Goal: Task Accomplishment & Management: Use online tool/utility

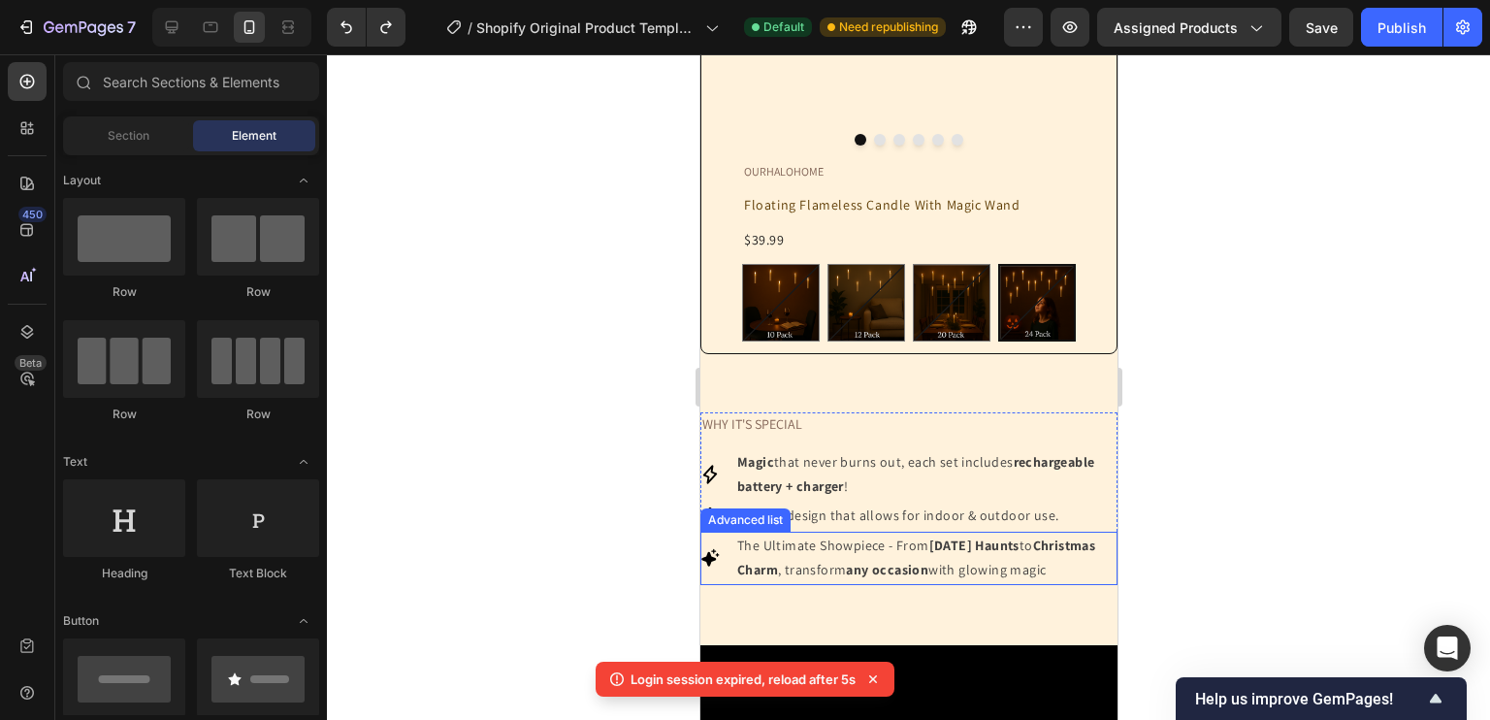
scroll to position [2066, 0]
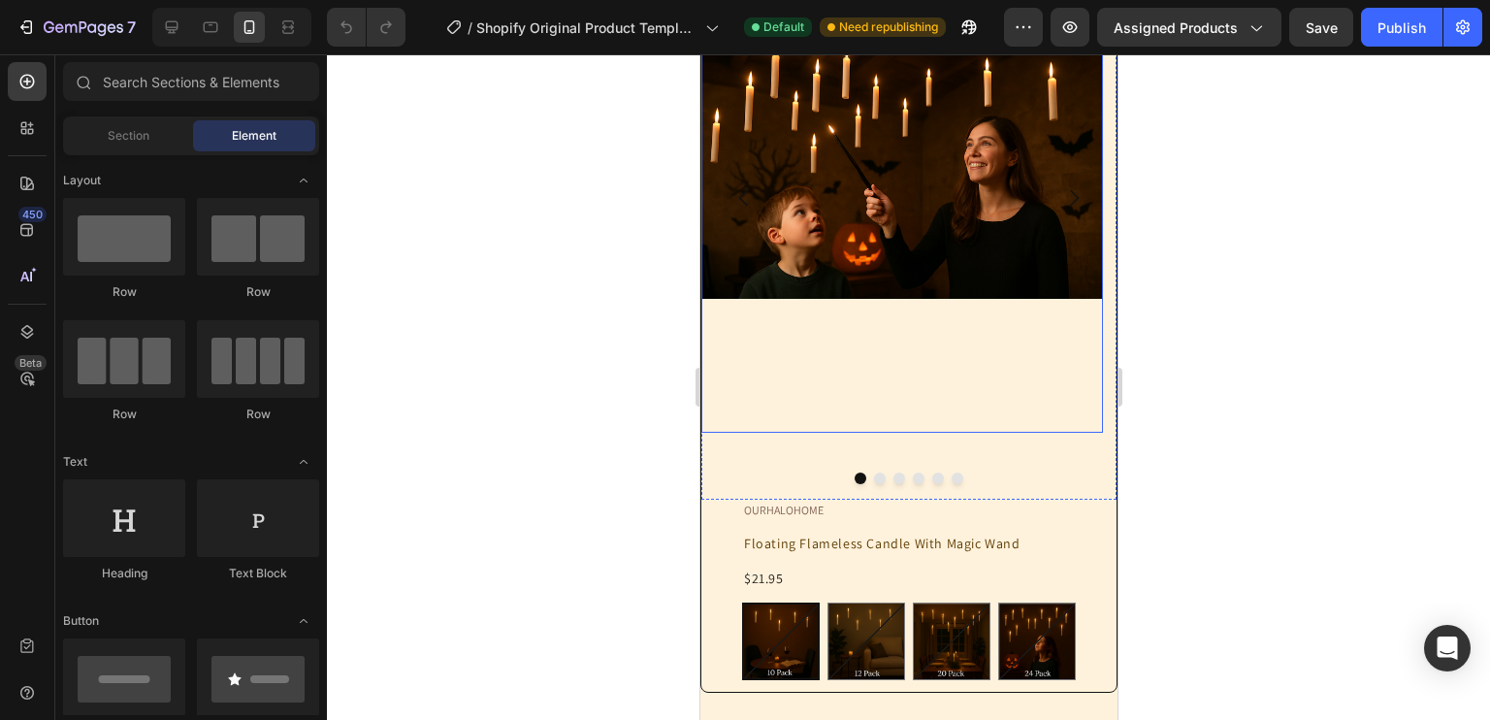
scroll to position [446, 0]
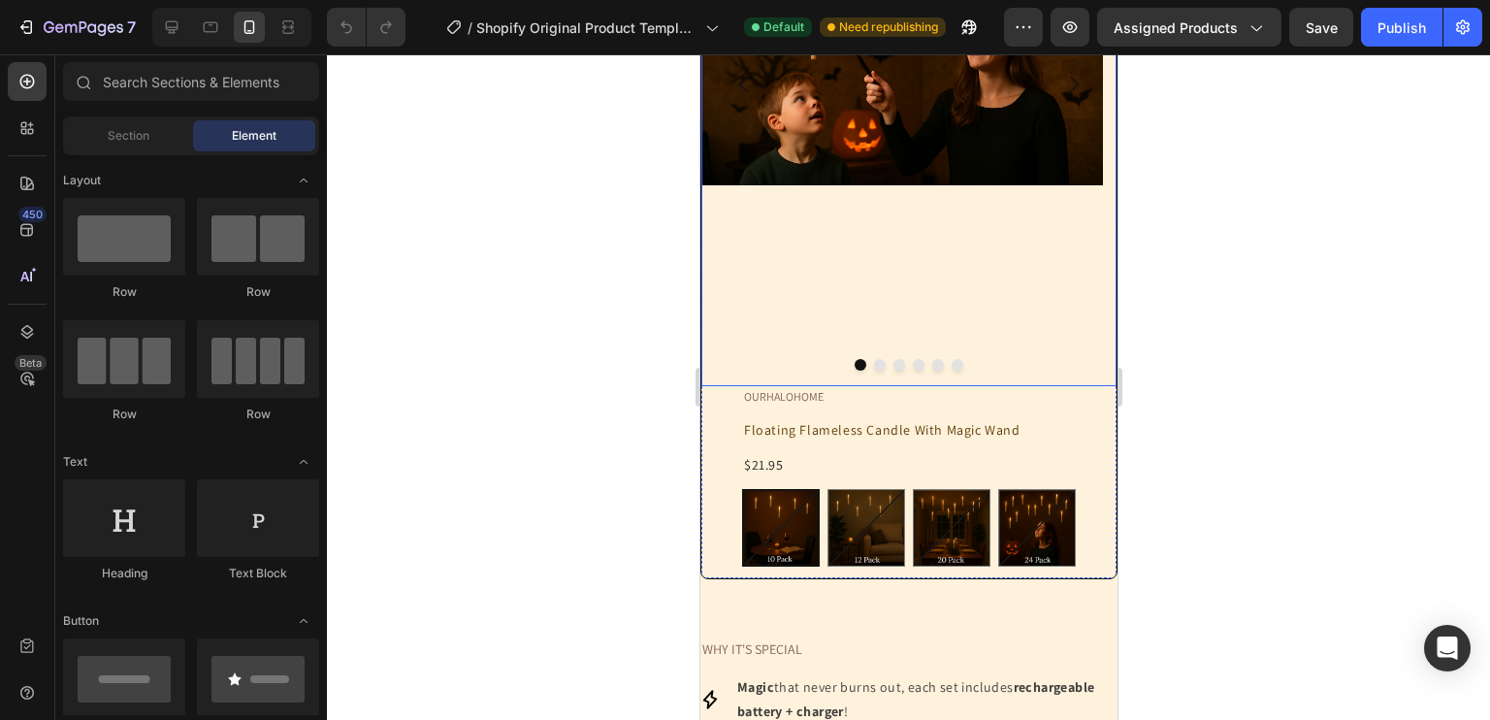
click at [873, 364] on button "Dot" at bounding box center [879, 365] width 12 height 12
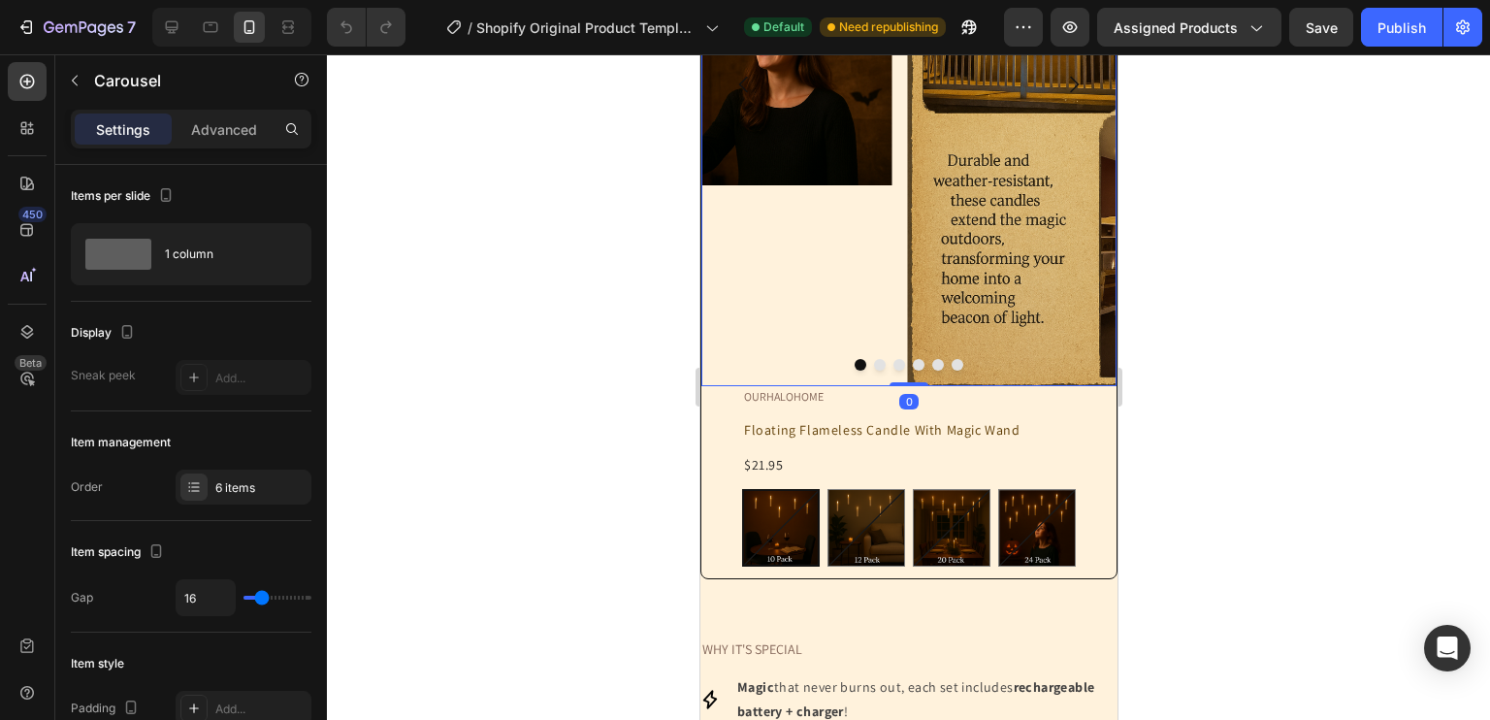
click at [892, 364] on button "Dot" at bounding box center [898, 365] width 12 height 12
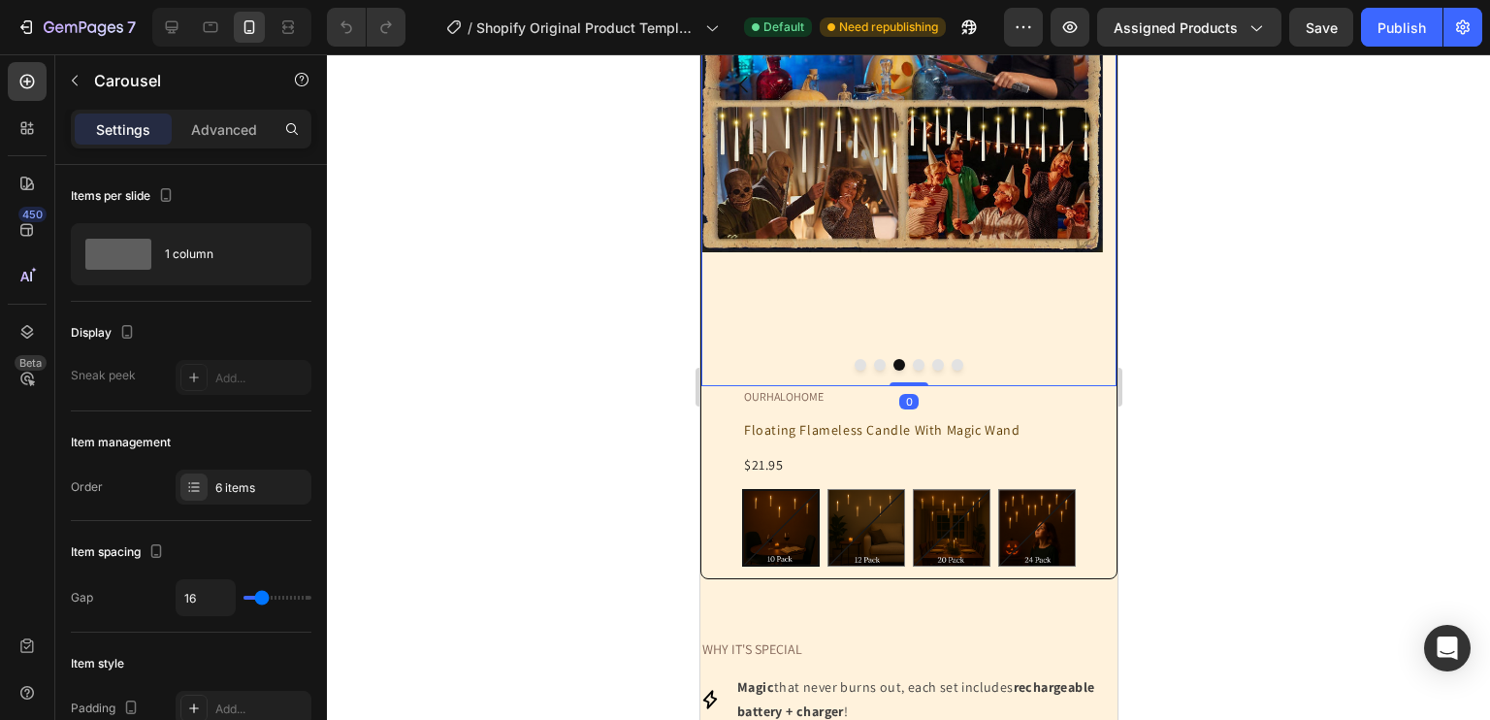
click at [901, 363] on div at bounding box center [907, 365] width 415 height 12
click at [912, 363] on button "Dot" at bounding box center [918, 365] width 12 height 12
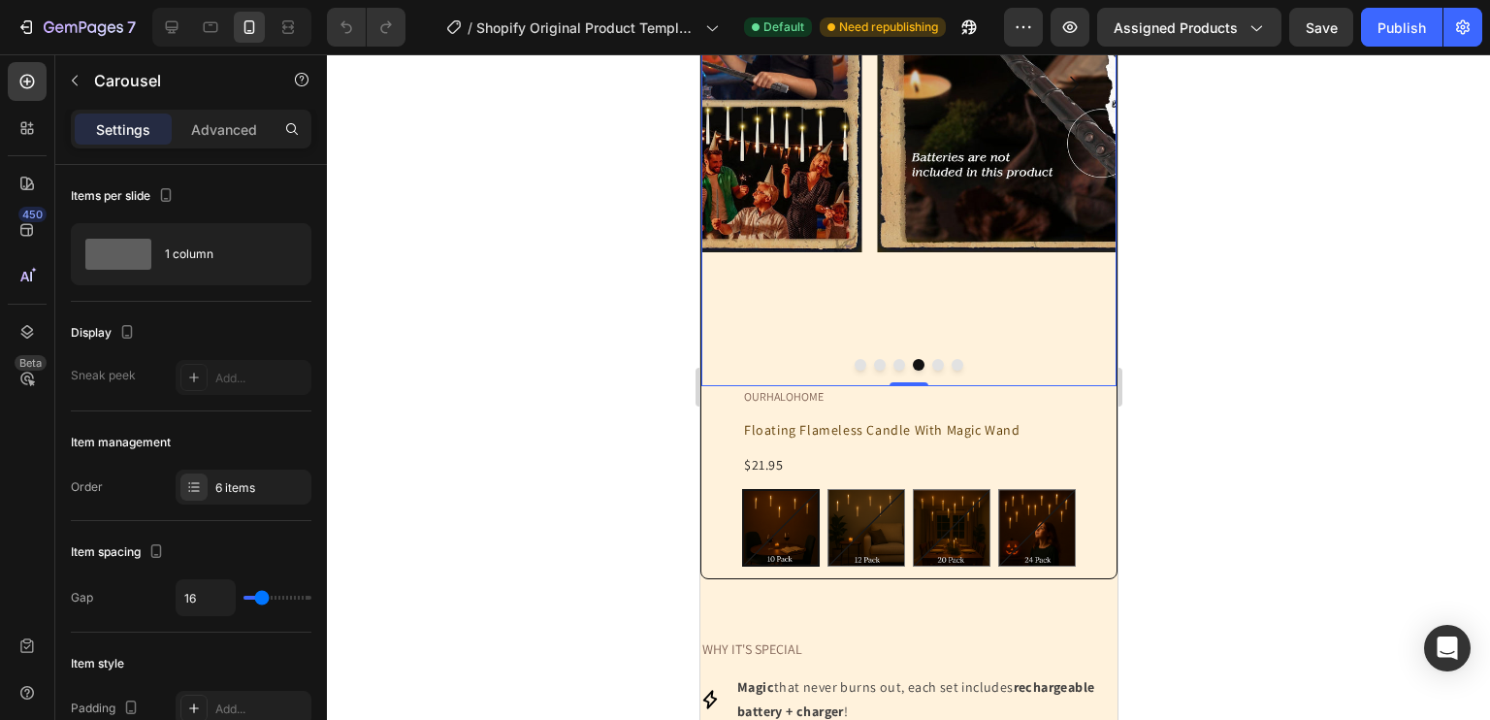
click at [938, 363] on div at bounding box center [907, 365] width 415 height 12
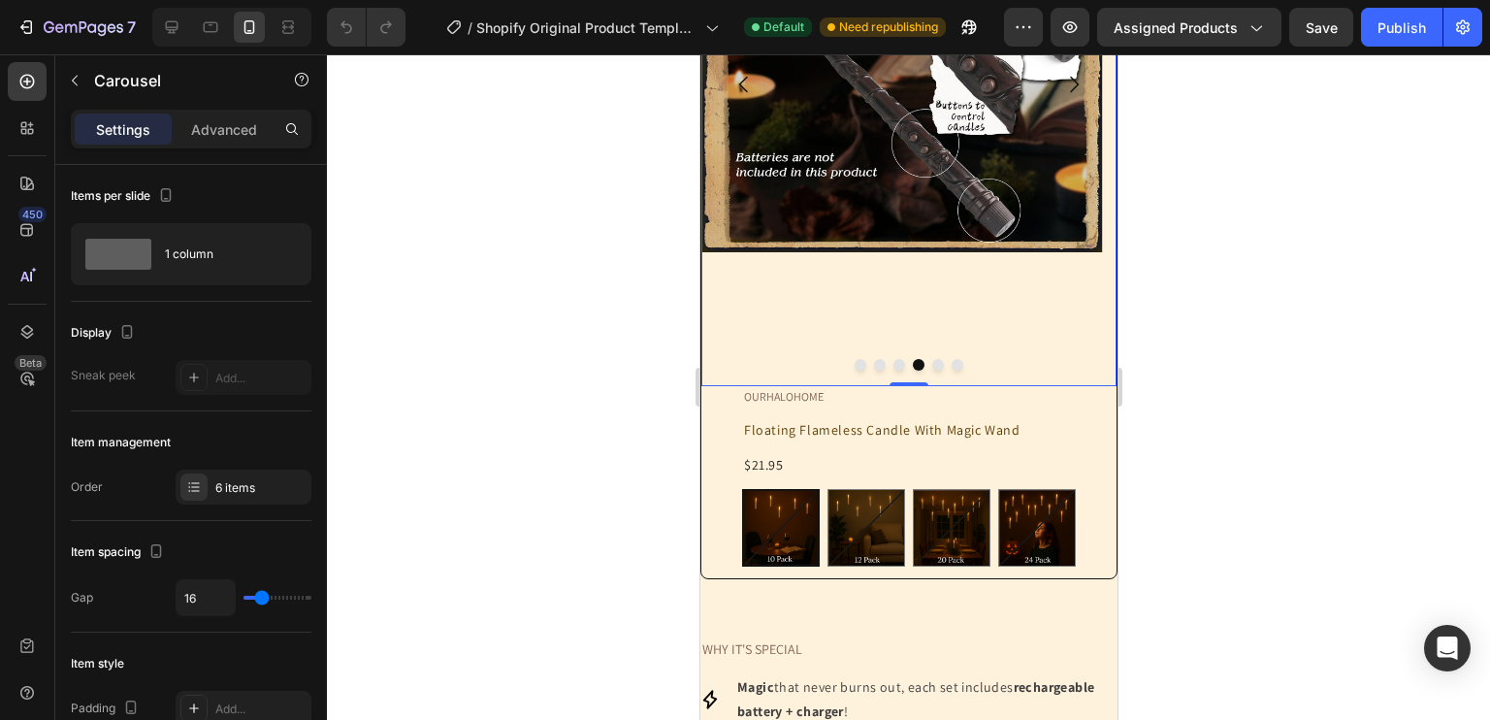
click at [936, 364] on div at bounding box center [907, 365] width 415 height 12
click at [923, 368] on div at bounding box center [907, 365] width 415 height 12
click at [931, 366] on button "Dot" at bounding box center [937, 365] width 12 height 12
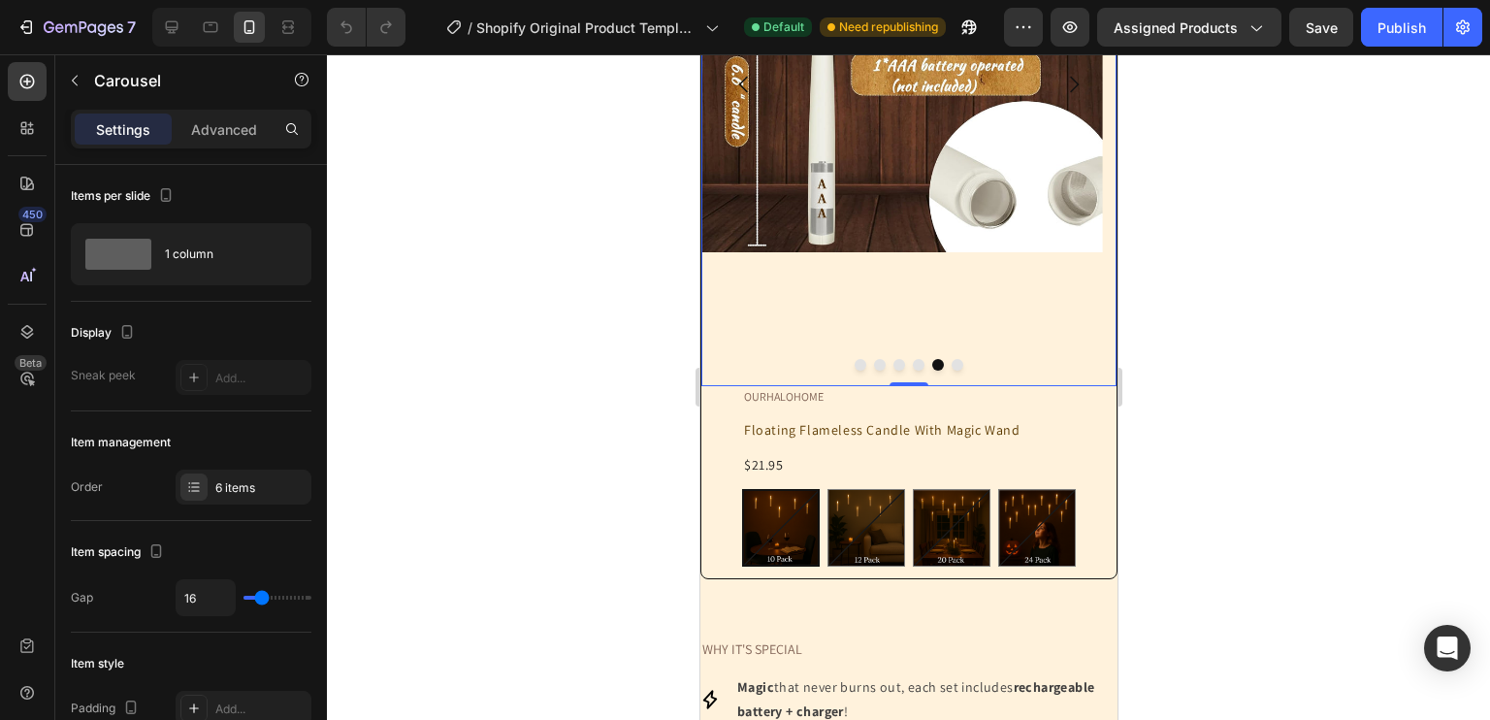
click at [951, 366] on button "Dot" at bounding box center [957, 365] width 12 height 12
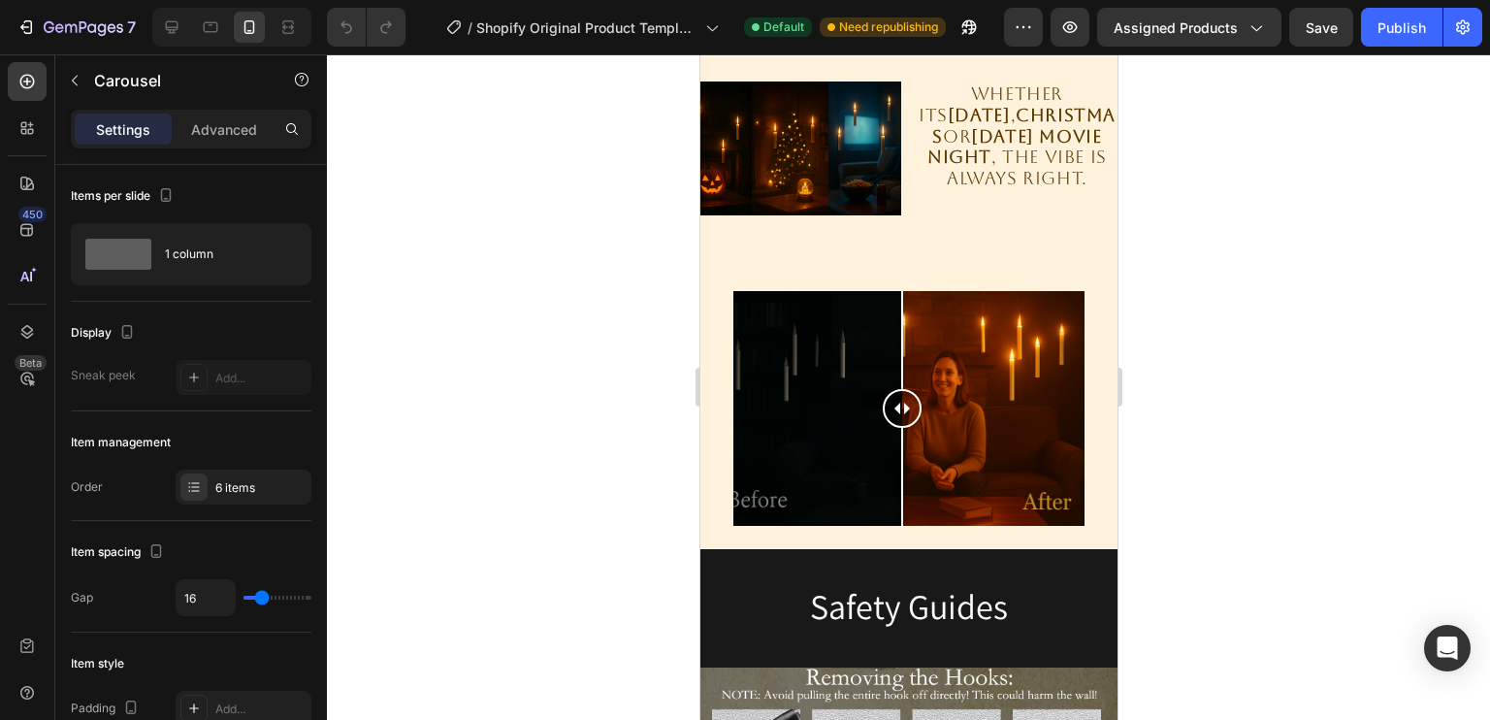
scroll to position [1891, 0]
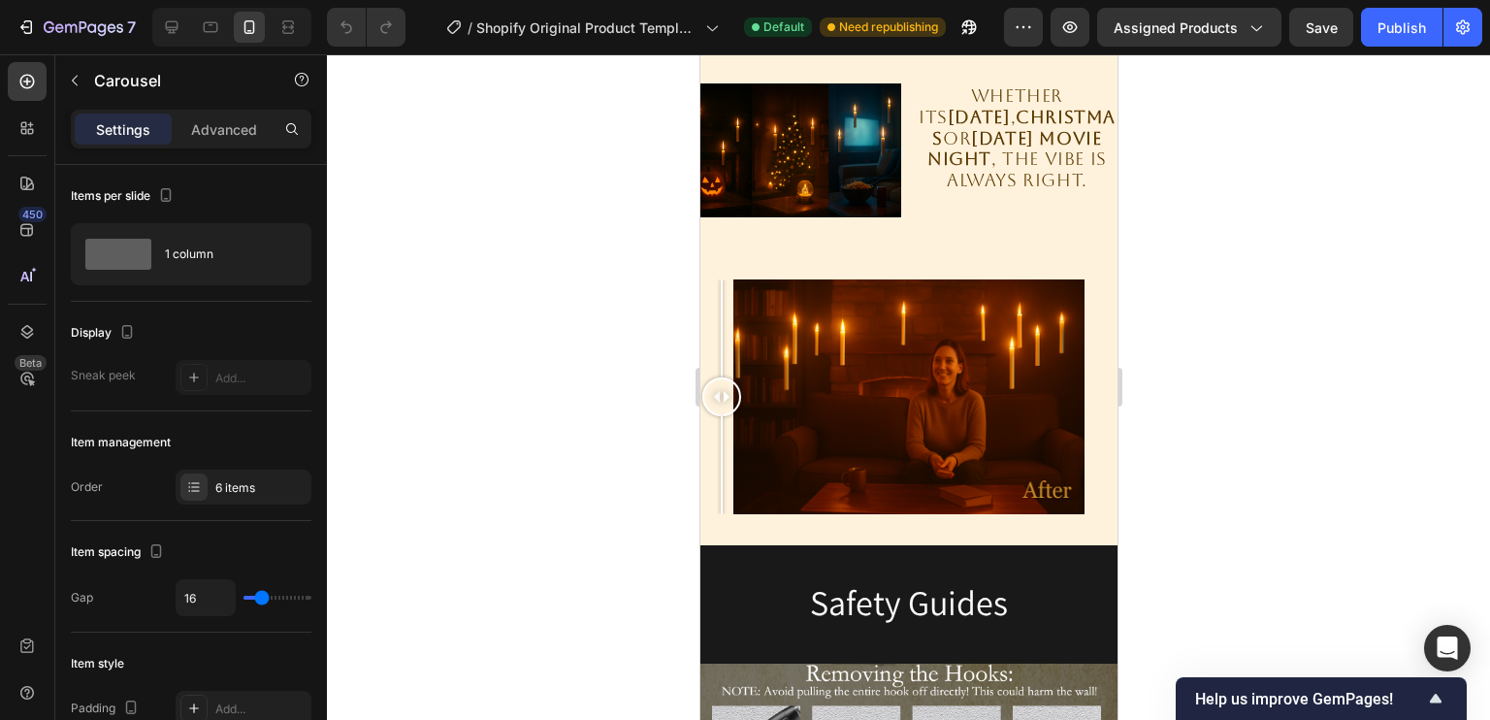
drag, startPoint x: 897, startPoint y: 403, endPoint x: 1363, endPoint y: 508, distance: 477.2
click at [699, 454] on html "iPhone 15 Pro Max ( 430 px) iPhone 13 Mini iPhone 13 Pro iPhone 11 Pro Max iPho…" at bounding box center [907, 476] width 417 height 4626
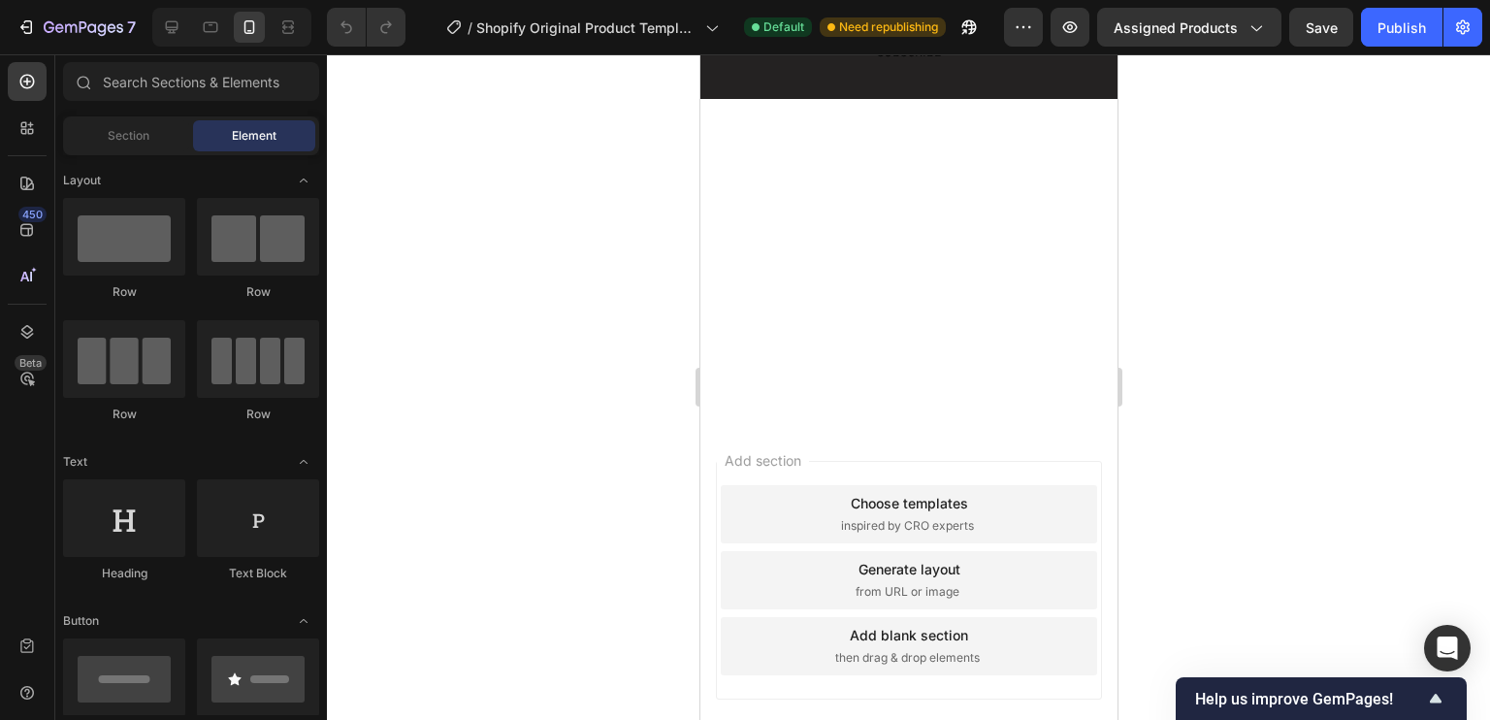
scroll to position [3958, 0]
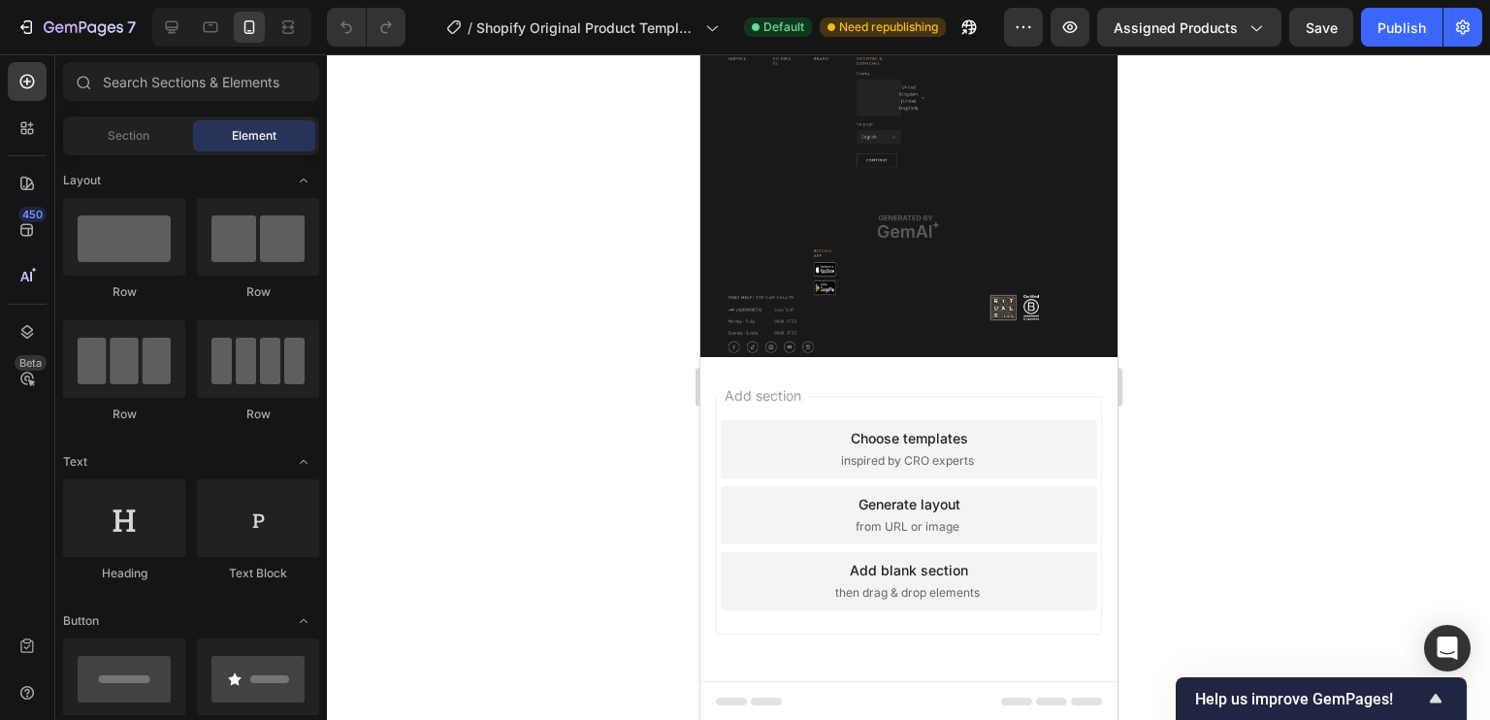
drag, startPoint x: 1112, startPoint y: 382, endPoint x: 1816, endPoint y: 744, distance: 791.7
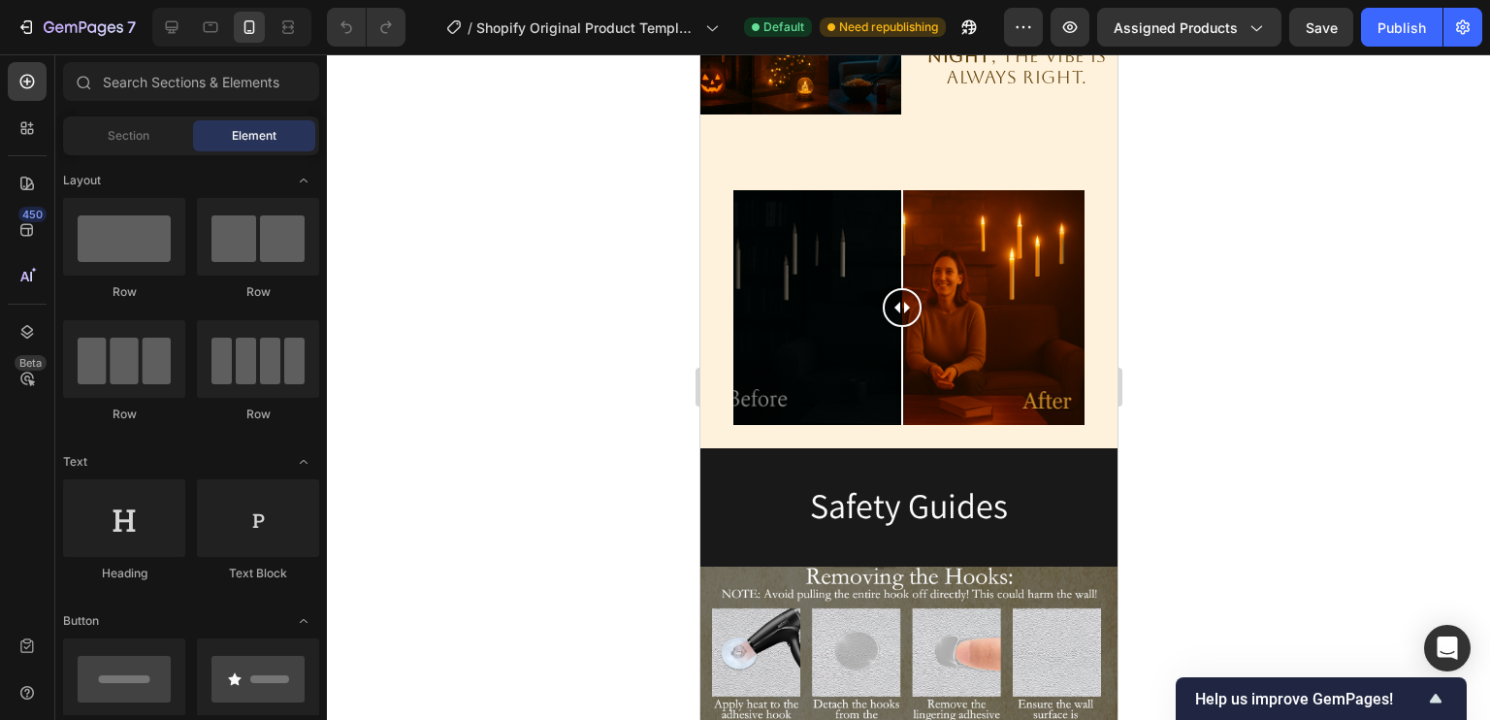
scroll to position [1999, 0]
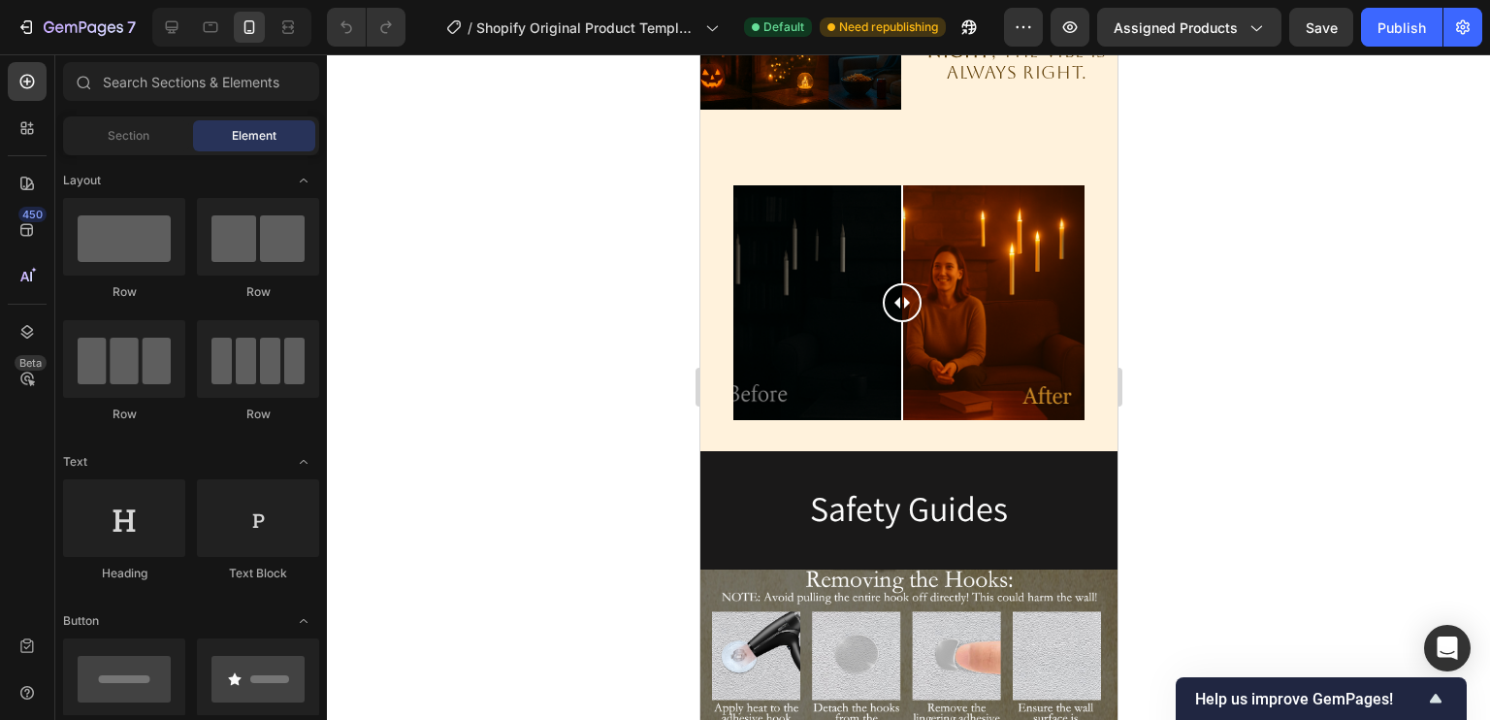
drag, startPoint x: 1107, startPoint y: 94, endPoint x: 1828, endPoint y: 418, distance: 791.0
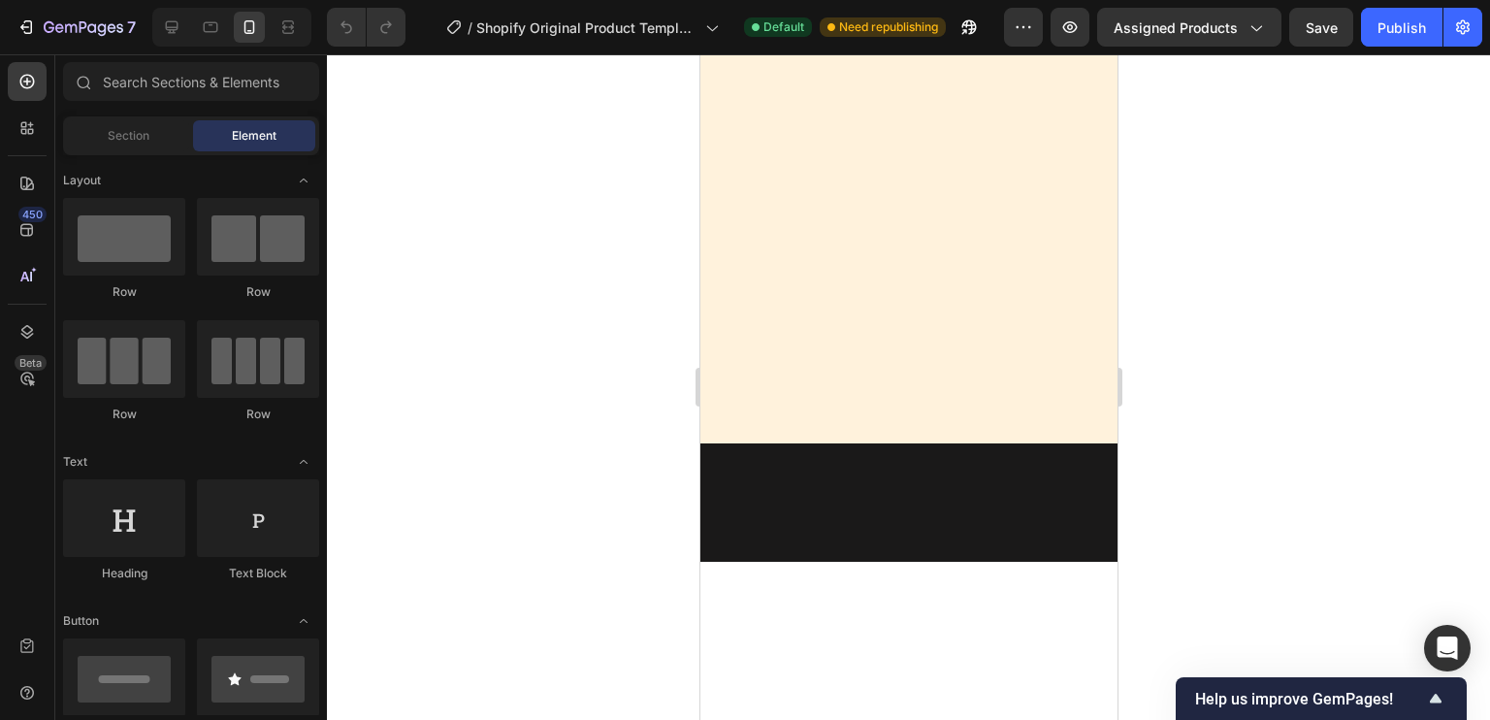
scroll to position [0, 0]
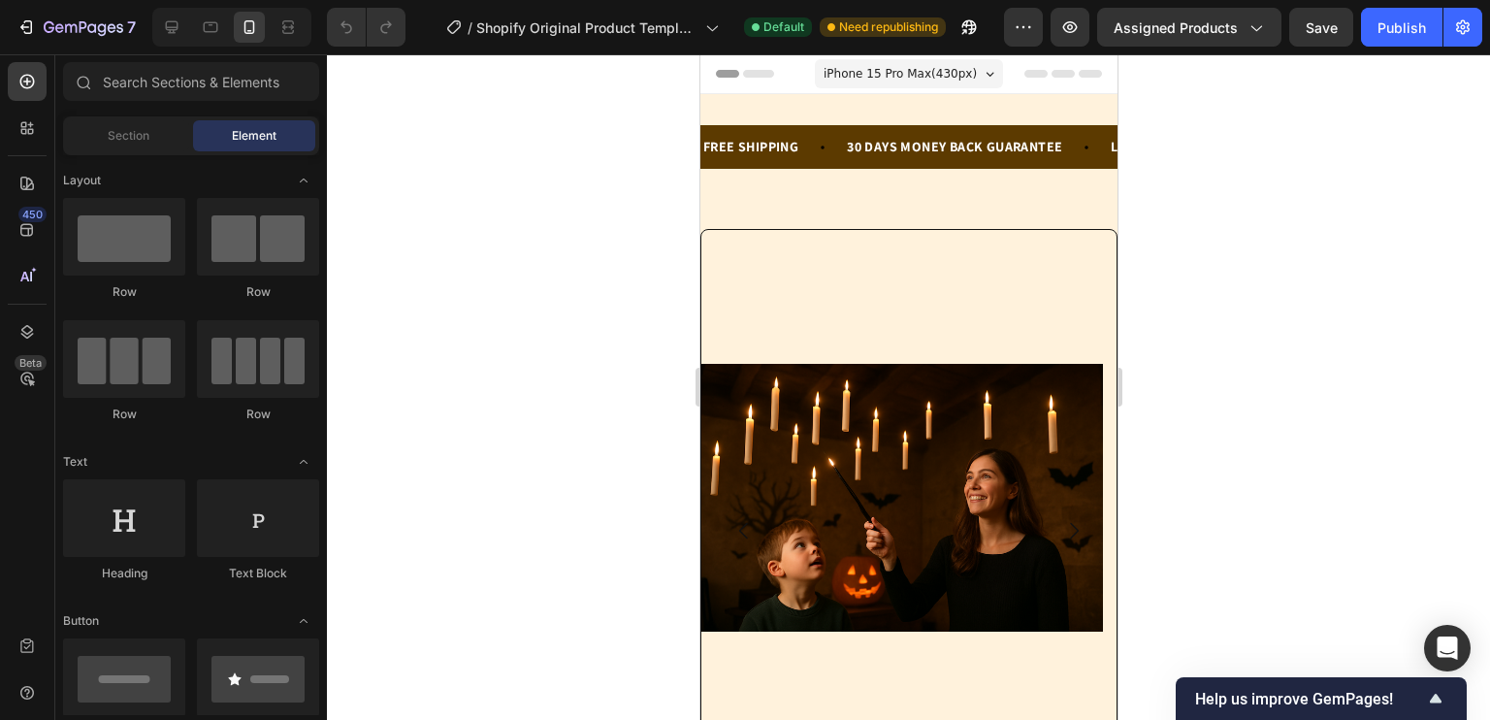
click at [980, 81] on div "iPhone 15 Pro Max ( 430 px)" at bounding box center [908, 73] width 188 height 29
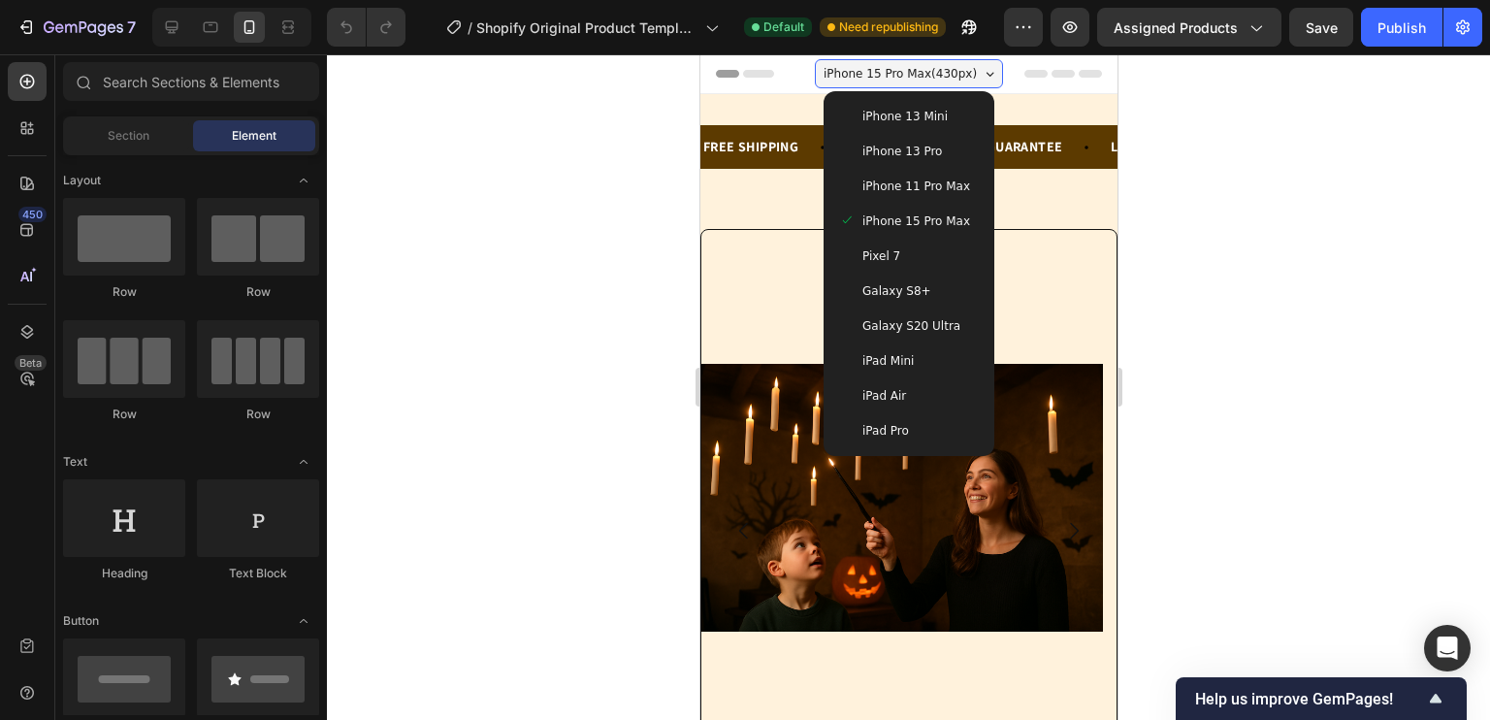
click at [979, 77] on div "iPhone 15 Pro Max ( 430 px)" at bounding box center [908, 73] width 188 height 29
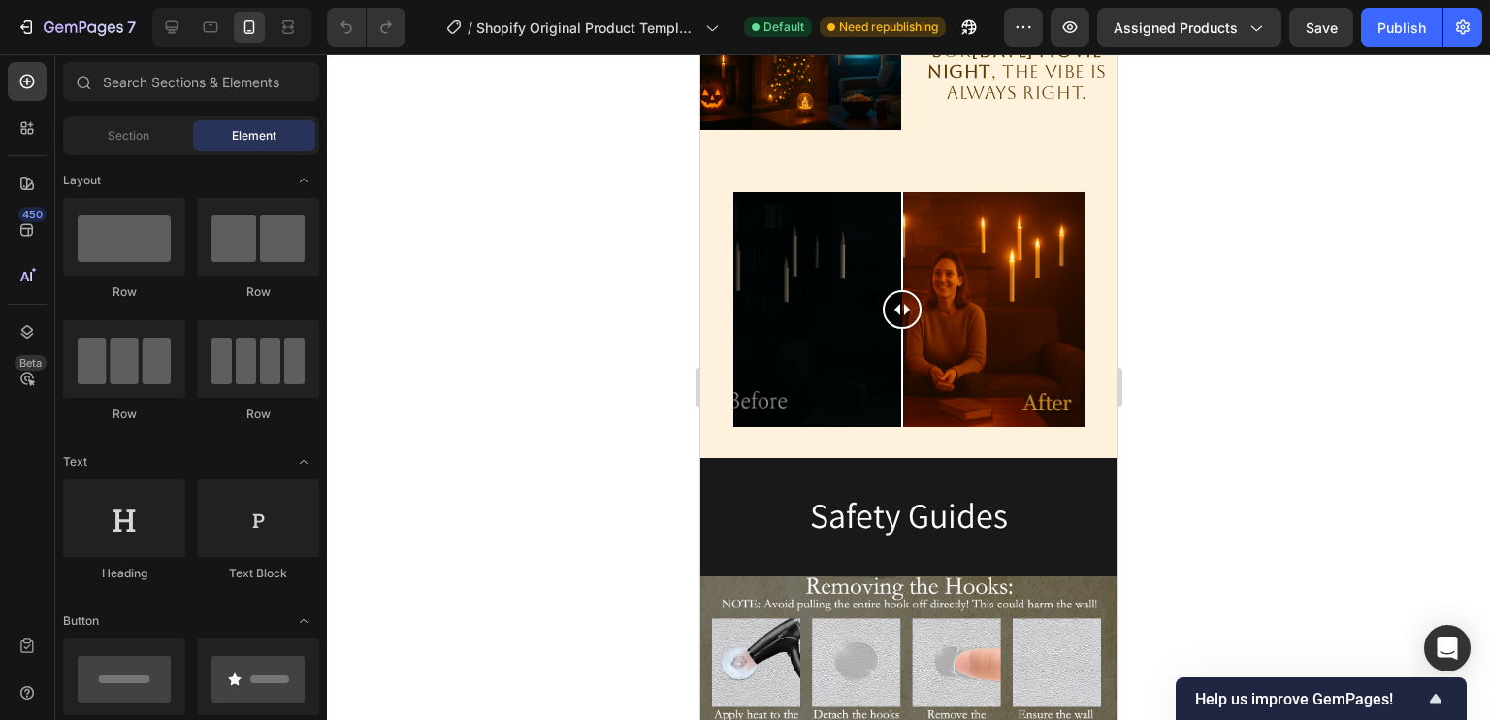
scroll to position [1972, 0]
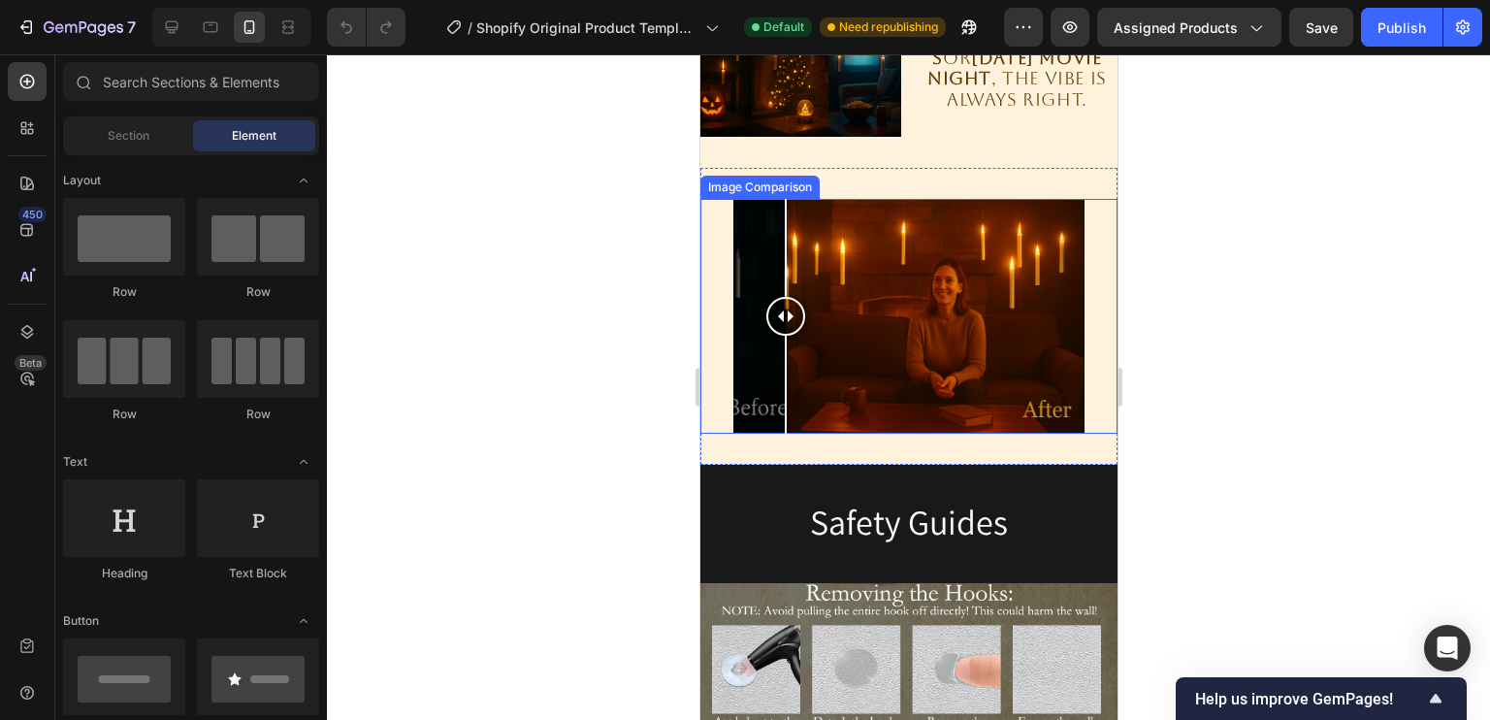
click at [785, 274] on div at bounding box center [907, 316] width 417 height 235
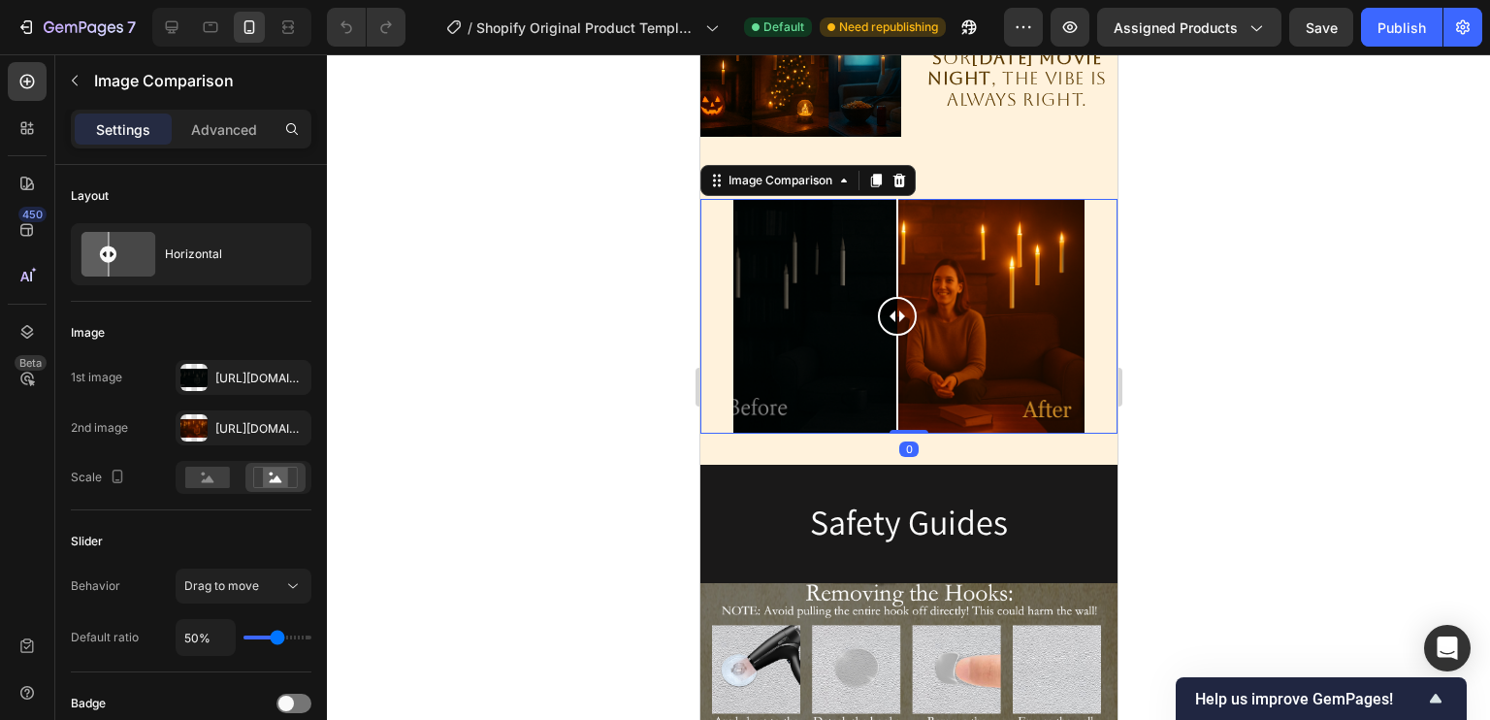
click at [896, 311] on div at bounding box center [907, 316] width 417 height 235
click at [590, 381] on div at bounding box center [908, 386] width 1163 height 665
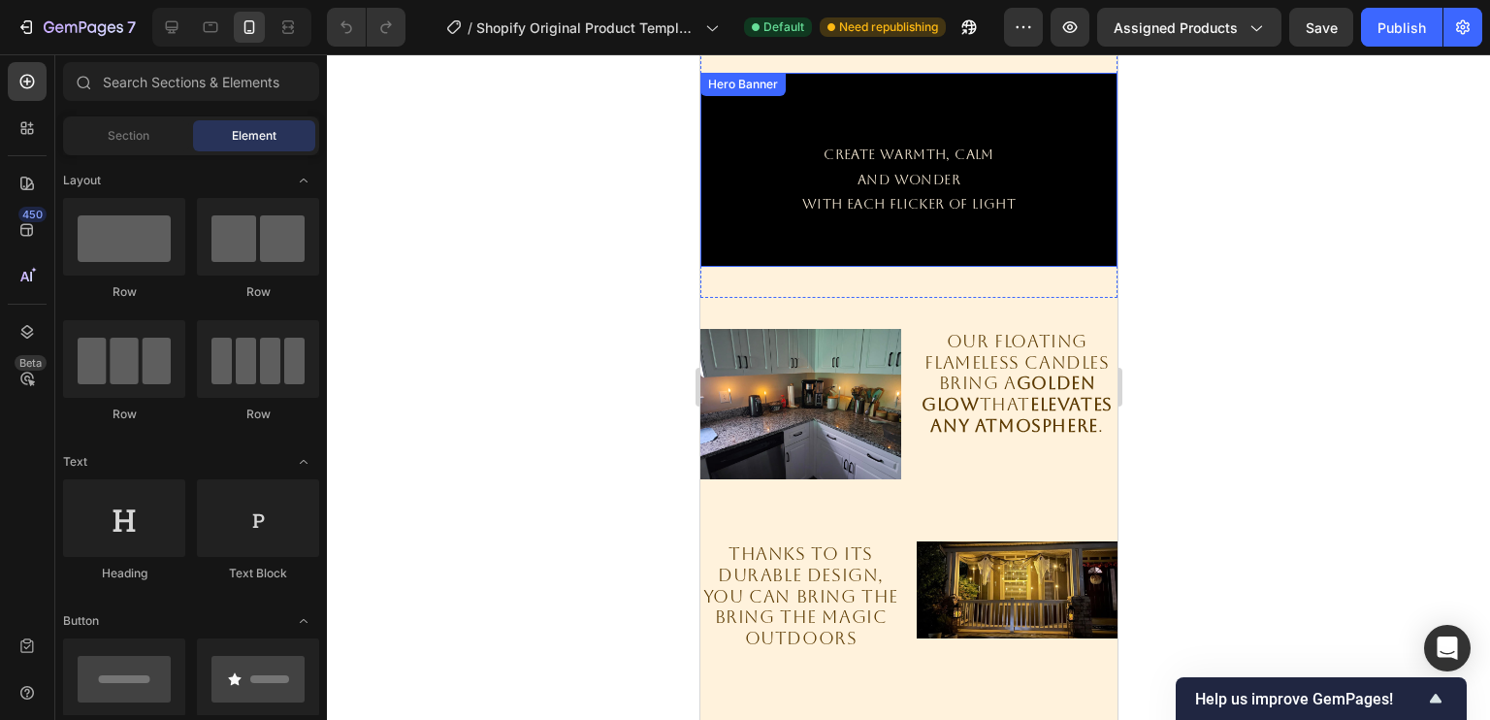
scroll to position [990, 0]
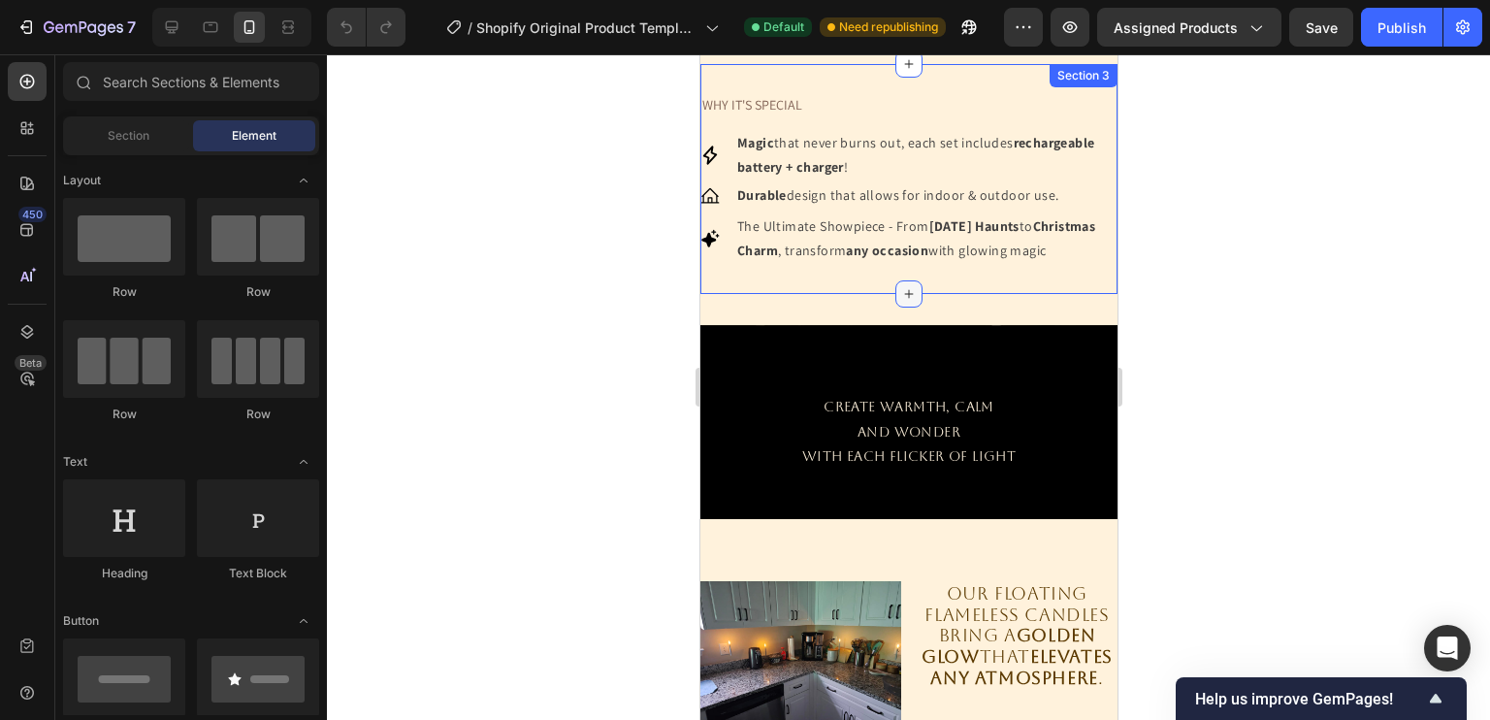
click at [904, 299] on icon at bounding box center [908, 294] width 9 height 9
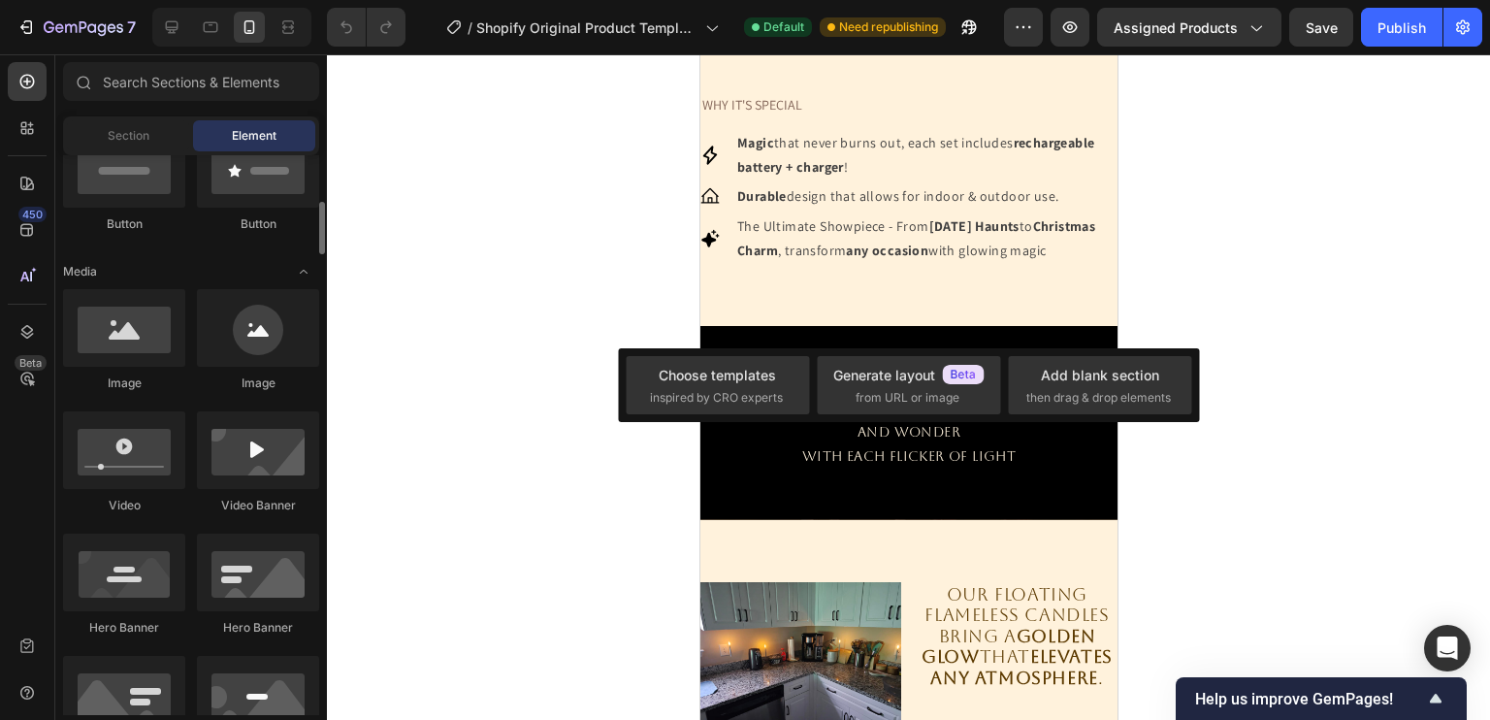
scroll to position [508, 0]
click at [1141, 377] on div "Add blank section" at bounding box center [1100, 375] width 118 height 20
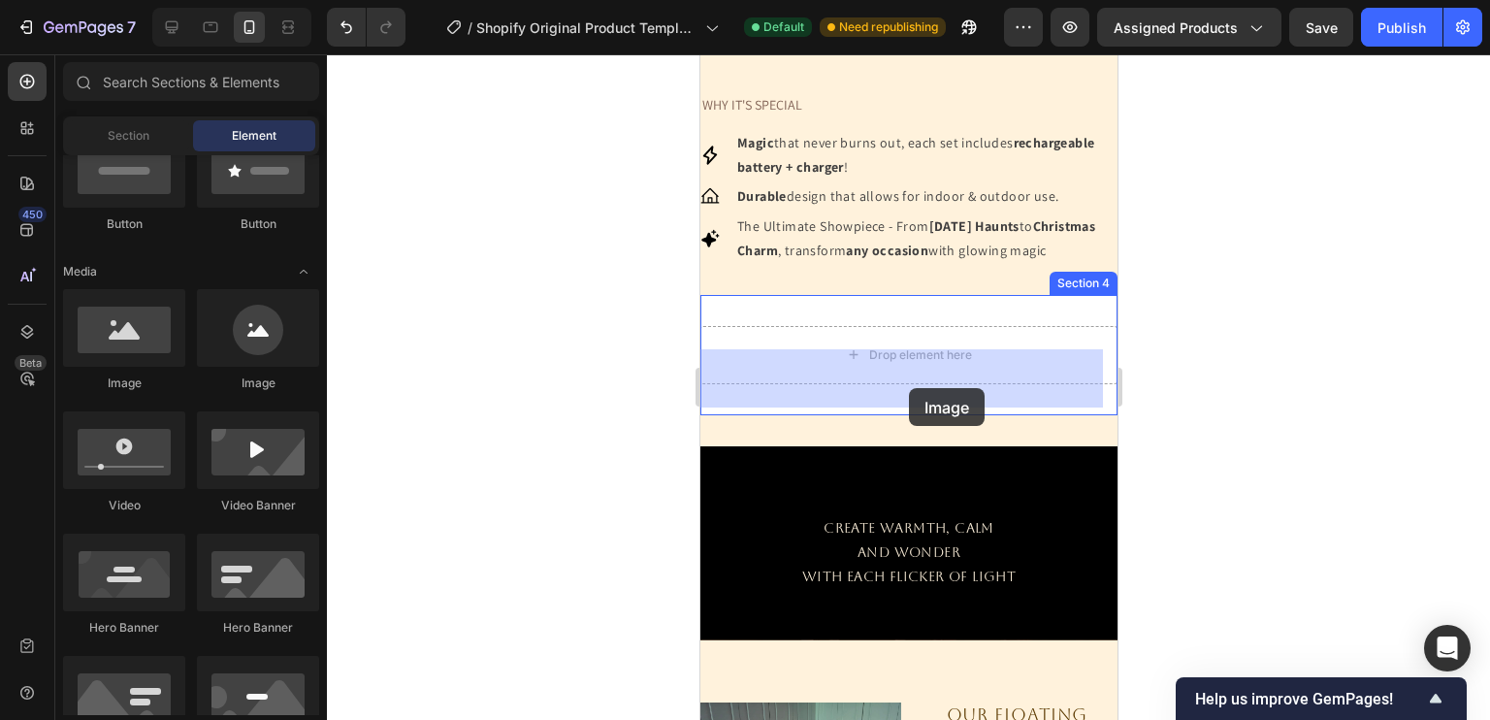
drag, startPoint x: 816, startPoint y: 402, endPoint x: 908, endPoint y: 388, distance: 93.1
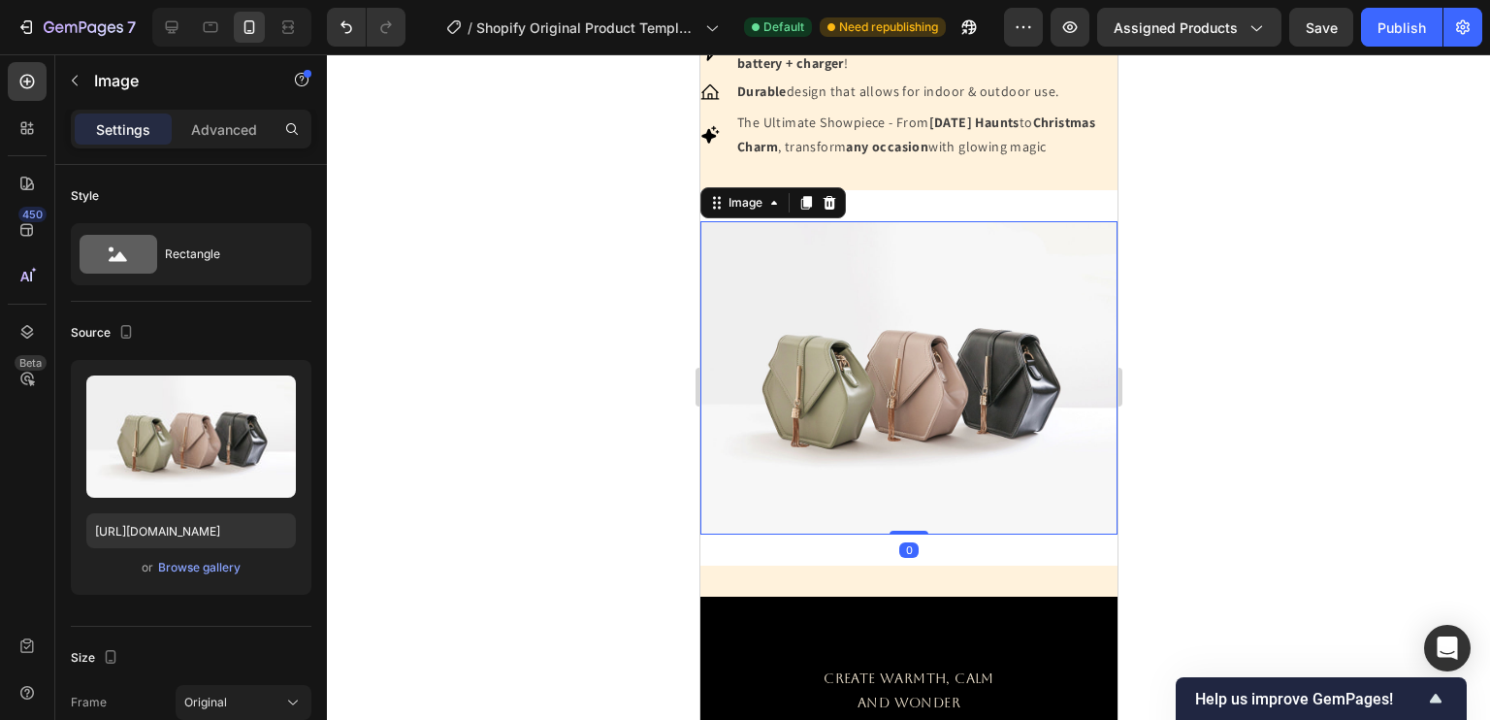
scroll to position [1096, 0]
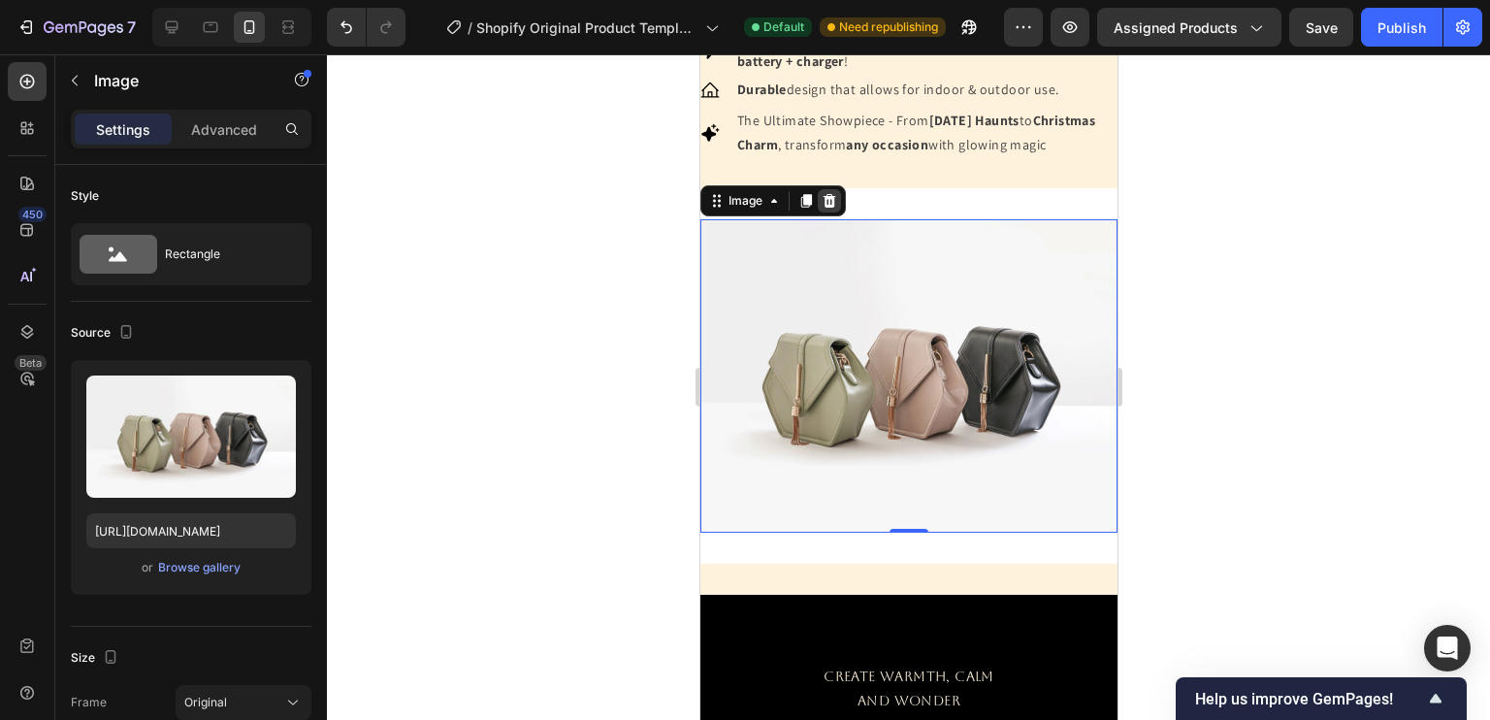
click at [835, 209] on icon at bounding box center [829, 201] width 16 height 16
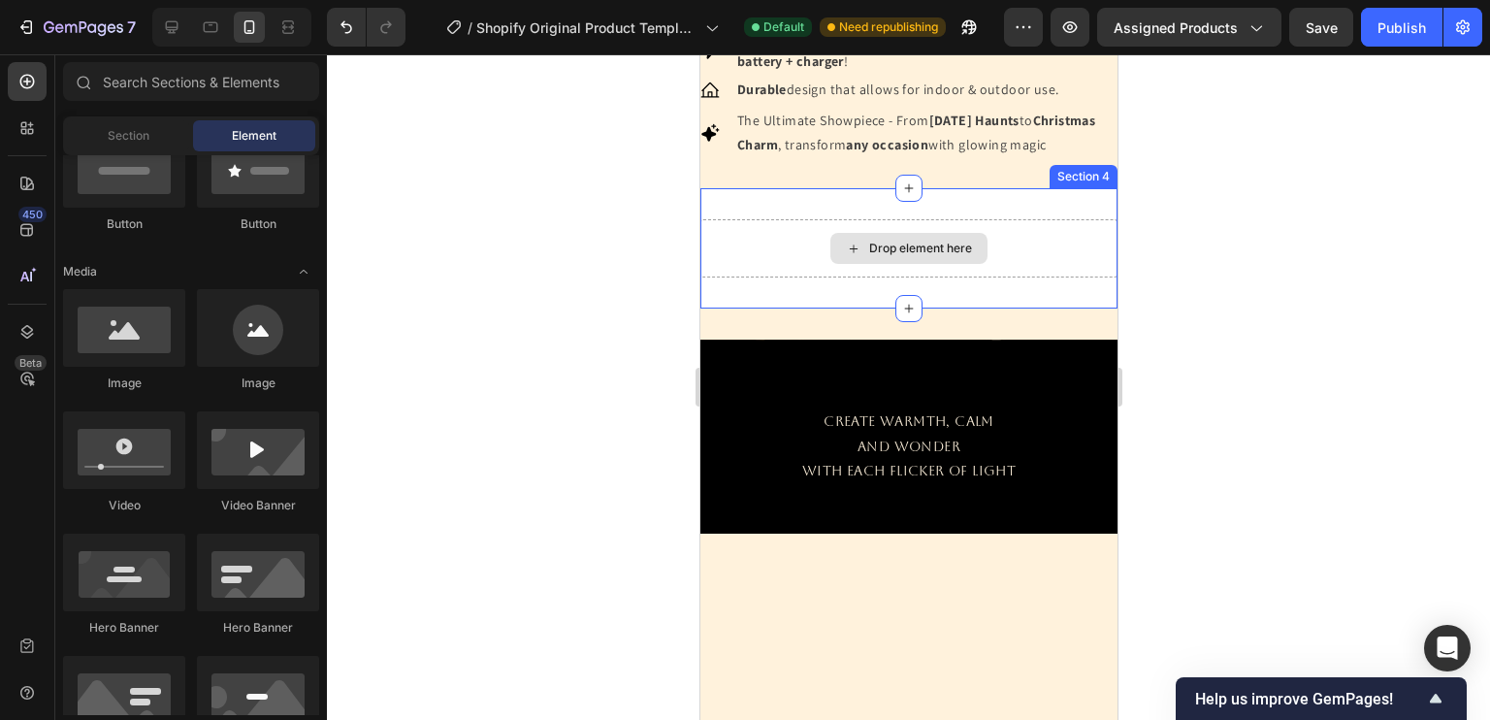
click at [875, 256] on div "Drop element here" at bounding box center [919, 249] width 103 height 16
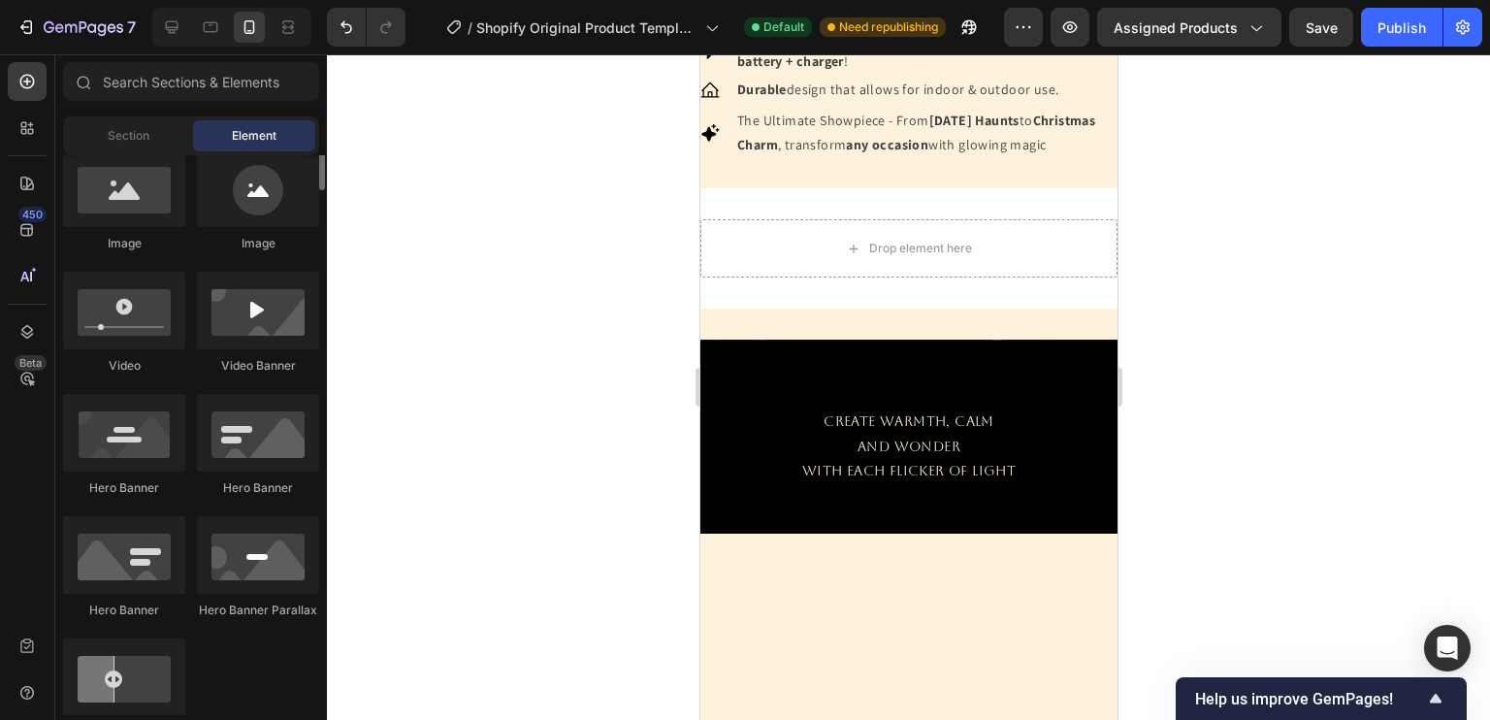
scroll to position [651, 0]
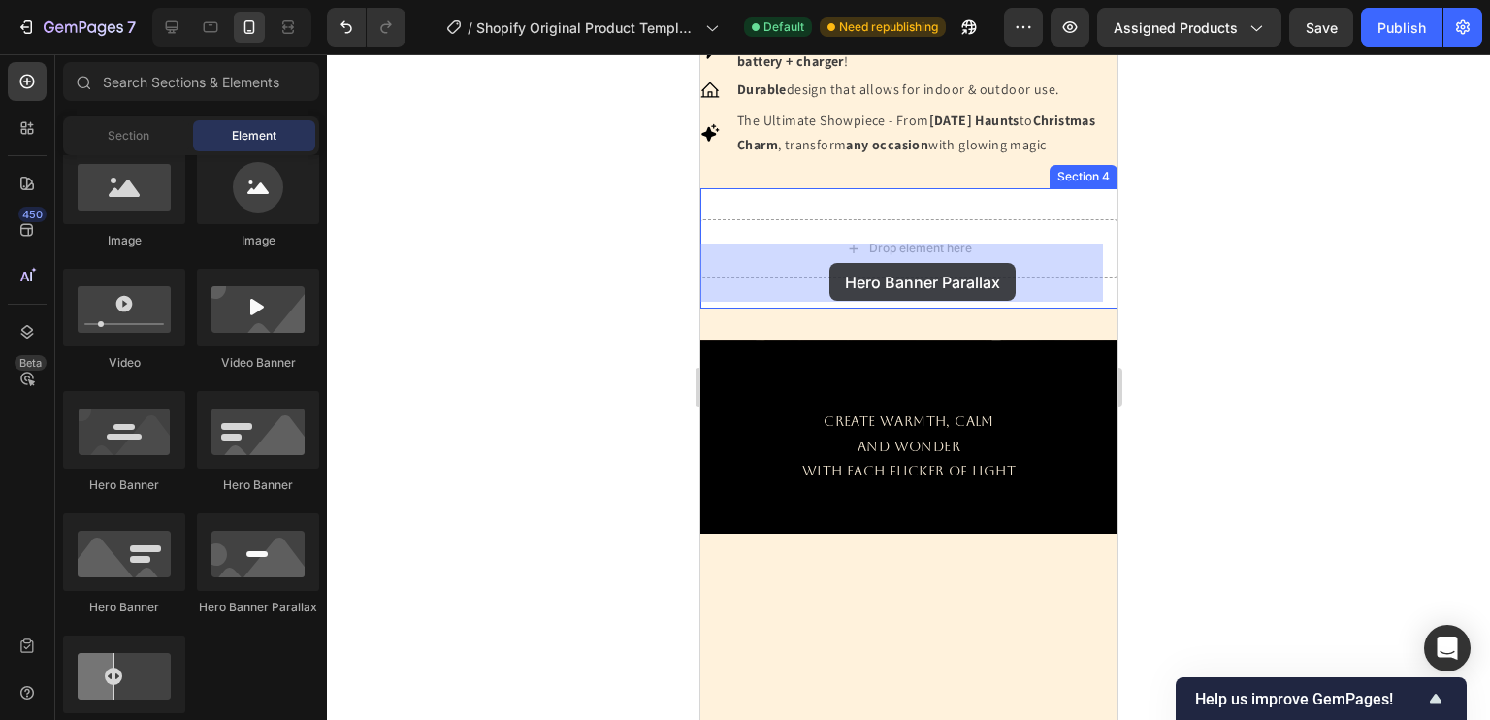
drag, startPoint x: 958, startPoint y: 623, endPoint x: 828, endPoint y: 263, distance: 382.6
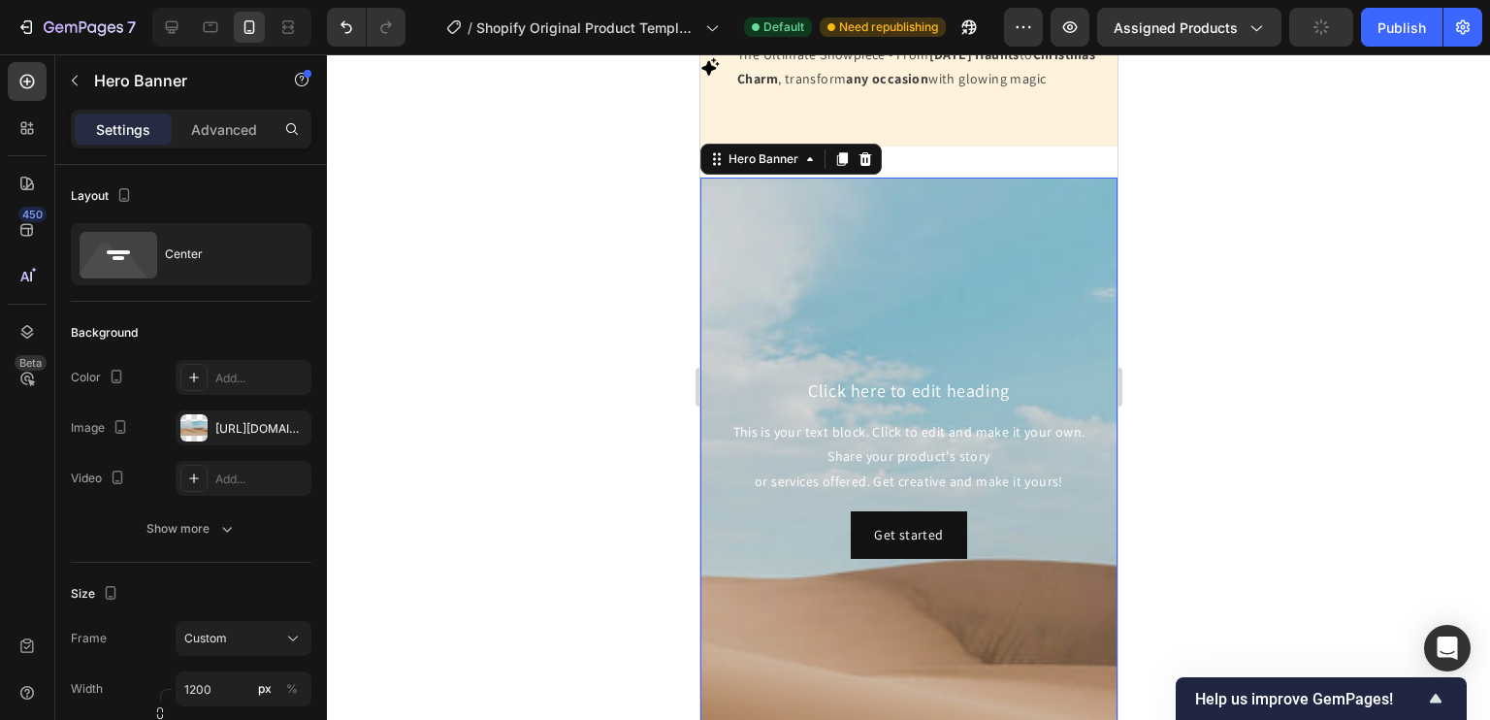
scroll to position [1161, 0]
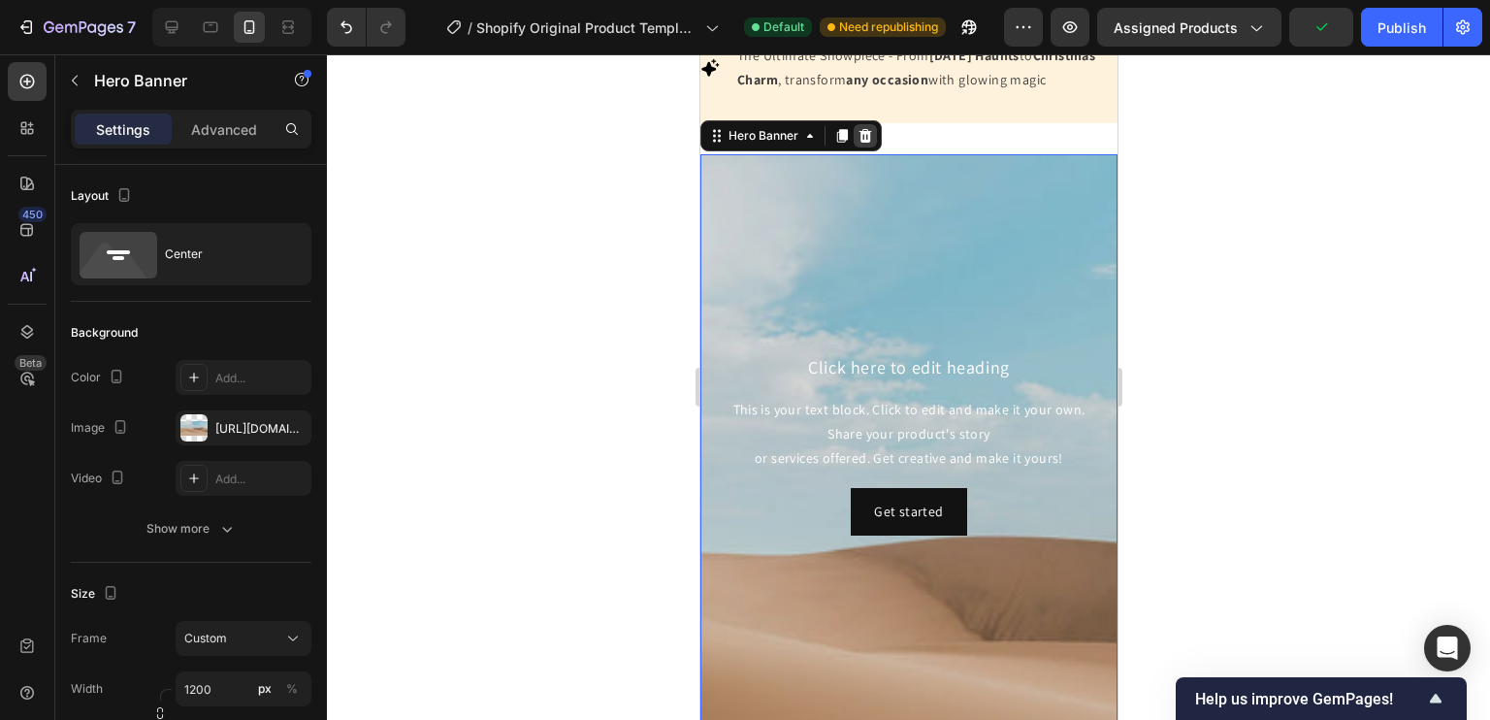
click at [859, 143] on icon at bounding box center [864, 136] width 13 height 14
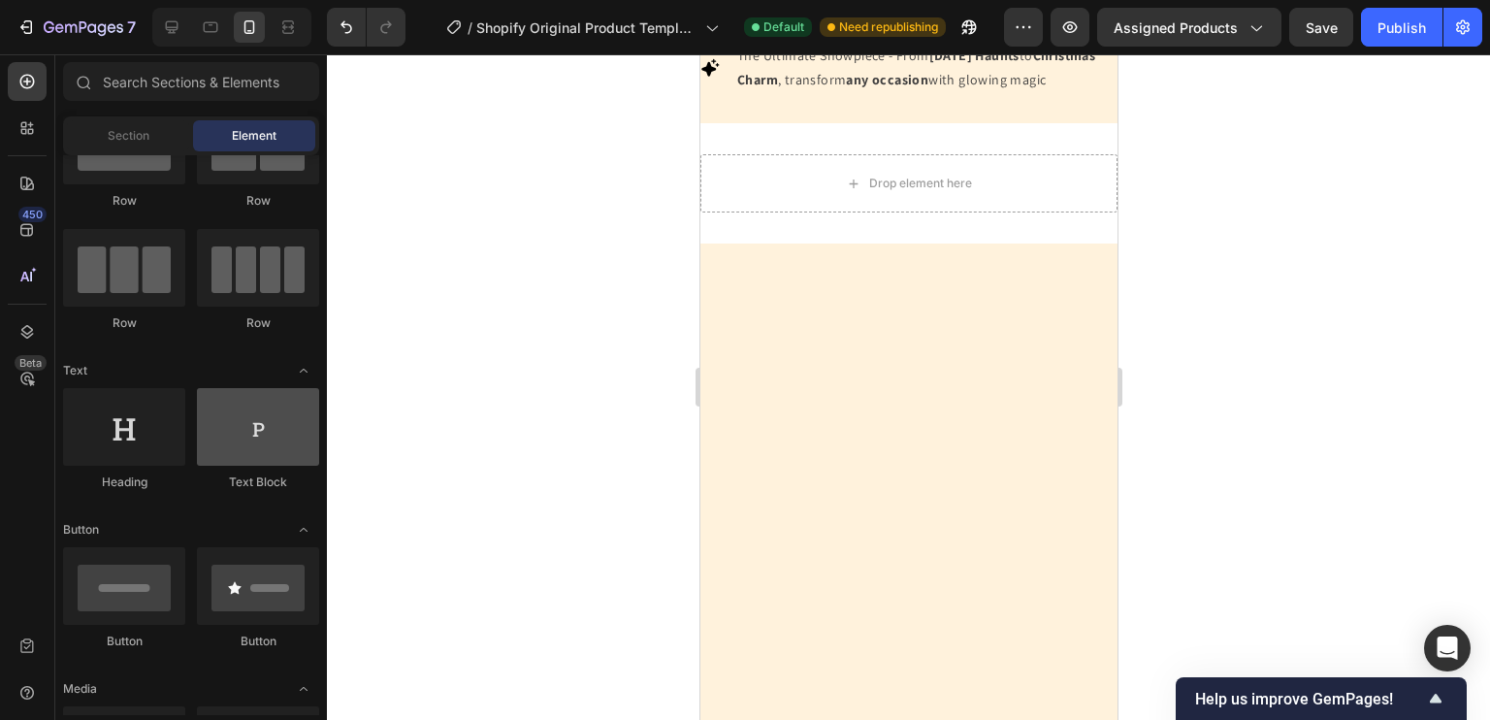
scroll to position [0, 0]
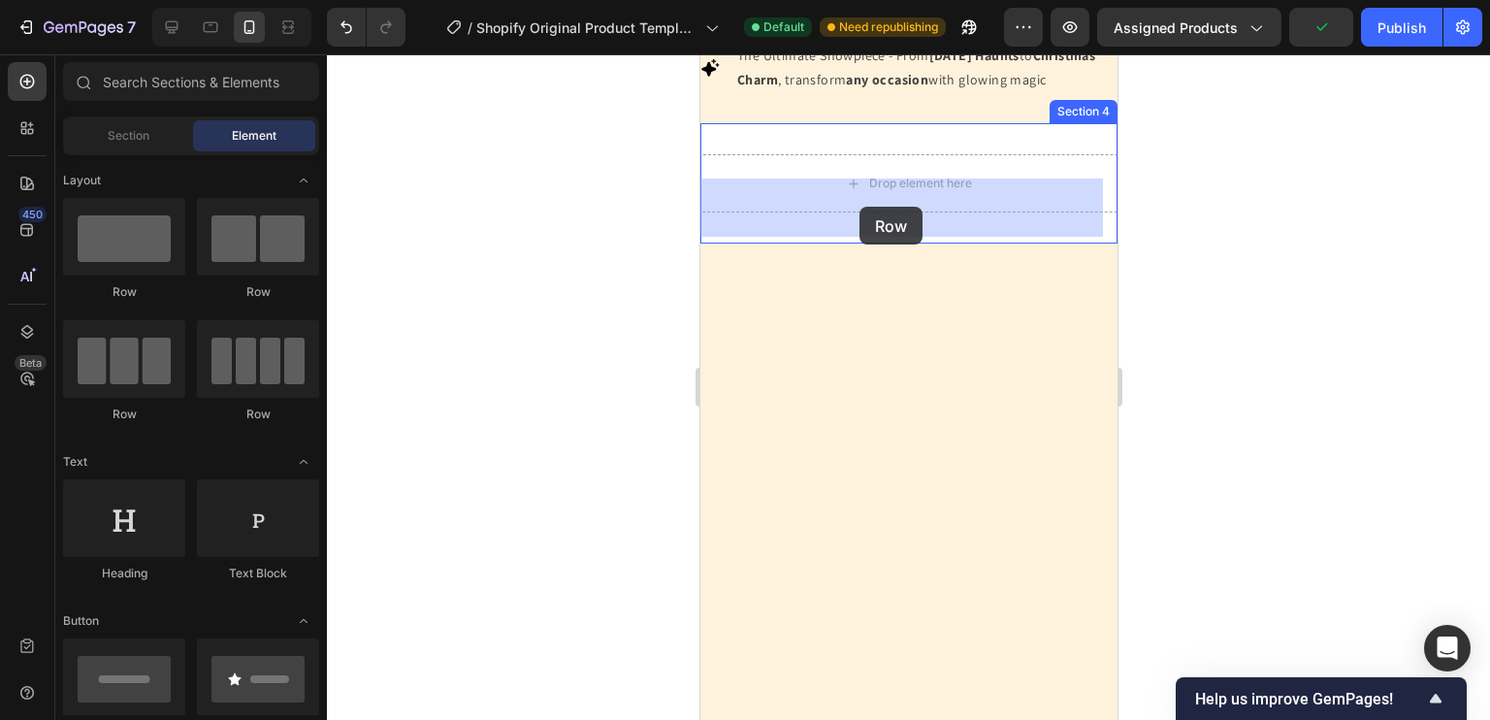
drag, startPoint x: 827, startPoint y: 294, endPoint x: 858, endPoint y: 207, distance: 92.6
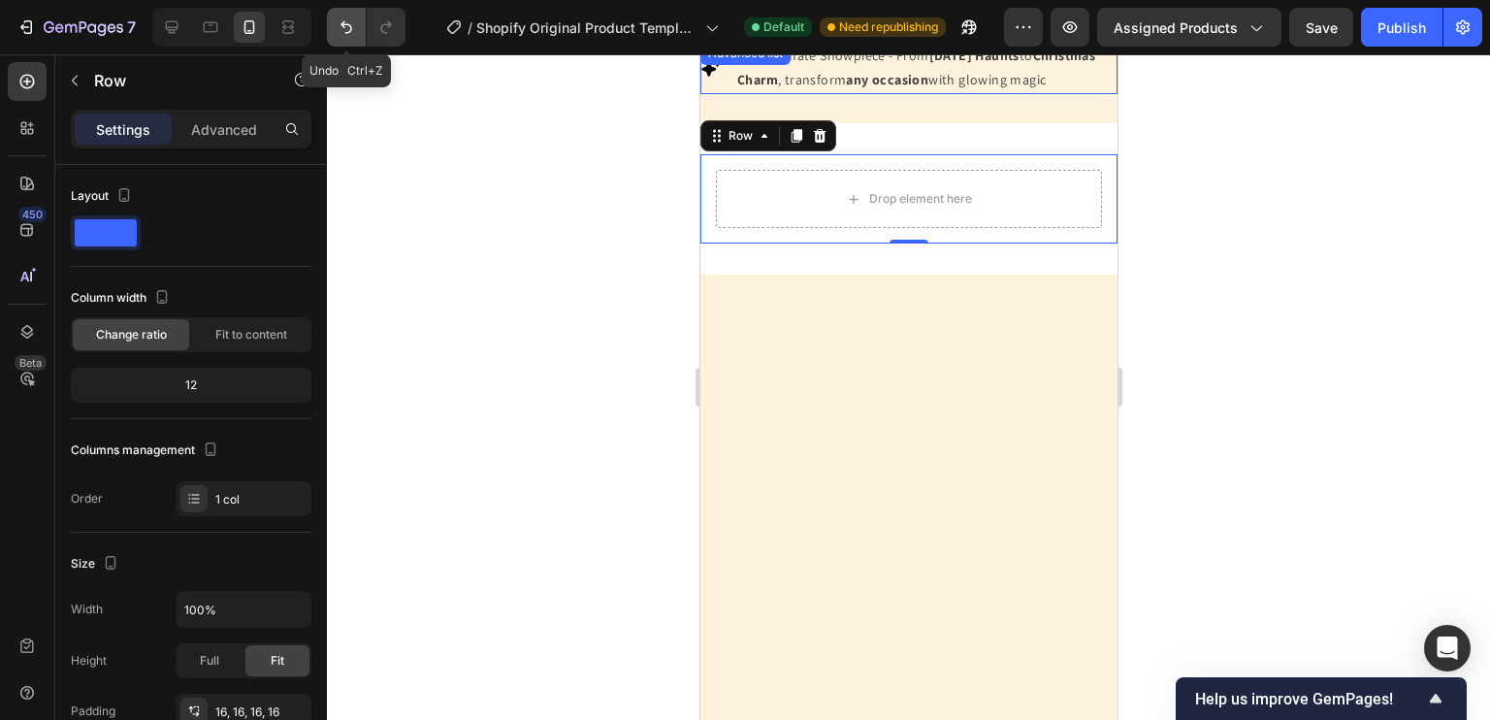
click at [337, 26] on icon "Undo/Redo" at bounding box center [346, 26] width 19 height 19
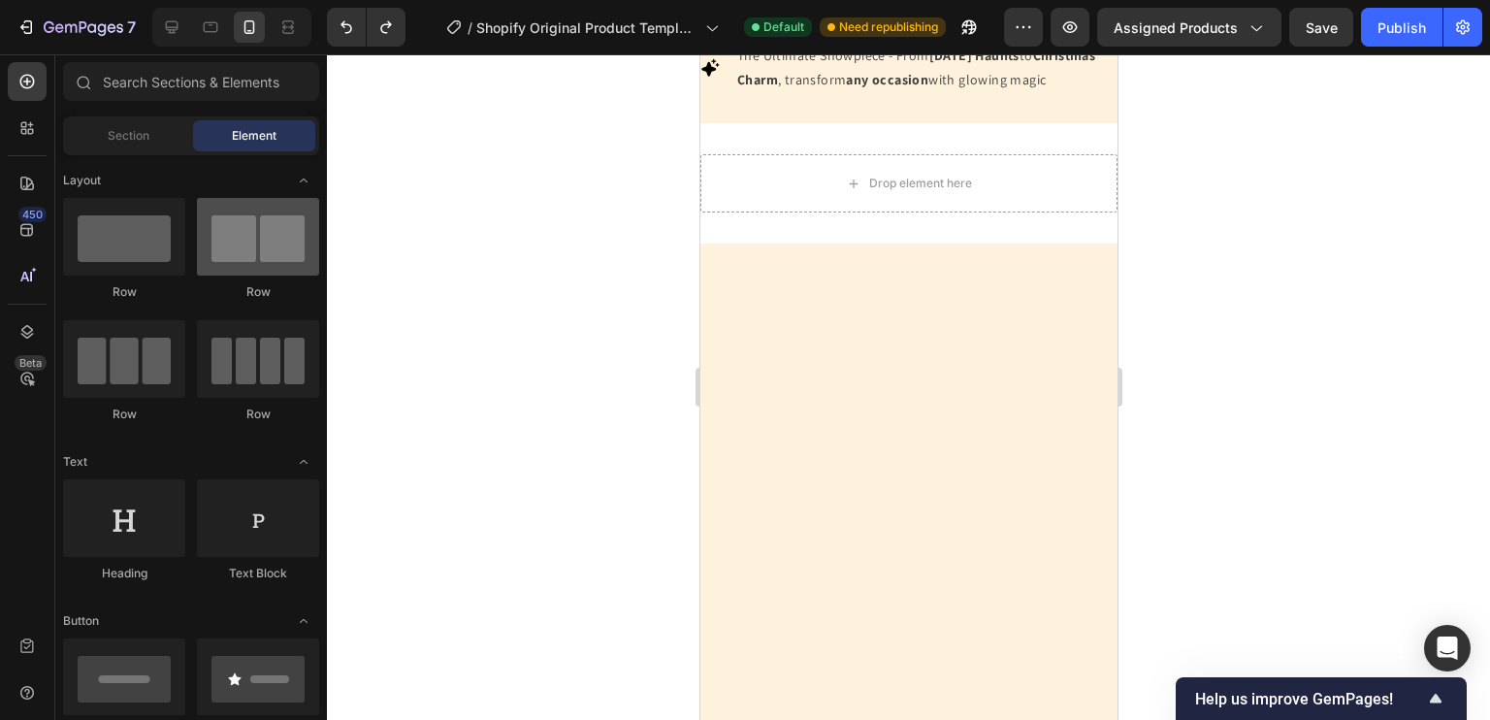
click at [279, 244] on div at bounding box center [258, 237] width 122 height 78
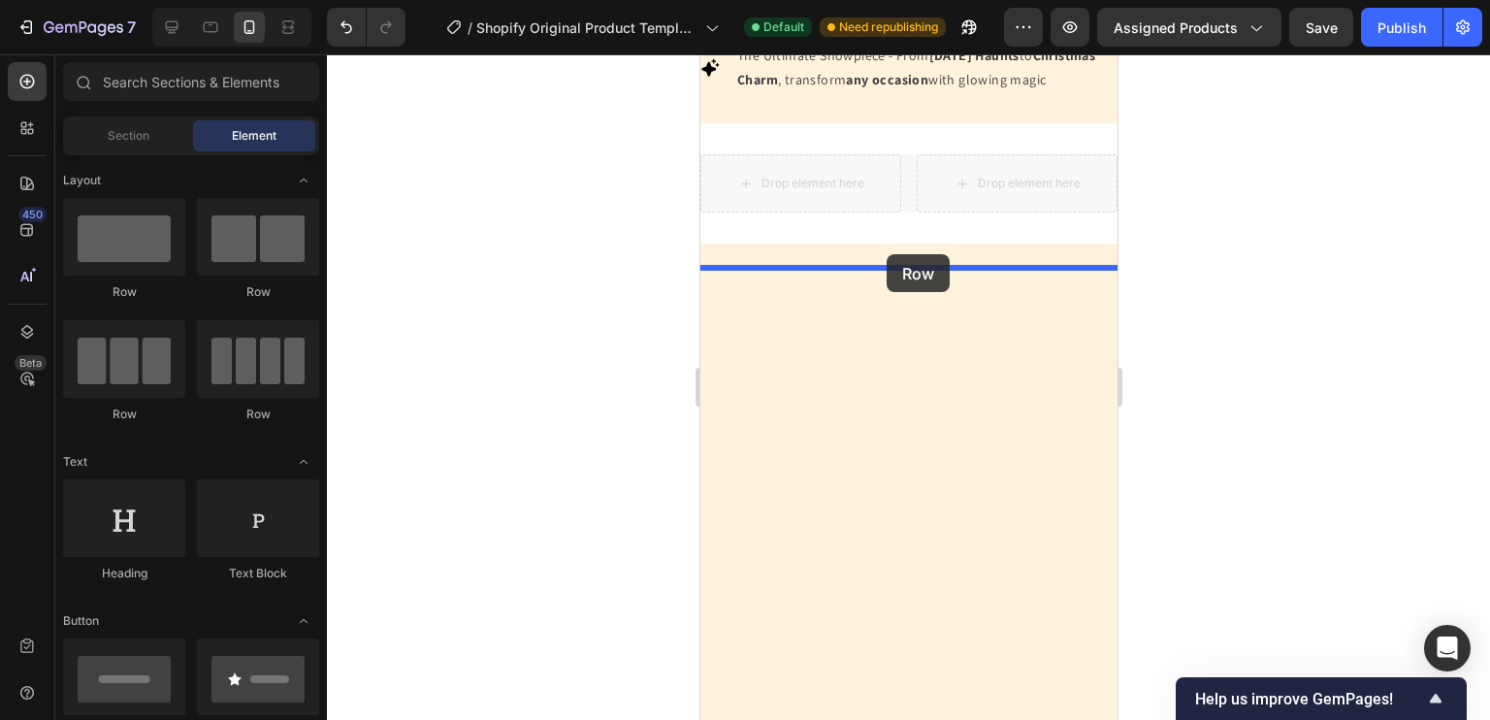
drag, startPoint x: 1015, startPoint y: 197, endPoint x: 884, endPoint y: 254, distance: 143.8
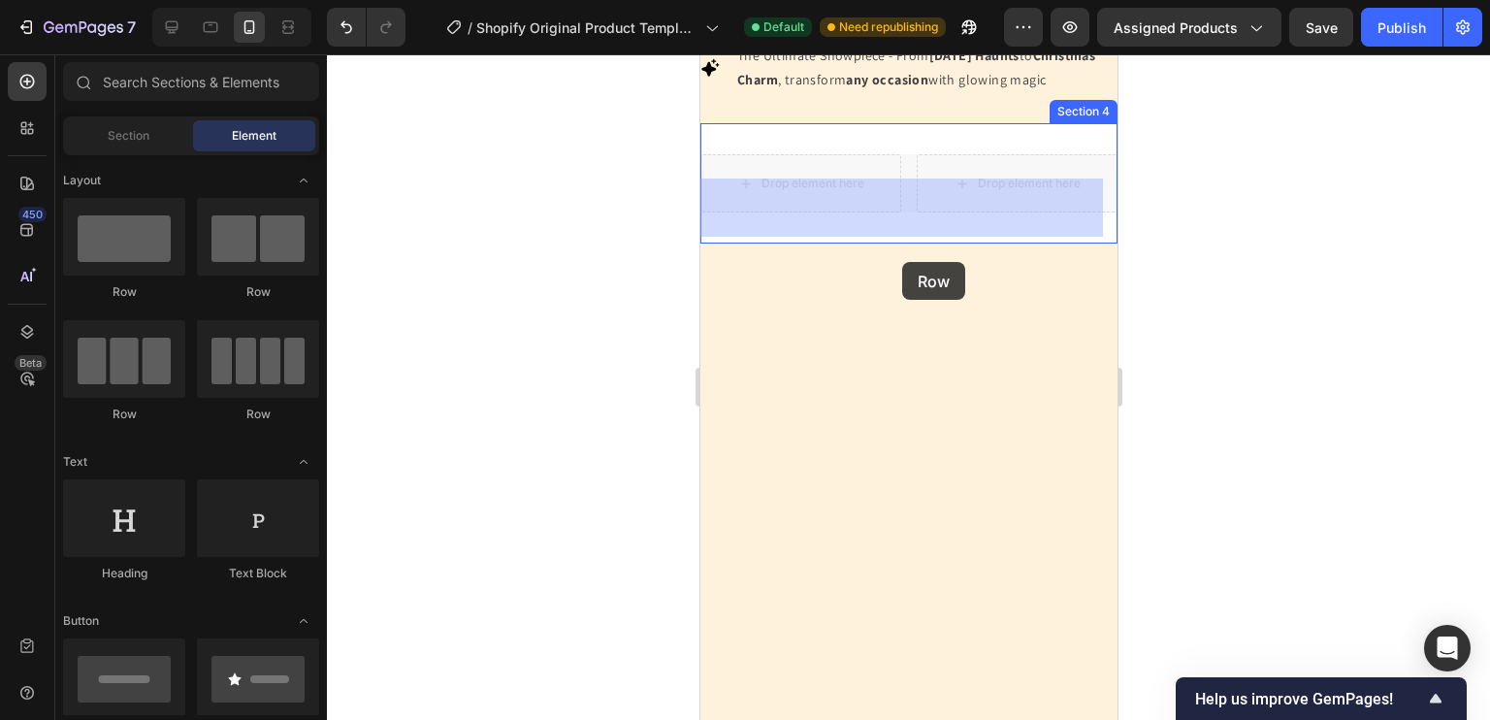
drag, startPoint x: 998, startPoint y: 201, endPoint x: 901, endPoint y: 262, distance: 114.6
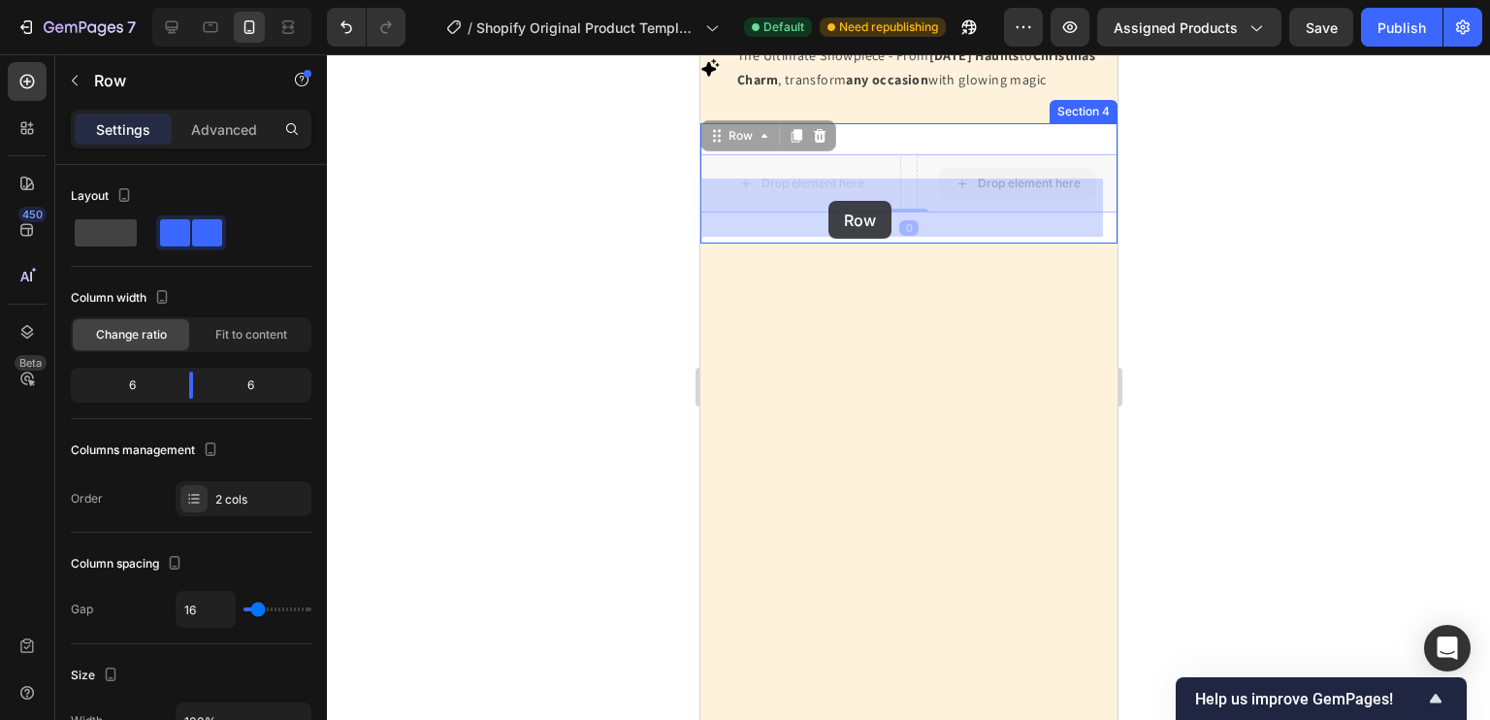
drag, startPoint x: 1004, startPoint y: 179, endPoint x: 827, endPoint y: 201, distance: 177.8
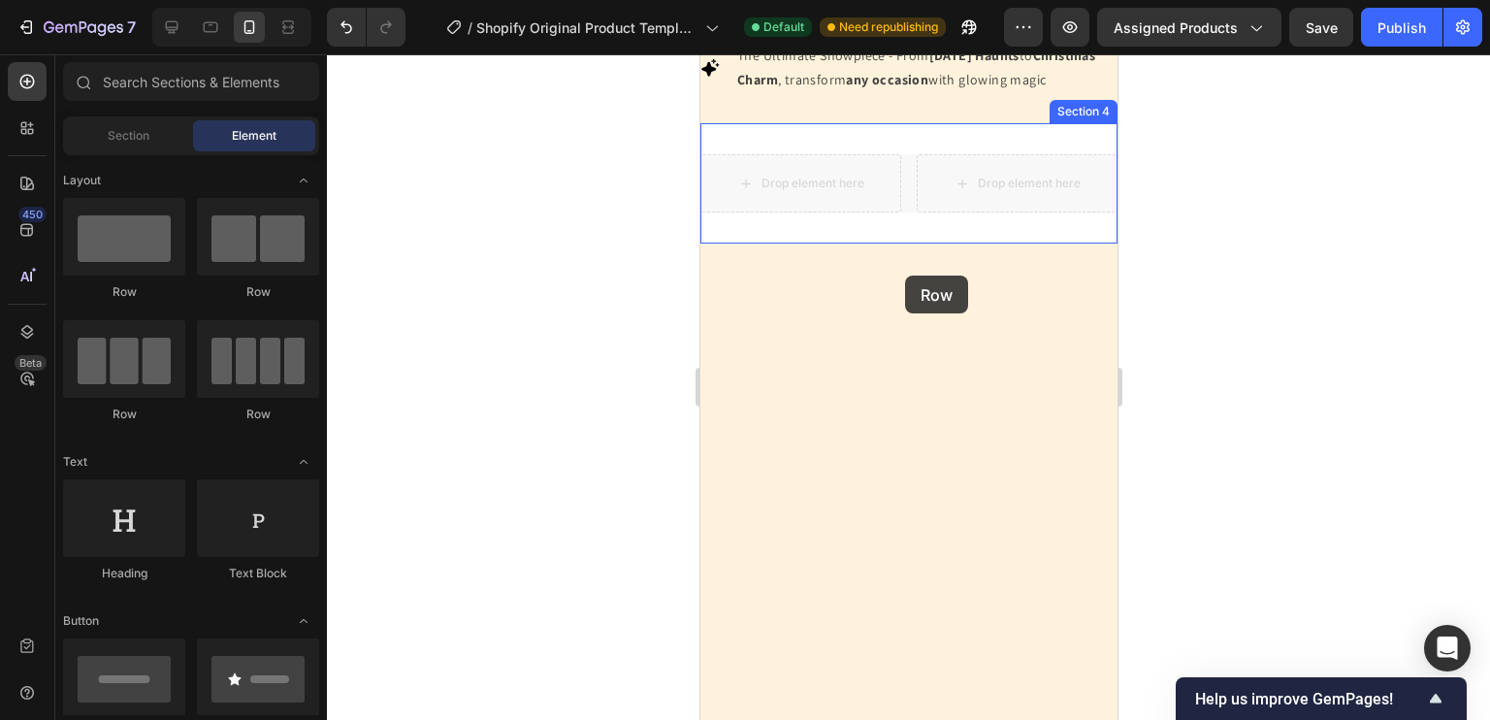
drag, startPoint x: 999, startPoint y: 201, endPoint x: 904, endPoint y: 275, distance: 120.9
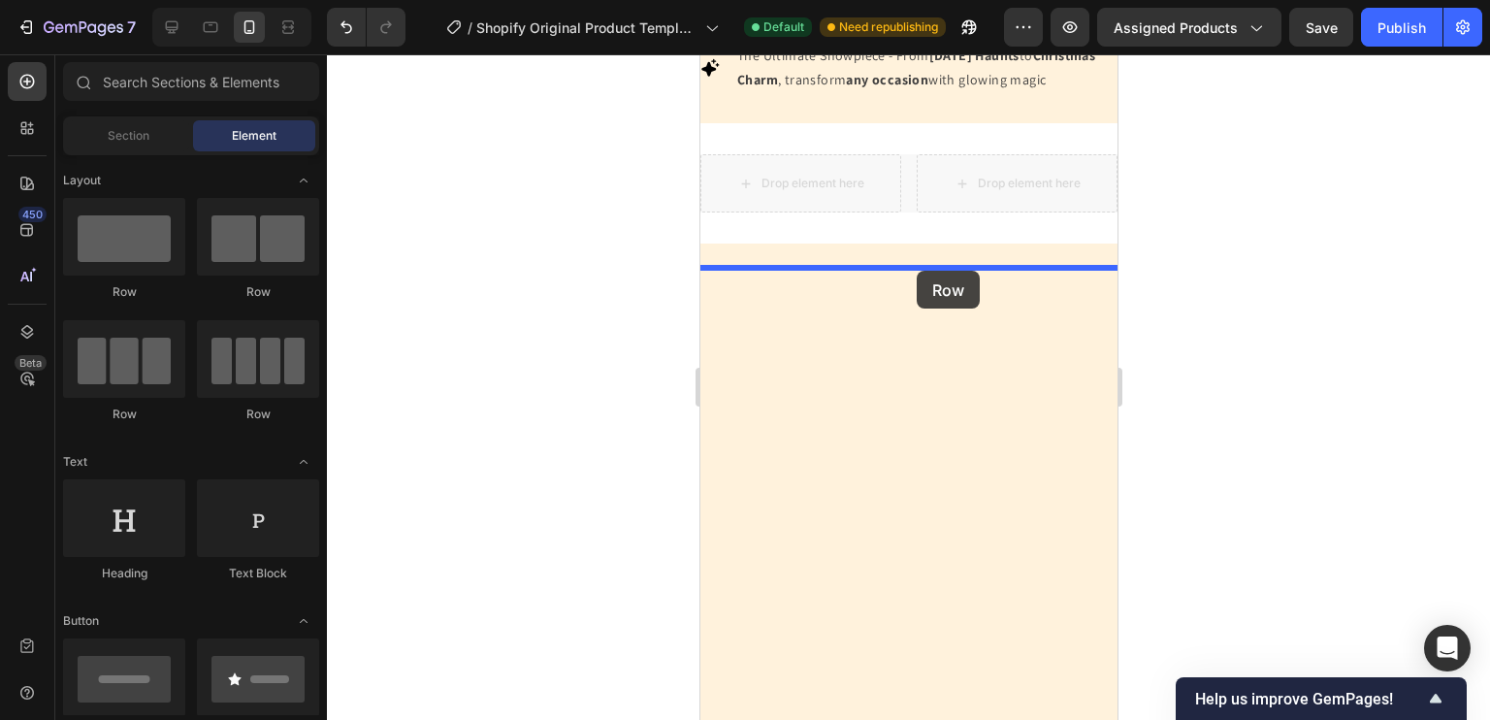
drag, startPoint x: 981, startPoint y: 190, endPoint x: 916, endPoint y: 271, distance: 103.5
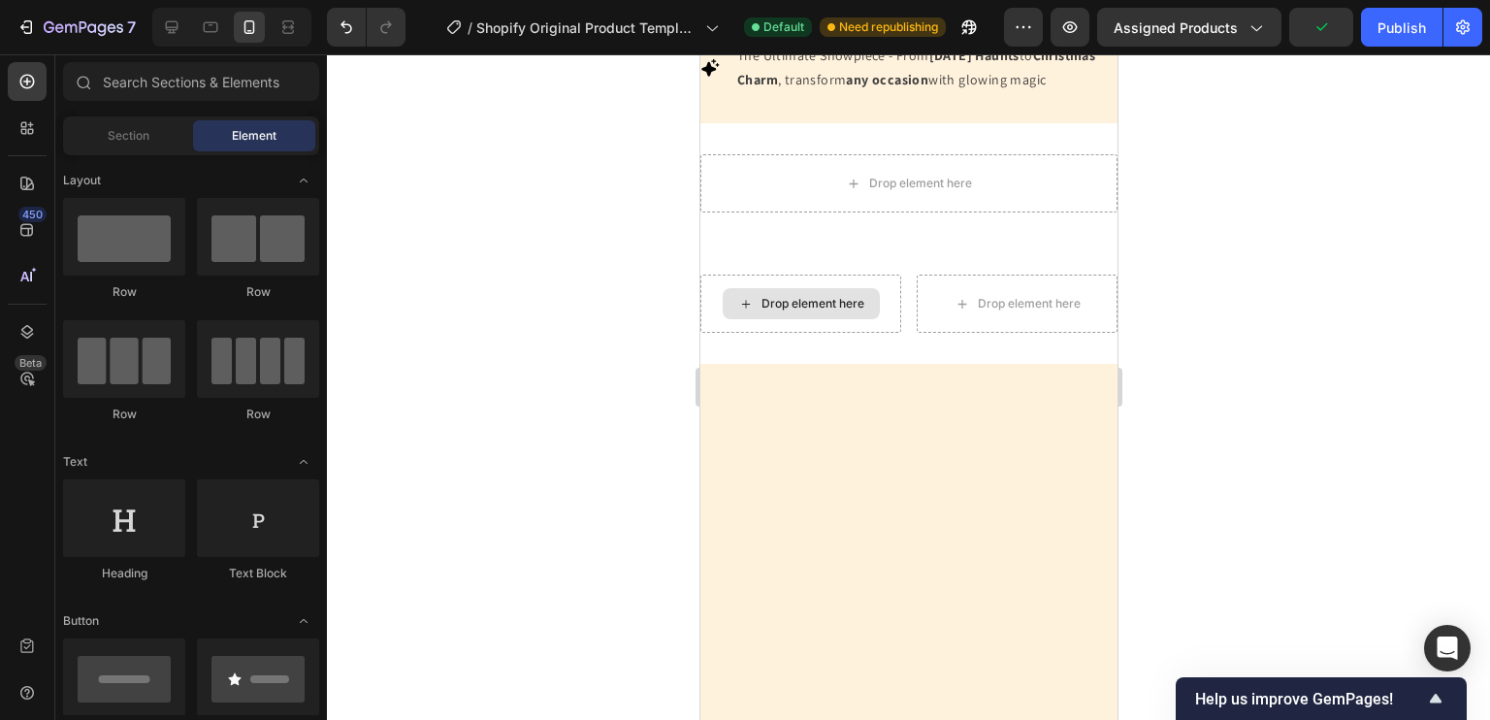
click at [854, 317] on div "Drop element here" at bounding box center [800, 303] width 157 height 31
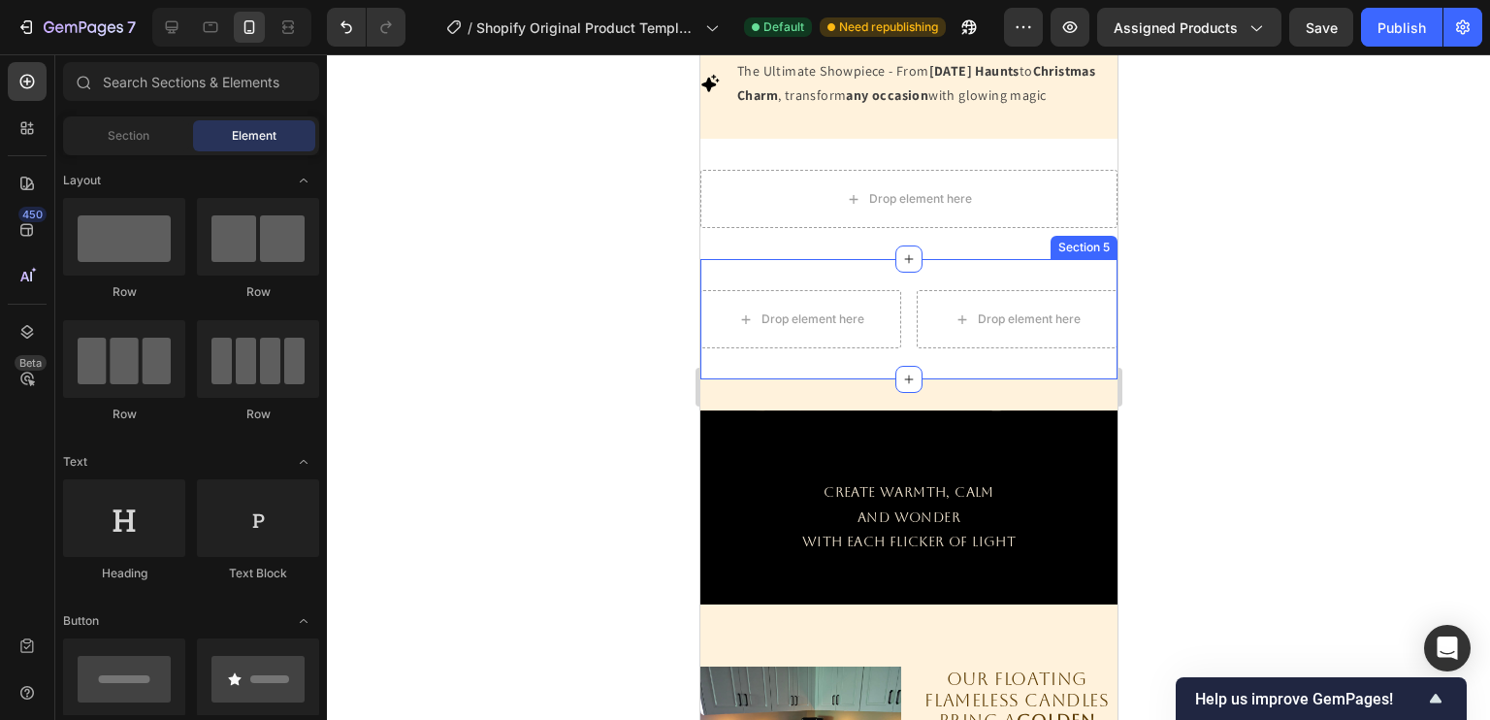
scroll to position [1147, 0]
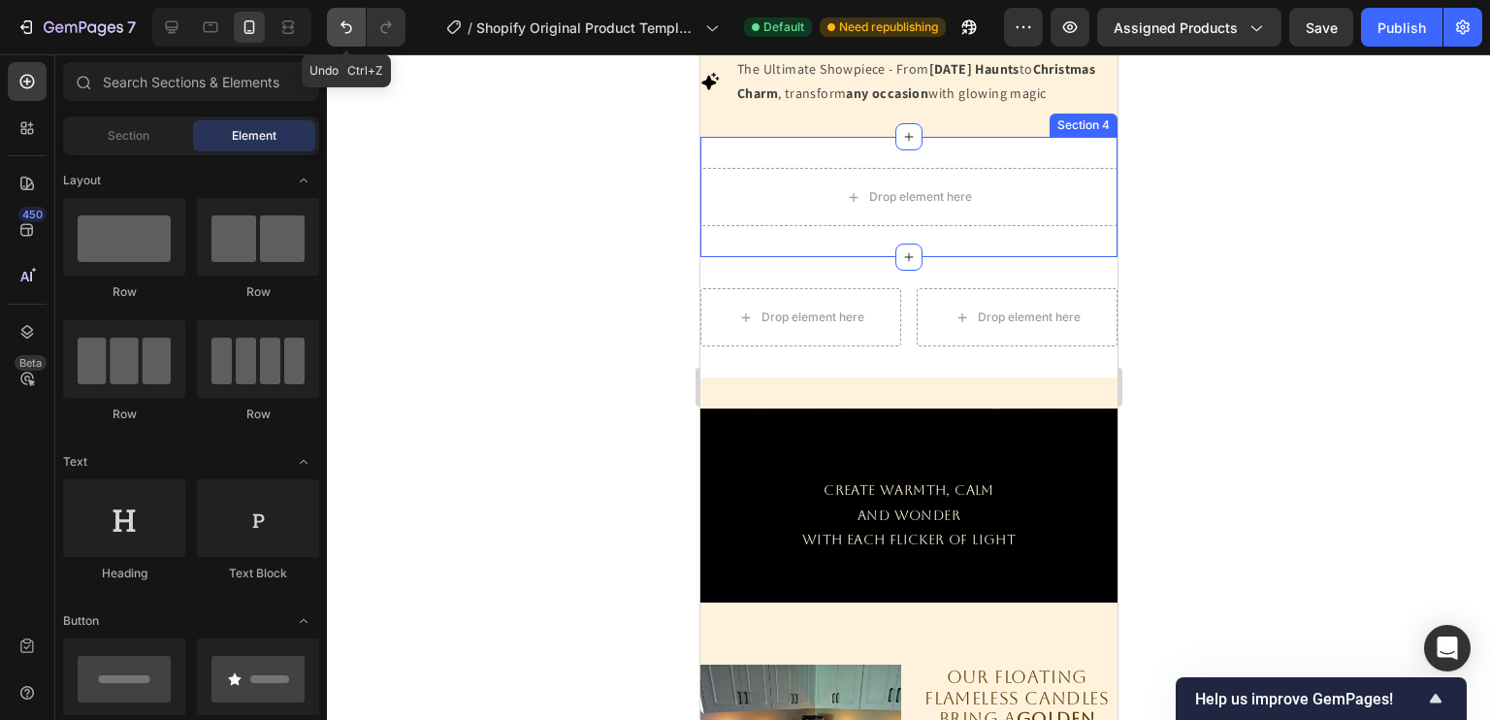
click at [335, 20] on button "Undo/Redo" at bounding box center [346, 27] width 39 height 39
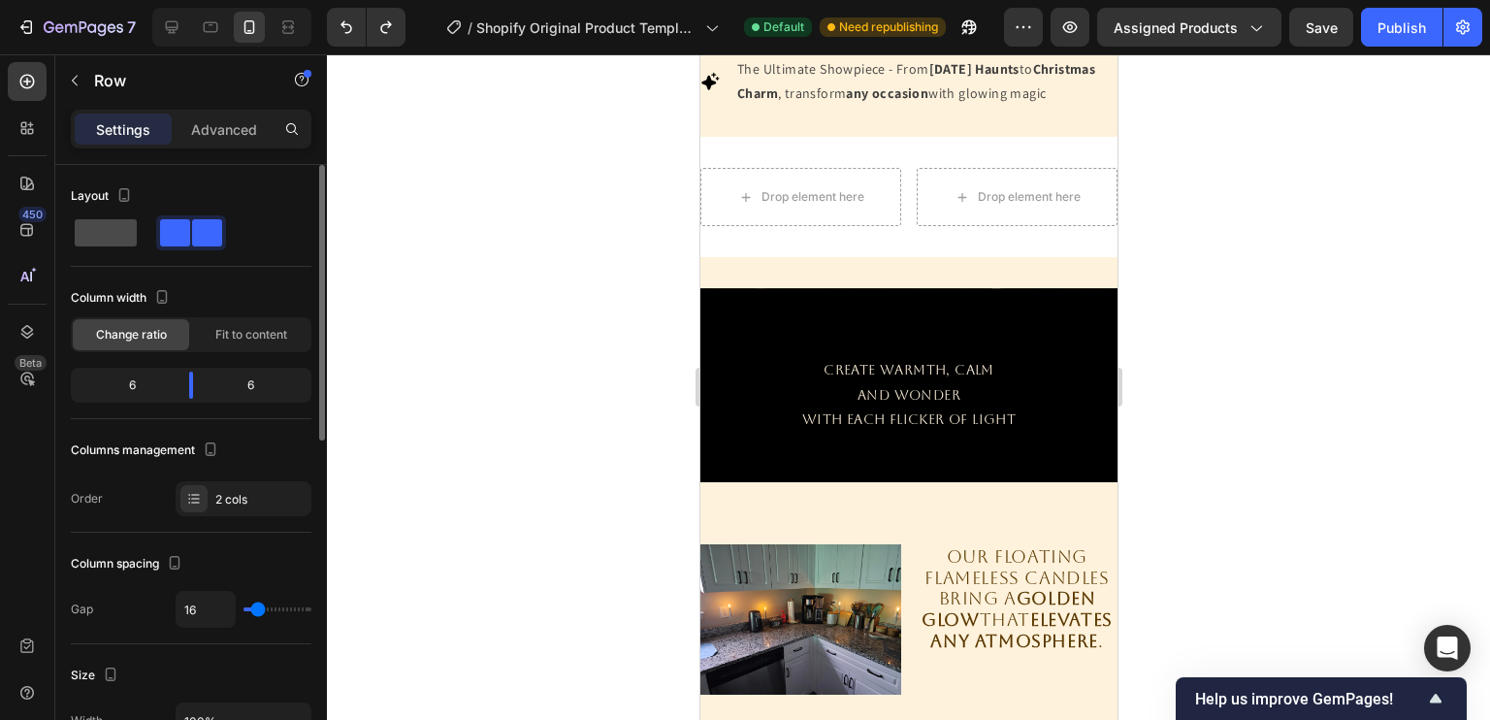
click at [130, 236] on span at bounding box center [106, 232] width 62 height 27
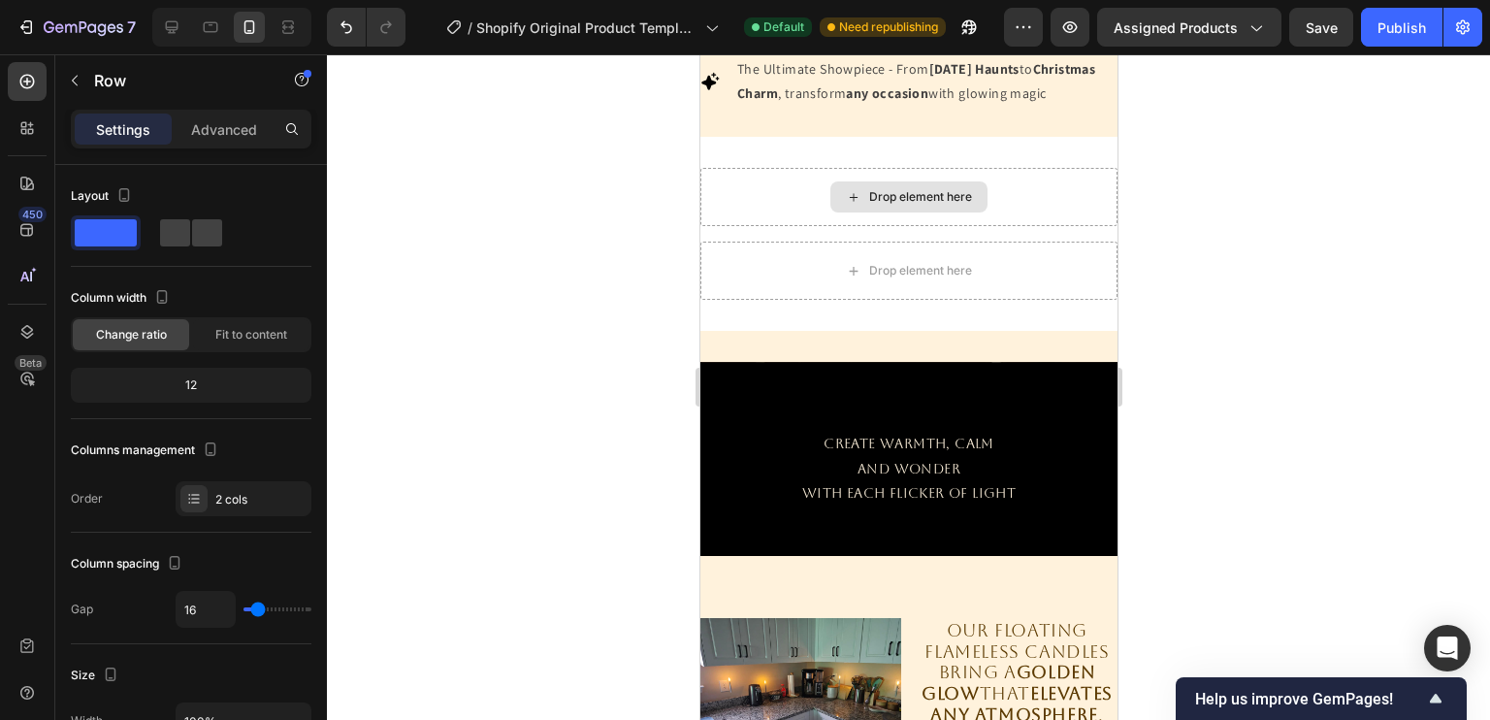
click at [874, 209] on div "Drop element here" at bounding box center [907, 196] width 157 height 31
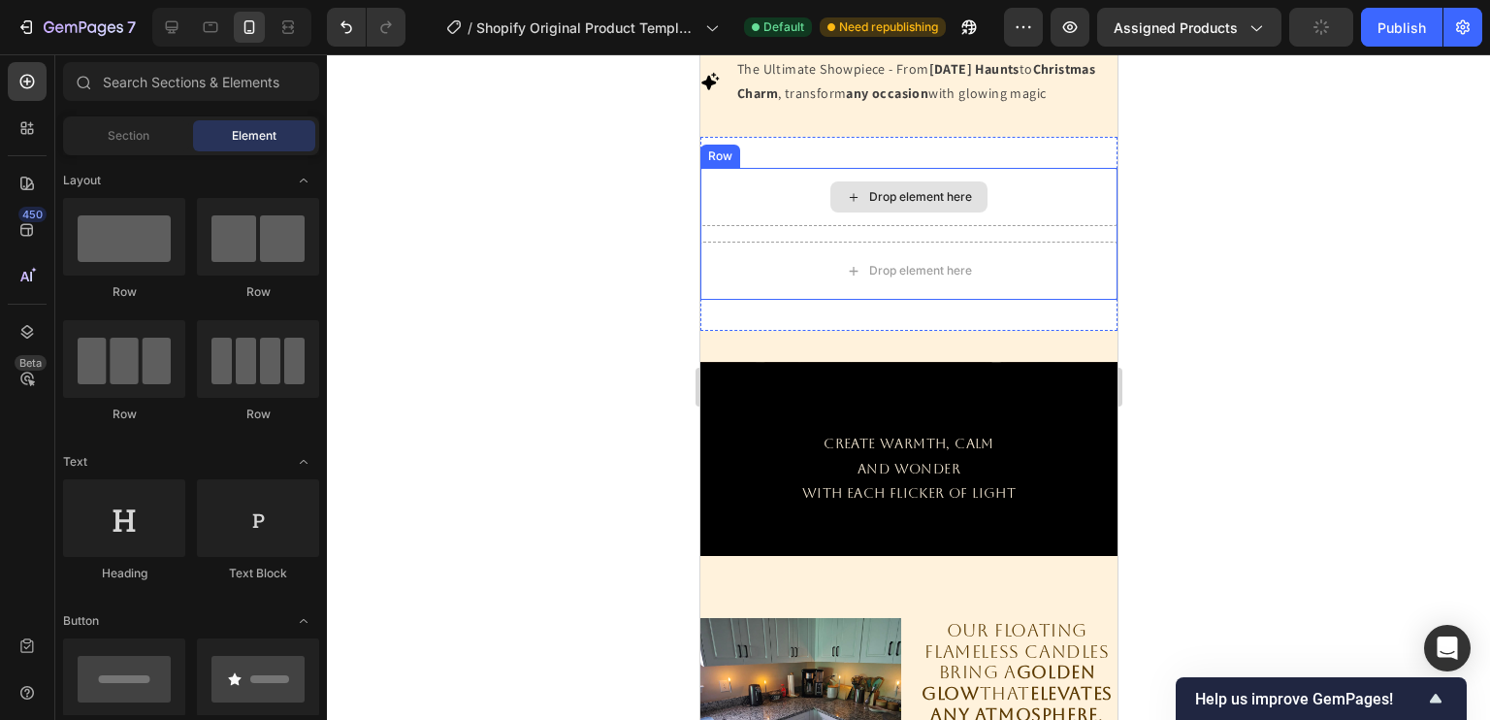
click at [971, 212] on div "Drop element here" at bounding box center [907, 196] width 157 height 31
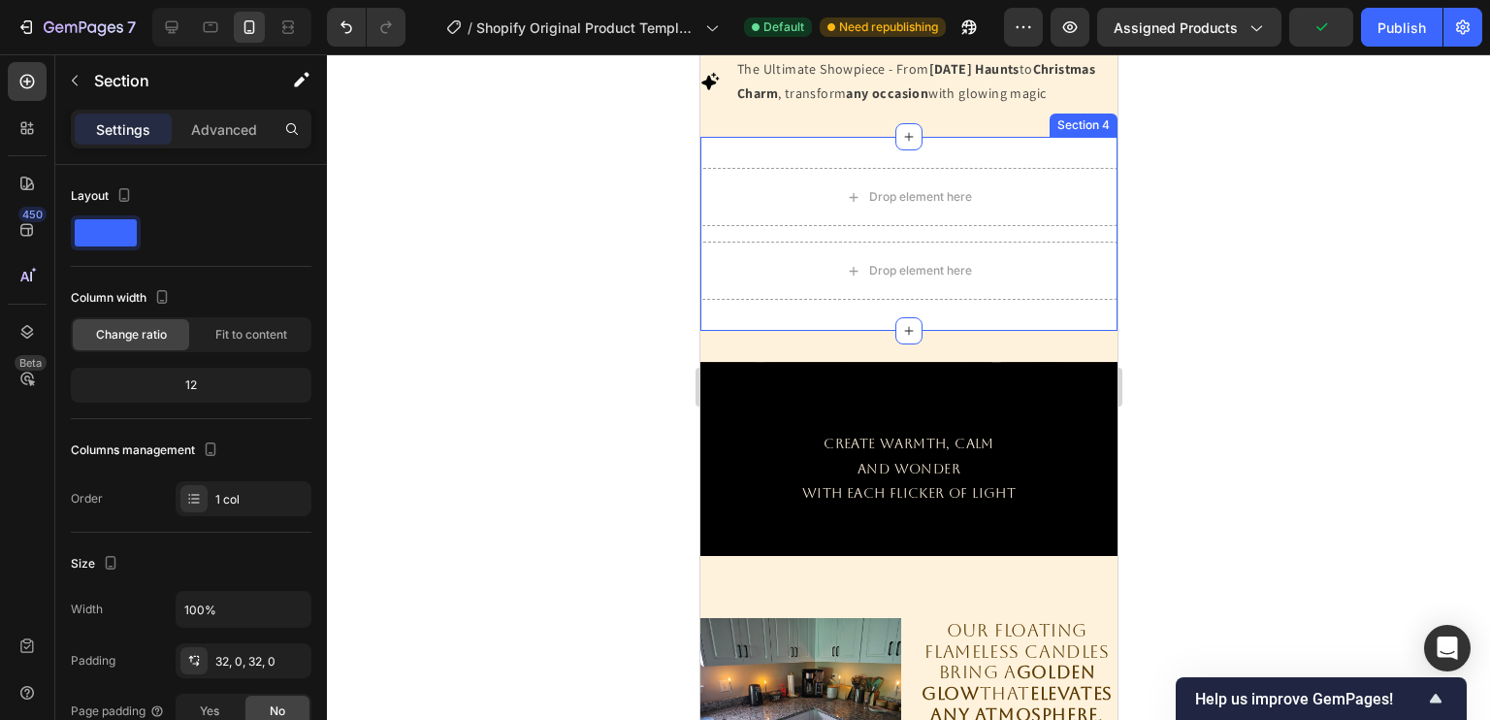
click at [967, 174] on div "Drop element here Drop element here Row Section 4" at bounding box center [907, 234] width 417 height 194
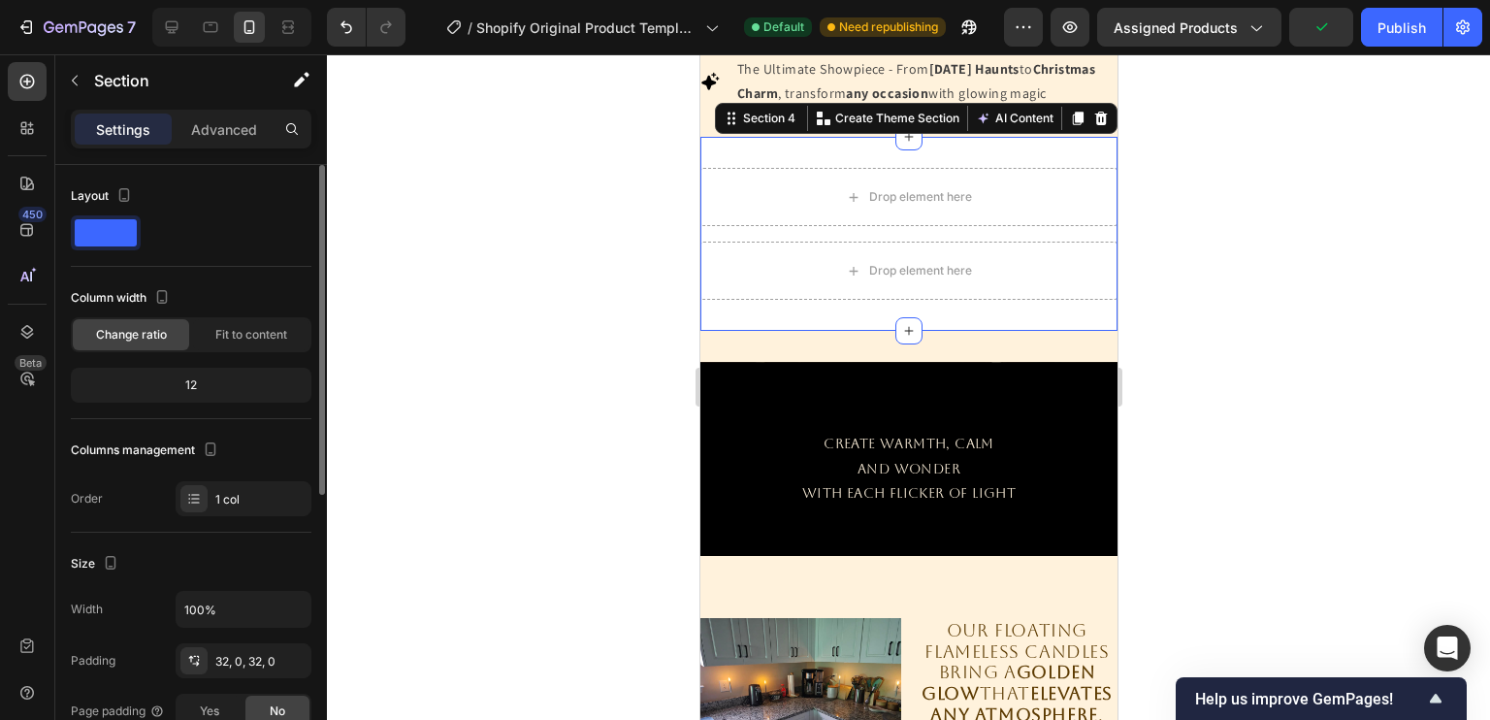
click at [255, 237] on div at bounding box center [191, 232] width 241 height 35
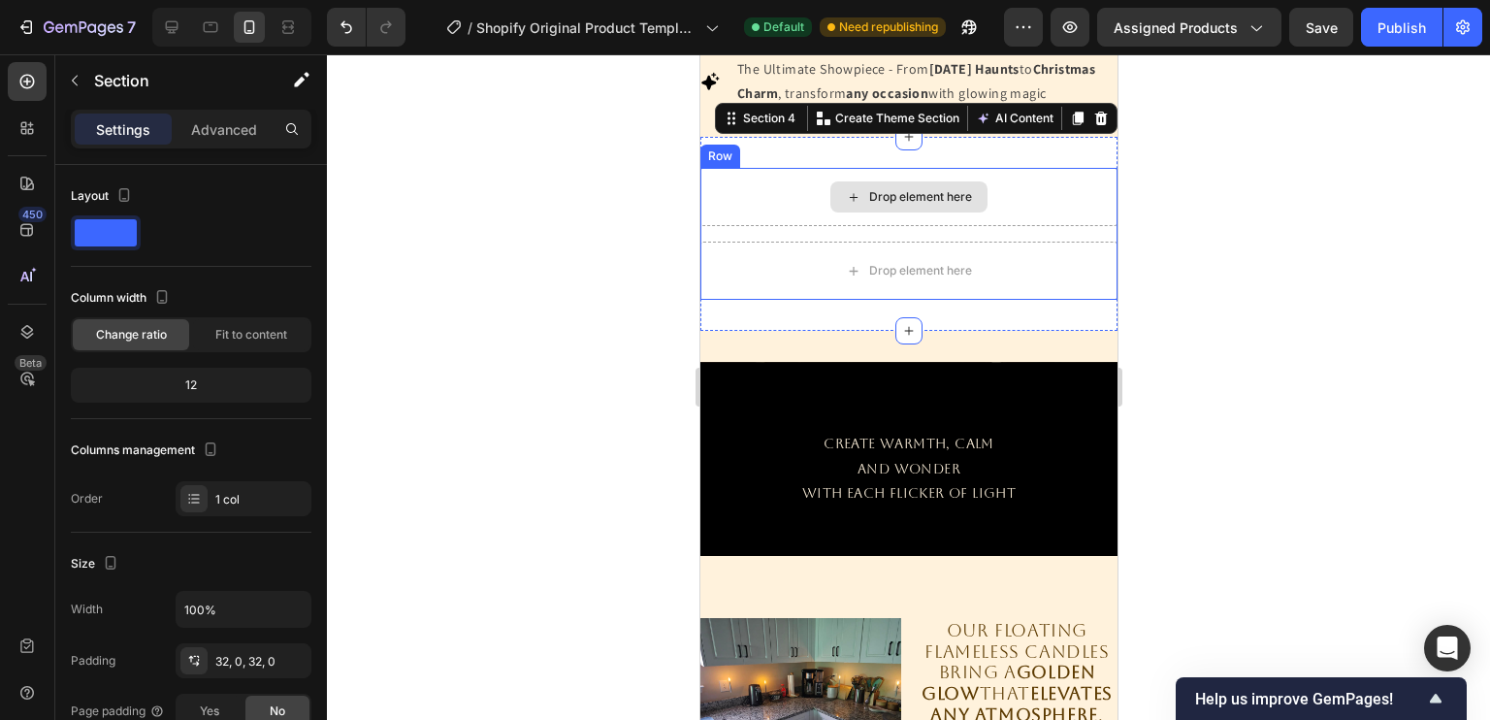
click at [921, 205] on div "Drop element here" at bounding box center [919, 197] width 103 height 16
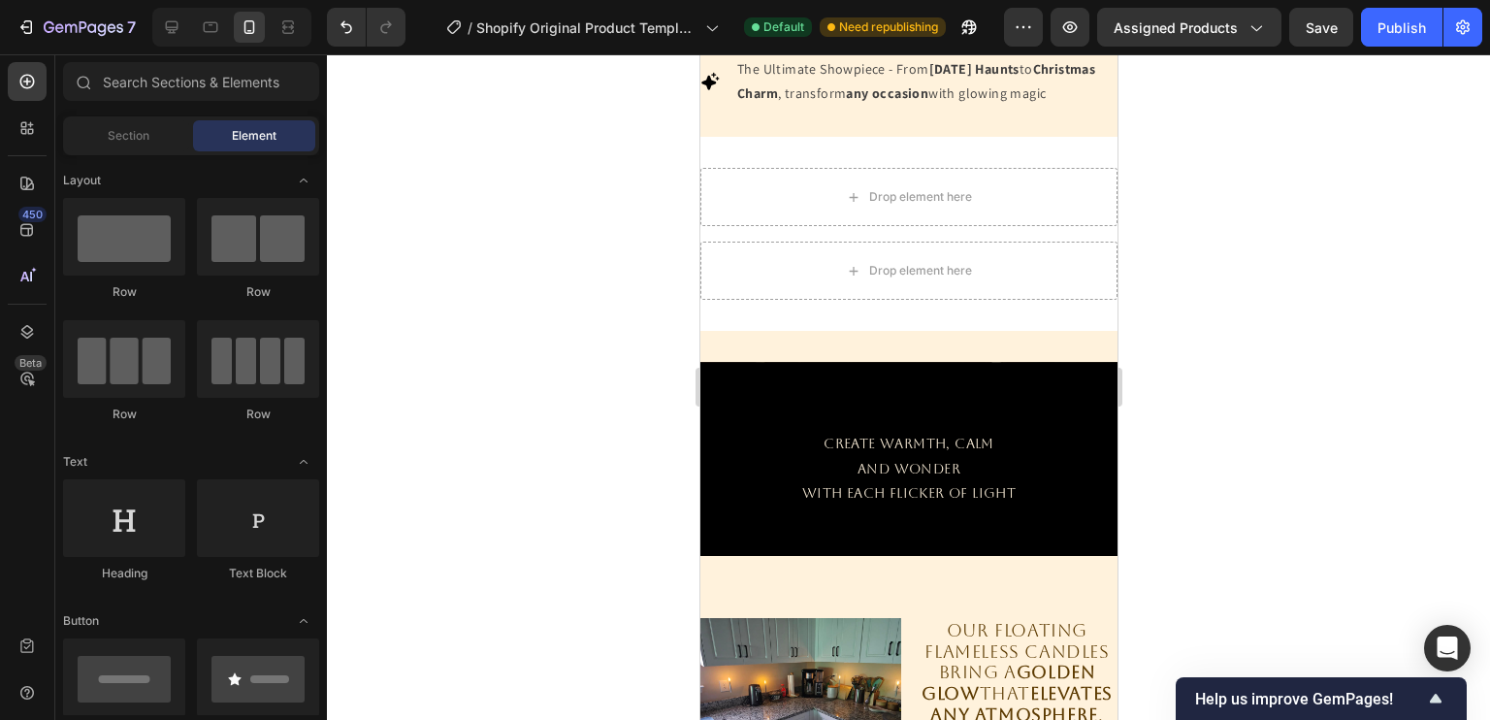
click at [254, 123] on div "Element" at bounding box center [254, 135] width 122 height 31
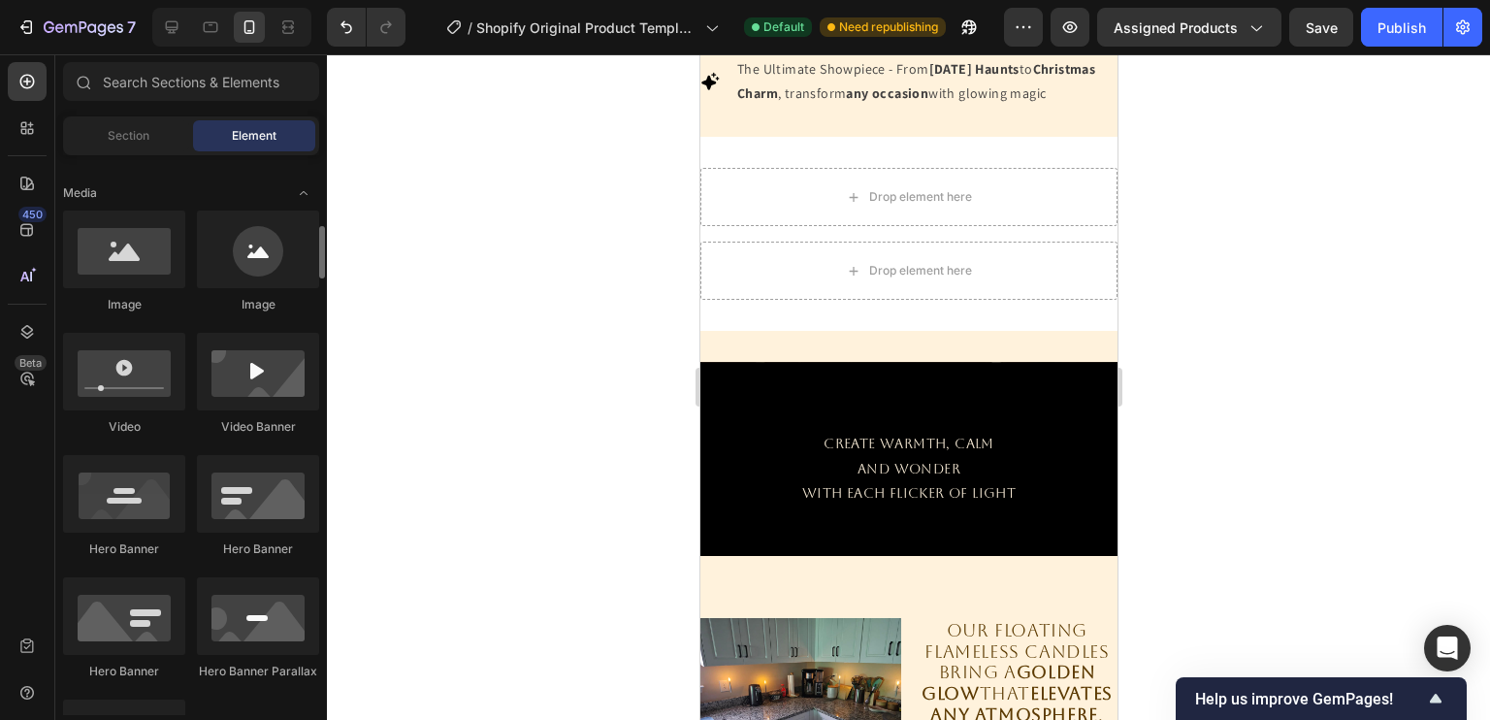
scroll to position [600, 0]
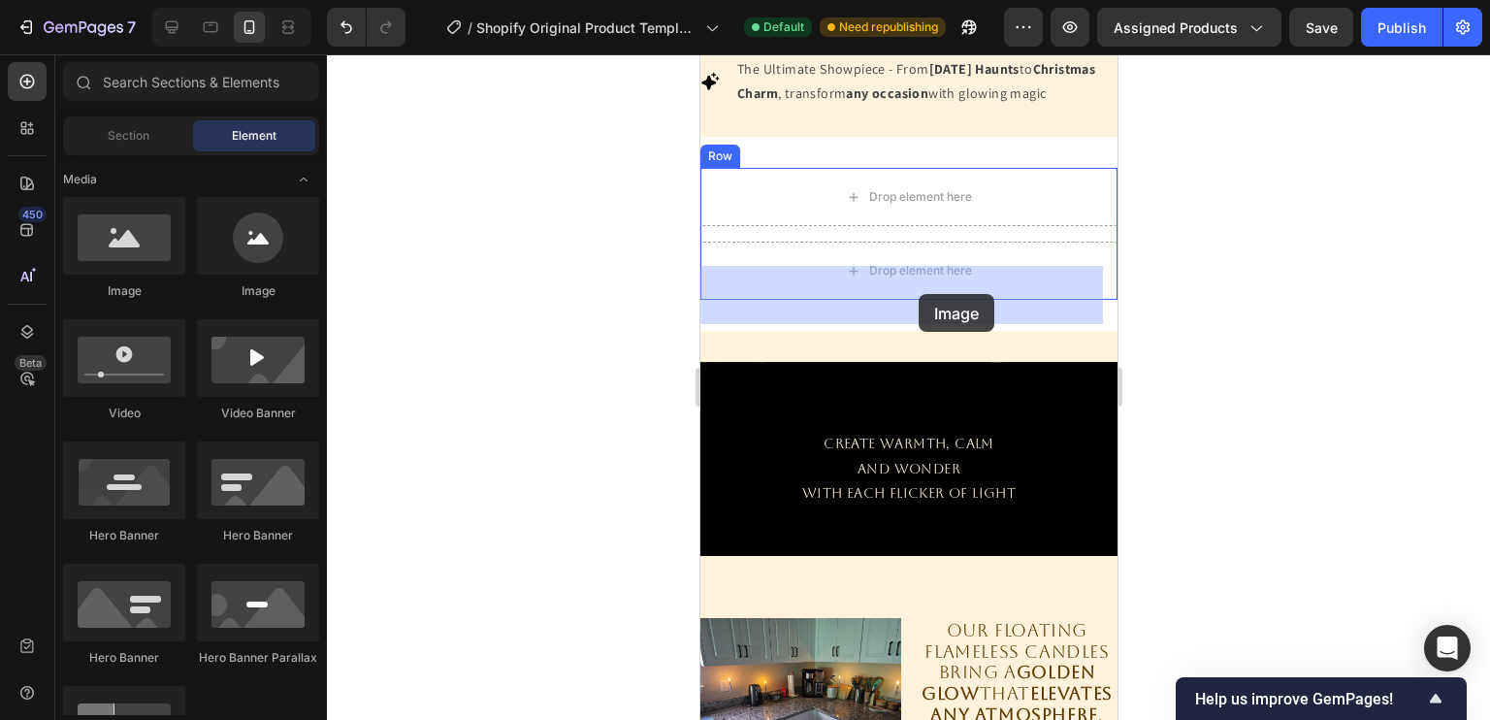
drag, startPoint x: 838, startPoint y: 304, endPoint x: 918, endPoint y: 288, distance: 81.0
click at [918, 294] on div "Drop element here Drop element here Row Section 4" at bounding box center [907, 234] width 417 height 194
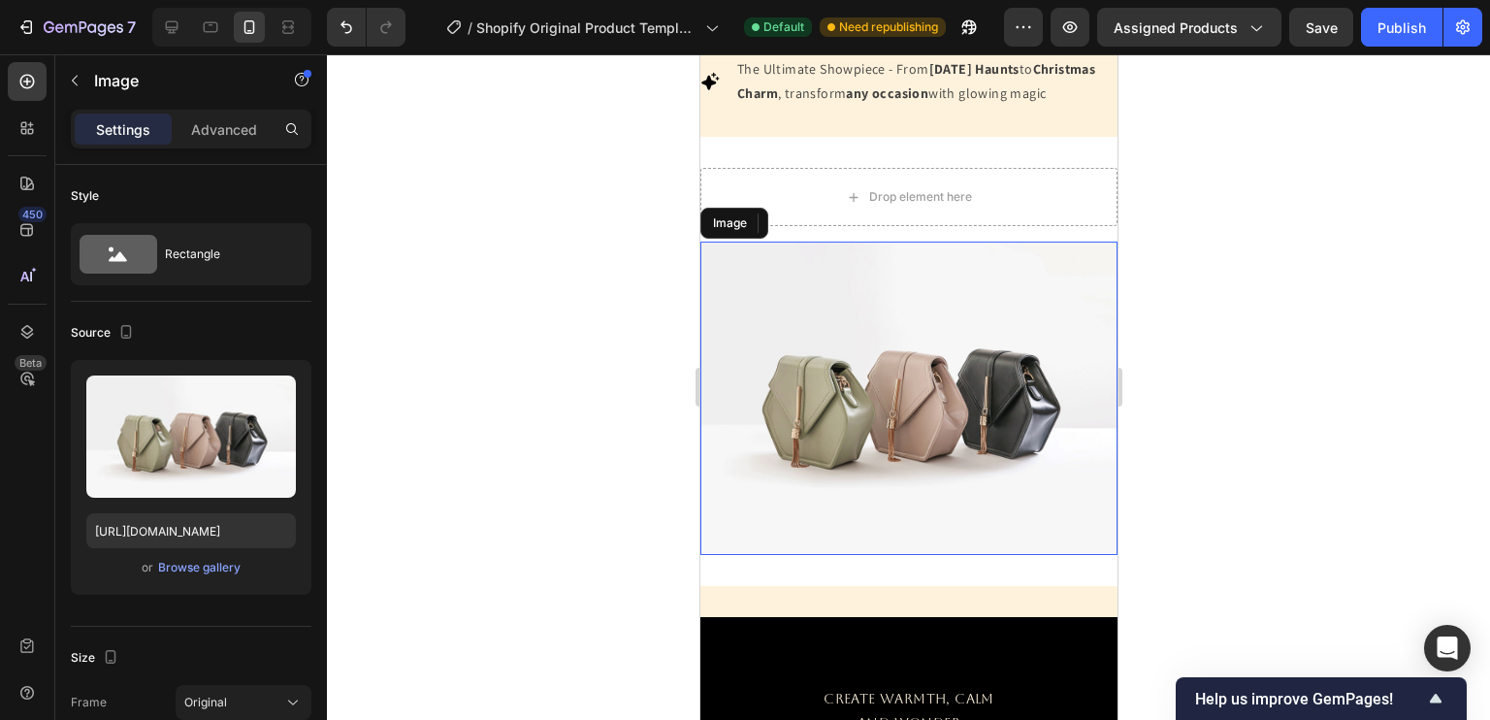
click at [918, 294] on img at bounding box center [907, 398] width 417 height 313
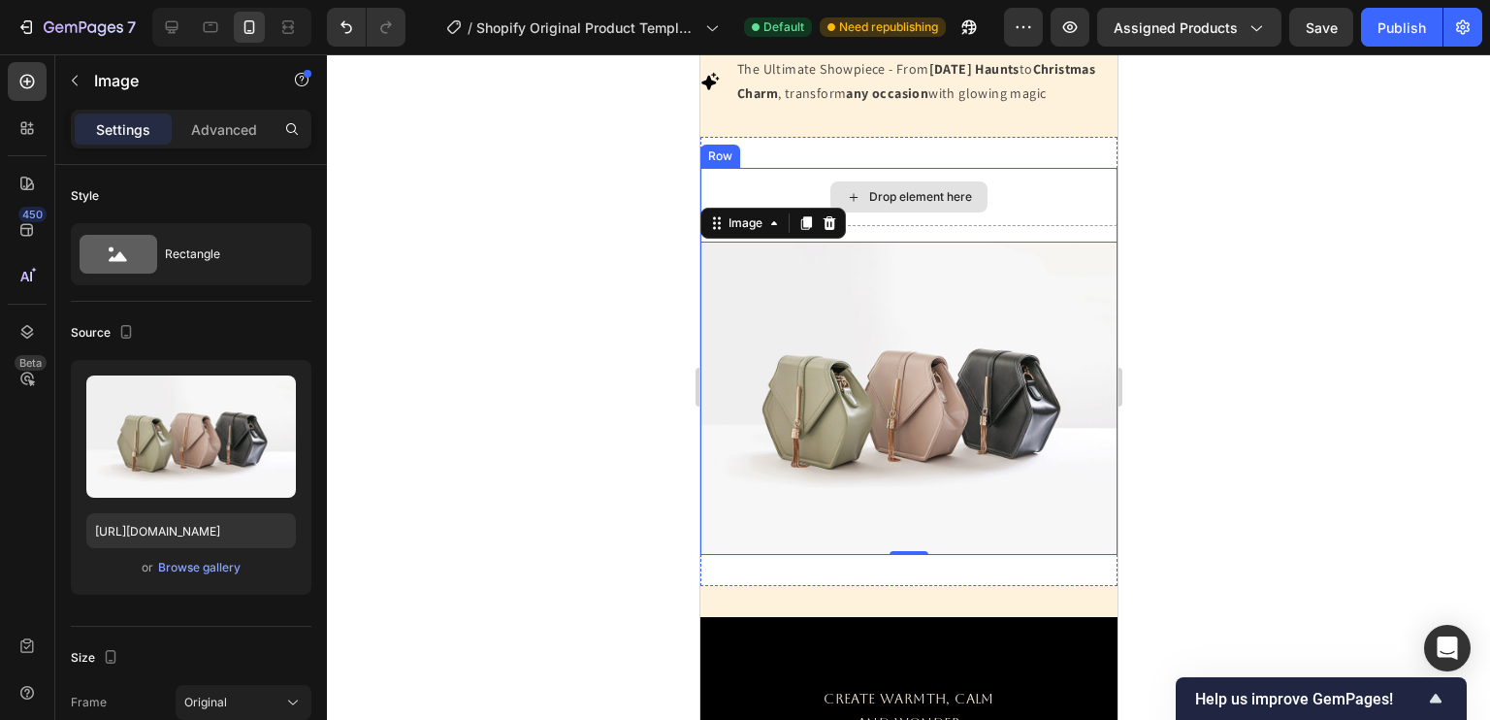
click at [895, 205] on div "Drop element here" at bounding box center [919, 197] width 103 height 16
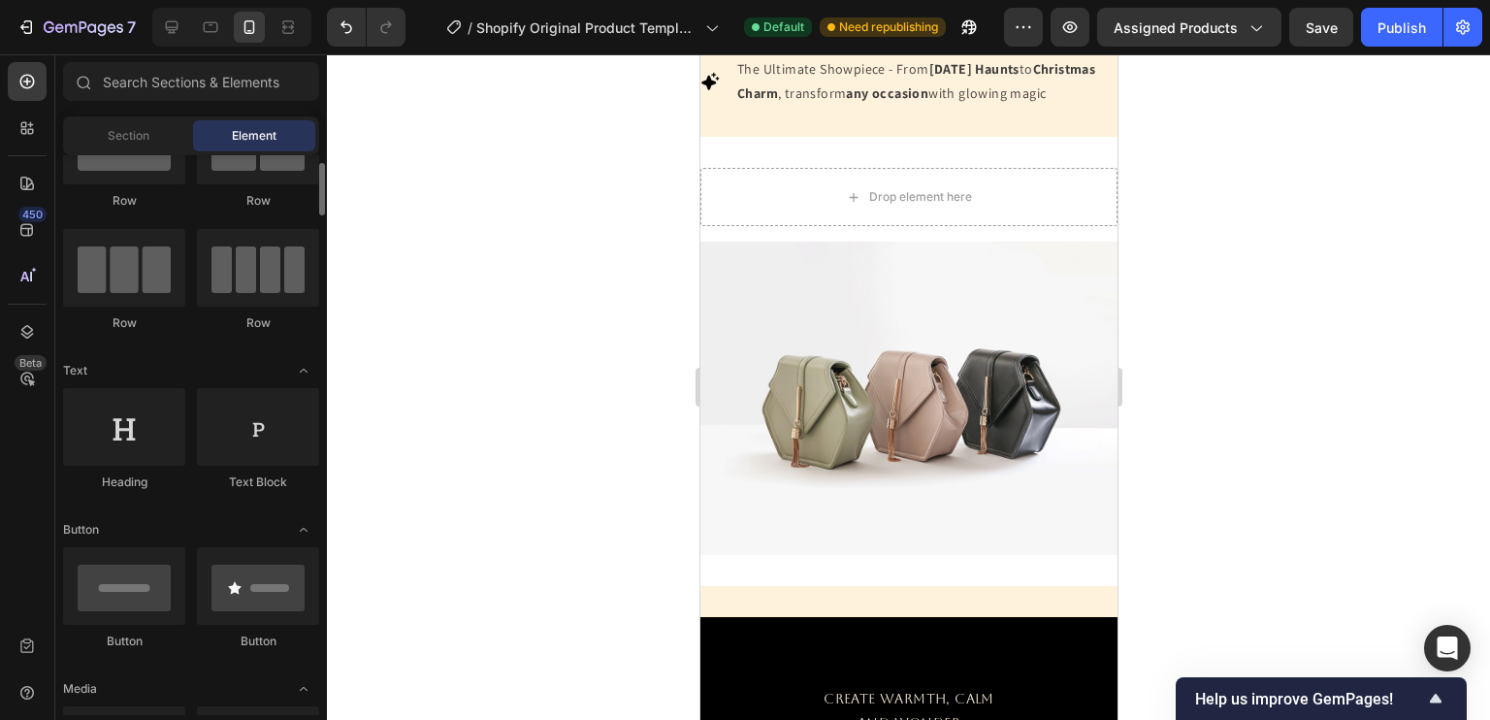
scroll to position [0, 0]
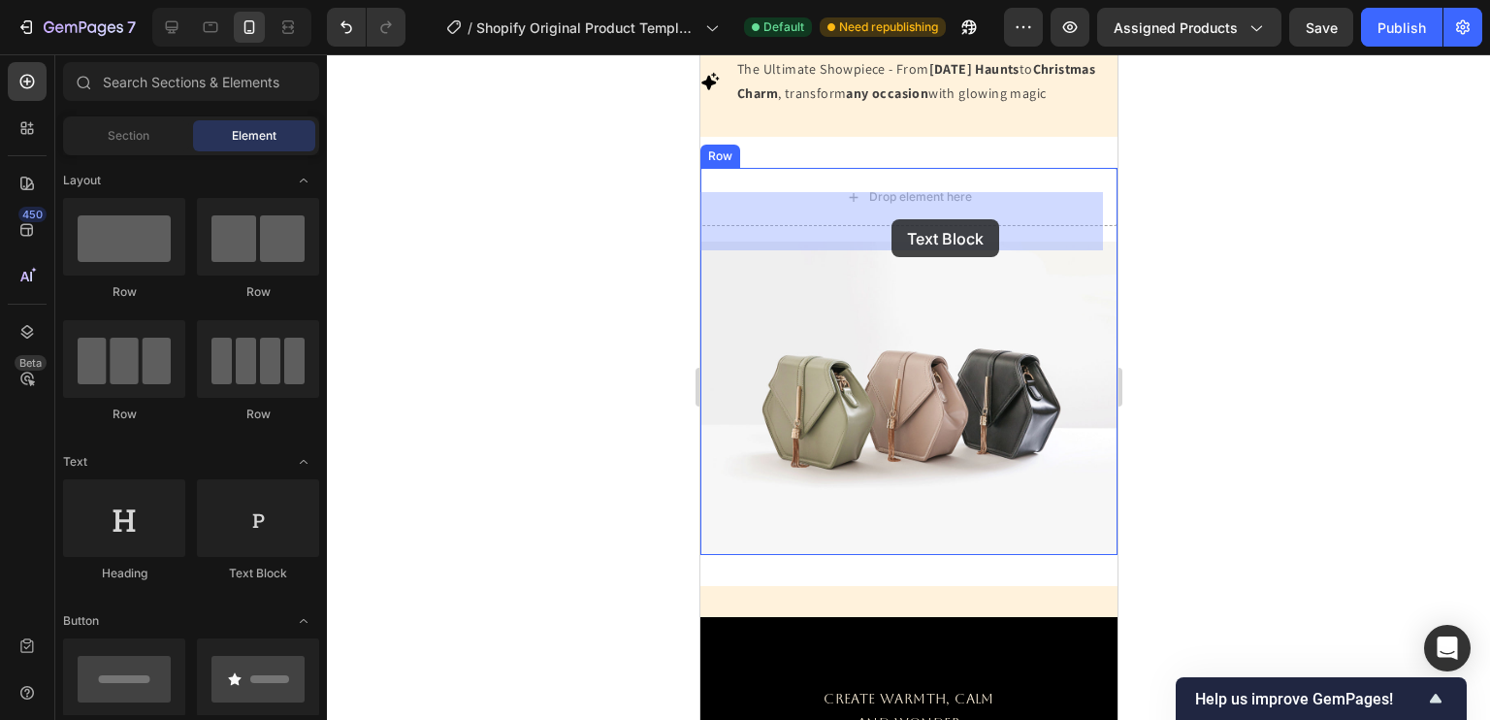
drag, startPoint x: 951, startPoint y: 584, endPoint x: 890, endPoint y: 219, distance: 369.6
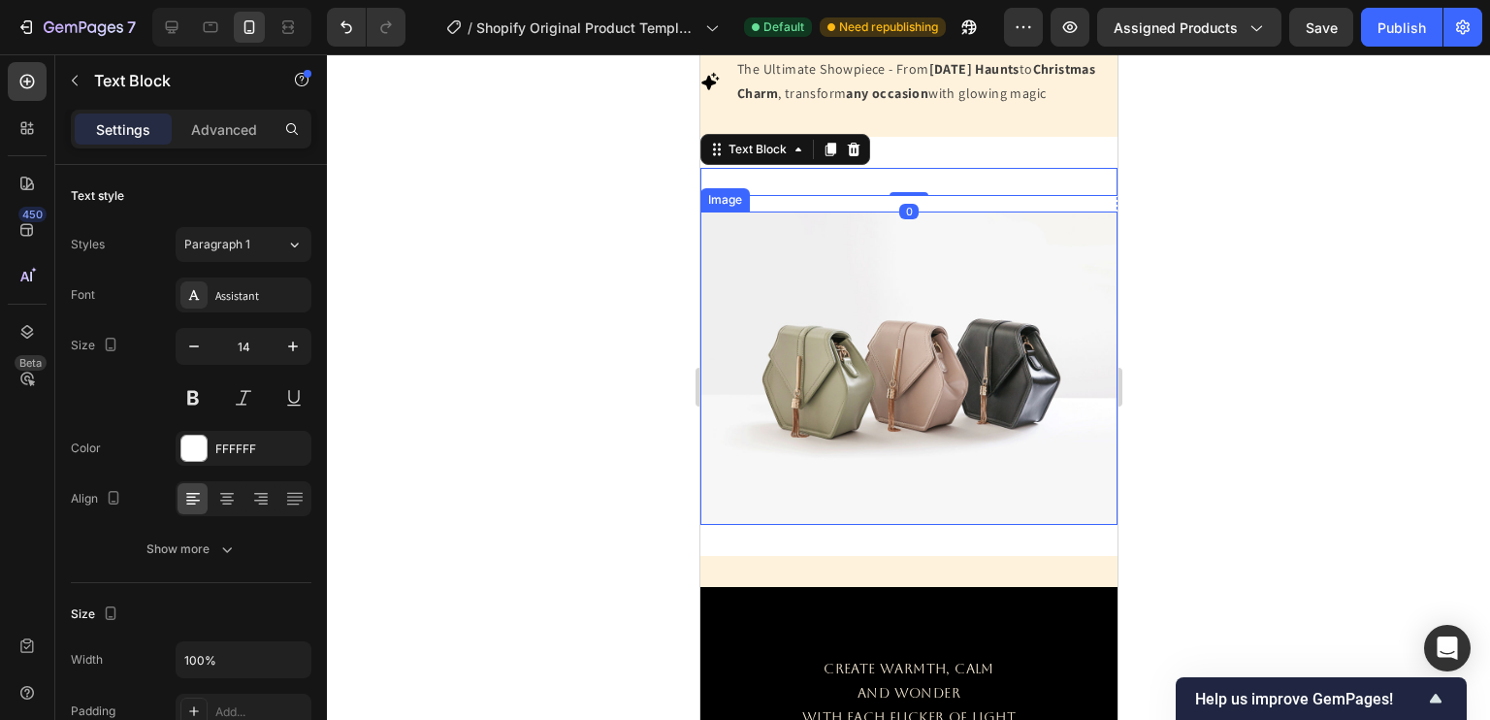
click at [873, 399] on img at bounding box center [907, 367] width 417 height 313
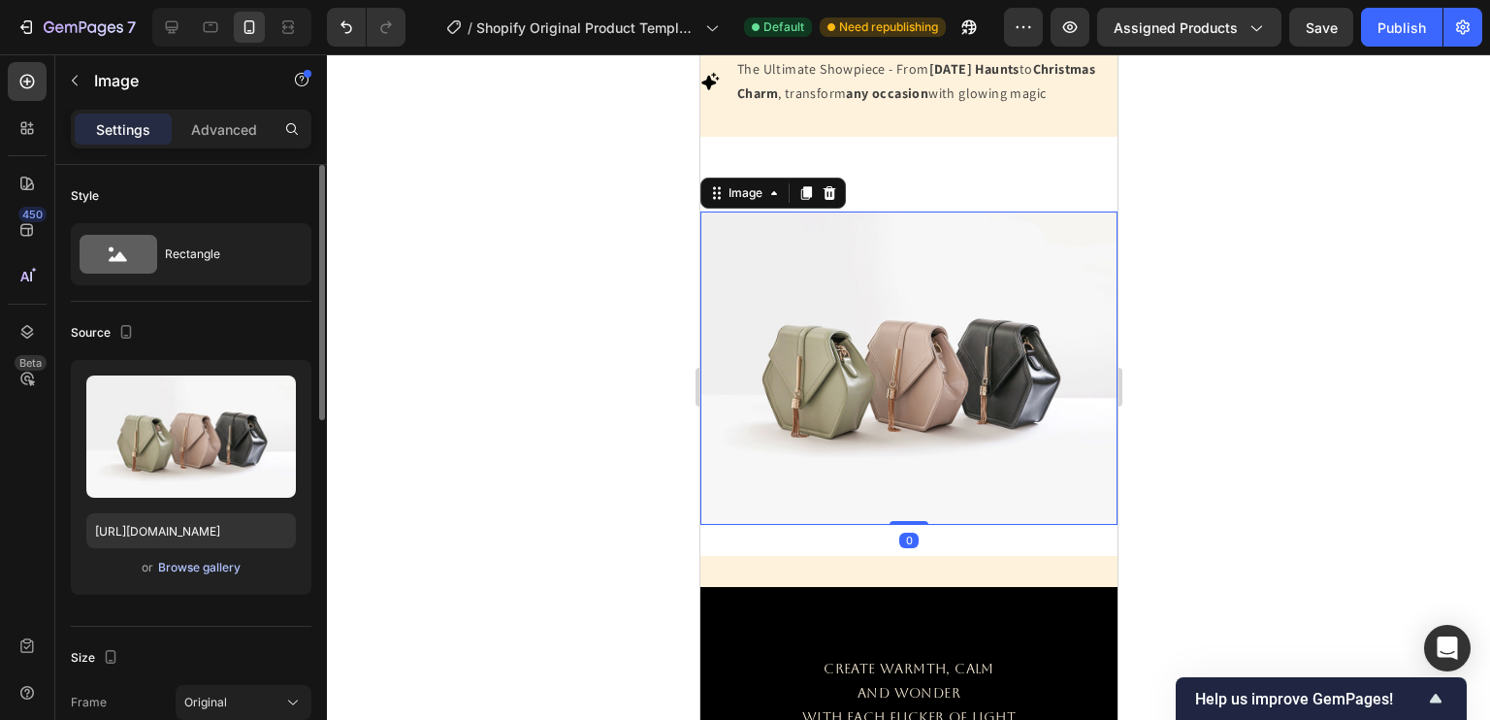
click at [231, 568] on div "Browse gallery" at bounding box center [199, 567] width 82 height 17
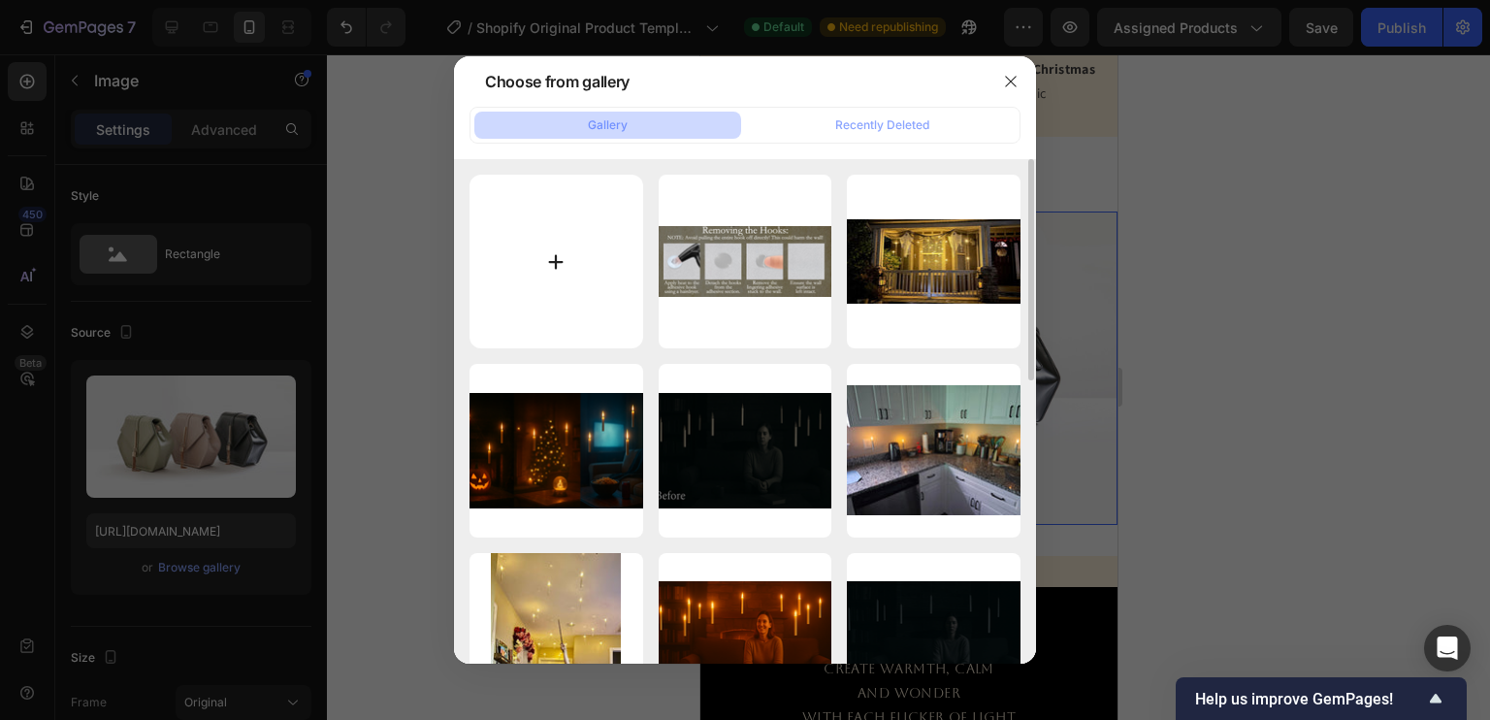
click at [563, 325] on input "file" at bounding box center [556, 262] width 174 height 174
type input "C:\fakepath\5a8283ac-9ce1-4906-b3bb-eebe552dfd89.png"
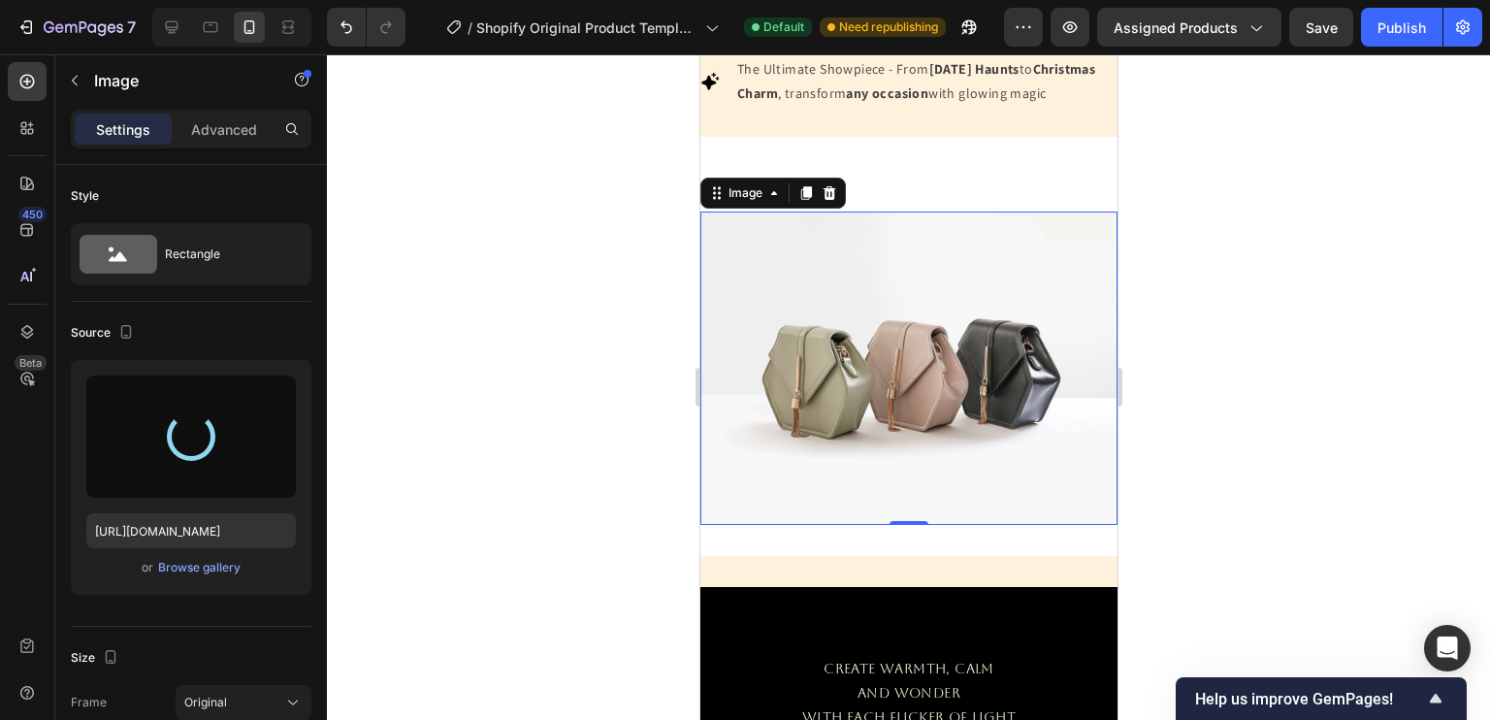
type input "[URL][DOMAIN_NAME]"
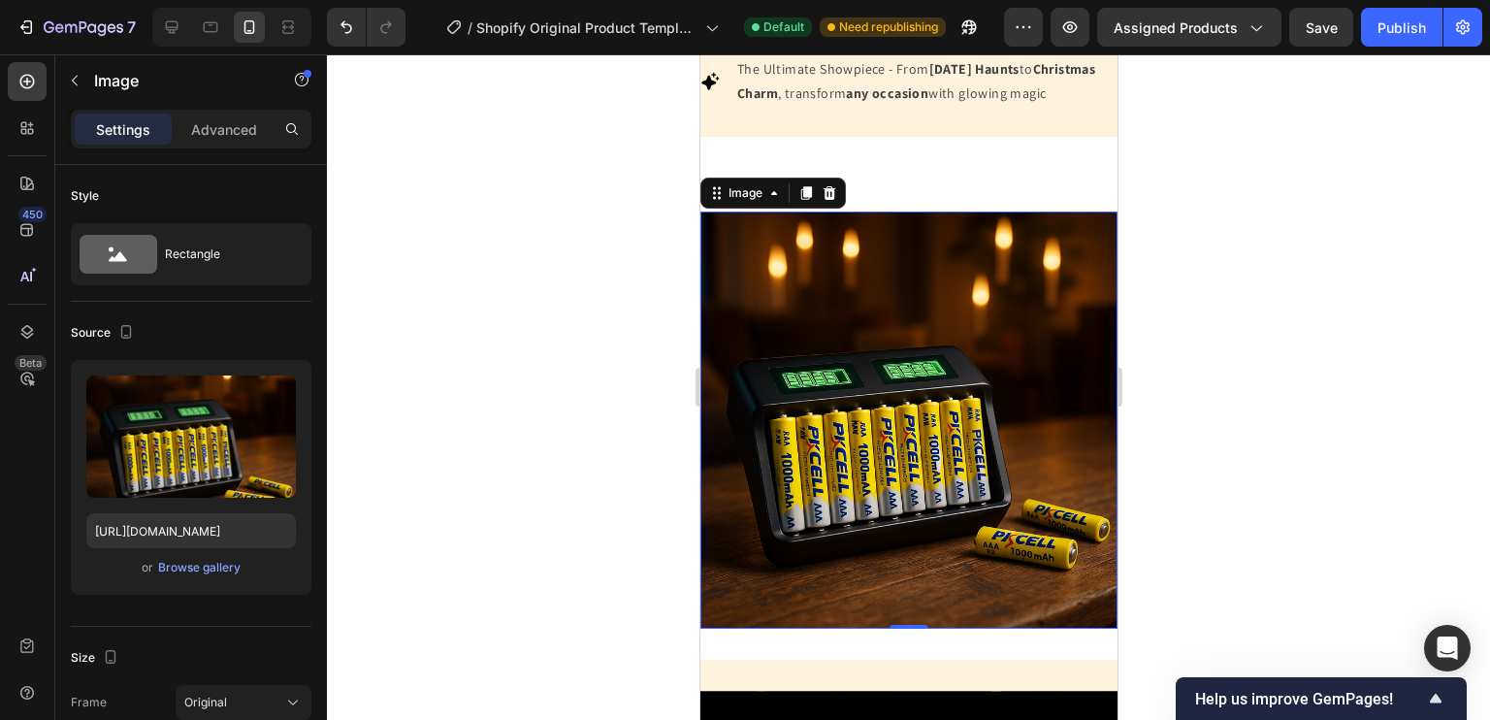
click at [899, 423] on img at bounding box center [907, 419] width 417 height 417
click at [935, 426] on img at bounding box center [907, 419] width 417 height 417
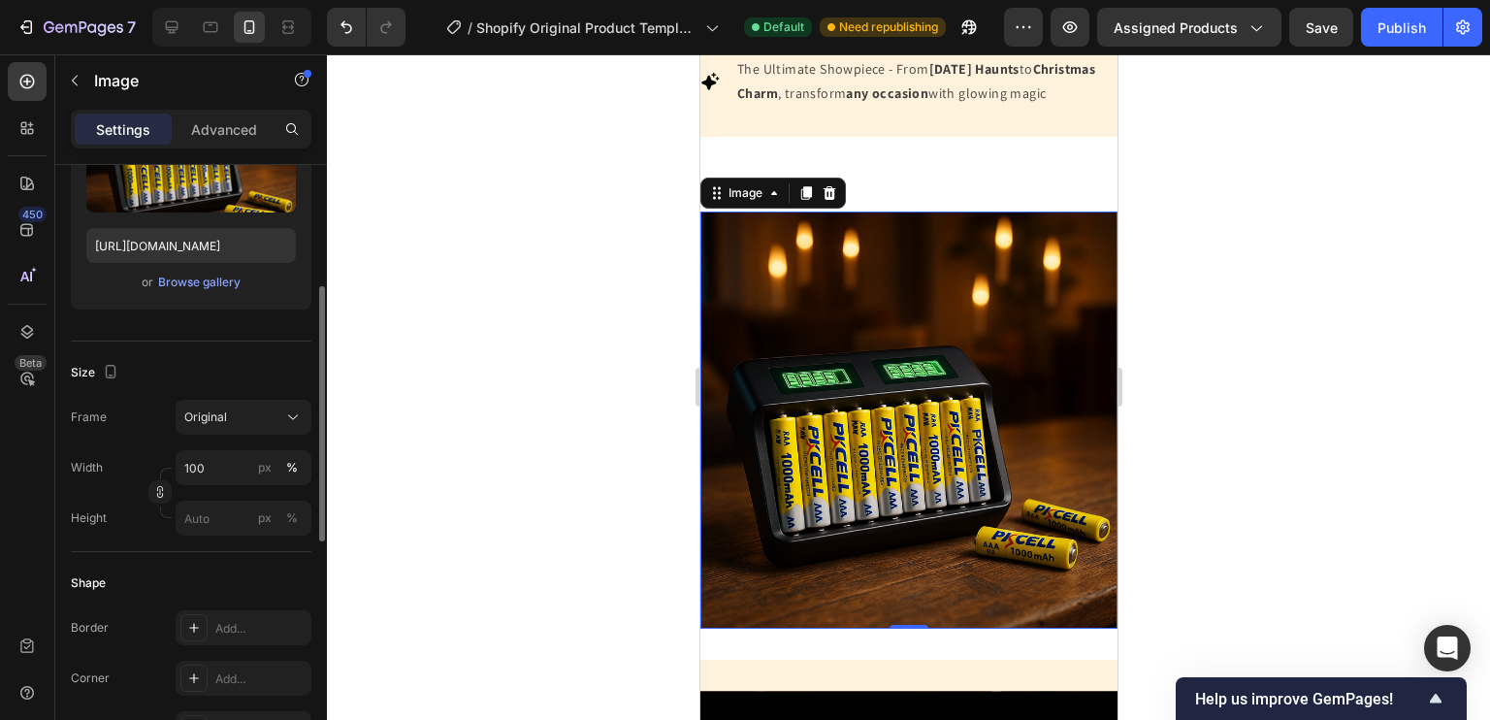
scroll to position [287, 0]
click at [253, 413] on div "Original" at bounding box center [231, 414] width 95 height 17
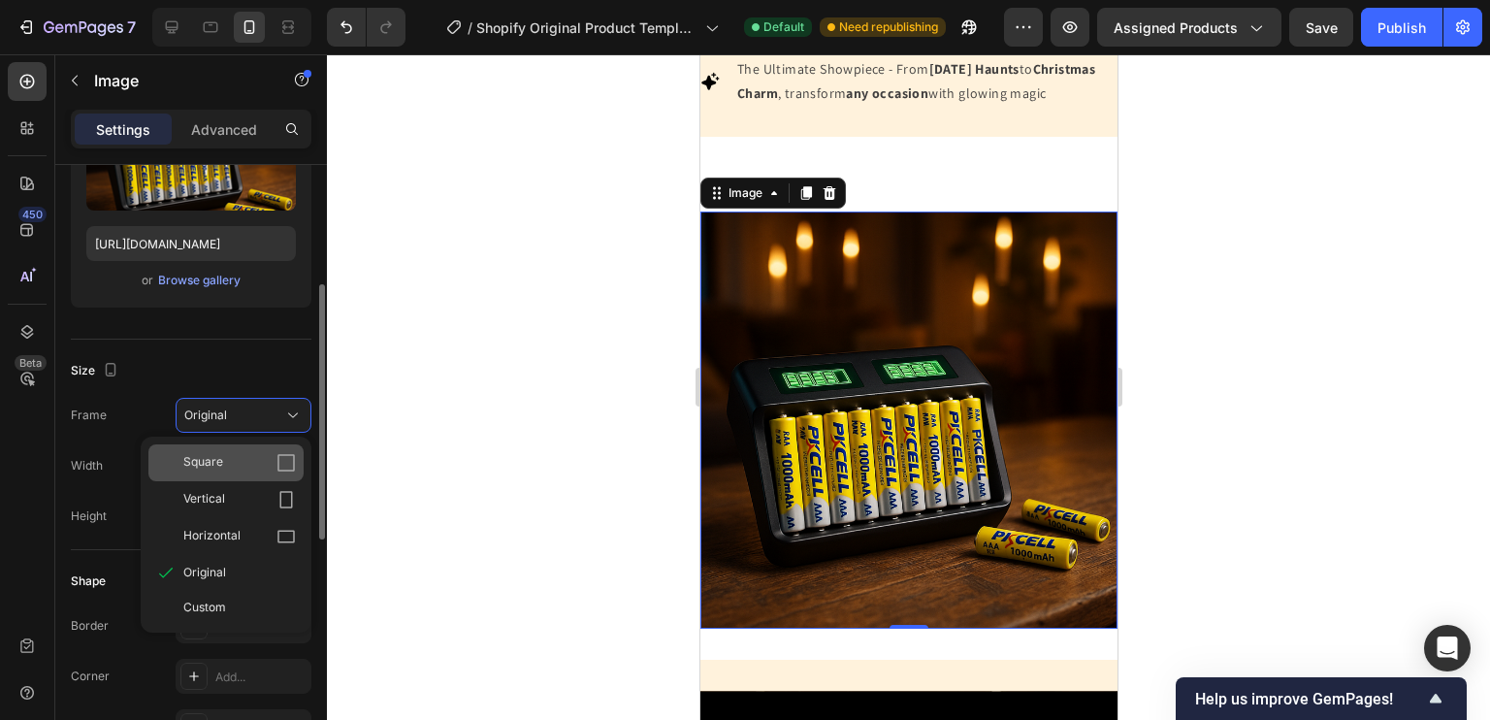
click at [261, 462] on div "Square" at bounding box center [239, 462] width 113 height 19
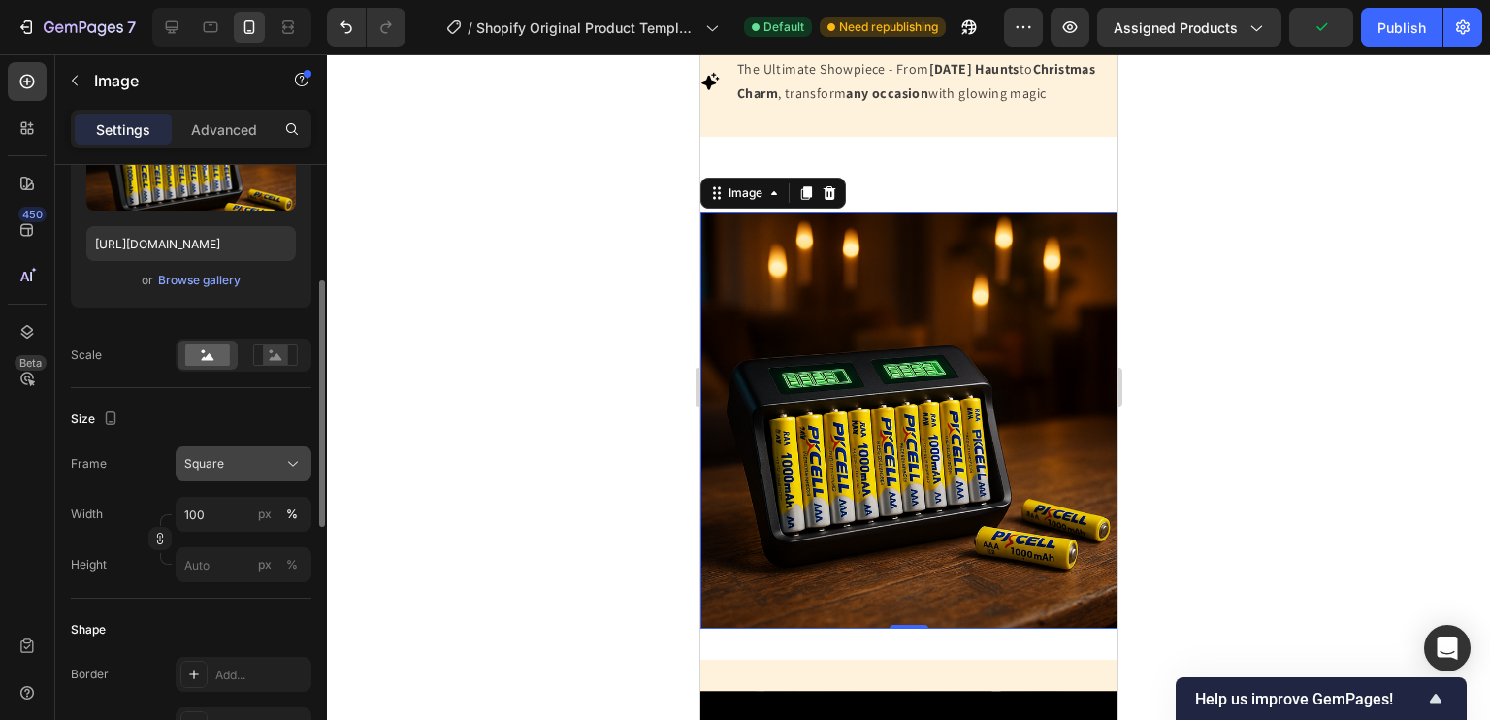
click at [278, 458] on div "Square" at bounding box center [231, 463] width 95 height 17
click at [277, 361] on rect at bounding box center [275, 354] width 25 height 19
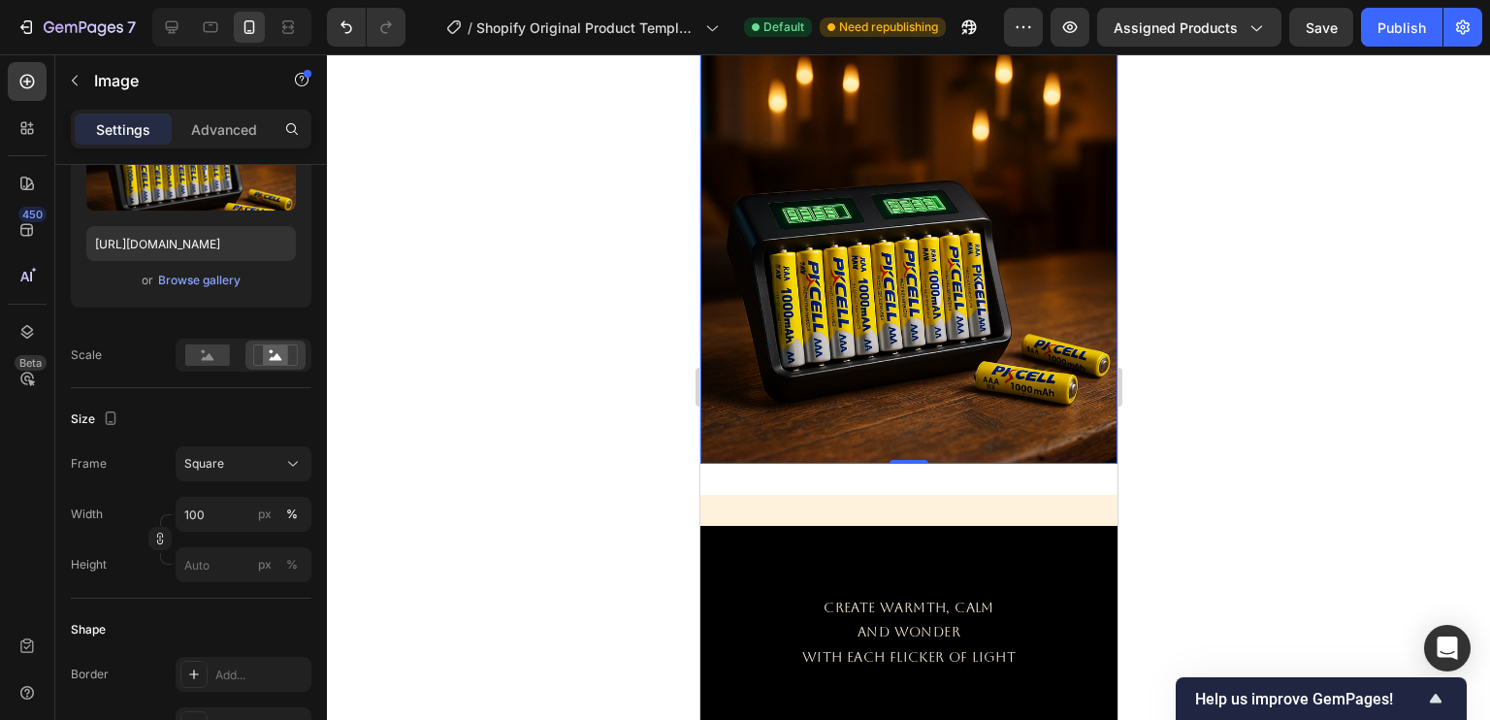
scroll to position [1338, 0]
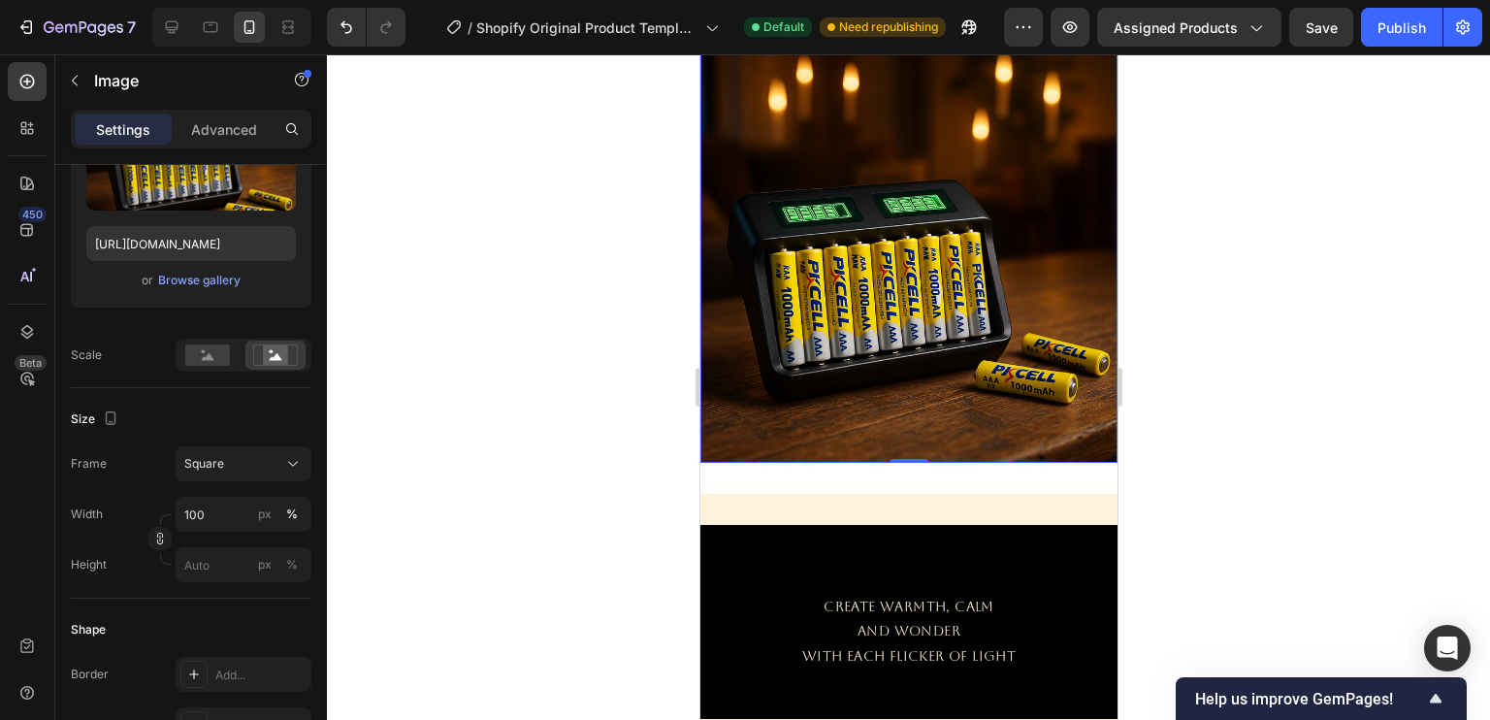
click at [893, 246] on img at bounding box center [907, 254] width 417 height 417
click at [217, 361] on rect at bounding box center [207, 354] width 45 height 21
click at [883, 346] on img at bounding box center [907, 254] width 417 height 417
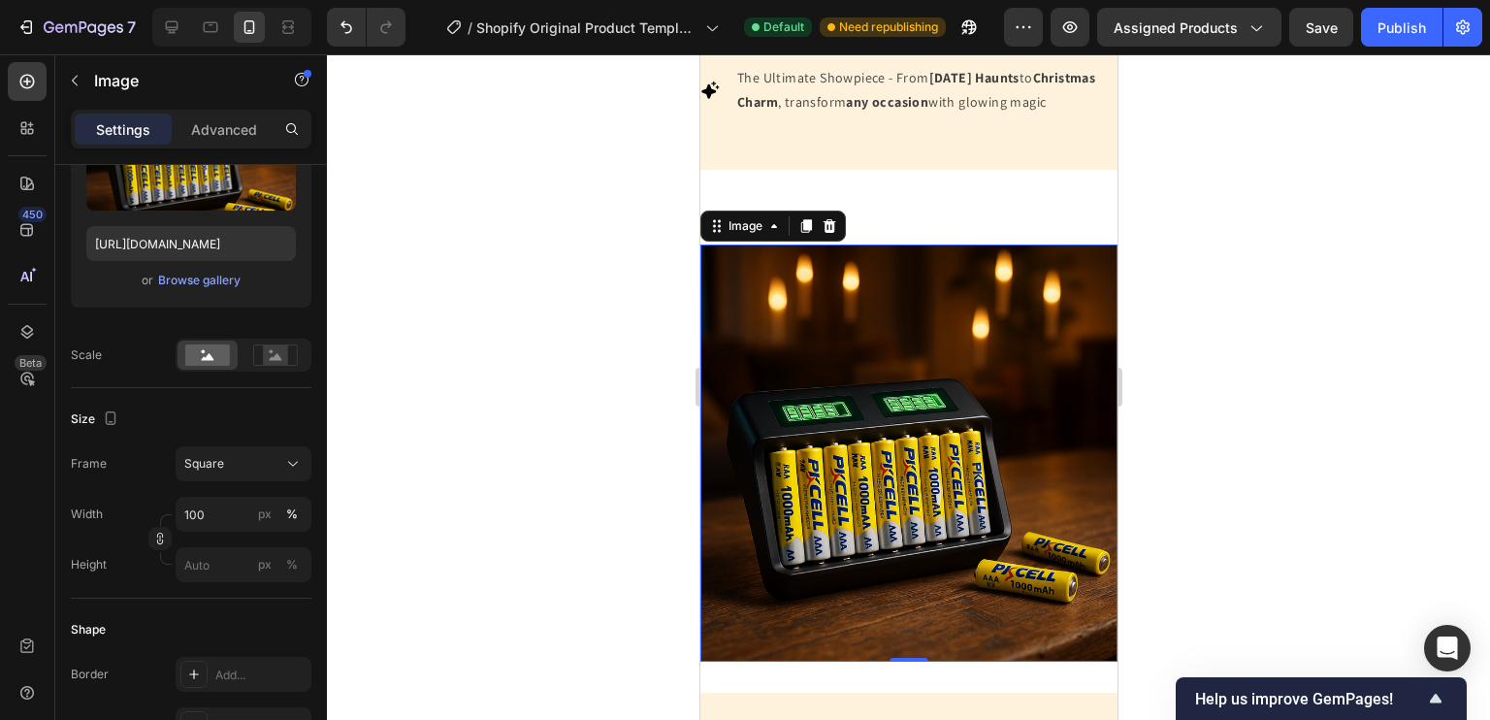
scroll to position [1134, 0]
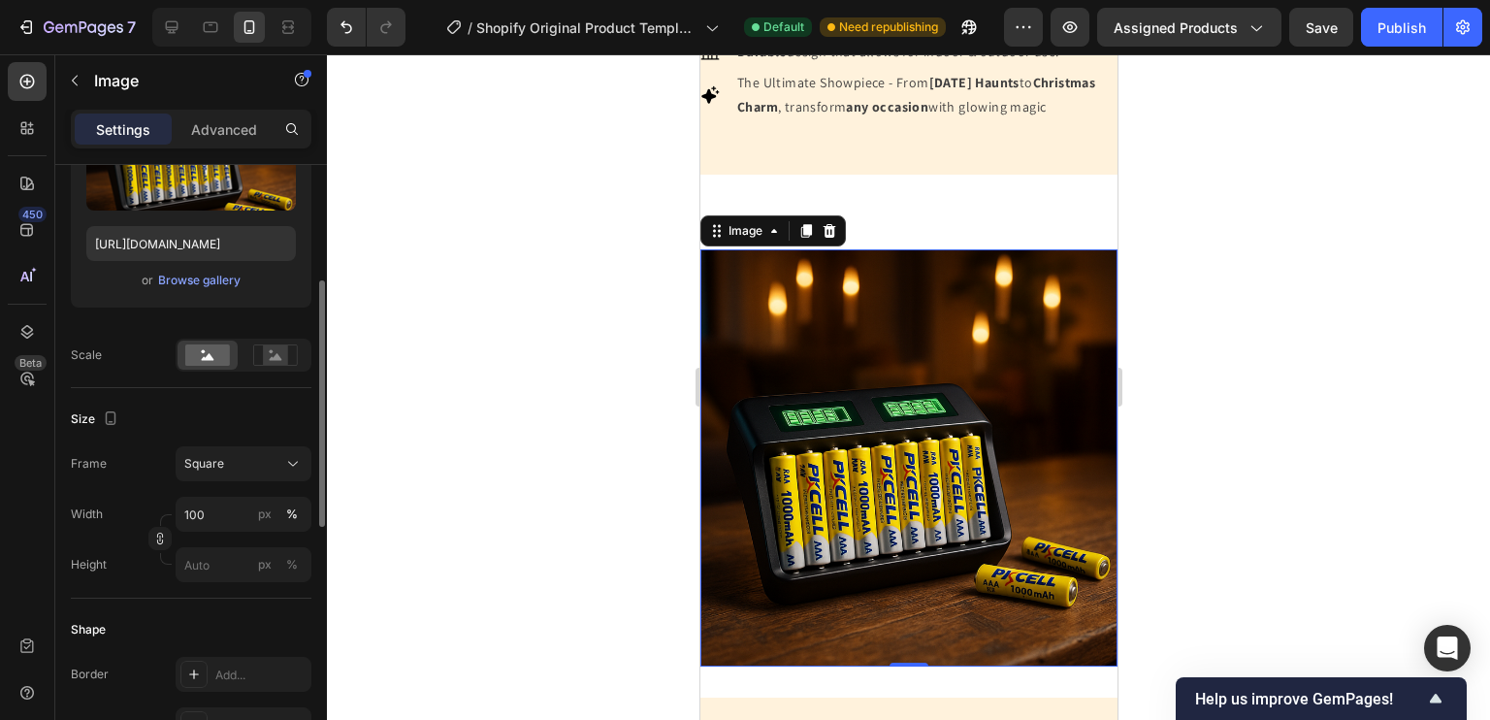
click at [218, 434] on div "Size Frame Square Width 100 px % Height px %" at bounding box center [191, 493] width 241 height 210
click at [233, 459] on div "Square" at bounding box center [231, 463] width 95 height 17
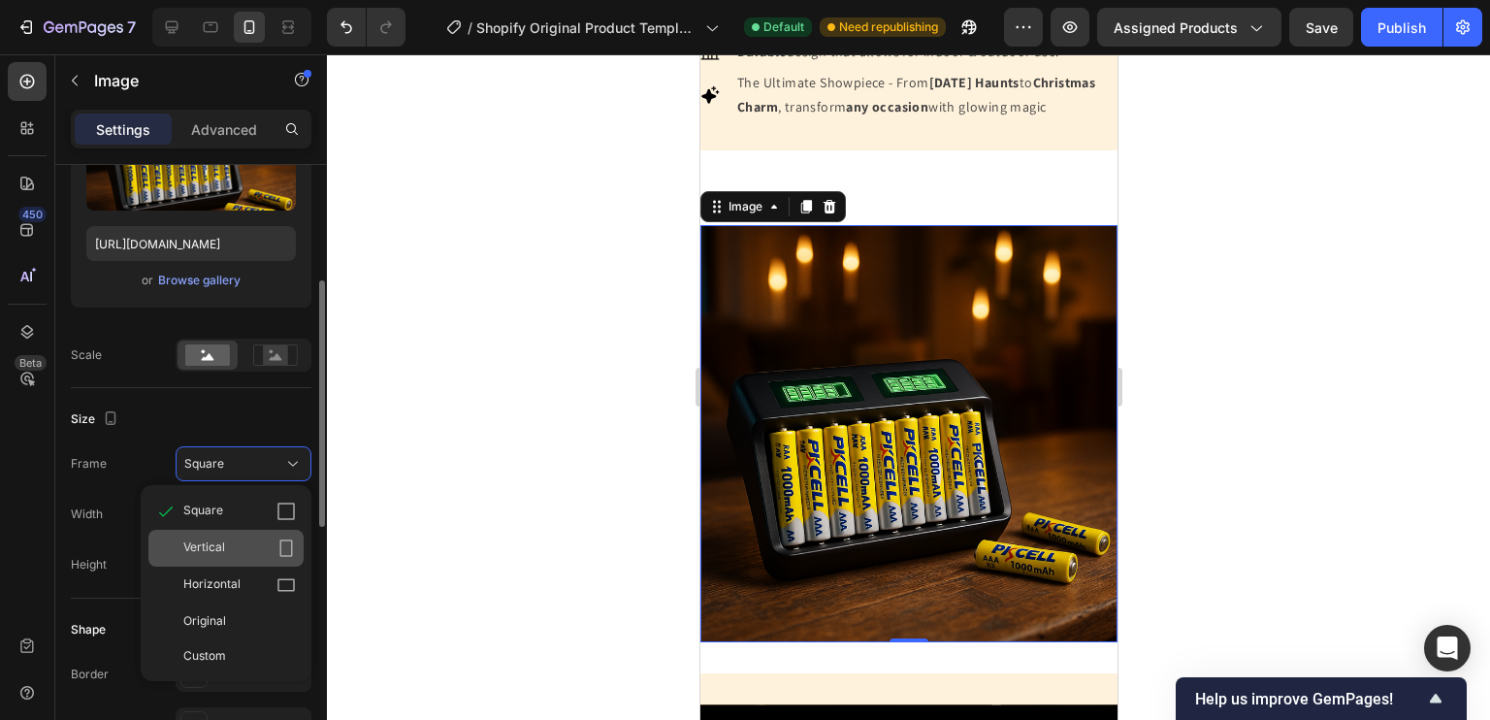
click at [274, 554] on div "Vertical" at bounding box center [239, 547] width 113 height 19
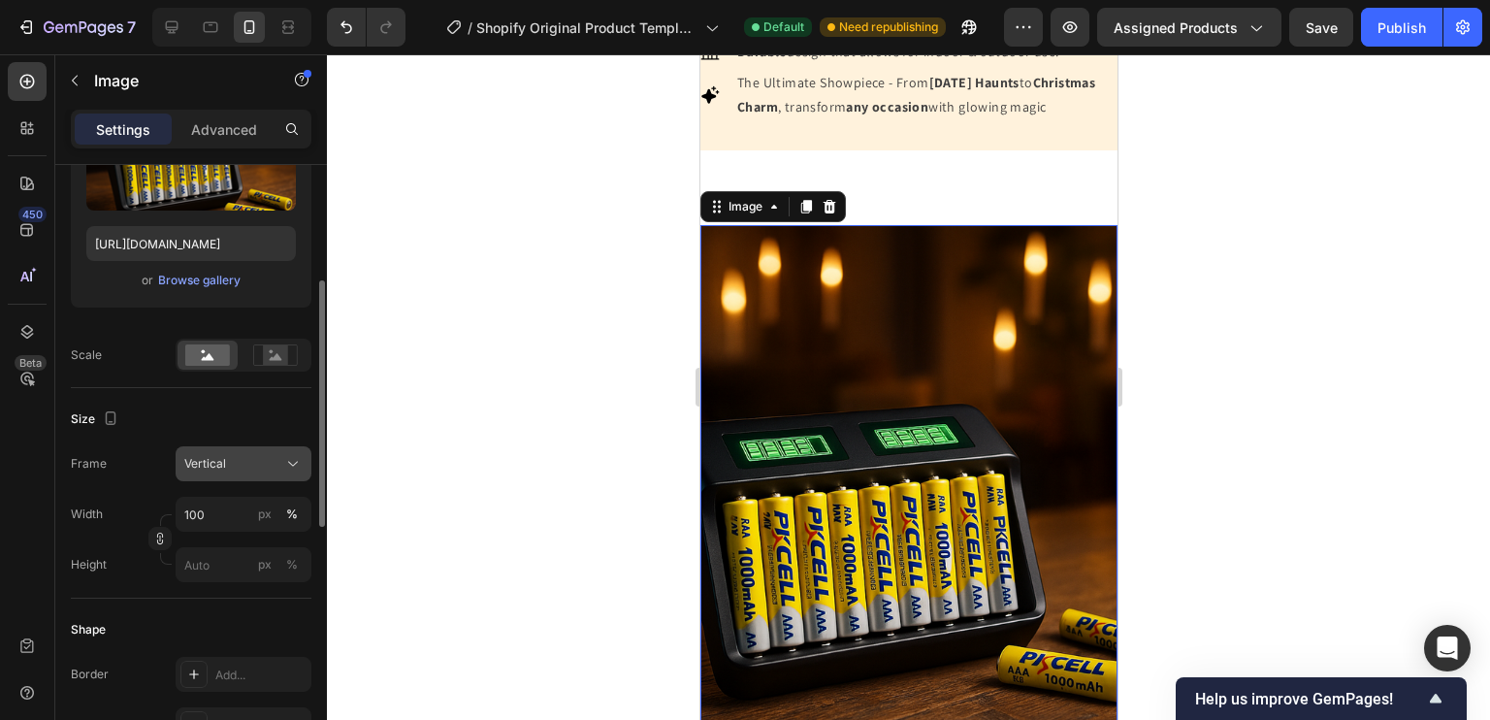
click at [264, 458] on div "Vertical" at bounding box center [231, 463] width 95 height 17
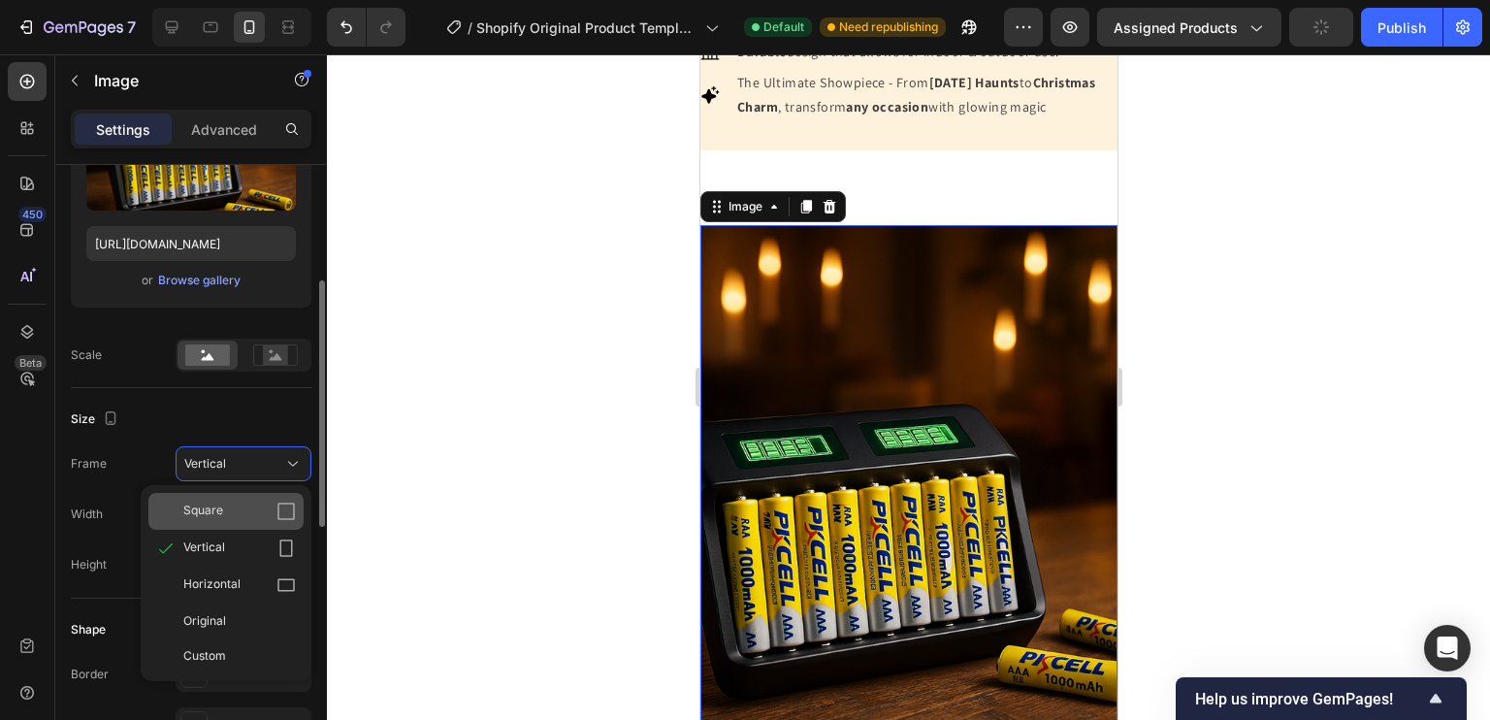
click at [291, 508] on icon at bounding box center [285, 510] width 19 height 19
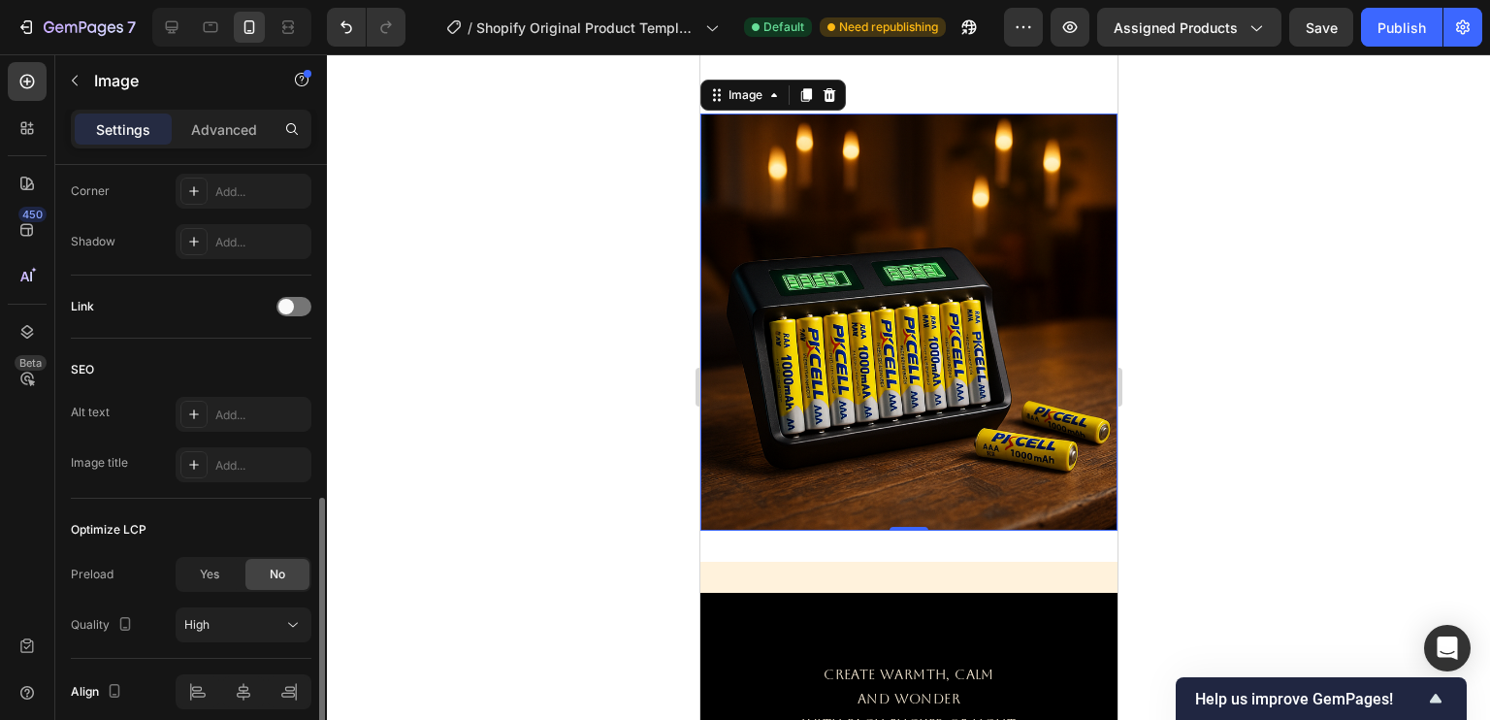
scroll to position [822, 0]
click at [206, 578] on span "Yes" at bounding box center [209, 572] width 19 height 17
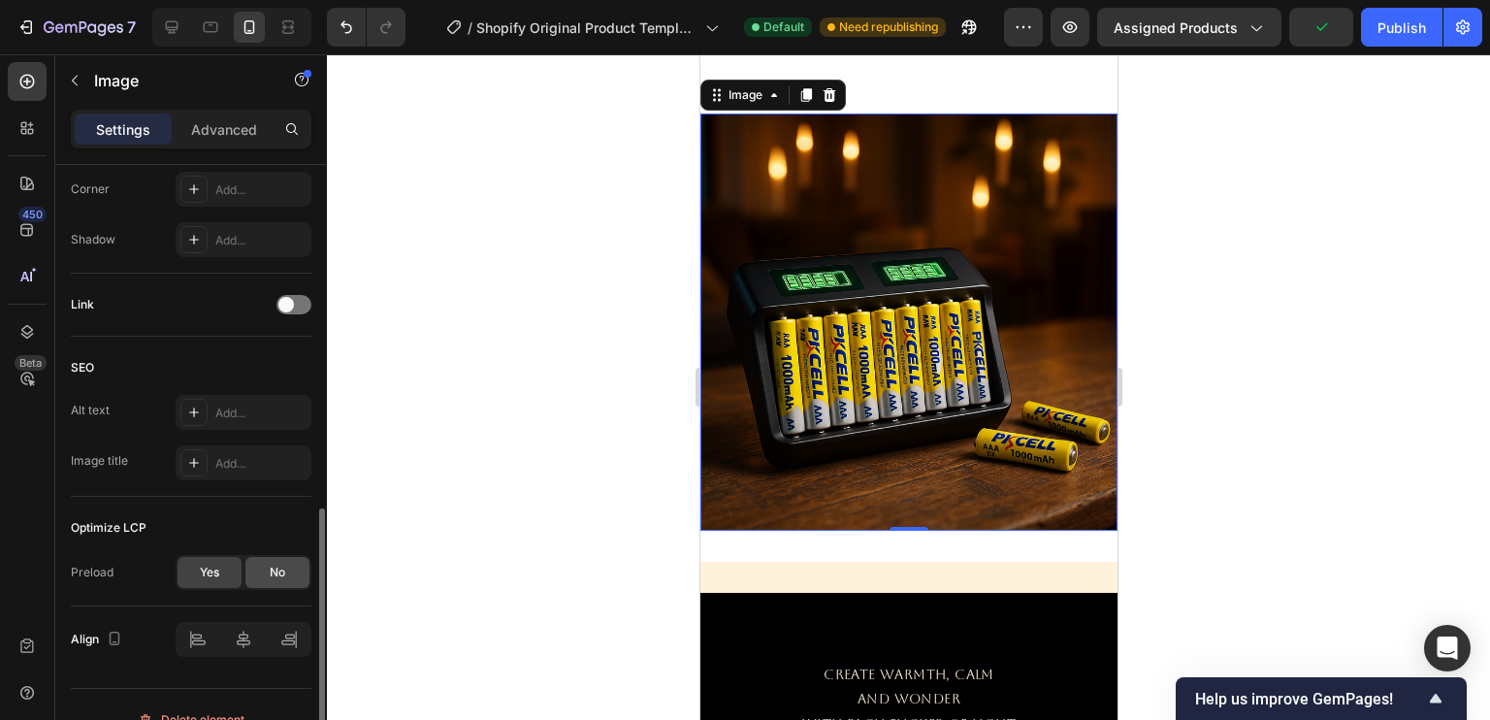
click at [266, 567] on div "No" at bounding box center [277, 572] width 64 height 31
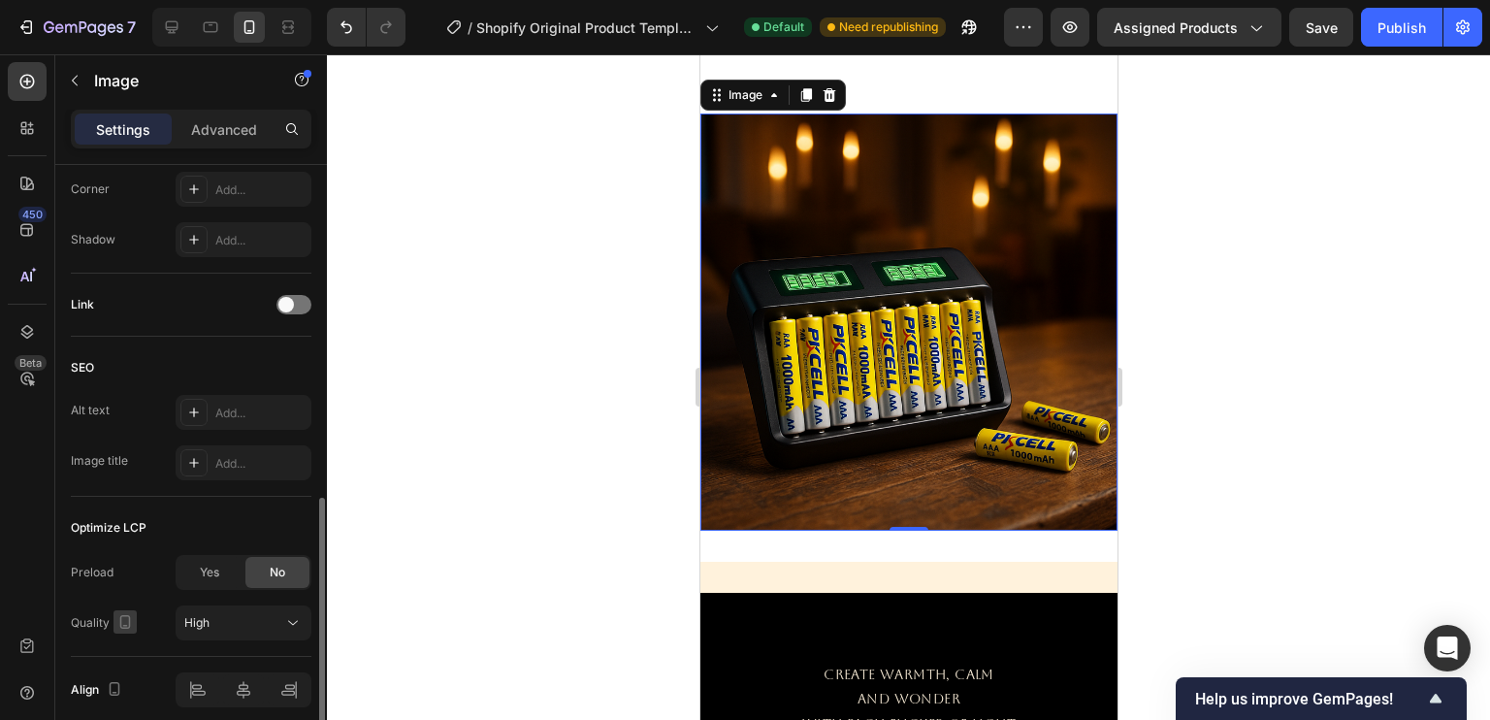
click at [120, 622] on icon "button" at bounding box center [125, 622] width 11 height 14
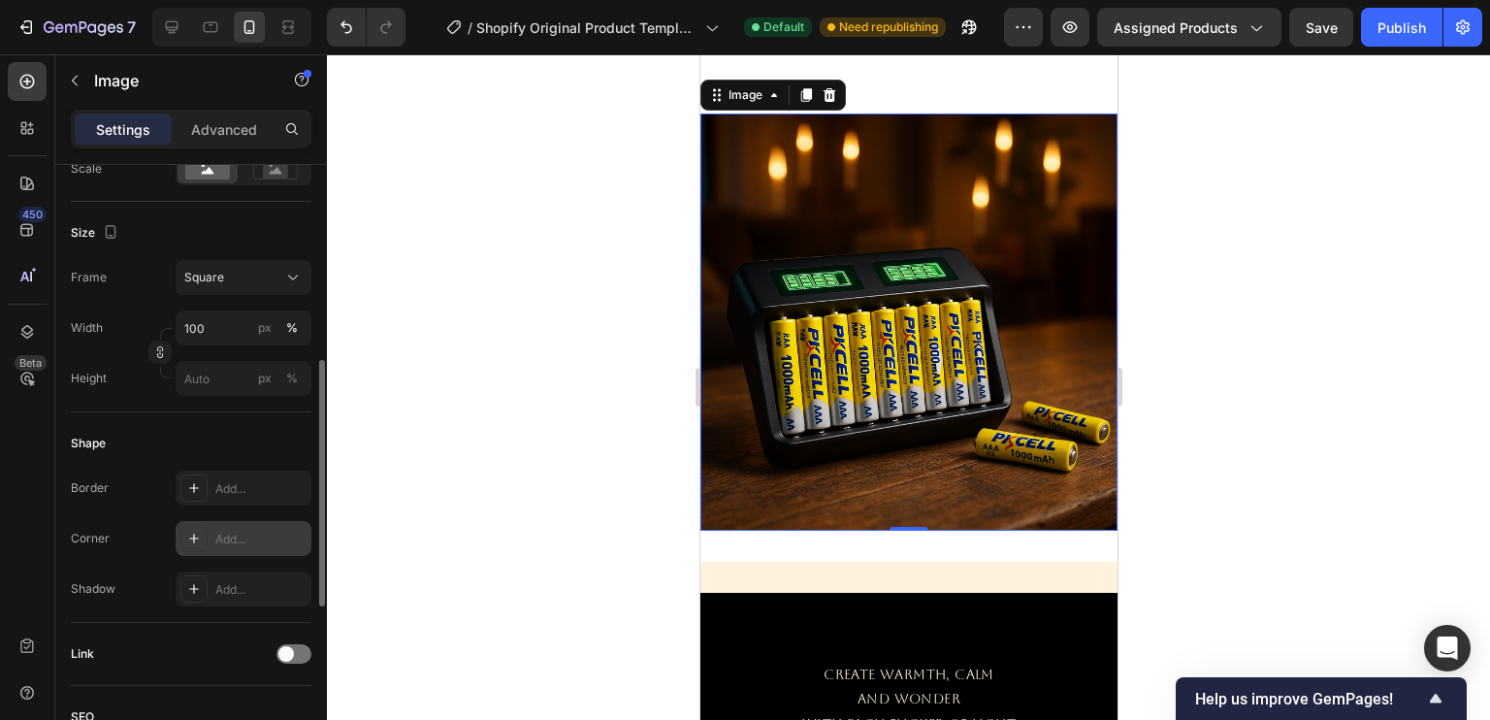
scroll to position [472, 0]
click at [218, 329] on input "100" at bounding box center [244, 328] width 136 height 35
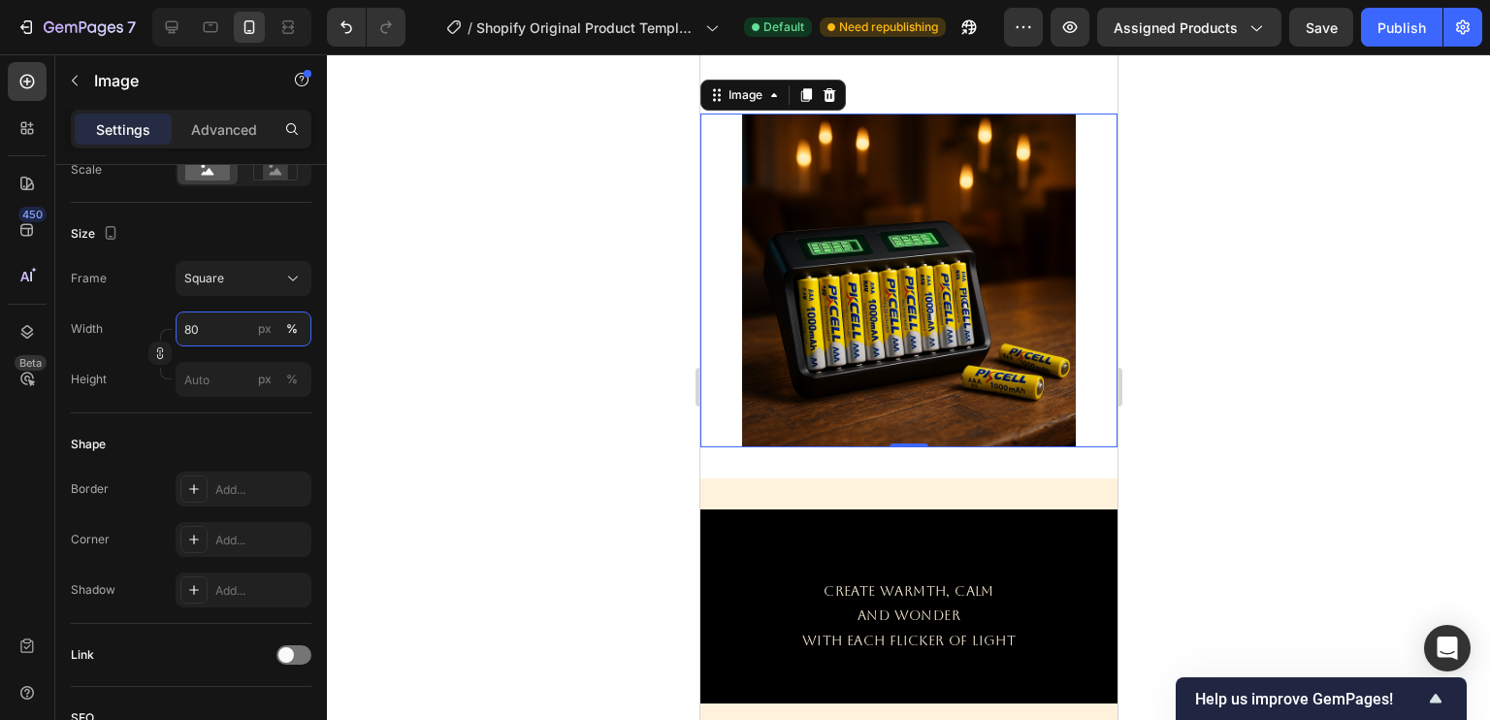
type input "80"
click at [361, 371] on div at bounding box center [908, 386] width 1163 height 665
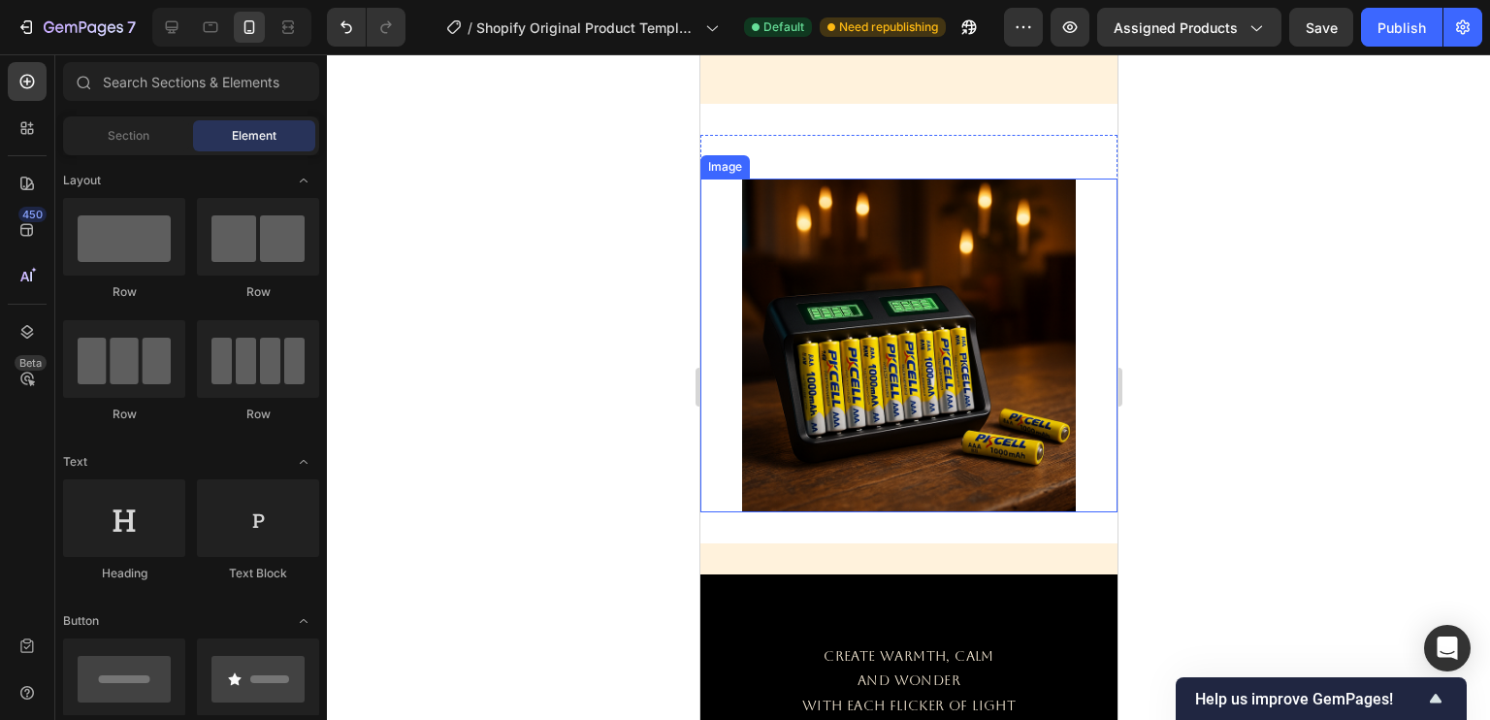
scroll to position [1181, 0]
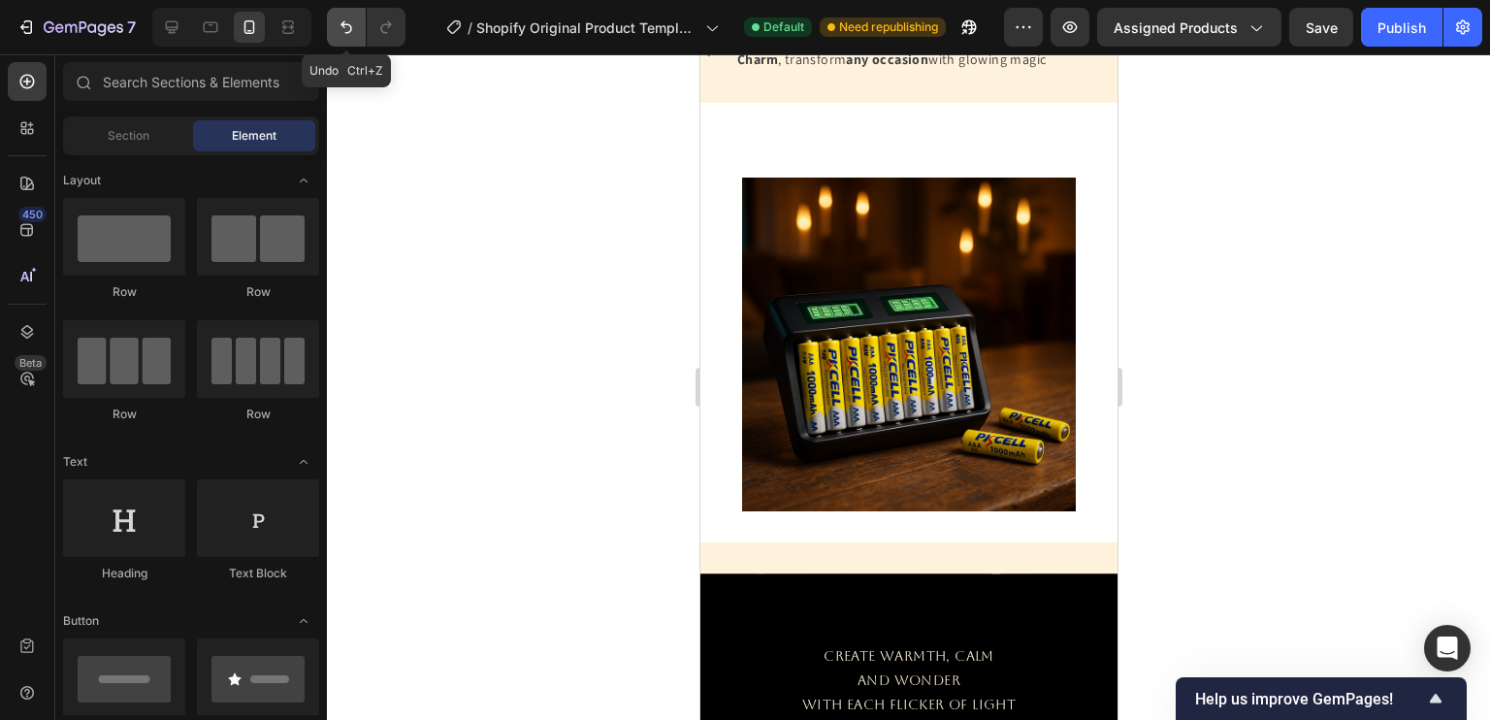
click at [352, 34] on icon "Undo/Redo" at bounding box center [346, 26] width 19 height 19
click at [392, 28] on icon "Undo/Redo" at bounding box center [385, 26] width 19 height 19
click at [352, 18] on icon "Undo/Redo" at bounding box center [346, 26] width 19 height 19
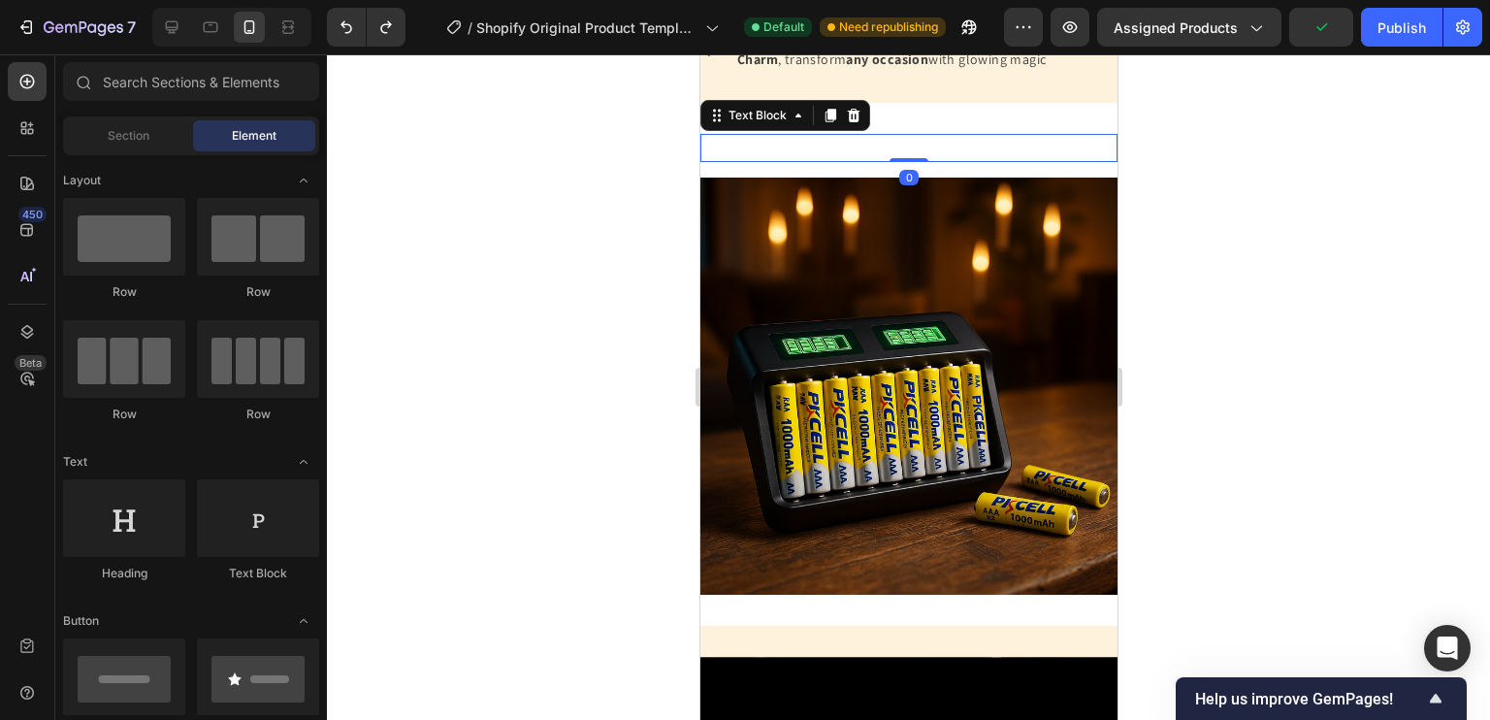
click at [851, 162] on div "Replace this text with your content" at bounding box center [907, 148] width 417 height 28
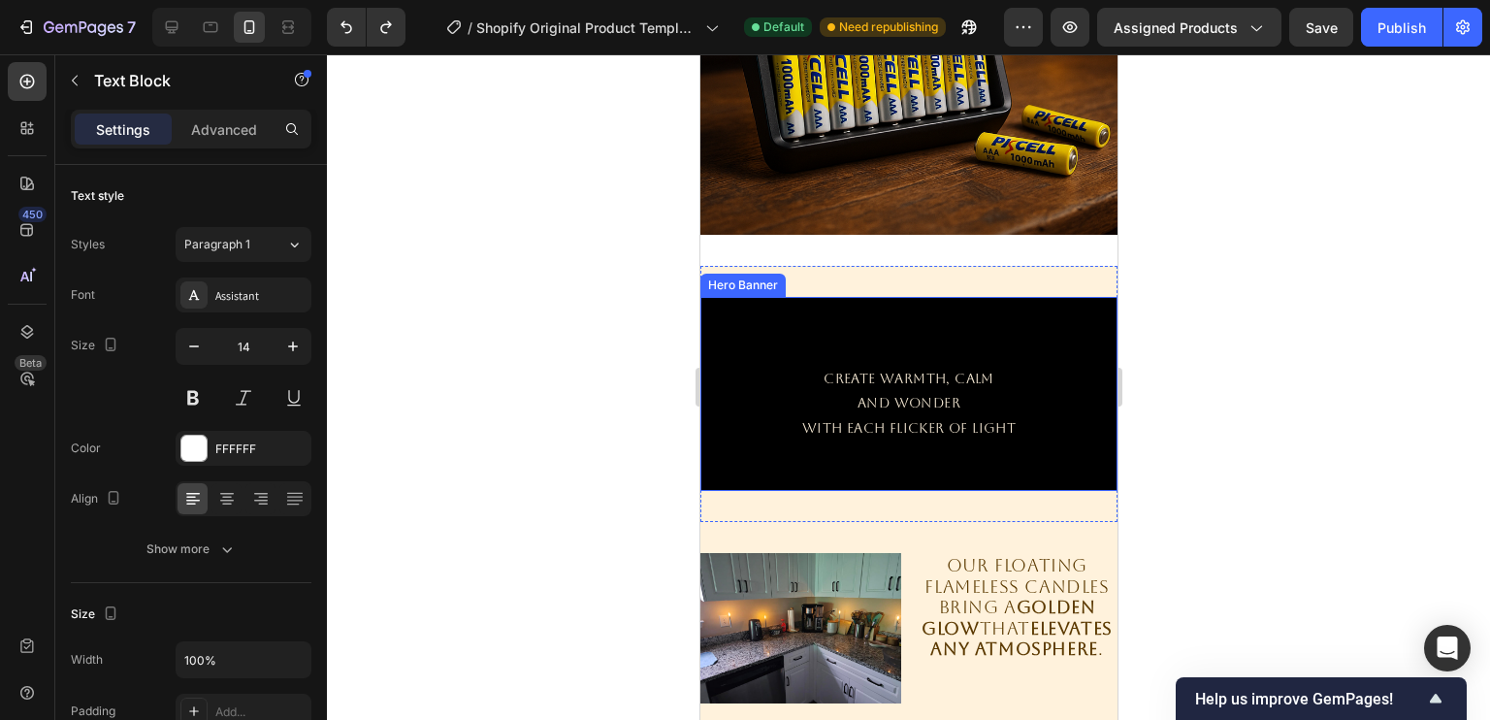
scroll to position [1140, 0]
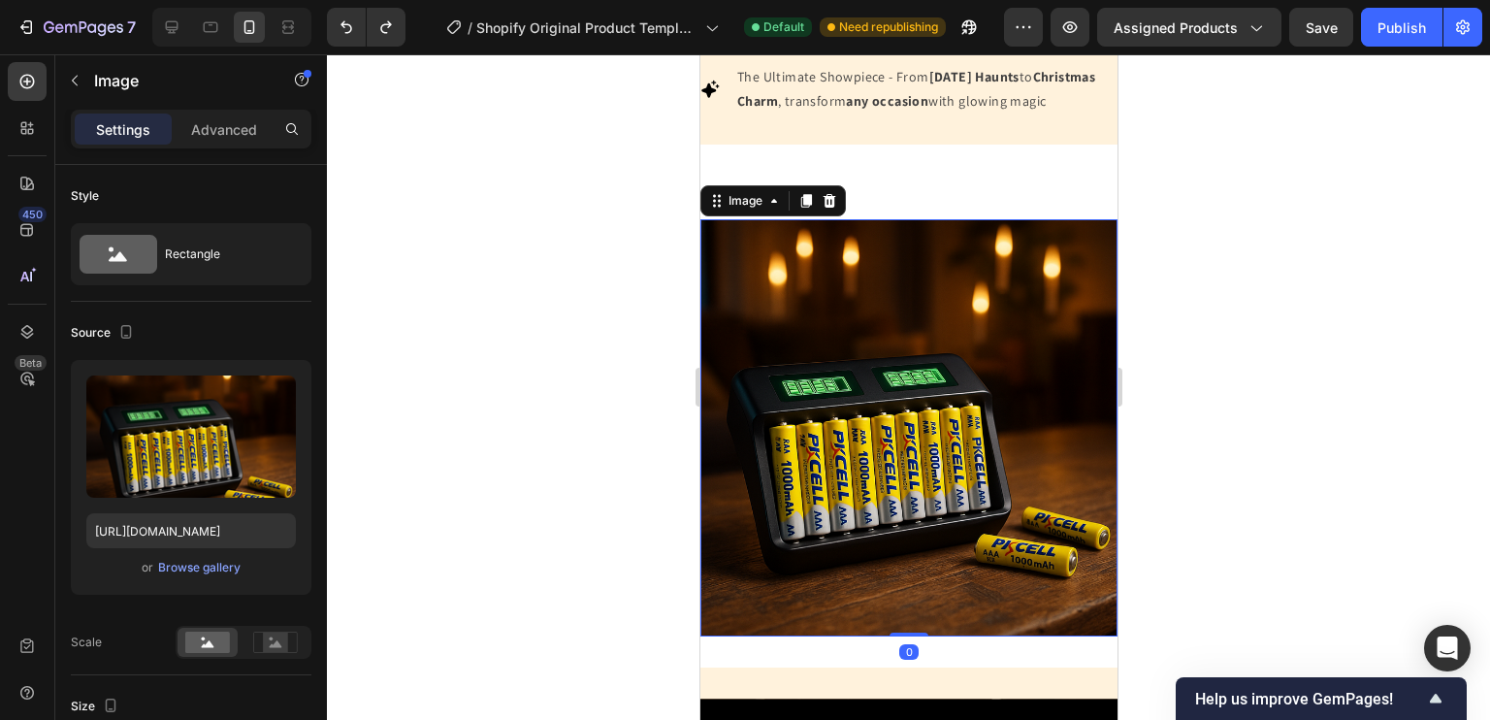
click at [856, 395] on img at bounding box center [907, 427] width 417 height 417
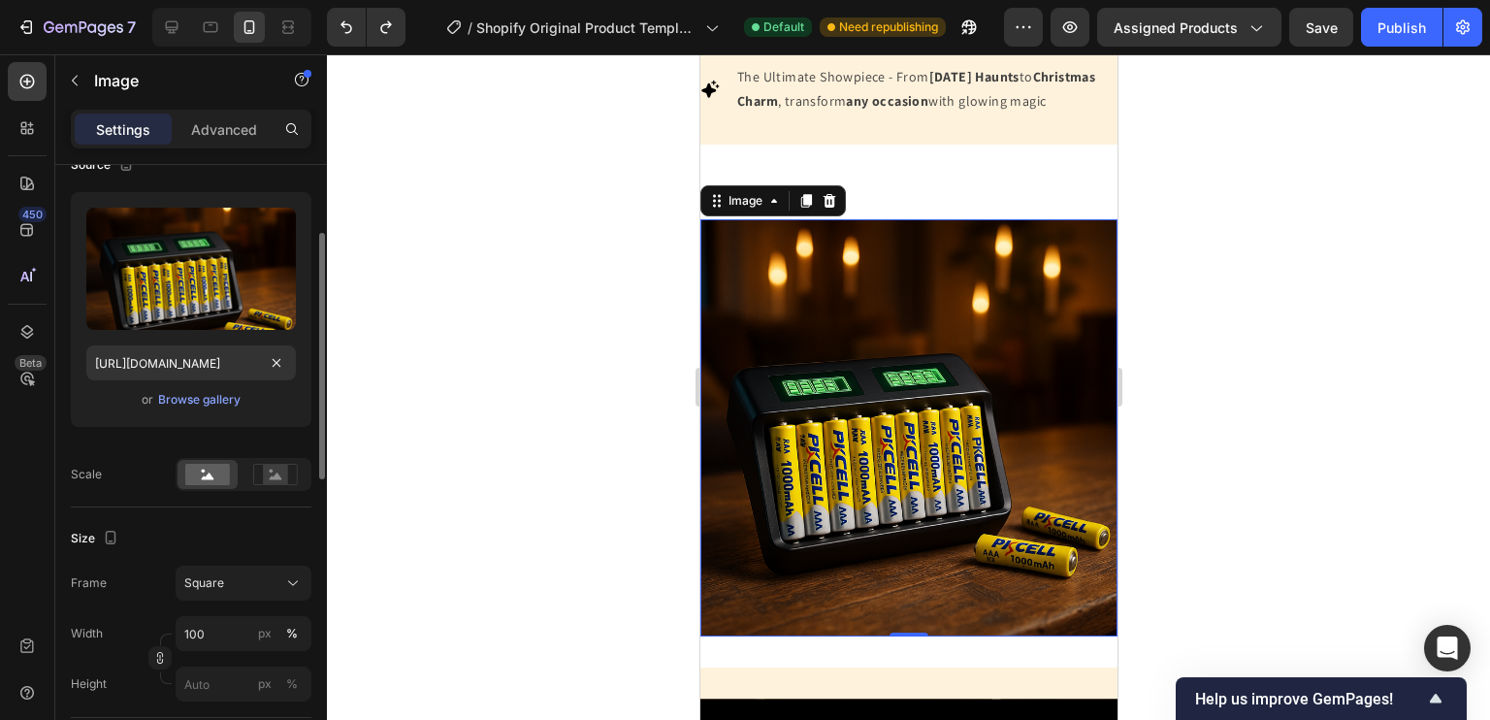
scroll to position [258, 0]
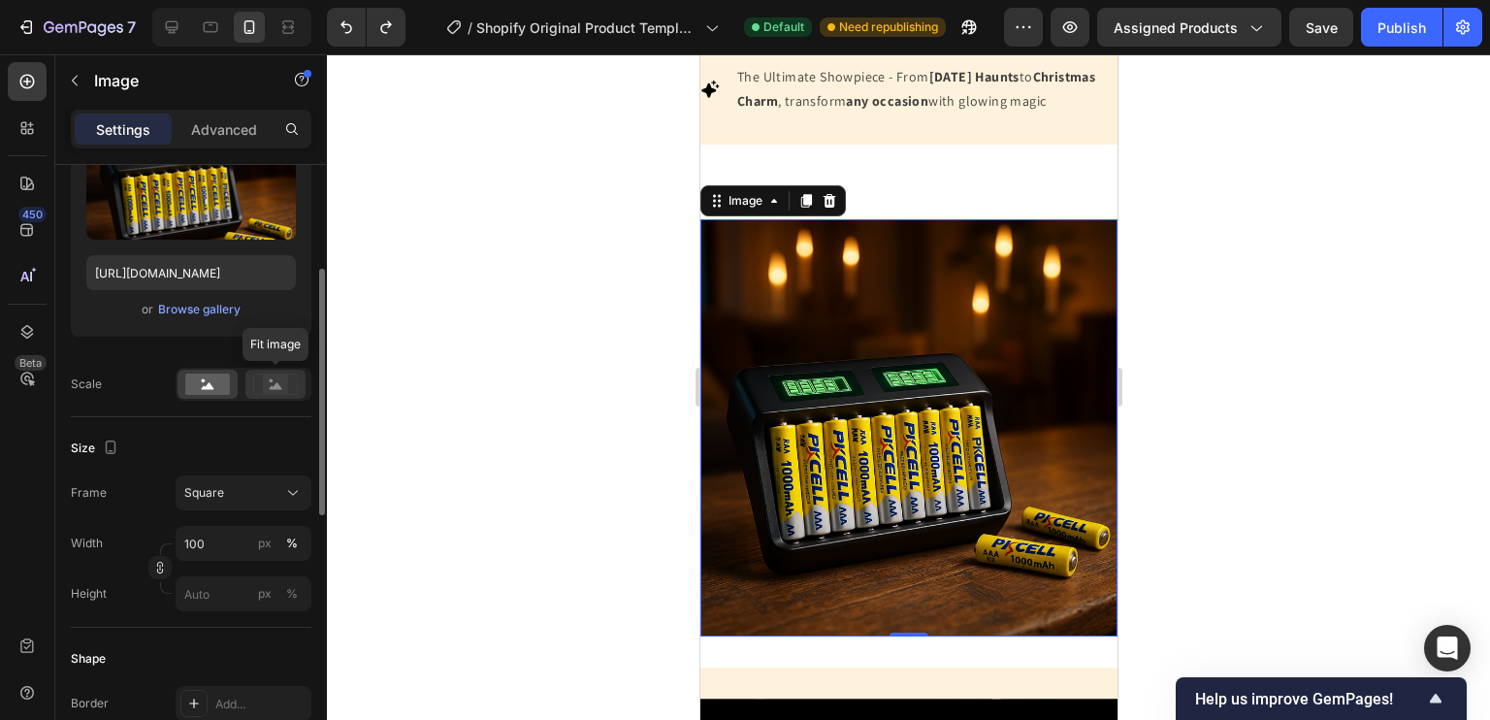
click at [279, 379] on rect at bounding box center [275, 383] width 25 height 19
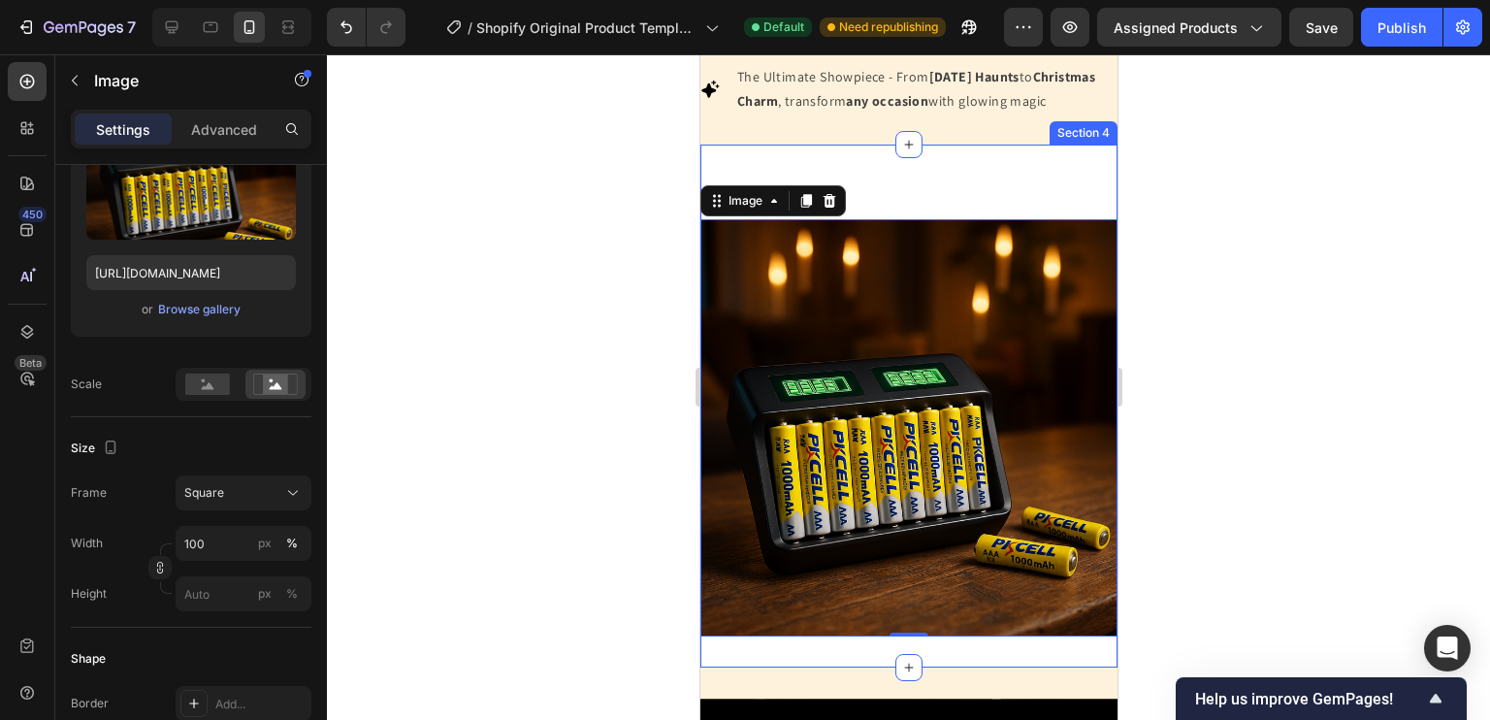
scroll to position [1138, 0]
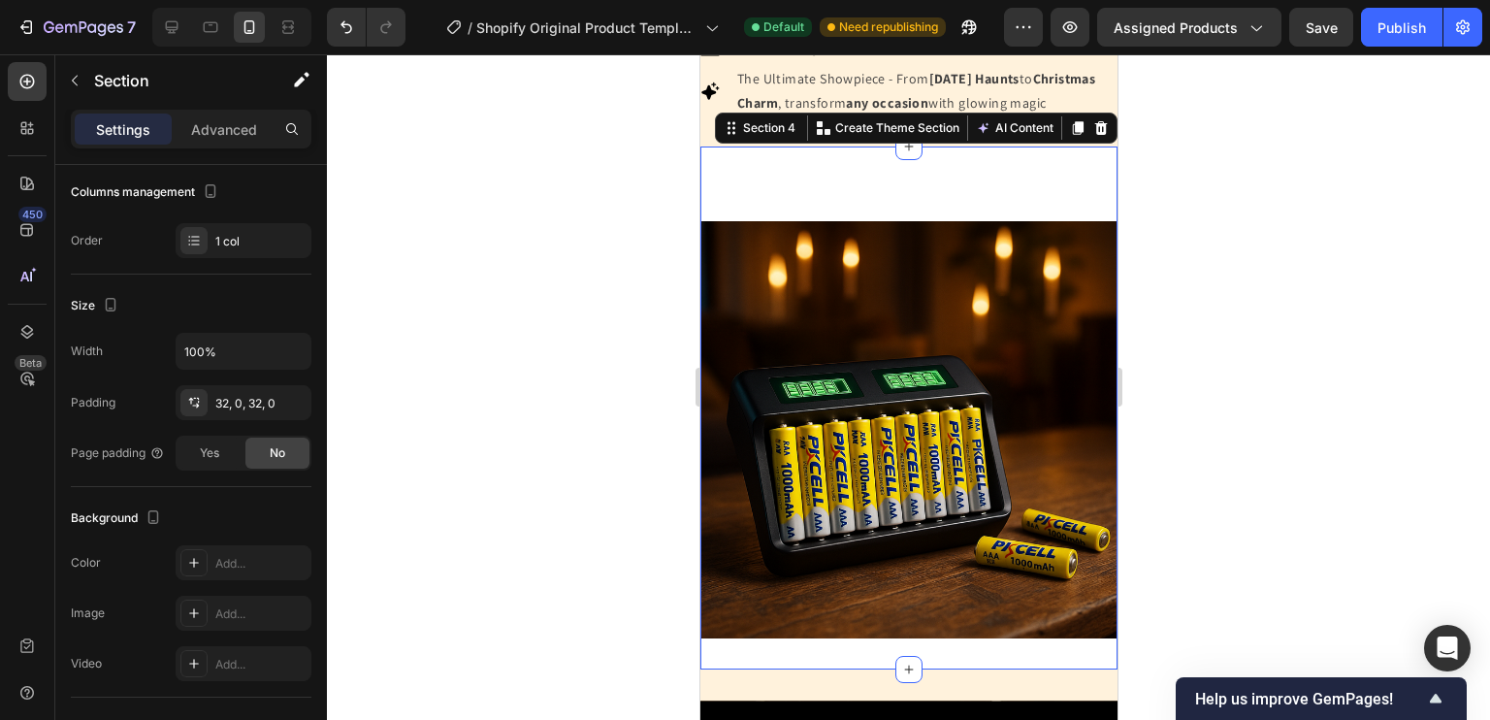
click at [835, 181] on div "Replace this text with your content Text Block Image Row Section 4 You can crea…" at bounding box center [907, 407] width 417 height 523
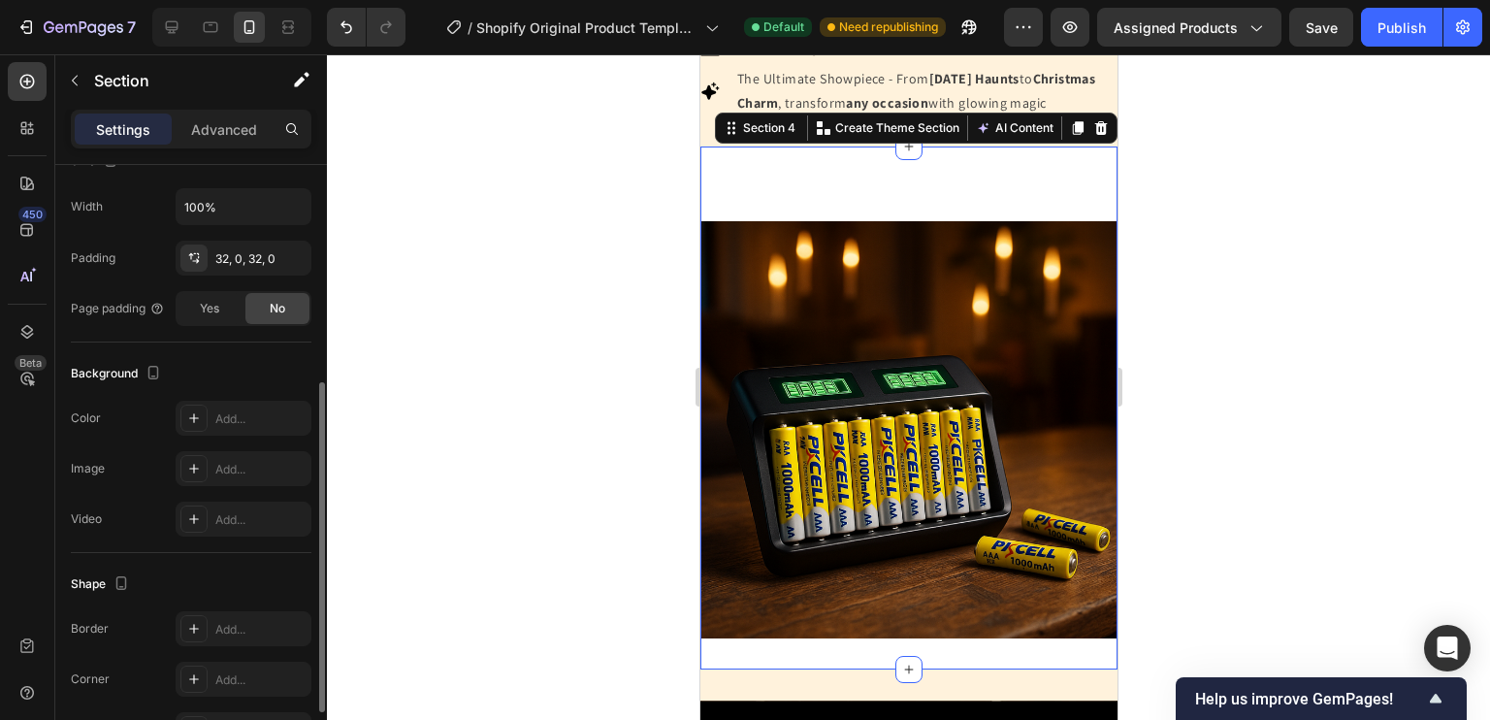
scroll to position [520, 0]
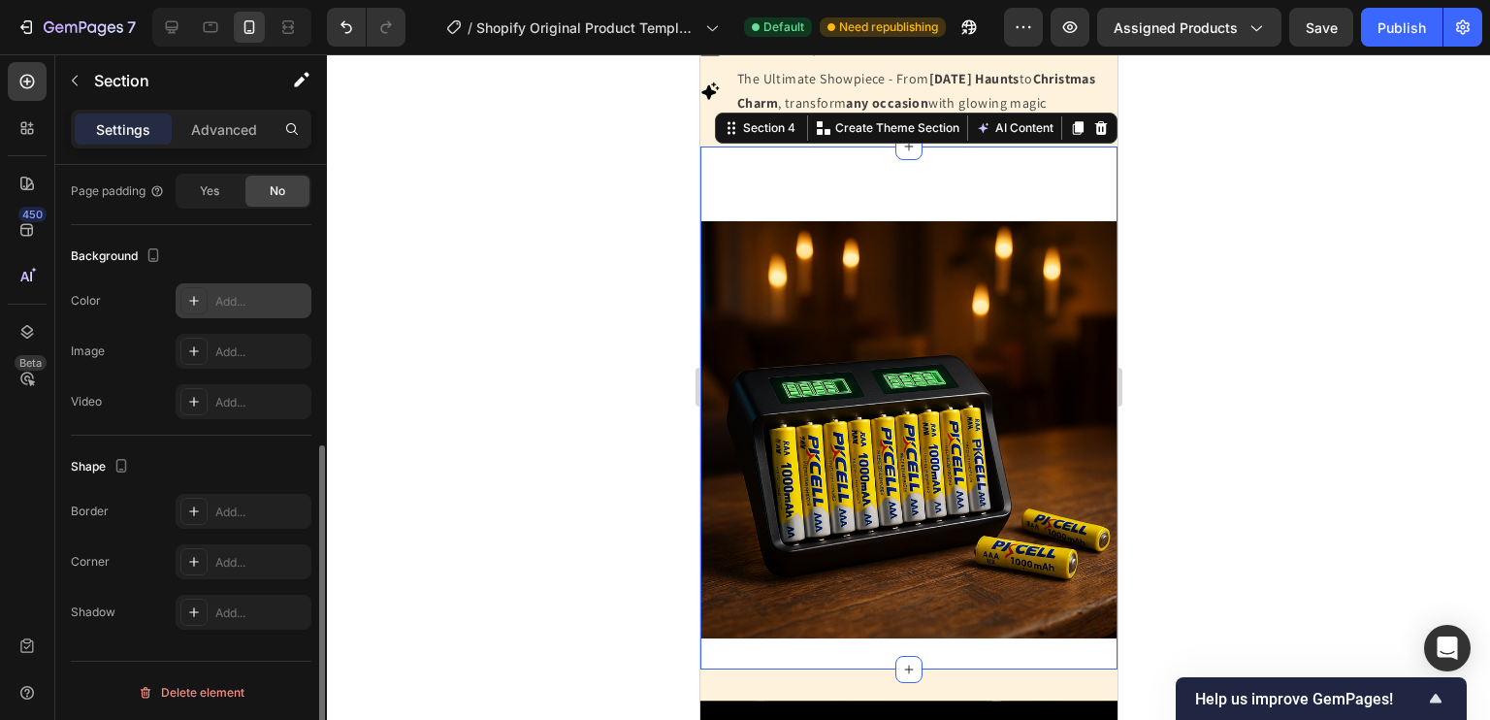
click at [189, 300] on icon at bounding box center [194, 301] width 16 height 16
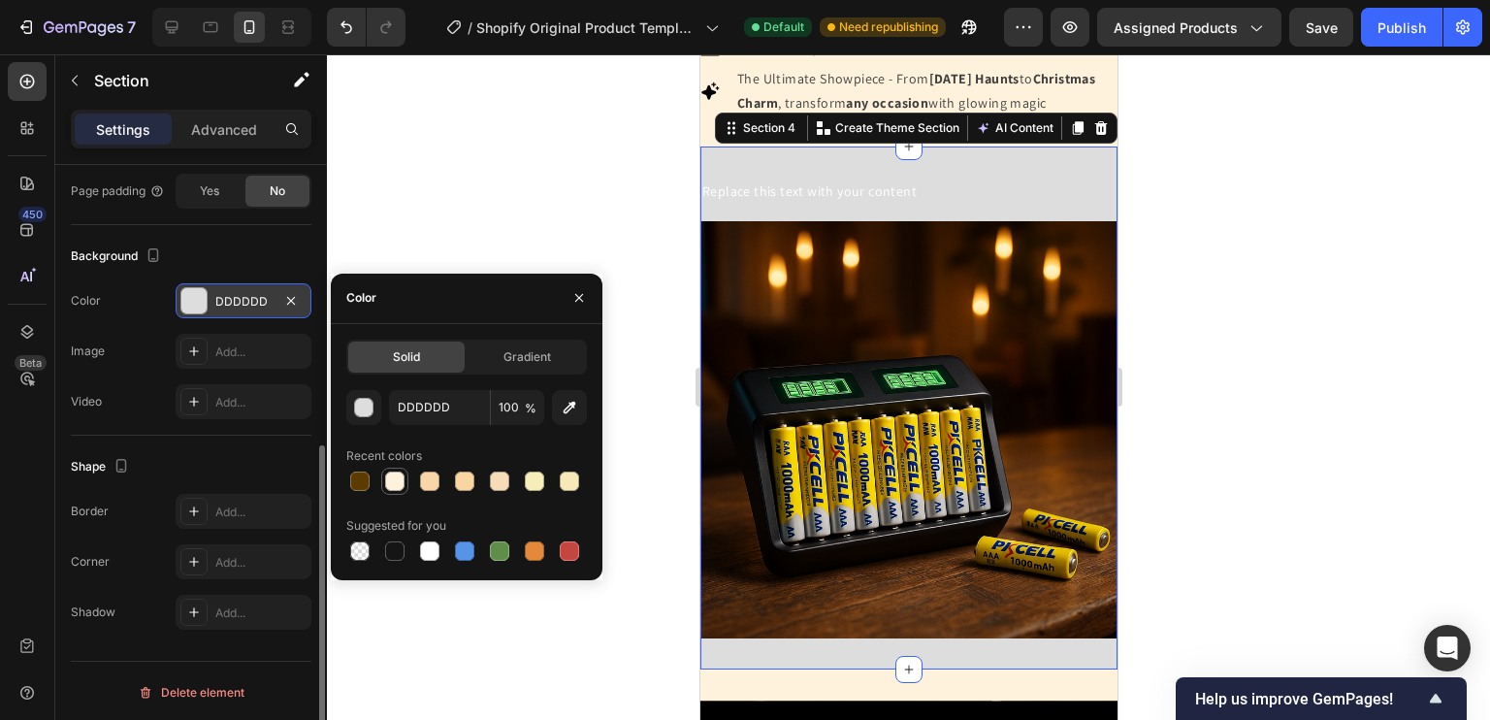
click at [398, 479] on div at bounding box center [394, 480] width 19 height 19
type input "FFF2DC"
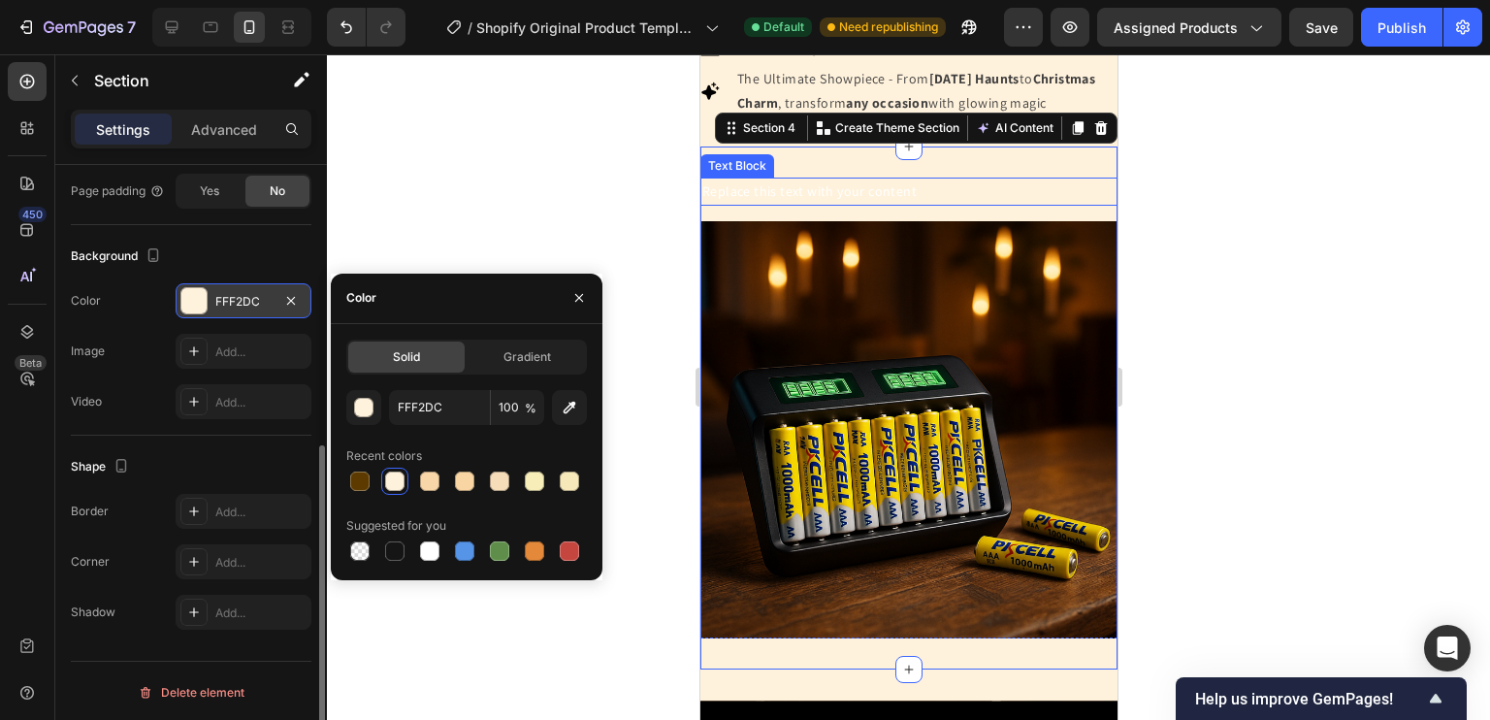
click at [800, 206] on div "Replace this text with your content" at bounding box center [907, 191] width 417 height 28
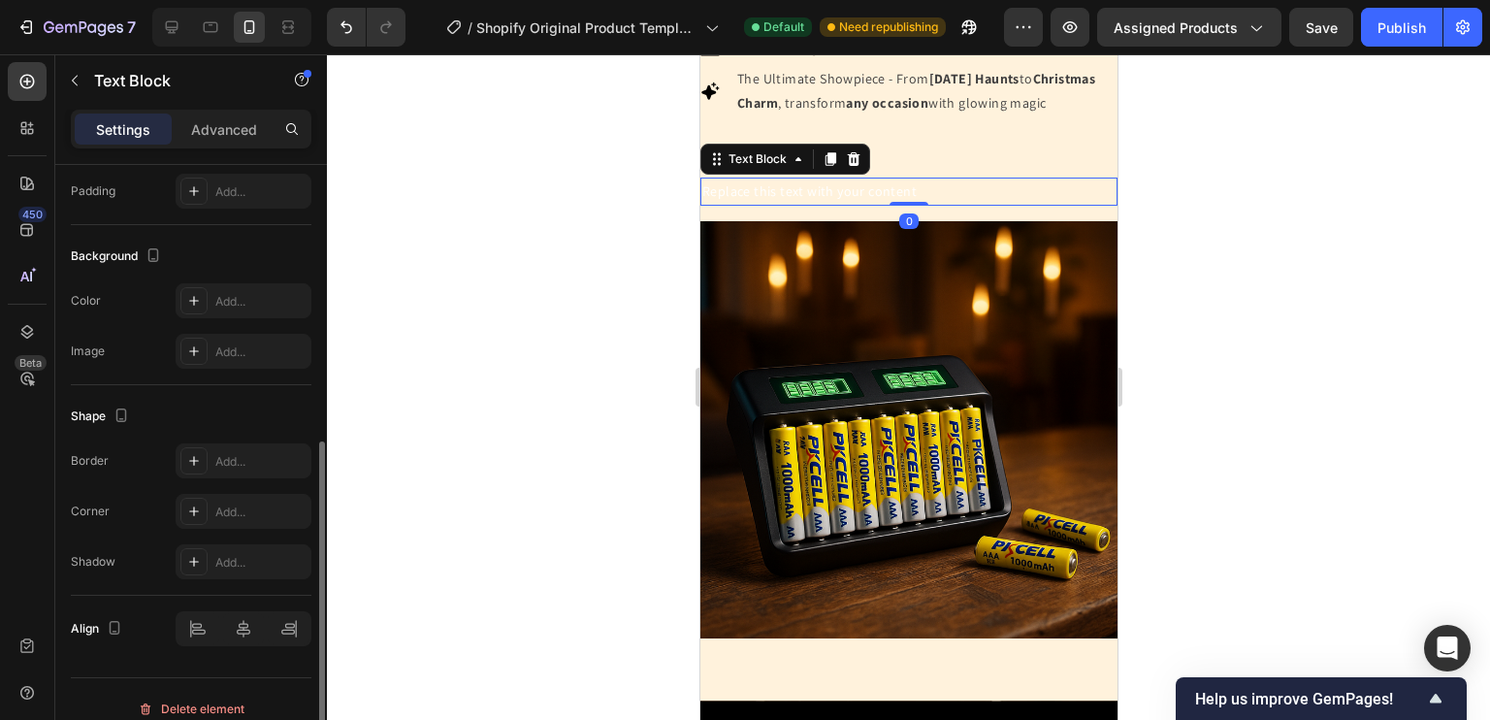
scroll to position [0, 0]
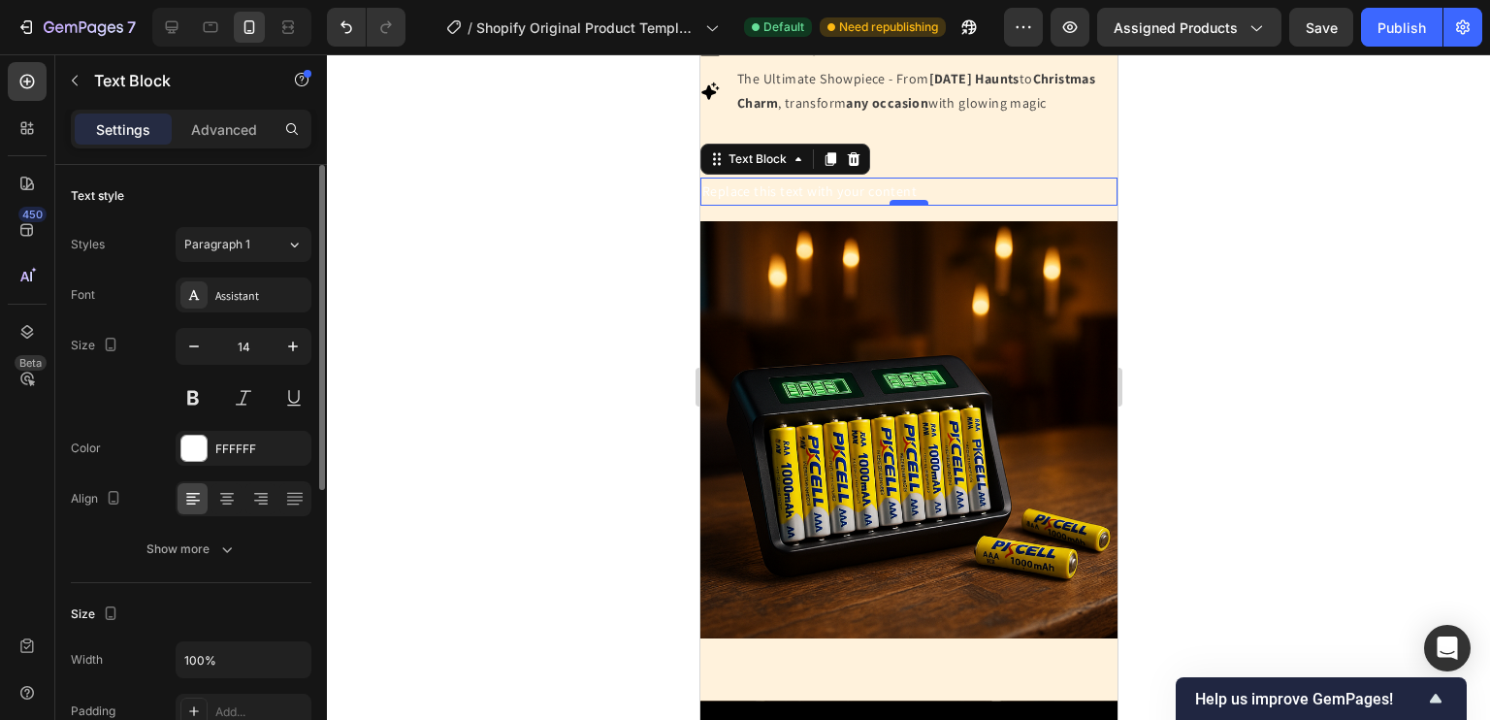
click at [917, 206] on div at bounding box center [907, 203] width 39 height 6
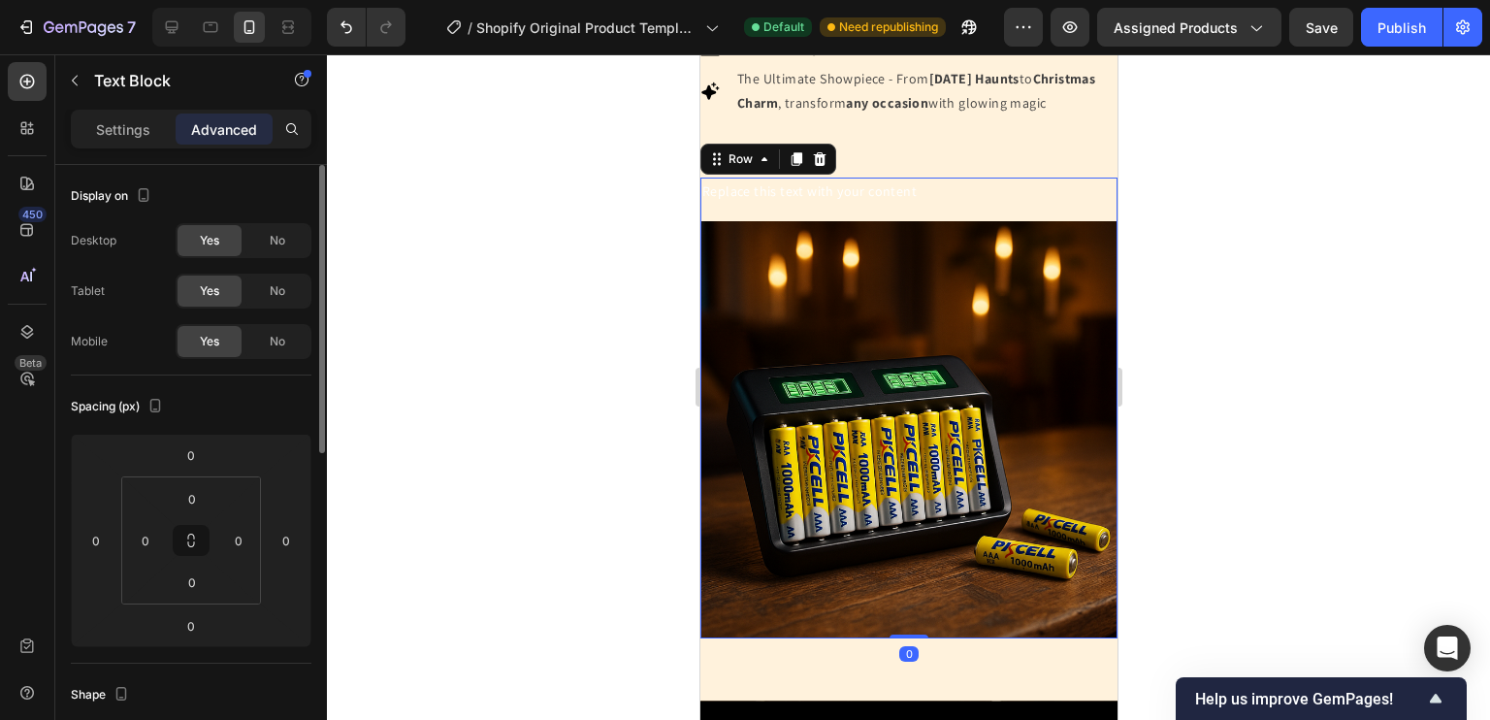
click at [707, 234] on div "Replace this text with your content Text Block Image Row 0" at bounding box center [907, 407] width 417 height 461
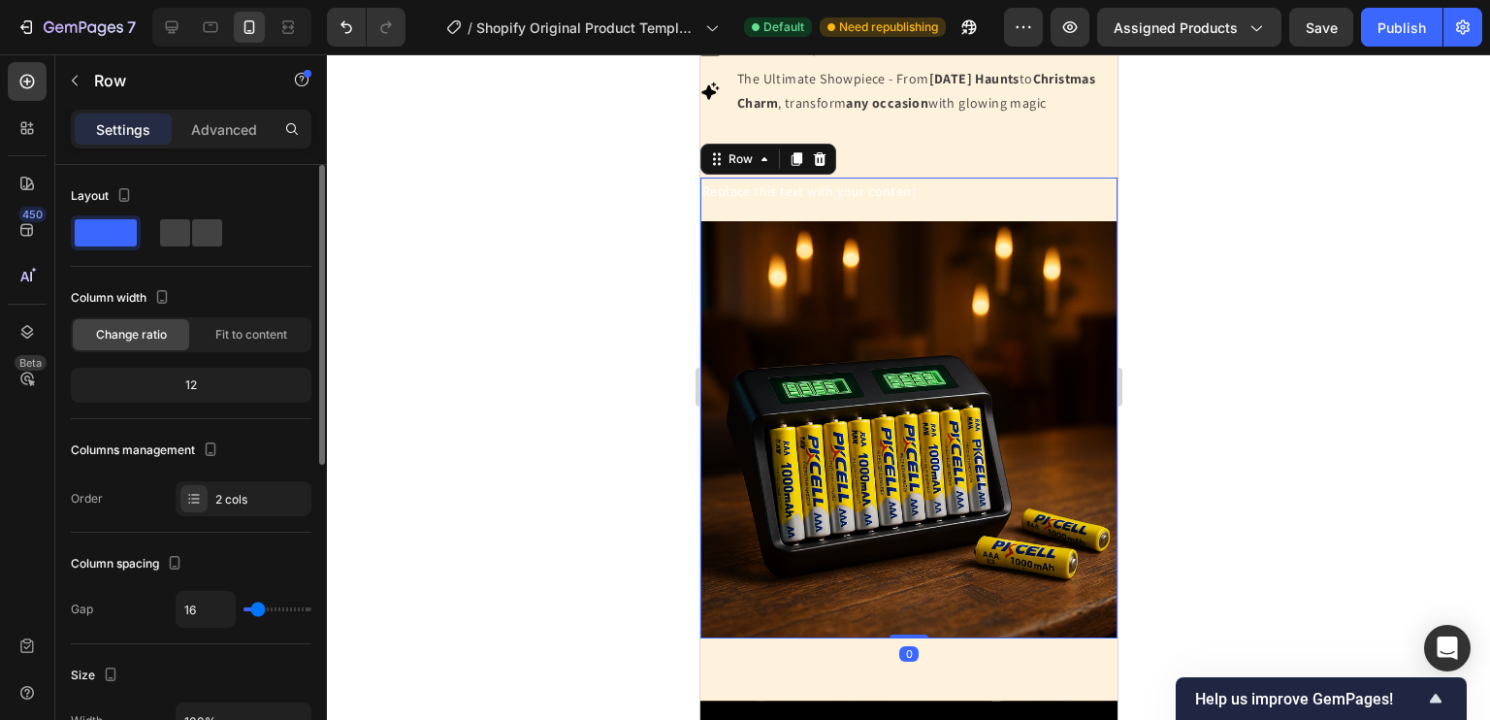
click at [651, 235] on div at bounding box center [908, 386] width 1163 height 665
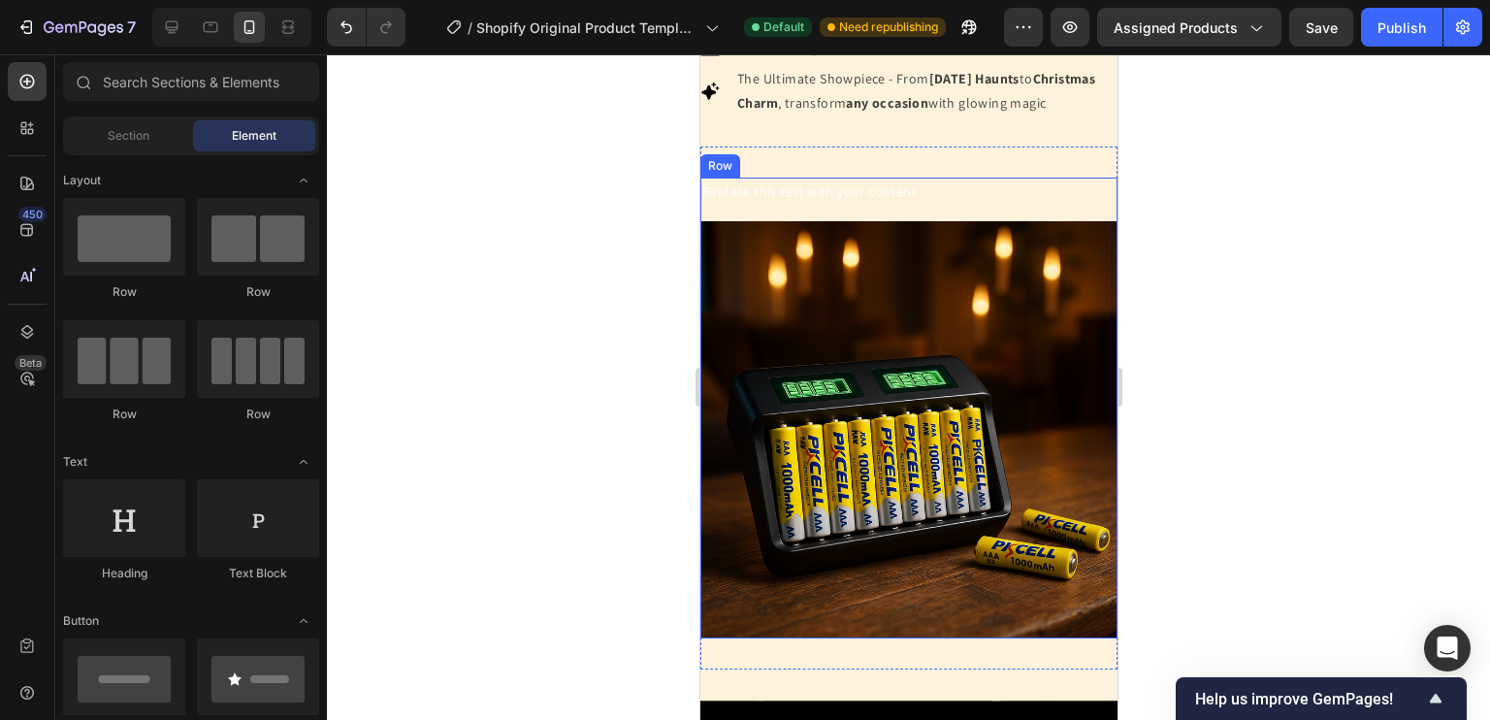
click at [844, 237] on div "Replace this text with your content Text Block Image Row" at bounding box center [907, 407] width 417 height 461
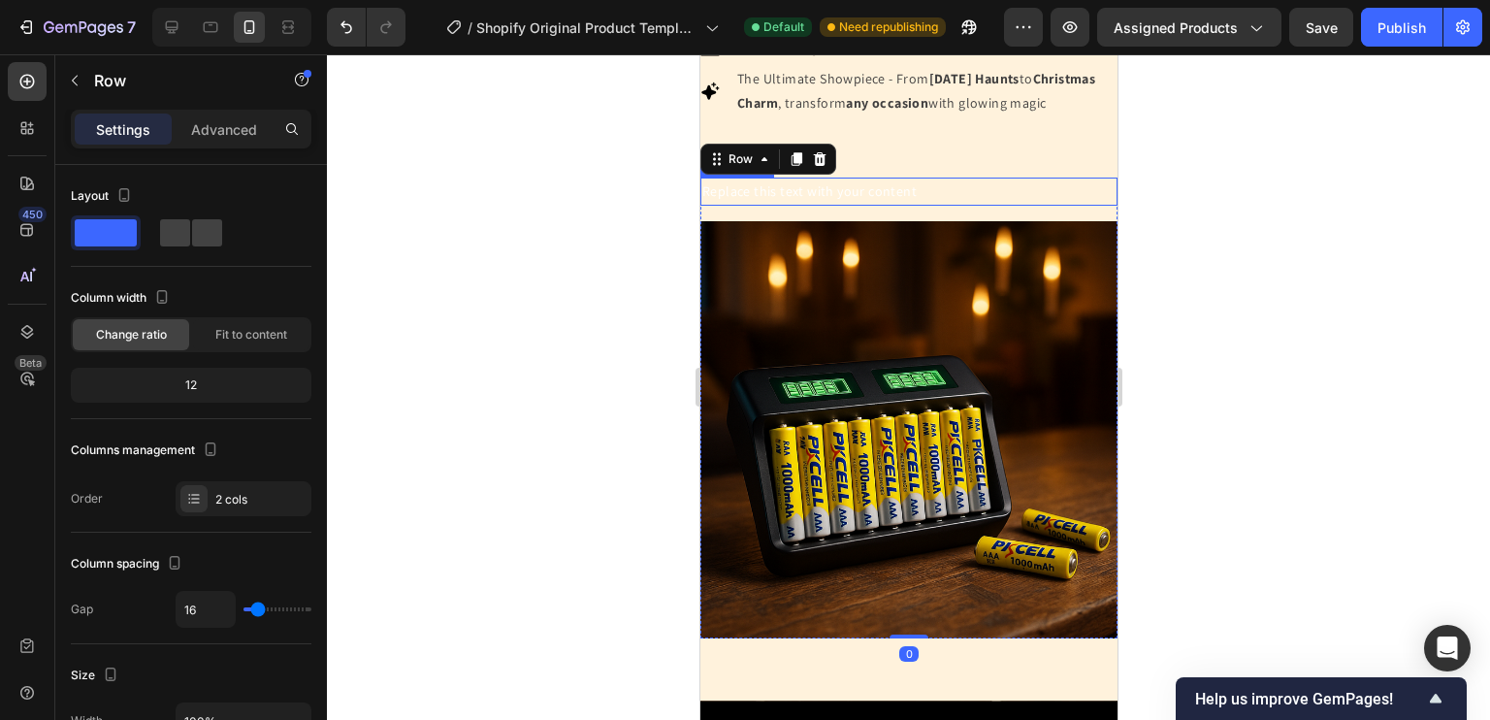
click at [863, 206] on div "Replace this text with your content" at bounding box center [907, 191] width 417 height 28
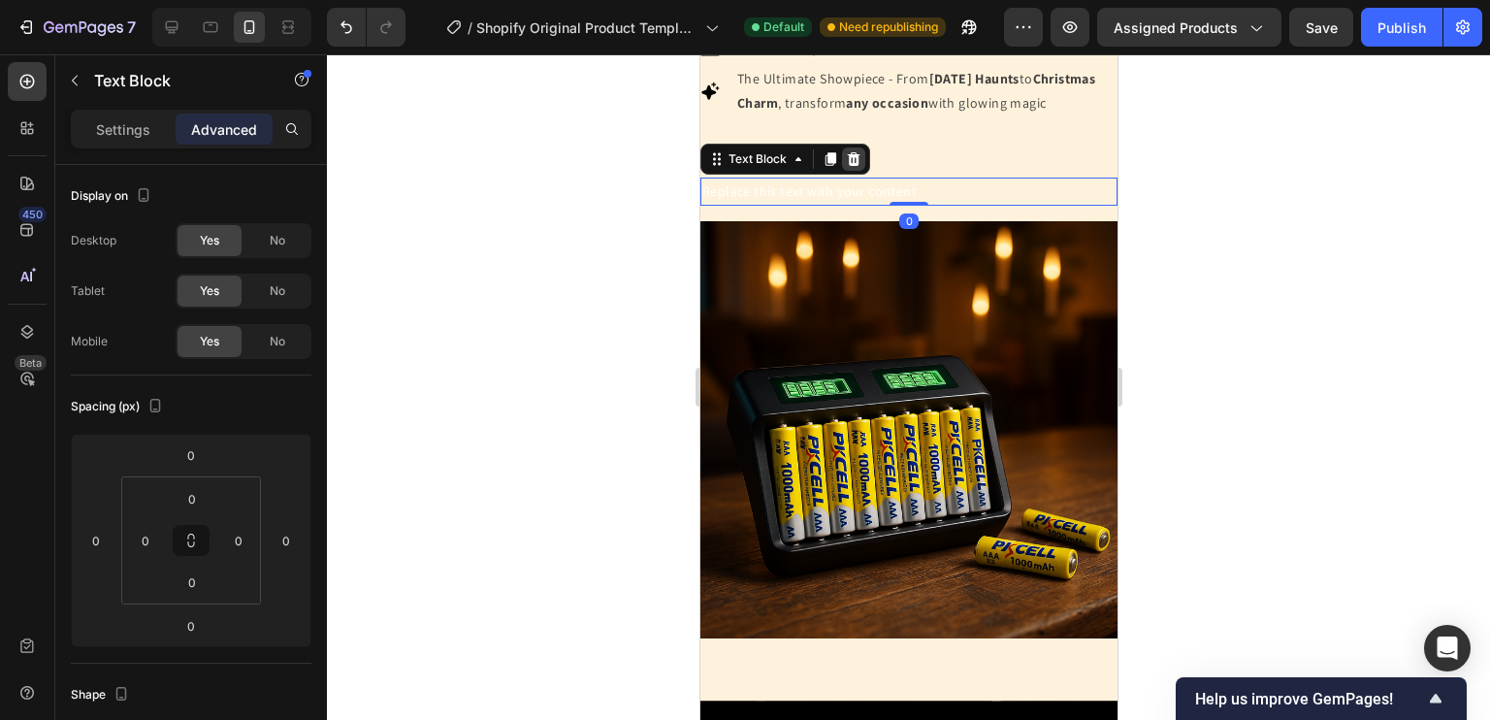
click at [854, 167] on icon at bounding box center [853, 159] width 16 height 16
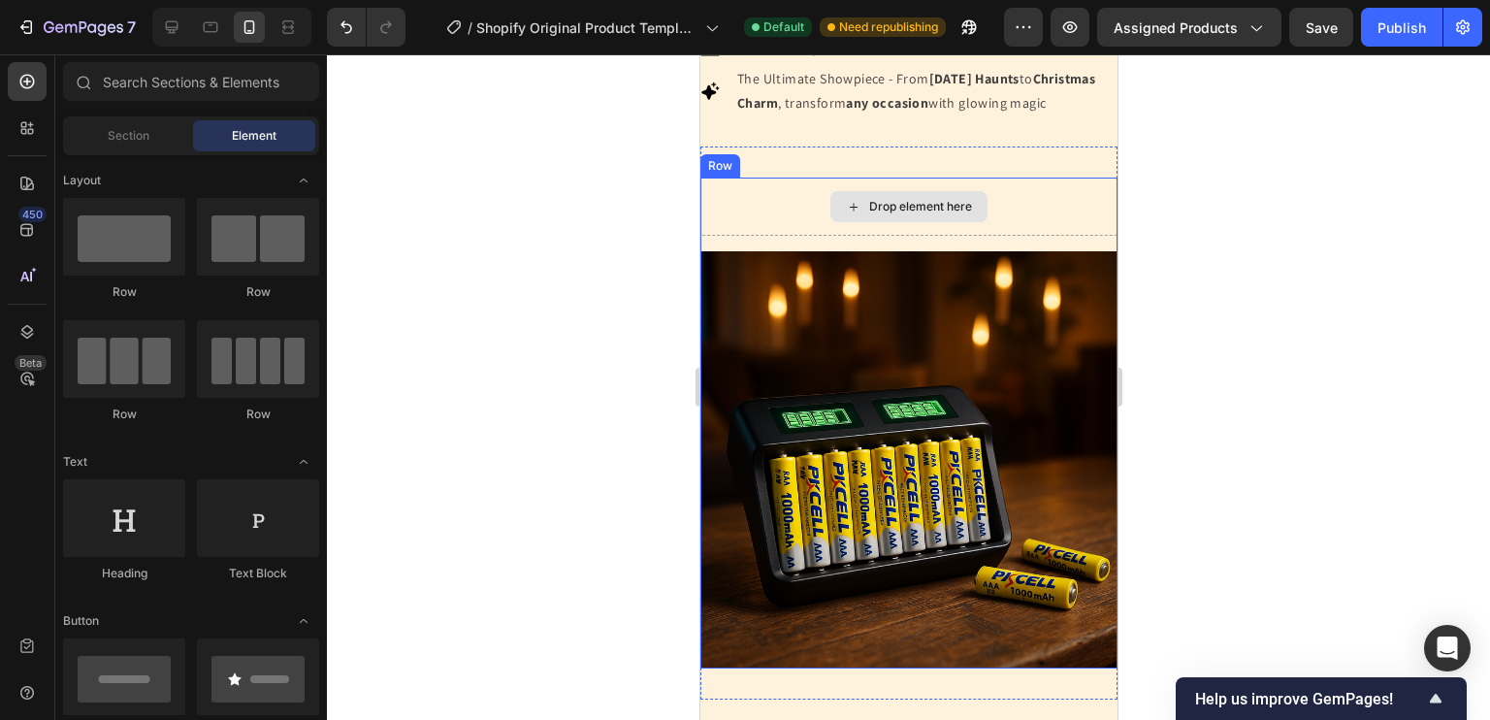
click at [889, 215] on div "Drop element here" at bounding box center [907, 206] width 157 height 31
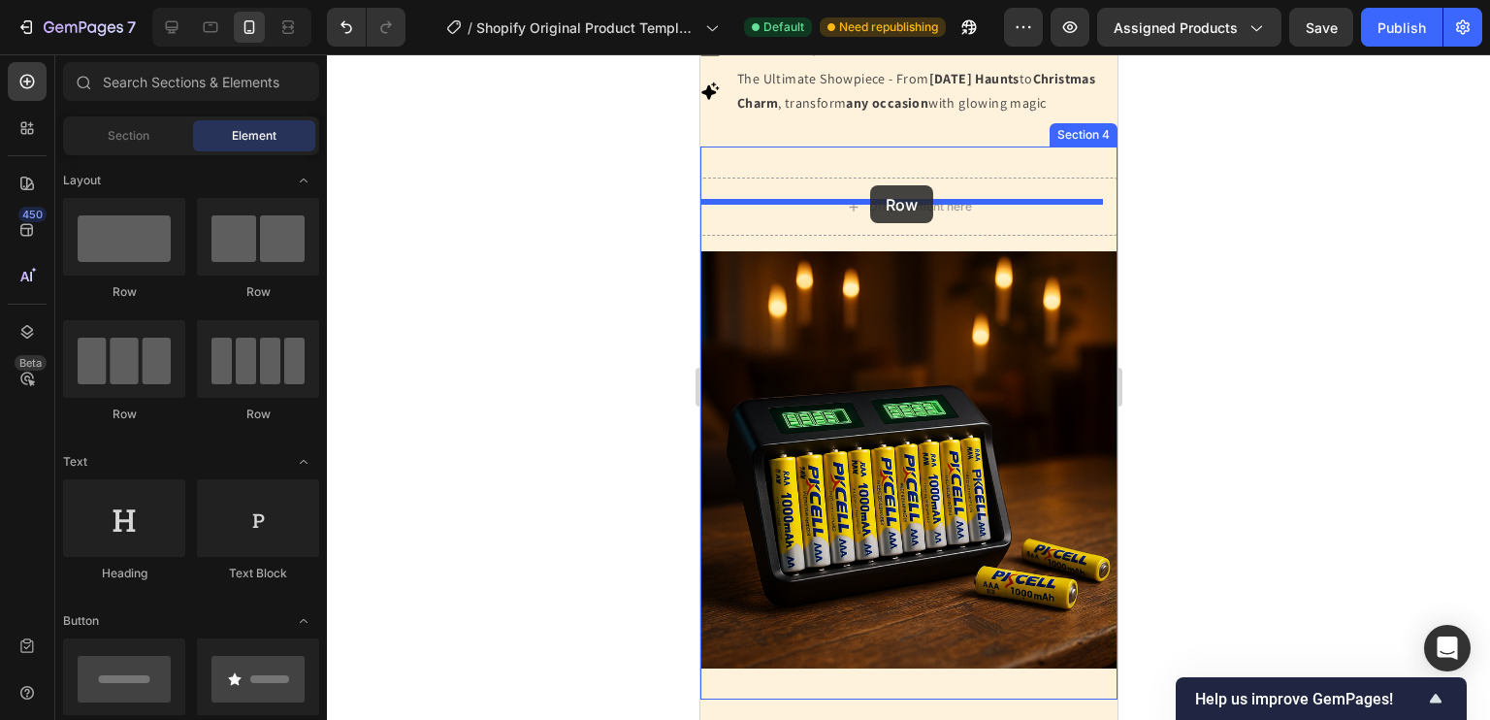
drag, startPoint x: 870, startPoint y: 295, endPoint x: 869, endPoint y: 185, distance: 109.6
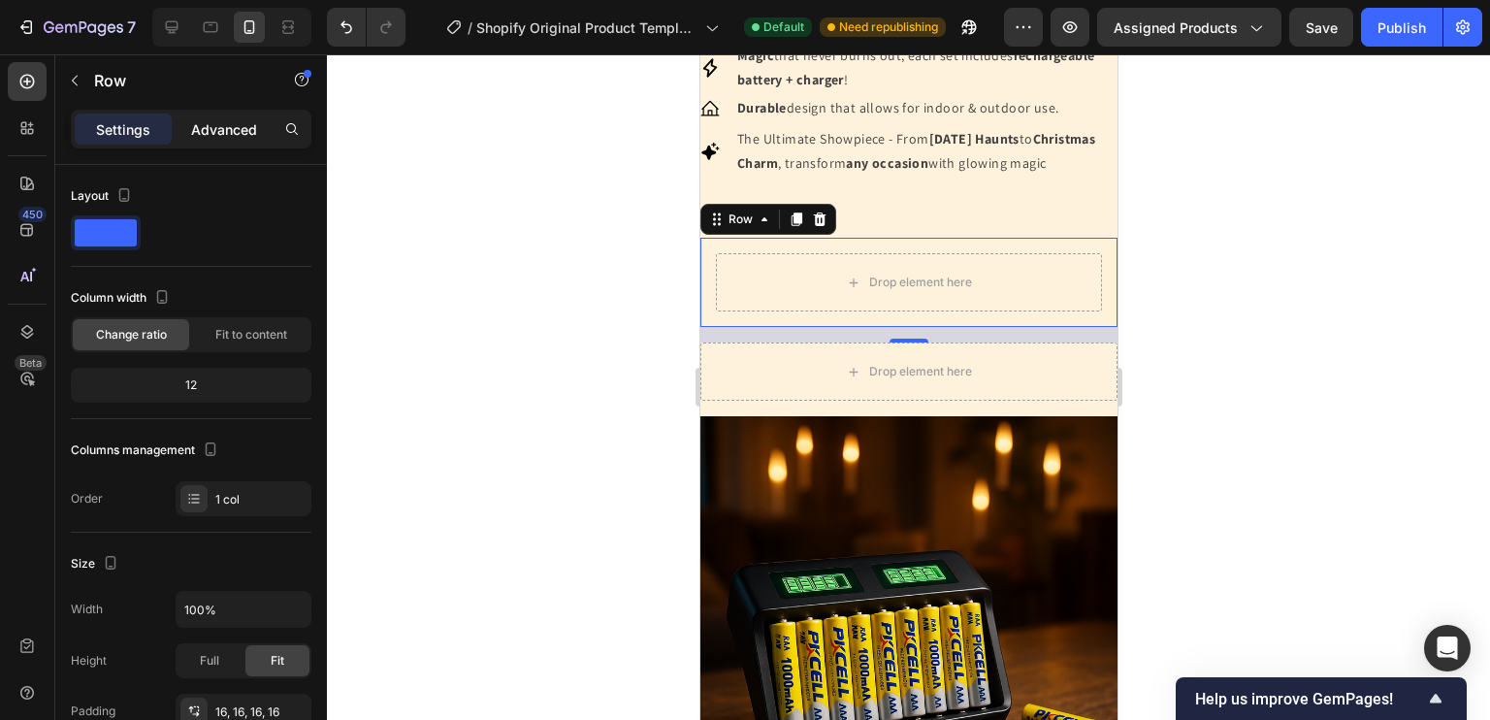
click at [214, 127] on p "Advanced" at bounding box center [224, 129] width 66 height 20
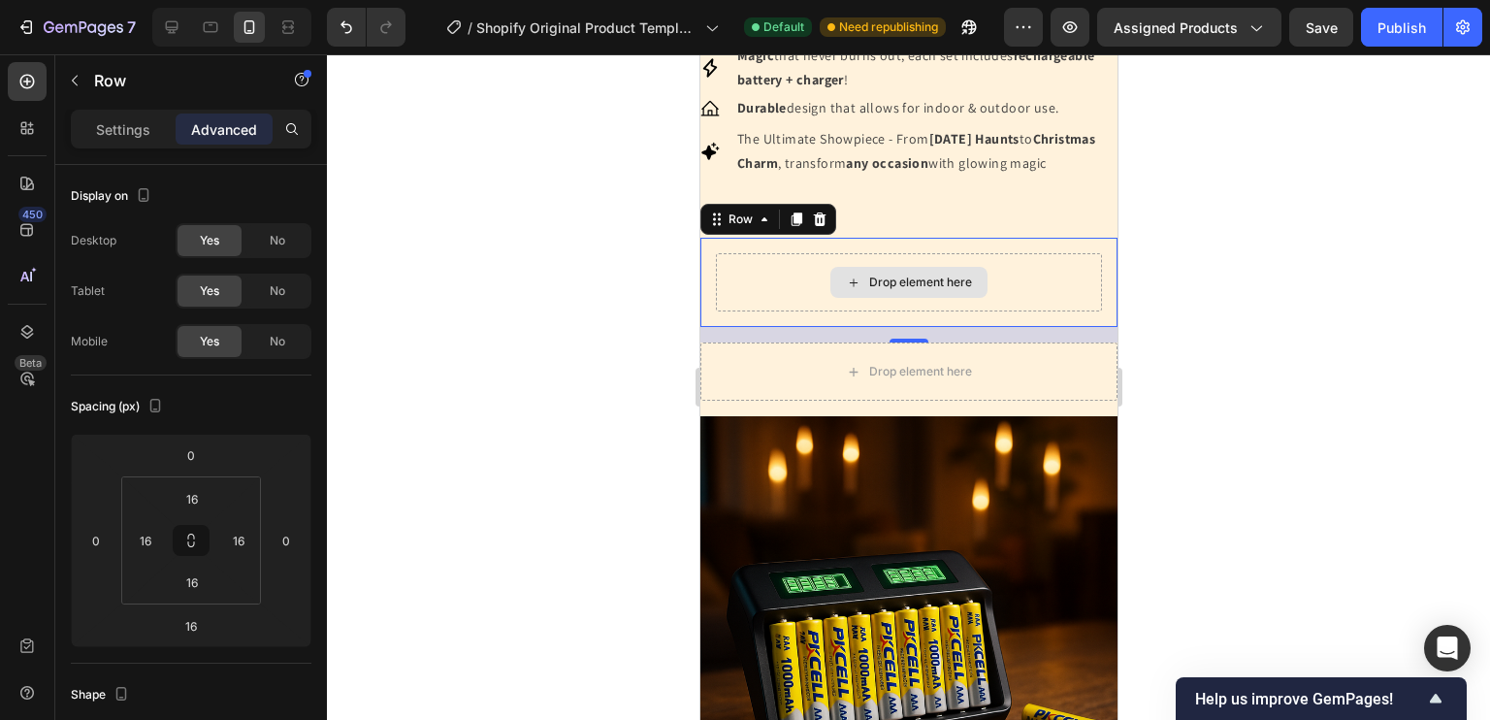
click at [854, 311] on div "Drop element here" at bounding box center [908, 282] width 386 height 58
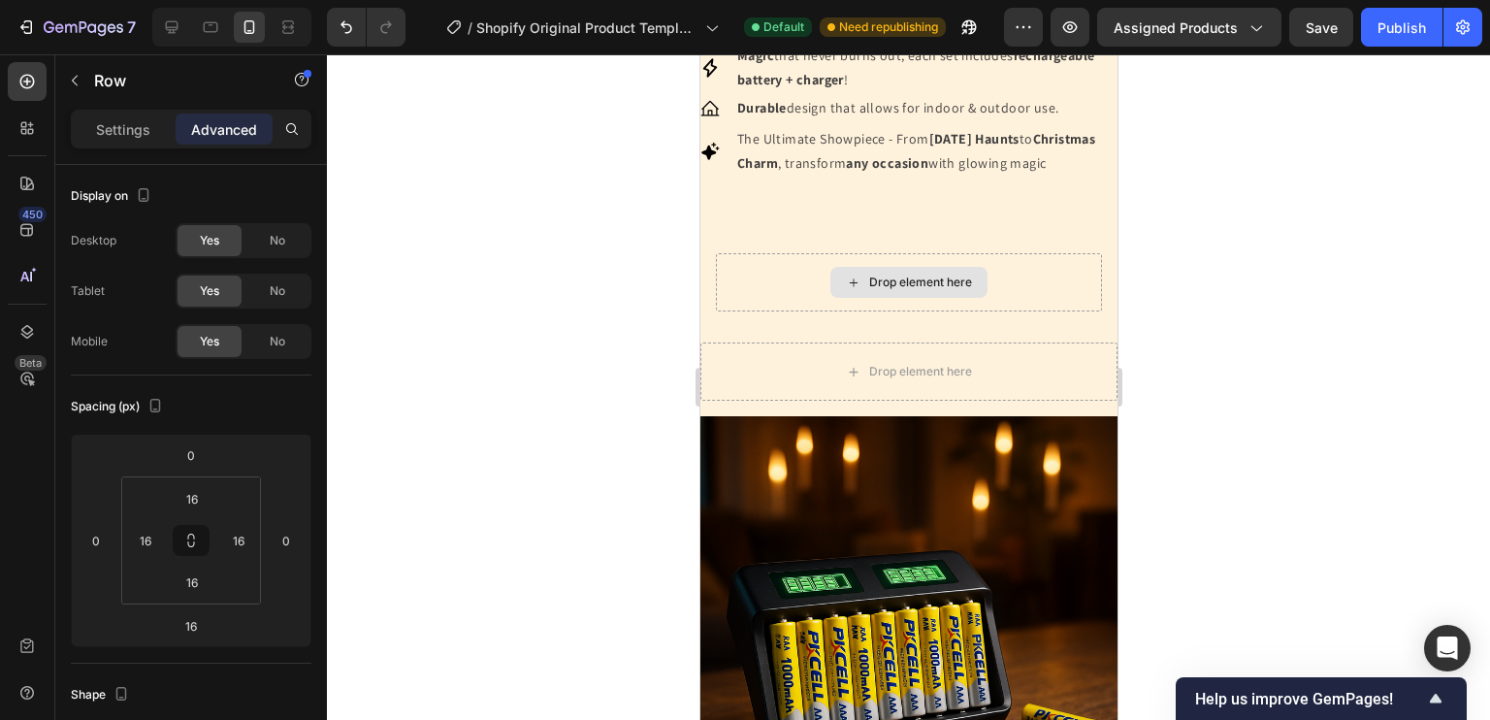
click at [868, 290] on div "Drop element here" at bounding box center [919, 282] width 103 height 16
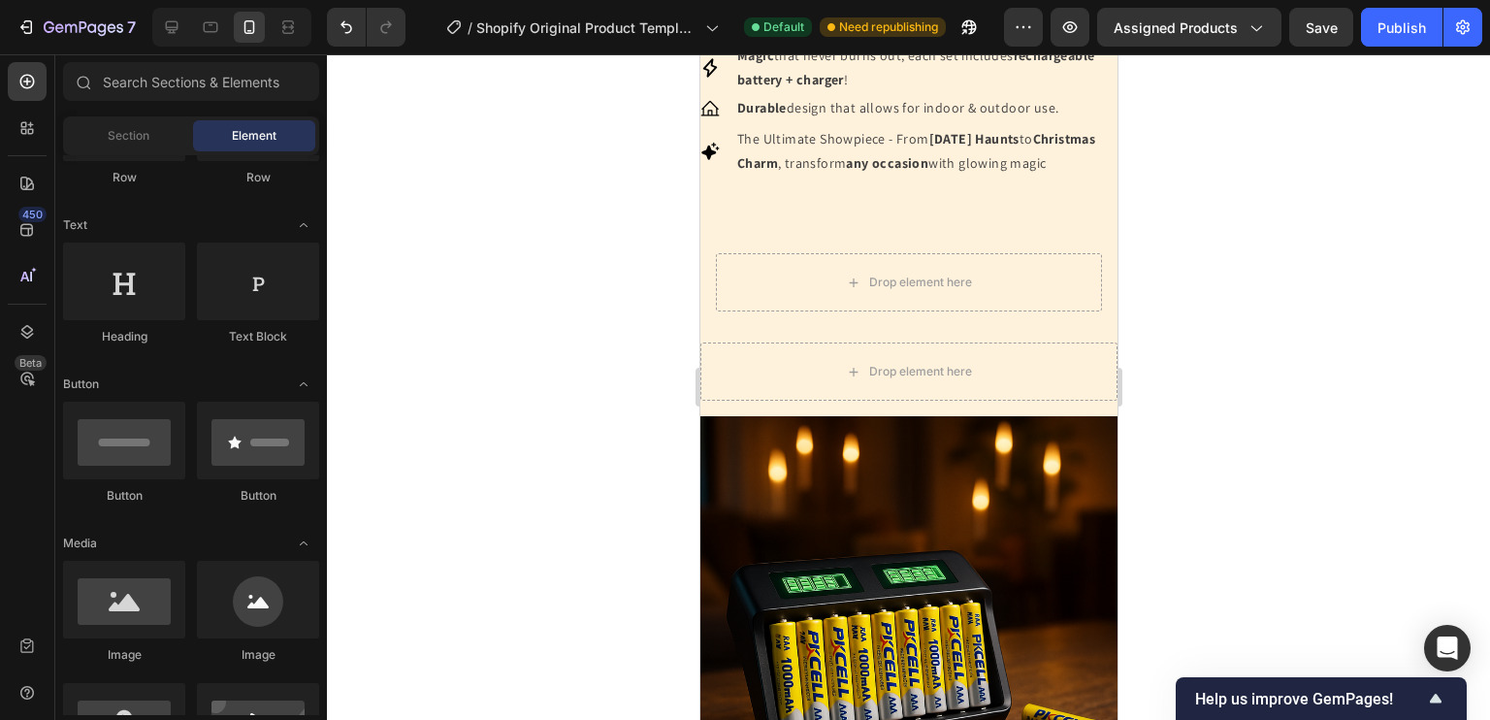
scroll to position [237, 0]
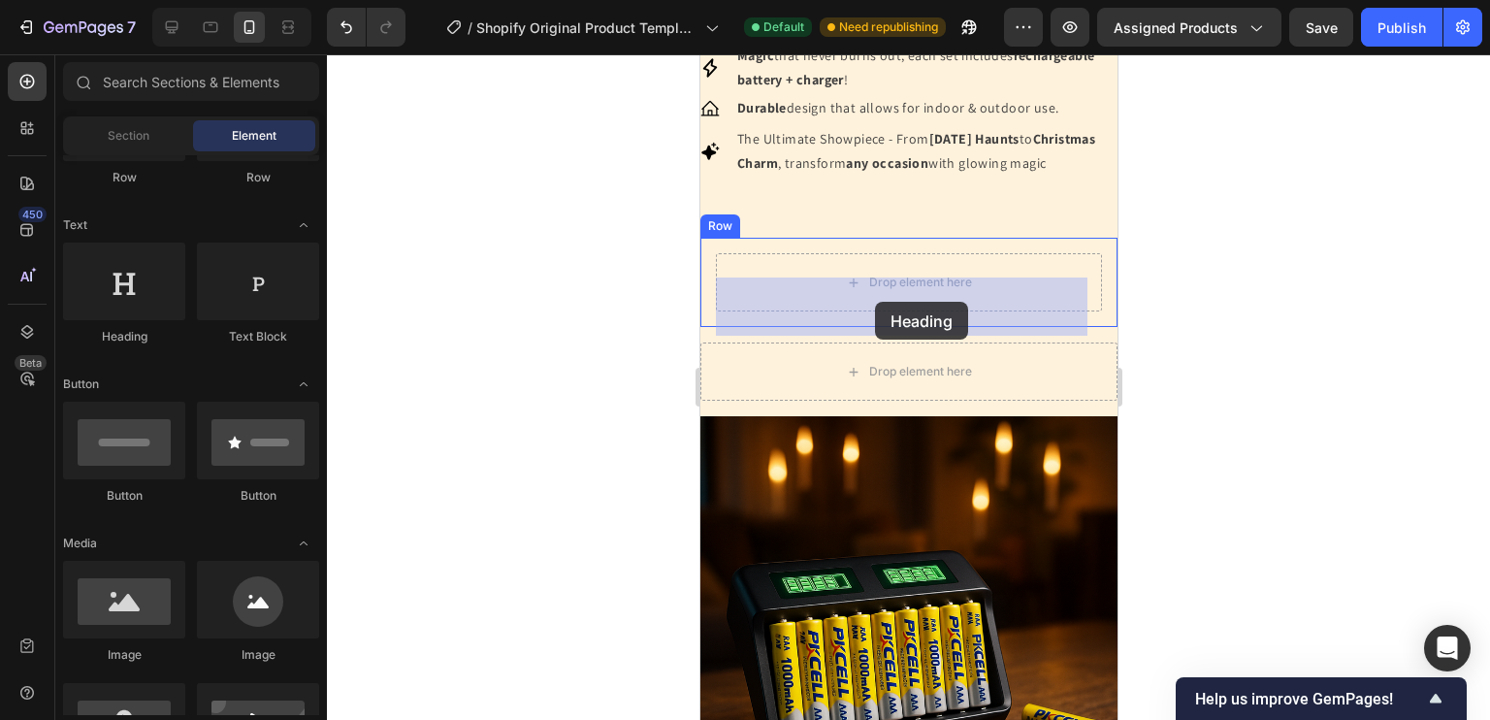
drag, startPoint x: 871, startPoint y: 355, endPoint x: 872, endPoint y: 299, distance: 56.3
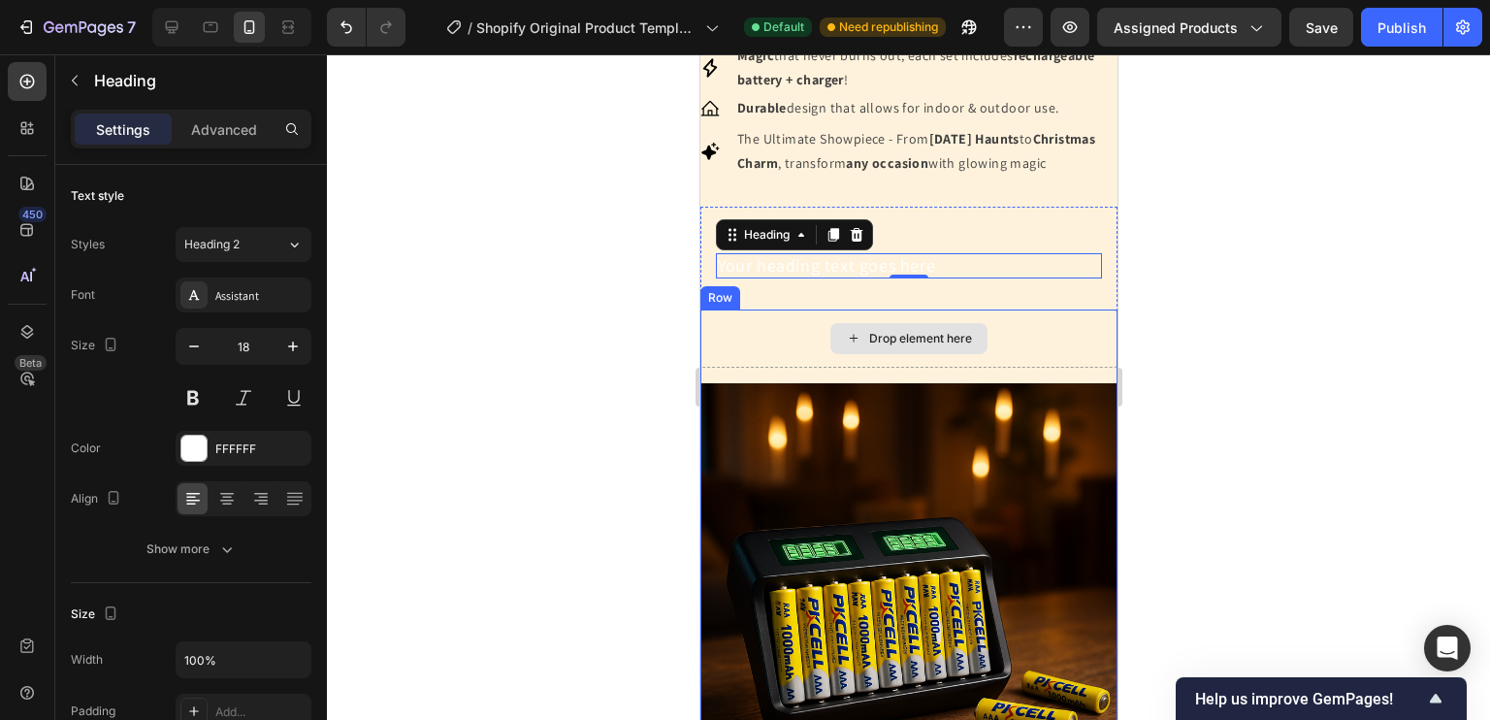
click at [933, 354] on div "Drop element here" at bounding box center [907, 338] width 157 height 31
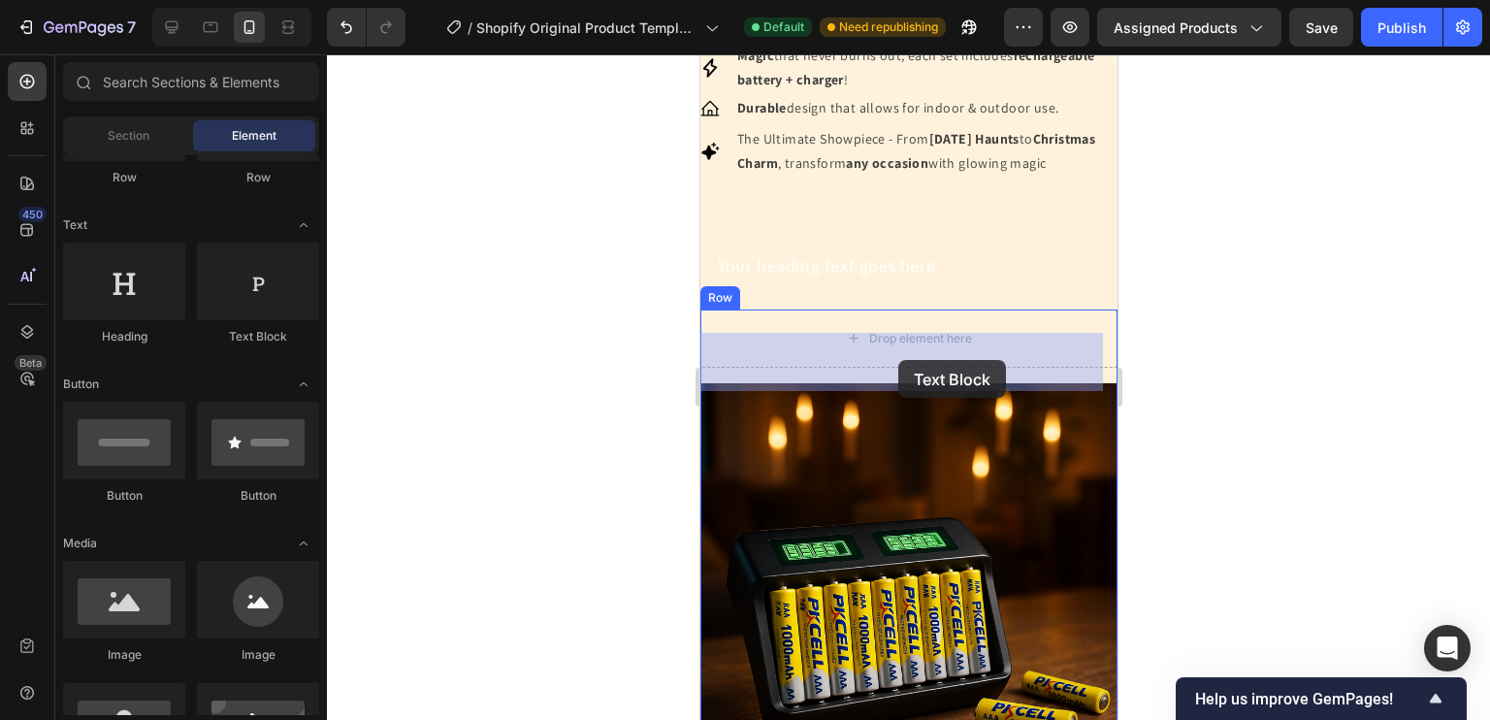
drag, startPoint x: 966, startPoint y: 352, endPoint x: 895, endPoint y: 360, distance: 71.2
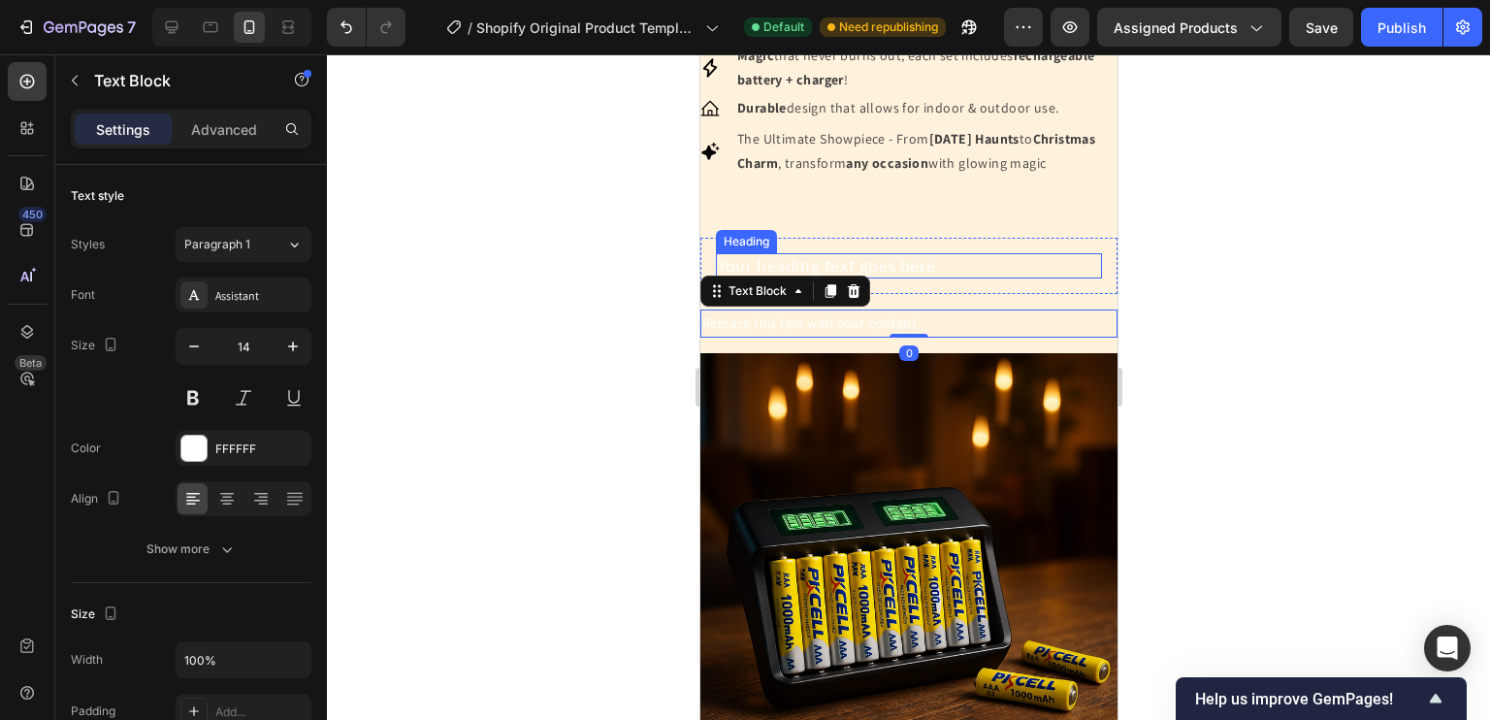
click at [893, 278] on h2 "Your heading text goes here" at bounding box center [908, 265] width 386 height 25
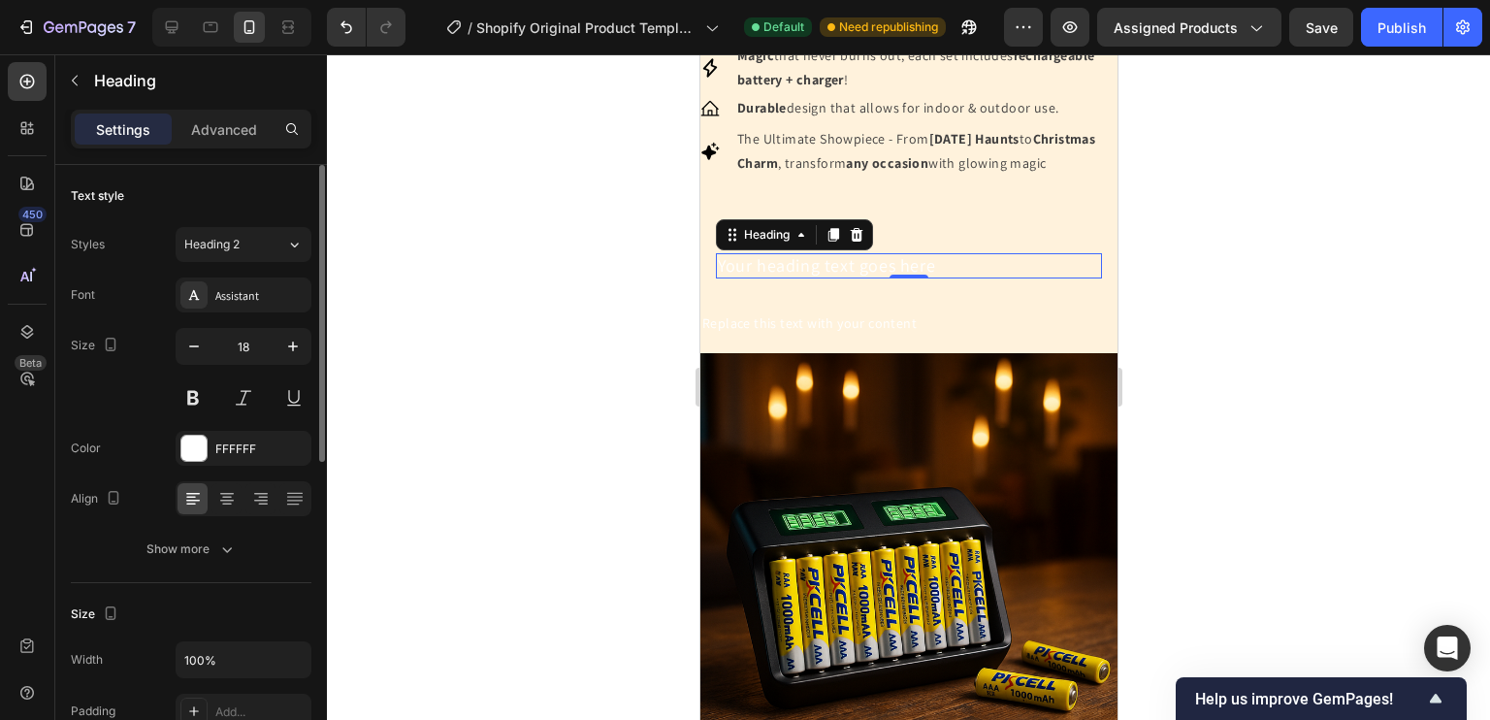
click at [205, 426] on div "Font Assistant Size 18 Color FFFFFF Align Show more" at bounding box center [191, 421] width 241 height 289
click at [196, 444] on div at bounding box center [193, 447] width 25 height 25
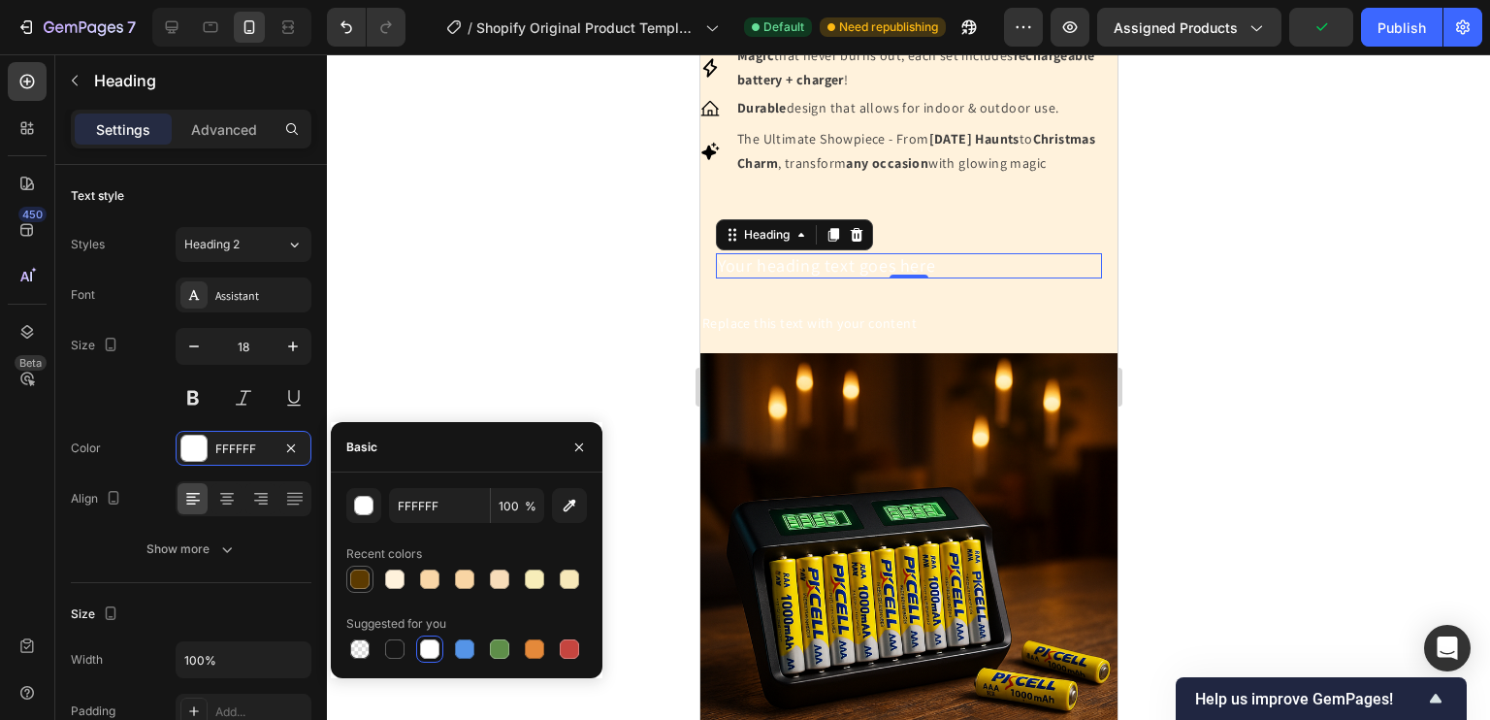
click at [355, 582] on div at bounding box center [359, 578] width 19 height 19
type input "5C3A00"
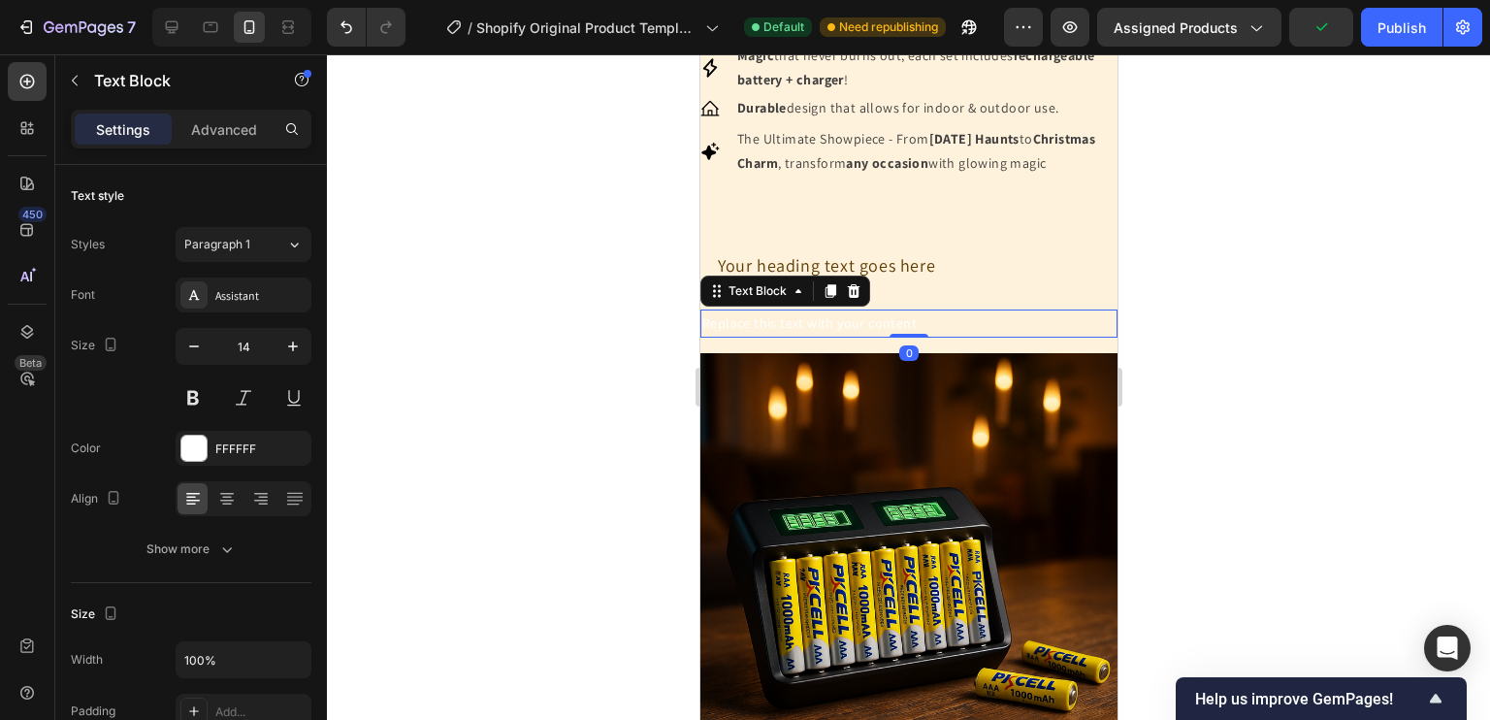
click at [762, 338] on div "Replace this text with your content" at bounding box center [907, 323] width 417 height 28
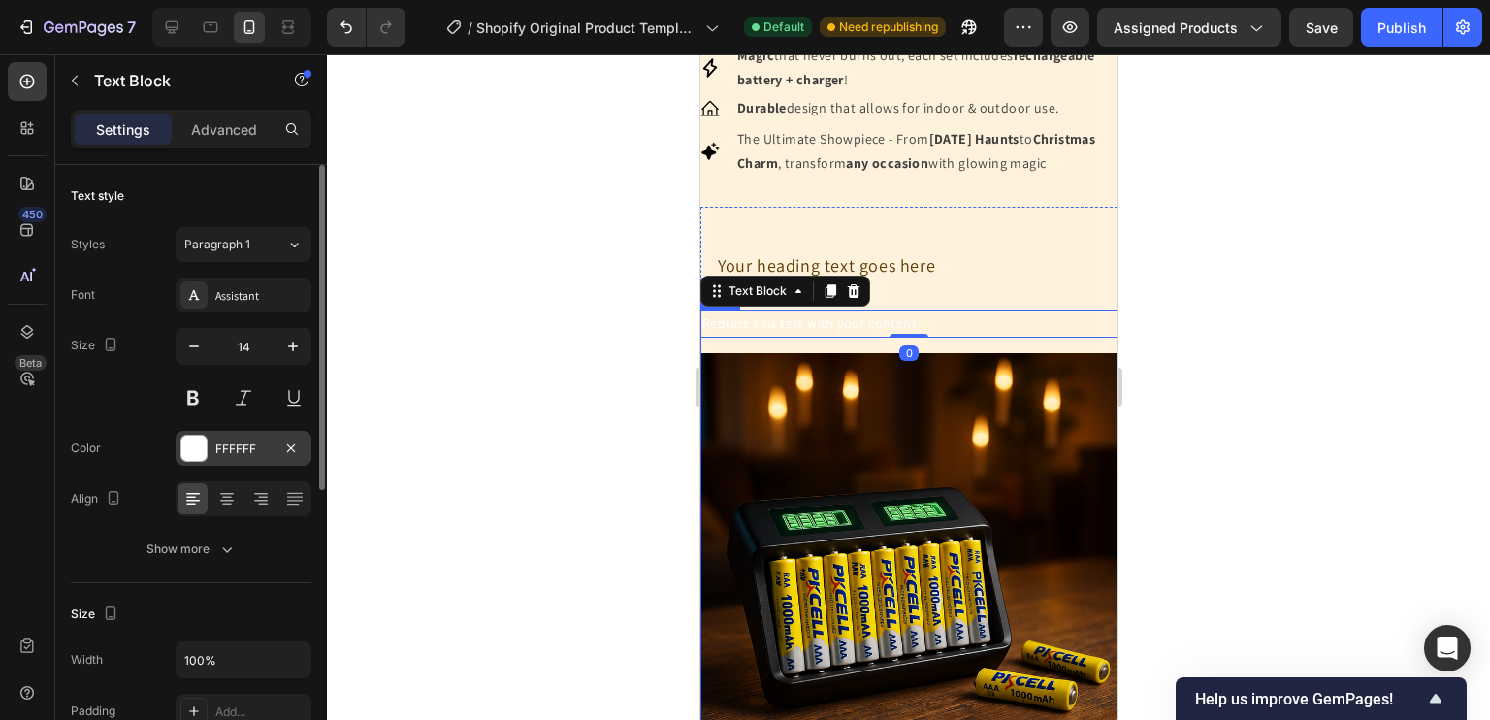
click at [199, 445] on div at bounding box center [193, 447] width 25 height 25
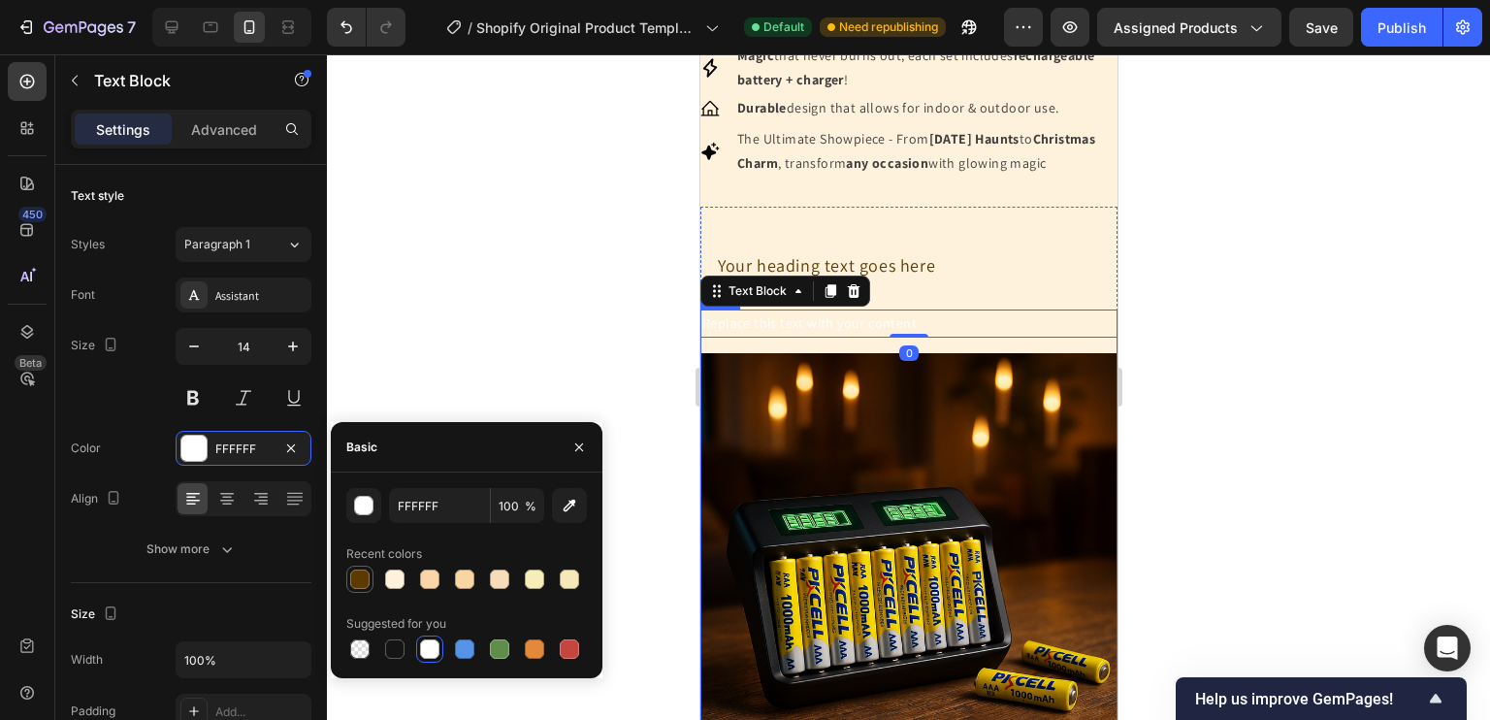
click at [365, 577] on div at bounding box center [359, 578] width 19 height 19
type input "5C3A00"
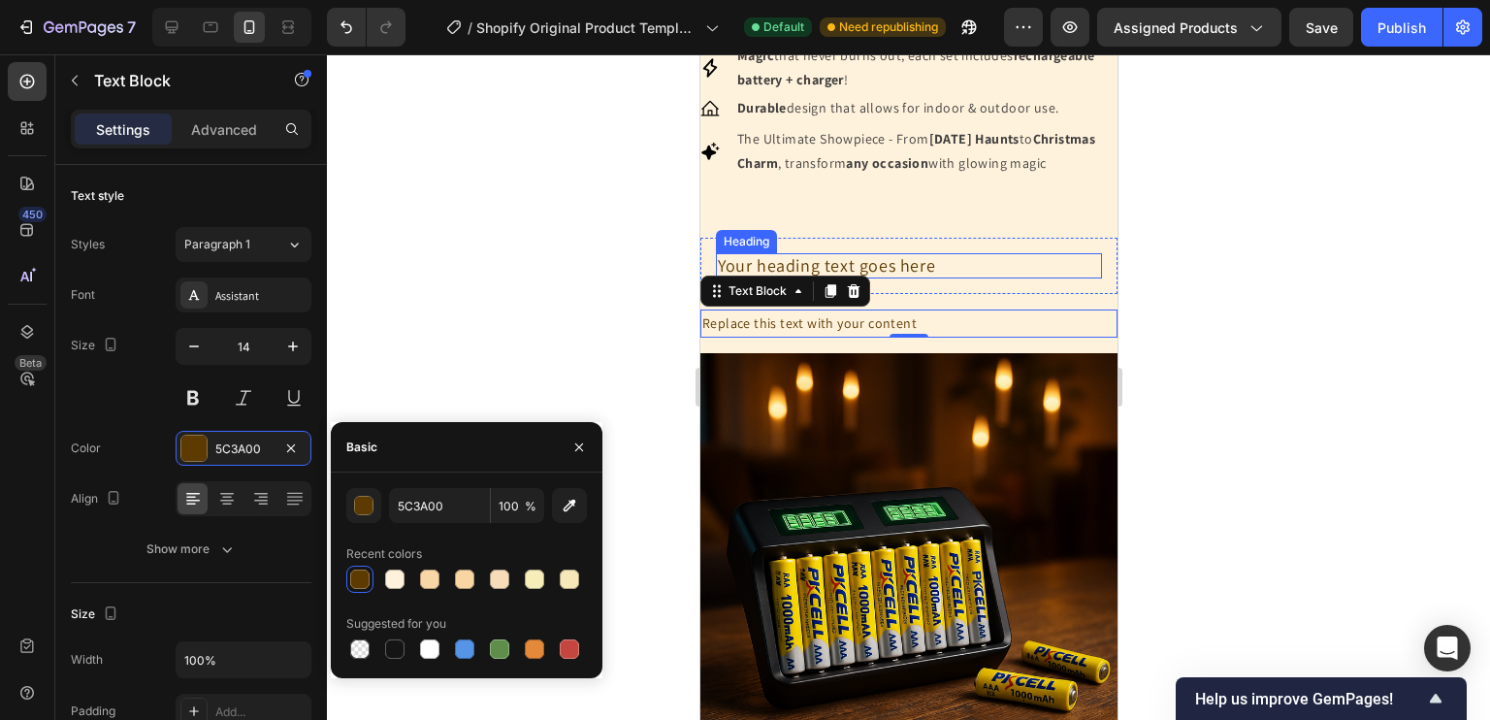
click at [888, 278] on h2 "Your heading text goes here" at bounding box center [908, 265] width 386 height 25
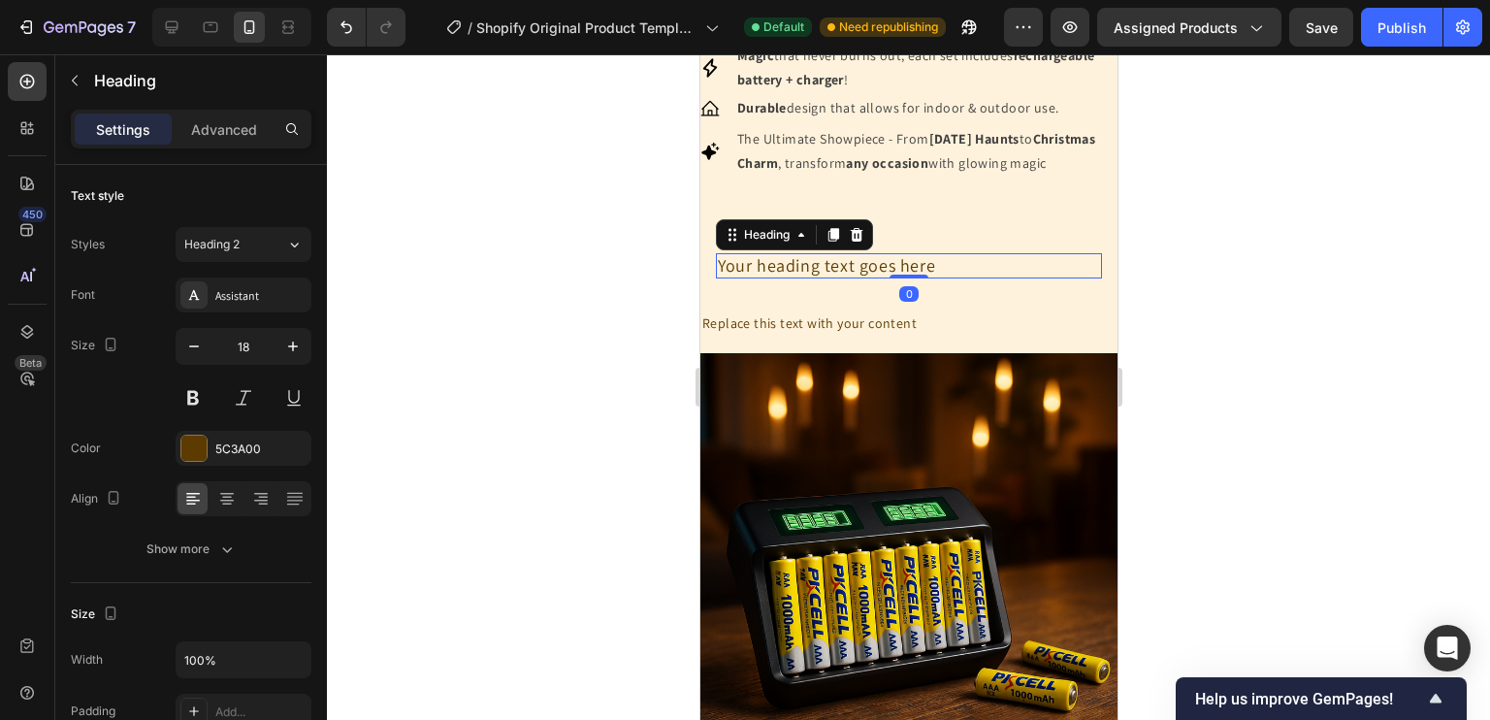
click at [888, 278] on h2 "Your heading text goes here" at bounding box center [908, 265] width 386 height 25
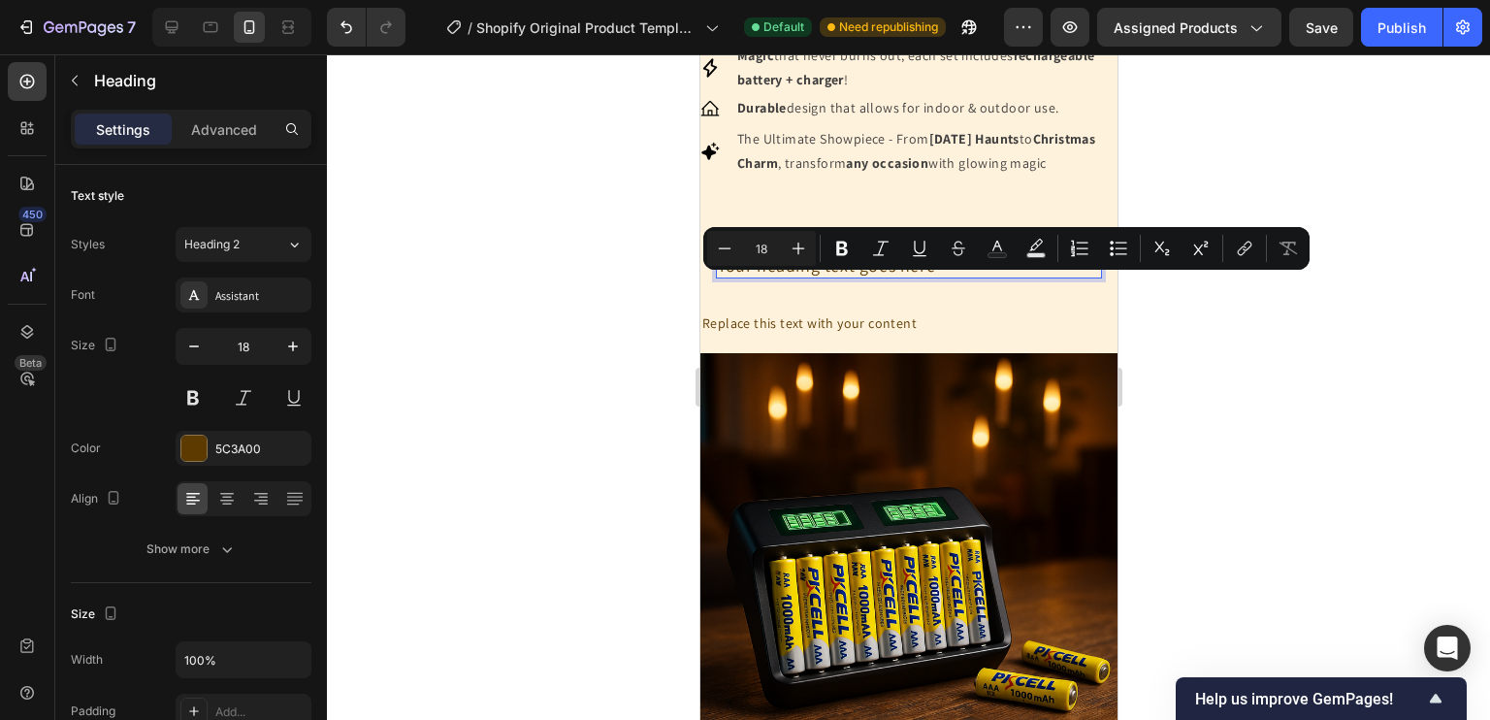
click at [841, 276] on p "Your heading text goes here" at bounding box center [908, 265] width 382 height 21
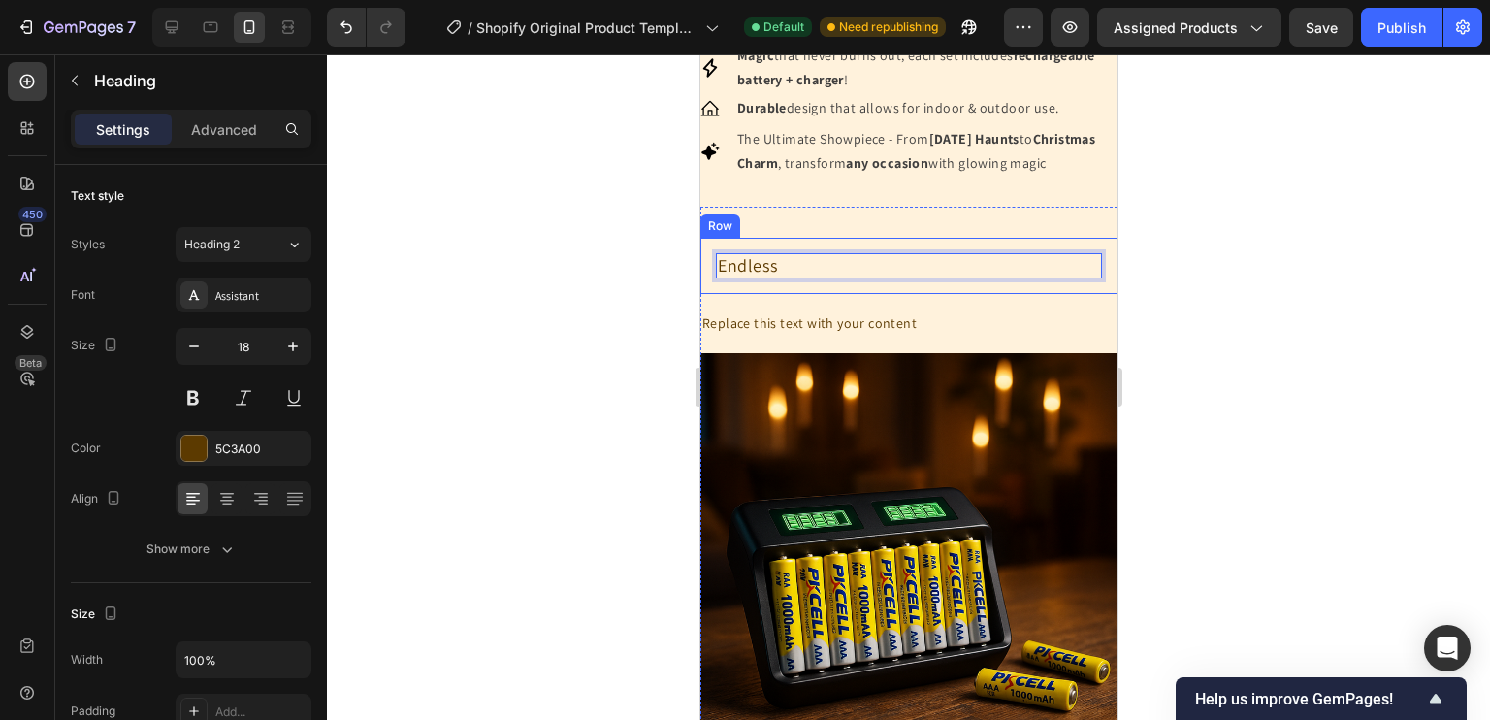
drag, startPoint x: 793, startPoint y: 282, endPoint x: 1372, endPoint y: 331, distance: 581.1
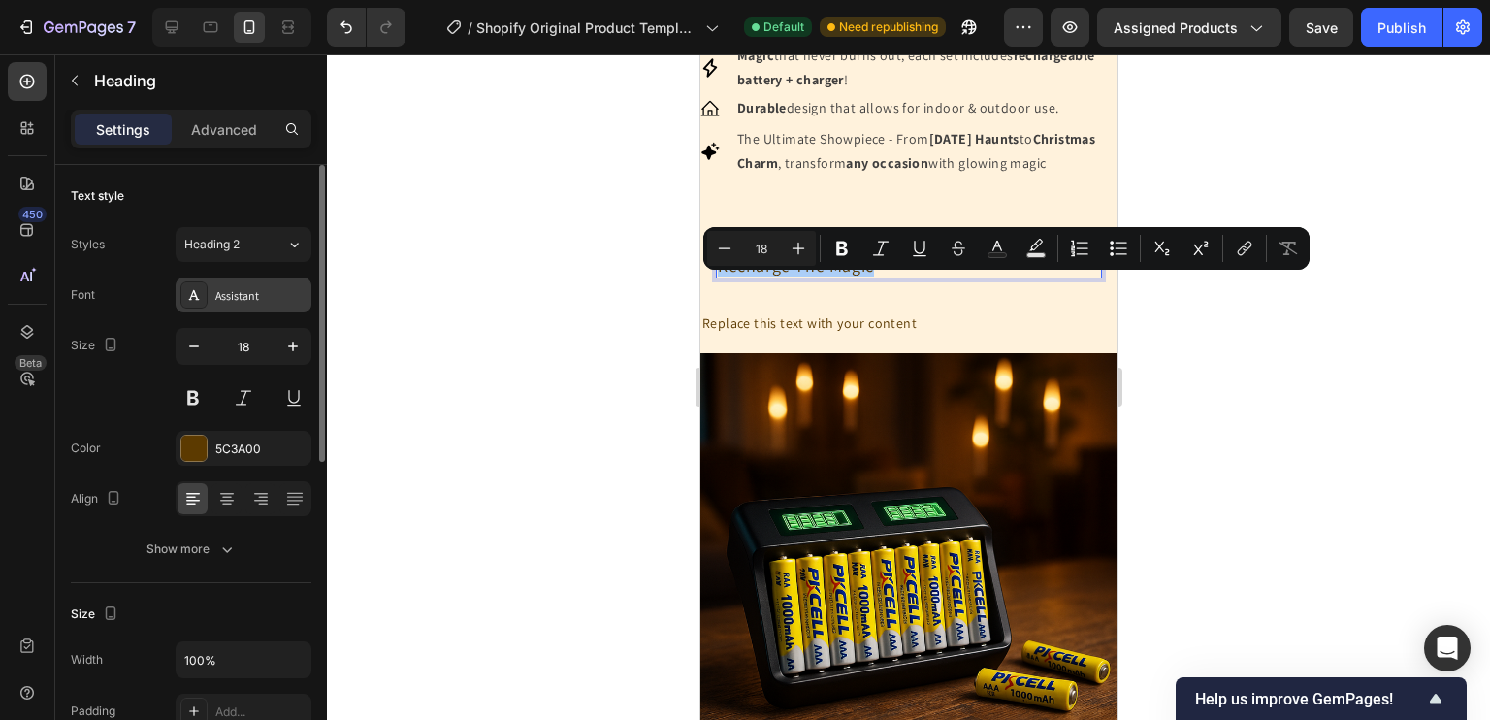
click at [249, 306] on div "Assistant" at bounding box center [244, 294] width 136 height 35
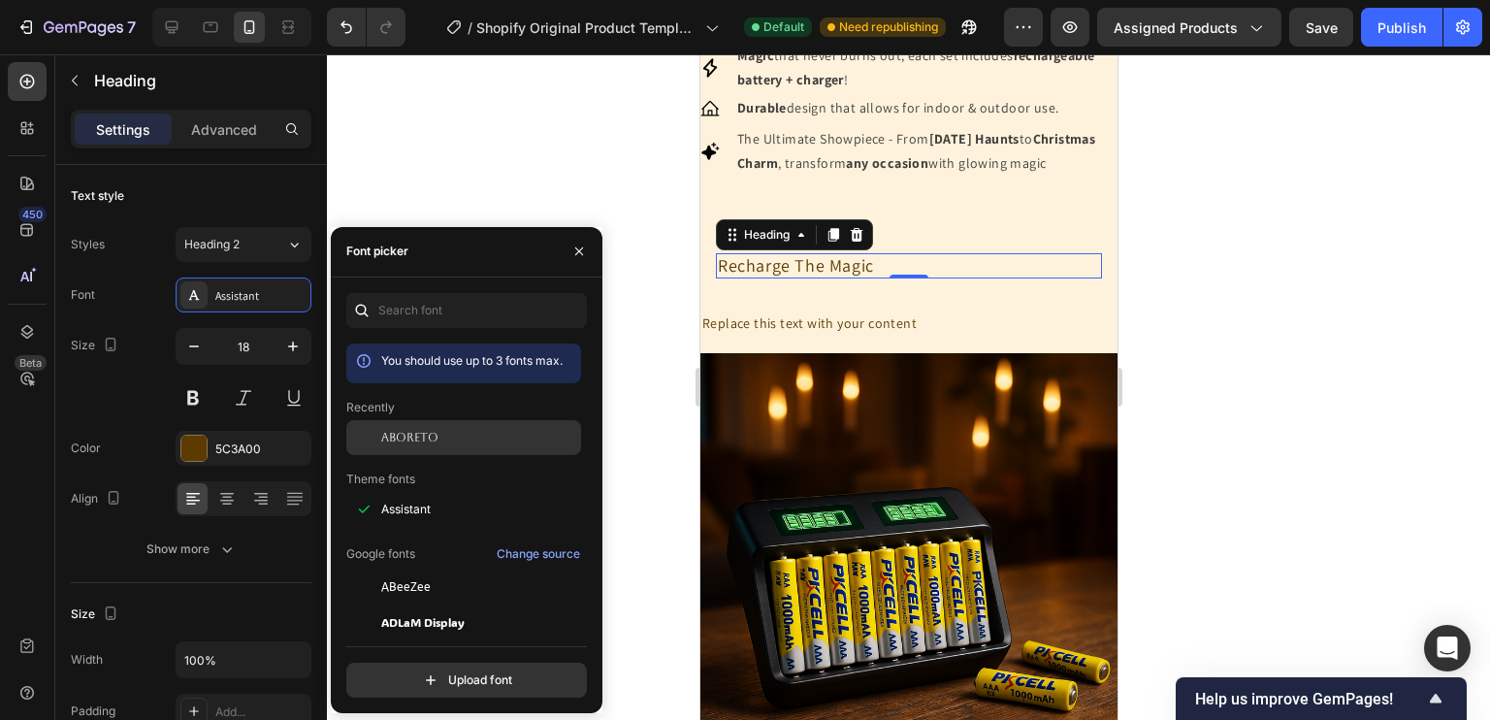
click at [424, 439] on span "Aboreto" at bounding box center [409, 437] width 57 height 17
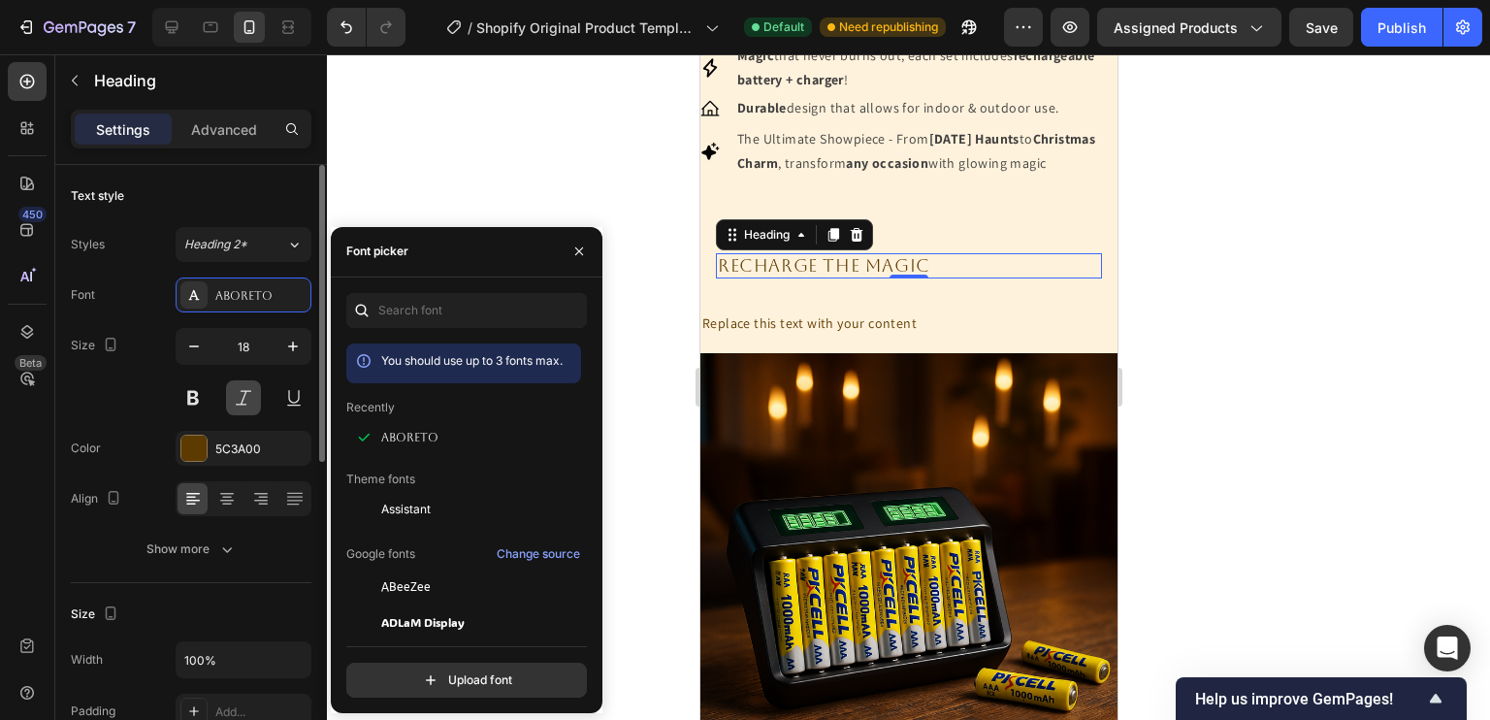
click at [238, 389] on button at bounding box center [243, 397] width 35 height 35
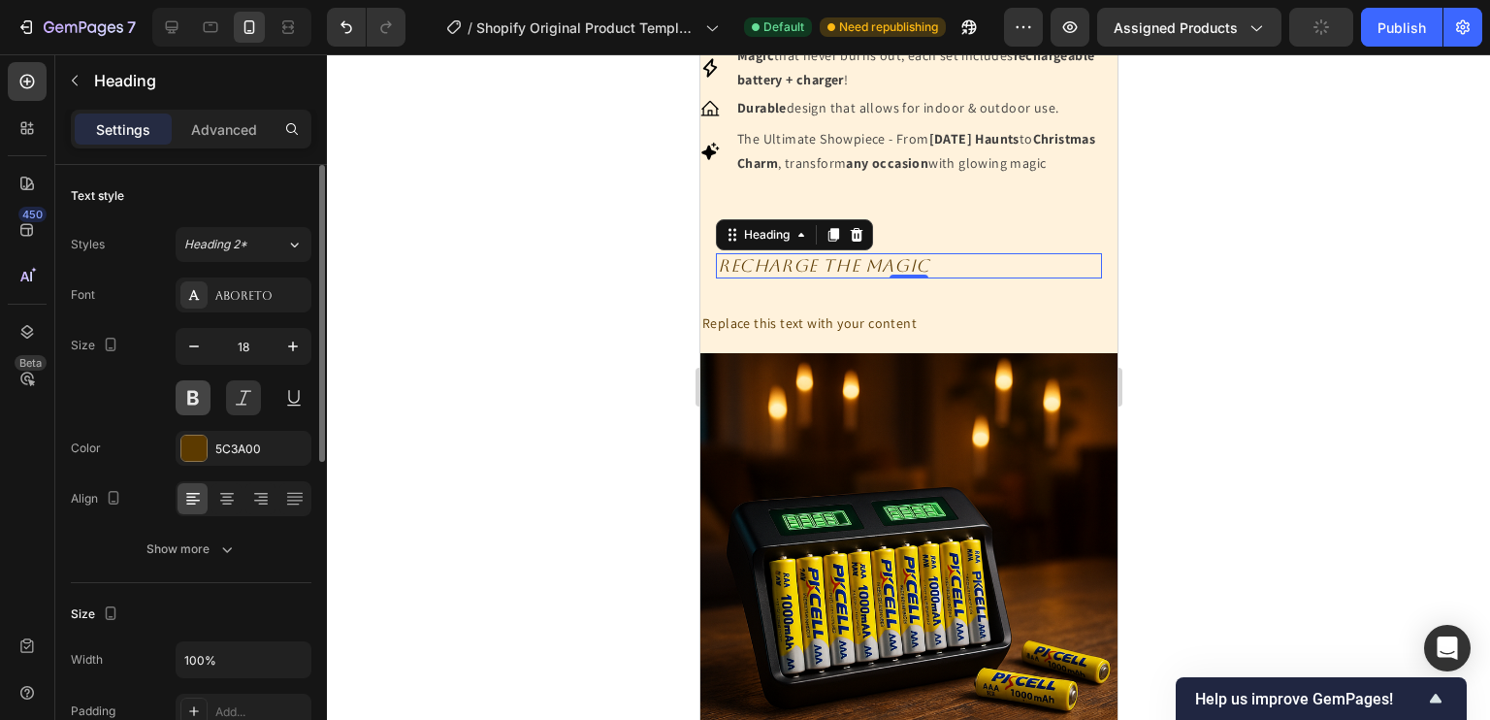
click at [205, 393] on button at bounding box center [193, 397] width 35 height 35
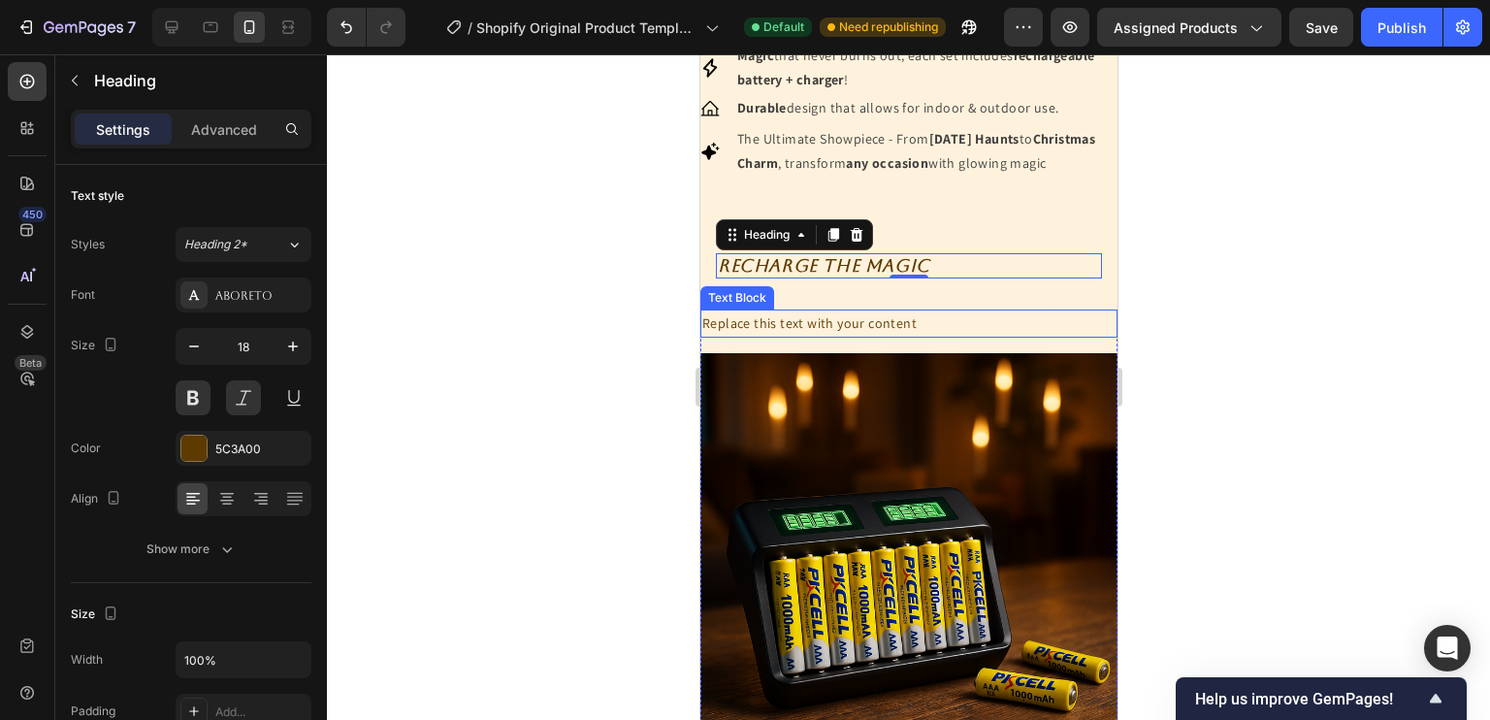
click at [793, 338] on div "Replace this text with your content" at bounding box center [907, 323] width 417 height 28
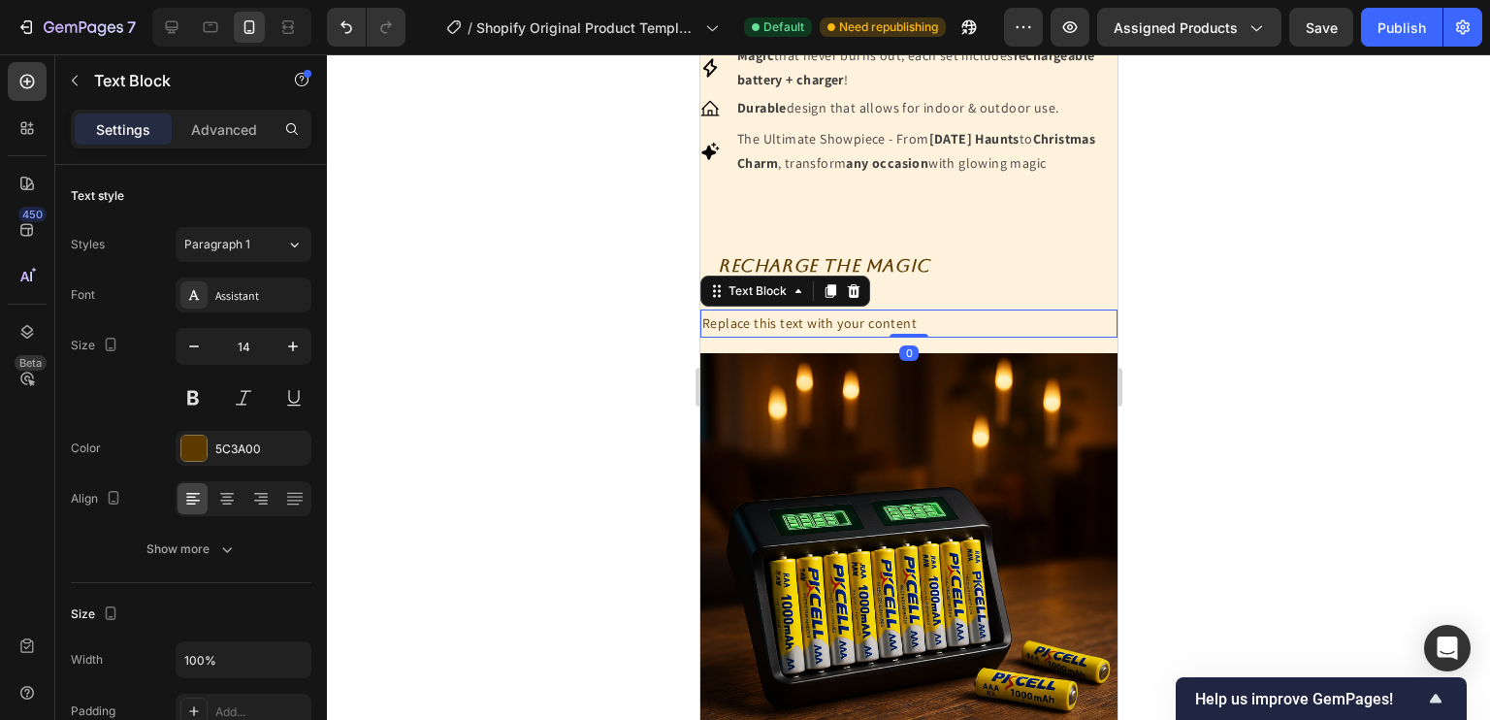
click at [793, 338] on div "Replace this text with your content" at bounding box center [907, 323] width 417 height 28
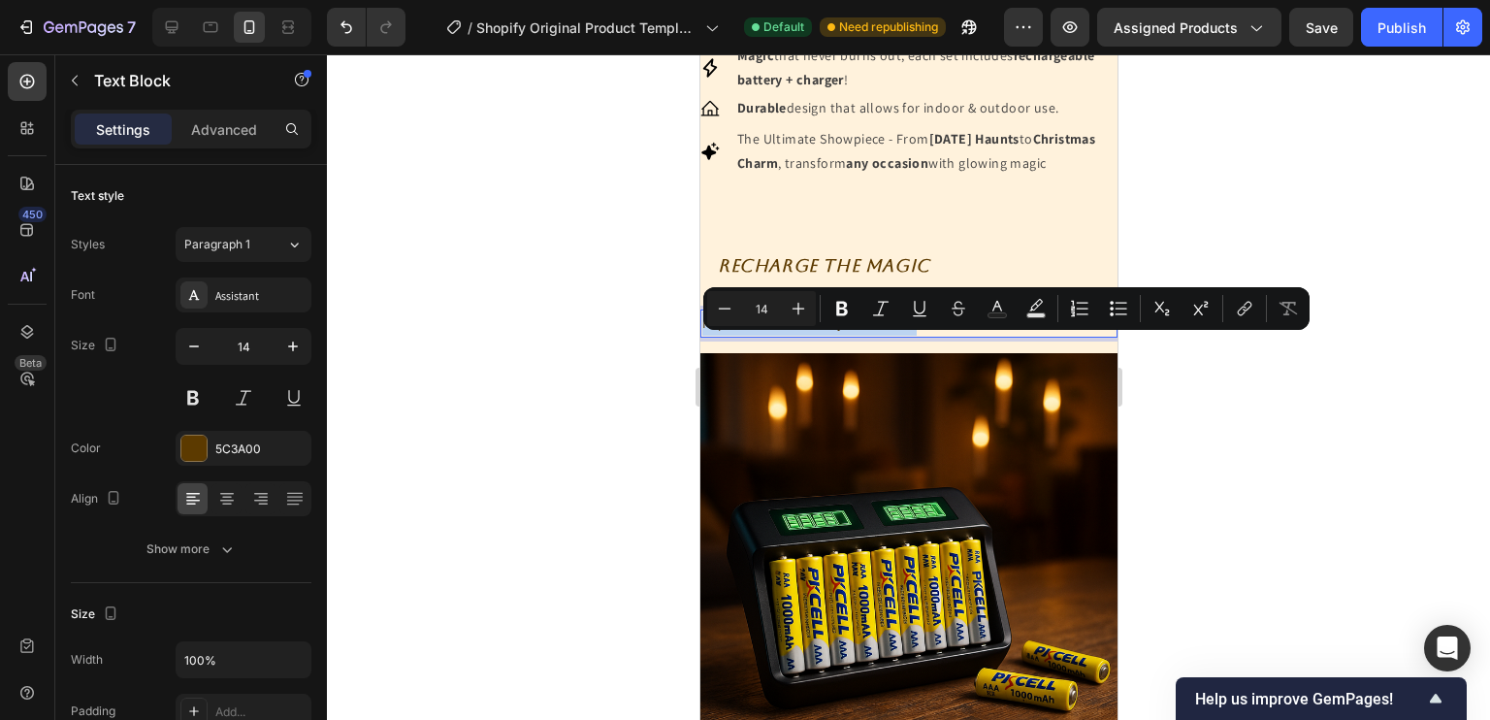
click at [908, 336] on p "Replace this text with your content" at bounding box center [907, 323] width 413 height 24
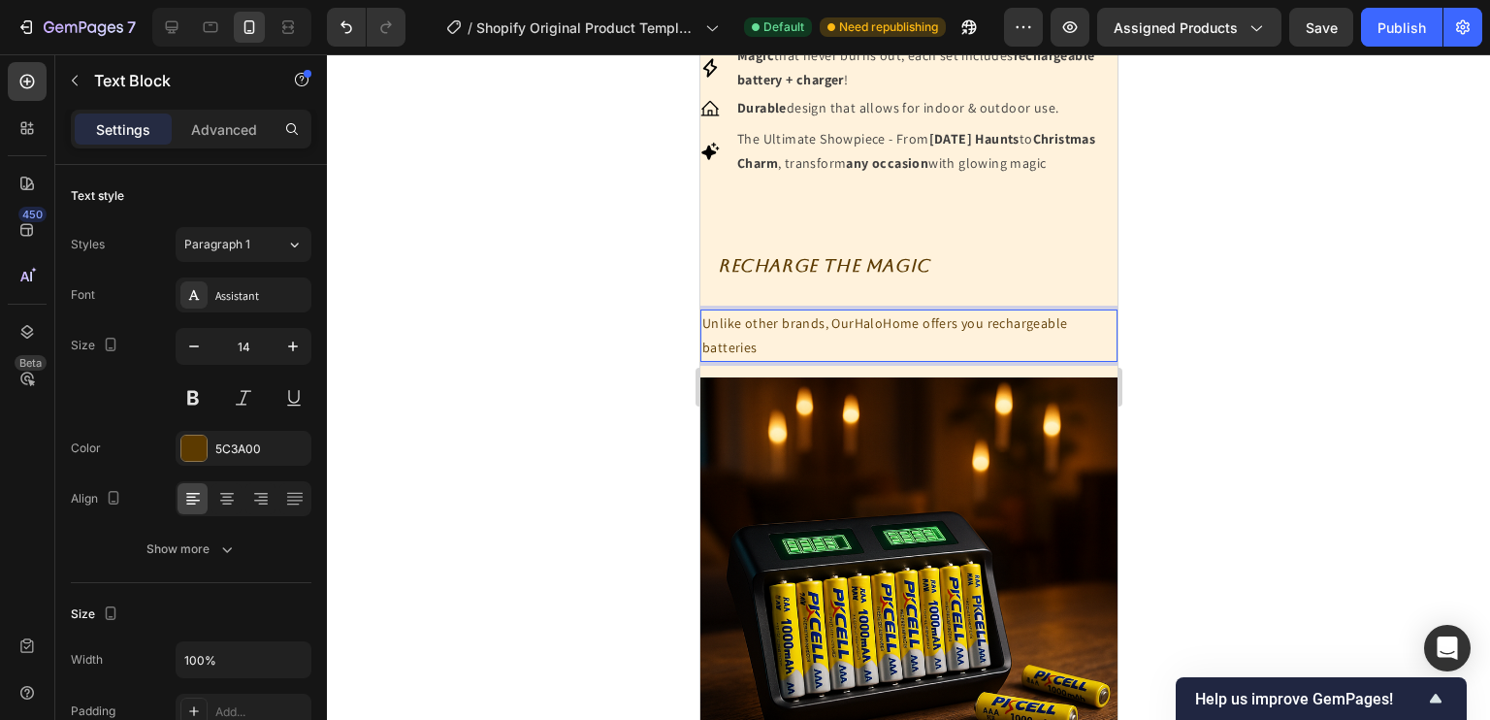
click at [983, 348] on p "Unlike other brands, OurHaloHome offers you rechargeable batteries" at bounding box center [907, 335] width 413 height 48
click at [948, 360] on p "Unlike other brands, OurHaloHome offers you a fully rechargeable batteries" at bounding box center [907, 335] width 413 height 48
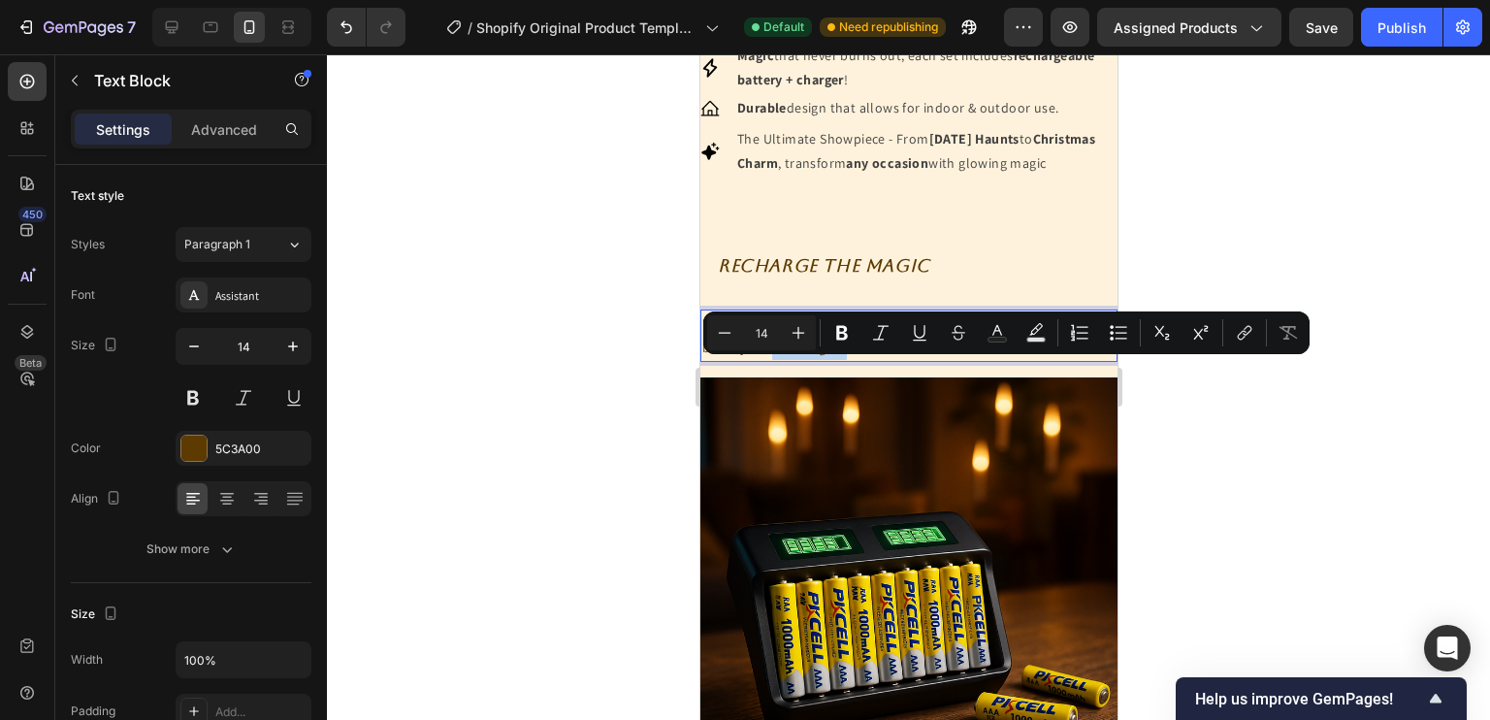
drag, startPoint x: 854, startPoint y: 376, endPoint x: 768, endPoint y: 372, distance: 86.4
click at [768, 360] on p "Unlike other brands, OurHaloHome offers you a fully rechargeable battery kit, m…" at bounding box center [907, 335] width 413 height 48
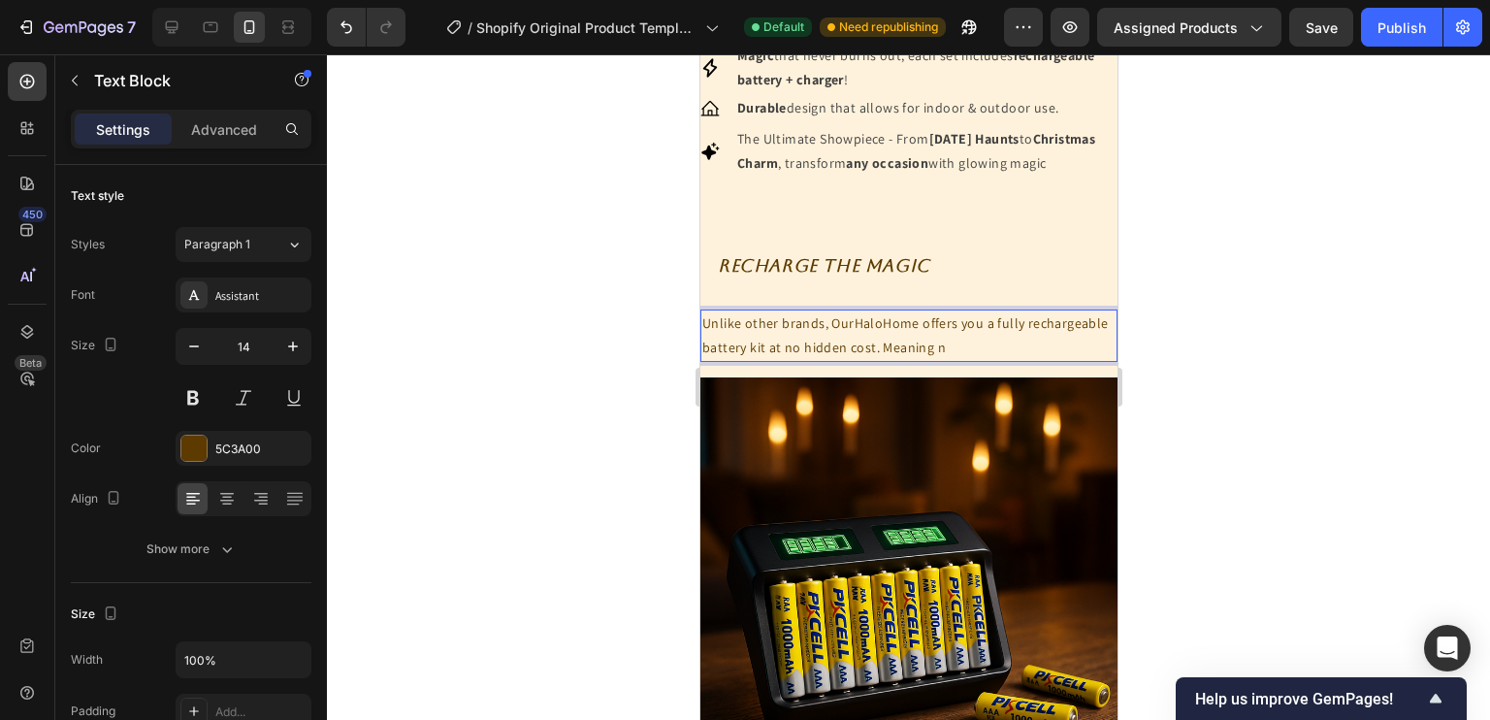
click at [877, 338] on p "Unlike other brands, OurHaloHome offers you a fully rechargeable battery kit at…" at bounding box center [907, 335] width 413 height 48
click at [961, 353] on p "Unlike other brands, OurHaloHome offers you a fully rechargeable battery kit at…" at bounding box center [907, 335] width 413 height 48
click at [939, 360] on p "Unlike other brands, OurHaloHome offers you a fully rechargeable battery kit at…" at bounding box center [907, 335] width 413 height 48
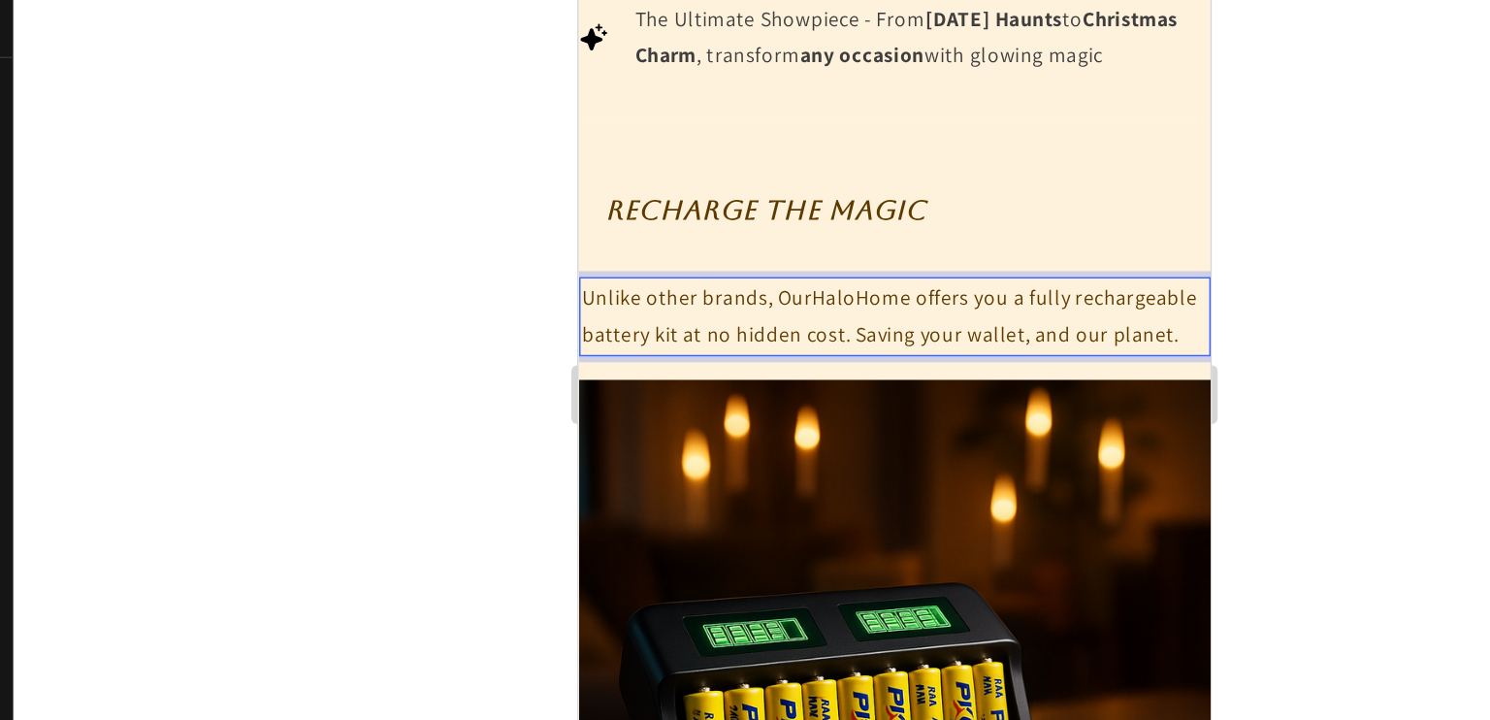
click at [858, 183] on p "Unlike other brands, OurHaloHome offers you a fully rechargeable battery kit at…" at bounding box center [785, 172] width 413 height 48
click at [853, 187] on p "Unlike other brands, OurHaloHome offers you a fully rechargeable battery kit at…" at bounding box center [785, 172] width 413 height 48
click at [869, 188] on p "Unlike other brands, OurHaloHome offers you a fully rechargeable battery kit at…" at bounding box center [785, 172] width 413 height 48
click at [904, 182] on p "Unlike other brands, OurHaloHome offers you a Fully rechargeable battery kit at…" at bounding box center [785, 172] width 413 height 48
click at [666, 197] on p "Unlike other brands, OurHaloHome offers you a Fully Rechargeable battery kit at…" at bounding box center [785, 172] width 413 height 48
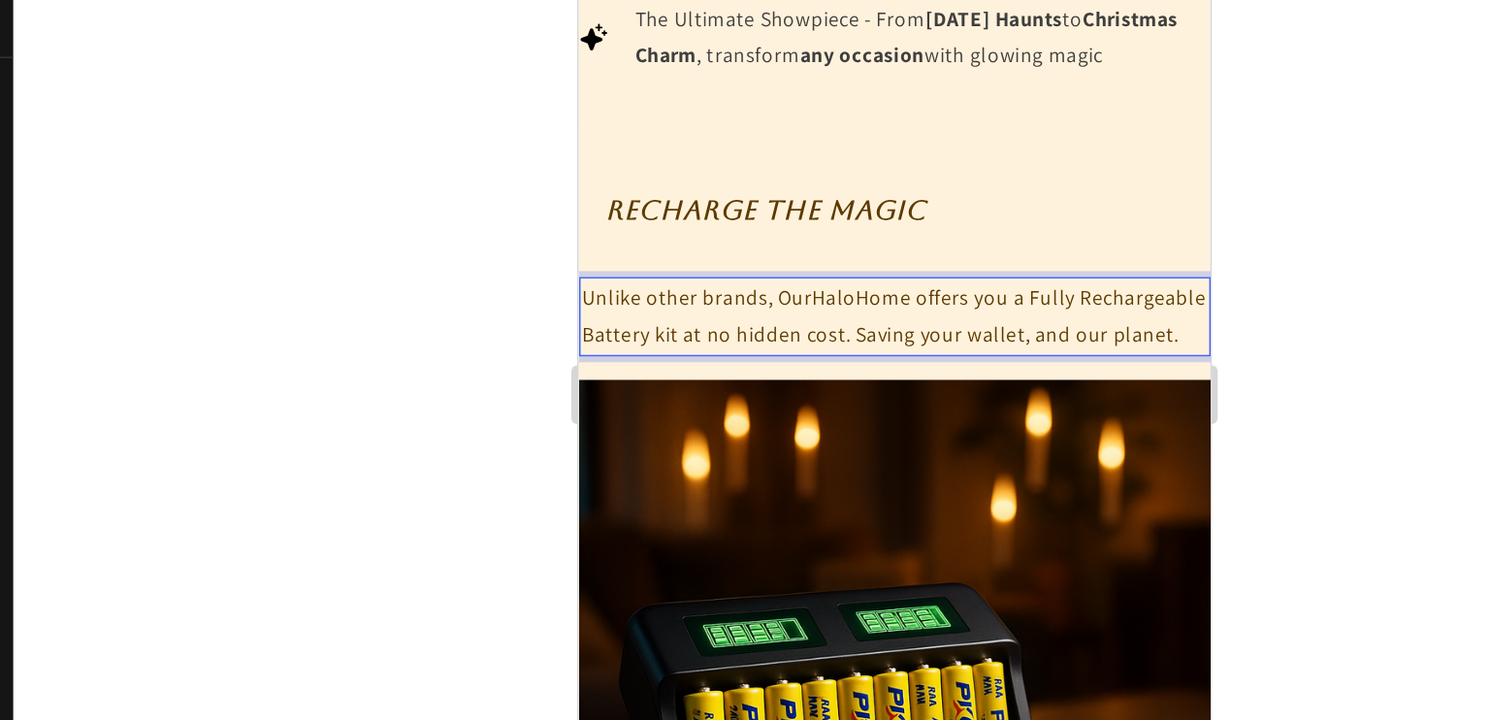
click at [720, 197] on p "Unlike other brands, OurHaloHome offers you a Fully Rechargeable Battery kit at…" at bounding box center [785, 172] width 413 height 48
click at [844, 197] on p "Unlike other brands, OurHaloHome offers you a Fully Rechargeable Battery Kit at…" at bounding box center [785, 172] width 413 height 48
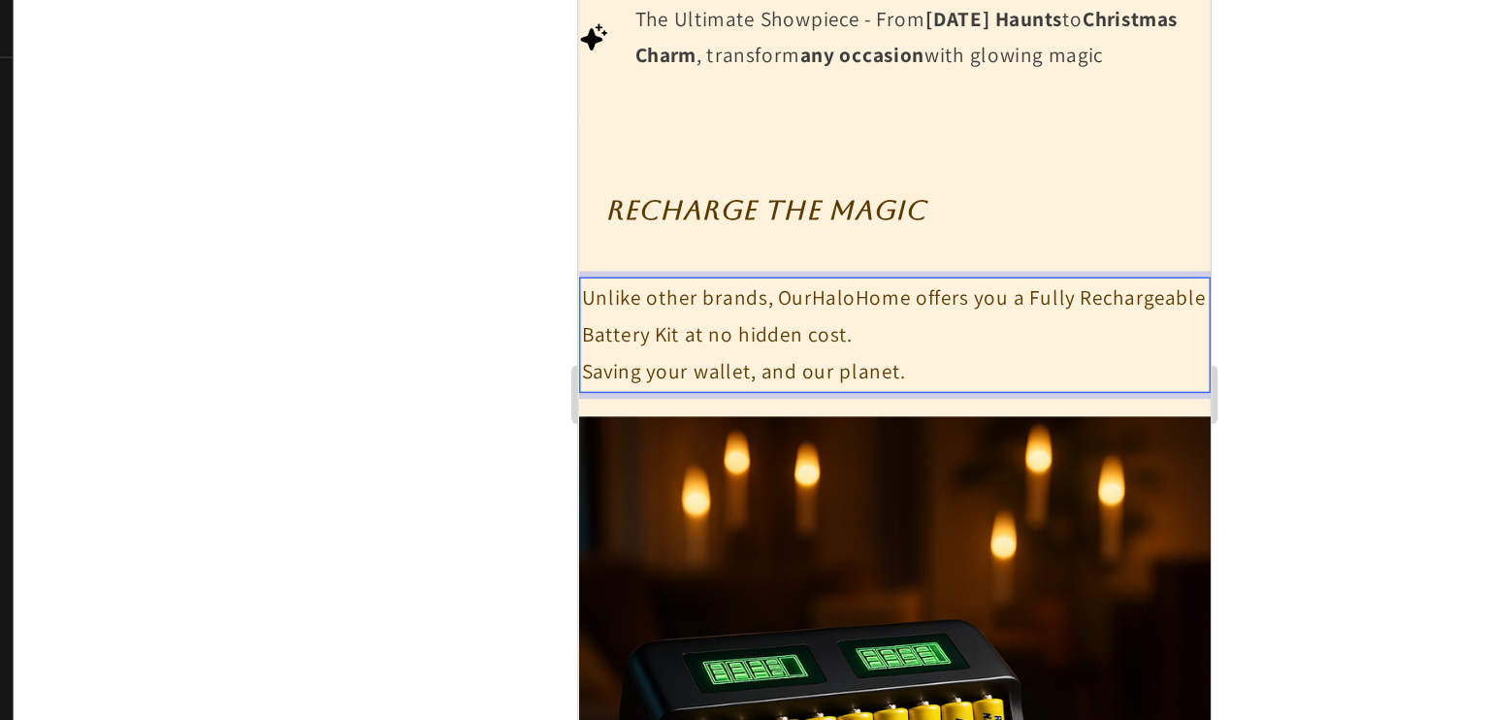
click at [869, 184] on p "Unlike other brands, OurHaloHome offers you a Fully Rechargeable Battery Kit at…" at bounding box center [785, 172] width 413 height 48
click at [863, 188] on p "Unlike other brands, OurHaloHome offers you a Fully Rechargeable Battery Kit at…" at bounding box center [785, 172] width 413 height 48
click at [854, 188] on p "Unlike other brands, OurHaloHome offers you a Fully Rechargeable Battery Kit at…" at bounding box center [785, 172] width 413 height 48
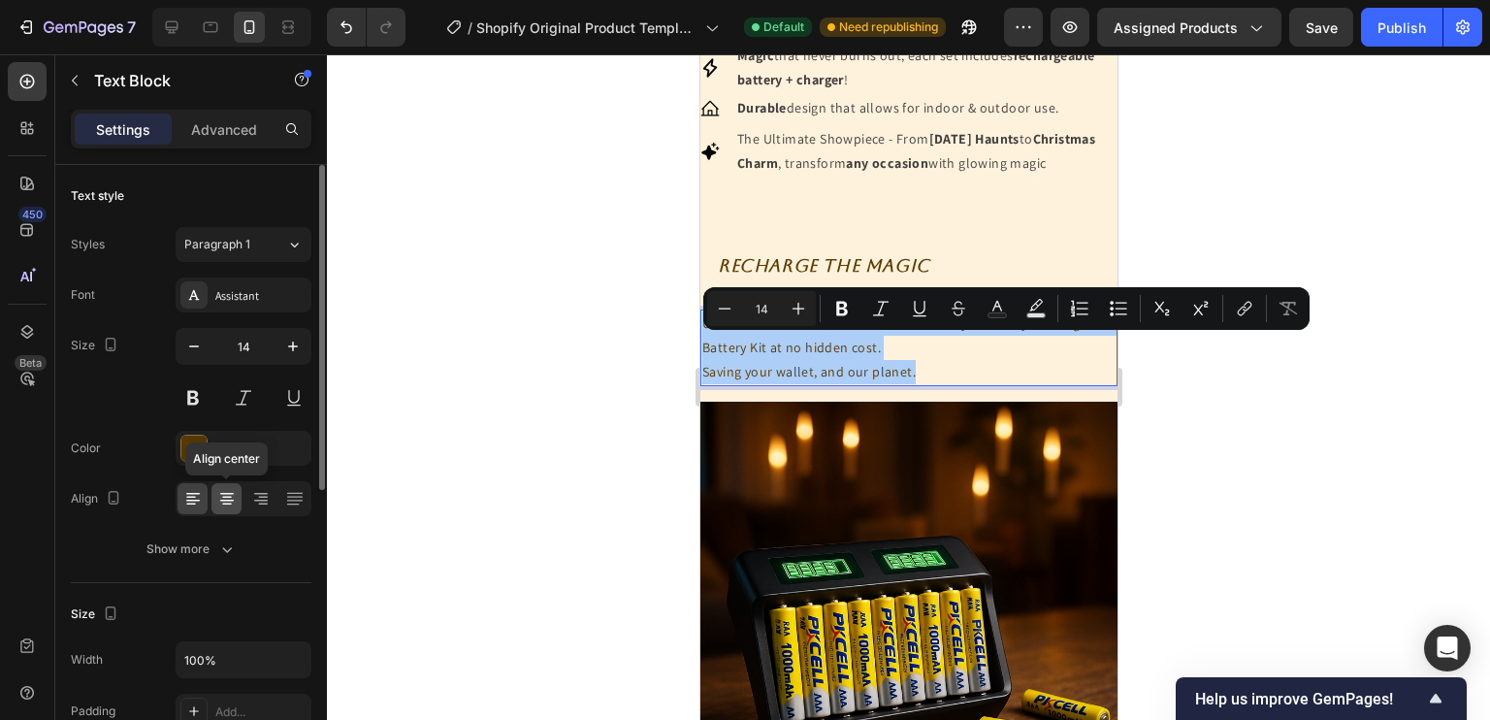
click at [230, 503] on icon at bounding box center [227, 504] width 10 height 2
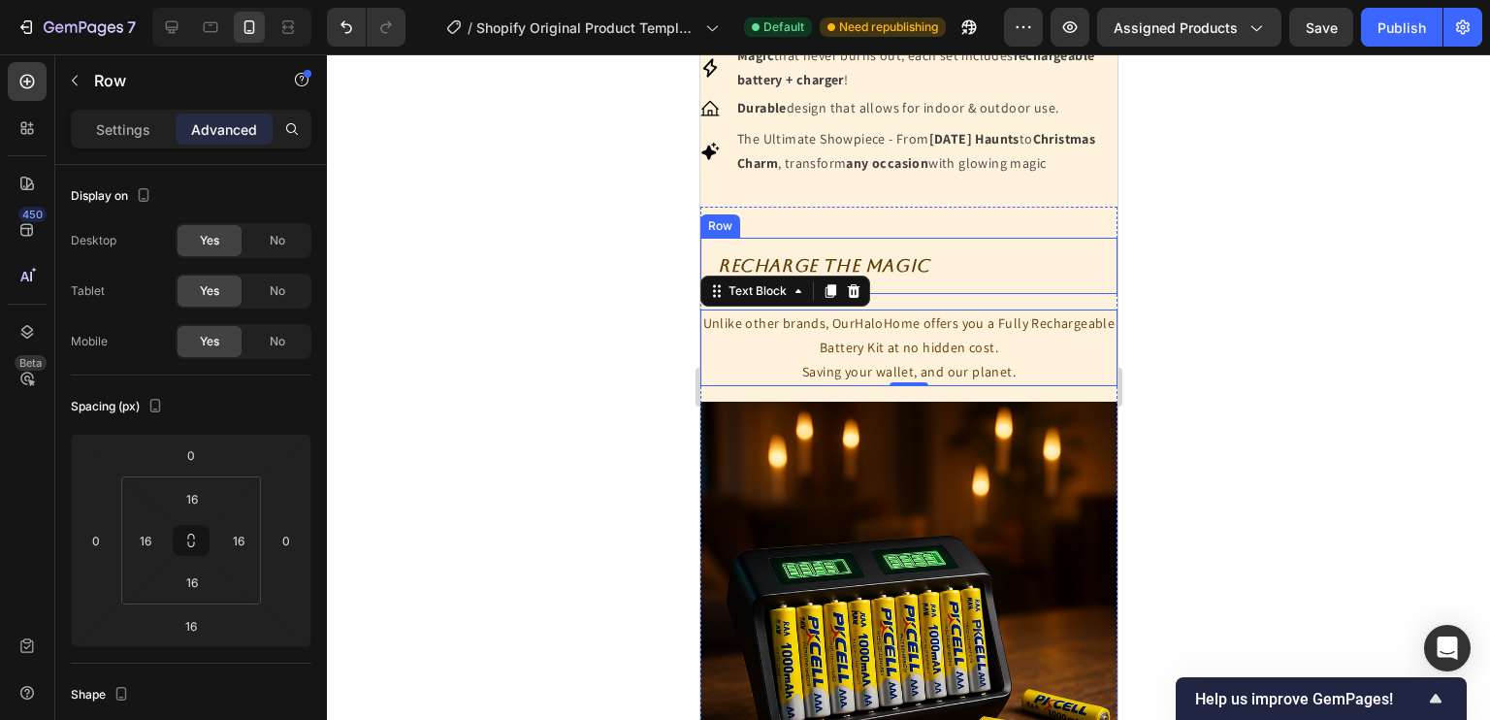
click at [831, 271] on div "Recharge The Magic Heading Row" at bounding box center [907, 266] width 417 height 56
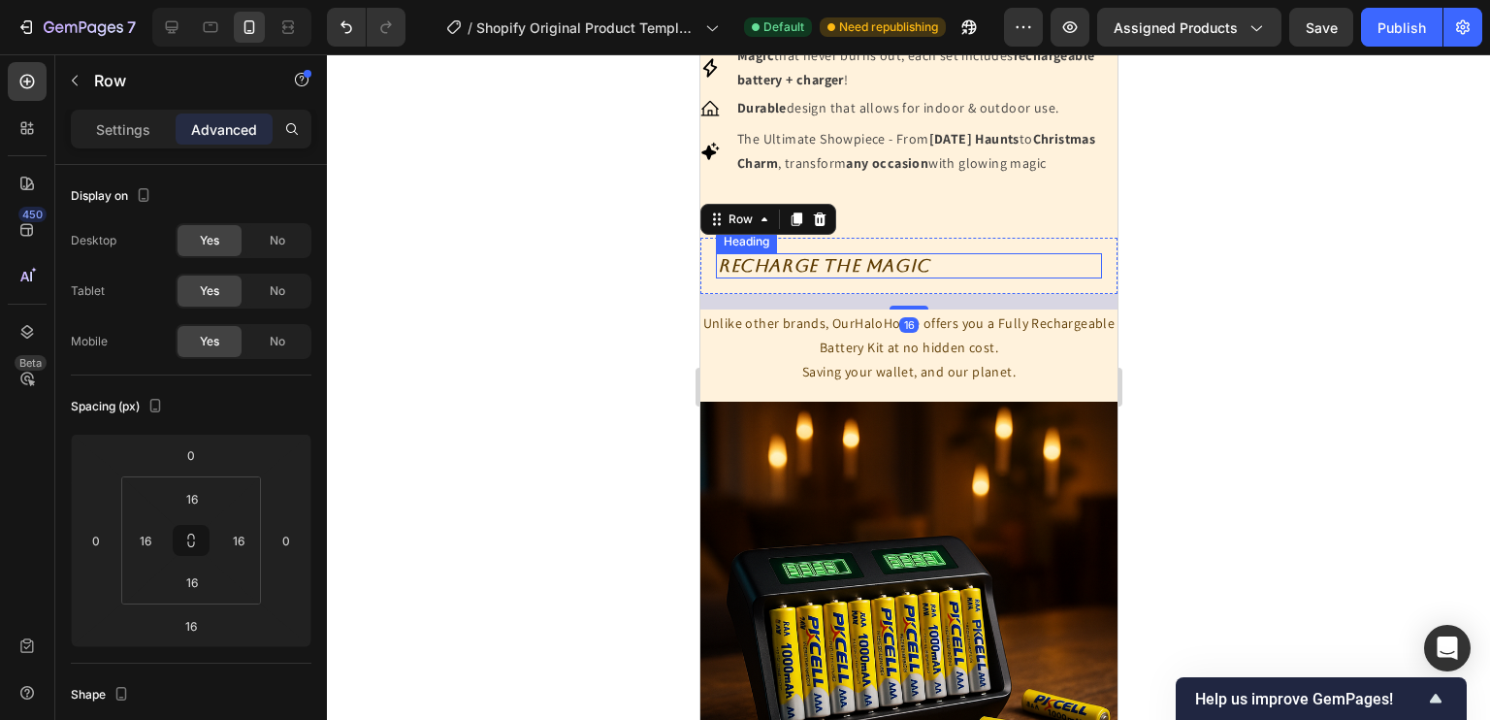
click at [821, 276] on p "Recharge The Magic" at bounding box center [908, 265] width 382 height 21
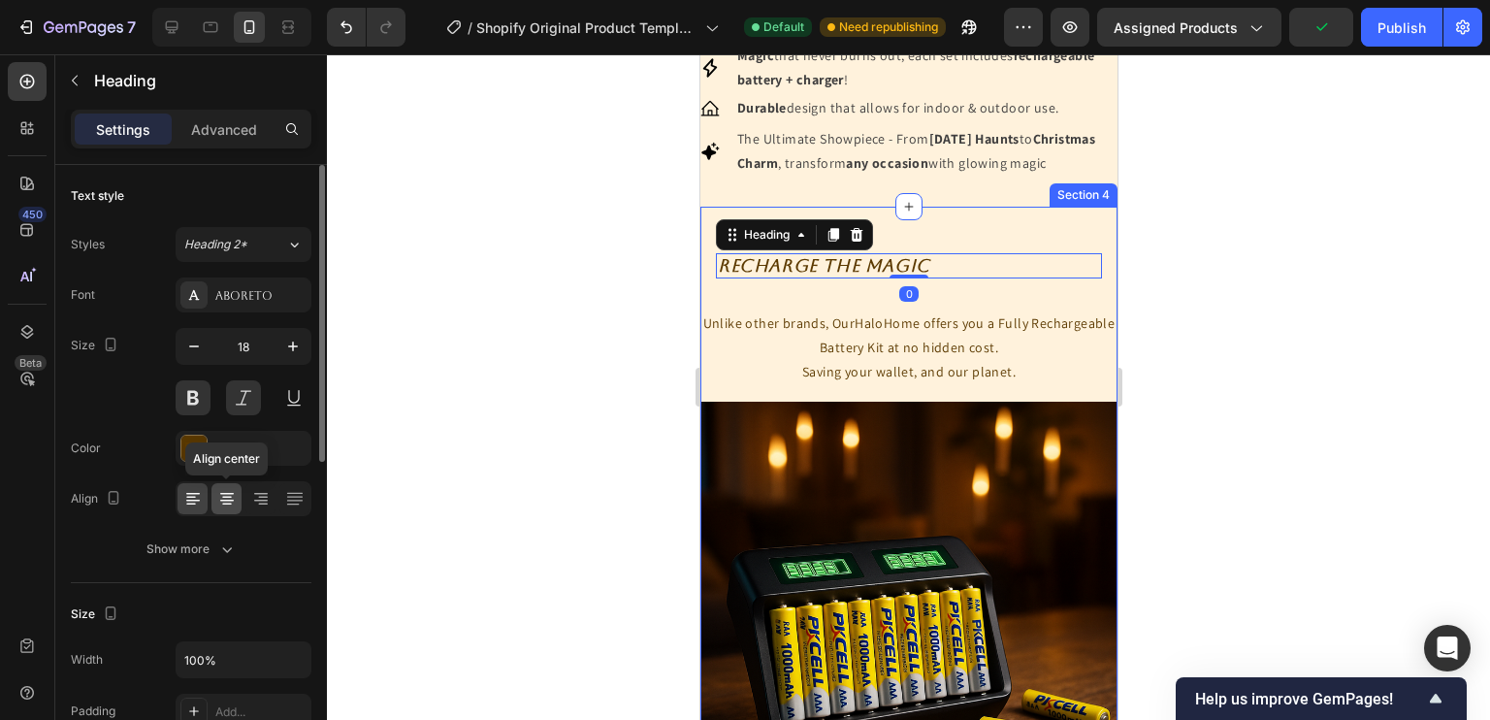
click at [236, 503] on icon at bounding box center [226, 498] width 19 height 19
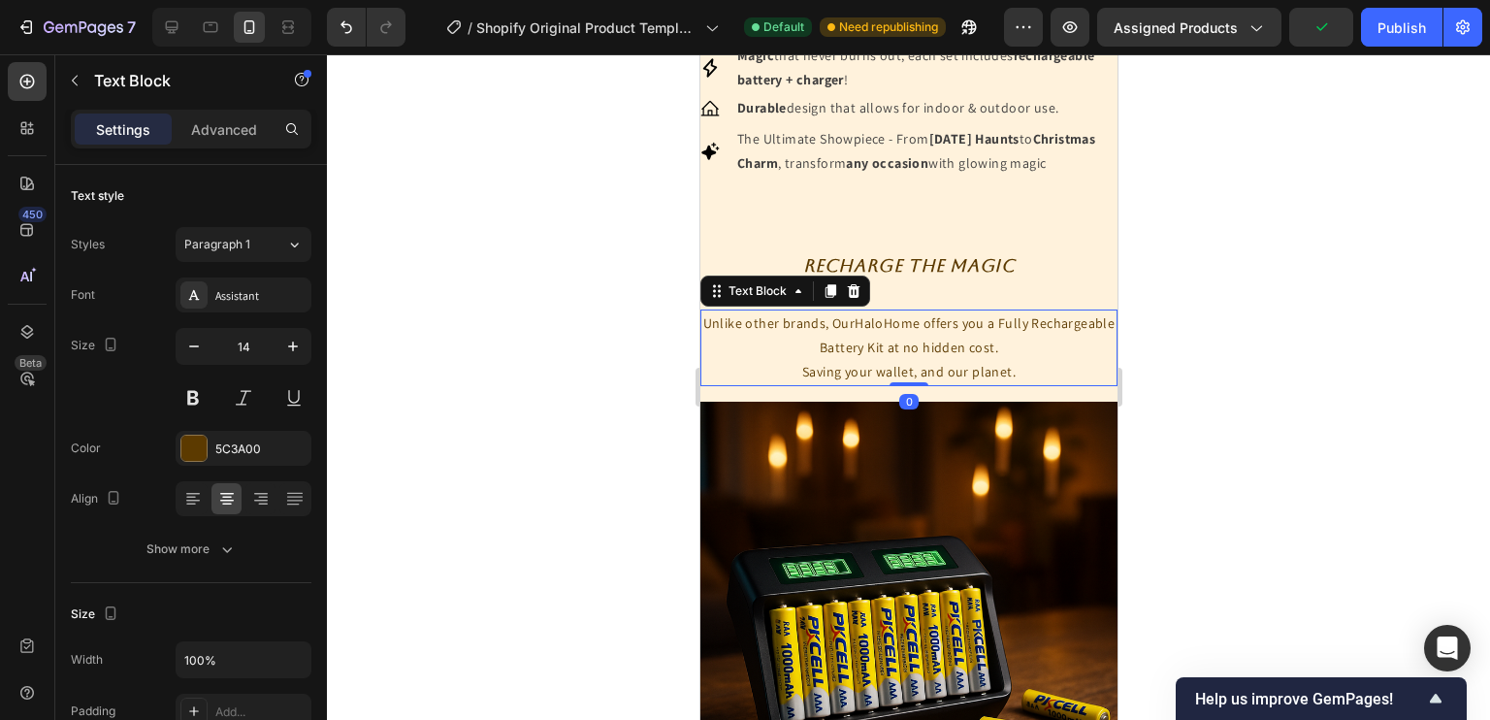
click at [791, 344] on p "Unlike other brands, OurHaloHome offers you a Fully Rechargeable Battery Kit at…" at bounding box center [907, 335] width 413 height 48
click at [275, 290] on div "Assistant" at bounding box center [260, 295] width 91 height 17
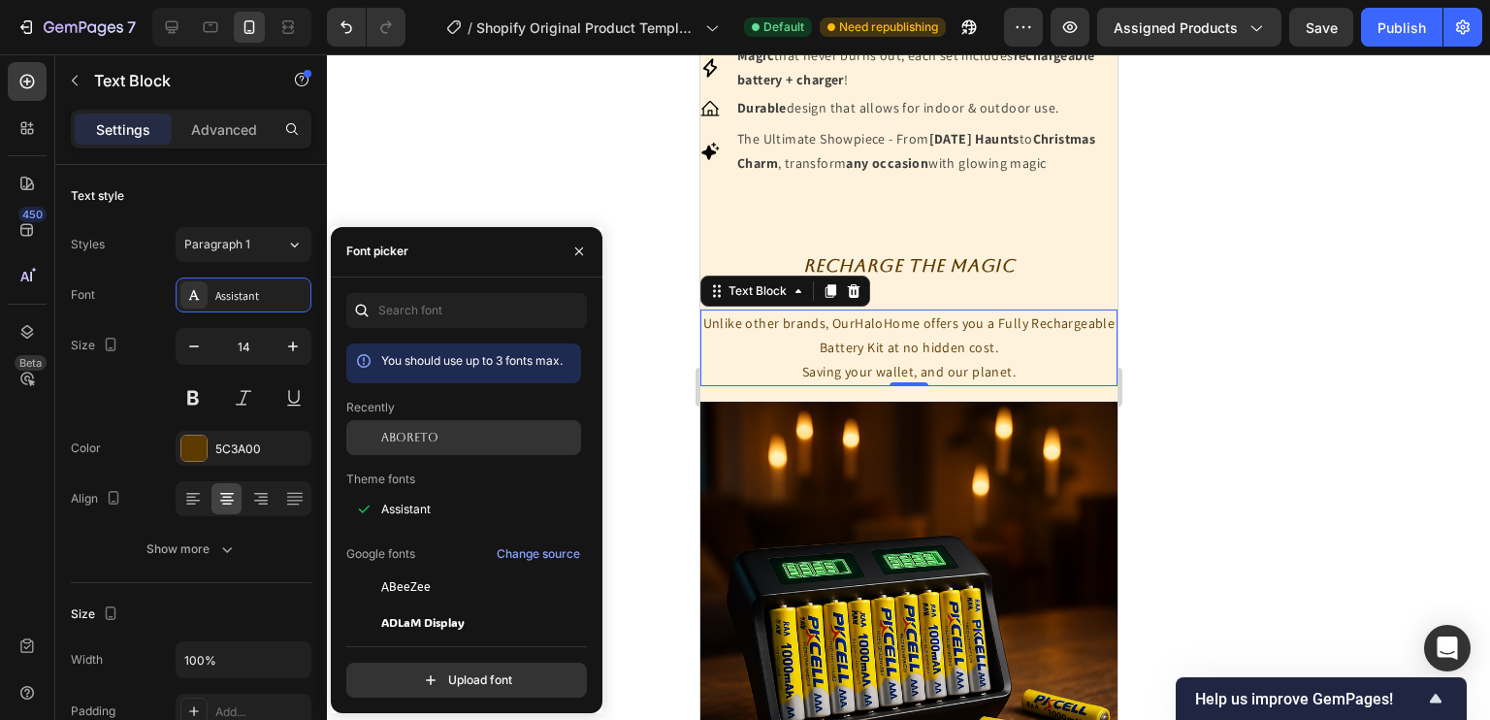
click at [426, 440] on span "Aboreto" at bounding box center [409, 437] width 57 height 17
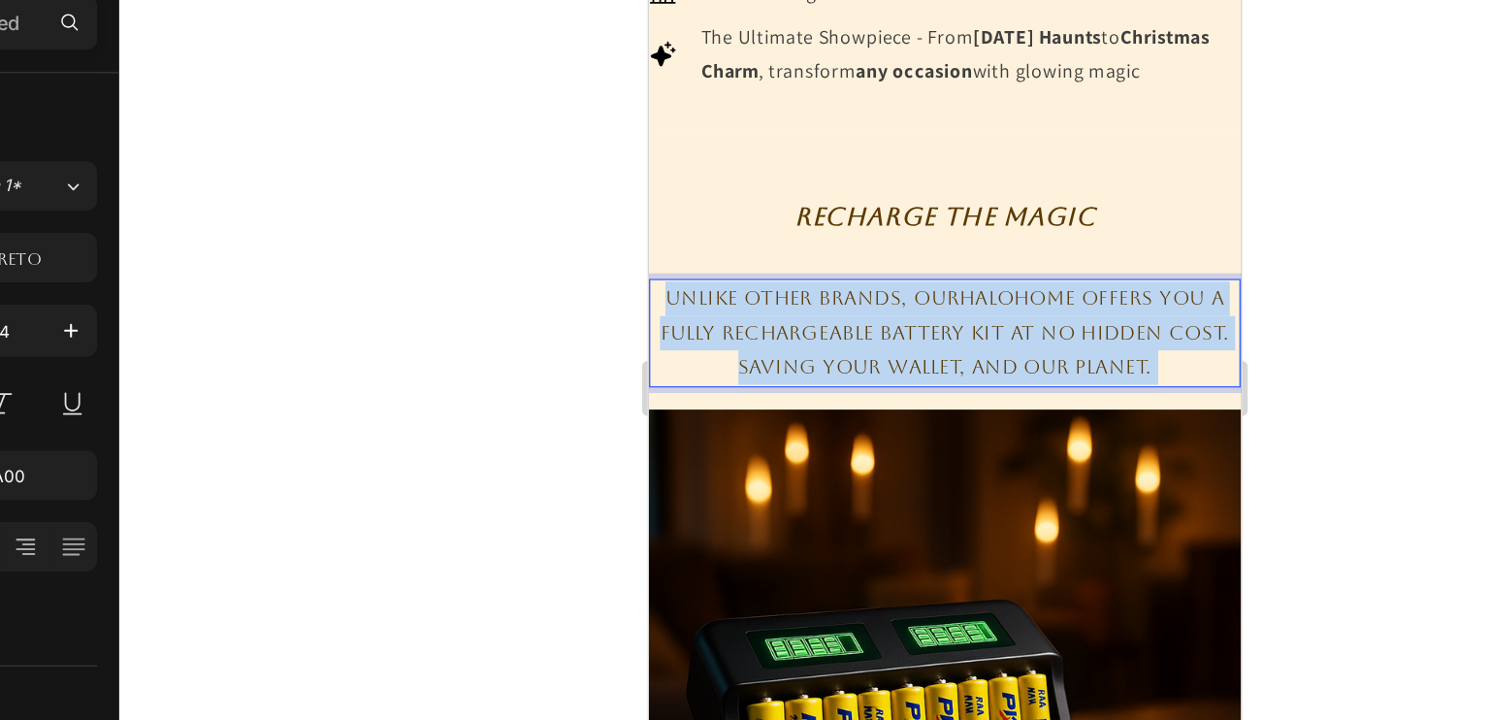
drag, startPoint x: 919, startPoint y: 237, endPoint x: 929, endPoint y: 264, distance: 29.2
click at [929, 222] on p "Unlike other brands, OurHaloHome offers you a Fully Rechargeable Battery Kit at…" at bounding box center [856, 198] width 413 height 48
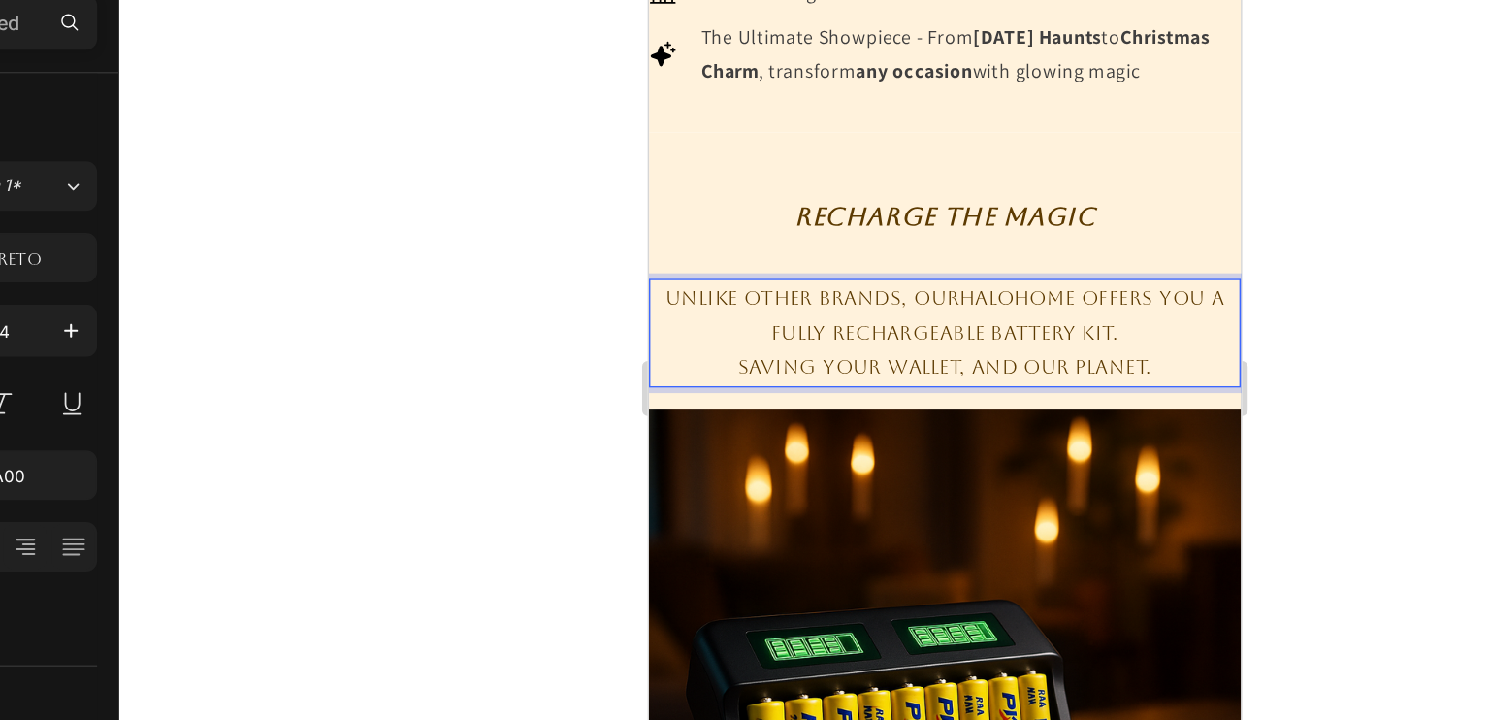
click at [1041, 211] on p "Unlike other brands, OurHaloHome offers you a Fully Rechargeable Battery Kit." at bounding box center [856, 198] width 413 height 48
click at [999, 246] on p "Saving your wallet, and our planet." at bounding box center [856, 234] width 413 height 24
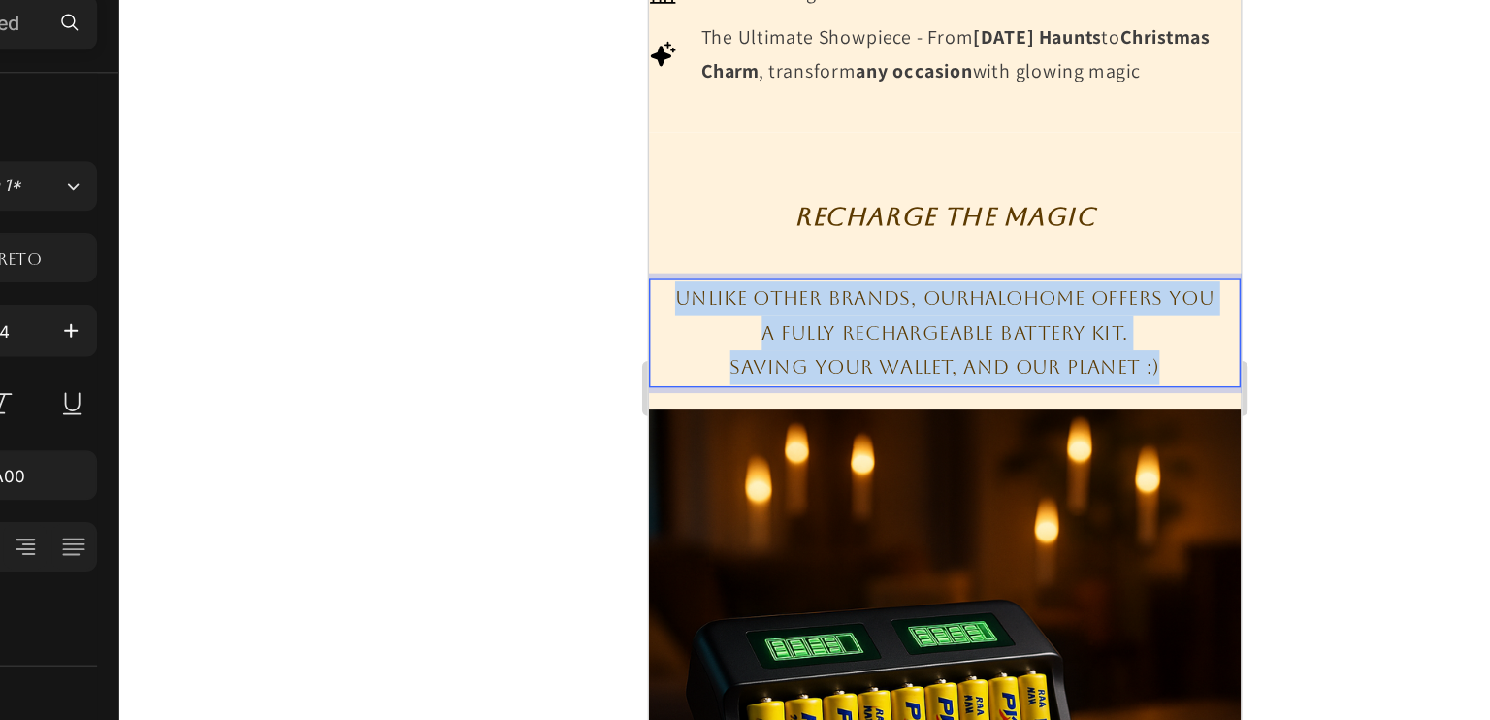
drag, startPoint x: 1008, startPoint y: 261, endPoint x: 649, endPoint y: 194, distance: 365.1
click at [649, 194] on div "Unlike other brands, OurHaloHome offers you a Fully Rechargeable Battery Kit. S…" at bounding box center [856, 211] width 417 height 78
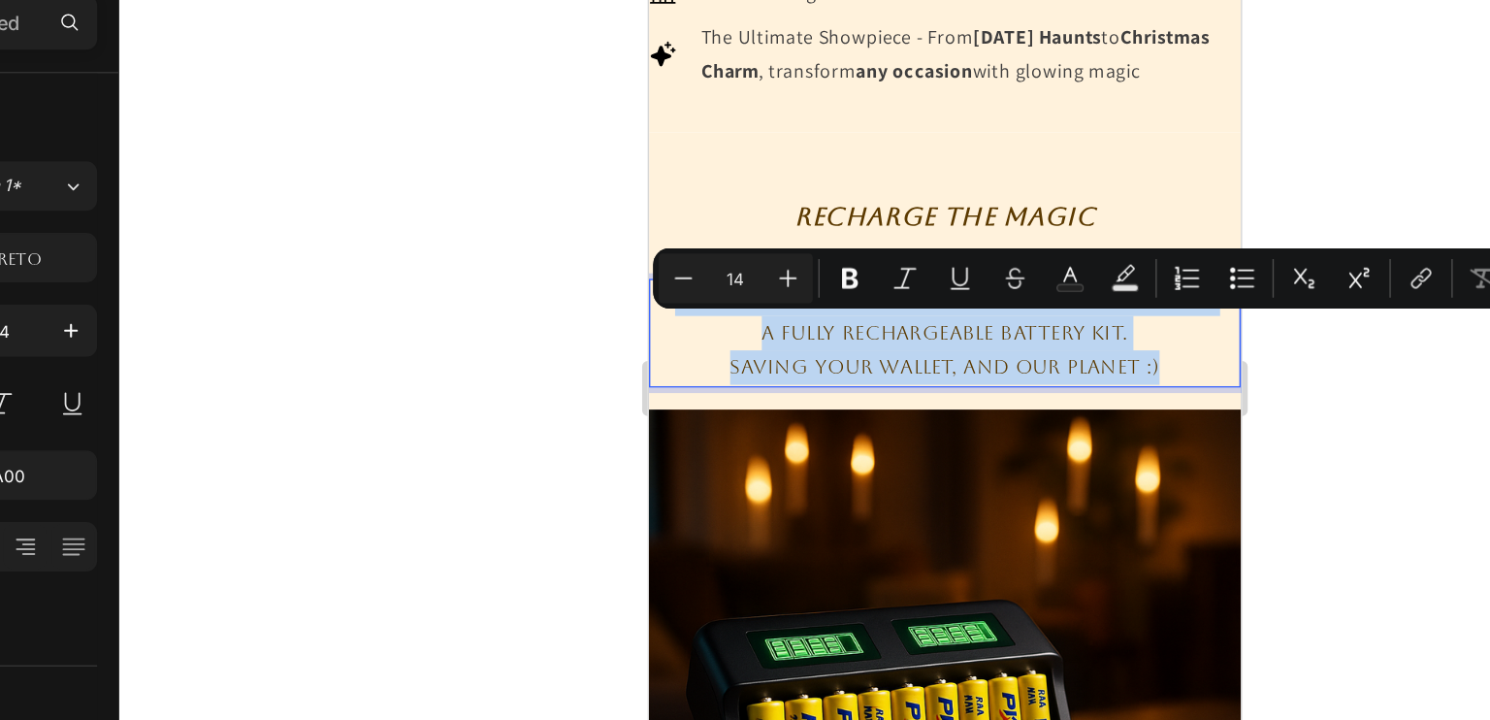
copy div "Unlike other brands, OurHaloHome offers you a Fully Rechargeable Battery Kit. S…"
click at [1012, 198] on p "Unlike other brands, OurHaloHome offers you" at bounding box center [856, 186] width 413 height 24
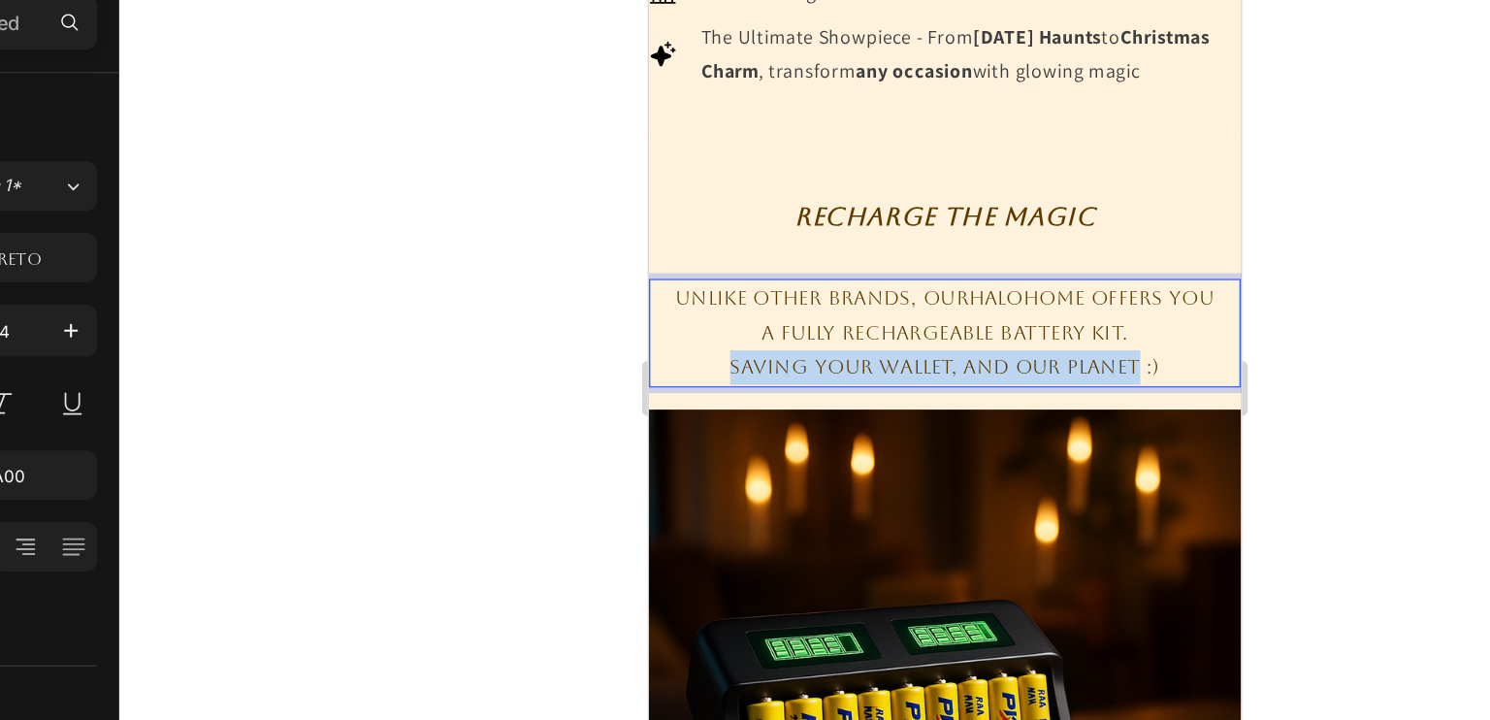
drag, startPoint x: 695, startPoint y: 252, endPoint x: 986, endPoint y: 268, distance: 291.4
click at [986, 246] on p "Saving your wallet, and our planet :)" at bounding box center [856, 234] width 413 height 24
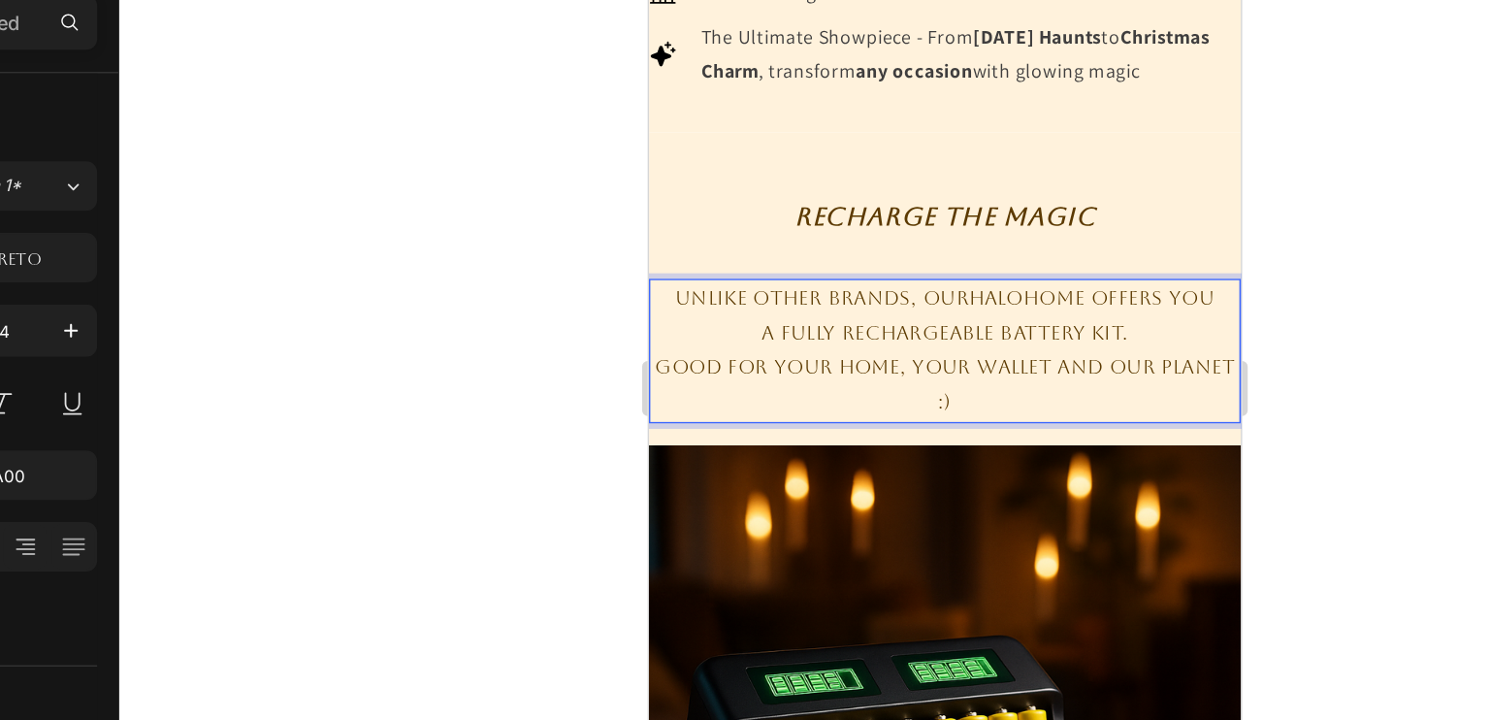
click at [894, 257] on p "Good for your home, your wallet and our planet :)" at bounding box center [856, 246] width 413 height 48
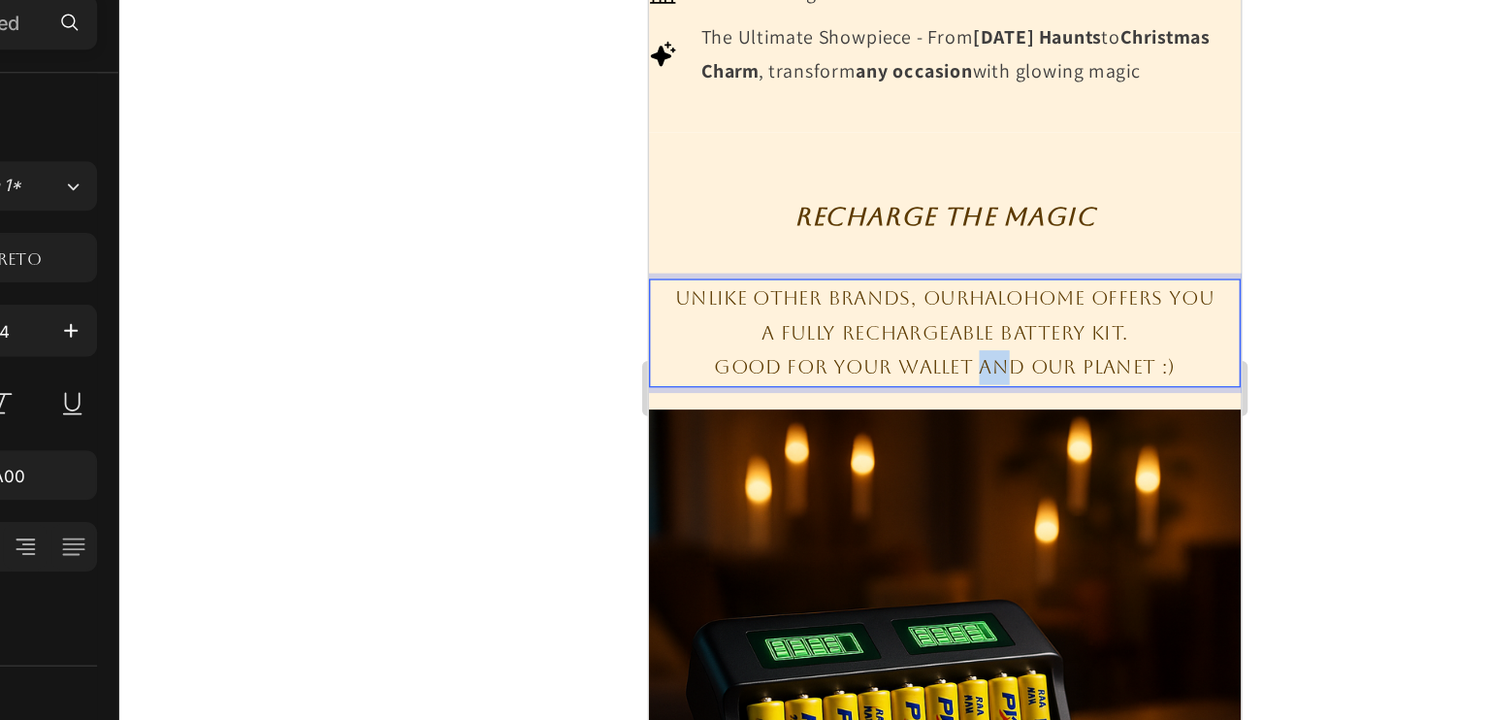
drag, startPoint x: 894, startPoint y: 257, endPoint x: 873, endPoint y: 255, distance: 21.4
click at [873, 246] on p "Good for your wallet and our planet :)" at bounding box center [856, 234] width 413 height 24
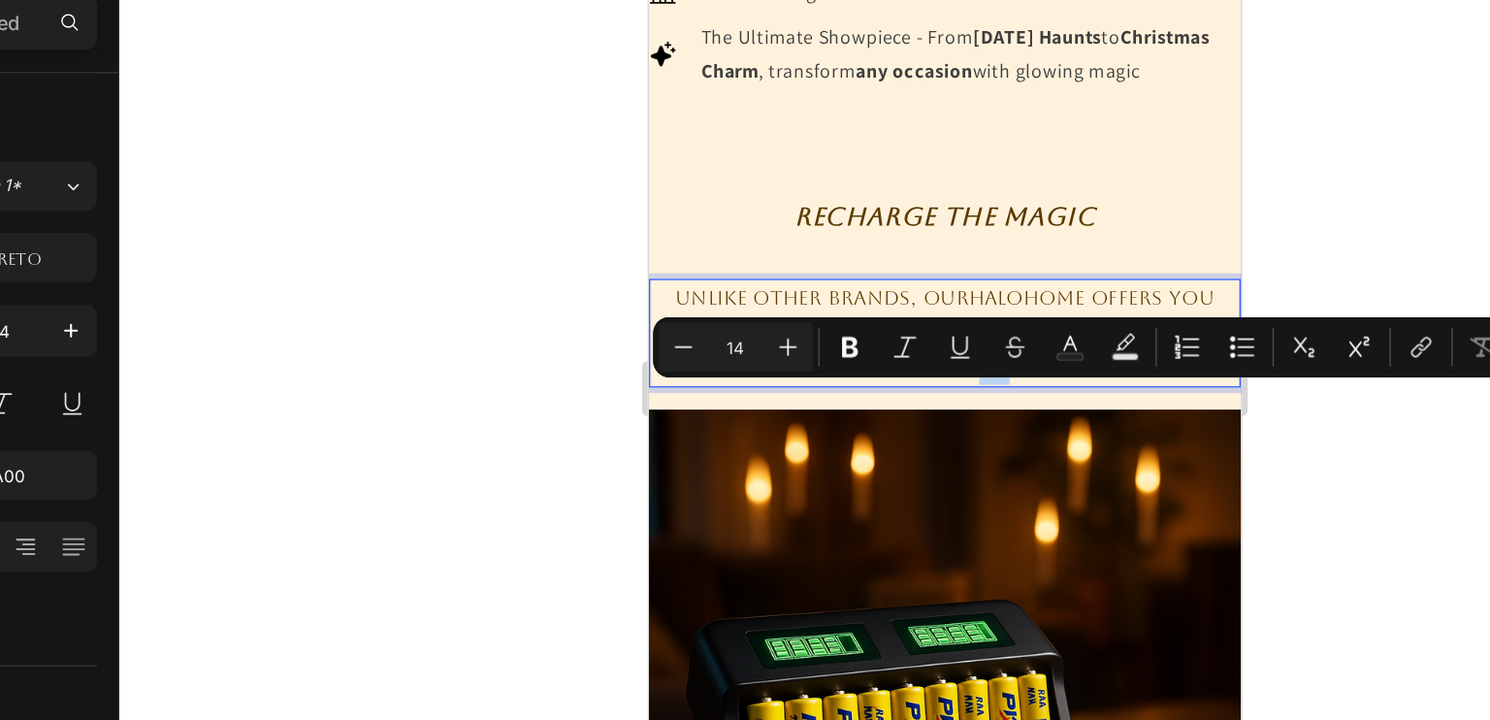
click at [873, 246] on p "Good for your wallet and our planet :)" at bounding box center [856, 234] width 413 height 24
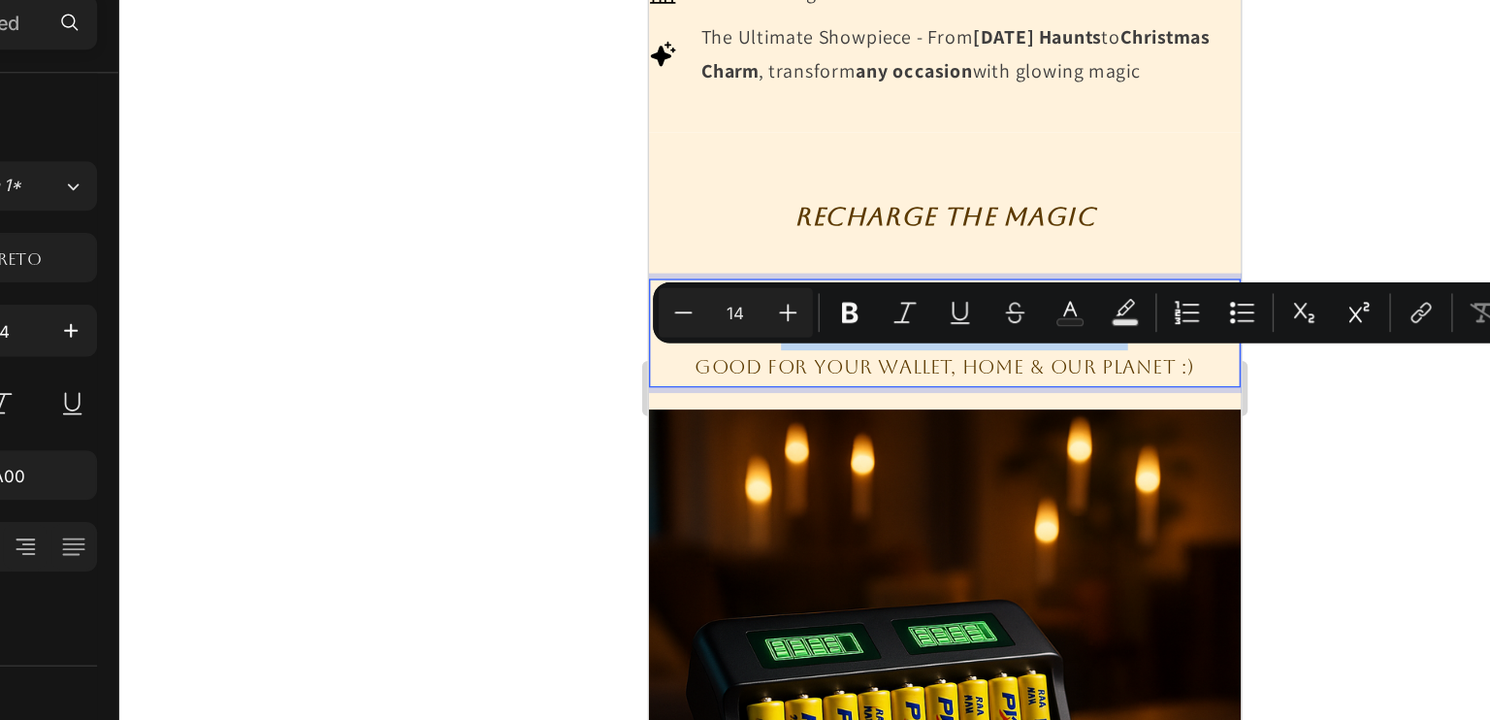
drag, startPoint x: 732, startPoint y: 231, endPoint x: 980, endPoint y: 234, distance: 247.3
click at [980, 222] on p "a Fully Rechargeable Battery Kit." at bounding box center [856, 210] width 413 height 24
click at [846, 333] on icon "Editor contextual toolbar" at bounding box center [841, 333] width 19 height 19
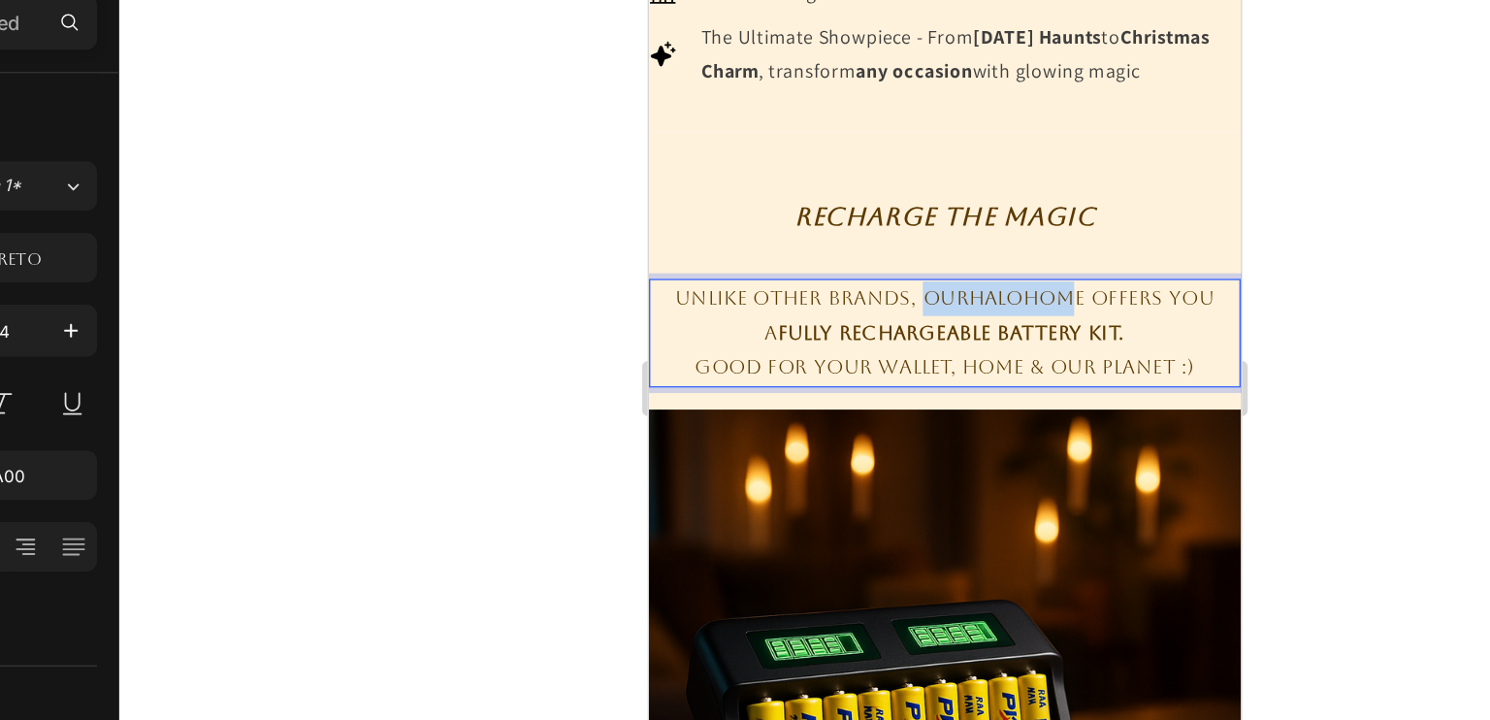
drag, startPoint x: 835, startPoint y: 205, endPoint x: 944, endPoint y: 214, distance: 109.1
click at [944, 198] on p "Unlike other brands, OurHaloHome offers you" at bounding box center [856, 186] width 413 height 24
drag, startPoint x: 946, startPoint y: 211, endPoint x: 835, endPoint y: 211, distance: 110.6
click at [835, 198] on p "Unlike other brands, OurHaloHome offers you" at bounding box center [856, 186] width 413 height 24
click at [831, 198] on p "Unlike other brands, OurHaloHome offers you" at bounding box center [856, 186] width 413 height 24
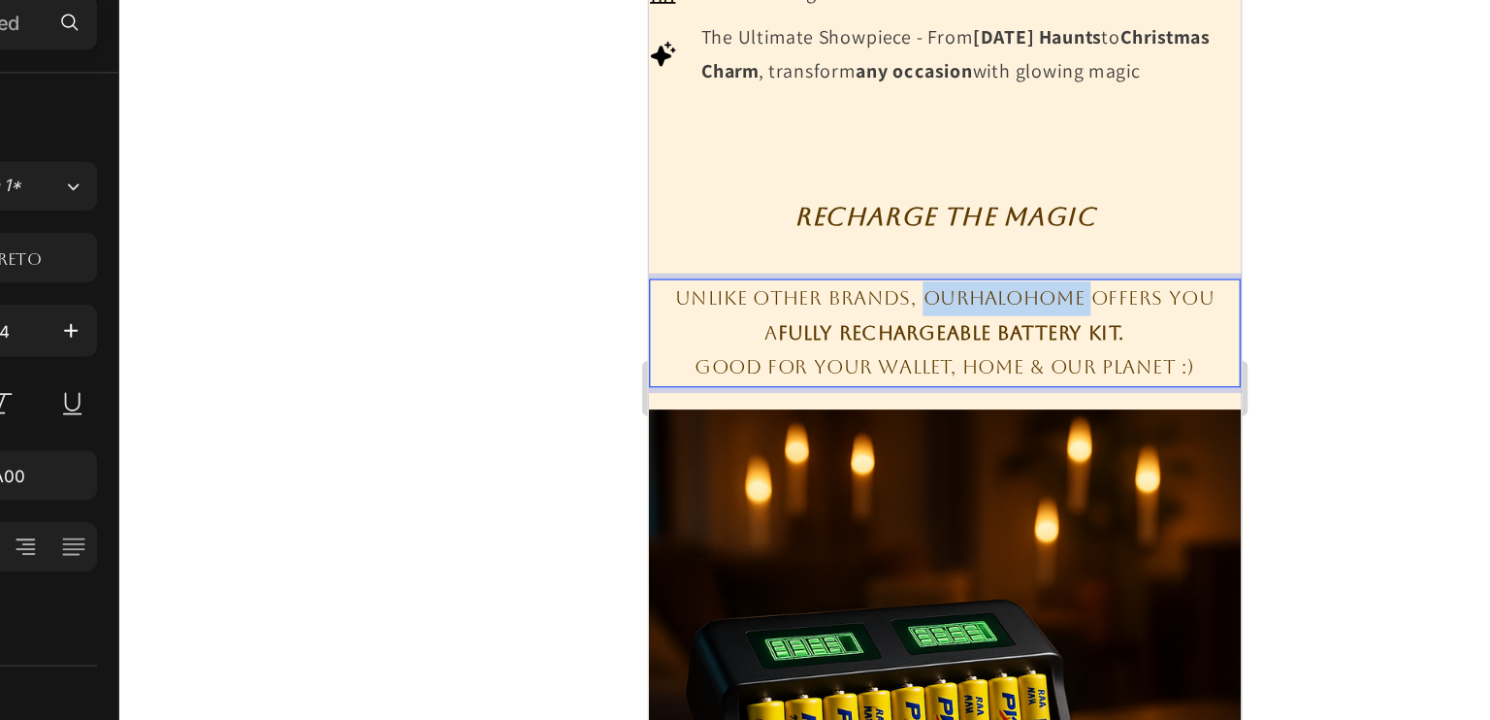
drag, startPoint x: 832, startPoint y: 208, endPoint x: 951, endPoint y: 211, distance: 118.4
click at [951, 198] on p "Unlike other brands, OurHaloHome offers you" at bounding box center [856, 186] width 413 height 24
click at [915, 198] on p "Unlike other brands, OurHaloHome offers you" at bounding box center [856, 186] width 413 height 24
drag, startPoint x: 835, startPoint y: 210, endPoint x: 942, endPoint y: 214, distance: 106.8
click at [942, 198] on p "Unlike other brands, OurHaloHome offers you" at bounding box center [856, 186] width 413 height 24
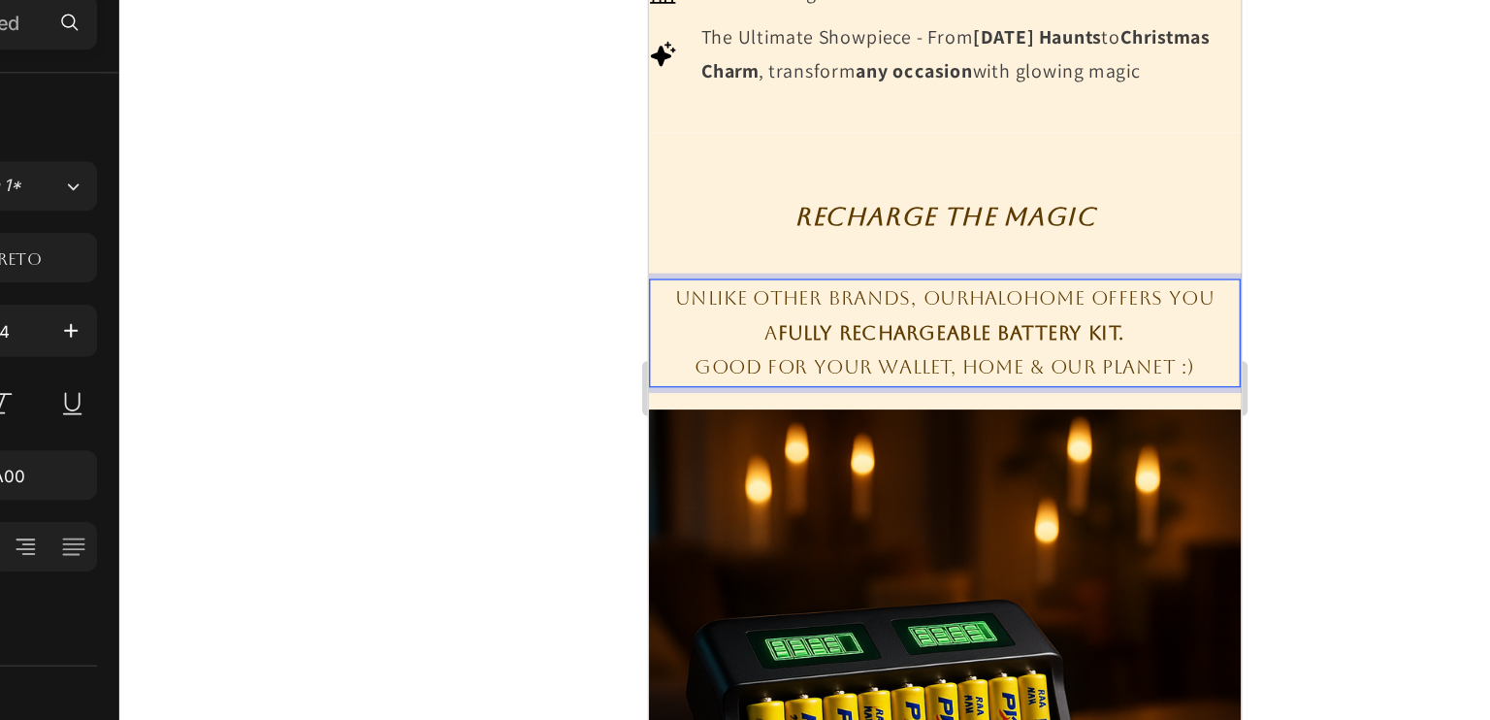
click at [948, 198] on p "Unlike other brands, OurHaloHome offers you" at bounding box center [856, 186] width 413 height 24
drag, startPoint x: 738, startPoint y: 233, endPoint x: 951, endPoint y: 221, distance: 213.7
click at [951, 221] on p "a Fully Rechargeable Battery Kit." at bounding box center [856, 210] width 413 height 24
click at [912, 222] on p "a Fully Rechargeable Battery Kit." at bounding box center [856, 210] width 413 height 24
click at [739, 217] on strong "Fully Rechargeable Battery Kit." at bounding box center [861, 210] width 244 height 16
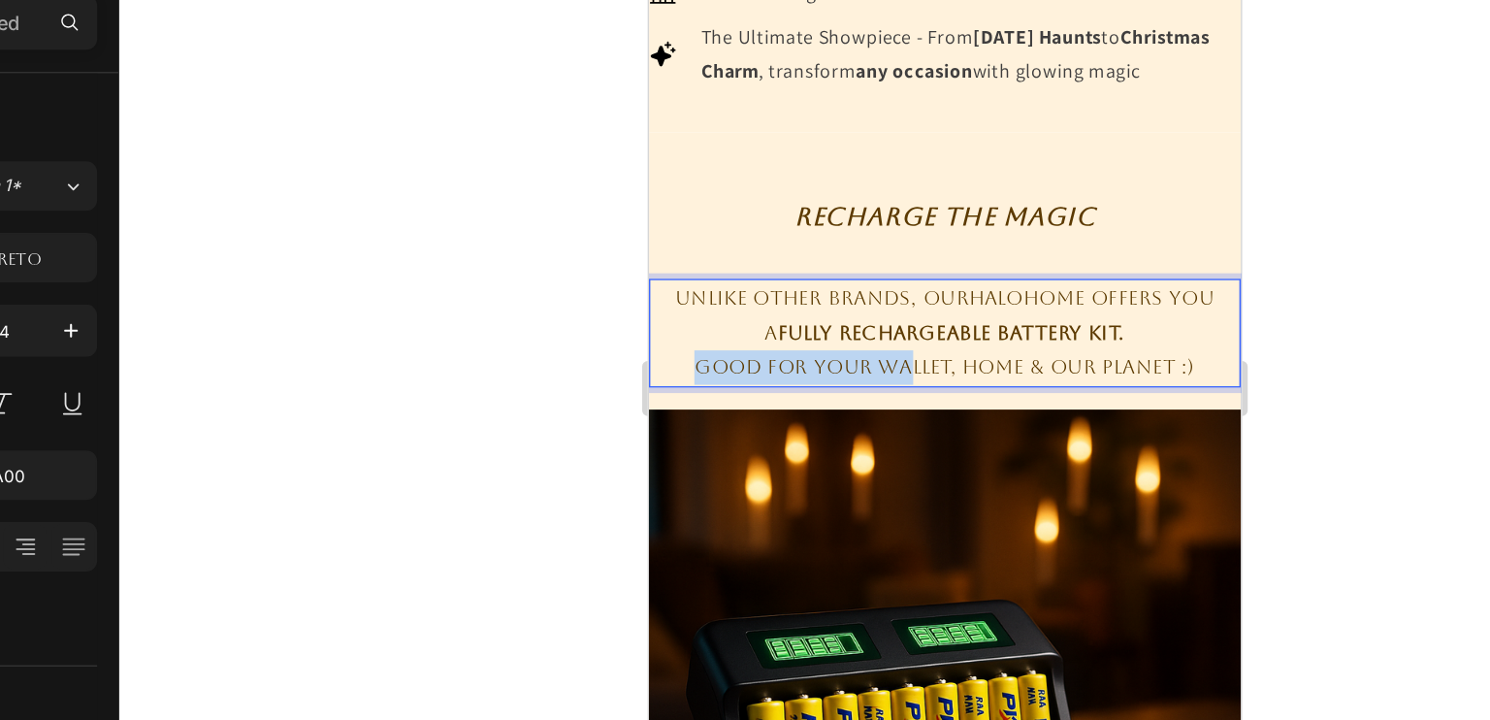
drag, startPoint x: 669, startPoint y: 259, endPoint x: 822, endPoint y: 254, distance: 152.4
click at [822, 246] on p "Good for your wallet, home & our planet :)" at bounding box center [856, 234] width 413 height 24
click at [865, 246] on p "Good for your wallet, home & our planet :)" at bounding box center [856, 234] width 413 height 24
drag, startPoint x: 675, startPoint y: 253, endPoint x: 1013, endPoint y: 262, distance: 337.6
click at [1013, 246] on p "Good for your wallet, home & our planet :)" at bounding box center [856, 234] width 413 height 24
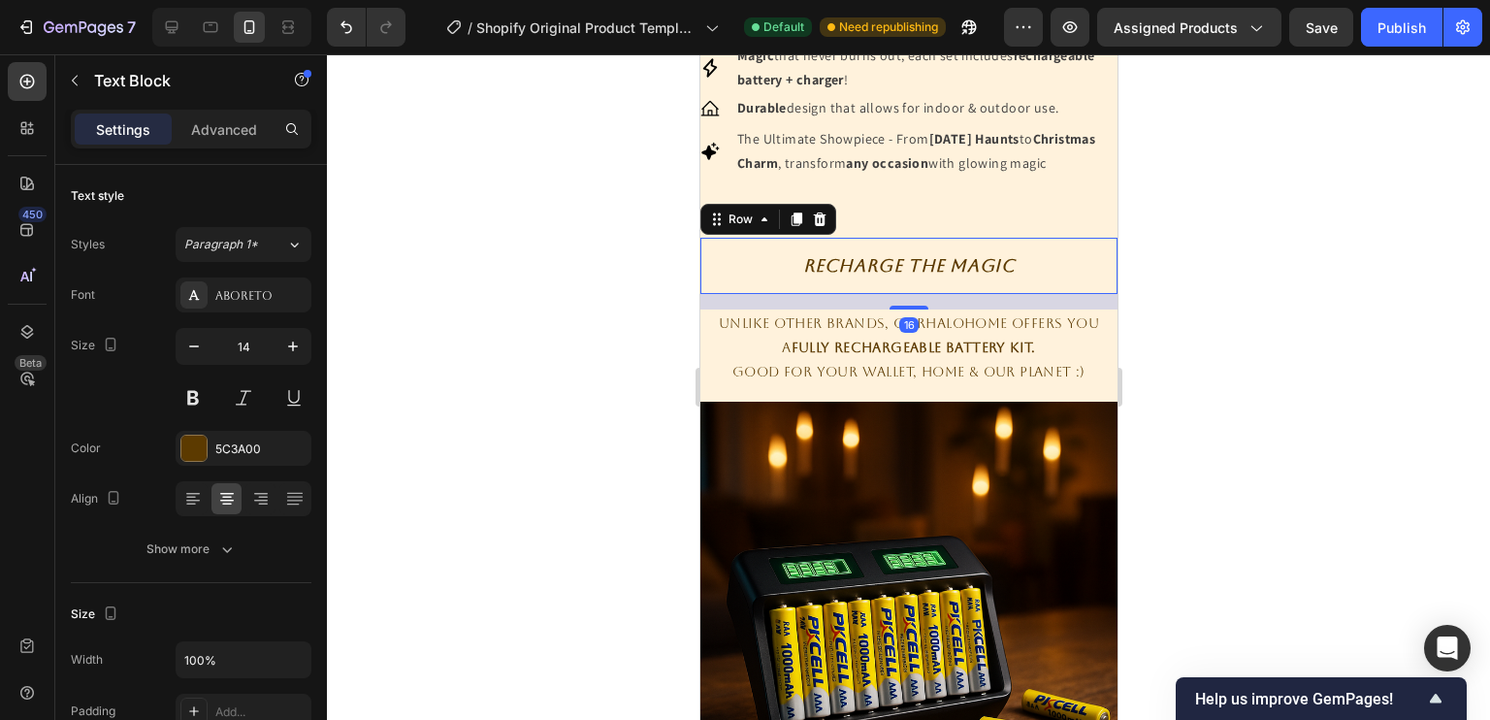
click at [879, 294] on div "Recharge The Magic Heading Row 16" at bounding box center [907, 266] width 417 height 56
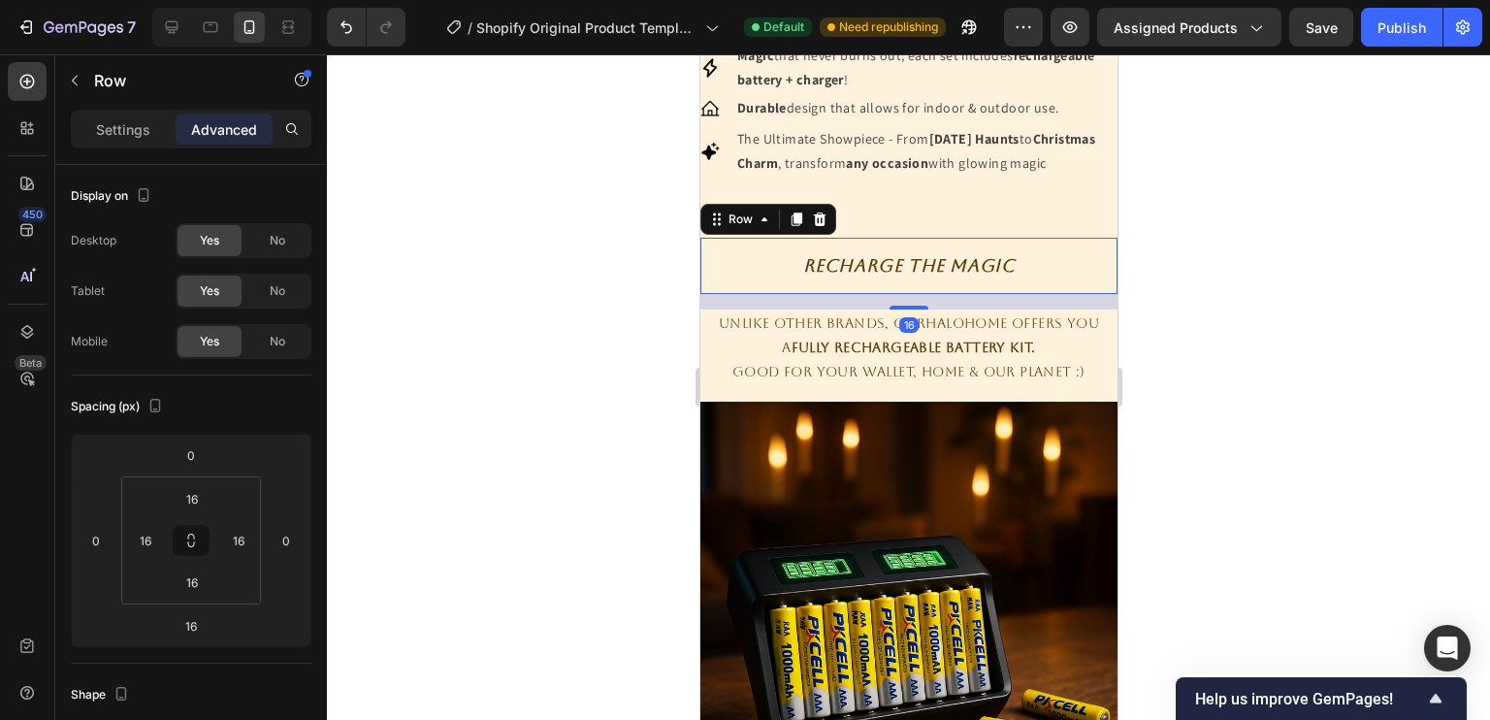
click at [1215, 312] on div at bounding box center [908, 386] width 1163 height 665
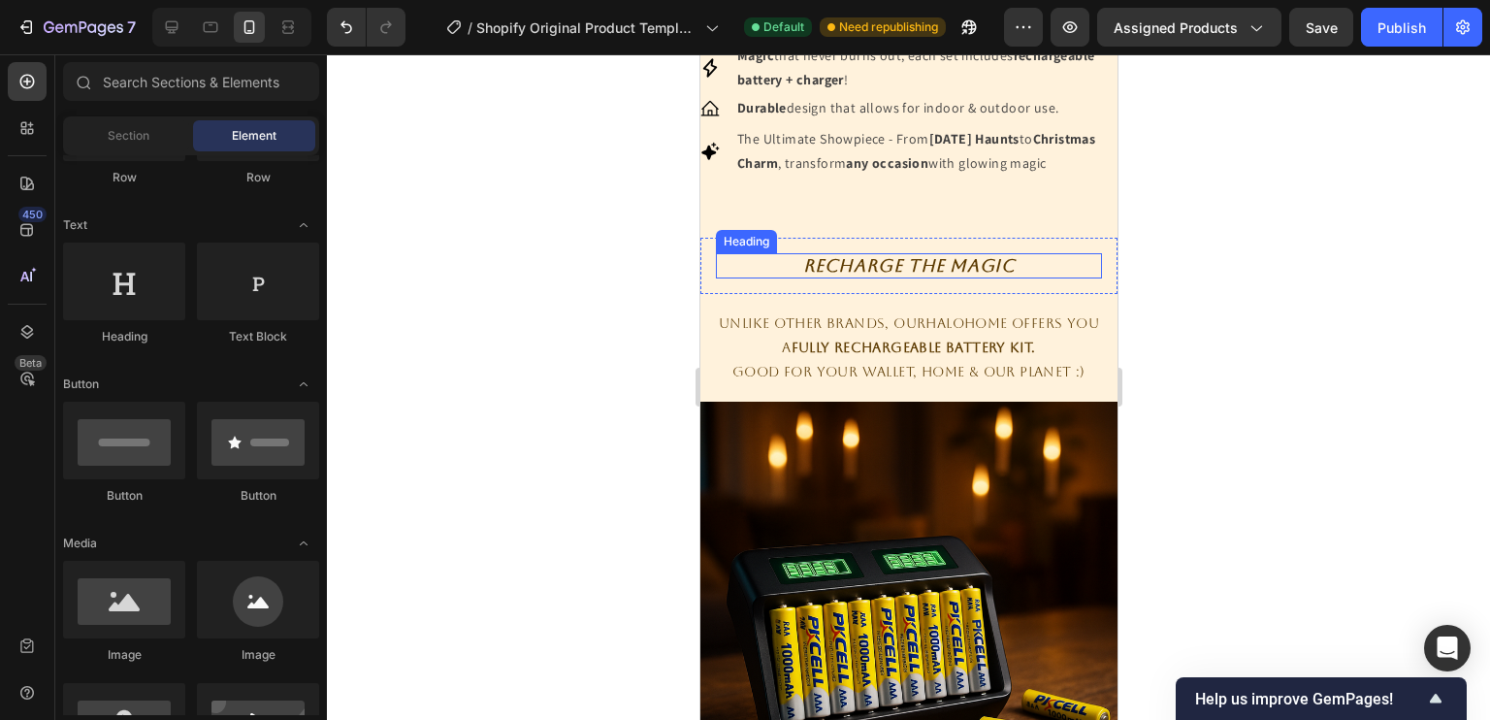
scroll to position [939, 0]
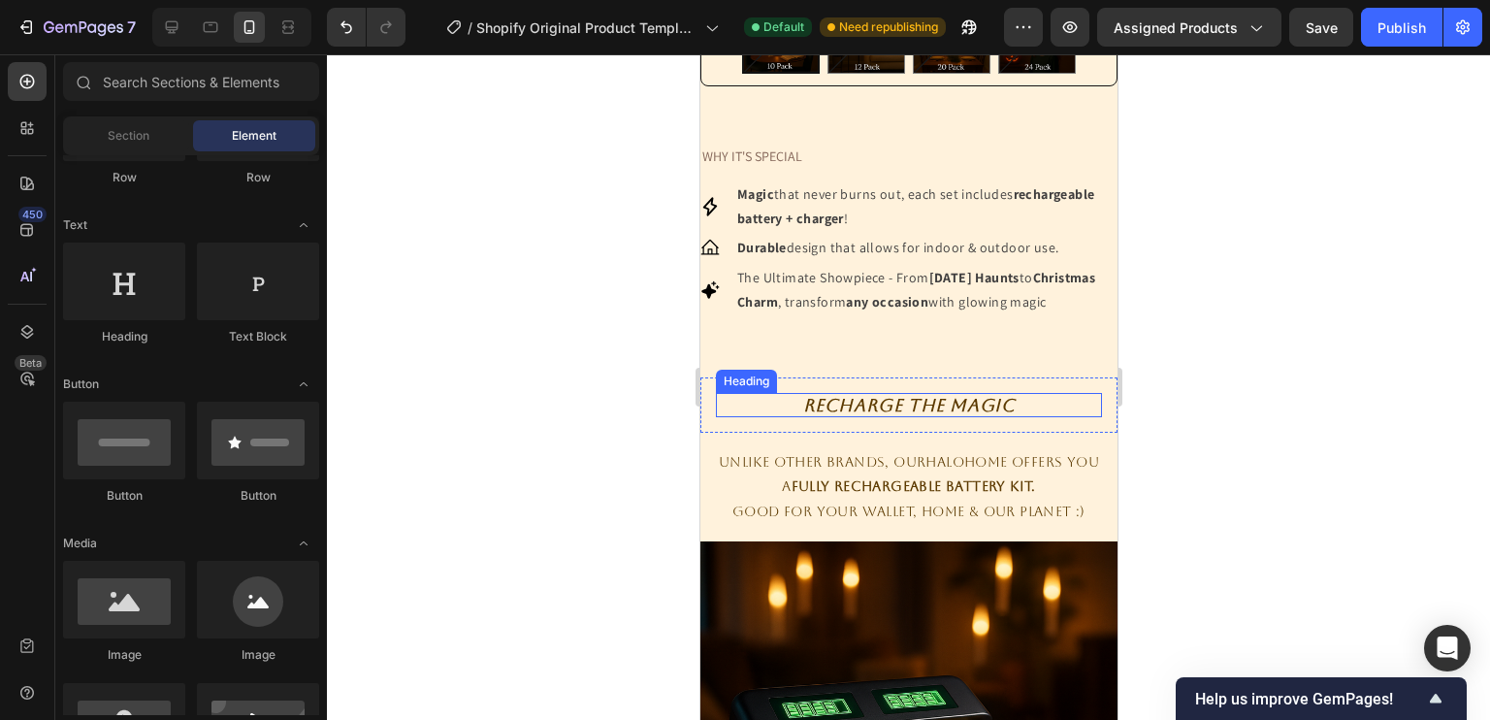
click at [991, 416] on p "Recharge The Magic" at bounding box center [908, 405] width 382 height 21
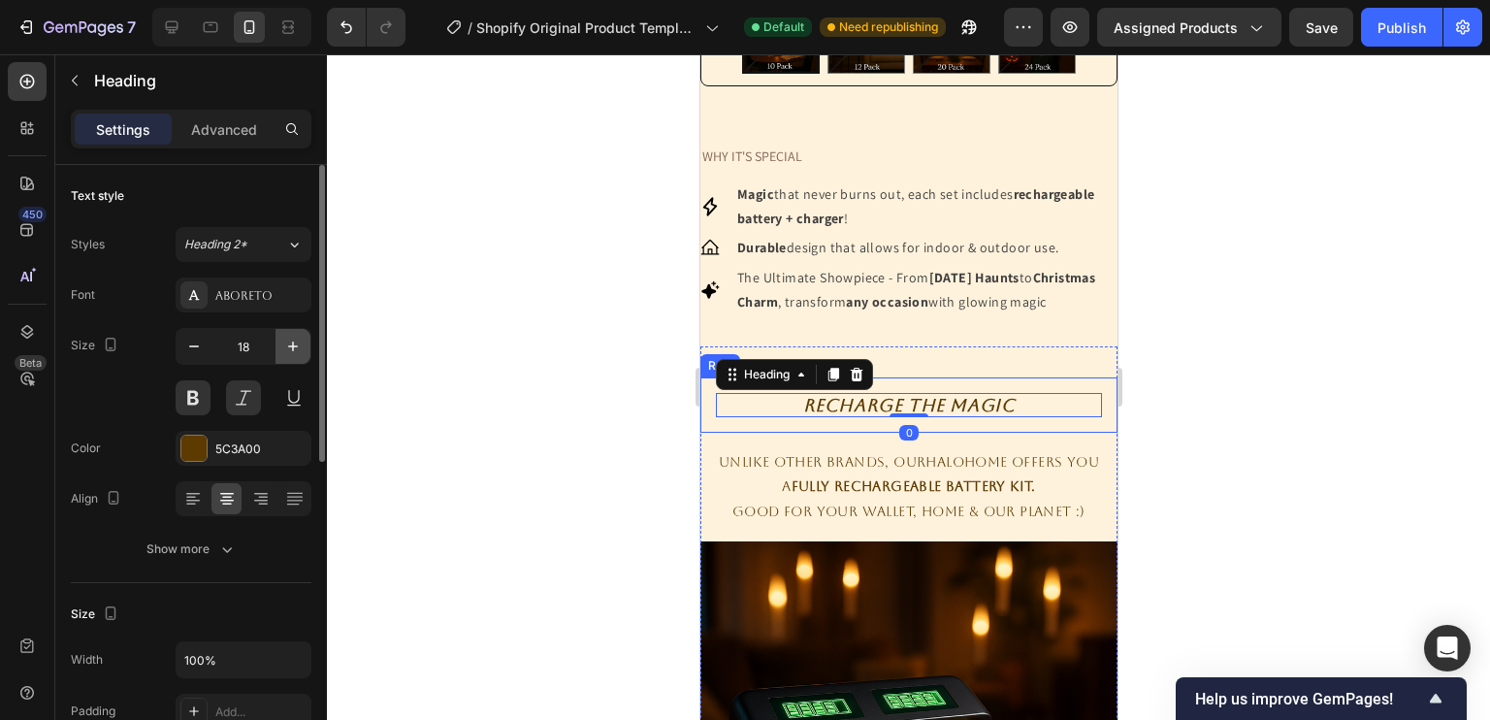
click at [306, 352] on button "button" at bounding box center [292, 346] width 35 height 35
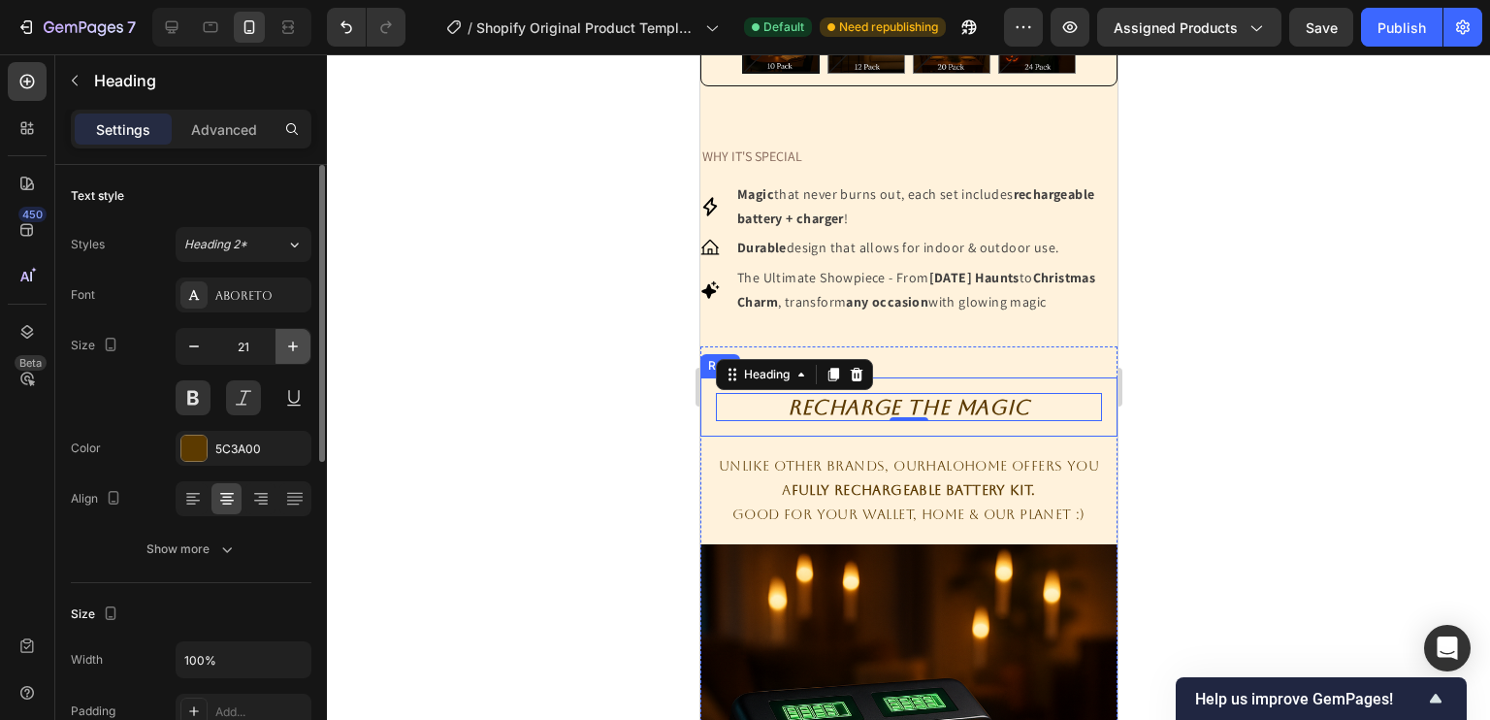
click at [306, 352] on button "button" at bounding box center [292, 346] width 35 height 35
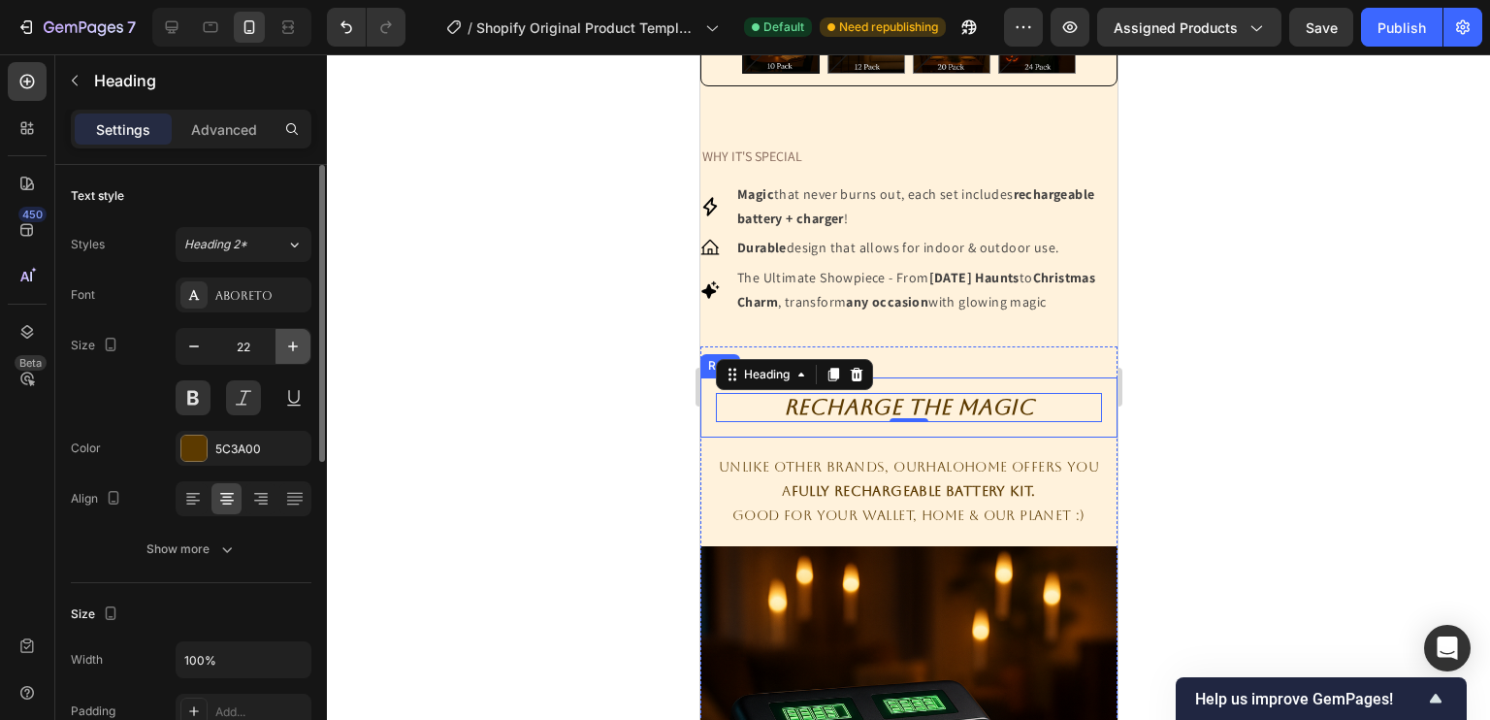
click at [306, 352] on button "button" at bounding box center [292, 346] width 35 height 35
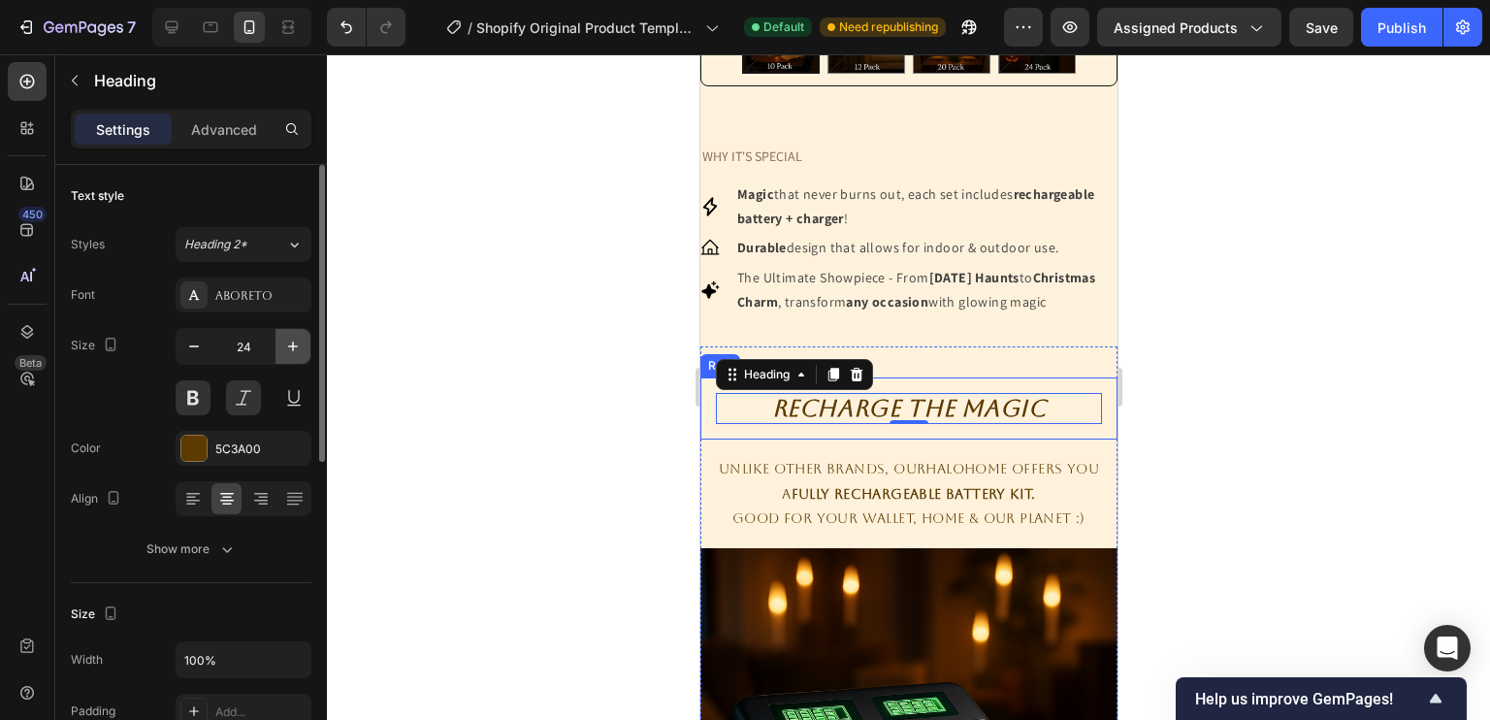
click at [306, 352] on button "button" at bounding box center [292, 346] width 35 height 35
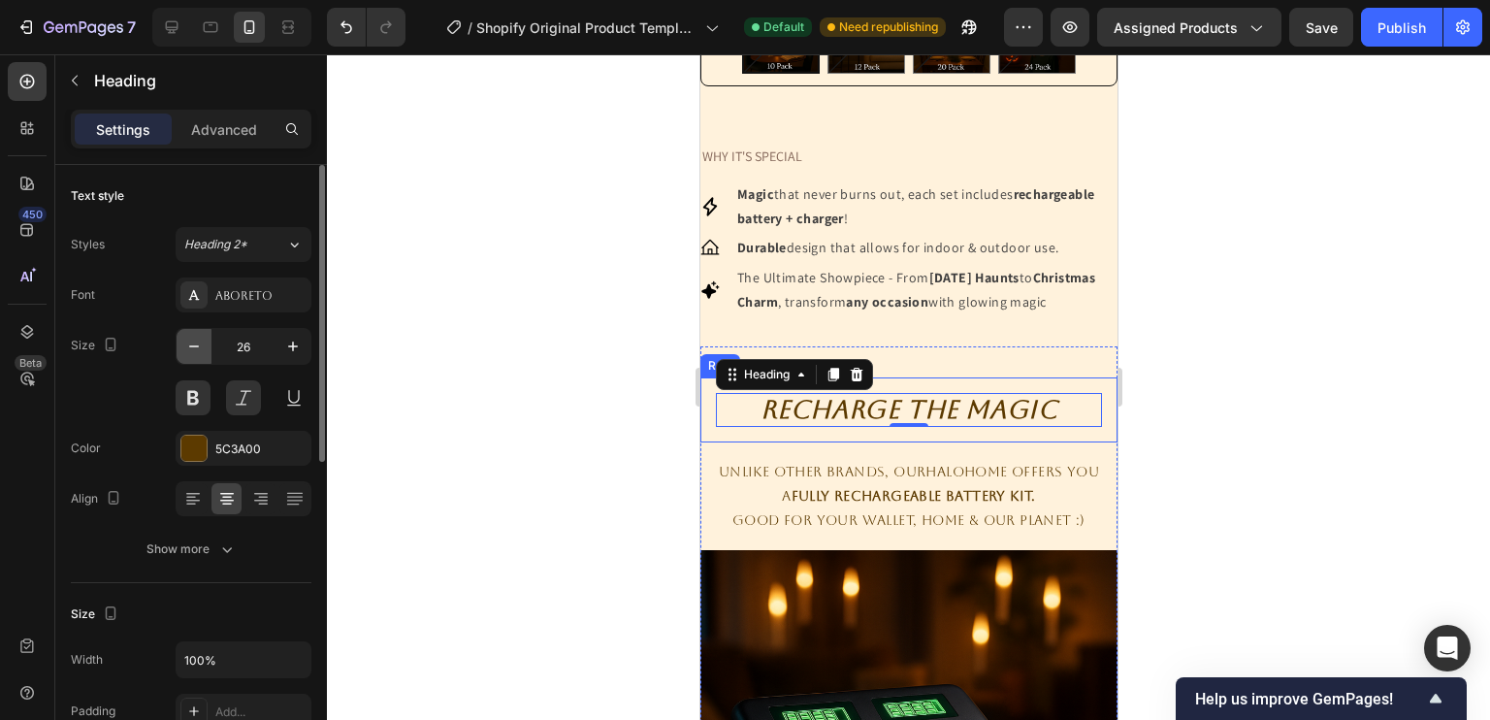
click at [194, 356] on button "button" at bounding box center [194, 346] width 35 height 35
type input "25"
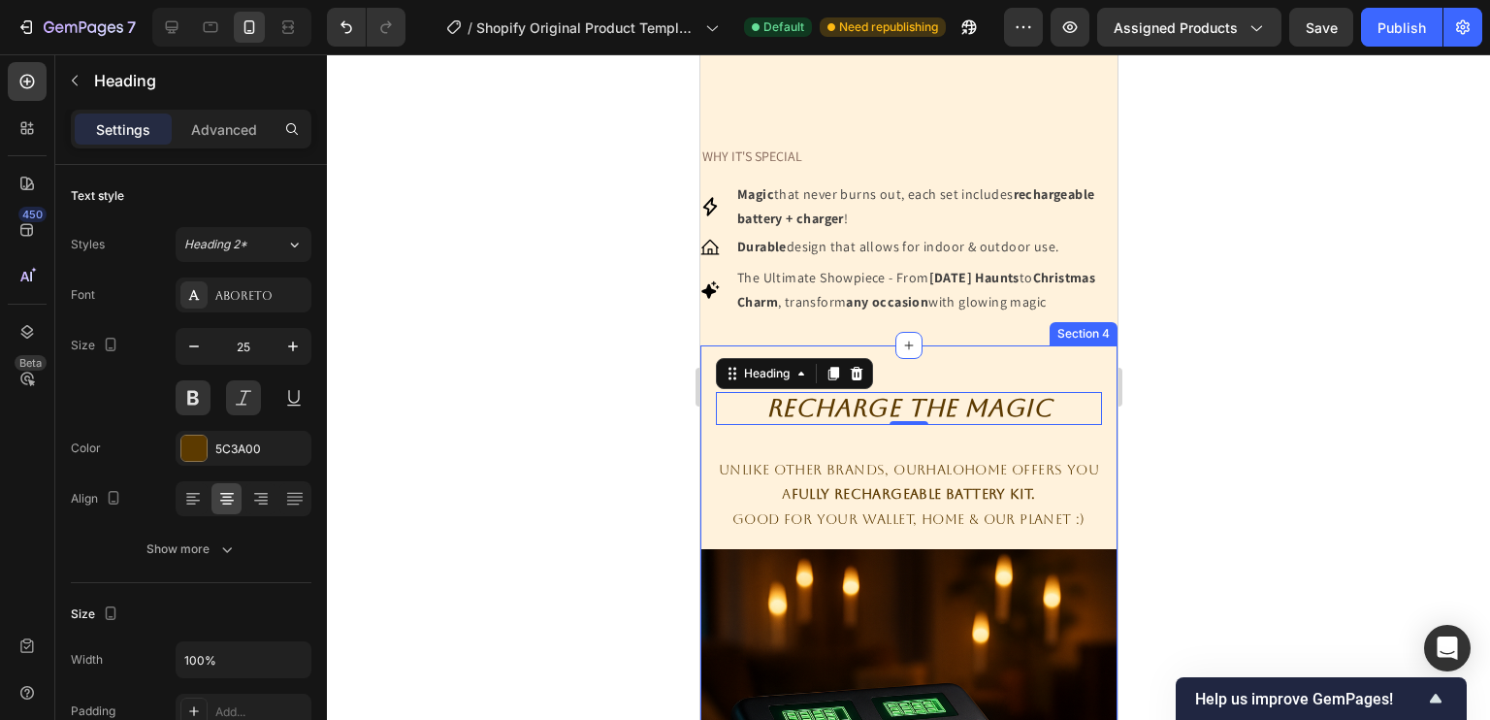
scroll to position [1004, 0]
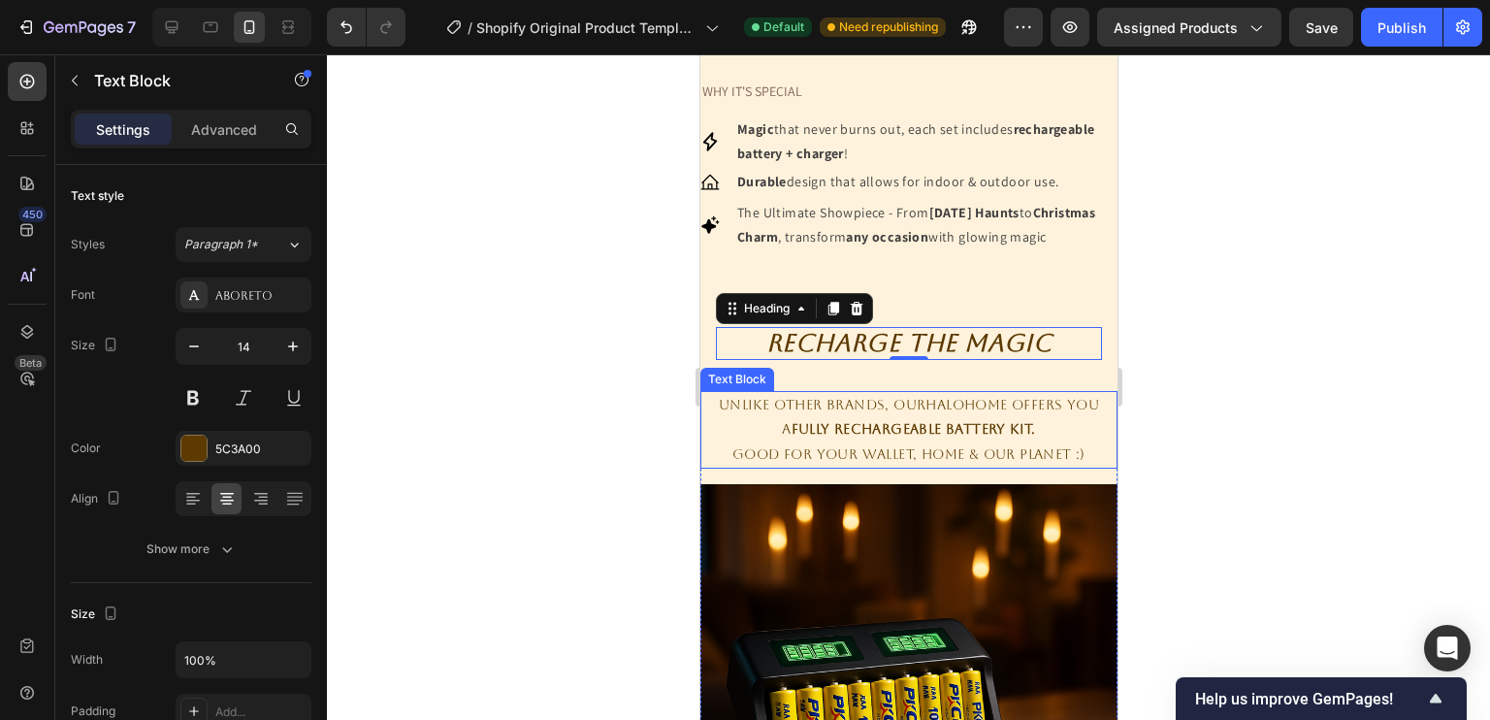
click at [878, 417] on p "Unlike other brands, OurHaloHome offers you" at bounding box center [907, 405] width 413 height 24
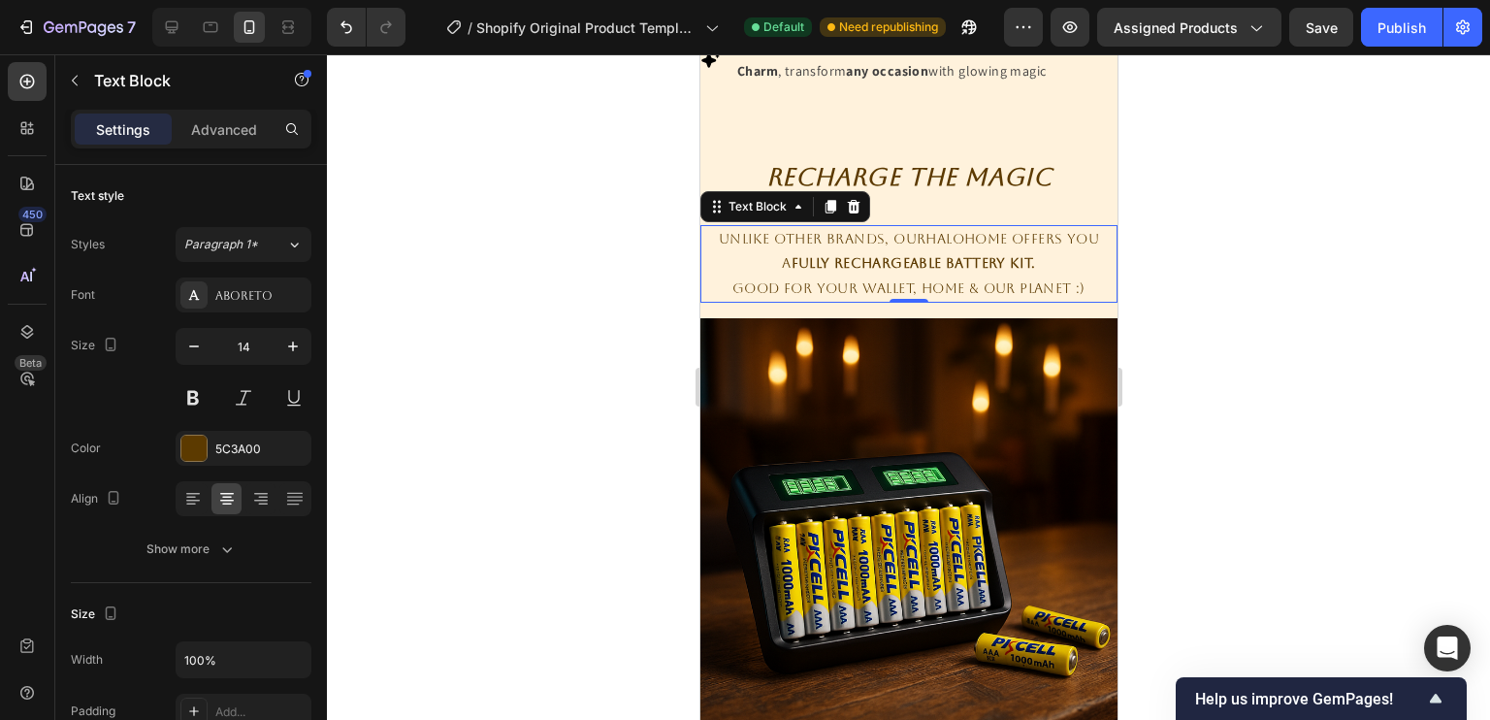
scroll to position [1246, 0]
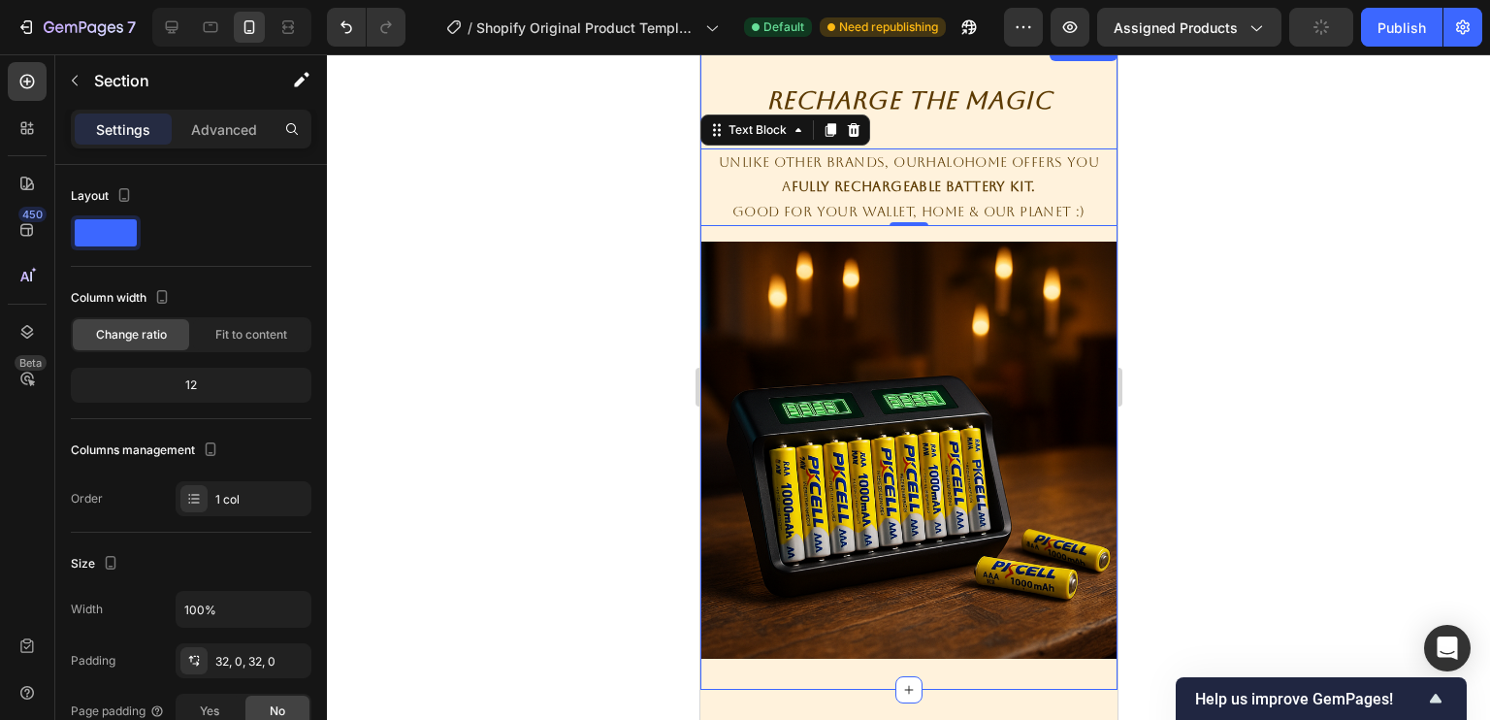
click at [926, 160] on div "Recharge The Magic Heading Row Unlike other brands, OurHaloHome offers you a Fu…" at bounding box center [907, 364] width 417 height 590
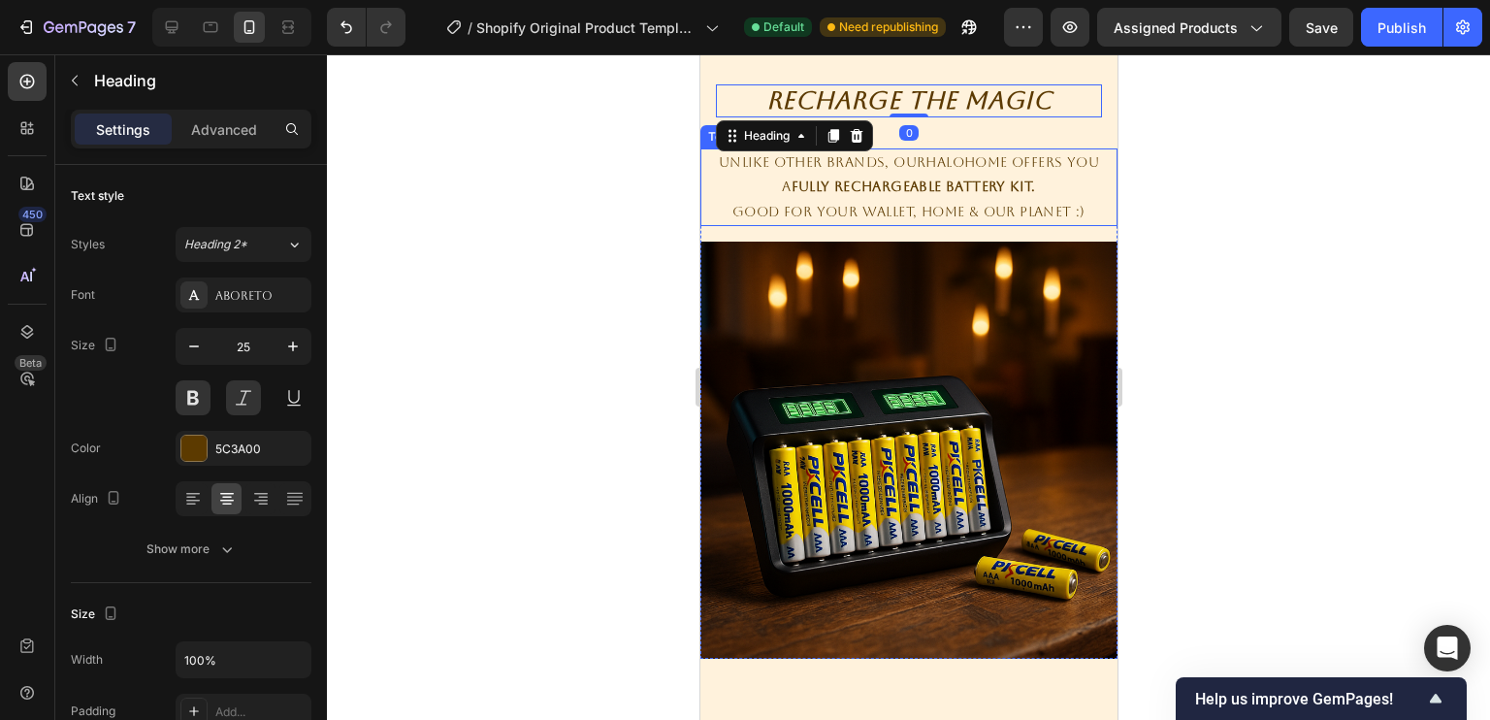
click at [916, 199] on p "a Fully Rechargeable Battery Kit." at bounding box center [907, 187] width 413 height 24
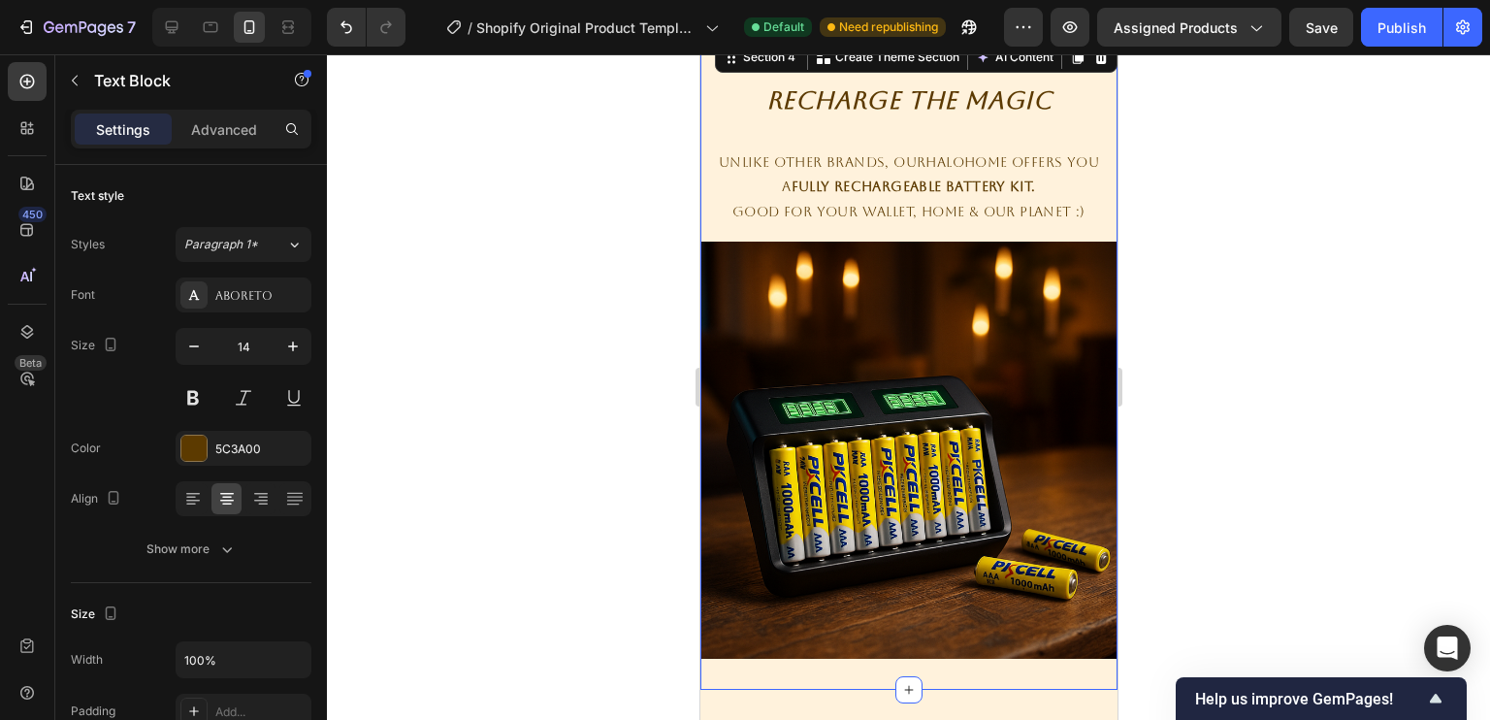
click at [913, 158] on div "Recharge The Magic Heading Row Unlike other brands, OurHaloHome offers you a Fu…" at bounding box center [907, 364] width 417 height 590
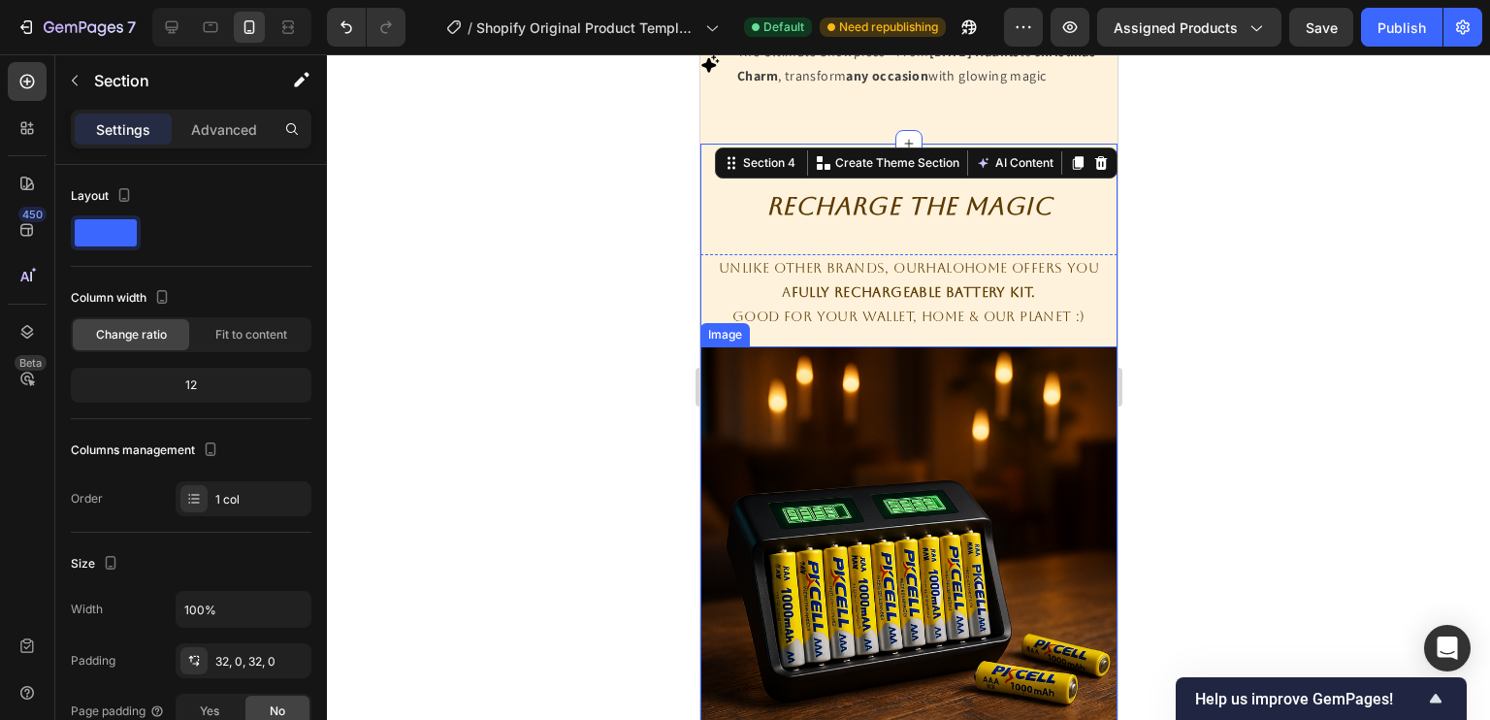
scroll to position [1166, 0]
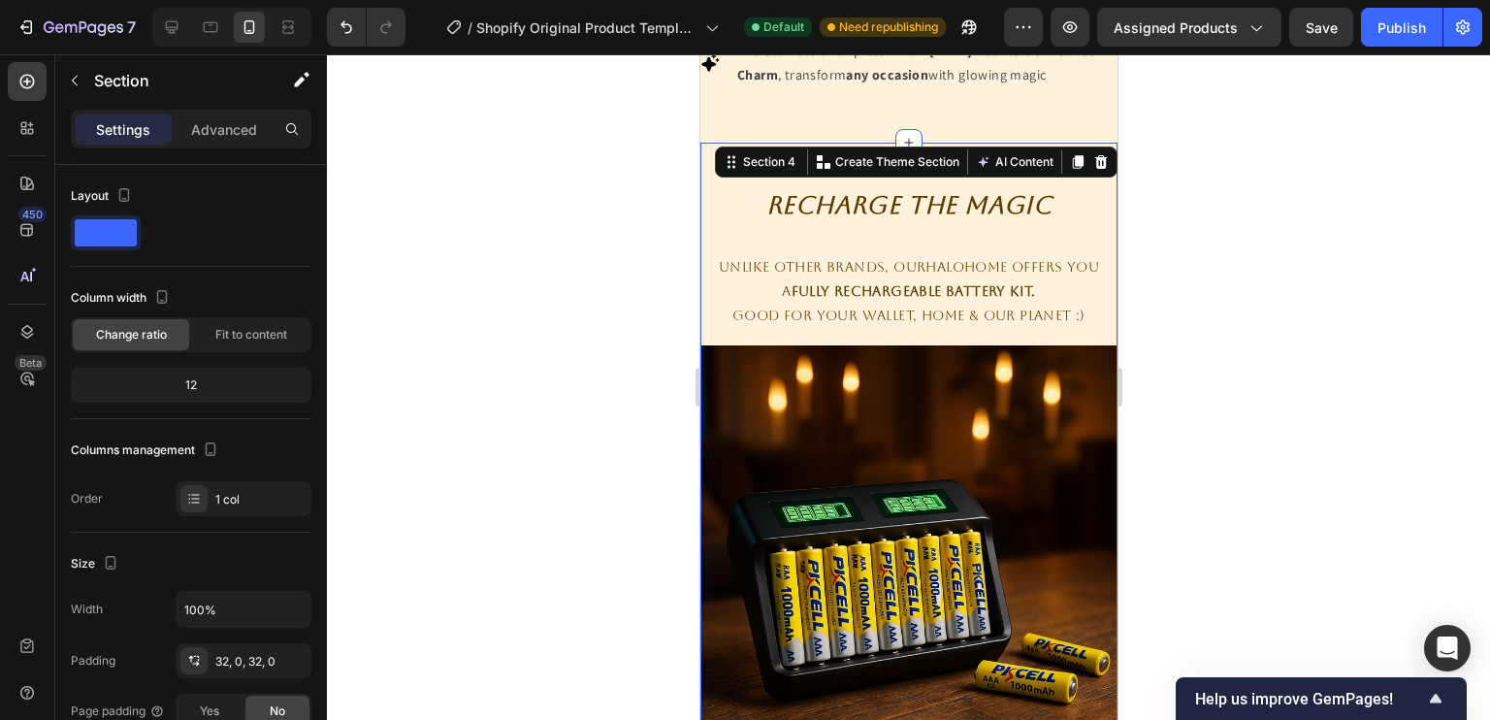
click at [1168, 255] on div at bounding box center [908, 386] width 1163 height 665
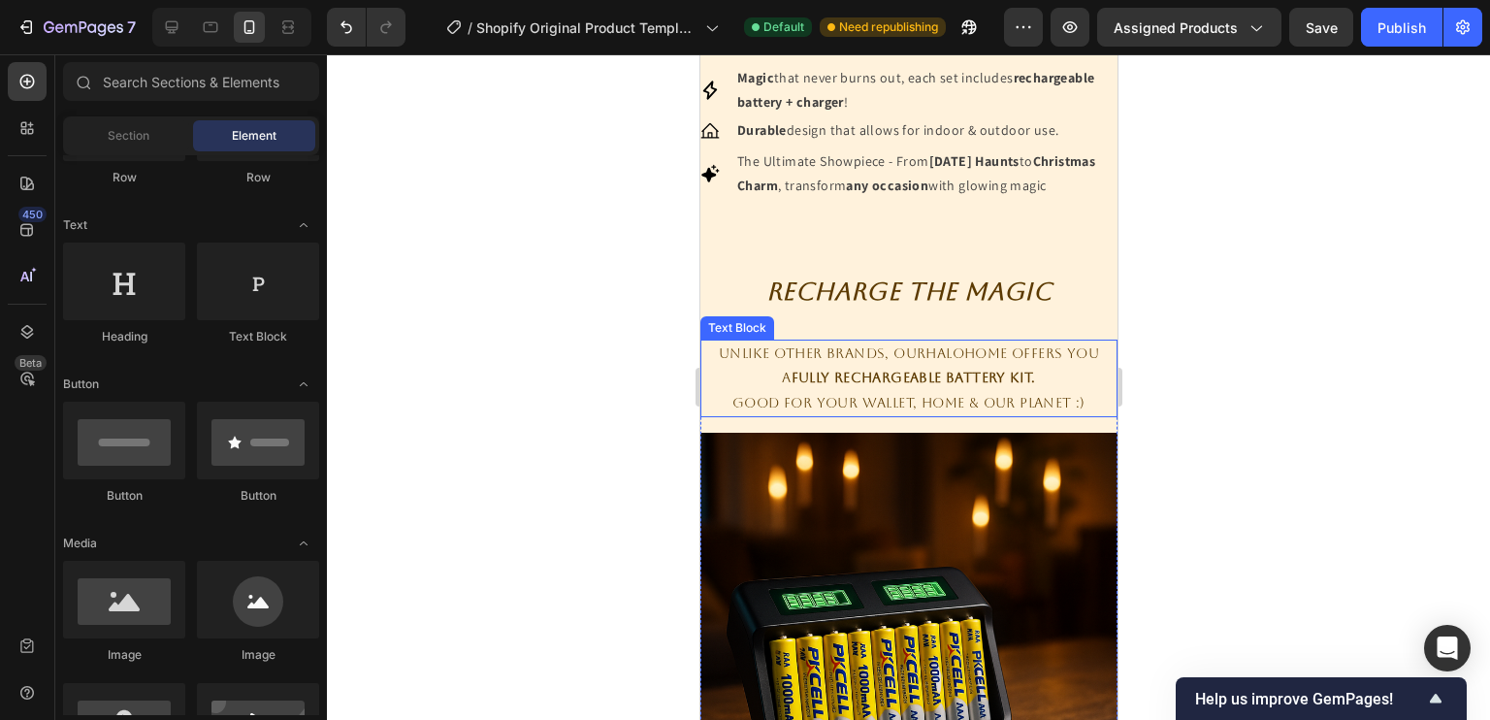
scroll to position [1054, 0]
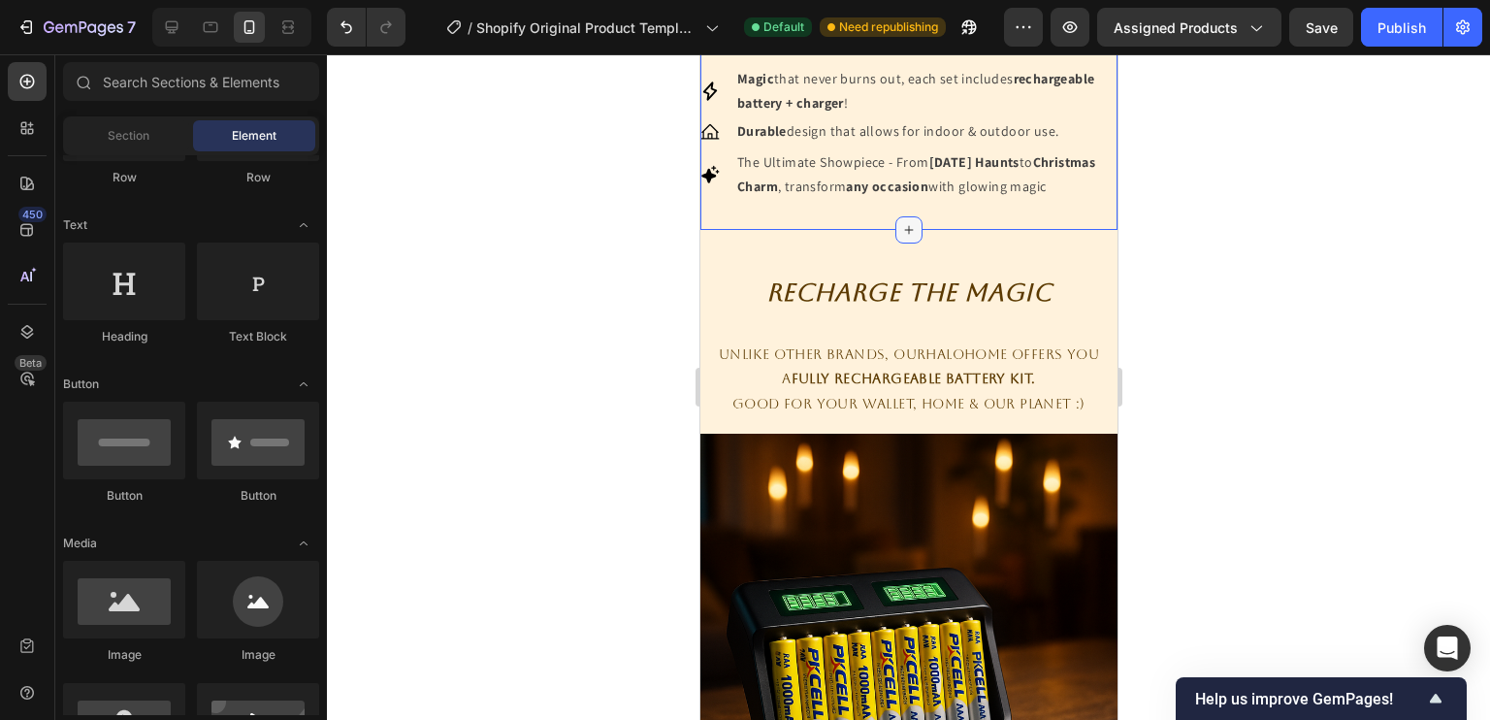
click at [901, 238] on icon at bounding box center [908, 230] width 16 height 16
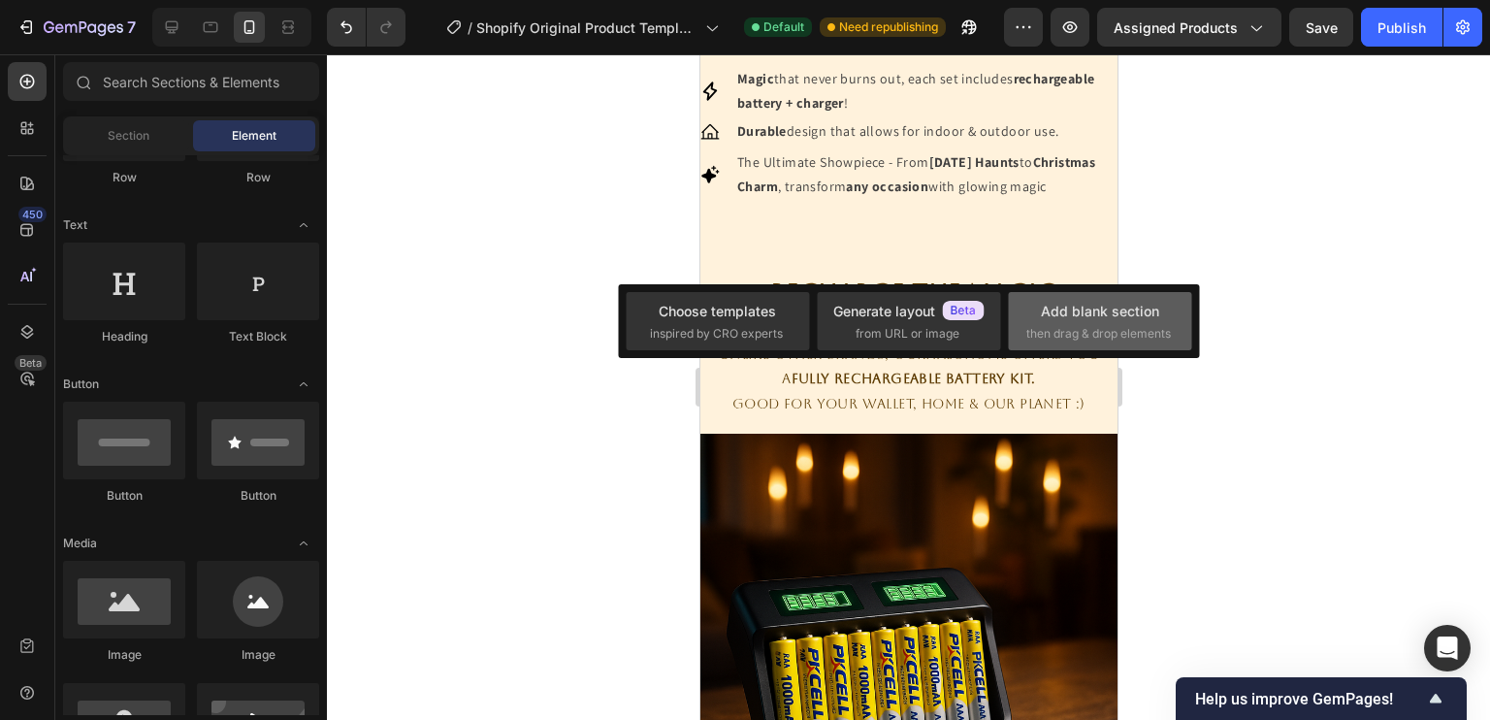
click at [1035, 296] on div "Add blank section then drag & drop elements" at bounding box center [1099, 321] width 183 height 58
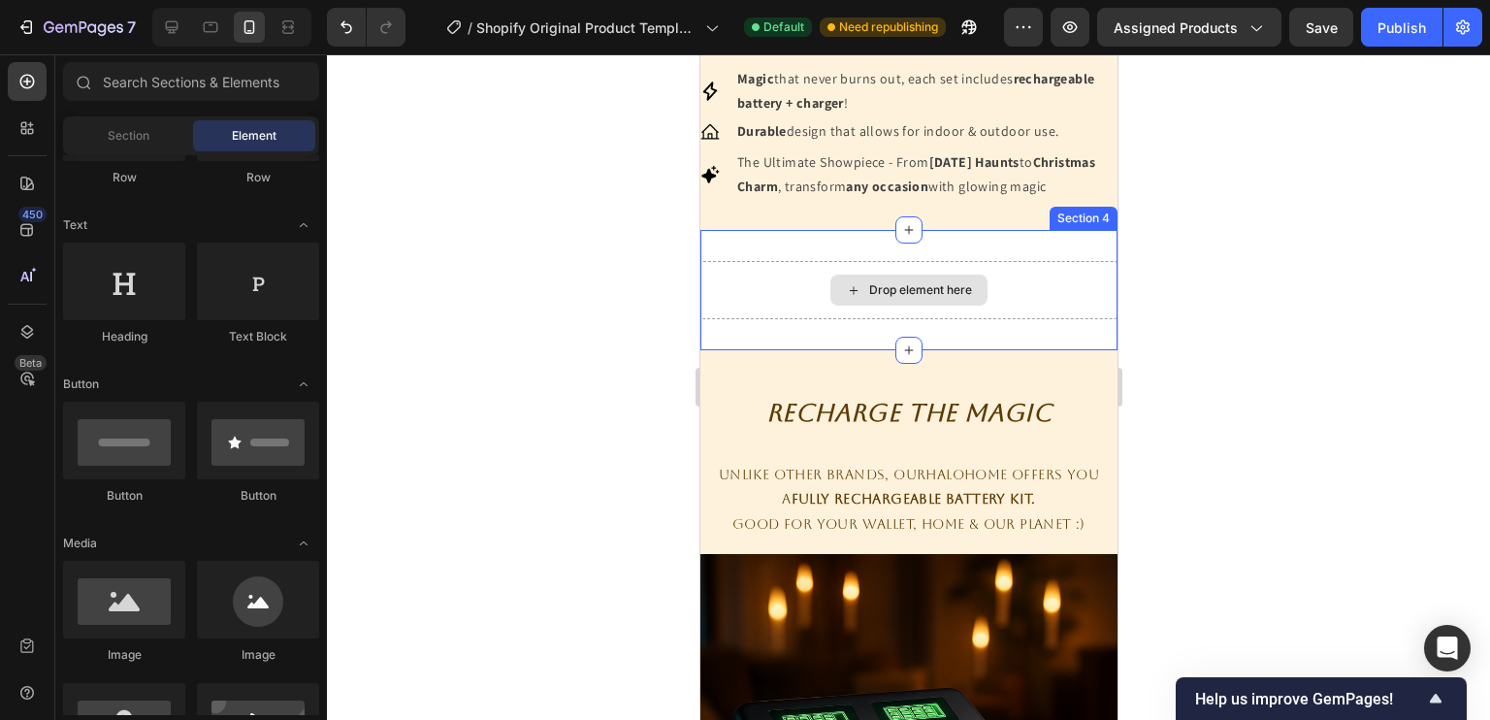
click at [889, 298] on div "Drop element here" at bounding box center [919, 290] width 103 height 16
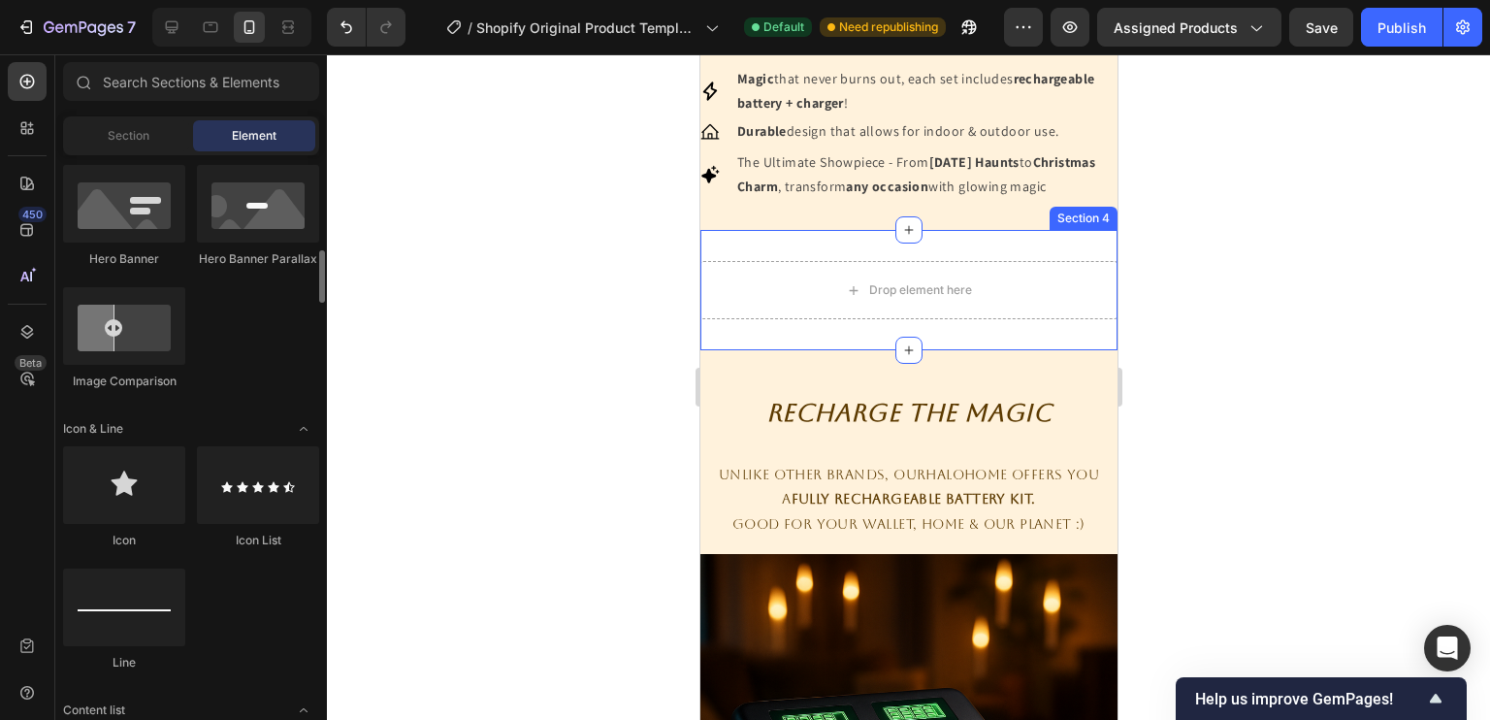
scroll to position [1199, 0]
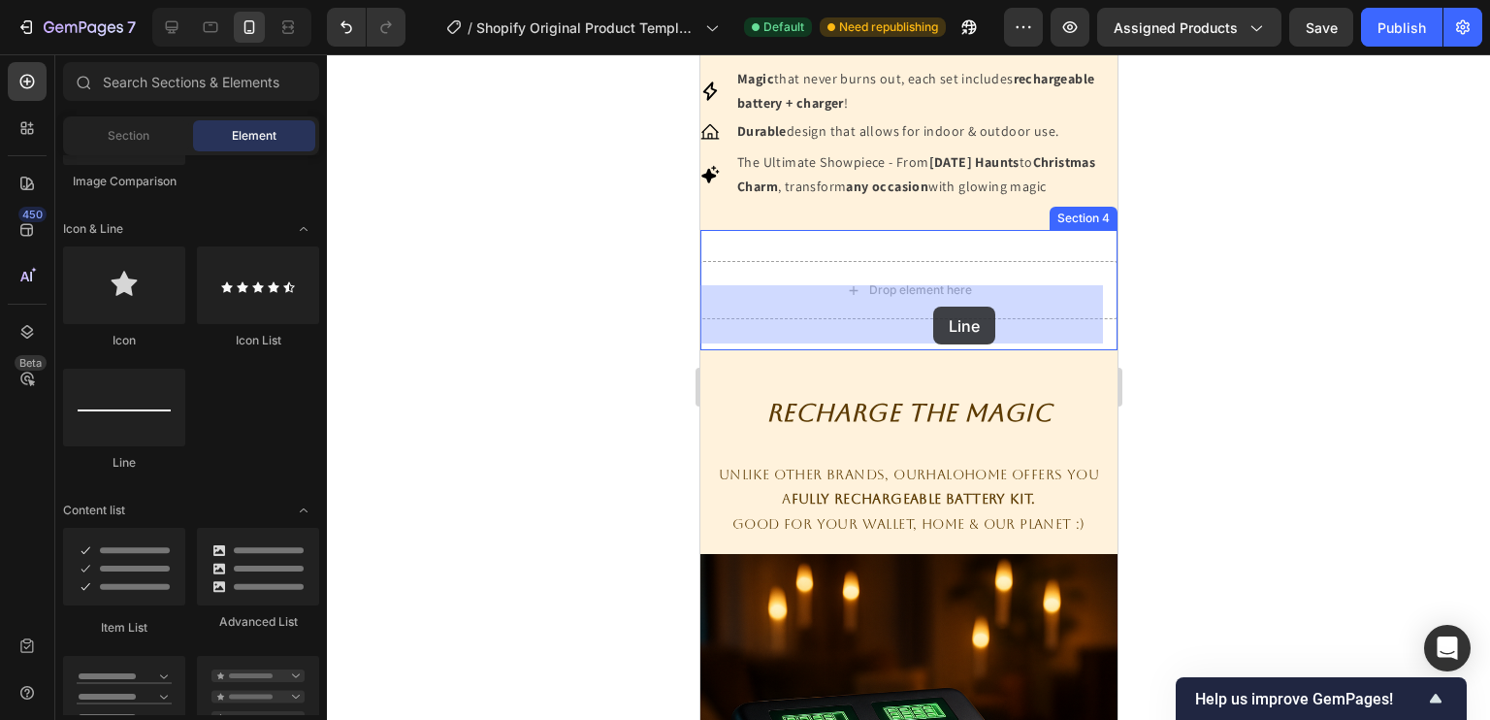
drag, startPoint x: 835, startPoint y: 453, endPoint x: 904, endPoint y: 312, distance: 156.6
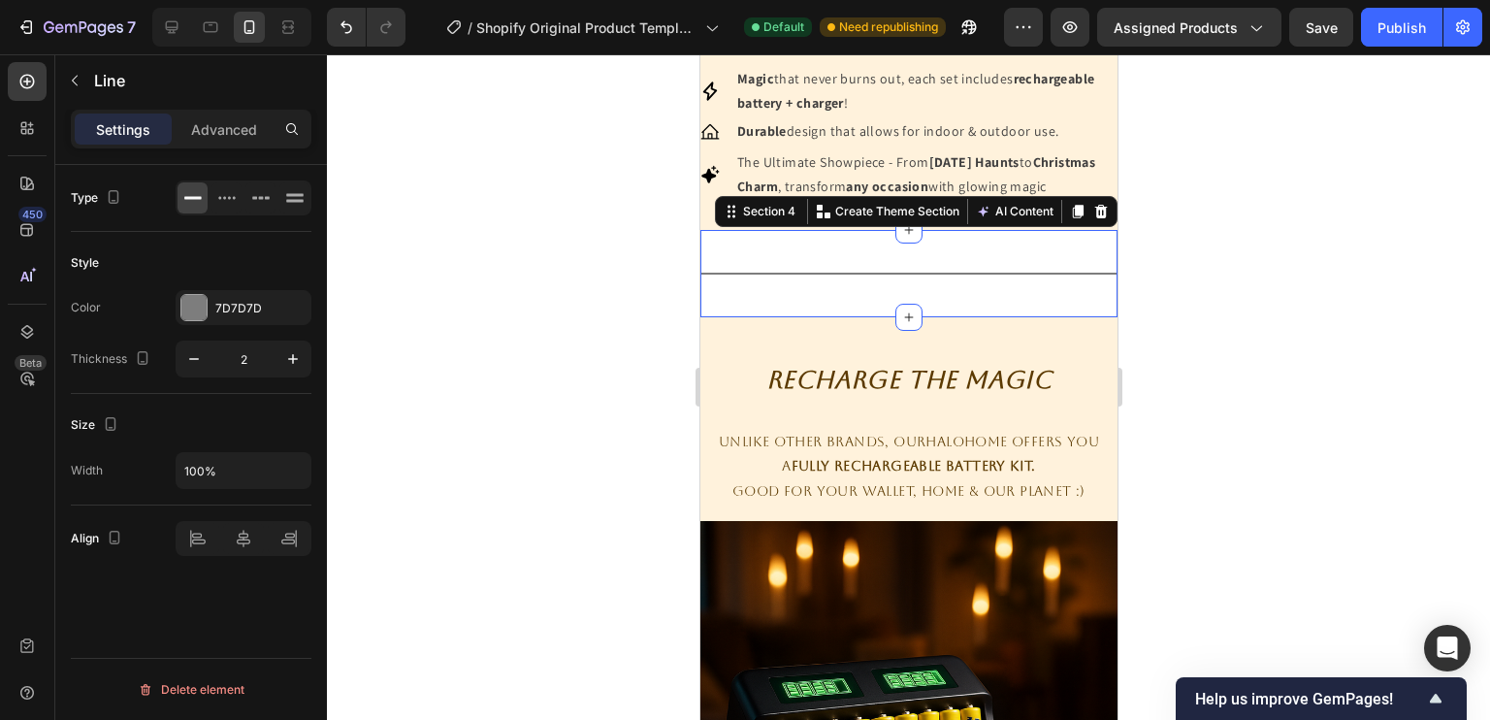
click at [980, 317] on div "Title Line Section 4 You can create reusable sections Create Theme Section AI C…" at bounding box center [907, 273] width 417 height 87
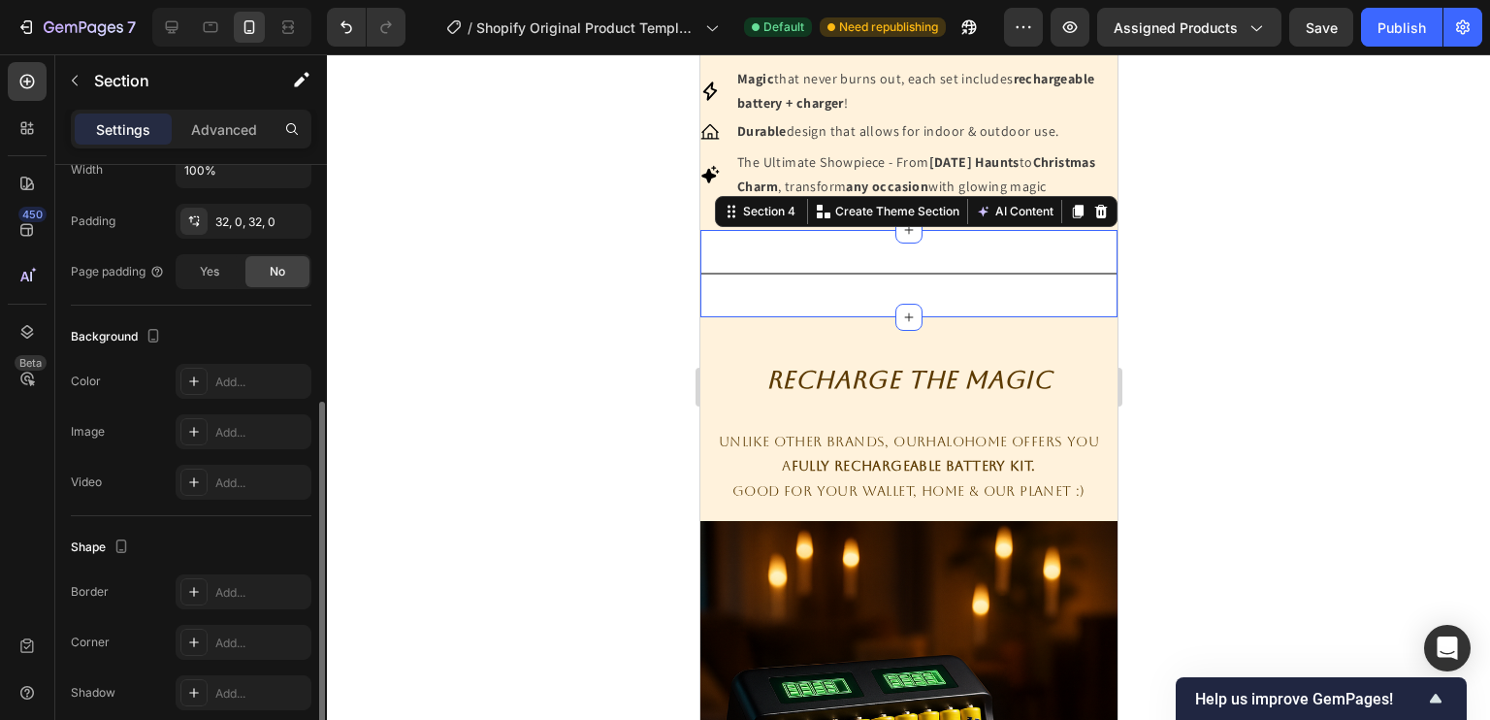
scroll to position [520, 0]
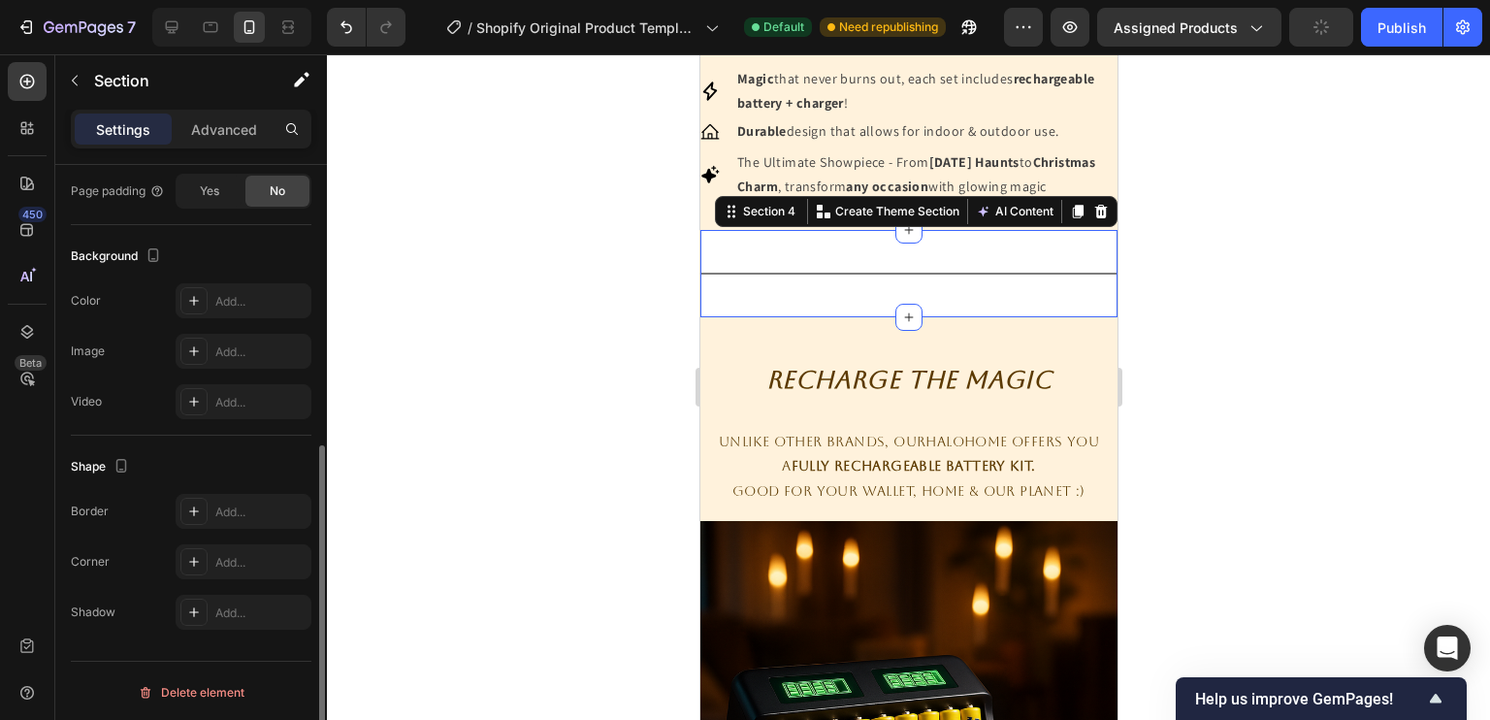
click at [194, 317] on div "The changes might be hidden by the video. Color Add... Image Add... Video Add..." at bounding box center [191, 351] width 241 height 136
click at [193, 302] on icon at bounding box center [194, 301] width 10 height 10
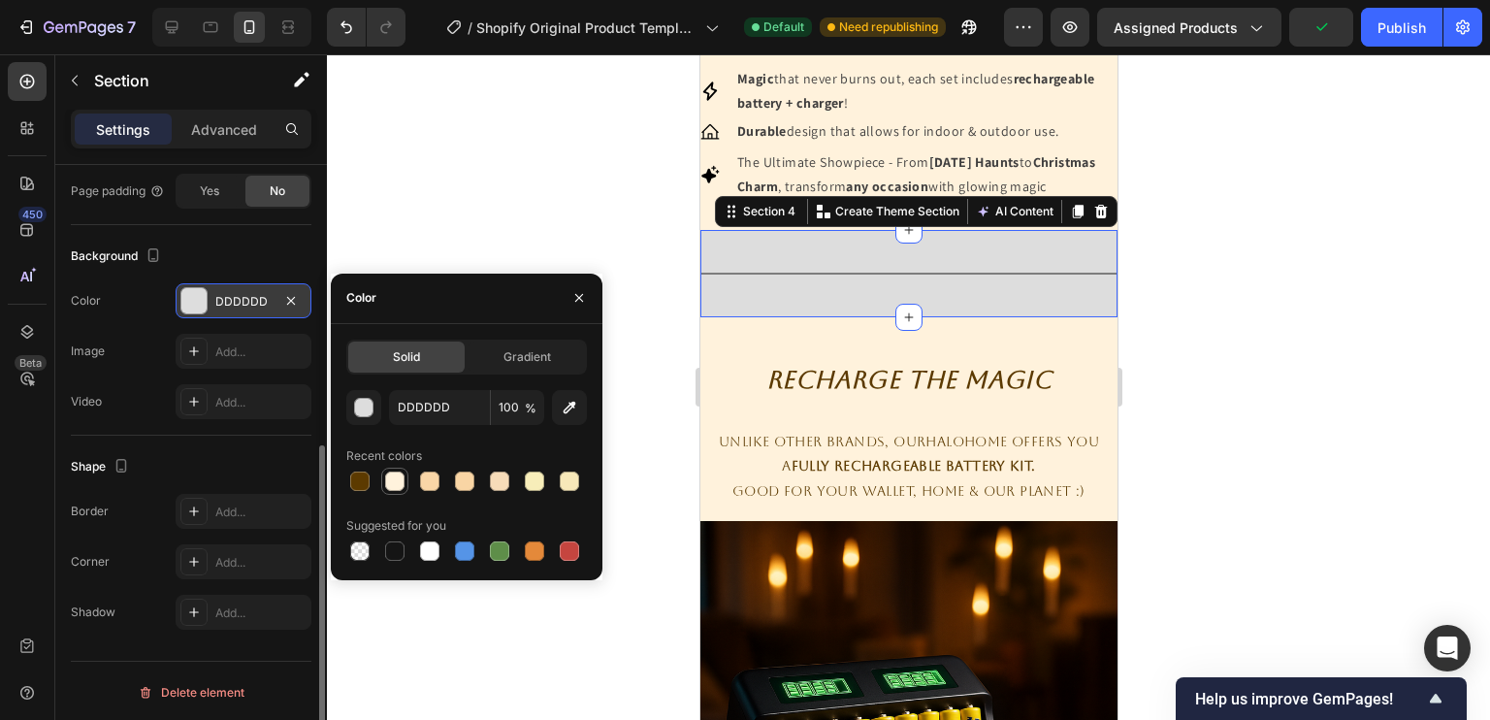
click at [388, 473] on div at bounding box center [394, 480] width 19 height 19
type input "FFF2DC"
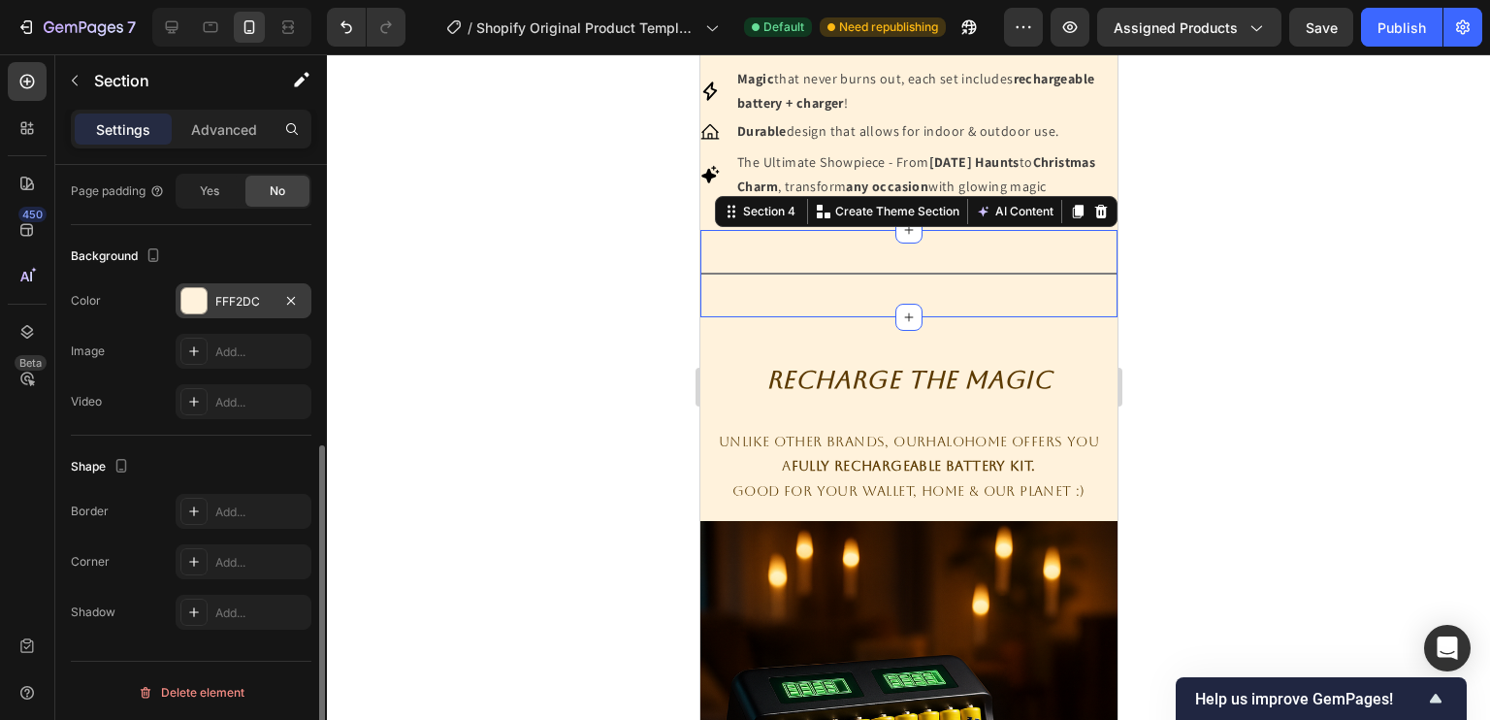
click at [507, 247] on div at bounding box center [908, 386] width 1163 height 665
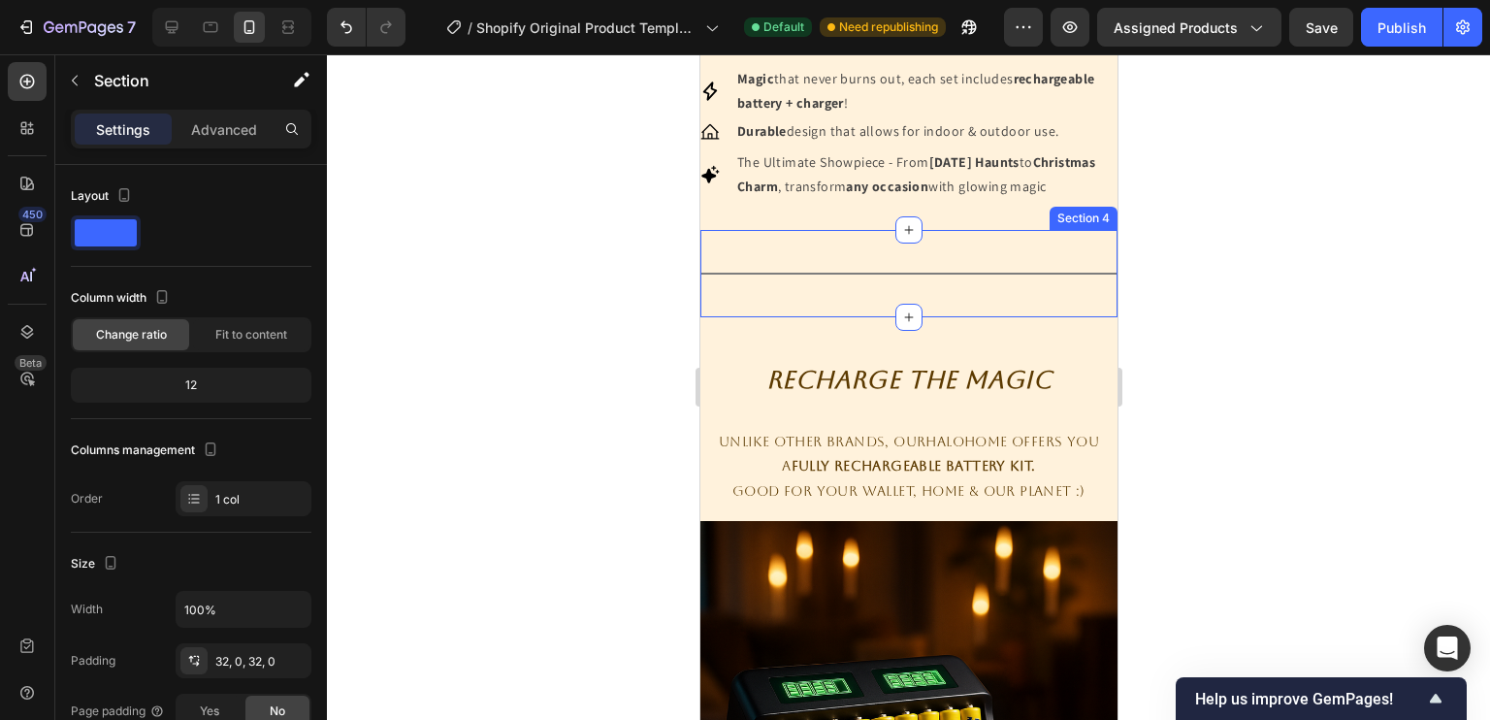
click at [868, 273] on div "Title Line Section 4" at bounding box center [907, 273] width 417 height 87
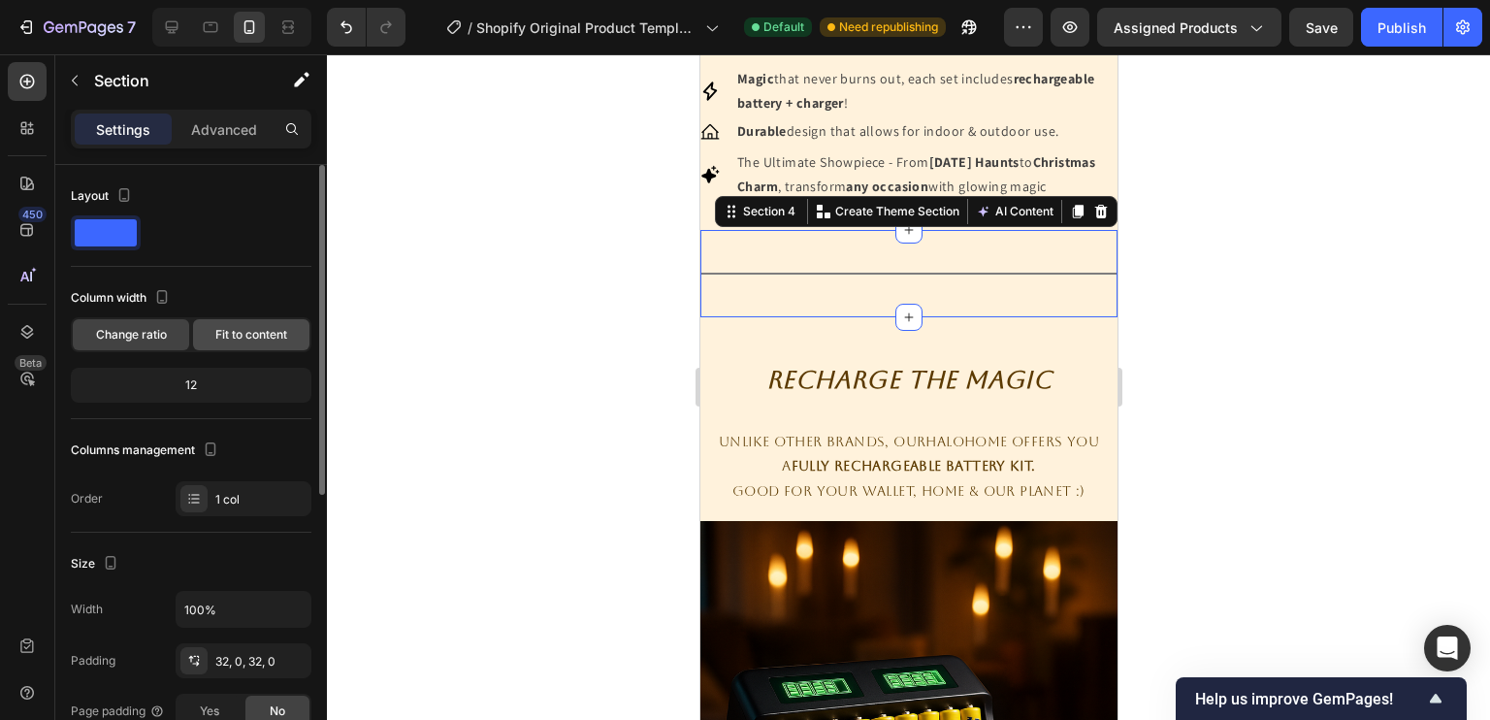
click at [274, 340] on span "Fit to content" at bounding box center [251, 334] width 72 height 17
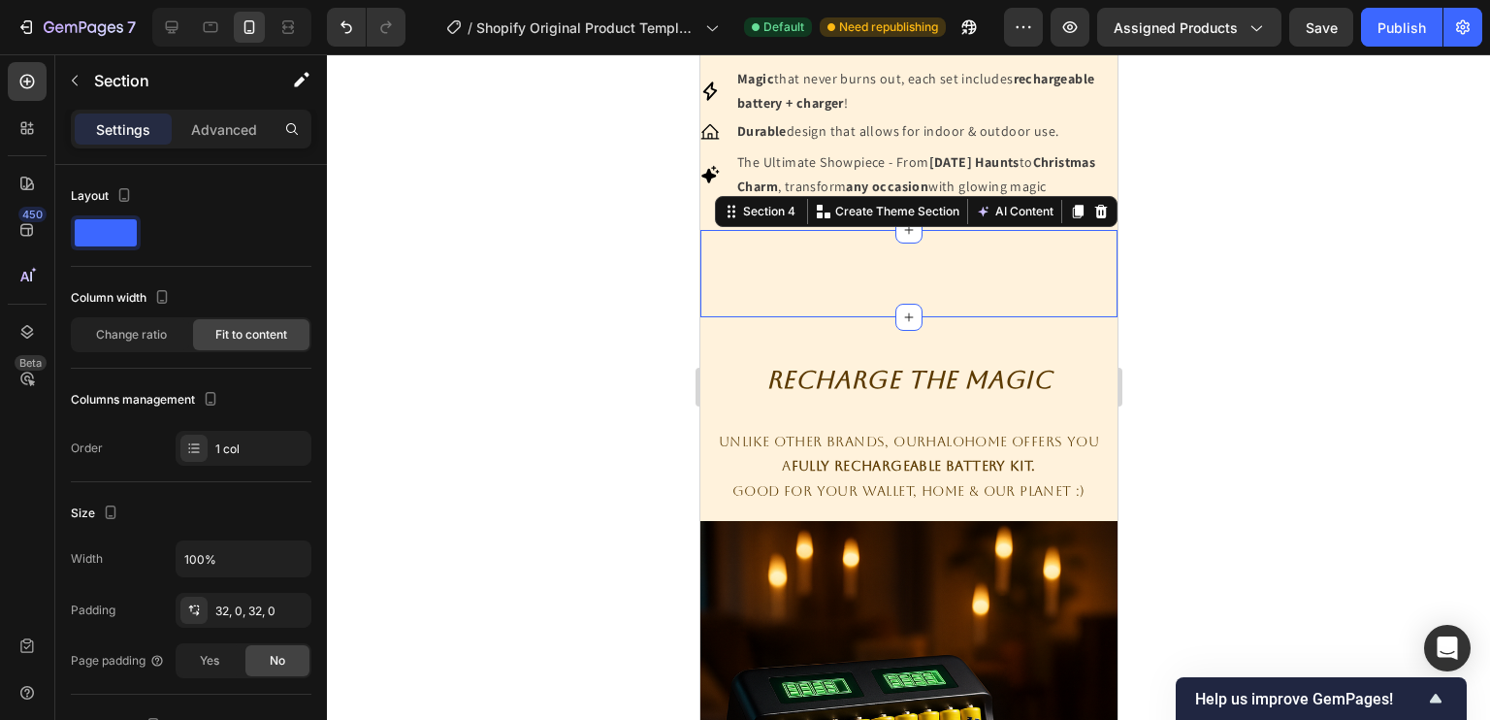
click at [622, 353] on div at bounding box center [908, 386] width 1163 height 665
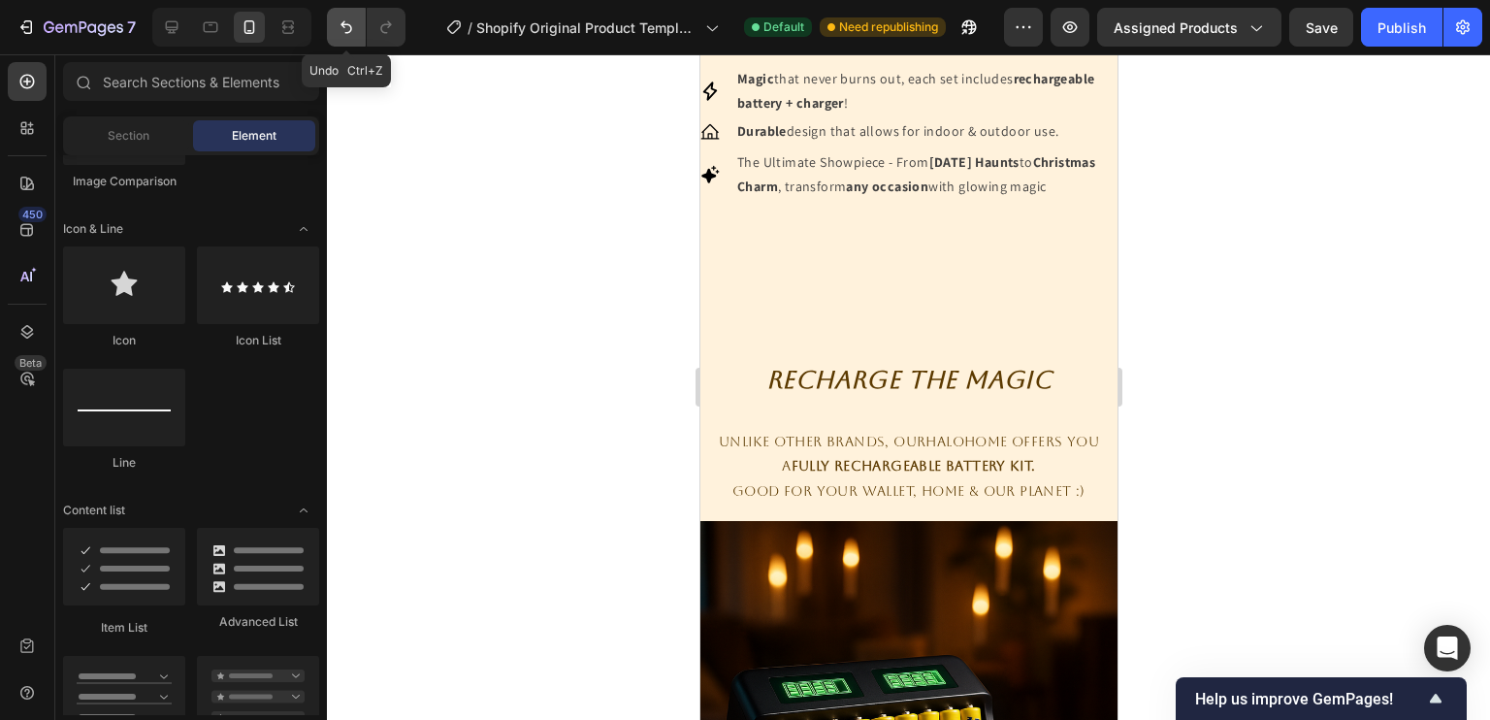
click at [344, 26] on icon "Undo/Redo" at bounding box center [346, 26] width 19 height 19
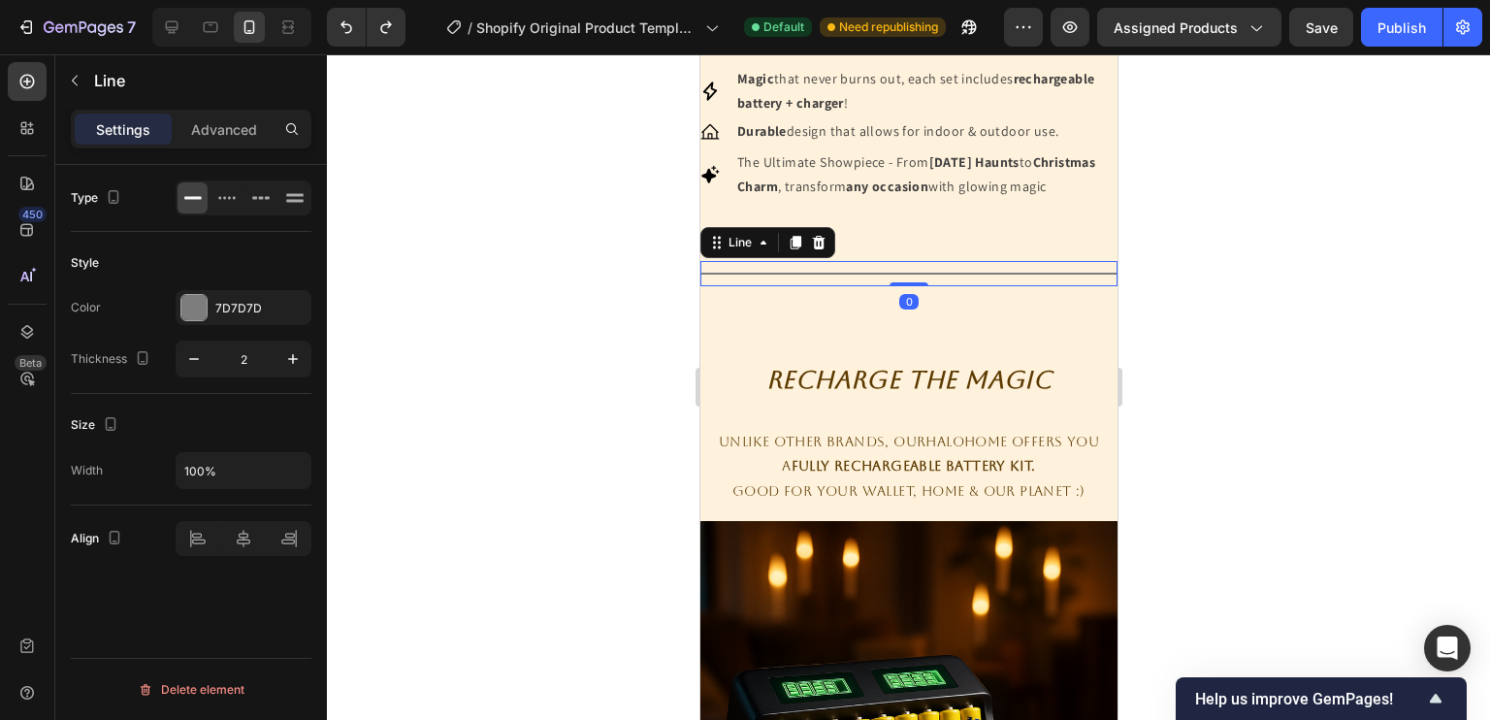
click at [777, 286] on div "Title Line 0" at bounding box center [907, 273] width 417 height 25
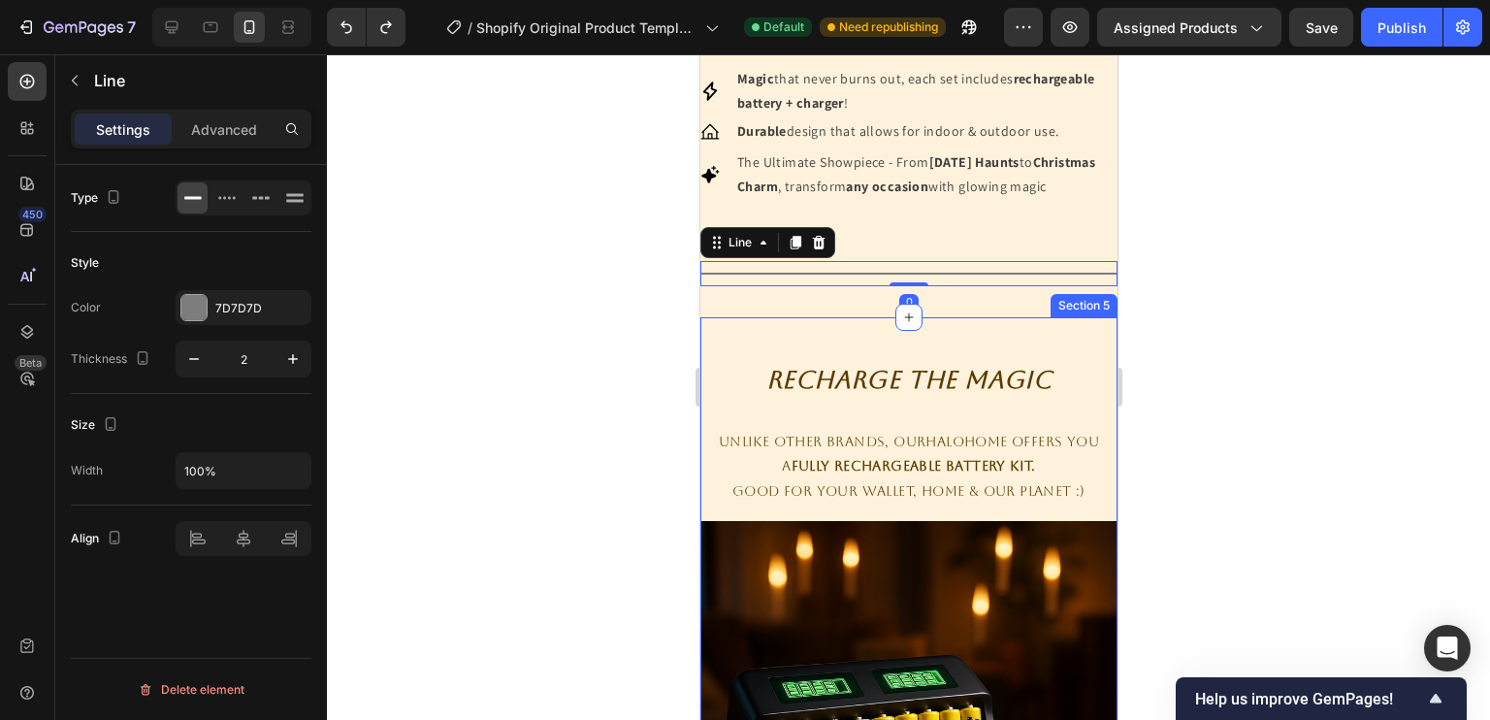
click at [789, 364] on div "Recharge The Magic Heading Row Unlike other brands, OurHaloHome offers you a Fu…" at bounding box center [907, 643] width 417 height 652
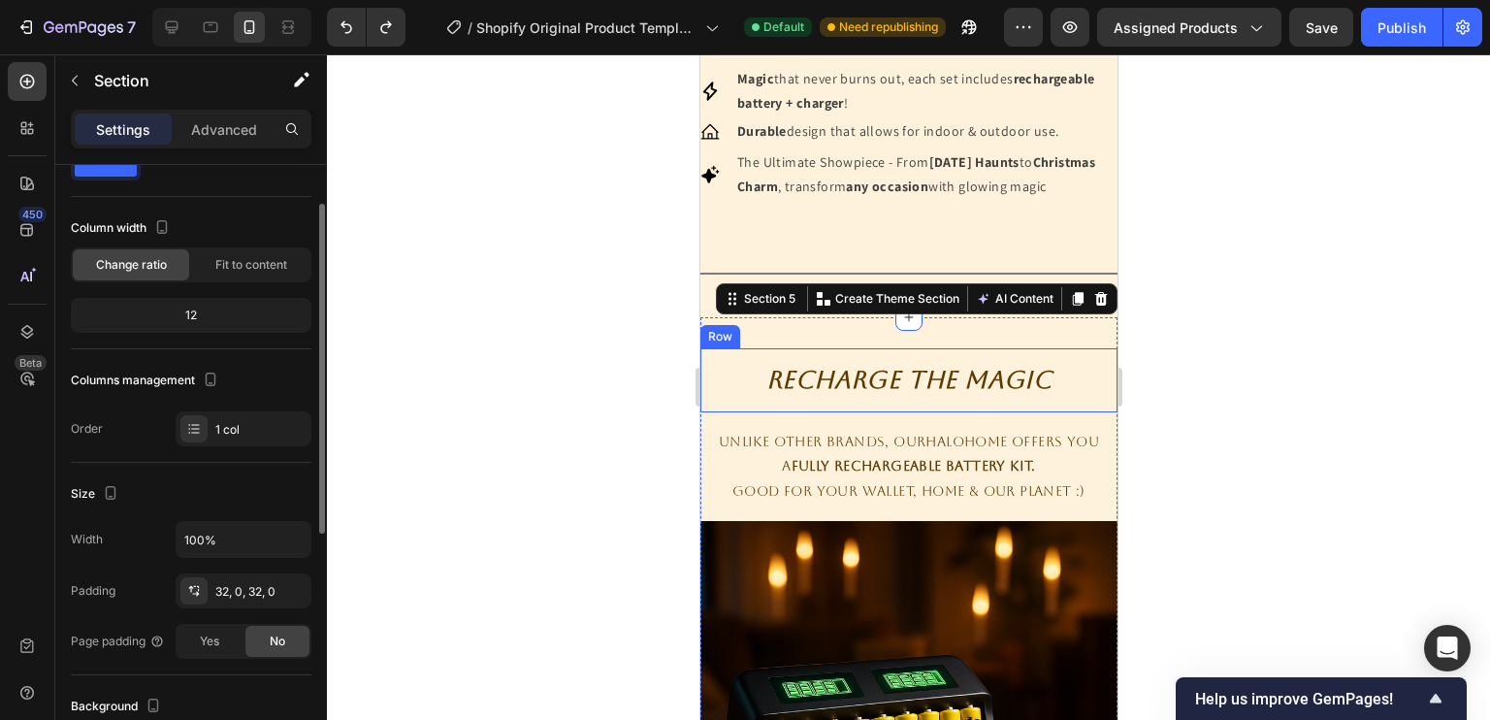
scroll to position [71, 0]
click at [229, 309] on div "12" at bounding box center [191, 314] width 233 height 27
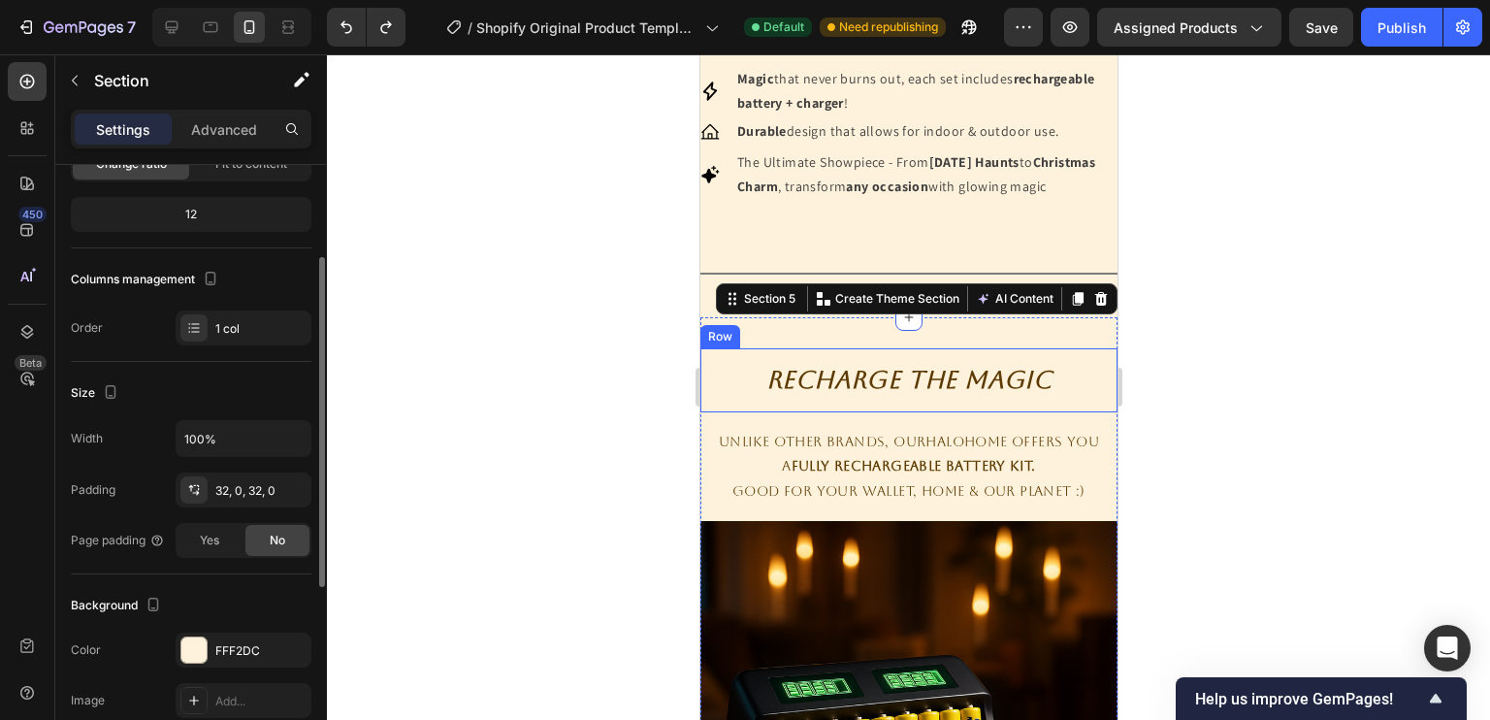
scroll to position [179, 0]
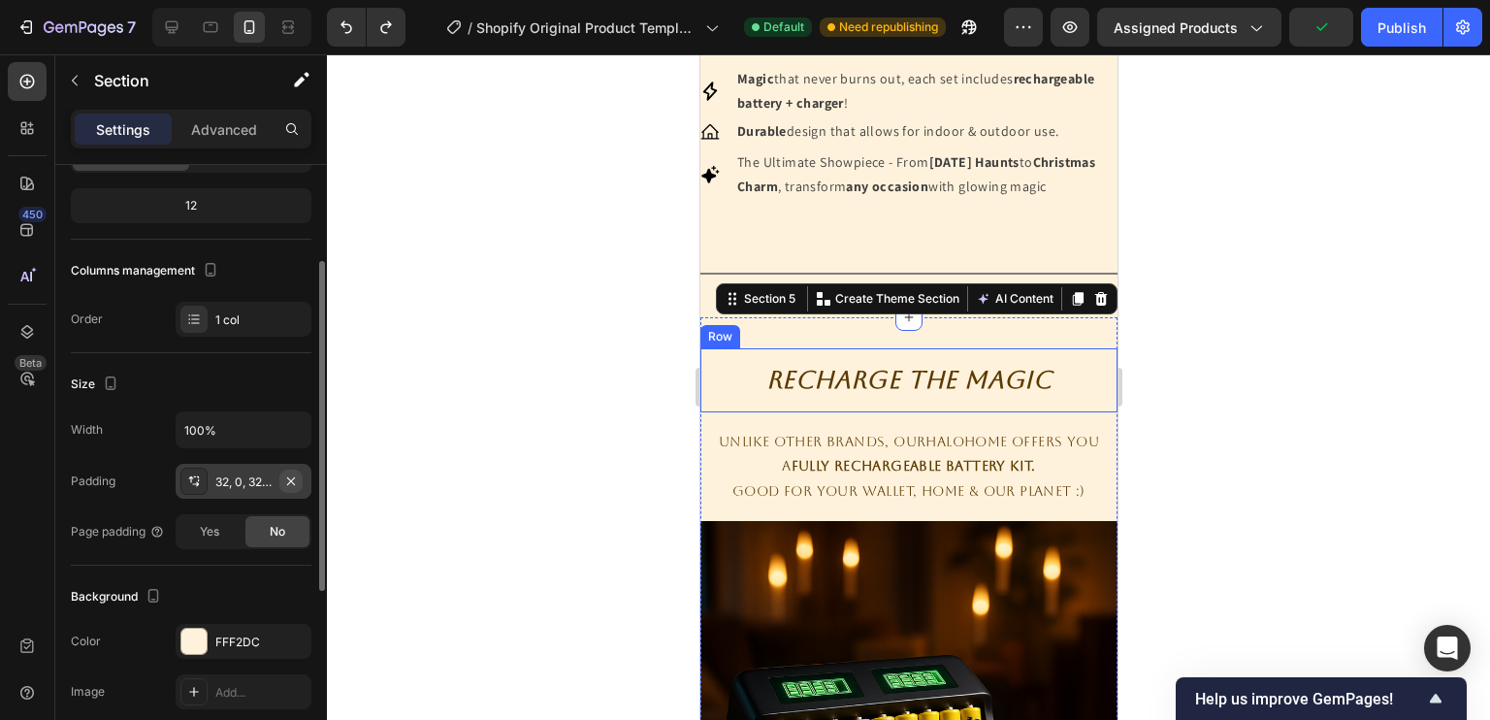
click at [291, 479] on icon "button" at bounding box center [291, 480] width 8 height 8
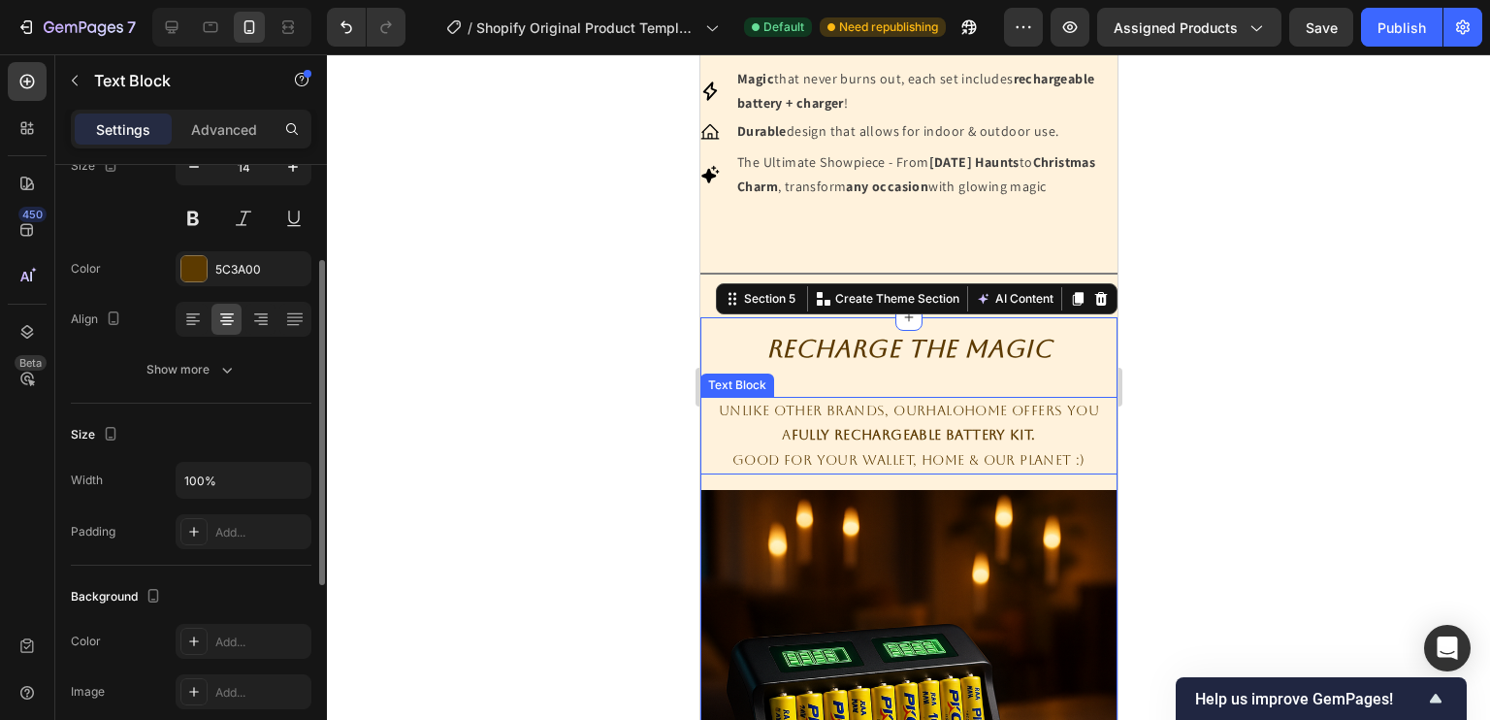
click at [796, 423] on p "Unlike other brands, OurHaloHome offers you" at bounding box center [907, 411] width 413 height 24
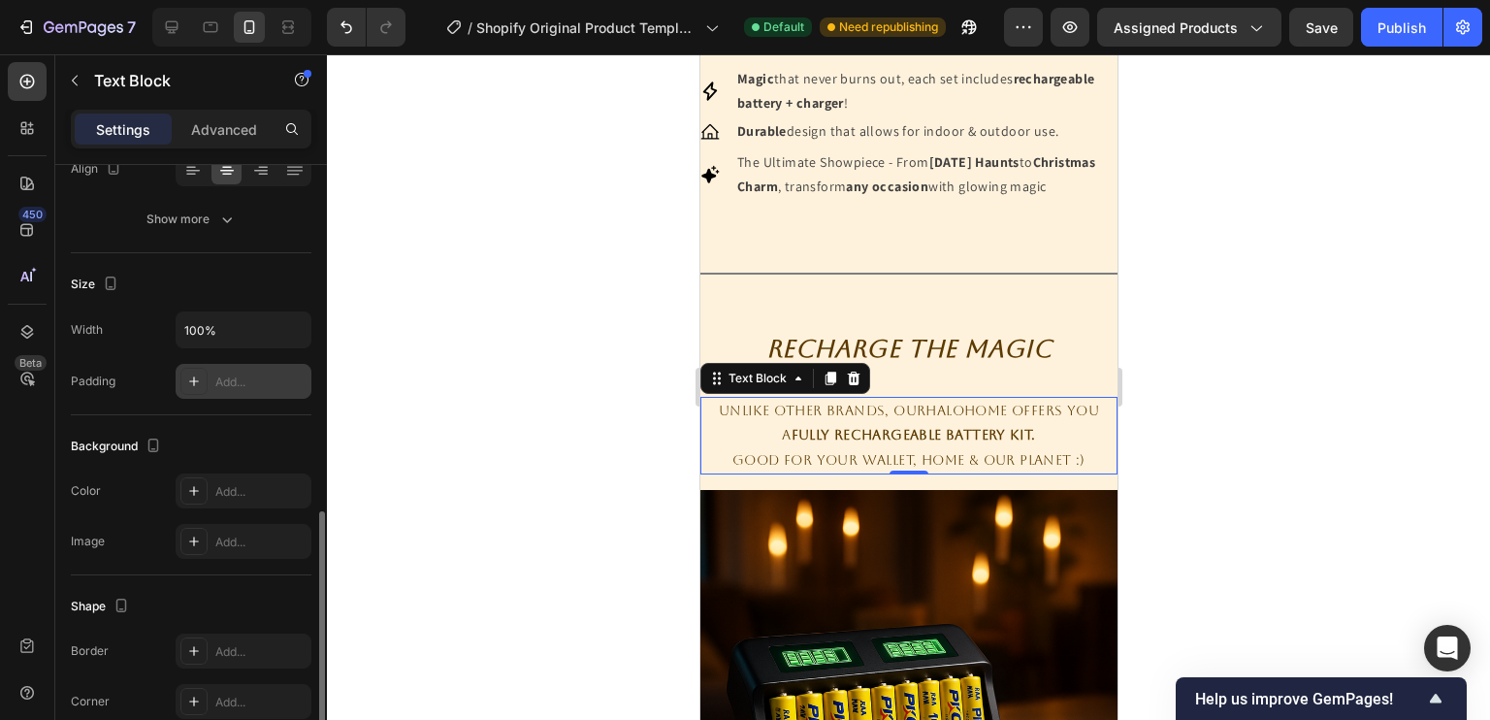
scroll to position [321, 0]
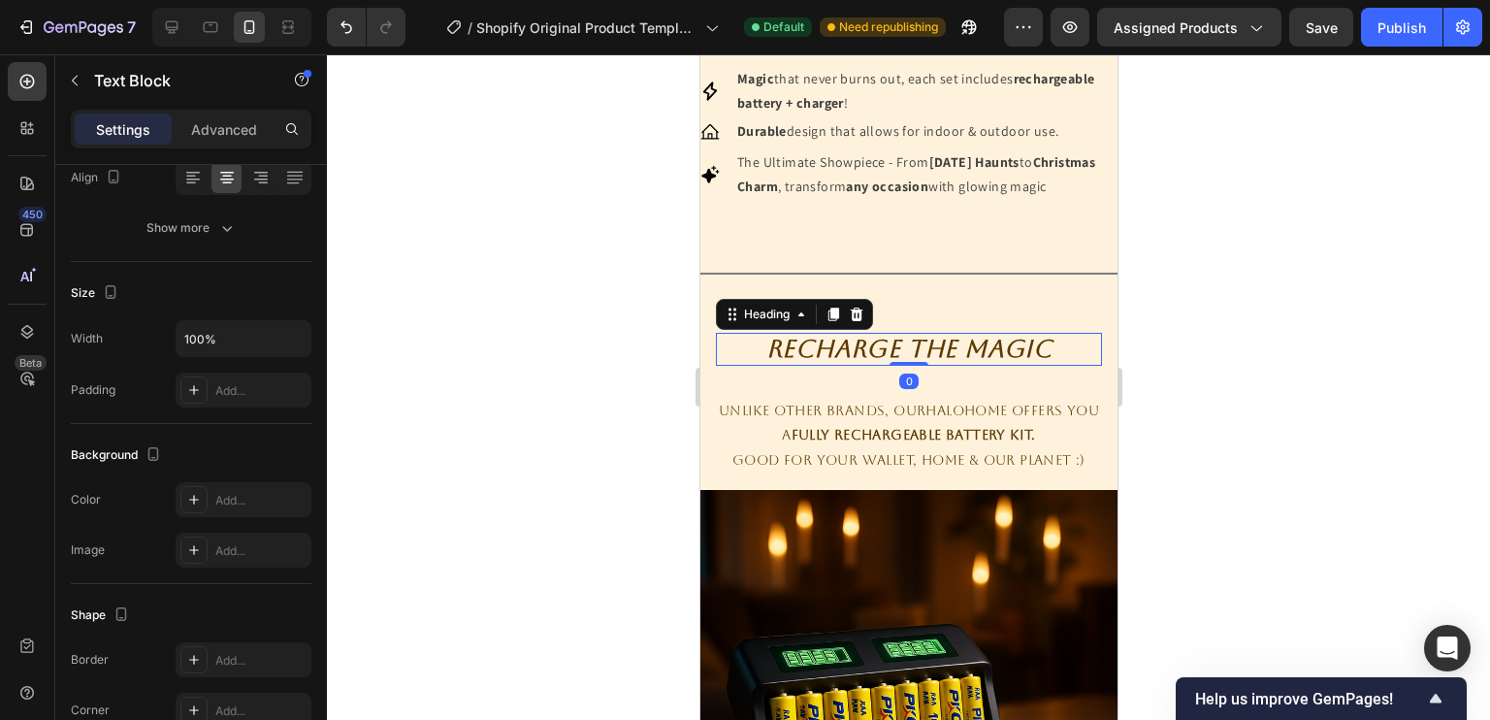
click at [746, 364] on p "Recharge The Magic" at bounding box center [908, 349] width 382 height 29
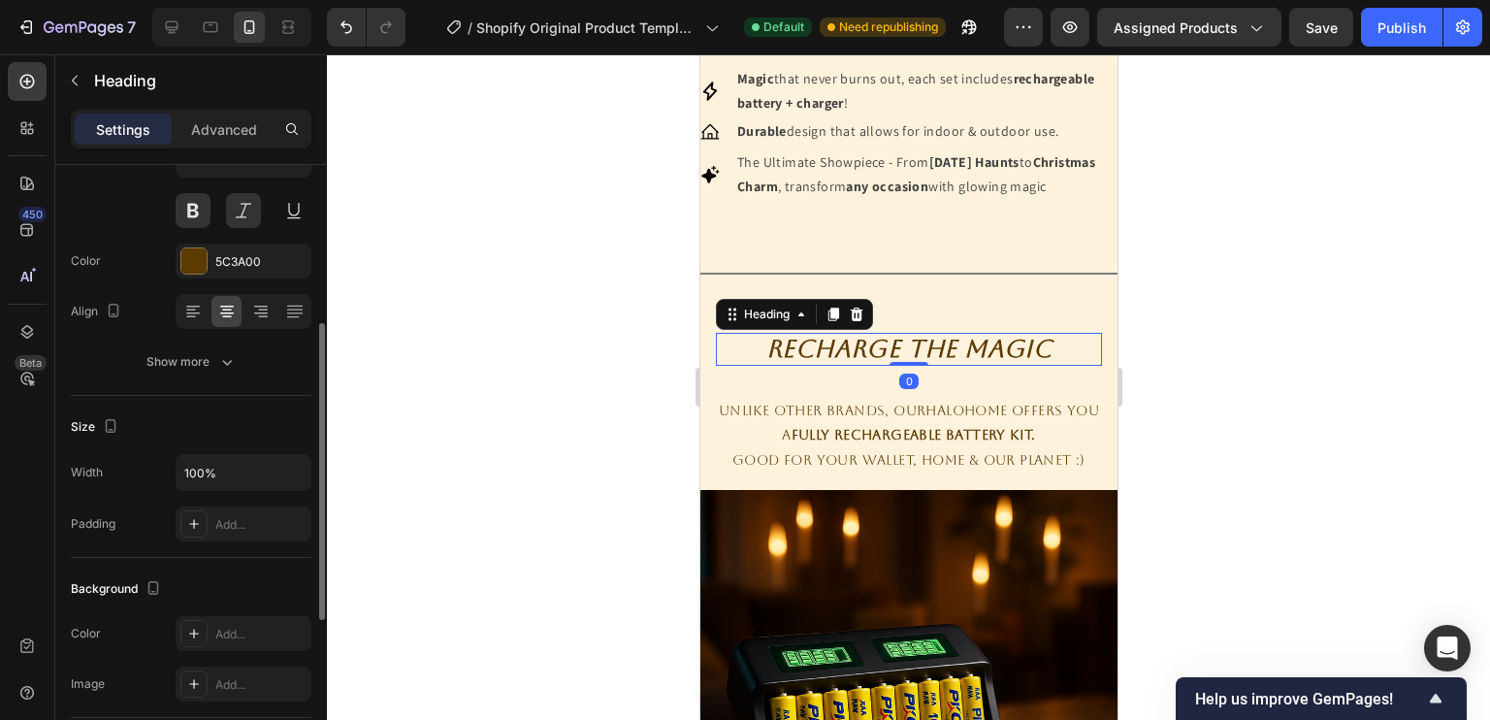
scroll to position [341, 0]
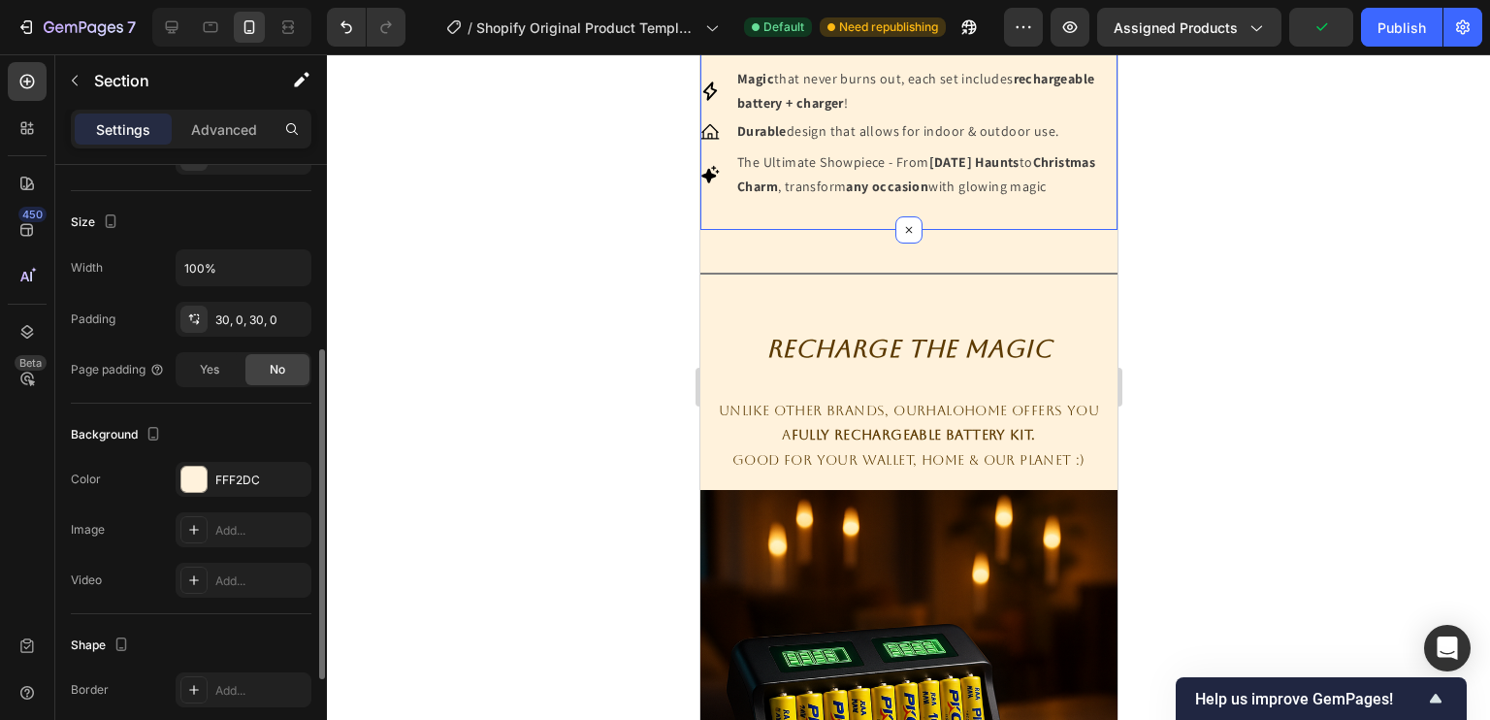
click at [857, 229] on div "WHY IT'S SPECIAL Text Block Icon Magic that never burns out, each set includes …" at bounding box center [907, 115] width 417 height 230
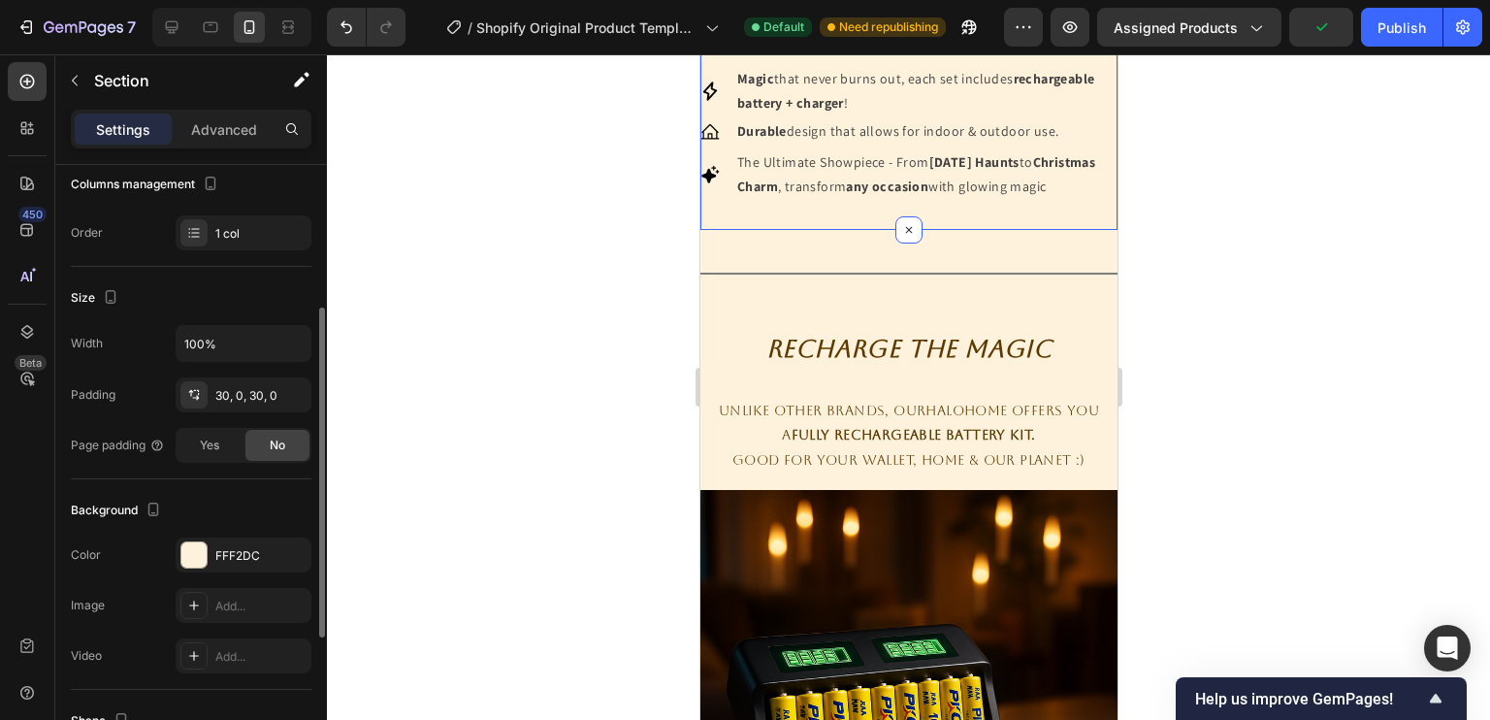
scroll to position [265, 0]
click at [297, 395] on icon "button" at bounding box center [291, 396] width 16 height 16
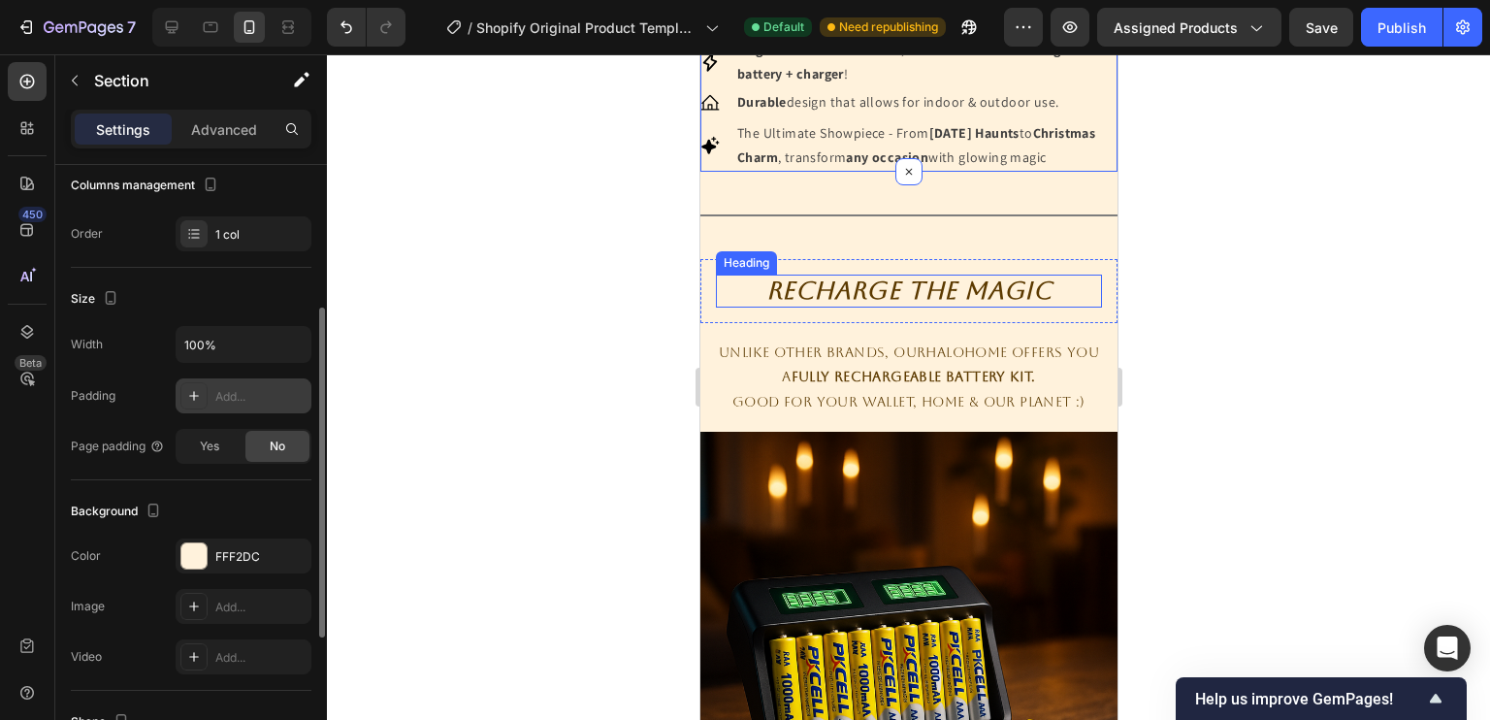
scroll to position [850, 0]
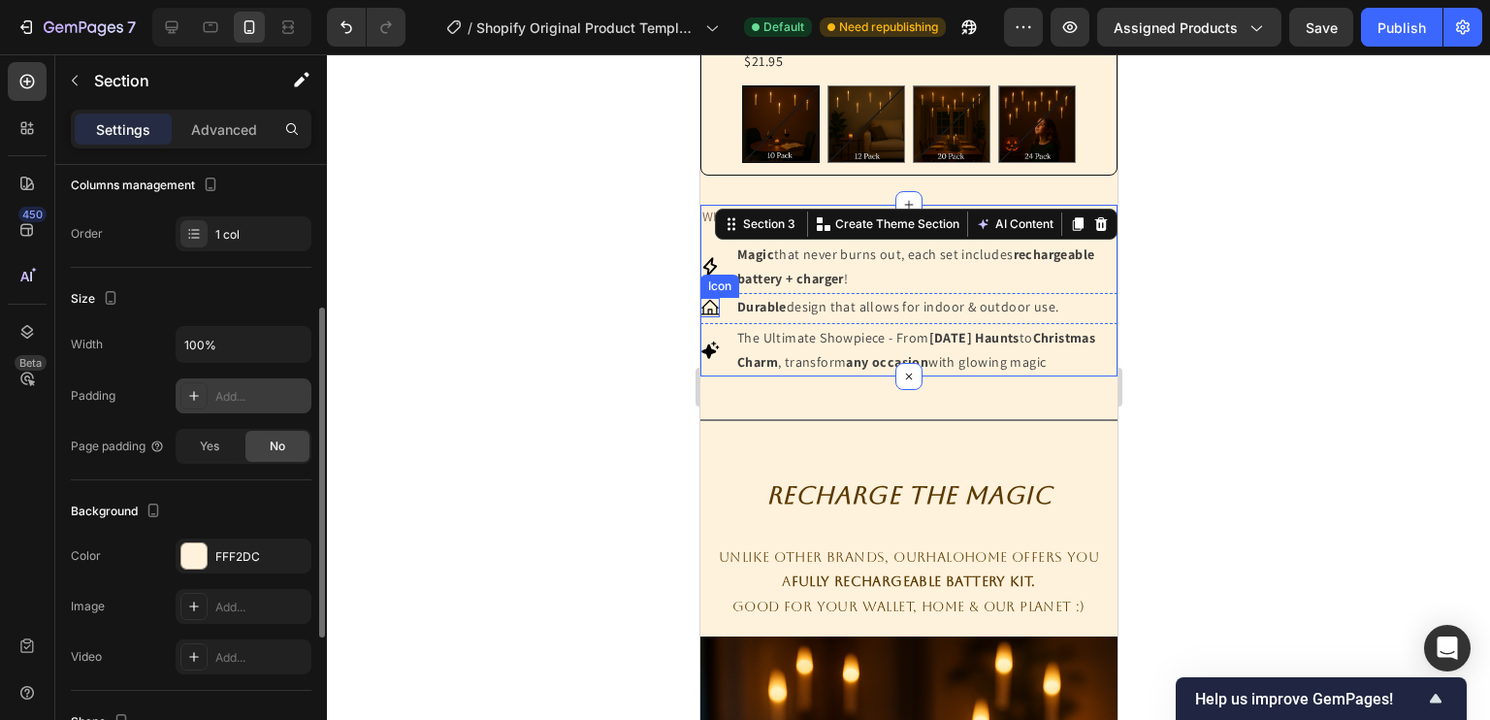
click at [625, 321] on div at bounding box center [908, 386] width 1163 height 665
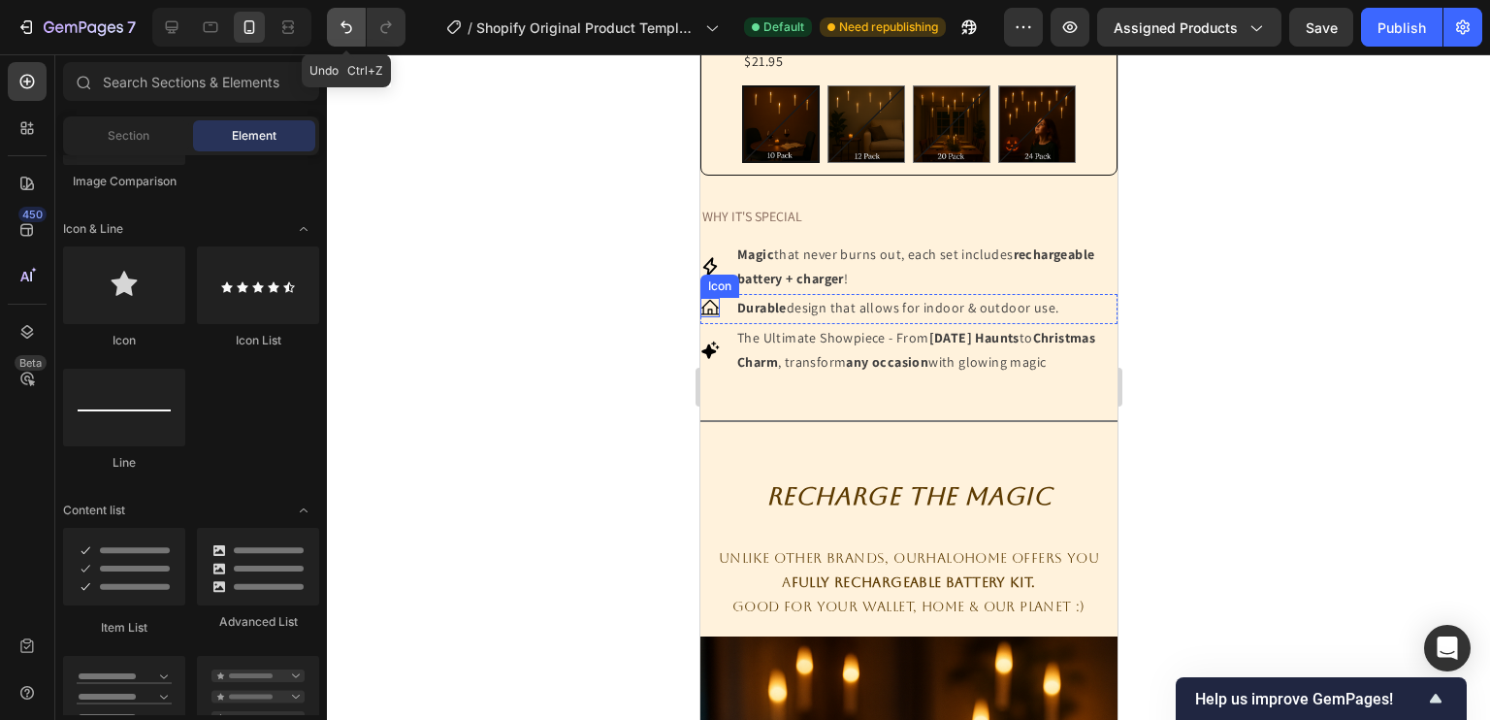
click at [349, 25] on icon "Undo/Redo" at bounding box center [346, 27] width 12 height 13
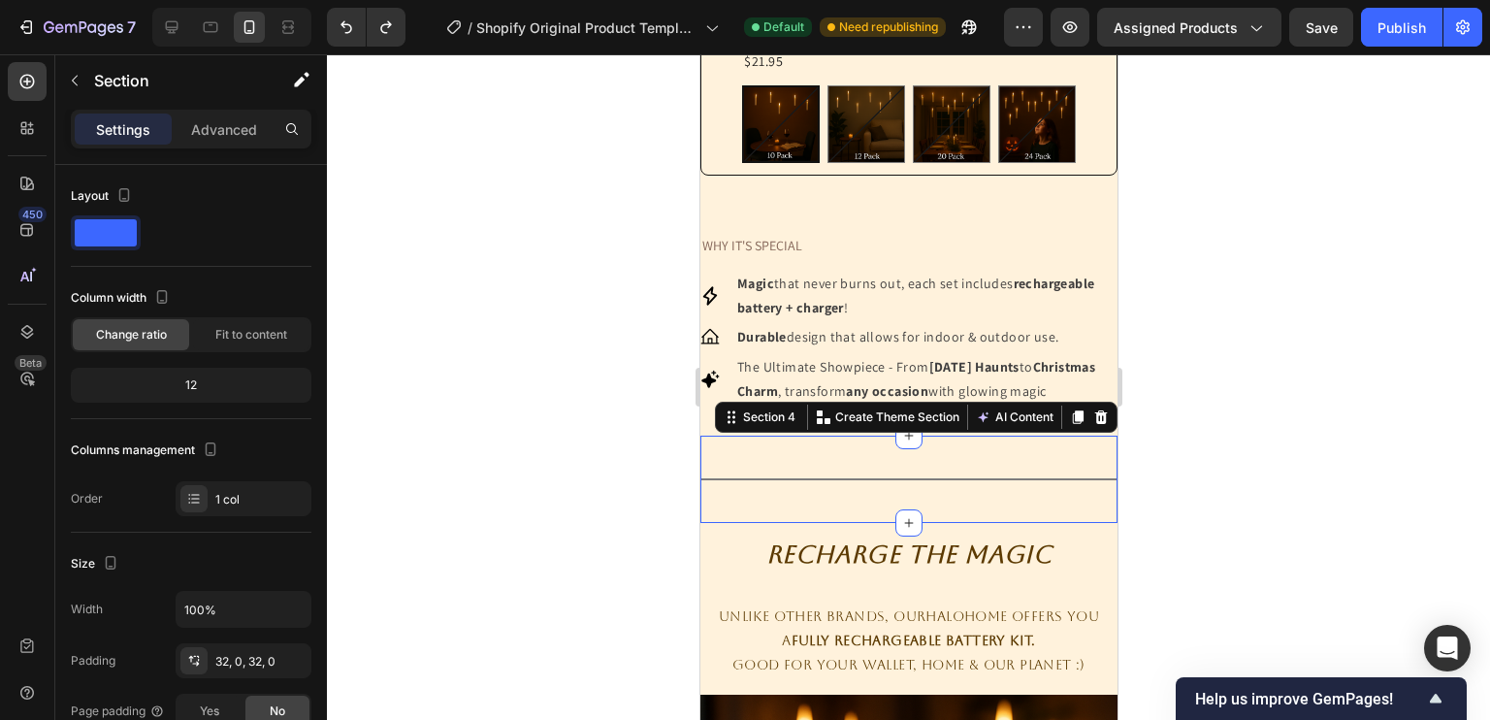
click at [812, 468] on div "Title Line Section 4 You can create reusable sections Create Theme Section AI C…" at bounding box center [907, 478] width 417 height 87
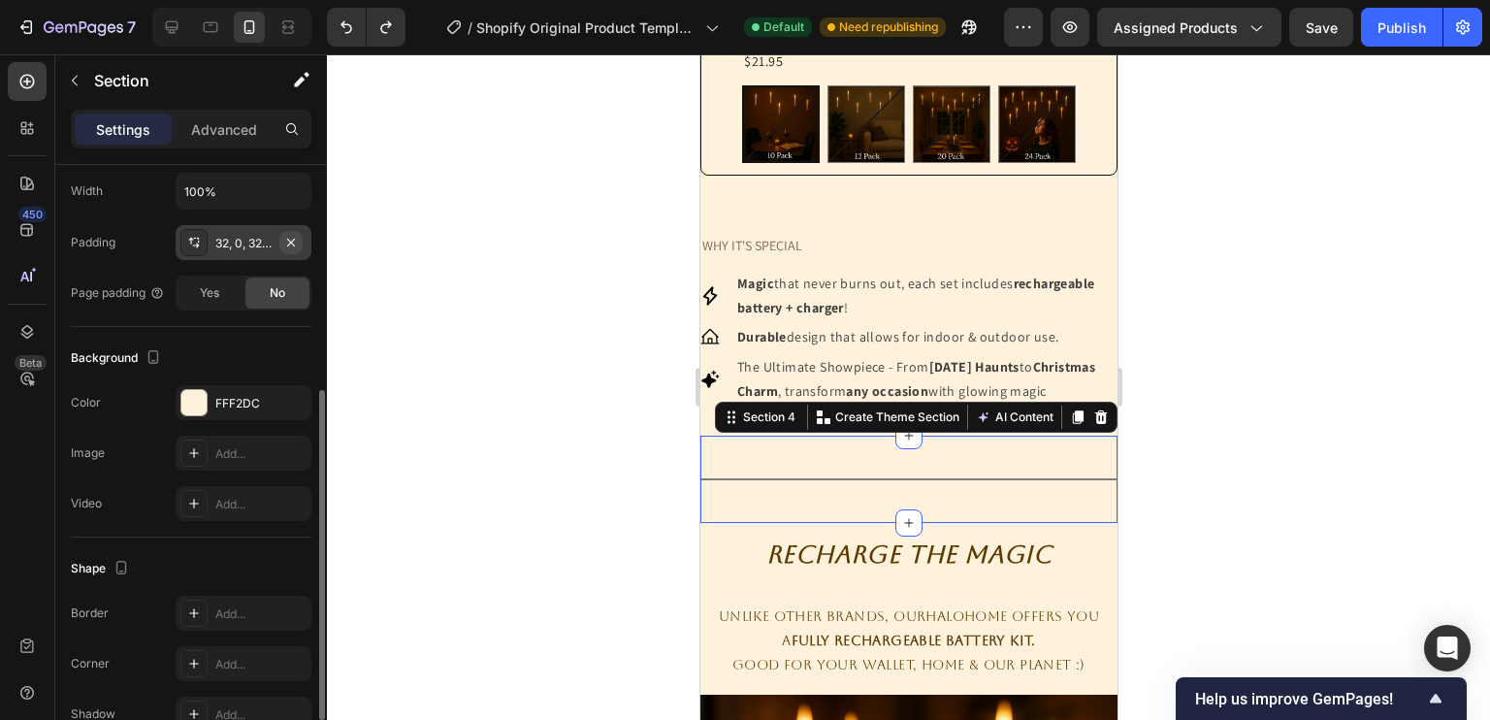
click at [290, 241] on icon "button" at bounding box center [291, 242] width 8 height 8
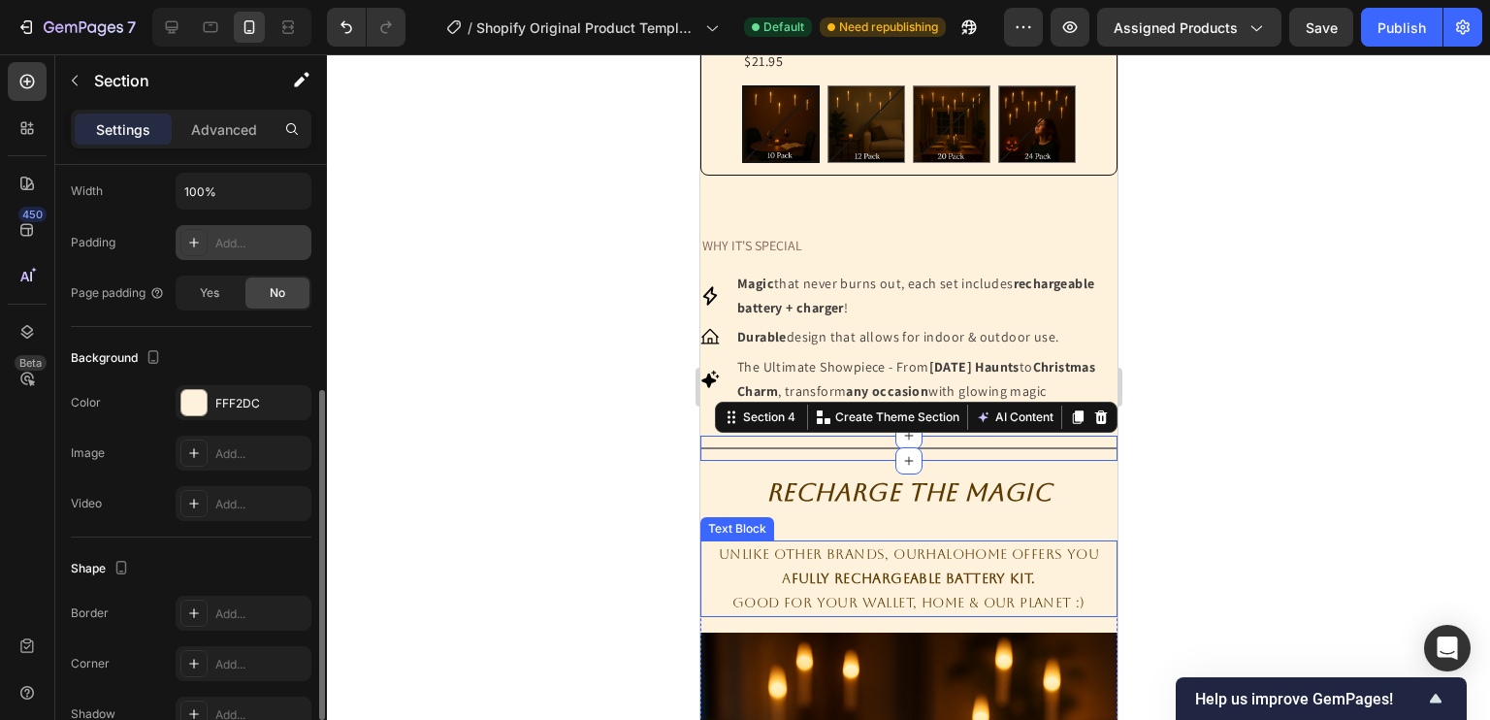
click at [668, 624] on div at bounding box center [908, 386] width 1163 height 665
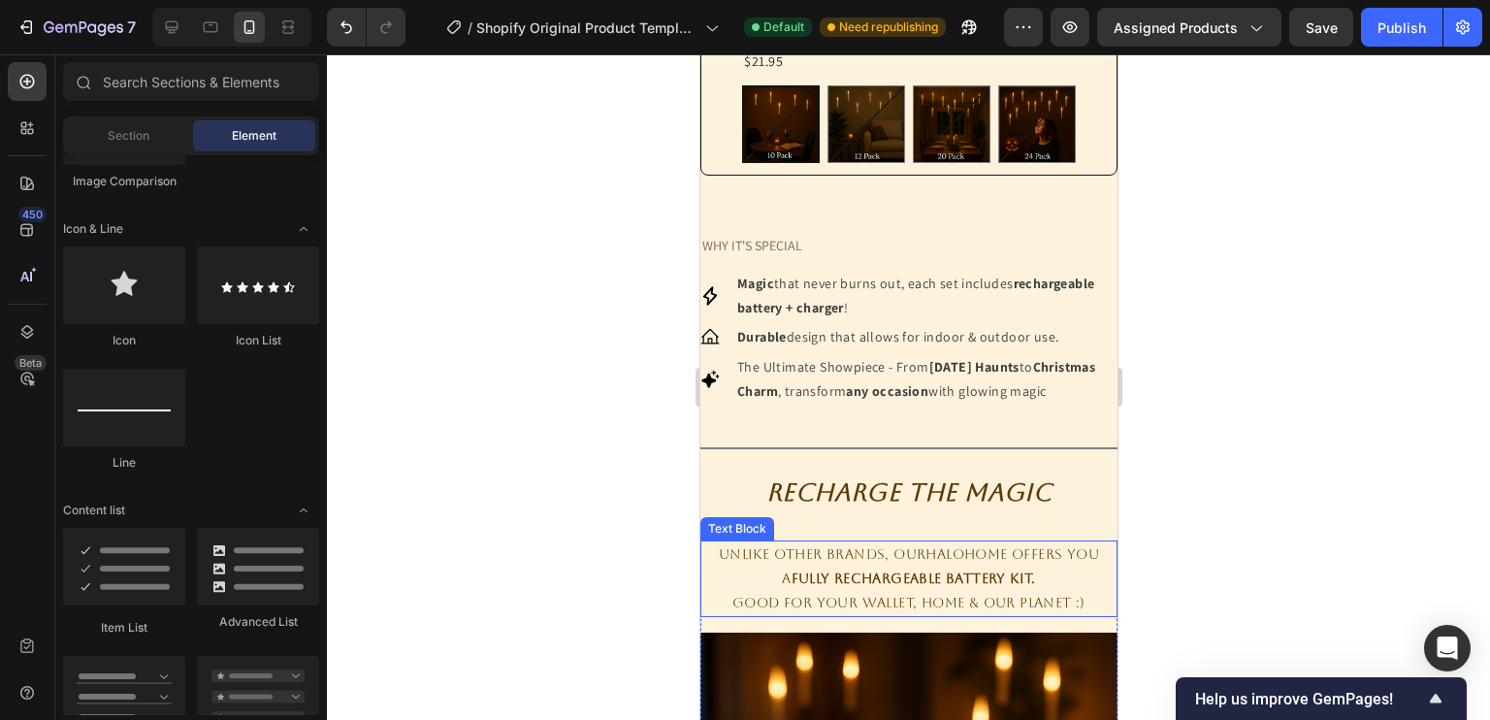
click at [545, 532] on div at bounding box center [908, 386] width 1163 height 665
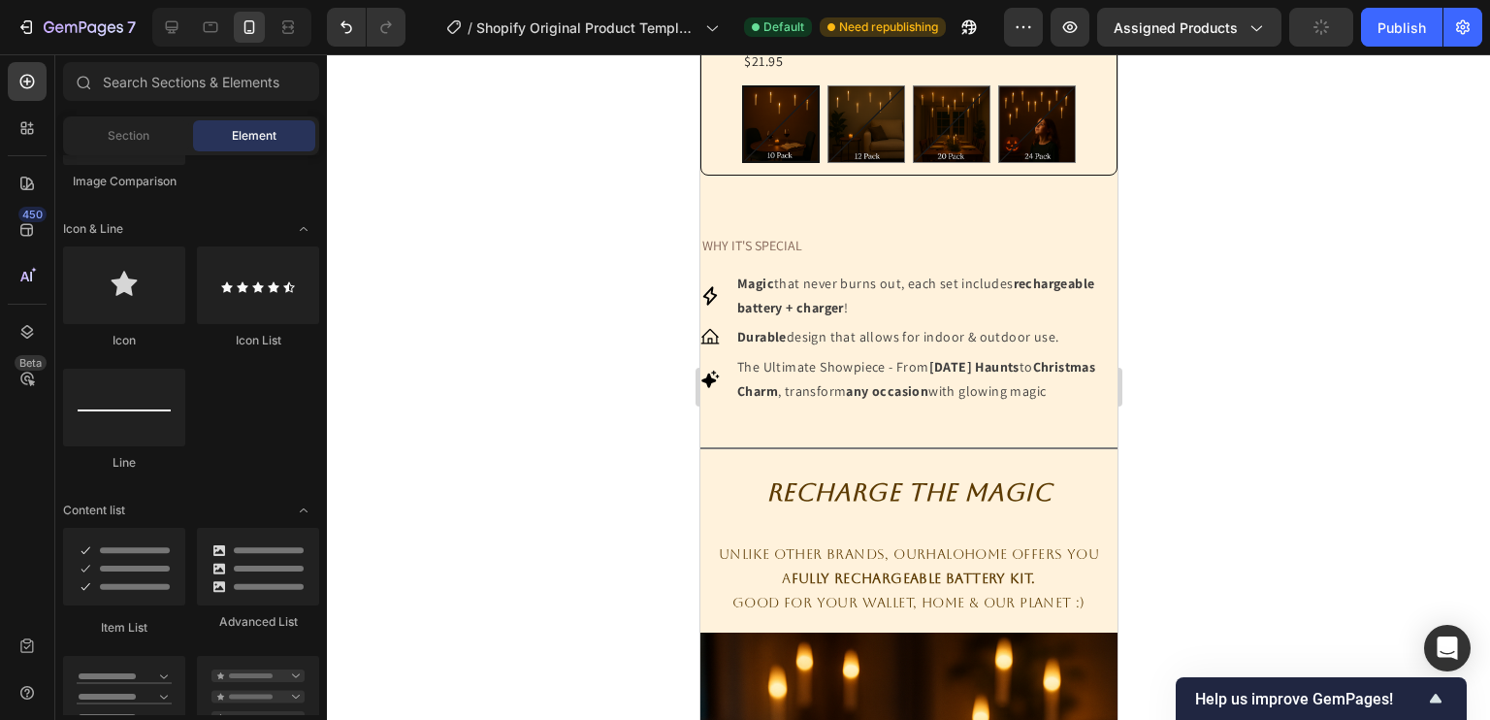
click at [1254, 475] on div at bounding box center [908, 386] width 1163 height 665
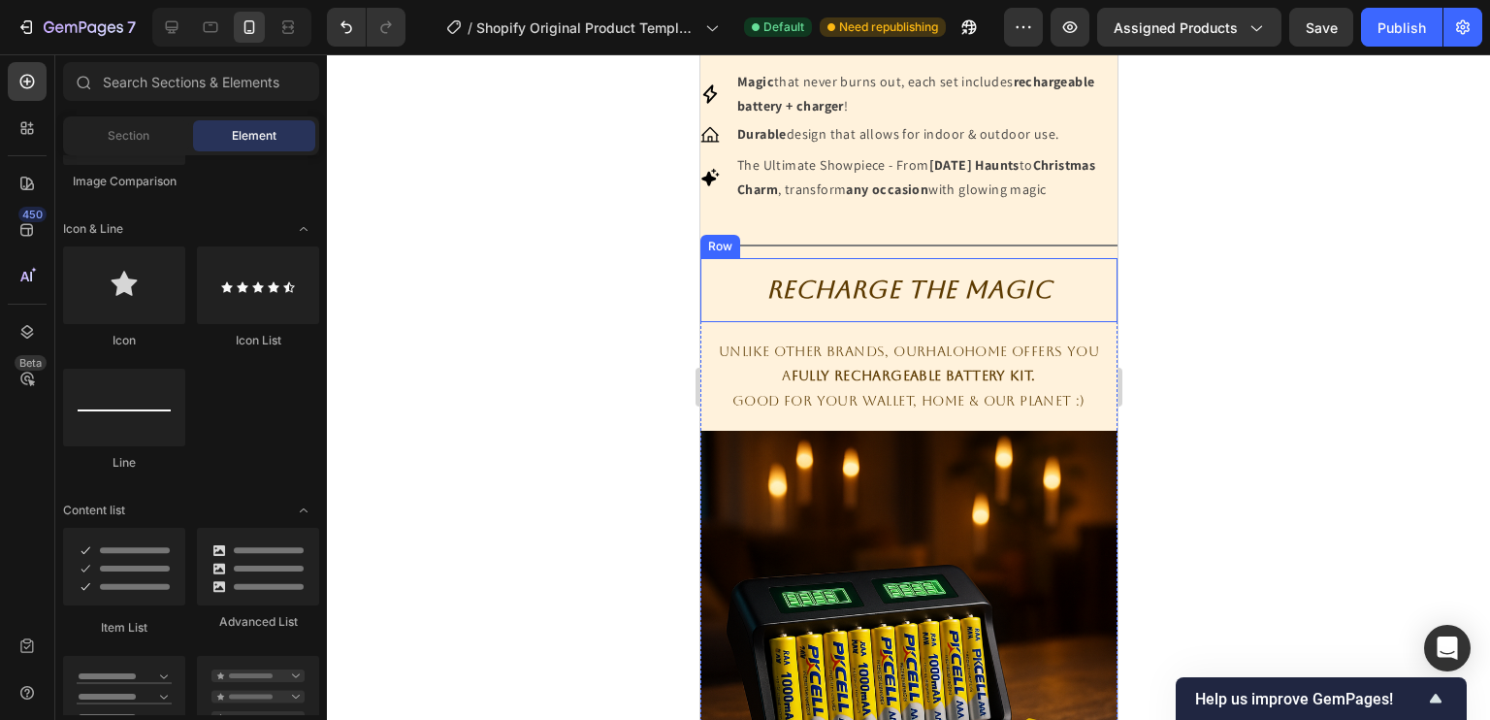
scroll to position [1119, 0]
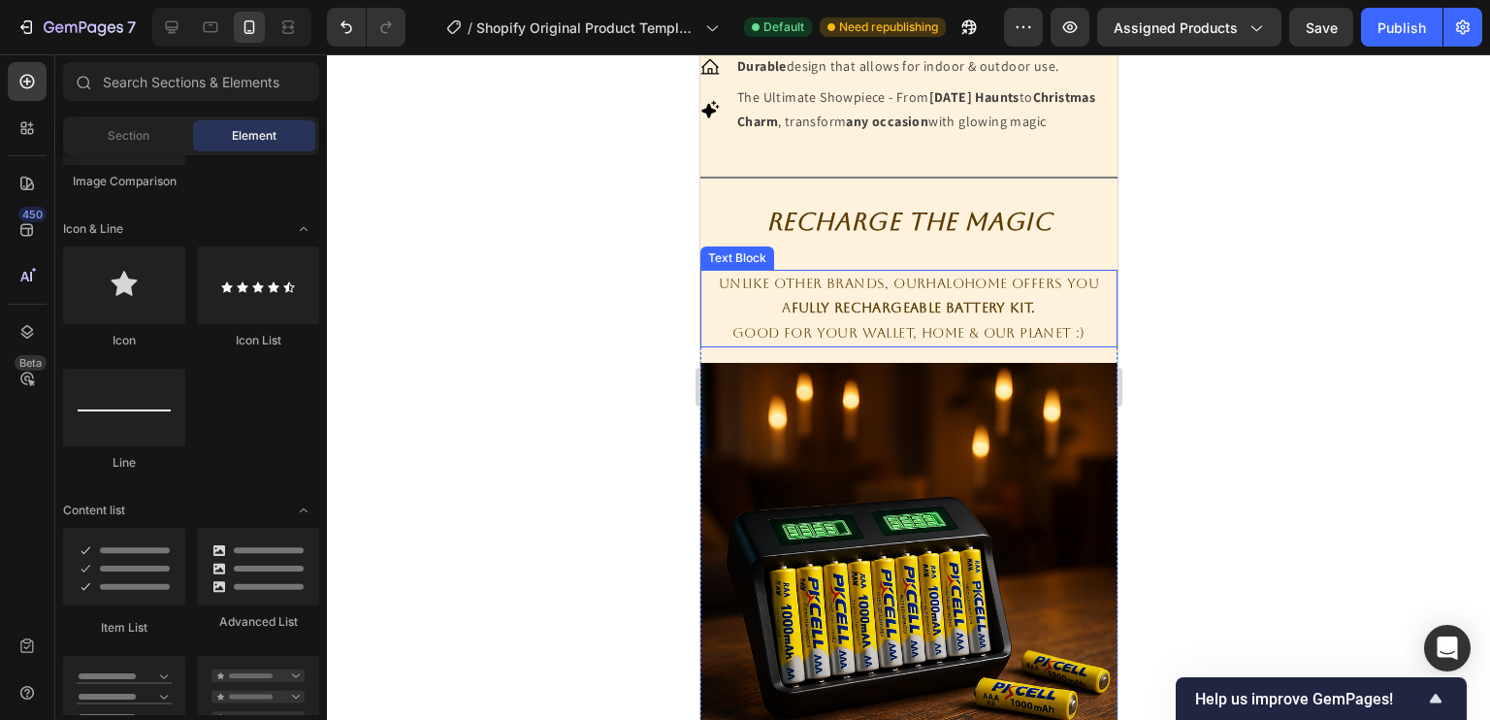
click at [905, 294] on p "Unlike other brands, OurHaloHome offers you" at bounding box center [907, 284] width 413 height 24
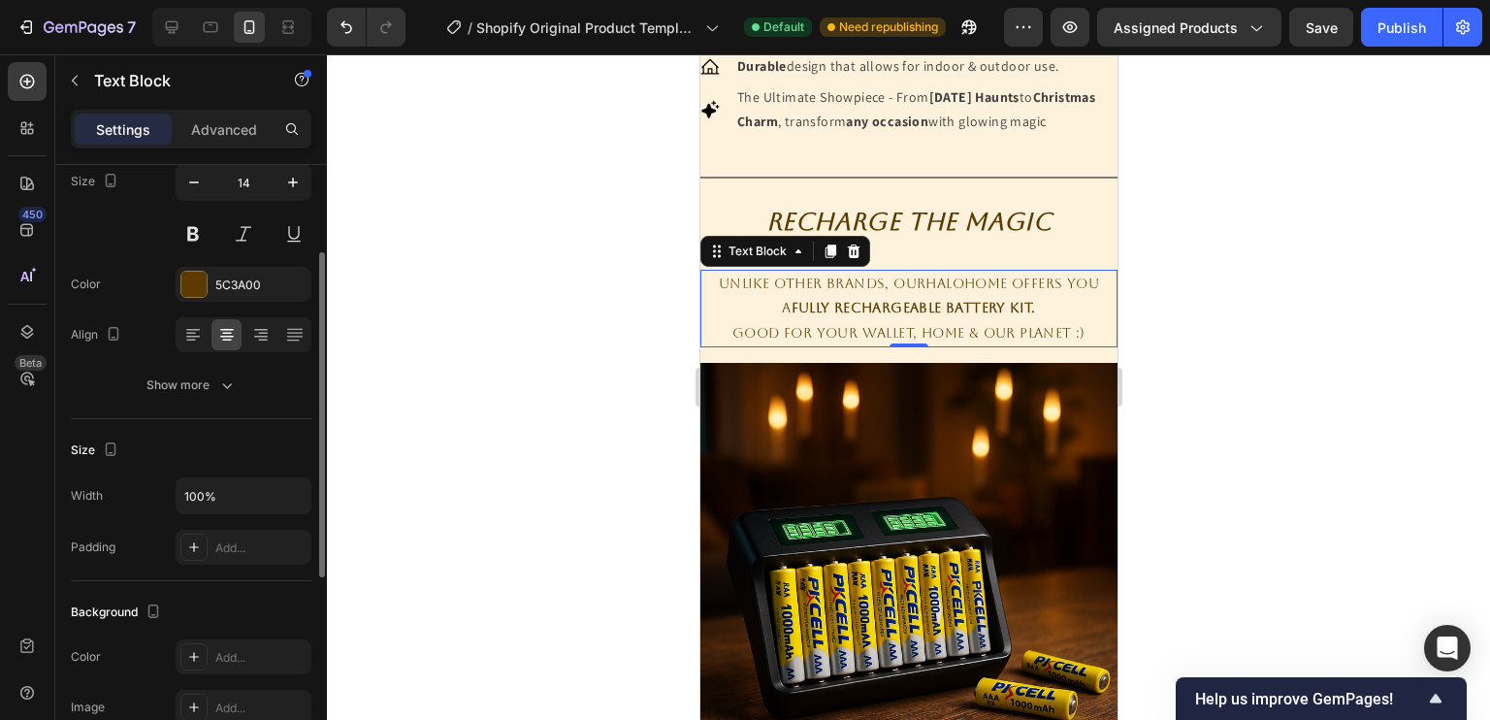
scroll to position [163, 0]
click at [191, 391] on div "Show more" at bounding box center [191, 385] width 90 height 19
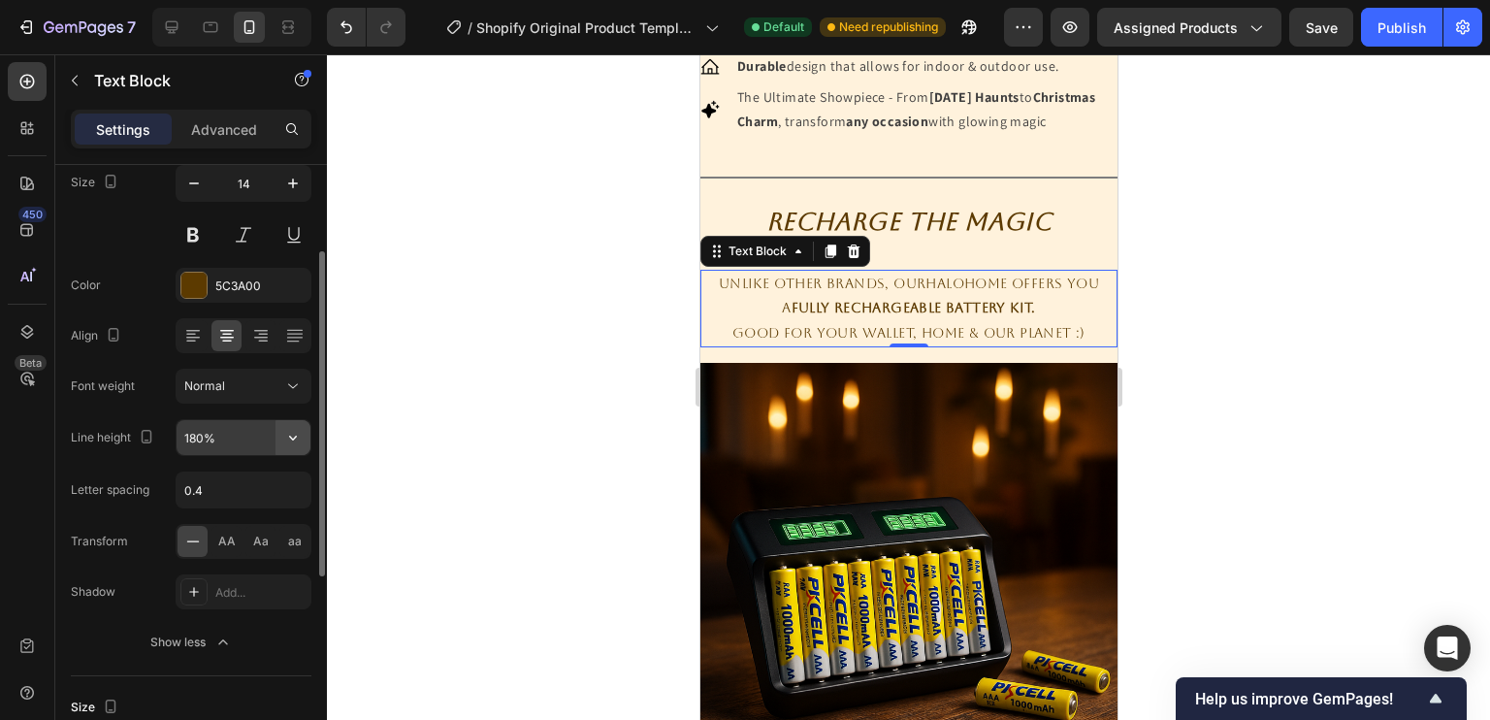
click at [298, 438] on icon "button" at bounding box center [292, 437] width 19 height 19
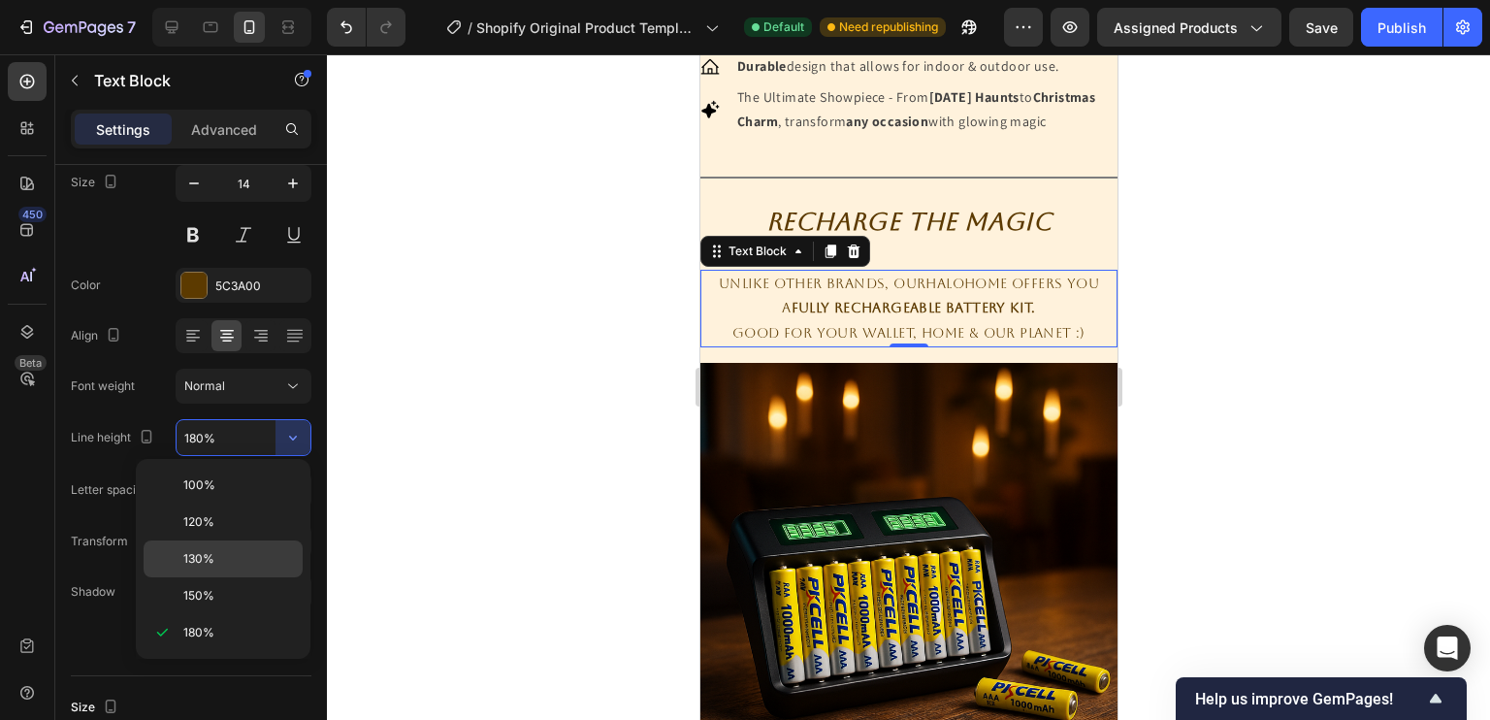
click at [230, 548] on div "130%" at bounding box center [223, 558] width 159 height 37
type input "130%"
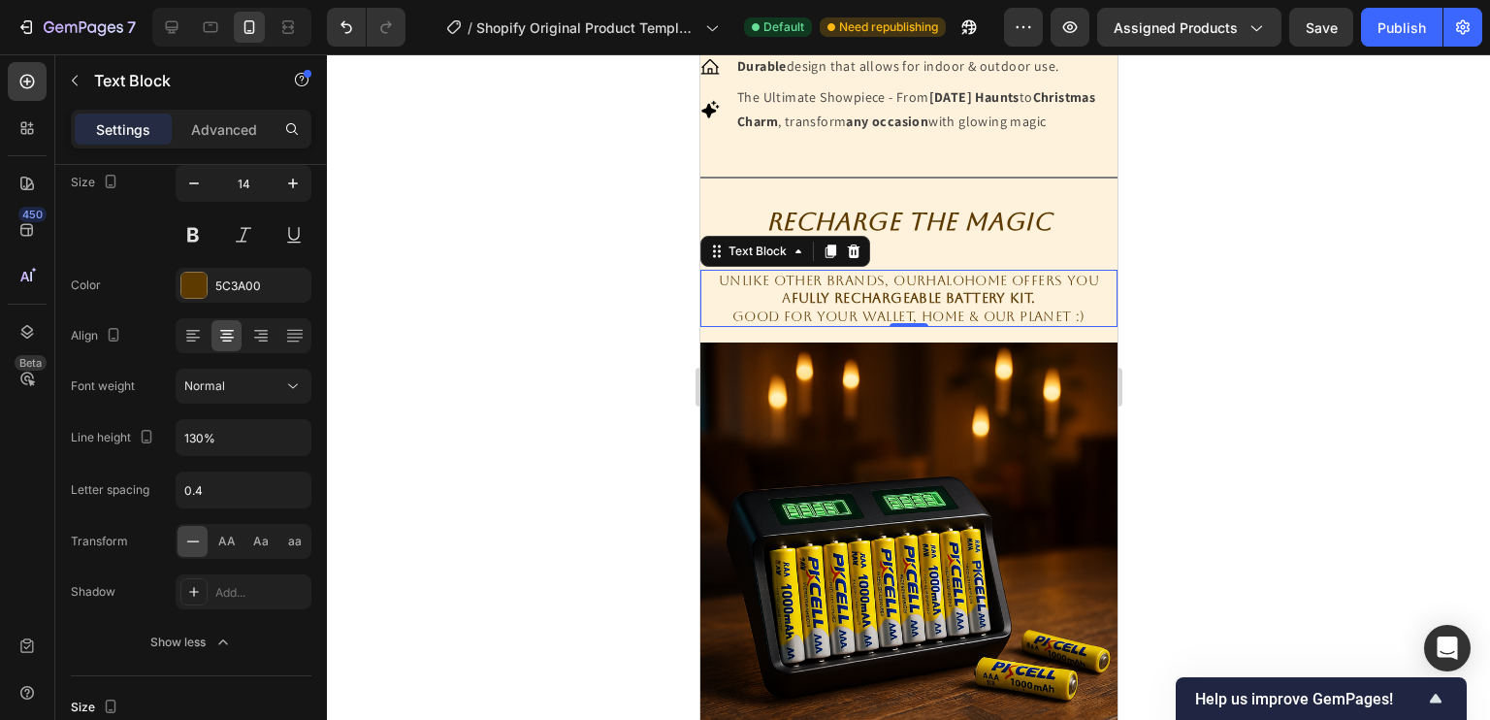
click at [569, 376] on div at bounding box center [908, 386] width 1163 height 665
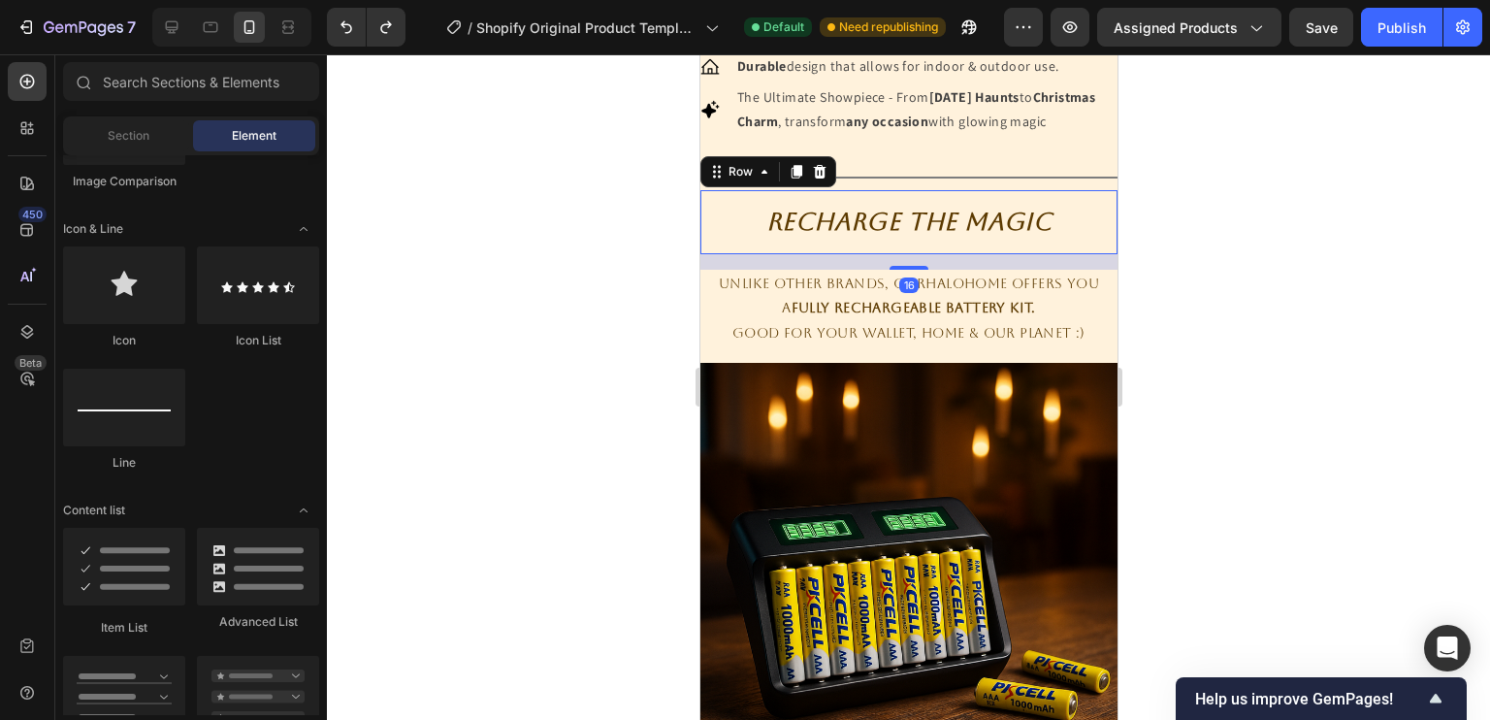
click at [849, 254] on div "Recharge The Magic Heading Row 16" at bounding box center [907, 222] width 417 height 64
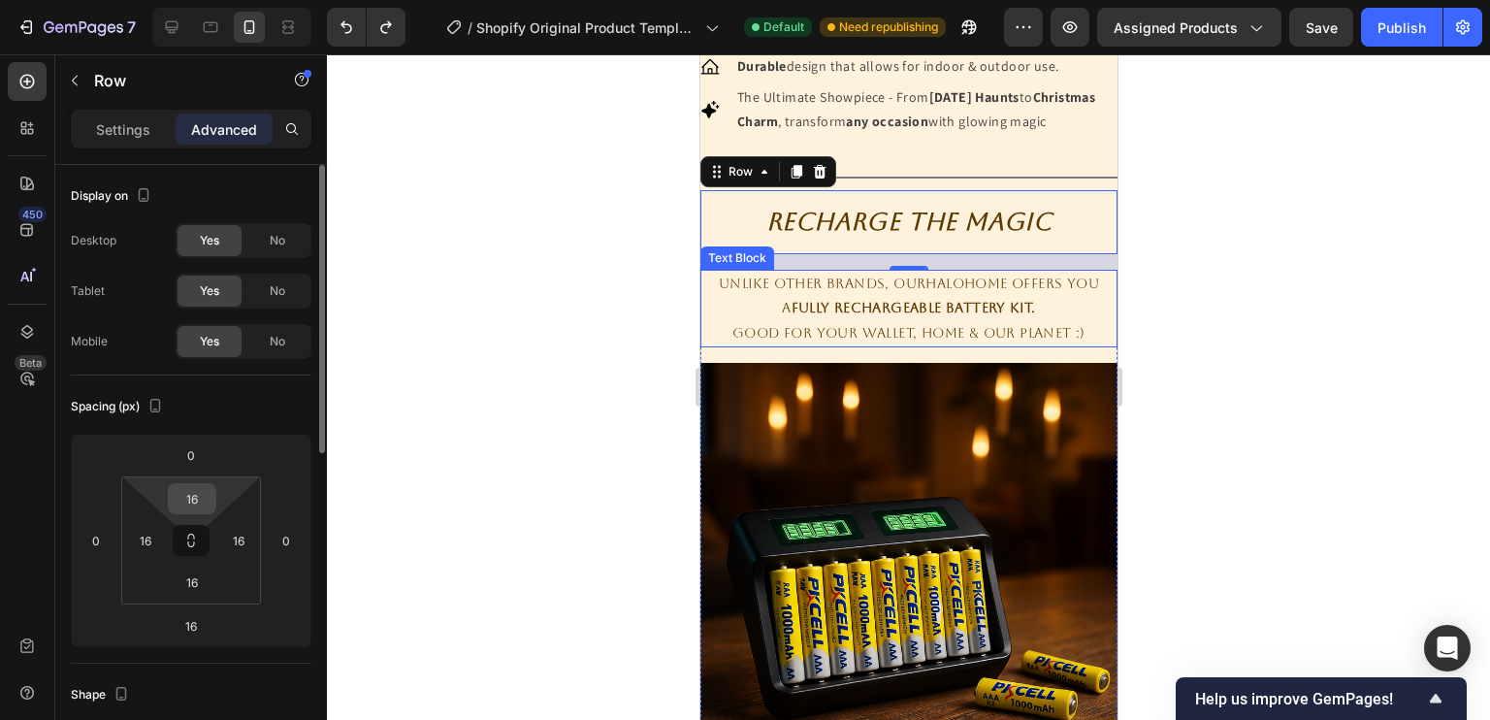
click at [190, 507] on input "16" at bounding box center [192, 498] width 39 height 29
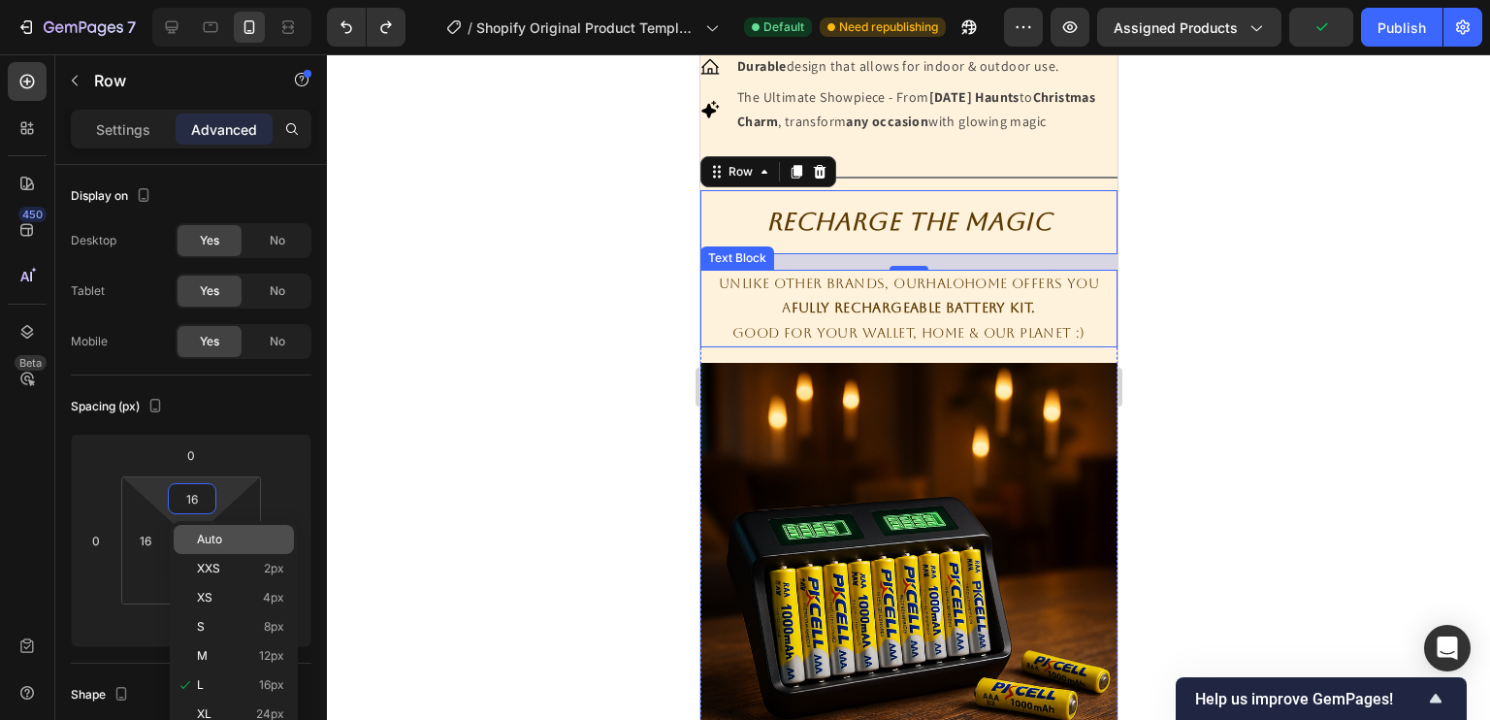
click at [224, 548] on div "Auto" at bounding box center [234, 539] width 120 height 29
type input "Auto"
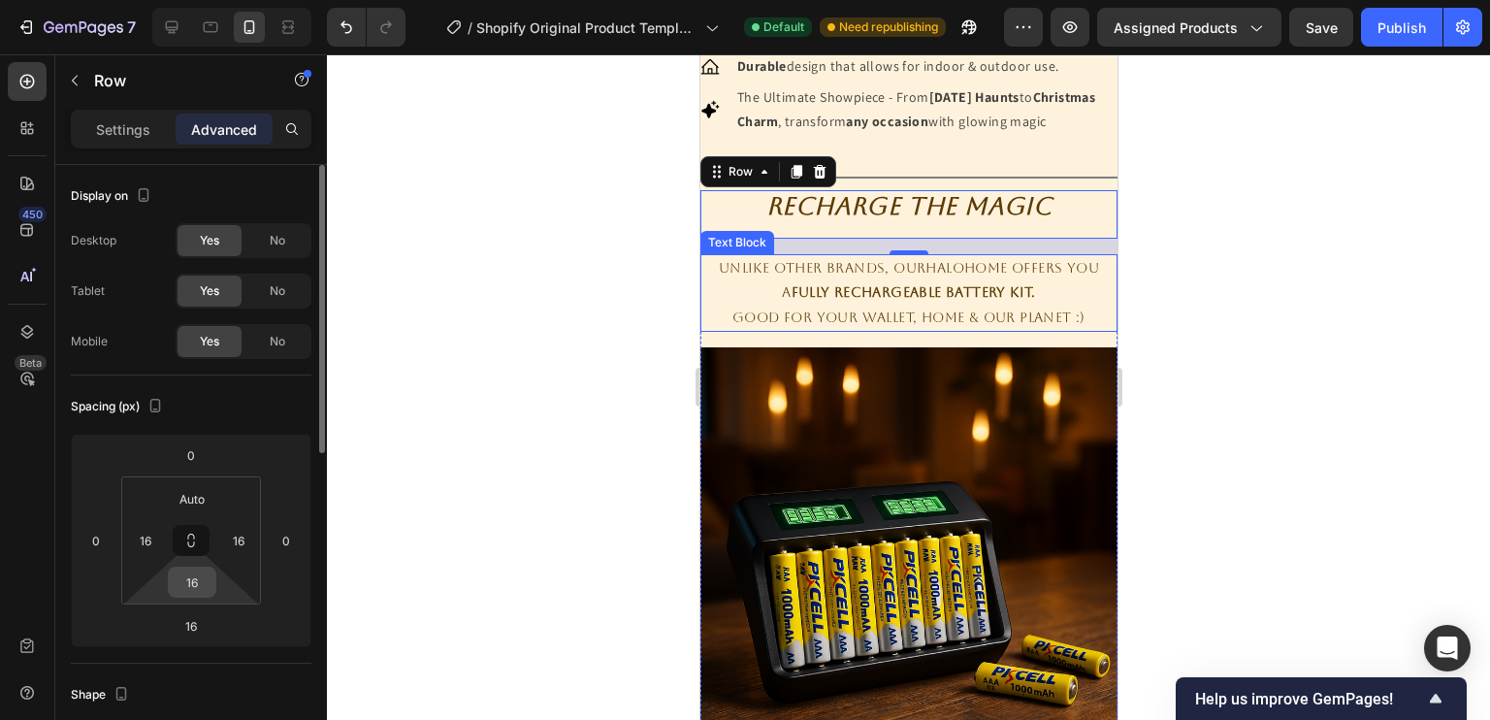
click at [205, 578] on input "16" at bounding box center [192, 581] width 39 height 29
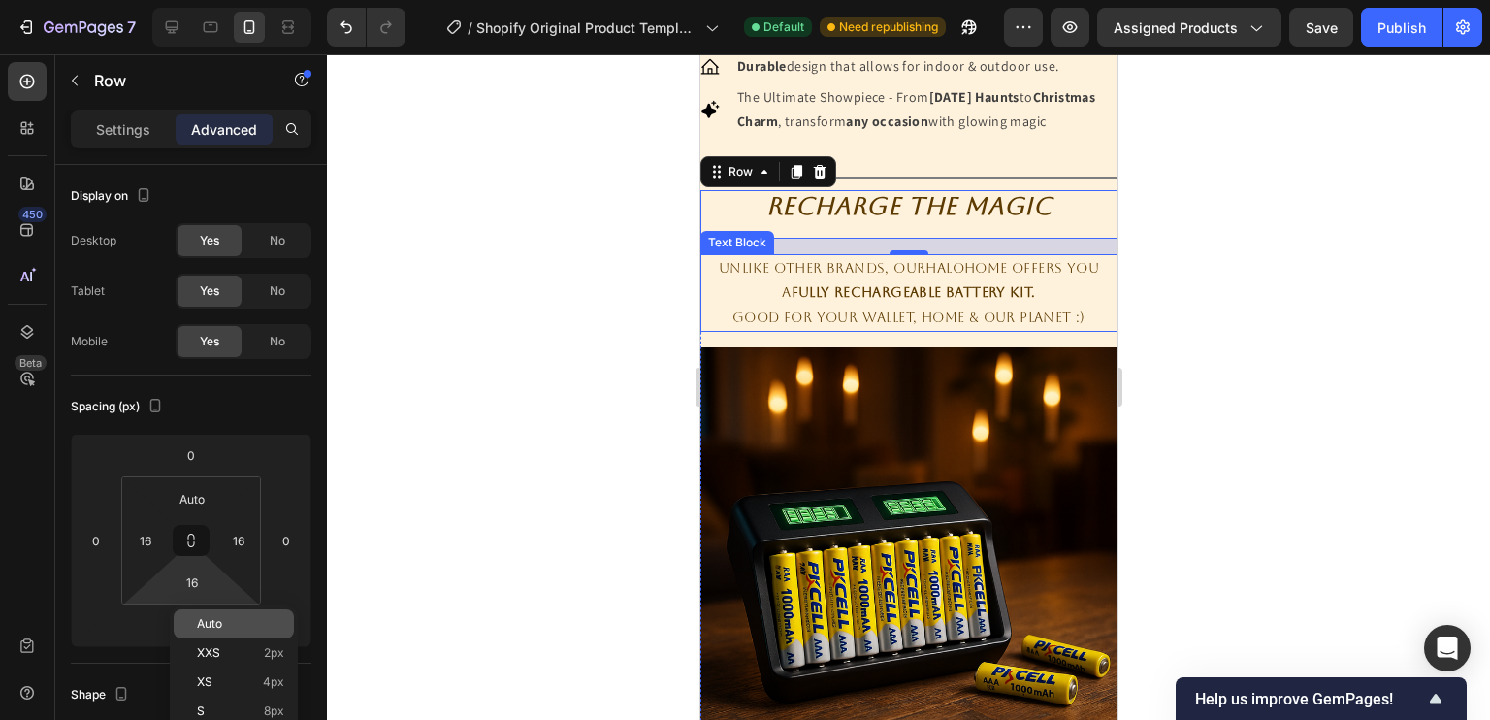
click at [211, 633] on div "Auto" at bounding box center [234, 623] width 120 height 29
type input "Auto"
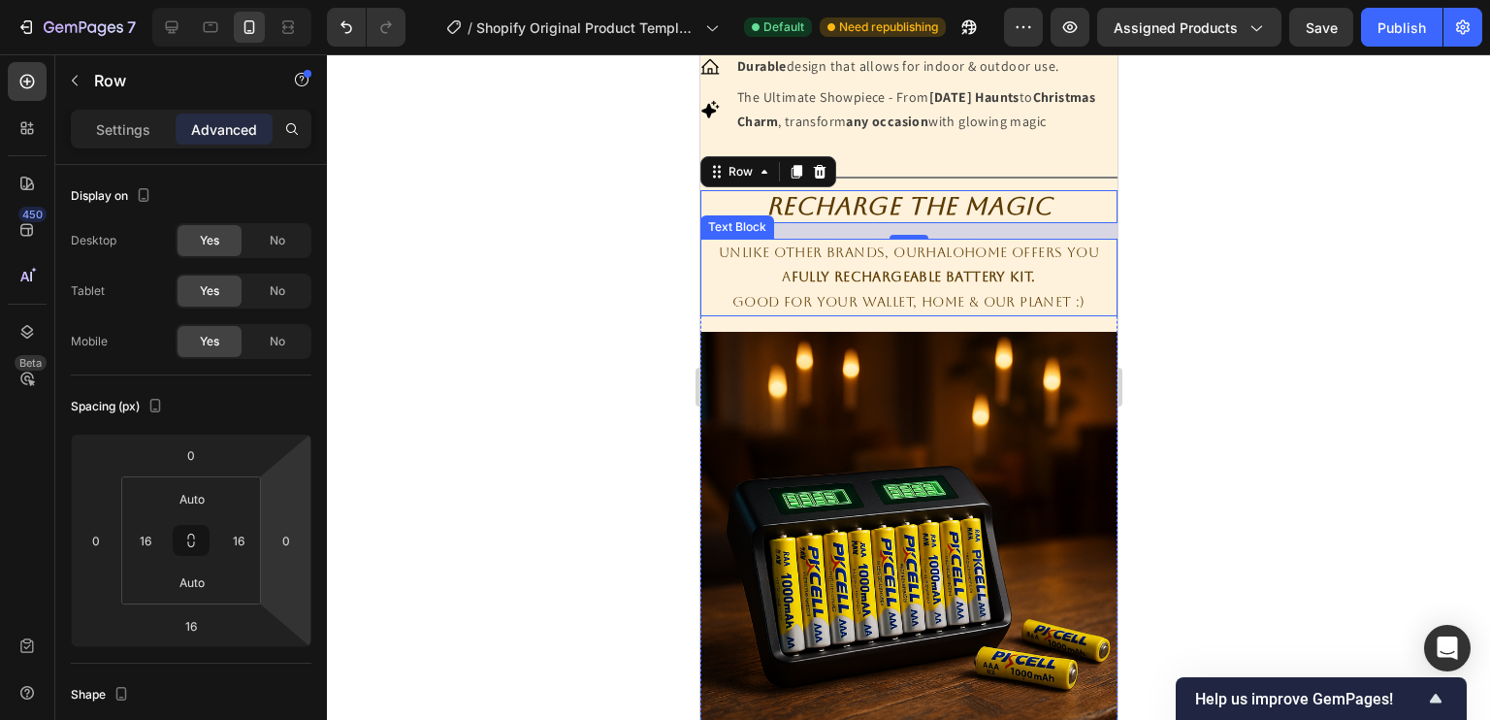
click at [433, 488] on div at bounding box center [908, 386] width 1163 height 665
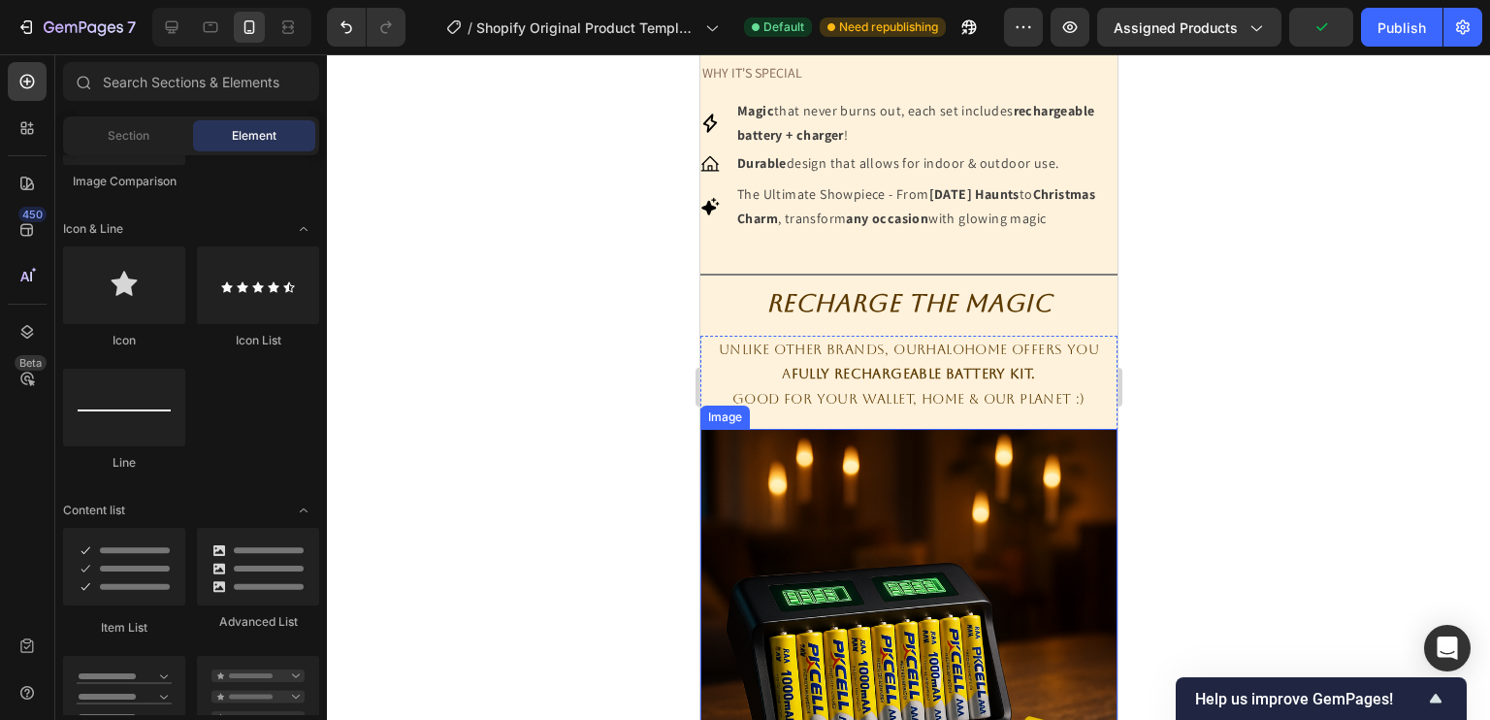
scroll to position [1000, 0]
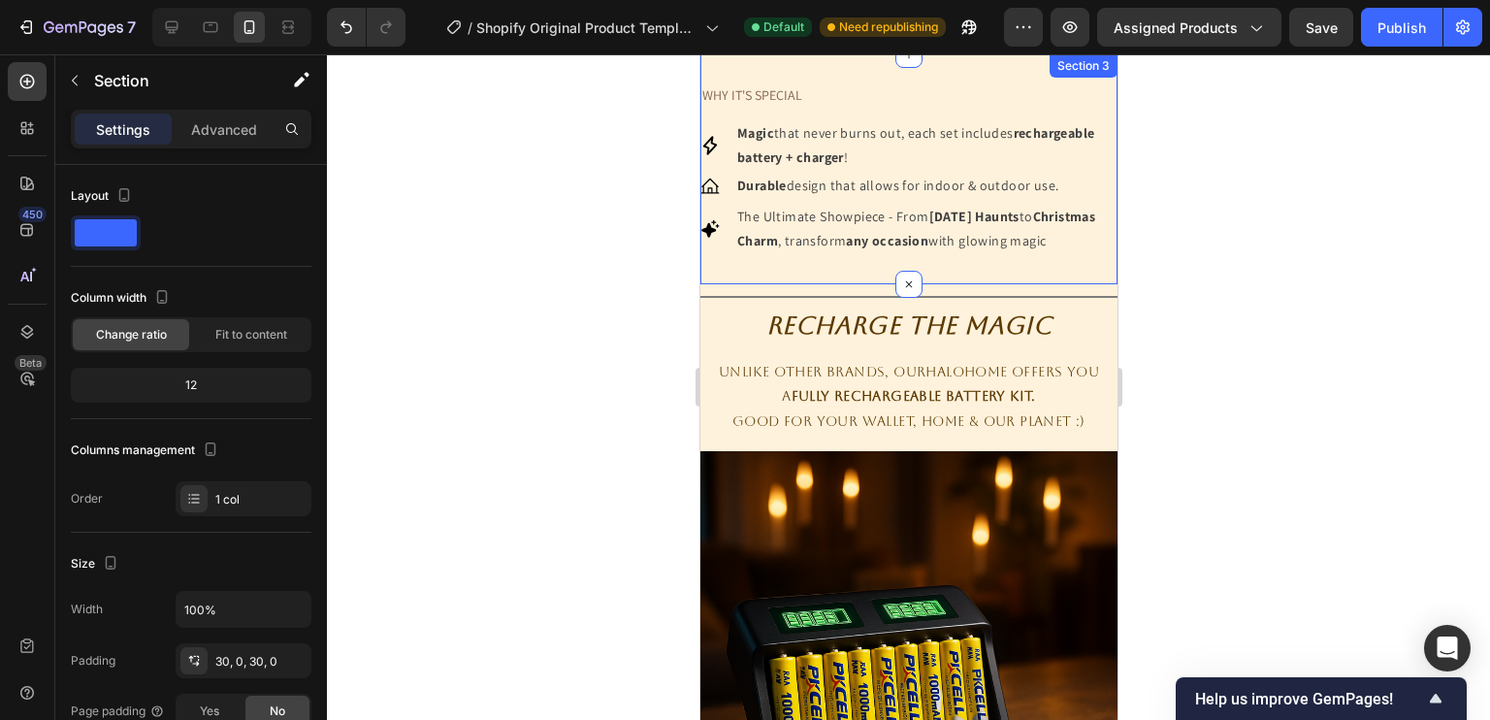
click at [834, 284] on div "WHY IT'S SPECIAL Text Block Icon Magic that never burns out, each set includes …" at bounding box center [907, 169] width 417 height 230
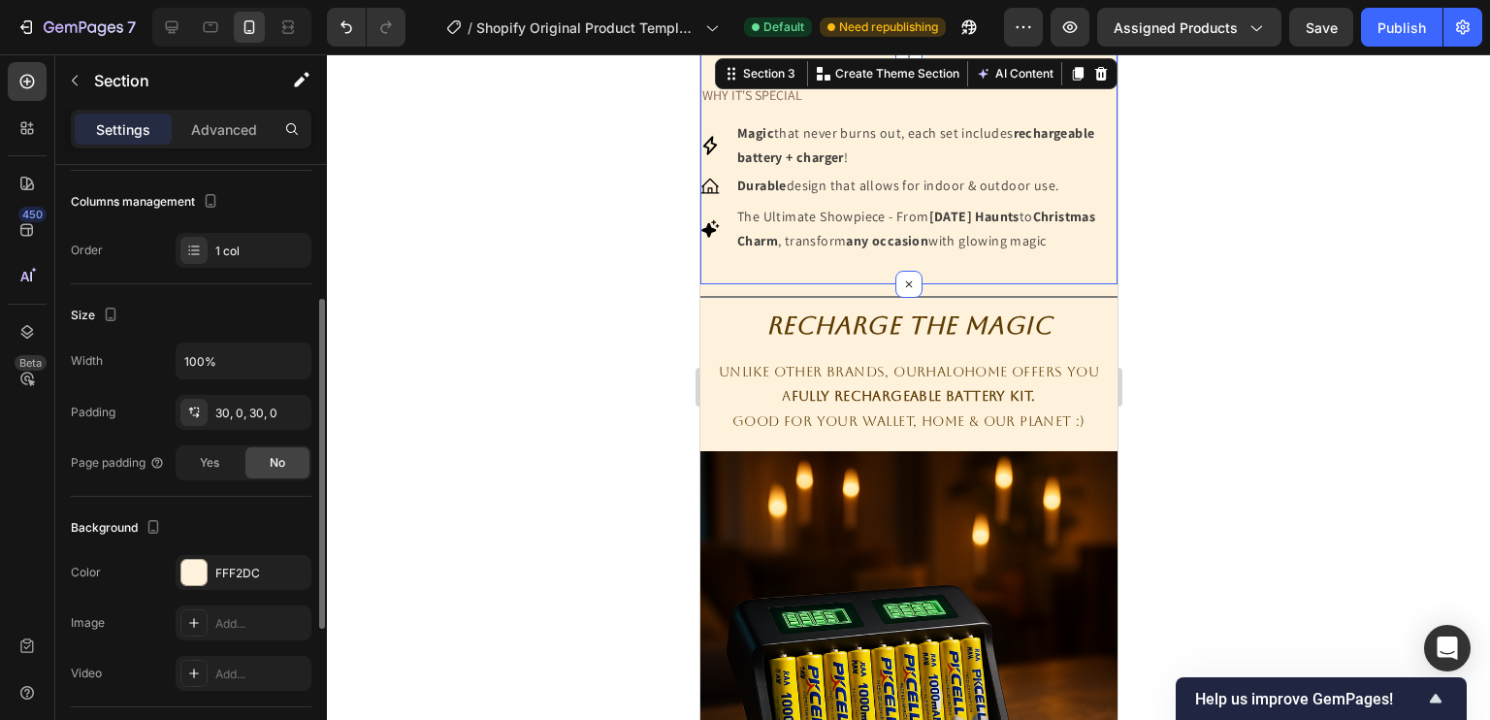
scroll to position [0, 0]
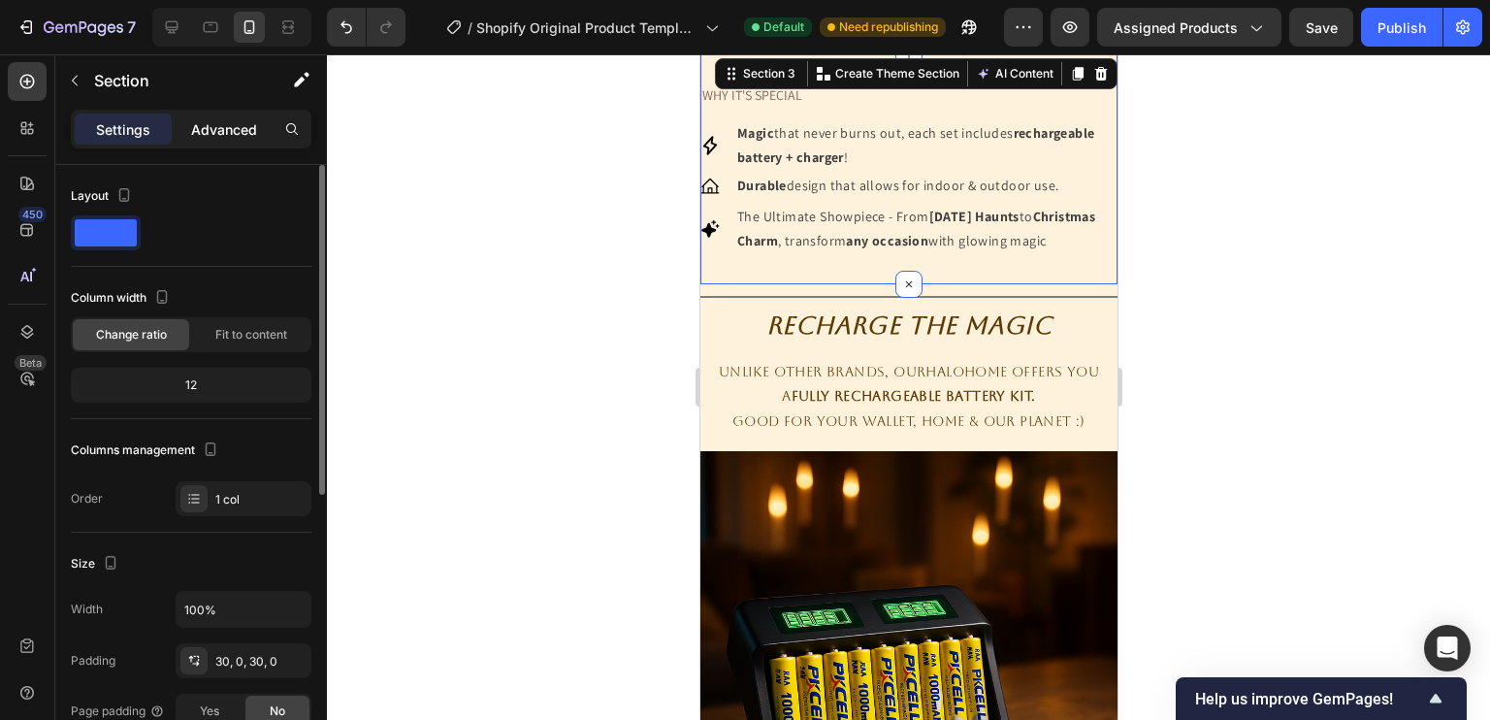
click at [217, 131] on p "Advanced" at bounding box center [224, 129] width 66 height 20
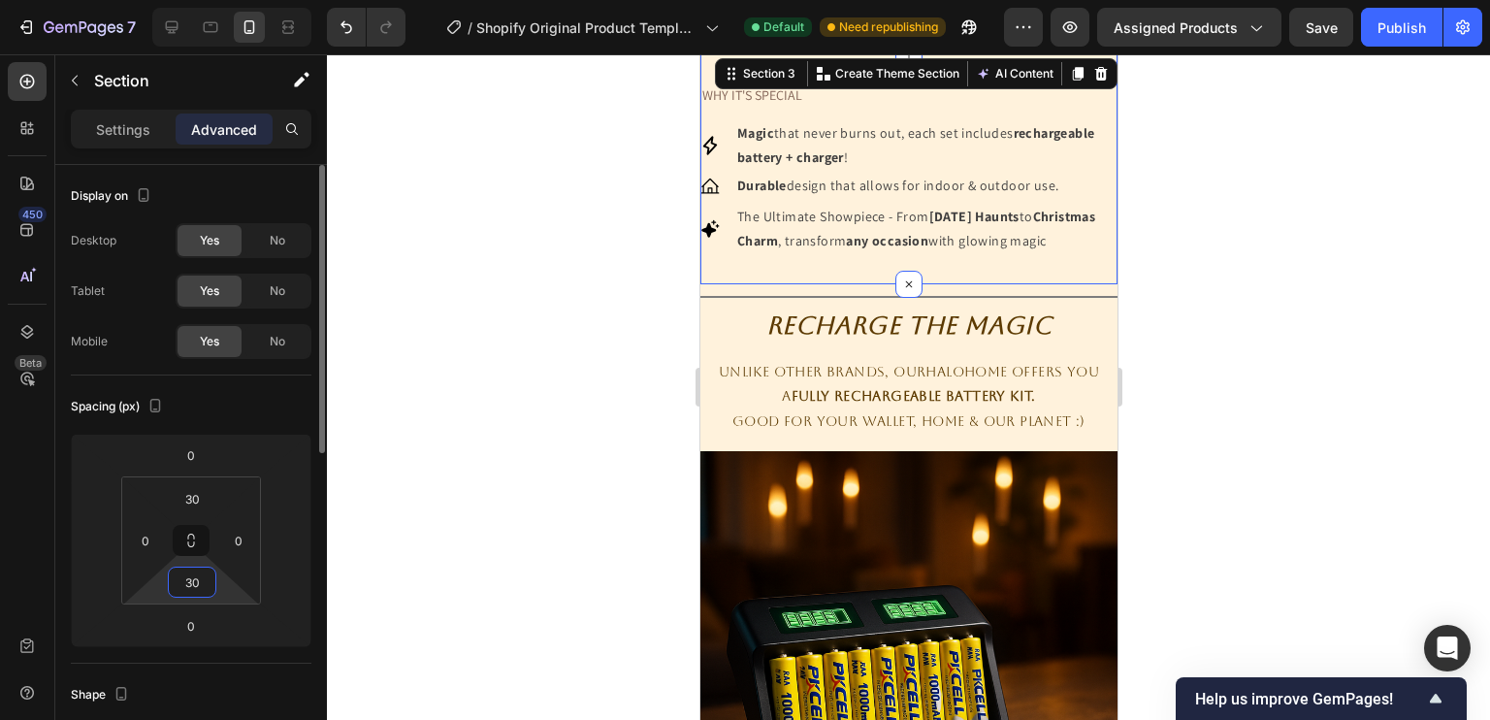
click at [193, 584] on input "30" at bounding box center [192, 581] width 39 height 29
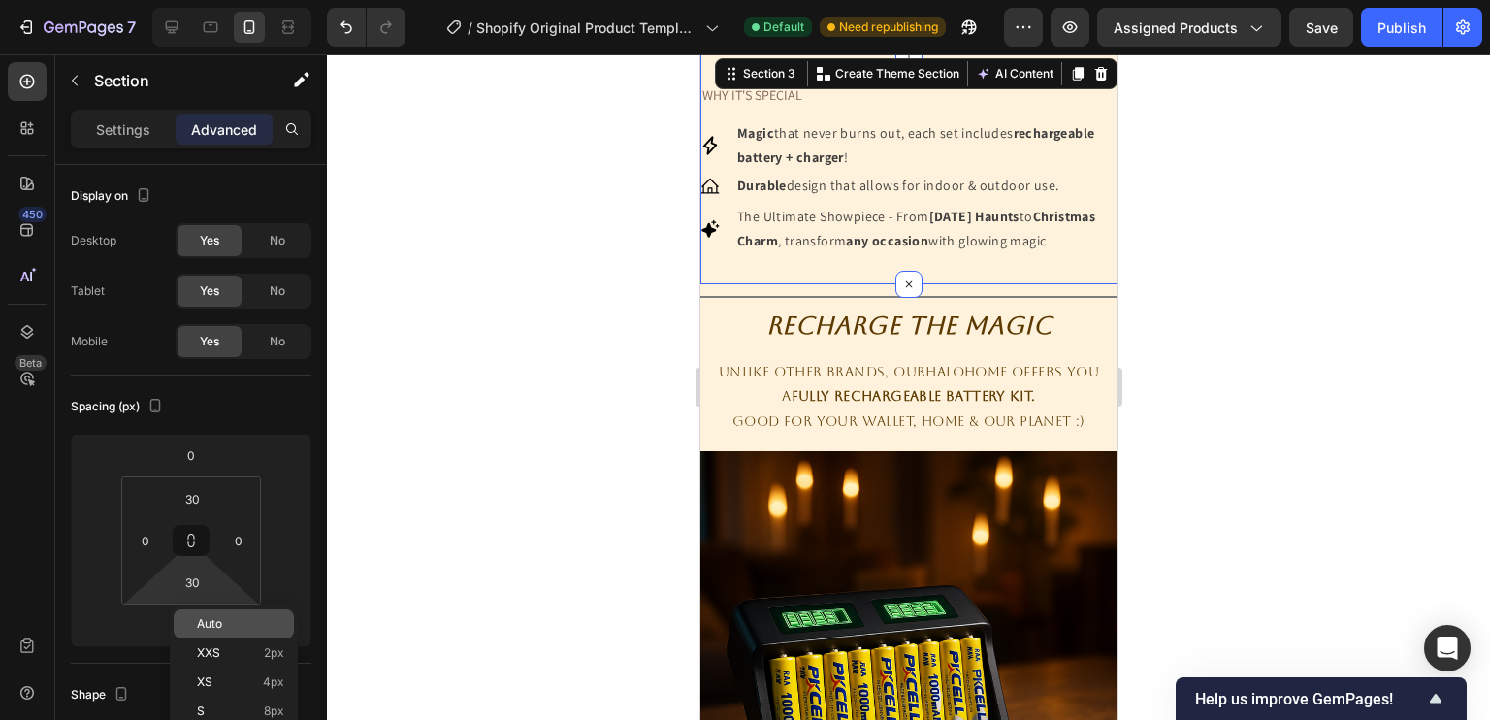
click at [204, 611] on div "Auto" at bounding box center [234, 623] width 120 height 29
type input "Auto"
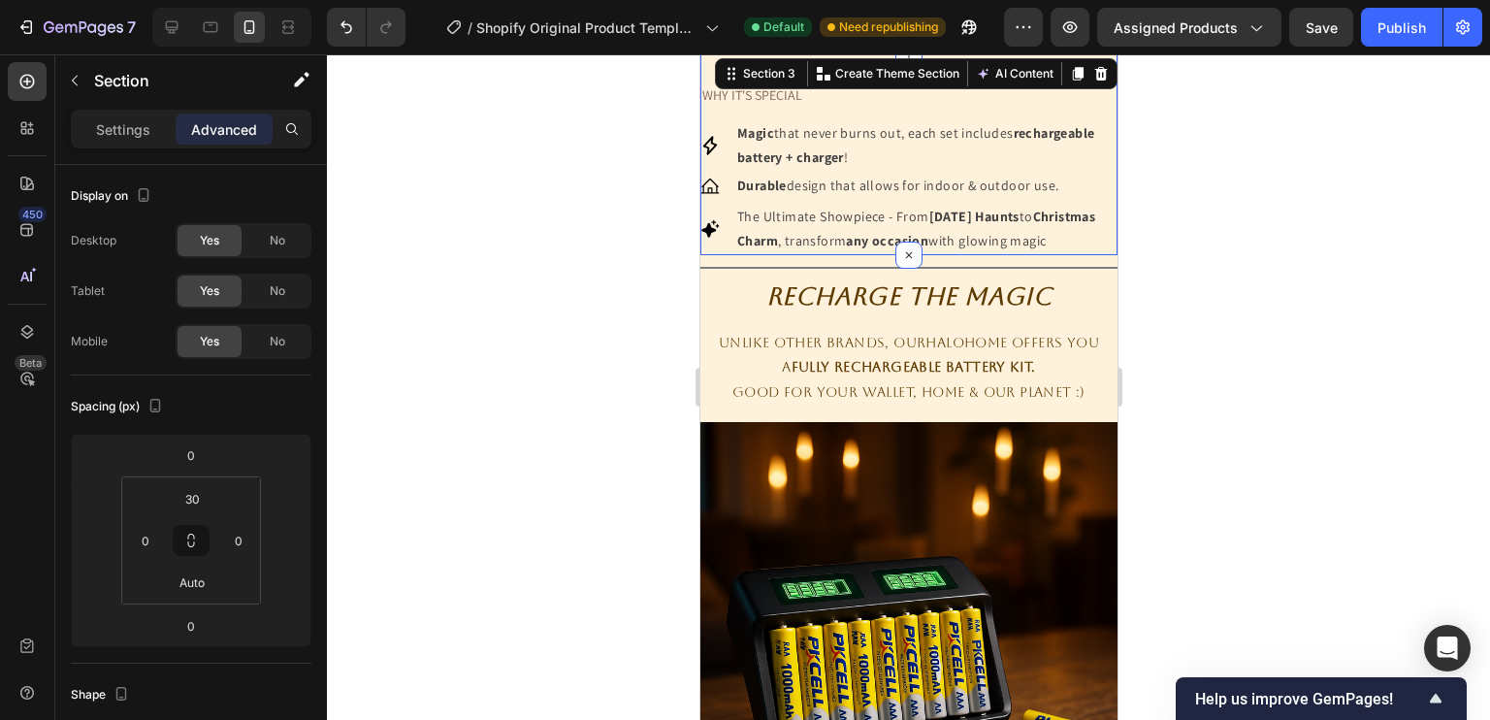
click at [1296, 343] on div at bounding box center [908, 386] width 1163 height 665
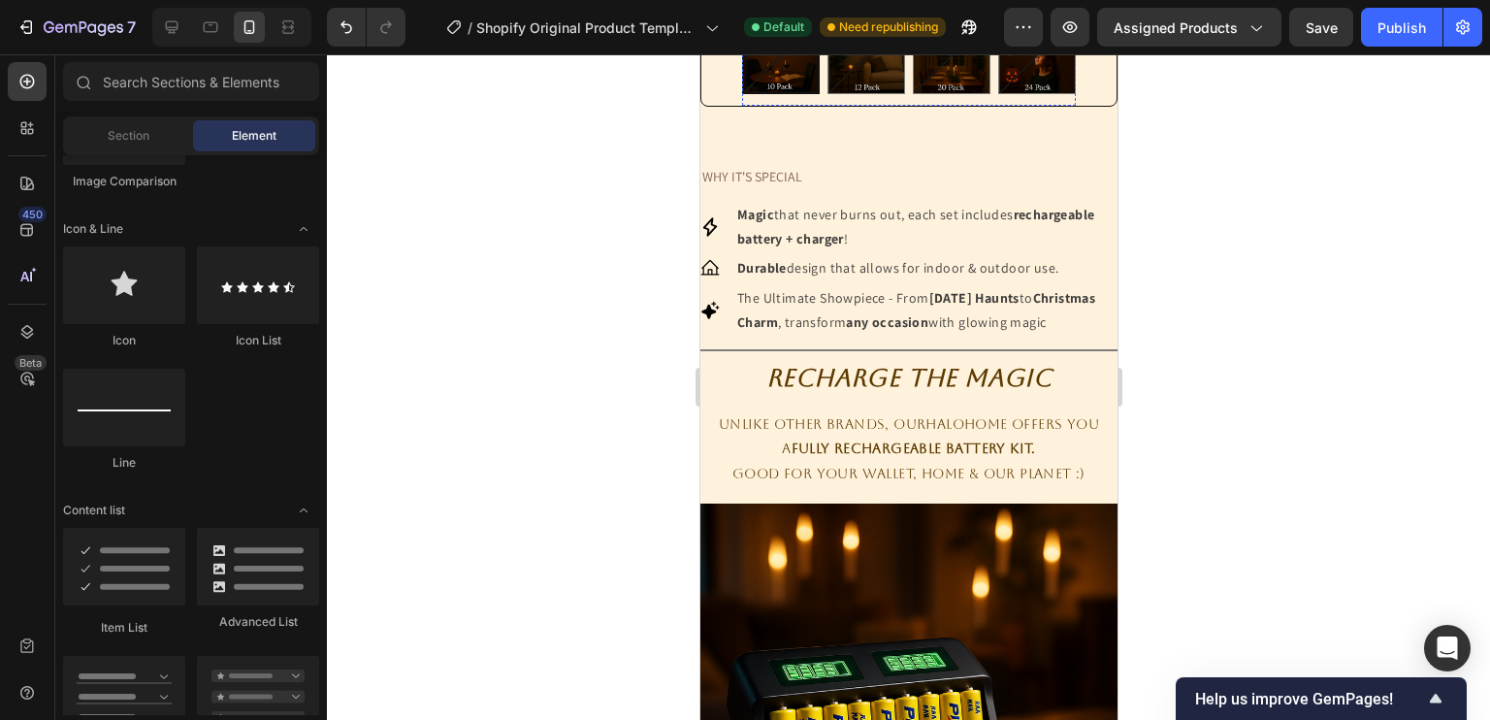
scroll to position [939, 0]
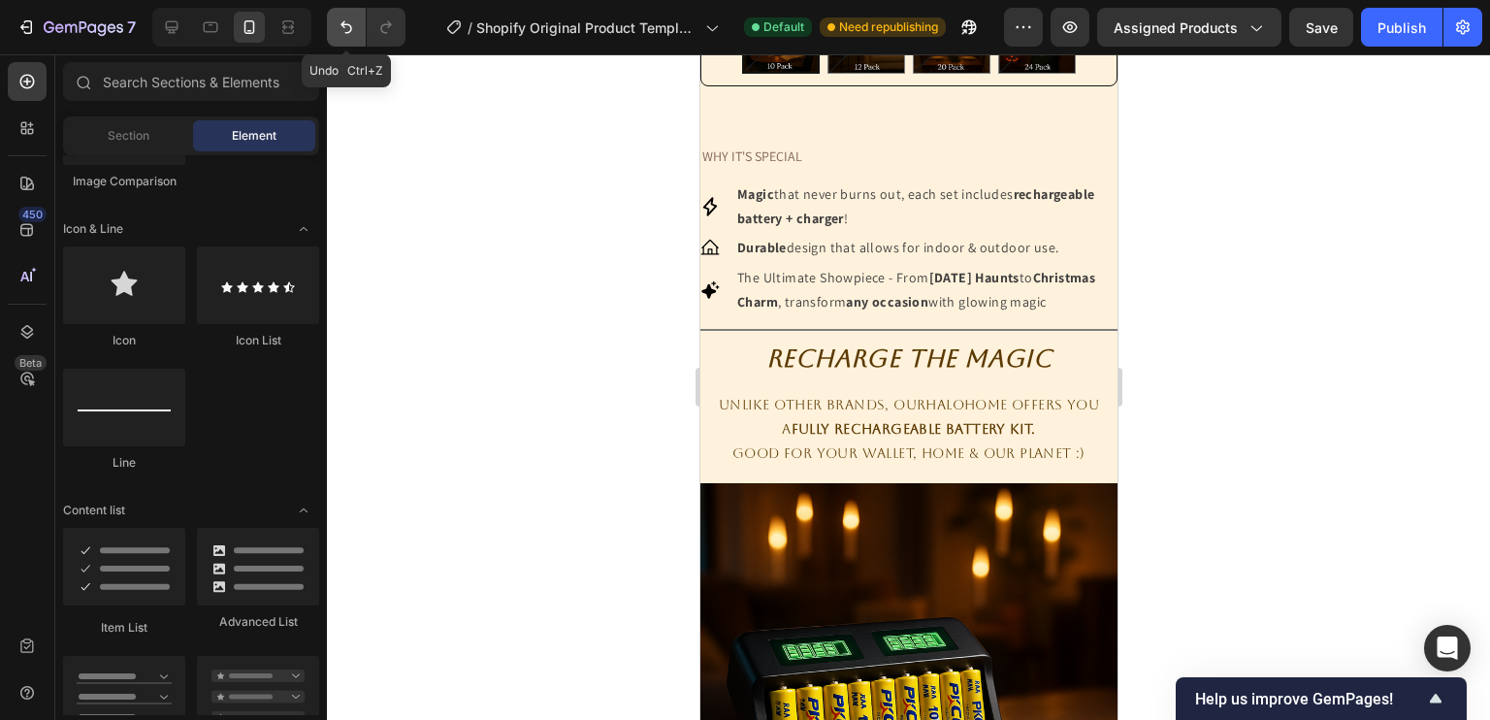
click at [345, 33] on icon "Undo/Redo" at bounding box center [346, 27] width 12 height 13
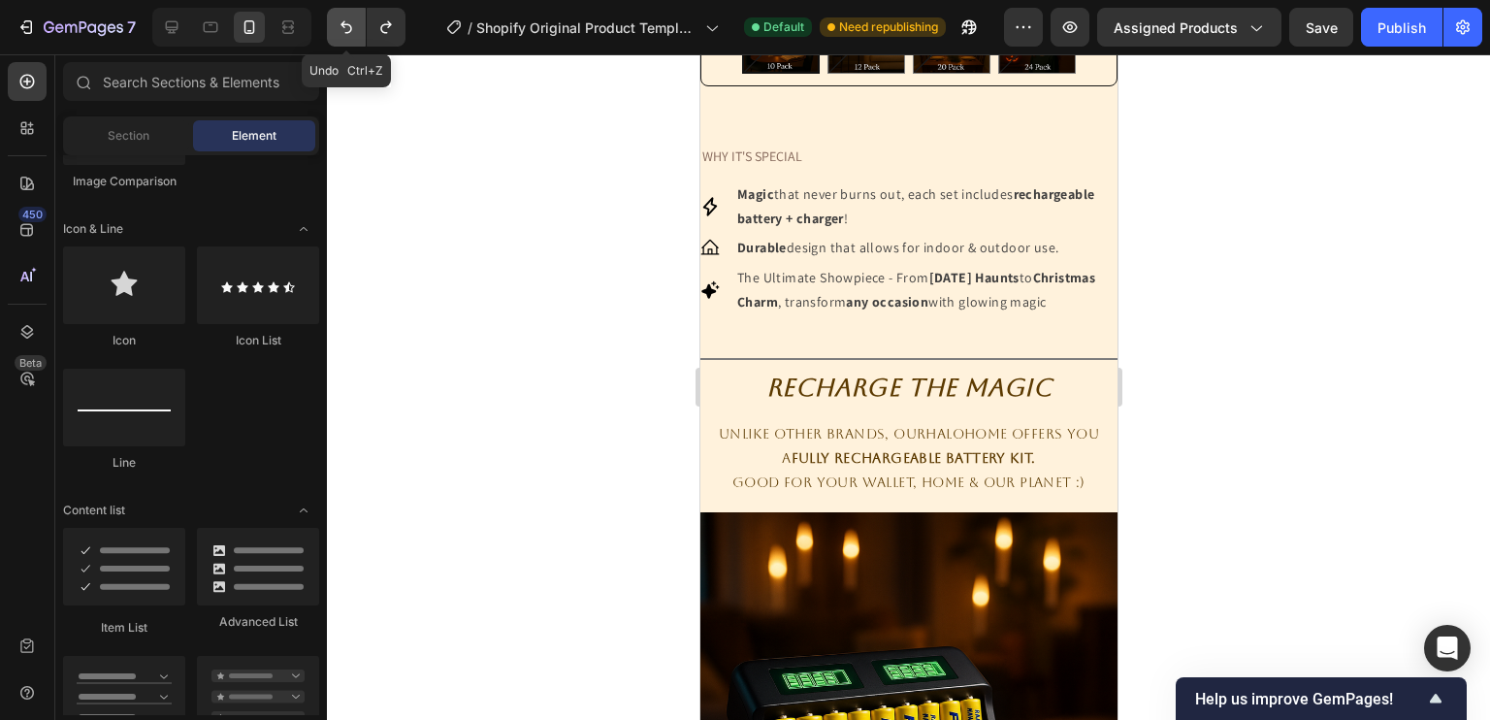
click at [345, 33] on icon "Undo/Redo" at bounding box center [346, 27] width 12 height 13
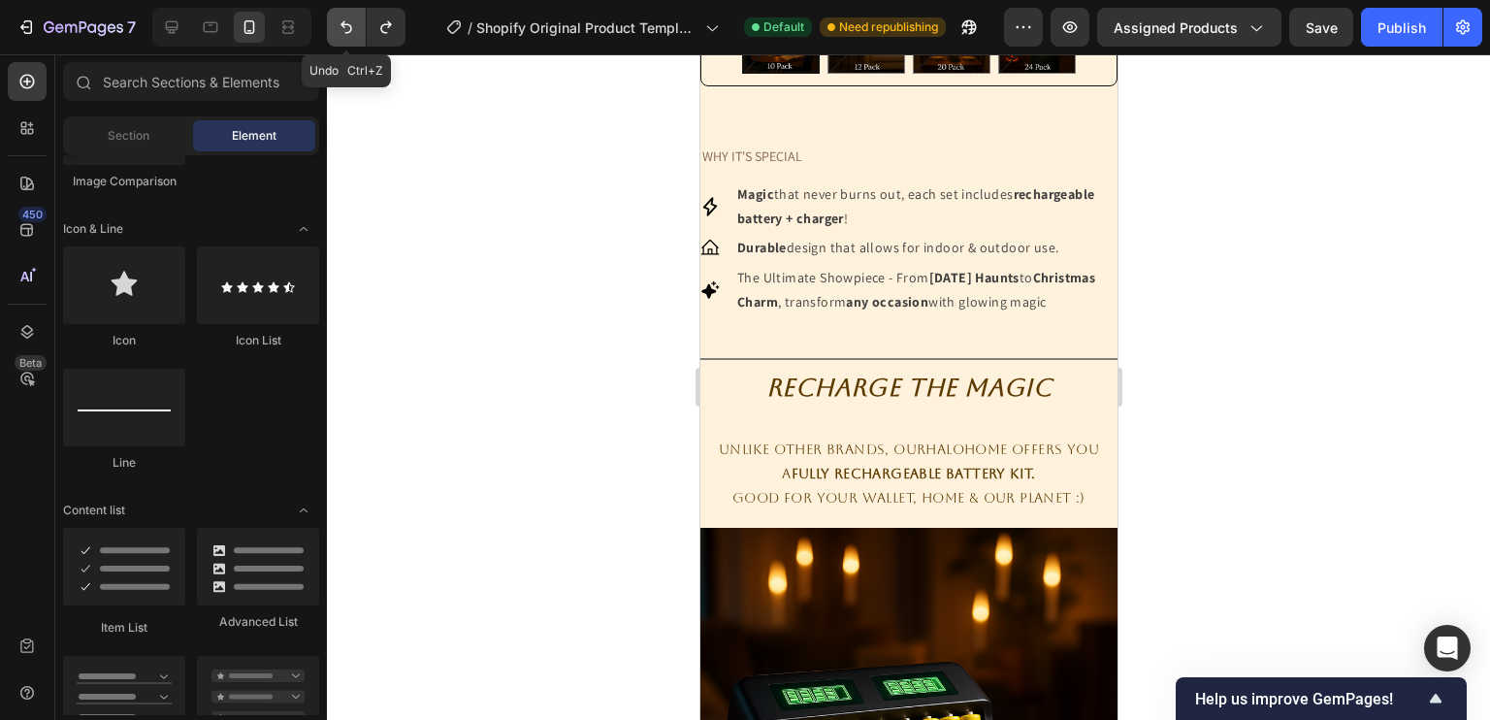
click at [345, 33] on icon "Undo/Redo" at bounding box center [346, 27] width 12 height 13
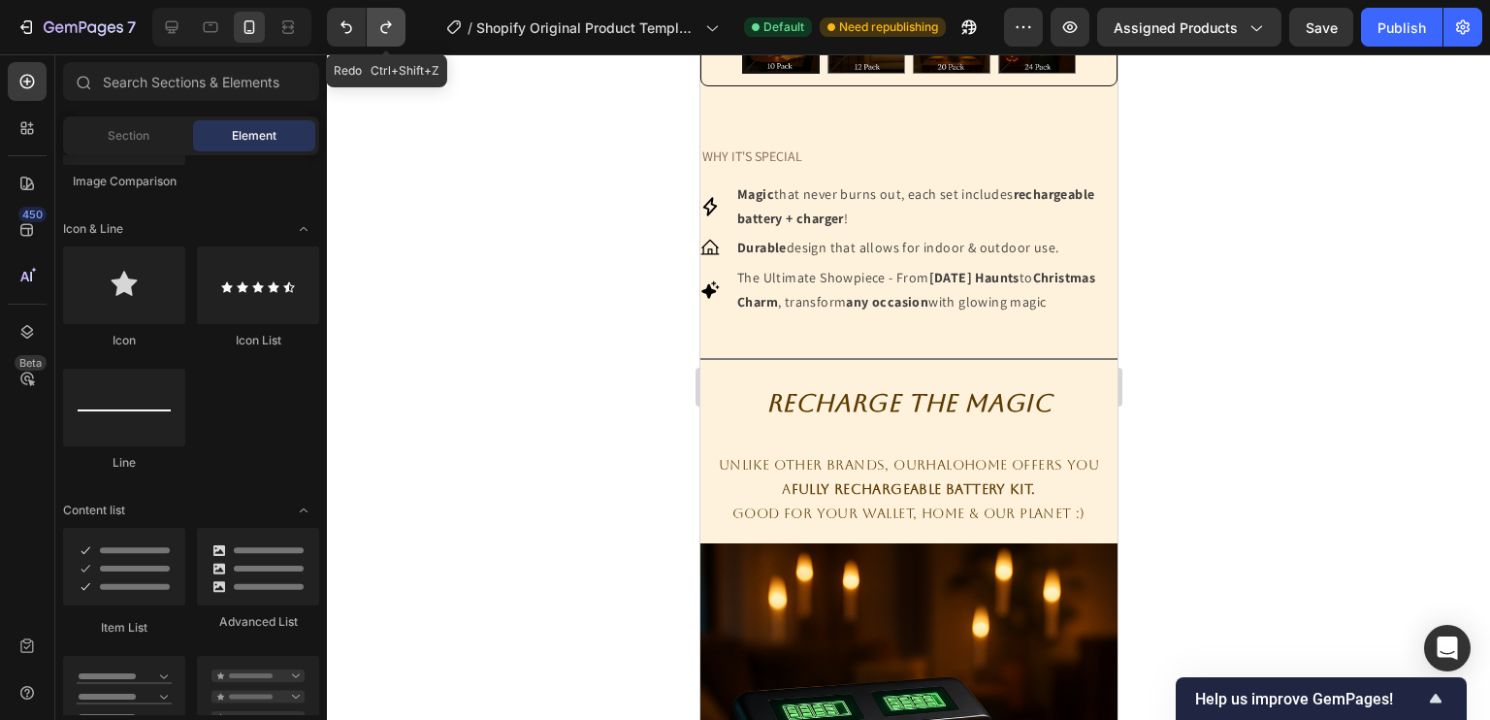
click at [377, 28] on icon "Undo/Redo" at bounding box center [385, 26] width 19 height 19
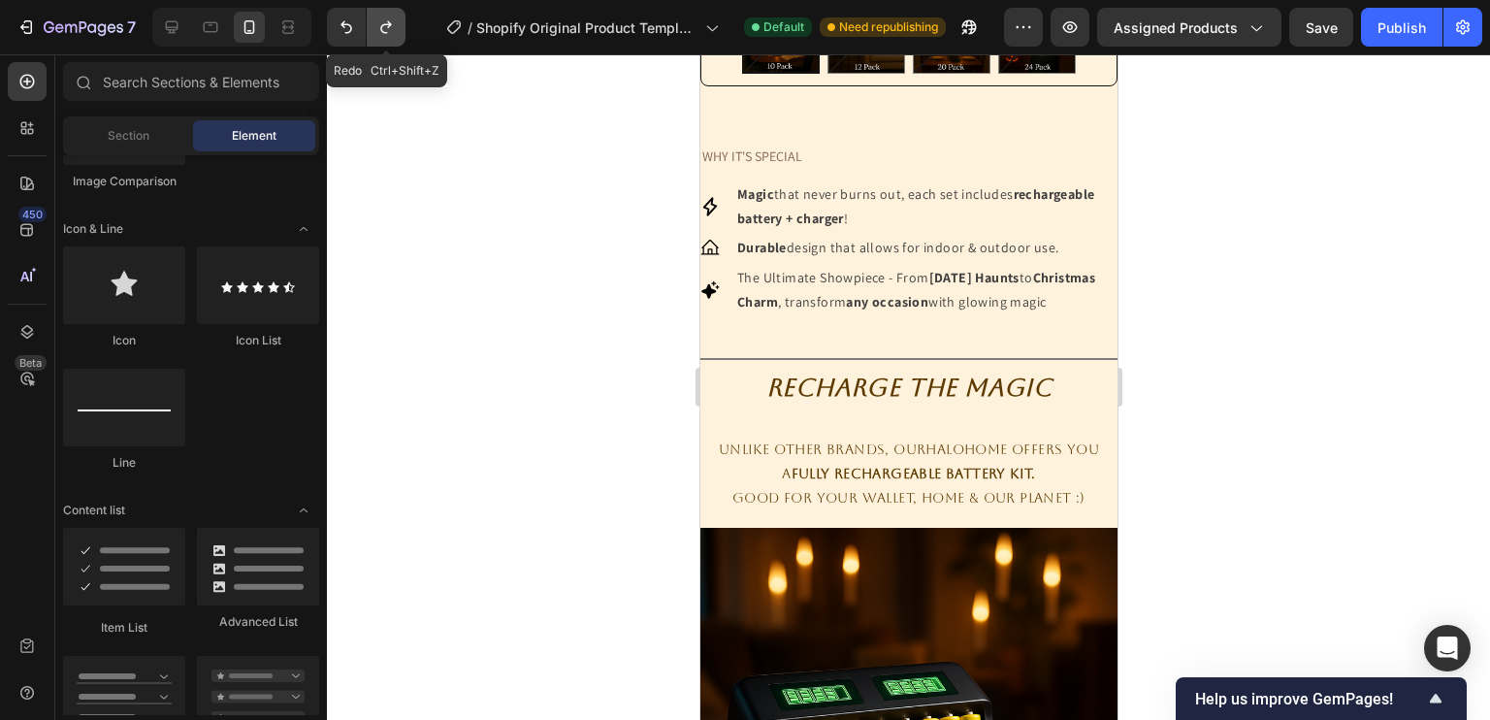
click at [380, 20] on icon "Undo/Redo" at bounding box center [385, 26] width 19 height 19
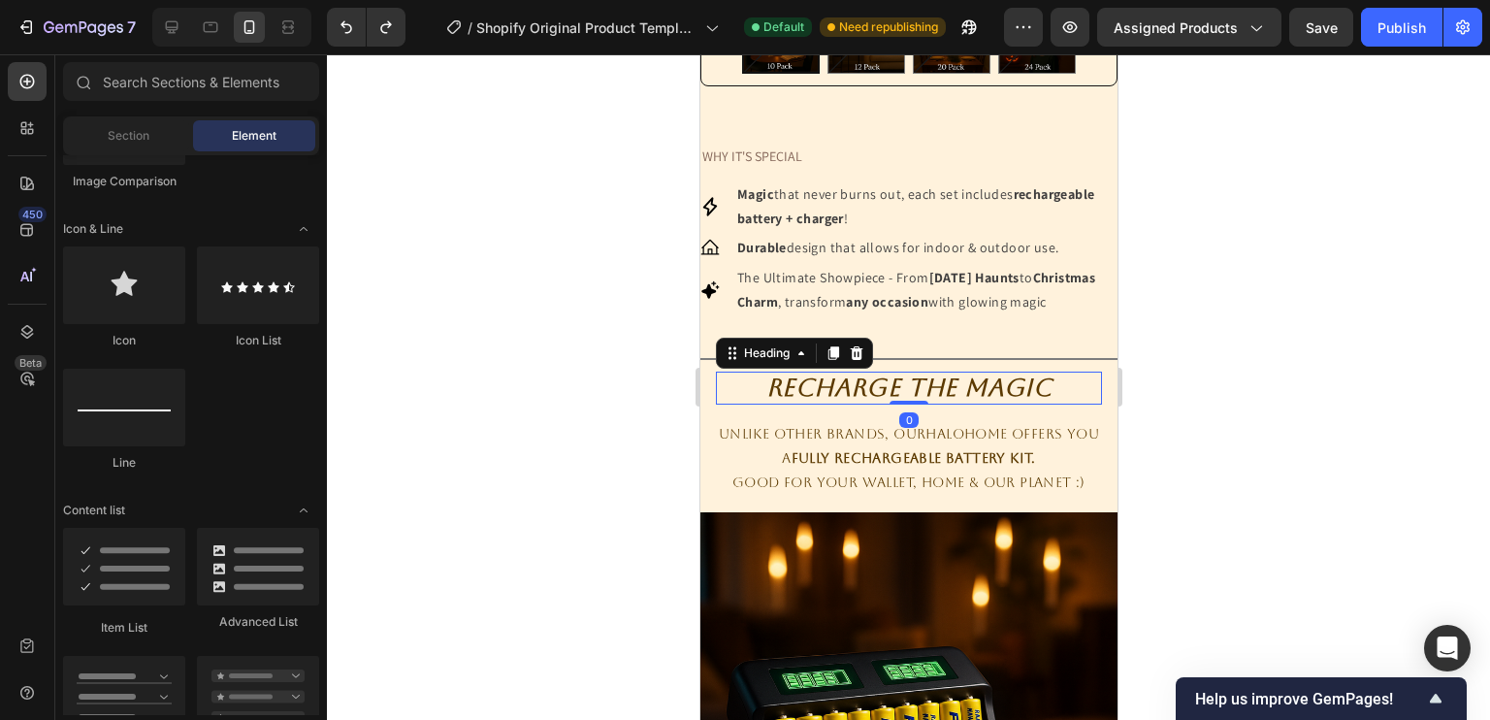
click at [809, 395] on h2 "Recharge The Magic" at bounding box center [908, 387] width 386 height 33
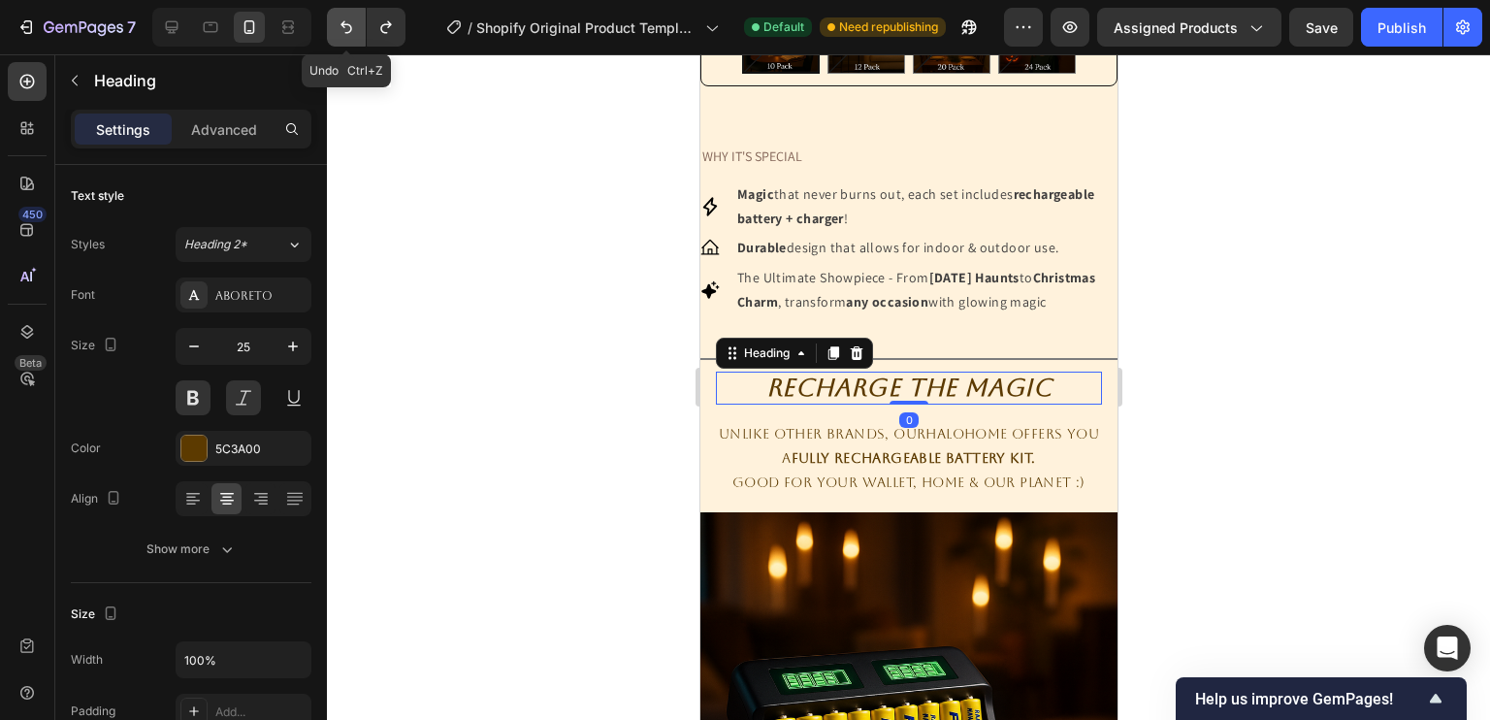
click at [344, 25] on icon "Undo/Redo" at bounding box center [346, 26] width 19 height 19
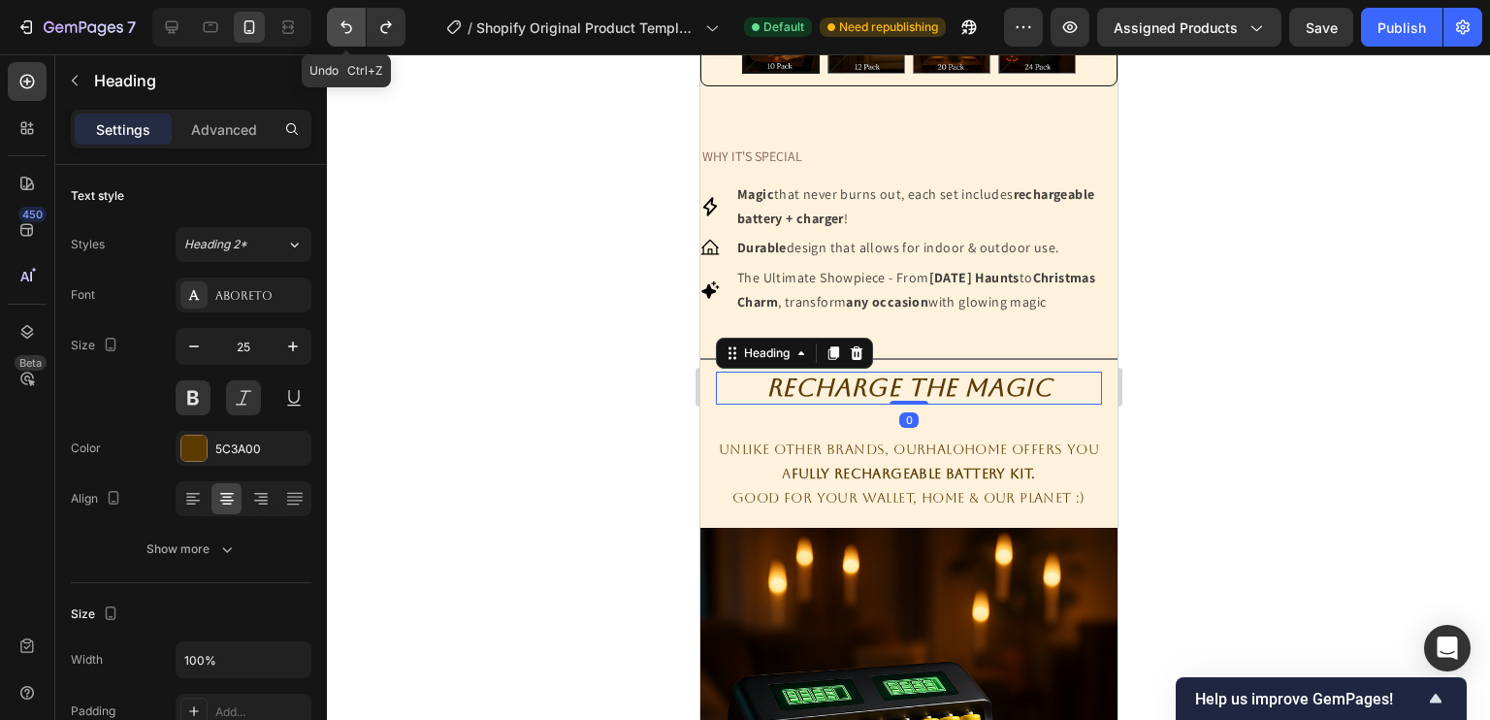
click at [344, 25] on icon "Undo/Redo" at bounding box center [346, 26] width 19 height 19
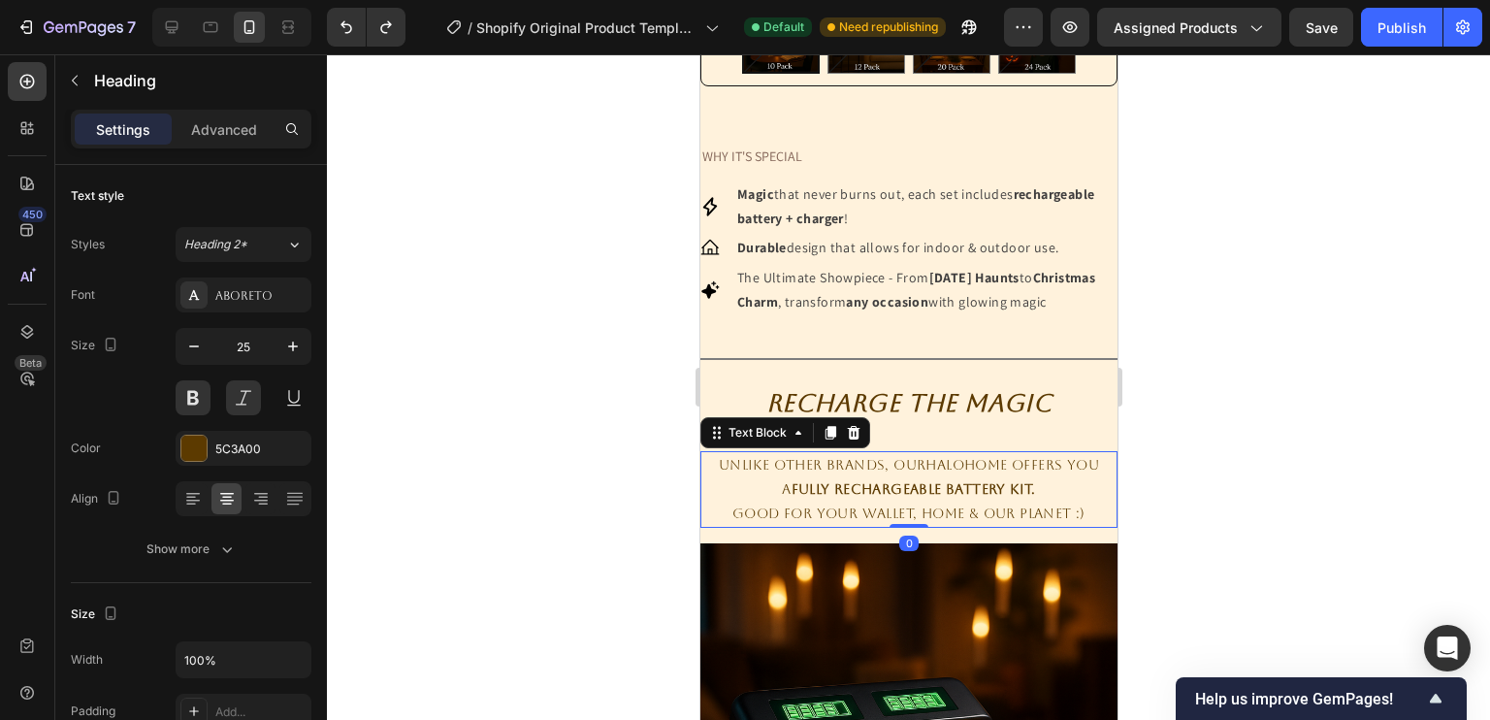
click at [913, 497] on strong "Fully Rechargeable Battery Kit." at bounding box center [912, 489] width 244 height 16
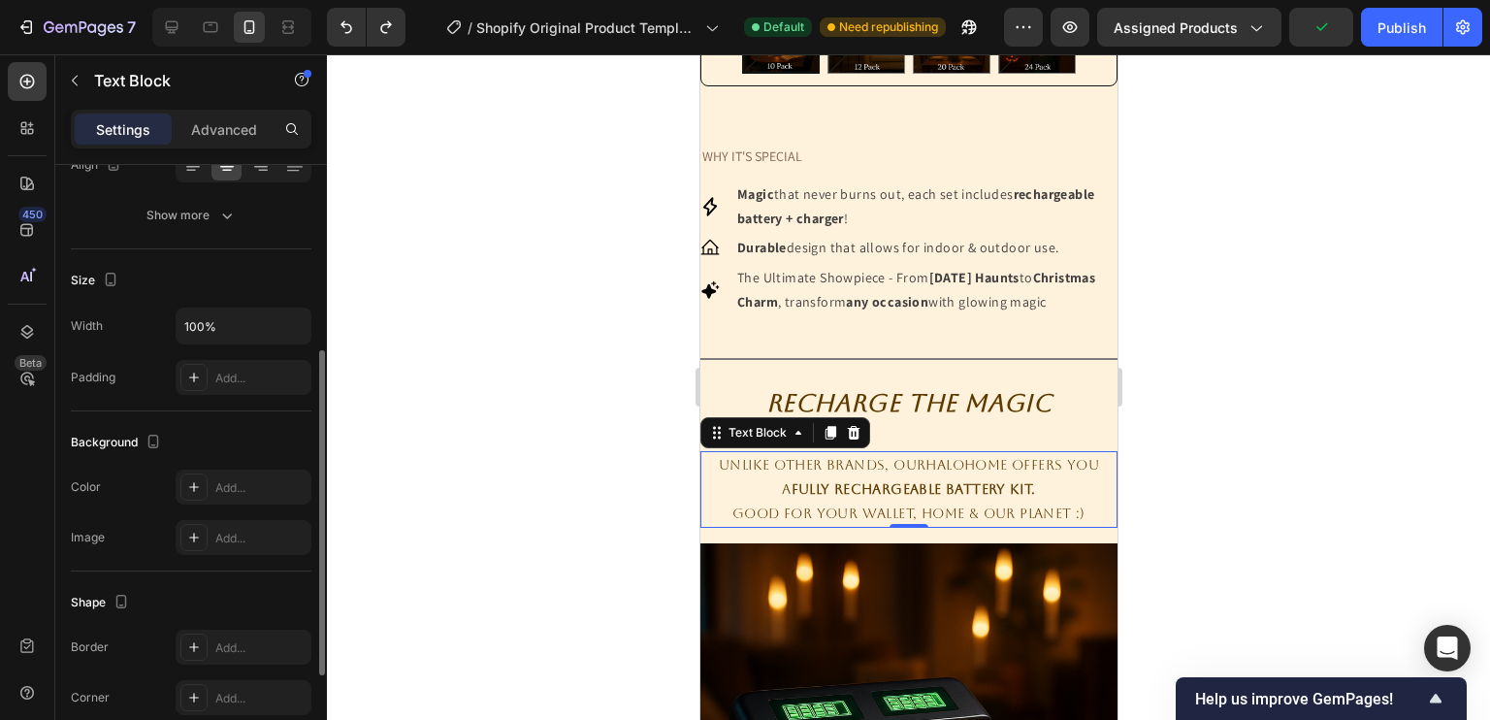
scroll to position [338, 0]
click at [223, 140] on div "Advanced" at bounding box center [224, 128] width 97 height 31
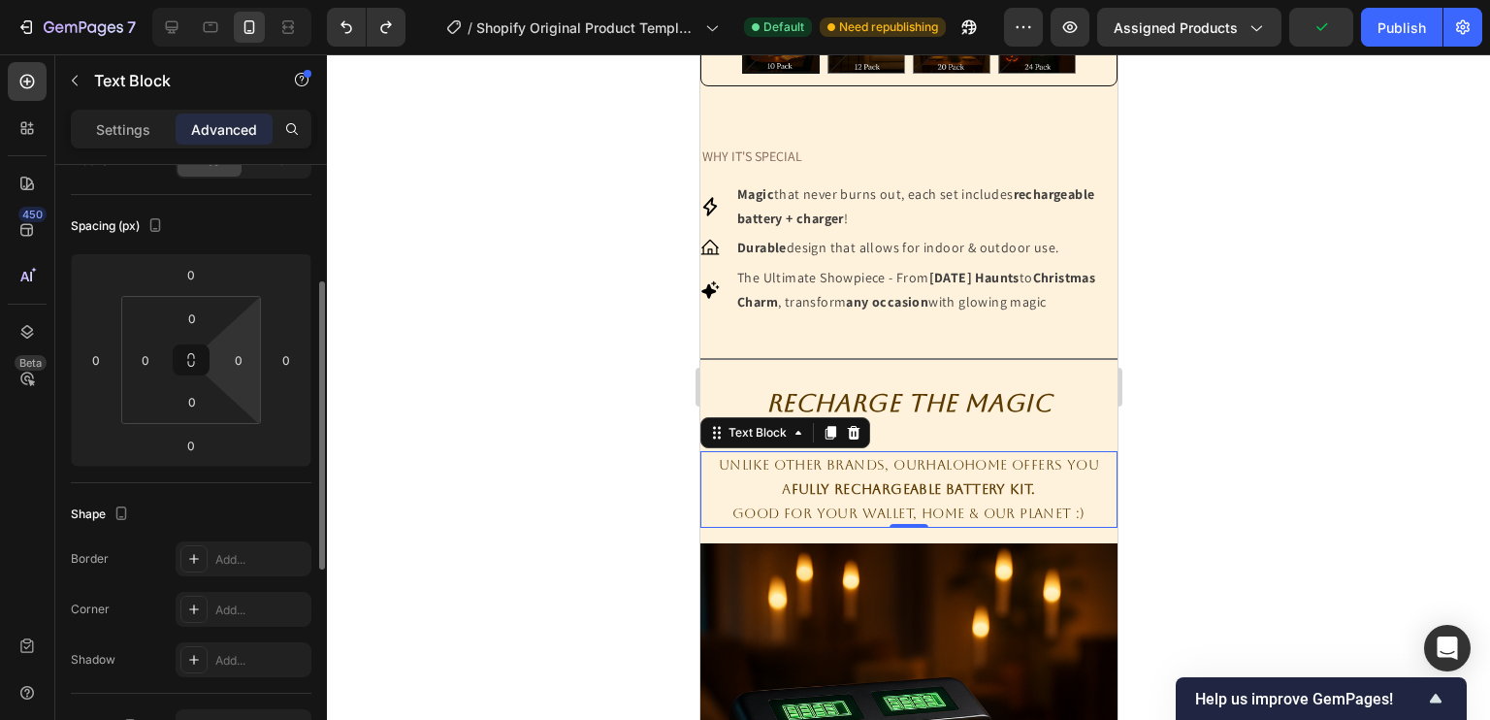
scroll to position [156, 0]
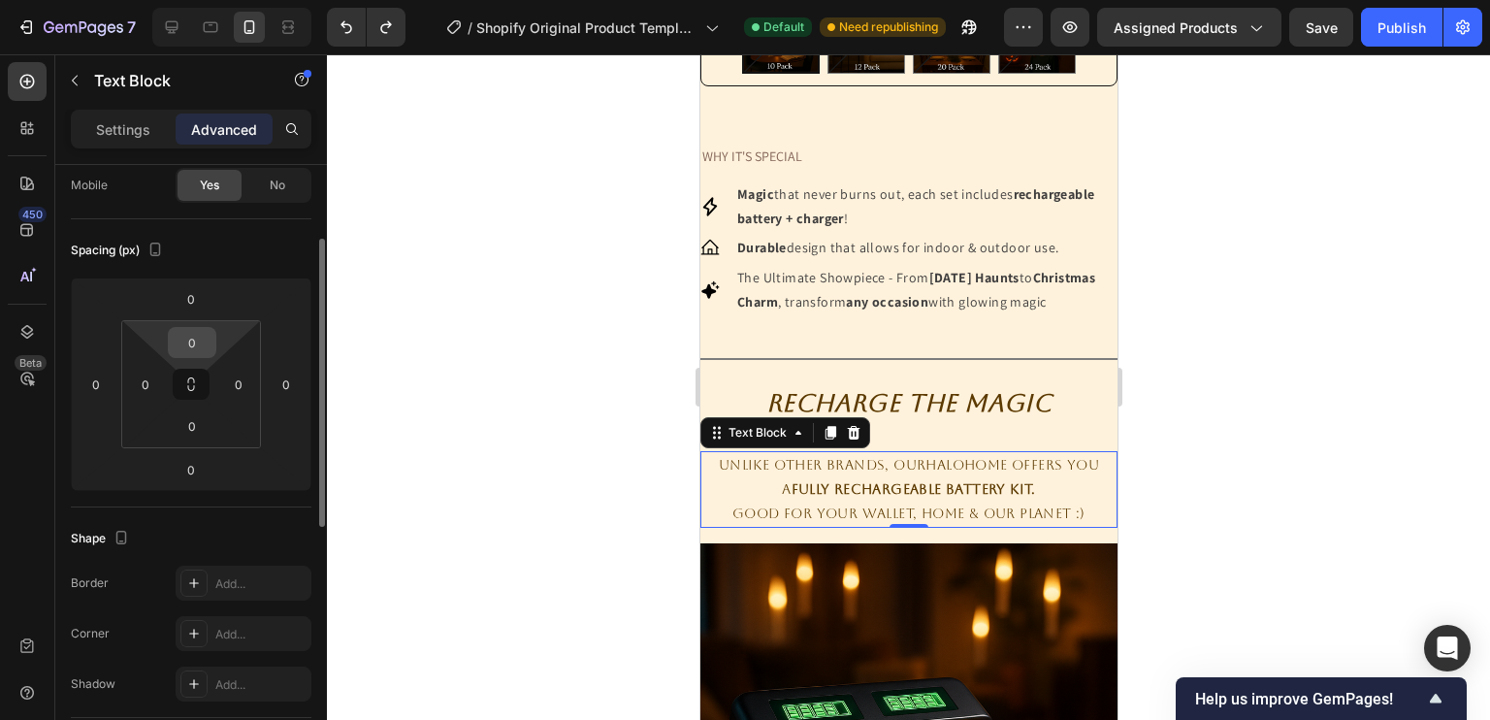
click at [196, 343] on input "0" at bounding box center [192, 342] width 39 height 29
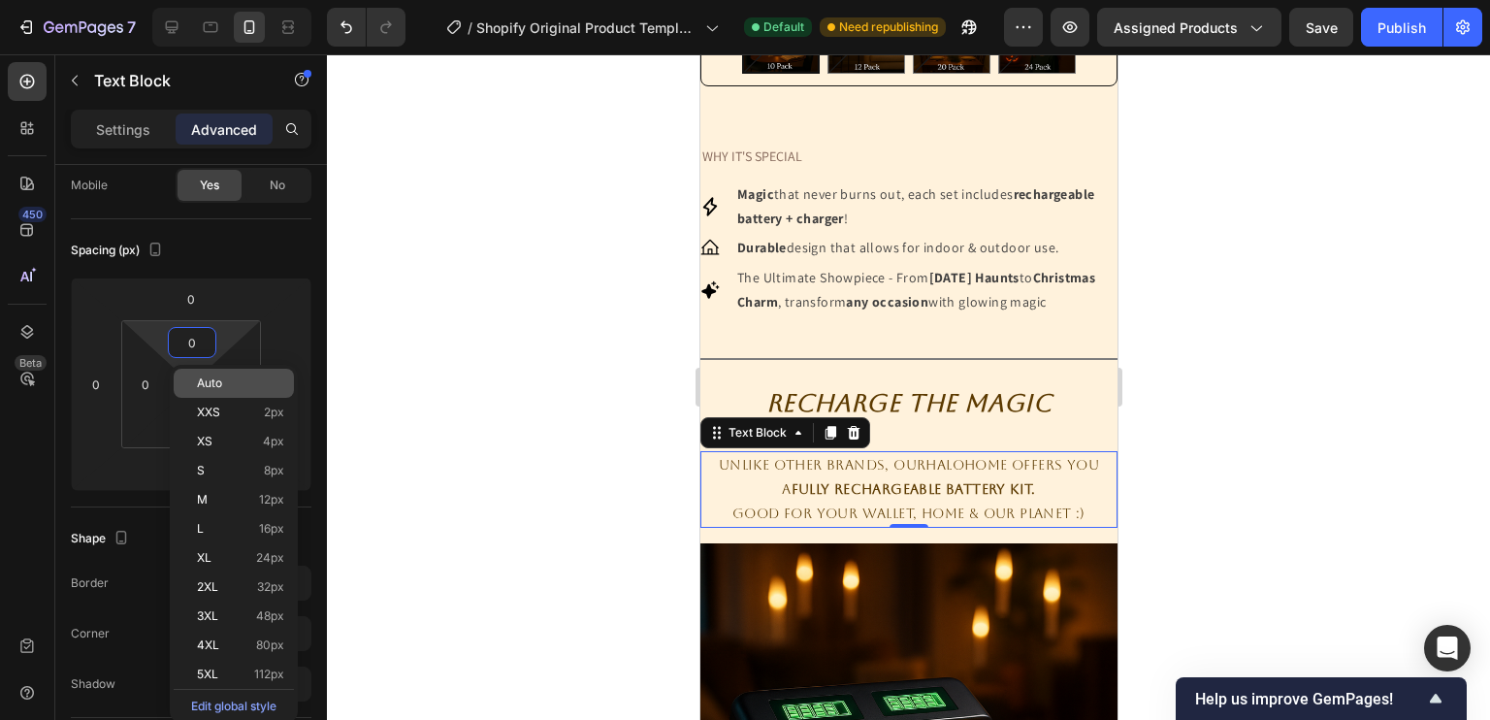
click at [222, 383] on p "Auto" at bounding box center [240, 383] width 87 height 14
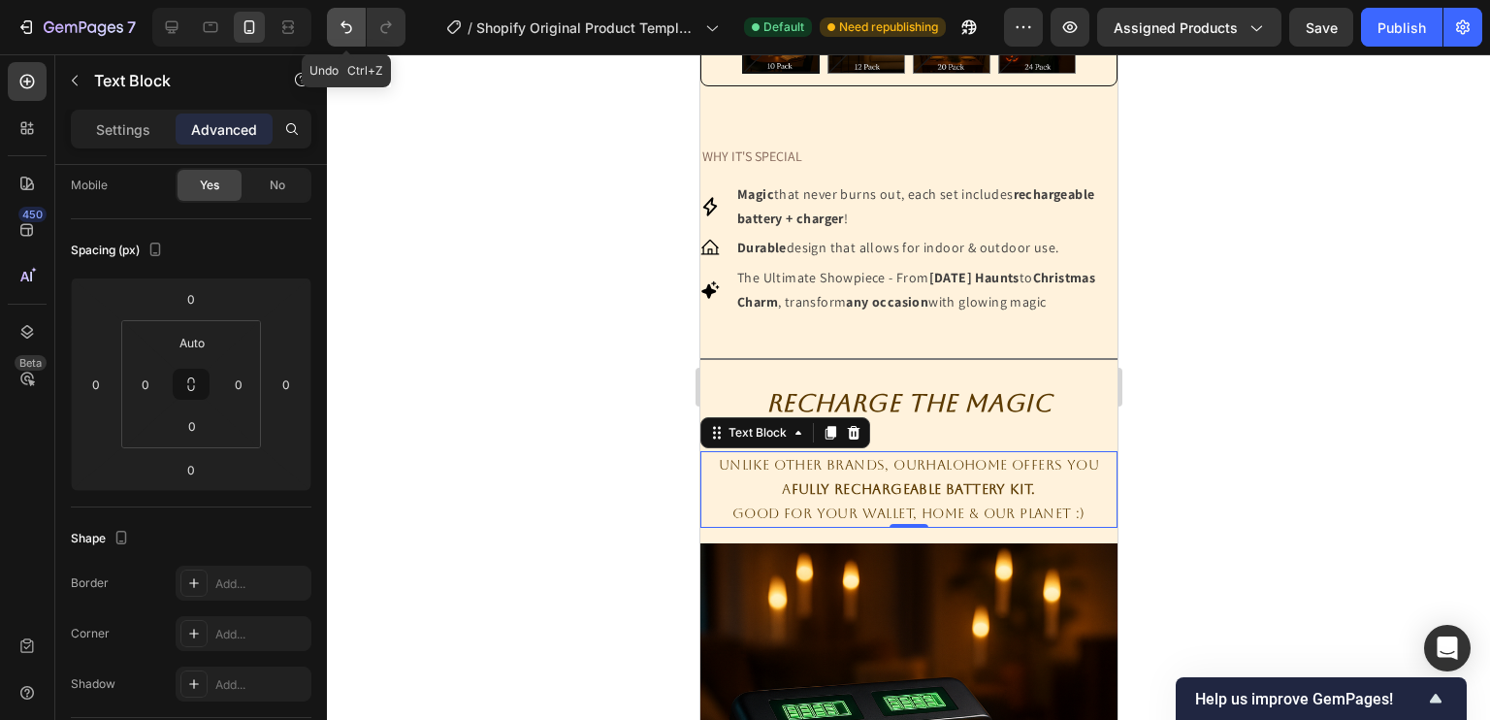
click at [337, 25] on icon "Undo/Redo" at bounding box center [346, 26] width 19 height 19
type input "0"
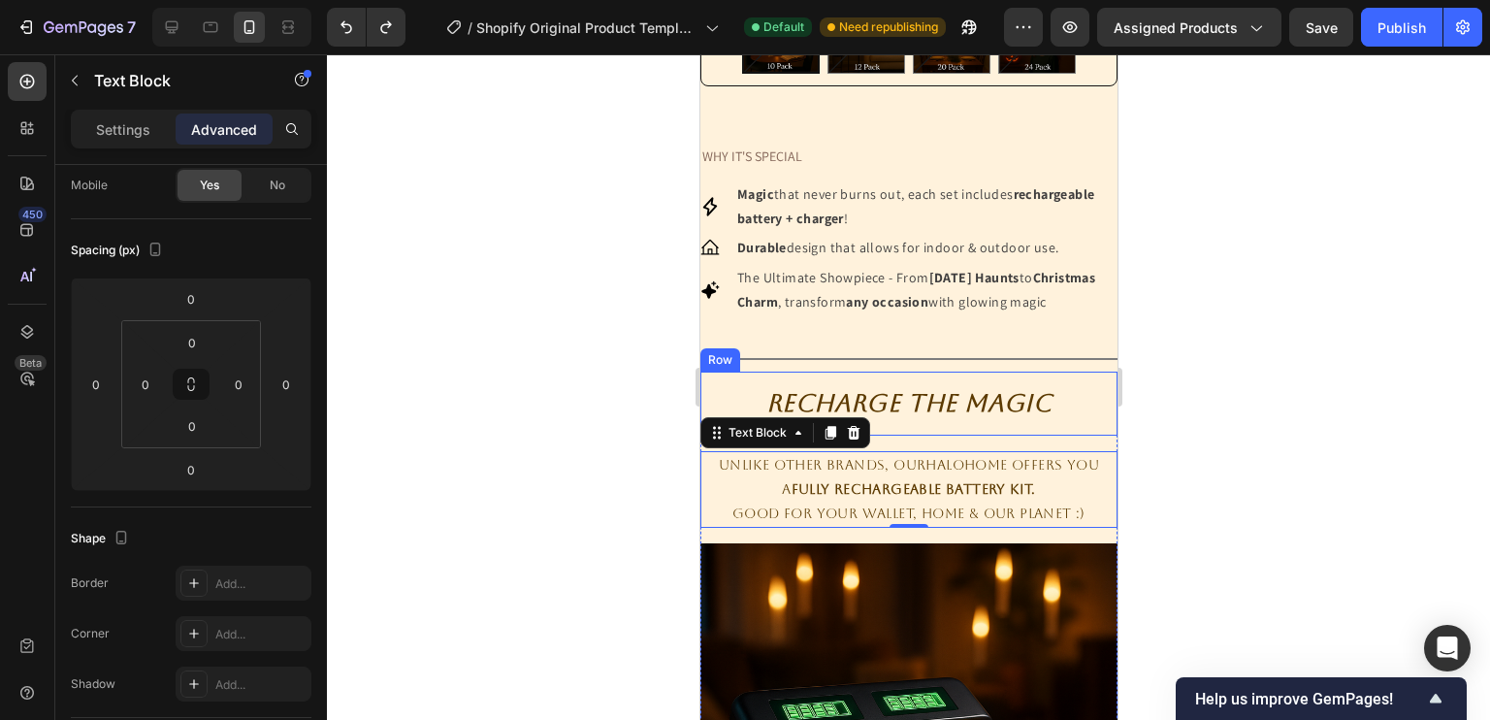
click at [905, 435] on div "Recharge The Magic Heading Row" at bounding box center [907, 403] width 417 height 64
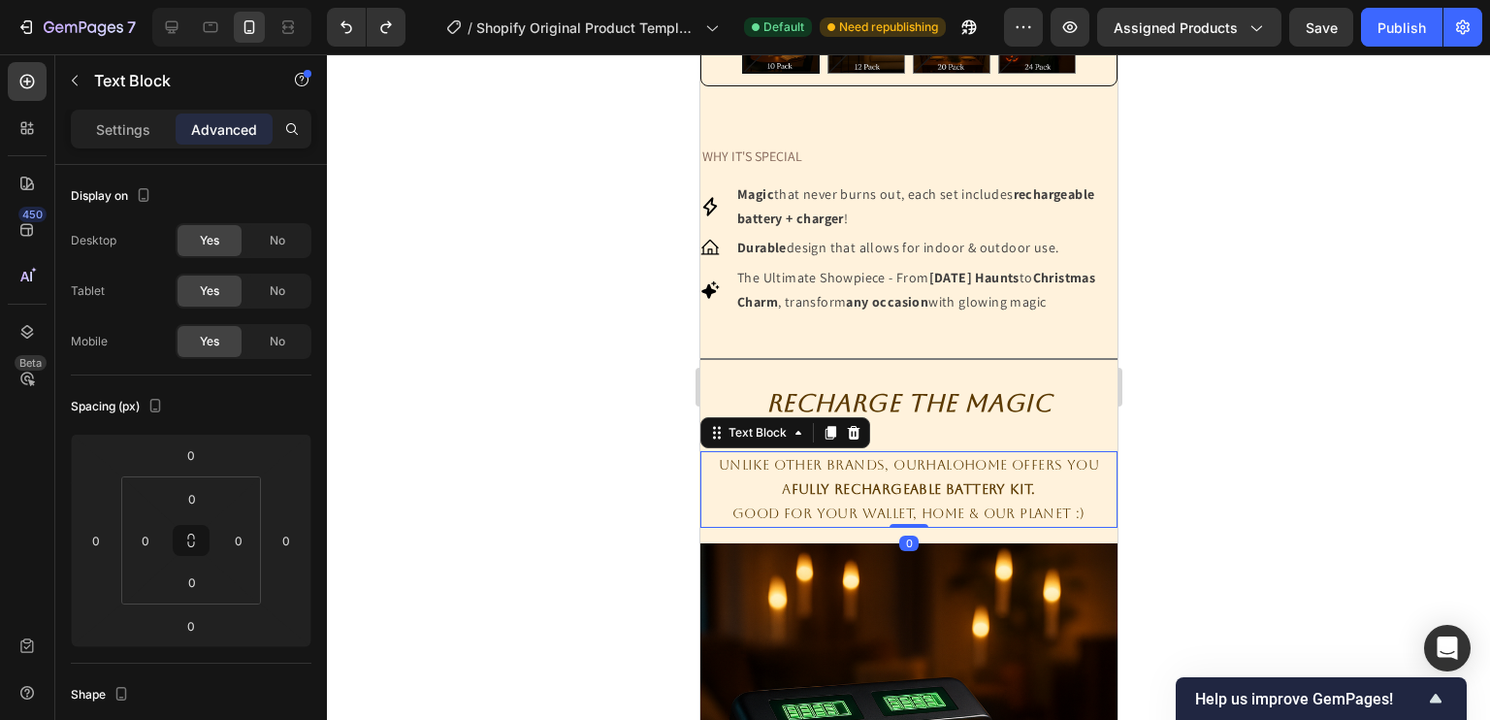
click at [849, 476] on p "Unlike other brands, OurHaloHome offers you" at bounding box center [907, 465] width 413 height 24
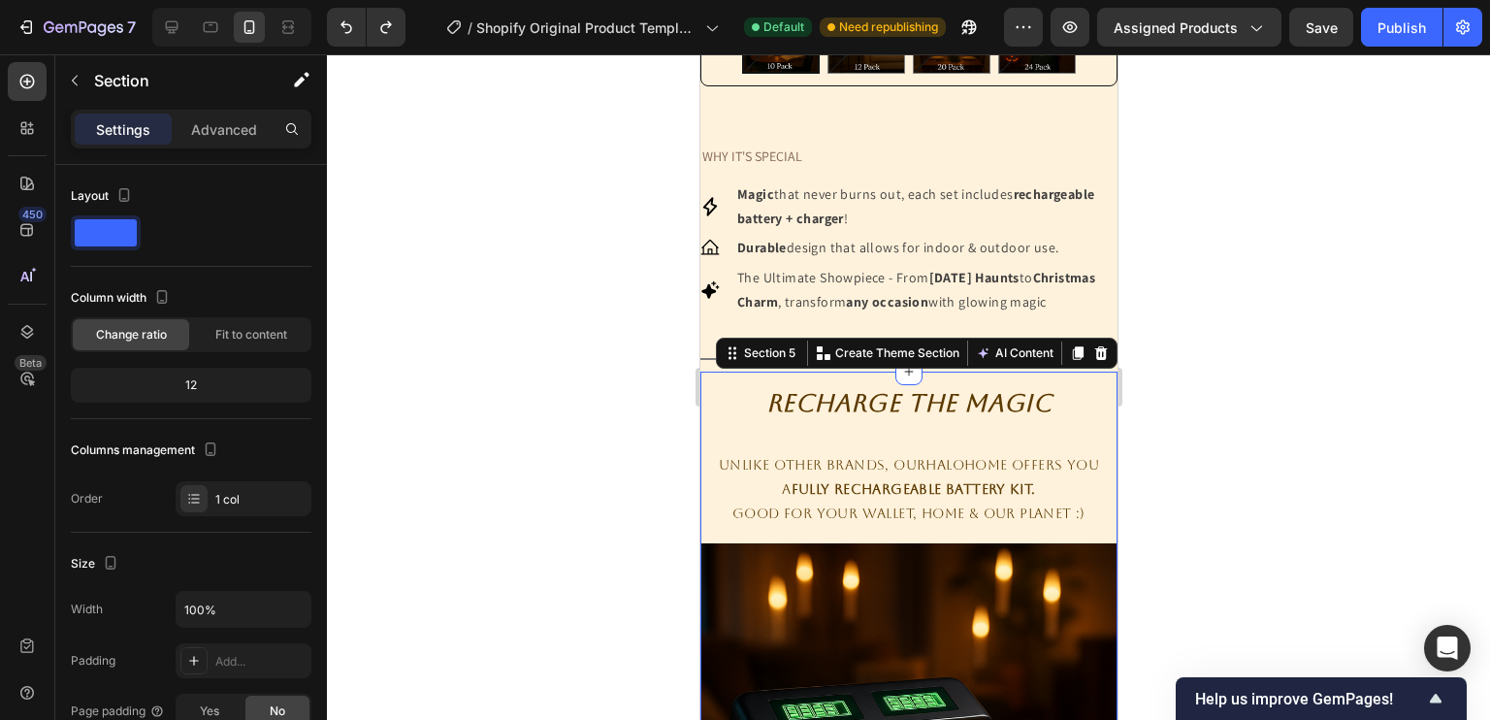
click at [917, 464] on div "Recharge The Magic Heading Row Unlike other brands, OurHaloHome offers you a Fu…" at bounding box center [907, 666] width 417 height 590
click at [831, 470] on div "Recharge The Magic Heading Row Unlike other brands, OurHaloHome offers you a Fu…" at bounding box center [907, 666] width 417 height 590
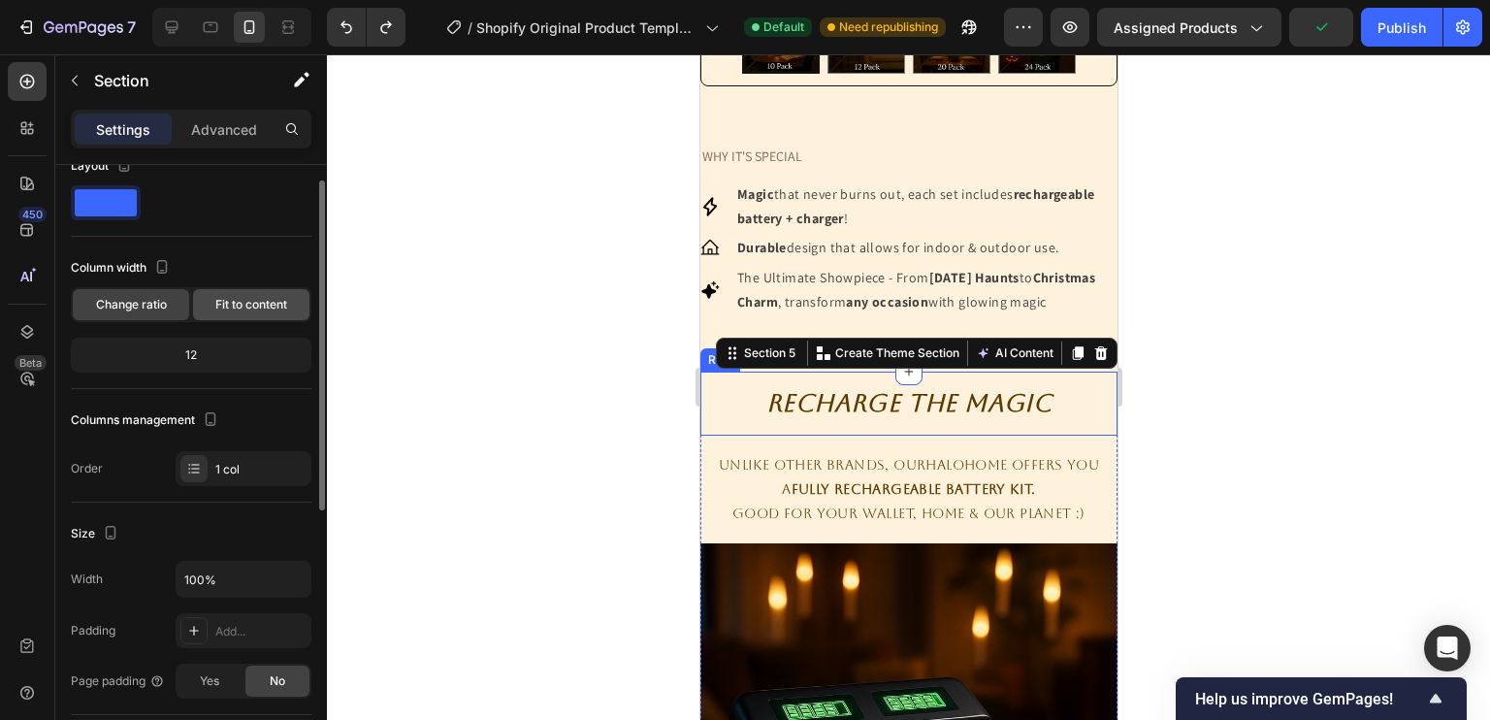
scroll to position [31, 0]
click at [234, 123] on p "Advanced" at bounding box center [224, 129] width 66 height 20
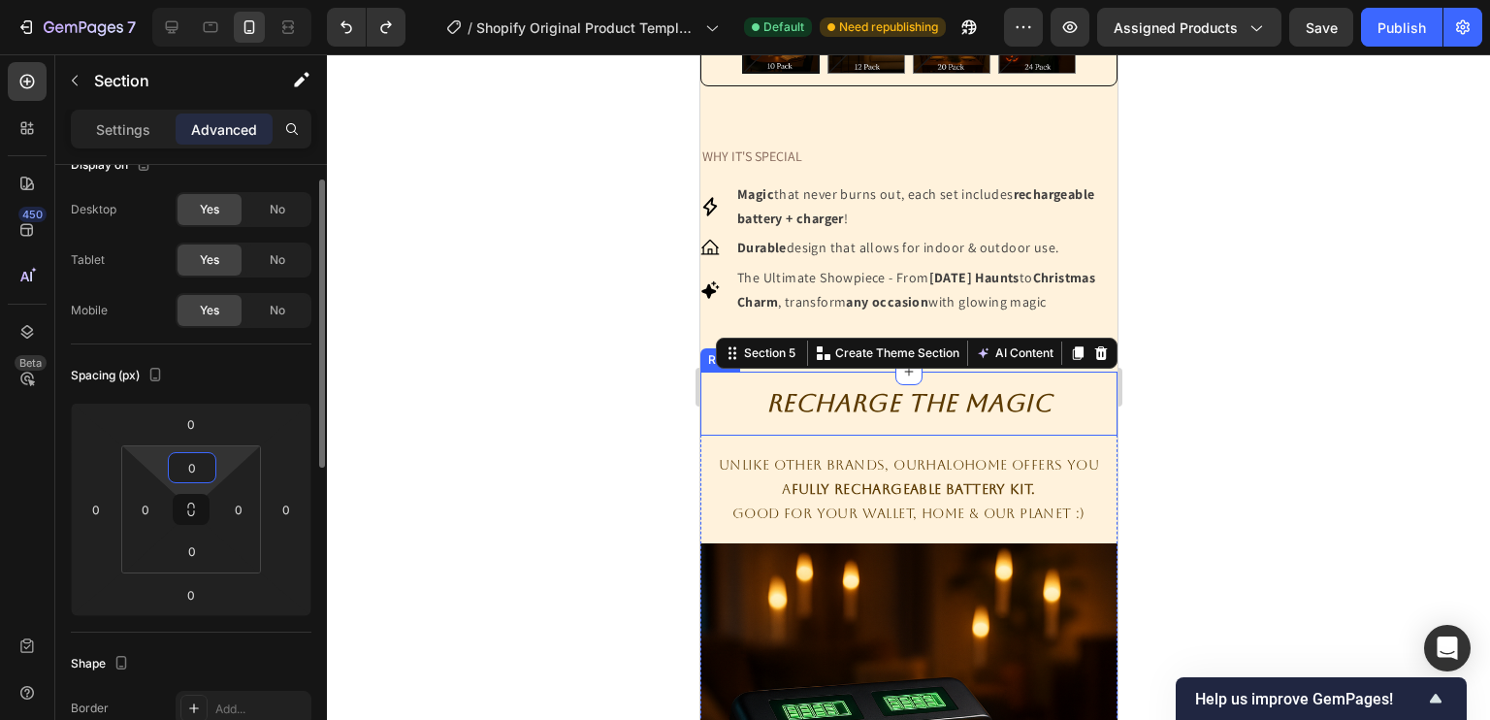
click at [202, 462] on input "0" at bounding box center [192, 467] width 39 height 29
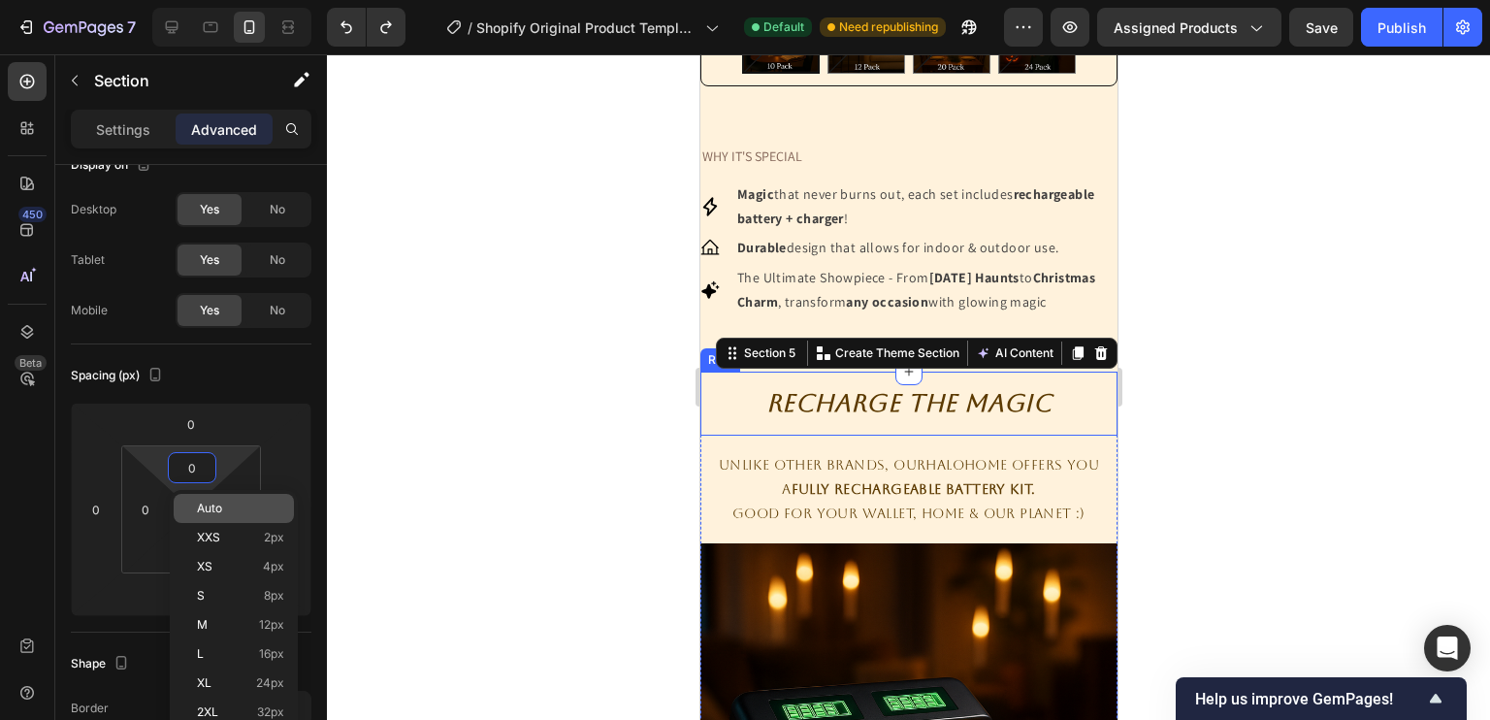
click at [229, 513] on p "Auto" at bounding box center [240, 508] width 87 height 14
type input "Auto"
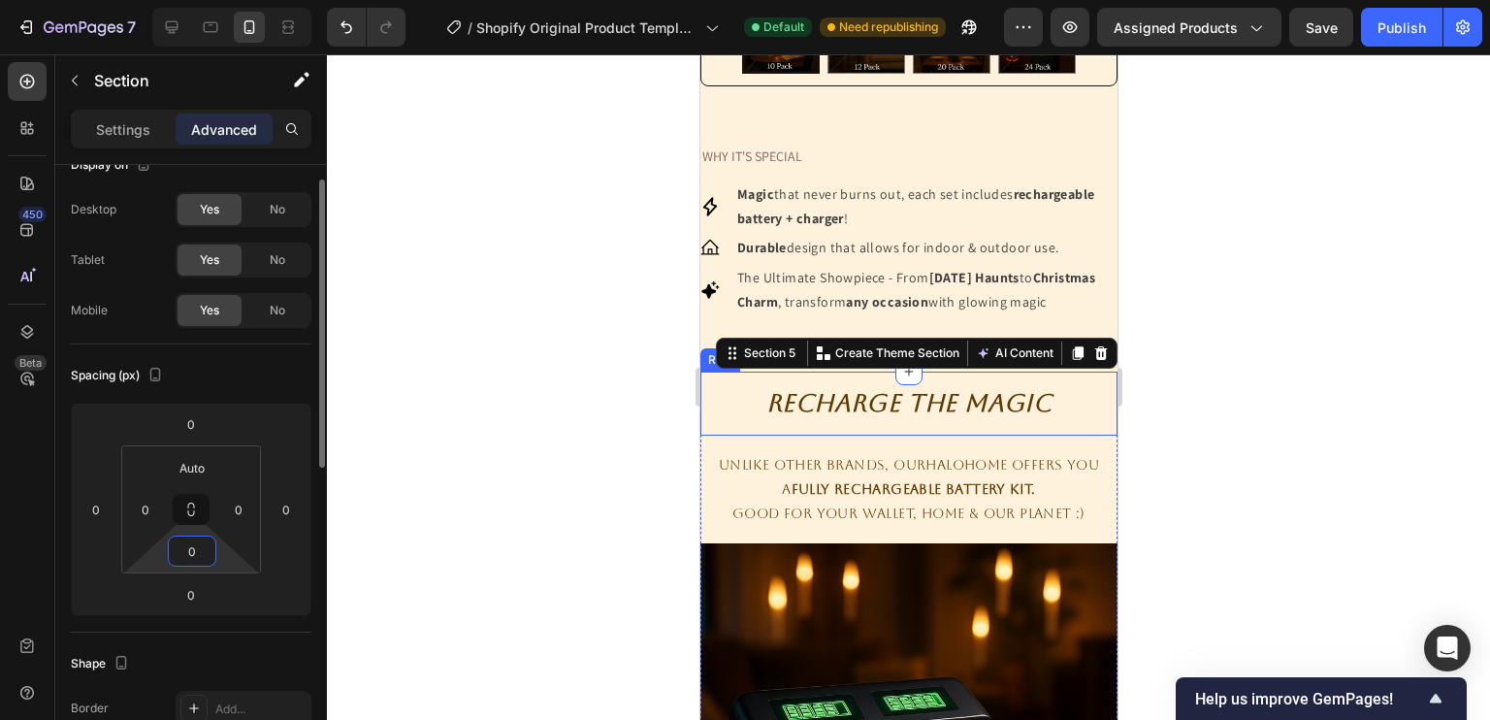
click at [196, 564] on input "0" at bounding box center [192, 550] width 39 height 29
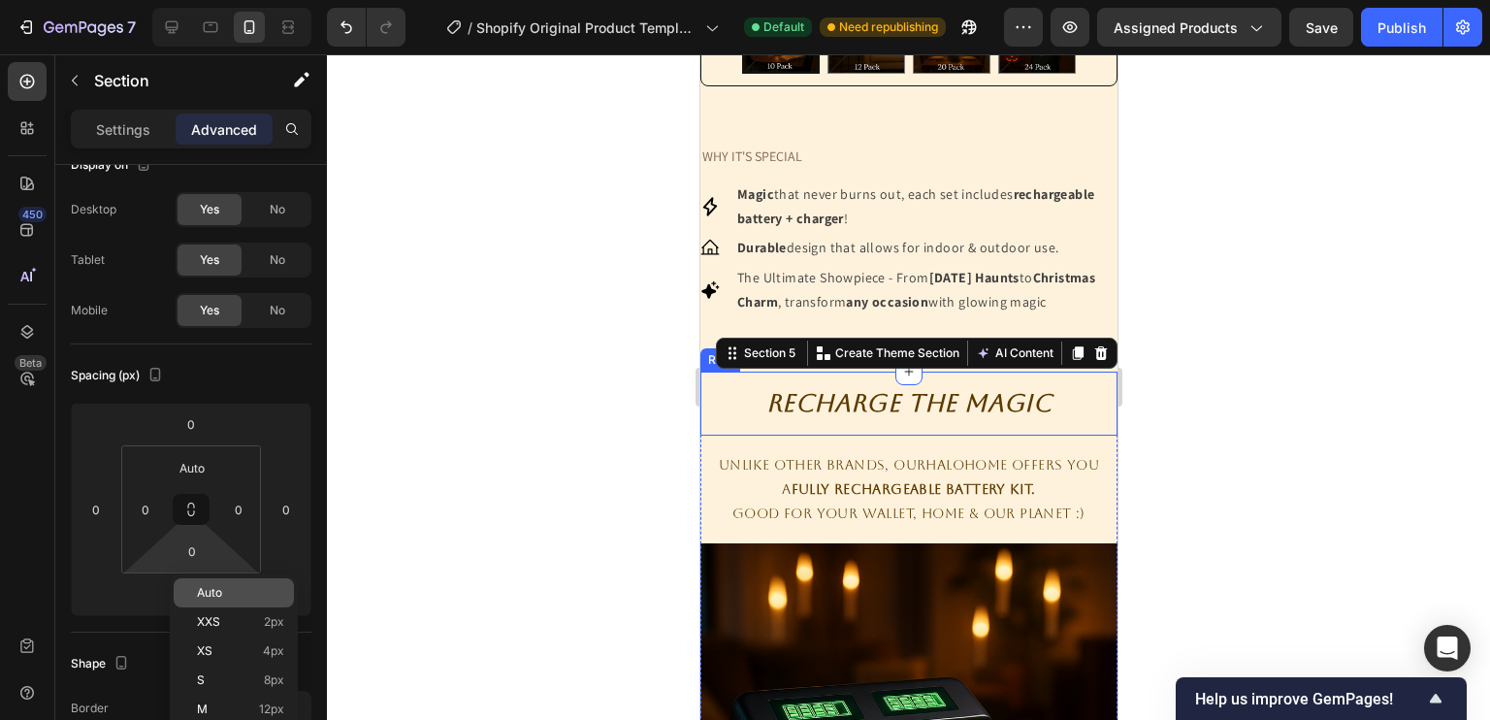
click at [217, 594] on span "Auto" at bounding box center [209, 593] width 25 height 14
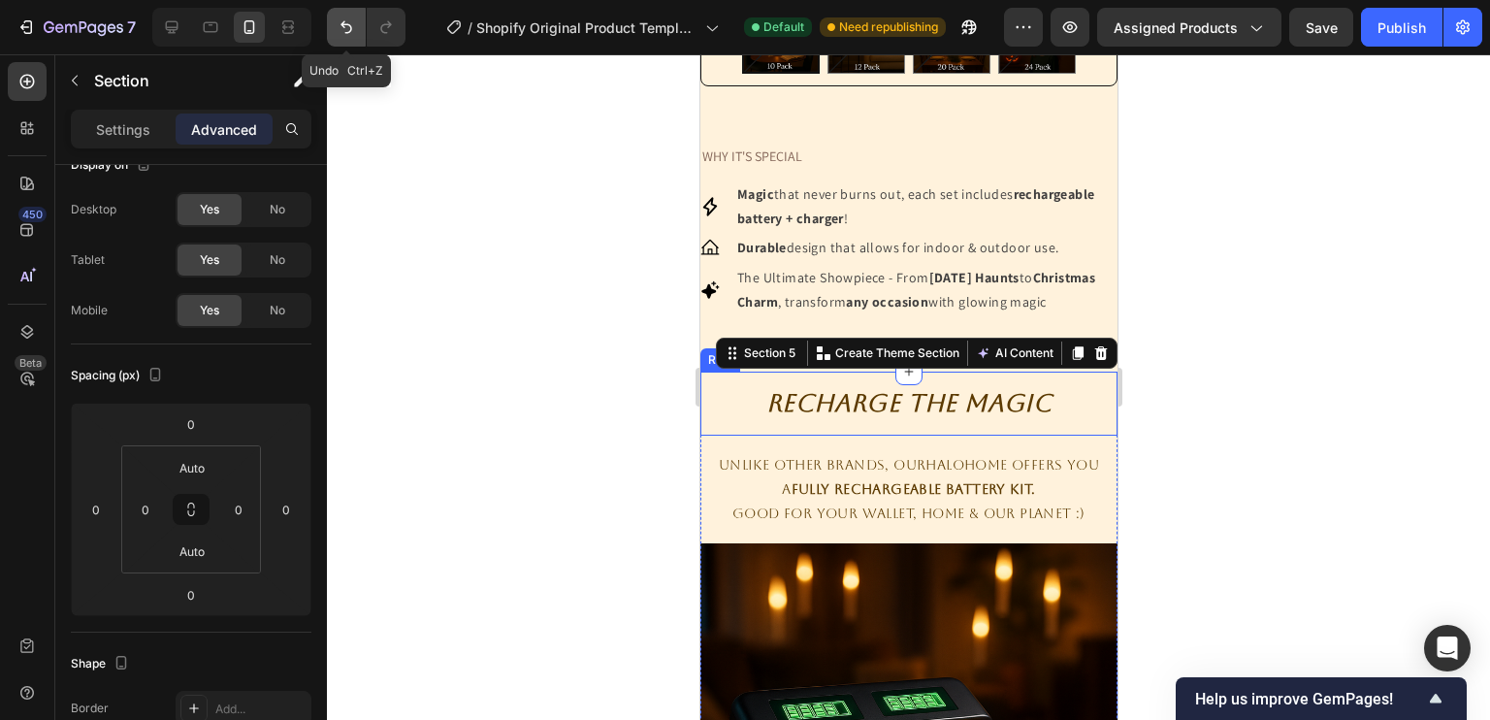
click at [338, 18] on icon "Undo/Redo" at bounding box center [346, 26] width 19 height 19
type input "0"
click at [338, 18] on icon "Undo/Redo" at bounding box center [346, 26] width 19 height 19
click at [362, 26] on button "Undo/Redo" at bounding box center [346, 27] width 39 height 39
type input "0"
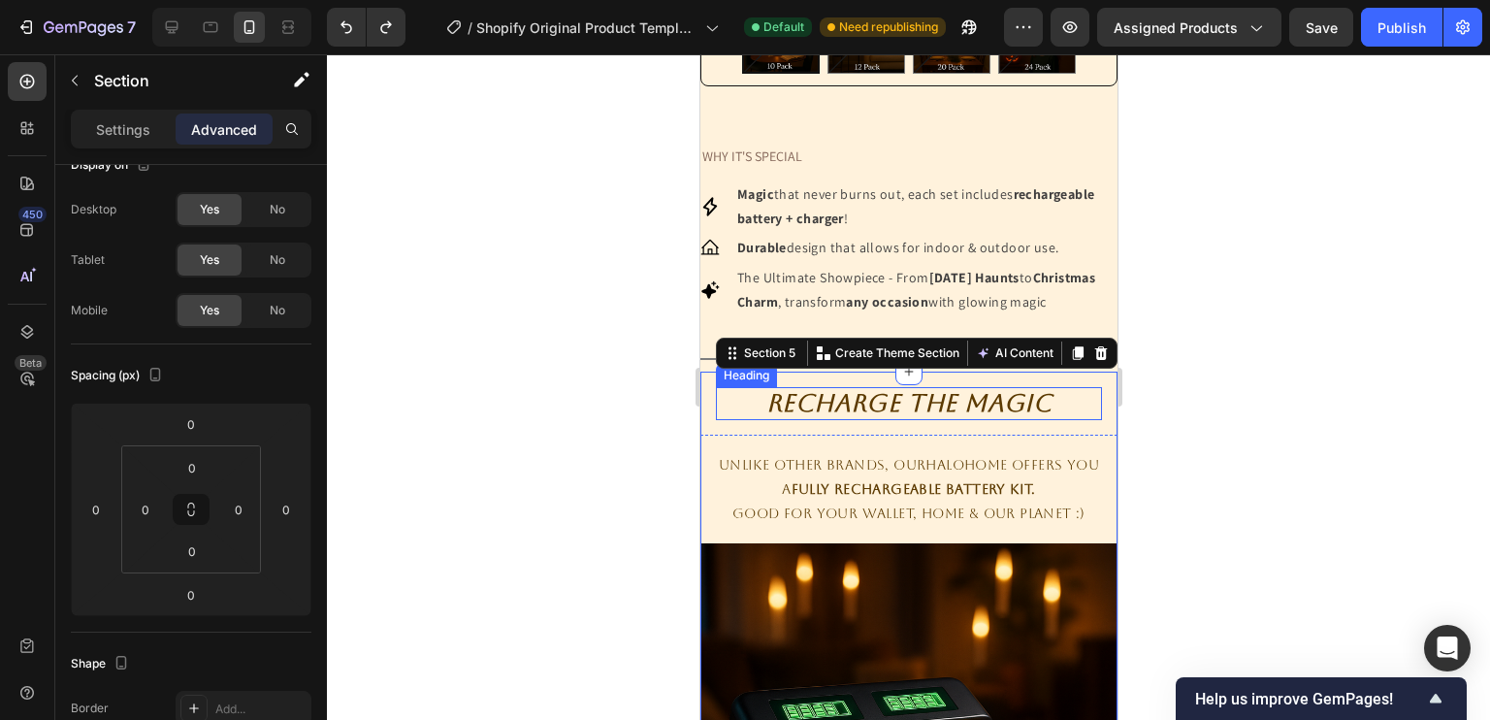
click at [858, 420] on h2 "Recharge The Magic" at bounding box center [908, 403] width 386 height 33
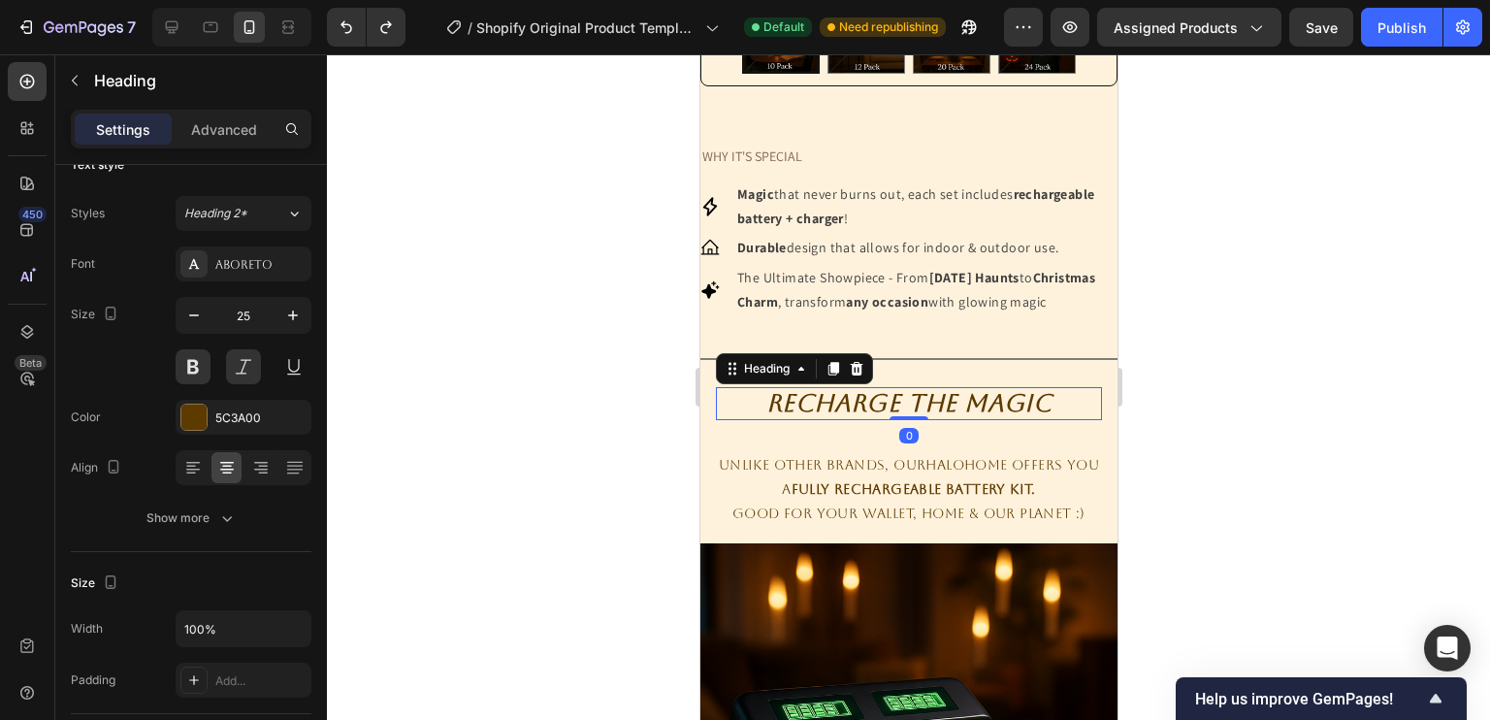
scroll to position [0, 0]
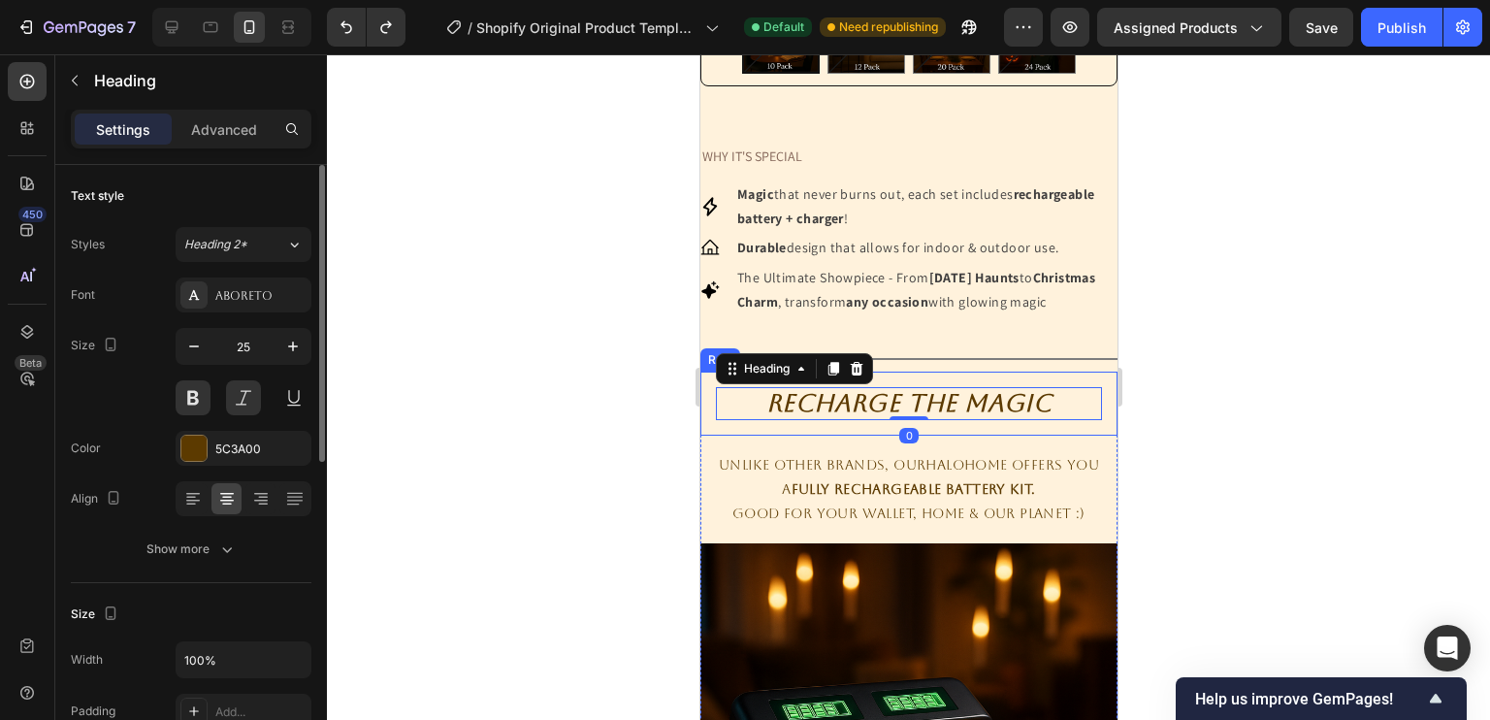
click at [831, 435] on div "Recharge The Magic Heading 0 Row" at bounding box center [907, 403] width 417 height 64
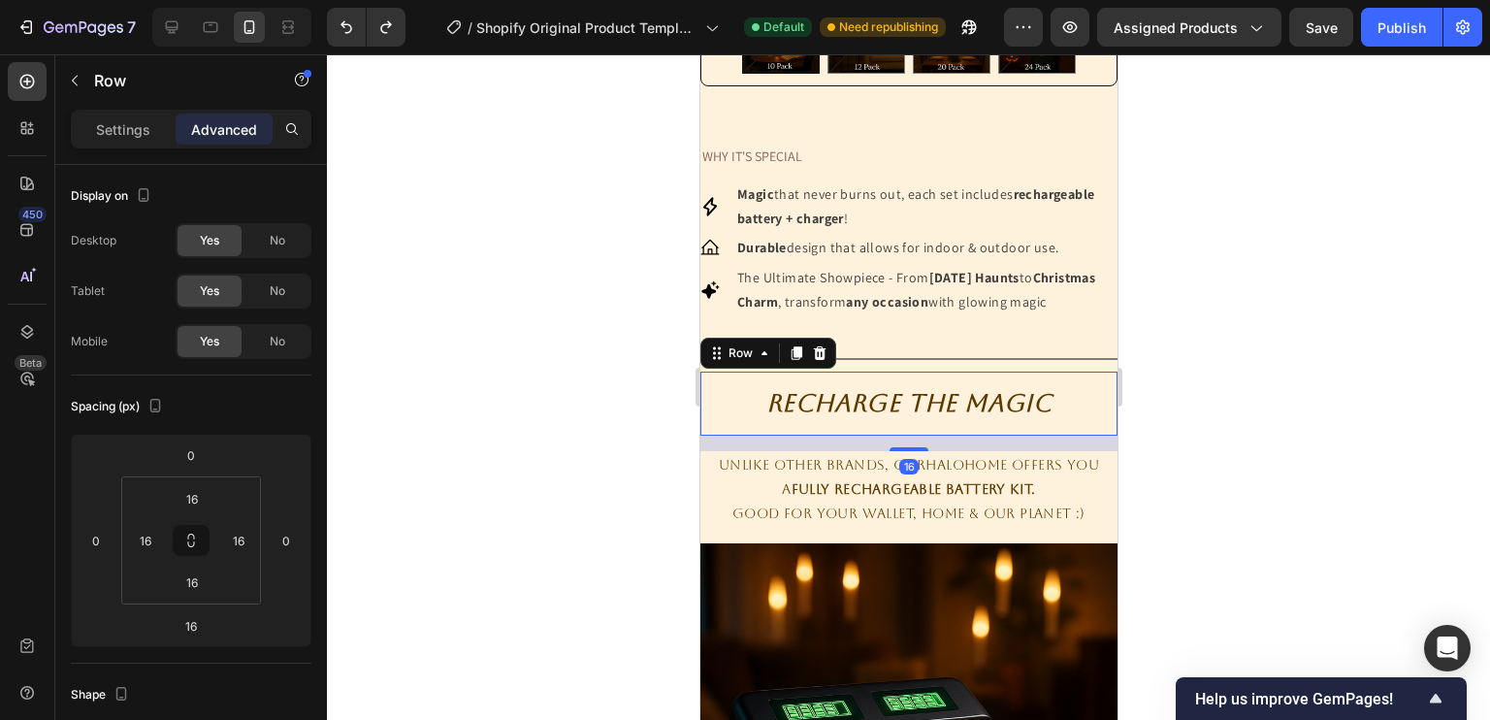
click at [812, 435] on div "Recharge The Magic Heading Row 16" at bounding box center [907, 403] width 417 height 64
click at [775, 420] on h2 "Recharge The Magic" at bounding box center [908, 403] width 386 height 33
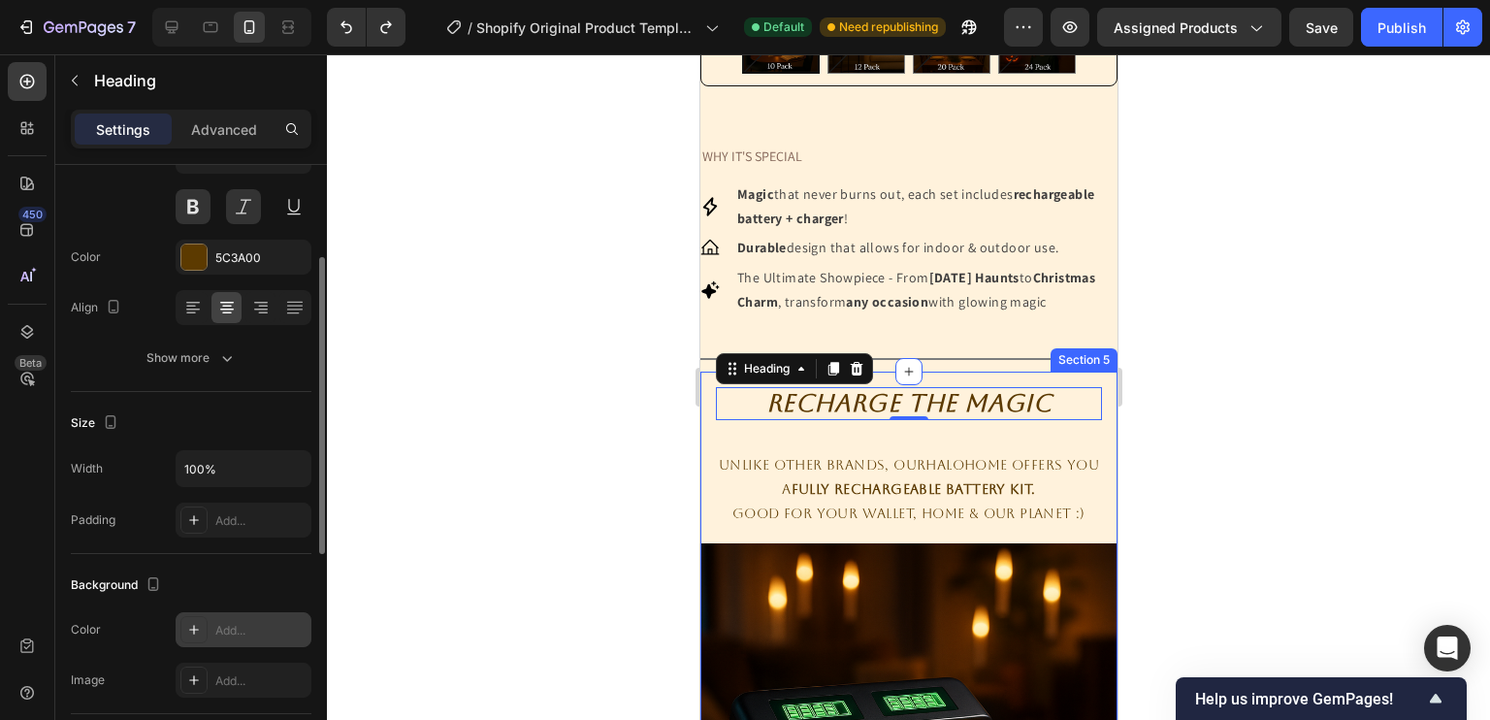
scroll to position [190, 0]
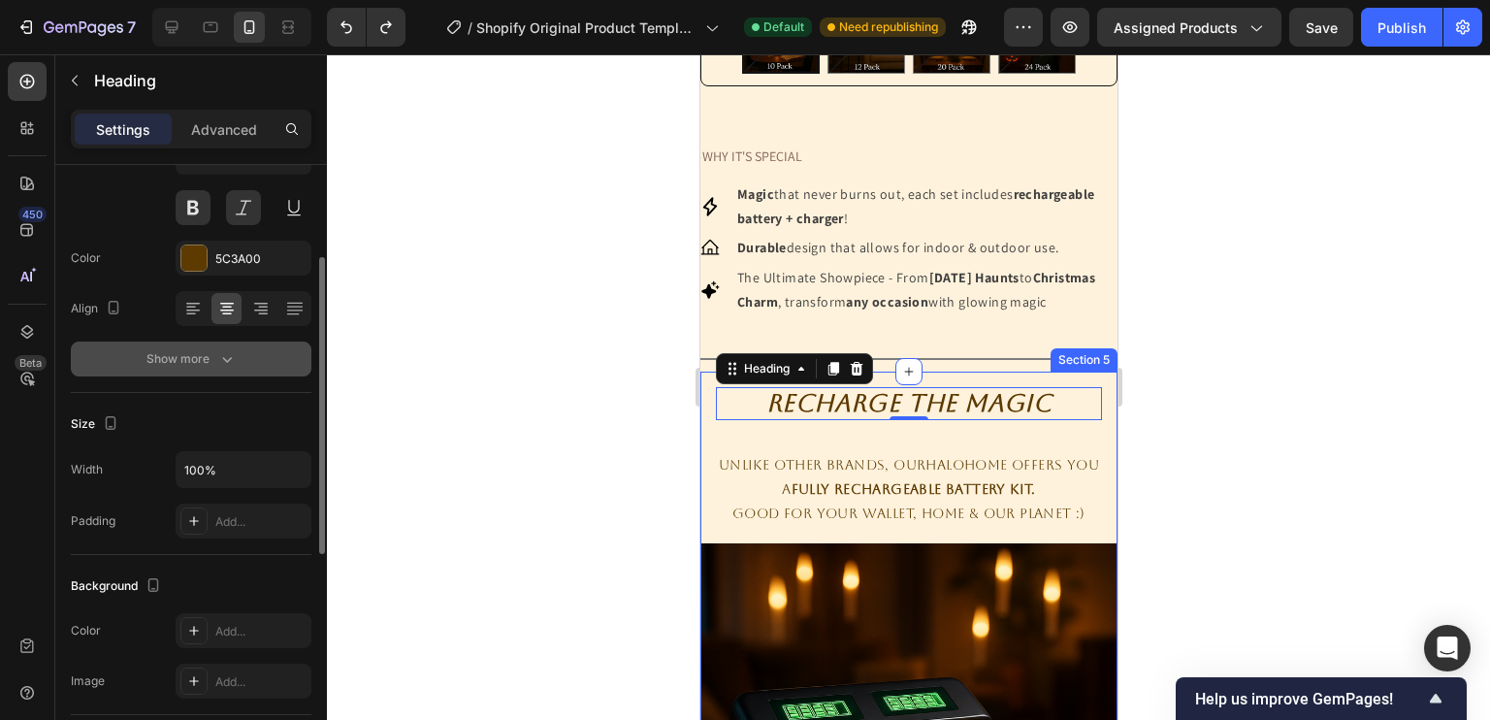
click at [203, 353] on div "Show more" at bounding box center [191, 358] width 90 height 19
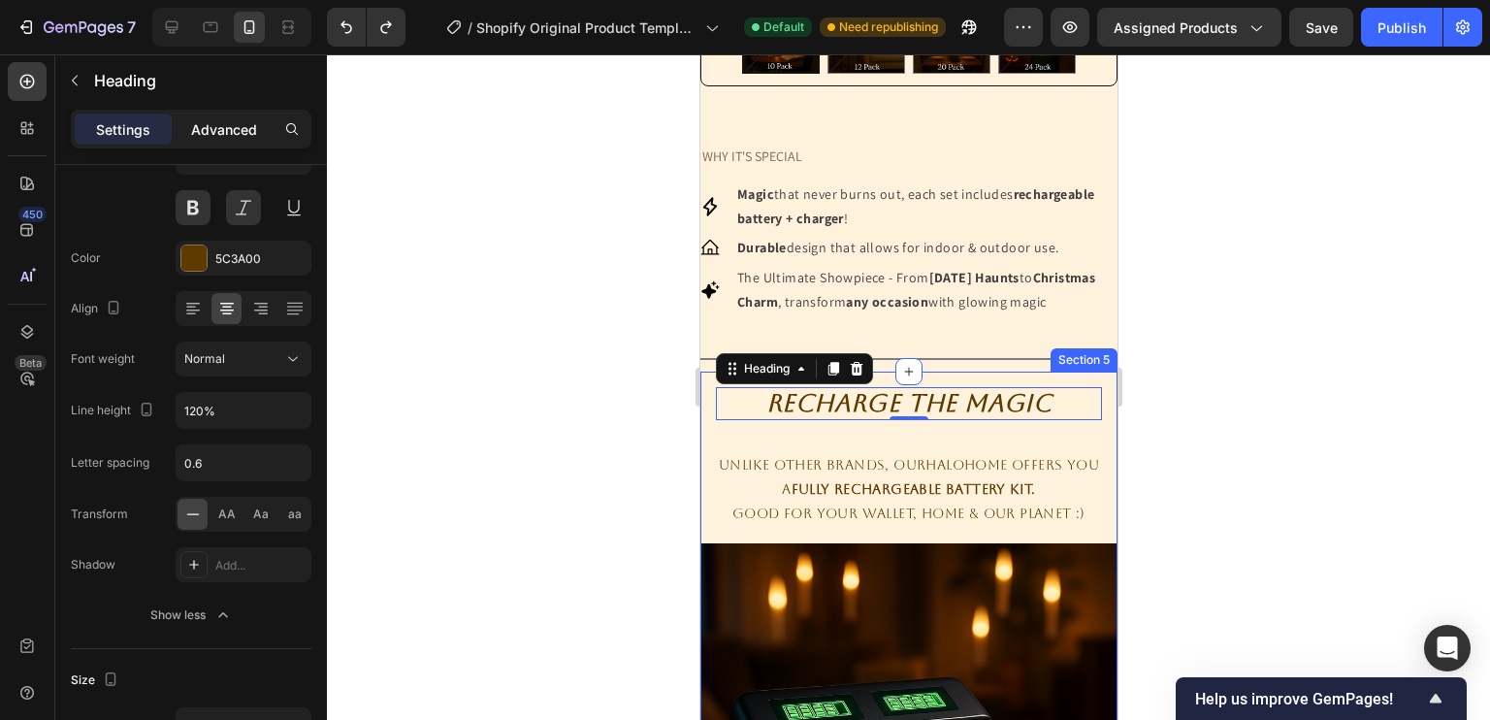
click at [211, 136] on p "Advanced" at bounding box center [224, 129] width 66 height 20
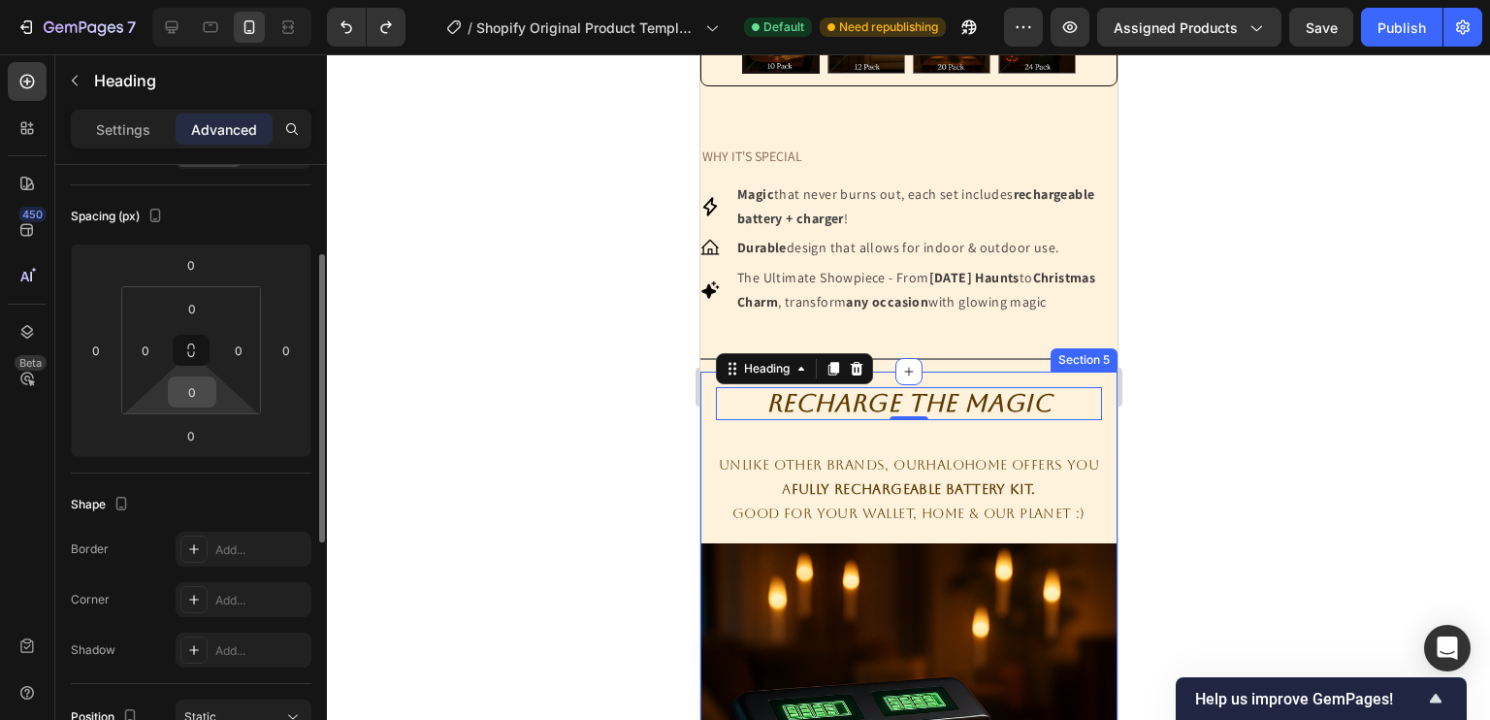
click at [191, 393] on input "0" at bounding box center [192, 391] width 39 height 29
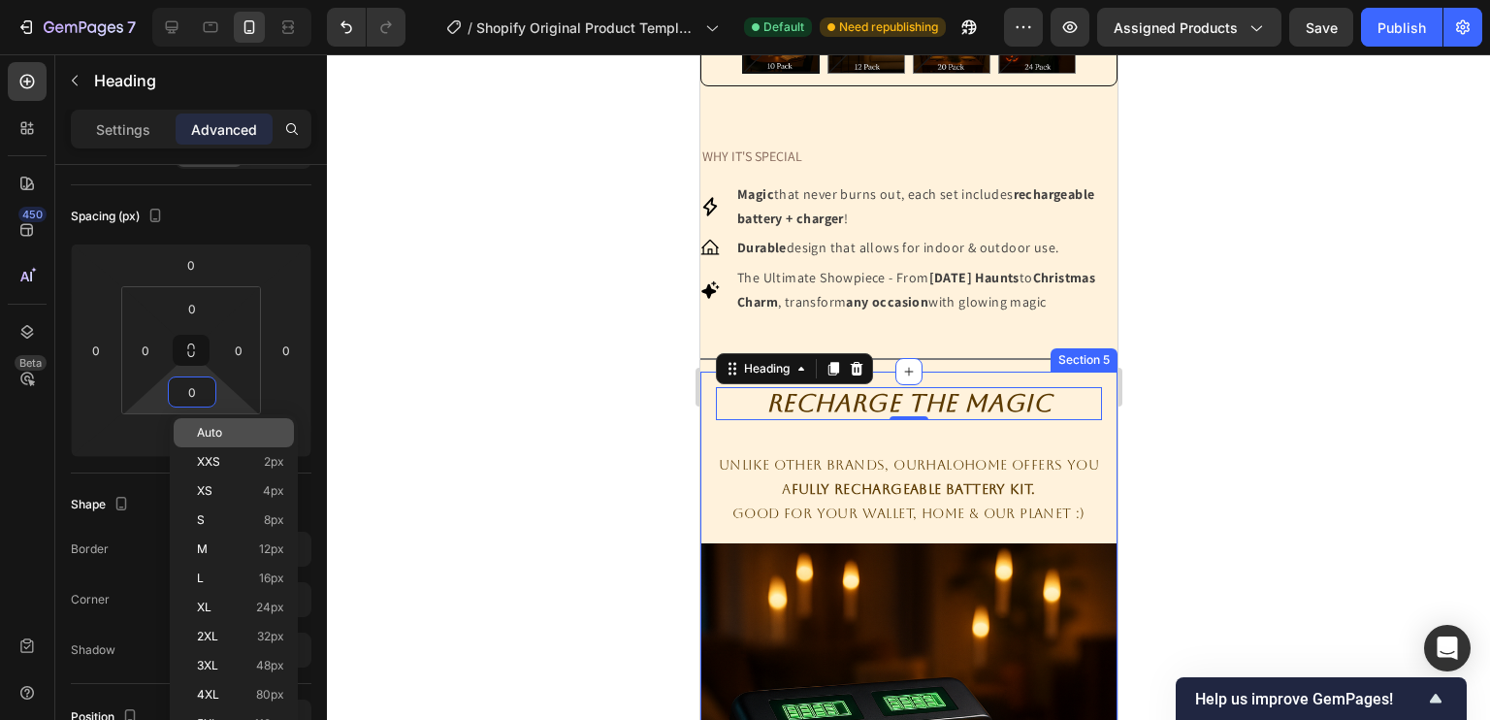
click at [214, 435] on span "Auto" at bounding box center [209, 433] width 25 height 14
type input "Auto"
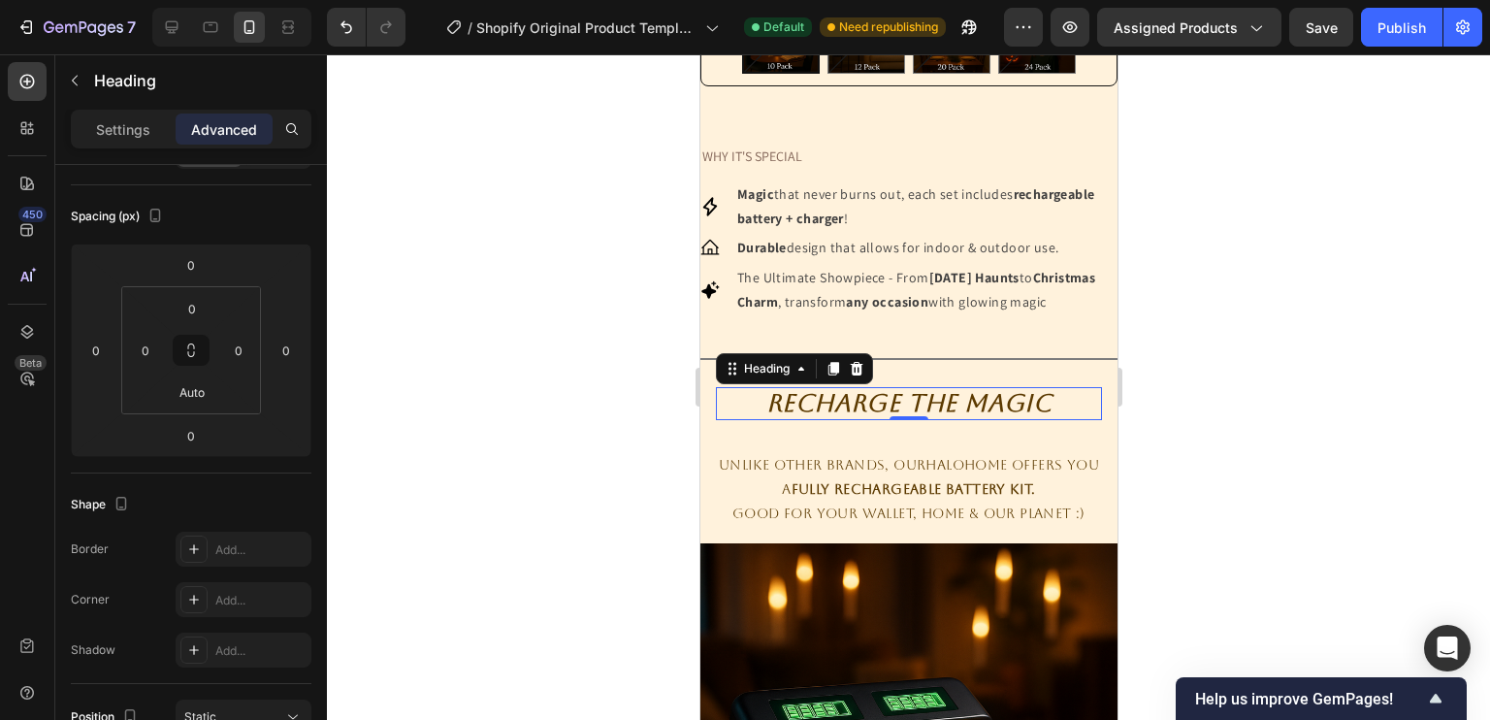
click at [1130, 434] on div at bounding box center [908, 386] width 1163 height 665
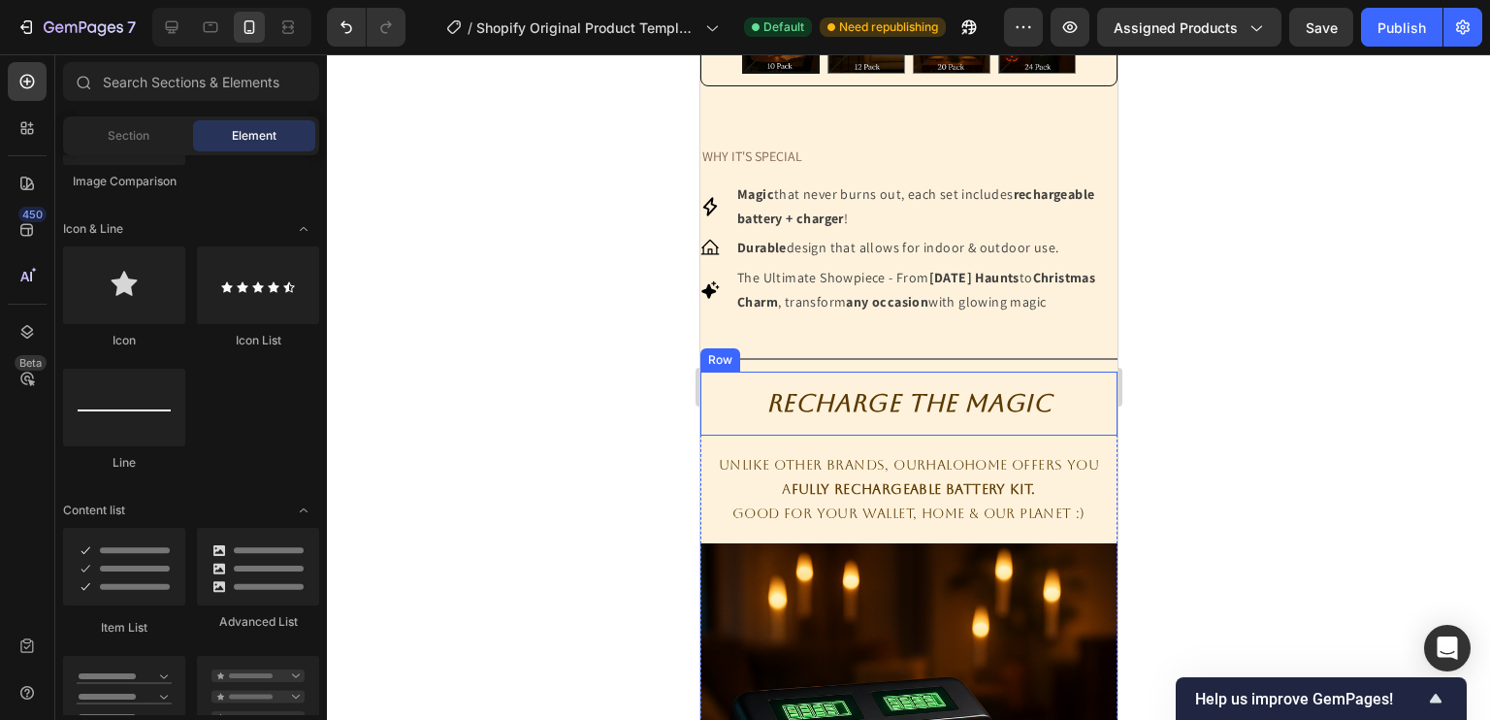
scroll to position [1129, 0]
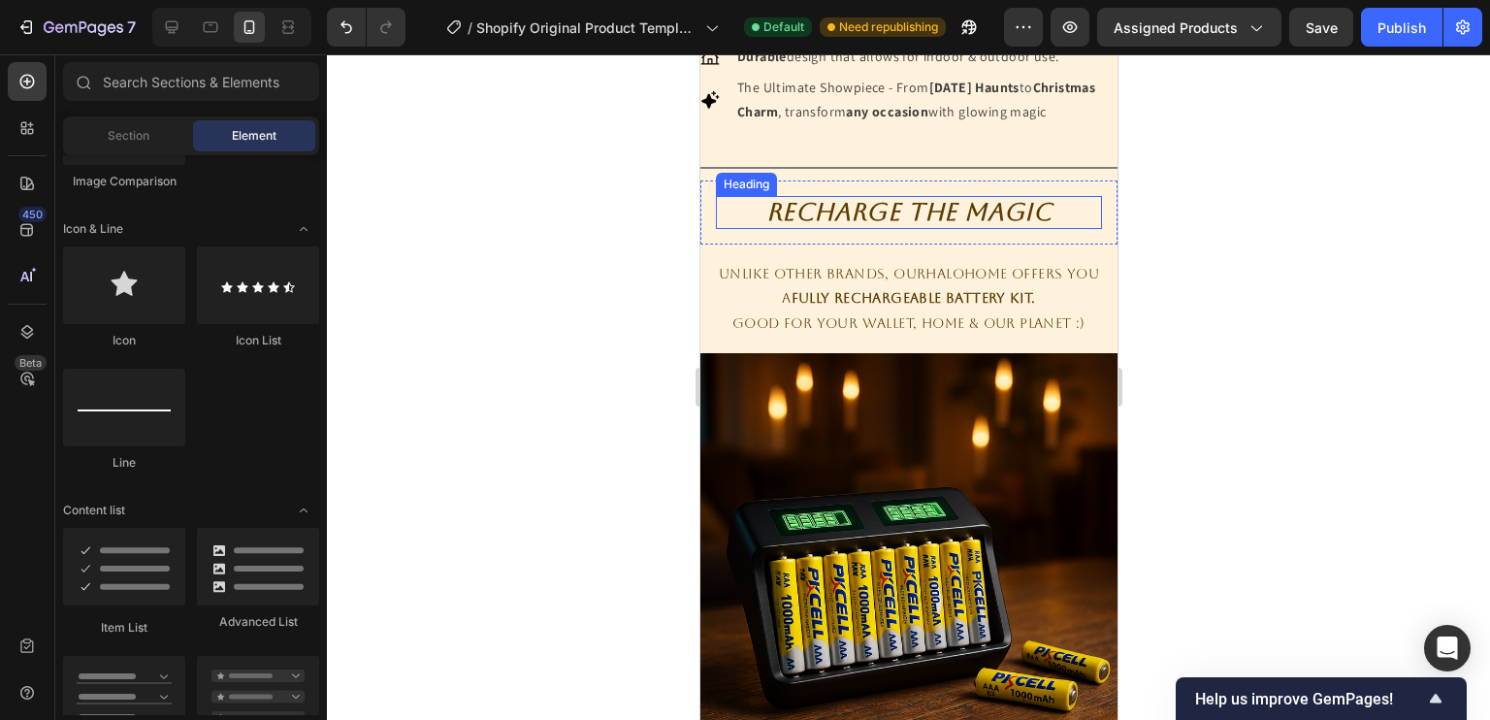
click at [949, 223] on h2 "Recharge The Magic" at bounding box center [908, 212] width 386 height 33
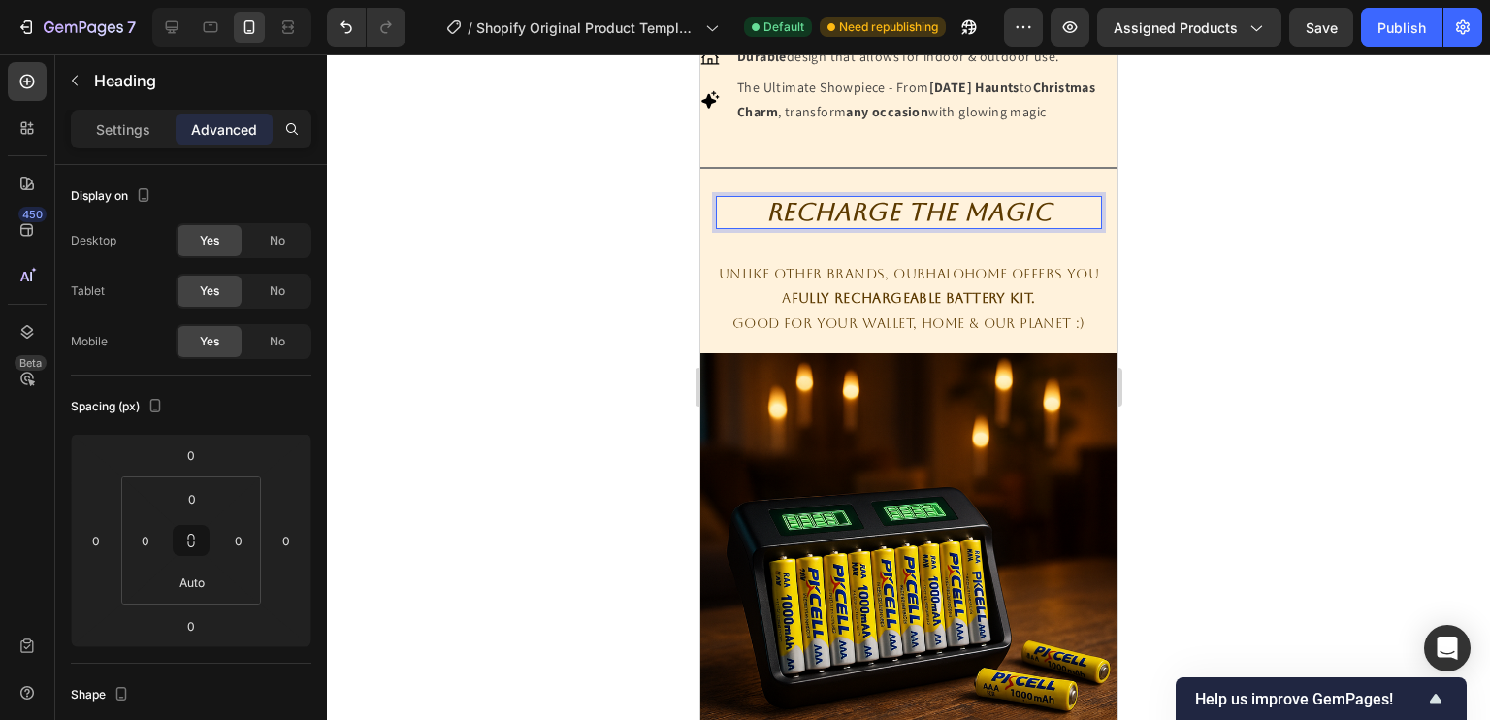
click at [878, 229] on h2 "Recharge The Magic" at bounding box center [908, 212] width 386 height 33
click at [878, 227] on p "Recharge The Magic" at bounding box center [908, 212] width 382 height 29
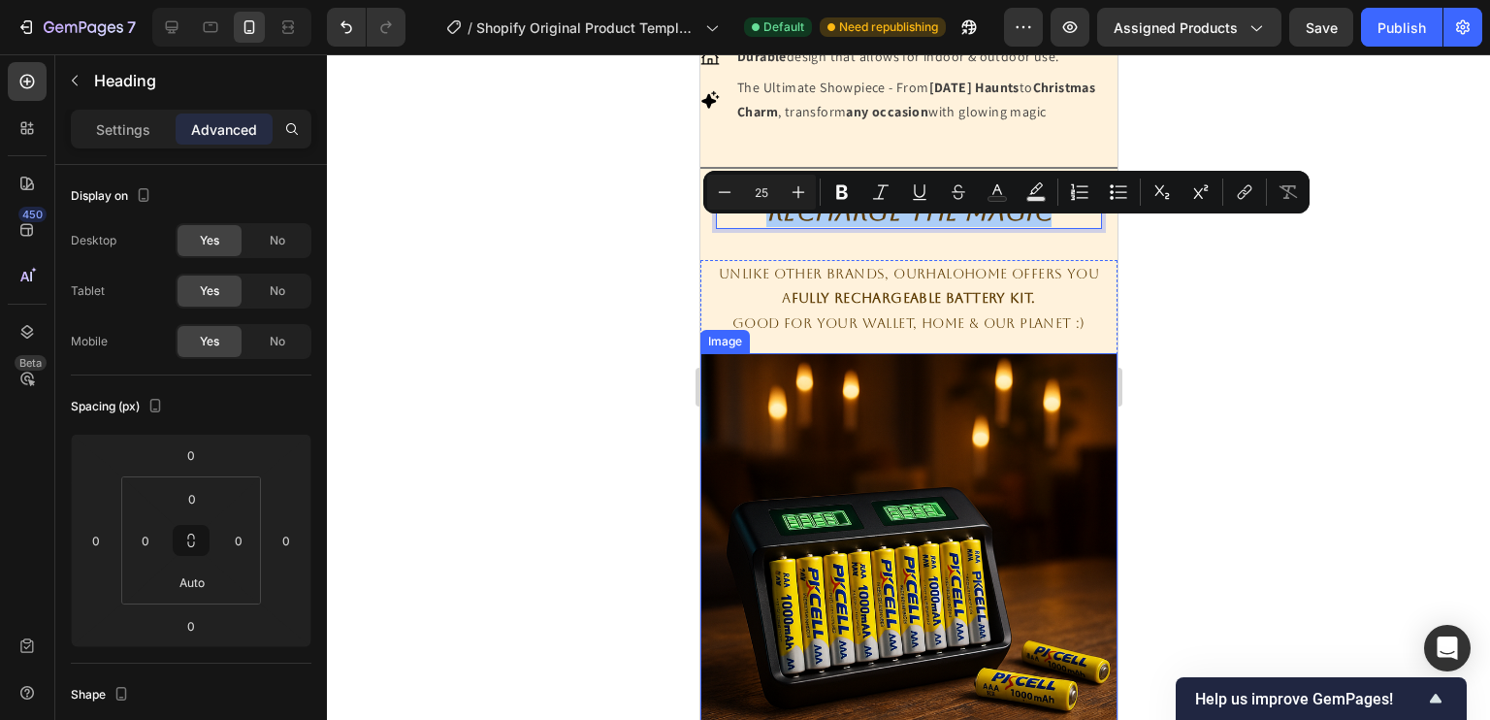
click at [603, 426] on div at bounding box center [908, 386] width 1163 height 665
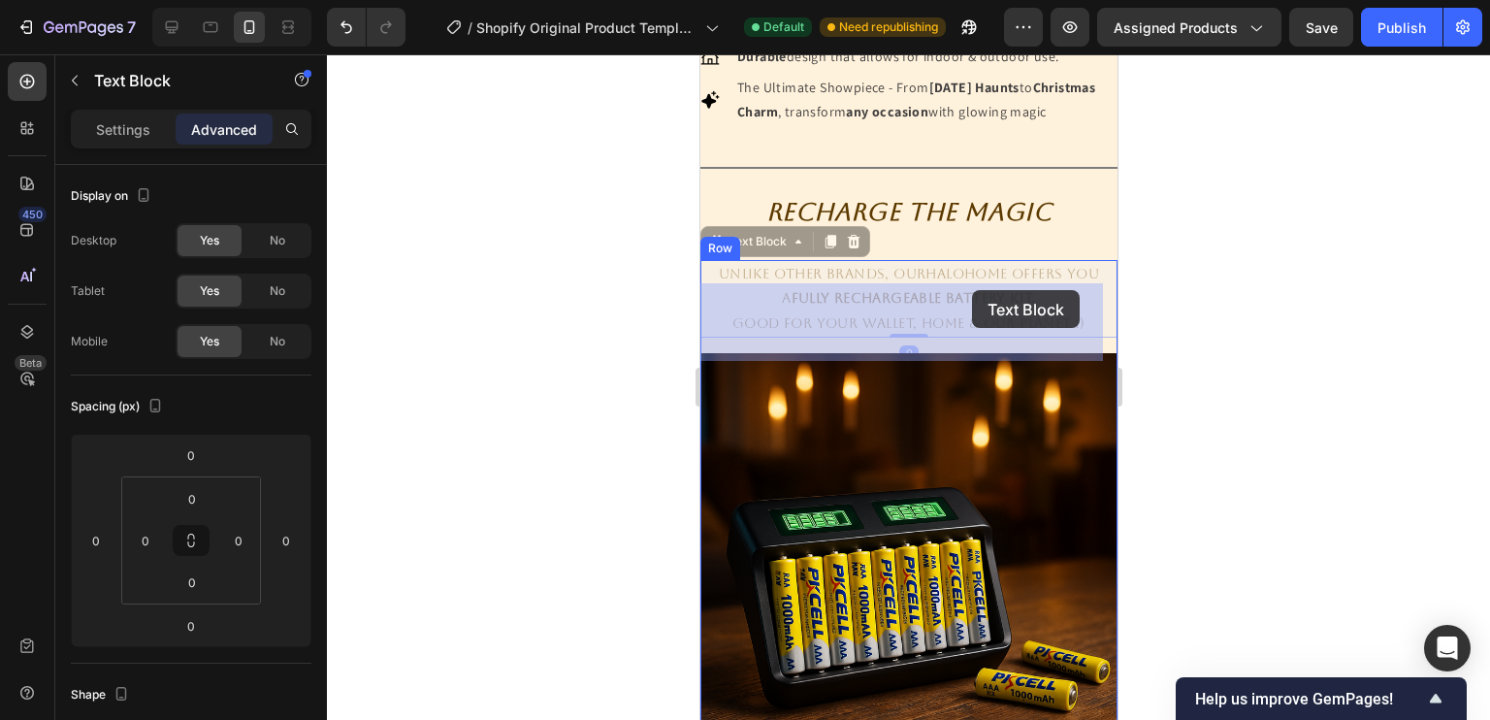
drag, startPoint x: 885, startPoint y: 295, endPoint x: 971, endPoint y: 290, distance: 86.5
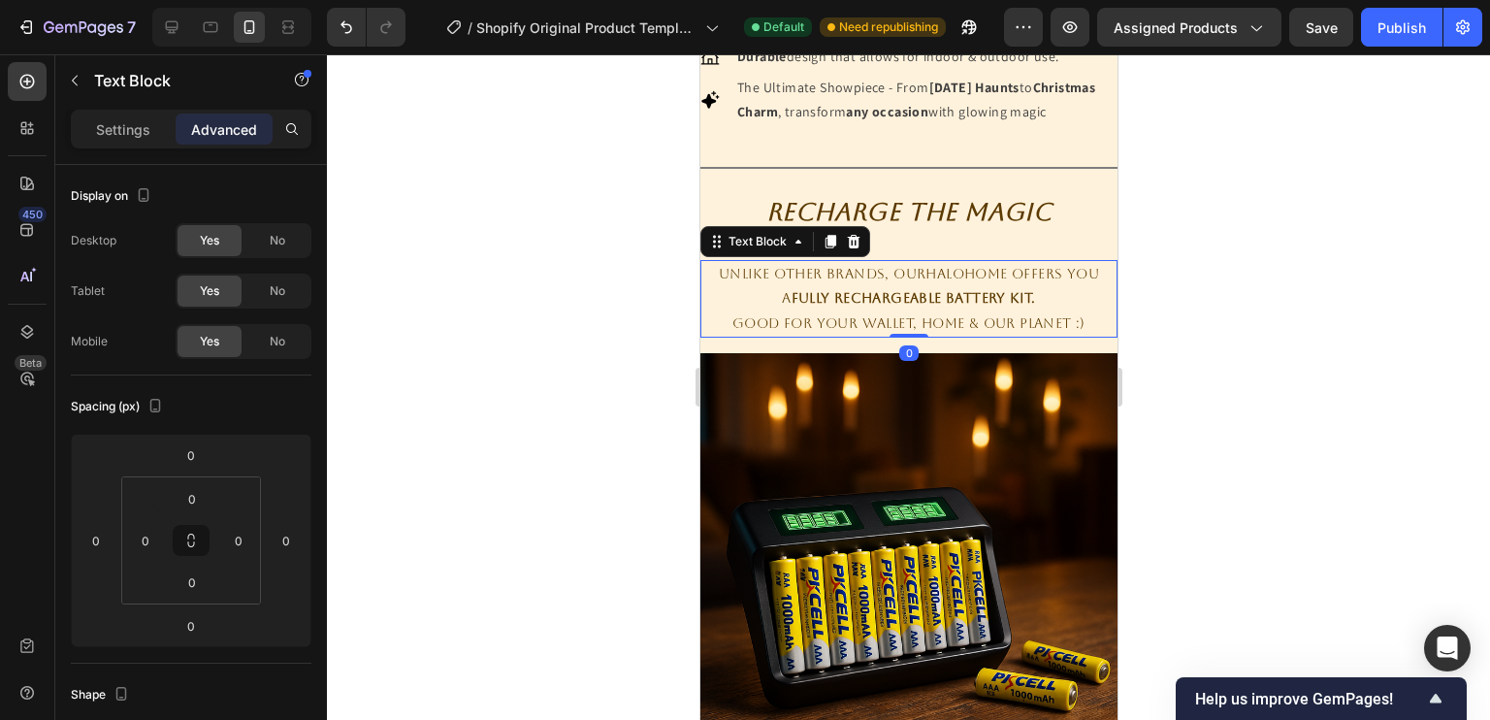
click at [903, 286] on p "Unlike other brands, OurHaloHome offers you" at bounding box center [907, 274] width 413 height 24
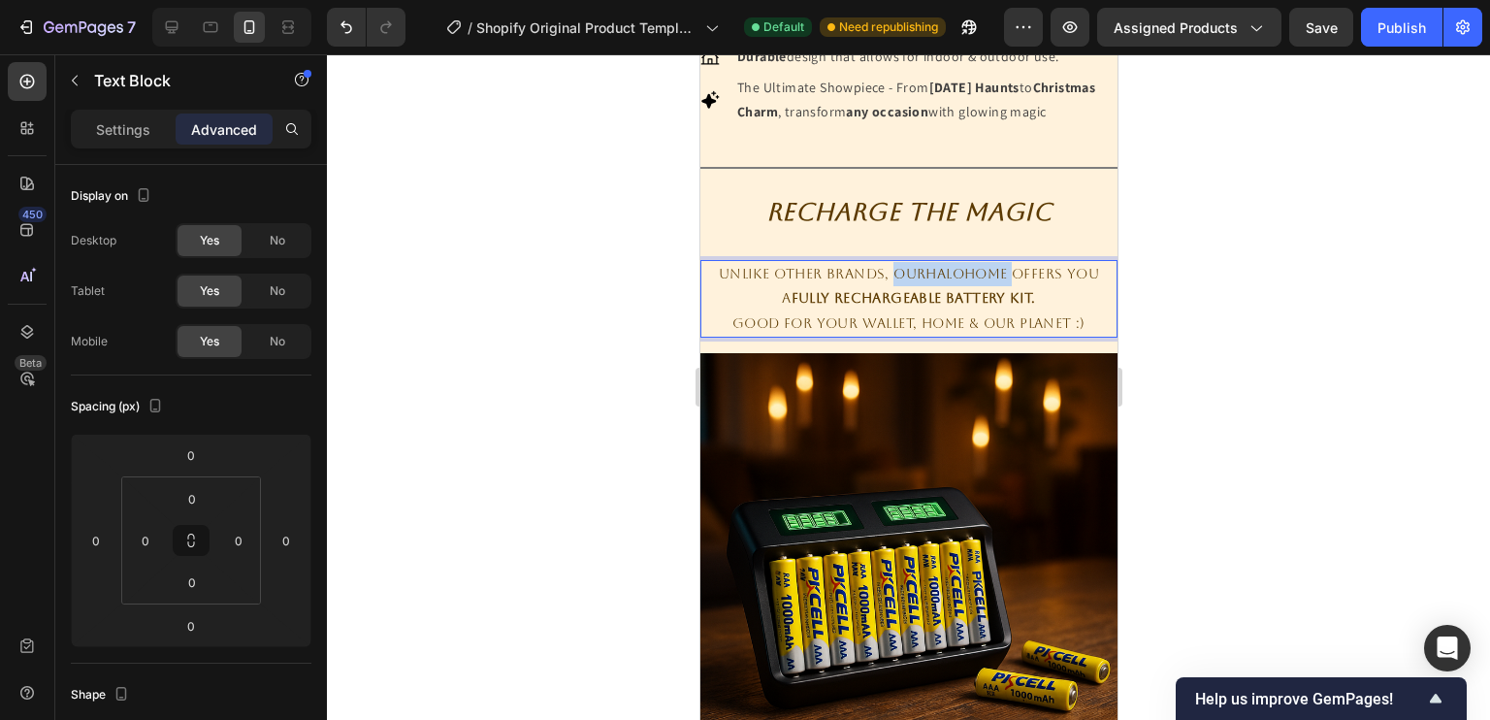
click at [903, 286] on p "Unlike other brands, OurHaloHome offers you" at bounding box center [907, 274] width 413 height 24
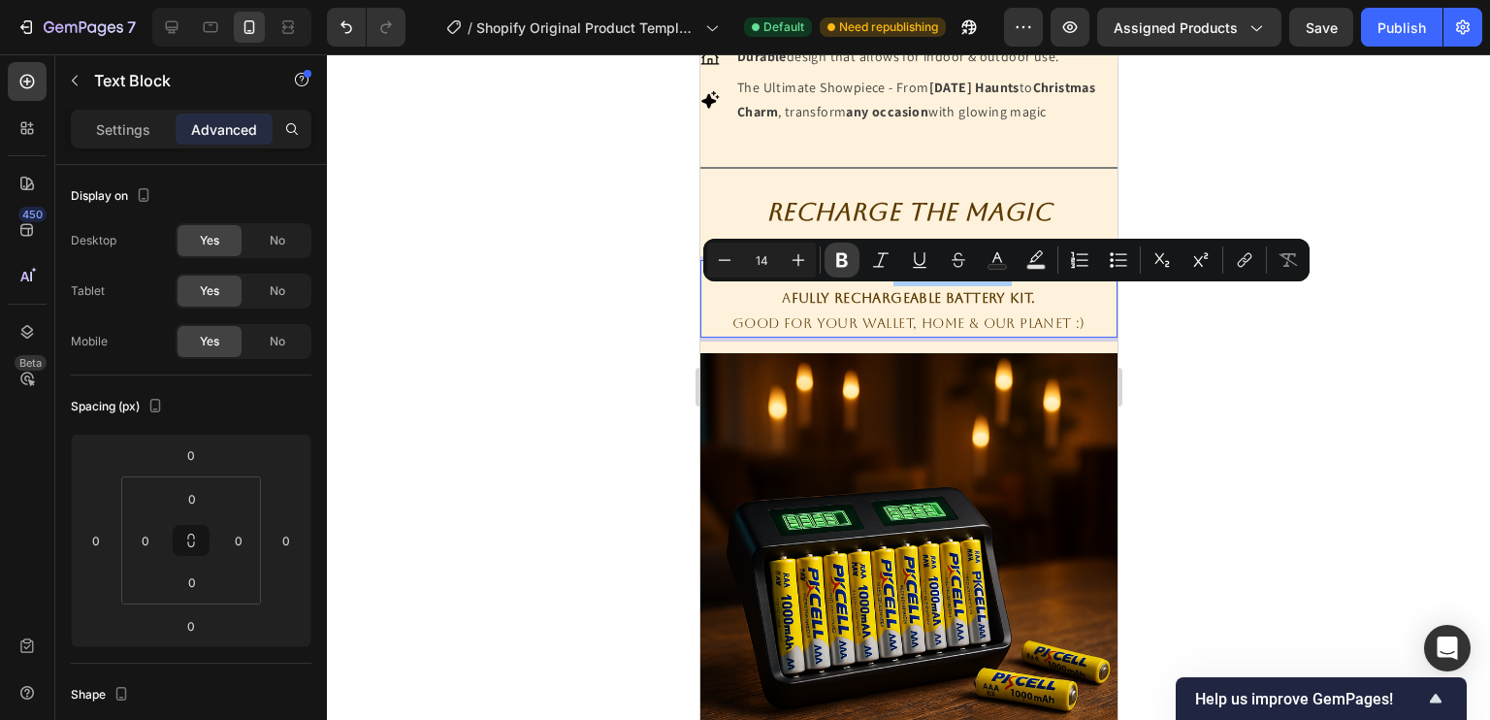
click at [845, 263] on icon "Editor contextual toolbar" at bounding box center [842, 260] width 12 height 15
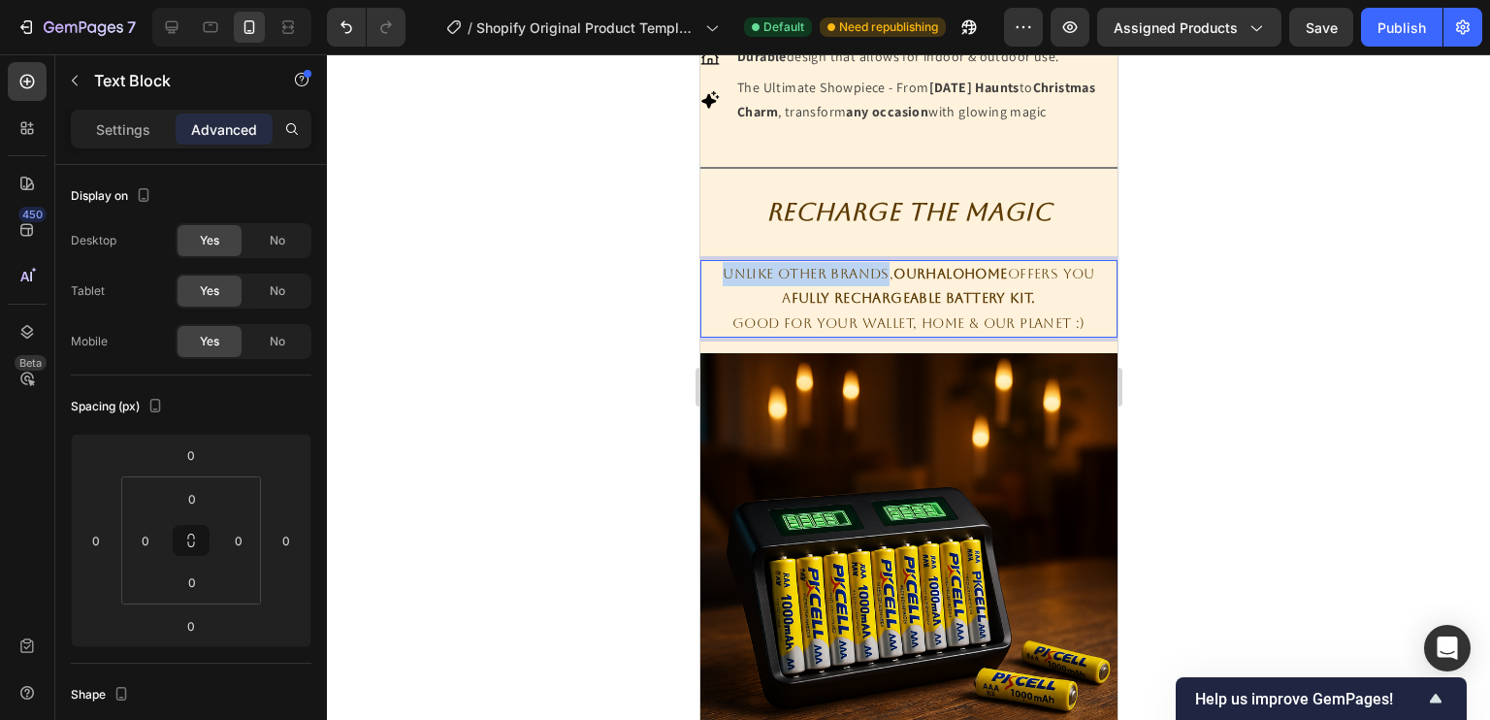
drag, startPoint x: 711, startPoint y: 301, endPoint x: 875, endPoint y: 290, distance: 164.3
click at [875, 286] on p "Unlike other brands, OurHaloHome offers you" at bounding box center [907, 274] width 413 height 24
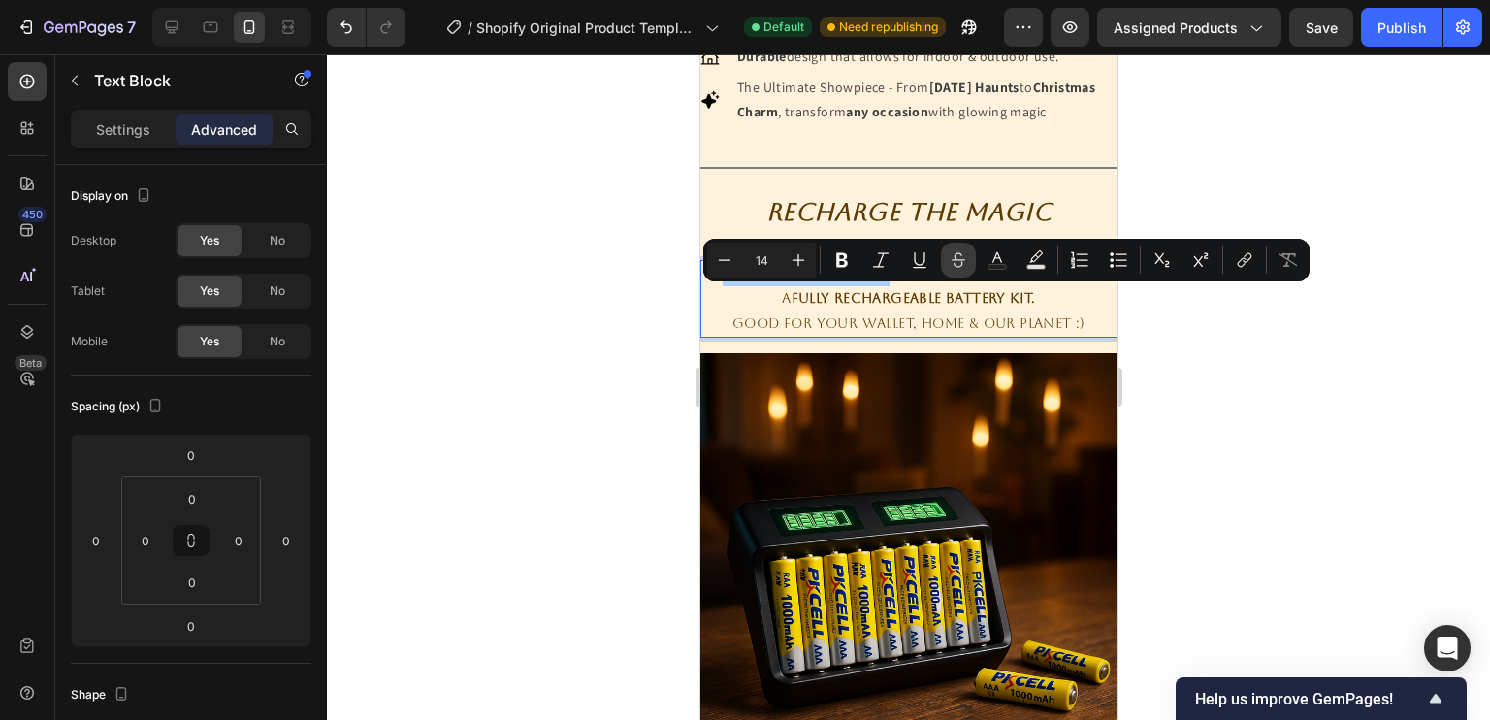
click at [951, 256] on icon "Editor contextual toolbar" at bounding box center [958, 259] width 19 height 19
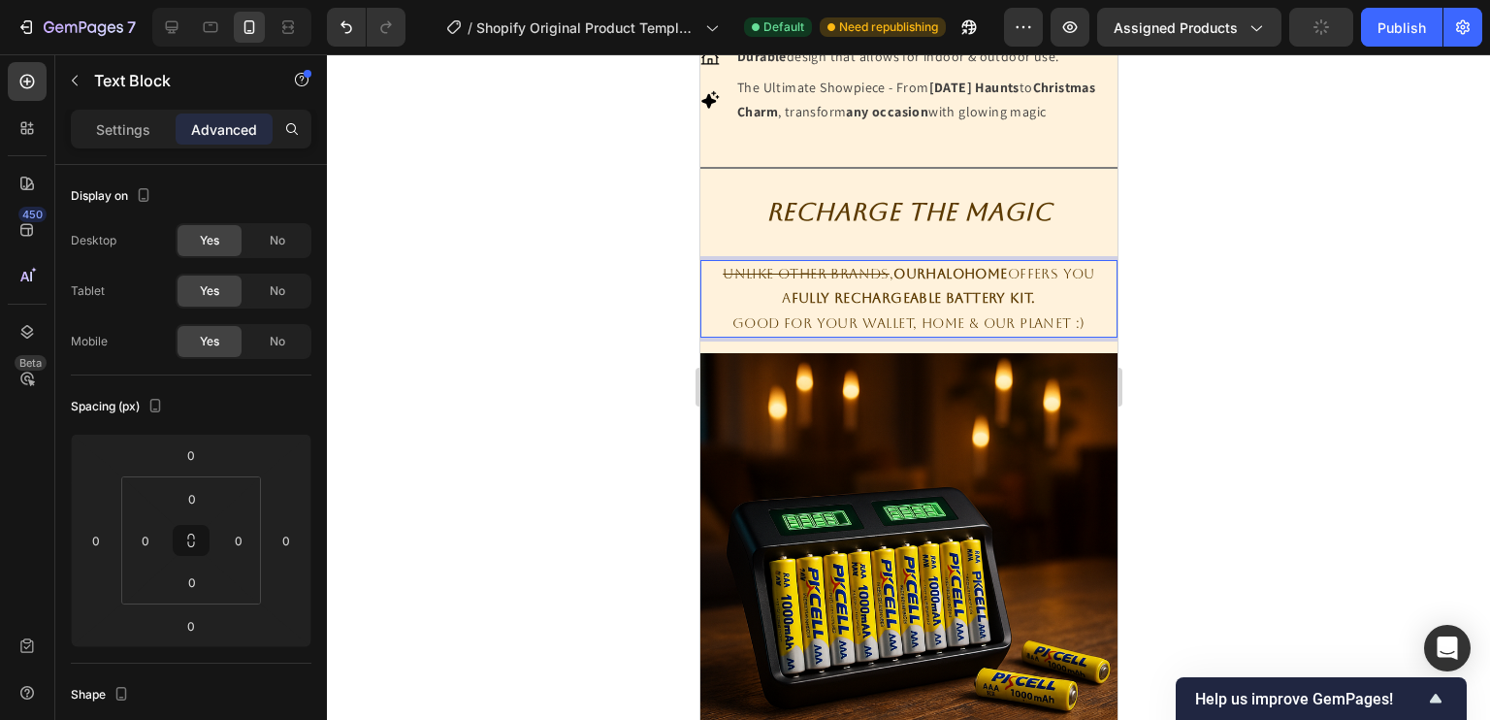
click at [1033, 286] on p "Unlike other brands , OurHaloHome offers you" at bounding box center [907, 274] width 413 height 24
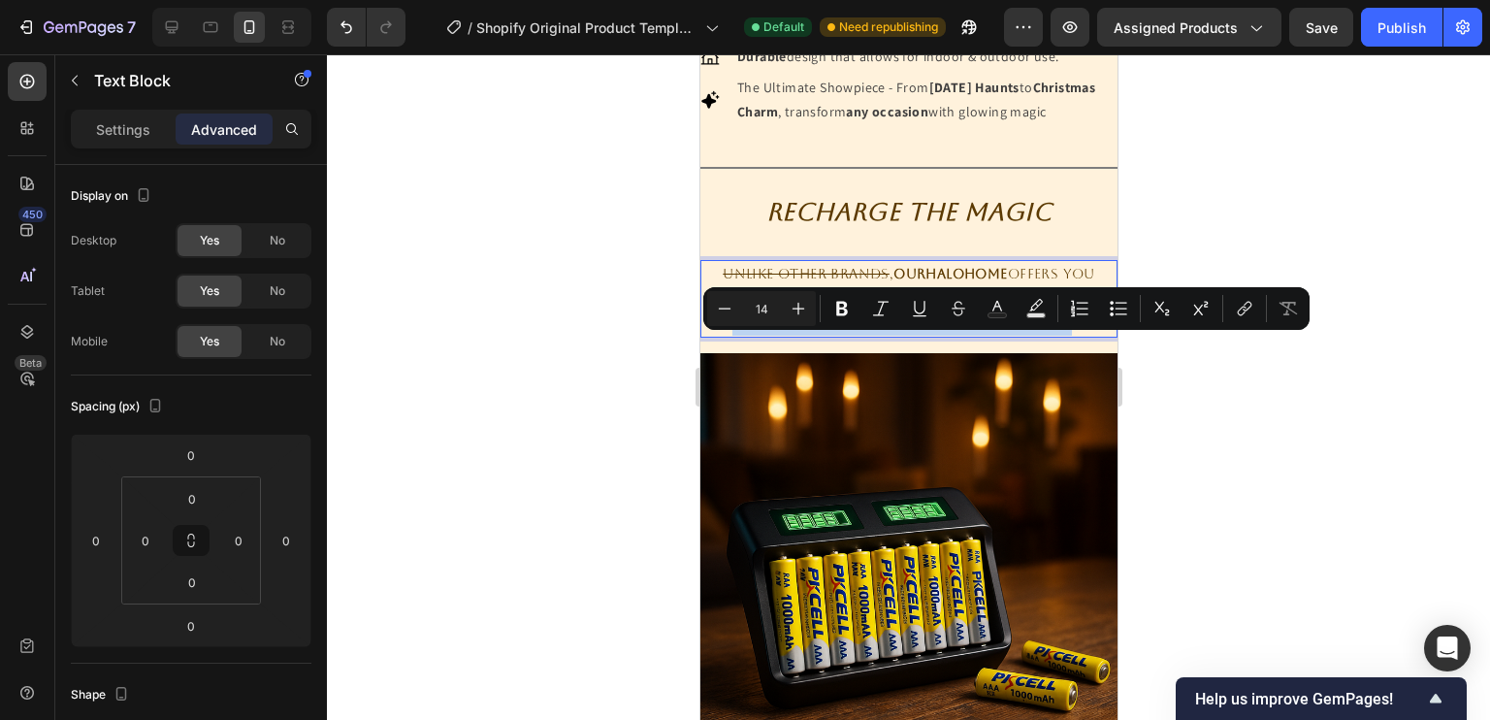
drag, startPoint x: 723, startPoint y: 348, endPoint x: 1060, endPoint y: 341, distance: 337.6
click at [1060, 336] on p "Good for your wallet, home & our planet :)" at bounding box center [907, 323] width 413 height 24
click at [853, 306] on button "Bold" at bounding box center [841, 308] width 35 height 35
click at [858, 336] on p "Good for your wallet, home & our planet :)" at bounding box center [907, 323] width 413 height 24
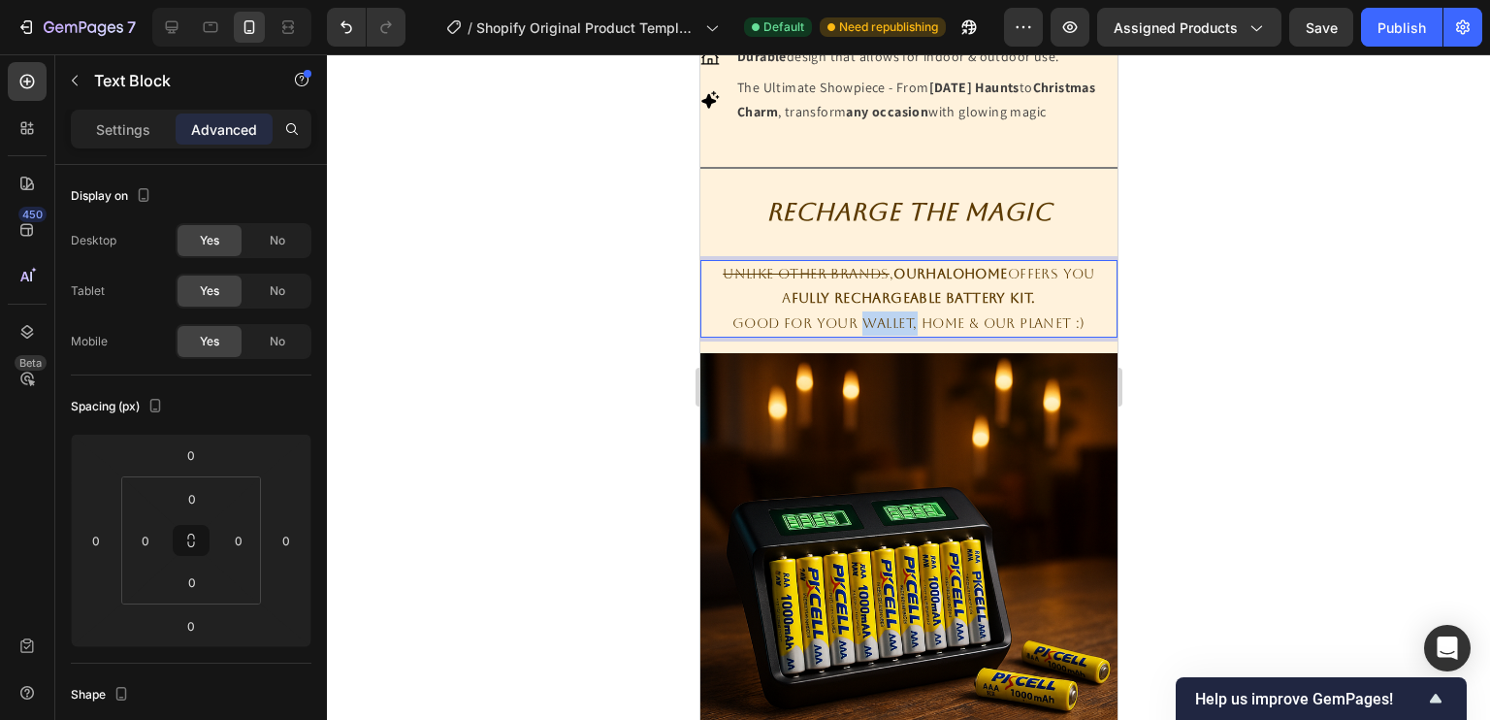
drag, startPoint x: 859, startPoint y: 345, endPoint x: 907, endPoint y: 341, distance: 47.7
click at [907, 336] on p "Good for your wallet, home & our planet :)" at bounding box center [907, 323] width 413 height 24
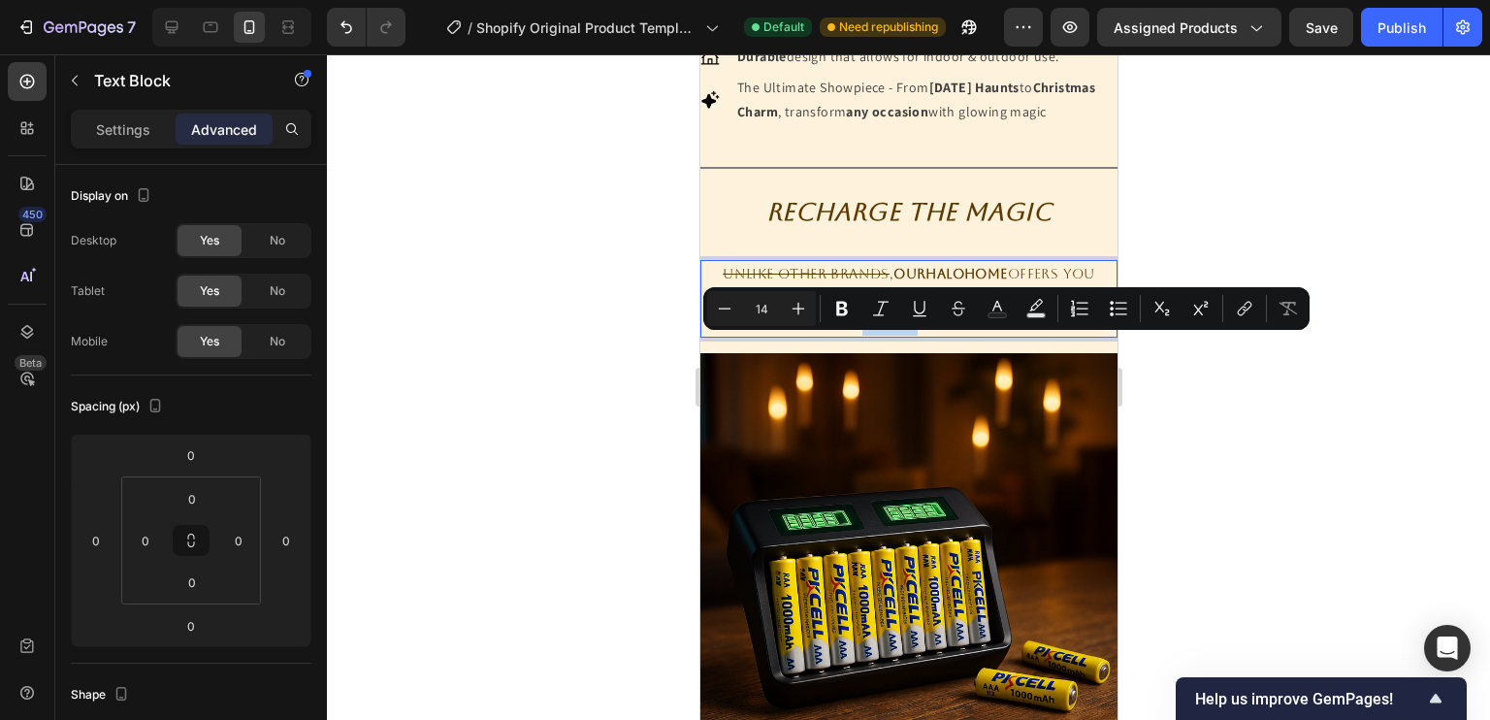
click at [853, 336] on p "Good for your wallet, home & our planet :)" at bounding box center [907, 323] width 413 height 24
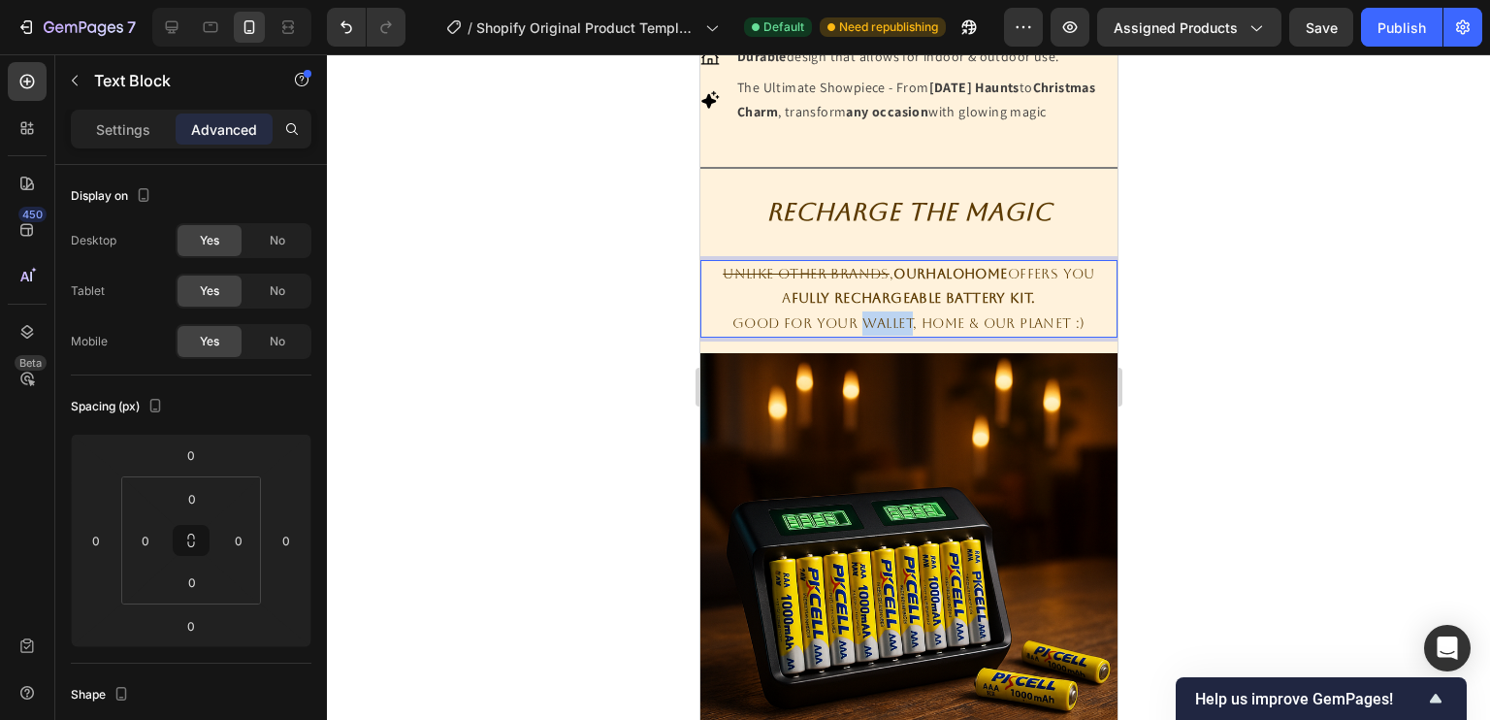
drag, startPoint x: 853, startPoint y: 347, endPoint x: 904, endPoint y: 350, distance: 51.5
click at [904, 336] on p "Good for your wallet, home & our planet :)" at bounding box center [907, 323] width 413 height 24
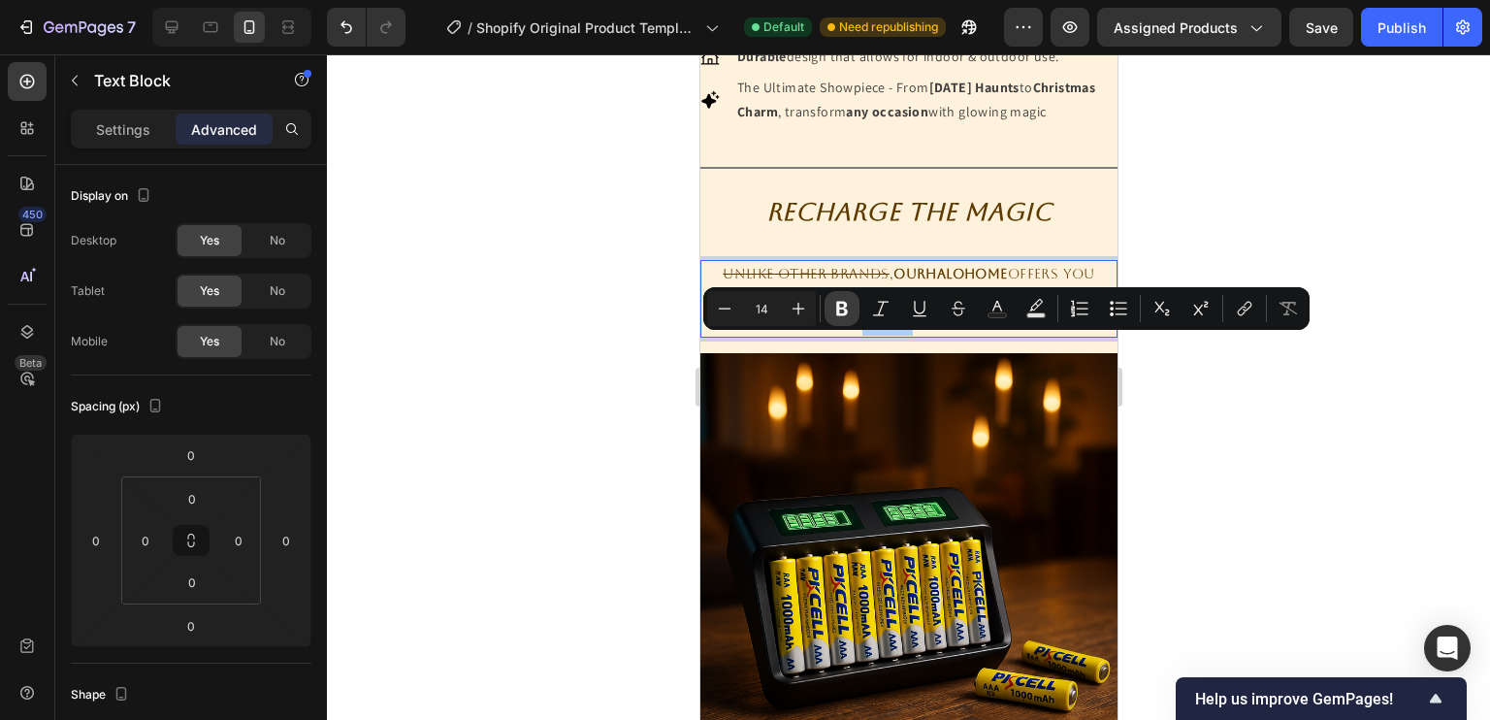
click at [849, 302] on icon "Editor contextual toolbar" at bounding box center [841, 308] width 19 height 19
drag, startPoint x: 917, startPoint y: 347, endPoint x: 956, endPoint y: 348, distance: 39.8
click at [956, 336] on p "Good for your wallet , home & our planet :)" at bounding box center [907, 323] width 413 height 24
click at [824, 315] on button "Bold" at bounding box center [841, 308] width 35 height 35
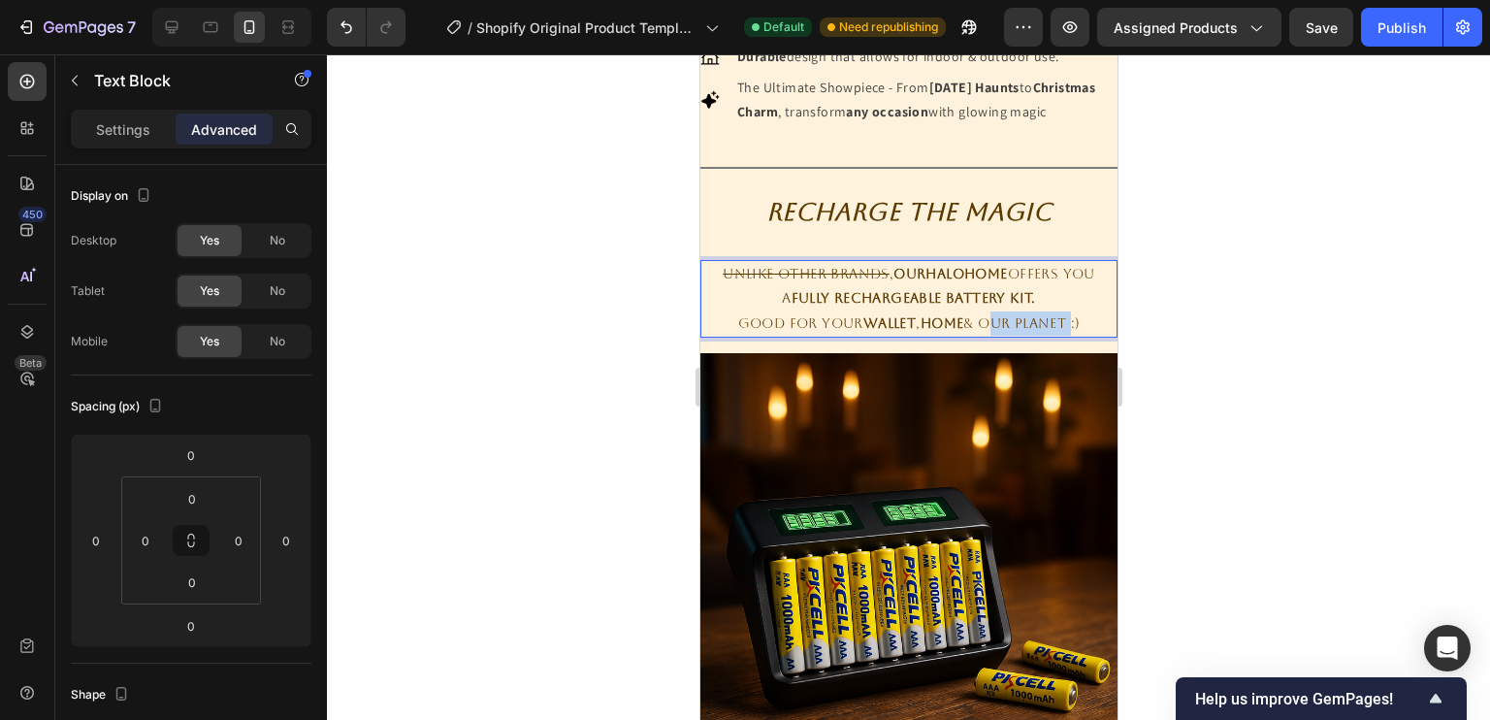
drag, startPoint x: 979, startPoint y: 346, endPoint x: 1060, endPoint y: 345, distance: 81.5
click at [1060, 336] on p "Good for your wallet , home & our planet :)" at bounding box center [907, 323] width 413 height 24
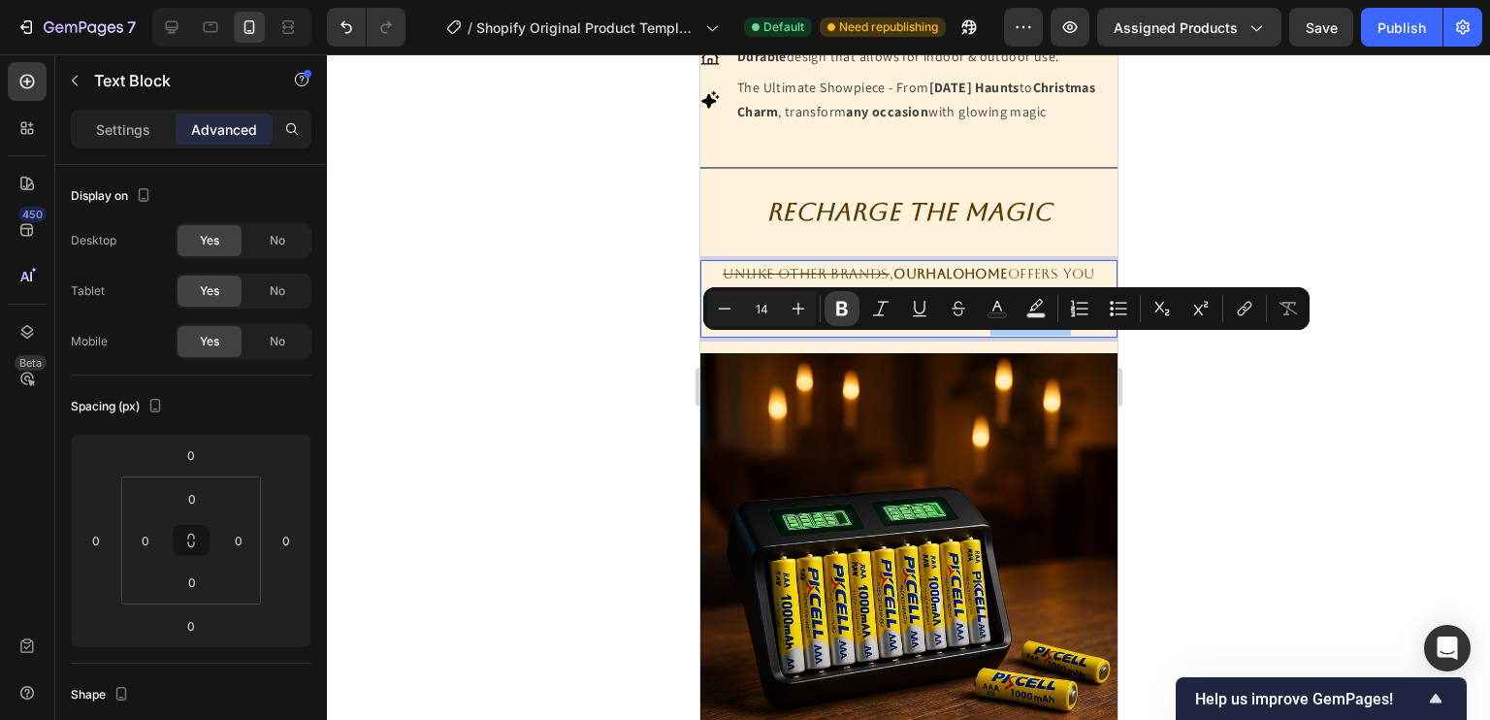
click at [838, 304] on icon "Editor contextual toolbar" at bounding box center [842, 309] width 12 height 15
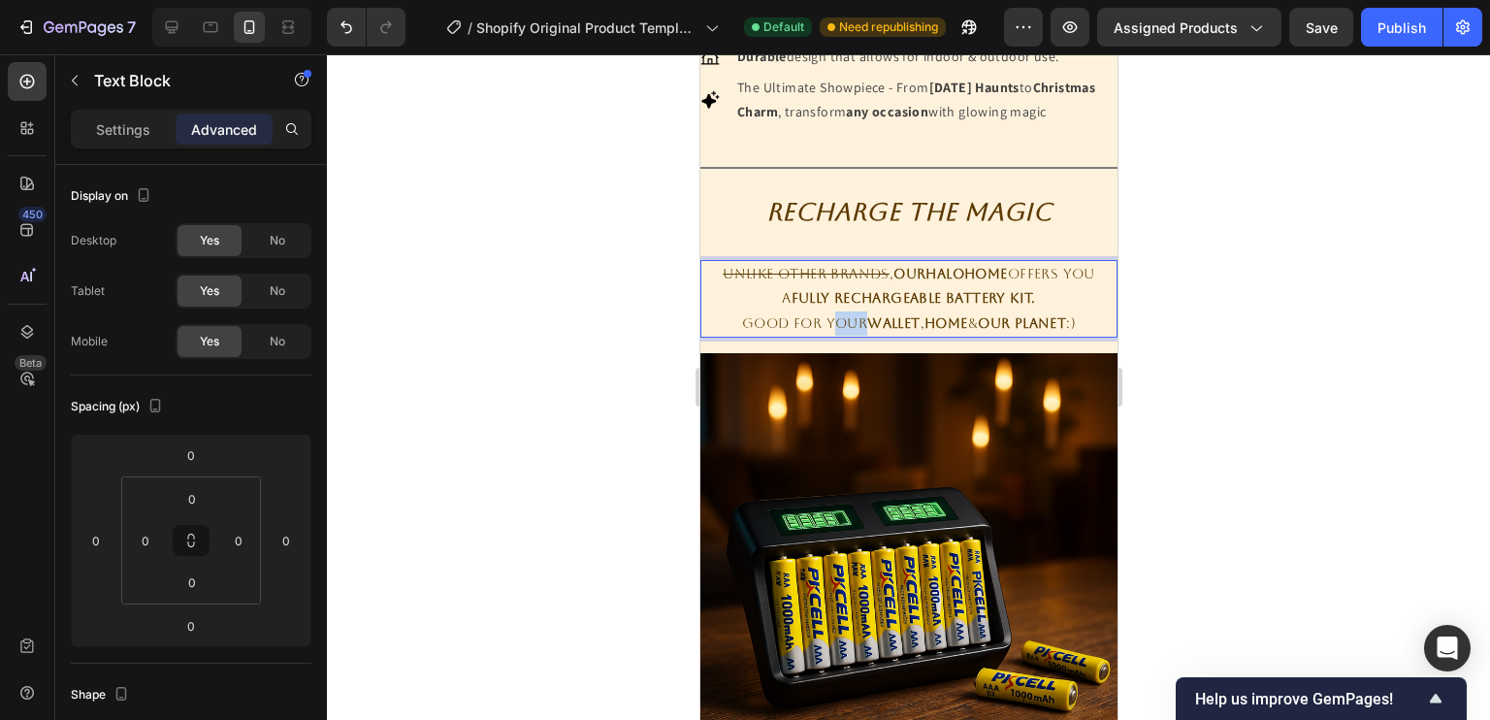
drag, startPoint x: 812, startPoint y: 345, endPoint x: 847, endPoint y: 348, distance: 35.0
click at [847, 336] on p "Good for your wallet , home & our planet :)" at bounding box center [907, 323] width 413 height 24
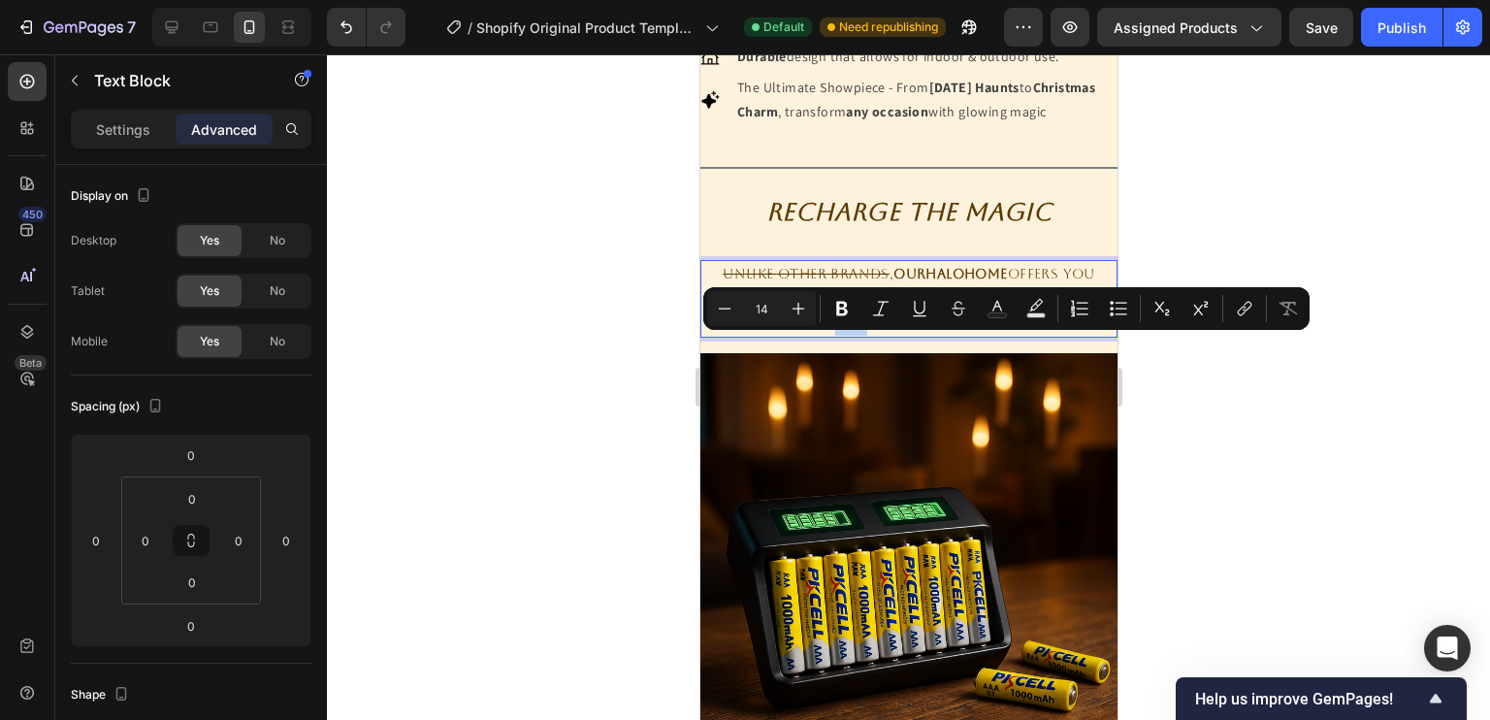
click at [847, 336] on p "Good for your wallet , home & our planet :)" at bounding box center [907, 323] width 413 height 24
drag, startPoint x: 847, startPoint y: 348, endPoint x: 808, endPoint y: 352, distance: 39.0
click at [808, 336] on p "Good for your wallet , home & our planet :)" at bounding box center [907, 323] width 413 height 24
click at [890, 303] on button "Italic" at bounding box center [880, 308] width 35 height 35
click at [843, 331] on icon "your" at bounding box center [842, 323] width 42 height 16
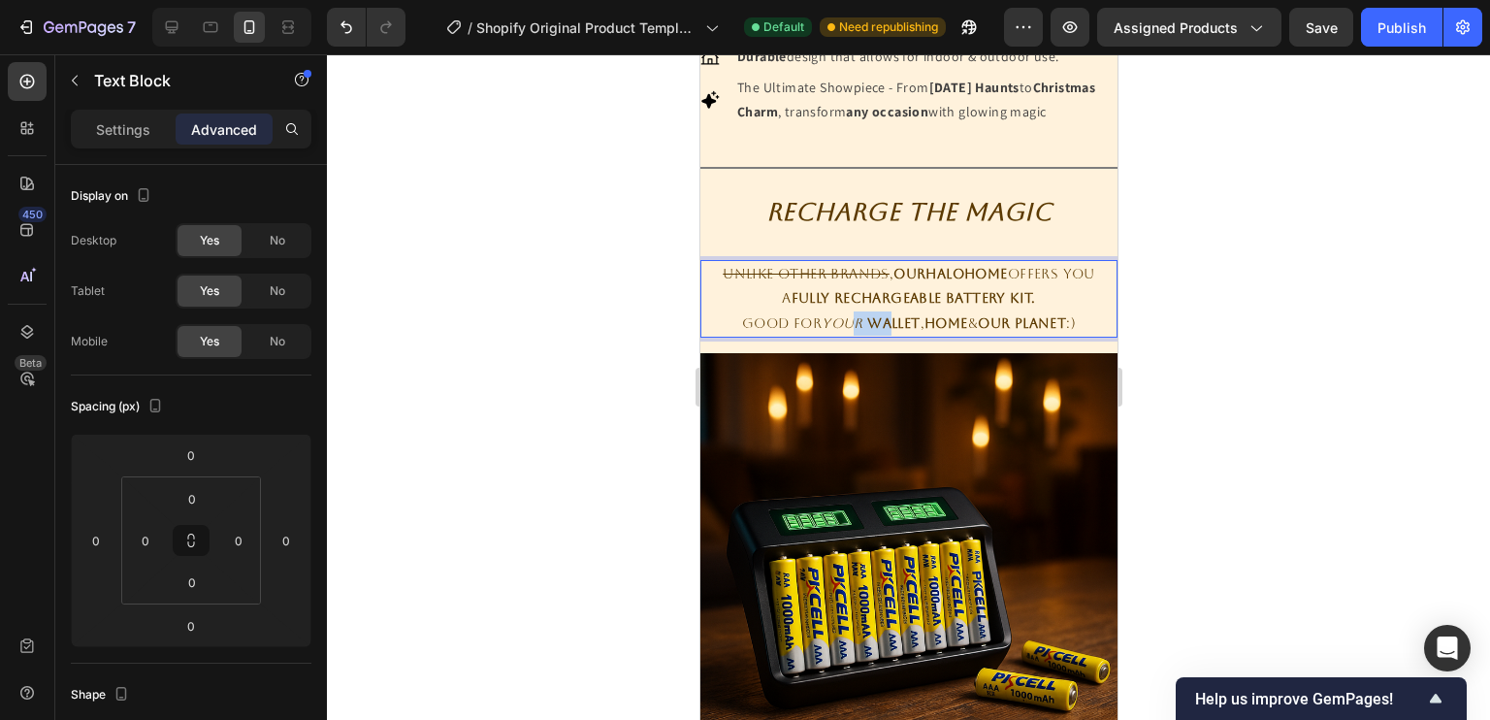
drag, startPoint x: 843, startPoint y: 346, endPoint x: 872, endPoint y: 345, distance: 29.1
click at [872, 336] on p "Good for your wallet , home & our planet :)" at bounding box center [907, 323] width 413 height 24
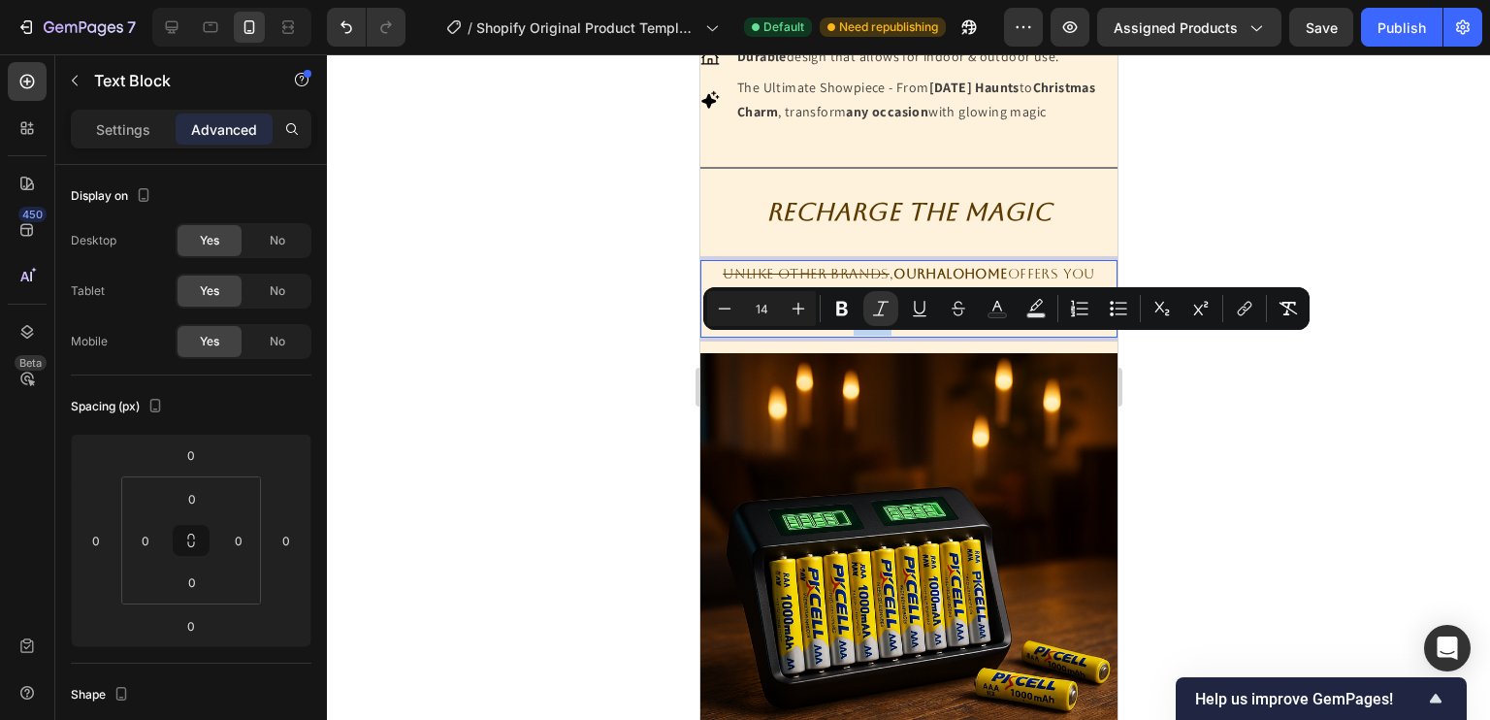
click at [847, 336] on p "Good for your wallet , home & our planet :)" at bounding box center [907, 323] width 413 height 24
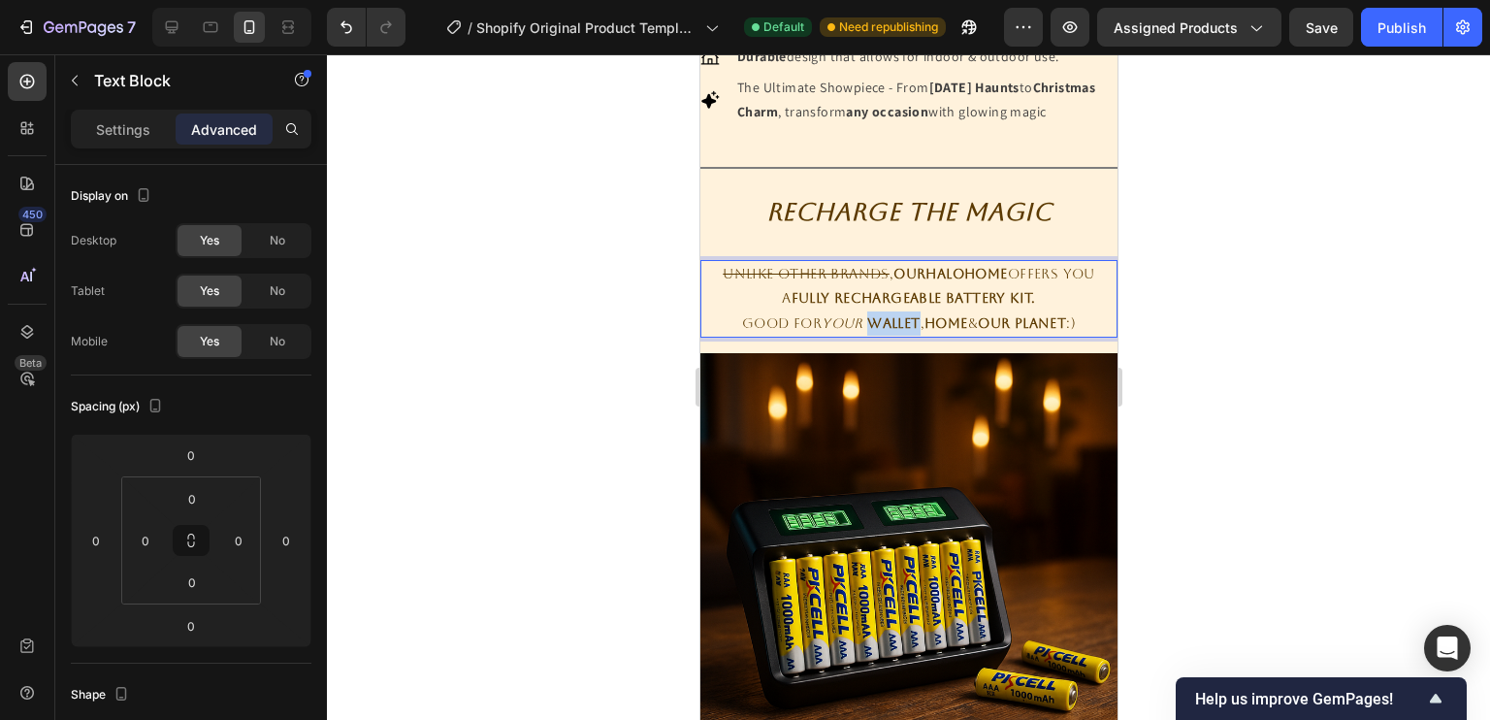
drag, startPoint x: 853, startPoint y: 344, endPoint x: 906, endPoint y: 350, distance: 53.7
click at [906, 336] on p "Good for your wallet , home & our planet :)" at bounding box center [907, 323] width 413 height 24
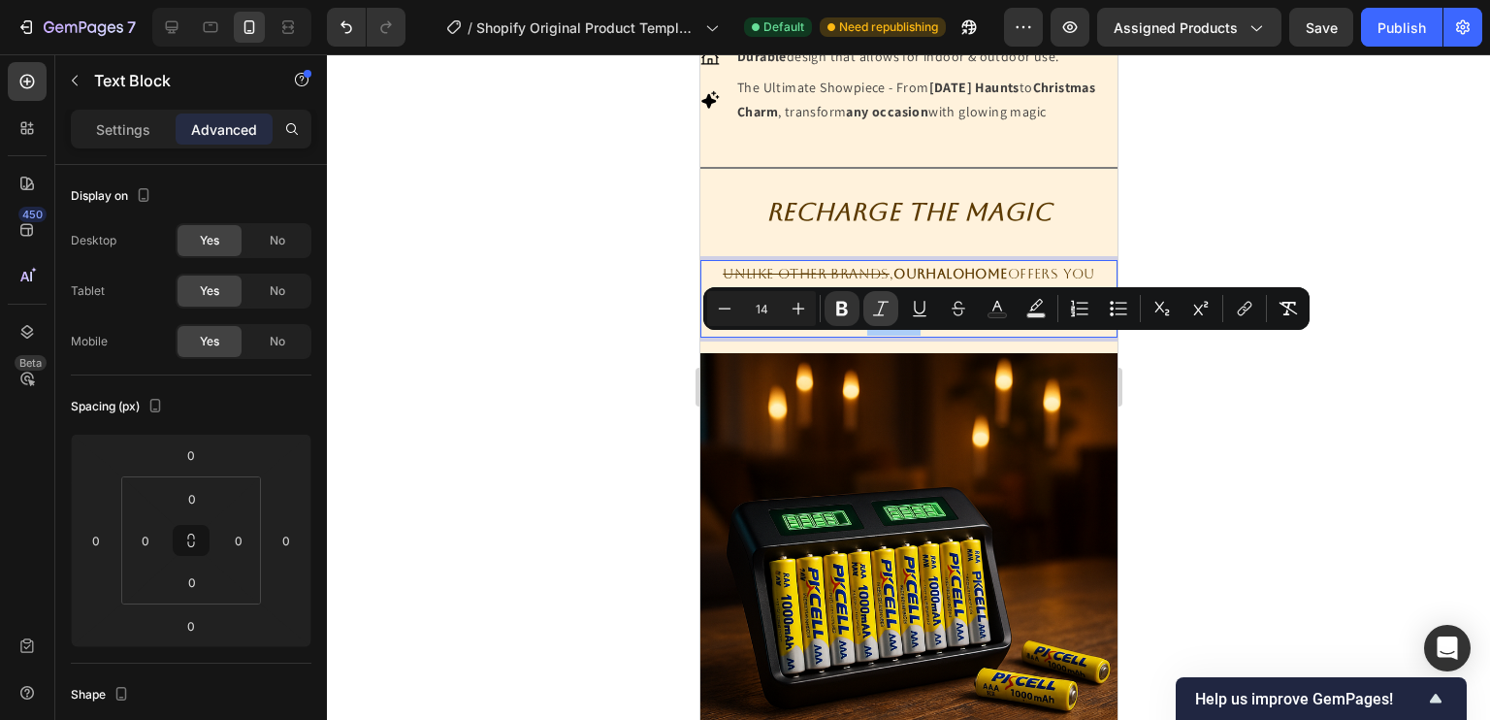
click at [881, 305] on icon "Editor contextual toolbar" at bounding box center [880, 308] width 19 height 19
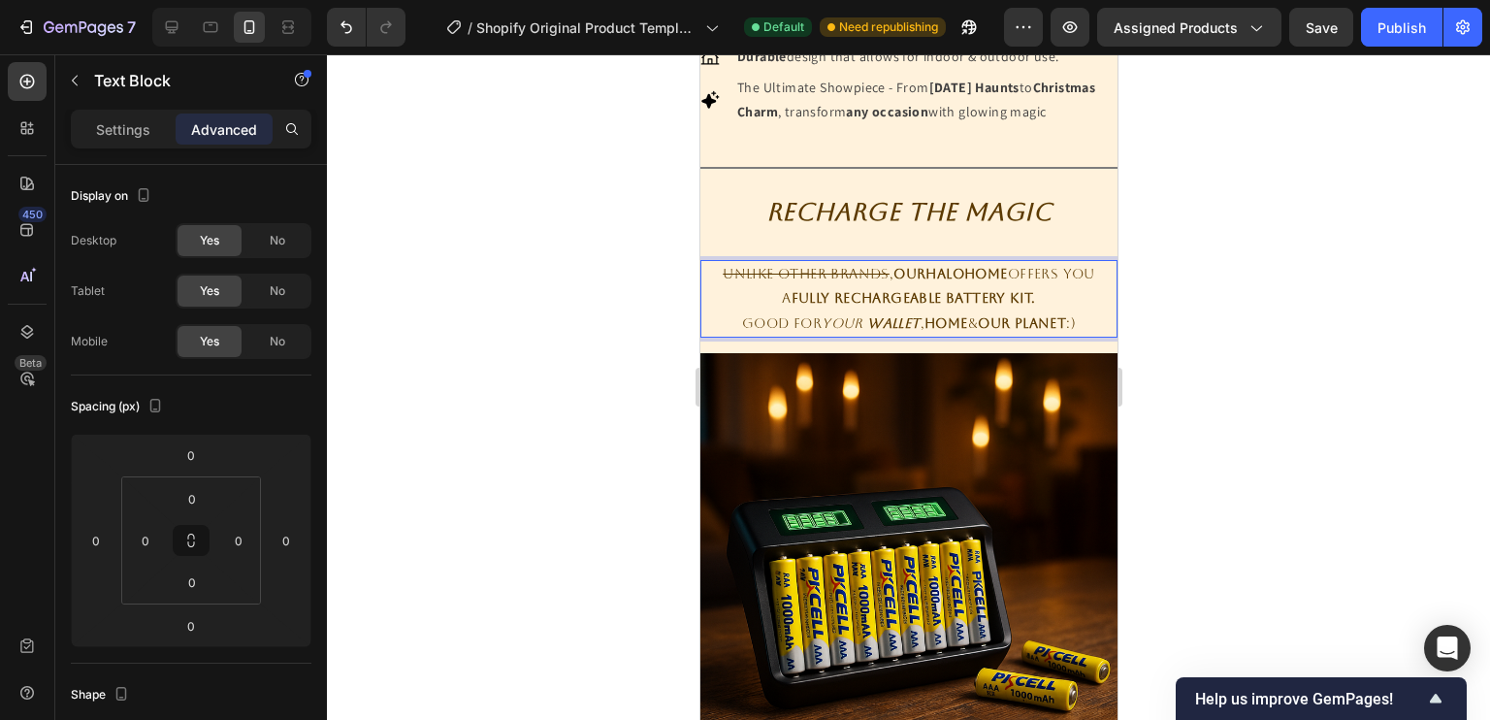
drag, startPoint x: 919, startPoint y: 346, endPoint x: 942, endPoint y: 346, distance: 22.3
click at [942, 331] on strong "home" at bounding box center [945, 323] width 44 height 16
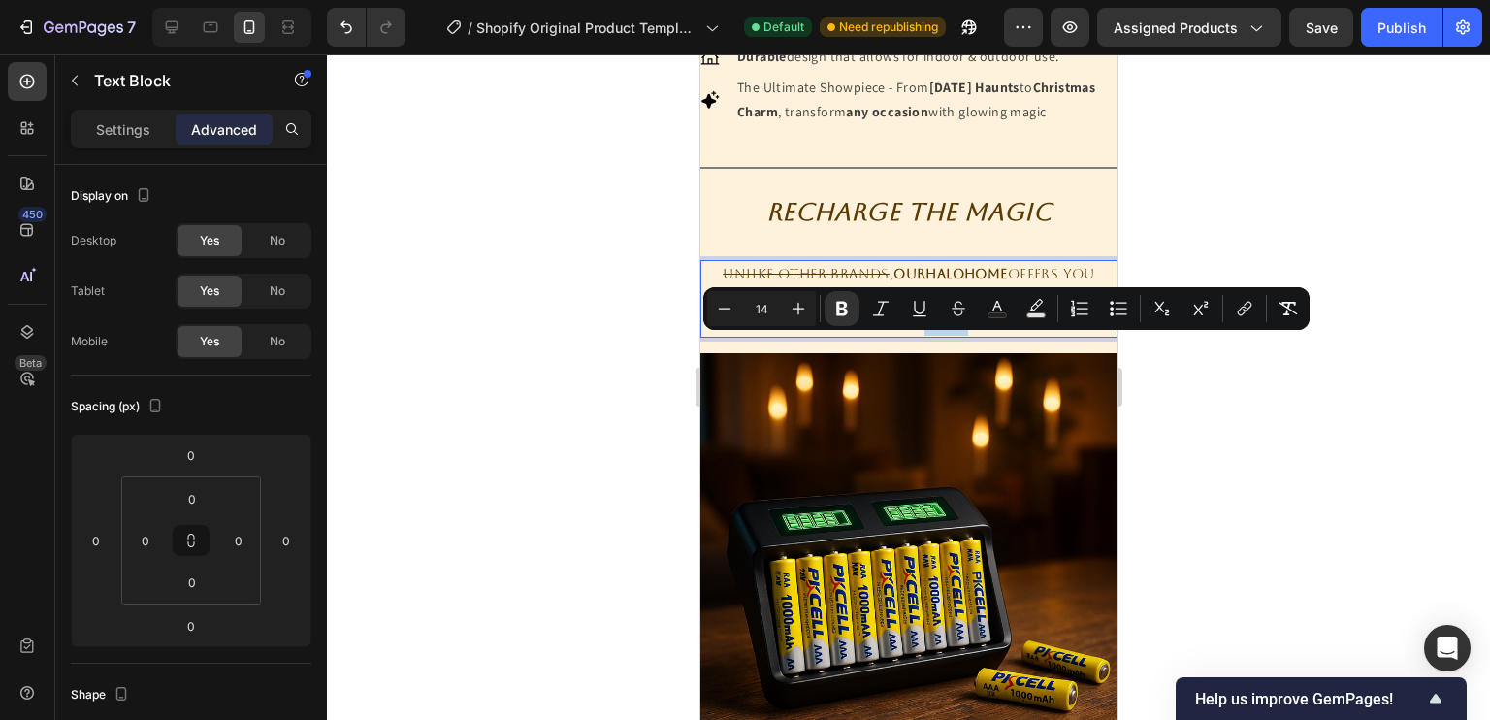
drag, startPoint x: 914, startPoint y: 344, endPoint x: 957, endPoint y: 349, distance: 43.9
click at [957, 336] on p "Good for your wallet , home & our planet :)" at bounding box center [907, 323] width 413 height 24
click at [869, 310] on button "Italic" at bounding box center [880, 308] width 35 height 35
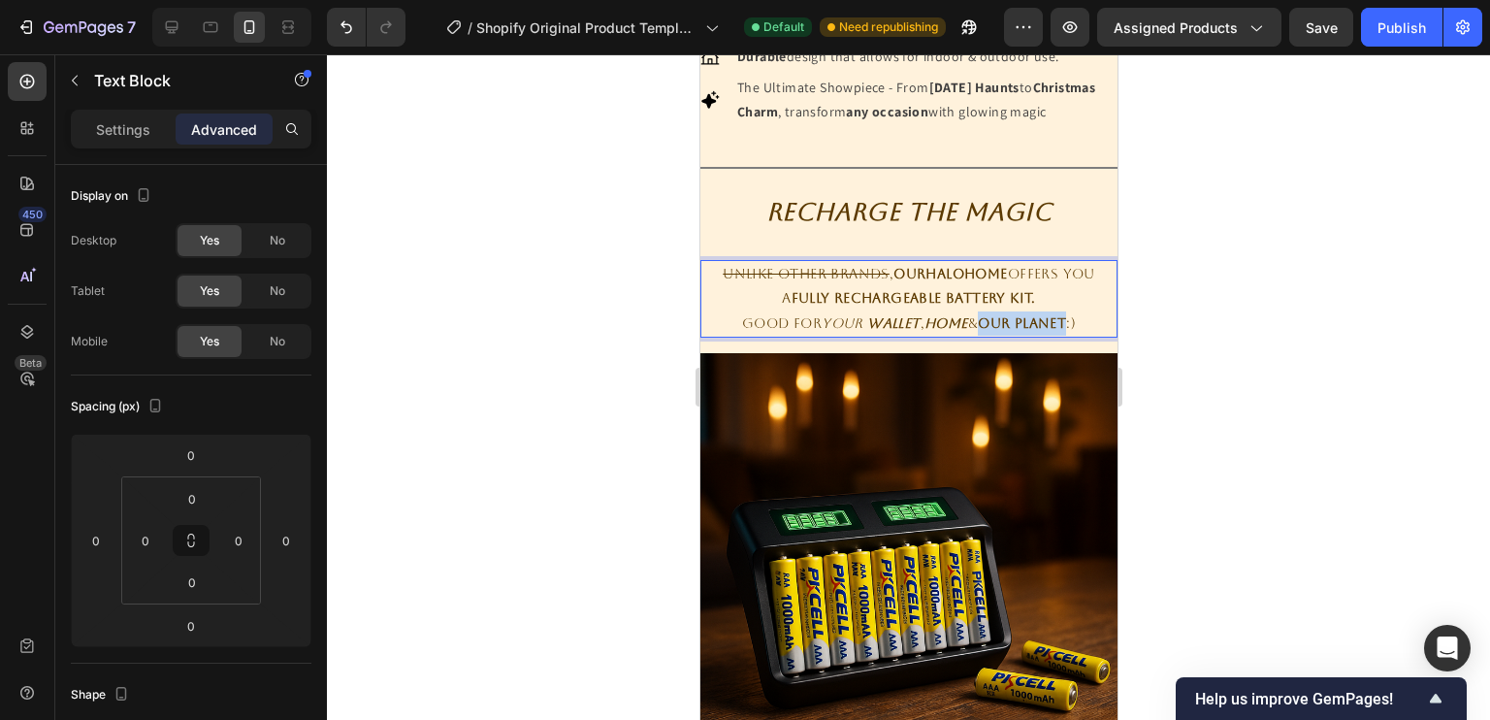
drag, startPoint x: 975, startPoint y: 345, endPoint x: 1064, endPoint y: 344, distance: 89.2
click at [1064, 331] on strong "our planet" at bounding box center [1021, 323] width 88 height 16
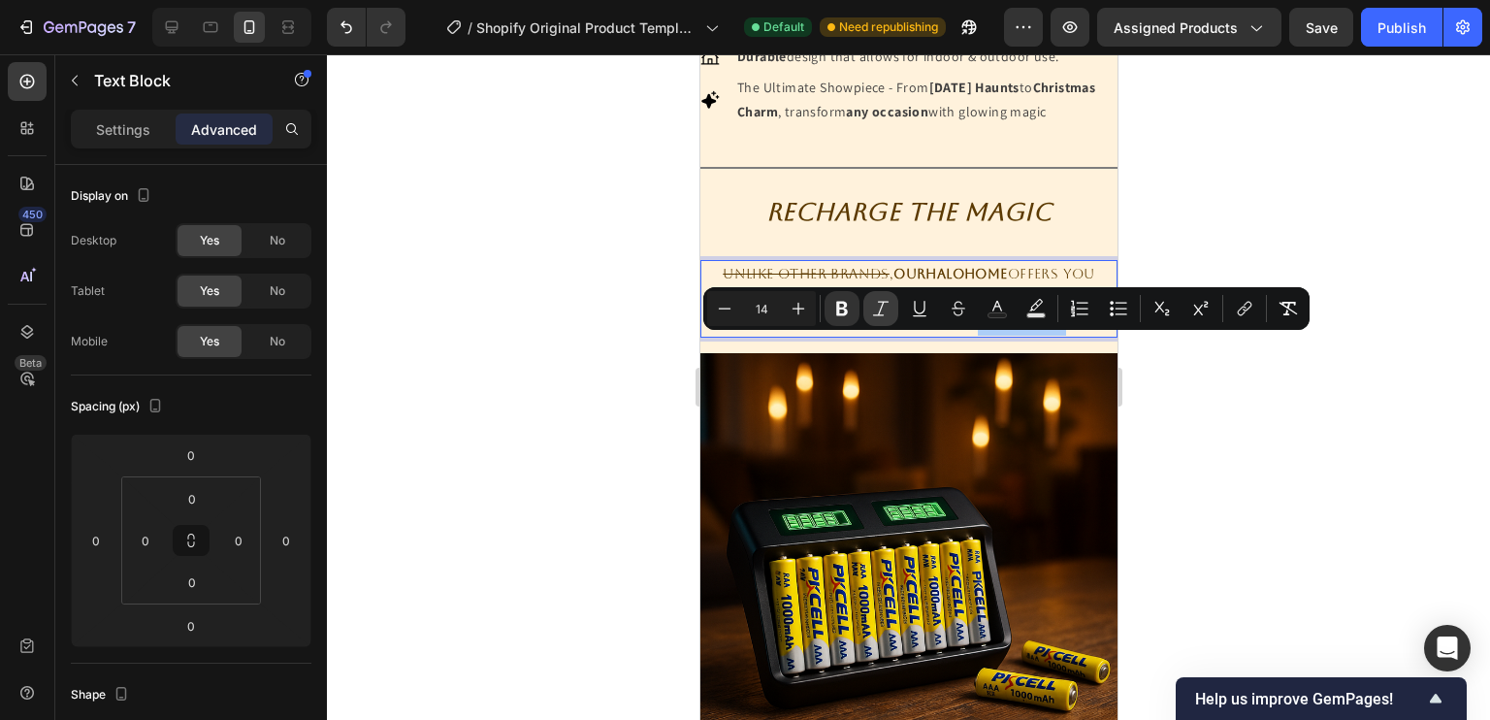
click at [896, 306] on button "Italic" at bounding box center [880, 308] width 35 height 35
click at [1134, 344] on div at bounding box center [908, 386] width 1163 height 665
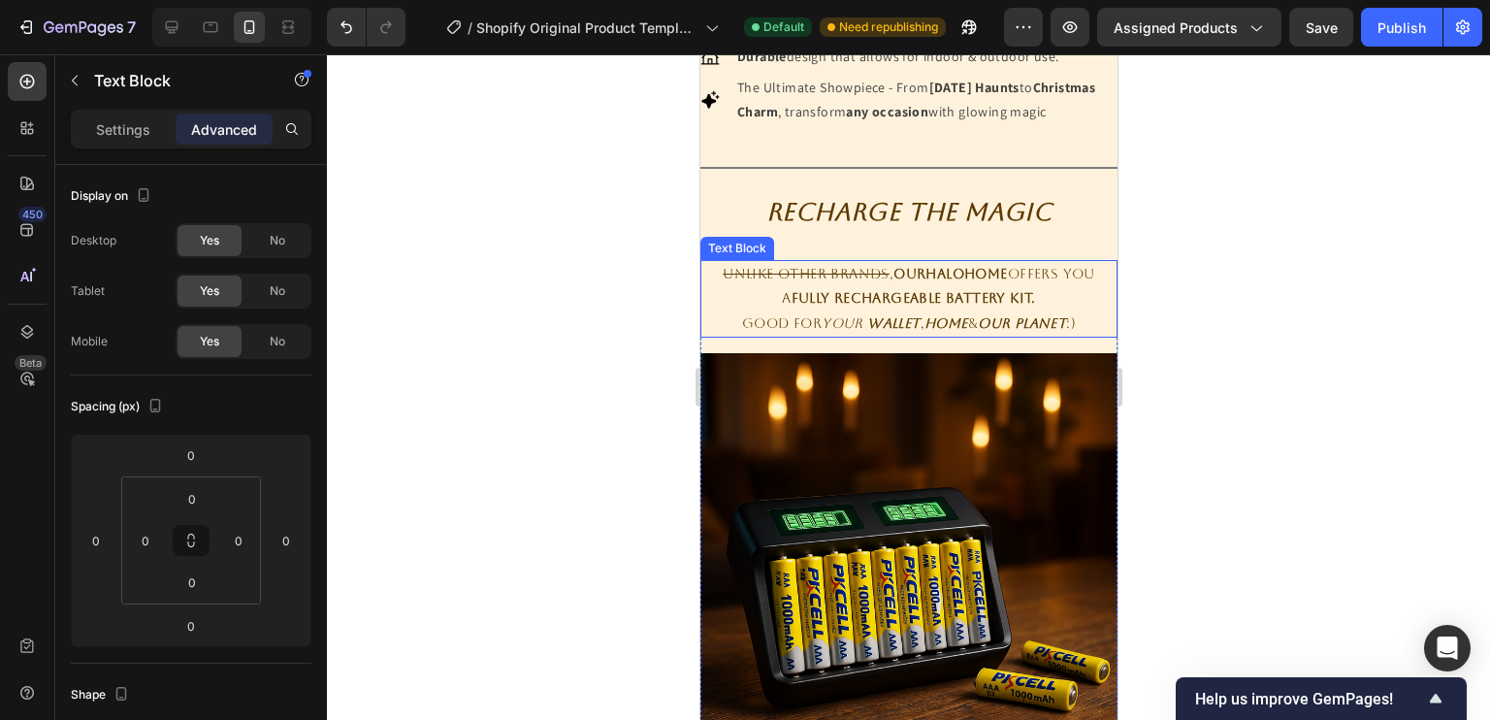
click at [892, 281] on strong "OurHaloHome" at bounding box center [948, 274] width 113 height 16
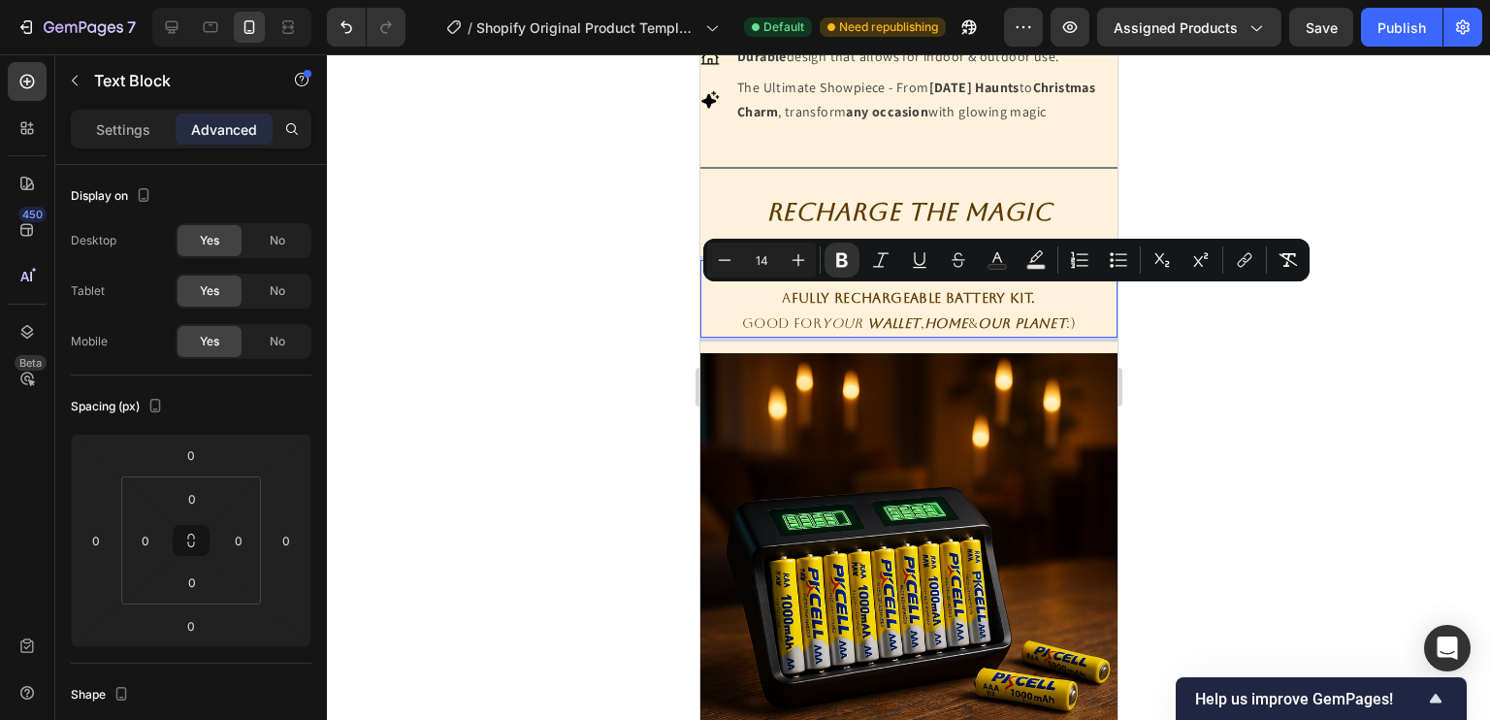
click at [892, 281] on strong "OurHaloHome" at bounding box center [948, 274] width 113 height 16
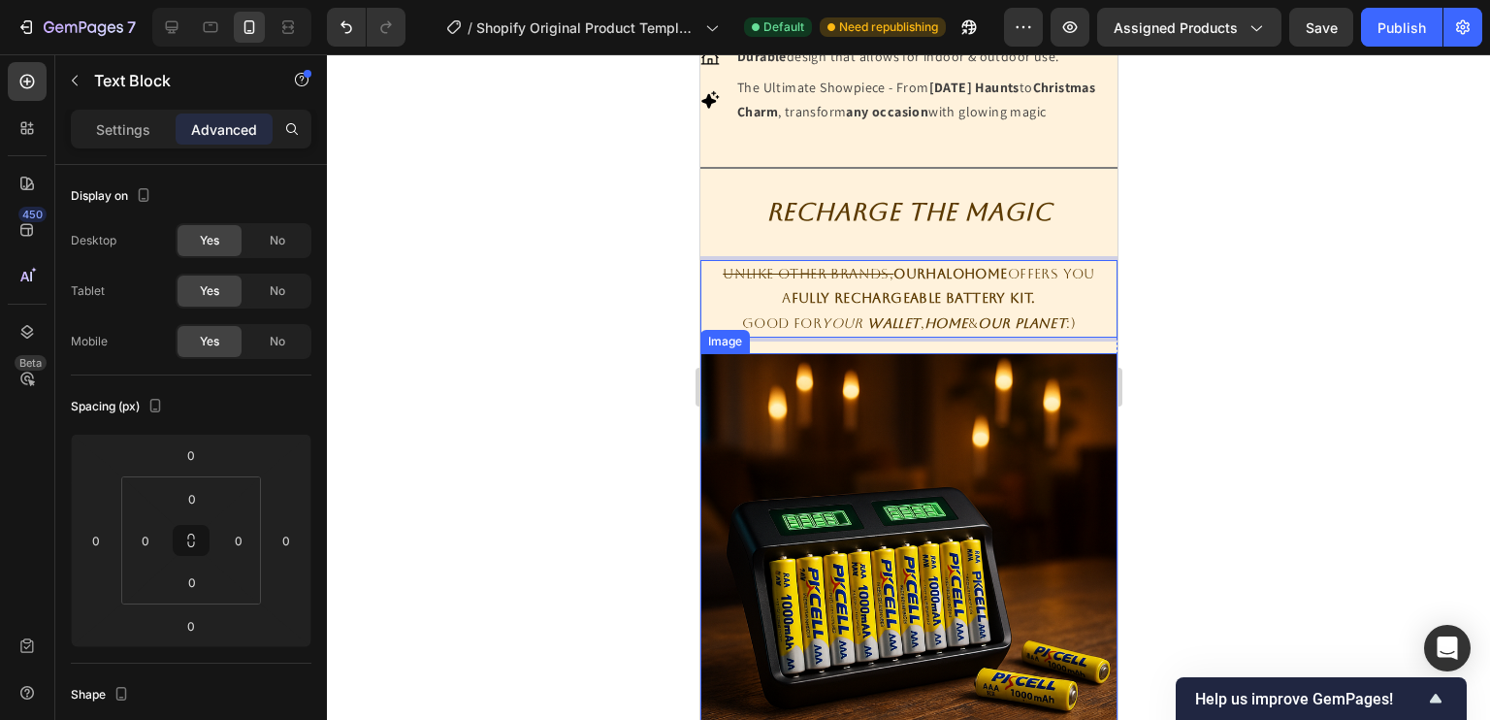
scroll to position [1280, 0]
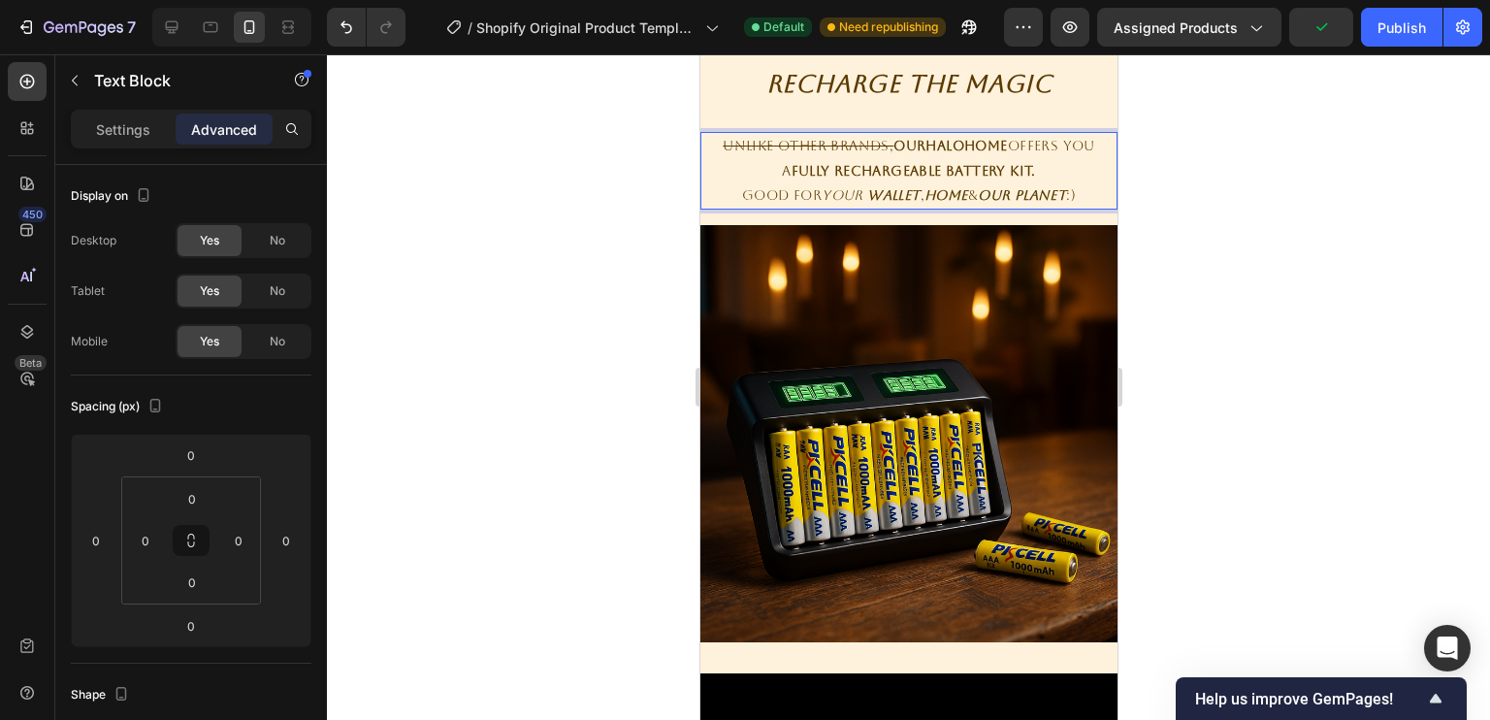
click at [1207, 387] on div at bounding box center [908, 386] width 1163 height 665
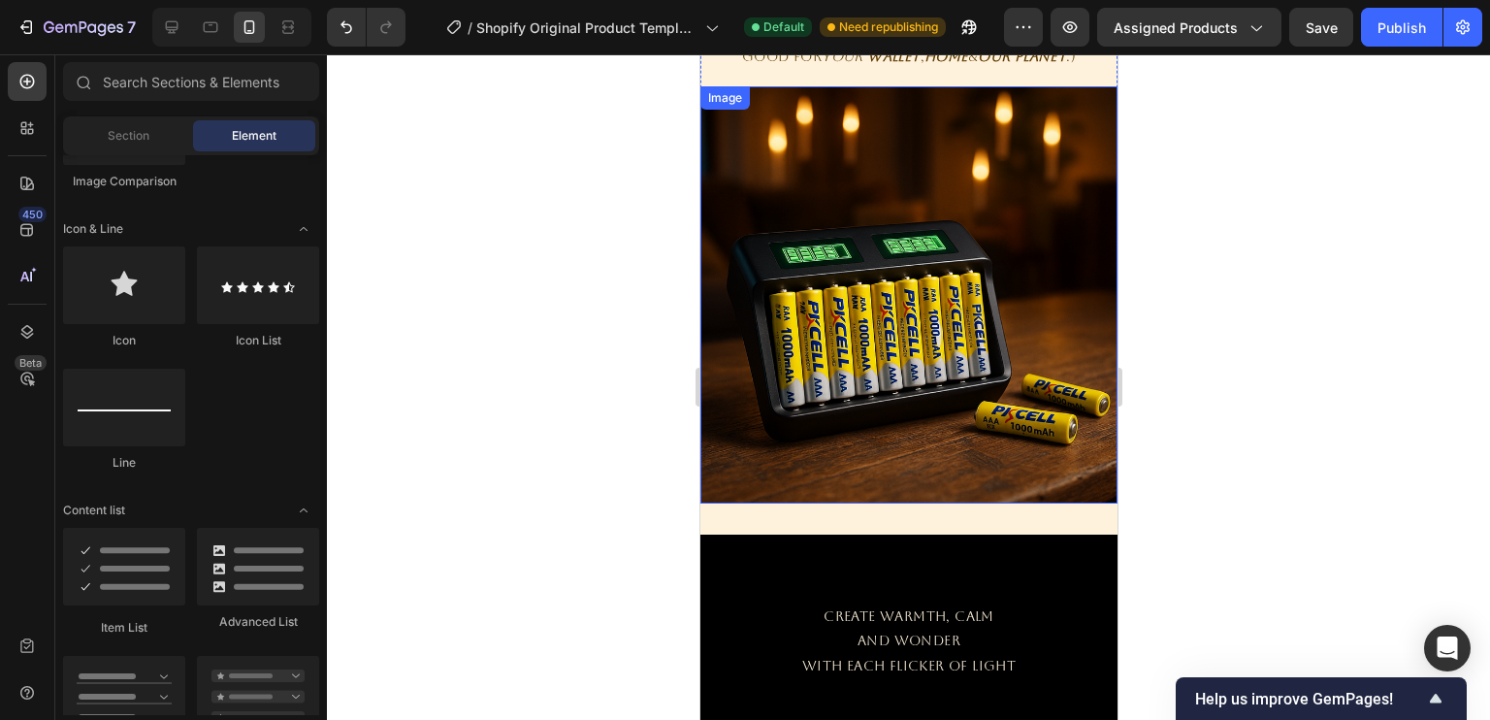
scroll to position [1667, 0]
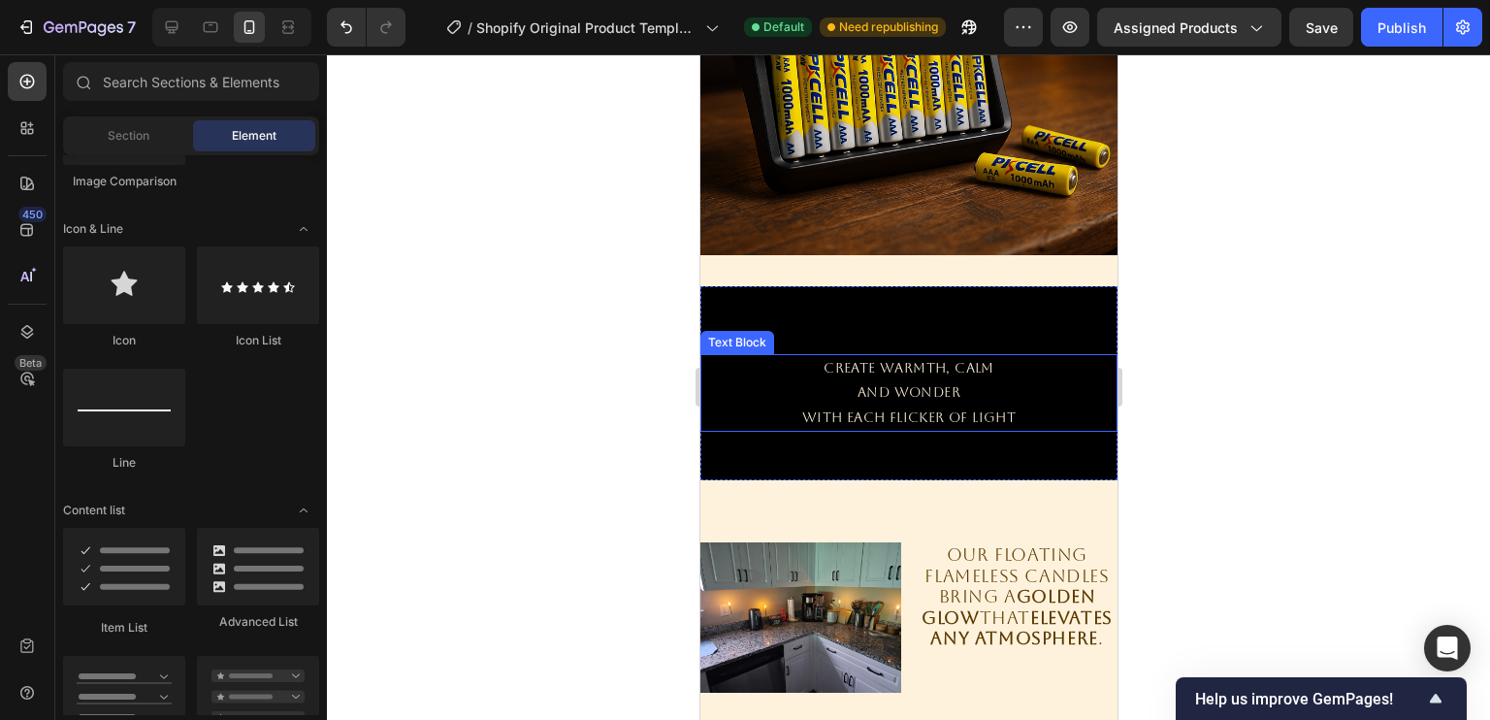
click at [874, 356] on p "CREATE WARMTH, CALM" at bounding box center [907, 368] width 413 height 24
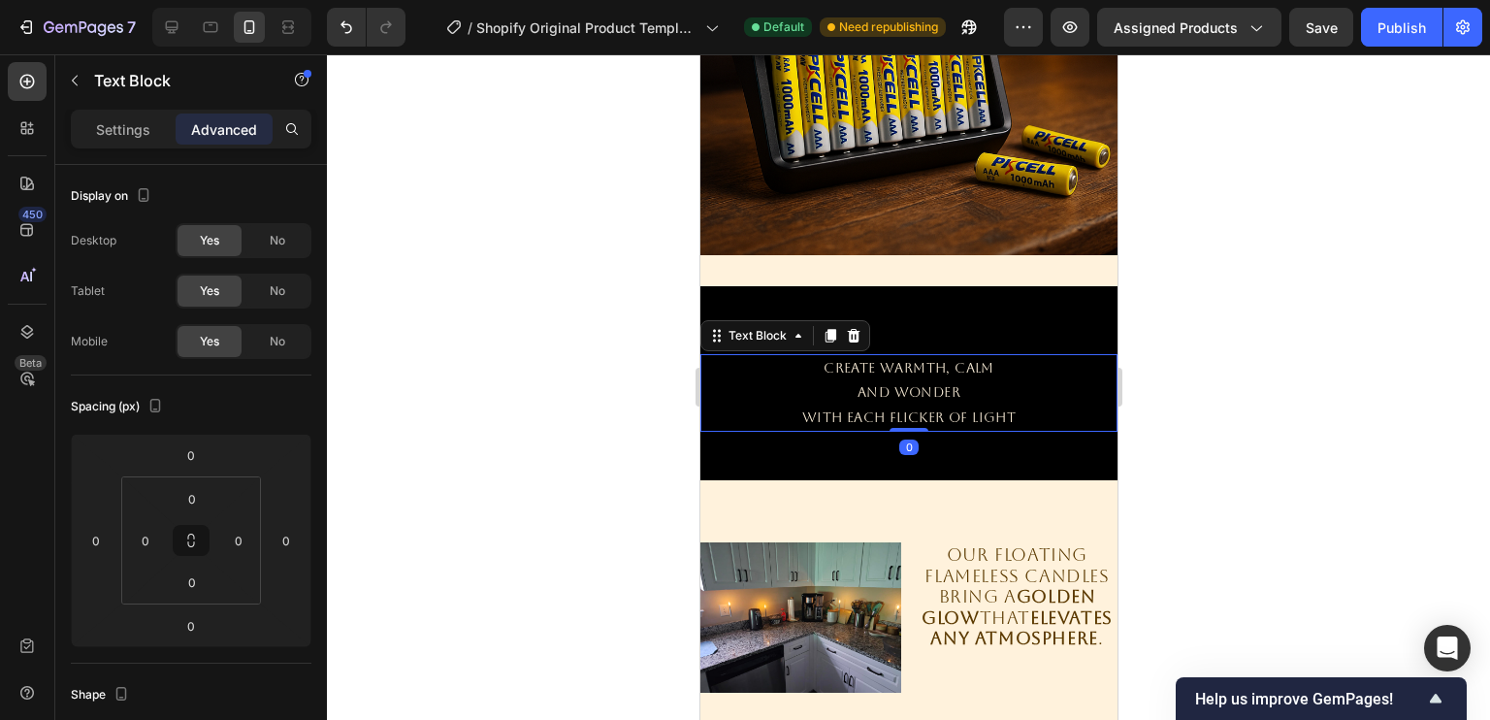
click at [870, 356] on p "CREATE WARMTH, CALM" at bounding box center [907, 368] width 413 height 24
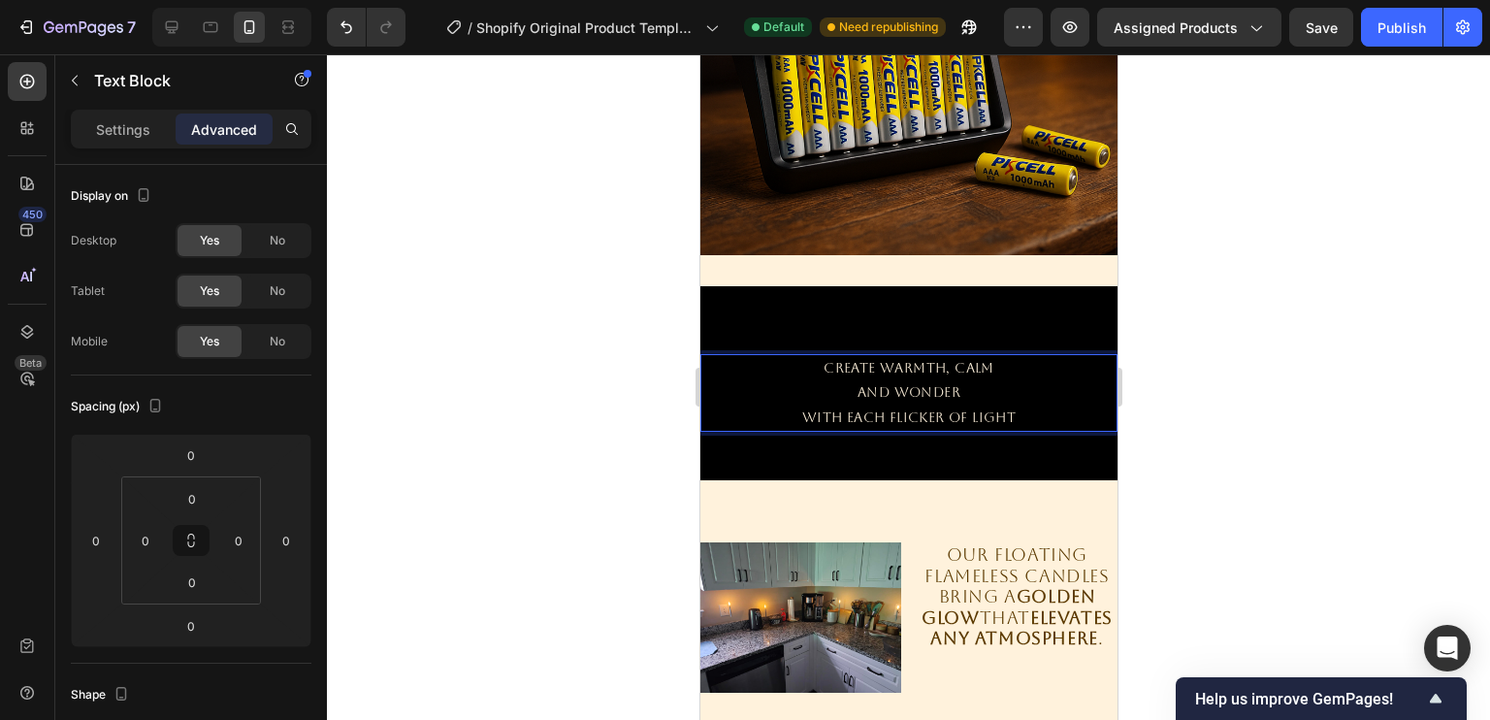
click at [870, 356] on p "CREATE WARMTH, CALM" at bounding box center [907, 368] width 413 height 24
click at [1238, 387] on div at bounding box center [908, 386] width 1163 height 665
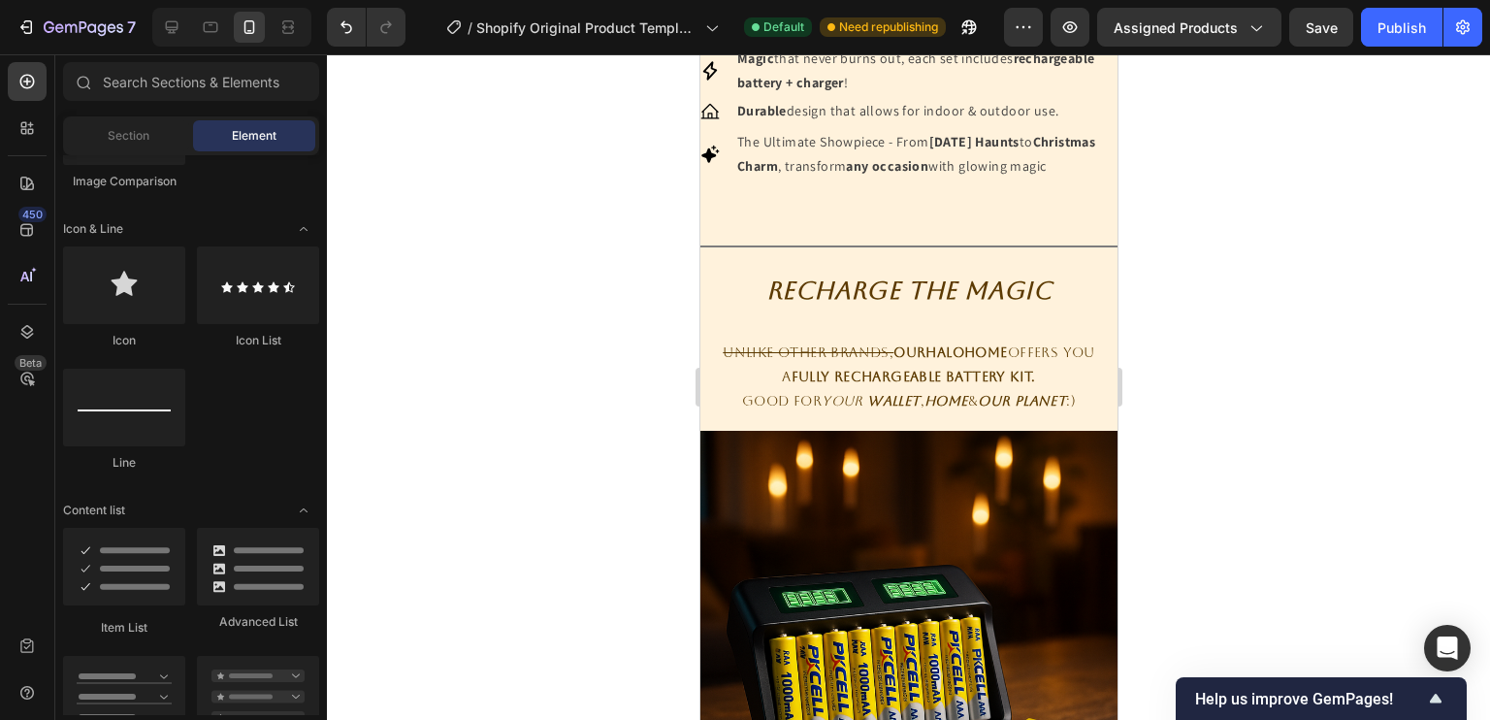
scroll to position [1209, 0]
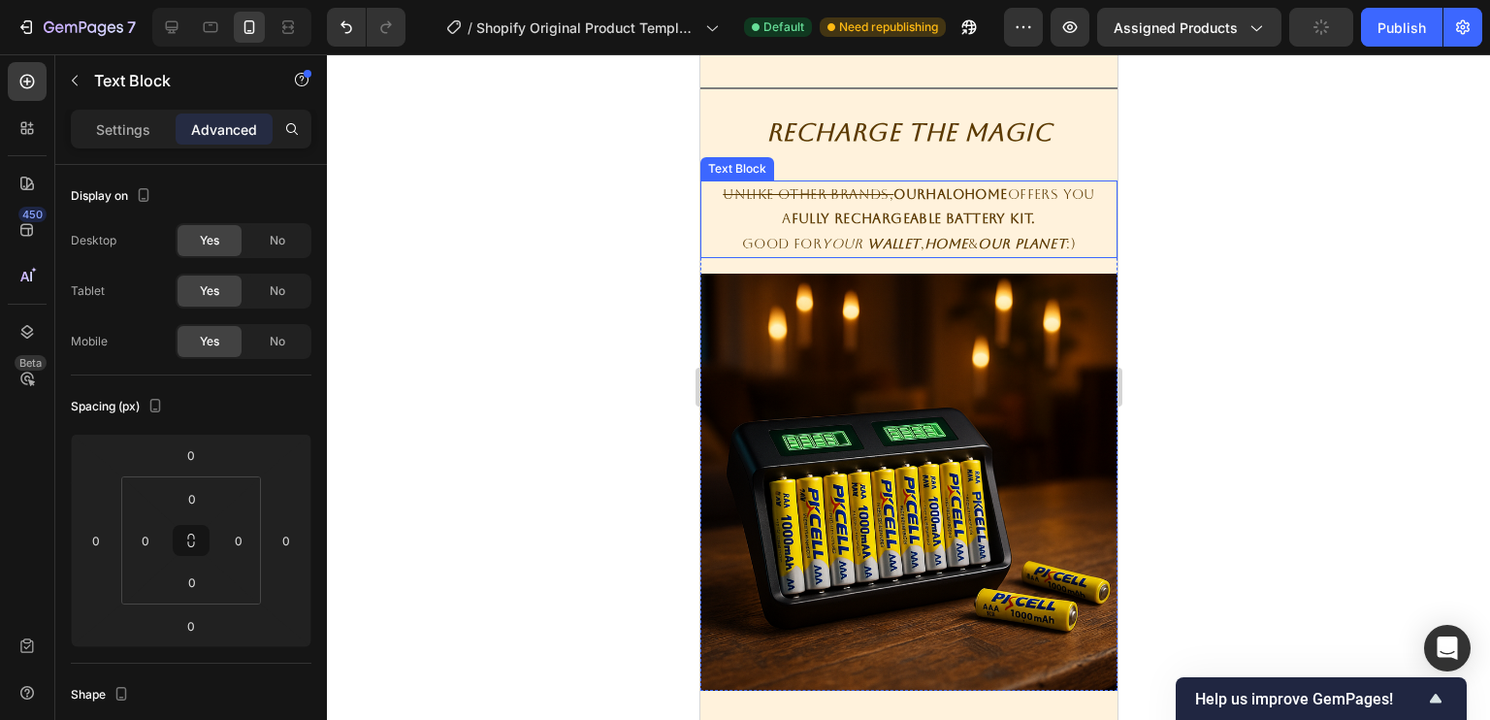
click at [881, 202] on s "Unlike other brands," at bounding box center [807, 194] width 171 height 16
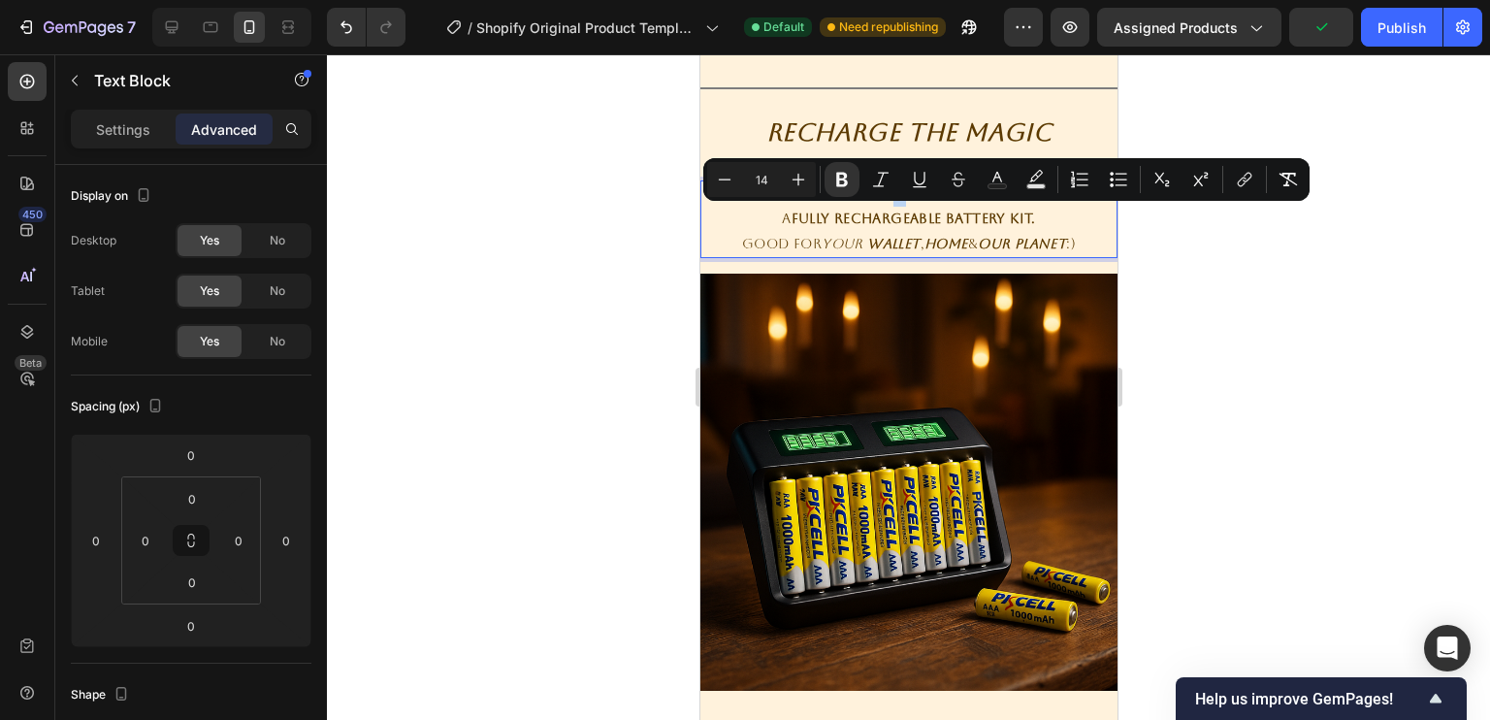
click at [892, 202] on strong "OurHaloHome" at bounding box center [948, 194] width 113 height 16
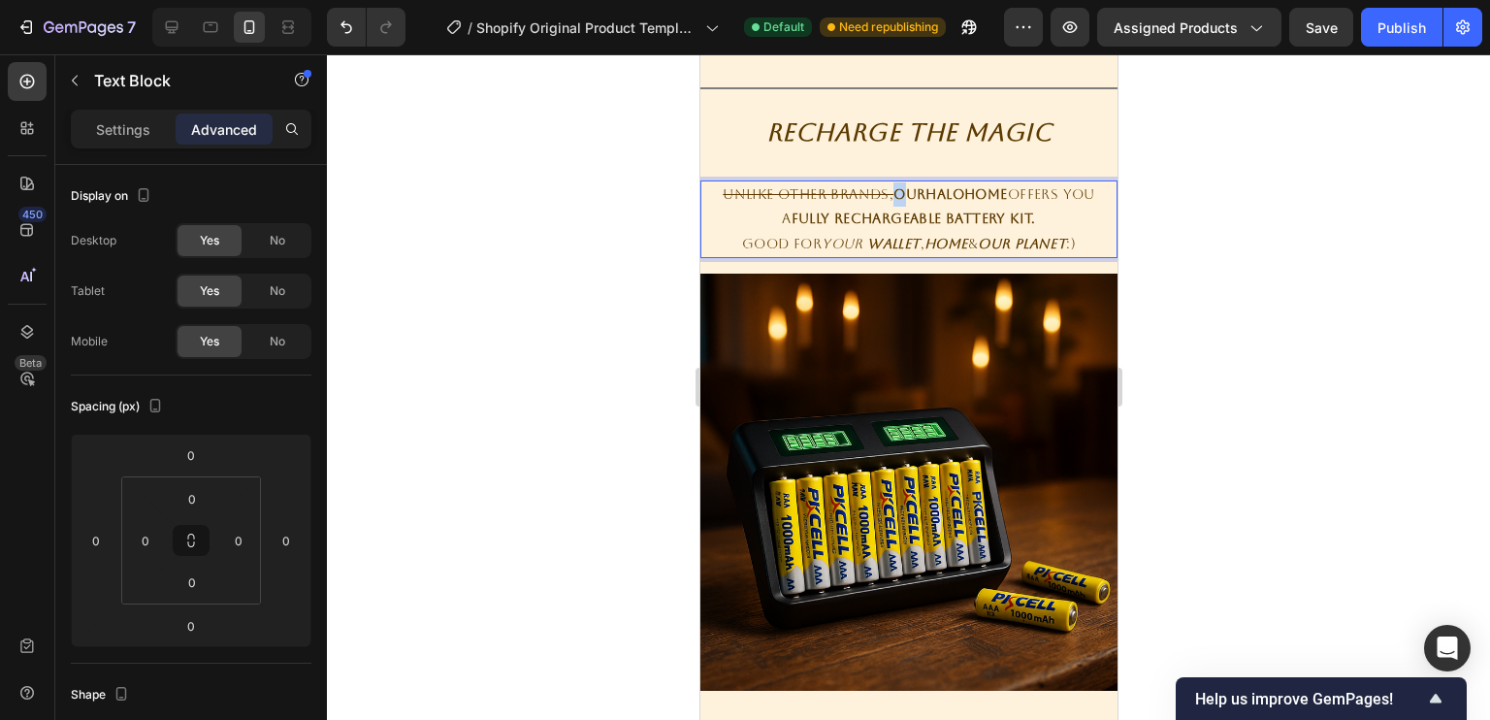
drag, startPoint x: 887, startPoint y: 222, endPoint x: 877, endPoint y: 222, distance: 10.7
click at [877, 207] on p "Unlike other brands, OurHaloHome offers you" at bounding box center [907, 194] width 413 height 24
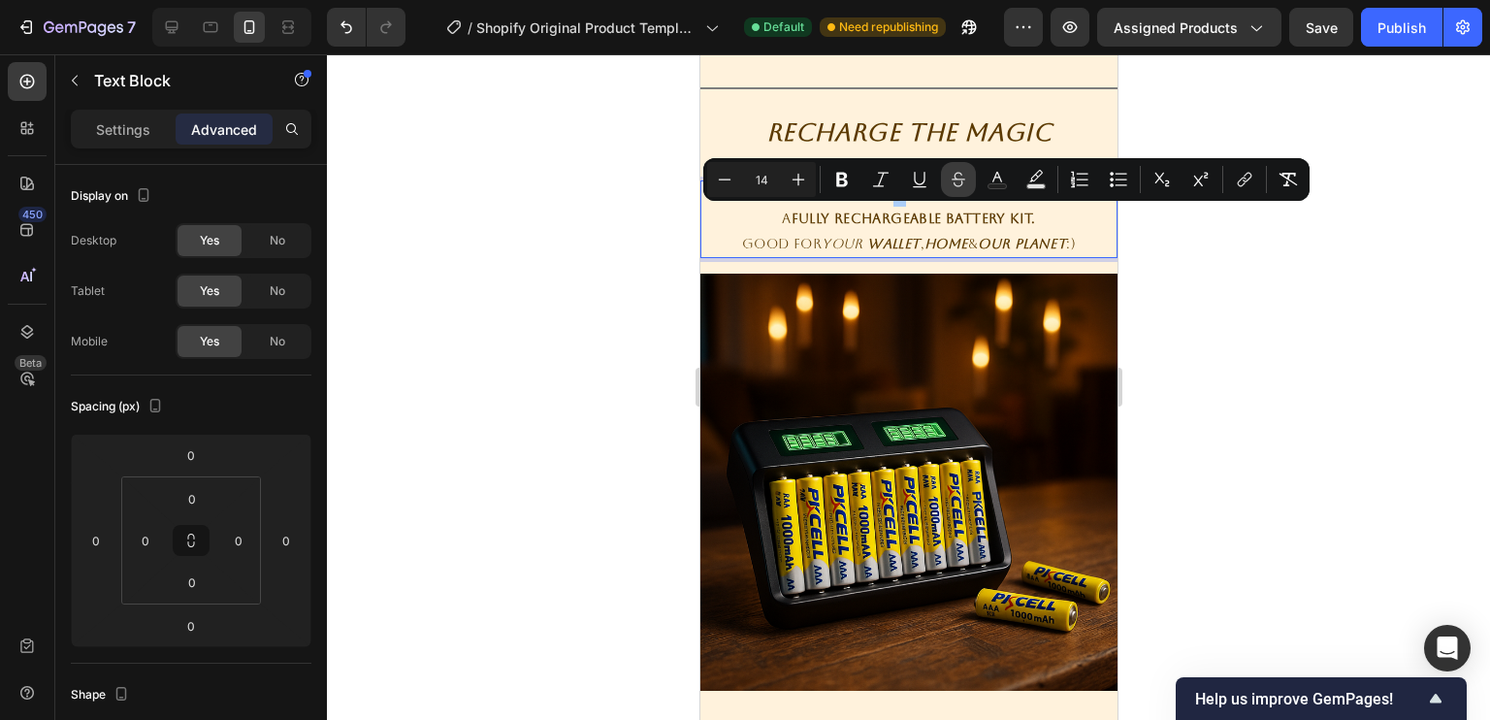
click at [950, 176] on icon "Editor contextual toolbar" at bounding box center [958, 179] width 19 height 19
click at [1129, 264] on div at bounding box center [908, 386] width 1163 height 665
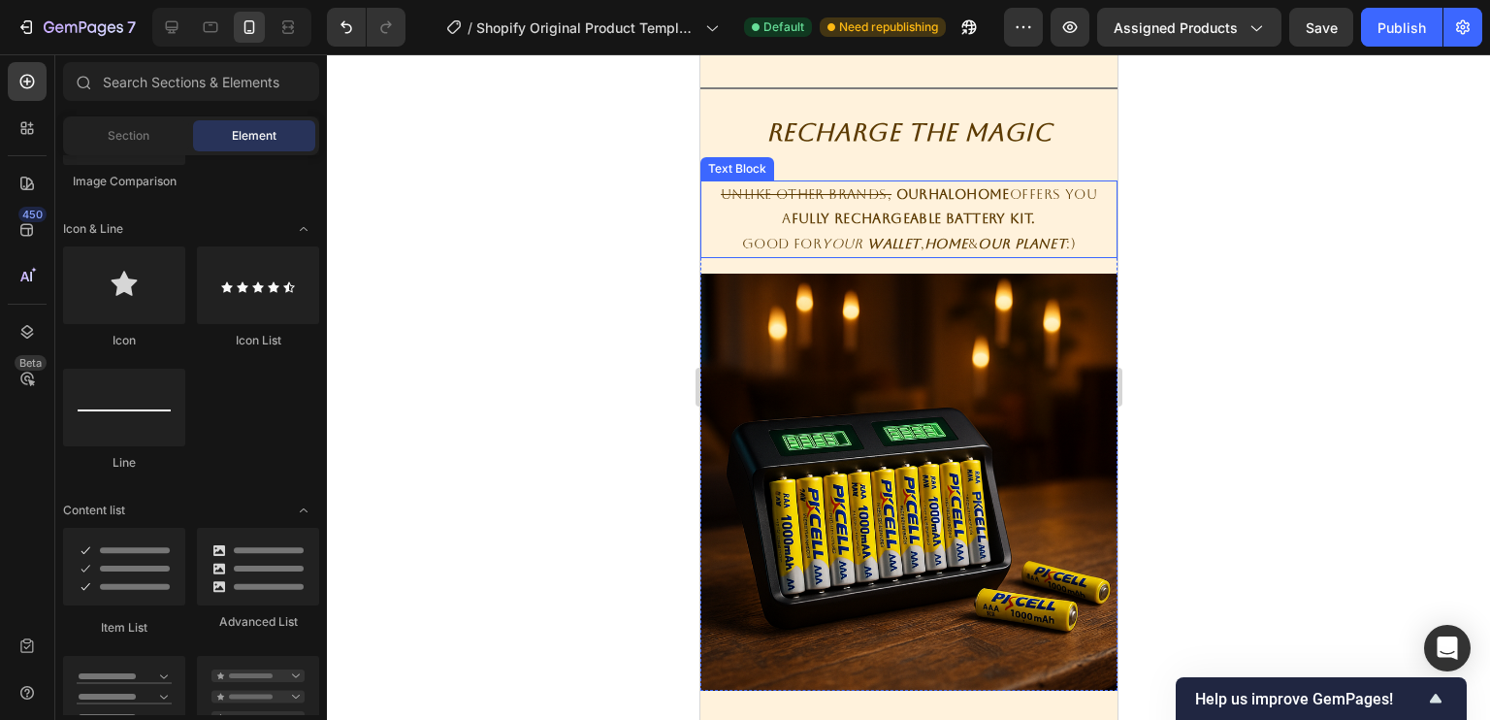
scroll to position [1206, 0]
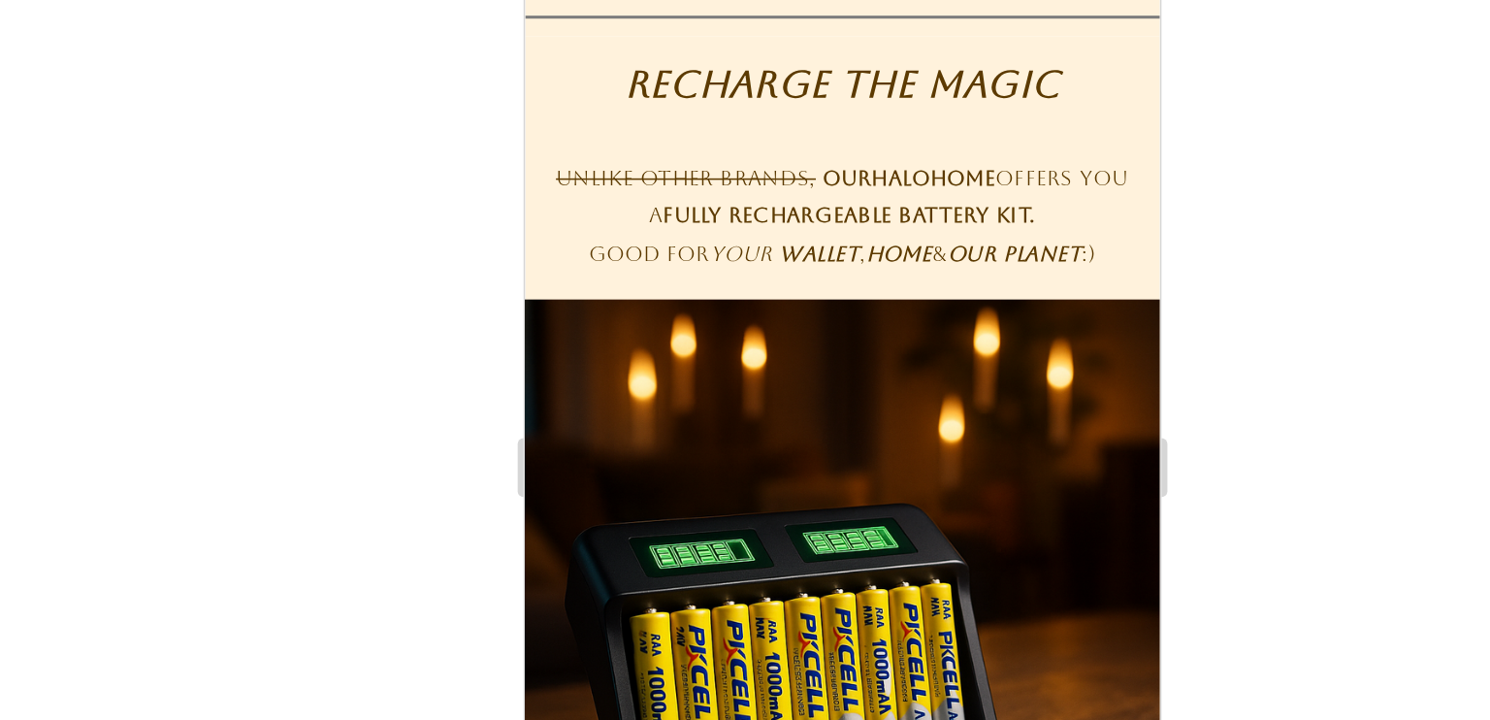
click at [1179, 281] on div at bounding box center [908, 386] width 1163 height 665
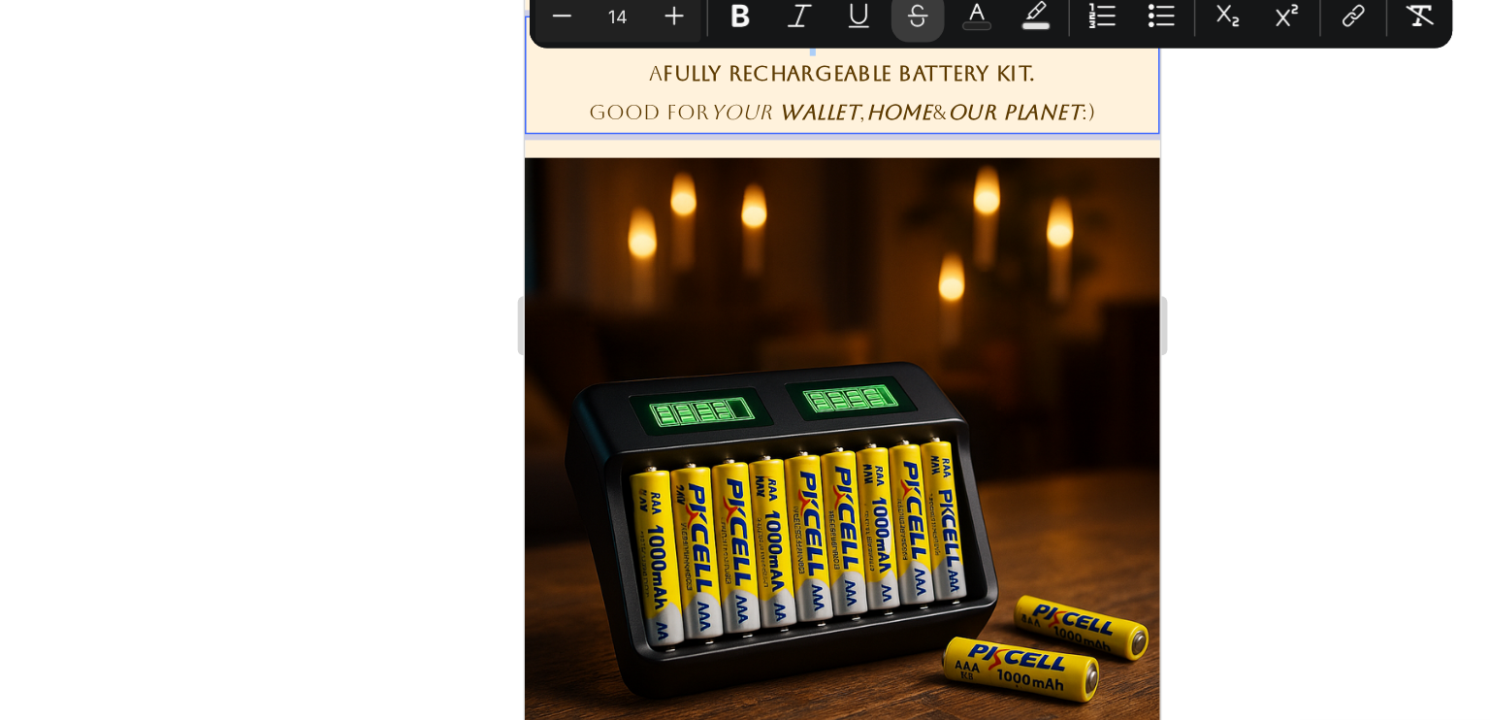
click at [952, 189] on icon "Editor contextual toolbar" at bounding box center [958, 183] width 19 height 19
click at [1181, 302] on div at bounding box center [908, 386] width 1163 height 665
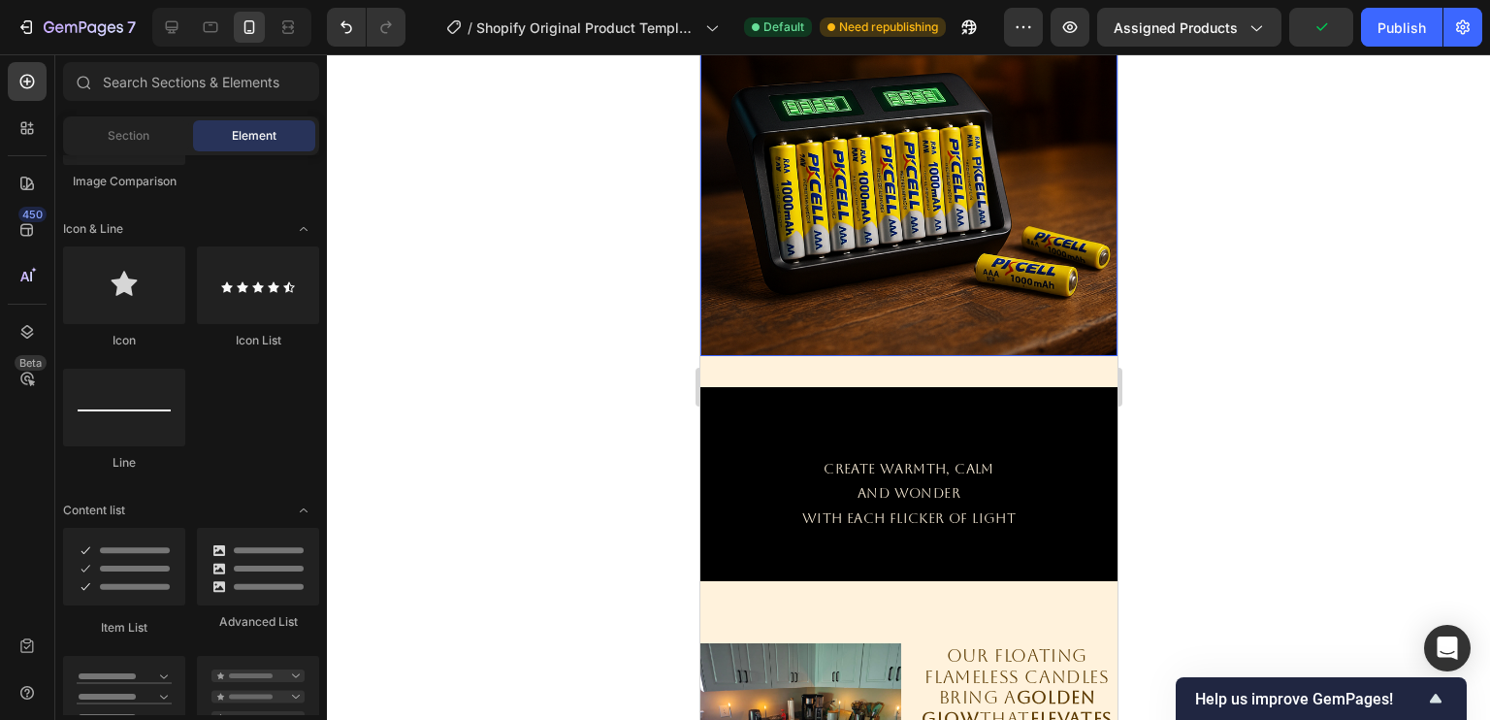
scroll to position [1567, 0]
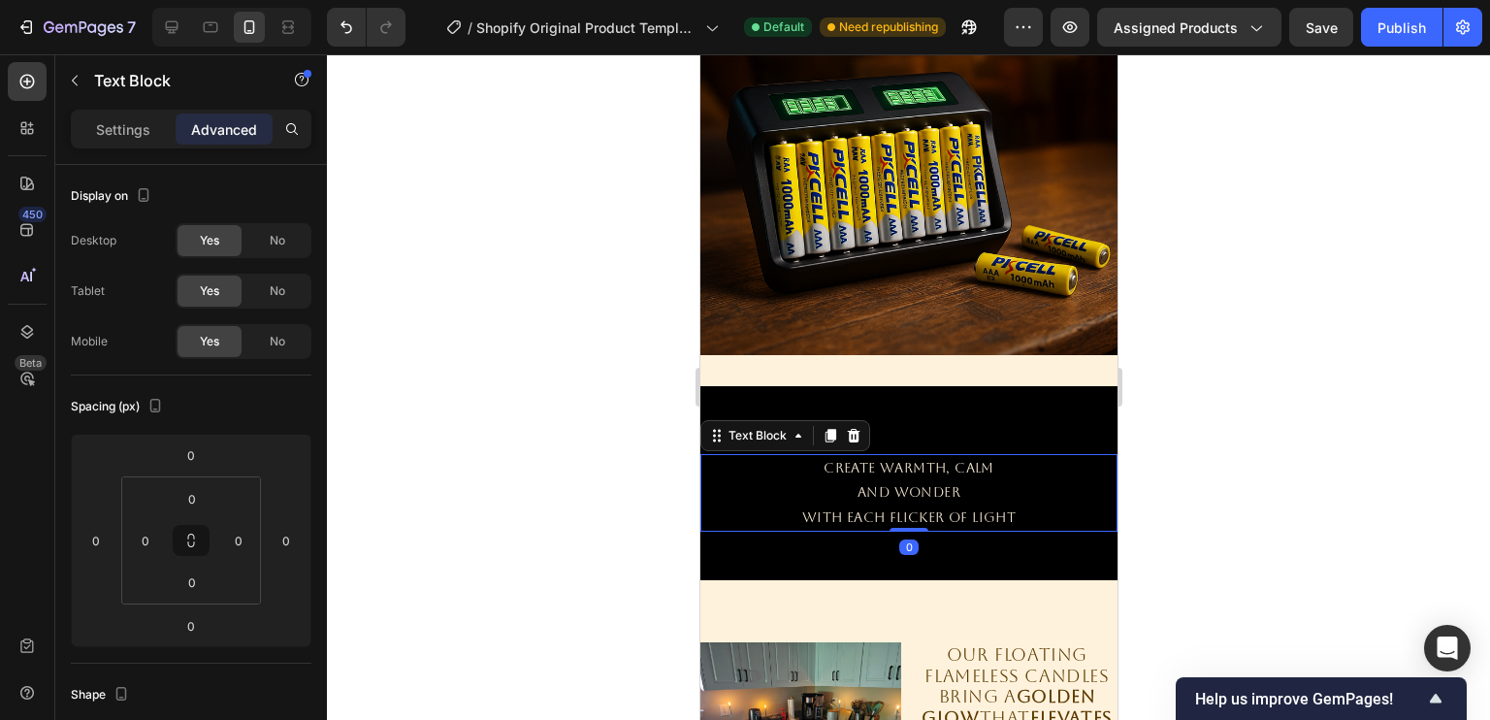
click at [855, 484] on p "AND WONDER" at bounding box center [907, 492] width 413 height 24
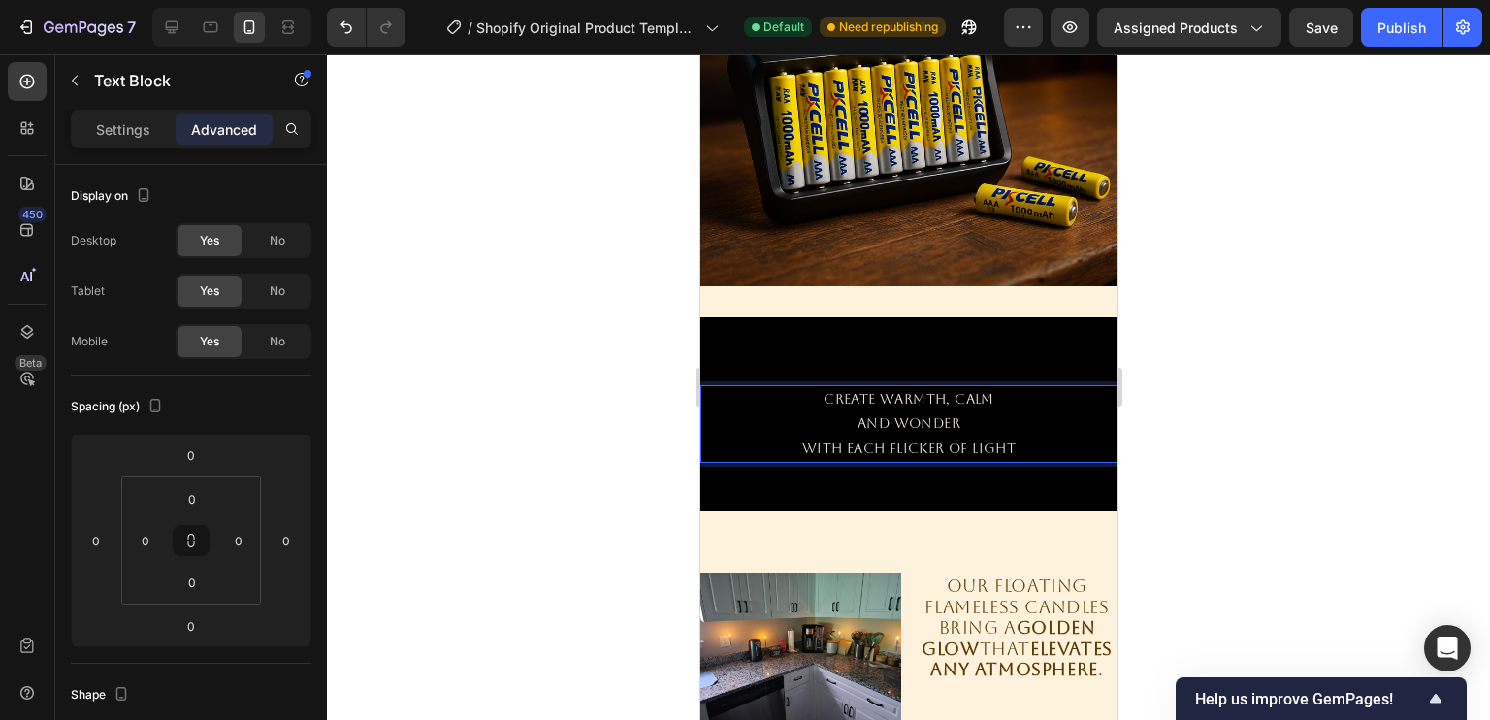
scroll to position [1641, 0]
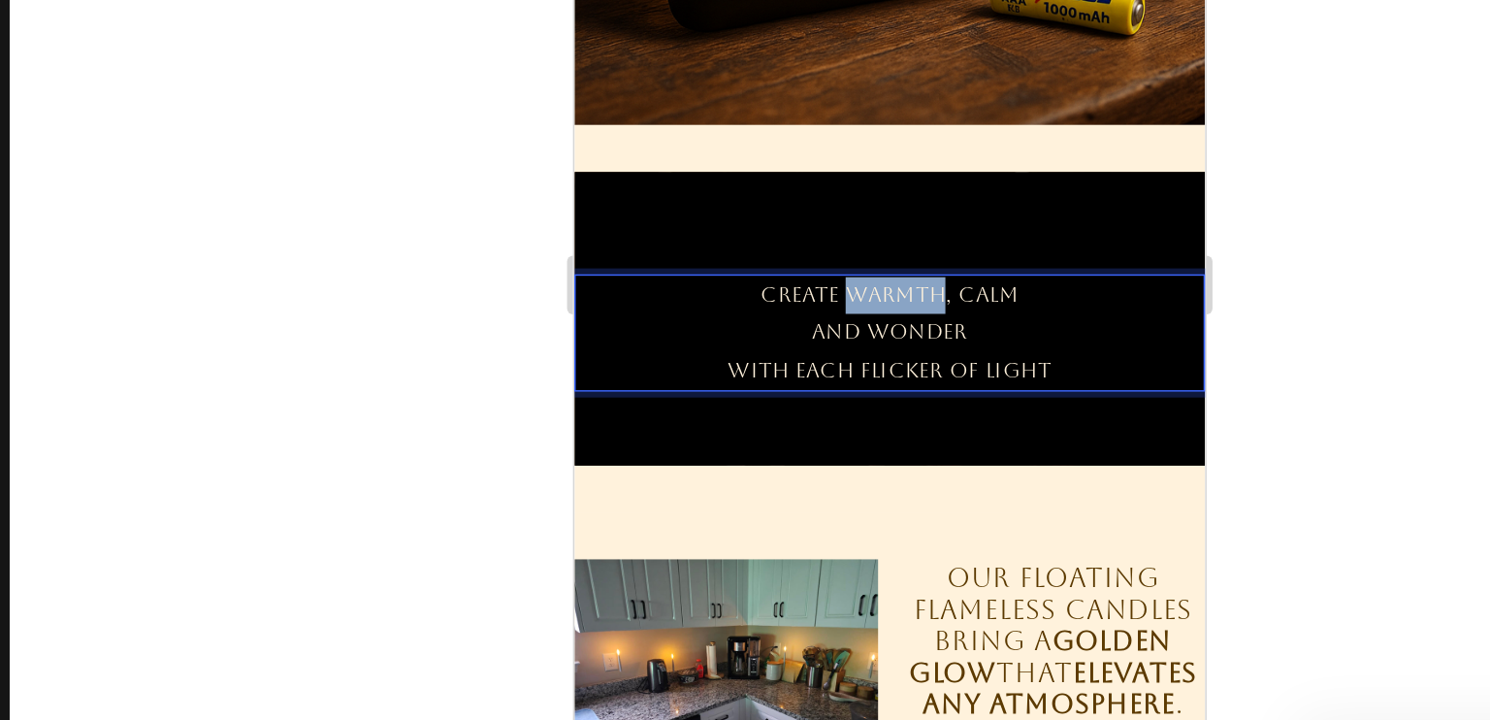
drag, startPoint x: 747, startPoint y: 106, endPoint x: 807, endPoint y: 107, distance: 60.1
click at [807, 110] on p "CREATE WARMTH, CALM" at bounding box center [781, 122] width 413 height 24
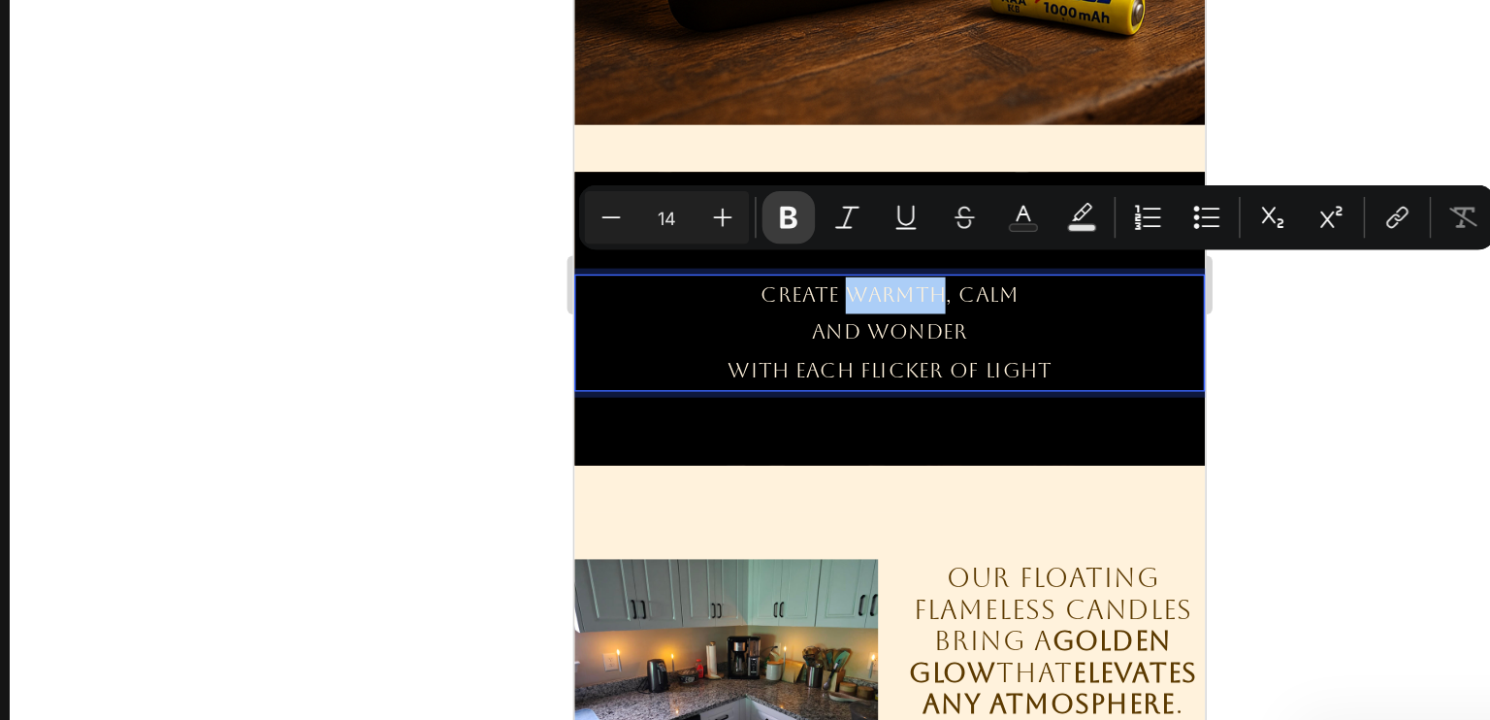
click at [842, 343] on icon "Editor contextual toolbar" at bounding box center [841, 342] width 19 height 19
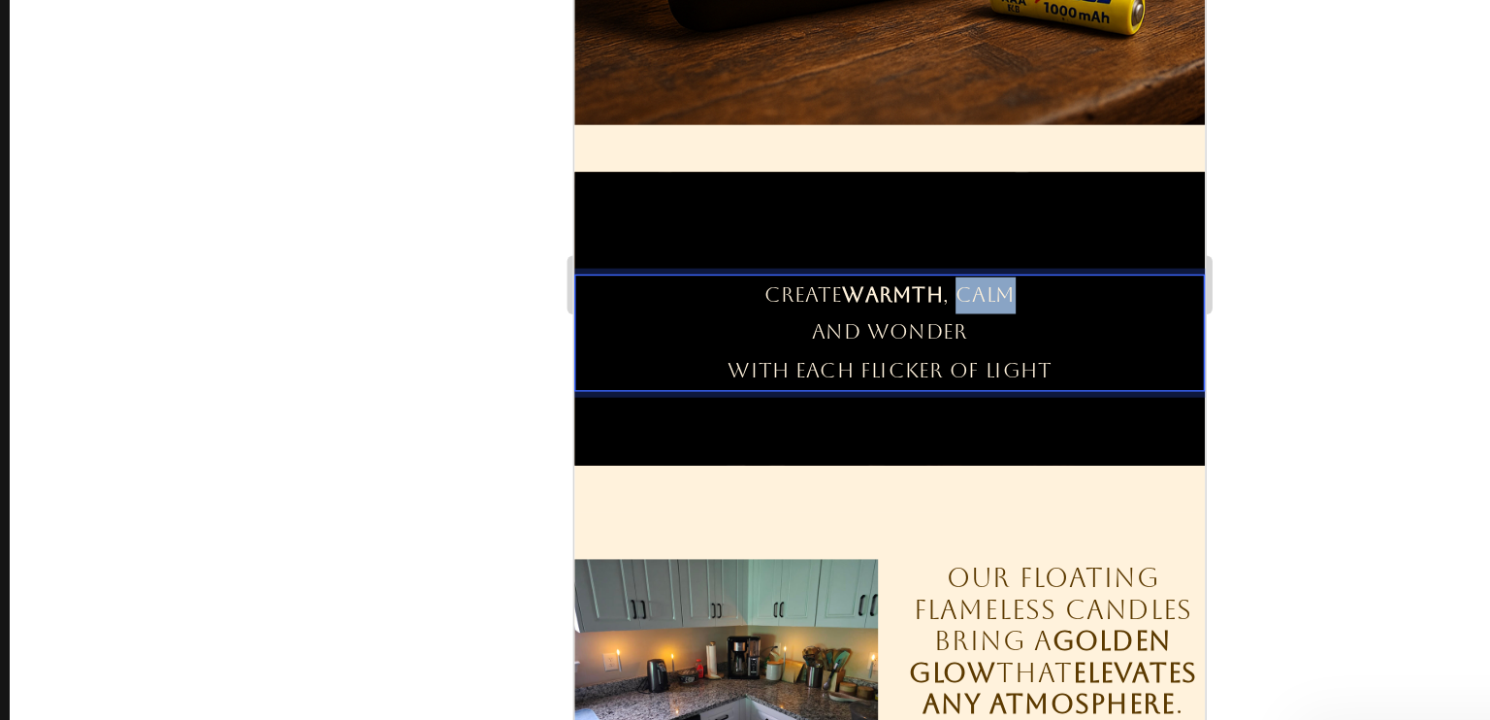
drag, startPoint x: 819, startPoint y: 104, endPoint x: 853, endPoint y: 104, distance: 33.9
click at [853, 110] on p "CREATE WARMTH , CALM" at bounding box center [781, 122] width 413 height 24
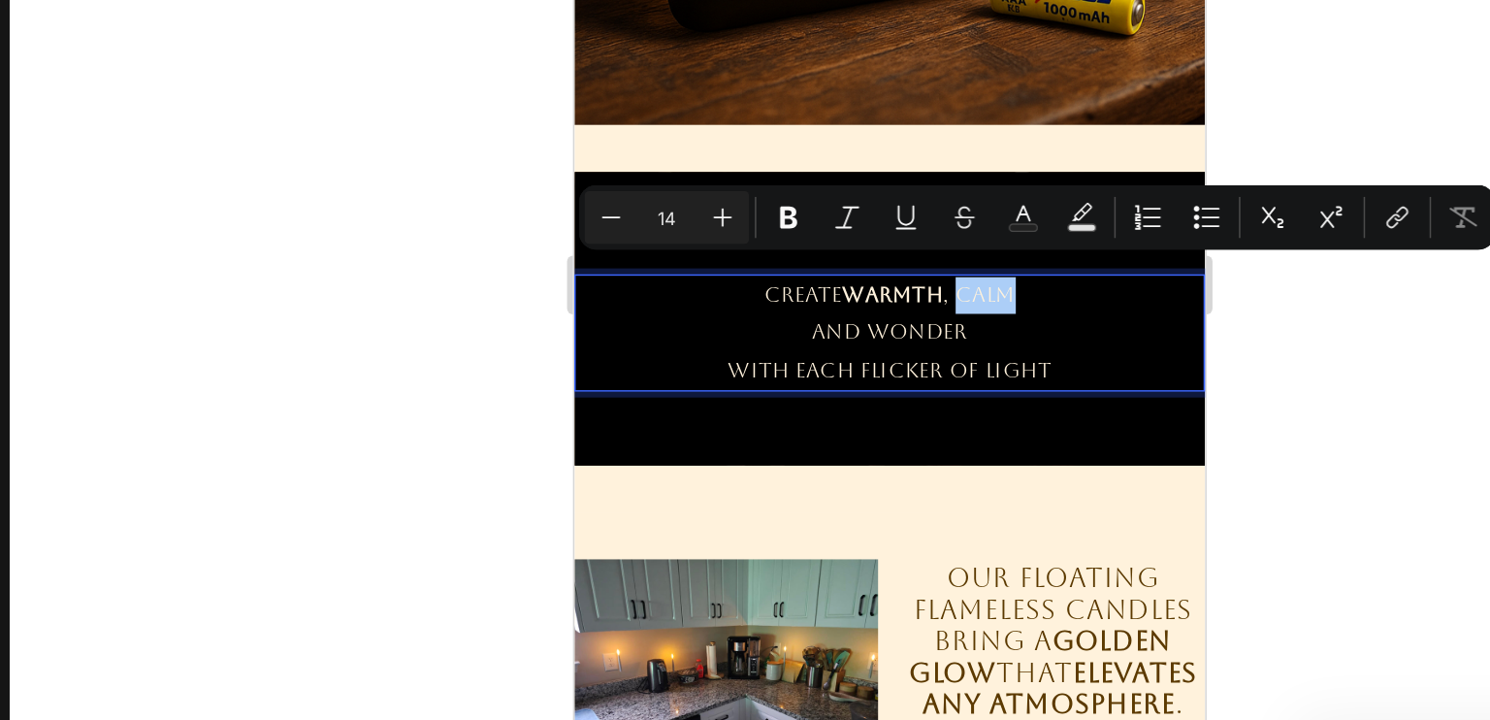
drag, startPoint x: 1436, startPoint y: 124, endPoint x: 761, endPoint y: 128, distance: 675.1
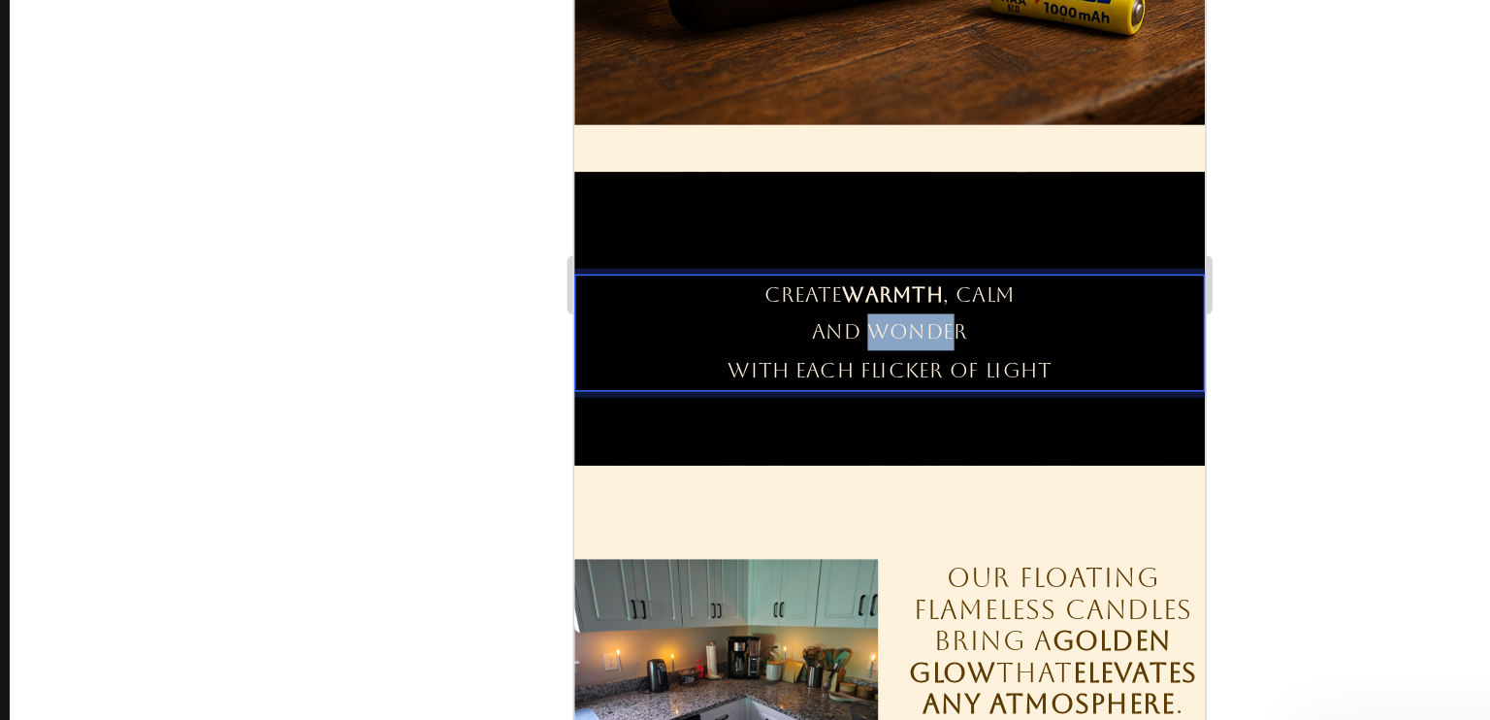
drag, startPoint x: 761, startPoint y: 128, endPoint x: 820, endPoint y: 130, distance: 58.2
click at [820, 134] on p "AND WONDER" at bounding box center [781, 146] width 413 height 24
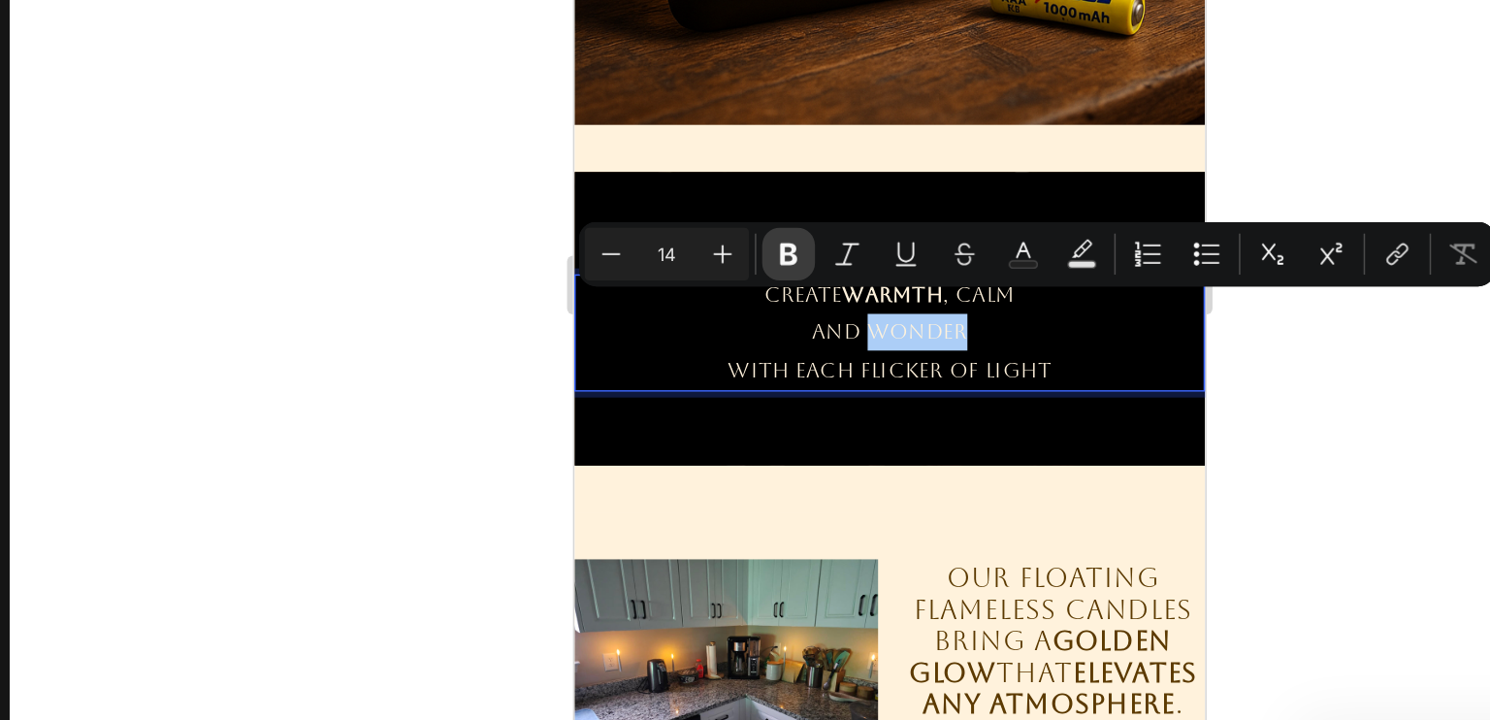
click at [845, 375] on icon "Editor contextual toolbar" at bounding box center [841, 366] width 19 height 19
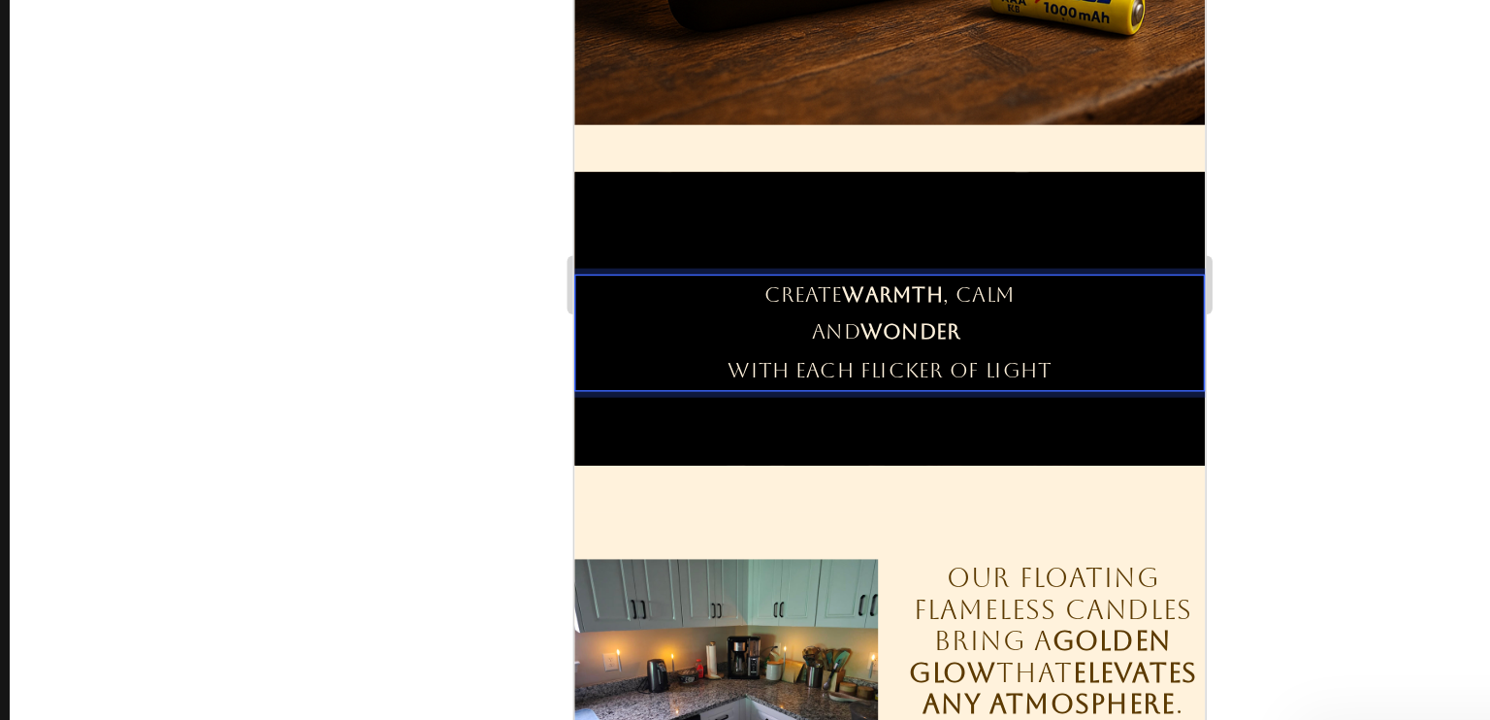
click at [756, 159] on p "WITH EACH FLICKER OF LIGHT" at bounding box center [781, 171] width 413 height 24
drag, startPoint x: 756, startPoint y: 150, endPoint x: 807, endPoint y: 153, distance: 51.5
click at [807, 159] on p "WITH EACH FLICKER OF LIGHT" at bounding box center [781, 171] width 413 height 24
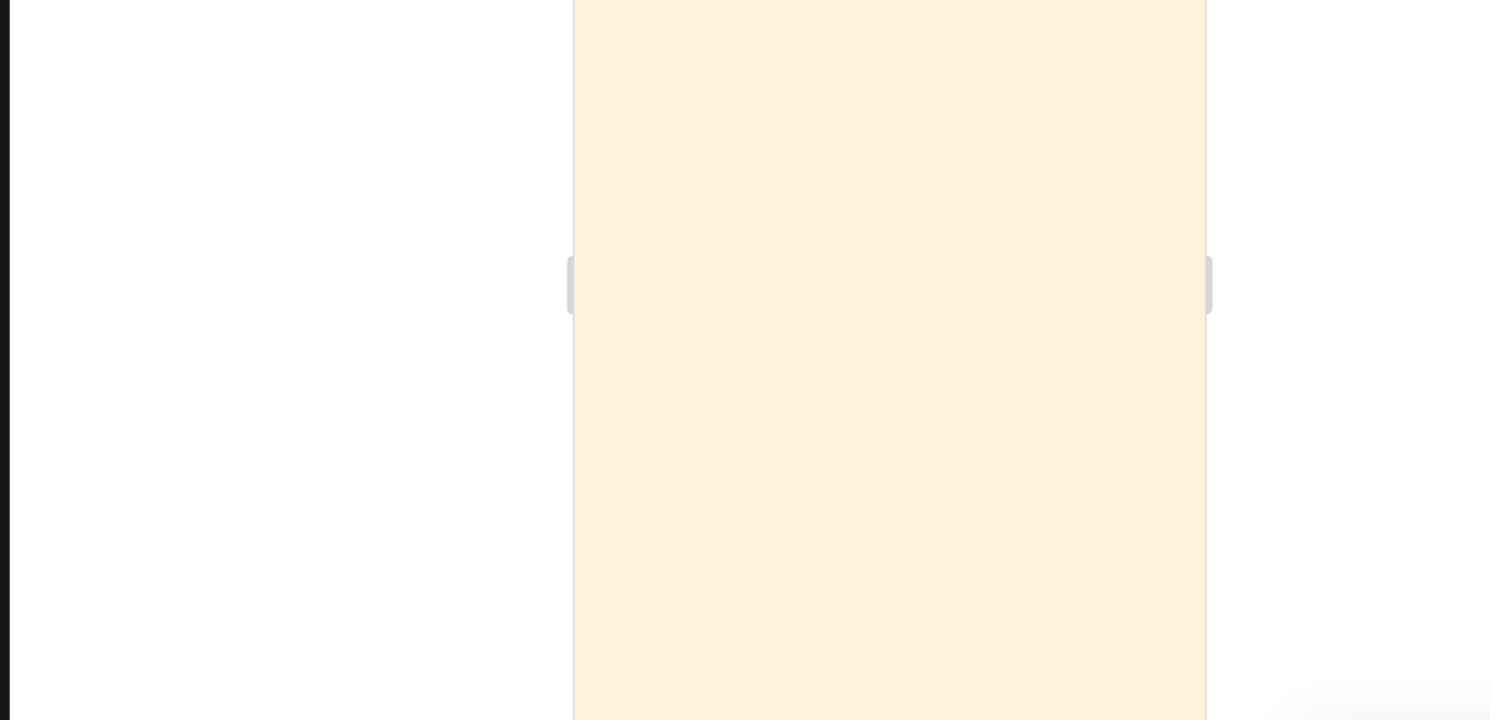
scroll to position [1641, 0]
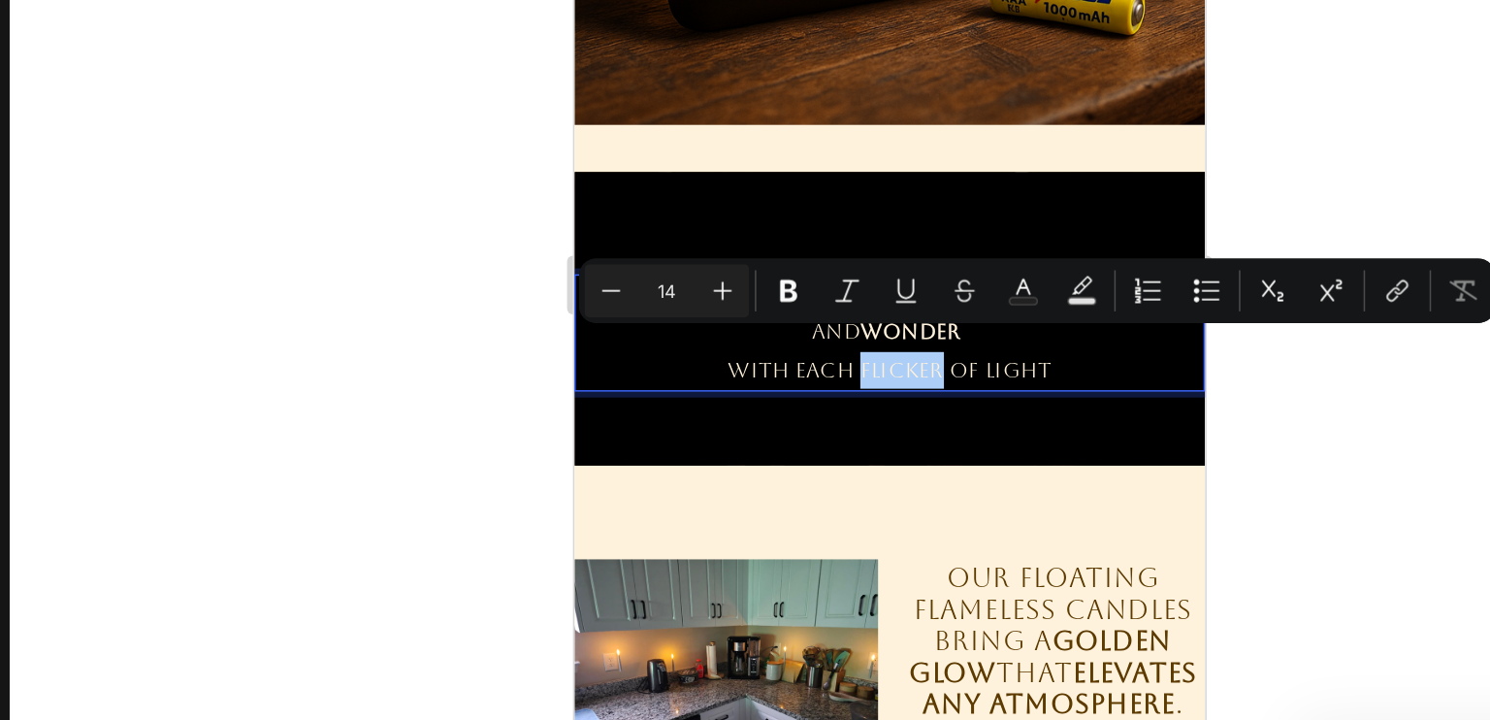
click at [1217, 462] on div at bounding box center [908, 386] width 1163 height 665
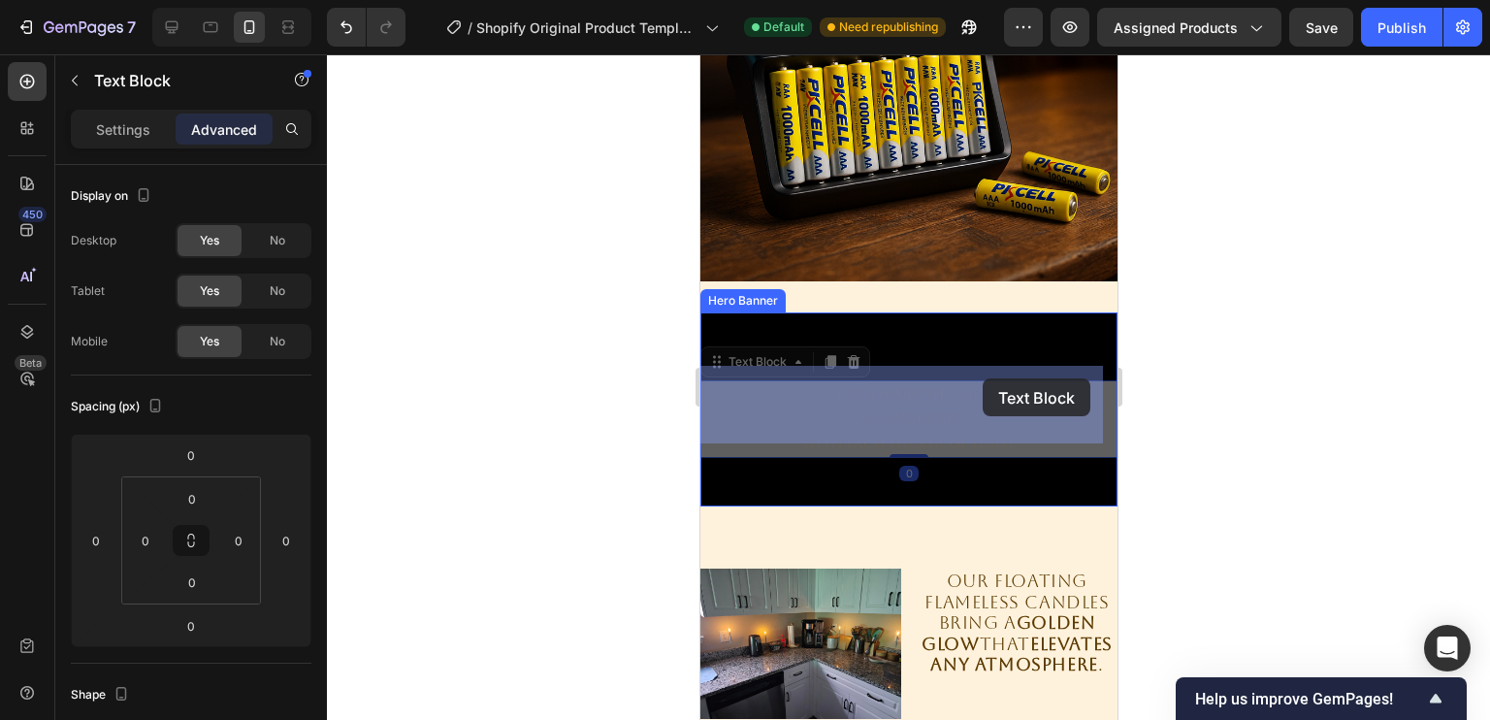
drag, startPoint x: 948, startPoint y: 375, endPoint x: 979, endPoint y: 379, distance: 31.3
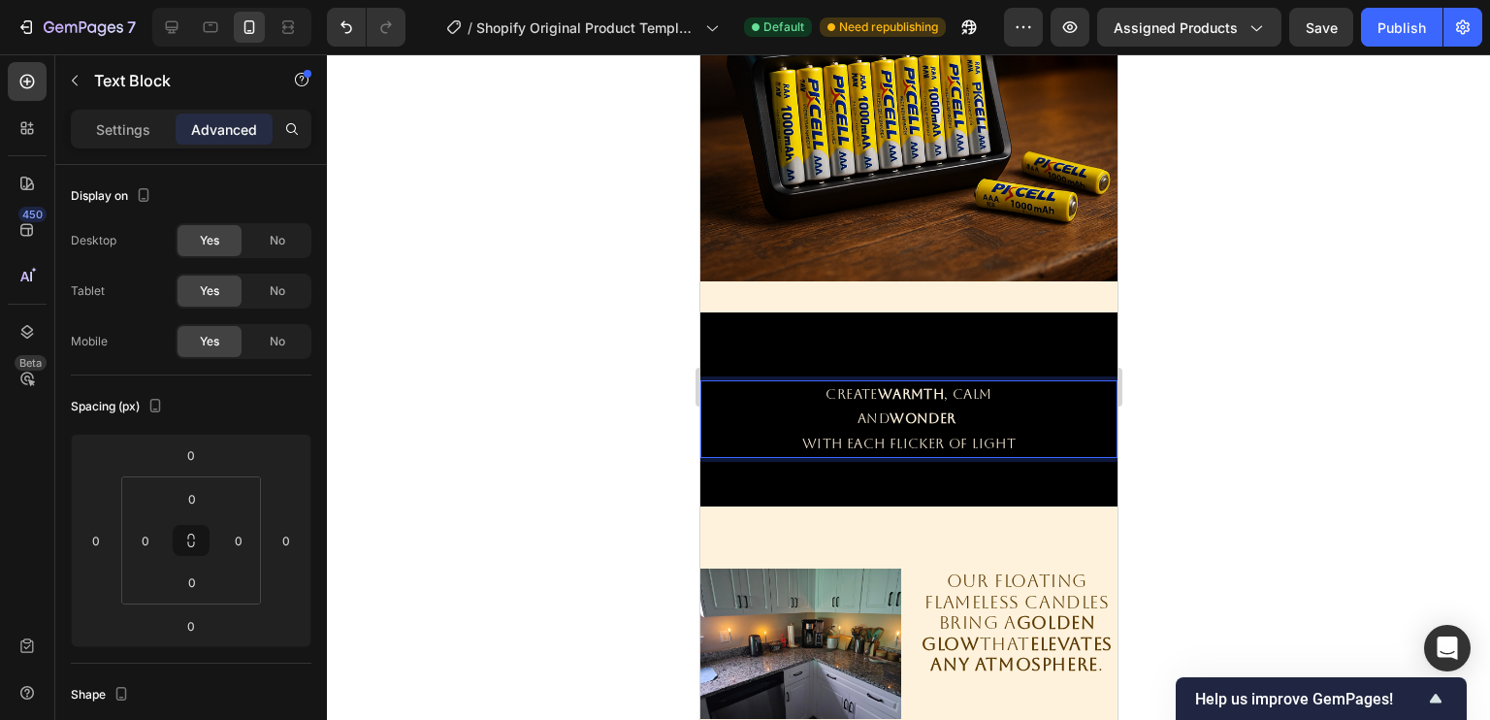
click at [975, 382] on p "CREATE WARMTH , CALM" at bounding box center [907, 394] width 413 height 24
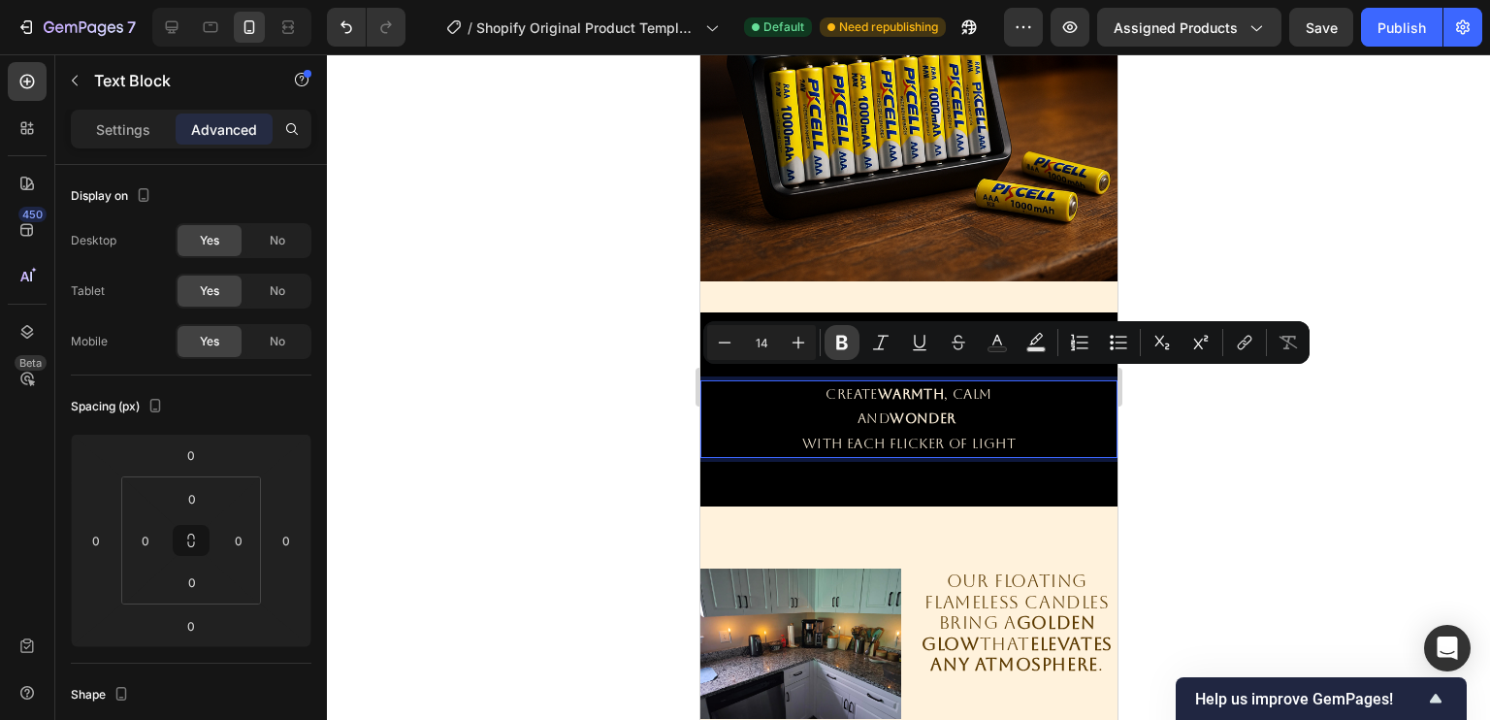
click at [827, 335] on button "Bold" at bounding box center [841, 342] width 35 height 35
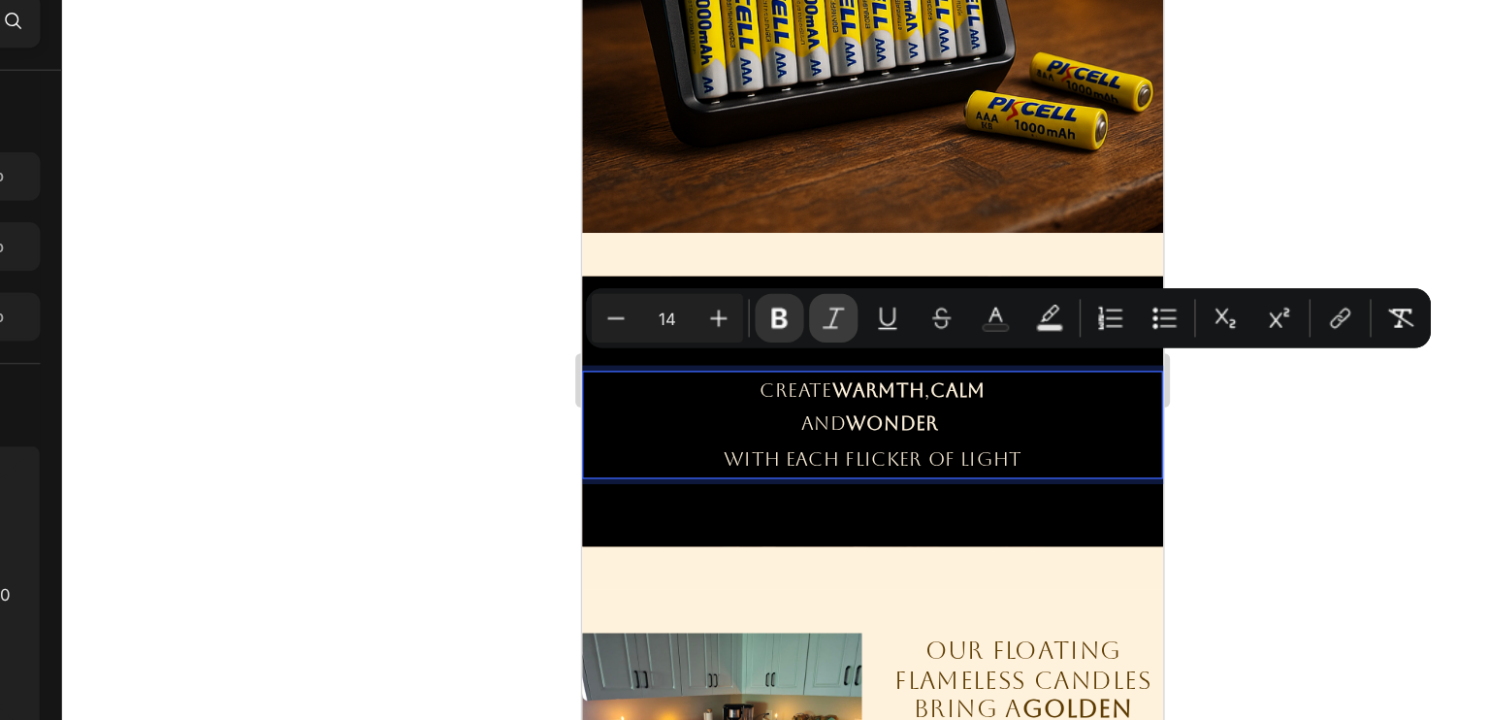
click at [879, 337] on icon "Editor contextual toolbar" at bounding box center [880, 342] width 19 height 19
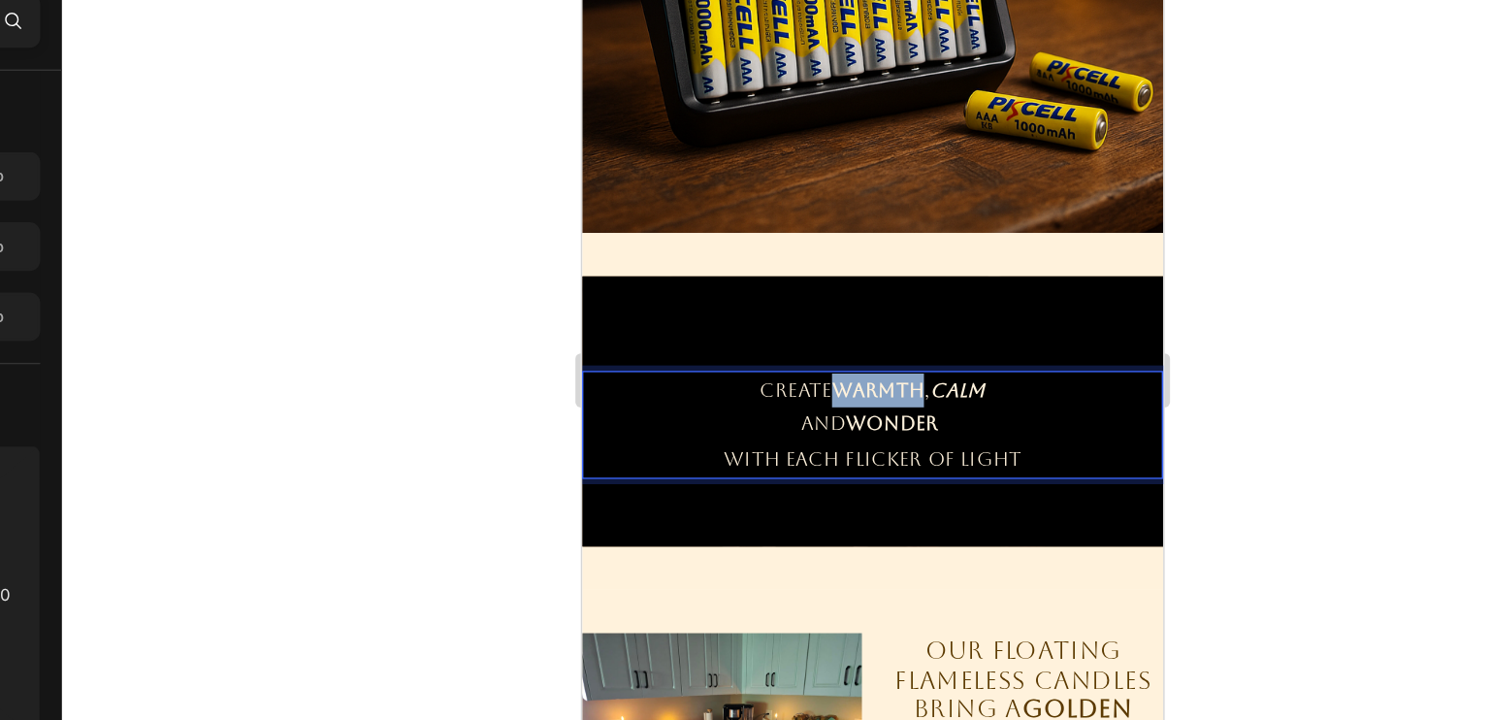
drag, startPoint x: 756, startPoint y: 242, endPoint x: 816, endPoint y: 245, distance: 60.2
click at [816, 249] on strong "WARMTH" at bounding box center [793, 257] width 66 height 16
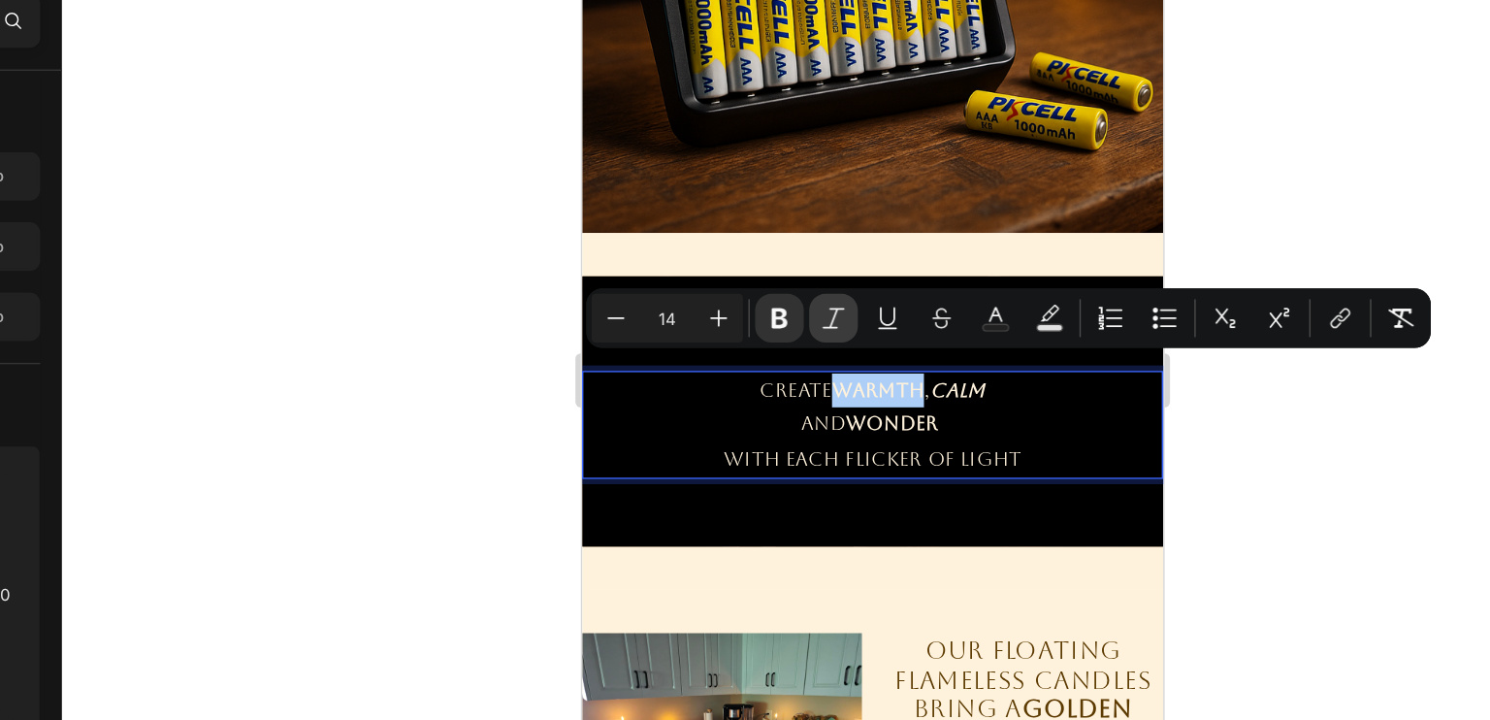
click at [880, 344] on icon "Editor contextual toolbar" at bounding box center [881, 342] width 16 height 15
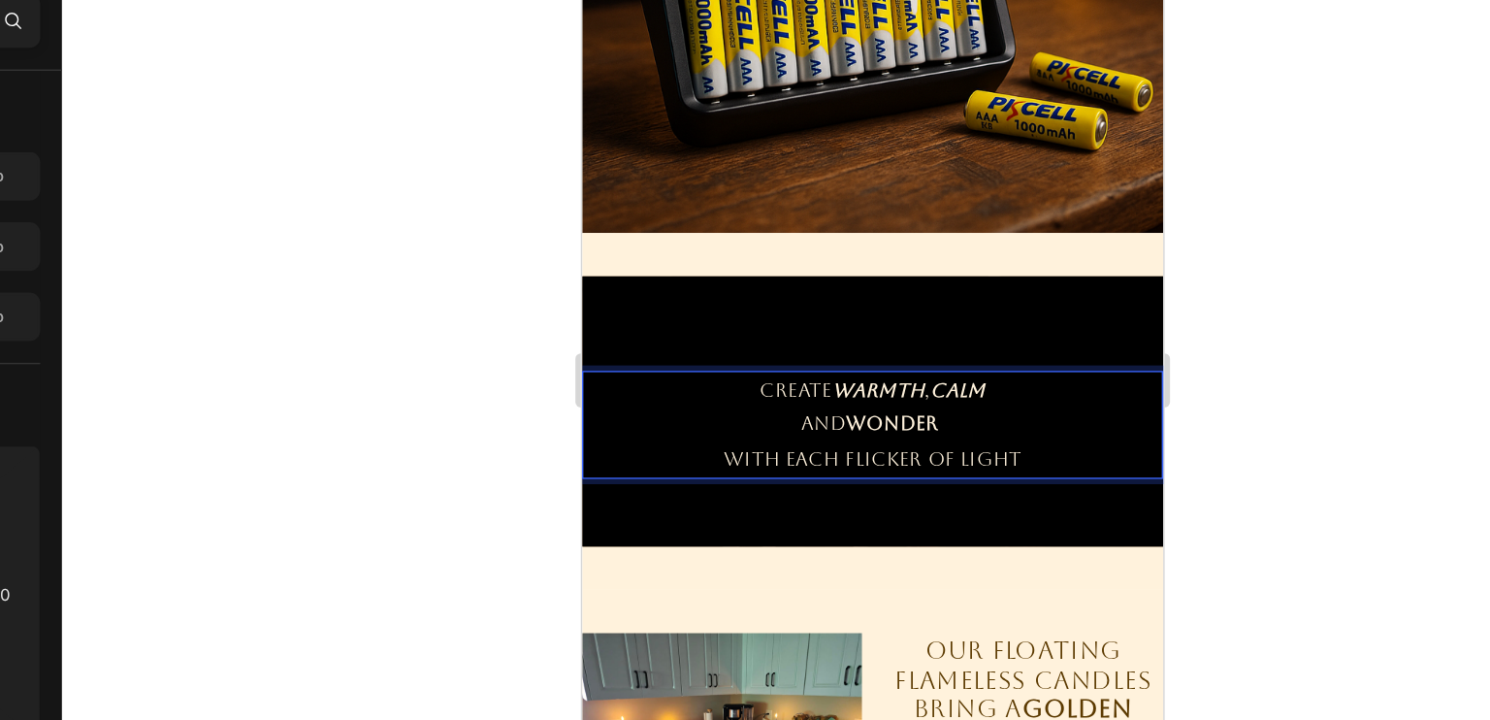
click at [772, 274] on strong "WONDER" at bounding box center [803, 282] width 66 height 16
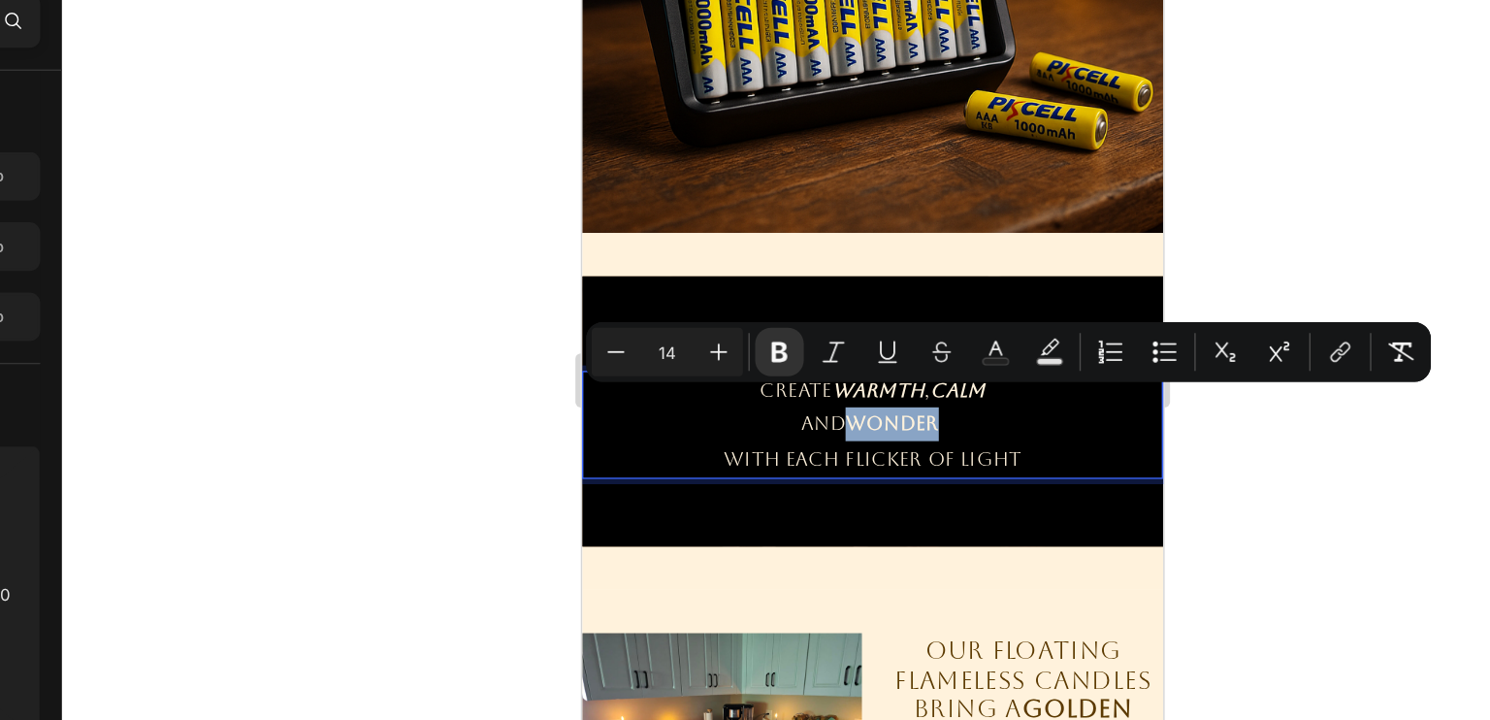
drag, startPoint x: 766, startPoint y: 267, endPoint x: 832, endPoint y: 265, distance: 66.0
click at [832, 270] on p "AND WONDER" at bounding box center [789, 282] width 413 height 24
click at [873, 363] on icon "Editor contextual toolbar" at bounding box center [880, 366] width 19 height 19
click at [760, 274] on p "AND WONDER" at bounding box center [789, 282] width 413 height 24
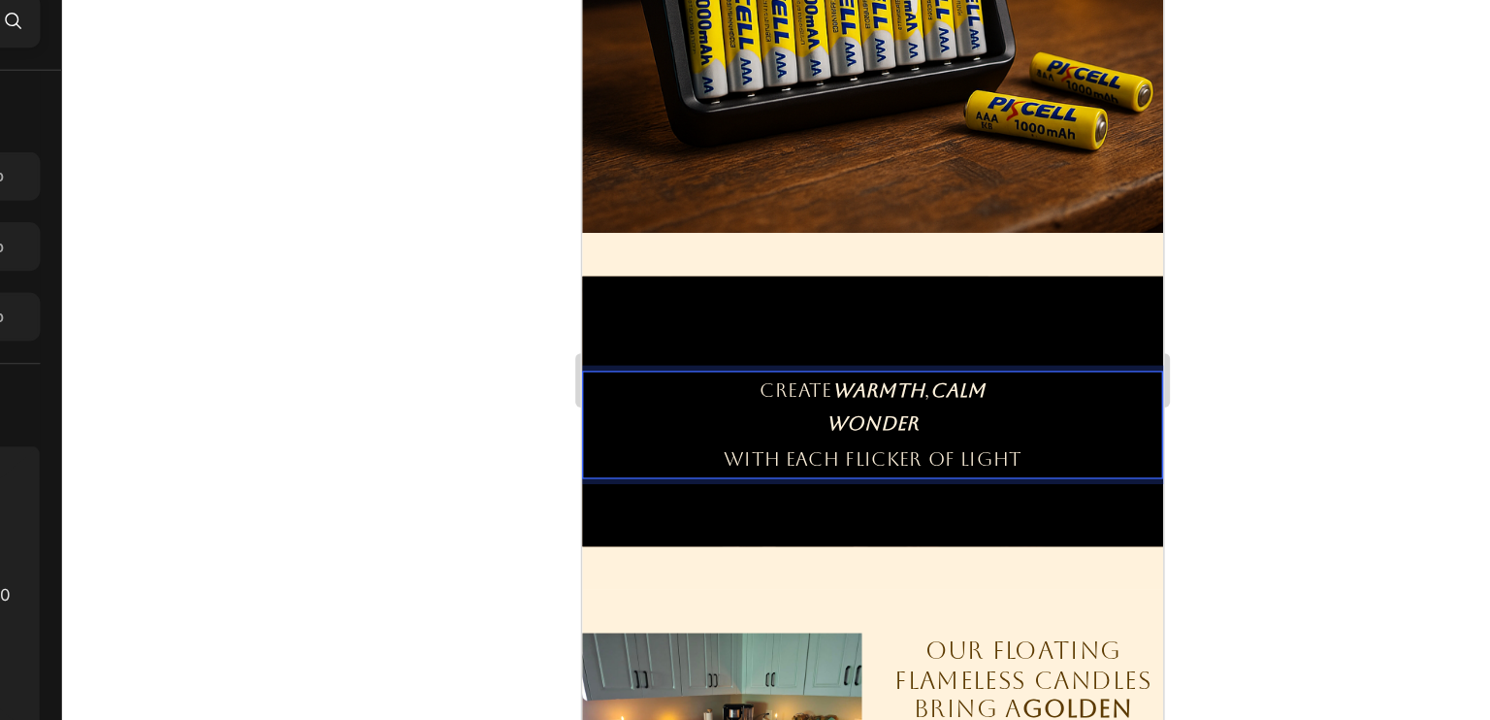
scroll to position [1653, 0]
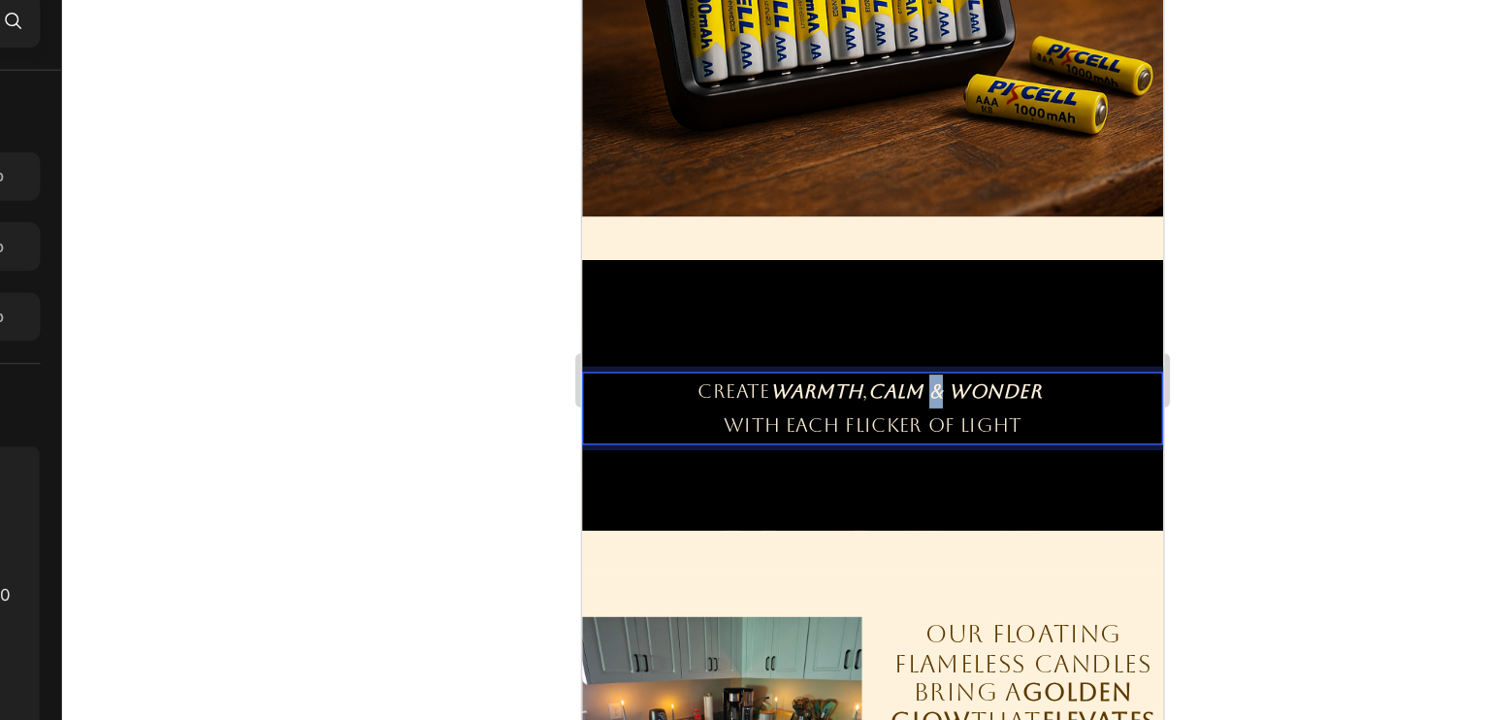
click at [831, 246] on p "CREATE WARMTH , CALM & WONDER" at bounding box center [789, 258] width 413 height 24
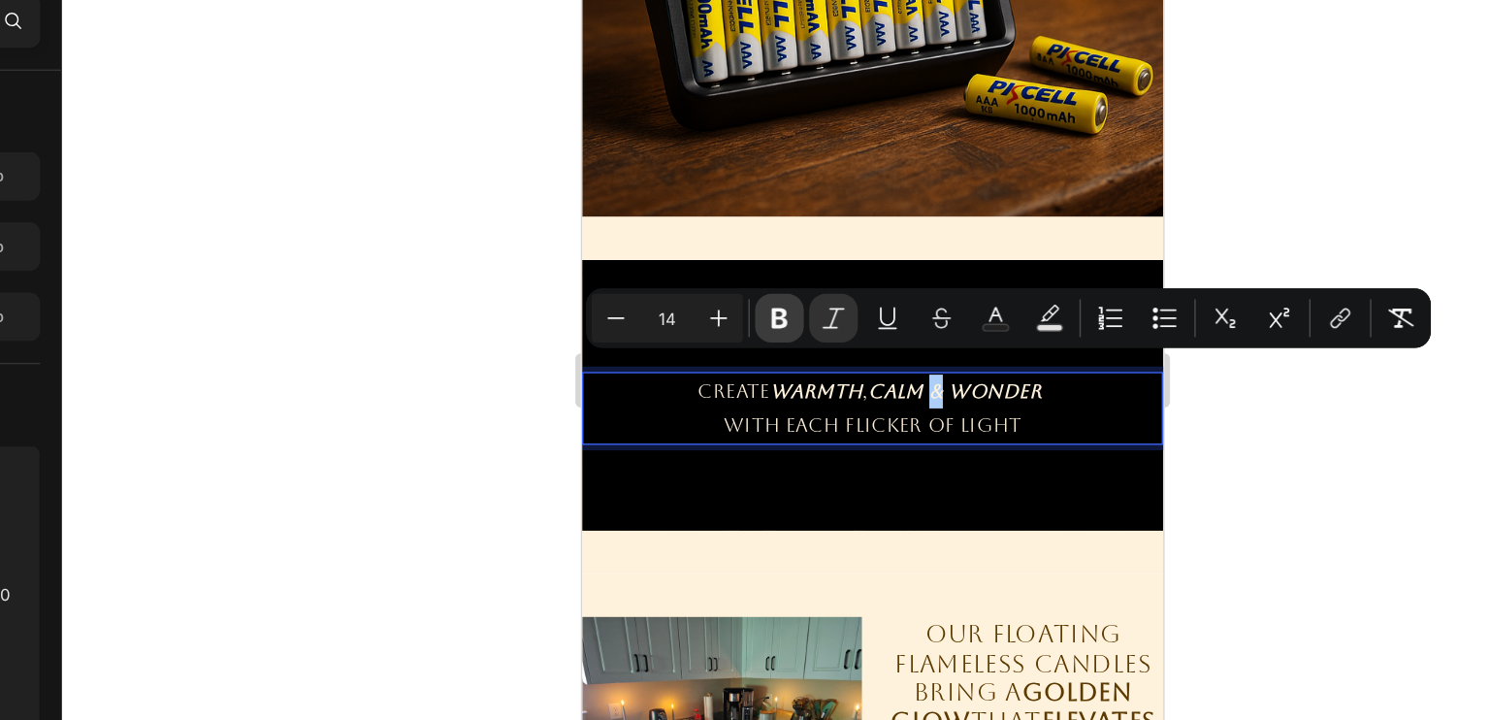
click at [850, 344] on icon "Editor contextual toolbar" at bounding box center [841, 342] width 19 height 19
click at [872, 345] on icon "Editor contextual toolbar" at bounding box center [880, 342] width 19 height 19
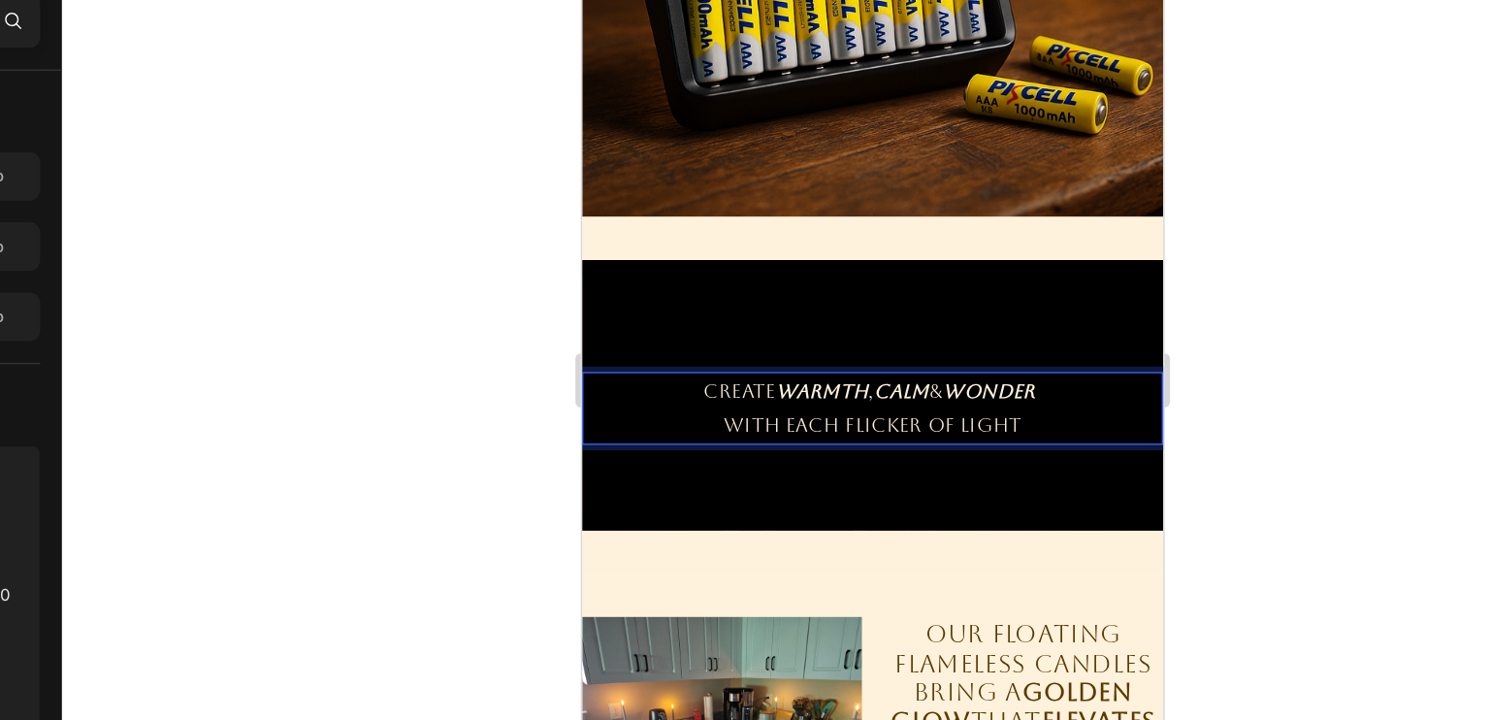
drag, startPoint x: 913, startPoint y: 274, endPoint x: 684, endPoint y: 247, distance: 230.5
click at [684, 247] on p "CREATE WARMTH , CALM & WONDER" at bounding box center [789, 258] width 413 height 24
click at [899, 271] on p "WITH EACH FLICKER OF LIGHT" at bounding box center [789, 283] width 413 height 24
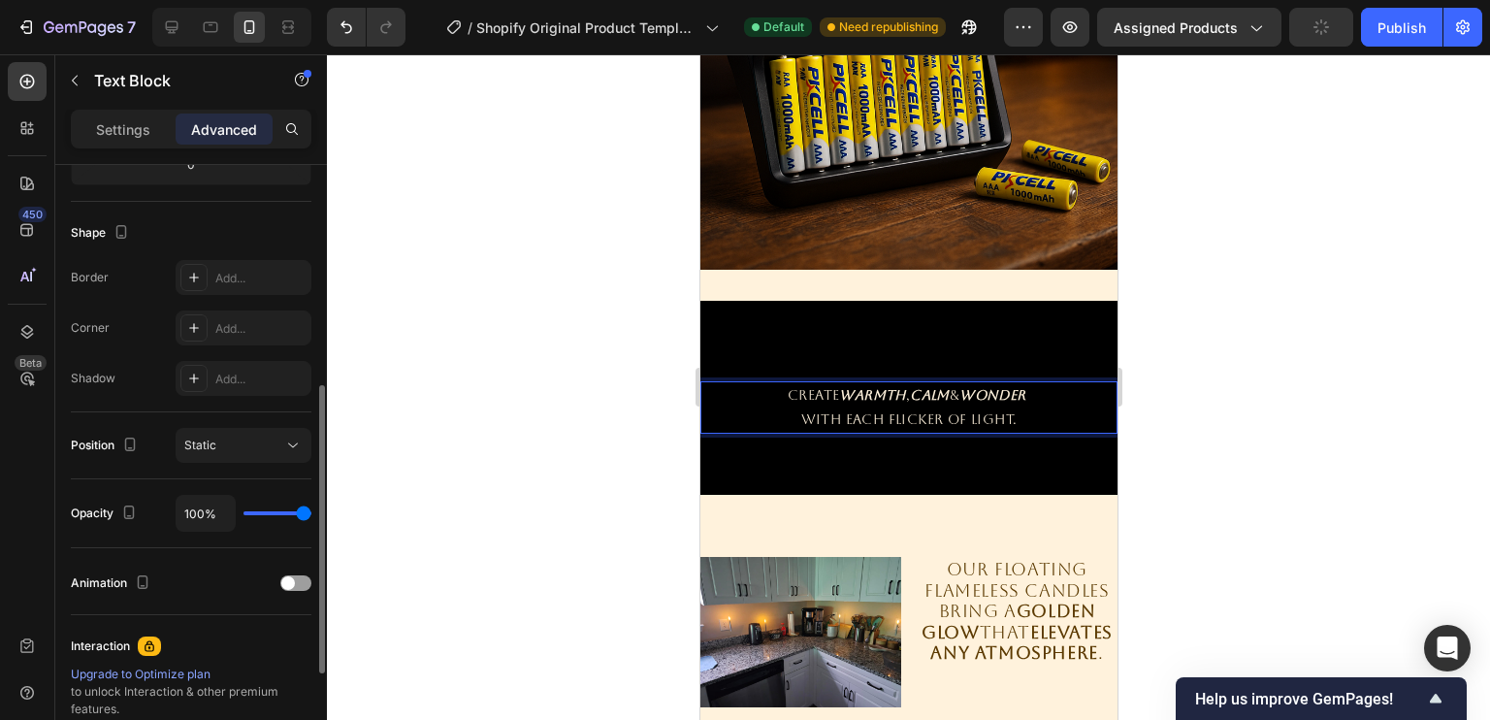
scroll to position [464, 0]
click at [293, 582] on span at bounding box center [288, 581] width 14 height 14
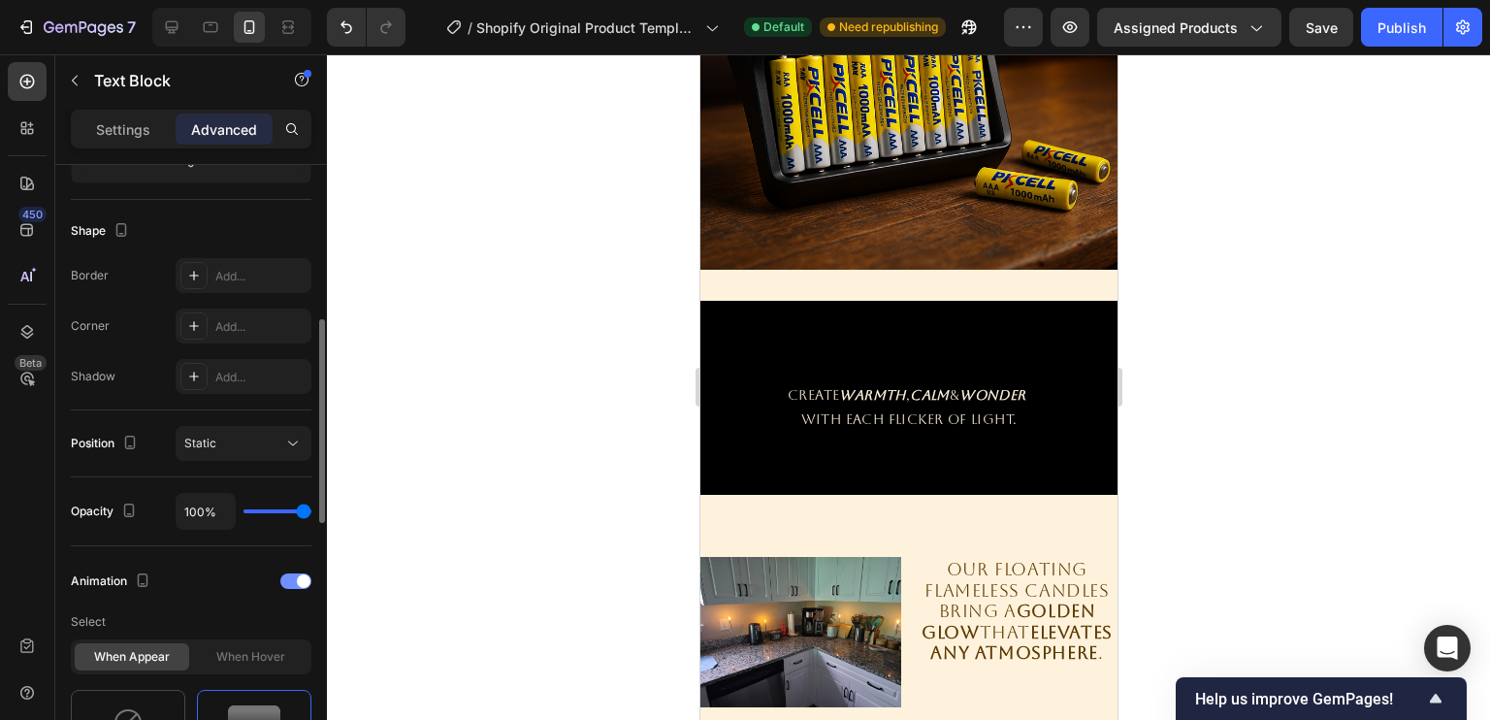
scroll to position [613, 0]
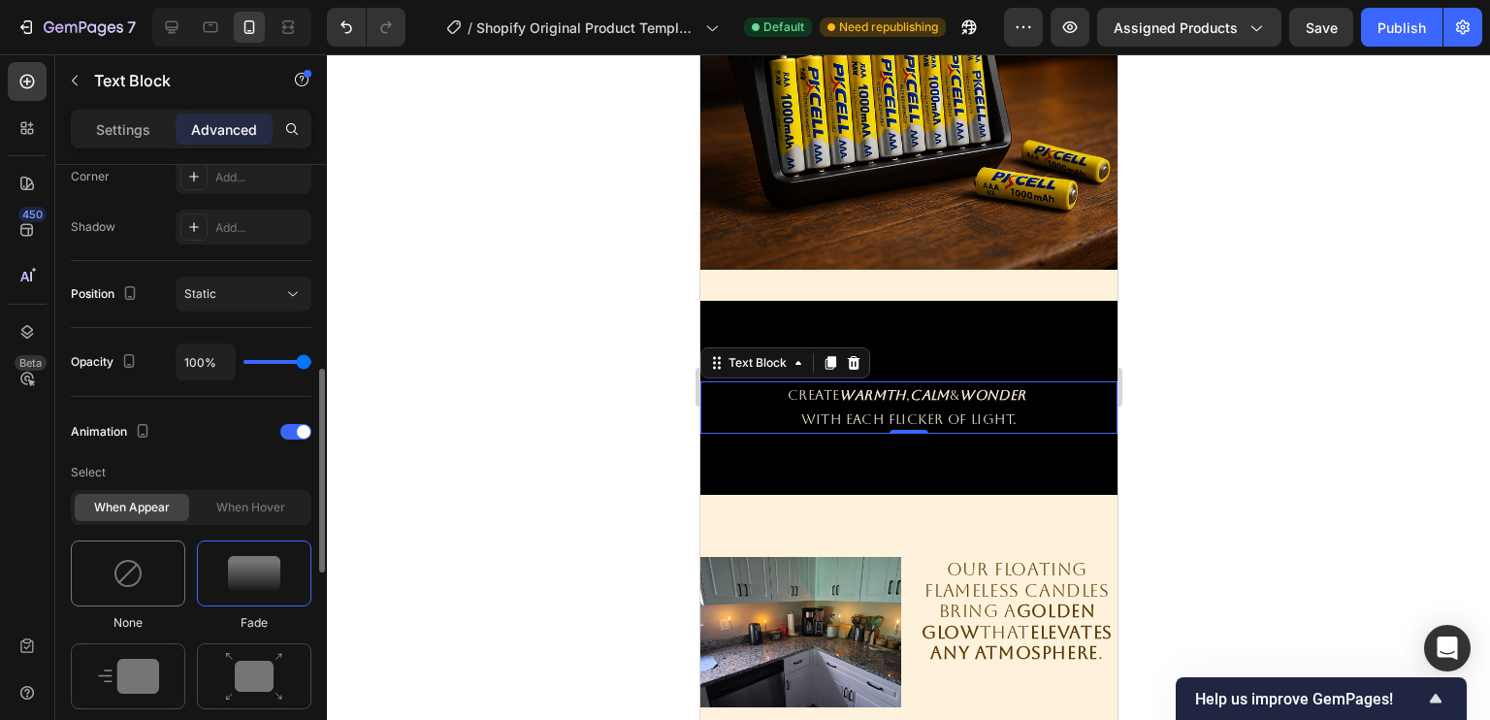
click at [146, 586] on div at bounding box center [128, 573] width 114 height 66
click at [233, 564] on img at bounding box center [254, 573] width 52 height 35
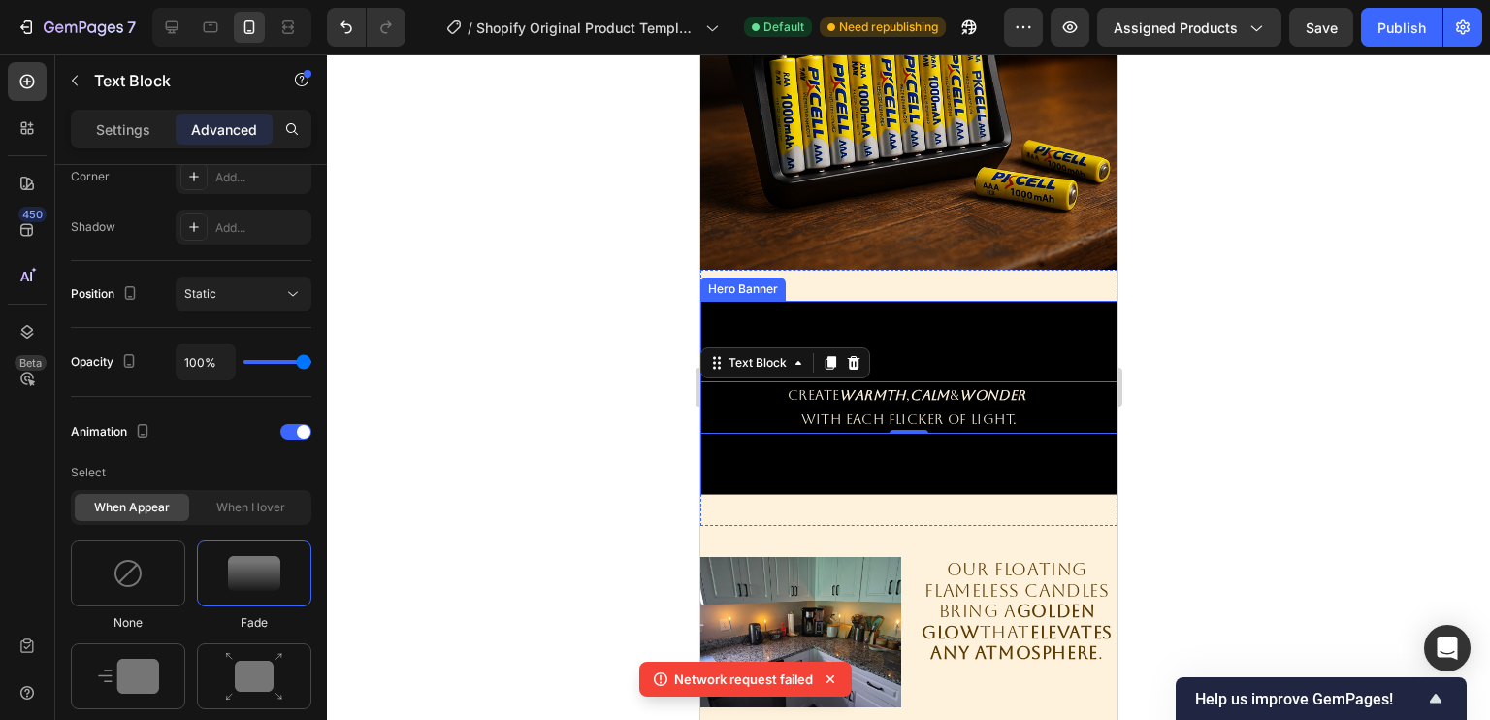
click at [910, 342] on div "Overlay" at bounding box center [907, 398] width 417 height 194
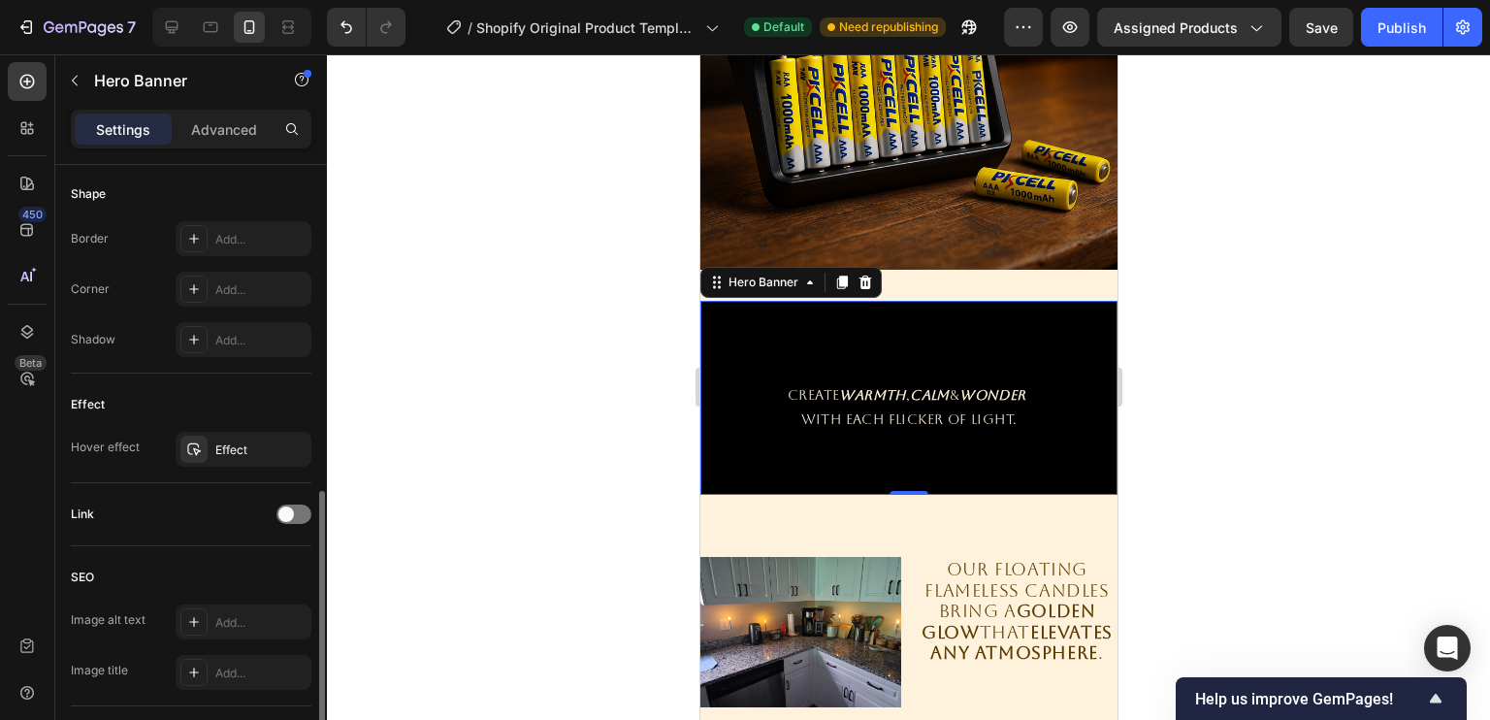
scroll to position [969, 0]
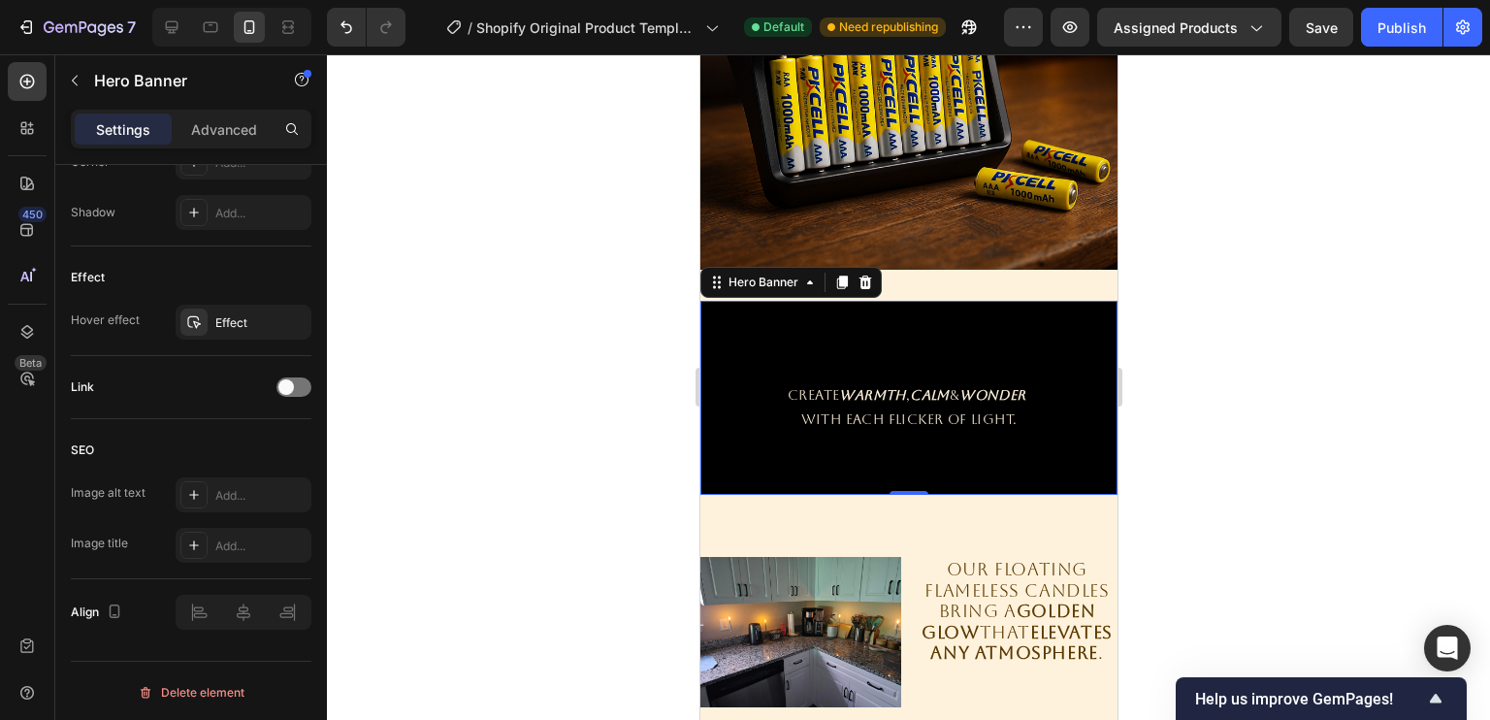
click at [808, 311] on div "Overlay" at bounding box center [907, 398] width 417 height 194
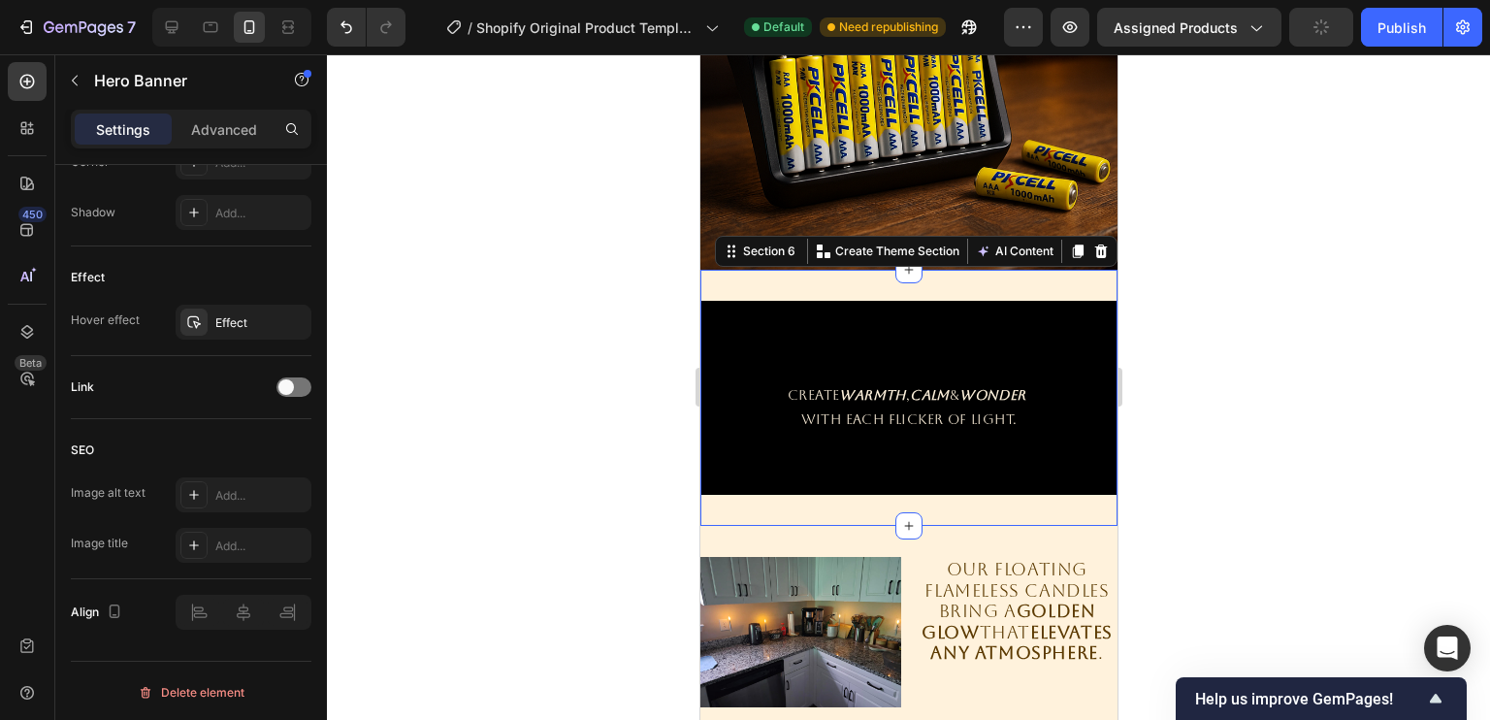
click at [957, 277] on div "Heading CREATE WARMTH , CALM & WONDER WITH EACH FLICKER OF LIGHT. Text Block He…" at bounding box center [907, 398] width 417 height 256
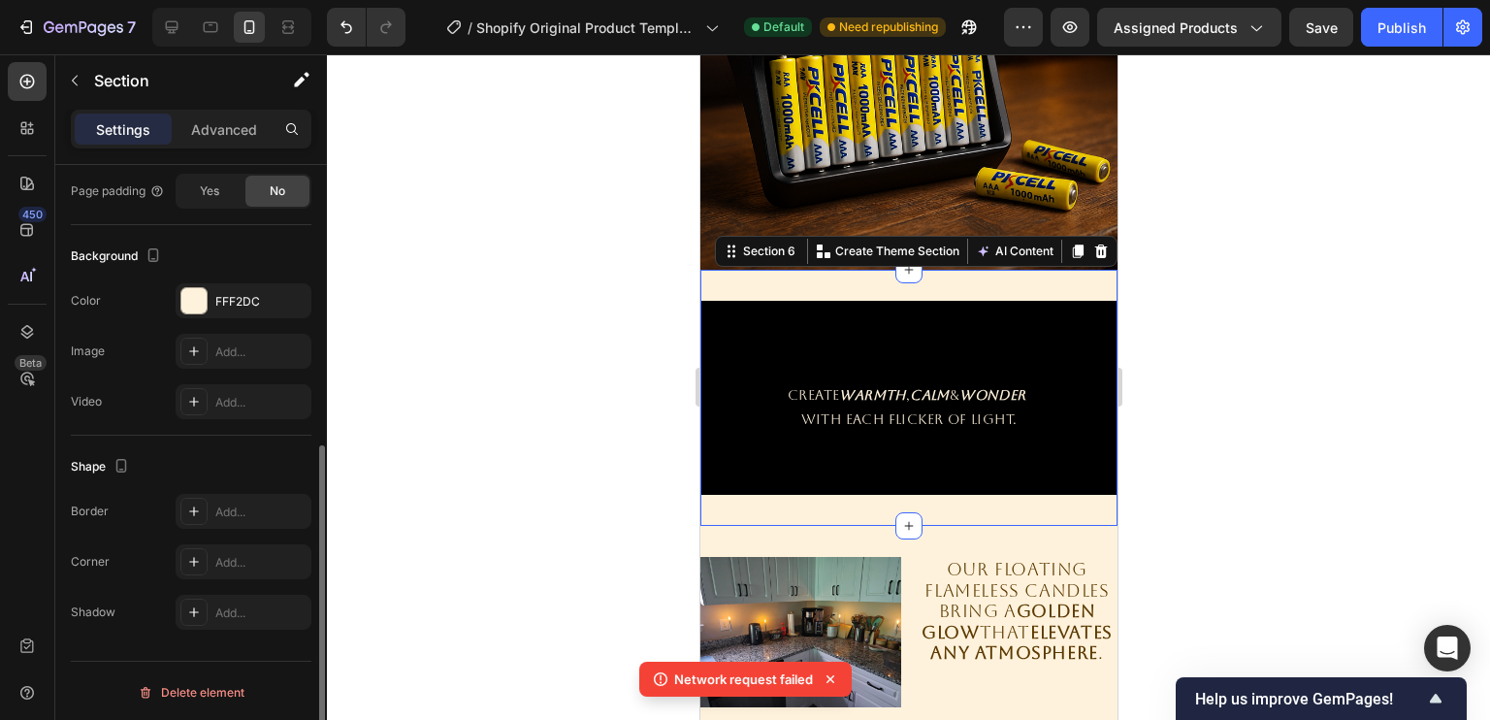
scroll to position [301, 0]
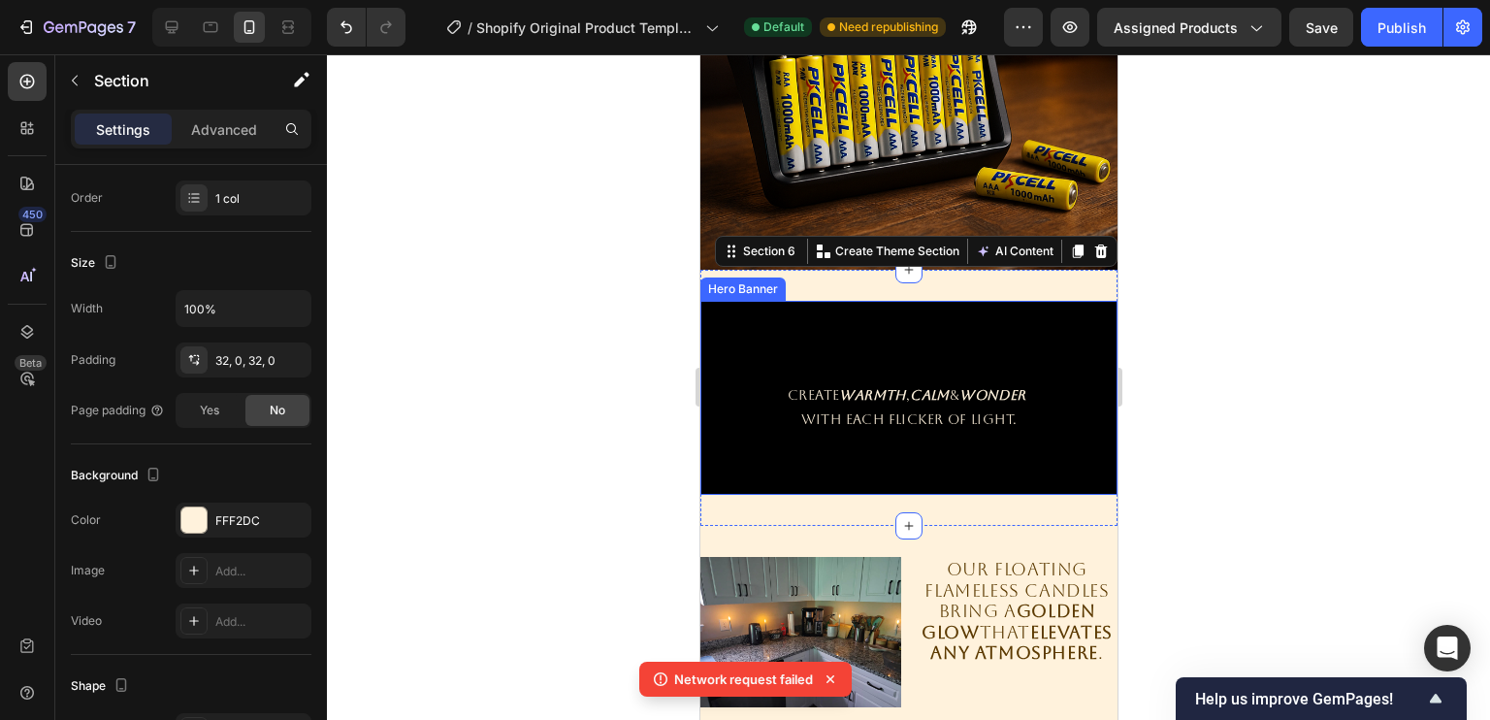
click at [843, 325] on div "Overlay" at bounding box center [907, 398] width 417 height 194
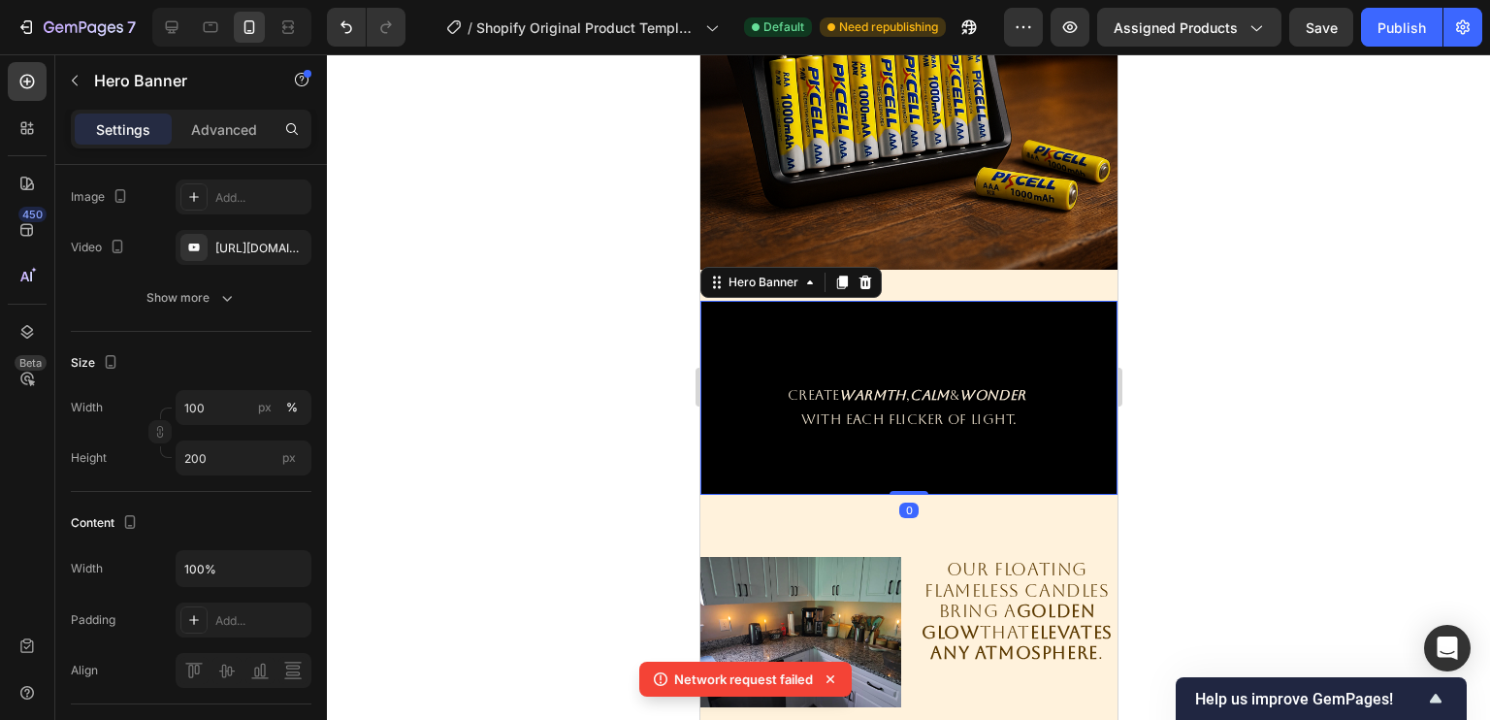
scroll to position [0, 0]
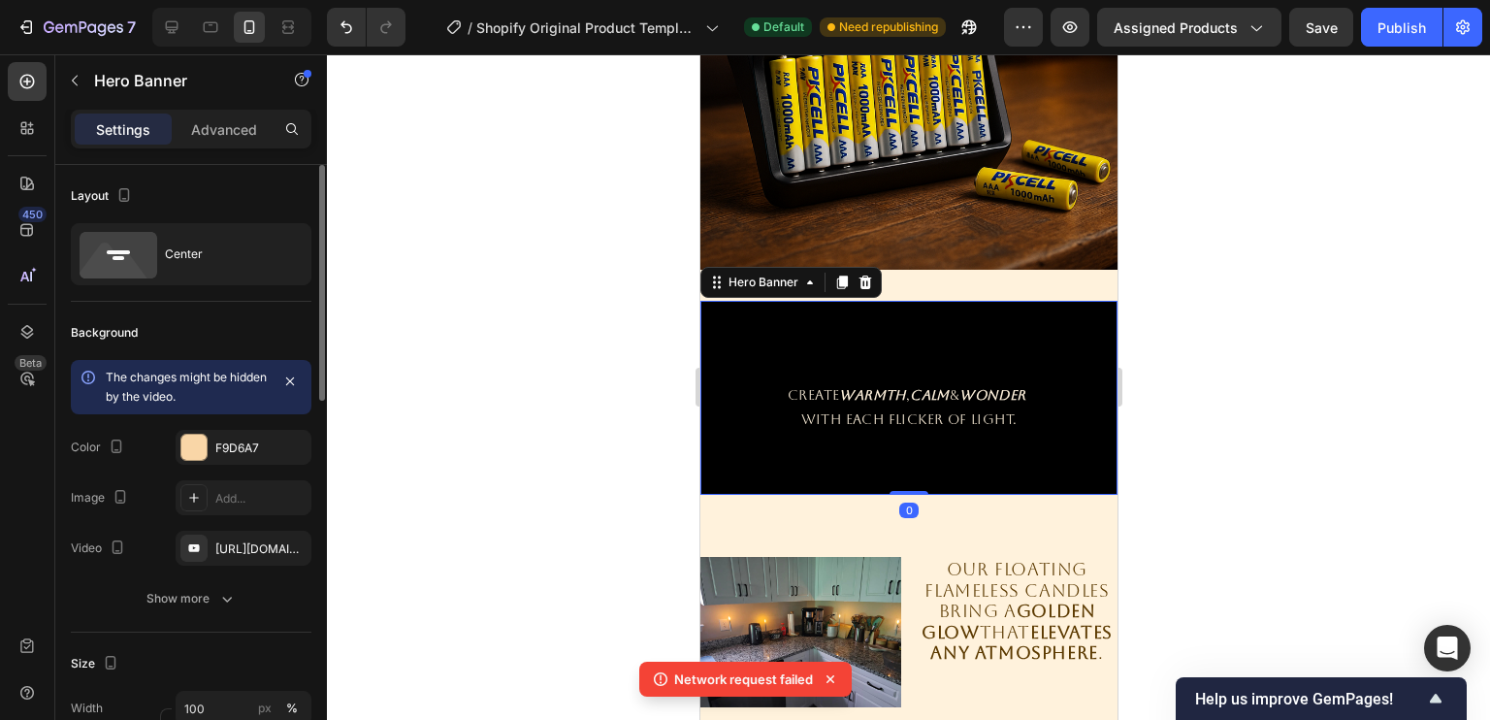
click at [843, 325] on div "Overlay" at bounding box center [907, 398] width 417 height 194
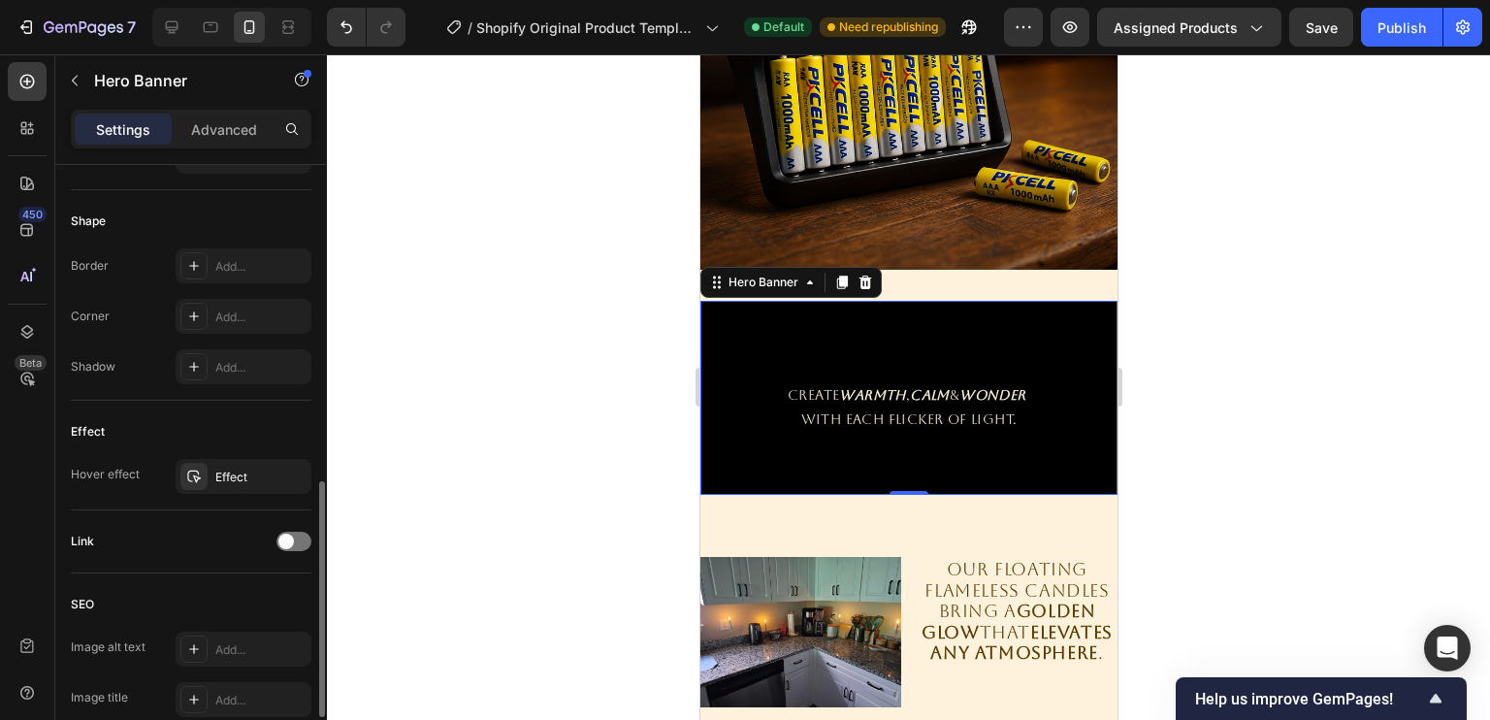
scroll to position [817, 0]
click at [242, 478] on div "Effect" at bounding box center [243, 475] width 56 height 17
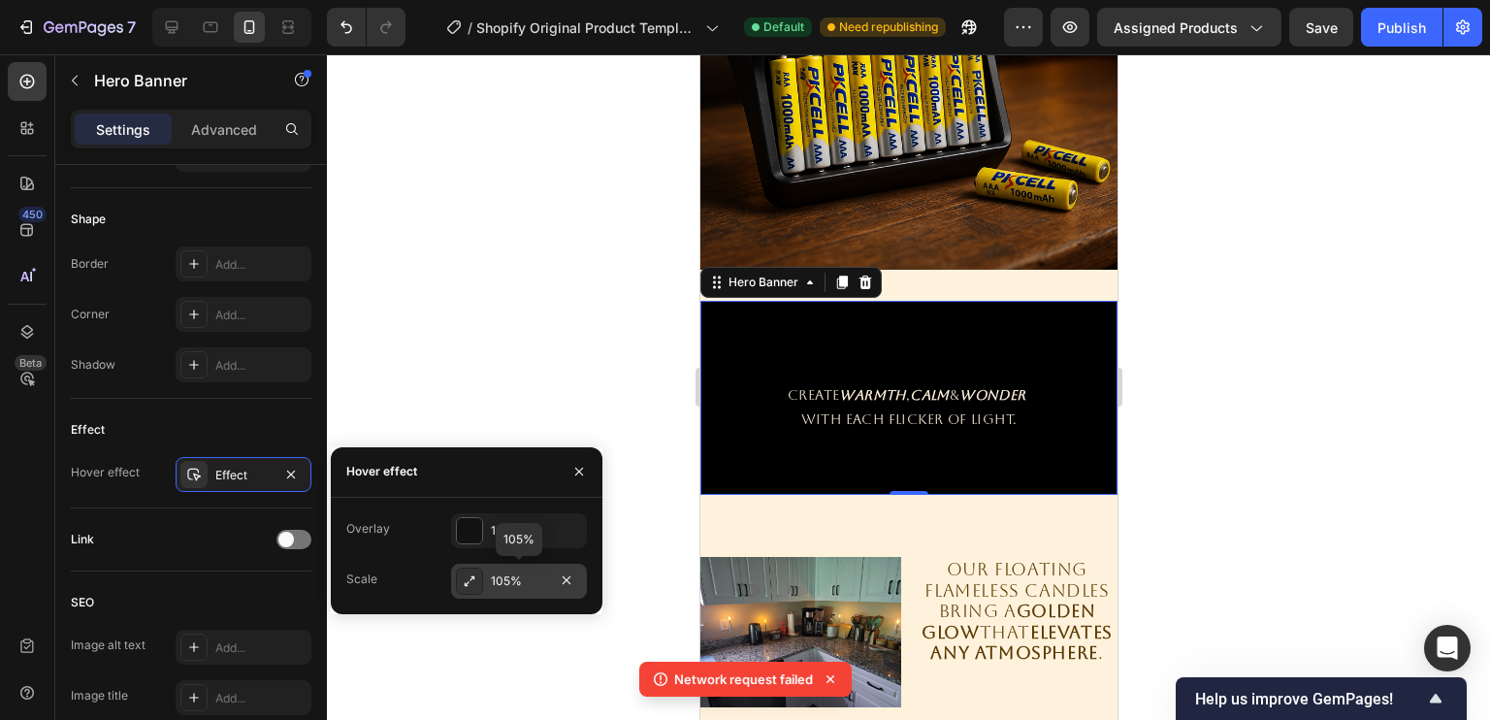
click at [508, 588] on div "105%" at bounding box center [519, 580] width 56 height 17
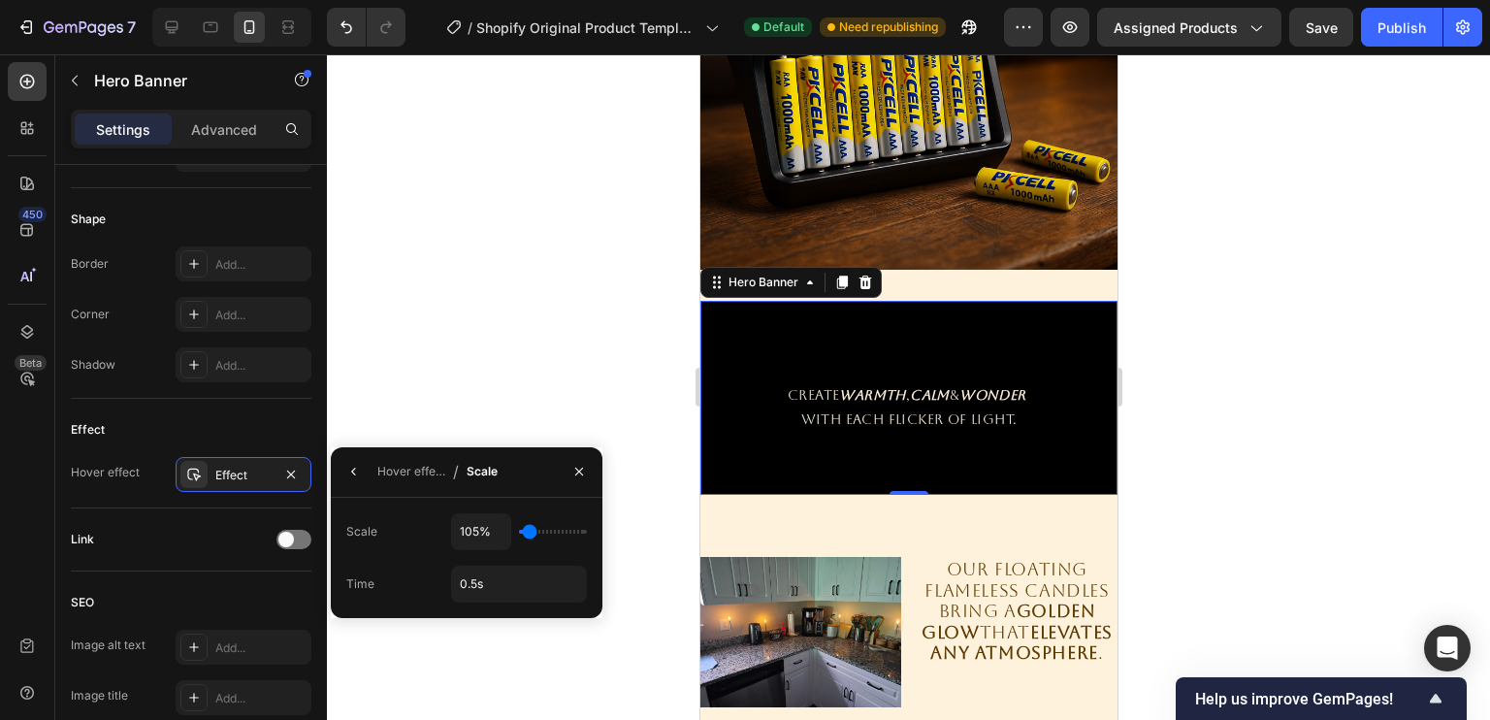
type input "160%"
type input "160"
type input "165%"
type input "165"
type input "170%"
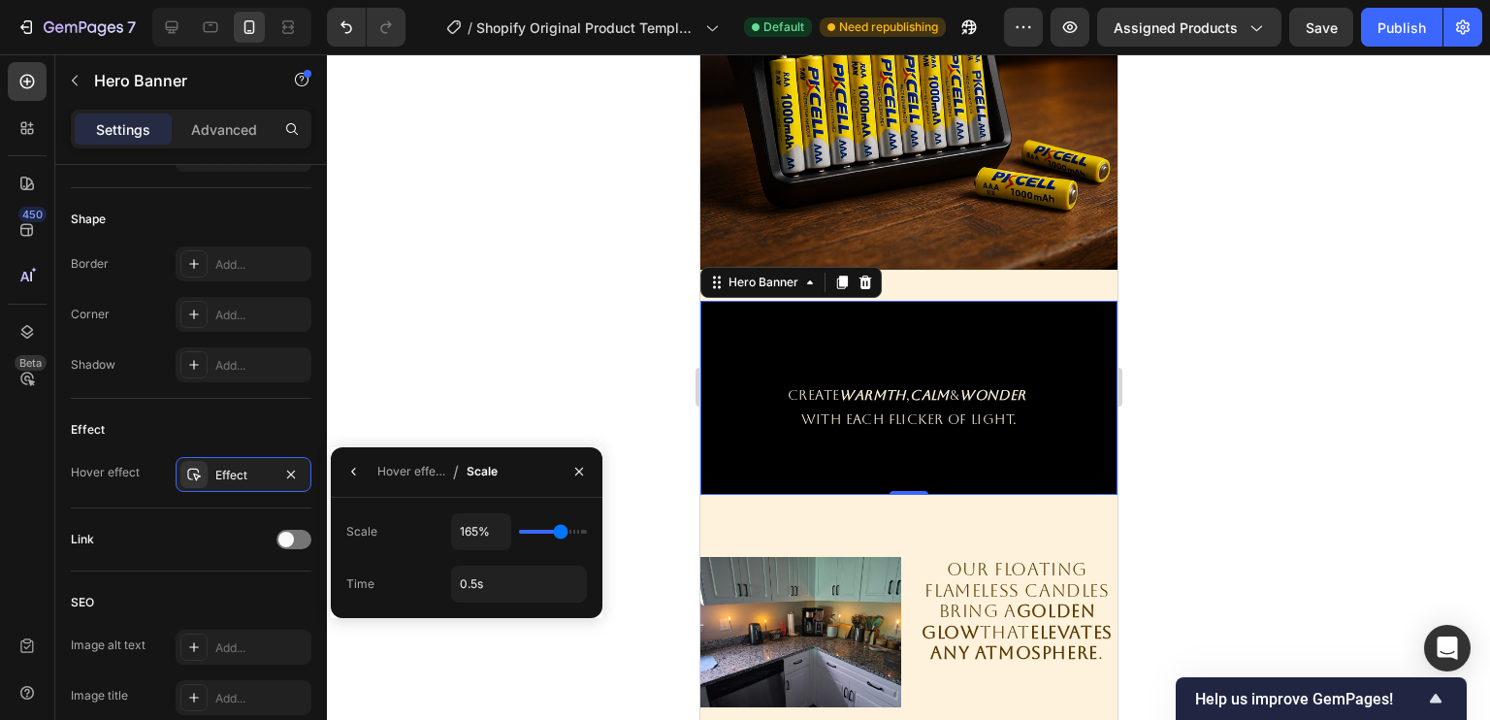
type input "170"
type input "175%"
type input "175"
type input "180%"
drag, startPoint x: 528, startPoint y: 537, endPoint x: 567, endPoint y: 535, distance: 39.8
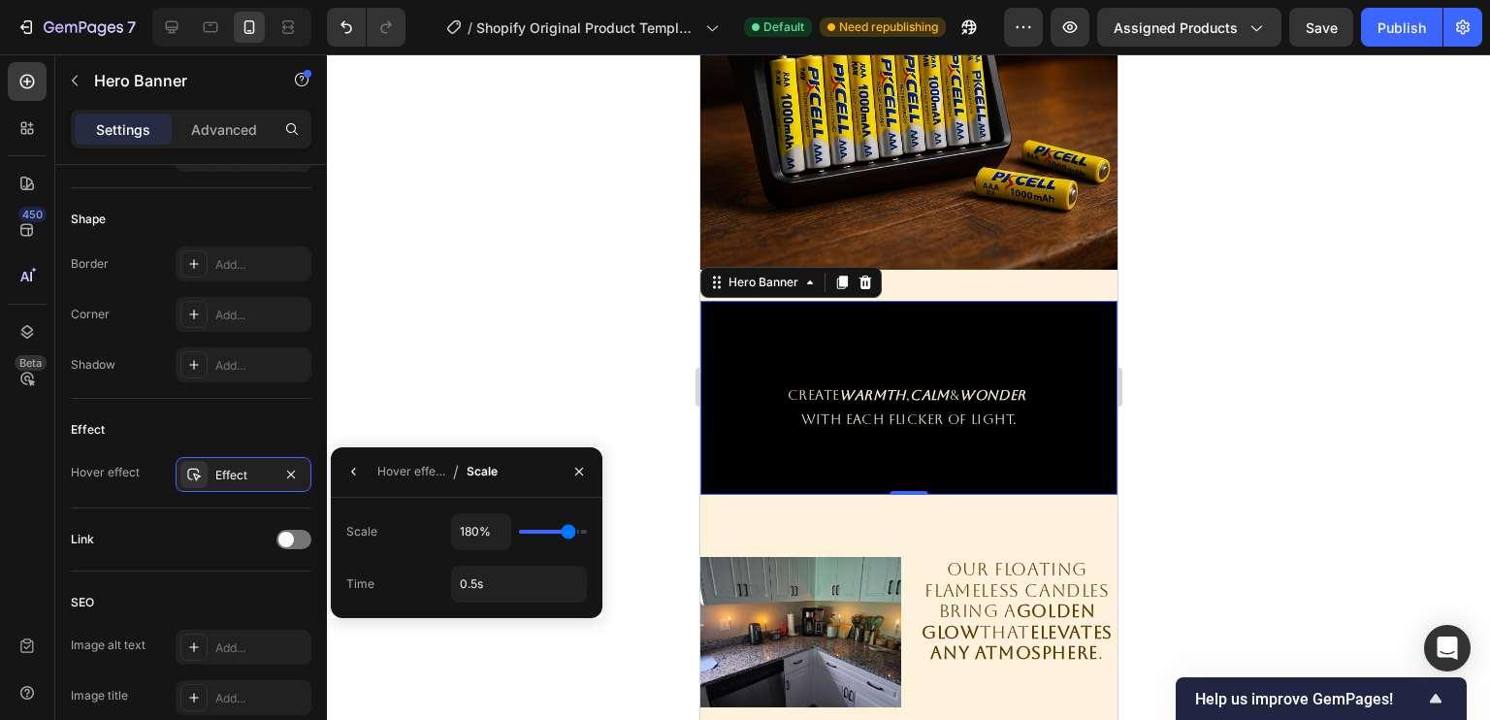
type input "180"
click at [567, 533] on input "range" at bounding box center [553, 532] width 68 height 4
type input "100%"
drag, startPoint x: 567, startPoint y: 535, endPoint x: 494, endPoint y: 546, distance: 74.5
type input "100"
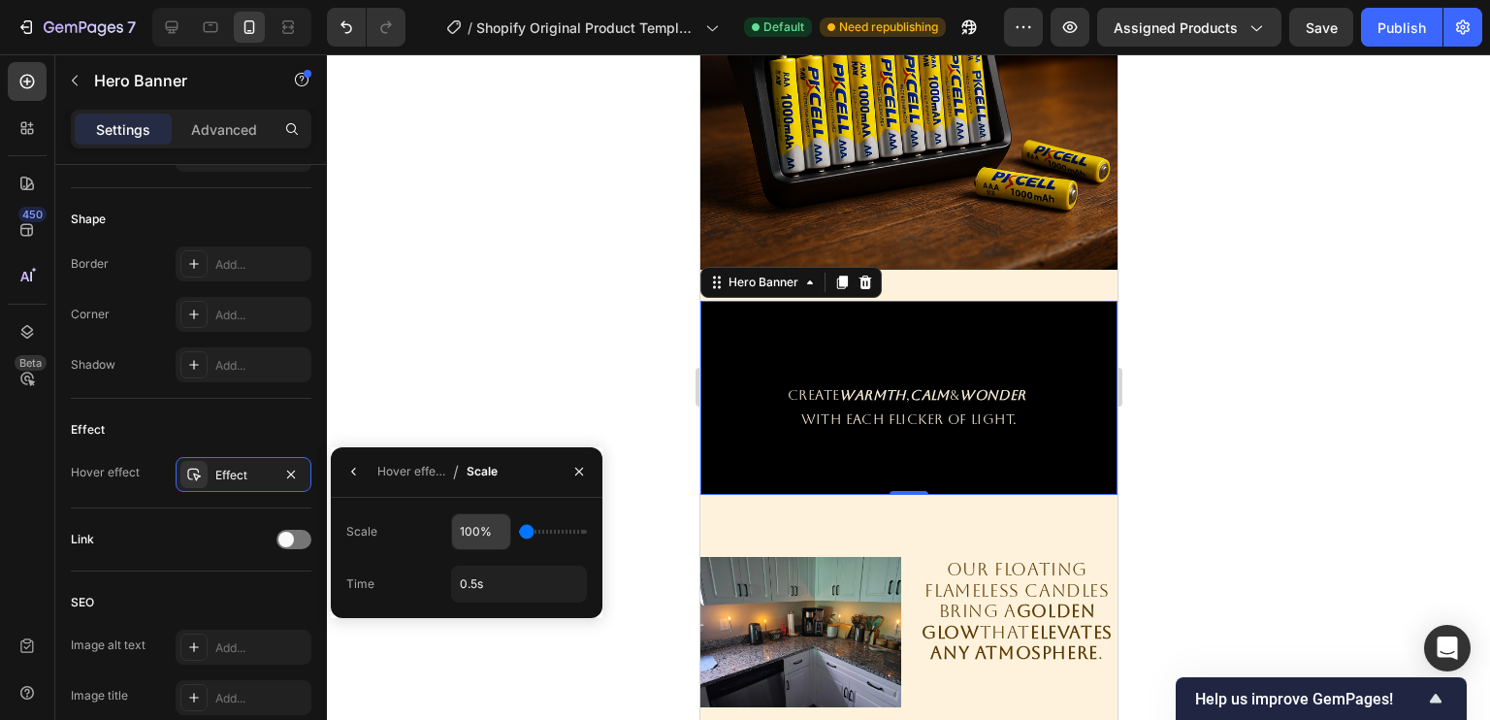
click at [519, 533] on input "range" at bounding box center [553, 532] width 68 height 4
click at [532, 541] on div "100%" at bounding box center [519, 531] width 136 height 37
drag, startPoint x: 516, startPoint y: 519, endPoint x: 524, endPoint y: 532, distance: 15.6
click at [524, 532] on div "100%" at bounding box center [519, 531] width 136 height 37
click at [483, 583] on input "0.5s" at bounding box center [519, 583] width 134 height 35
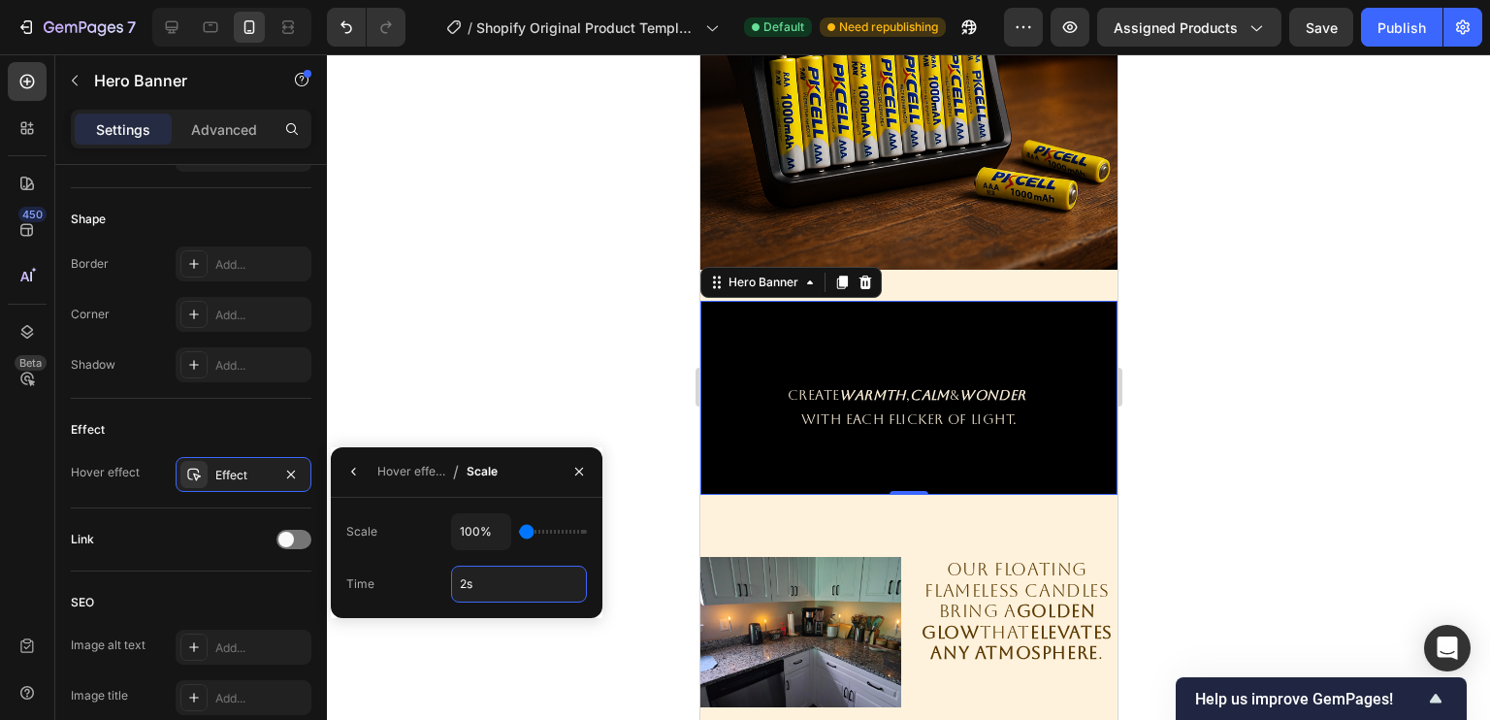
type input "2s"
click at [409, 571] on div "Time 2s" at bounding box center [466, 583] width 241 height 37
type input "110%"
type input "110"
type input "115%"
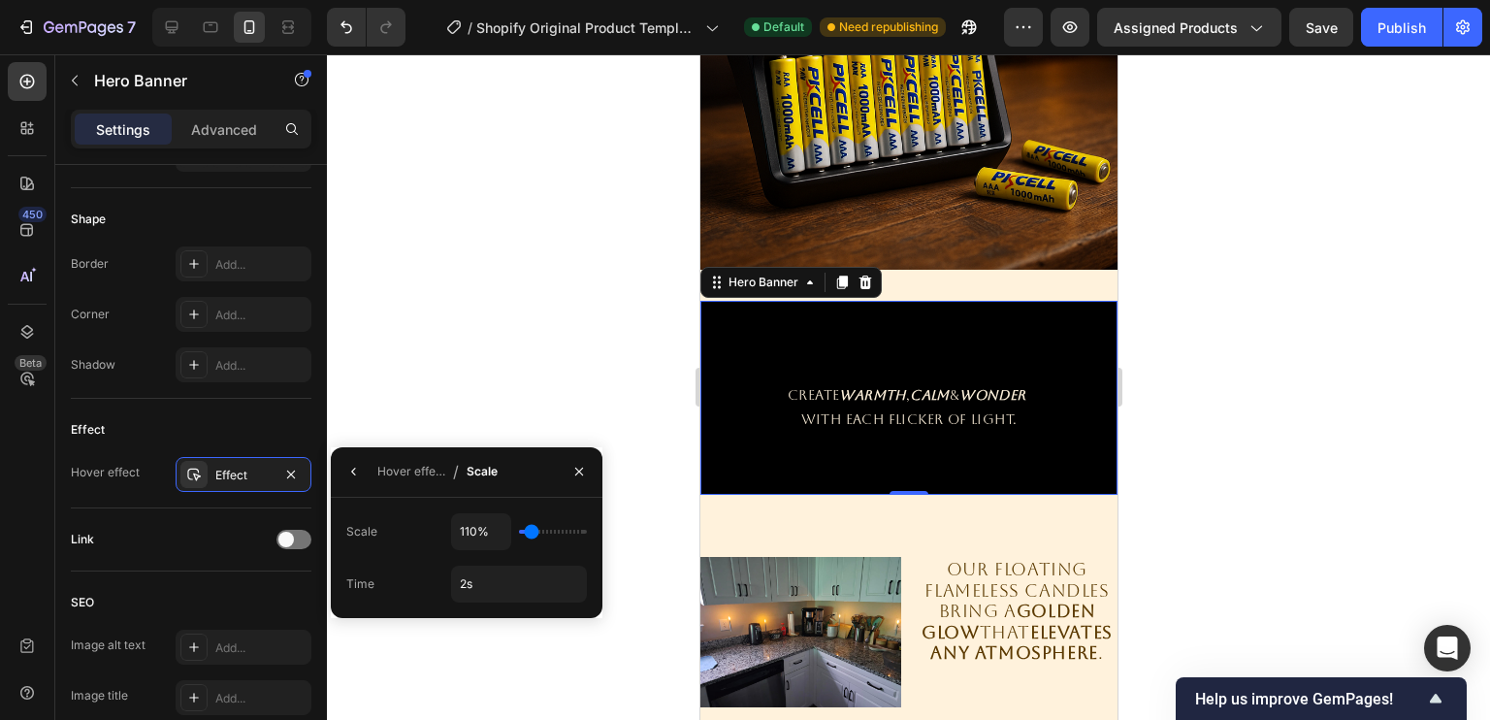
type input "115"
type input "120%"
type input "120"
type input "125%"
drag, startPoint x: 530, startPoint y: 531, endPoint x: 539, endPoint y: 529, distance: 9.9
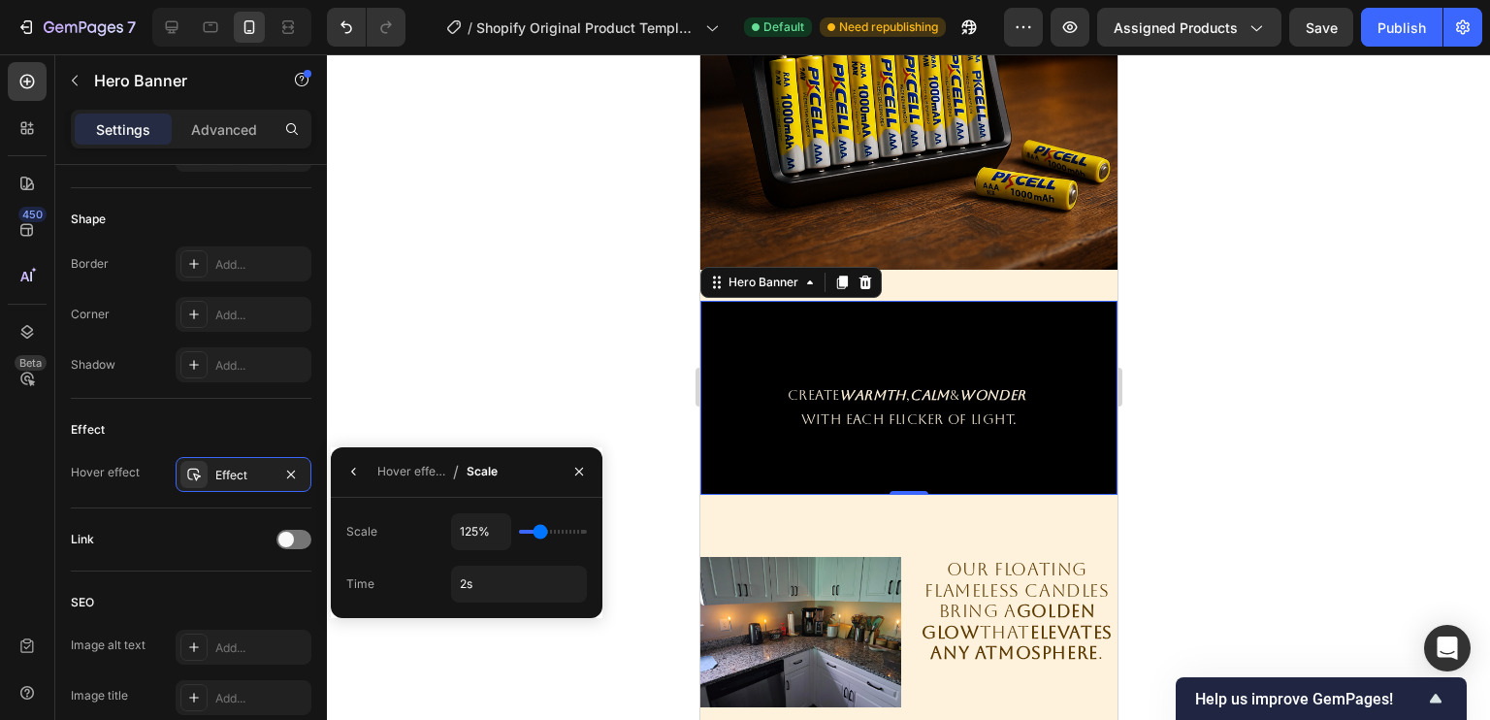
type input "125"
click at [539, 530] on input "range" at bounding box center [553, 532] width 68 height 4
click at [350, 476] on icon "button" at bounding box center [354, 472] width 16 height 16
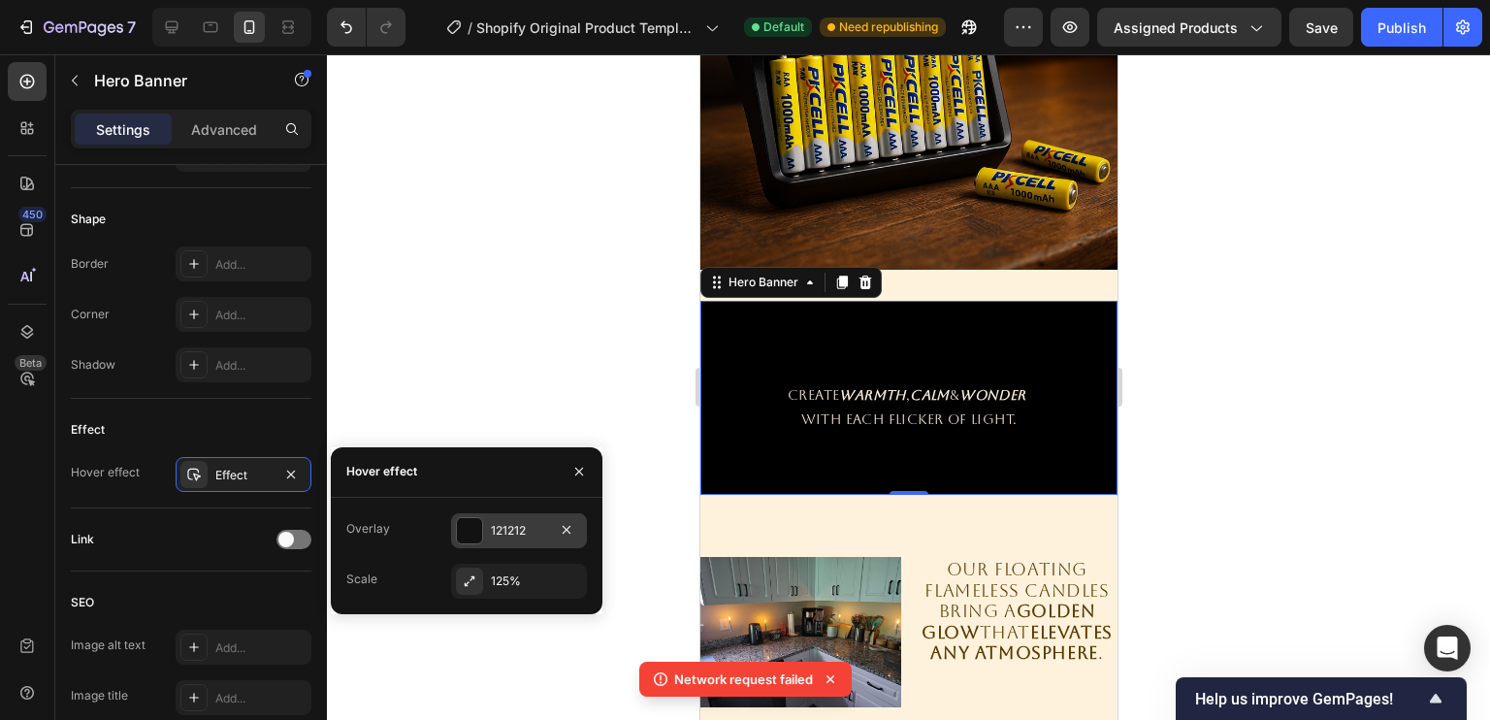
click at [498, 525] on div "121212" at bounding box center [519, 530] width 56 height 17
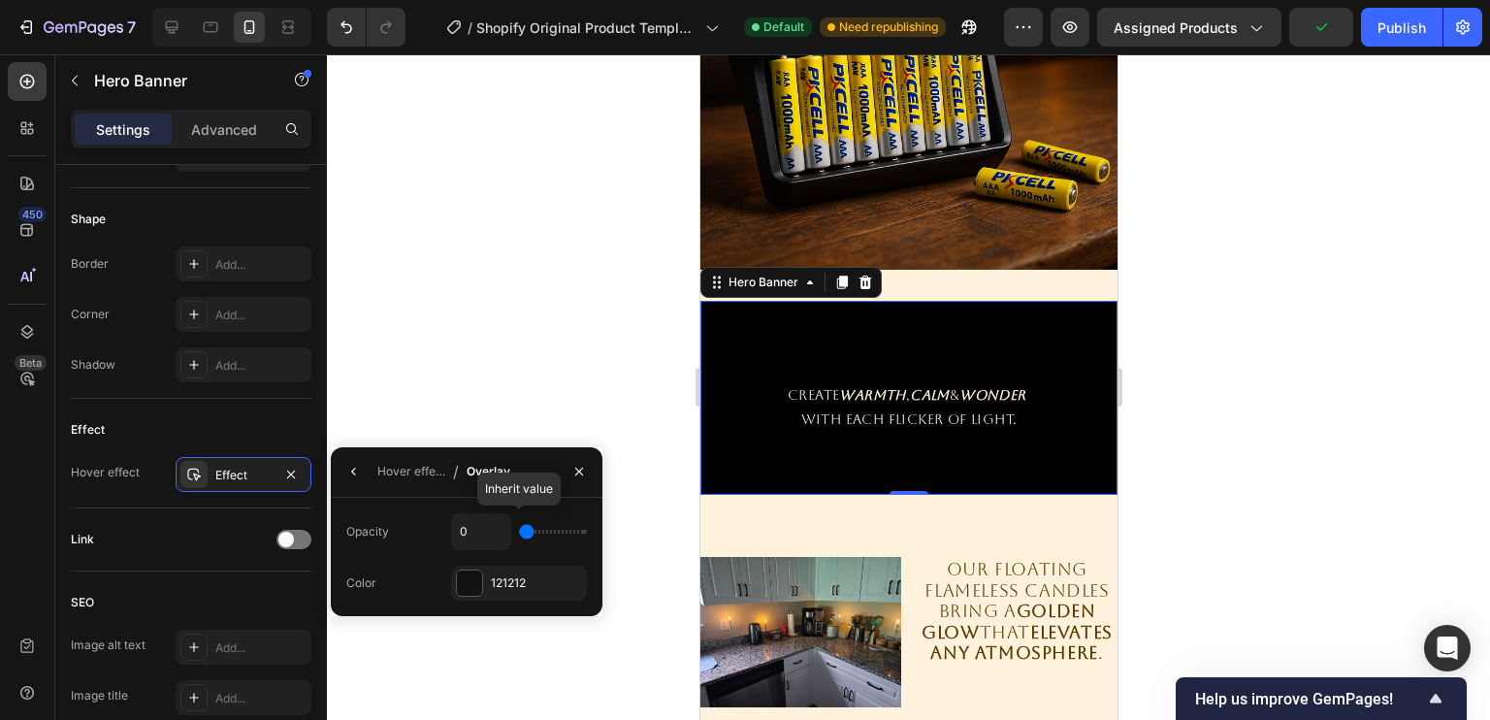
type input "6%"
type input "6"
type input "43%"
type input "43"
type input "46%"
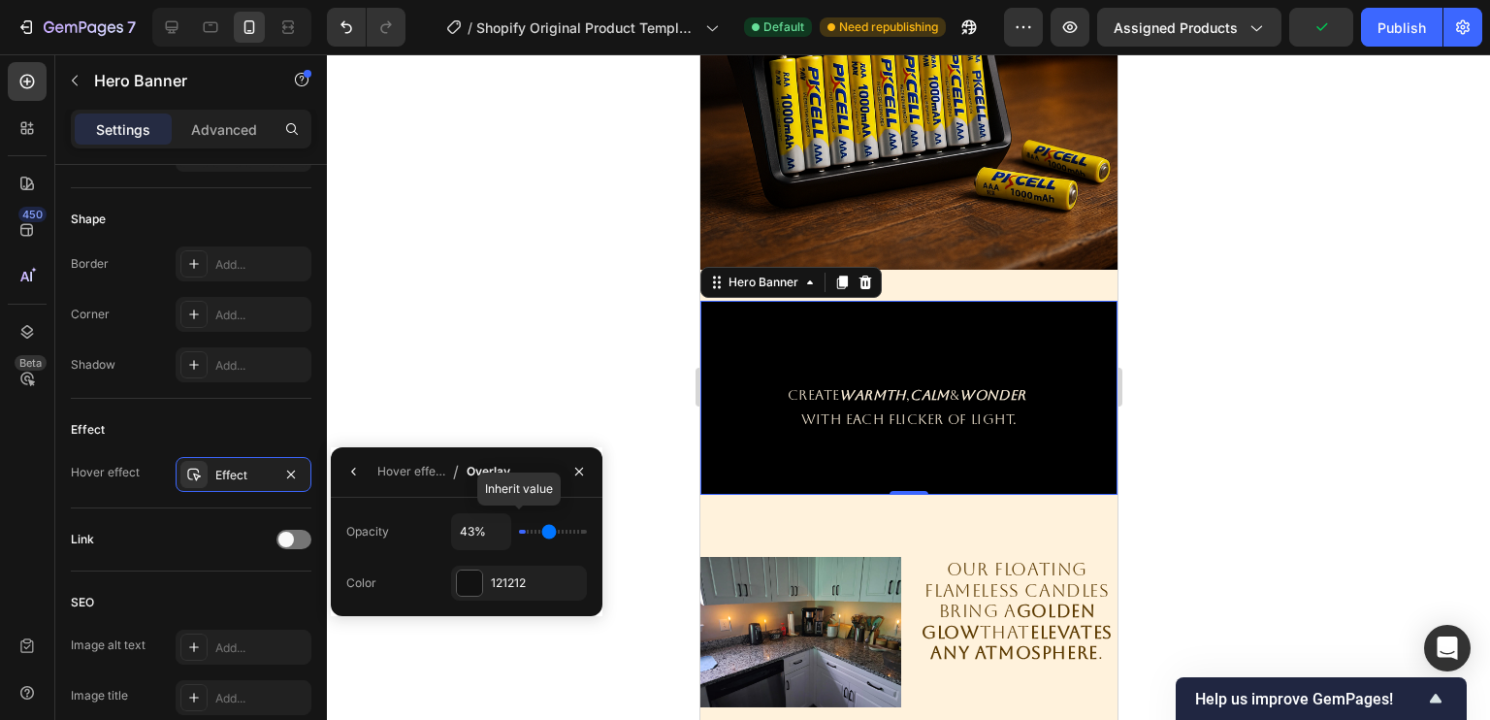
type input "46"
type input "49%"
type input "49"
type input "51%"
type input "51"
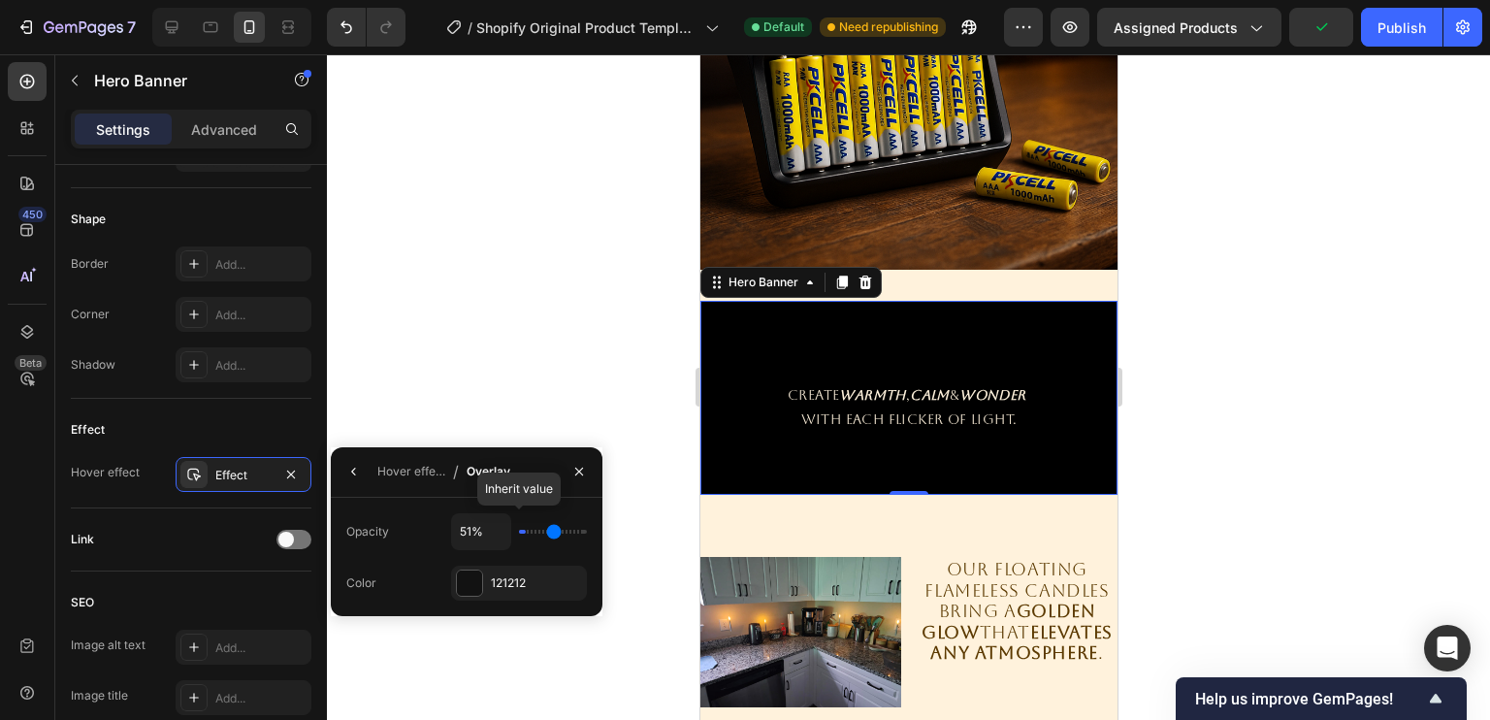
type input "52%"
type input "52"
type input "69%"
type input "69"
type input "71%"
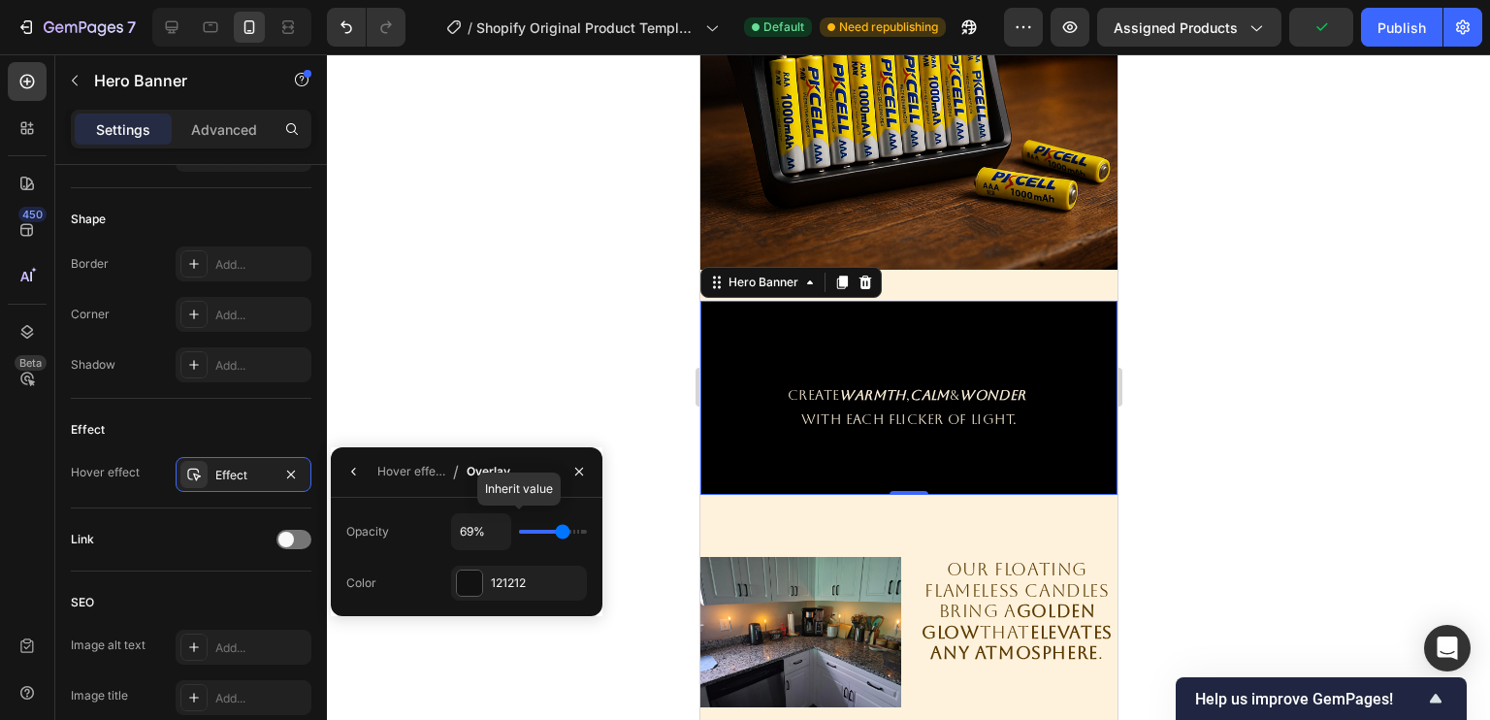
type input "71"
type input "73%"
type input "73"
type input "74%"
type input "74"
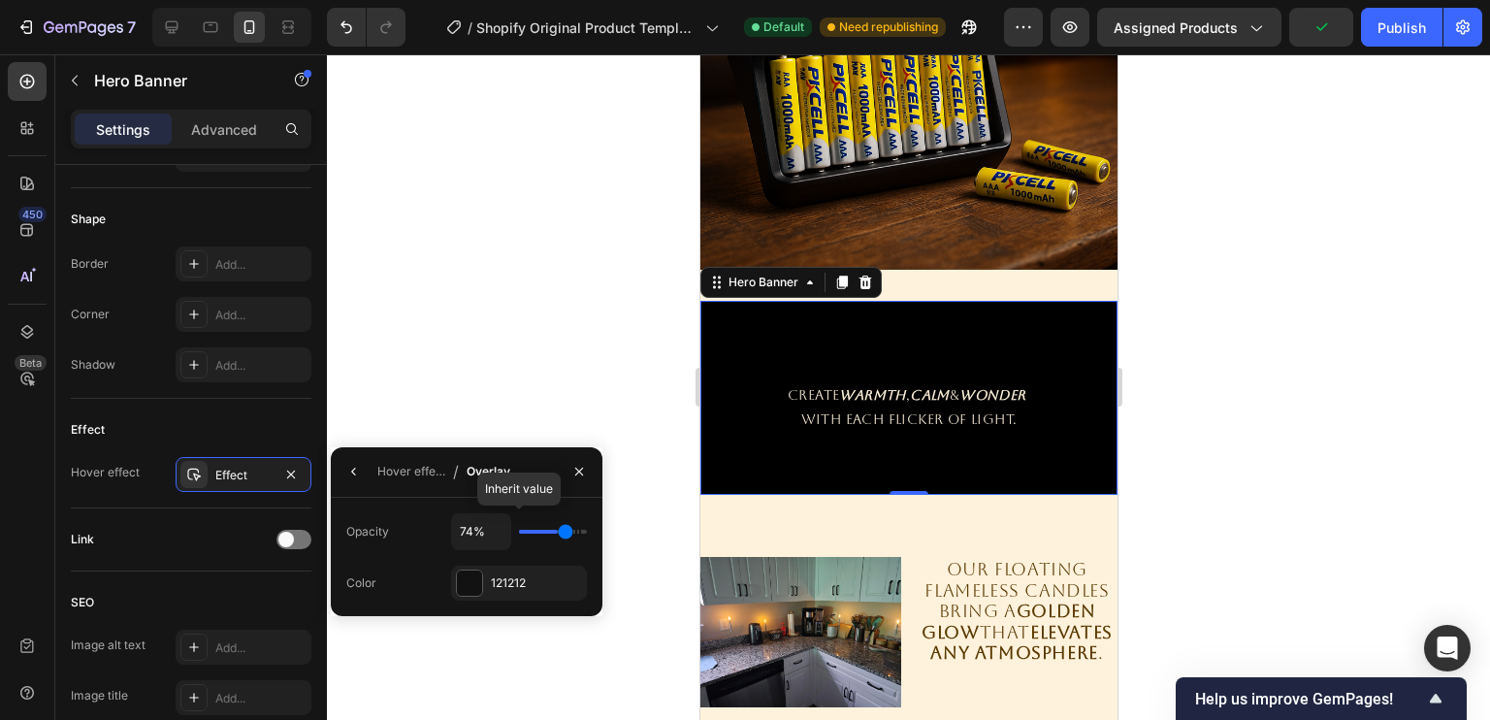
type input "76%"
type input "76"
type input "77%"
type input "77"
type input "79%"
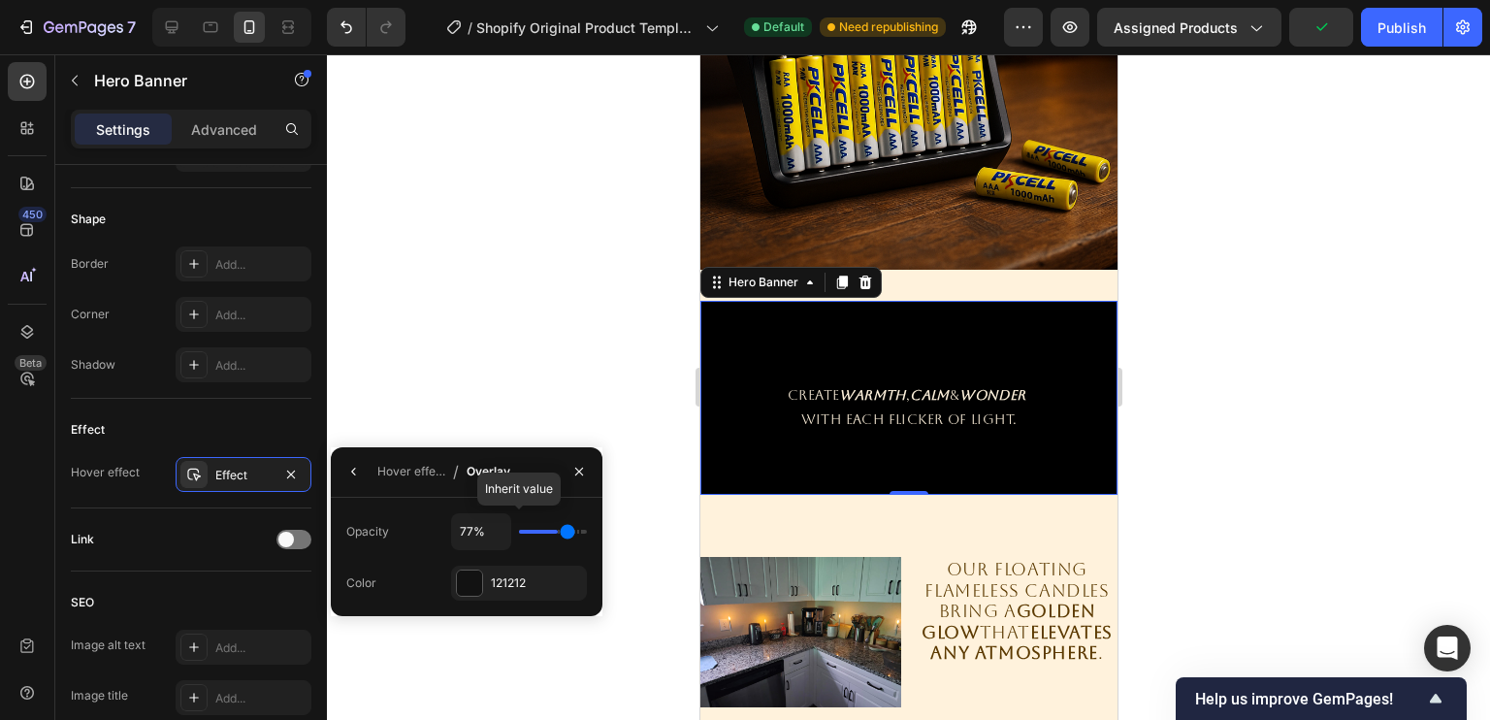
type input "79"
type input "80%"
type input "80"
type input "82%"
drag, startPoint x: 527, startPoint y: 534, endPoint x: 569, endPoint y: 532, distance: 42.8
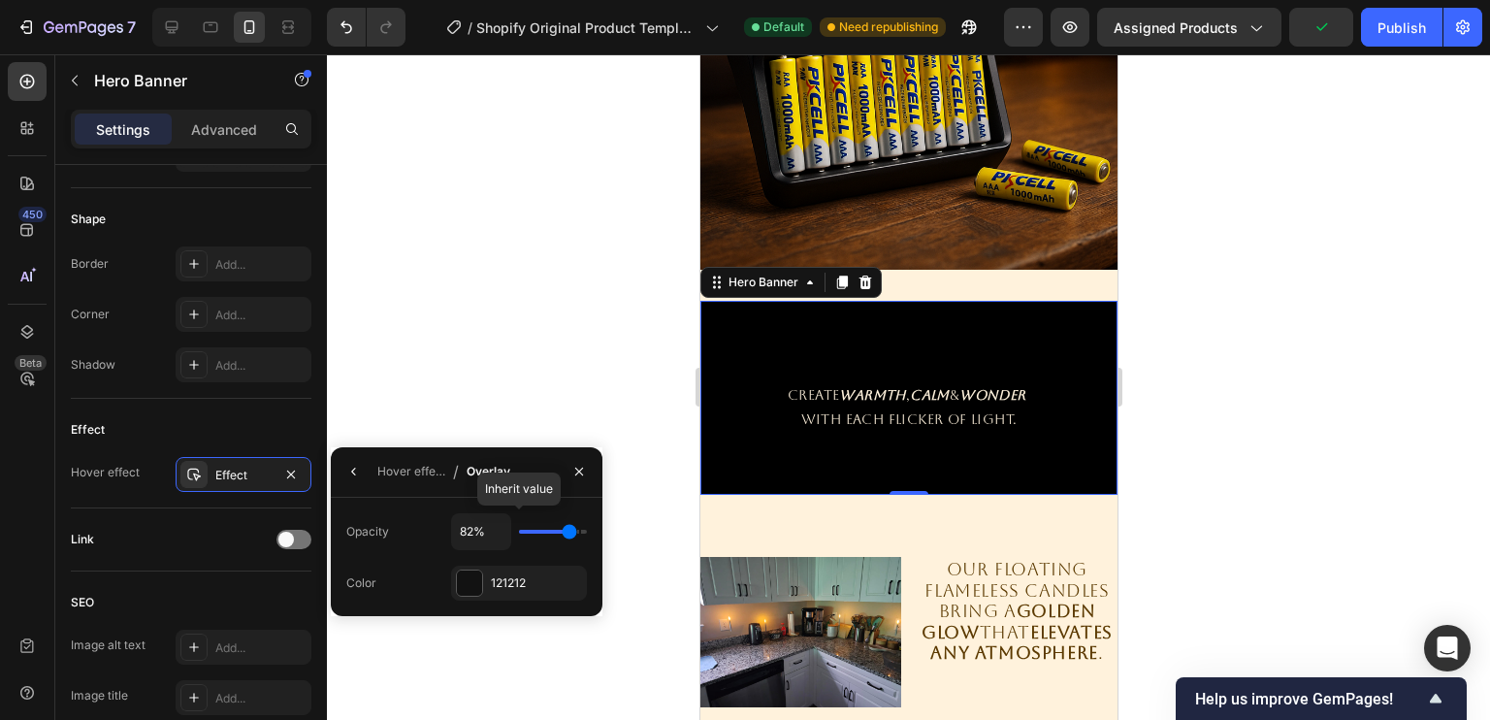
type input "82"
click at [569, 532] on input "range" at bounding box center [553, 532] width 68 height 4
click at [583, 478] on icon "button" at bounding box center [579, 472] width 16 height 16
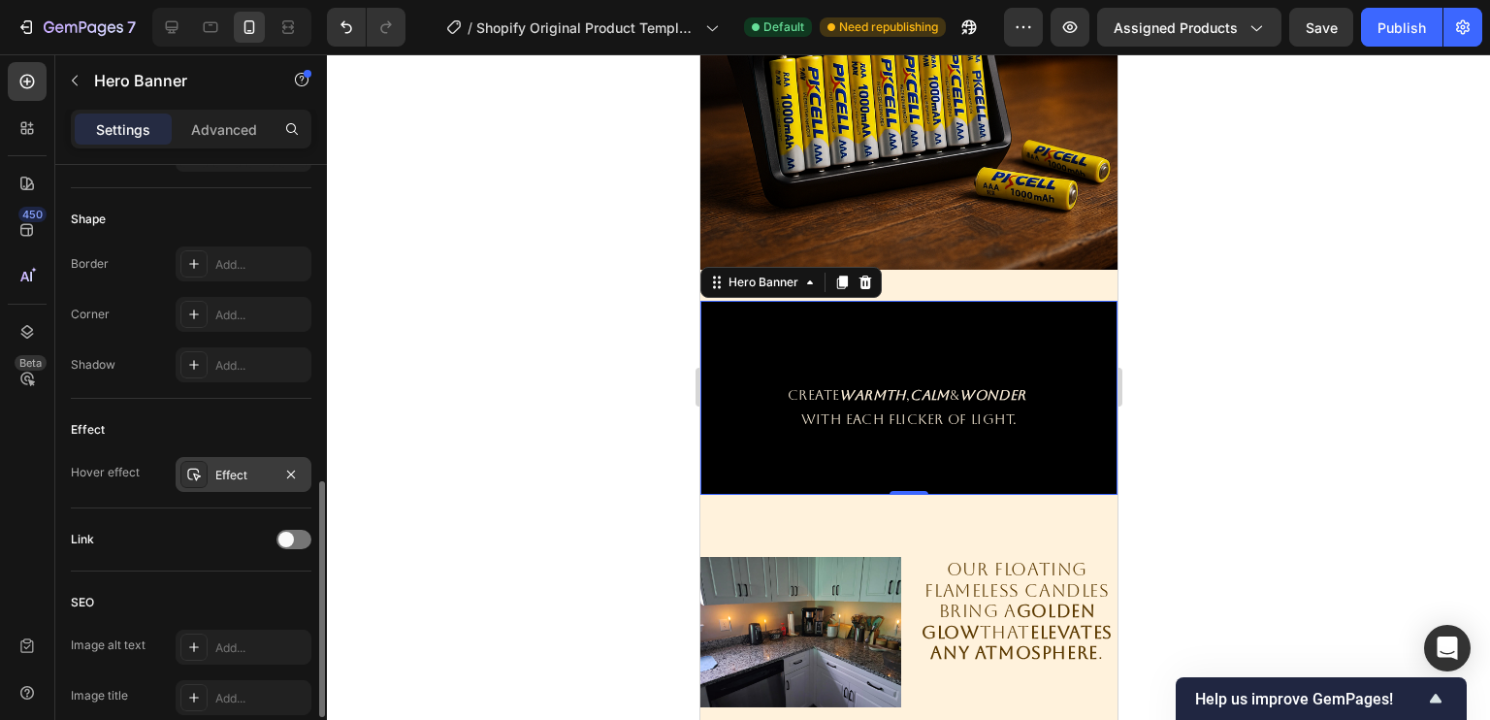
click at [219, 476] on div "Effect" at bounding box center [243, 475] width 56 height 17
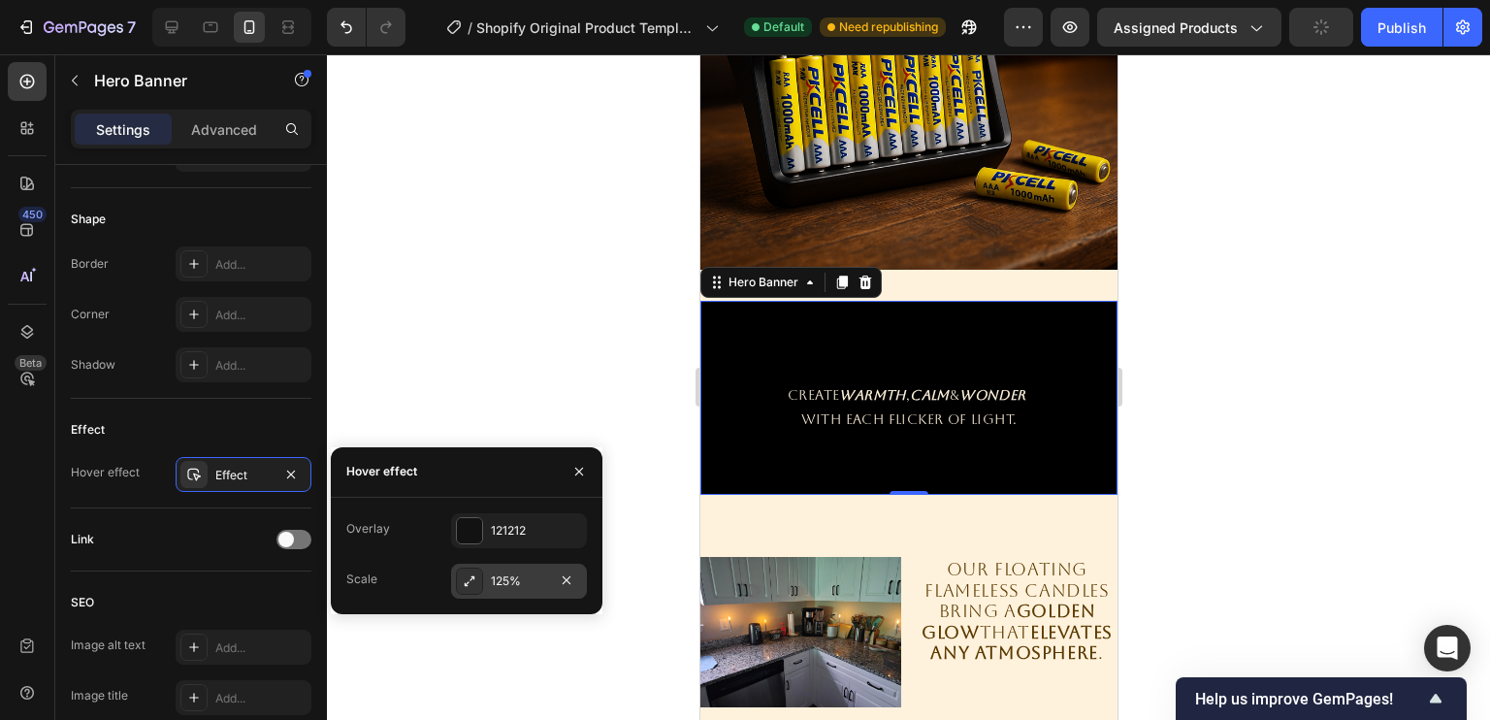
click at [501, 575] on div "125%" at bounding box center [519, 580] width 56 height 17
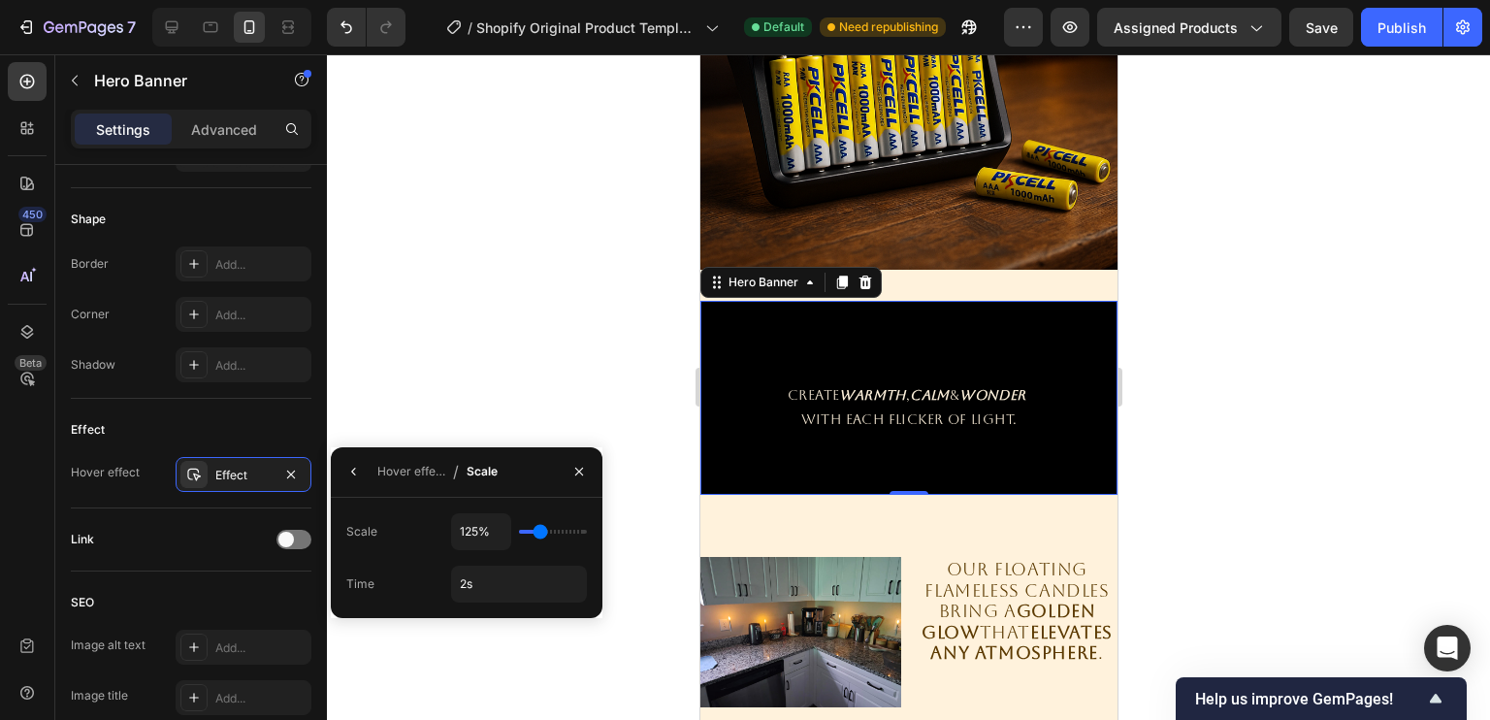
click at [529, 533] on div "125%" at bounding box center [519, 531] width 136 height 37
type input "120%"
type input "120"
type input "110%"
type input "110"
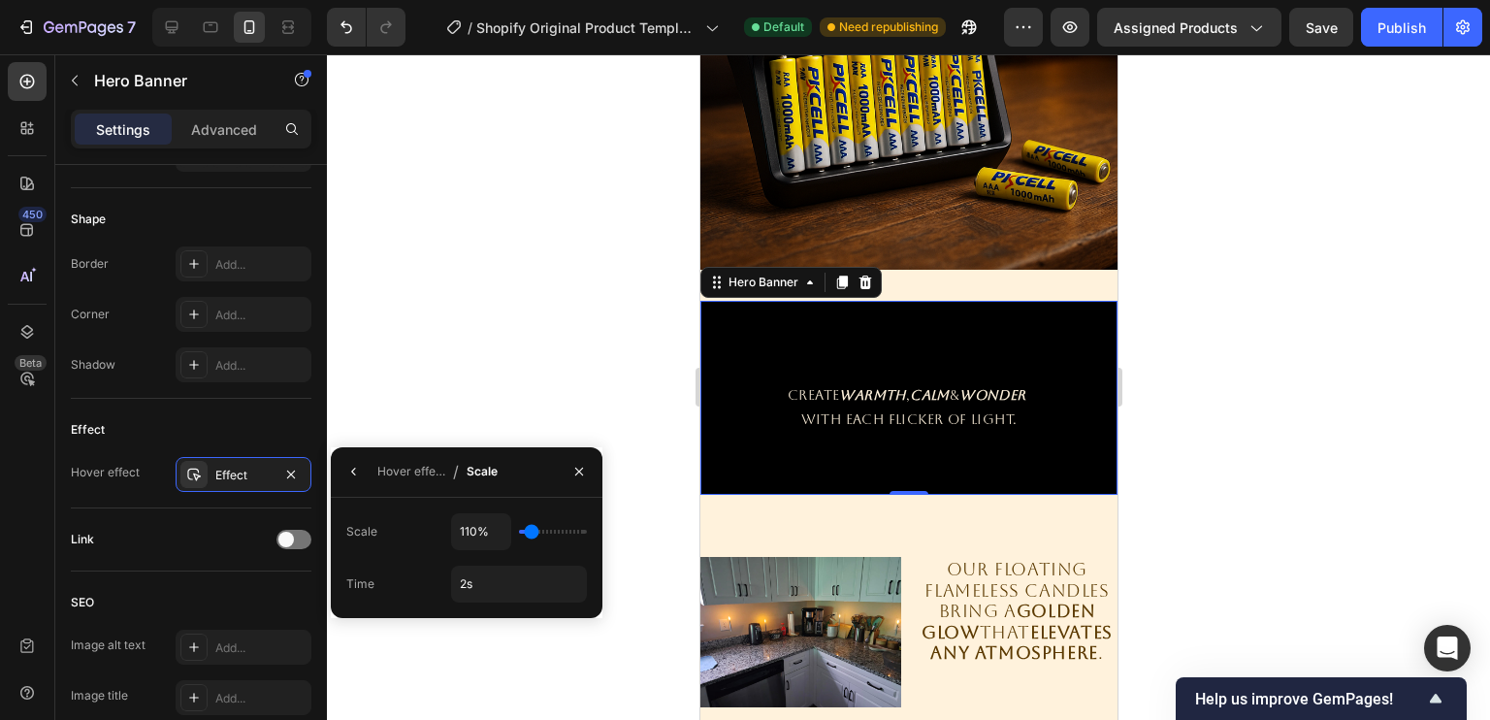
type input "105%"
type input "105"
type input "100%"
drag, startPoint x: 539, startPoint y: 530, endPoint x: 526, endPoint y: 535, distance: 14.8
type input "100"
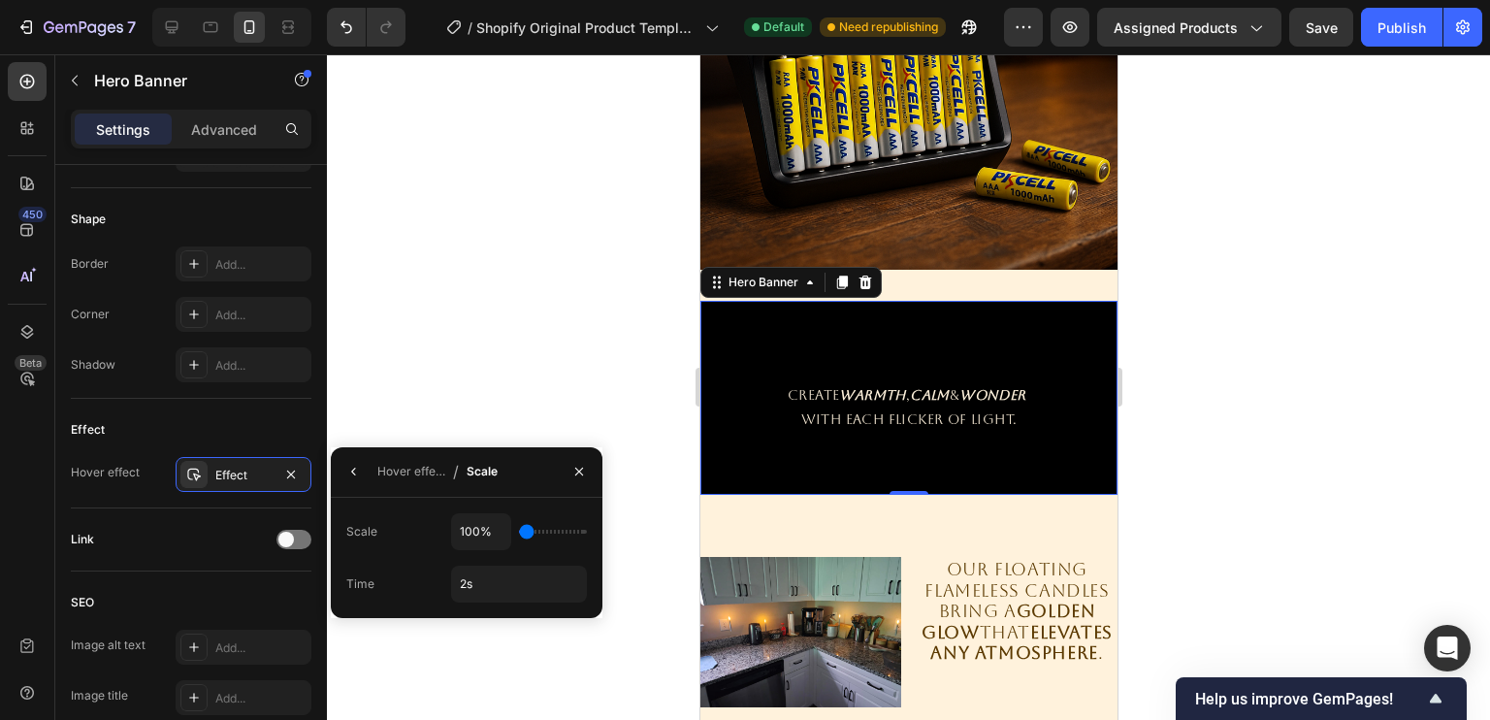
click at [526, 533] on input "range" at bounding box center [553, 532] width 68 height 4
click at [586, 473] on icon "button" at bounding box center [579, 472] width 16 height 16
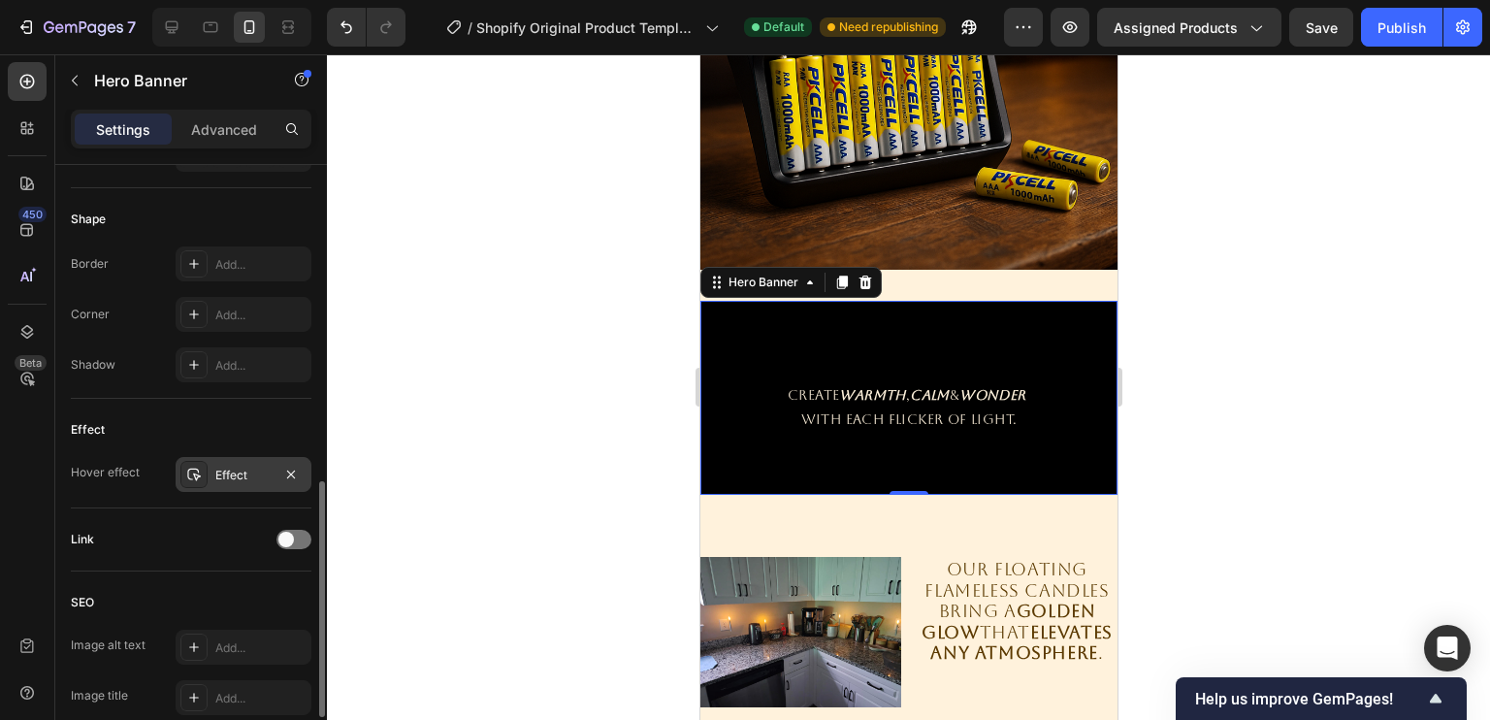
click at [221, 471] on div "Effect" at bounding box center [243, 475] width 56 height 17
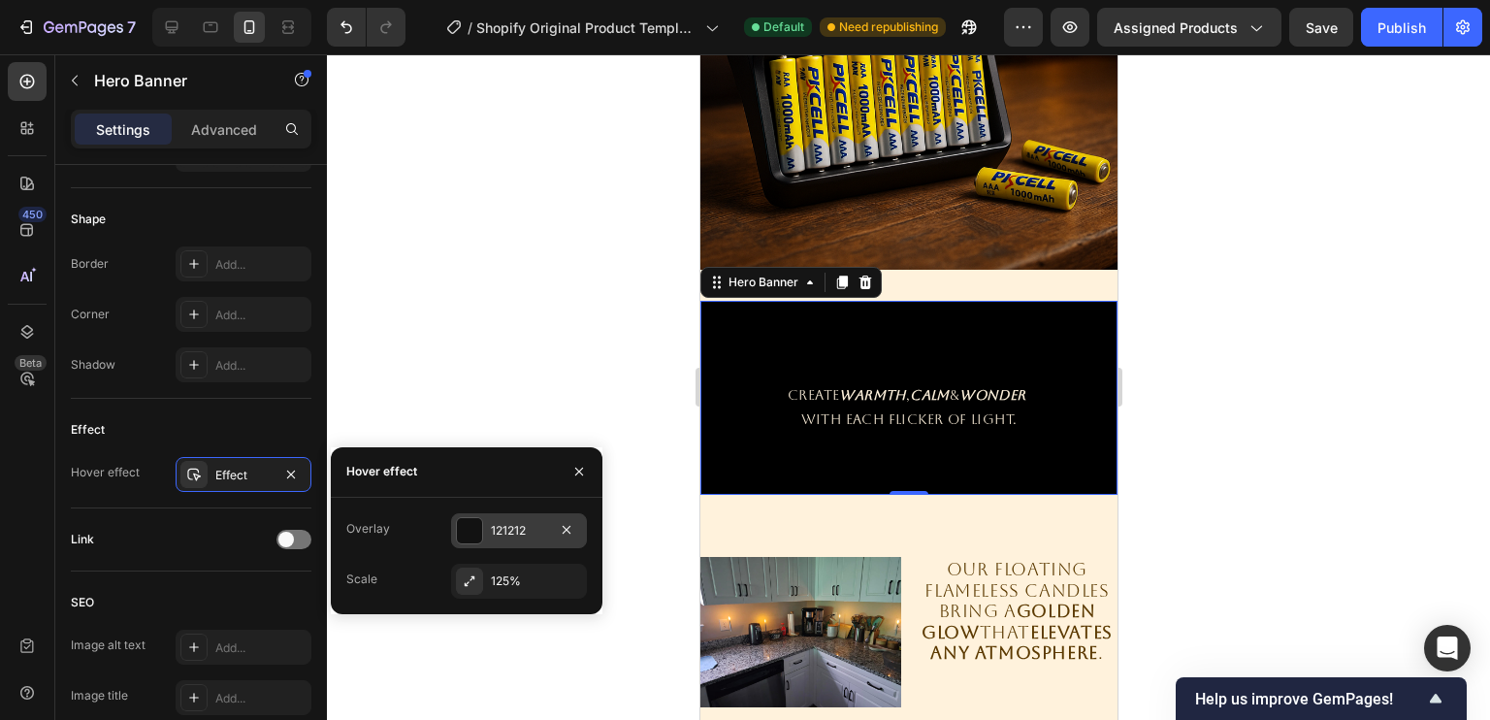
click at [512, 528] on div "121212" at bounding box center [519, 530] width 56 height 17
type input "45%"
type input "45"
type input "40%"
type input "40"
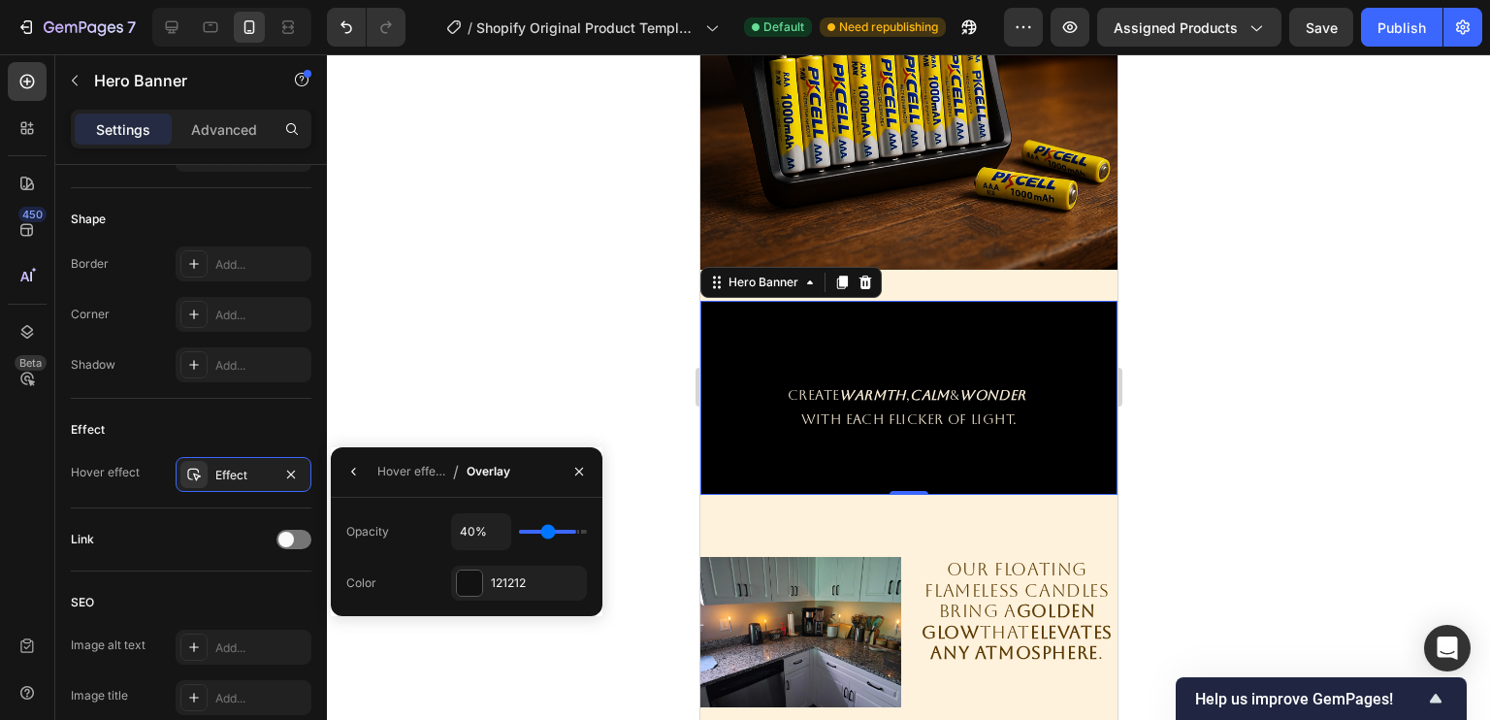
type input "37%"
type input "37"
type input "34%"
type input "34"
type input "31%"
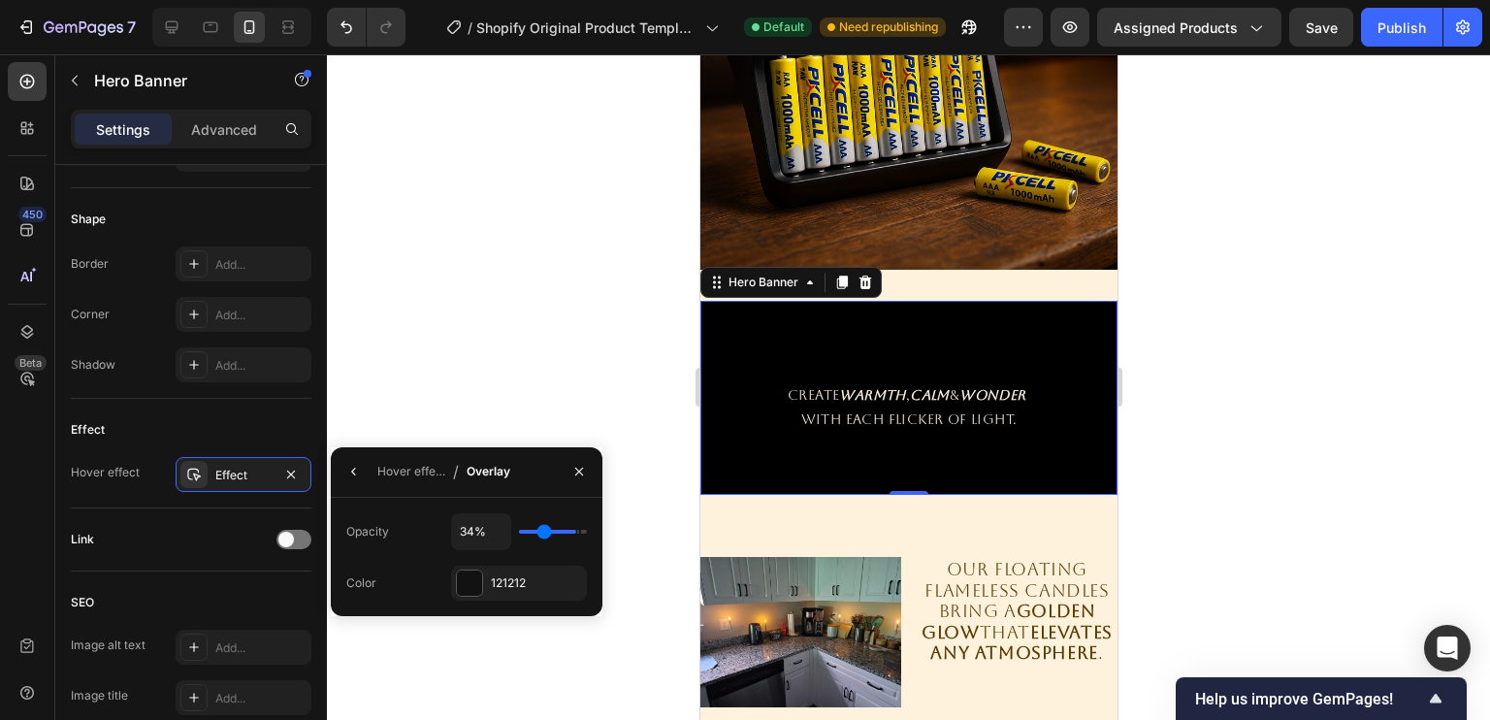
type input "31"
type input "30%"
type input "30"
type input "29%"
type input "29"
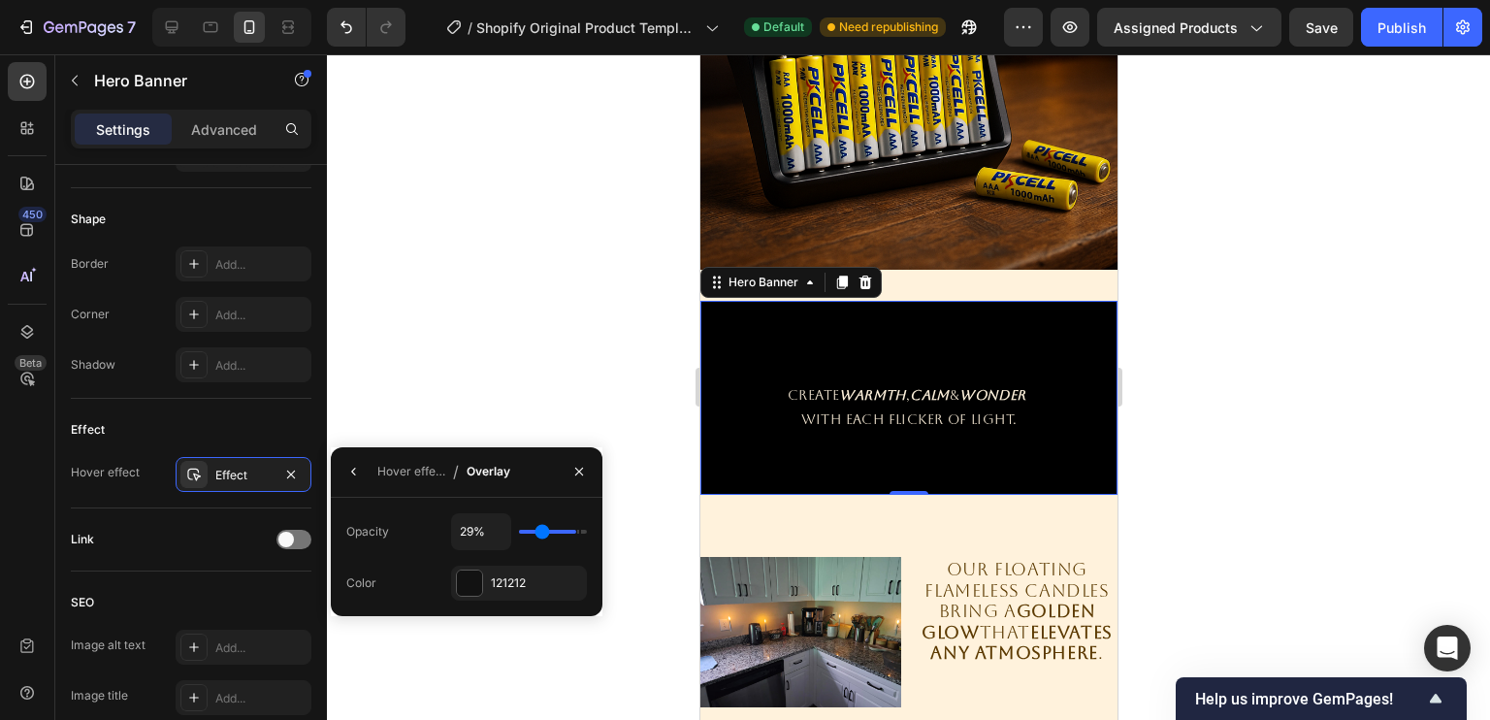
type input "27%"
type input "27"
type input "24%"
type input "24"
type input "23%"
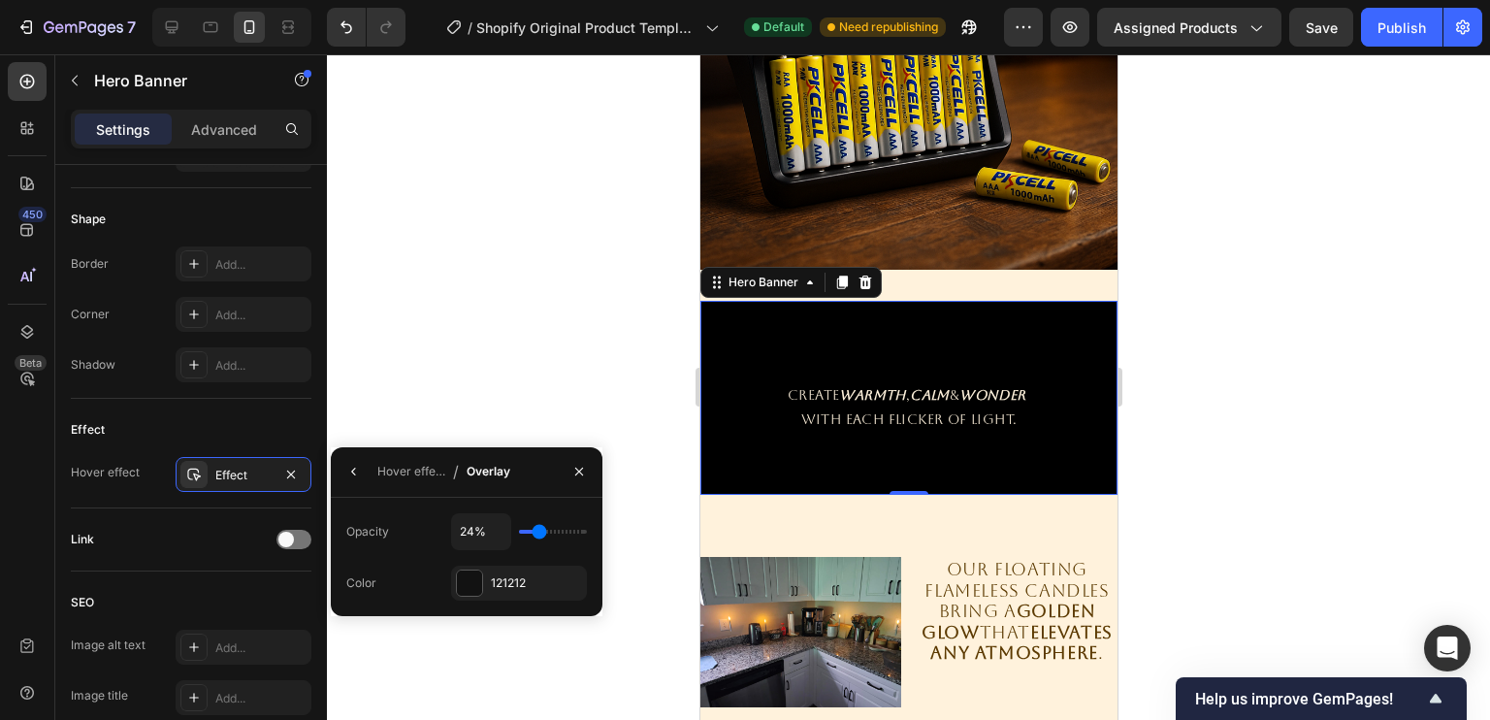
type input "23"
type input "20%"
type input "20"
type input "18%"
type input "18"
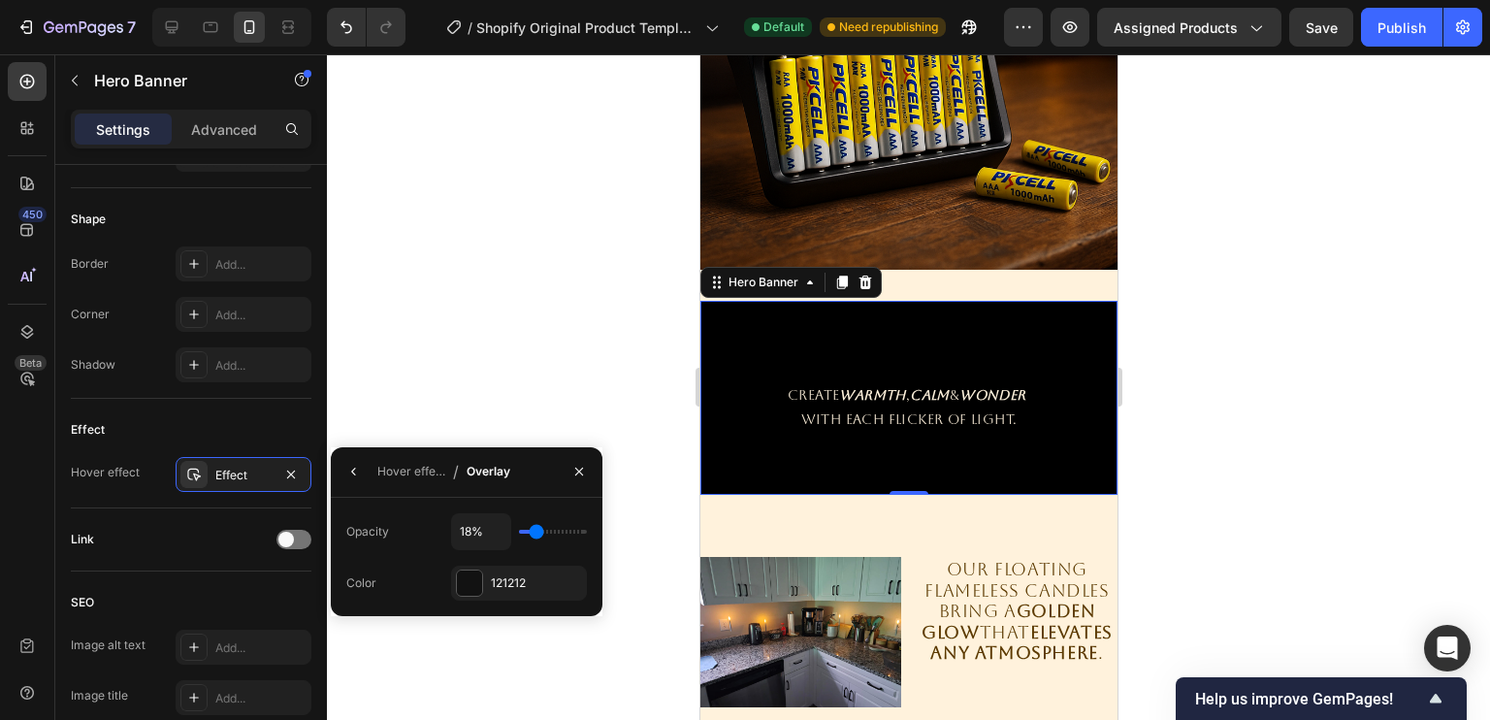
type input "17%"
type input "17"
type input "15%"
type input "15"
type input "12%"
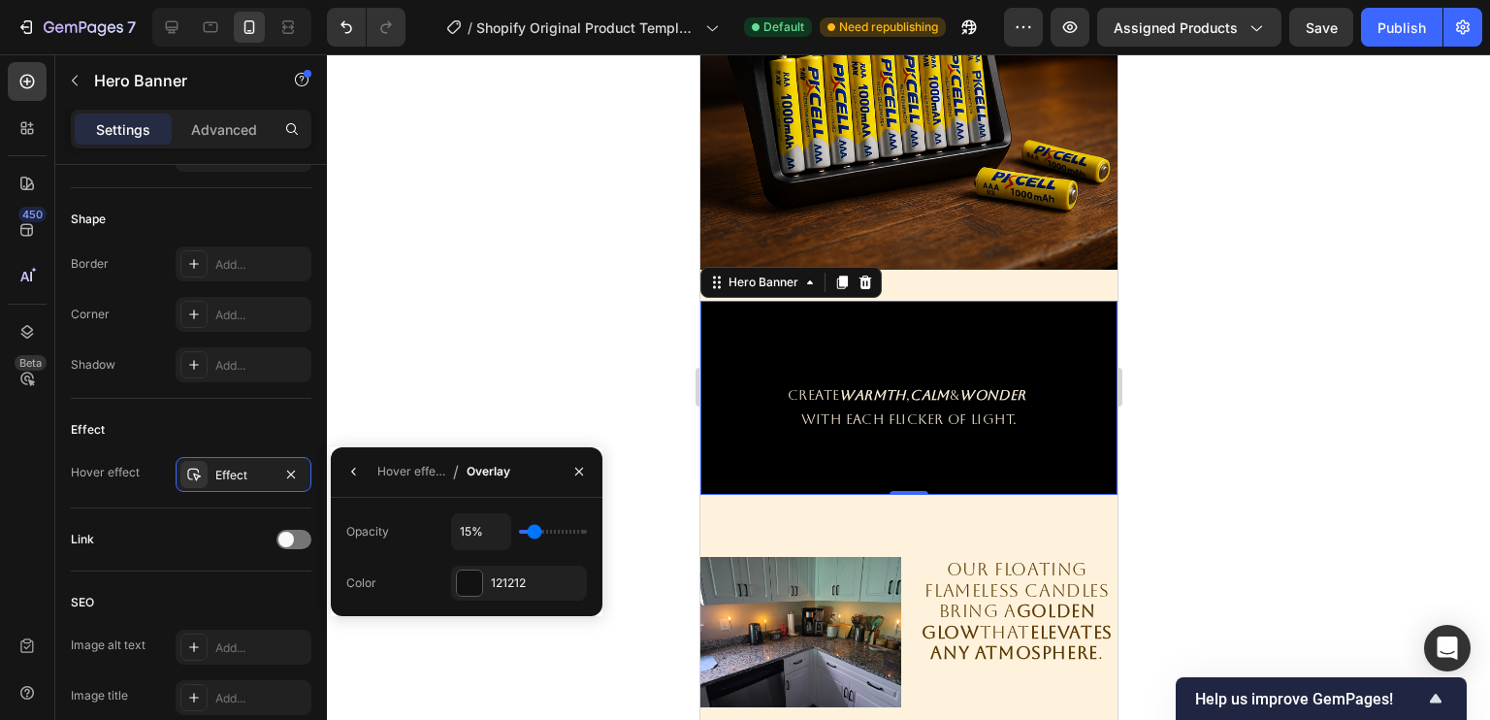
type input "12"
type input "11%"
drag, startPoint x: 567, startPoint y: 531, endPoint x: 532, endPoint y: 539, distance: 36.9
type input "11"
click at [532, 533] on input "range" at bounding box center [553, 532] width 68 height 4
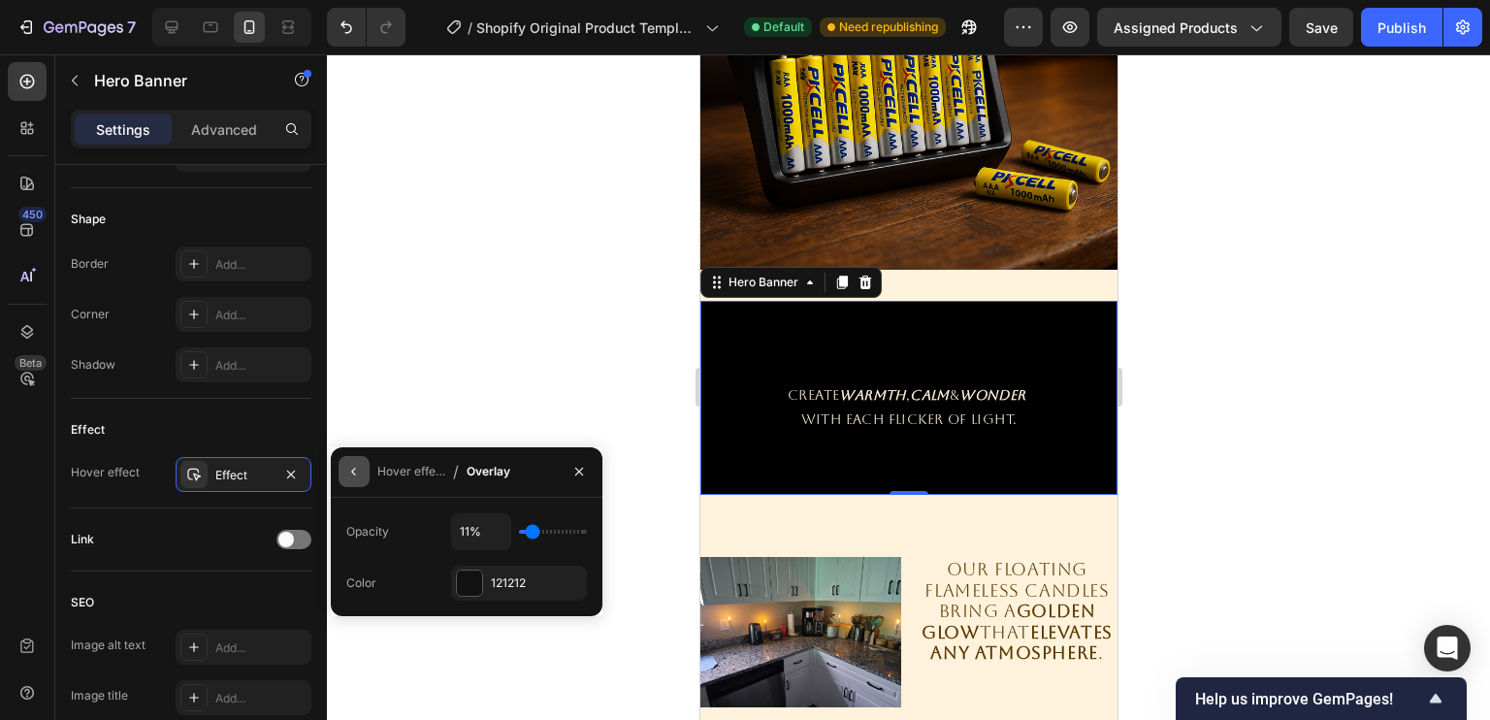
click at [364, 471] on button "button" at bounding box center [353, 471] width 31 height 31
click at [574, 479] on icon "button" at bounding box center [579, 472] width 16 height 16
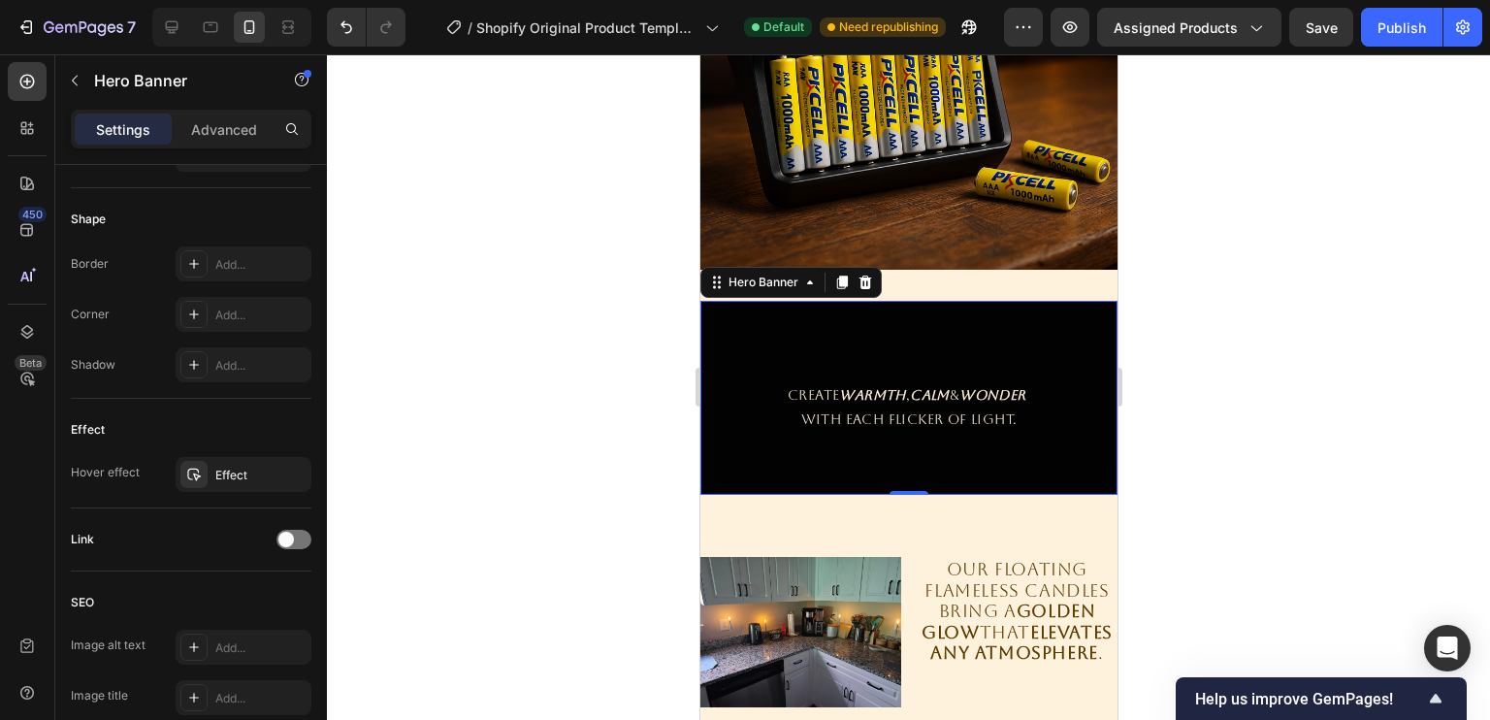
click at [856, 333] on div "Overlay" at bounding box center [907, 398] width 417 height 194
click at [273, 469] on div "Effect" at bounding box center [244, 474] width 136 height 35
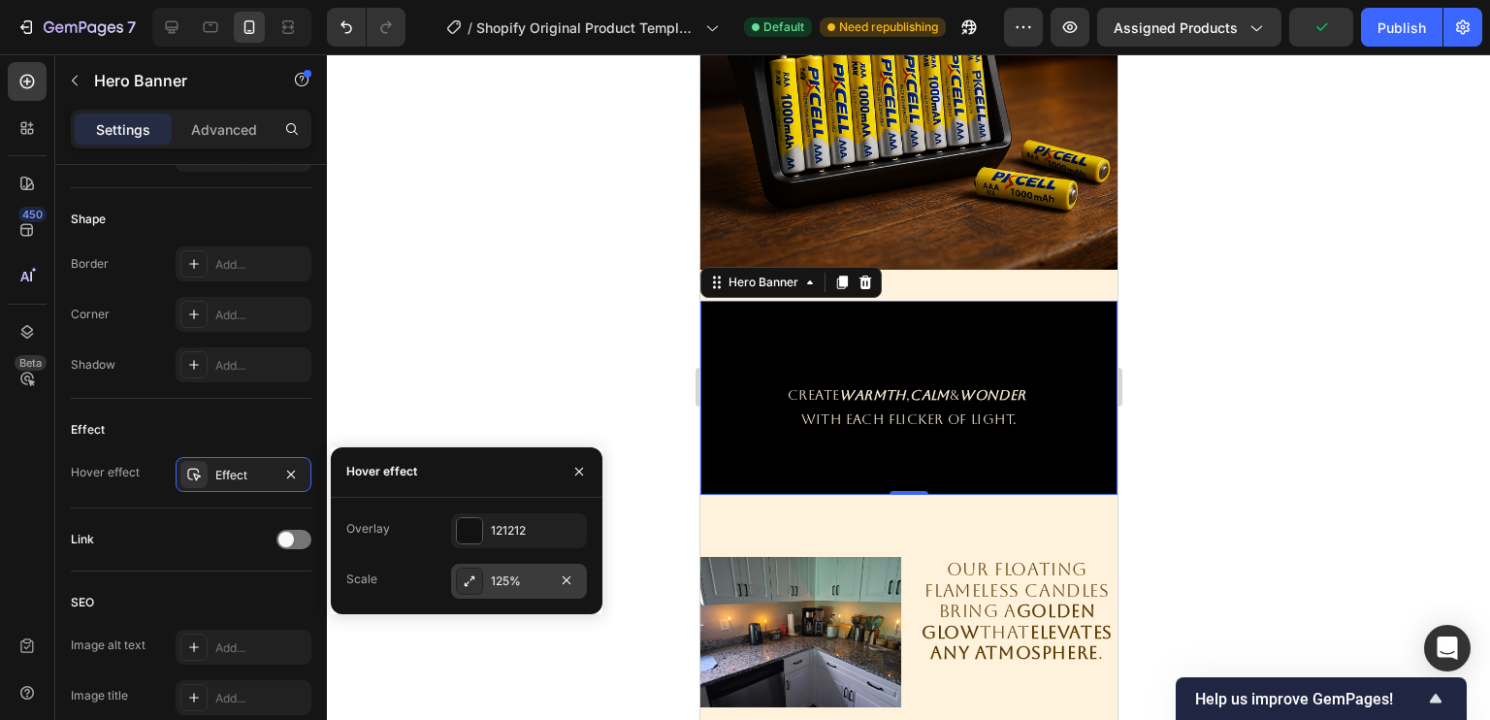
click at [538, 586] on div "125%" at bounding box center [519, 580] width 56 height 17
click at [528, 533] on div "100%" at bounding box center [519, 531] width 136 height 37
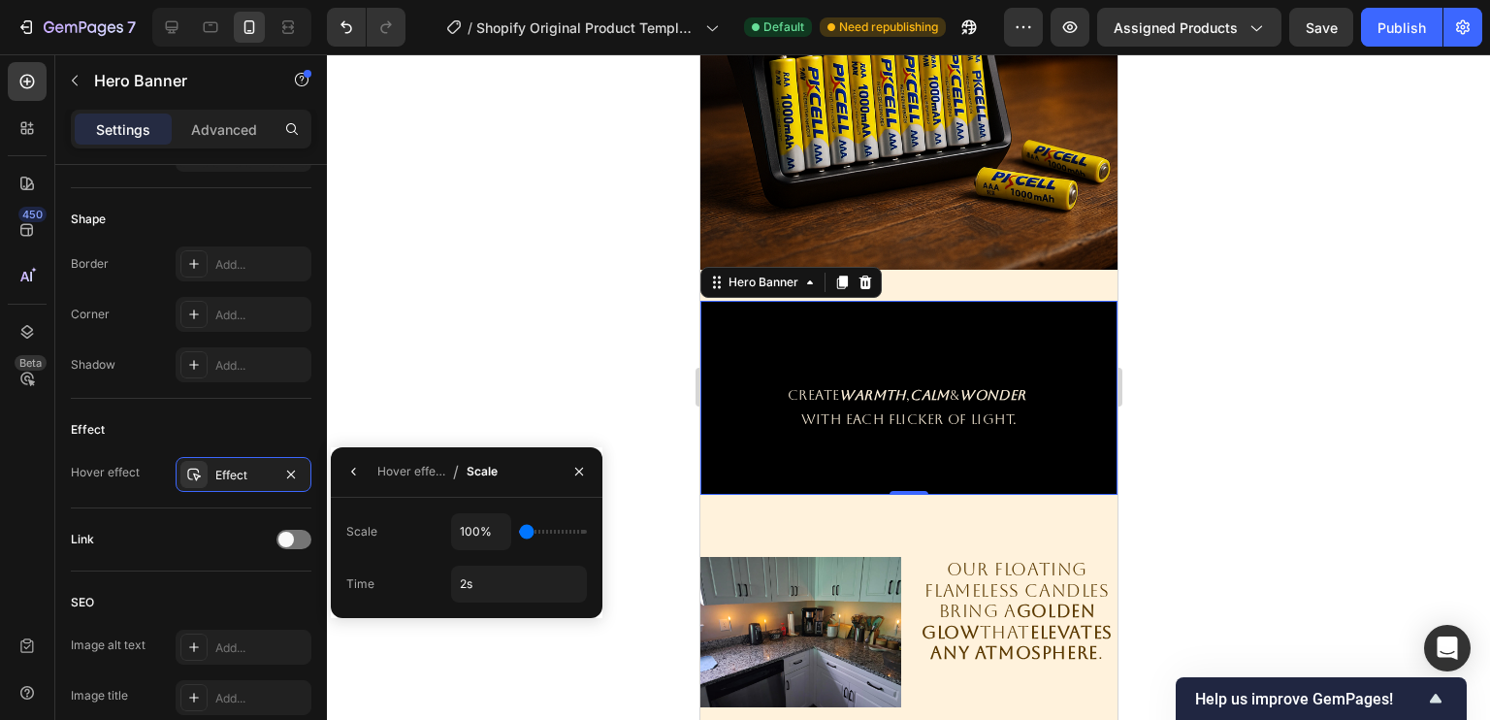
type input "105%"
type input "105"
type input "110%"
type input "110"
type input "115%"
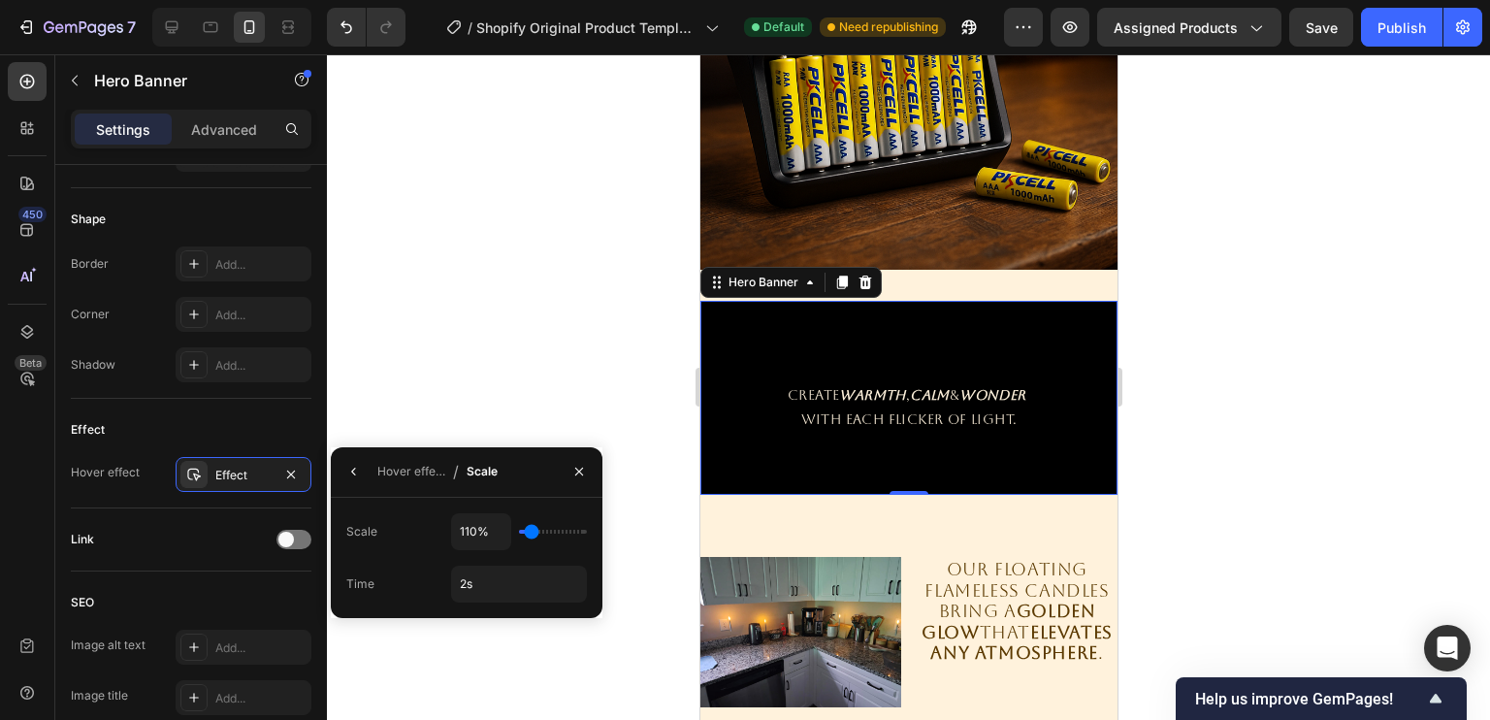
type input "115"
type input "120%"
type input "120"
type input "125%"
type input "125"
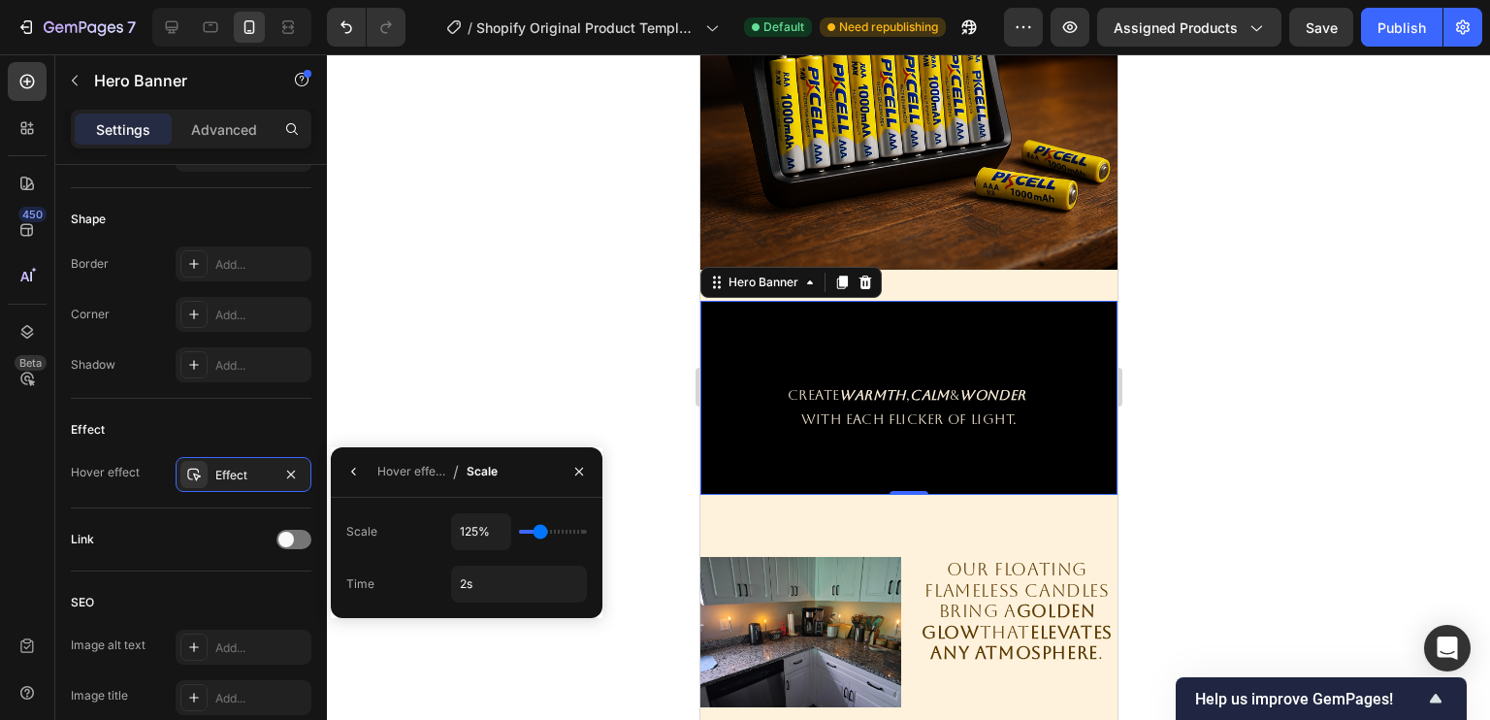
type input "120%"
type input "120"
type input "115%"
type input "115"
click at [535, 533] on input "range" at bounding box center [553, 532] width 68 height 4
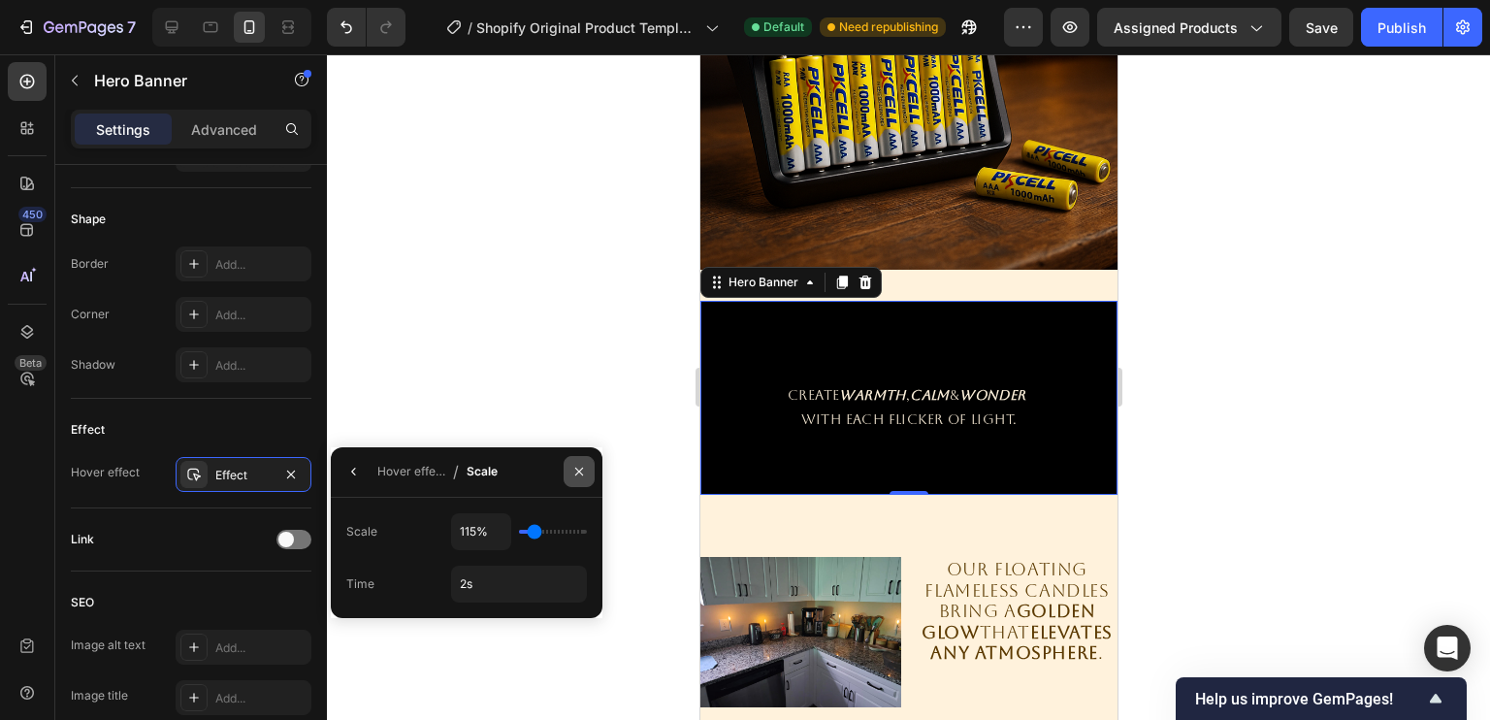
click at [574, 476] on icon "button" at bounding box center [579, 472] width 16 height 16
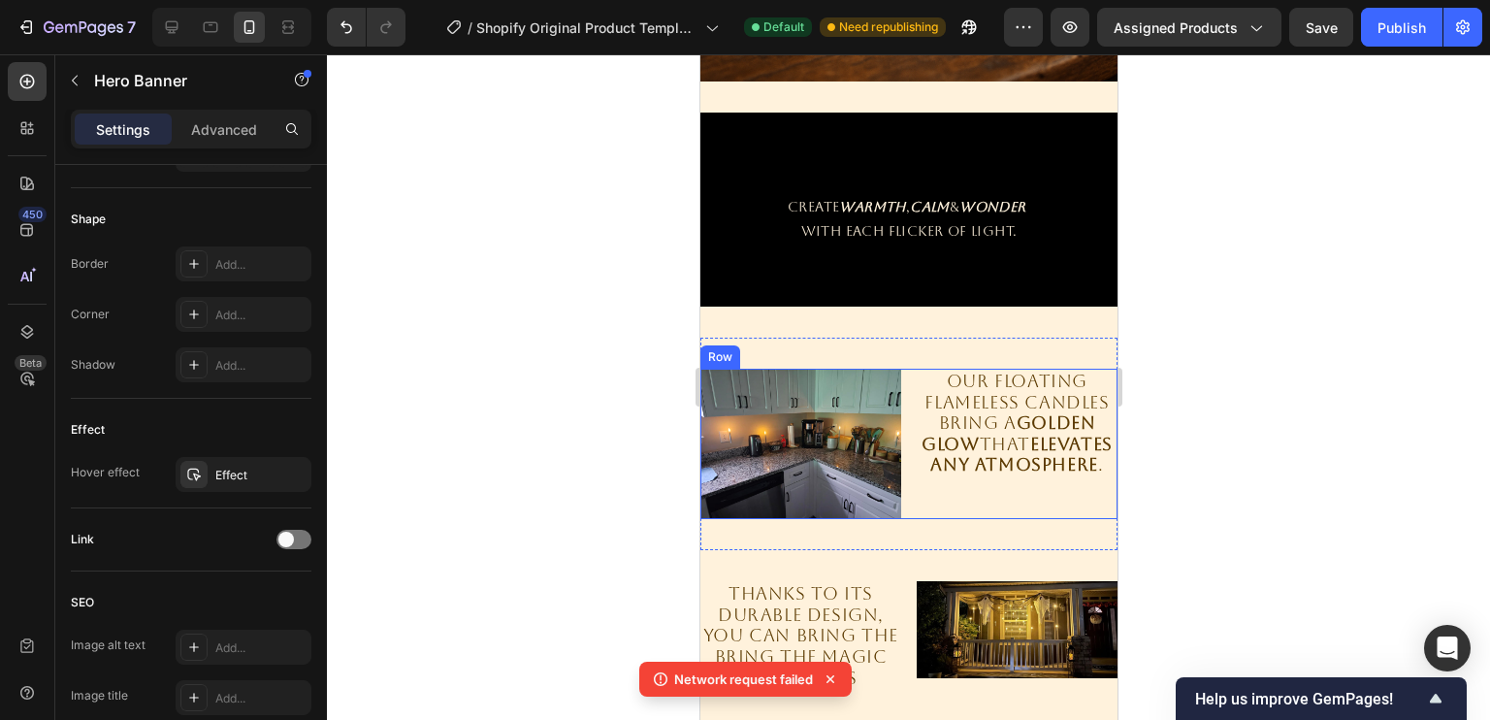
scroll to position [1842, 0]
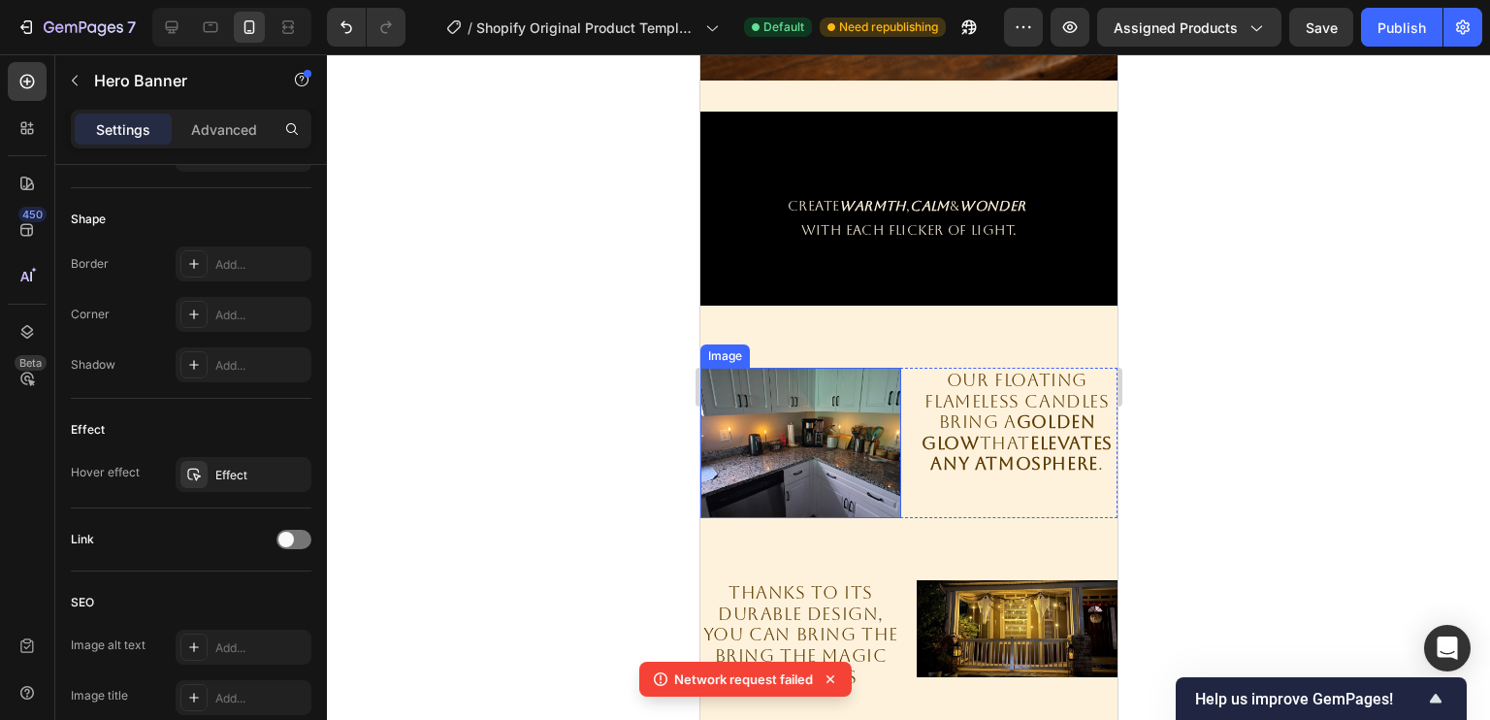
click at [788, 427] on img at bounding box center [799, 443] width 201 height 150
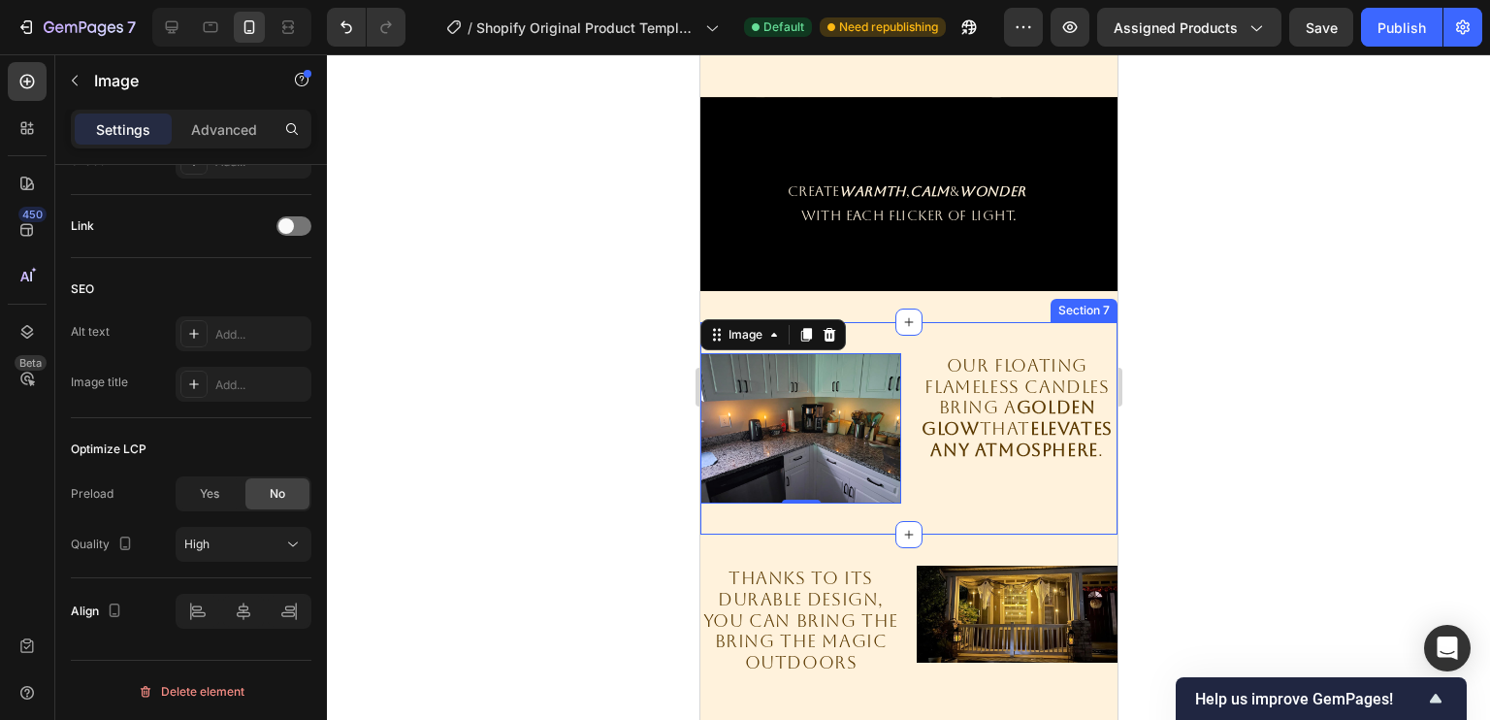
scroll to position [1950, 0]
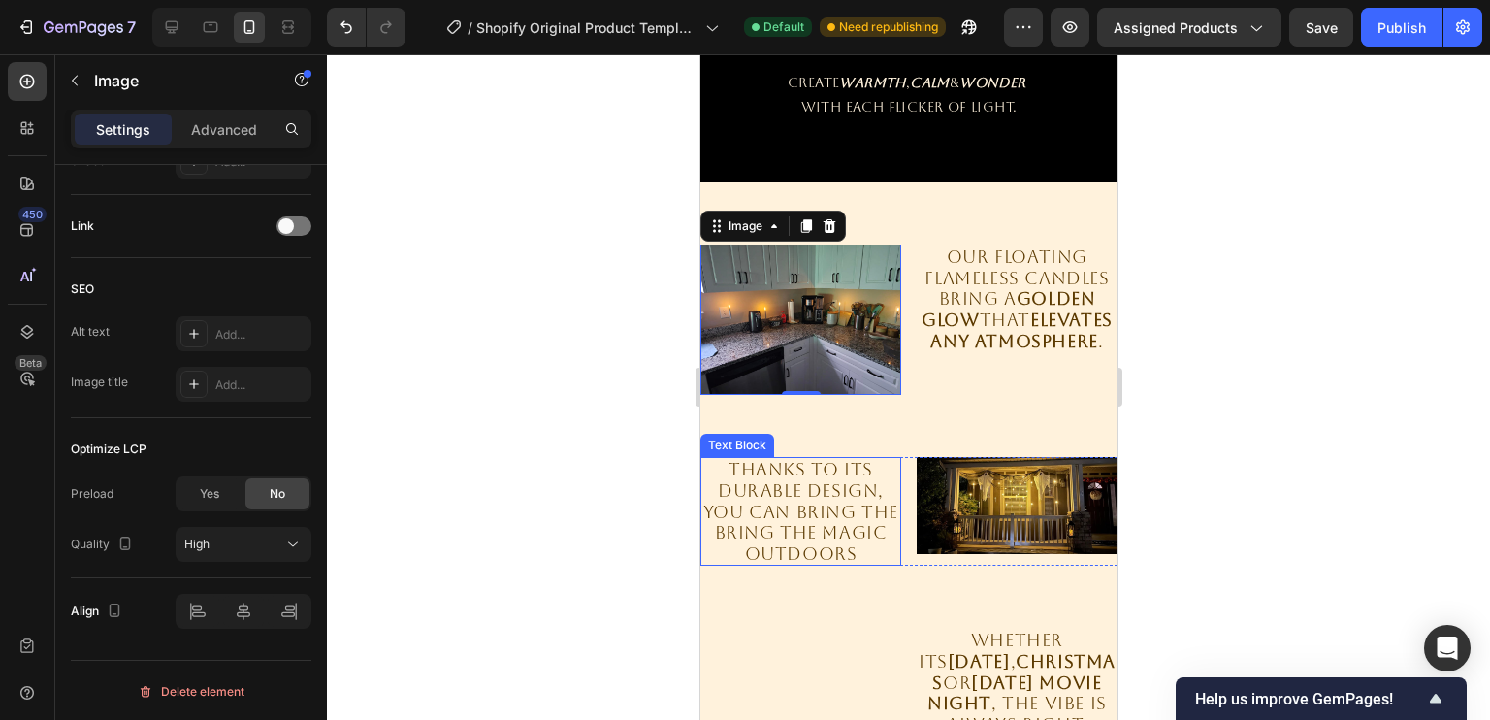
click at [785, 488] on p "THANKS TO ITS DURABLE DESIGN, YOU CAN BRING THE BRING THE MAGIC OUTDOORS" at bounding box center [799, 511] width 197 height 105
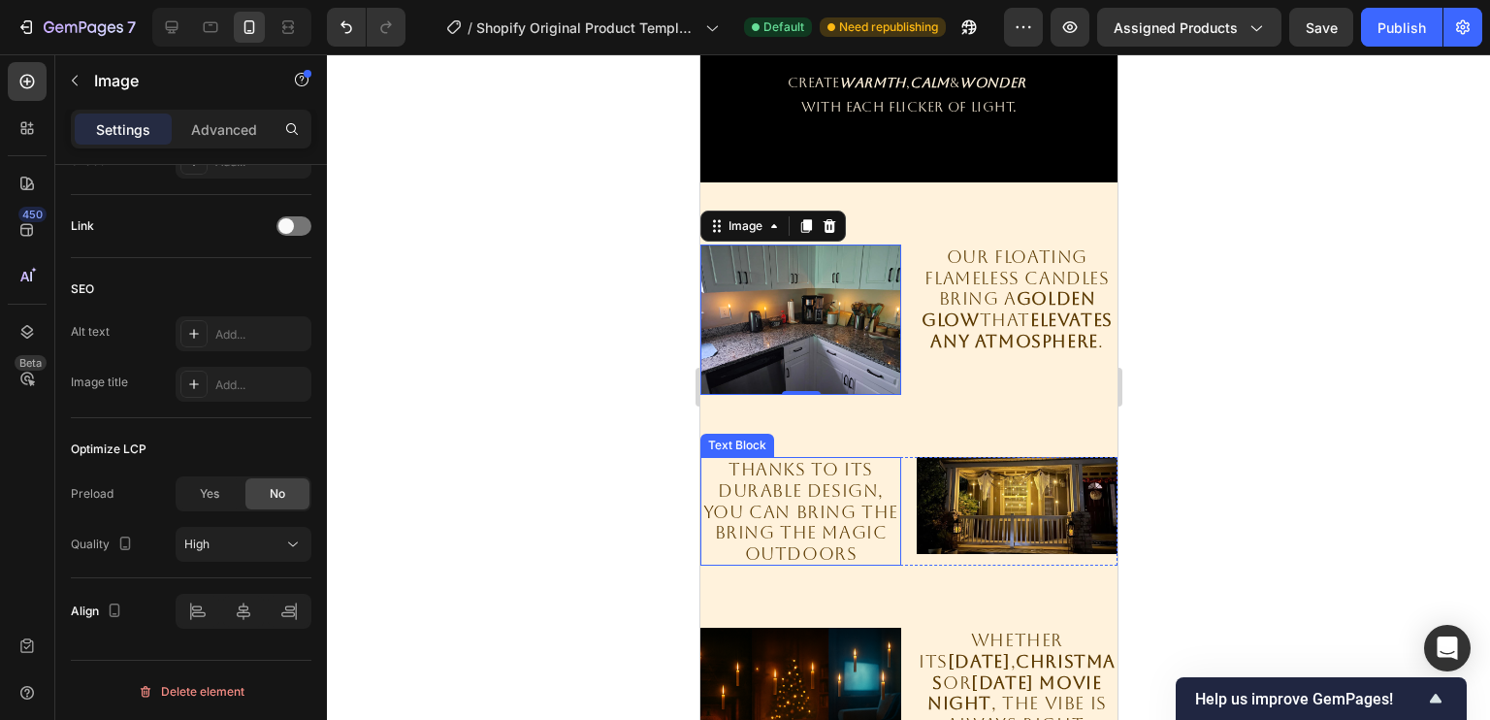
scroll to position [0, 0]
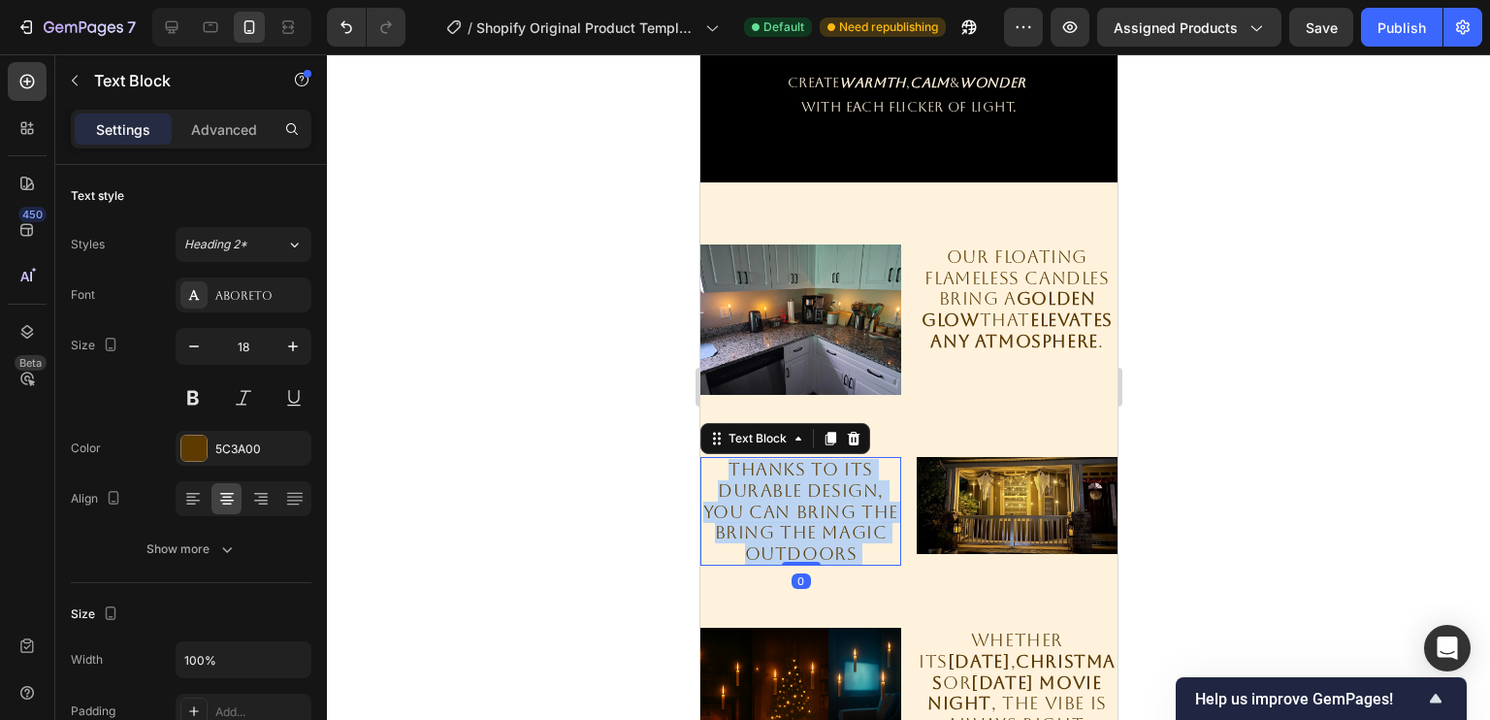
click at [800, 485] on p "THANKS TO ITS DURABLE DESIGN, YOU CAN BRING THE BRING THE MAGIC OUTDOORS" at bounding box center [799, 511] width 197 height 105
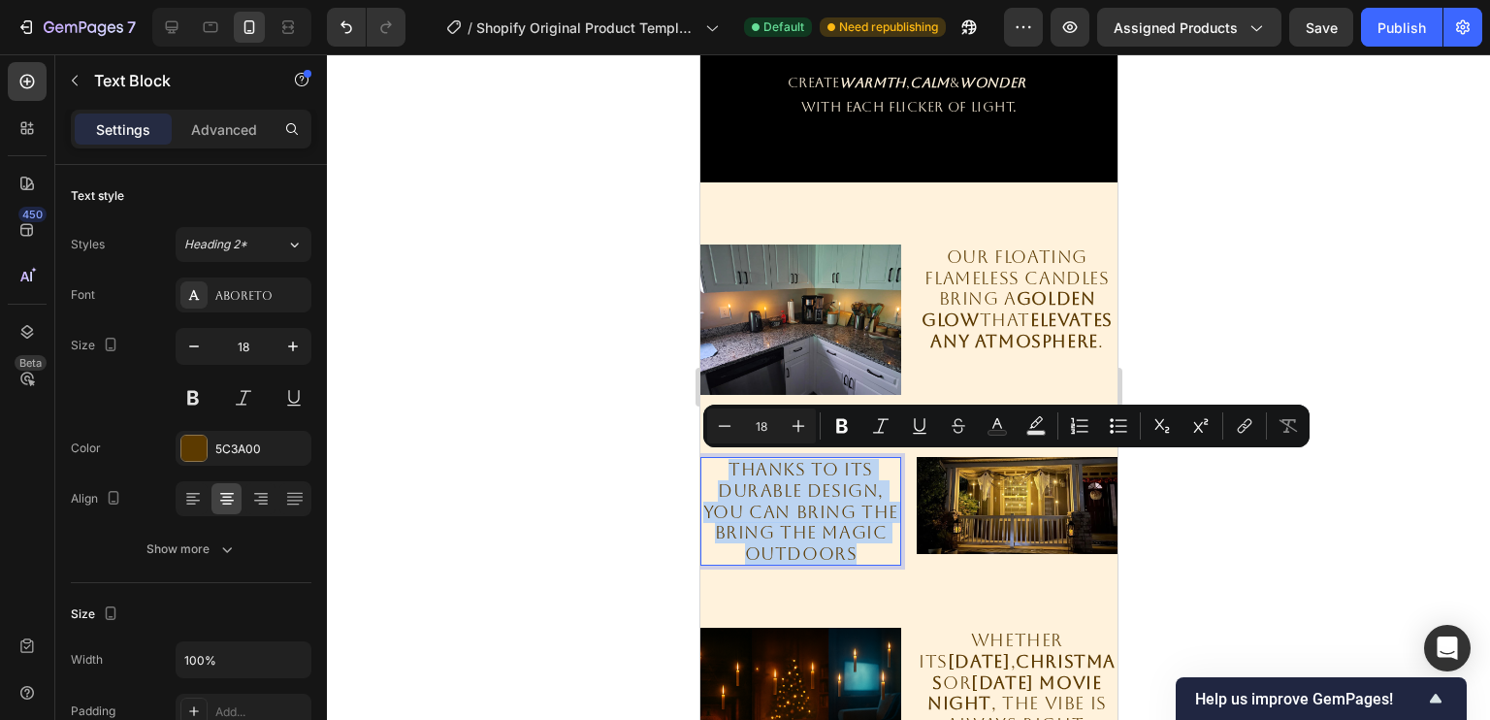
copy p "THANKS TO ITS DURABLE DESIGN, YOU CAN BRING THE BRING THE MAGIC OUTDOORS"
click at [1012, 478] on img at bounding box center [1016, 505] width 201 height 97
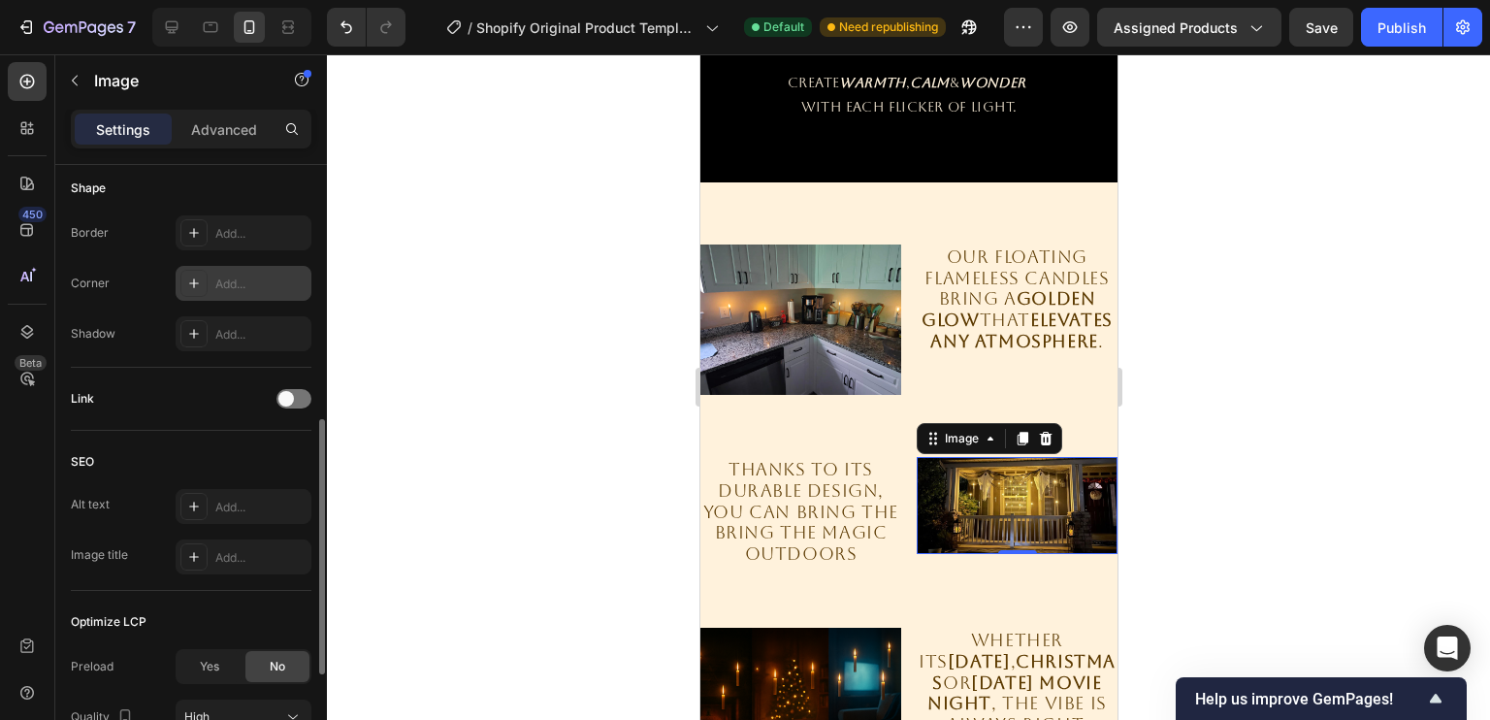
scroll to position [681, 0]
click at [246, 506] on div "Add..." at bounding box center [260, 506] width 91 height 17
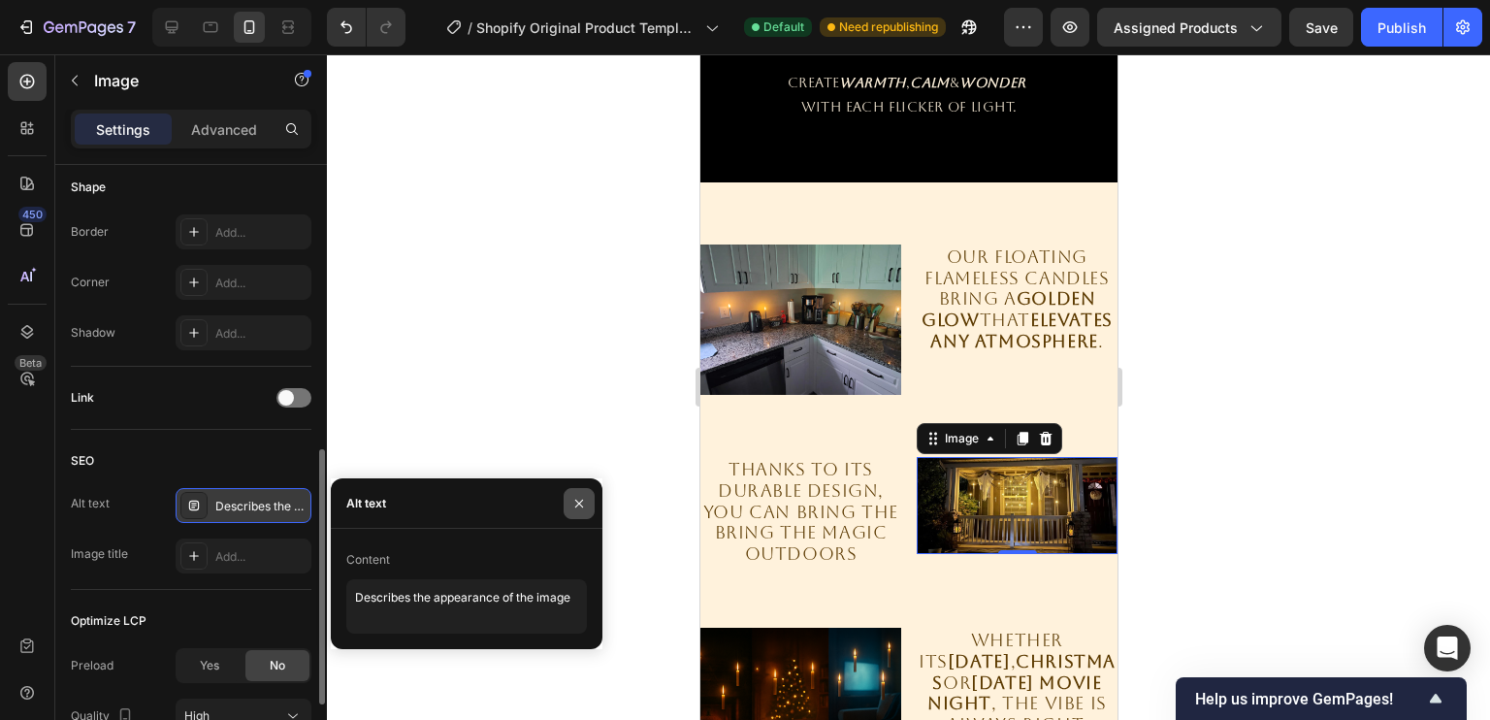
click at [587, 498] on button "button" at bounding box center [579, 503] width 31 height 31
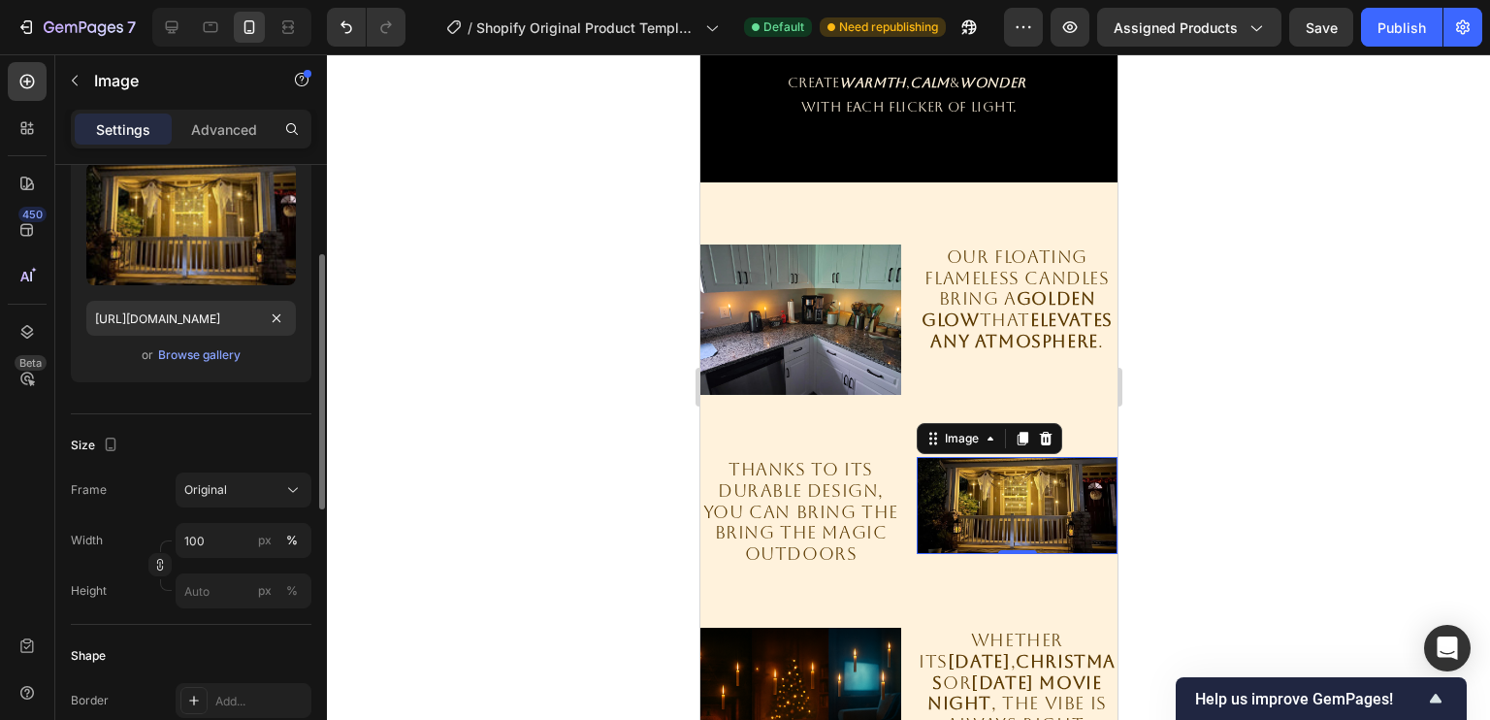
scroll to position [210, 0]
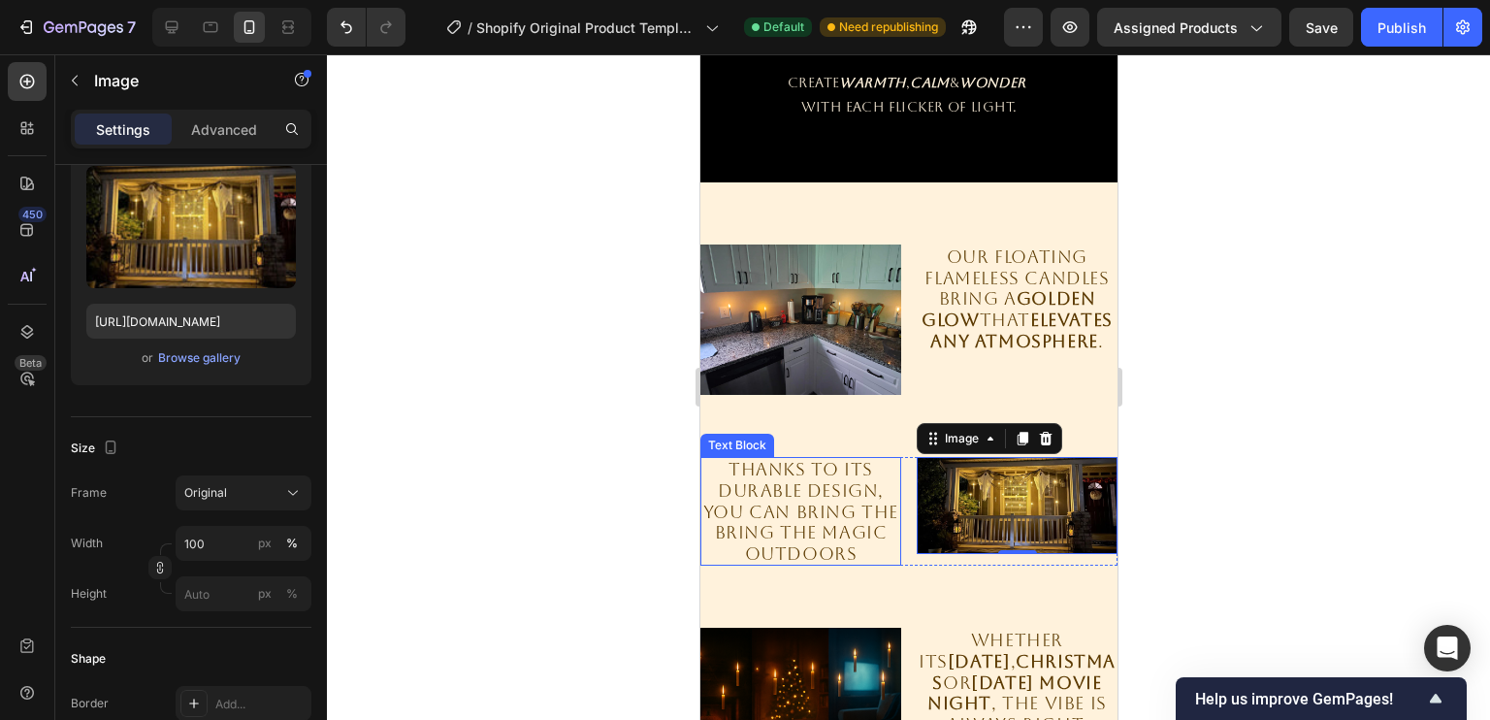
click at [836, 480] on p "THANKS TO ITS DURABLE DESIGN, YOU CAN BRING THE BRING THE MAGIC OUTDOORS" at bounding box center [799, 511] width 197 height 105
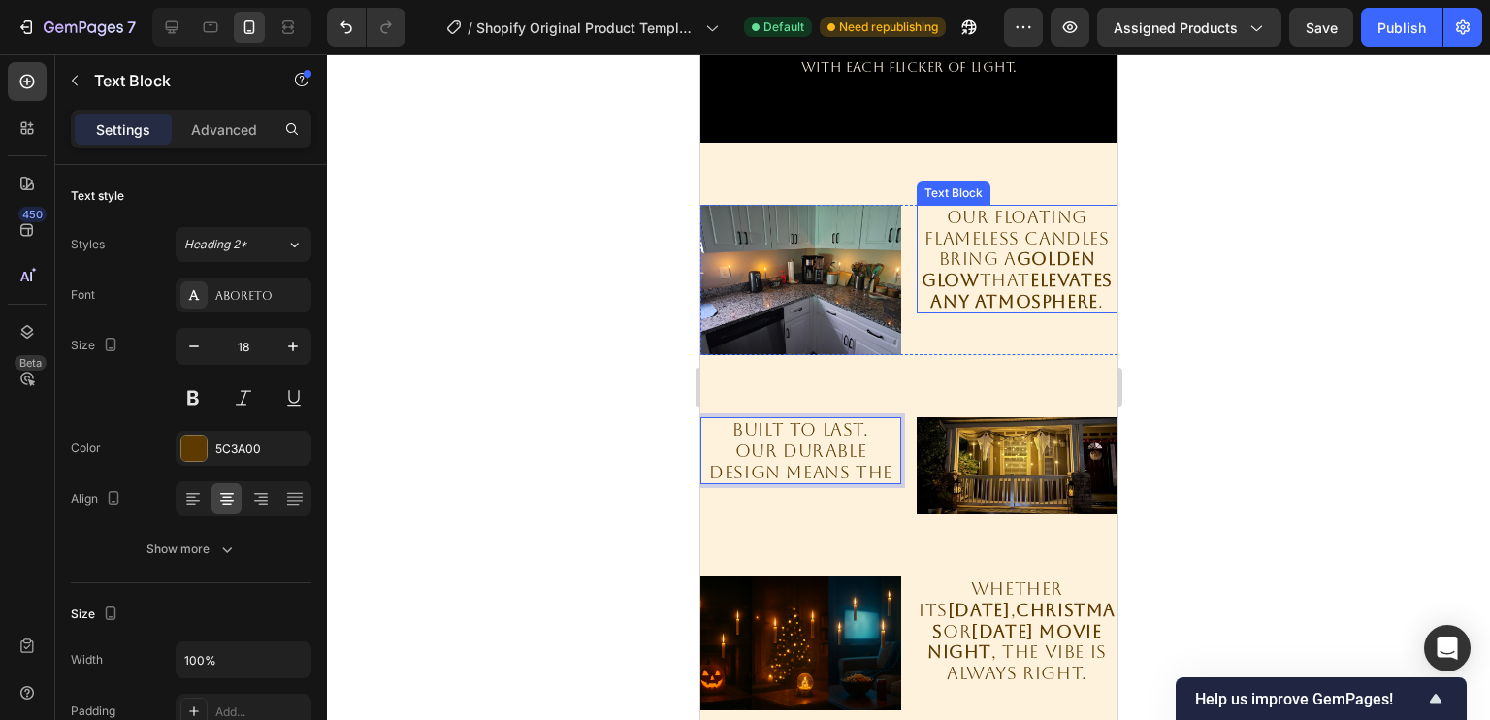
scroll to position [1993, 0]
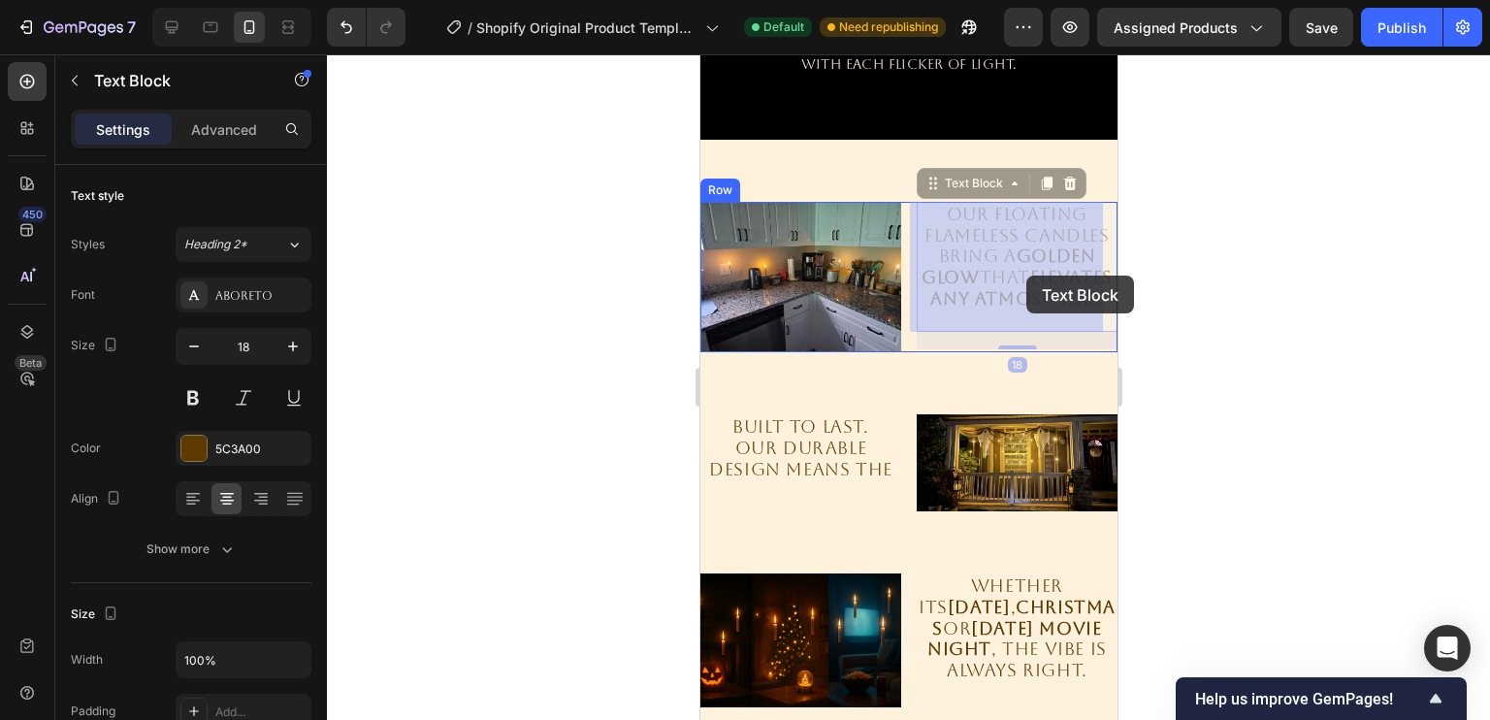
drag, startPoint x: 1015, startPoint y: 273, endPoint x: 1024, endPoint y: 276, distance: 10.4
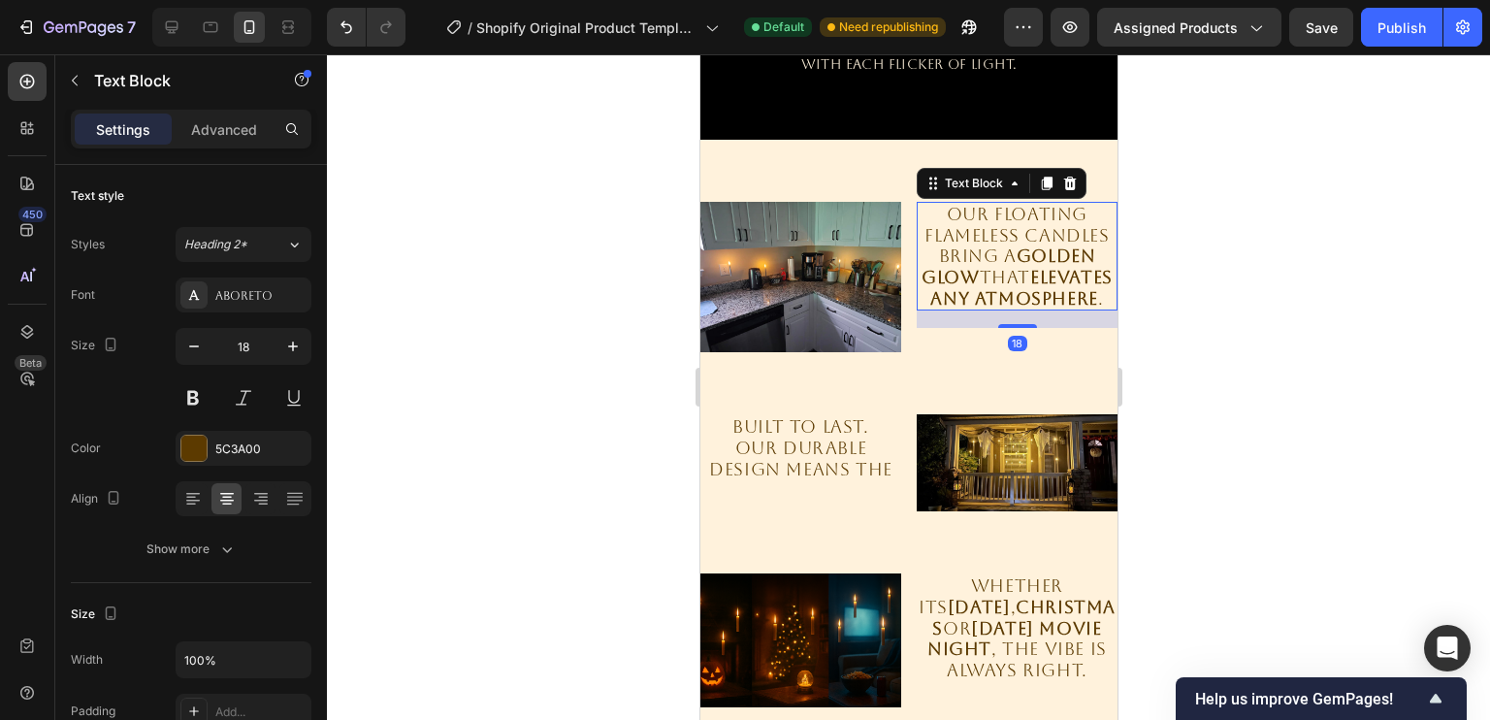
click at [1024, 276] on p "Our floating flameless candles bring a golden glow that elevates any atmosphere…" at bounding box center [1016, 256] width 197 height 105
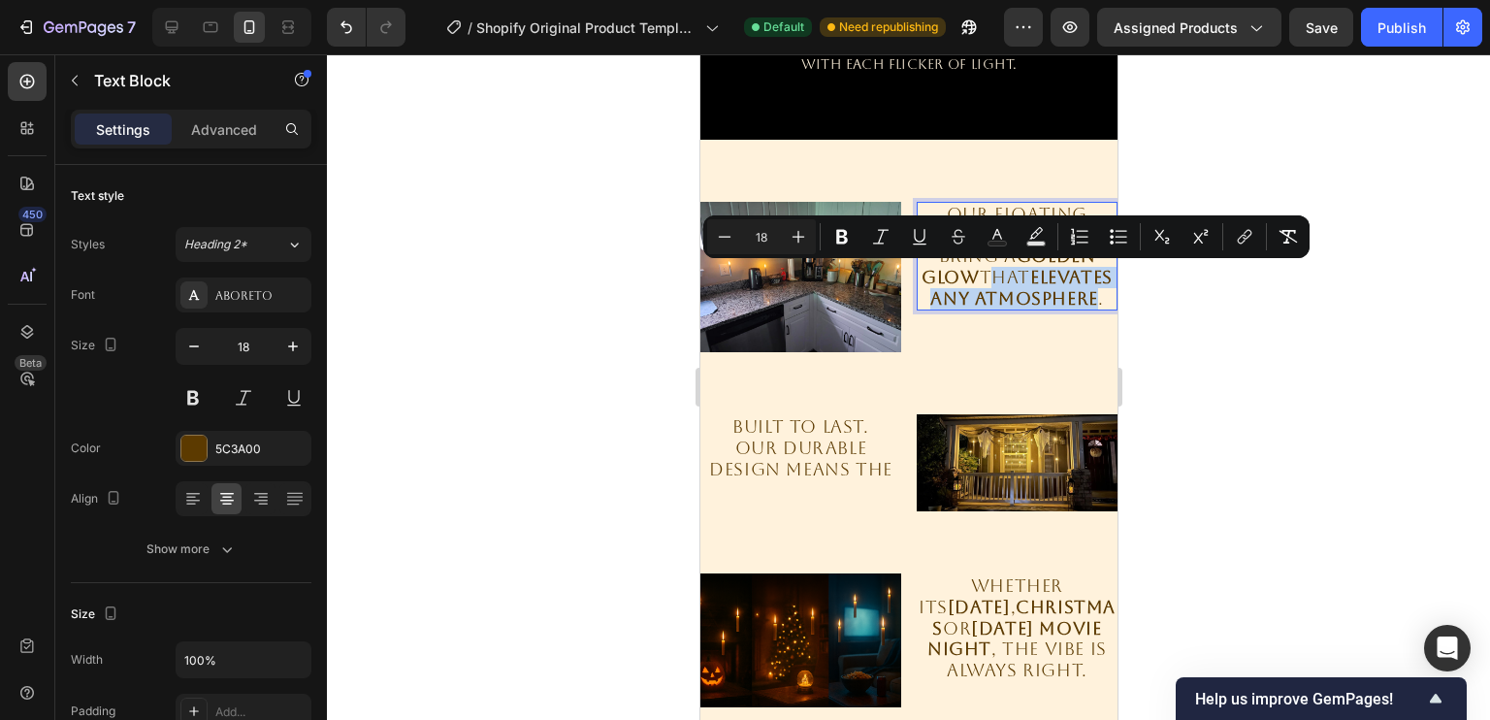
drag, startPoint x: 1016, startPoint y: 276, endPoint x: 1061, endPoint y: 316, distance: 59.8
click at [1061, 308] on p "Our floating flameless candles bring a golden glow that elevates any atmosphere…" at bounding box center [1016, 256] width 197 height 105
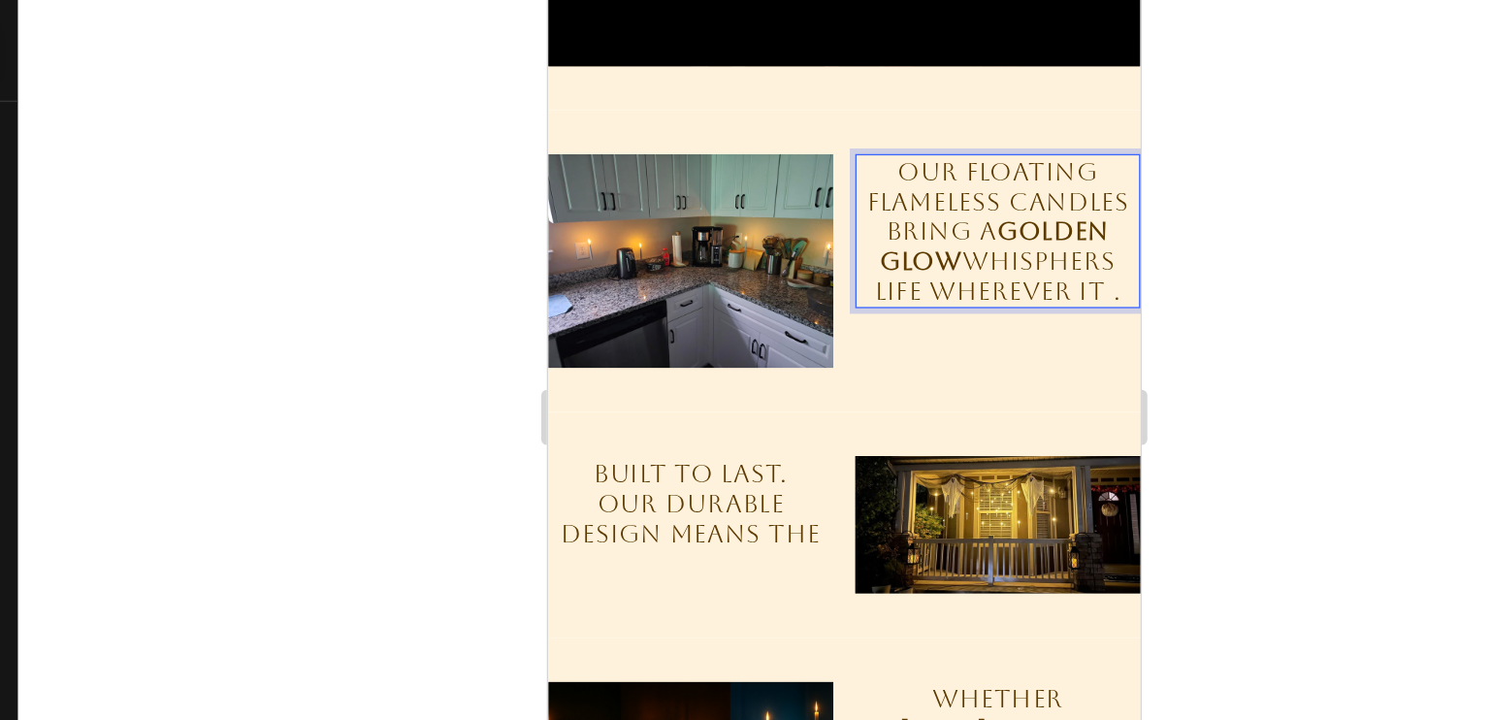
click at [873, 164] on p "Our floating flameless candles bring a golden glow whisphers life wherever it ." at bounding box center [863, 147] width 197 height 105
click at [934, 186] on p "Our floating flameless candles bring a golden glow whispers life wherever it ." at bounding box center [863, 147] width 197 height 105
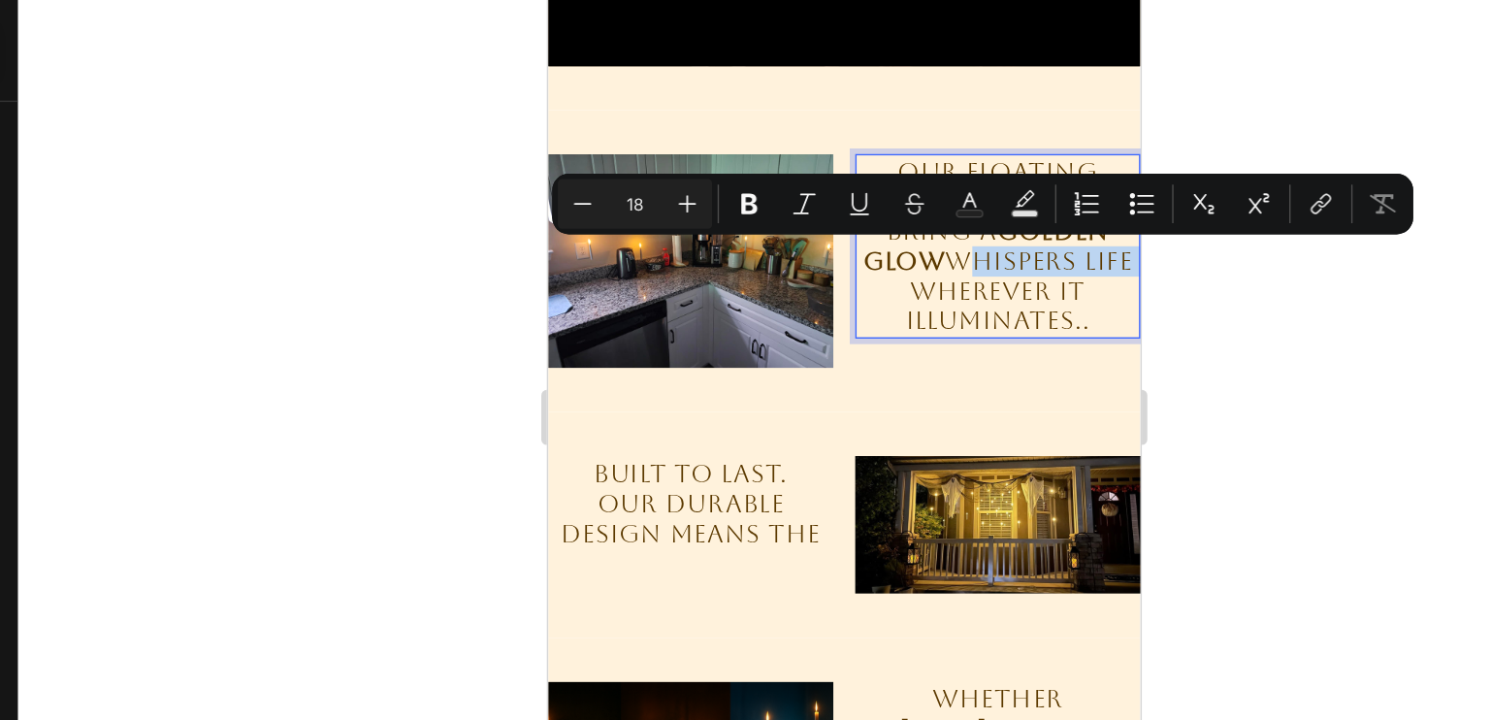
drag, startPoint x: 842, startPoint y: 165, endPoint x: 806, endPoint y: 187, distance: 42.3
click at [806, 187] on p "Our floating flameless candles bring a golden glow whispers life wherever it il…" at bounding box center [863, 158] width 197 height 126
click at [852, 233] on button "Bold" at bounding box center [841, 236] width 35 height 35
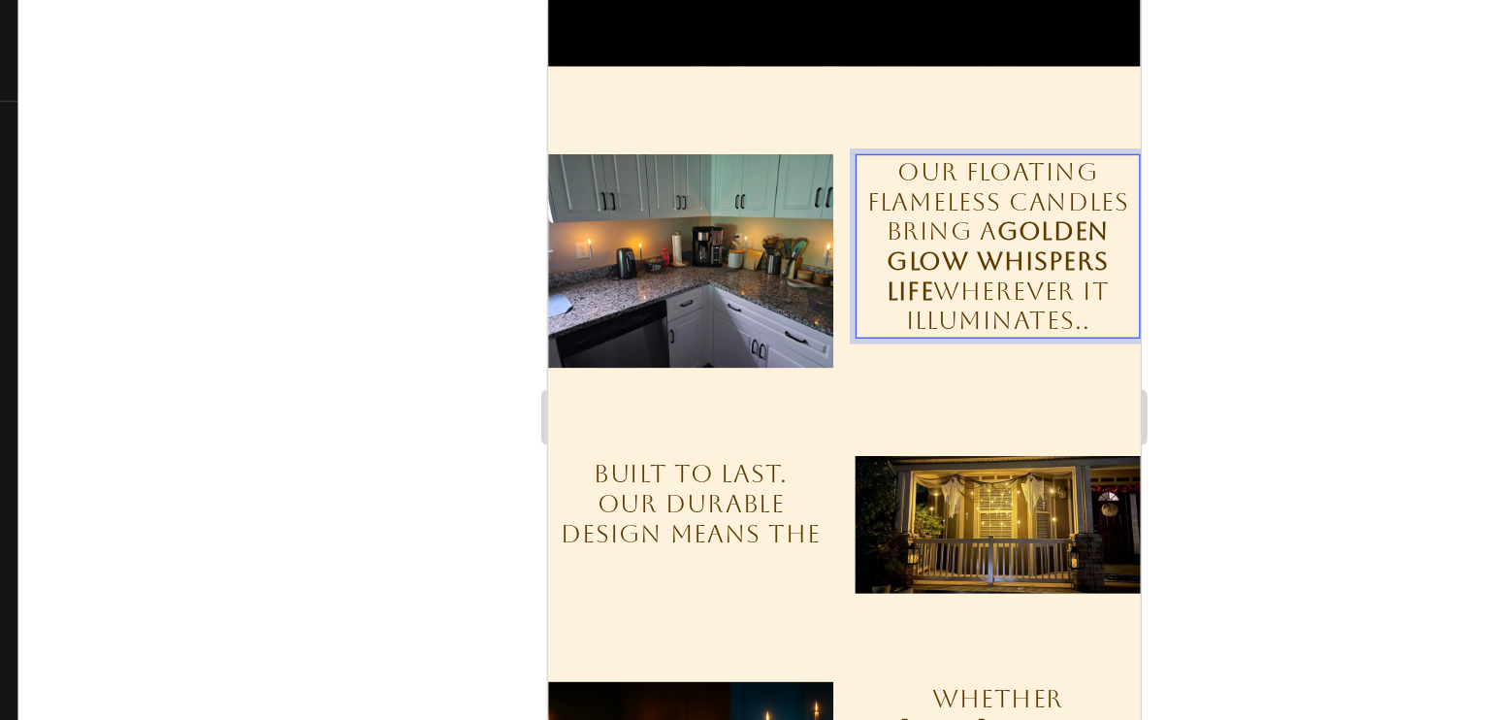
click at [831, 166] on strong "golden glow" at bounding box center [864, 158] width 156 height 42
click at [836, 169] on p "Our floating flameless candles bring a golden glow whispers life wherever it il…" at bounding box center [863, 158] width 197 height 126
click at [841, 167] on strong "whispers life" at bounding box center [863, 179] width 156 height 42
click at [841, 167] on p "Our floating flameless candles bring a golden glow t whispers life wherever it …" at bounding box center [863, 158] width 197 height 126
click at [855, 169] on strong "whispers life" at bounding box center [869, 179] width 168 height 42
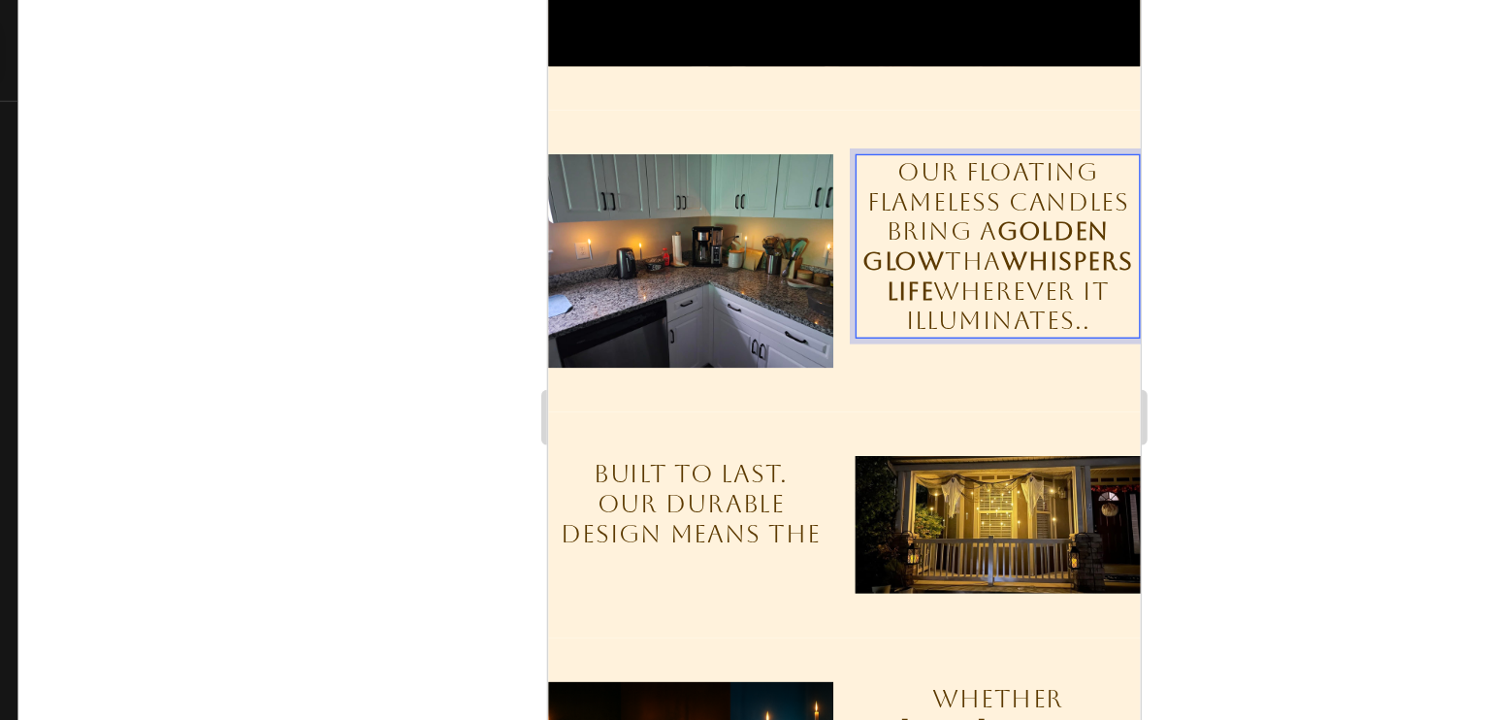
click at [809, 191] on strong "whispers life" at bounding box center [872, 179] width 174 height 42
click at [818, 189] on strong "whispers life" at bounding box center [868, 179] width 182 height 42
click at [856, 149] on strong "golden glow" at bounding box center [855, 158] width 174 height 42
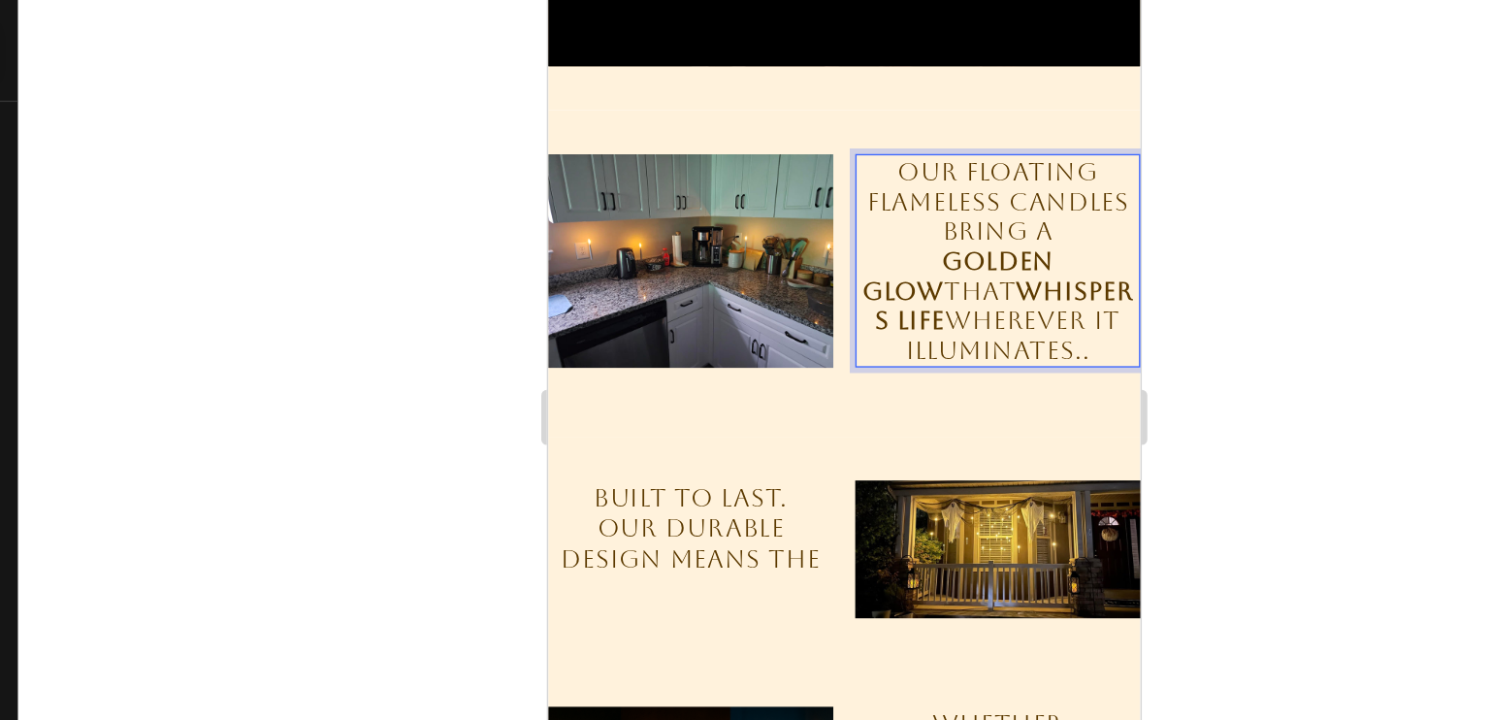
click at [816, 185] on strong "whispers life" at bounding box center [868, 200] width 182 height 42
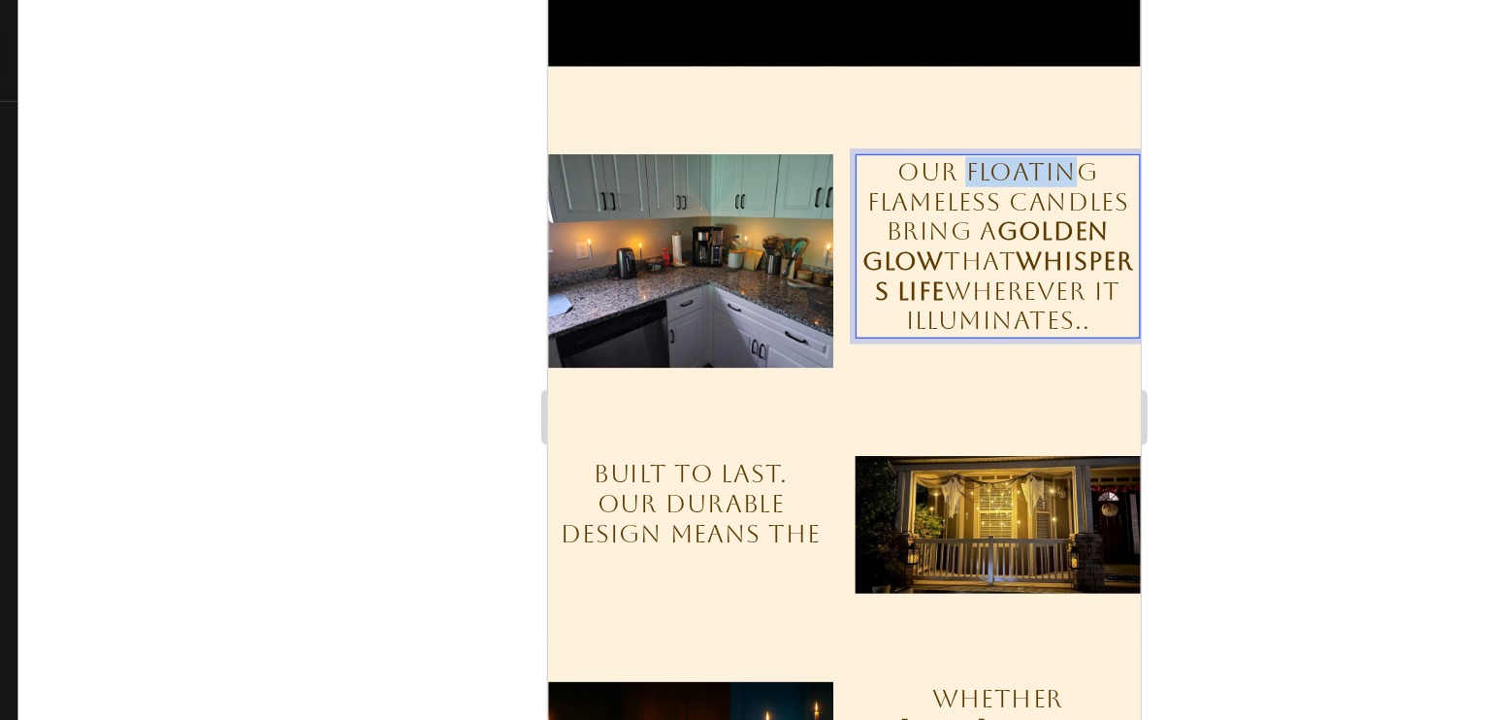
drag, startPoint x: 830, startPoint y: 108, endPoint x: 912, endPoint y: 101, distance: 81.8
click at [912, 101] on p "Our floating flameless candles bring a golden glow that whispers life wherever …" at bounding box center [863, 158] width 197 height 126
drag, startPoint x: 856, startPoint y: 120, endPoint x: 762, endPoint y: 124, distance: 94.2
click at [765, 124] on p "Our floating flameless candles bring a golden glow that whispers life wherever …" at bounding box center [863, 158] width 197 height 126
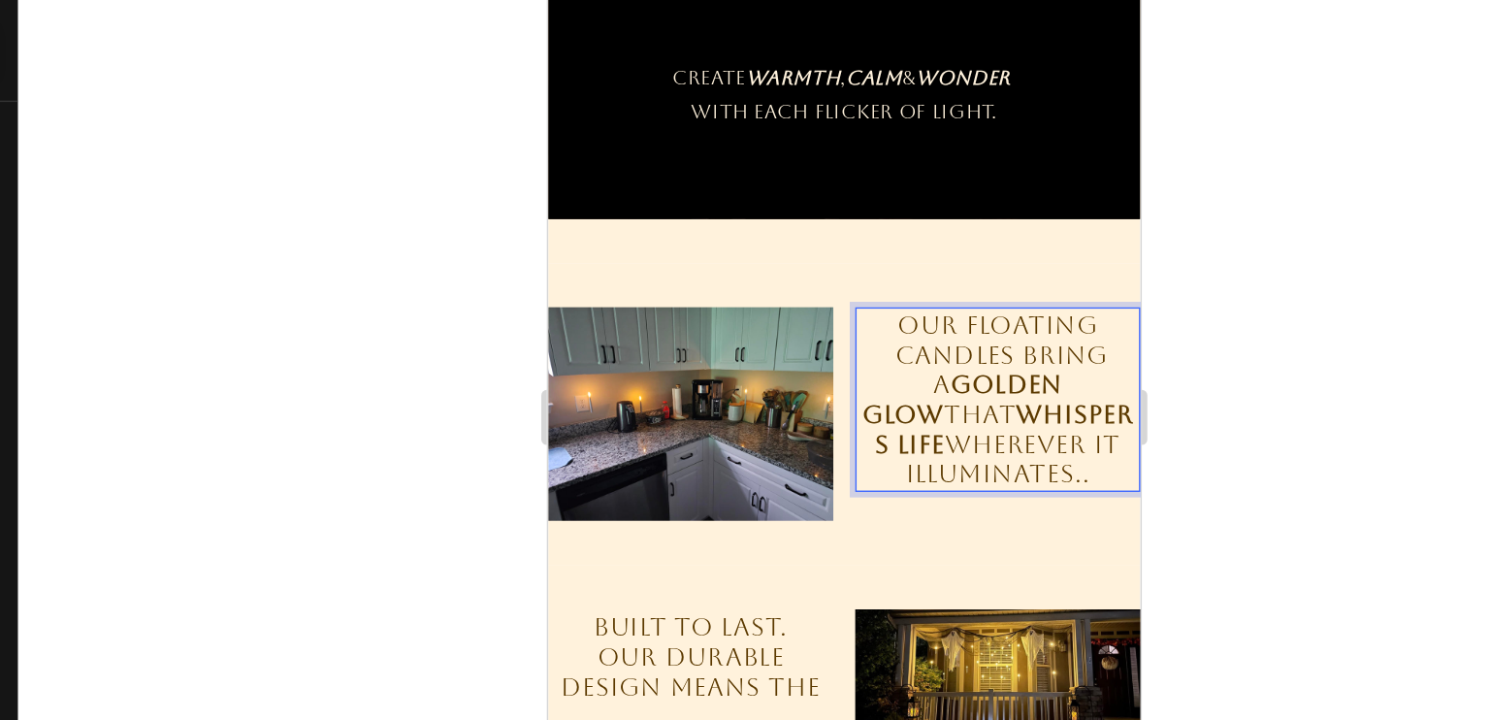
scroll to position [1879, 0]
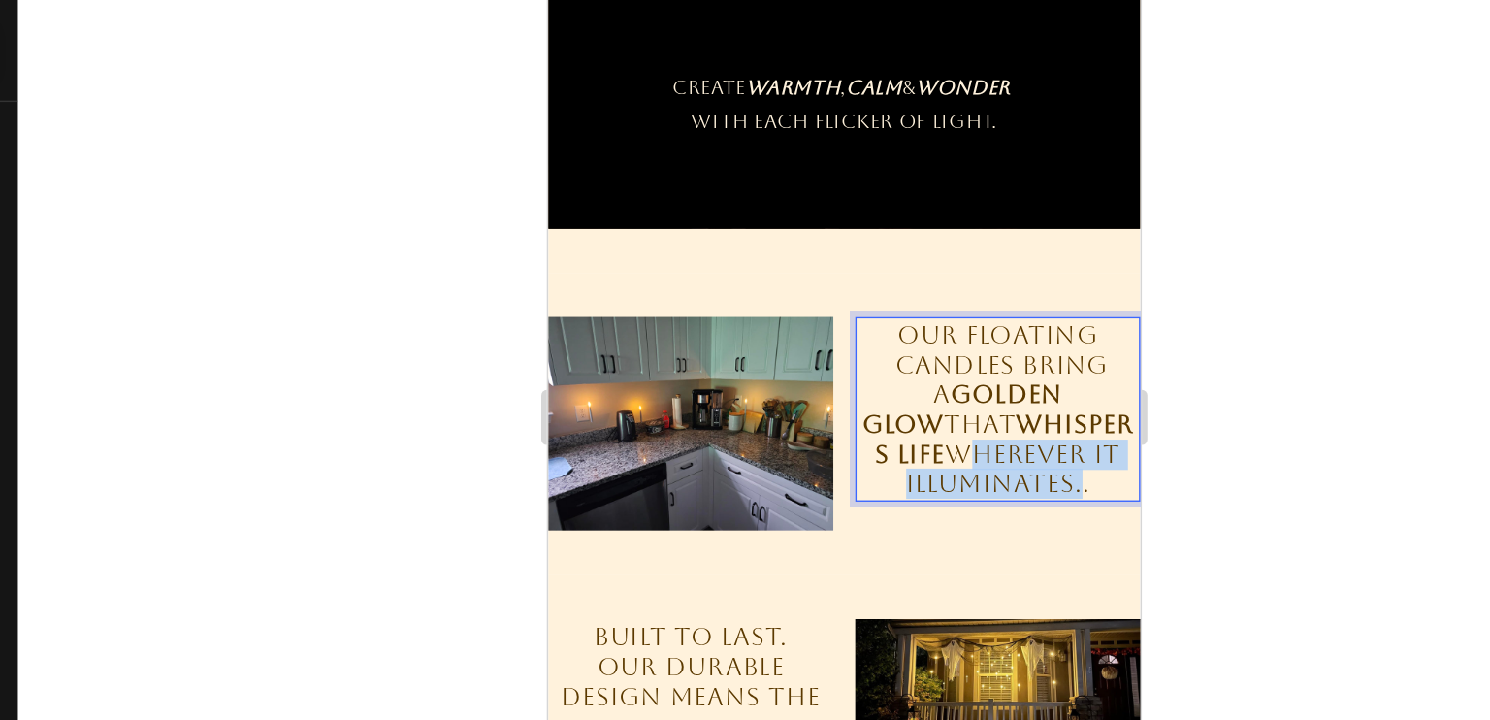
drag, startPoint x: 793, startPoint y: 303, endPoint x: 907, endPoint y: 324, distance: 115.5
click at [907, 324] on p "Our floating candles bring a golden glow that whispers life wherever it illumin…" at bounding box center [863, 273] width 197 height 126
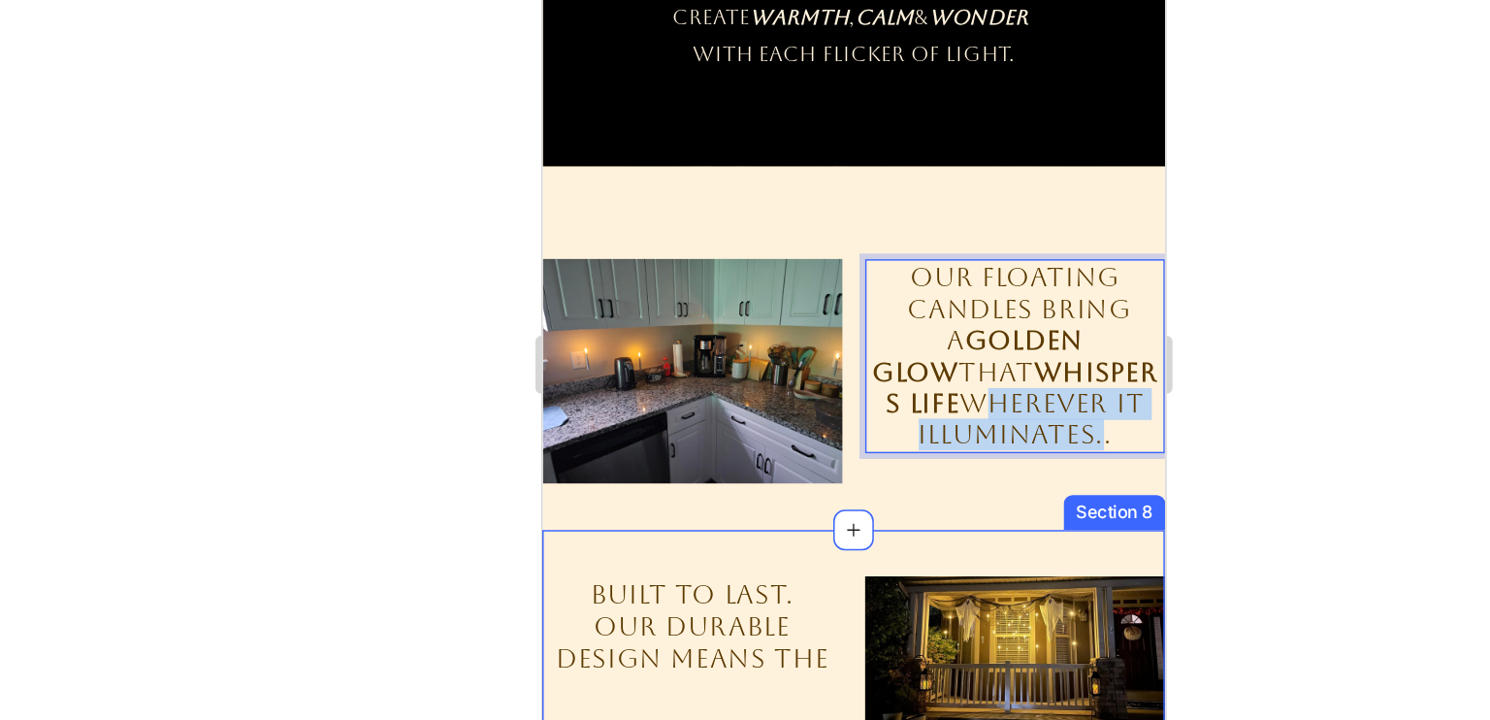
scroll to position [2017, 0]
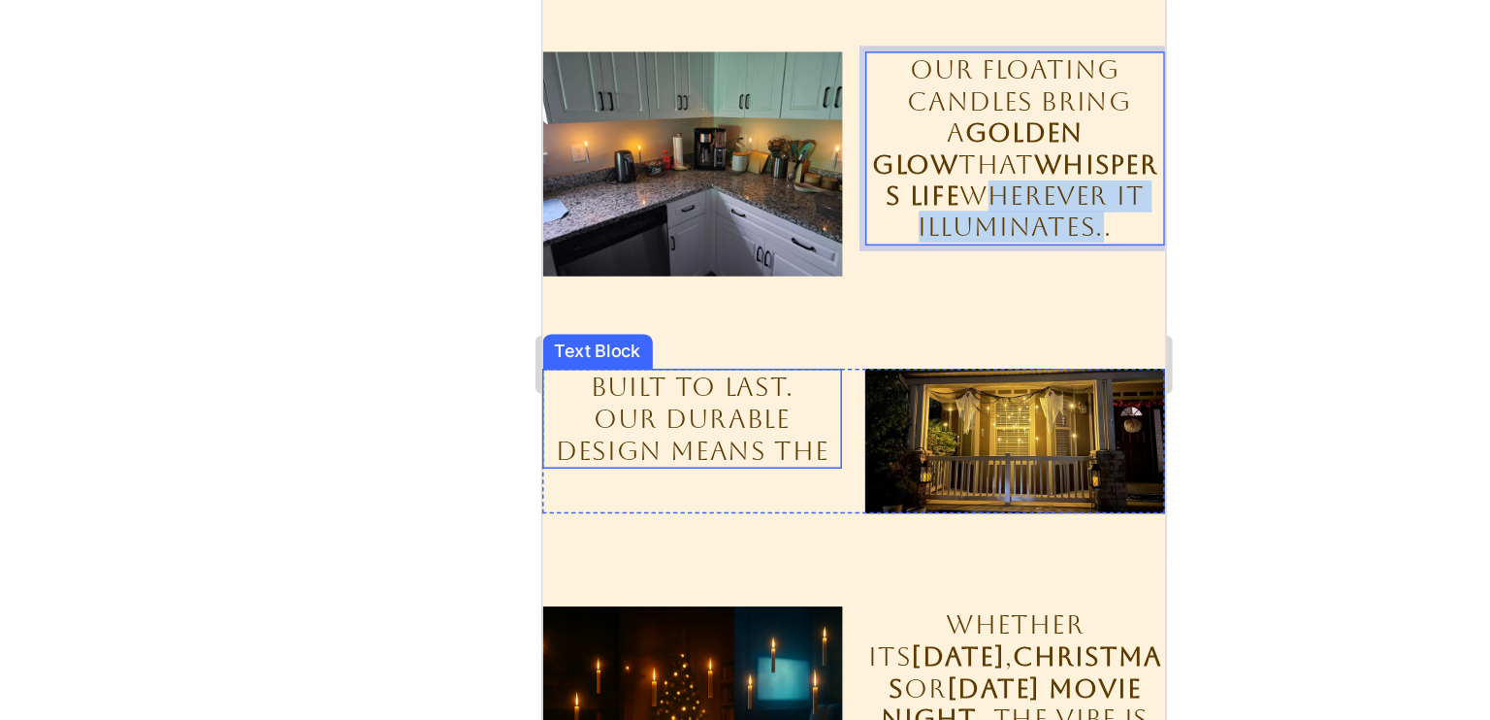
click at [642, 234] on p "OUR DURABLE DESIGN MEANS THE" at bounding box center [641, 248] width 197 height 42
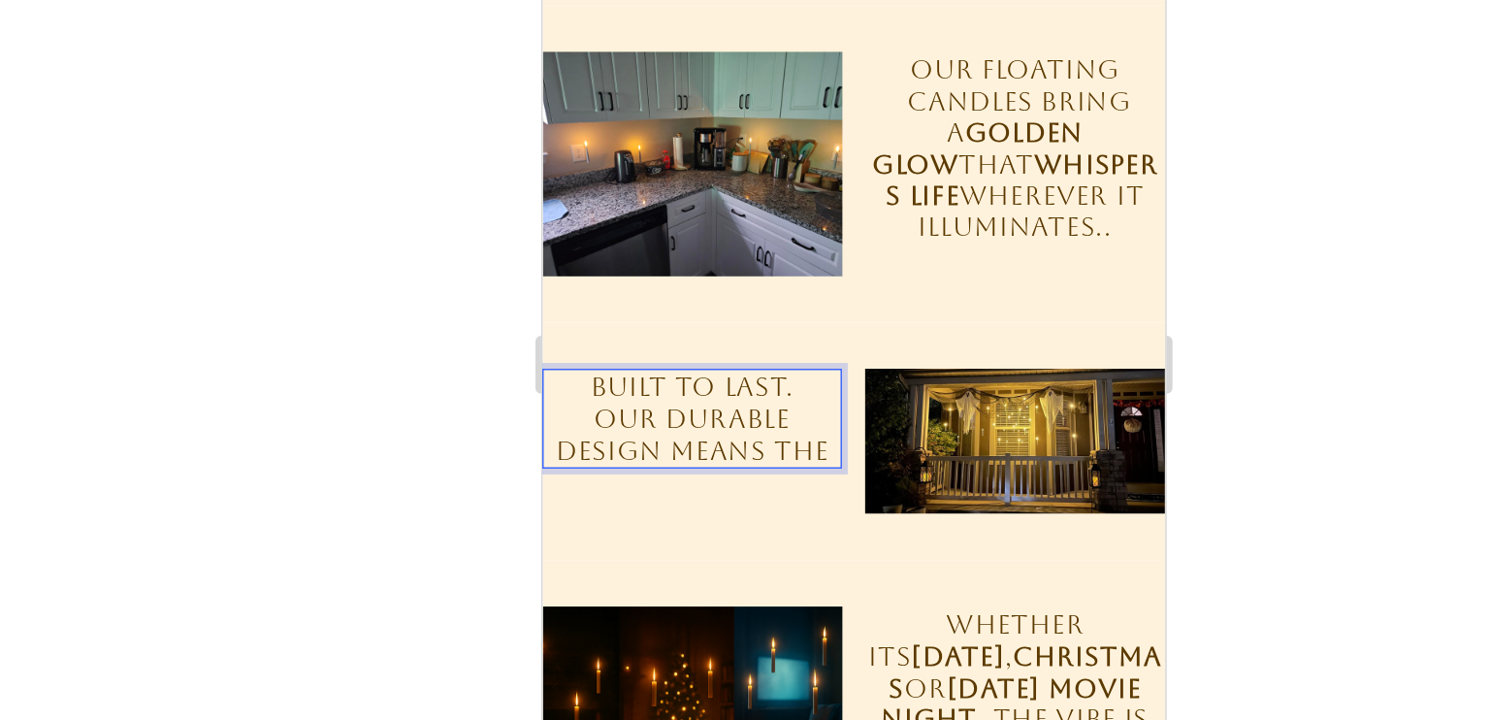
click at [622, 237] on p "OUR DURABLE DESIGN MEANS THE" at bounding box center [641, 248] width 197 height 42
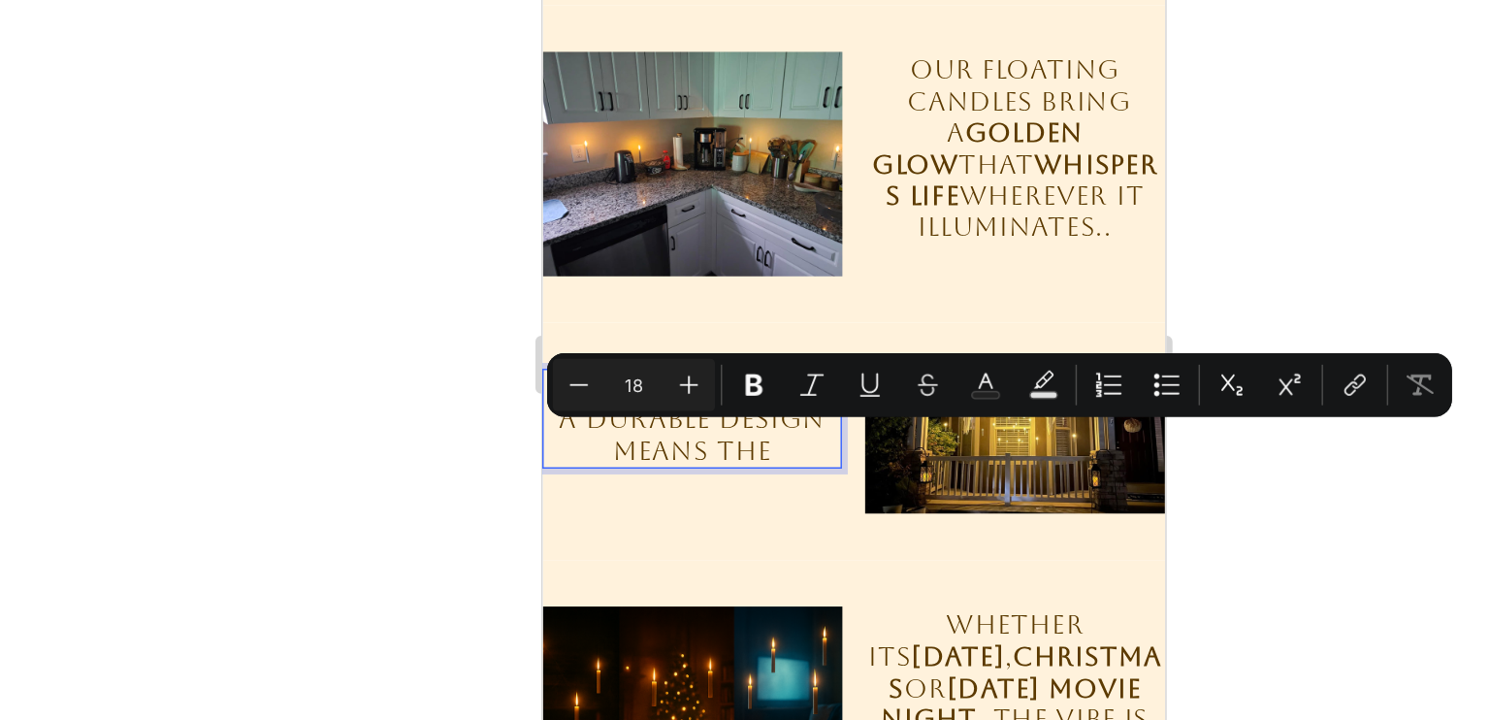
drag, startPoint x: 694, startPoint y: 255, endPoint x: 583, endPoint y: 253, distance: 111.6
click at [583, 253] on p "a DURABLE DESIGN MEANS THE" at bounding box center [641, 248] width 197 height 42
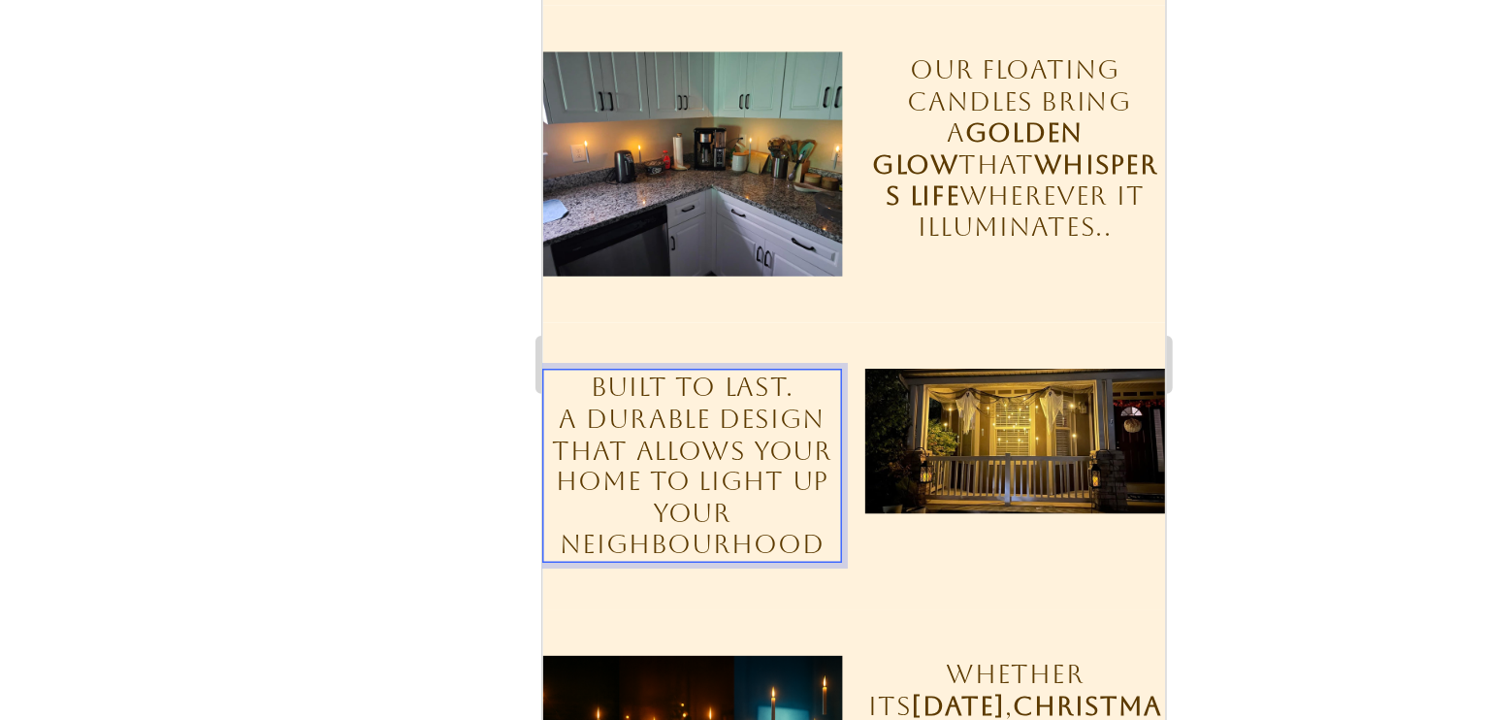
click at [661, 292] on p "a DURABLE DESIGN that allows your home to light up your neighbourhood" at bounding box center [641, 279] width 197 height 105
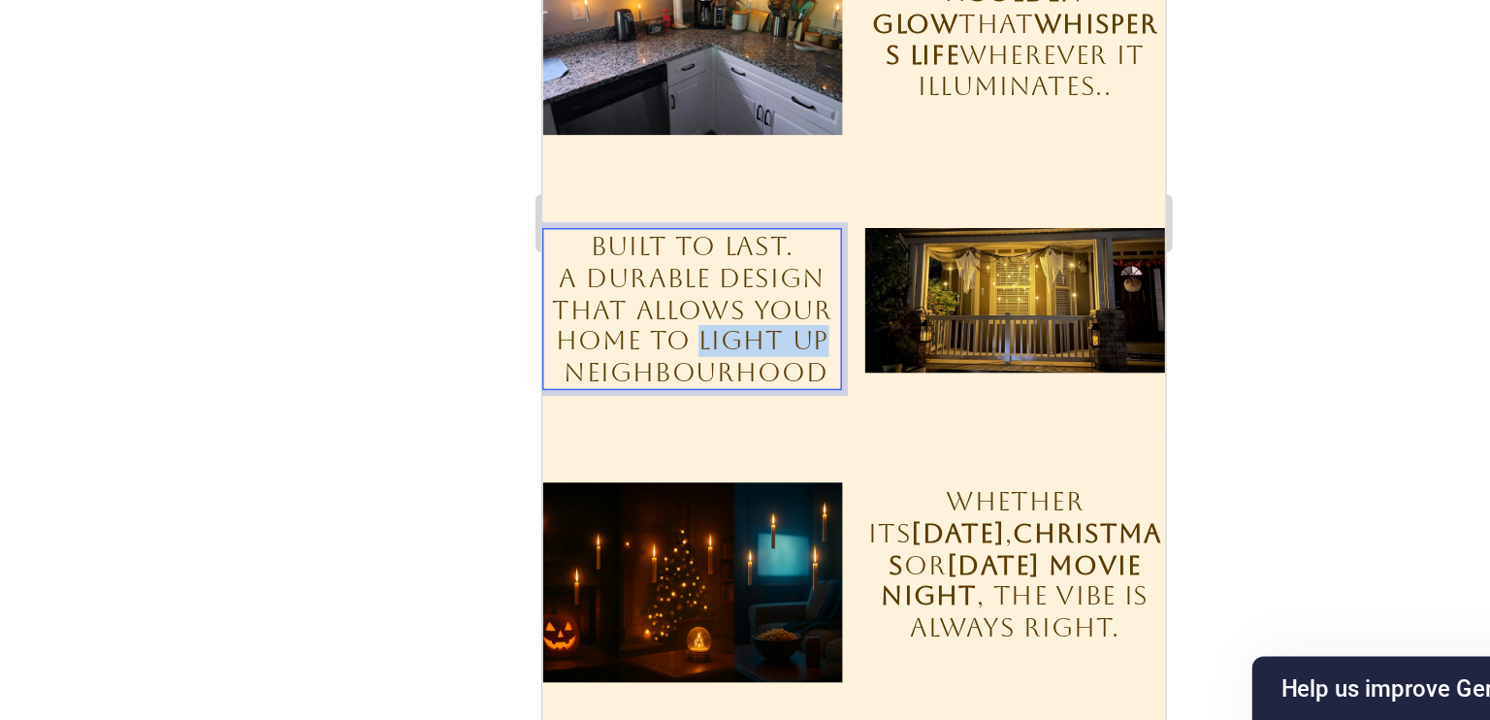
drag, startPoint x: 728, startPoint y: 137, endPoint x: 643, endPoint y: 136, distance: 85.4
click at [643, 136] on p "a DURABLE DESIGN that allows your home to light up neighbourhood" at bounding box center [641, 127] width 197 height 83
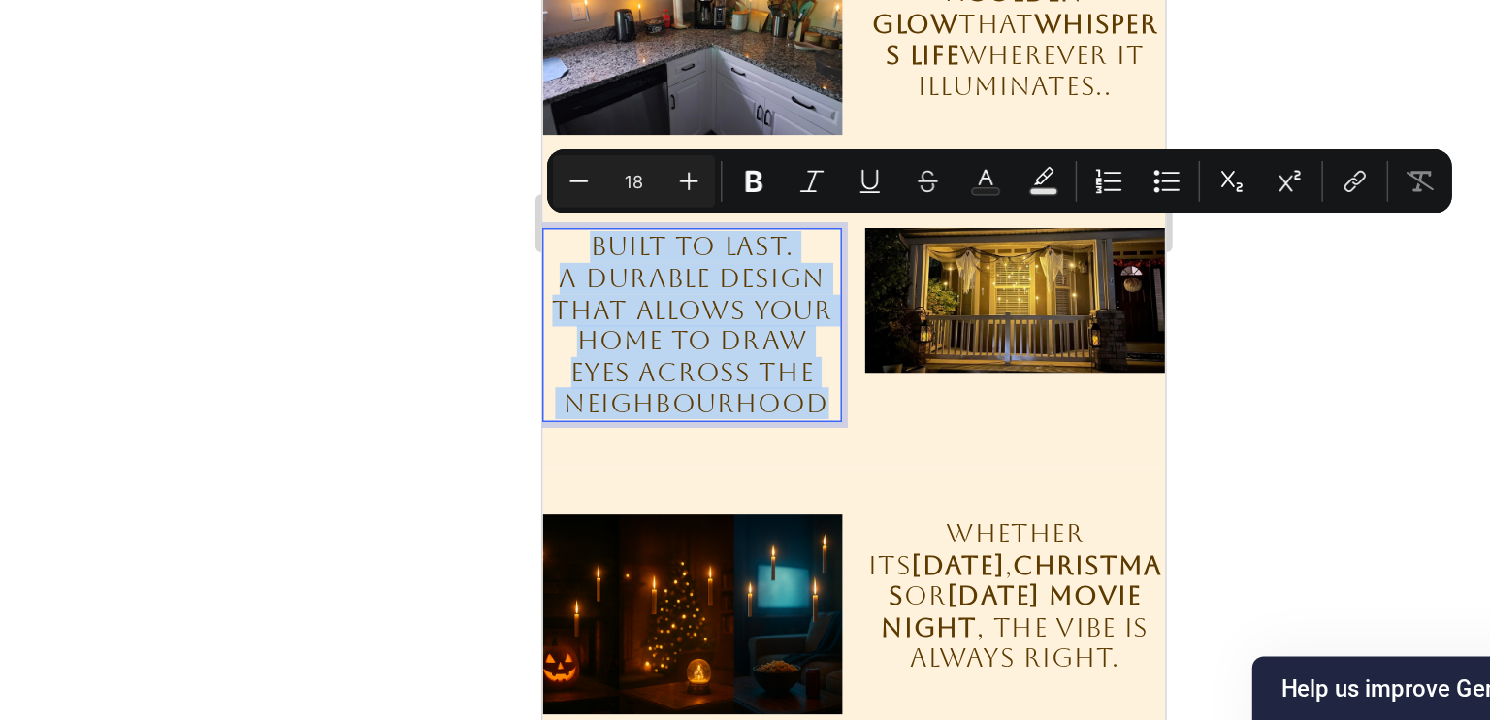
copy div "BUILT TO LAST. a DURABLE DESIGN that allows your home to draw eyes across the n…"
click at [599, 86] on p "a DURABLE DESIGN that allows your home to draw eyes across the neighbourhood" at bounding box center [641, 138] width 197 height 105
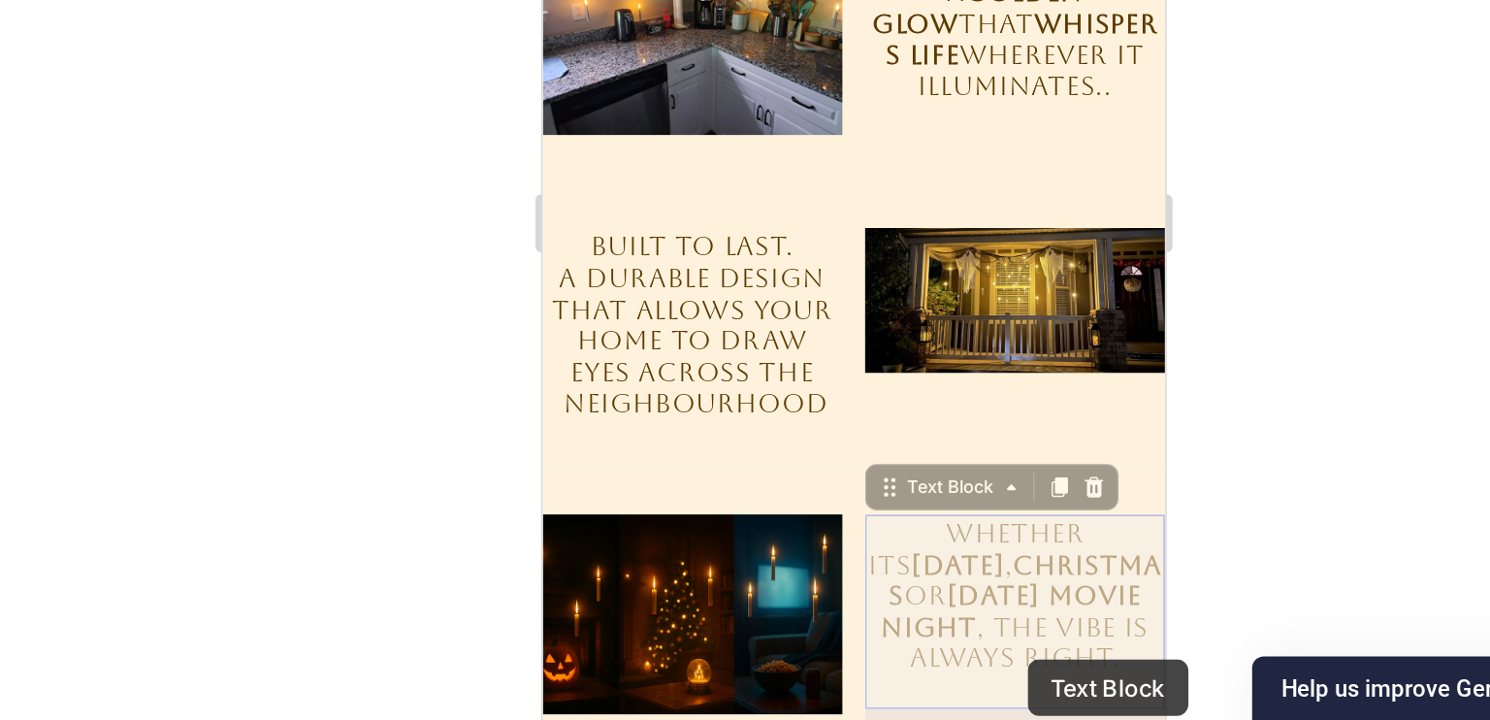
drag, startPoint x: 836, startPoint y: 344, endPoint x: 863, endPoint y: 351, distance: 28.0
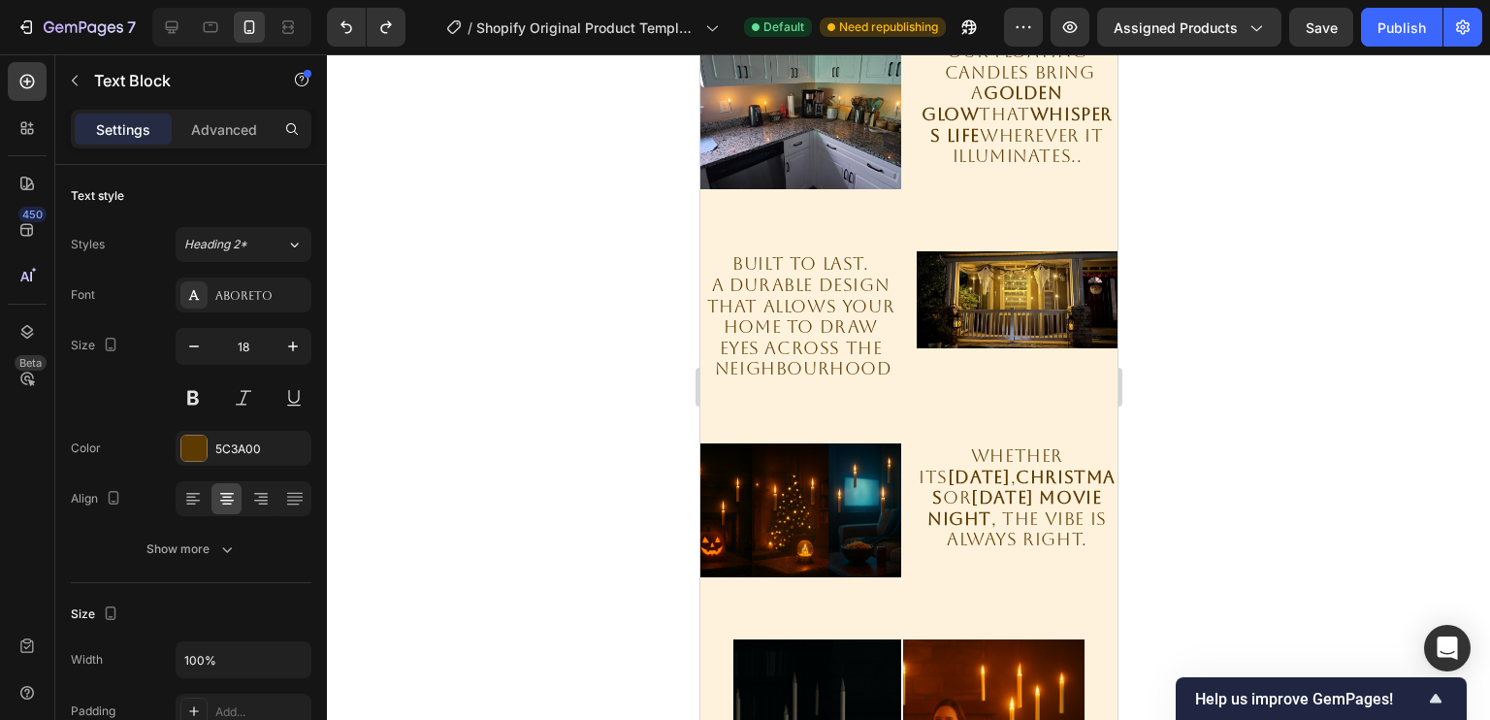
click at [947, 449] on p "Whether its Halloween , Christmas or Saturday movie night , THE VIBE IS ALWAYS …" at bounding box center [1016, 497] width 197 height 105
drag, startPoint x: 943, startPoint y: 449, endPoint x: 1075, endPoint y: 443, distance: 132.0
click at [1075, 445] on p "Whether its Halloween , Christmas or Saturday movie night , THE VIBE IS ALWAYS …" at bounding box center [1016, 497] width 197 height 105
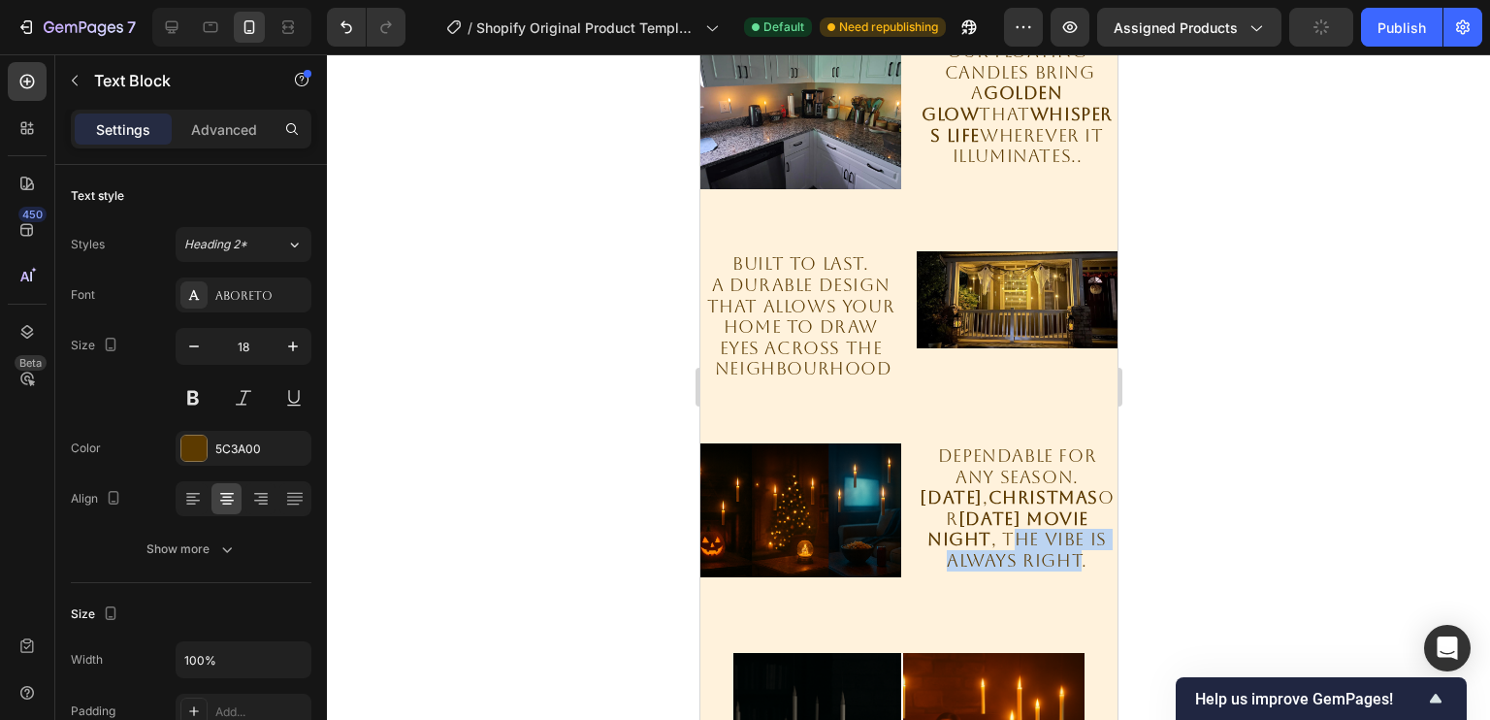
drag, startPoint x: 997, startPoint y: 556, endPoint x: 1068, endPoint y: 573, distance: 72.9
click at [1068, 571] on p "DEPENDABLE FOR ANY SEASON. Halloween , Christmas or Saturday movie night , THE …" at bounding box center [1016, 508] width 197 height 126
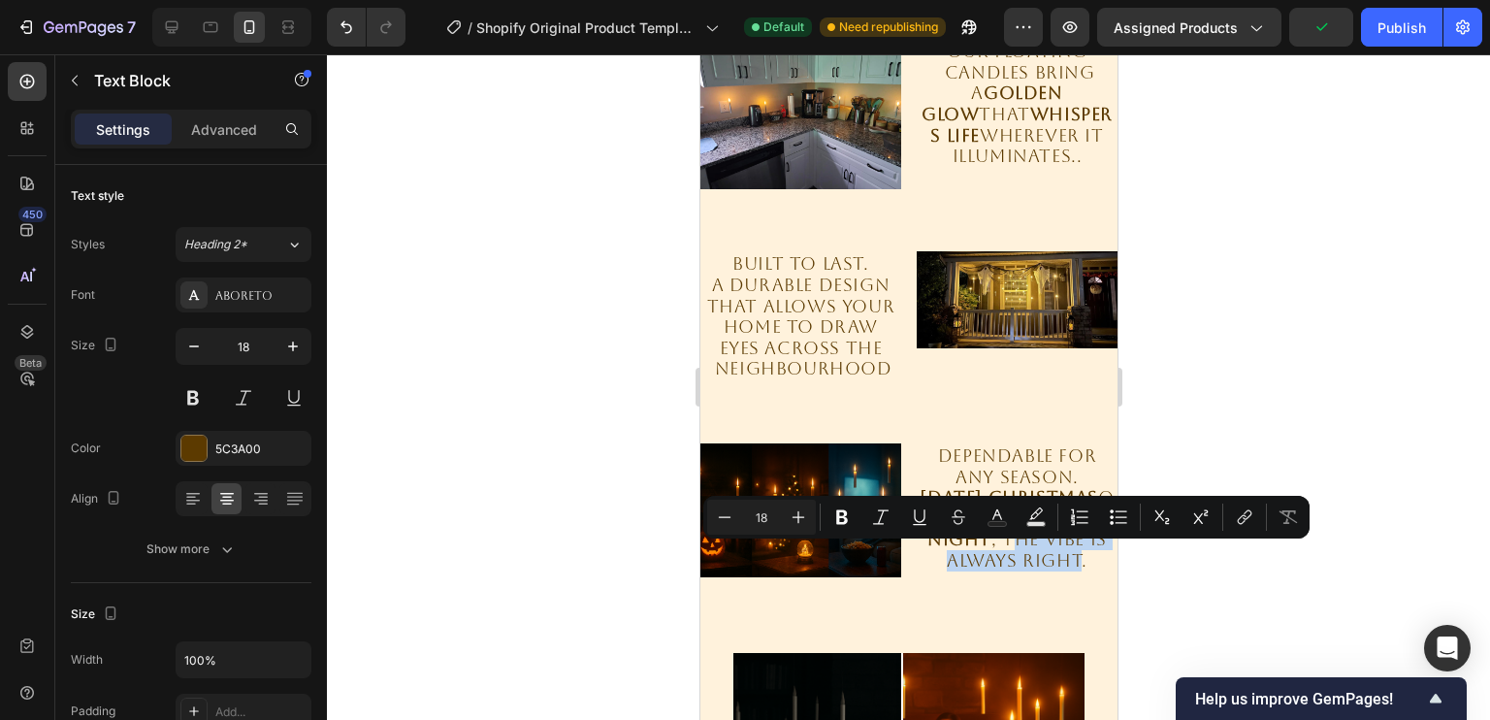
click at [1068, 571] on p "DEPENDABLE FOR ANY SEASON. Halloween , Christmas or Saturday movie night , THE …" at bounding box center [1016, 508] width 197 height 126
drag, startPoint x: 1071, startPoint y: 581, endPoint x: 990, endPoint y: 554, distance: 85.0
click at [990, 554] on p "DEPENDABLE FOR ANY SEASON. Halloween , Christmas or Saturday movie night , THE …" at bounding box center [1016, 508] width 197 height 126
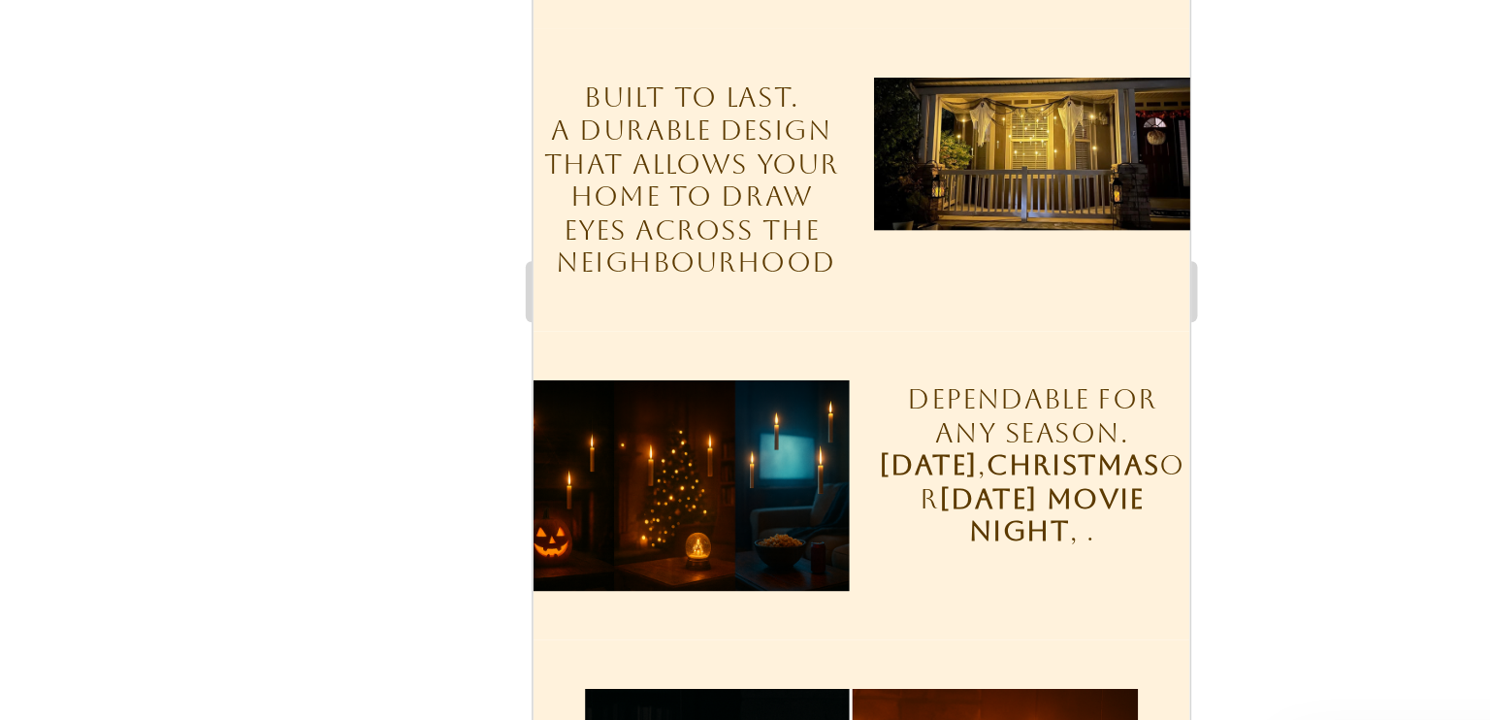
drag, startPoint x: 760, startPoint y: 167, endPoint x: 866, endPoint y: 161, distance: 105.9
drag, startPoint x: 866, startPoint y: 161, endPoint x: 836, endPoint y: 187, distance: 39.9
click at [836, 187] on p "DEPENDABLE FOR ANY SEASON. Halloween , Christmas or Saturday movie night , ." at bounding box center [848, 211] width 197 height 105
click at [813, 187] on p "DEPENDABLE FOR ANY SEASON. Halloween , Christmas or Saturday movie night , ." at bounding box center [848, 211] width 197 height 105
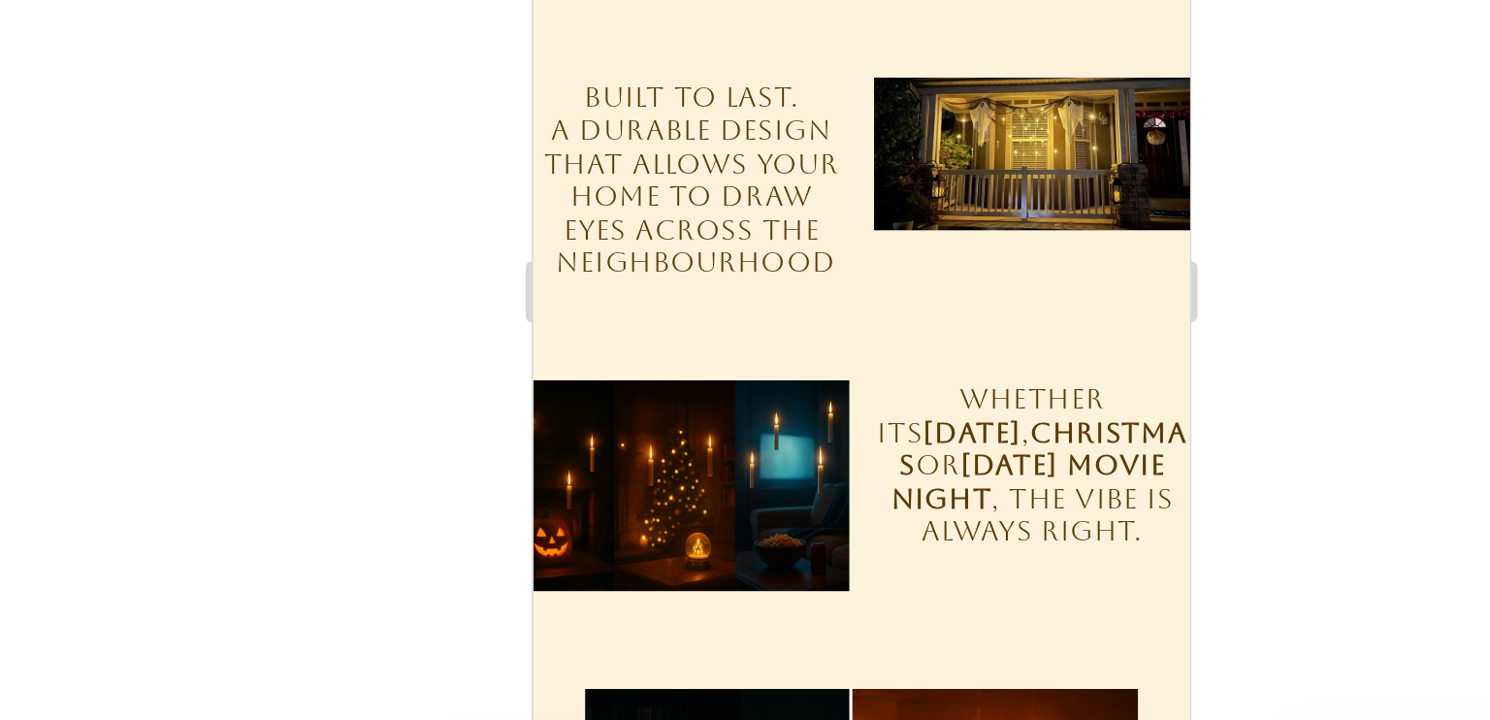
click at [910, 189] on p "Whether its Halloween , Christmas or Saturday movie night , THE VIBE IS ALWAYS …" at bounding box center [848, 211] width 197 height 105
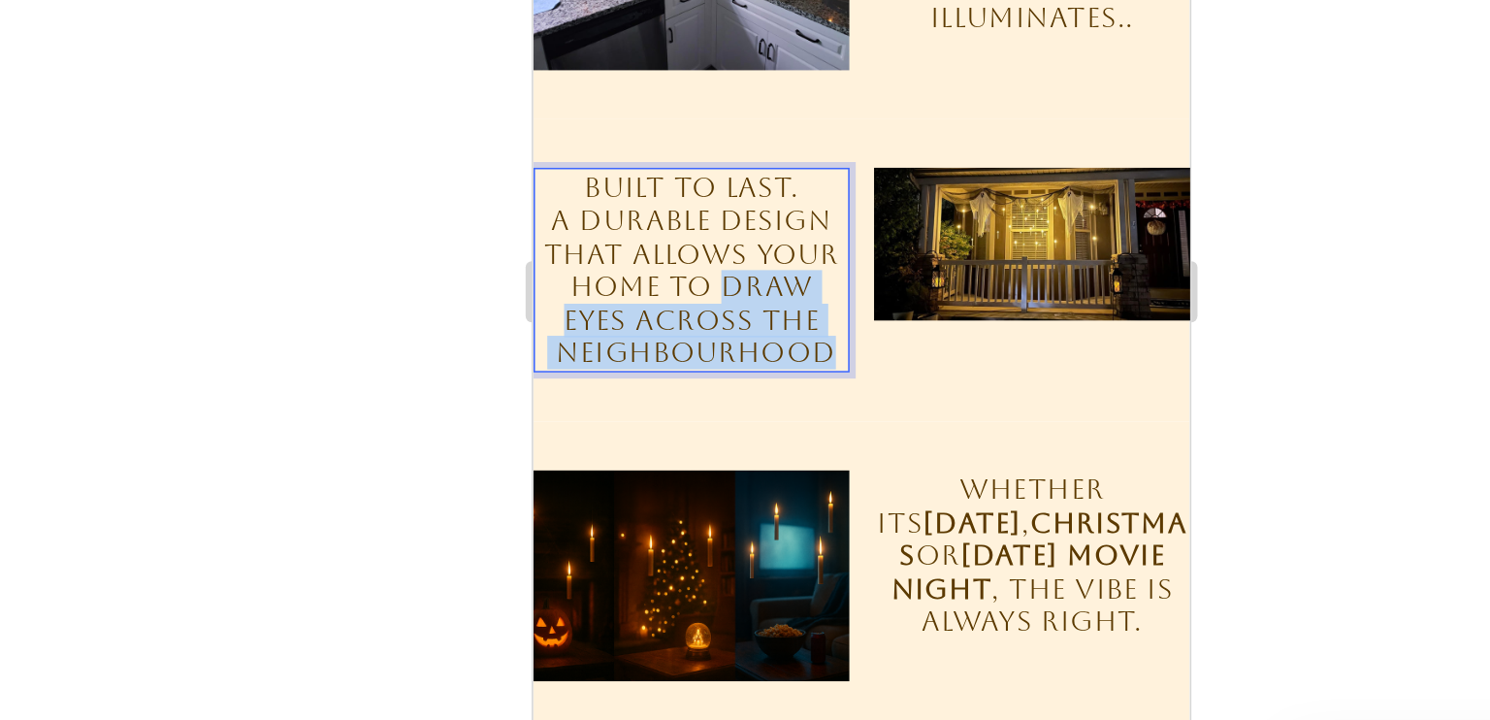
drag, startPoint x: 649, startPoint y: 95, endPoint x: 713, endPoint y: 139, distance: 77.5
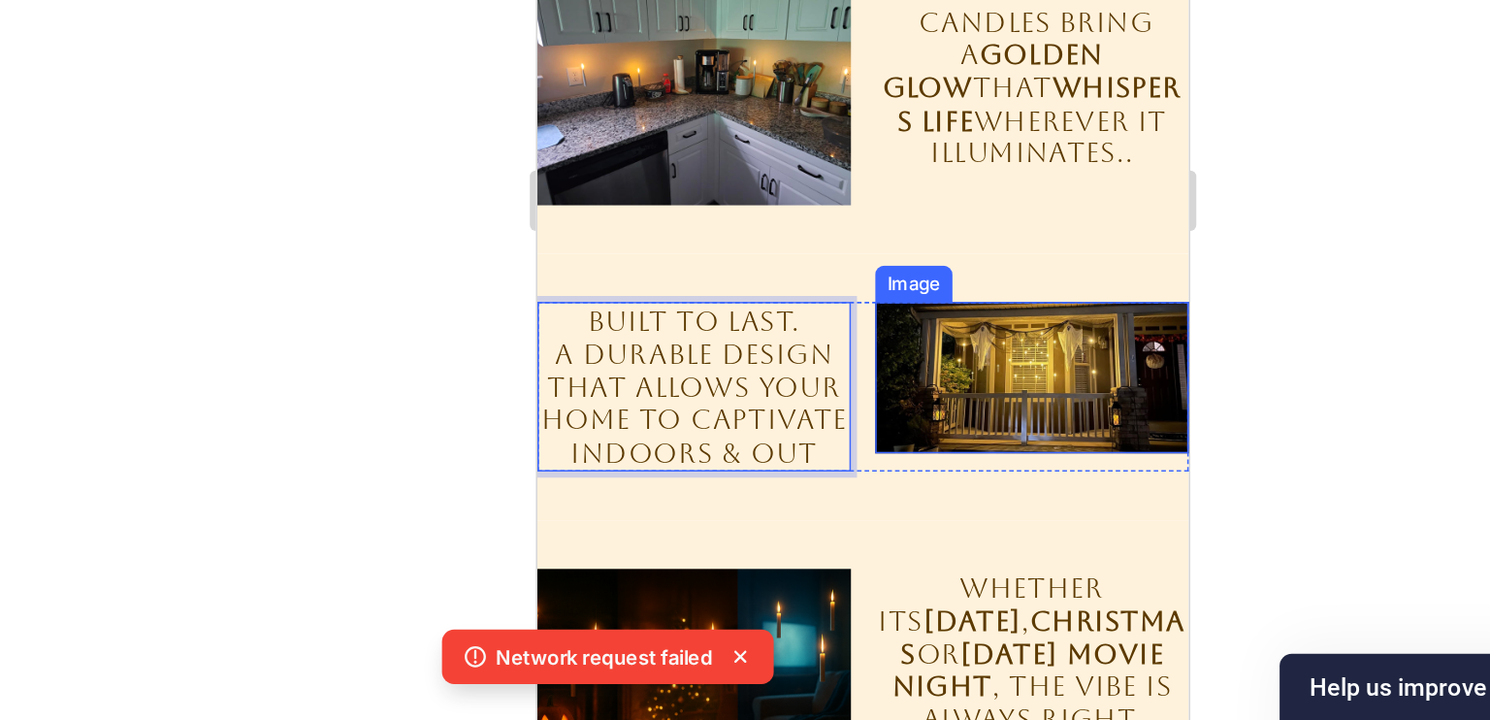
scroll to position [0, 0]
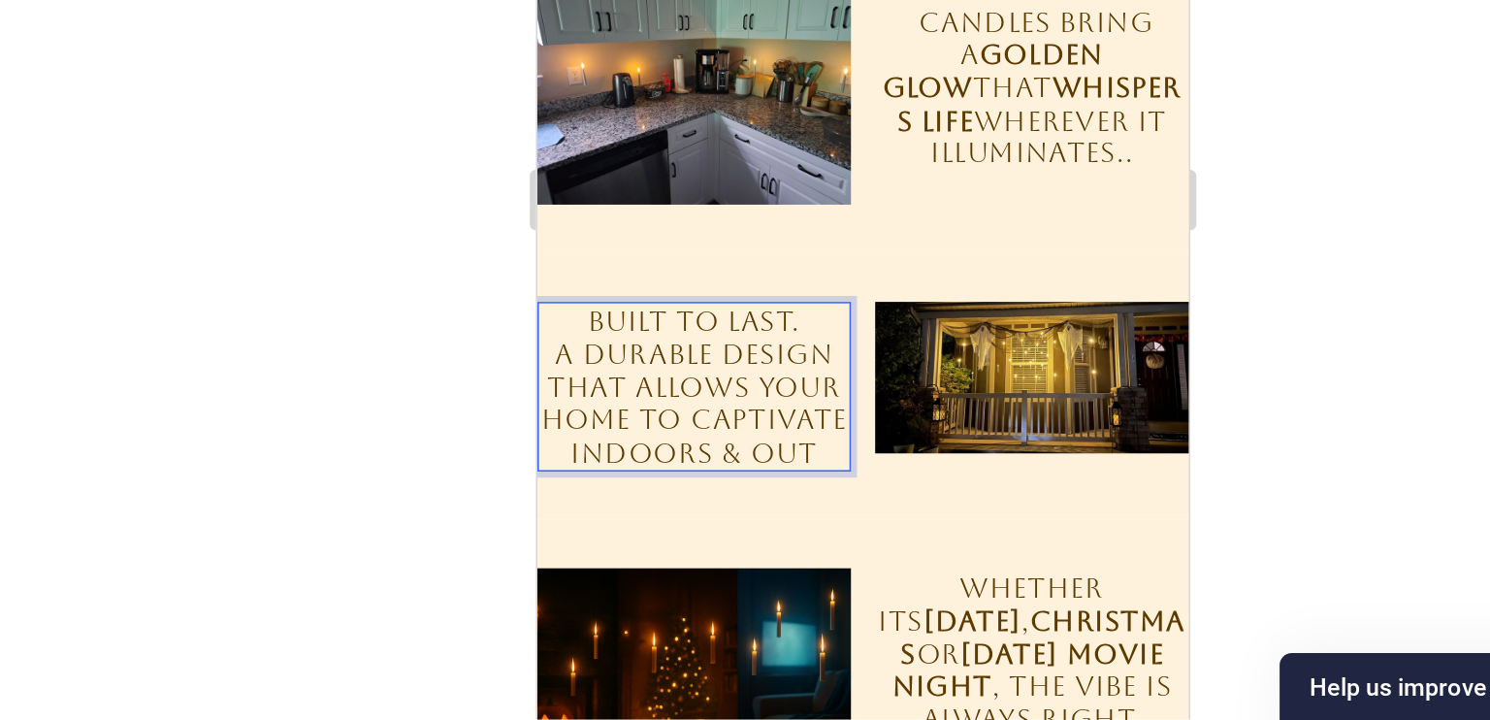
click at [681, 170] on p "a DURABLE DESIGN that allows your home to CAPTIVATE INDOORS & OUT" at bounding box center [636, 143] width 197 height 83
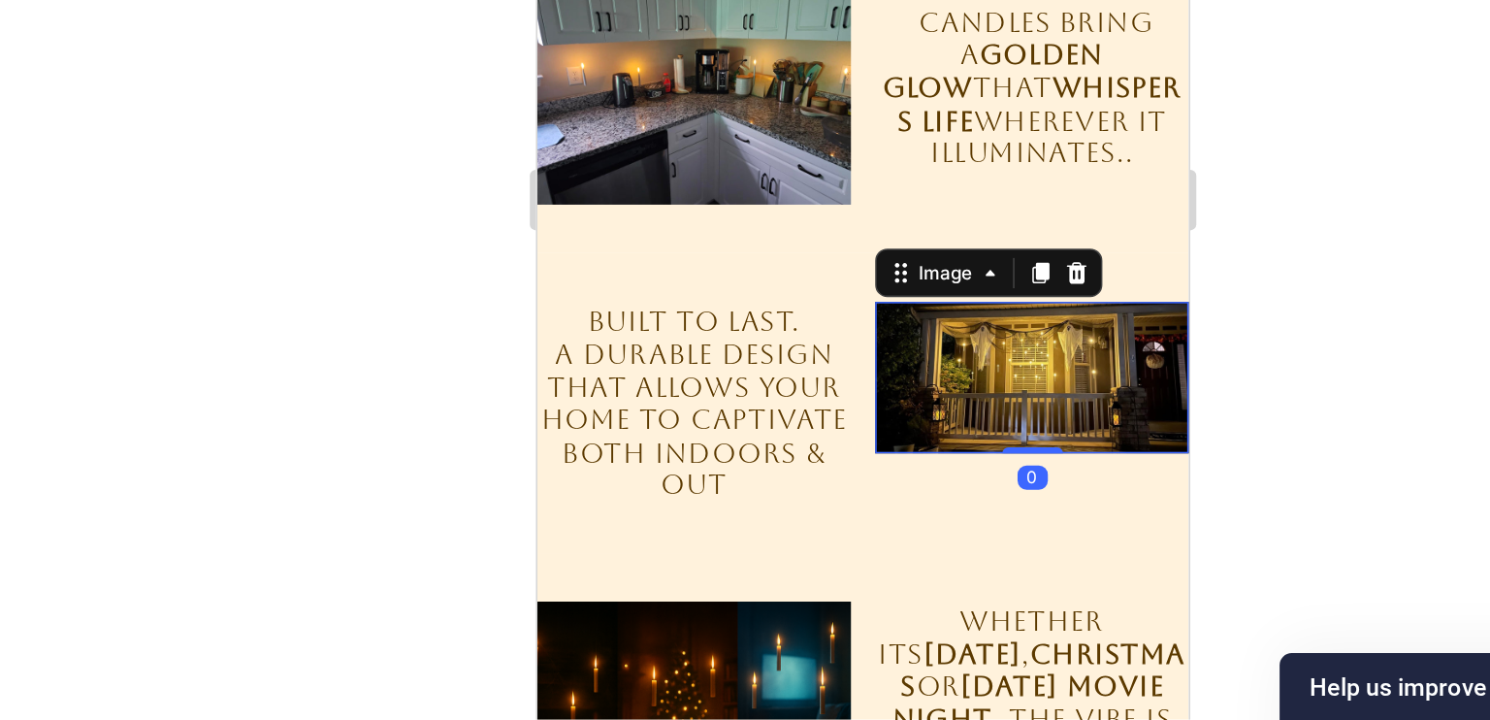
click at [764, 157] on img at bounding box center [853, 127] width 201 height 97
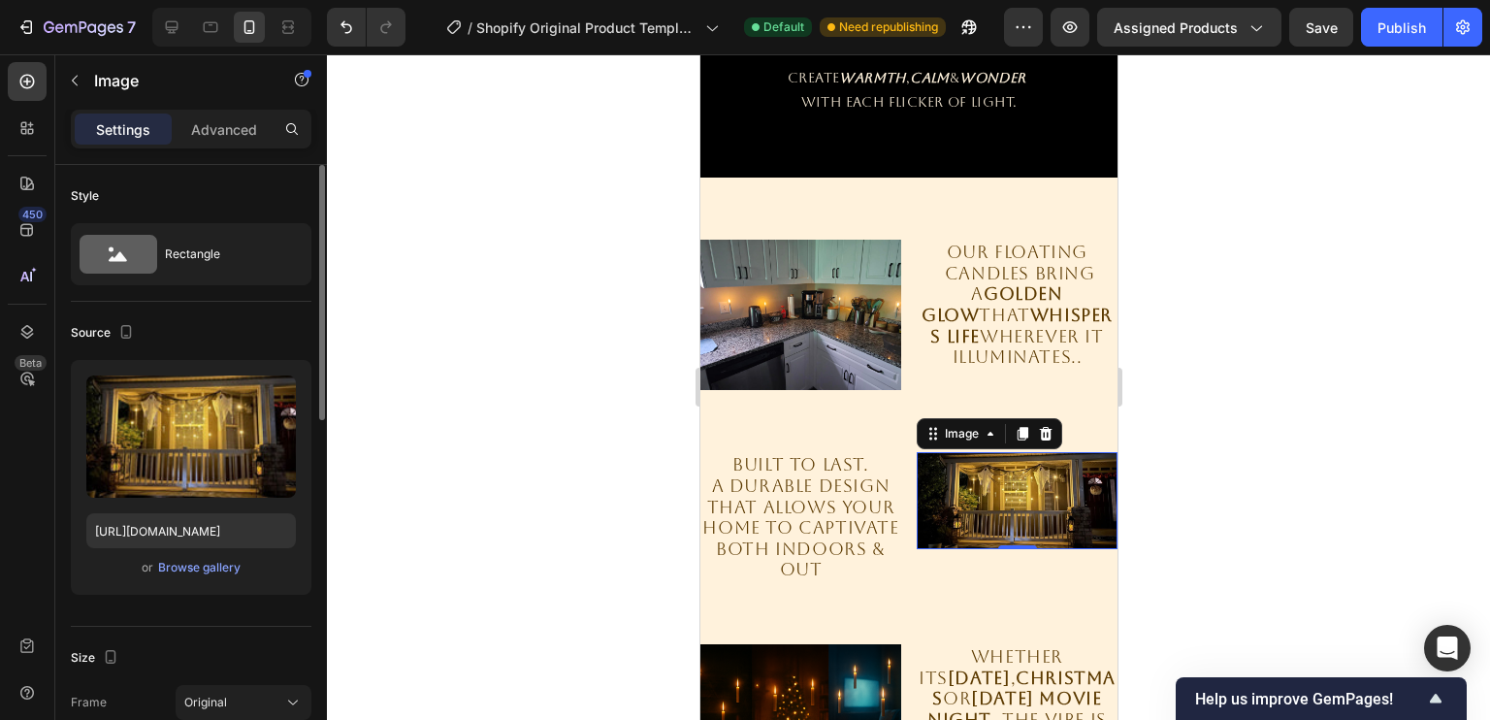
scroll to position [301, 0]
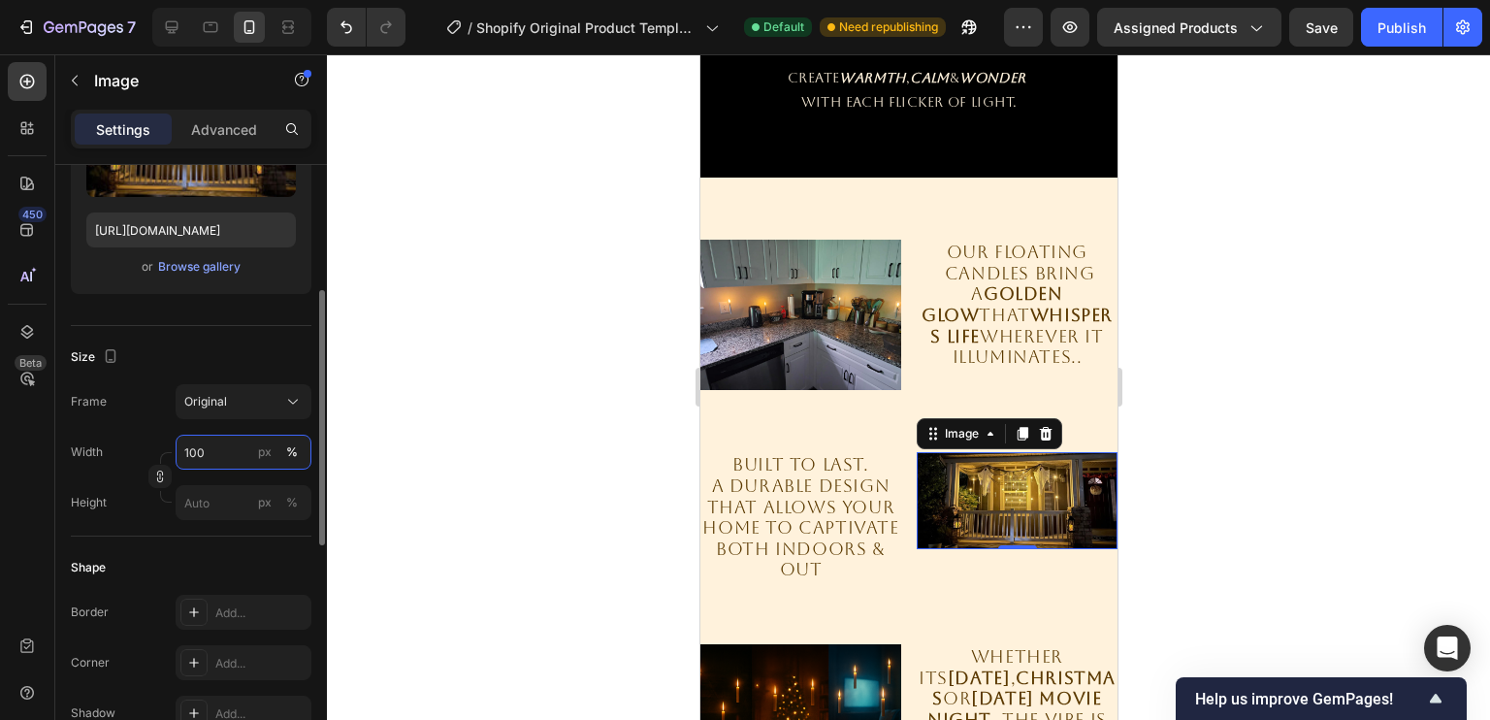
click at [212, 454] on input "100" at bounding box center [244, 452] width 136 height 35
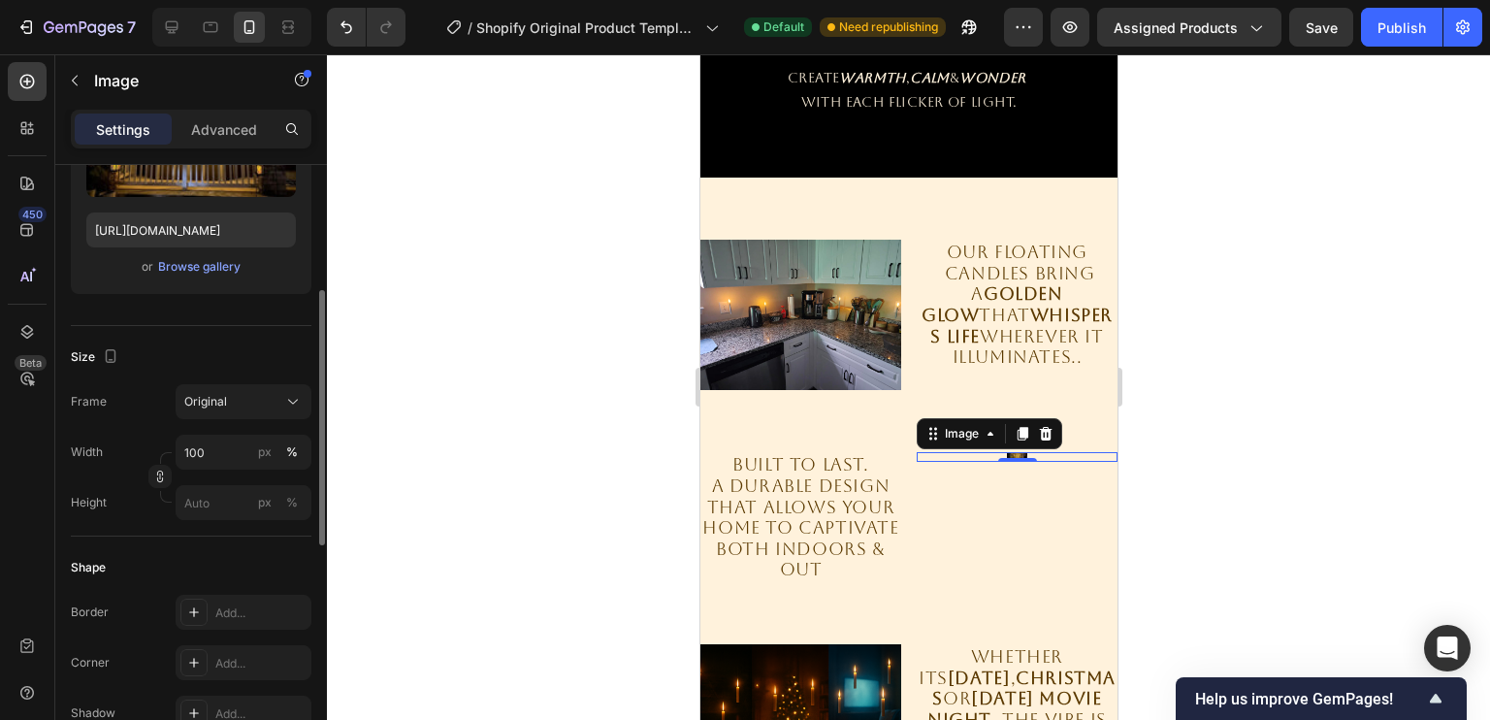
click at [260, 359] on div "Size" at bounding box center [191, 356] width 241 height 31
click at [244, 418] on div "Frame Original Width 100 px % Height px %" at bounding box center [191, 452] width 241 height 136
click at [251, 403] on div "Original" at bounding box center [231, 401] width 95 height 17
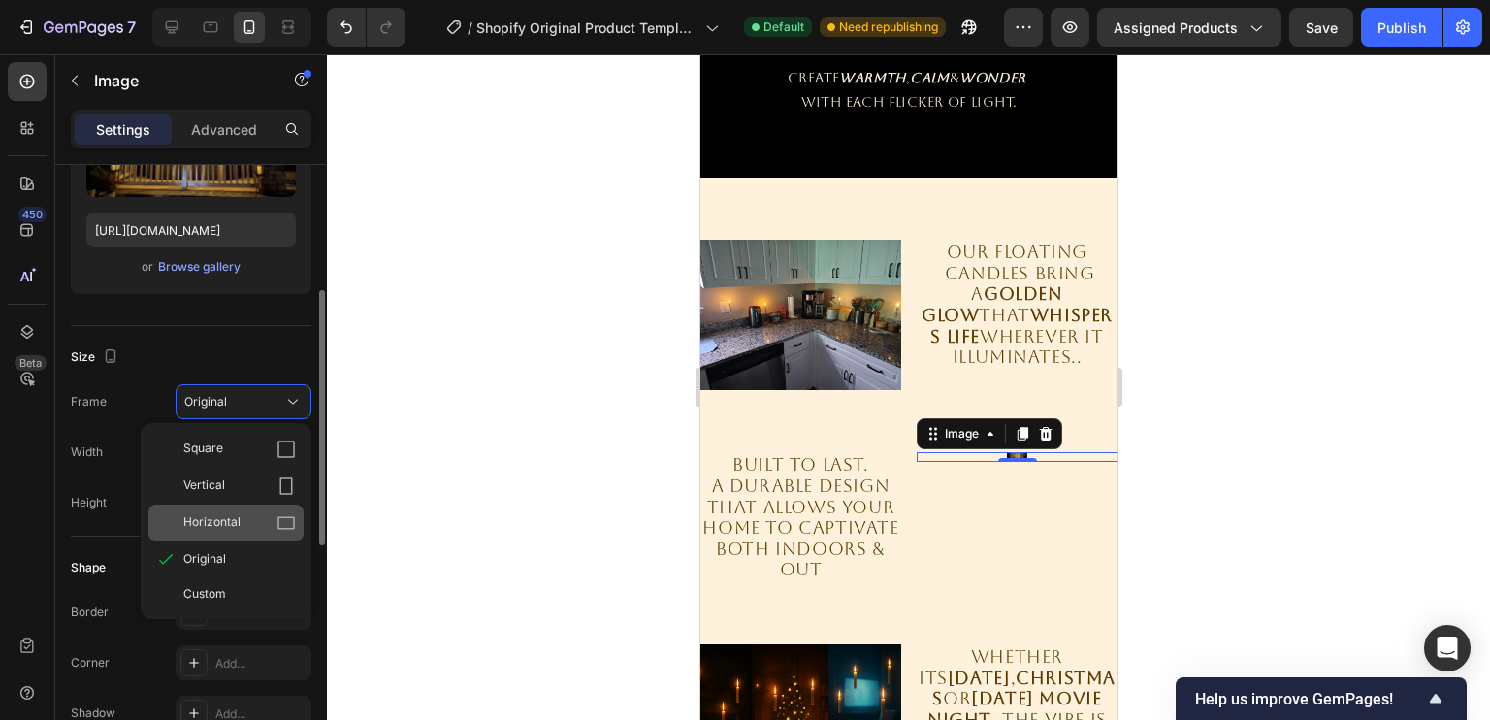
click at [275, 507] on div "Horizontal" at bounding box center [225, 522] width 155 height 37
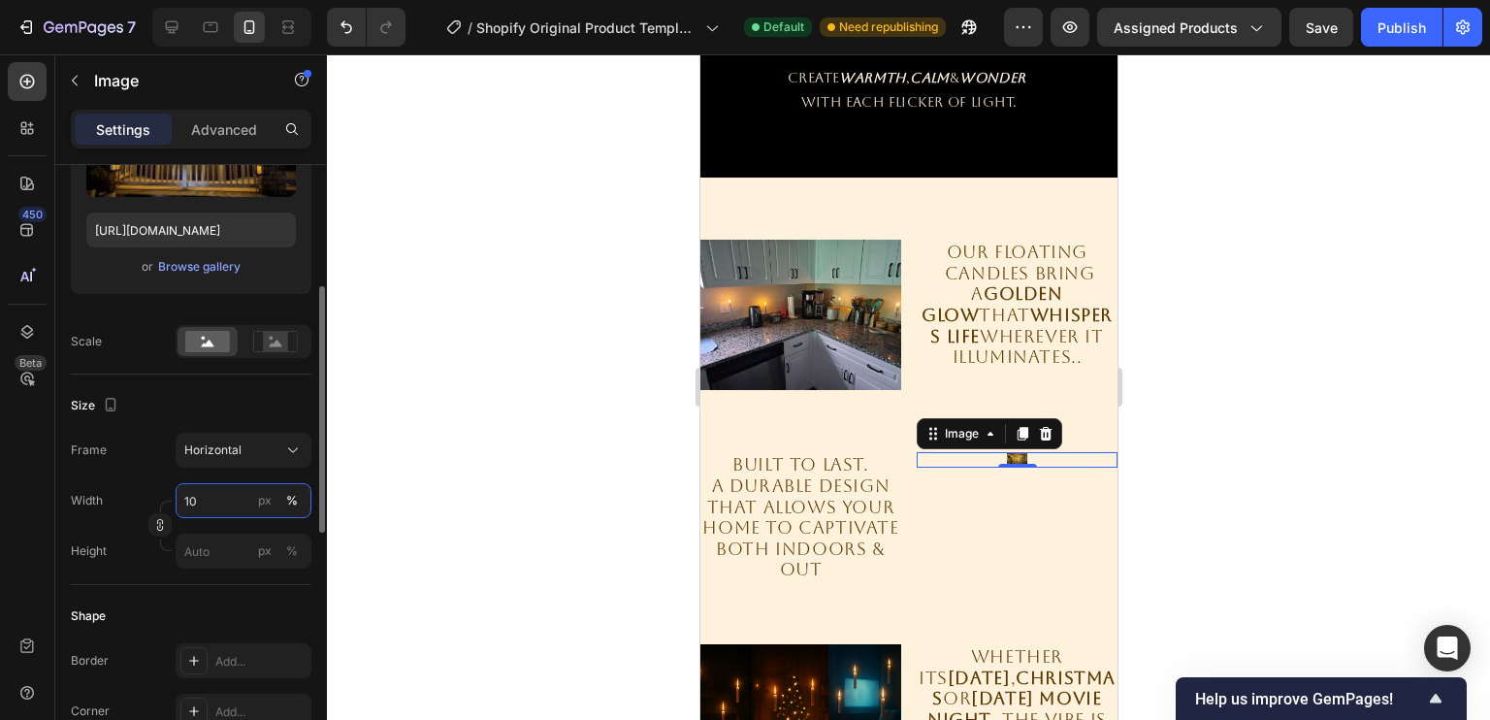
click at [234, 498] on input "10" at bounding box center [244, 500] width 136 height 35
type input "10"
type input "8"
type input "100"
type input "75"
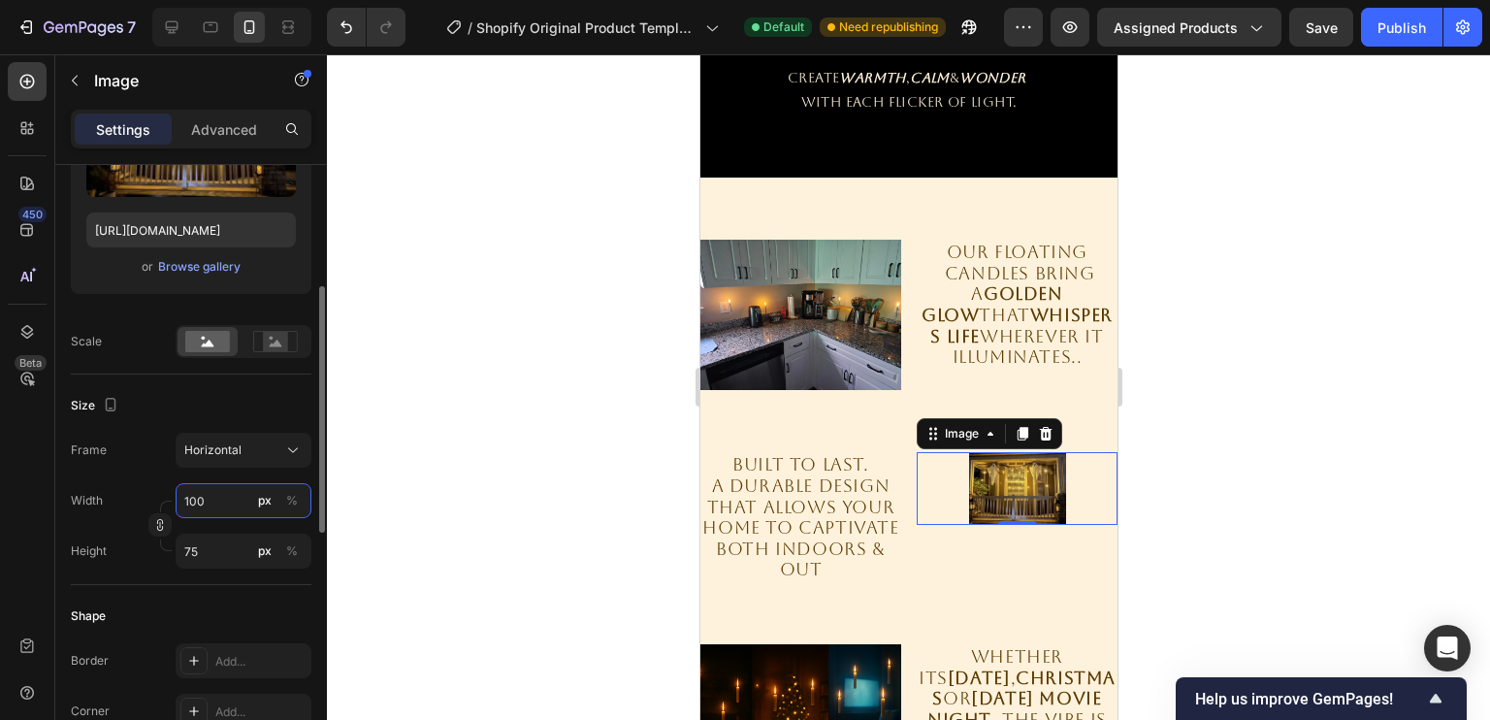
type input "100"
click at [167, 480] on div "Frame Horizontal Width 100 px % Height 75 px %" at bounding box center [191, 501] width 241 height 136
click at [227, 457] on span "Horizontal" at bounding box center [212, 449] width 57 height 17
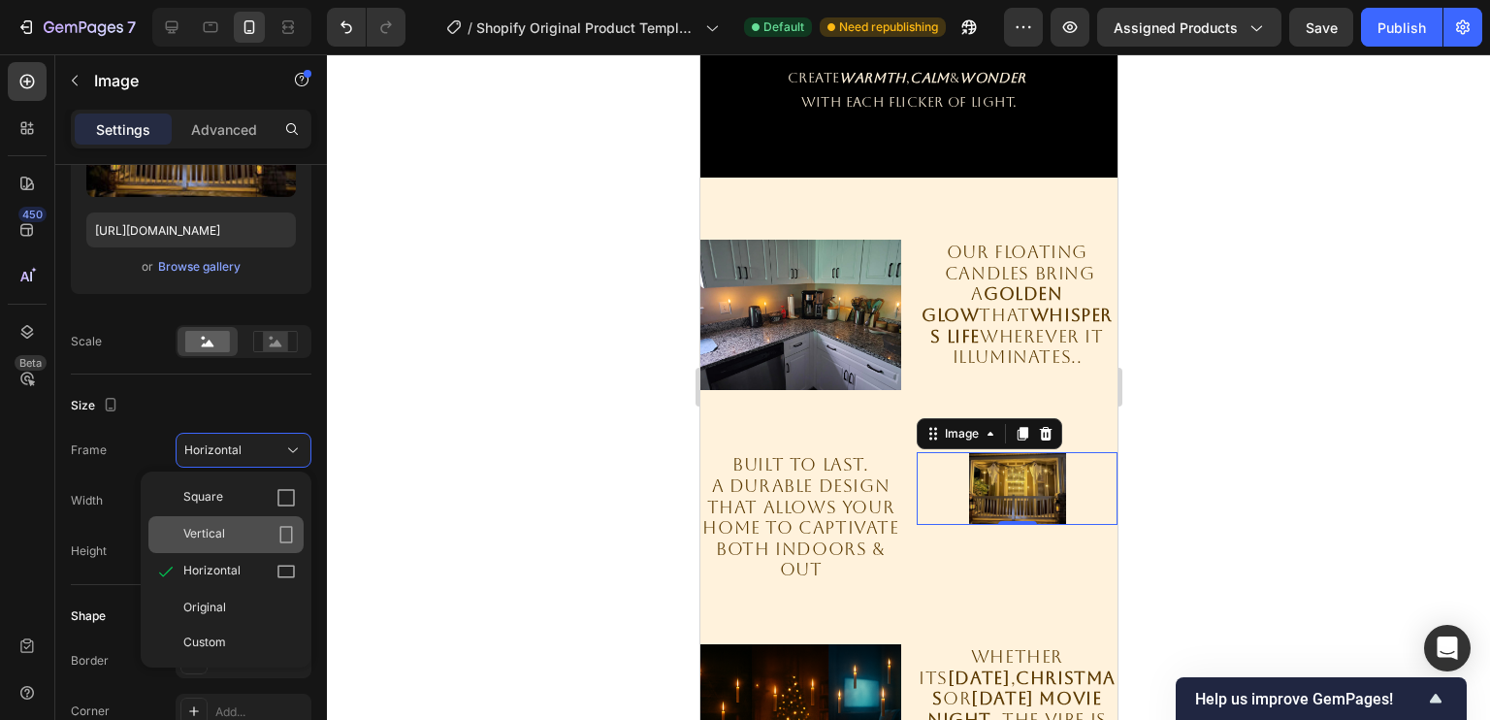
click at [248, 525] on div "Vertical" at bounding box center [239, 534] width 113 height 19
type input "133"
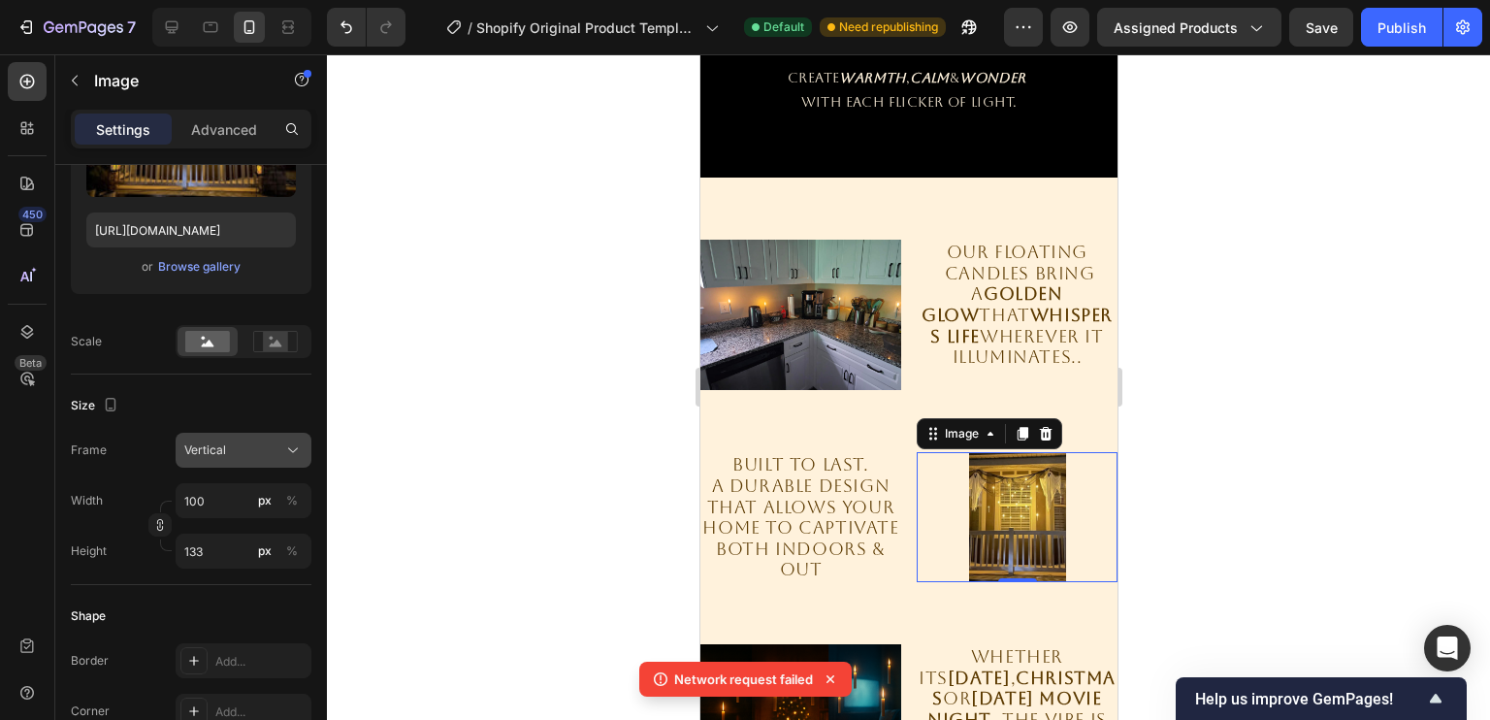
click at [272, 454] on div "Vertical" at bounding box center [231, 449] width 95 height 17
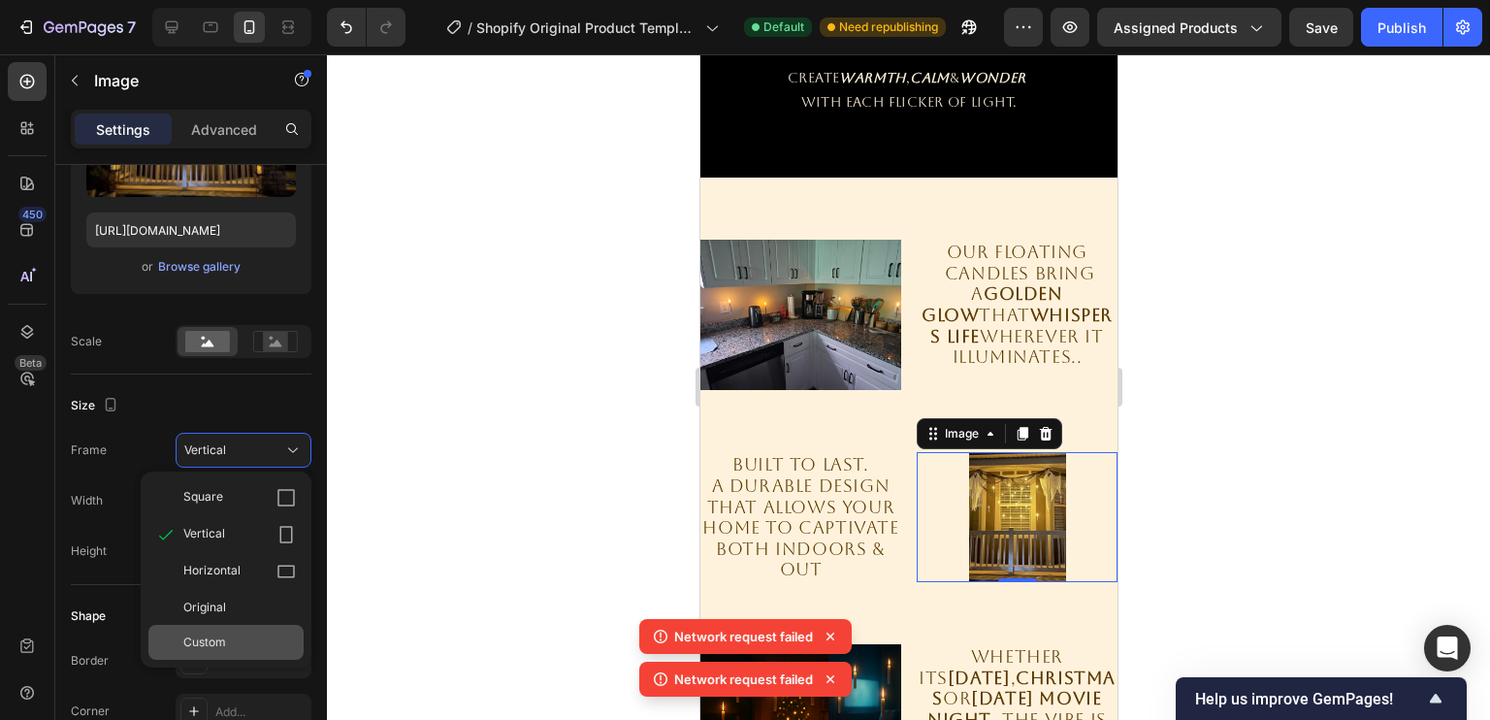
click at [243, 630] on div "Custom" at bounding box center [225, 642] width 155 height 35
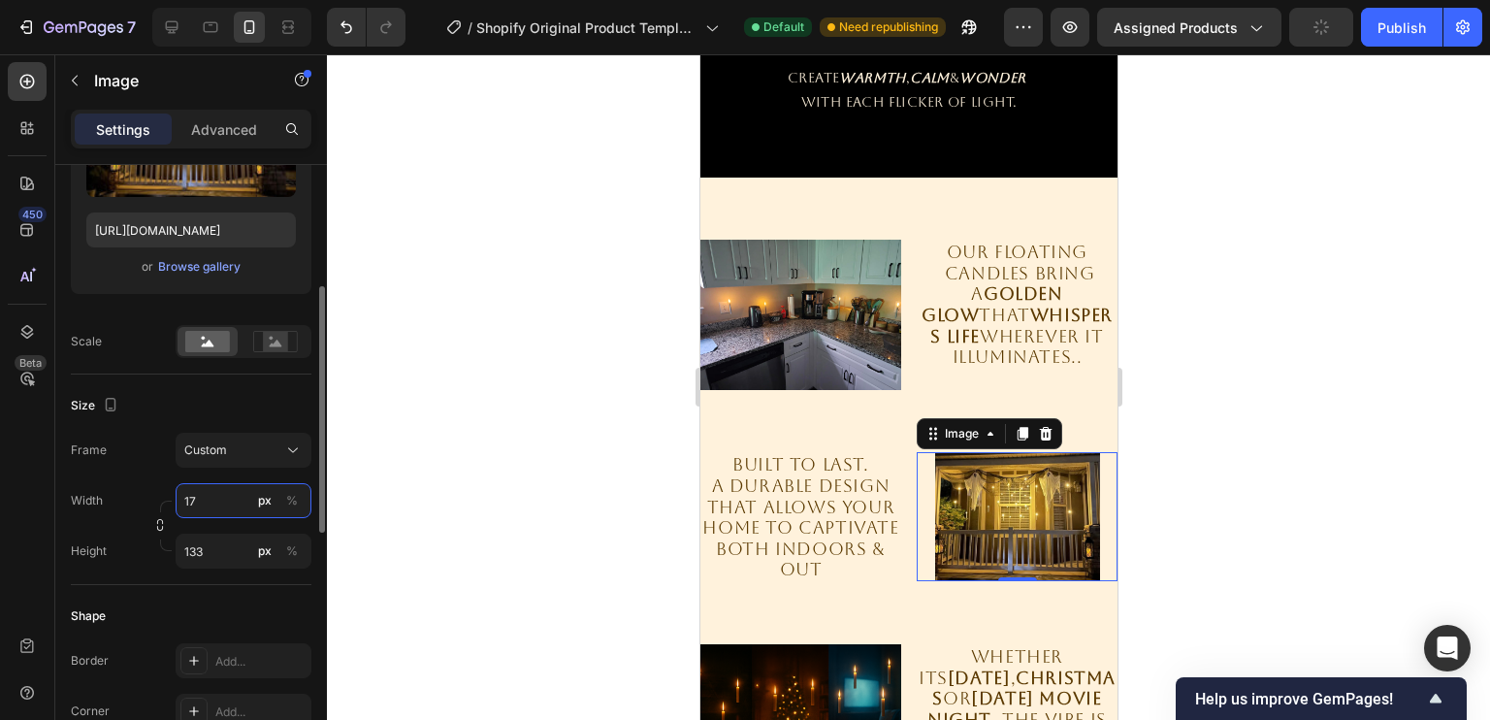
type input "1"
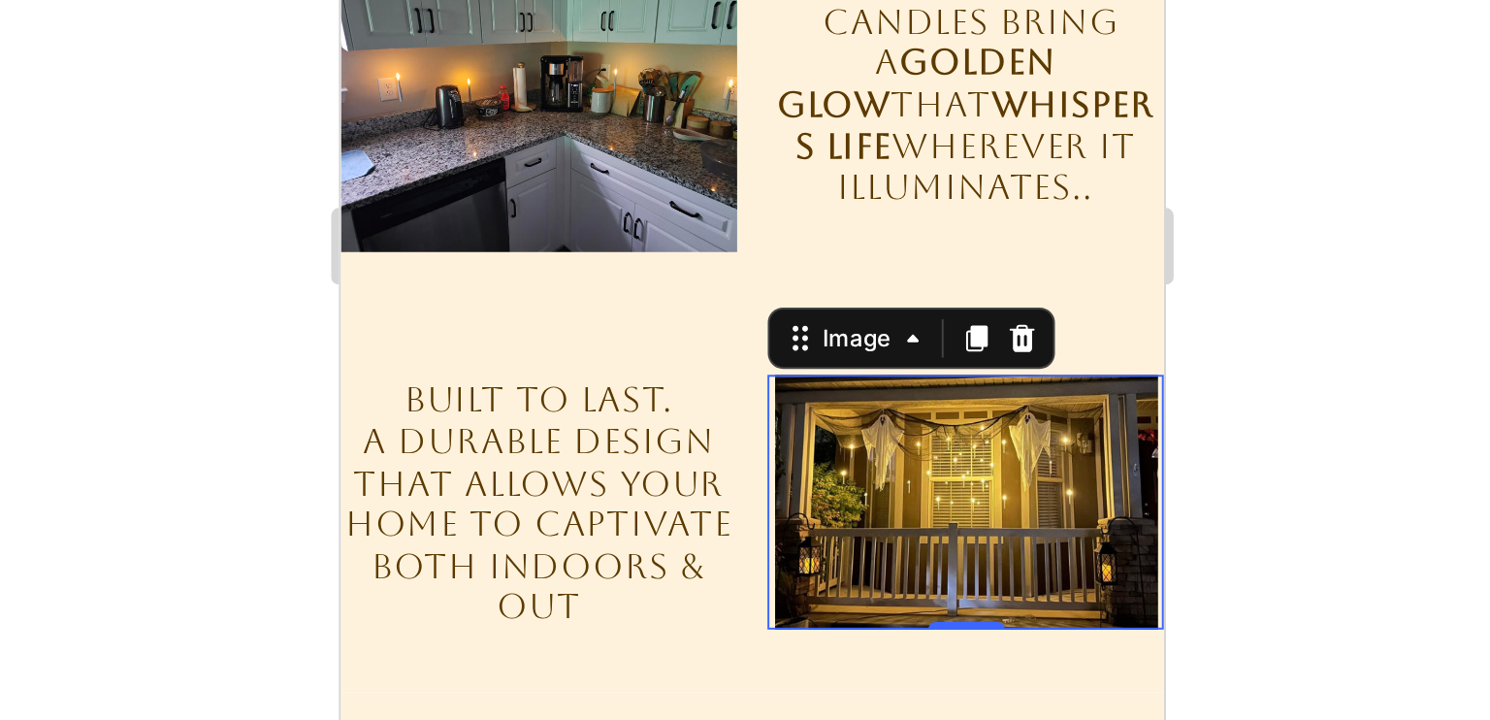
type input "200"
drag, startPoint x: 1168, startPoint y: 509, endPoint x: 1180, endPoint y: 522, distance: 17.8
click at [1180, 522] on div at bounding box center [908, 386] width 1163 height 665
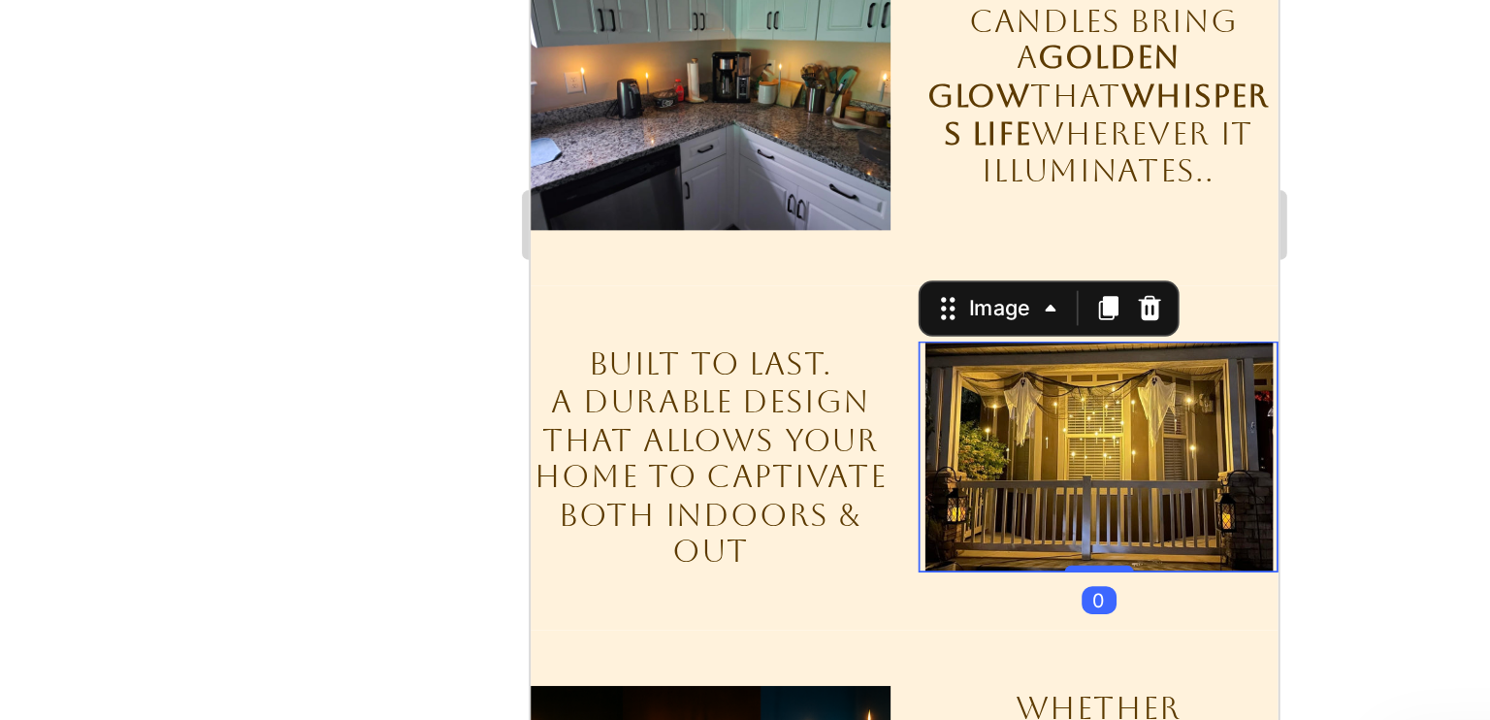
click at [868, 60] on img at bounding box center [847, 91] width 194 height 129
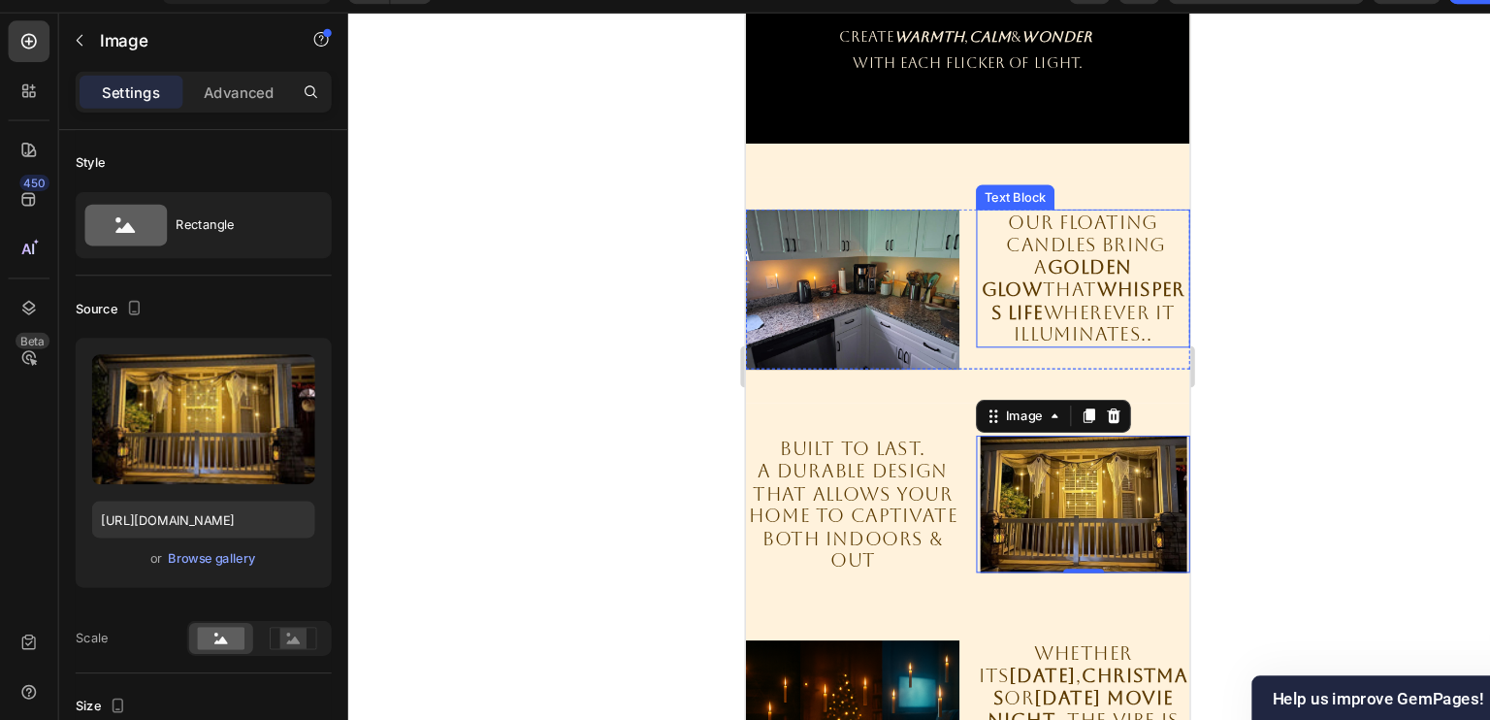
click at [1117, 308] on p "Our floating candles bring a golden glow that whispers life wherever it illumin…" at bounding box center [1061, 262] width 197 height 126
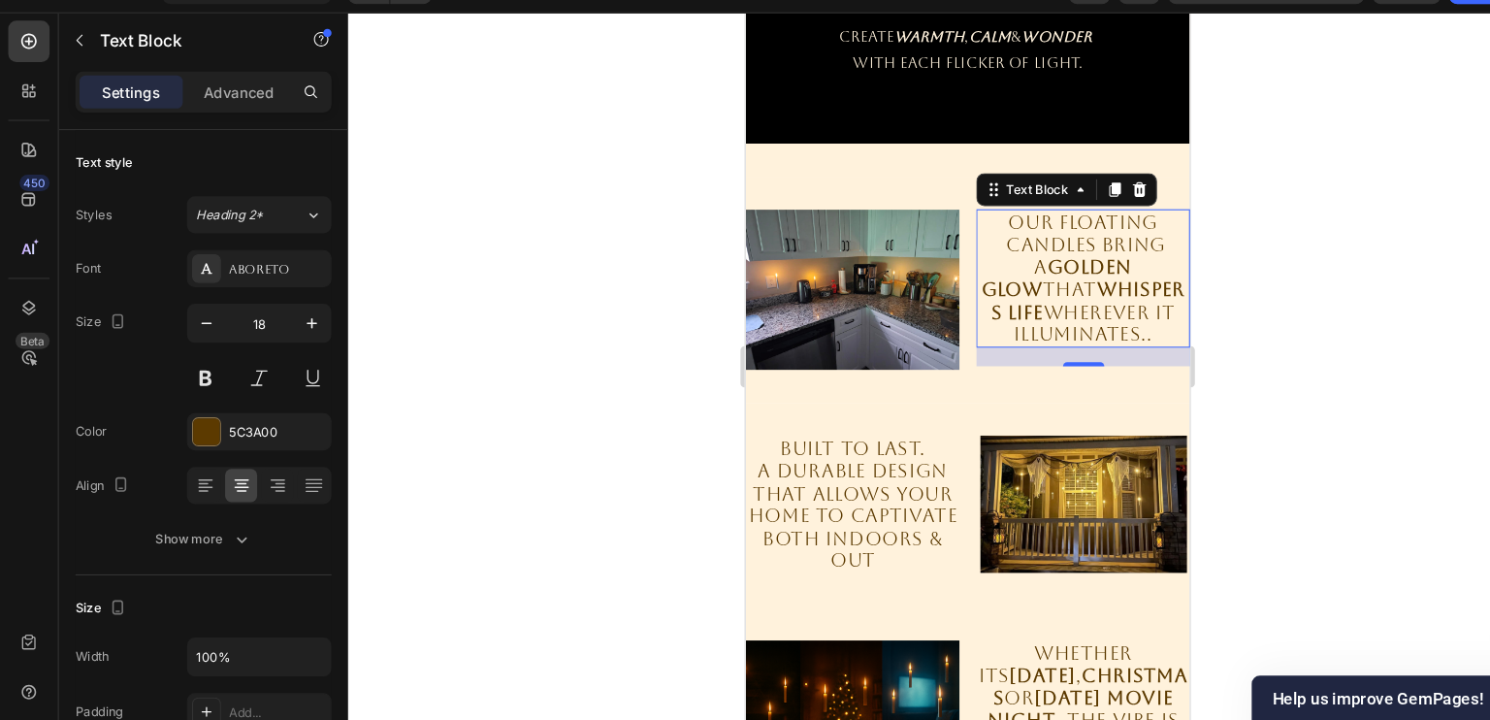
click at [1020, 336] on div "18" at bounding box center [1061, 335] width 201 height 17
click at [1053, 336] on div "18" at bounding box center [1061, 335] width 201 height 17
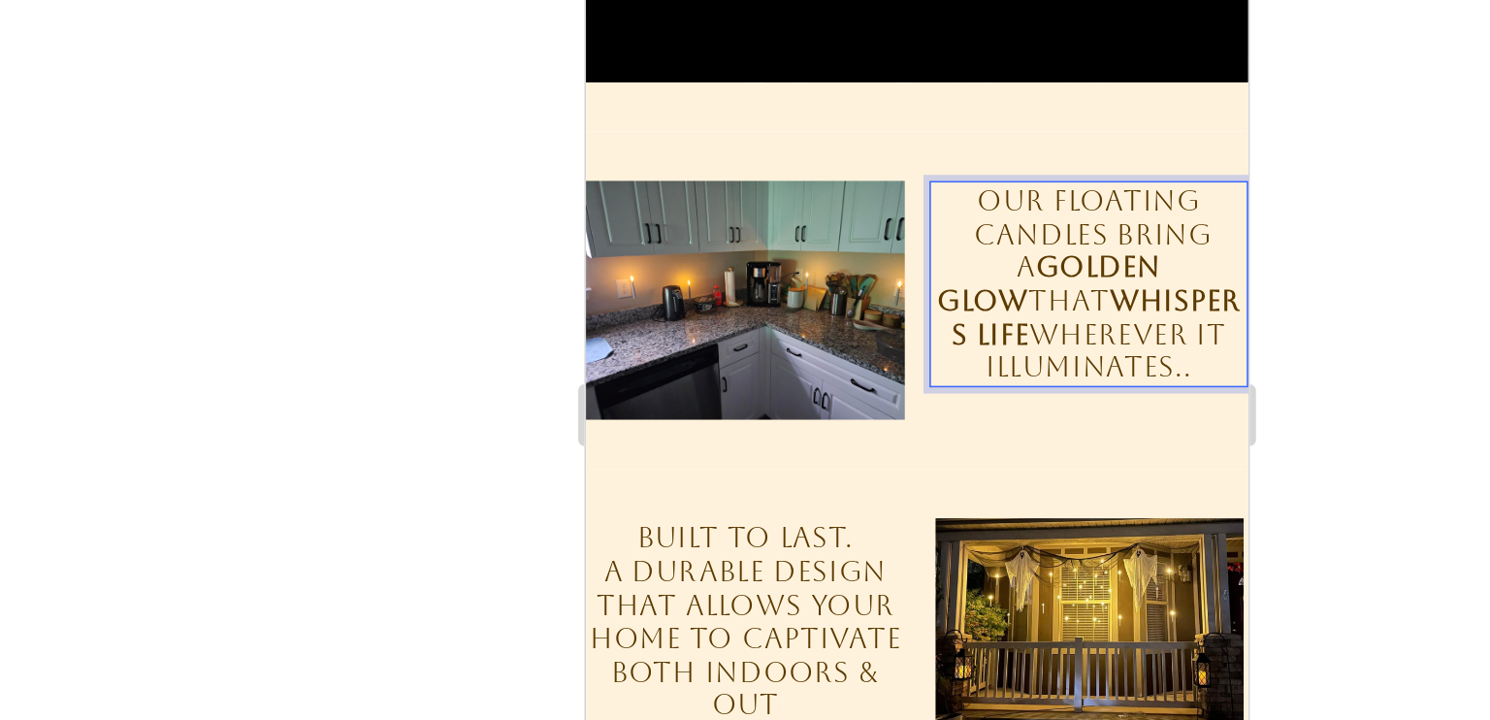
scroll to position [1963, 0]
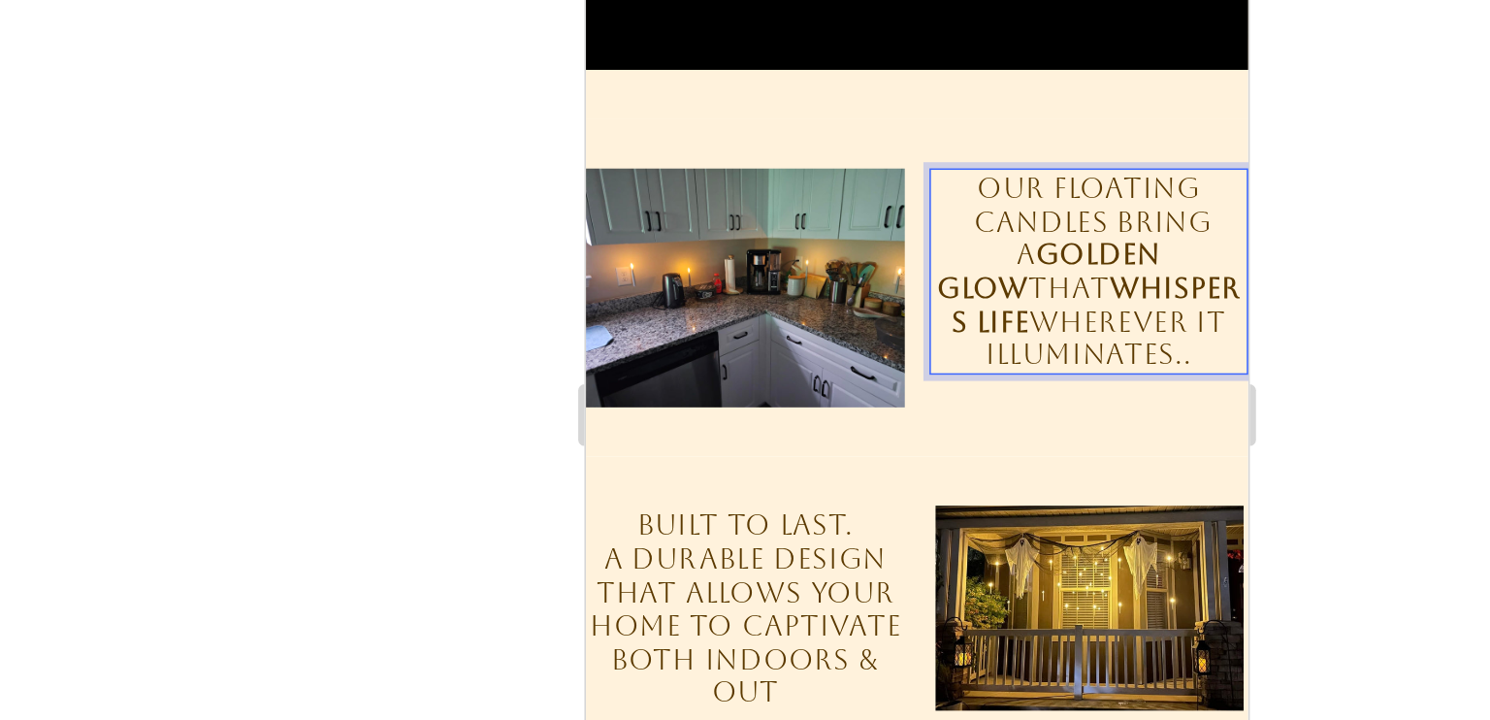
click at [873, 78] on p "Our floating candles bring a golden glow that whispers life wherever it illumin…" at bounding box center [901, 130] width 197 height 126
click at [867, 80] on p "Our floating candles bring a golden glow that whispers life wherever it illumin…" at bounding box center [901, 130] width 197 height 126
click at [931, 74] on p "Our FLAMELSS floating candles bring a golden glow that whispers life wherever i…" at bounding box center [901, 130] width 197 height 126
click at [942, 77] on p "Our FLAMELSS floating candles bring a golden glow that whispers life wherever i…" at bounding box center [901, 130] width 197 height 126
click at [939, 78] on p "Our FLAMELSS floating candles bring a golden glow that whispers life wherever i…" at bounding box center [901, 130] width 197 height 126
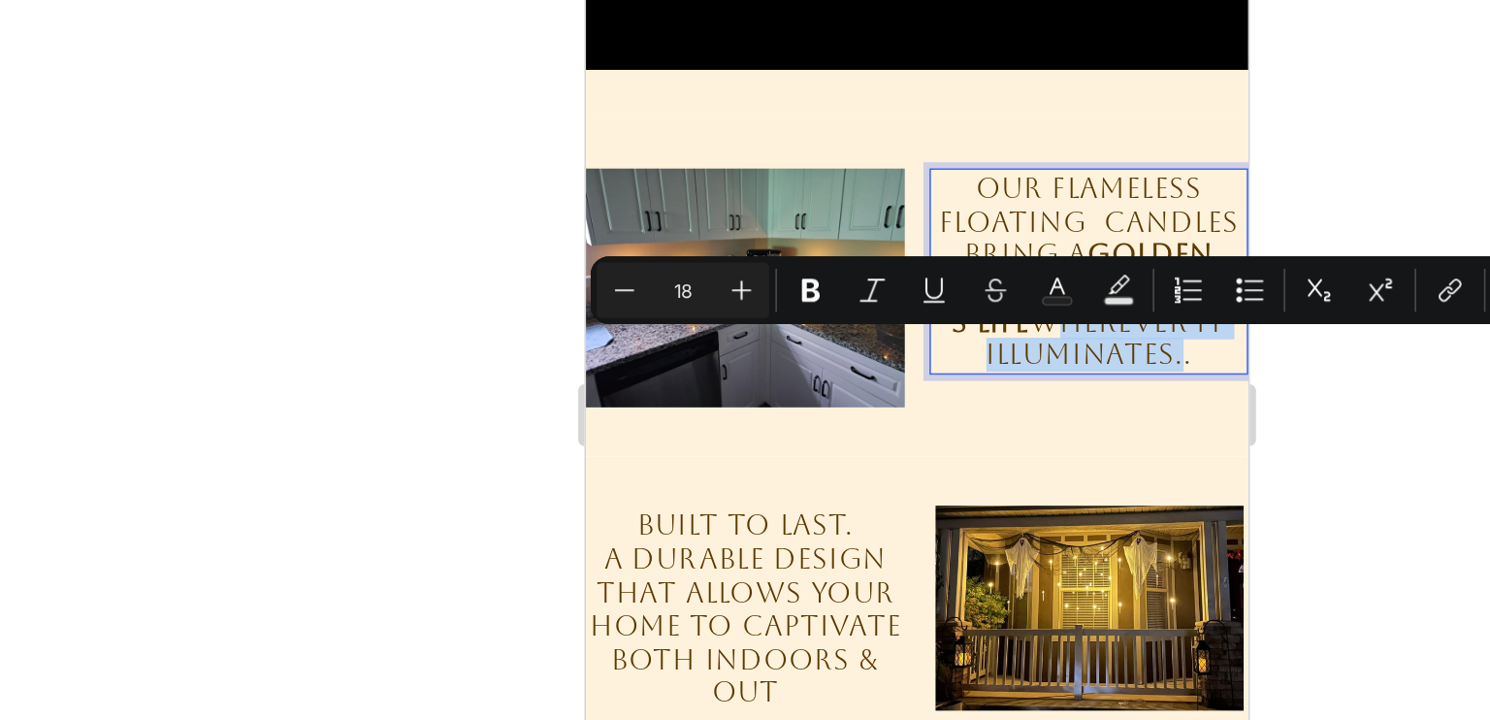
drag, startPoint x: 832, startPoint y: 181, endPoint x: 943, endPoint y: 204, distance: 112.8
click at [943, 193] on p "Our FLAMELESS floating candles bring a golden glow that whispers life wherever …" at bounding box center [901, 130] width 197 height 126
click at [841, 313] on icon "Editor contextual toolbar" at bounding box center [842, 309] width 12 height 15
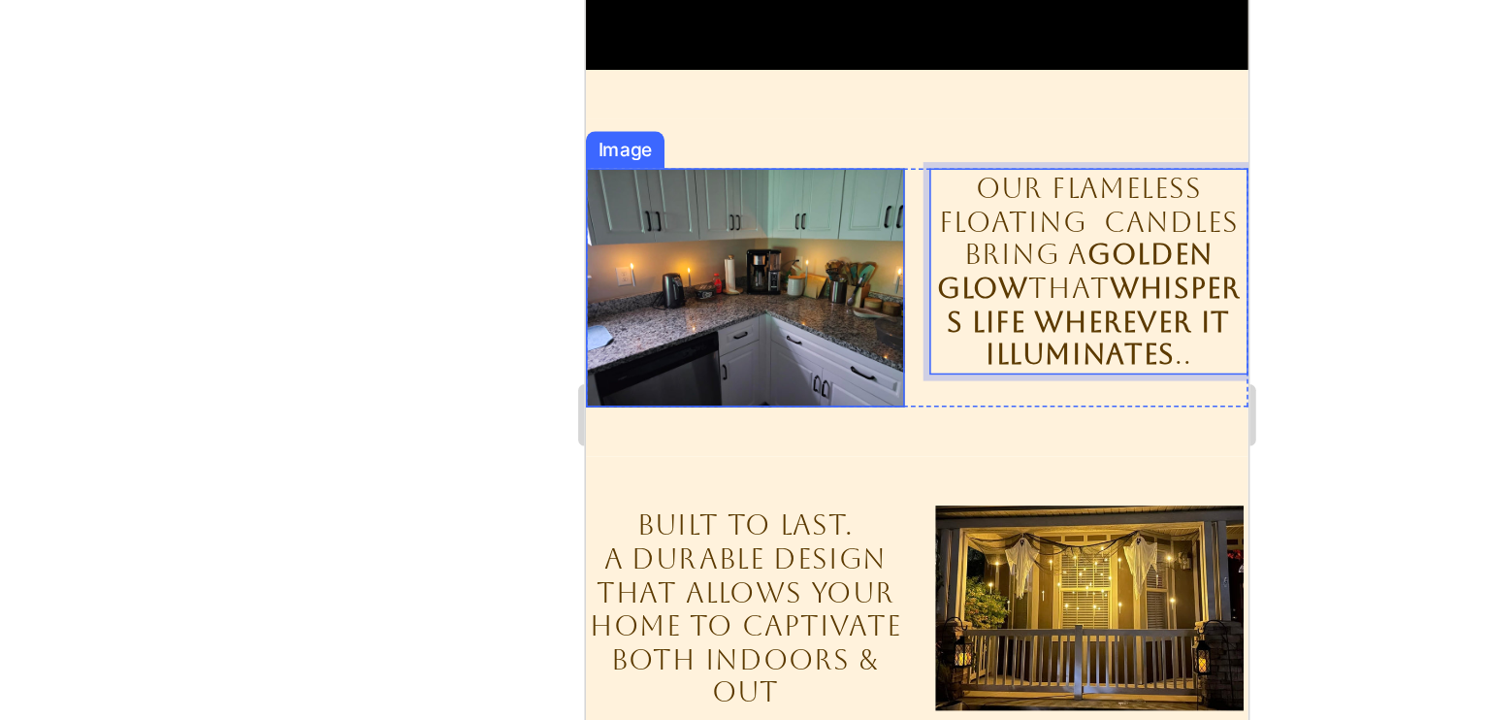
click at [756, 195] on img at bounding box center [685, 140] width 201 height 150
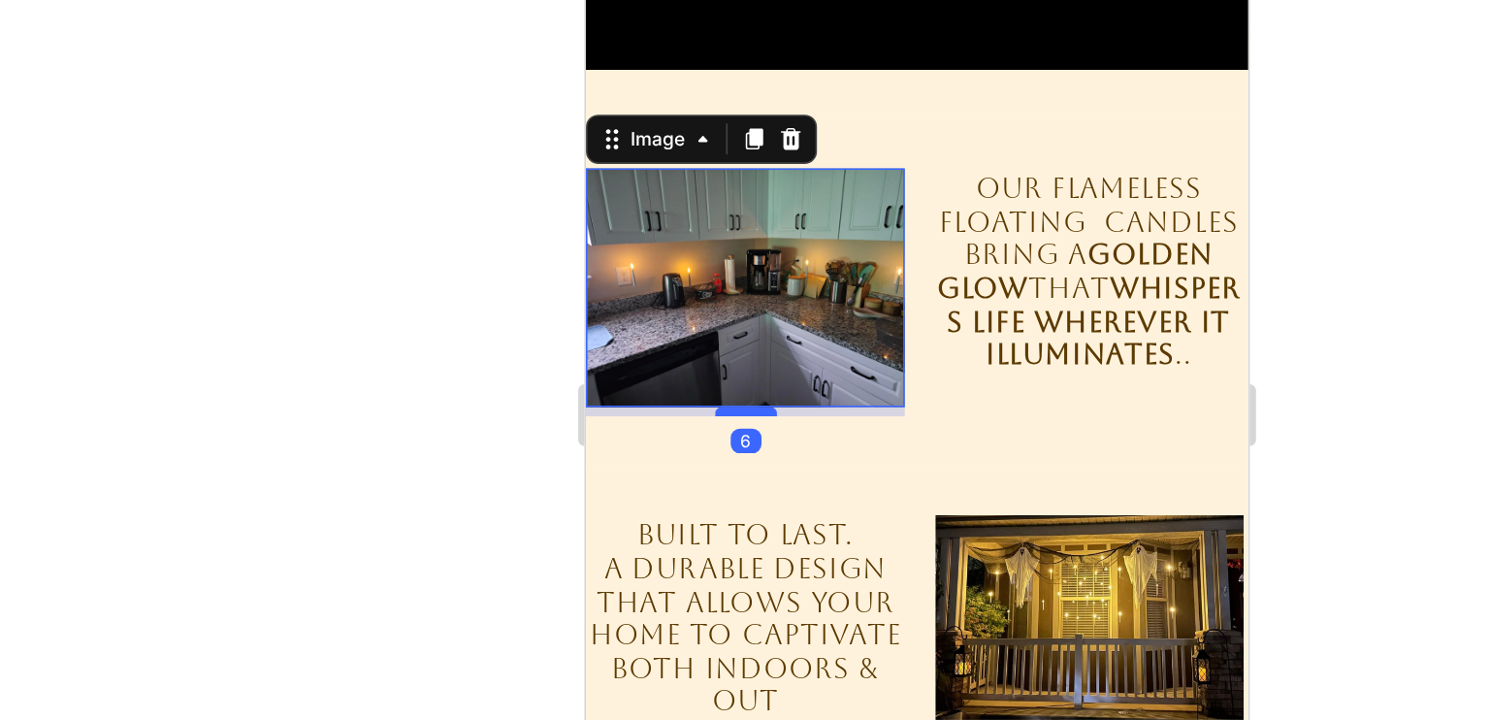
click at [694, 215] on div at bounding box center [685, 218] width 39 height 6
click at [776, 215] on div "6" at bounding box center [685, 218] width 201 height 6
click at [758, 197] on img at bounding box center [685, 140] width 201 height 150
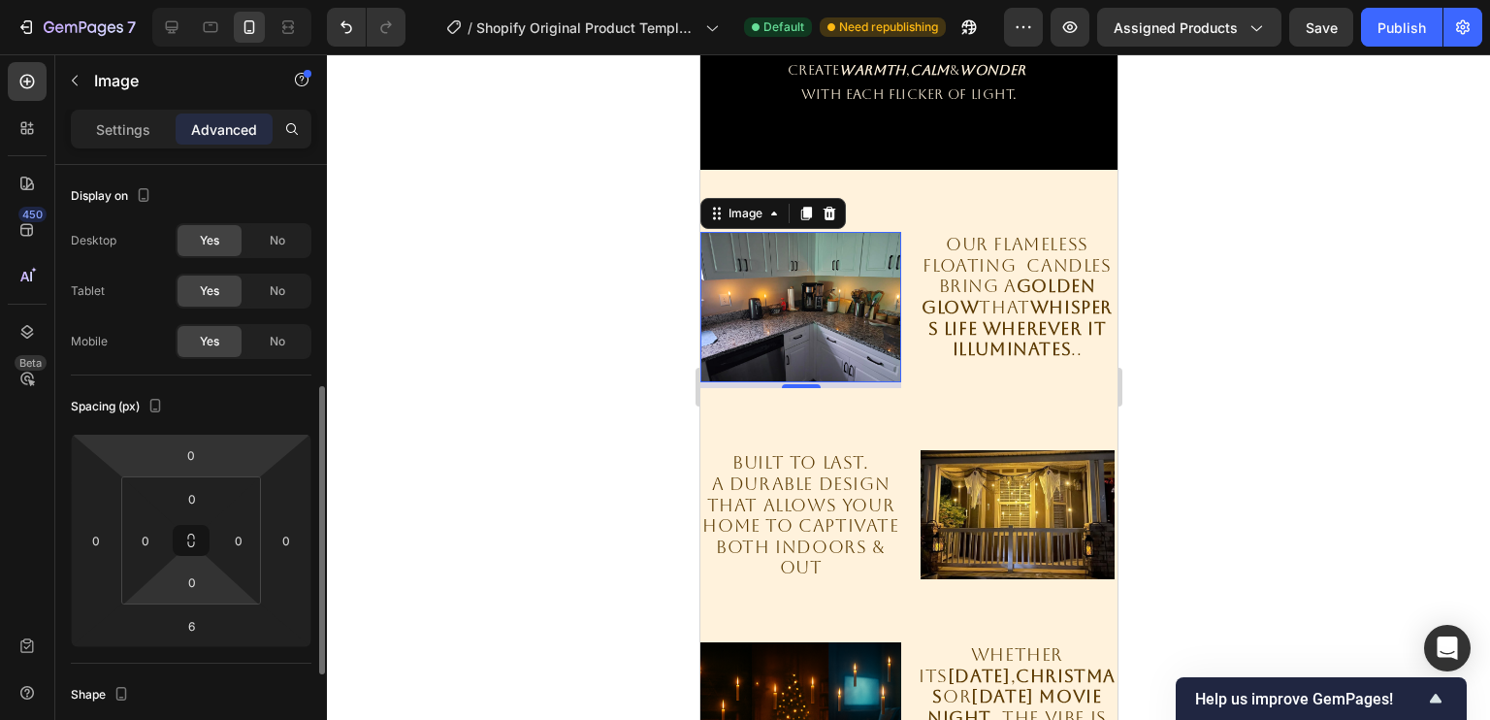
scroll to position [153, 0]
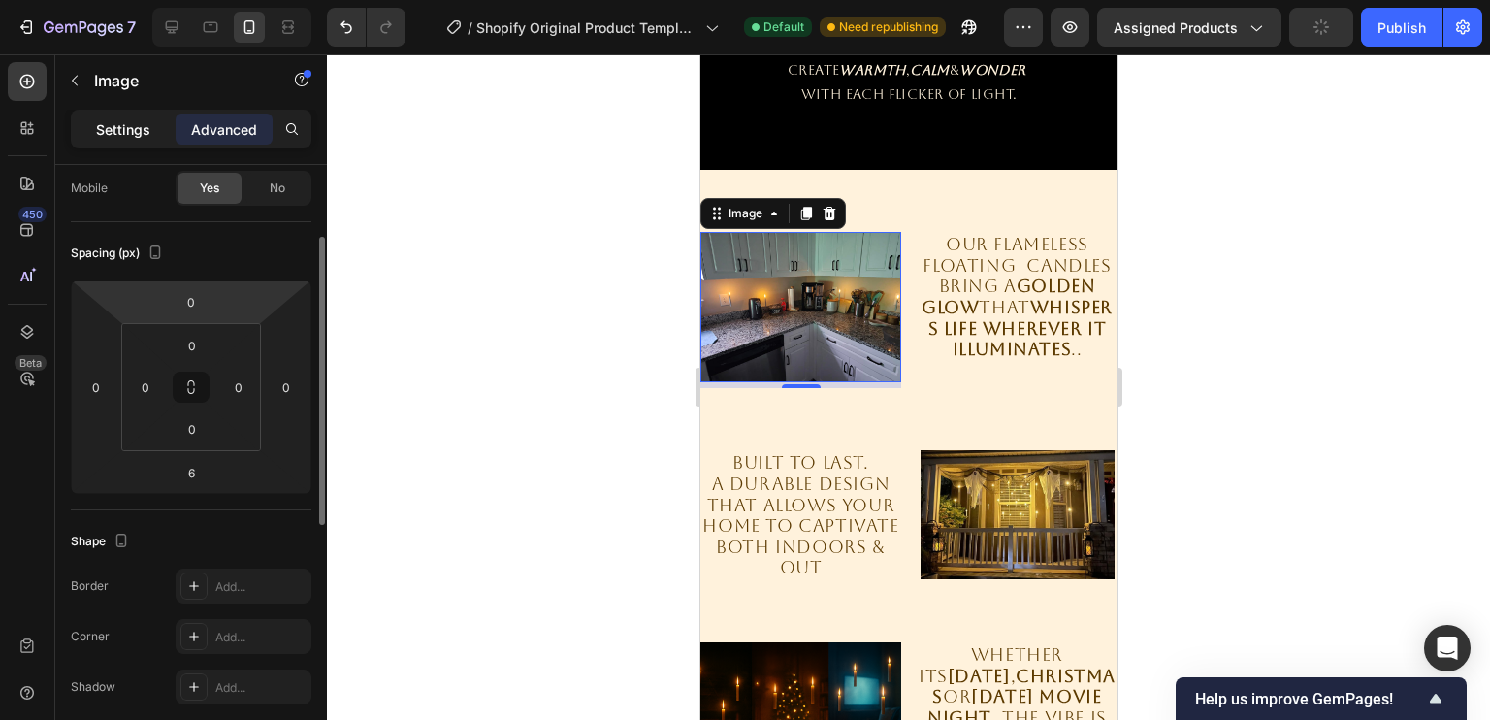
click at [137, 137] on p "Settings" at bounding box center [123, 129] width 54 height 20
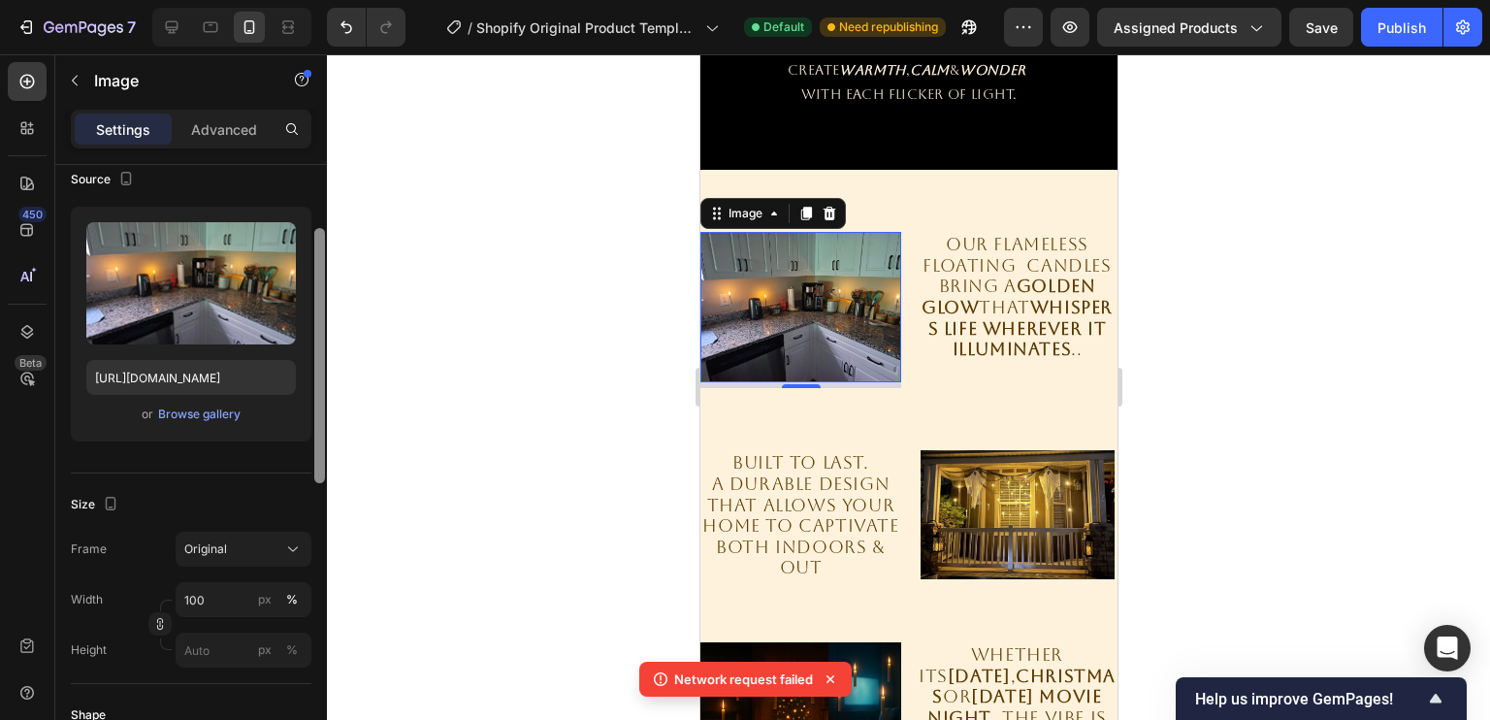
scroll to position [208, 0]
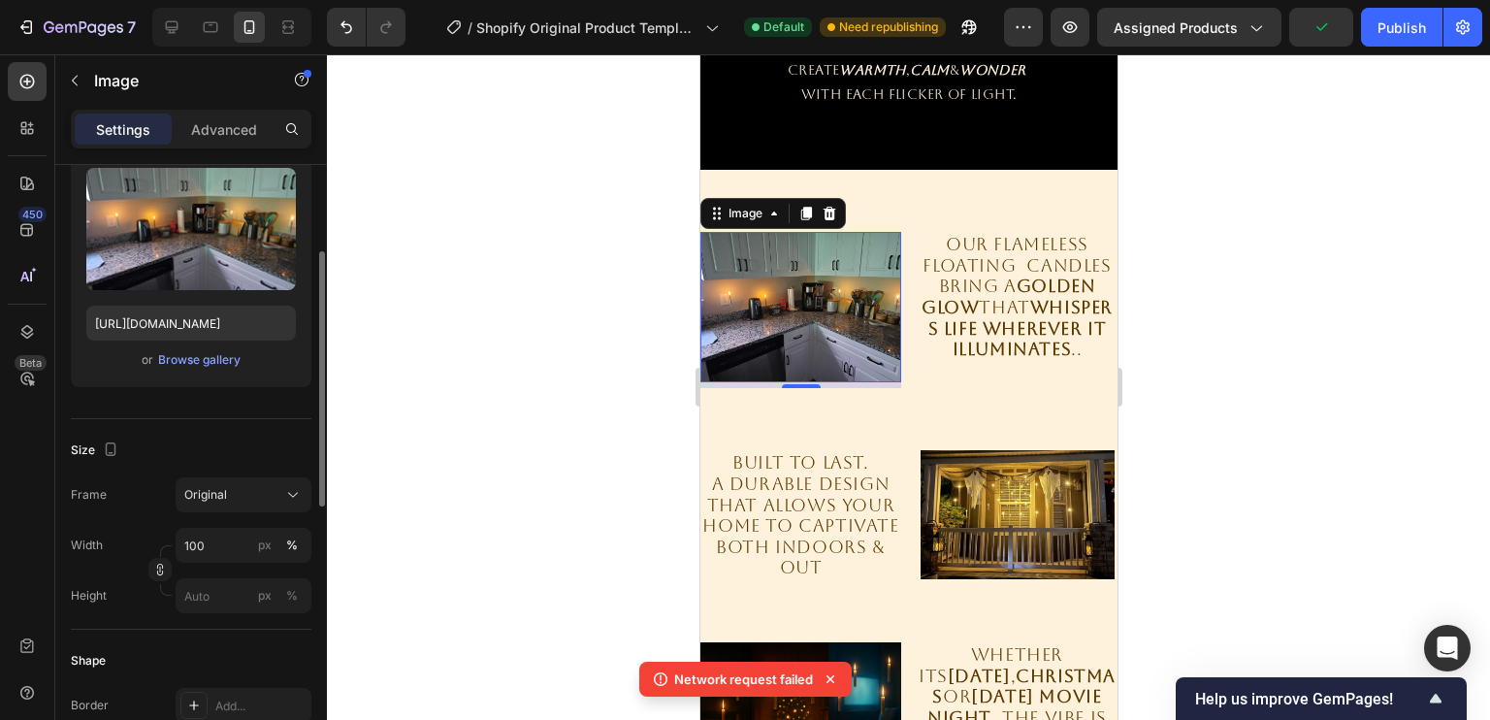
click at [229, 514] on div "Frame Original Width 100 px % Height px %" at bounding box center [191, 545] width 241 height 136
click at [233, 507] on button "Original" at bounding box center [244, 494] width 136 height 35
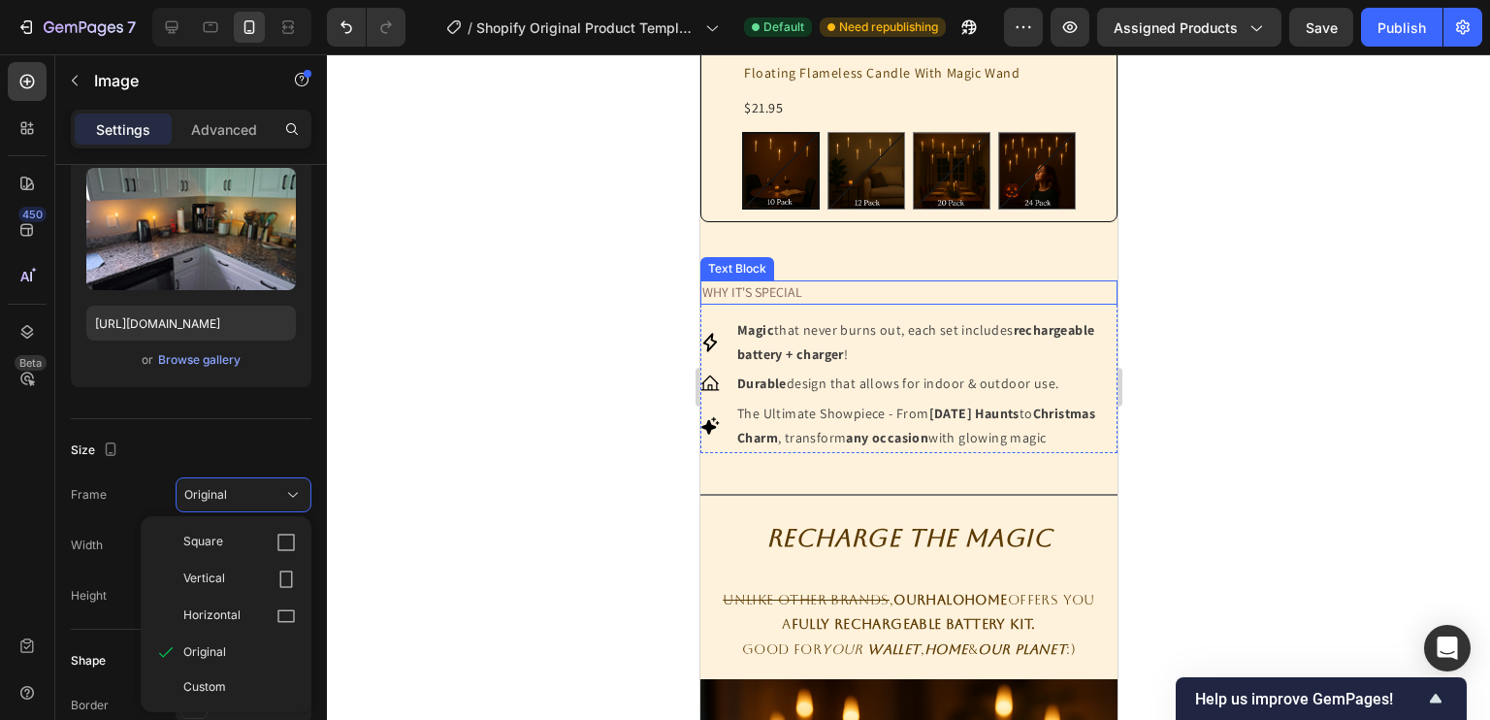
scroll to position [737, 0]
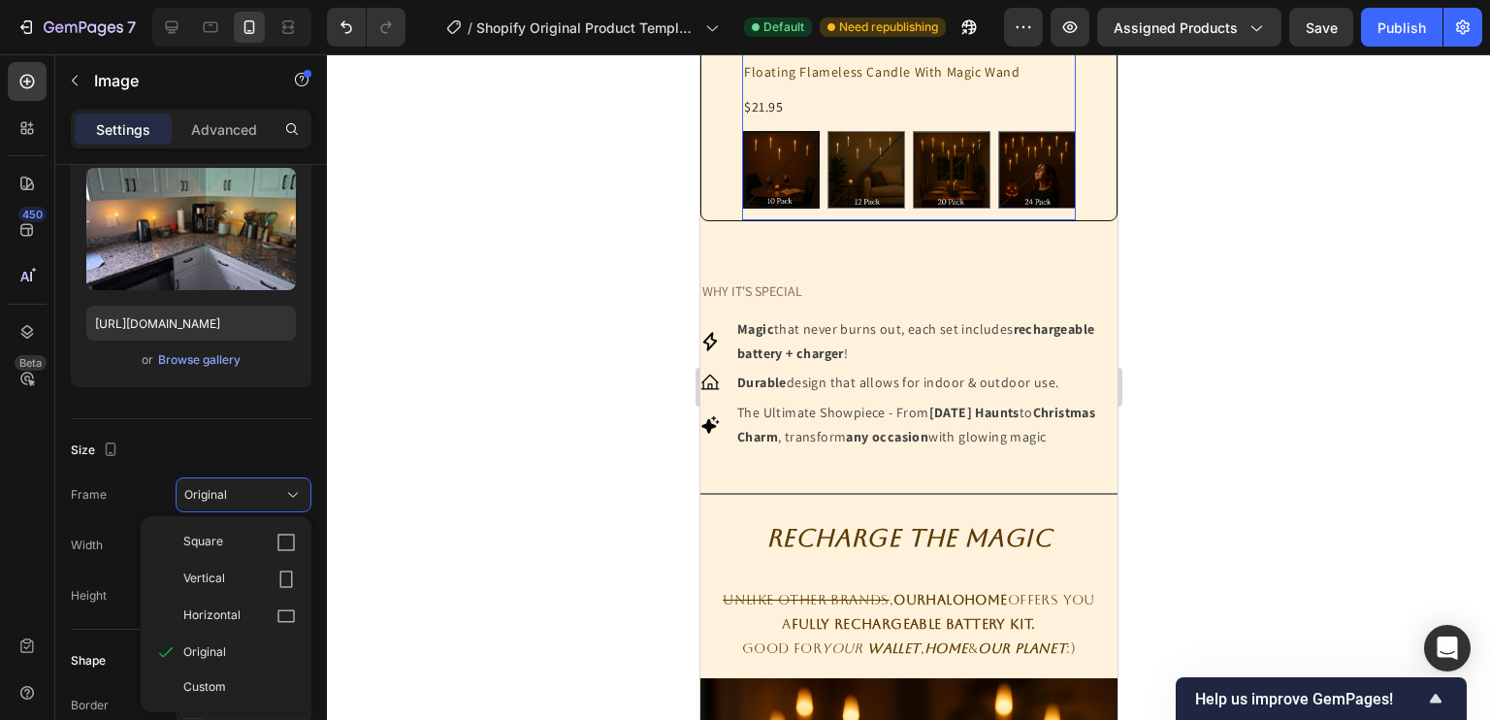
click at [916, 188] on div "OURHALOHOME Text Block Floating Flameless Candle With Magic Wand Product Title …" at bounding box center [908, 124] width 334 height 193
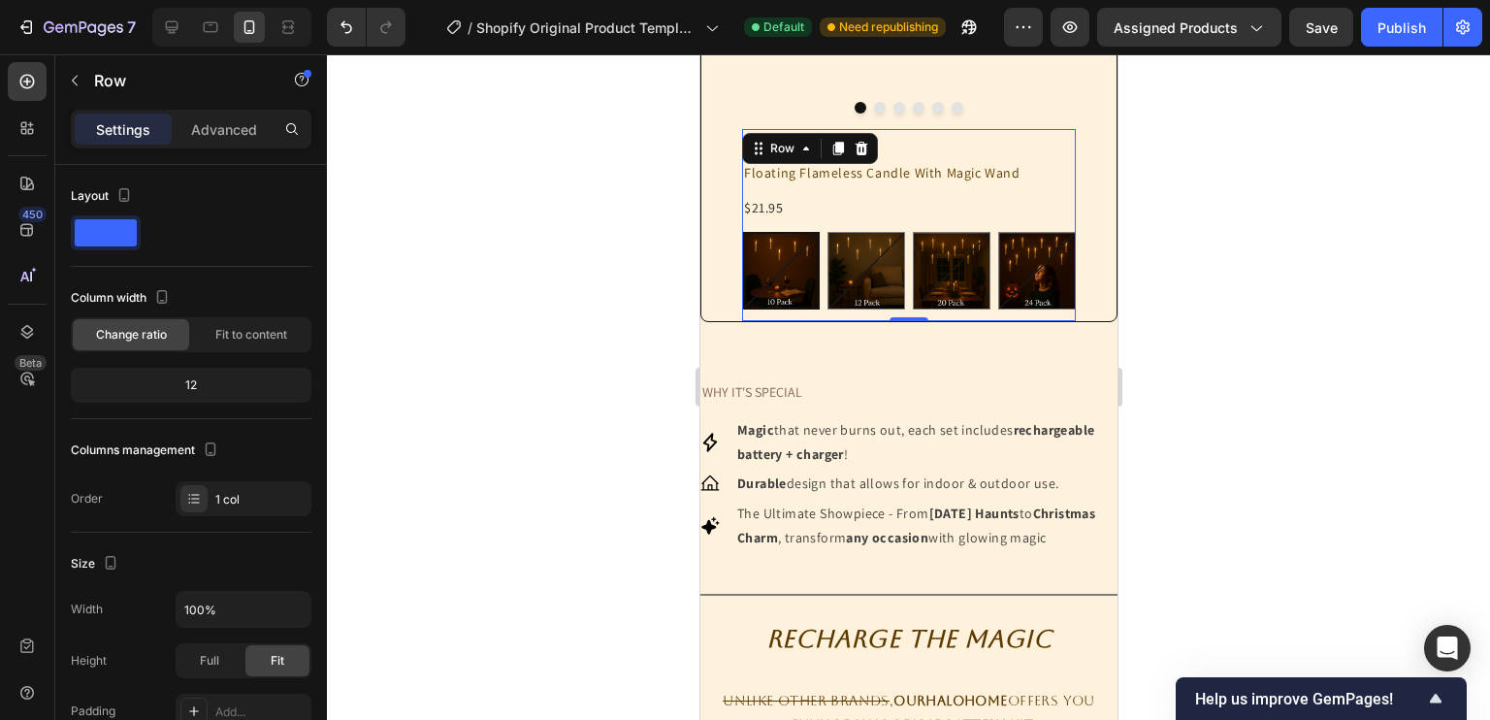
scroll to position [629, 0]
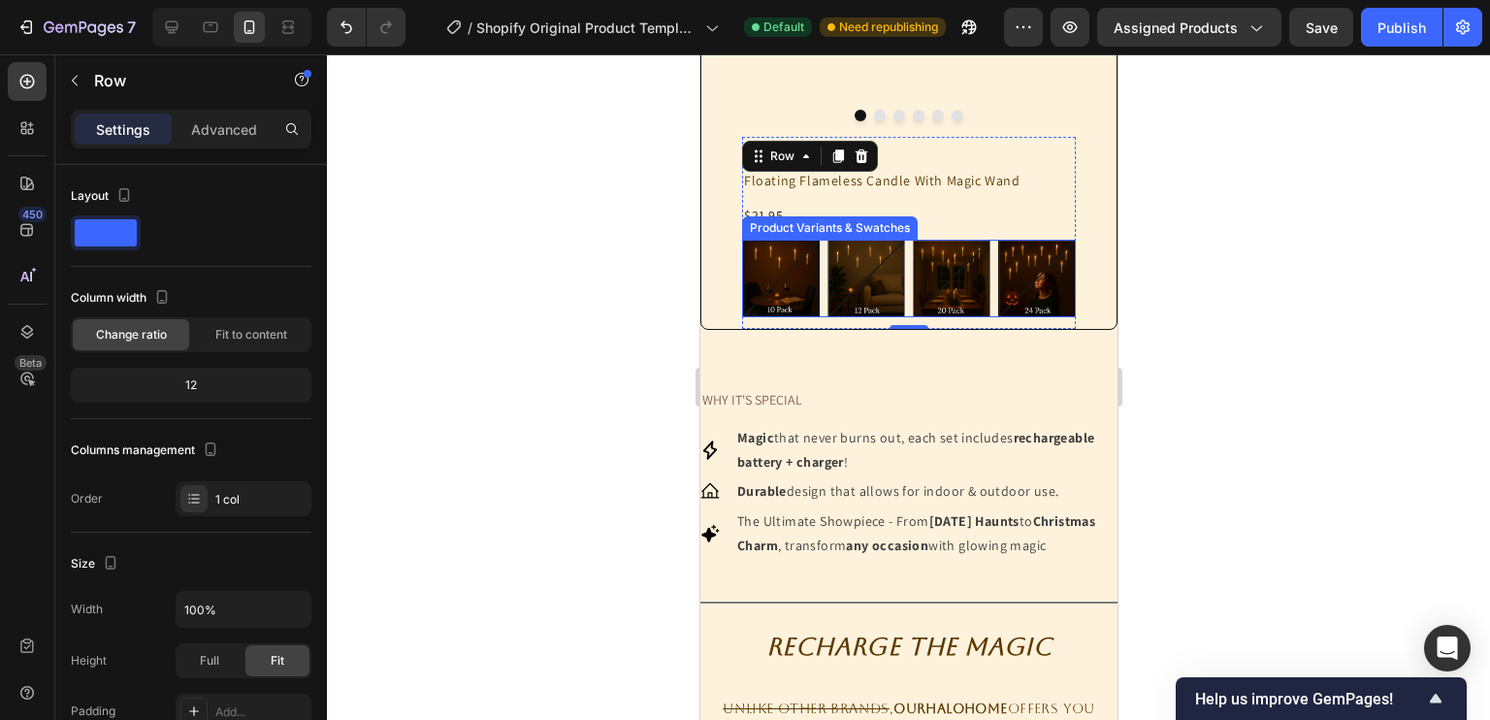
click at [1063, 316] on img at bounding box center [1036, 279] width 76 height 76
click at [997, 240] on input "24 Pack 24 Pack" at bounding box center [996, 239] width 1 height 1
radio input "true"
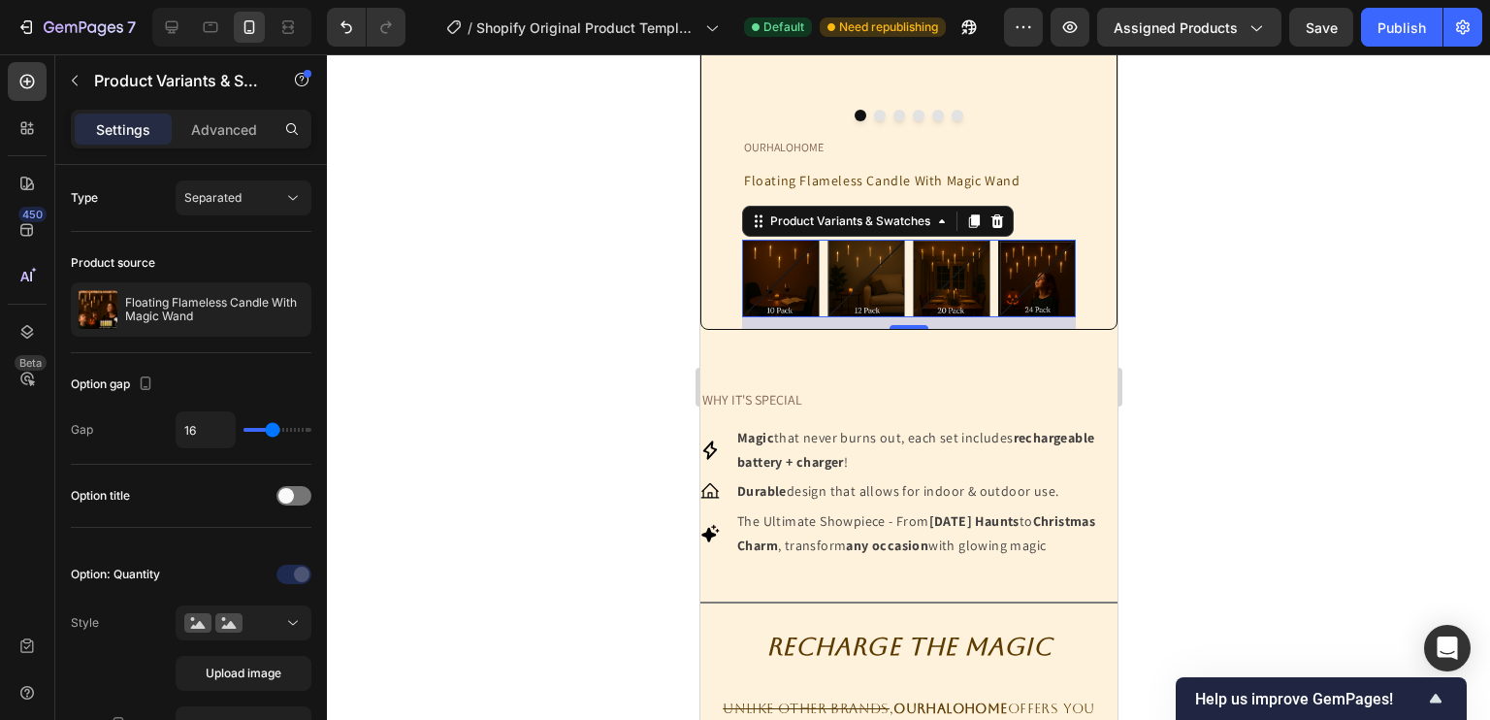
click at [906, 329] on div "12" at bounding box center [908, 323] width 334 height 12
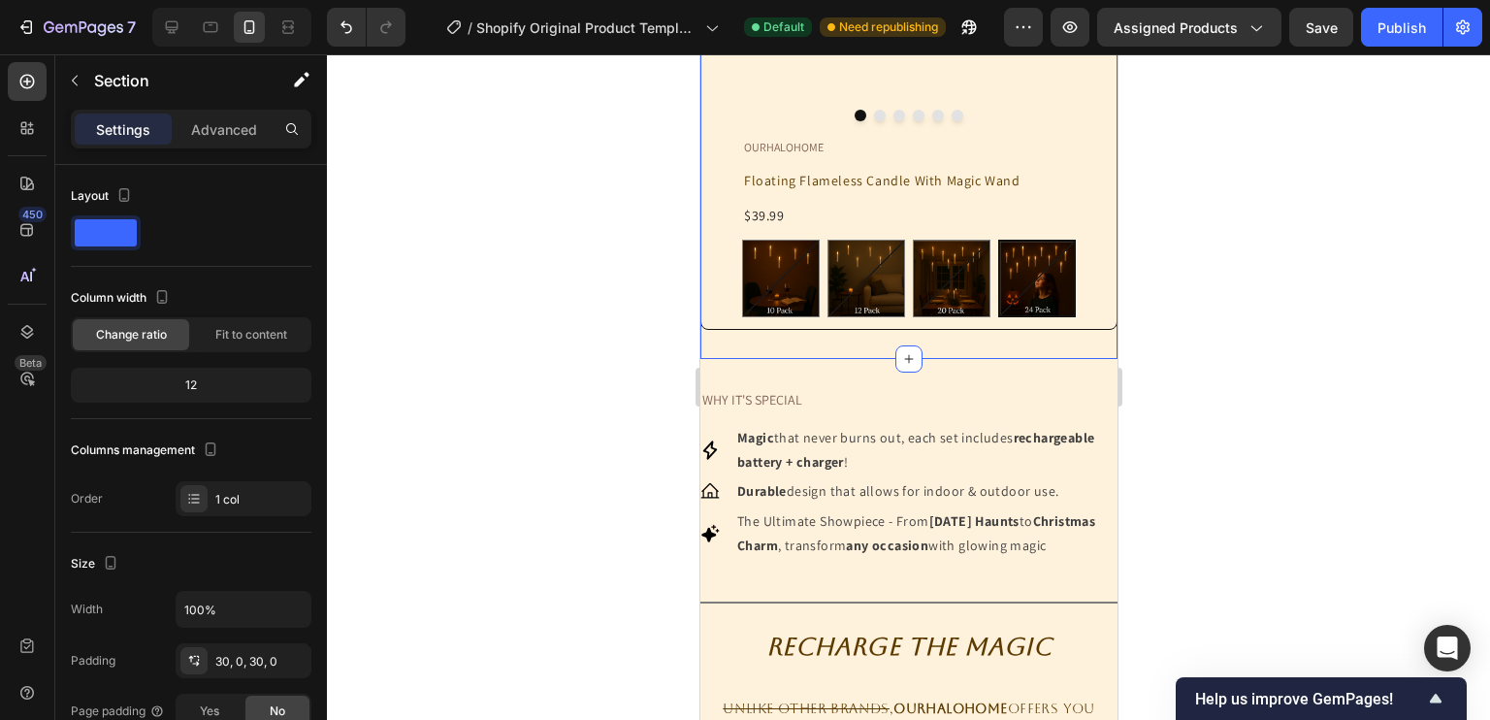
click at [448, 218] on div at bounding box center [908, 386] width 1163 height 665
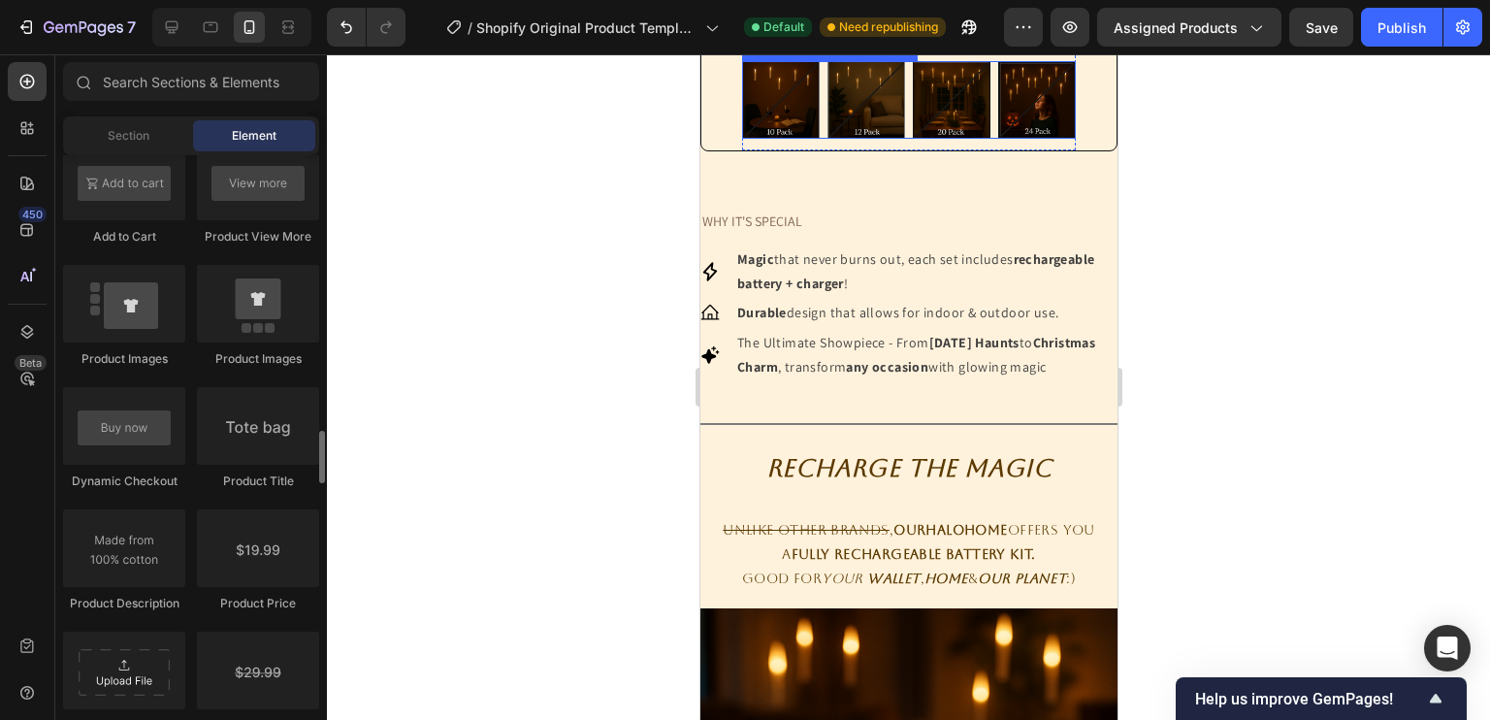
scroll to position [809, 0]
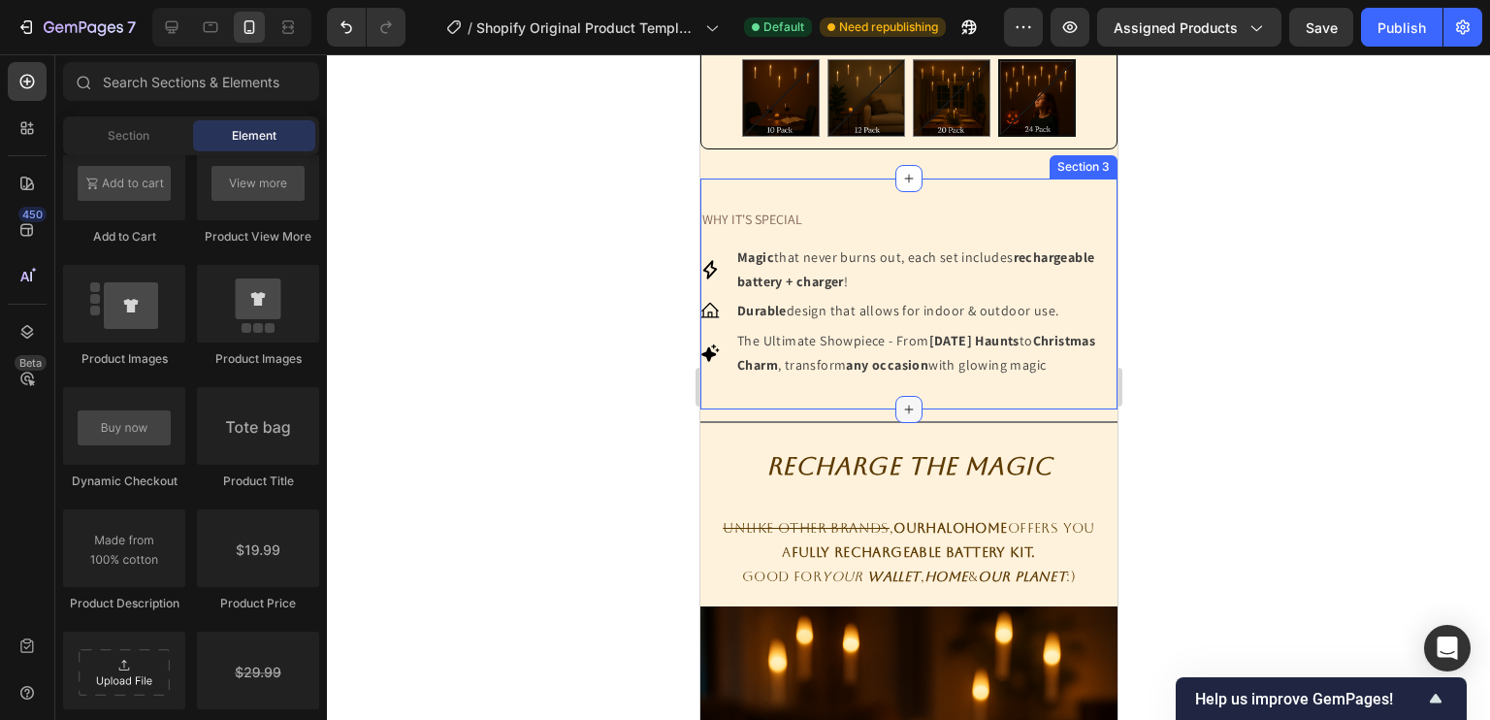
click at [900, 423] on div at bounding box center [907, 409] width 27 height 27
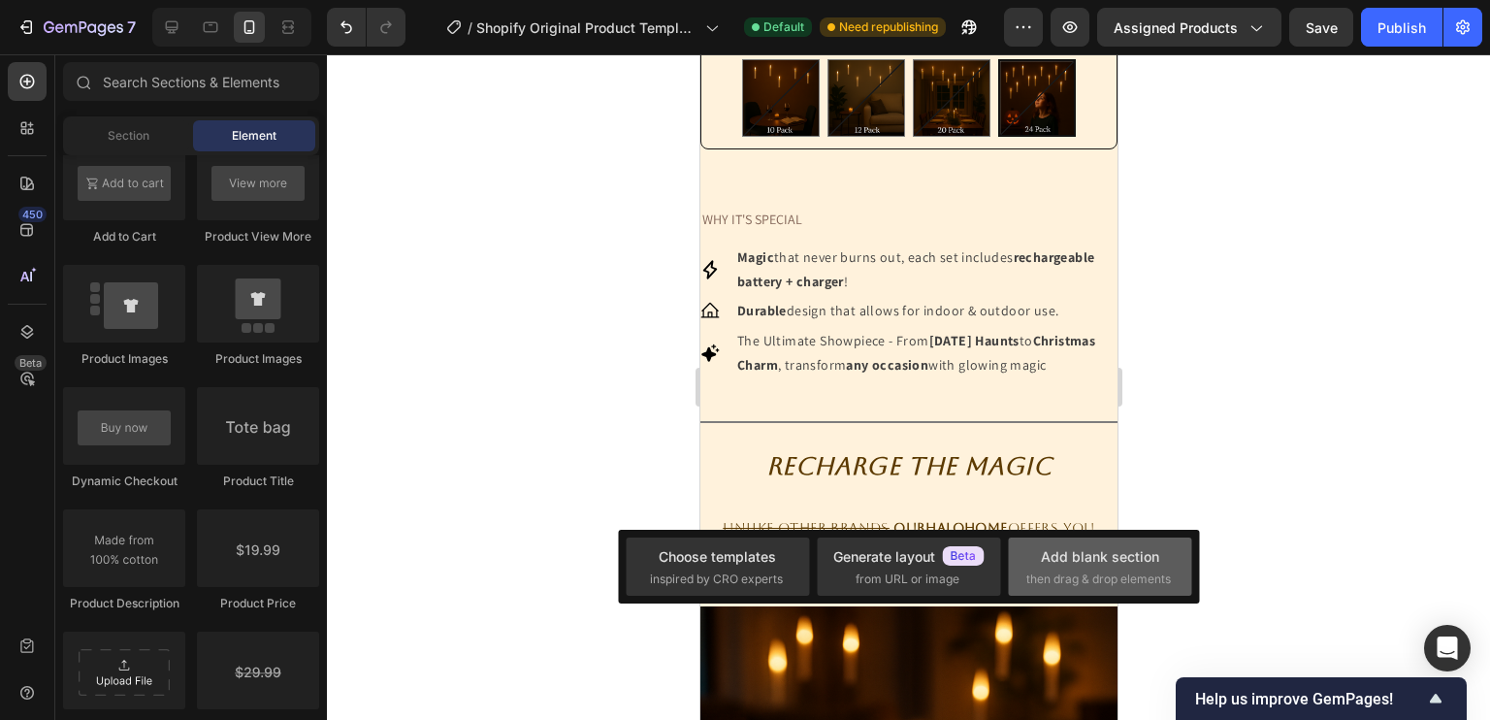
click at [1086, 564] on div "Add blank section" at bounding box center [1100, 556] width 118 height 20
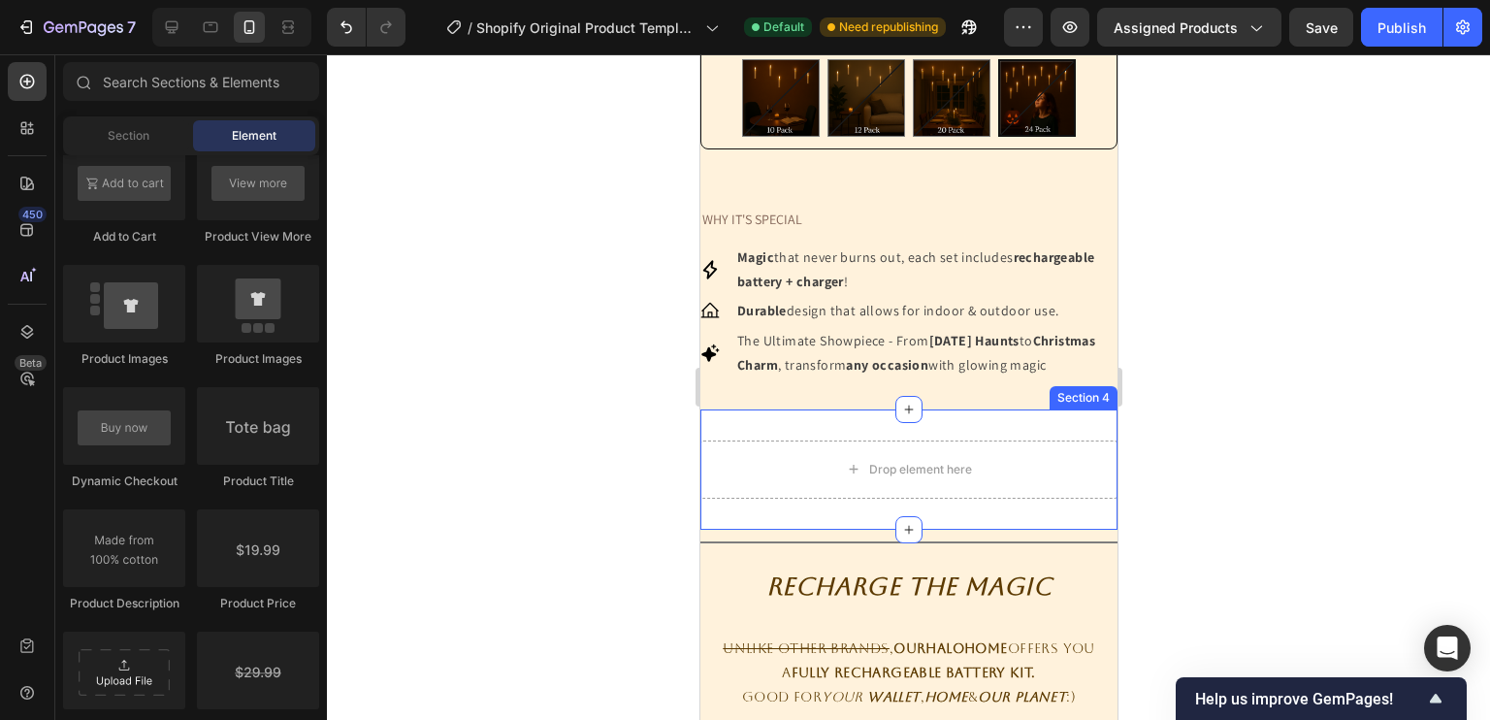
click at [996, 512] on div "Drop element here Section 4" at bounding box center [907, 469] width 417 height 120
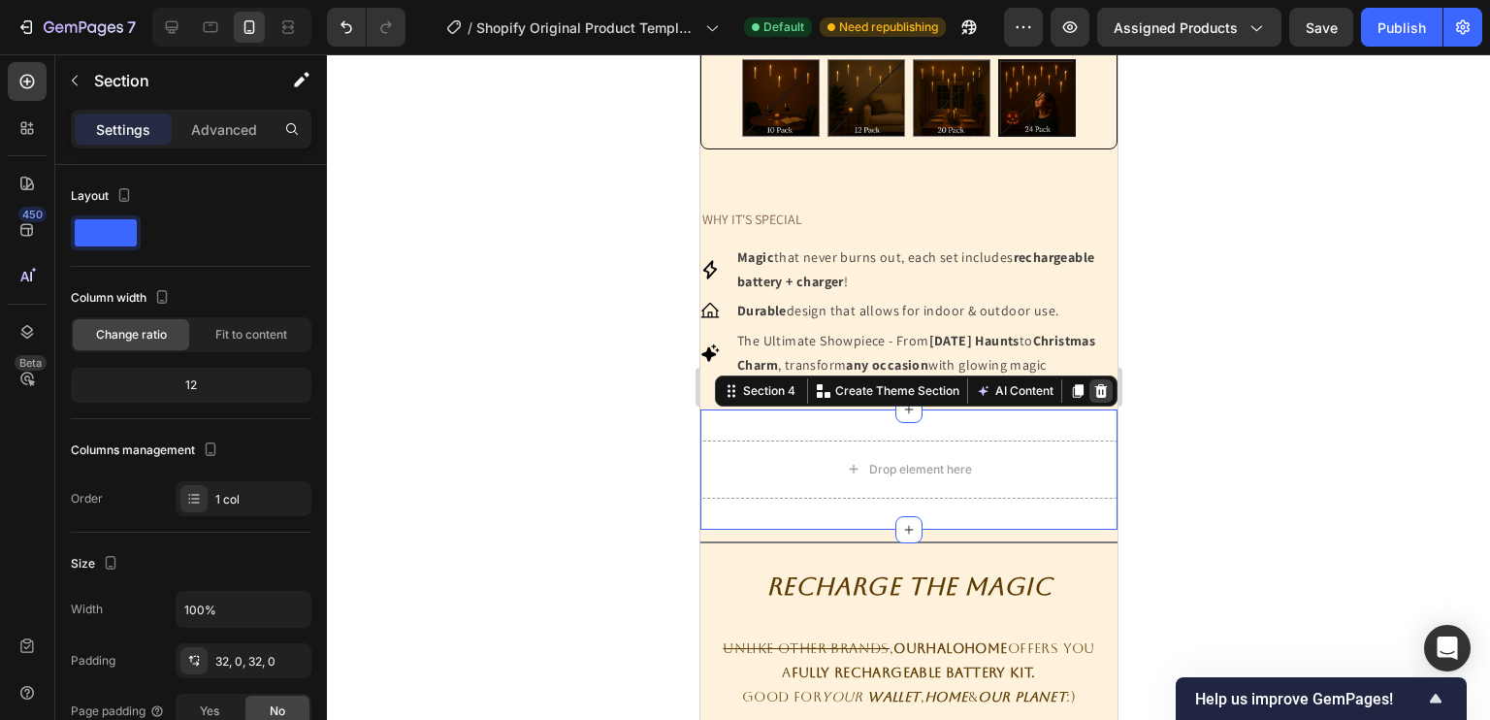
click at [1094, 398] on icon at bounding box center [1100, 391] width 13 height 14
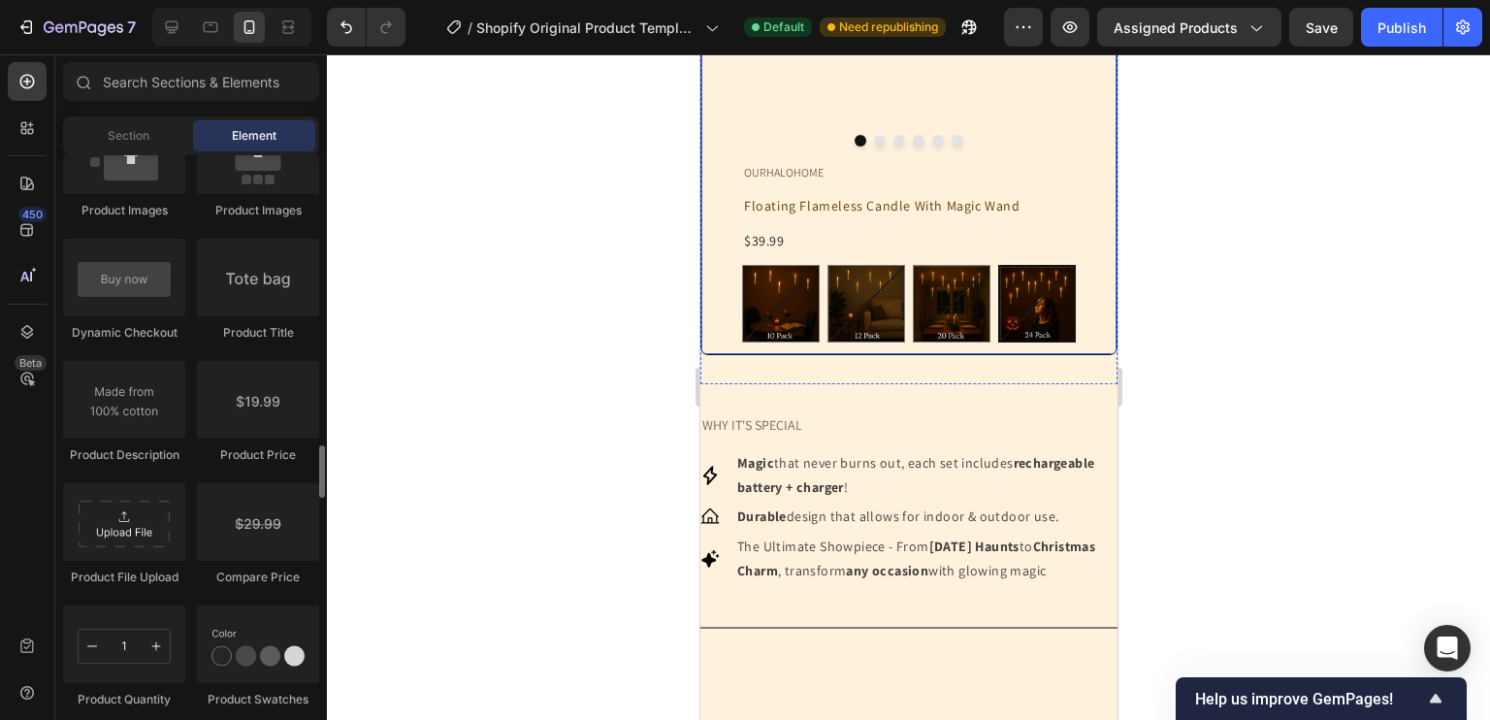
scroll to position [3030, 0]
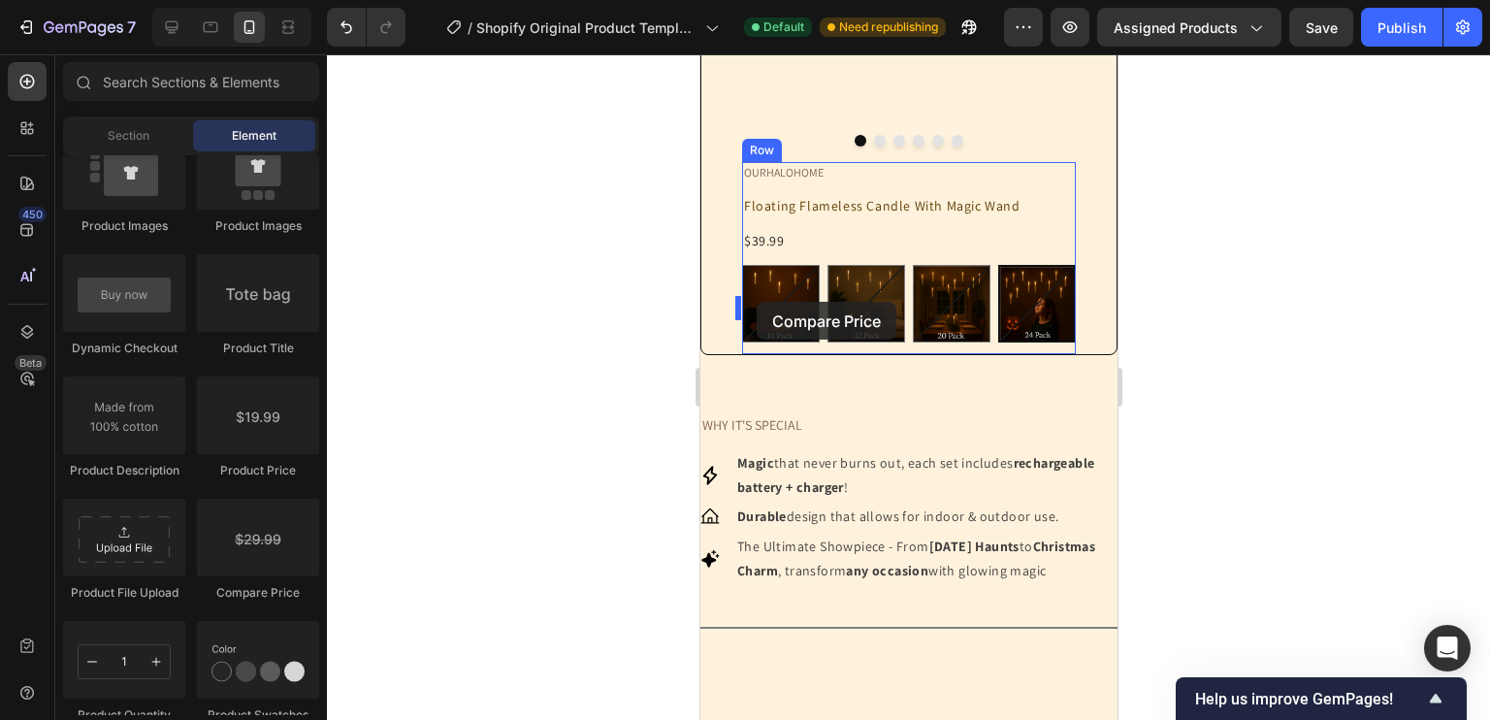
drag, startPoint x: 982, startPoint y: 615, endPoint x: 756, endPoint y: 302, distance: 386.3
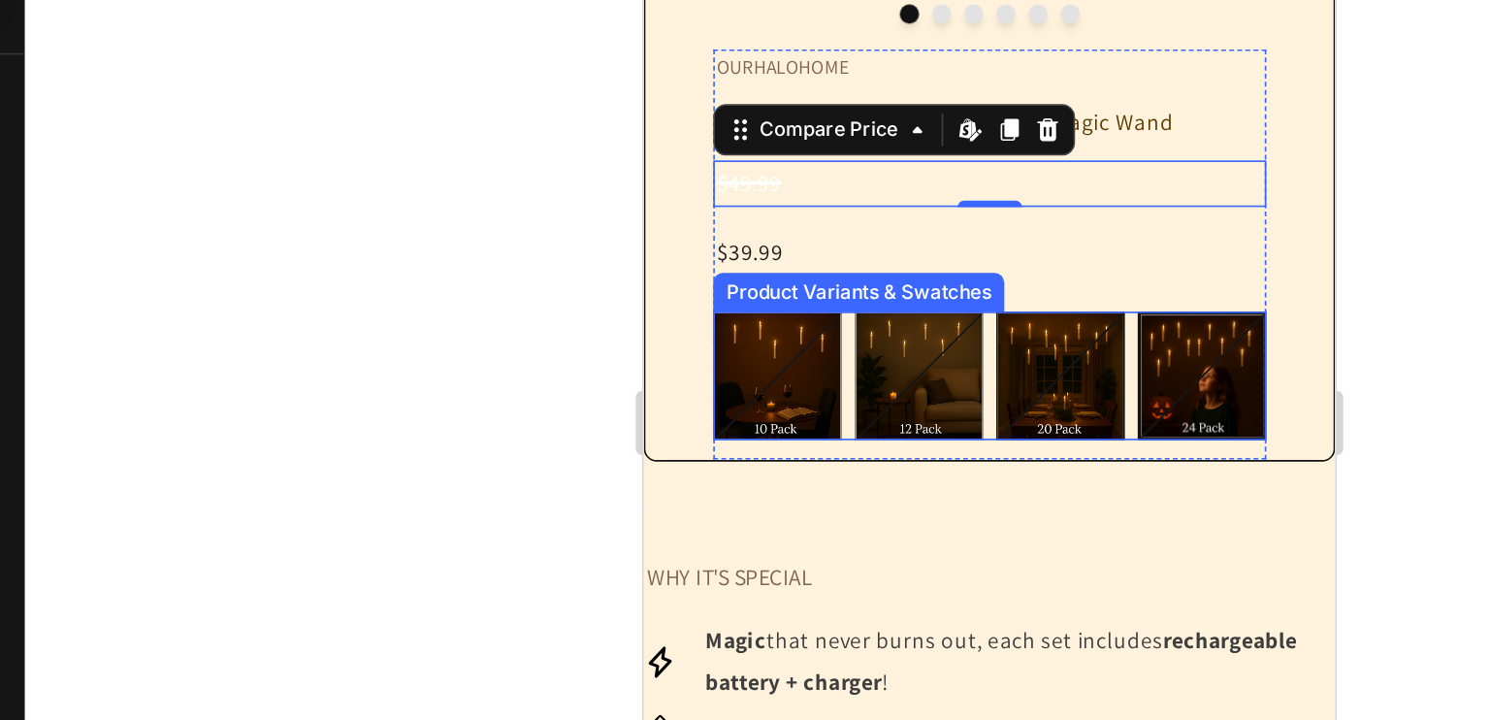
click at [903, 214] on img at bounding box center [893, 177] width 76 height 76
click at [854, 138] on input "20 Pack 20 Pack" at bounding box center [854, 137] width 1 height 1
radio input "true"
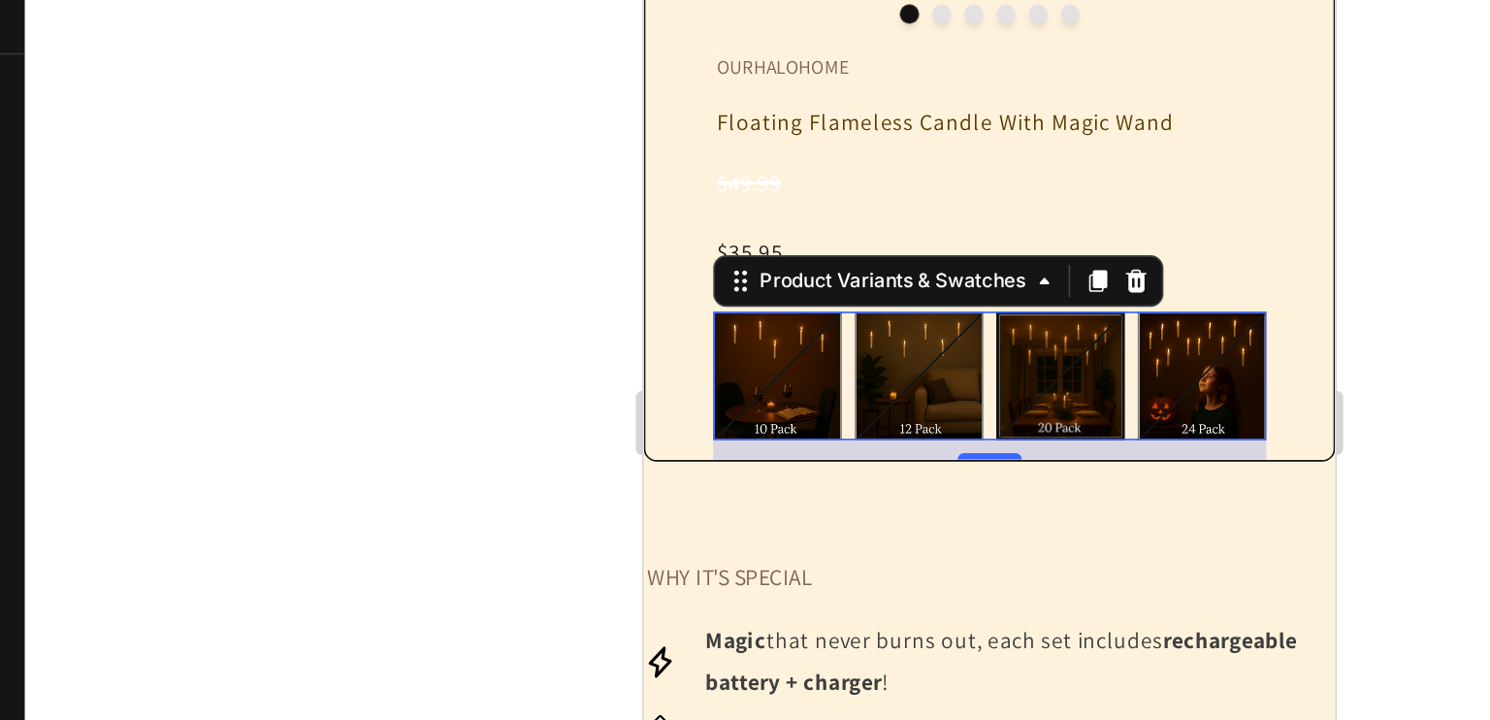
click at [879, 213] on img at bounding box center [893, 177] width 74 height 74
click at [854, 138] on input "20 Pack 20 Pack" at bounding box center [854, 137] width 1 height 1
click at [821, 214] on img at bounding box center [808, 177] width 76 height 76
click at [769, 138] on input "12 Pack 12 Pack" at bounding box center [768, 137] width 1 height 1
radio input "true"
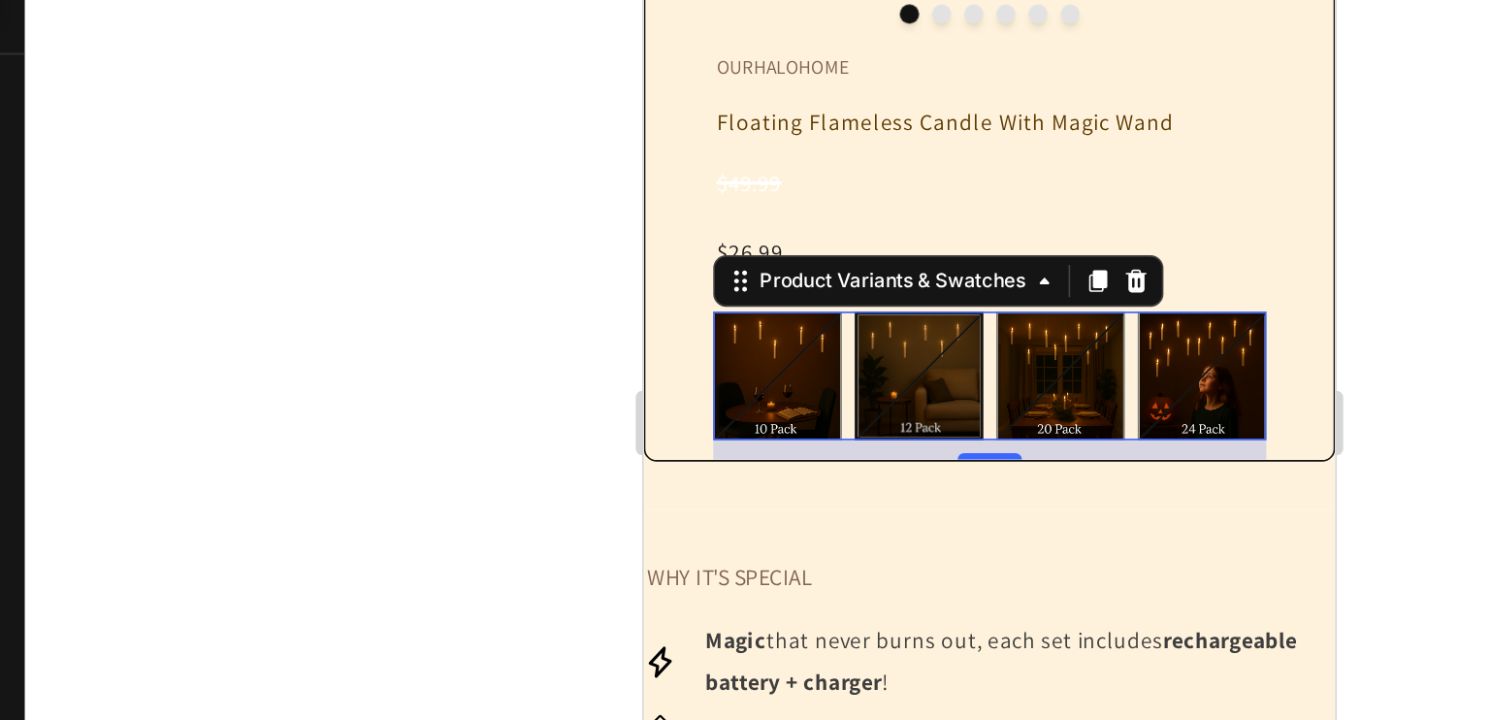
click at [771, 213] on img at bounding box center [808, 177] width 74 height 74
click at [768, 138] on input "12 Pack 12 Pack" at bounding box center [768, 137] width 1 height 1
click at [746, 214] on img at bounding box center [723, 177] width 76 height 76
click at [684, 138] on input "10 Pack 10 Pack" at bounding box center [683, 137] width 1 height 1
radio input "true"
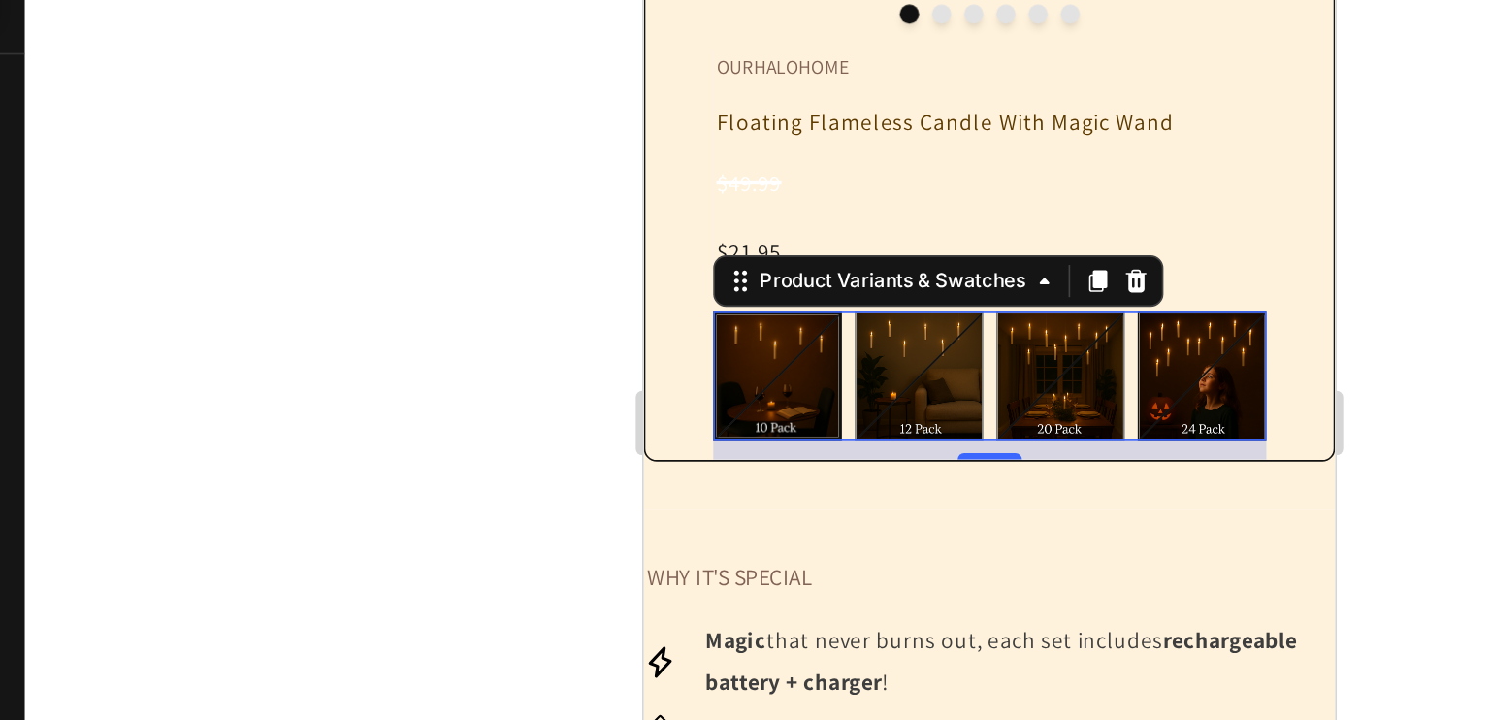
click at [961, 214] on img at bounding box center [979, 177] width 76 height 76
click at [940, 138] on input "24 Pack 24 Pack" at bounding box center [939, 137] width 1 height 1
radio input "true"
click at [575, 403] on div at bounding box center [908, 386] width 1163 height 665
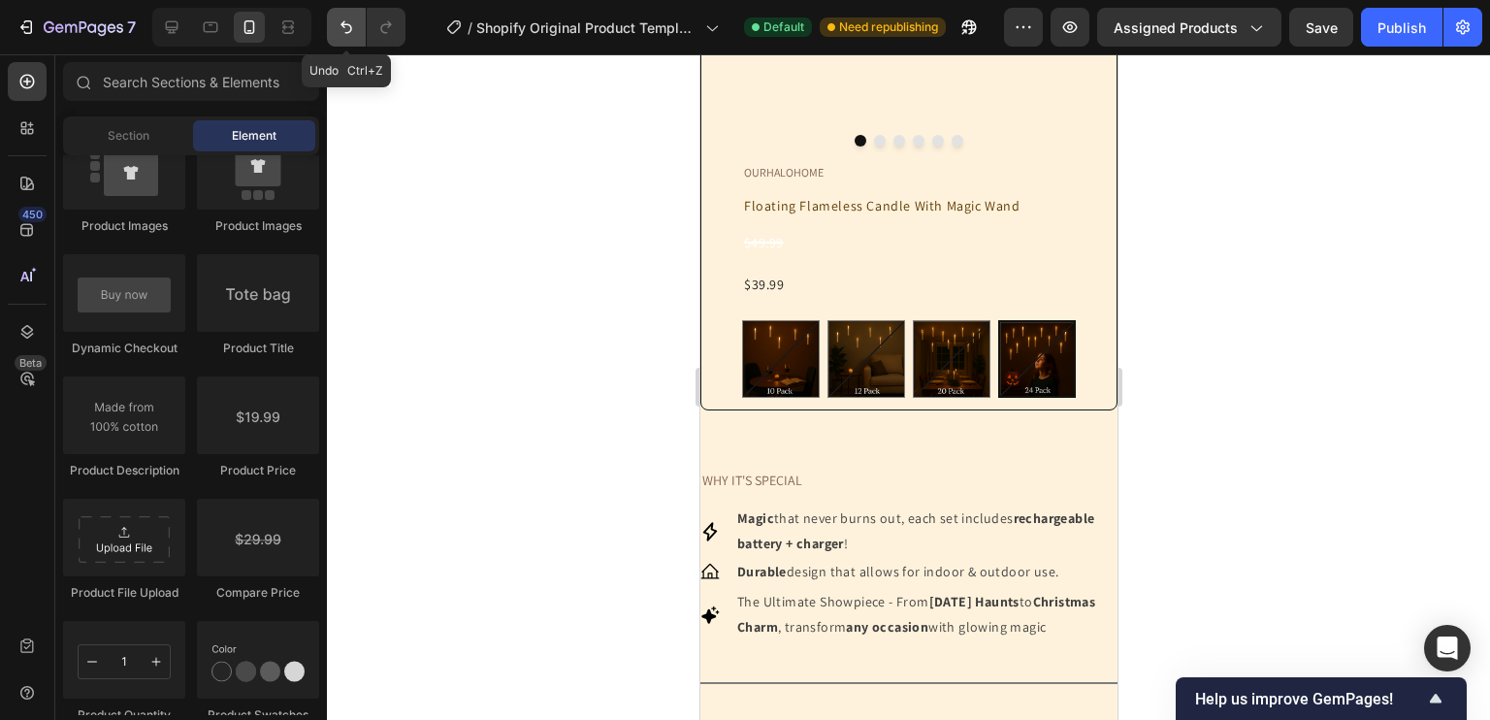
click at [347, 26] on icon "Undo/Redo" at bounding box center [346, 26] width 19 height 19
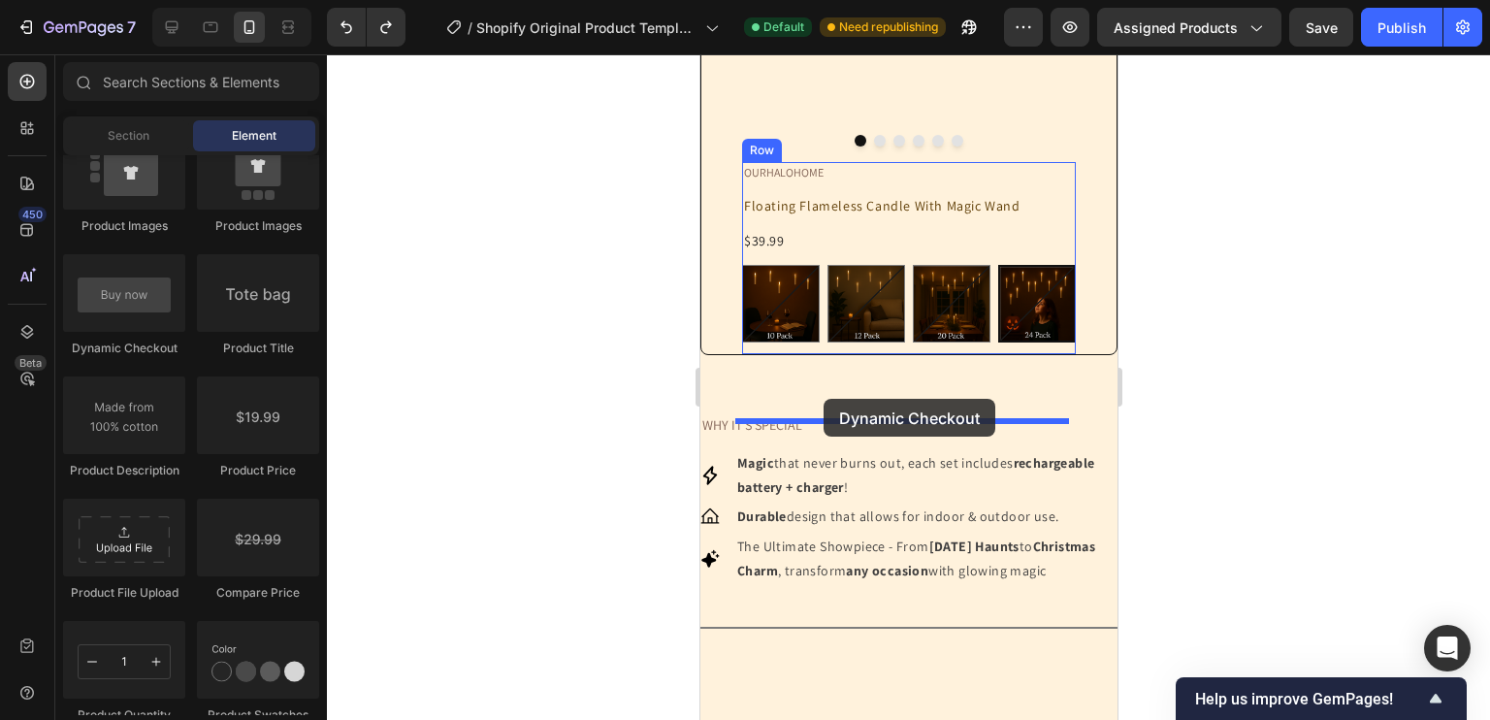
drag, startPoint x: 816, startPoint y: 350, endPoint x: 822, endPoint y: 399, distance: 49.0
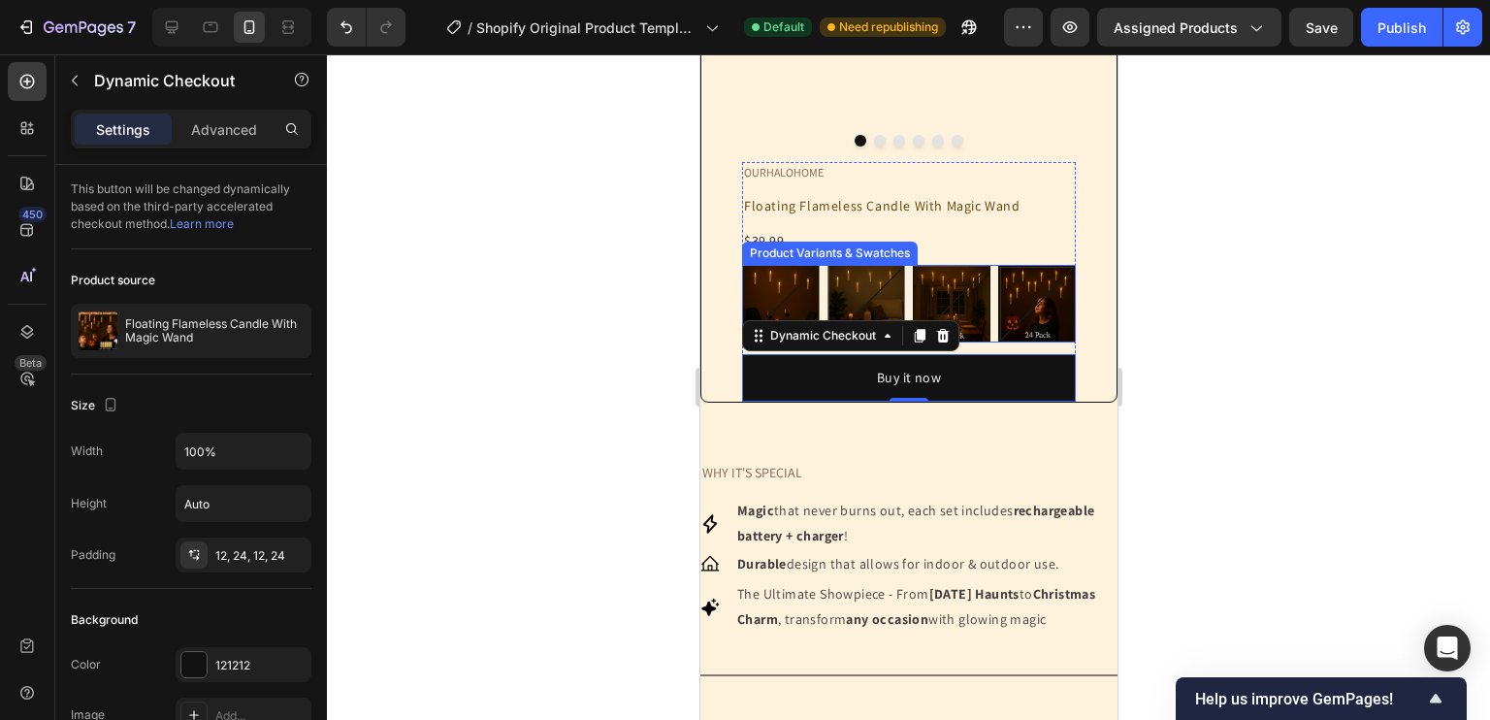
click at [951, 341] on img at bounding box center [951, 304] width 76 height 76
click at [912, 265] on input "20 Pack 20 Pack" at bounding box center [911, 264] width 1 height 1
radio input "true"
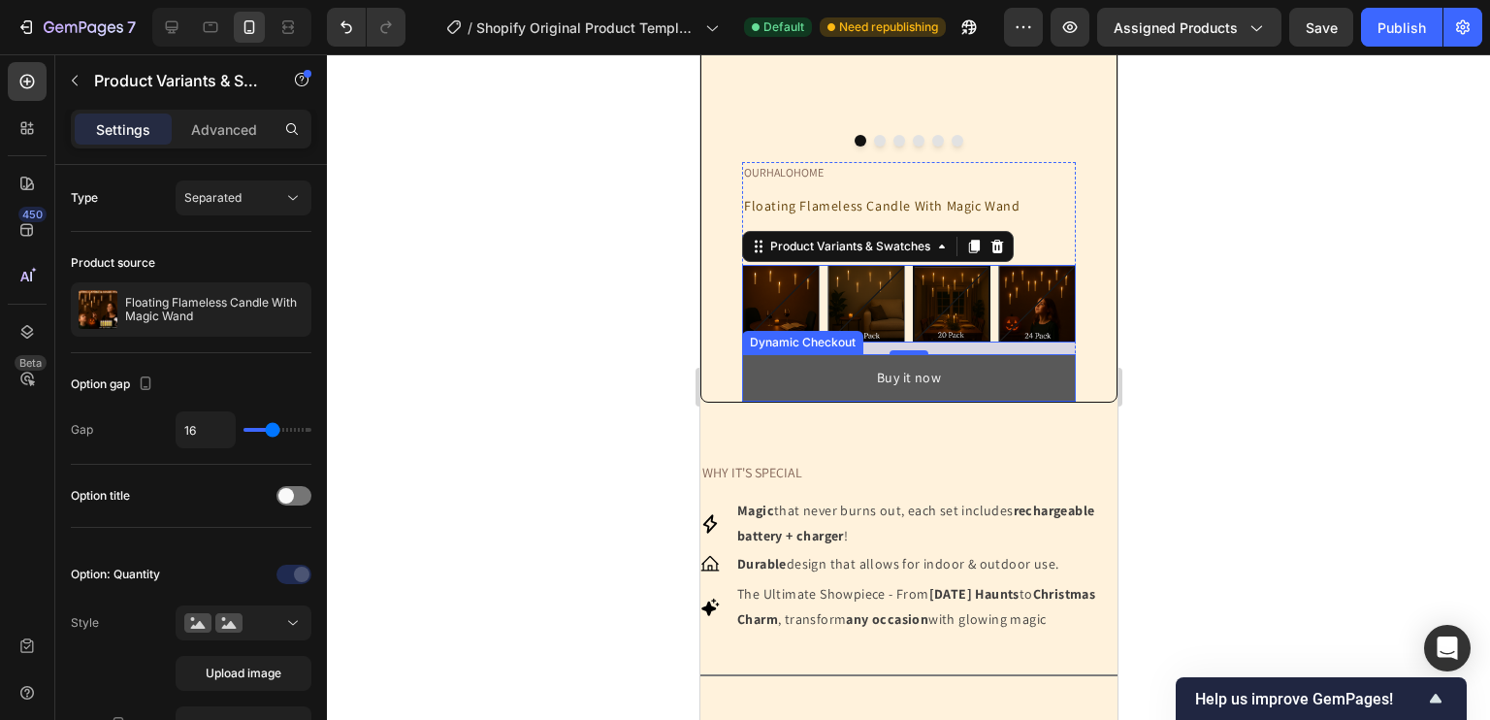
click at [947, 402] on button "Buy it now" at bounding box center [908, 378] width 334 height 48
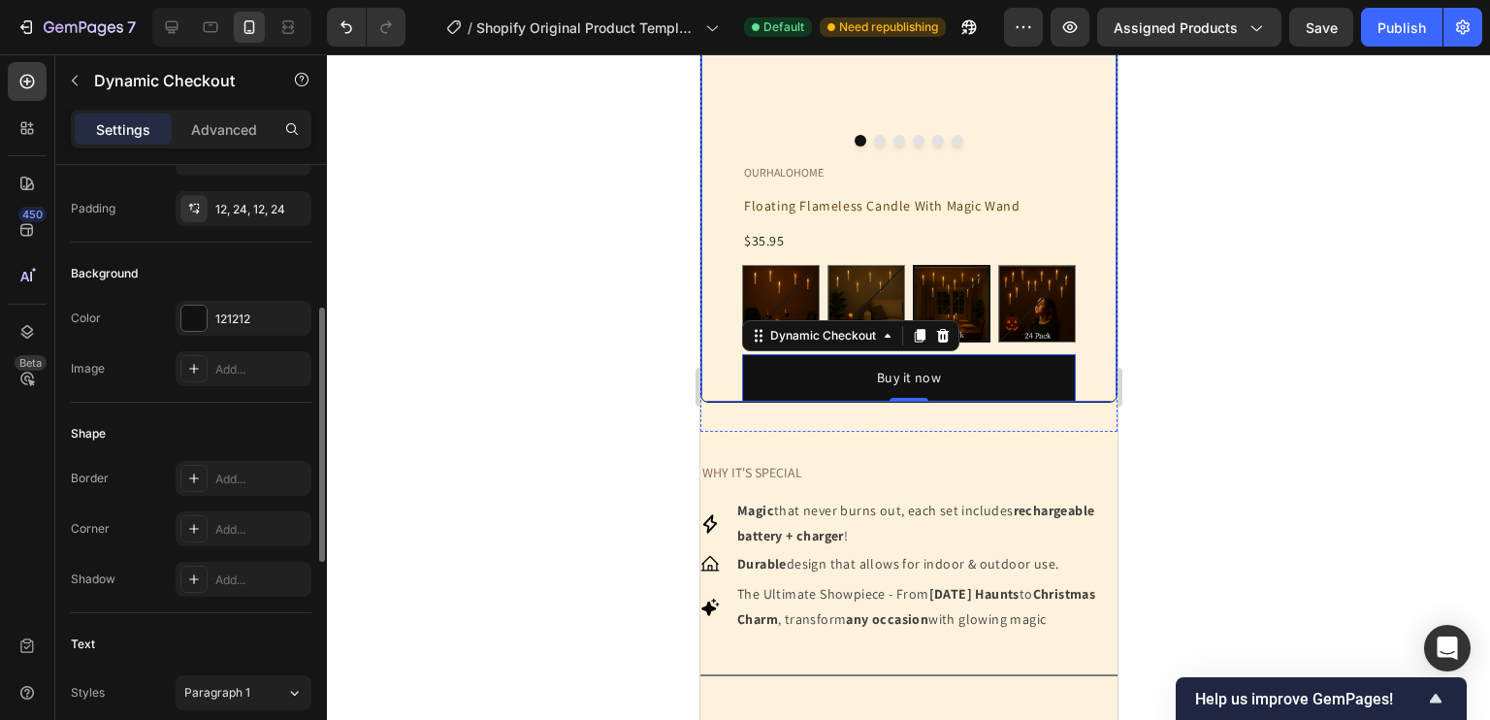
scroll to position [347, 0]
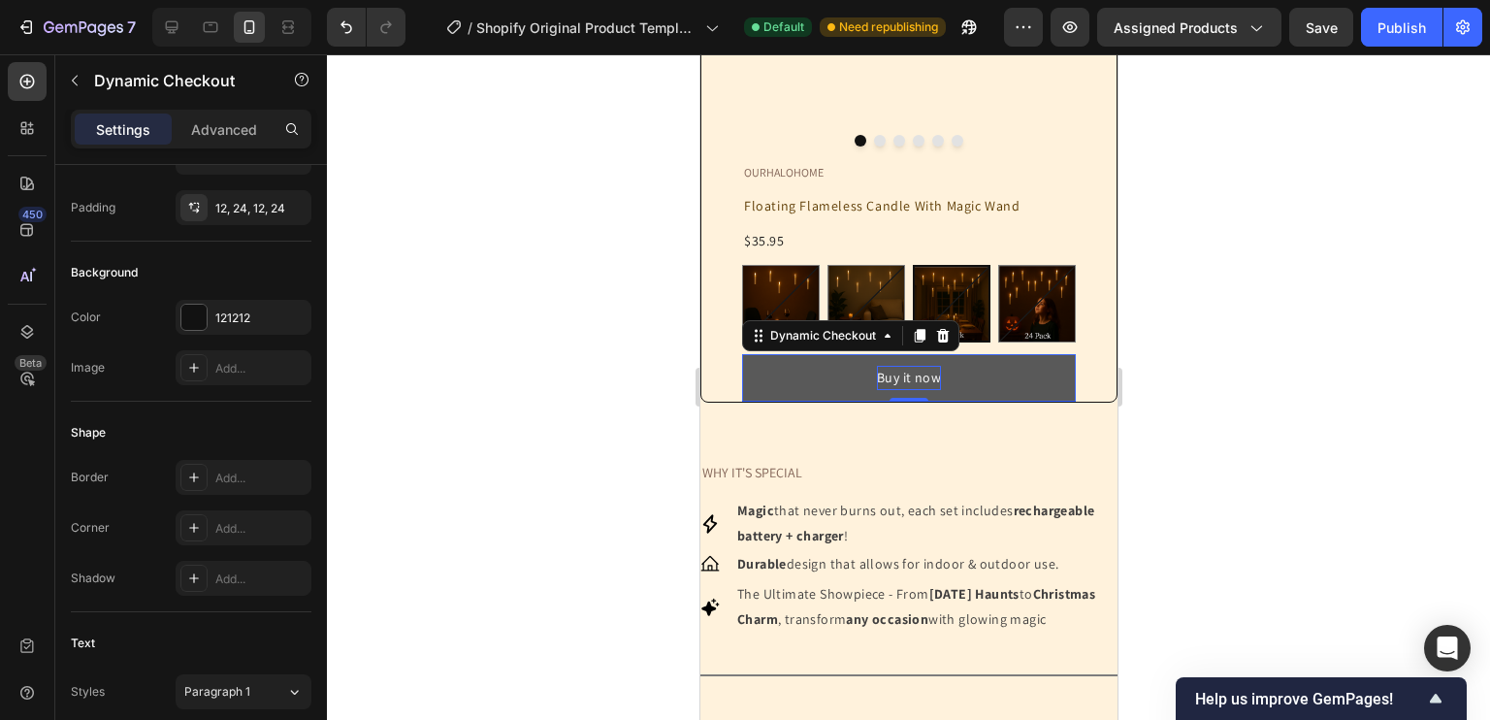
click at [893, 390] on div "Buy it now" at bounding box center [908, 378] width 64 height 24
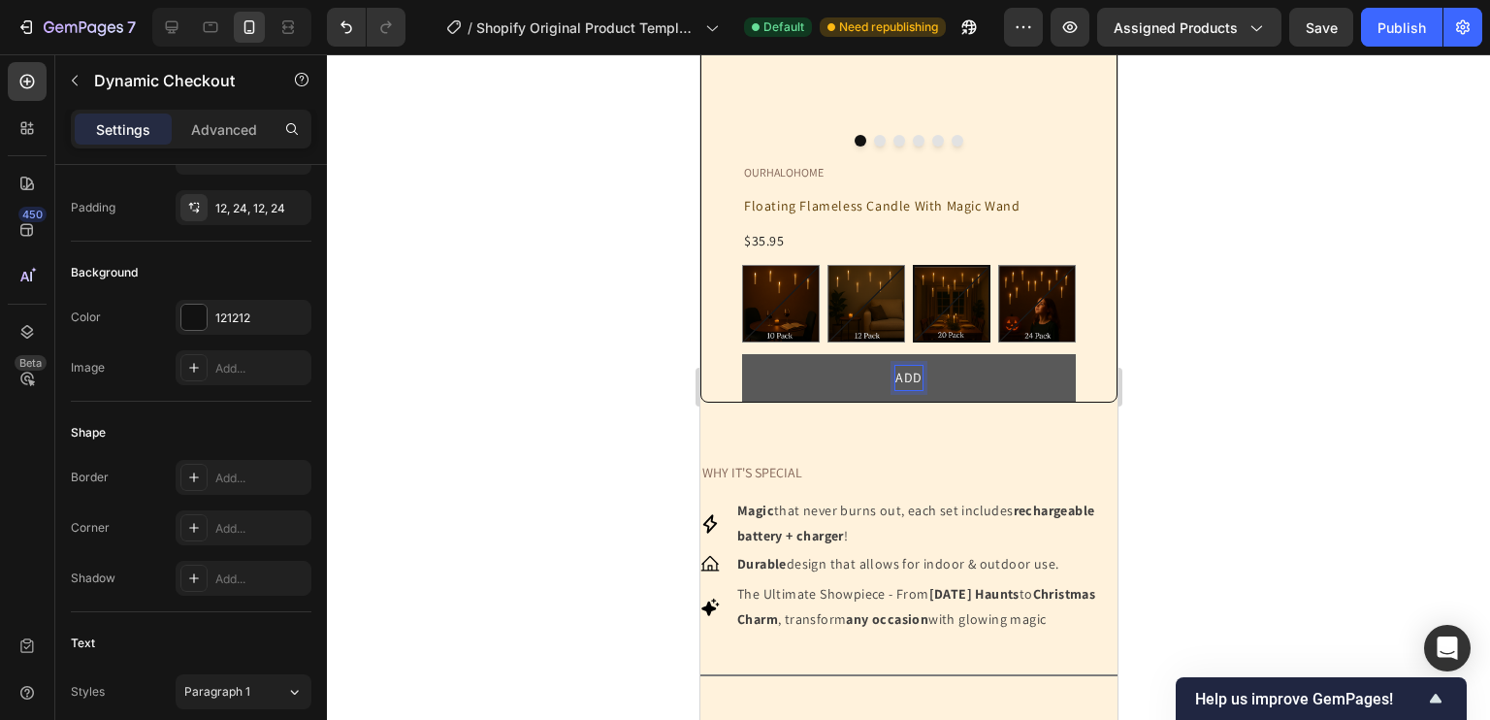
click at [741, 354] on button "ADD" at bounding box center [908, 378] width 334 height 48
click at [741, 354] on button "ADD TO" at bounding box center [908, 378] width 334 height 48
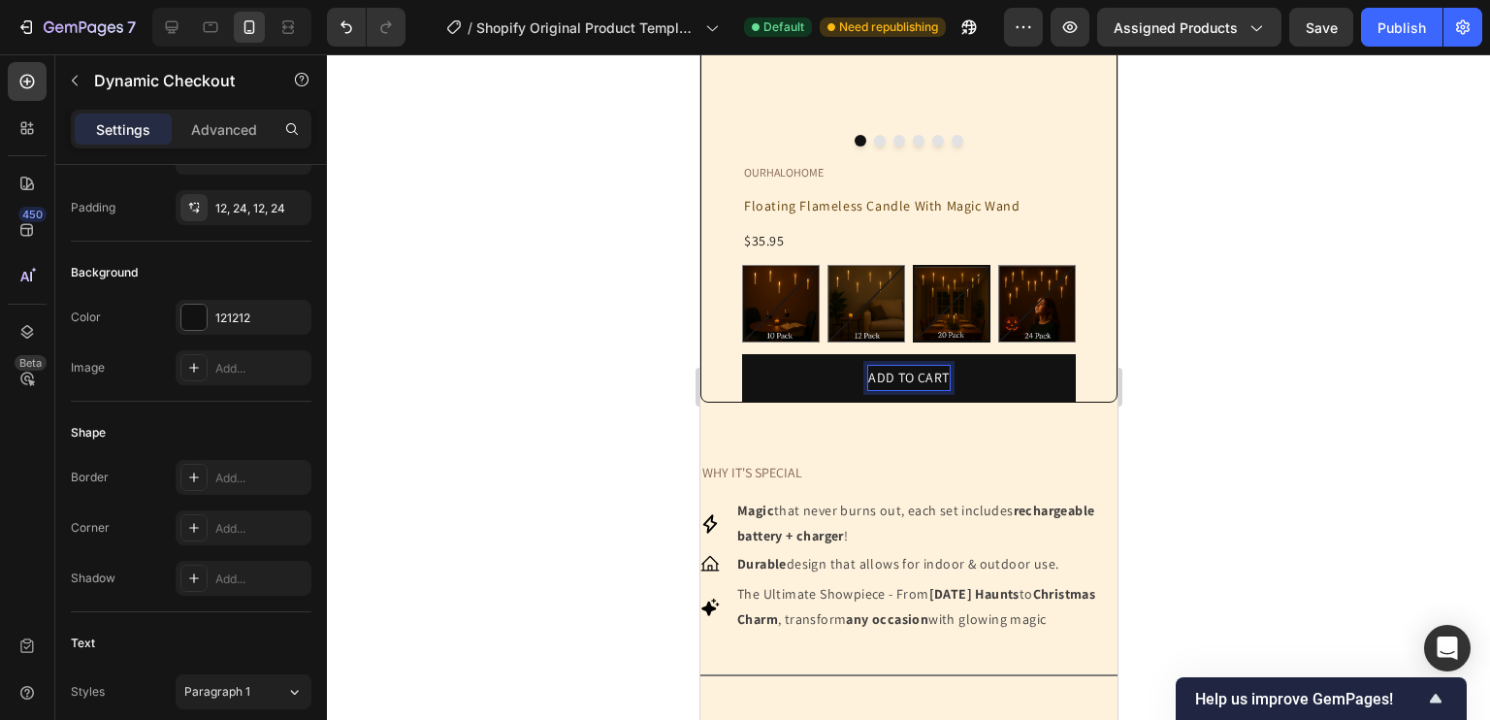
click at [554, 271] on div at bounding box center [908, 386] width 1163 height 665
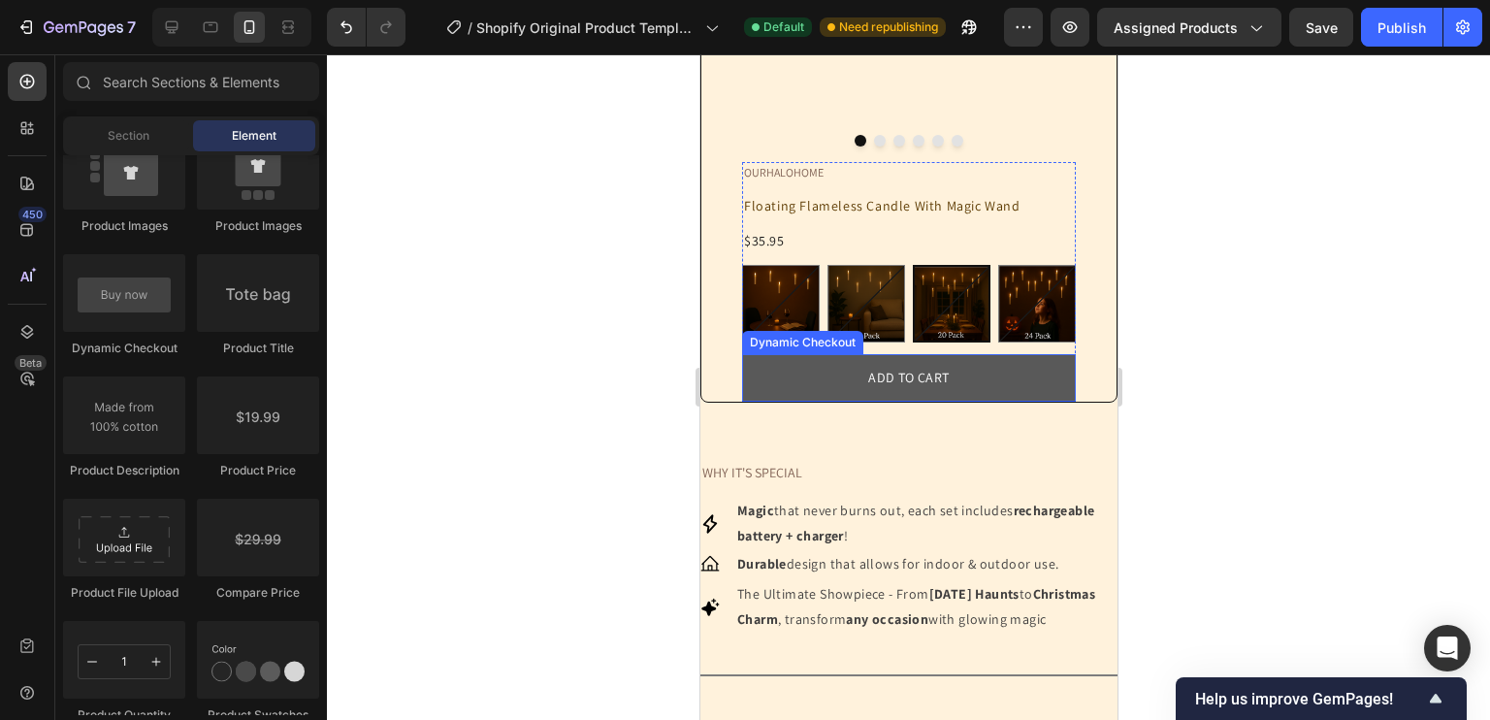
click at [822, 402] on button "ADD TO CART" at bounding box center [908, 378] width 334 height 48
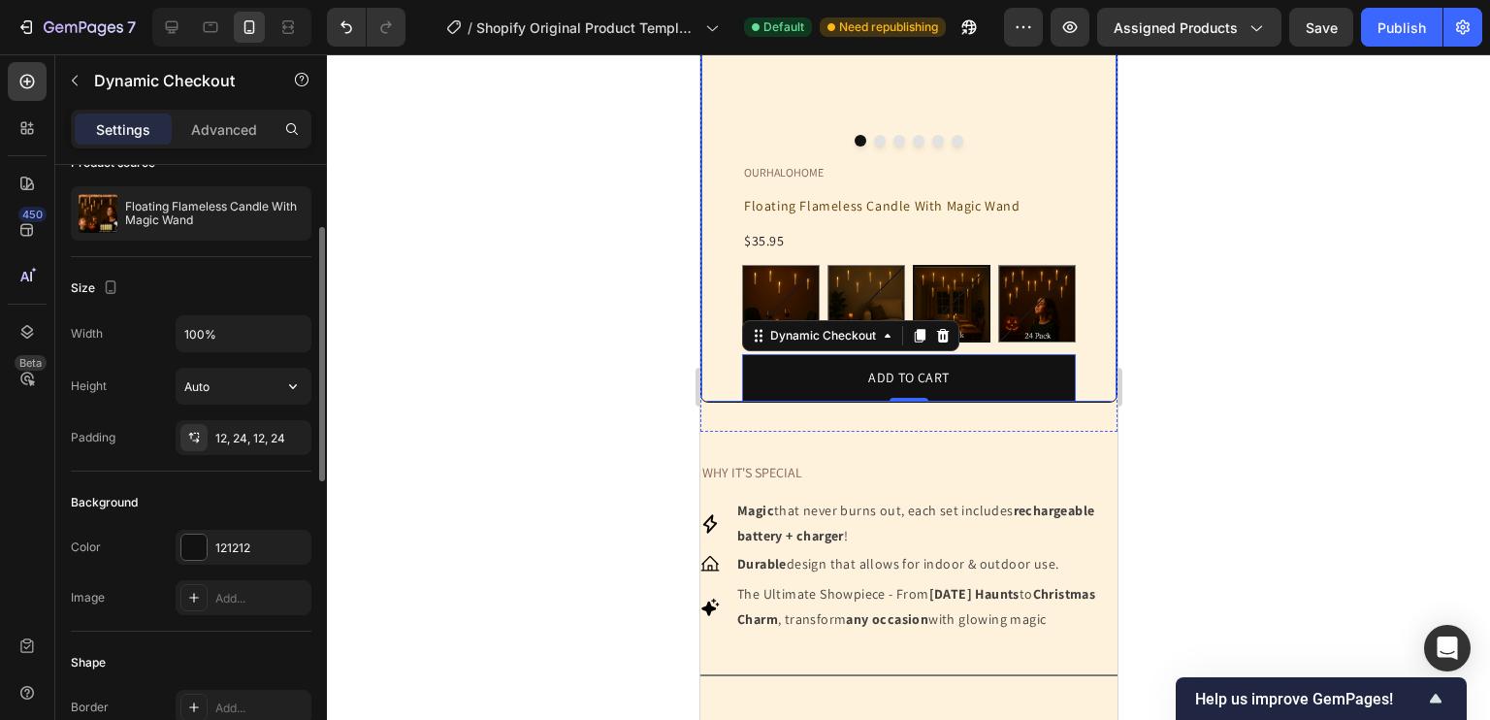
scroll to position [132, 0]
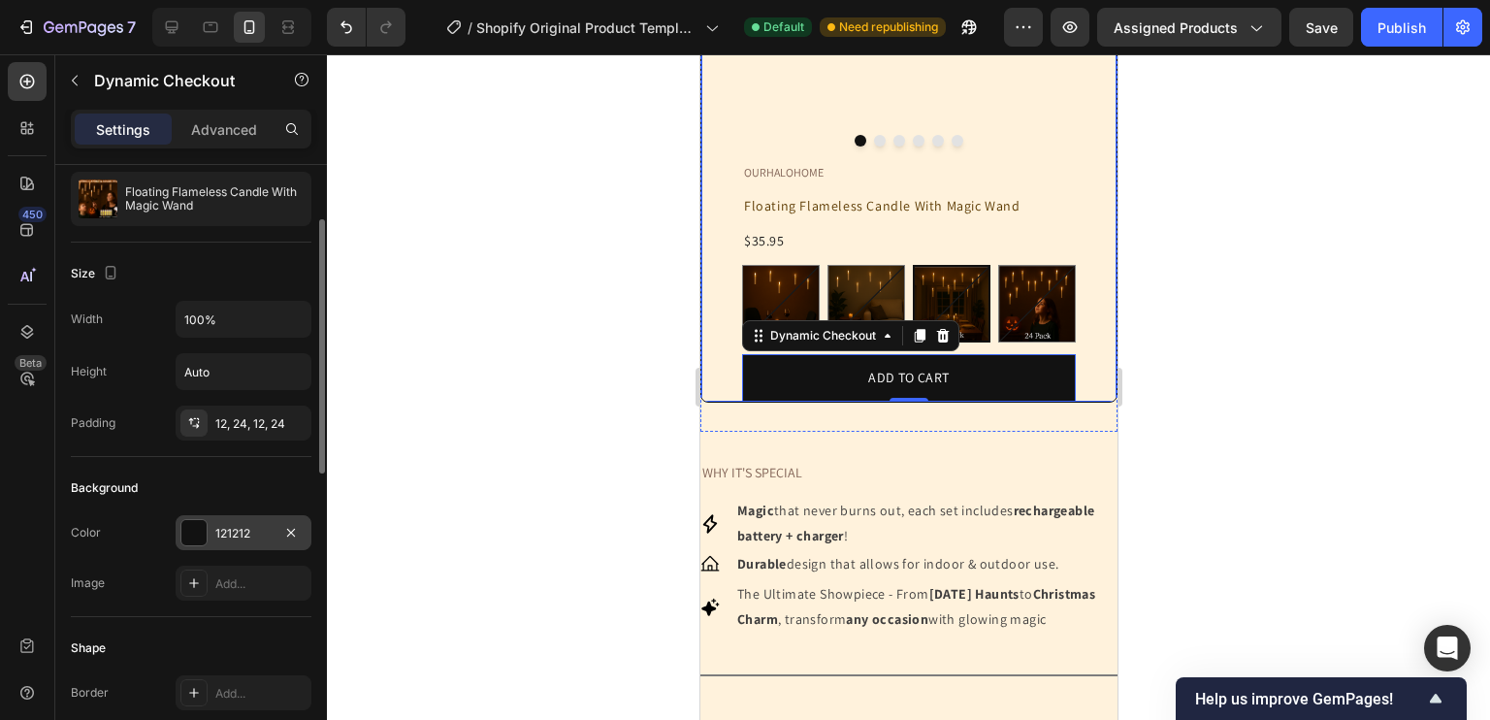
click at [206, 531] on div at bounding box center [193, 532] width 25 height 25
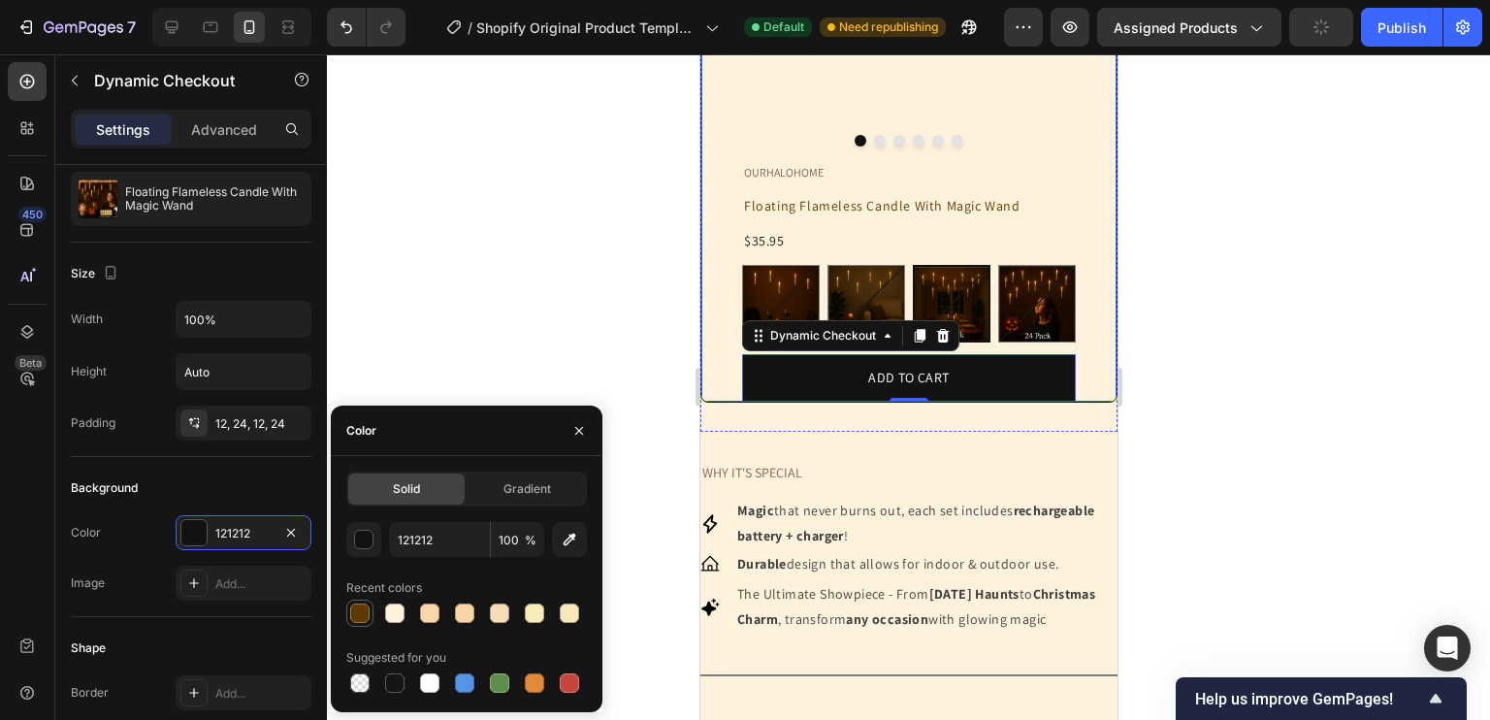
click at [366, 614] on div at bounding box center [359, 612] width 19 height 19
type input "5C3A00"
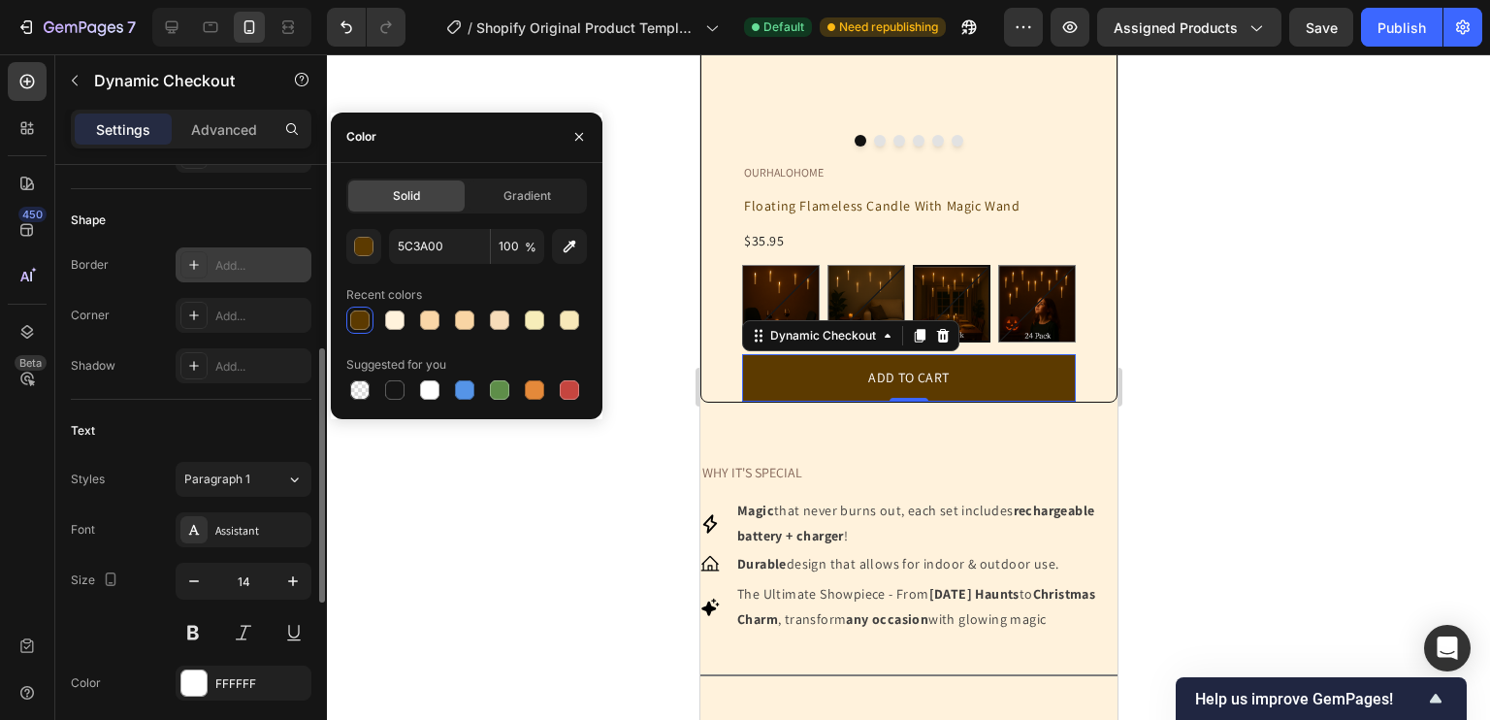
scroll to position [611, 0]
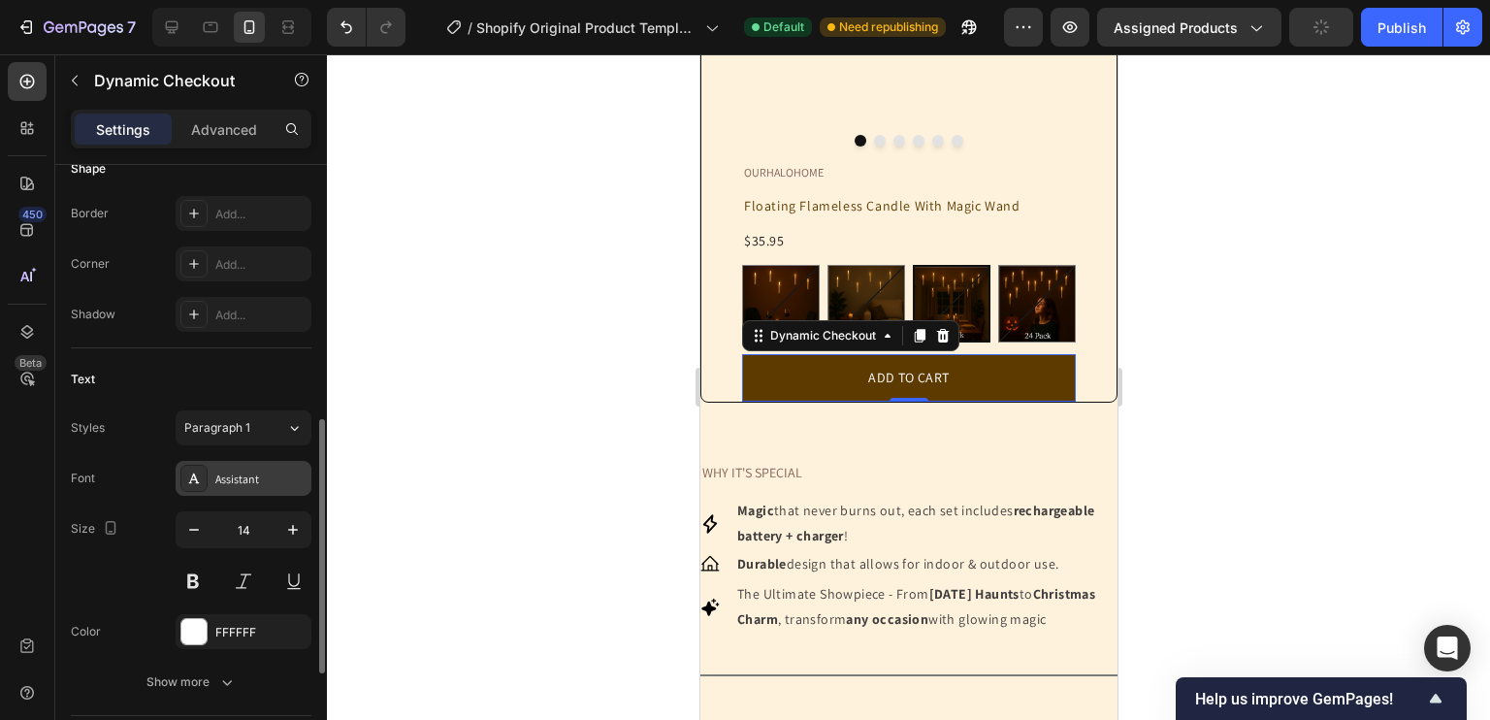
click at [264, 480] on div "Assistant" at bounding box center [260, 478] width 91 height 17
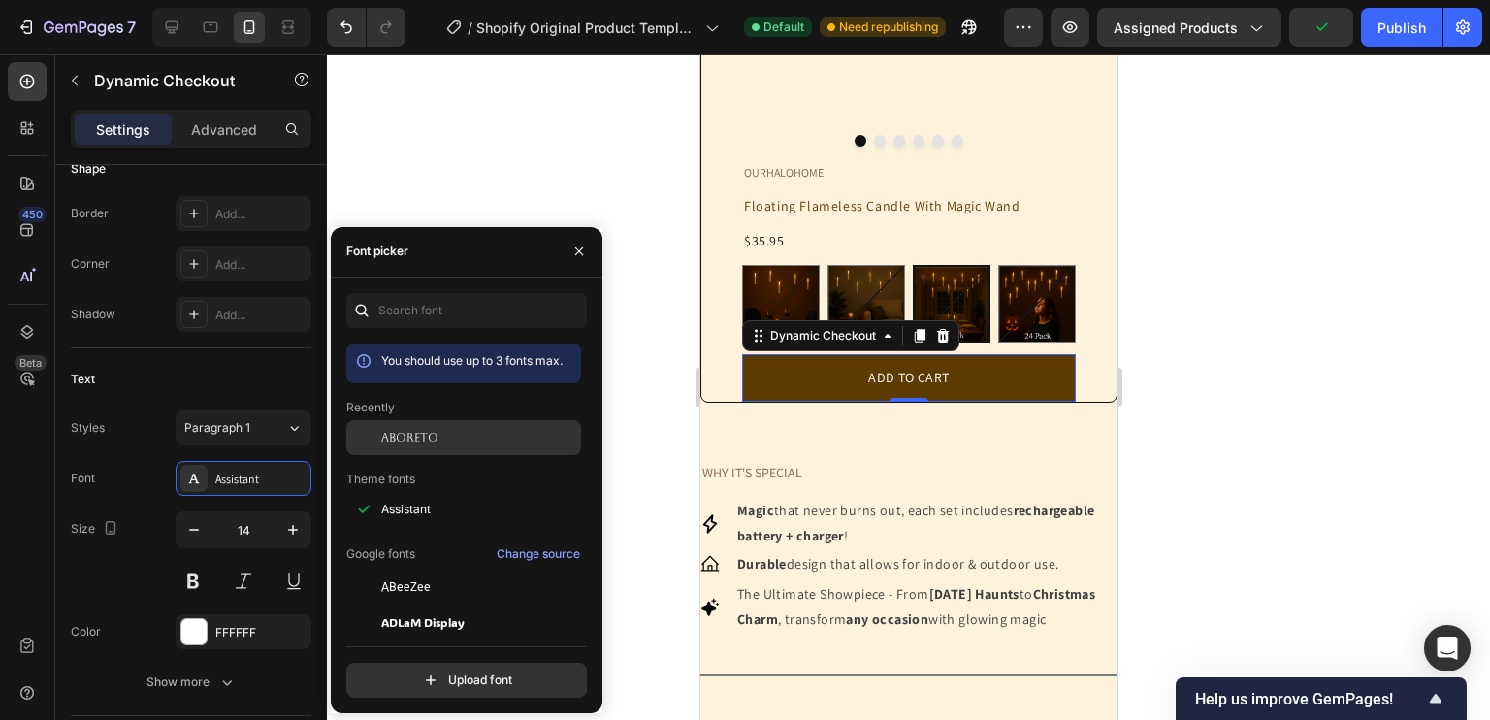
click at [396, 429] on span "Aboreto" at bounding box center [409, 437] width 57 height 17
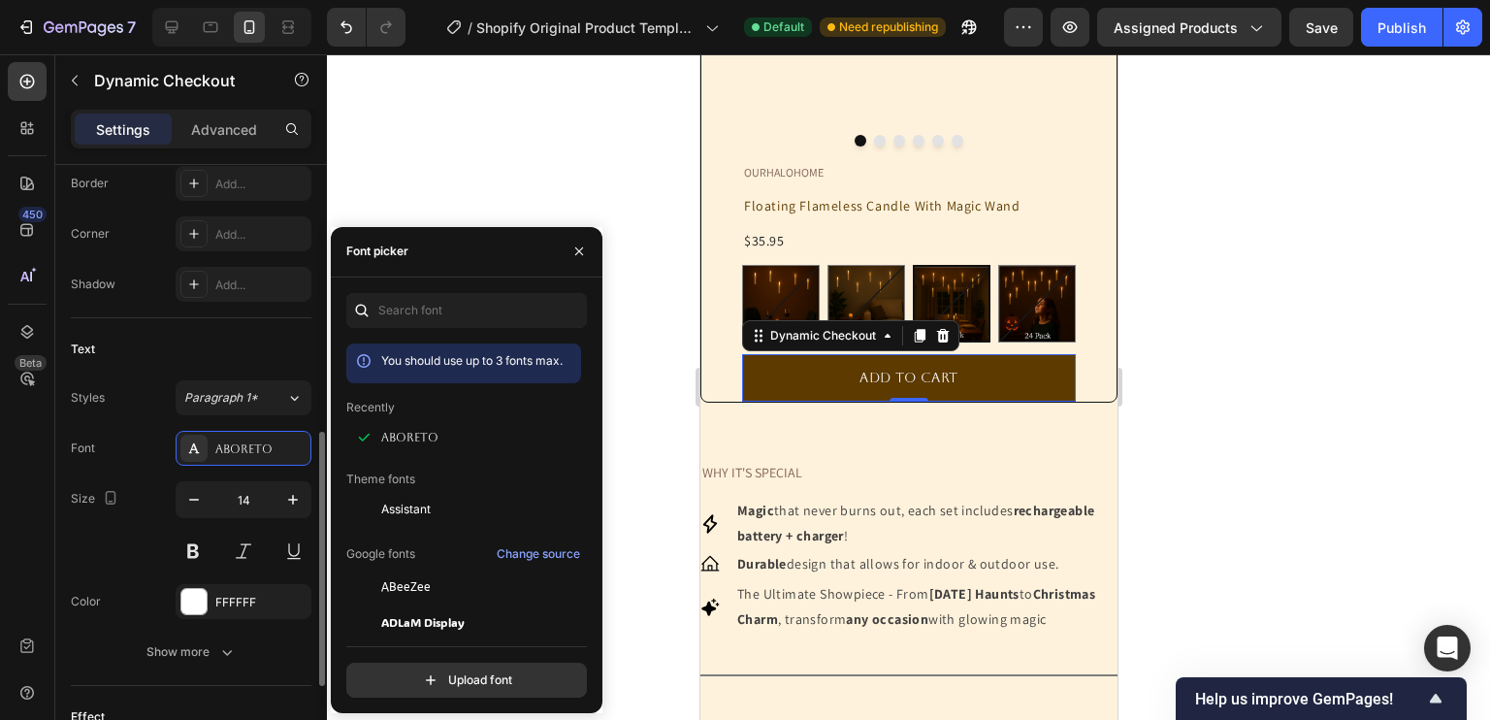
scroll to position [641, 0]
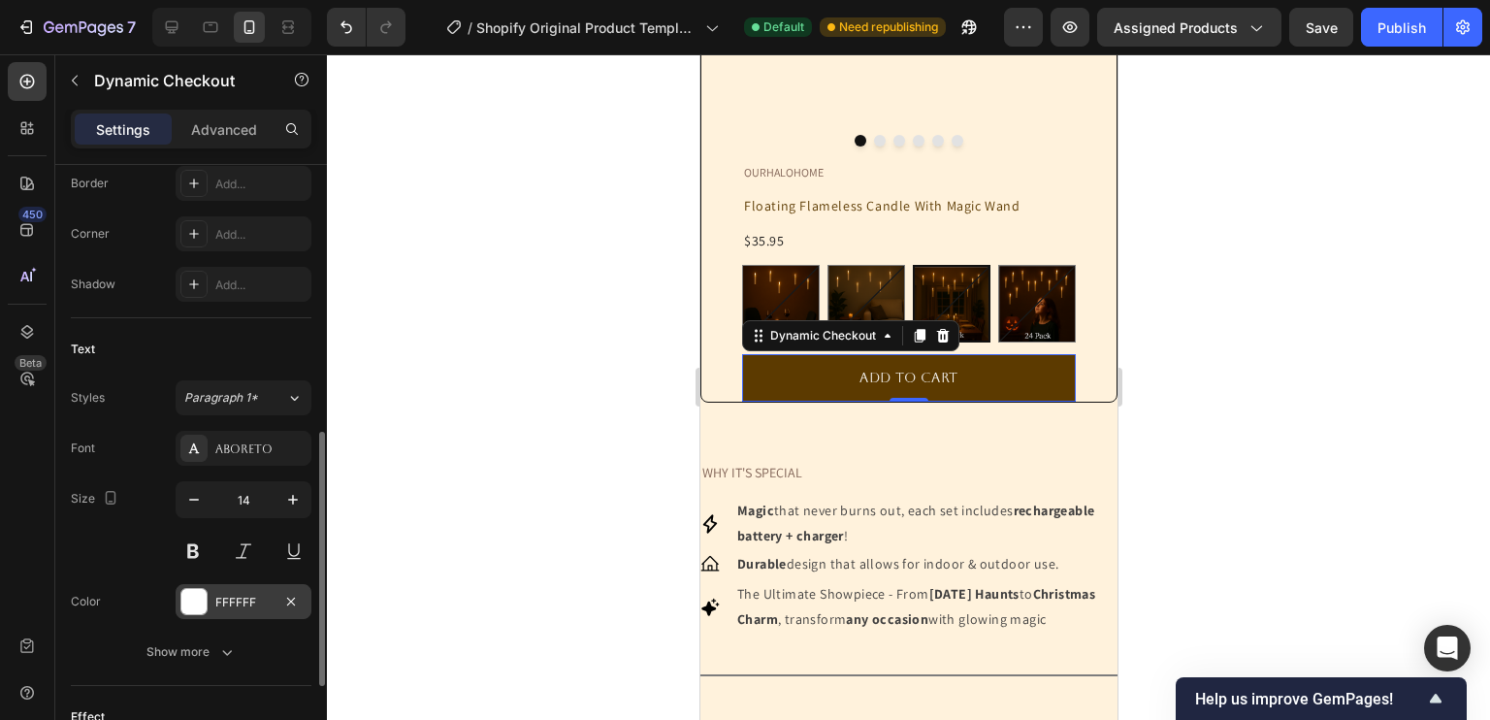
click at [210, 606] on div "FFFFFF" at bounding box center [244, 601] width 136 height 35
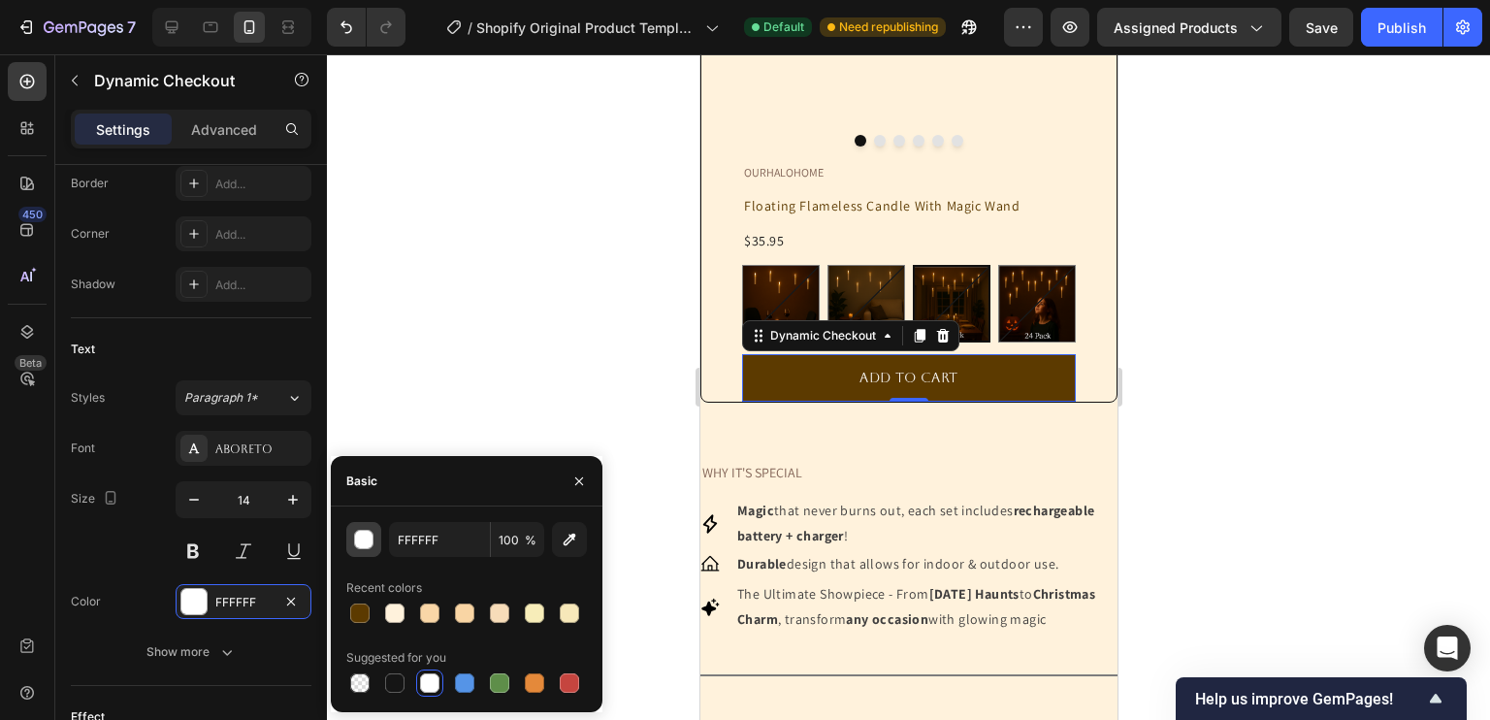
click at [362, 543] on div "button" at bounding box center [364, 540] width 19 height 19
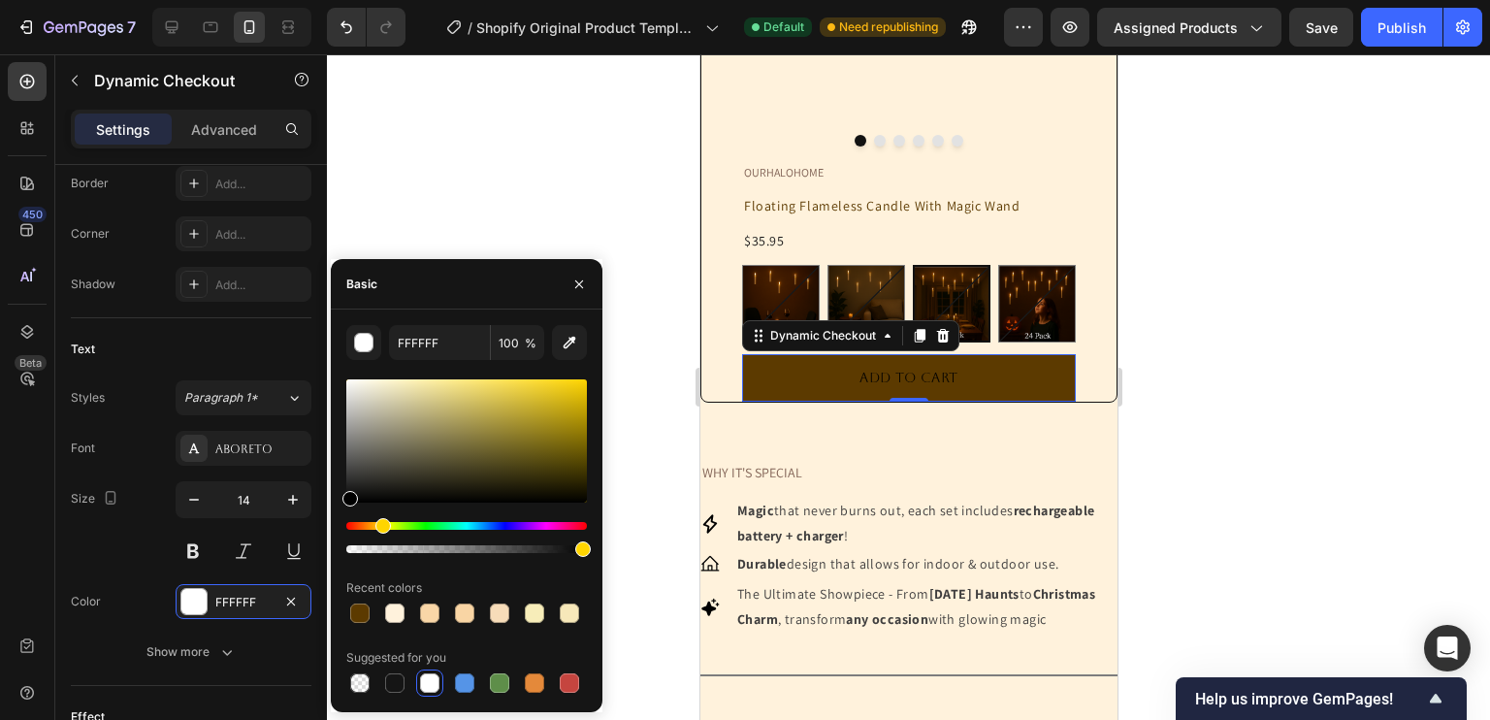
drag, startPoint x: 381, startPoint y: 527, endPoint x: 380, endPoint y: 538, distance: 11.7
click at [380, 538] on div at bounding box center [466, 537] width 241 height 31
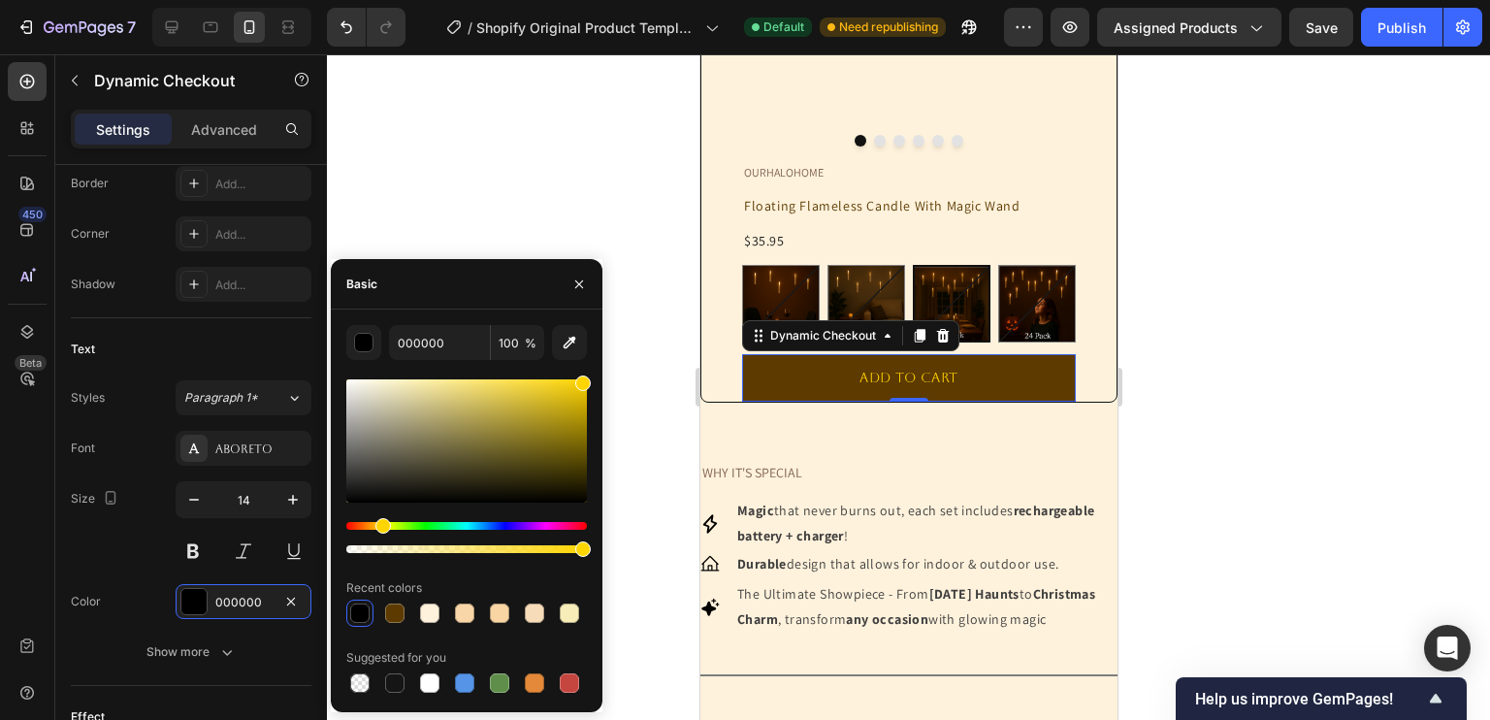
type input "FFD400"
drag, startPoint x: 411, startPoint y: 426, endPoint x: 612, endPoint y: 352, distance: 213.9
click at [612, 0] on div "7 / Shopify Original Product Template Default Need republishing Preview Assigne…" at bounding box center [745, 0] width 1490 height 0
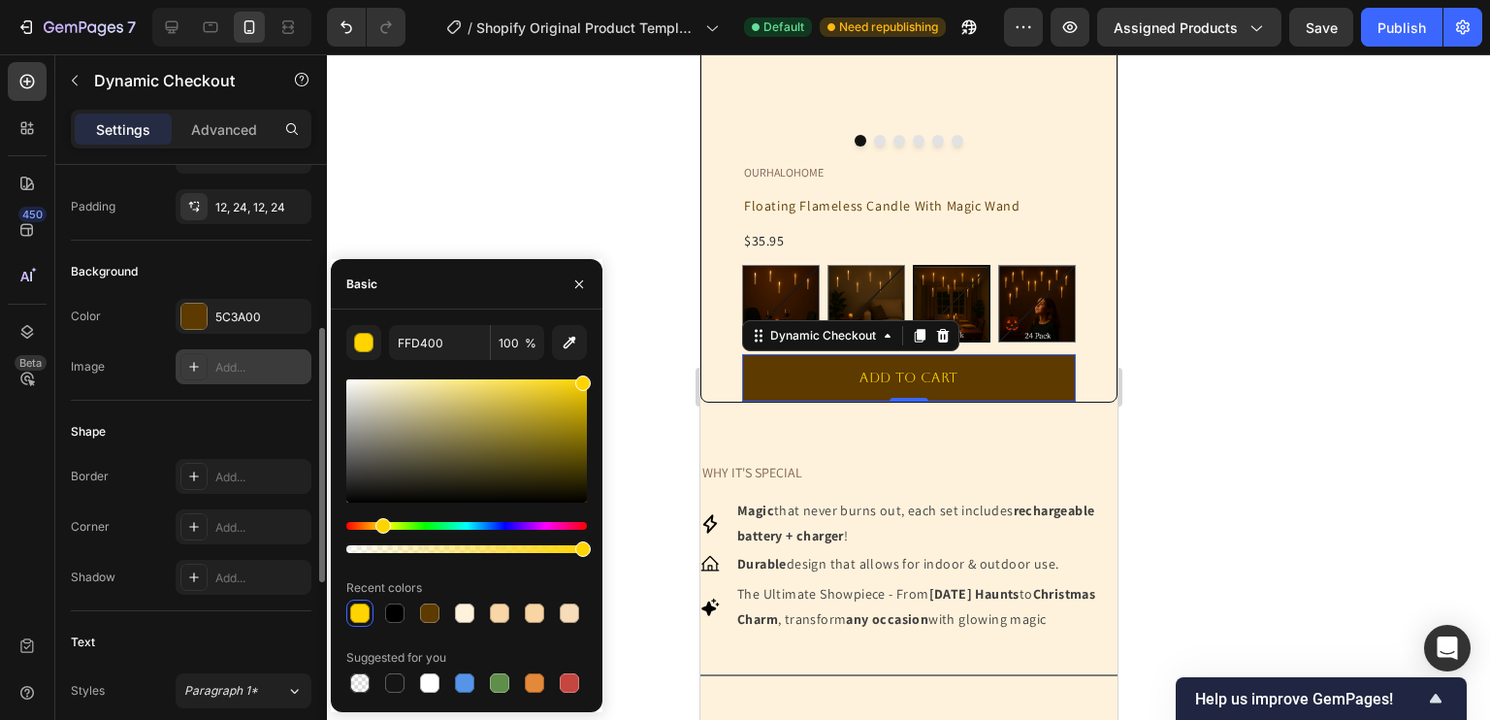
scroll to position [346, 0]
click at [222, 304] on div "5C3A00" at bounding box center [244, 318] width 136 height 35
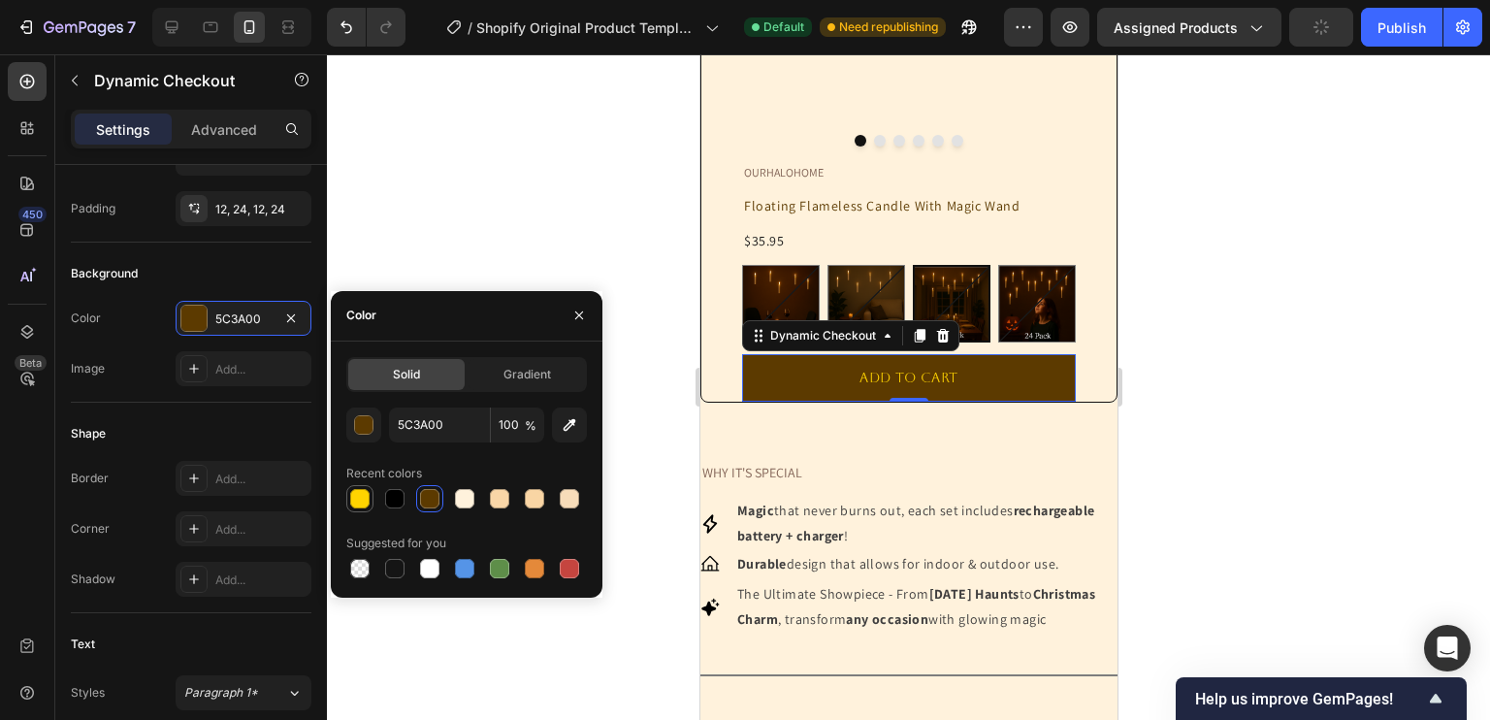
click at [354, 489] on div at bounding box center [359, 498] width 19 height 19
type input "FFD400"
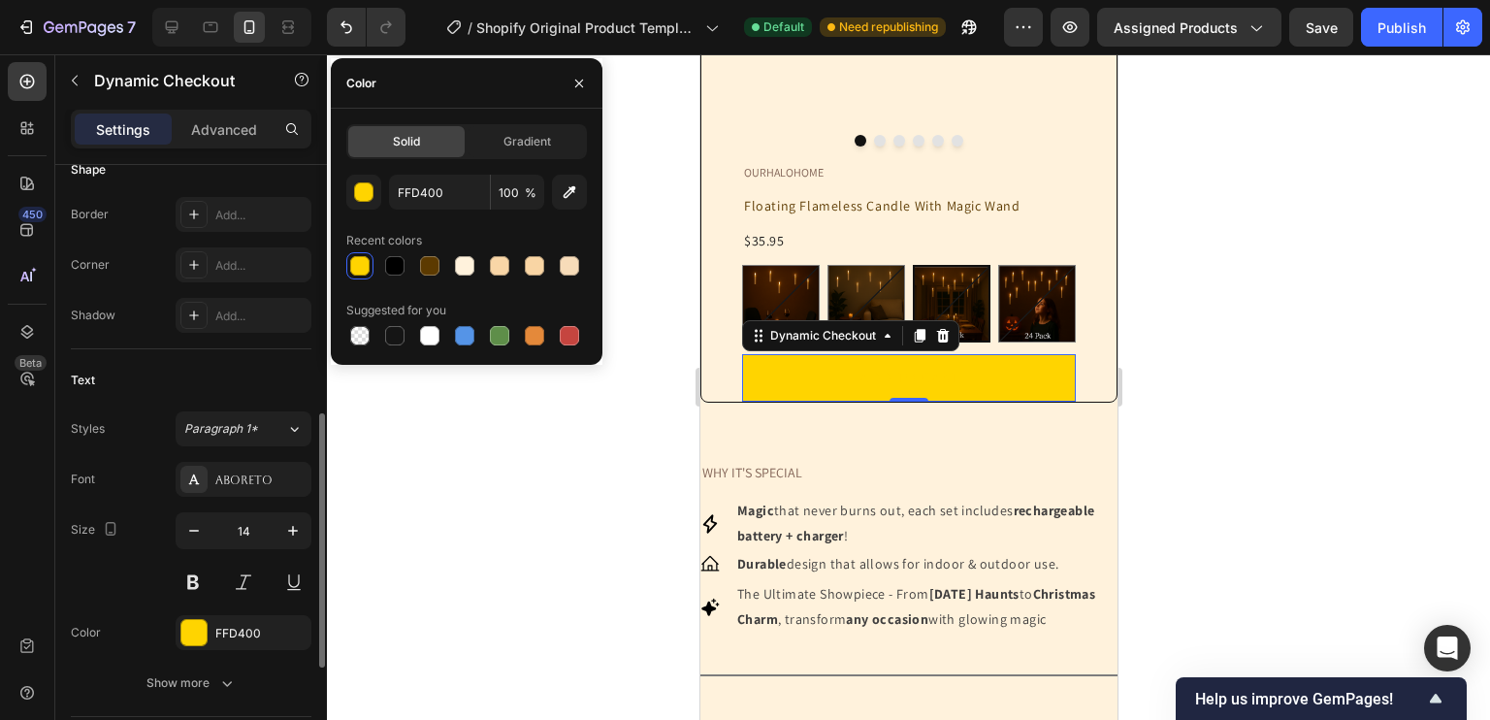
scroll to position [617, 0]
click at [235, 618] on div "FFD400" at bounding box center [243, 626] width 56 height 17
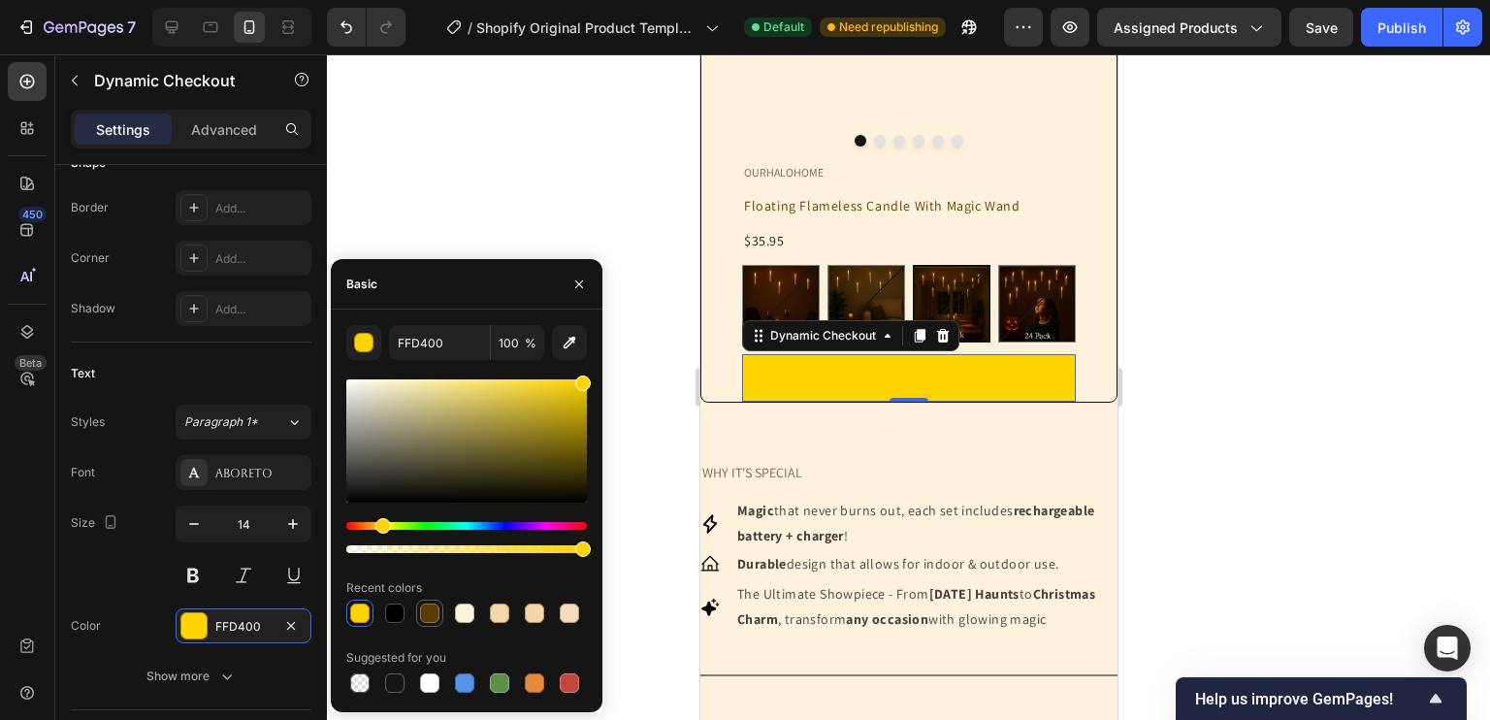
click at [436, 616] on div at bounding box center [429, 612] width 19 height 19
type input "5C3A00"
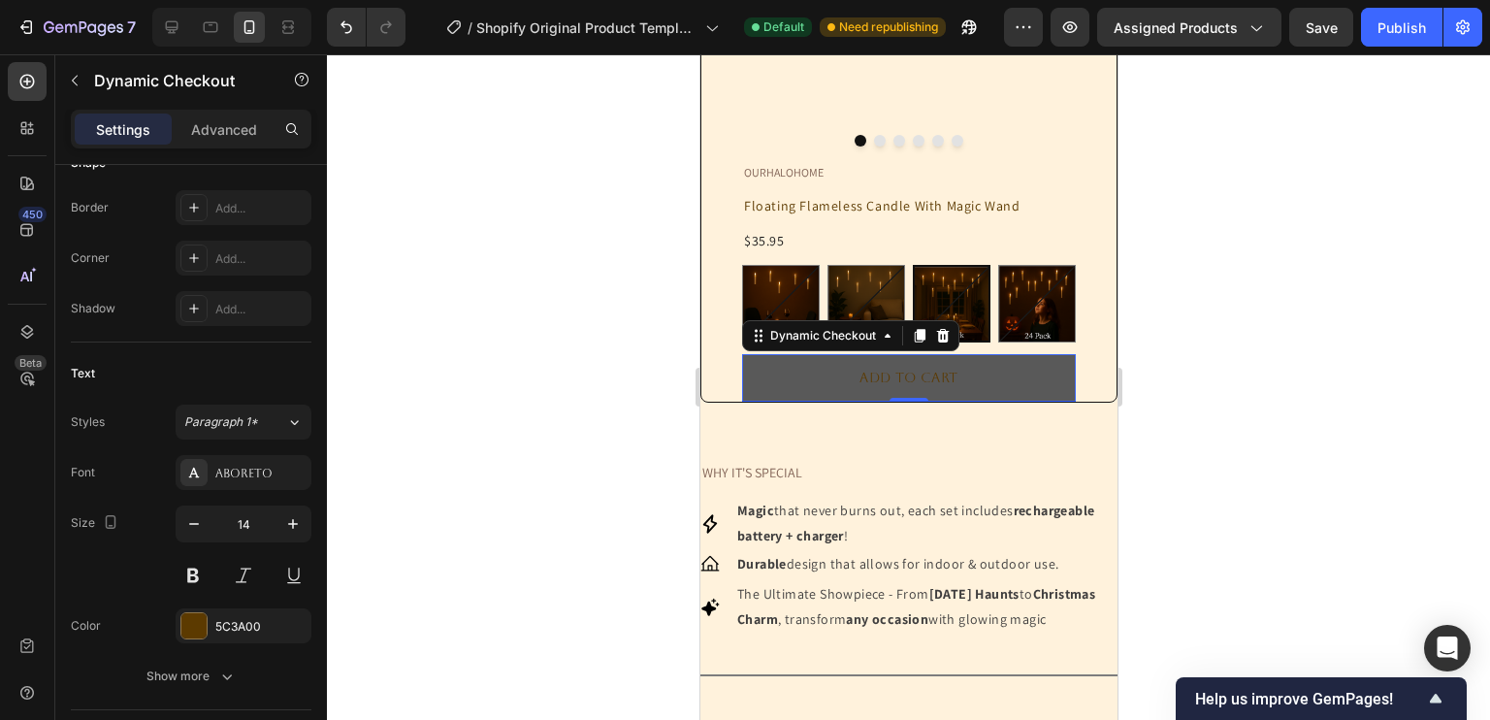
click at [792, 402] on button "ADD TO CART" at bounding box center [908, 378] width 334 height 48
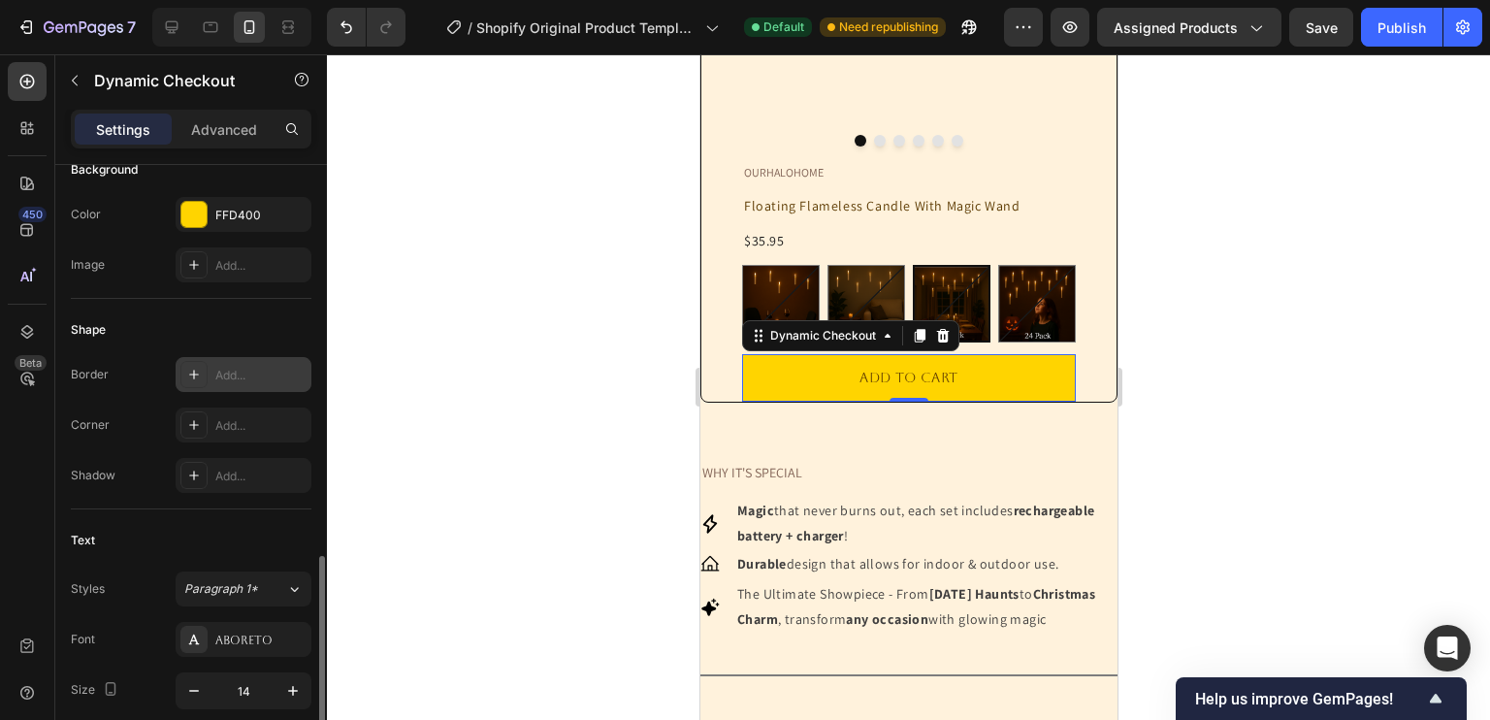
scroll to position [422, 0]
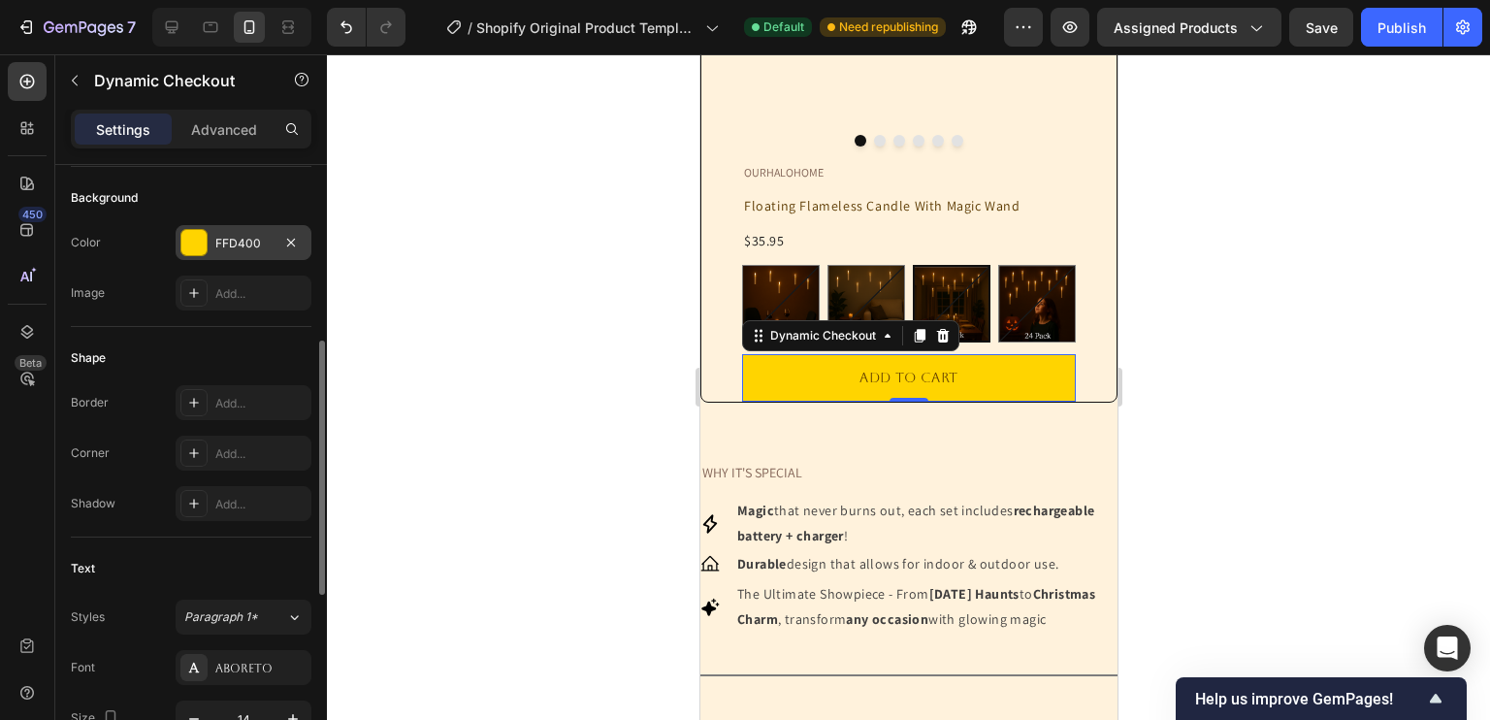
click at [231, 237] on div "FFD400" at bounding box center [243, 243] width 56 height 17
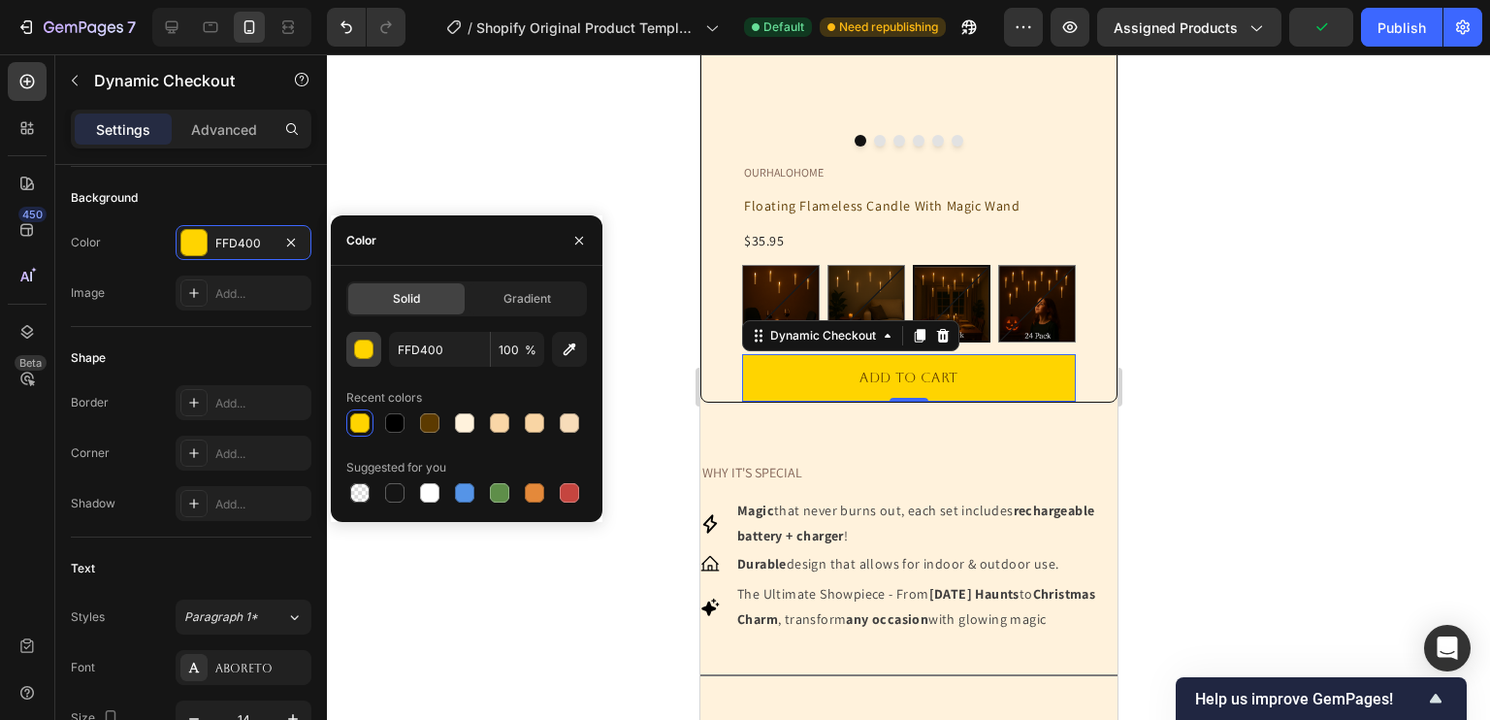
click at [371, 356] on div "button" at bounding box center [364, 349] width 19 height 19
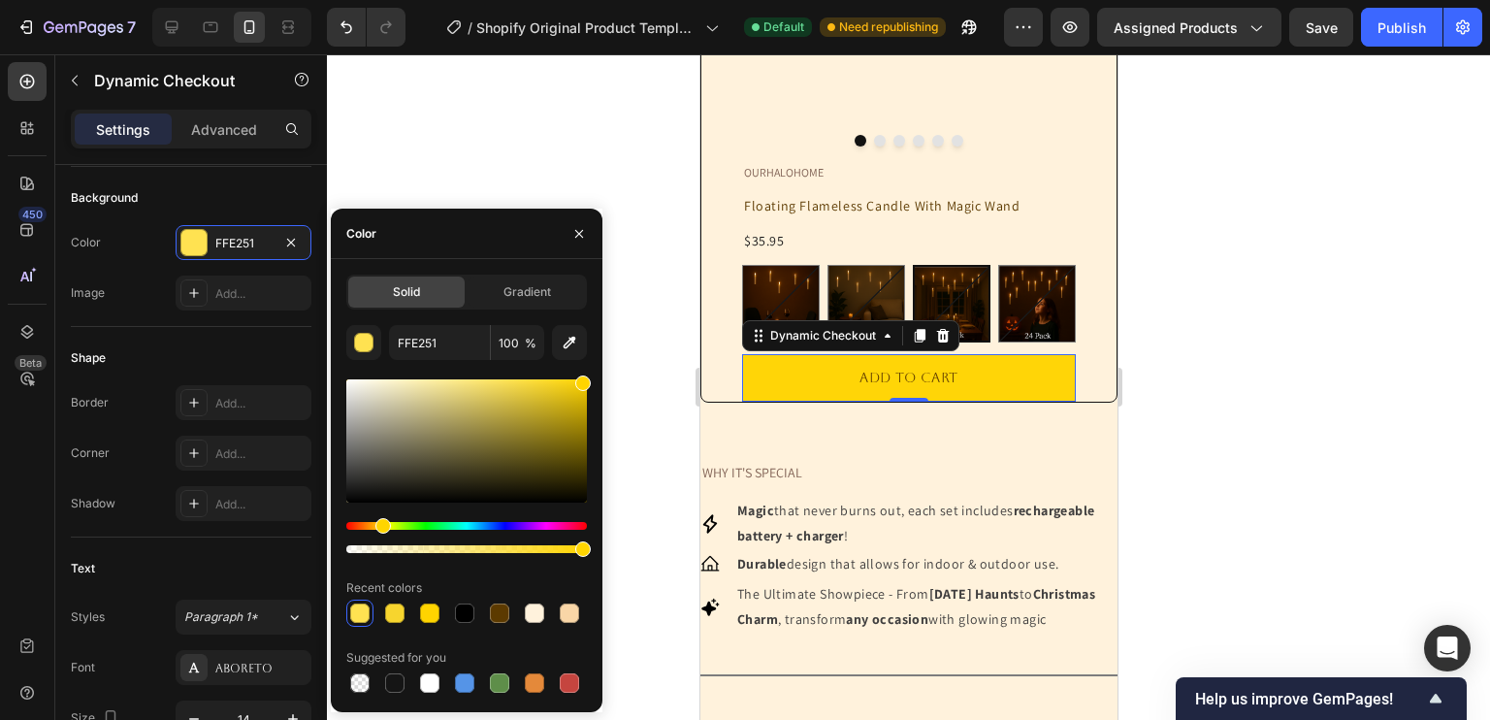
drag, startPoint x: 549, startPoint y: 399, endPoint x: 594, endPoint y: 359, distance: 59.8
click at [594, 359] on div "Solid Gradient FFE251 100 % Recent colors Suggested for you" at bounding box center [467, 485] width 272 height 422
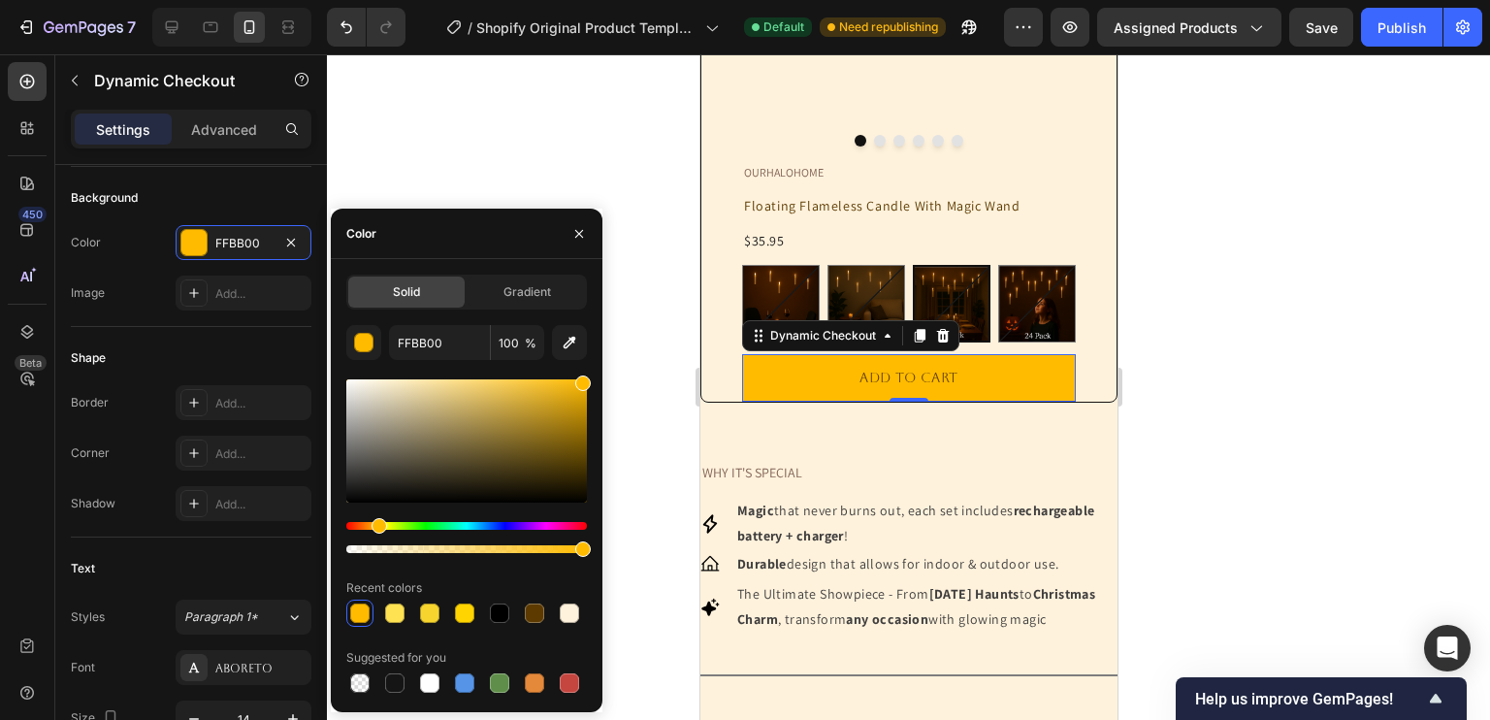
click at [376, 523] on div "Hue" at bounding box center [379, 526] width 16 height 16
click at [466, 616] on div at bounding box center [464, 612] width 19 height 19
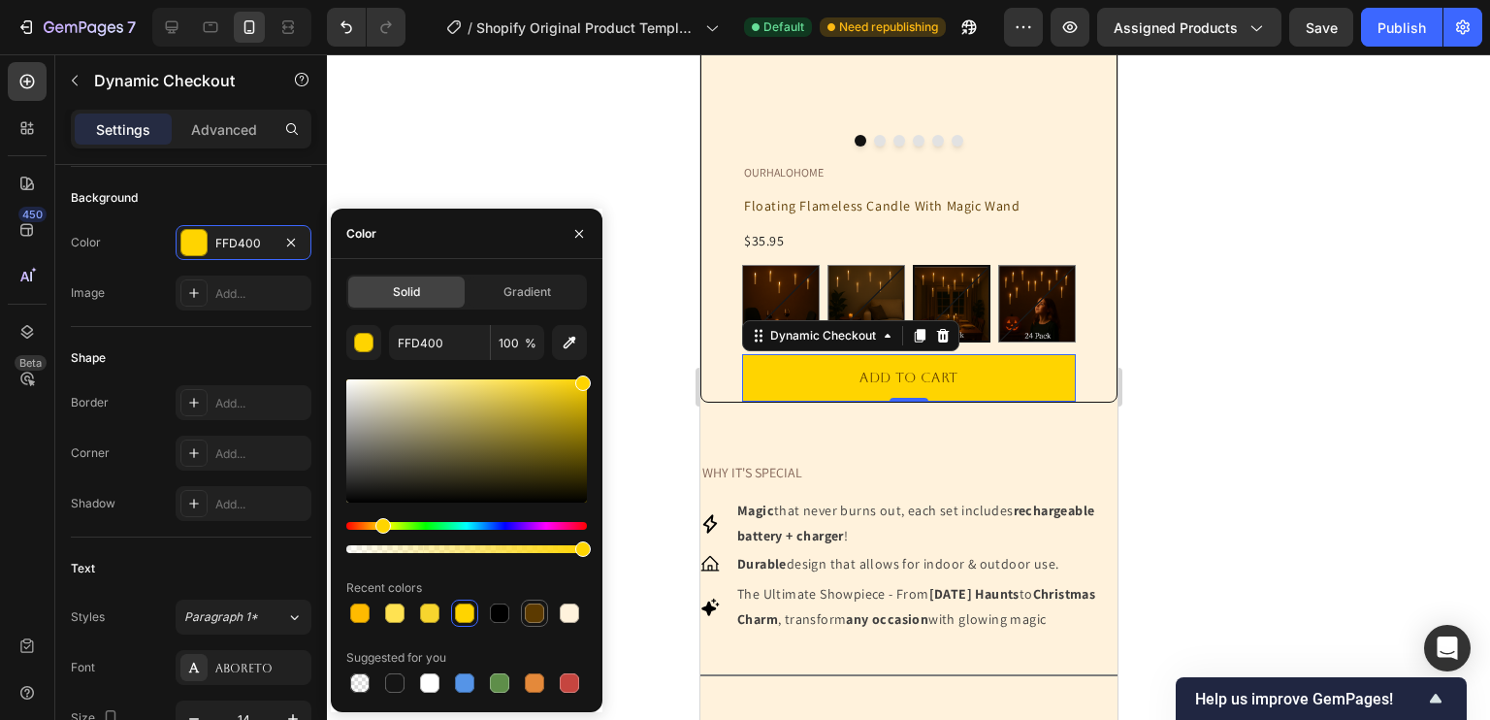
click at [535, 605] on div at bounding box center [534, 612] width 19 height 19
type input "5C3A00"
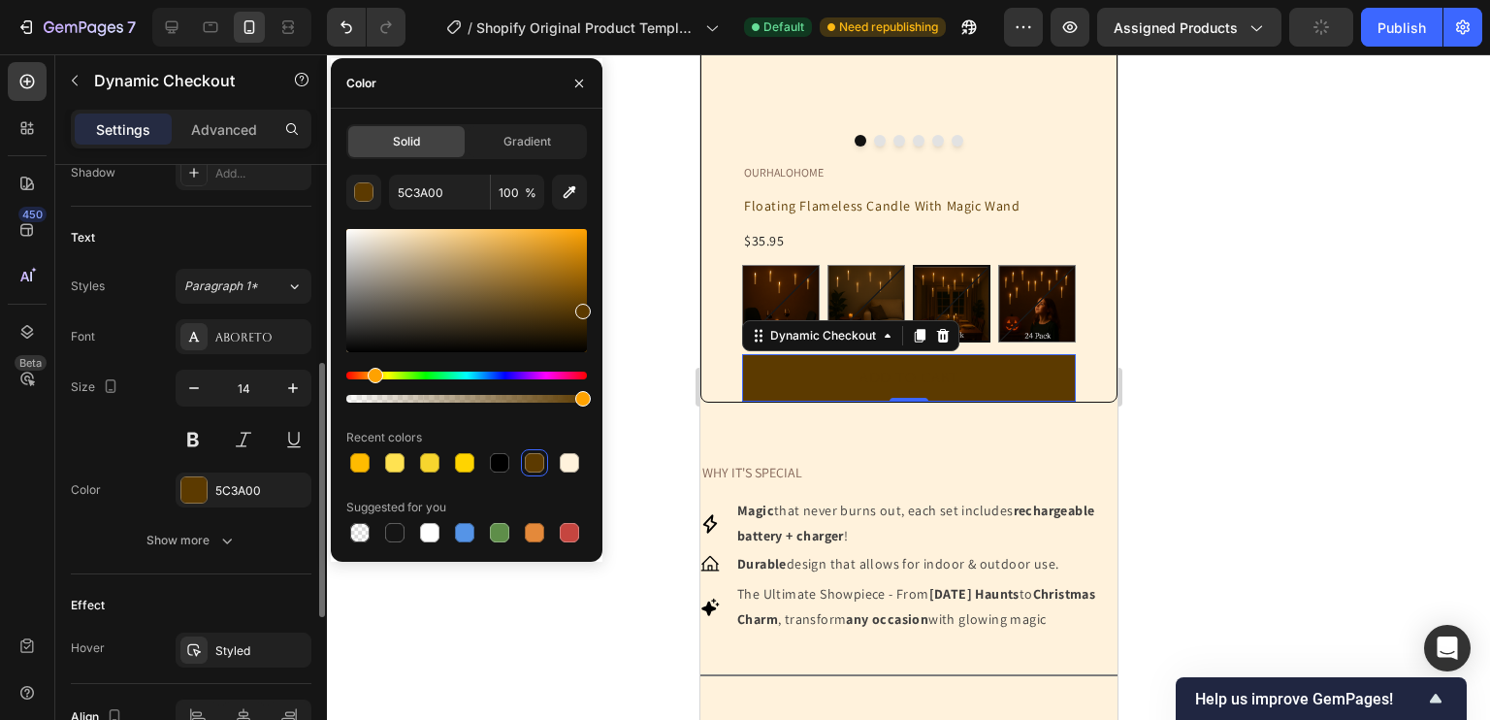
scroll to position [758, 0]
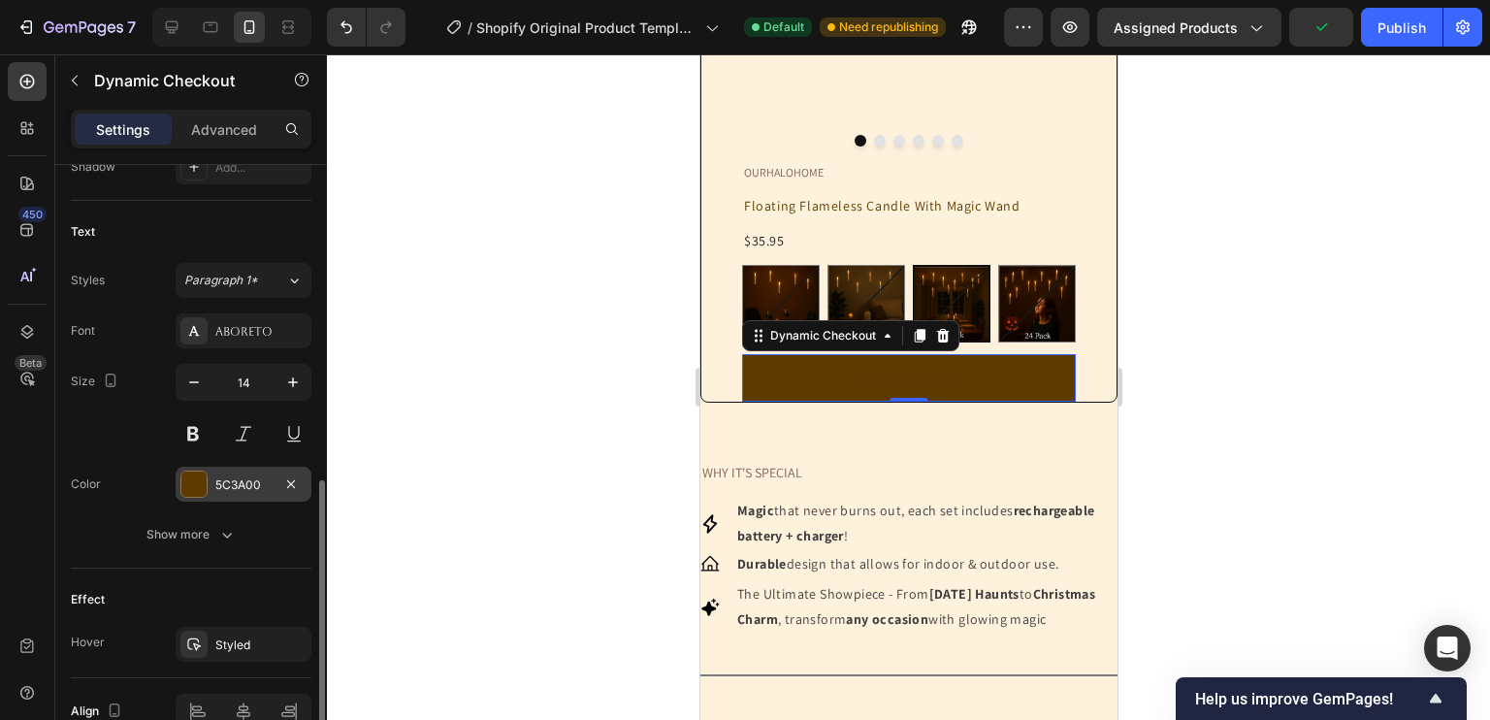
click at [208, 477] on div "5C3A00" at bounding box center [244, 484] width 136 height 35
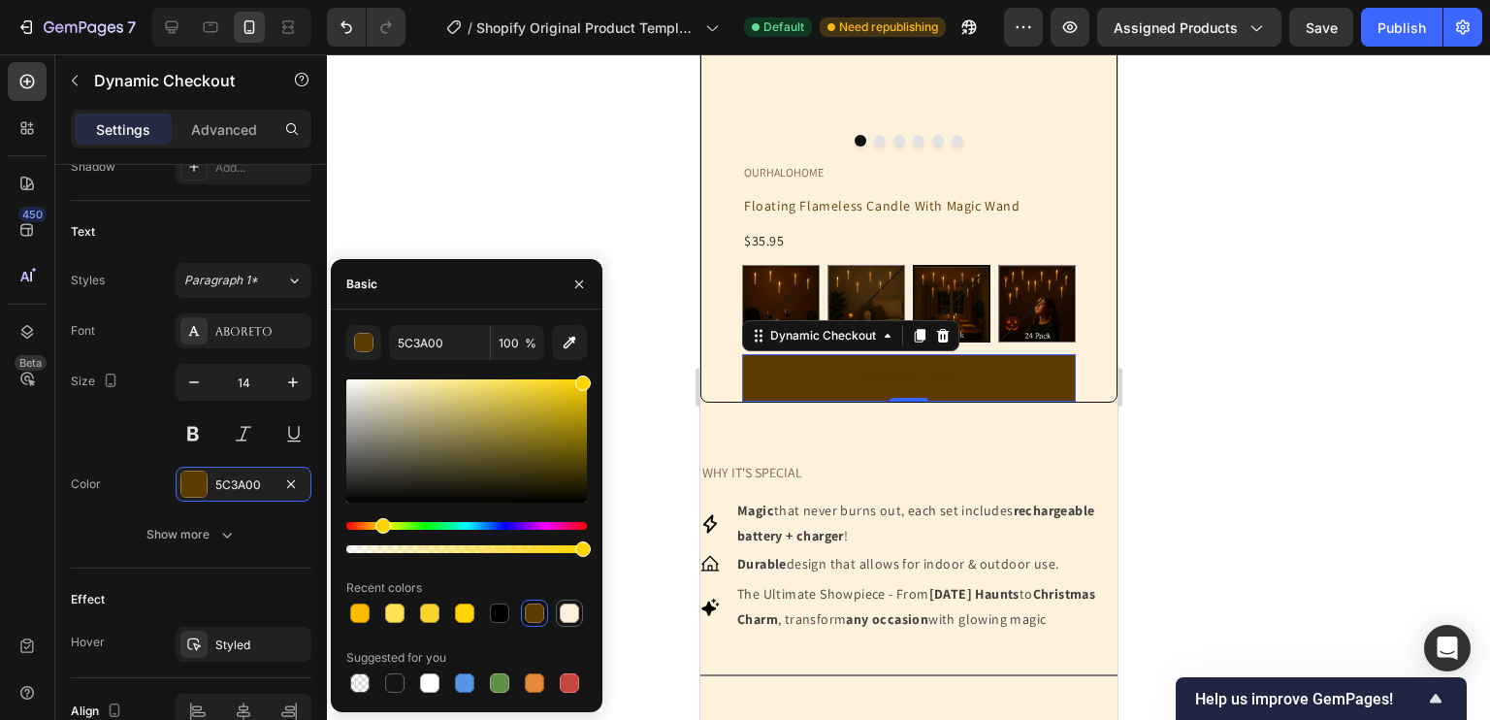
click at [566, 613] on div at bounding box center [569, 612] width 19 height 19
type input "FFF2DC"
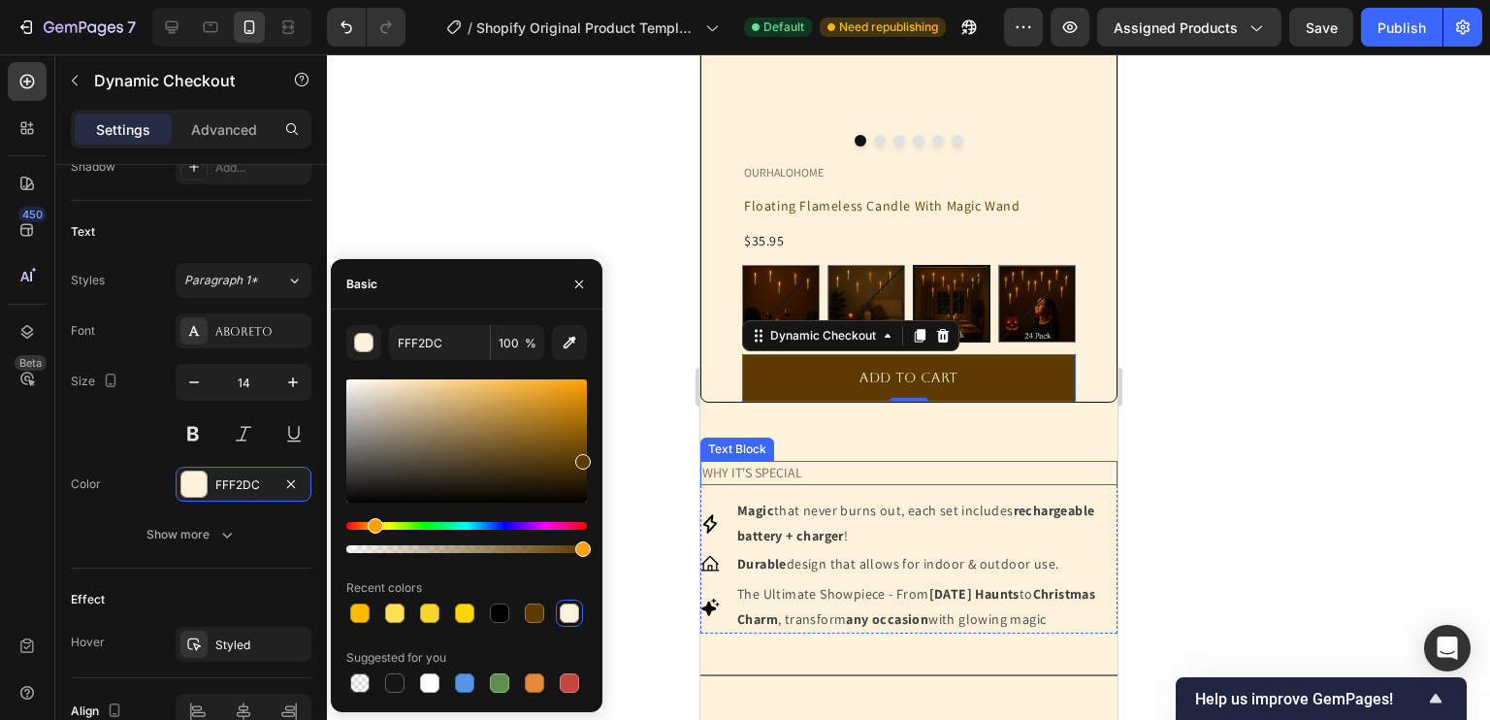
scroll to position [0, 0]
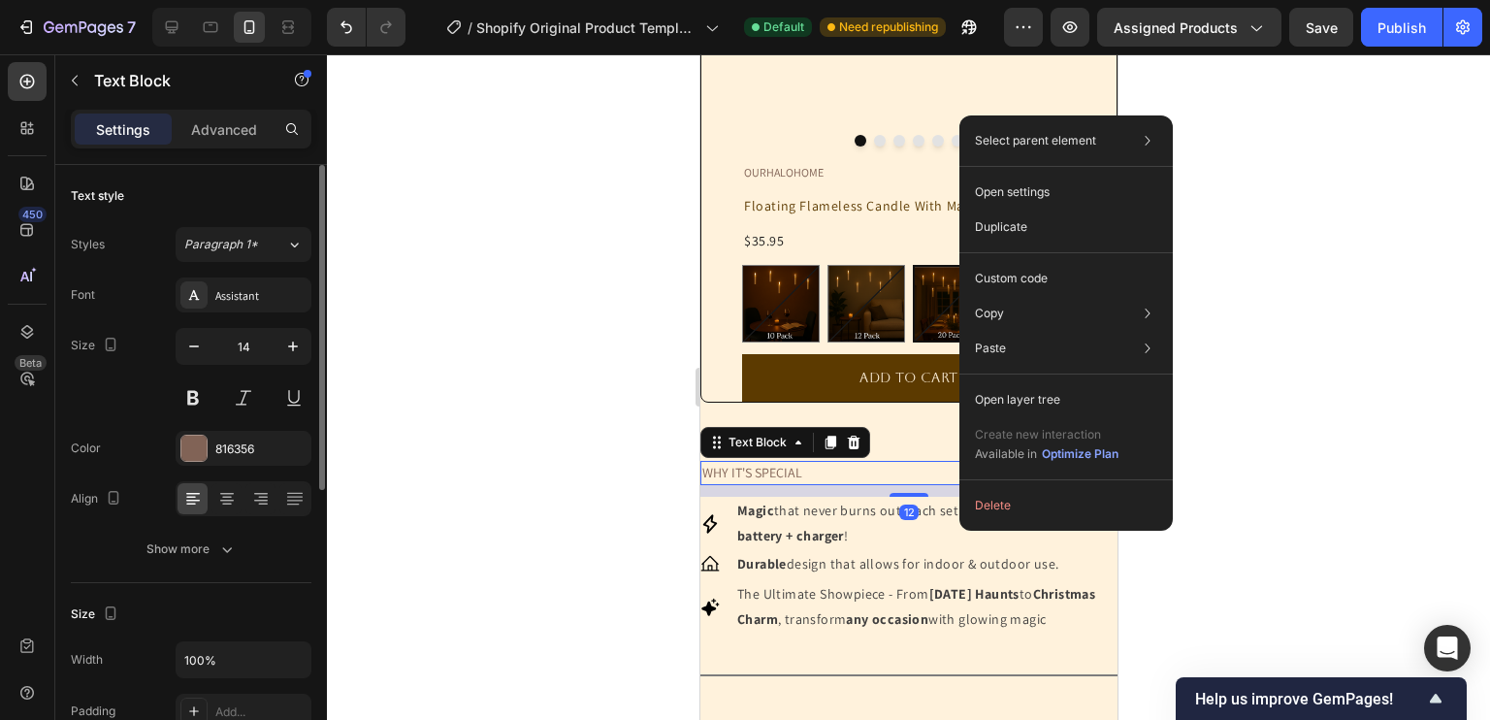
click at [1350, 495] on div at bounding box center [908, 386] width 1163 height 665
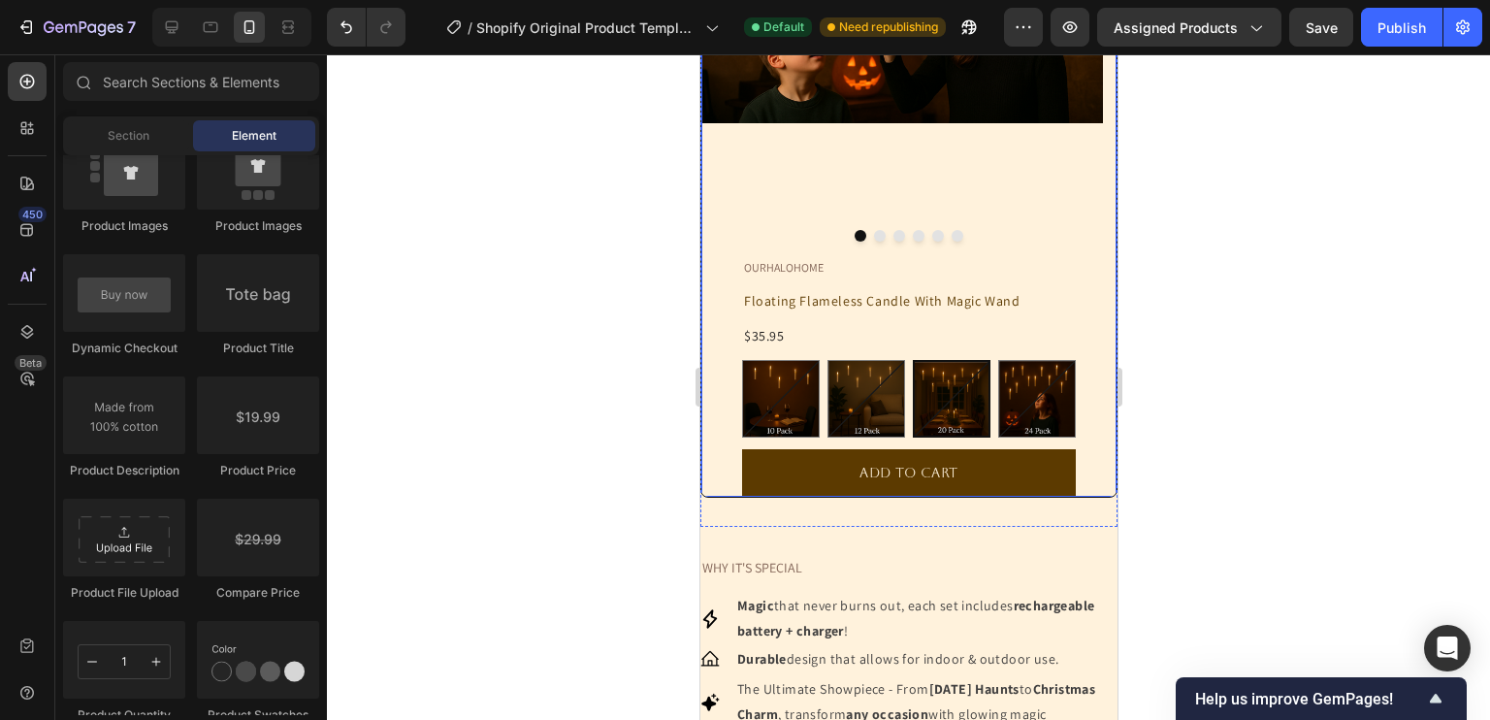
scroll to position [534, 0]
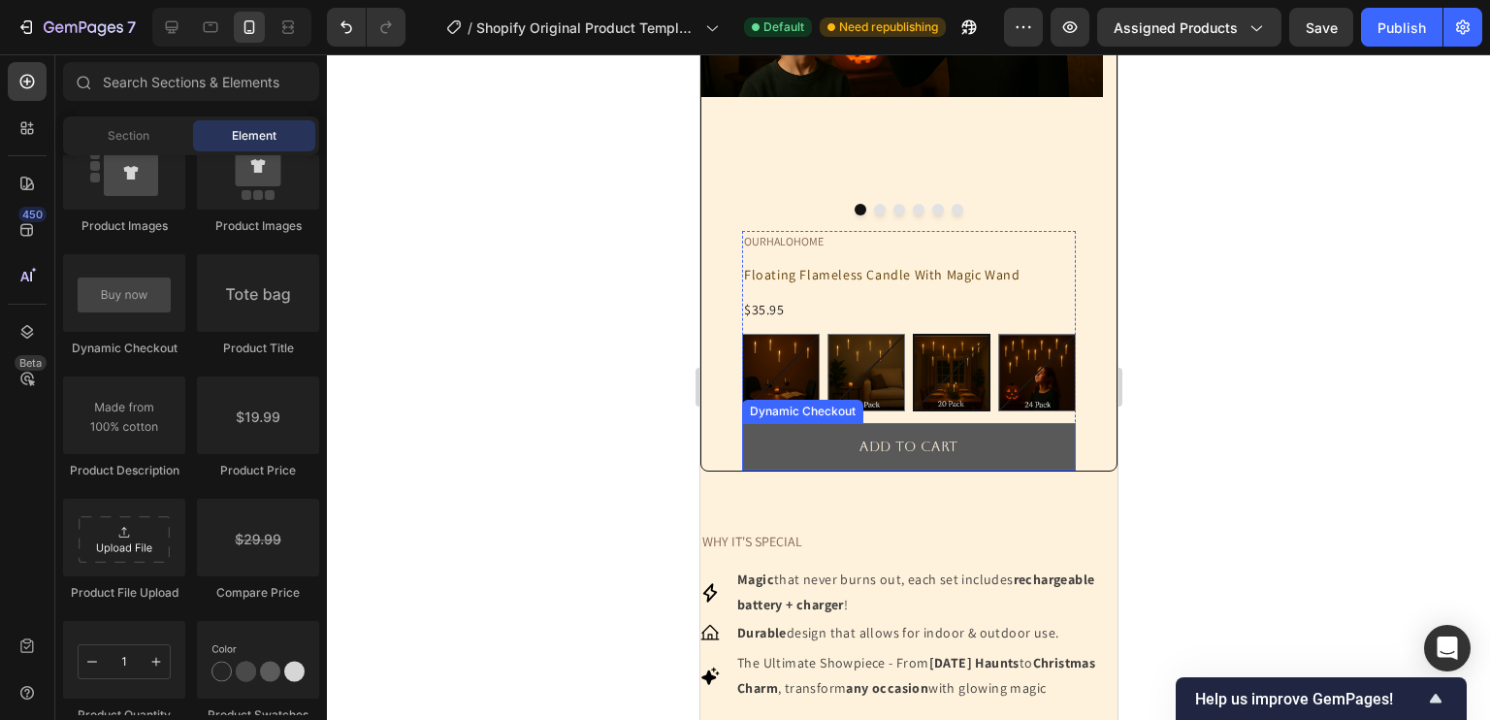
click at [1000, 470] on button "ADD TO CART" at bounding box center [908, 447] width 334 height 48
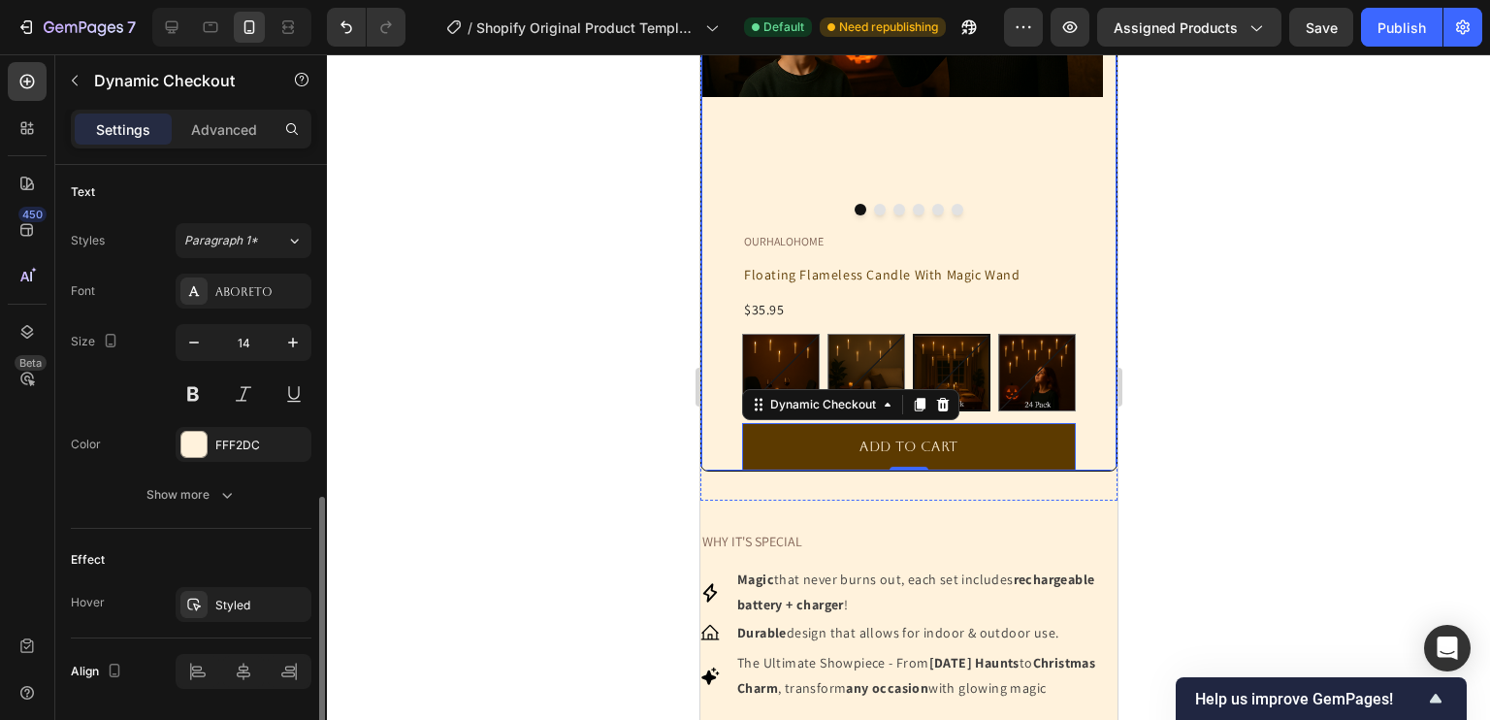
scroll to position [801, 0]
click at [236, 438] on div "FFF2DC" at bounding box center [243, 442] width 56 height 17
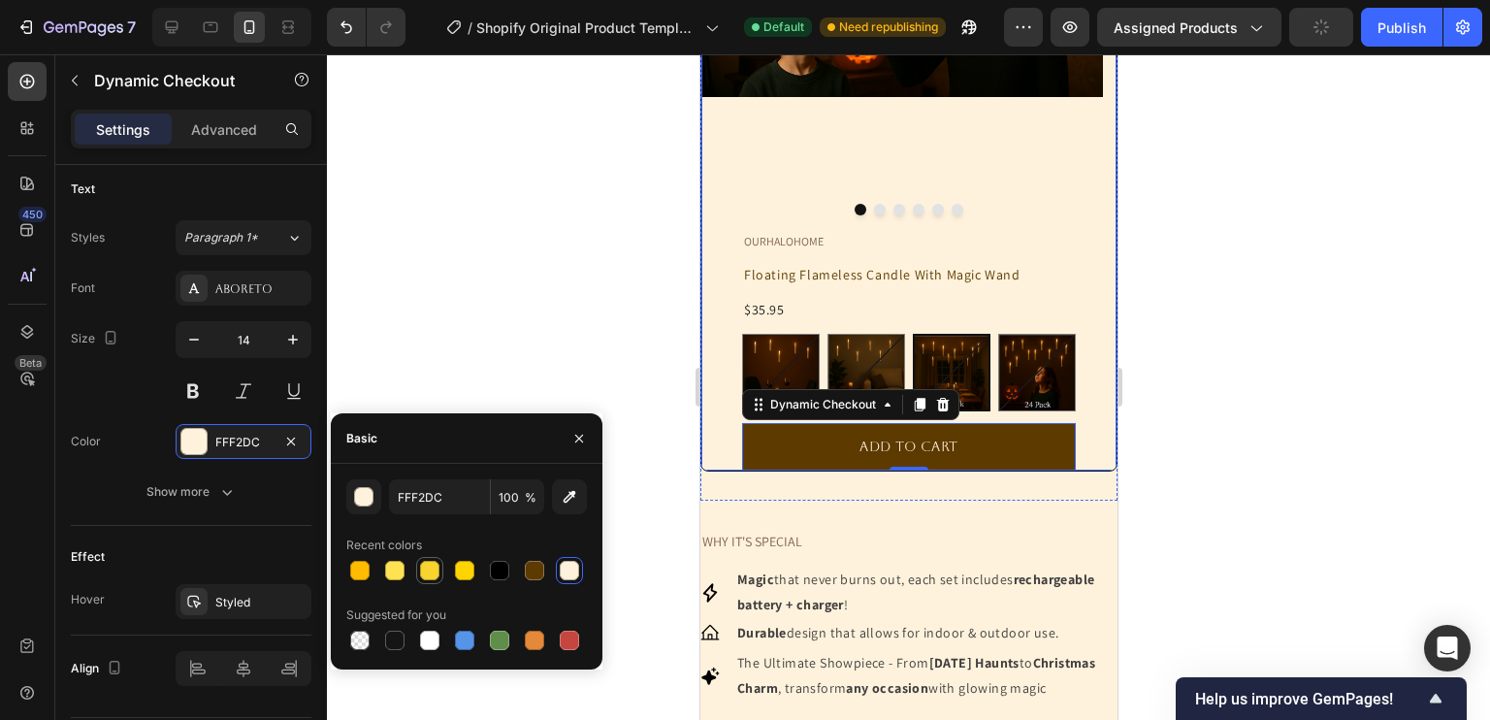
click at [435, 569] on div at bounding box center [429, 570] width 19 height 19
click at [364, 573] on div at bounding box center [359, 570] width 19 height 19
click at [439, 574] on div at bounding box center [429, 570] width 23 height 23
click at [459, 570] on div at bounding box center [464, 570] width 19 height 19
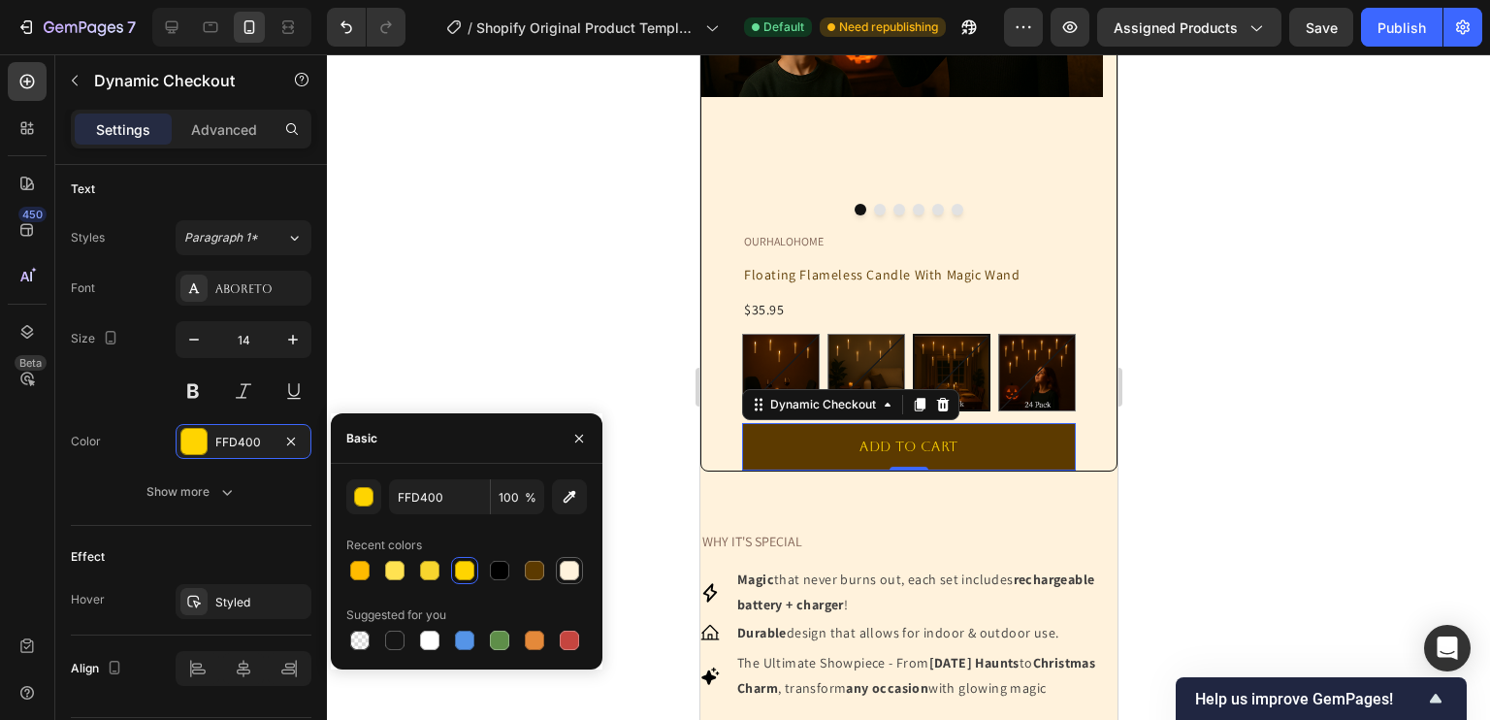
click at [573, 564] on div at bounding box center [569, 570] width 19 height 19
type input "FFF2DC"
click at [1378, 499] on div at bounding box center [908, 386] width 1163 height 665
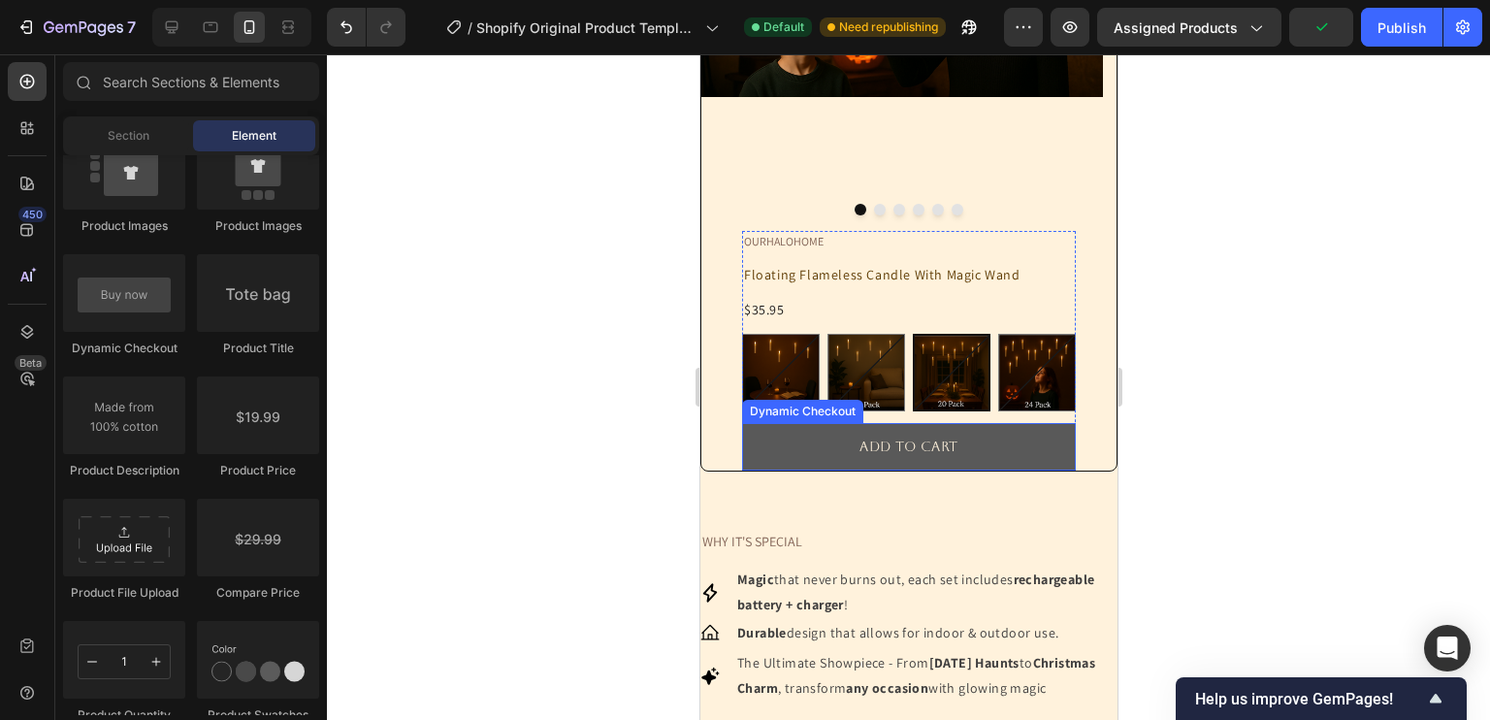
click at [934, 470] on button "ADD TO CART" at bounding box center [908, 447] width 334 height 48
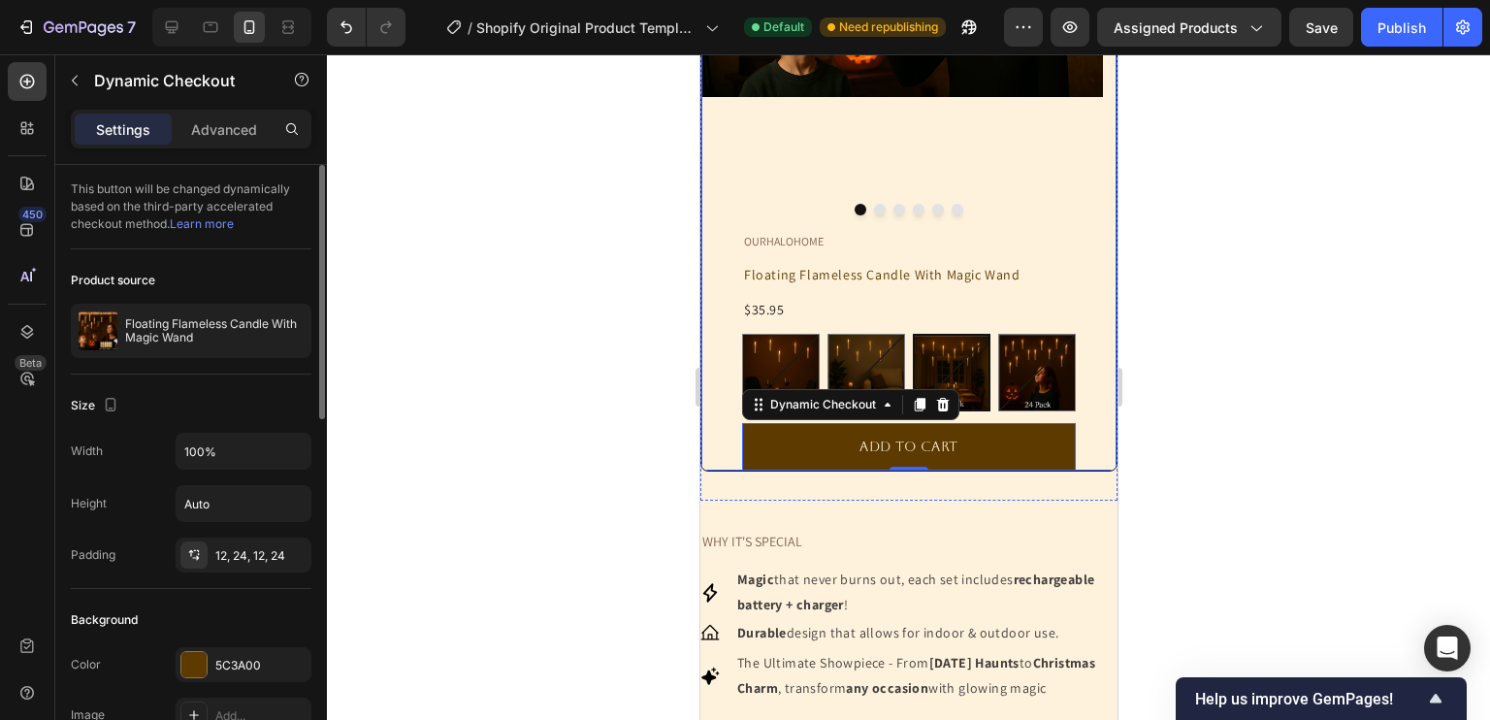
scroll to position [233, 0]
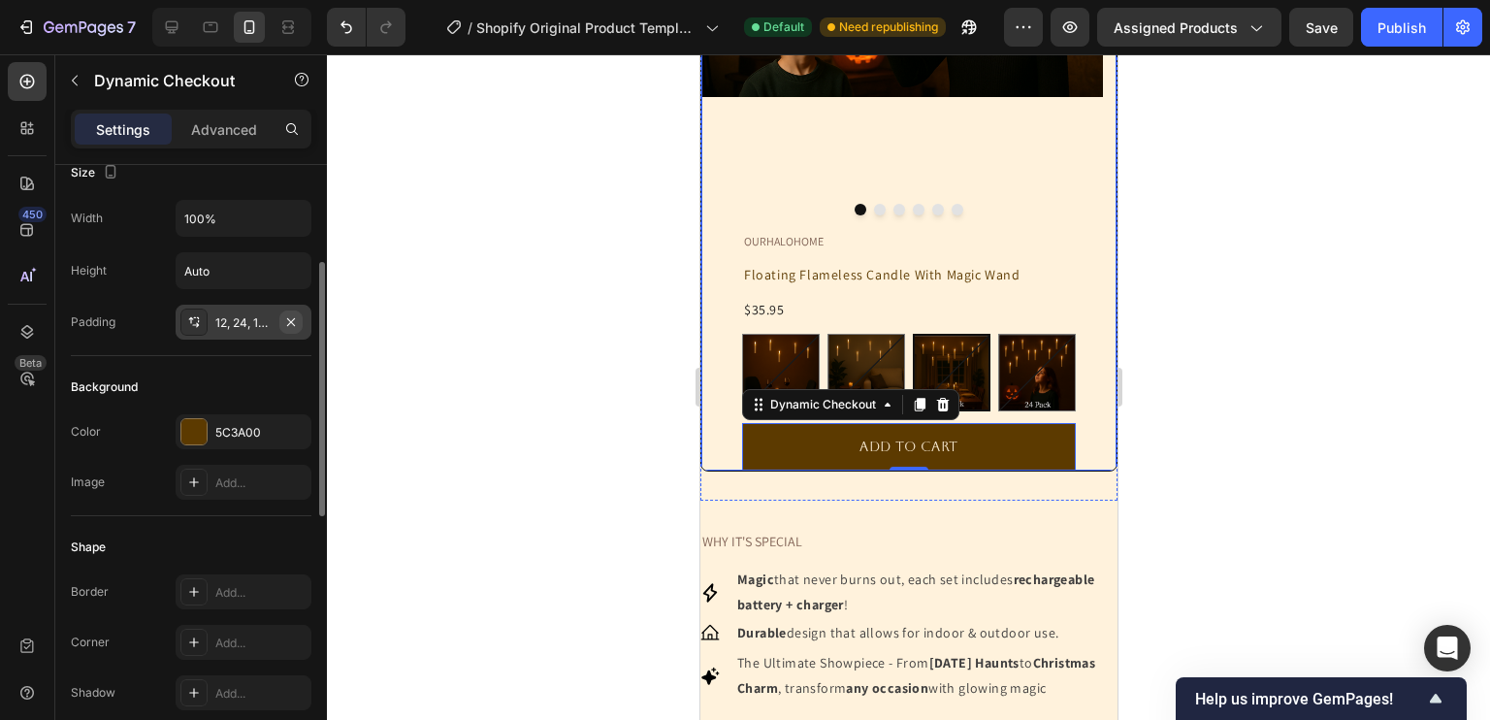
click at [292, 318] on icon "button" at bounding box center [291, 322] width 16 height 16
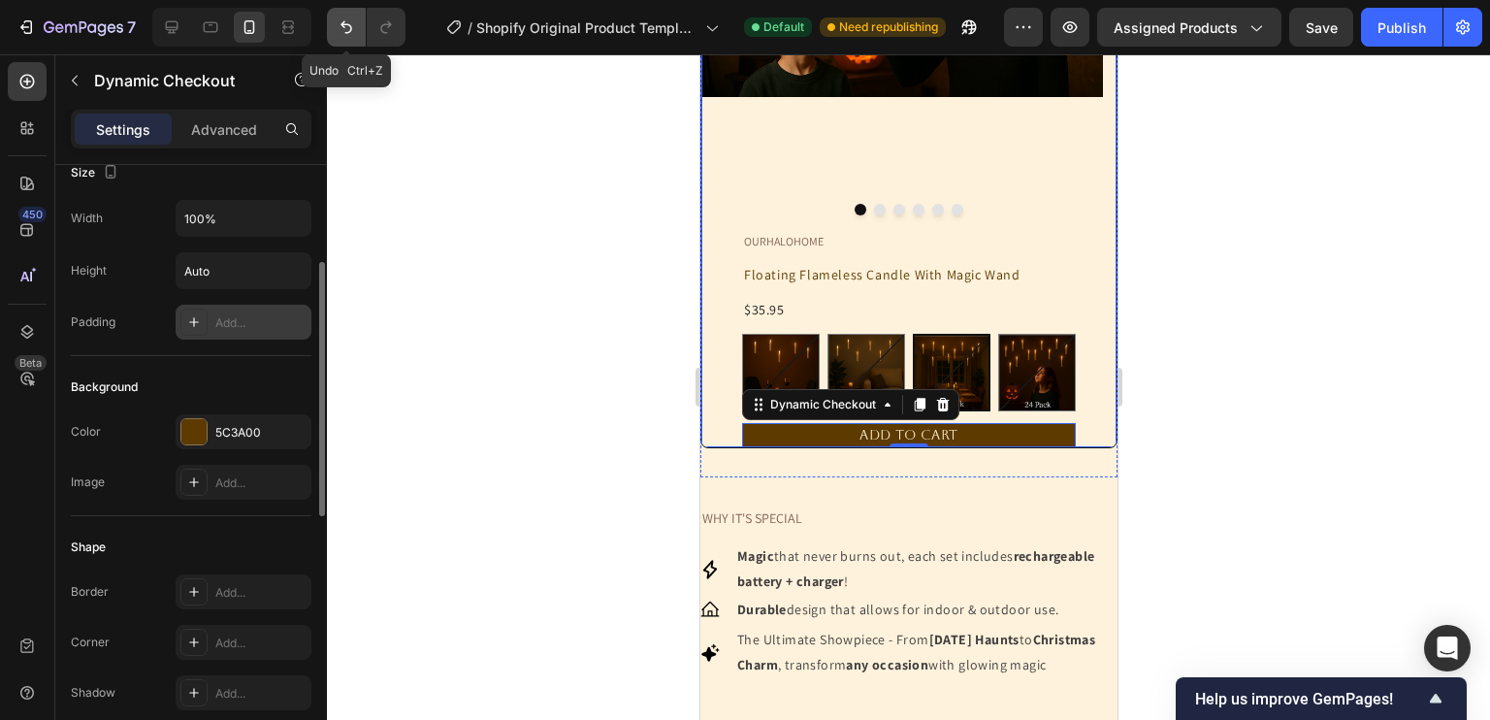
click at [342, 24] on icon "Undo/Redo" at bounding box center [346, 27] width 12 height 13
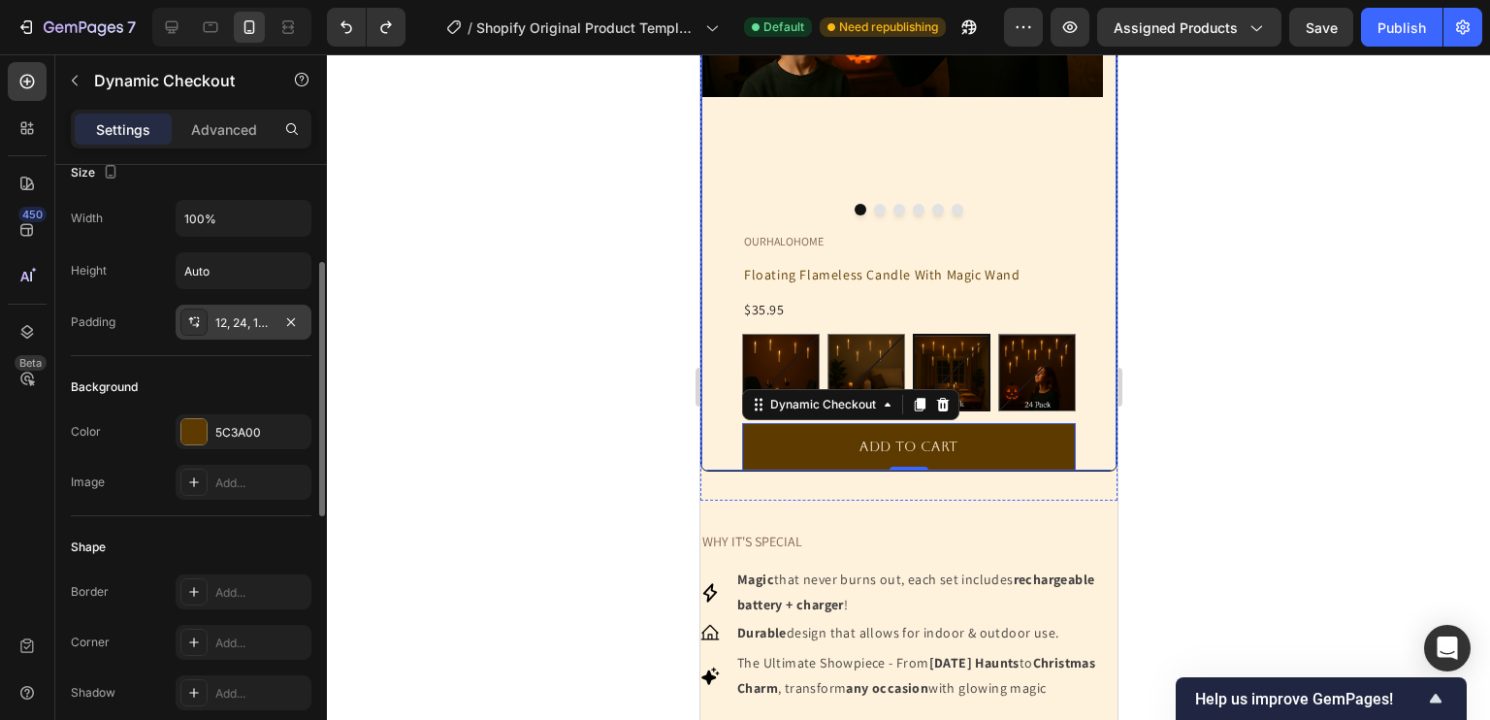
click at [239, 335] on div "12, 24, 12, 24" at bounding box center [244, 322] width 136 height 35
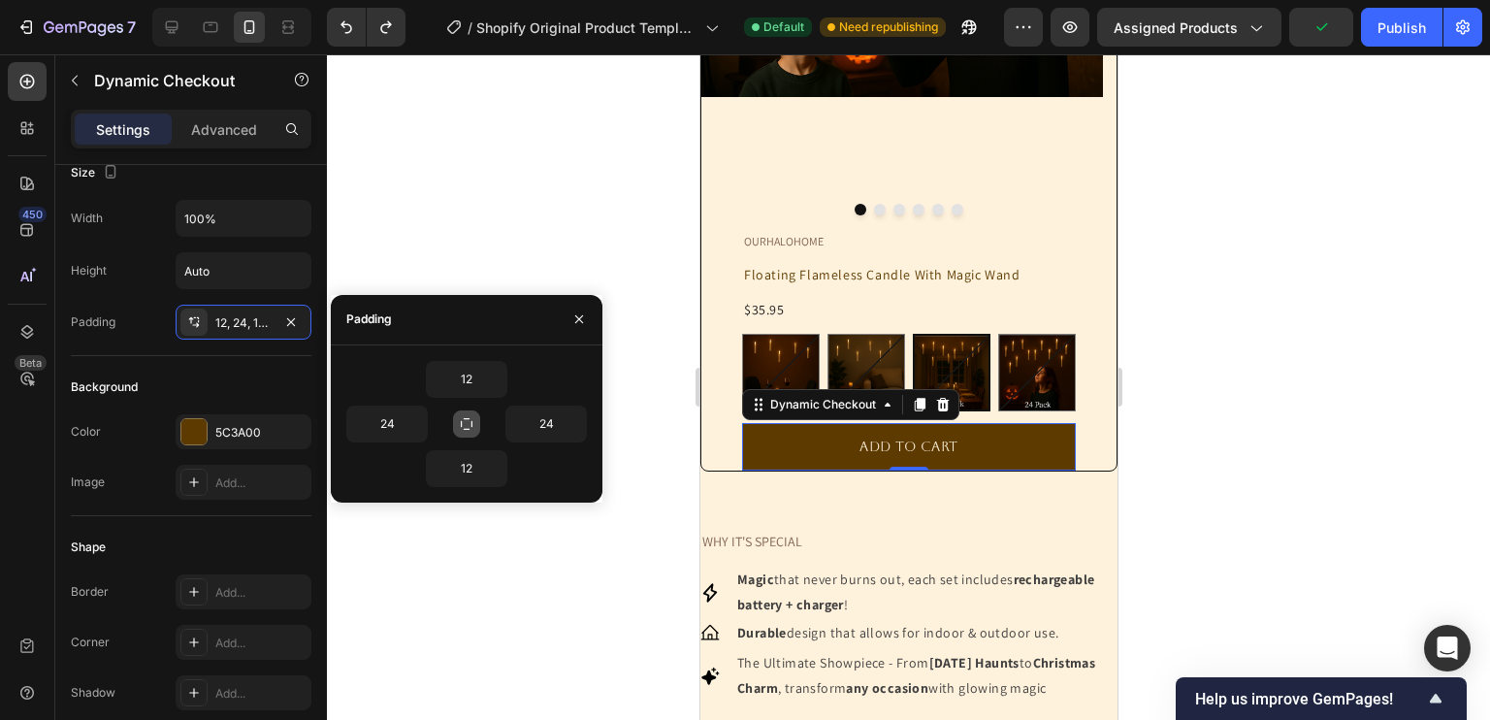
click at [465, 419] on icon "button" at bounding box center [467, 424] width 16 height 16
type input "12"
click at [466, 419] on icon "button" at bounding box center [467, 424] width 16 height 16
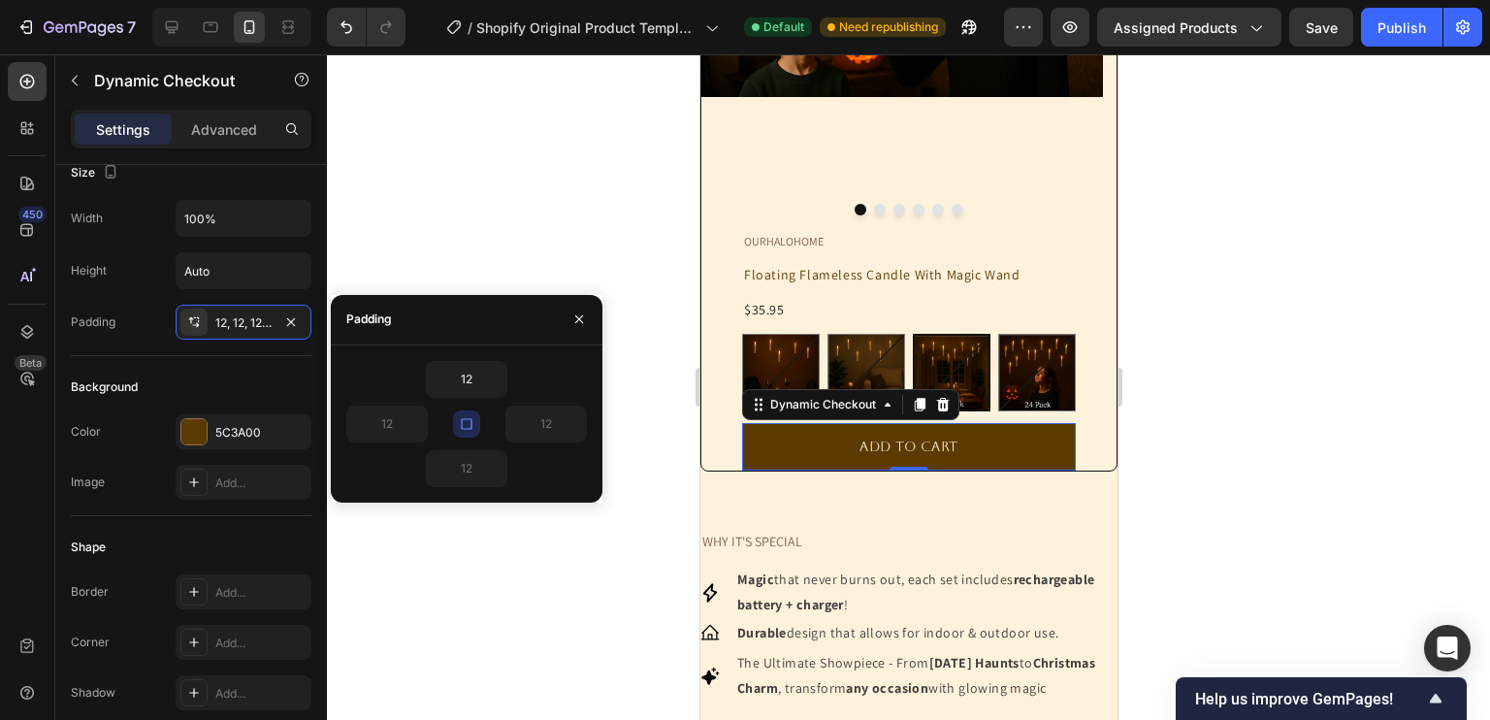
click at [471, 464] on div "12 12 12 12" at bounding box center [466, 424] width 241 height 126
click at [467, 435] on button "button" at bounding box center [466, 423] width 27 height 27
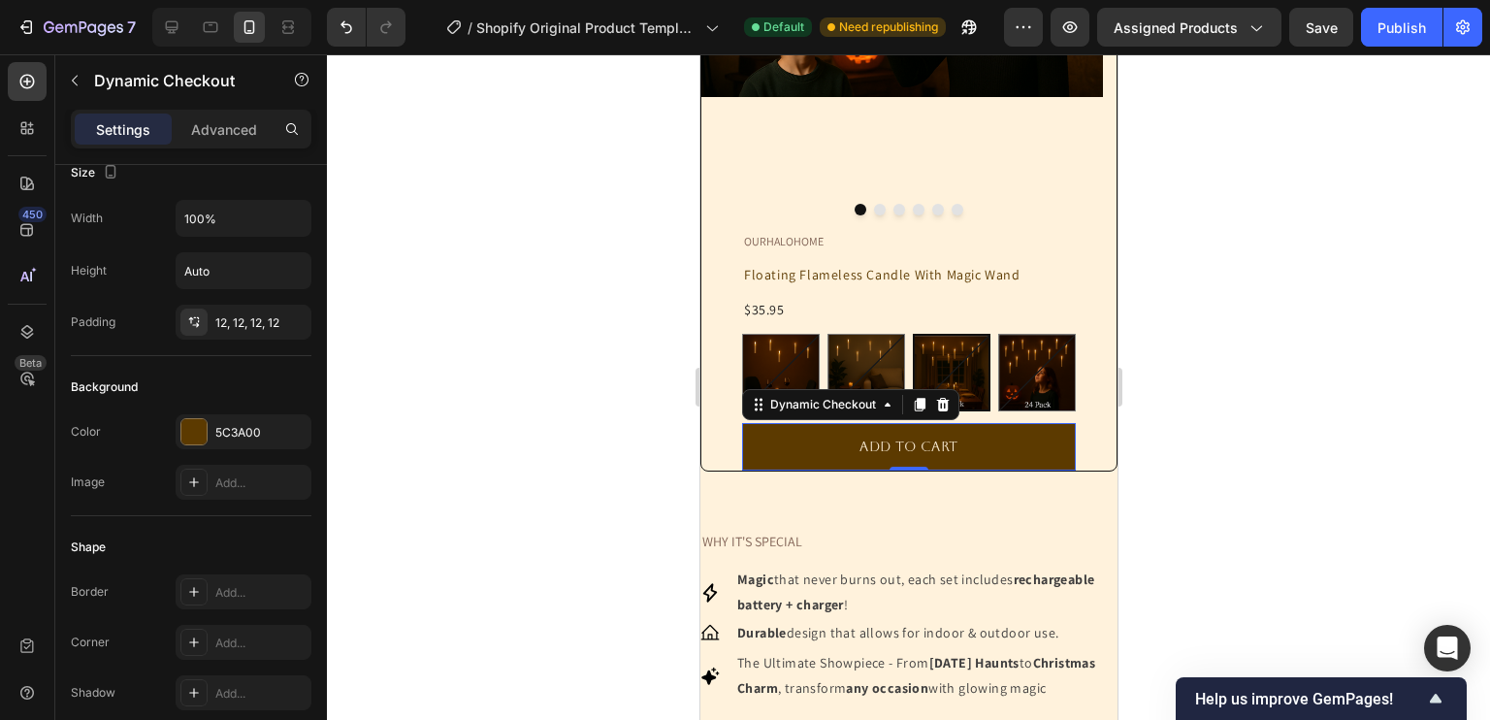
click at [390, 596] on div at bounding box center [908, 386] width 1163 height 665
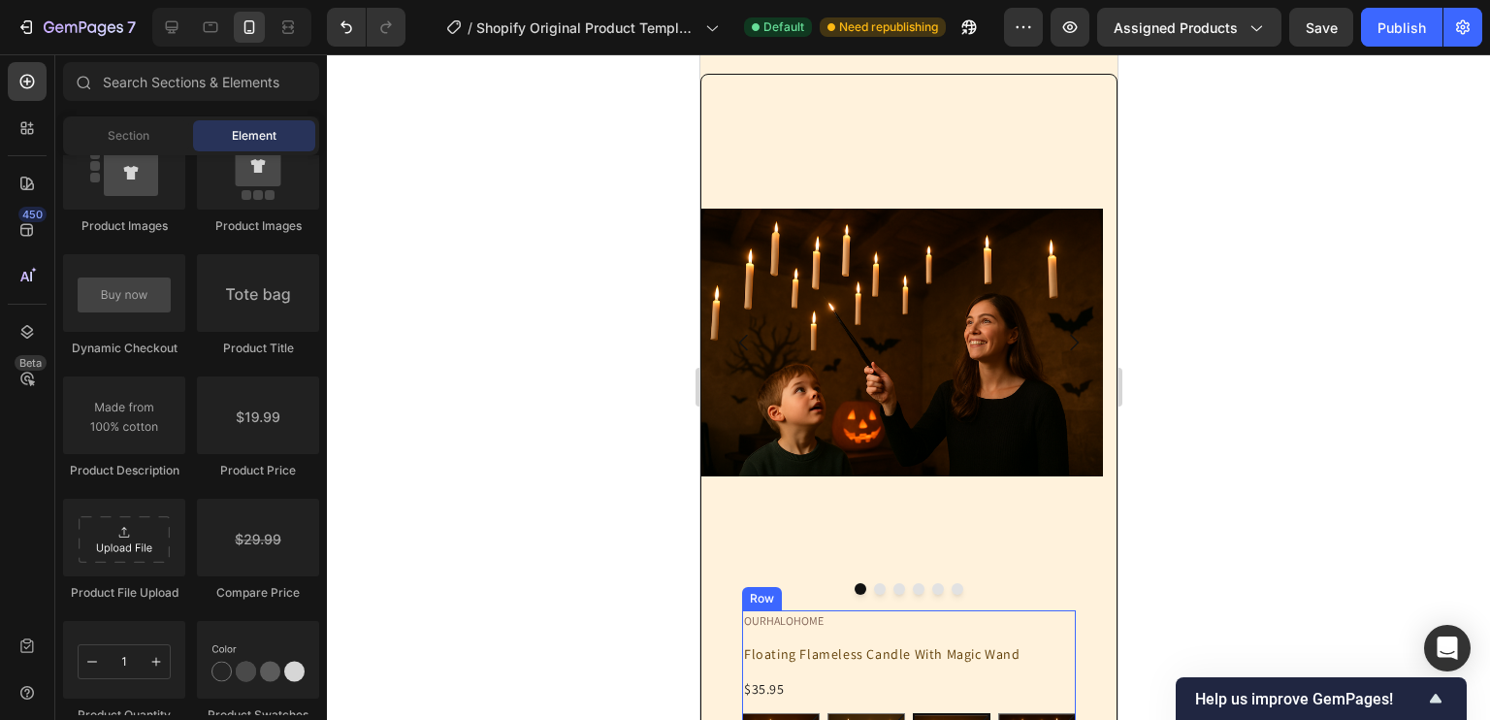
scroll to position [154, 0]
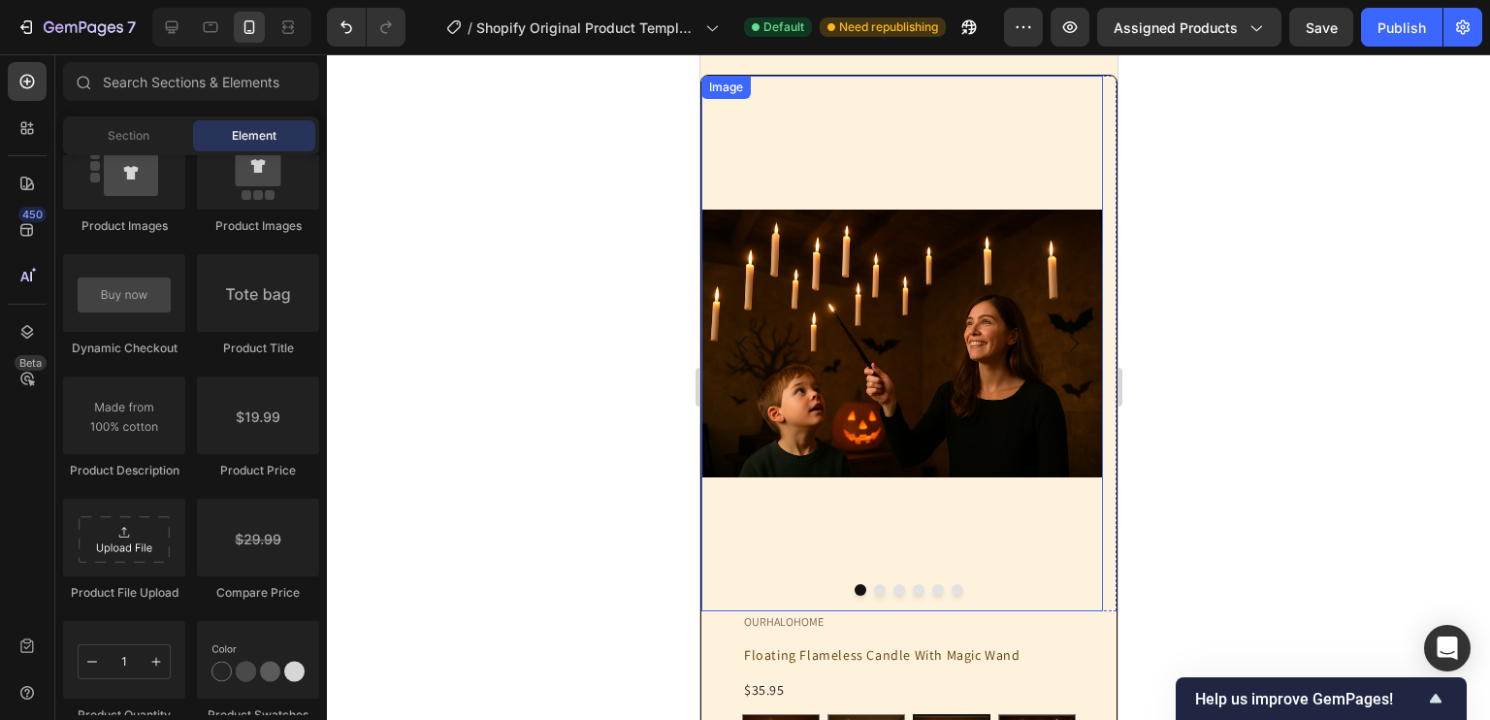
click at [786, 364] on img at bounding box center [901, 343] width 402 height 534
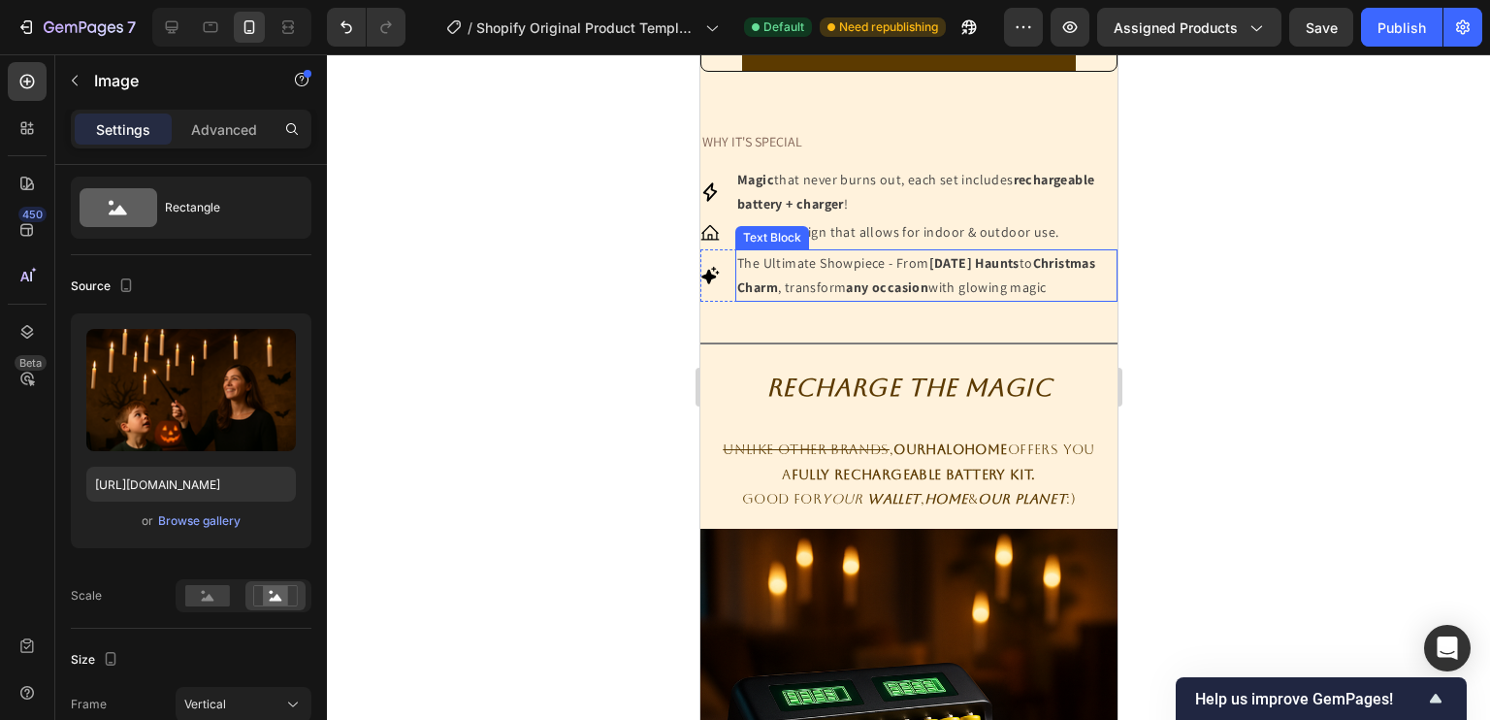
scroll to position [1005, 0]
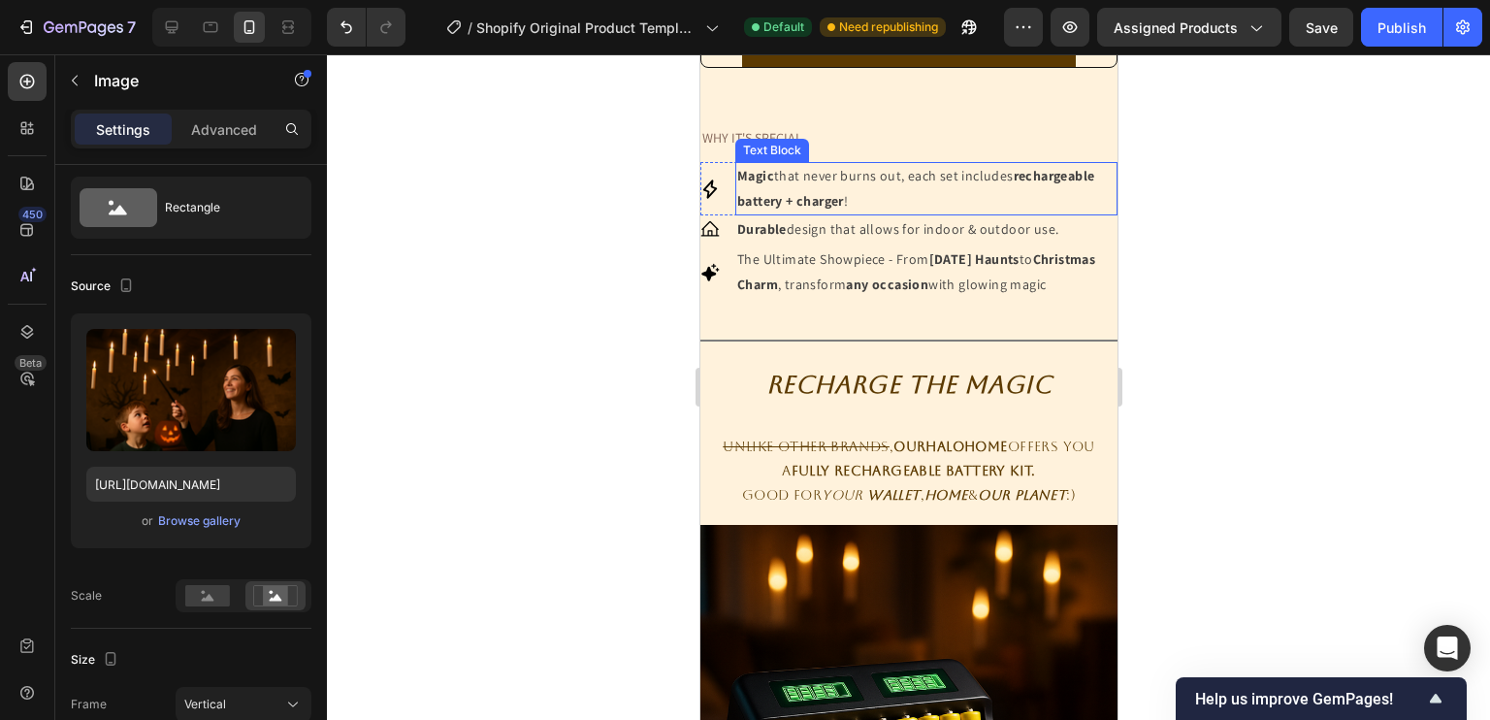
click at [913, 177] on p "Magic that never burns out, each set includes rechargeable battery + charger !" at bounding box center [925, 188] width 378 height 48
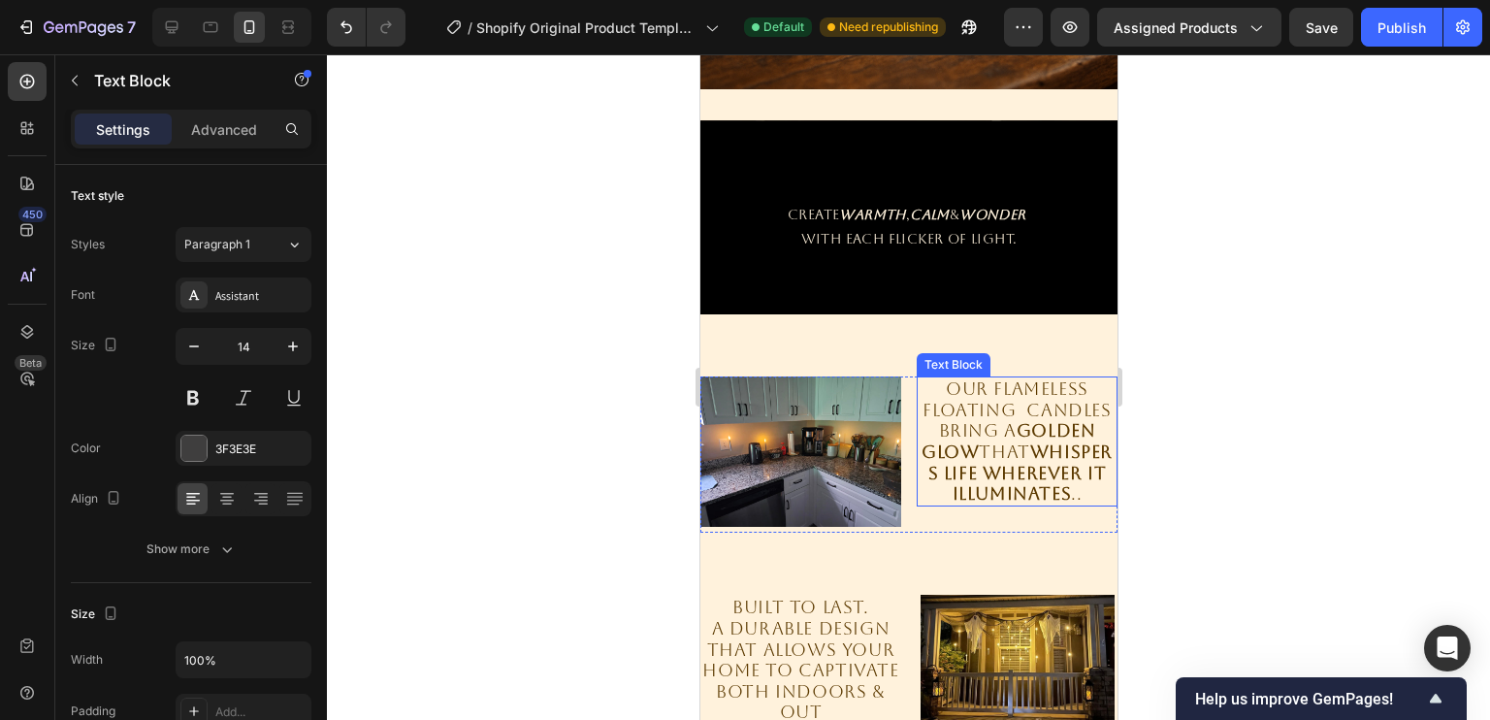
scroll to position [1932, 0]
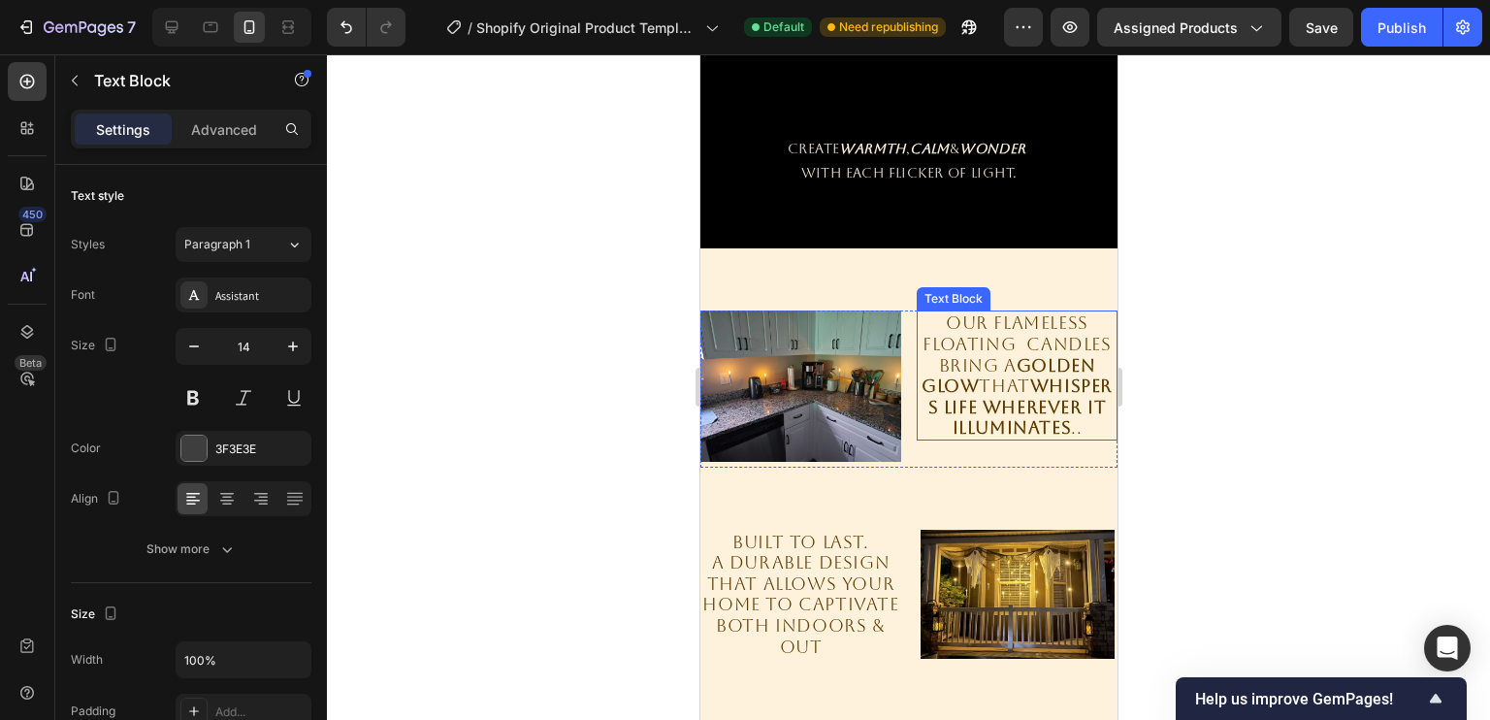
click at [1016, 367] on strong "golden glow" at bounding box center [1007, 376] width 174 height 42
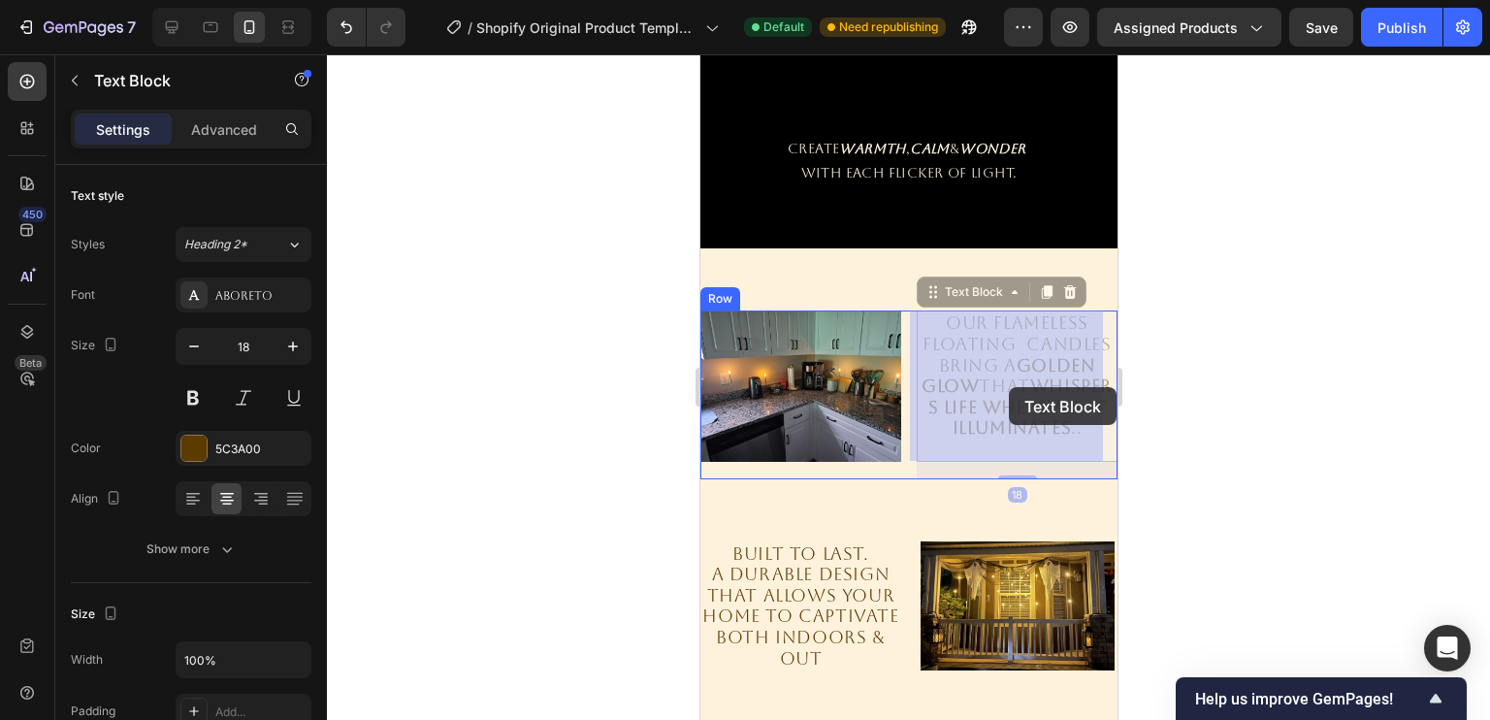
drag, startPoint x: 1009, startPoint y: 367, endPoint x: 1008, endPoint y: 387, distance: 20.4
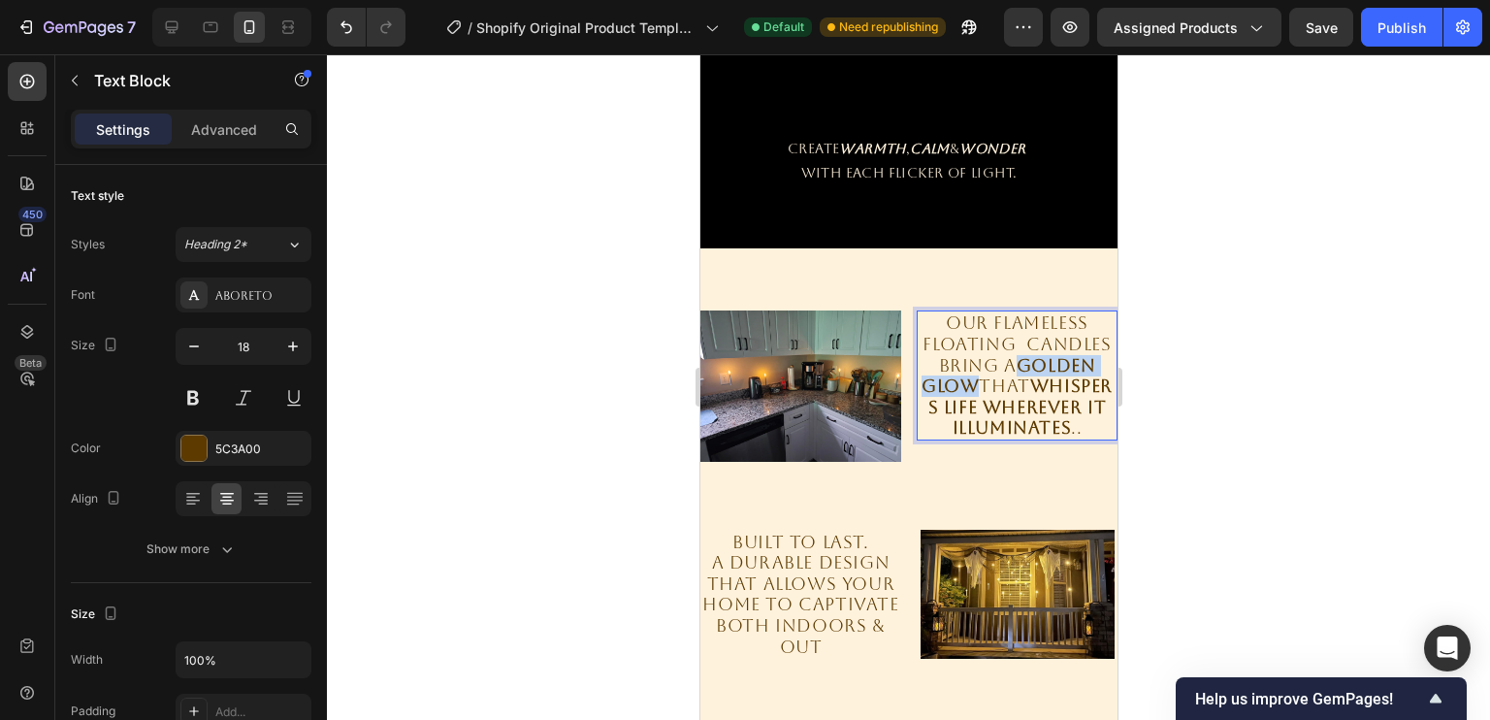
drag, startPoint x: 1013, startPoint y: 361, endPoint x: 1006, endPoint y: 386, distance: 26.1
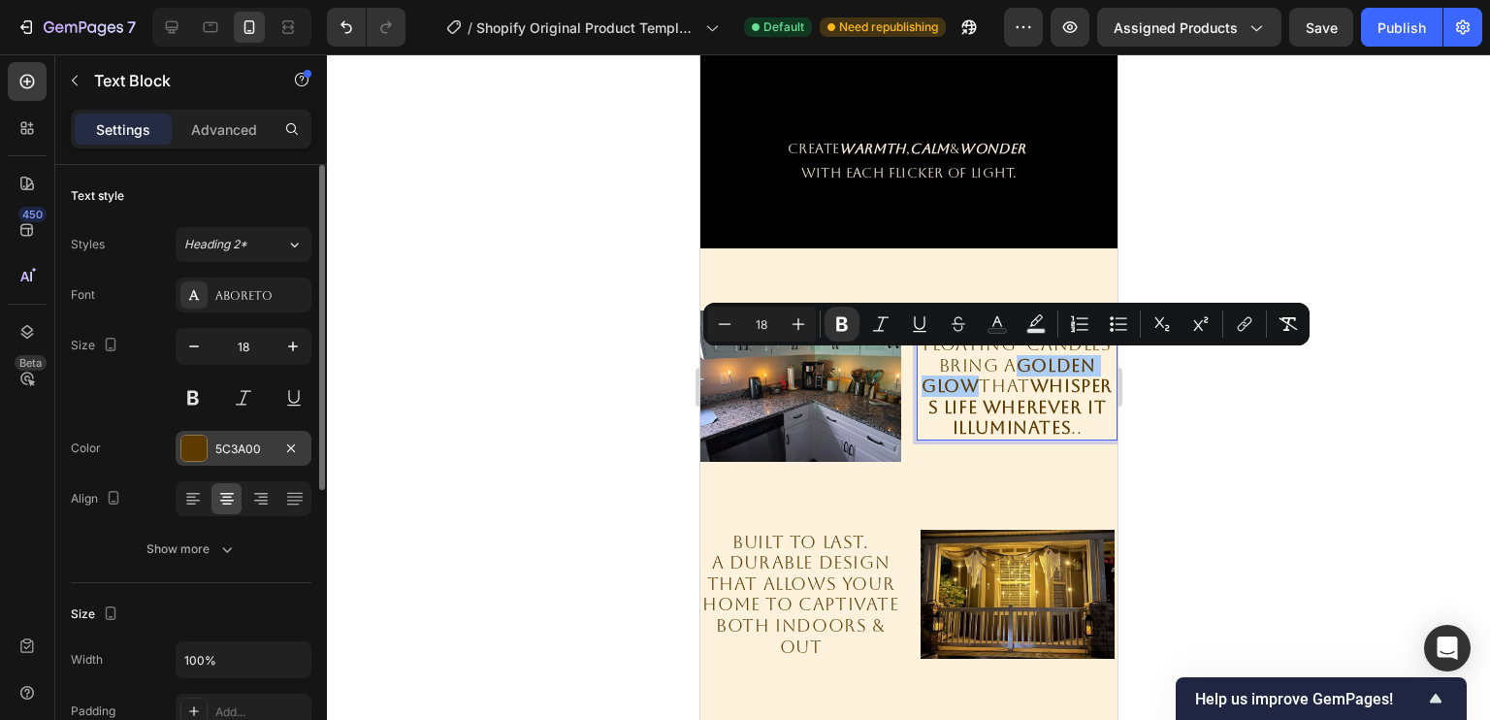
click at [221, 440] on div "5C3A00" at bounding box center [243, 448] width 56 height 17
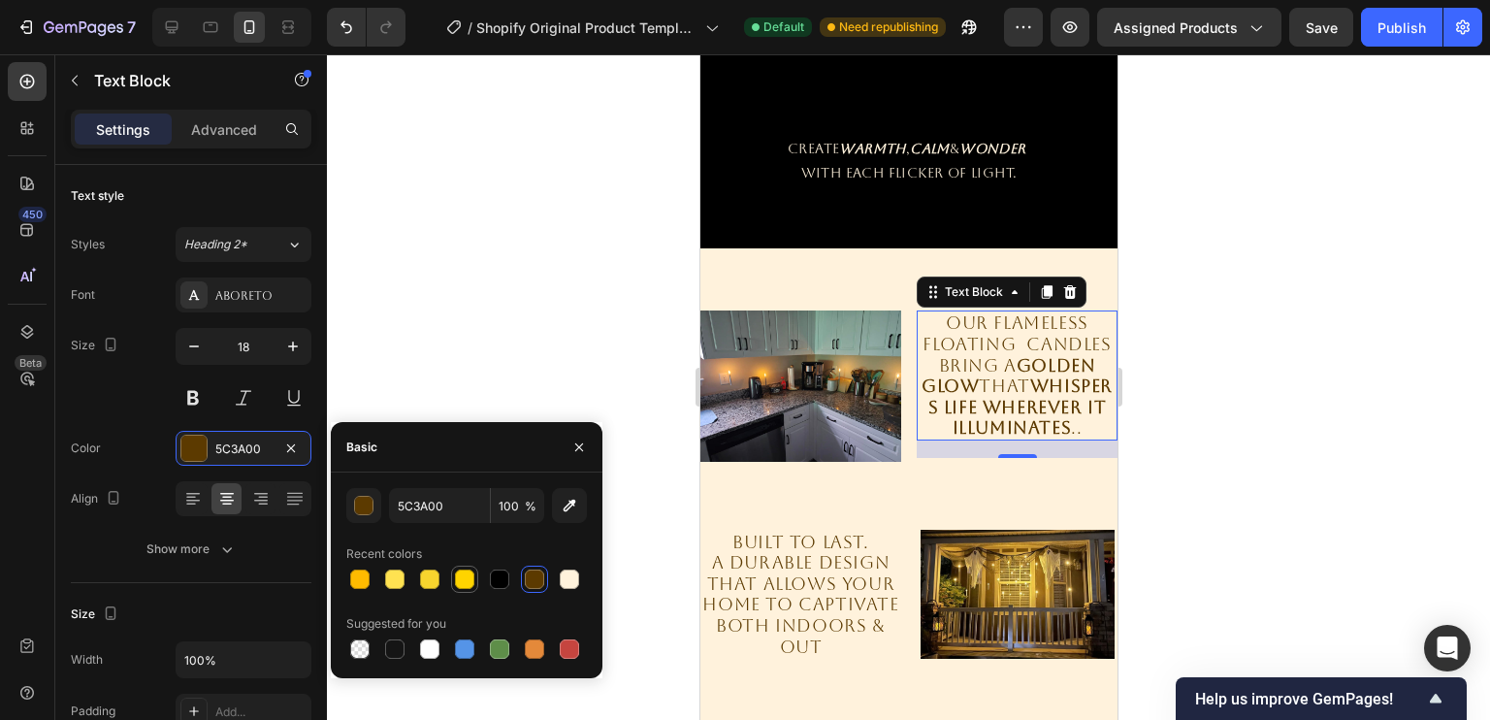
click at [465, 569] on div at bounding box center [464, 578] width 19 height 19
type input "FFD400"
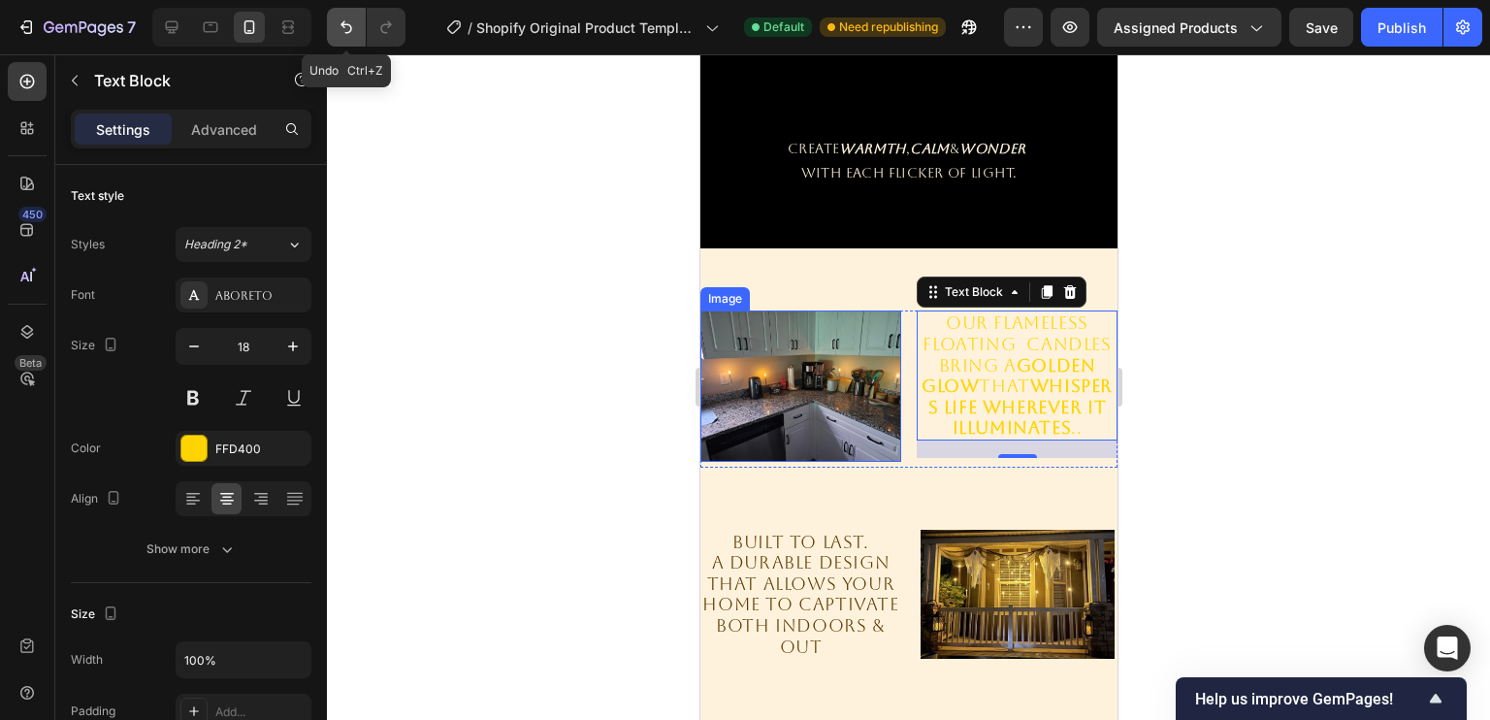
click at [331, 18] on button "Undo/Redo" at bounding box center [346, 27] width 39 height 39
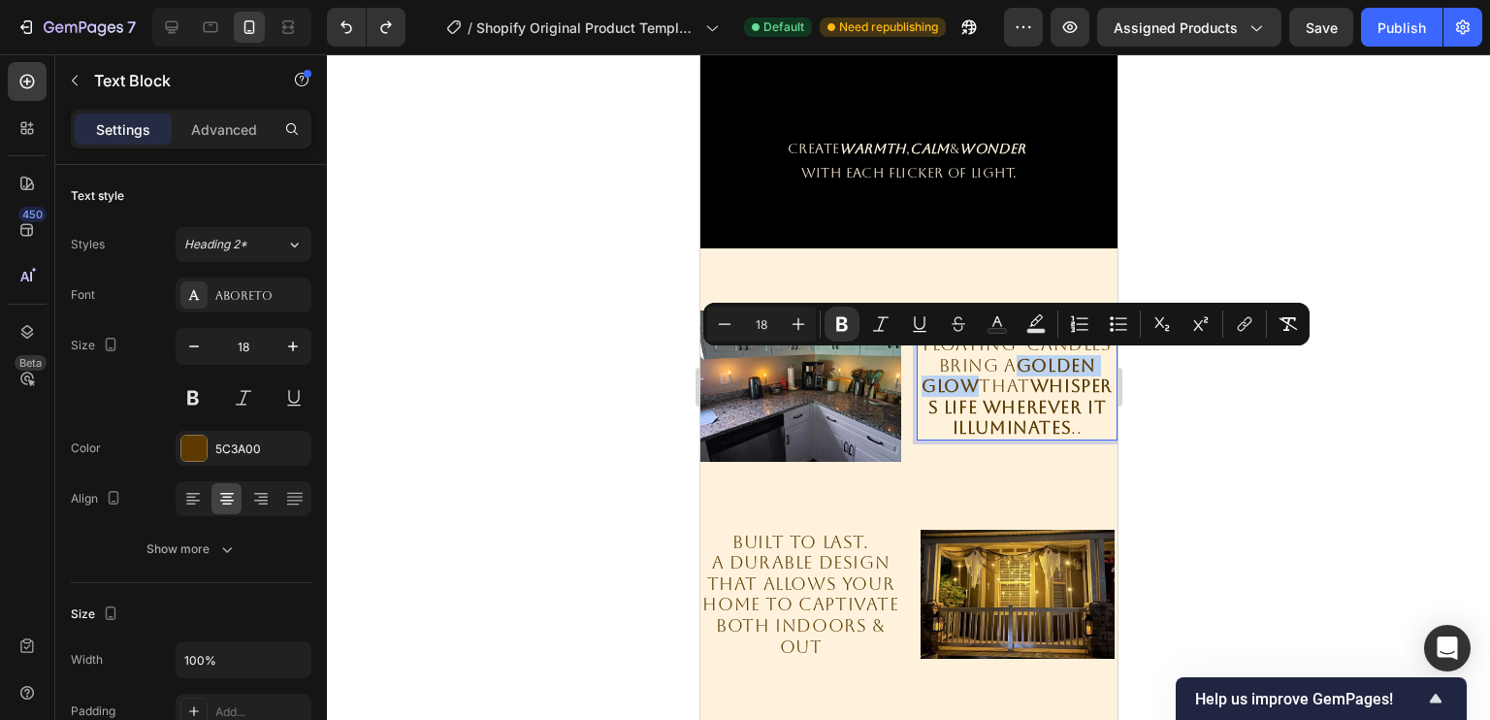
drag, startPoint x: 1010, startPoint y: 365, endPoint x: 1008, endPoint y: 381, distance: 16.6
click at [1008, 381] on p "Our FLAMELESS floating candles bring a golden glow that whispers life wherever …" at bounding box center [1016, 375] width 197 height 126
click at [1036, 329] on rect "Editor contextual toolbar" at bounding box center [1036, 331] width 18 height 5
type input "000000"
type input "77"
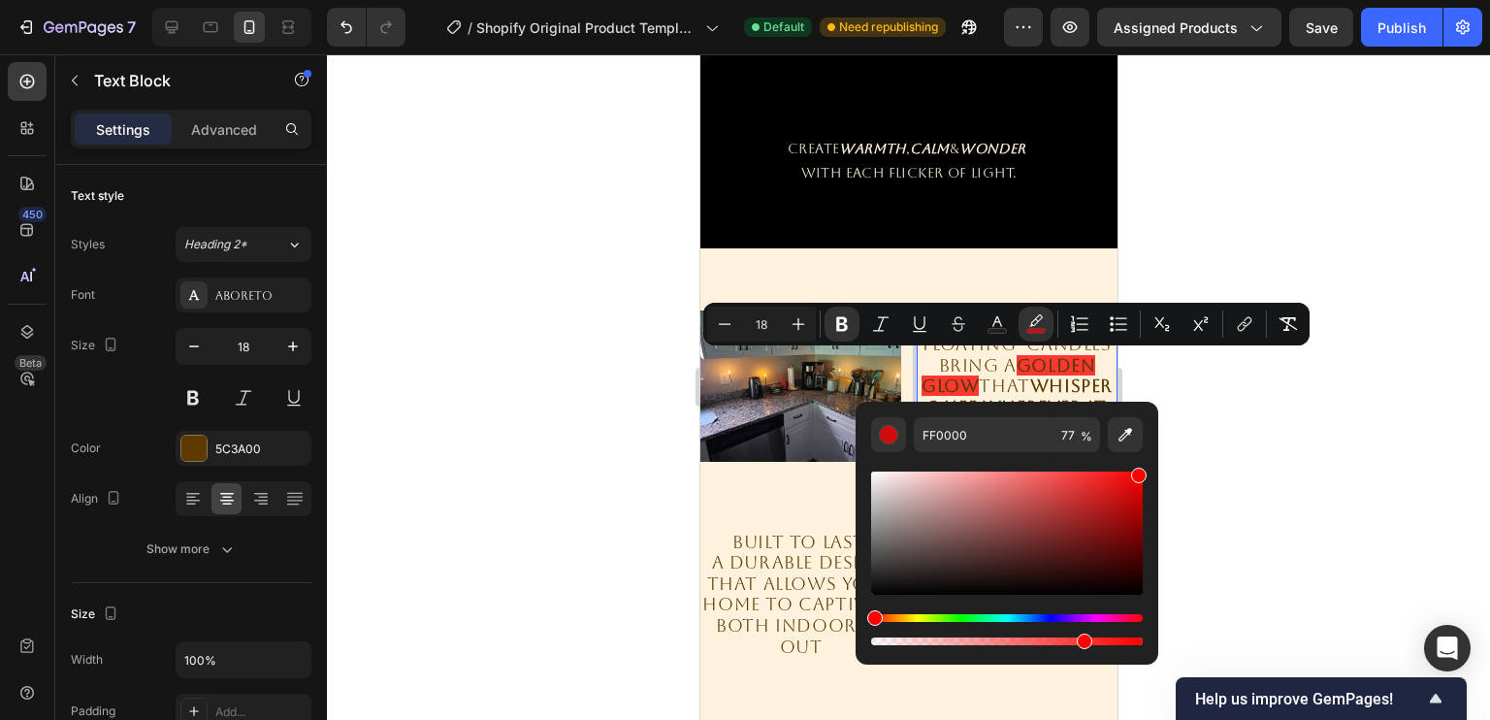
drag, startPoint x: 1017, startPoint y: 509, endPoint x: 1158, endPoint y: 457, distance: 150.1
click at [1158, 0] on body "7 / Shopify Original Product Template Default Need republishing Preview Assigne…" at bounding box center [745, 0] width 1490 height 0
drag, startPoint x: 1751, startPoint y: 530, endPoint x: 789, endPoint y: 478, distance: 963.5
type input "FCF9F9"
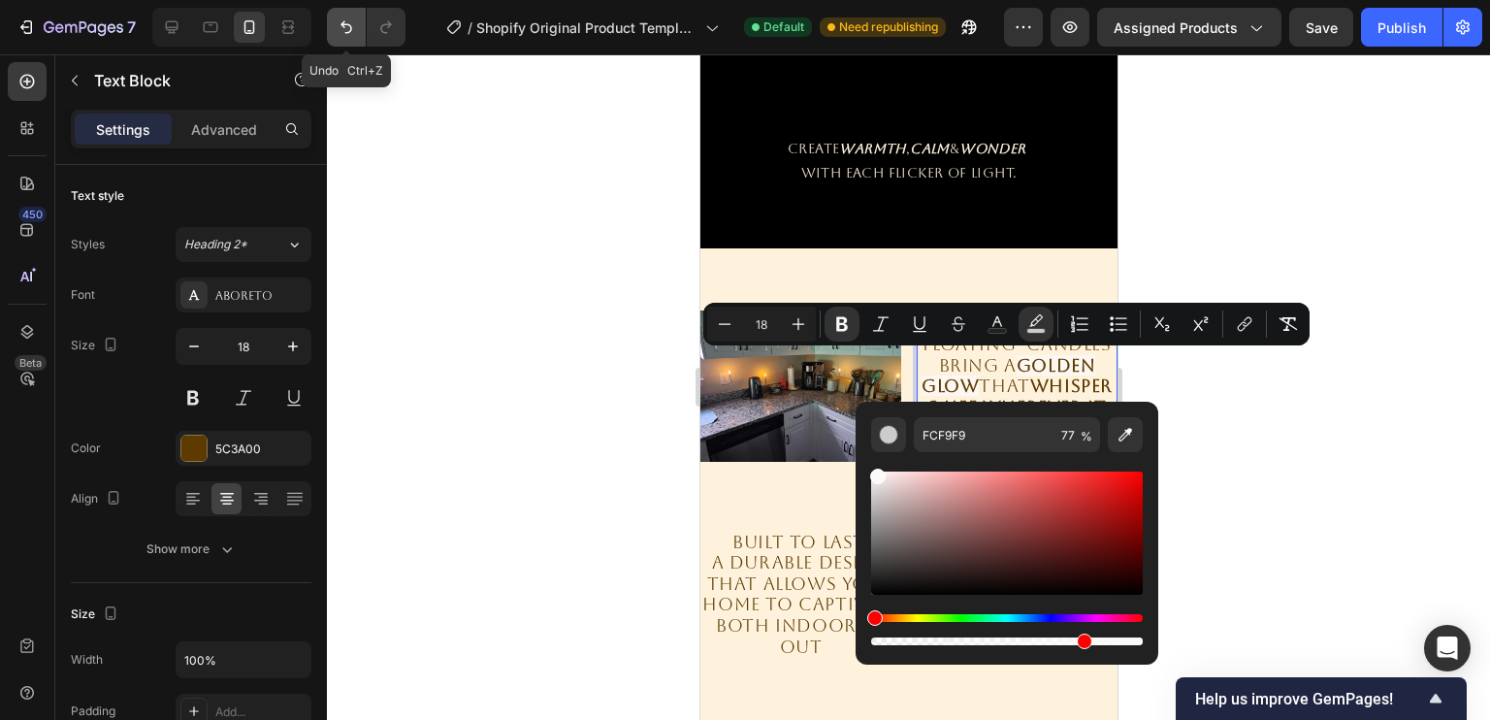
click at [345, 29] on icon "Undo/Redo" at bounding box center [346, 26] width 19 height 19
type input "16"
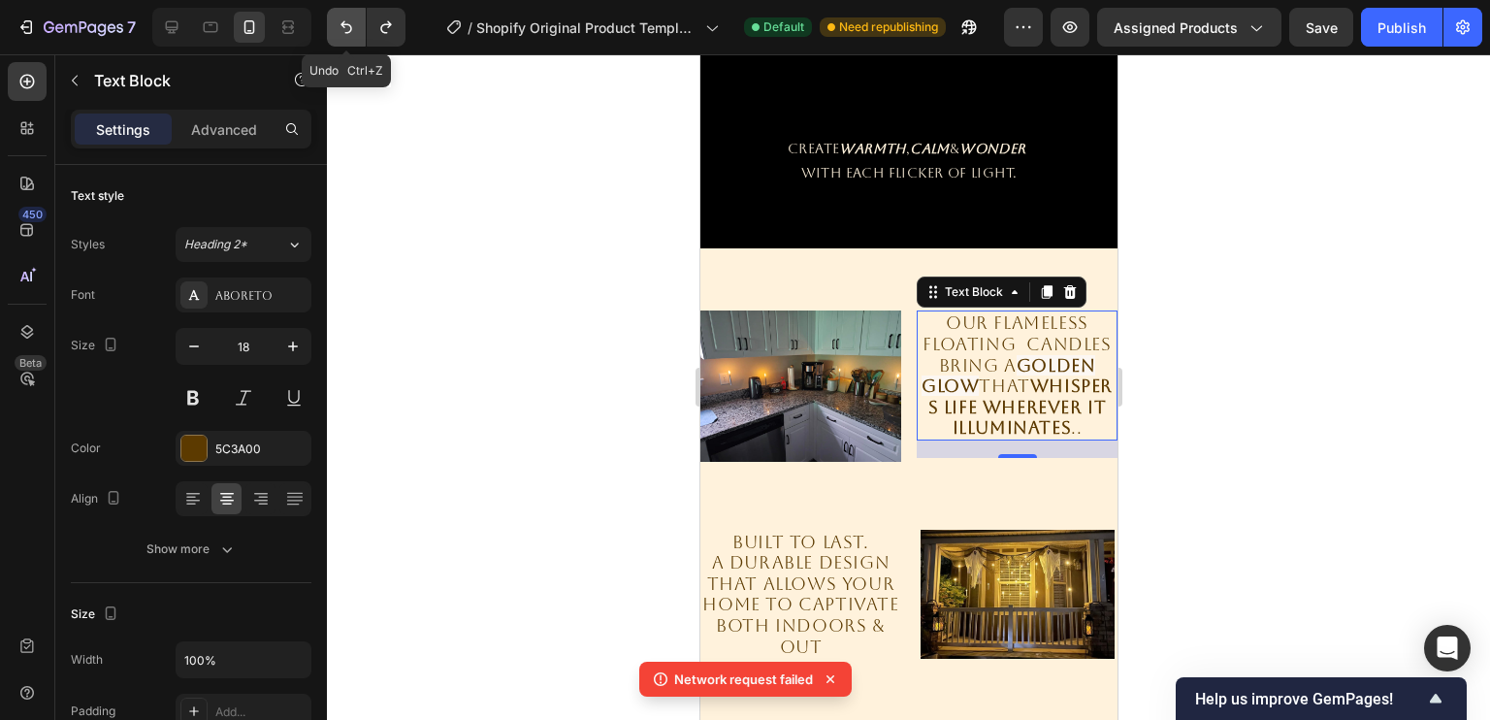
click at [354, 31] on icon "Undo/Redo" at bounding box center [346, 26] width 19 height 19
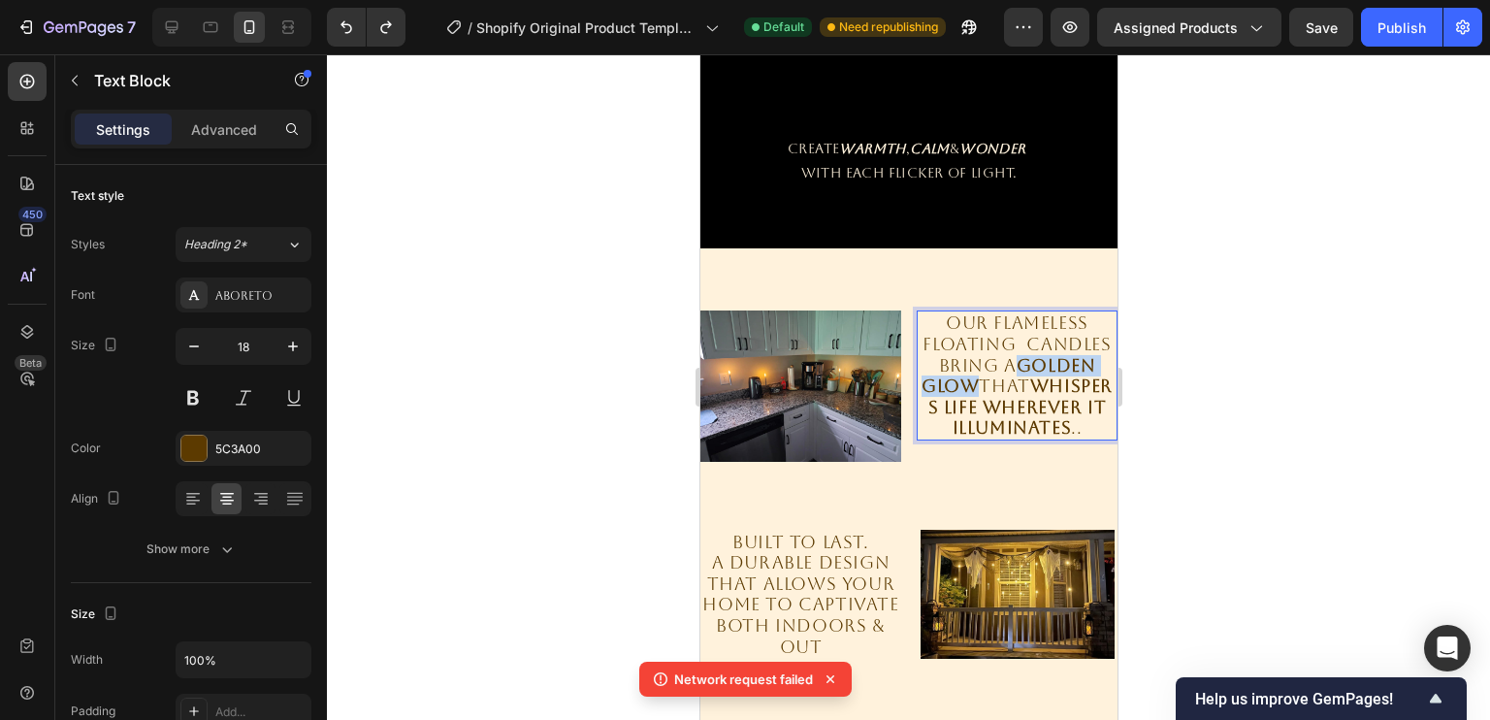
drag, startPoint x: 1011, startPoint y: 364, endPoint x: 1006, endPoint y: 387, distance: 23.8
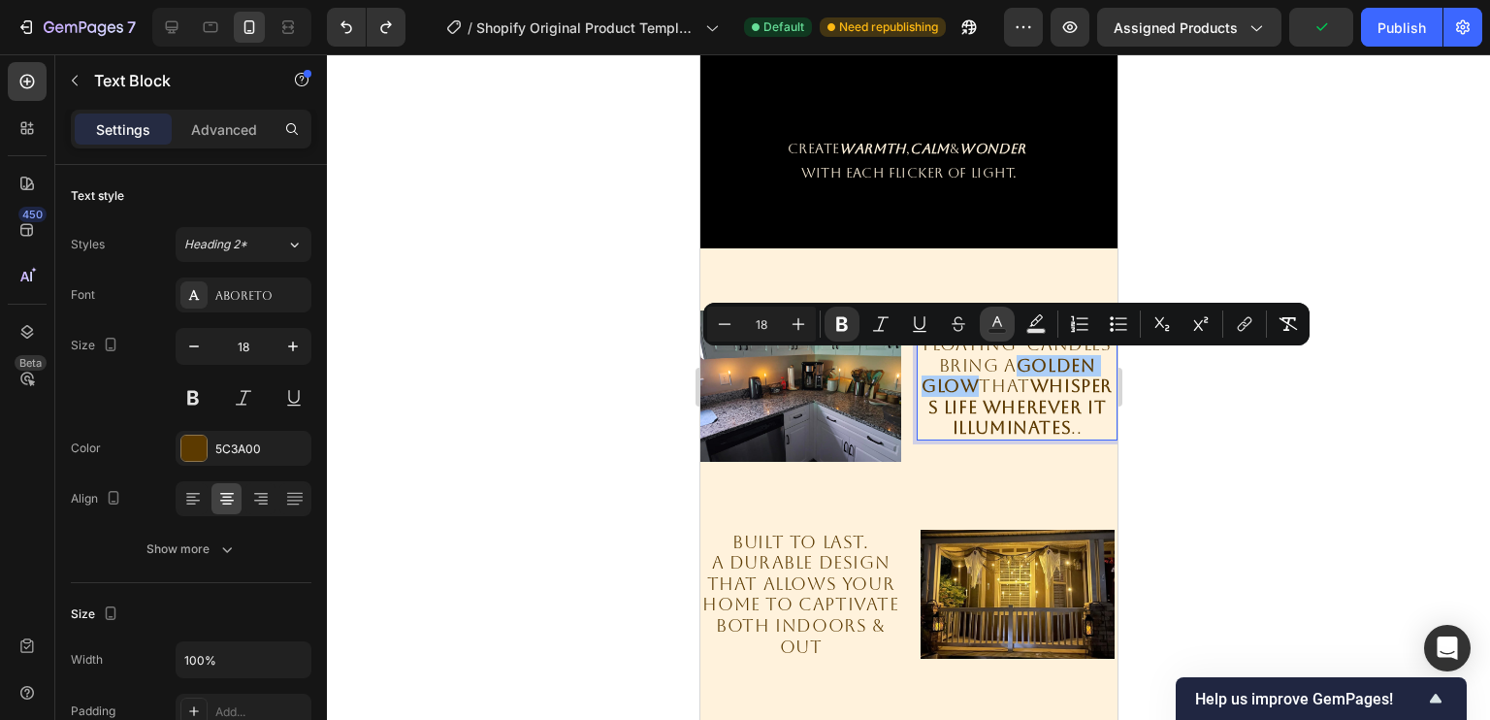
click at [991, 319] on icon "Editor contextual toolbar" at bounding box center [996, 323] width 19 height 19
type input "5C3A00"
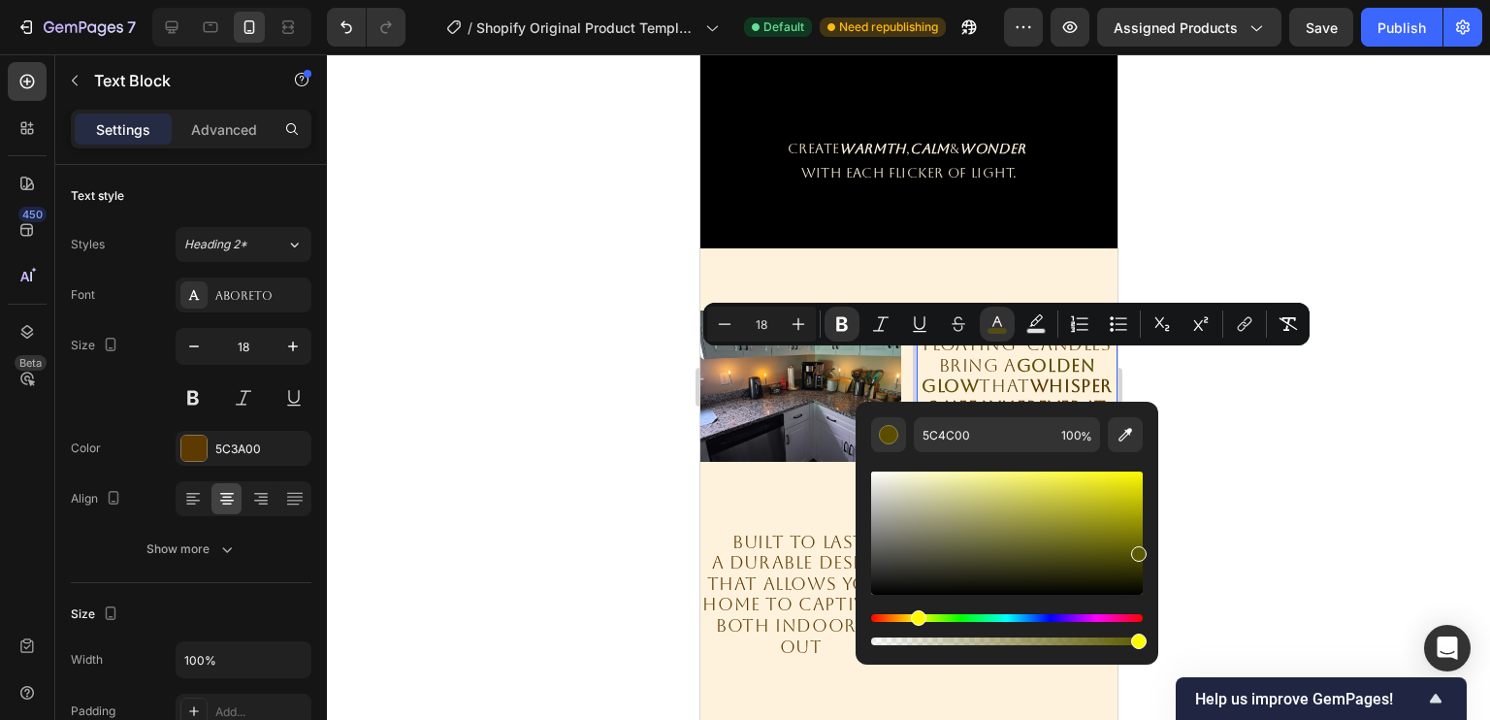
drag, startPoint x: 904, startPoint y: 620, endPoint x: 916, endPoint y: 619, distance: 11.7
click at [916, 619] on div "Hue" at bounding box center [919, 618] width 16 height 16
drag, startPoint x: 1113, startPoint y: 550, endPoint x: 1207, endPoint y: 448, distance: 138.0
click at [1207, 0] on body "7 / Shopify Original Product Template Default Need republishing Preview Assigne…" at bounding box center [745, 0] width 1490 height 0
type input "FFD000"
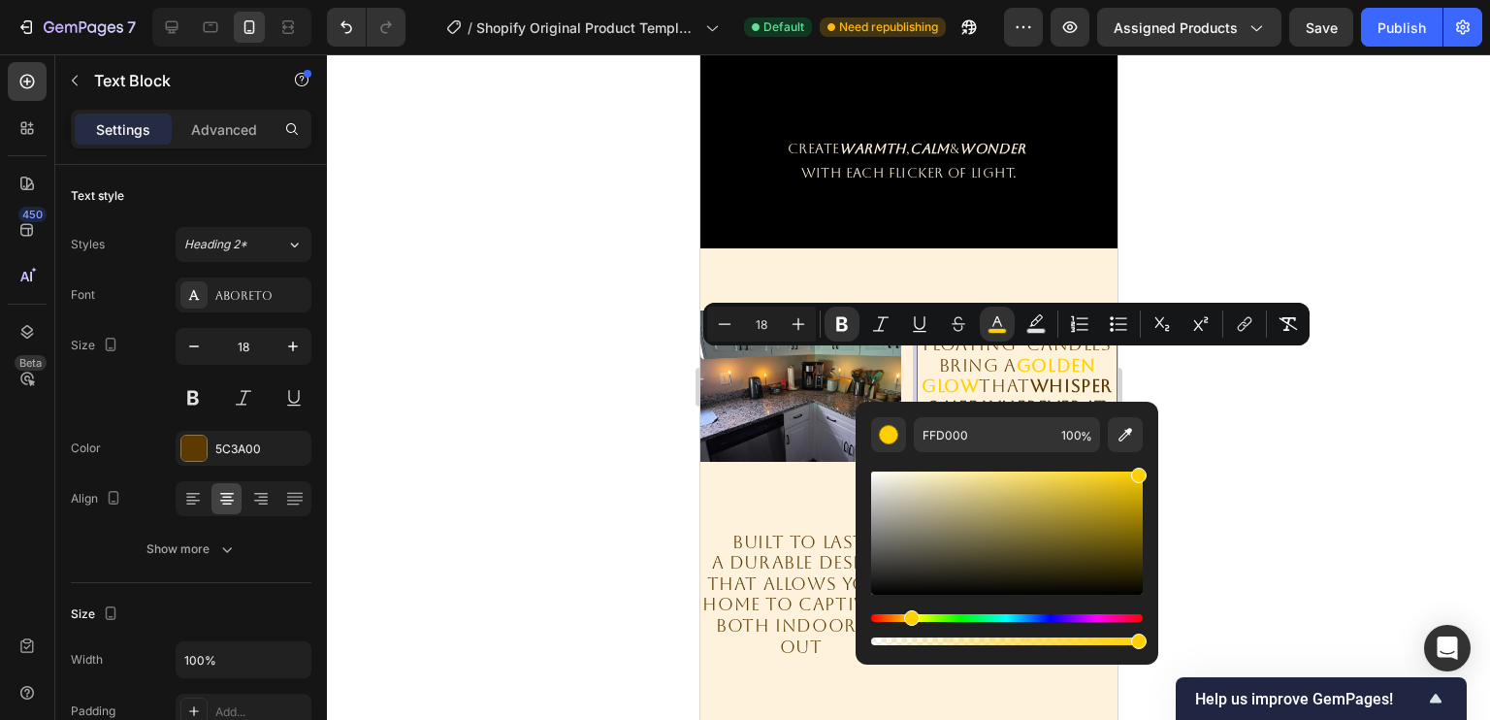
click at [908, 618] on div "Hue" at bounding box center [1007, 618] width 272 height 8
click at [1215, 461] on div at bounding box center [908, 386] width 1163 height 665
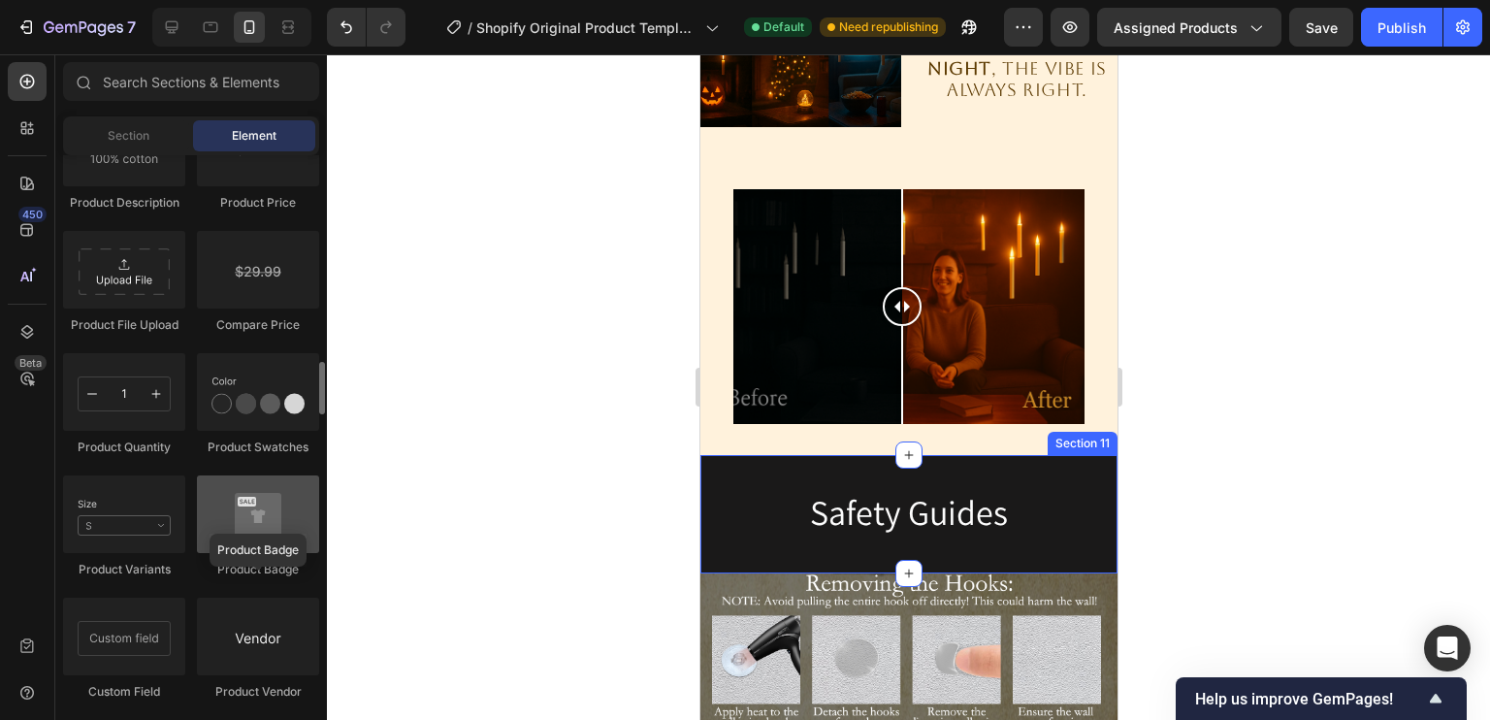
scroll to position [3301, 0]
click at [262, 531] on div at bounding box center [258, 511] width 122 height 78
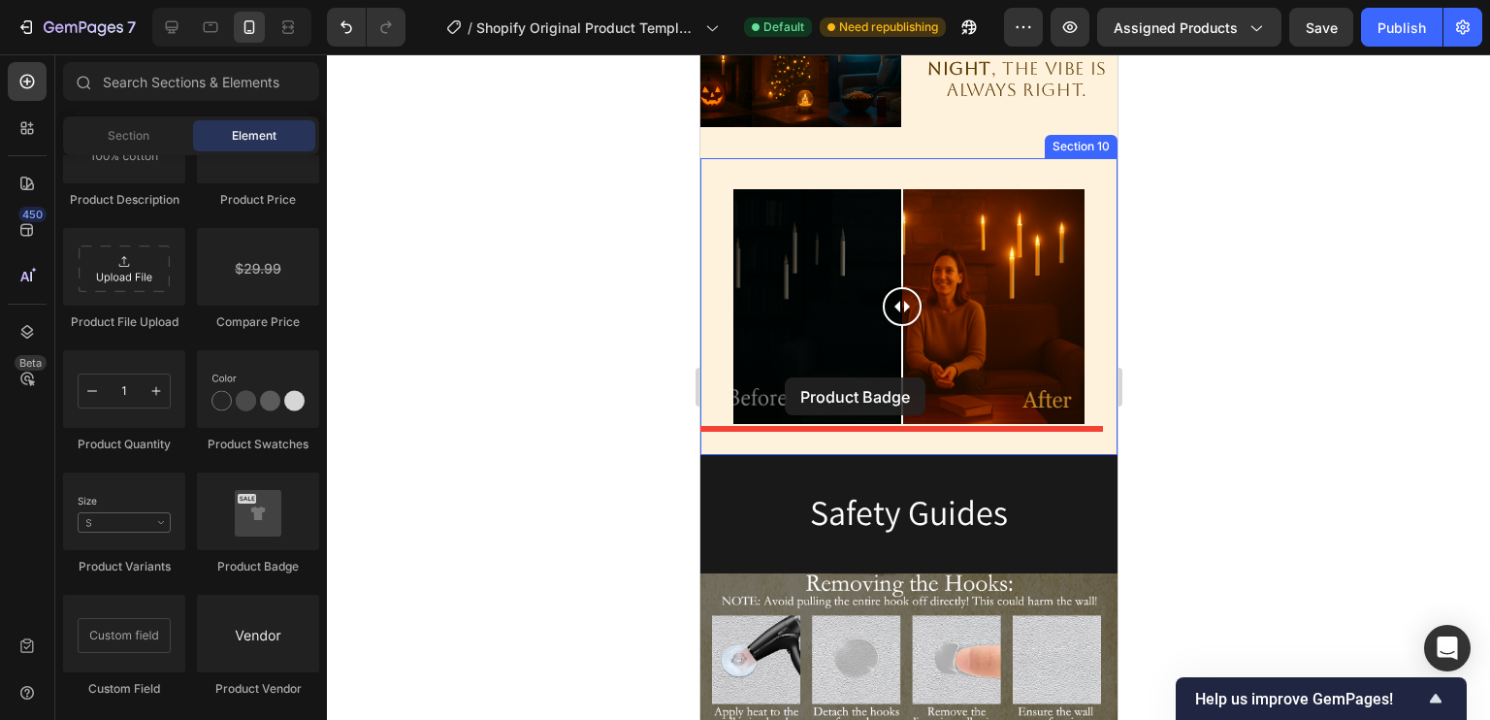
drag, startPoint x: 961, startPoint y: 585, endPoint x: 784, endPoint y: 377, distance: 273.1
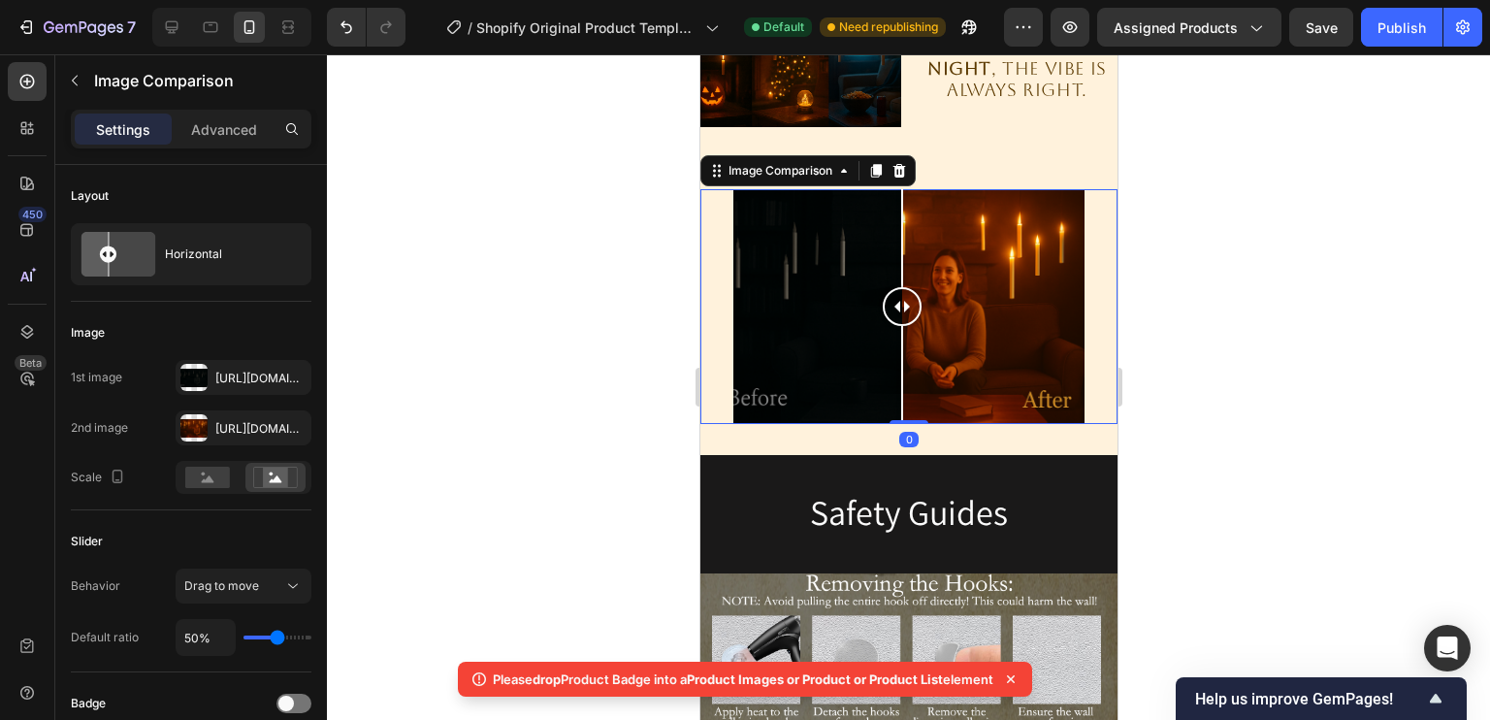
click at [413, 490] on div at bounding box center [908, 386] width 1163 height 665
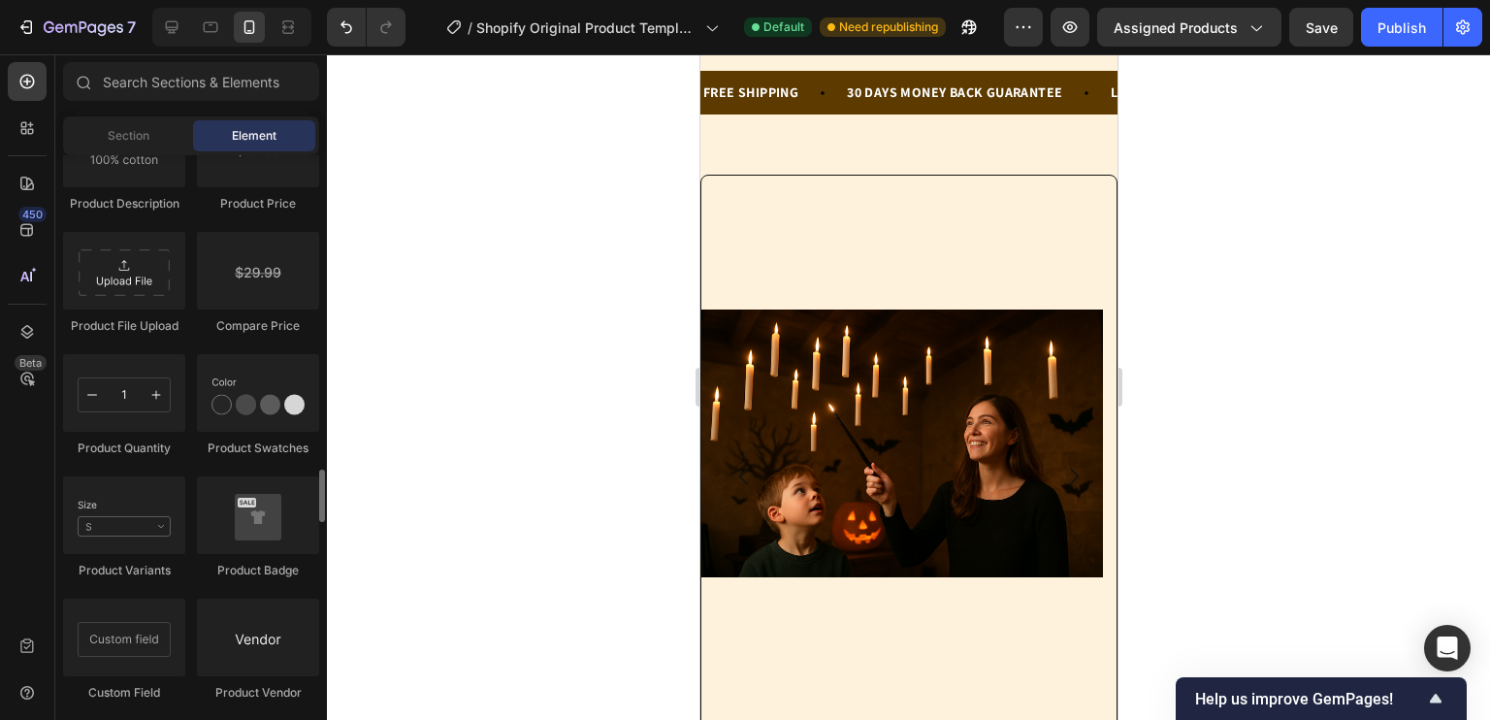
scroll to position [3294, 0]
drag, startPoint x: 244, startPoint y: 508, endPoint x: 631, endPoint y: 434, distance: 394.1
click at [264, 494] on div at bounding box center [258, 518] width 122 height 78
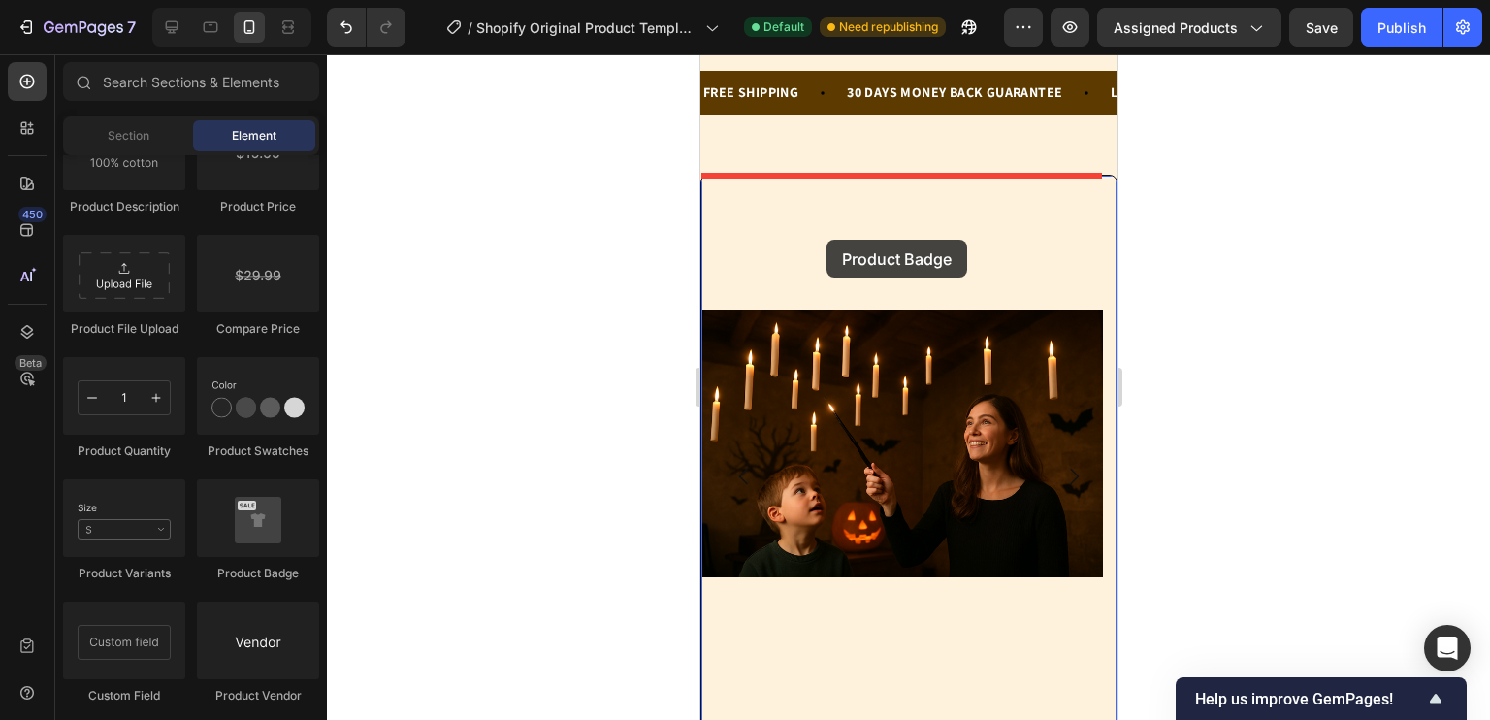
drag, startPoint x: 1331, startPoint y: 488, endPoint x: 819, endPoint y: 239, distance: 569.6
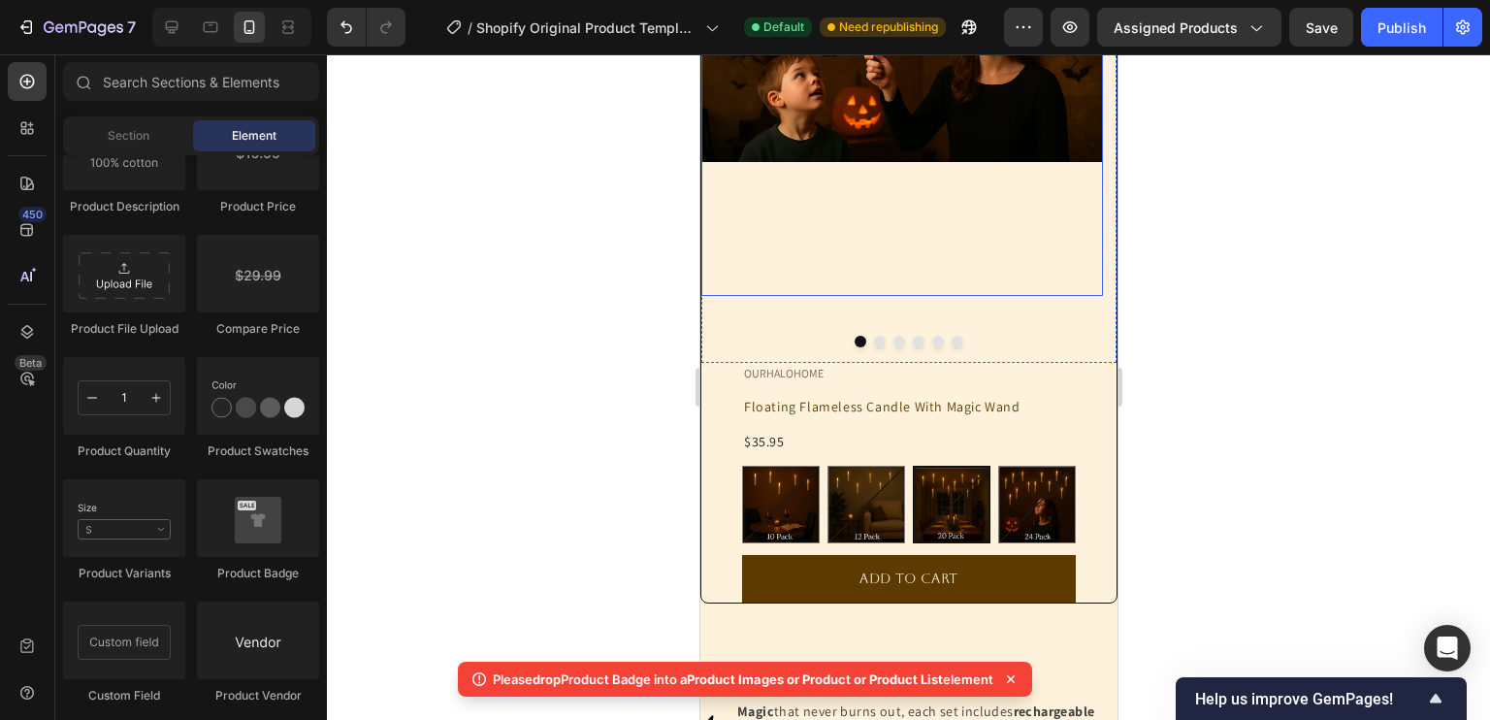
scroll to position [484, 0]
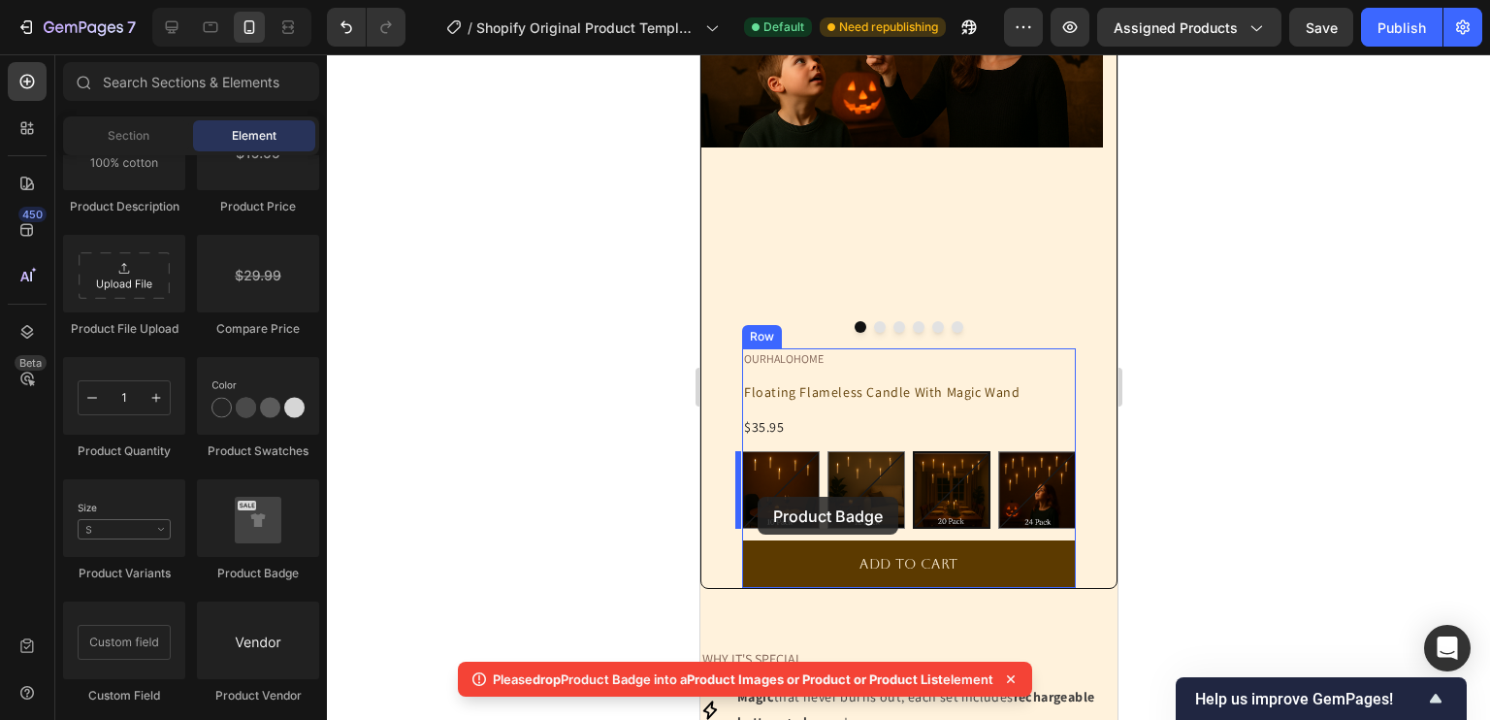
drag, startPoint x: 978, startPoint y: 573, endPoint x: 758, endPoint y: 497, distance: 233.1
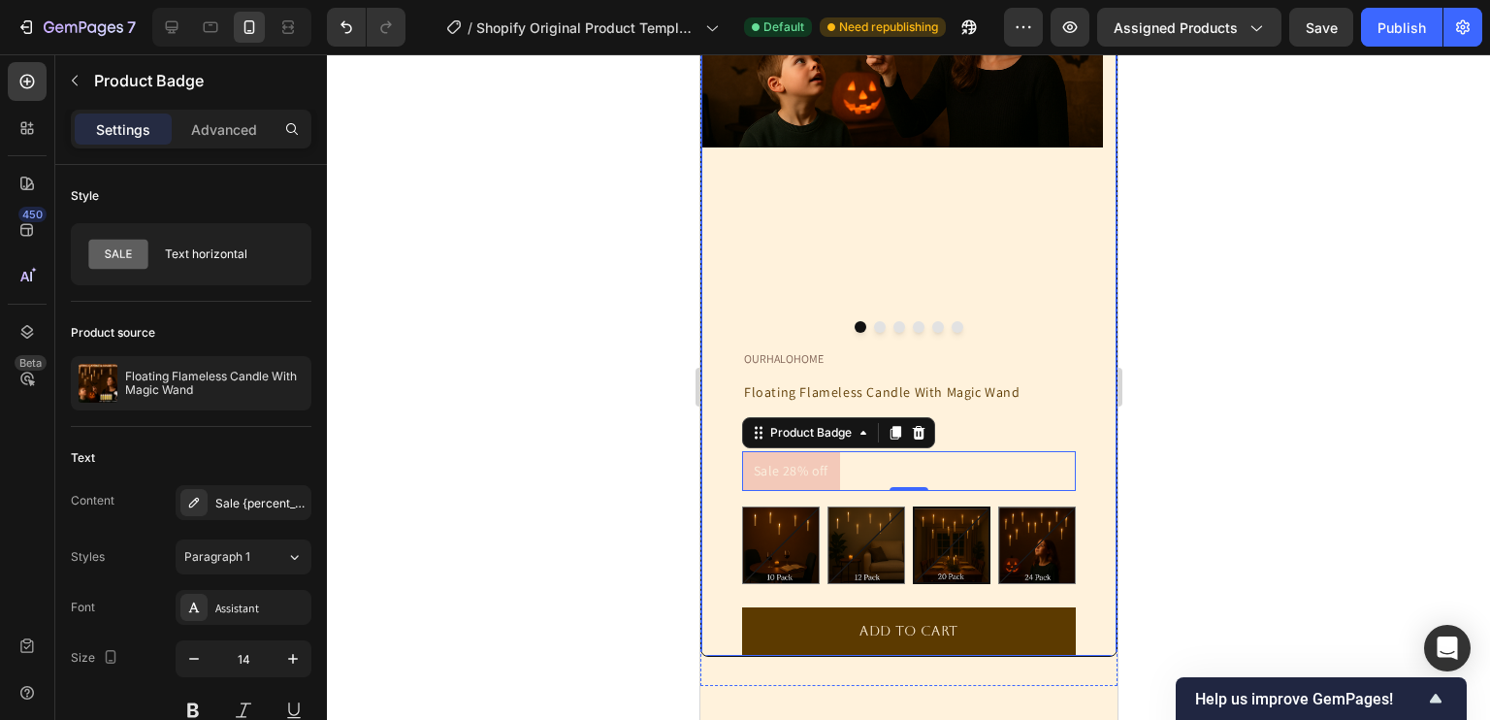
click at [577, 500] on div at bounding box center [908, 386] width 1163 height 665
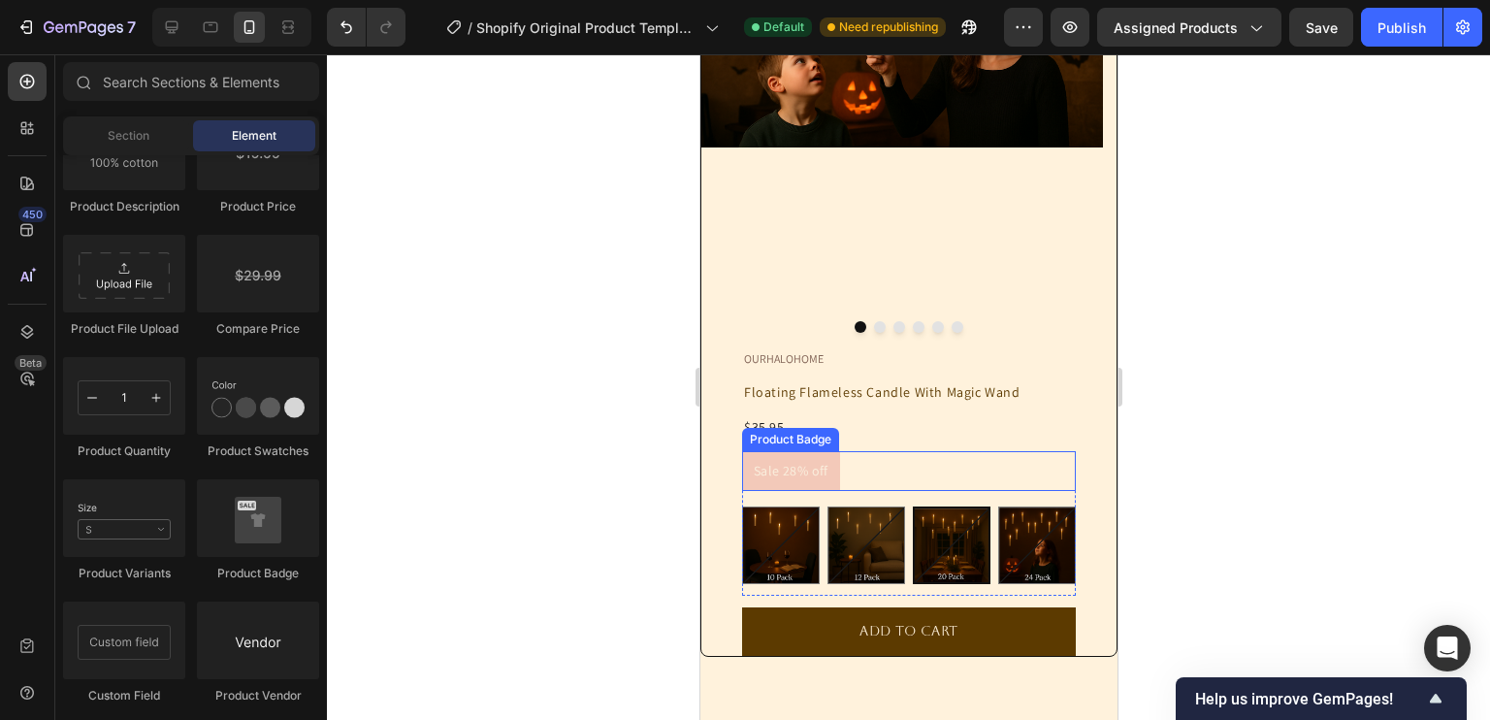
click at [780, 461] on pre "Sale 28% off" at bounding box center [790, 471] width 98 height 40
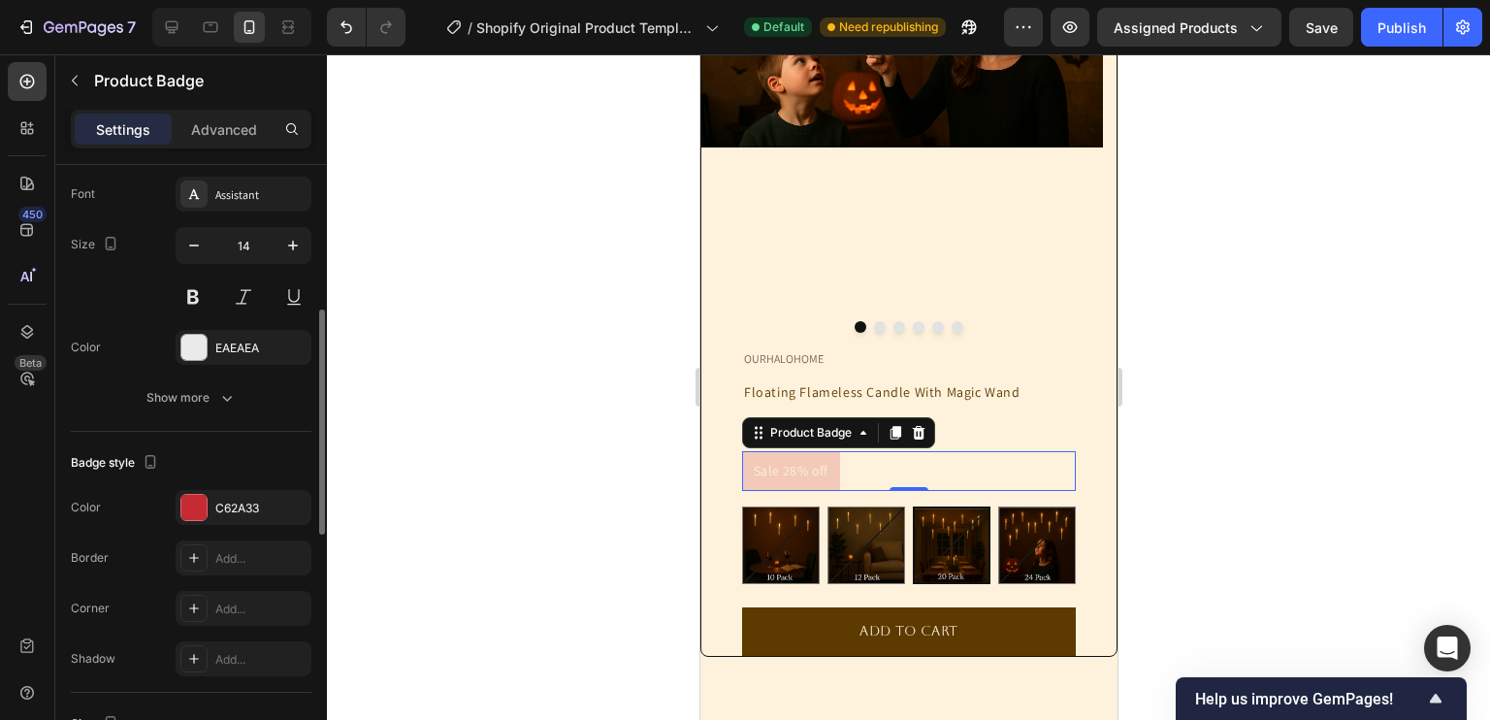
scroll to position [415, 0]
click at [224, 509] on div "C62A33" at bounding box center [243, 506] width 56 height 17
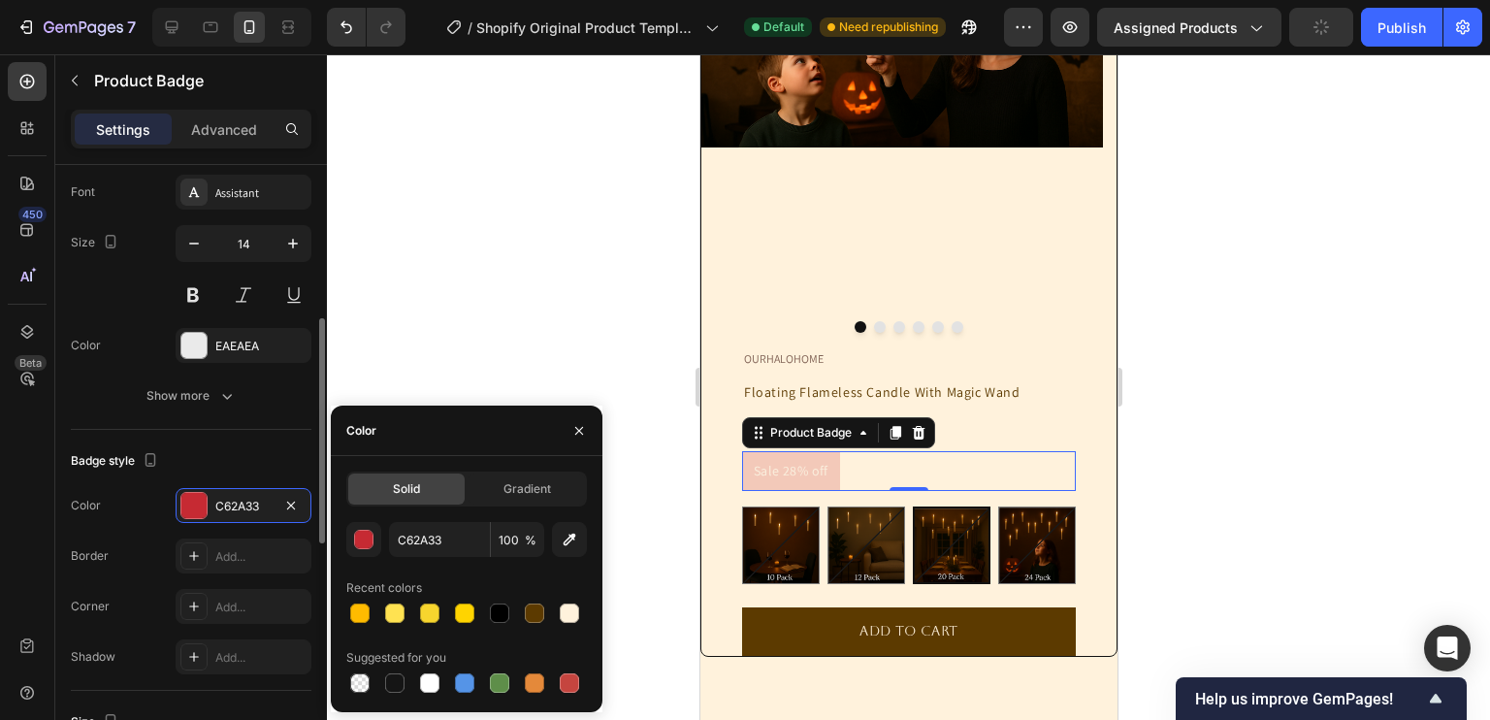
click at [145, 554] on div "Border Add..." at bounding box center [191, 555] width 241 height 35
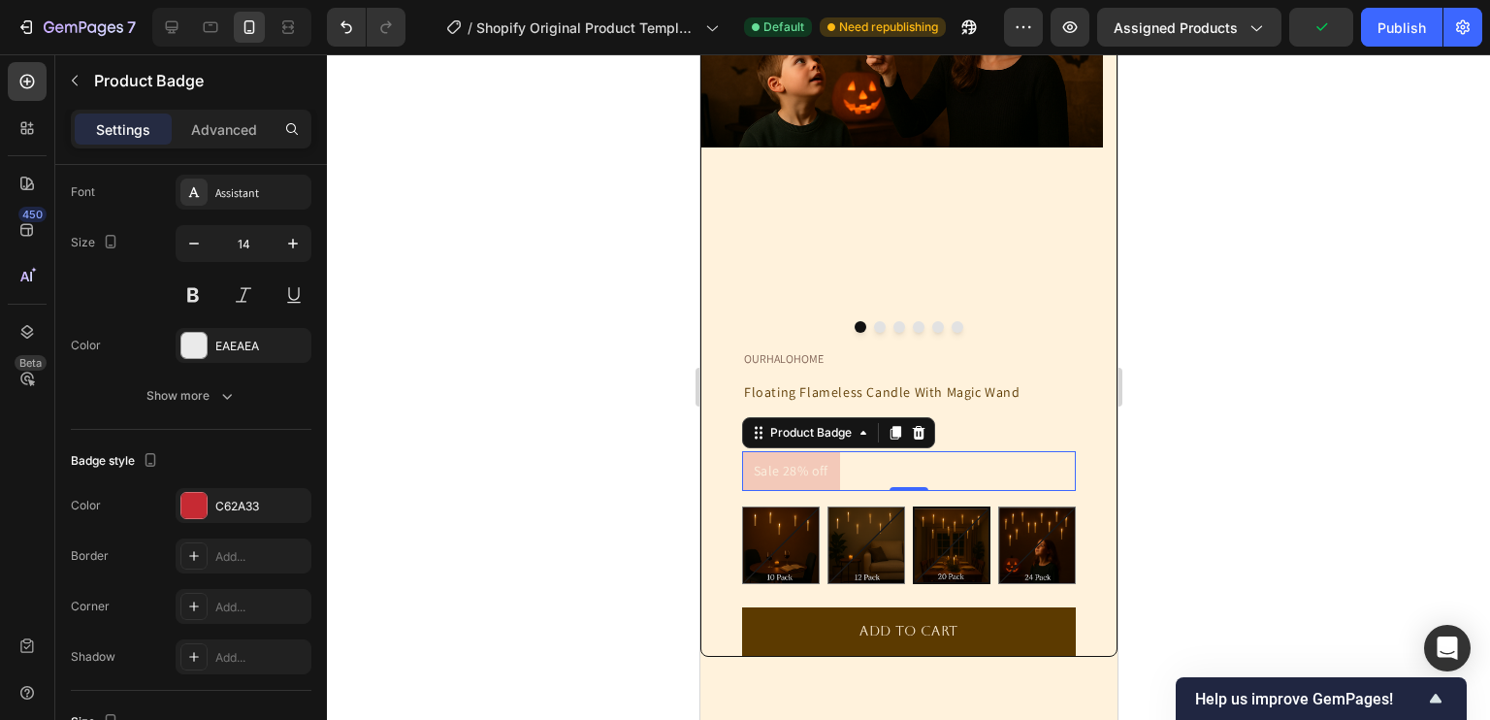
click at [635, 492] on div at bounding box center [908, 386] width 1163 height 665
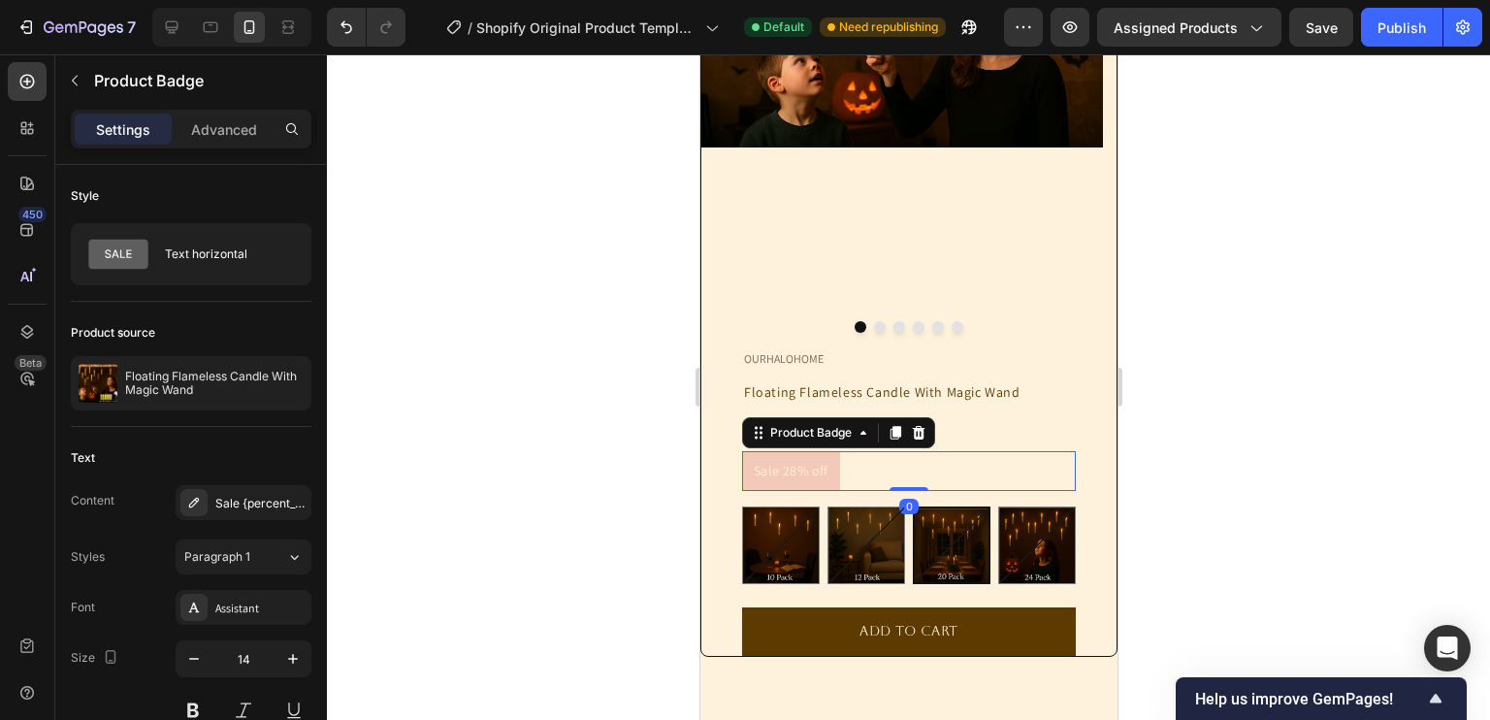
click at [826, 483] on pre "Sale 28% off" at bounding box center [790, 471] width 98 height 40
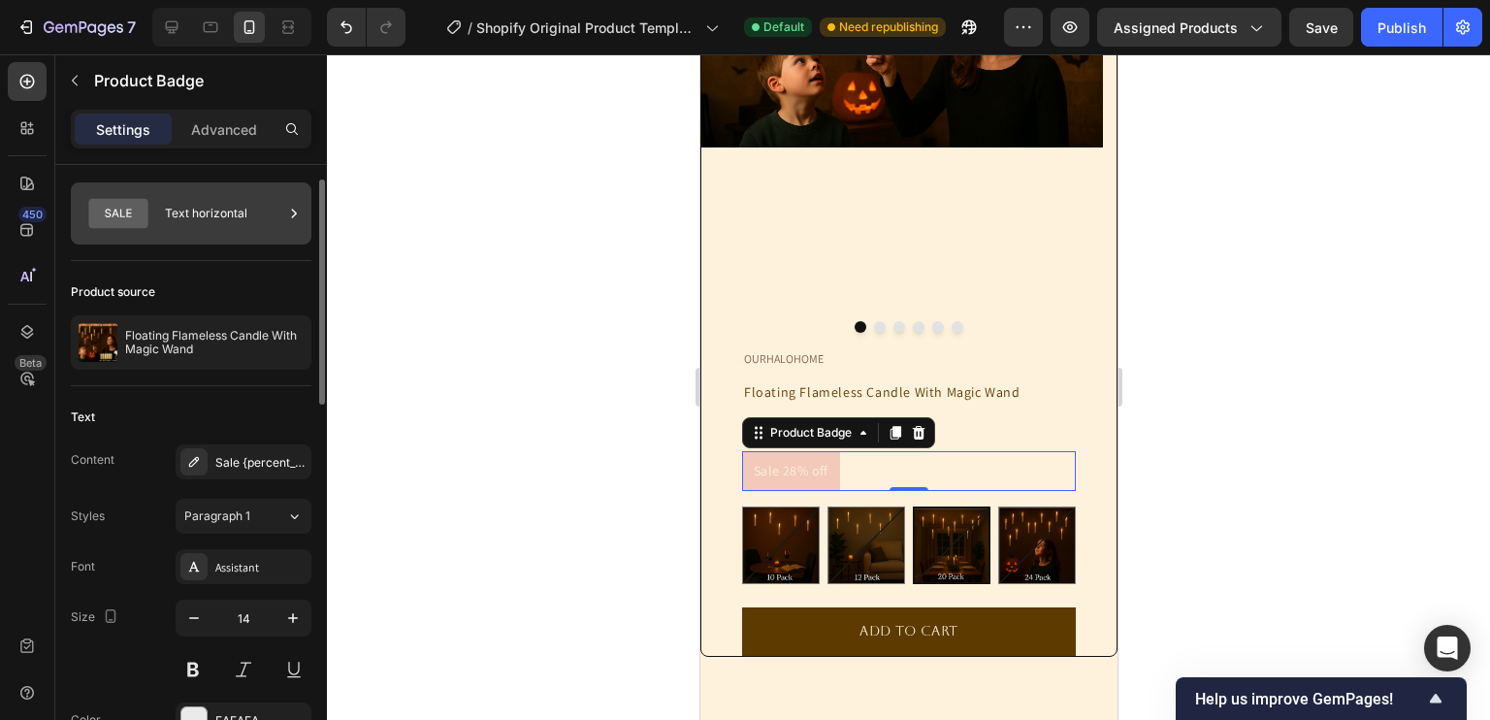
click at [195, 225] on div "Text horizontal" at bounding box center [224, 213] width 118 height 45
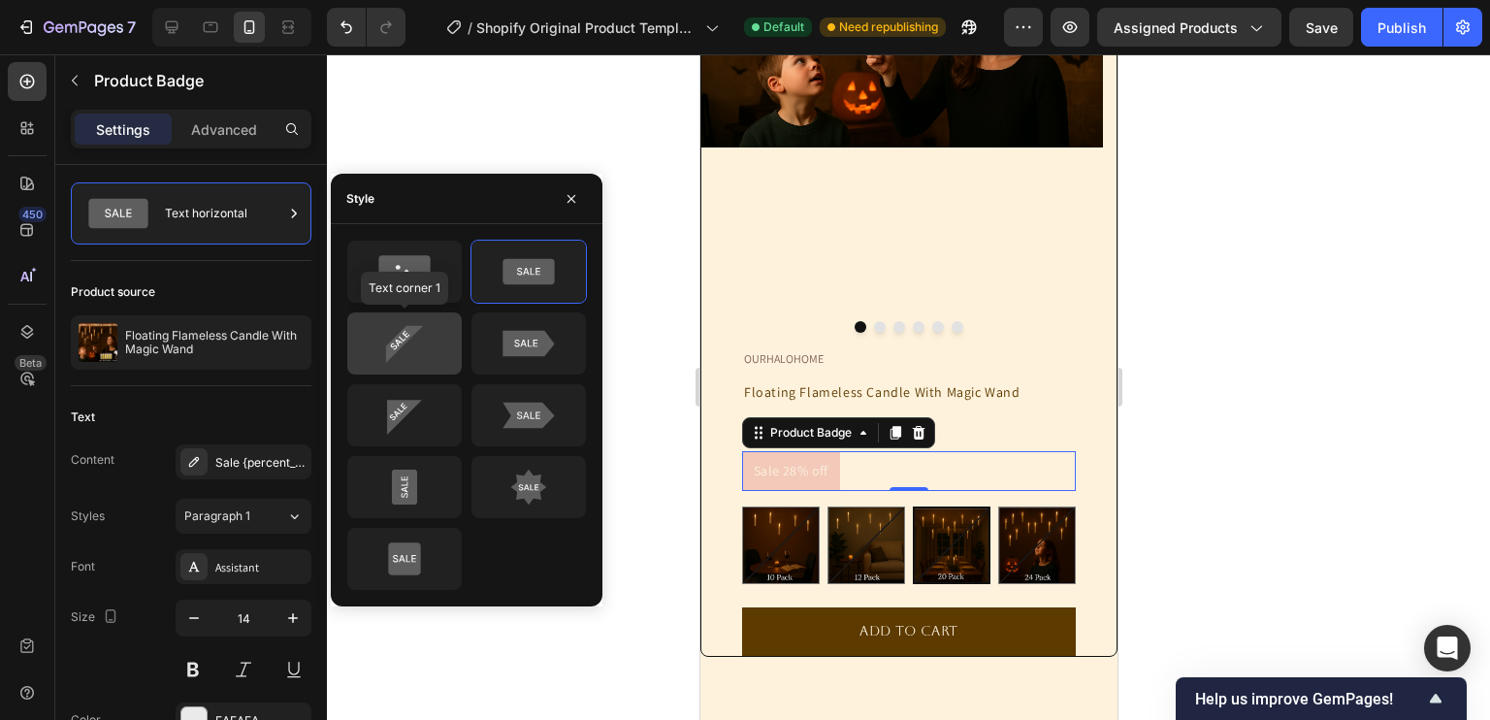
click at [406, 347] on icon at bounding box center [404, 343] width 91 height 39
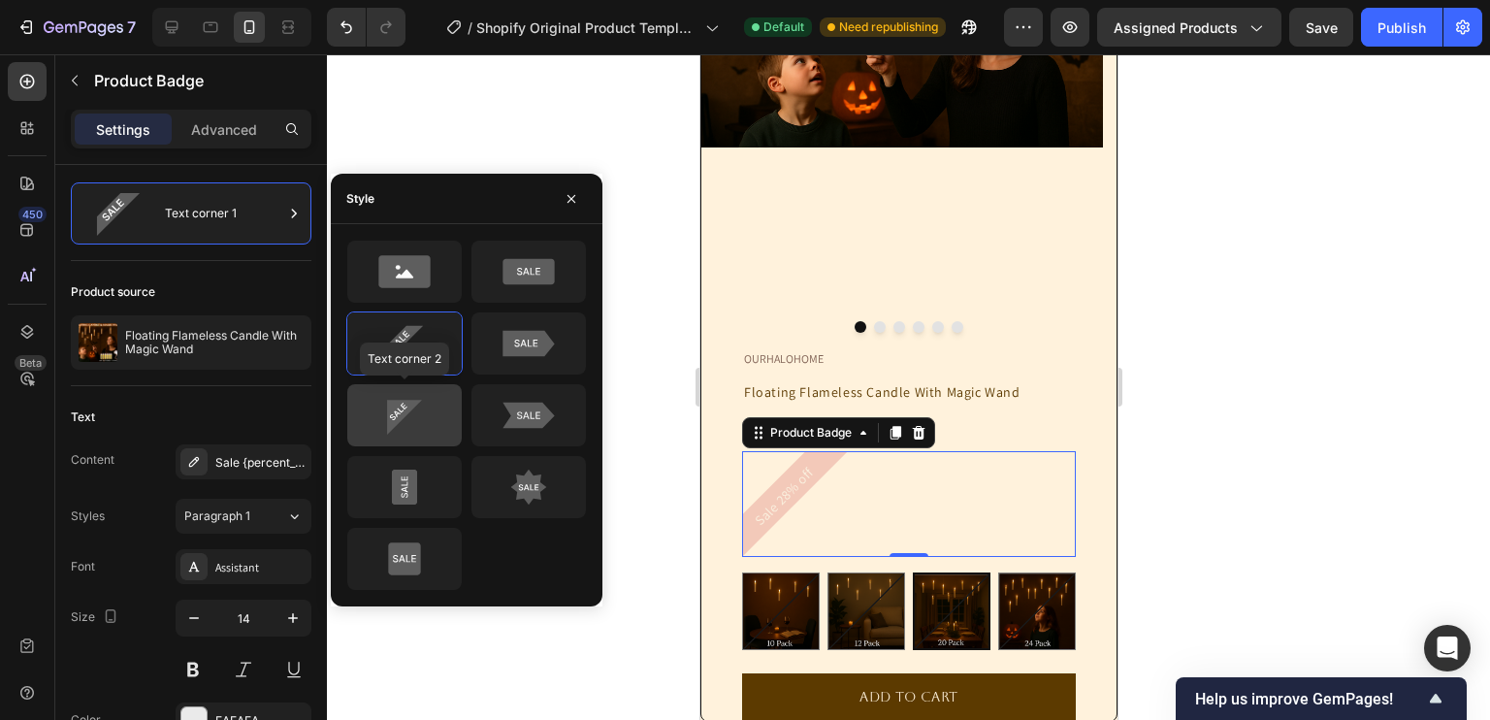
click at [427, 414] on icon at bounding box center [404, 415] width 91 height 39
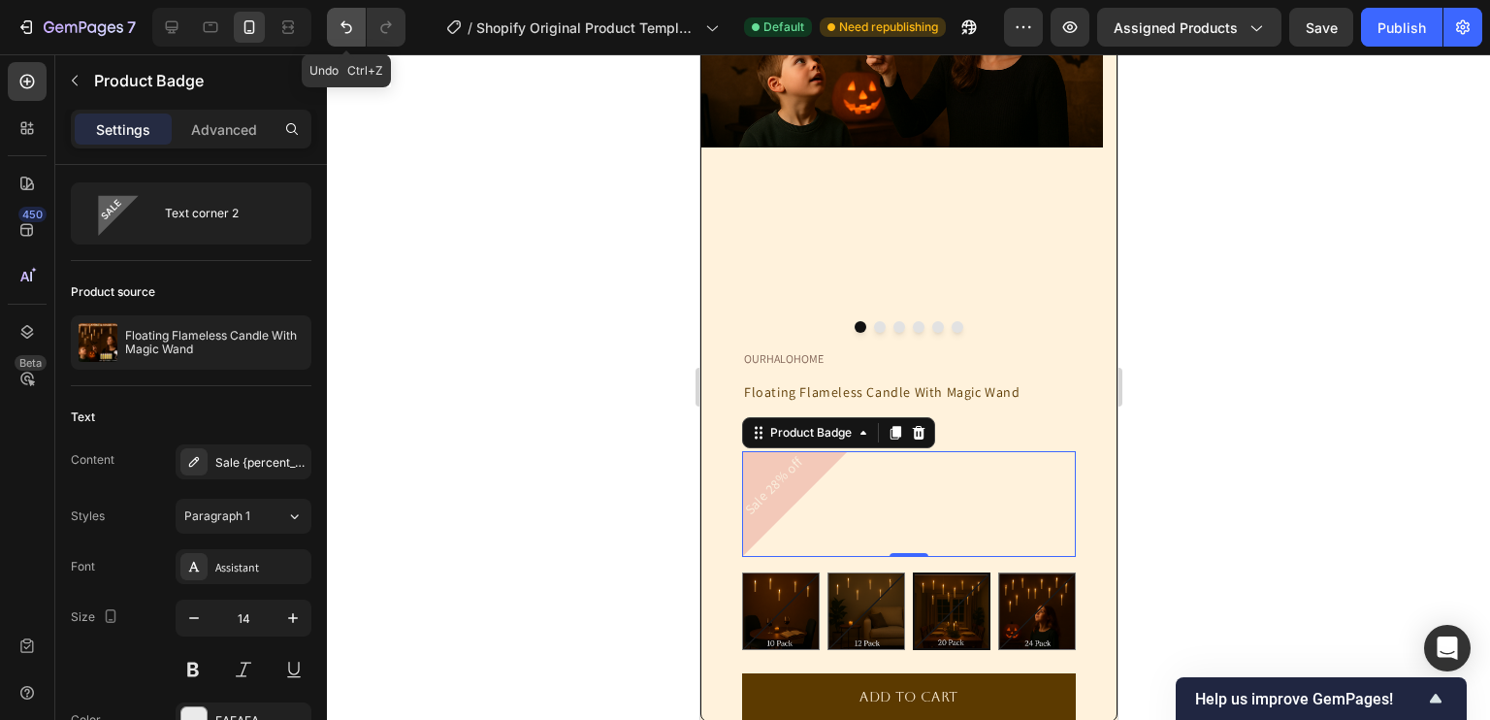
click at [340, 35] on icon "Undo/Redo" at bounding box center [346, 26] width 19 height 19
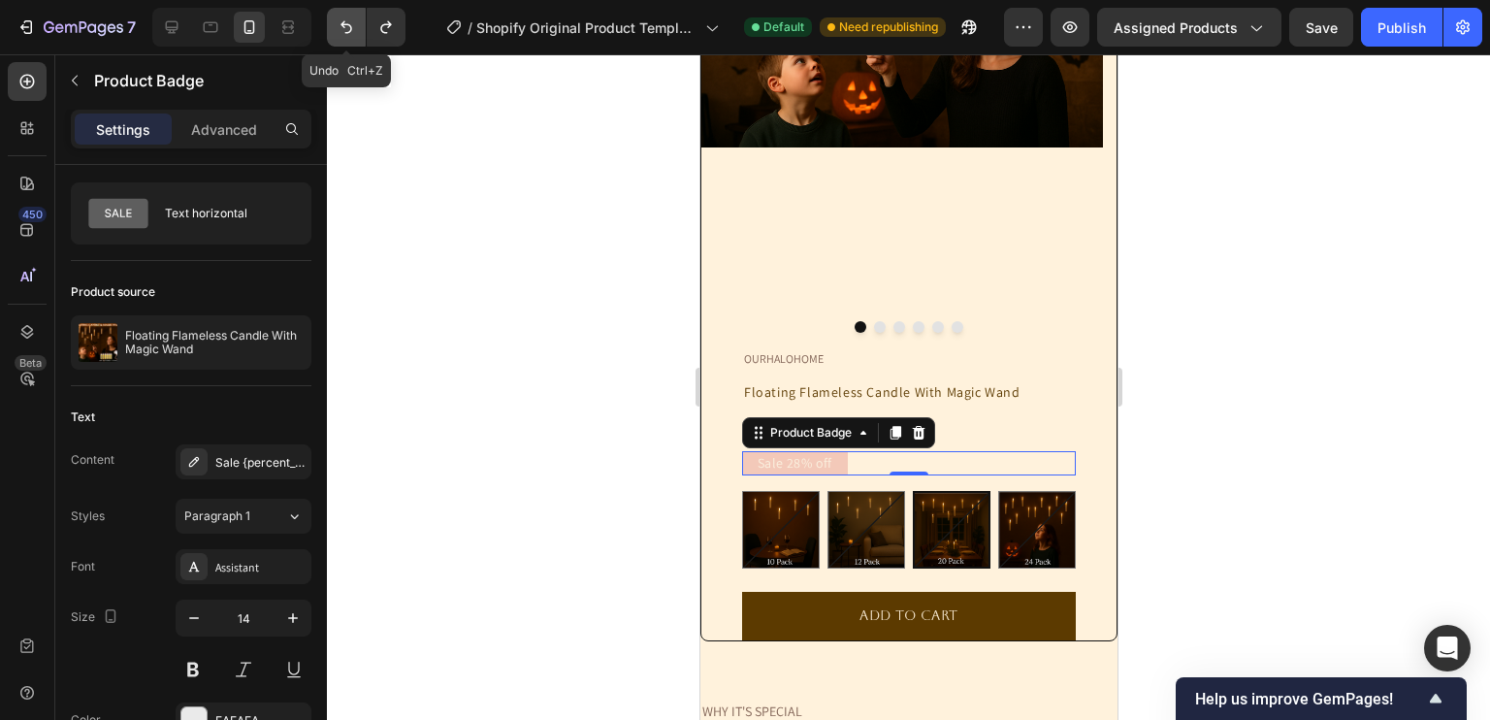
click at [340, 35] on icon "Undo/Redo" at bounding box center [346, 26] width 19 height 19
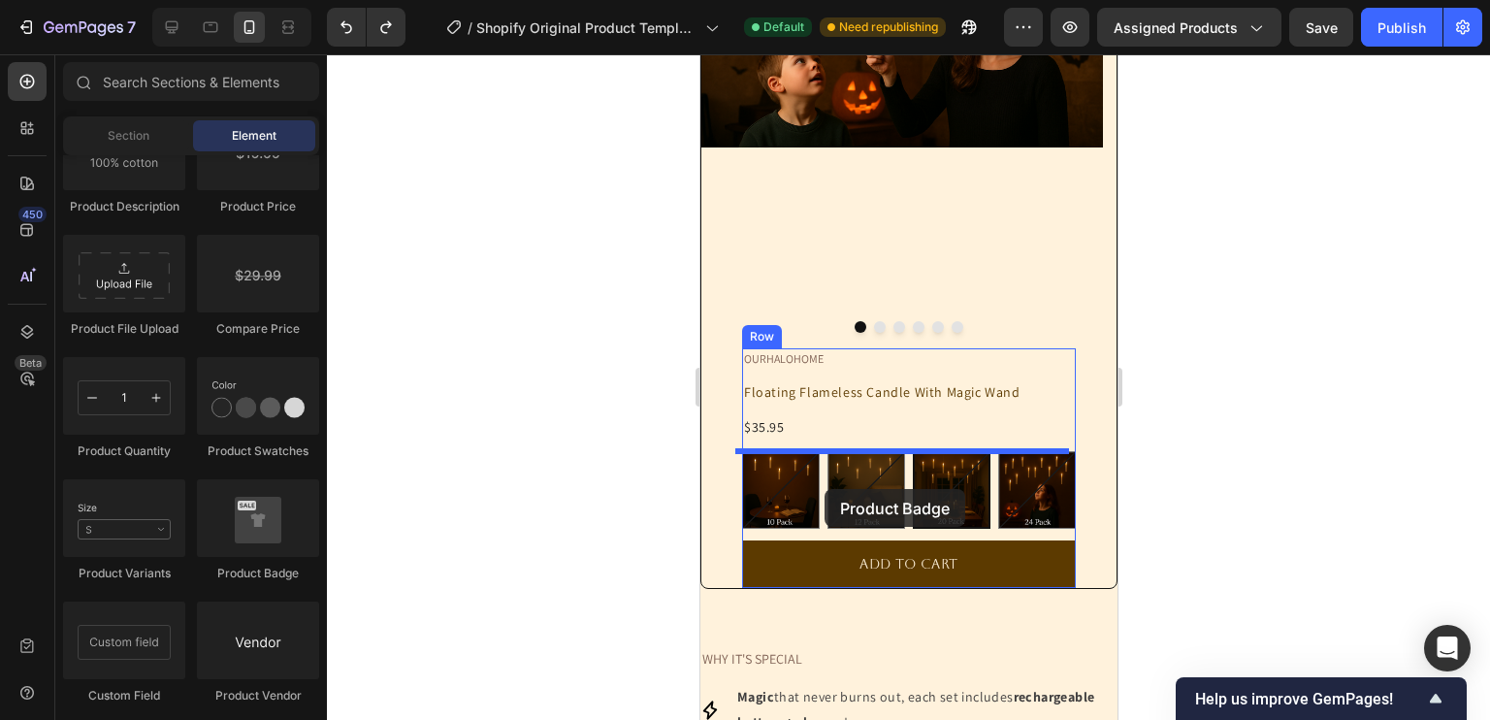
drag, startPoint x: 955, startPoint y: 569, endPoint x: 823, endPoint y: 489, distance: 154.5
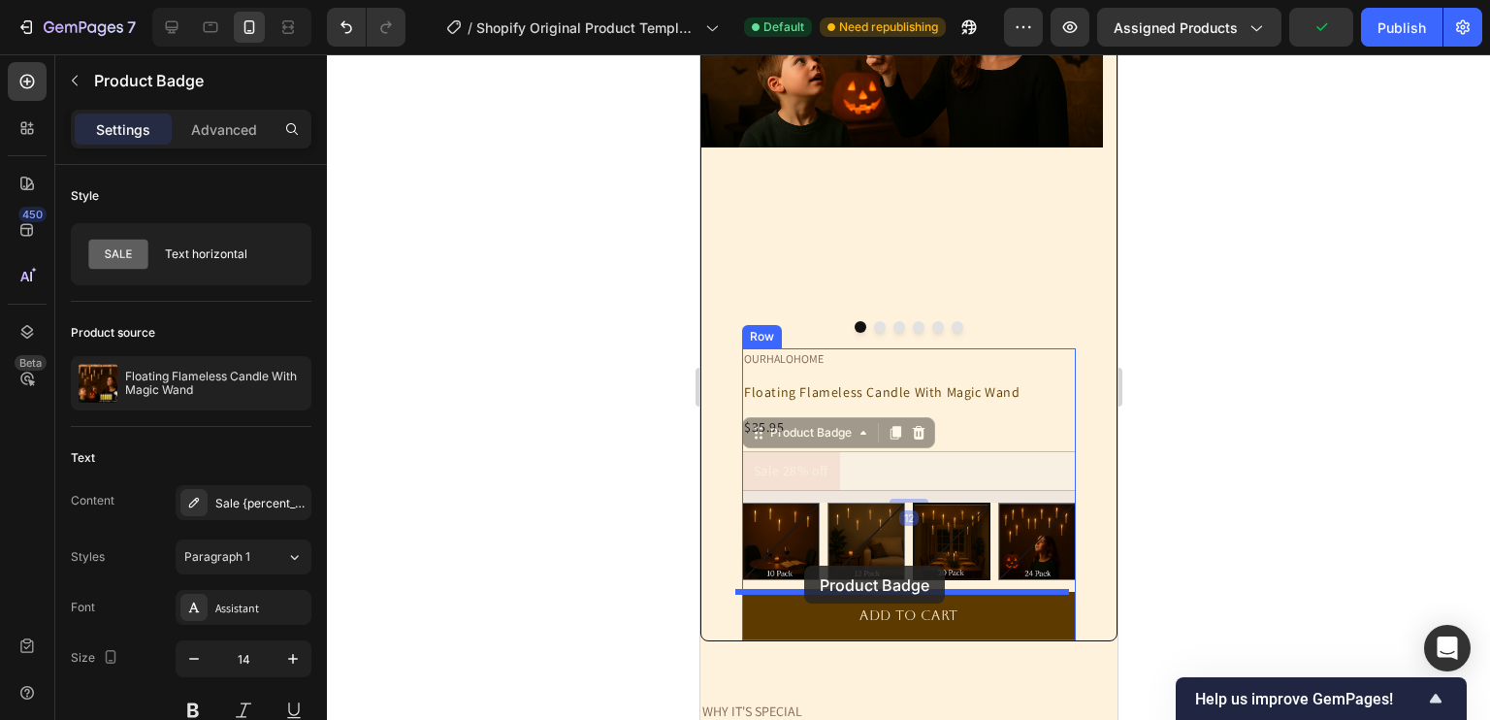
drag, startPoint x: 789, startPoint y: 468, endPoint x: 803, endPoint y: 565, distance: 98.1
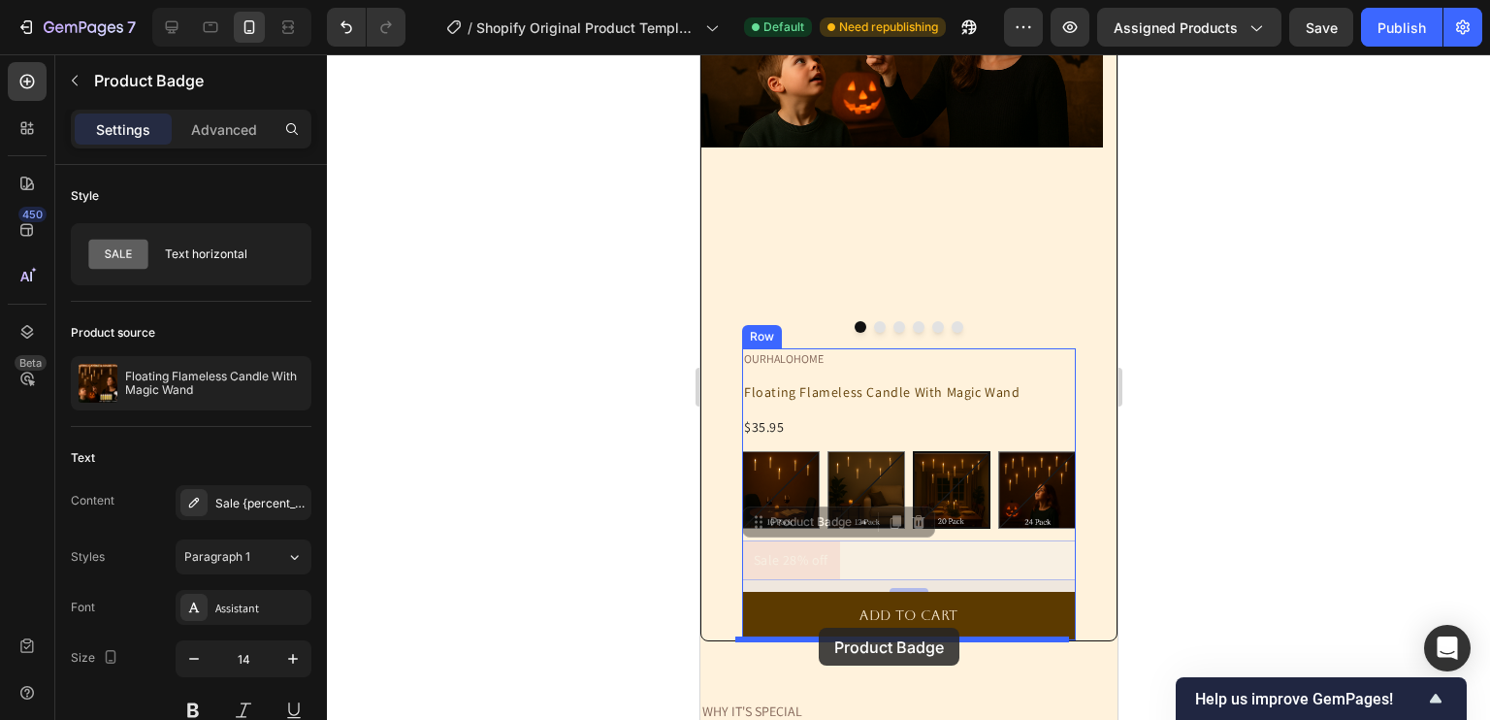
drag, startPoint x: 793, startPoint y: 560, endPoint x: 818, endPoint y: 628, distance: 72.1
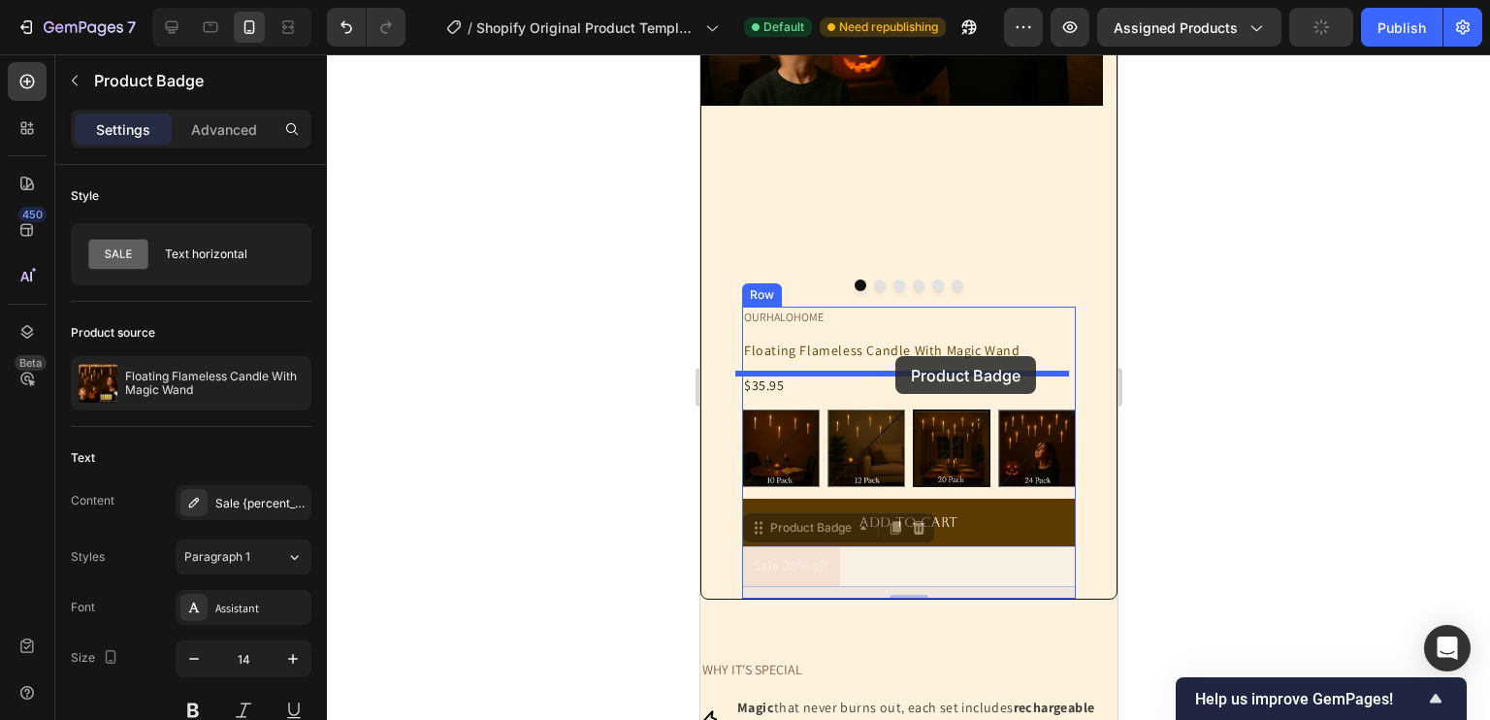
scroll to position [451, 0]
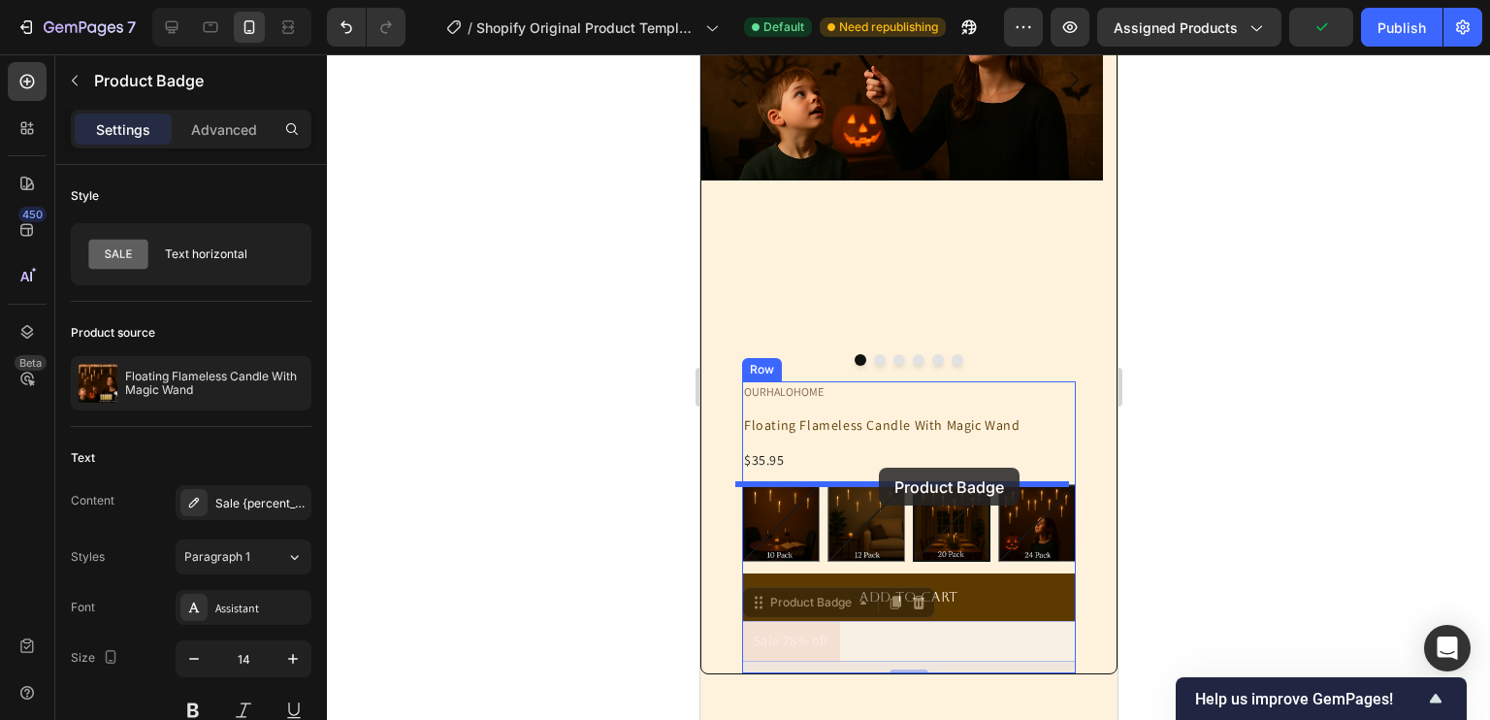
drag, startPoint x: 822, startPoint y: 602, endPoint x: 878, endPoint y: 467, distance: 145.7
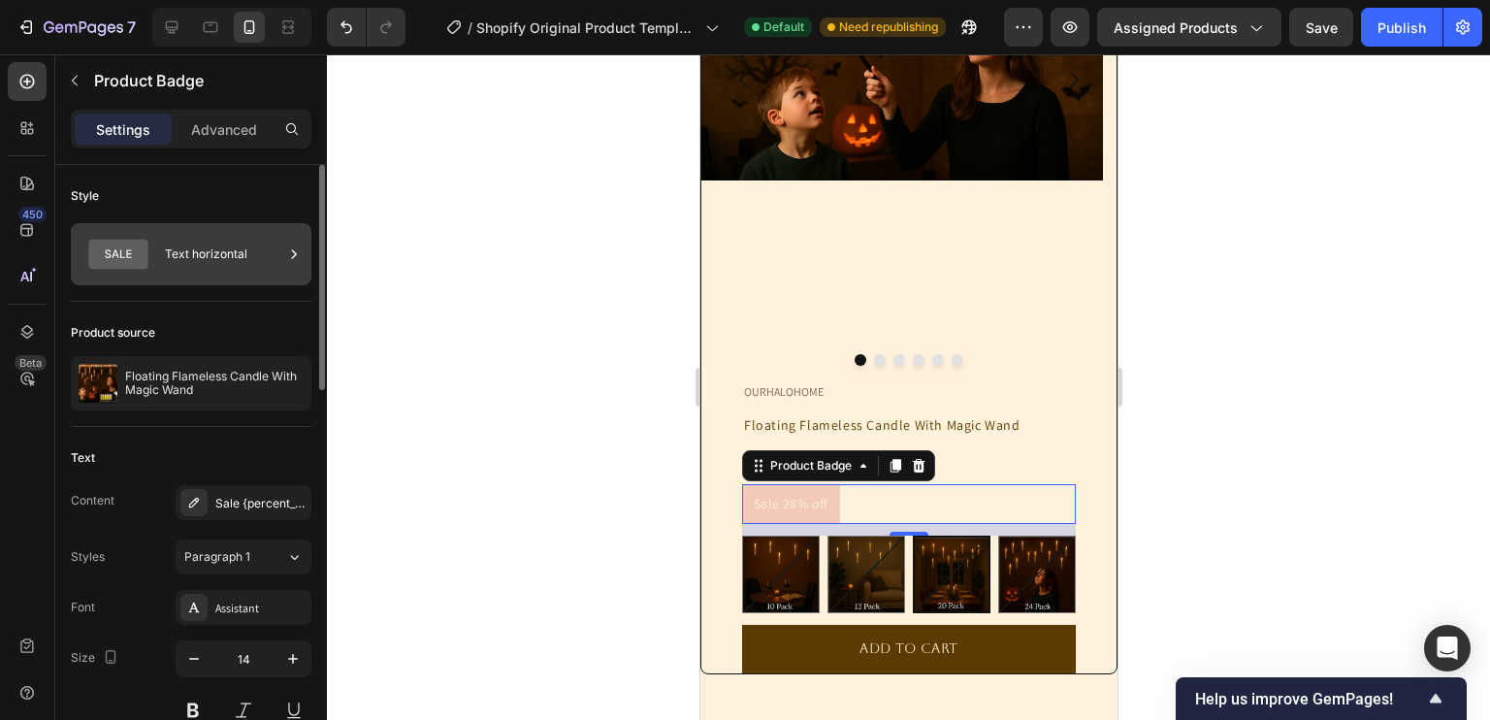
click at [237, 256] on div "Text horizontal" at bounding box center [224, 254] width 118 height 45
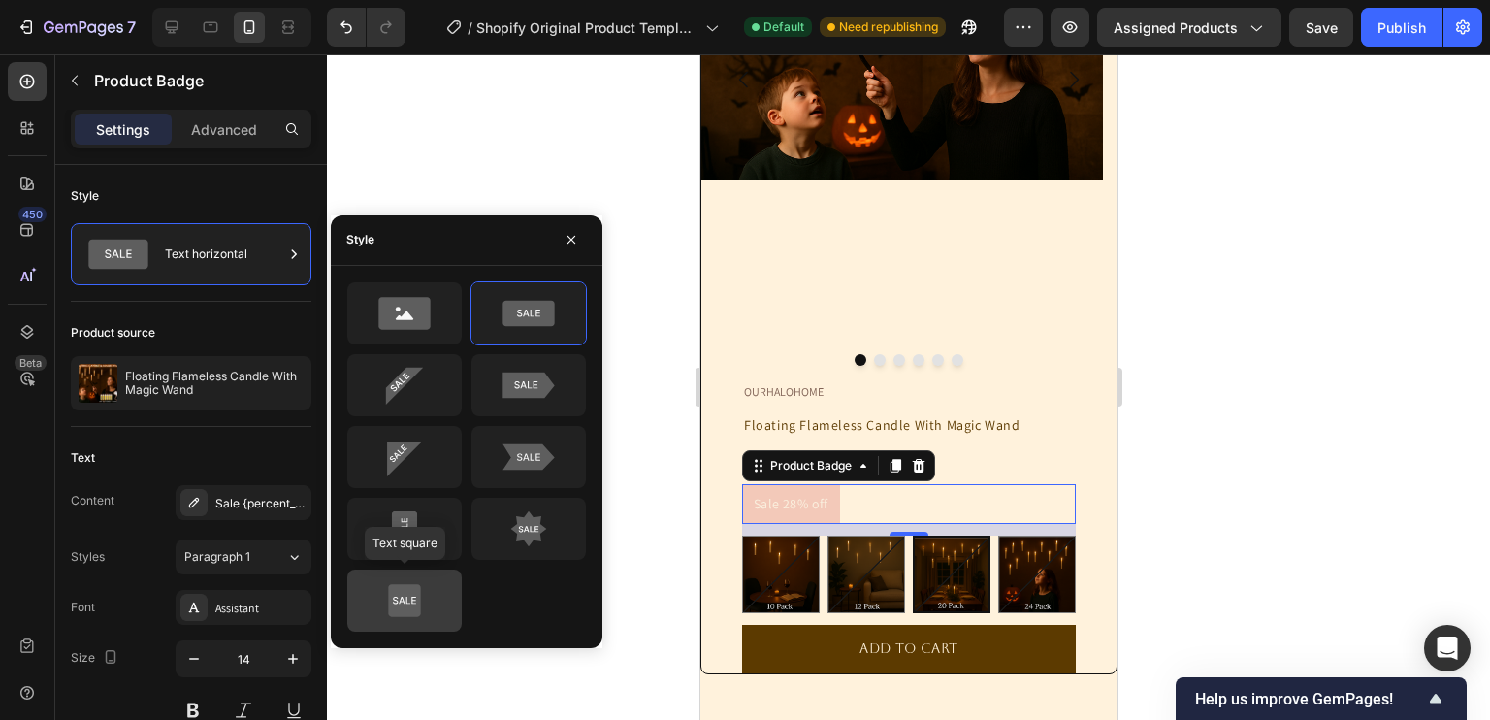
click at [422, 589] on icon at bounding box center [404, 600] width 91 height 39
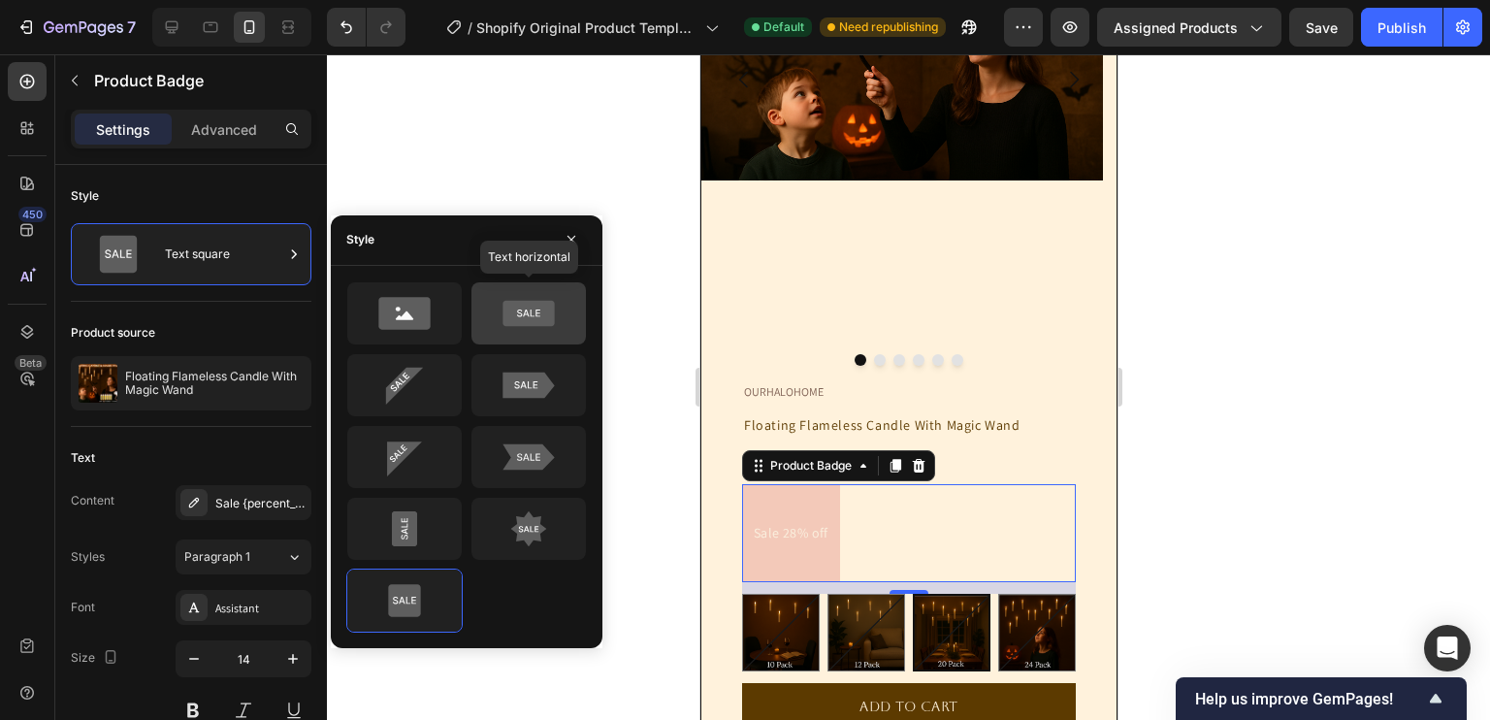
click at [520, 308] on icon at bounding box center [527, 313] width 51 height 26
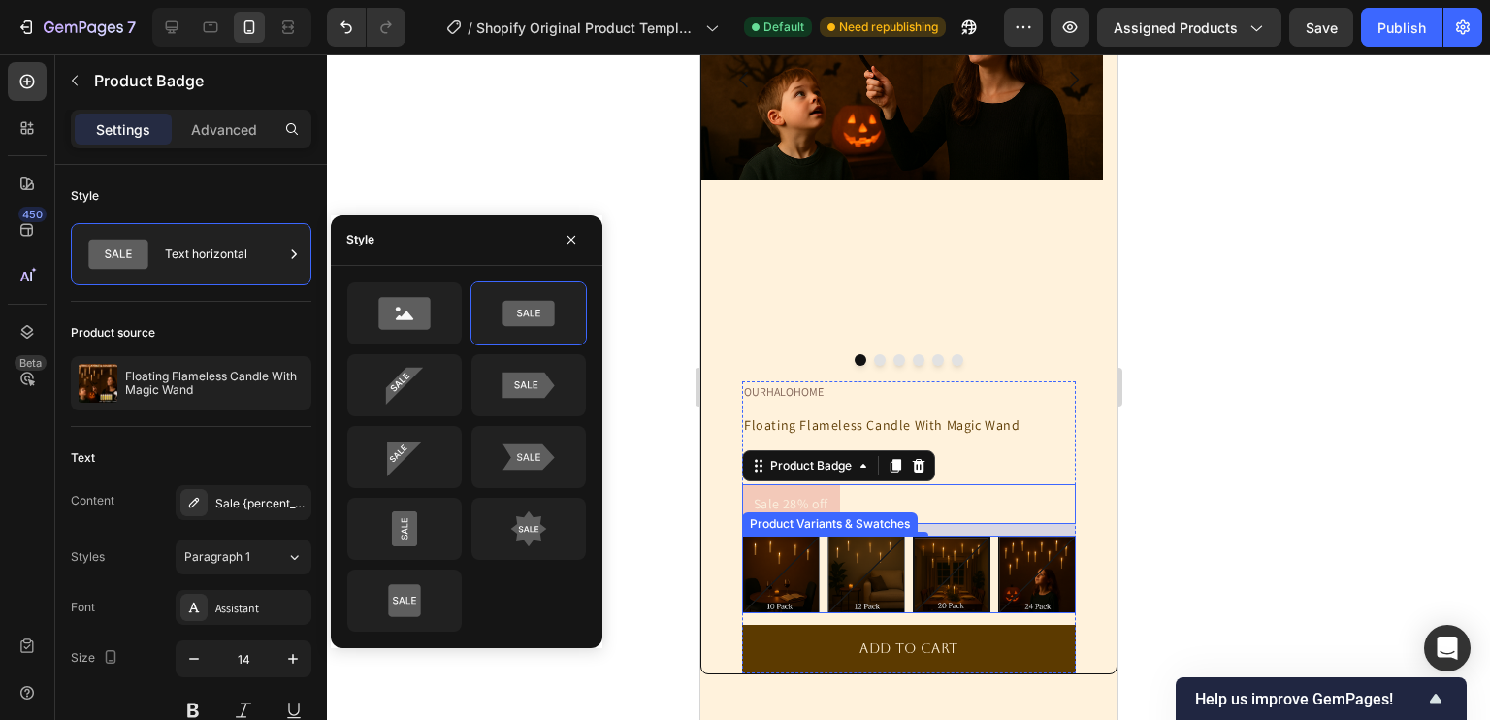
click at [1037, 539] on img at bounding box center [1036, 574] width 76 height 76
click at [997, 535] on input "24 Pack 24 Pack" at bounding box center [996, 534] width 1 height 1
radio input "true"
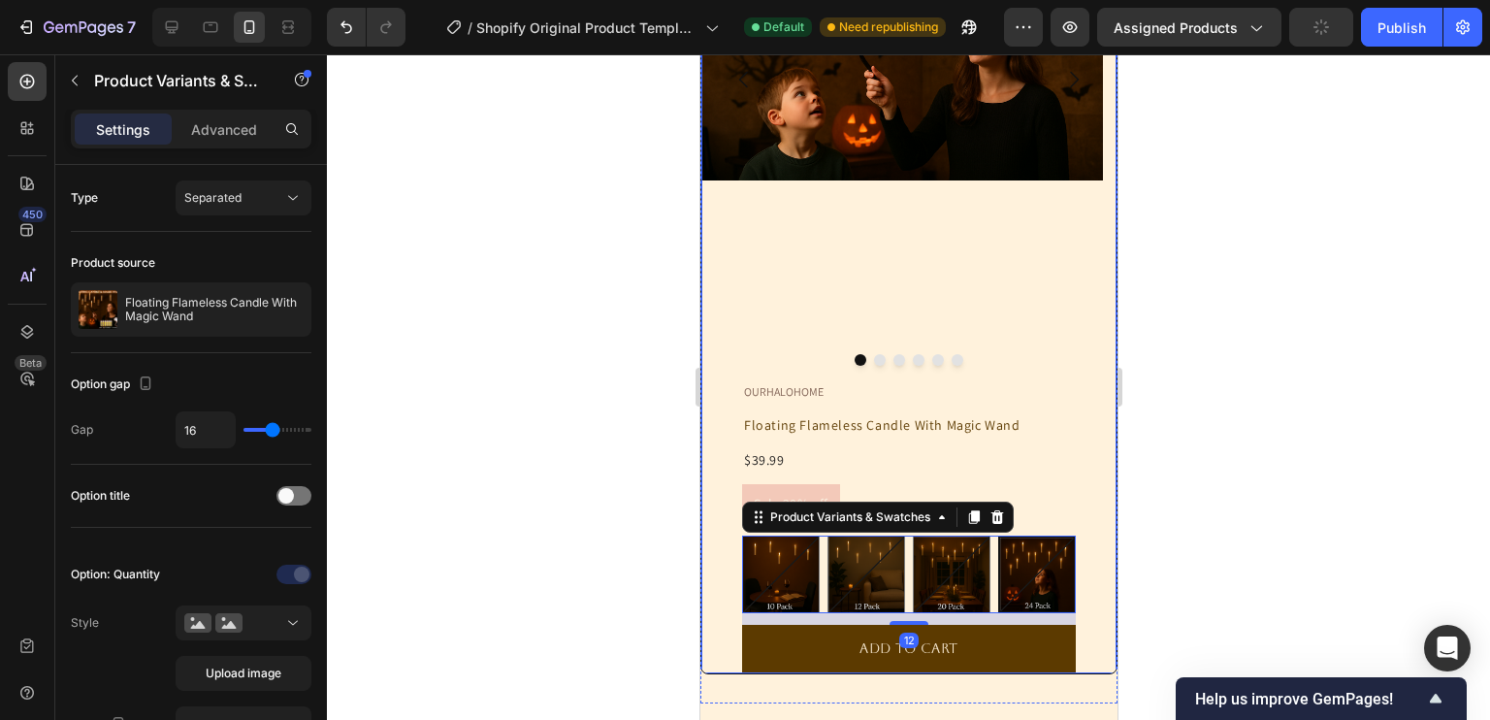
click at [1101, 565] on div "Image Image Image Image Image Video Carousel OURHALOHOME Text Block Floating Fl…" at bounding box center [907, 225] width 417 height 895
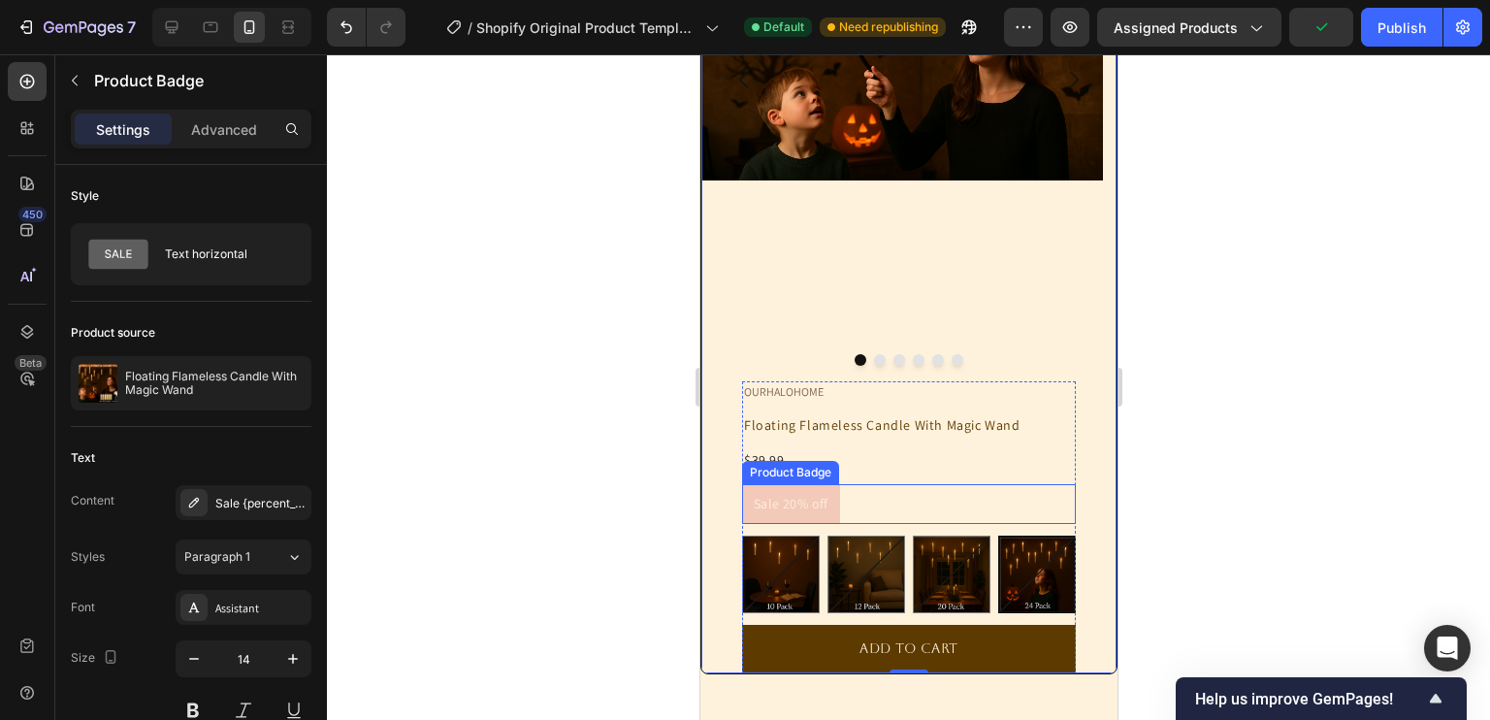
click at [802, 495] on pre "Sale 20% off" at bounding box center [790, 504] width 98 height 40
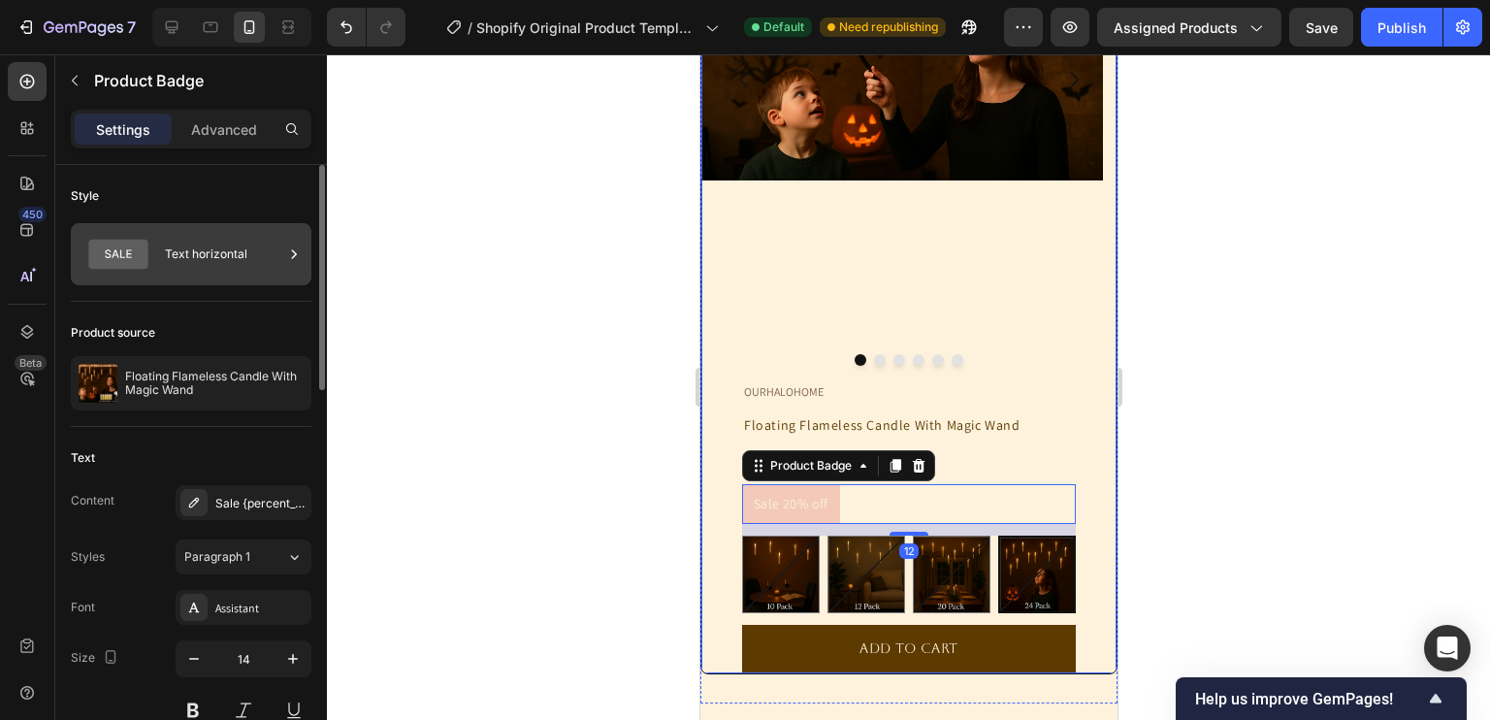
click at [279, 247] on div "Text horizontal" at bounding box center [224, 254] width 118 height 45
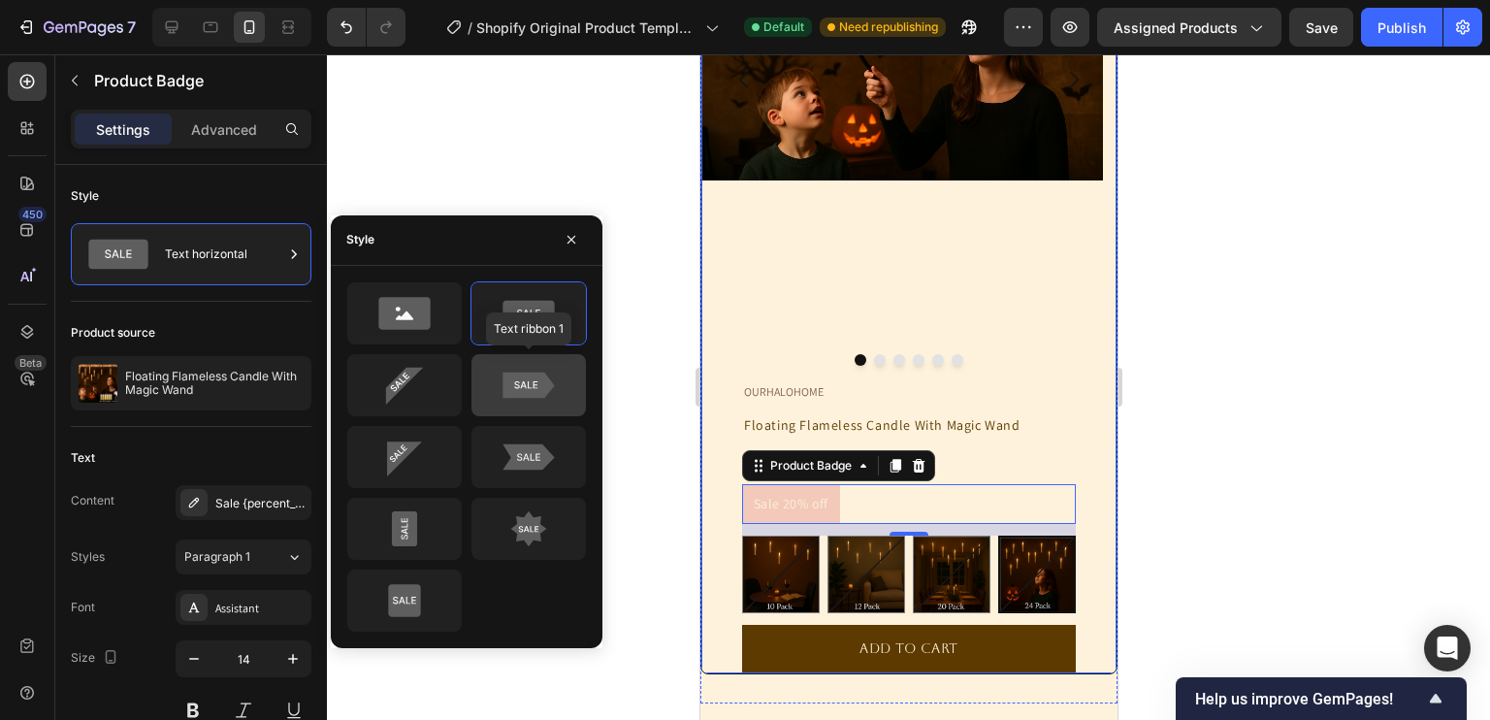
click at [535, 371] on icon at bounding box center [527, 384] width 51 height 26
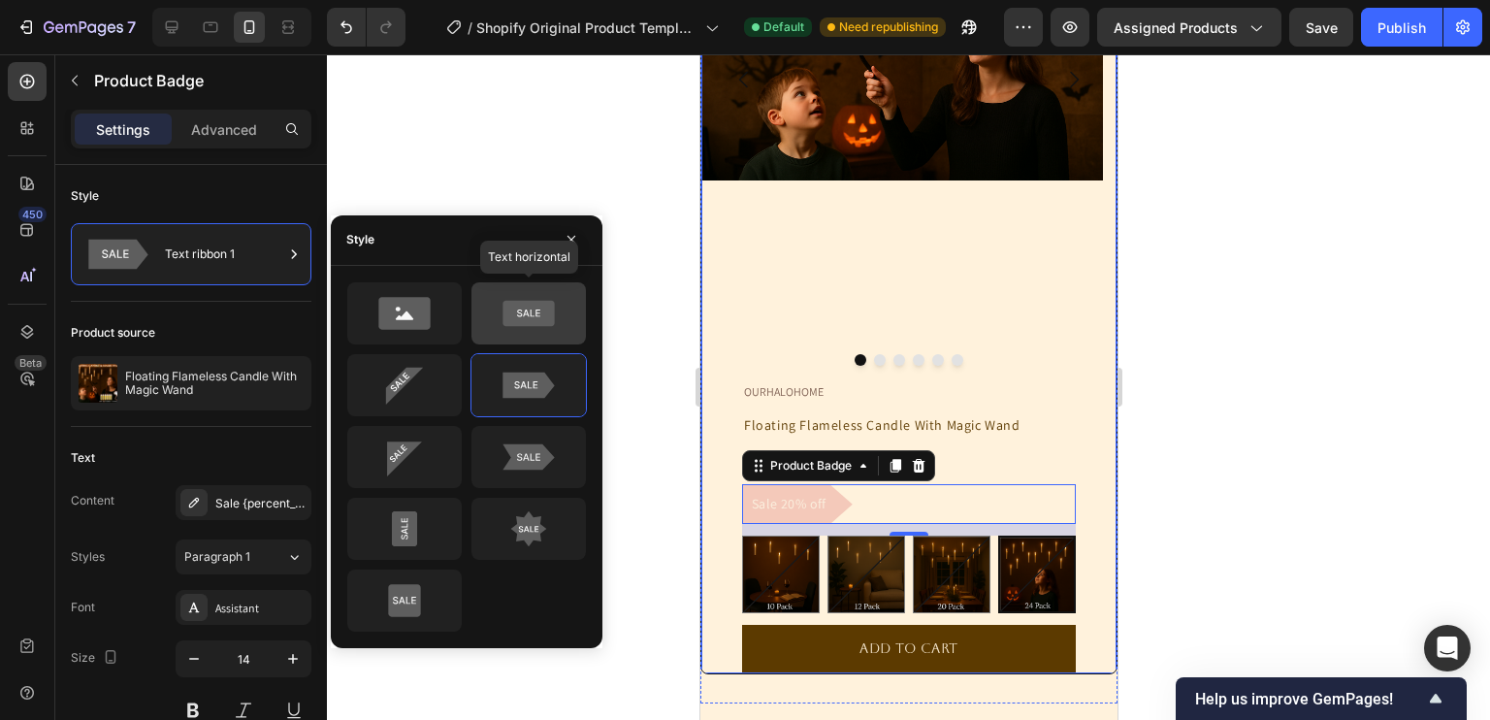
click at [519, 320] on icon at bounding box center [527, 313] width 51 height 26
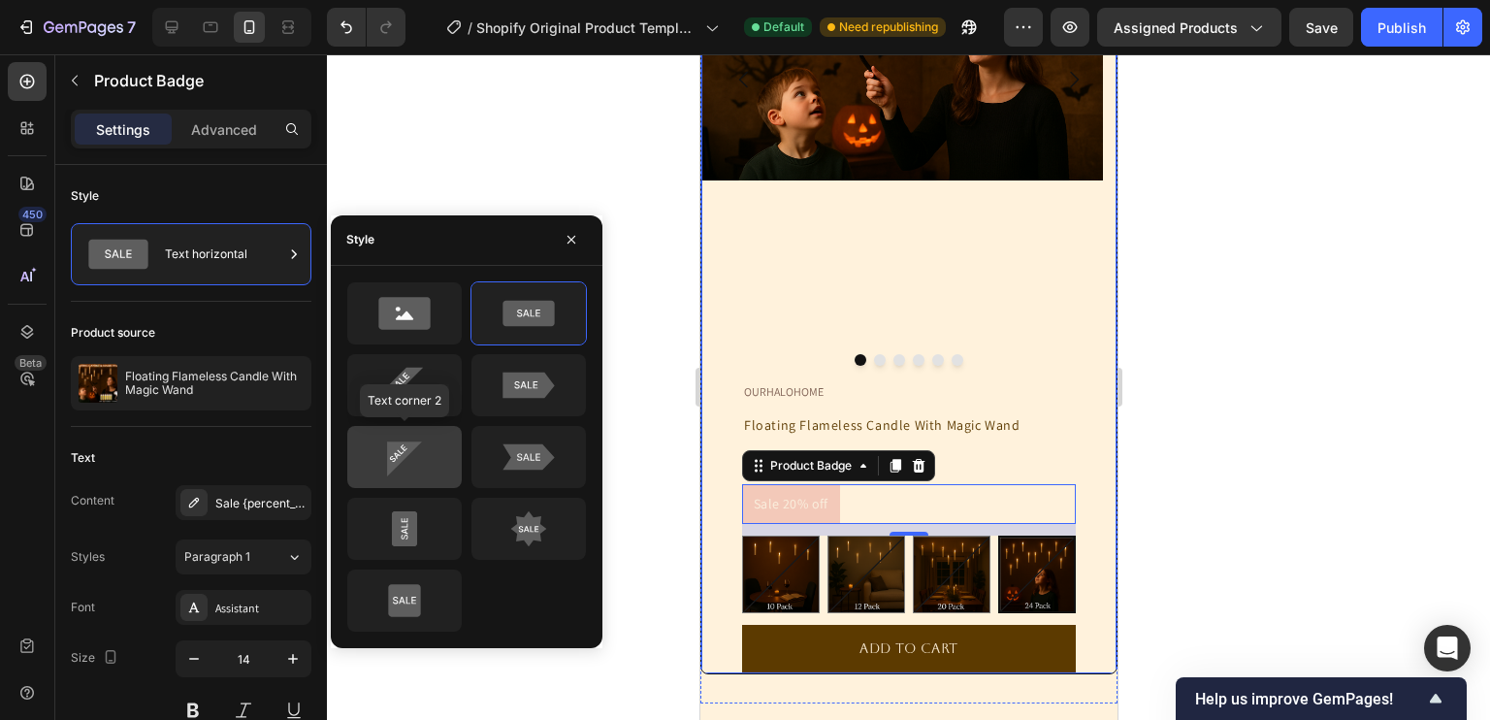
click at [424, 459] on icon at bounding box center [404, 456] width 91 height 39
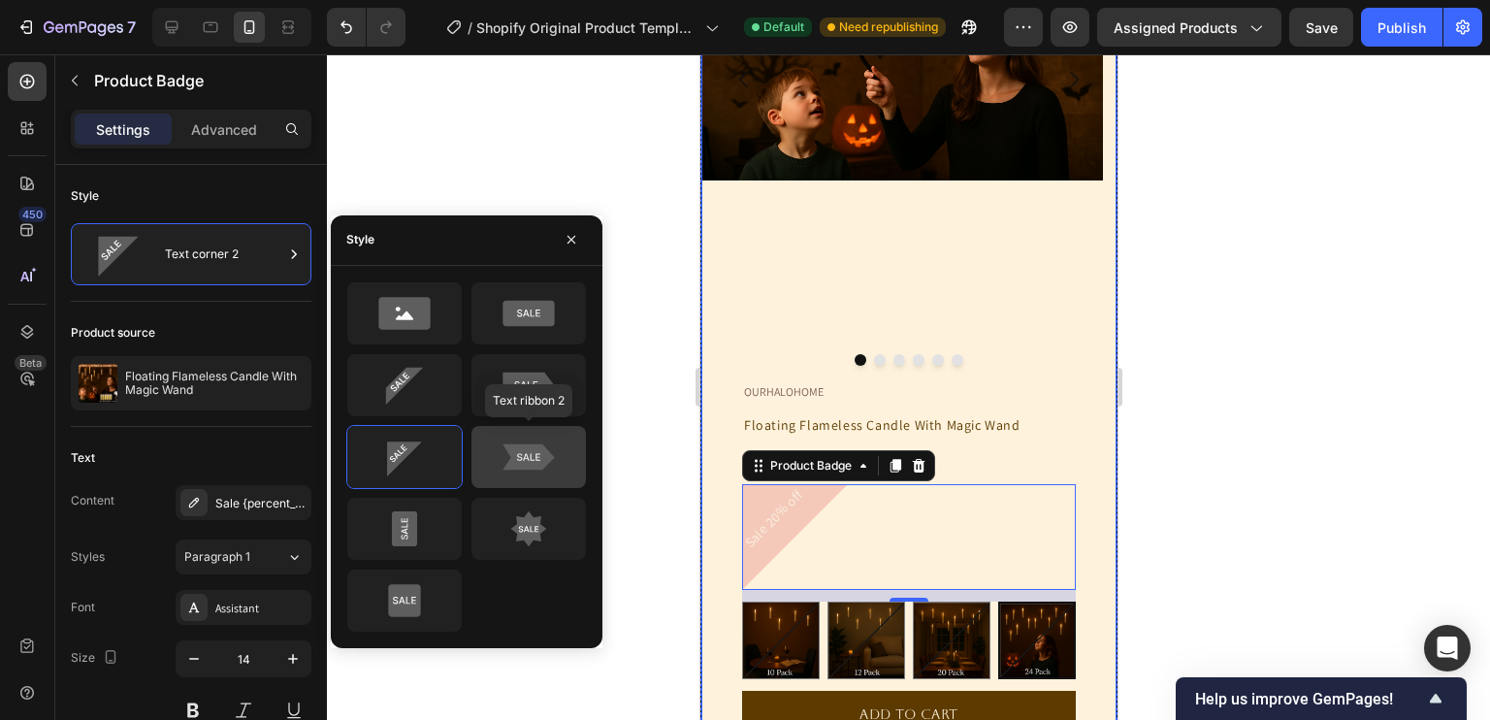
click at [582, 450] on div at bounding box center [528, 457] width 114 height 62
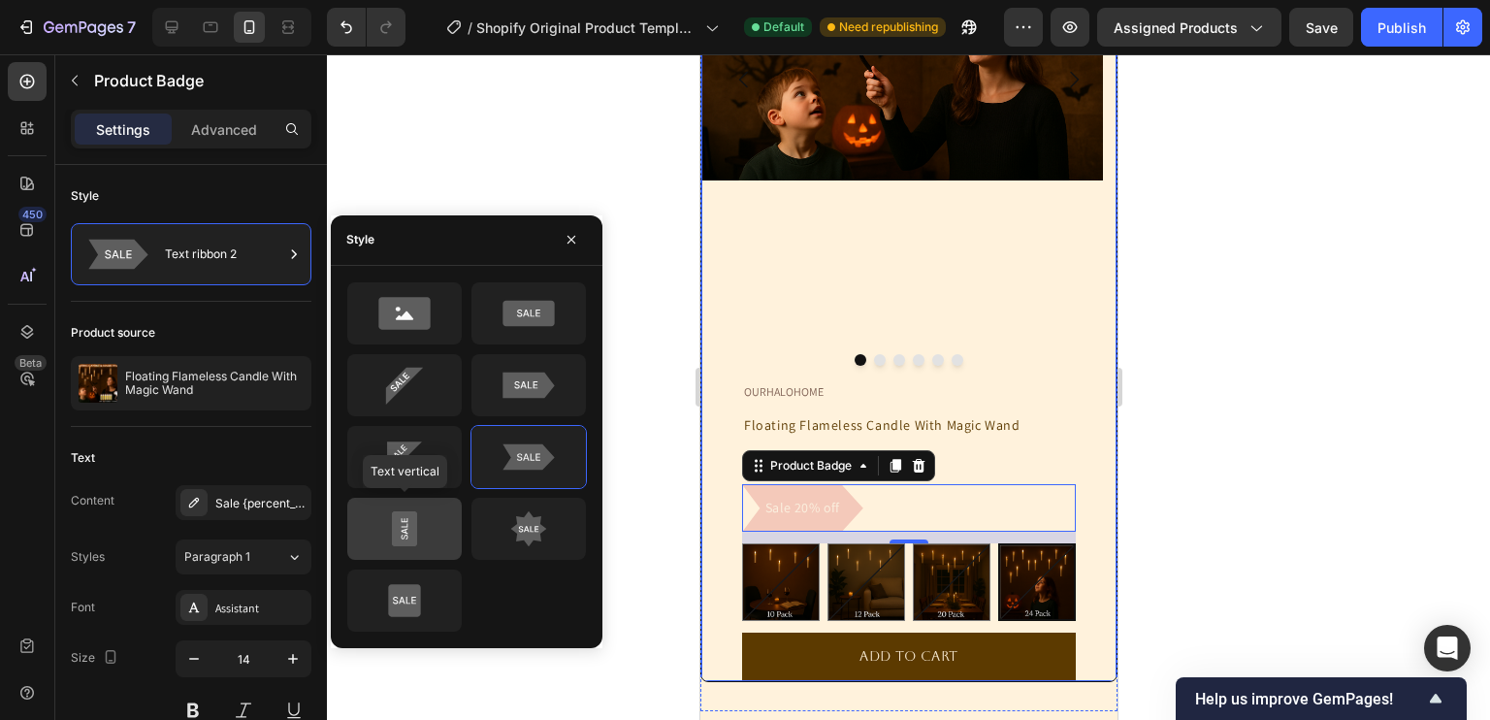
click at [425, 532] on icon at bounding box center [404, 528] width 91 height 39
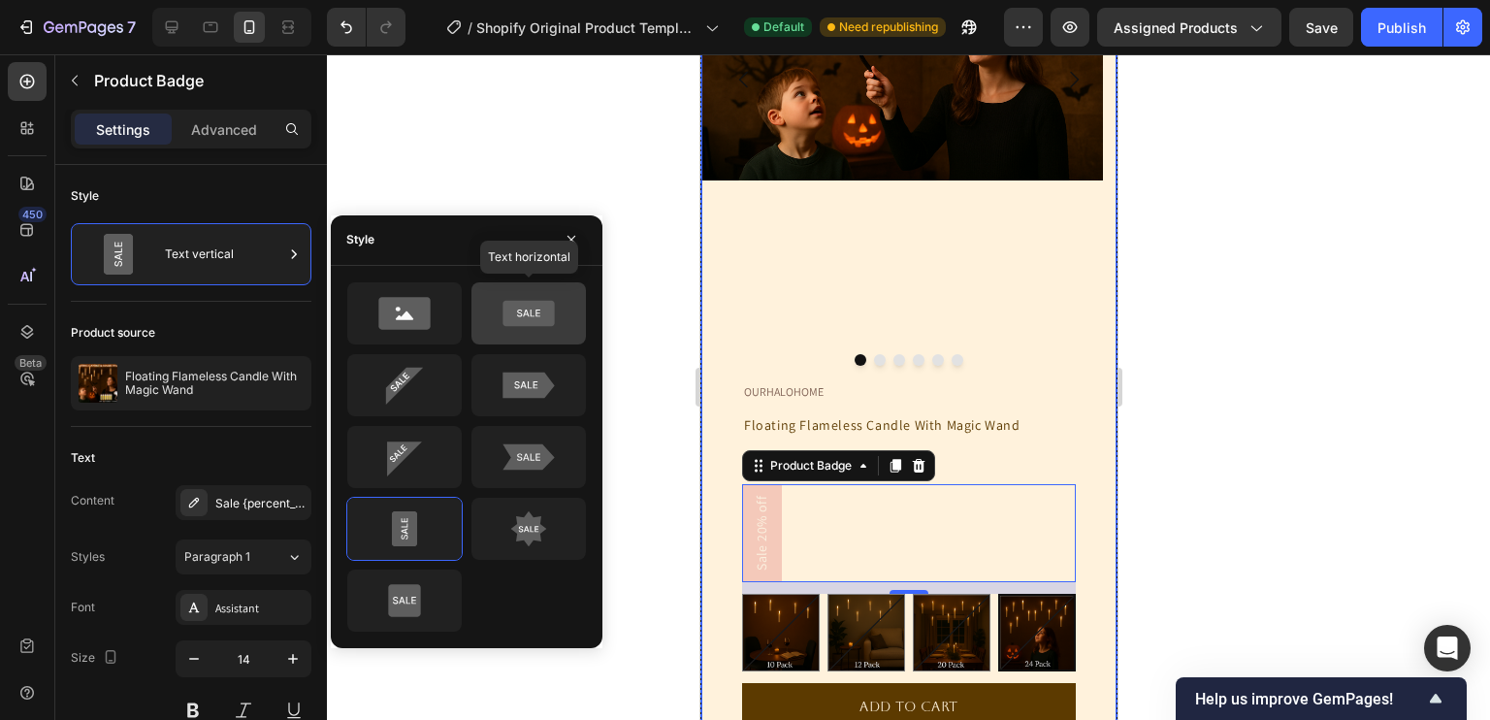
click at [513, 322] on icon at bounding box center [527, 313] width 51 height 26
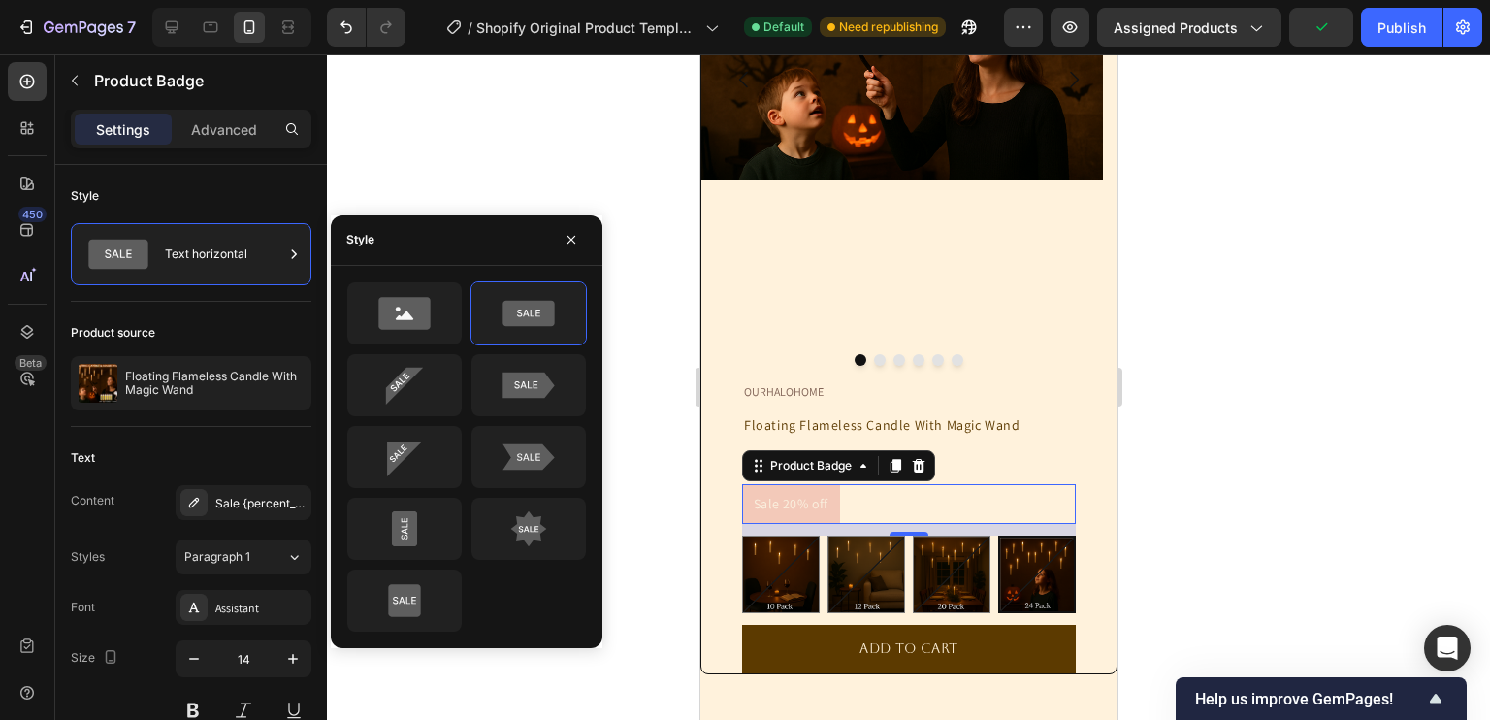
click at [1041, 516] on div "Sale 20% off" at bounding box center [908, 504] width 334 height 40
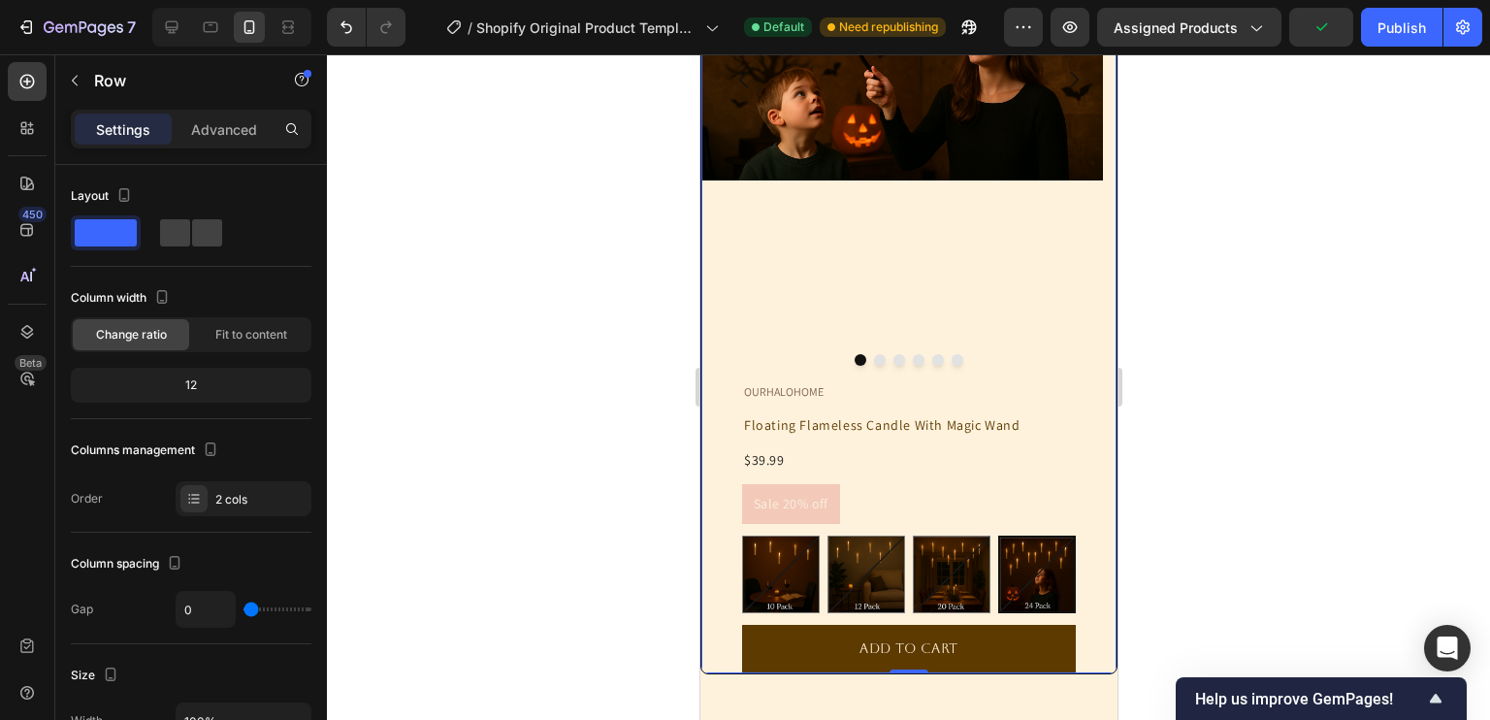
click at [1072, 520] on div "OURHALOHOME Text Block Floating Flameless Candle With Magic Wand Product Title …" at bounding box center [907, 527] width 415 height 292
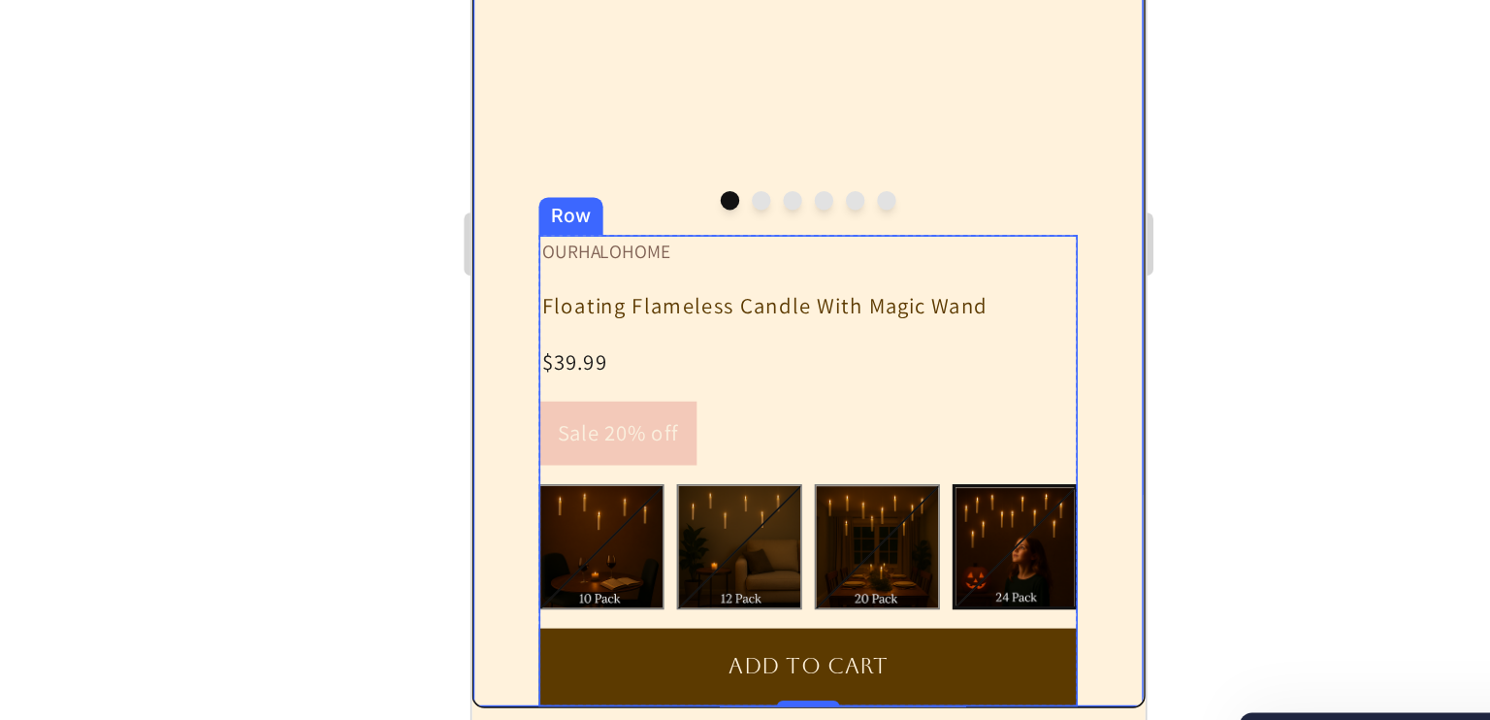
scroll to position [0, 0]
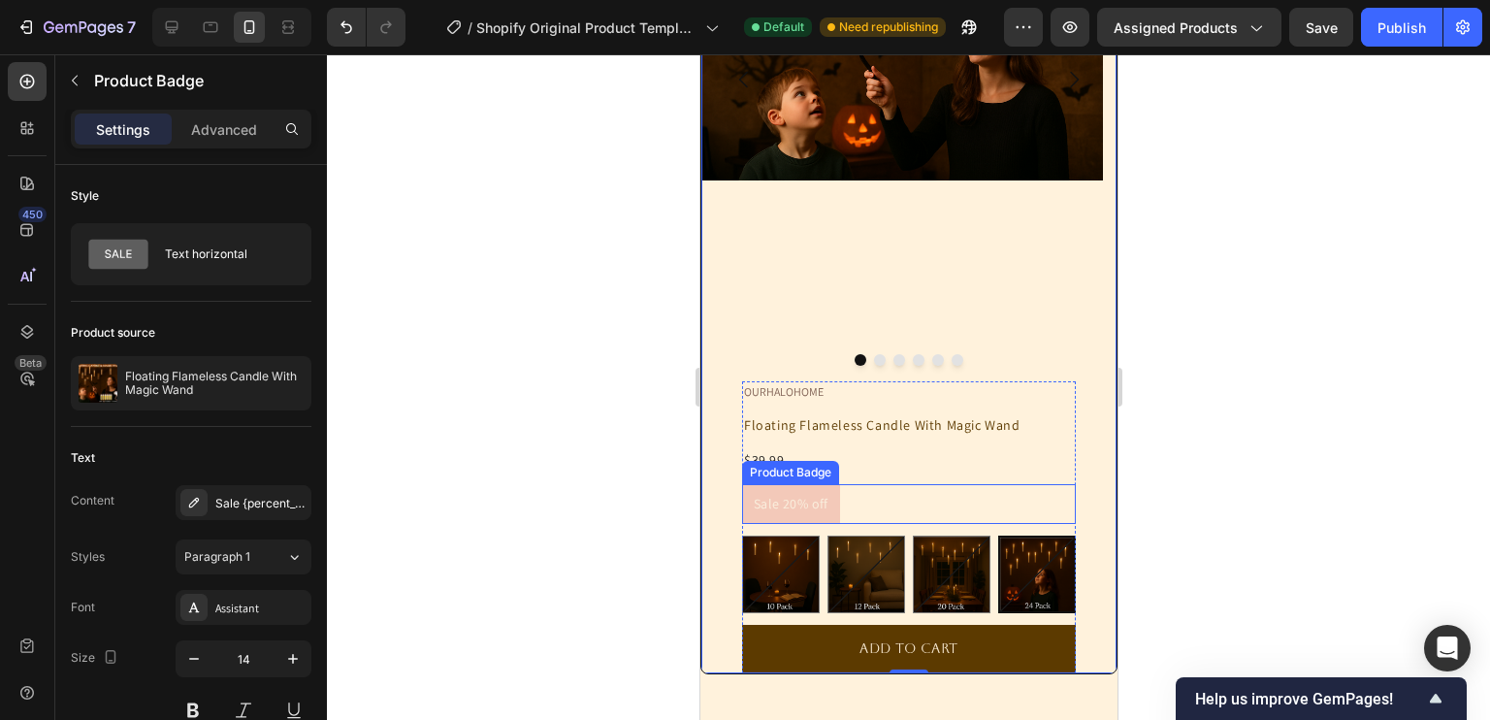
click at [808, 507] on pre "Sale 20% off" at bounding box center [790, 504] width 98 height 40
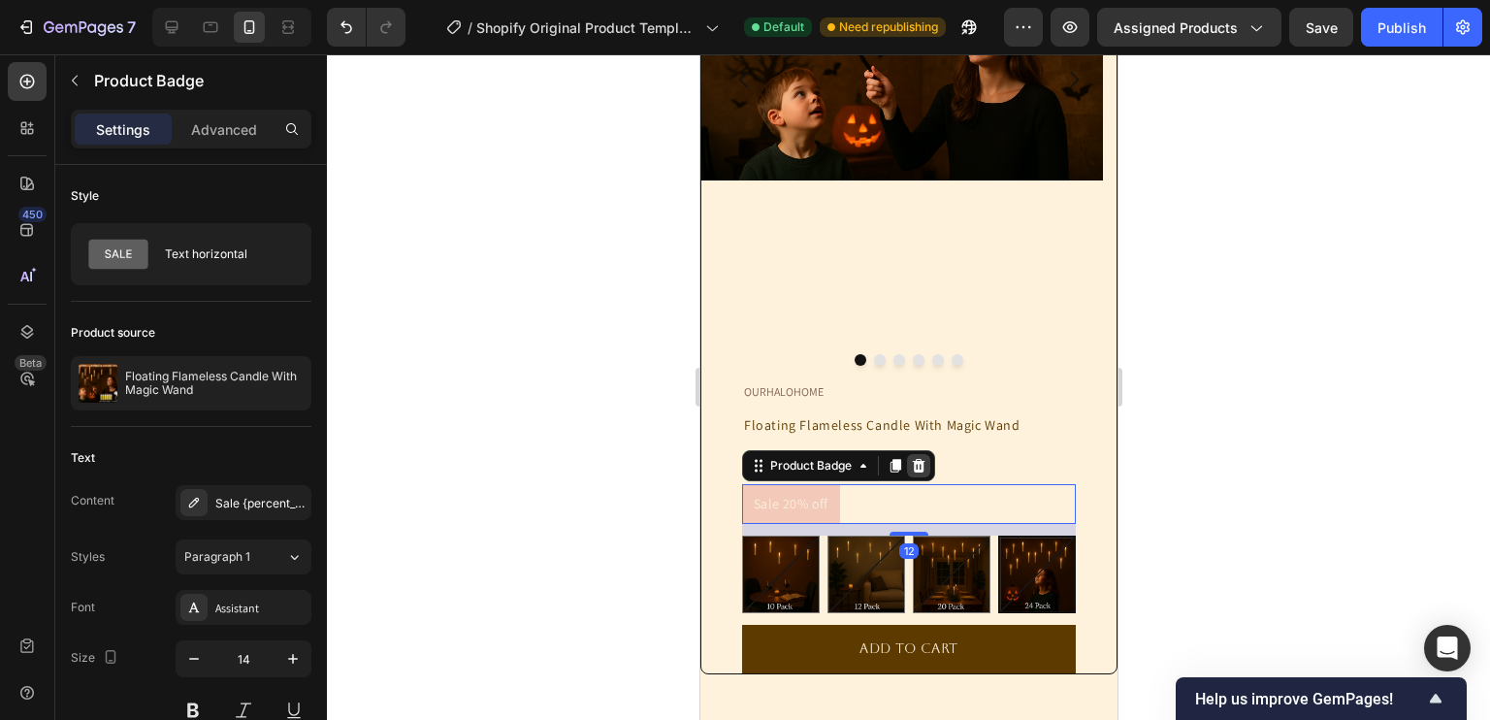
click at [913, 465] on icon at bounding box center [918, 466] width 13 height 14
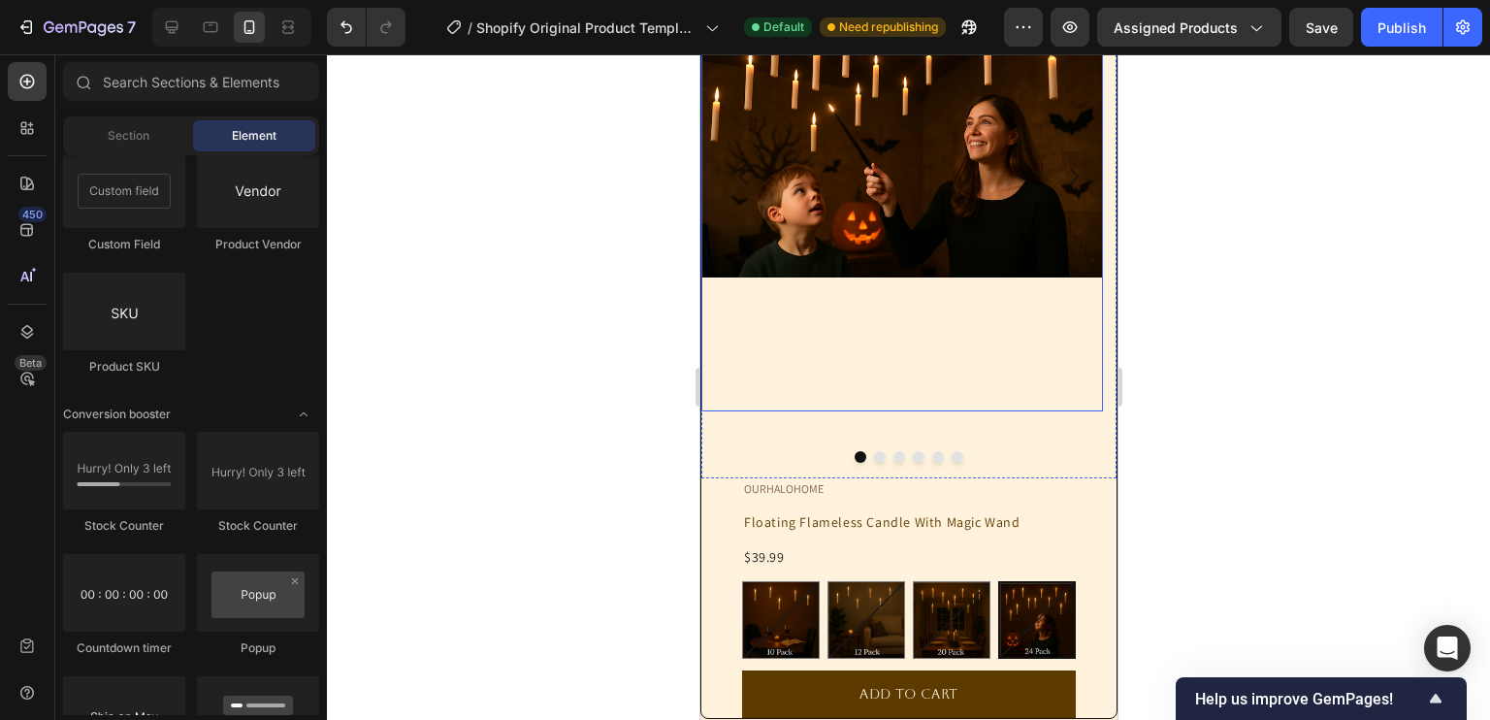
scroll to position [357, 0]
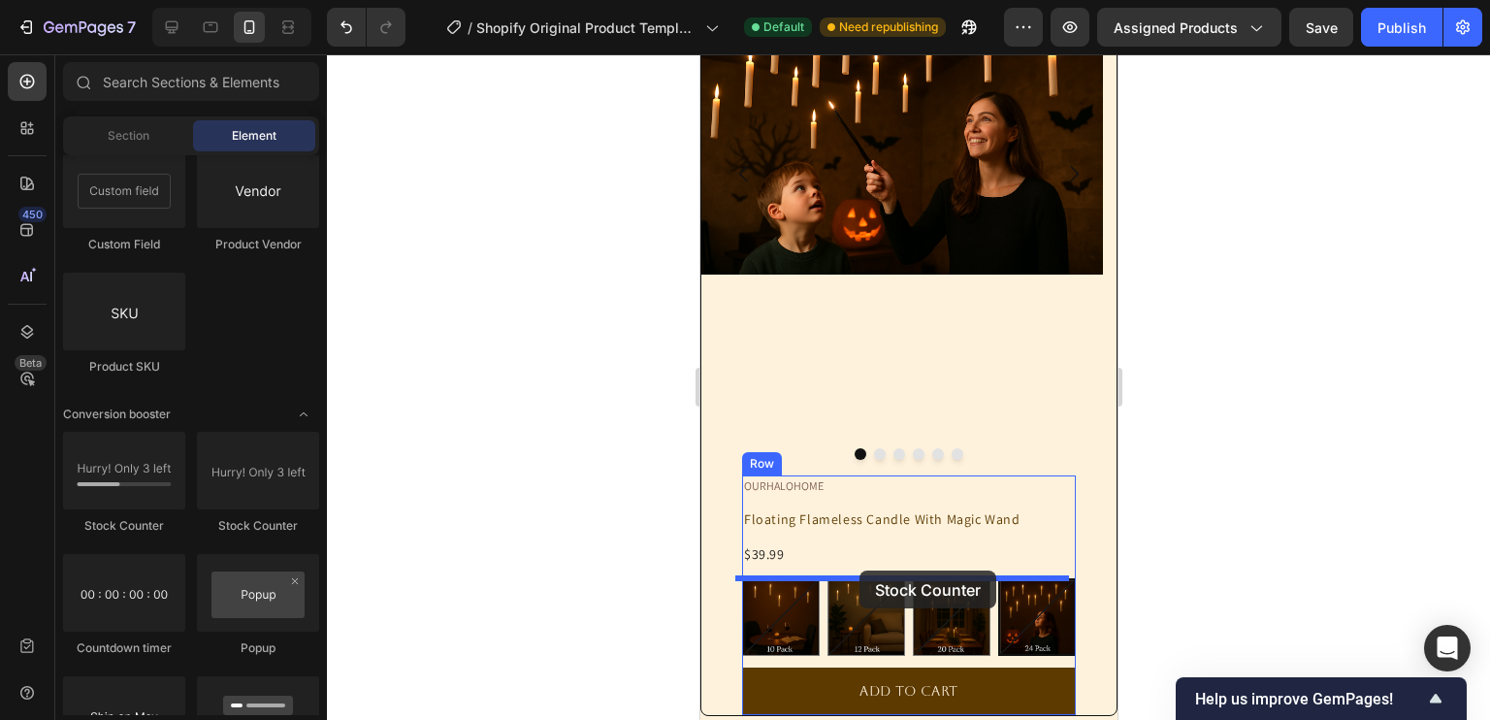
drag, startPoint x: 830, startPoint y: 531, endPoint x: 854, endPoint y: 570, distance: 46.6
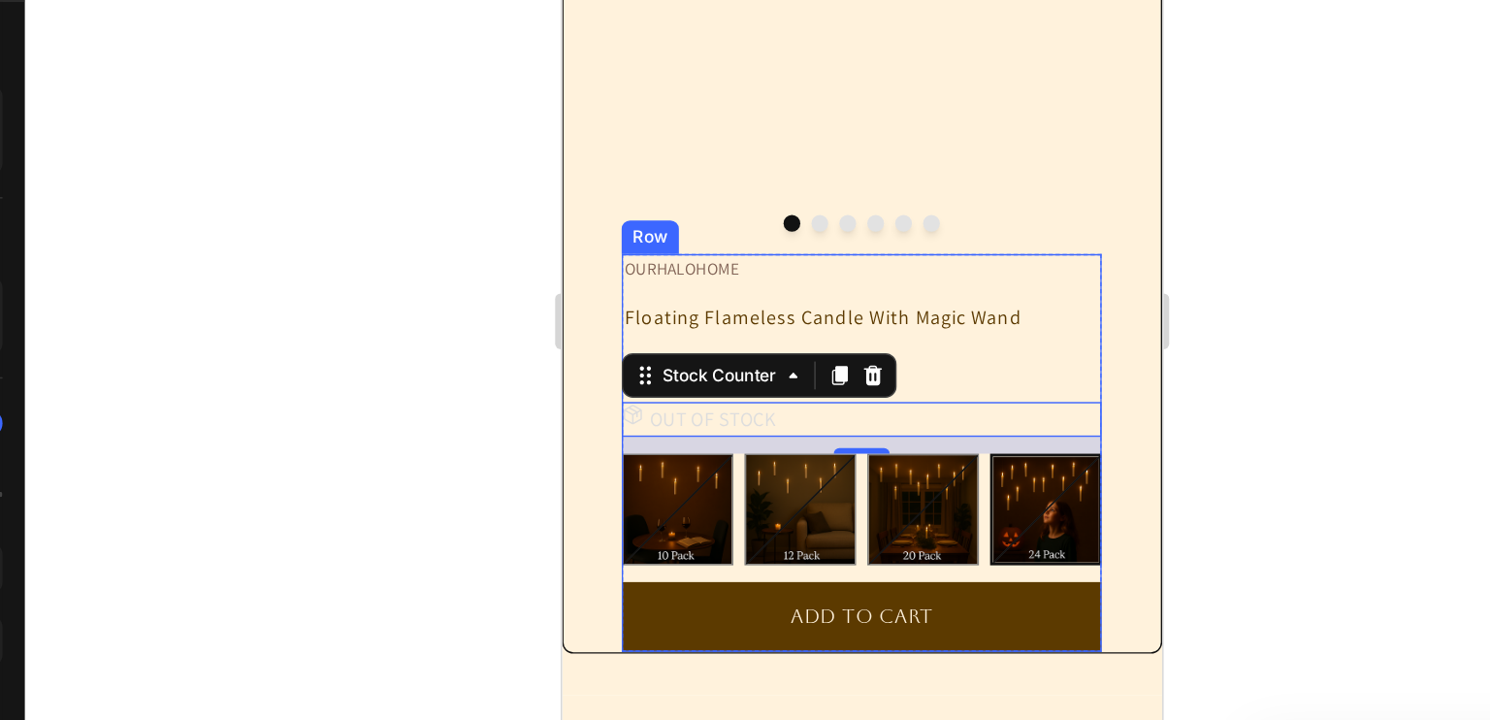
scroll to position [493, 0]
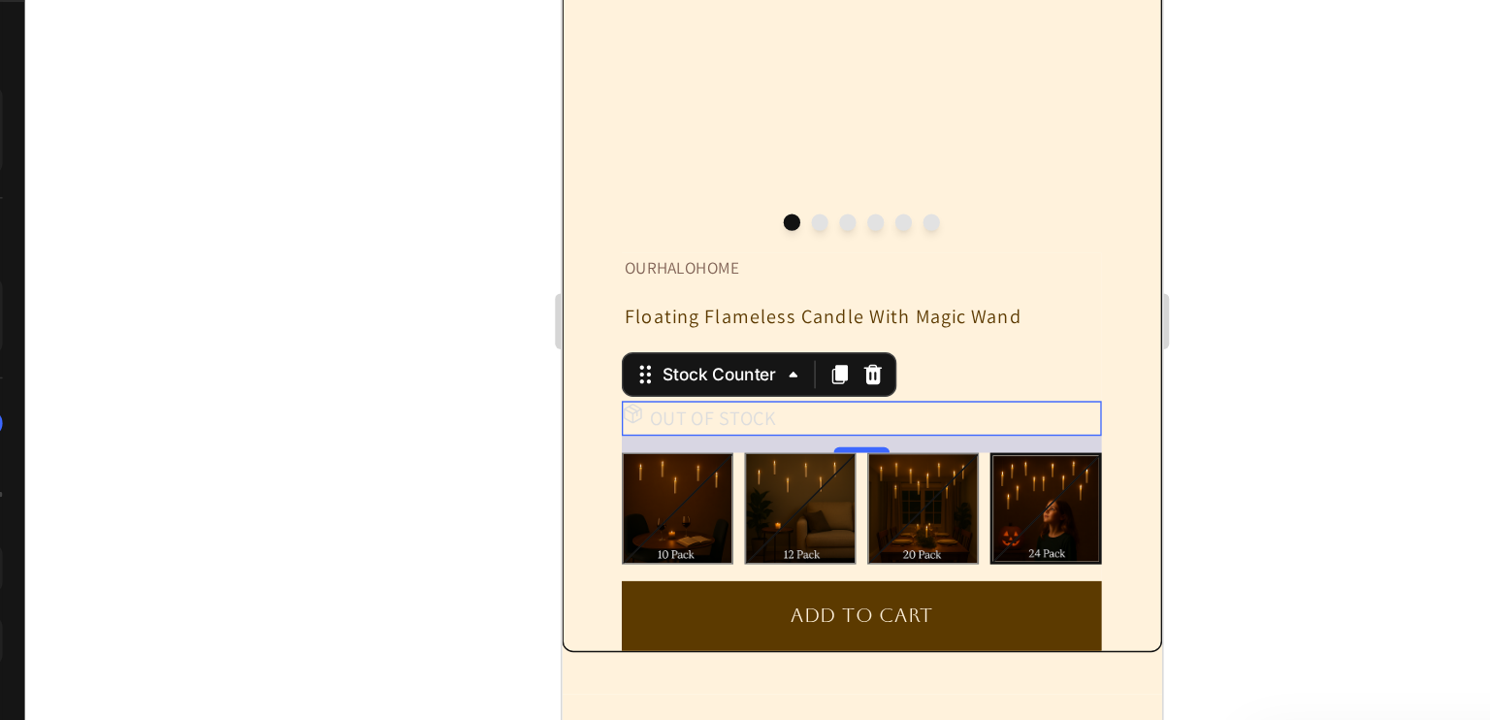
click at [661, 245] on p "OUT OF STOCK" at bounding box center [666, 243] width 88 height 24
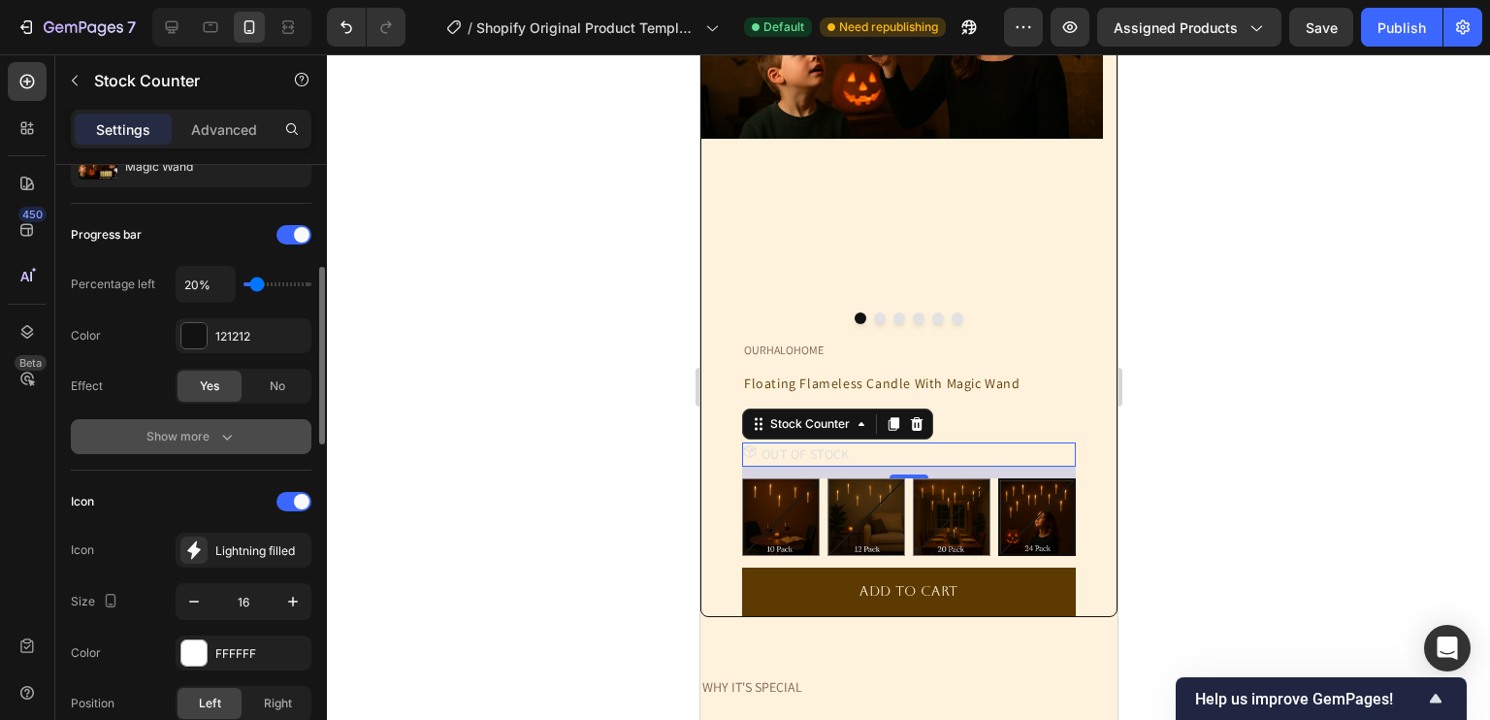
scroll to position [258, 0]
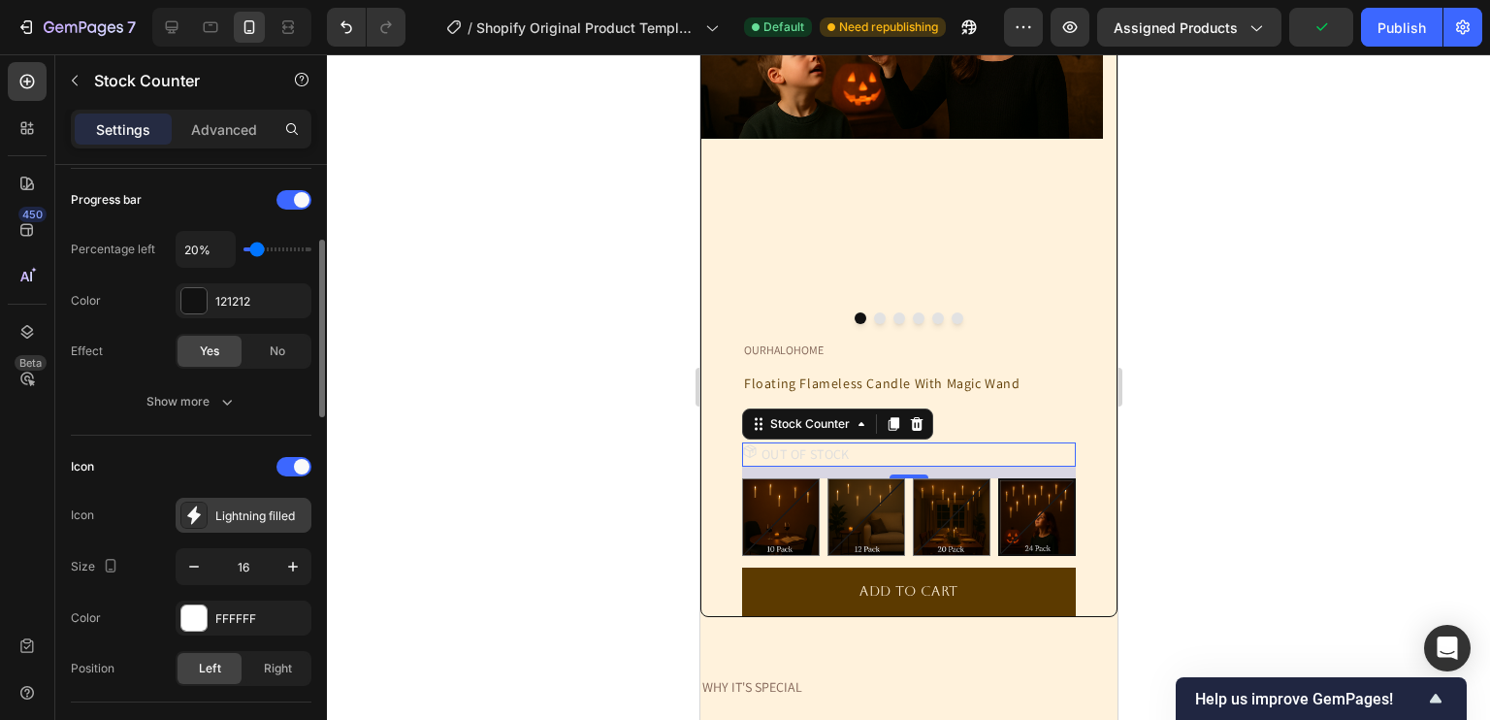
click at [231, 519] on div "Lightning filled" at bounding box center [260, 515] width 91 height 17
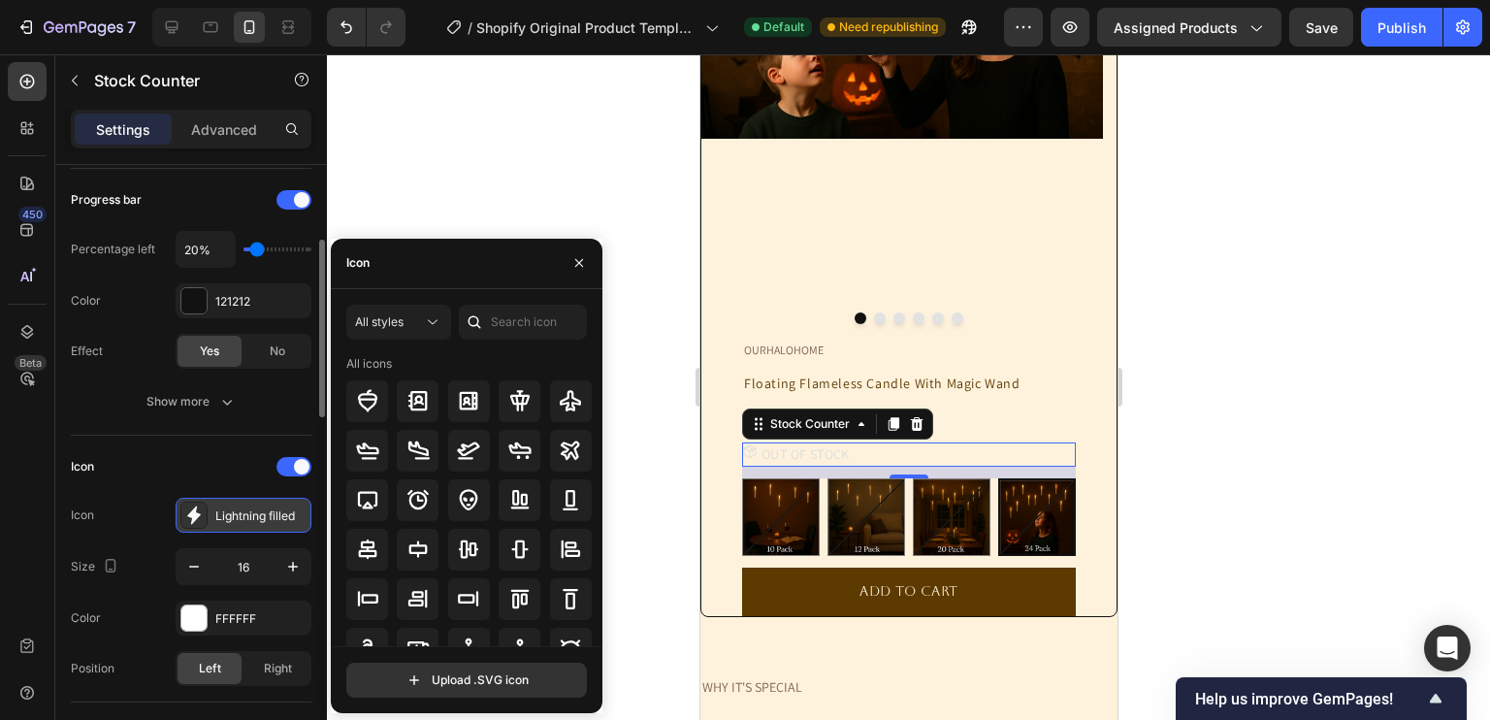
click at [231, 519] on div "Lightning filled" at bounding box center [260, 515] width 91 height 17
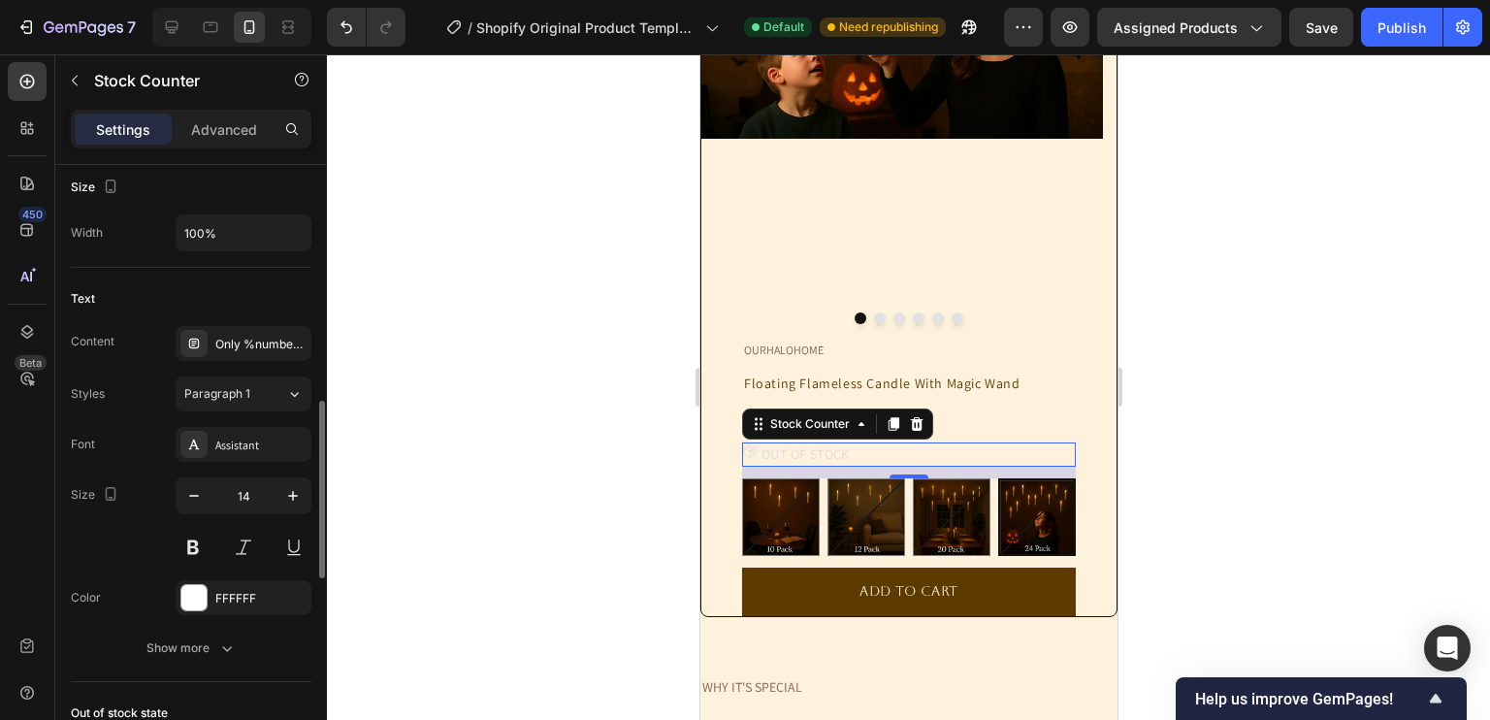
scroll to position [805, 0]
click at [241, 339] on div "Only %number% left" at bounding box center [260, 343] width 91 height 17
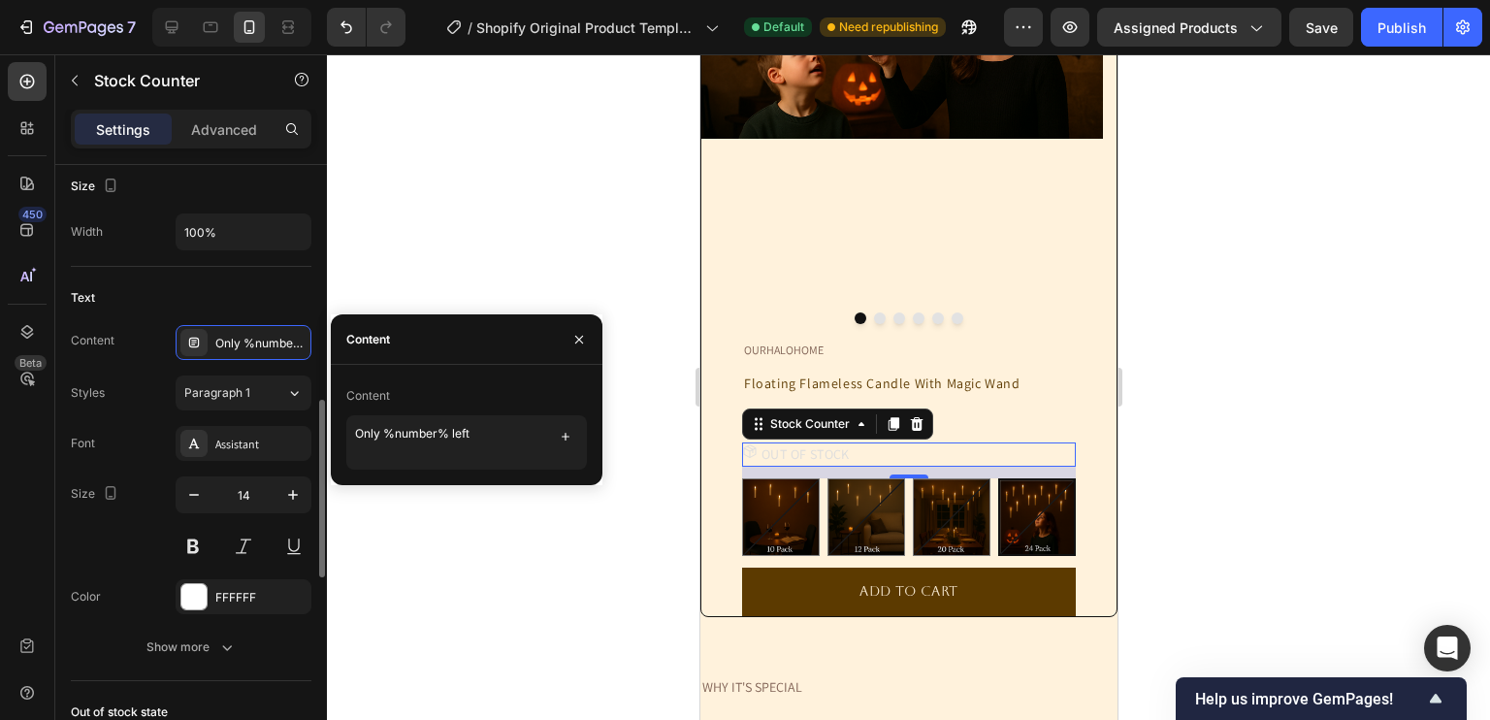
click at [107, 417] on div "Styles Paragraph 1 Font Assistant Size 14 Color FFFFFF Show more" at bounding box center [191, 519] width 241 height 289
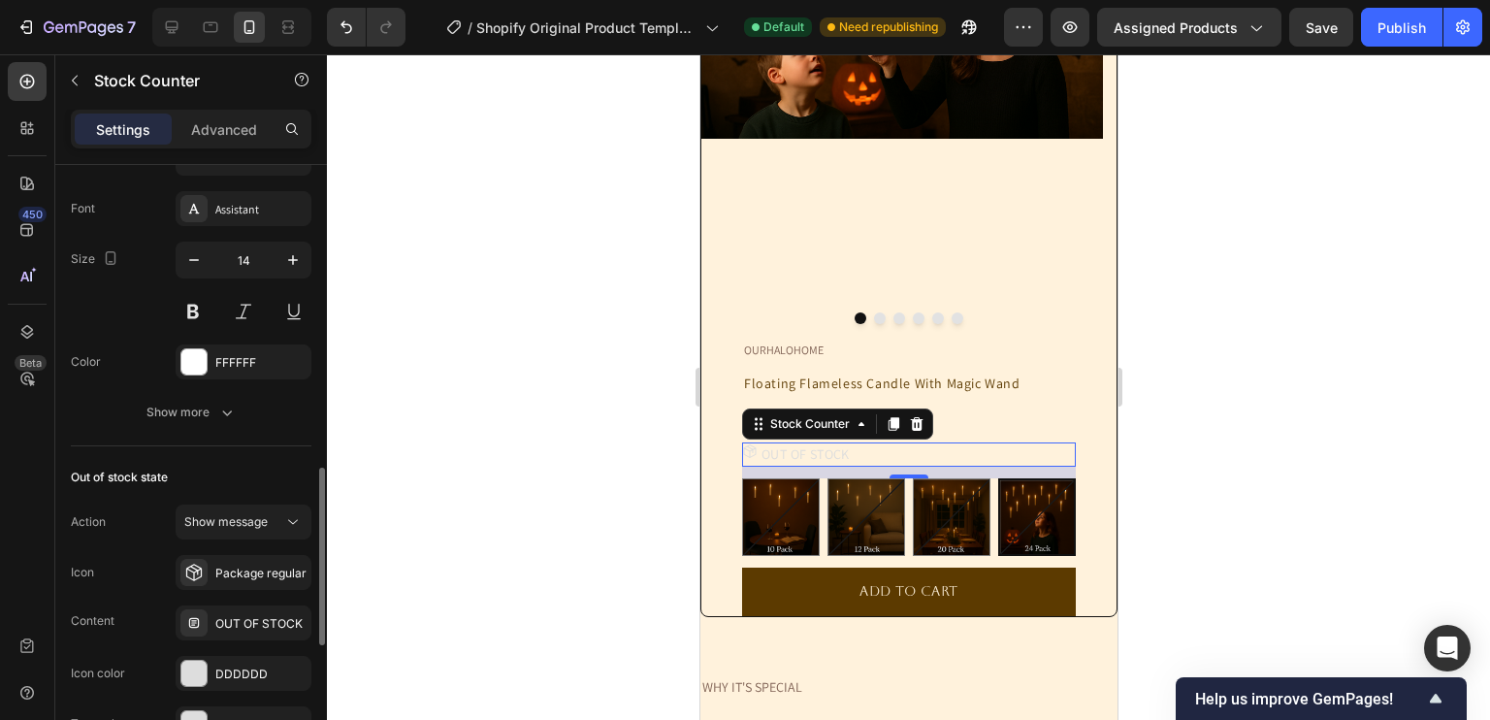
scroll to position [1177, 0]
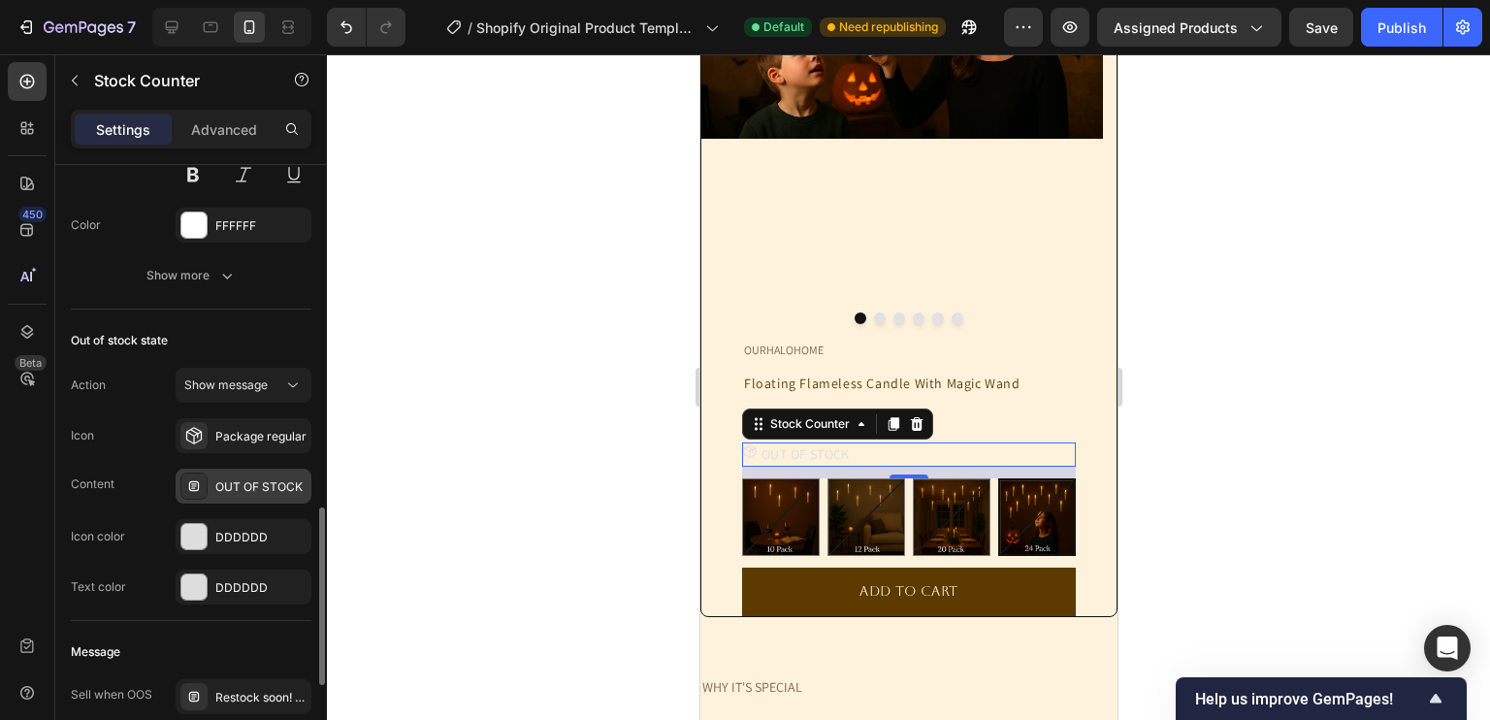
click at [202, 487] on div at bounding box center [193, 485] width 27 height 27
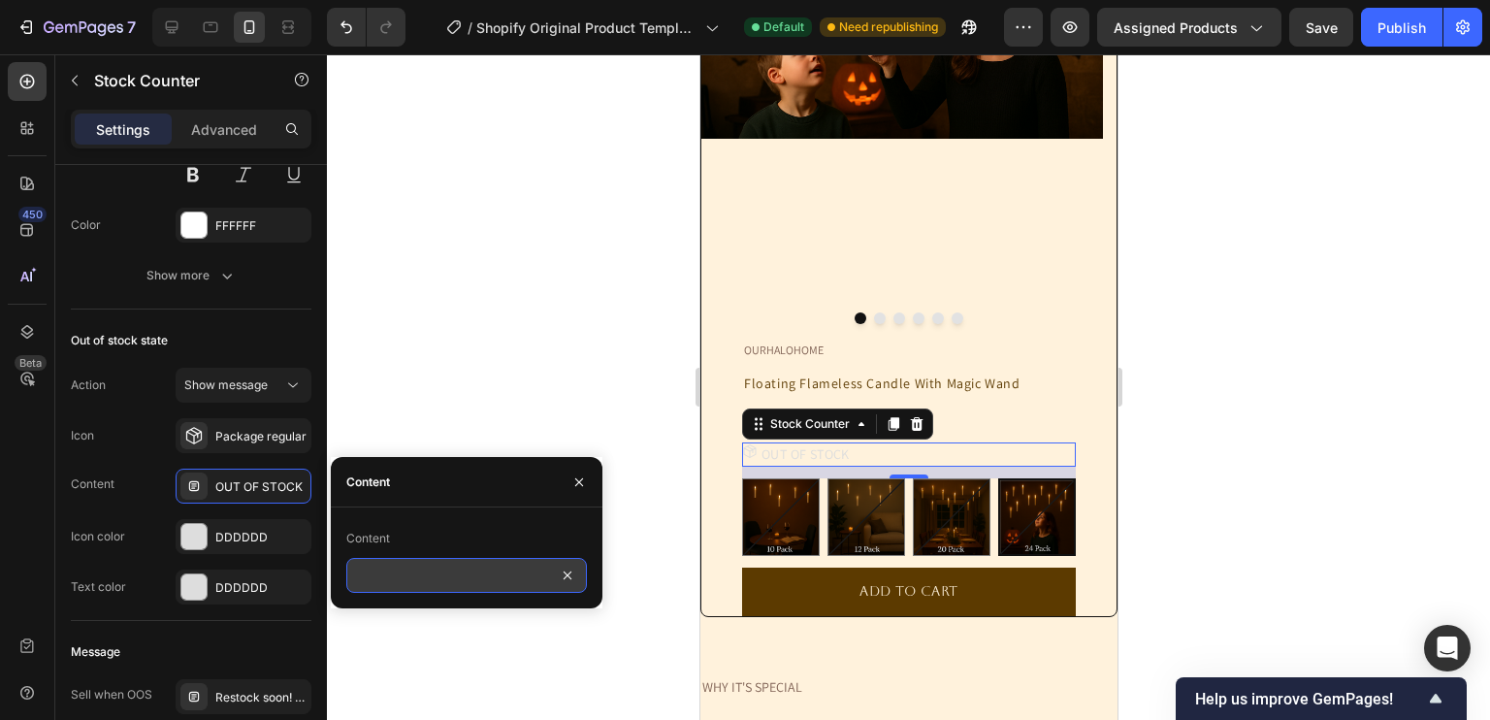
type input "3"
type input "1"
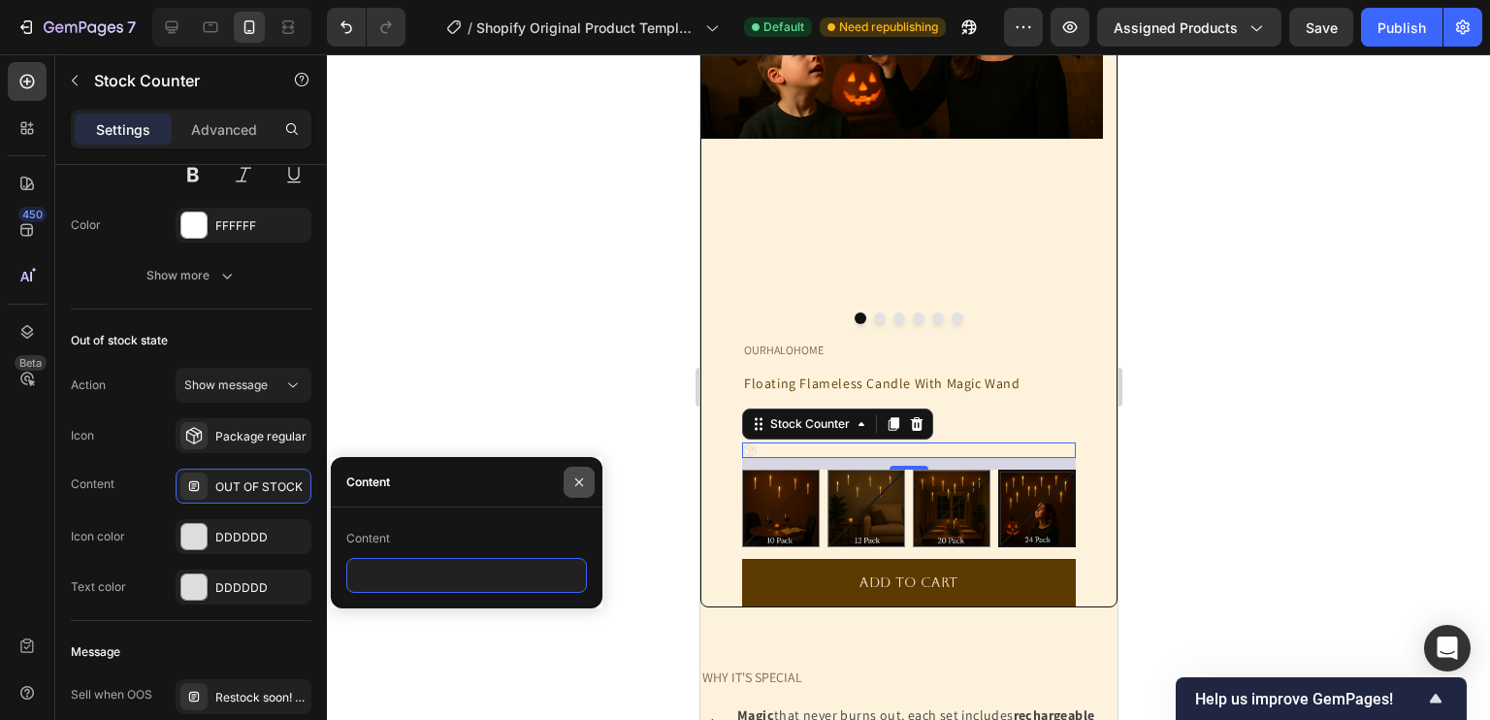
type input "g"
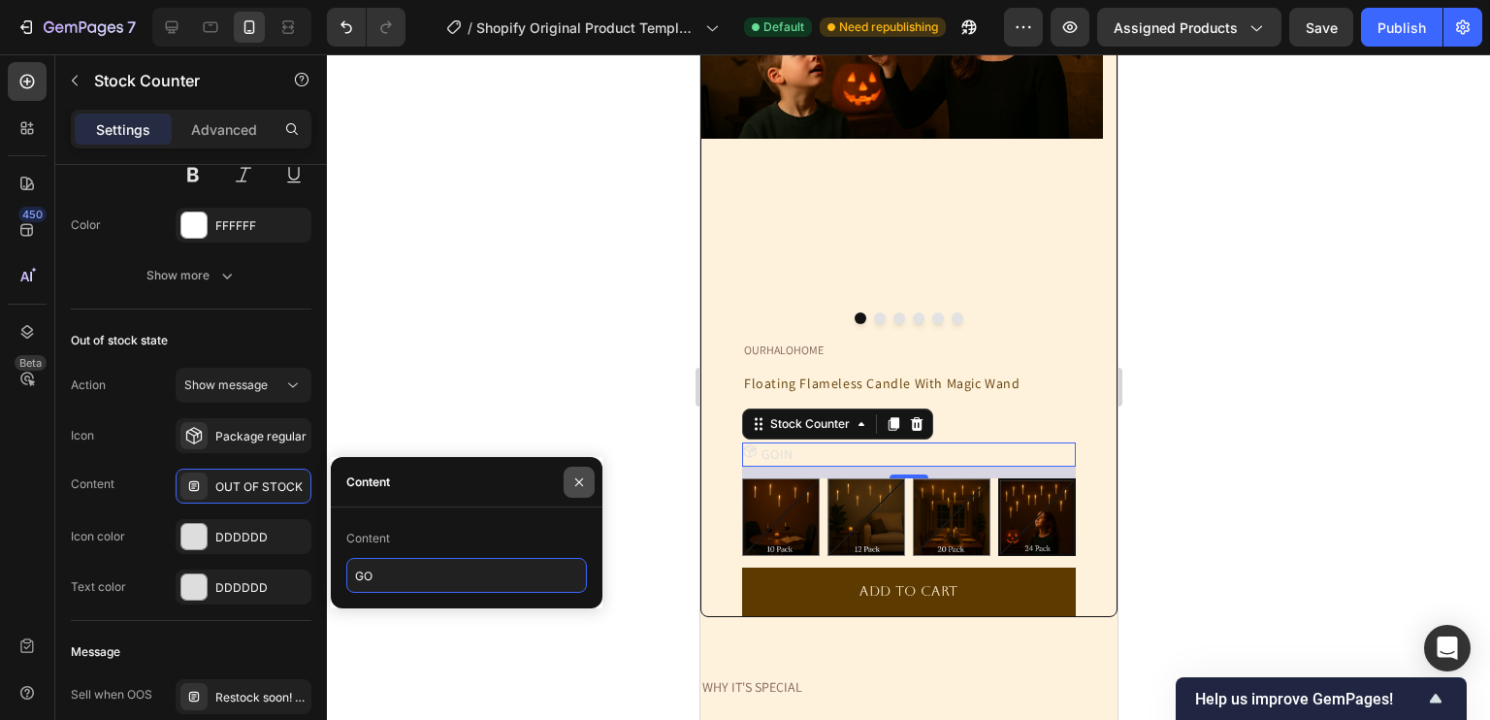
type input "G"
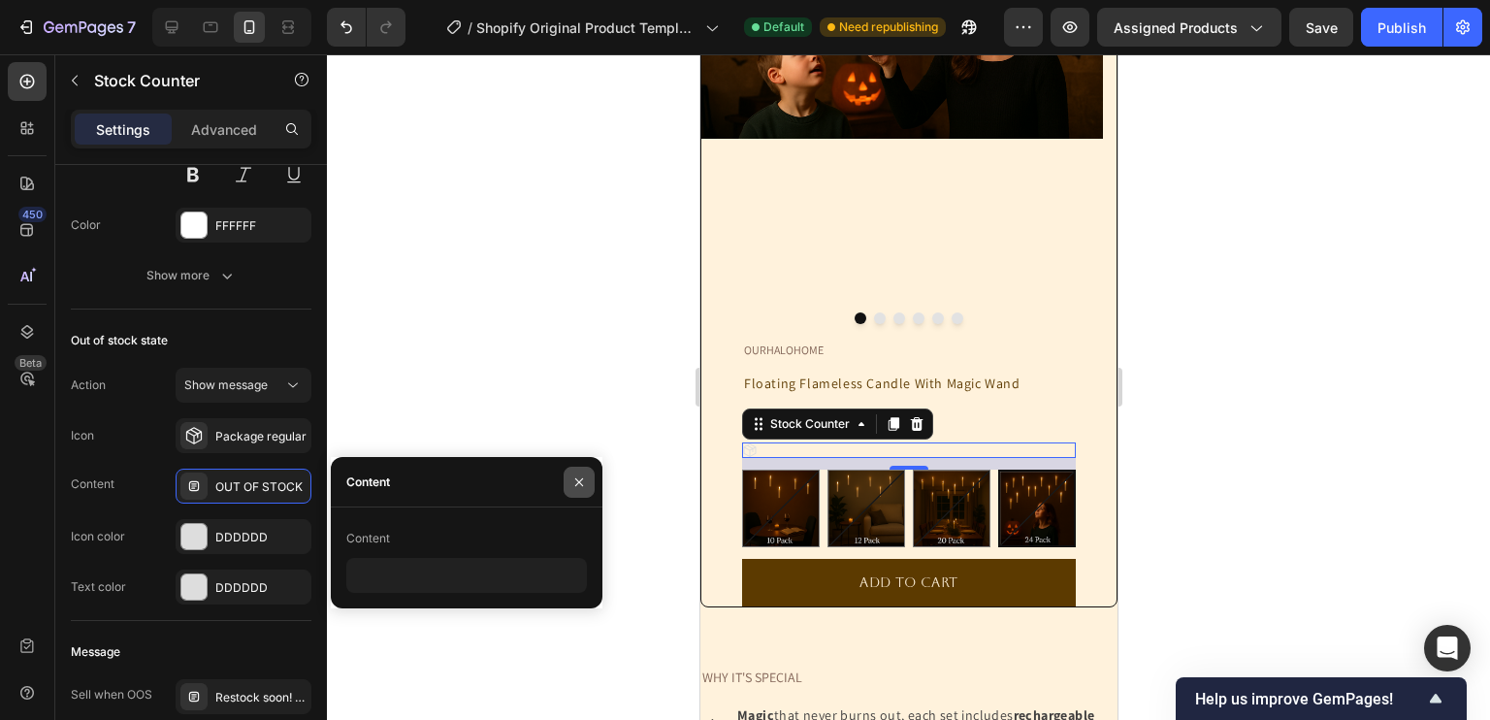
click at [572, 482] on icon "button" at bounding box center [579, 482] width 16 height 16
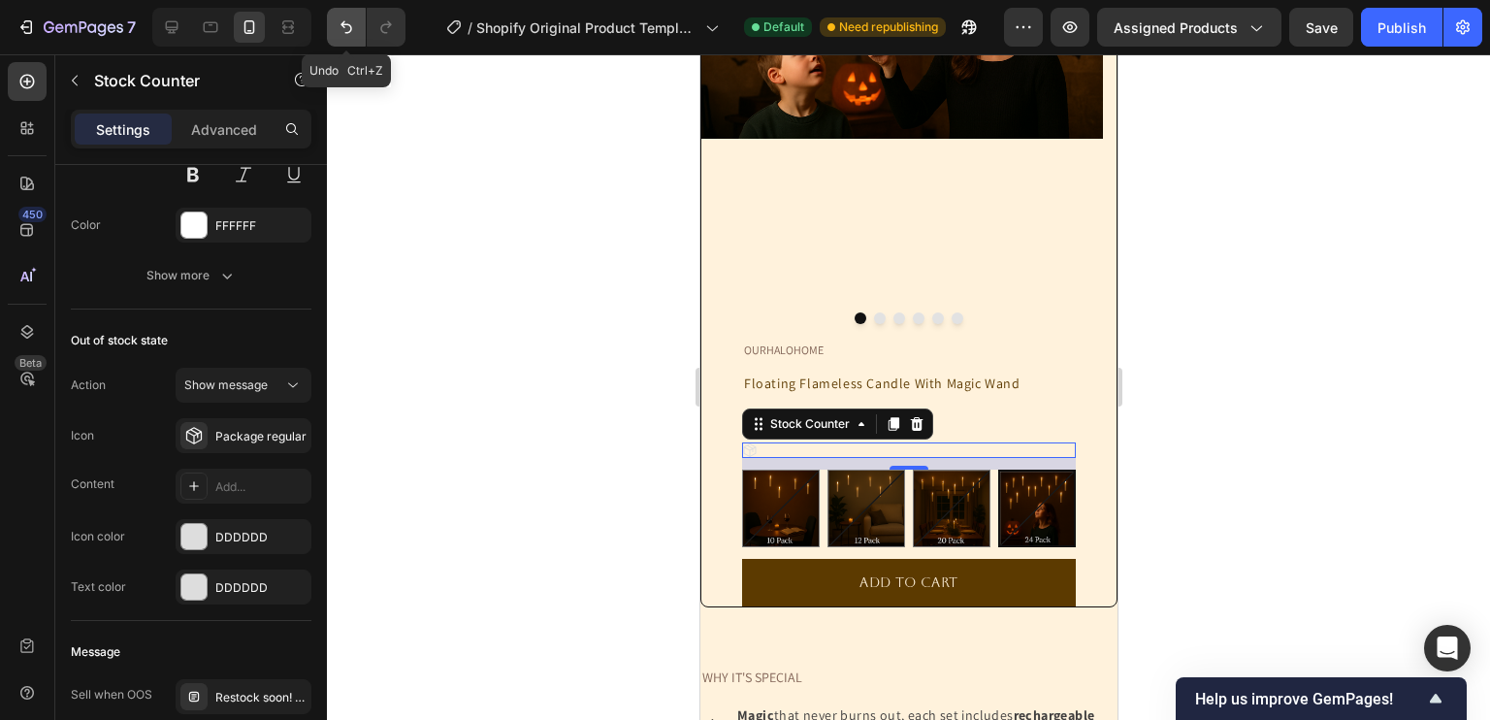
click at [346, 30] on icon "Undo/Redo" at bounding box center [346, 26] width 19 height 19
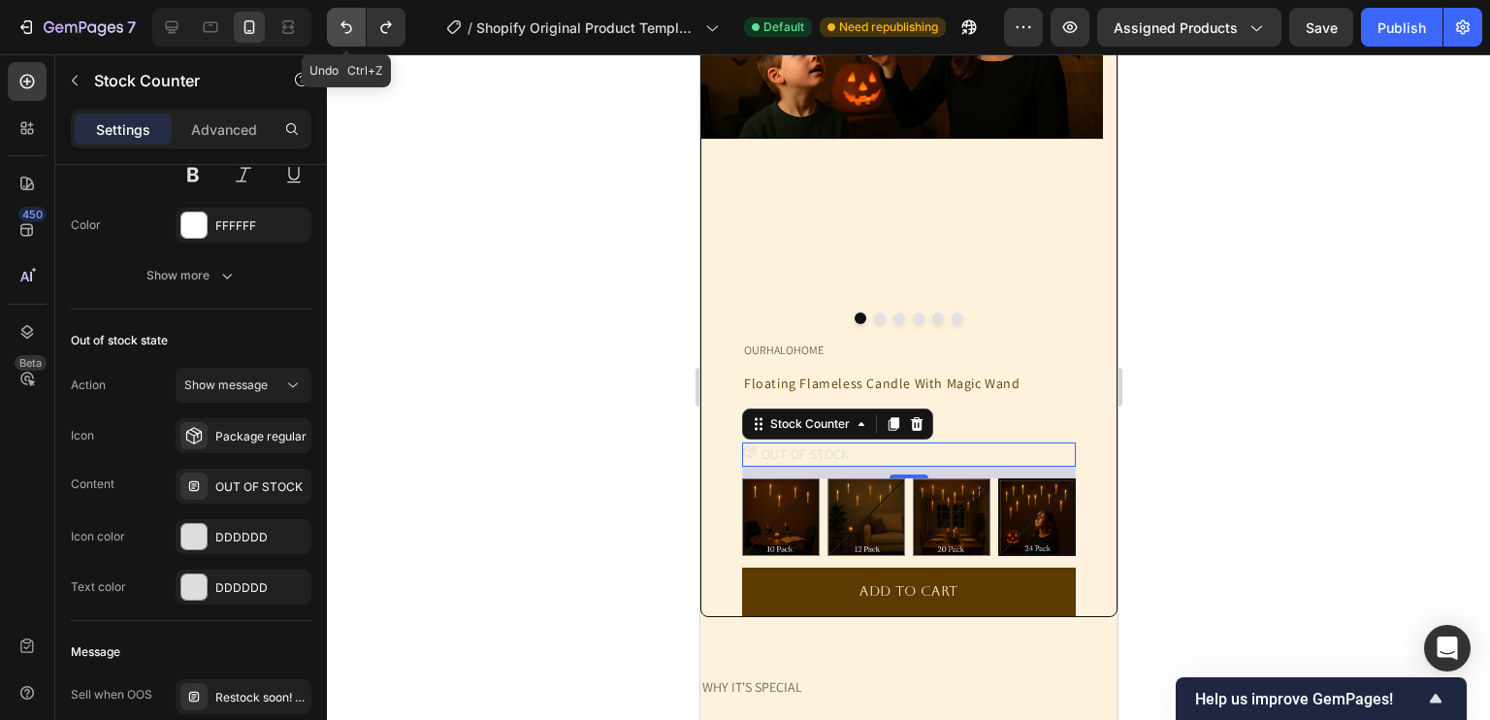
click at [346, 30] on icon "Undo/Redo" at bounding box center [346, 26] width 19 height 19
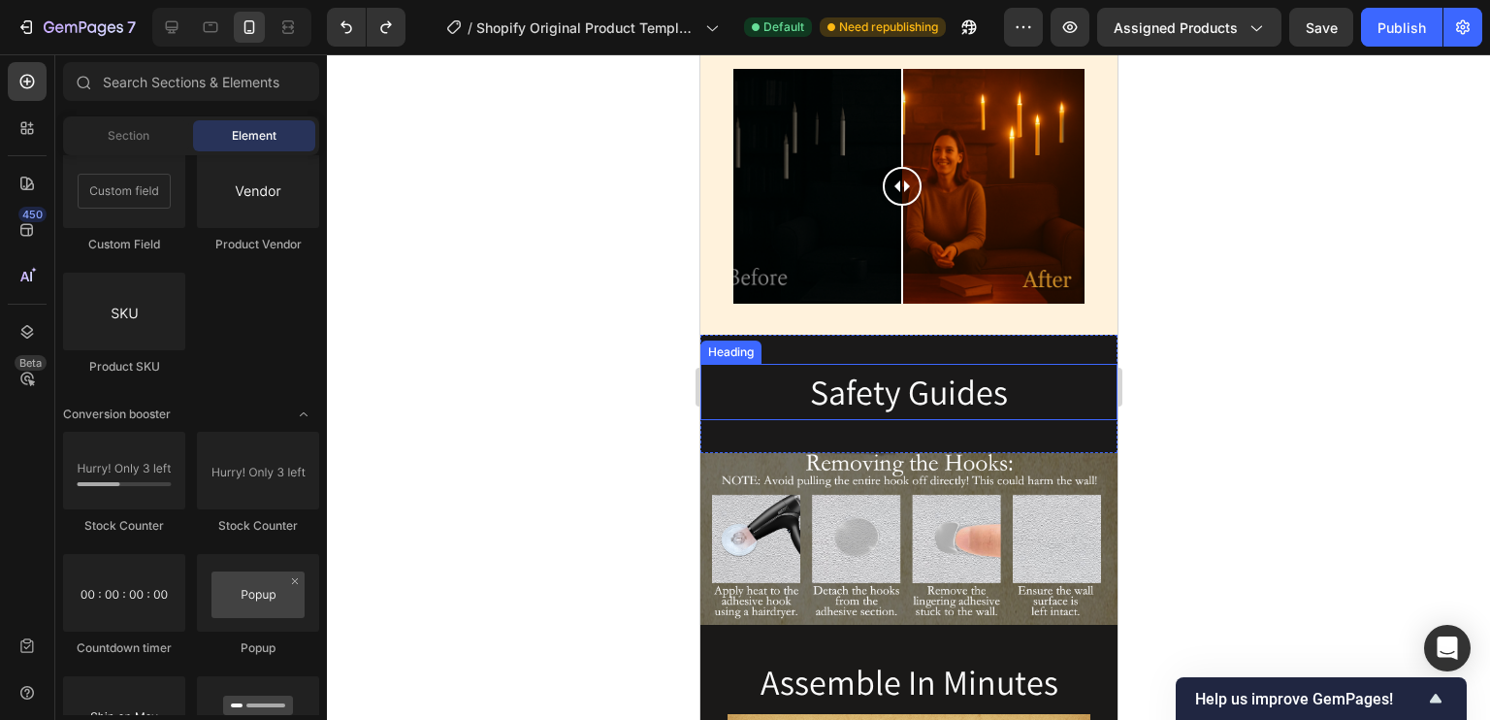
scroll to position [2797, 0]
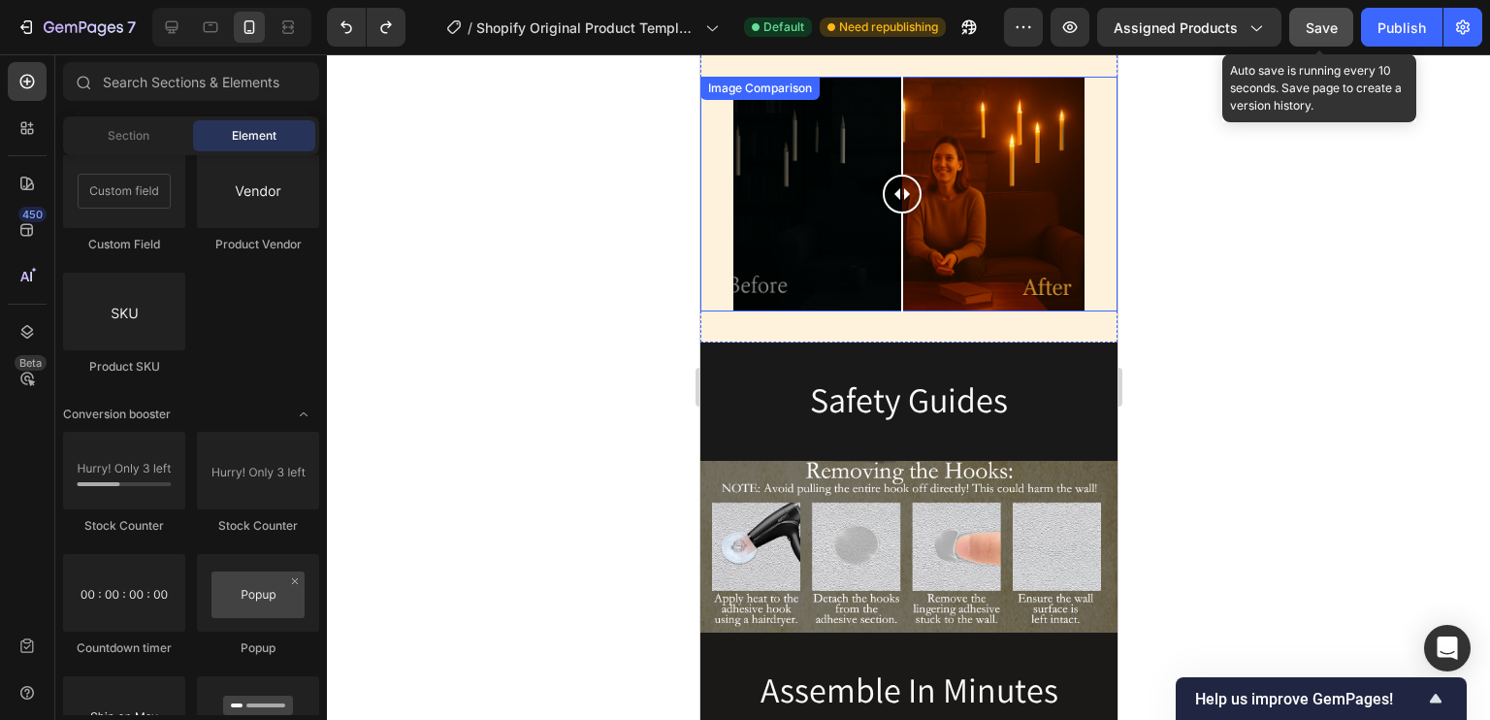
drag, startPoint x: 1338, startPoint y: 31, endPoint x: 1346, endPoint y: 22, distance: 11.7
click at [1346, 22] on button "Save" at bounding box center [1321, 27] width 64 height 39
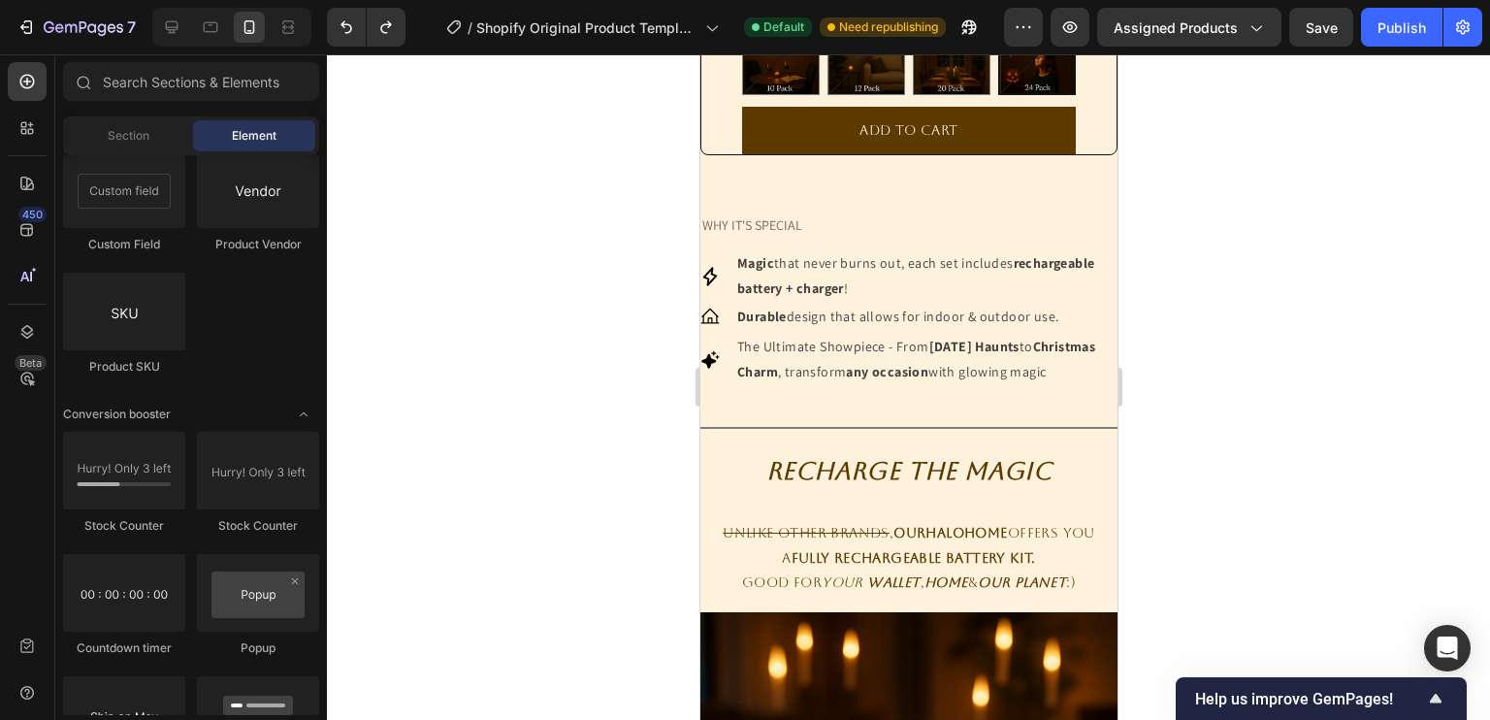
scroll to position [923, 0]
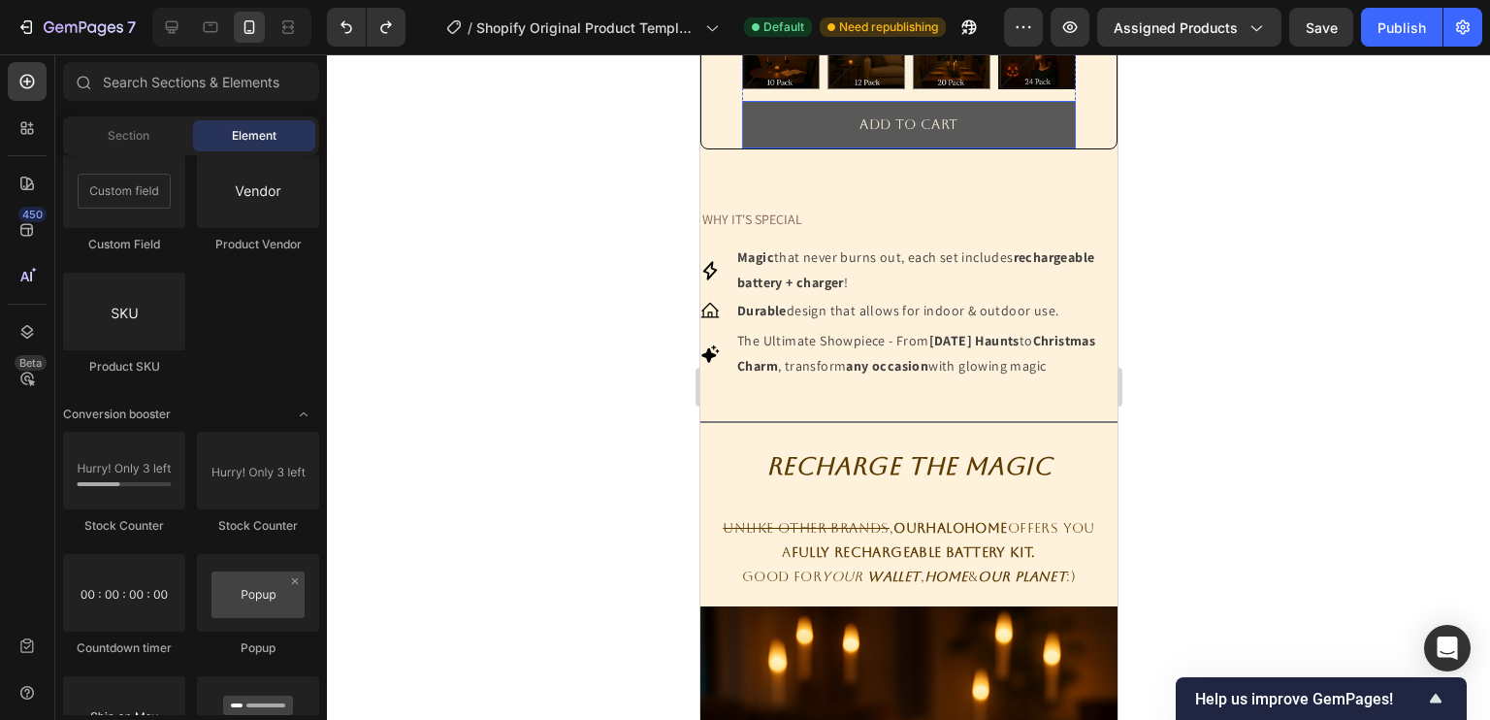
click at [989, 132] on button "ADD TO CART" at bounding box center [908, 125] width 334 height 48
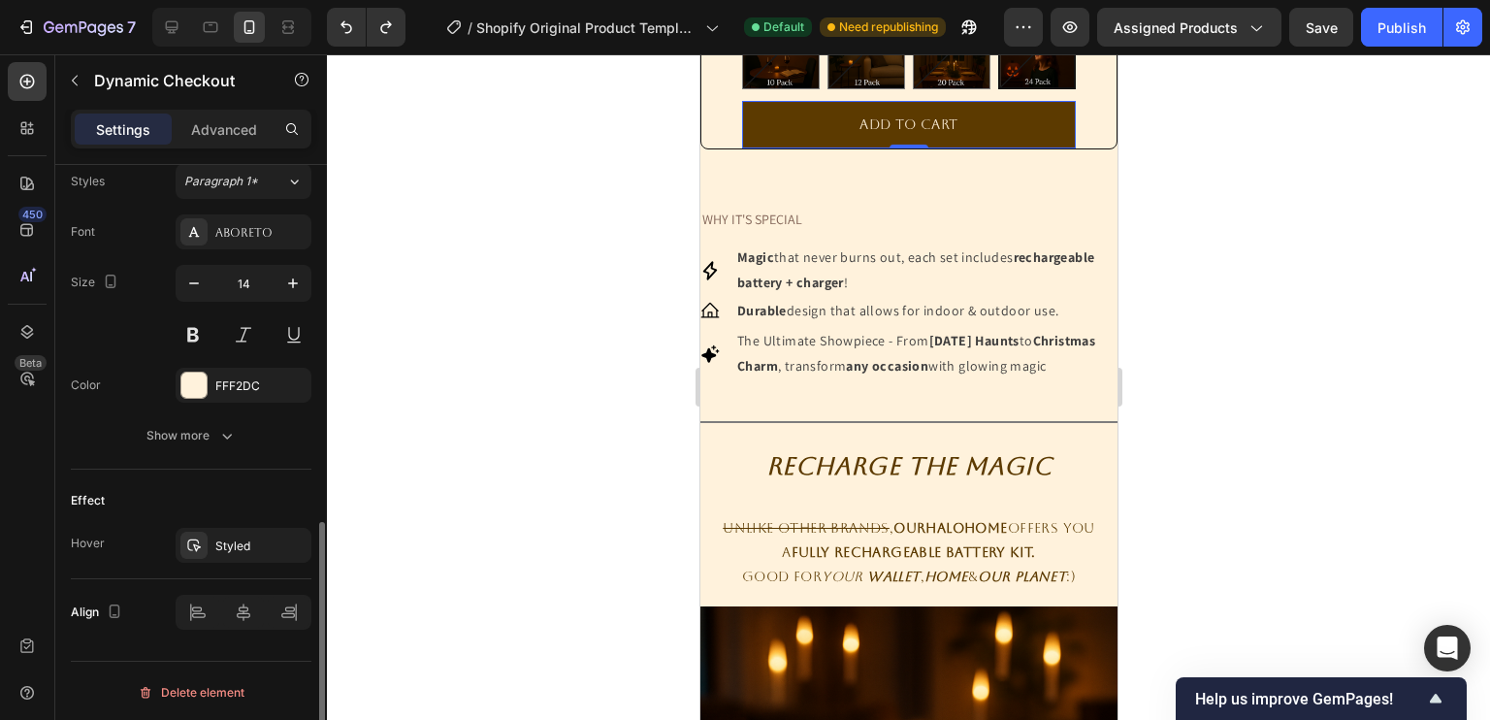
scroll to position [857, 0]
click at [247, 545] on div "Styled" at bounding box center [243, 545] width 56 height 17
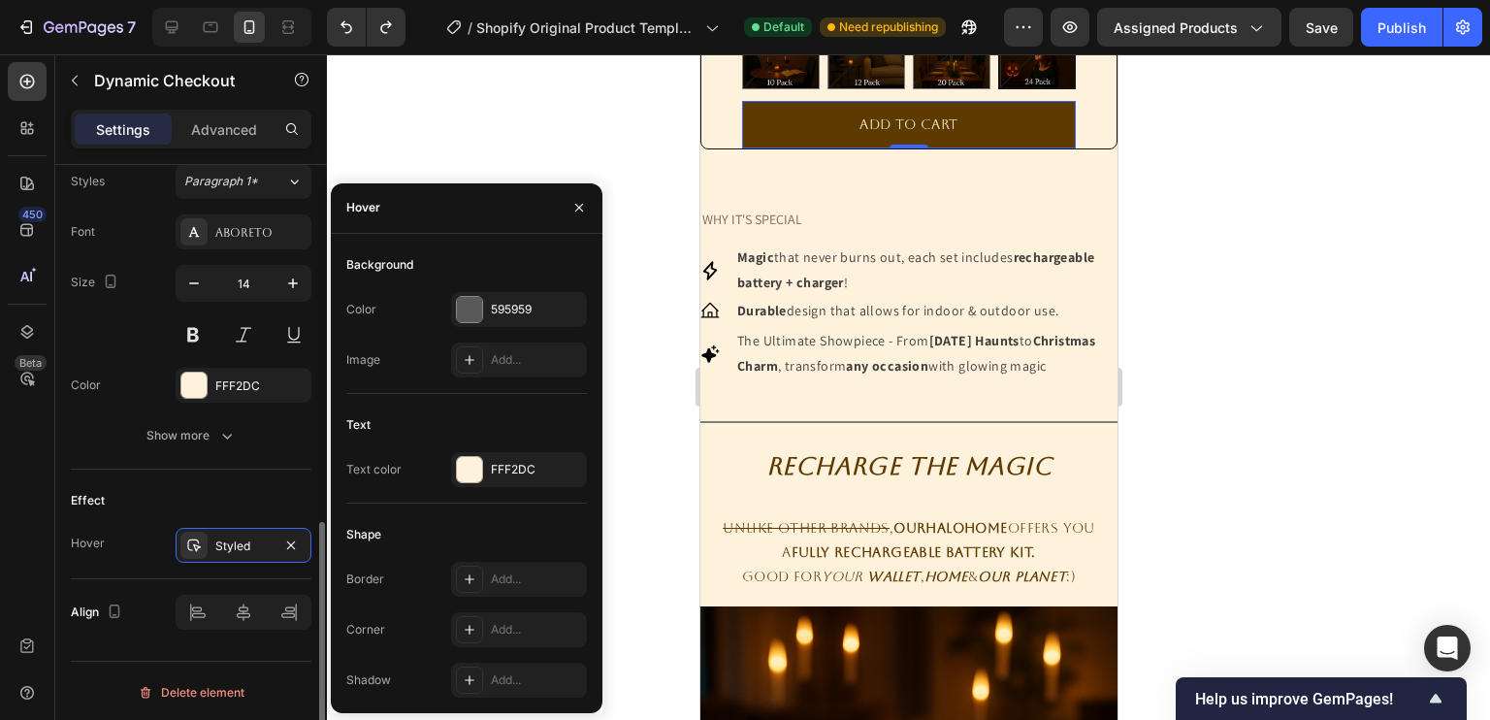
click at [154, 517] on div "Effect Hover Styled" at bounding box center [191, 524] width 241 height 110
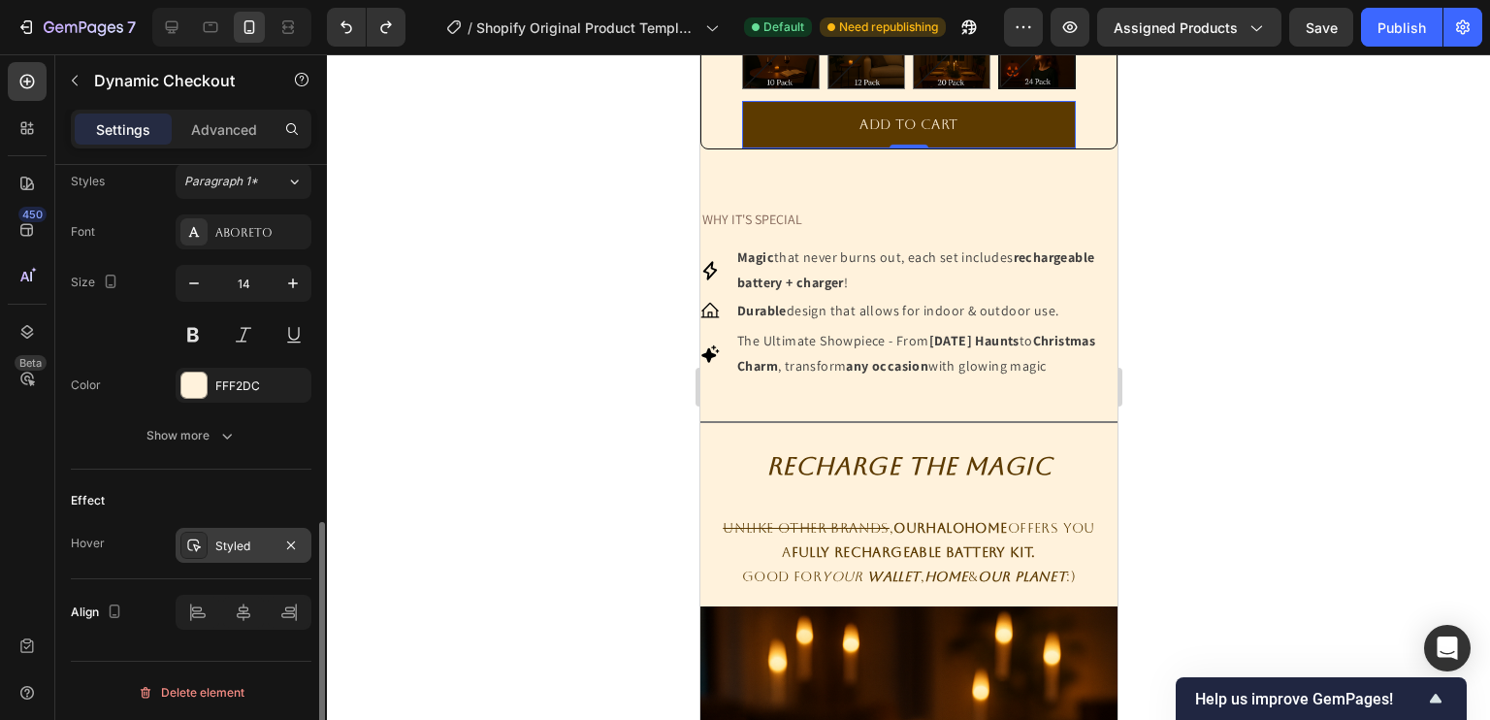
click at [193, 532] on div at bounding box center [193, 545] width 27 height 27
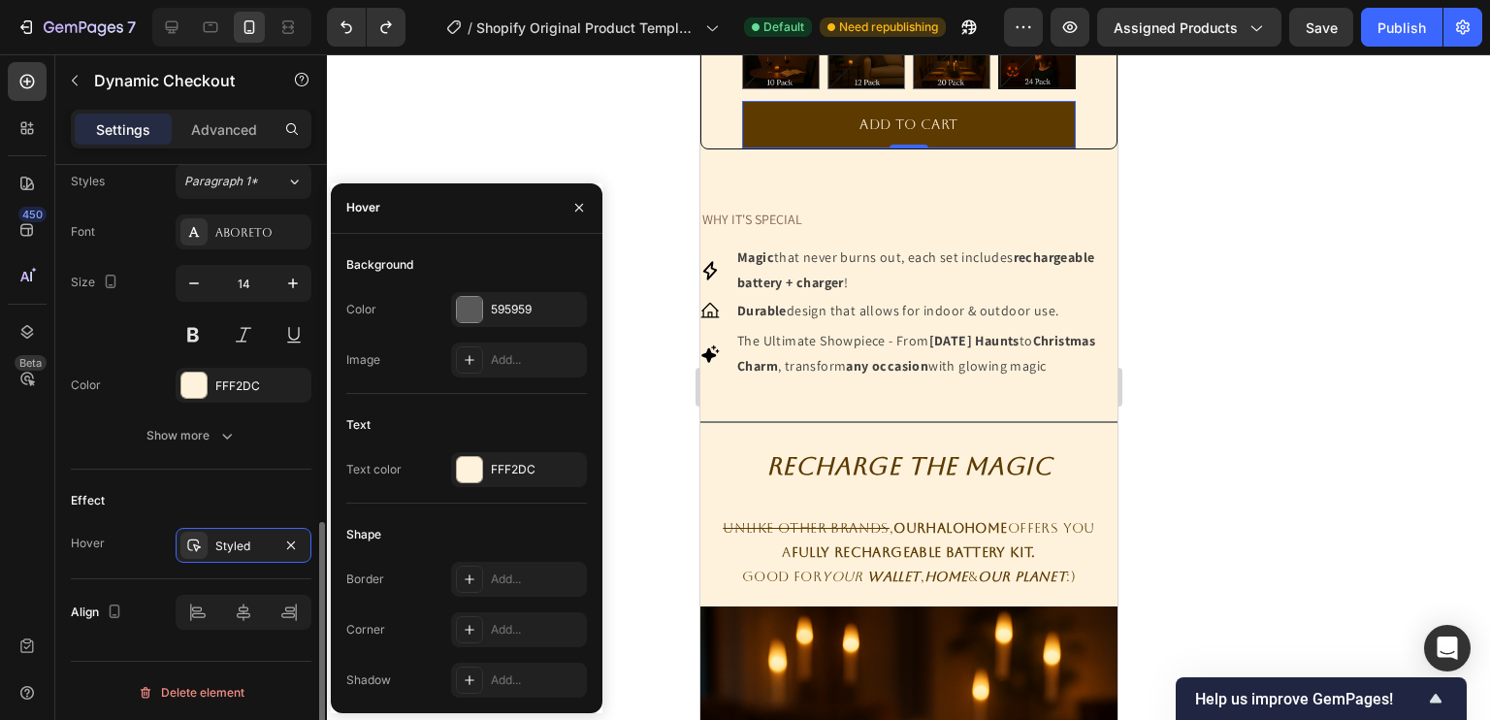
click at [169, 485] on div "Effect" at bounding box center [191, 500] width 241 height 31
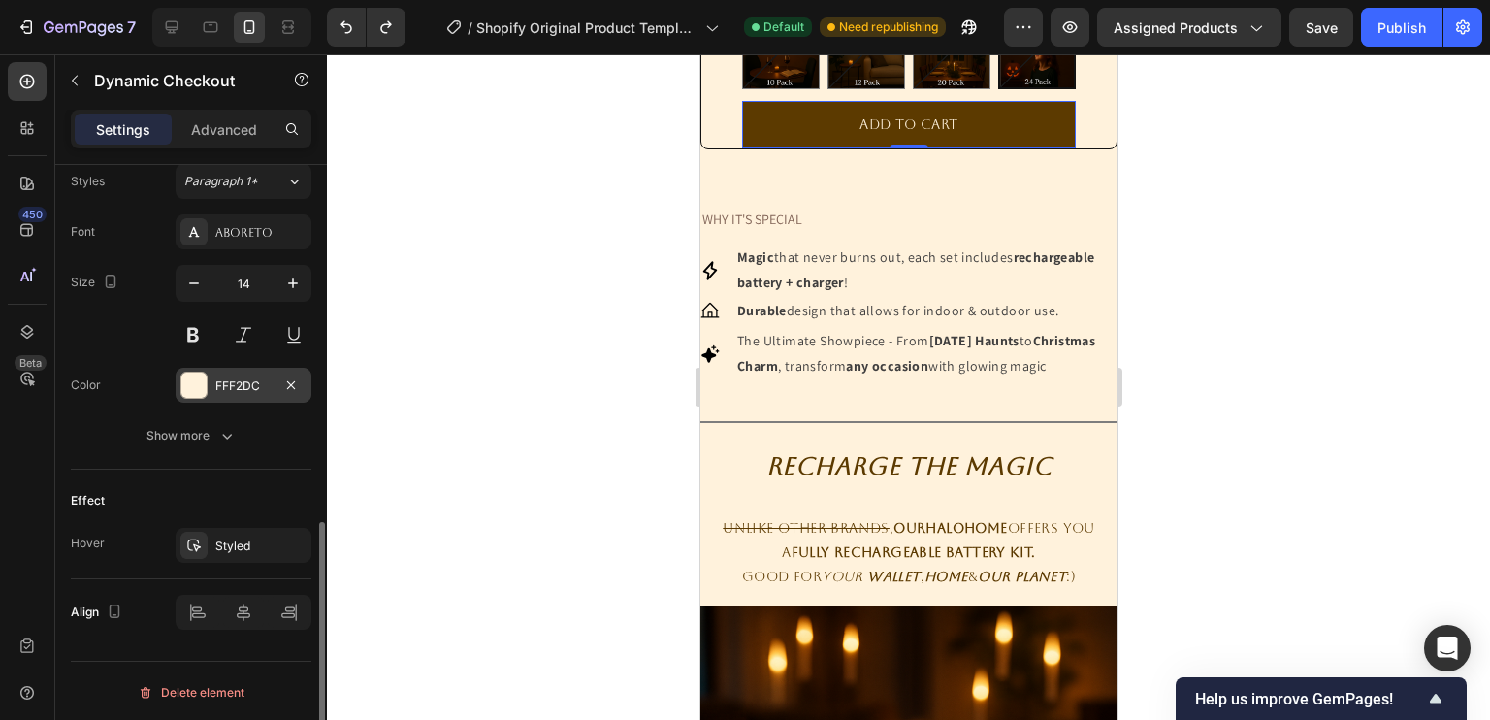
click at [213, 391] on div "FFF2DC" at bounding box center [244, 385] width 136 height 35
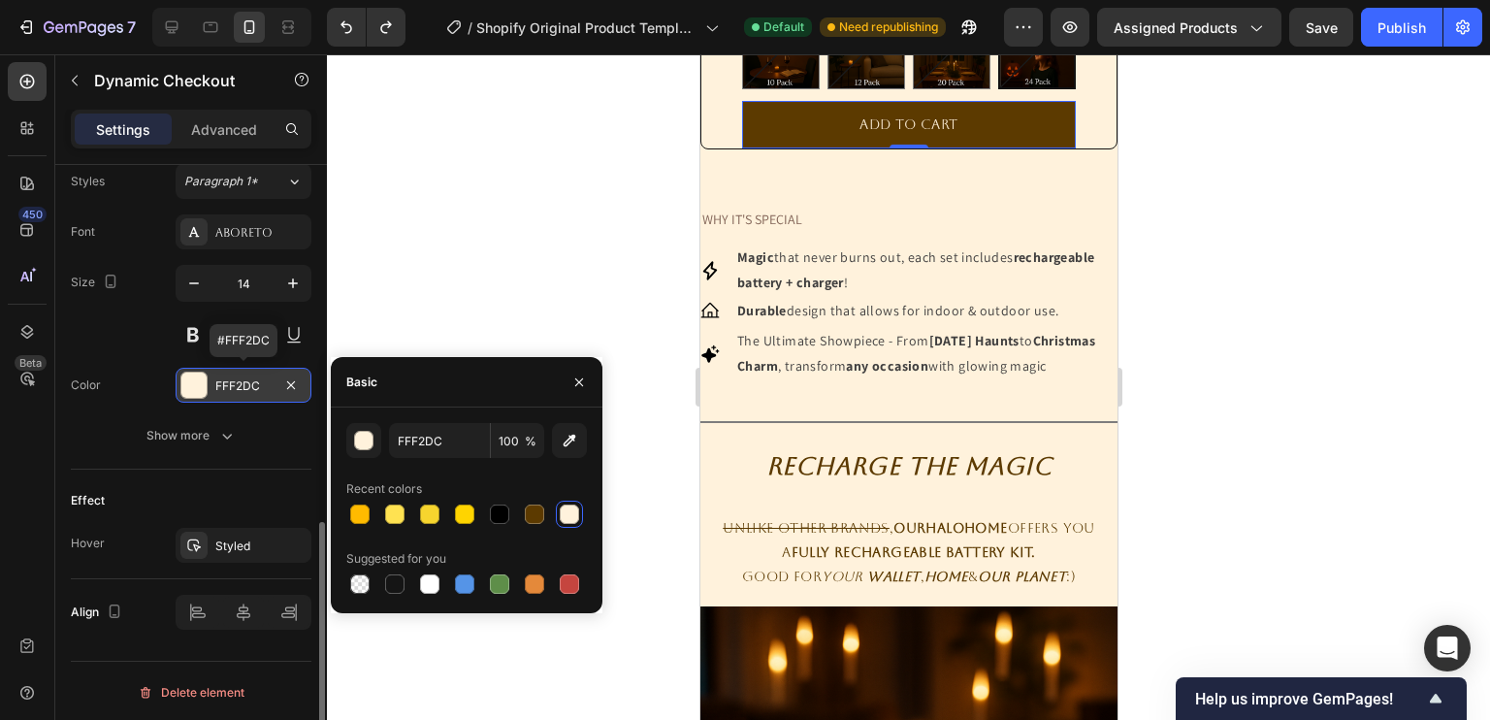
click at [207, 391] on div at bounding box center [193, 384] width 27 height 27
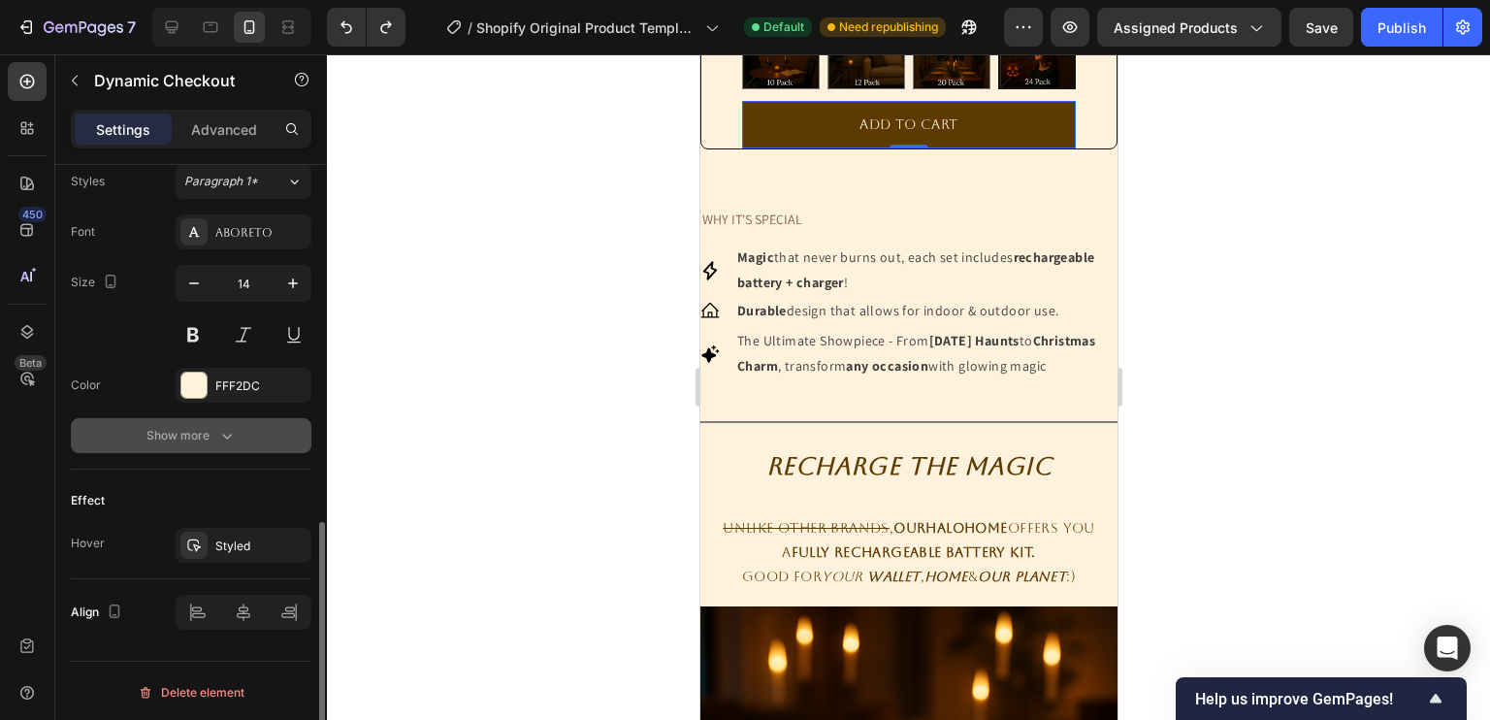
click at [208, 435] on div "Show more" at bounding box center [191, 435] width 90 height 19
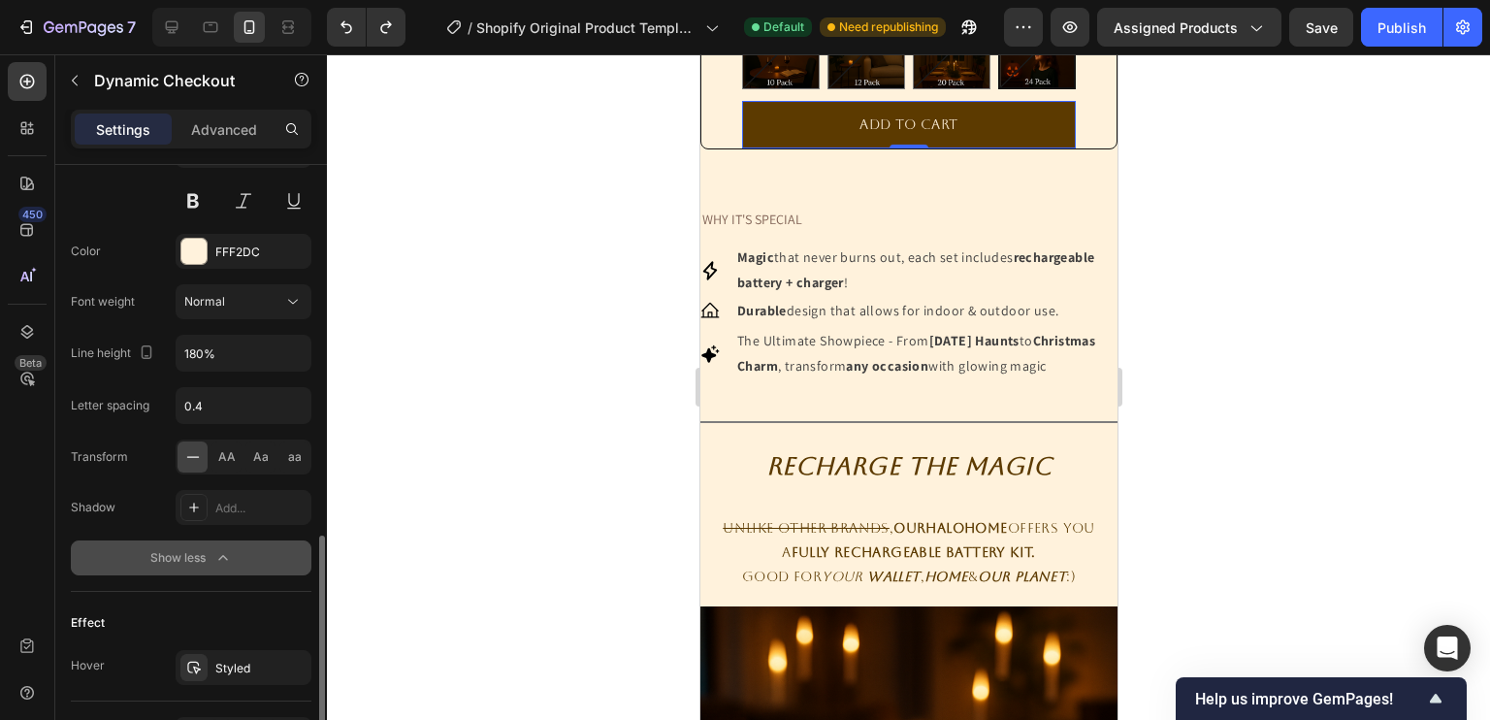
scroll to position [1007, 0]
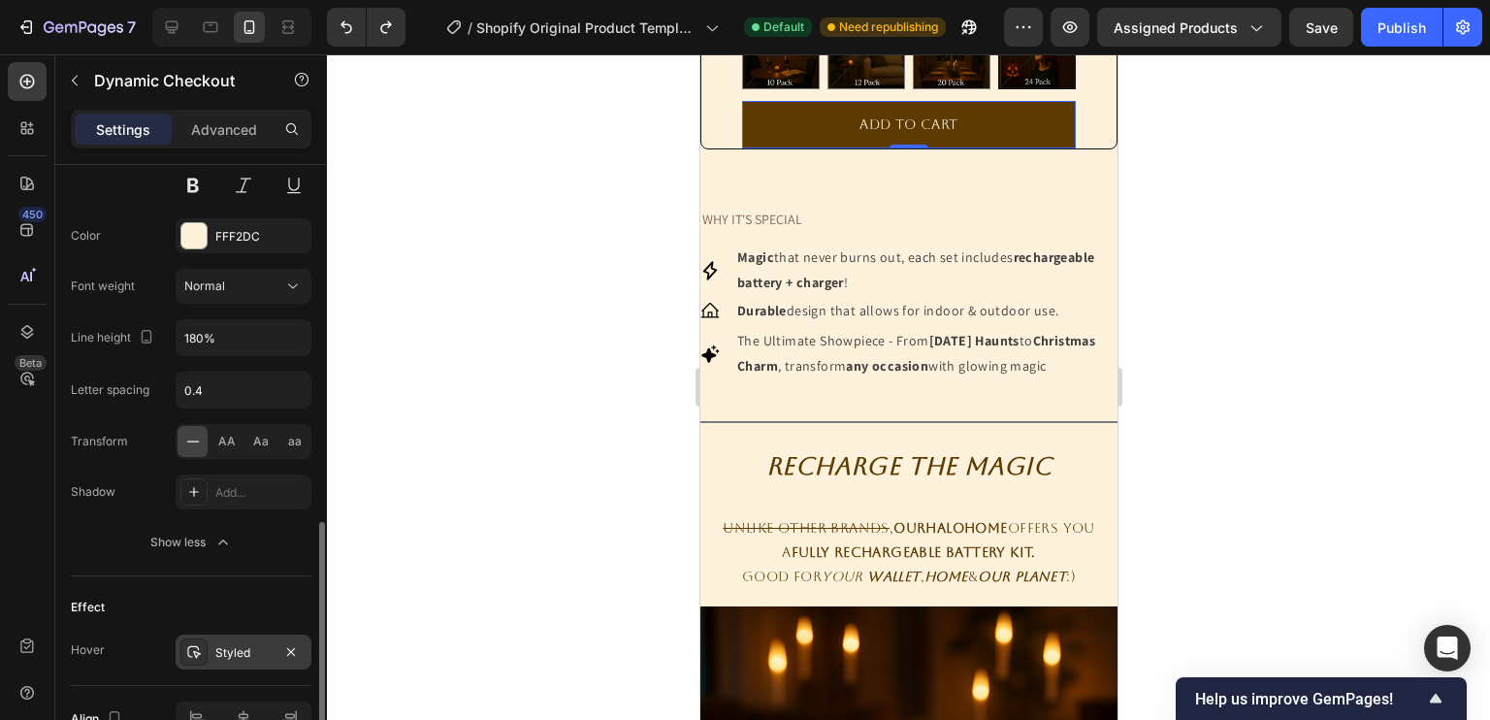
click at [219, 634] on div "Styled" at bounding box center [244, 651] width 136 height 35
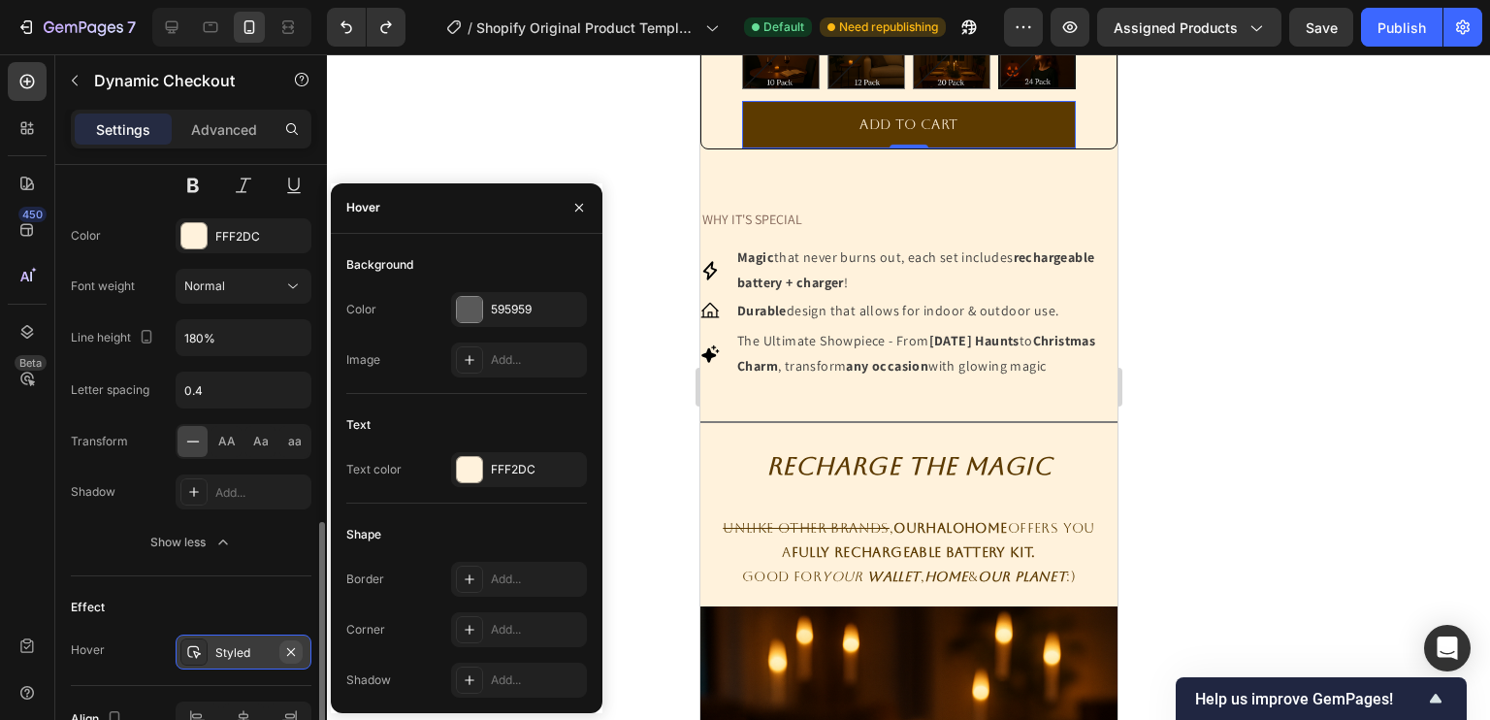
click at [289, 647] on icon "button" at bounding box center [291, 652] width 16 height 16
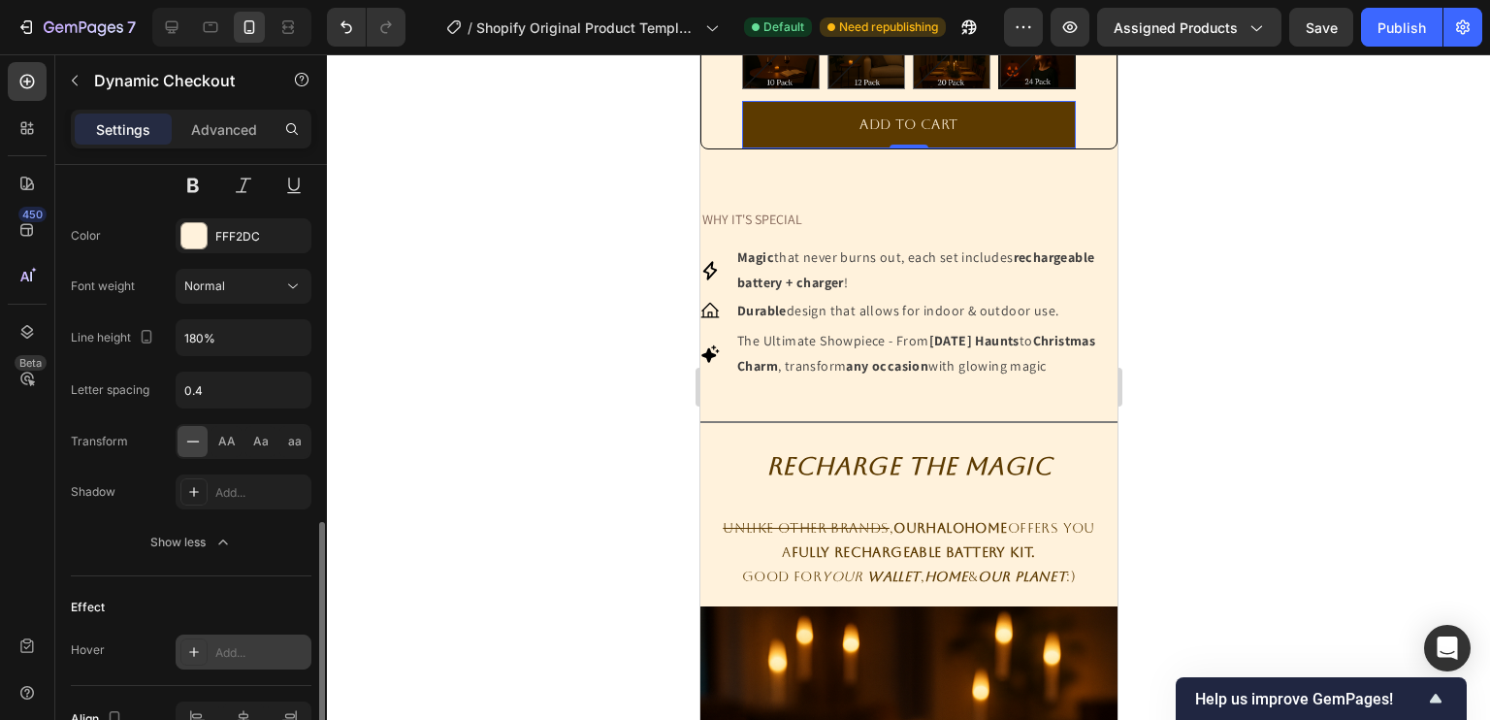
click at [248, 653] on div "Add..." at bounding box center [260, 652] width 91 height 17
click at [341, 26] on icon "Undo/Redo" at bounding box center [346, 26] width 19 height 19
click at [343, 29] on icon "Undo/Redo" at bounding box center [346, 26] width 19 height 19
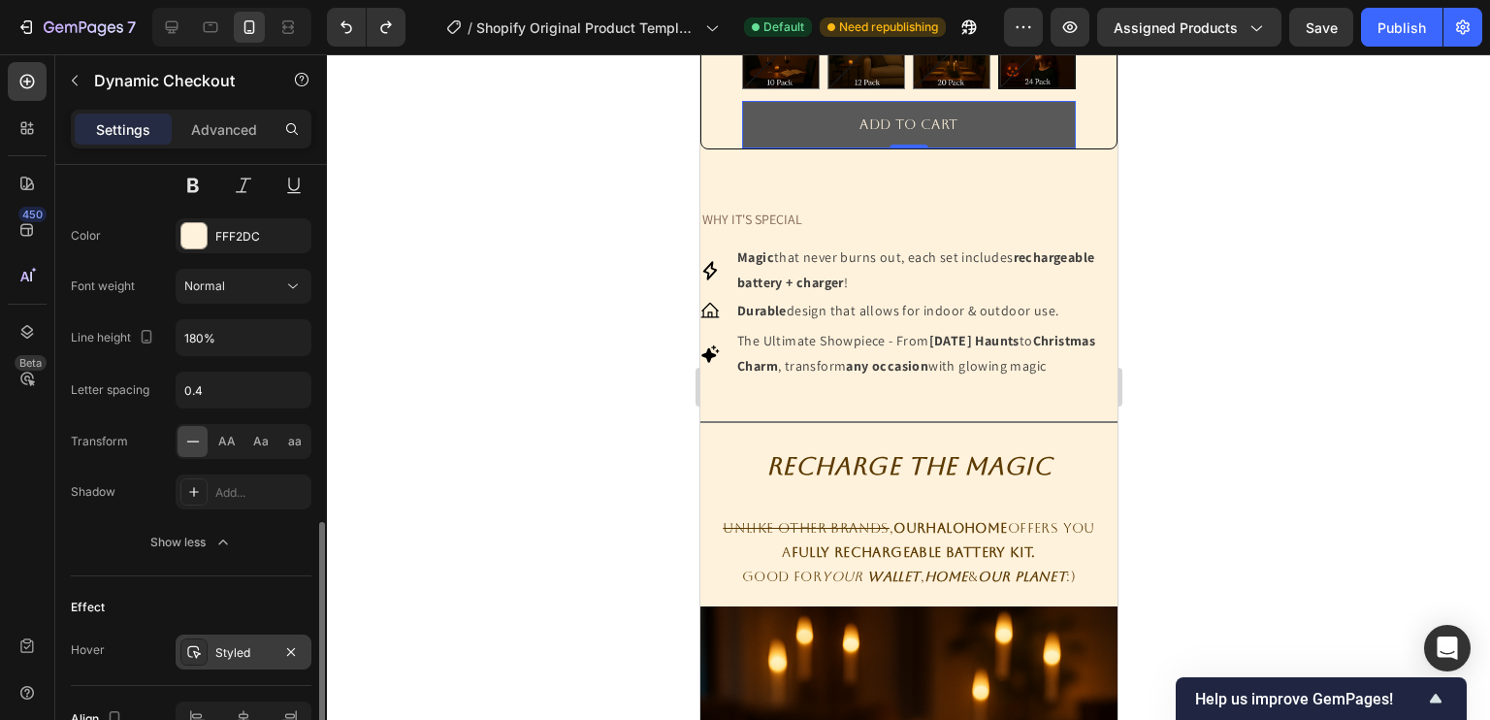
click at [840, 138] on button "ADD TO CART" at bounding box center [908, 125] width 334 height 48
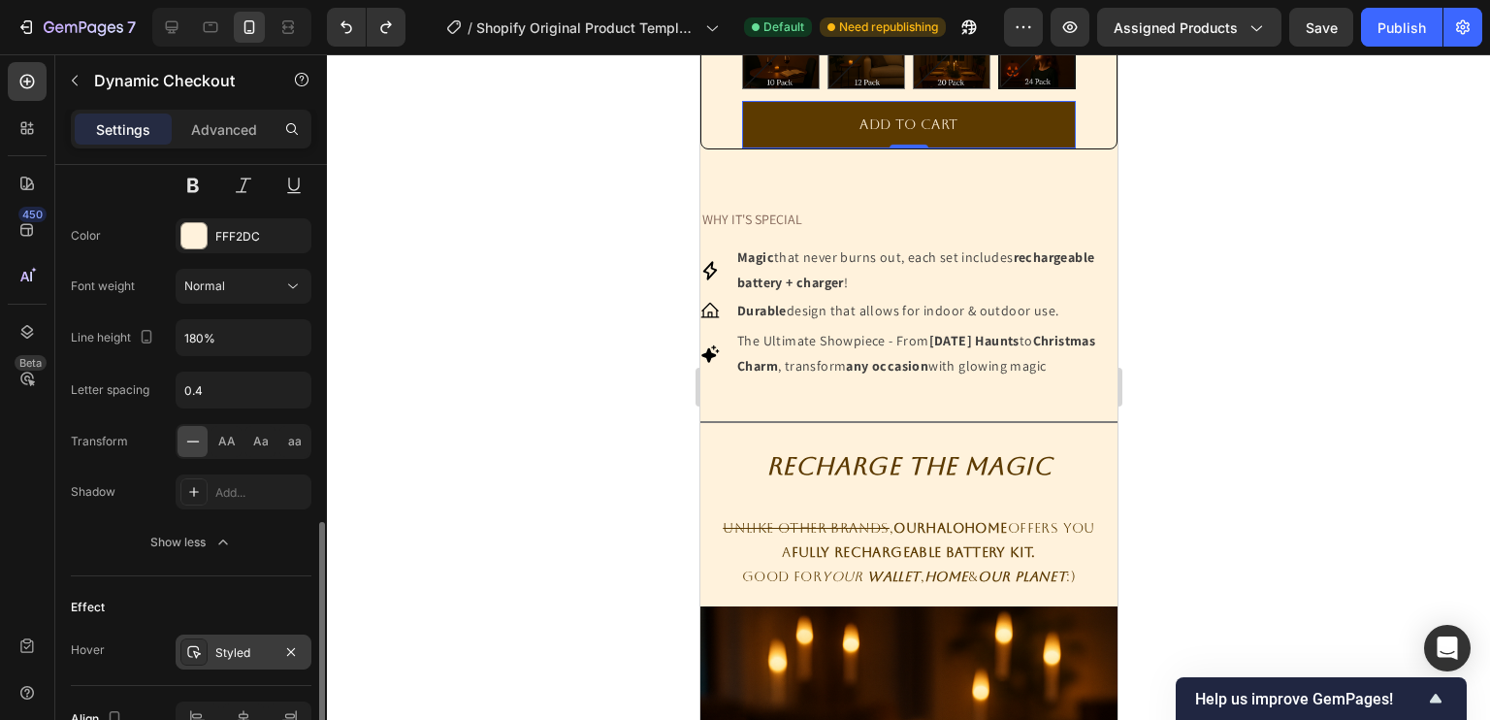
click at [259, 653] on div "Styled" at bounding box center [243, 652] width 56 height 17
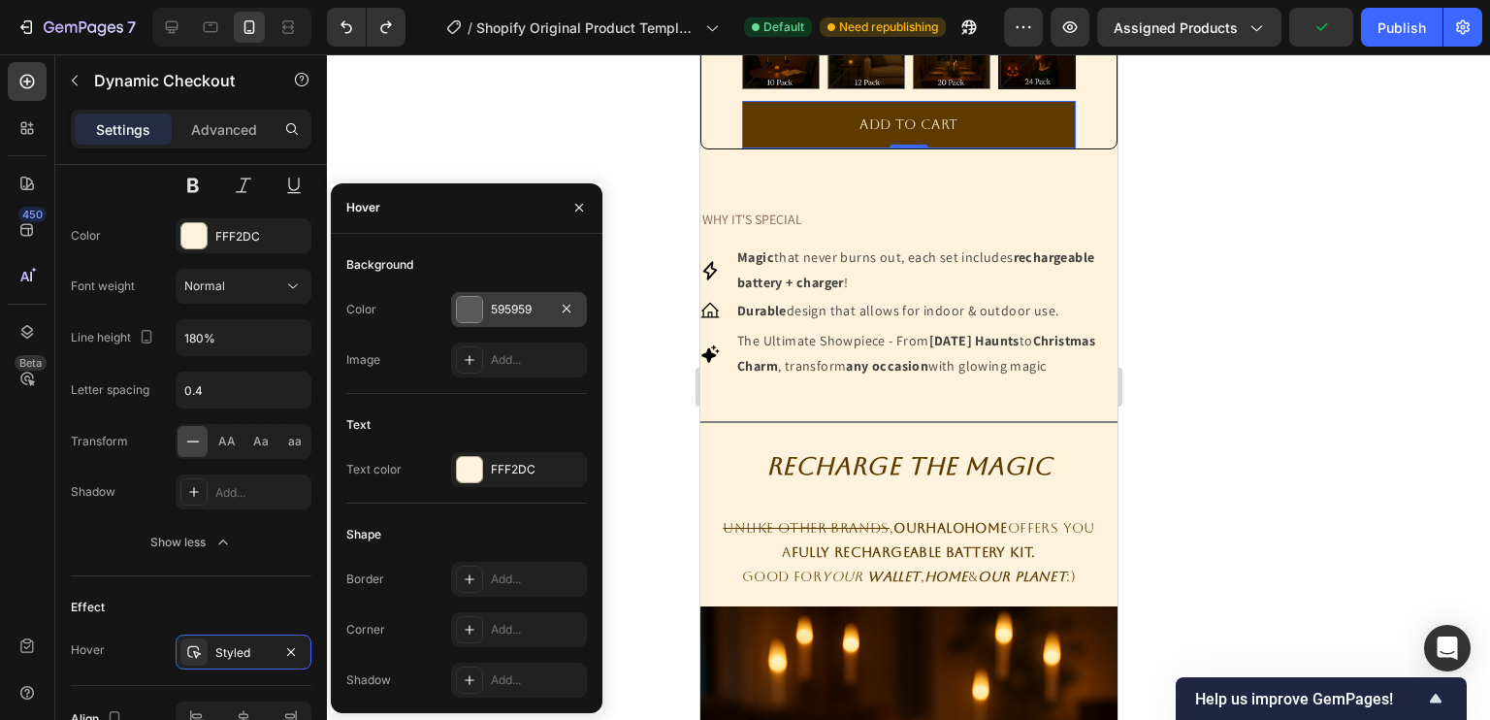
click at [530, 317] on div "595959" at bounding box center [519, 309] width 56 height 17
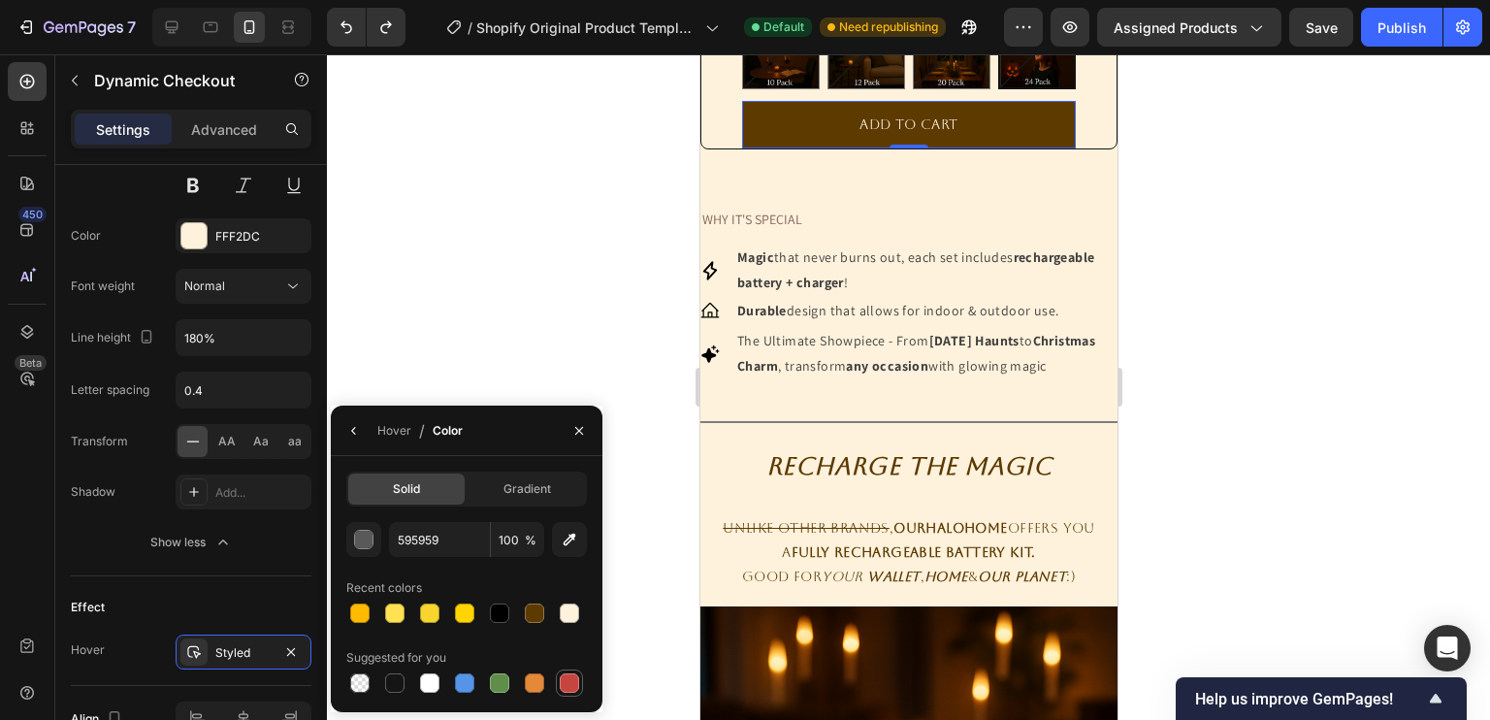
click at [573, 676] on div at bounding box center [569, 682] width 19 height 19
type input "C5453F"
click at [531, 469] on div "Solid Gradient C5453F 100 % Recent colors Suggested for you" at bounding box center [467, 584] width 272 height 256
click at [529, 485] on span "Gradient" at bounding box center [527, 488] width 48 height 17
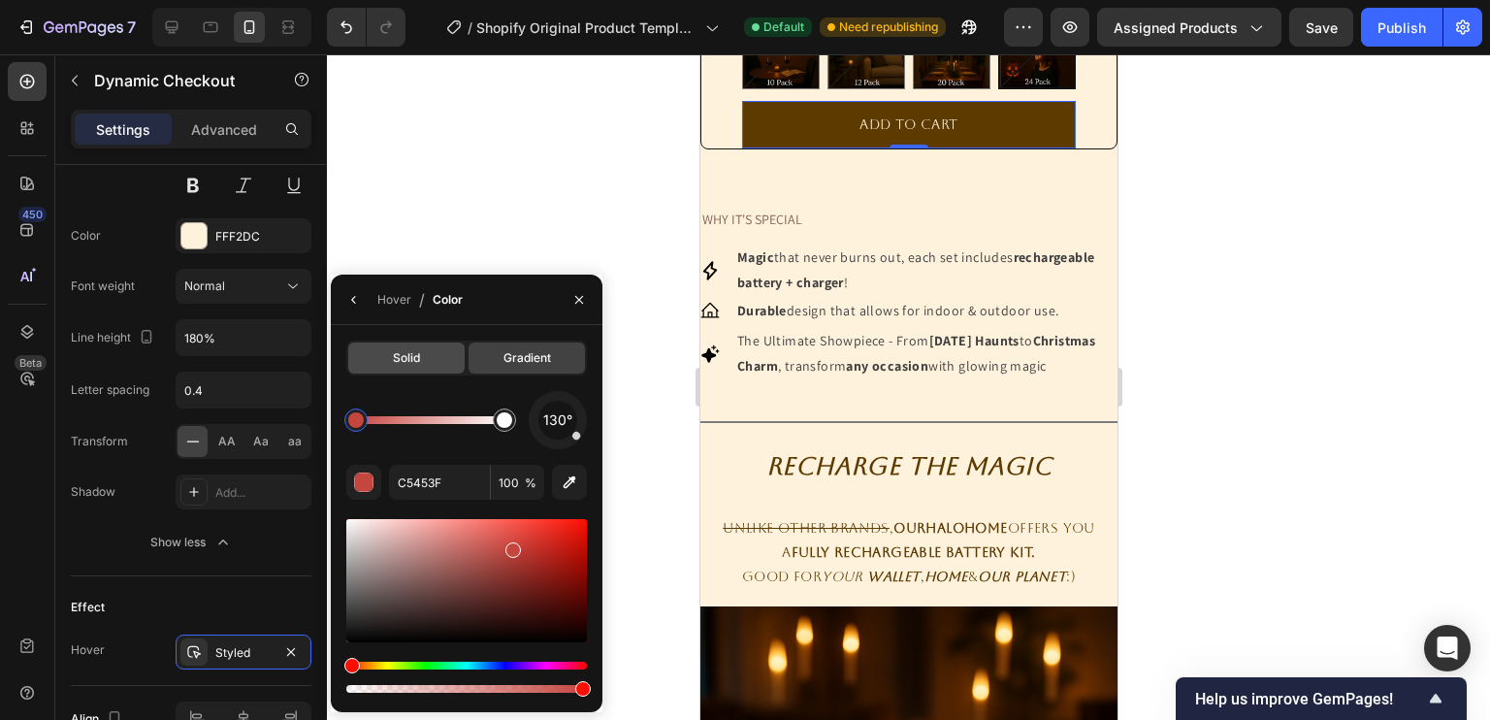
click at [407, 356] on span "Solid" at bounding box center [406, 357] width 27 height 17
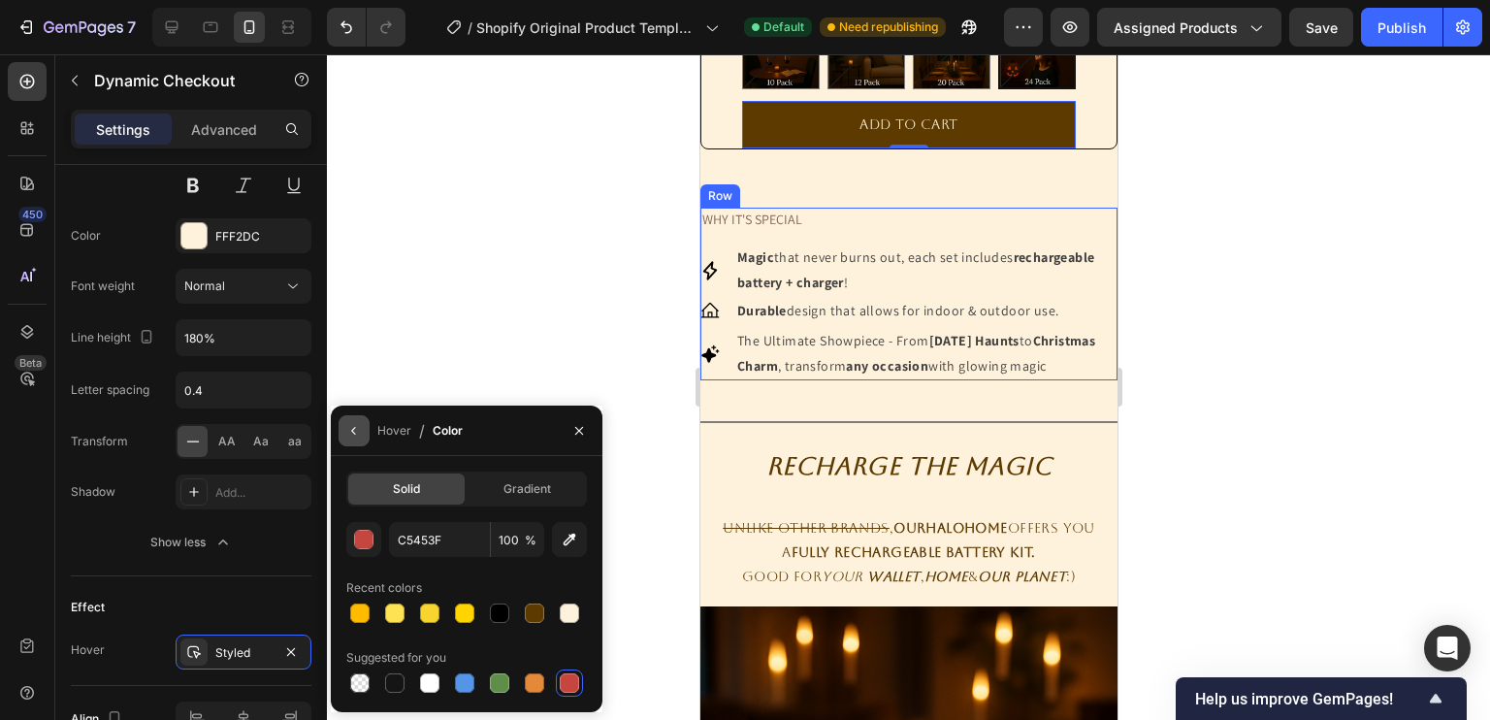
click at [338, 429] on button "button" at bounding box center [353, 430] width 31 height 31
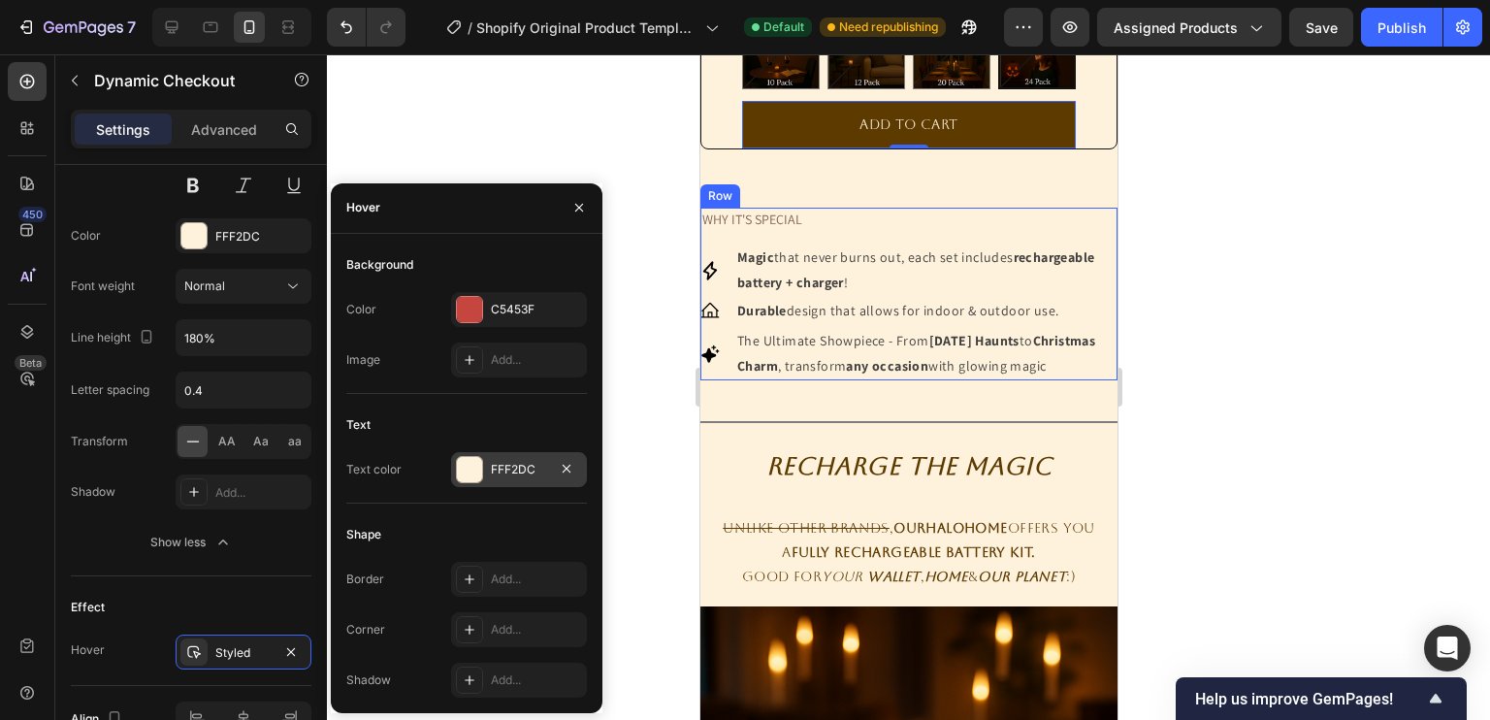
click at [532, 480] on div "FFF2DC" at bounding box center [519, 469] width 136 height 35
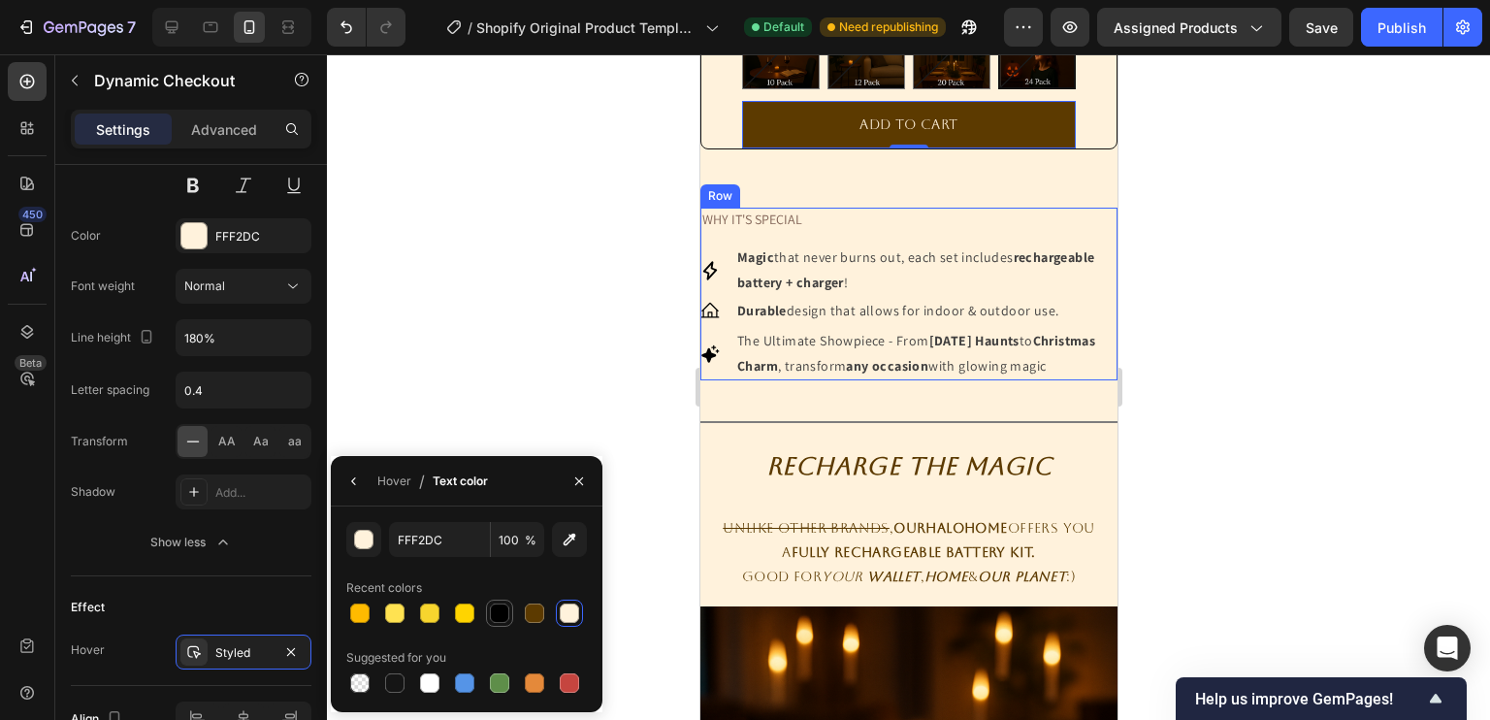
click at [496, 616] on div at bounding box center [499, 612] width 19 height 19
type input "000000"
click at [580, 480] on icon "button" at bounding box center [579, 481] width 16 height 16
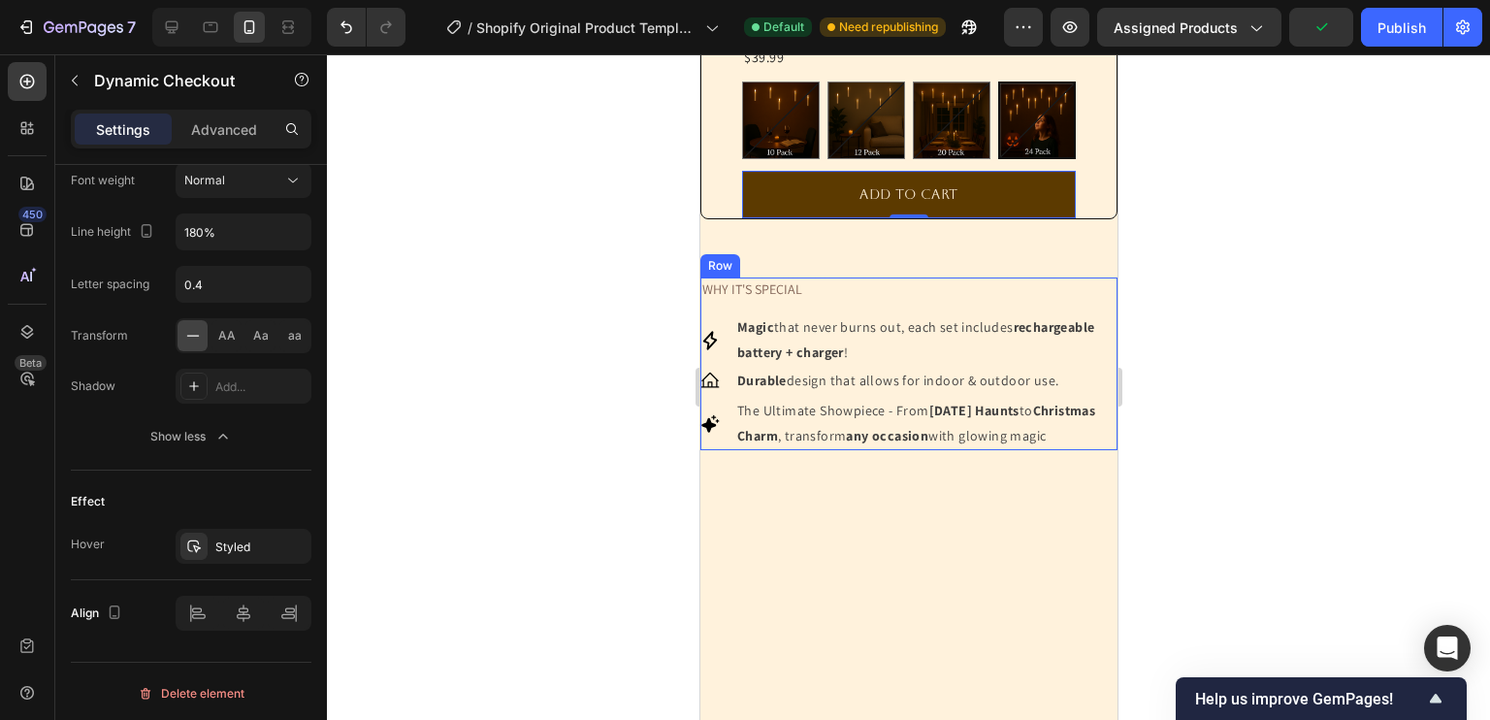
scroll to position [547, 0]
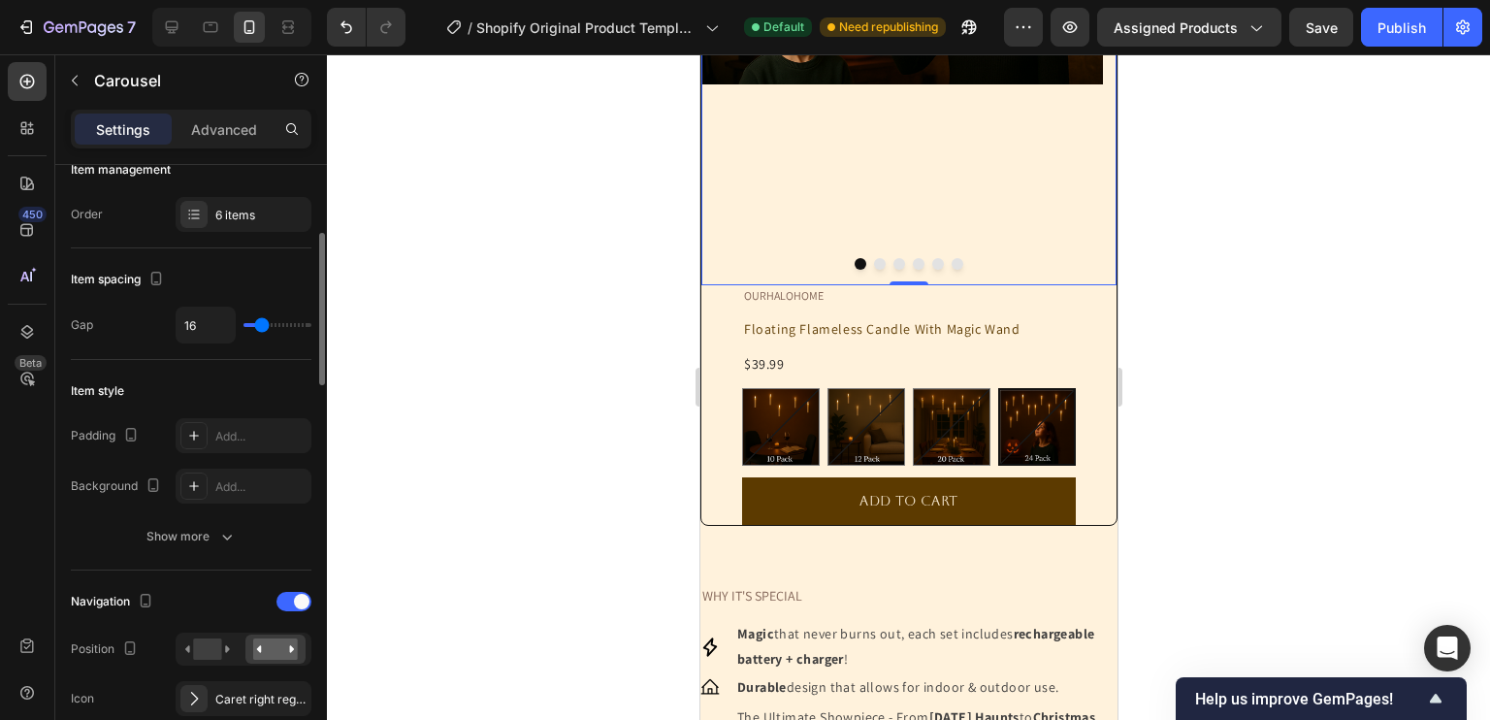
scroll to position [380, 0]
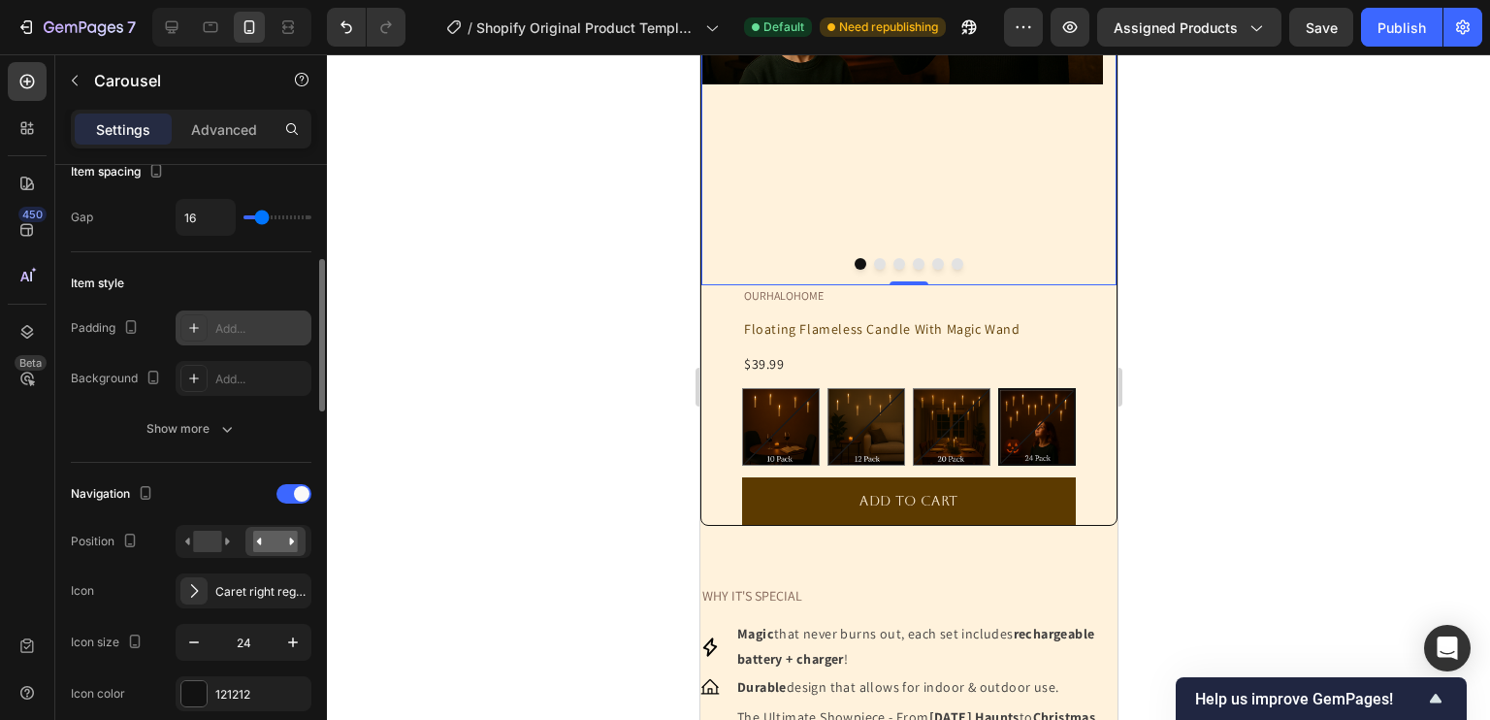
click at [192, 341] on div "Add..." at bounding box center [244, 327] width 136 height 35
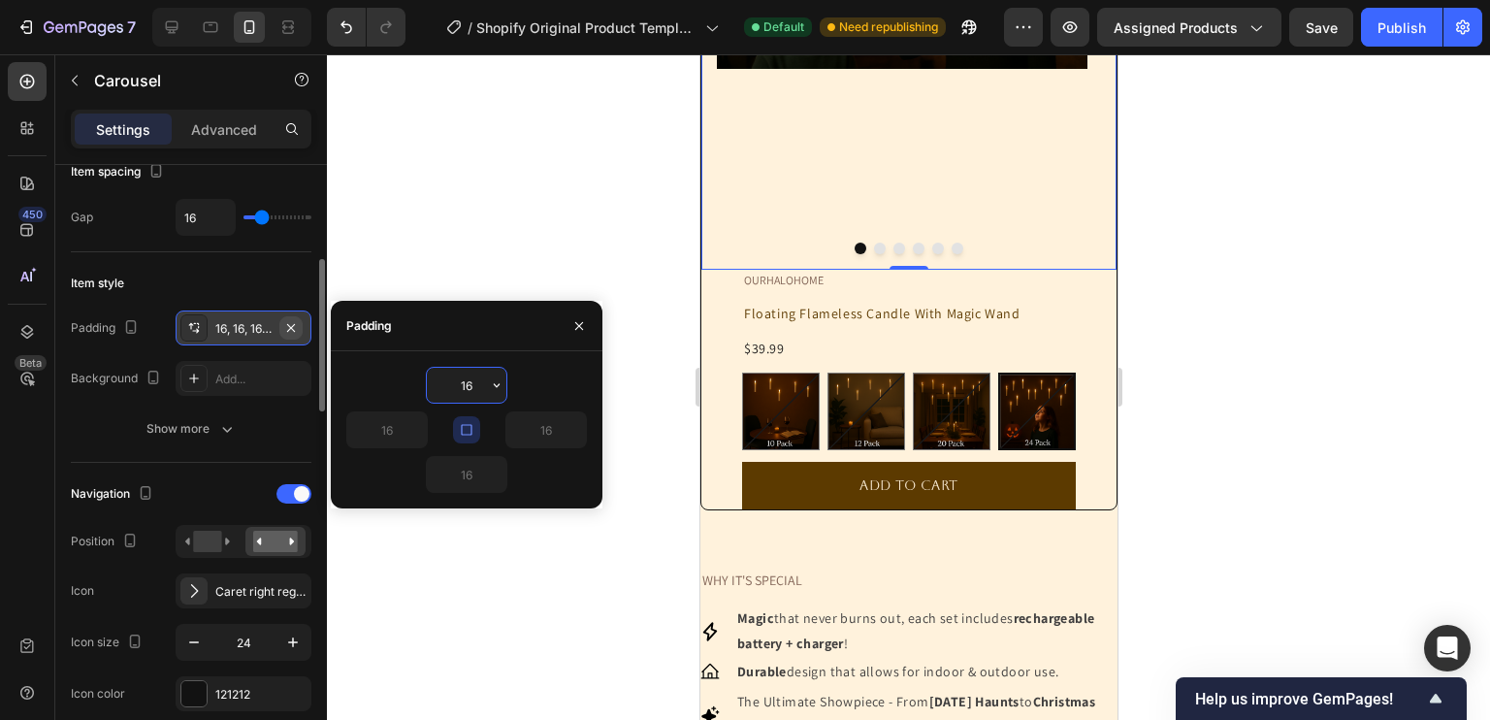
click at [300, 324] on button "button" at bounding box center [290, 327] width 23 height 23
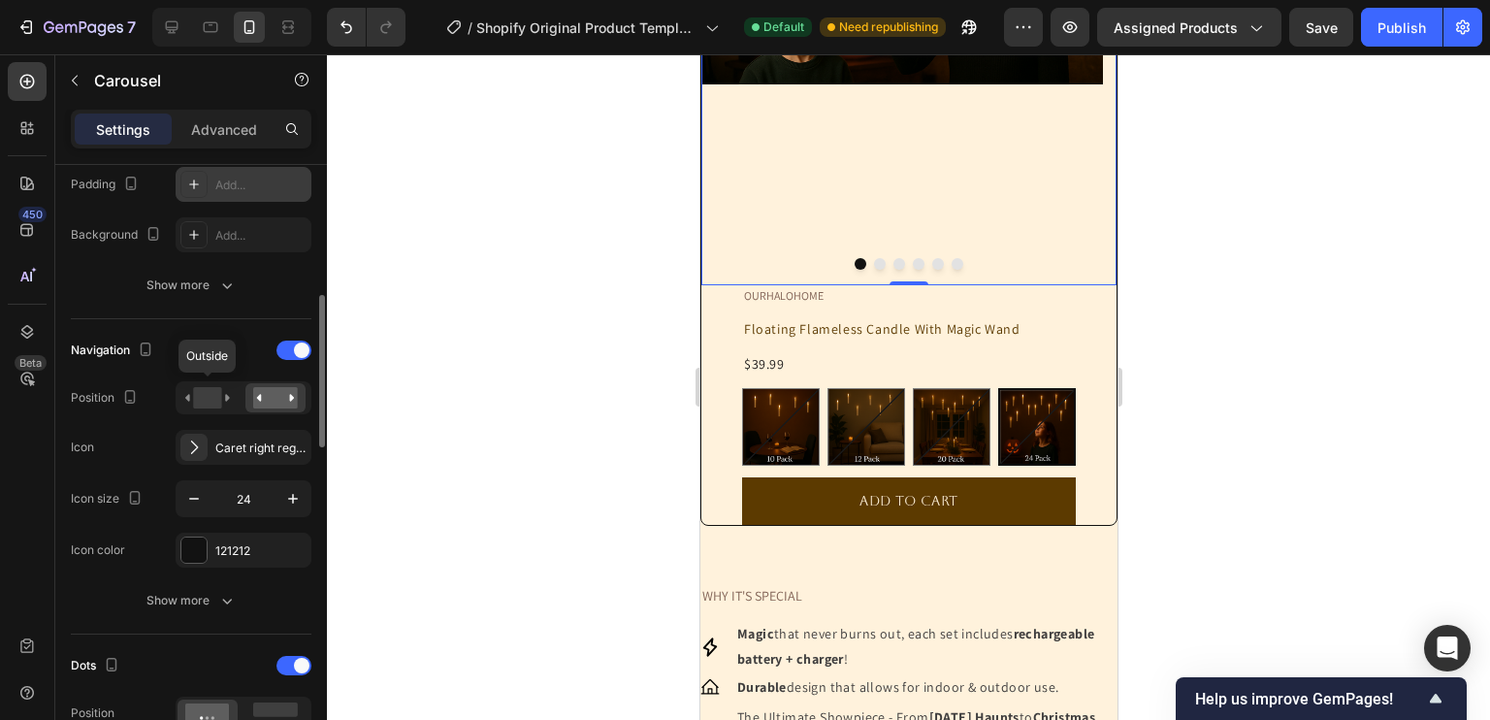
scroll to position [524, 0]
click at [194, 552] on div at bounding box center [193, 549] width 25 height 25
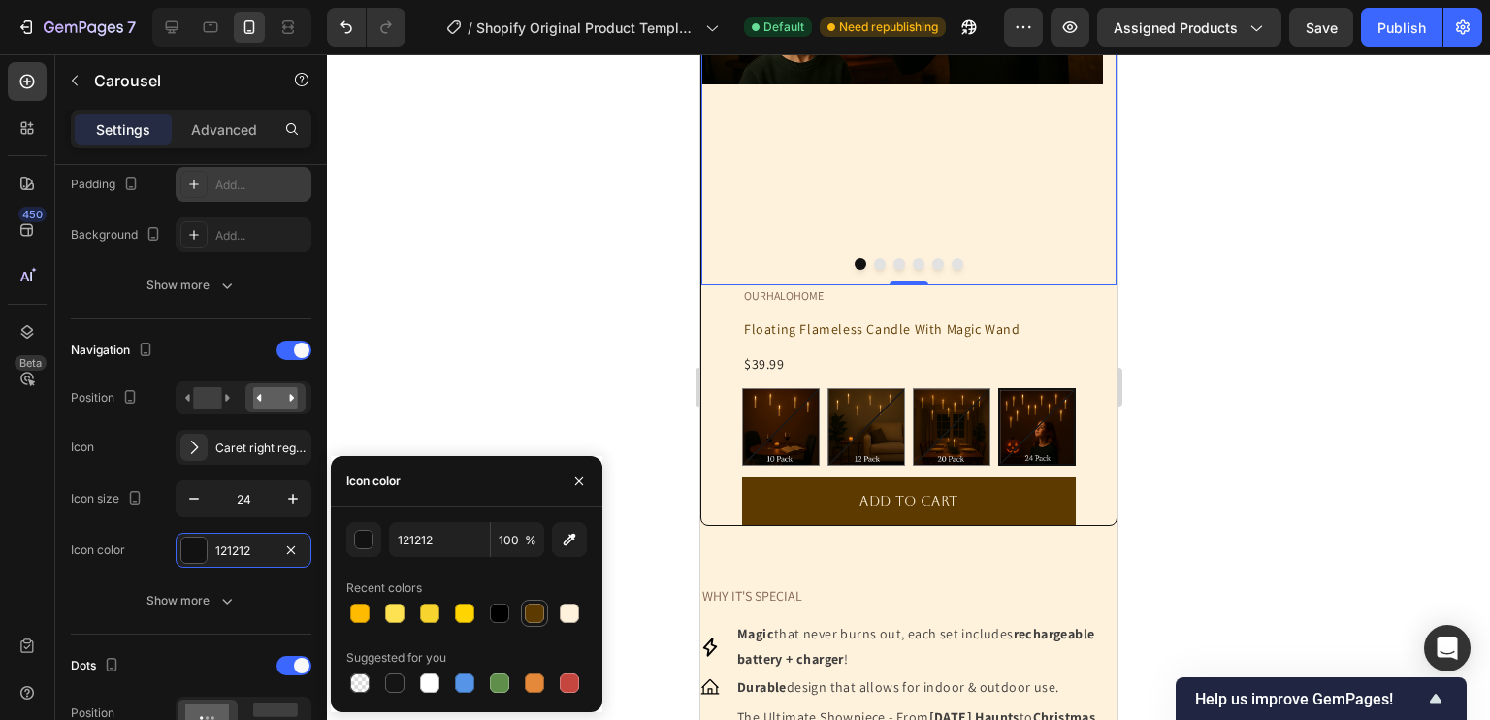
click at [531, 620] on div at bounding box center [534, 612] width 19 height 19
click at [572, 609] on div at bounding box center [569, 612] width 19 height 19
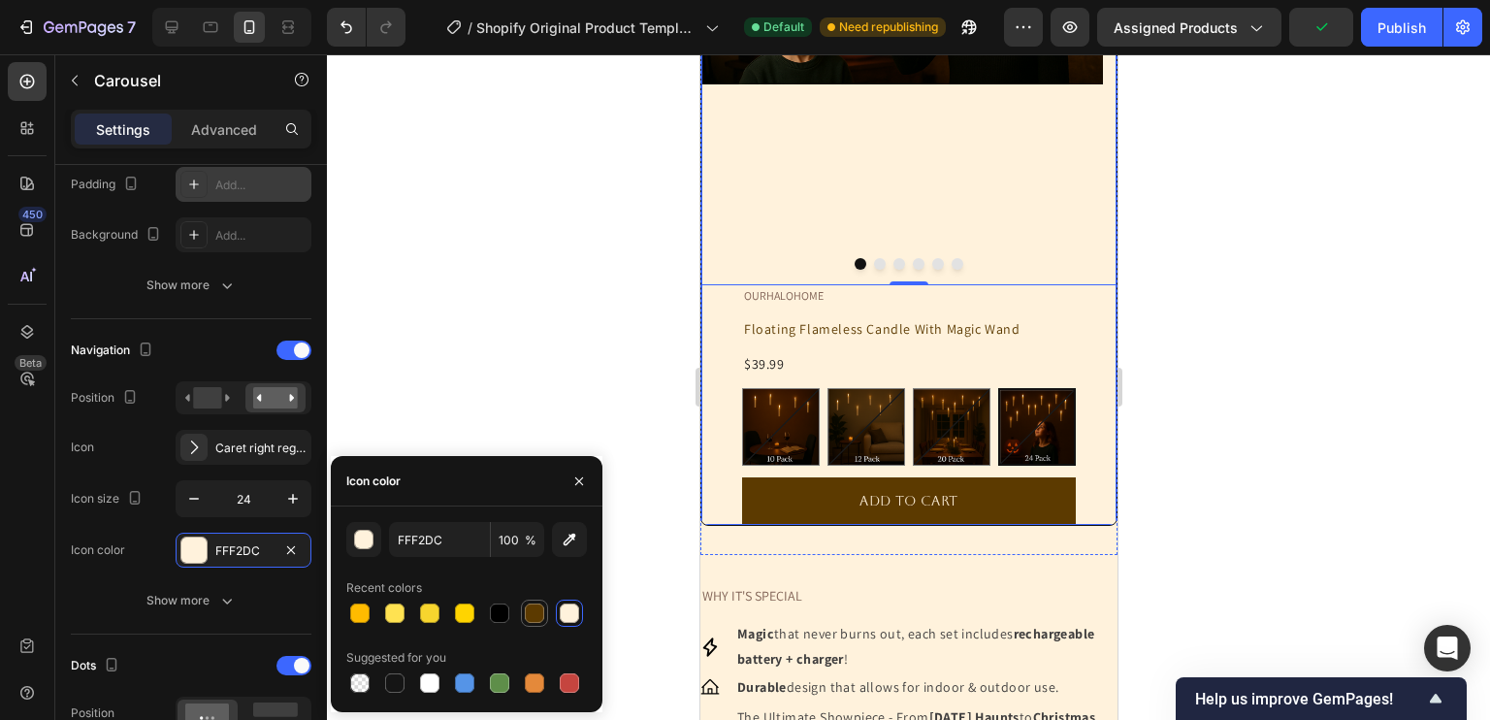
click at [527, 609] on div at bounding box center [534, 612] width 19 height 19
type input "5C3A00"
click at [587, 488] on button "button" at bounding box center [579, 481] width 31 height 31
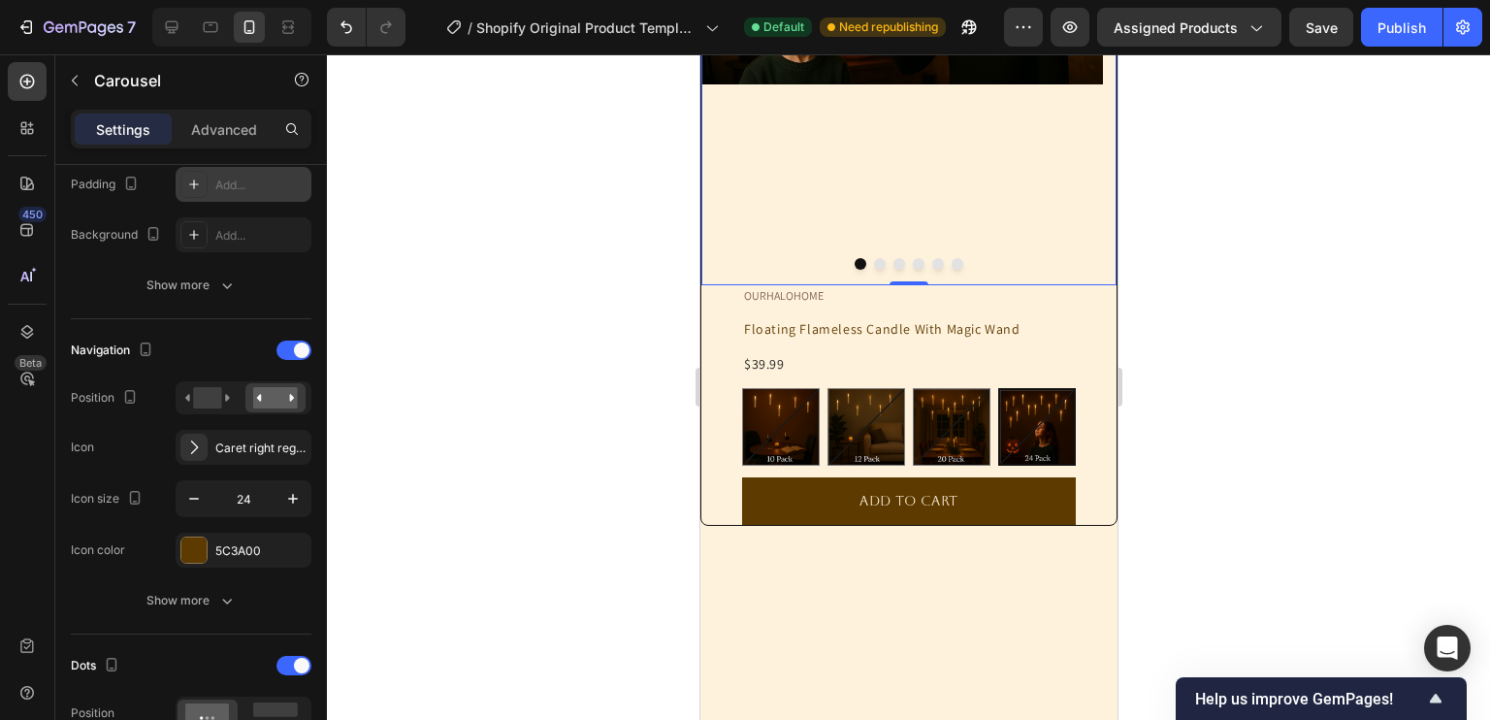
scroll to position [281, 0]
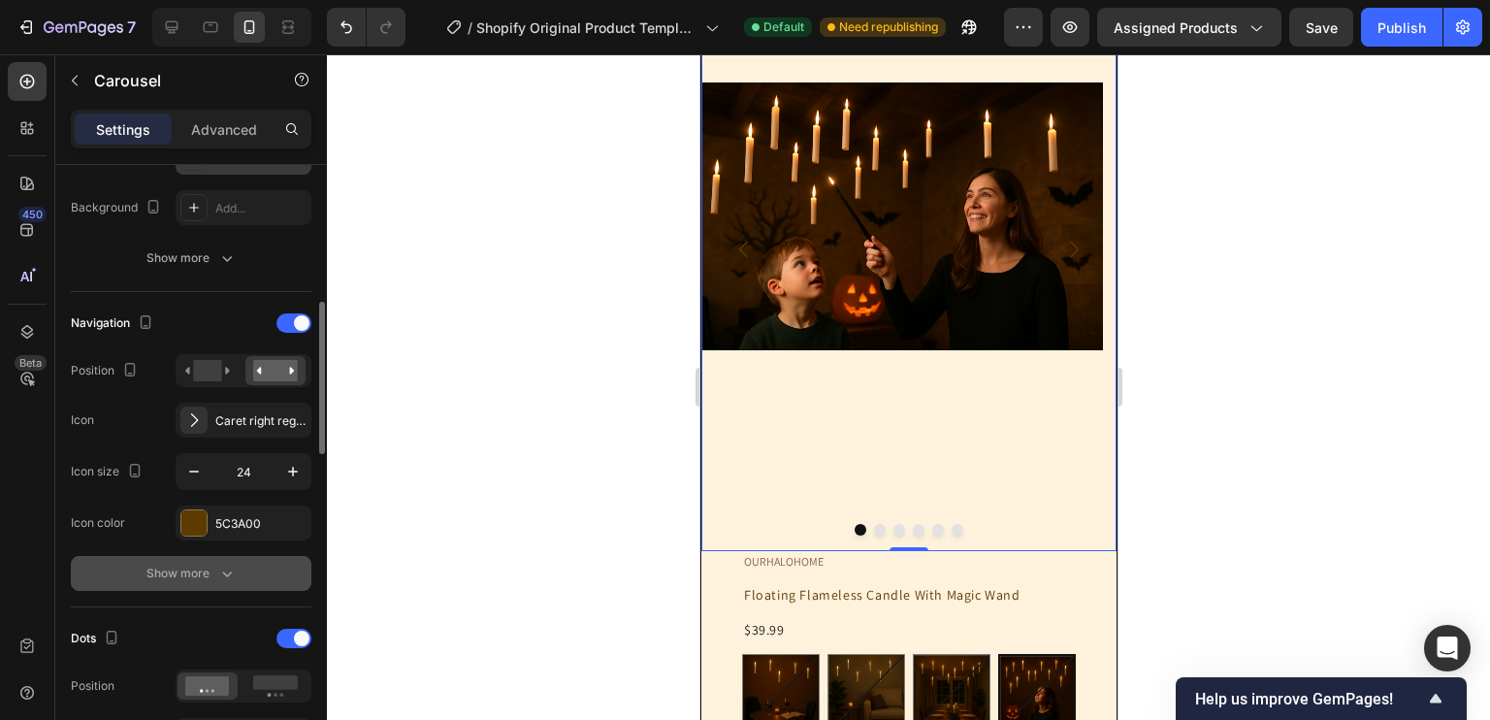
click at [210, 564] on div "Show more" at bounding box center [191, 573] width 90 height 19
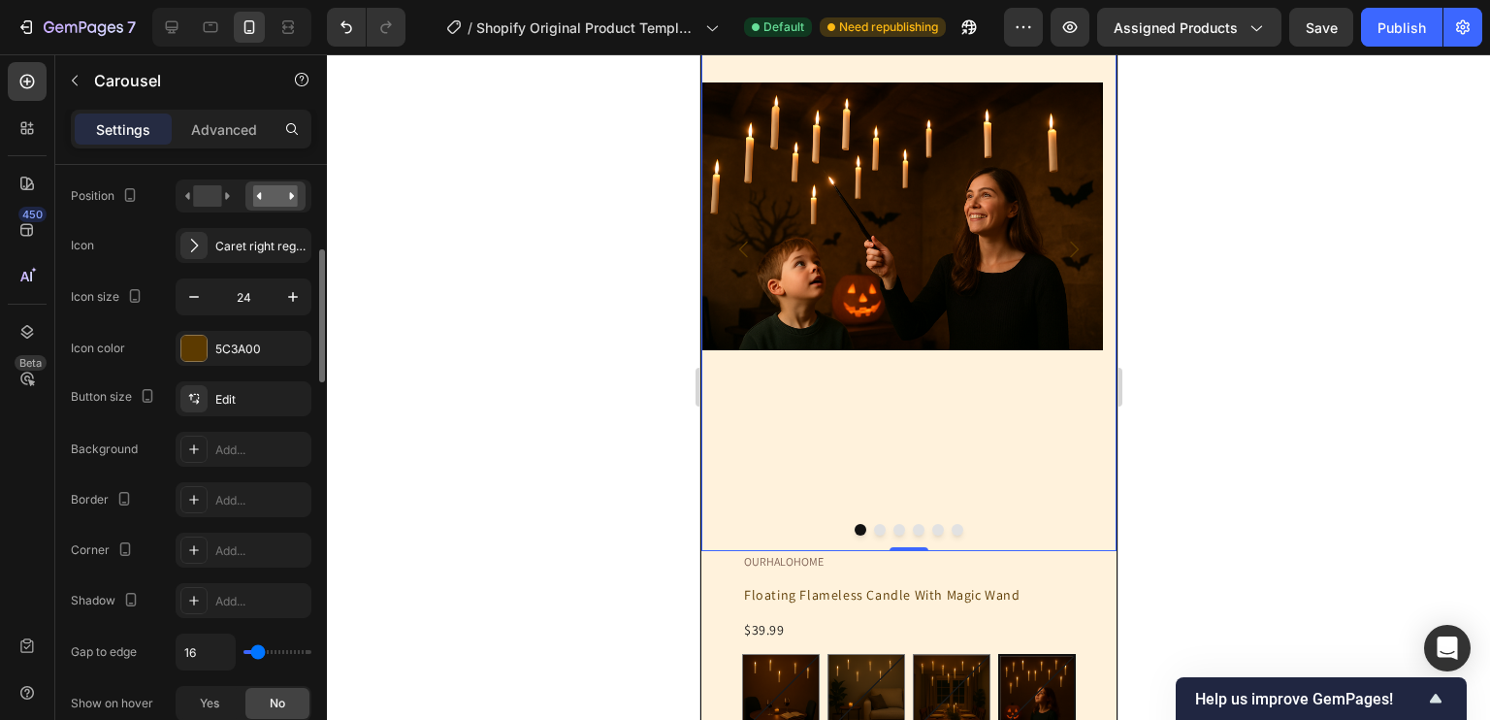
scroll to position [731, 0]
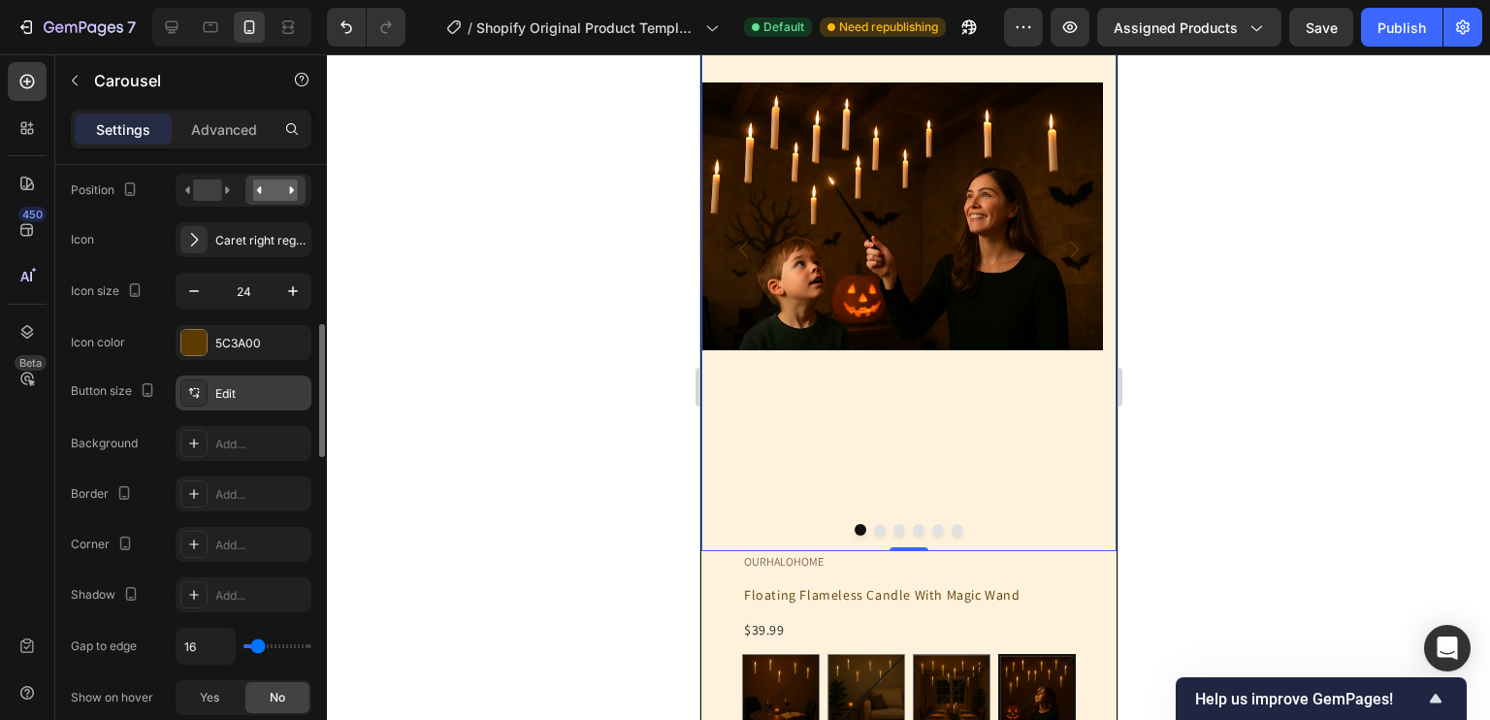
click at [243, 395] on div "Edit" at bounding box center [260, 393] width 91 height 17
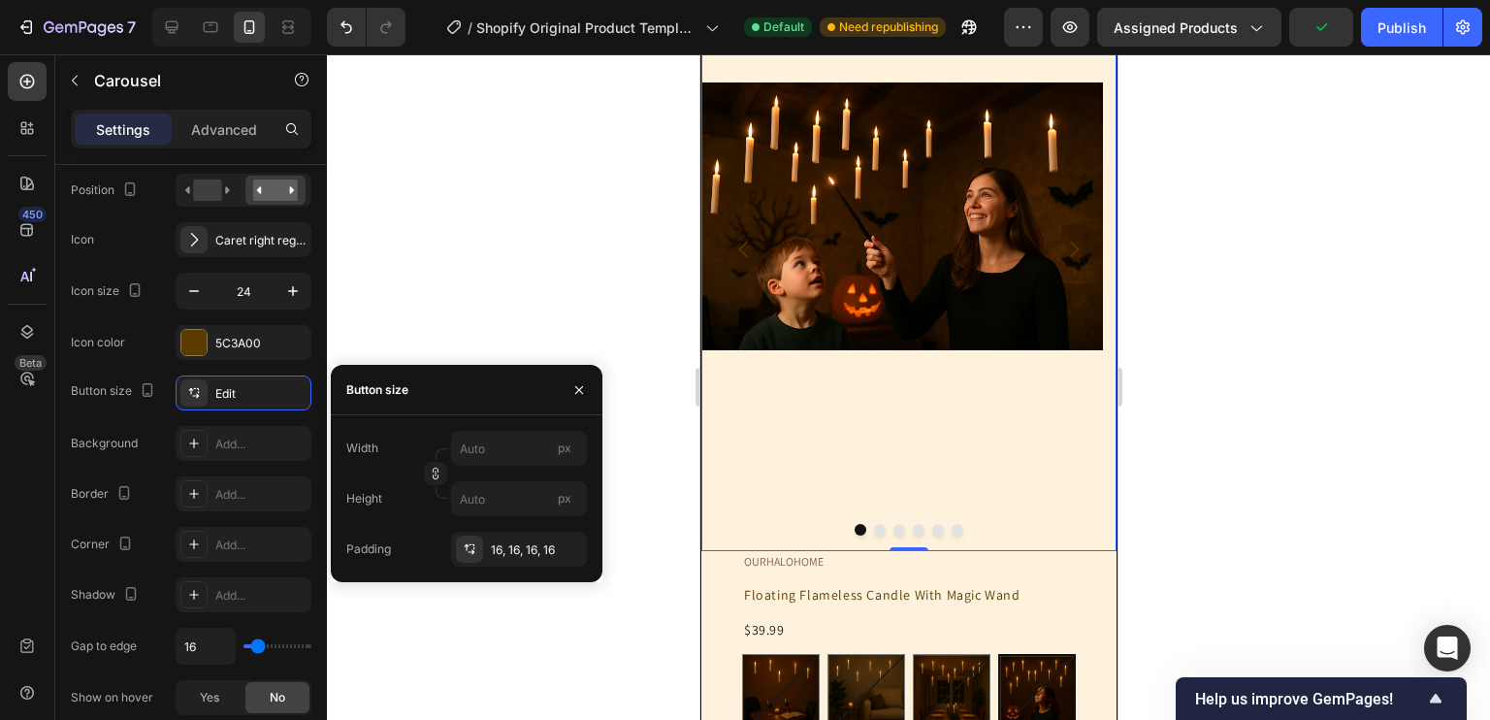
drag, startPoint x: 566, startPoint y: 548, endPoint x: 566, endPoint y: 578, distance: 30.1
drag, startPoint x: 566, startPoint y: 578, endPoint x: 524, endPoint y: 658, distance: 90.3
click at [524, 658] on div at bounding box center [908, 386] width 1163 height 665
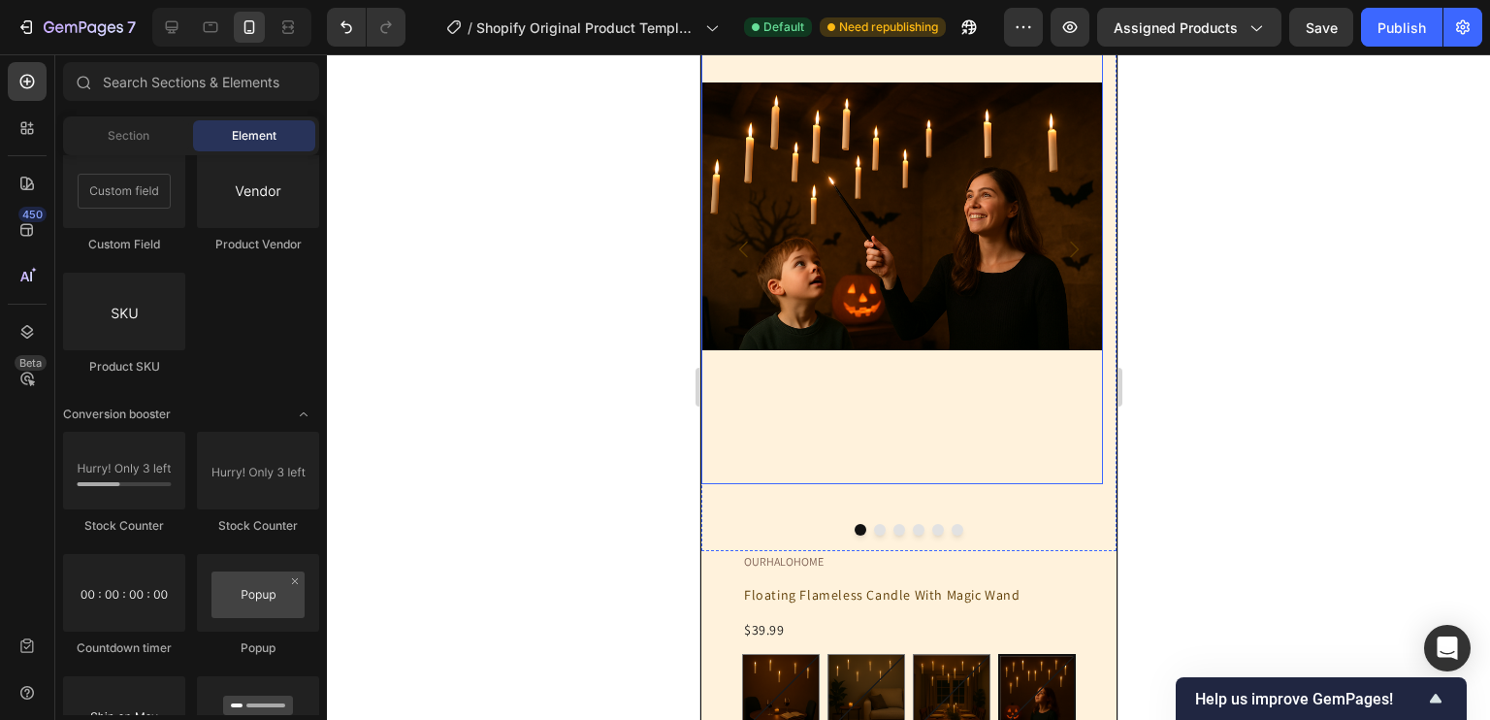
click at [1045, 361] on img at bounding box center [901, 216] width 402 height 534
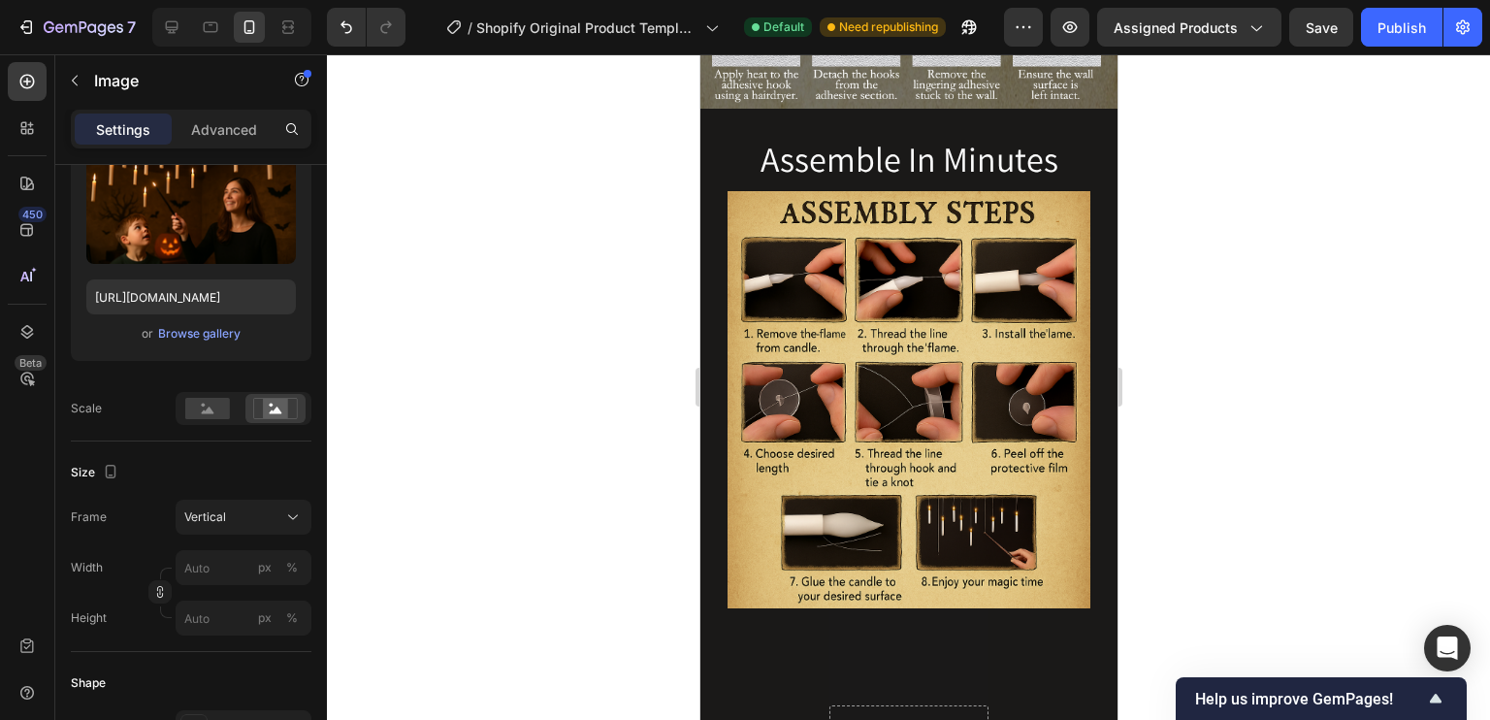
scroll to position [3302, 0]
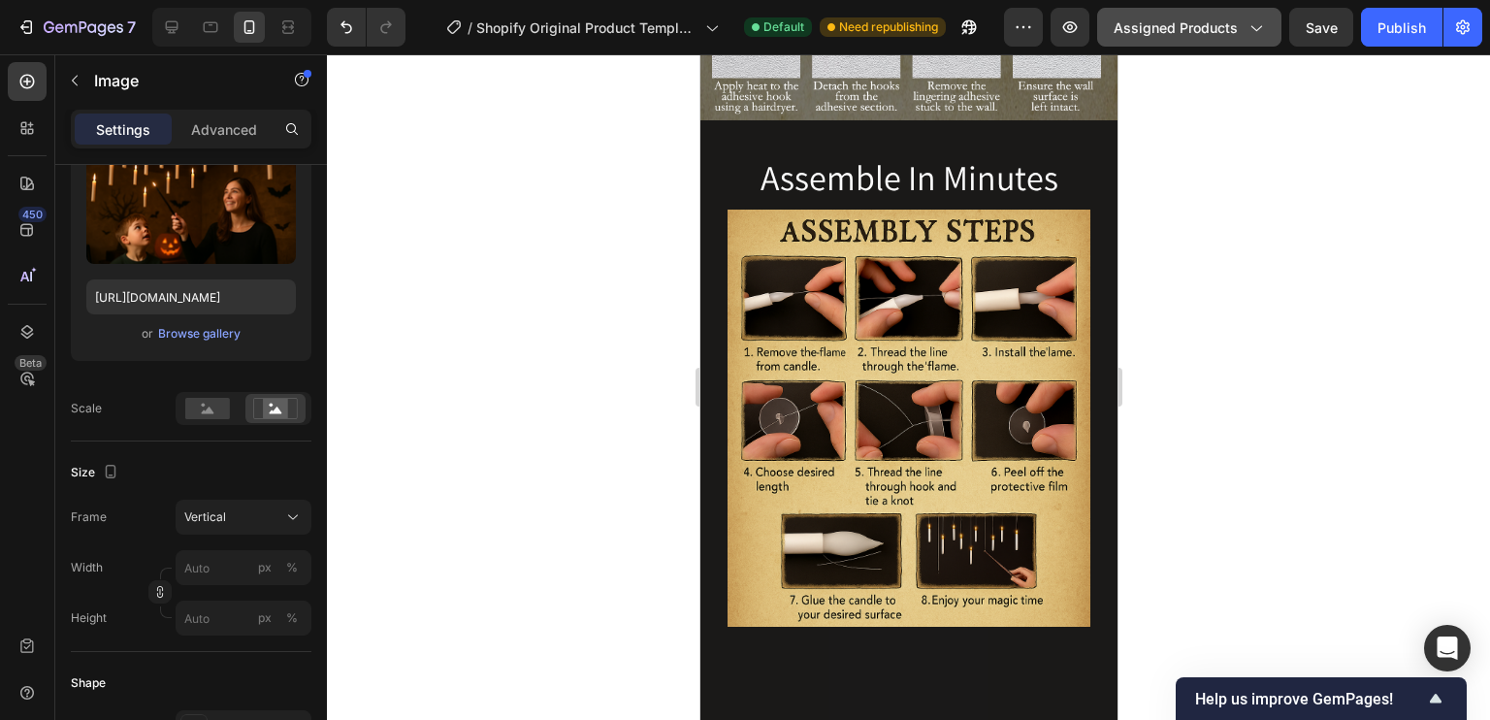
click at [1280, 11] on button "Assigned Products" at bounding box center [1189, 27] width 184 height 39
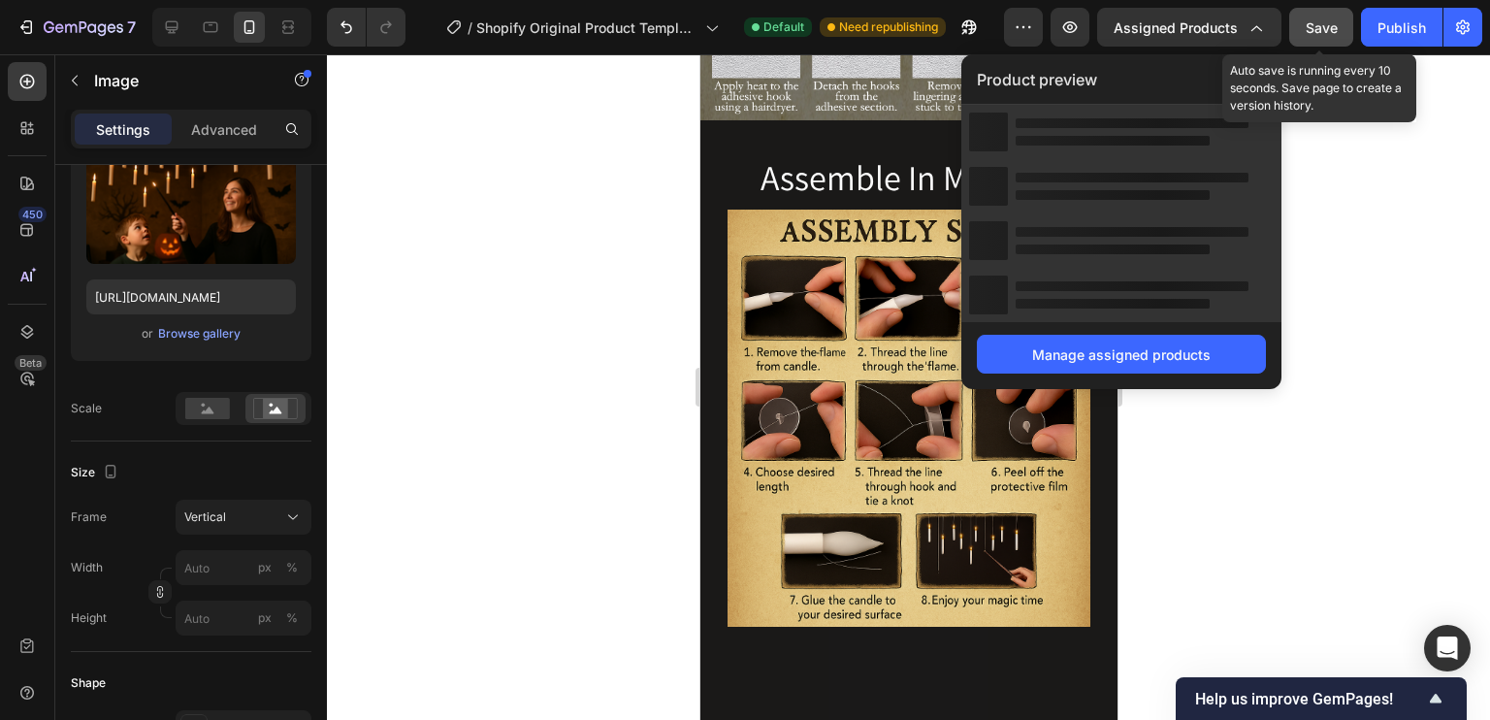
click at [1331, 21] on span "Save" at bounding box center [1322, 27] width 32 height 16
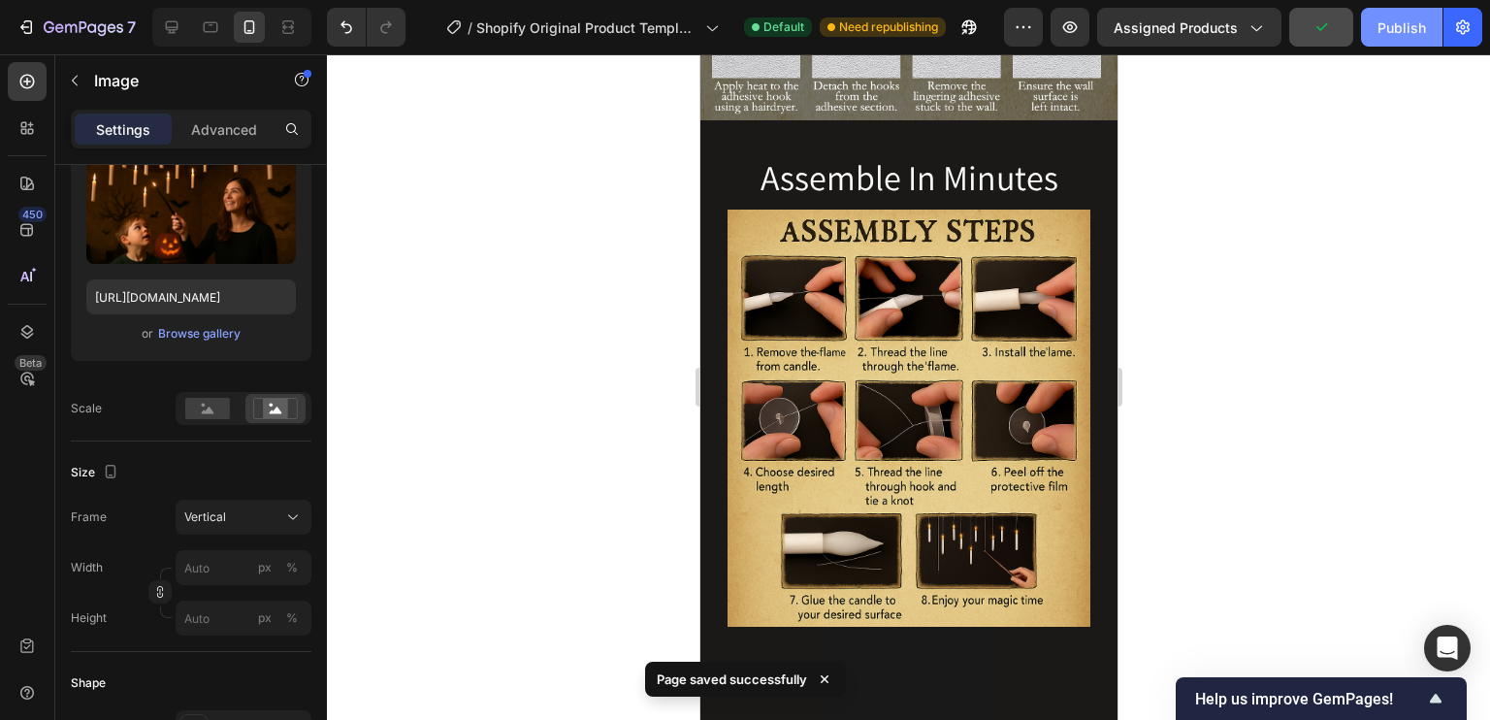
click at [1409, 22] on div "Publish" at bounding box center [1401, 27] width 48 height 20
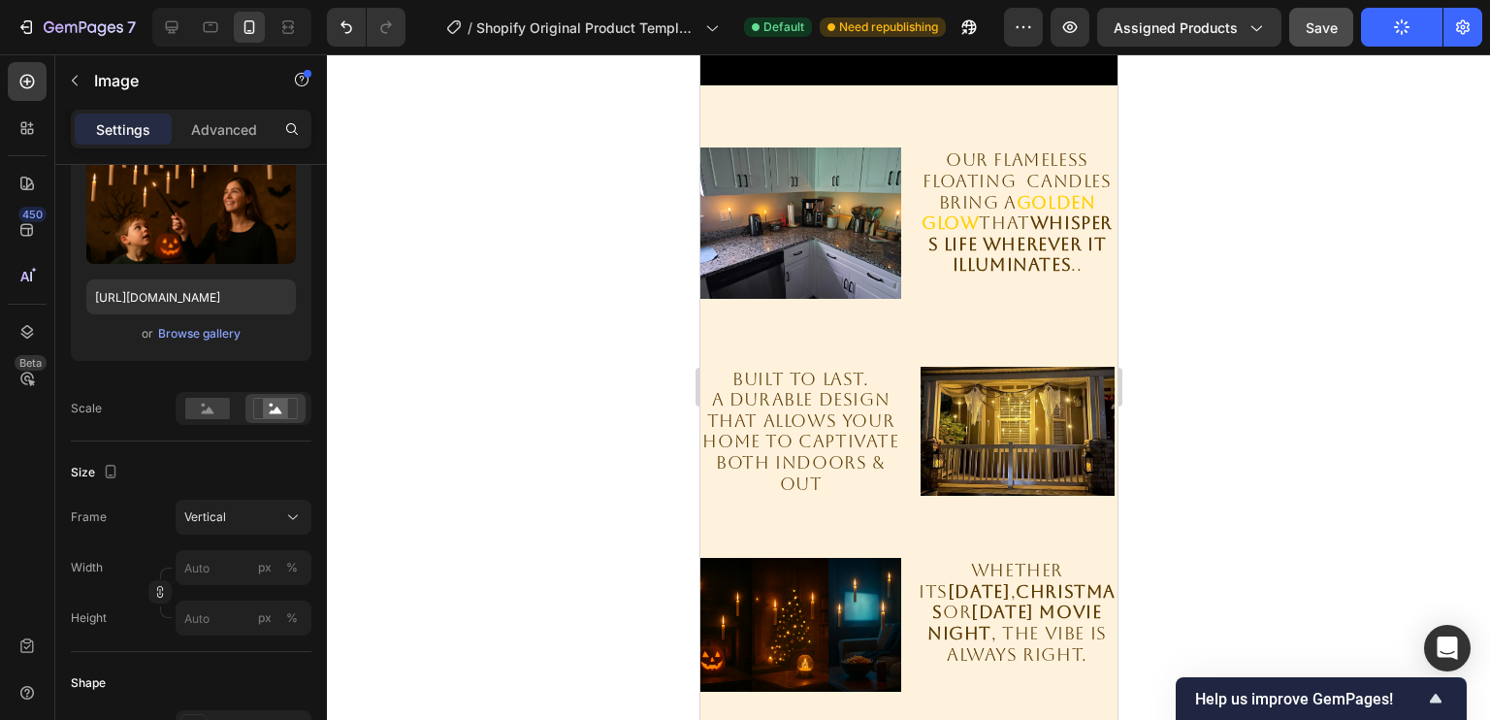
scroll to position [2099, 0]
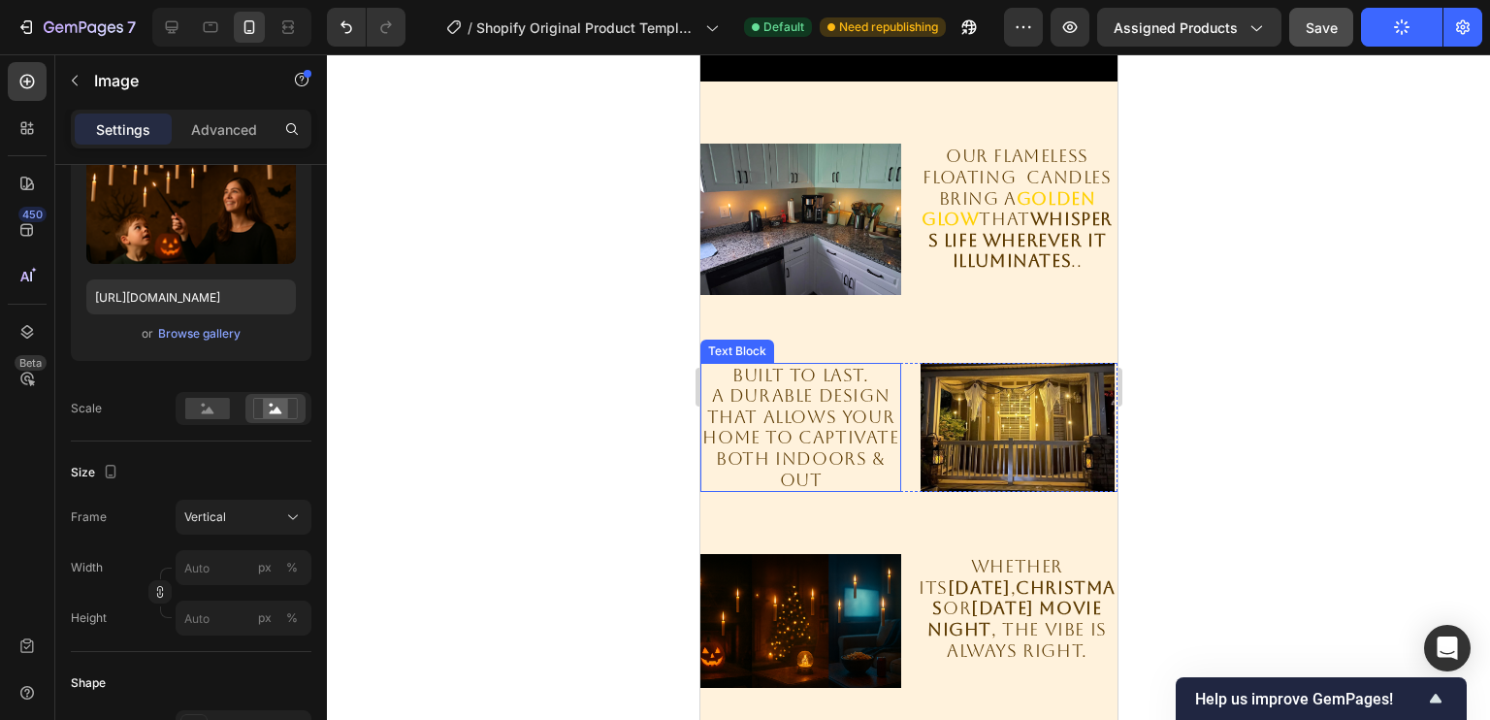
click at [730, 383] on p "BUILT TO LAST." at bounding box center [799, 375] width 197 height 21
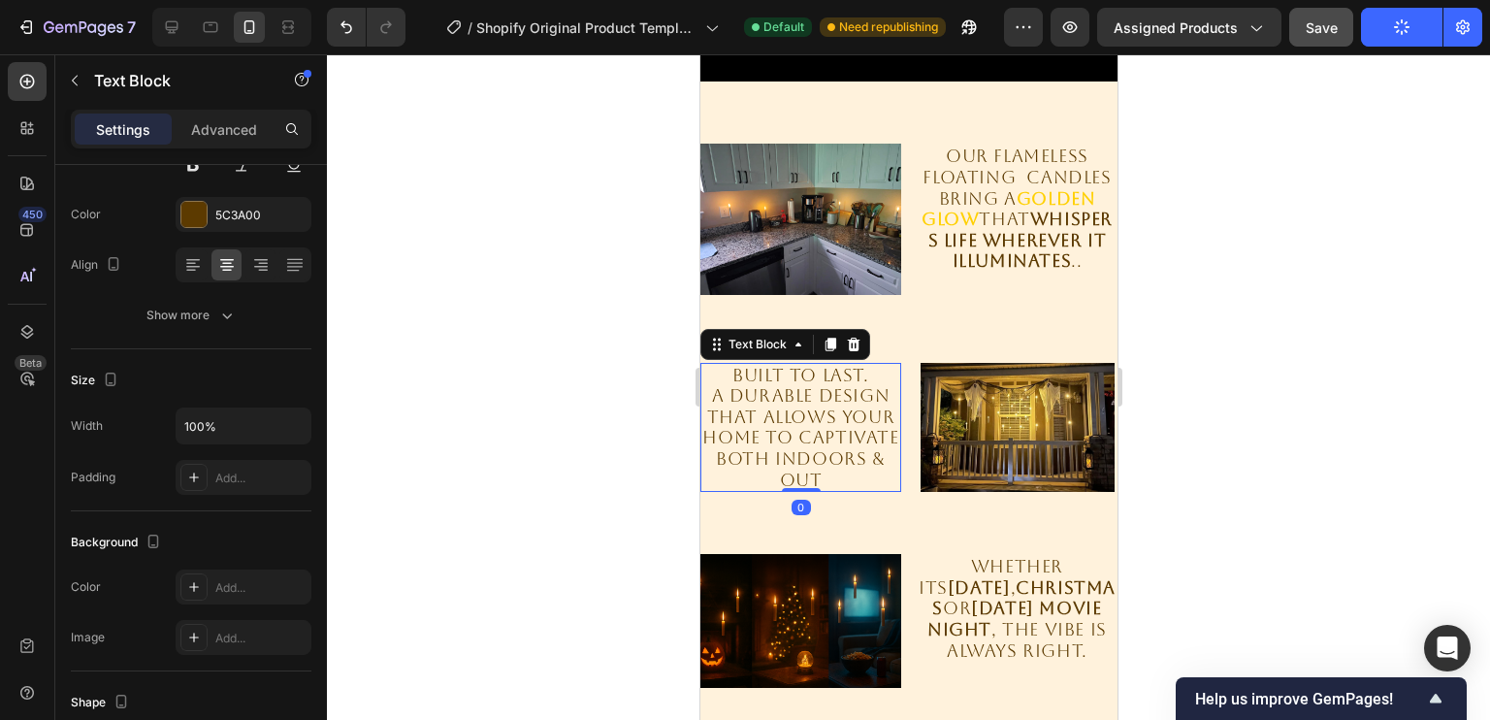
scroll to position [0, 0]
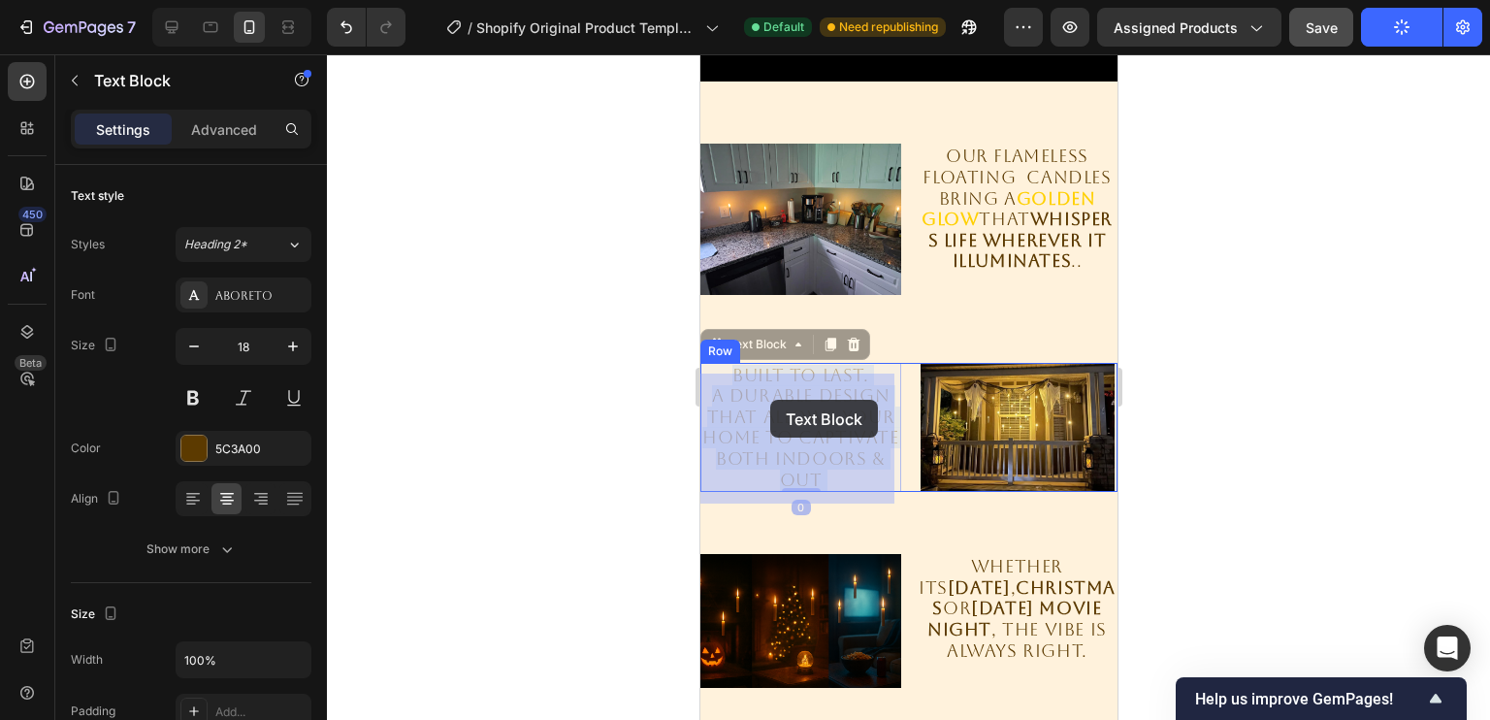
drag, startPoint x: 730, startPoint y: 383, endPoint x: 769, endPoint y: 400, distance: 42.2
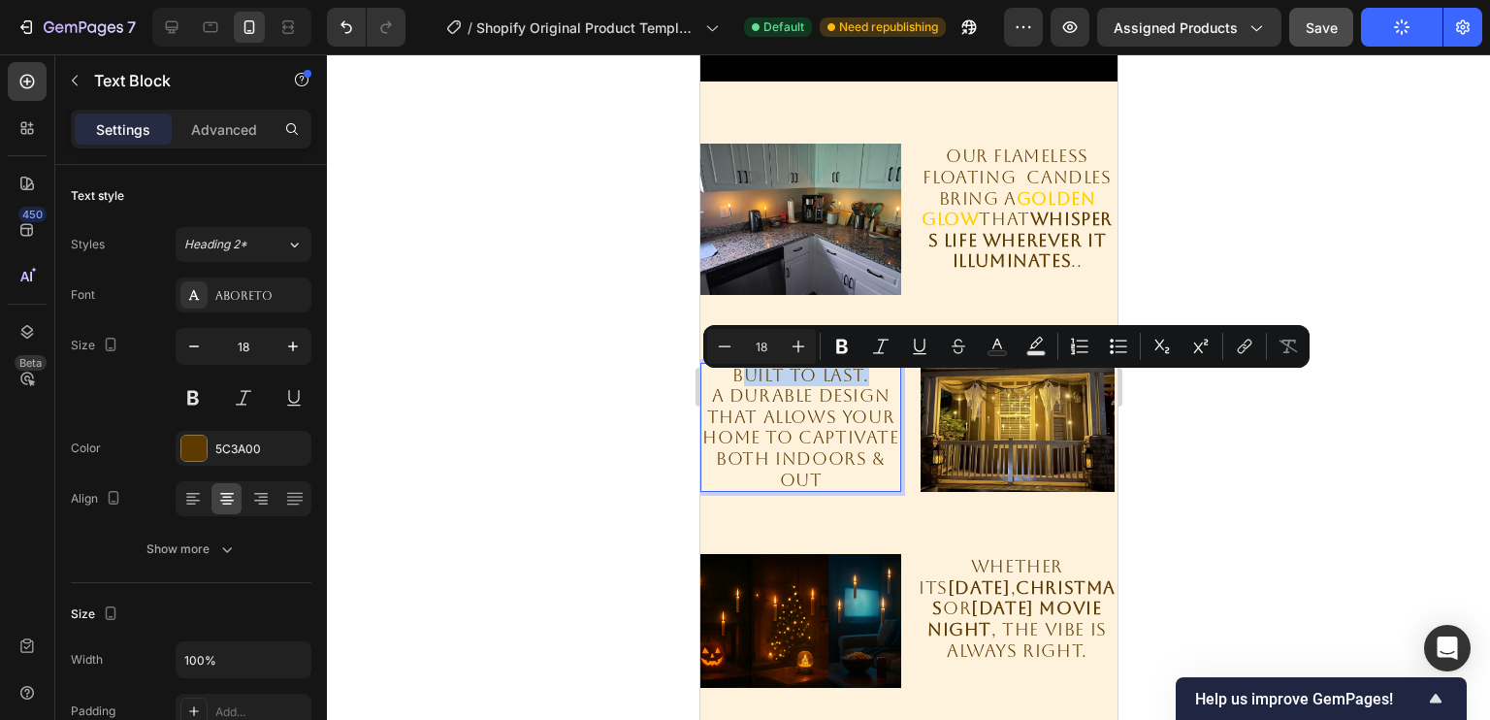
drag, startPoint x: 735, startPoint y: 391, endPoint x: 866, endPoint y: 379, distance: 131.5
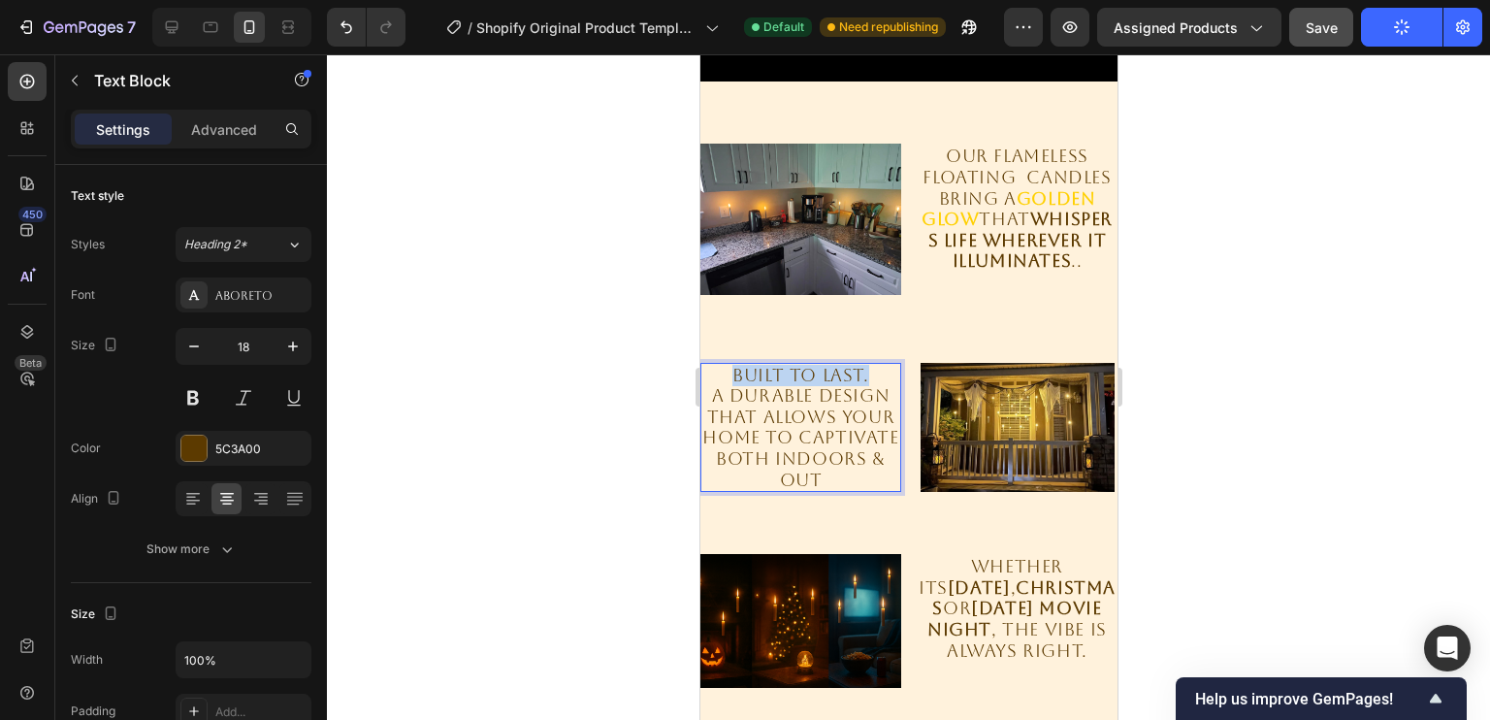
drag, startPoint x: 723, startPoint y: 389, endPoint x: 875, endPoint y: 379, distance: 152.6
click at [875, 379] on p "BUILT TO LAST." at bounding box center [799, 375] width 197 height 21
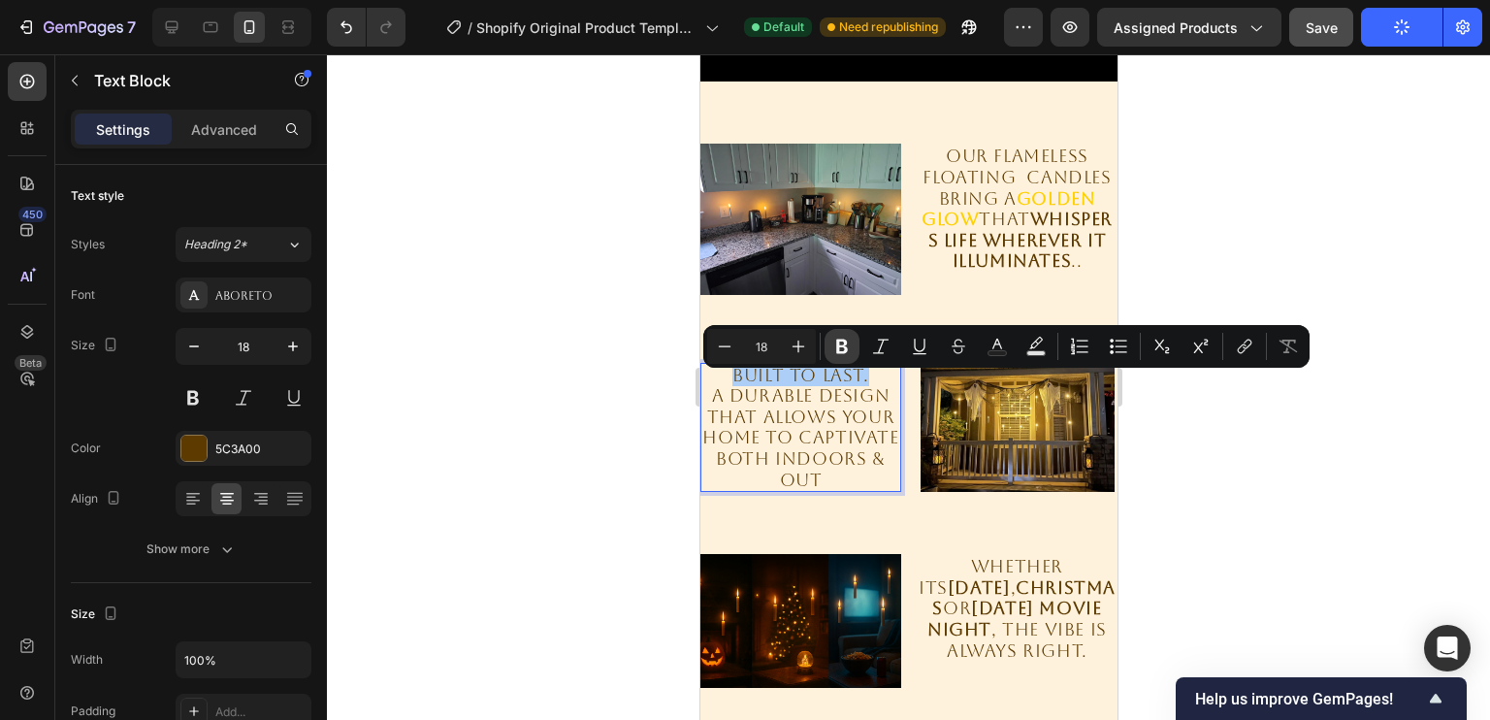
click at [838, 351] on icon "Editor contextual toolbar" at bounding box center [842, 346] width 12 height 15
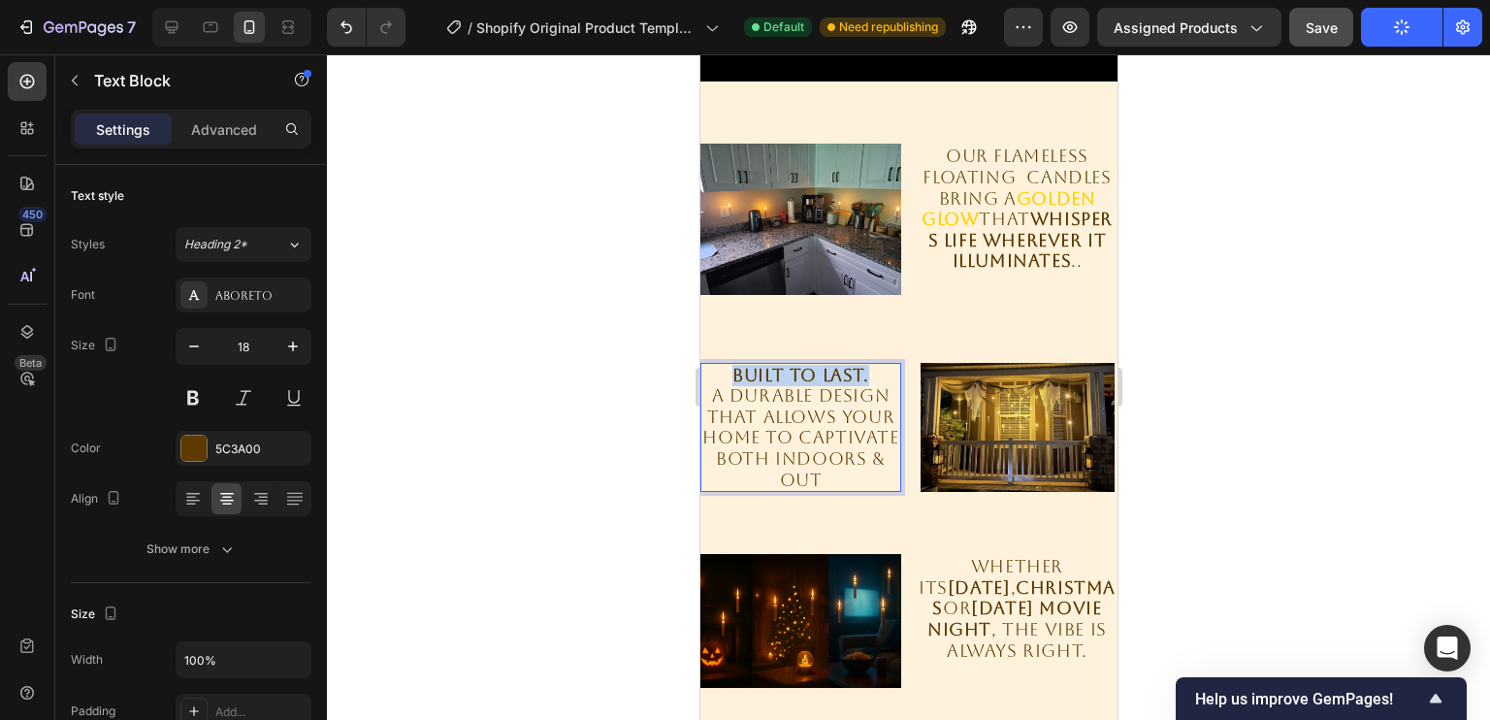
drag, startPoint x: 726, startPoint y: 387, endPoint x: 874, endPoint y: 385, distance: 147.4
click at [874, 385] on p "BUILT TO LAST." at bounding box center [799, 375] width 197 height 21
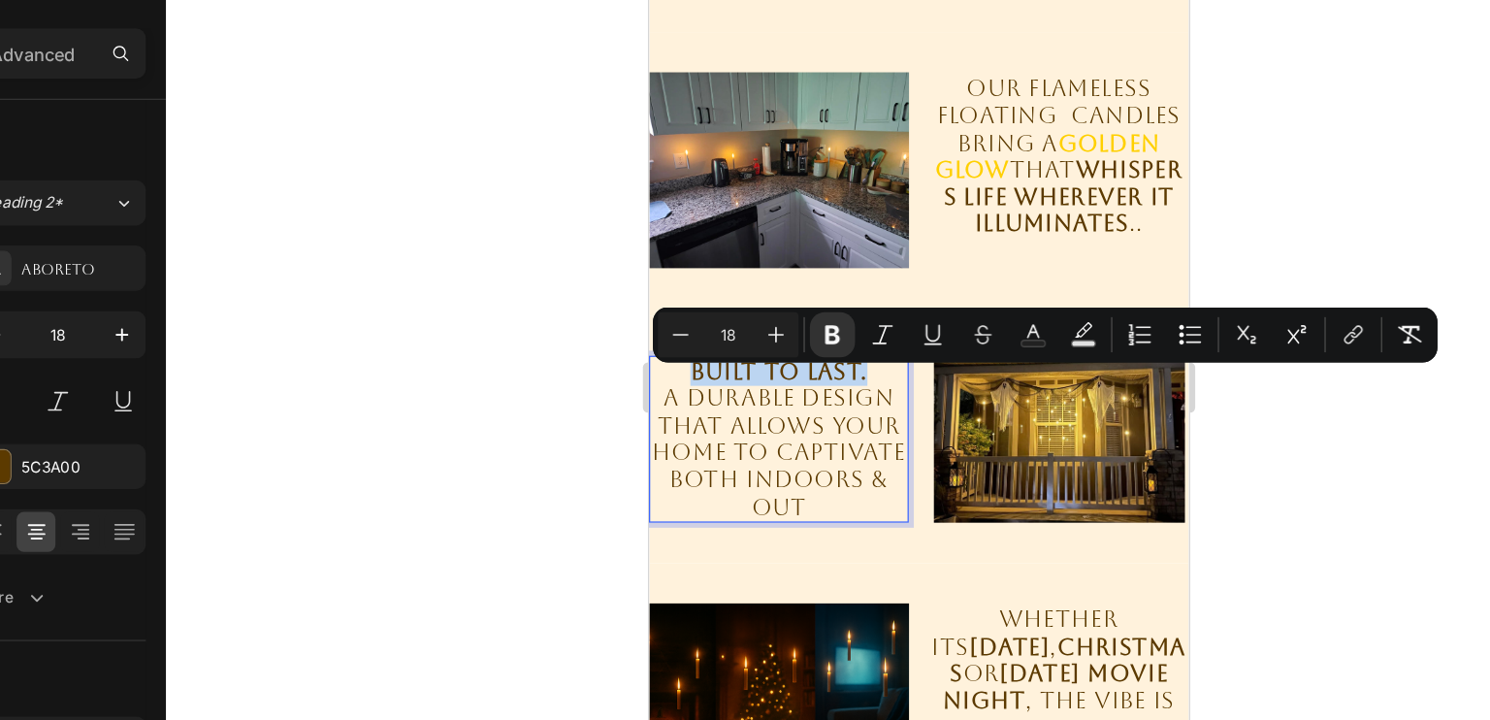
scroll to position [2098, 0]
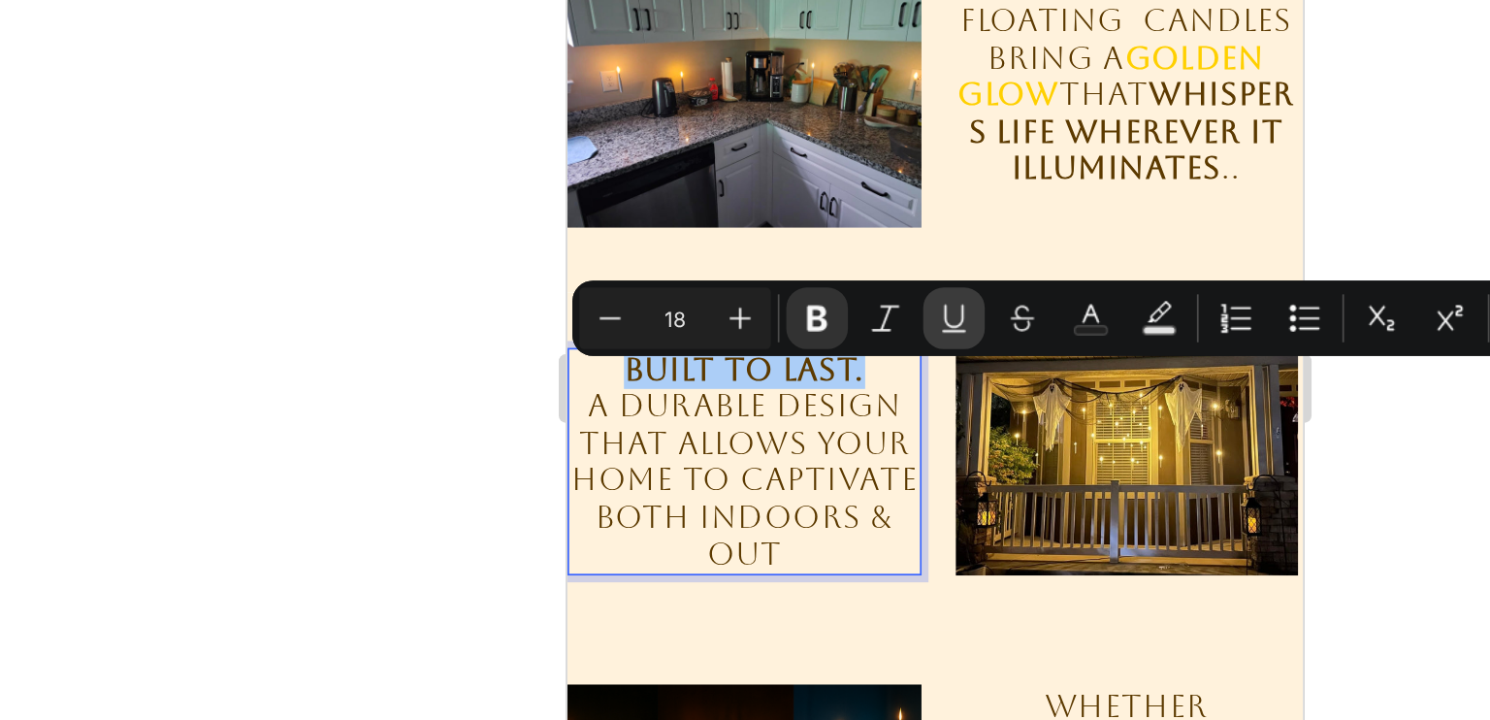
click at [912, 353] on icon "Editor contextual toolbar" at bounding box center [919, 347] width 19 height 19
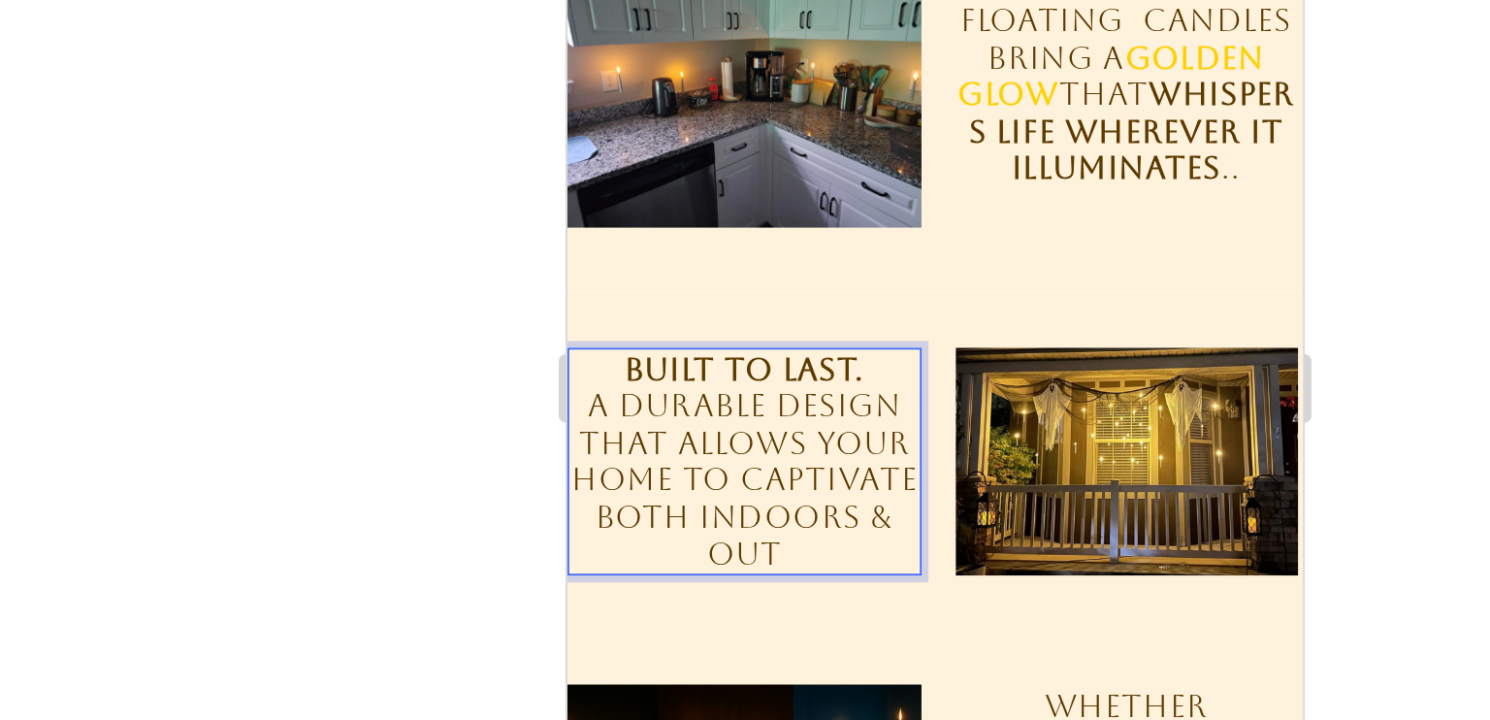
drag, startPoint x: 729, startPoint y: 233, endPoint x: 699, endPoint y: 235, distance: 30.1
click at [699, 235] on p "a DURABLE DESIGN that allows your home to CAPTIVATE BOTH INDOORS & OUT" at bounding box center [665, 186] width 197 height 105
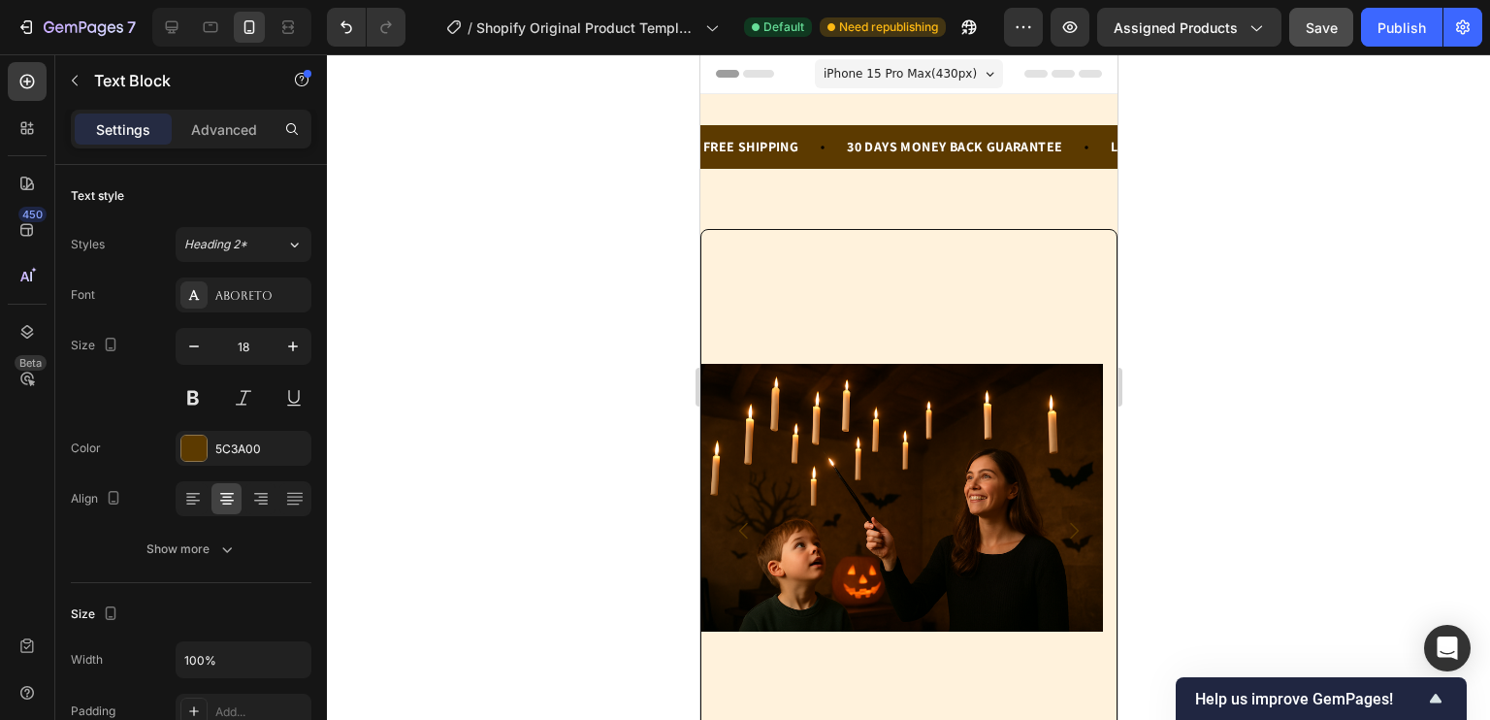
scroll to position [103, 0]
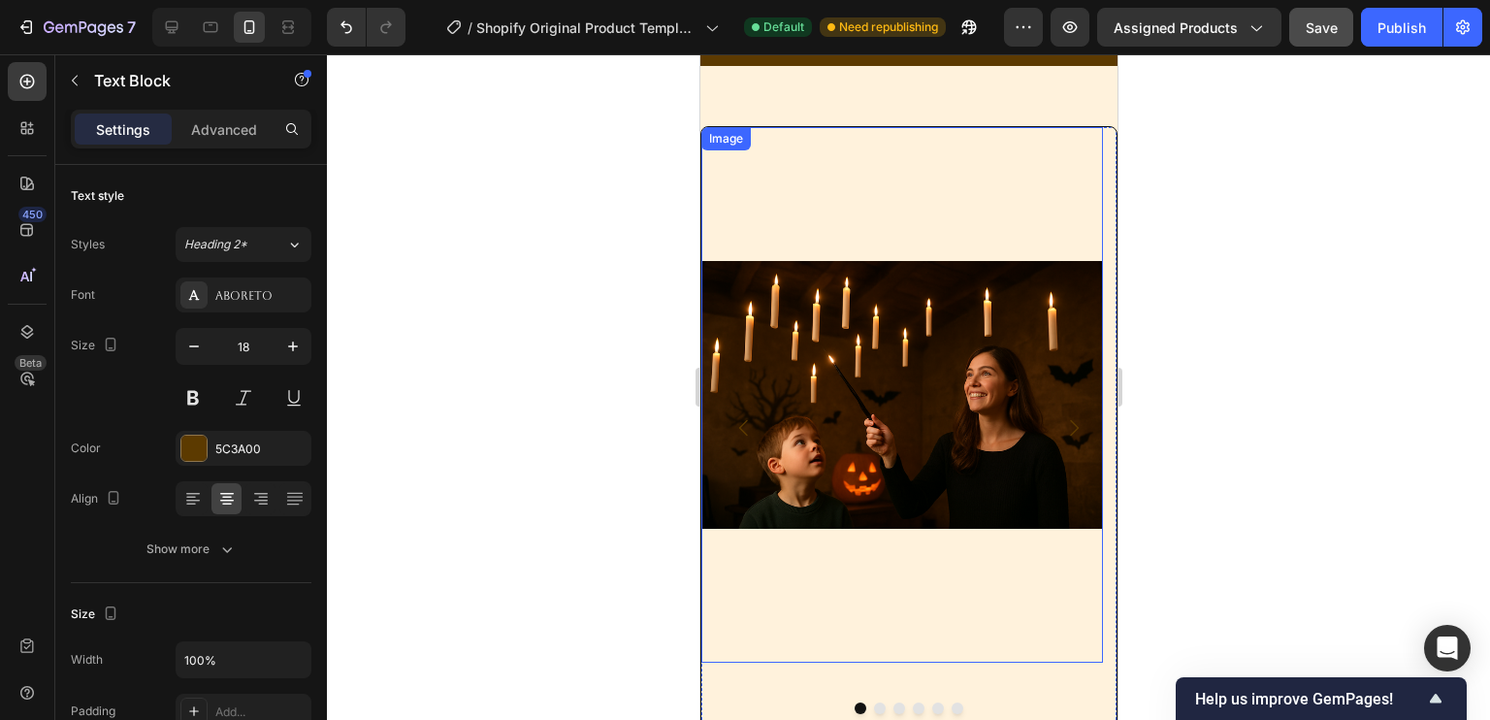
click at [929, 205] on img at bounding box center [901, 394] width 402 height 534
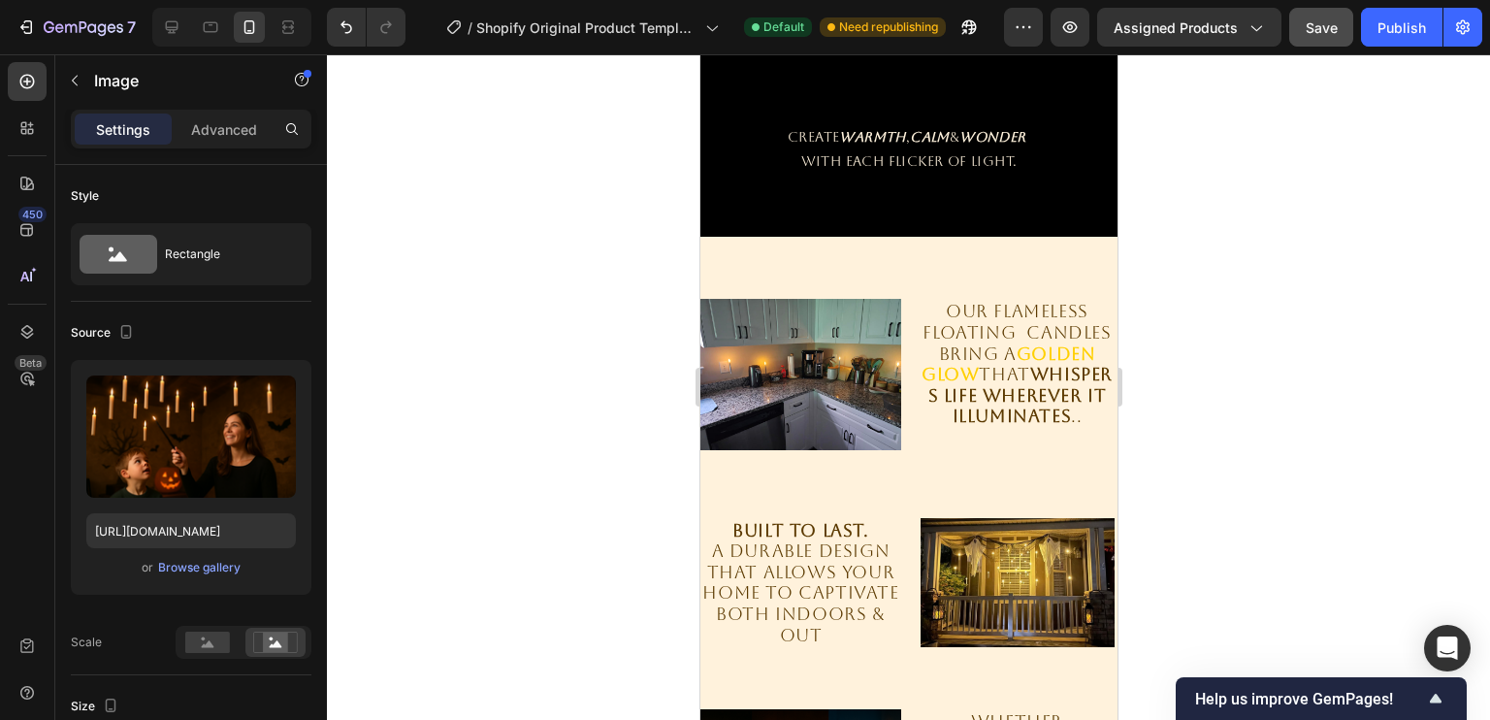
scroll to position [1944, 0]
click at [847, 374] on img at bounding box center [799, 374] width 201 height 150
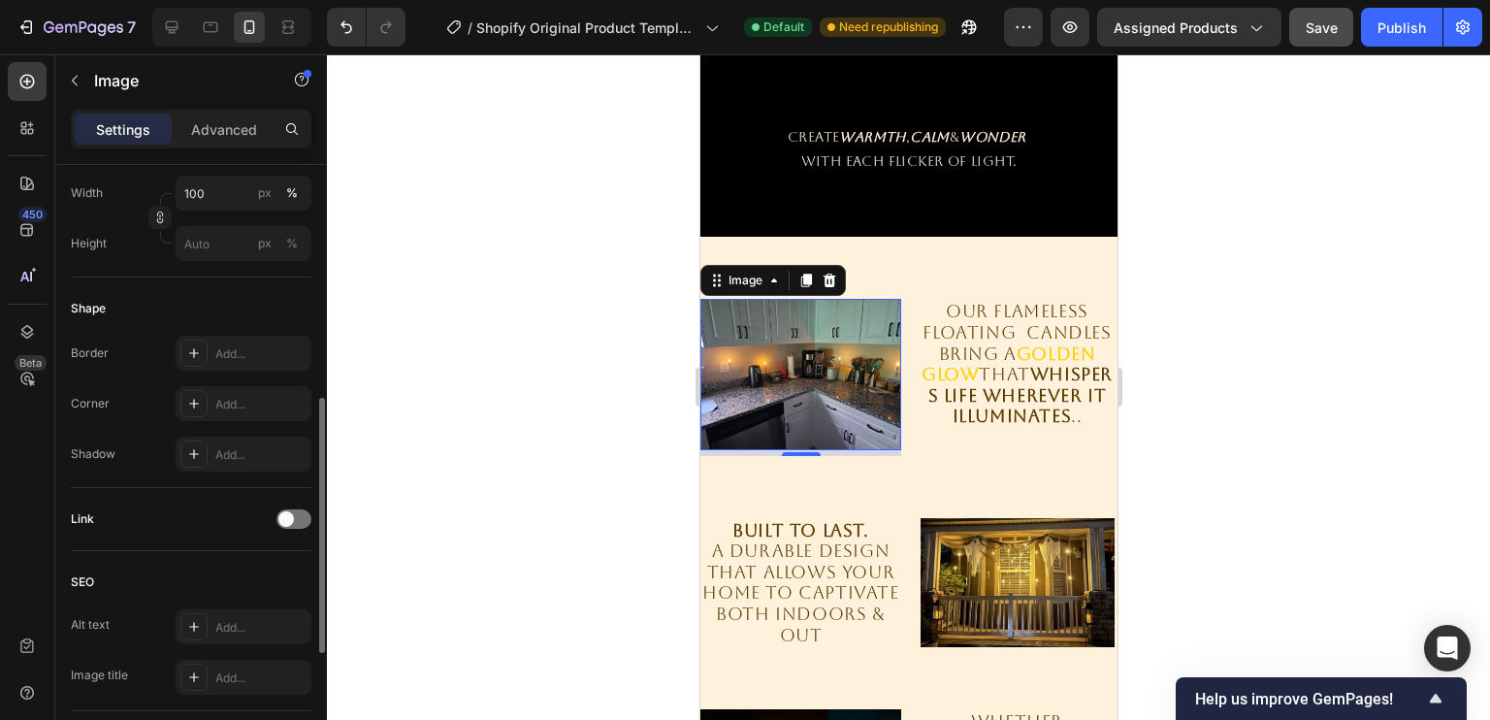
scroll to position [853, 0]
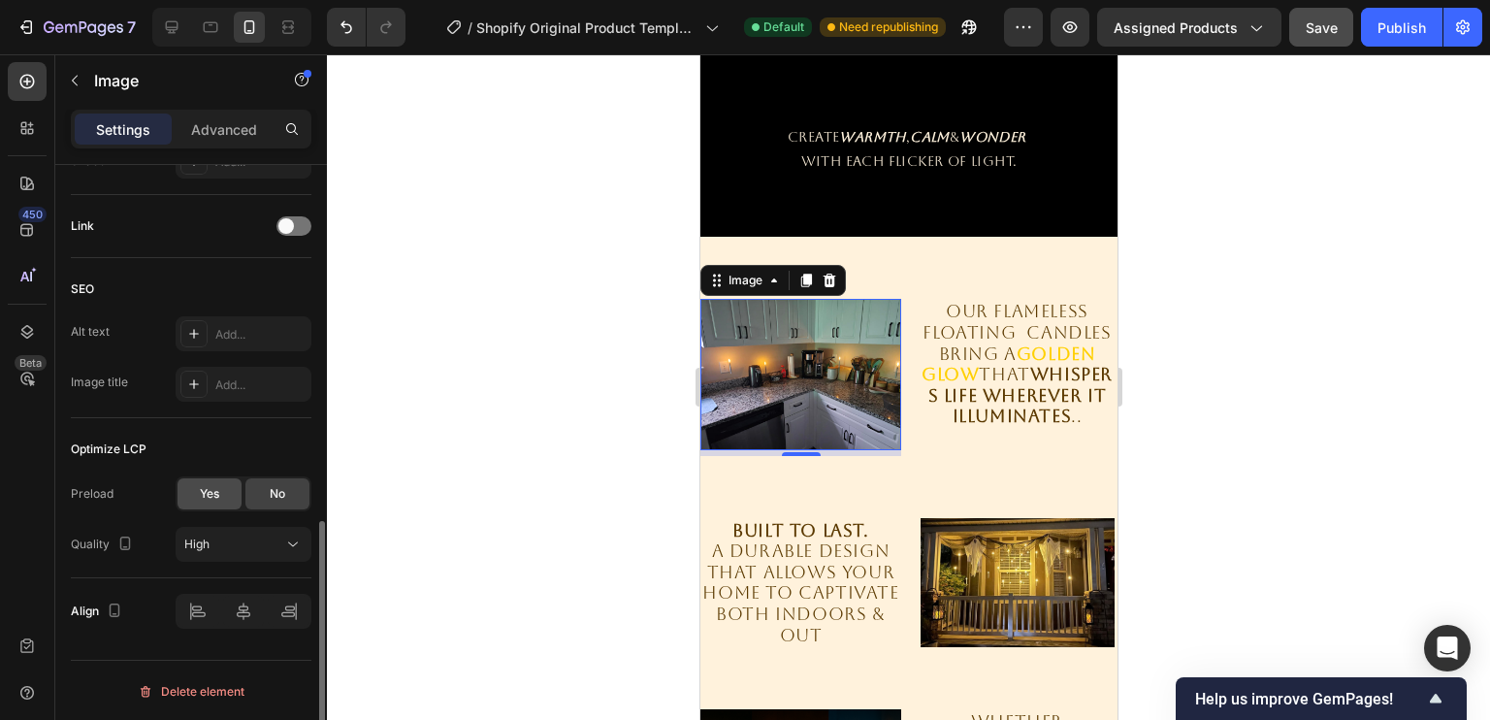
click at [232, 482] on div "Yes" at bounding box center [209, 493] width 64 height 31
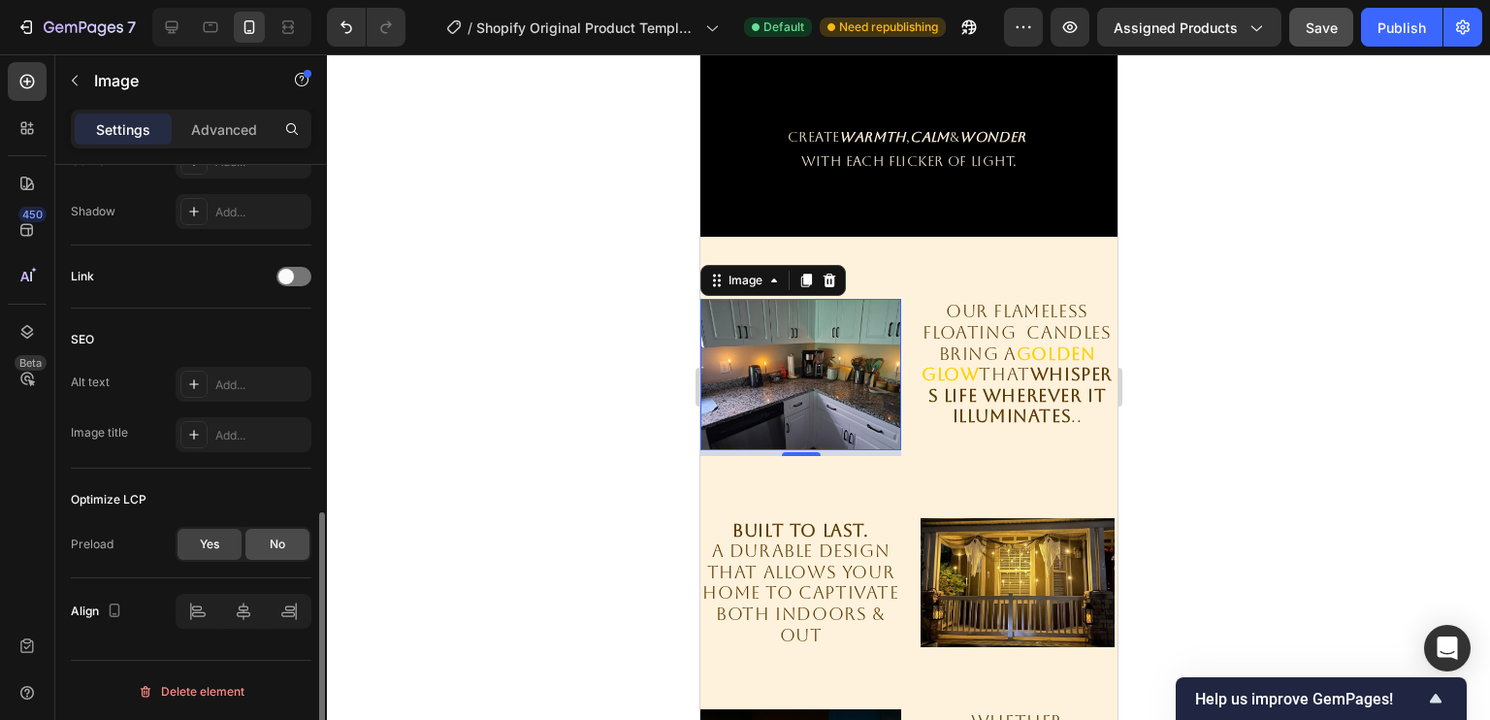
click at [292, 547] on div "No" at bounding box center [277, 544] width 64 height 31
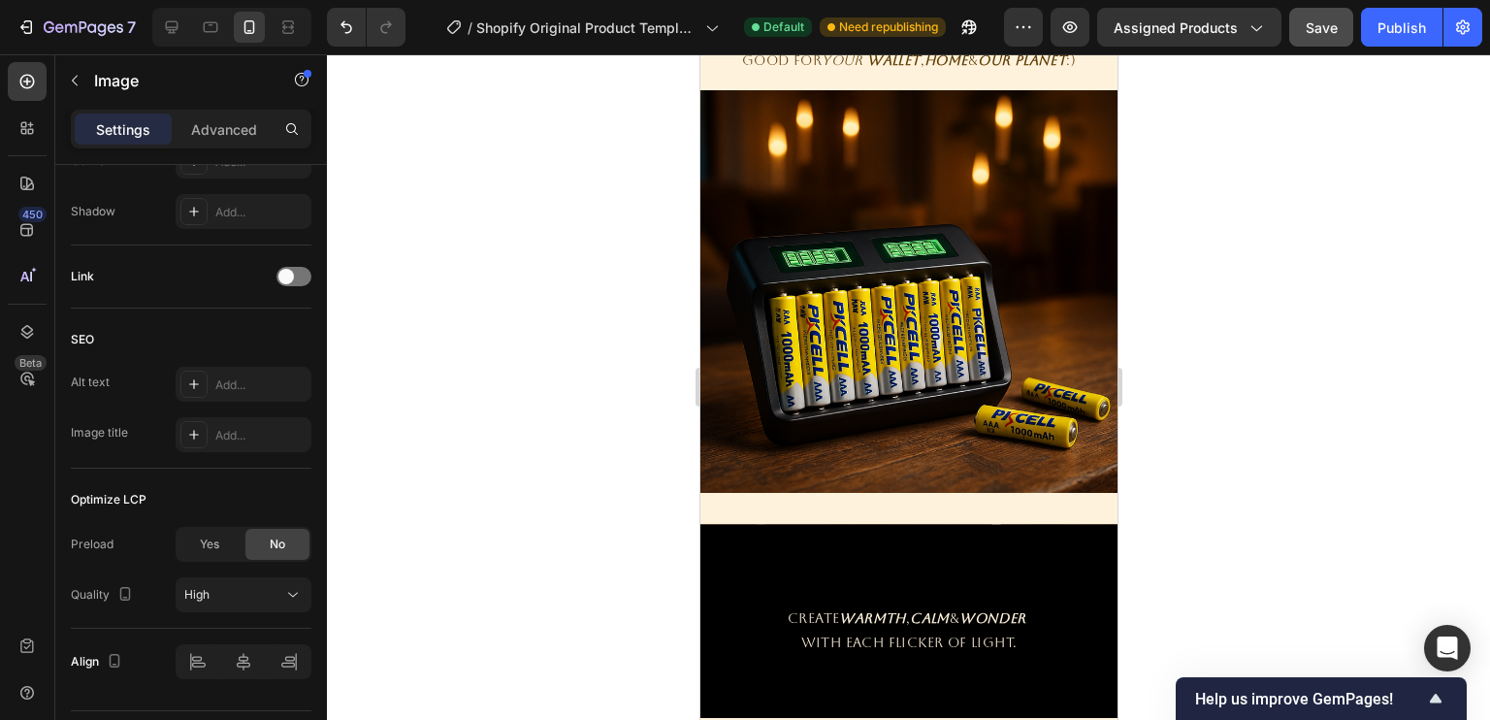
scroll to position [1462, 0]
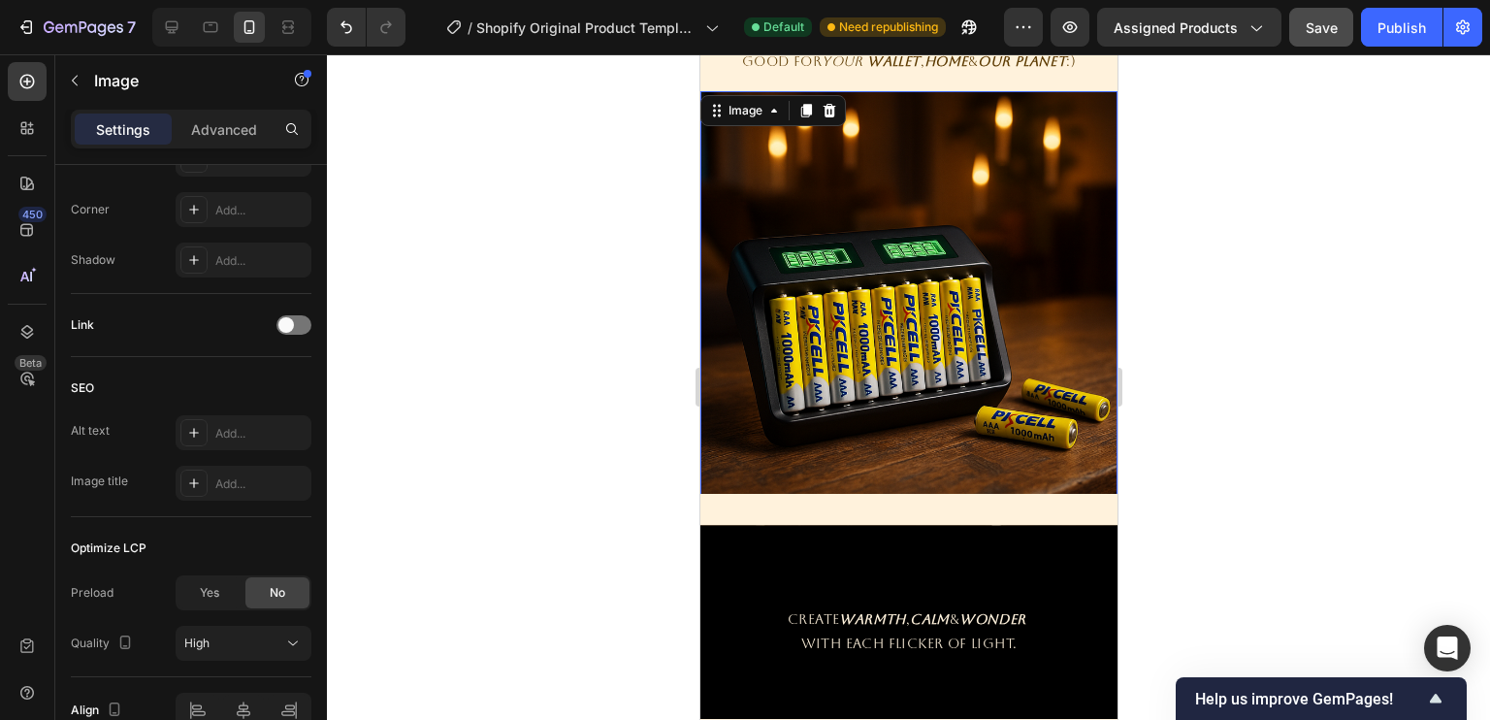
click at [803, 276] on img at bounding box center [907, 299] width 417 height 417
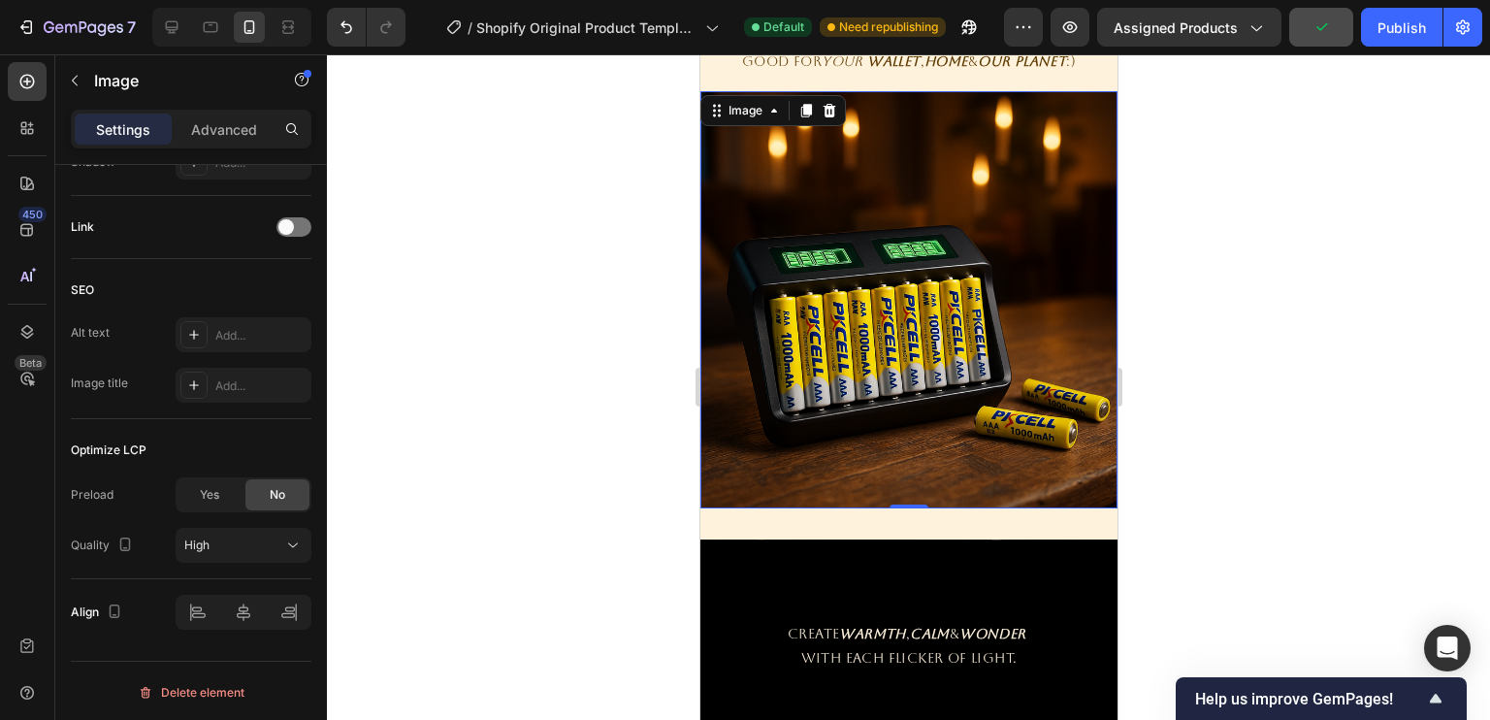
click at [848, 212] on img at bounding box center [907, 299] width 417 height 417
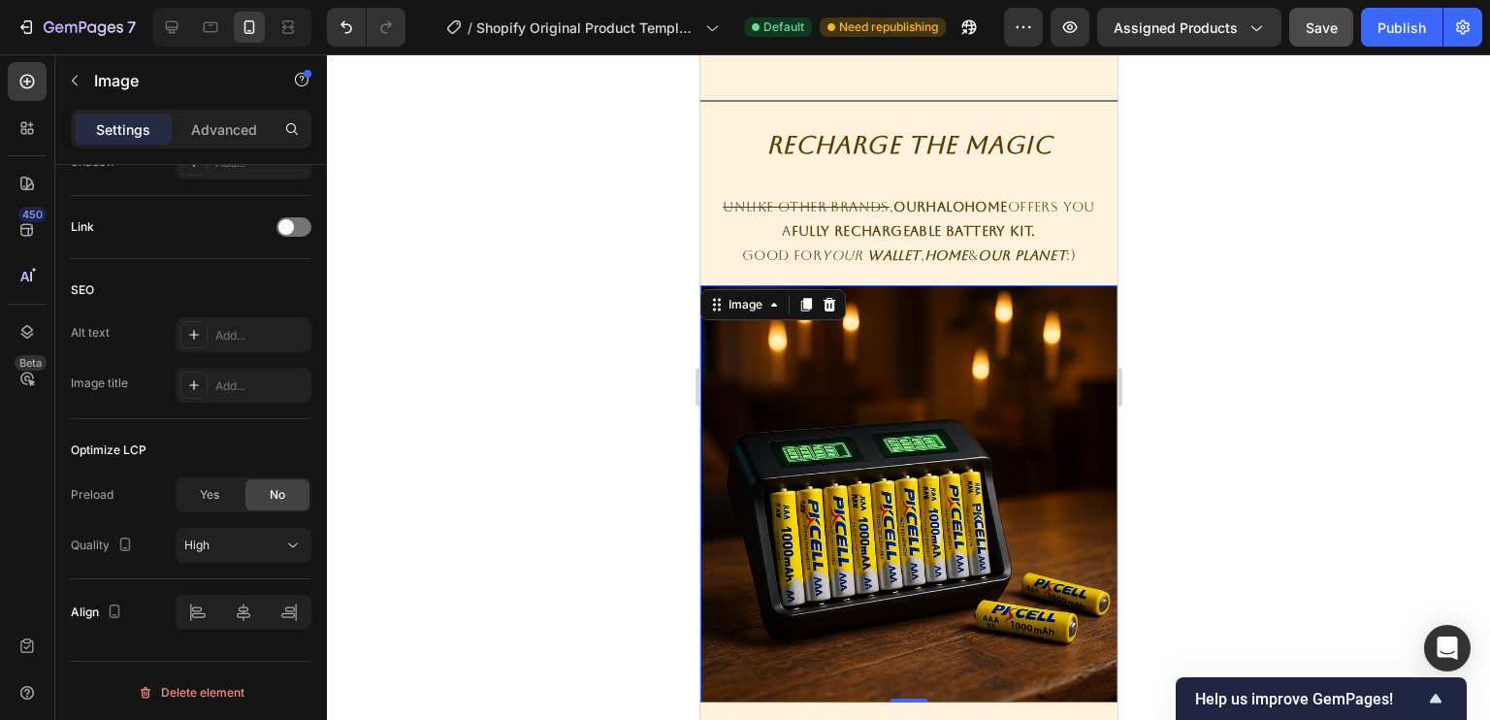
scroll to position [1261, 0]
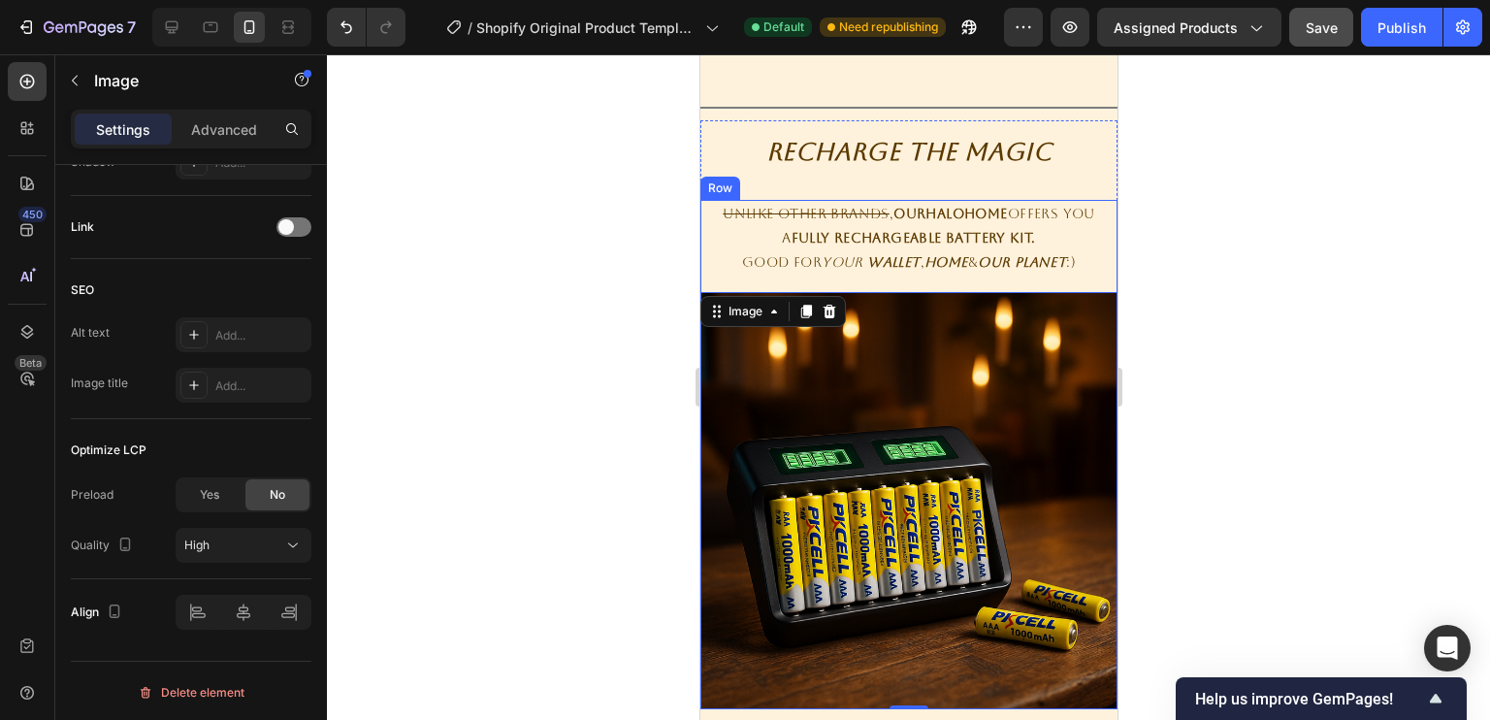
click at [920, 278] on div "Unlike other brands , OurHaloHome offers you a Fully Rechargeable Battery Kit. …" at bounding box center [907, 455] width 417 height 510
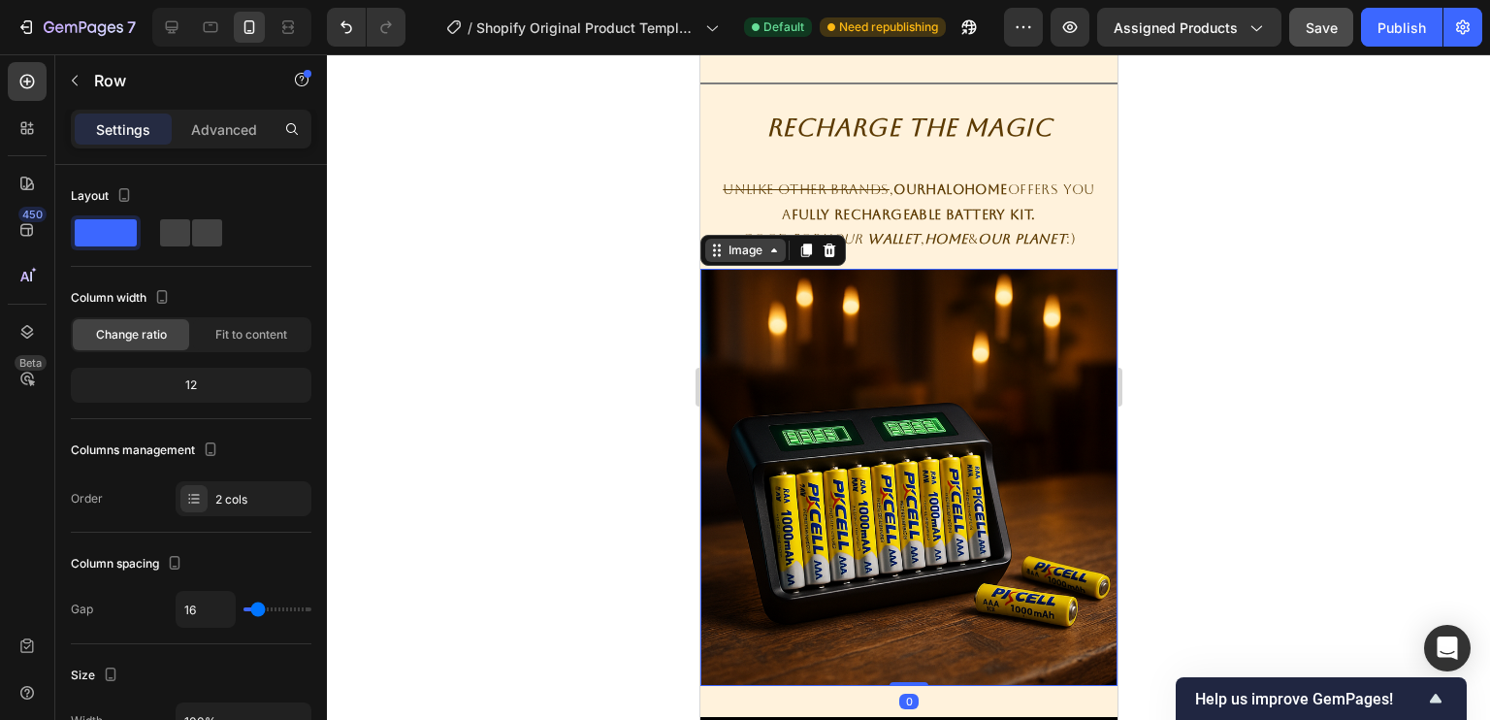
click at [738, 266] on div "Image" at bounding box center [771, 250] width 145 height 31
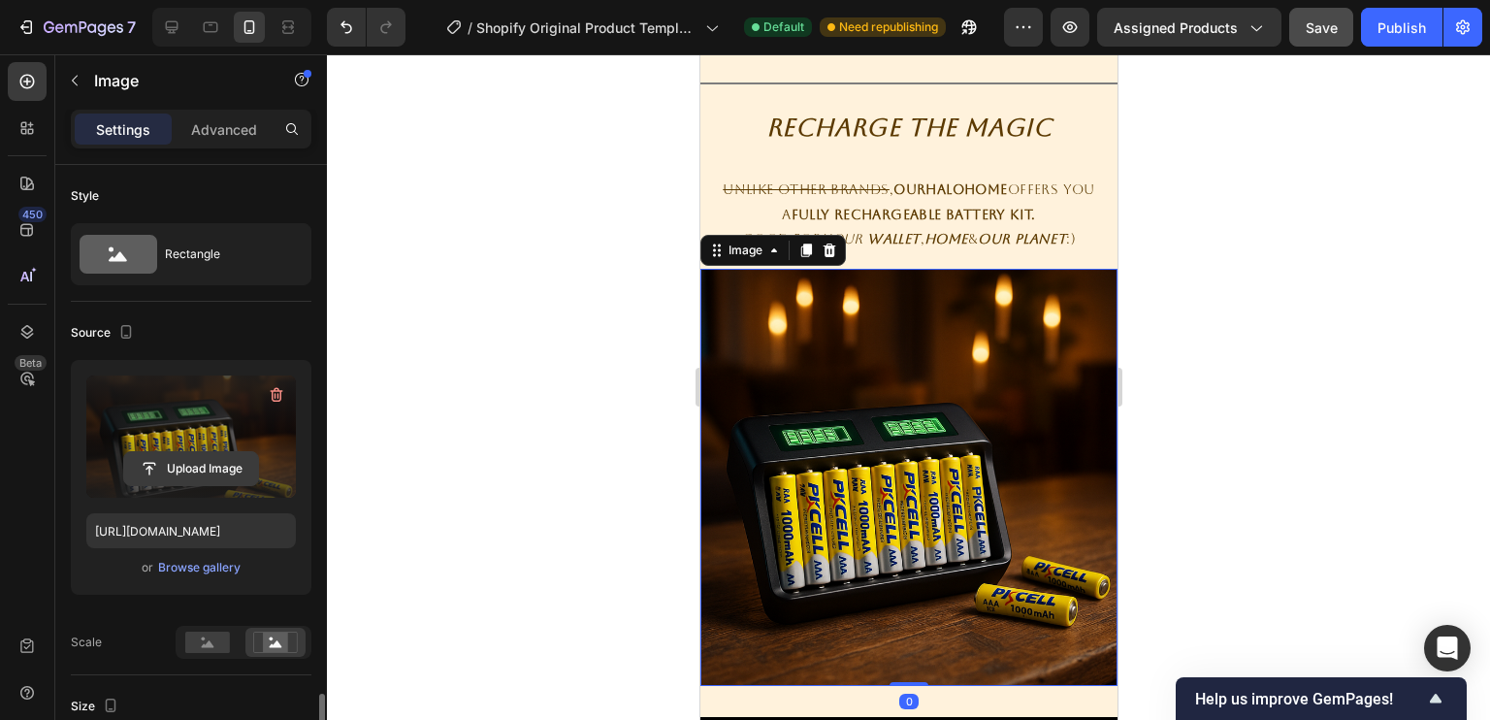
scroll to position [900, 0]
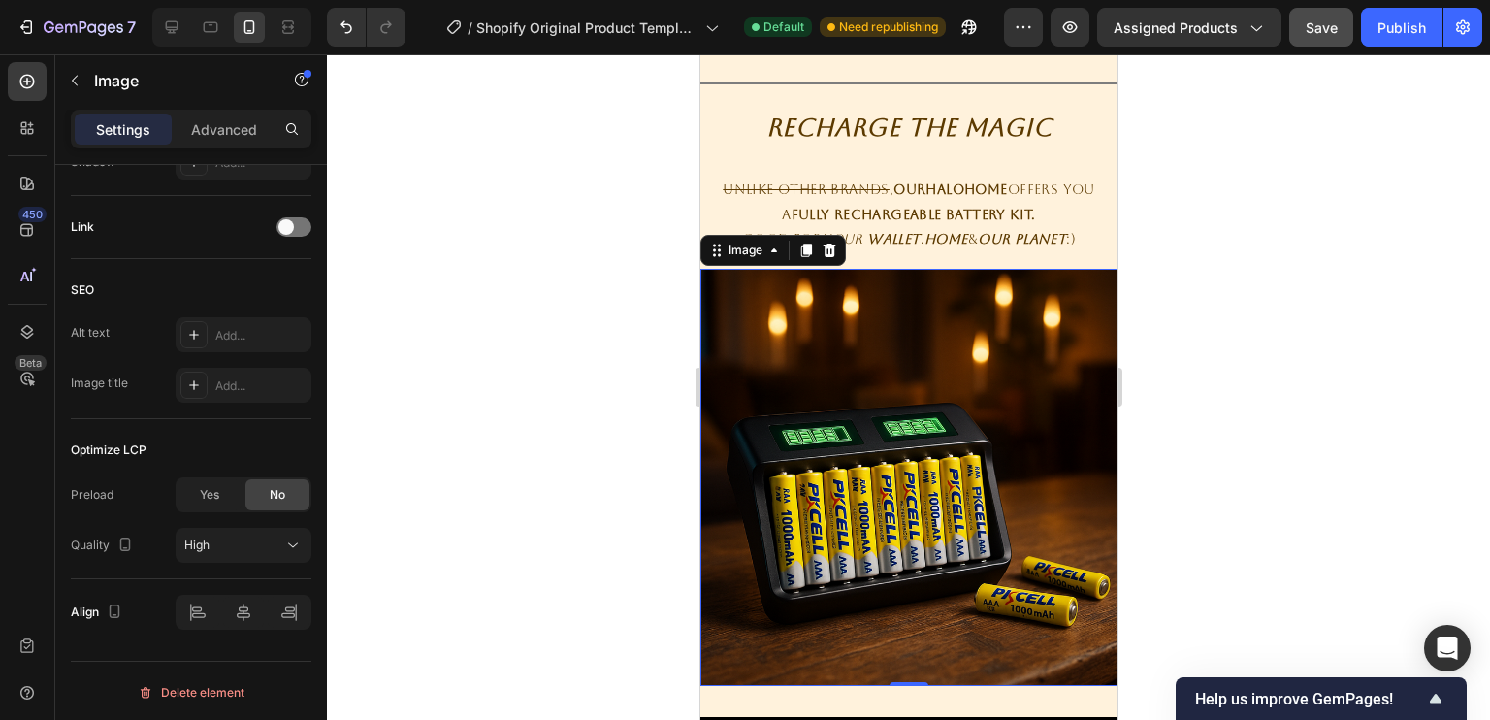
click at [840, 500] on img at bounding box center [907, 477] width 417 height 417
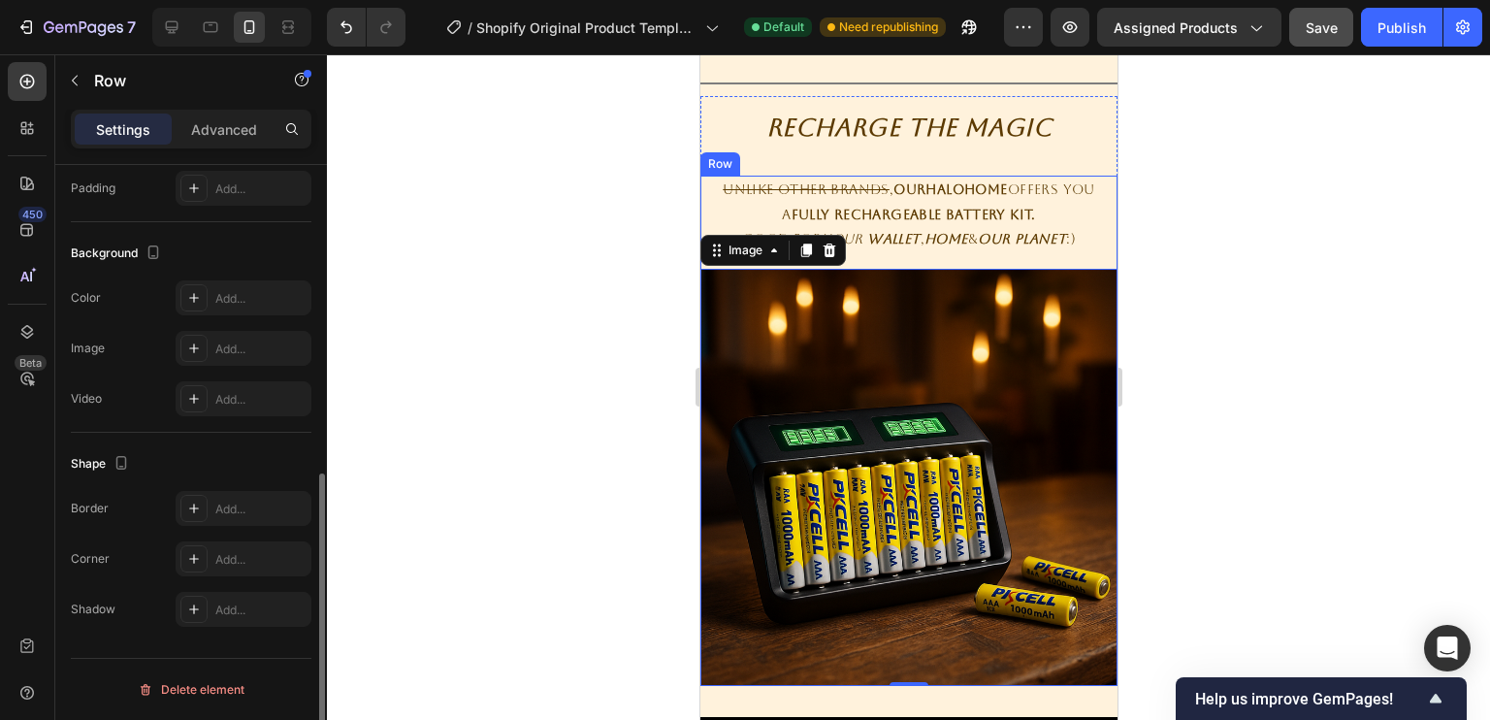
click at [905, 283] on div "Unlike other brands , OurHaloHome offers you a Fully Rechargeable Battery Kit. …" at bounding box center [907, 431] width 417 height 510
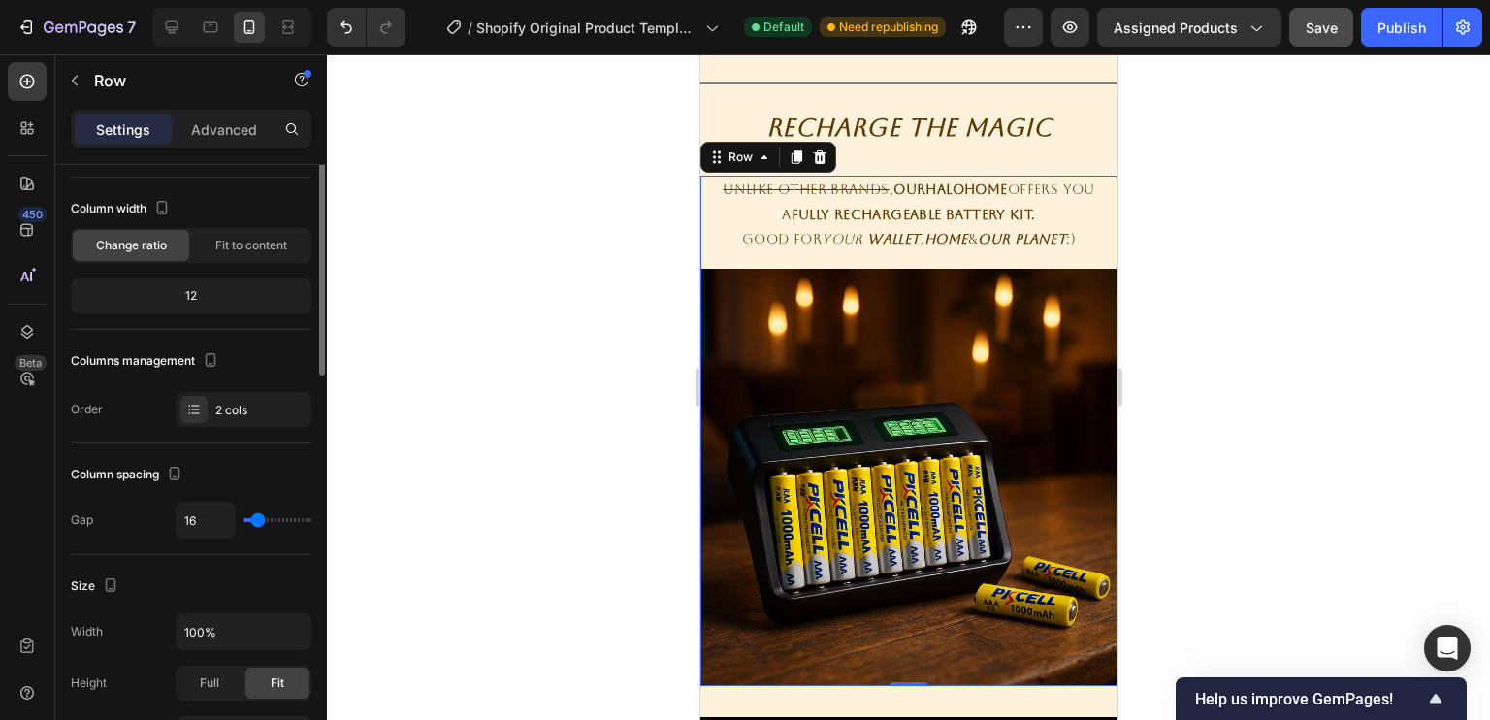
scroll to position [0, 0]
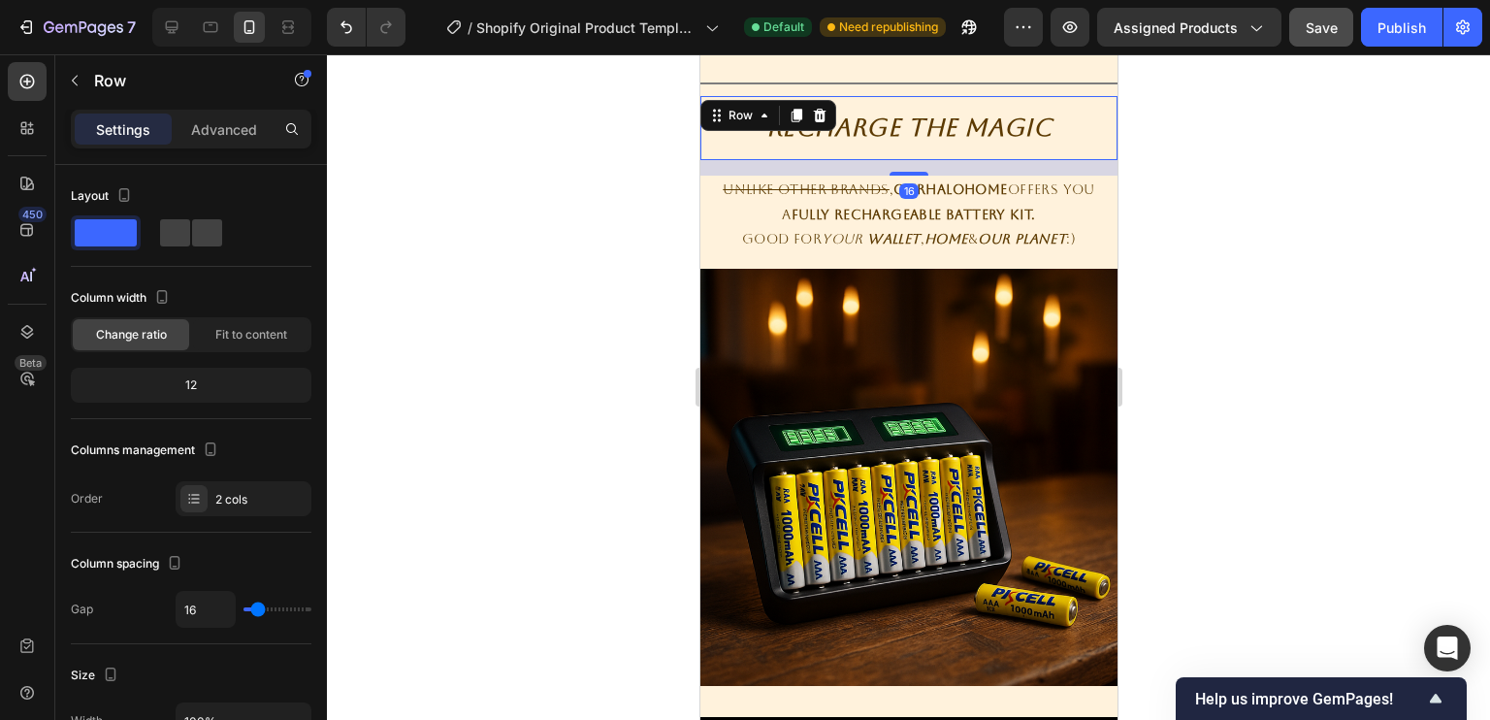
click at [959, 160] on div "Recharge The Magic Heading Row 16" at bounding box center [907, 128] width 417 height 64
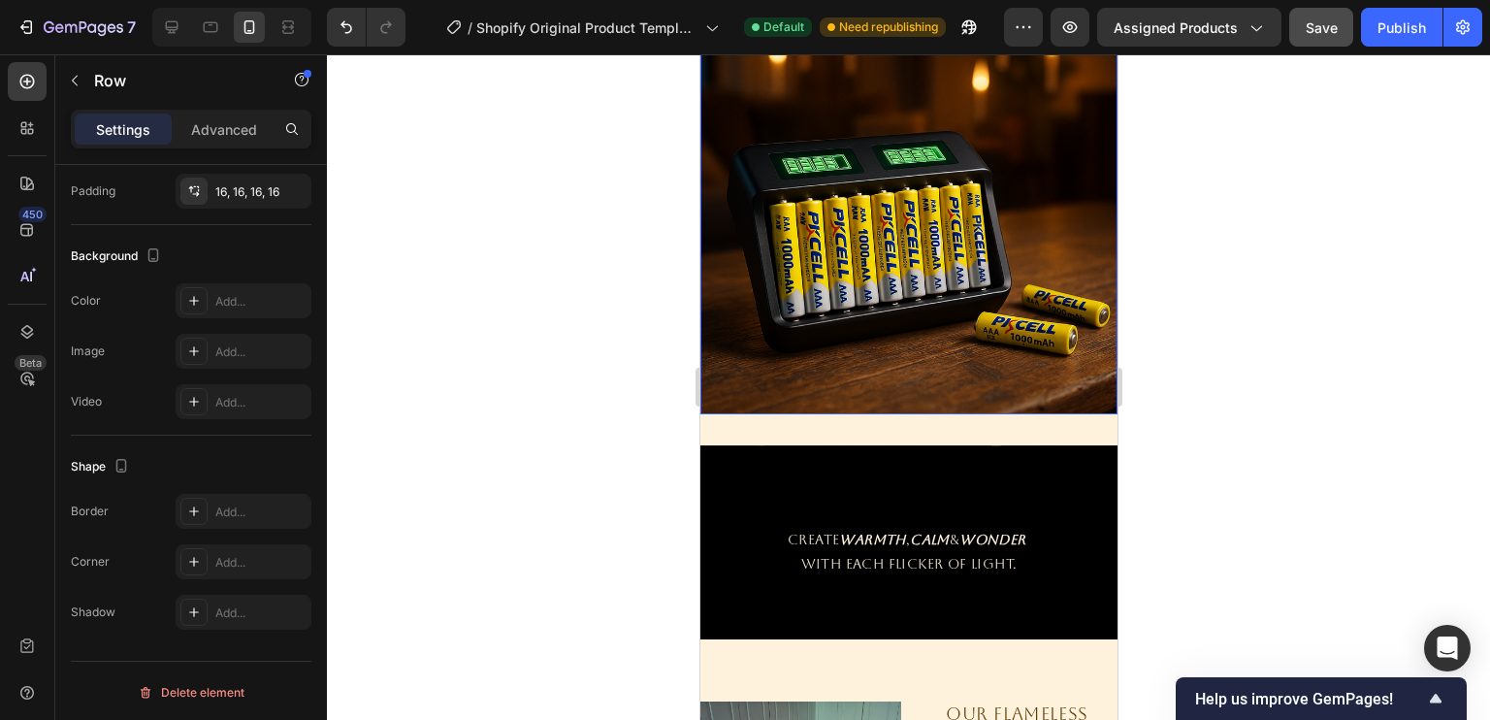
scroll to position [1556, 0]
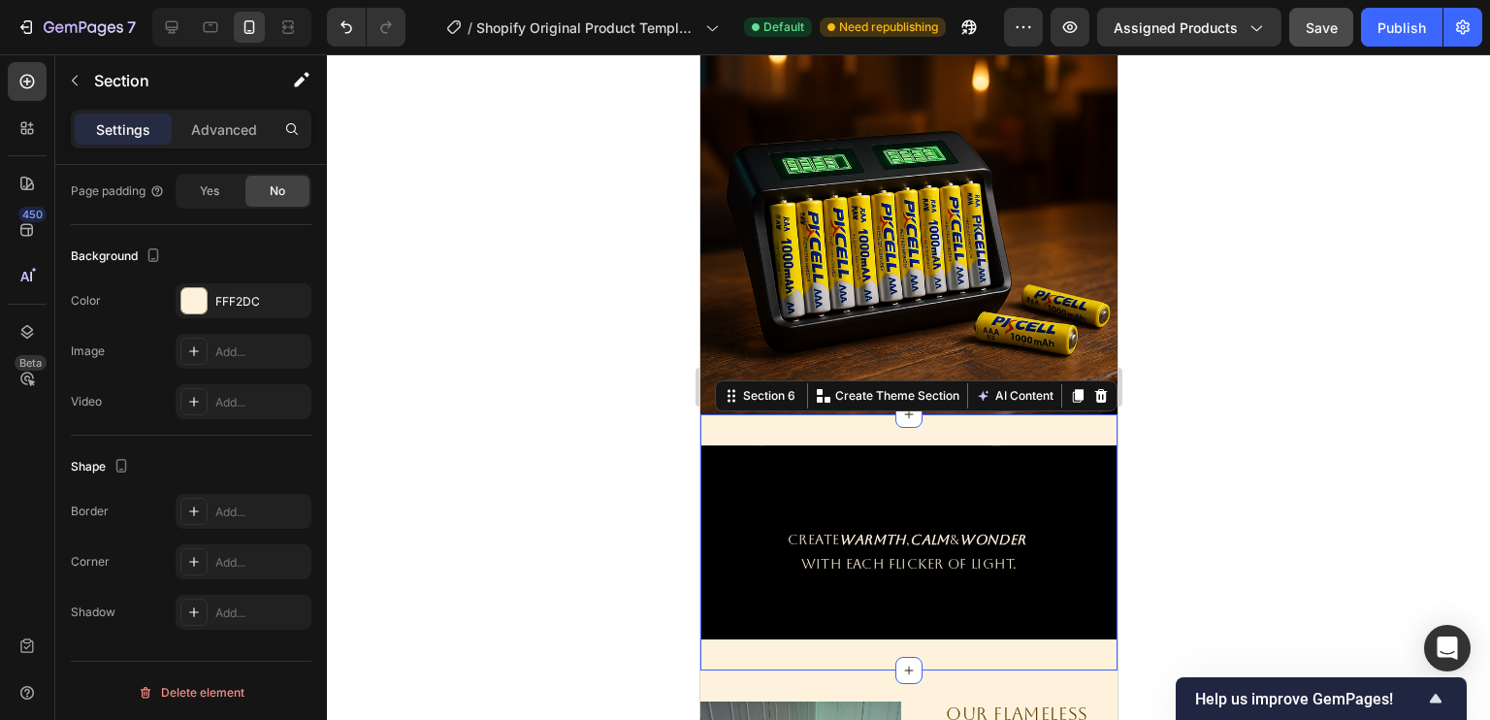
click at [796, 414] on div "Heading CREATE WARMTH , CALM & WONDER WITH EACH FLICKER OF LIGHT. Text Block He…" at bounding box center [907, 542] width 417 height 256
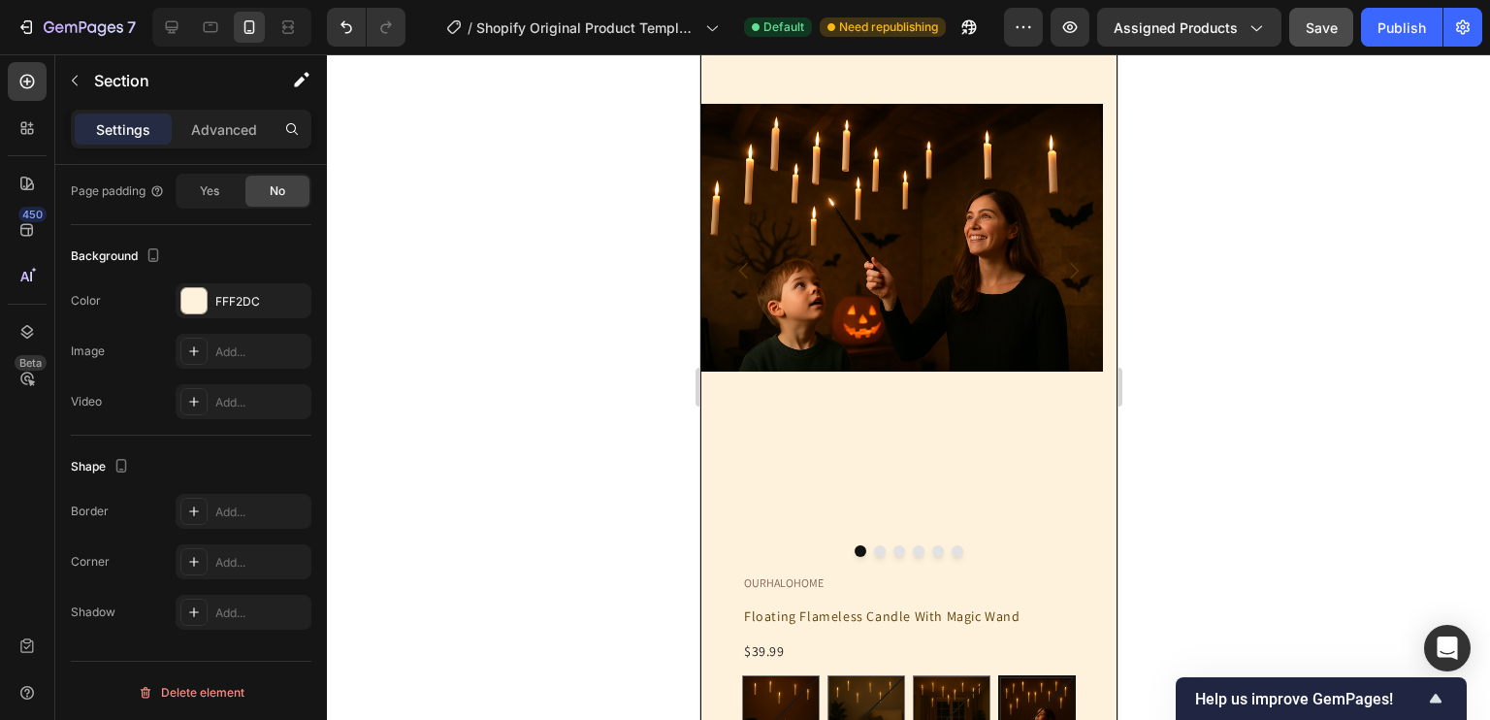
scroll to position [0, 0]
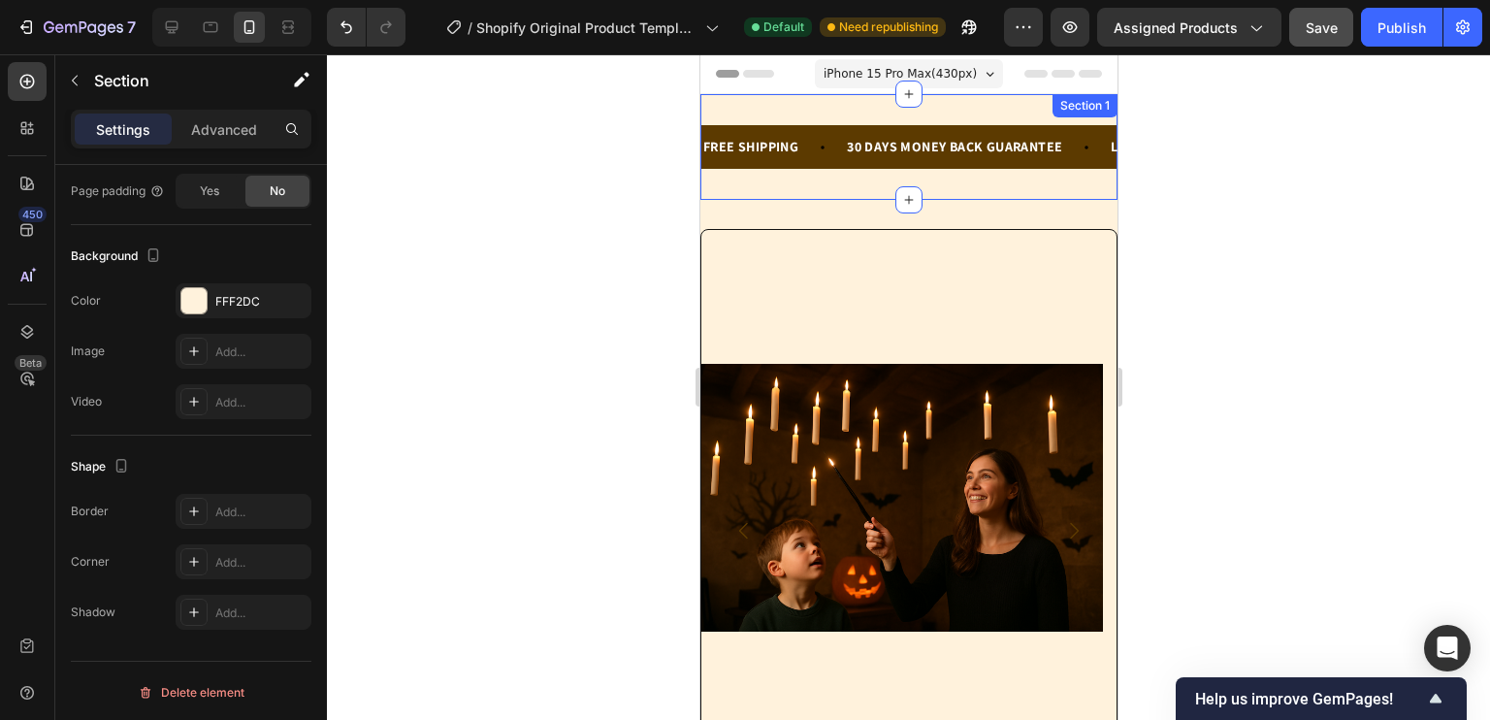
click at [983, 108] on div "FREE SHIPPING Text Block 30 DAYS MONEY BACK GUARANTEE Text Block LIMITED TIME 5…" at bounding box center [907, 147] width 417 height 106
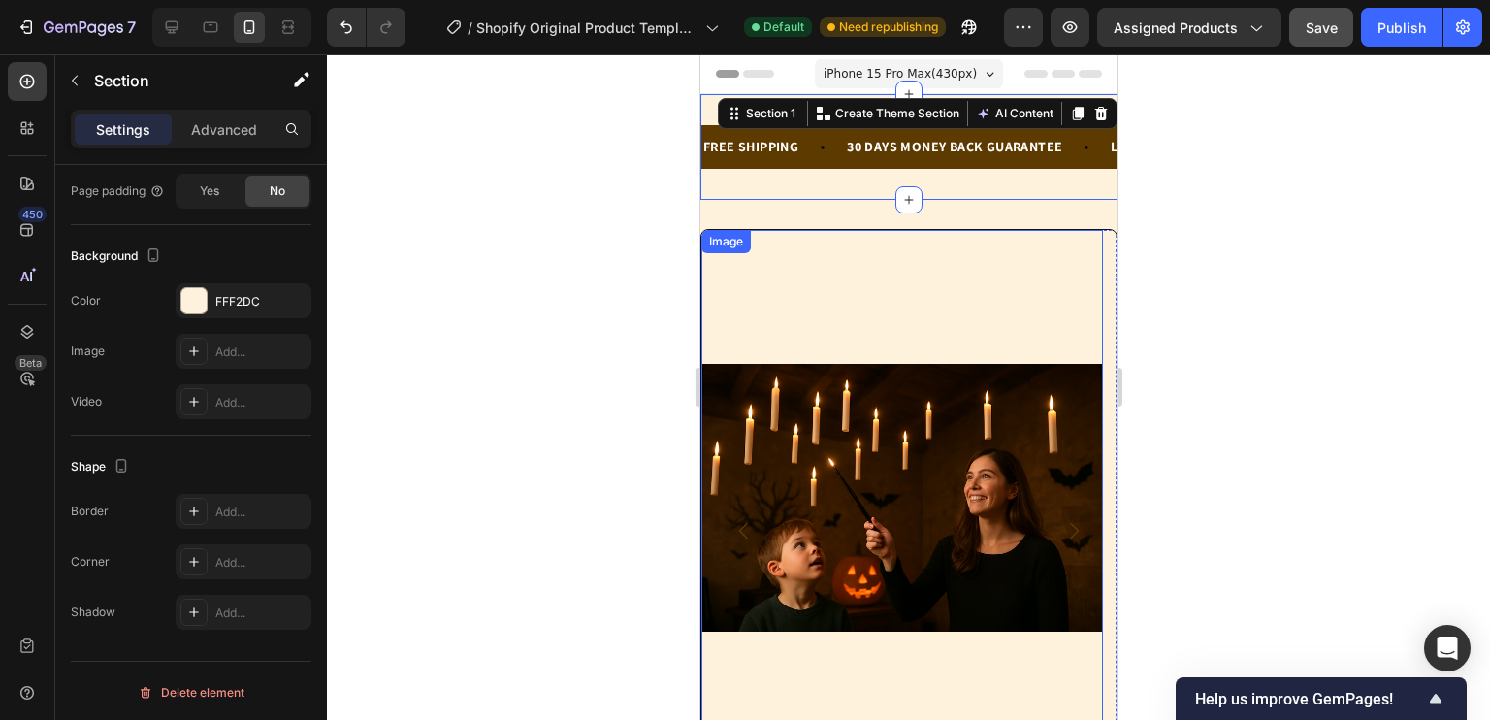
click at [1000, 275] on img at bounding box center [901, 497] width 402 height 534
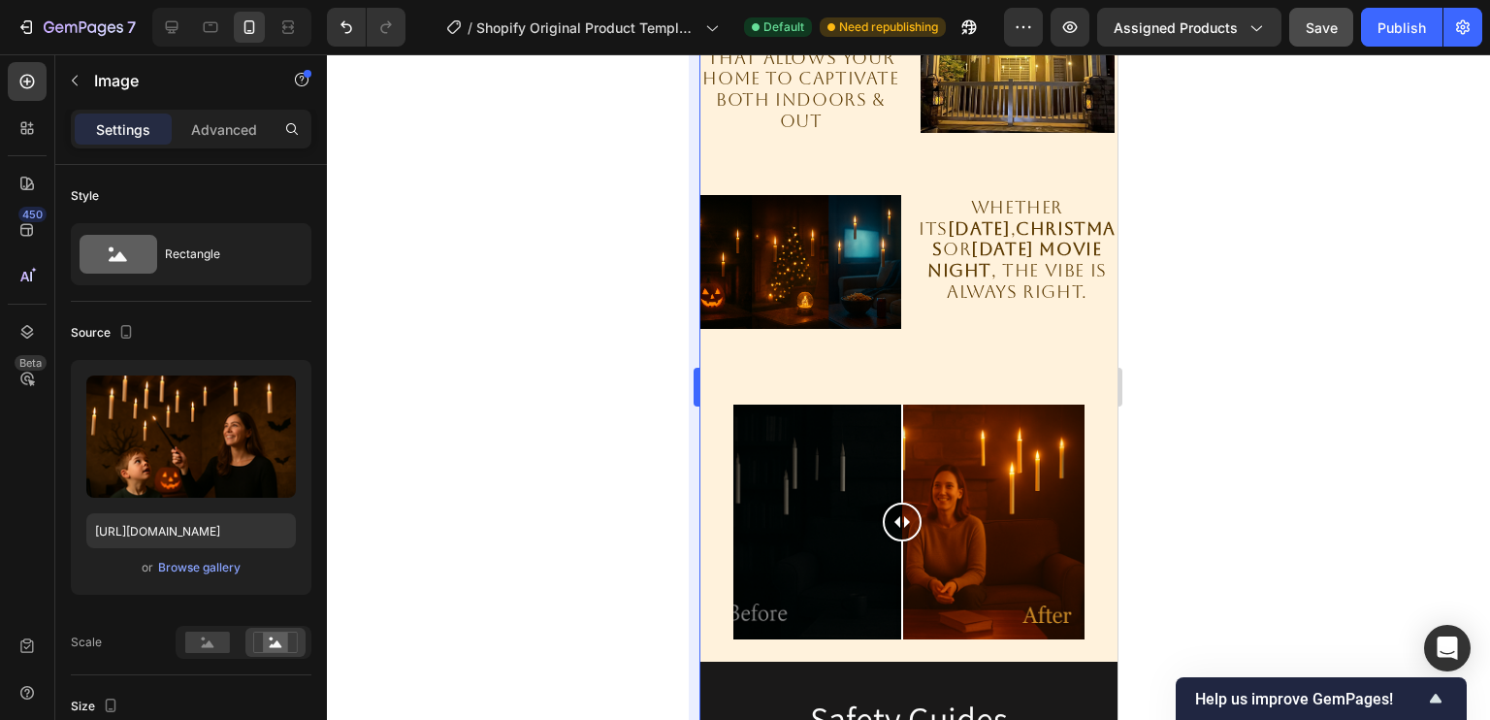
scroll to position [2634, 0]
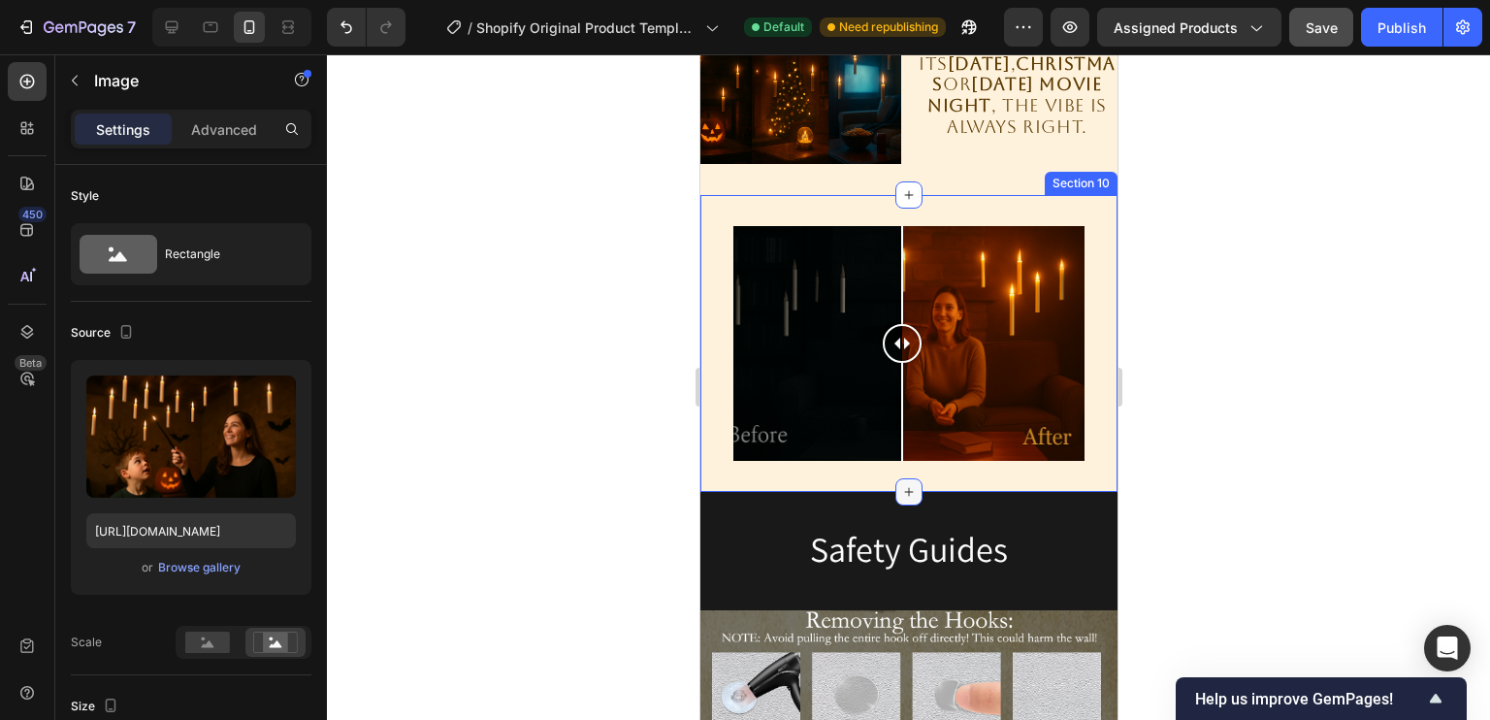
click at [901, 499] on icon at bounding box center [908, 492] width 16 height 16
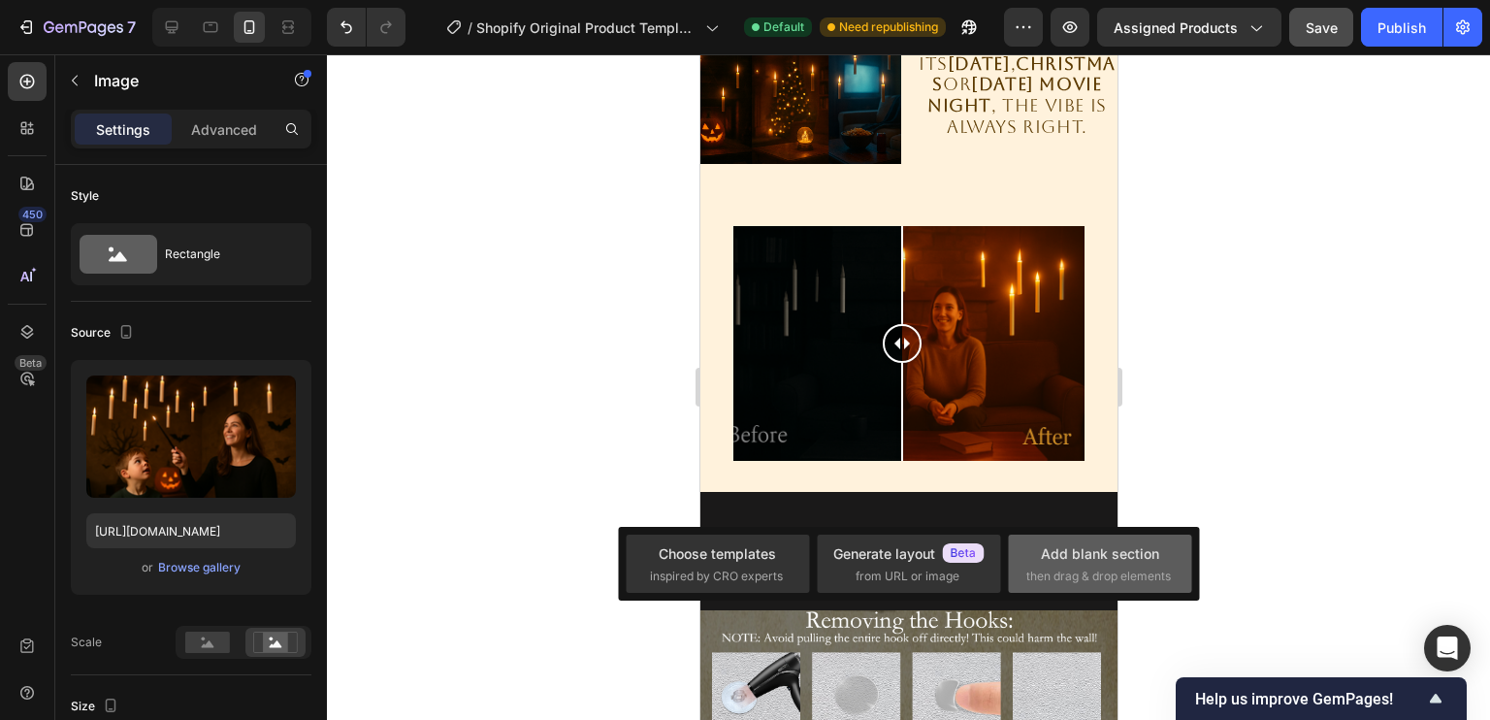
click at [1096, 544] on div "Add blank section" at bounding box center [1100, 553] width 118 height 20
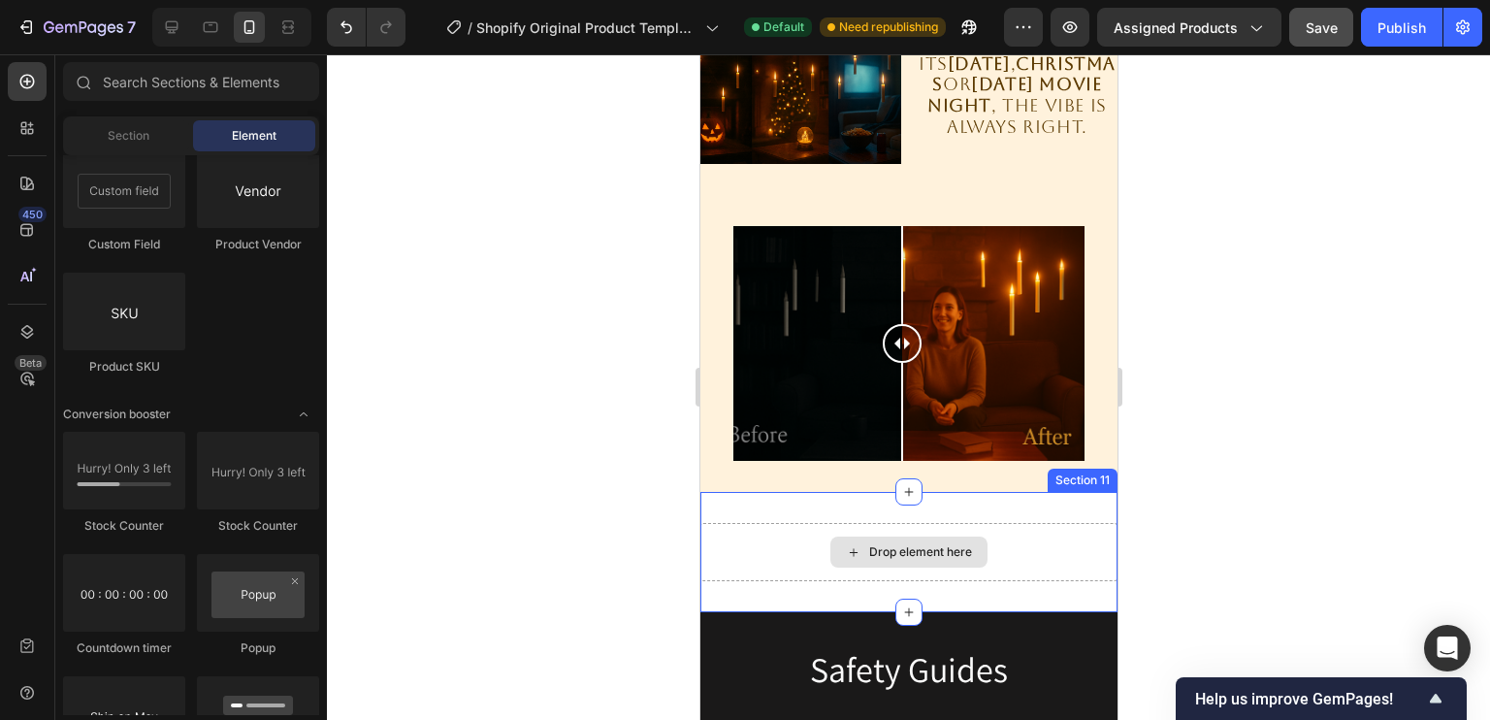
click at [868, 555] on div "Drop element here" at bounding box center [919, 552] width 103 height 16
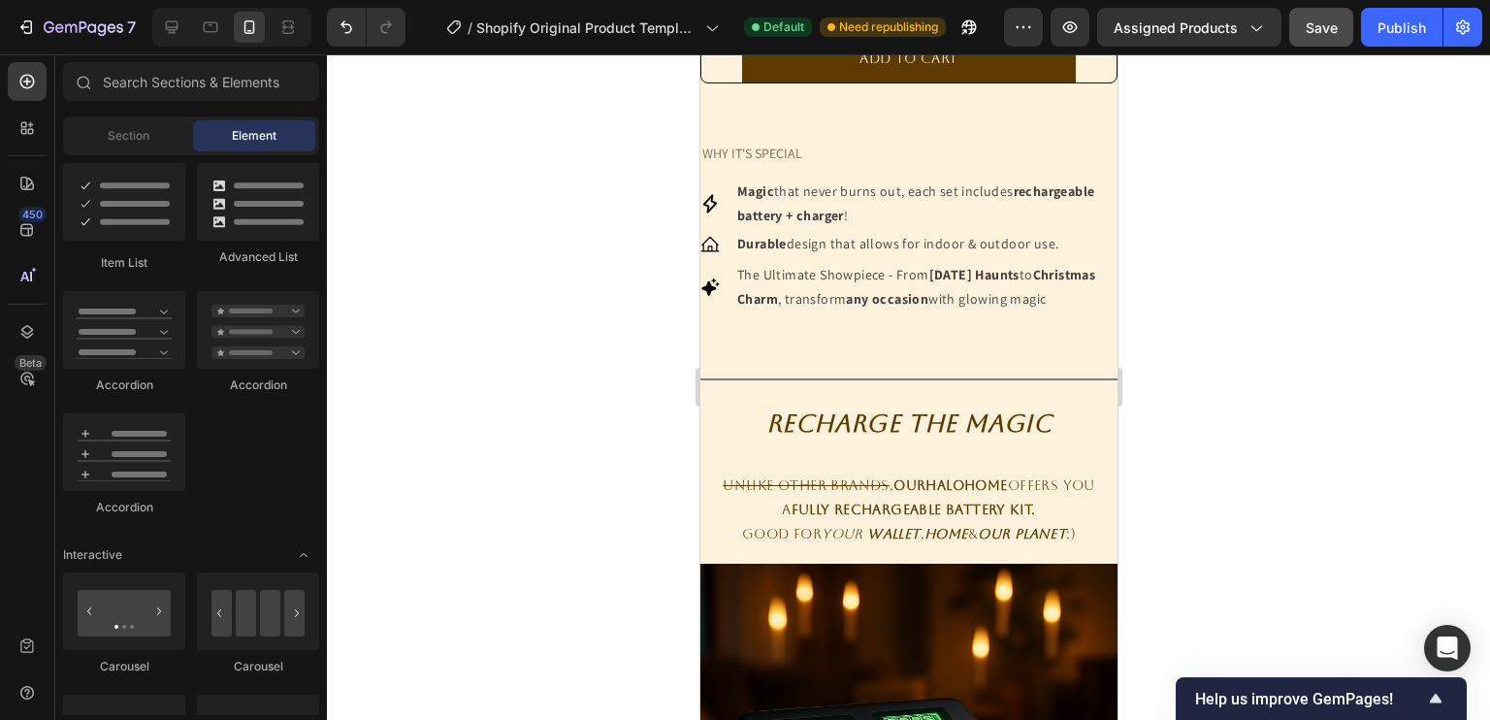
scroll to position [771, 0]
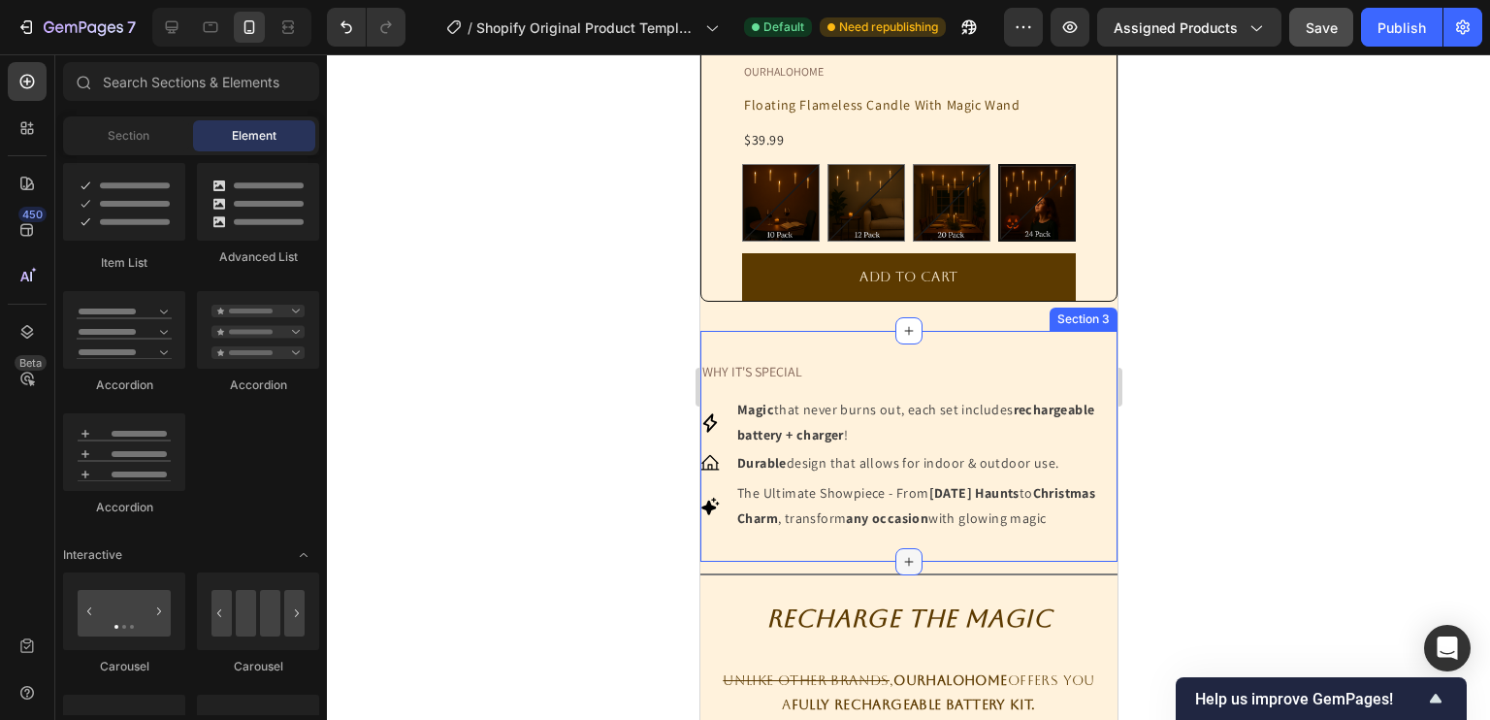
click at [894, 574] on div at bounding box center [907, 561] width 27 height 27
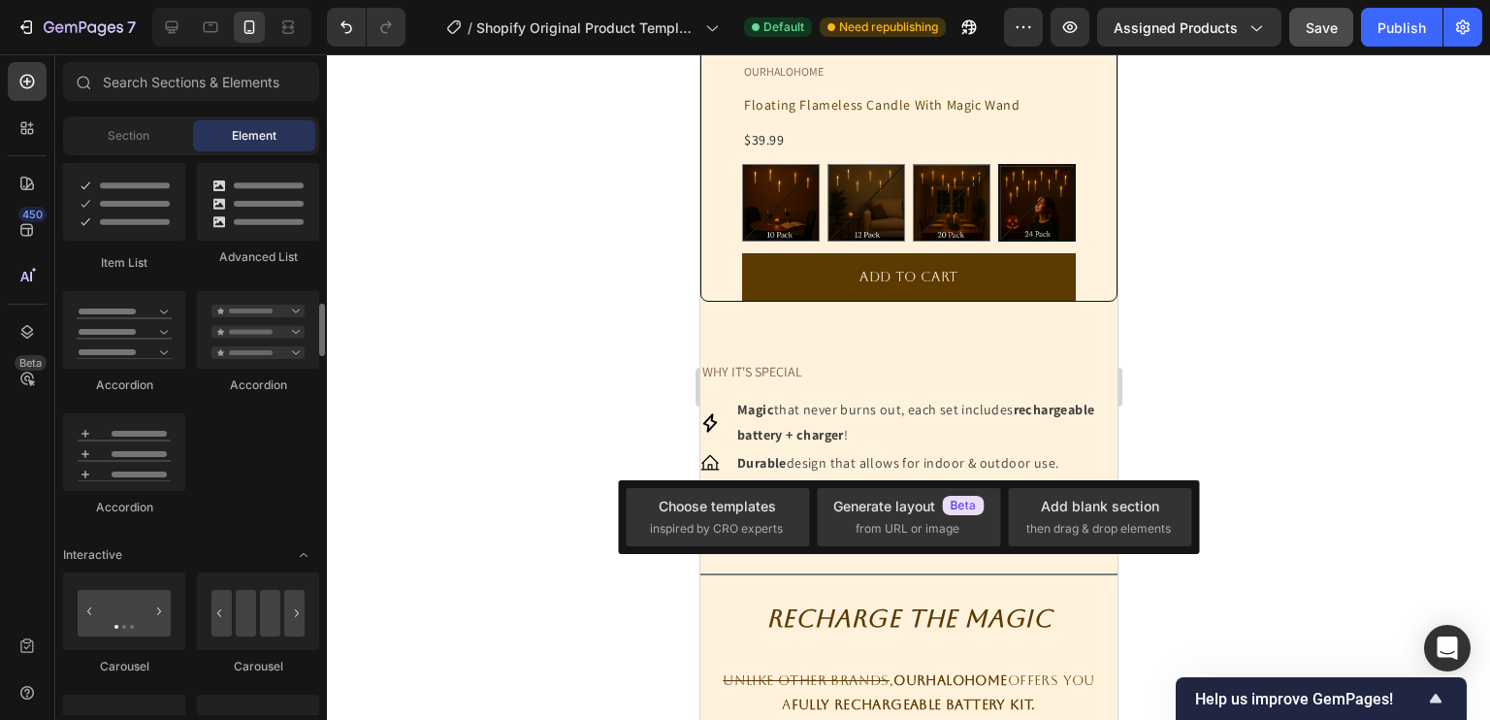
click at [221, 435] on div "Item List Advanced List Accordion Accordion Accordion" at bounding box center [191, 348] width 256 height 371
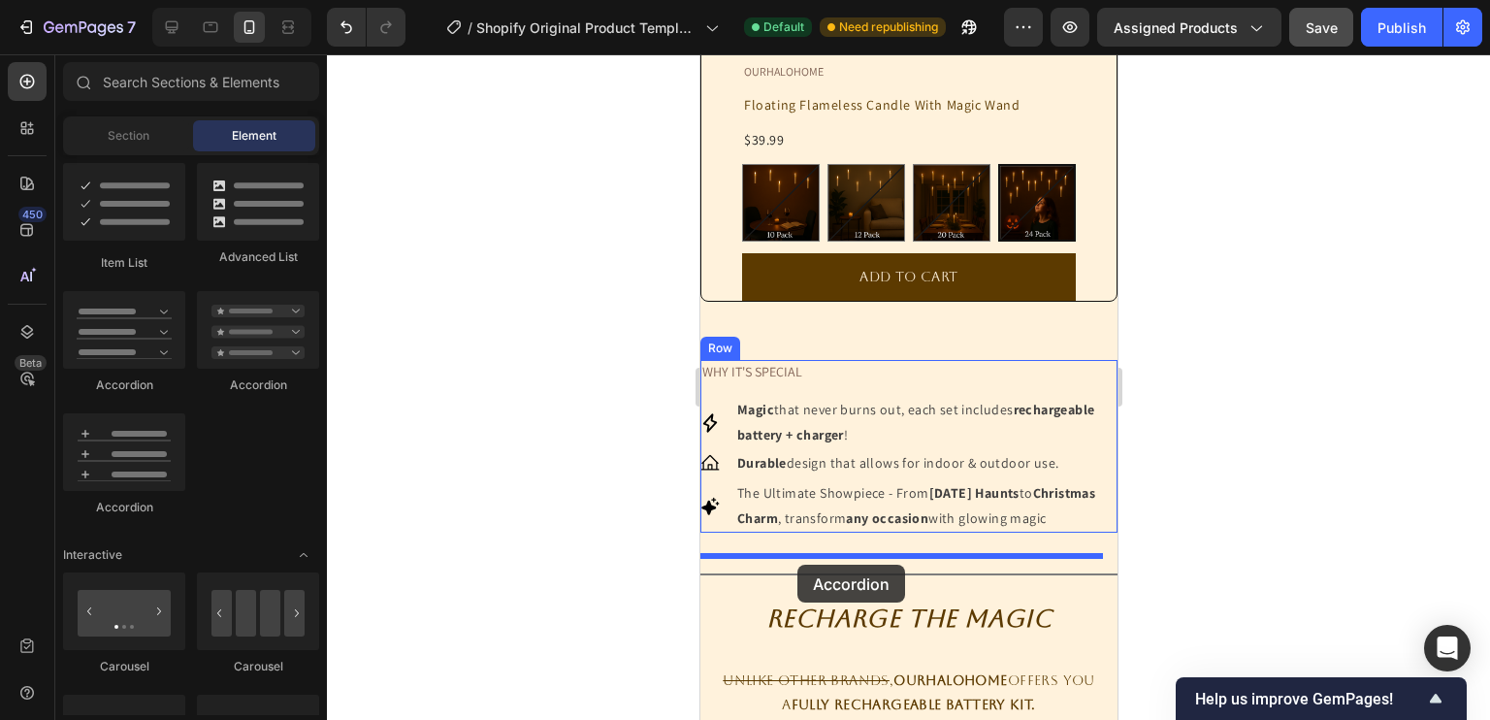
drag, startPoint x: 839, startPoint y: 403, endPoint x: 796, endPoint y: 564, distance: 167.5
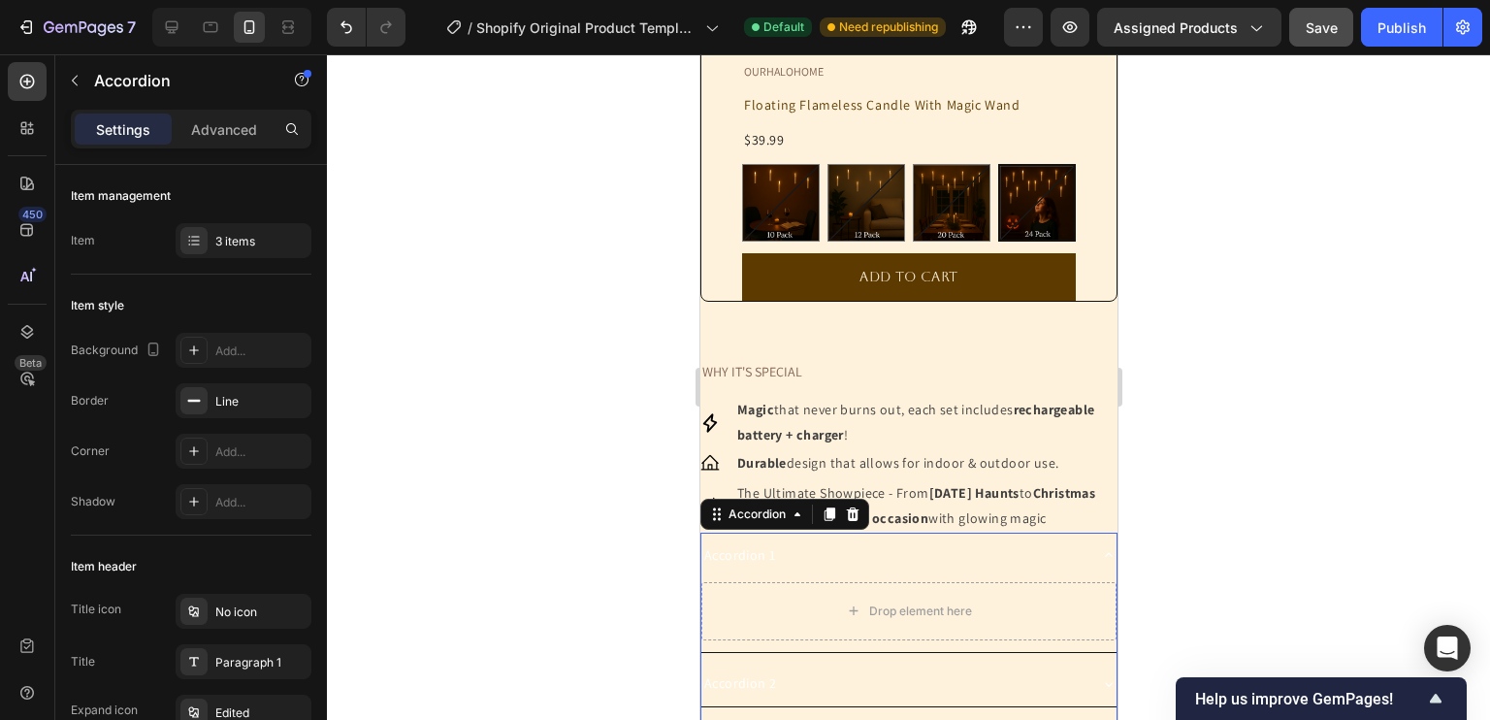
scroll to position [908, 0]
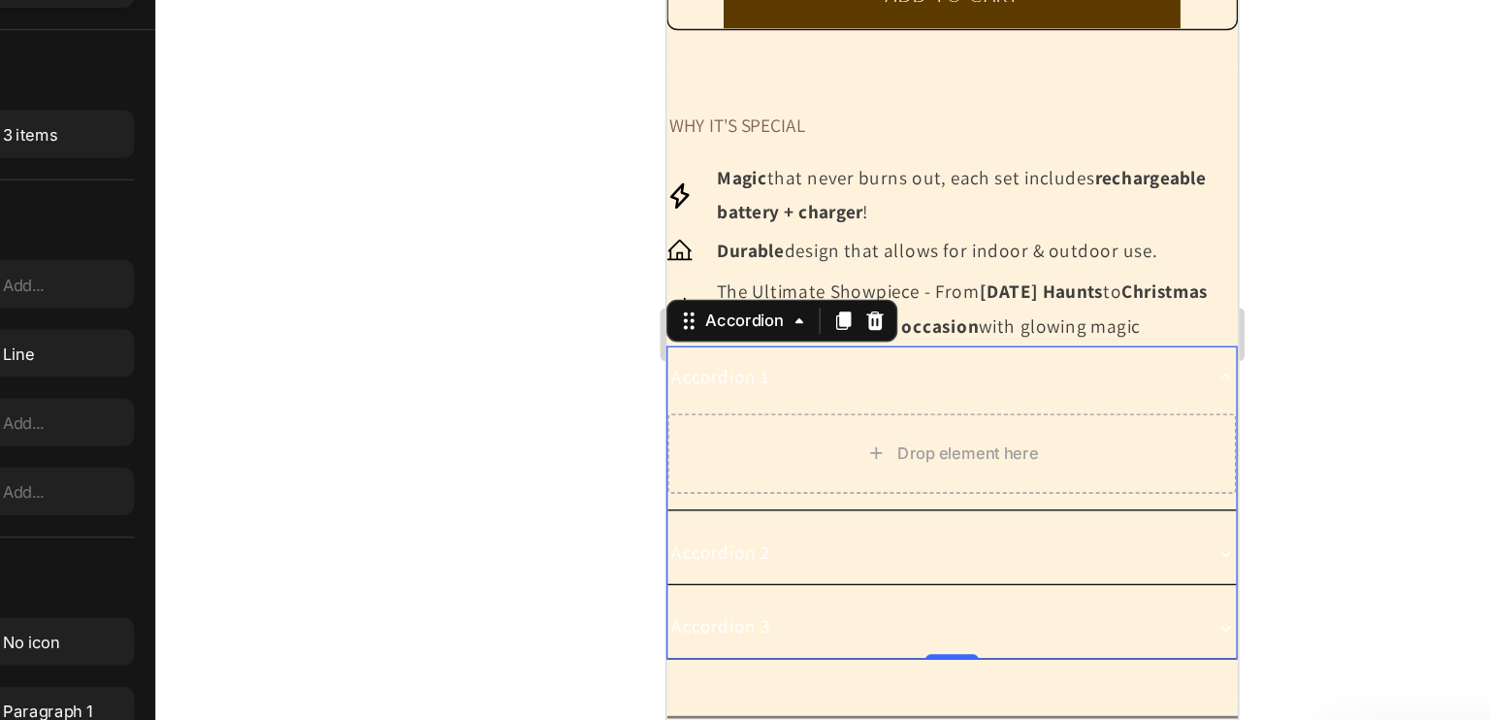
click at [731, 259] on div "Accordion 1" at bounding box center [704, 244] width 77 height 30
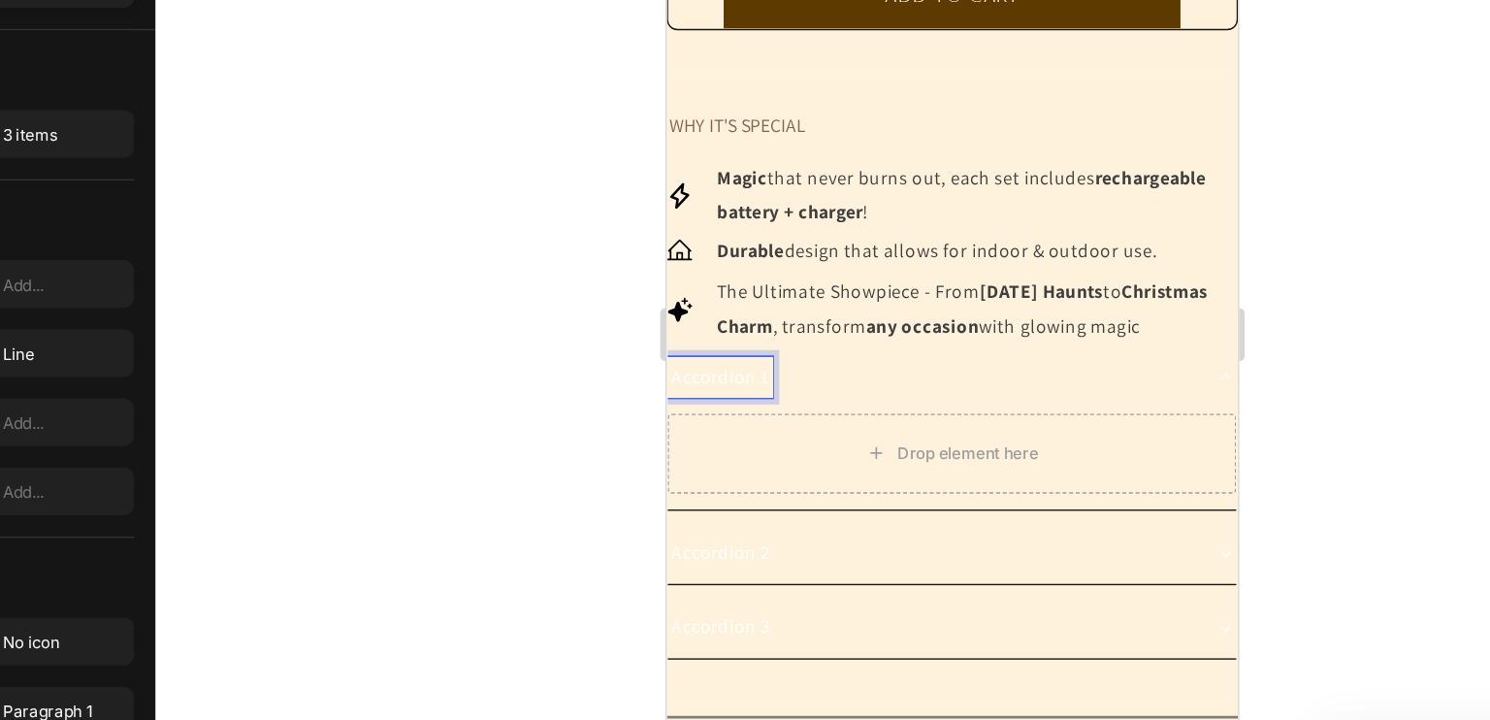
click at [724, 384] on p "Accordion 2" at bounding box center [705, 372] width 72 height 24
click at [807, 386] on div "Accordion 2" at bounding box center [858, 372] width 384 height 30
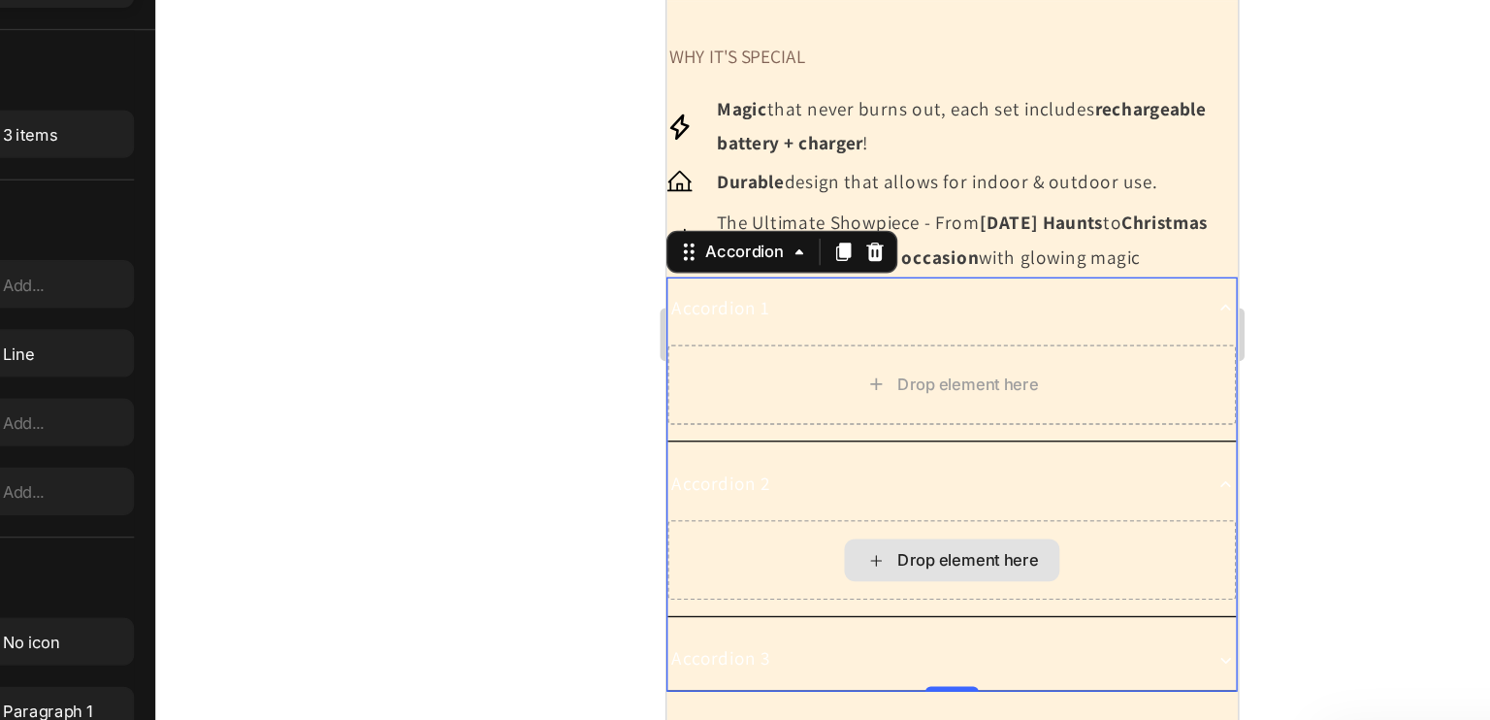
scroll to position [960, 0]
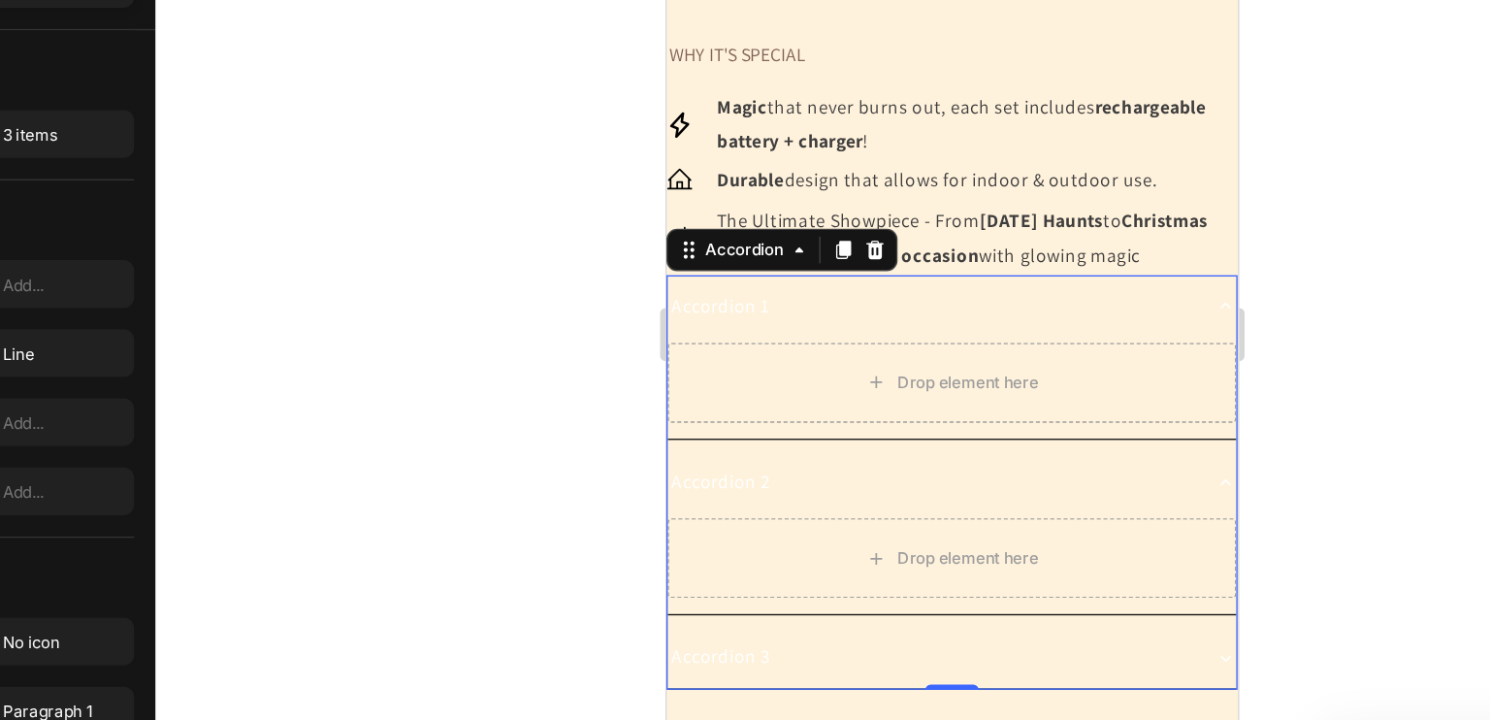
click at [810, 335] on div "Accordion 2" at bounding box center [858, 320] width 384 height 30
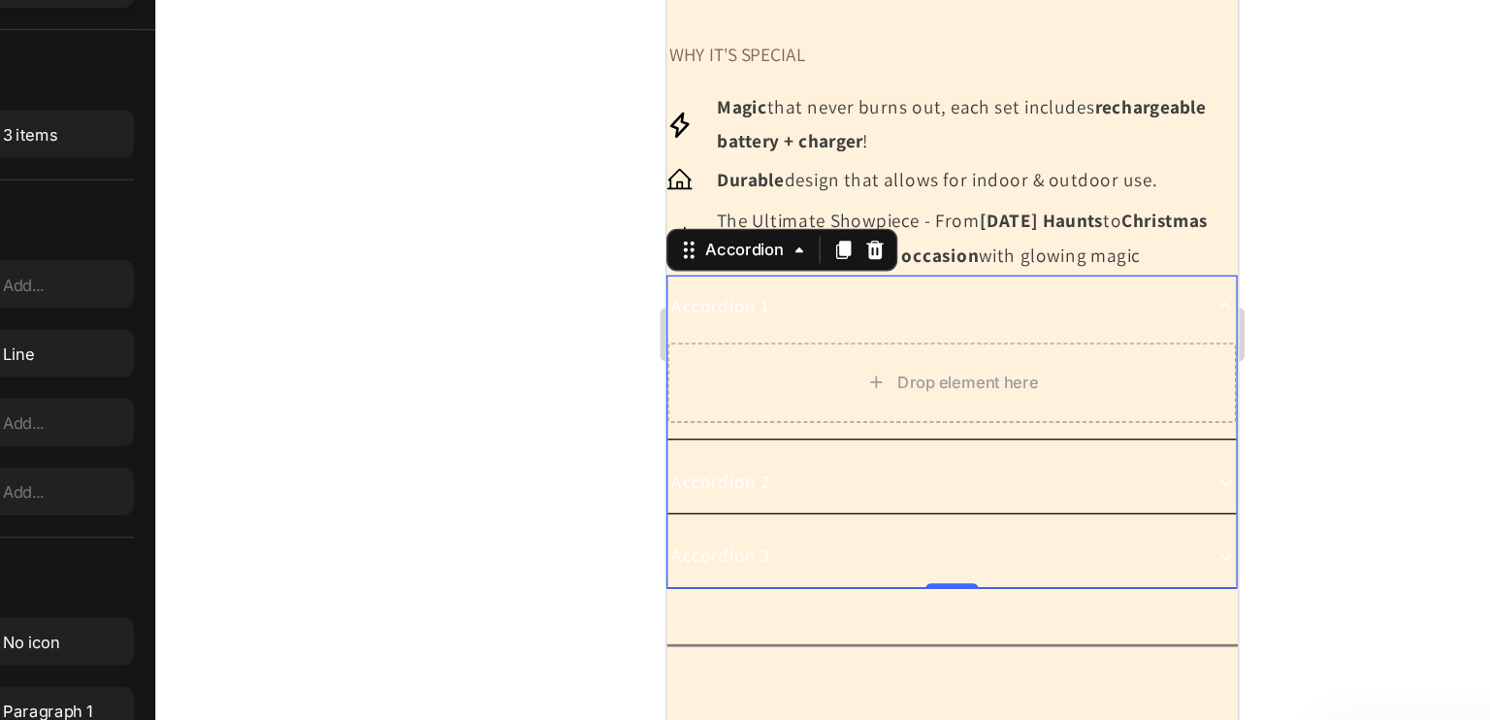
click at [819, 207] on div "Accordion 1" at bounding box center [858, 192] width 384 height 30
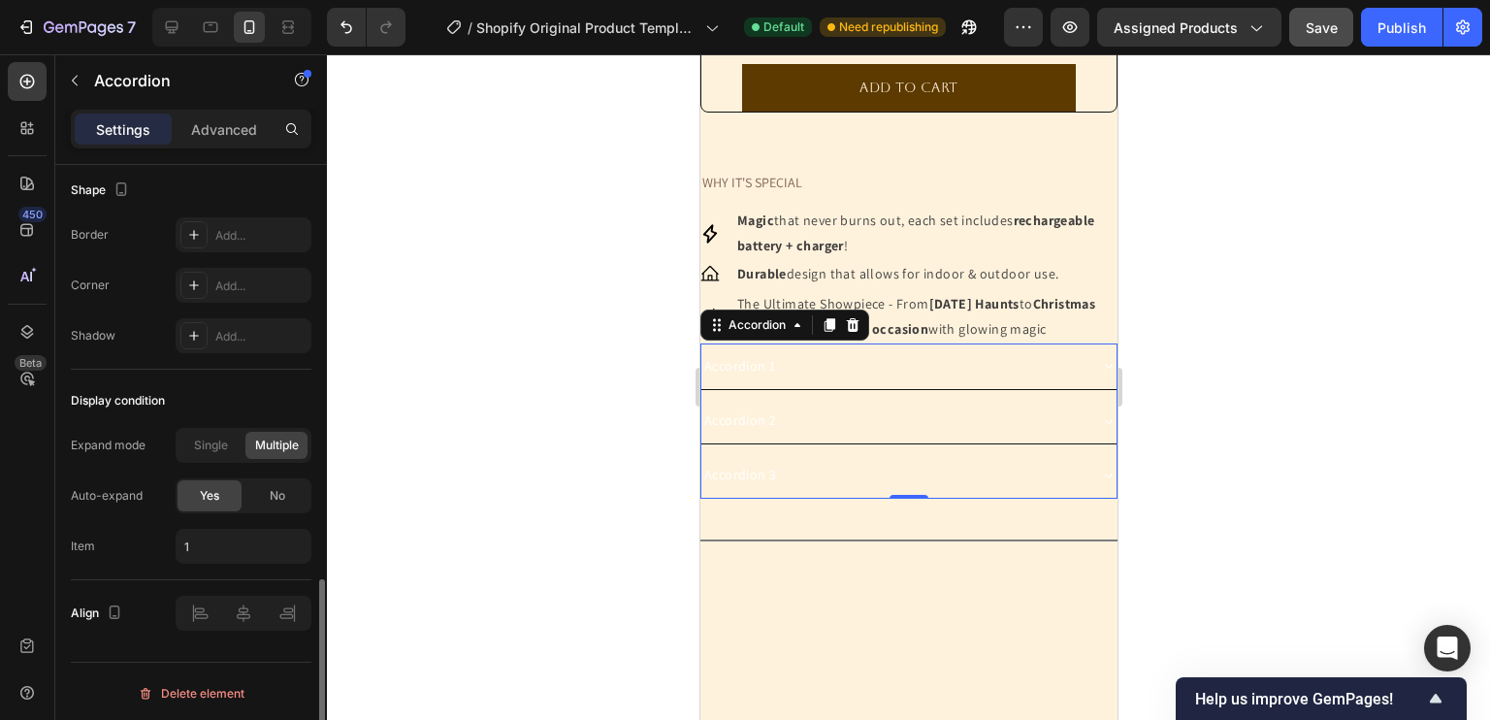
scroll to position [0, 0]
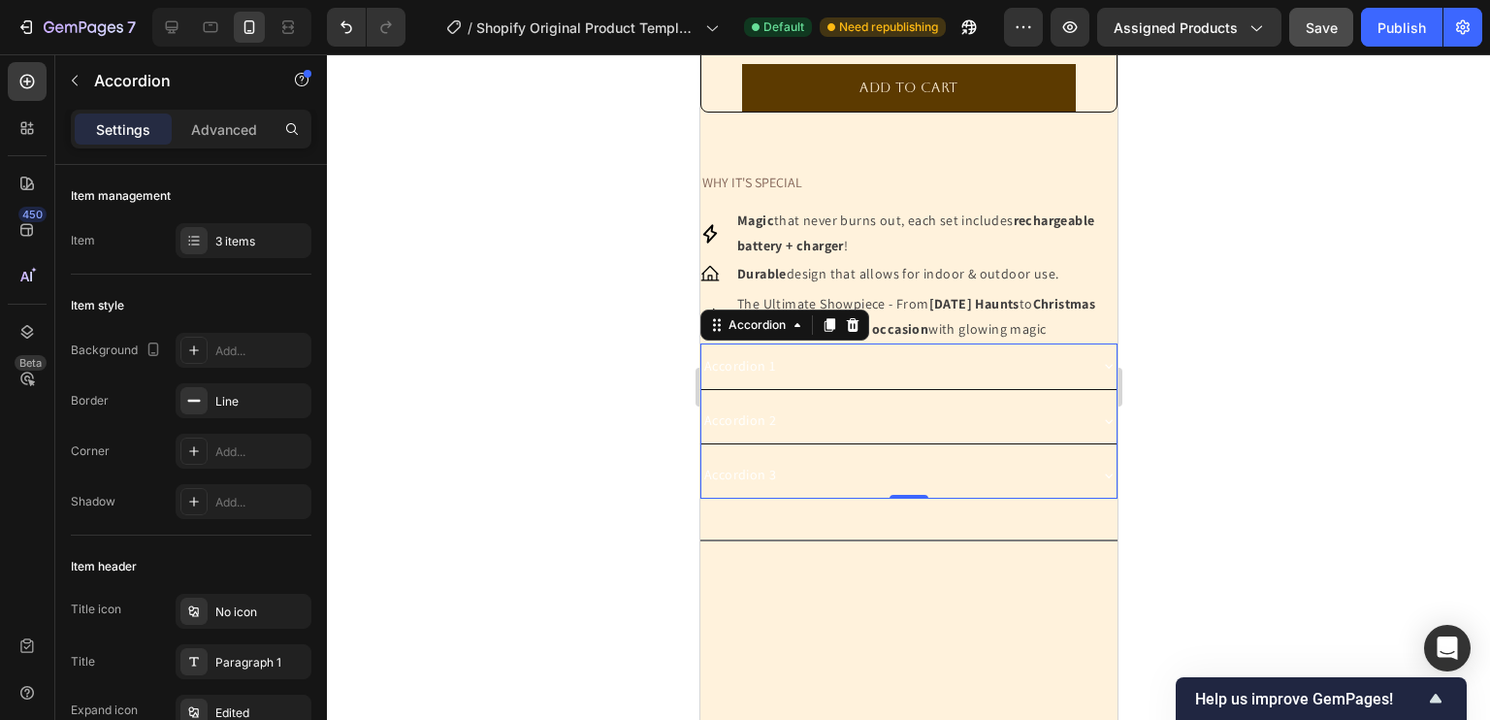
click at [762, 378] on p "Accordion 1" at bounding box center [738, 366] width 71 height 24
click at [805, 381] on div "Accordion 1" at bounding box center [892, 366] width 384 height 30
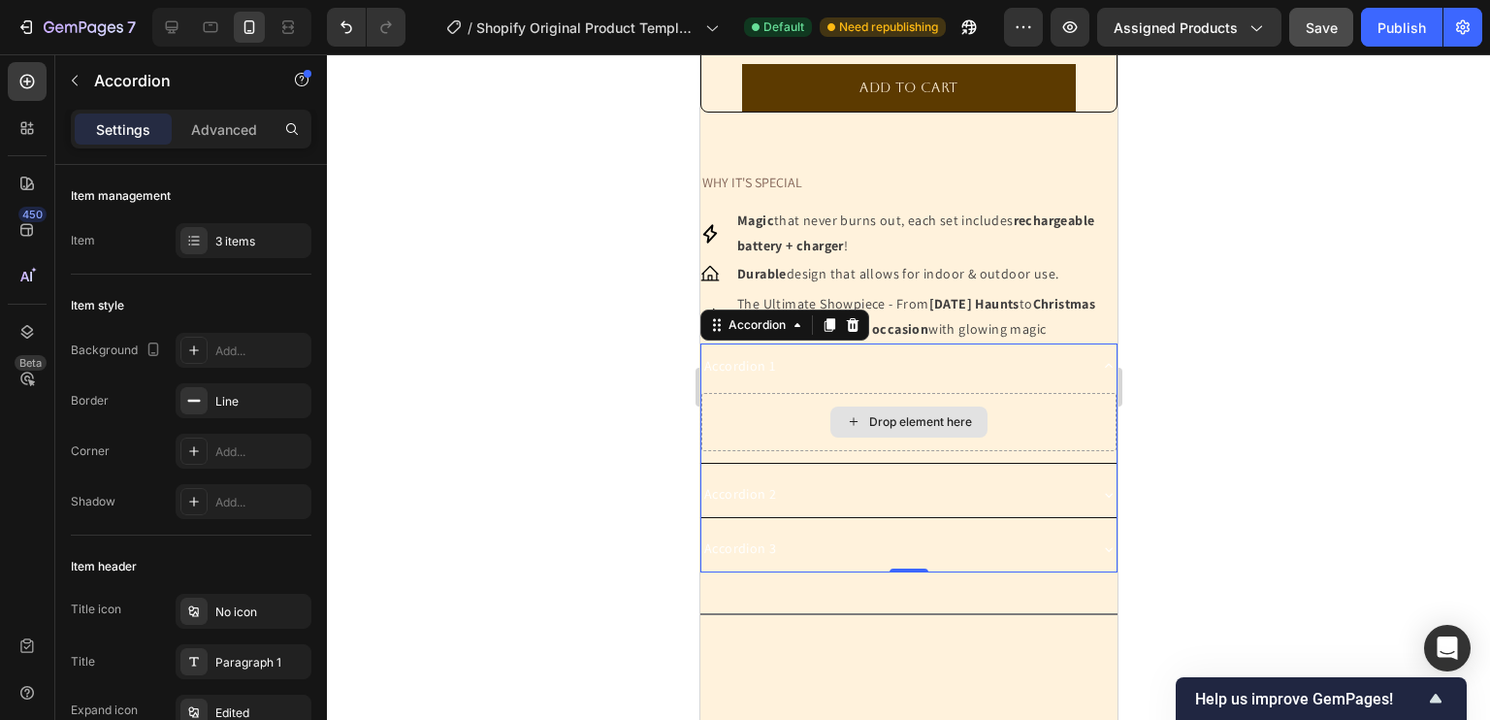
click at [897, 451] on div "Drop element here" at bounding box center [907, 422] width 415 height 58
click at [878, 430] on div "Drop element here" at bounding box center [919, 422] width 103 height 16
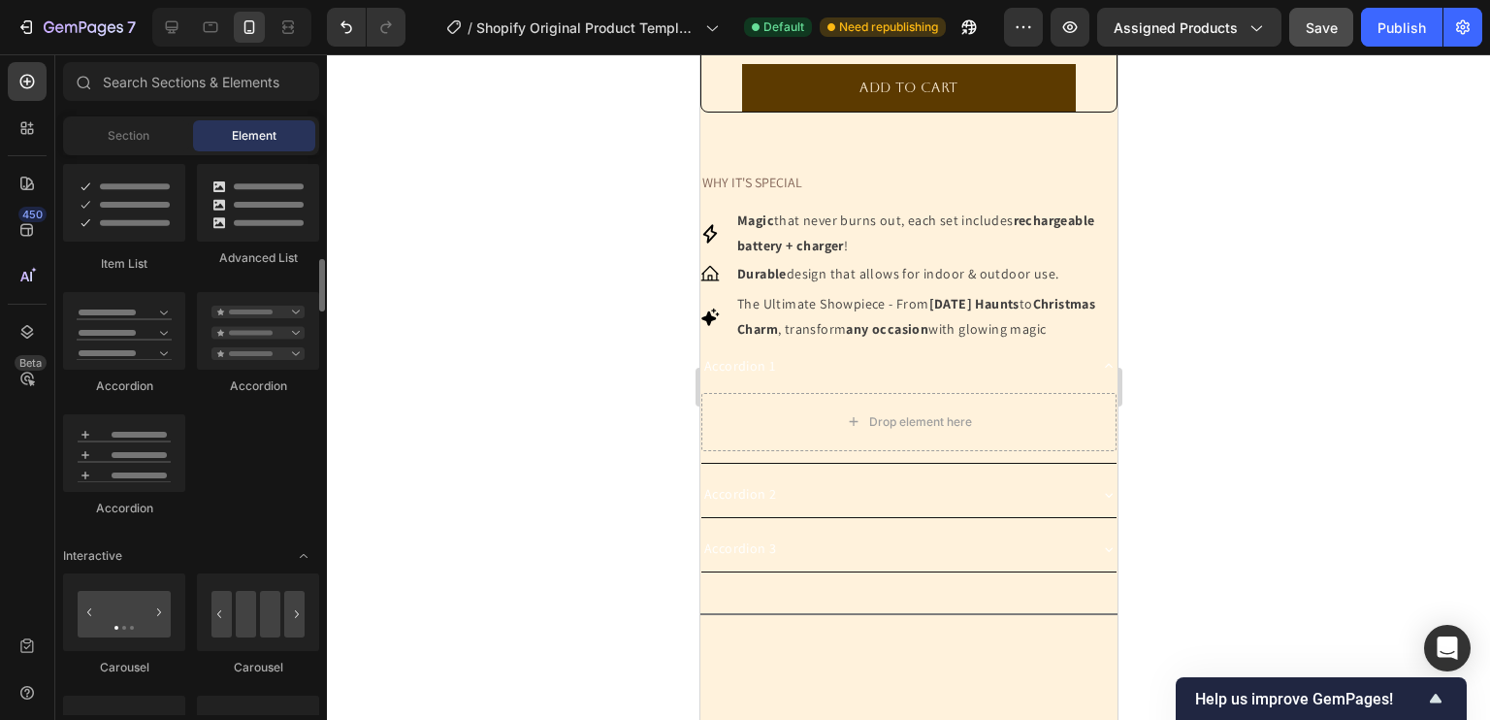
scroll to position [1566, 0]
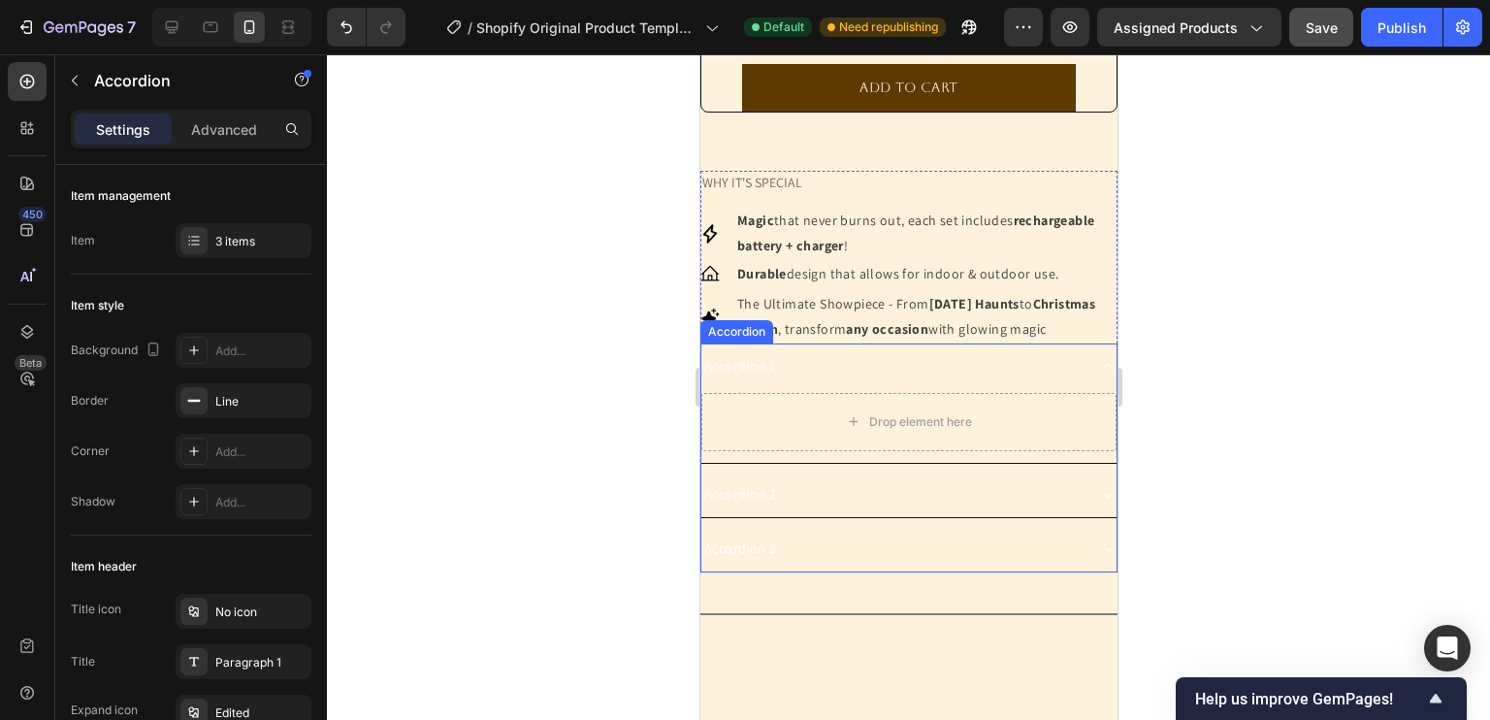
click at [831, 381] on div "Accordion 1" at bounding box center [892, 366] width 384 height 30
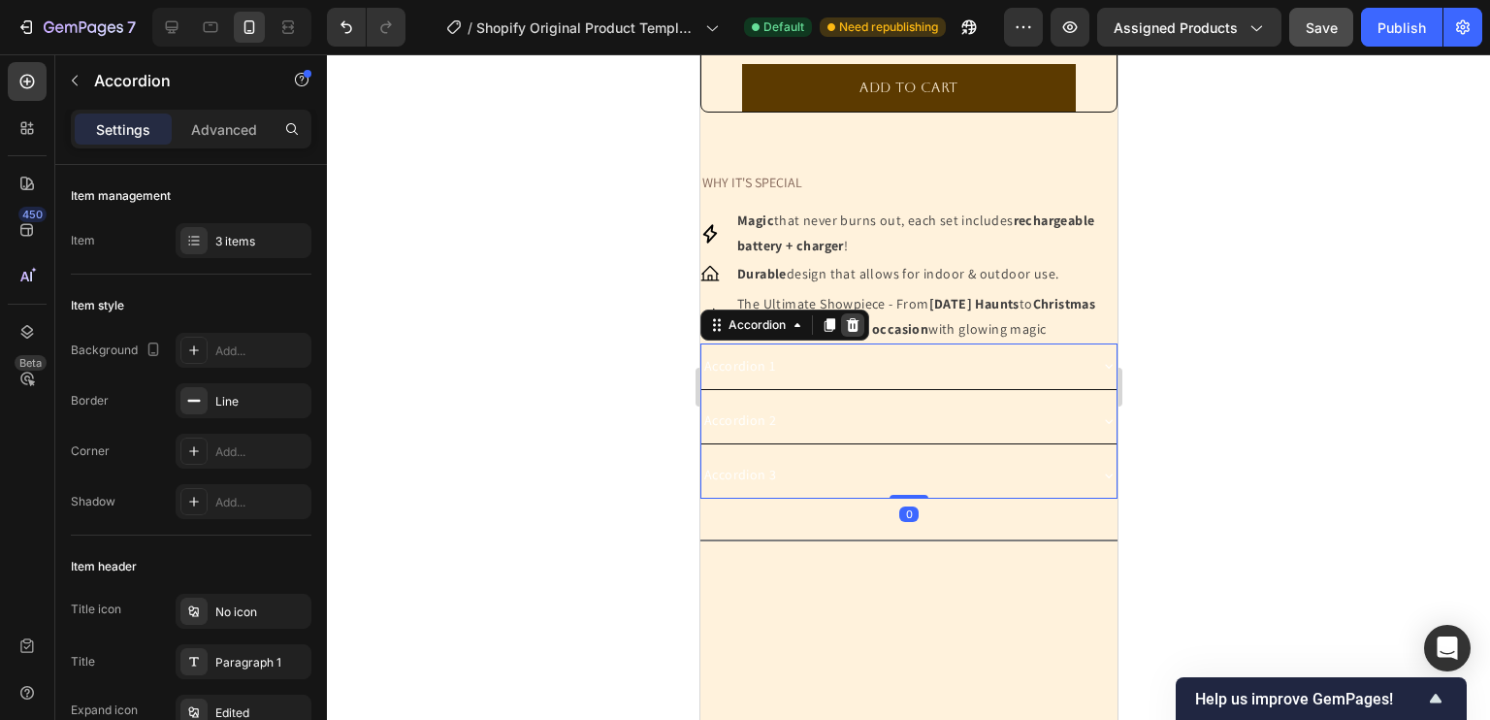
click at [851, 332] on icon at bounding box center [852, 325] width 13 height 14
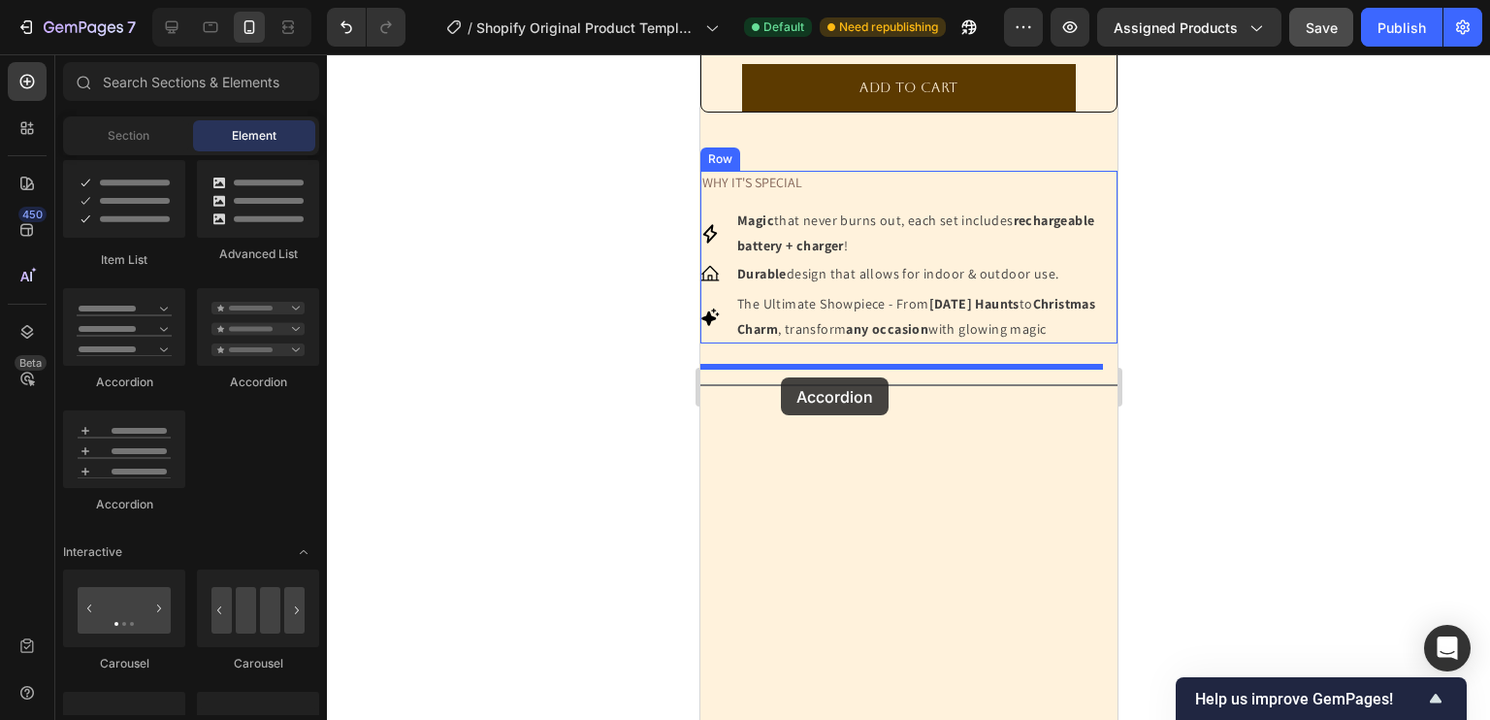
drag, startPoint x: 854, startPoint y: 400, endPoint x: 780, endPoint y: 374, distance: 78.8
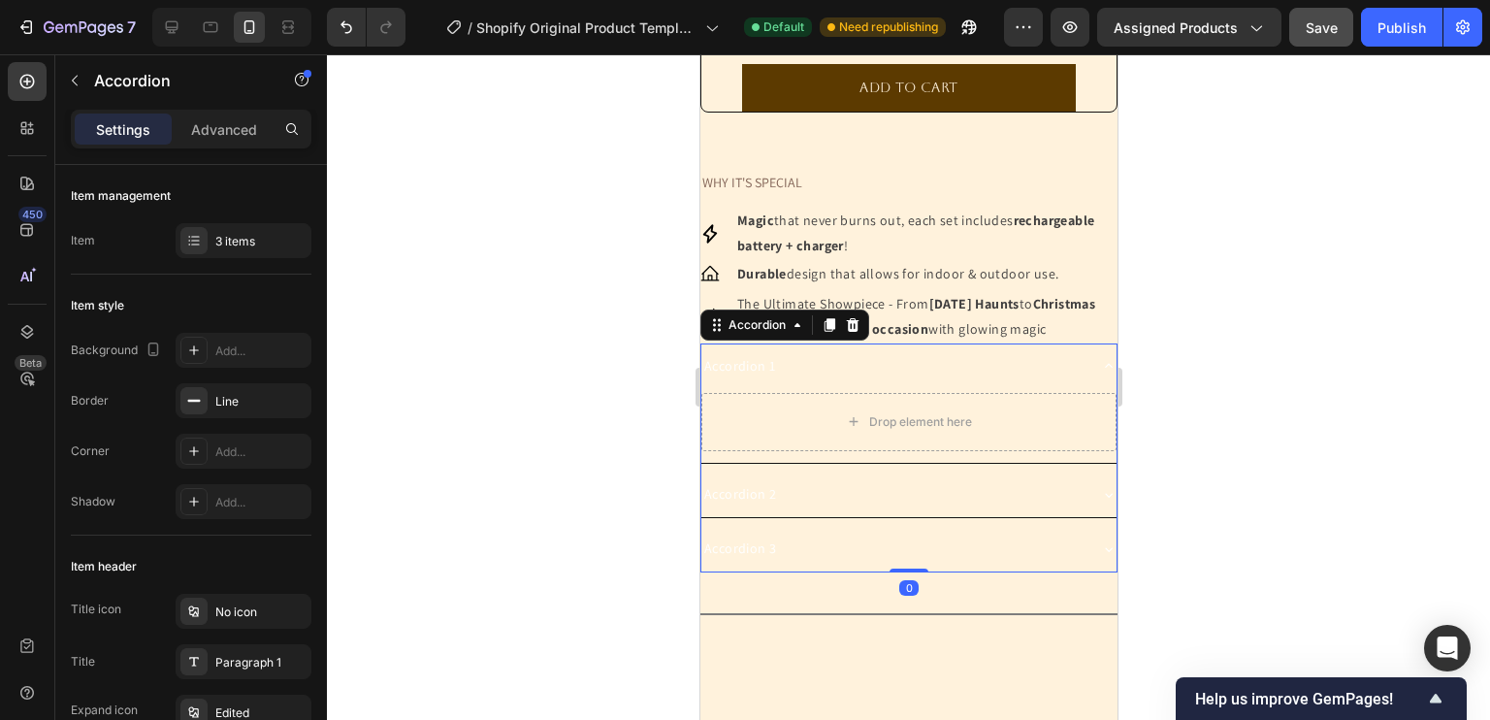
click at [746, 381] on div "Accordion 1" at bounding box center [738, 366] width 77 height 30
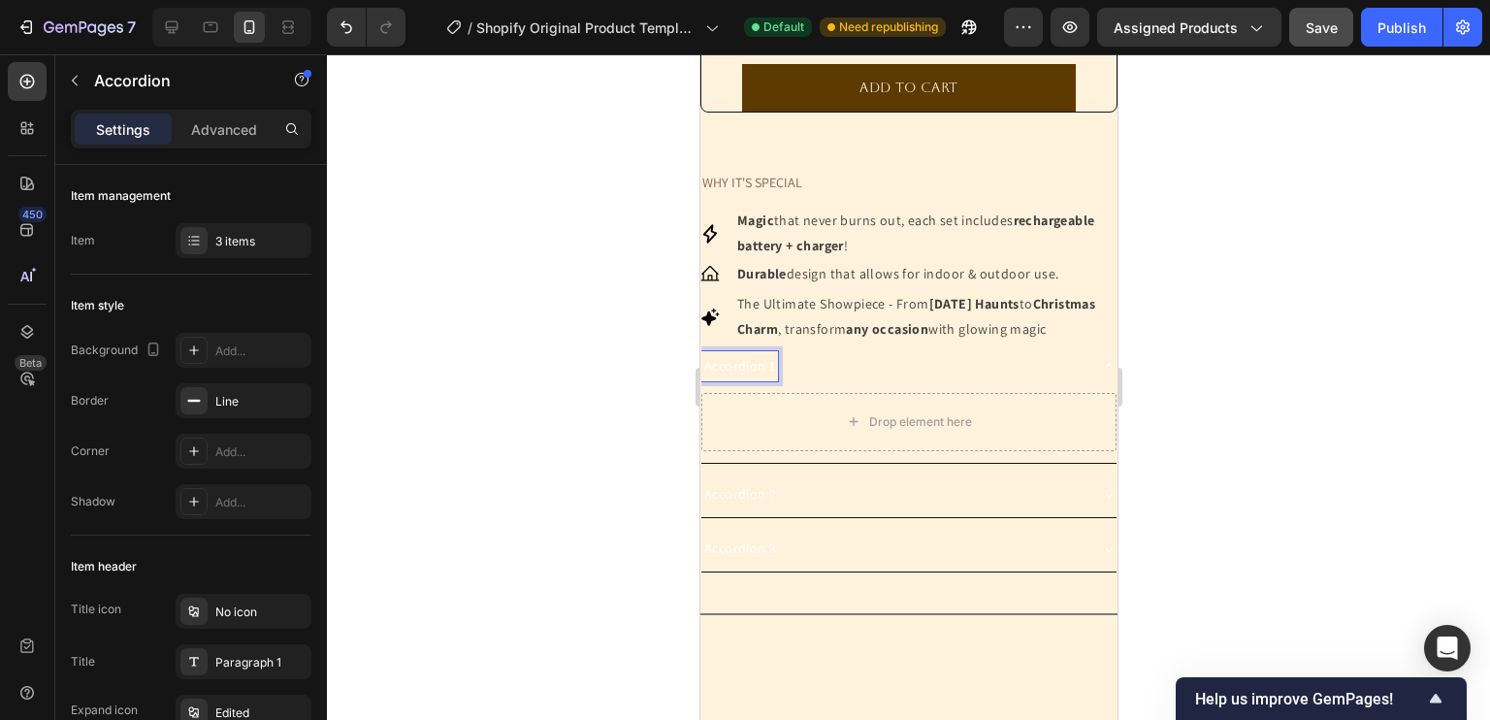
click at [746, 378] on p "Accordion 1" at bounding box center [738, 366] width 71 height 24
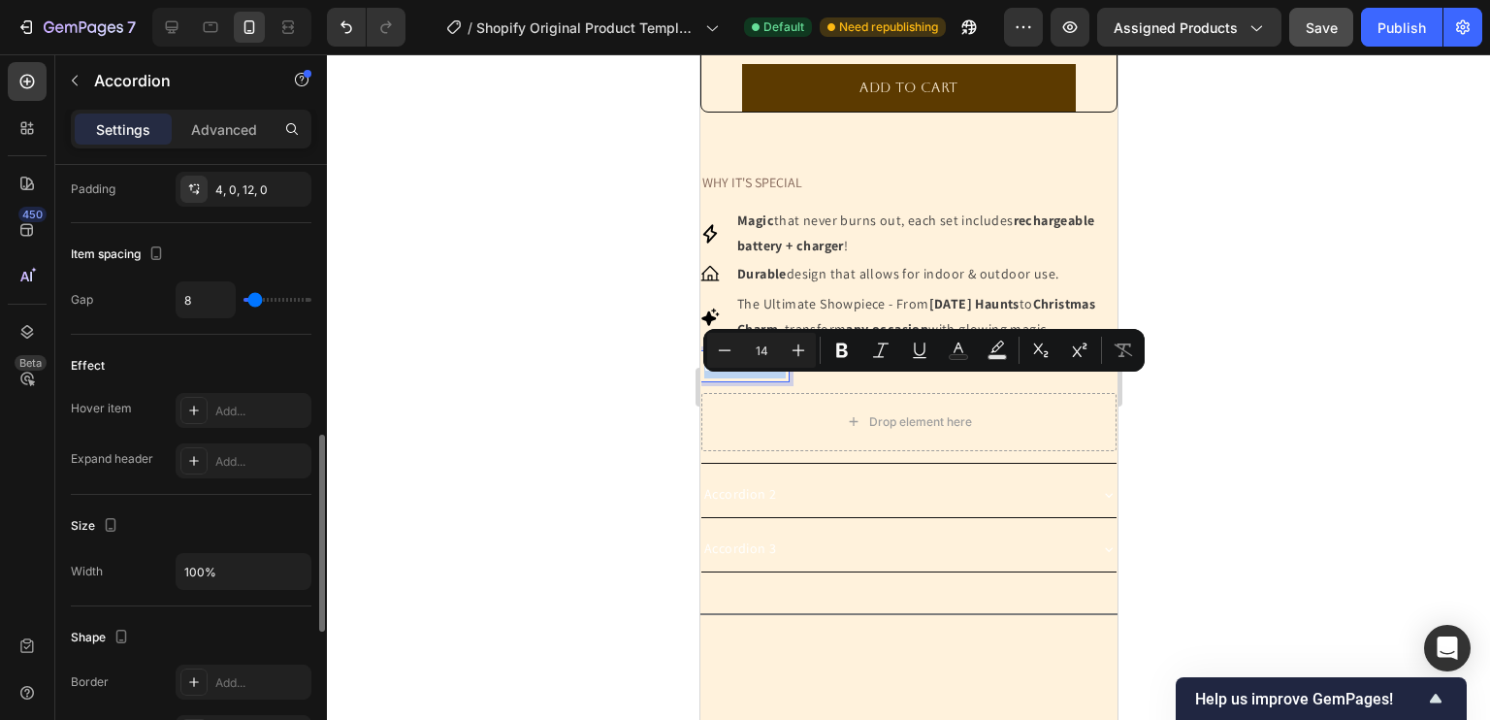
scroll to position [833, 0]
click at [907, 381] on div "DESCRIPTION" at bounding box center [892, 366] width 384 height 30
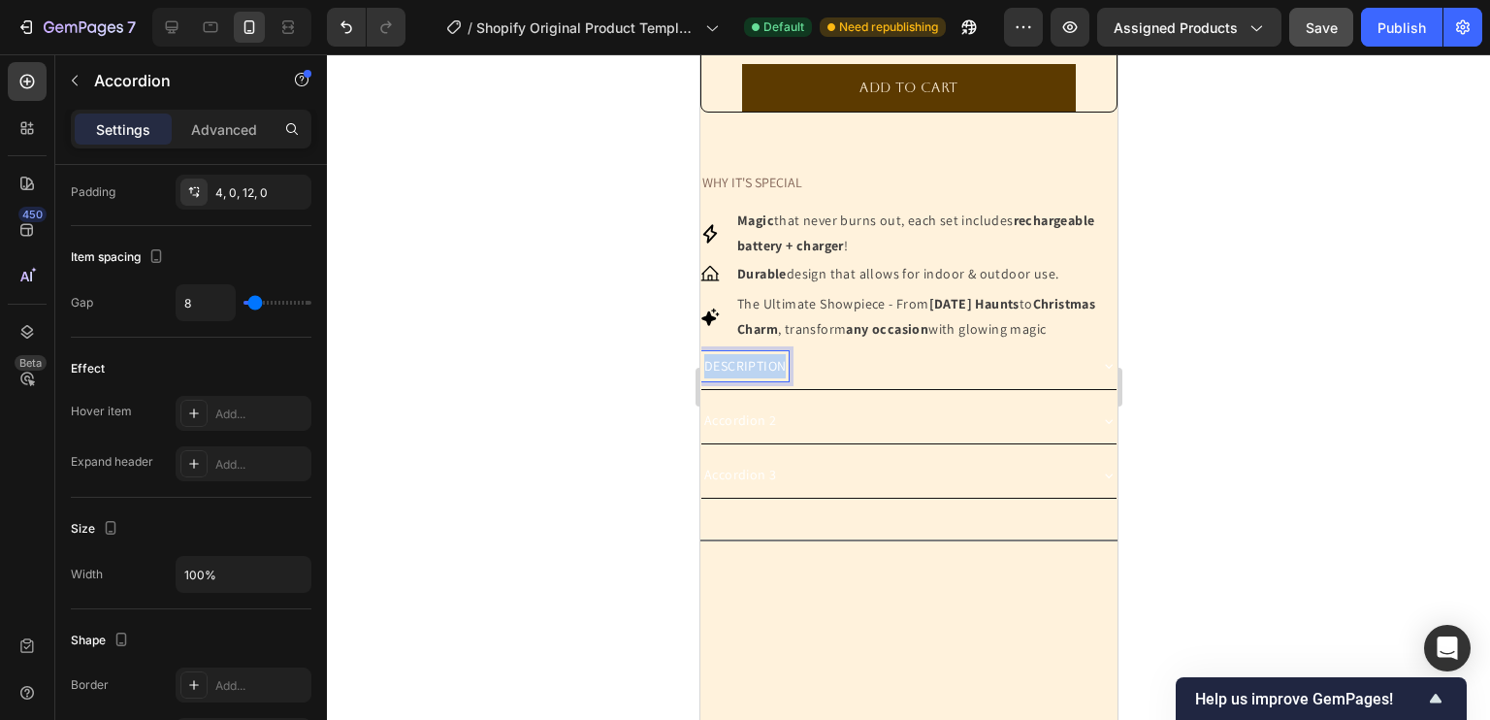
click at [757, 378] on p "DESCRIPTION" at bounding box center [743, 366] width 81 height 24
click at [629, 419] on div at bounding box center [908, 386] width 1163 height 665
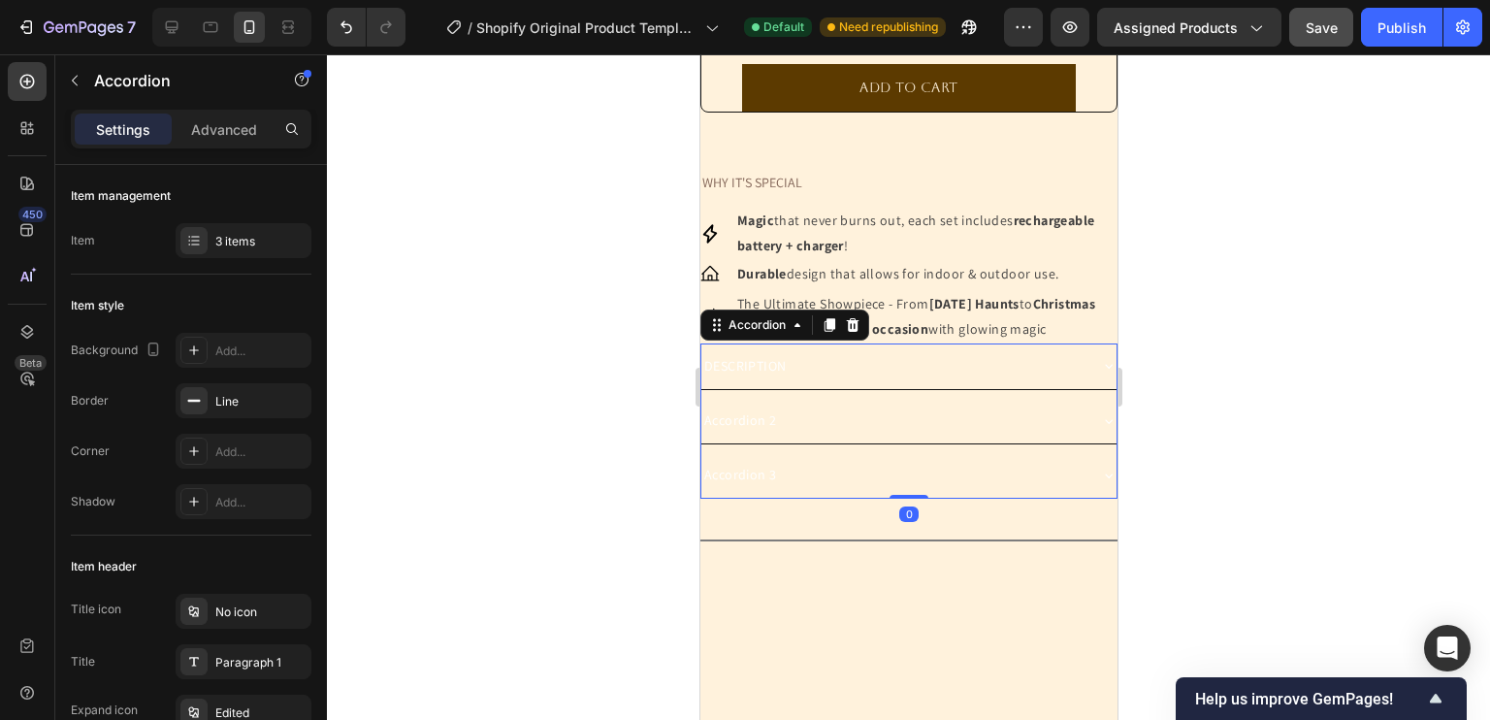
click at [861, 379] on div "DESCRIPTION" at bounding box center [892, 366] width 384 height 30
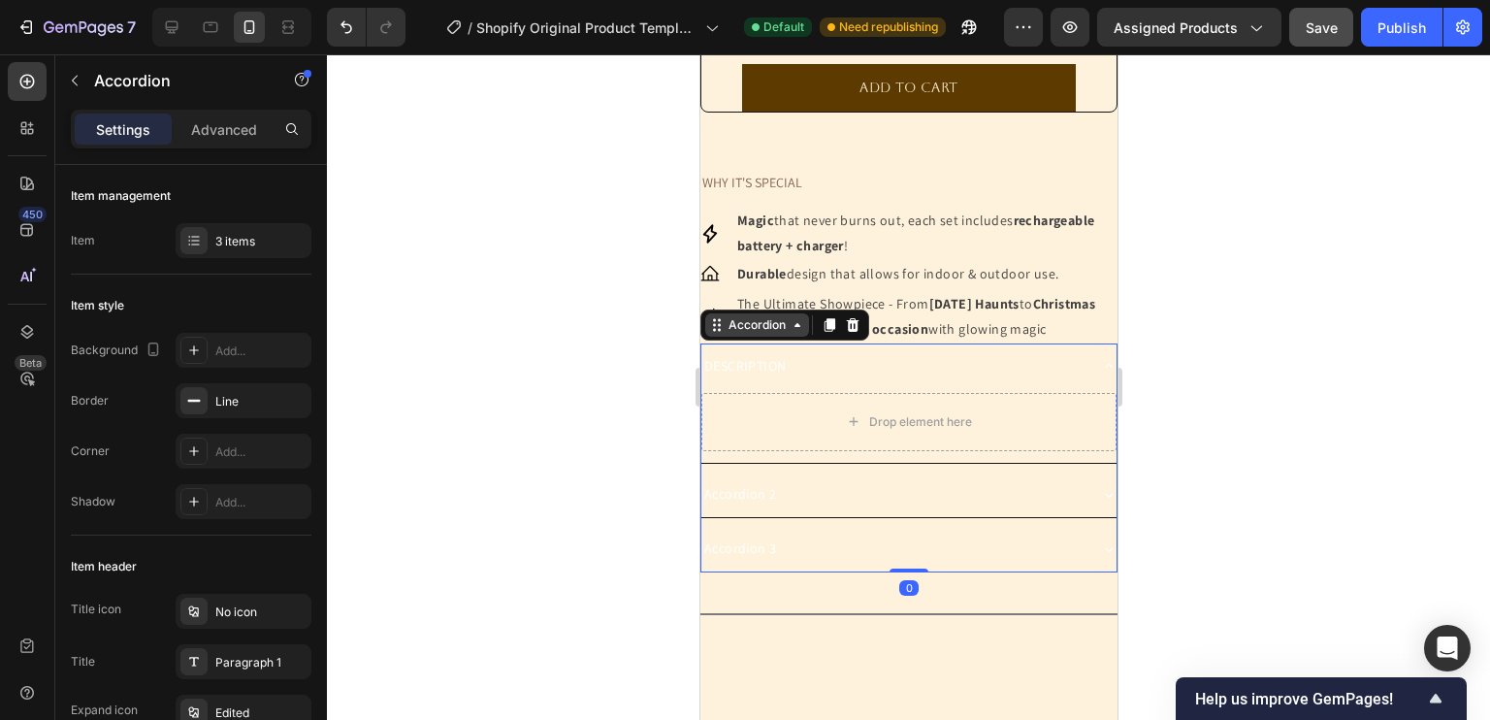
click at [756, 334] on div "Accordion" at bounding box center [756, 324] width 65 height 17
click at [651, 402] on div at bounding box center [908, 386] width 1163 height 665
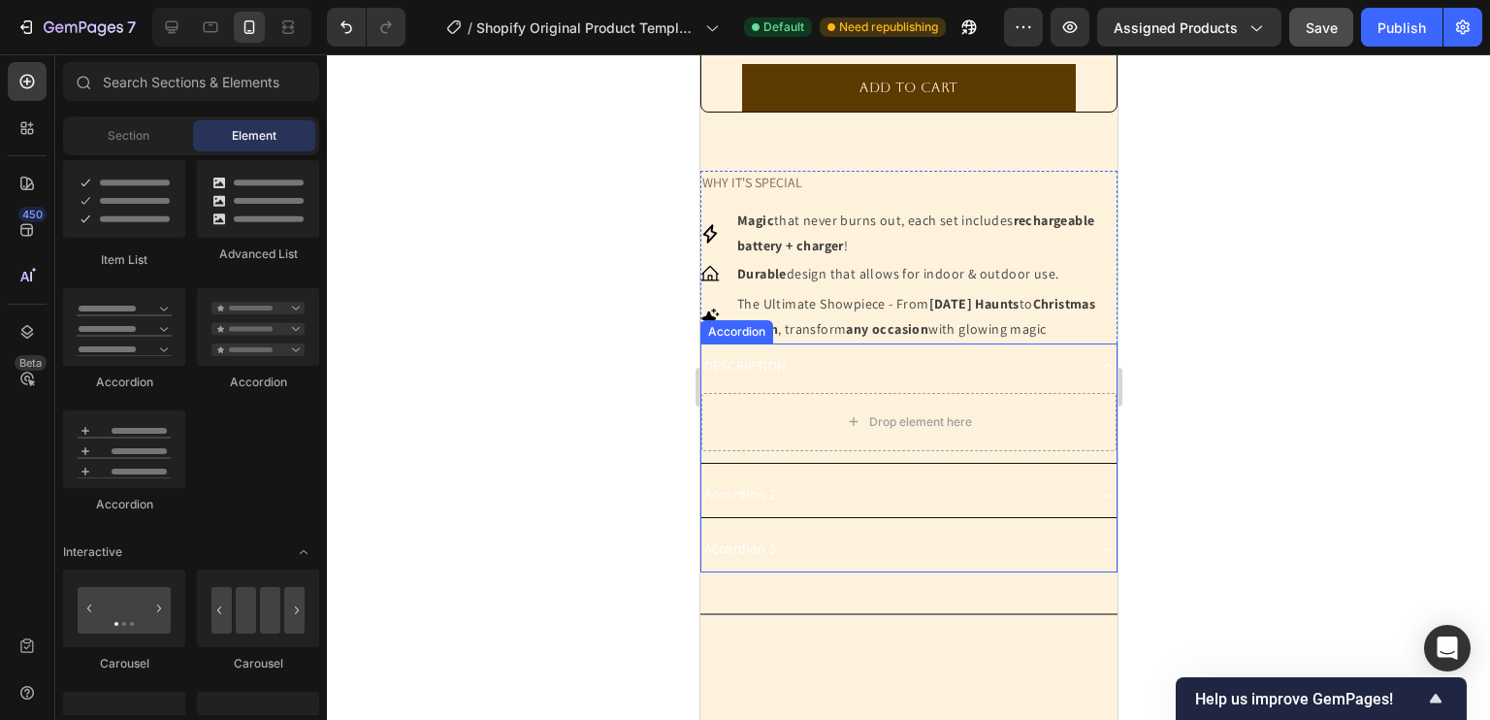
click at [723, 340] on div "Accordion" at bounding box center [735, 331] width 65 height 17
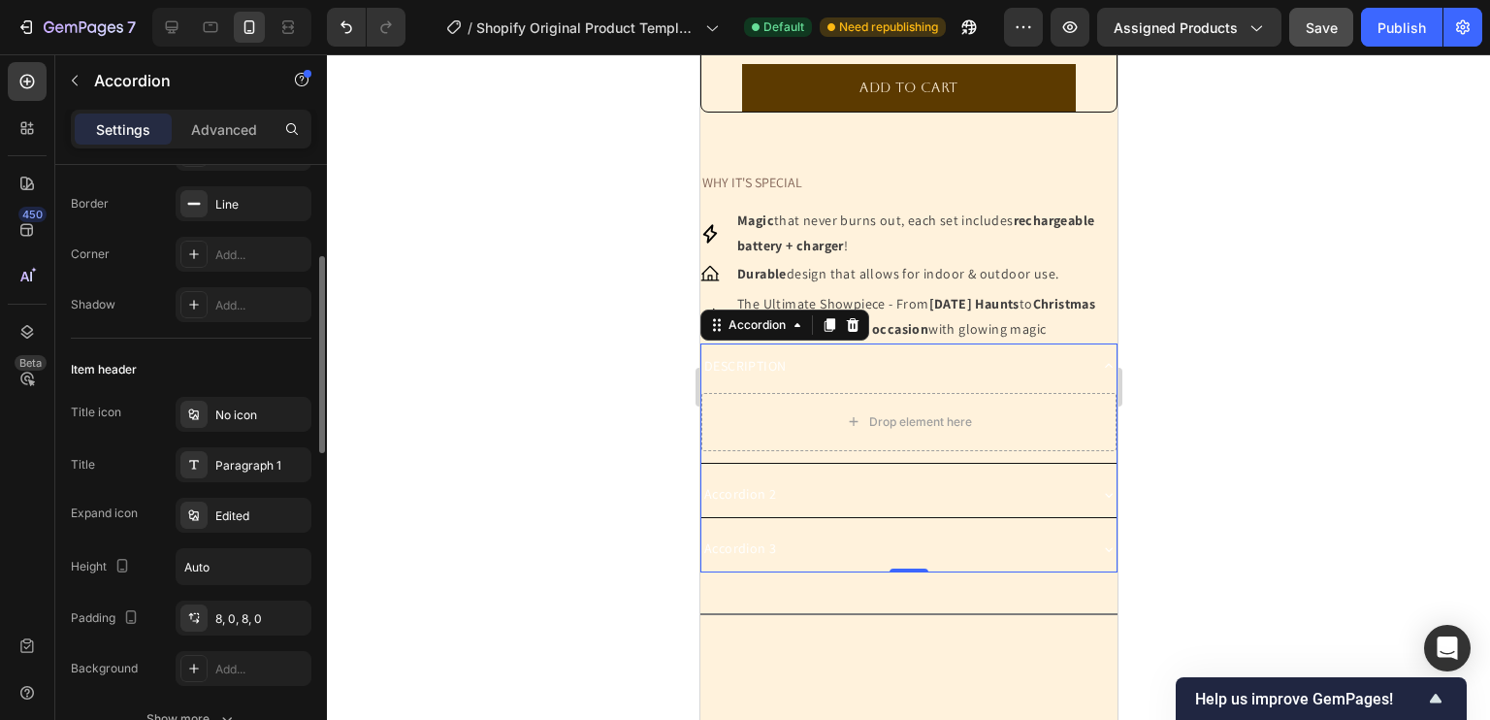
scroll to position [219, 0]
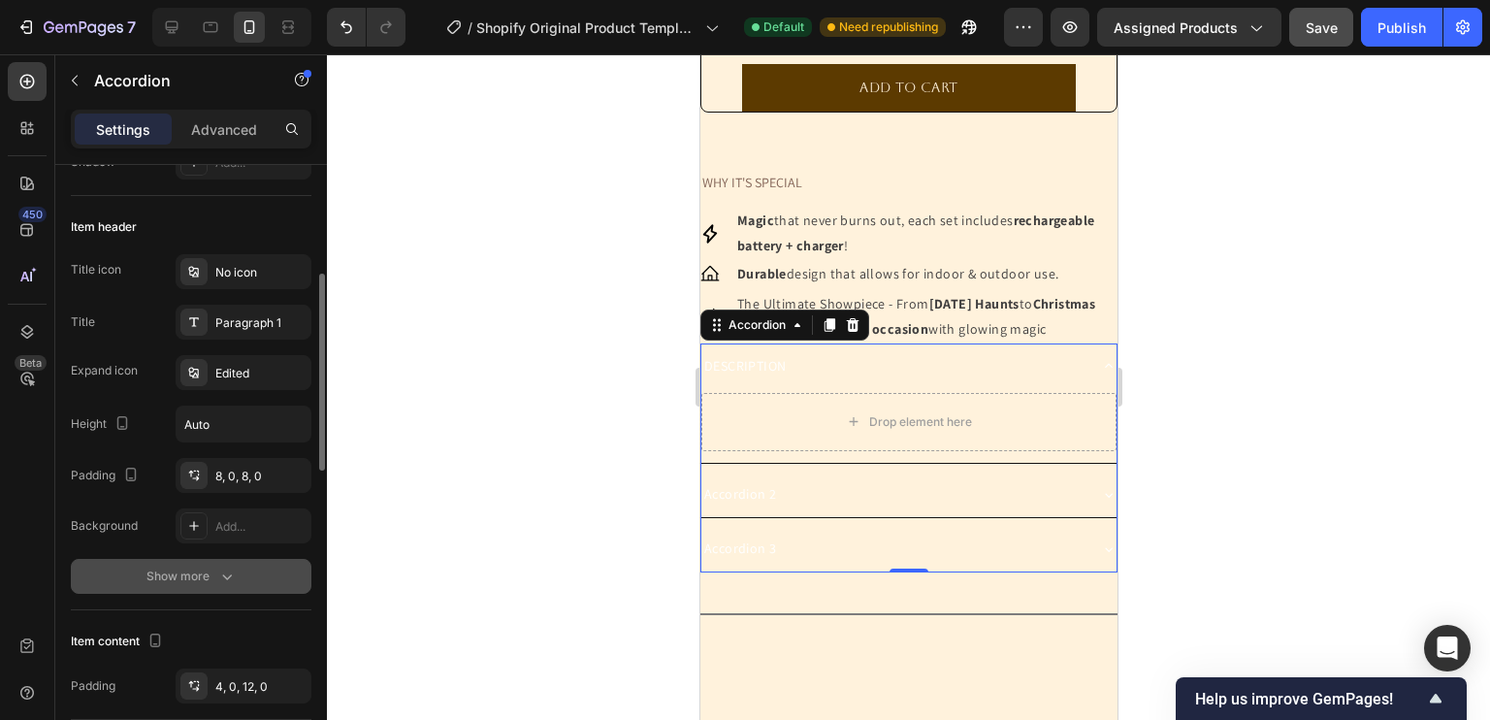
click at [198, 568] on div "Show more" at bounding box center [191, 575] width 90 height 19
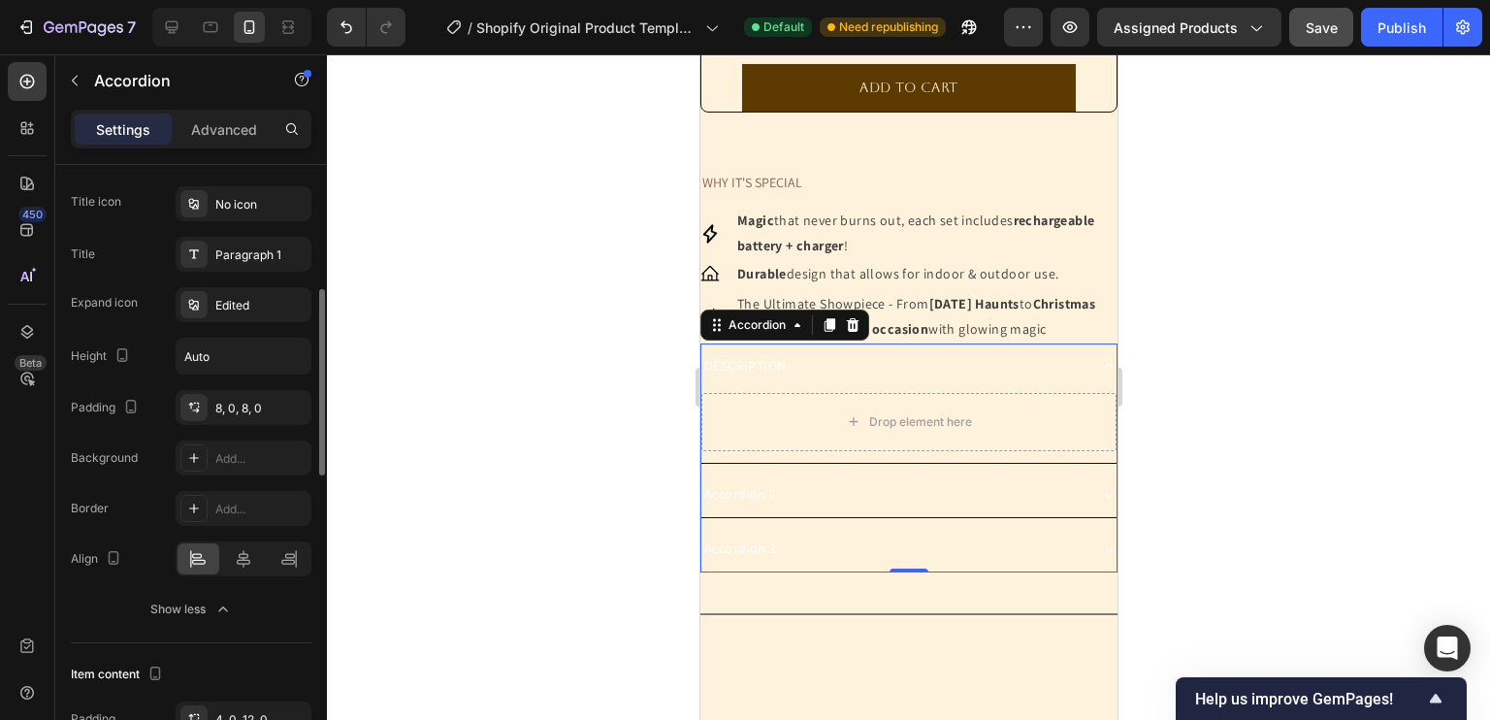
scroll to position [407, 0]
click at [230, 451] on div "Add..." at bounding box center [260, 458] width 91 height 17
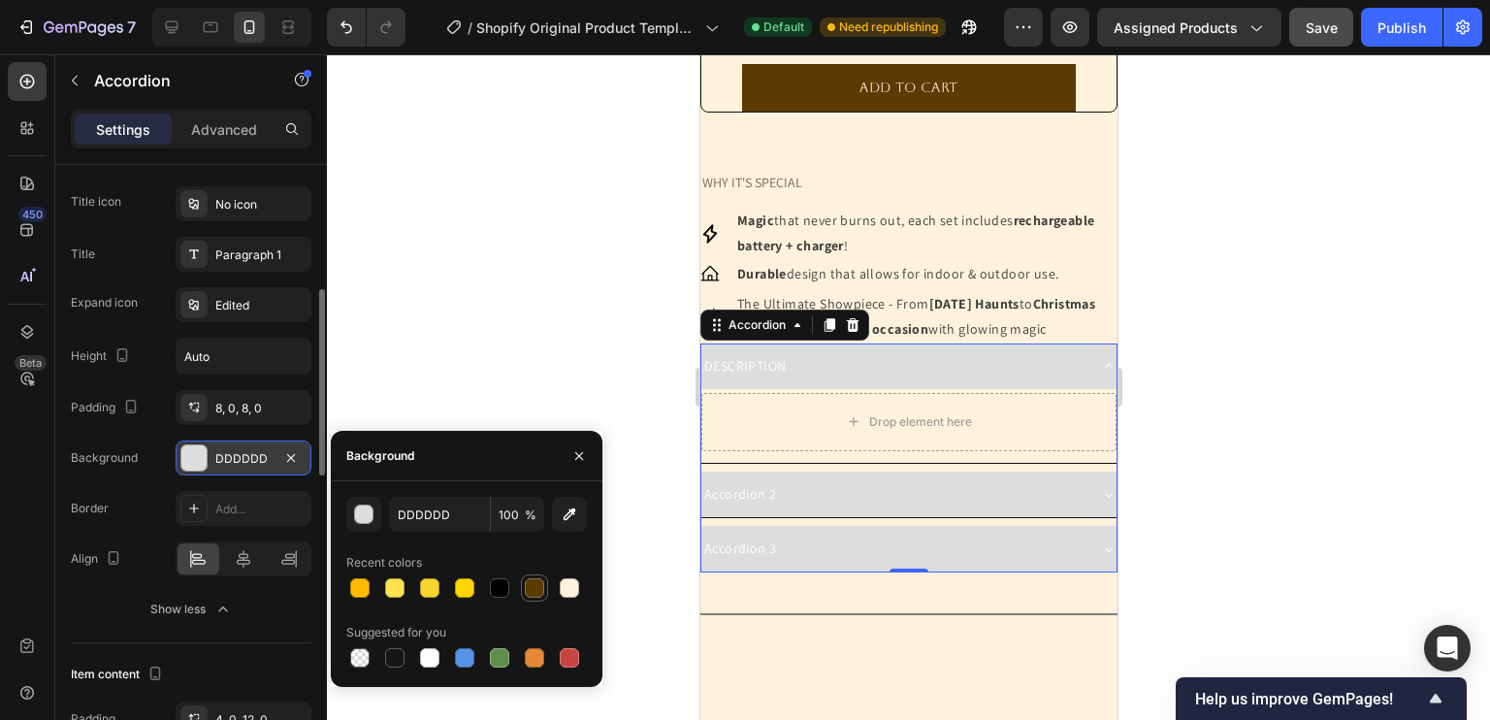
click at [541, 595] on div at bounding box center [534, 587] width 19 height 19
type input "5C3A00"
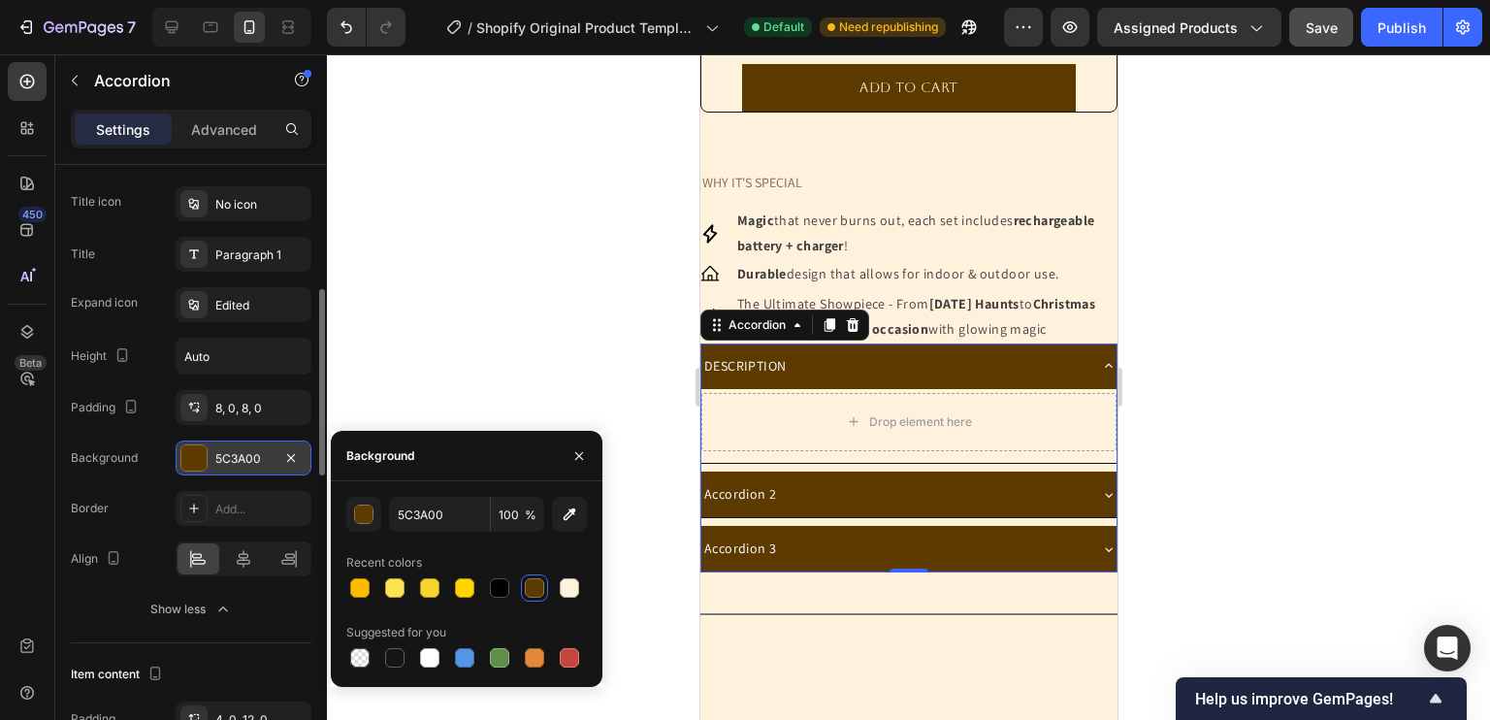
click at [508, 364] on div at bounding box center [908, 386] width 1163 height 665
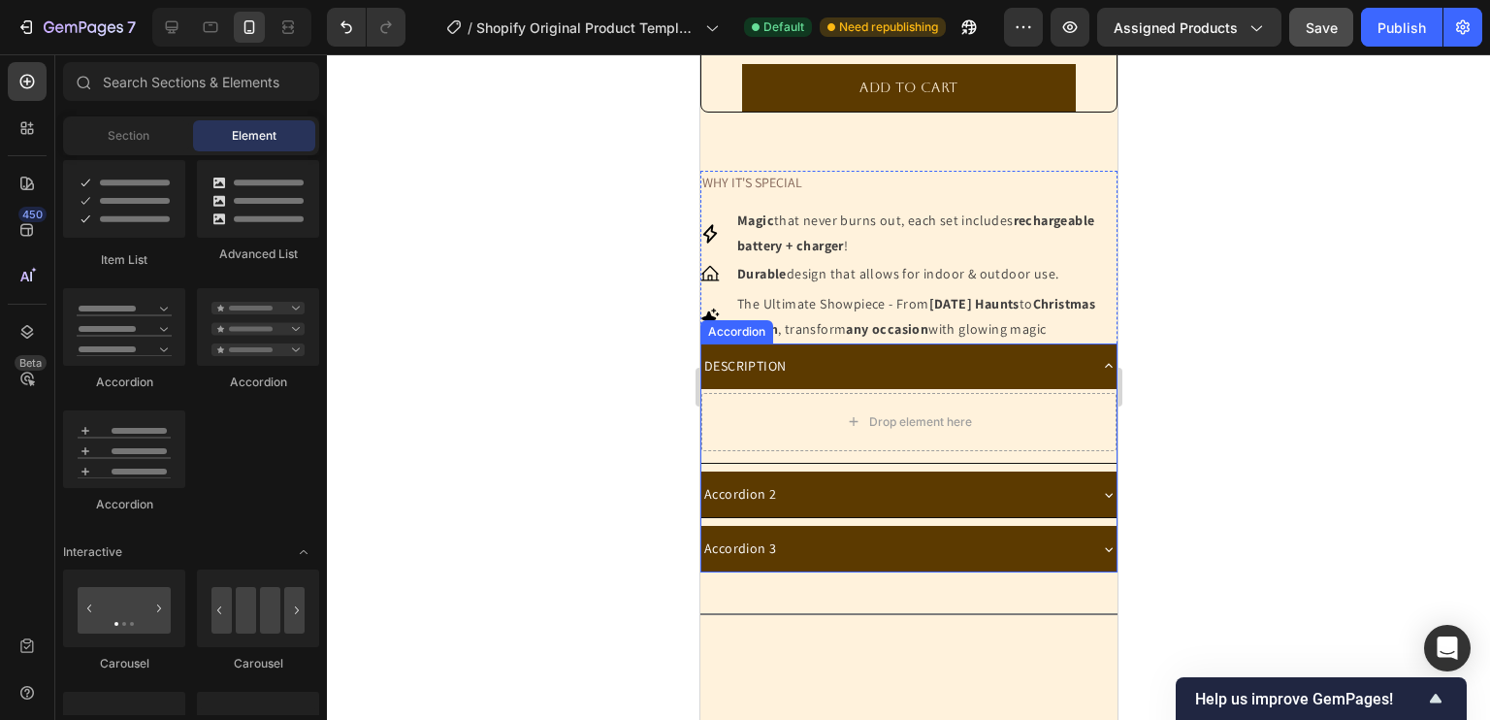
click at [1056, 371] on div "DESCRIPTION" at bounding box center [907, 366] width 415 height 46
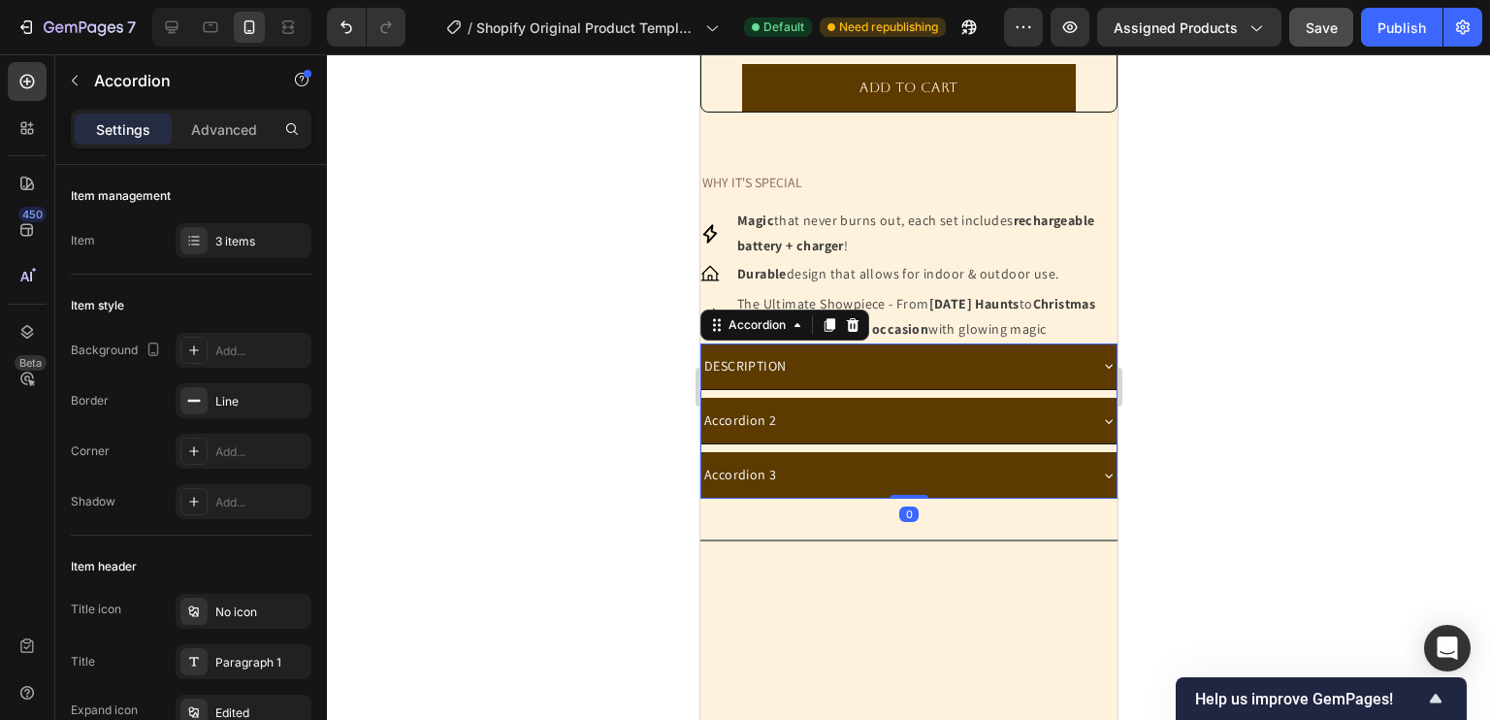
click at [526, 471] on div at bounding box center [908, 386] width 1163 height 665
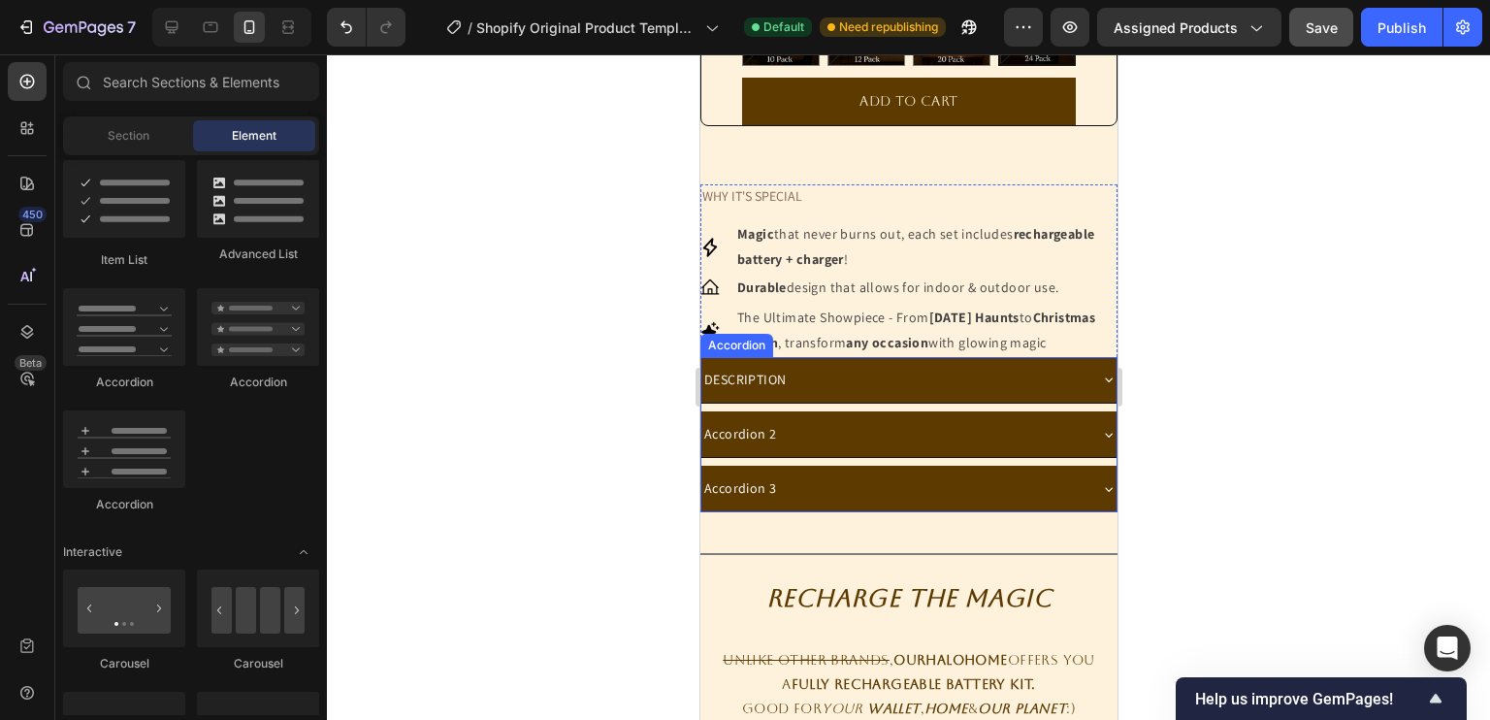
scroll to position [949, 0]
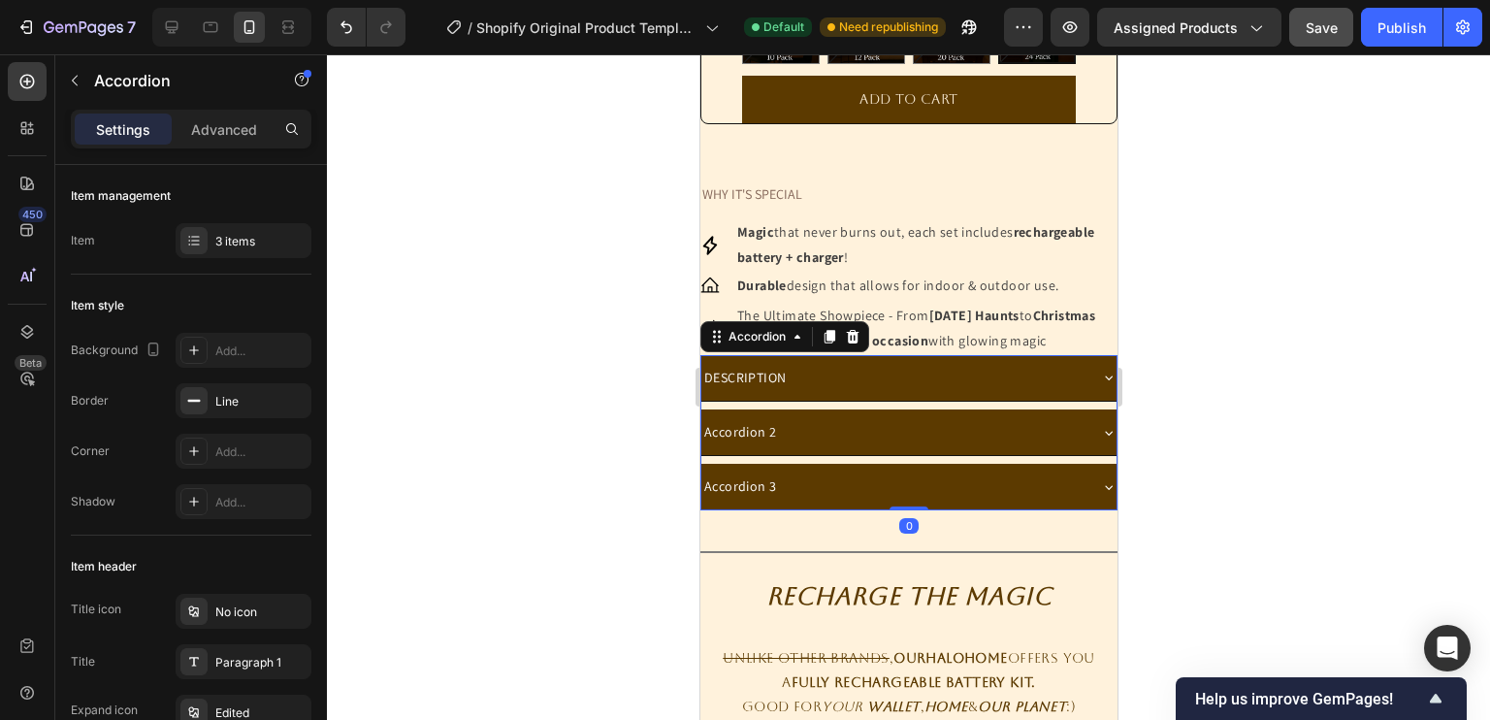
click at [874, 393] on div "DESCRIPTION" at bounding box center [892, 378] width 384 height 30
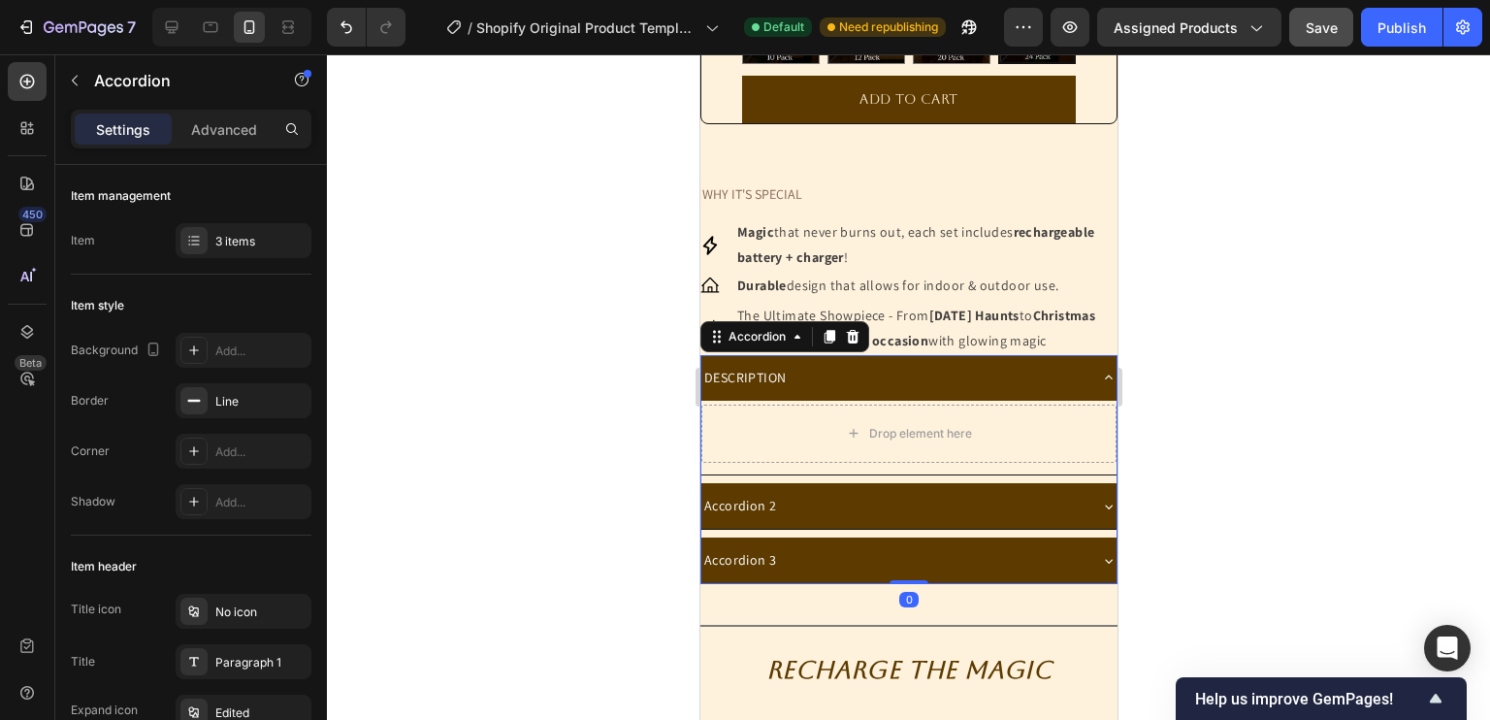
click at [874, 393] on div "DESCRIPTION" at bounding box center [892, 378] width 384 height 30
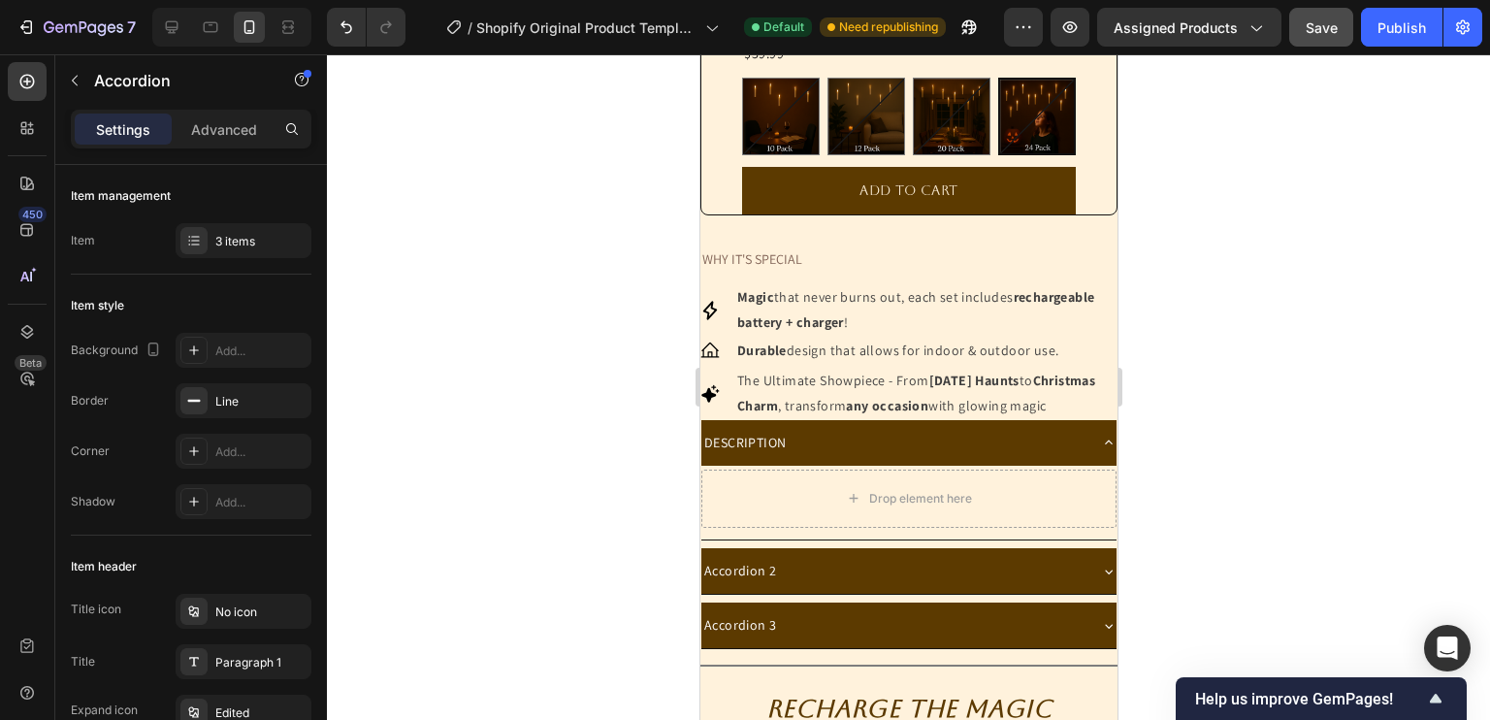
scroll to position [839, 0]
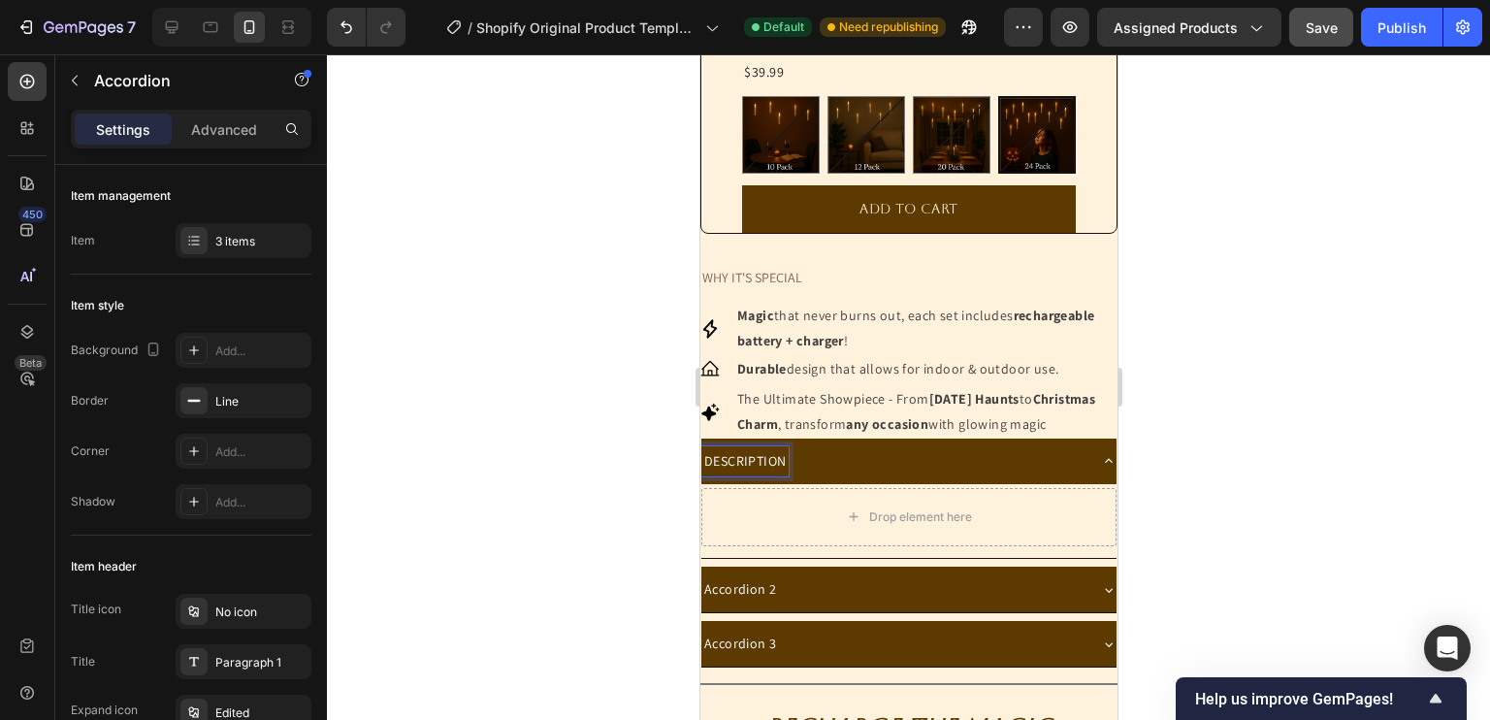
click at [785, 476] on div "DESCRIPTION" at bounding box center [743, 461] width 87 height 30
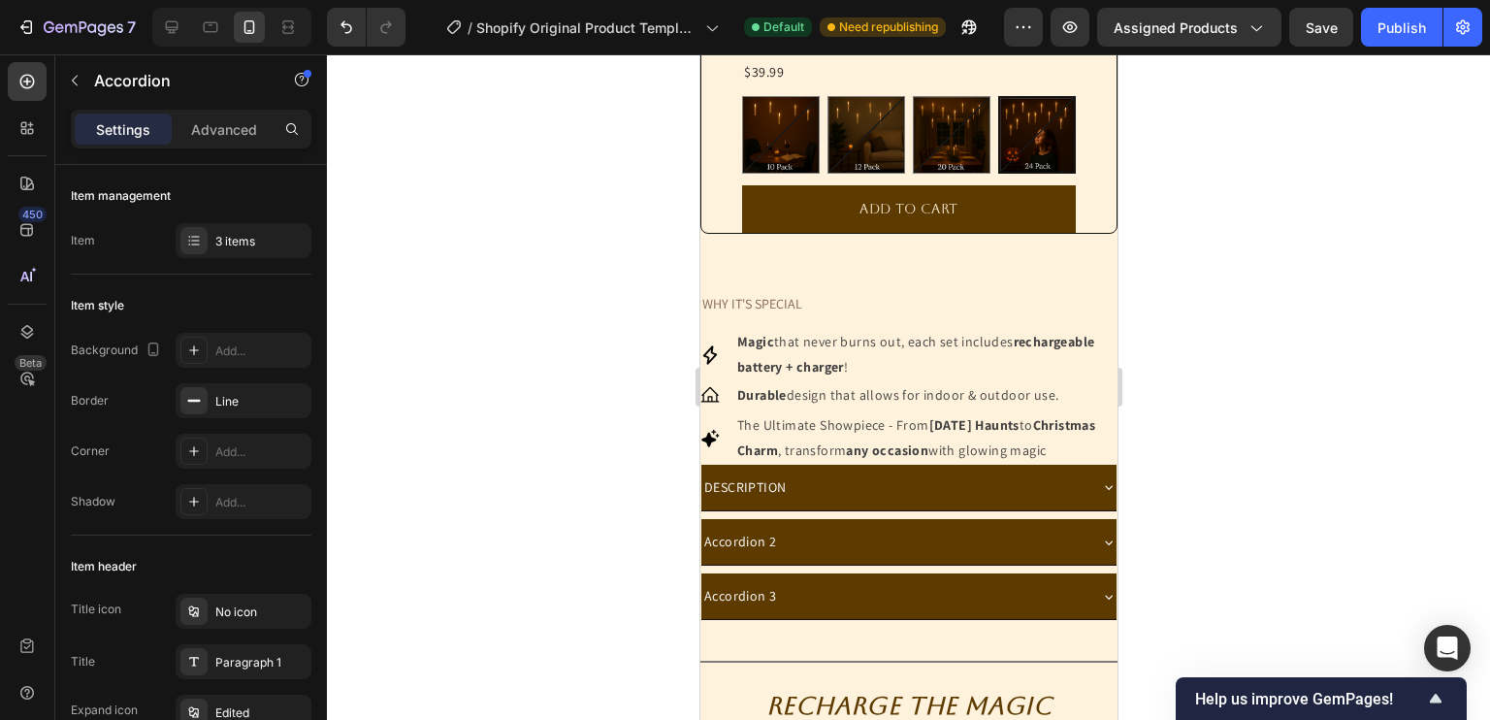
scroll to position [997, 0]
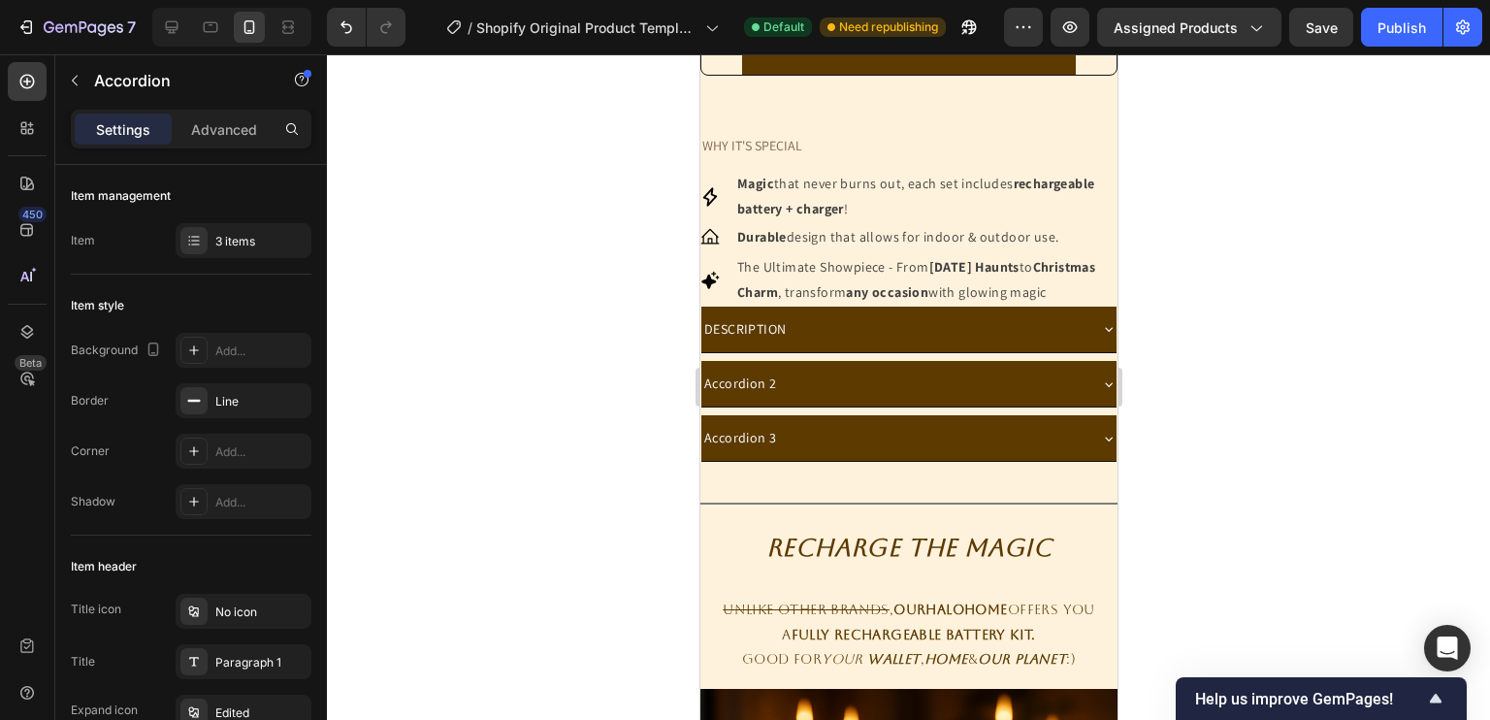
click at [840, 344] on div "DESCRIPTION" at bounding box center [892, 329] width 384 height 30
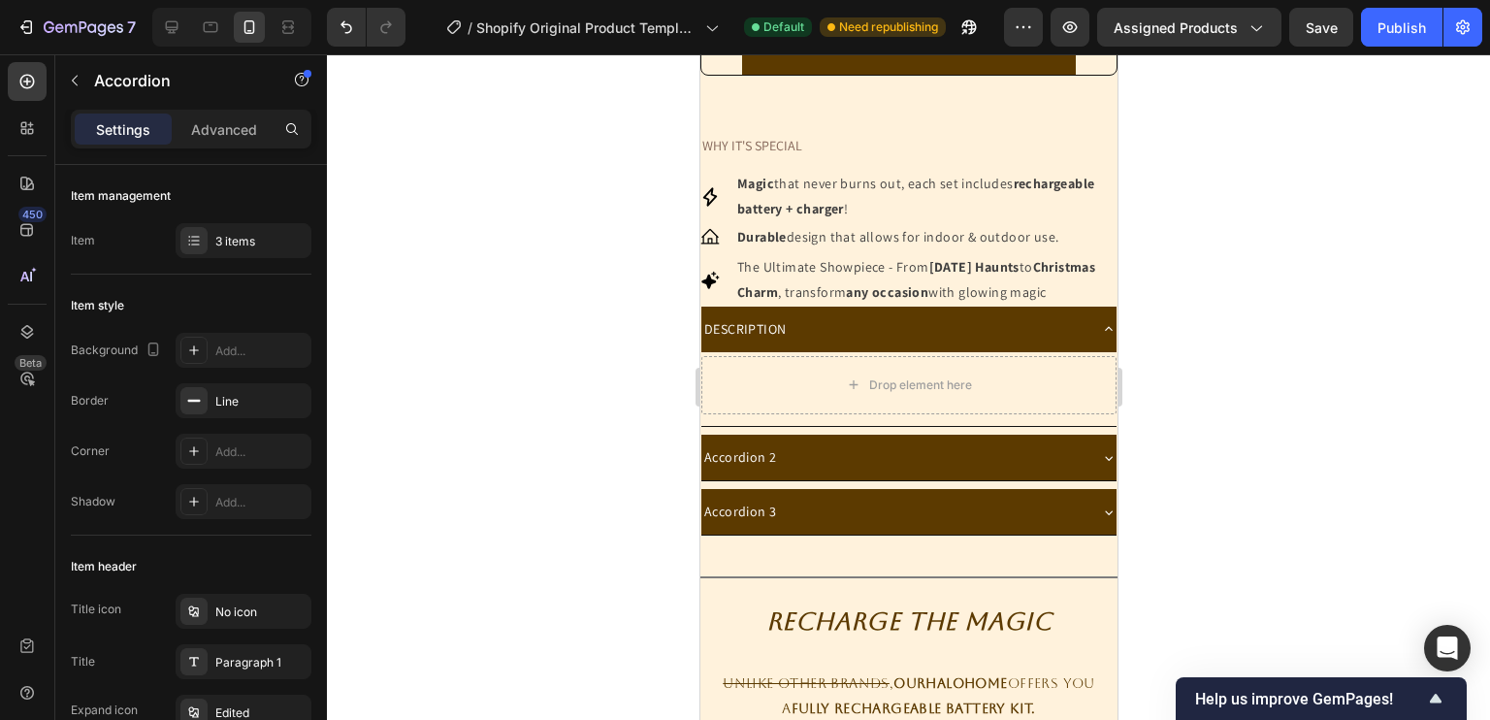
click at [761, 341] on p "DESCRIPTION" at bounding box center [743, 329] width 81 height 24
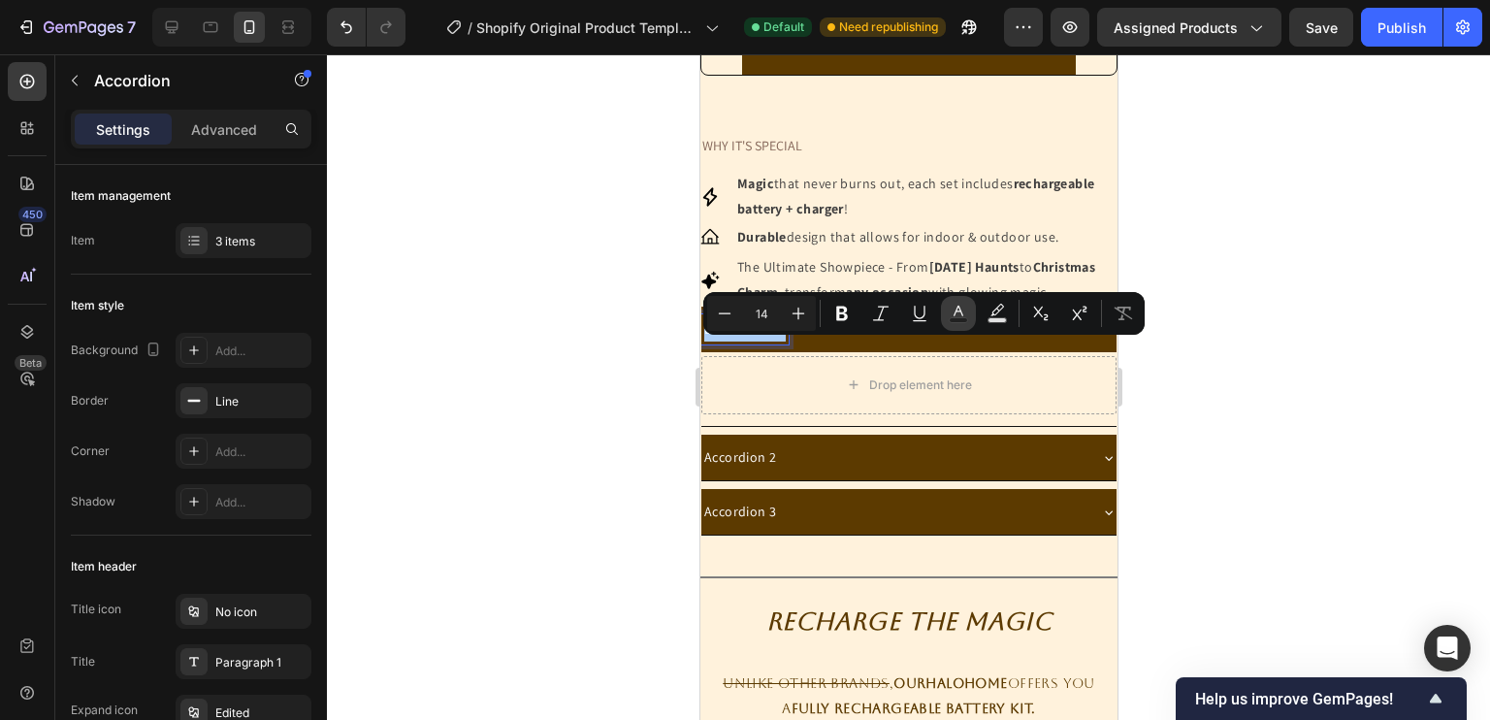
click at [966, 315] on icon "Editor contextual toolbar" at bounding box center [958, 313] width 19 height 19
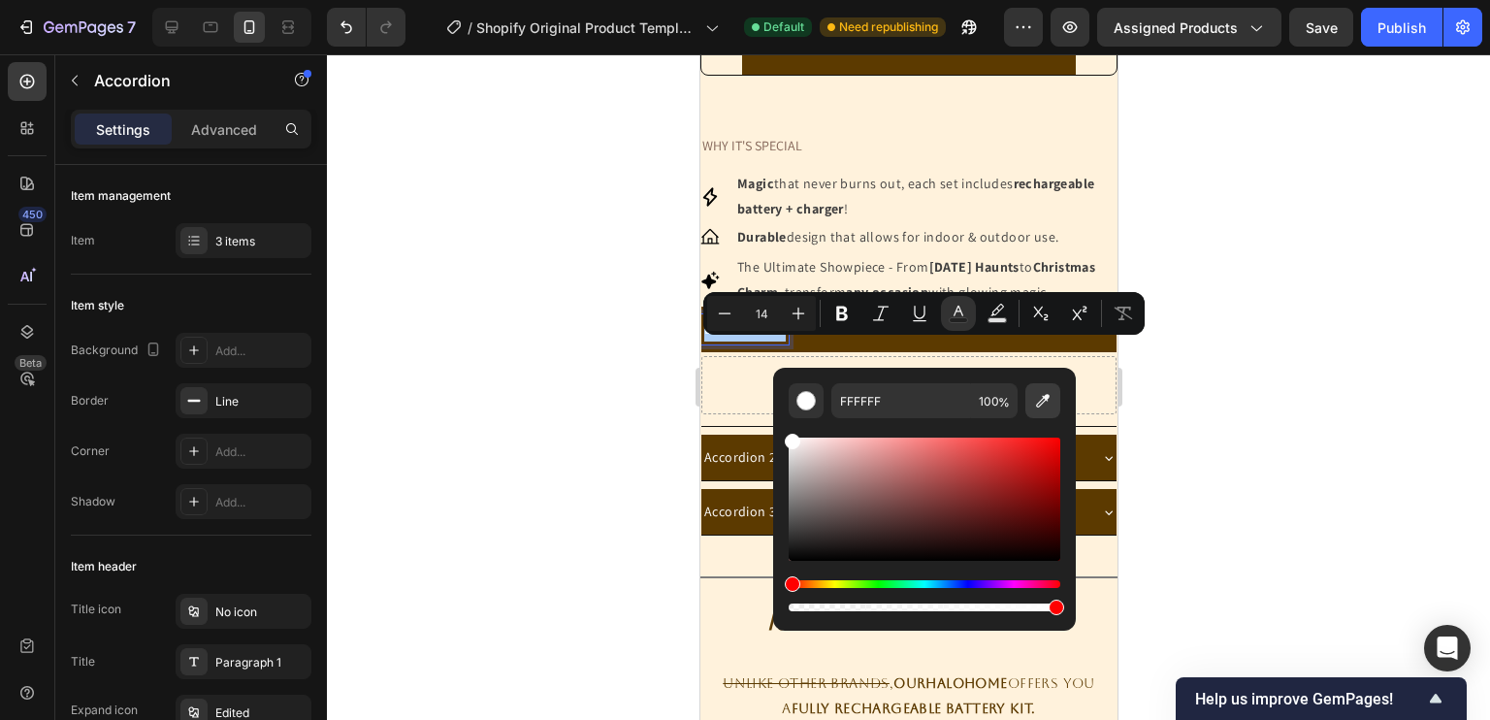
click at [1044, 406] on icon "Editor contextual toolbar" at bounding box center [1042, 400] width 19 height 19
type input "FFF2DC"
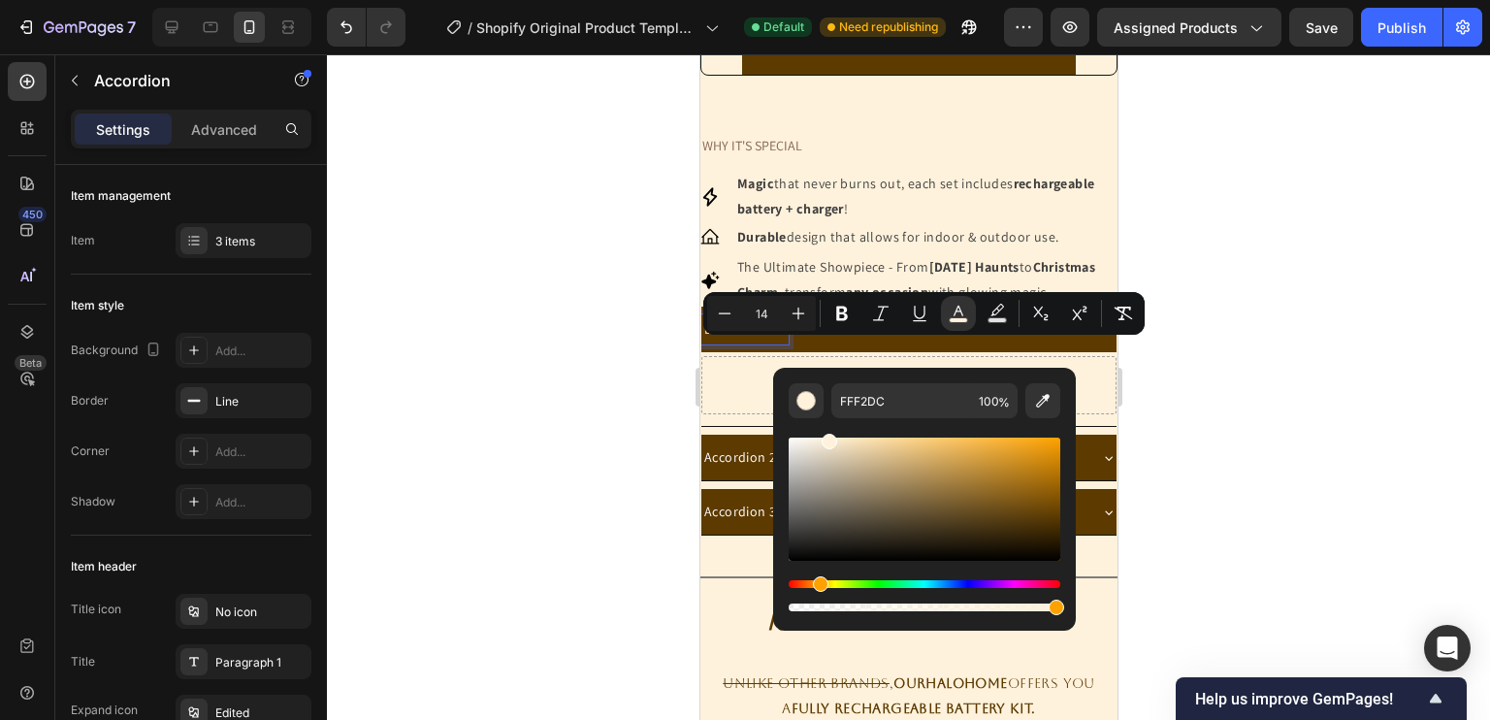
click at [735, 408] on div "Drop element here" at bounding box center [907, 385] width 415 height 58
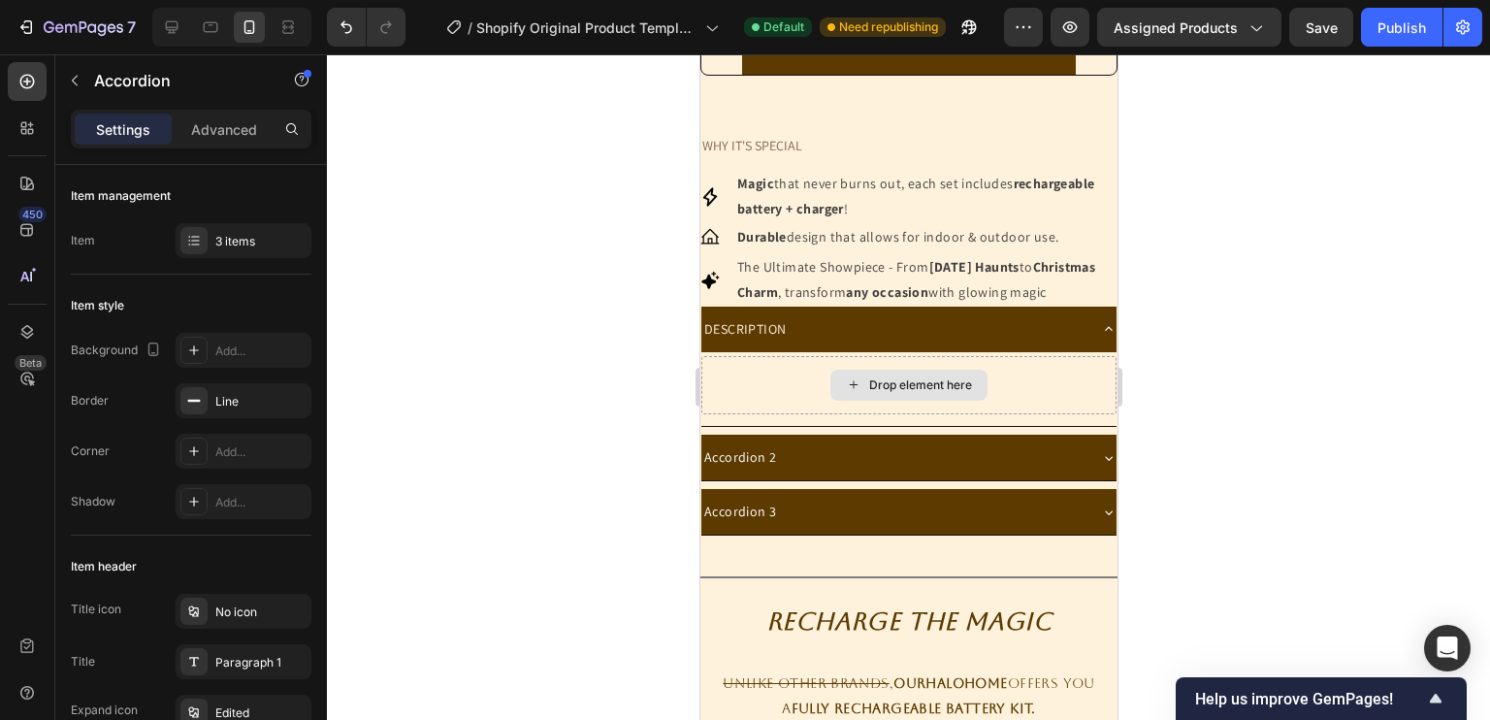
click at [852, 393] on icon at bounding box center [853, 384] width 16 height 16
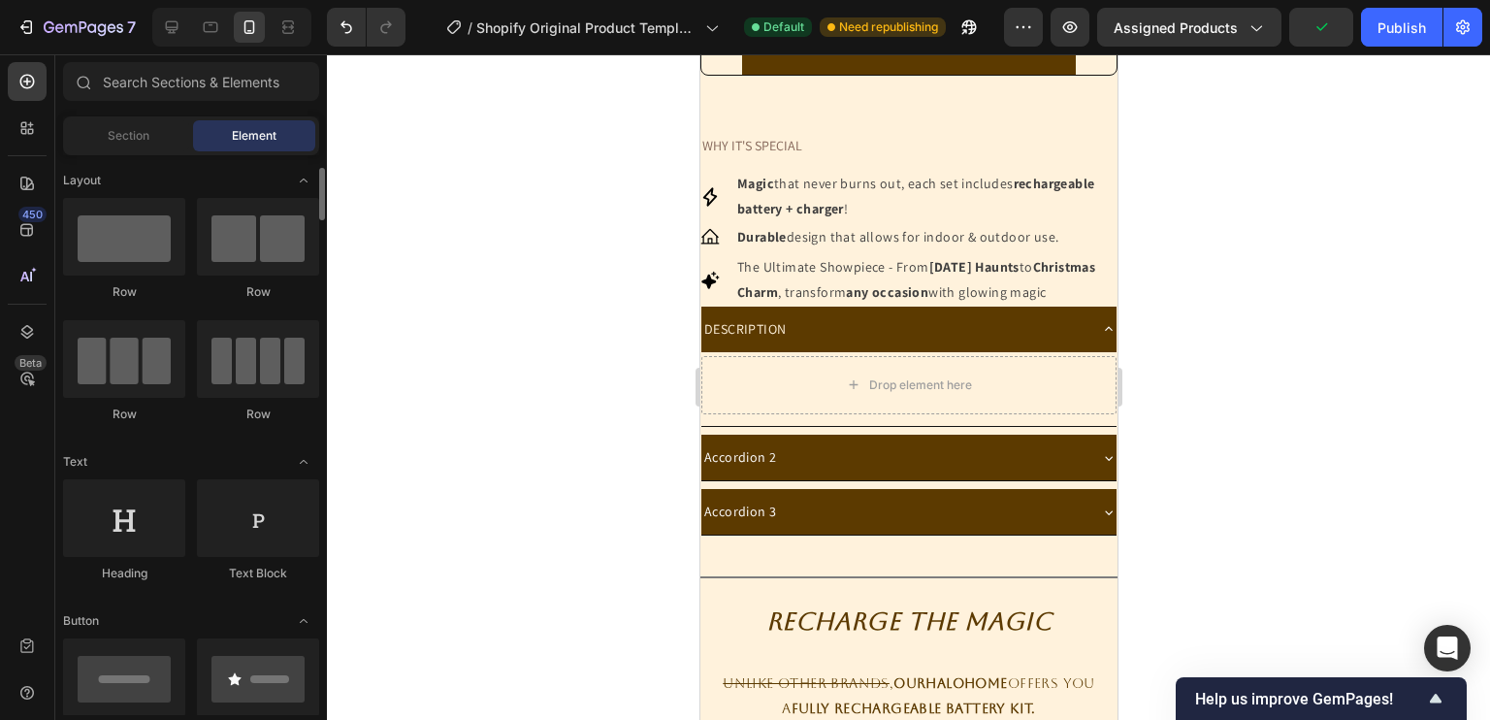
scroll to position [31, 0]
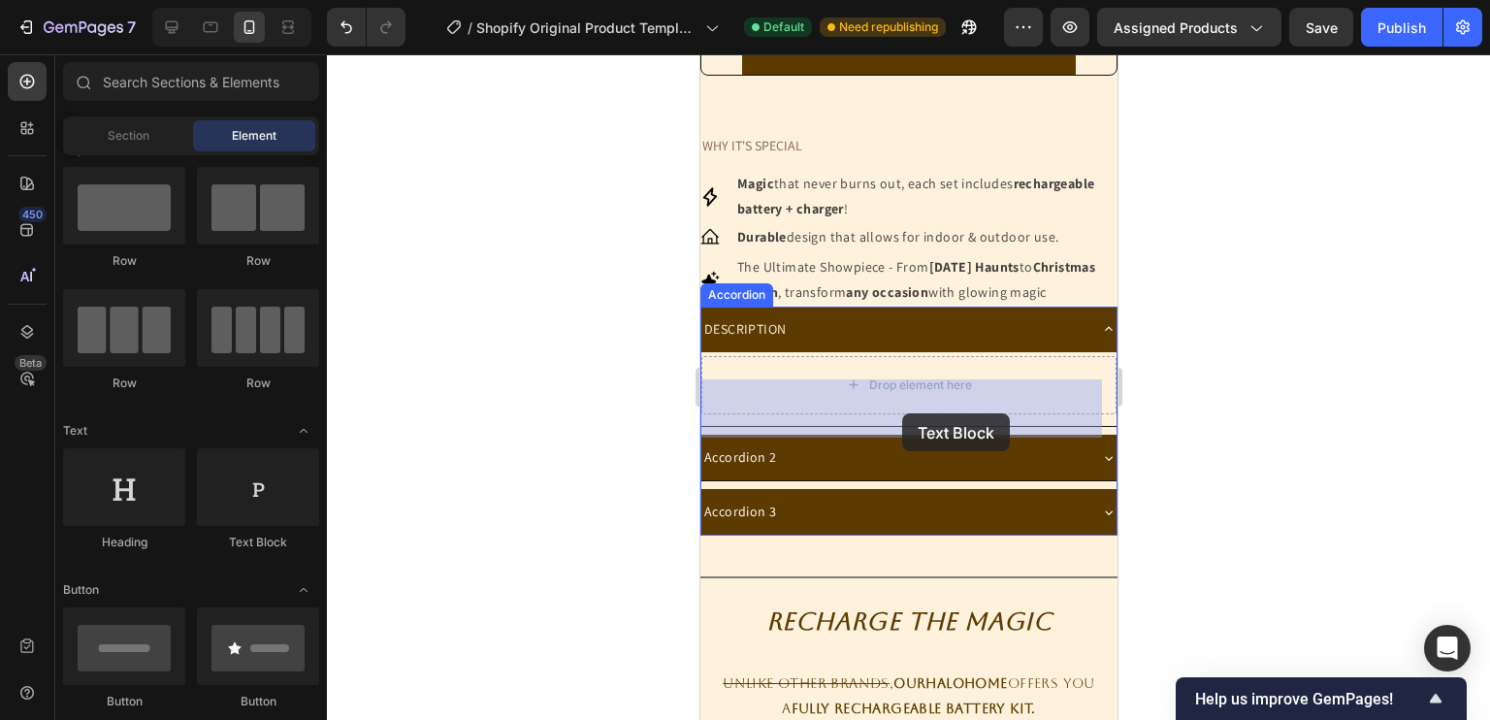
drag, startPoint x: 969, startPoint y: 545, endPoint x: 901, endPoint y: 413, distance: 148.4
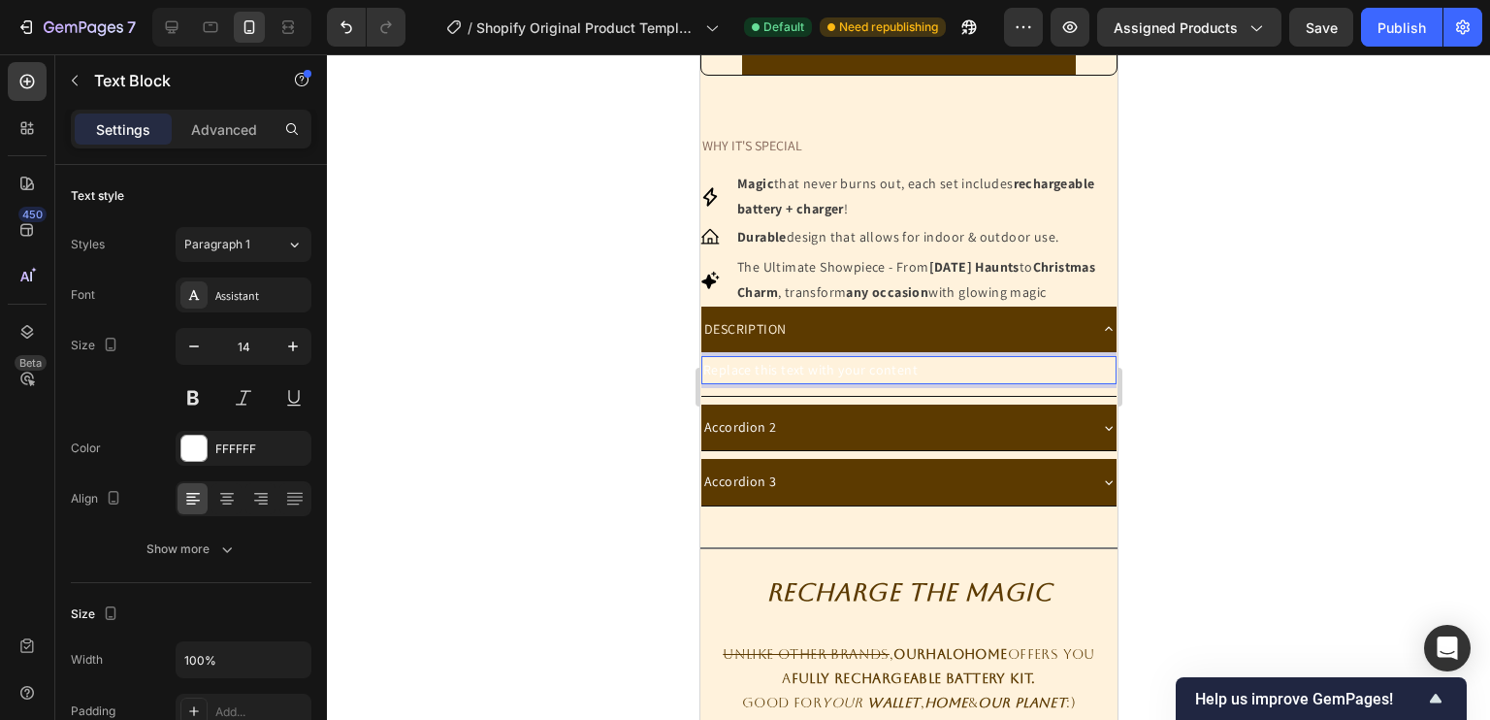
click at [840, 384] on div "Replace this text with your content" at bounding box center [907, 370] width 415 height 28
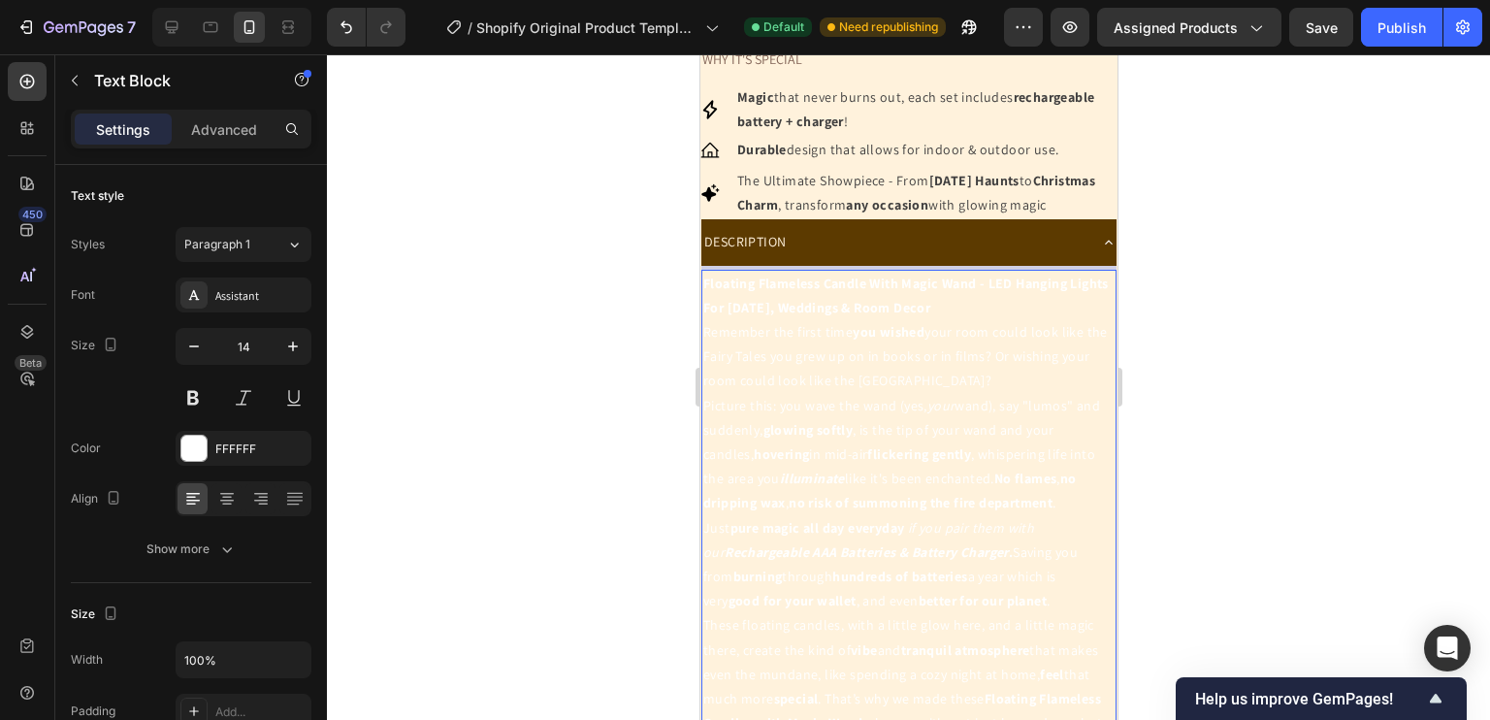
scroll to position [1188, 0]
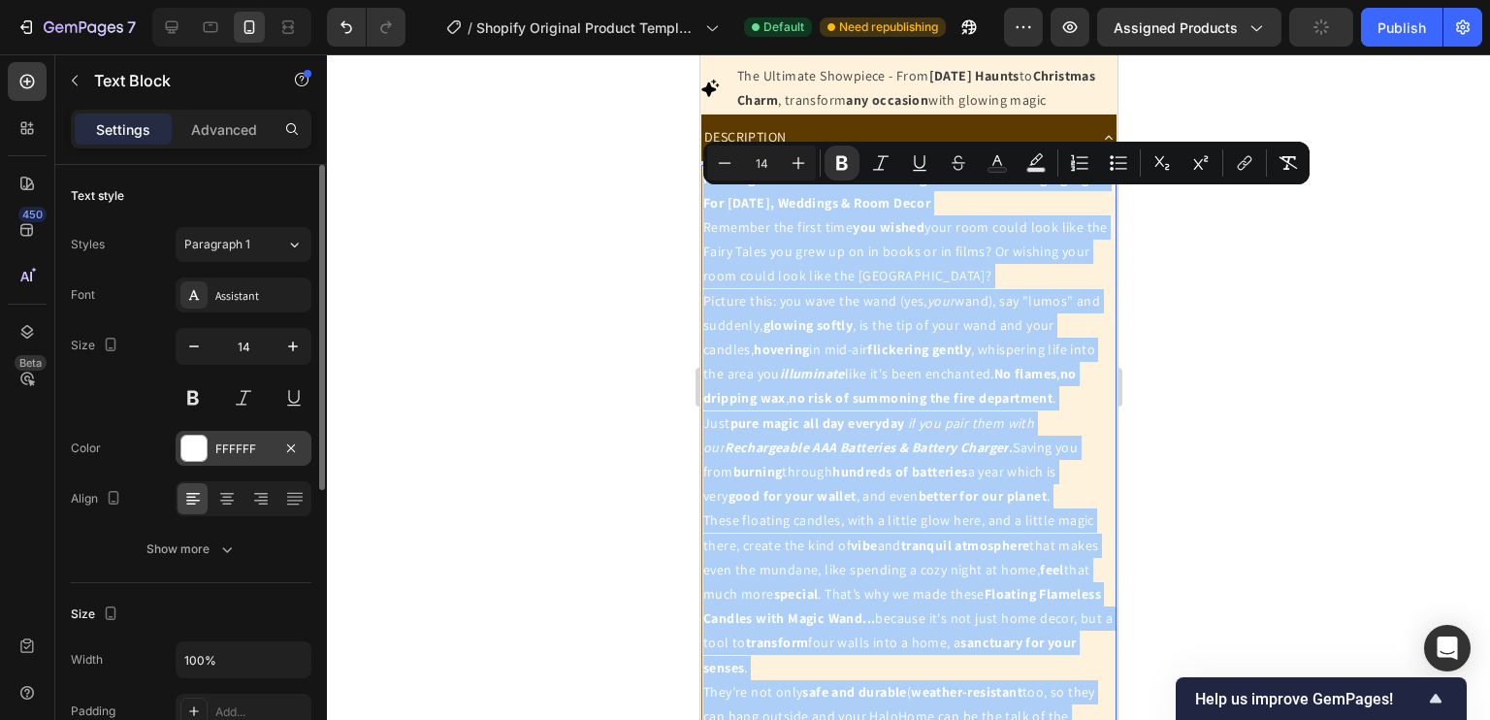
click at [194, 445] on div at bounding box center [193, 447] width 25 height 25
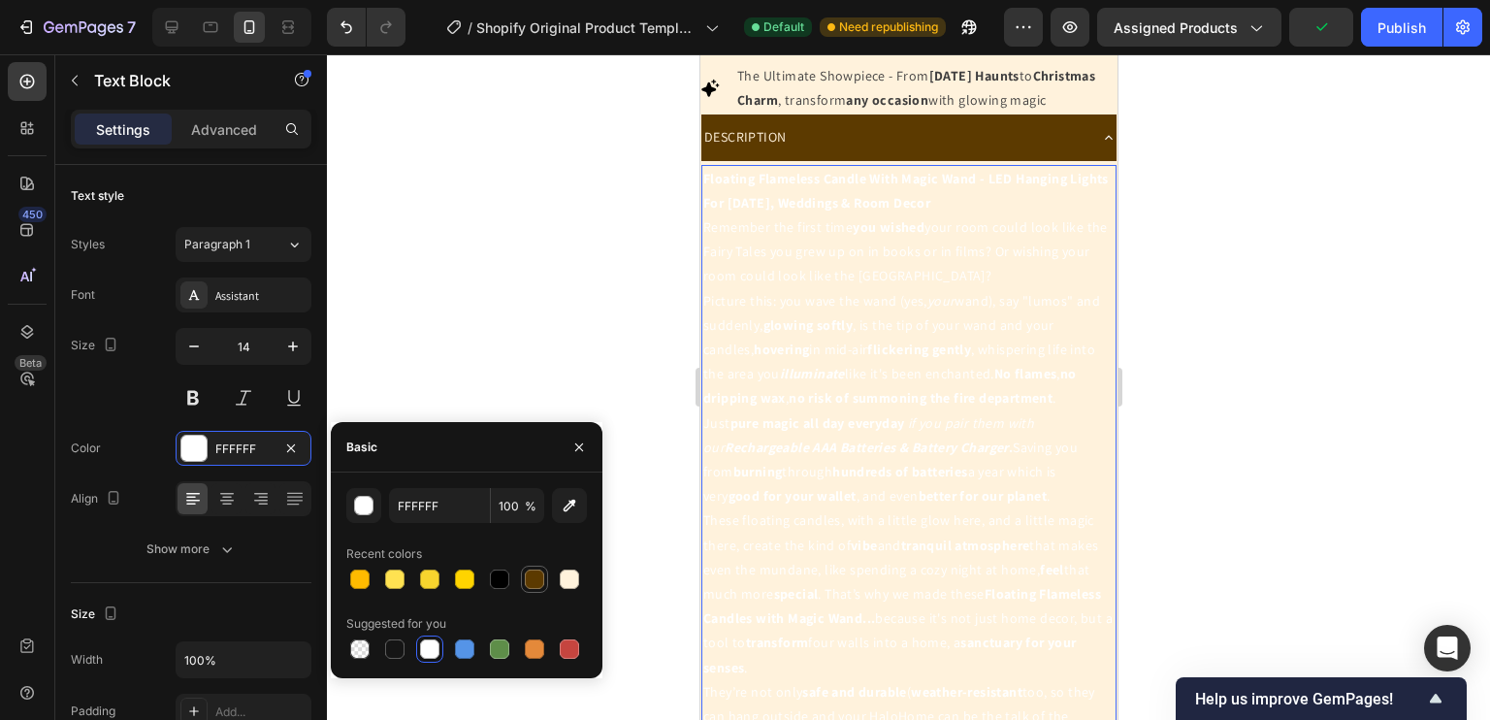
click at [532, 582] on div at bounding box center [534, 578] width 19 height 19
type input "5C3A00"
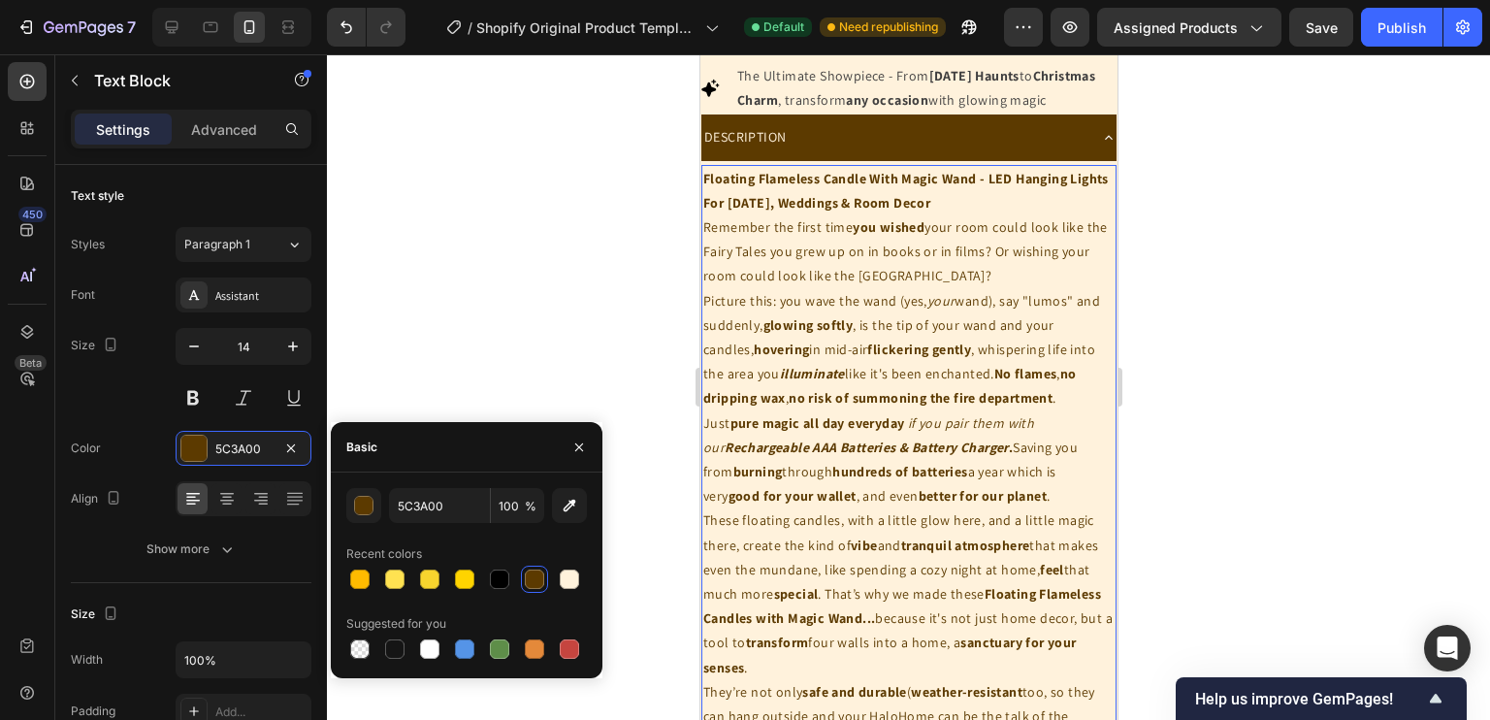
click at [651, 237] on div at bounding box center [908, 386] width 1163 height 665
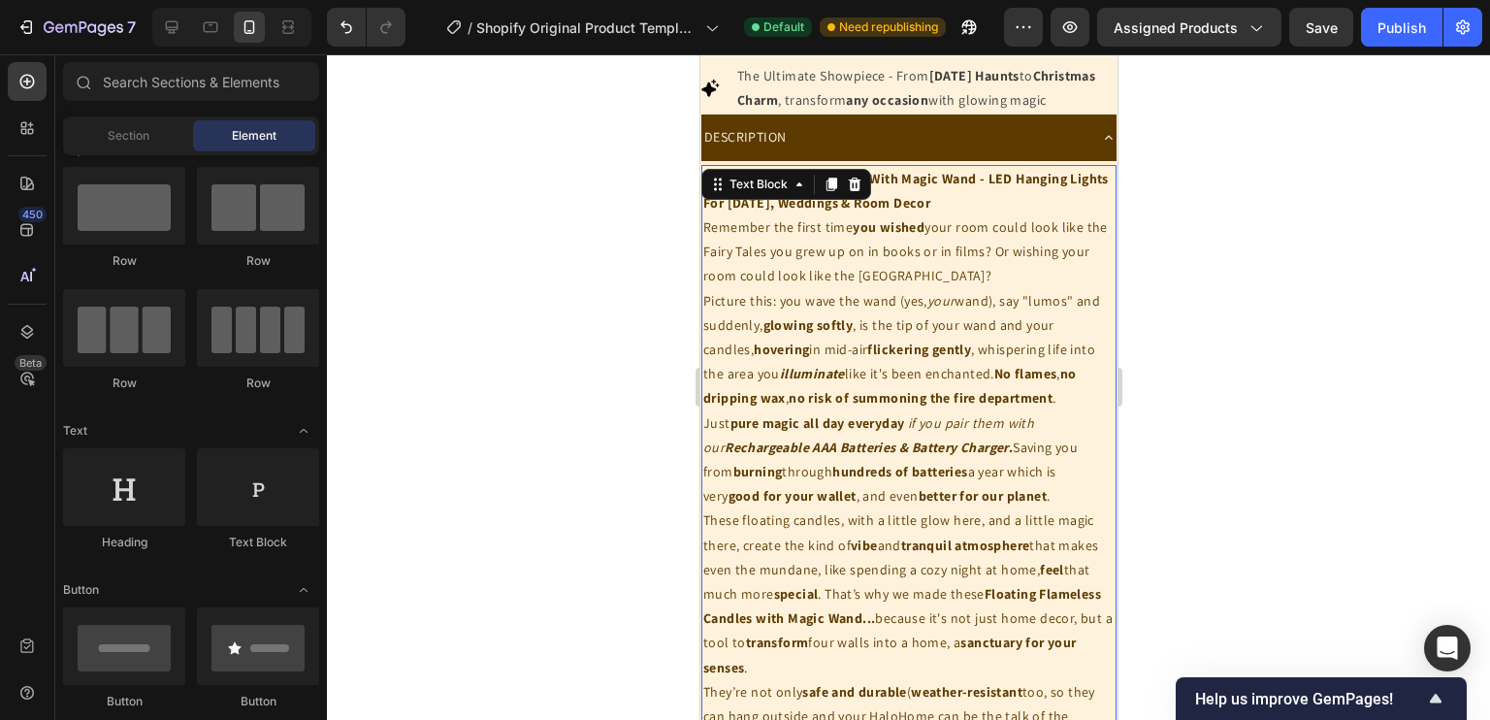
click at [1030, 186] on div "Floating Flameless Candle With Magic Wand - LED Hanging Lights For Halloween, W…" at bounding box center [907, 558] width 415 height 787
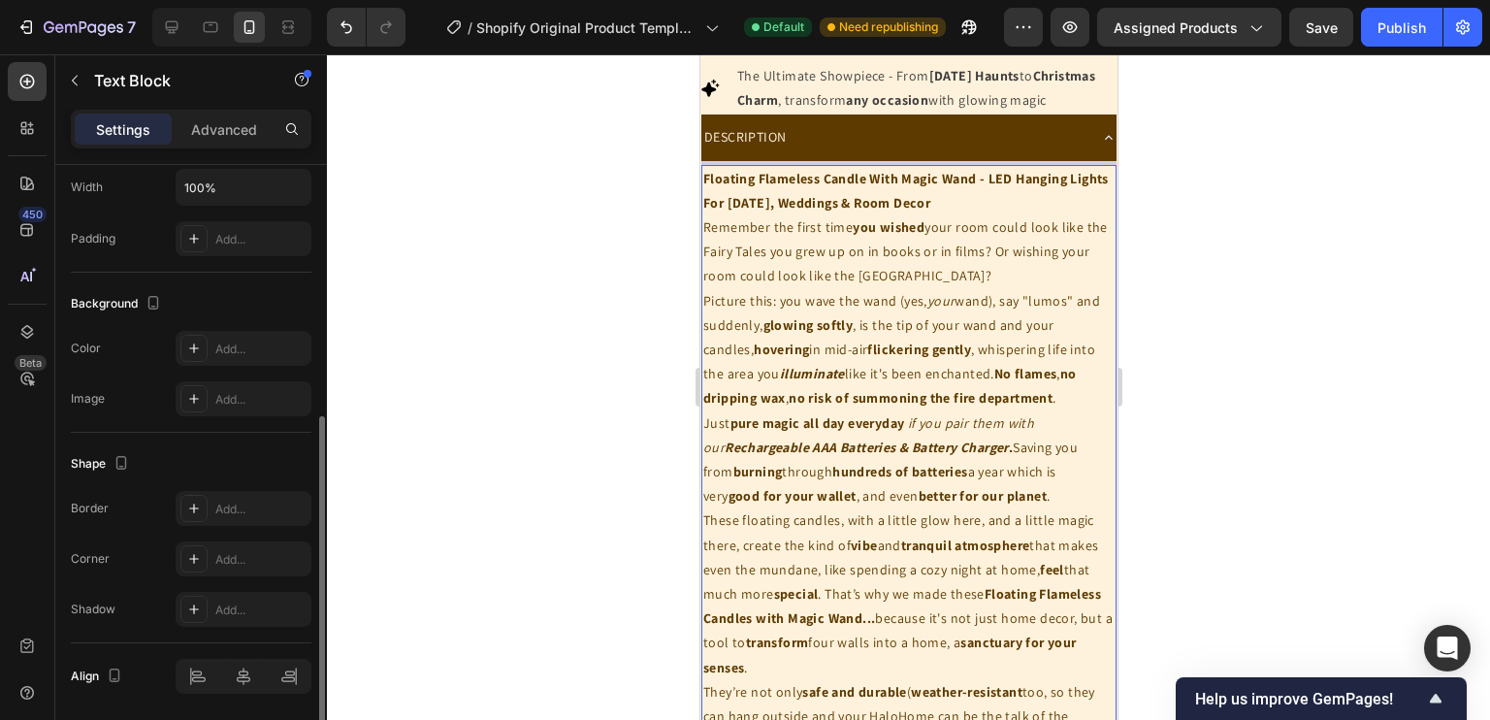
scroll to position [473, 0]
click at [196, 347] on icon at bounding box center [194, 347] width 16 height 16
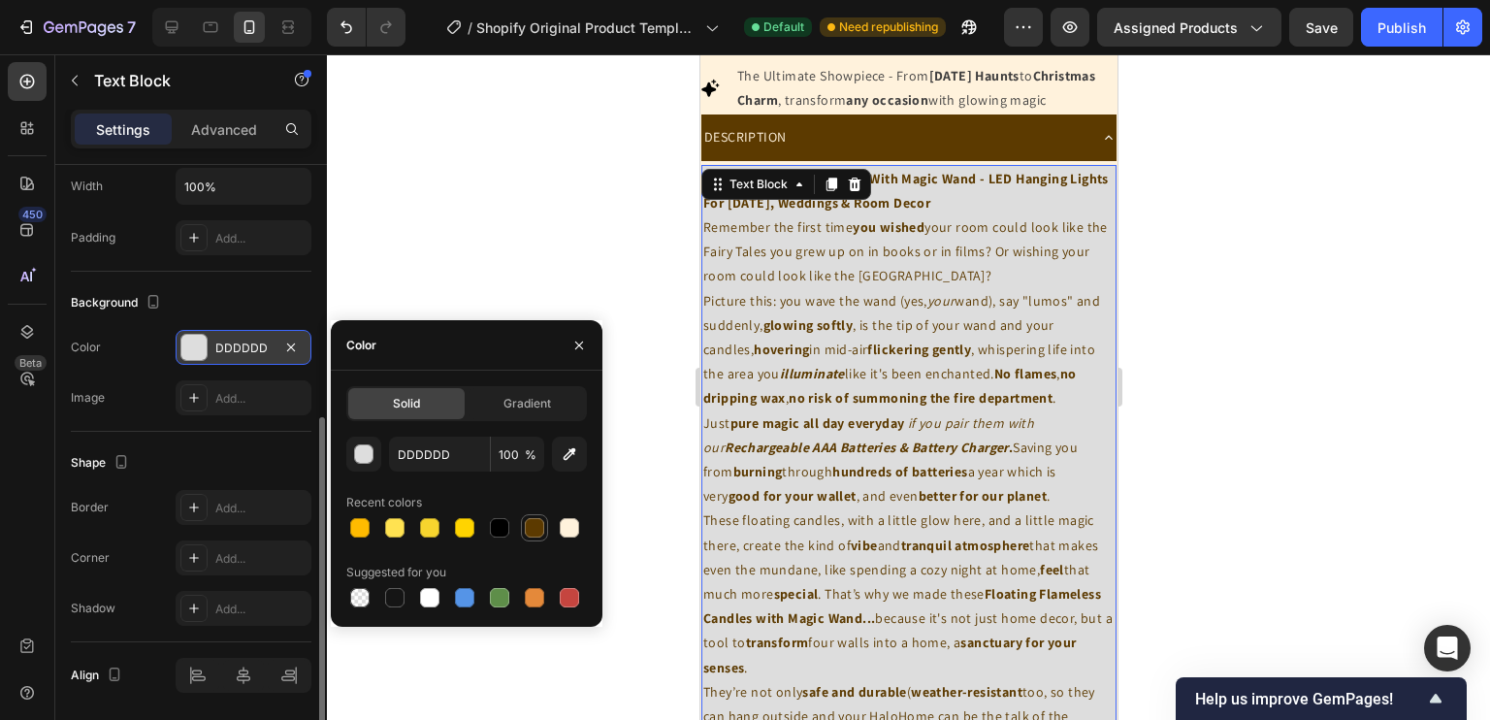
click at [531, 530] on div at bounding box center [534, 527] width 19 height 19
type input "5C3A00"
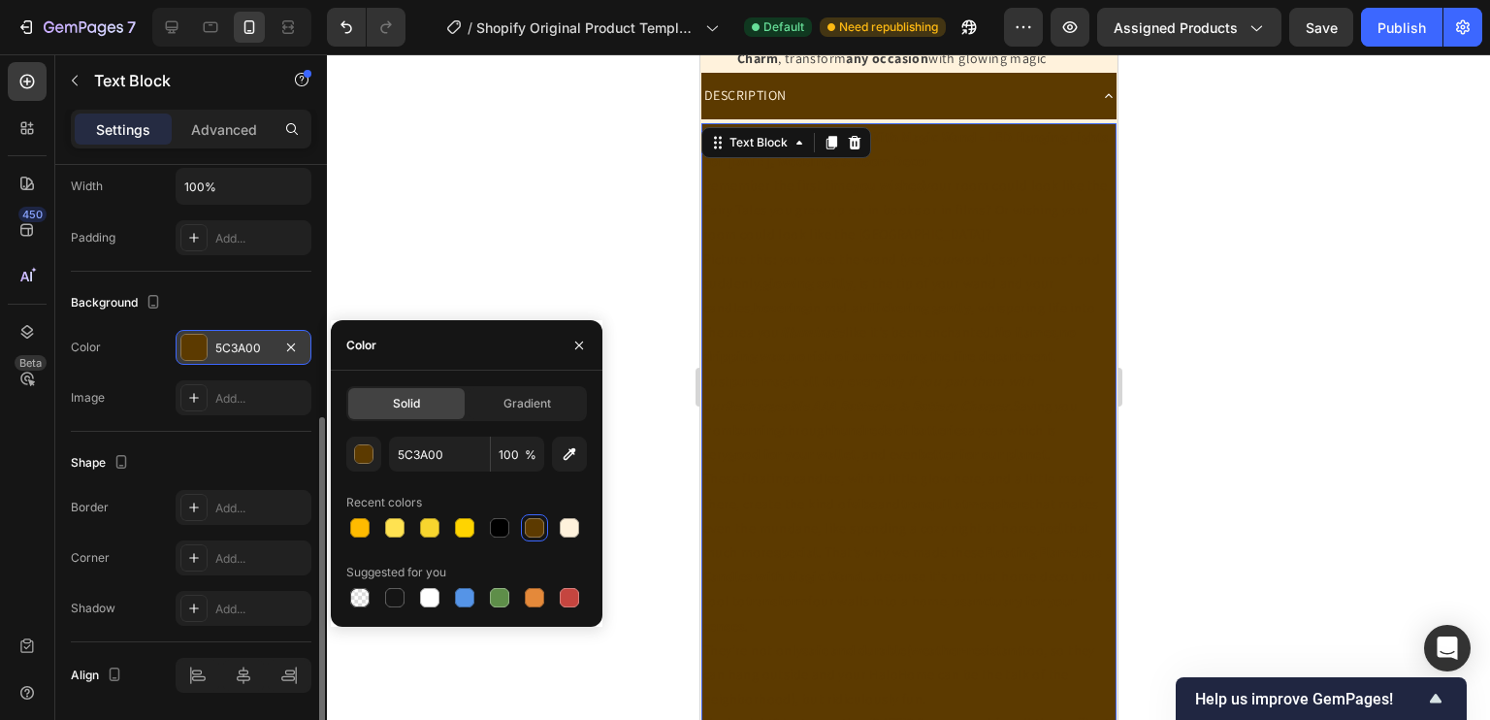
scroll to position [1231, 0]
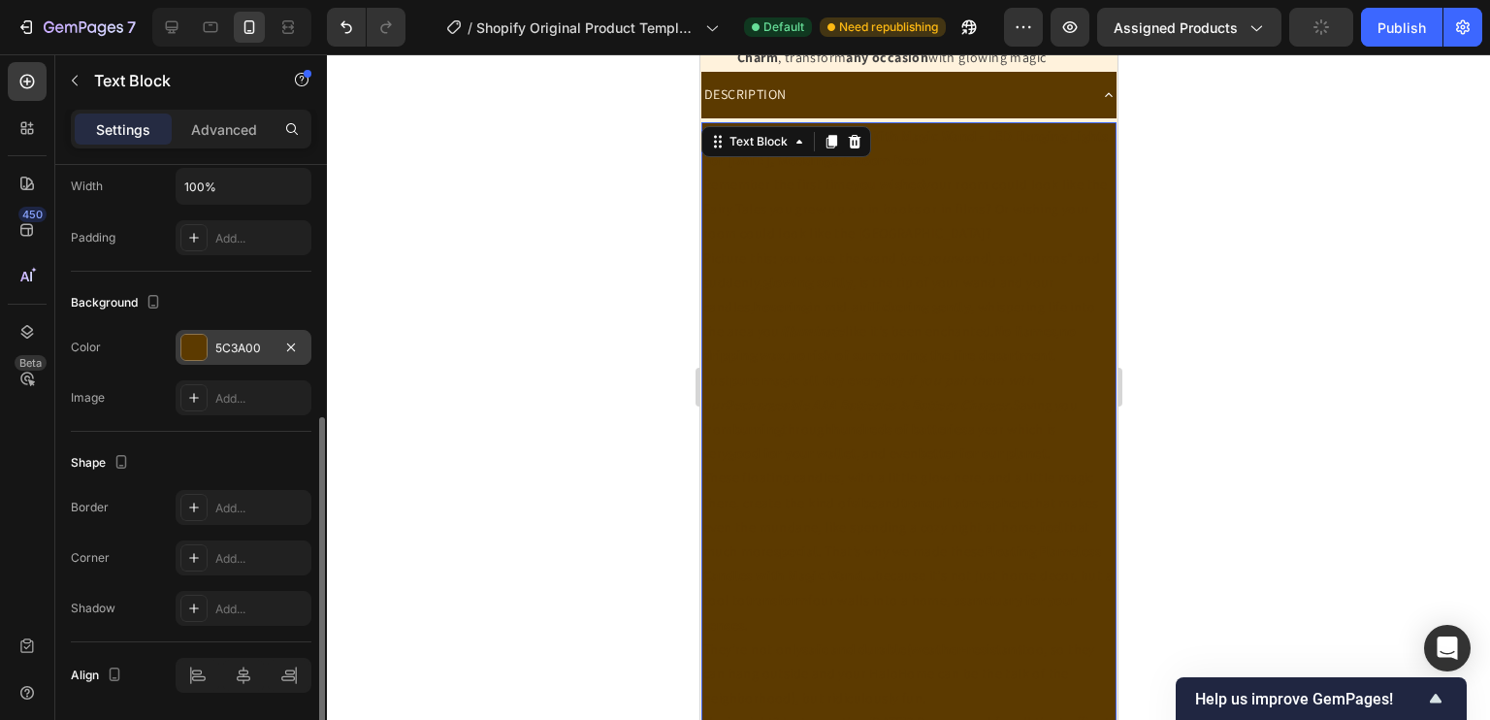
click at [866, 246] on p "Remember the first time you wished your room could look like the Fairy Tales yo…" at bounding box center [907, 210] width 411 height 74
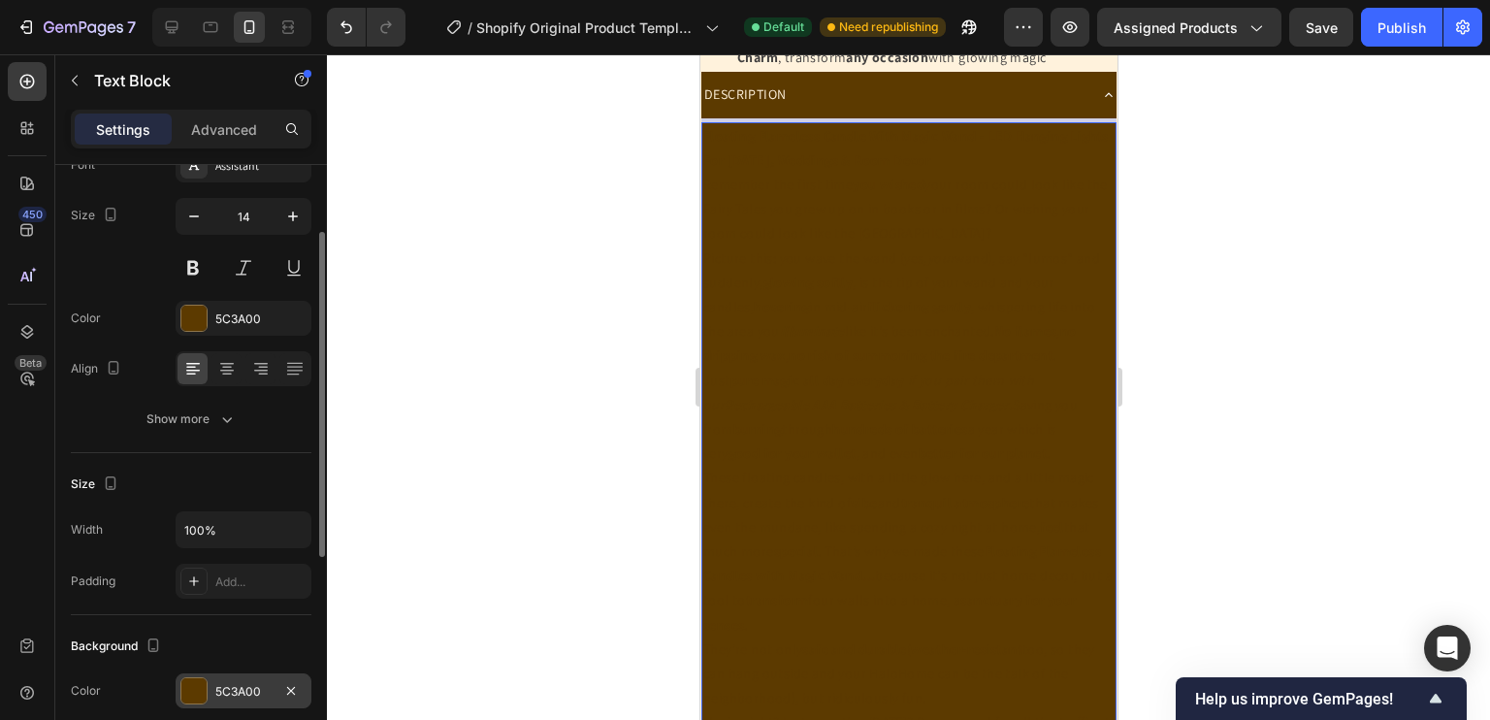
scroll to position [129, 0]
click at [198, 337] on div "Font Assistant Size 14 Color 5C3A00 Align Show more" at bounding box center [191, 292] width 241 height 289
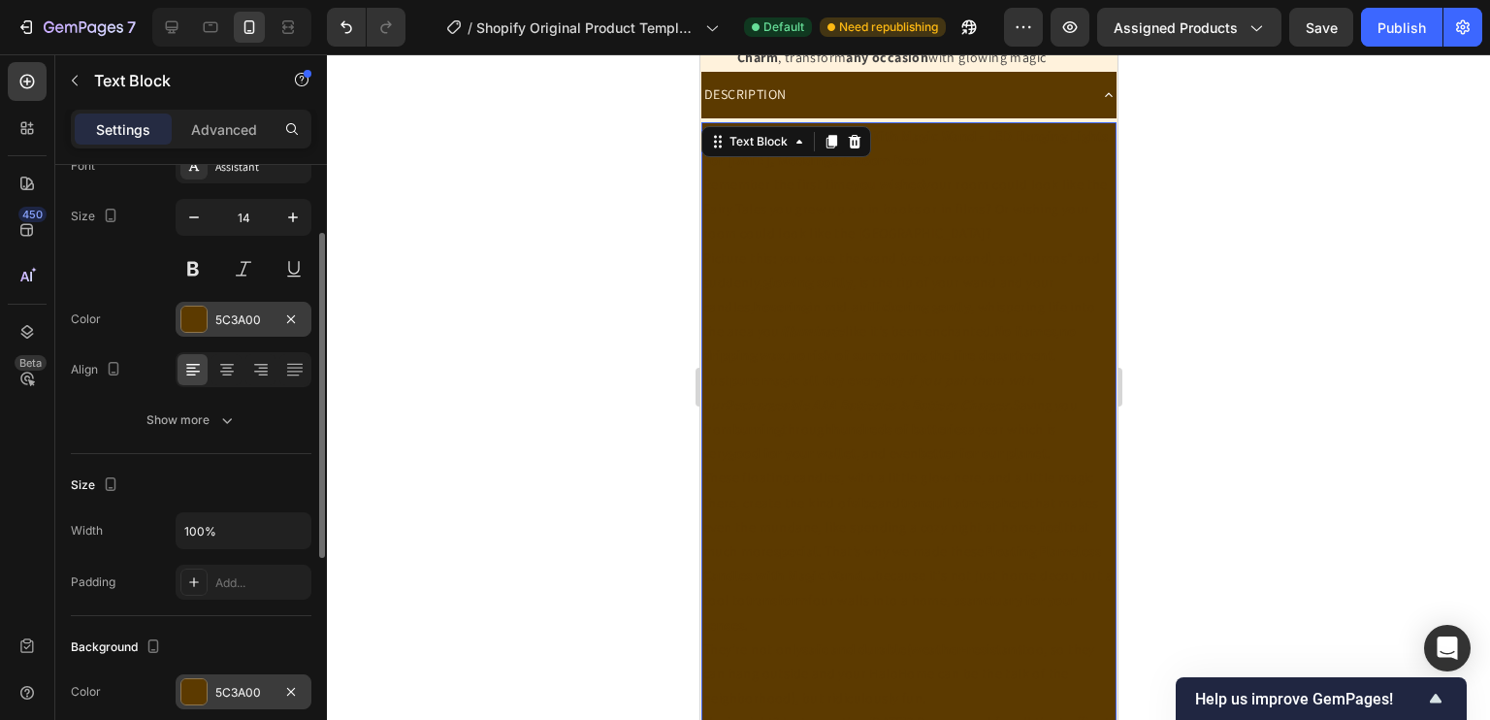
click at [196, 317] on div at bounding box center [193, 318] width 25 height 25
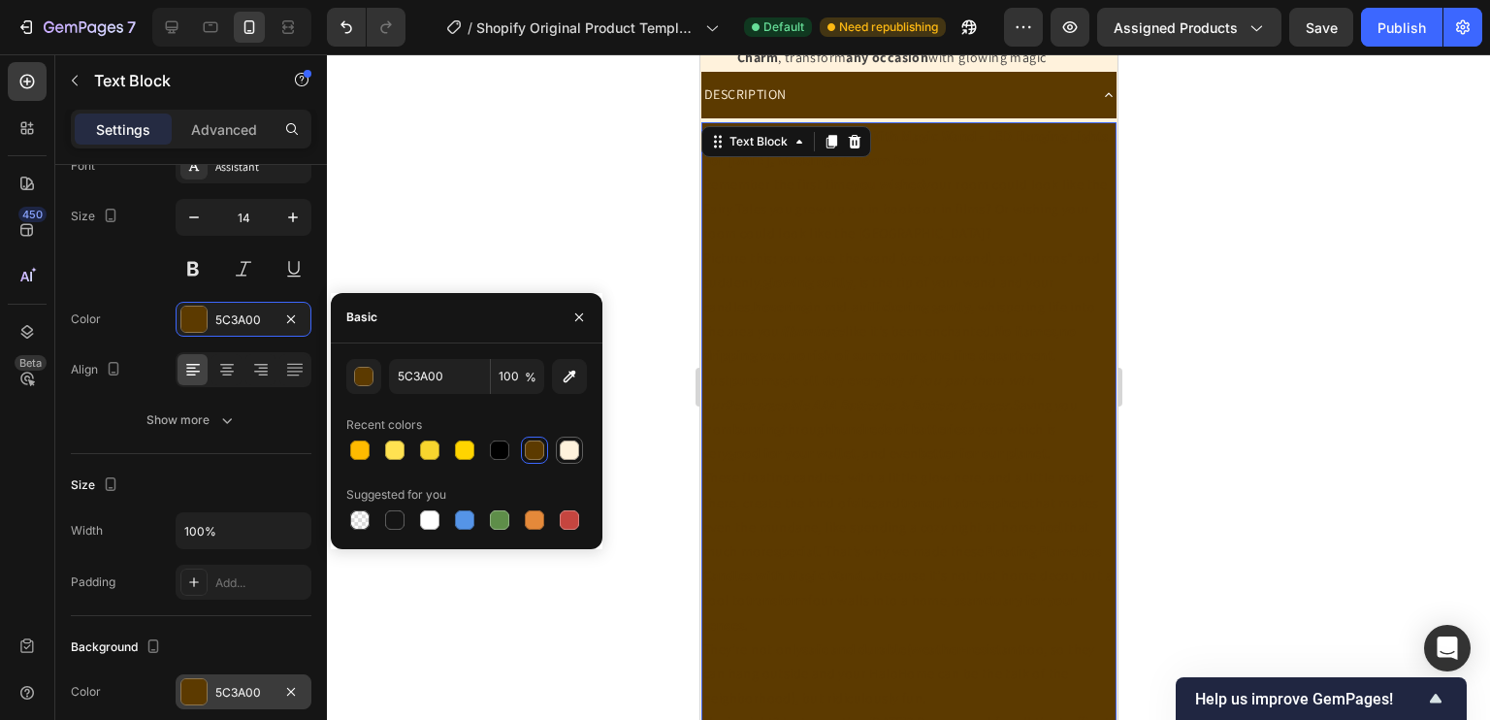
click at [575, 452] on div at bounding box center [569, 449] width 19 height 19
type input "FFF2DC"
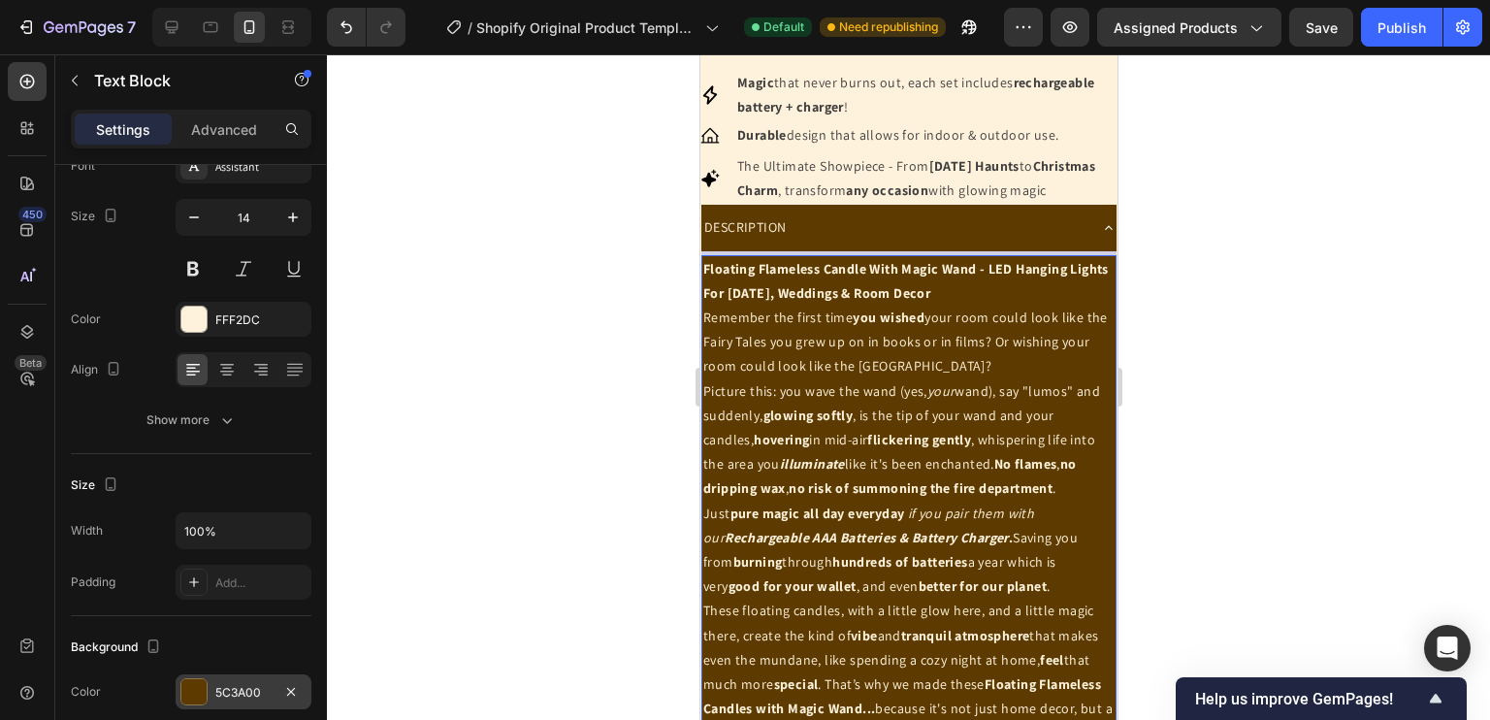
scroll to position [1094, 0]
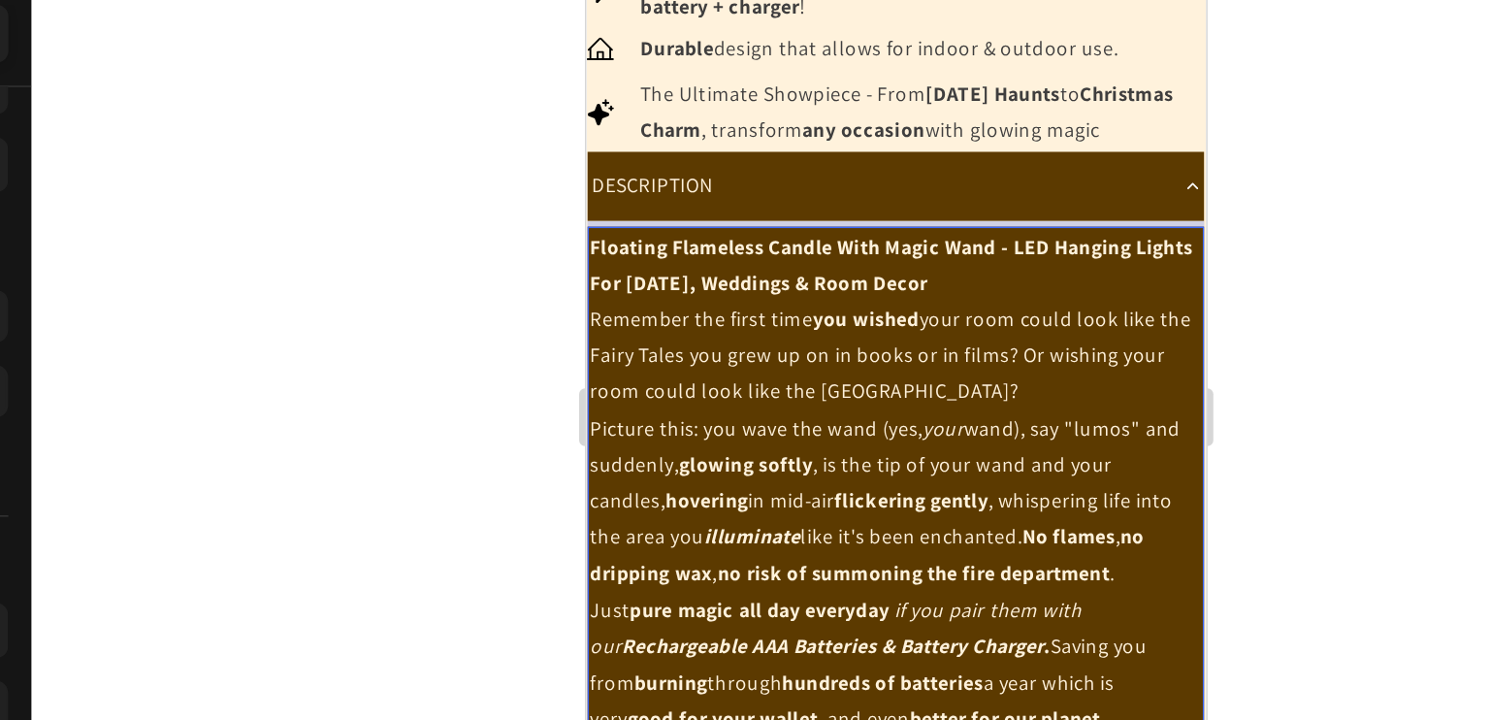
click at [872, 175] on strong "Floating Flameless Candle With Magic Wand - LED Hanging Lights For Halloween, W…" at bounding box center [790, 154] width 405 height 42
click at [880, 178] on p "Floating Flameless Candle With Magic Wand - LED Hanging Lights For Halloween, W…" at bounding box center [793, 154] width 411 height 48
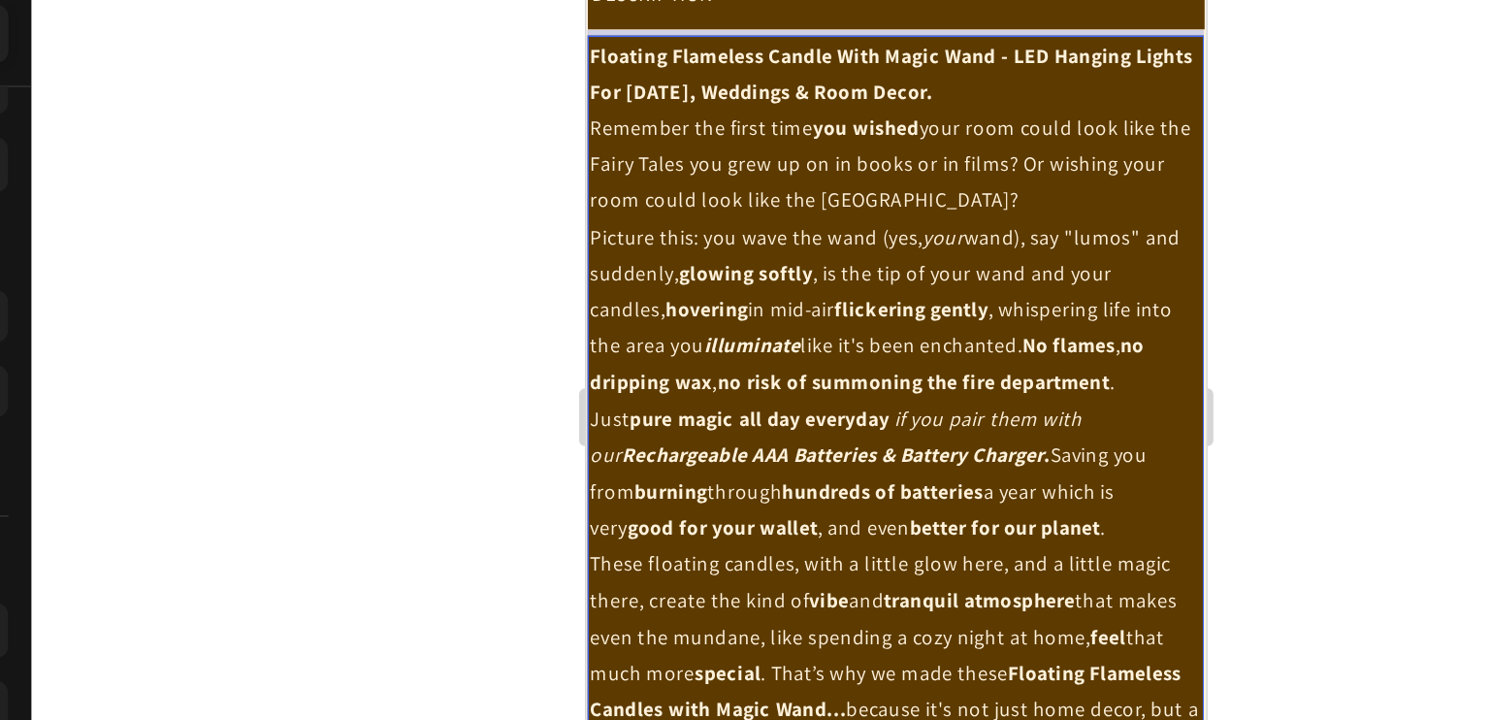
scroll to position [1224, 0]
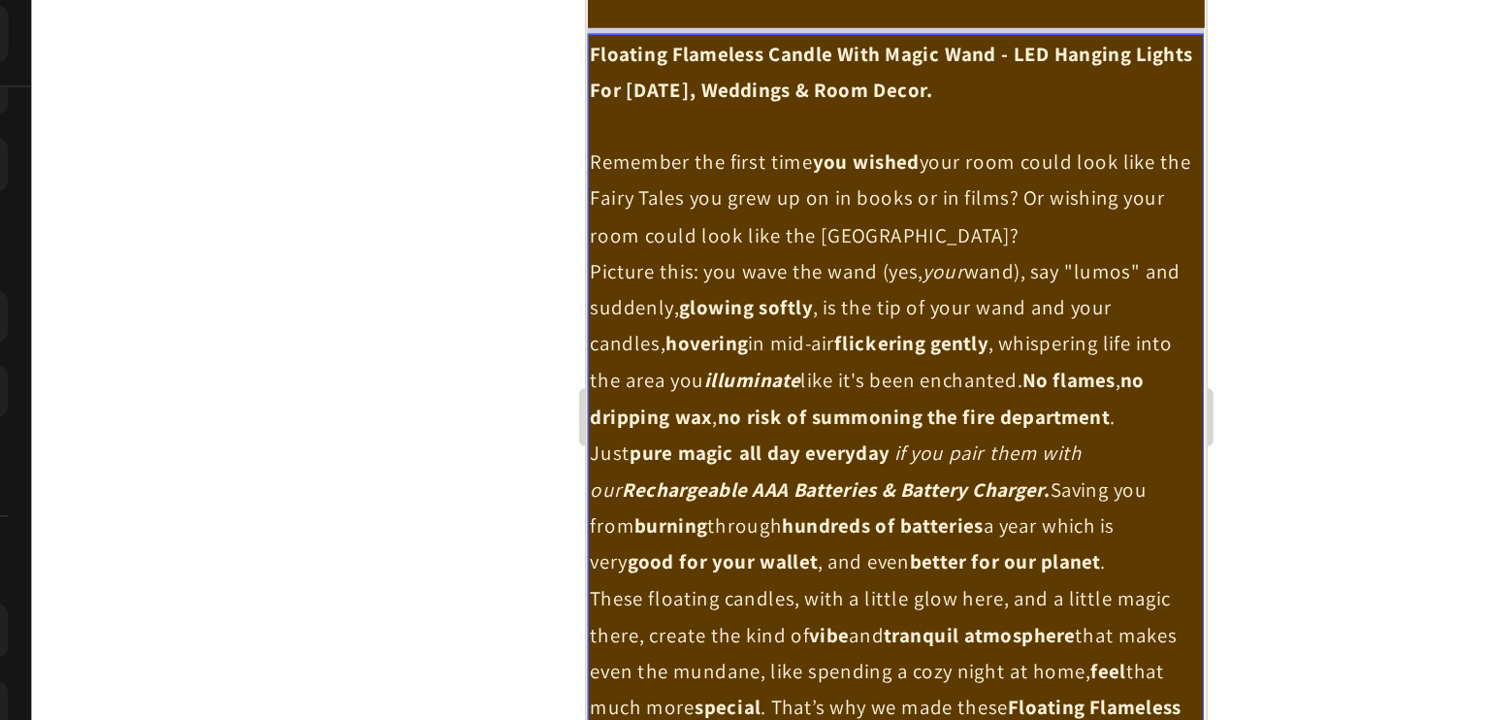
click at [838, 146] on p "Remember the first time you wished your room could look like the Fairy Tales yo…" at bounding box center [793, 110] width 411 height 74
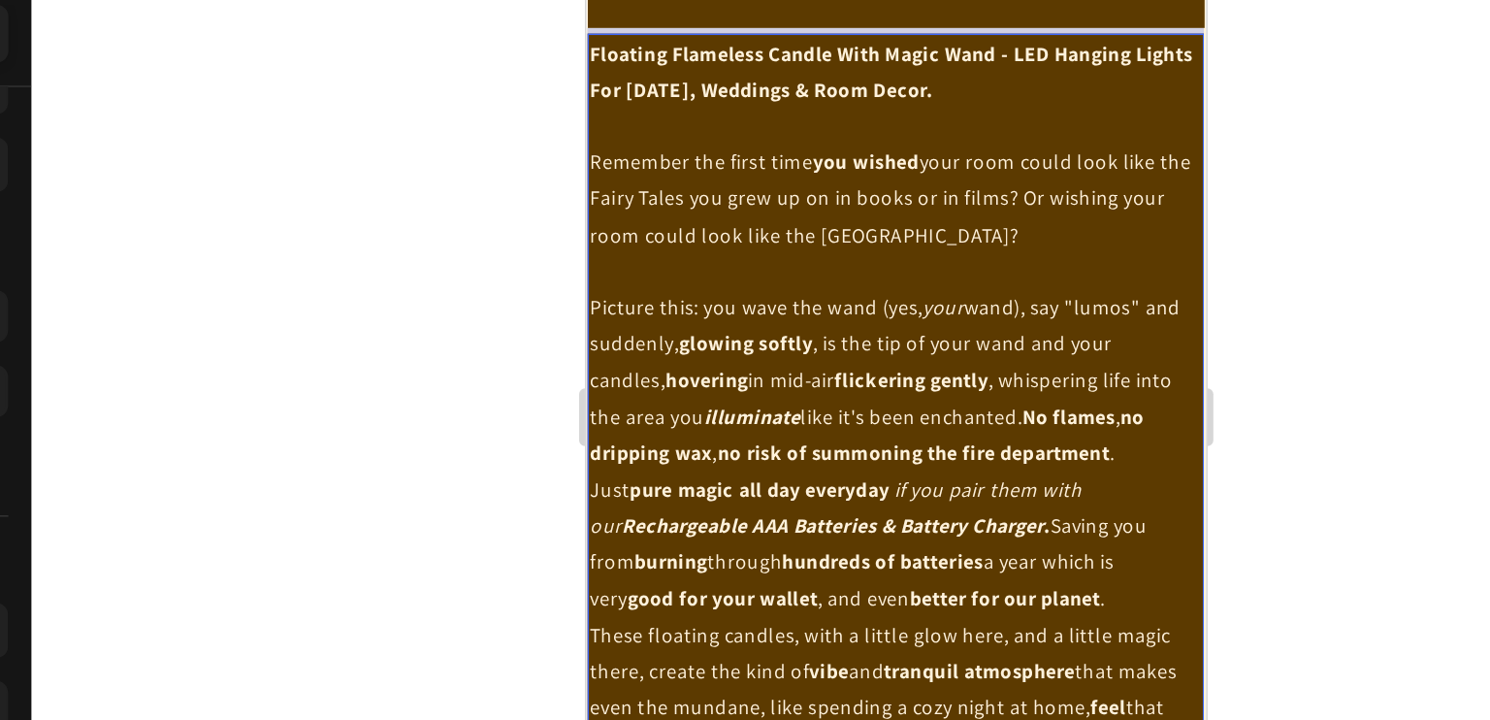
scroll to position [1127, 0]
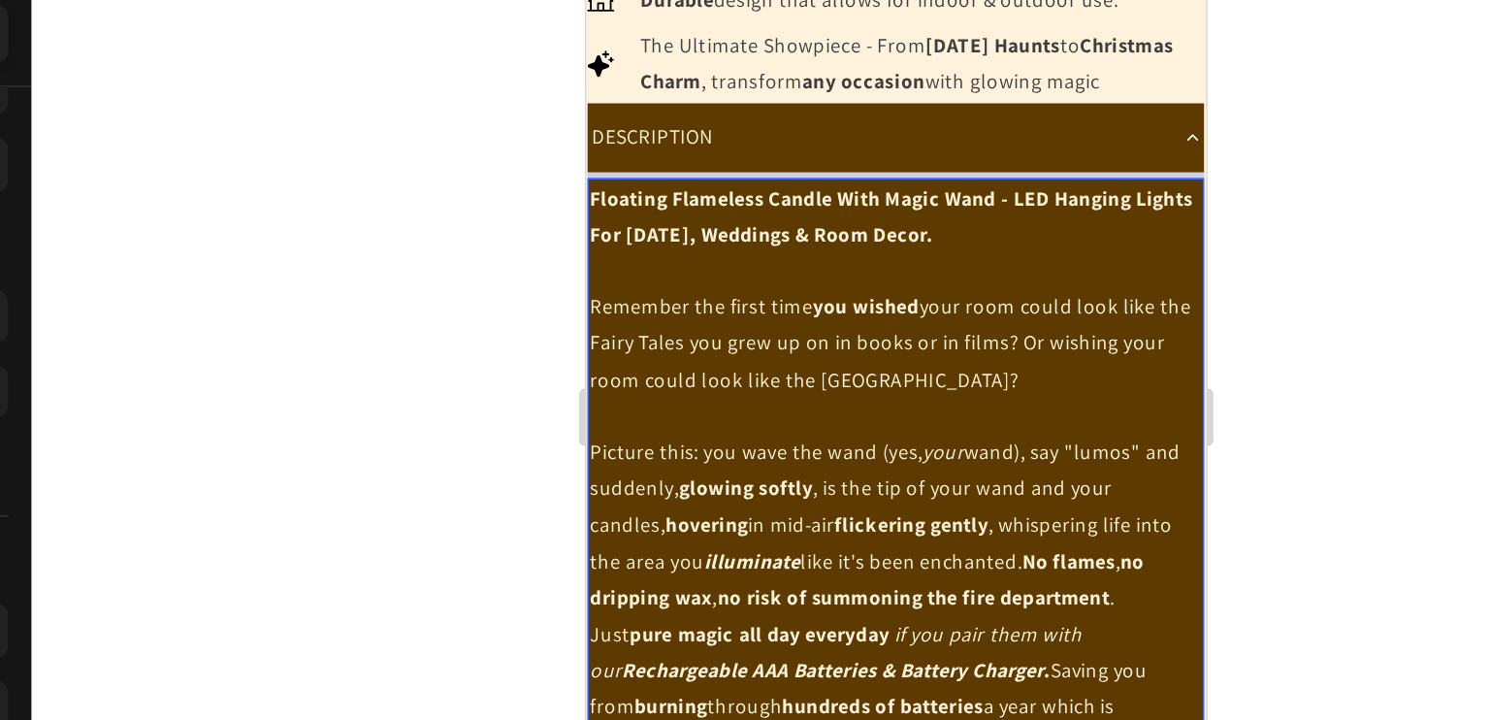
click at [897, 168] on p "Rich Text Editor. Editing area: main" at bounding box center [793, 157] width 411 height 24
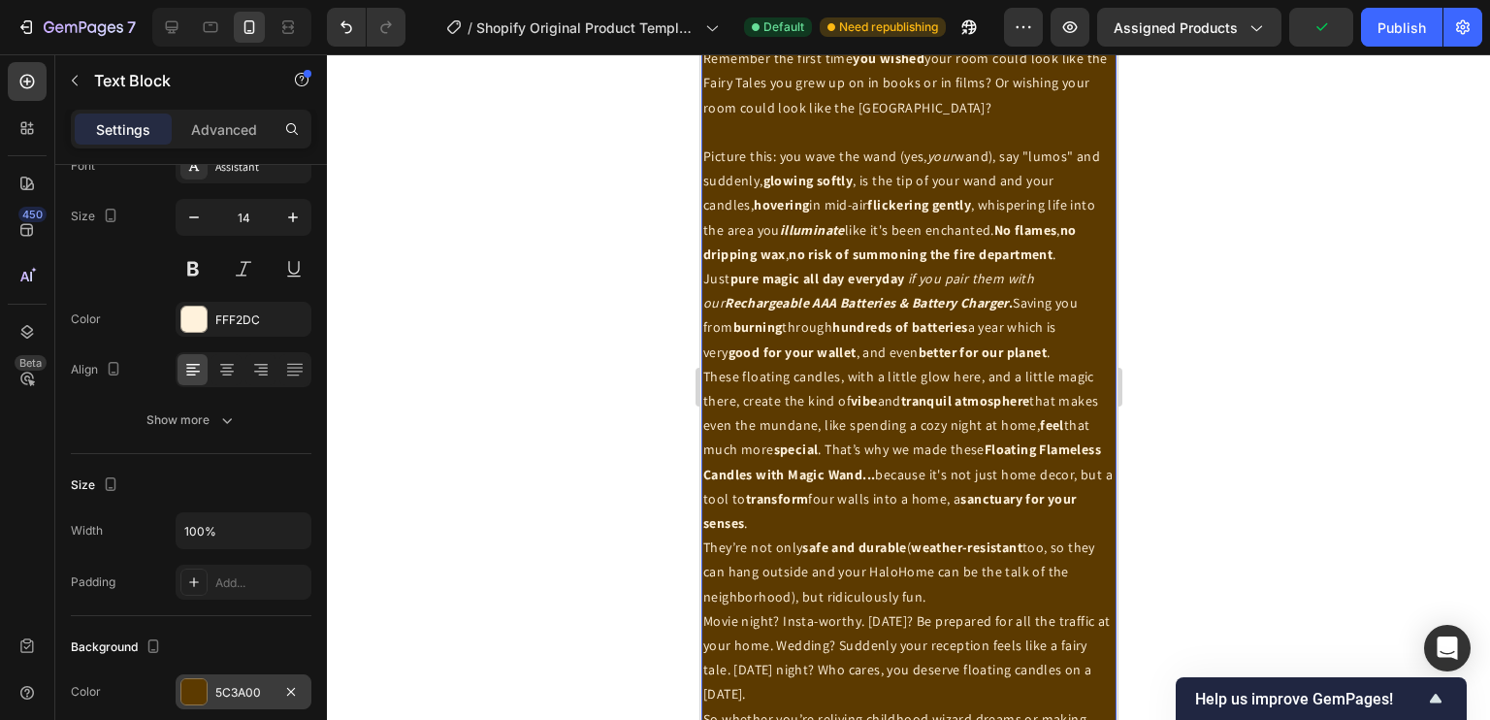
scroll to position [1377, 0]
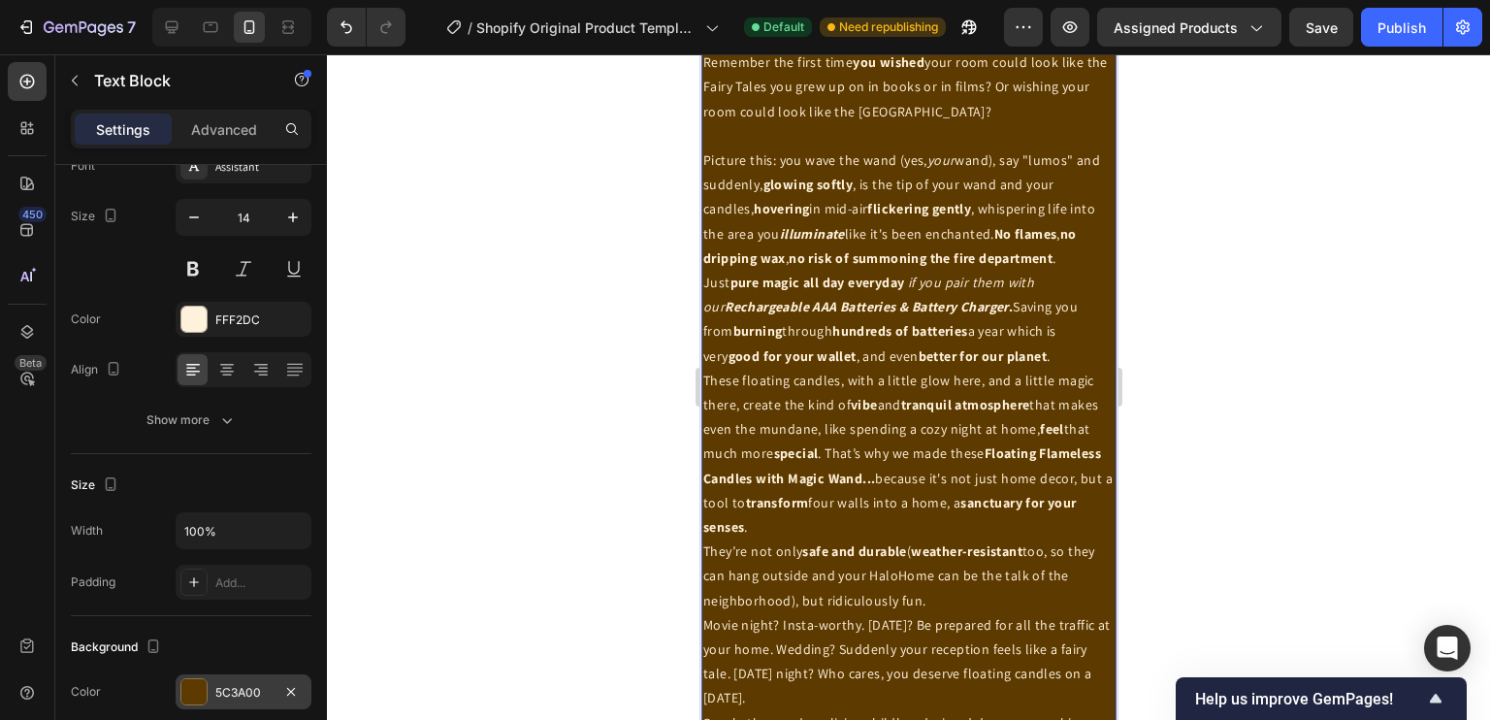
click at [1025, 242] on strong "No flames" at bounding box center [1024, 233] width 63 height 17
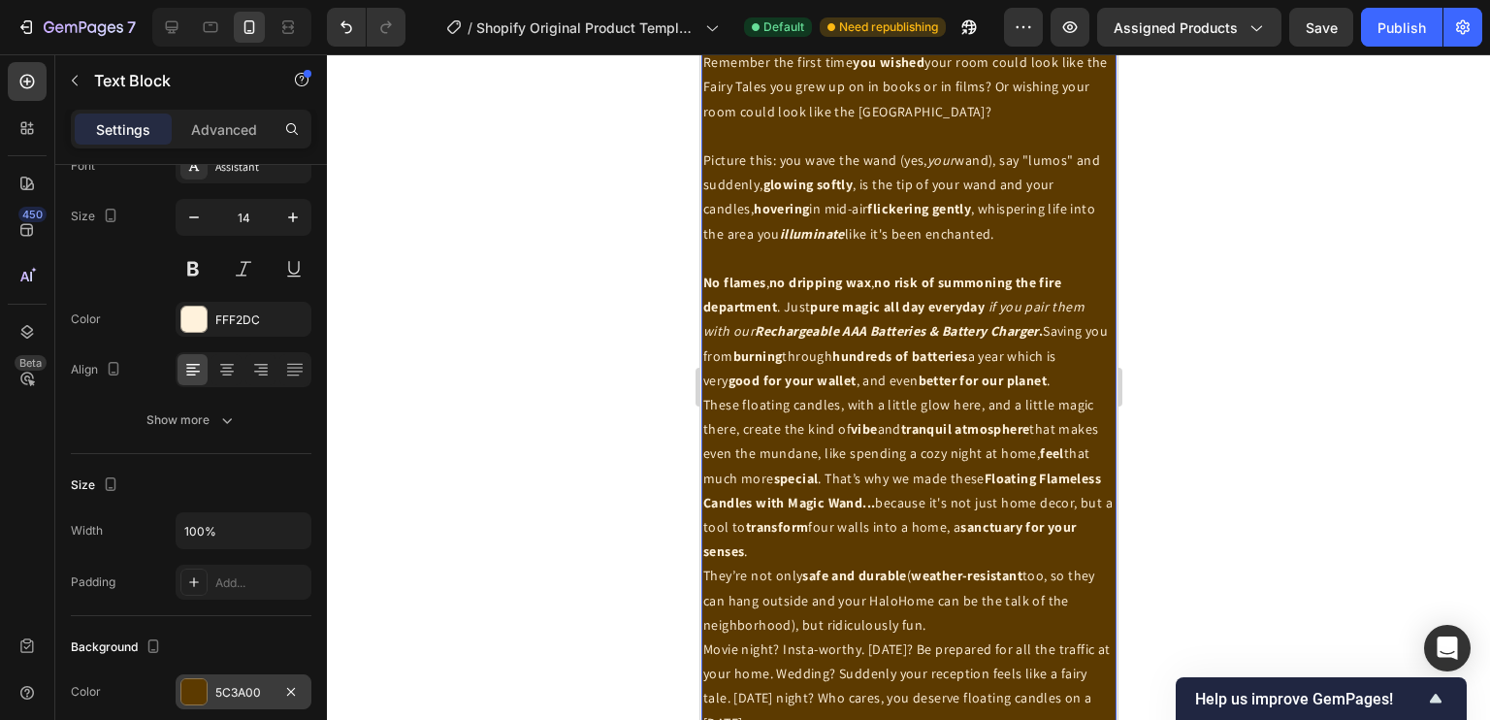
scroll to position [1480, 0]
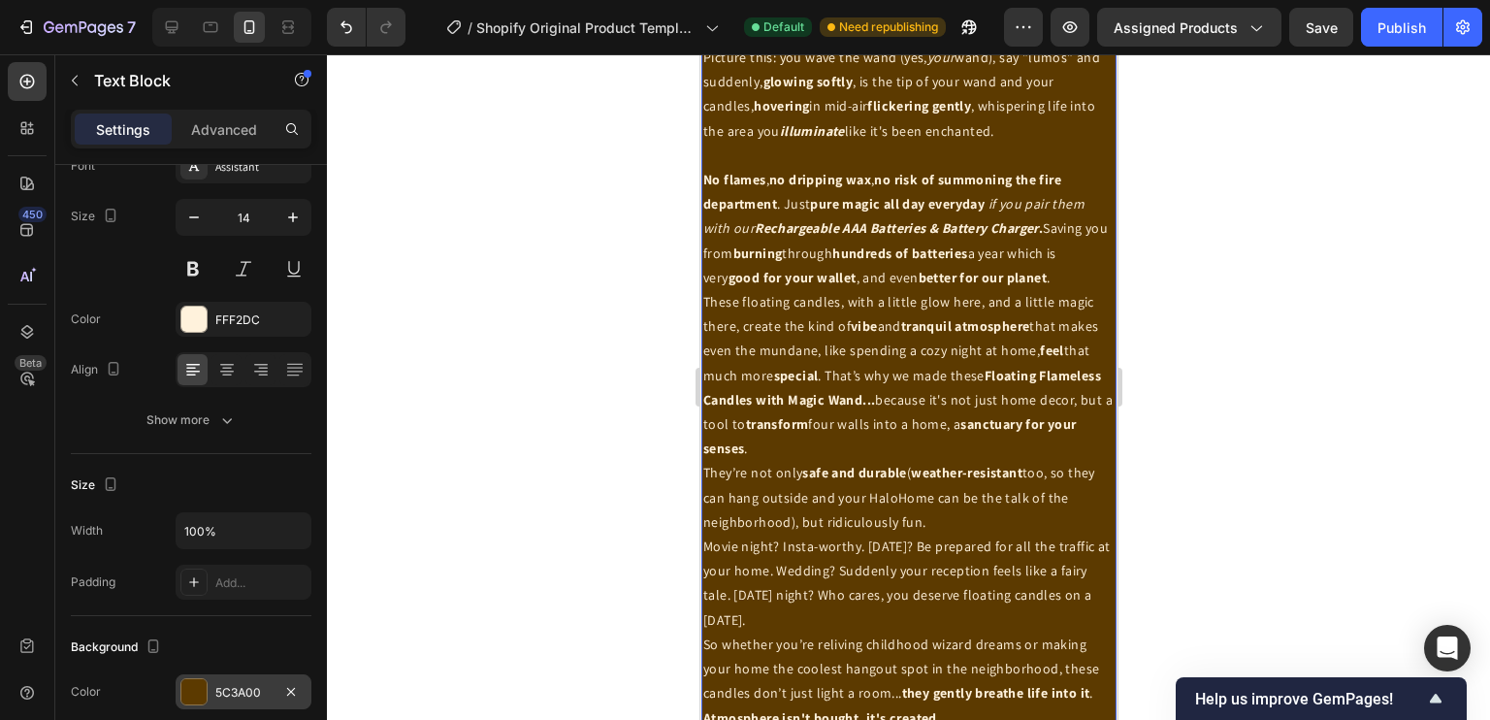
click at [1058, 290] on p "No flames , no dripping wax , no risk of summoning the fire department . Just p…" at bounding box center [907, 229] width 411 height 122
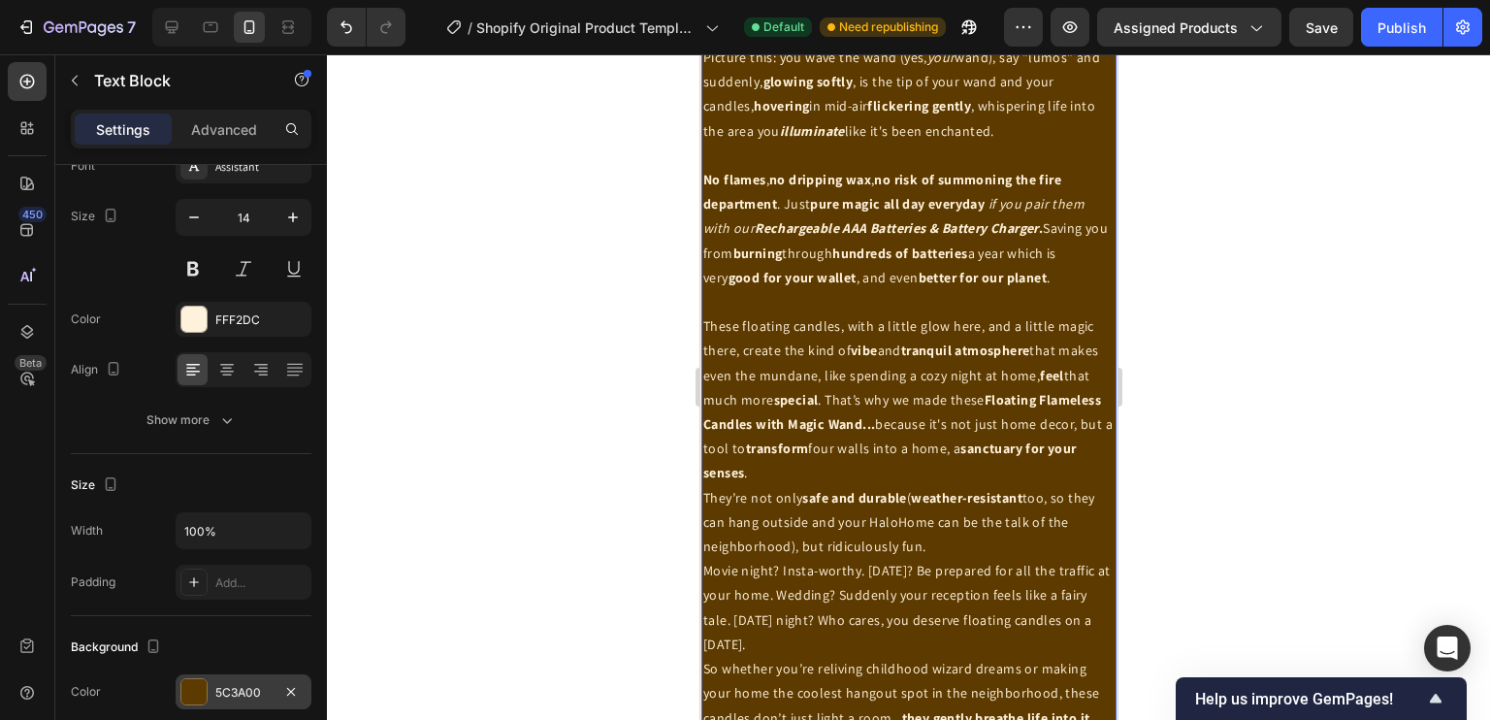
scroll to position [1649, 0]
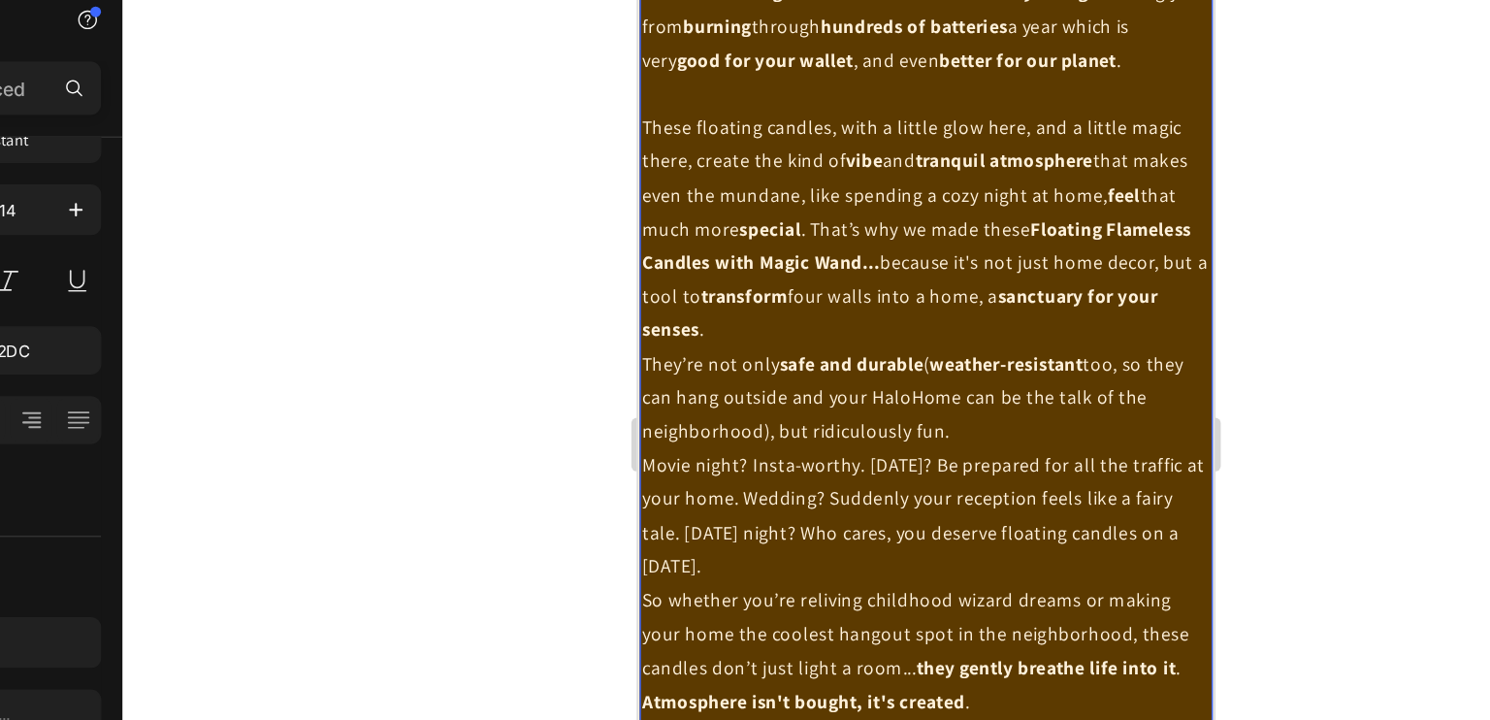
click at [1001, 146] on strong "feel" at bounding box center [989, 137] width 24 height 17
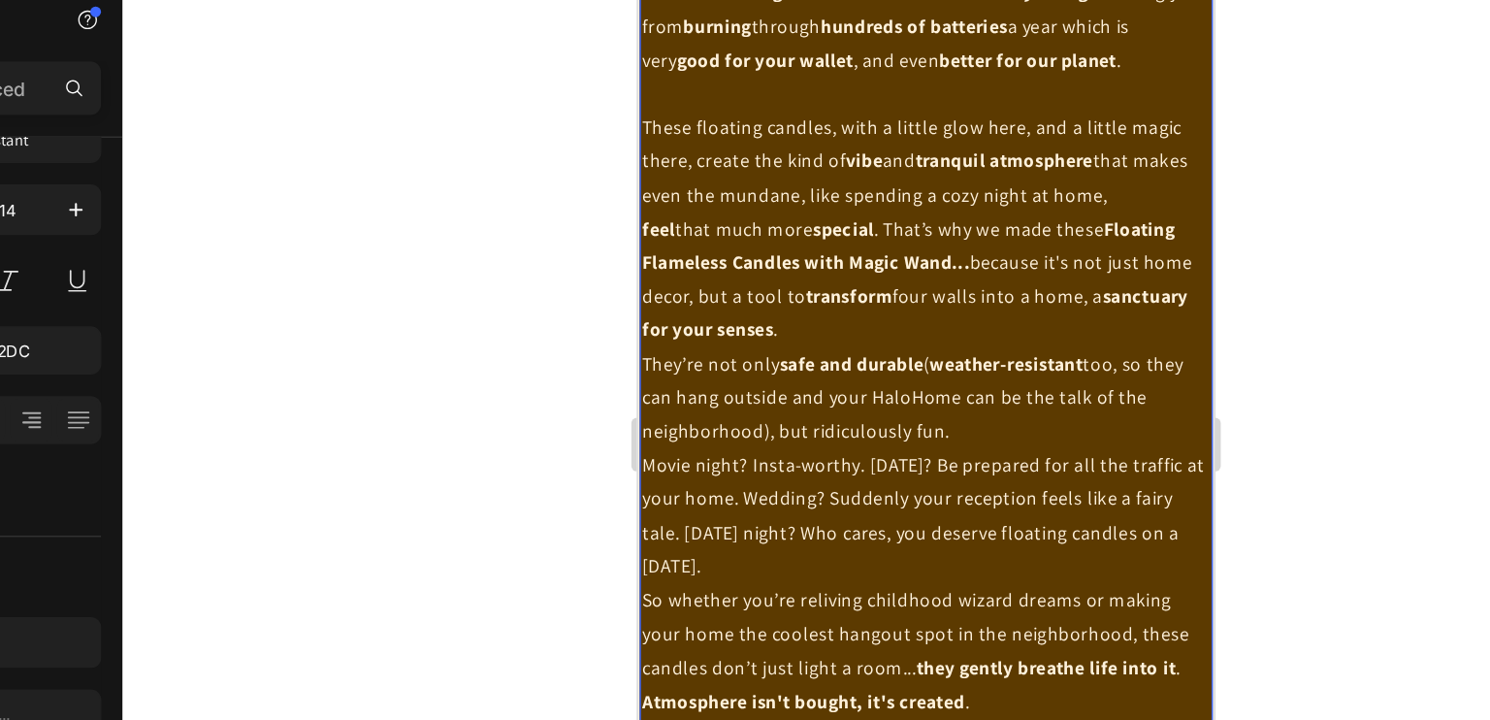
click at [818, 181] on p "feel that much more special . That’s why we made these Floating Flameless Candl…" at bounding box center [845, 199] width 411 height 98
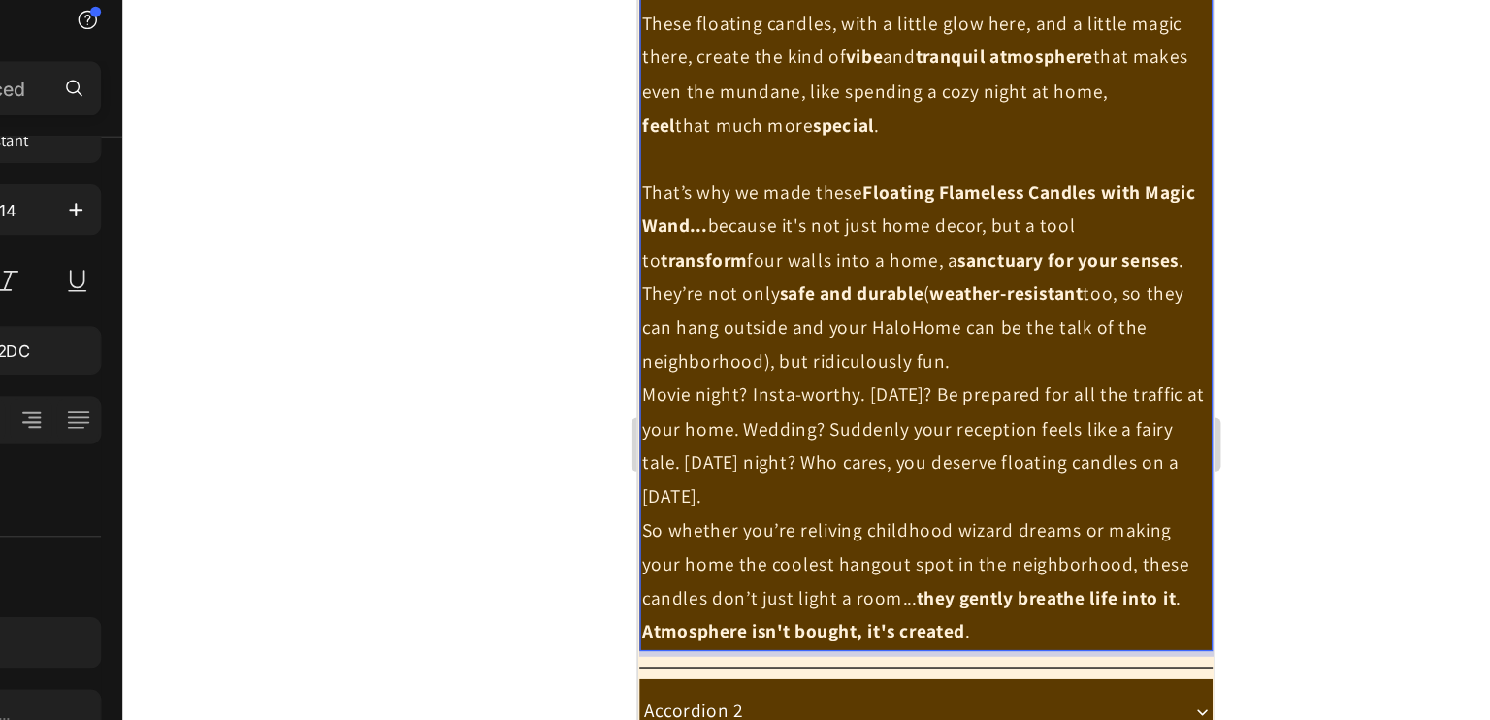
scroll to position [1732, 0]
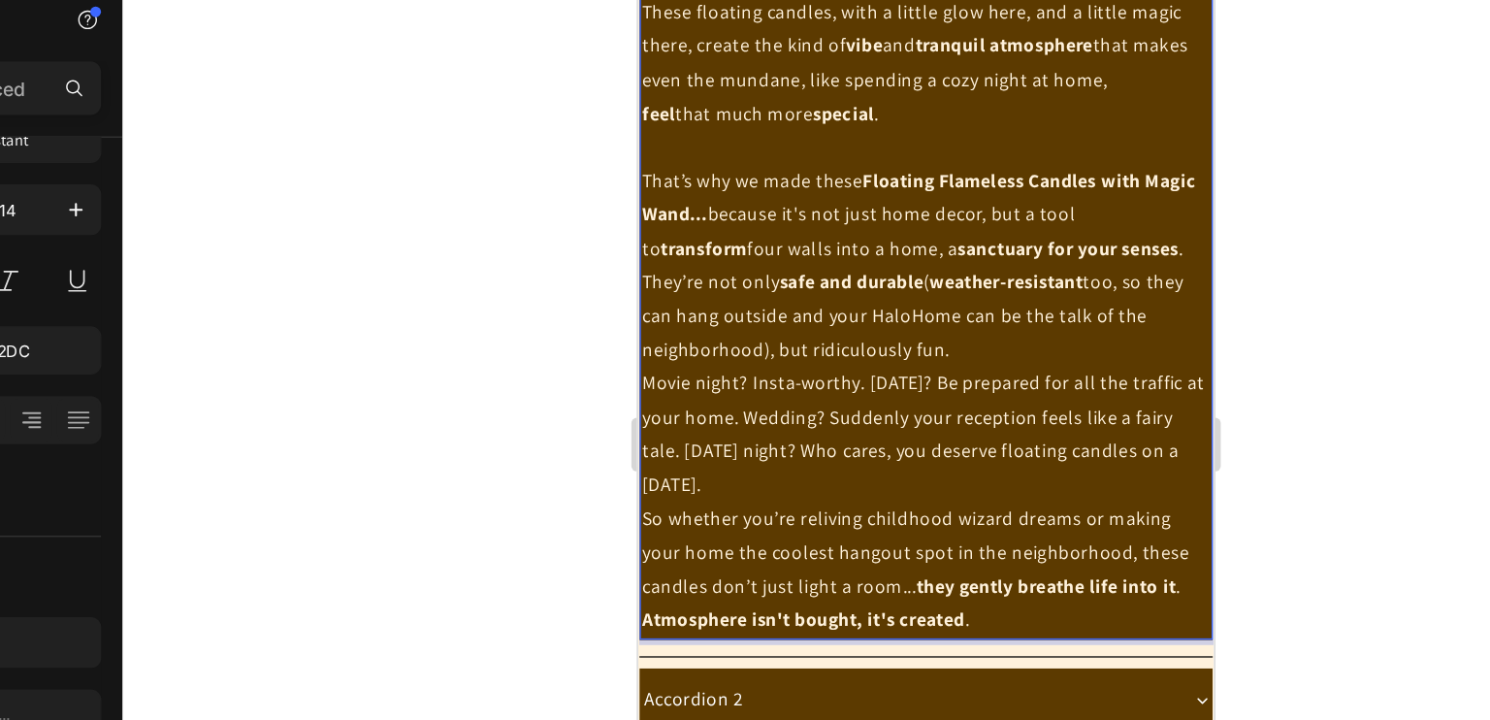
click at [1030, 189] on p "That’s why we made these Floating Flameless Candles with Magic Wand... because …" at bounding box center [845, 152] width 411 height 74
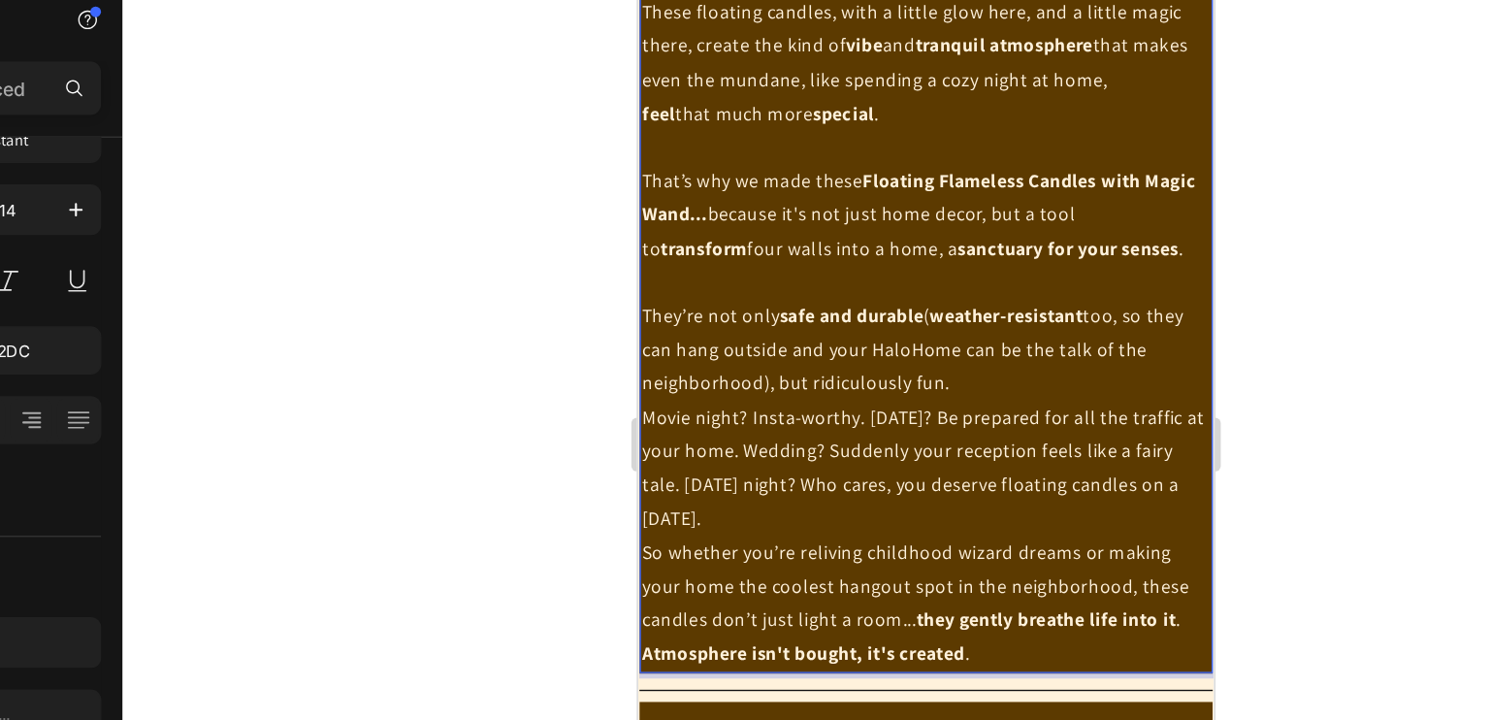
scroll to position [1773, 0]
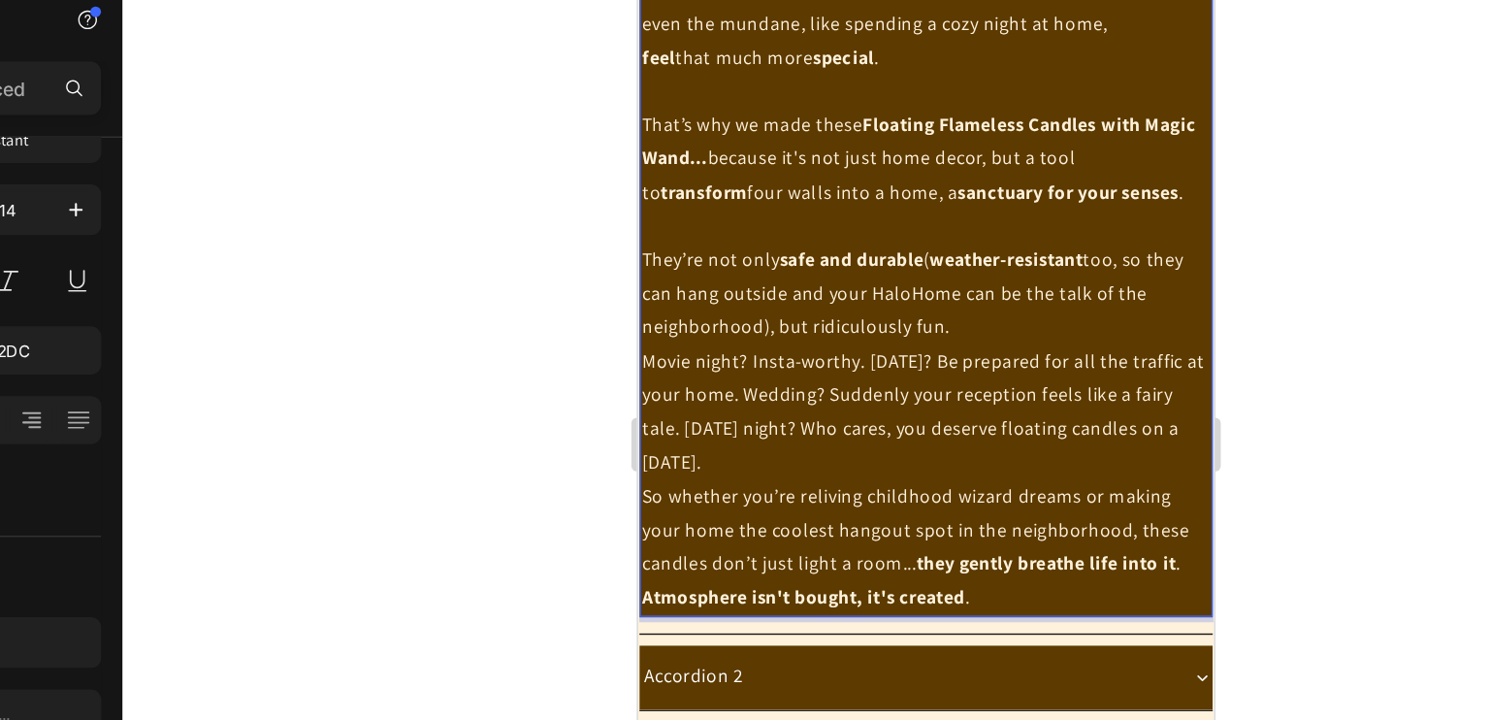
click at [851, 246] on p "They’re not only safe and durable ( weather-resistant too, so they can hang out…" at bounding box center [845, 210] width 411 height 74
click at [942, 246] on p "They’re not only safe and durable ( weather-resistant too, so they can hang out…" at bounding box center [845, 210] width 411 height 74
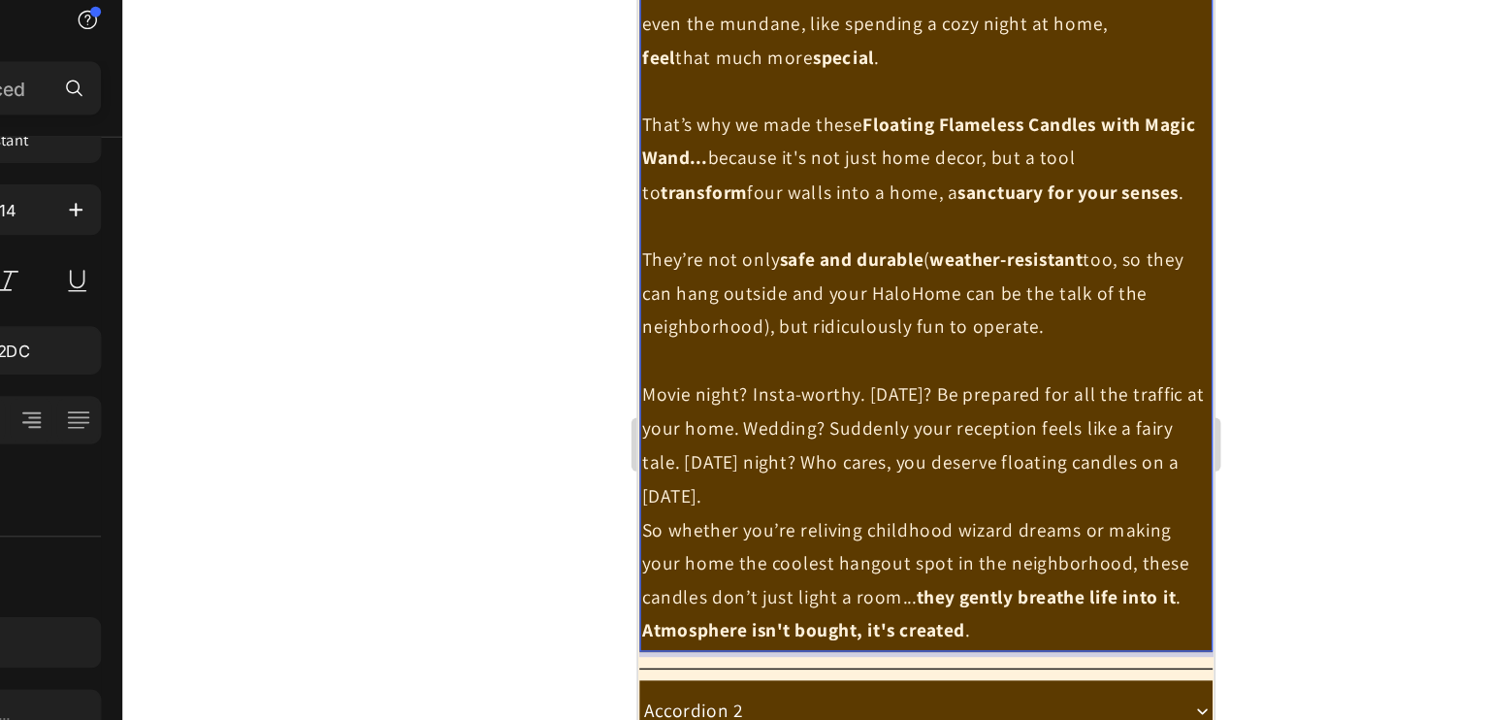
scroll to position [1833, 0]
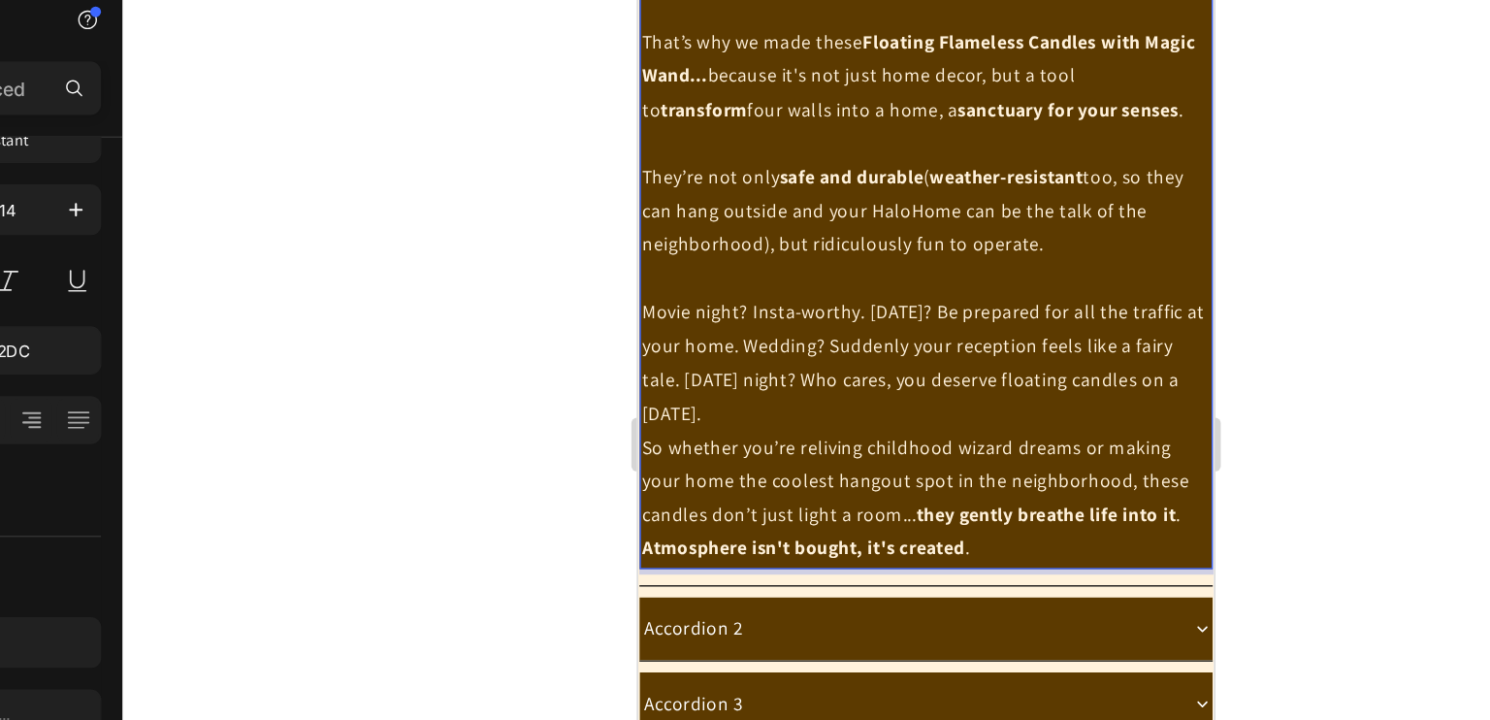
click at [762, 270] on p "Movie night? Insta-worthy. Halloween? Be prepared for all the traffic at your h…" at bounding box center [845, 259] width 411 height 98
click at [919, 297] on p "Movie night? Insta-worthy. Halloween? Be prepared for all the traffic at your h…" at bounding box center [845, 259] width 411 height 98
click at [913, 298] on p "Movie night? Insta-worthy. Halloween? Be prepared for all the traffic at your h…" at bounding box center [845, 259] width 411 height 98
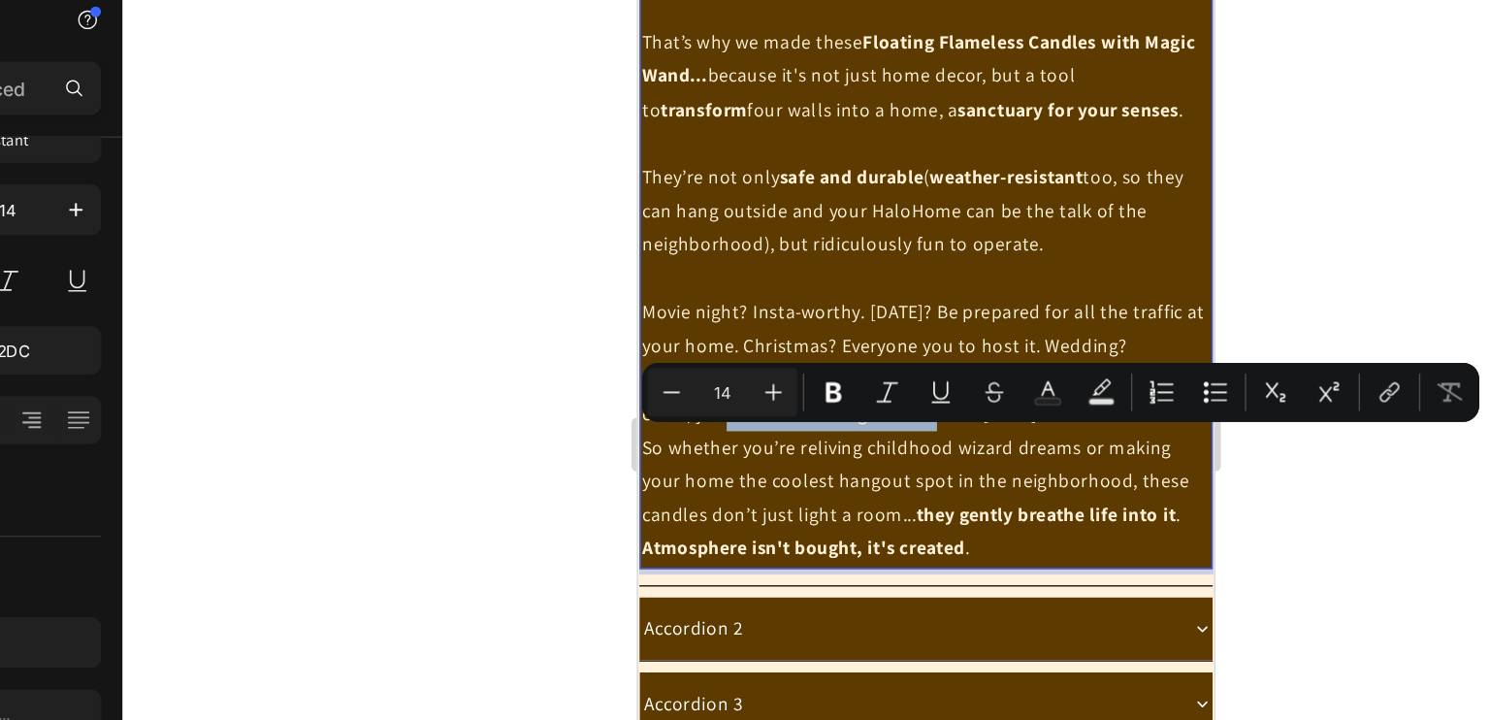
drag, startPoint x: 676, startPoint y: 322, endPoint x: 823, endPoint y: 329, distance: 147.6
click at [823, 308] on p "Movie night? Insta-worthy. Halloween? Be prepared for all the traffic at your h…" at bounding box center [845, 259] width 411 height 98
click at [703, 308] on p "Movie night? Insta-worthy. Halloween? Be prepared for all the traffic at your h…" at bounding box center [845, 259] width 411 height 98
drag, startPoint x: 678, startPoint y: 320, endPoint x: 929, endPoint y: 326, distance: 251.3
click at [929, 308] on p "Movie night? Insta-worthy. Halloween? Be prepared for all the traffic at your h…" at bounding box center [845, 259] width 411 height 98
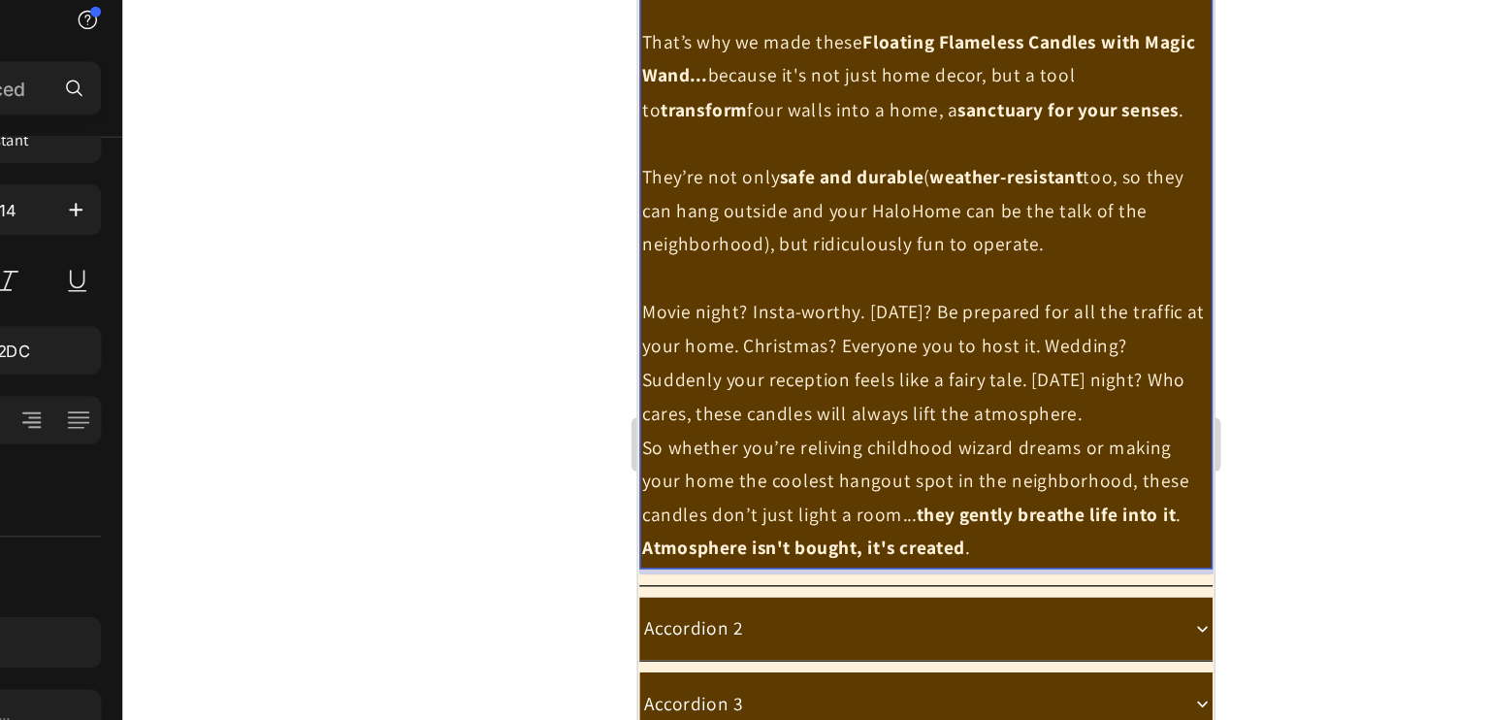
click at [959, 308] on p "Movie night? Insta-worthy. Halloween? Be prepared for all the traffic at your h…" at bounding box center [845, 259] width 411 height 98
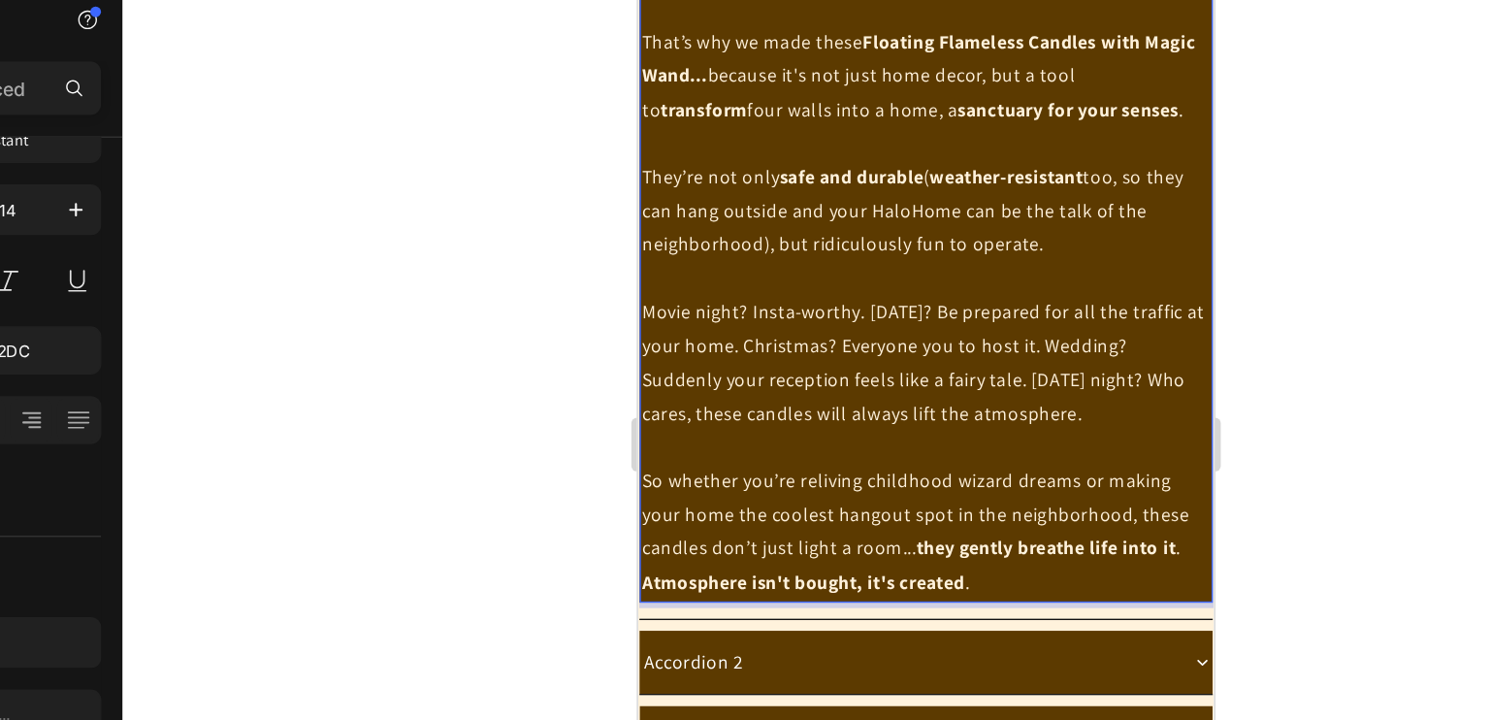
click at [1034, 406] on p "So whether you’re reliving childhood wizard dreams or making your home the cool…" at bounding box center [845, 370] width 411 height 74
drag, startPoint x: 894, startPoint y: 442, endPoint x: 641, endPoint y: 446, distance: 253.2
click at [641, 431] on p "Atmosphere isn't bought, it's created ." at bounding box center [845, 418] width 411 height 24
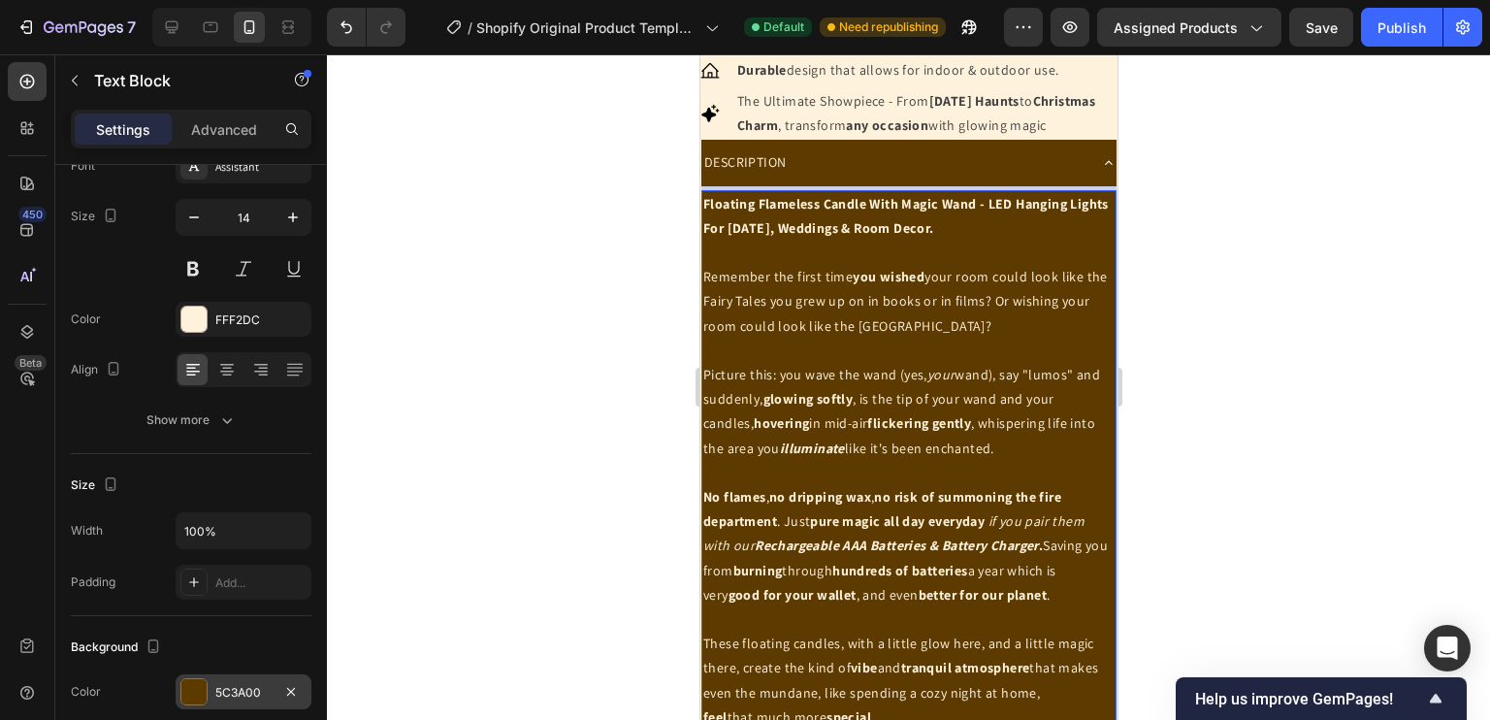
scroll to position [1244, 0]
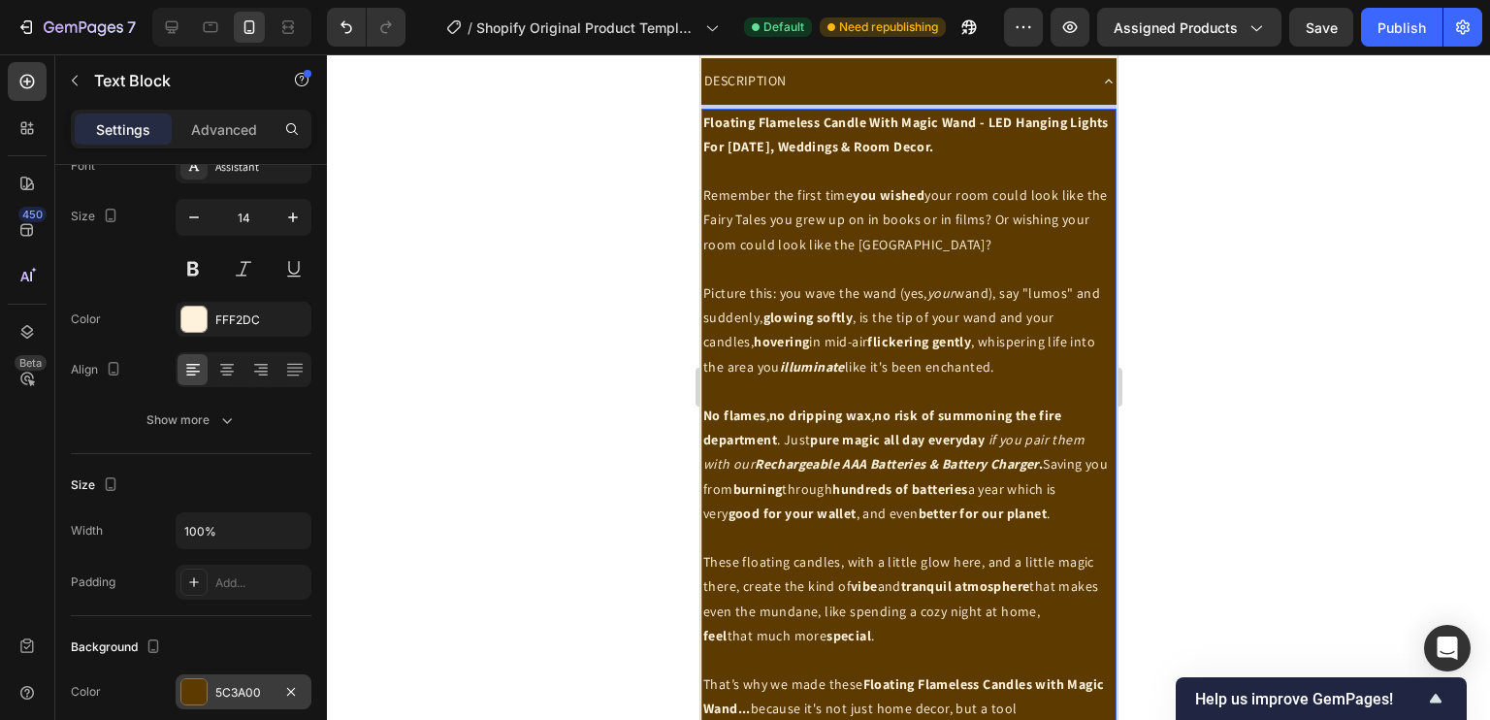
click at [1000, 183] on p "Rich Text Editor. Editing area: main" at bounding box center [907, 171] width 411 height 24
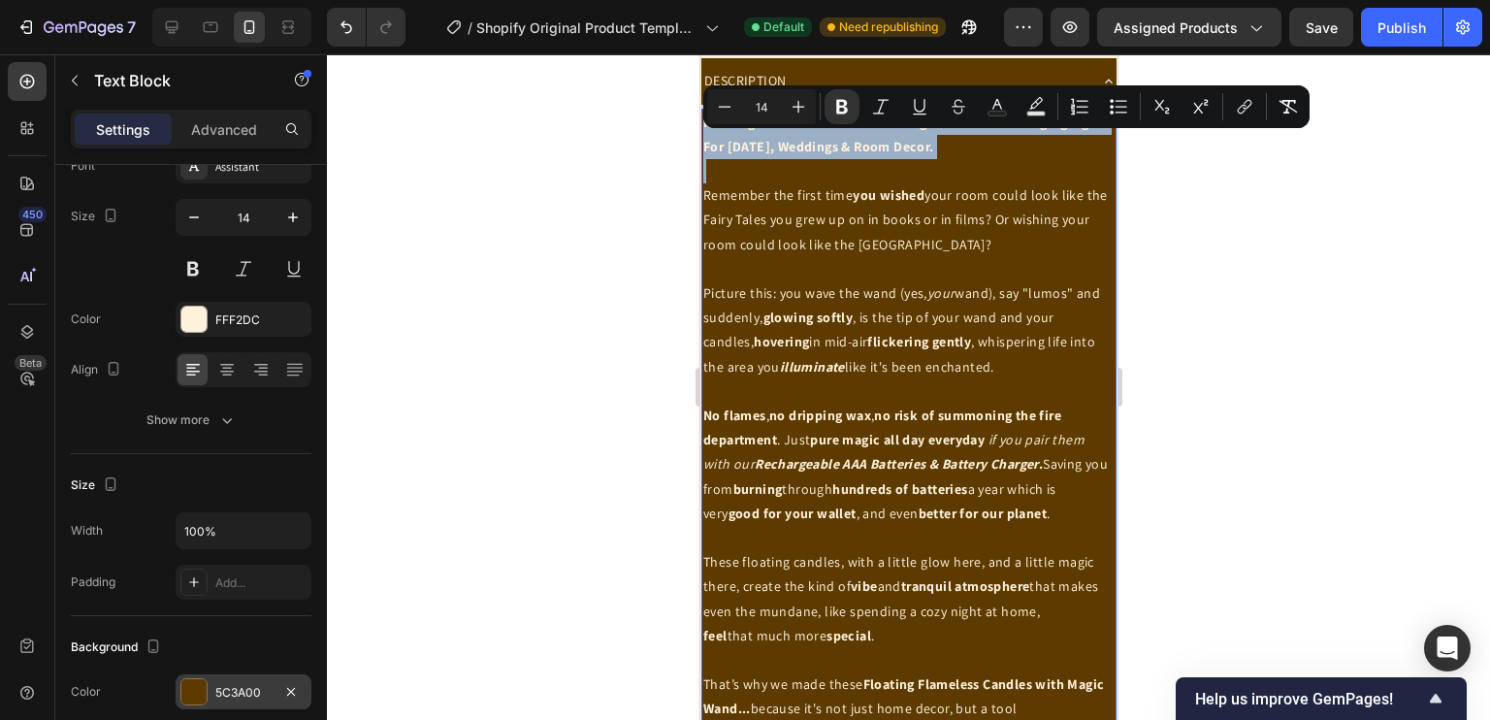
drag, startPoint x: 995, startPoint y: 187, endPoint x: 1390, endPoint y: 197, distance: 394.9
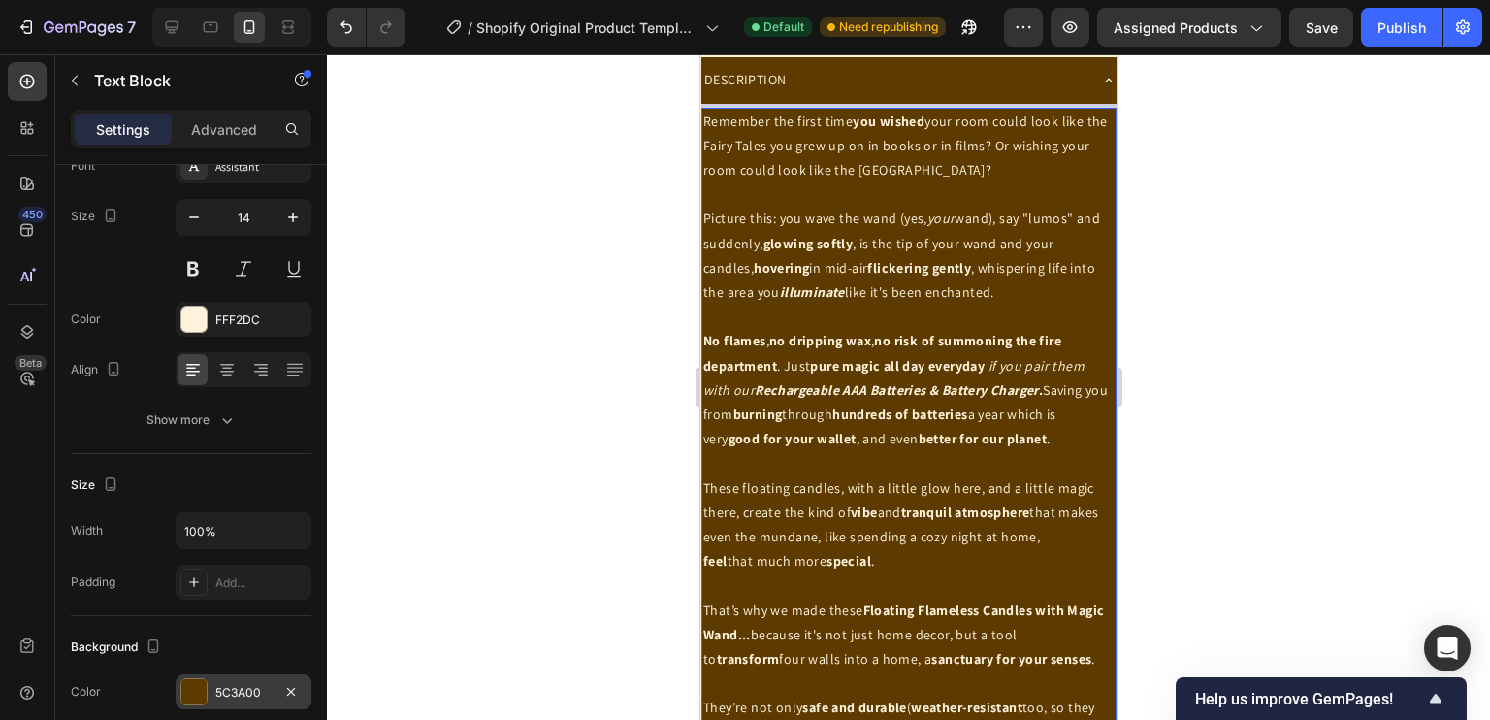
scroll to position [1246, 0]
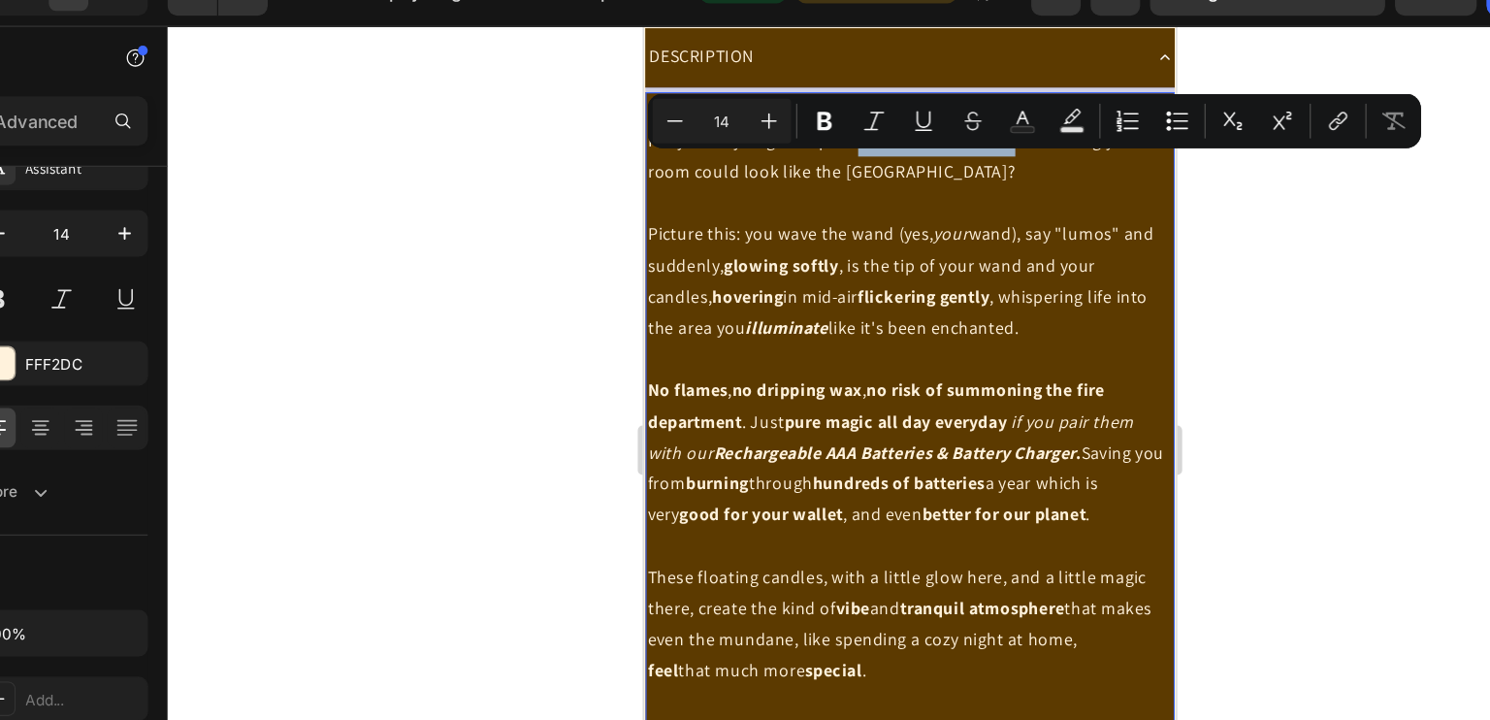
drag, startPoint x: 827, startPoint y: 139, endPoint x: 942, endPoint y: 143, distance: 114.5
click at [942, 143] on p "Remember the first time you wished your room could look like the Fairy Tales yo…" at bounding box center [851, 117] width 411 height 74
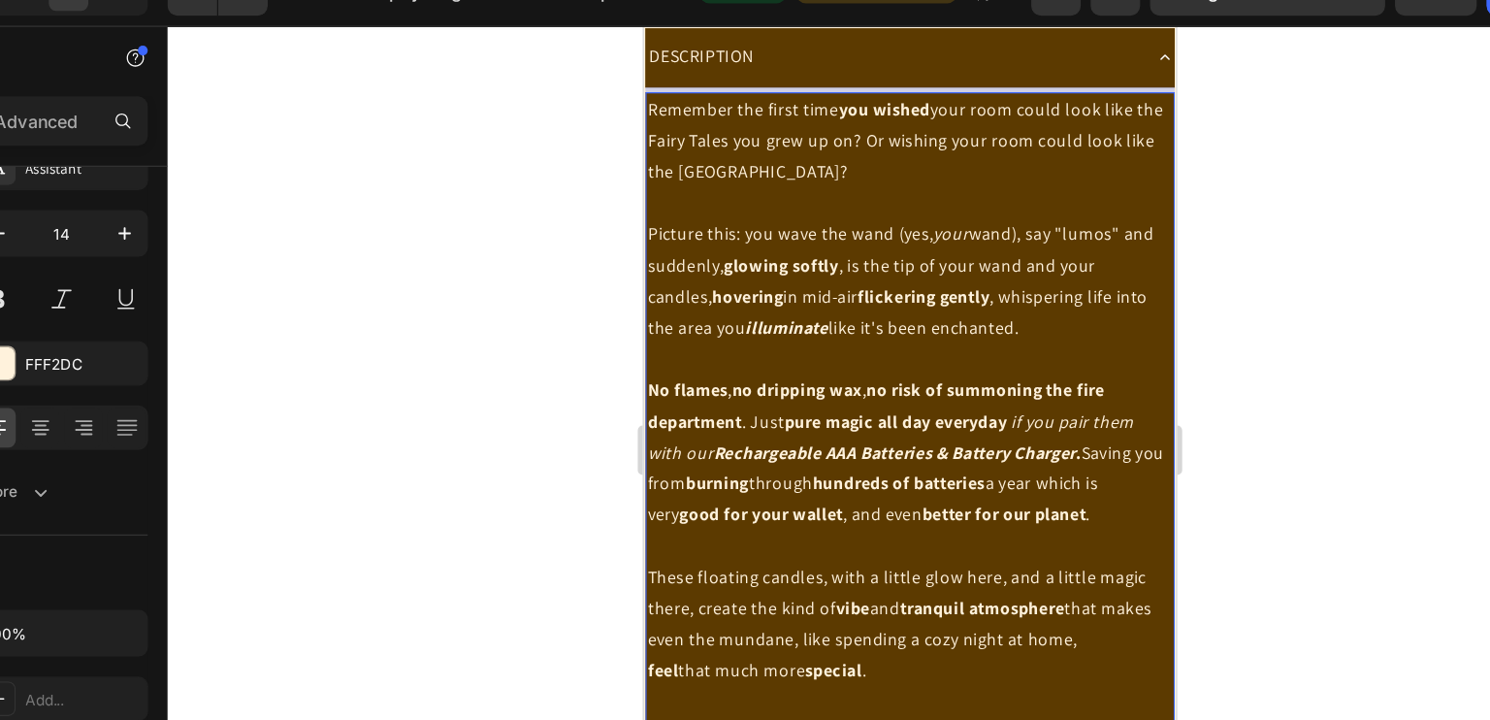
click at [760, 153] on p "Remember the first time you wished your room could look like the Fairy Tales yo…" at bounding box center [851, 117] width 411 height 74
click at [651, 197] on span "Picture this: you wave the wand (yes," at bounding box center [758, 187] width 224 height 17
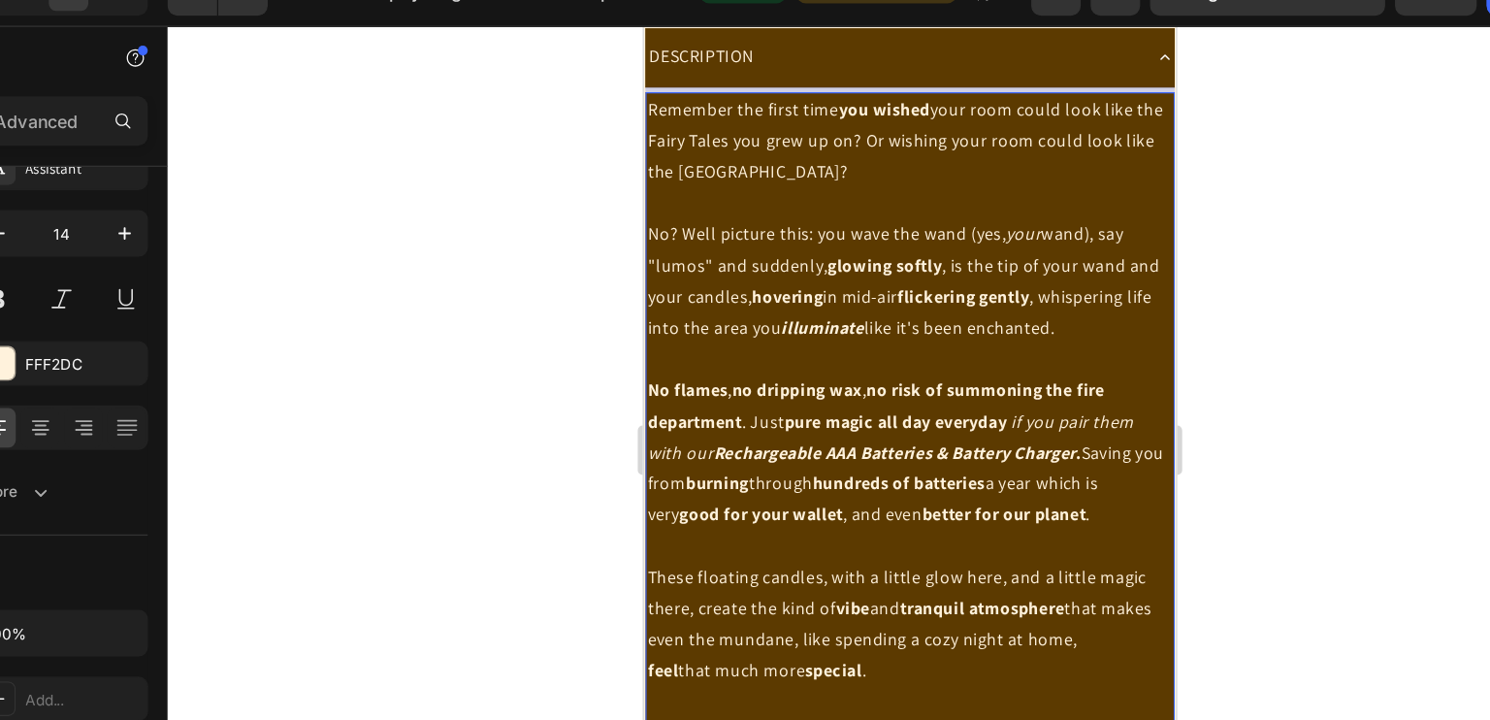
click at [770, 197] on span "No? Well picture this: you wave the wand (yes," at bounding box center [786, 187] width 280 height 17
click at [652, 197] on span "No? Well picture this: you wave the wand (yes," at bounding box center [786, 187] width 280 height 17
drag, startPoint x: 972, startPoint y: 239, endPoint x: 995, endPoint y: 236, distance: 23.5
click at [995, 236] on span "wand), say "lumos" and suddenly, glowing softly , is the tip of your wand and y…" at bounding box center [847, 224] width 402 height 91
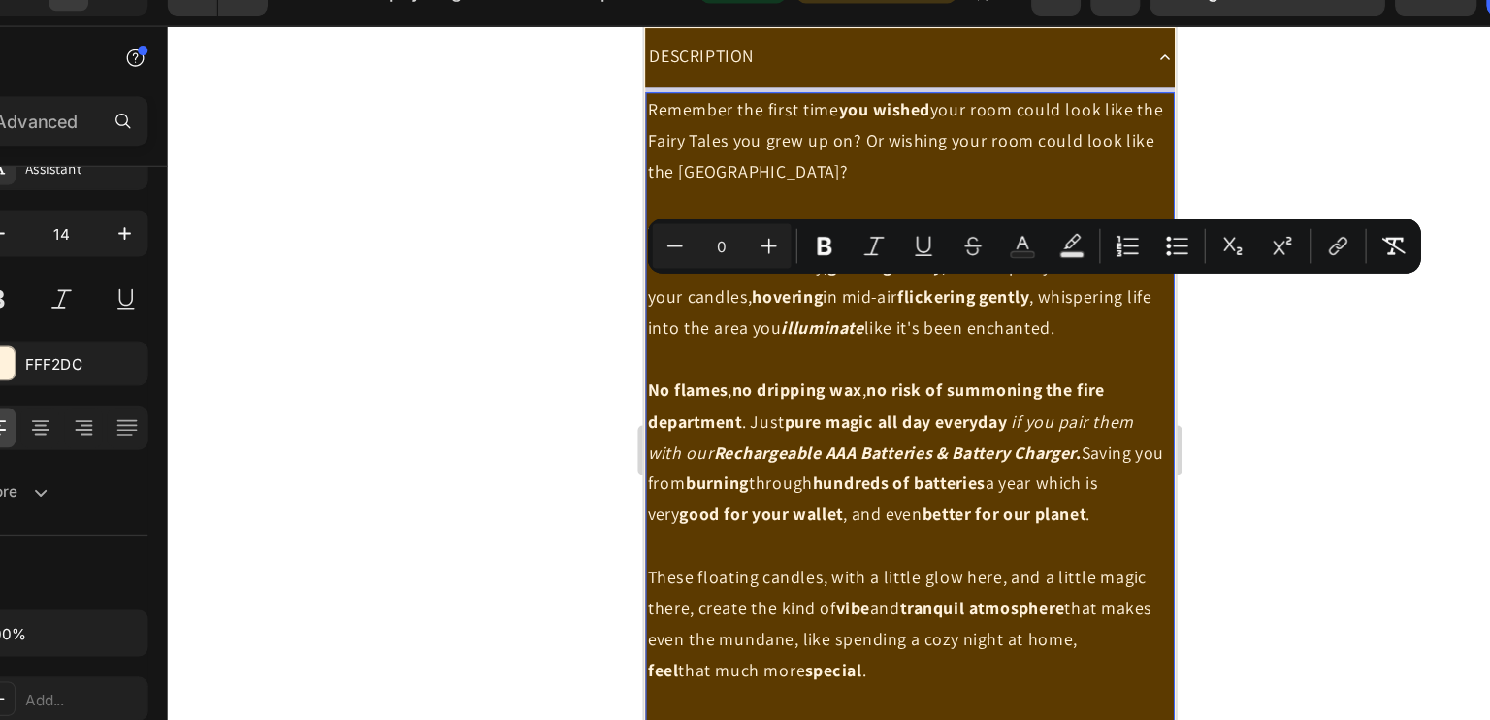
click at [1007, 231] on span "wand), say "lumos" and suddenly, glowing softly , is the tip of your wand and y…" at bounding box center [847, 224] width 402 height 91
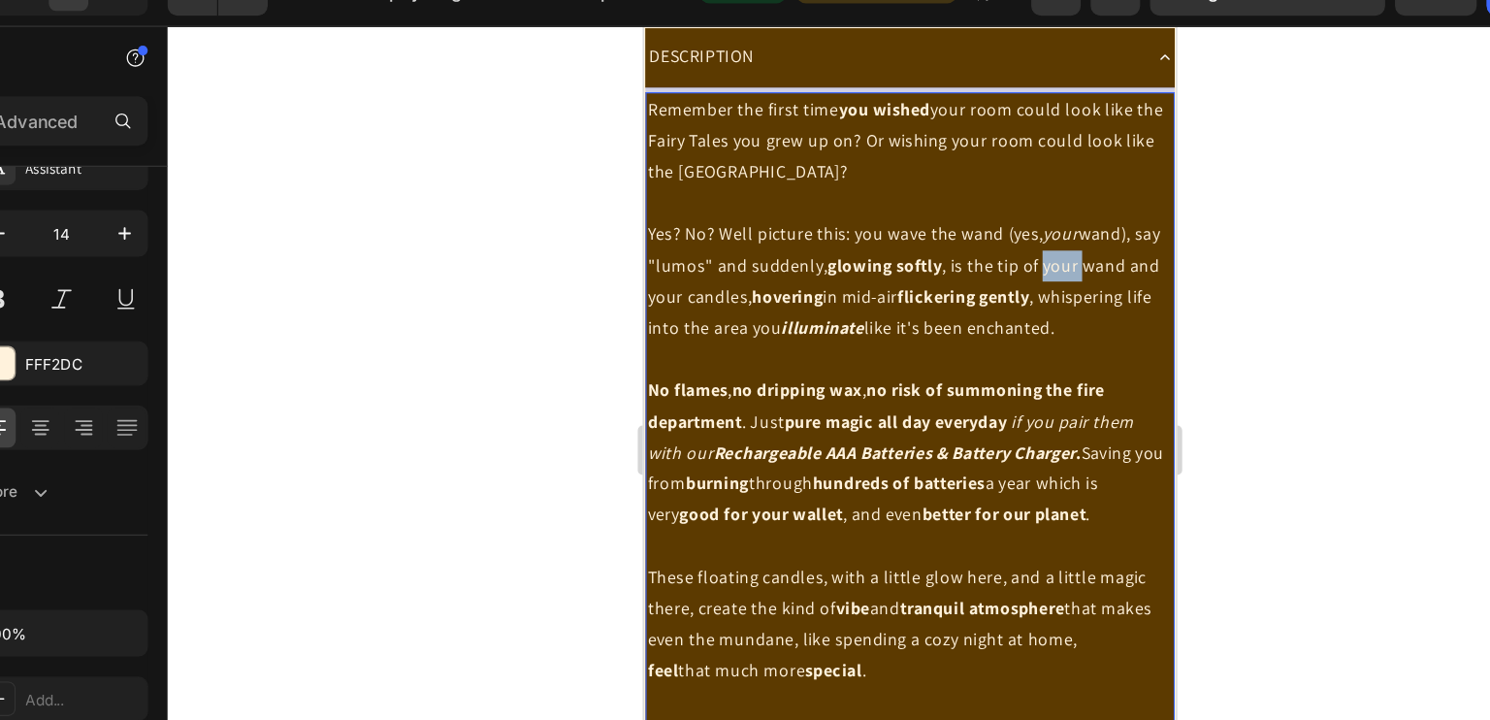
drag, startPoint x: 975, startPoint y: 238, endPoint x: 1003, endPoint y: 240, distance: 28.2
click at [1003, 240] on span "wand), say "lumos" and suddenly, glowing softly , is the tip of your wand and y…" at bounding box center [847, 224] width 402 height 91
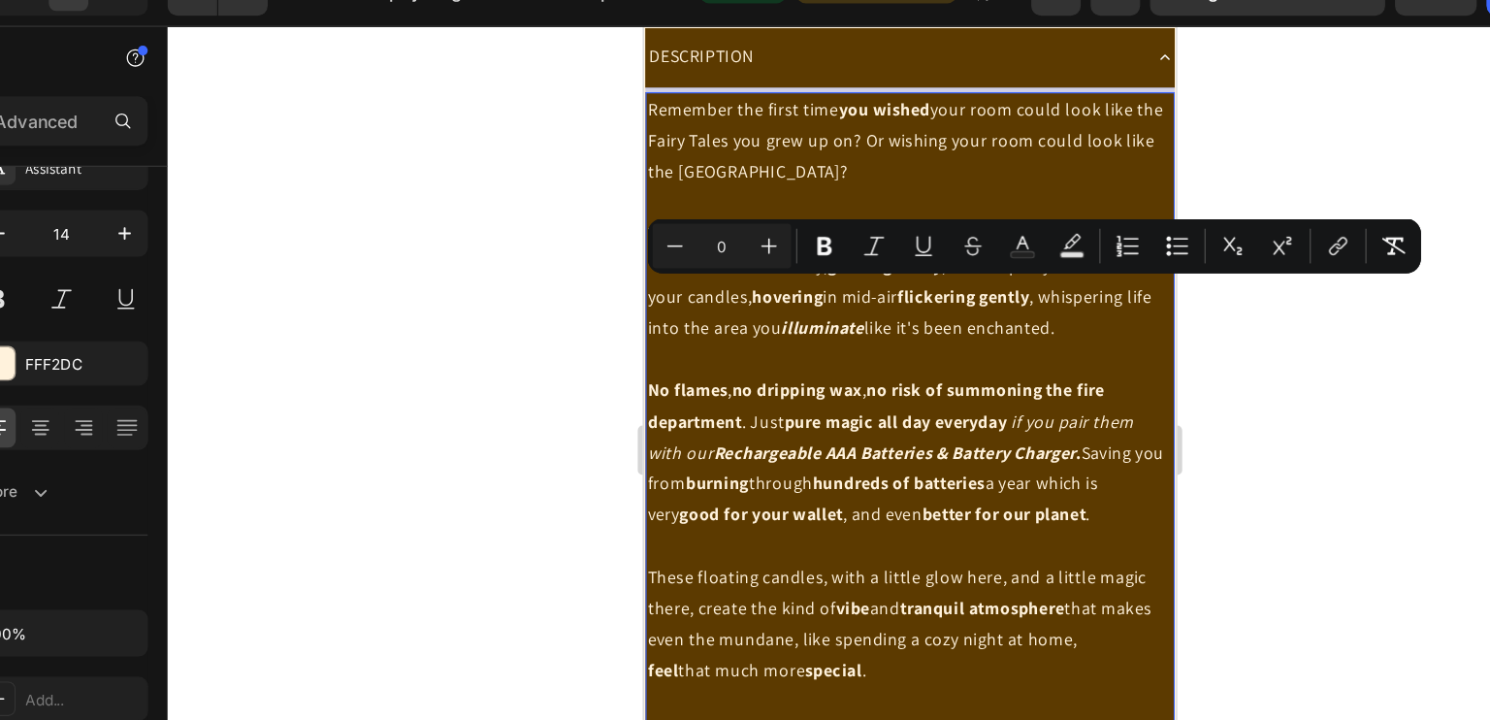
click at [961, 231] on span "wand), say "lumos" and suddenly, glowing softly , is the tip of your wand and y…" at bounding box center [847, 224] width 402 height 91
drag, startPoint x: 973, startPoint y: 235, endPoint x: 1001, endPoint y: 246, distance: 30.4
click at [1001, 246] on p "Yes? No? Well picture this: you wave the wand (yes, your wand), say "lumos" and…" at bounding box center [851, 226] width 411 height 98
click at [887, 220] on icon "Editor contextual toolbar" at bounding box center [881, 226] width 16 height 15
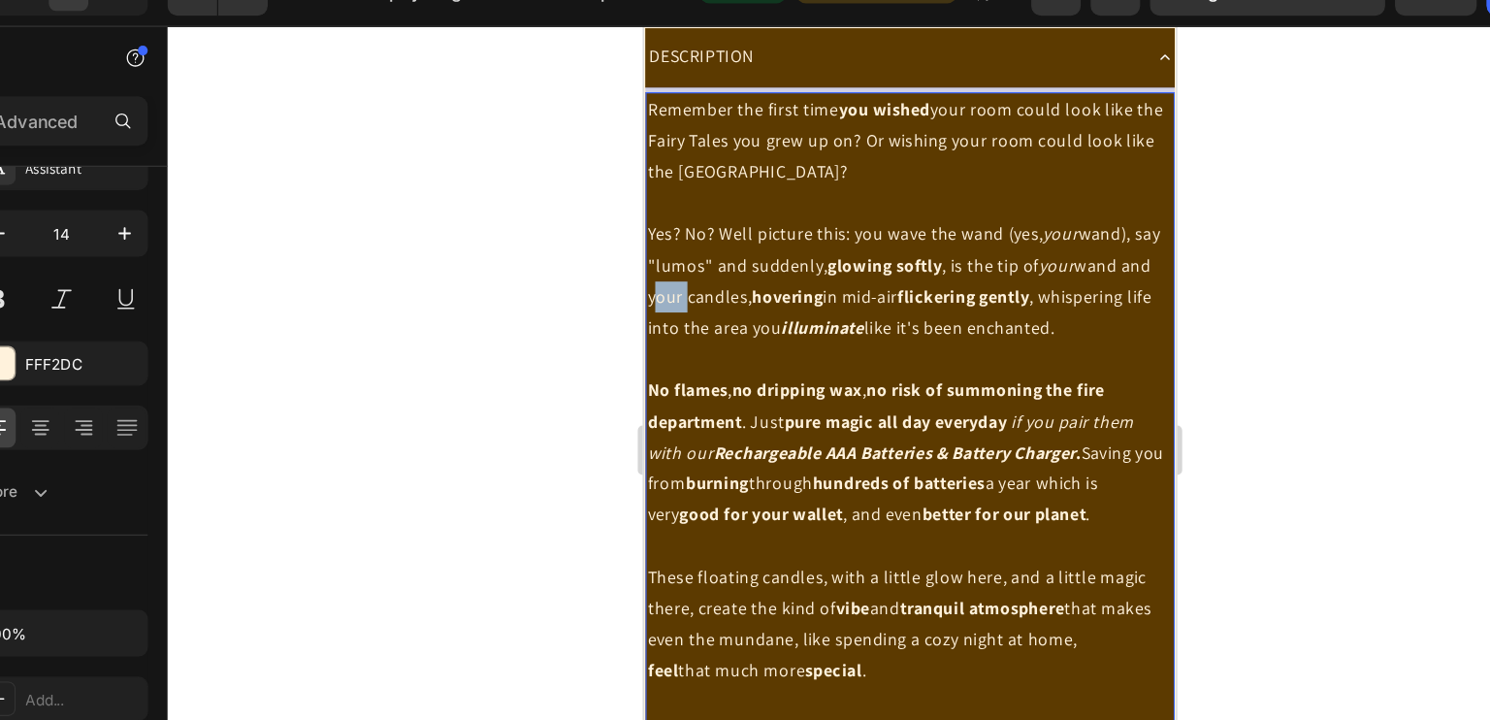
drag, startPoint x: 674, startPoint y: 259, endPoint x: 698, endPoint y: 262, distance: 24.4
click at [698, 262] on span "wand), say "lumos" and suddenly, glowing softly , is the tip of your wand and y…" at bounding box center [847, 224] width 402 height 91
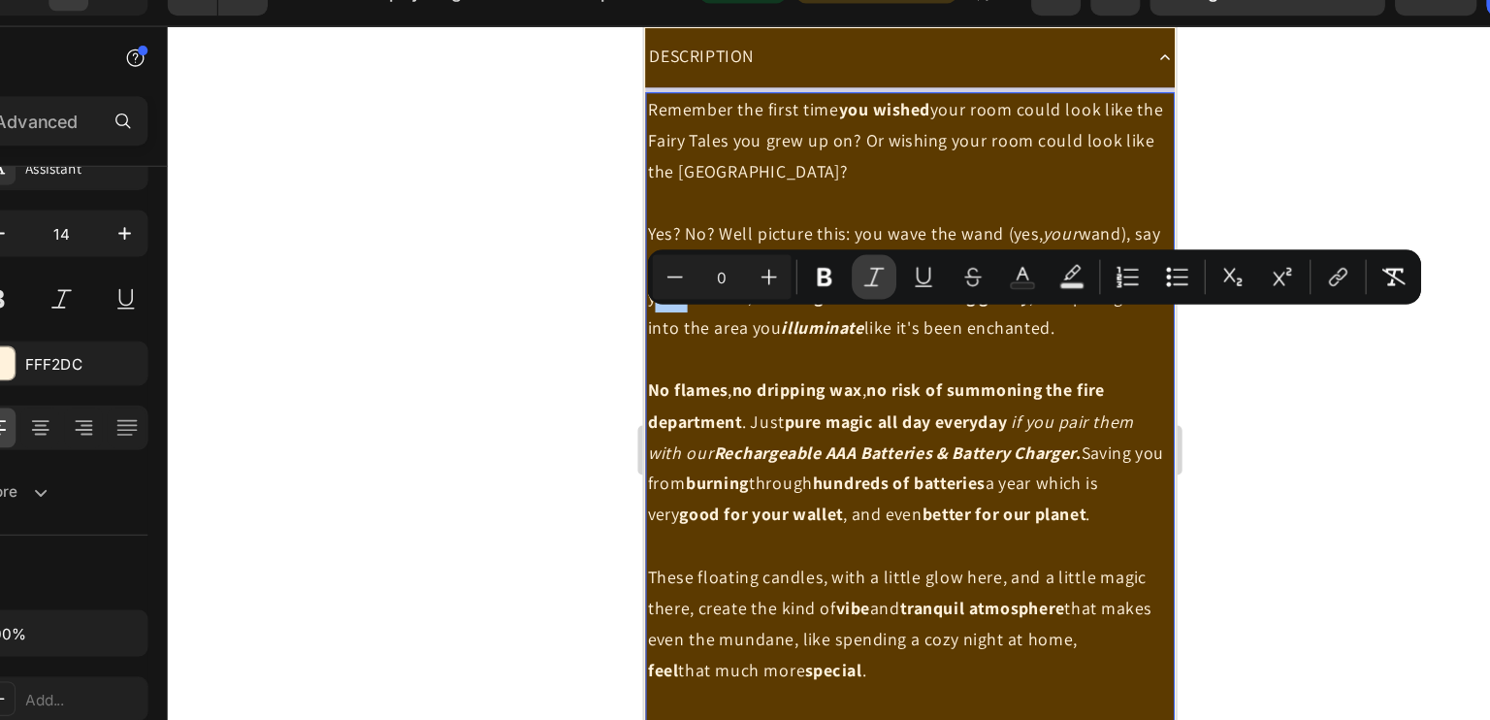
click at [882, 237] on button "Italic" at bounding box center [880, 251] width 35 height 35
click at [789, 246] on strong "hovering" at bounding box center [775, 237] width 55 height 17
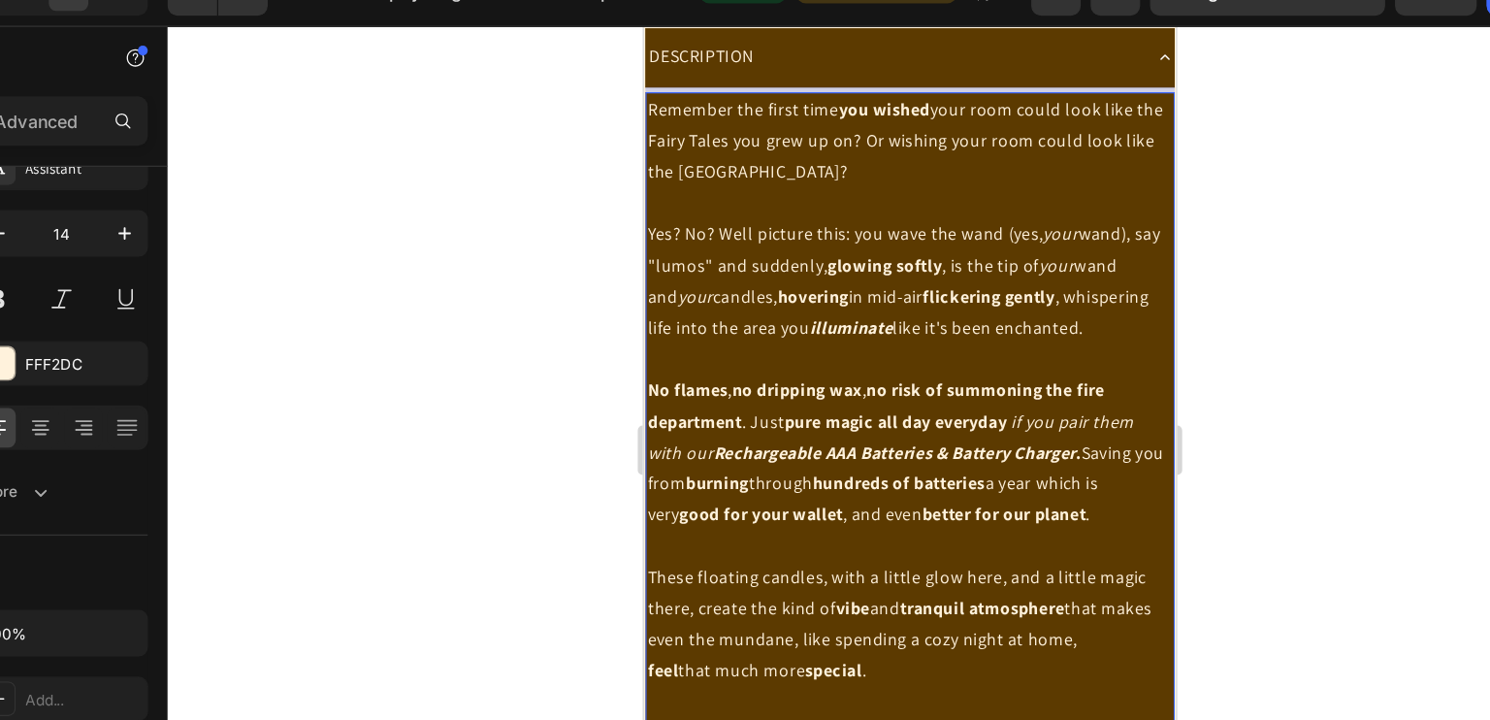
click at [838, 271] on span "wand), say "lumos" and suddenly, glowing softly , is the tip of your wand and y…" at bounding box center [847, 224] width 402 height 91
click at [829, 271] on span "wand), say "lumos" and suddenly, glowing softly , is the tip of your wand and y…" at bounding box center [847, 224] width 402 height 91
drag, startPoint x: 837, startPoint y: 287, endPoint x: 818, endPoint y: 288, distance: 19.4
click at [818, 271] on span "wand), say "lumos" and suddenly, glowing softly , is the tip of your wand and y…" at bounding box center [847, 224] width 402 height 91
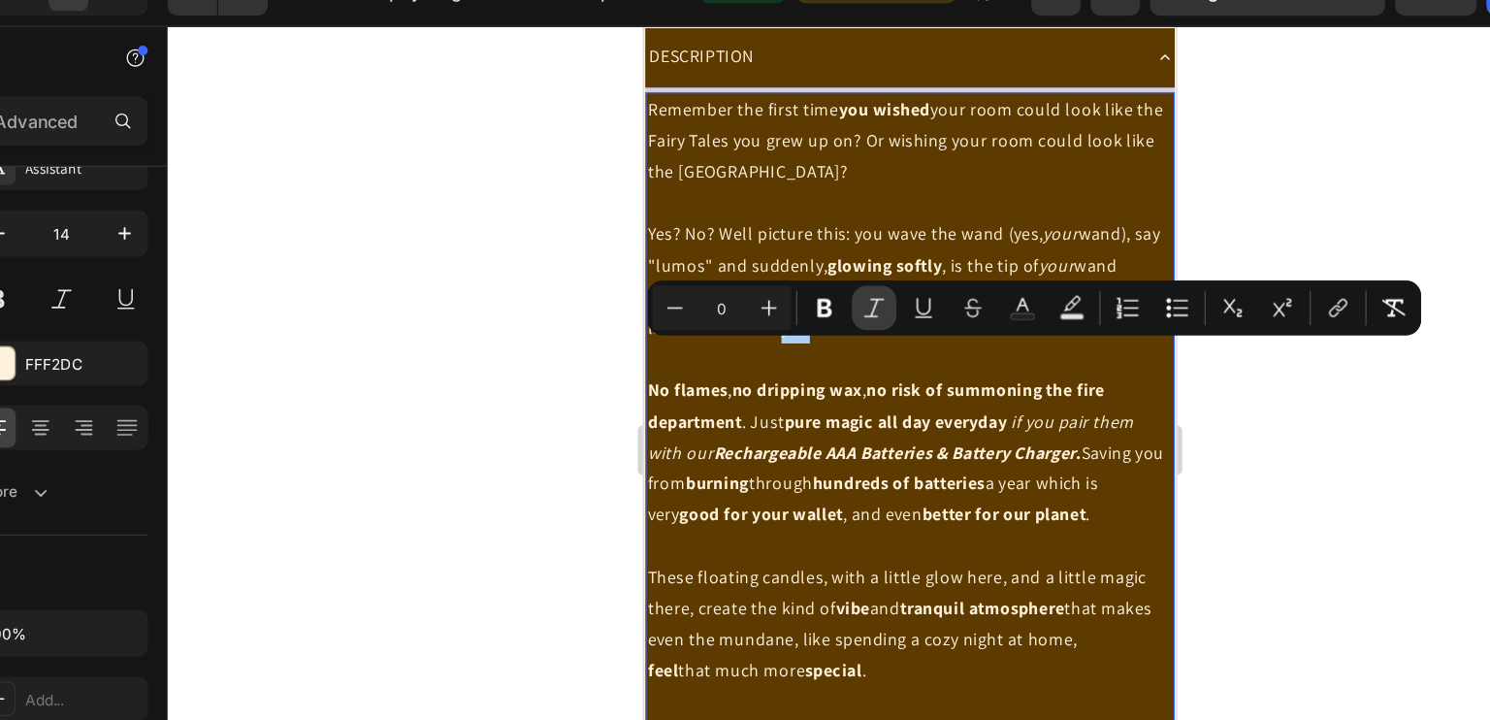
click at [878, 269] on icon "Editor contextual toolbar" at bounding box center [880, 275] width 19 height 19
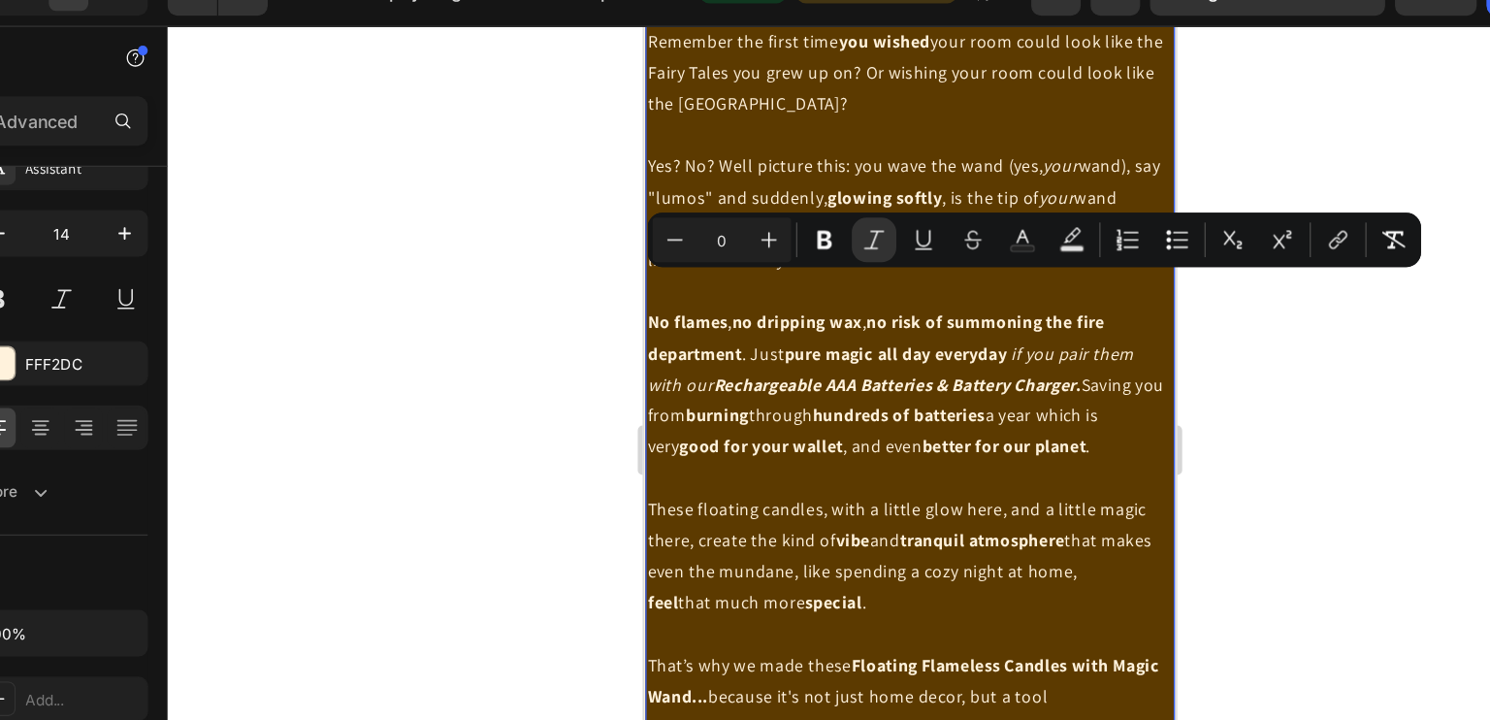
scroll to position [1300, 0]
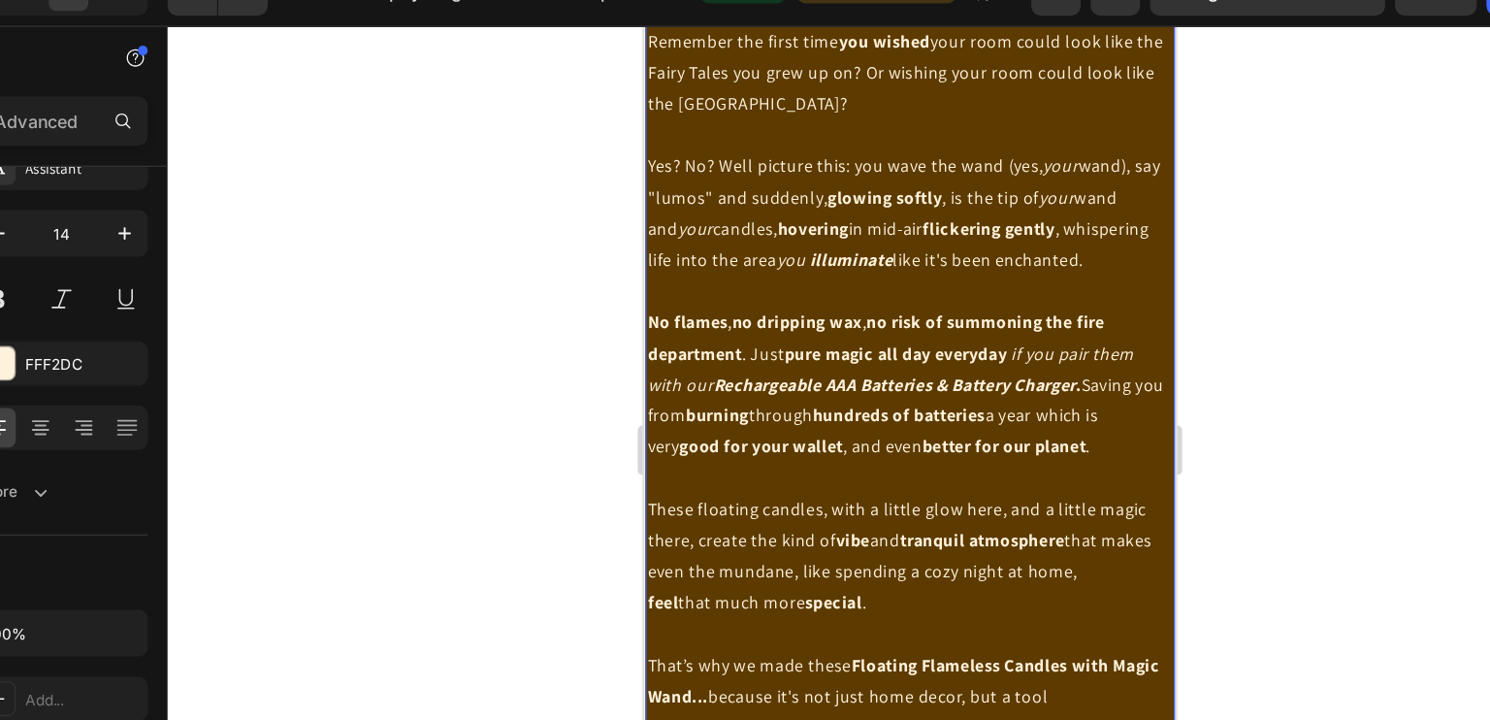
click at [809, 340] on p "No flames , no dripping wax , no risk of summoning the fire department . Just p…" at bounding box center [851, 306] width 411 height 122
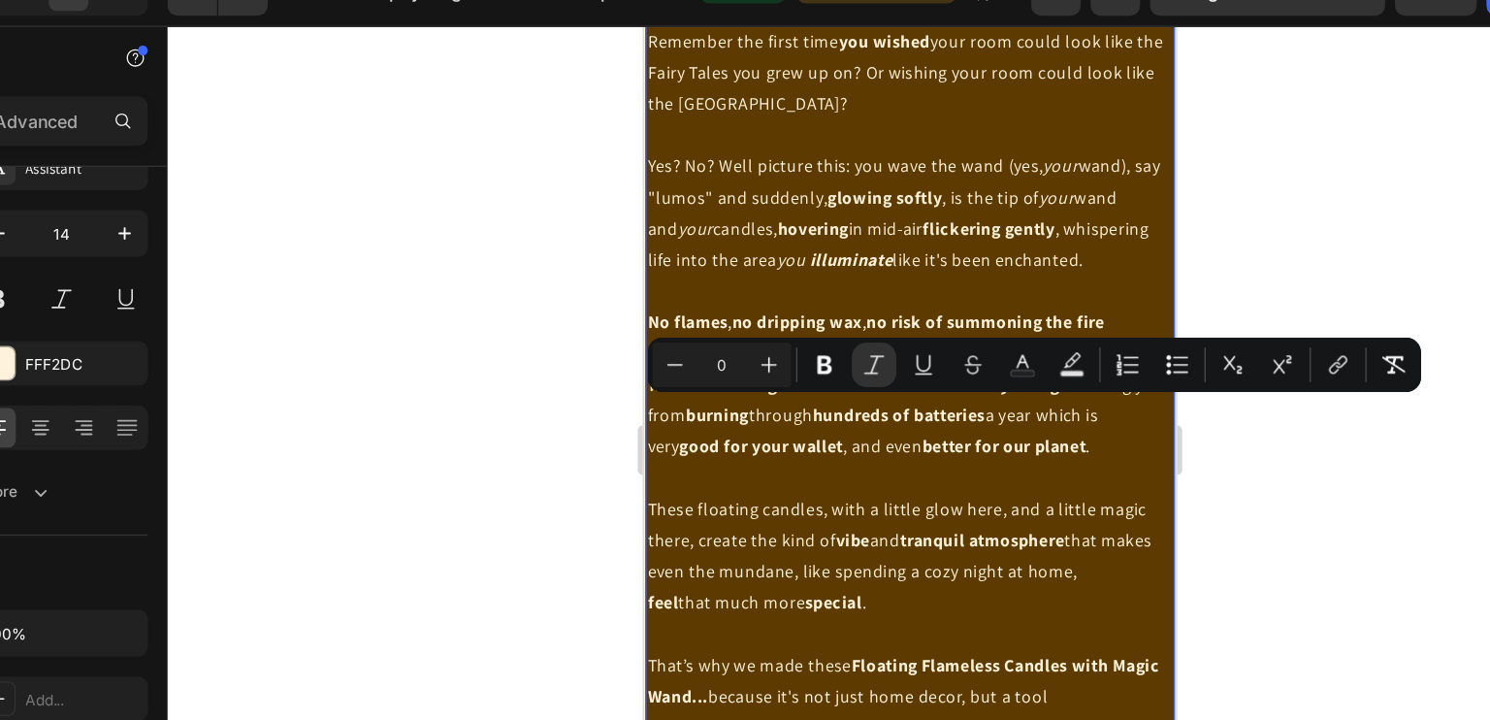
drag, startPoint x: 981, startPoint y: 331, endPoint x: 936, endPoint y: 338, distance: 45.3
click at [936, 338] on p "No flames , no dripping wax , no risk of summoning the fire department . Just p…" at bounding box center [851, 306] width 411 height 122
click at [864, 291] on strong "pure magic all day everyday" at bounding box center [840, 282] width 175 height 17
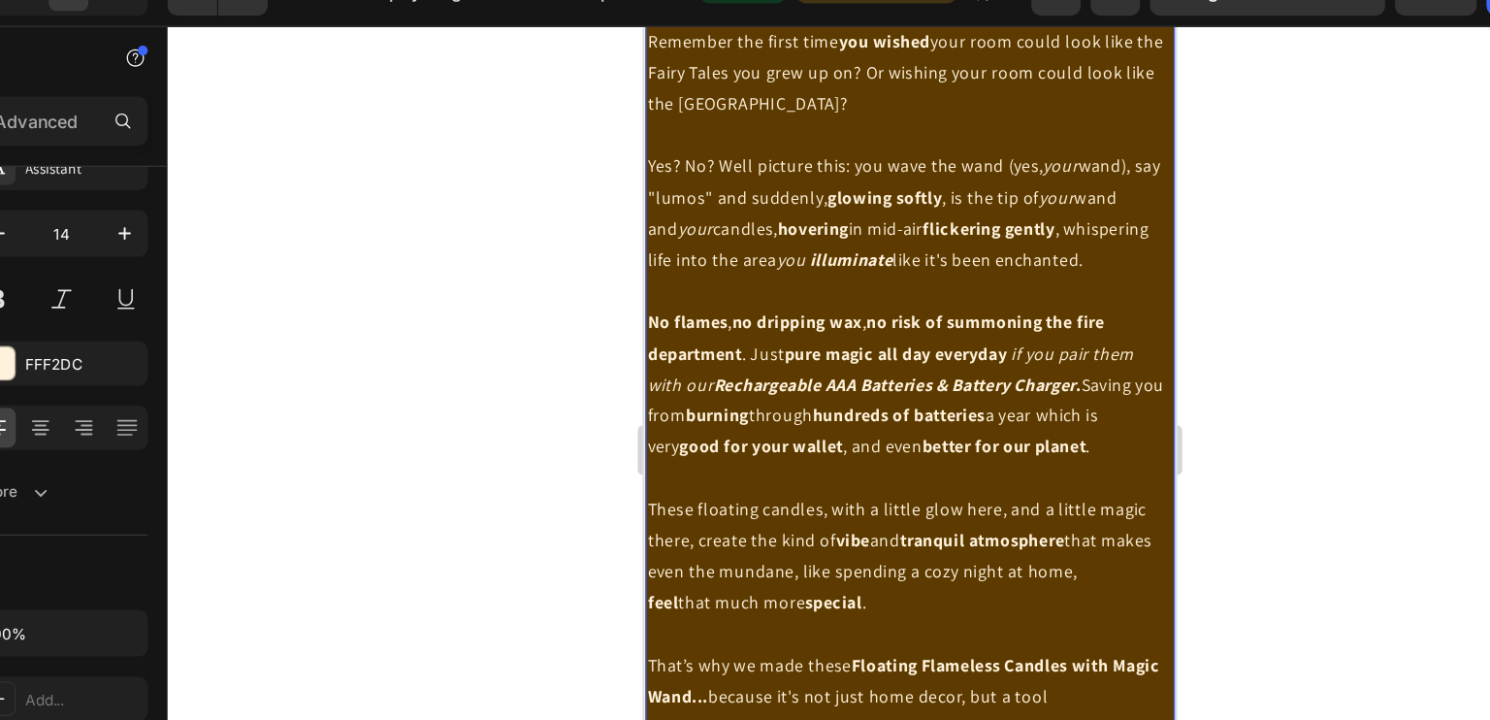
click at [872, 291] on strong "pure magic all day everyday" at bounding box center [840, 282] width 175 height 17
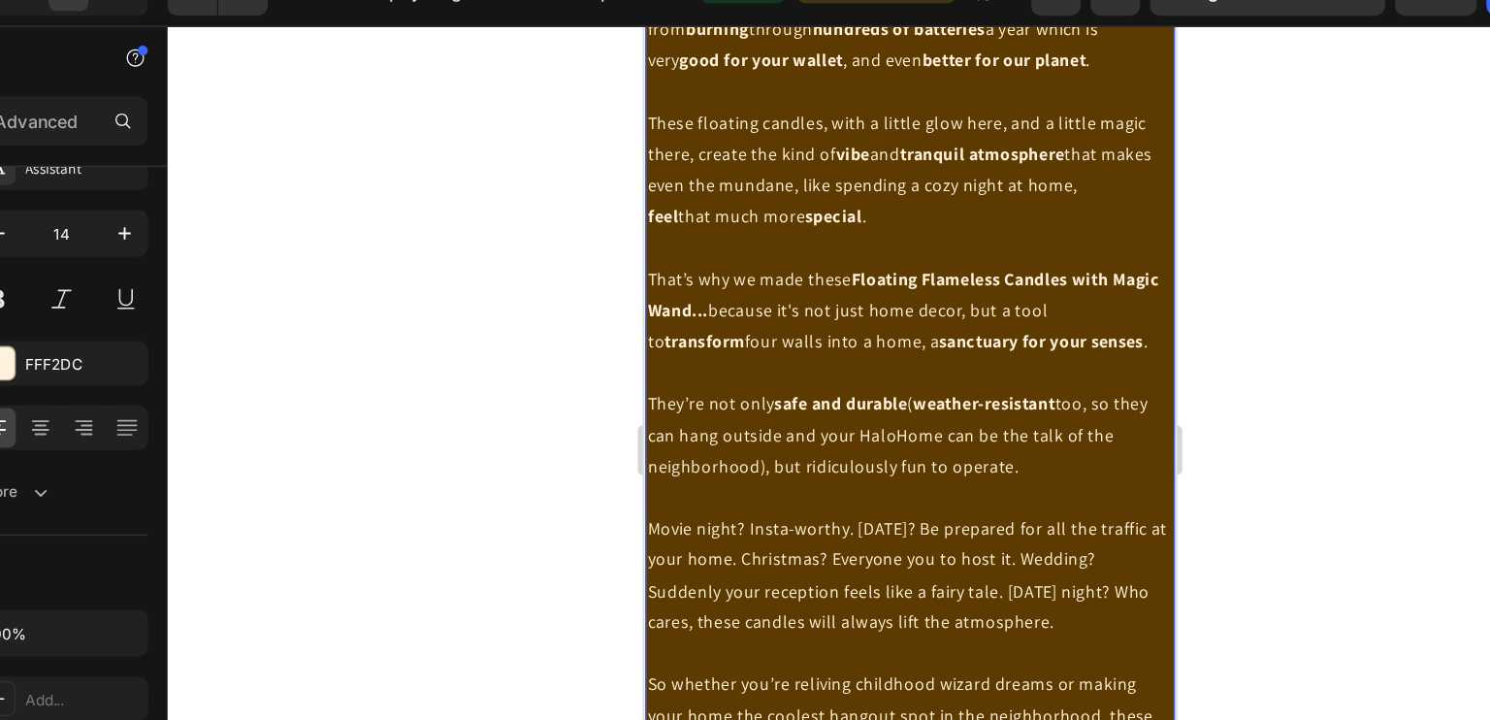
scroll to position [1602, 0]
click at [1017, 164] on p "These floating candles, with a little glow here, and a little magic there, crea…" at bounding box center [851, 127] width 411 height 74
click at [690, 188] on p "These floating candles, with a little glow here, and a little magic there, crea…" at bounding box center [851, 139] width 411 height 98
click at [788, 188] on p "These floating candles, with a little glow here, and a little magic there, crea…" at bounding box center [851, 139] width 411 height 98
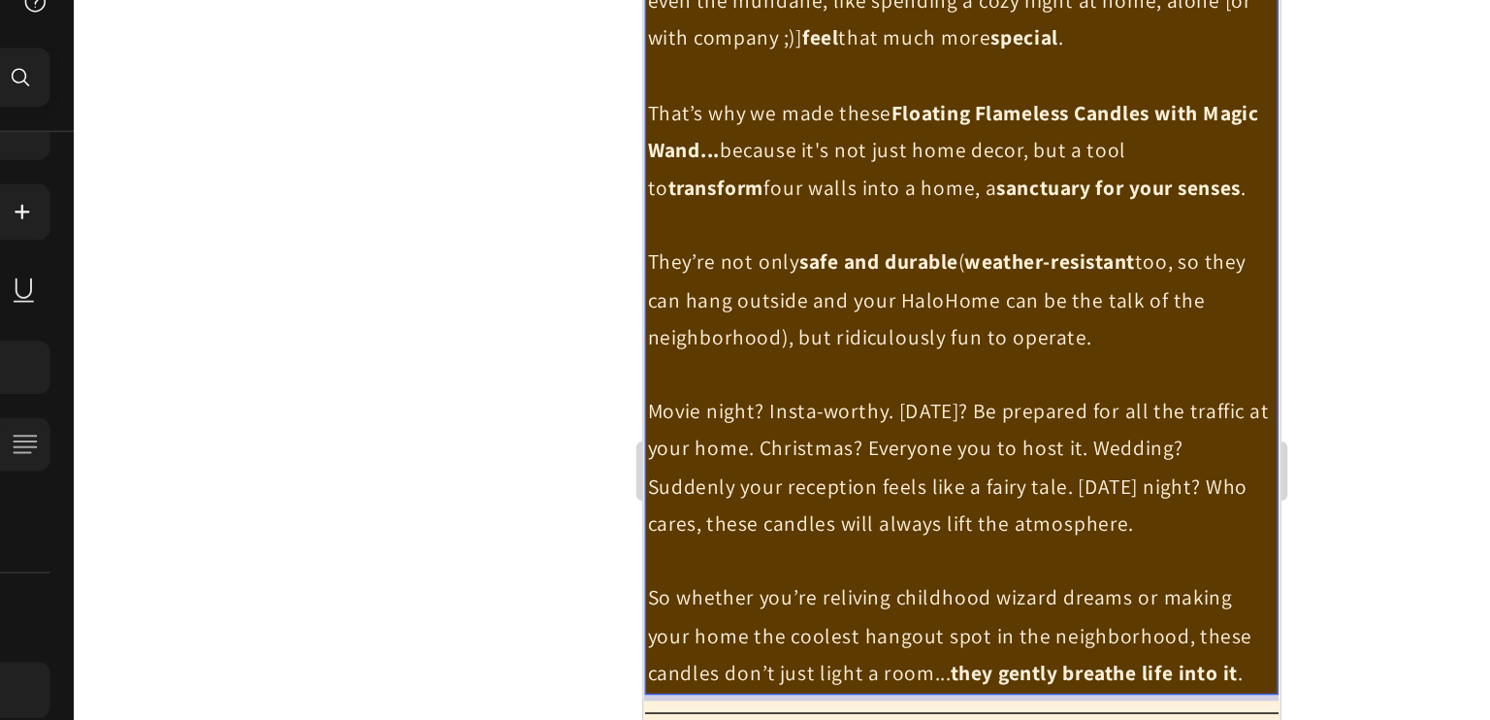
scroll to position [1703, 0]
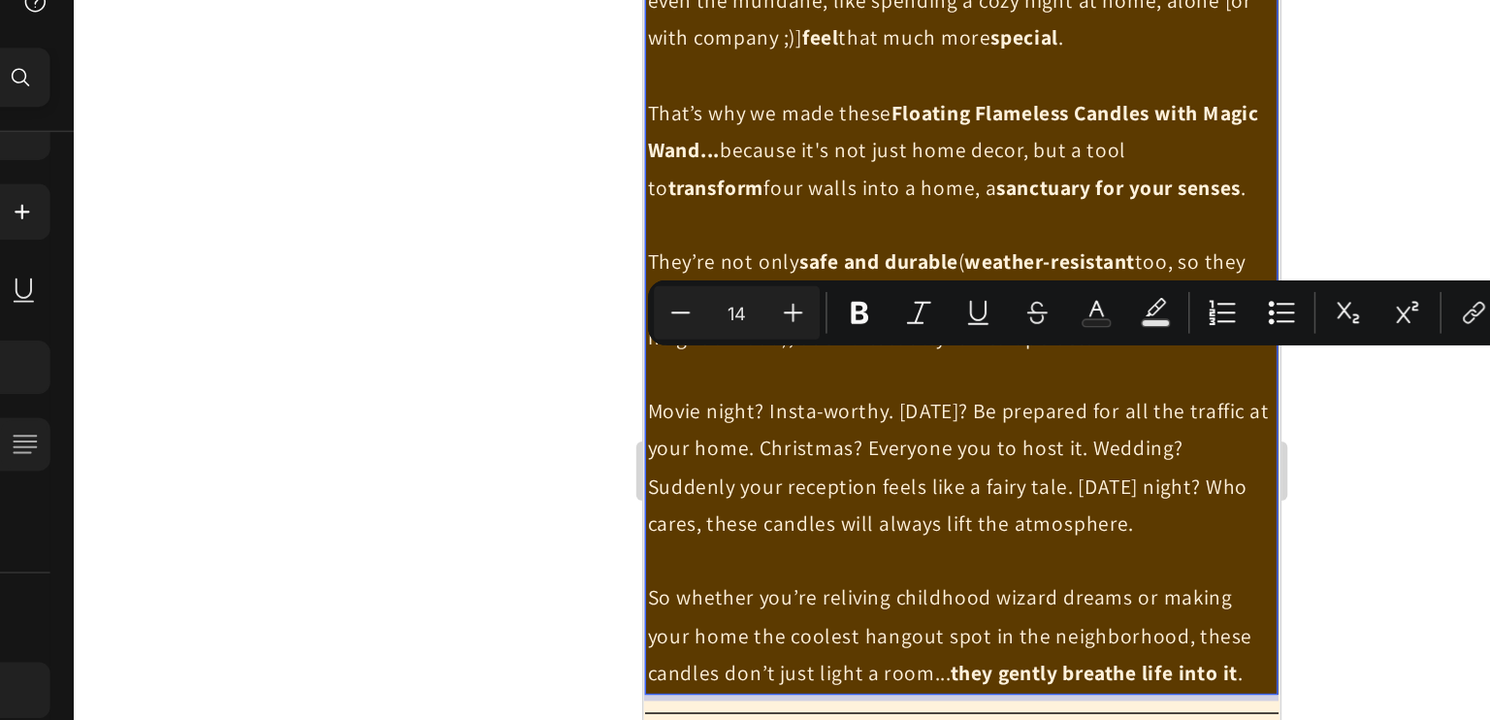
drag, startPoint x: 920, startPoint y: 233, endPoint x: 910, endPoint y: 235, distance: 10.8
click at [910, 221] on p "They’re not only safe and durable ( weather-resistant too, so they can hang out…" at bounding box center [850, 184] width 411 height 74
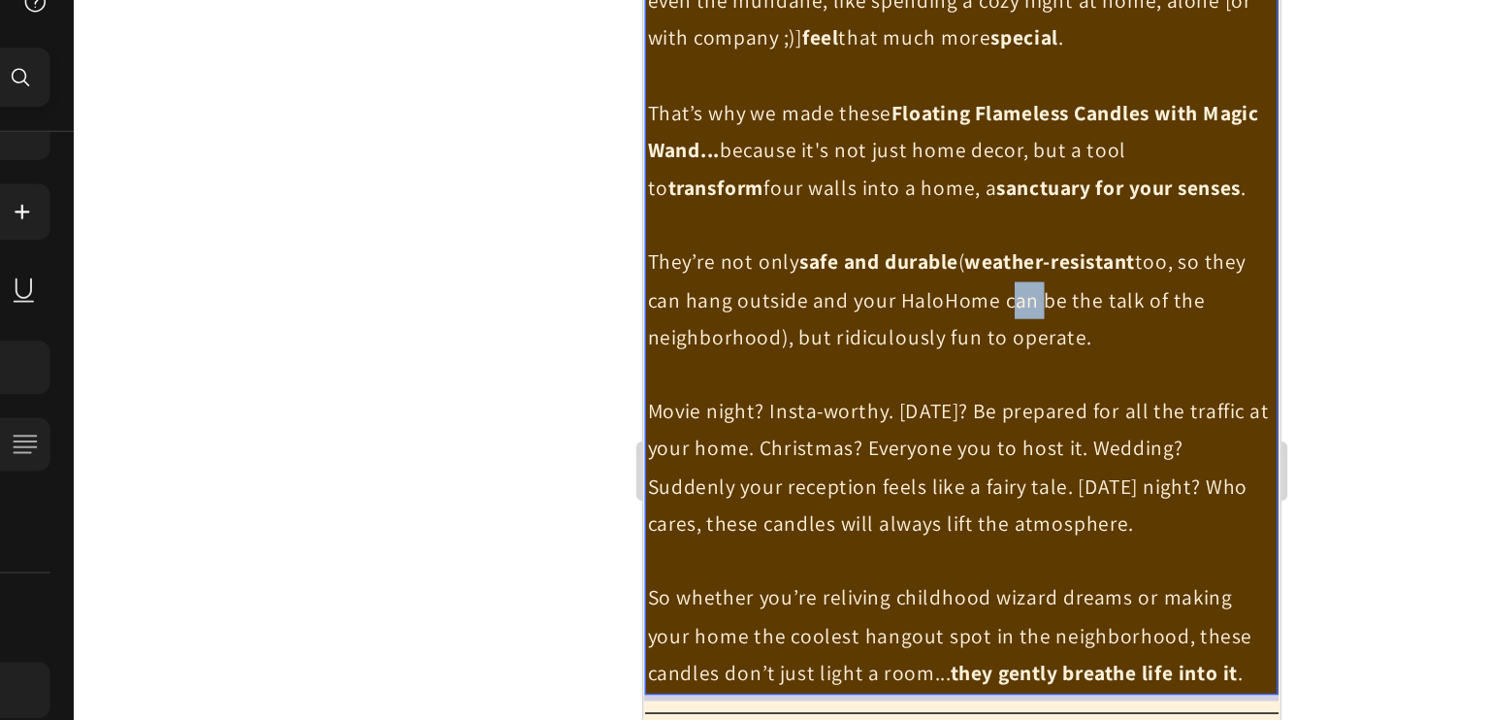
drag, startPoint x: 922, startPoint y: 233, endPoint x: 905, endPoint y: 236, distance: 17.7
click at [905, 221] on p "They’re not only safe and durable ( weather-resistant too, so they can hang out…" at bounding box center [850, 184] width 411 height 74
click at [875, 221] on p "They’re not only safe and durable ( weather-resistant too, so they can hang out…" at bounding box center [850, 184] width 411 height 74
click at [917, 221] on p "They’re not only safe and durable ( weather-resistant too, so they can hang out…" at bounding box center [850, 184] width 411 height 74
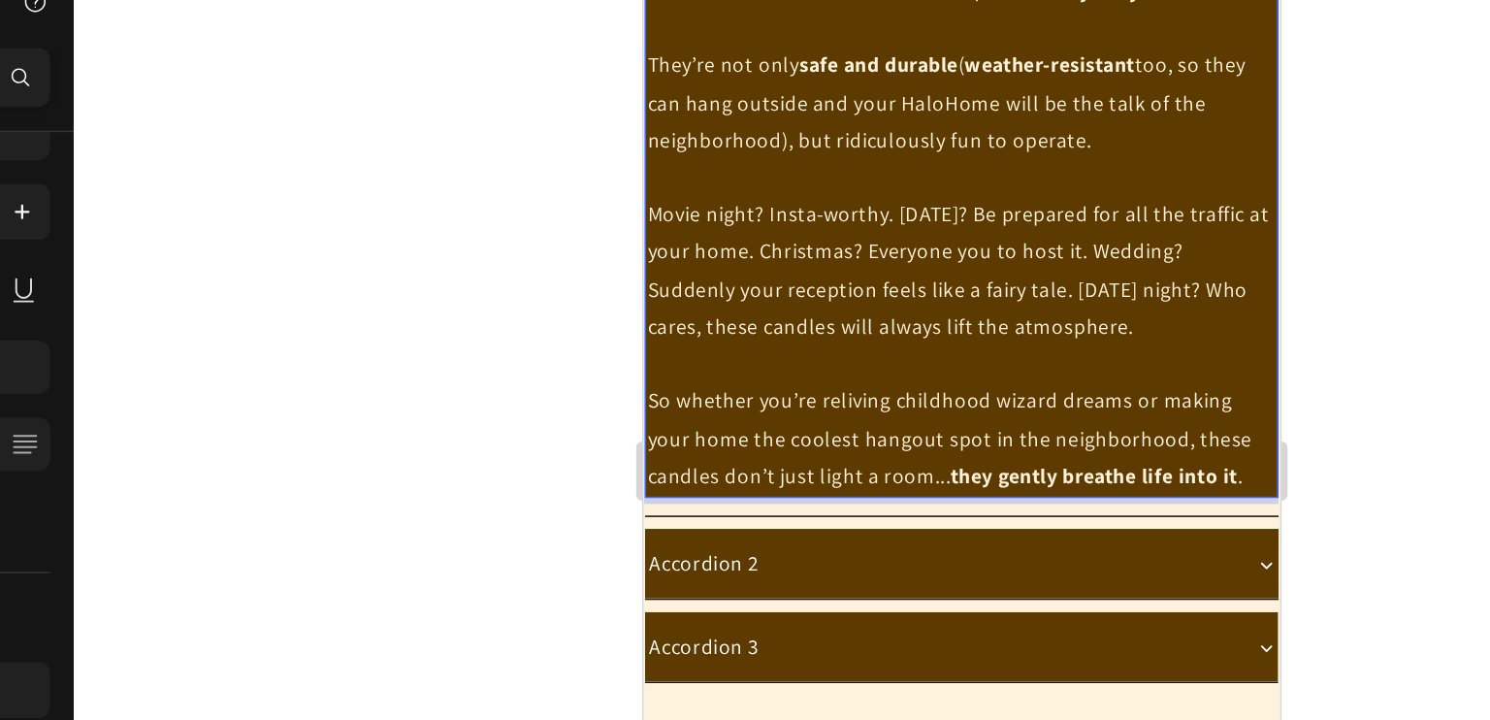
scroll to position [1834, 0]
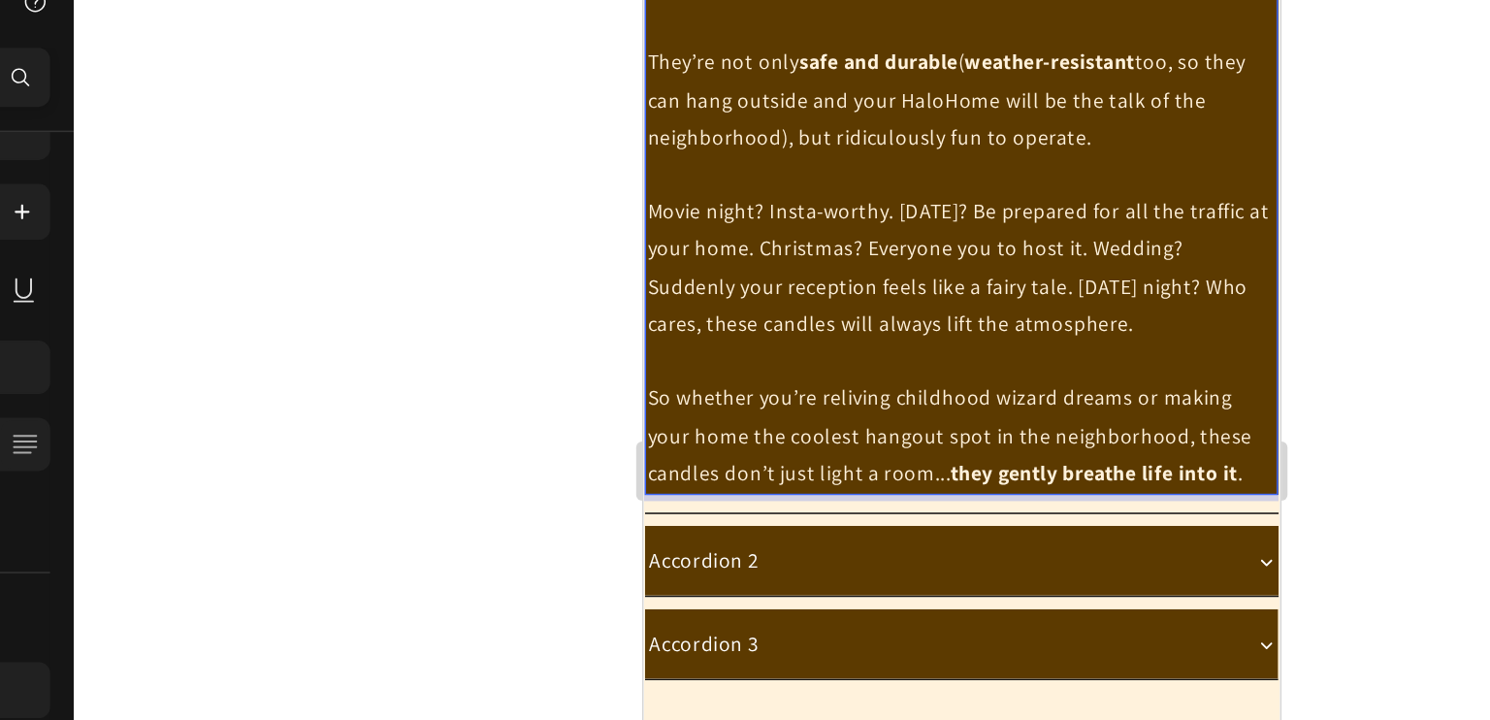
click at [896, 201] on p "Movie night? Insta-worthy. Halloween? Be prepared for all the traffic at your h…" at bounding box center [850, 163] width 411 height 98
click at [752, 212] on p "Movie night? Insta-worthy. Halloween? Be prepared for all the traffic at your h…" at bounding box center [850, 163] width 411 height 98
drag, startPoint x: 841, startPoint y: 251, endPoint x: 1019, endPoint y: 253, distance: 178.5
click at [1019, 212] on p "Movie night? Insta-worthy. Halloween? Be prepared for all the traffic at your h…" at bounding box center [850, 163] width 411 height 98
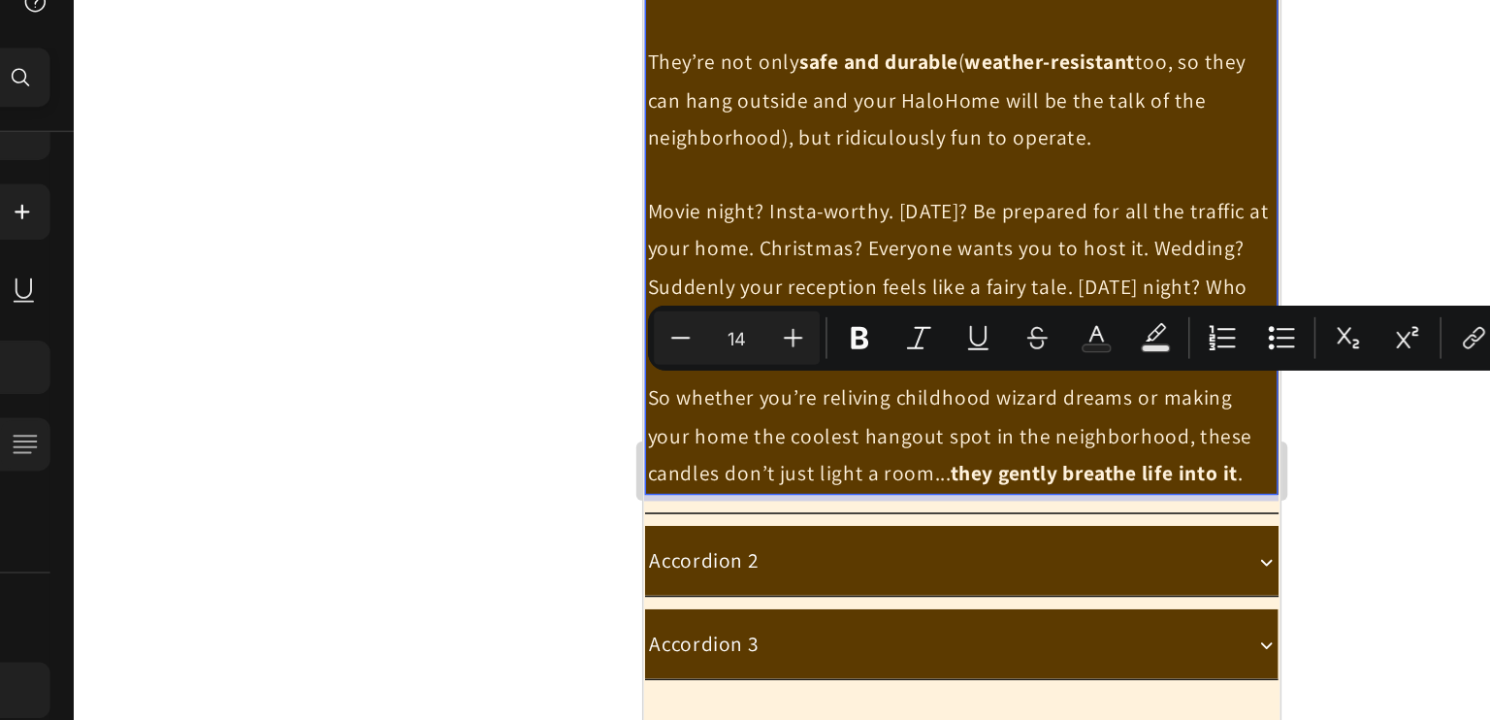
click at [859, 294] on div "Minus 14 Plus Bold Italic Underline Strikethrough Text Color Text Background Co…" at bounding box center [1006, 299] width 598 height 35
click at [847, 299] on icon "Editor contextual toolbar" at bounding box center [841, 299] width 19 height 19
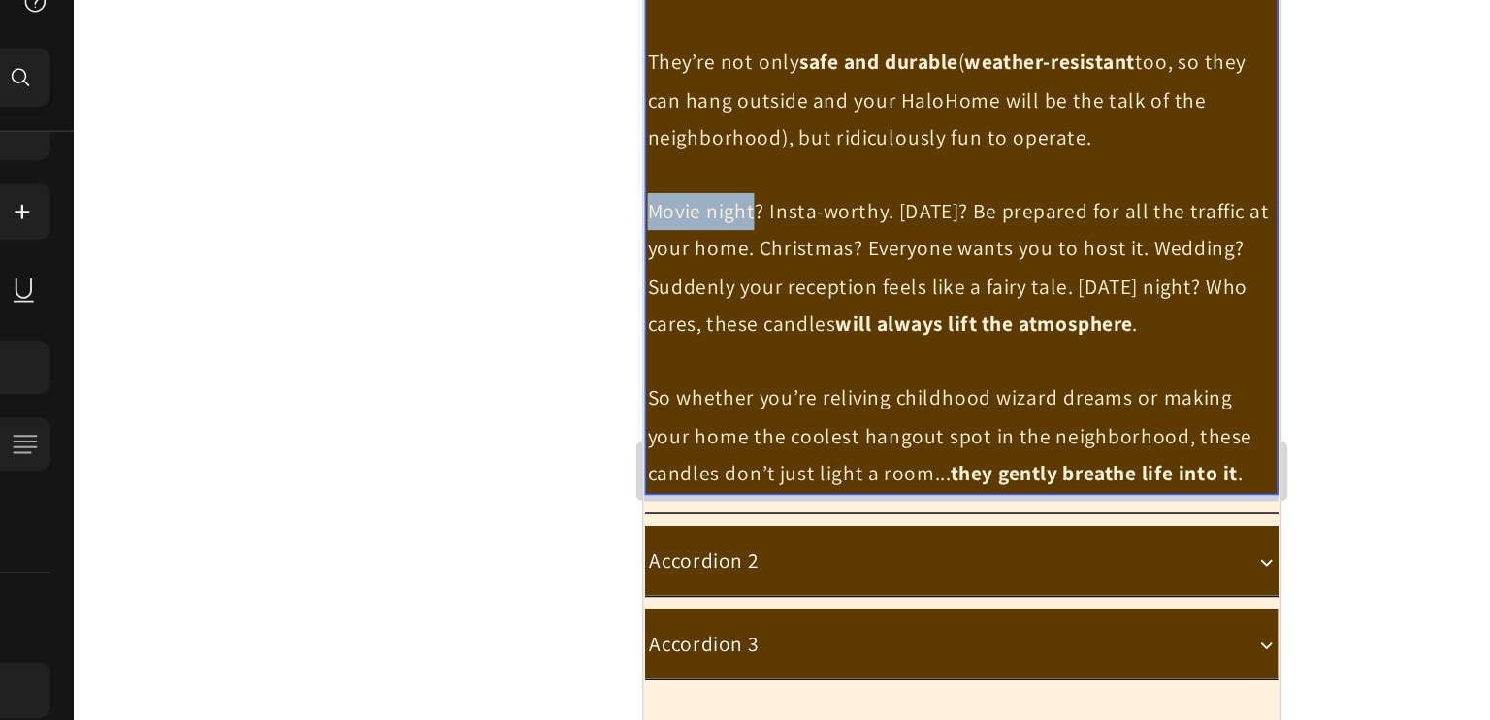
drag, startPoint x: 648, startPoint y: 174, endPoint x: 714, endPoint y: 177, distance: 66.1
click at [714, 177] on p "Movie night? Insta-worthy. Halloween? Be prepared for all the traffic at your h…" at bounding box center [850, 163] width 411 height 98
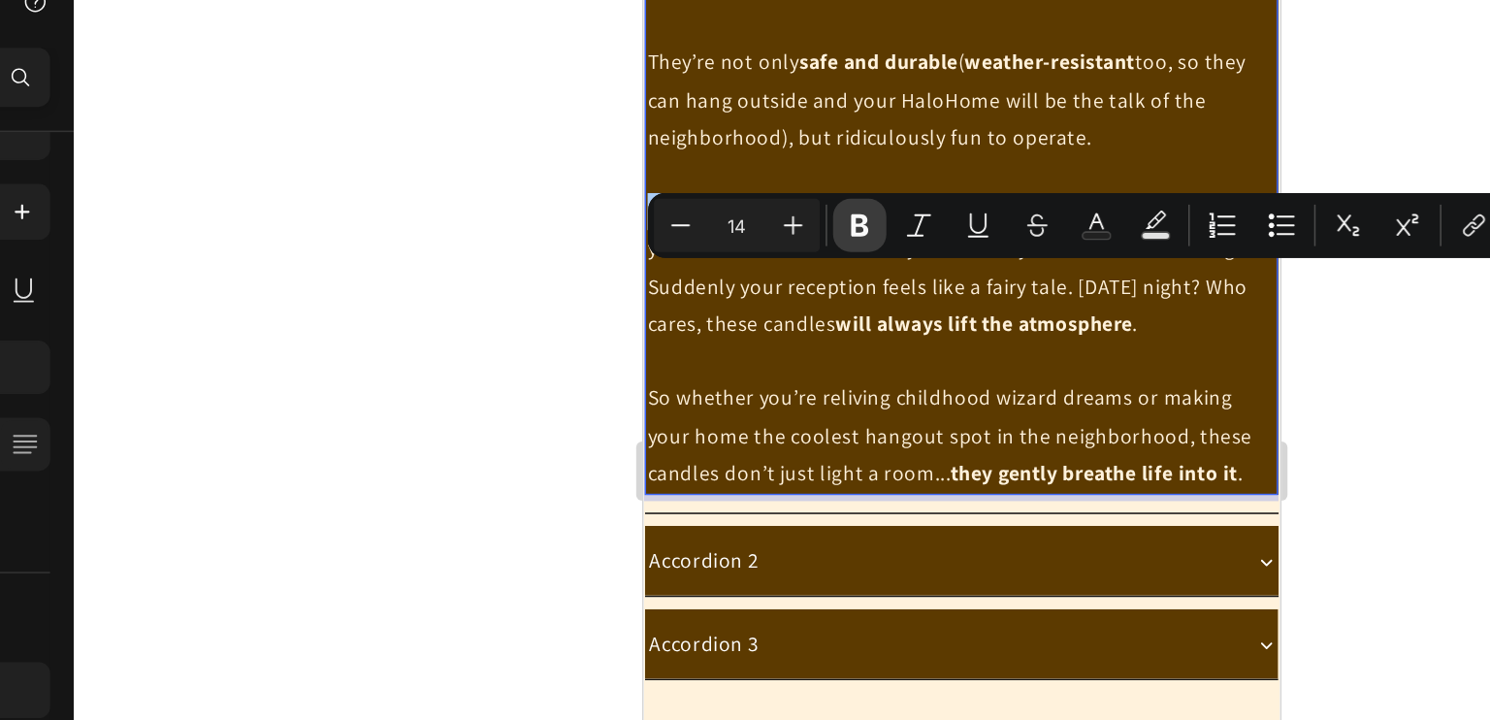
click at [836, 218] on icon "Editor contextual toolbar" at bounding box center [841, 225] width 19 height 19
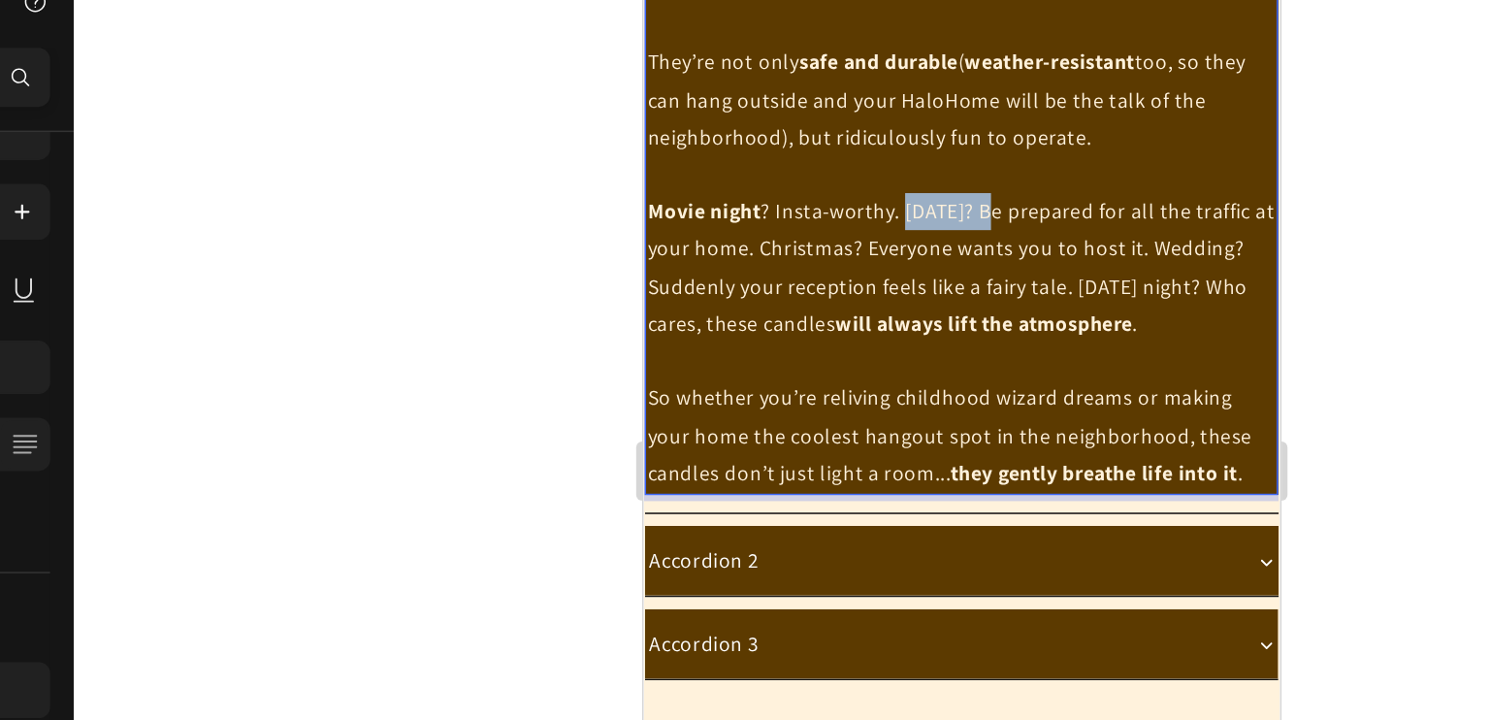
drag, startPoint x: 814, startPoint y: 174, endPoint x: 871, endPoint y: 176, distance: 57.3
click at [871, 176] on p "Movie night ? Insta-worthy. Halloween? Be prepared for all the traffic at your …" at bounding box center [850, 163] width 411 height 98
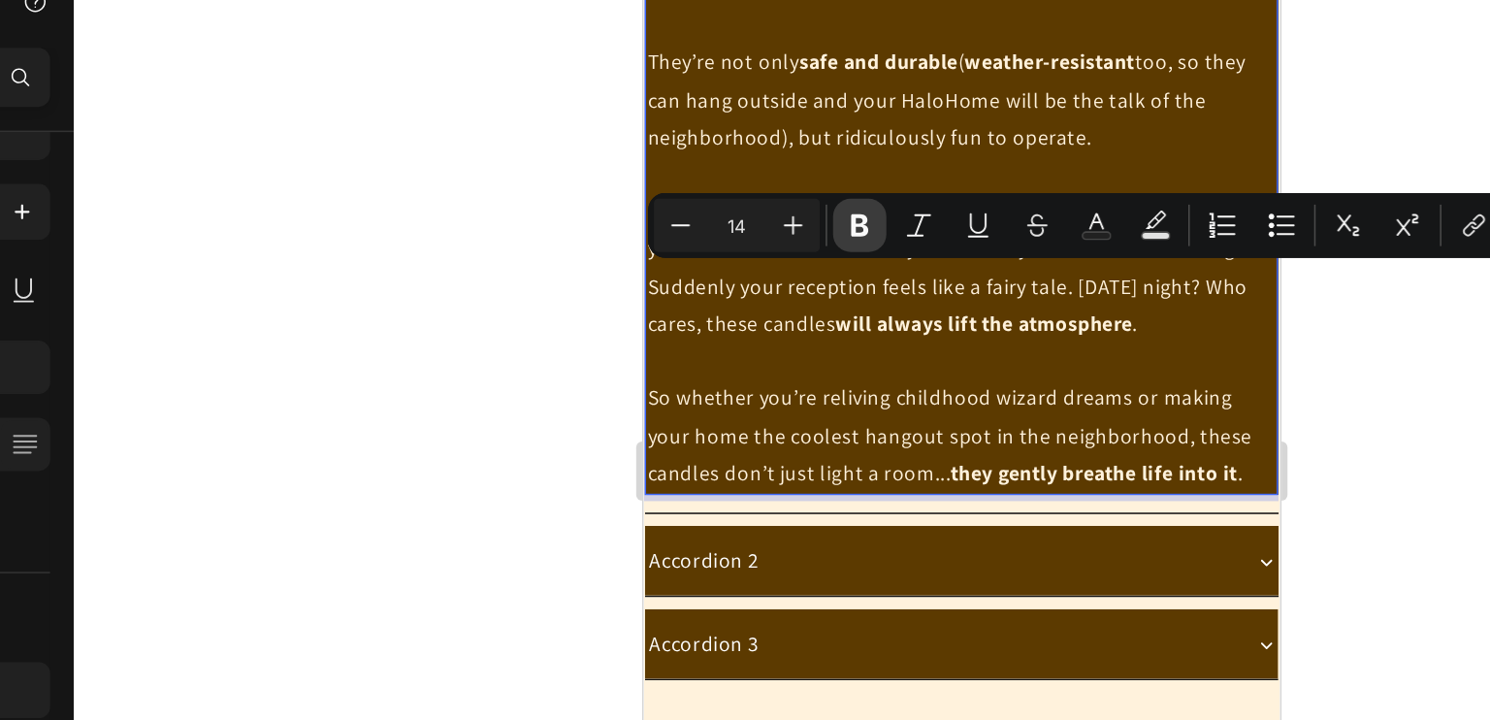
click at [844, 229] on icon "Editor contextual toolbar" at bounding box center [841, 225] width 19 height 19
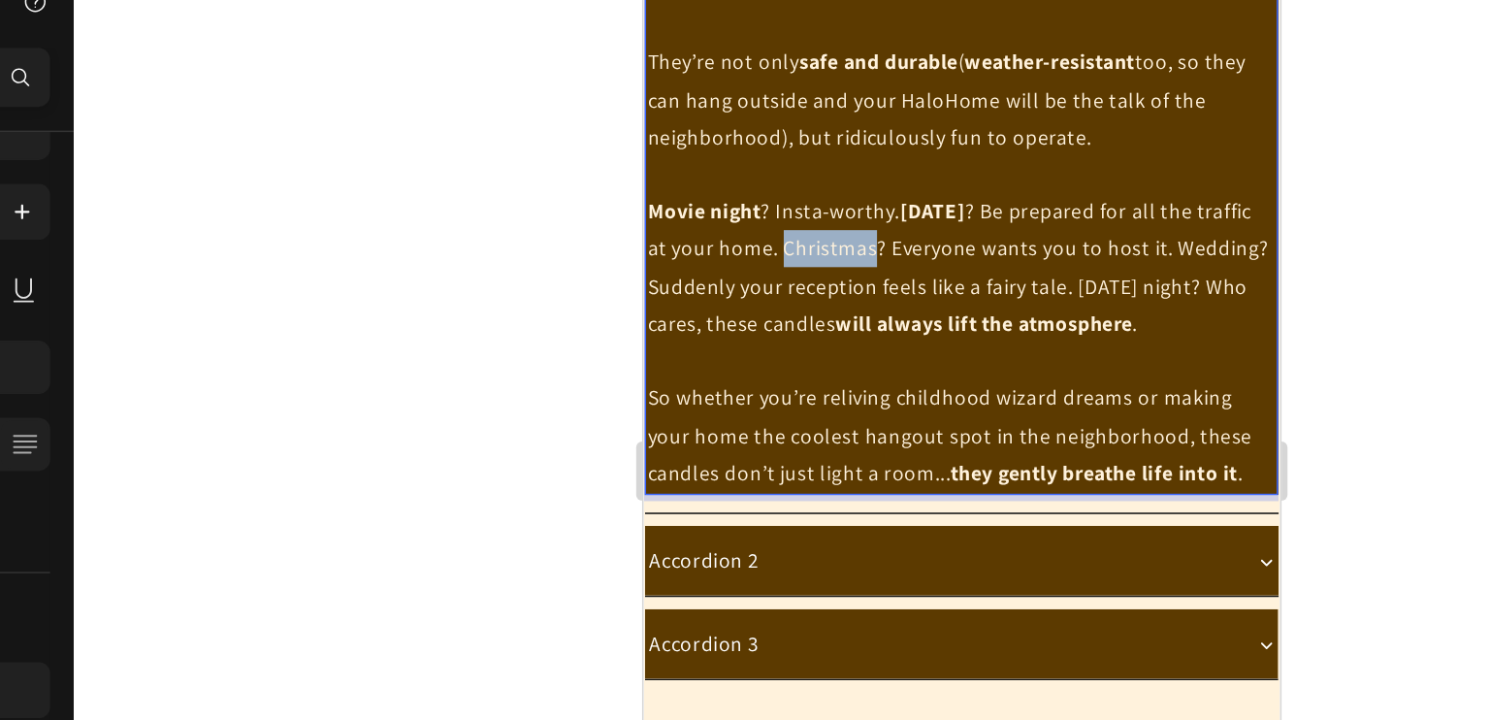
drag, startPoint x: 772, startPoint y: 195, endPoint x: 829, endPoint y: 202, distance: 57.6
click at [829, 202] on p "Movie night ? Insta-worthy. Halloween ? Be prepared for all the traffic at your…" at bounding box center [850, 163] width 411 height 98
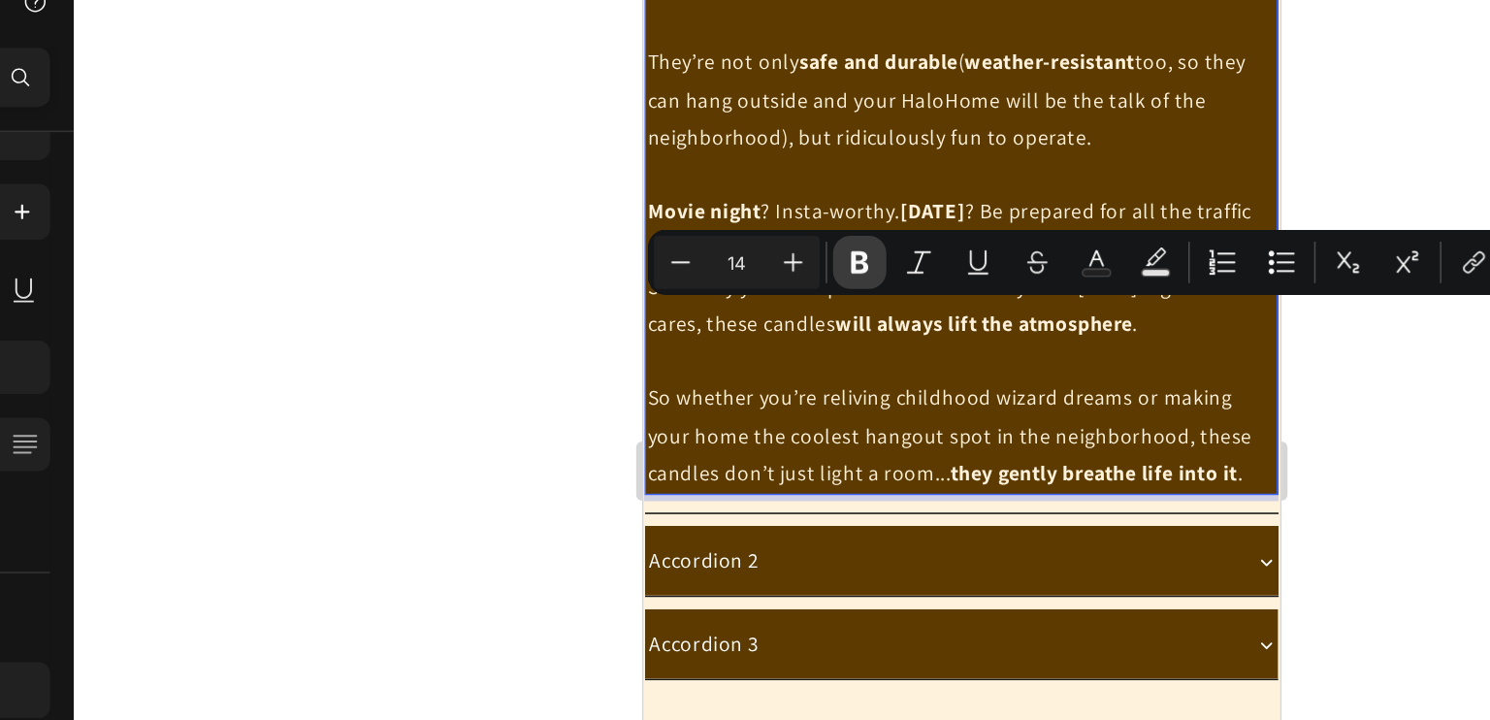
click at [845, 250] on icon "Editor contextual toolbar" at bounding box center [842, 250] width 12 height 15
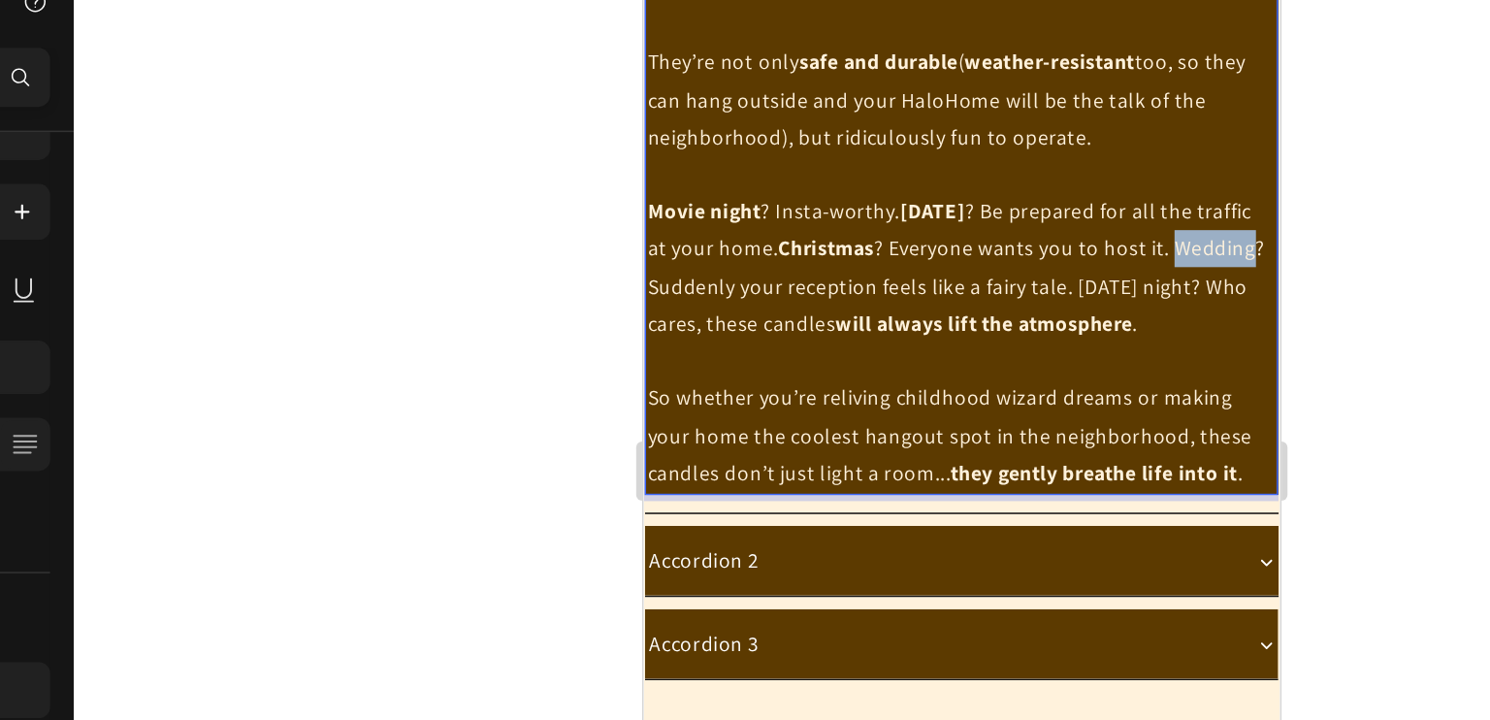
drag, startPoint x: 649, startPoint y: 223, endPoint x: 698, endPoint y: 226, distance: 49.6
click at [698, 212] on p "Movie night ? Insta-worthy. Halloween ? Be prepared for all the traffic at your…" at bounding box center [850, 163] width 411 height 98
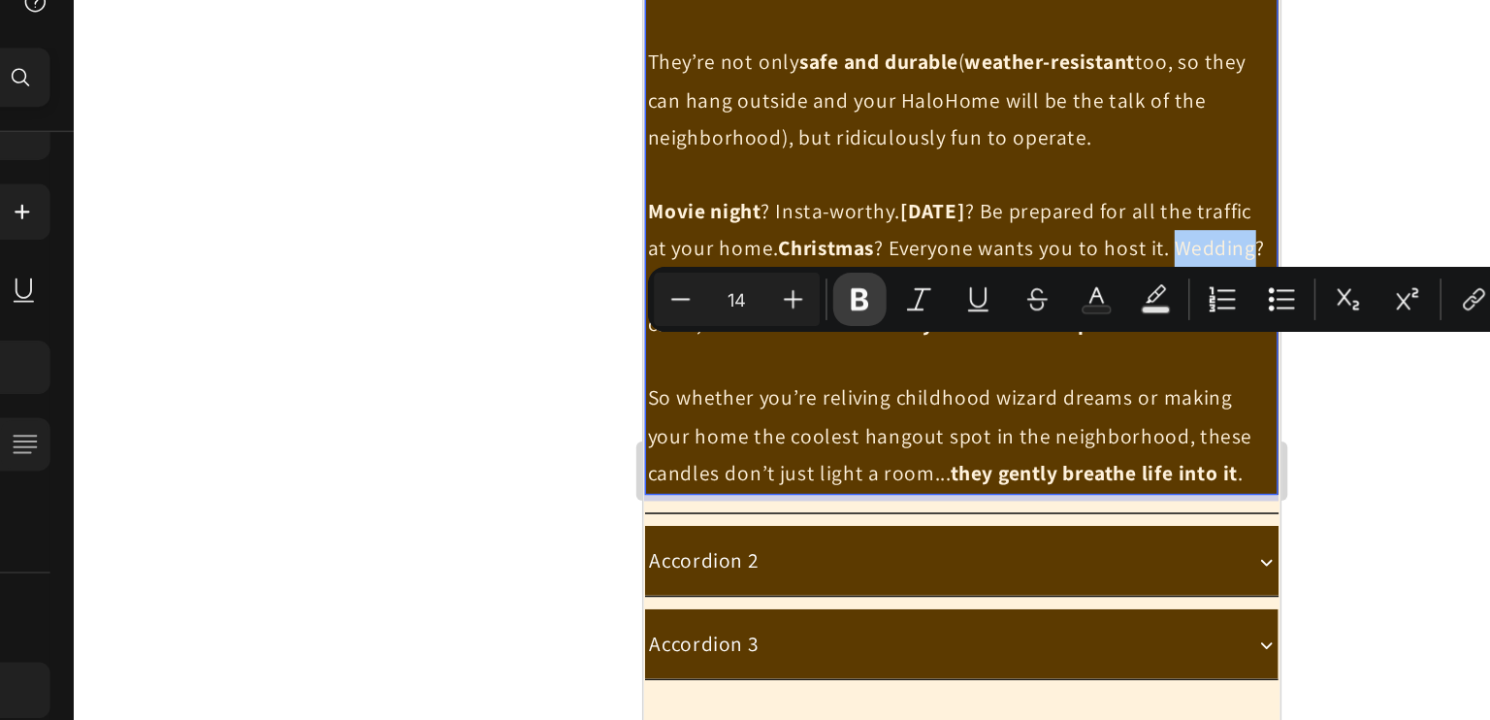
click at [832, 285] on button "Bold" at bounding box center [841, 274] width 35 height 35
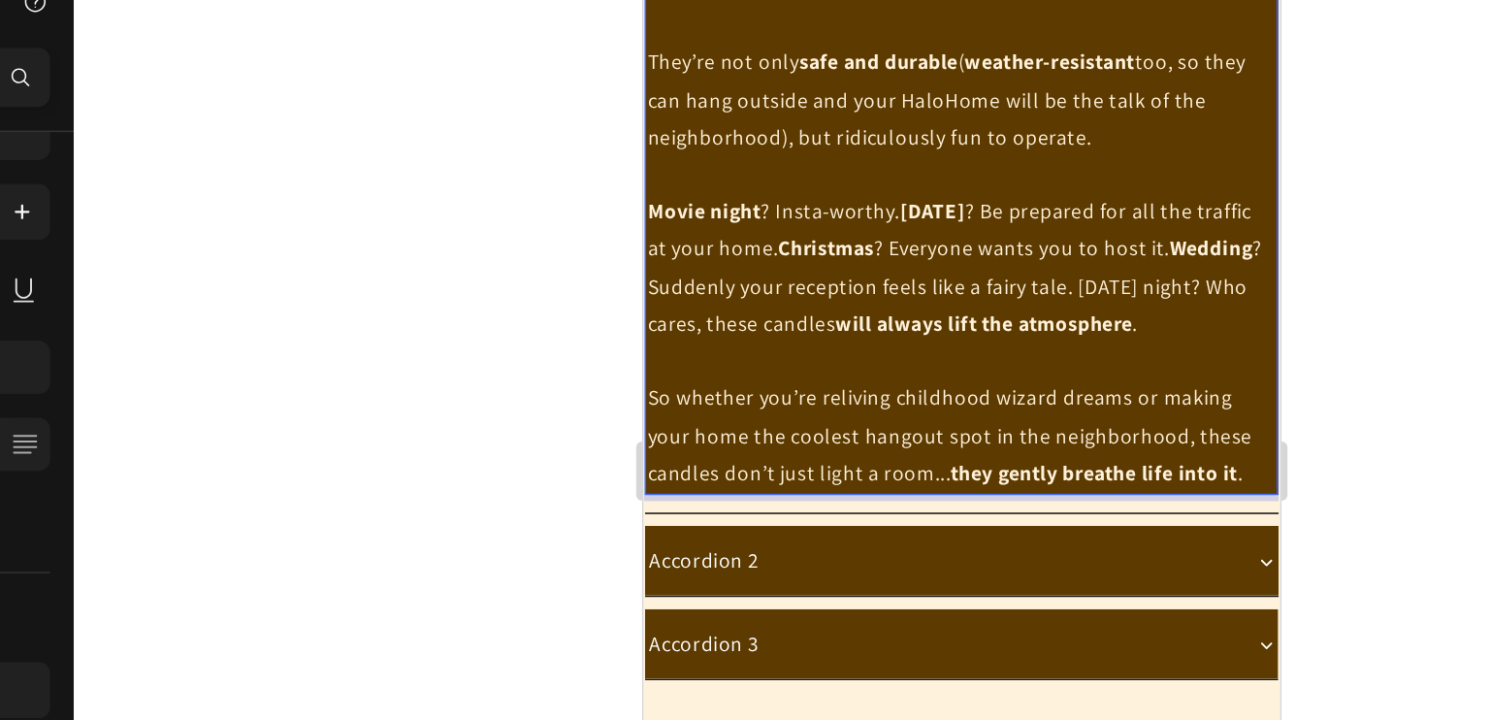
click at [983, 212] on p "Movie night ? Insta-worthy. Halloween ? Be prepared for all the traffic at your…" at bounding box center [850, 163] width 411 height 98
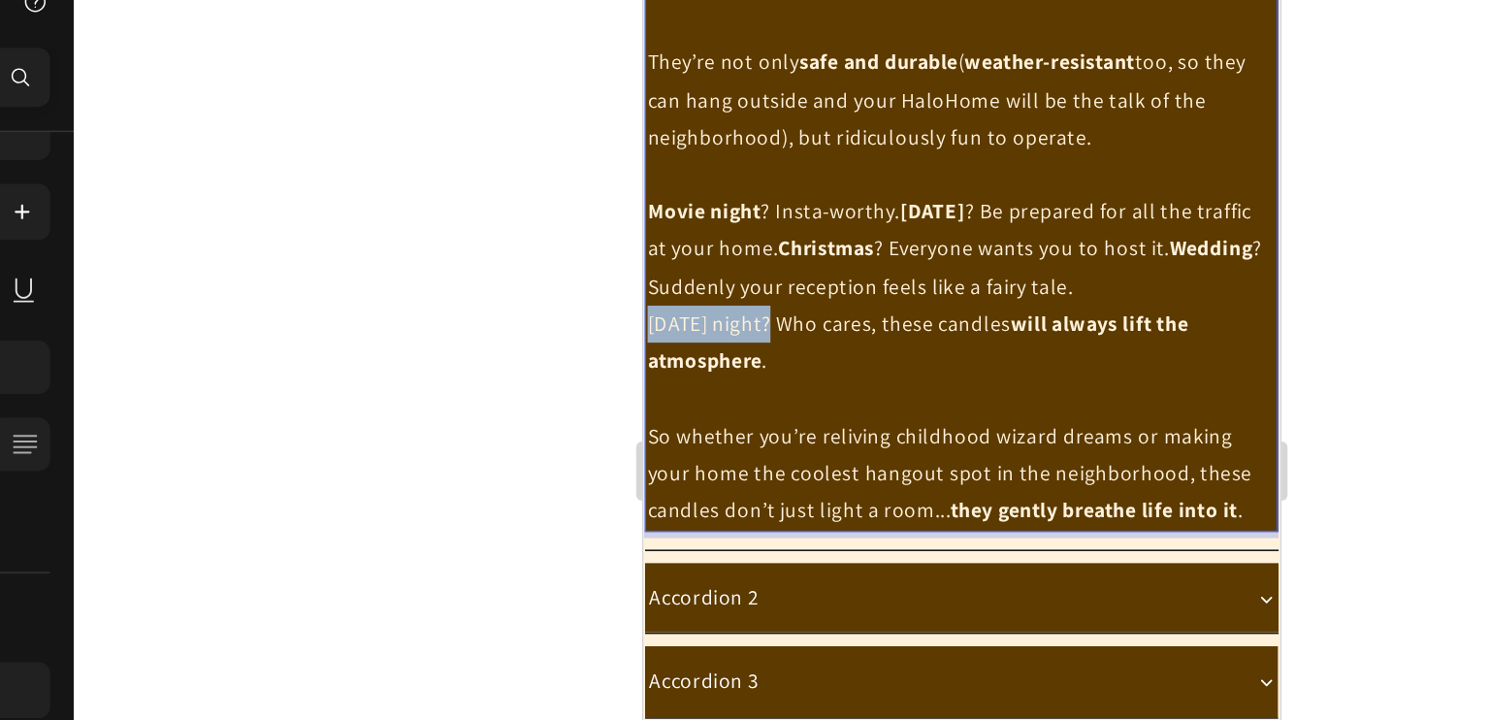
drag, startPoint x: 647, startPoint y: 250, endPoint x: 730, endPoint y: 251, distance: 83.4
click at [730, 237] on p "Tuesday night? Who cares, these candles will always lift the atmosphere ." at bounding box center [850, 212] width 411 height 48
click at [697, 237] on p "Tuesday night? Who cares, these candles will always lift the atmosphere ." at bounding box center [850, 212] width 411 height 48
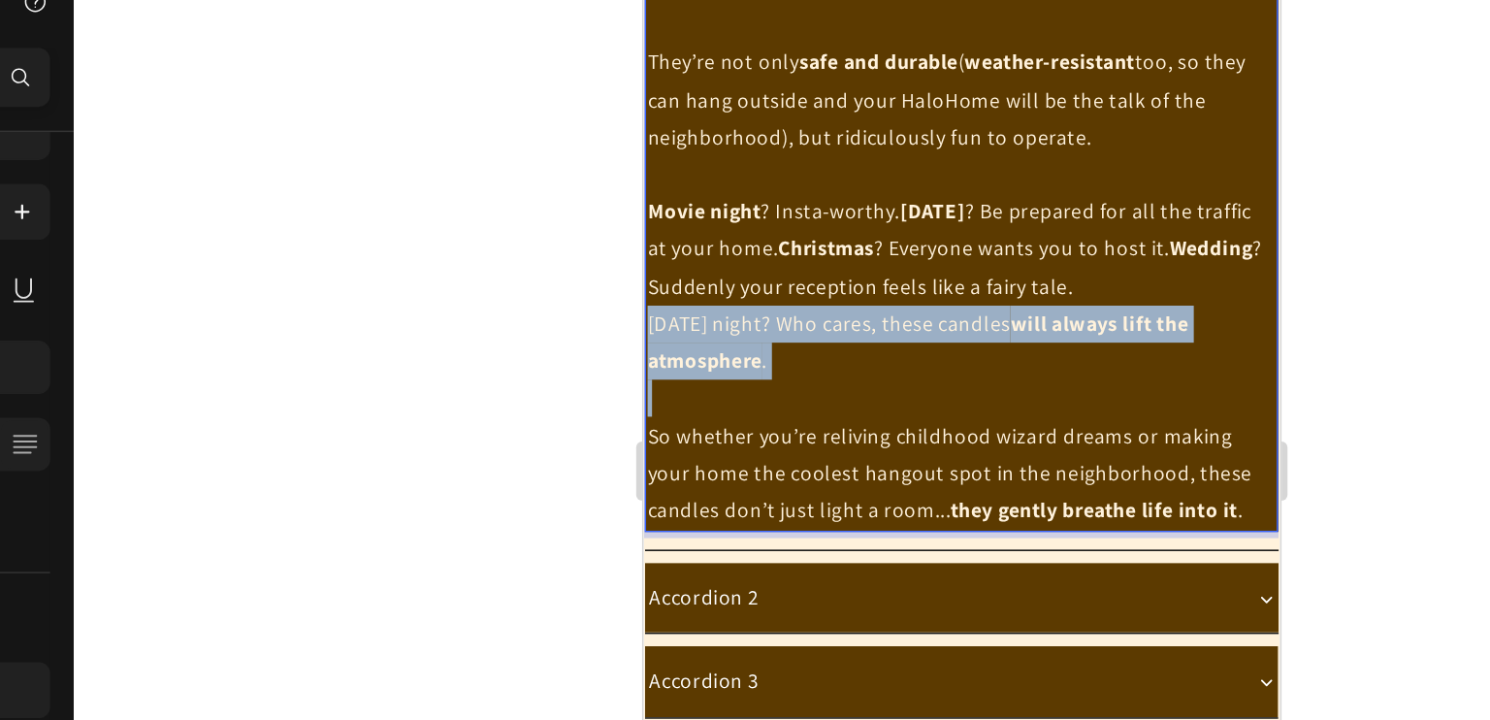
click at [697, 237] on p "Tuesday night? Who cares, these candles will always lift the atmosphere ." at bounding box center [850, 212] width 411 height 48
click at [649, 237] on p "Tuesday night? Who cares, these candles will always lift the atmosphere ." at bounding box center [850, 212] width 411 height 48
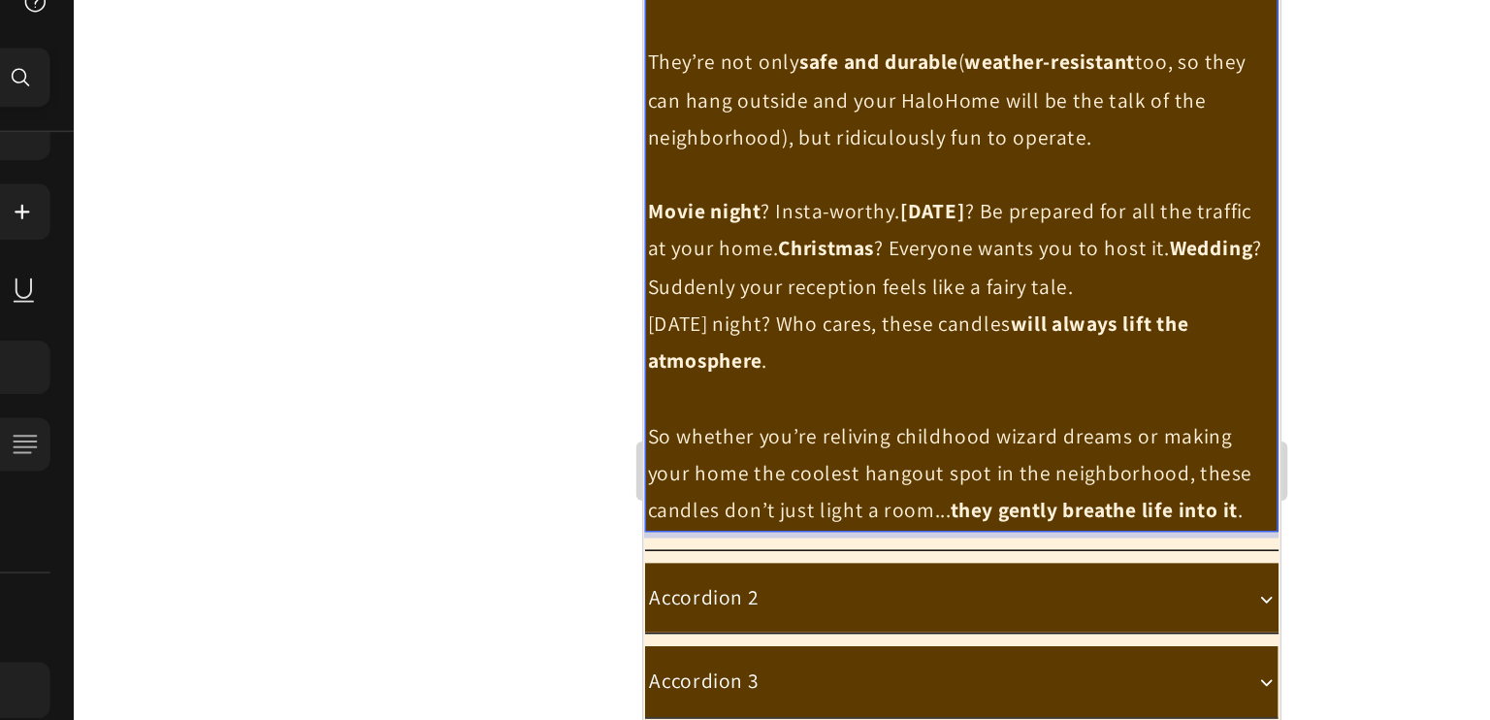
drag, startPoint x: 643, startPoint y: 249, endPoint x: 725, endPoint y: 258, distance: 82.9
click at [732, 237] on p "Tuesday night? Who cares, these candles will always lift the atmosphere ." at bounding box center [850, 212] width 411 height 48
drag, startPoint x: 725, startPoint y: 255, endPoint x: 668, endPoint y: 242, distance: 57.7
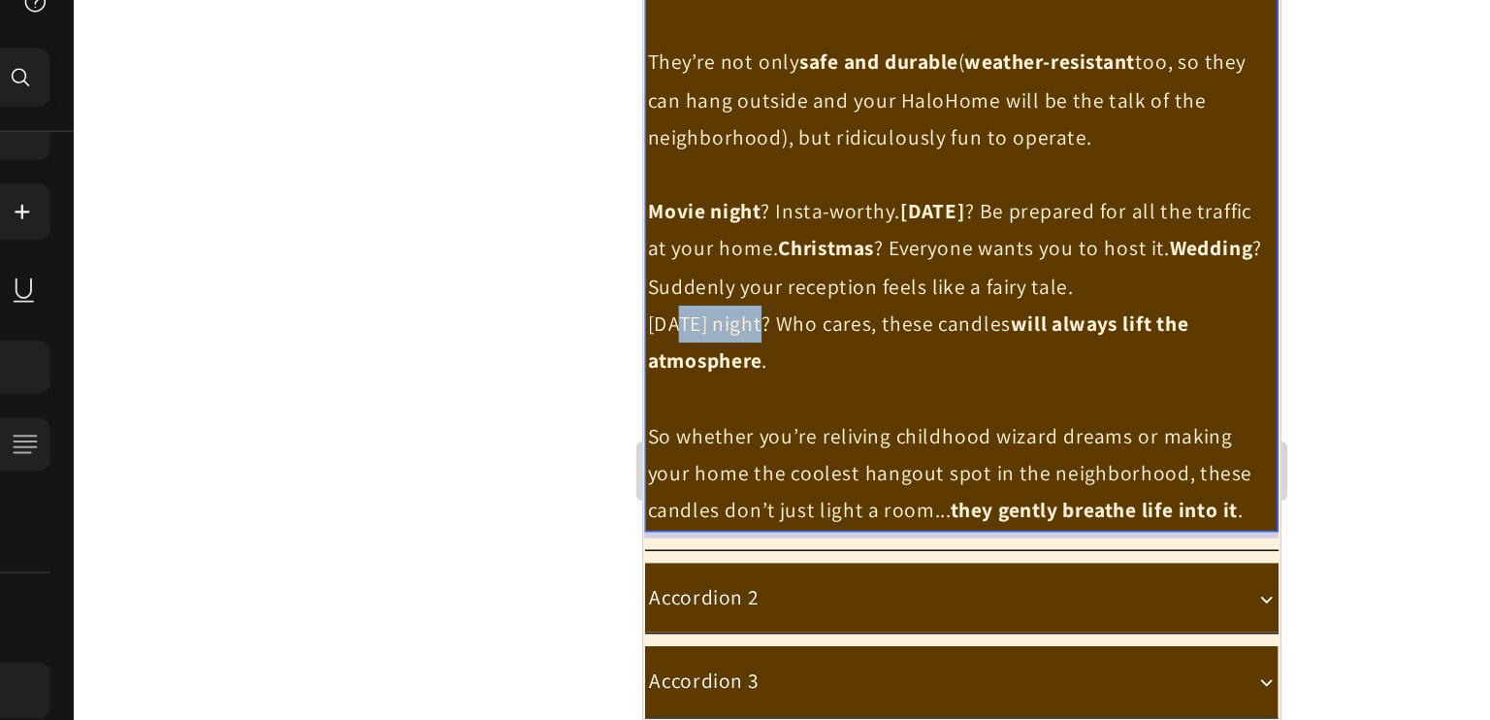
click at [668, 237] on p "Tuesday night? Who cares, these candles will always lift the atmosphere ." at bounding box center [850, 212] width 411 height 48
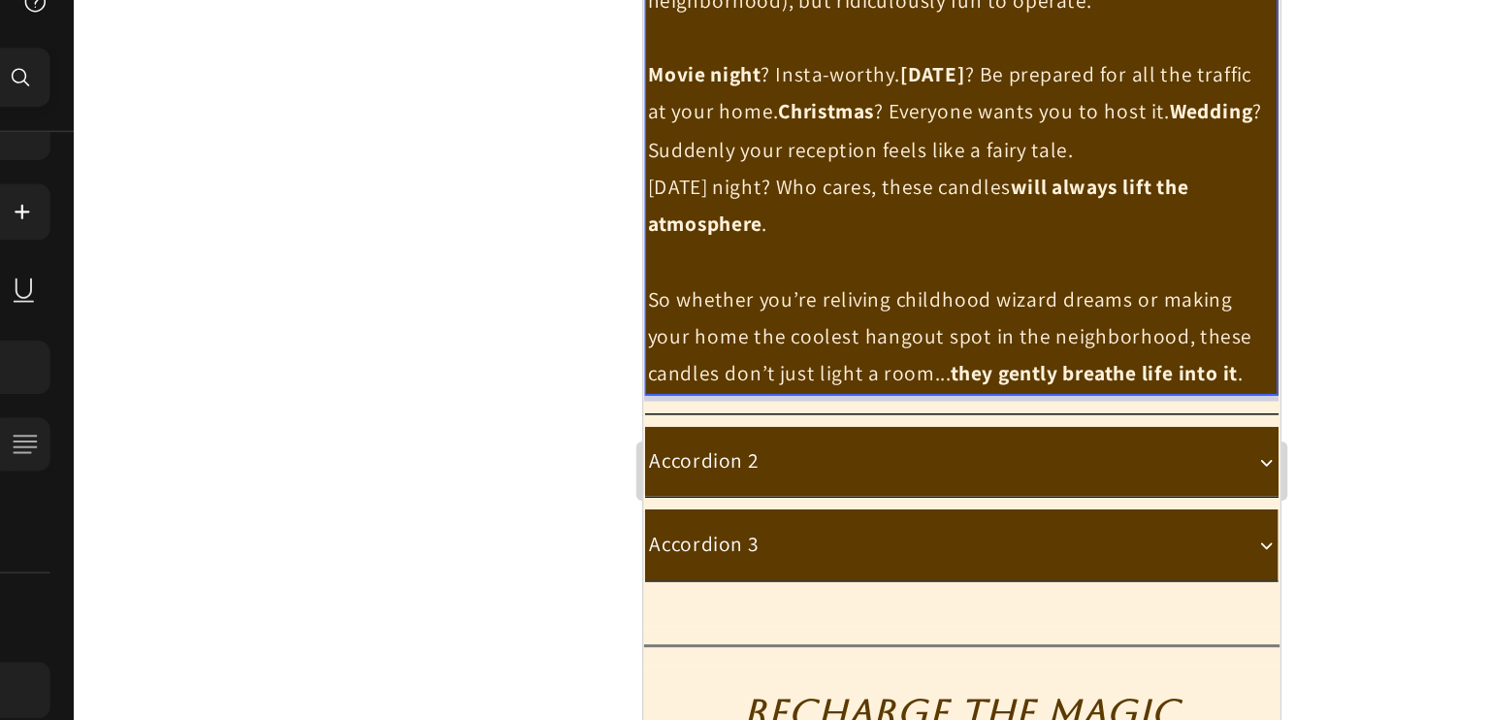
click at [1035, 246] on p "So whether you’re reliving childhood wizard dreams or making your home the cool…" at bounding box center [850, 210] width 411 height 74
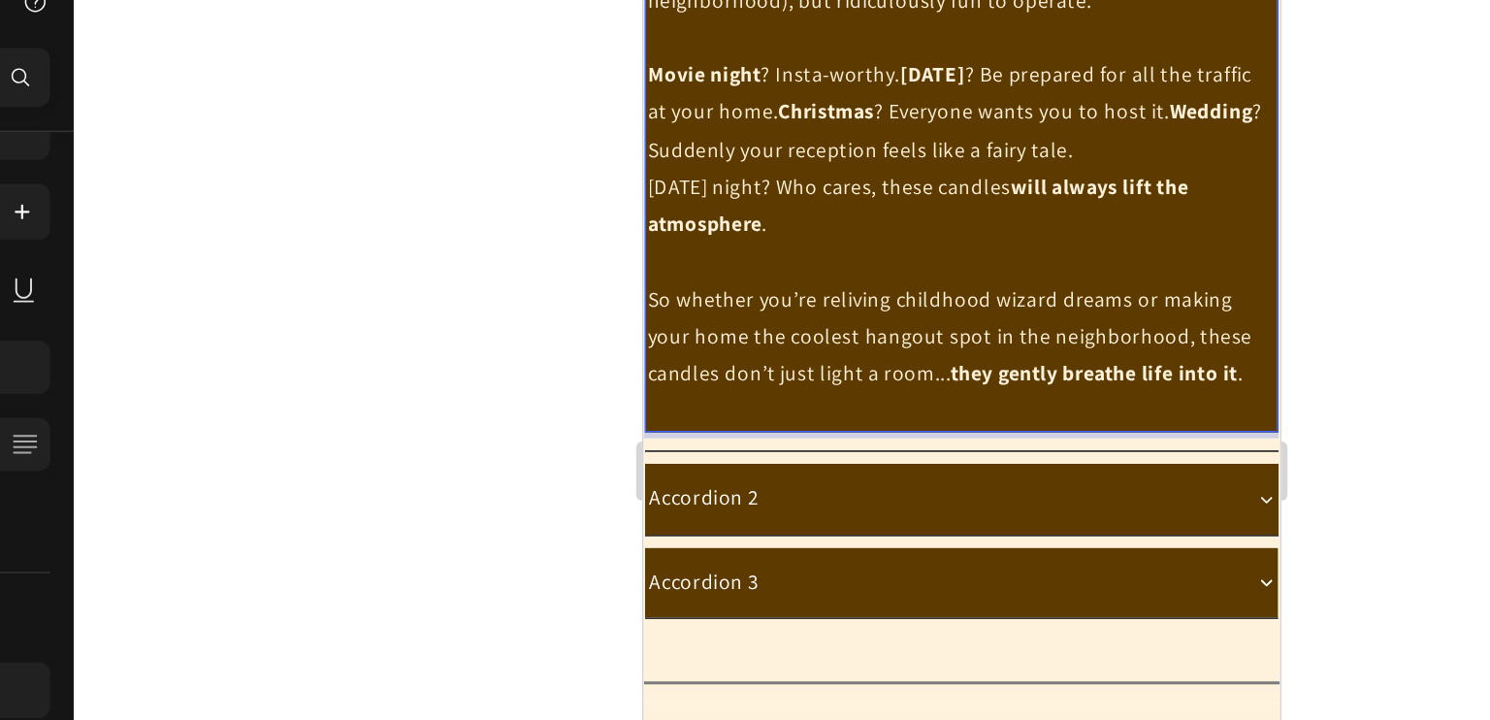
click at [1031, 246] on p "So whether you’re reliving childhood wizard dreams or making your home the cool…" at bounding box center [850, 210] width 411 height 74
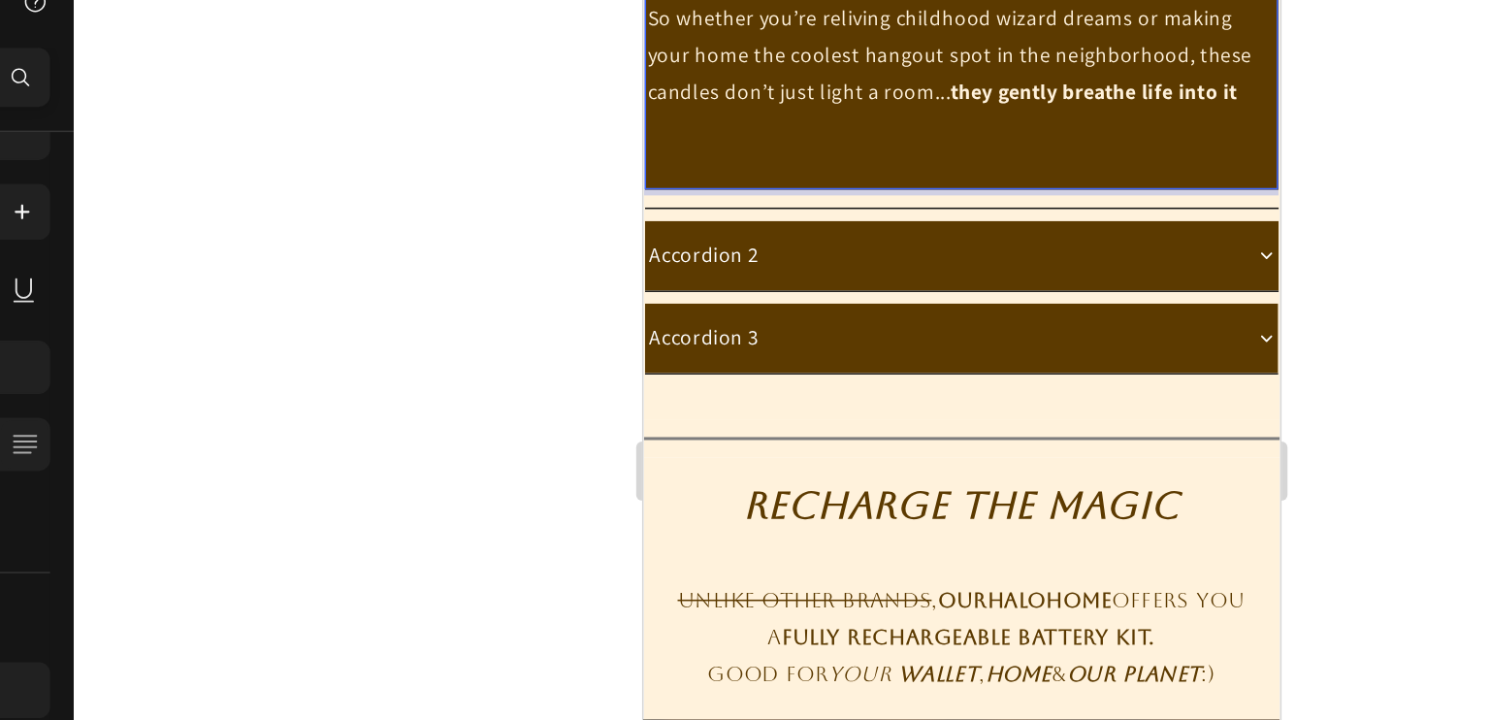
scroll to position [2110, 0]
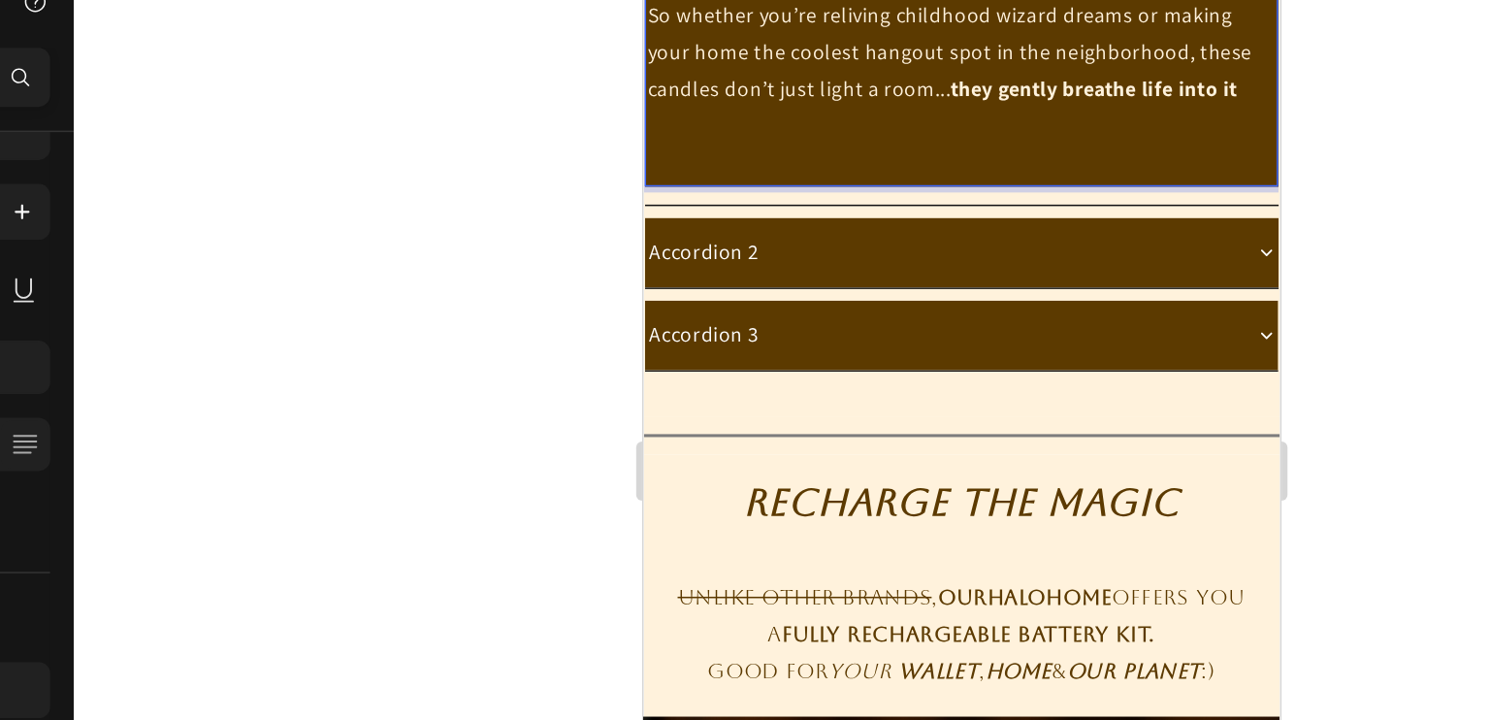
click at [817, 108] on p "Rich Text Editor. Editing area: main" at bounding box center [850, 95] width 411 height 24
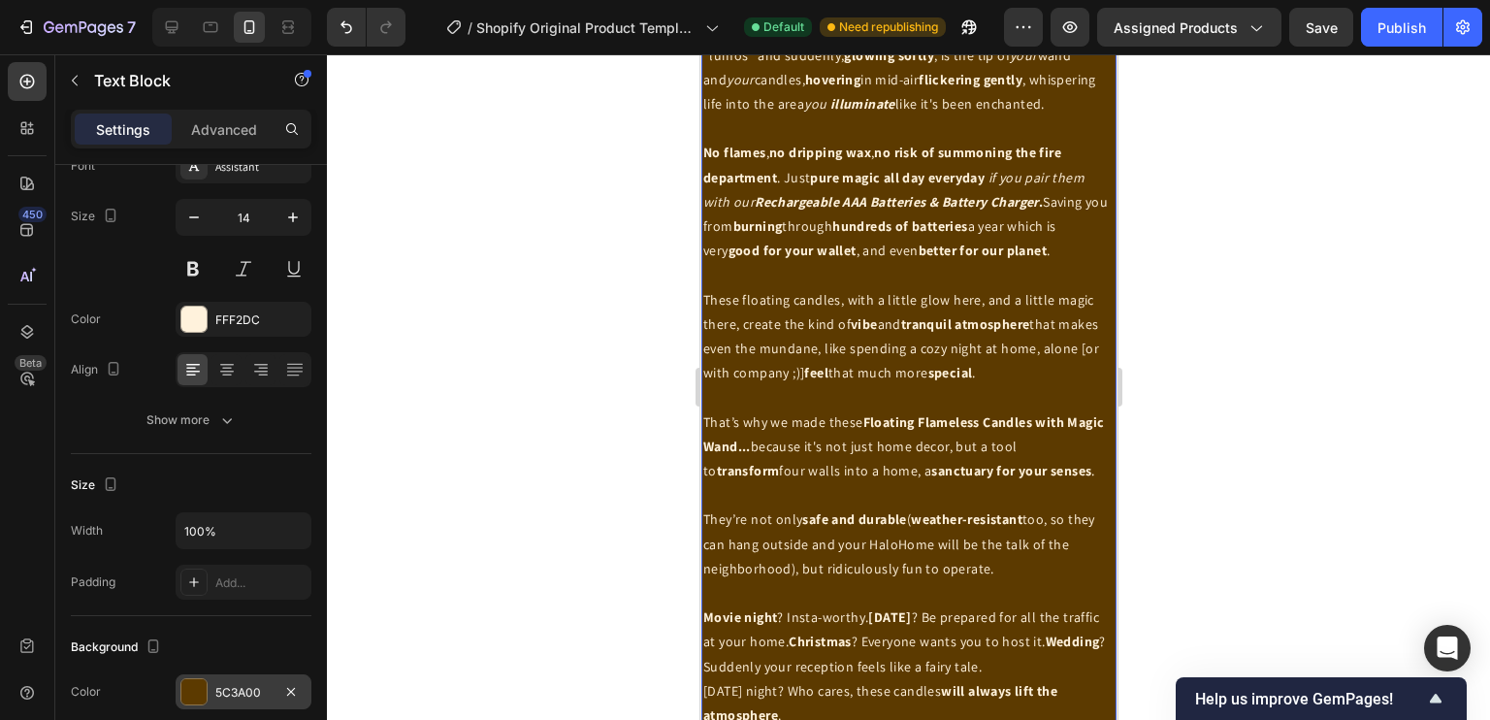
scroll to position [1229, 0]
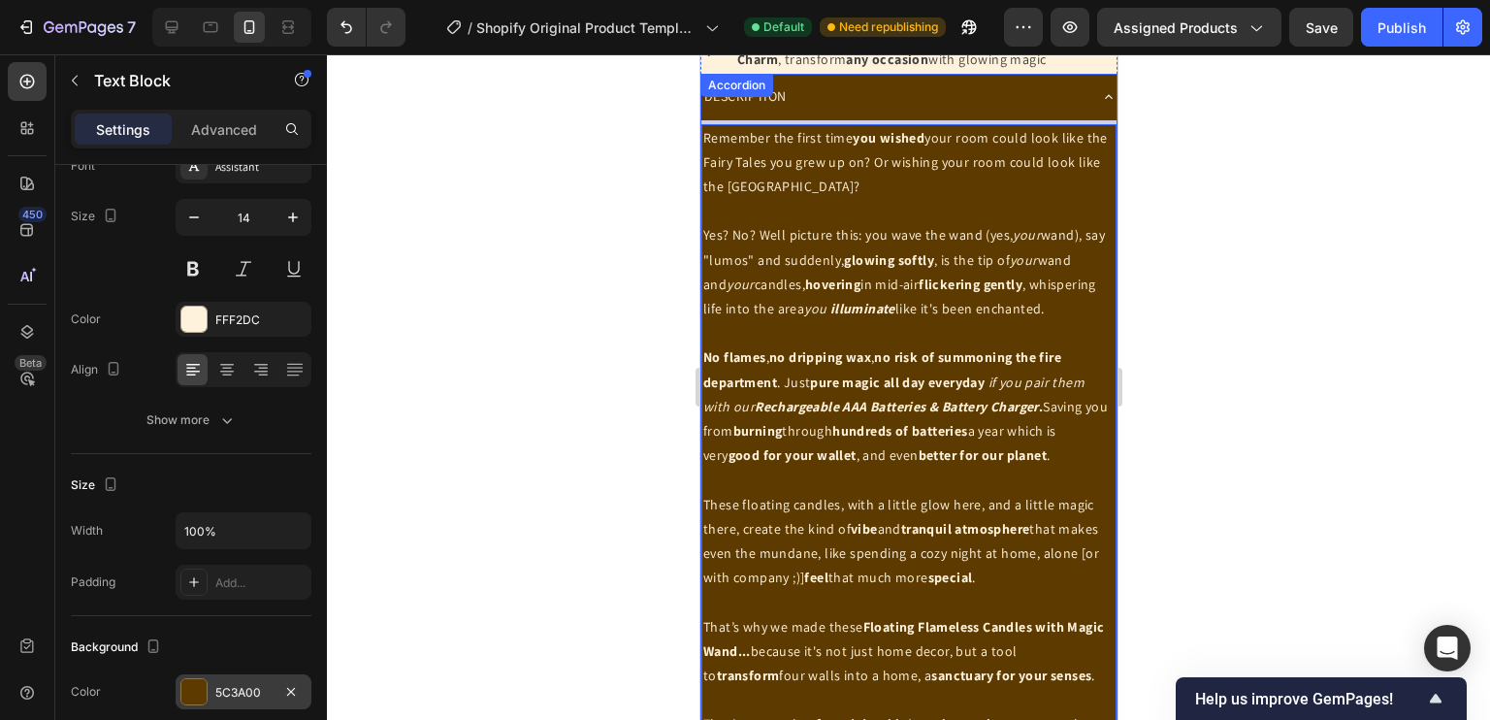
click at [1078, 116] on div "DESCRIPTION" at bounding box center [907, 97] width 415 height 46
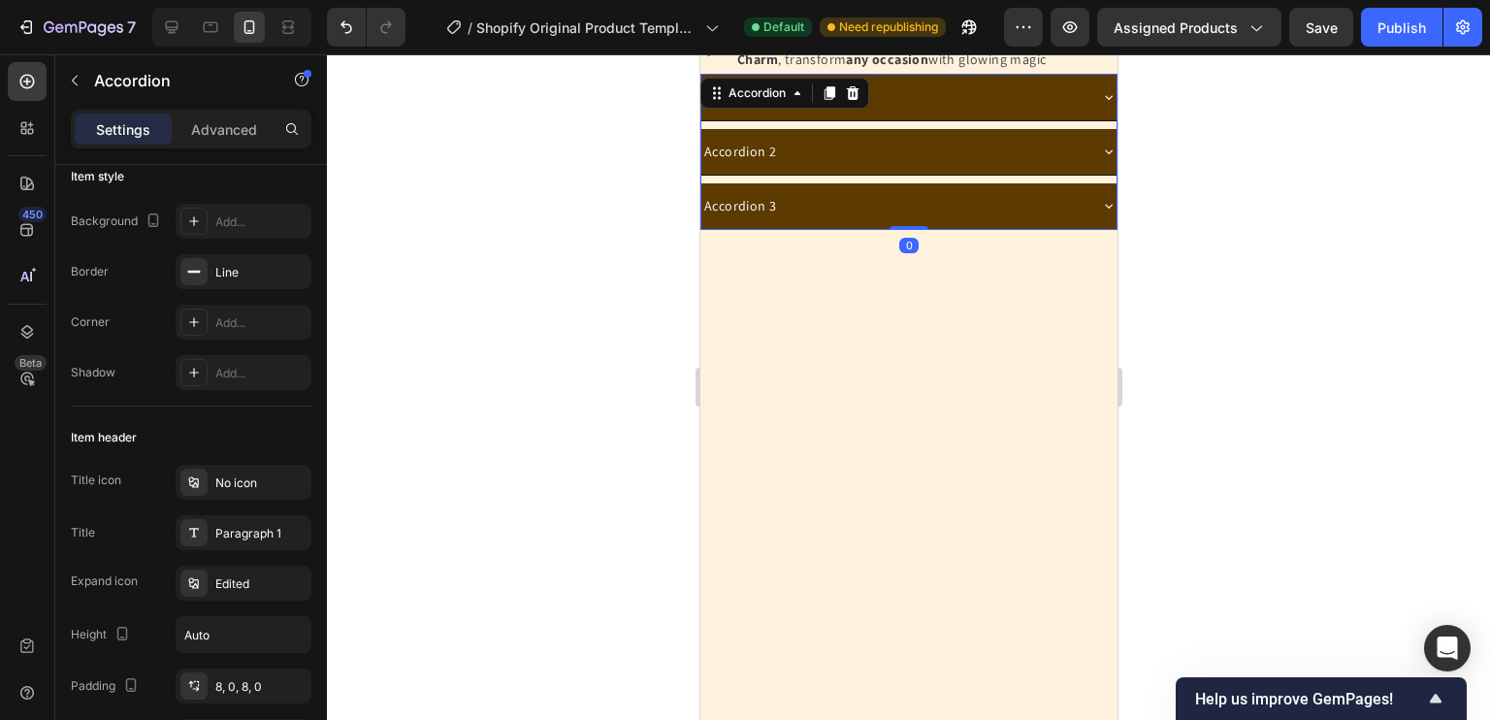
scroll to position [0, 0]
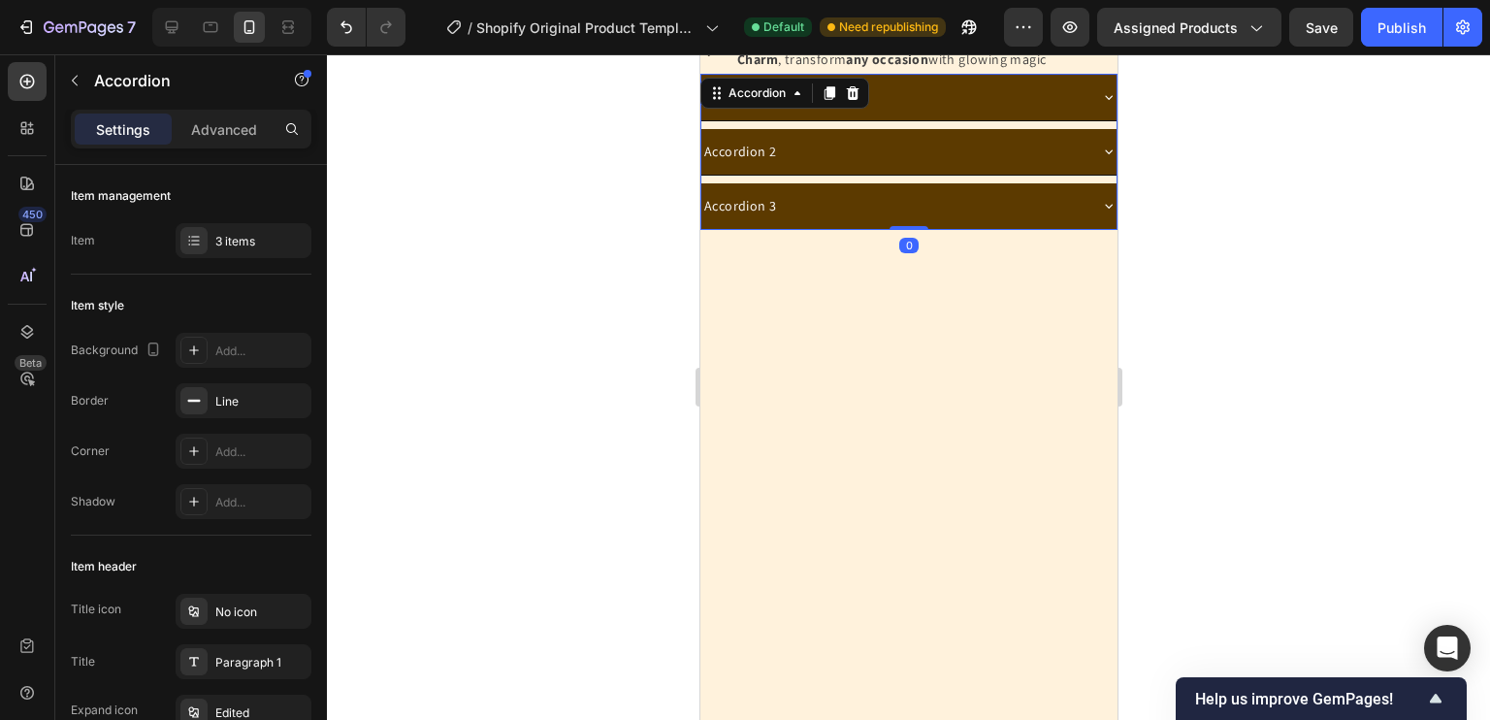
click at [663, 198] on div at bounding box center [908, 386] width 1163 height 665
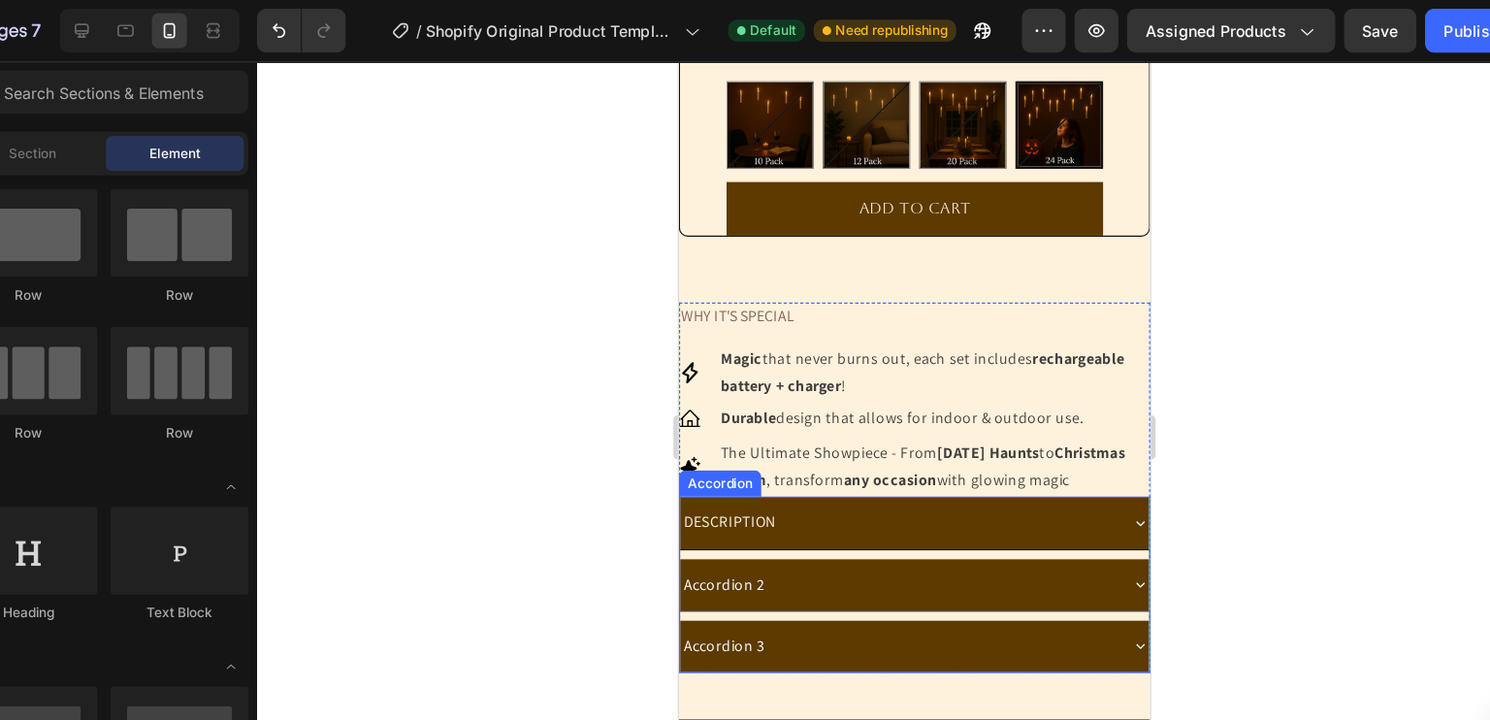
scroll to position [862, 0]
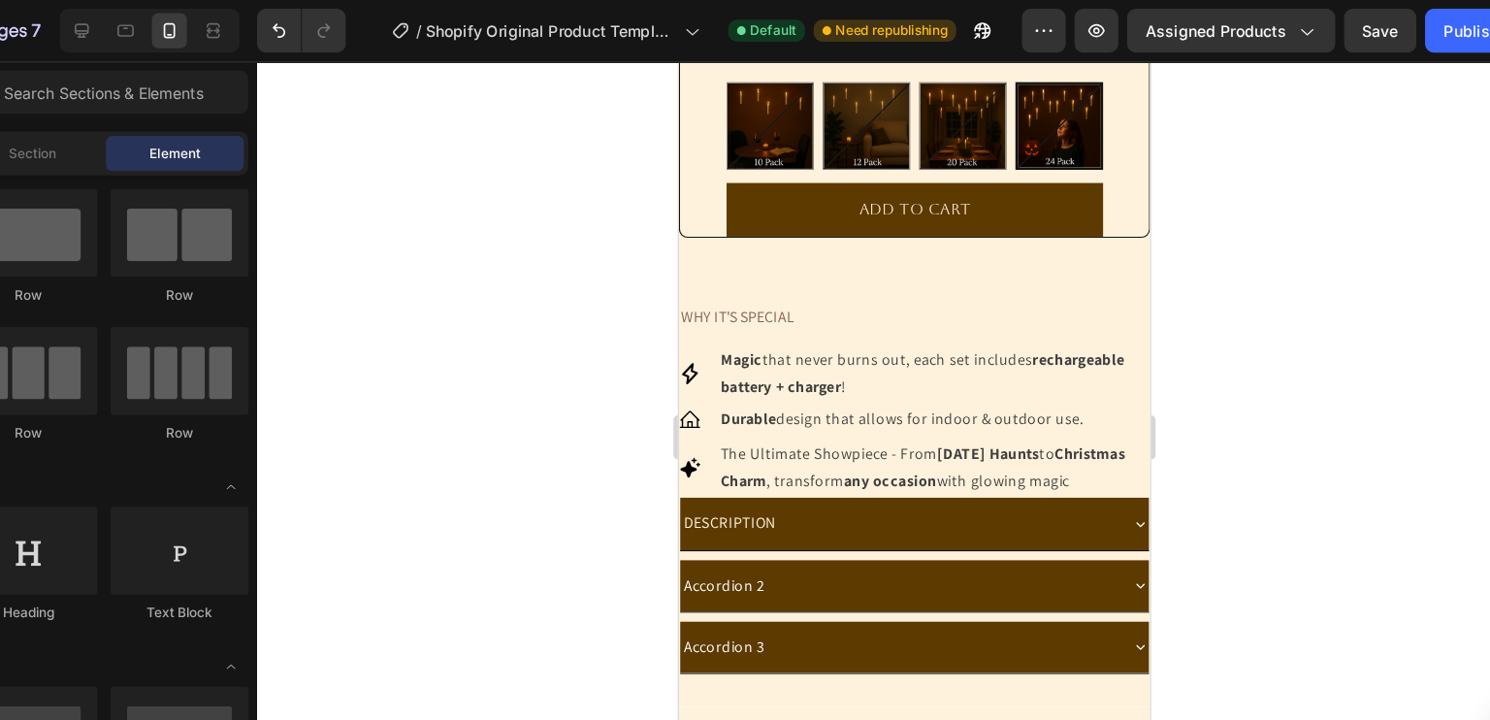
click at [658, 344] on div at bounding box center [908, 386] width 1163 height 665
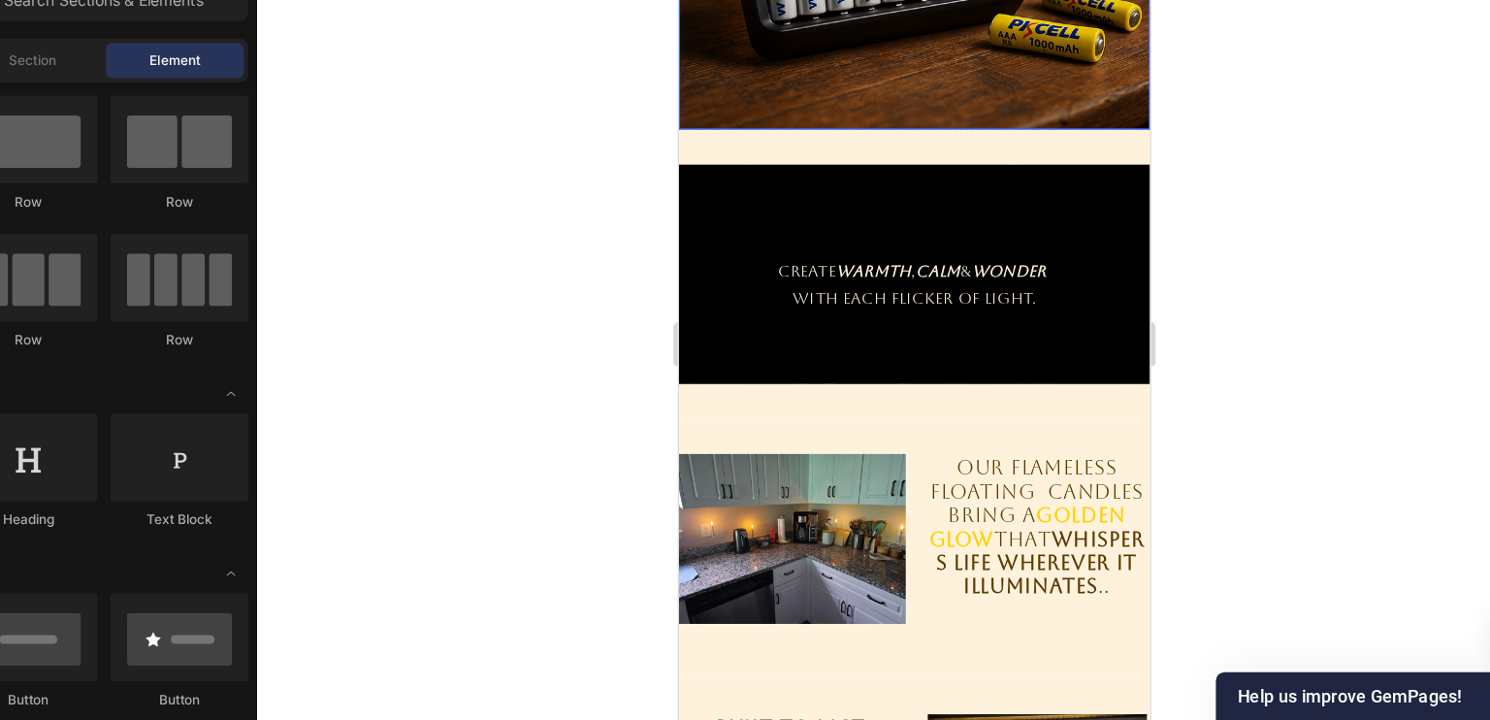
scroll to position [1929, 0]
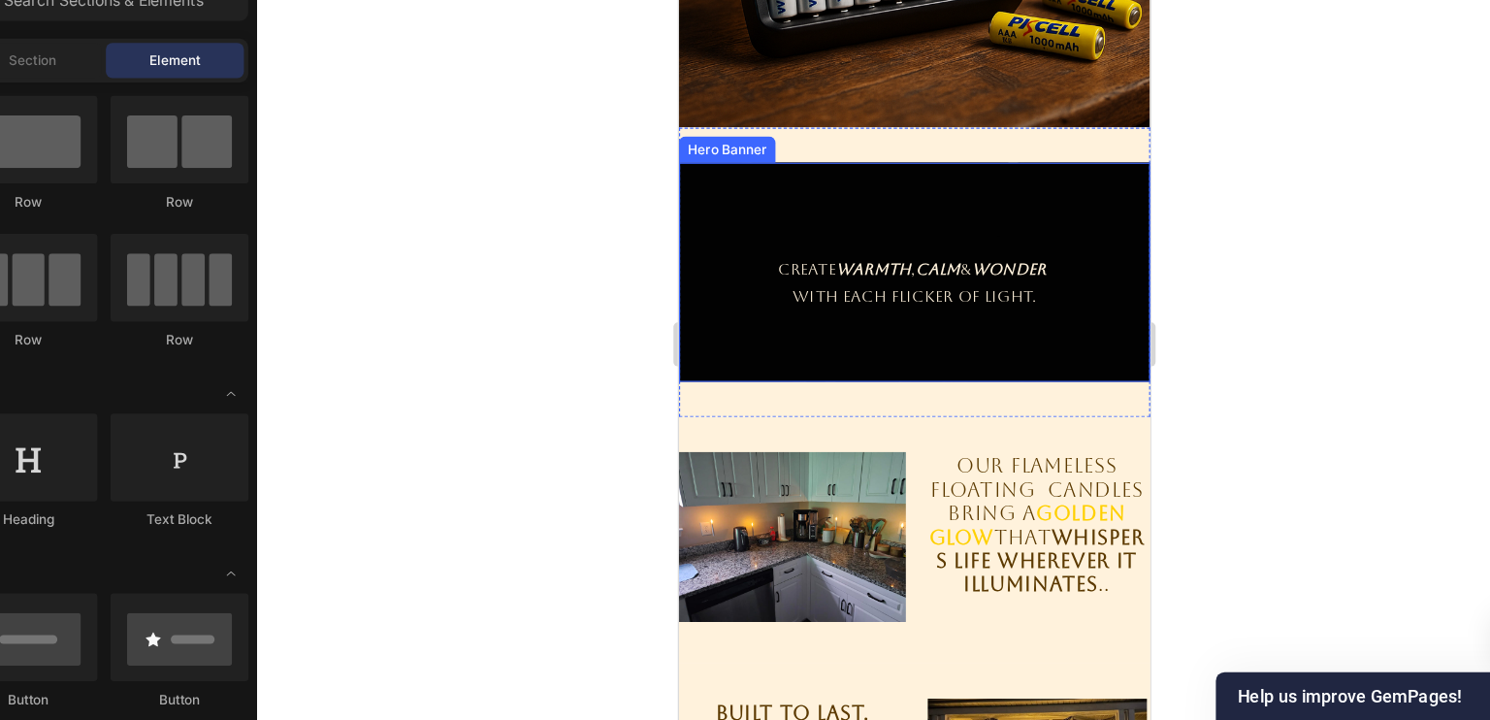
click at [717, 177] on div "Overlay" at bounding box center [886, 238] width 417 height 194
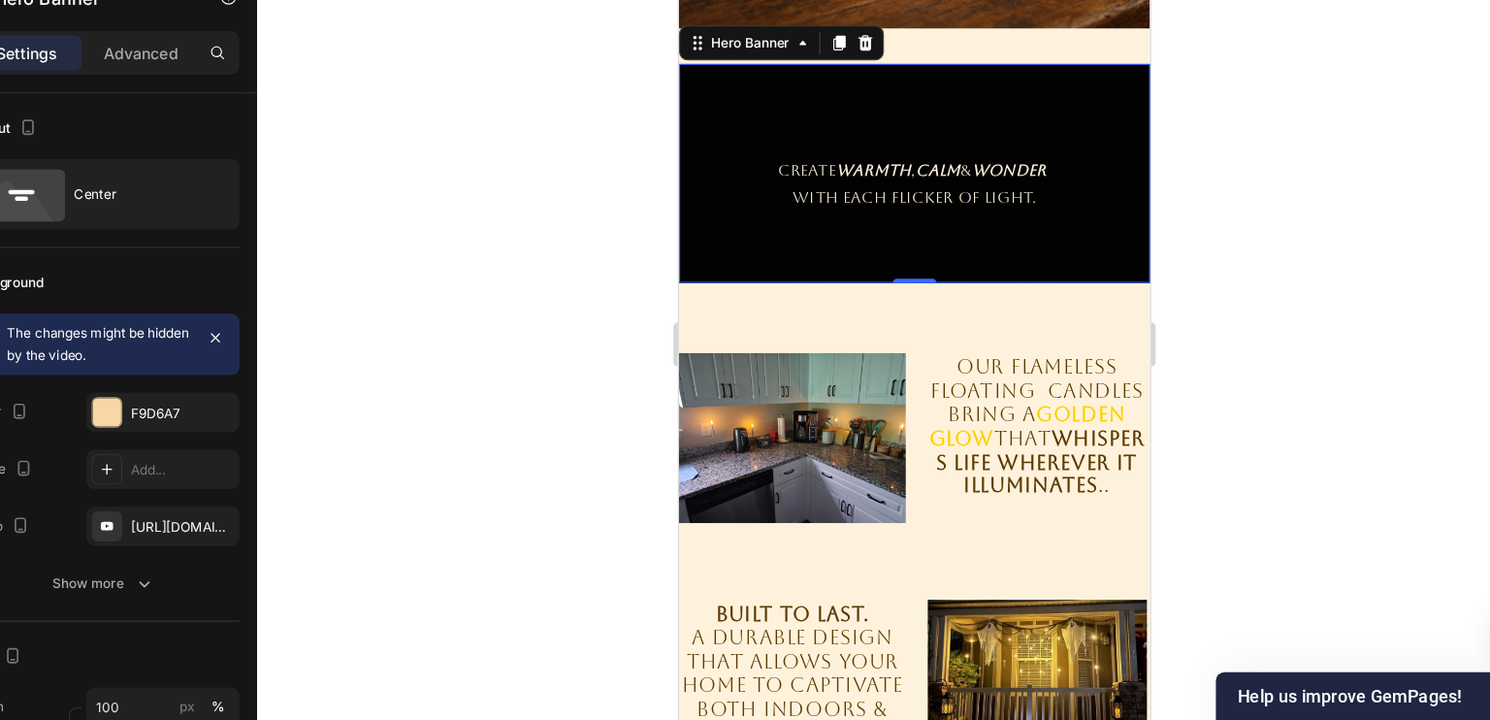
scroll to position [1992, 0]
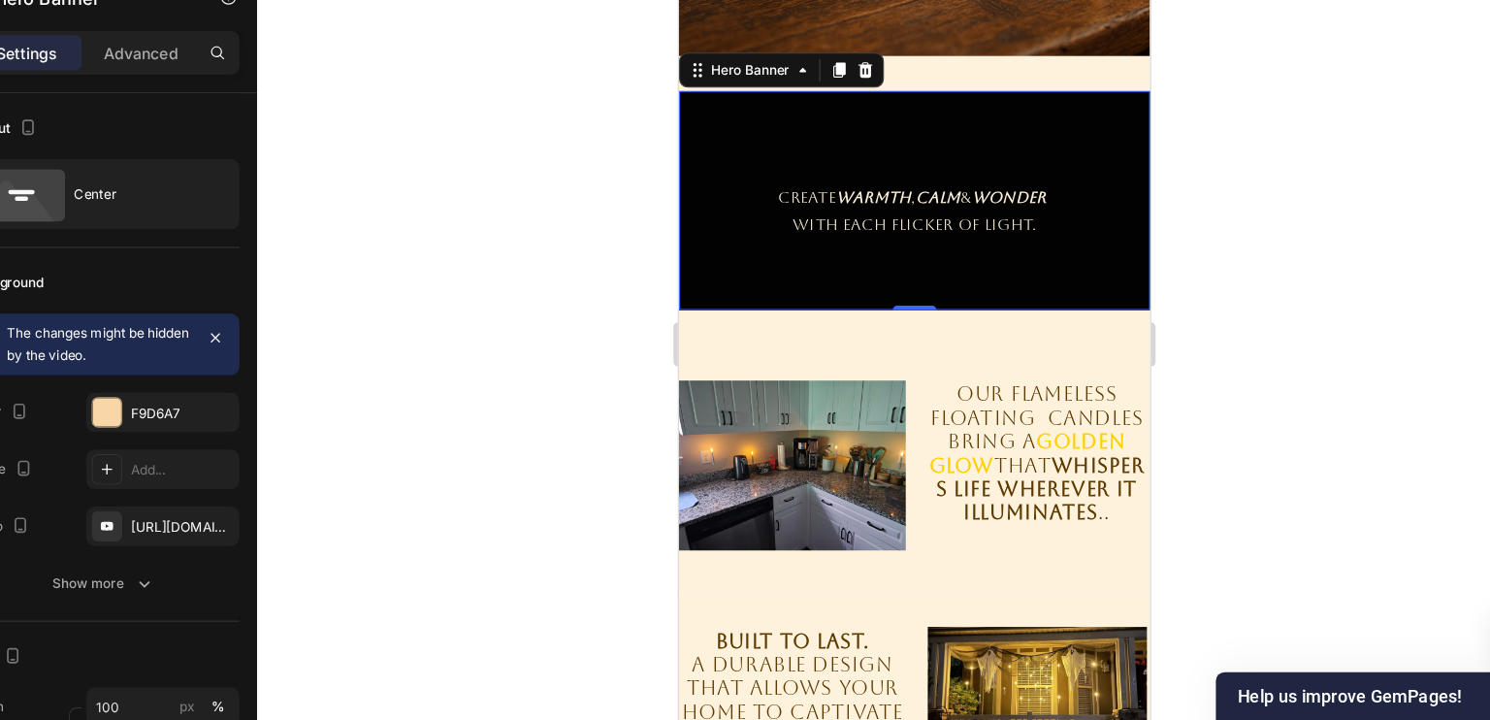
click at [725, 99] on div "Overlay" at bounding box center [886, 175] width 417 height 194
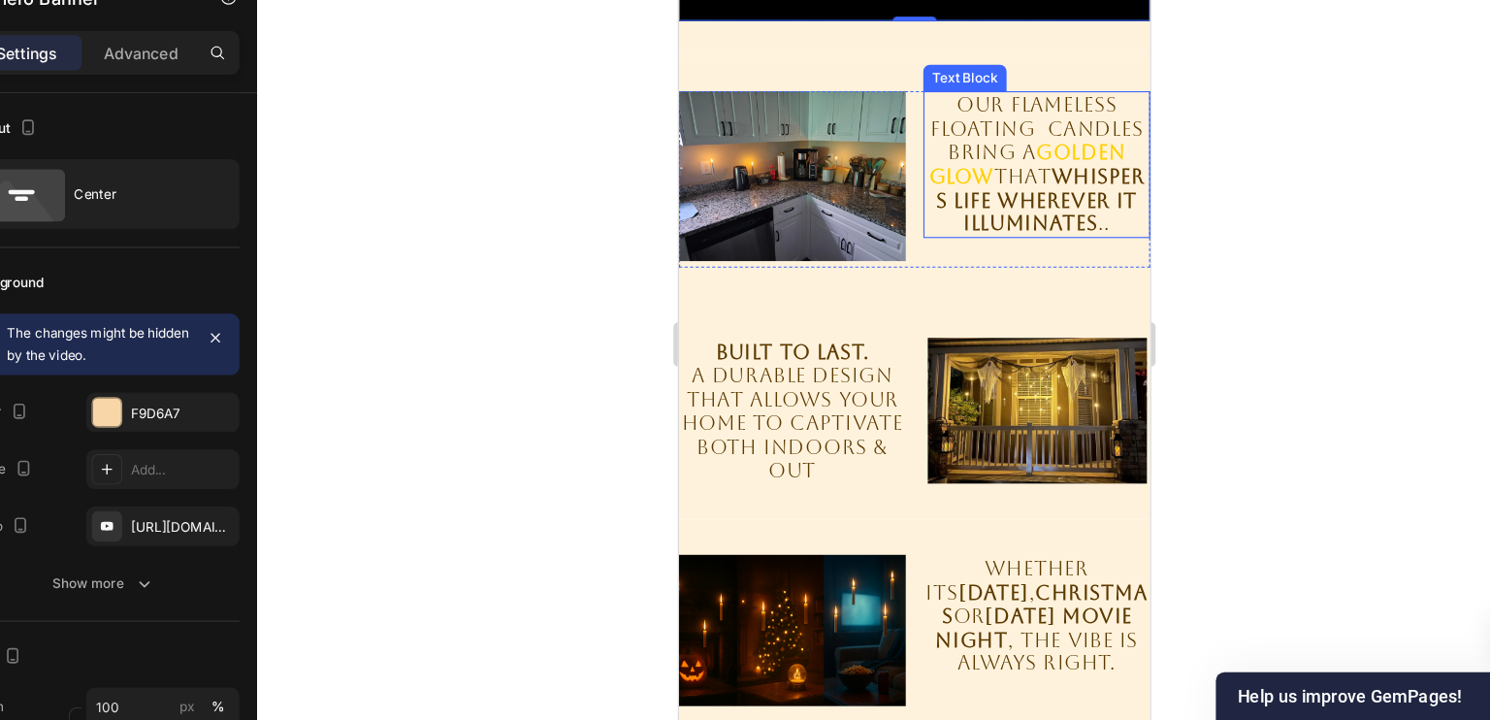
scroll to position [2238, 0]
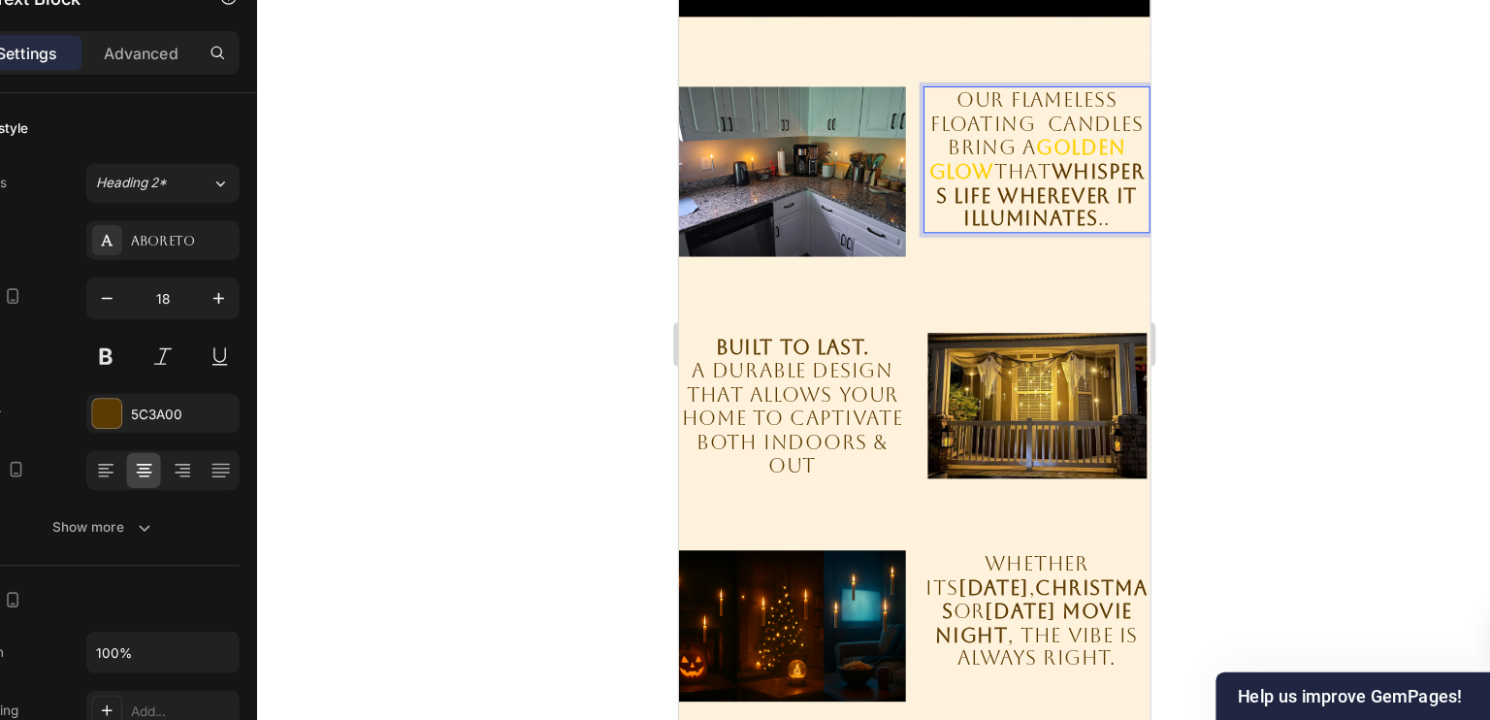
click at [915, 81] on p "Our FLAMELESS floating candles bring a golden glow that whispers life wherever …" at bounding box center [994, 139] width 197 height 126
click at [952, 107] on p "Our FLAMELESS floating candles bring a golden glow that whispers life wherever …" at bounding box center [994, 139] width 197 height 126
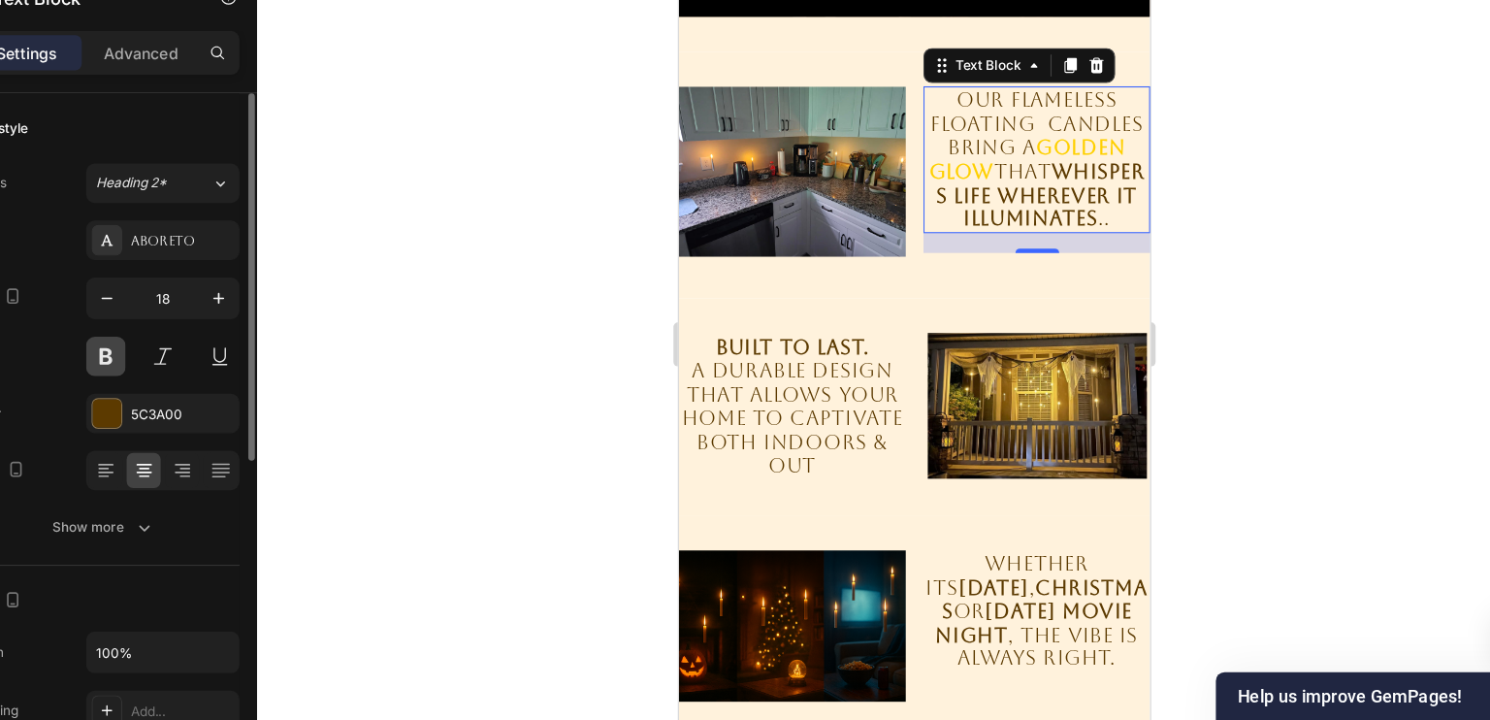
click at [185, 404] on button at bounding box center [193, 397] width 35 height 35
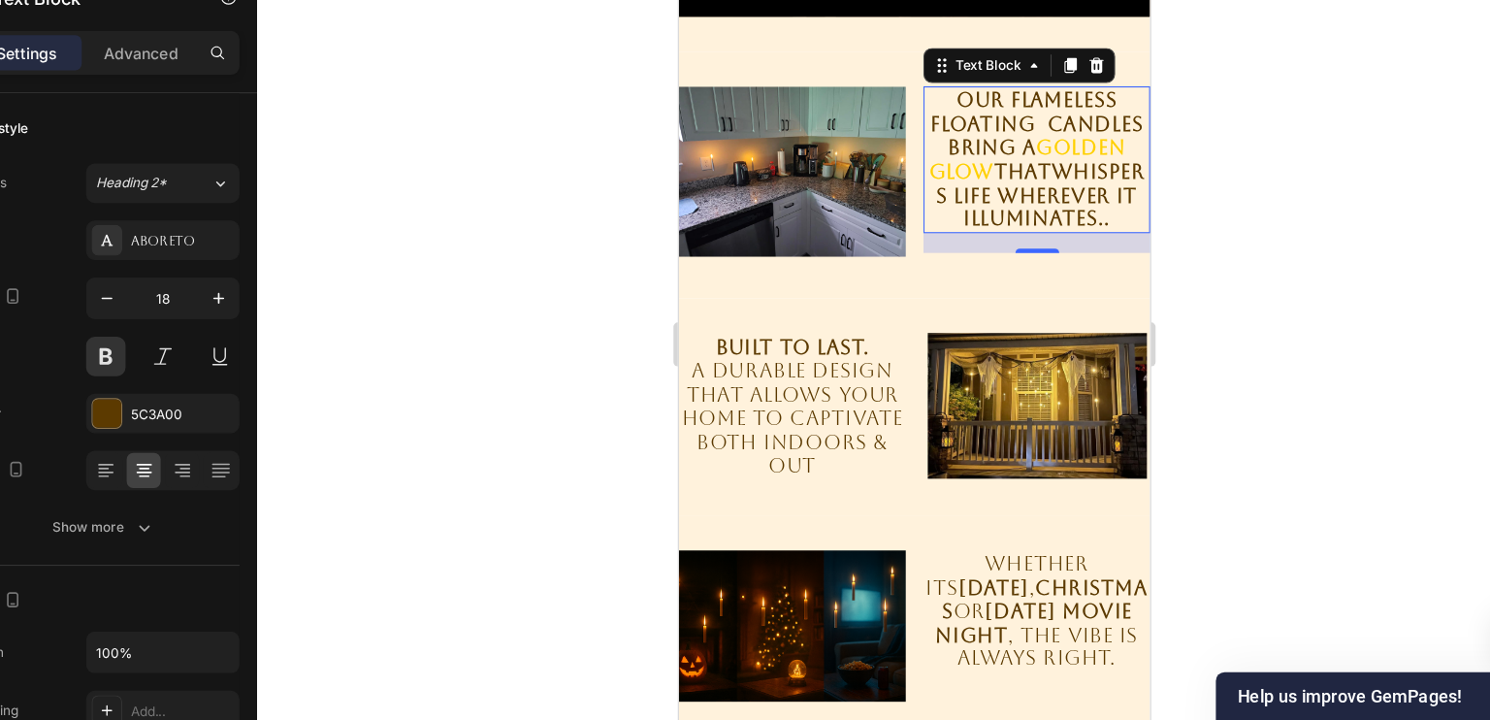
click at [930, 182] on strong "wherever it illuminates" at bounding box center [1007, 181] width 154 height 42
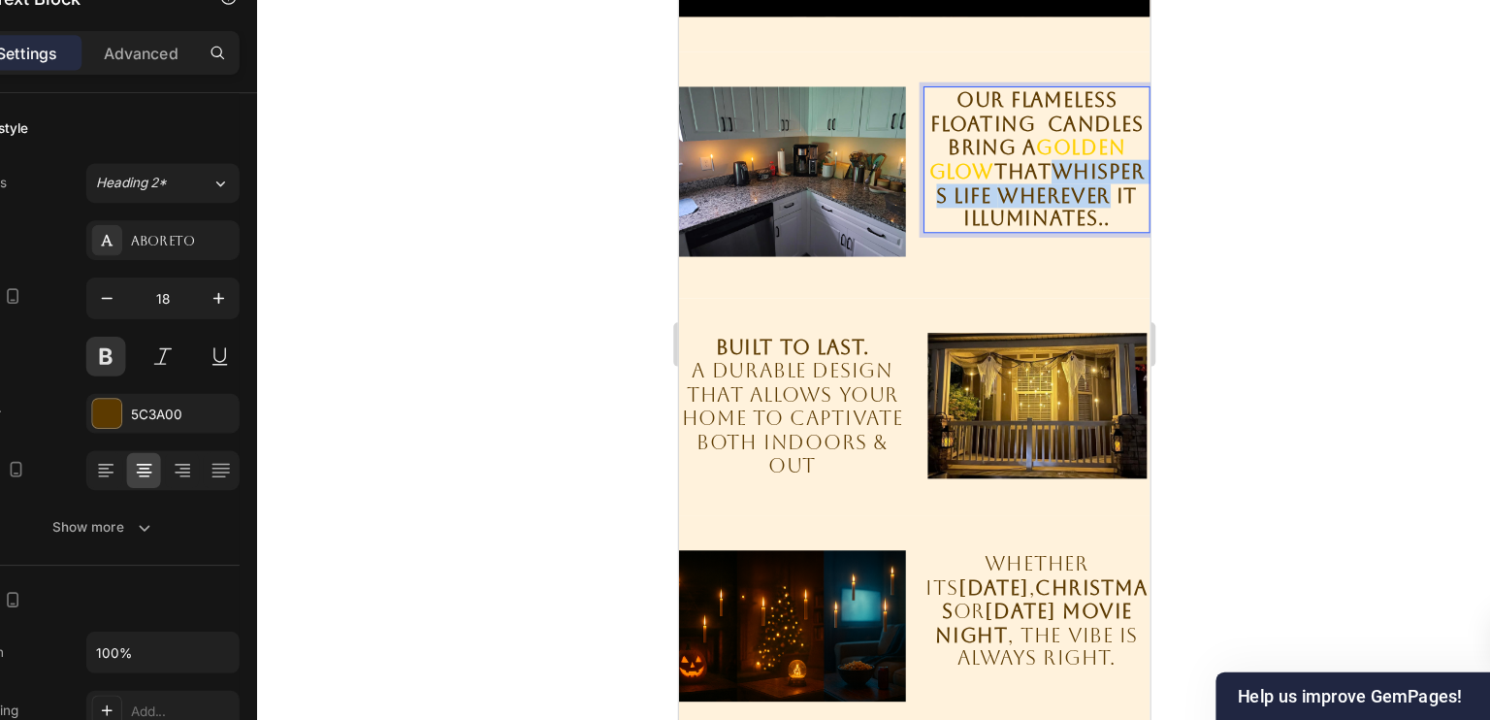
drag, startPoint x: 918, startPoint y: 167, endPoint x: 1022, endPoint y: 182, distance: 105.9
click at [1022, 182] on p "Our FLAMELESS floating candles bring a golden glow that whispers life wherever …" at bounding box center [994, 139] width 197 height 126
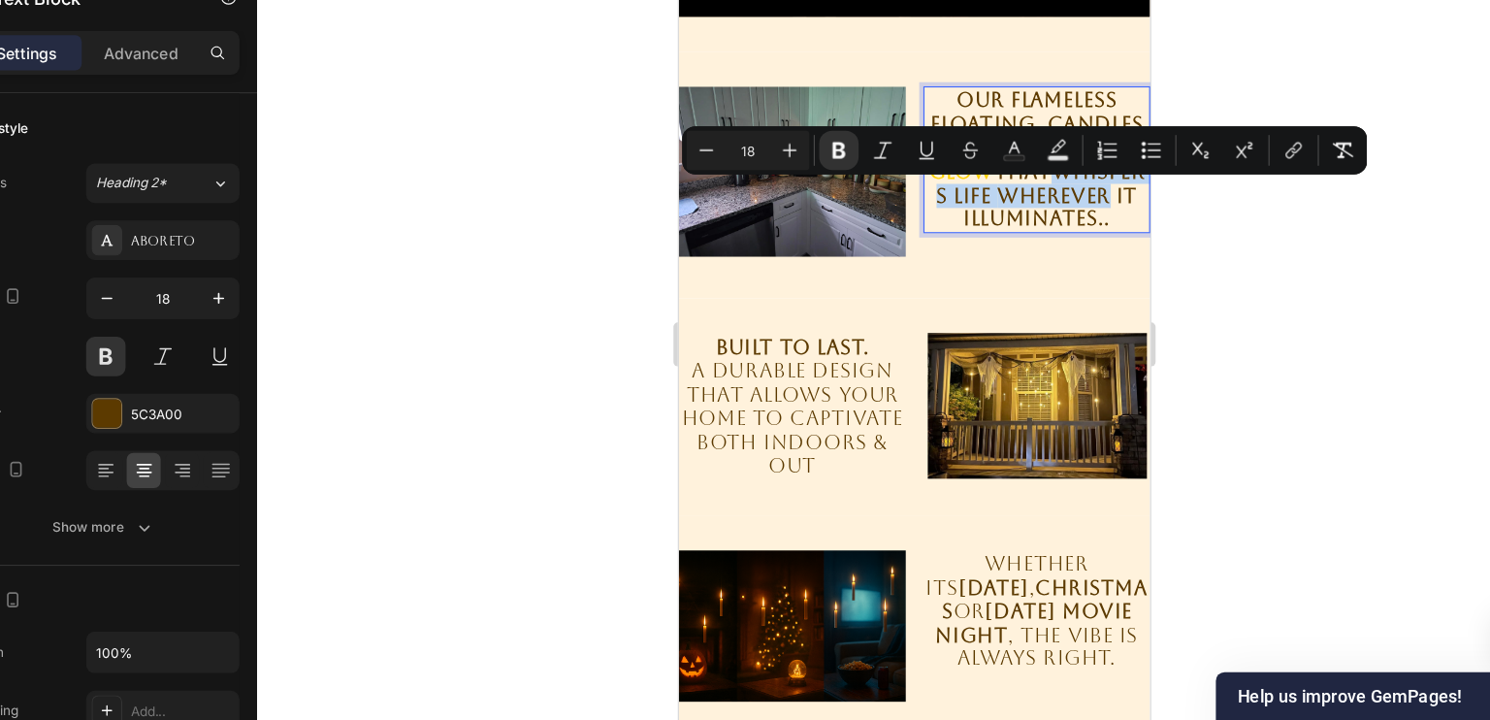
click at [1022, 182] on strong "wherever it illuminates" at bounding box center [1007, 181] width 154 height 42
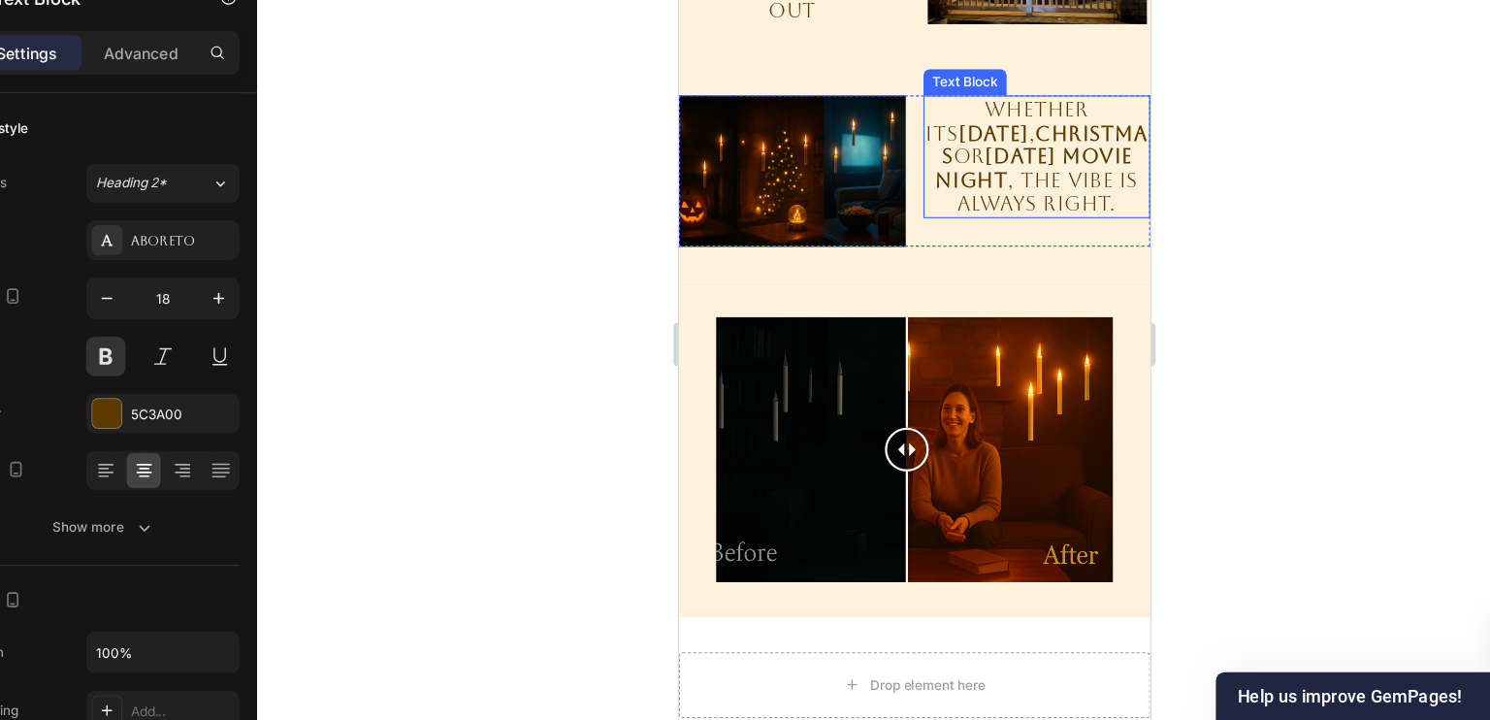
scroll to position [2654, 0]
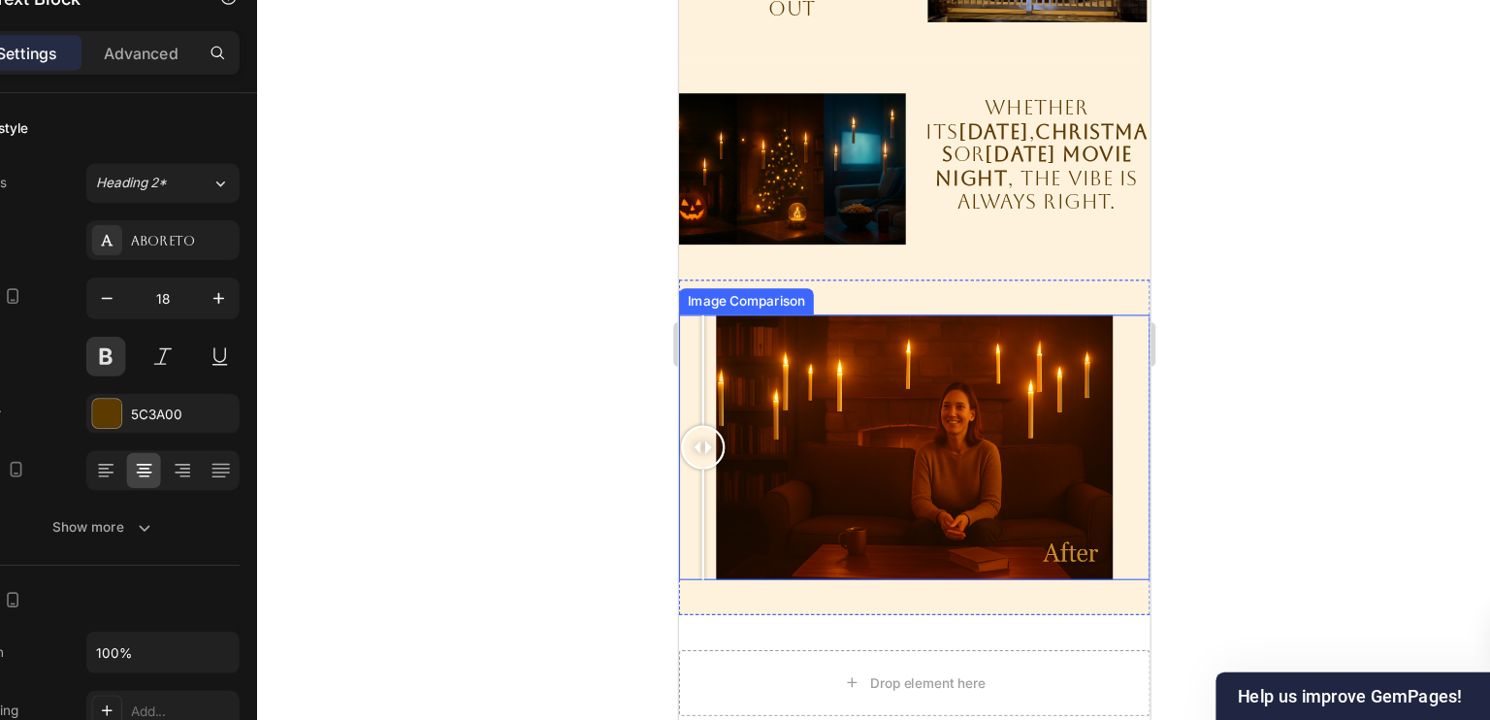
drag, startPoint x: 882, startPoint y: 403, endPoint x: 689, endPoint y: 401, distance: 193.0
click at [689, 401] on div at bounding box center [699, 392] width 39 height 39
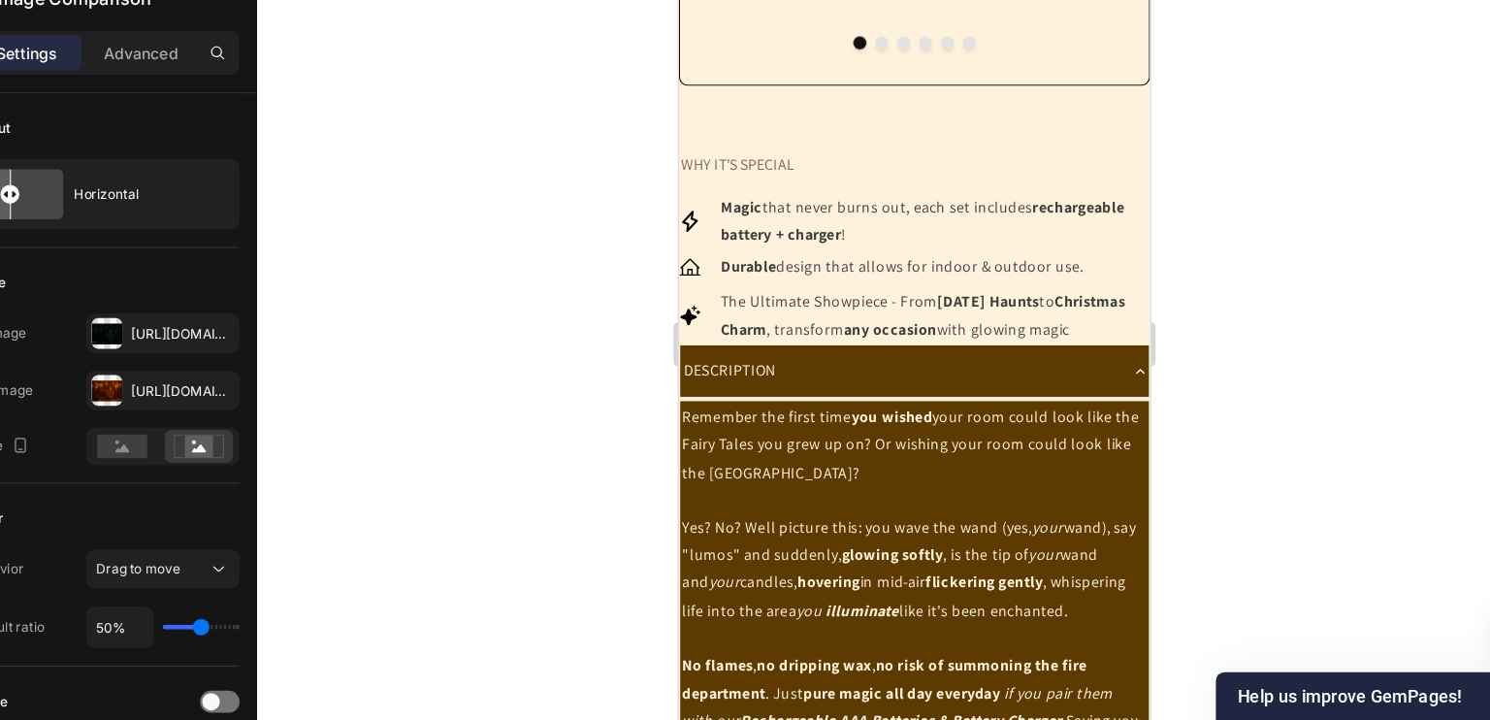
scroll to position [690, 0]
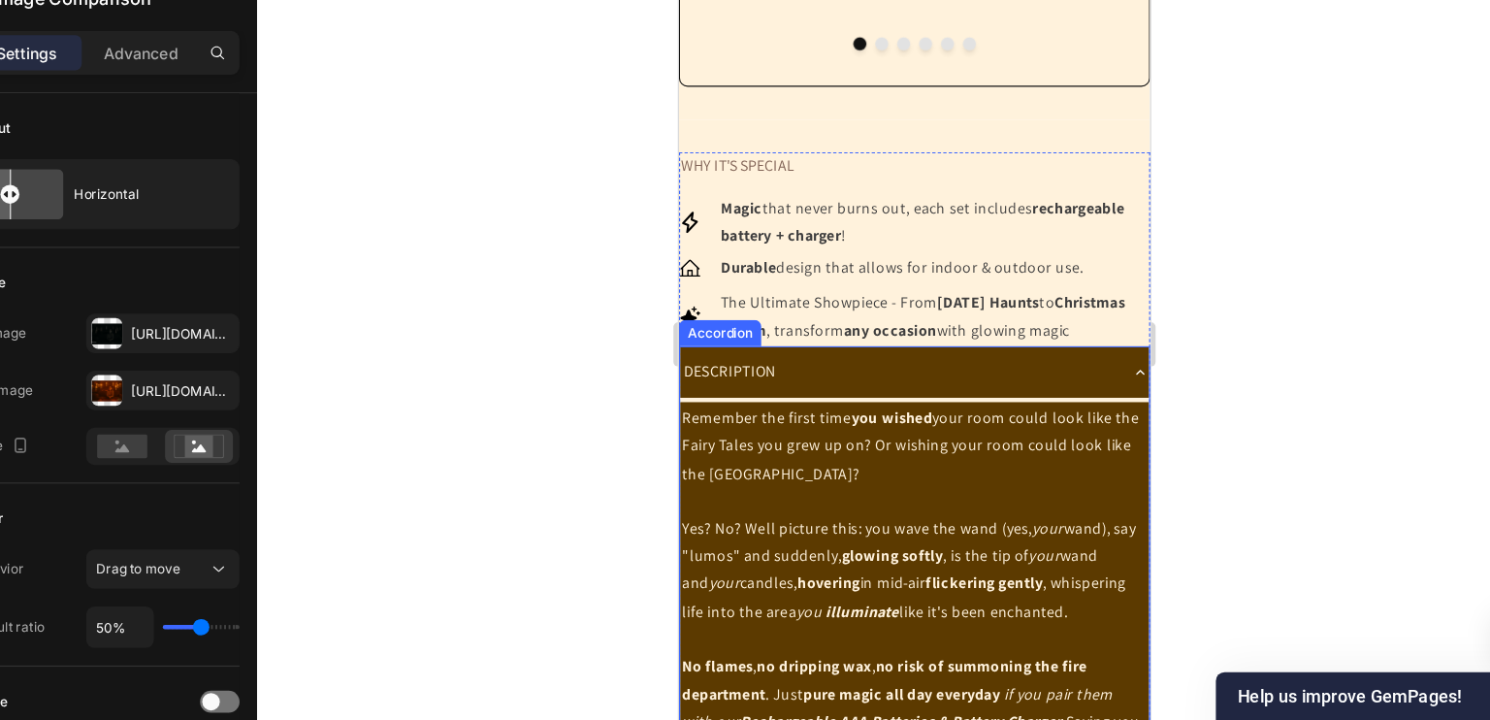
click at [829, 341] on div "DESCRIPTION" at bounding box center [871, 326] width 384 height 30
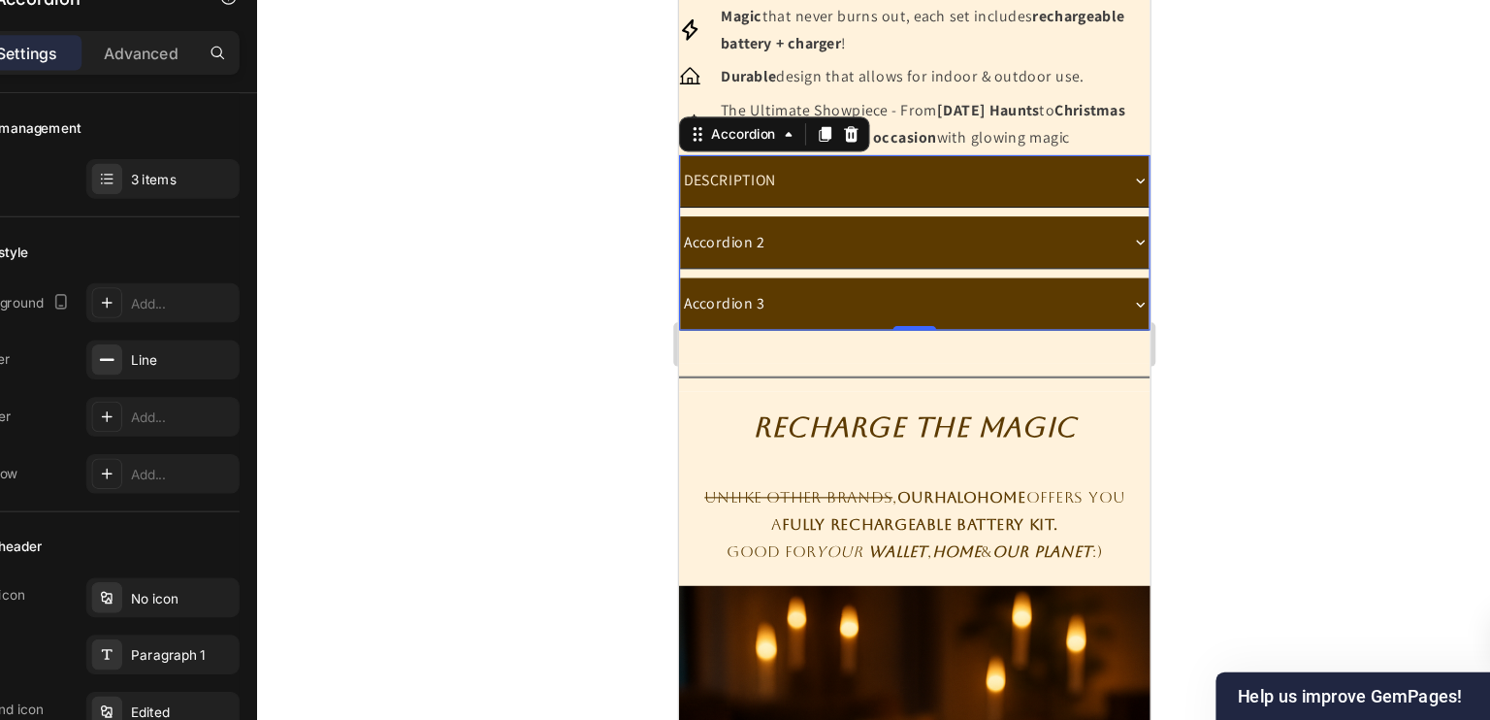
scroll to position [862, 0]
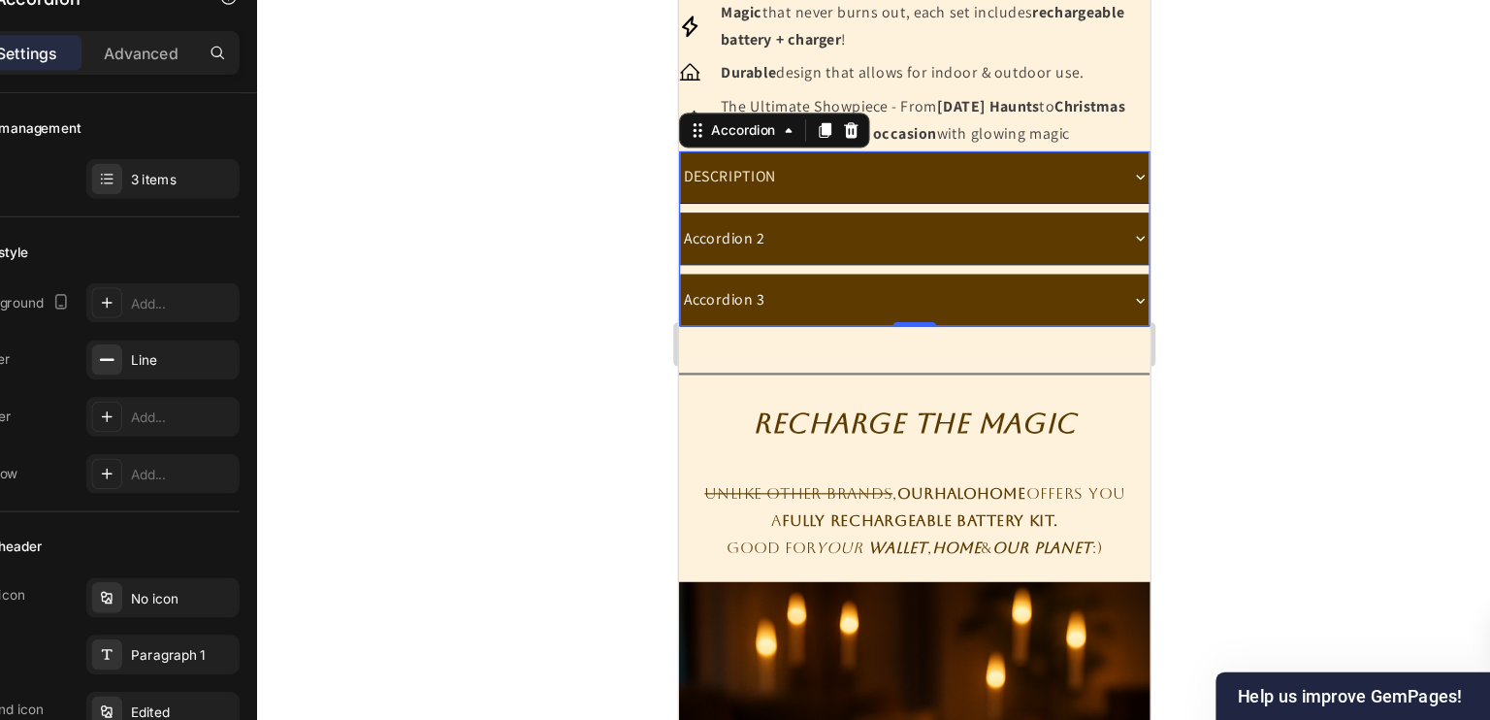
click at [656, 427] on div at bounding box center [908, 386] width 1163 height 665
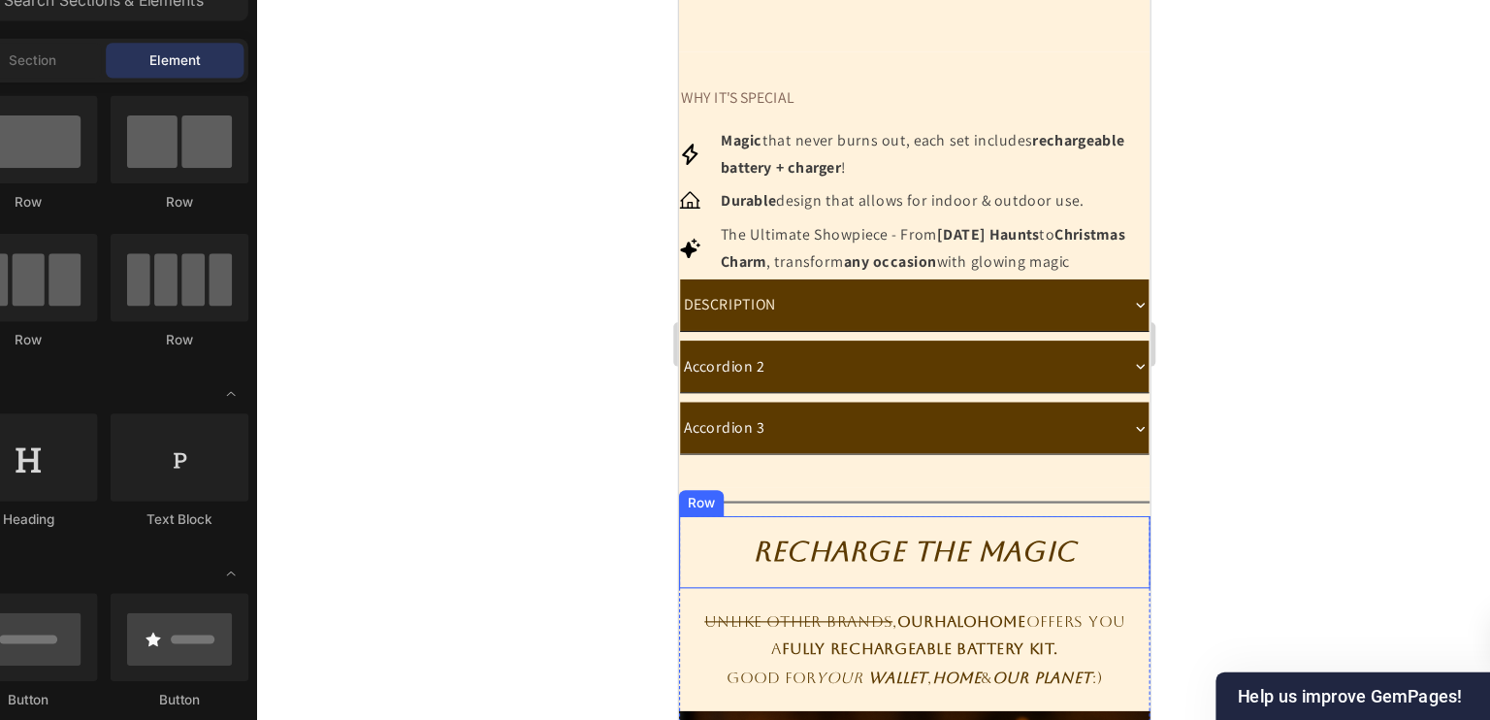
scroll to position [749, 0]
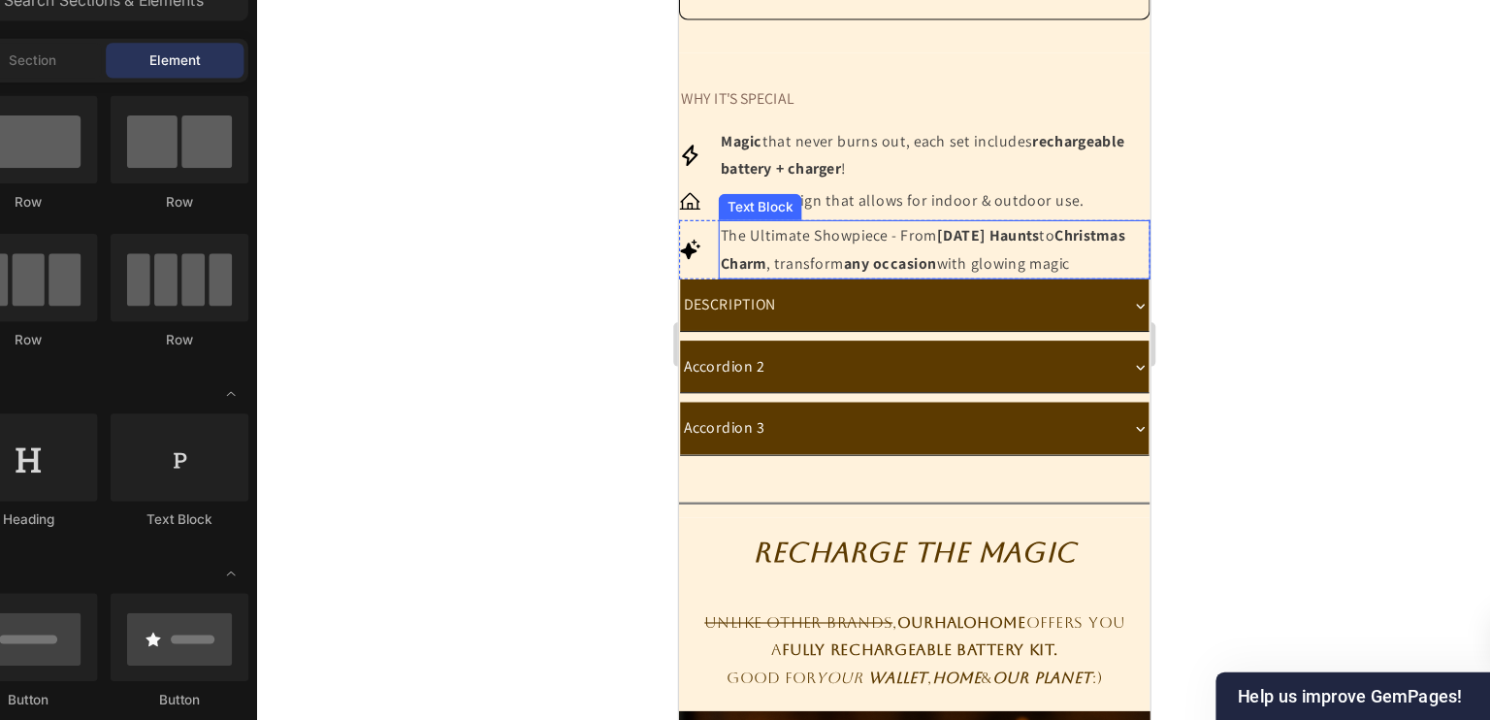
click at [816, 242] on p "The Ultimate Showpiece - From Halloween Haunts to Christmas Charm , transform a…" at bounding box center [904, 218] width 378 height 48
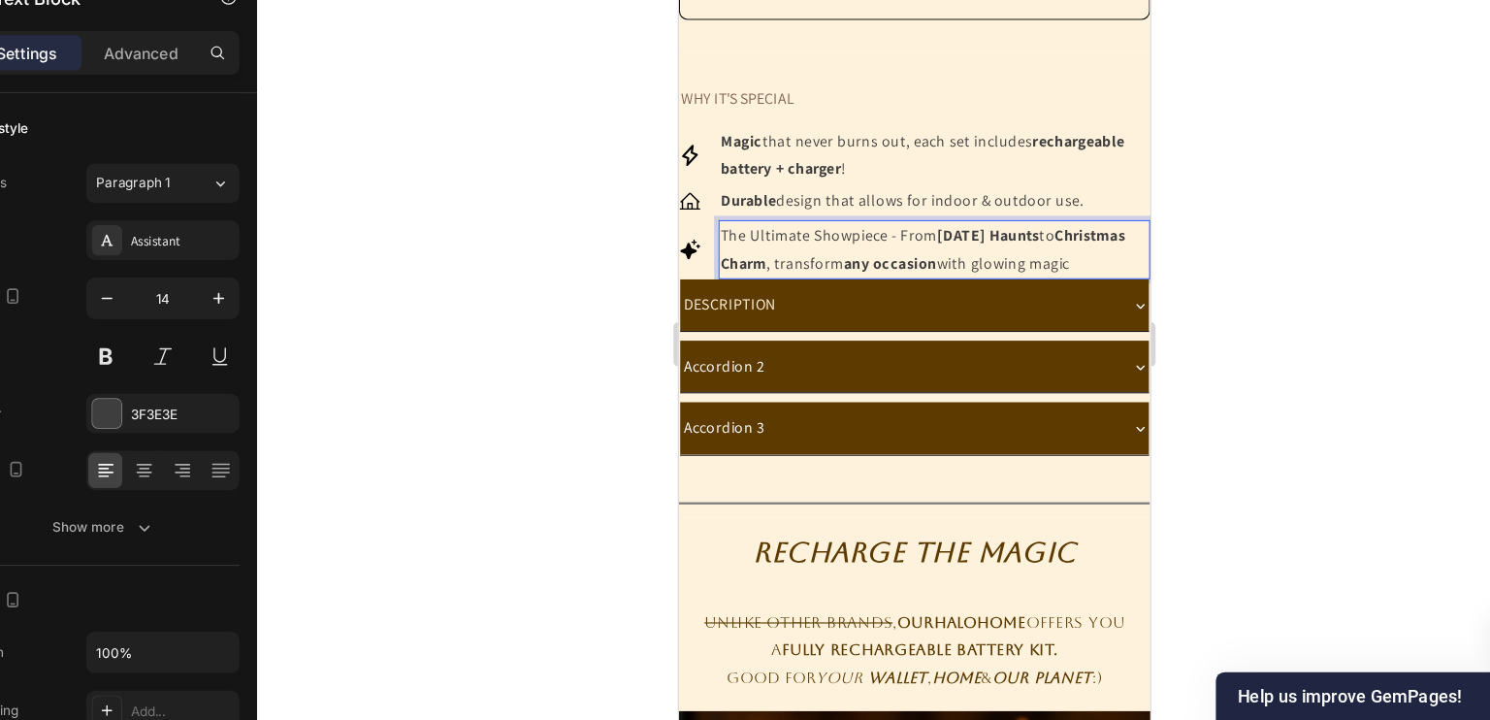
click at [760, 242] on p "The Ultimate Showpiece - From Halloween Haunts to Christmas Charm , transform a…" at bounding box center [904, 218] width 378 height 48
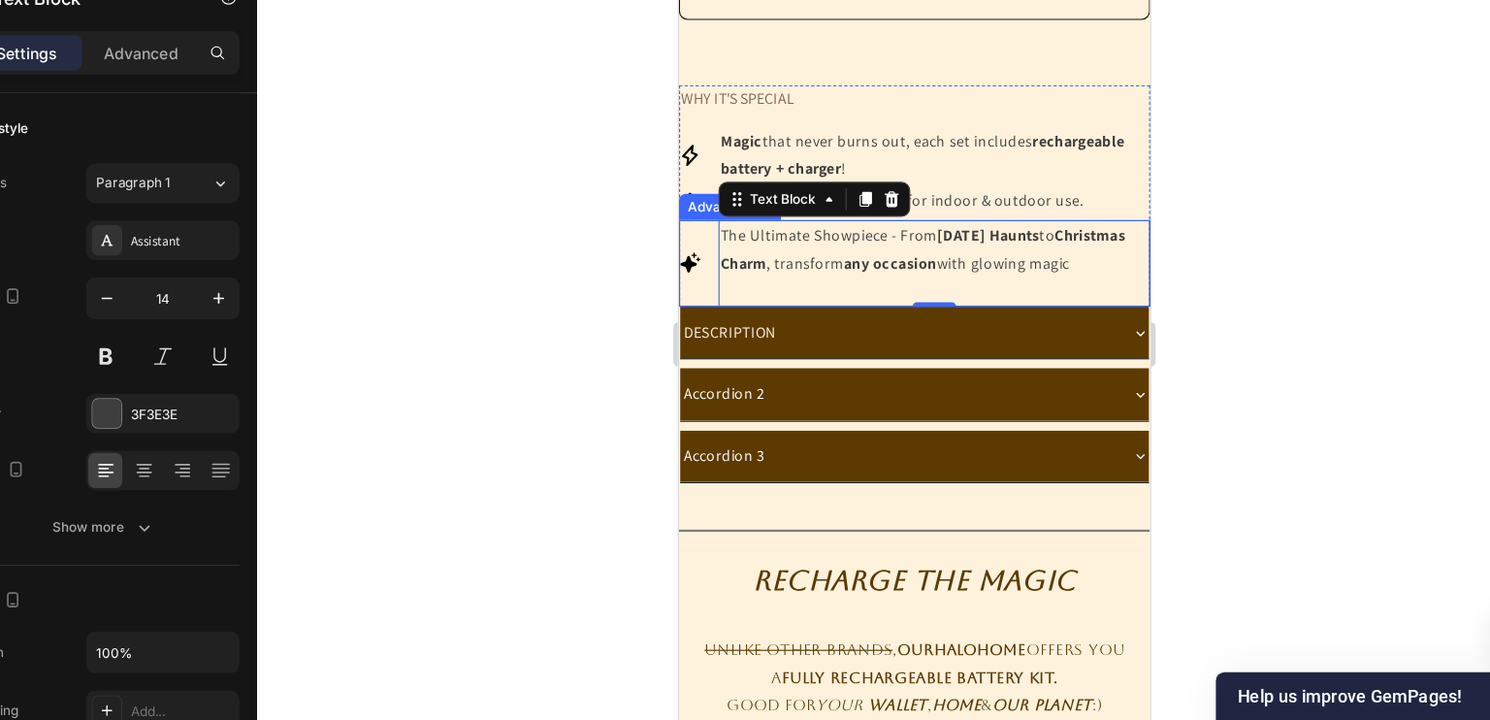
click at [592, 354] on div at bounding box center [908, 386] width 1163 height 665
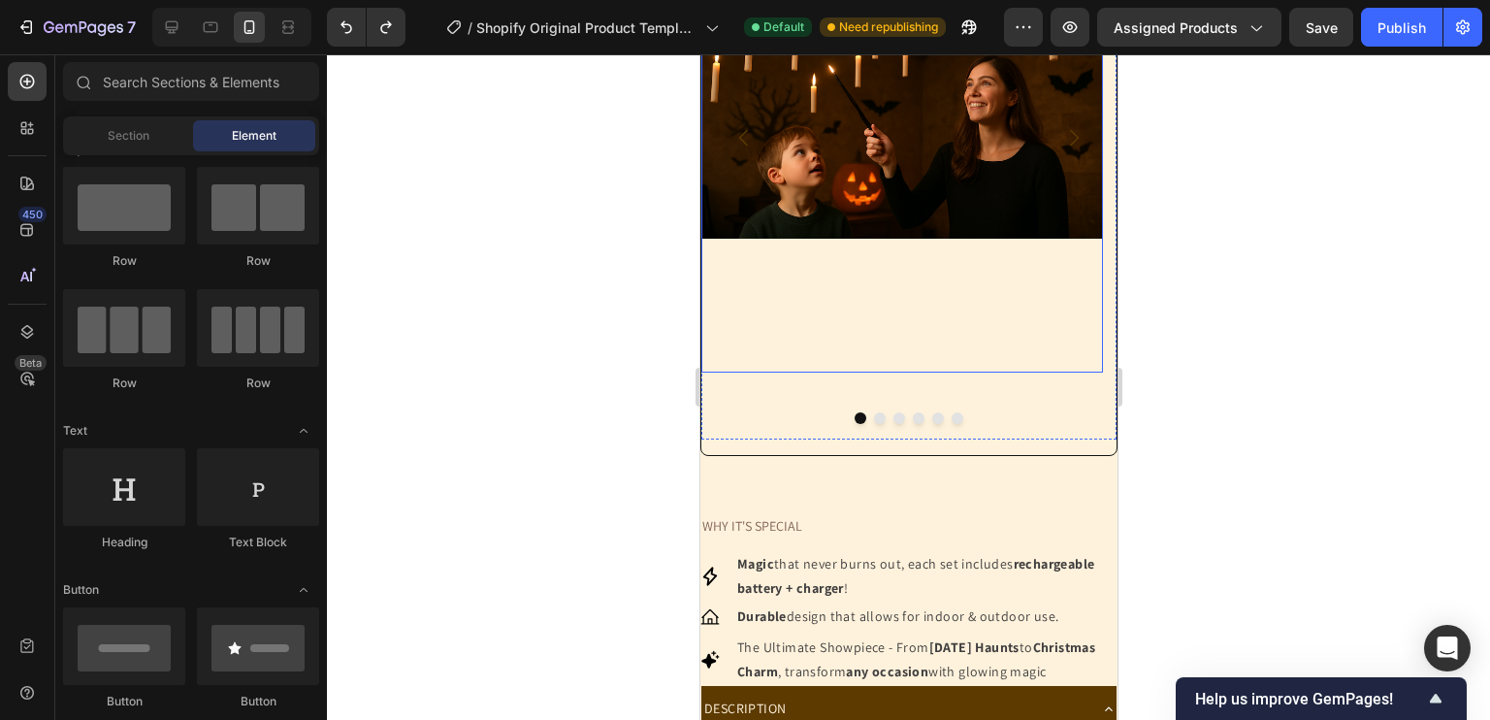
scroll to position [0, 0]
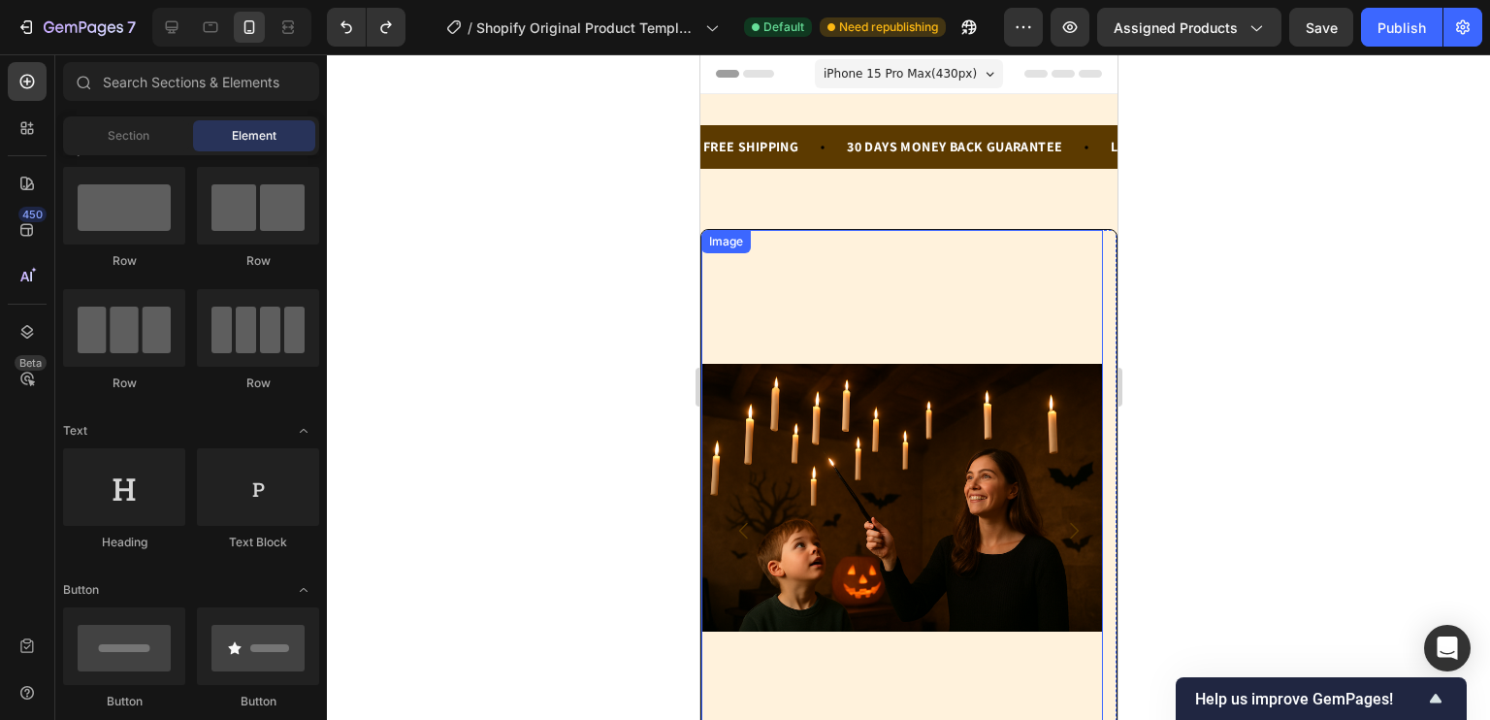
click at [907, 429] on img at bounding box center [901, 497] width 402 height 534
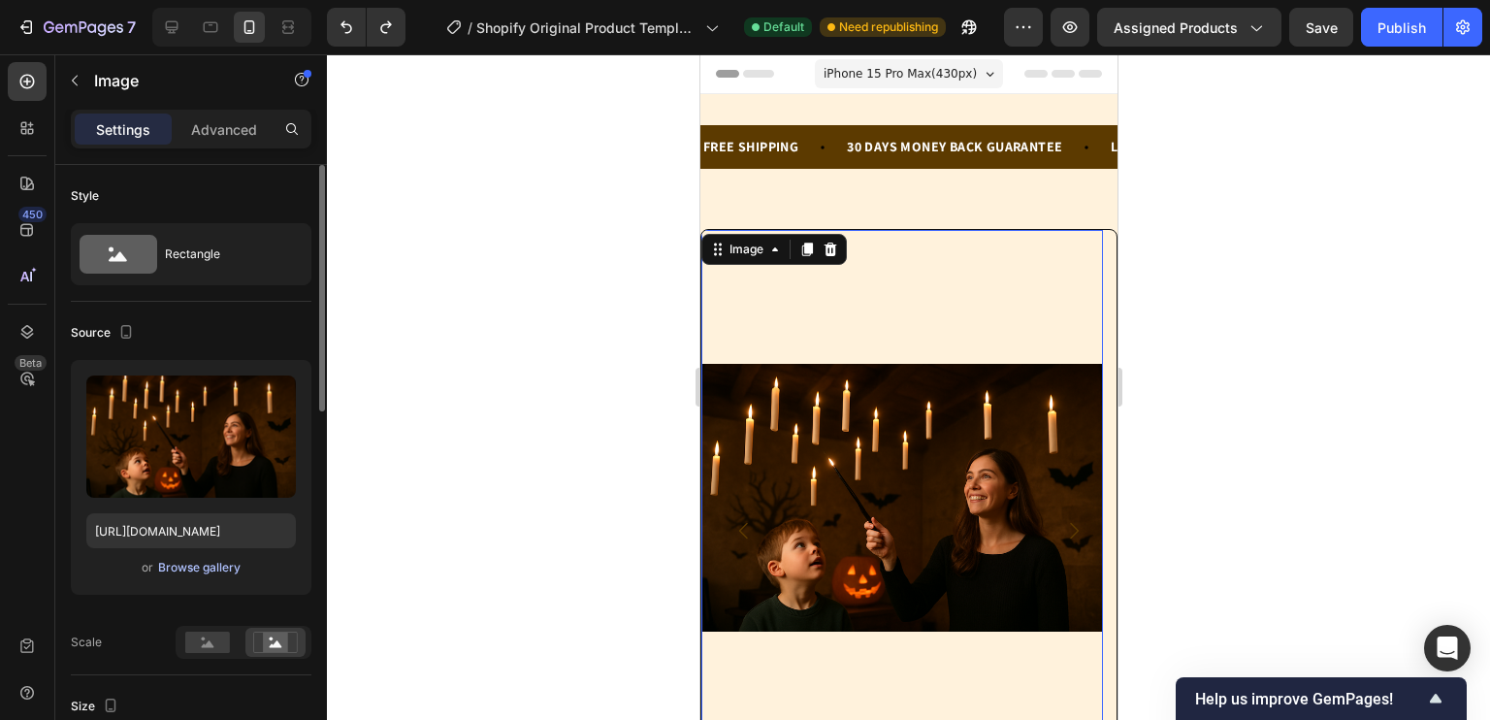
click at [229, 564] on div "Browse gallery" at bounding box center [199, 567] width 82 height 17
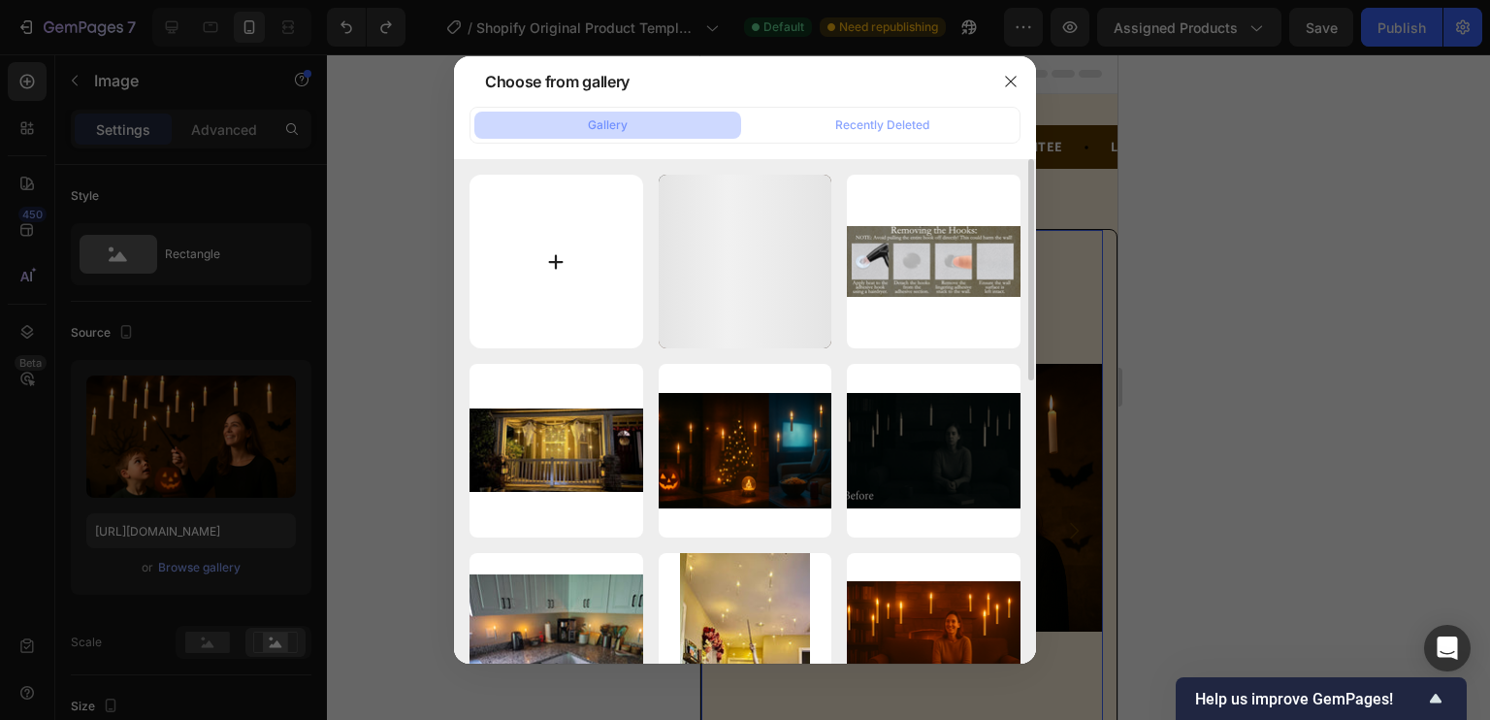
click at [504, 315] on input "file" at bounding box center [556, 262] width 174 height 174
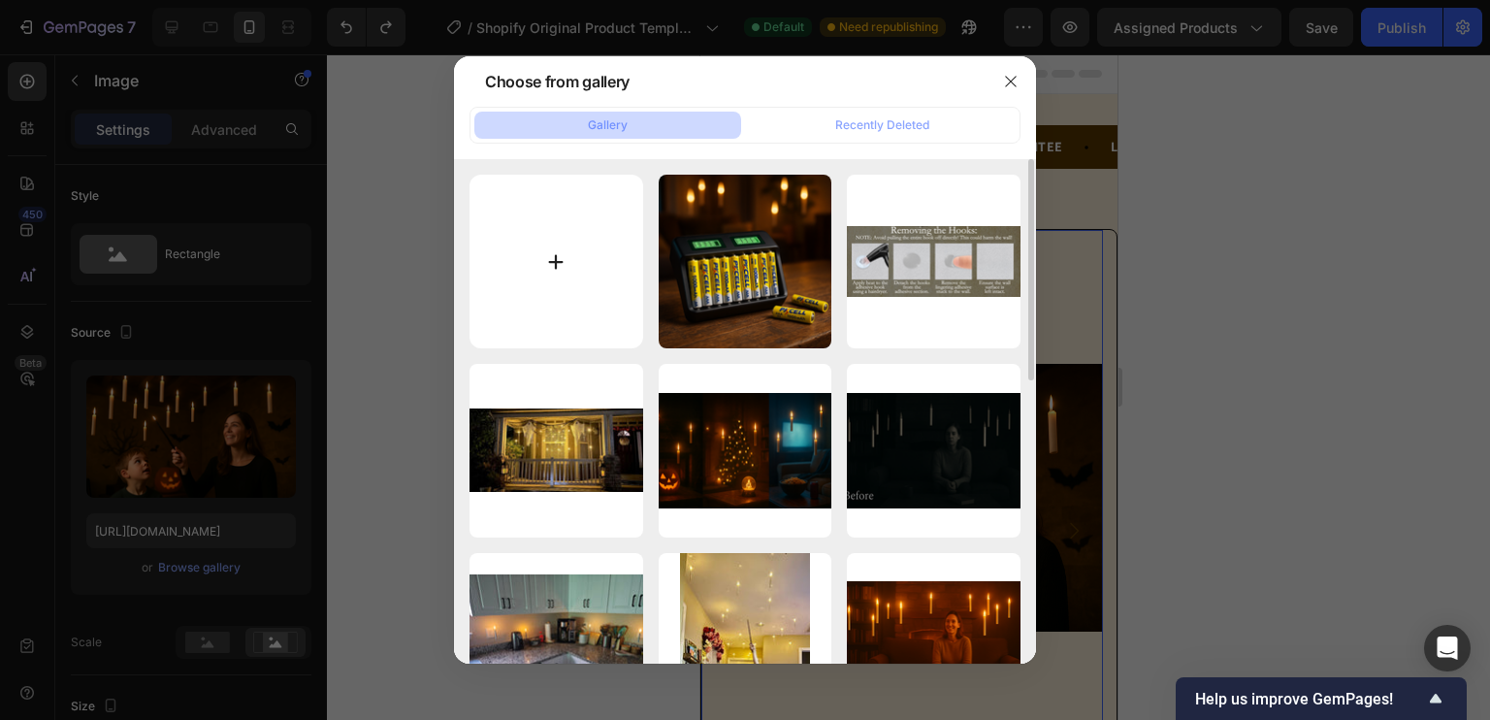
type input "C:\fakepath\3f583f19-02b7-4a65-ad8d-4d2a363e690d.png"
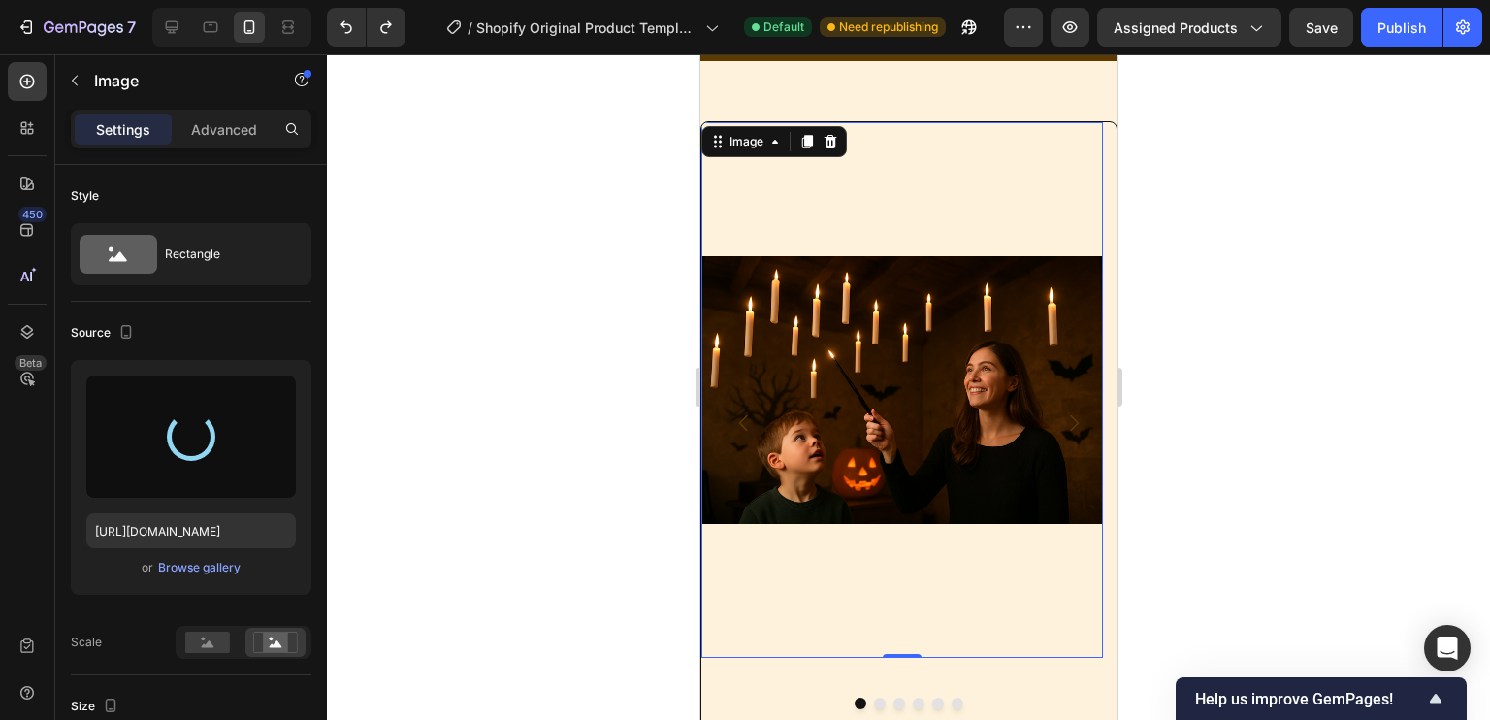
scroll to position [109, 0]
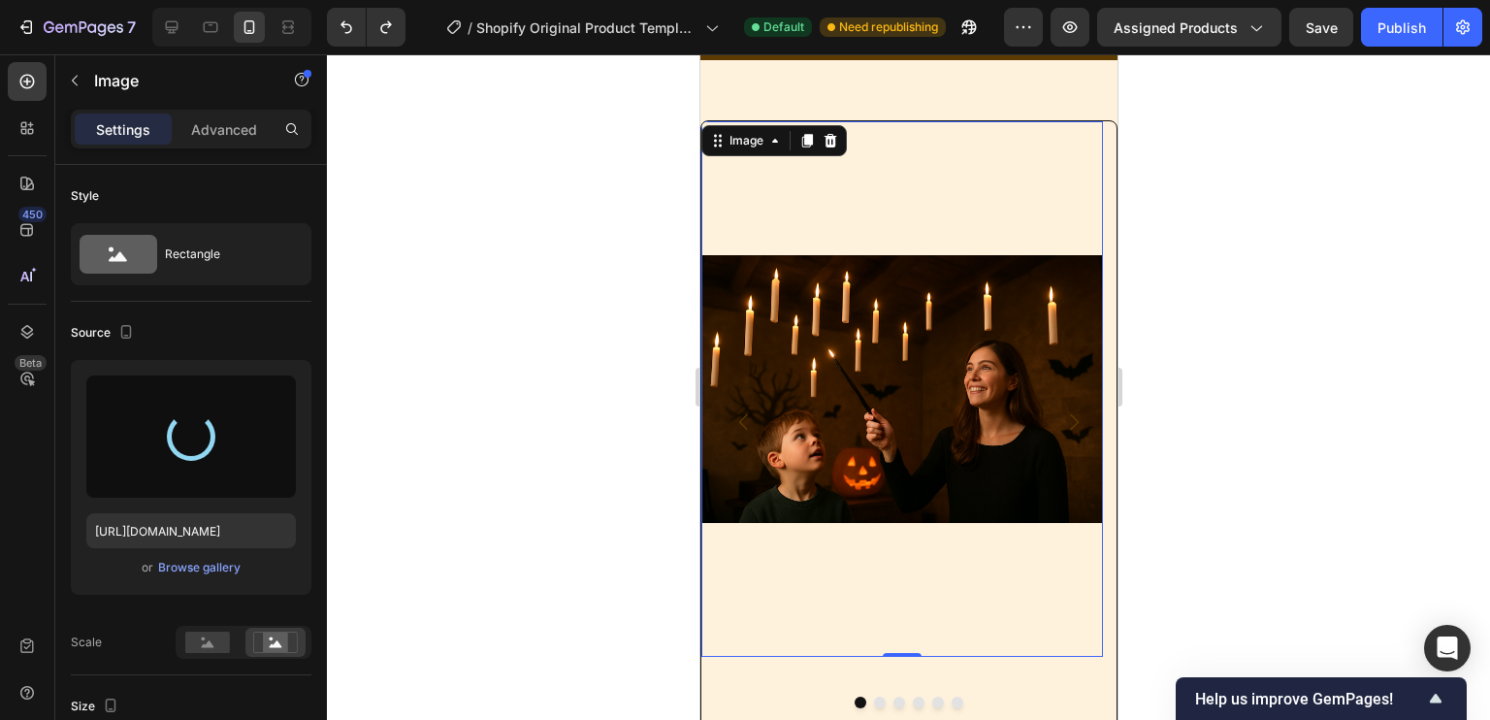
type input "https://cdn.shopify.com/s/files/1/0970/2880/0843/files/gempages_584858625185415…"
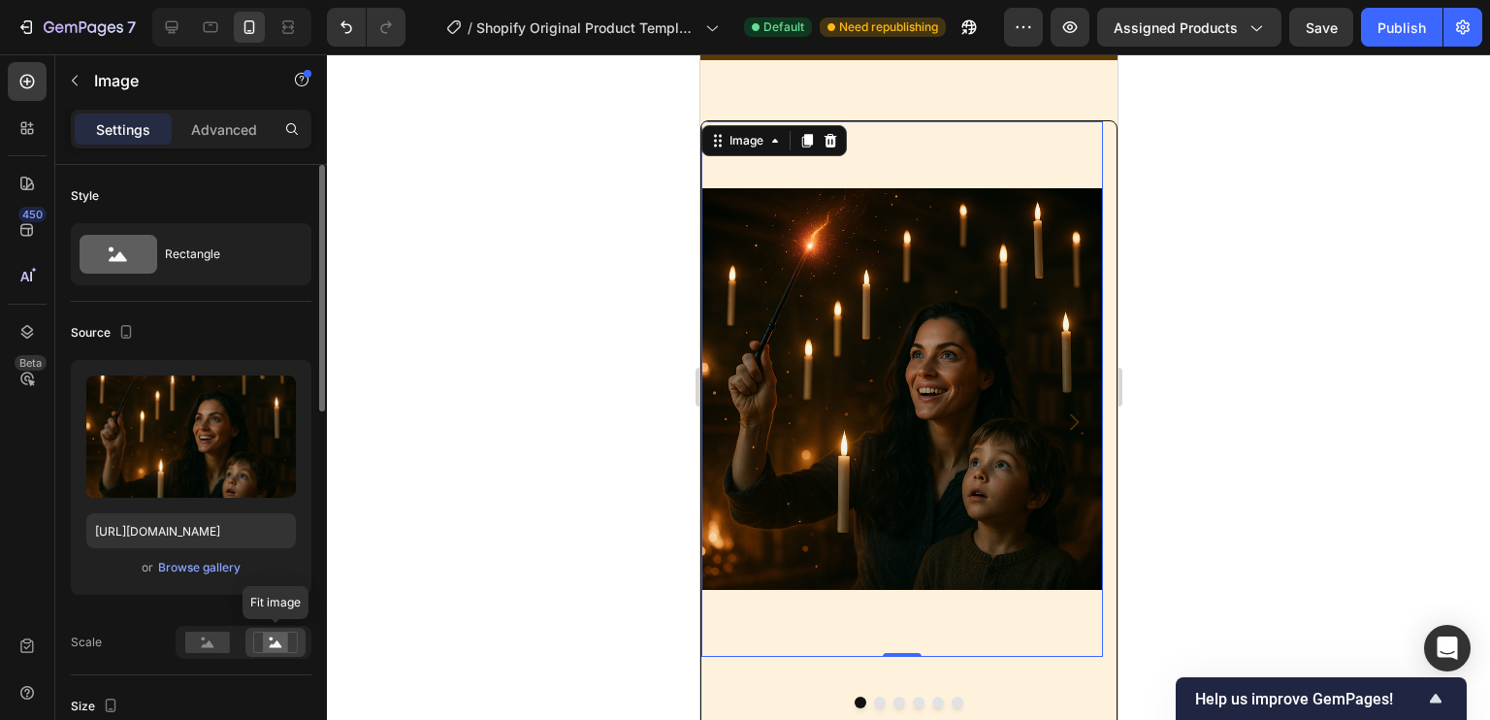
click at [282, 638] on rect at bounding box center [275, 641] width 25 height 19
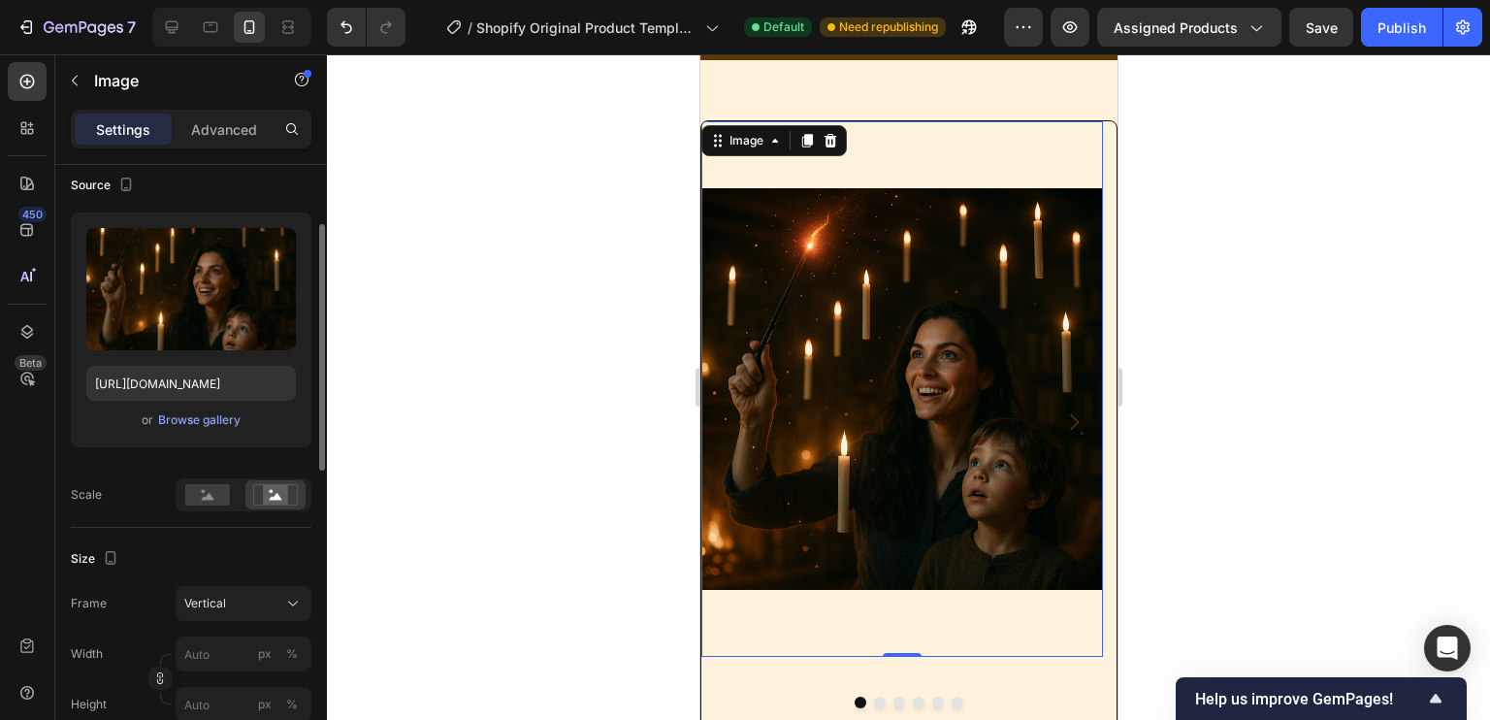
click at [236, 623] on div "Frame Vertical Width px % Height px %" at bounding box center [191, 654] width 241 height 136
click at [239, 600] on div "Vertical" at bounding box center [231, 603] width 95 height 17
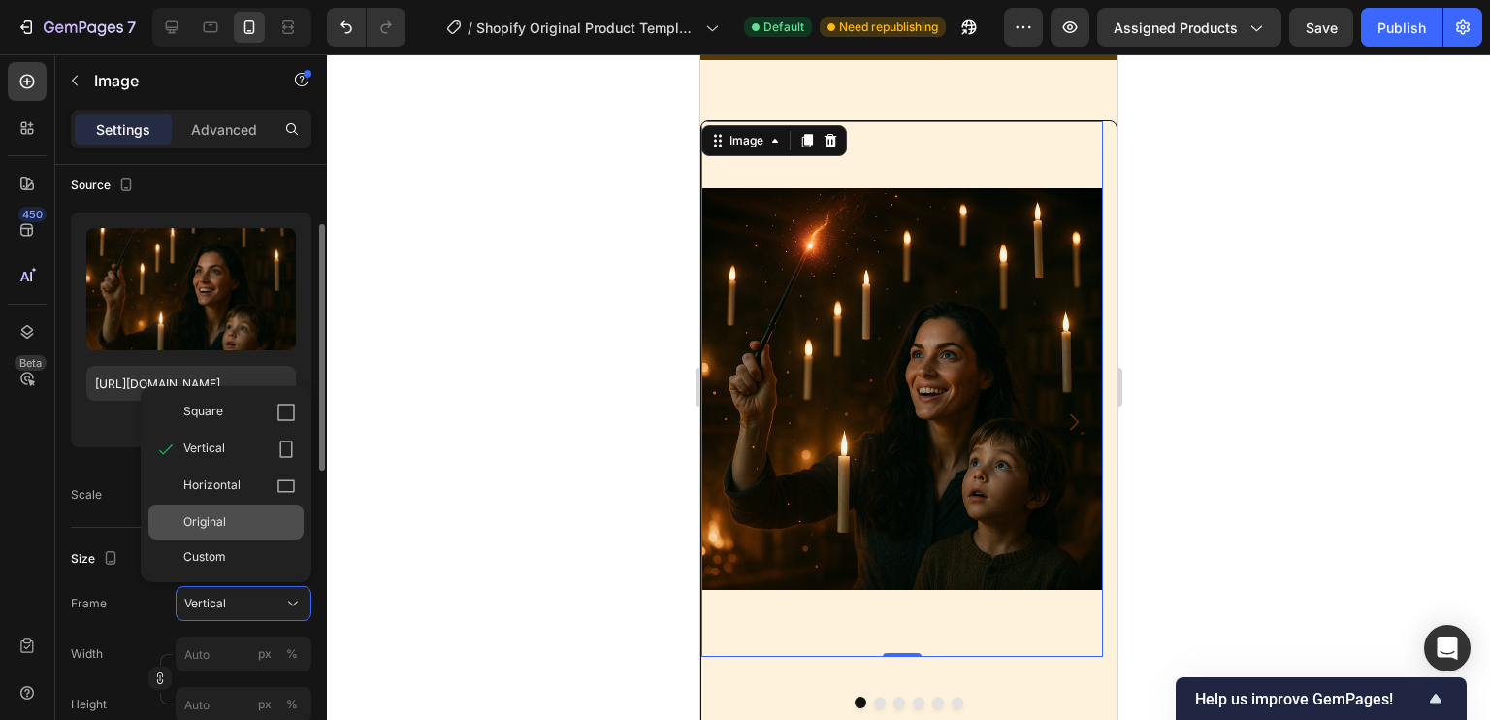
click at [217, 527] on span "Original" at bounding box center [204, 521] width 43 height 17
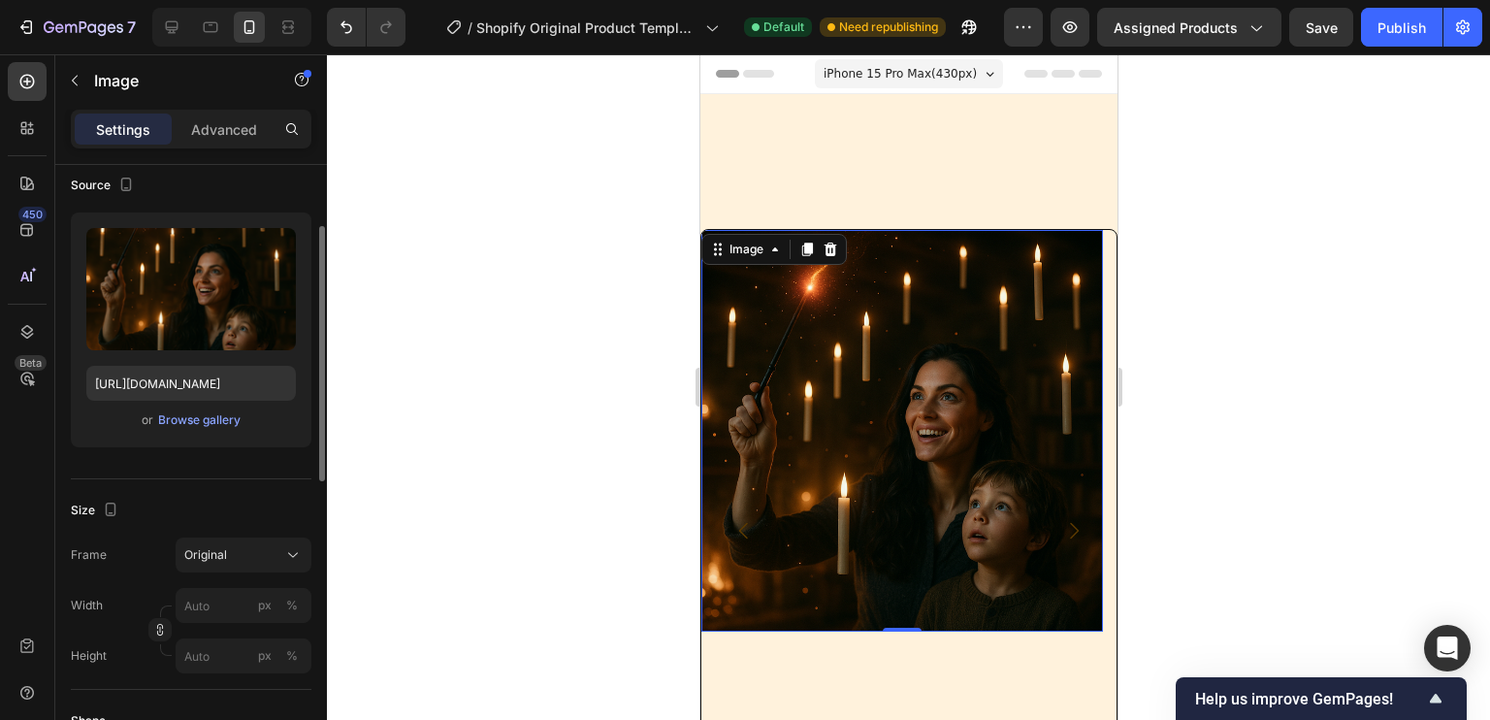
scroll to position [211, 0]
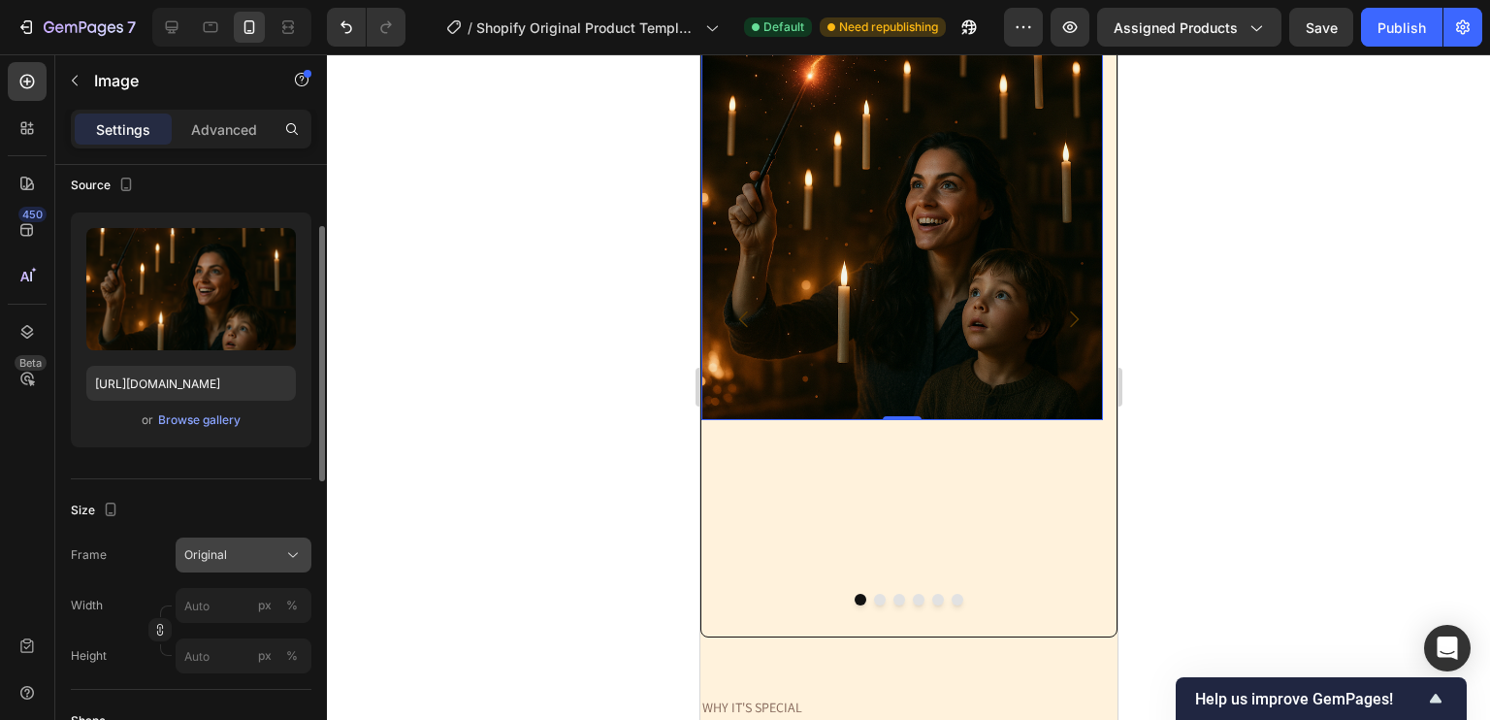
click at [234, 542] on button "Original" at bounding box center [244, 554] width 136 height 35
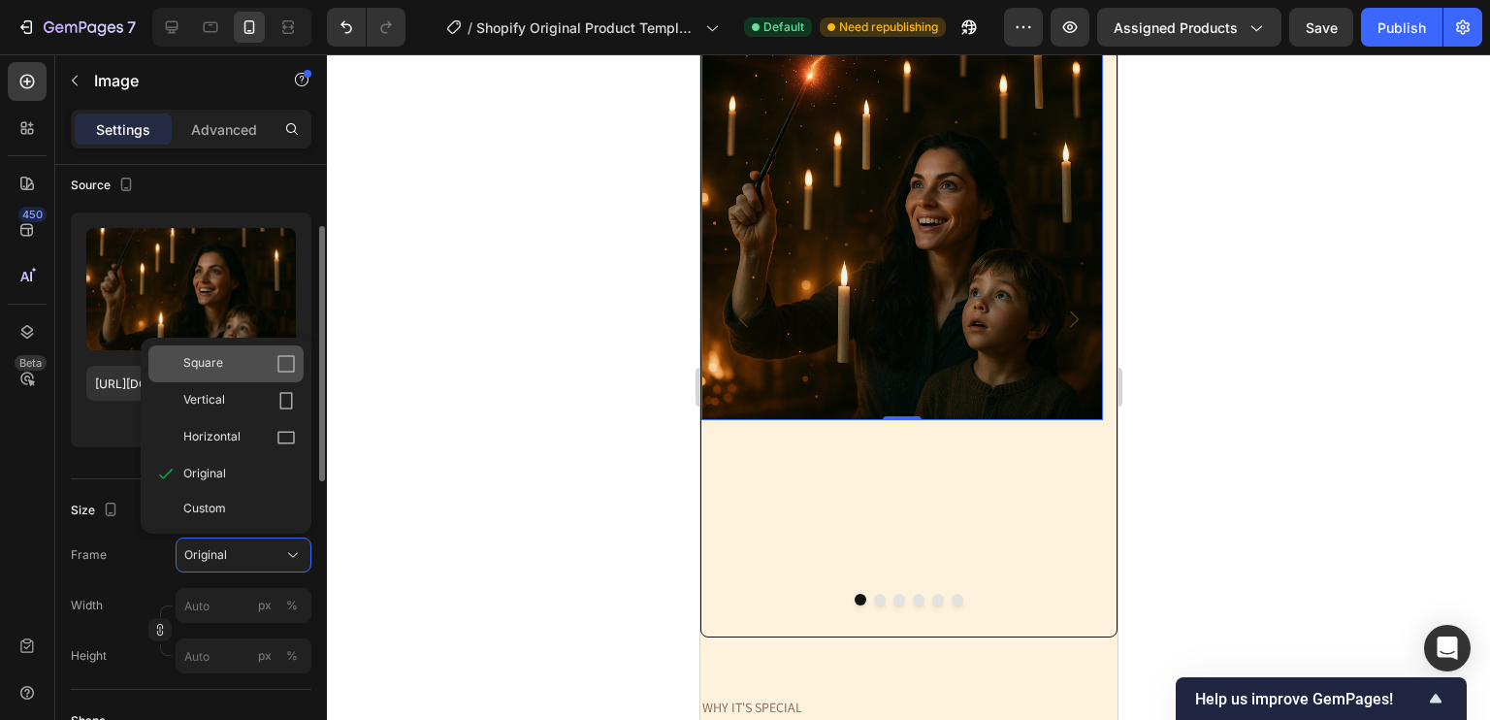
click at [280, 366] on icon at bounding box center [285, 363] width 19 height 19
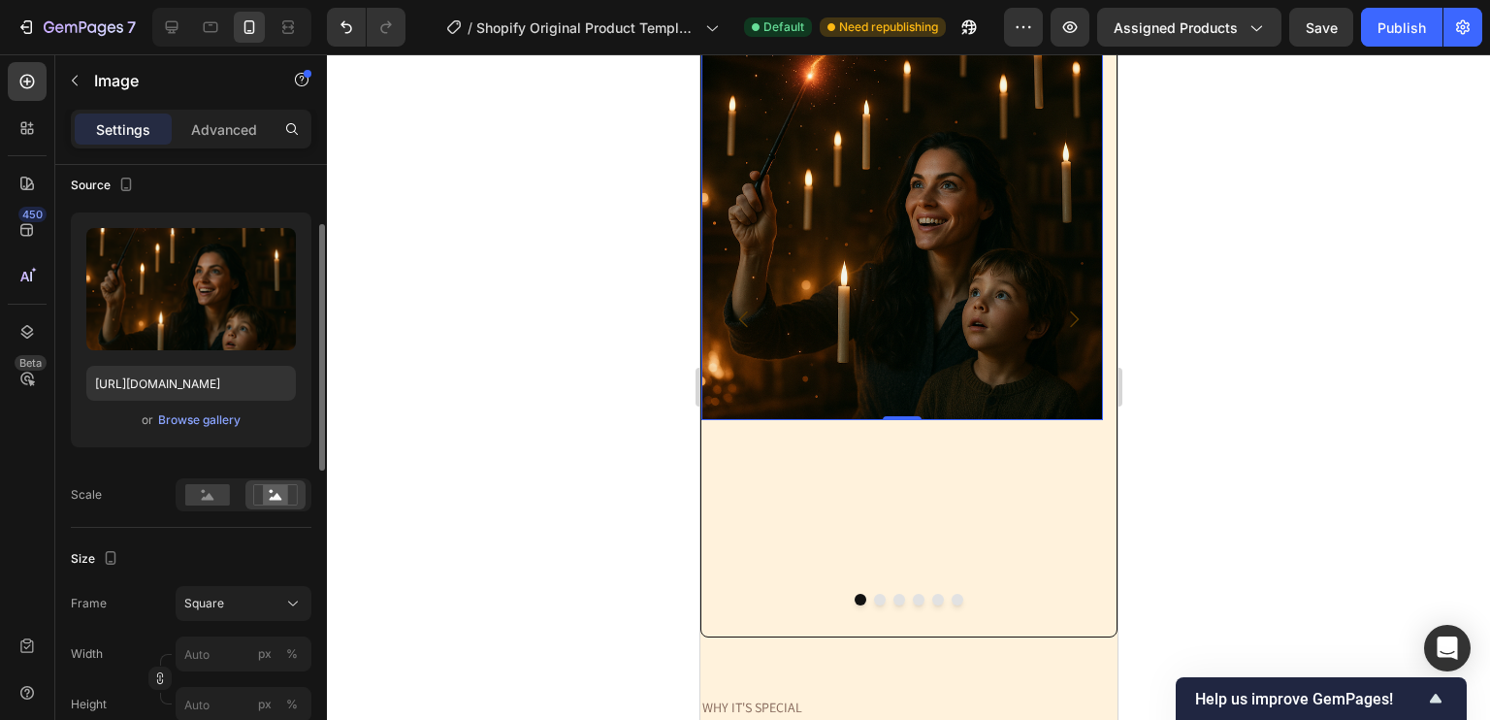
click at [260, 583] on div "Size Frame Square Width px % Height px %" at bounding box center [191, 633] width 241 height 210
click at [257, 595] on div "Square" at bounding box center [231, 603] width 95 height 17
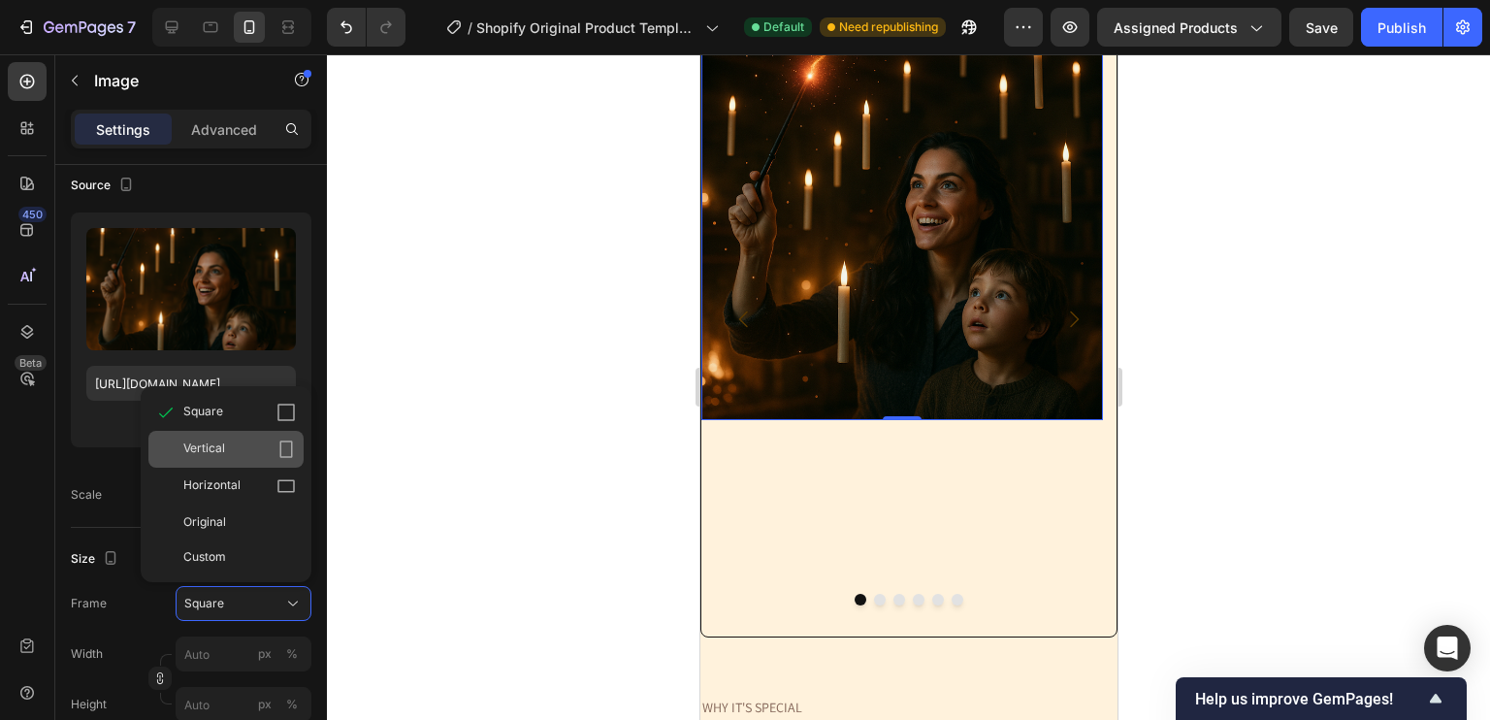
click at [267, 442] on div "Vertical" at bounding box center [239, 448] width 113 height 19
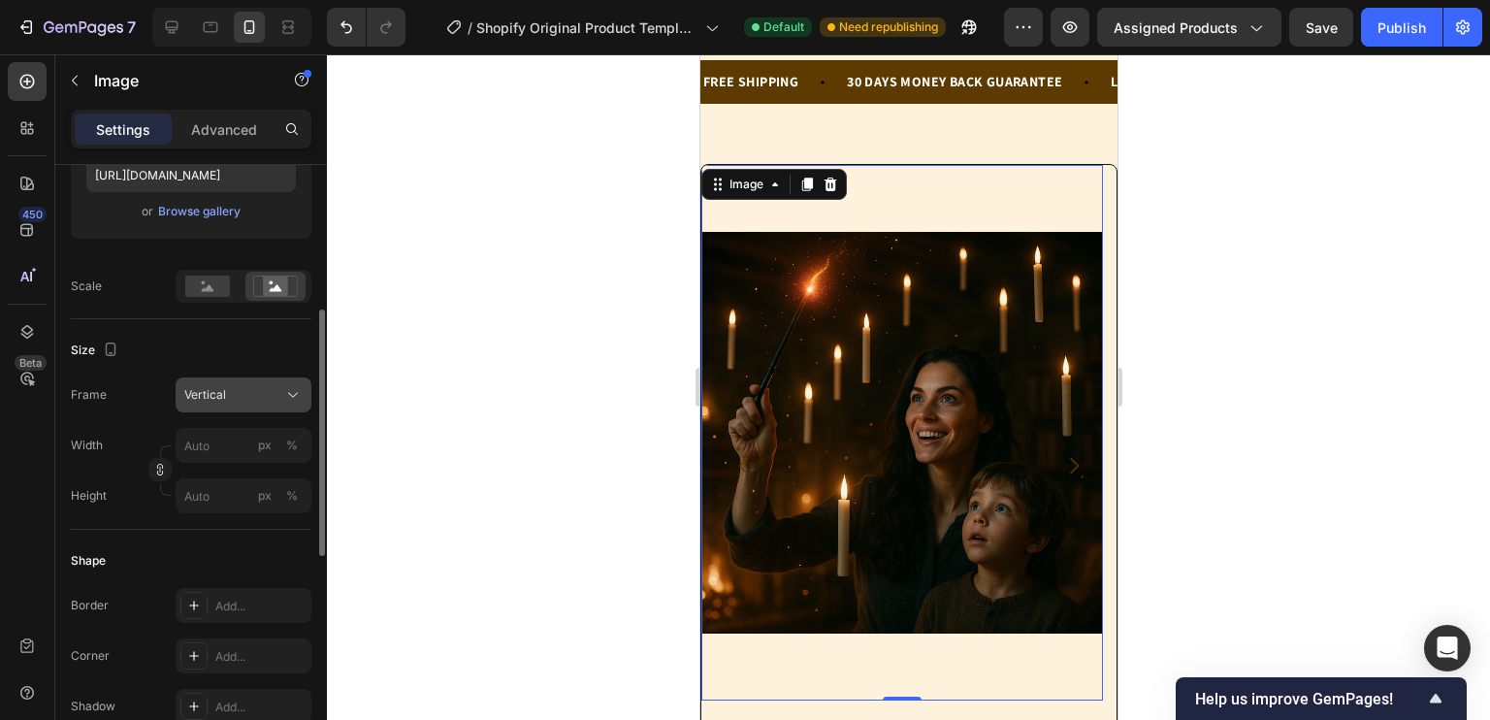
scroll to position [357, 0]
click at [299, 395] on icon at bounding box center [292, 393] width 19 height 19
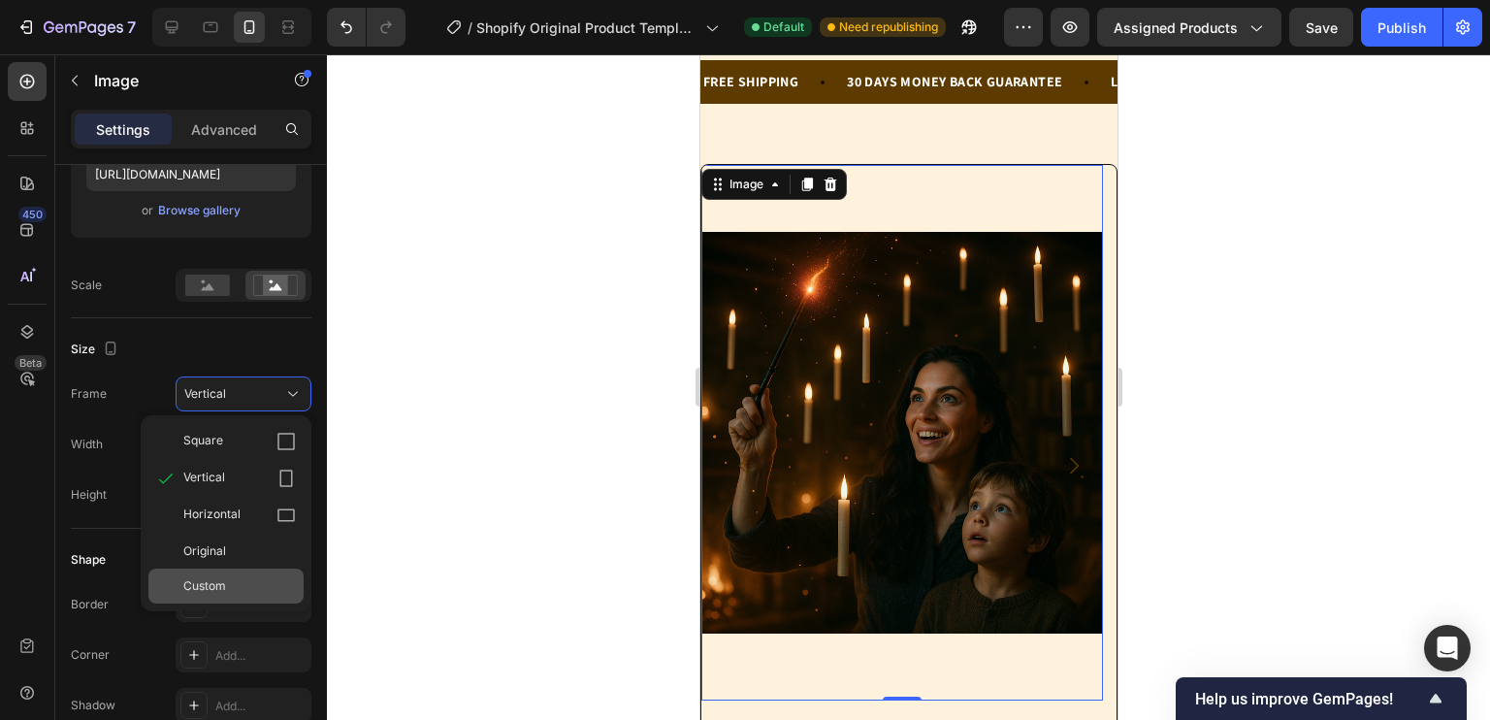
click at [239, 589] on div "Custom" at bounding box center [239, 585] width 113 height 17
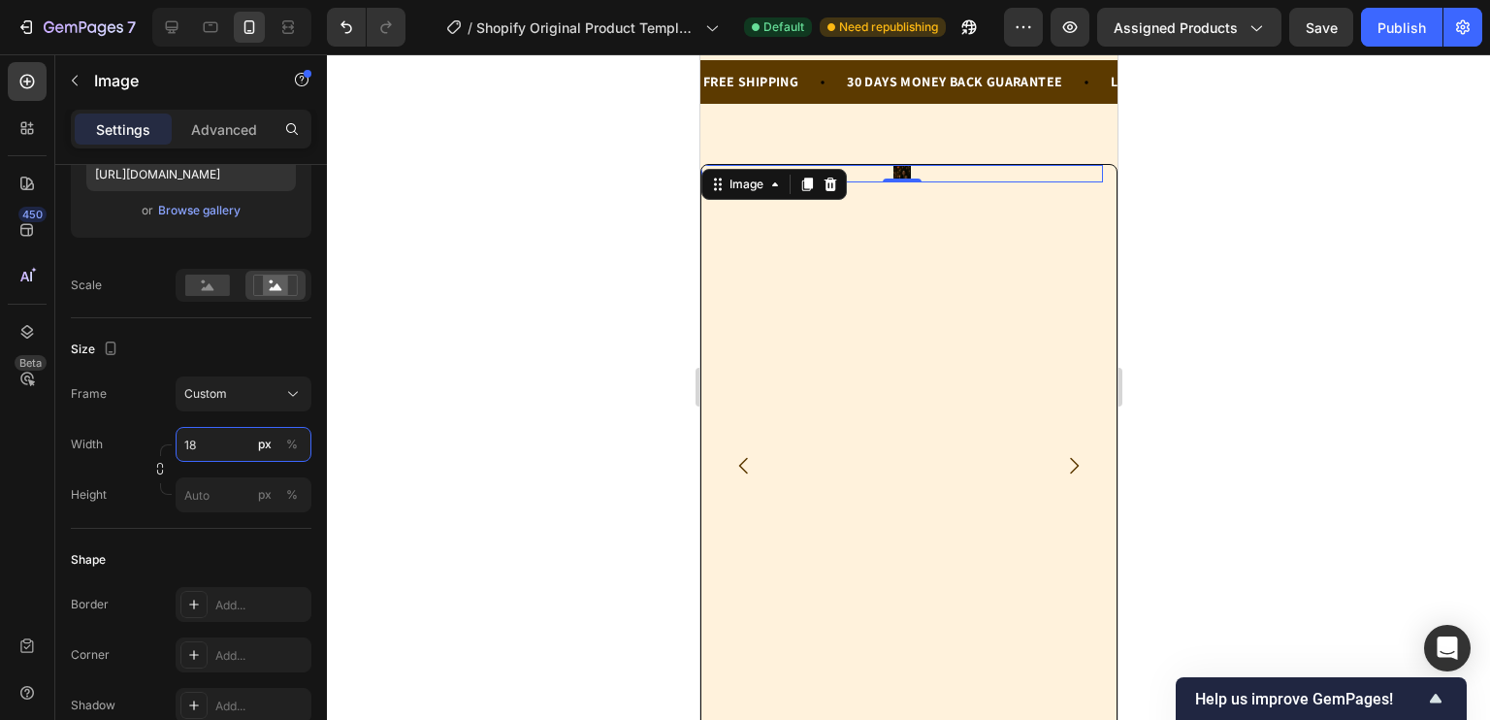
type input "1"
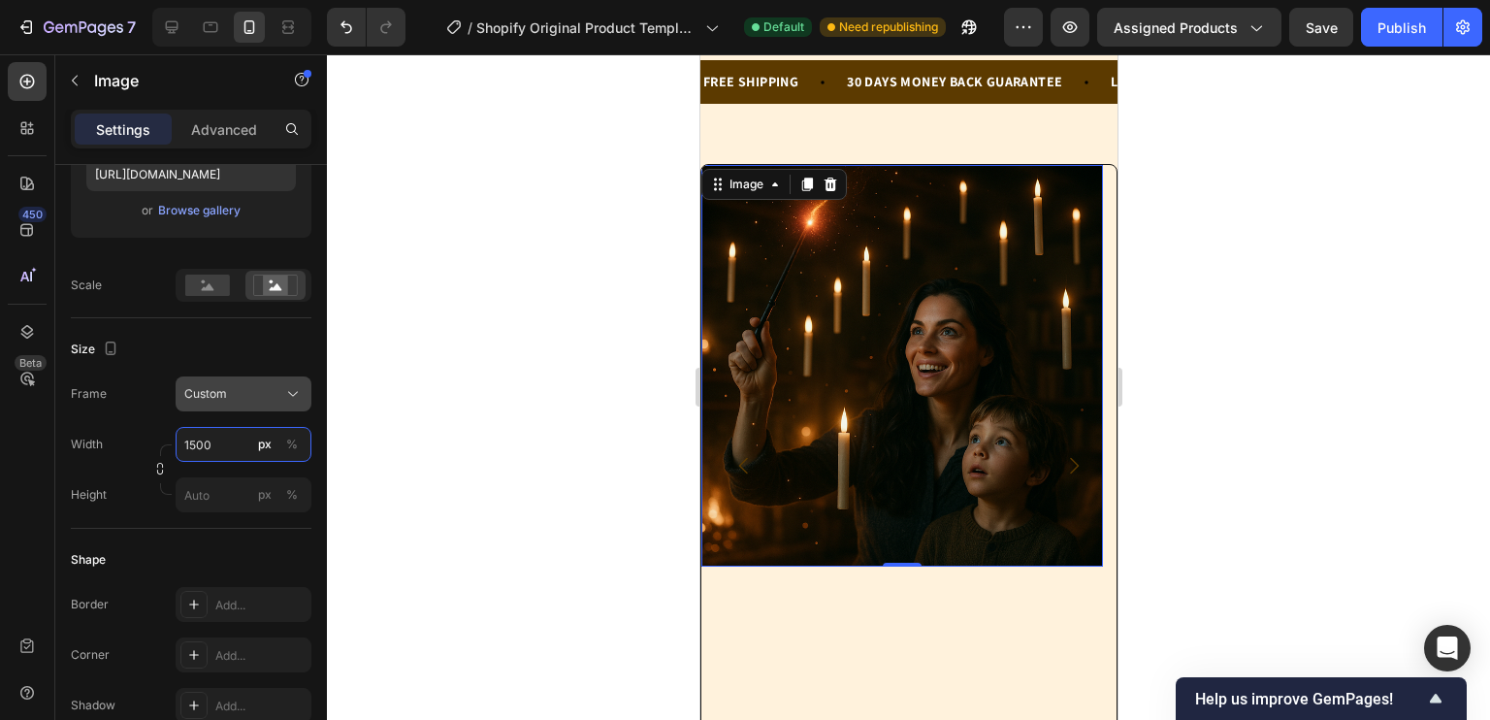
type input "1500"
click at [210, 401] on span "Custom" at bounding box center [205, 393] width 43 height 17
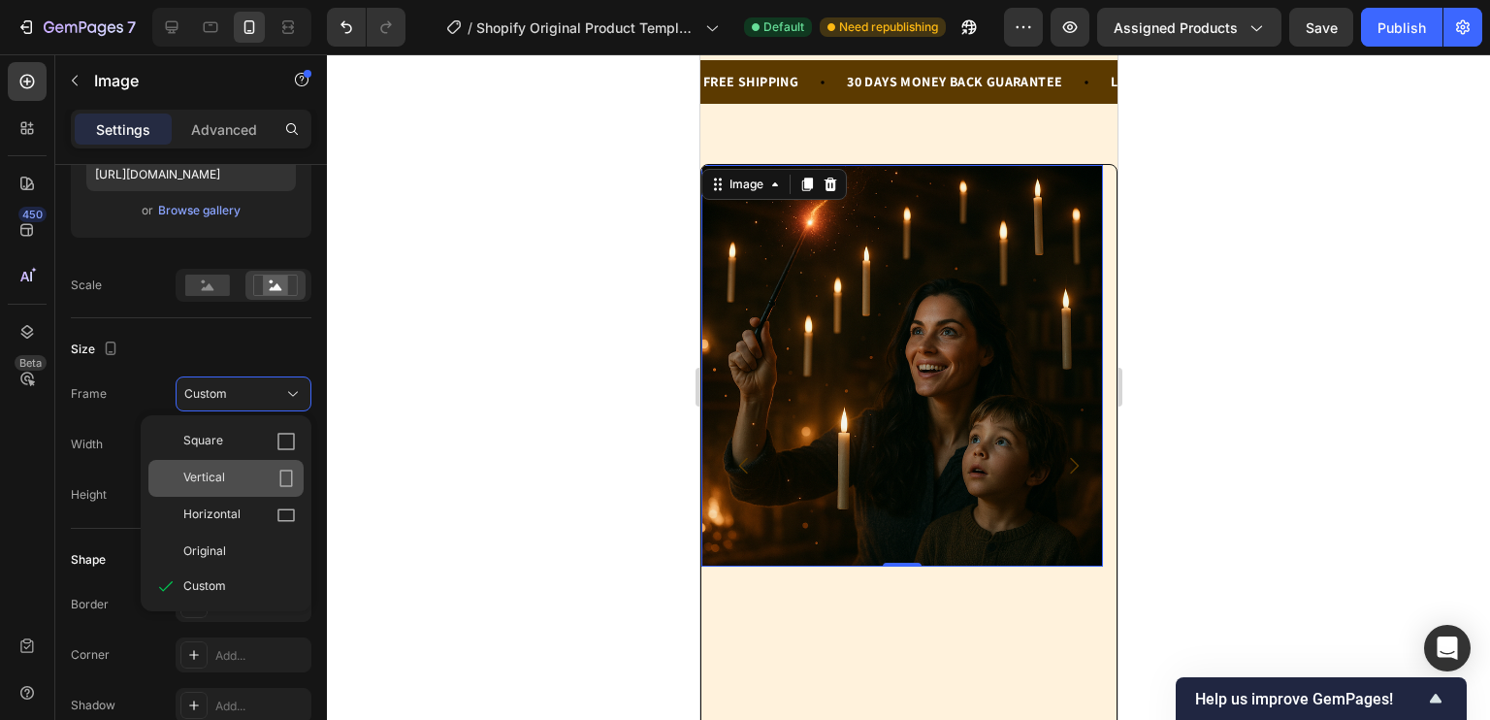
click at [238, 472] on div "Vertical" at bounding box center [239, 477] width 113 height 19
type input "2000"
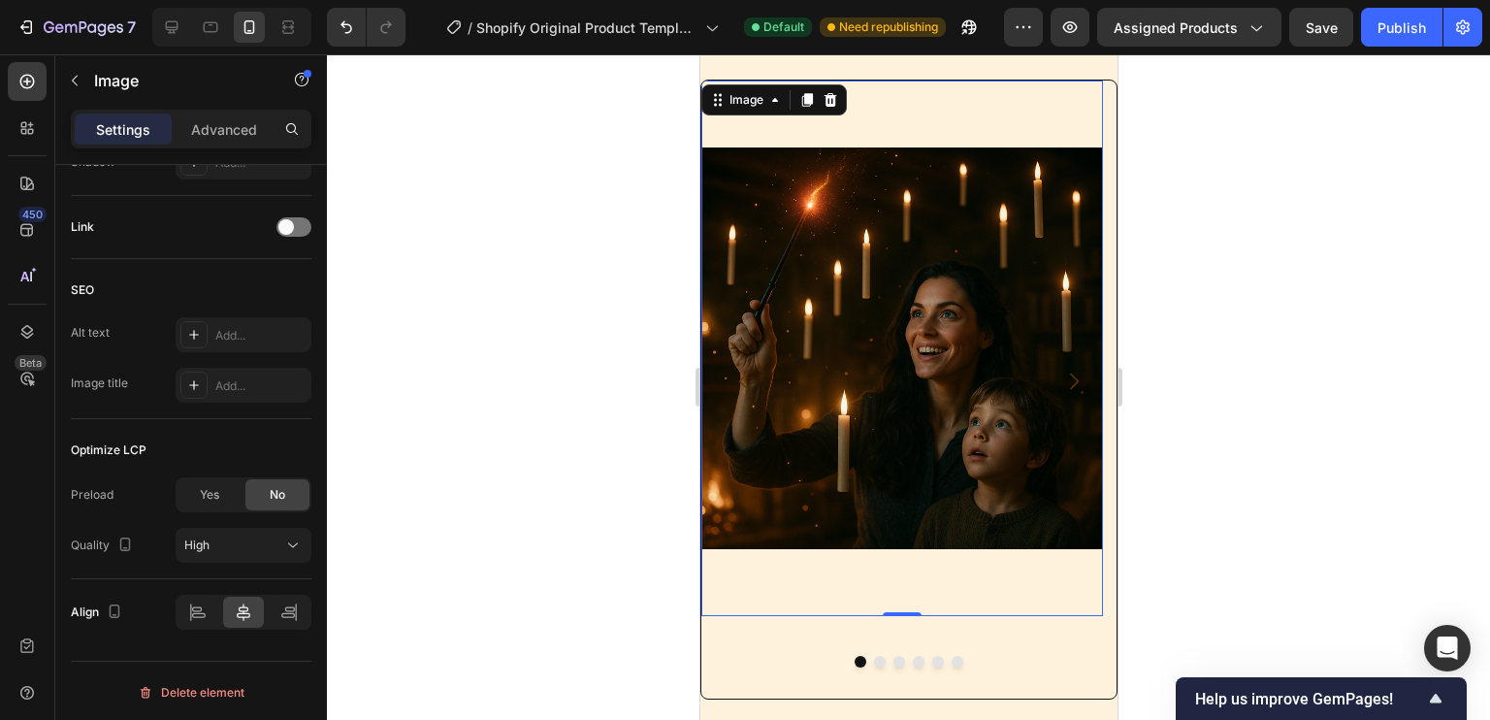
scroll to position [154, 0]
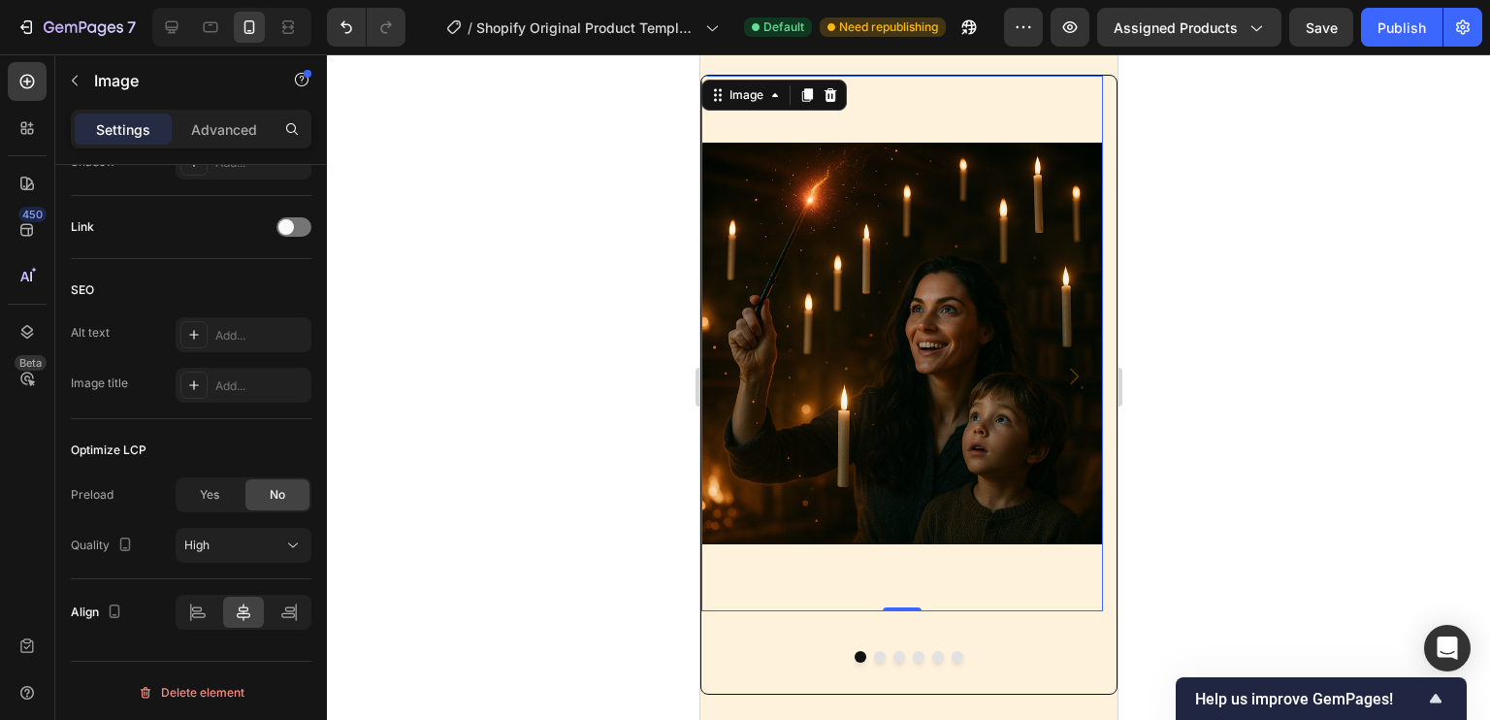
click at [860, 390] on img at bounding box center [901, 343] width 402 height 534
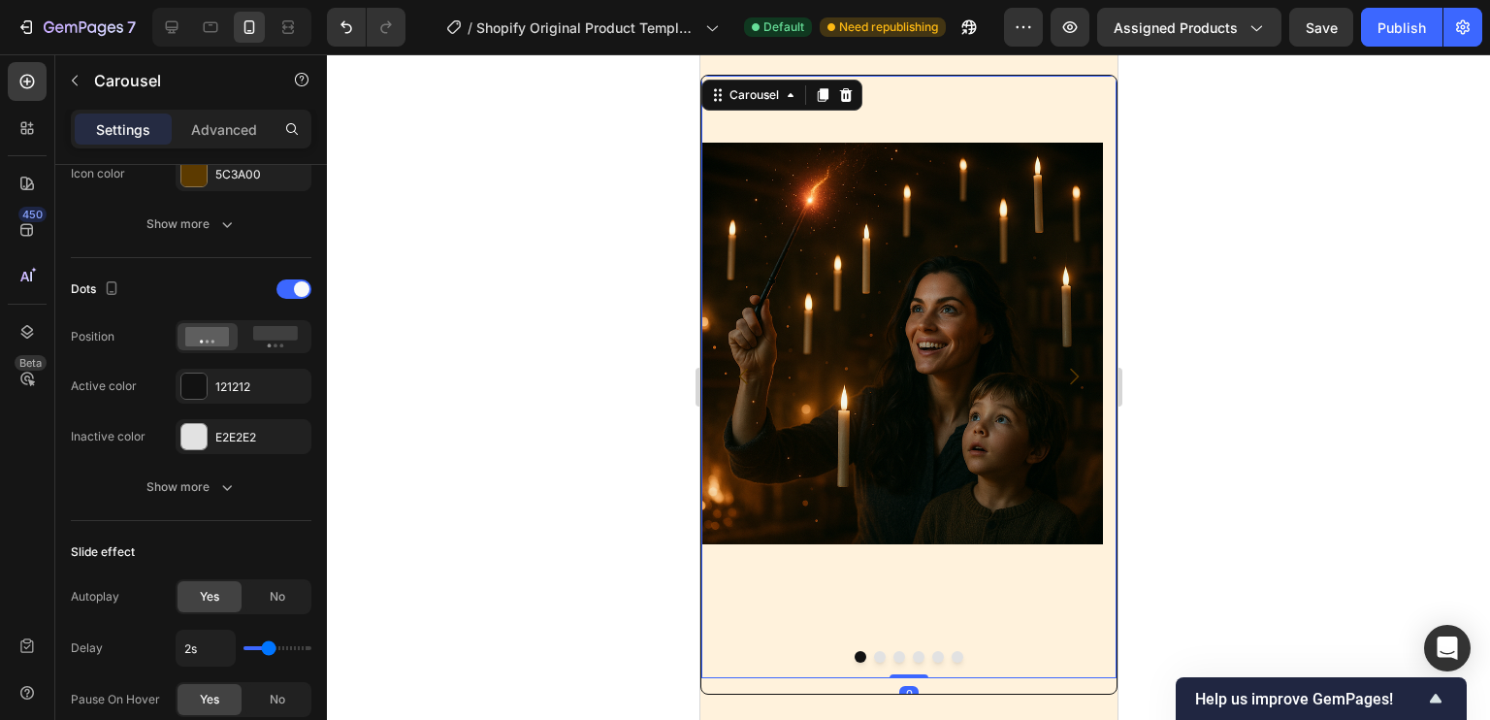
click at [1069, 380] on icon "Carousel Next Arrow" at bounding box center [1073, 377] width 9 height 16
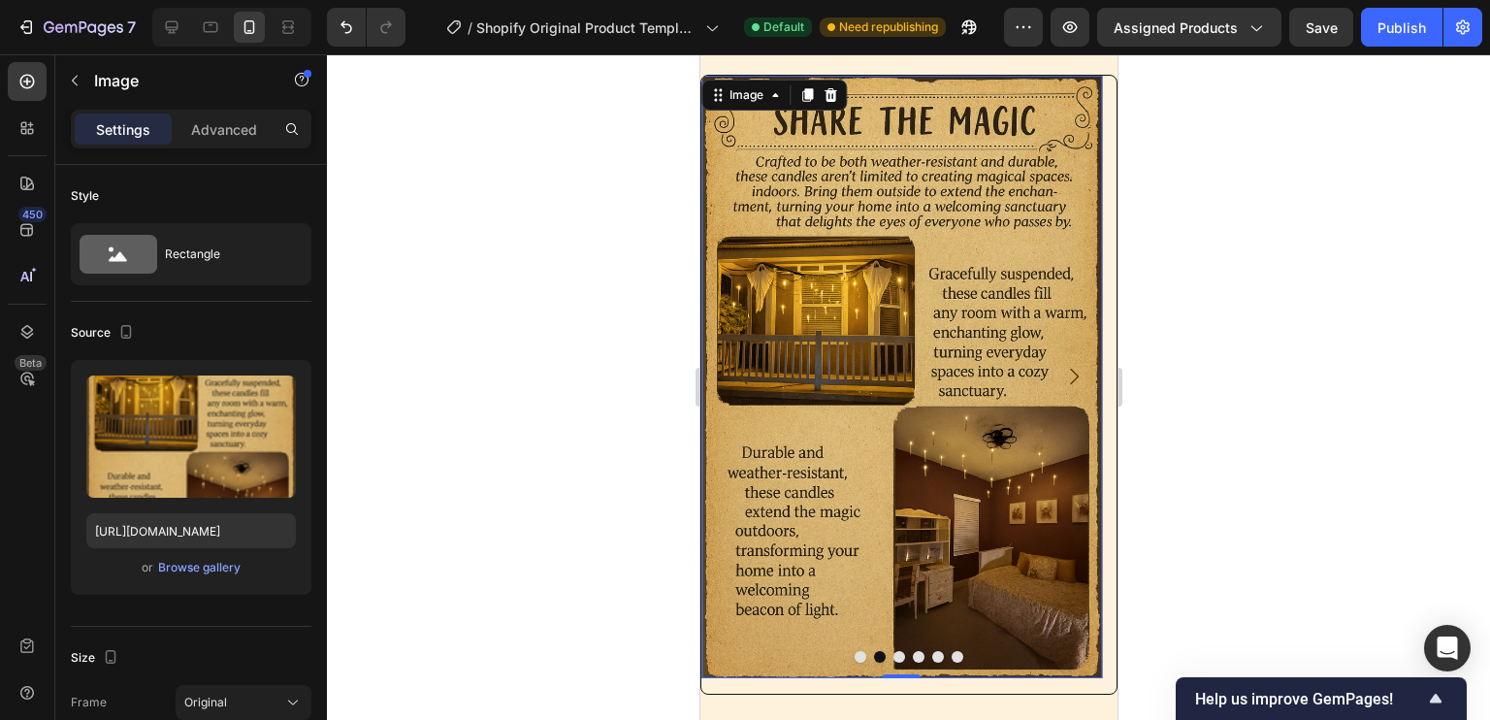
click at [926, 377] on img at bounding box center [901, 376] width 402 height 601
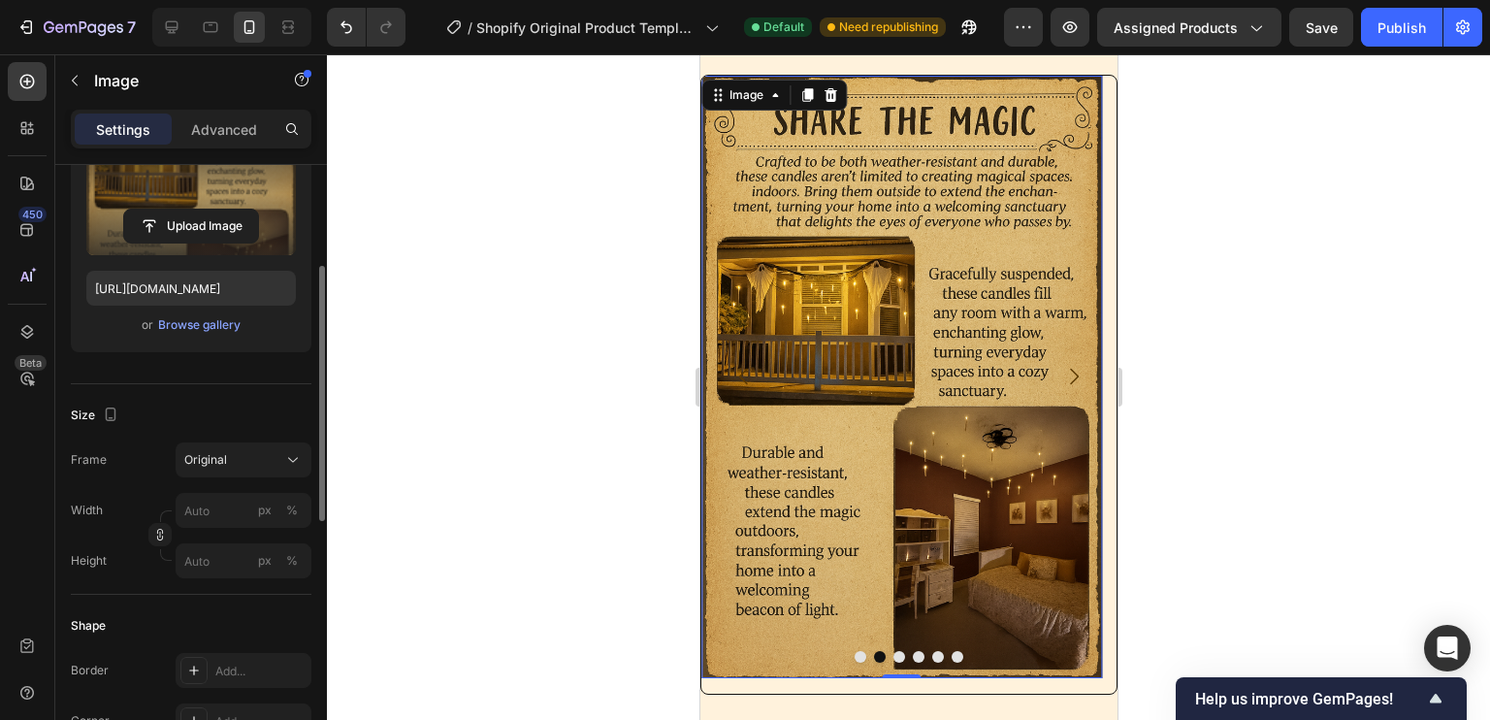
scroll to position [244, 0]
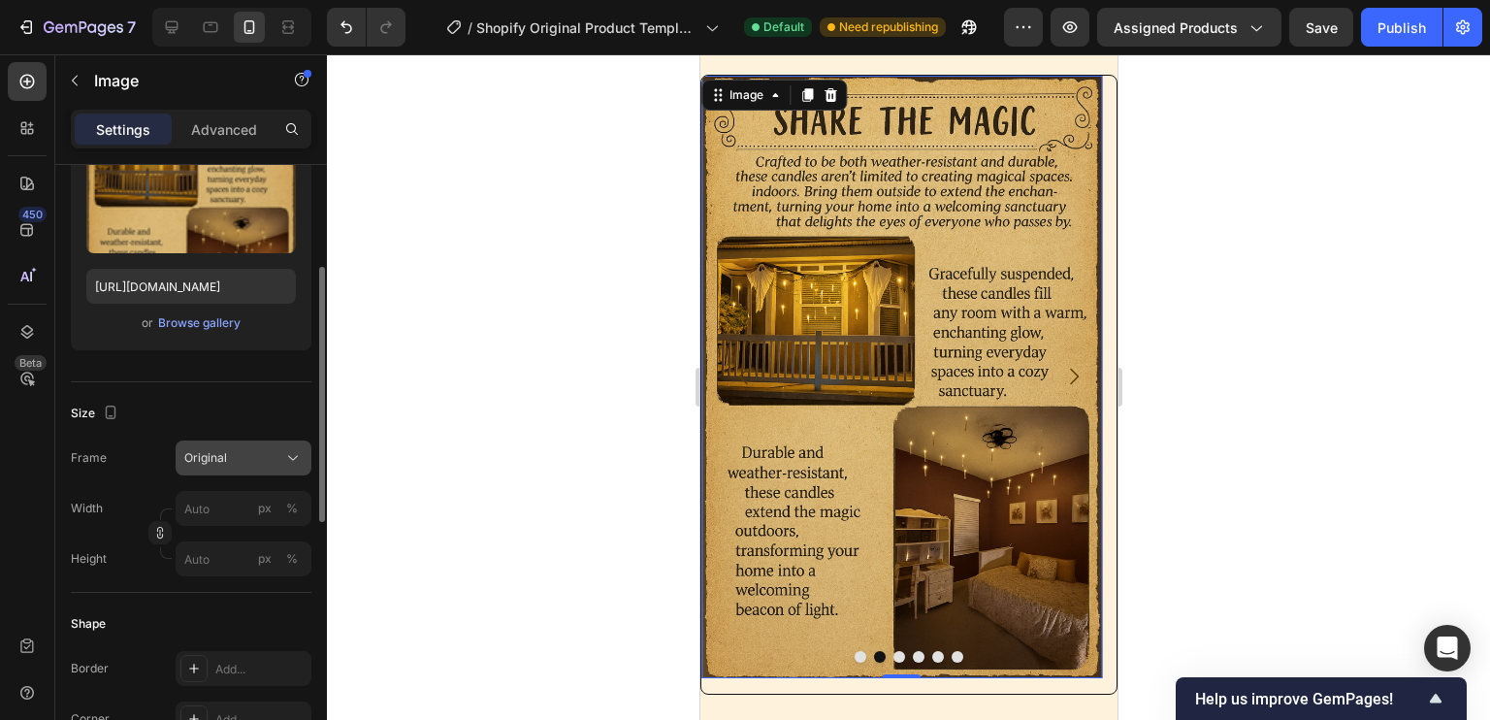
click at [217, 455] on span "Original" at bounding box center [205, 457] width 43 height 17
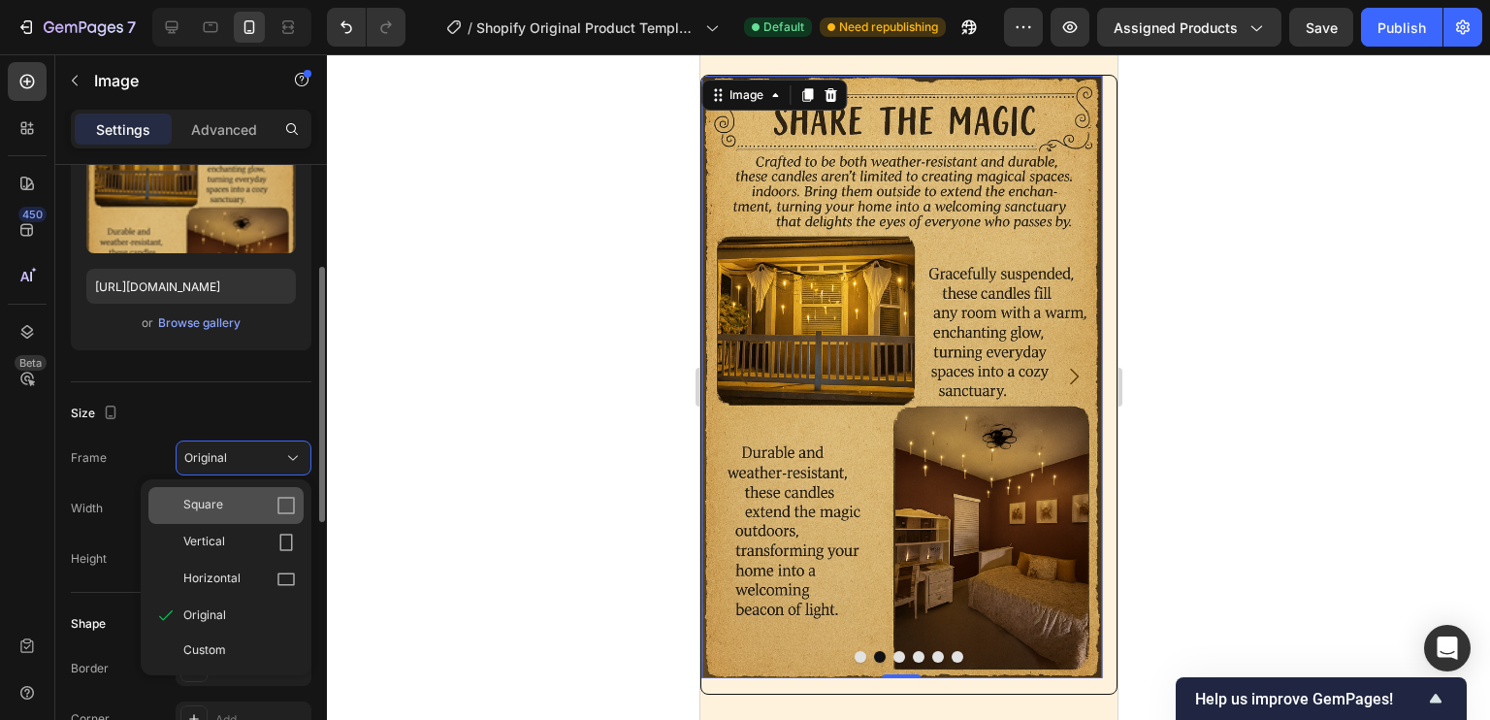
click at [242, 487] on div "Square" at bounding box center [225, 505] width 155 height 37
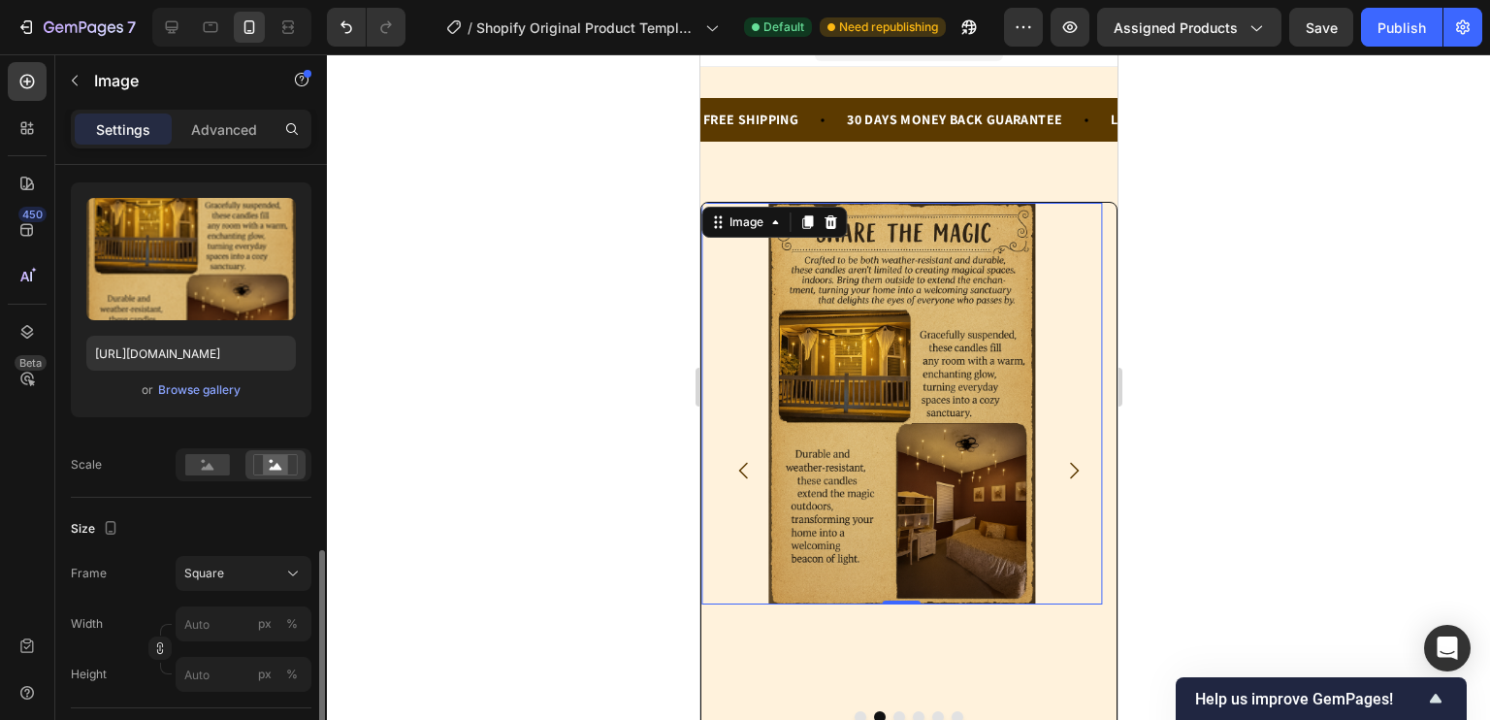
scroll to position [163, 0]
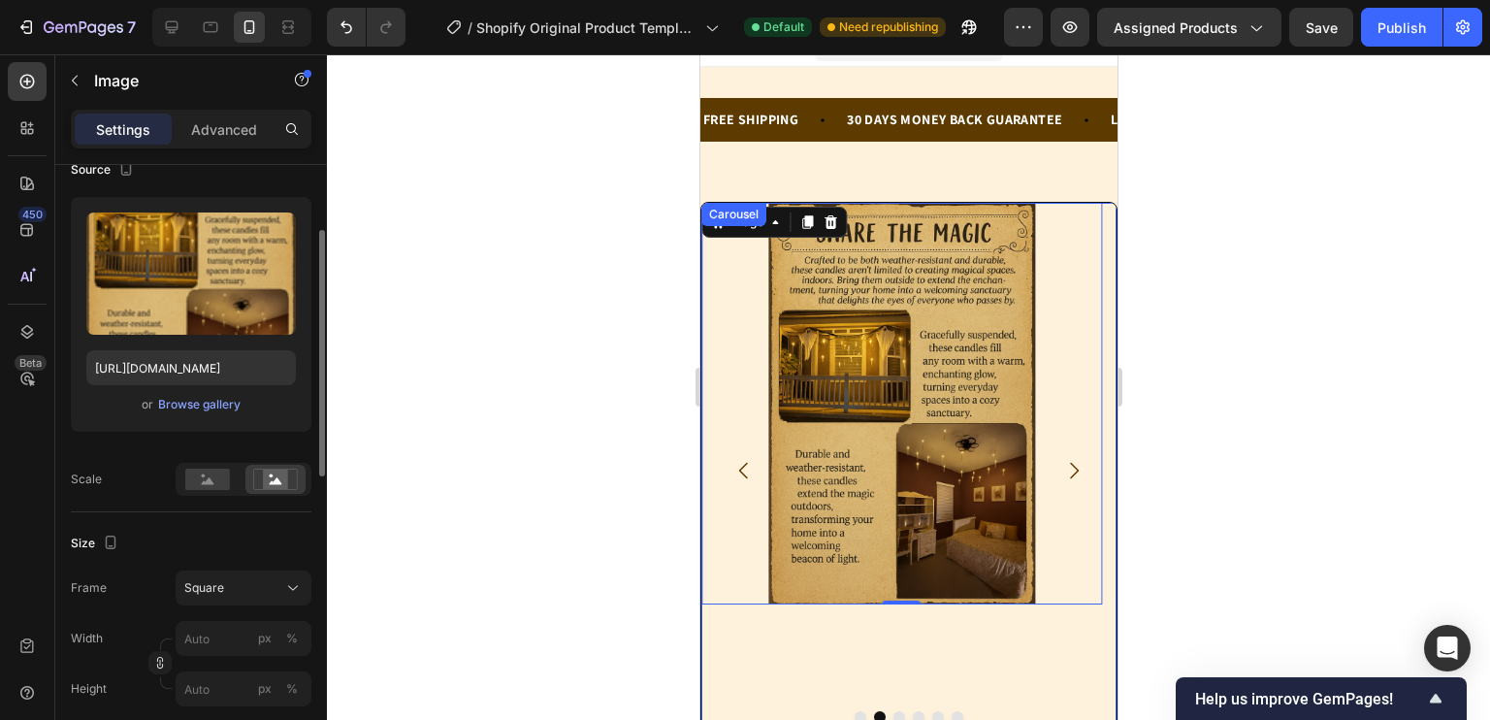
click at [1066, 469] on icon "Carousel Next Arrow" at bounding box center [1072, 470] width 23 height 23
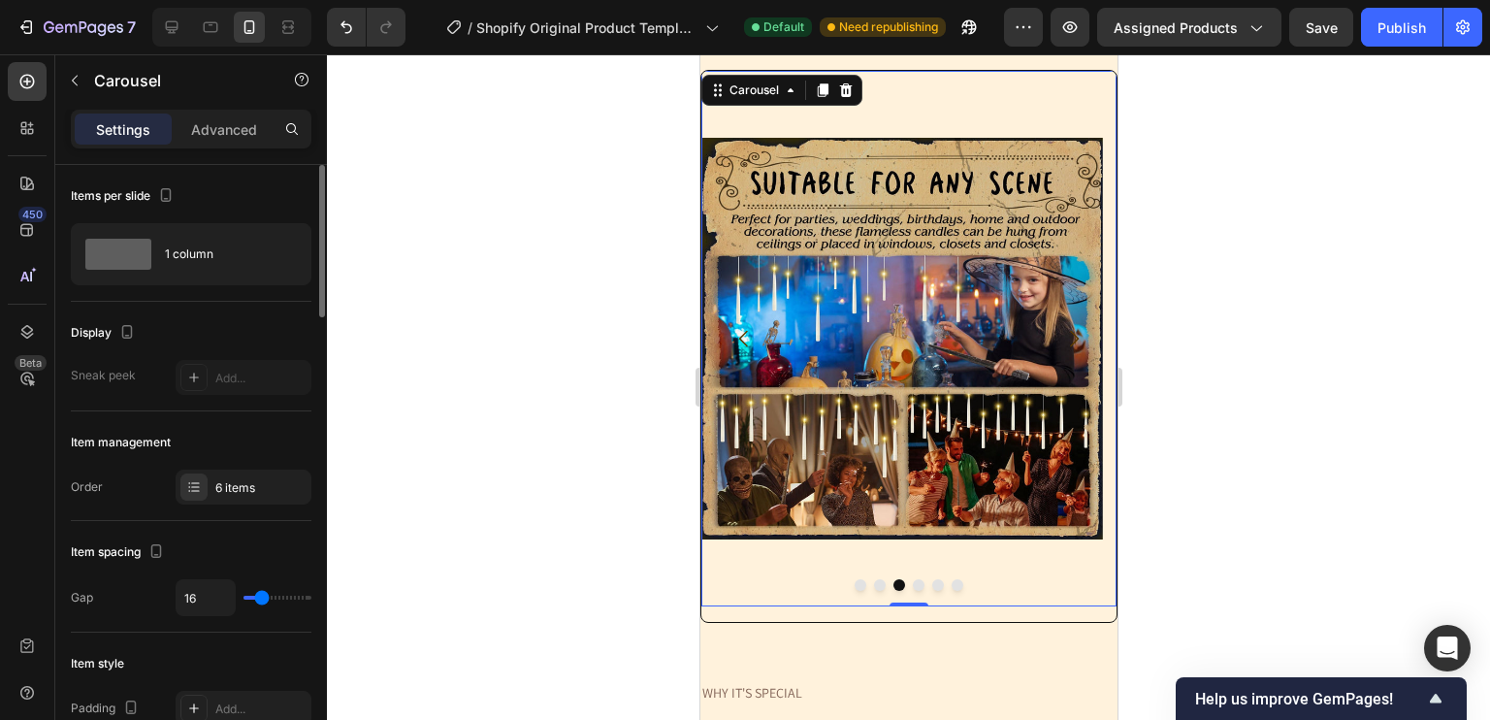
scroll to position [128, 0]
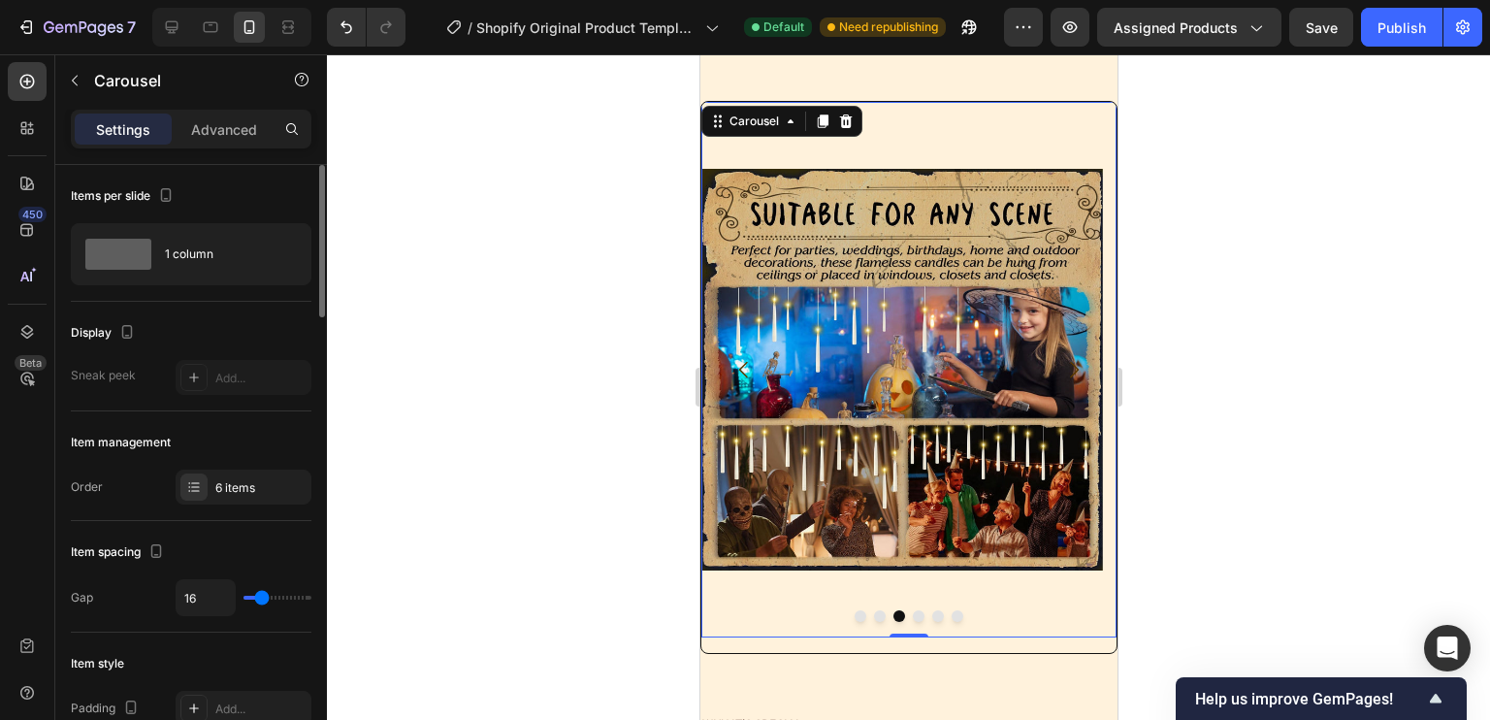
click at [867, 620] on div at bounding box center [907, 616] width 415 height 12
click at [873, 619] on button "Dot" at bounding box center [879, 616] width 12 height 12
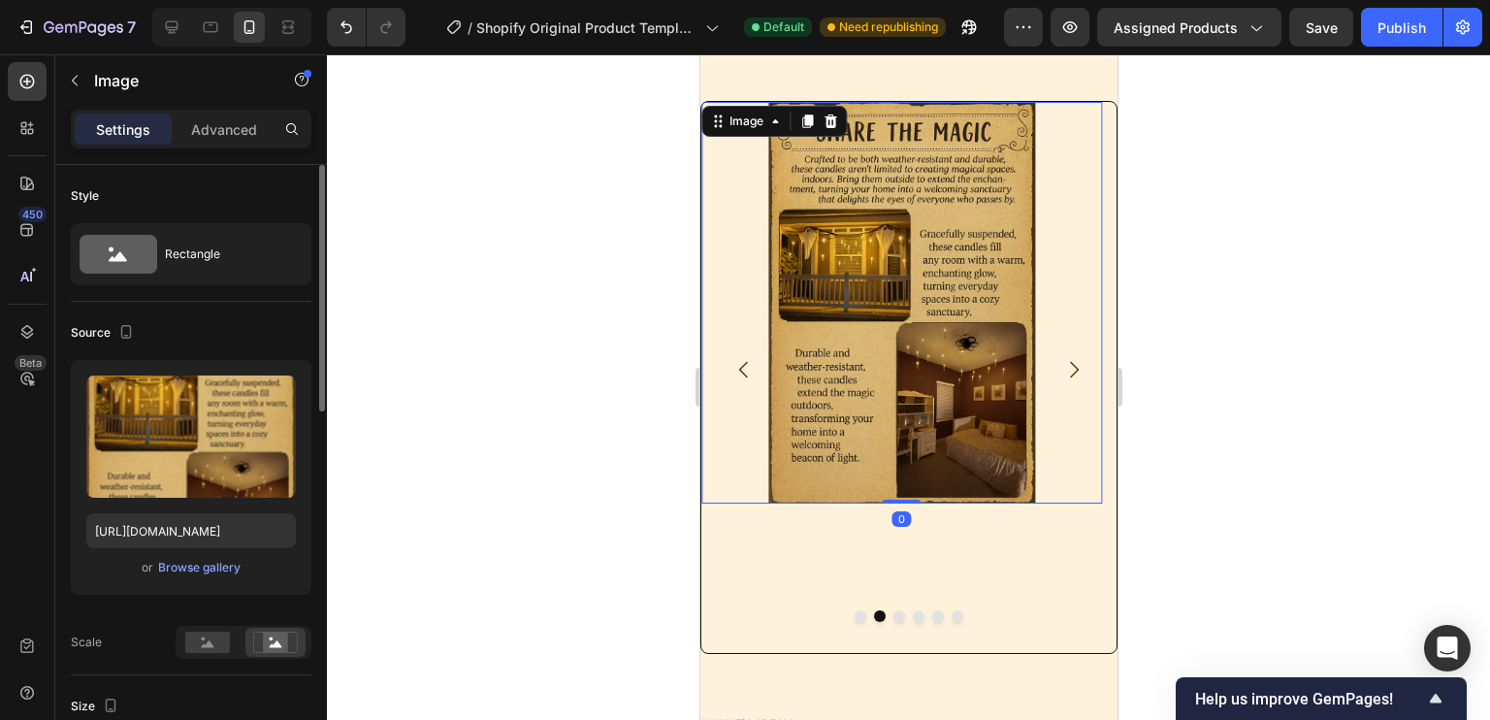
click at [937, 329] on img at bounding box center [901, 303] width 402 height 402
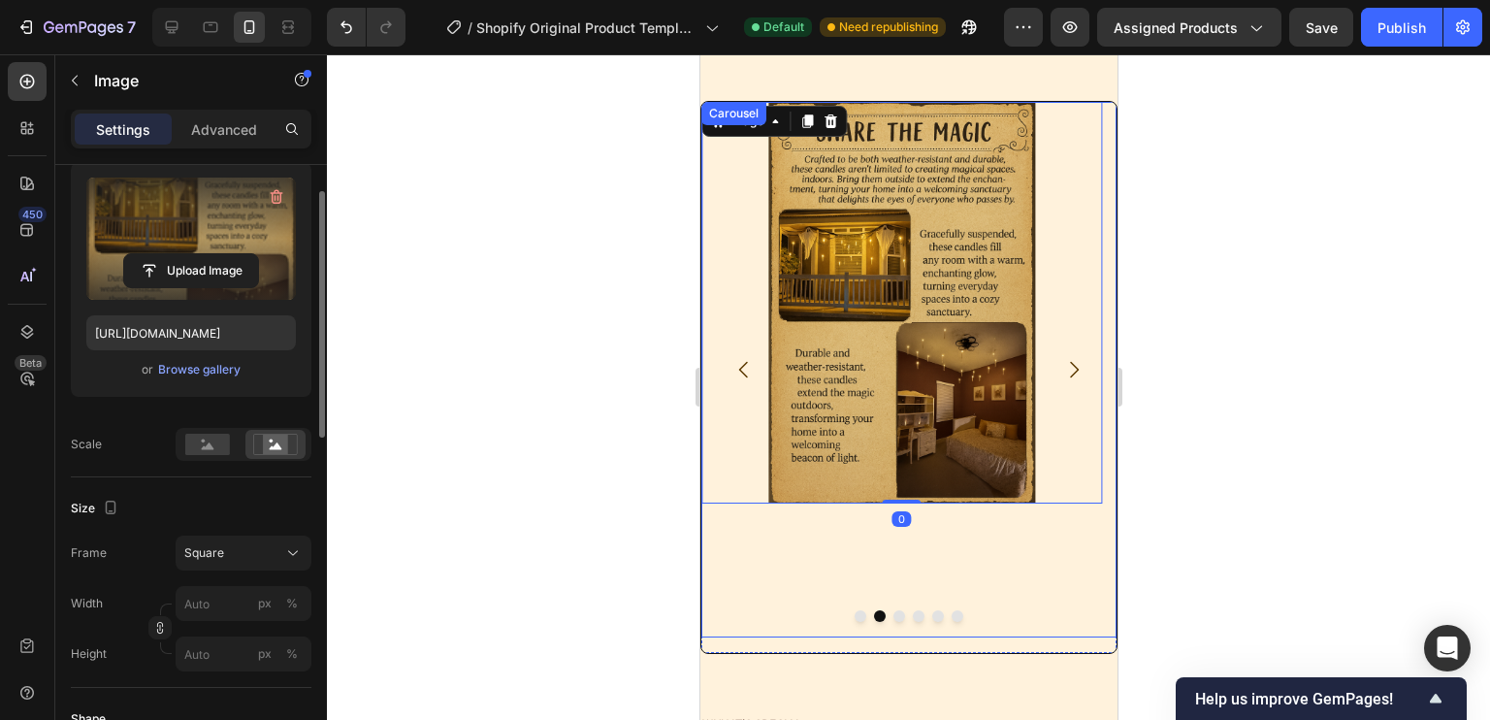
scroll to position [199, 0]
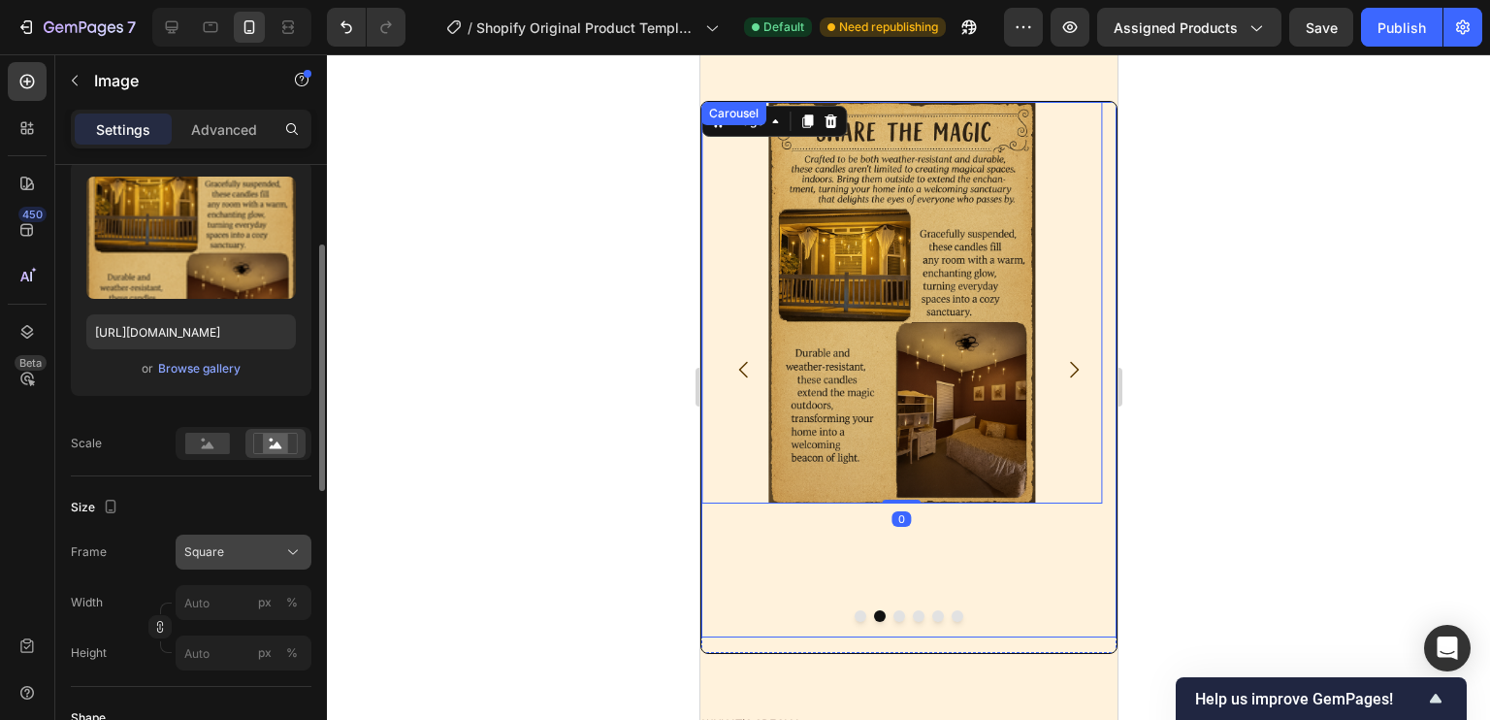
click at [254, 537] on button "Square" at bounding box center [244, 551] width 136 height 35
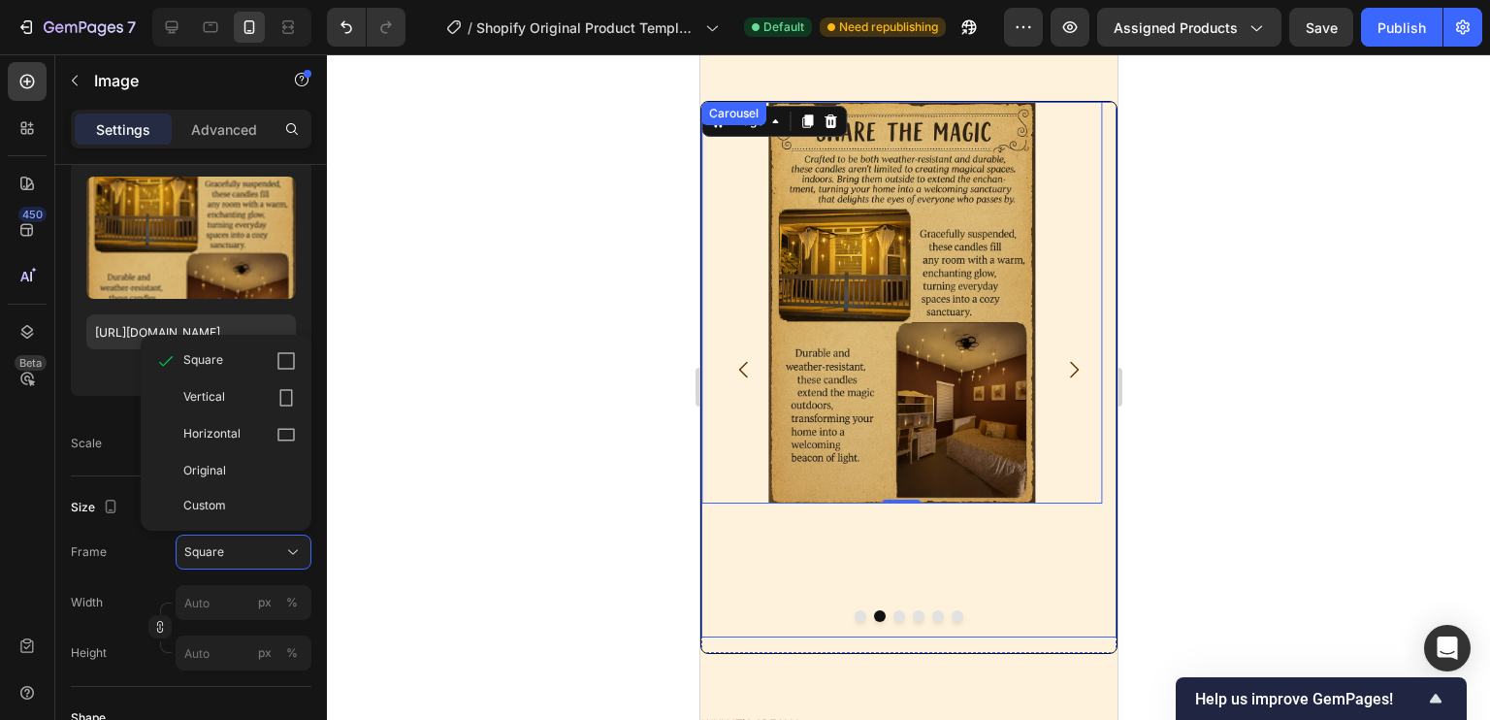
click at [431, 444] on div at bounding box center [908, 386] width 1163 height 665
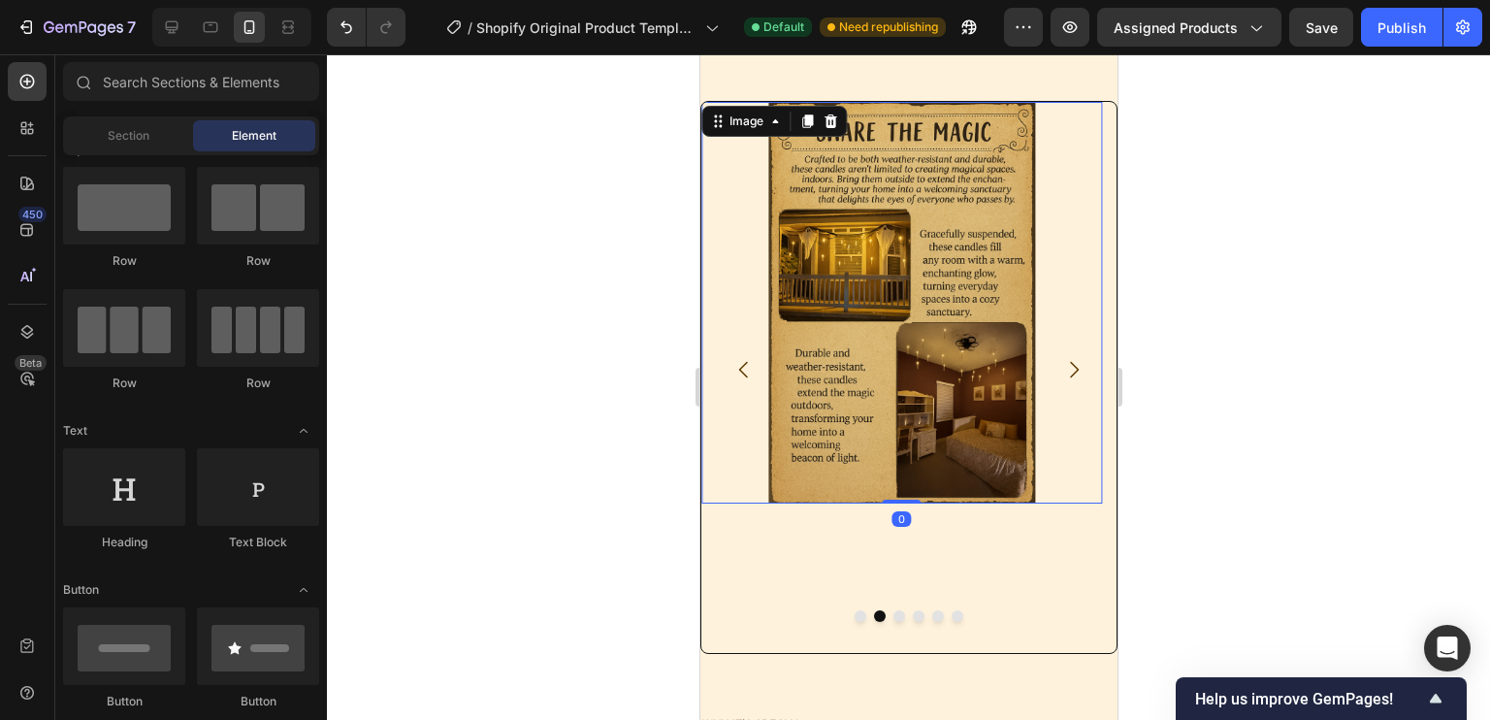
click at [904, 404] on img at bounding box center [901, 303] width 402 height 402
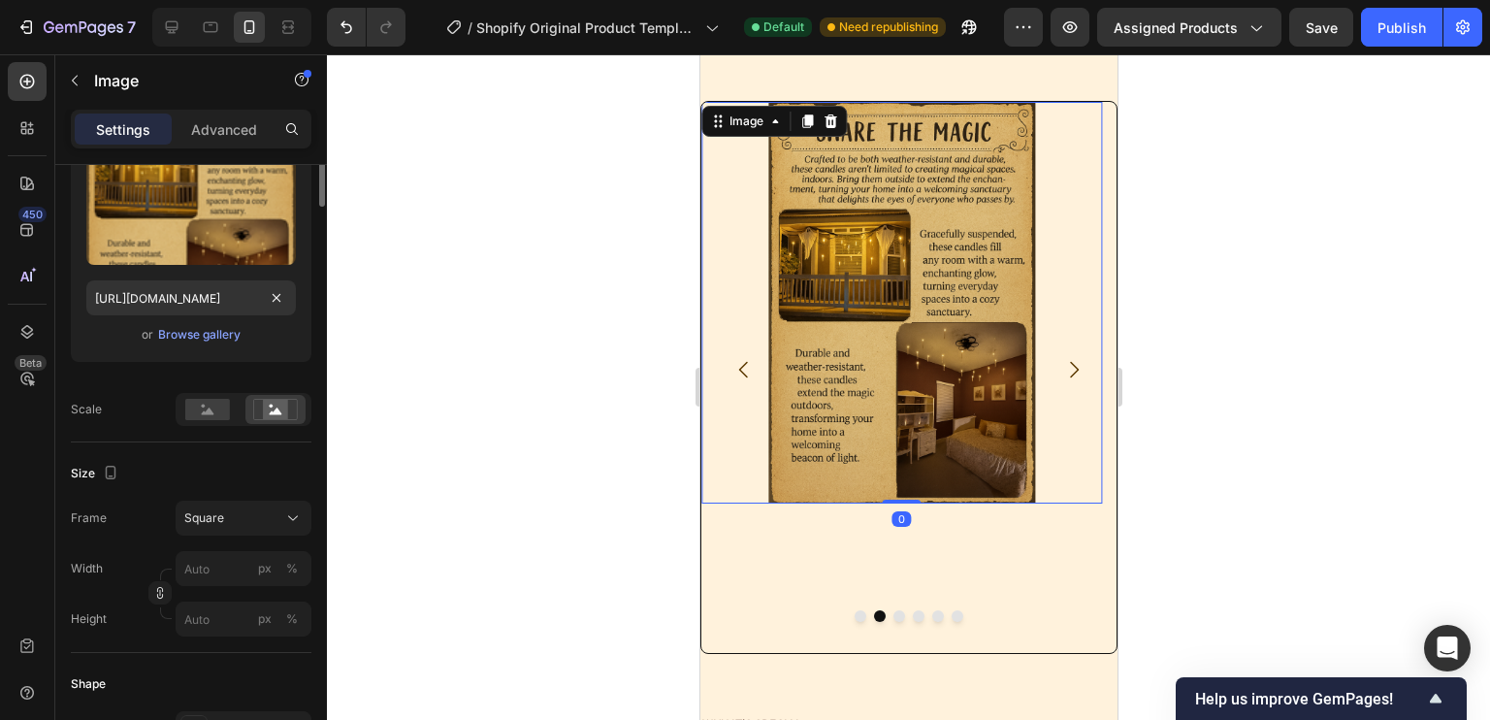
scroll to position [234, 0]
click at [266, 476] on div "Size" at bounding box center [191, 472] width 241 height 31
click at [242, 523] on div "Square" at bounding box center [231, 516] width 95 height 17
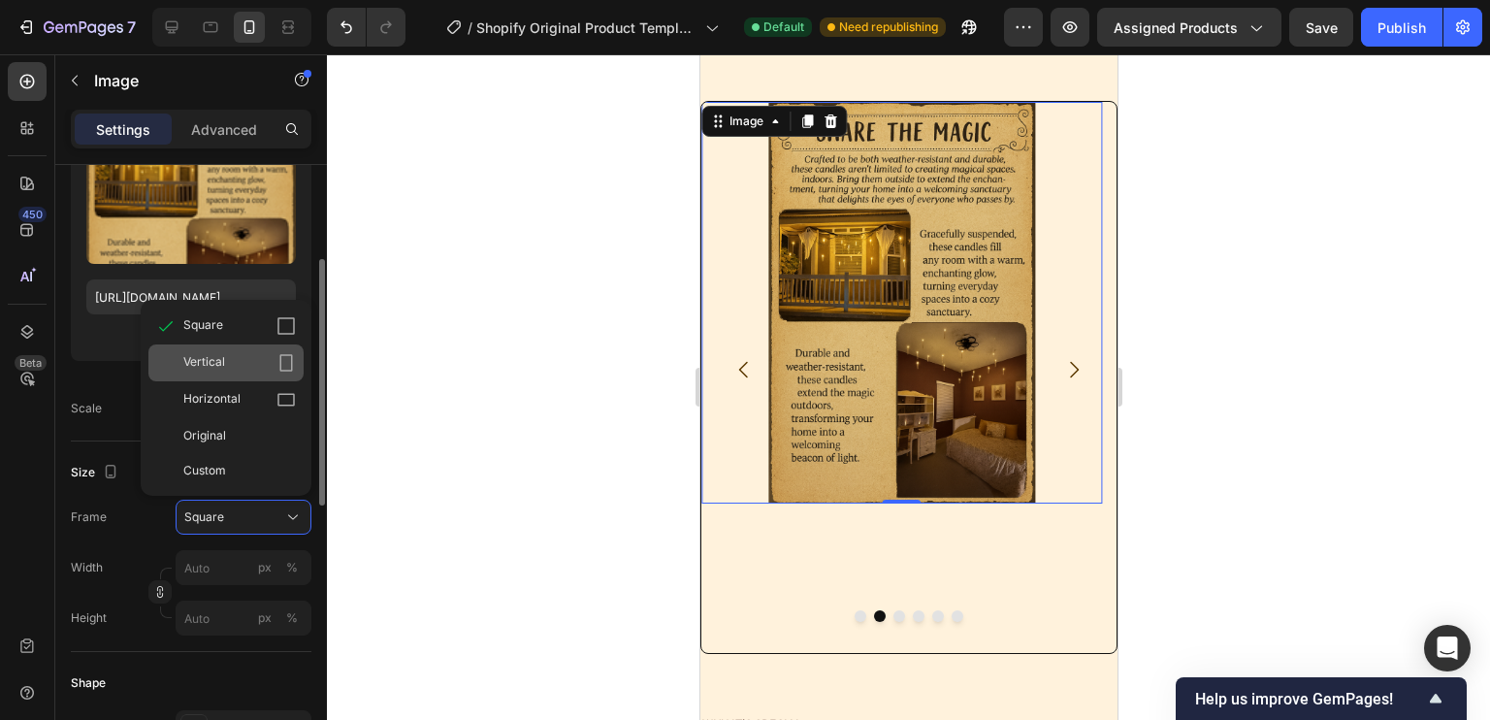
click at [249, 364] on div "Vertical" at bounding box center [239, 362] width 113 height 19
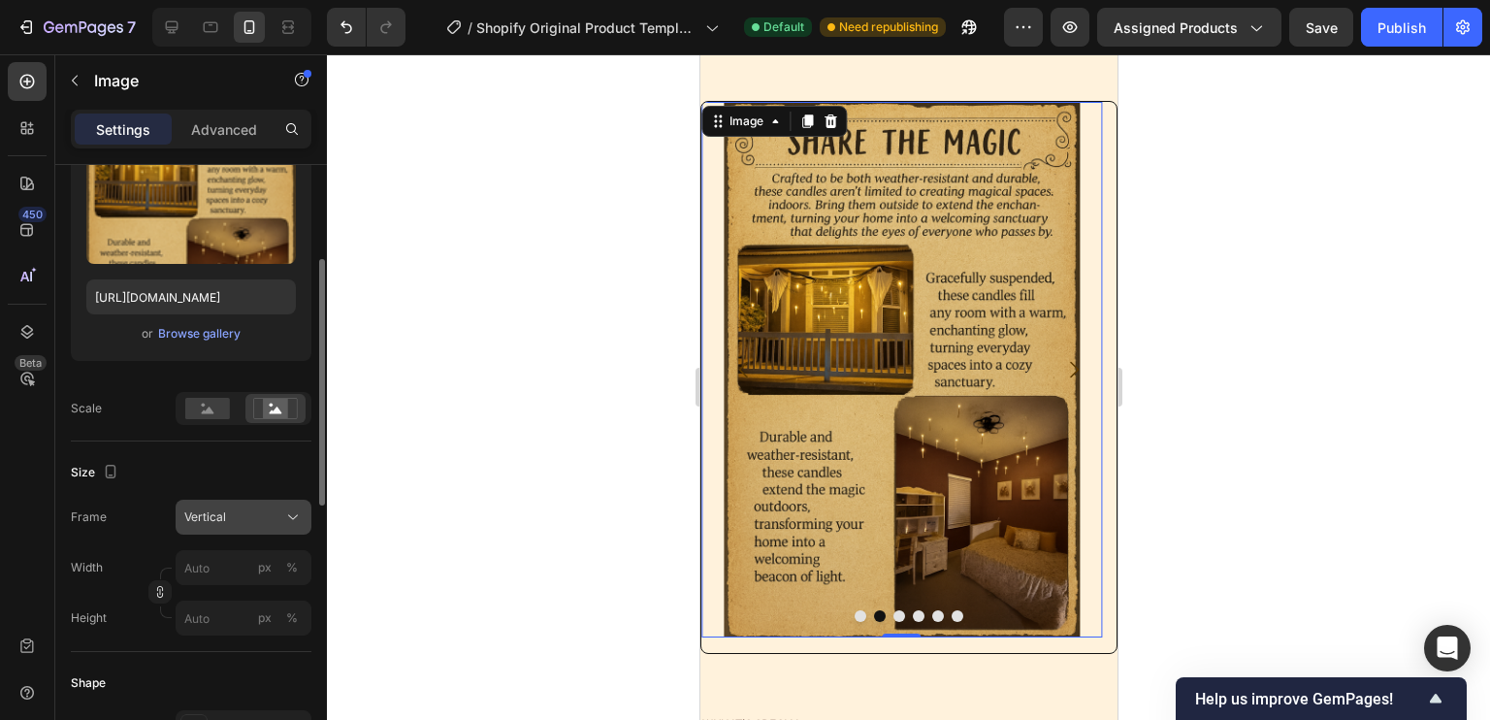
click at [281, 523] on div "Vertical" at bounding box center [243, 516] width 118 height 19
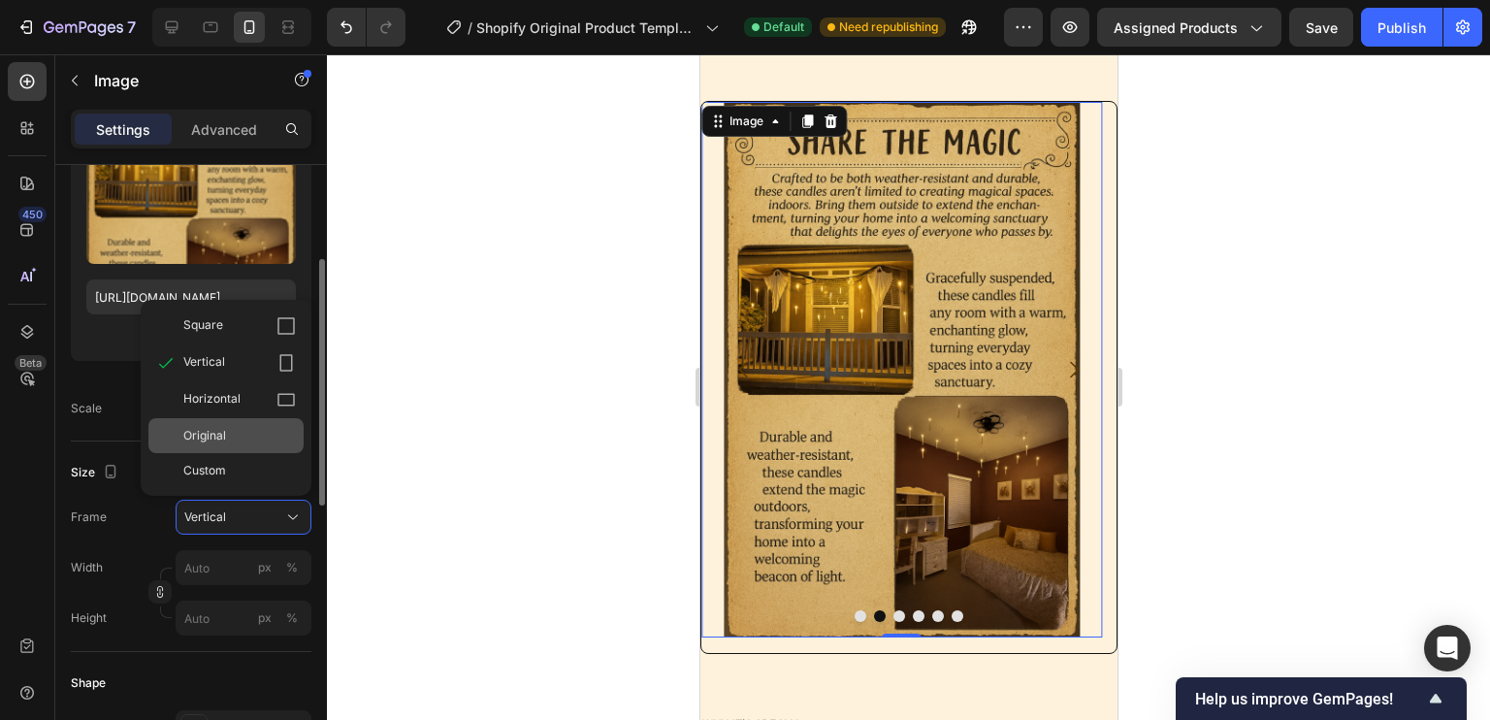
click at [252, 430] on div "Original" at bounding box center [239, 435] width 113 height 17
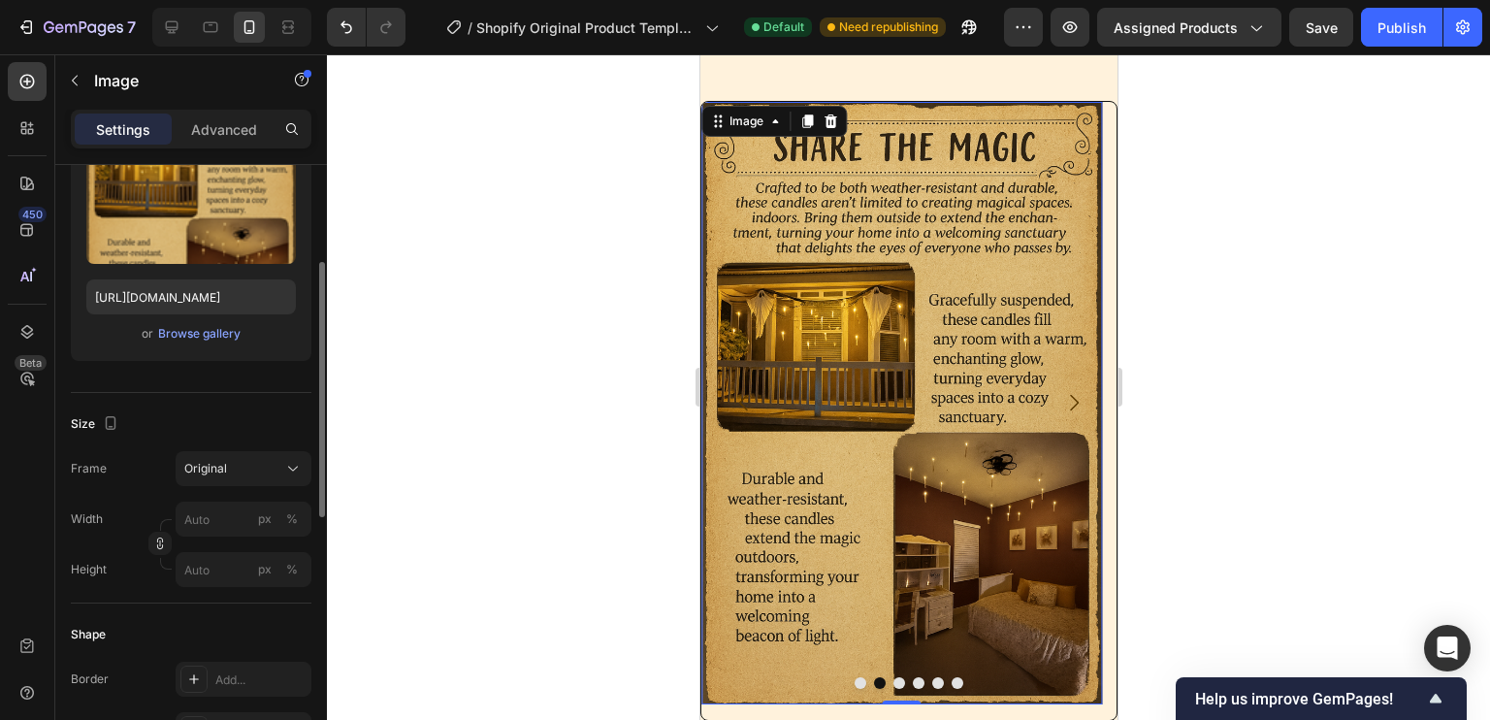
click at [251, 485] on div "Frame Original Width px % Height px %" at bounding box center [191, 519] width 241 height 136
click at [251, 476] on button "Original" at bounding box center [244, 468] width 136 height 35
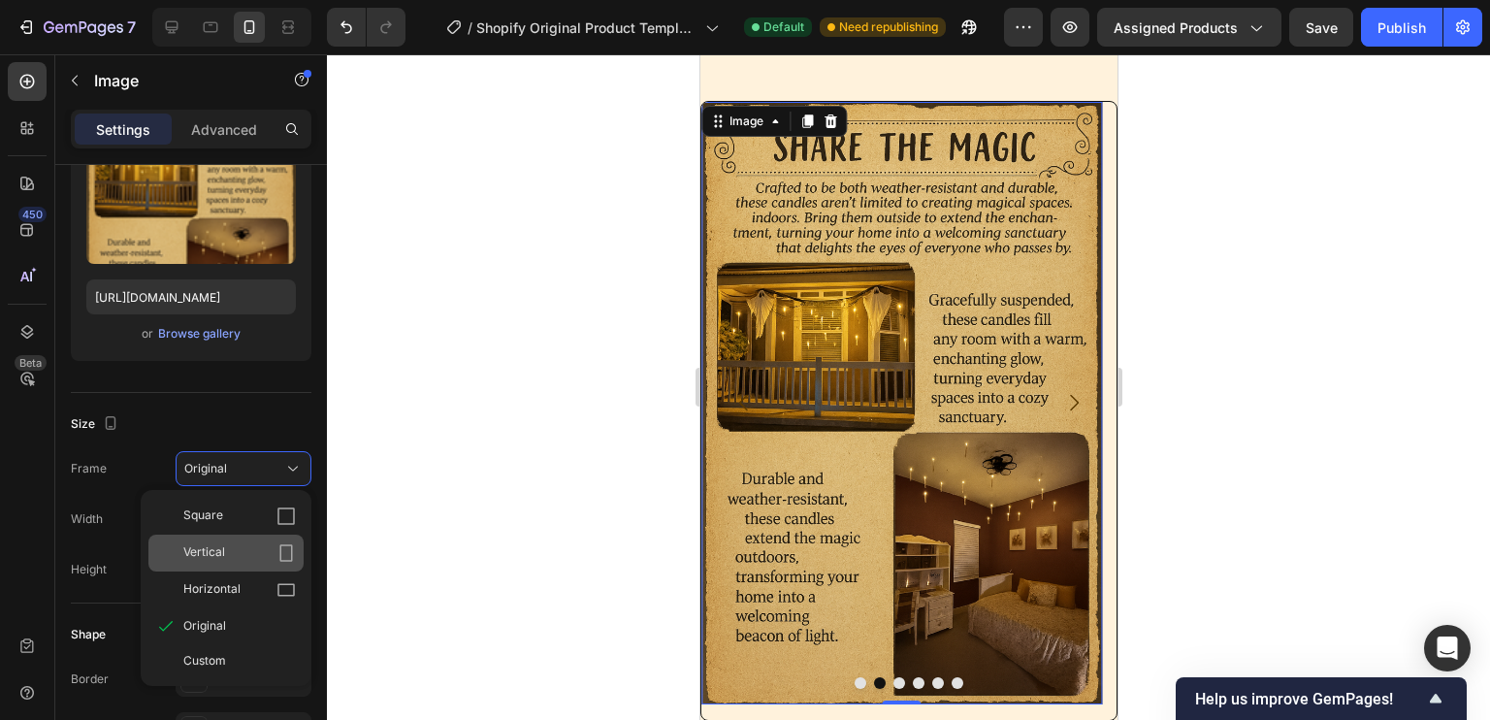
click at [248, 543] on div "Vertical" at bounding box center [239, 552] width 113 height 19
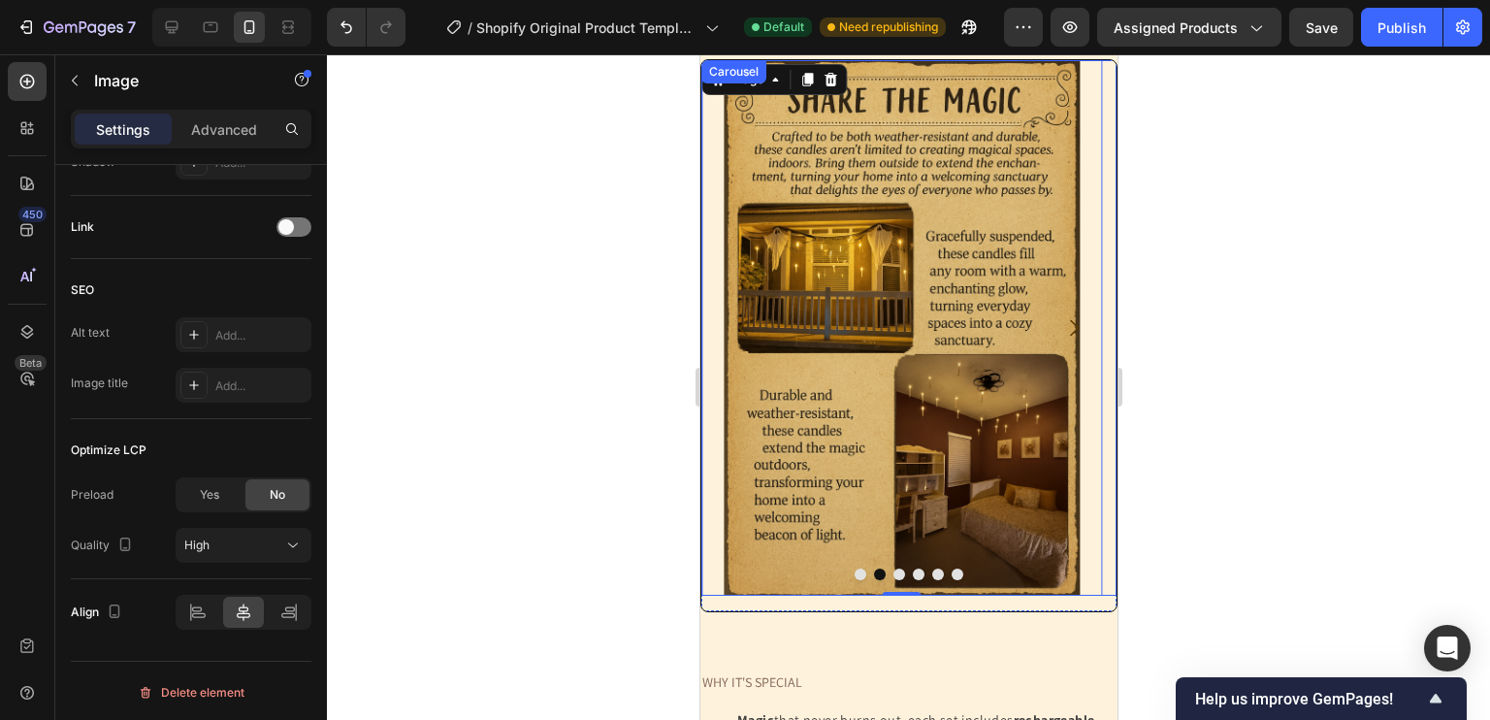
scroll to position [171, 0]
click at [752, 321] on icon "Carousel Back Arrow" at bounding box center [742, 326] width 23 height 23
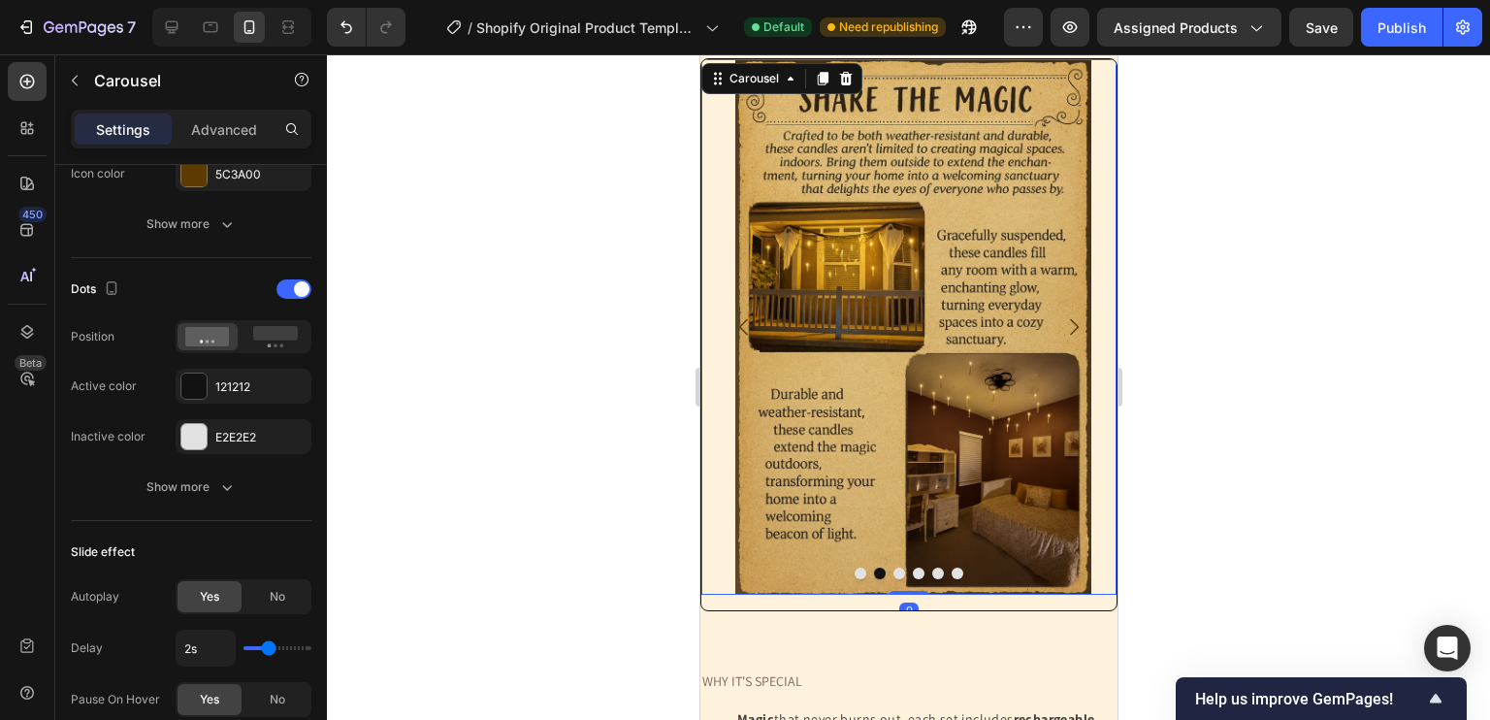
scroll to position [0, 0]
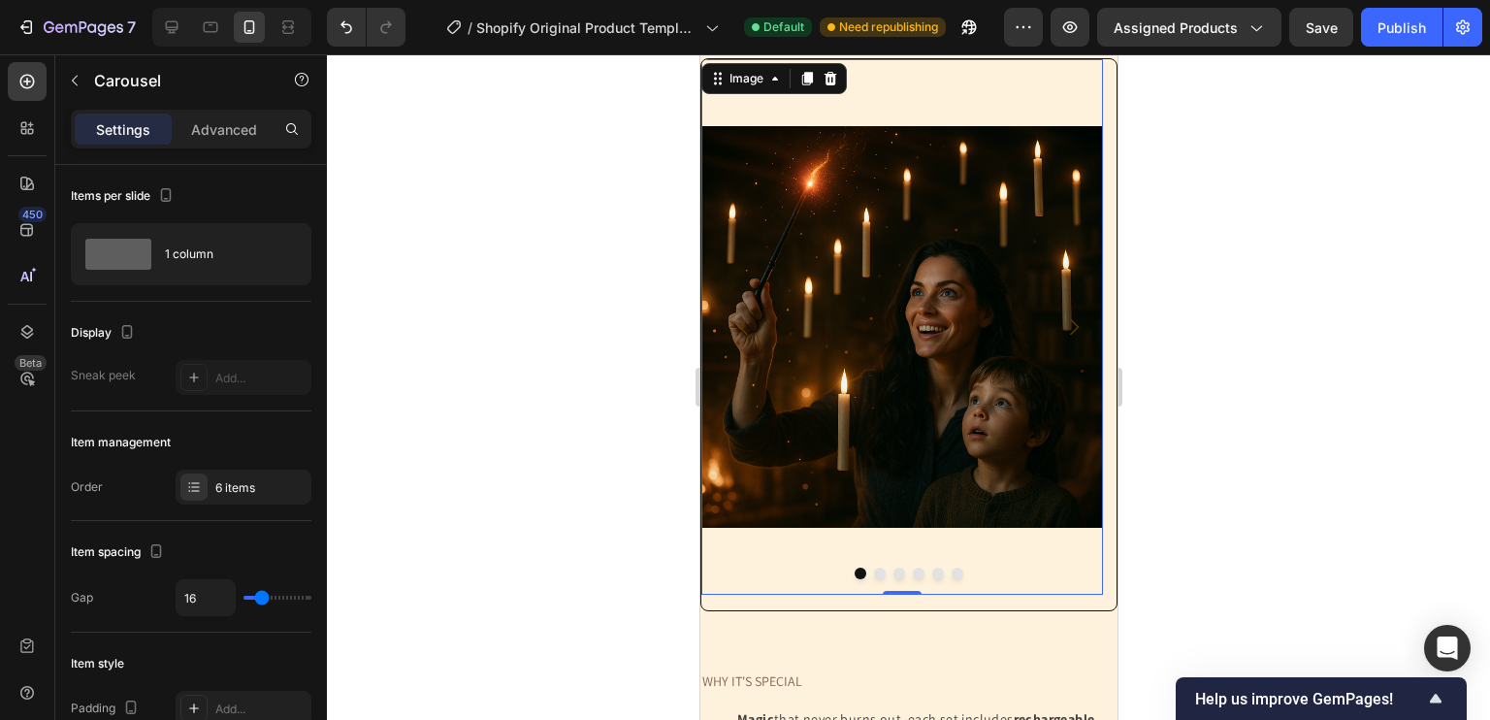
click at [888, 344] on img at bounding box center [901, 326] width 402 height 534
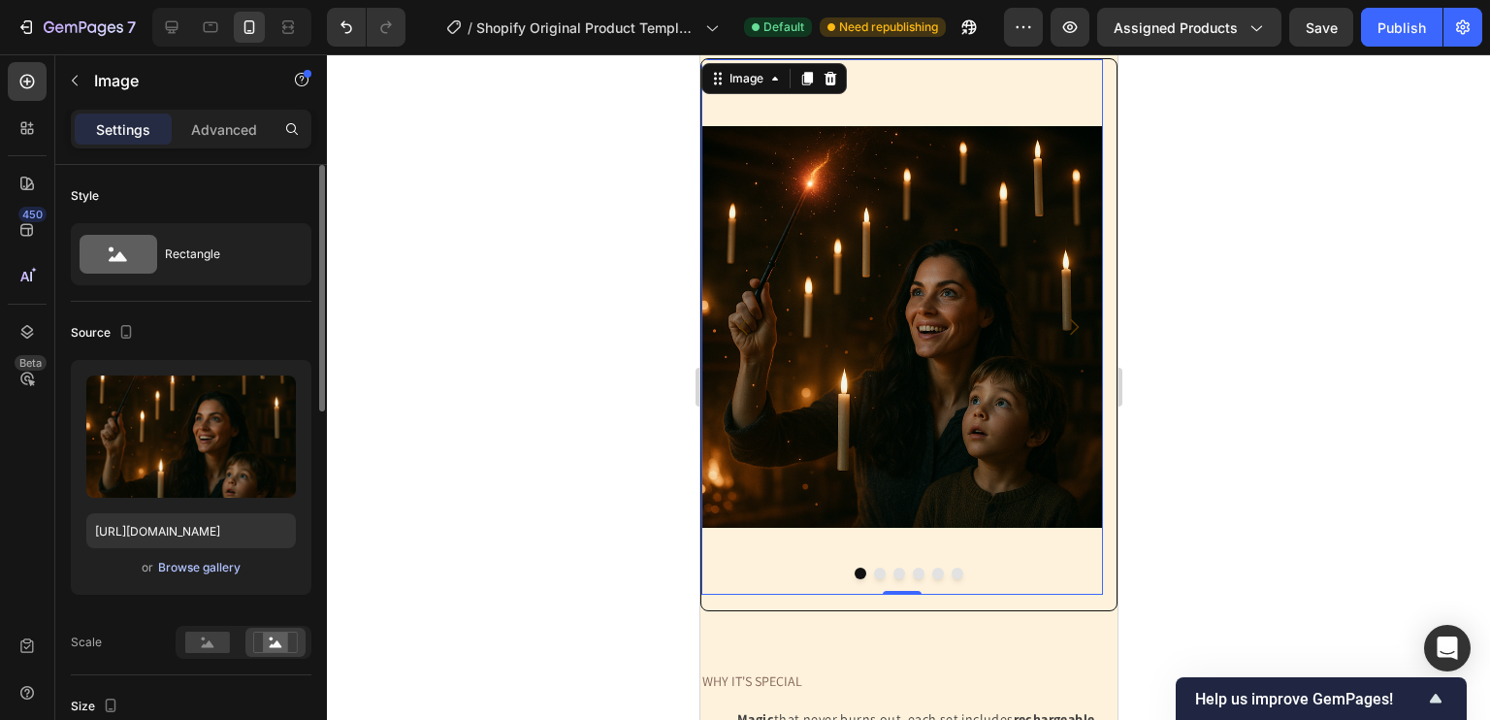
click at [212, 566] on div "Browse gallery" at bounding box center [199, 567] width 82 height 17
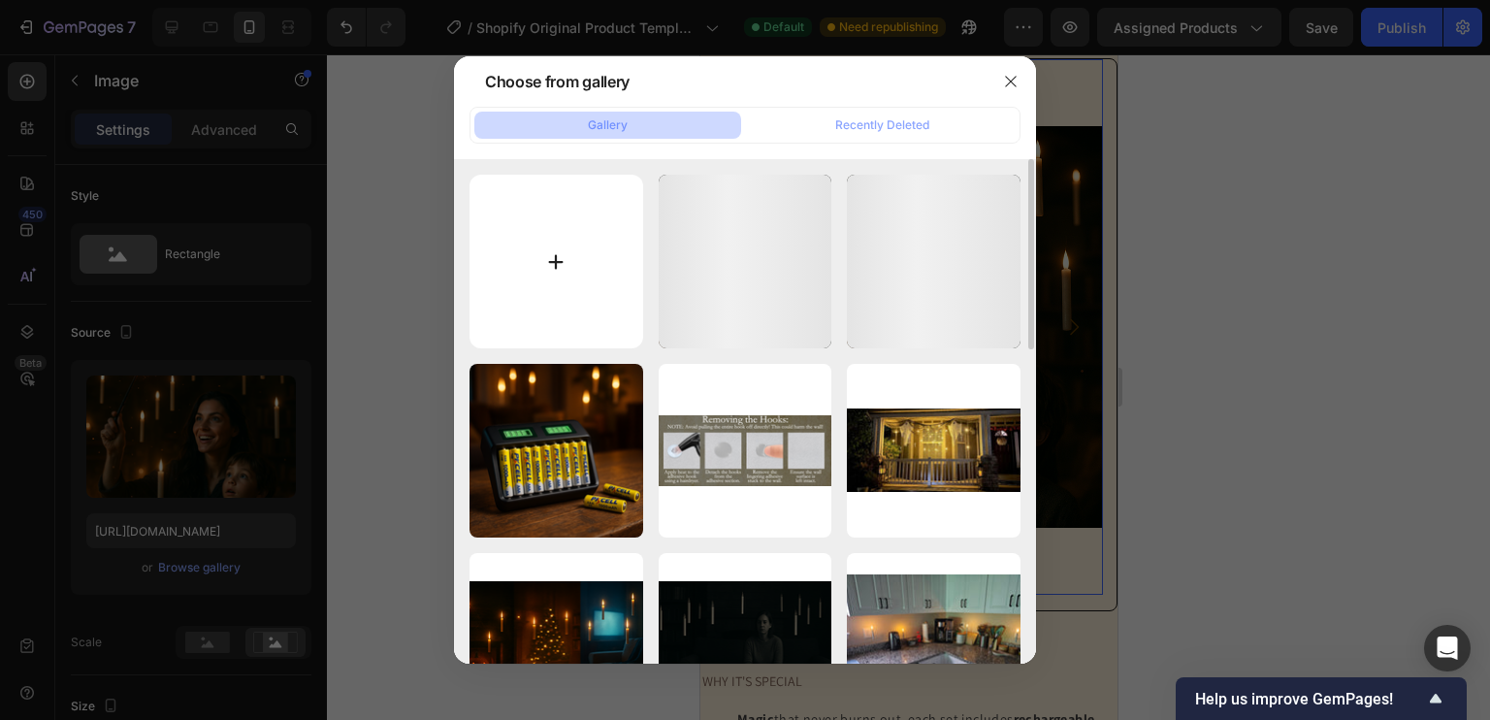
click at [555, 307] on input "file" at bounding box center [556, 262] width 174 height 174
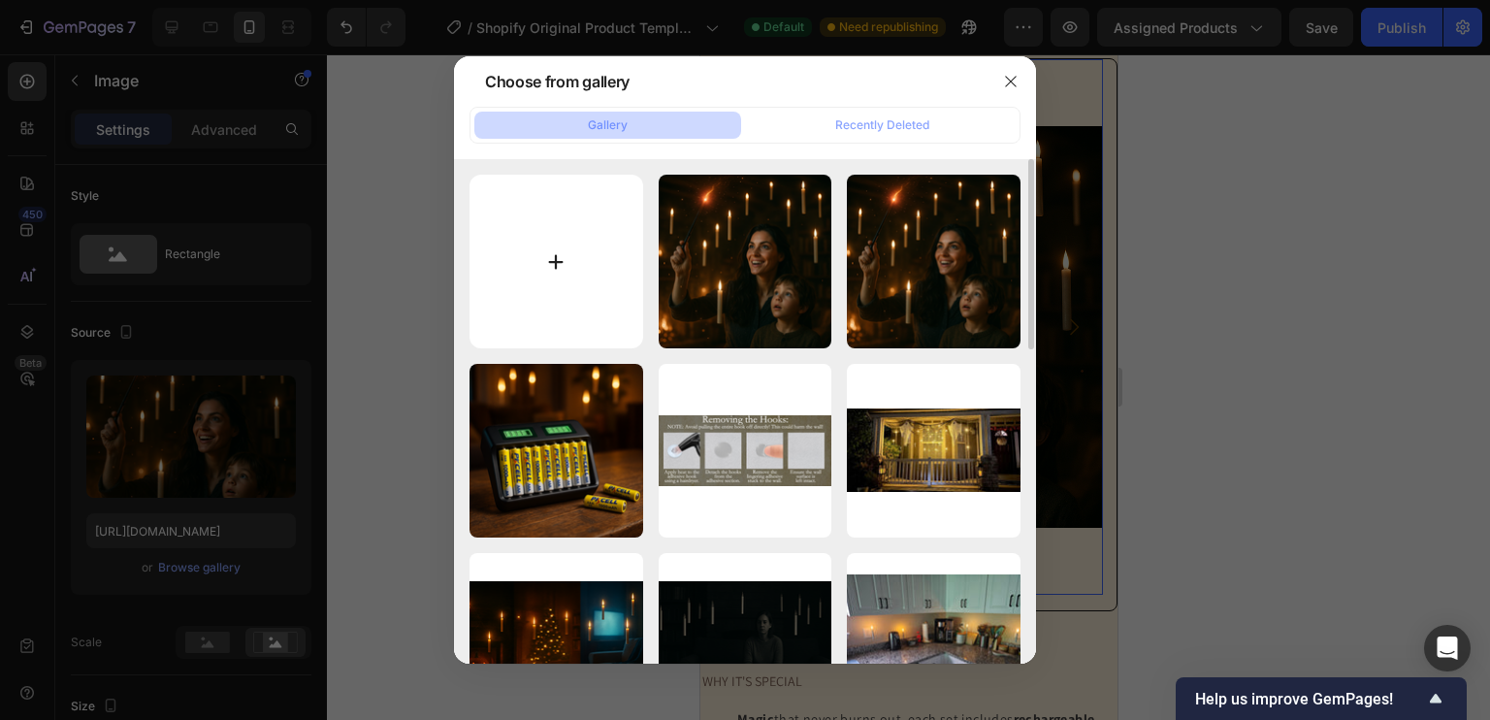
type input "C:\fakepath\ChatGPT Image Sep 27, 2025, 12_54_38 AM.png"
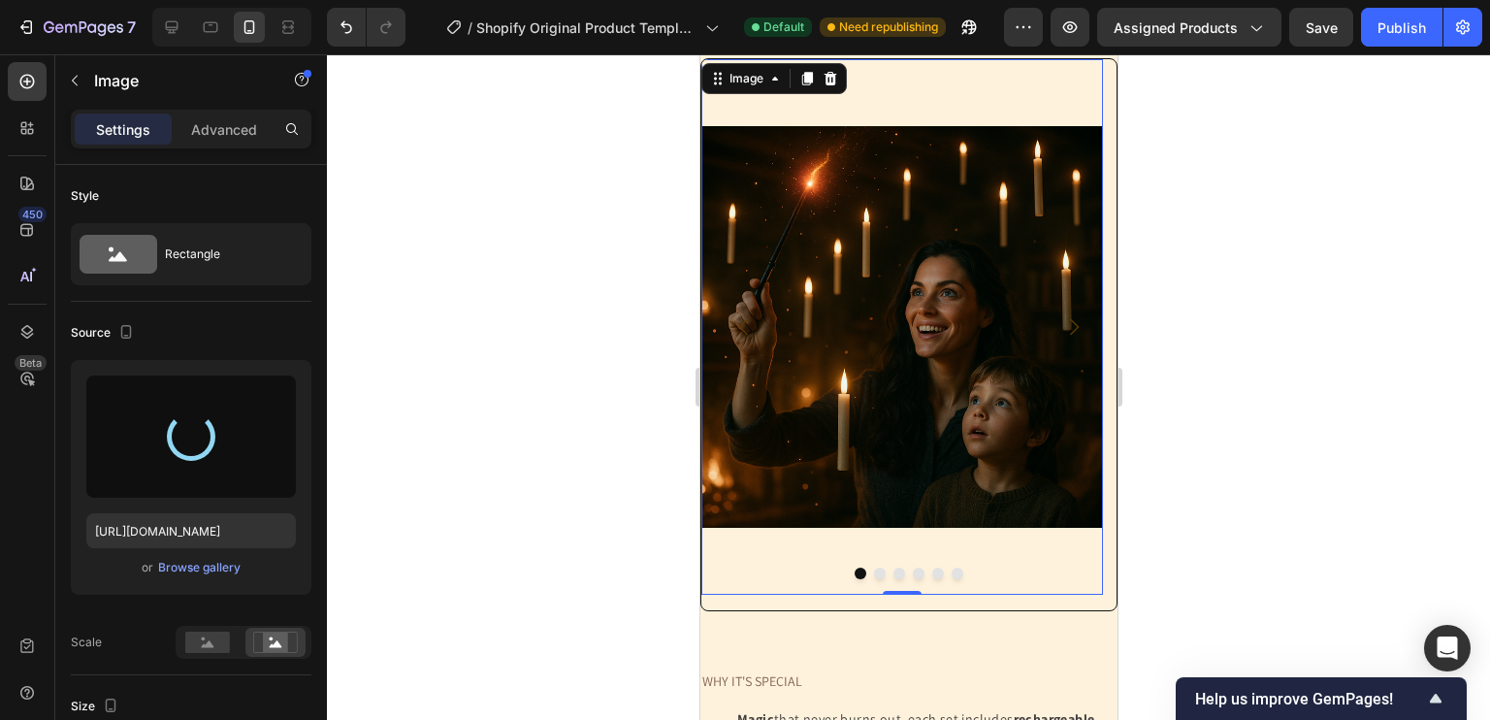
click at [1326, 330] on div at bounding box center [908, 386] width 1163 height 665
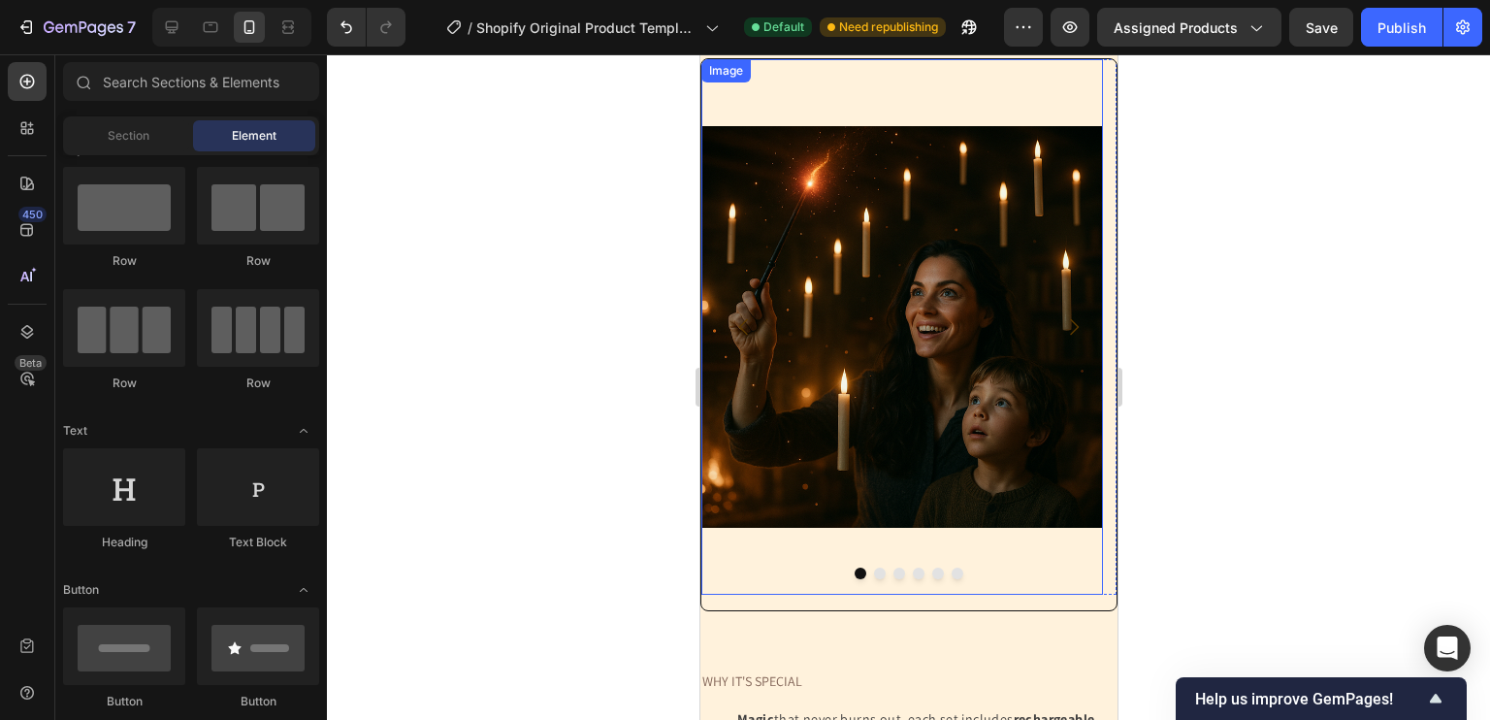
click at [796, 342] on img at bounding box center [901, 326] width 402 height 534
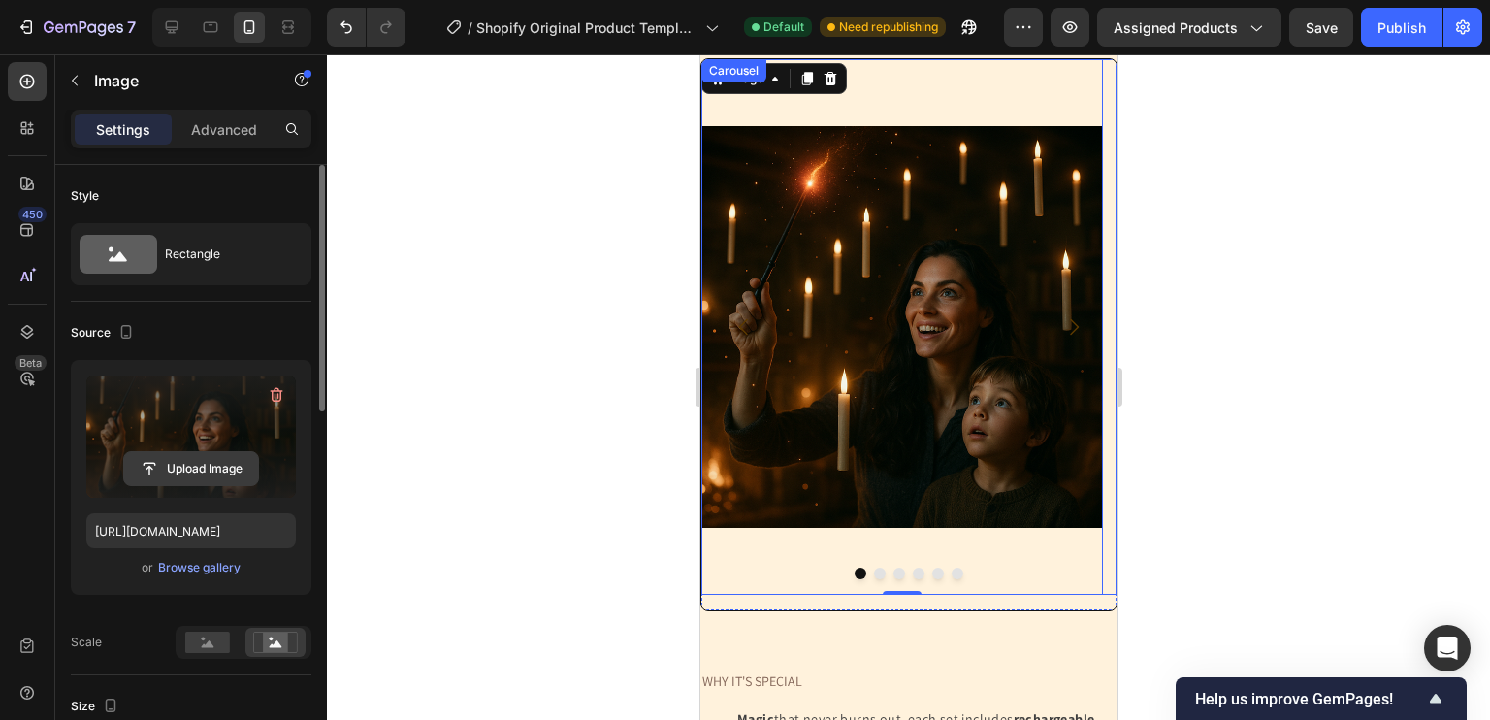
click at [218, 477] on input "file" at bounding box center [191, 468] width 134 height 33
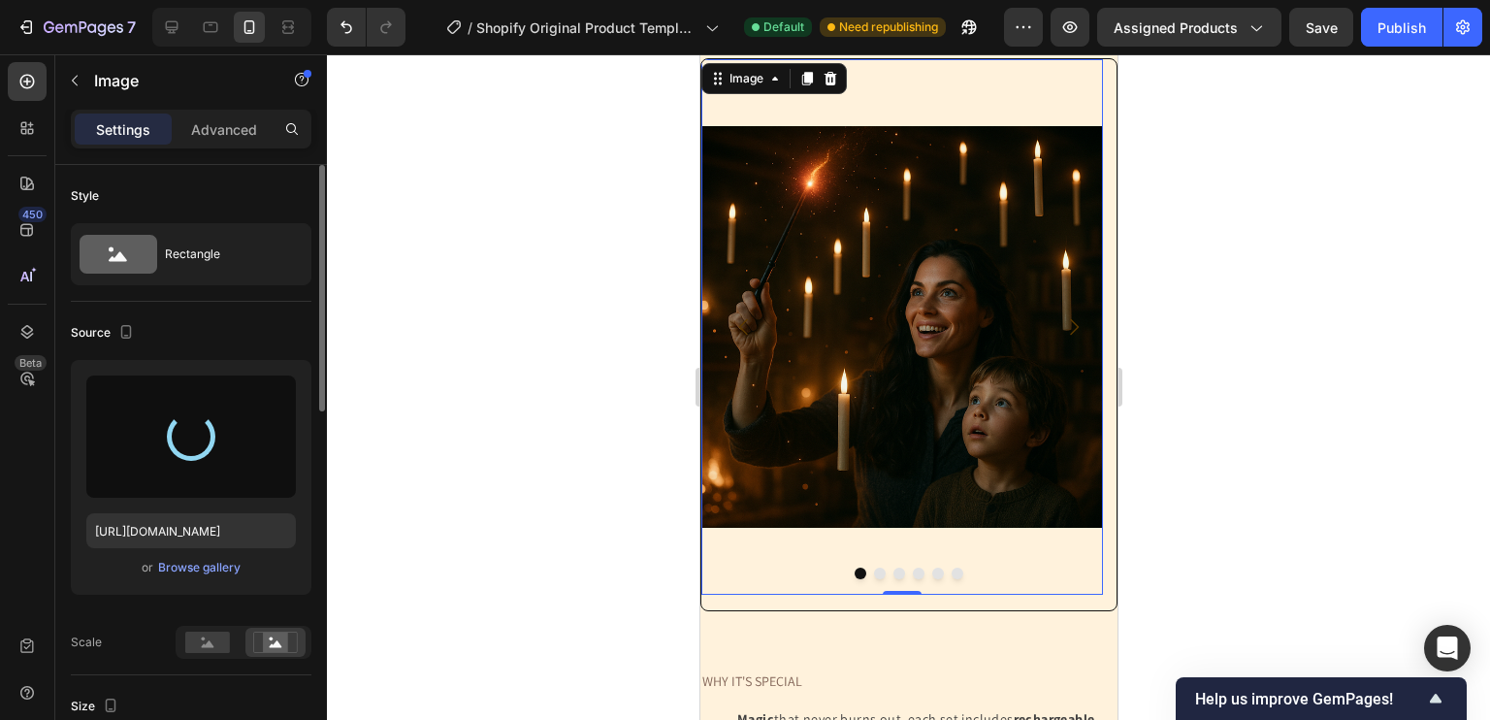
type input "[URL][DOMAIN_NAME]"
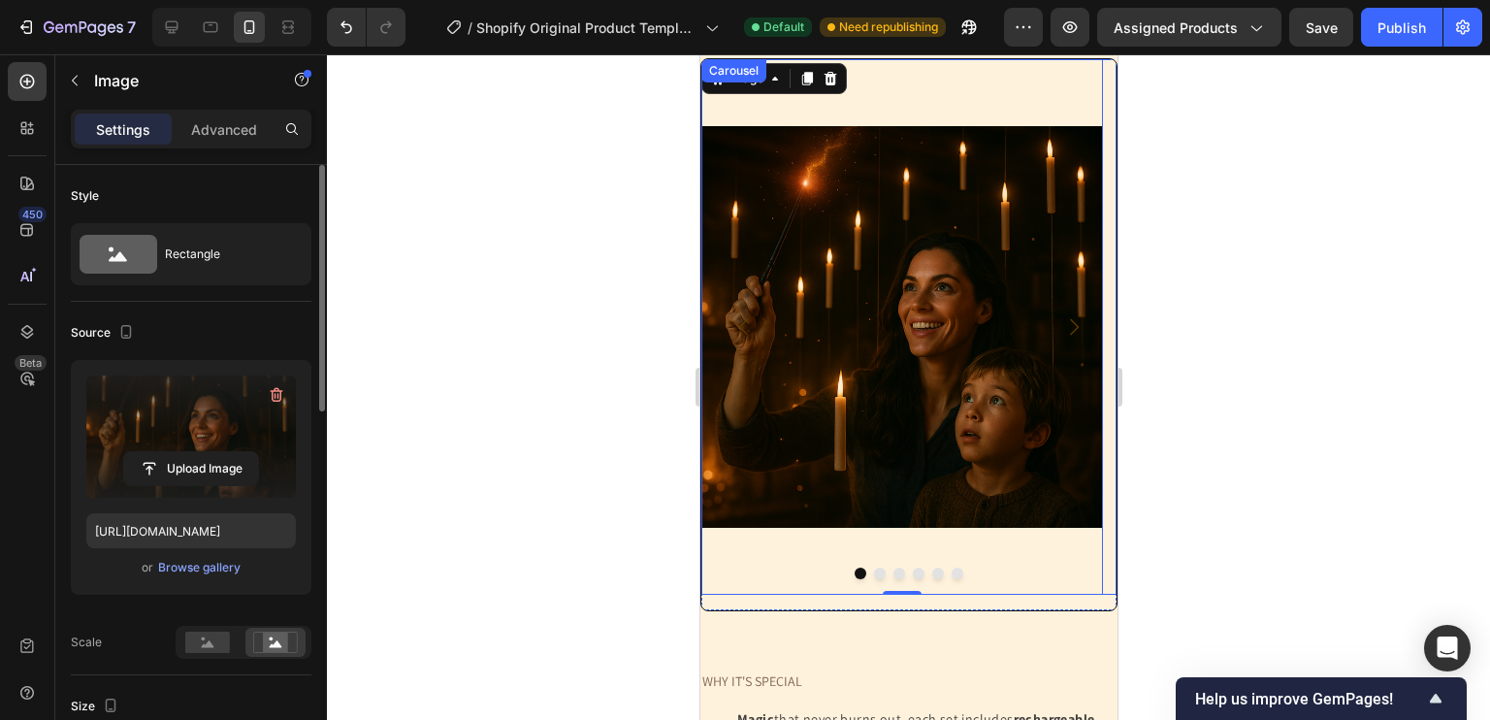
click at [1061, 332] on icon "Carousel Next Arrow" at bounding box center [1072, 326] width 23 height 23
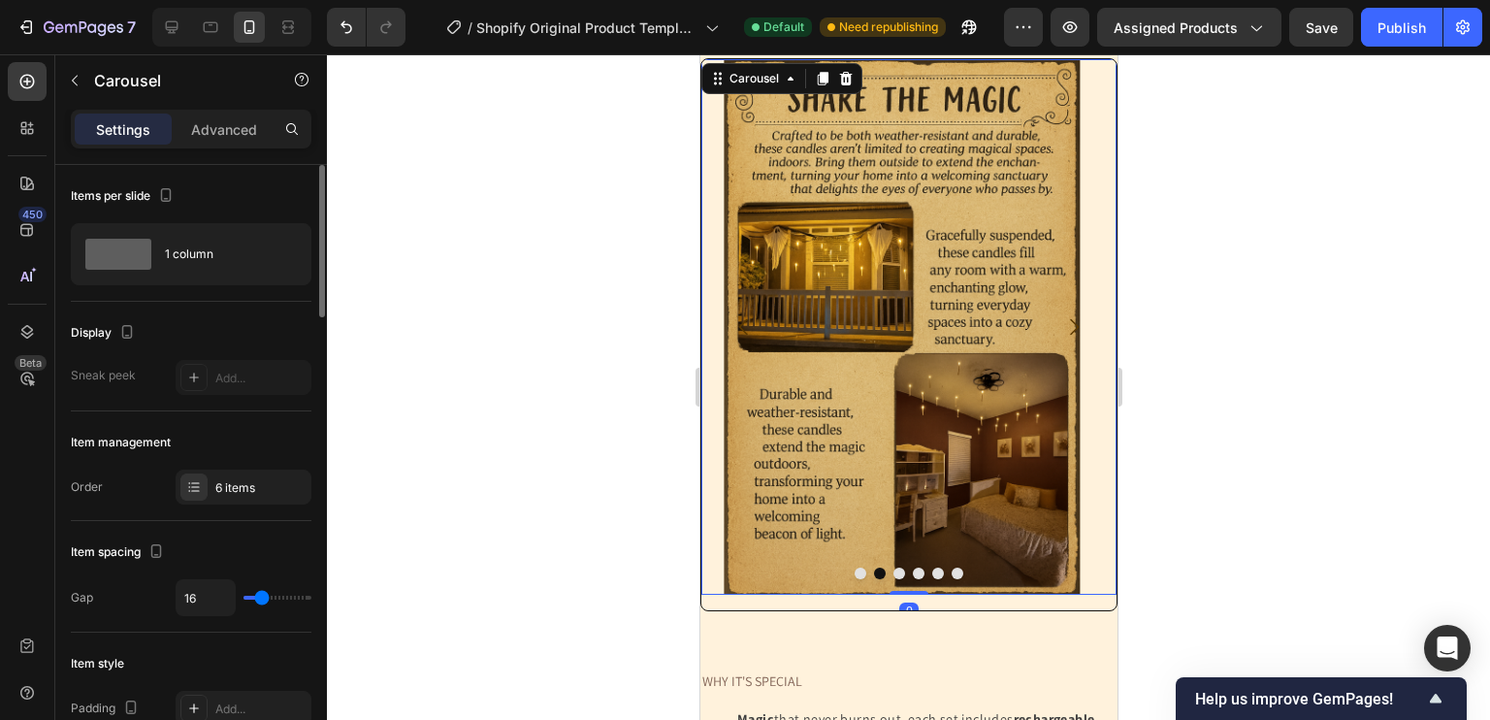
click at [735, 324] on icon "Carousel Back Arrow" at bounding box center [742, 326] width 23 height 23
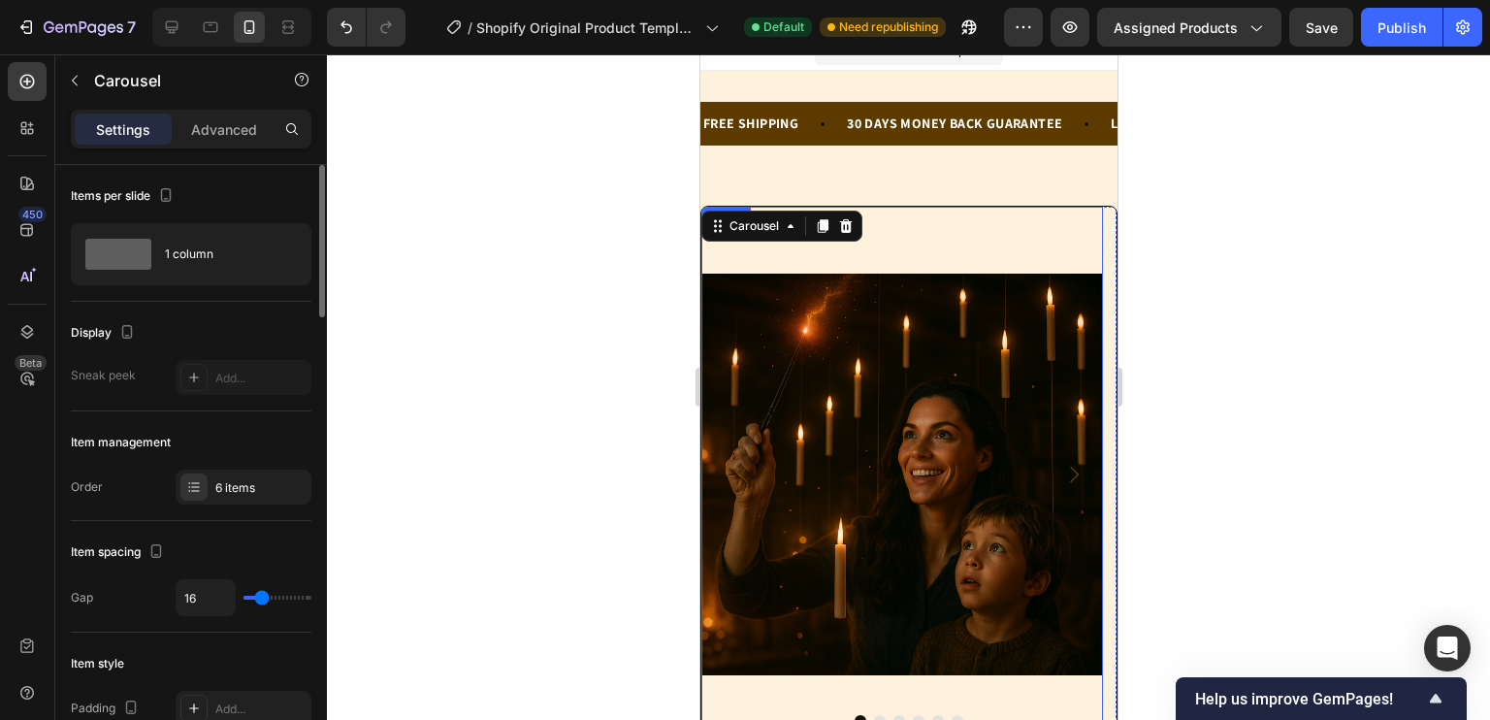
scroll to position [23, 0]
click at [940, 232] on img at bounding box center [901, 474] width 402 height 534
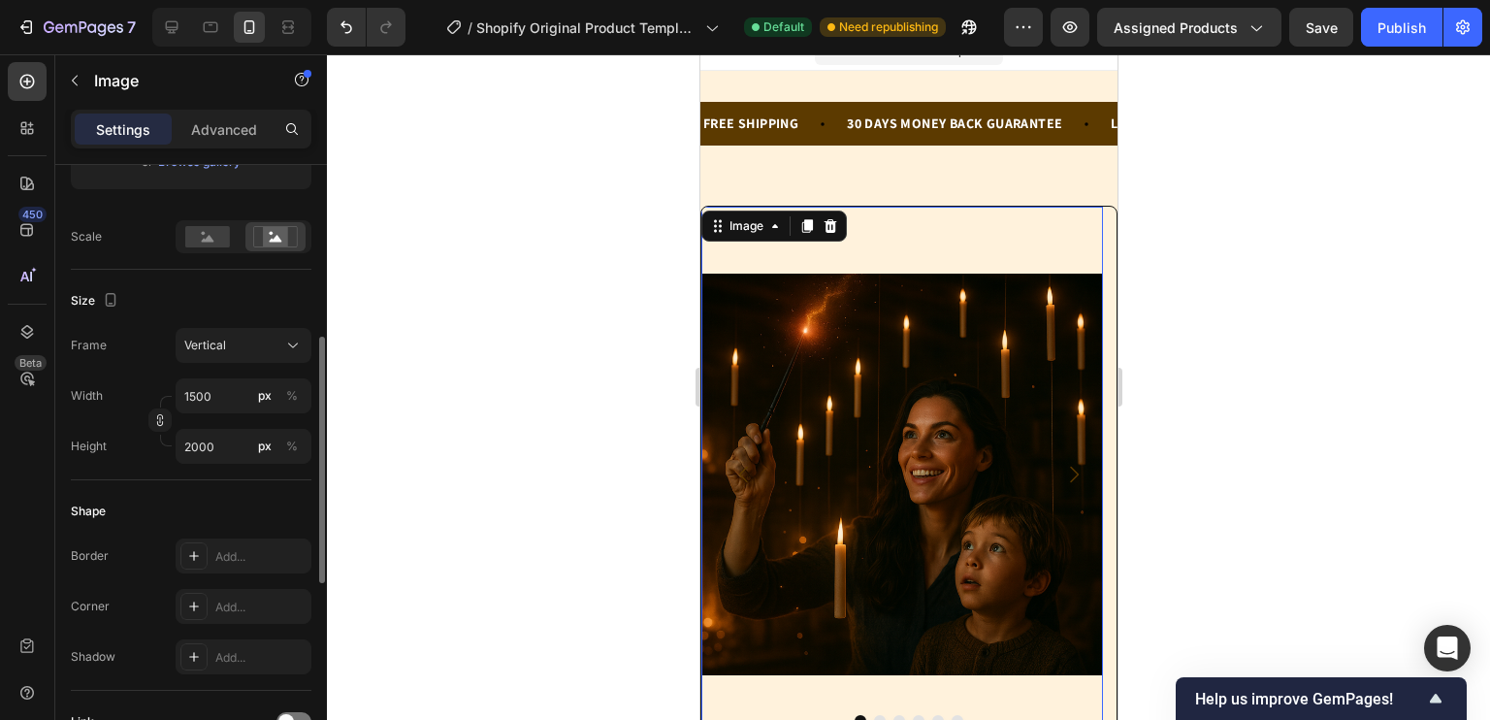
scroll to position [411, 0]
click at [113, 457] on div "Size Frame Vertical Width 1500 px % Height 2000 px %" at bounding box center [191, 369] width 241 height 210
click at [234, 429] on input "2000" at bounding box center [244, 440] width 136 height 35
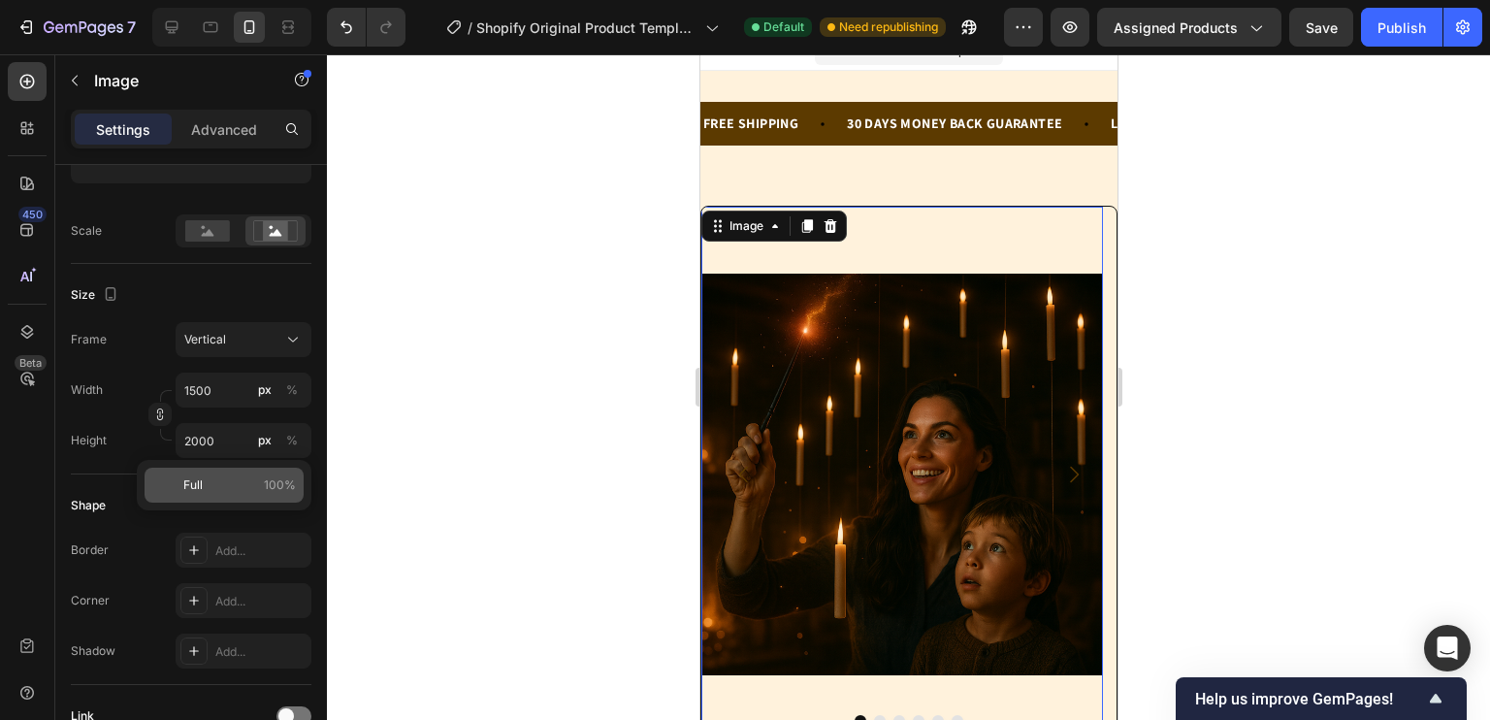
click at [213, 484] on p "Full 100%" at bounding box center [239, 484] width 113 height 17
click at [231, 441] on input "100" at bounding box center [244, 440] width 136 height 35
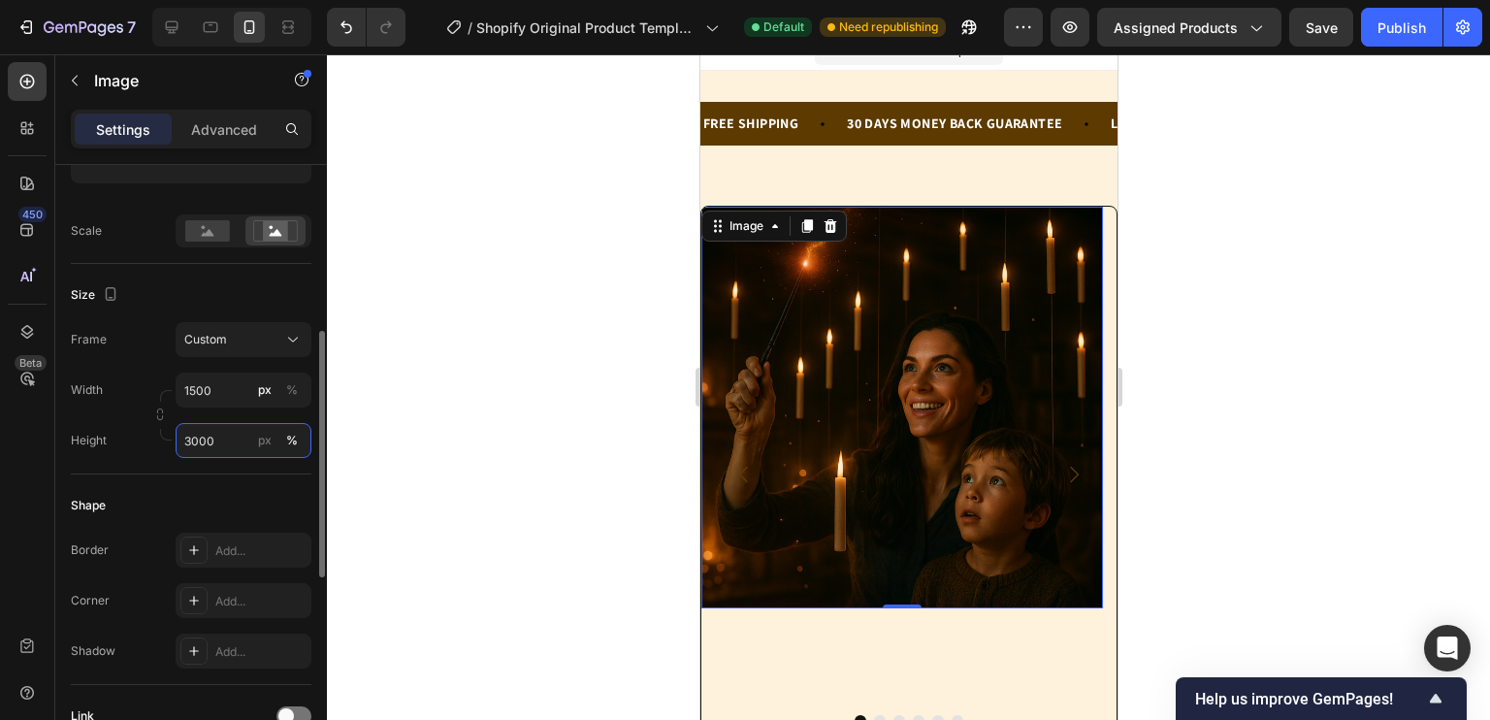
type input "3000"
click at [152, 494] on div "Shape" at bounding box center [191, 505] width 241 height 31
click at [237, 349] on button "Custom" at bounding box center [244, 339] width 136 height 35
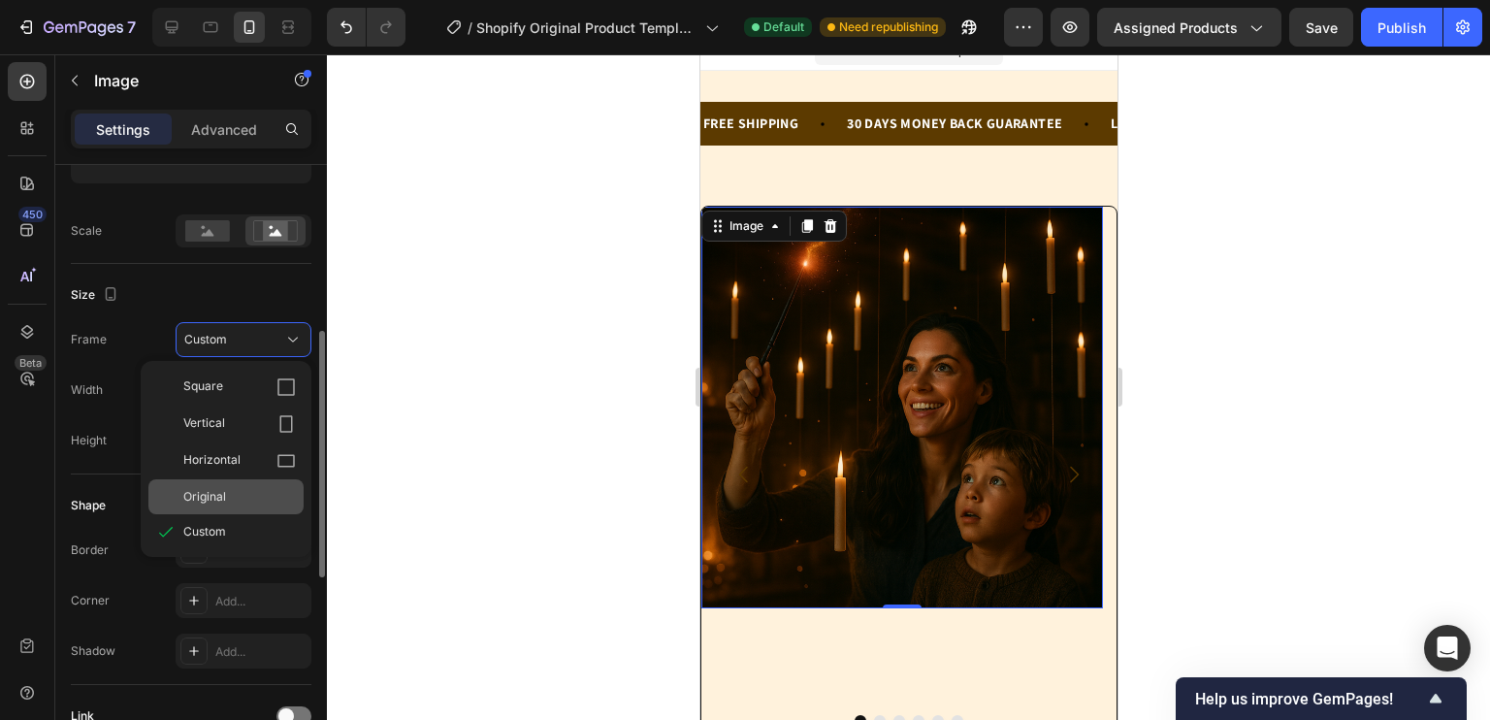
click at [246, 493] on div "Original" at bounding box center [239, 496] width 113 height 17
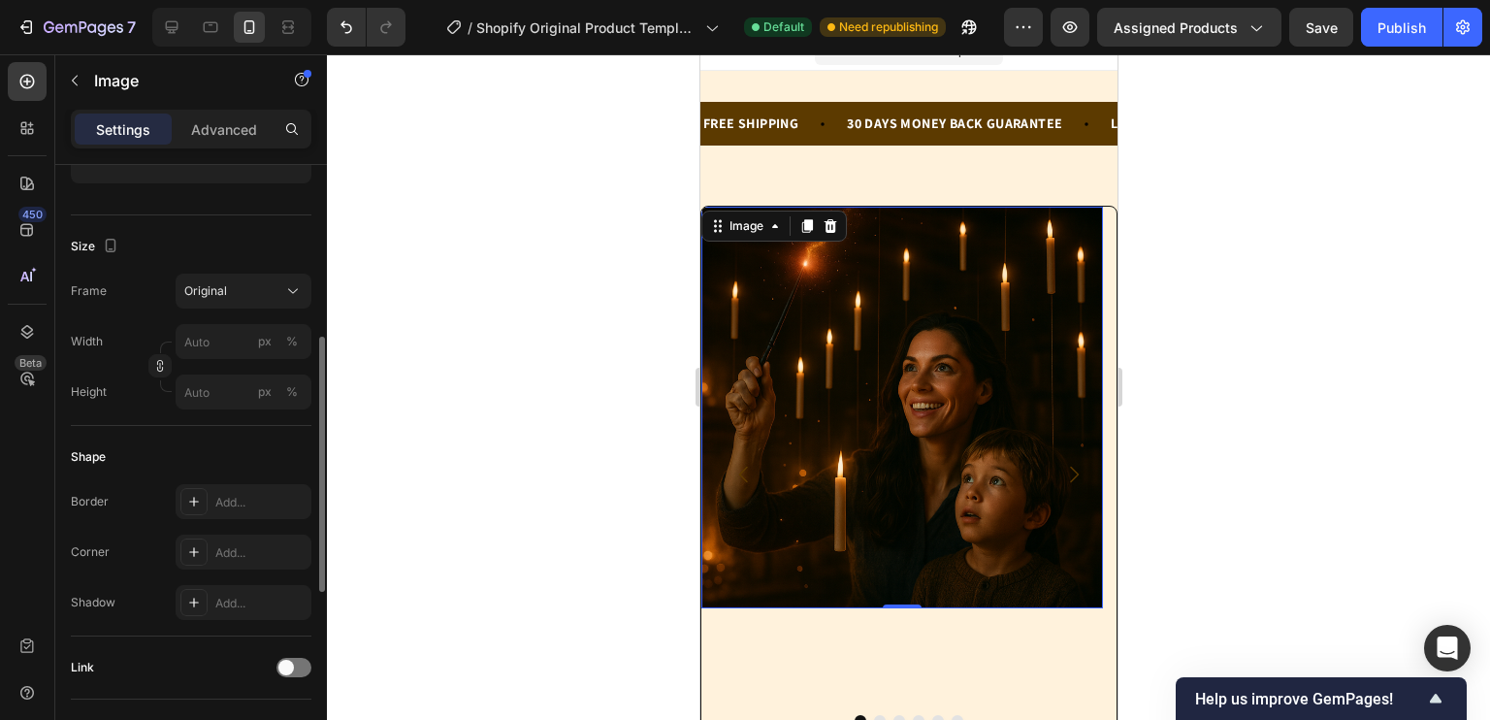
click at [808, 403] on img at bounding box center [901, 408] width 402 height 402
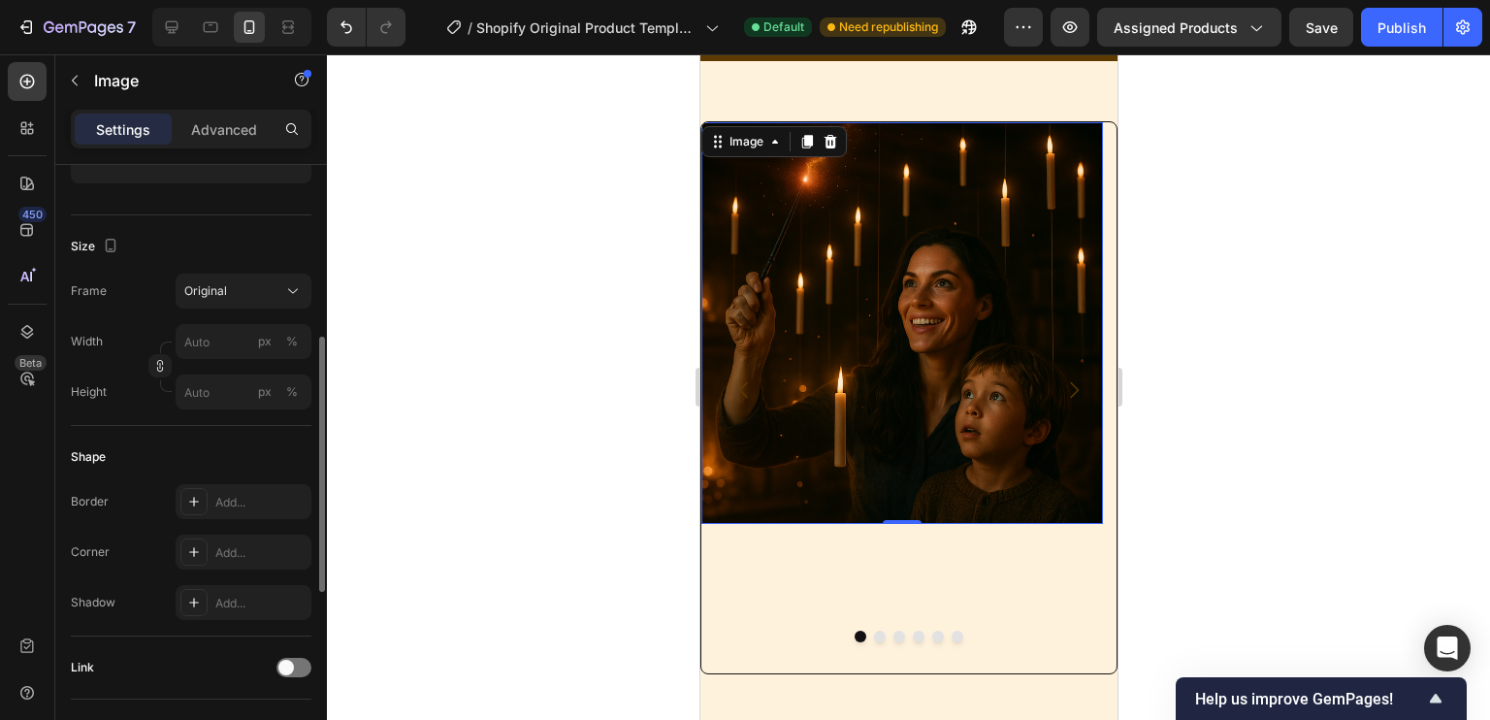
click at [892, 394] on img at bounding box center [901, 323] width 402 height 402
click at [282, 297] on div "Original" at bounding box center [243, 290] width 118 height 19
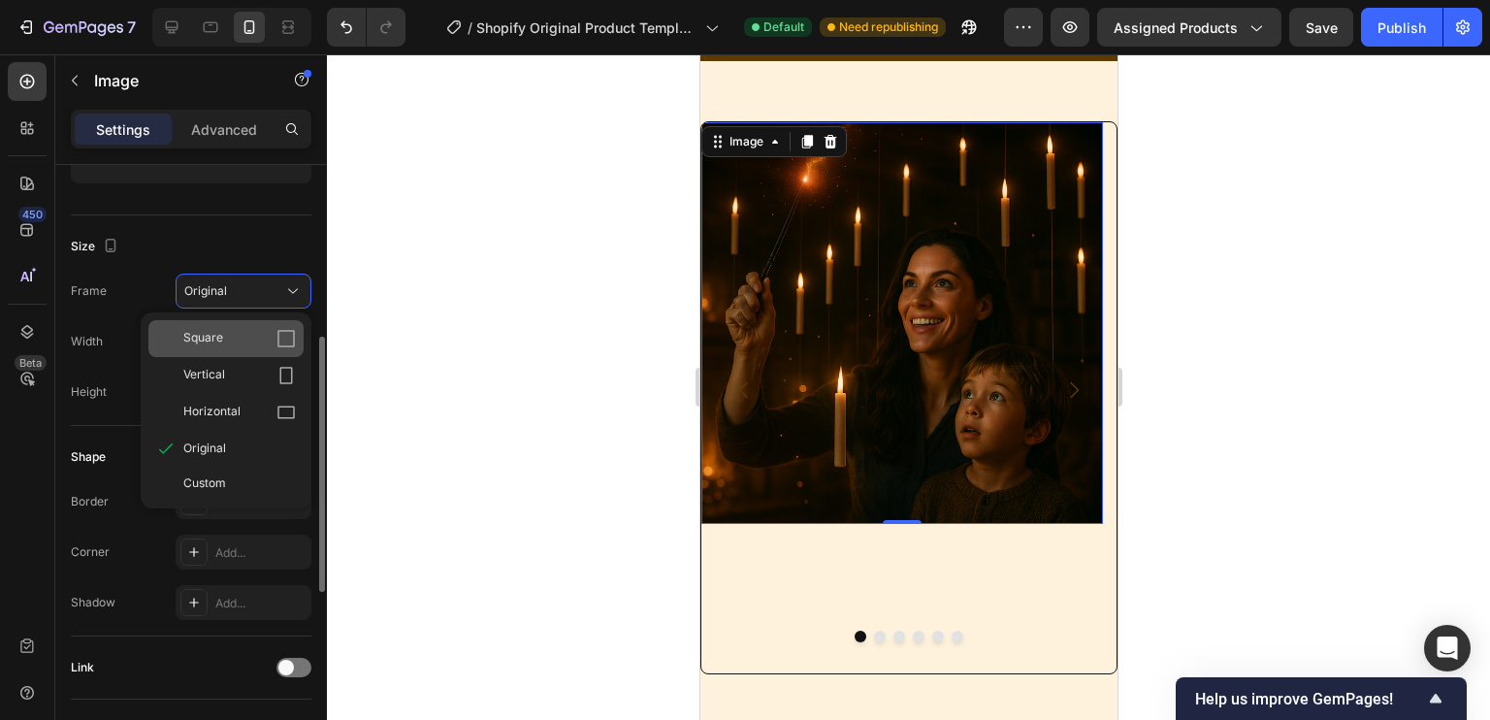
click at [263, 338] on div "Square" at bounding box center [239, 338] width 113 height 19
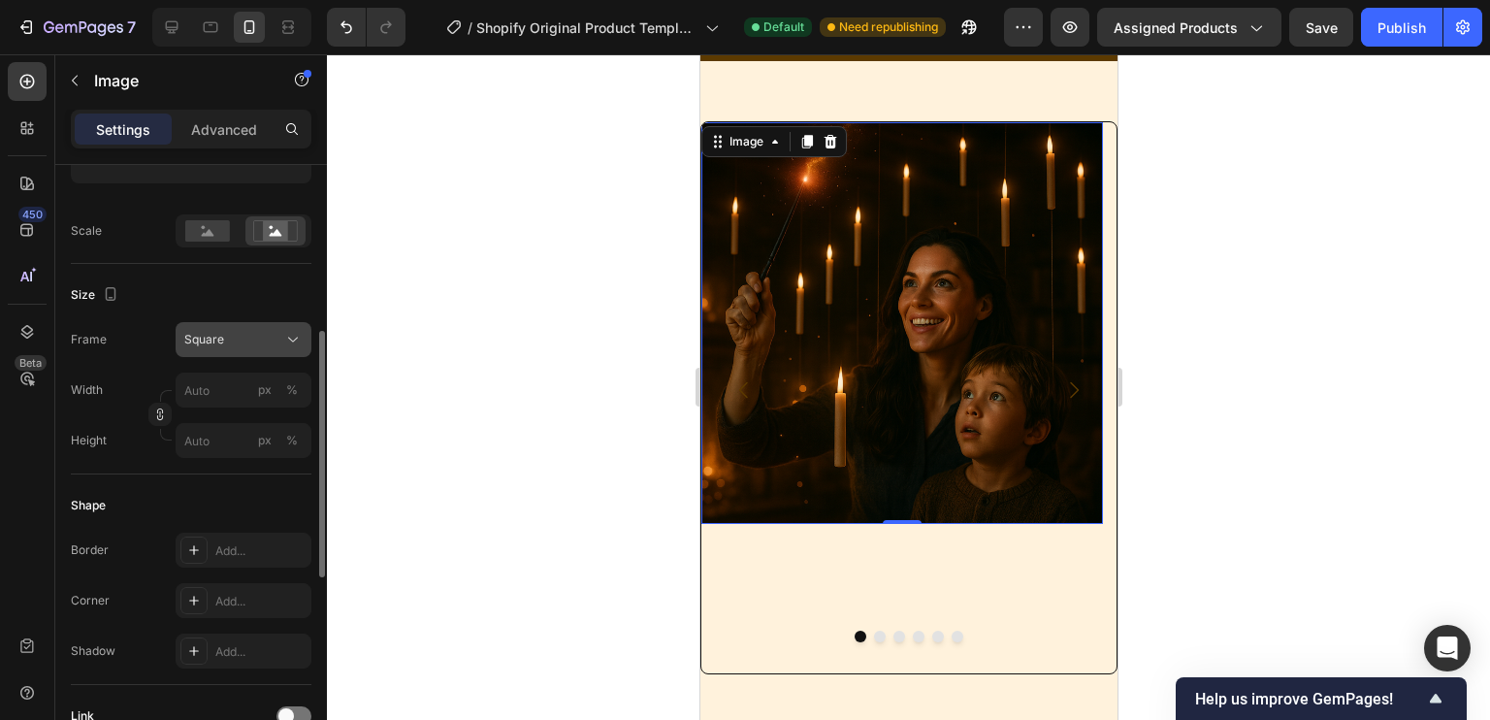
click at [272, 326] on button "Square" at bounding box center [244, 339] width 136 height 35
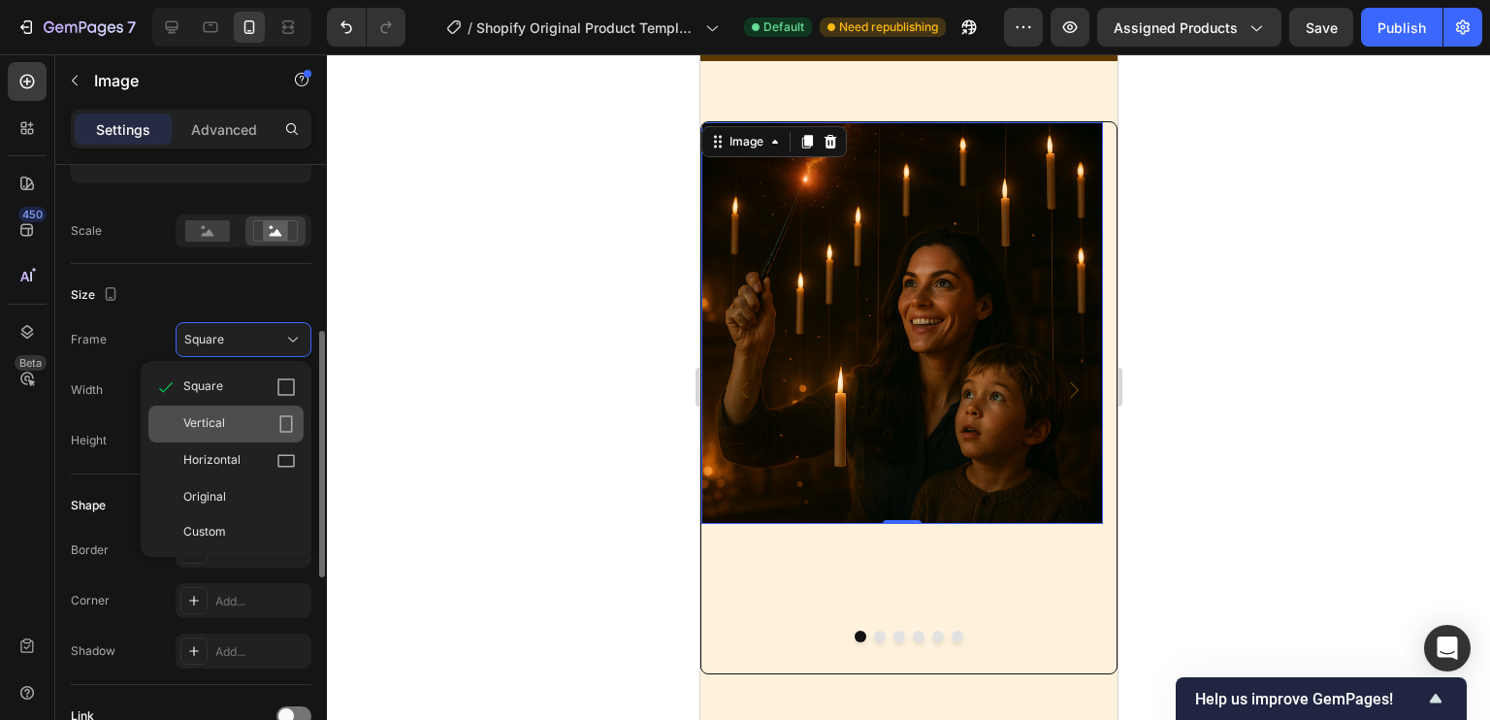
click at [255, 420] on div "Vertical" at bounding box center [239, 423] width 113 height 19
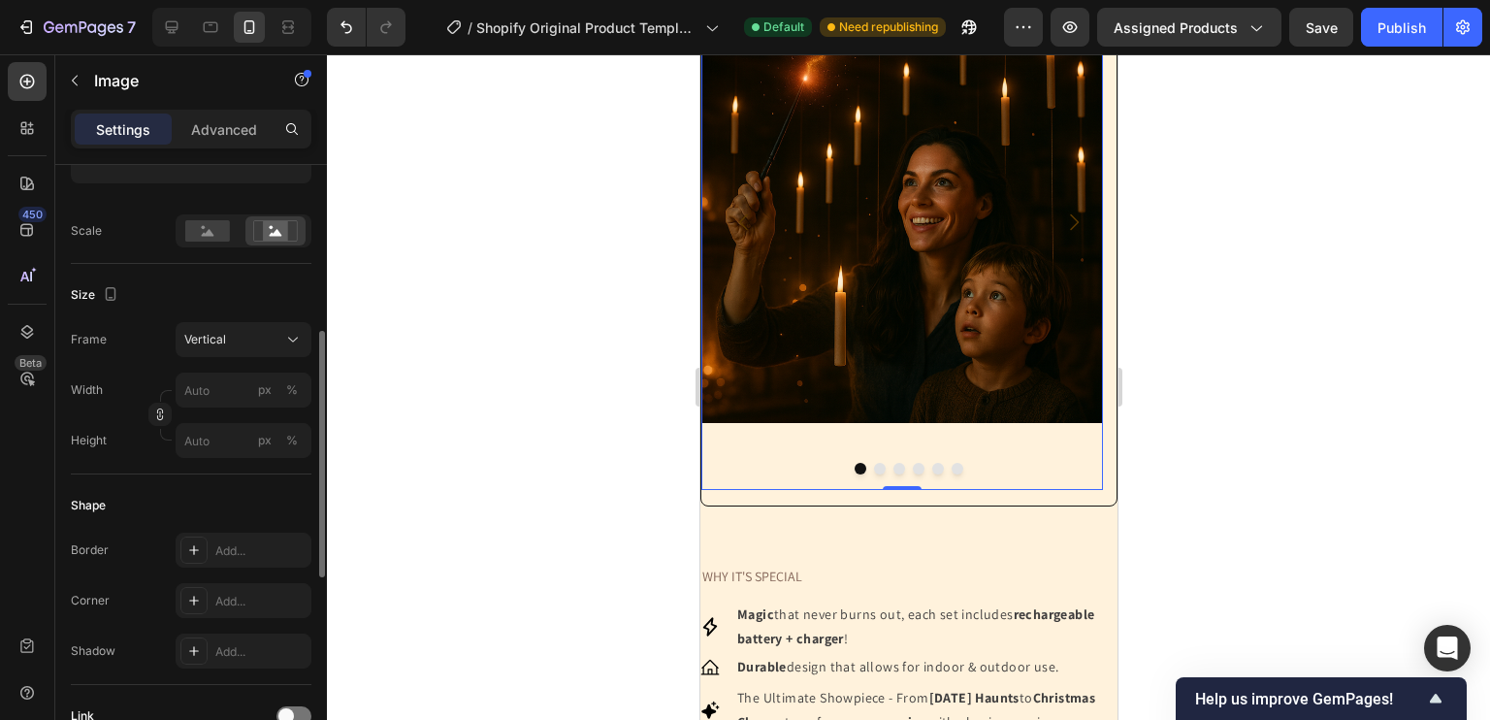
scroll to position [275, 0]
click at [984, 231] on img at bounding box center [901, 221] width 402 height 534
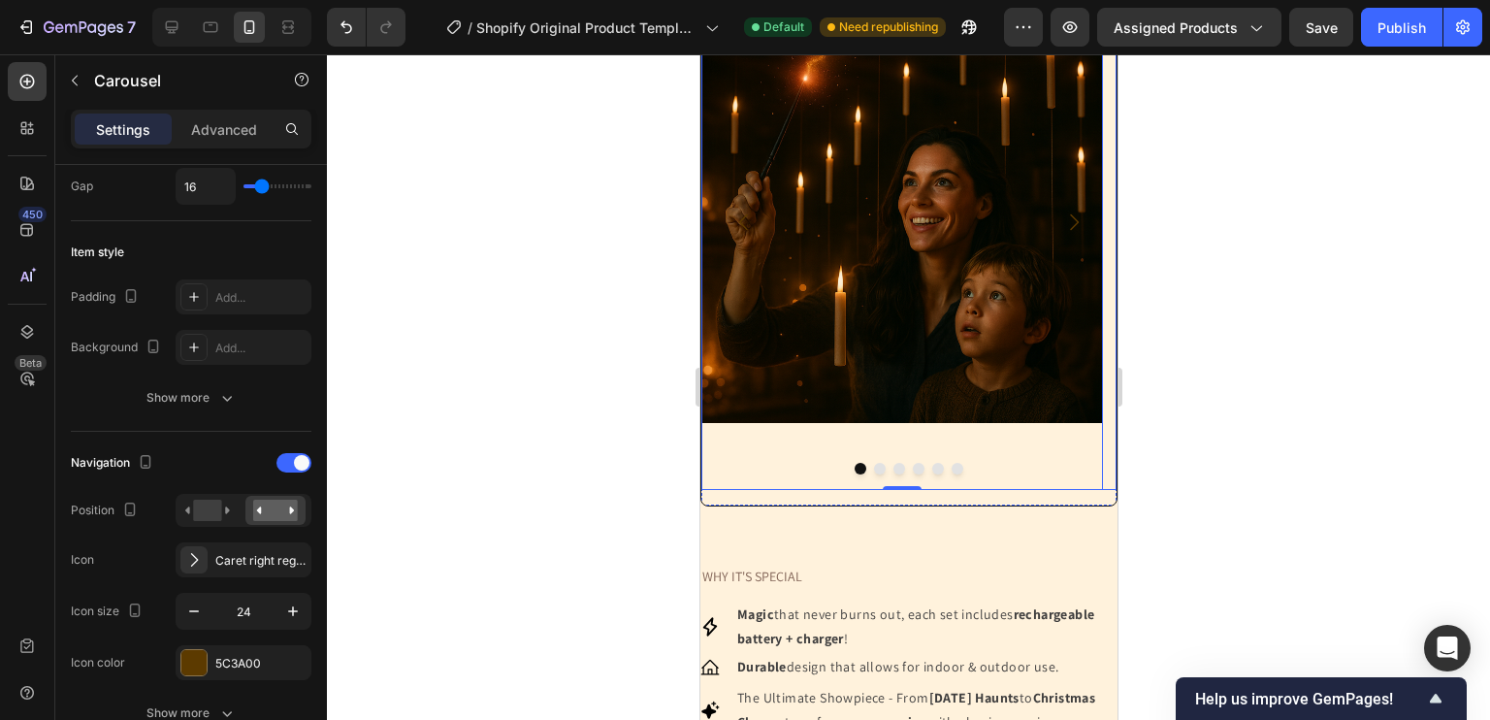
click at [931, 465] on button "Dot" at bounding box center [937, 469] width 12 height 12
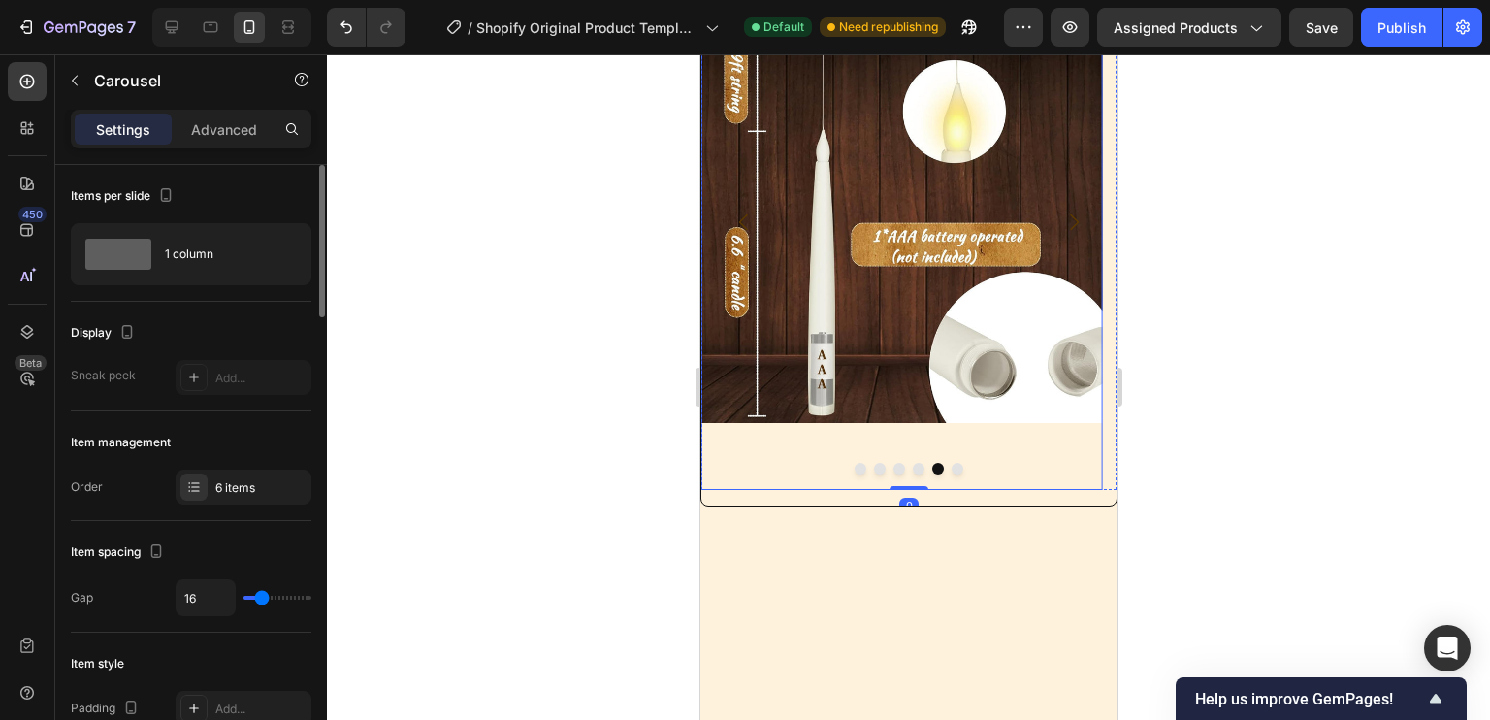
scroll to position [0, 0]
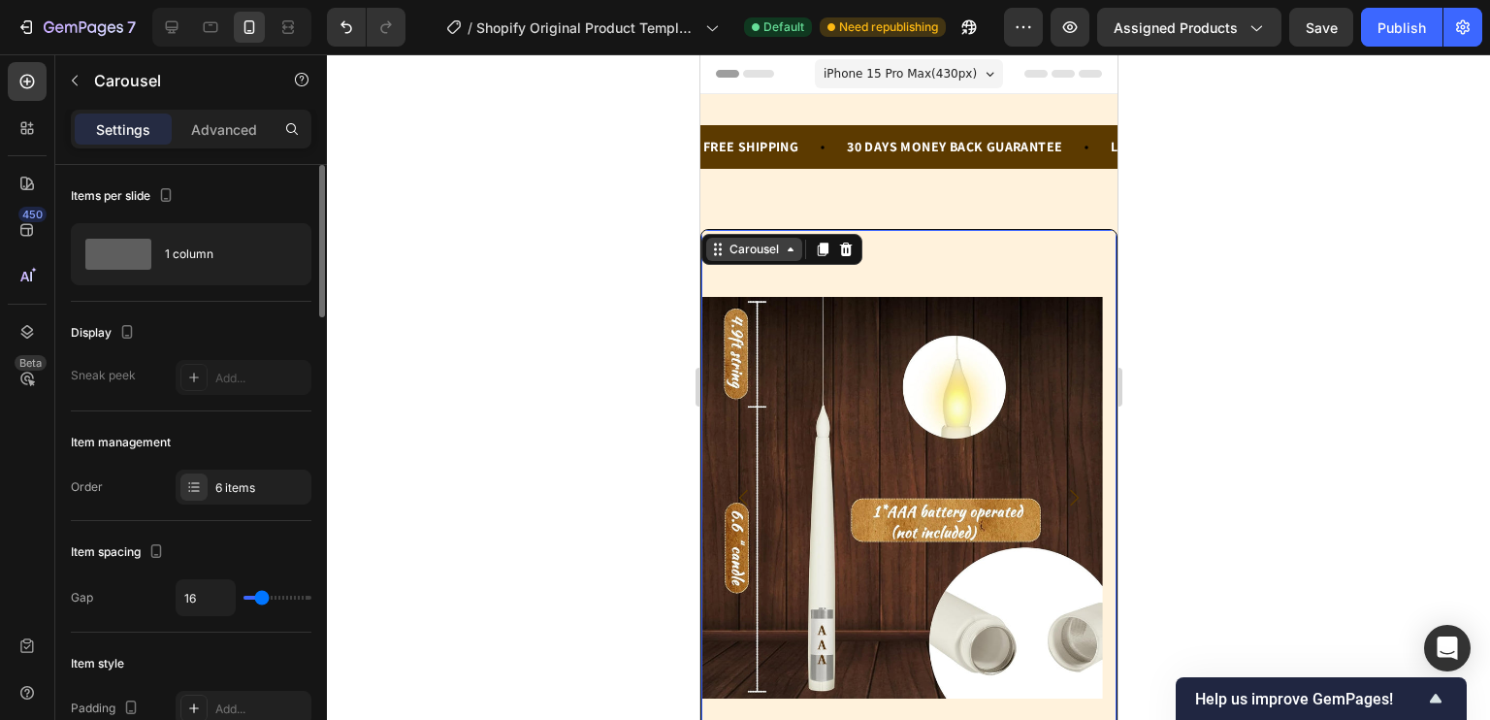
click at [758, 260] on div "Carousel" at bounding box center [753, 249] width 96 height 23
click at [742, 242] on div "Carousel" at bounding box center [753, 249] width 57 height 17
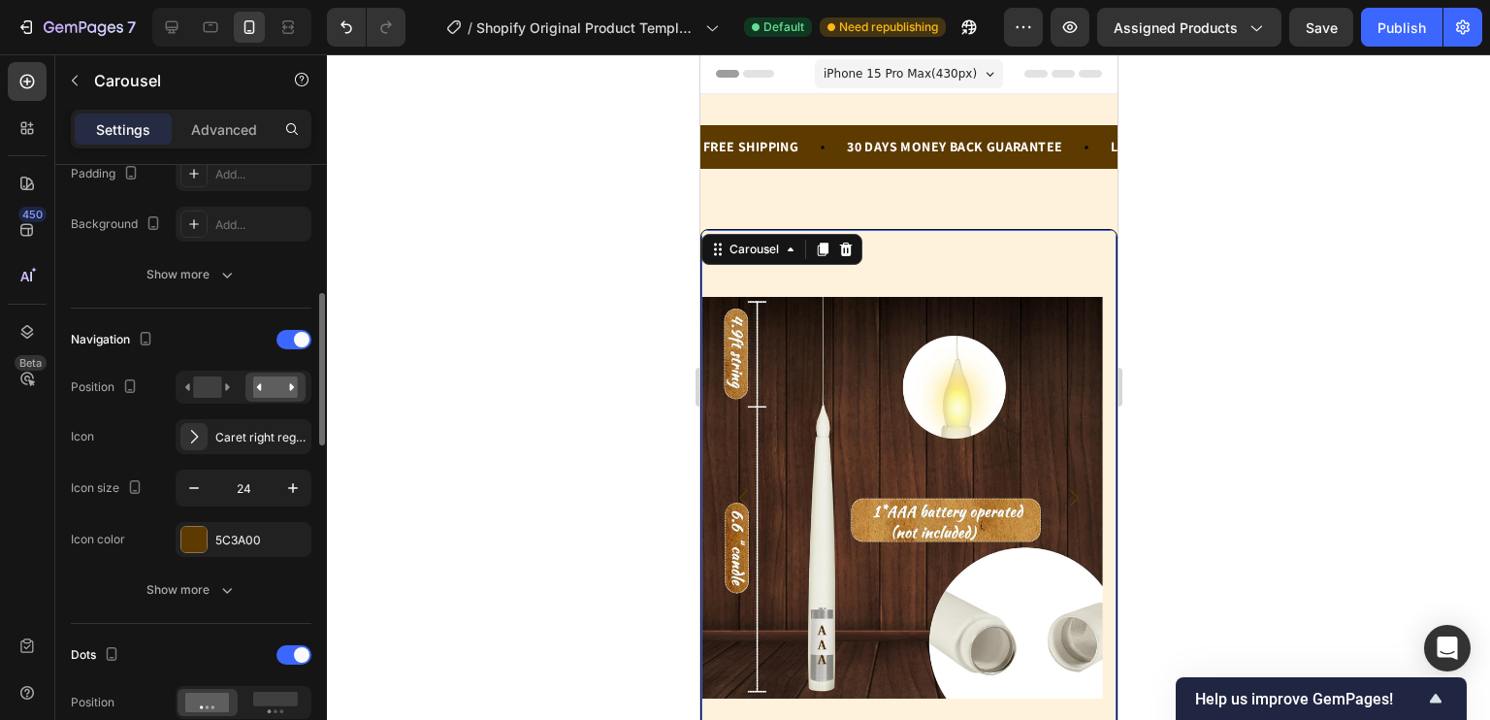
scroll to position [538, 0]
click at [229, 528] on div "5C3A00" at bounding box center [243, 536] width 56 height 17
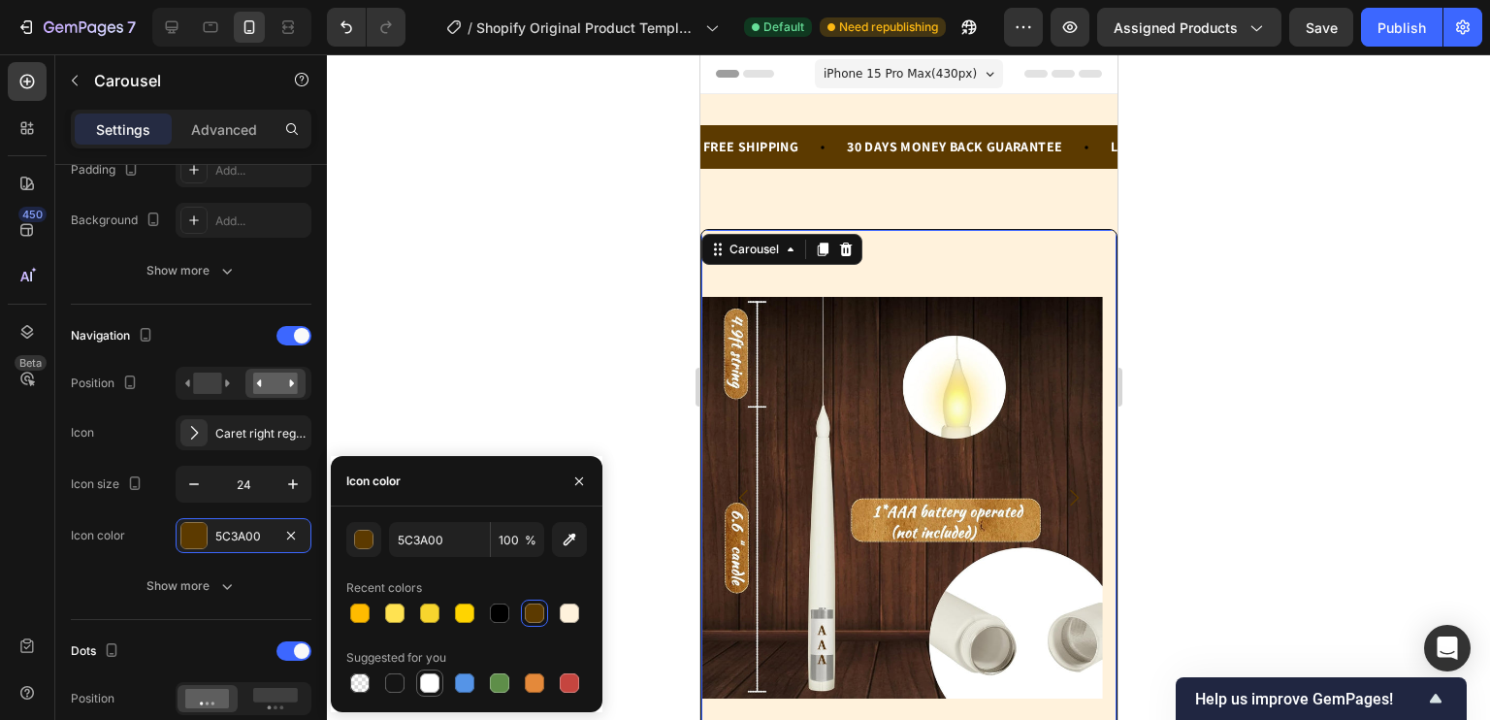
click at [433, 689] on div at bounding box center [429, 682] width 19 height 19
type input "FFFFFF"
click at [539, 399] on div at bounding box center [908, 386] width 1163 height 665
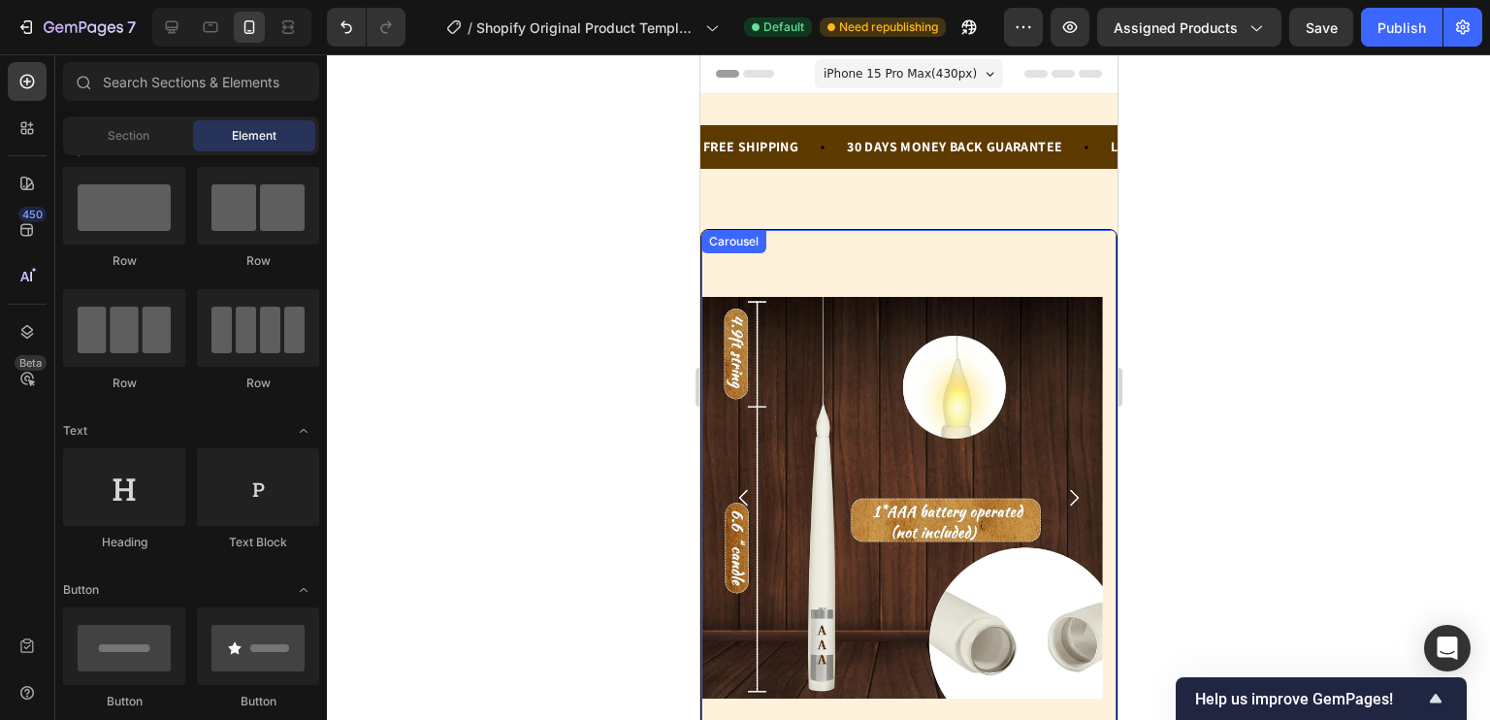
click at [1061, 497] on icon "Carousel Next Arrow" at bounding box center [1072, 497] width 23 height 23
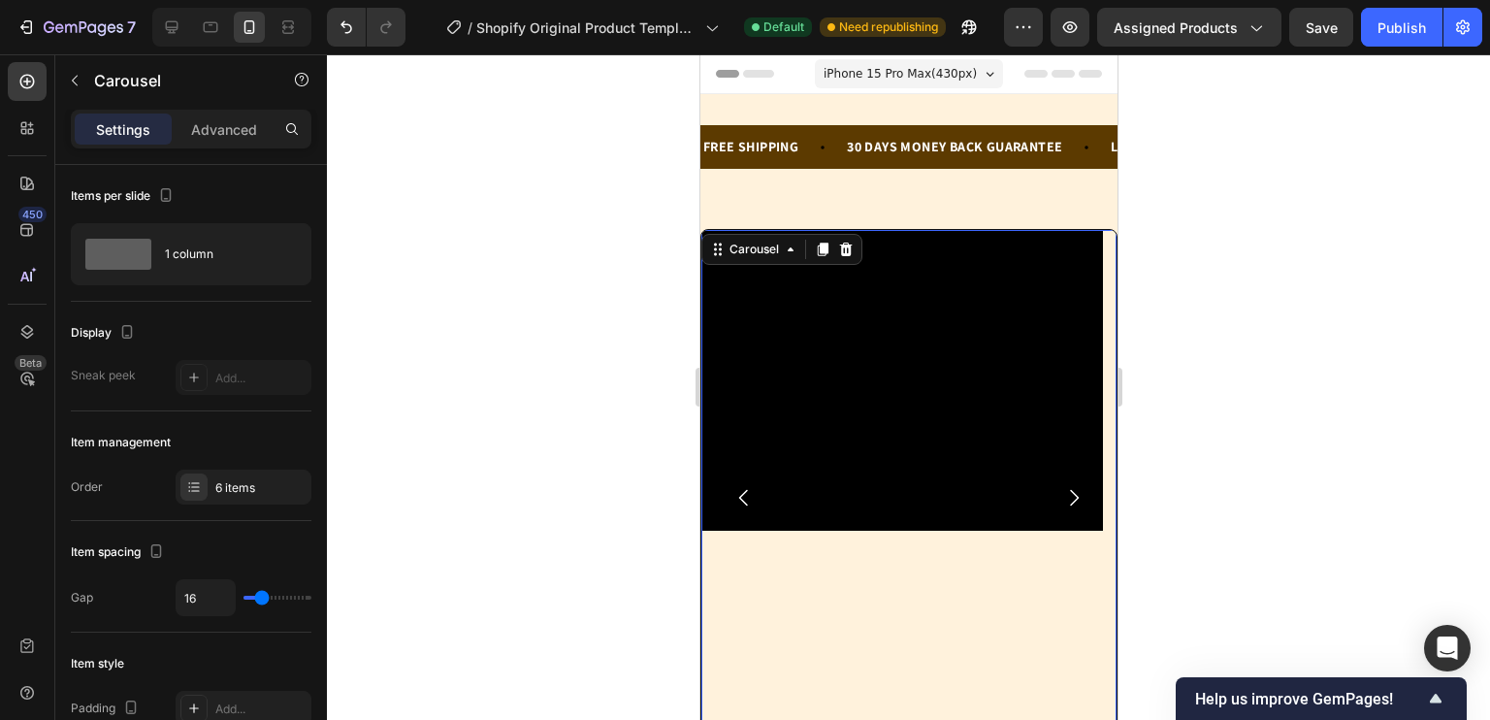
click at [741, 500] on icon "Carousel Back Arrow" at bounding box center [742, 498] width 9 height 16
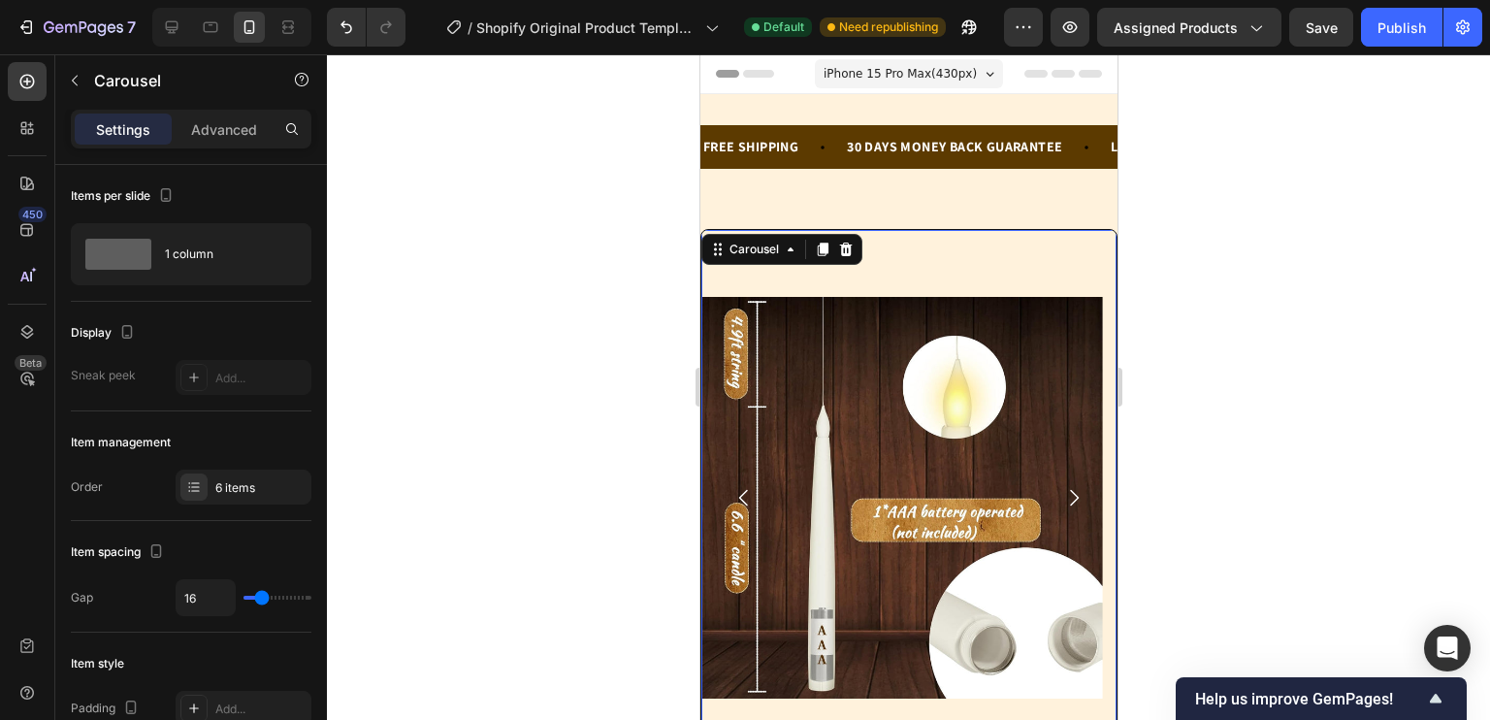
click at [741, 500] on icon "Carousel Back Arrow" at bounding box center [742, 498] width 9 height 16
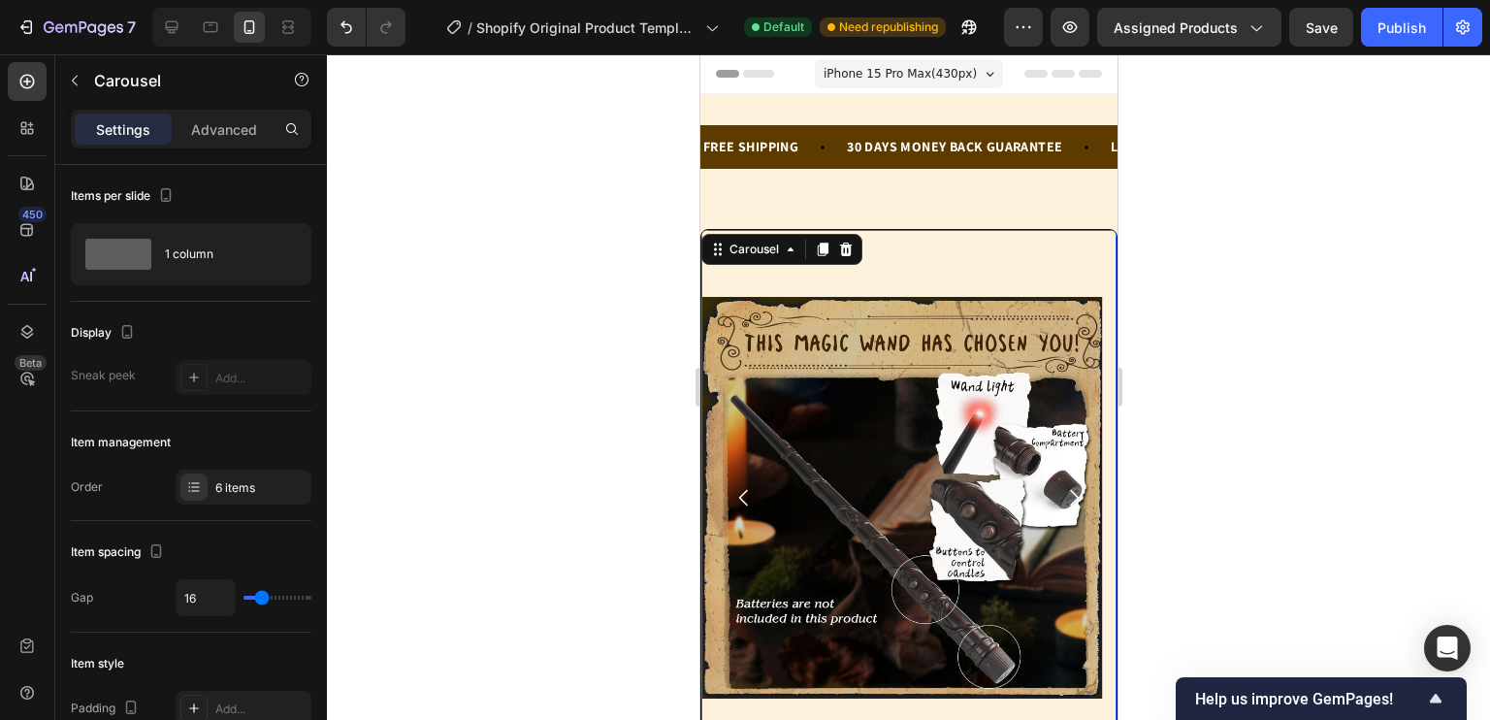
click at [741, 500] on icon "Carousel Back Arrow" at bounding box center [742, 498] width 9 height 16
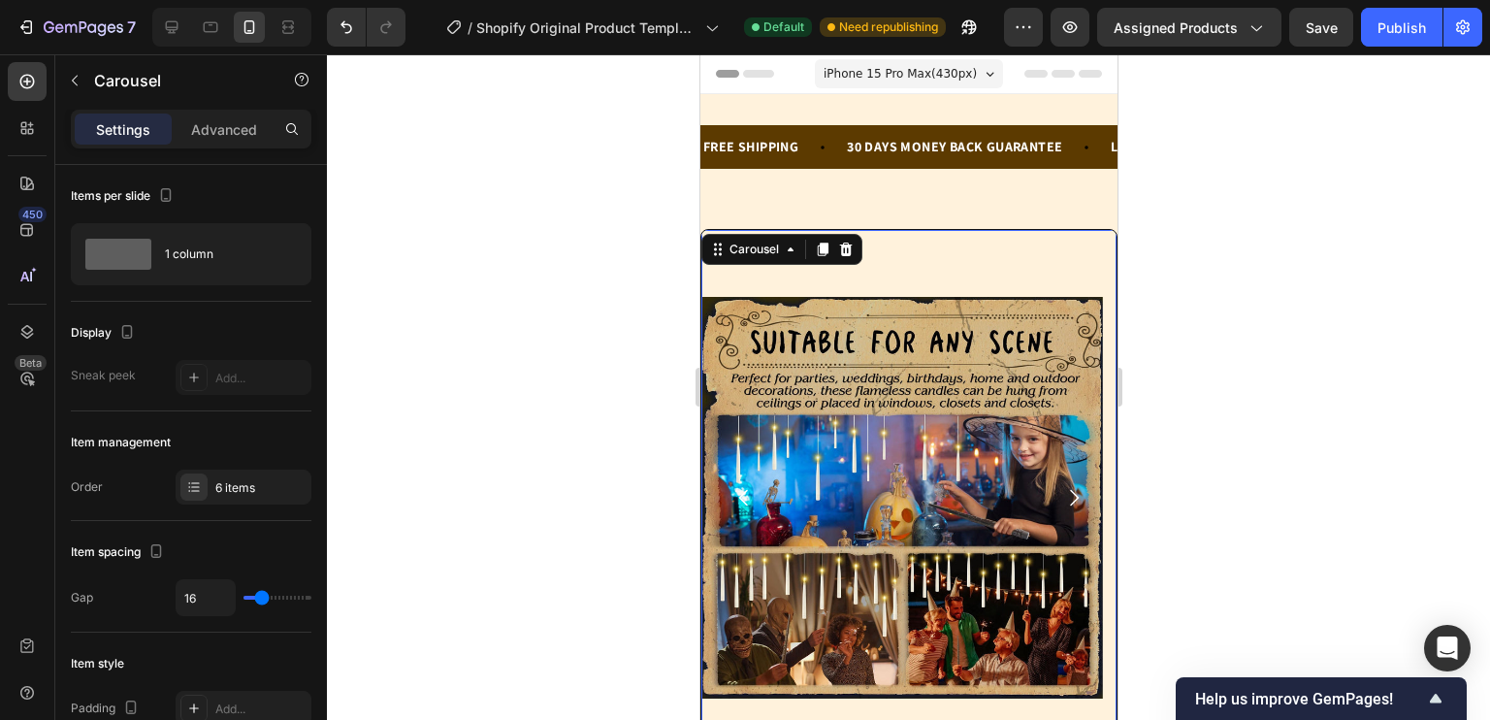
click at [741, 500] on icon "Carousel Back Arrow" at bounding box center [742, 498] width 9 height 16
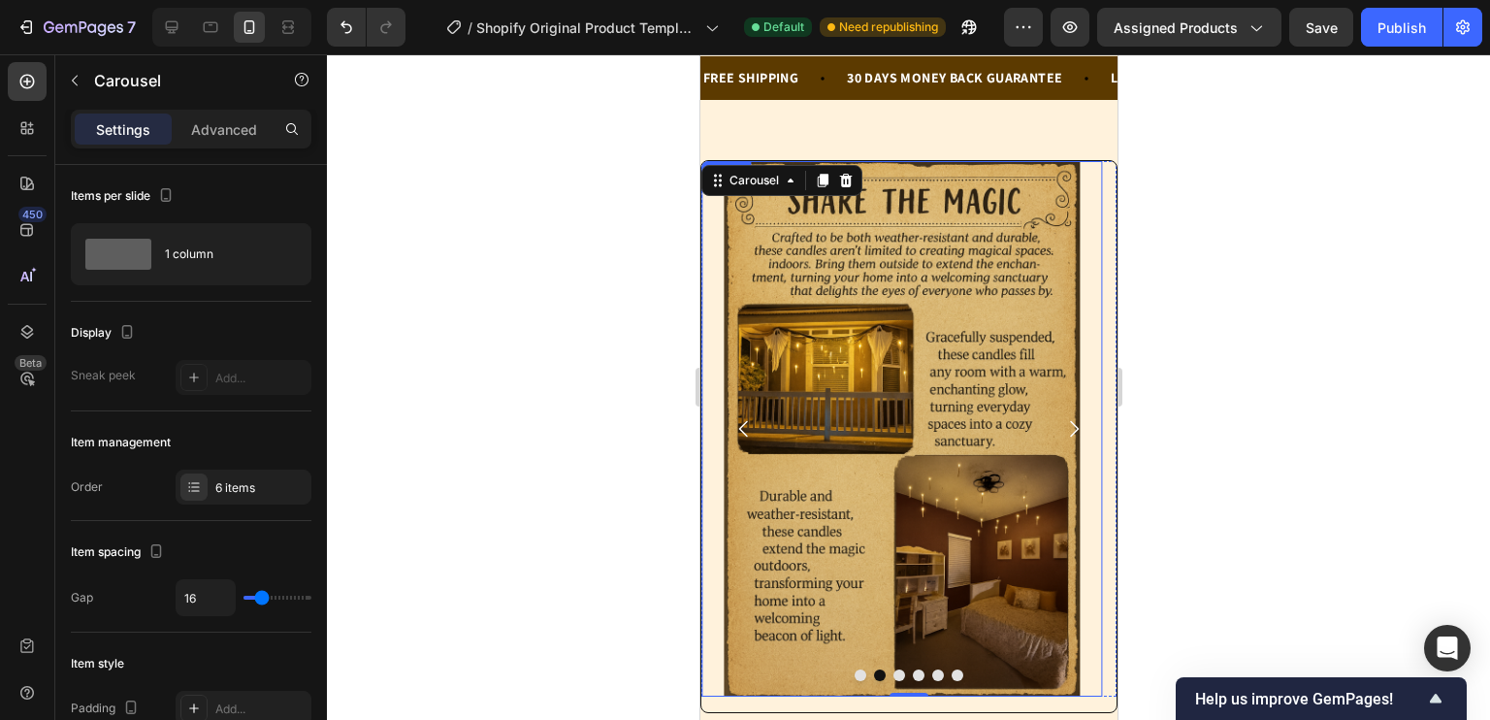
scroll to position [70, 0]
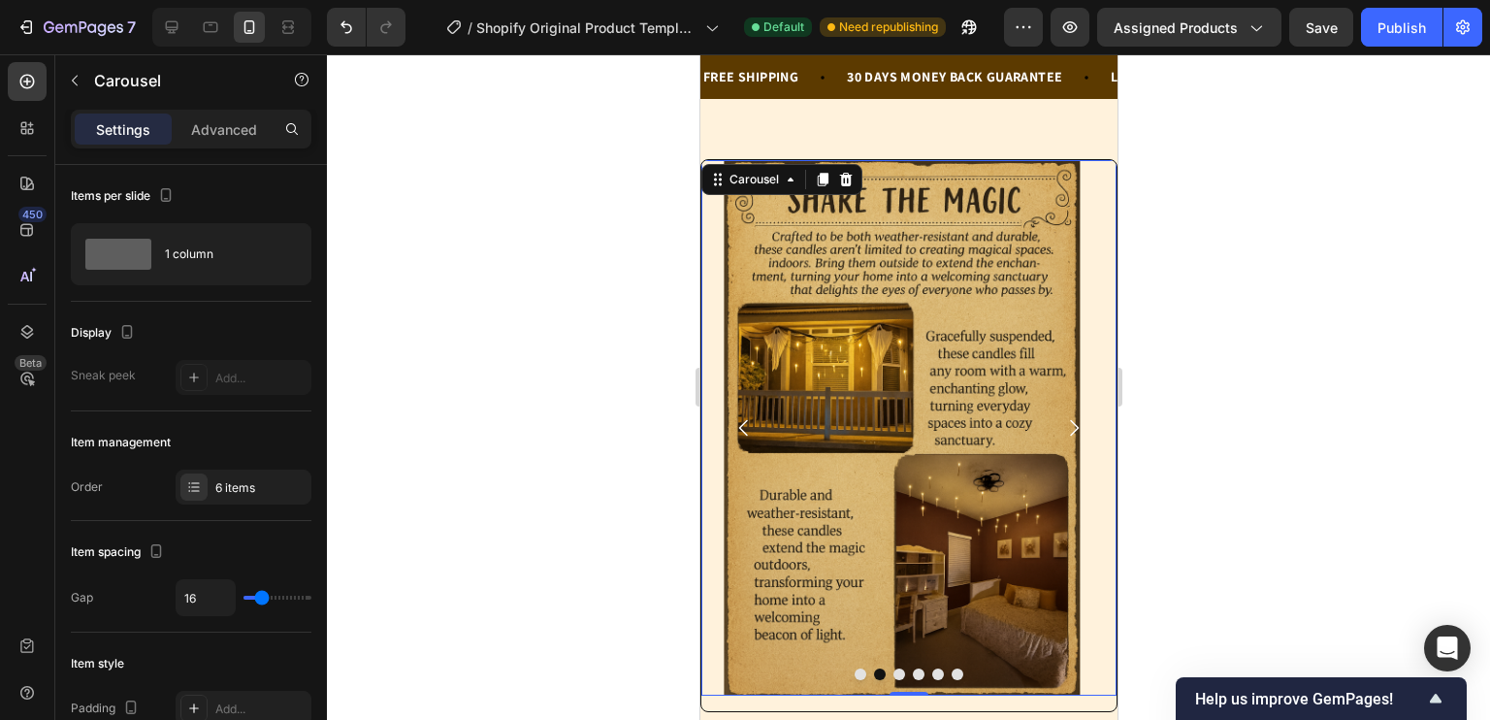
click at [742, 430] on icon "Carousel Back Arrow" at bounding box center [742, 427] width 23 height 23
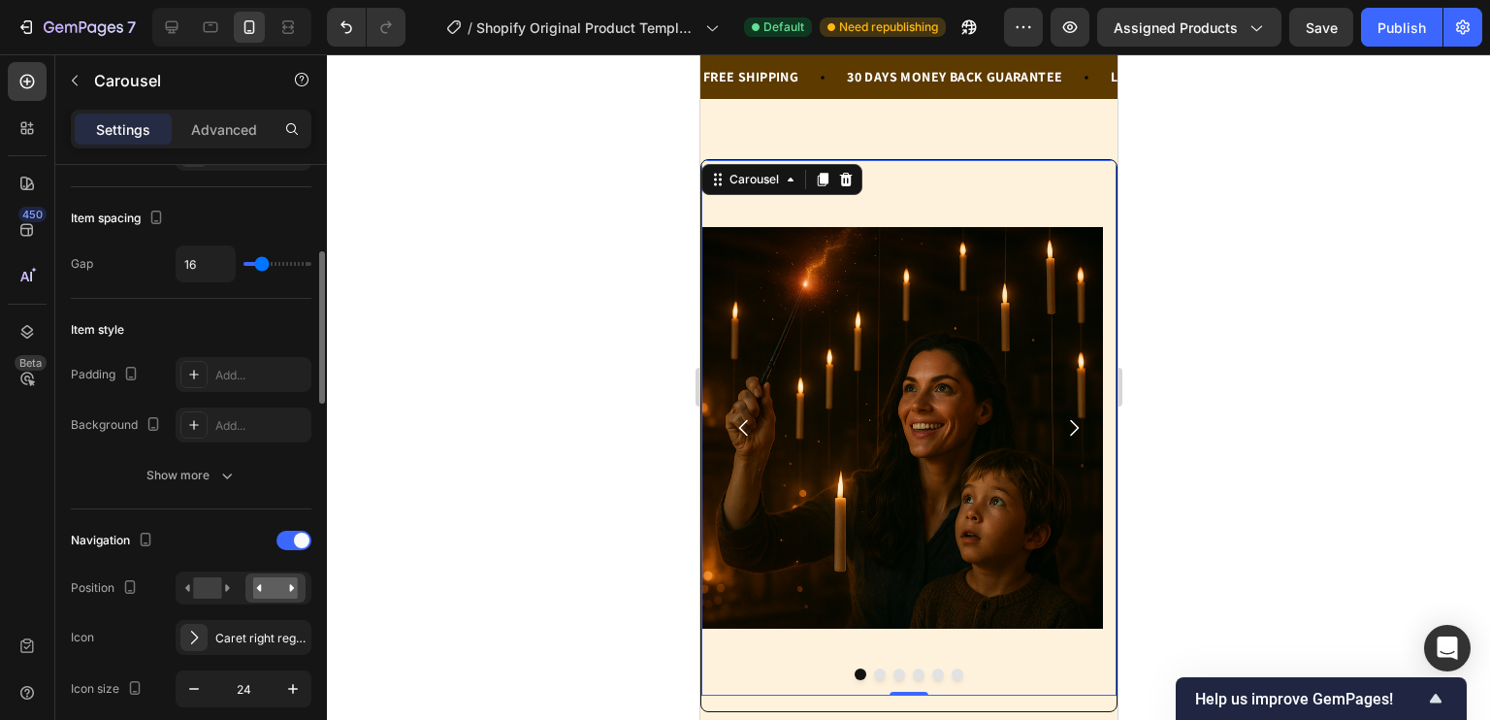
scroll to position [338, 0]
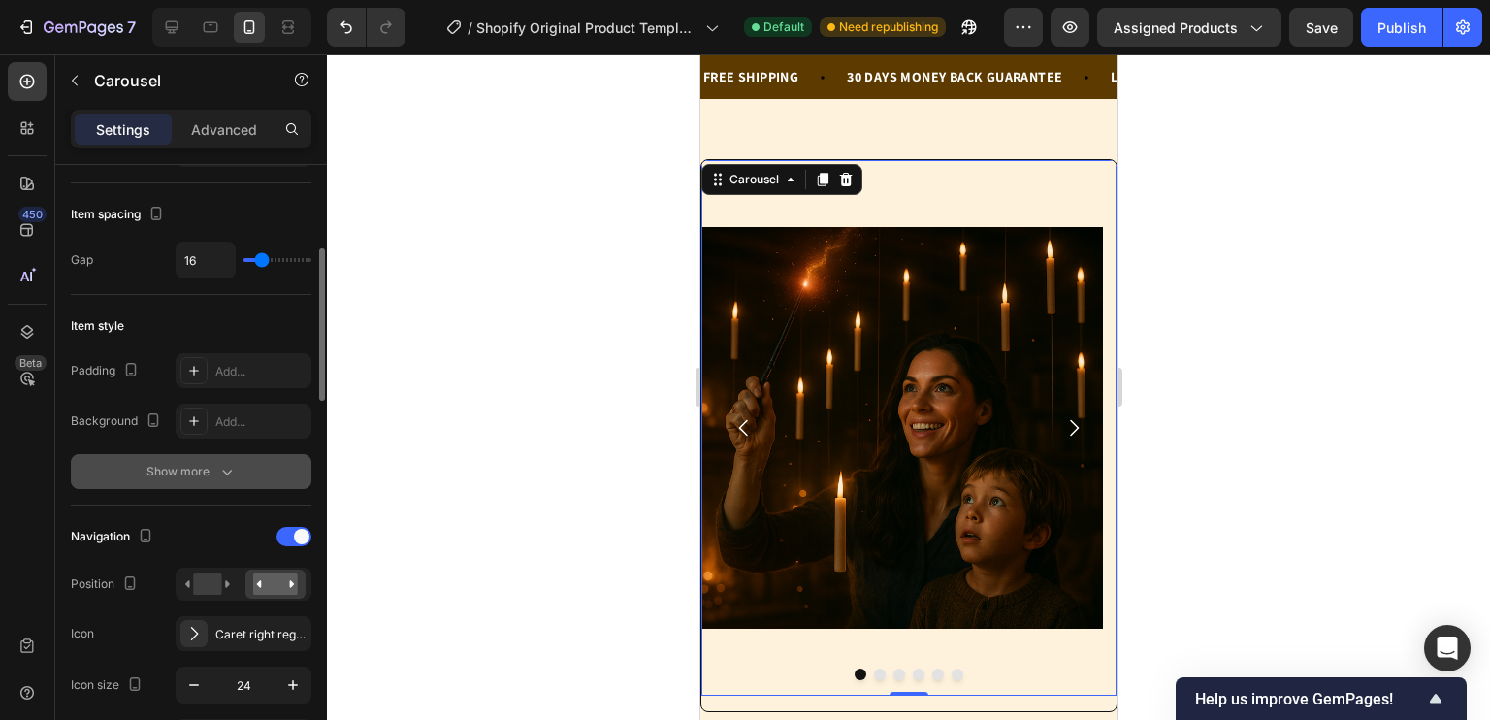
click at [184, 464] on div "Show more" at bounding box center [191, 471] width 90 height 19
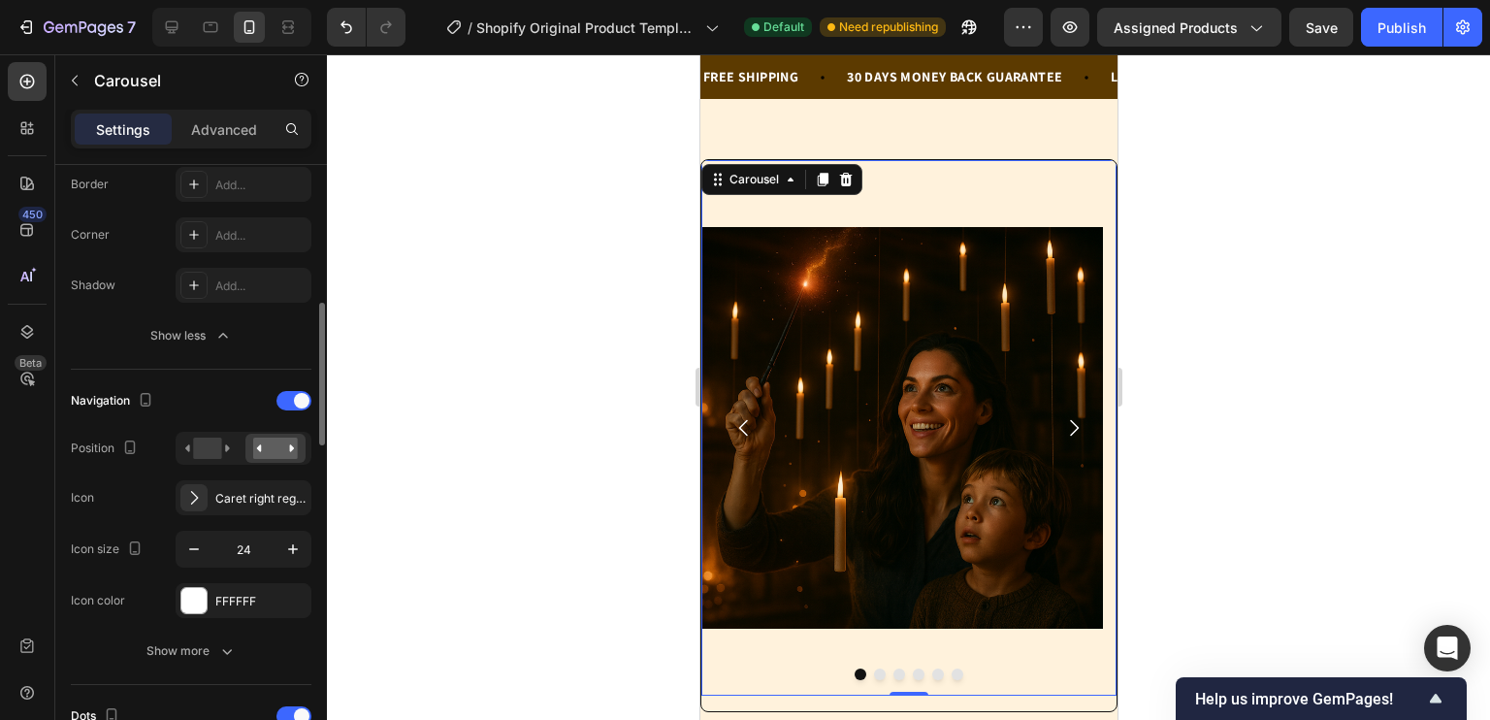
scroll to position [626, 0]
click at [210, 447] on rect at bounding box center [207, 446] width 28 height 21
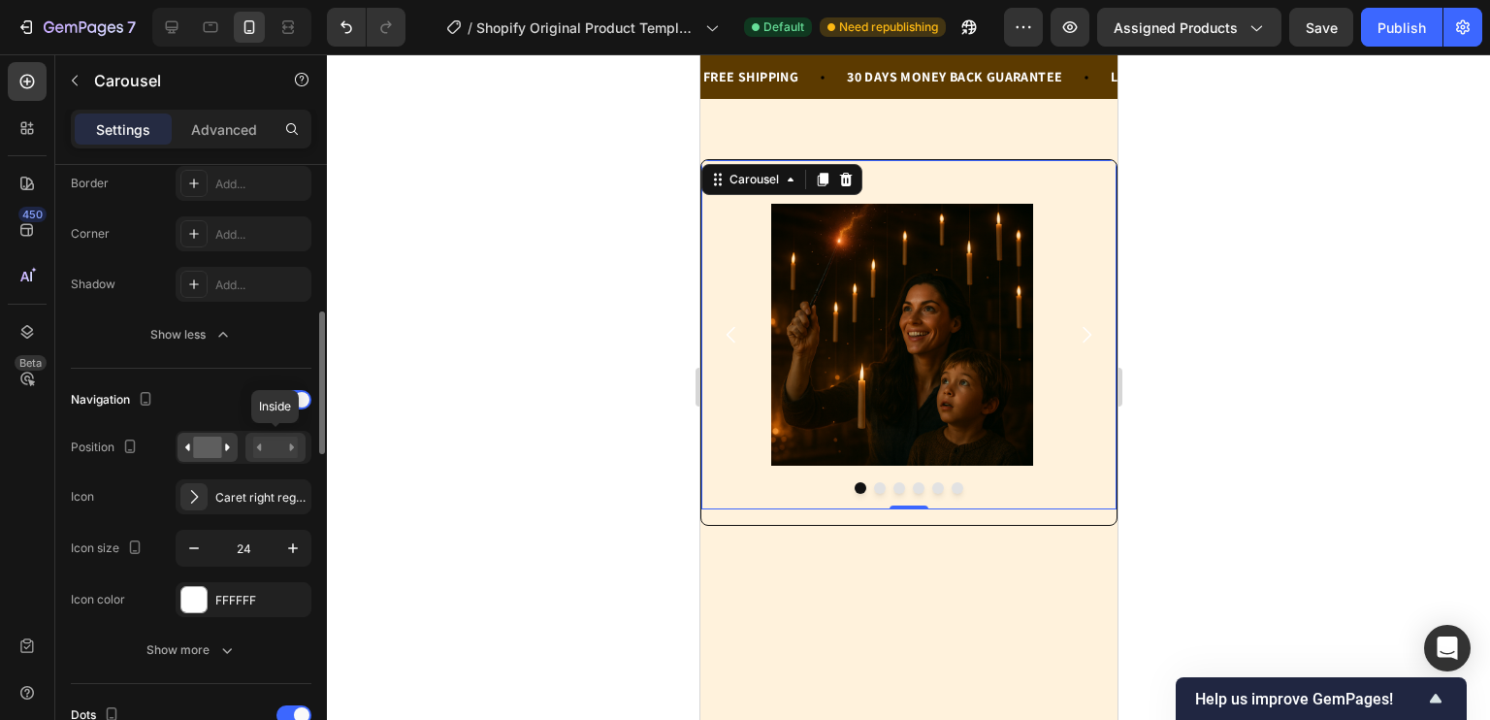
click at [279, 451] on rect at bounding box center [275, 446] width 45 height 21
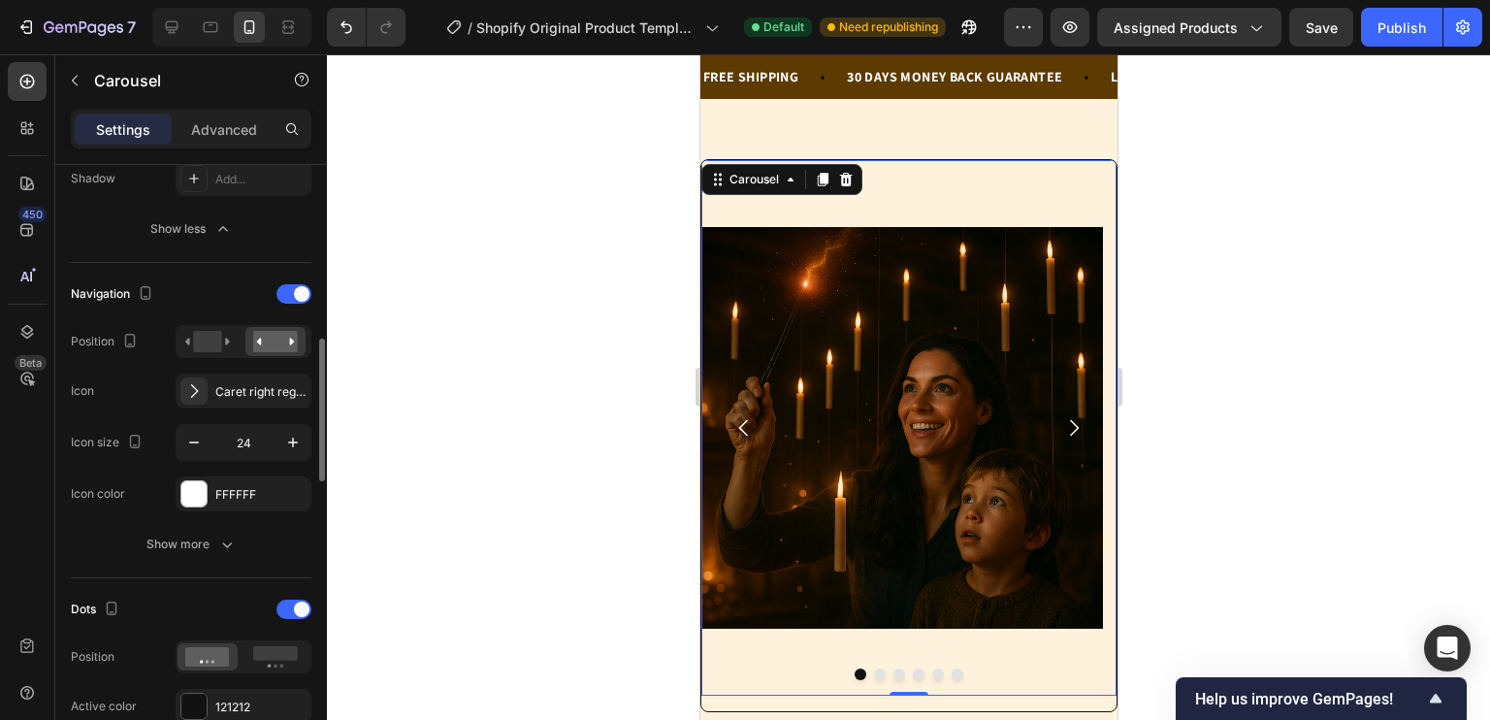
scroll to position [733, 0]
click at [287, 444] on icon "button" at bounding box center [292, 440] width 19 height 19
type input "26"
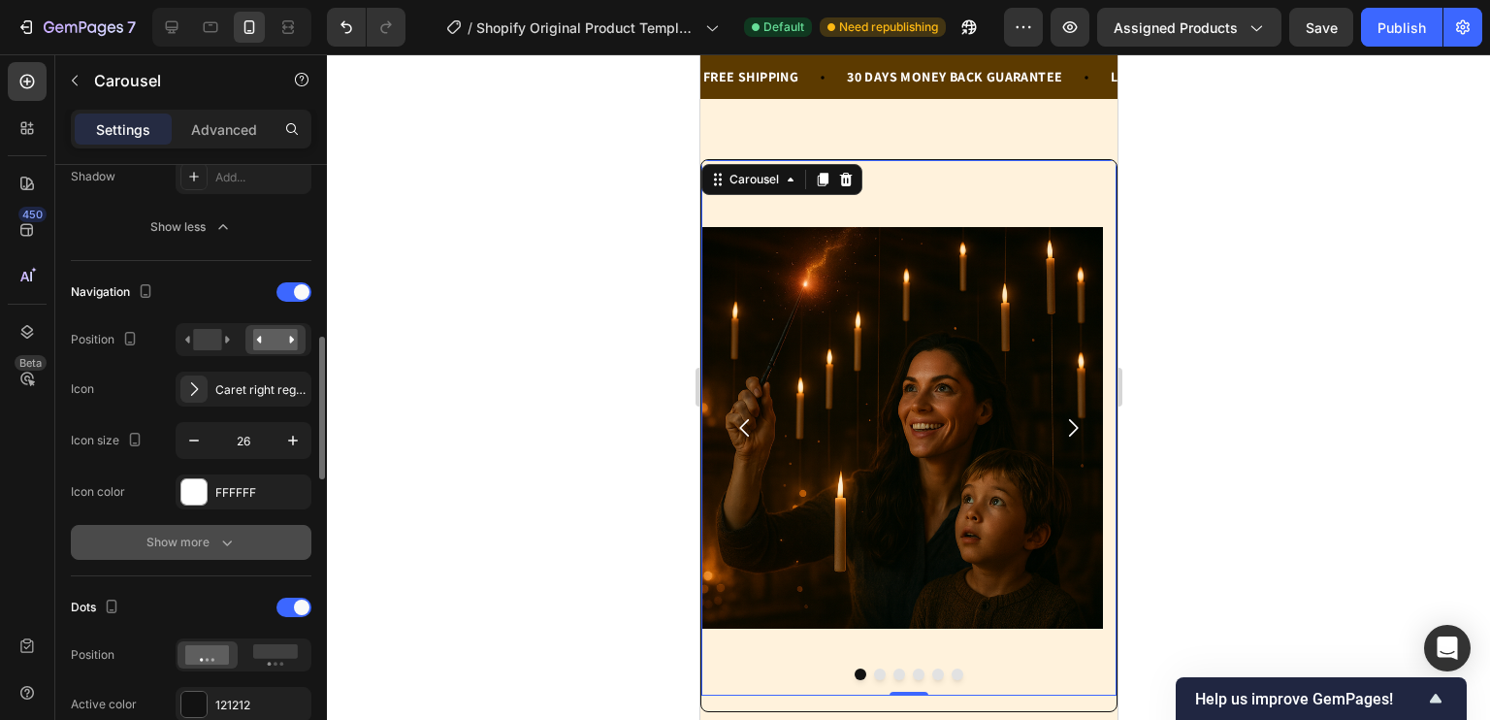
click at [206, 533] on div "Show more" at bounding box center [191, 541] width 90 height 19
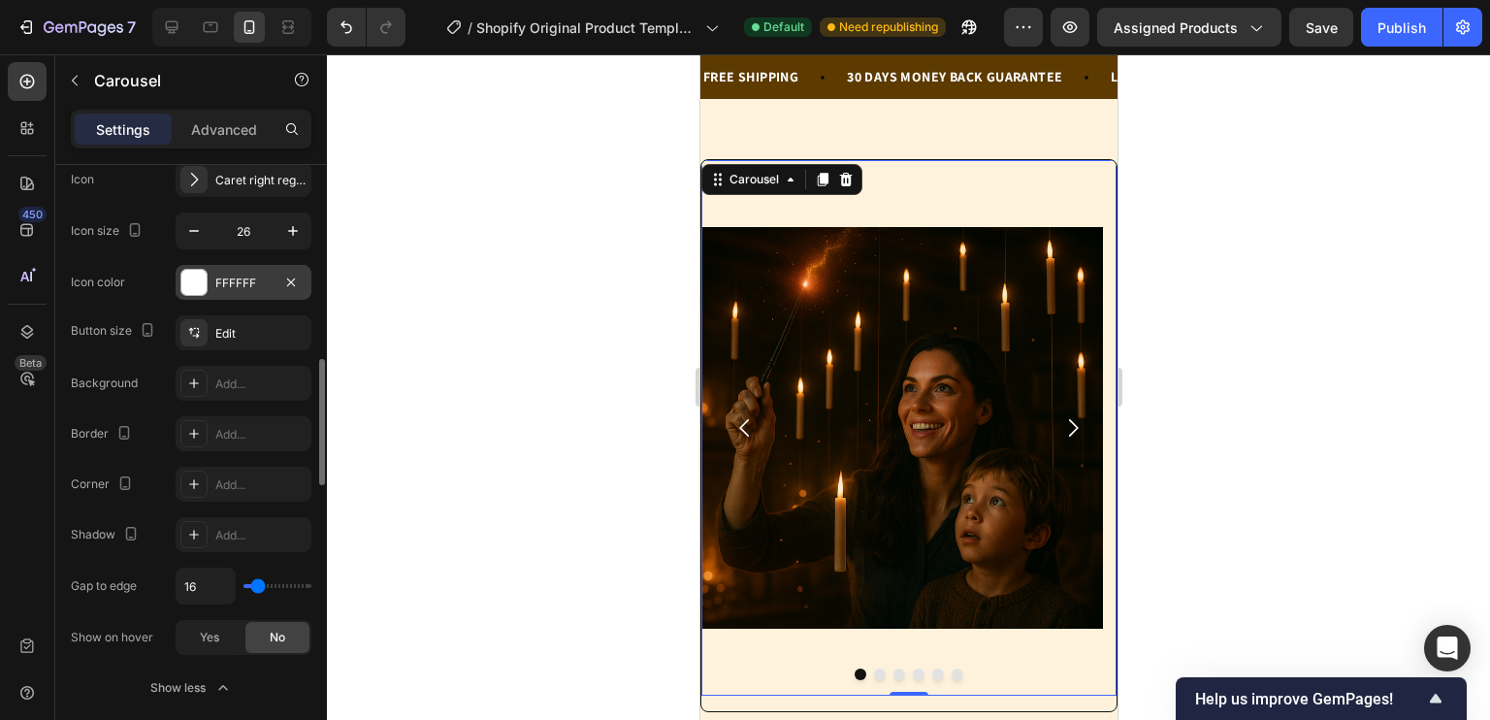
scroll to position [943, 0]
click at [233, 330] on div "Edit" at bounding box center [260, 333] width 91 height 17
click at [134, 379] on div "Background" at bounding box center [104, 382] width 67 height 17
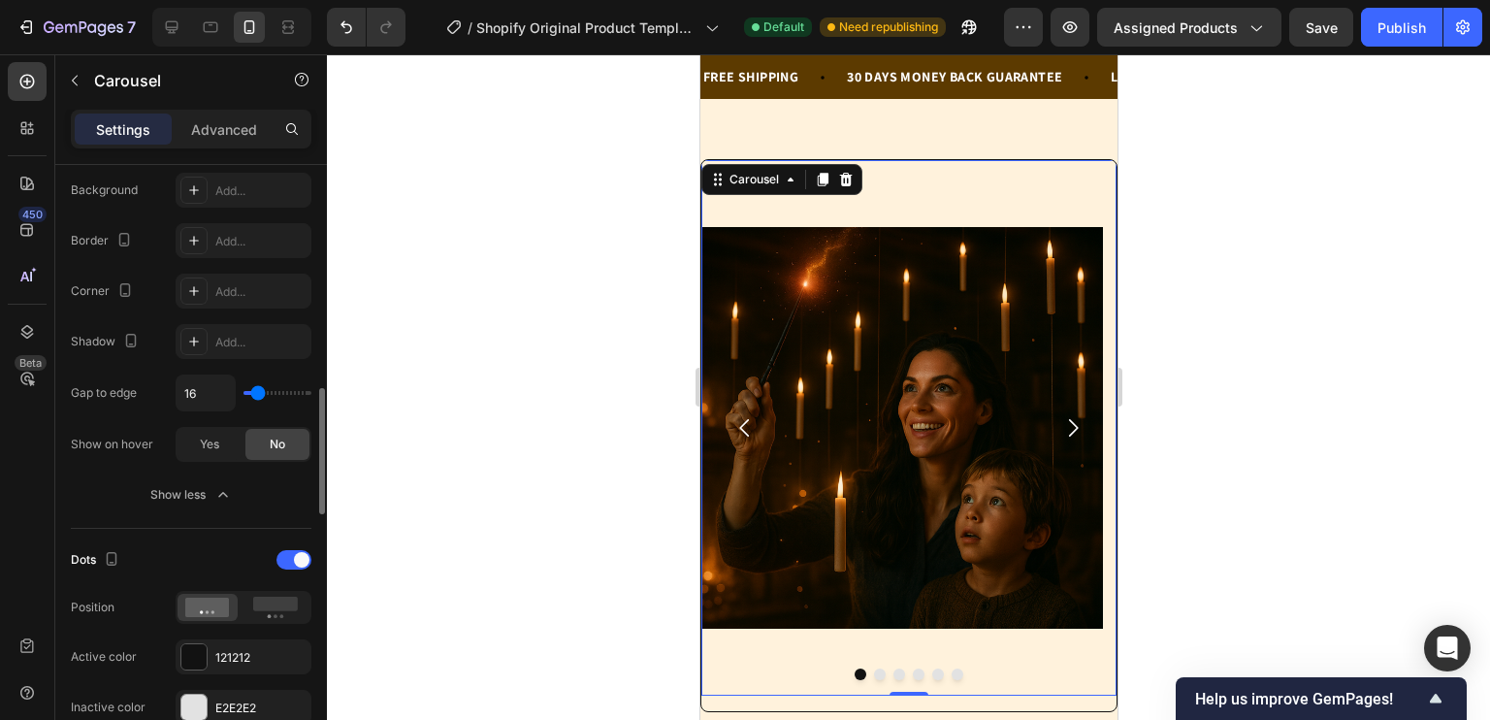
scroll to position [1159, 0]
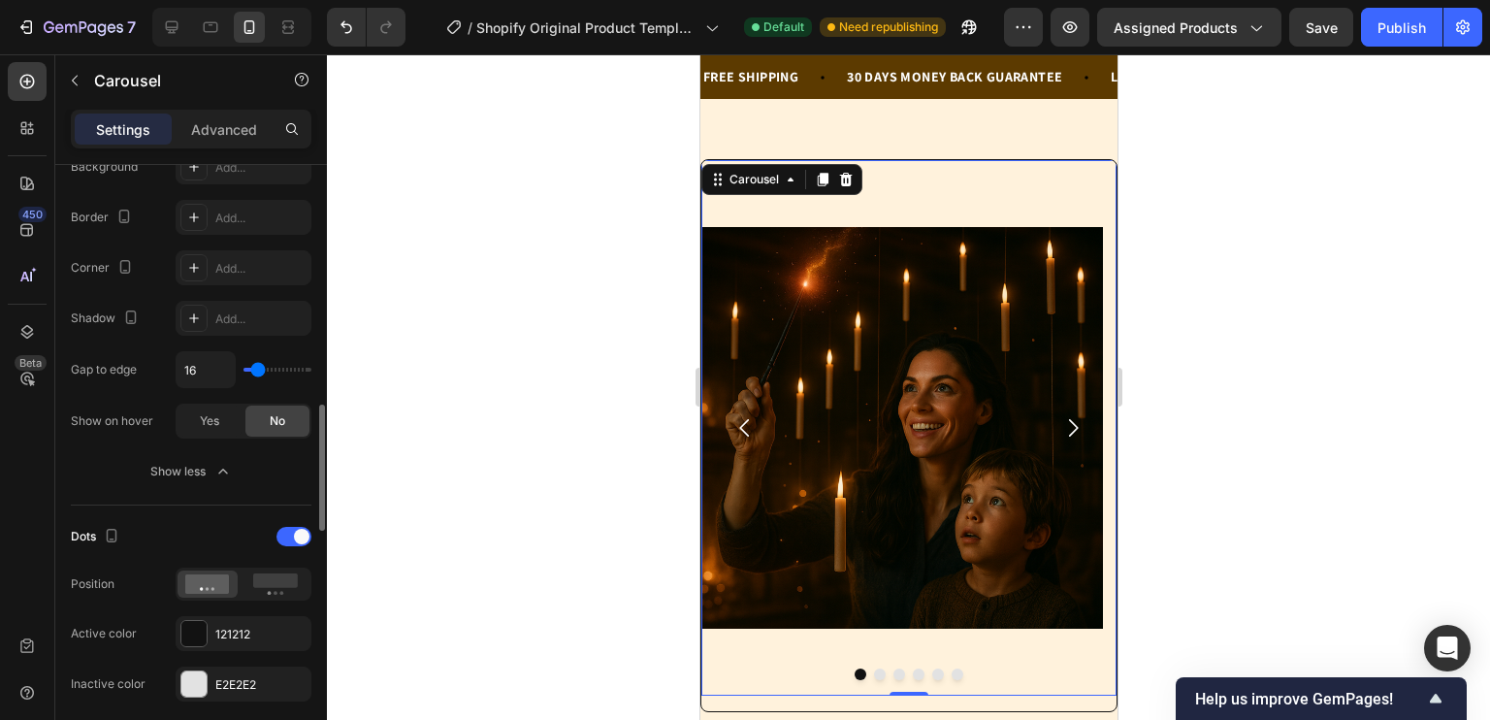
type input "15"
type input "13"
type input "6"
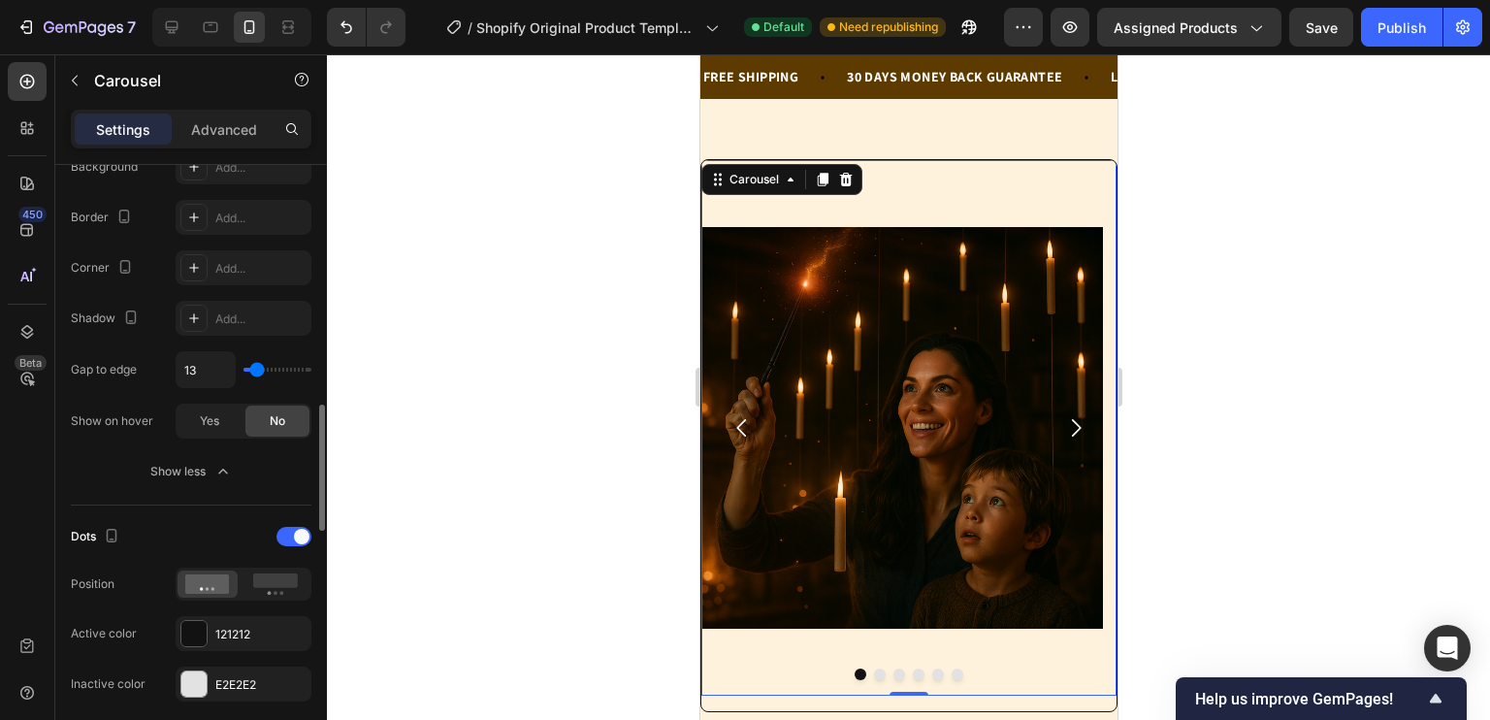
type input "6"
type input "4"
drag, startPoint x: 259, startPoint y: 369, endPoint x: 252, endPoint y: 377, distance: 11.1
type input "4"
click at [252, 371] on input "range" at bounding box center [277, 370] width 68 height 4
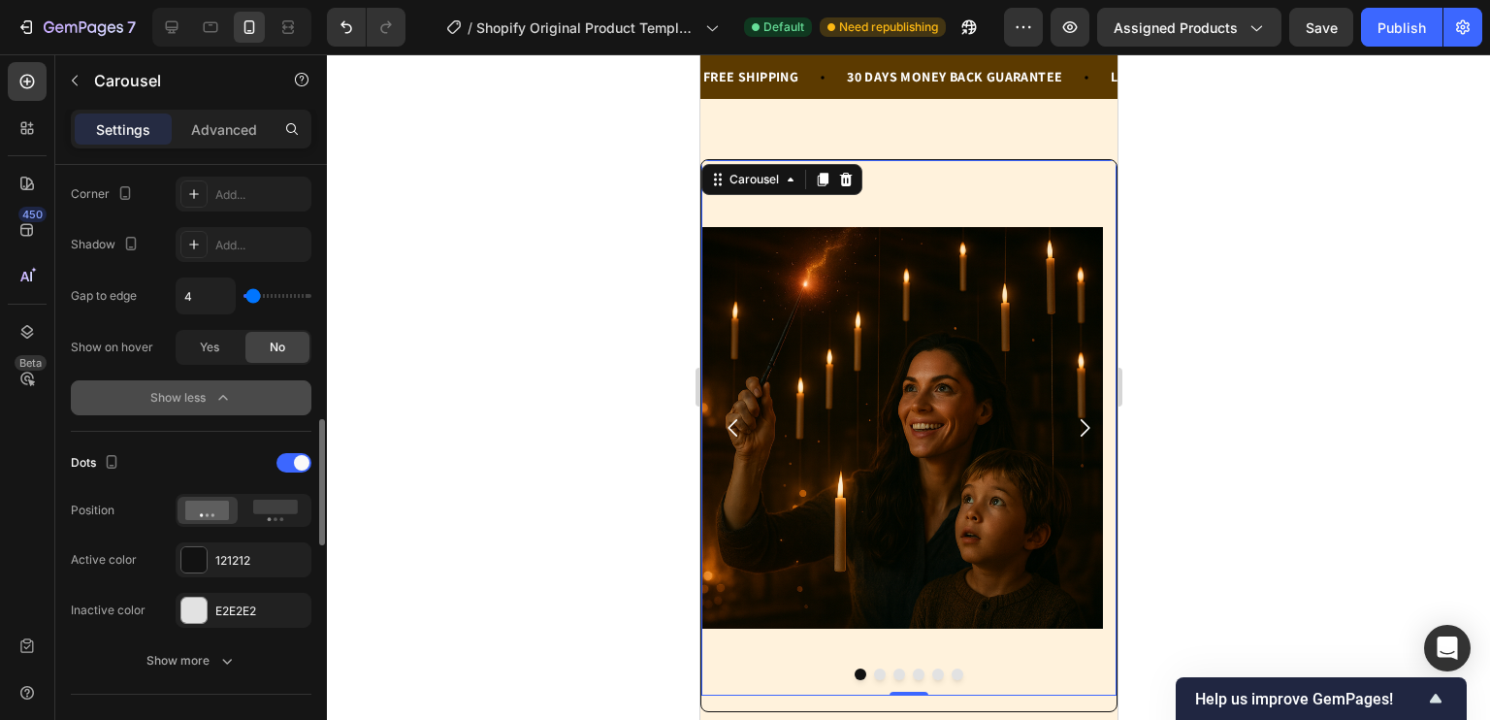
scroll to position [1234, 0]
click at [278, 503] on rect at bounding box center [275, 506] width 45 height 15
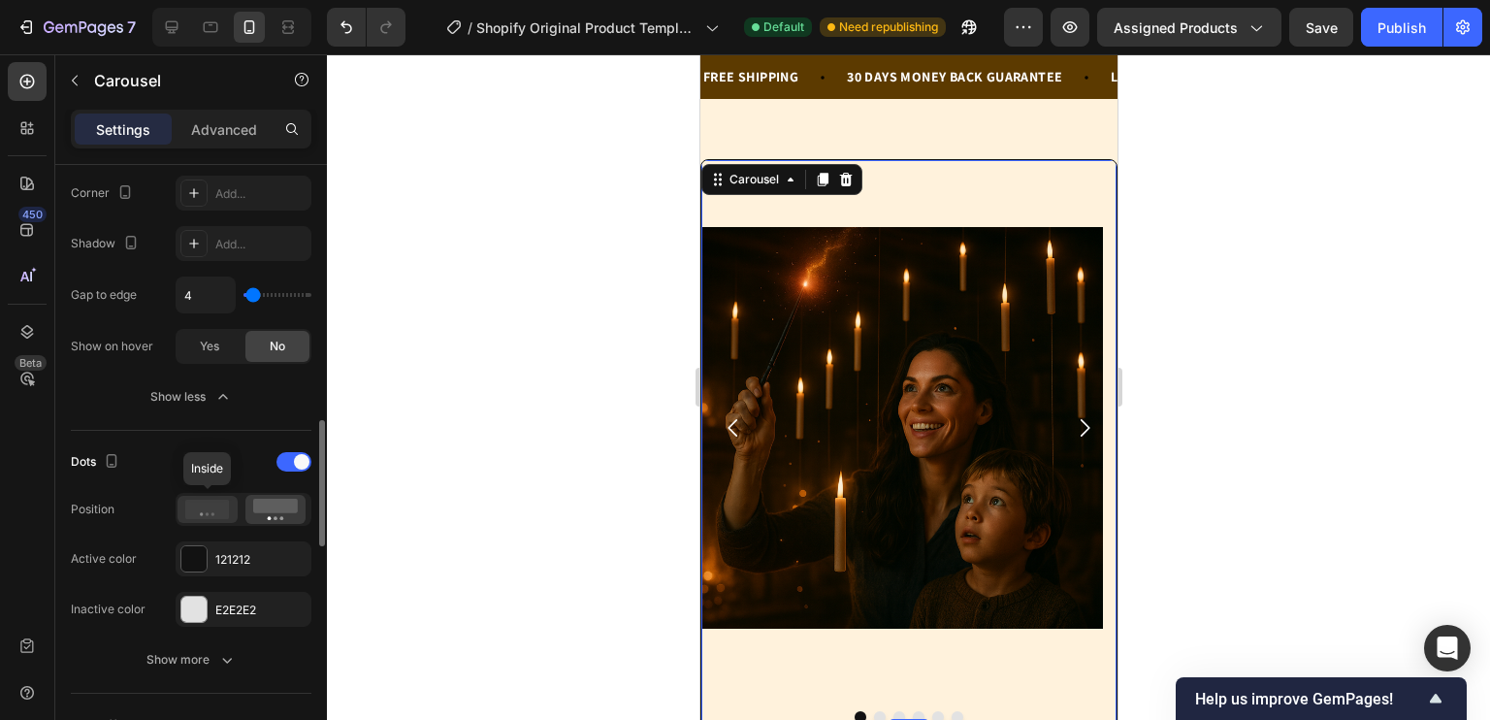
click at [208, 513] on circle at bounding box center [207, 514] width 3 height 3
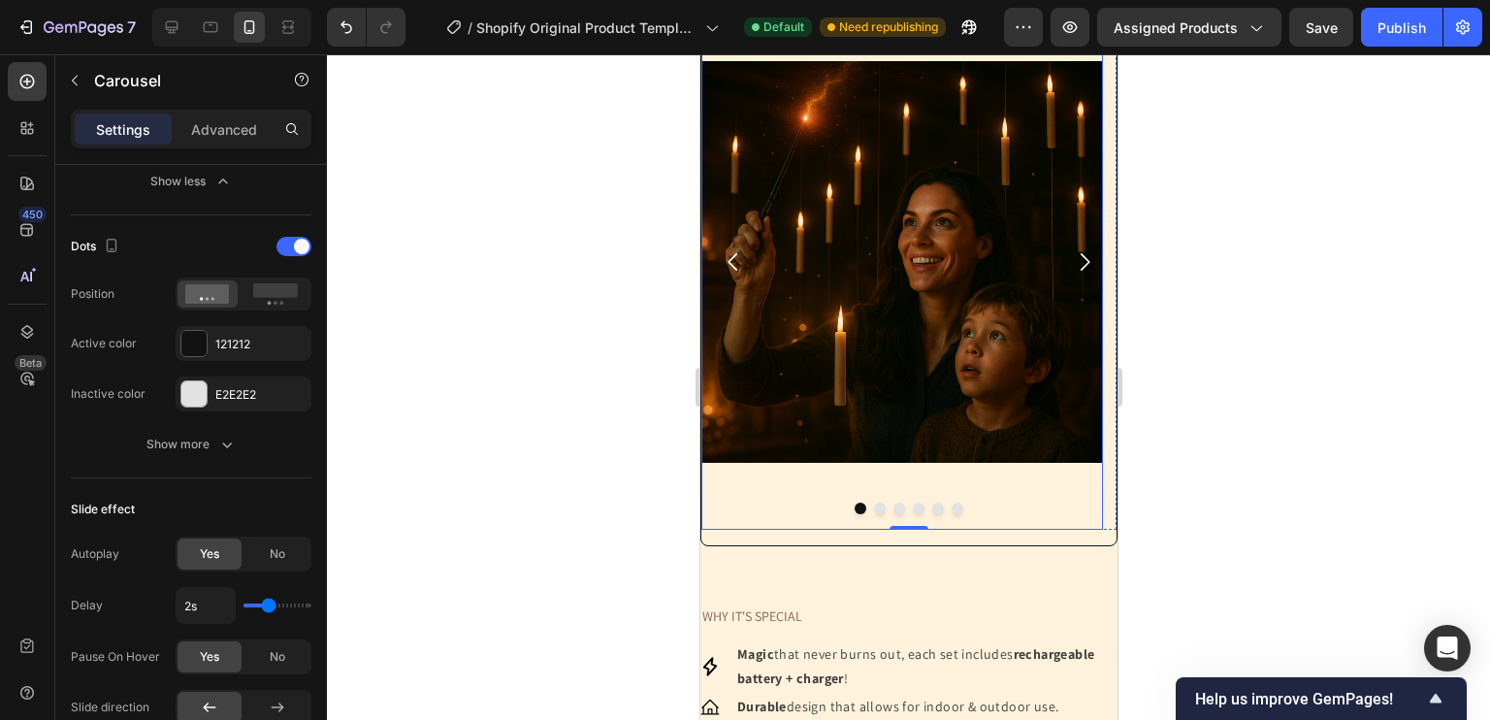
scroll to position [237, 0]
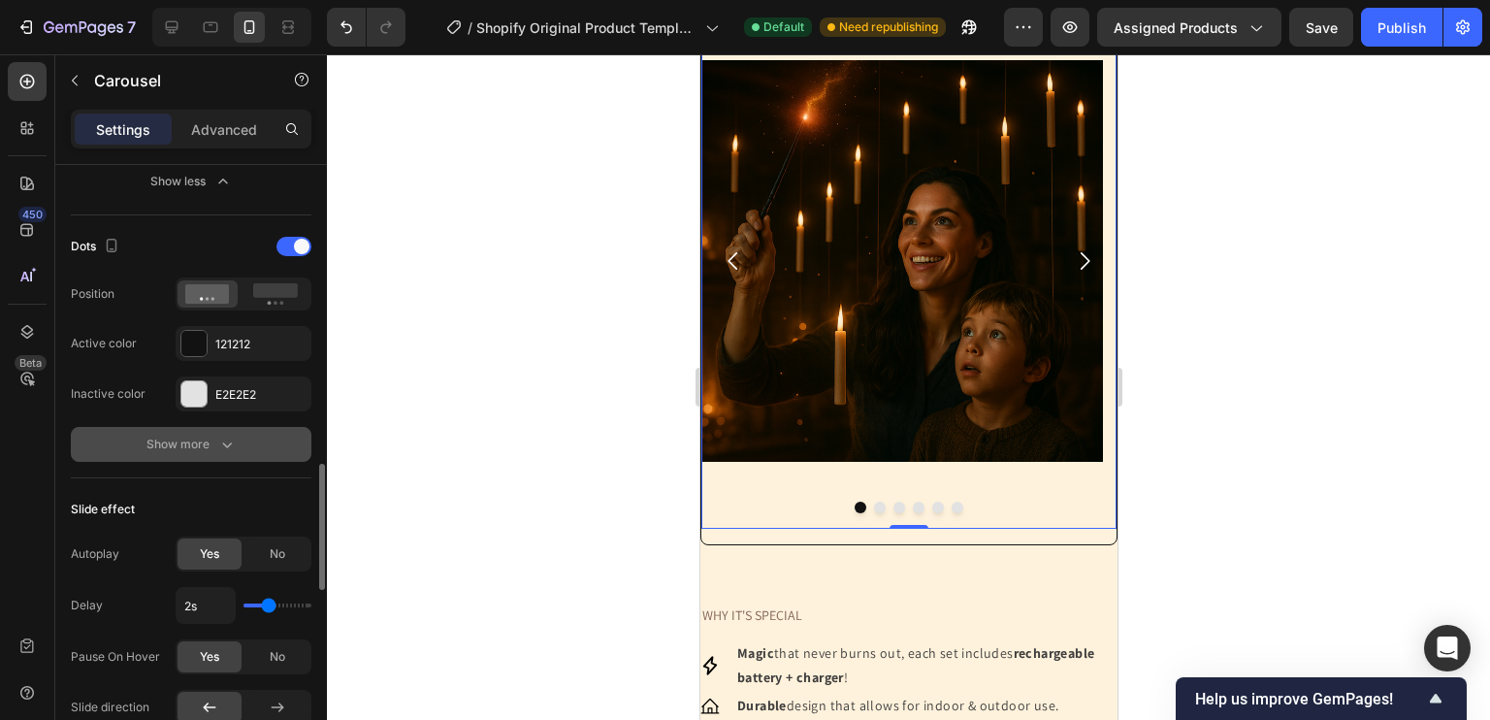
click at [206, 430] on button "Show more" at bounding box center [191, 444] width 241 height 35
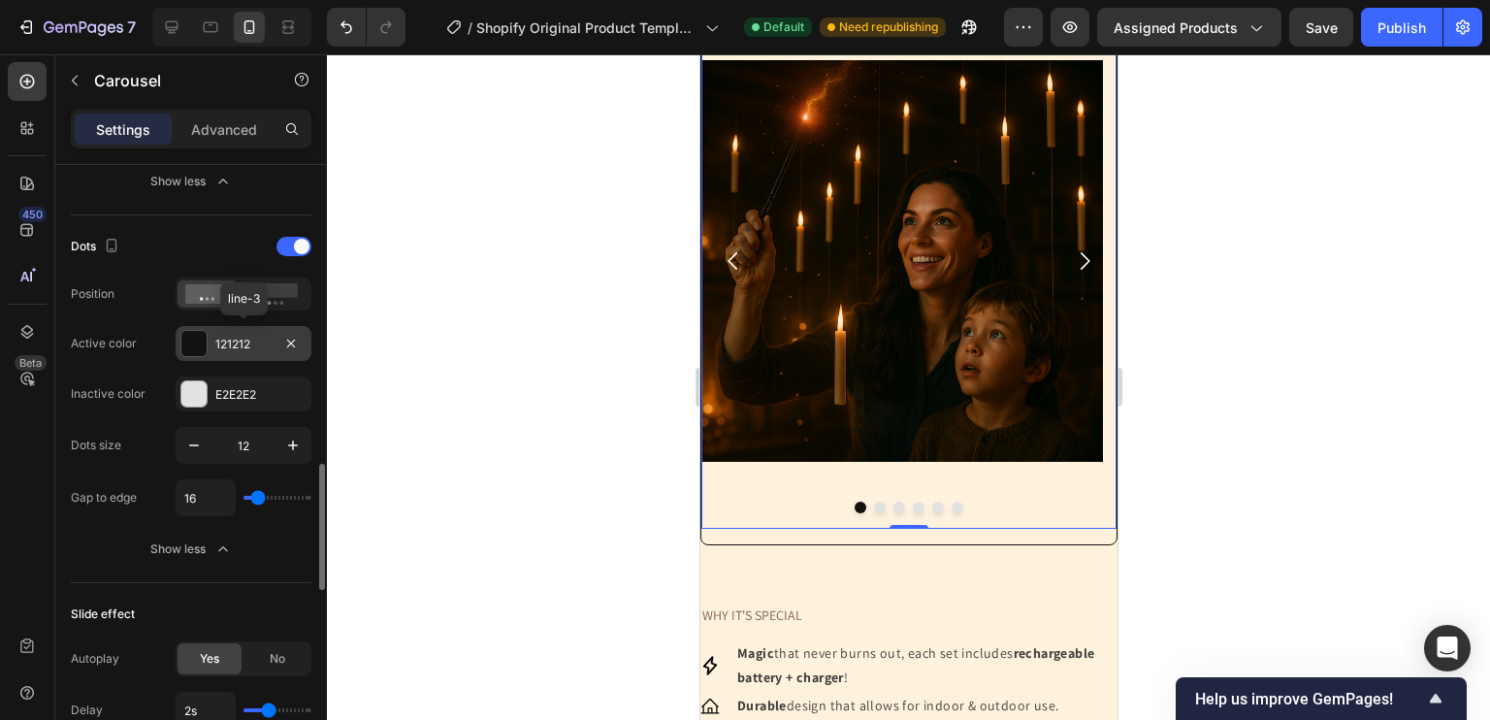
click at [213, 347] on div "121212" at bounding box center [244, 343] width 136 height 35
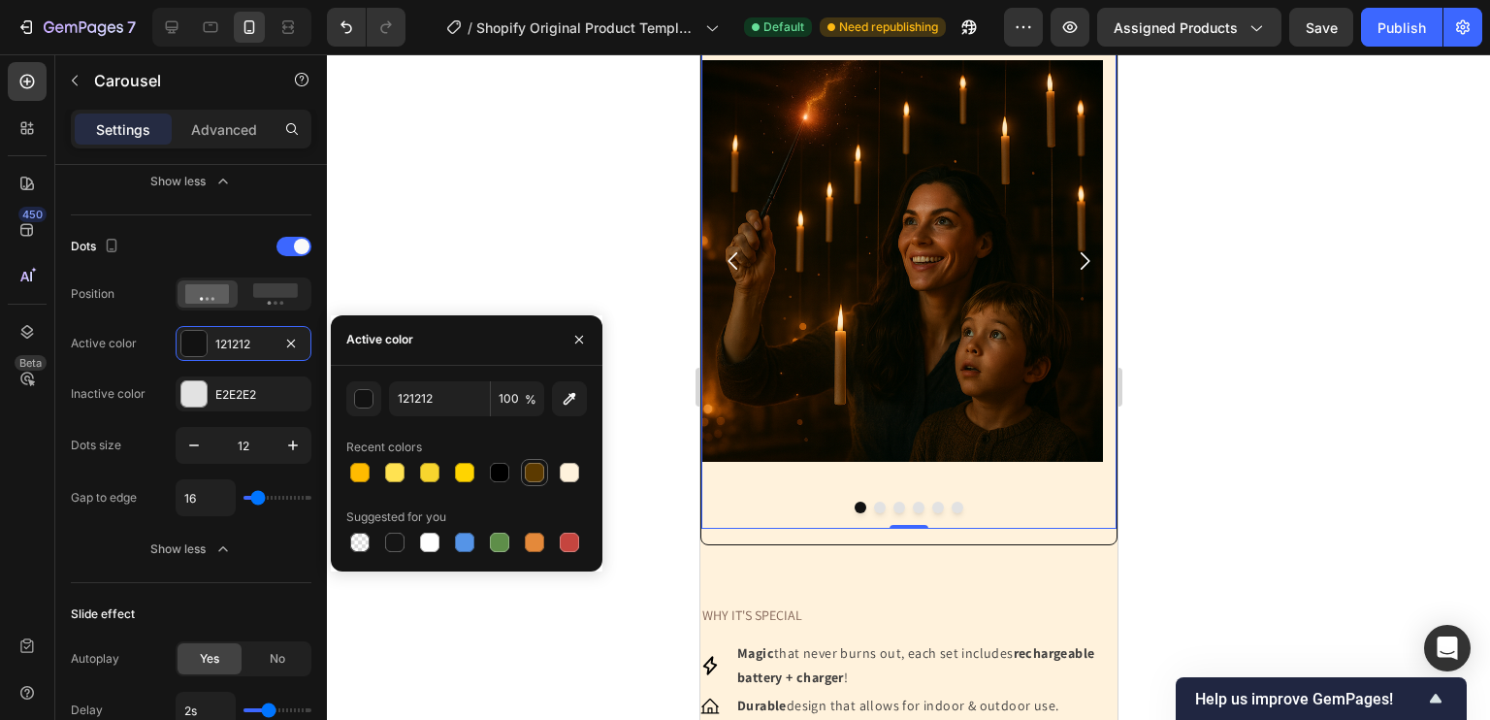
click at [532, 475] on div at bounding box center [534, 472] width 19 height 19
type input "5C3A00"
click at [181, 392] on div at bounding box center [193, 393] width 25 height 25
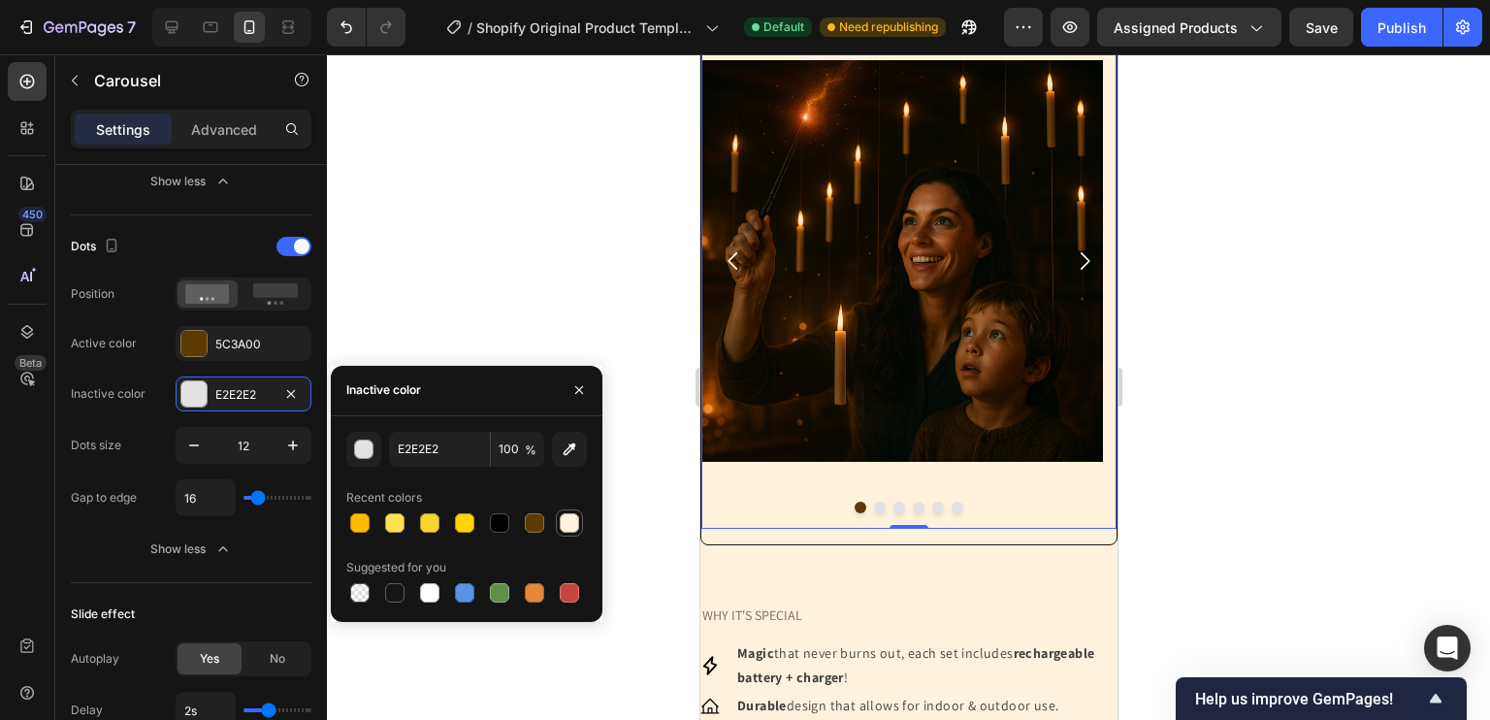
click at [567, 524] on div at bounding box center [569, 522] width 19 height 19
click at [502, 519] on div at bounding box center [499, 522] width 19 height 19
type input "000000"
click at [360, 593] on div at bounding box center [359, 592] width 19 height 19
type input "0"
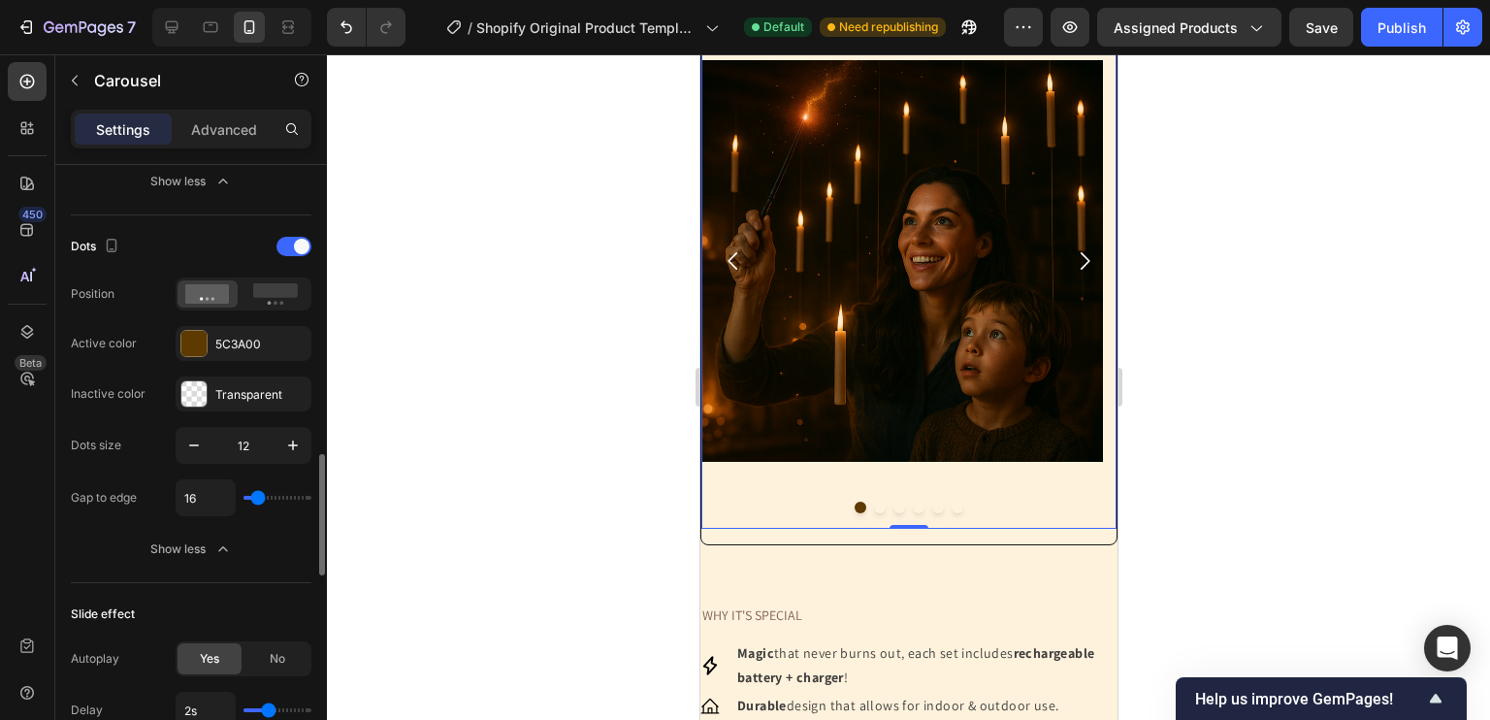
click at [57, 484] on div "Items per slide 1 column Display Sneak peek Add... Item management Order 6 item…" at bounding box center [191, 248] width 272 height 3065
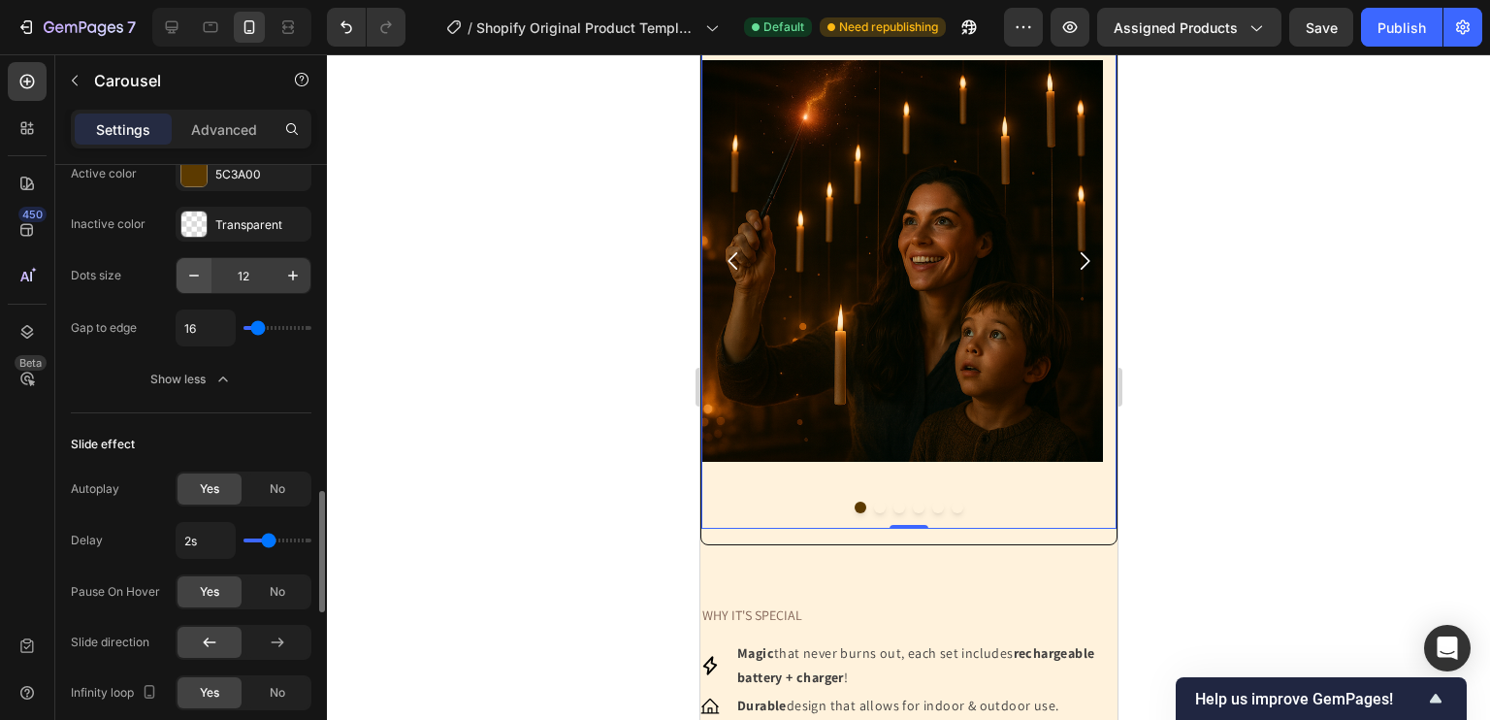
scroll to position [1621, 0]
click at [270, 479] on span "No" at bounding box center [278, 486] width 16 height 17
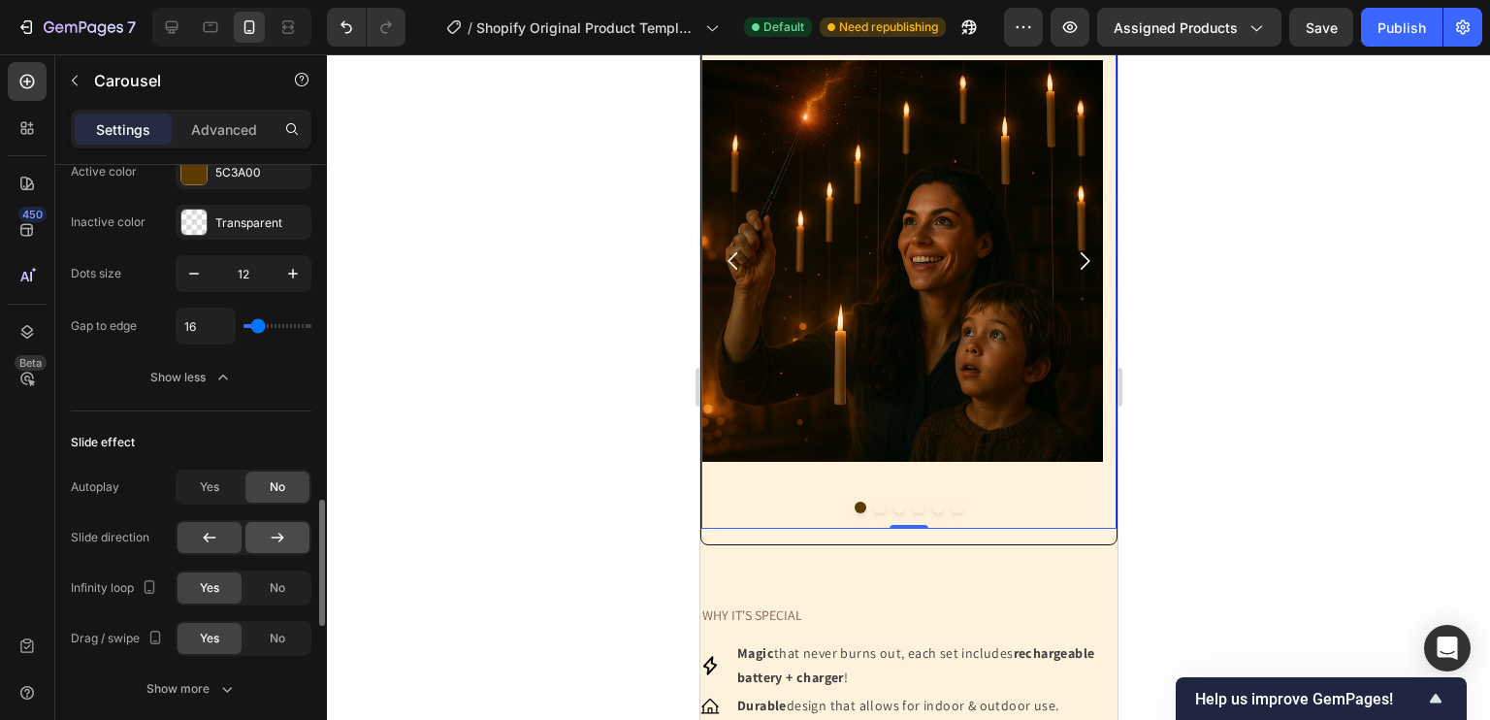
click at [260, 542] on div at bounding box center [277, 537] width 64 height 31
click at [198, 531] on div at bounding box center [209, 537] width 64 height 31
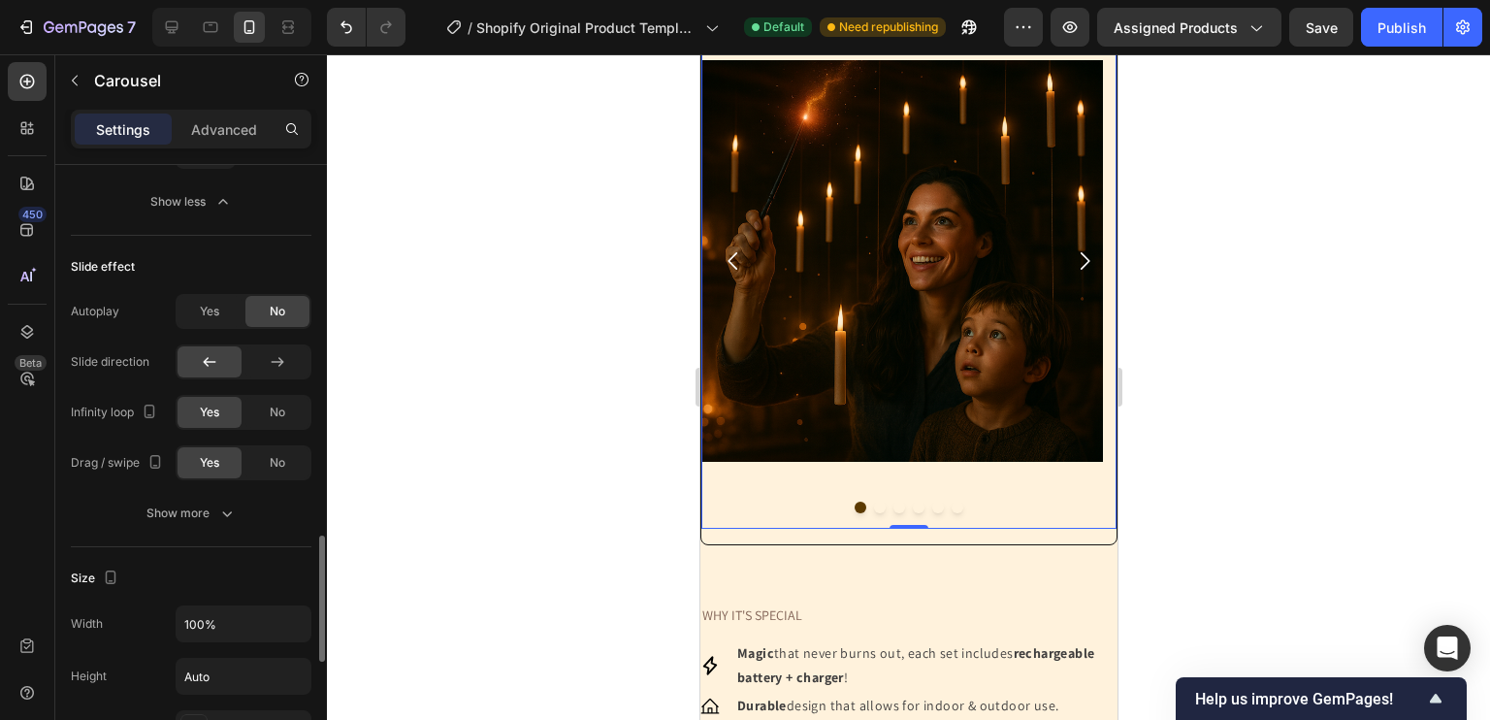
click at [196, 533] on div "Slide effect Autoplay Yes No Slide direction Infinity loop Yes No Drag / swipe …" at bounding box center [191, 391] width 241 height 311
click at [190, 489] on div "Autoplay Yes No Slide direction Infinity loop Yes No Drag / swipe Yes No Show m…" at bounding box center [191, 412] width 241 height 237
click at [190, 490] on div "Autoplay Yes No Slide direction Infinity loop Yes No Drag / swipe Yes No Show m…" at bounding box center [191, 412] width 241 height 237
click at [168, 530] on div "Slide effect Autoplay Yes No Slide direction Infinity loop Yes No Drag / swipe …" at bounding box center [191, 391] width 241 height 311
click at [167, 514] on div "Show more" at bounding box center [191, 512] width 90 height 19
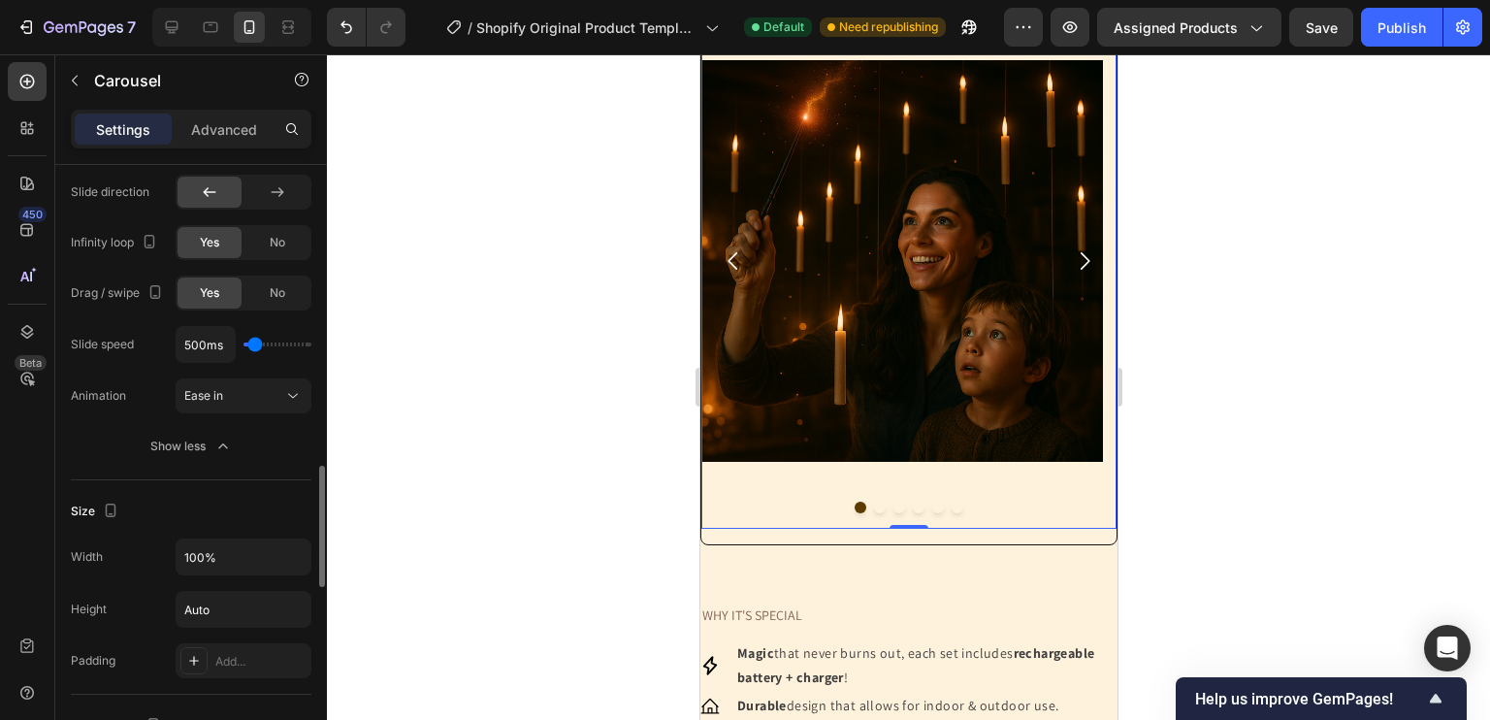
scroll to position [1967, 0]
click at [233, 395] on div "Ease in" at bounding box center [233, 394] width 99 height 17
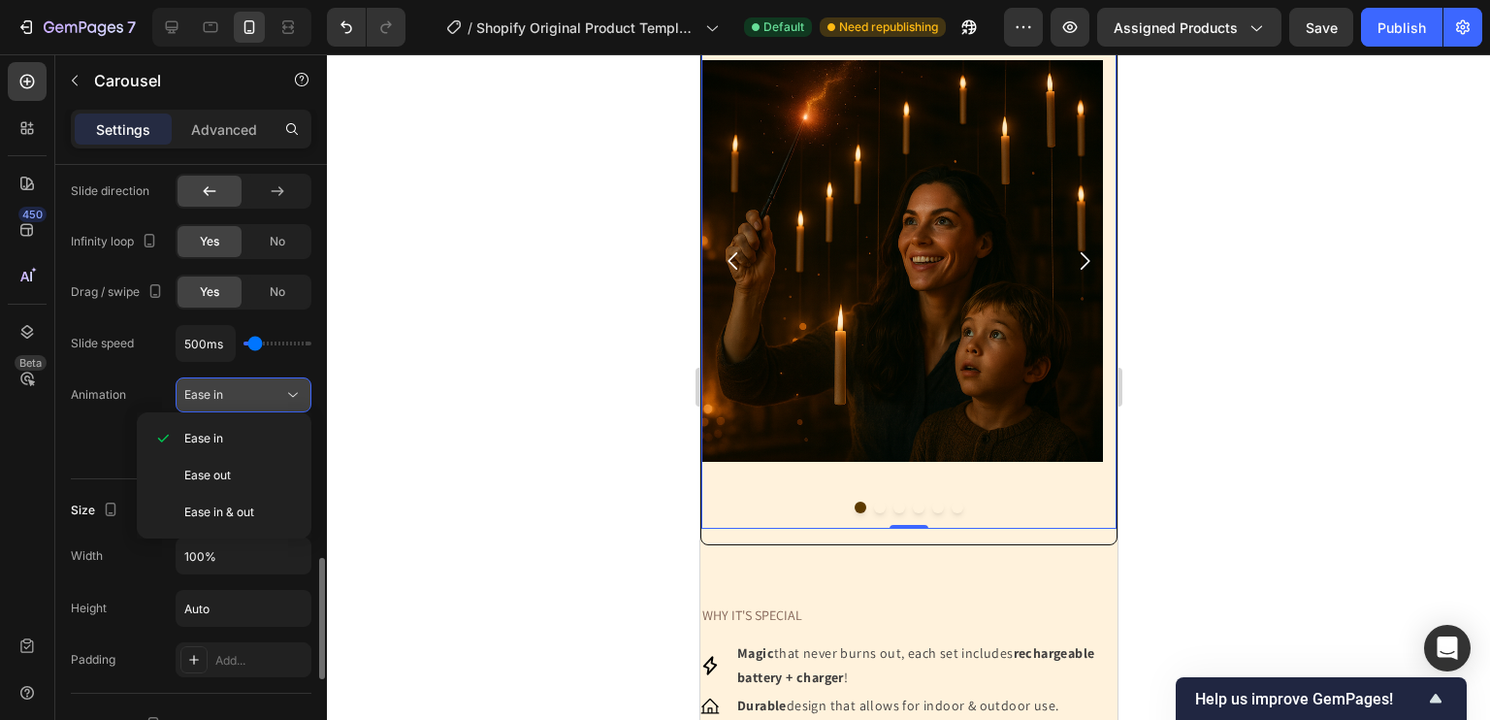
click at [233, 395] on div "Ease in" at bounding box center [233, 394] width 99 height 17
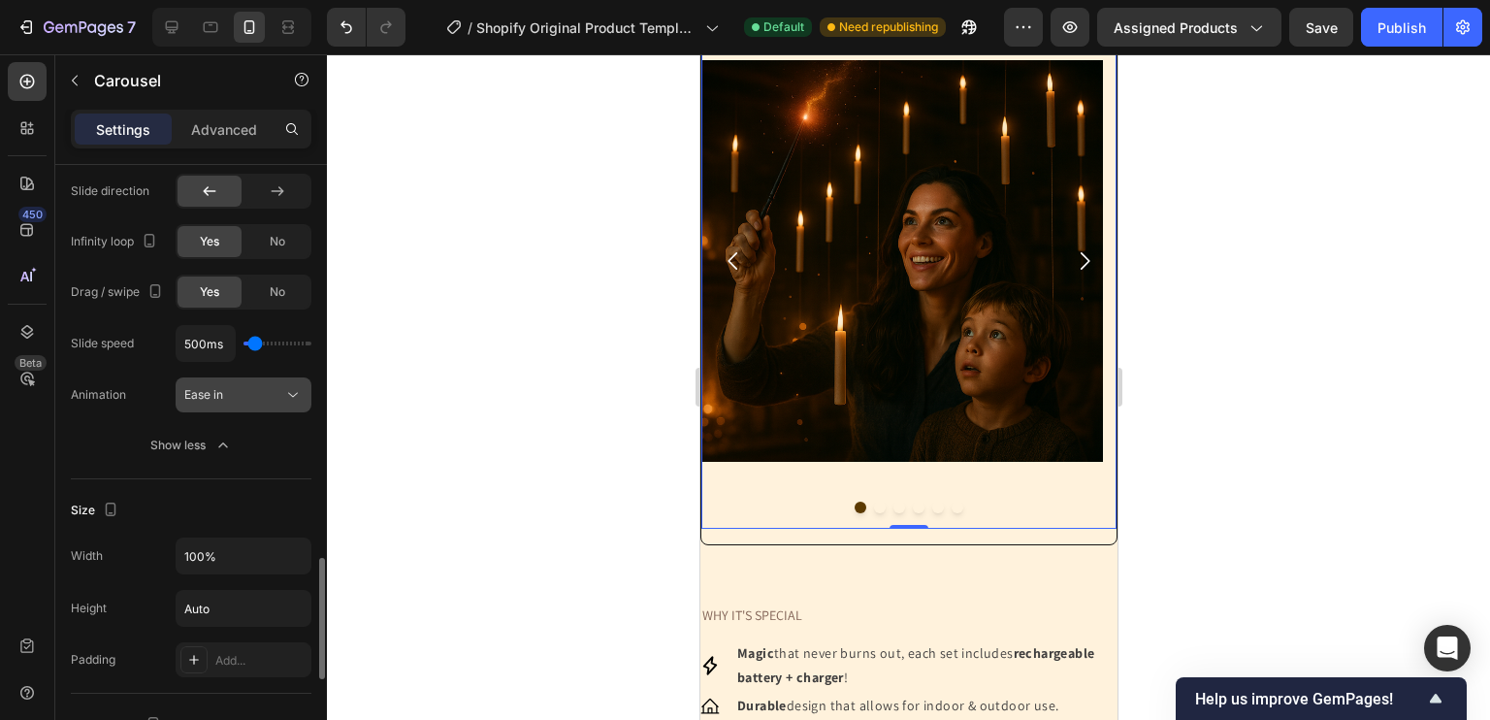
click at [233, 395] on div "Ease in" at bounding box center [233, 394] width 99 height 17
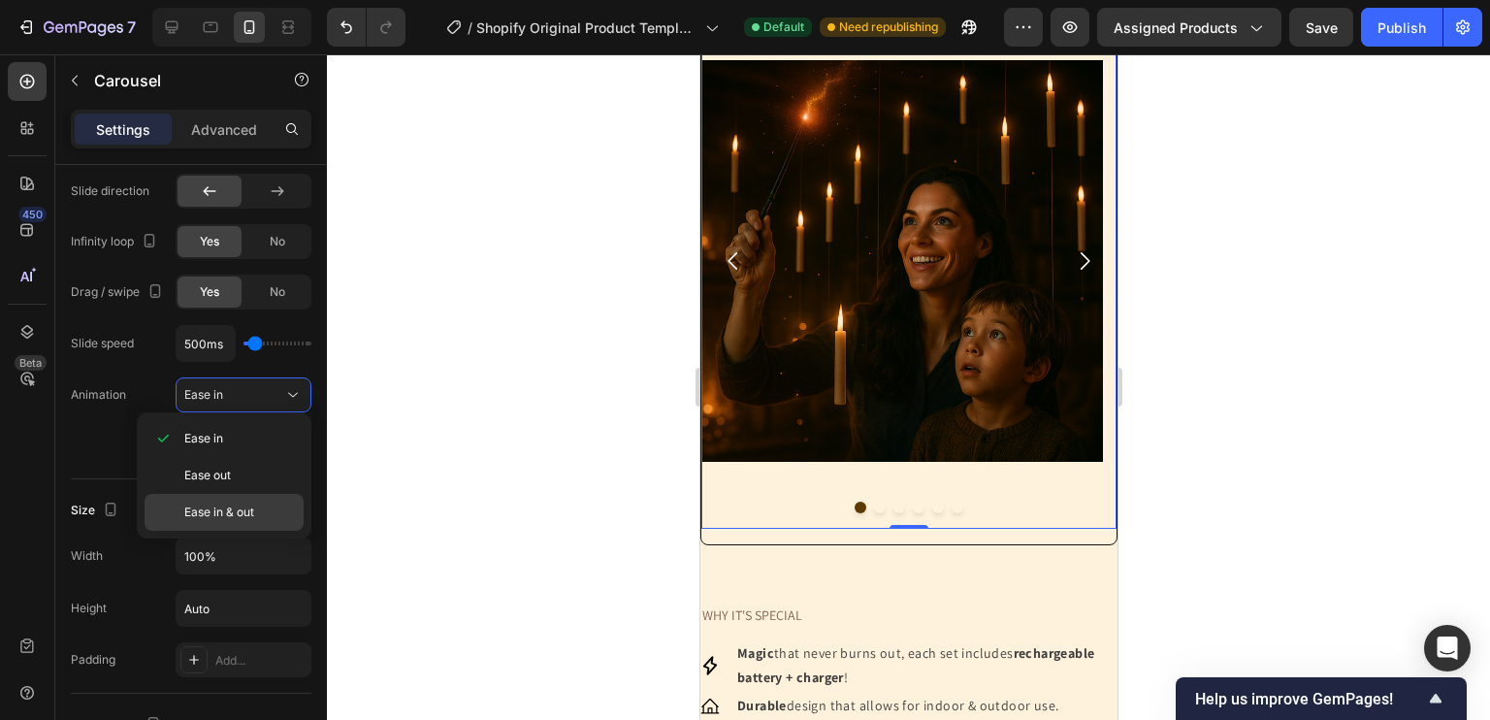
click at [233, 518] on span "Ease in & out" at bounding box center [219, 511] width 70 height 17
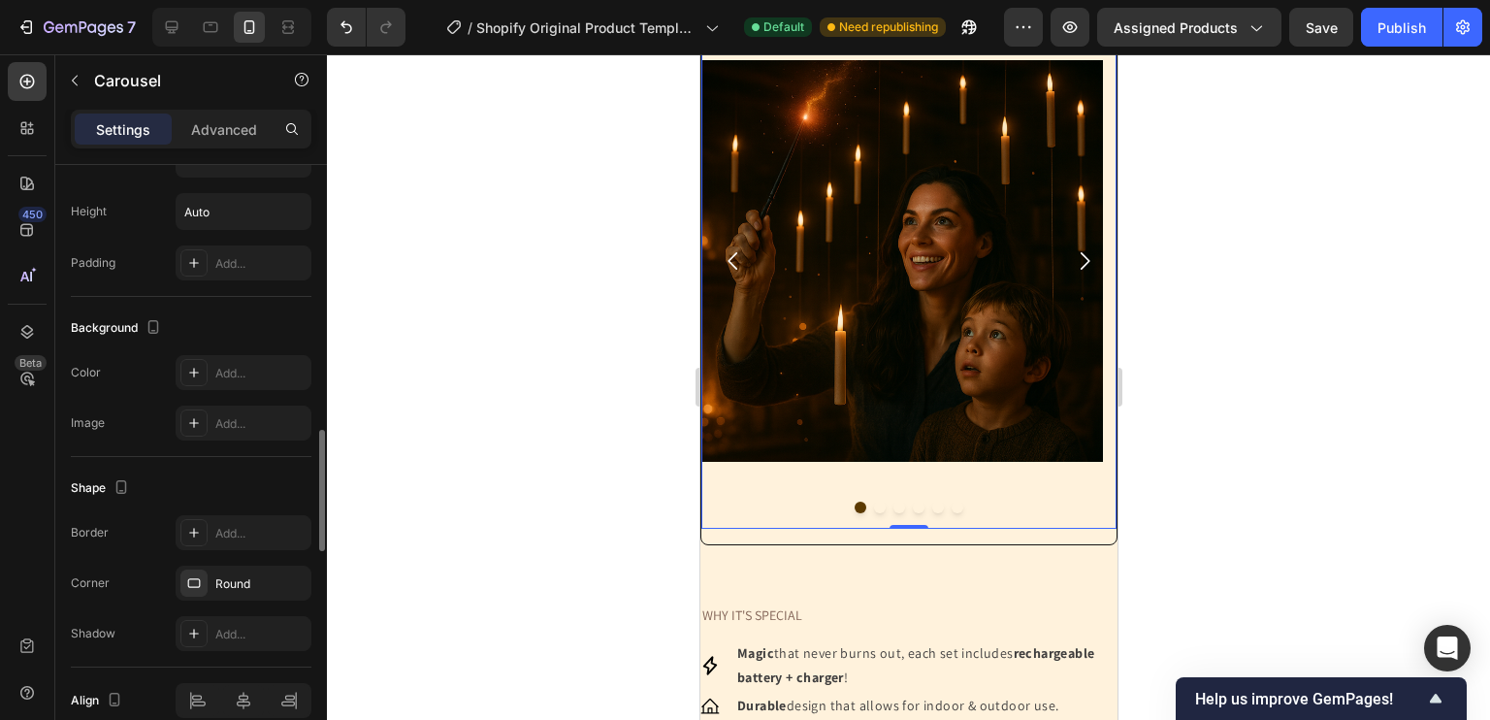
scroll to position [2366, 0]
click at [201, 367] on icon at bounding box center [194, 371] width 16 height 16
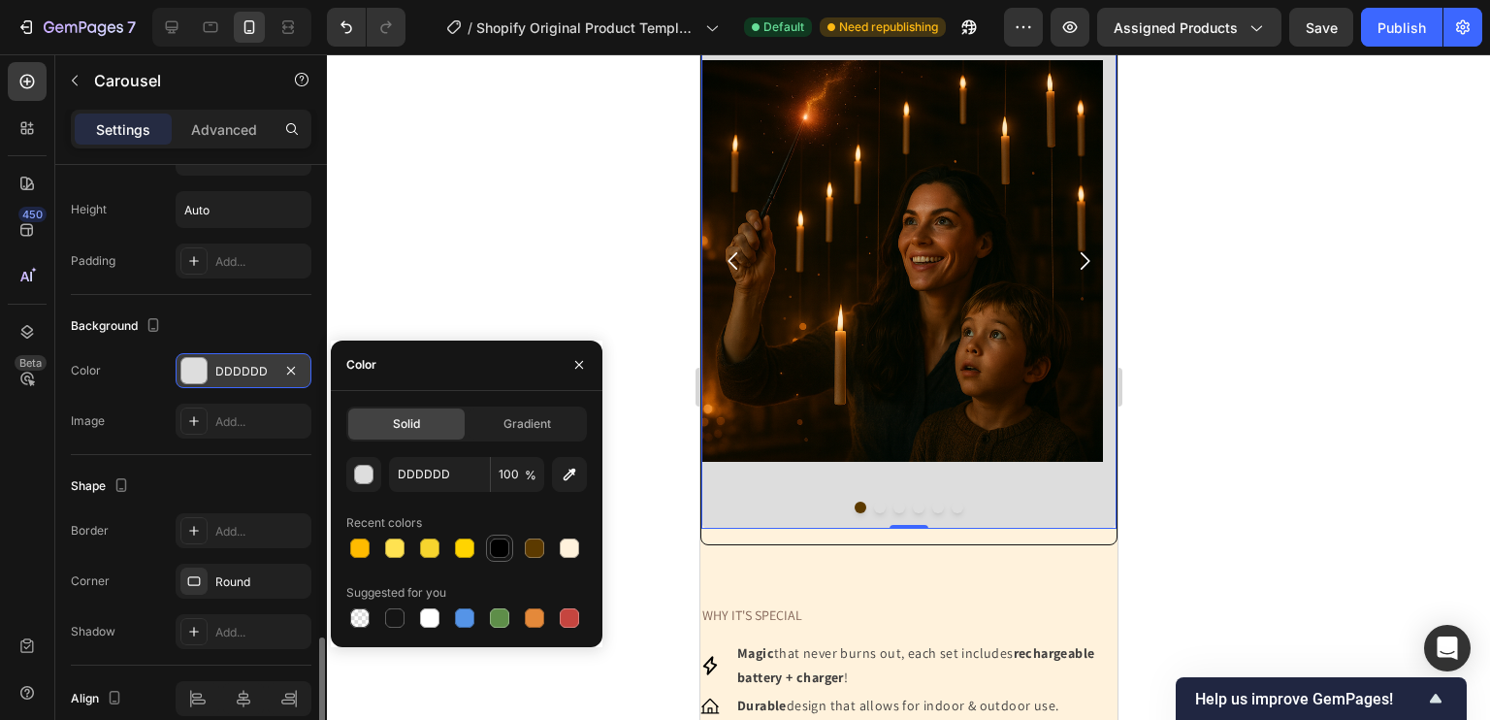
click at [501, 546] on div at bounding box center [499, 547] width 19 height 19
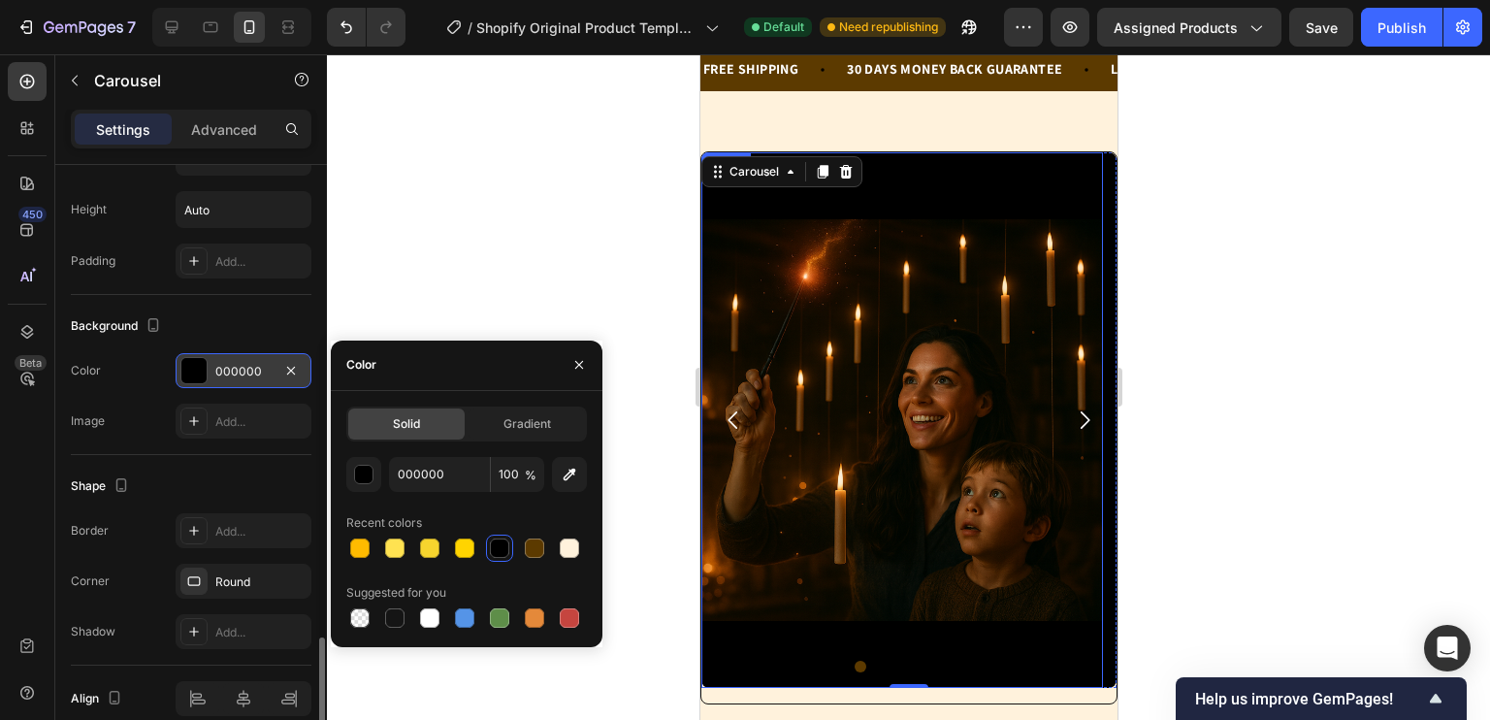
scroll to position [76, 0]
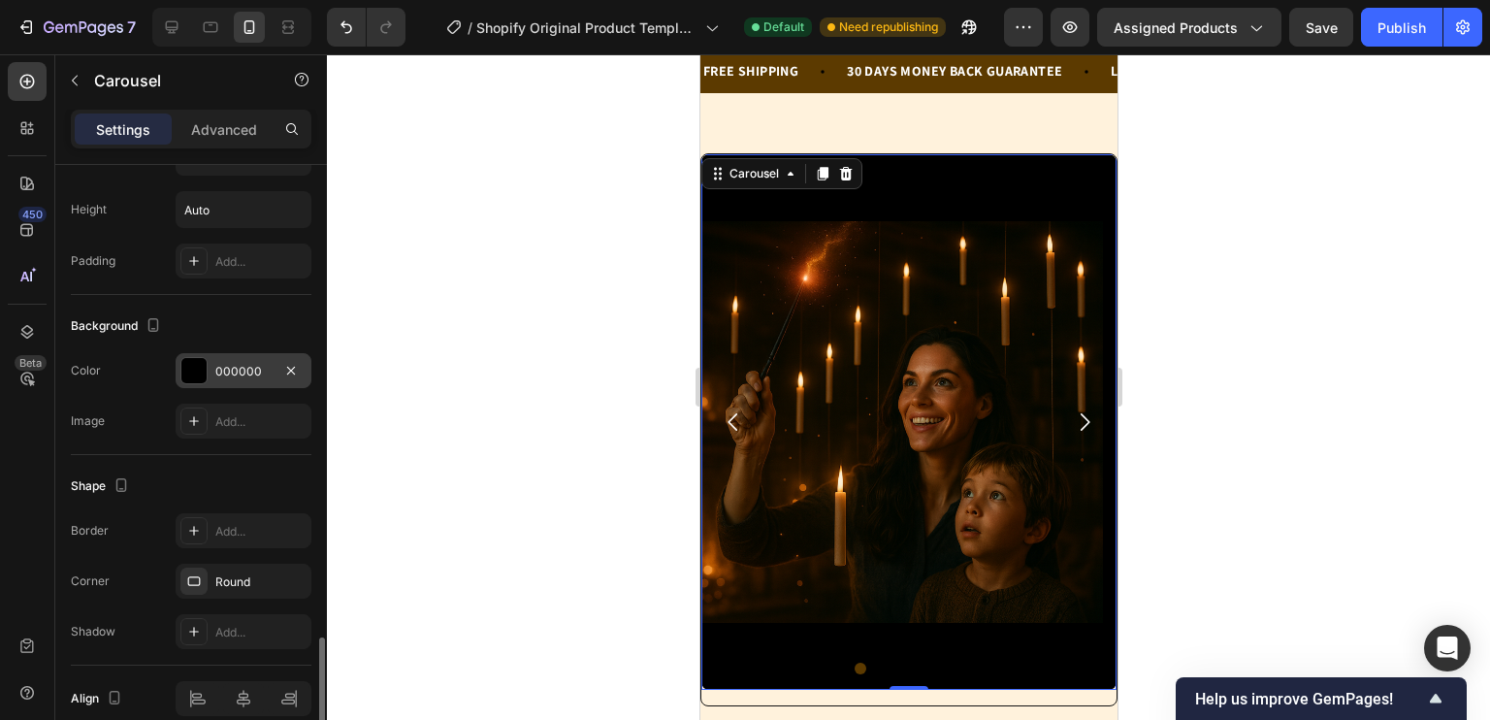
click at [1072, 413] on icon "Carousel Next Arrow" at bounding box center [1083, 421] width 25 height 25
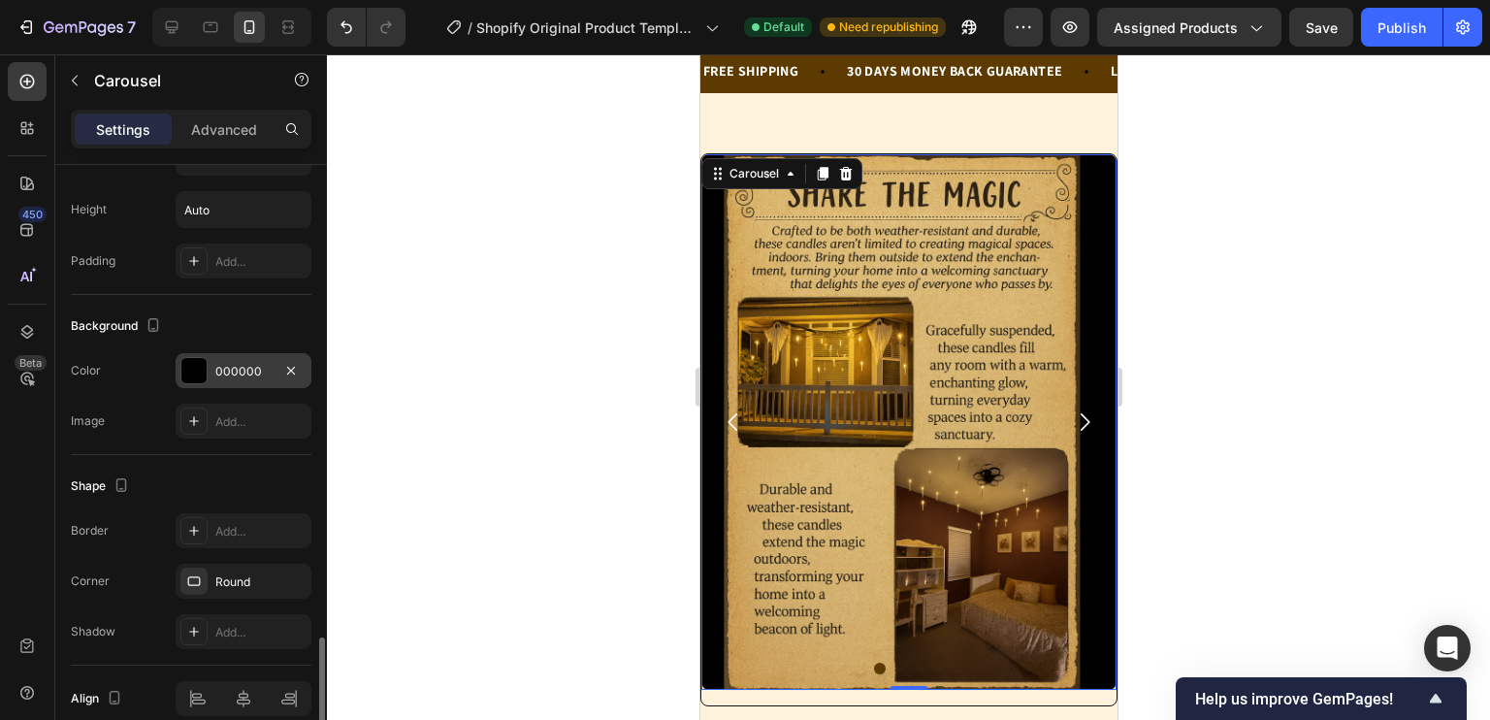
click at [1072, 413] on icon "Carousel Next Arrow" at bounding box center [1083, 421] width 25 height 25
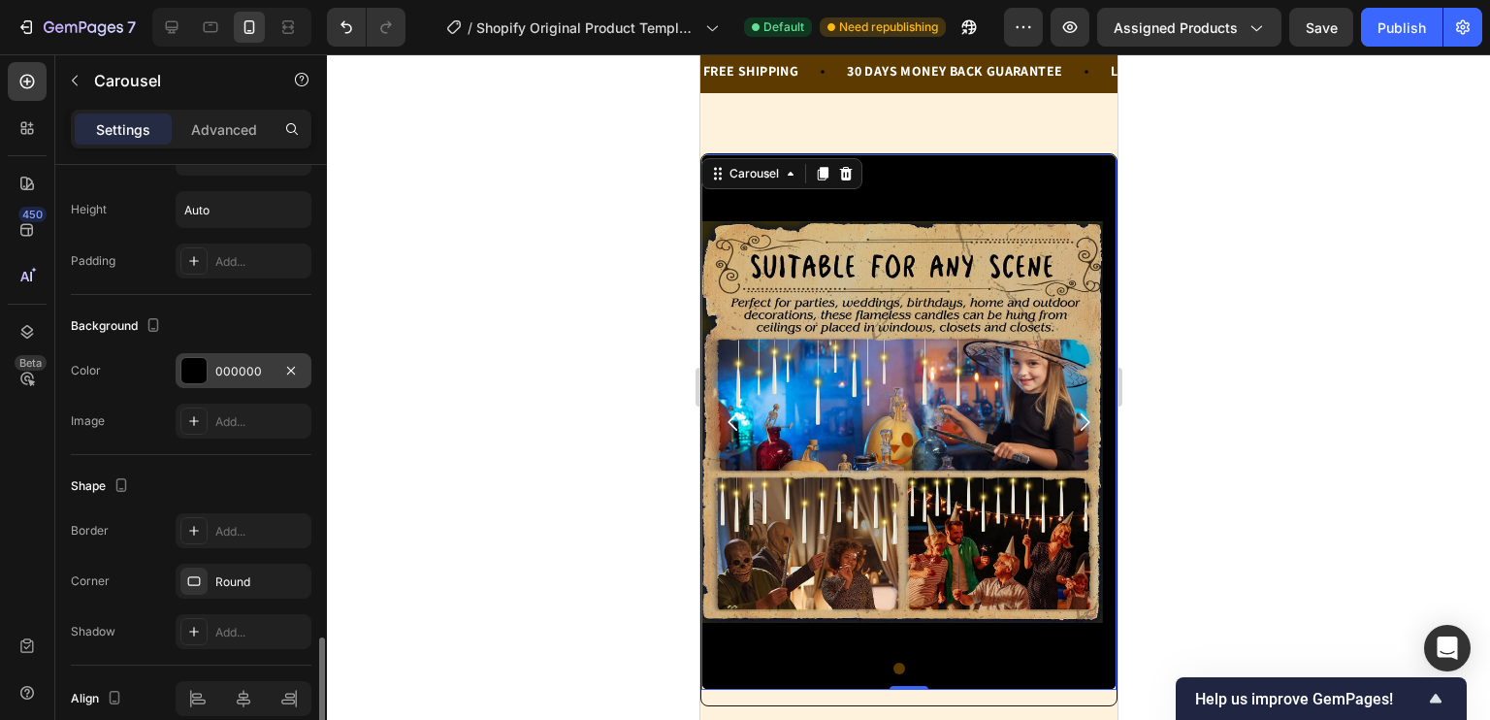
click at [1072, 413] on icon "Carousel Next Arrow" at bounding box center [1083, 421] width 25 height 25
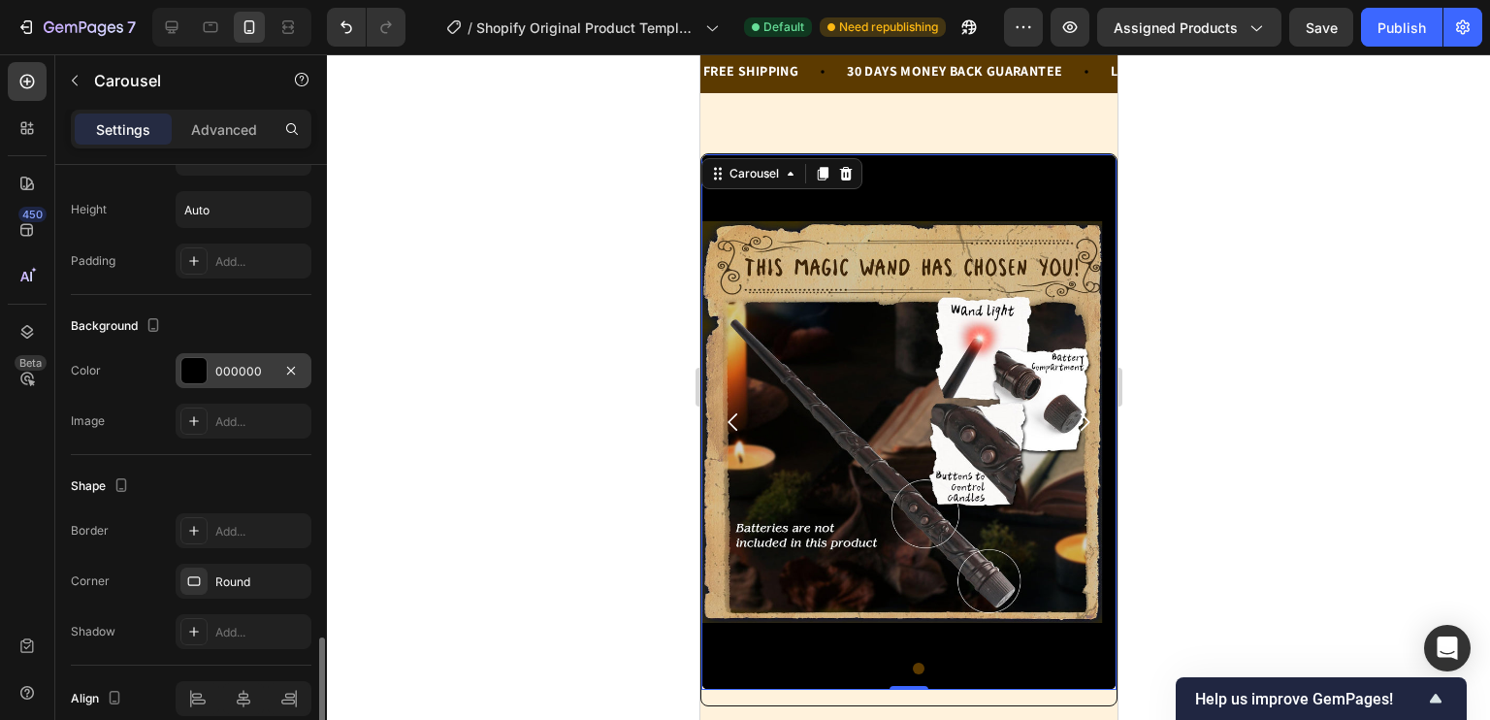
click at [1072, 413] on icon "Carousel Next Arrow" at bounding box center [1083, 421] width 25 height 25
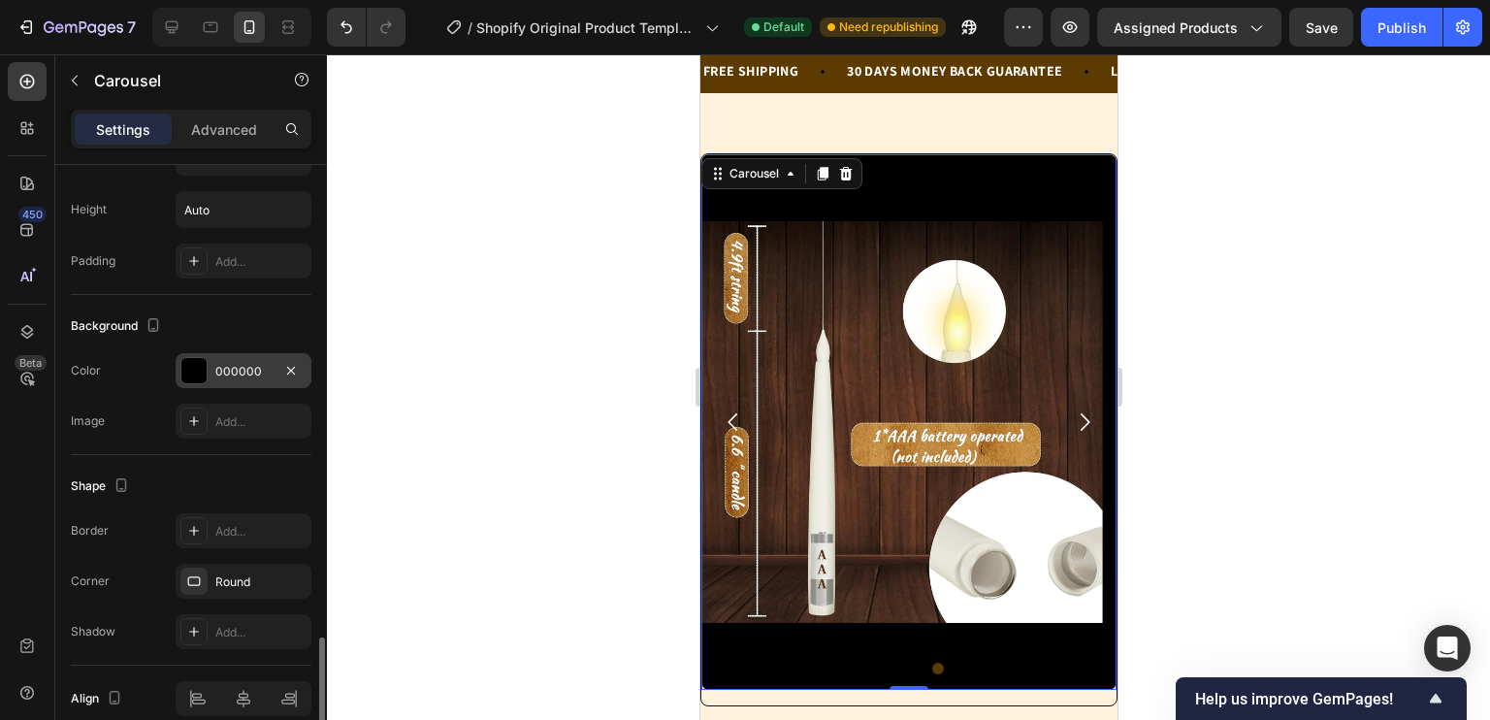
click at [204, 367] on div at bounding box center [193, 370] width 25 height 25
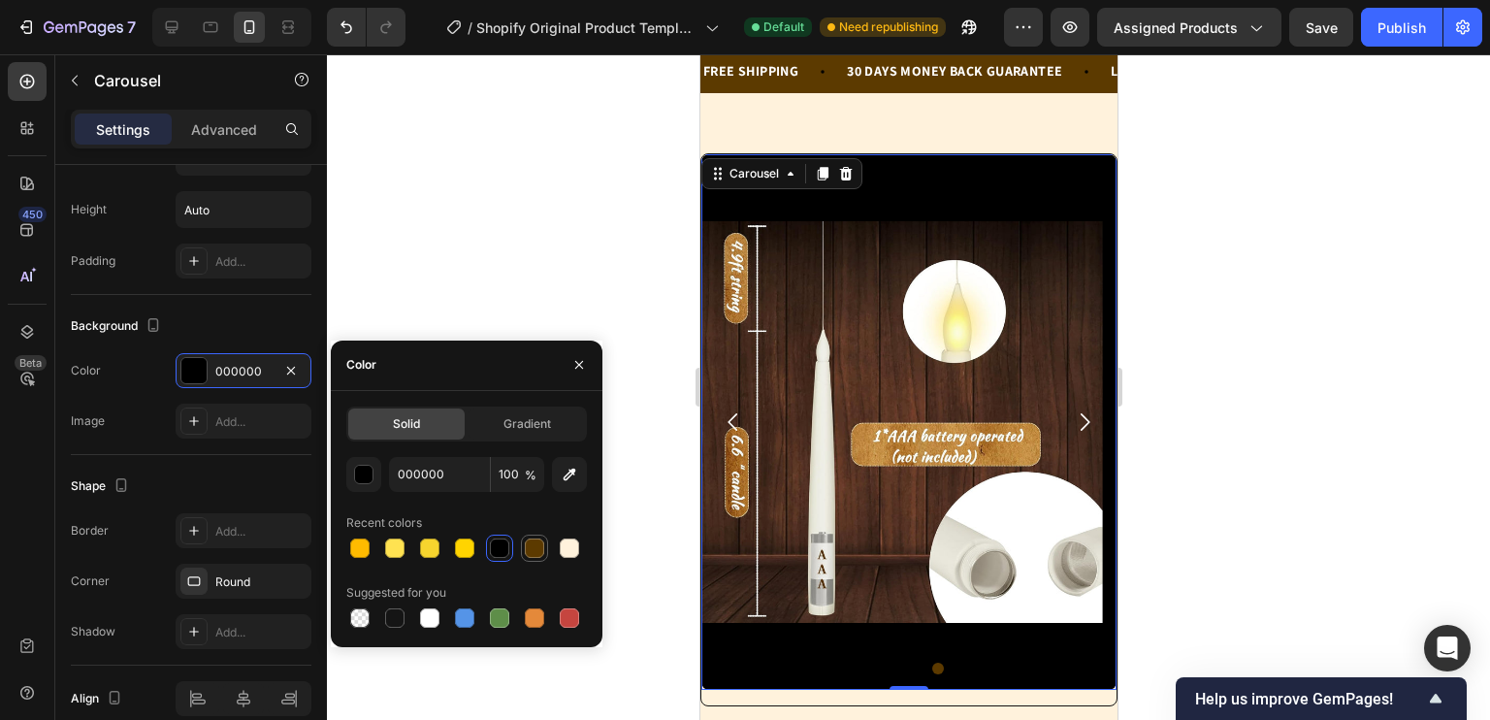
click at [532, 550] on div at bounding box center [534, 547] width 19 height 19
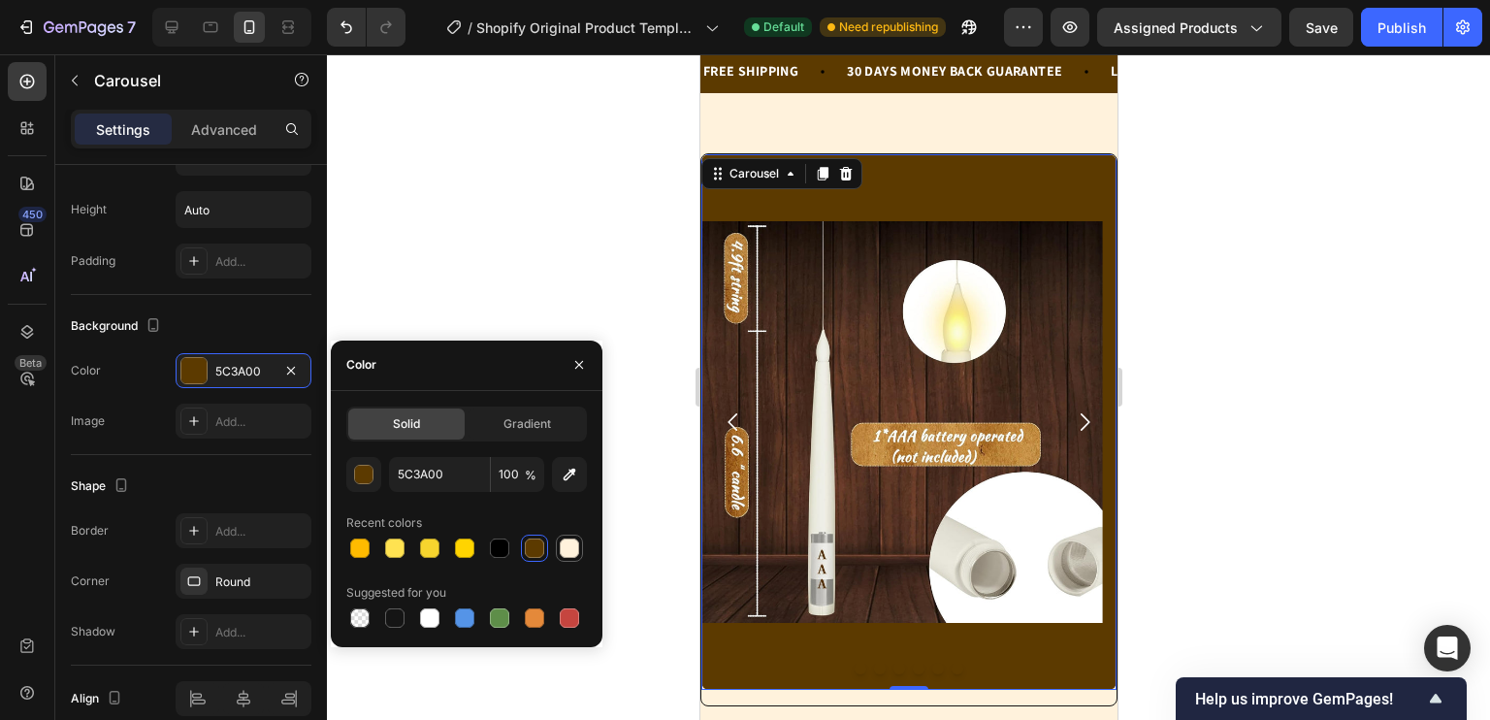
click at [566, 550] on div at bounding box center [569, 547] width 19 height 19
type input "FFF2DC"
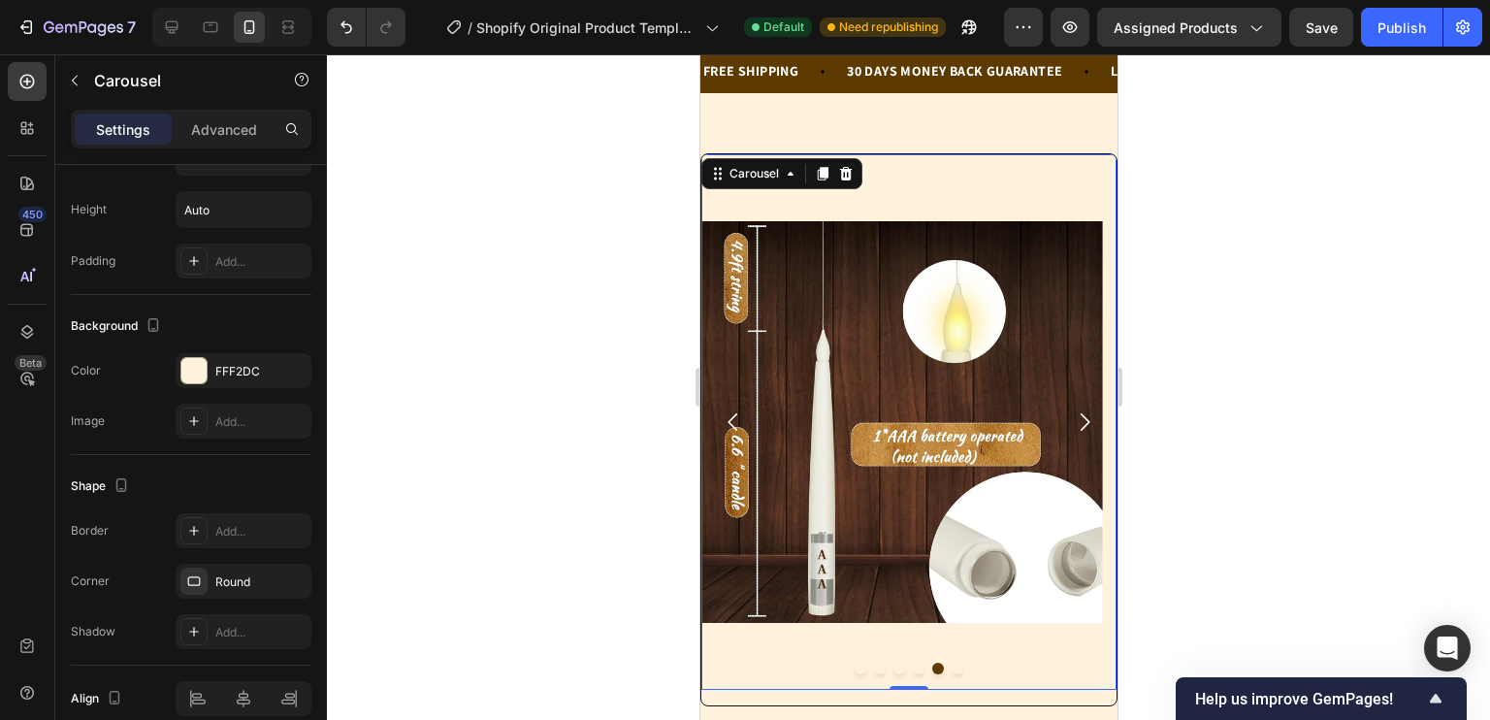
click at [1072, 425] on icon "Carousel Next Arrow" at bounding box center [1083, 421] width 25 height 25
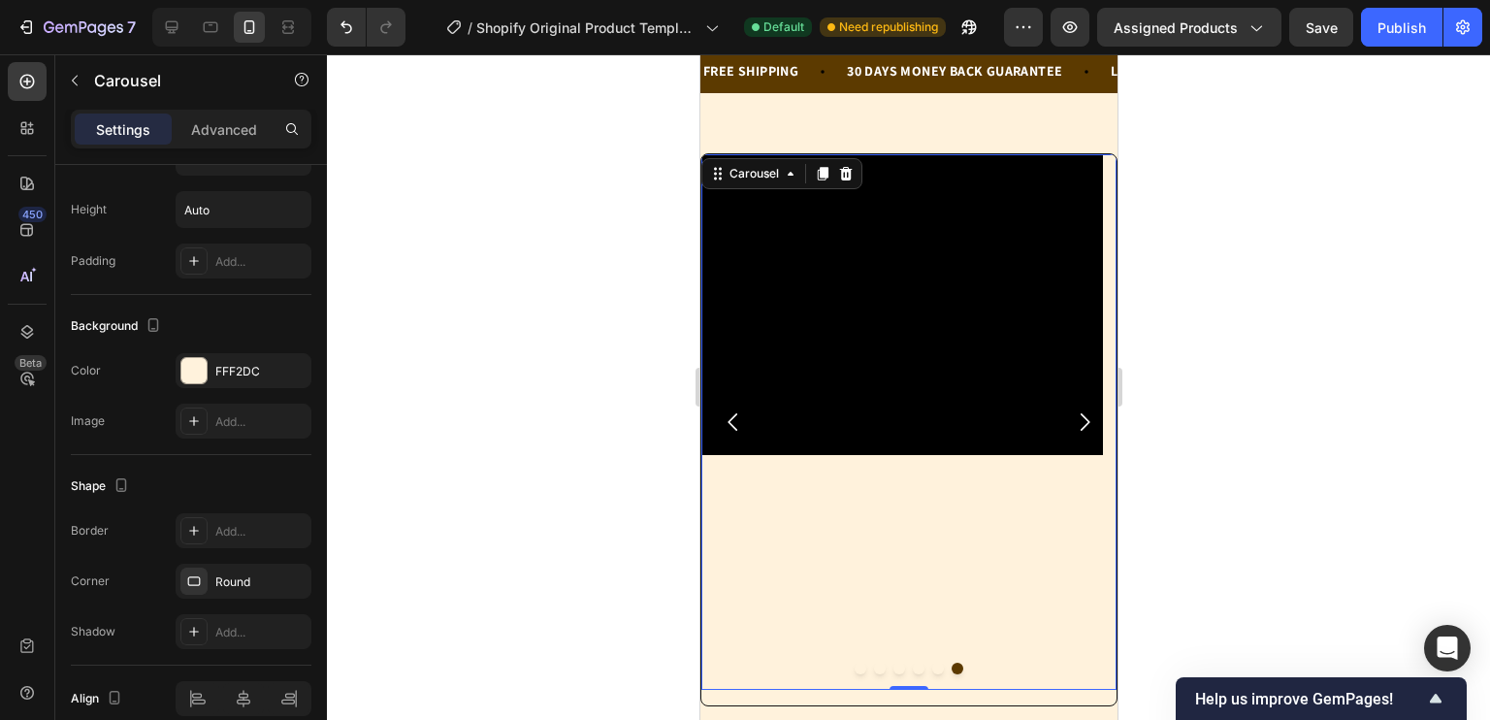
click at [733, 422] on icon "Carousel Back Arrow" at bounding box center [732, 421] width 25 height 25
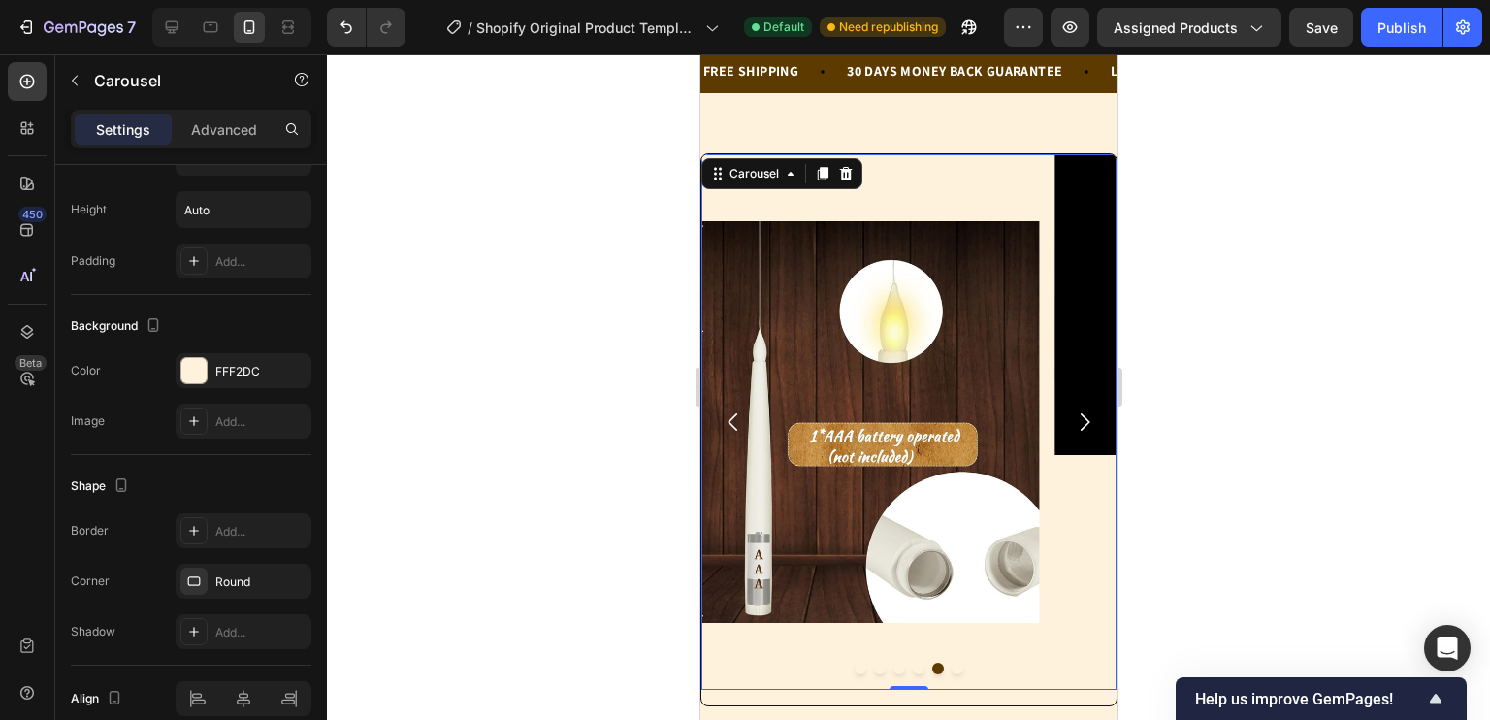
click at [733, 422] on icon "Carousel Back Arrow" at bounding box center [732, 421] width 25 height 25
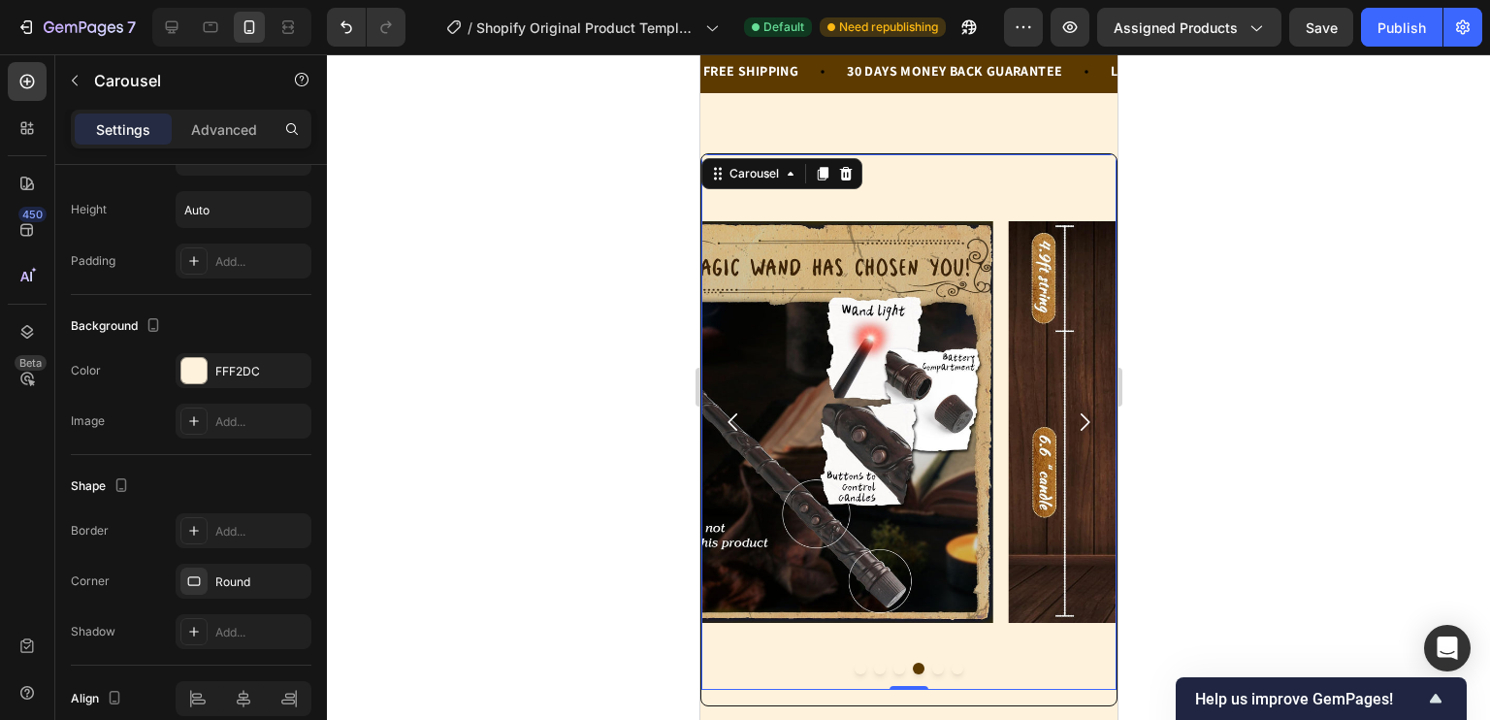
click at [733, 422] on icon "Carousel Back Arrow" at bounding box center [732, 421] width 25 height 25
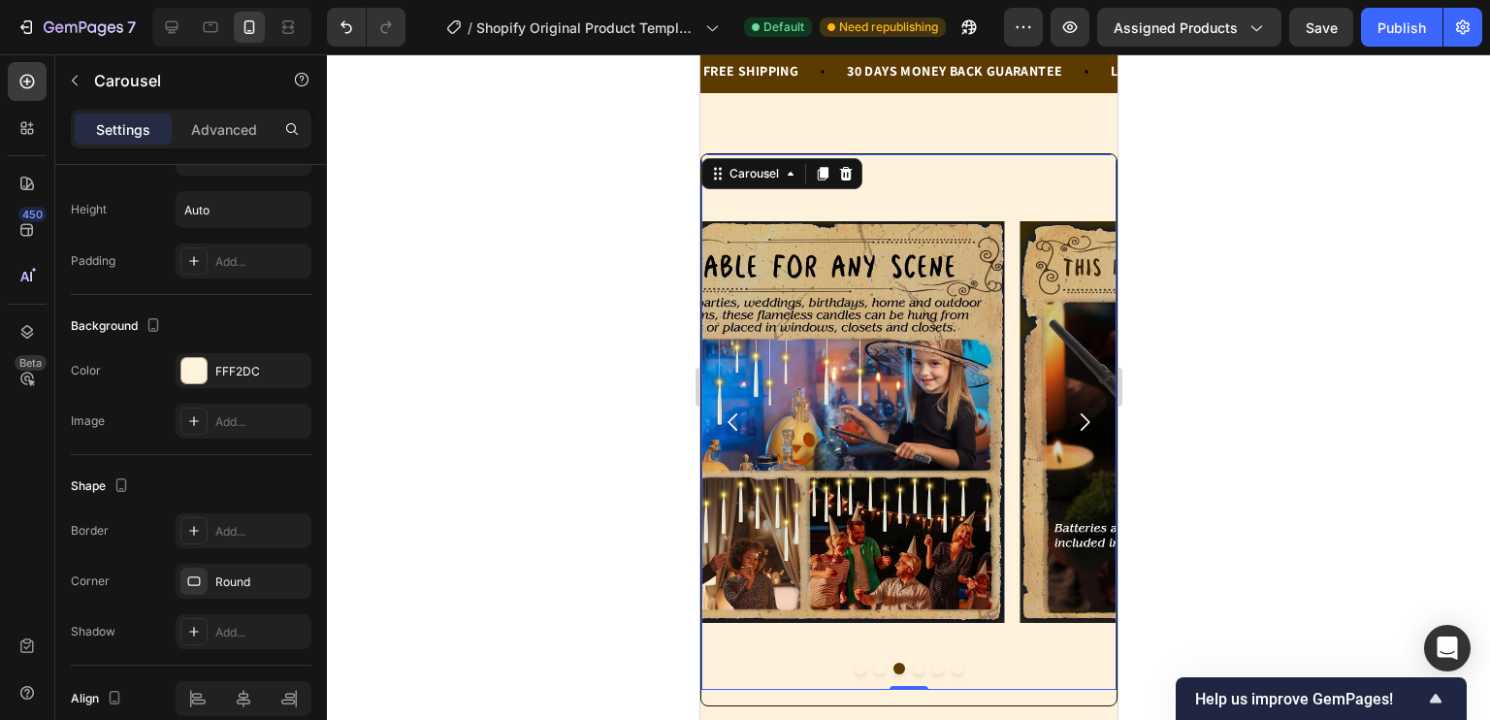
click at [733, 422] on icon "Carousel Back Arrow" at bounding box center [732, 421] width 25 height 25
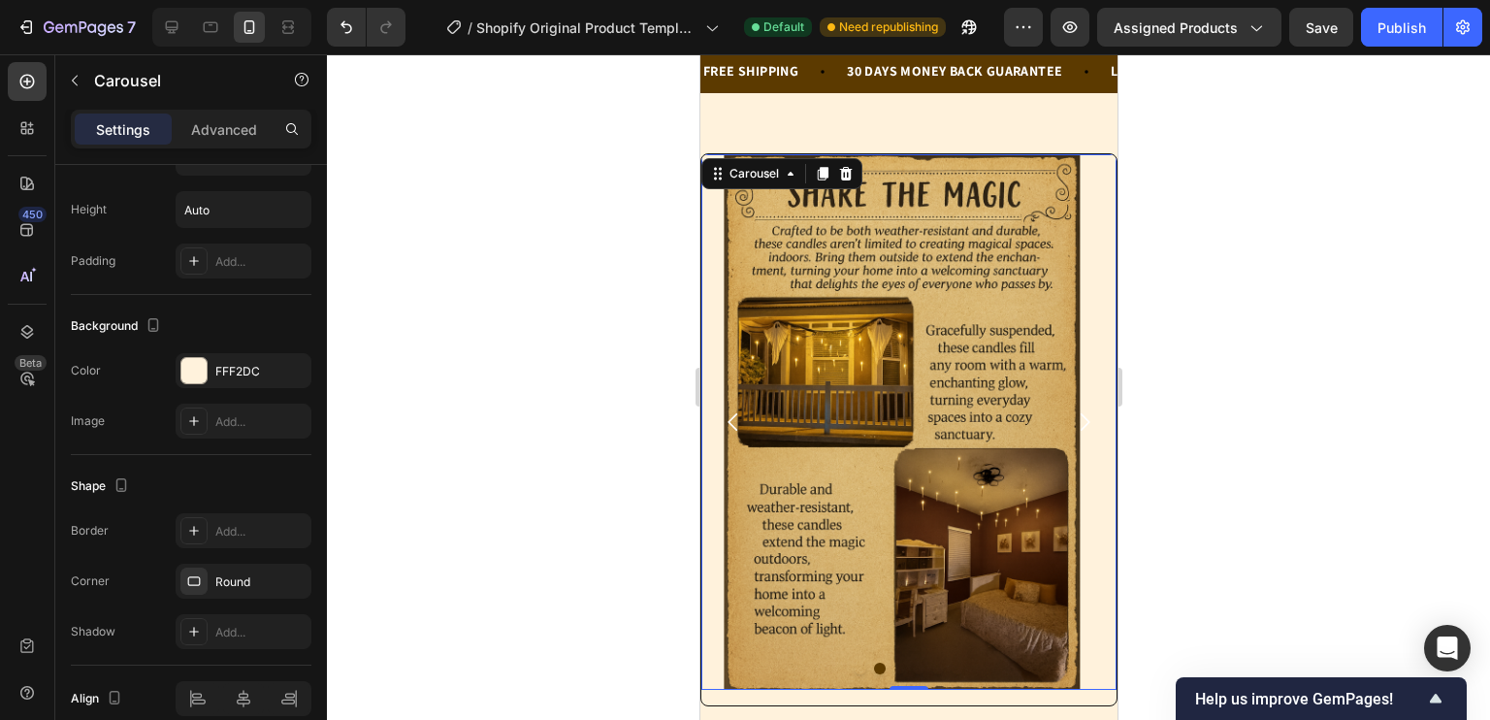
click at [733, 422] on icon "Carousel Back Arrow" at bounding box center [732, 421] width 25 height 25
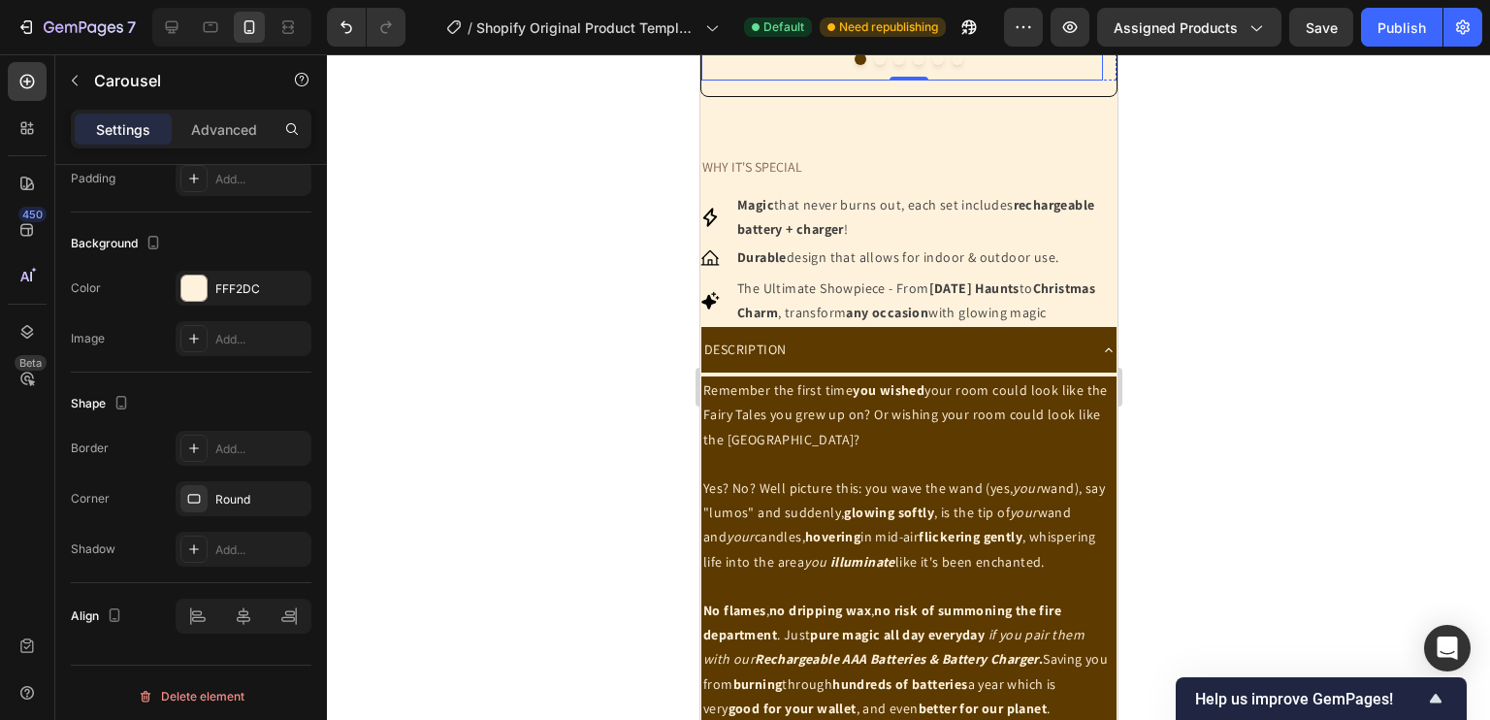
scroll to position [687, 0]
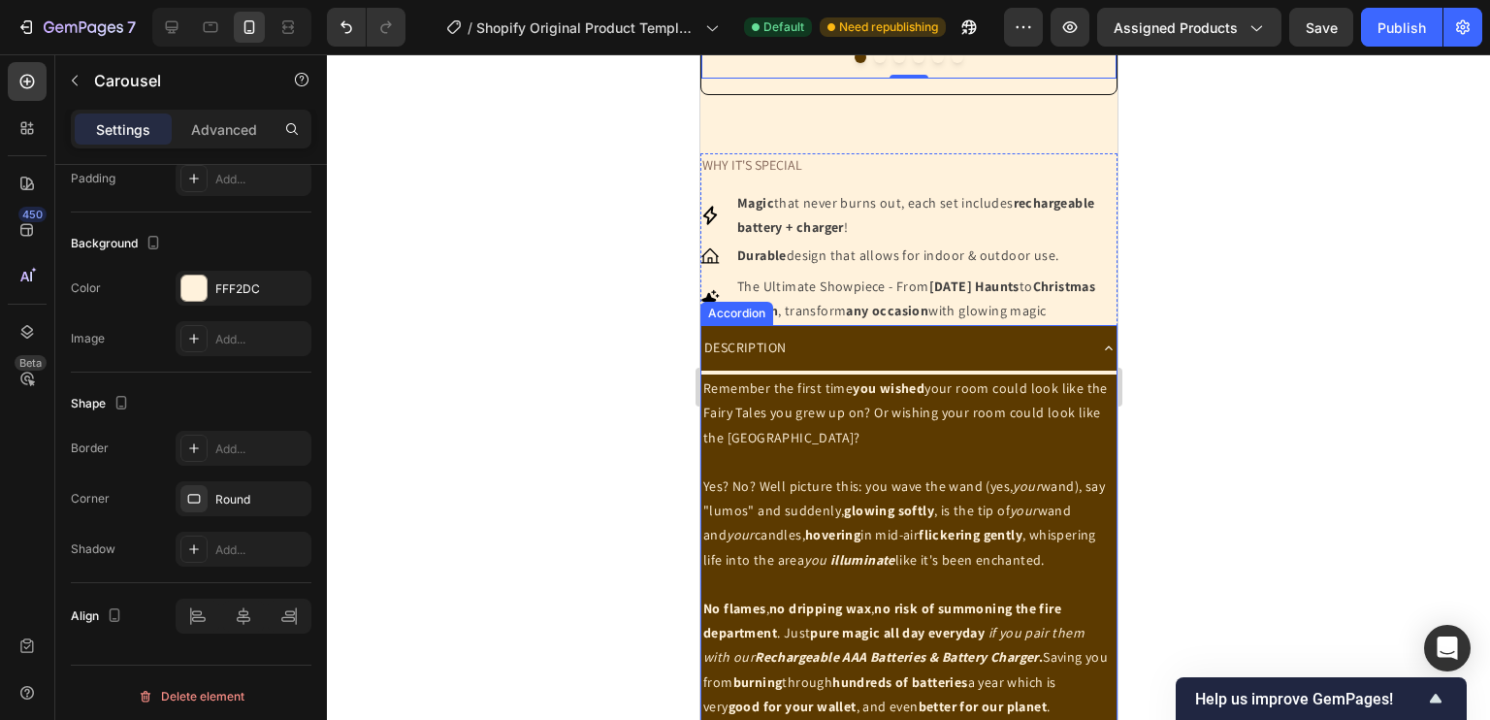
click at [1100, 356] on icon at bounding box center [1108, 348] width 16 height 16
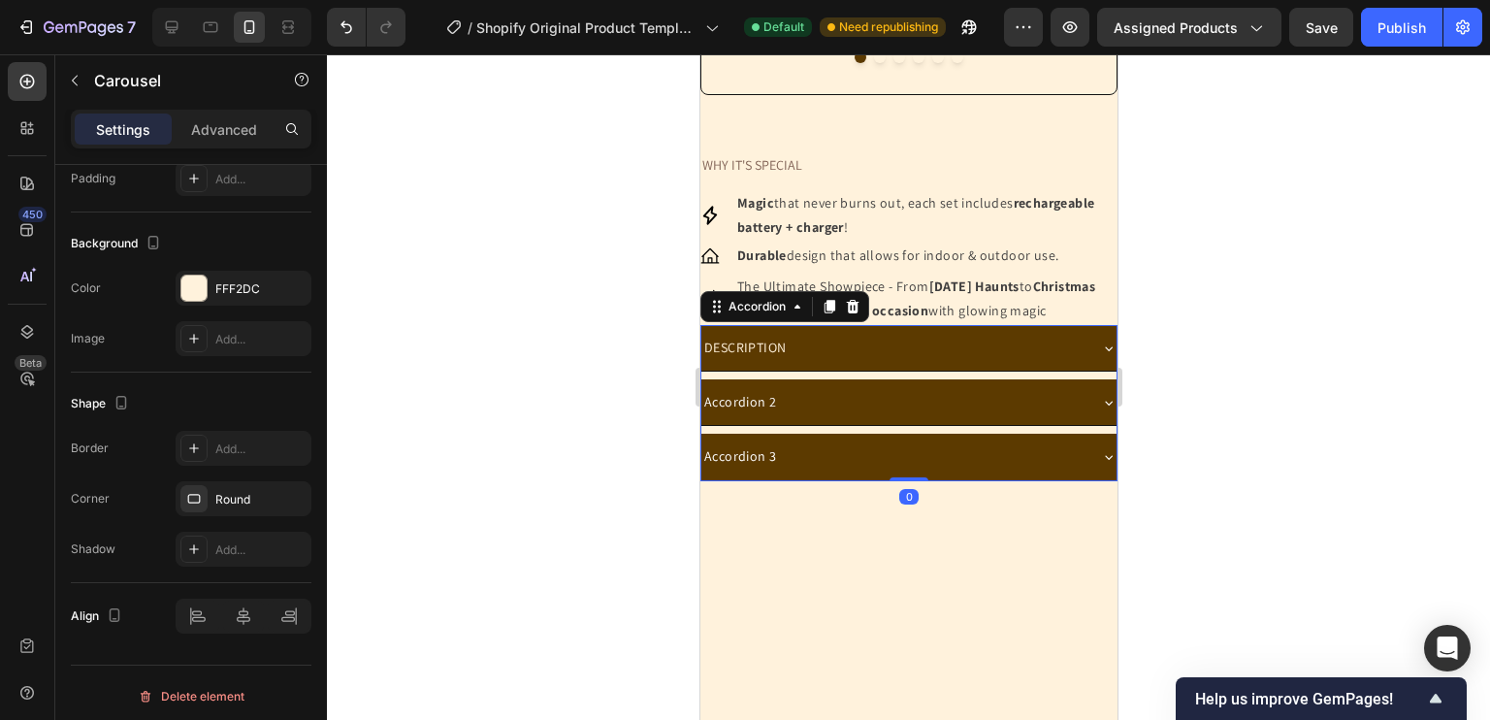
scroll to position [0, 0]
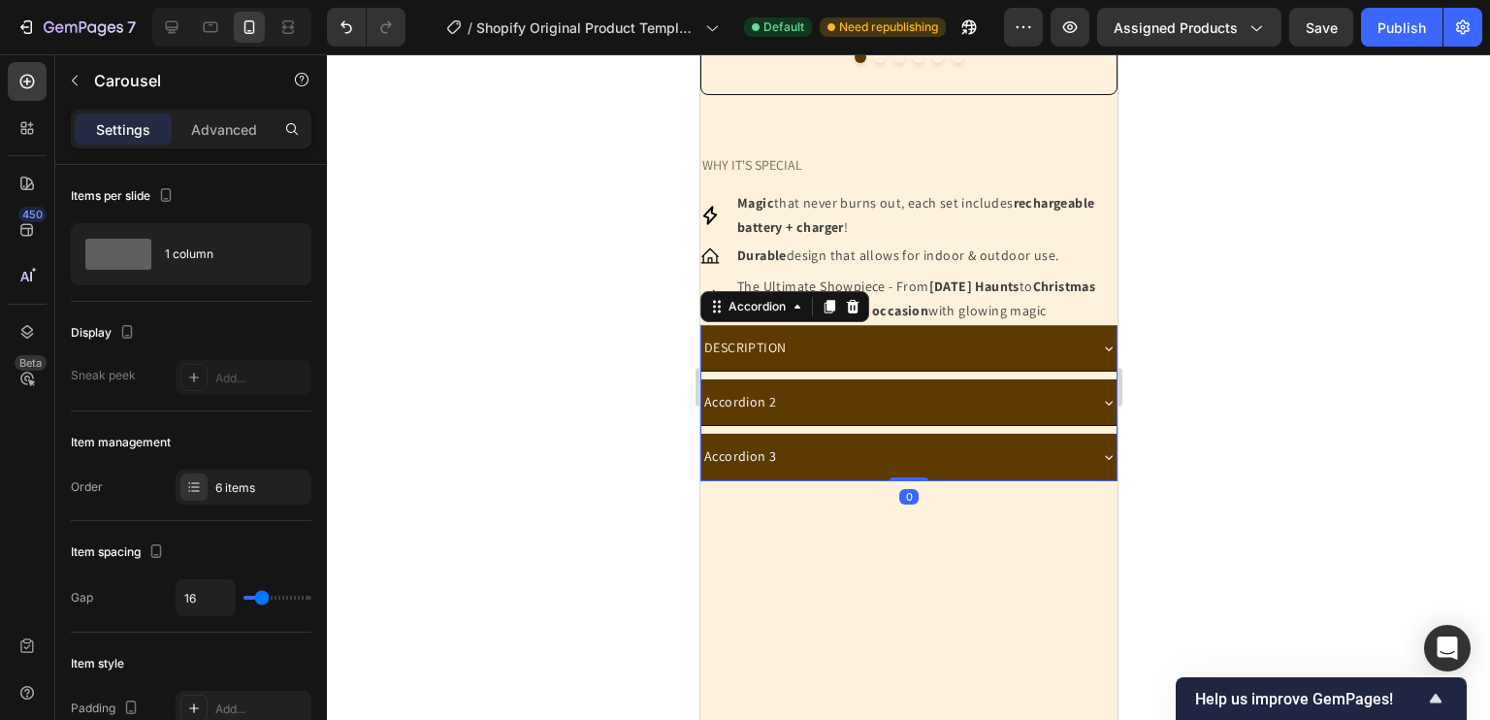
click at [1100, 356] on icon at bounding box center [1108, 348] width 16 height 16
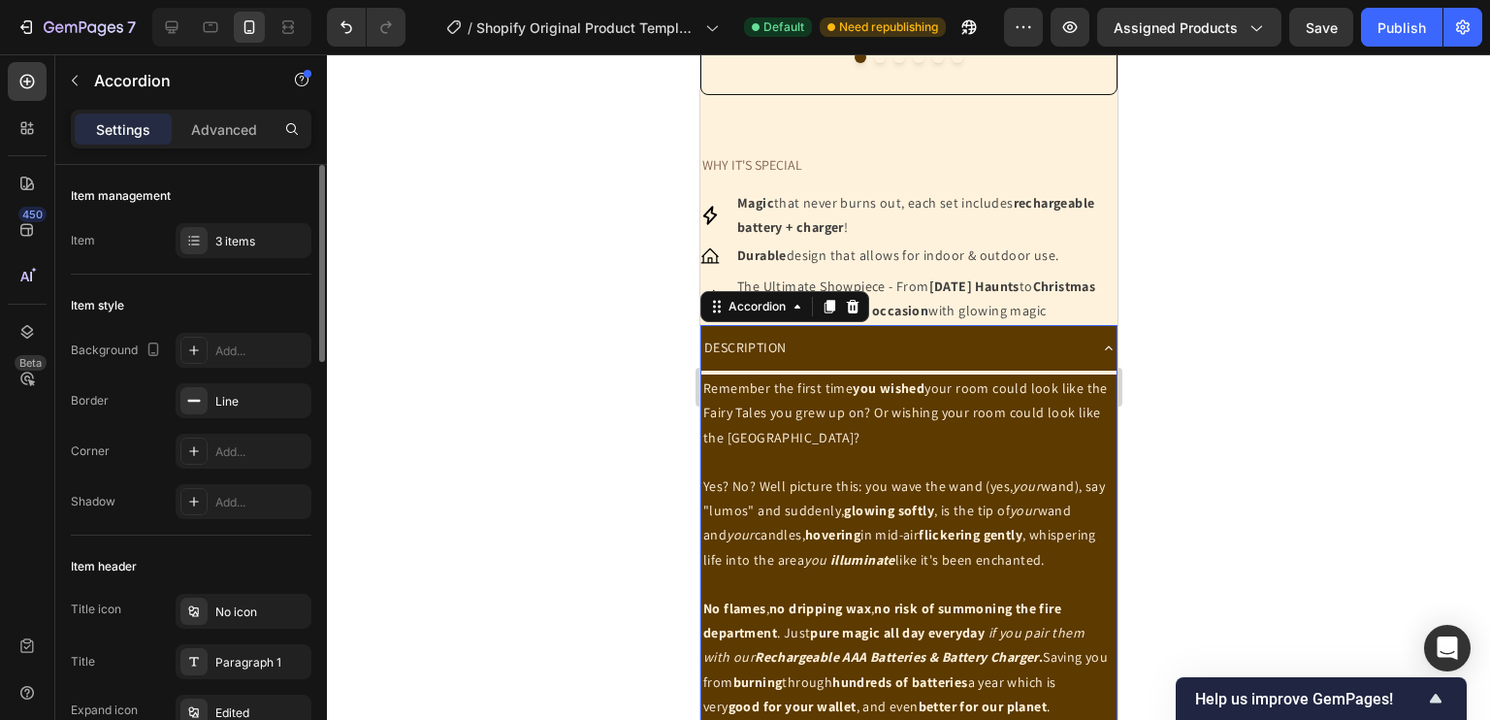
click at [1078, 371] on div "DESCRIPTION" at bounding box center [907, 348] width 415 height 46
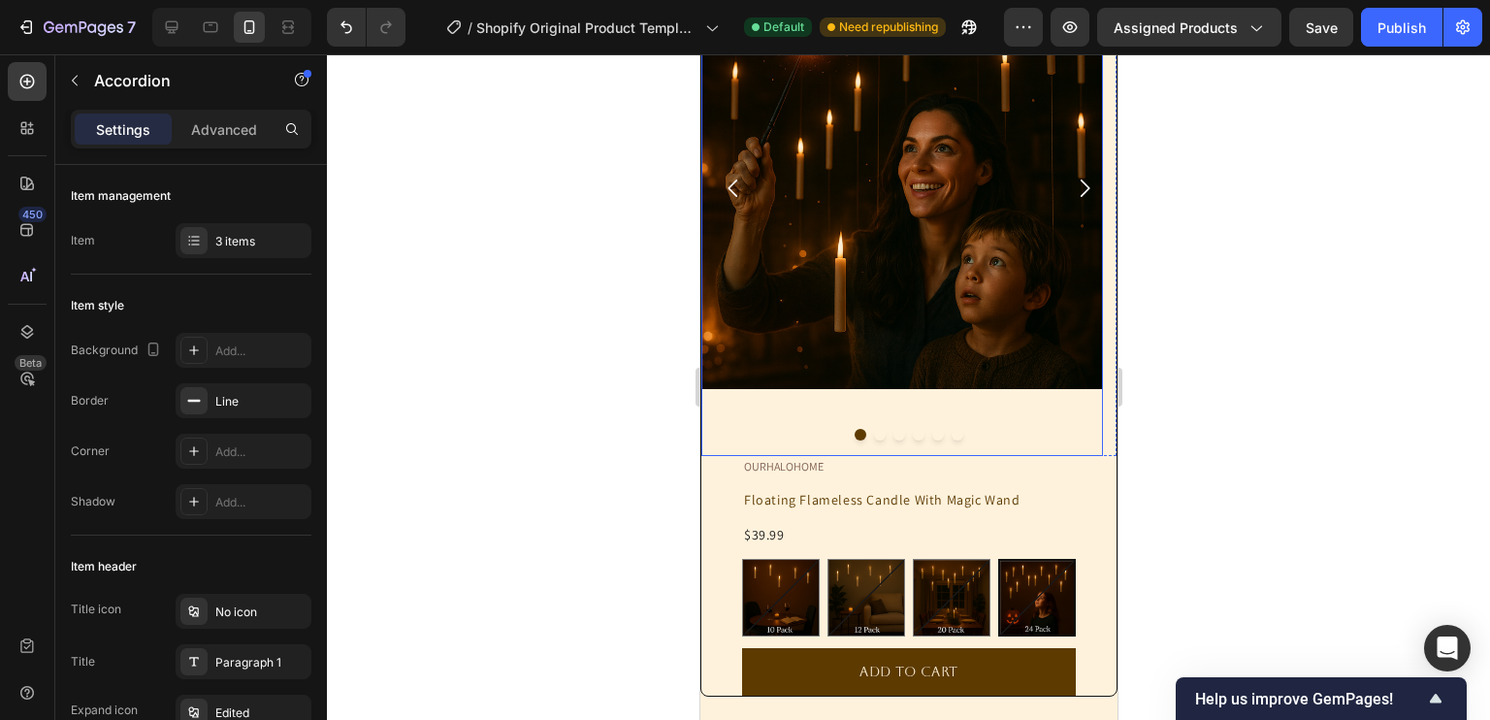
scroll to position [283, 0]
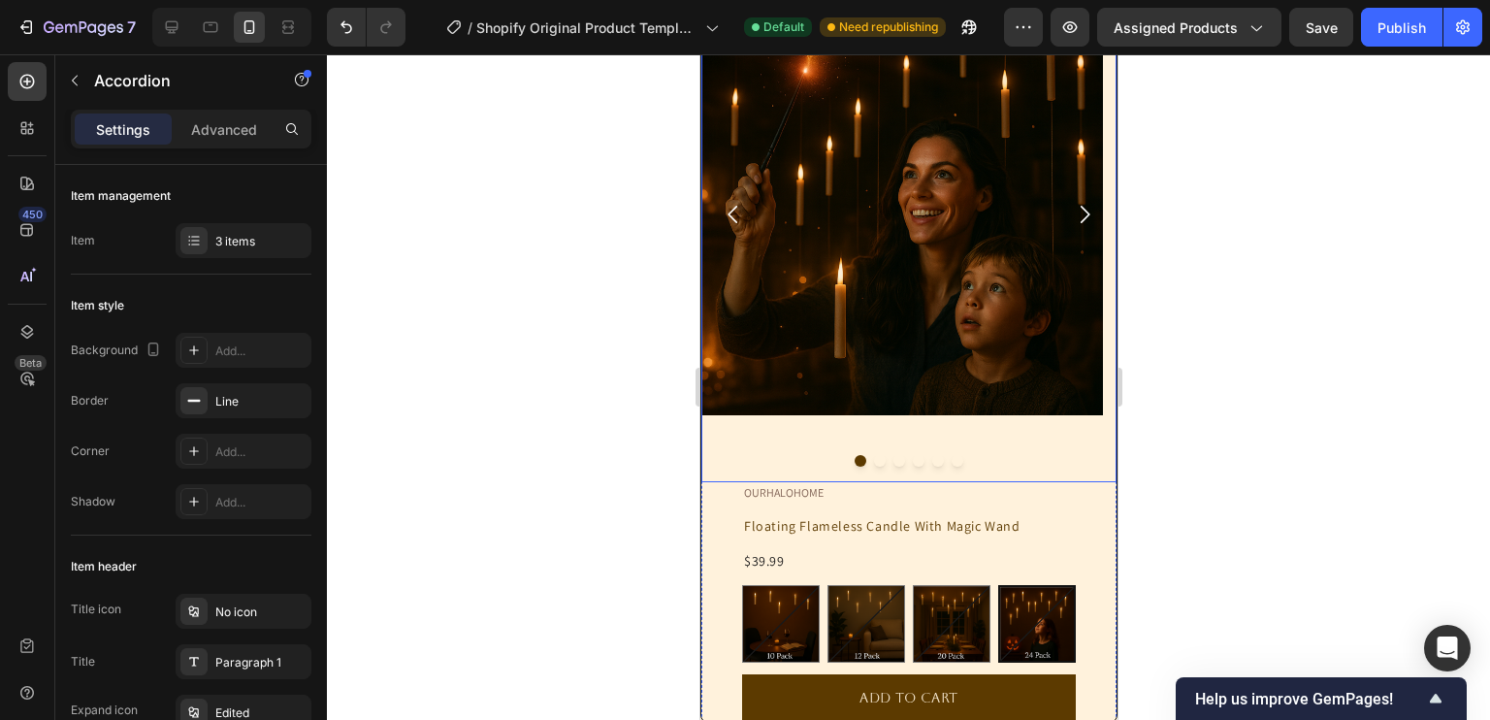
click at [1091, 204] on button "Carousel Next Arrow" at bounding box center [1083, 214] width 56 height 56
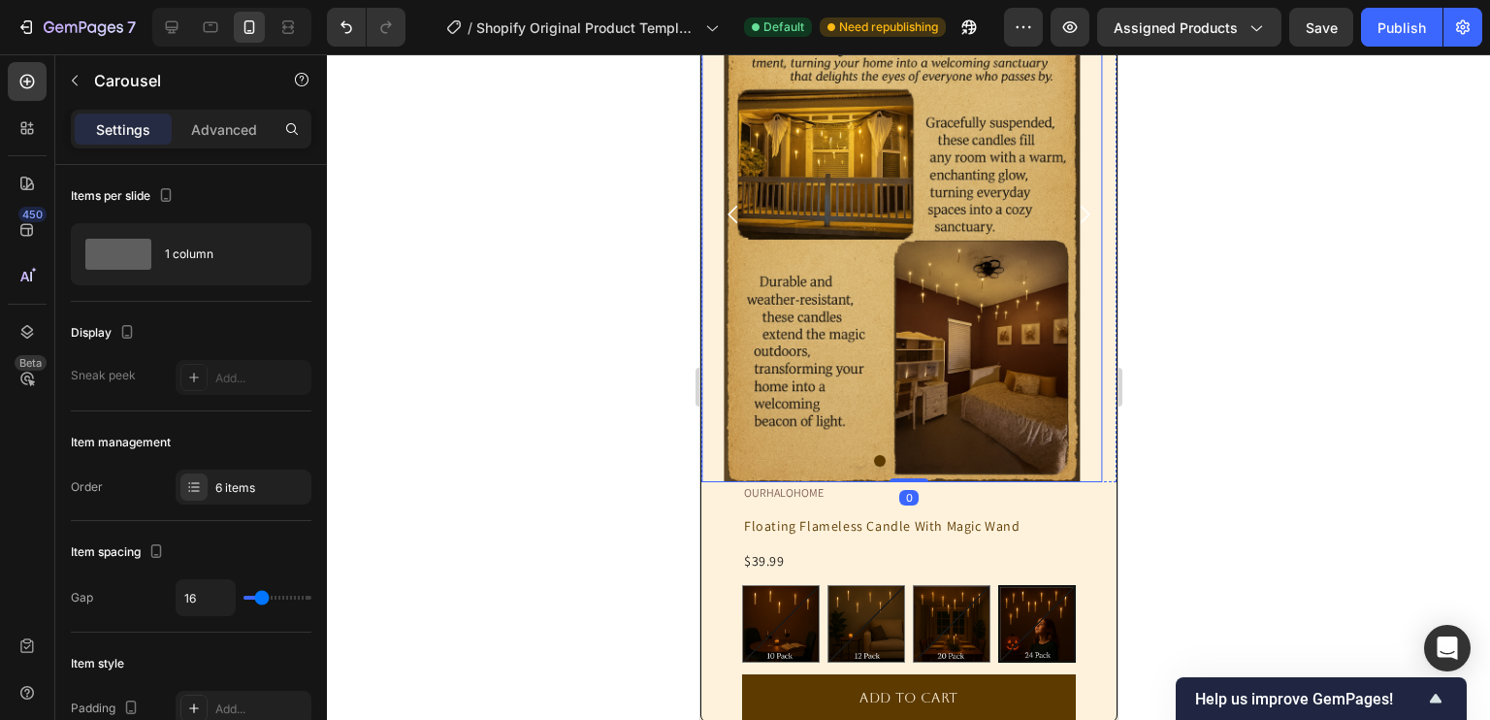
scroll to position [83, 0]
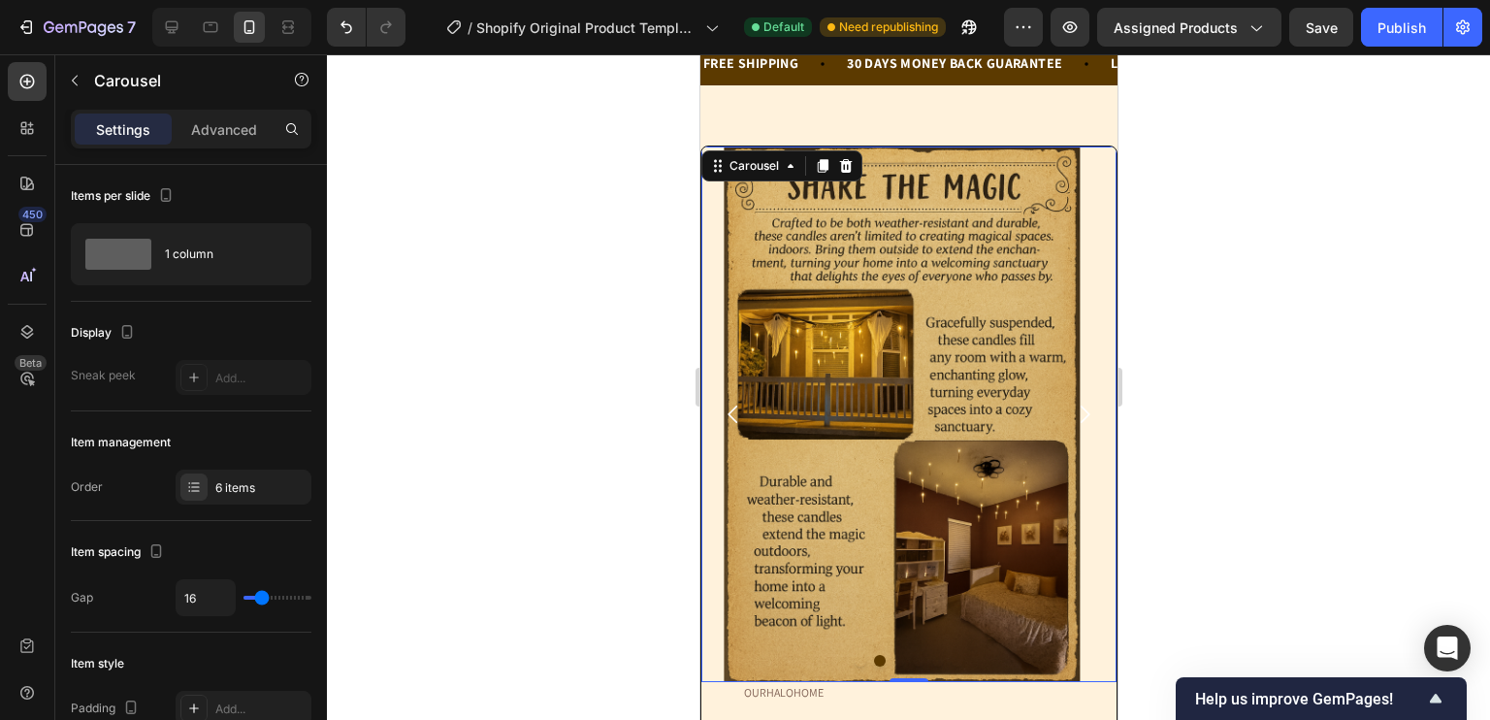
click at [1071, 406] on icon "Carousel Next Arrow" at bounding box center [1083, 414] width 25 height 25
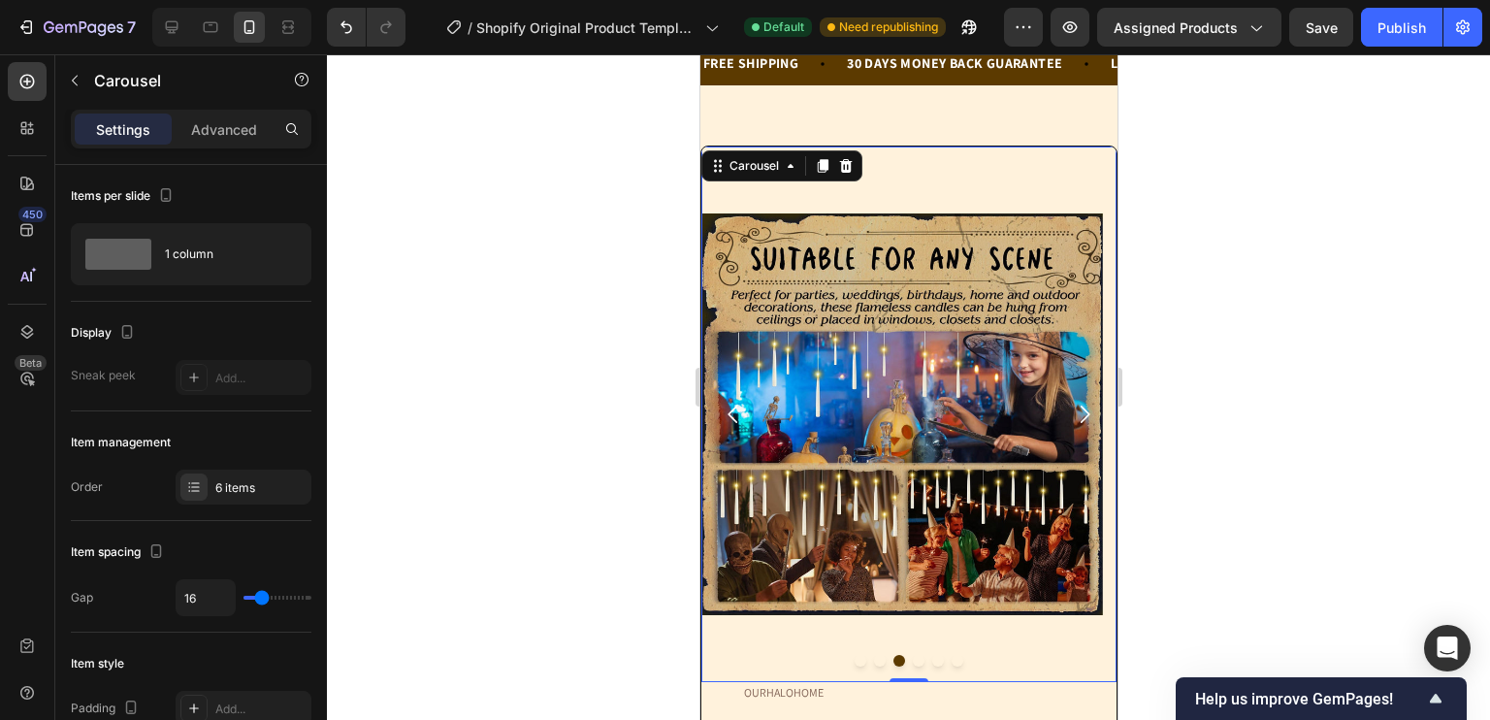
click at [1071, 406] on icon "Carousel Next Arrow" at bounding box center [1083, 414] width 25 height 25
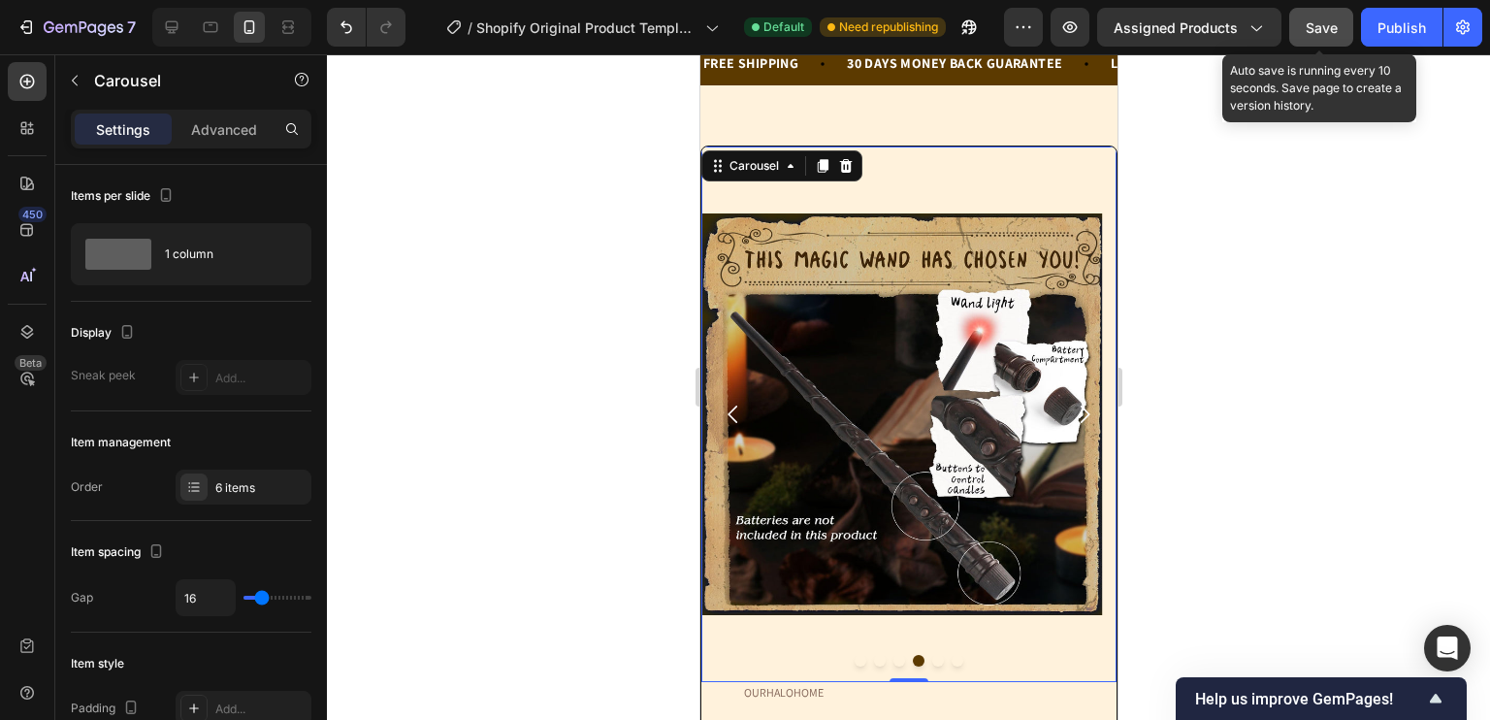
click at [1319, 22] on span "Save" at bounding box center [1322, 27] width 32 height 16
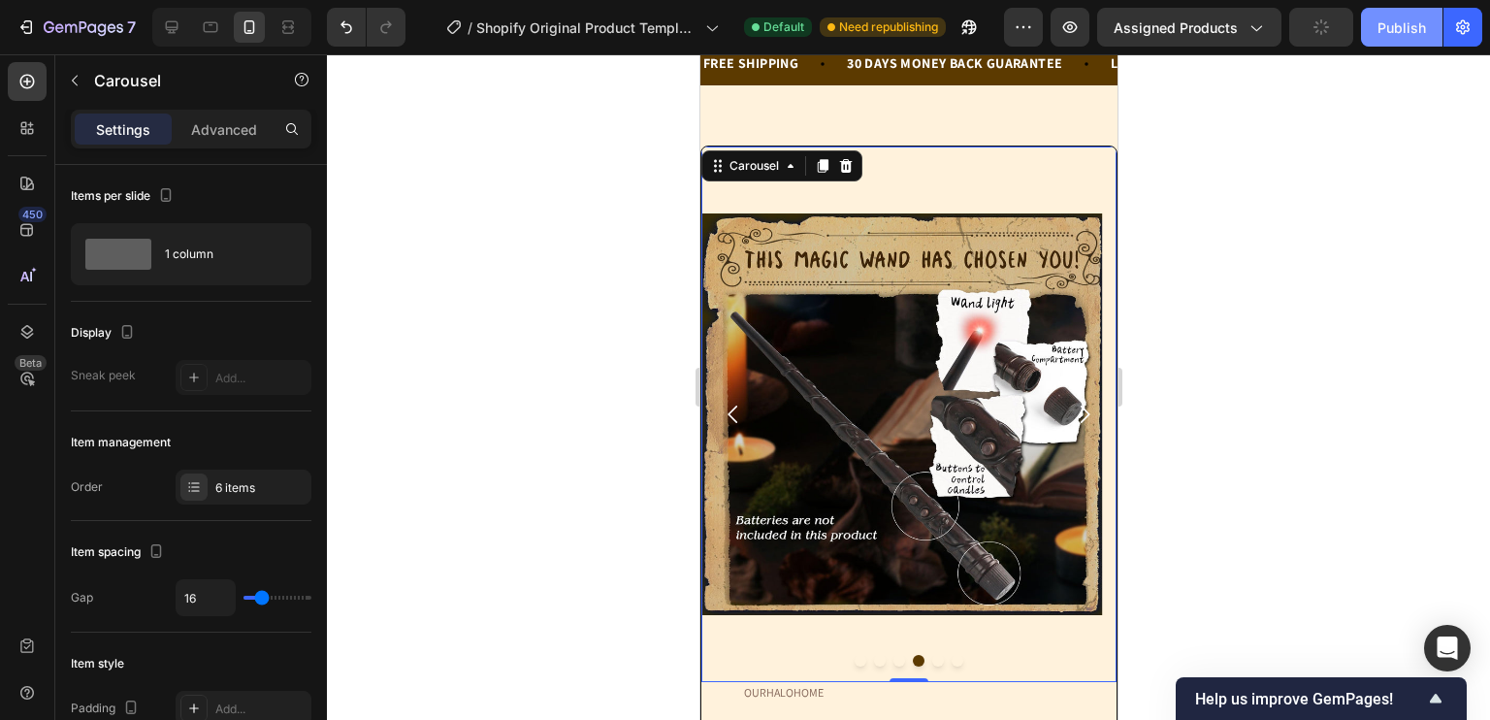
click at [1402, 19] on div "Publish" at bounding box center [1401, 27] width 48 height 20
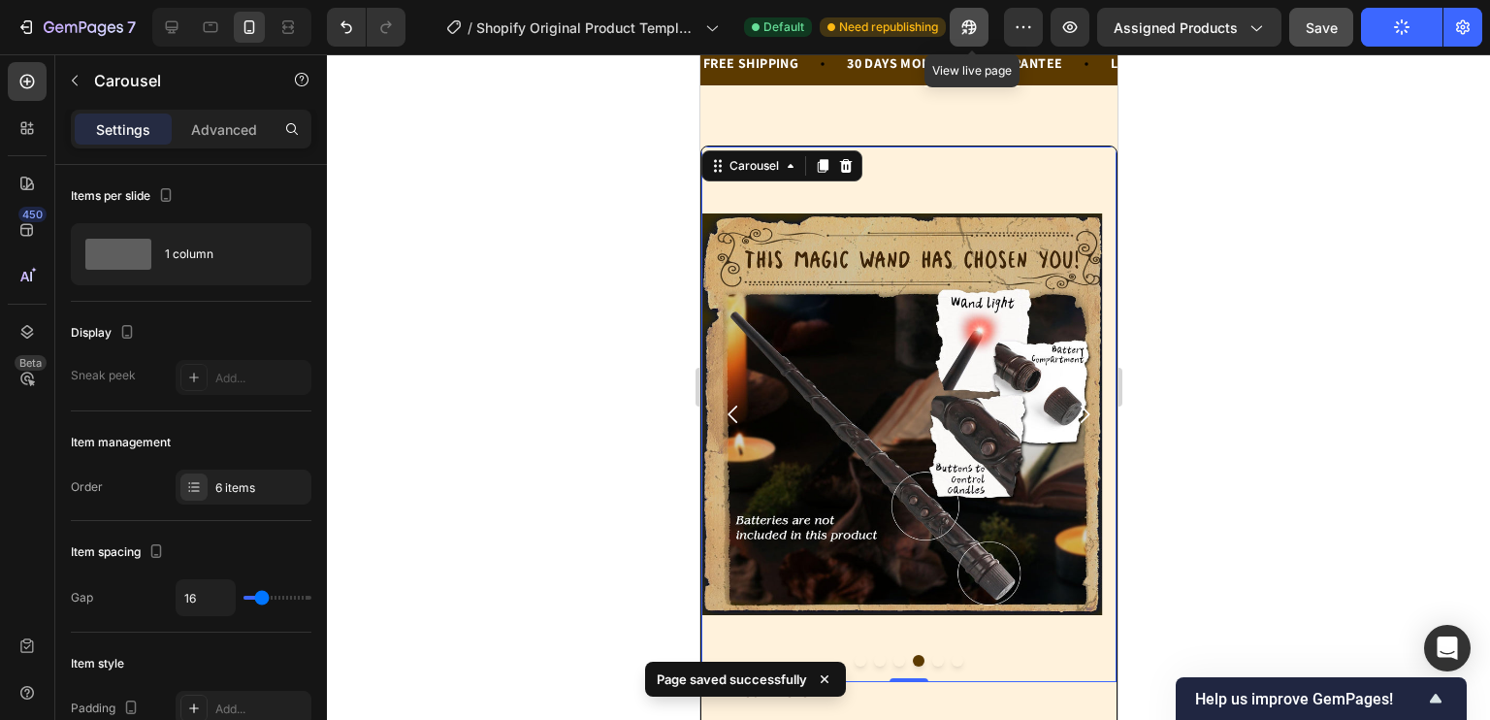
click at [977, 24] on icon "button" at bounding box center [969, 27] width 15 height 15
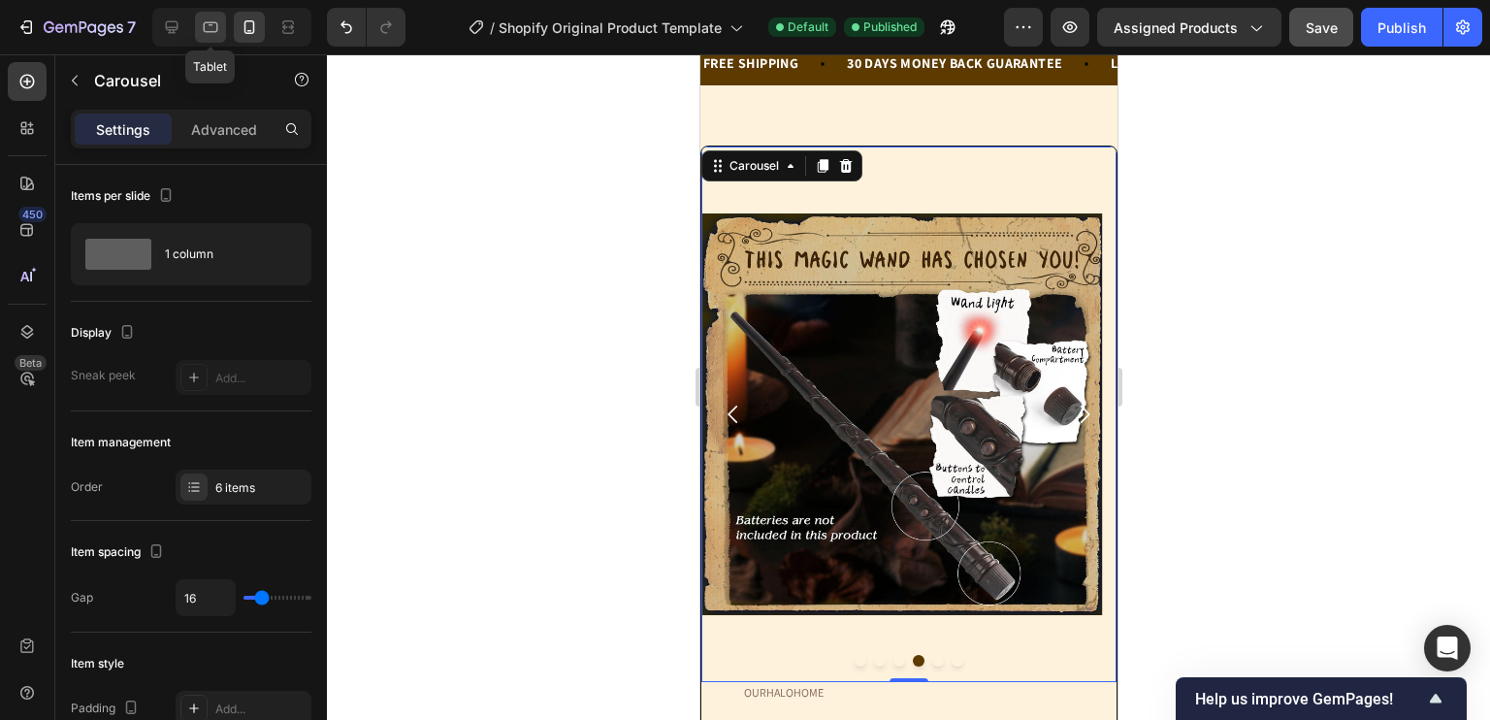
click at [204, 29] on icon at bounding box center [211, 27] width 15 height 11
type input "24"
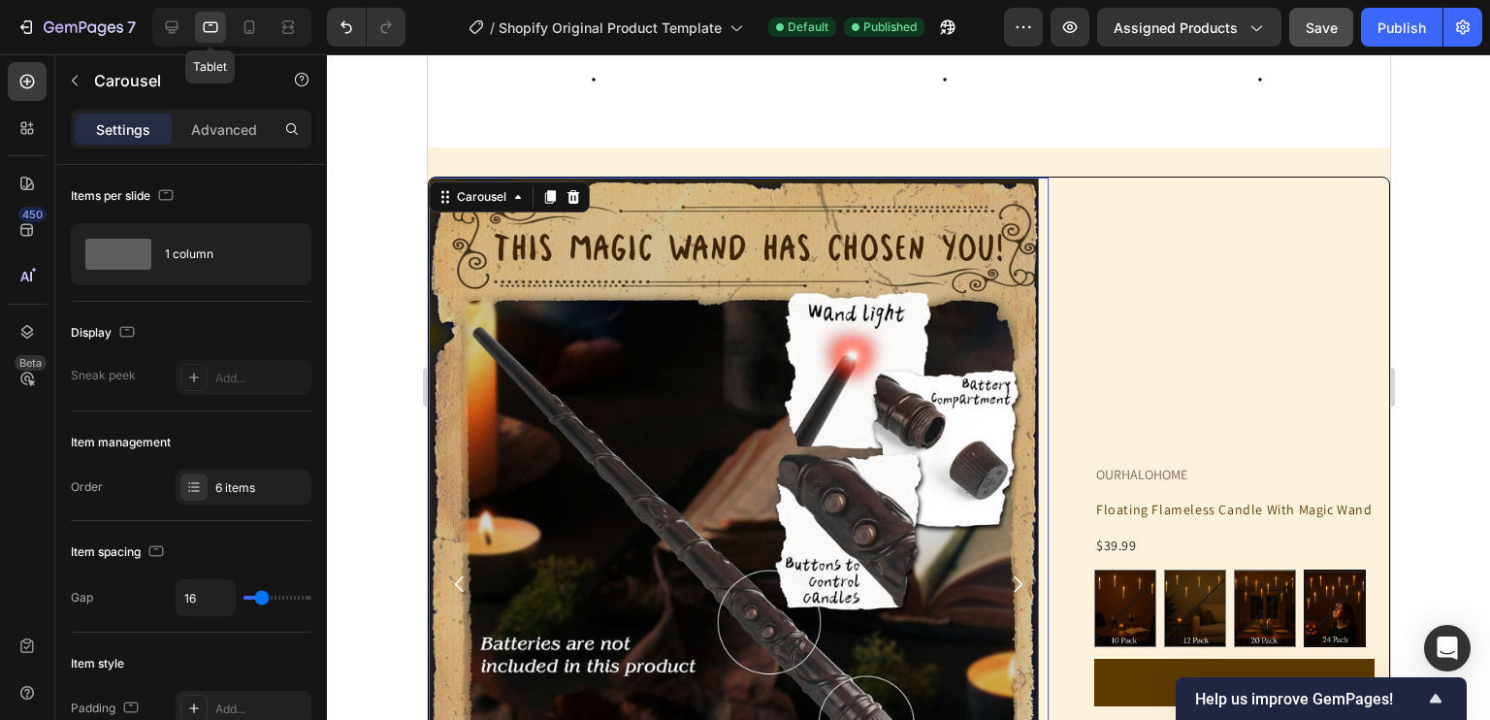
scroll to position [139, 0]
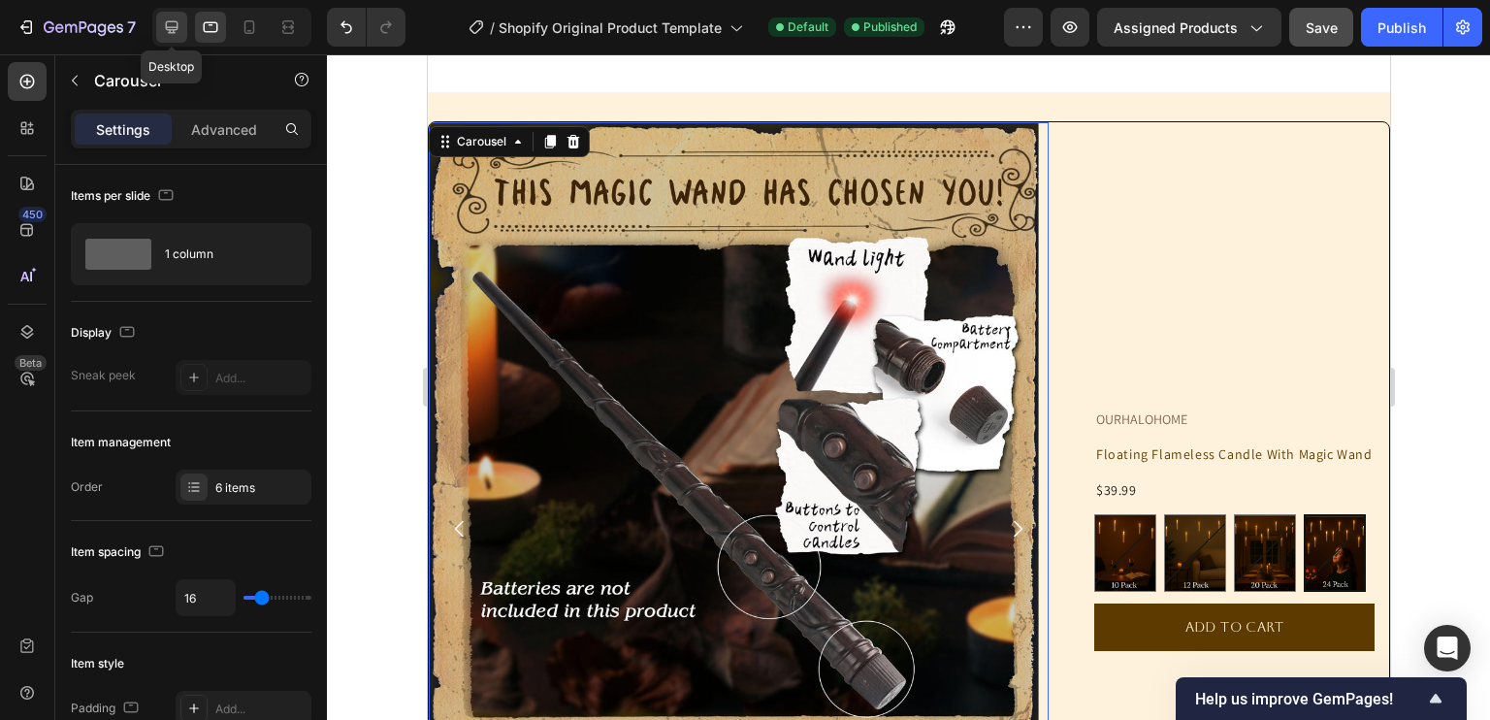
click at [181, 22] on div at bounding box center [171, 27] width 31 height 31
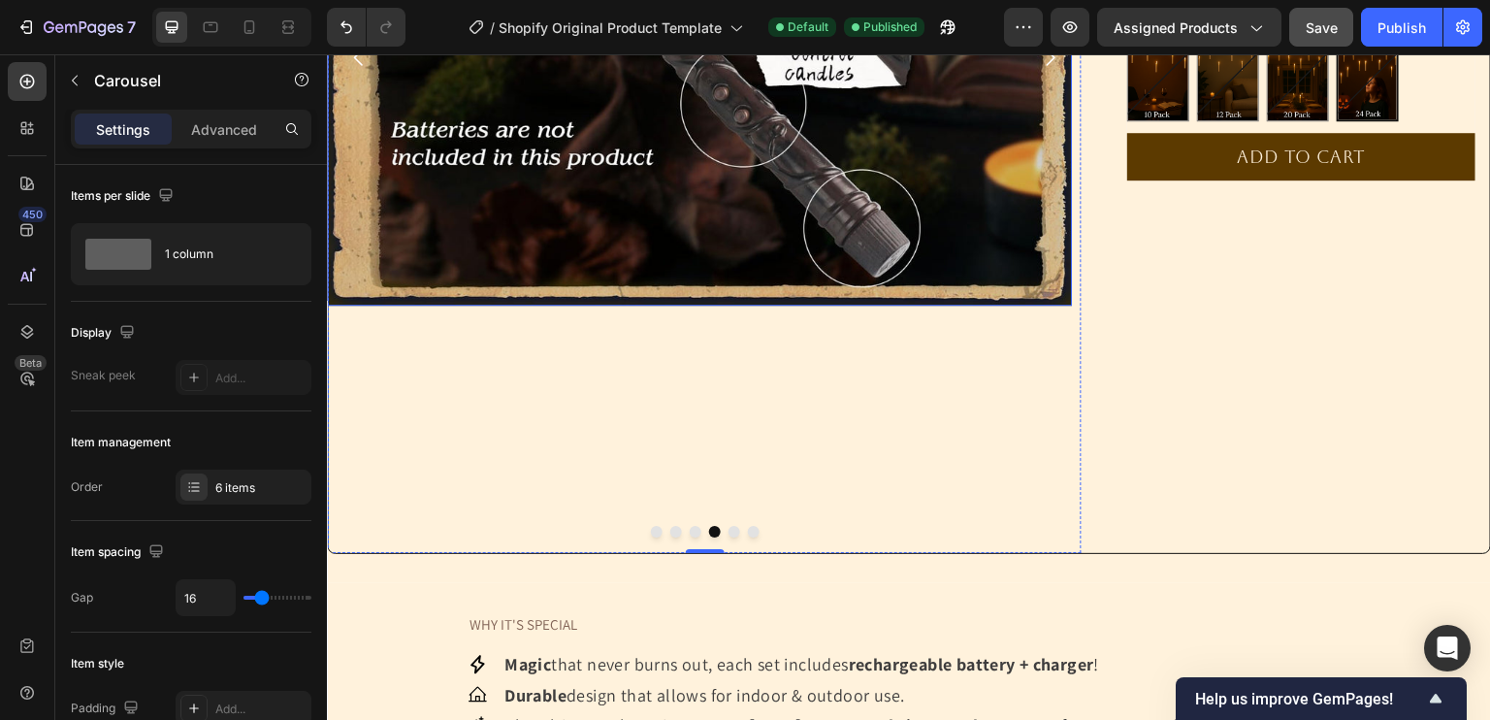
scroll to position [711, 0]
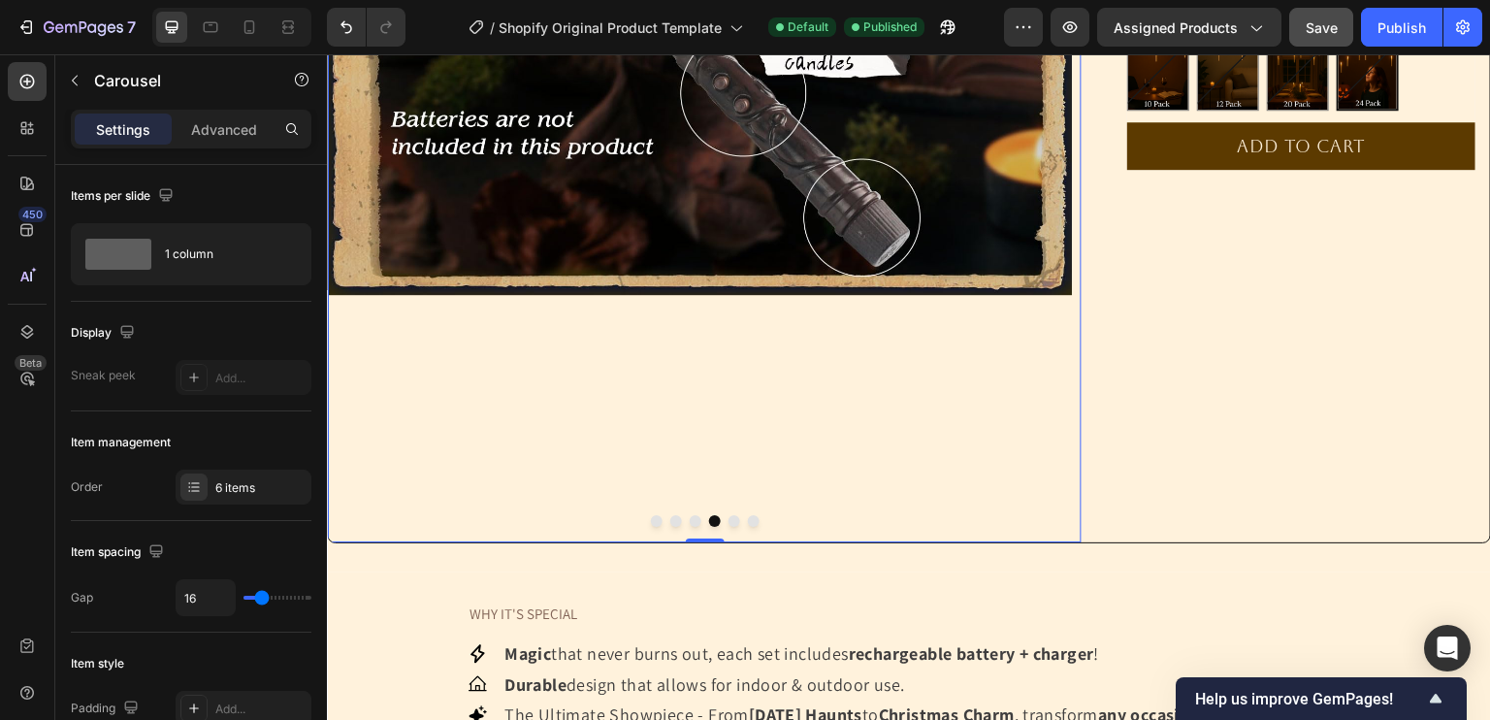
click at [655, 520] on button "Dot" at bounding box center [657, 521] width 12 height 12
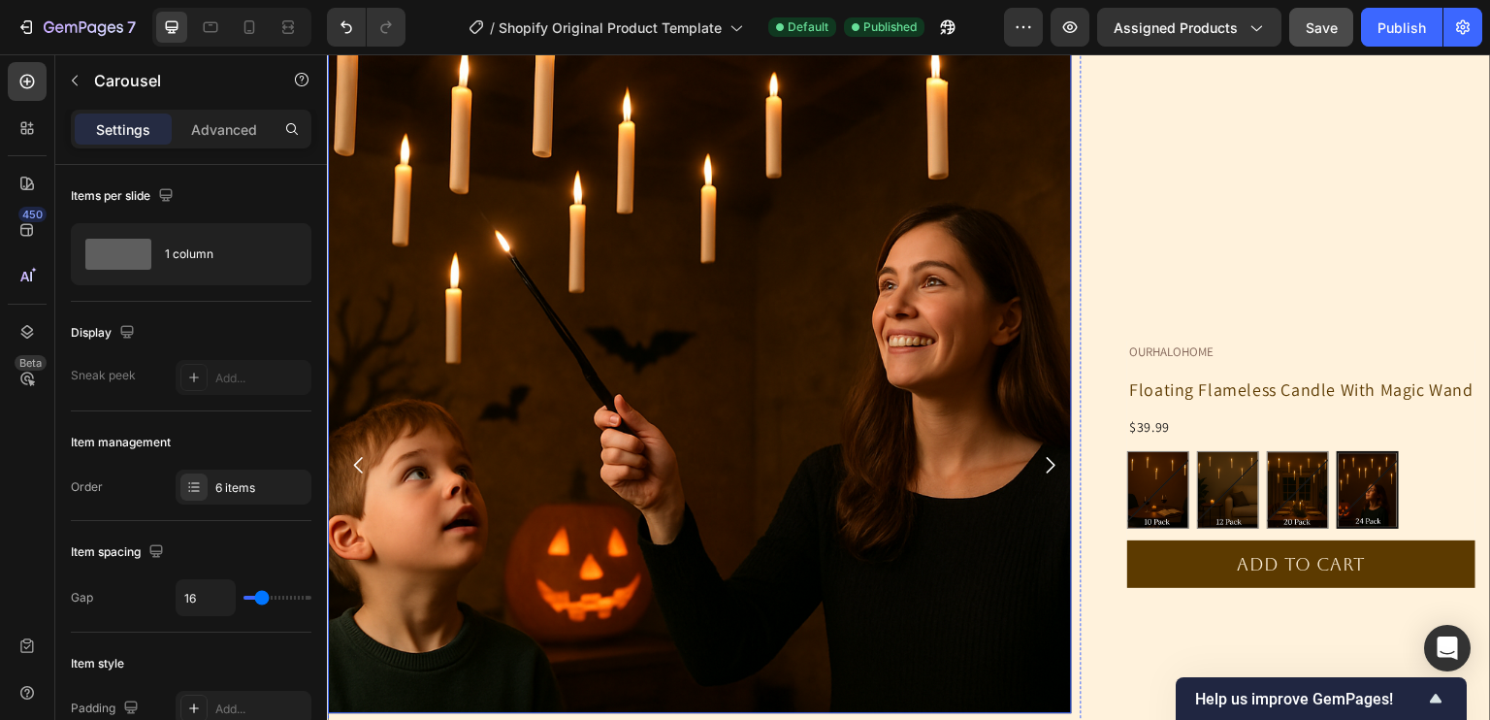
scroll to position [292, 0]
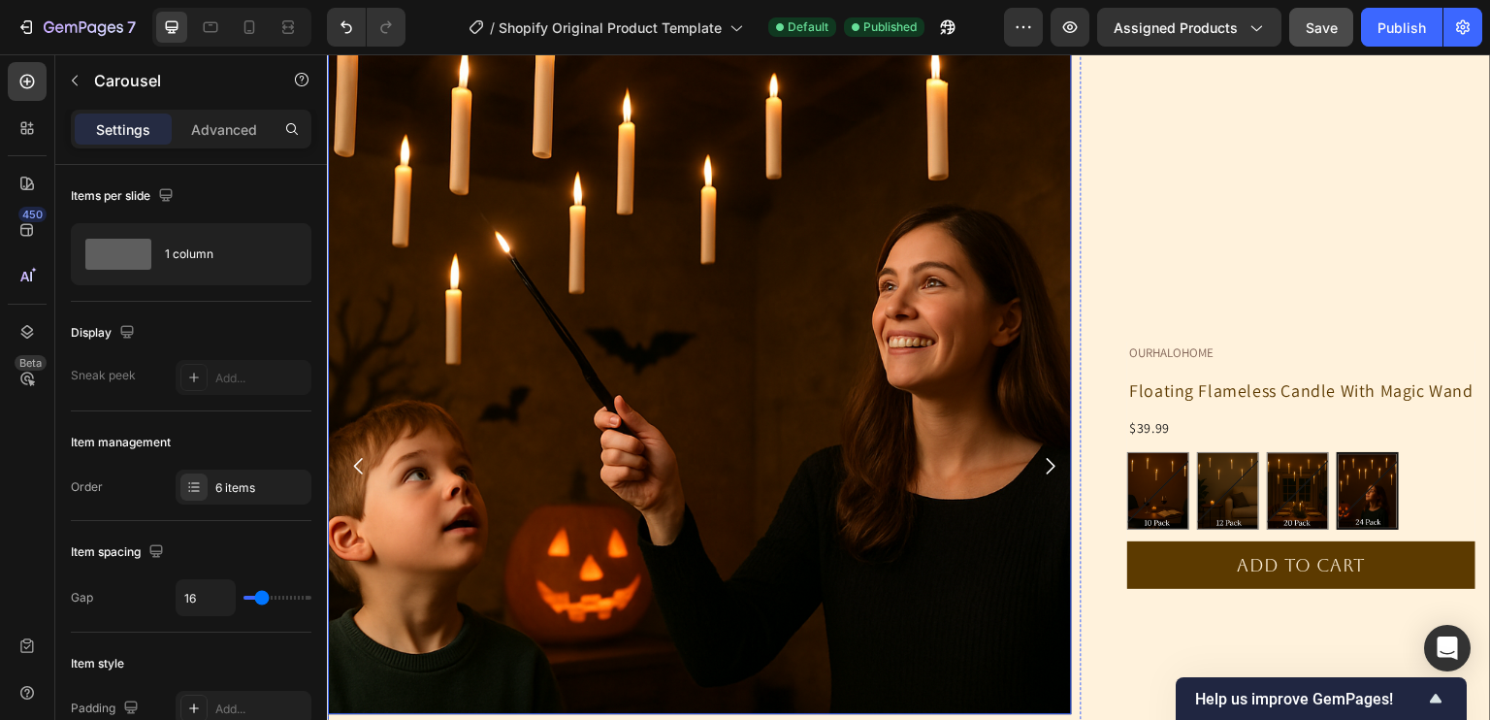
click at [645, 226] on img at bounding box center [700, 341] width 744 height 744
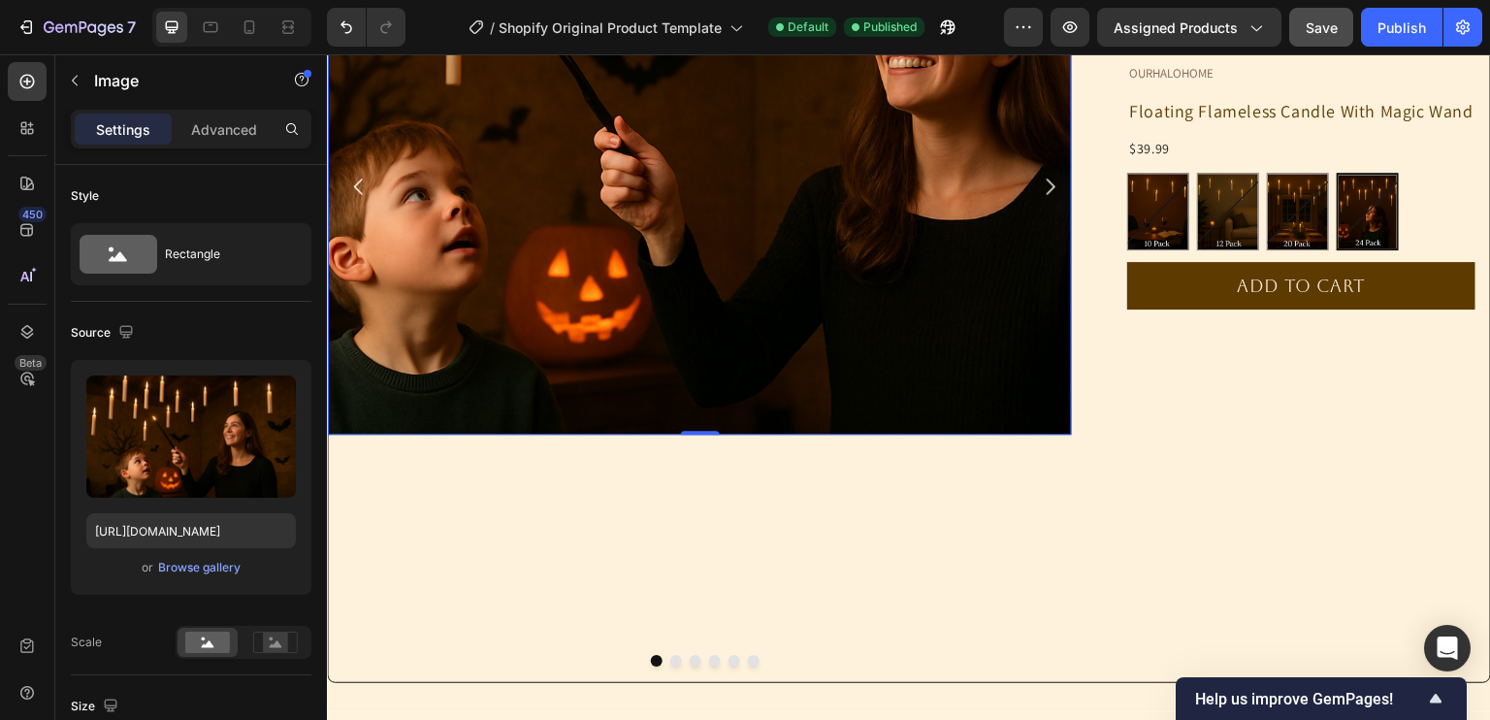
scroll to position [156, 0]
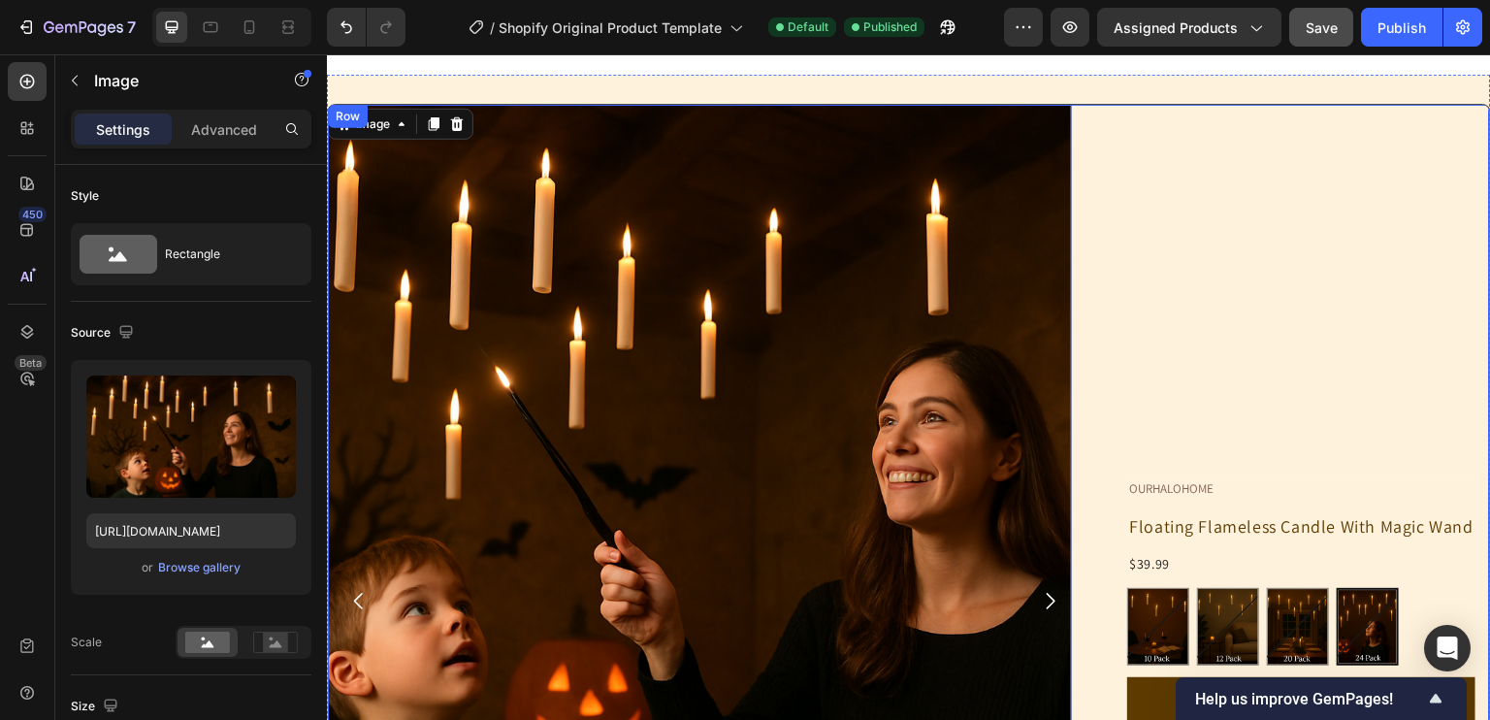
click at [1180, 336] on div "OURHALOHOME Text Block Floating Flameless Candle With Magic Wand Product Title …" at bounding box center [1300, 601] width 377 height 992
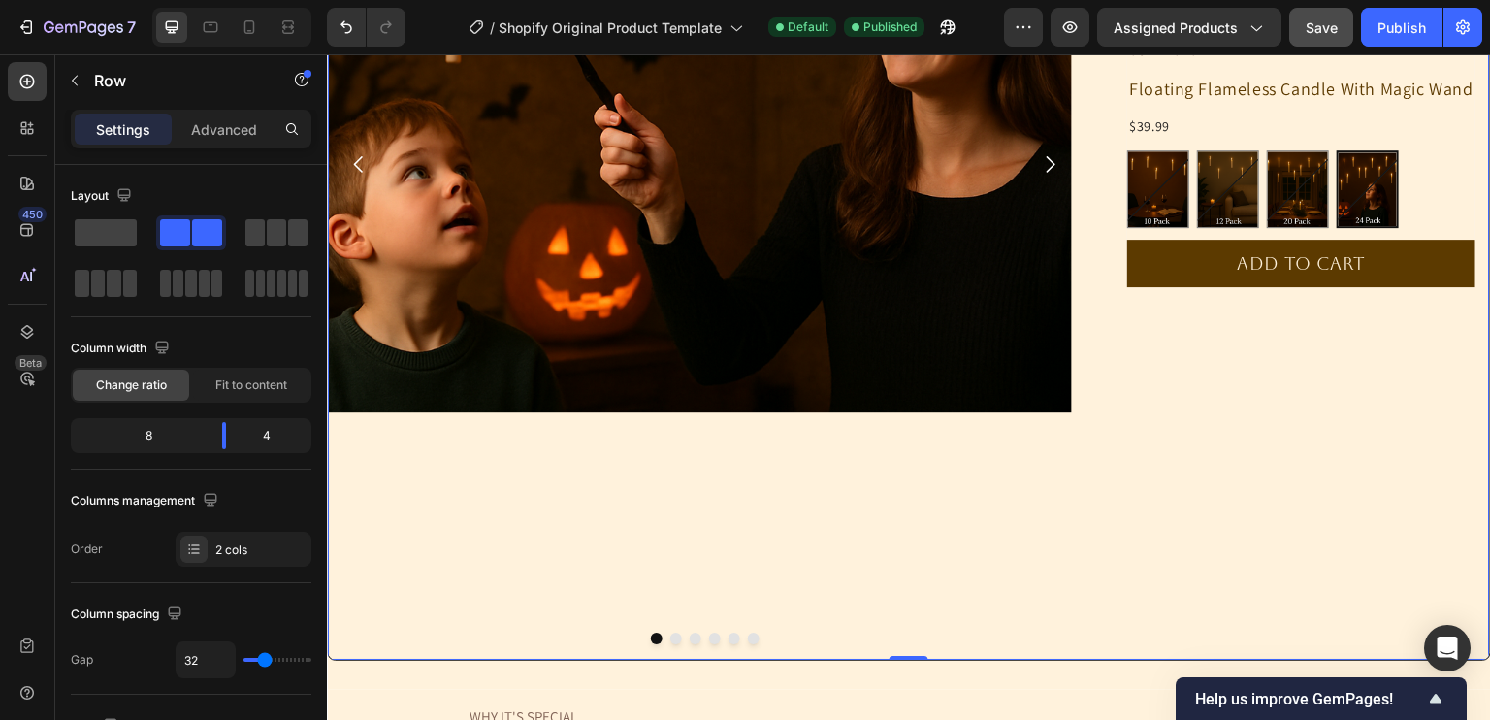
scroll to position [596, 0]
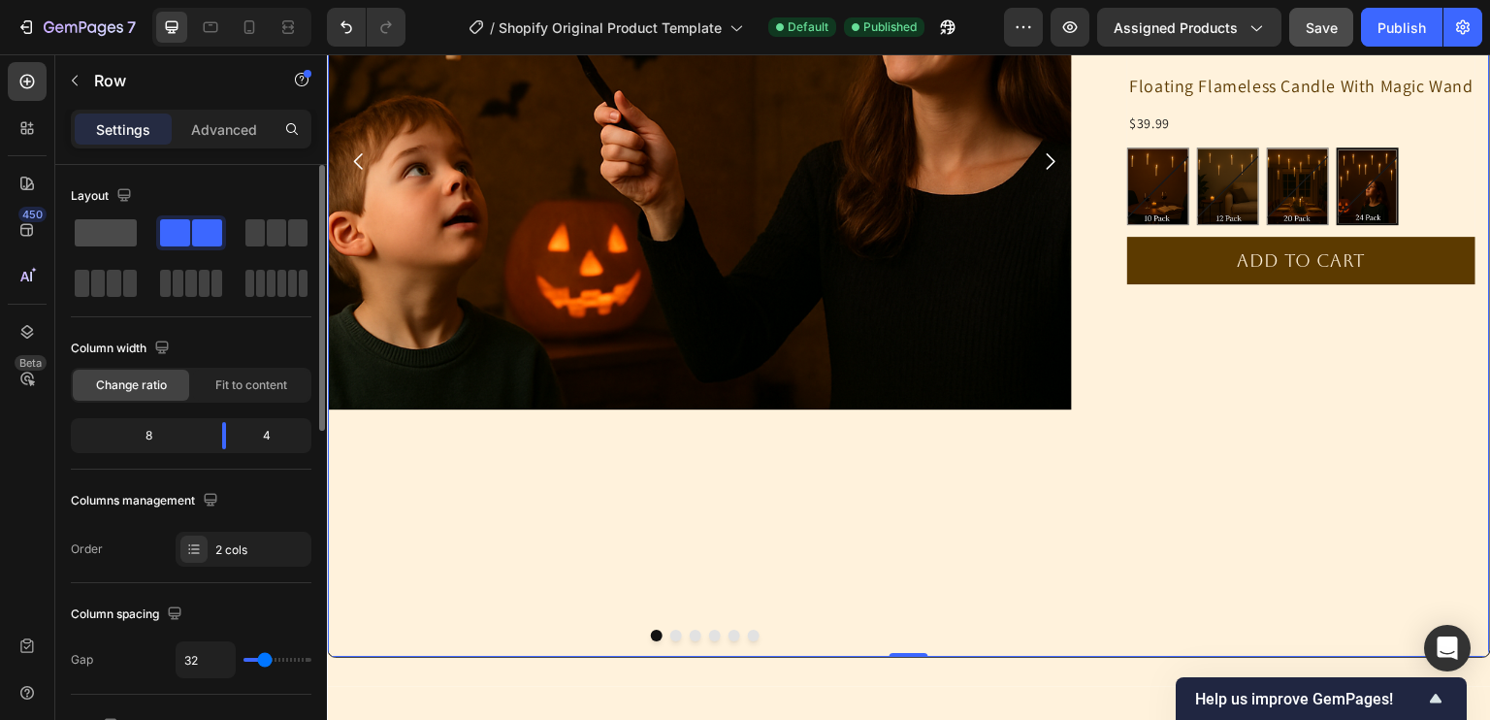
click at [120, 232] on span at bounding box center [106, 232] width 62 height 27
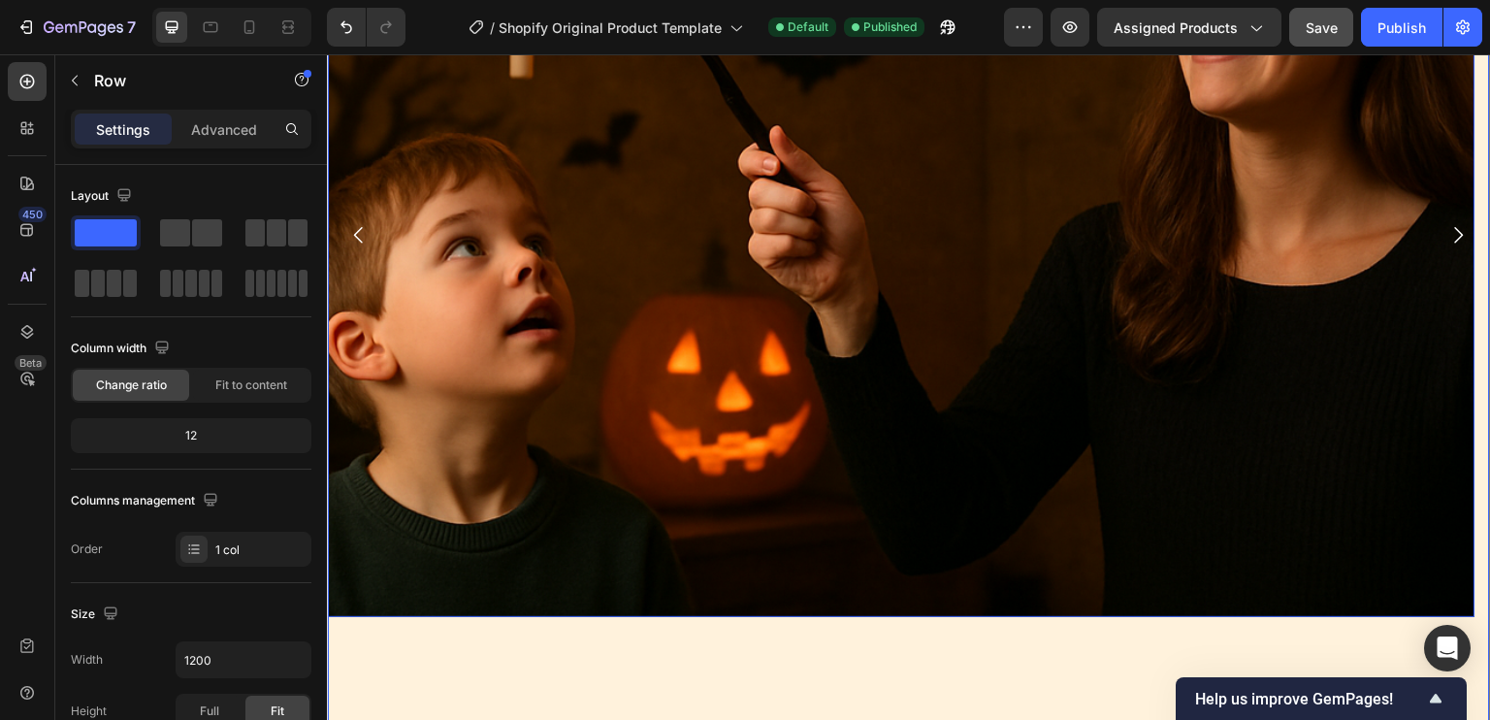
scroll to position [790, 0]
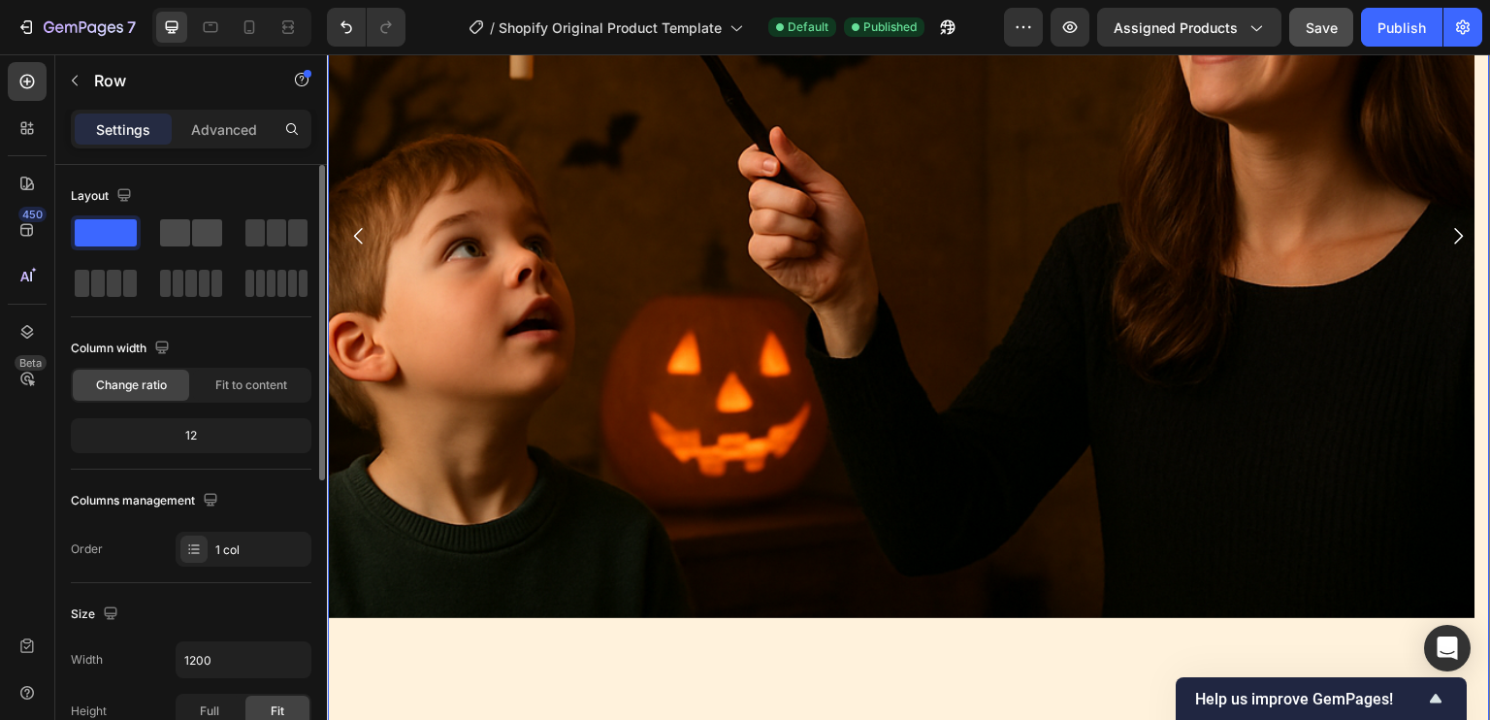
click at [206, 232] on span at bounding box center [207, 232] width 30 height 27
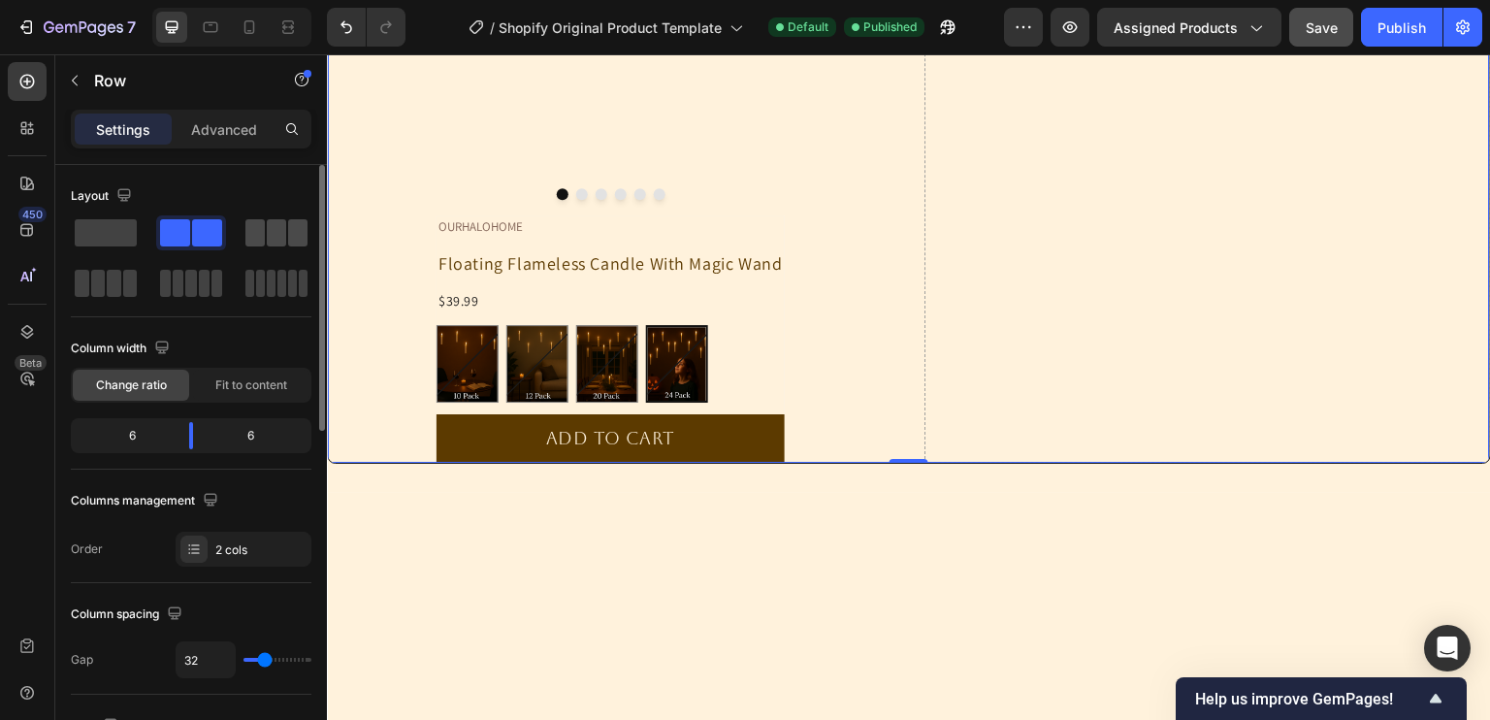
scroll to position [398, 0]
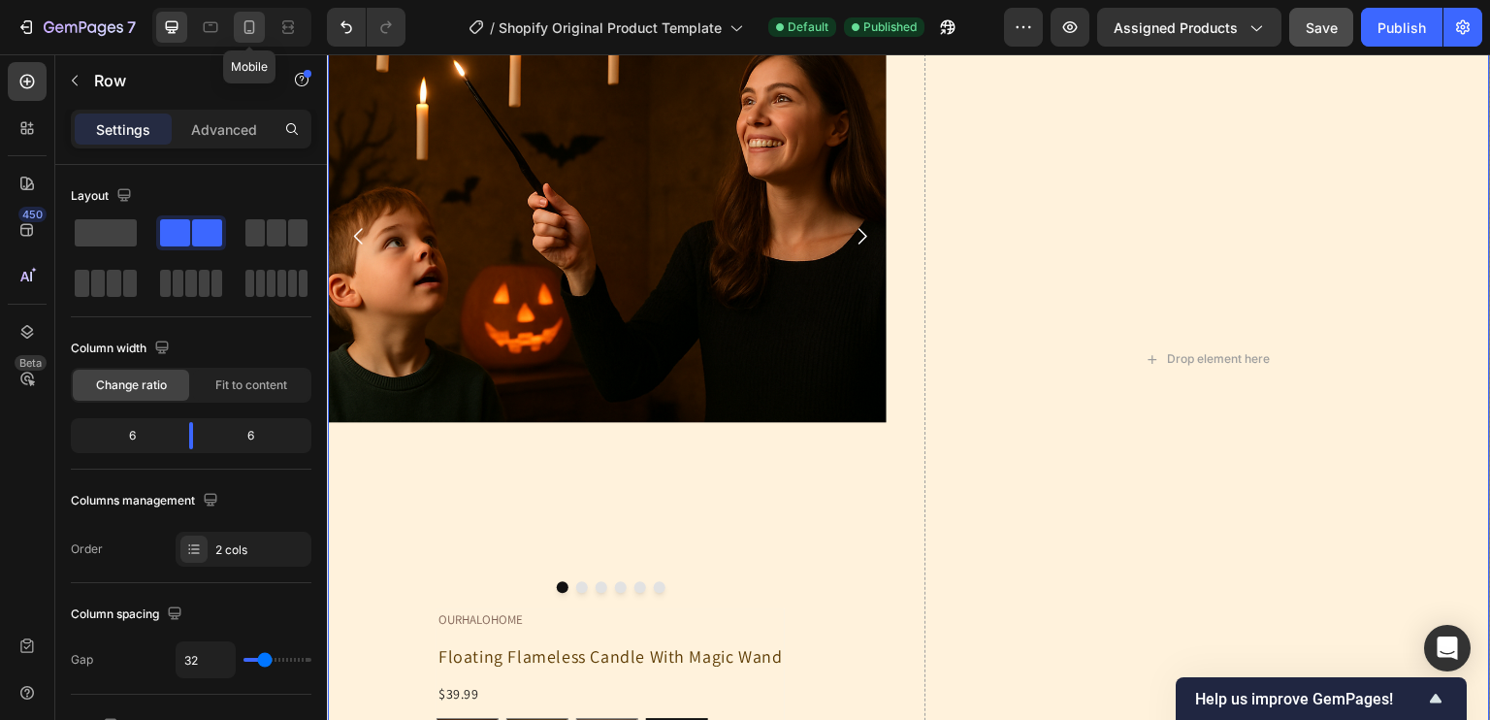
click at [253, 24] on icon at bounding box center [249, 27] width 11 height 14
type input "100%"
type input "0"
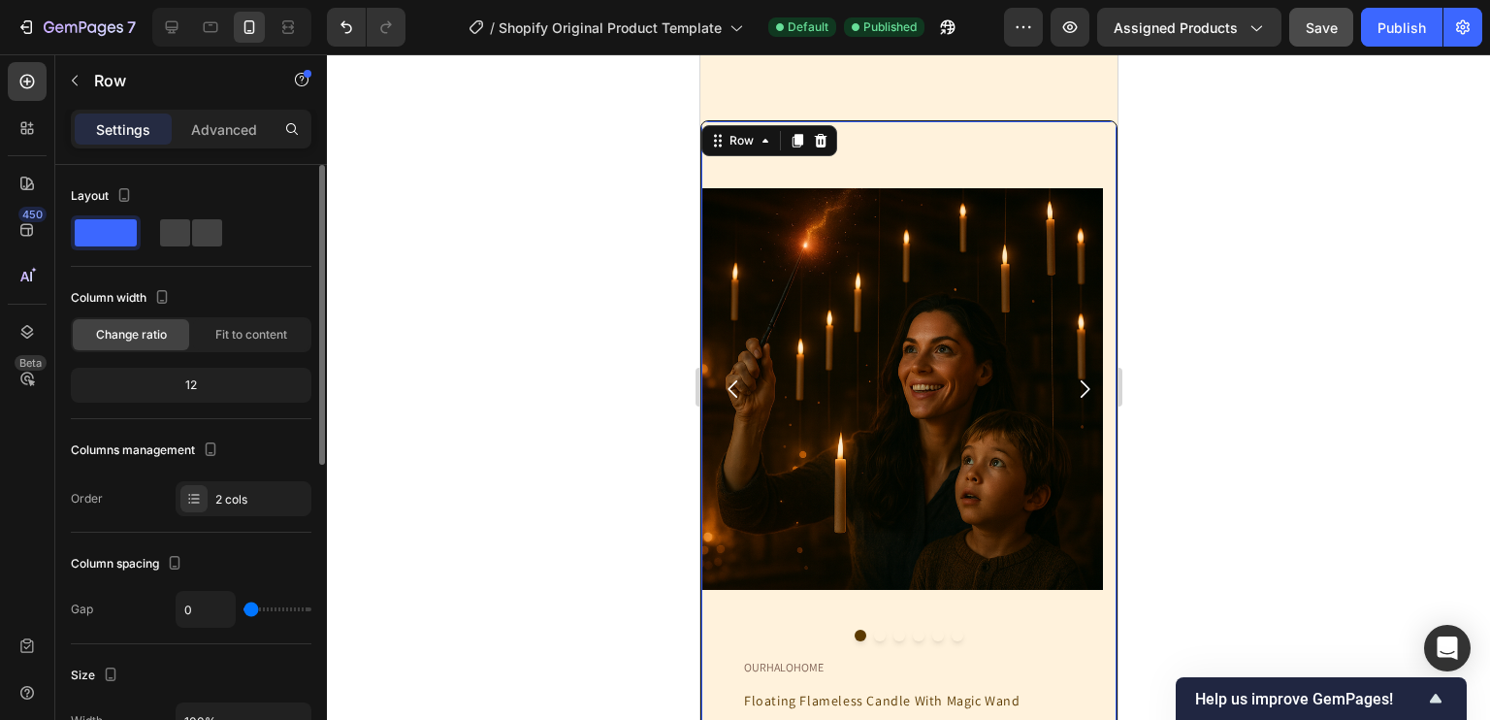
scroll to position [137, 0]
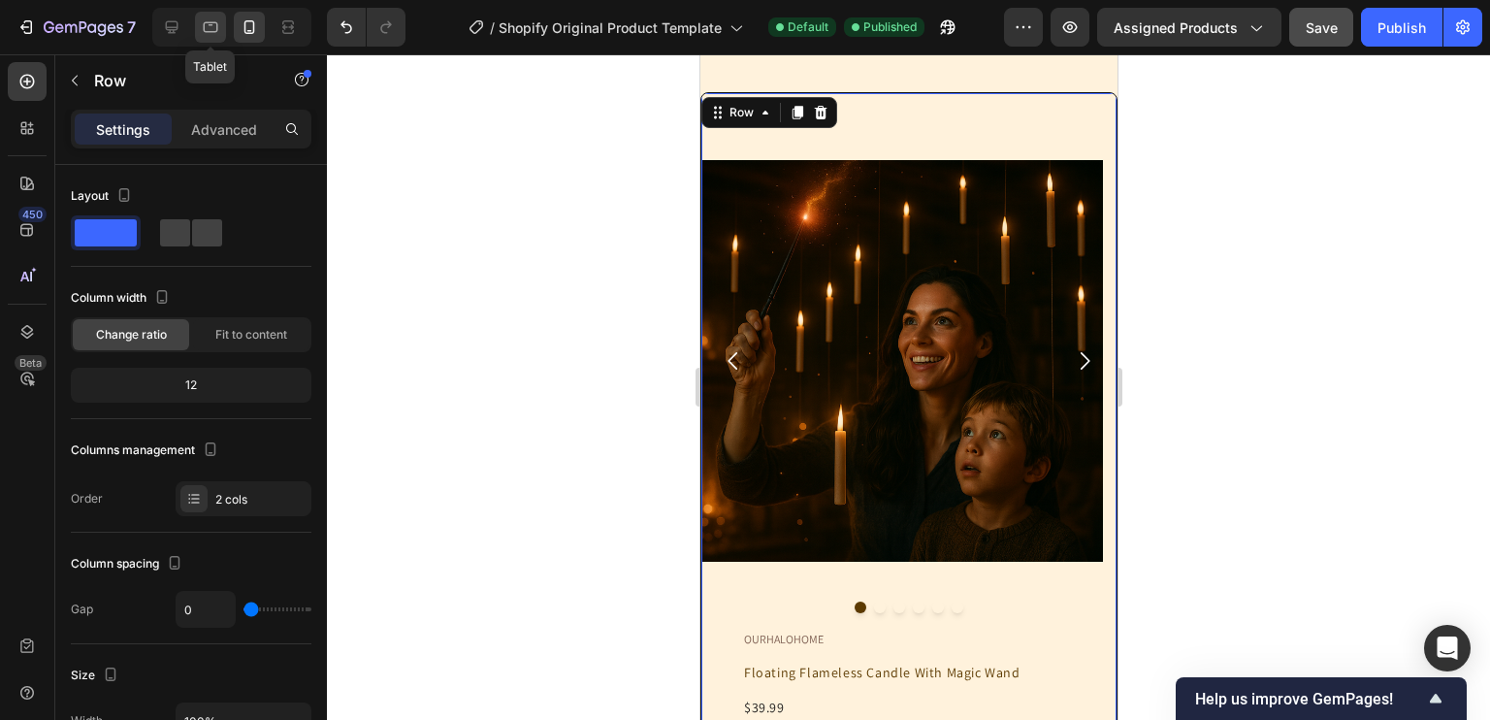
click at [214, 26] on icon at bounding box center [210, 26] width 19 height 19
type input "32"
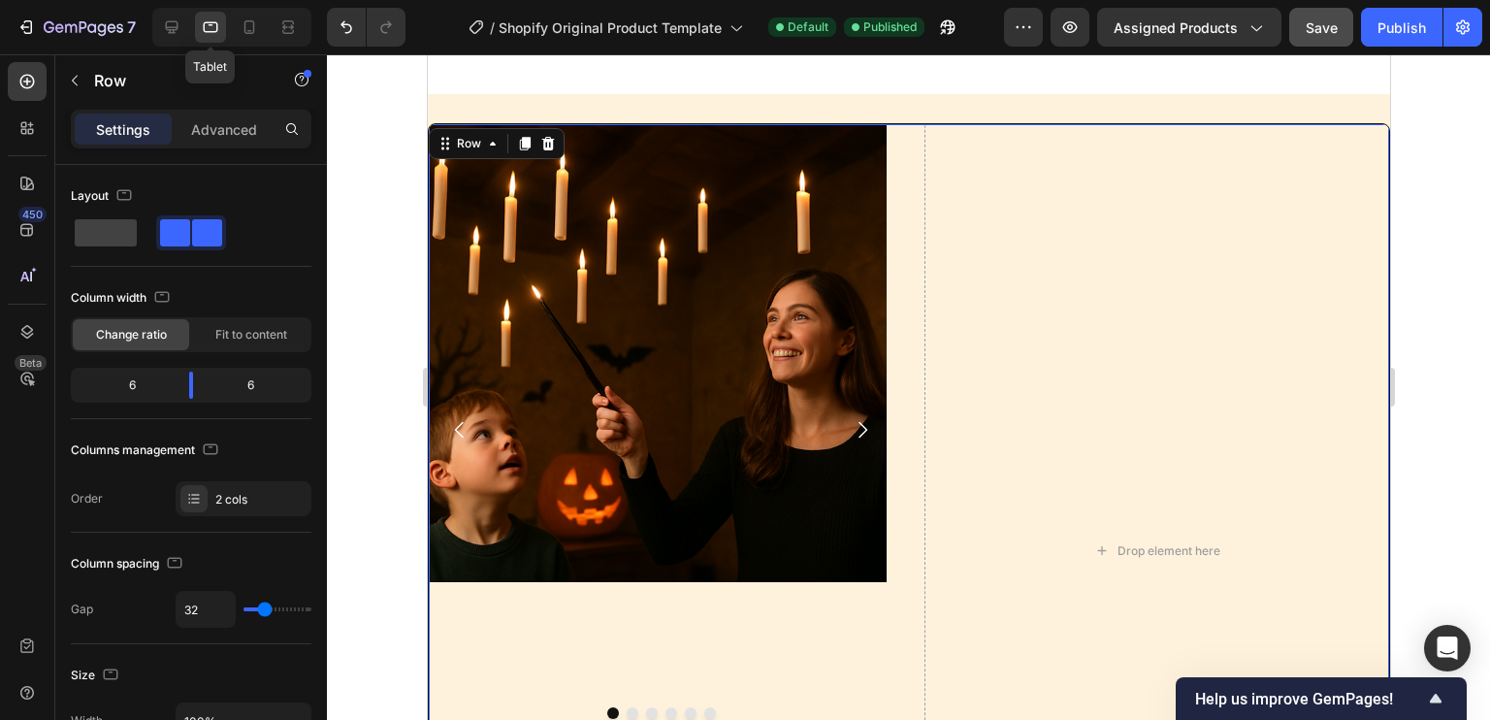
scroll to position [138, 0]
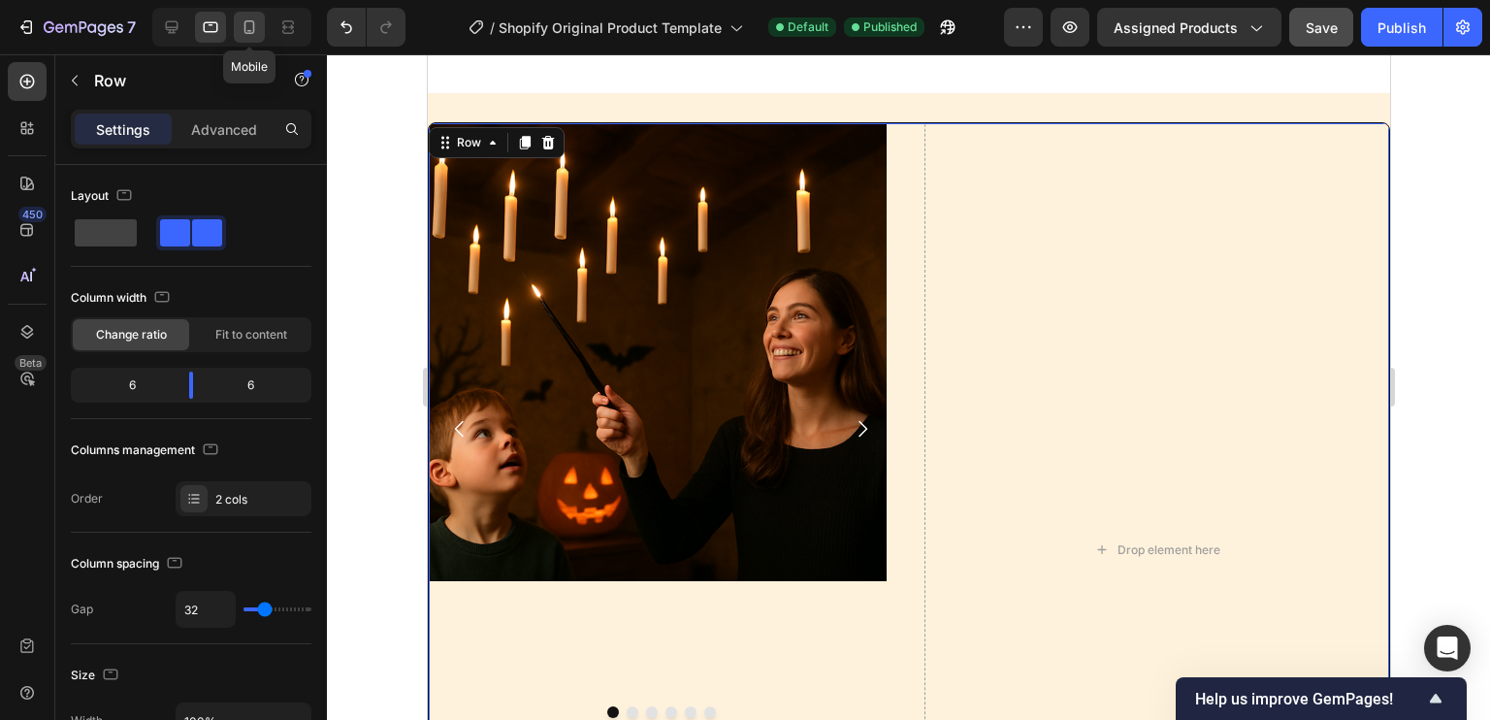
click at [253, 25] on icon at bounding box center [249, 27] width 11 height 14
type input "0"
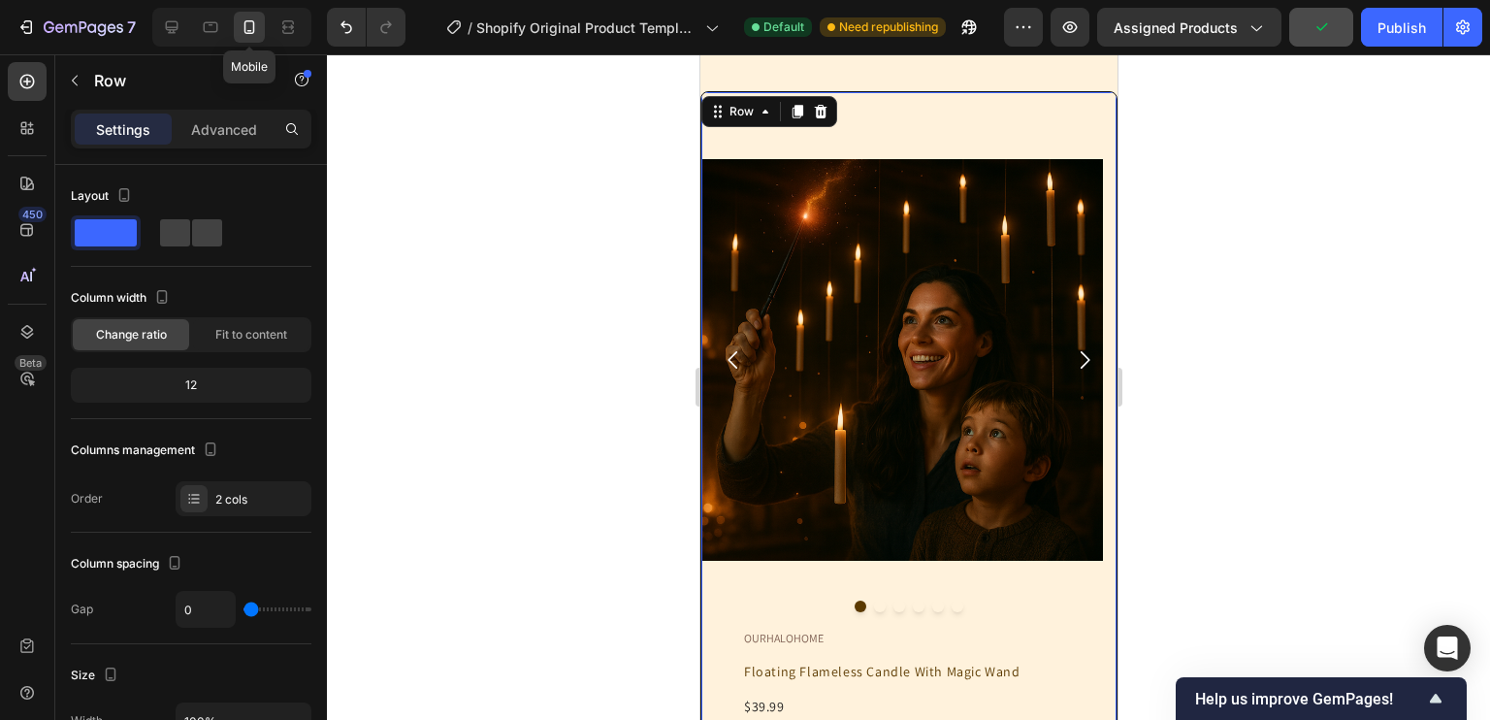
scroll to position [107, 0]
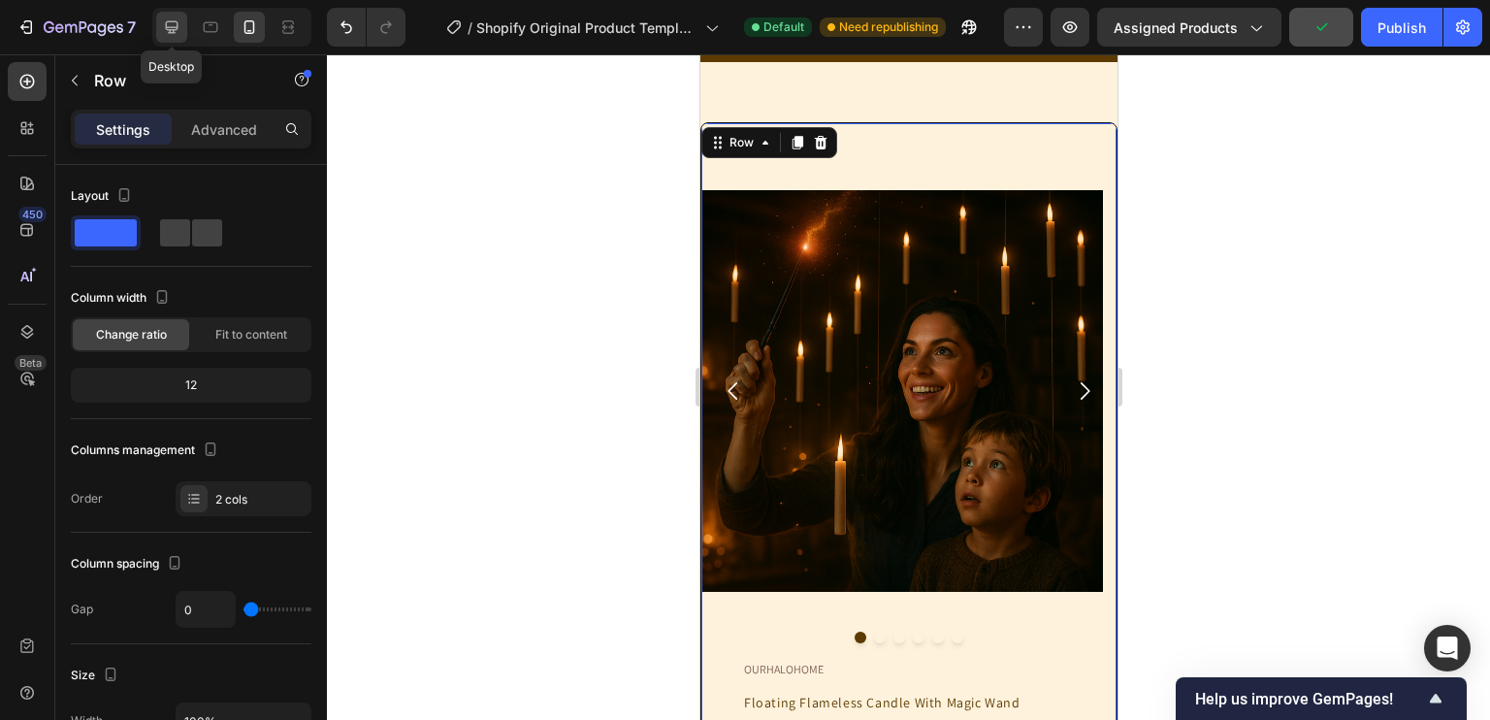
click at [182, 12] on div at bounding box center [171, 27] width 31 height 31
type input "1200"
type input "32"
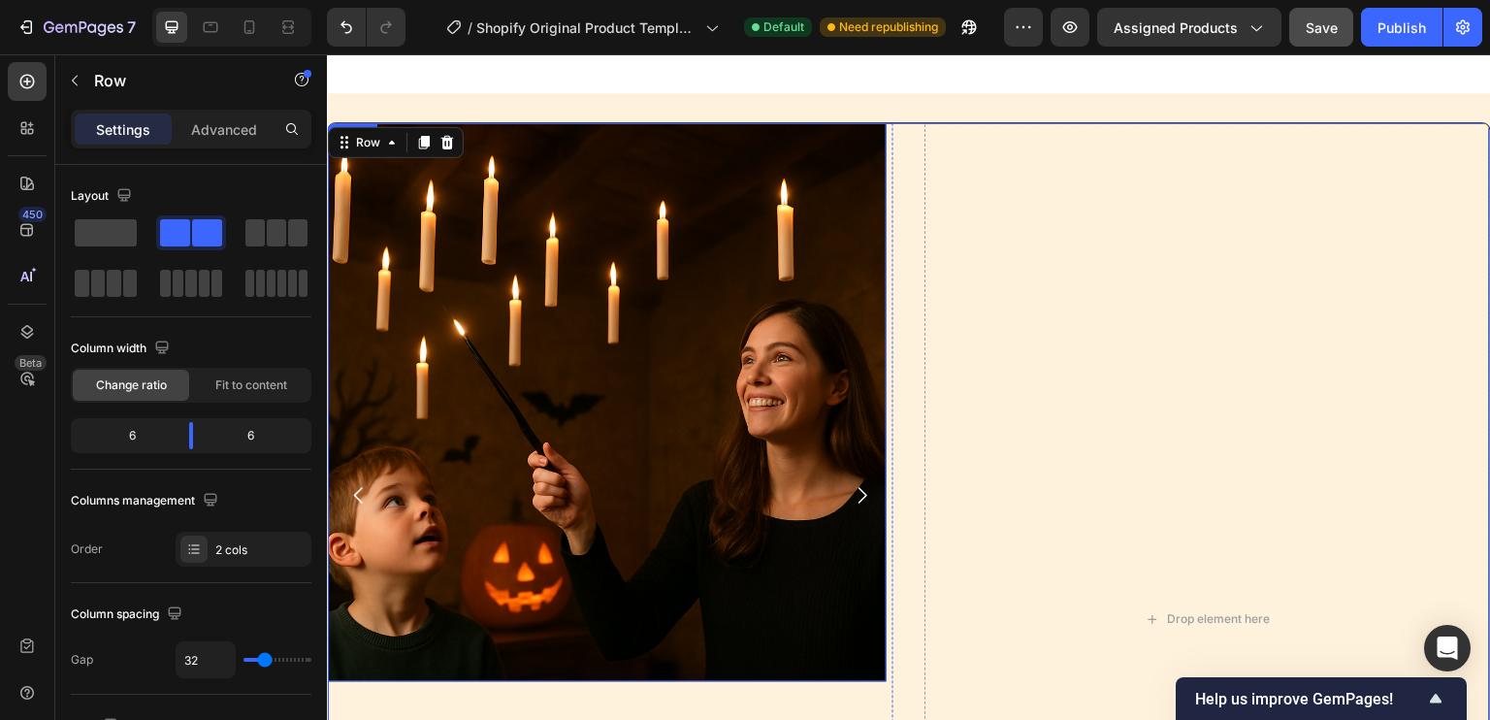
scroll to position [173, 0]
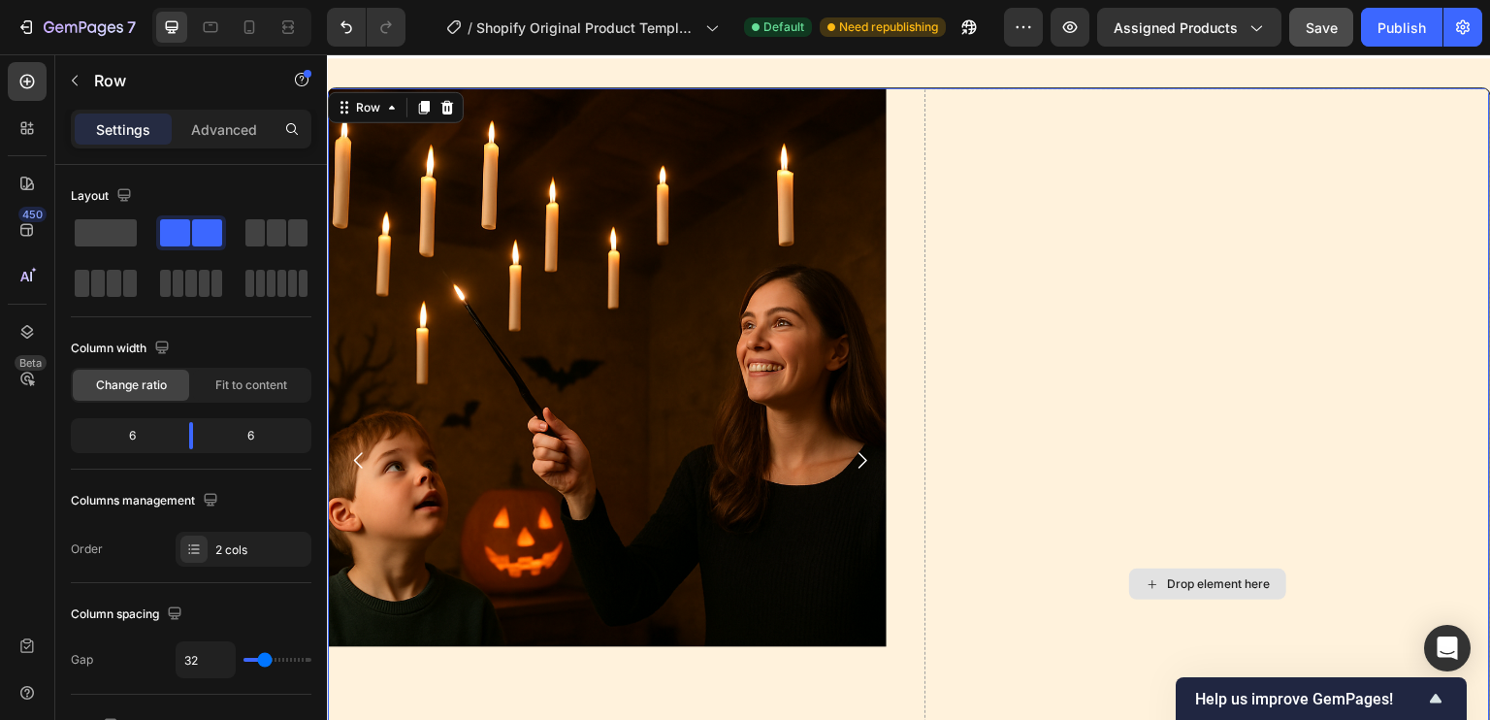
click at [1307, 446] on div "Drop element here" at bounding box center [1206, 583] width 565 height 991
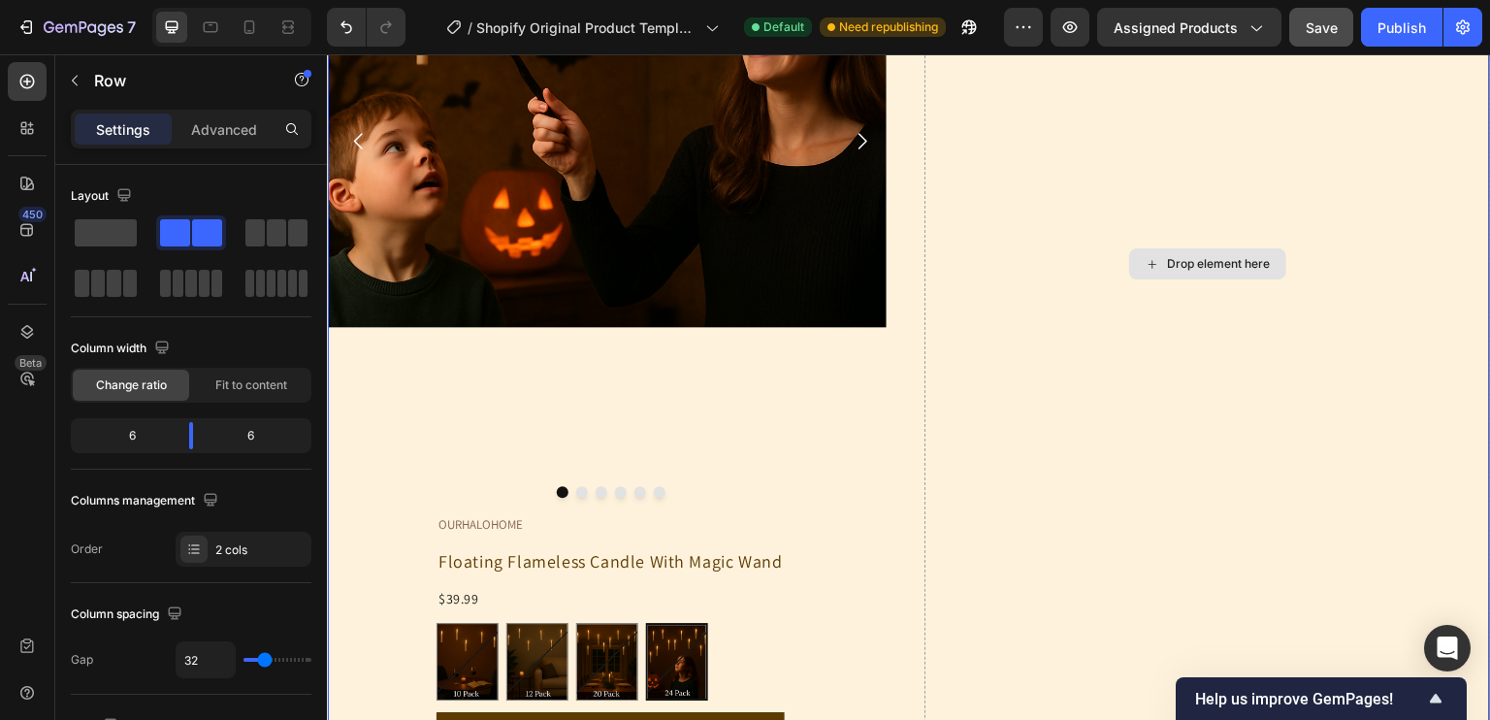
scroll to position [708, 0]
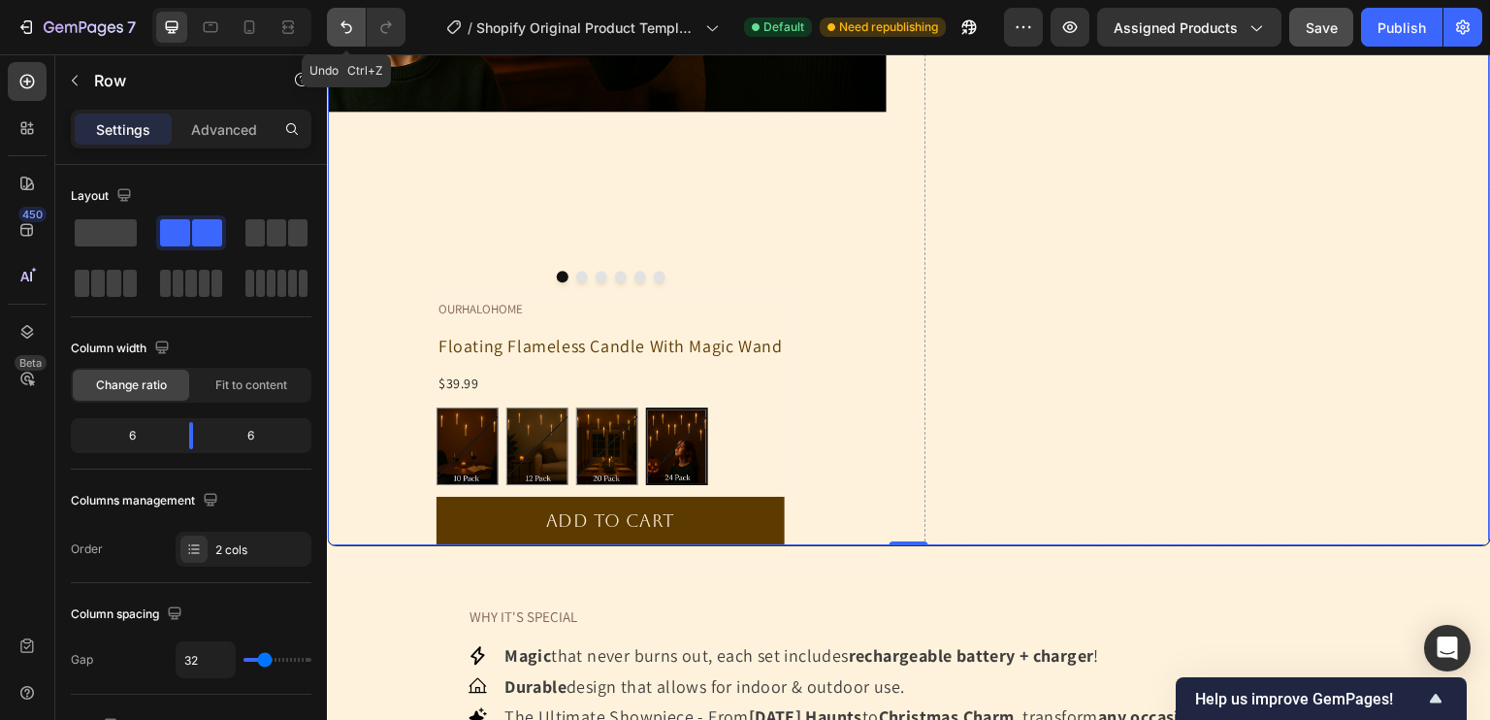
click at [350, 25] on icon "Undo/Redo" at bounding box center [346, 26] width 19 height 19
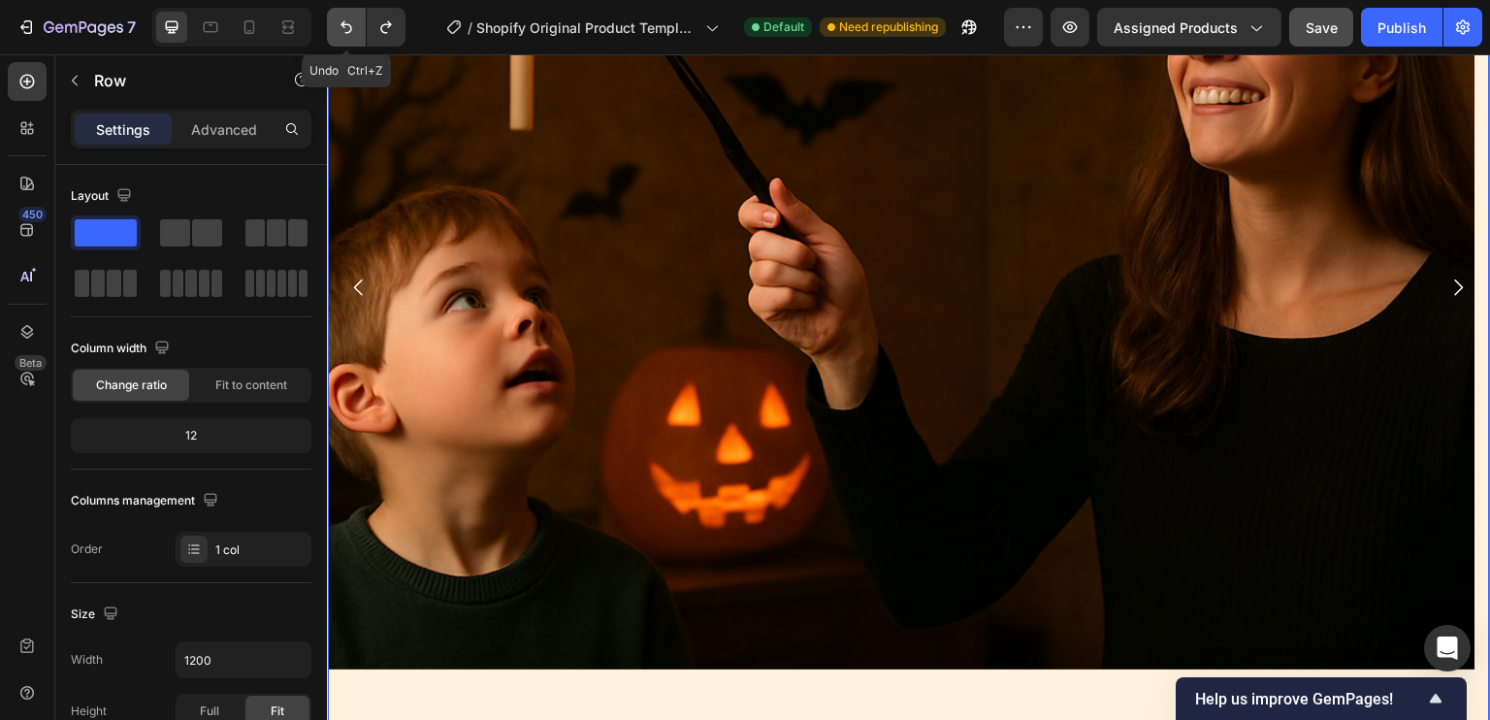
click at [345, 23] on icon "Undo/Redo" at bounding box center [346, 27] width 12 height 13
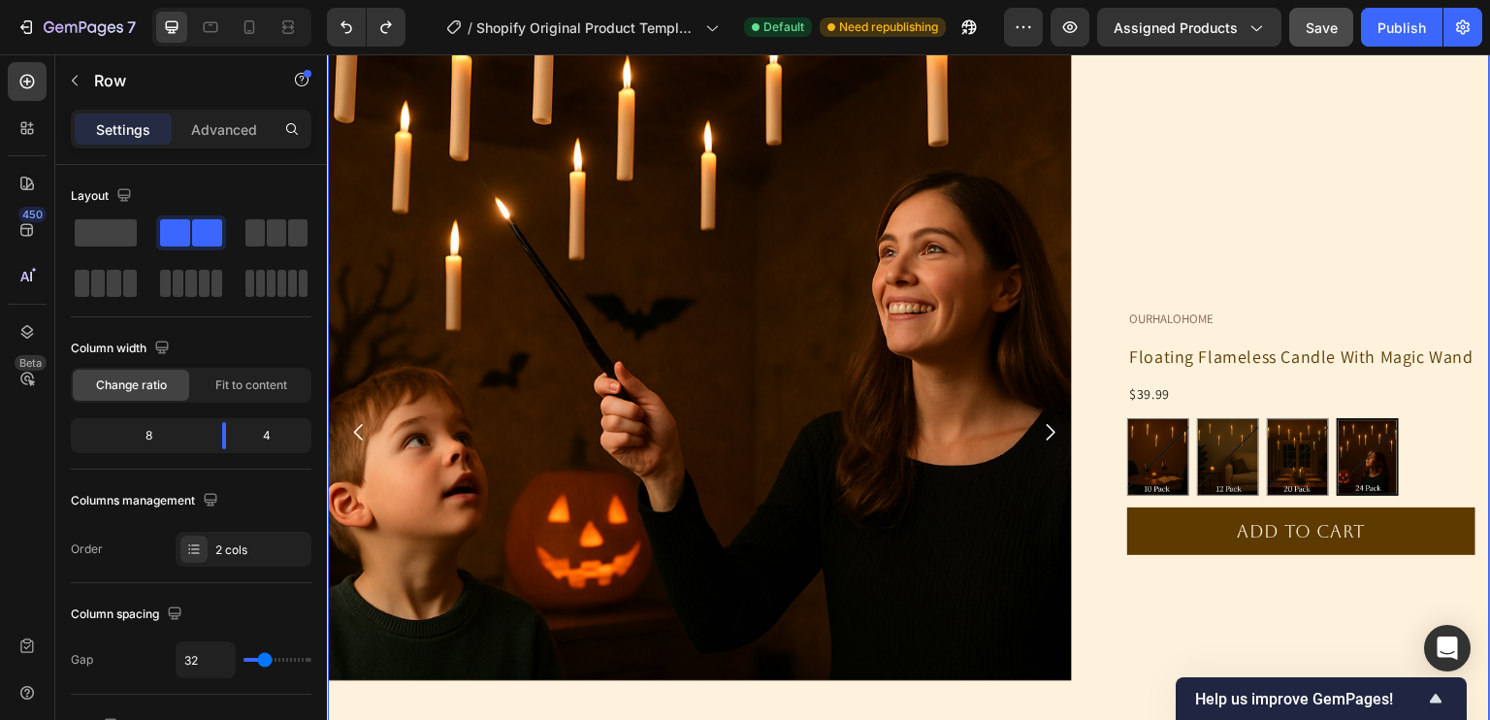
scroll to position [396, 0]
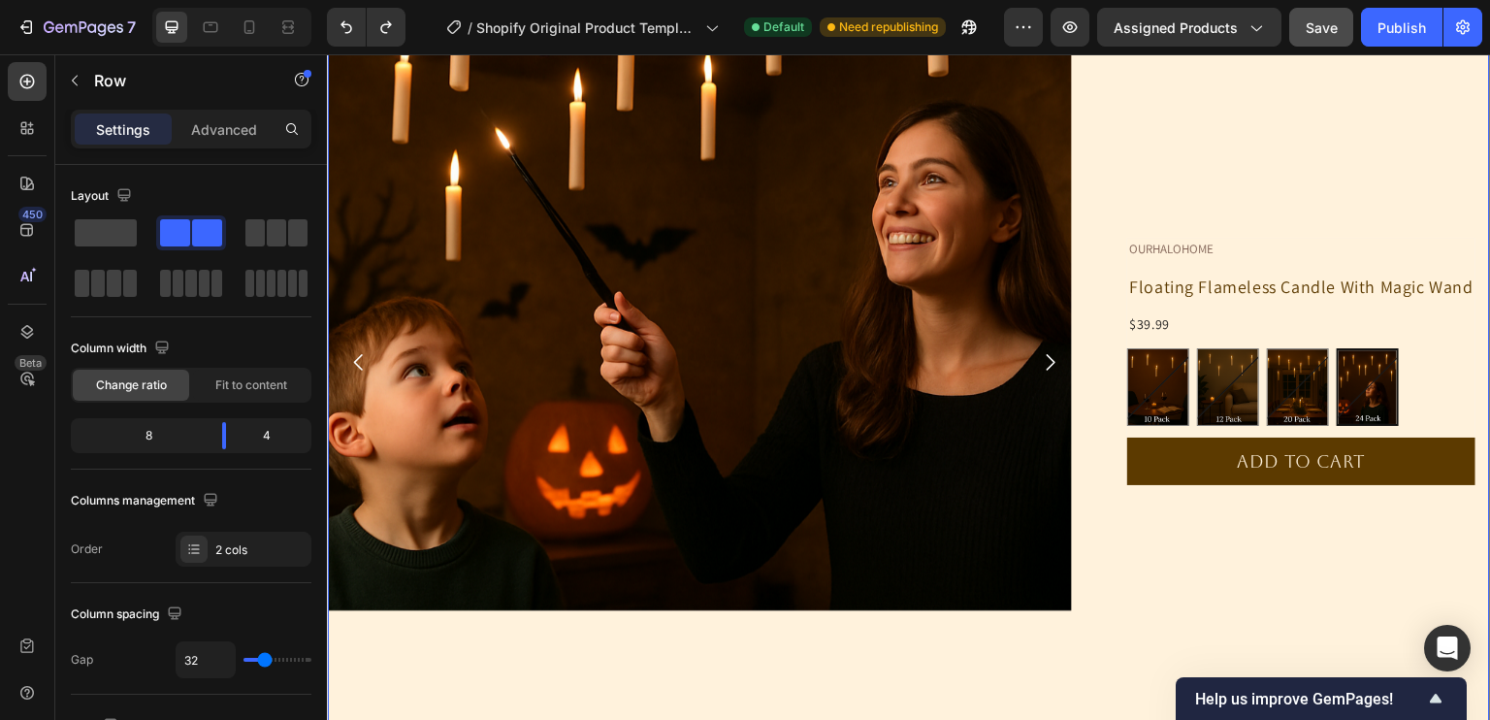
click at [1264, 225] on div "OURHALOHOME Text Block Floating Flameless Candle With Magic Wand Product Title …" at bounding box center [1300, 361] width 377 height 992
click at [1265, 264] on div "OURHALOHOME Text Block Floating Flameless Candle With Magic Wand Product Title …" at bounding box center [1301, 361] width 348 height 247
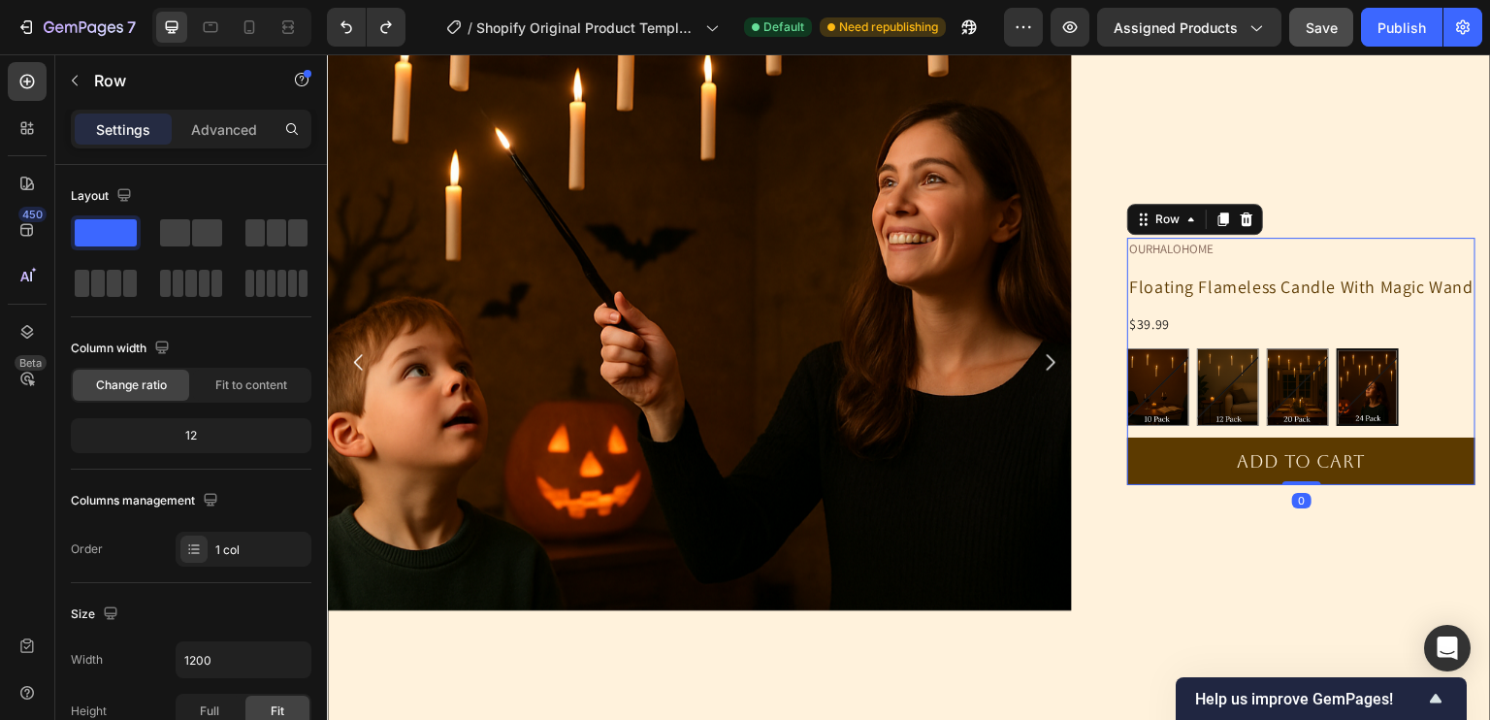
scroll to position [196, 0]
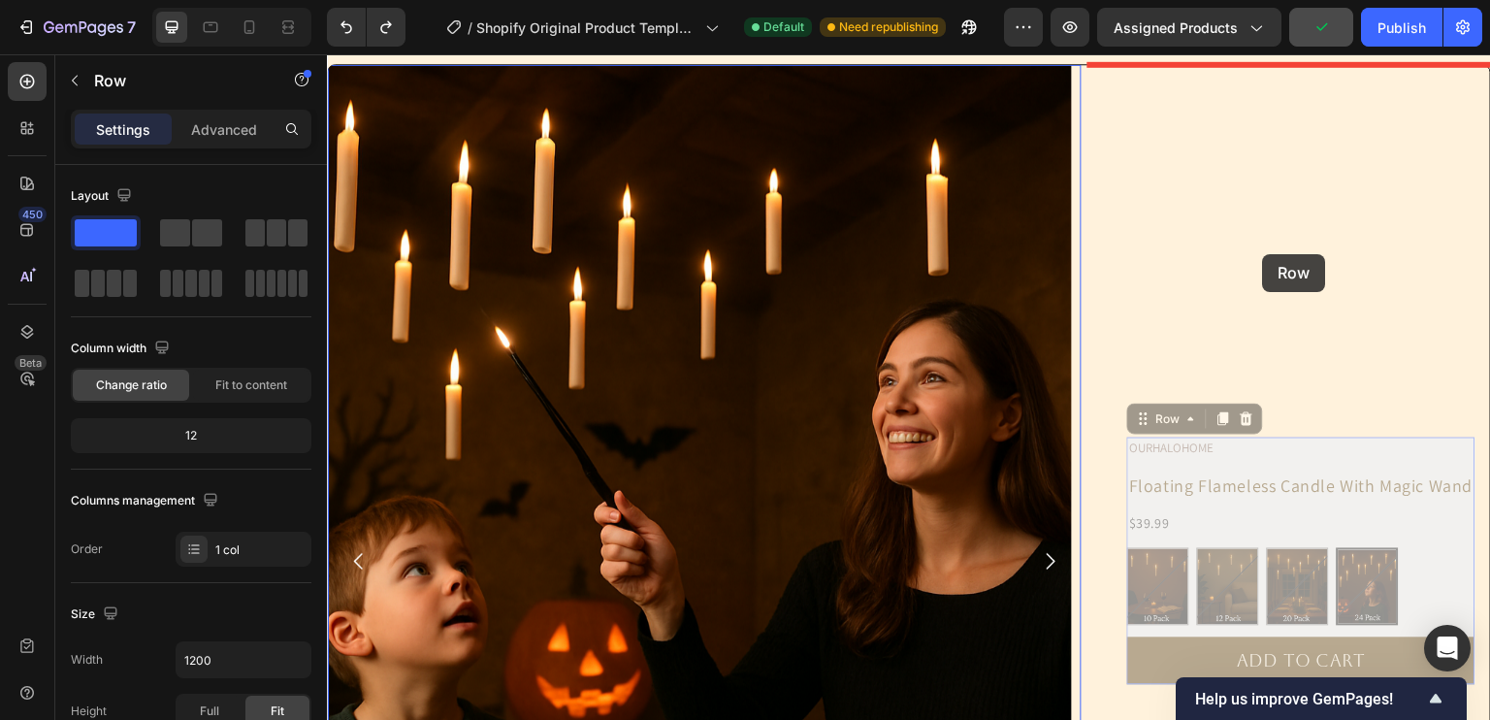
drag, startPoint x: 1311, startPoint y: 467, endPoint x: 1263, endPoint y: 254, distance: 217.9
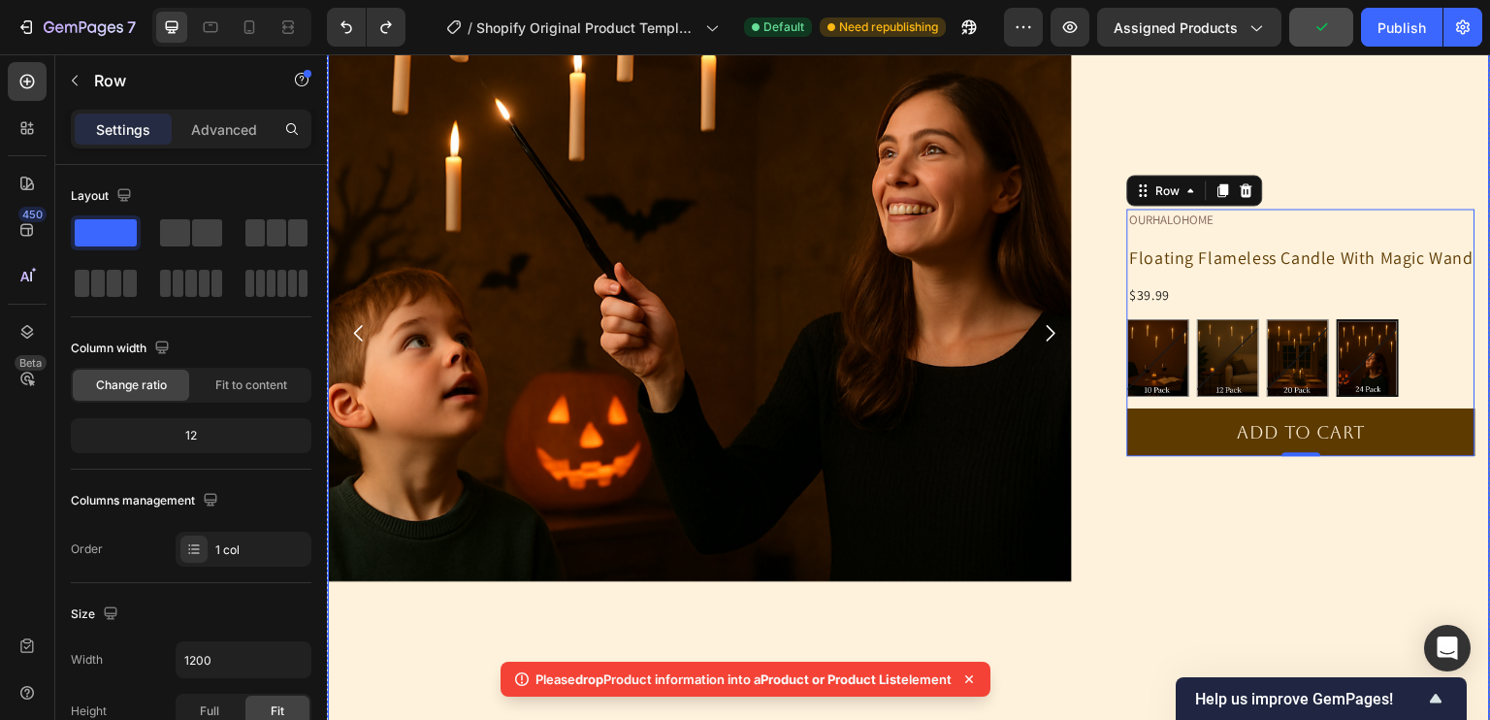
scroll to position [424, 0]
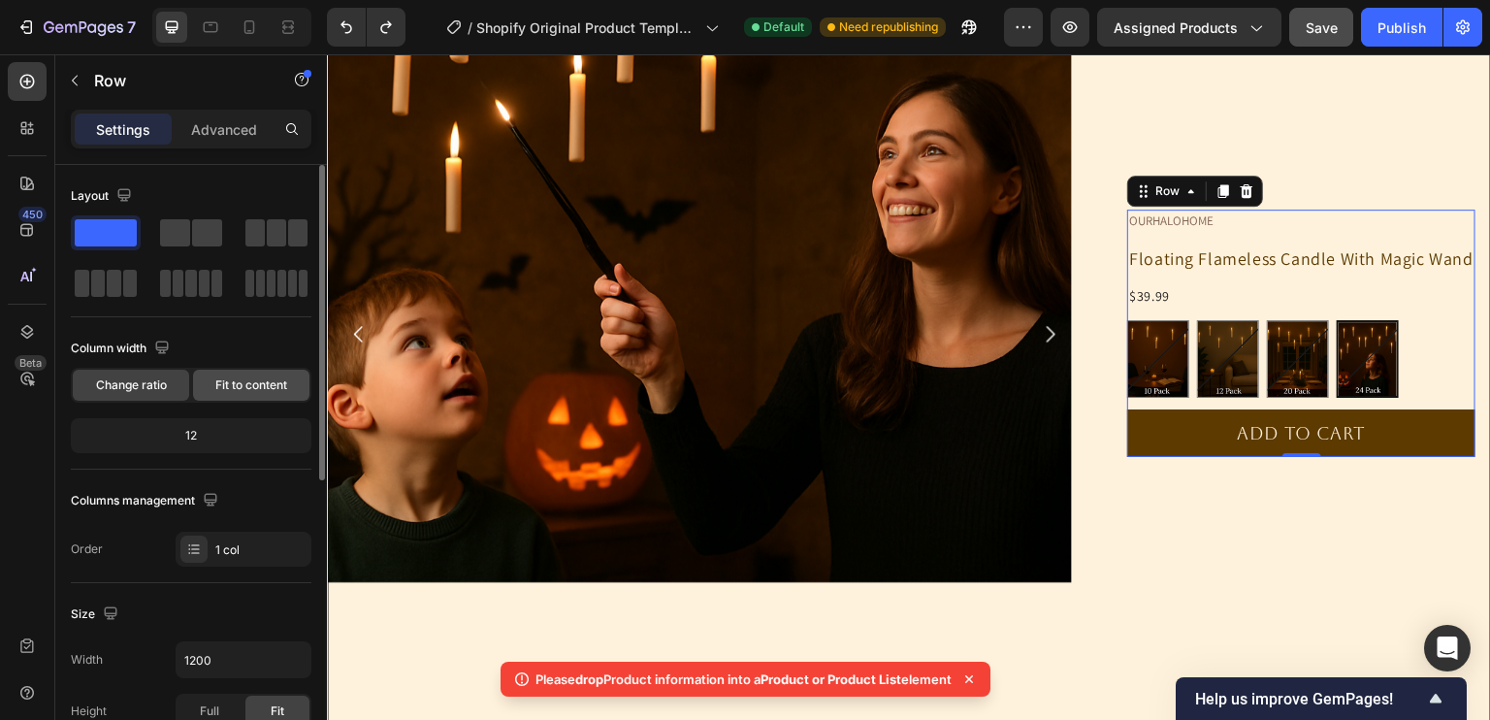
click at [252, 371] on div "Fit to content" at bounding box center [251, 385] width 116 height 31
radio input "true"
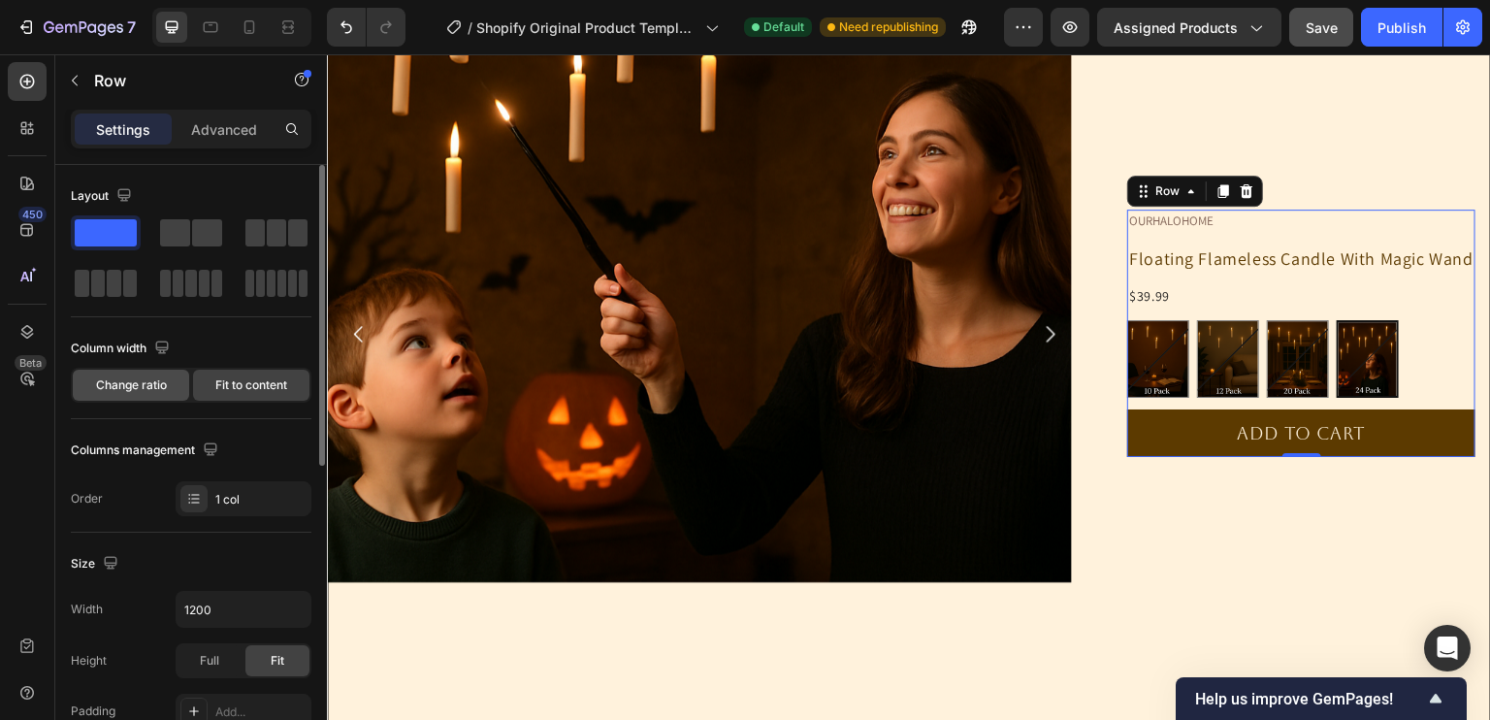
click at [150, 394] on div "Change ratio" at bounding box center [131, 385] width 116 height 31
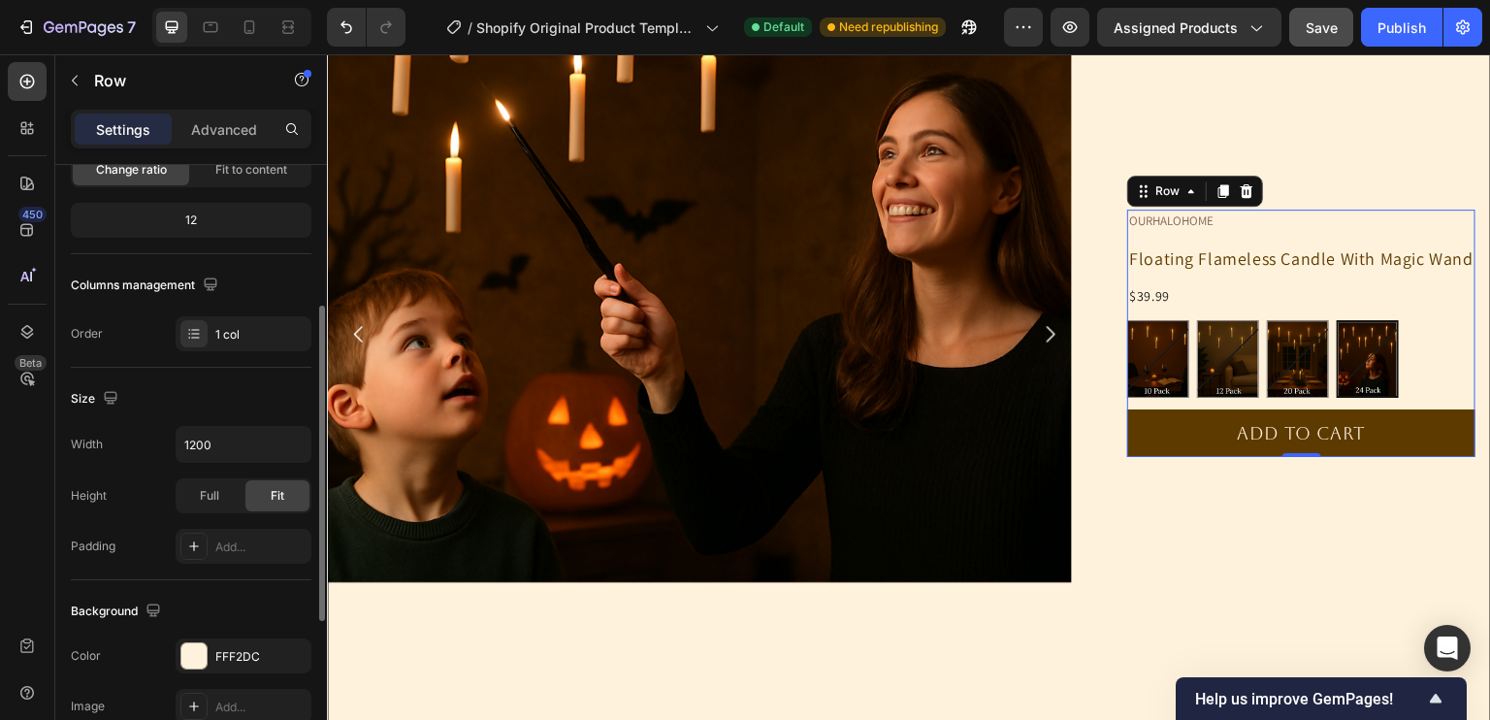
scroll to position [236, 0]
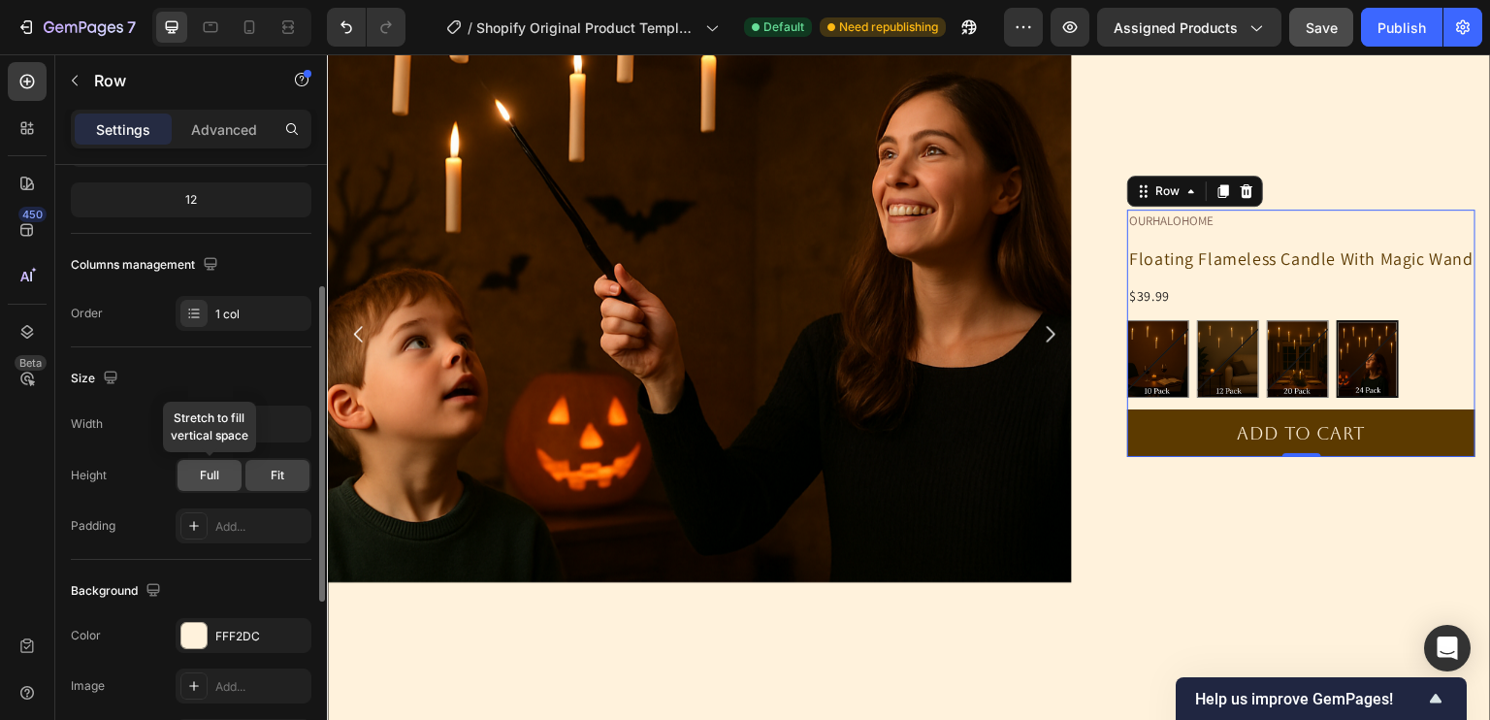
click at [219, 466] on div "Full" at bounding box center [209, 475] width 64 height 31
click at [272, 484] on div "Fit" at bounding box center [277, 475] width 64 height 31
click at [213, 519] on div "Add..." at bounding box center [244, 525] width 136 height 35
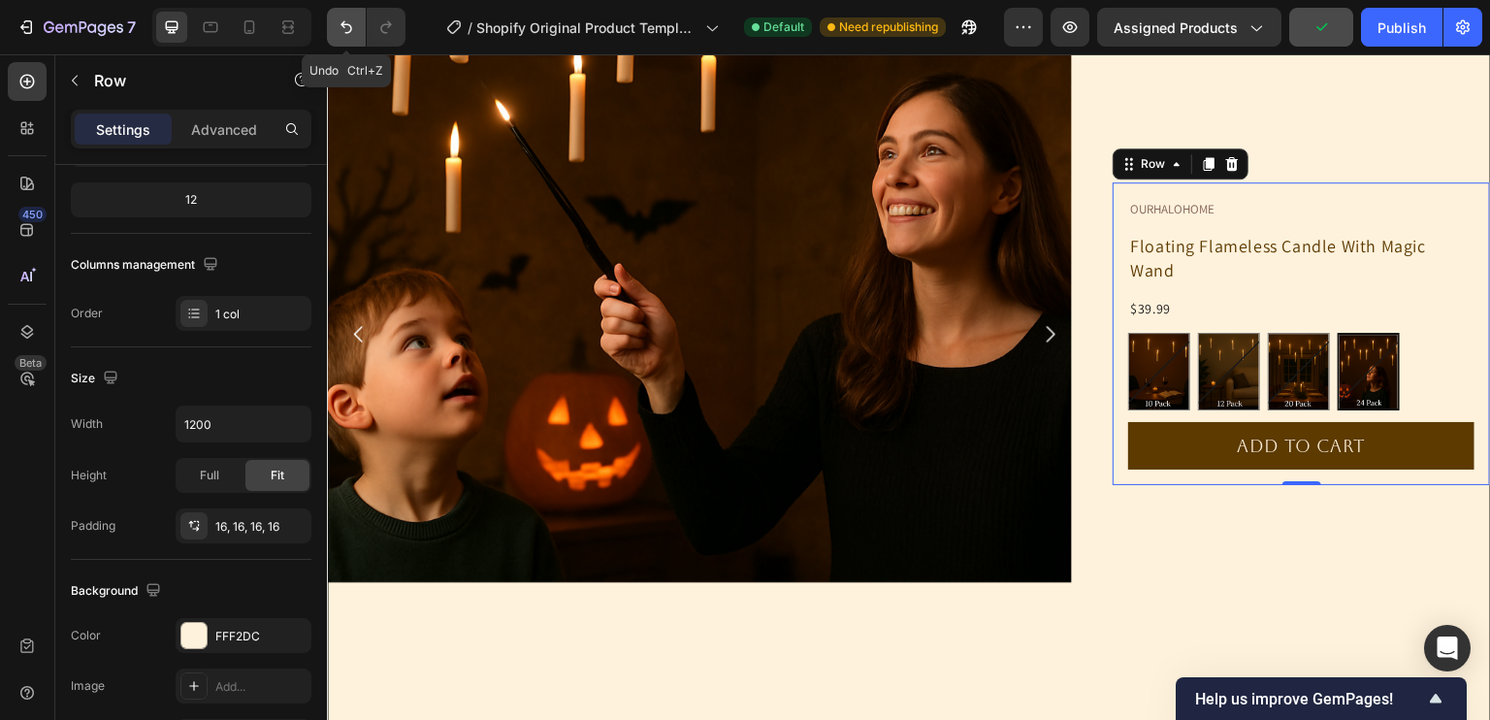
click at [350, 31] on icon "Undo/Redo" at bounding box center [346, 26] width 19 height 19
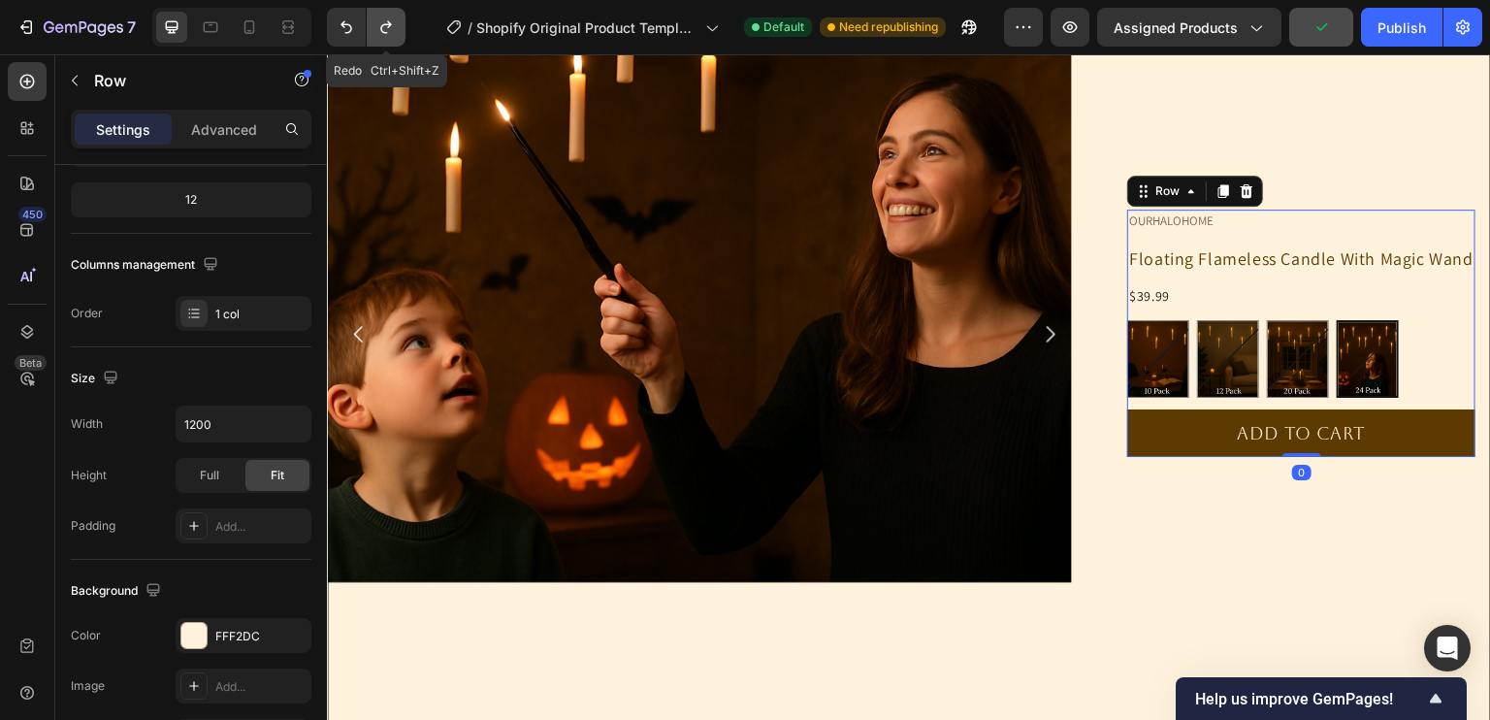
click at [373, 33] on button "Undo/Redo" at bounding box center [386, 27] width 39 height 39
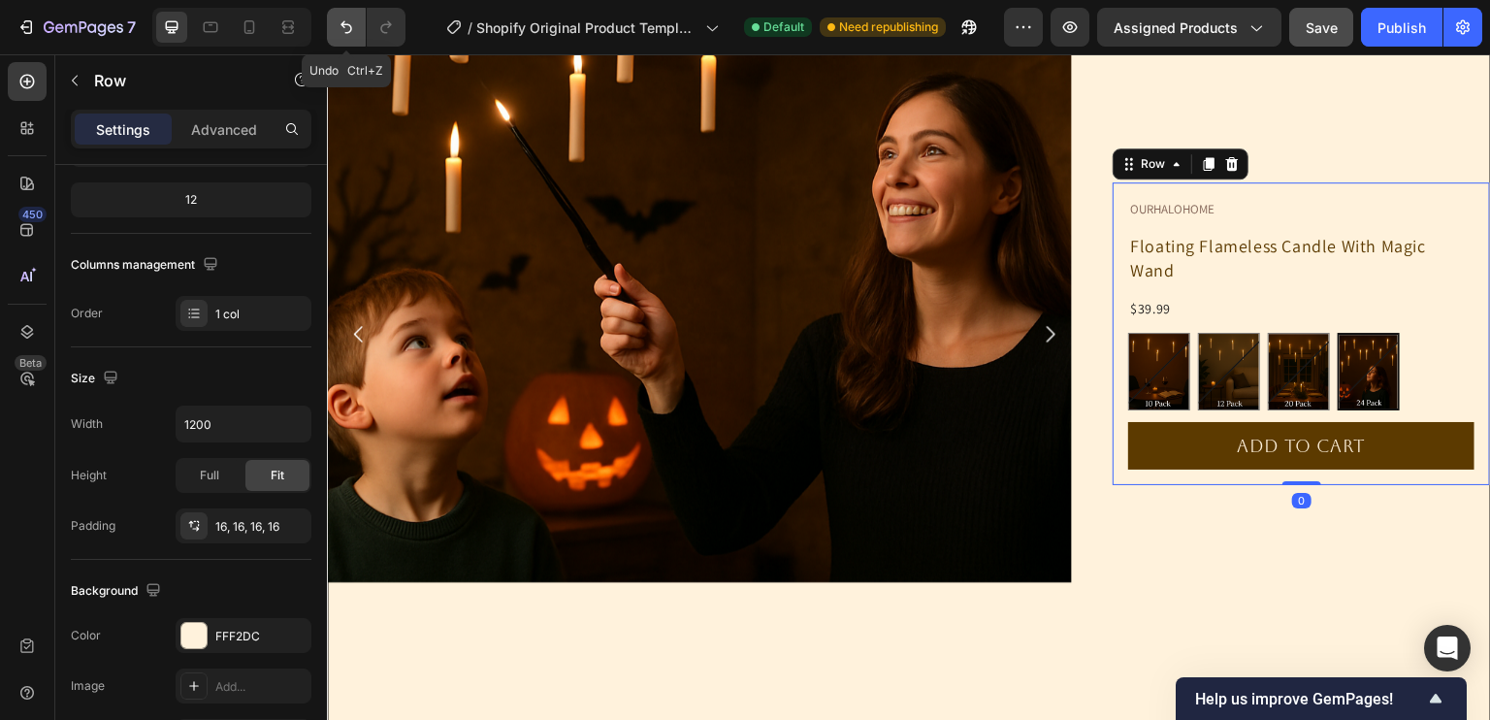
click at [349, 29] on icon "Undo/Redo" at bounding box center [346, 26] width 19 height 19
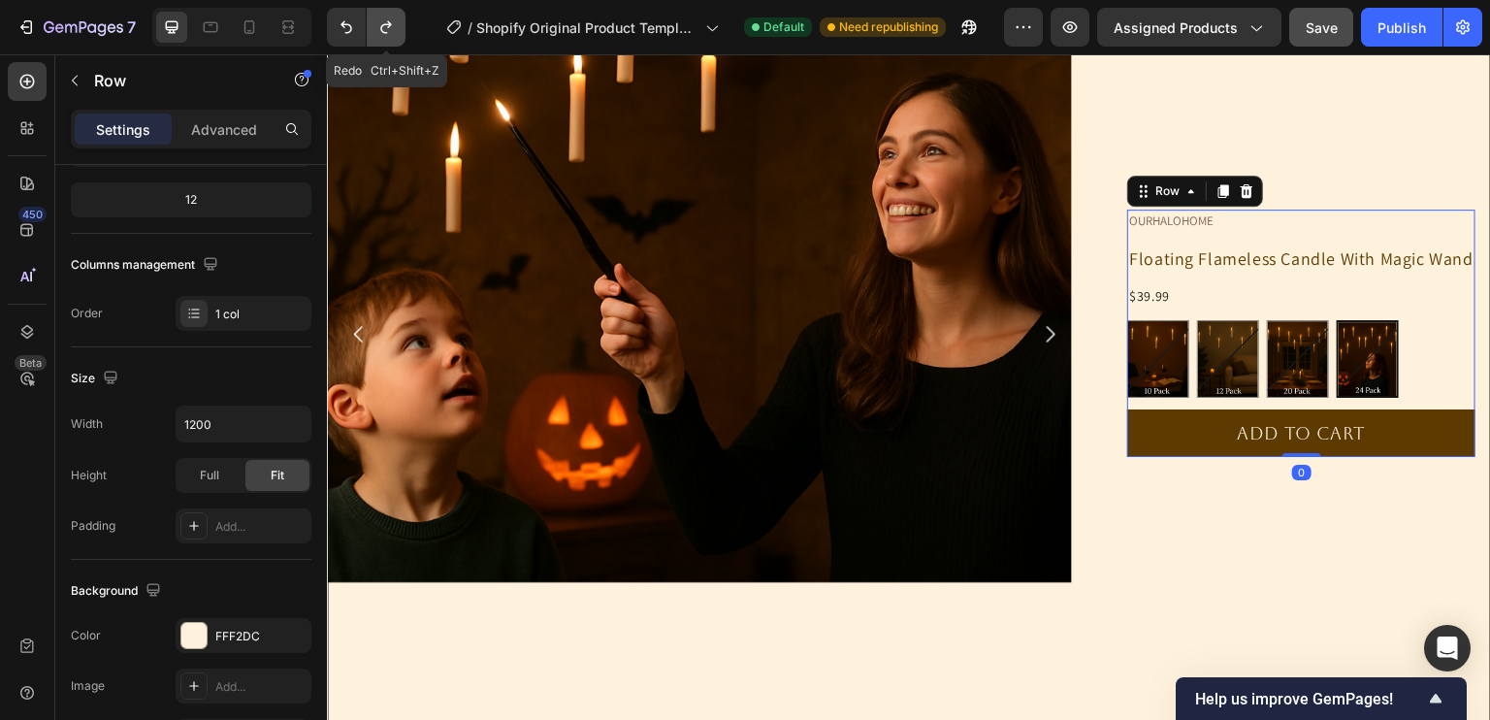
click at [397, 18] on button "Undo/Redo" at bounding box center [386, 27] width 39 height 39
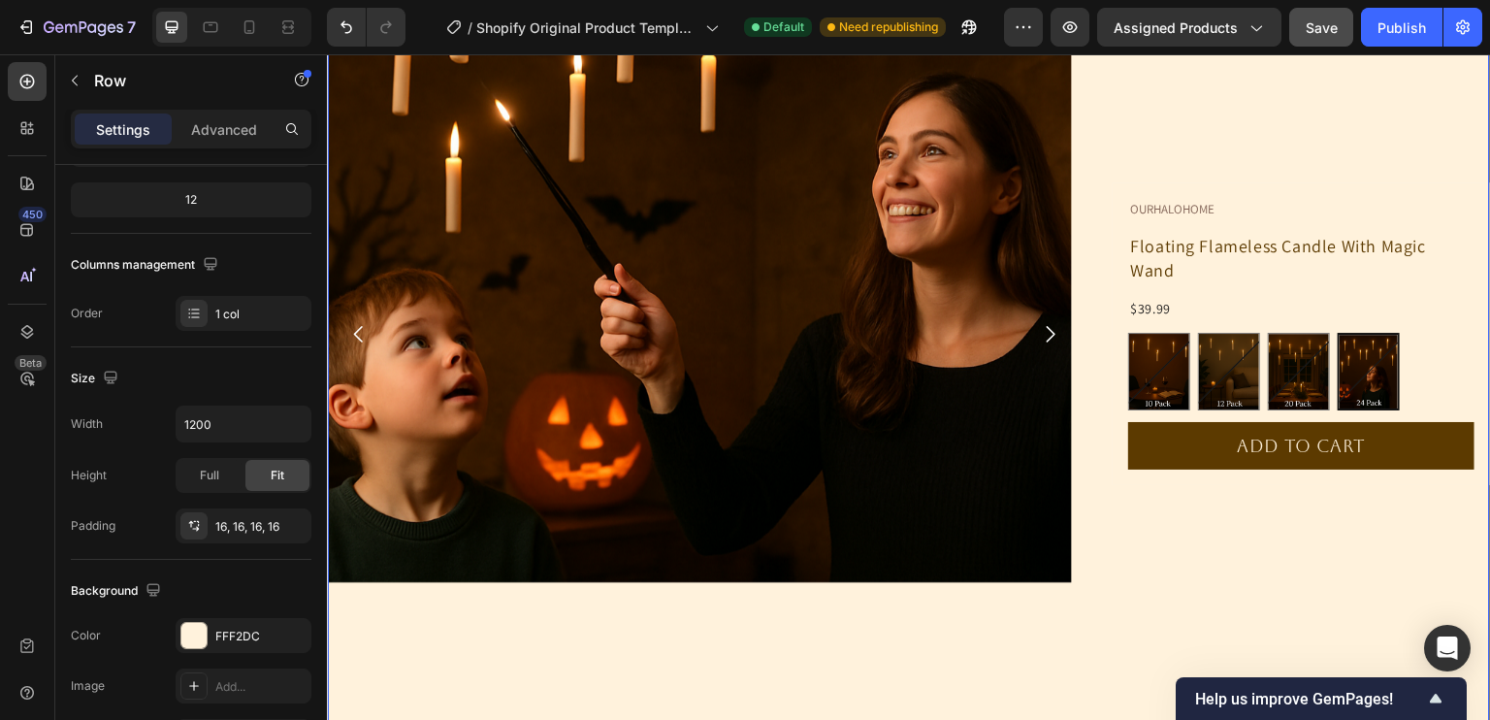
click at [1099, 322] on div "Image Image Image Image Image Video Carousel OURHALOHOME Text Block Floating Fl…" at bounding box center [909, 333] width 1164 height 994
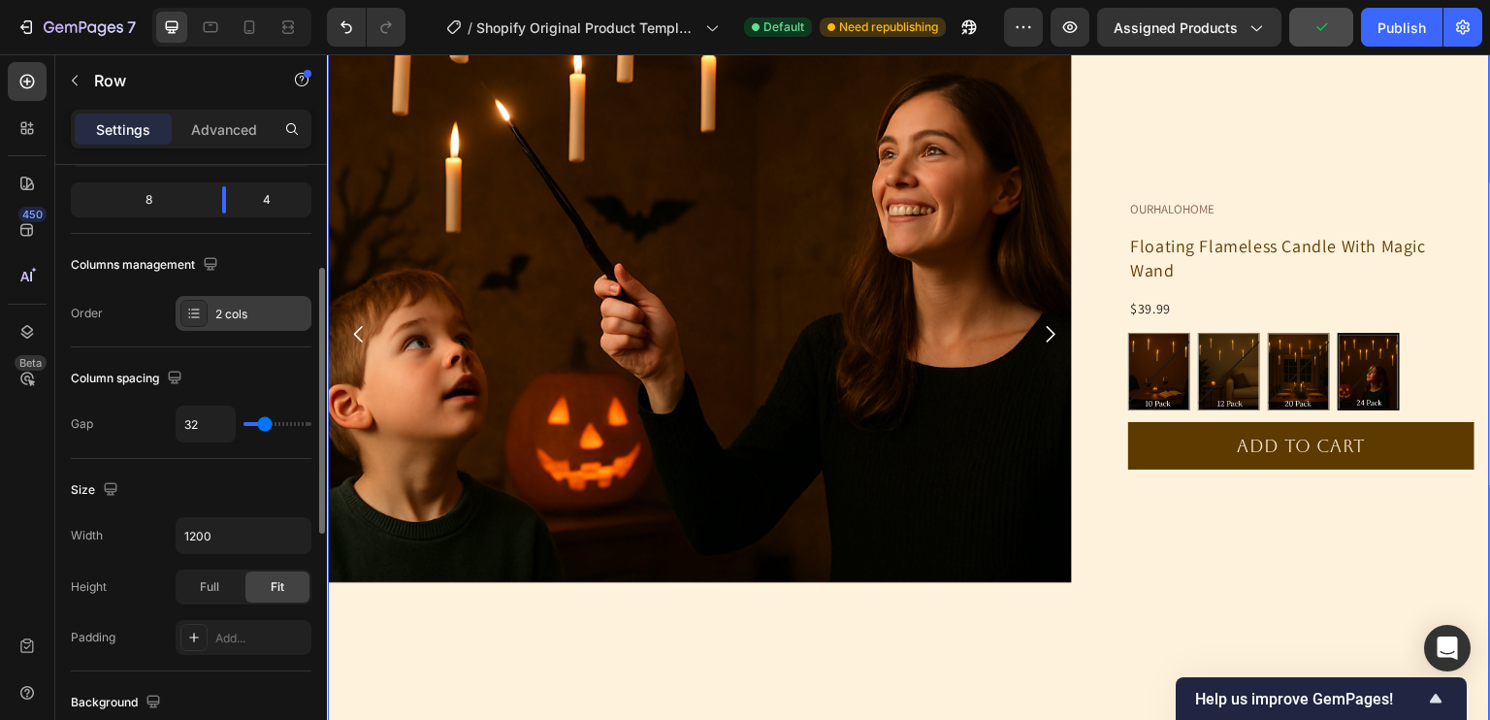
click at [282, 313] on div "2 cols" at bounding box center [260, 314] width 91 height 17
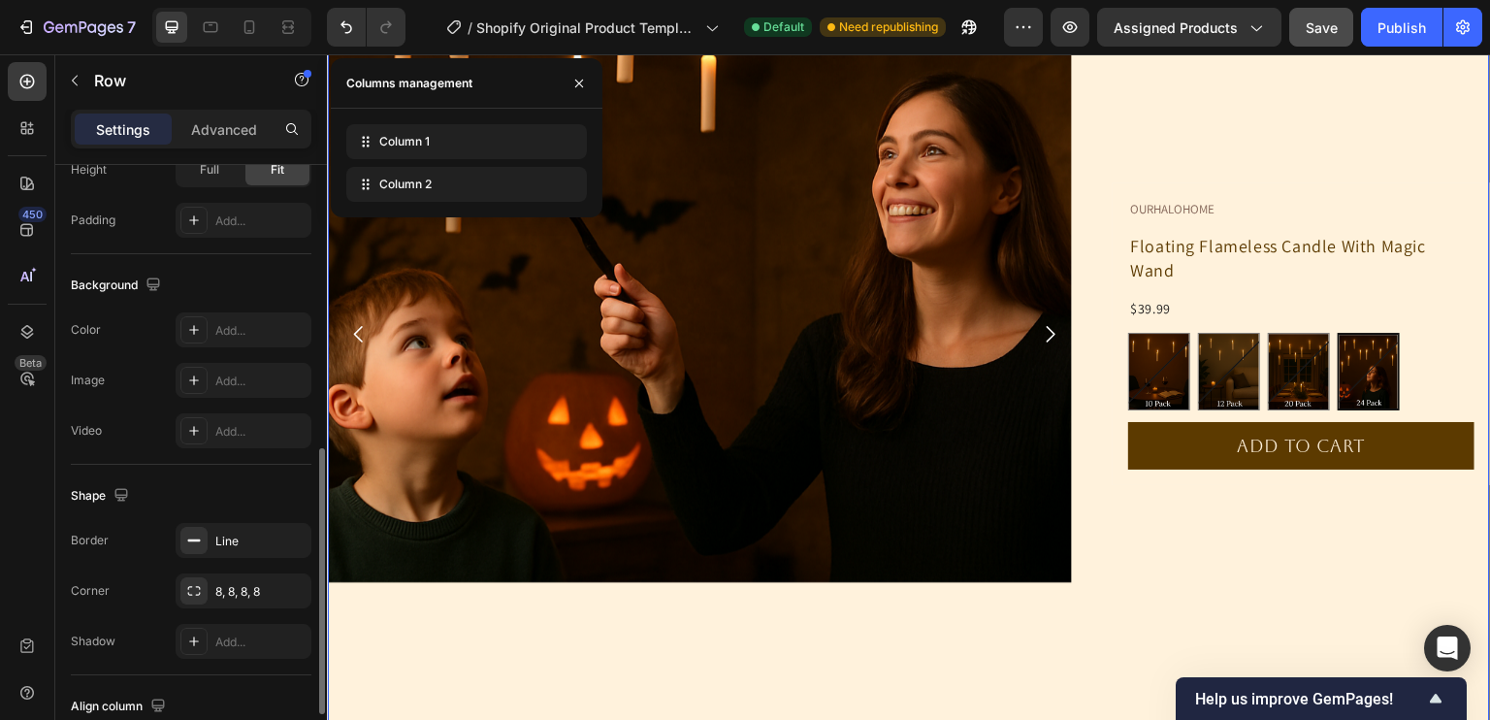
scroll to position [652, 0]
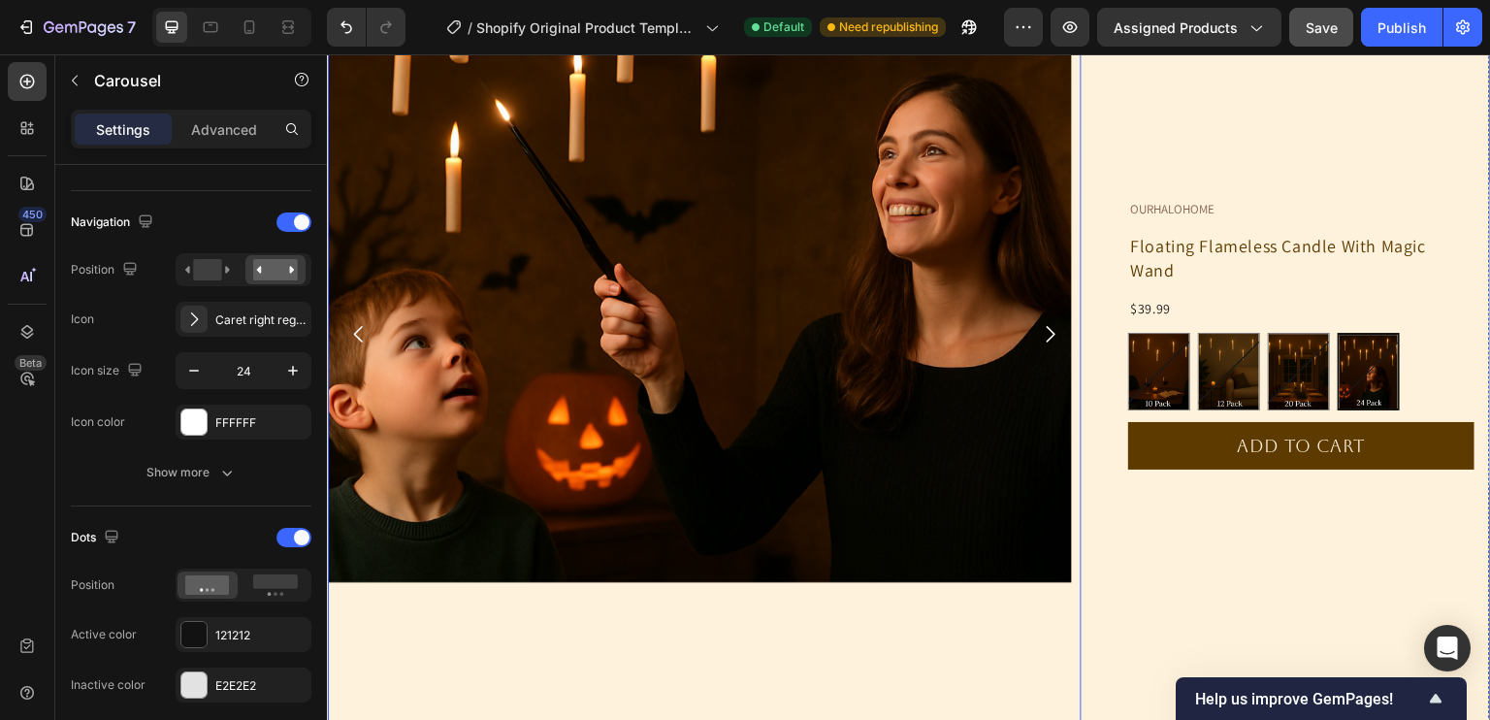
click at [416, 631] on div "Image" at bounding box center [700, 333] width 744 height 992
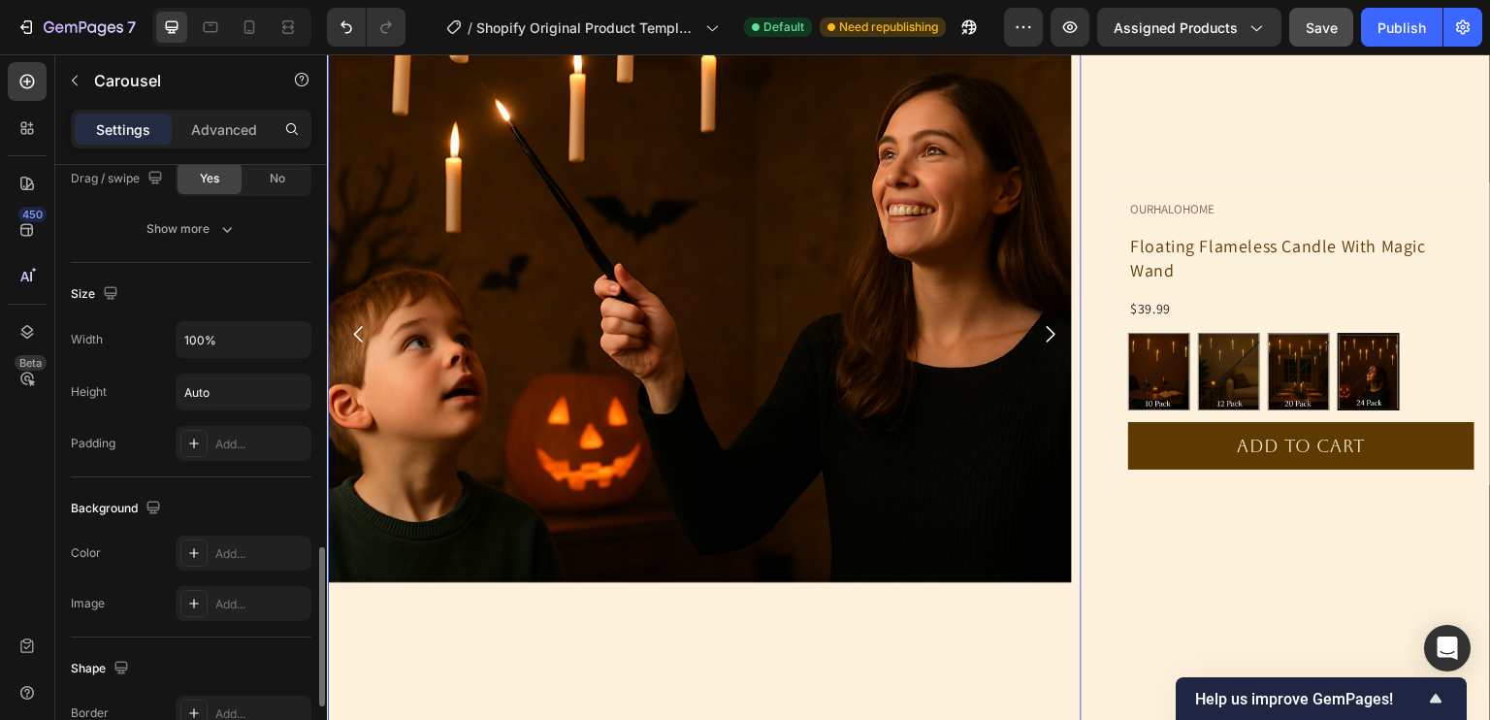
scroll to position [1736, 0]
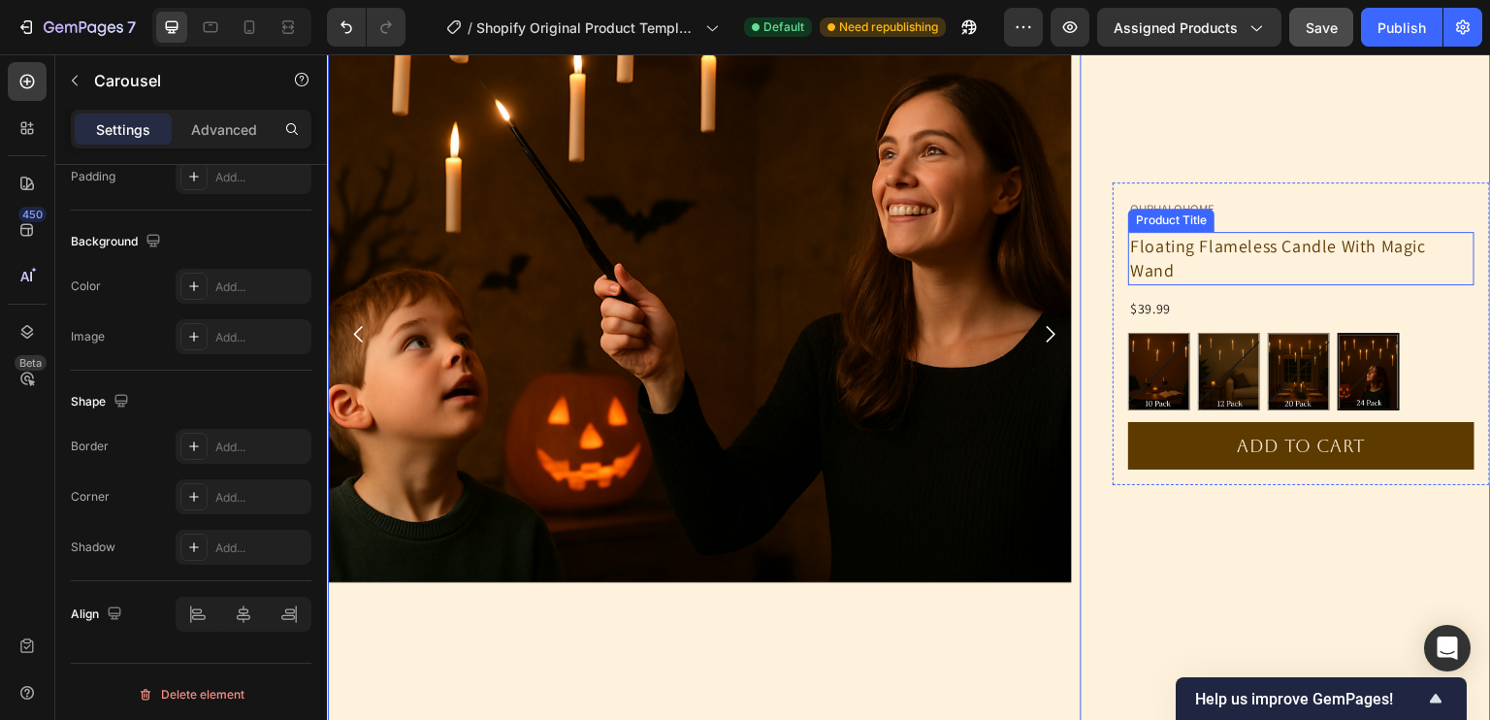
click at [1248, 275] on h1 "Floating Flameless Candle With Magic Wand" at bounding box center [1301, 258] width 346 height 52
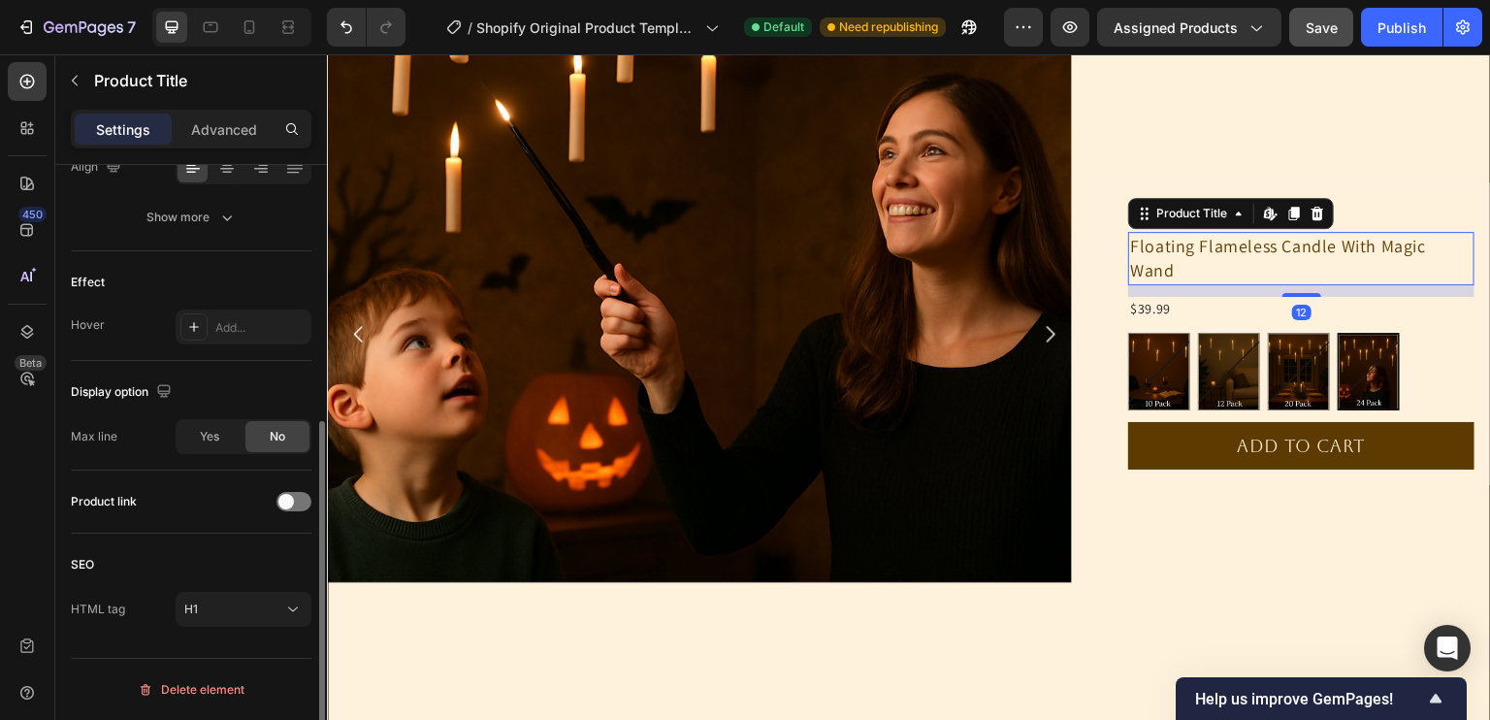
scroll to position [0, 0]
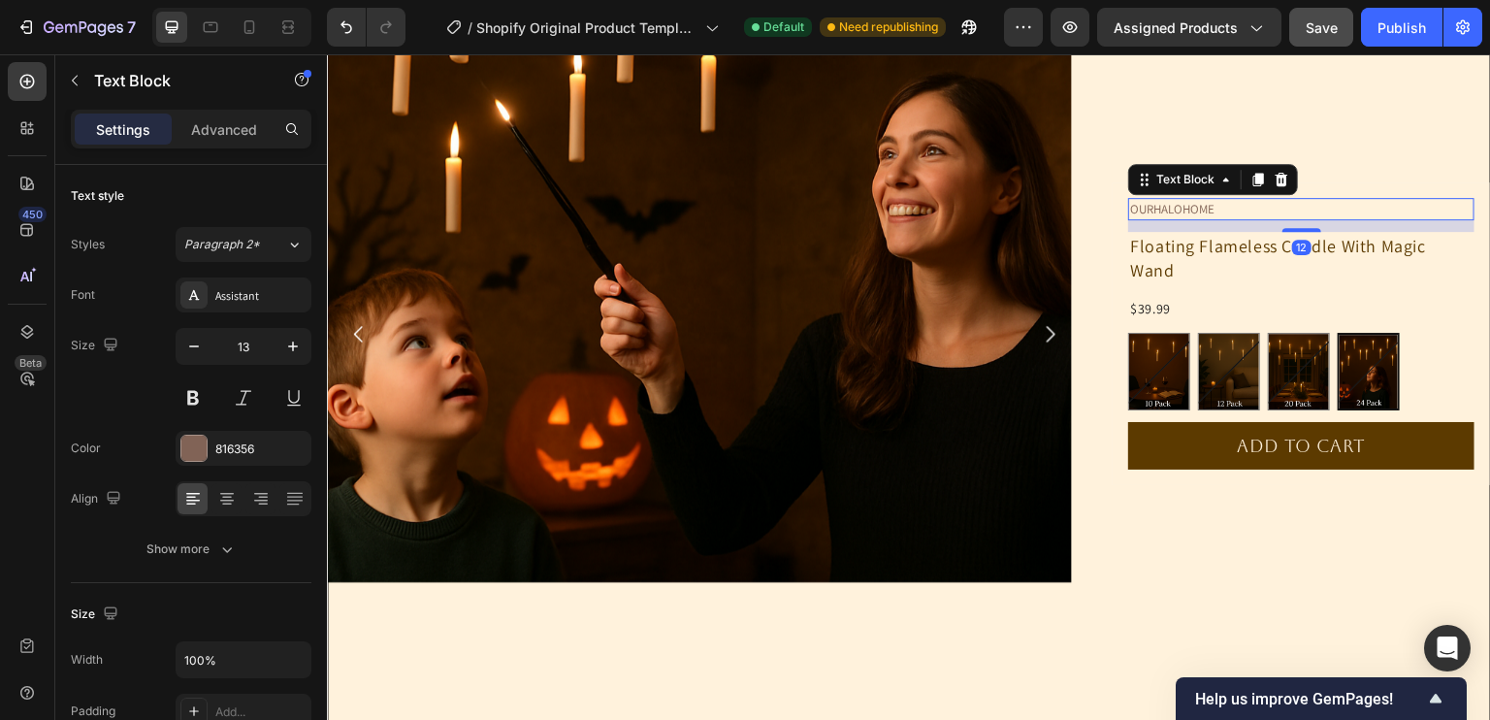
click at [1423, 204] on p "OURHALOHOME" at bounding box center [1301, 209] width 342 height 19
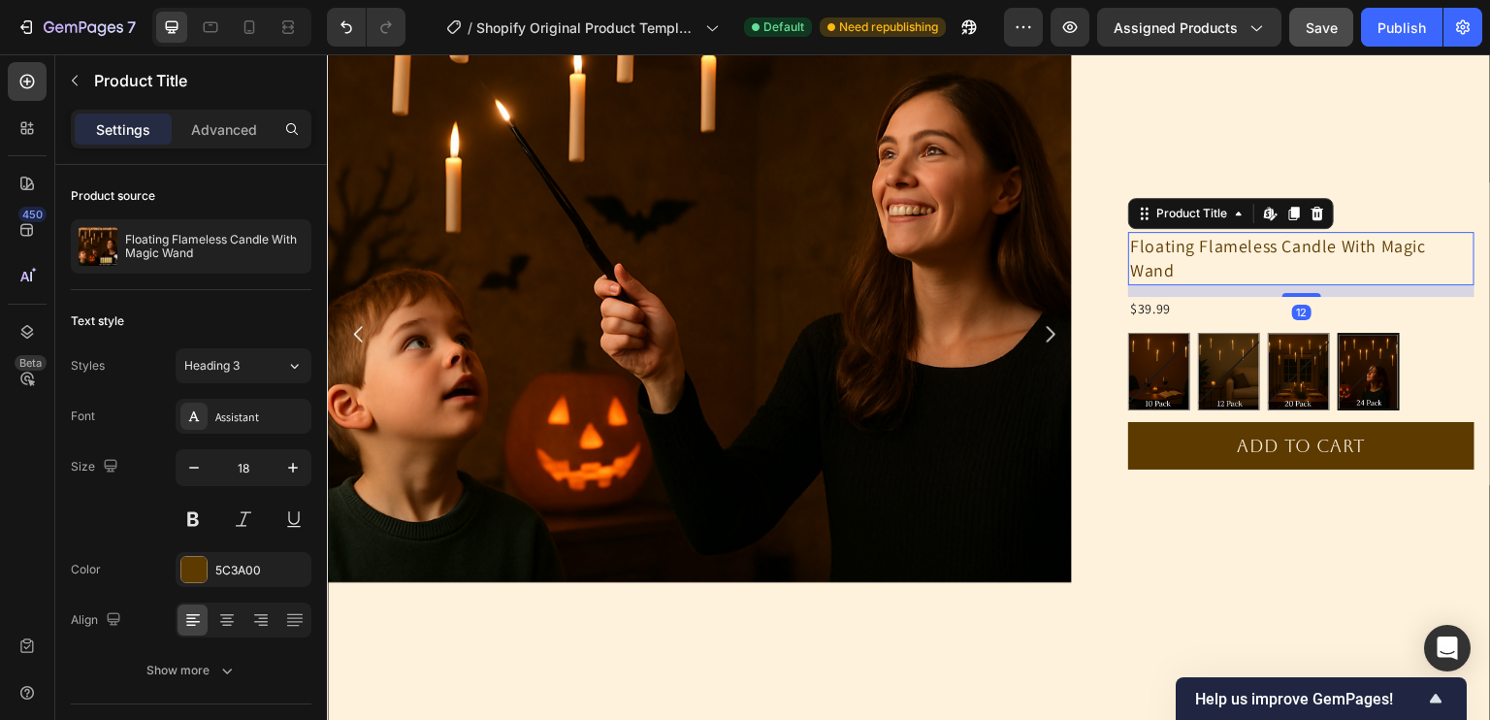
click at [1459, 251] on h1 "Floating Flameless Candle With Magic Wand" at bounding box center [1301, 258] width 346 height 52
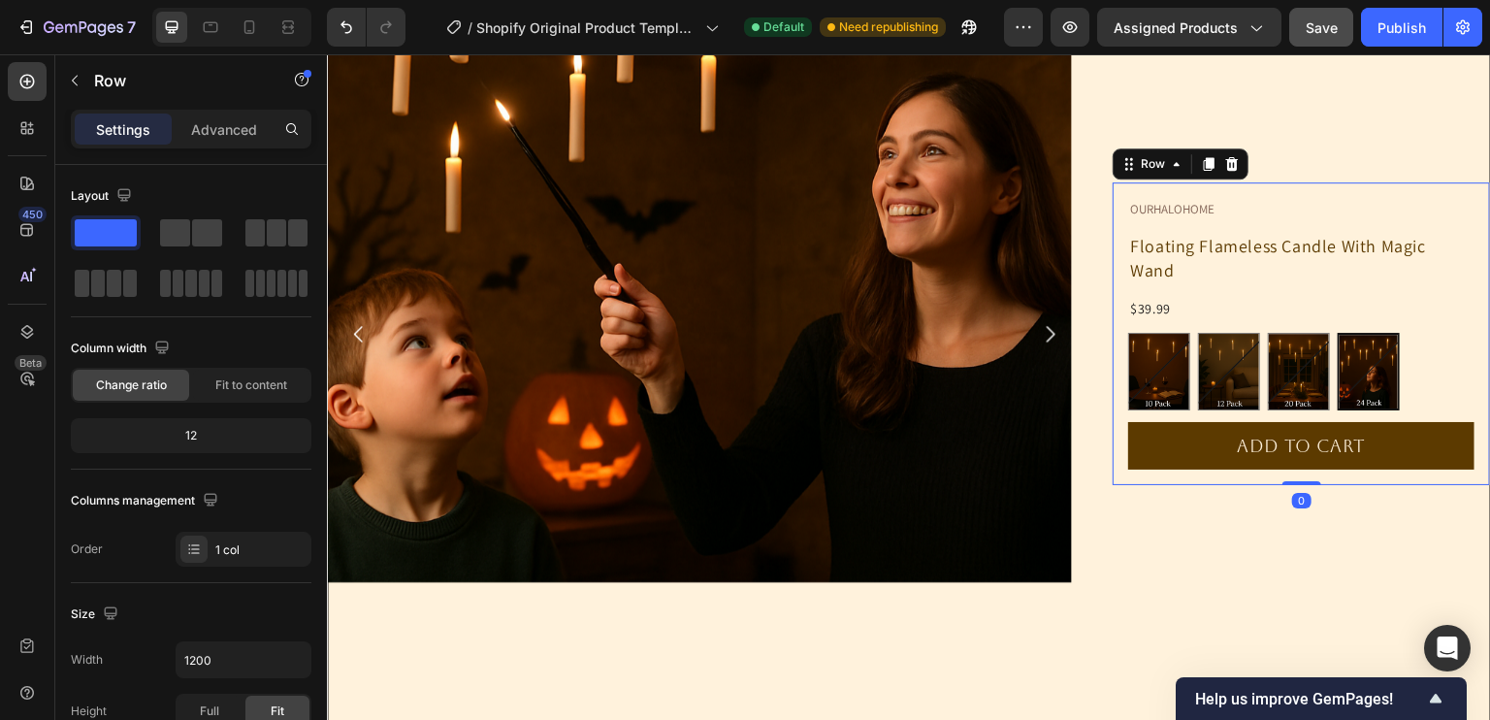
click at [1467, 248] on div "OURHALOHOME Text Block Floating Flameless Candle With Magic Wand Product Title …" at bounding box center [1300, 333] width 377 height 303
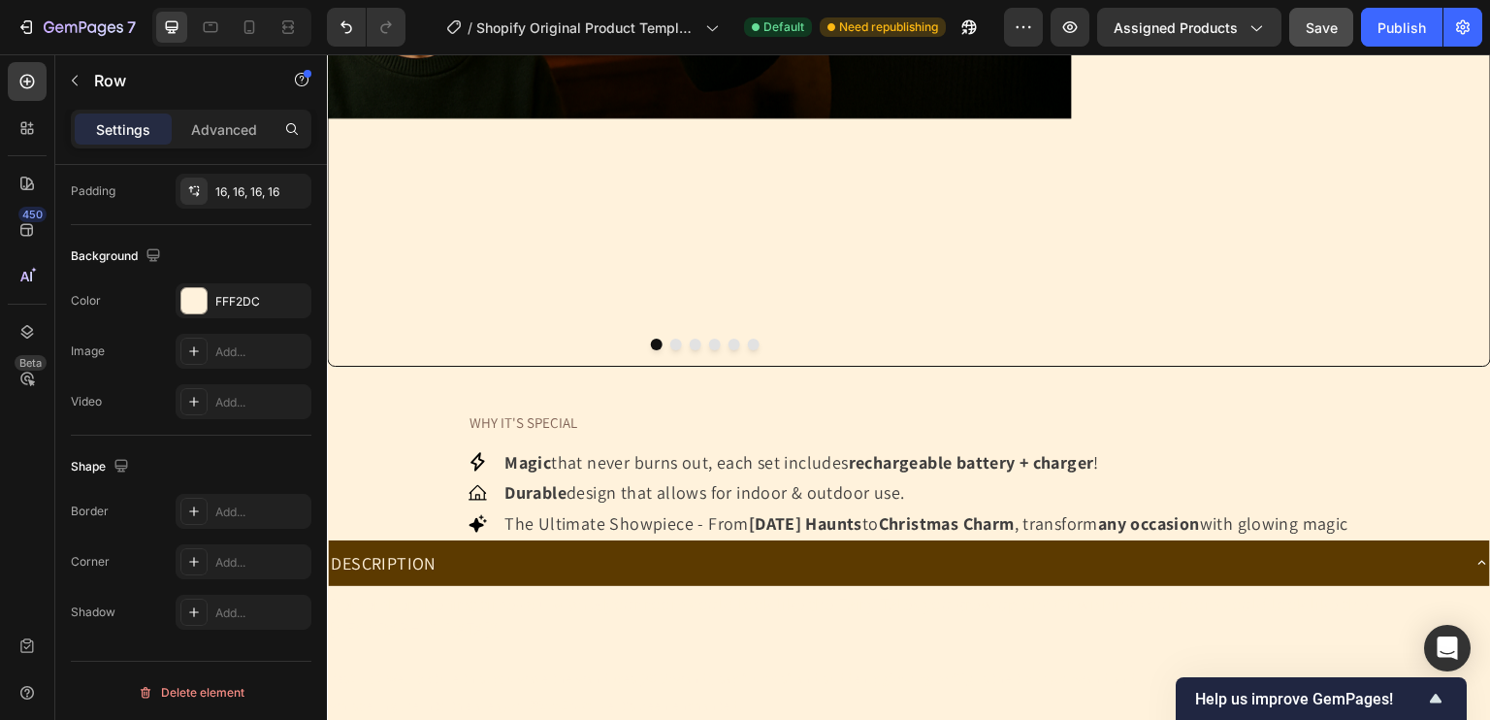
scroll to position [888, 0]
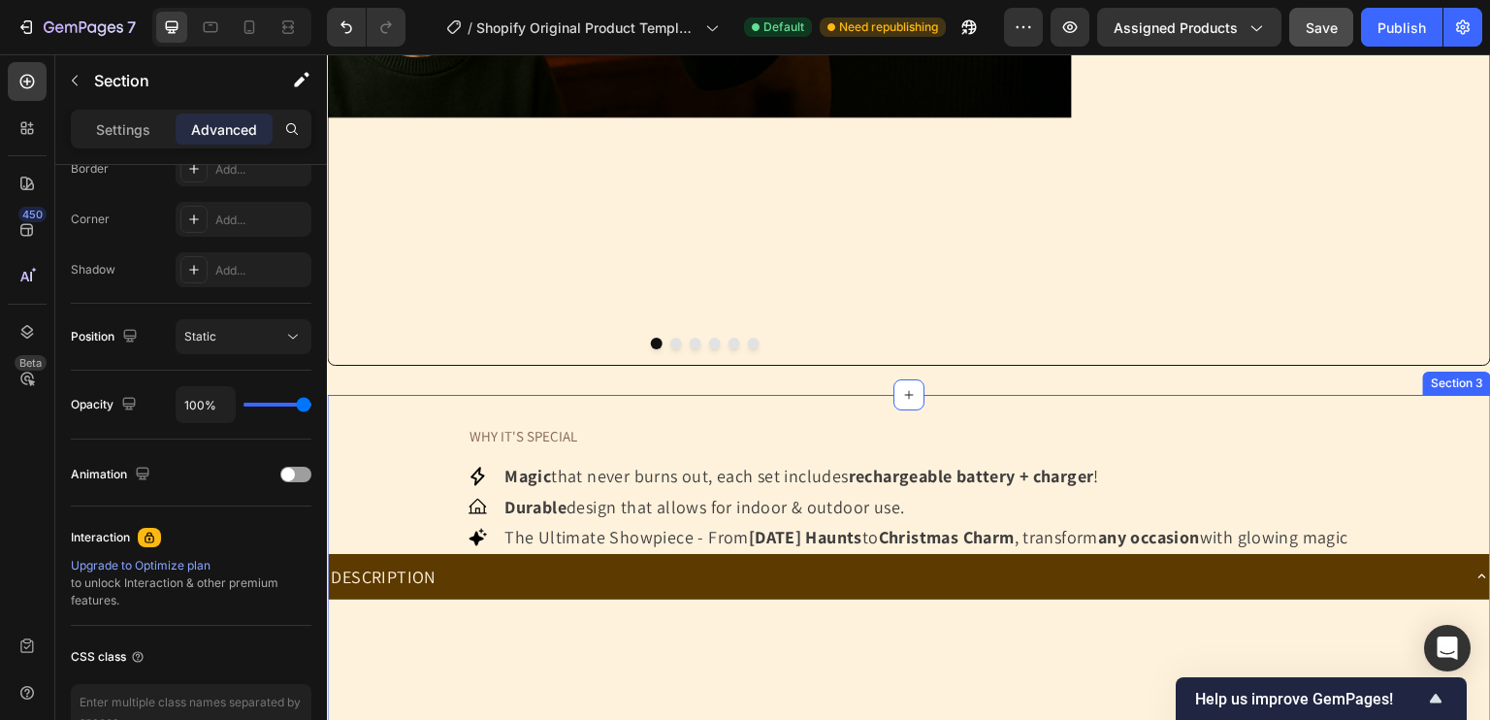
scroll to position [0, 0]
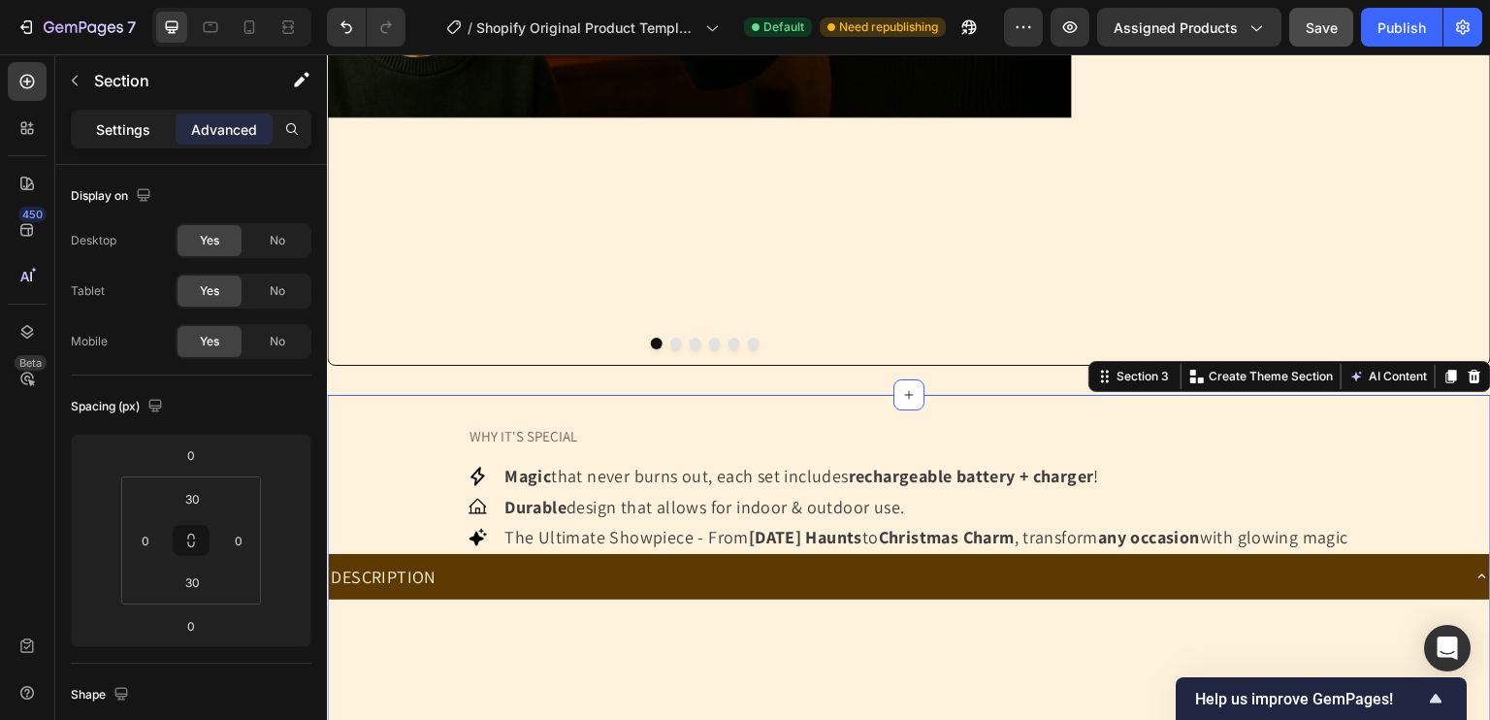
click at [144, 125] on p "Settings" at bounding box center [123, 129] width 54 height 20
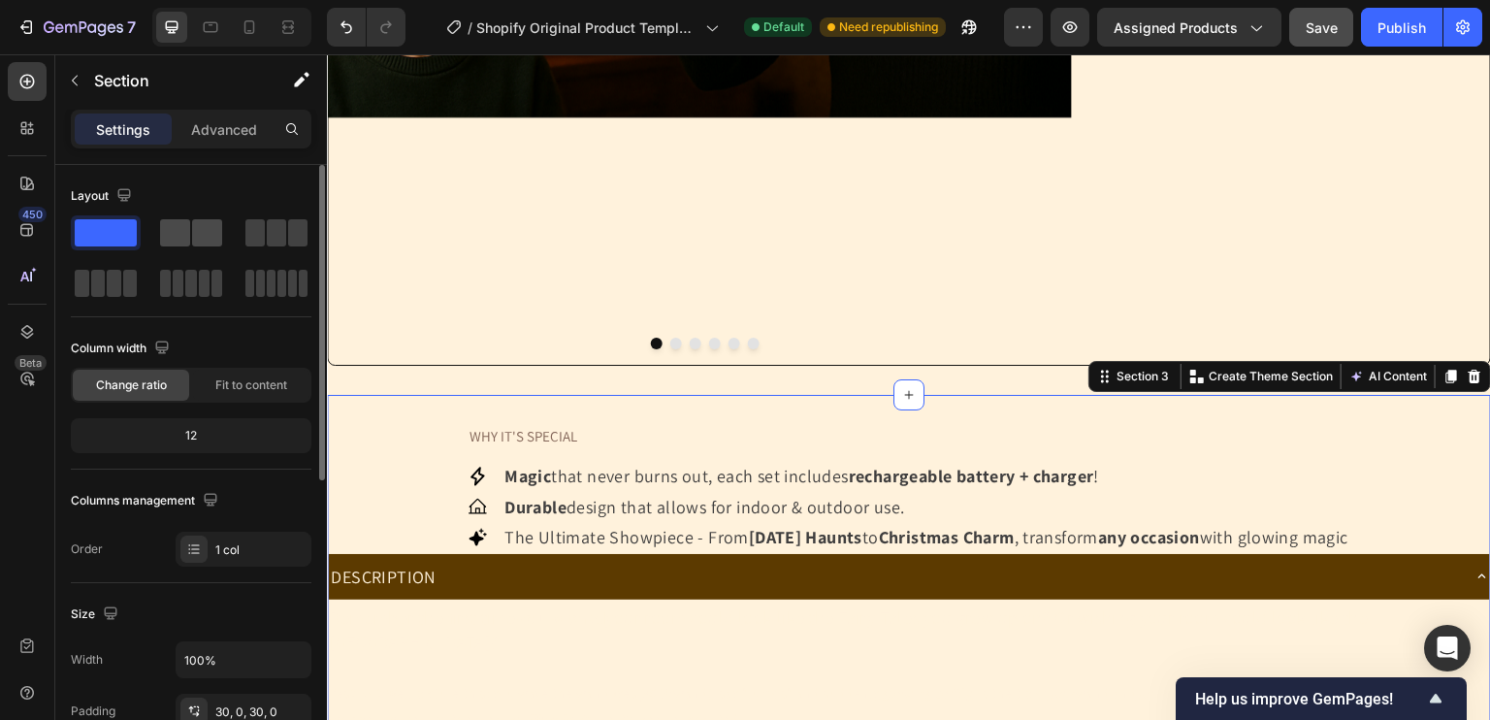
click at [190, 232] on div at bounding box center [191, 232] width 62 height 27
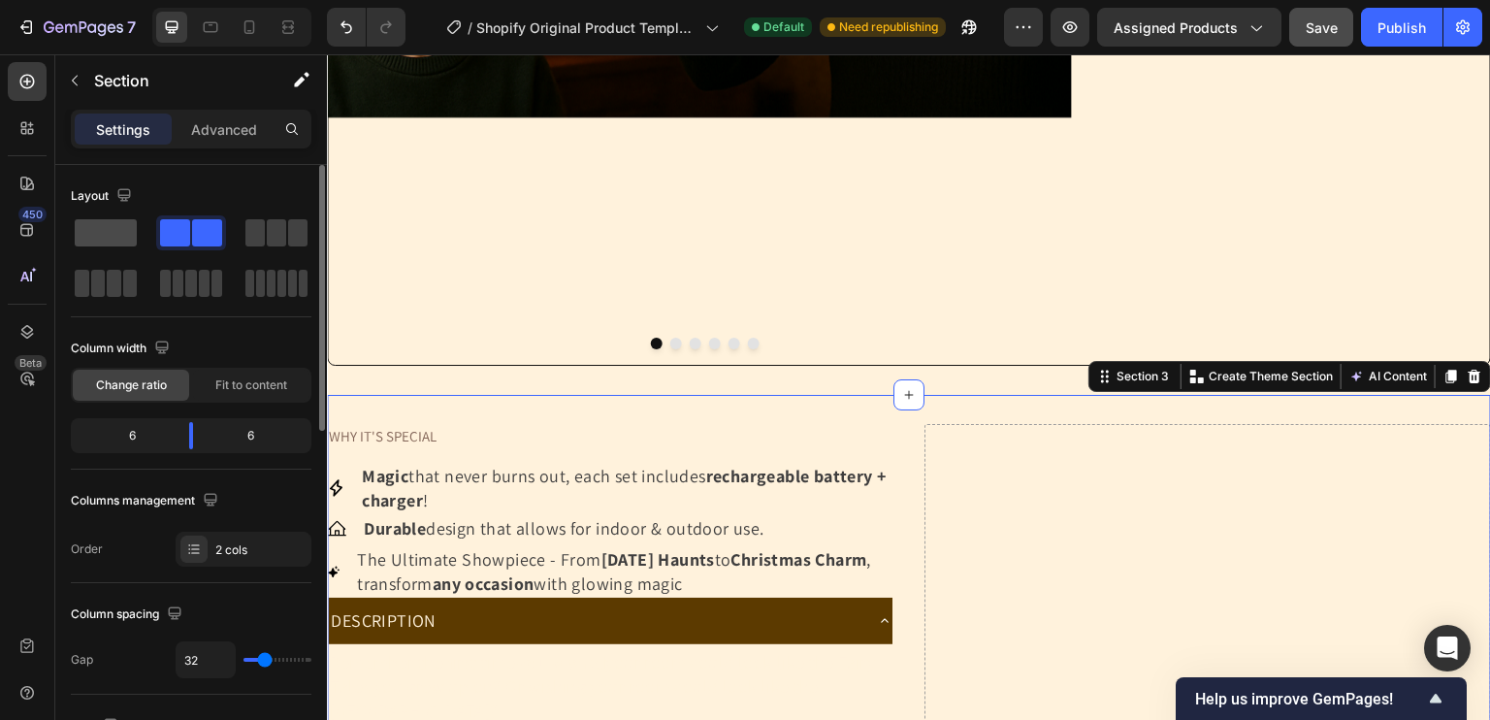
click at [124, 235] on span at bounding box center [106, 232] width 62 height 27
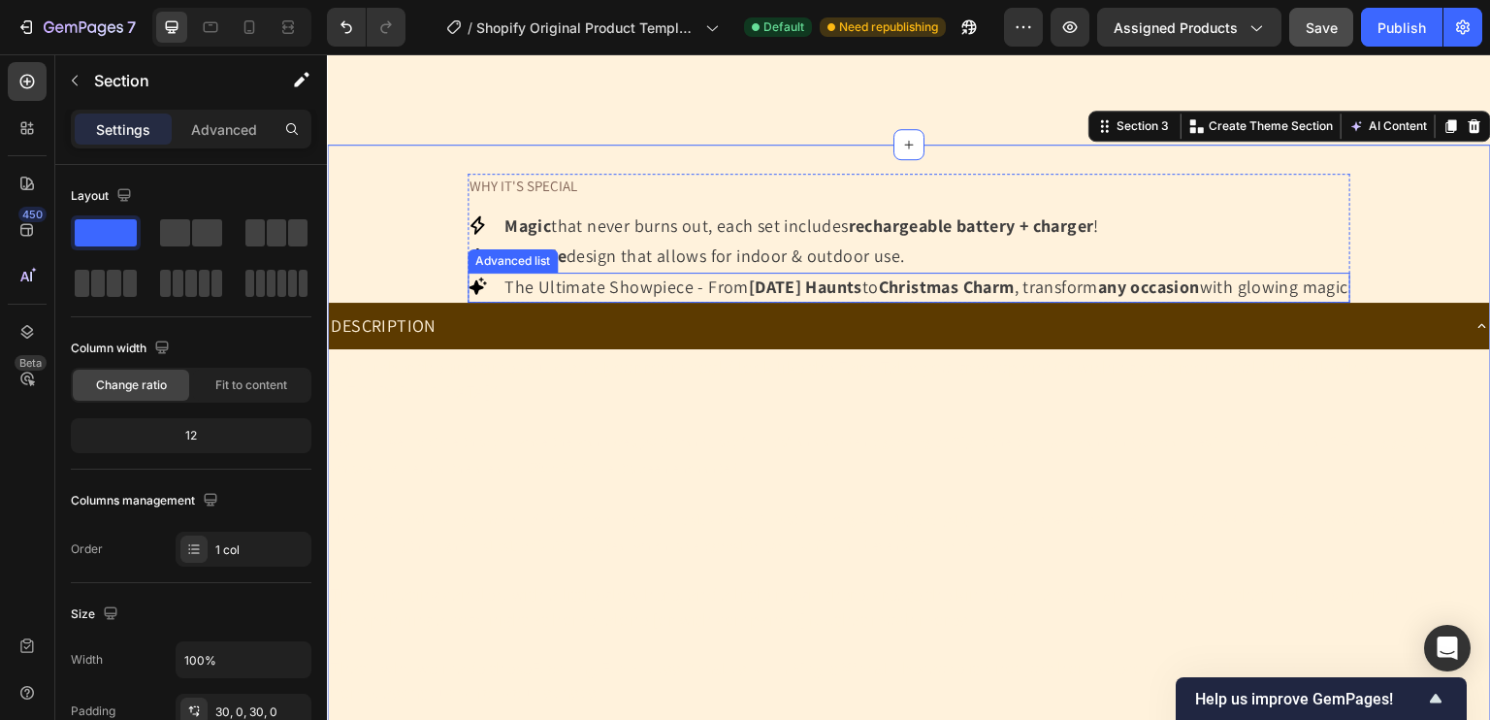
scroll to position [1137, 0]
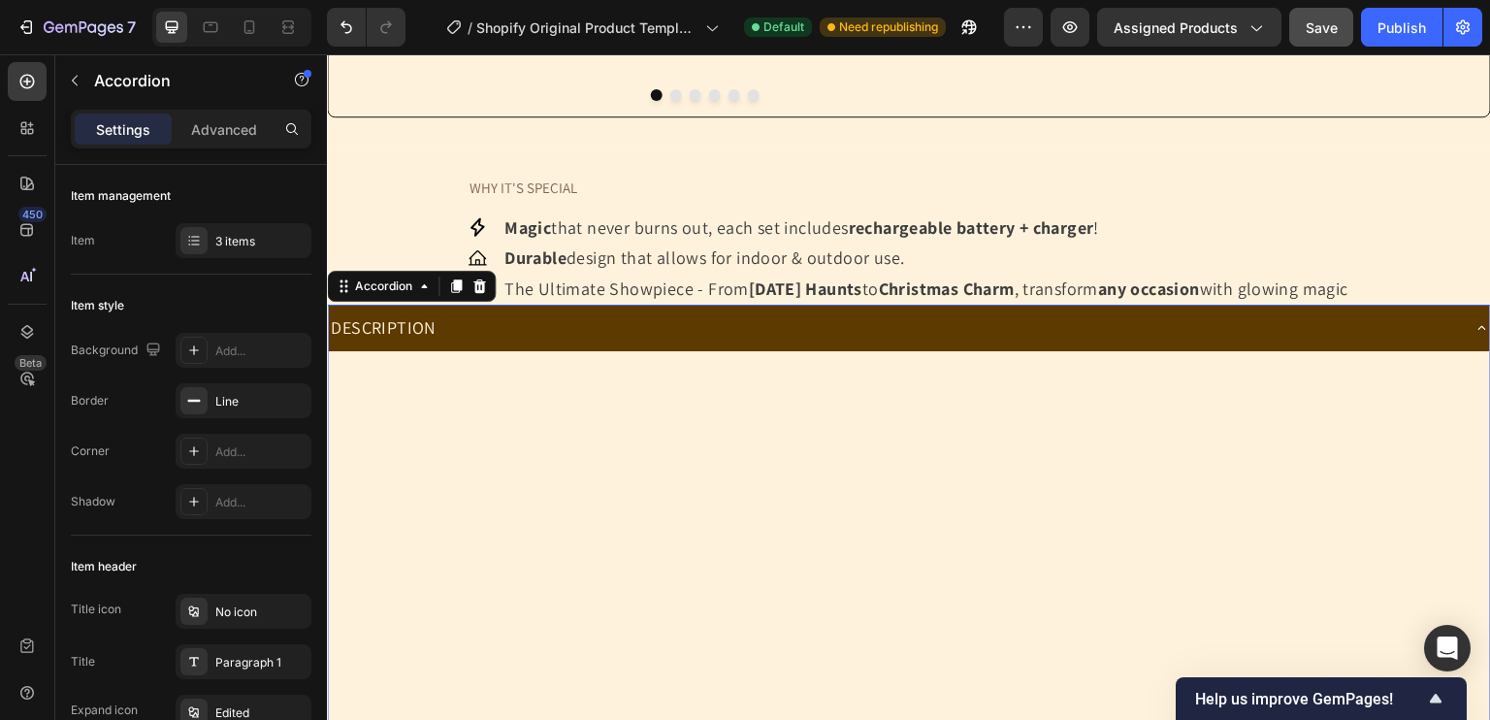
click at [455, 316] on div "DESCRIPTION" at bounding box center [893, 327] width 1131 height 30
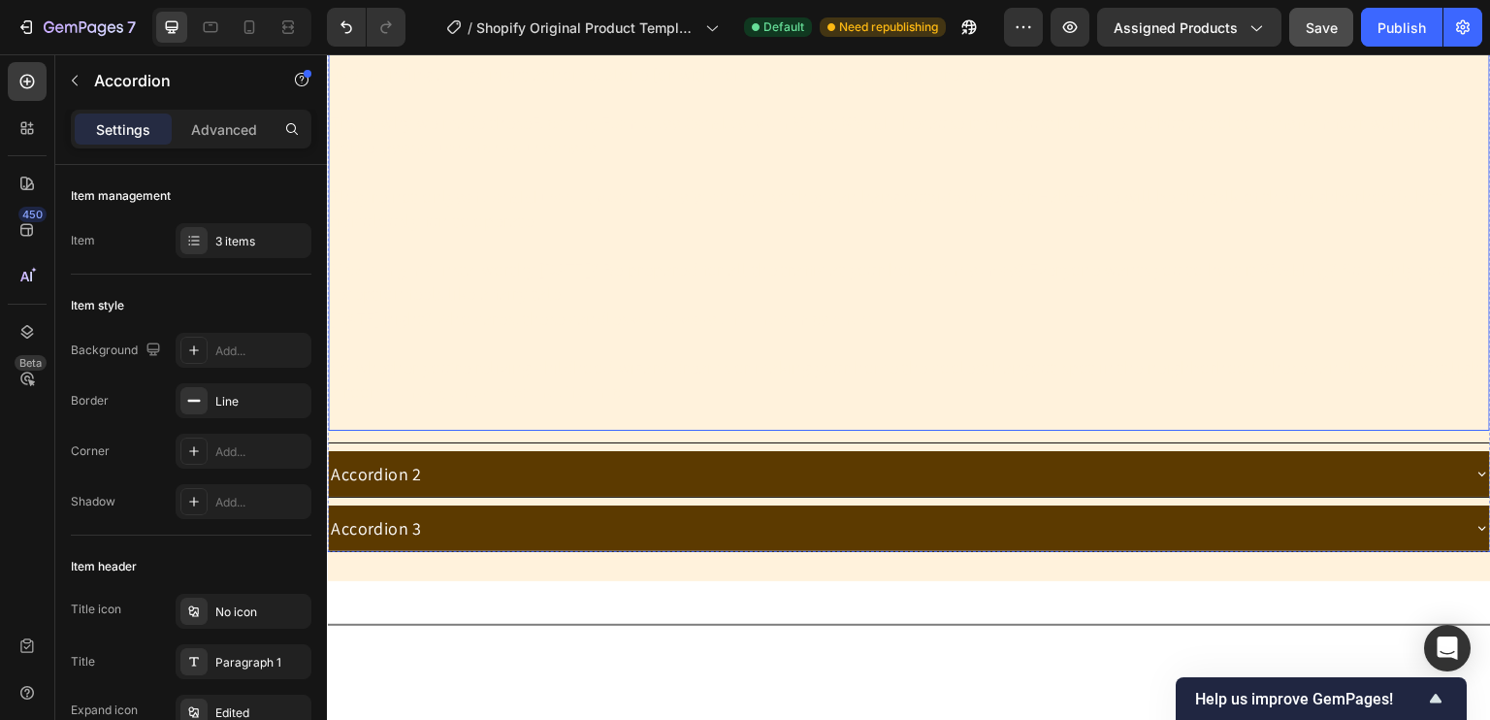
scroll to position [1688, 0]
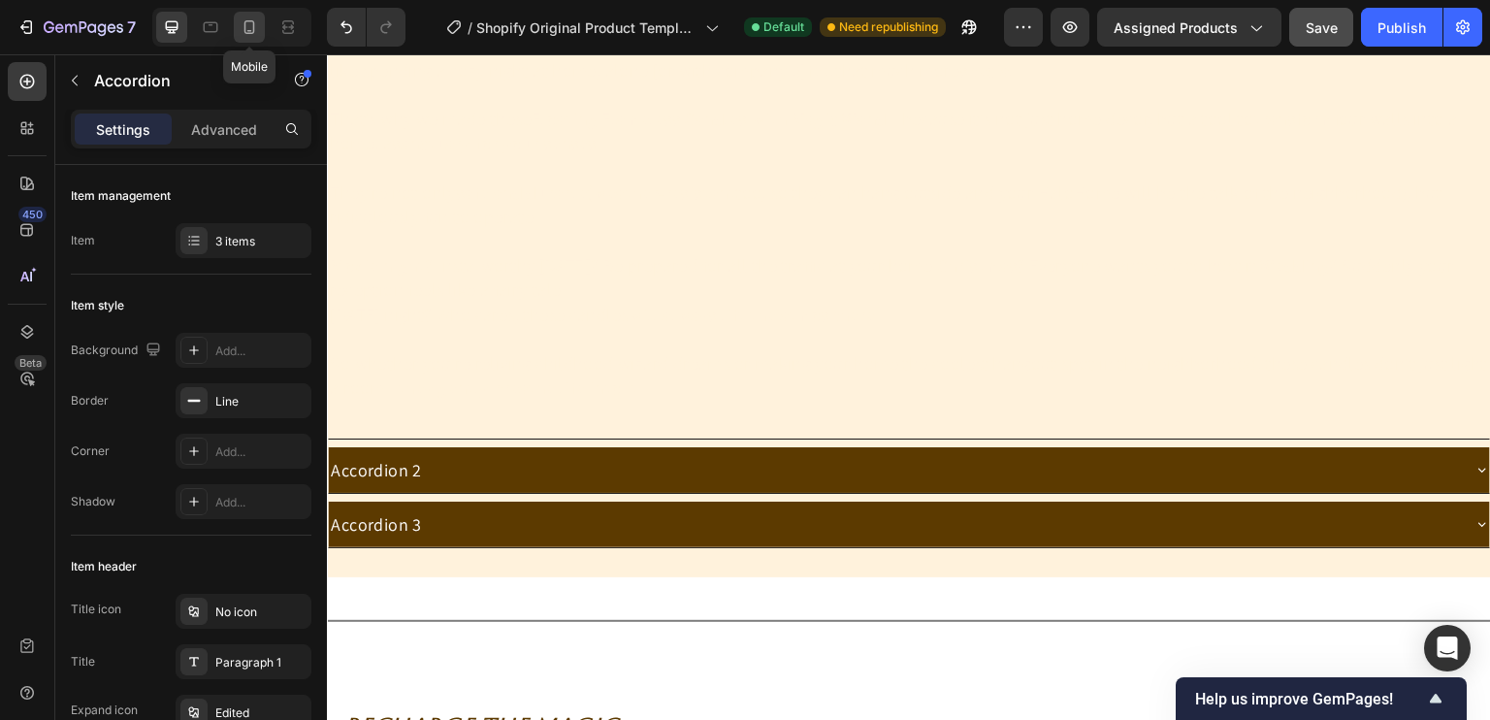
click at [256, 31] on icon at bounding box center [249, 26] width 19 height 19
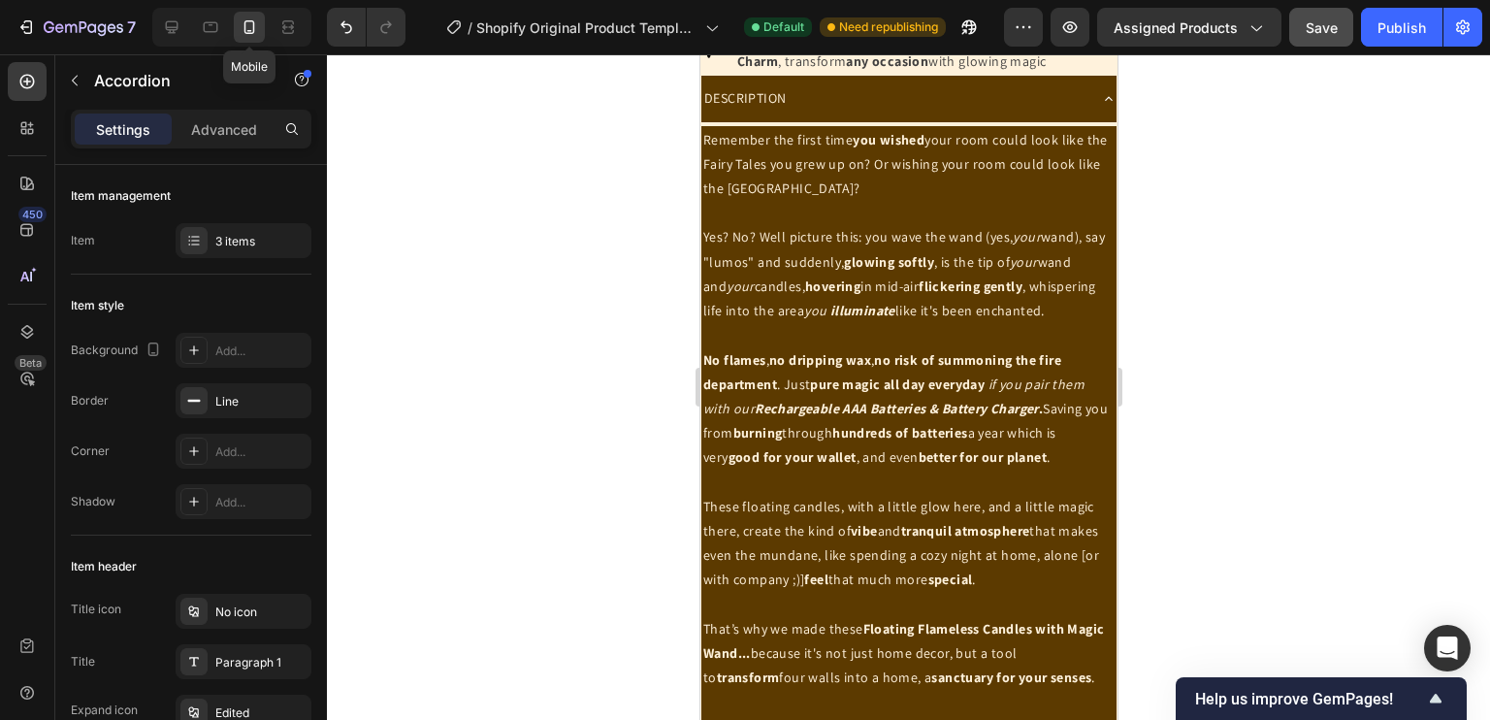
scroll to position [1385, 0]
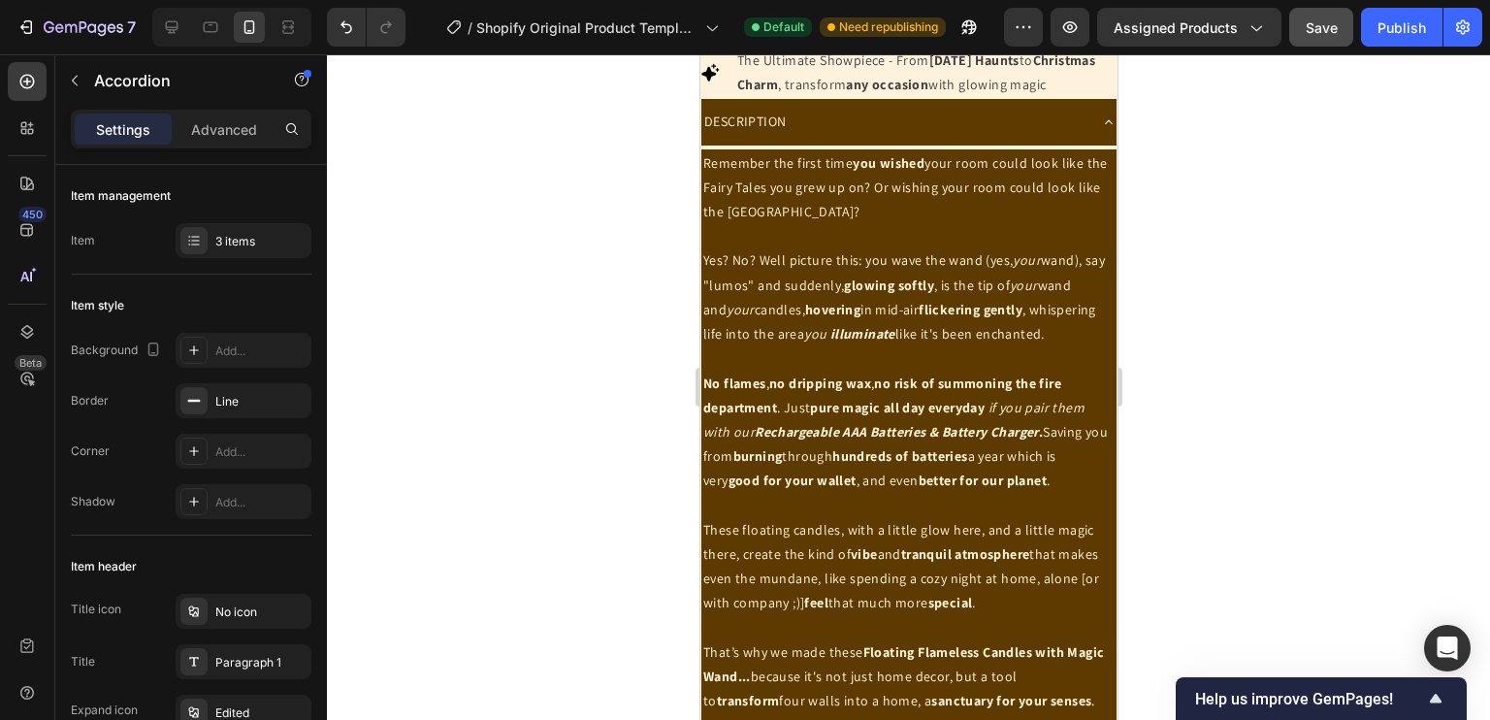
click at [855, 137] on div "DESCRIPTION" at bounding box center [892, 122] width 384 height 30
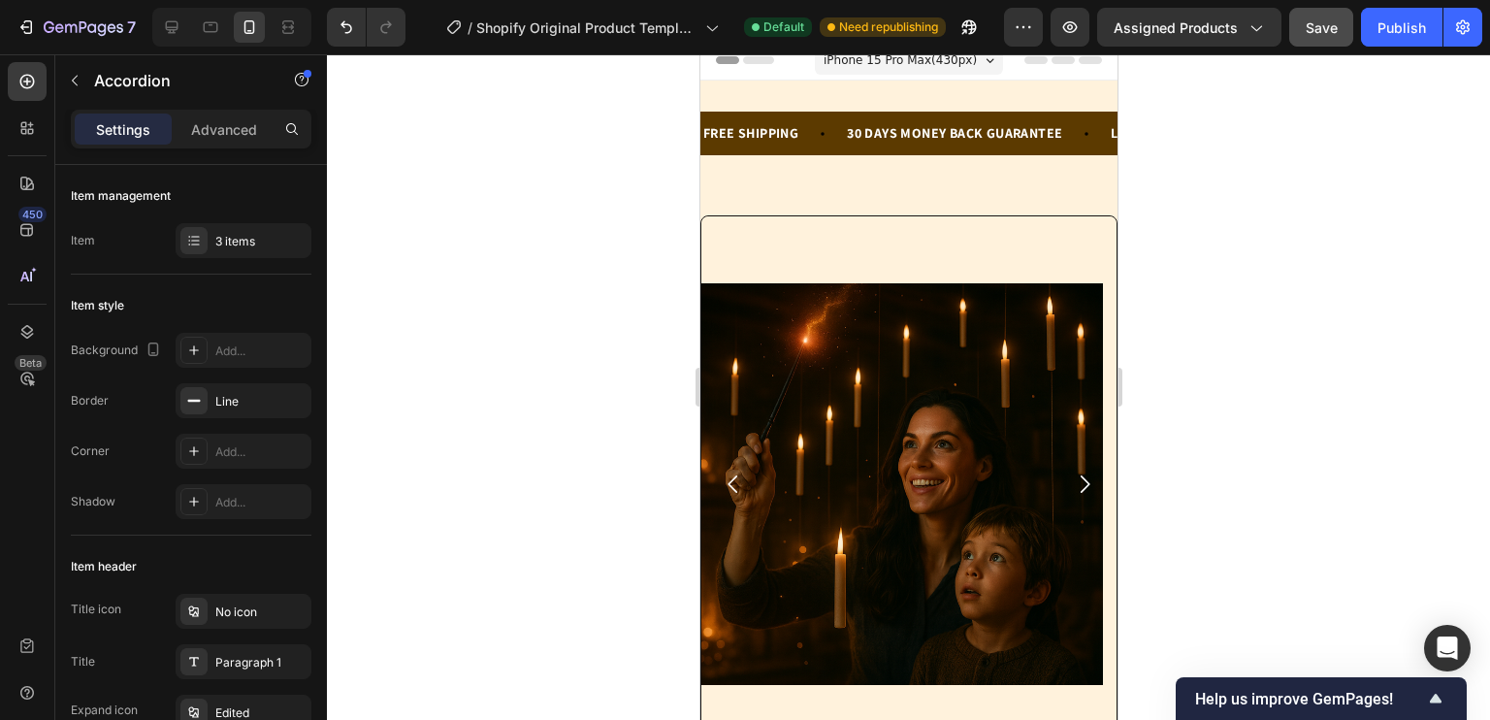
scroll to position [2, 0]
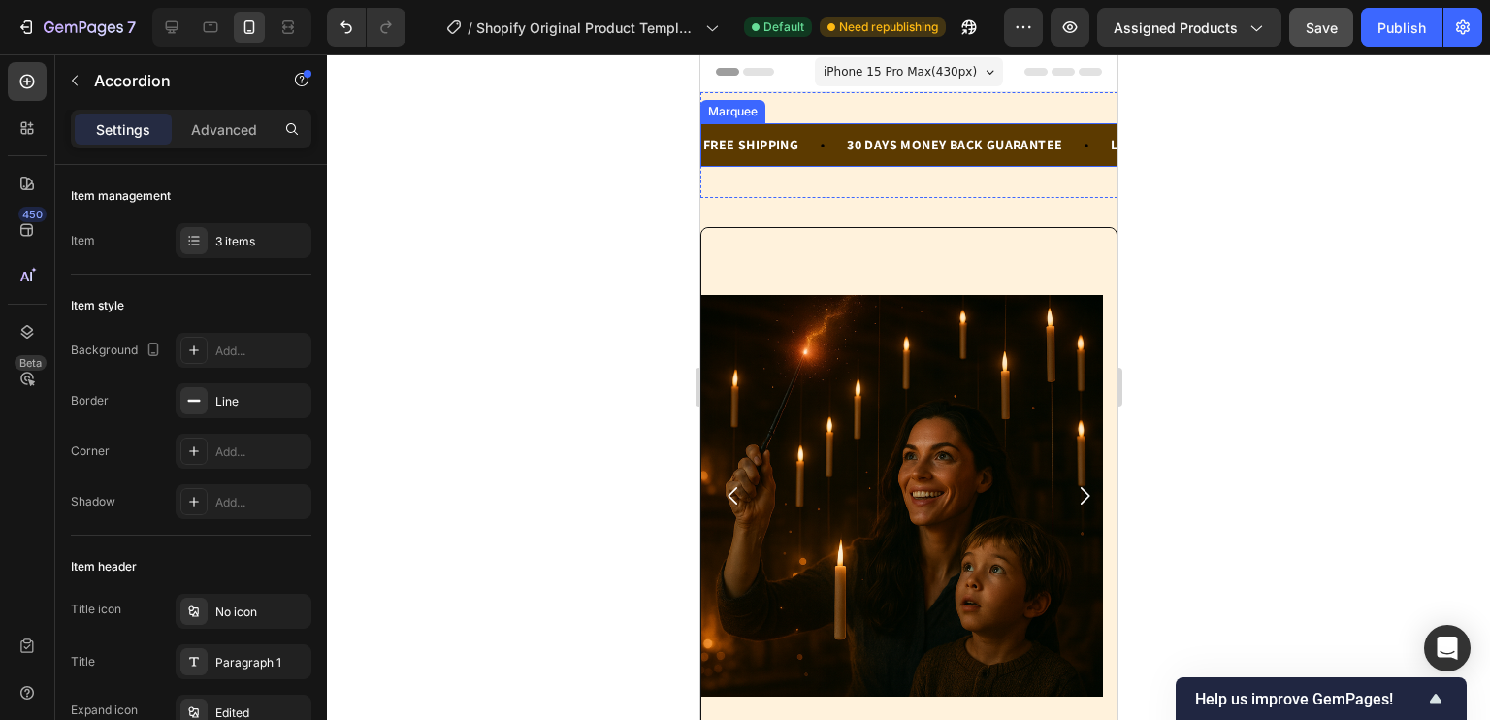
click at [809, 158] on div "FREE SHIPPING Text Block" at bounding box center [772, 145] width 144 height 44
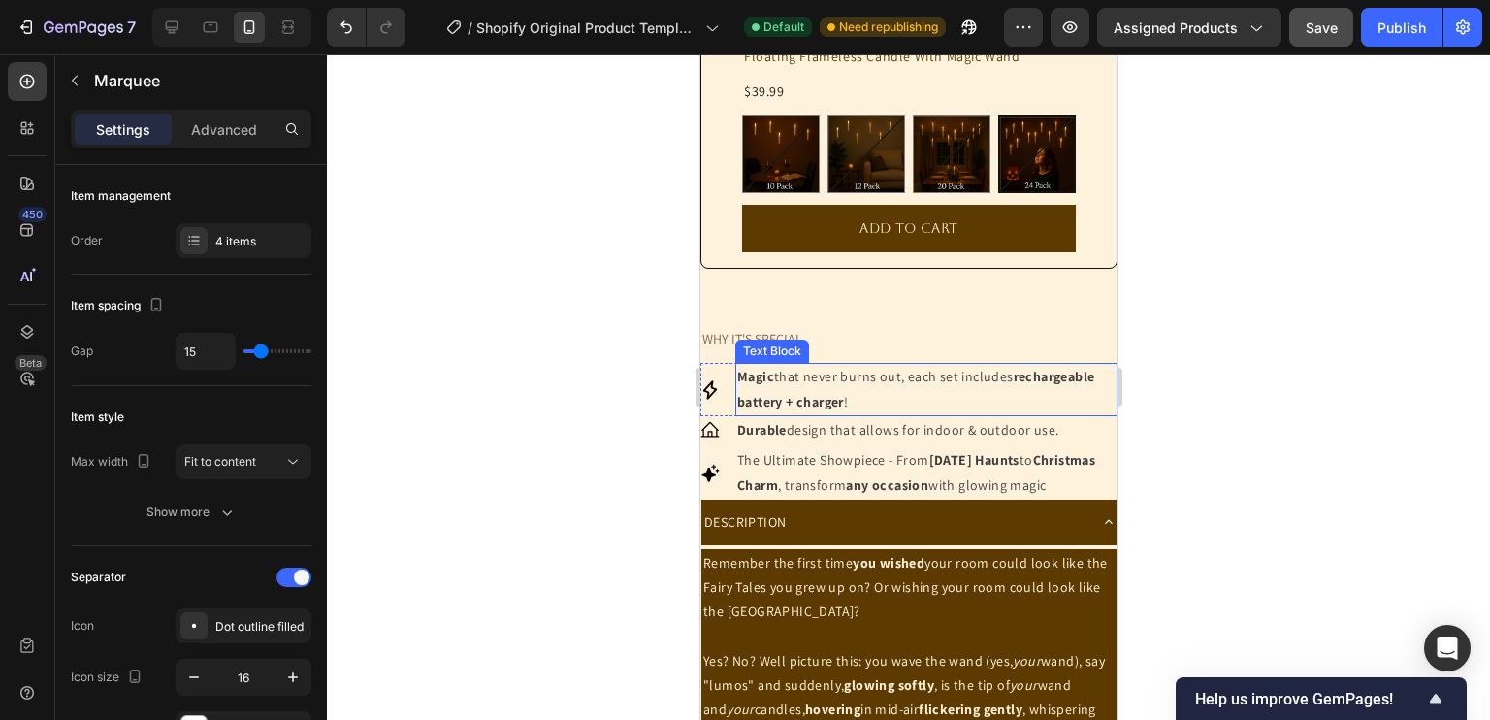
scroll to position [885, 0]
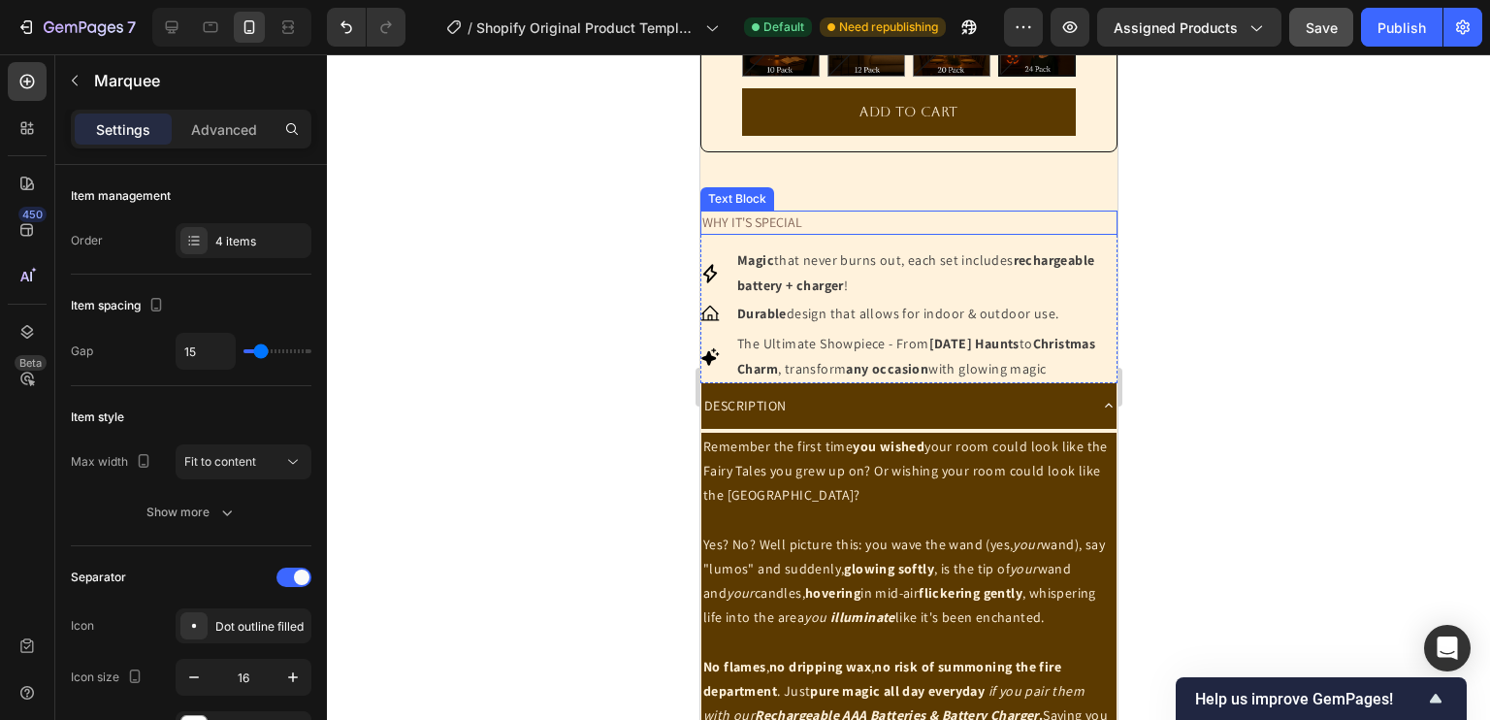
click at [746, 223] on div "WHY IT'S SPECIAL" at bounding box center [907, 222] width 417 height 24
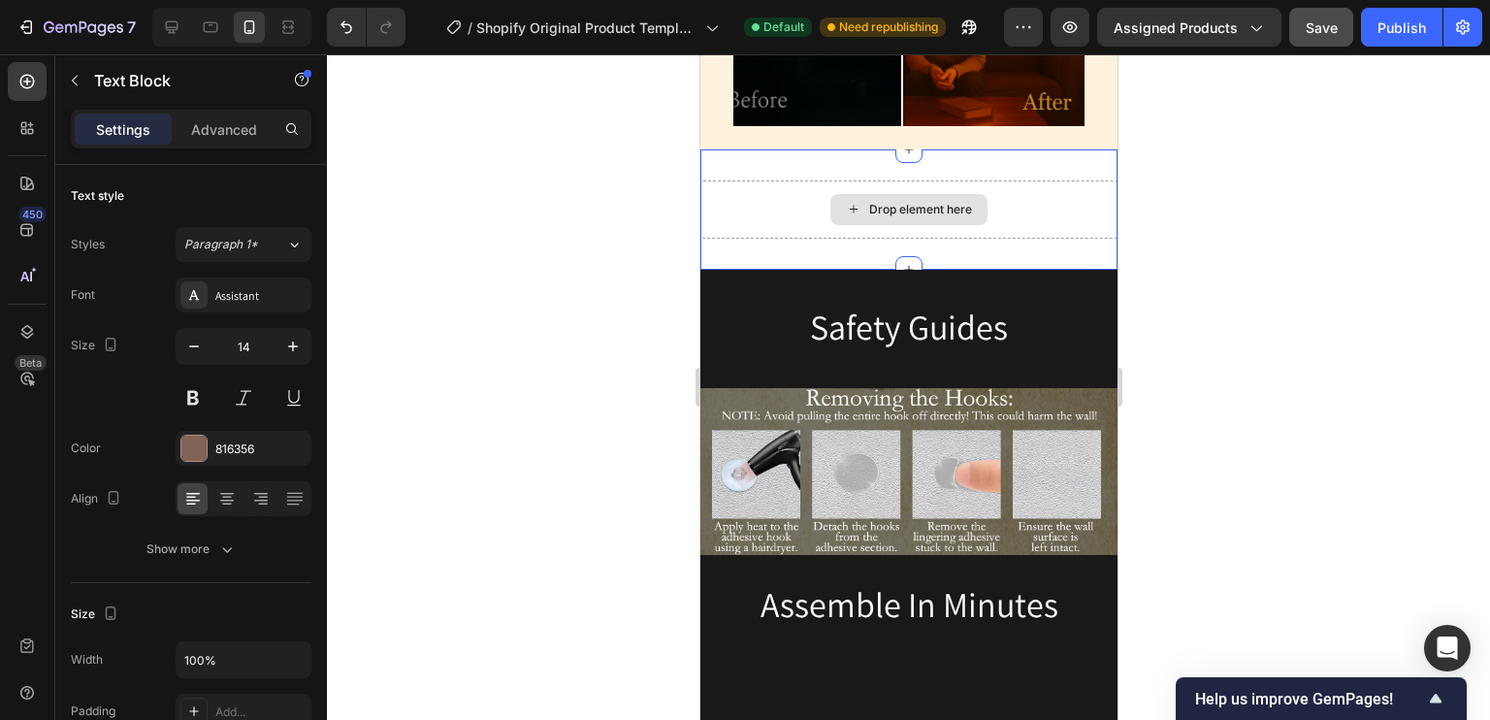
scroll to position [4074, 0]
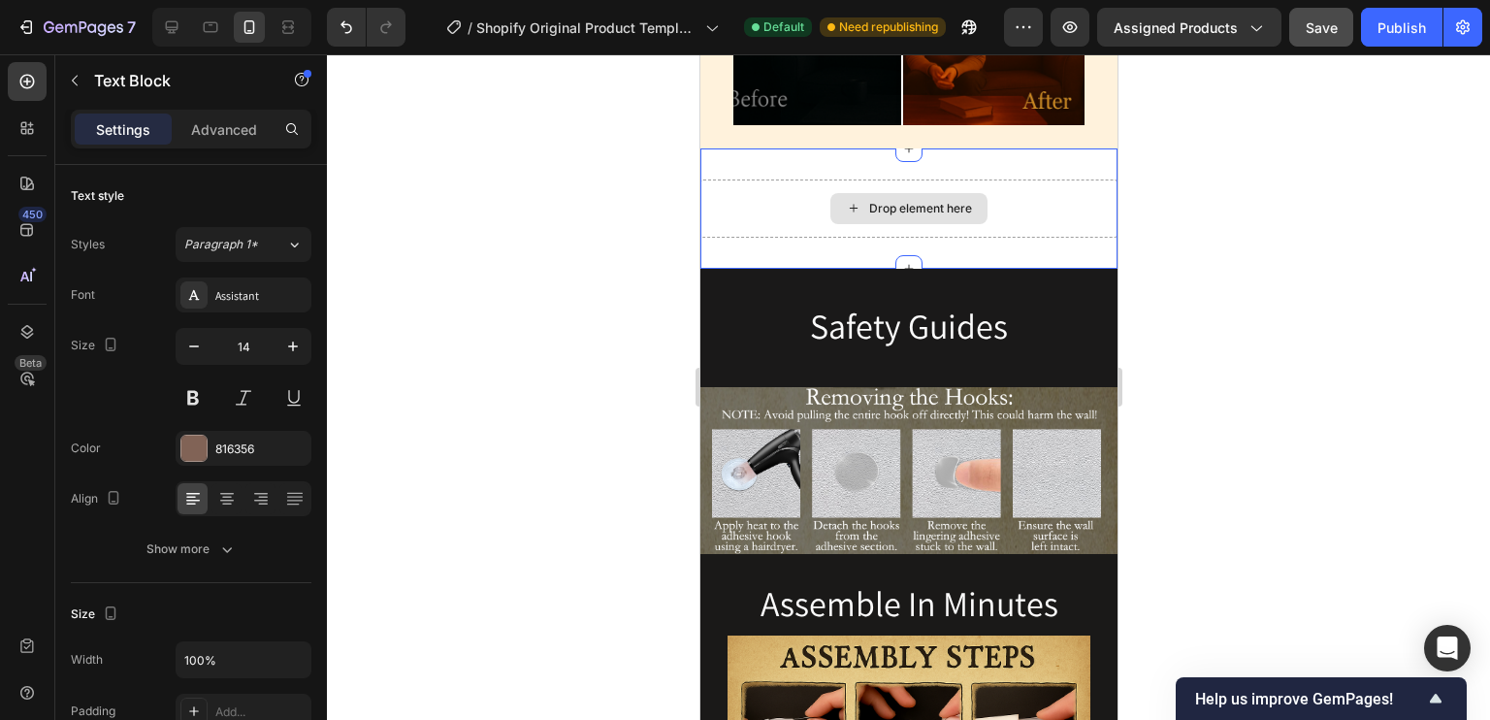
click at [859, 189] on div "Drop element here" at bounding box center [907, 208] width 417 height 58
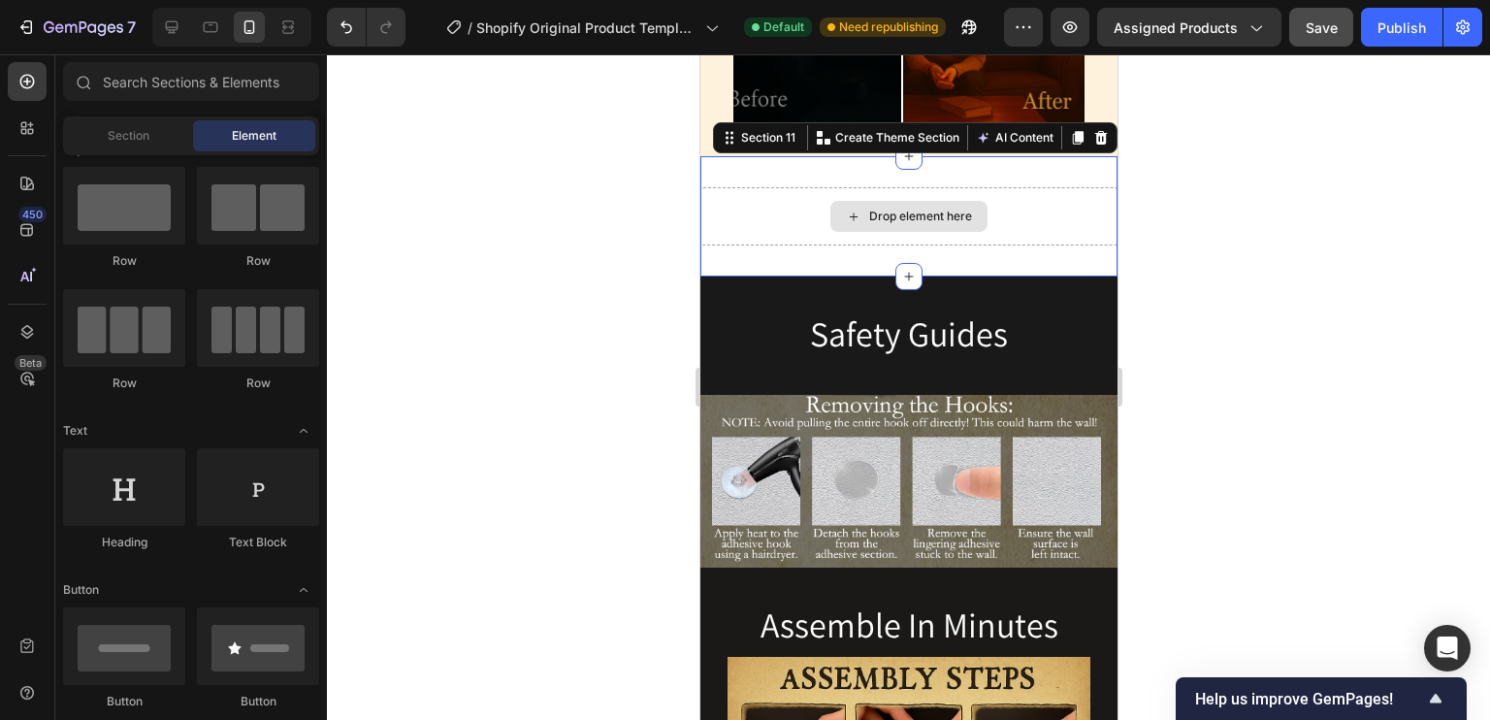
click at [868, 210] on div "Drop element here" at bounding box center [919, 217] width 103 height 16
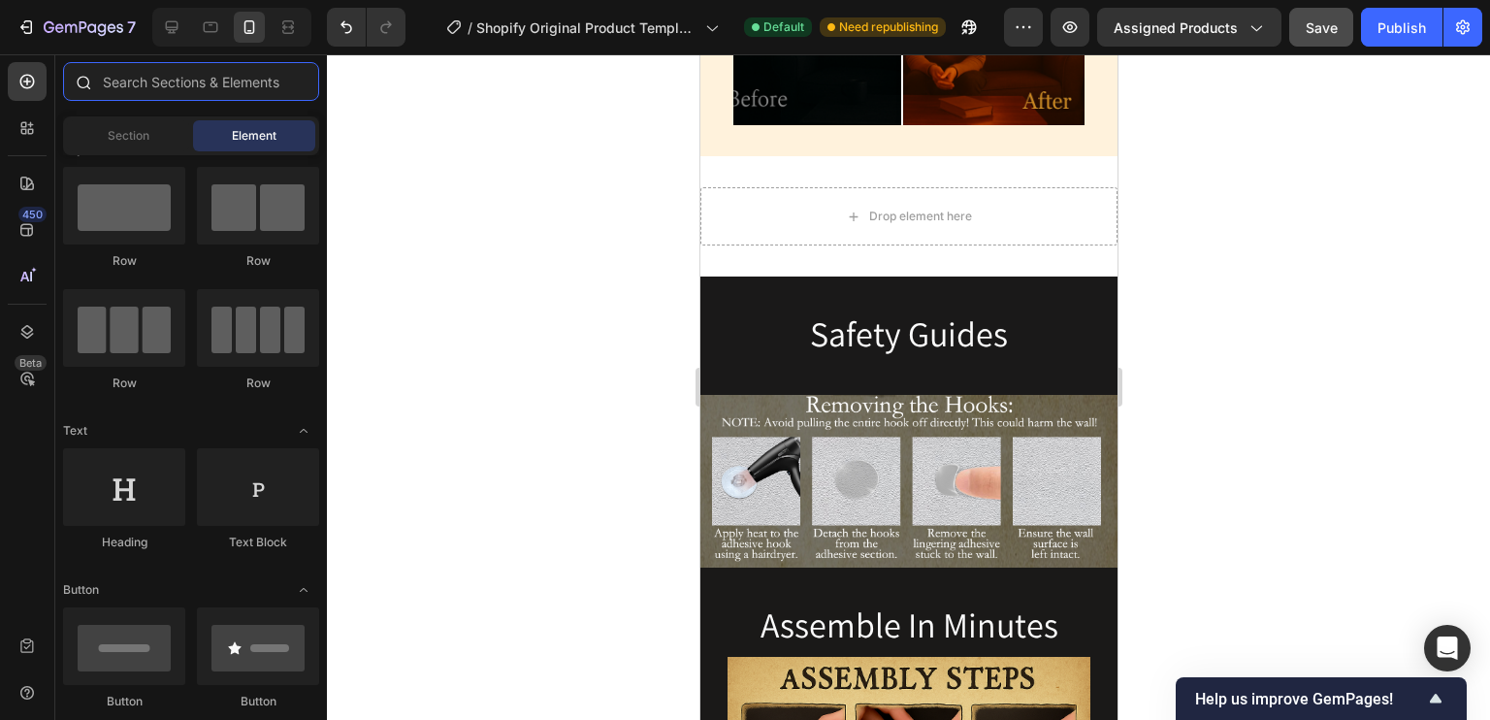
click at [242, 76] on input "text" at bounding box center [191, 81] width 256 height 39
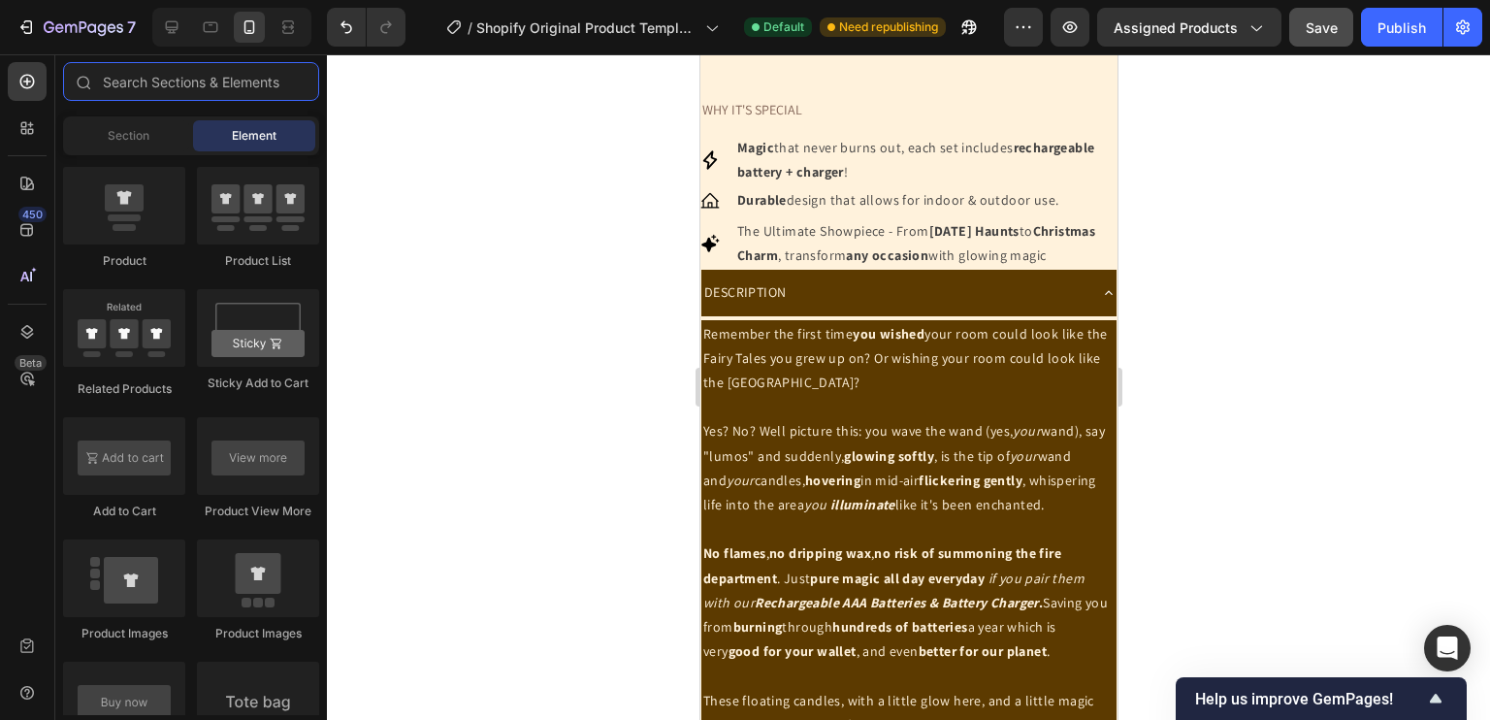
scroll to position [438, 0]
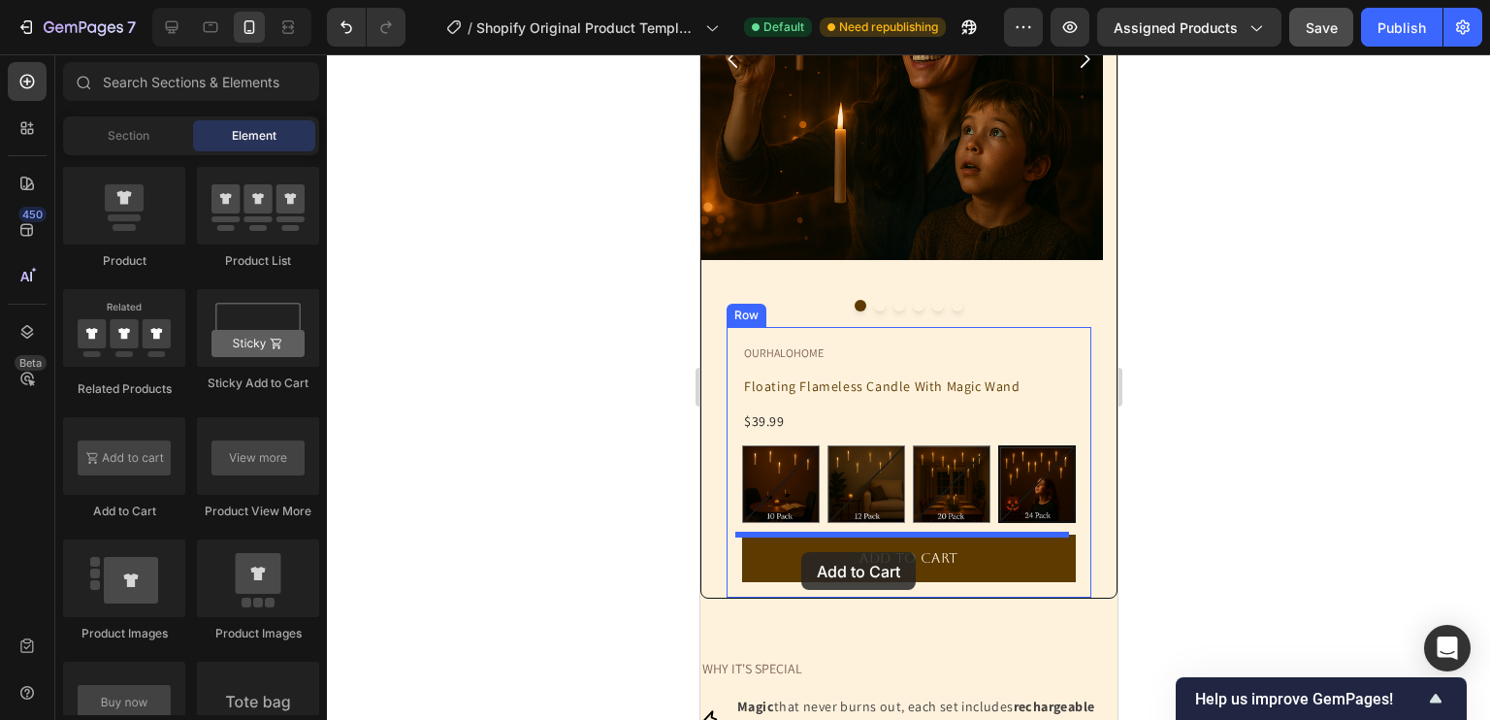
drag, startPoint x: 827, startPoint y: 522, endPoint x: 800, endPoint y: 552, distance: 40.5
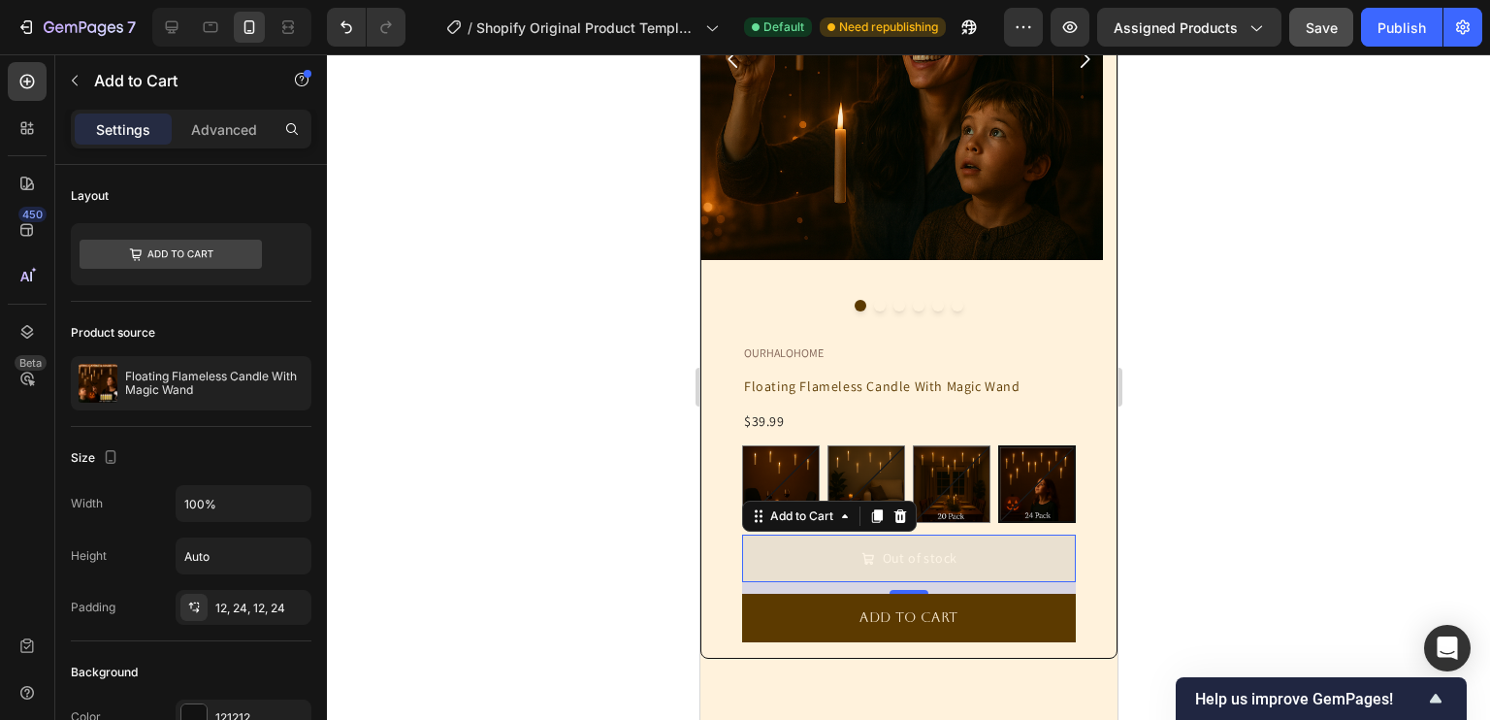
click at [796, 550] on button "Out of stock" at bounding box center [908, 558] width 334 height 48
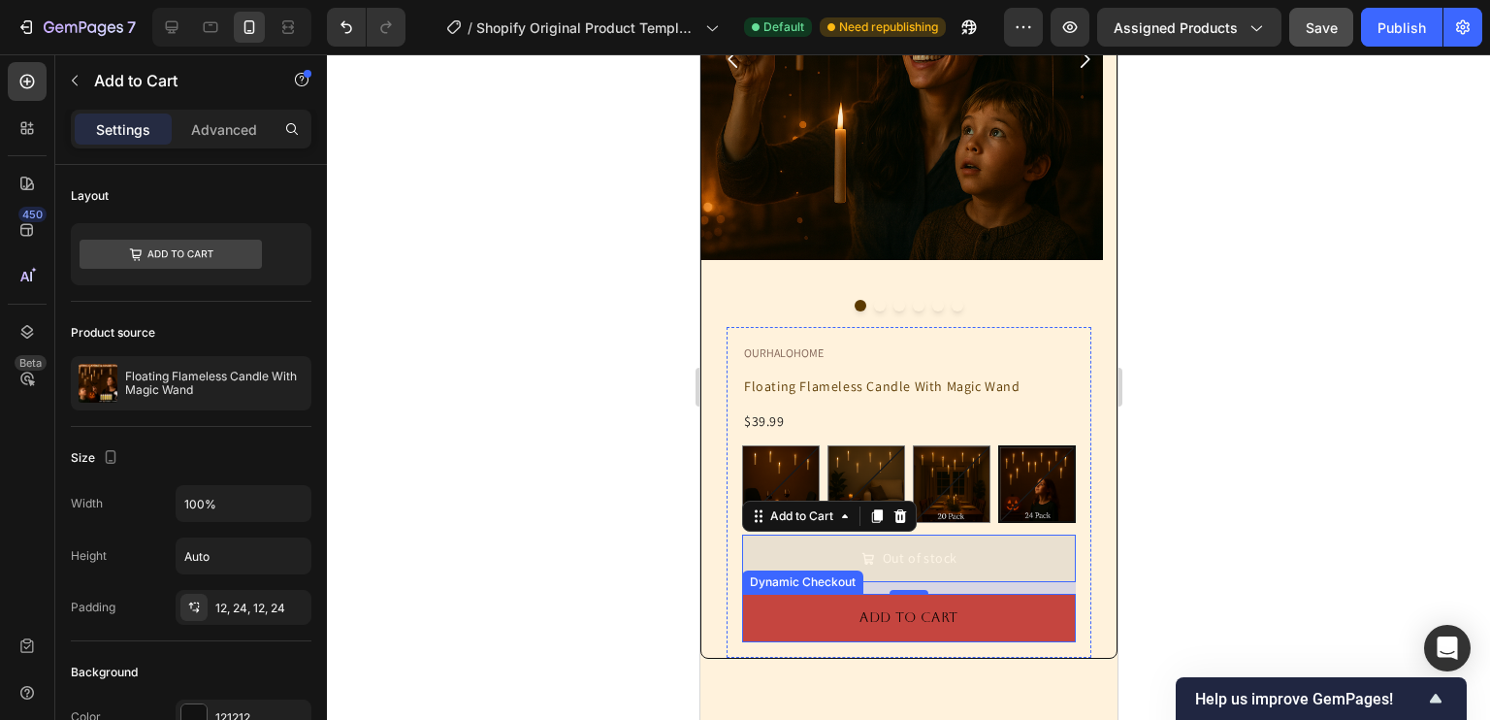
click at [793, 616] on button "ADD TO CART" at bounding box center [908, 618] width 334 height 48
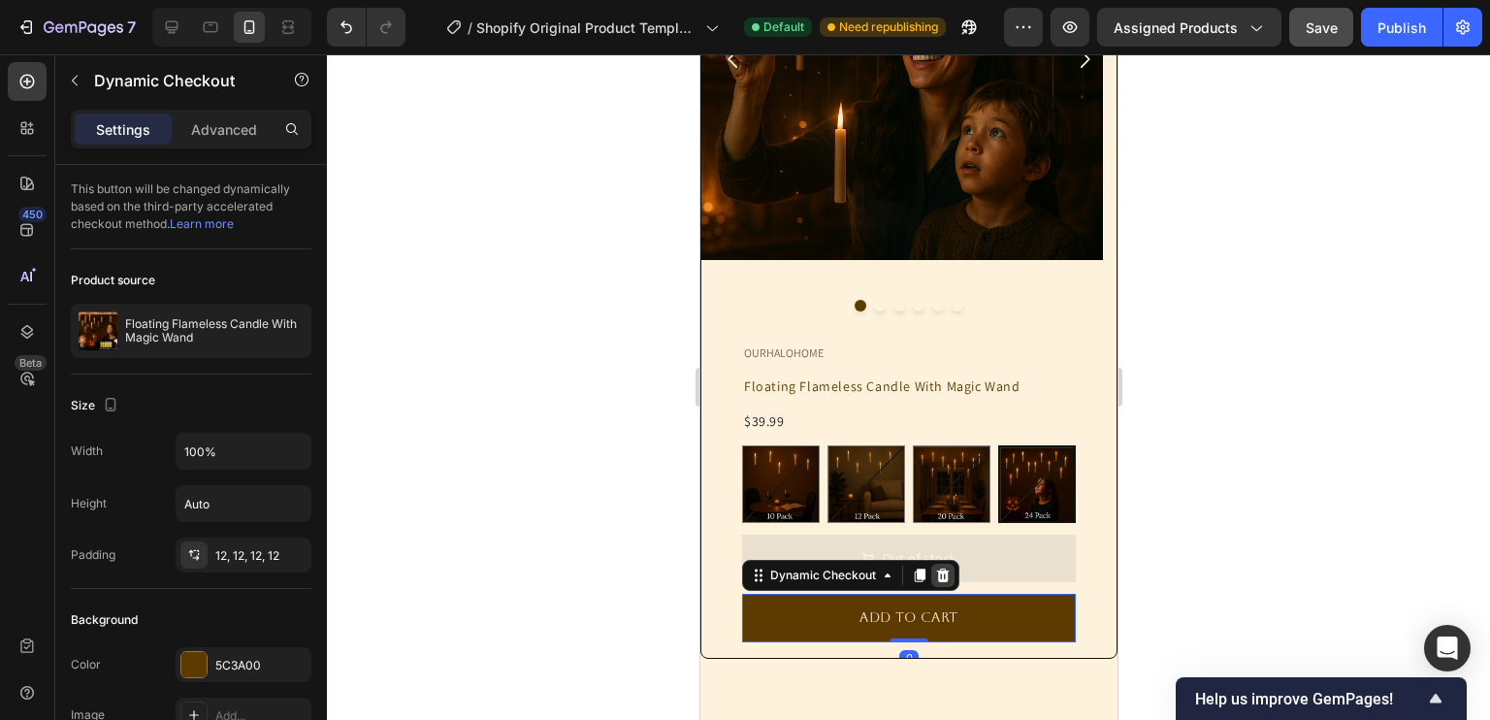
click at [934, 577] on icon at bounding box center [942, 575] width 16 height 16
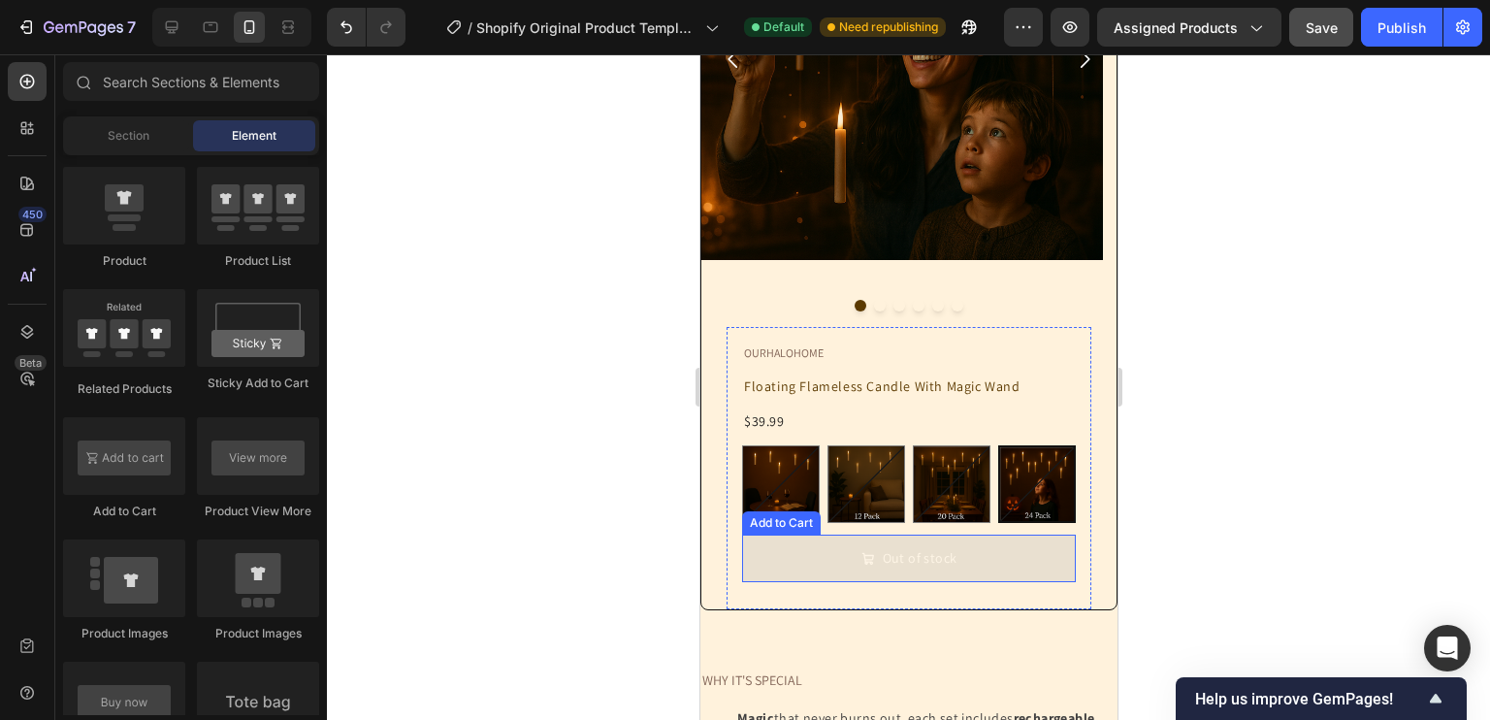
click at [863, 564] on icon "Out of stock" at bounding box center [867, 559] width 14 height 14
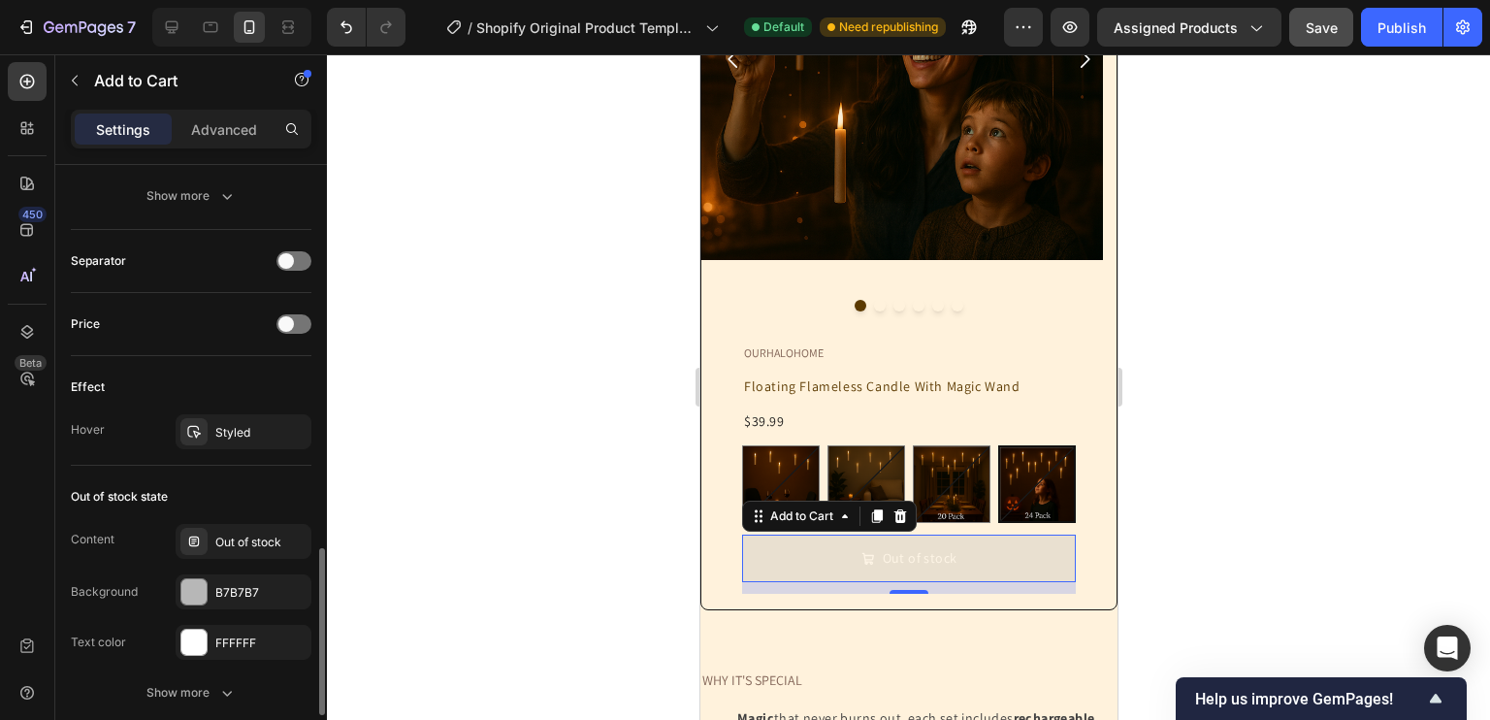
scroll to position [1370, 0]
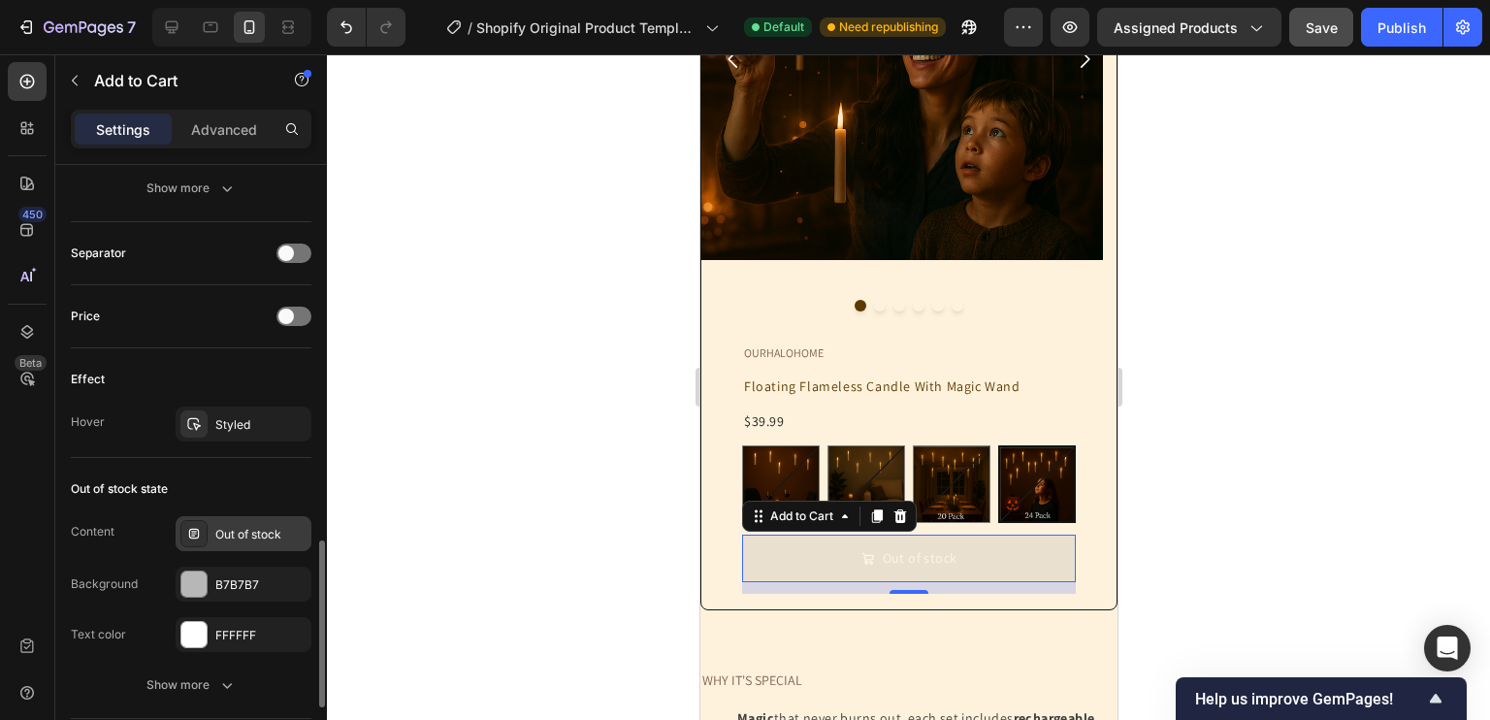
click at [242, 537] on div "Out of stock" at bounding box center [260, 534] width 91 height 17
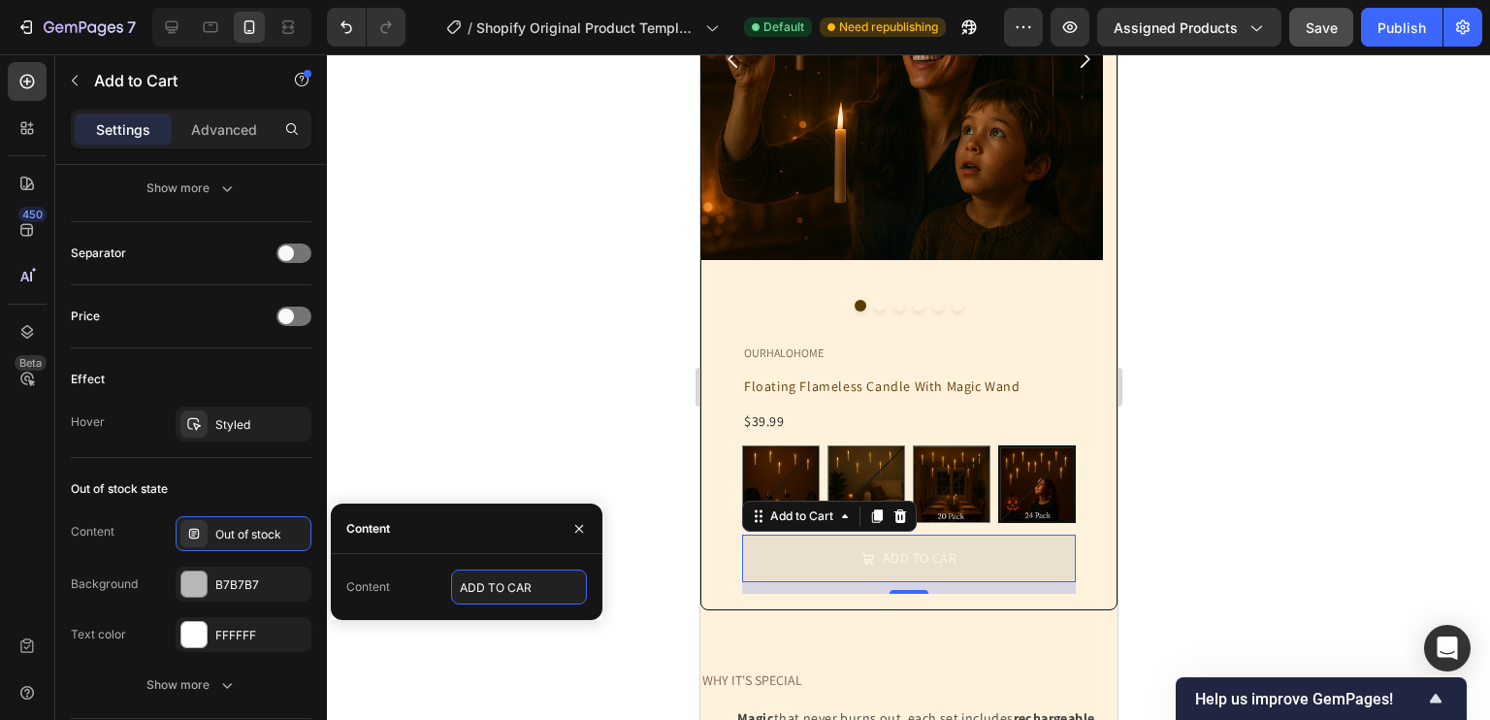
type input "ADD TO CART"
click at [502, 481] on div at bounding box center [908, 386] width 1163 height 665
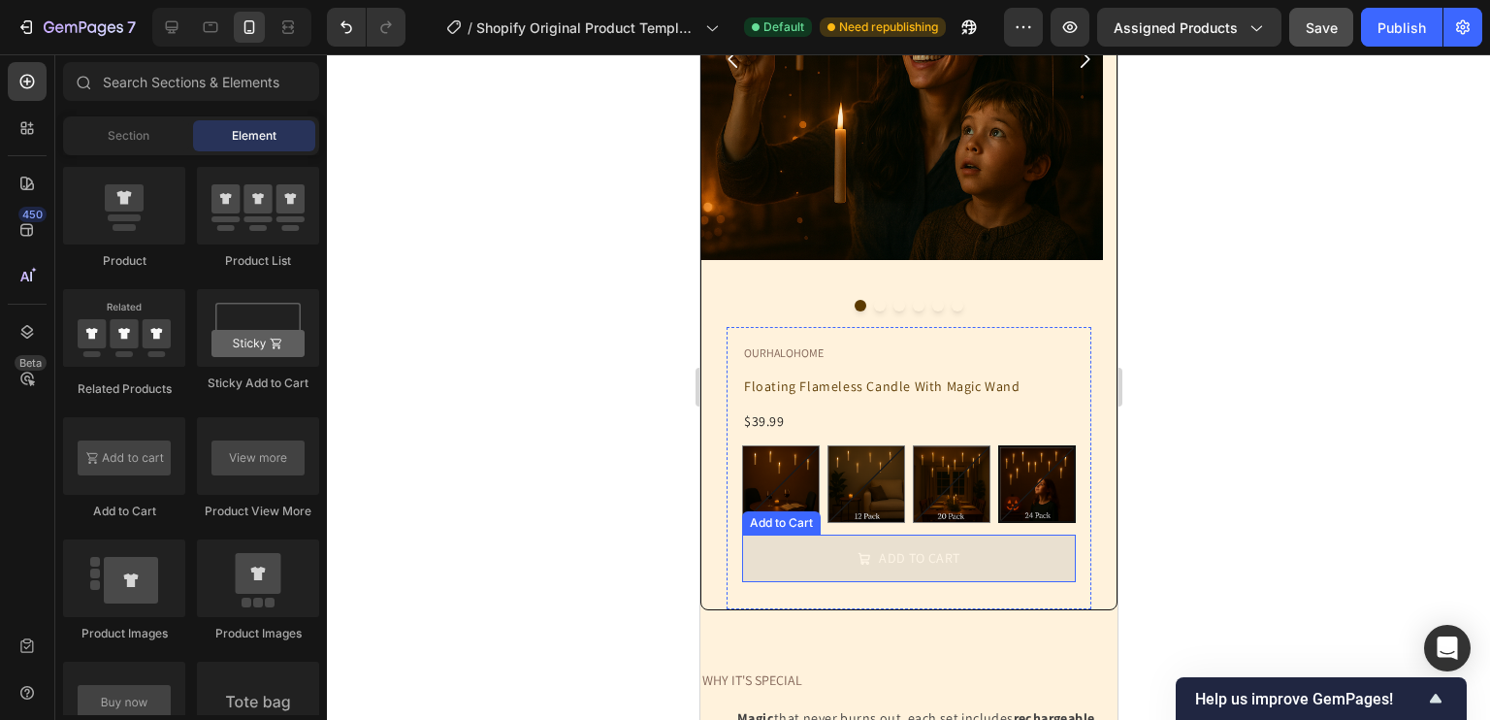
click at [856, 561] on icon "ADD TO CART" at bounding box center [863, 559] width 14 height 14
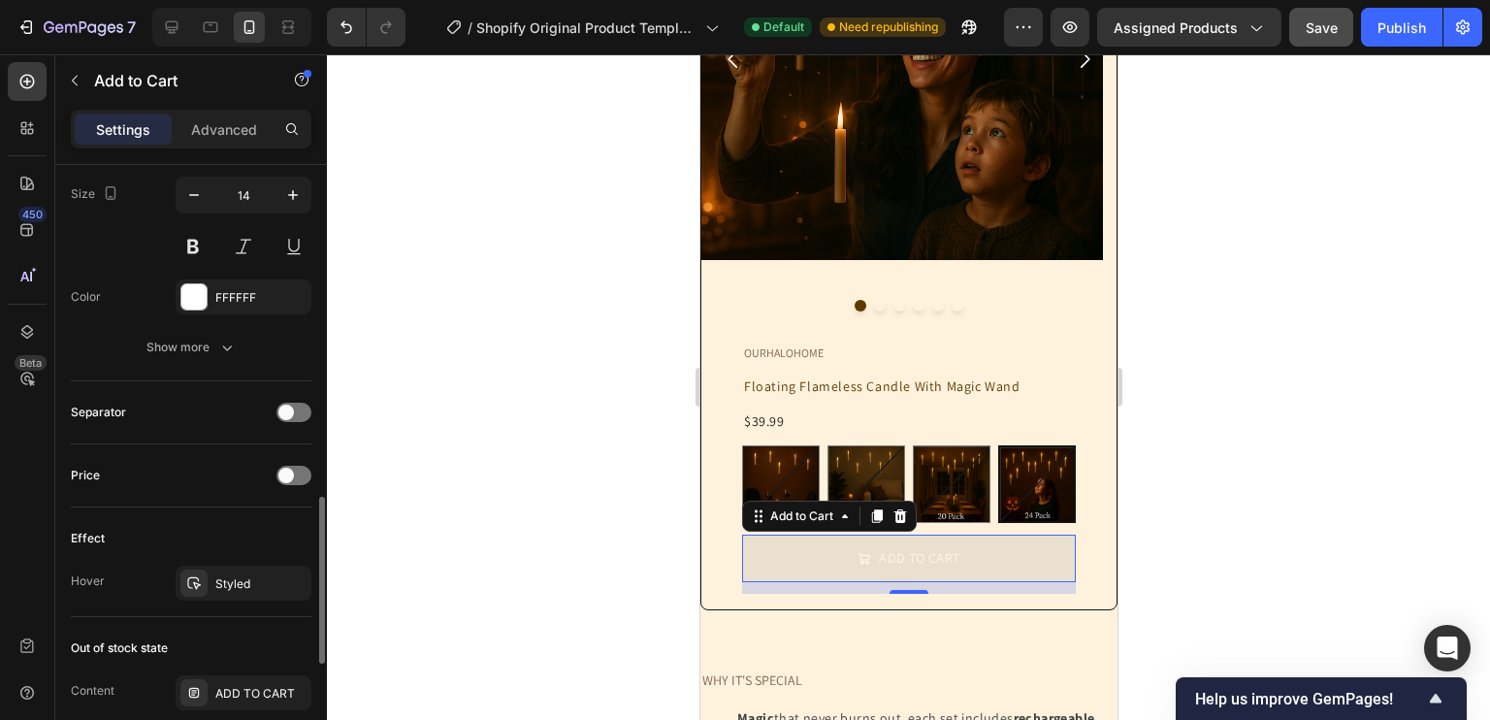
scroll to position [1331, 0]
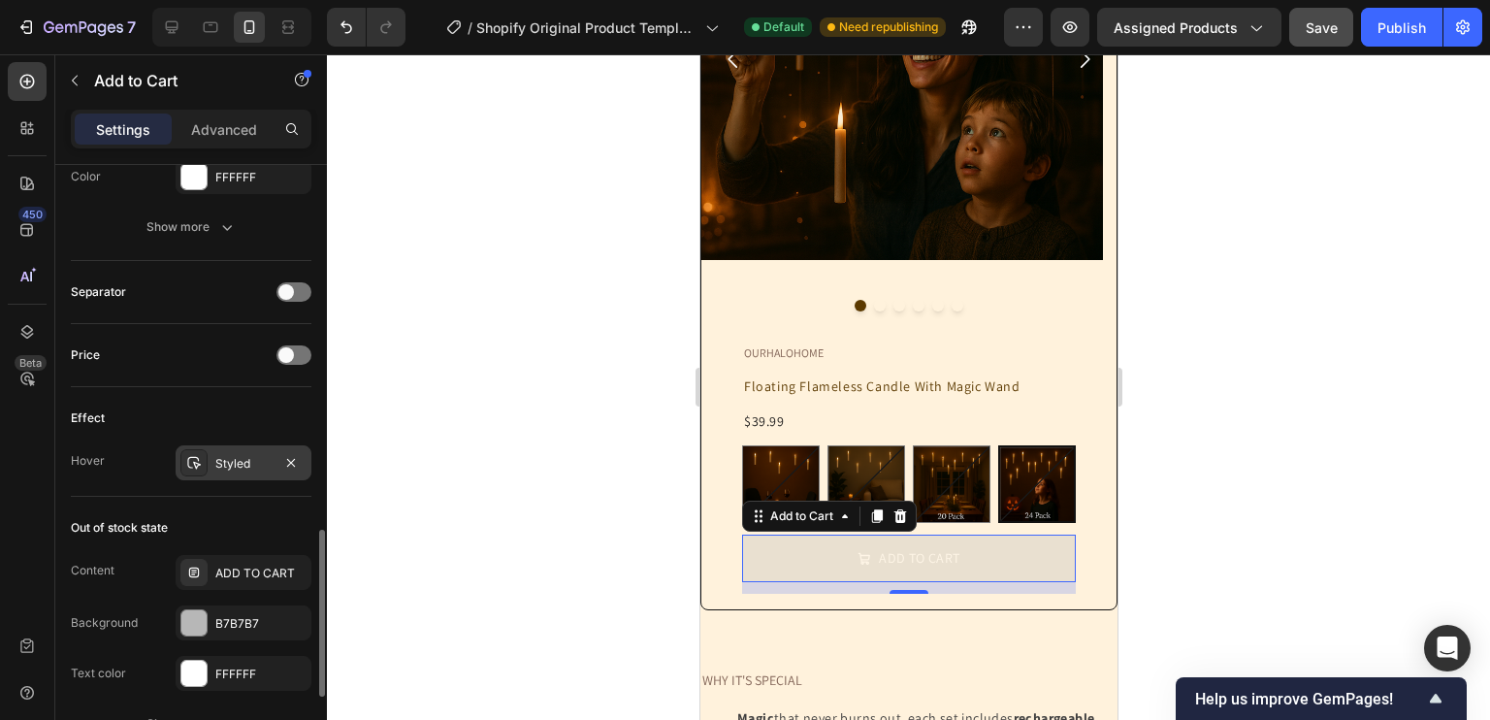
click at [235, 472] on div "Styled" at bounding box center [244, 462] width 136 height 35
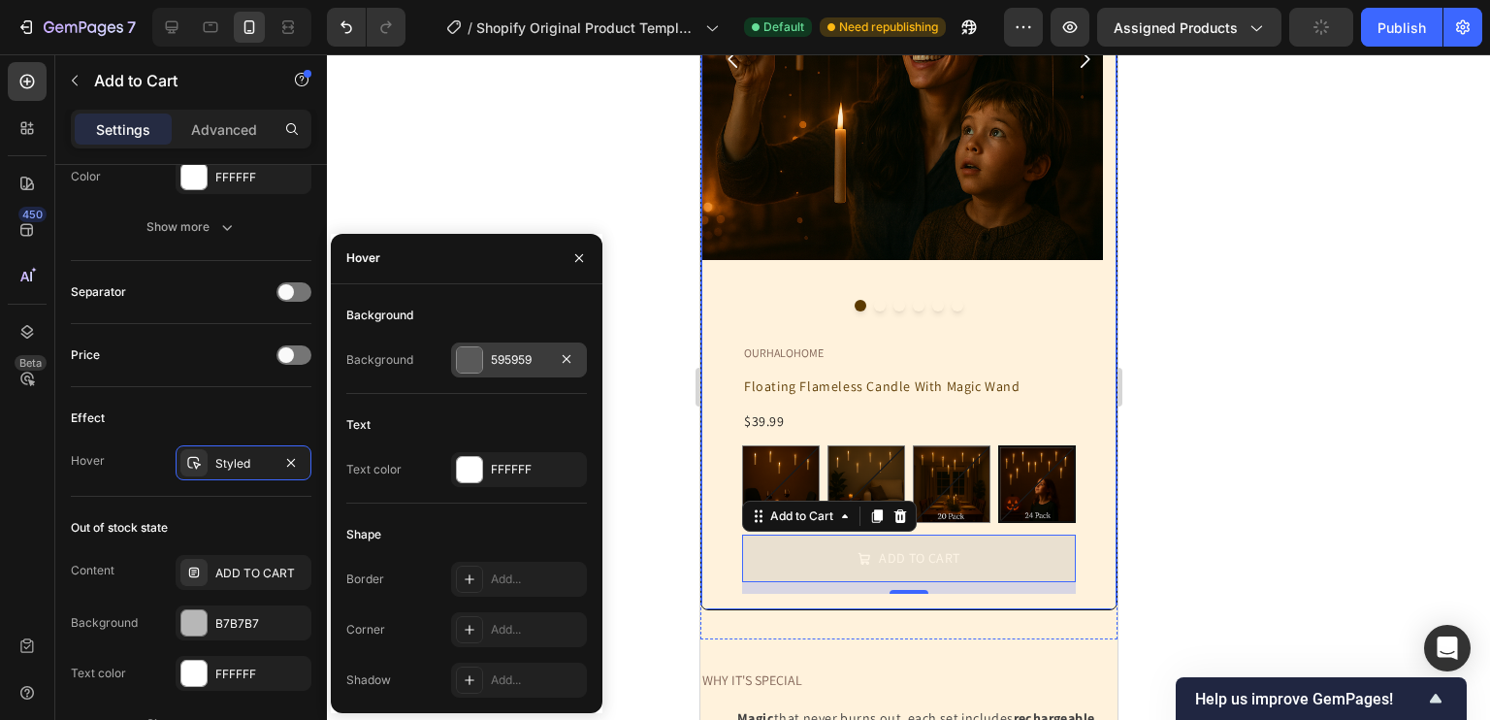
click at [483, 359] on div "595959" at bounding box center [519, 359] width 136 height 35
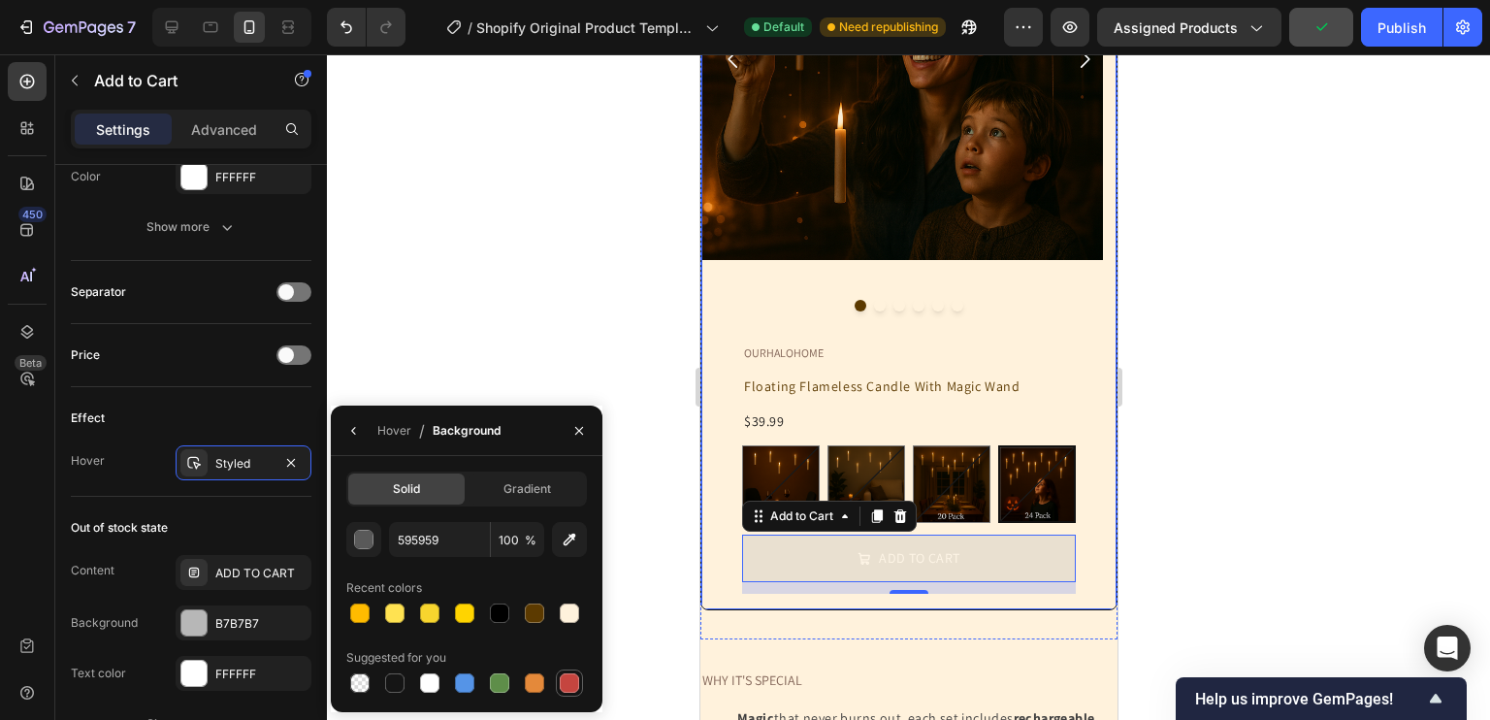
click at [565, 675] on div at bounding box center [569, 682] width 19 height 19
type input "C5453F"
click at [582, 418] on button "button" at bounding box center [579, 430] width 31 height 31
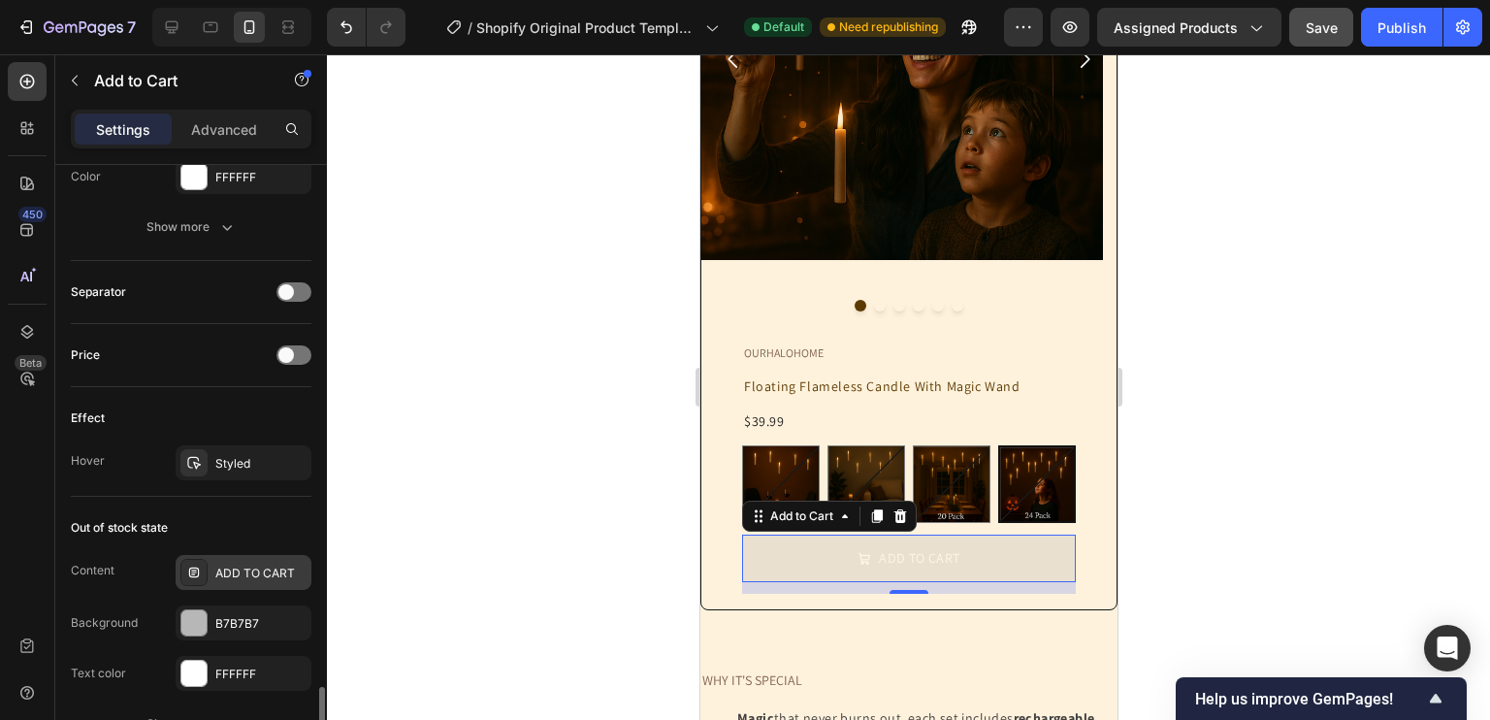
scroll to position [1466, 0]
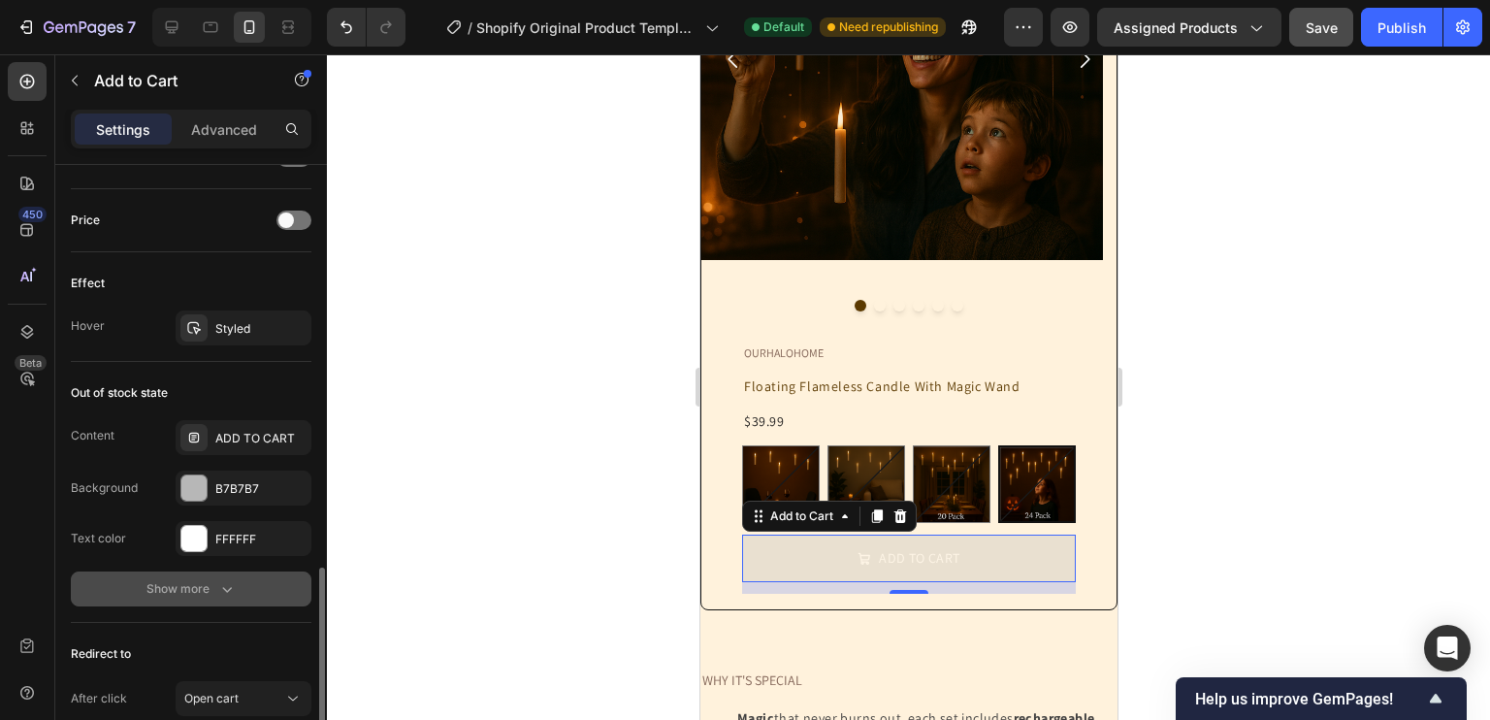
click at [206, 581] on div "Show more" at bounding box center [191, 588] width 90 height 19
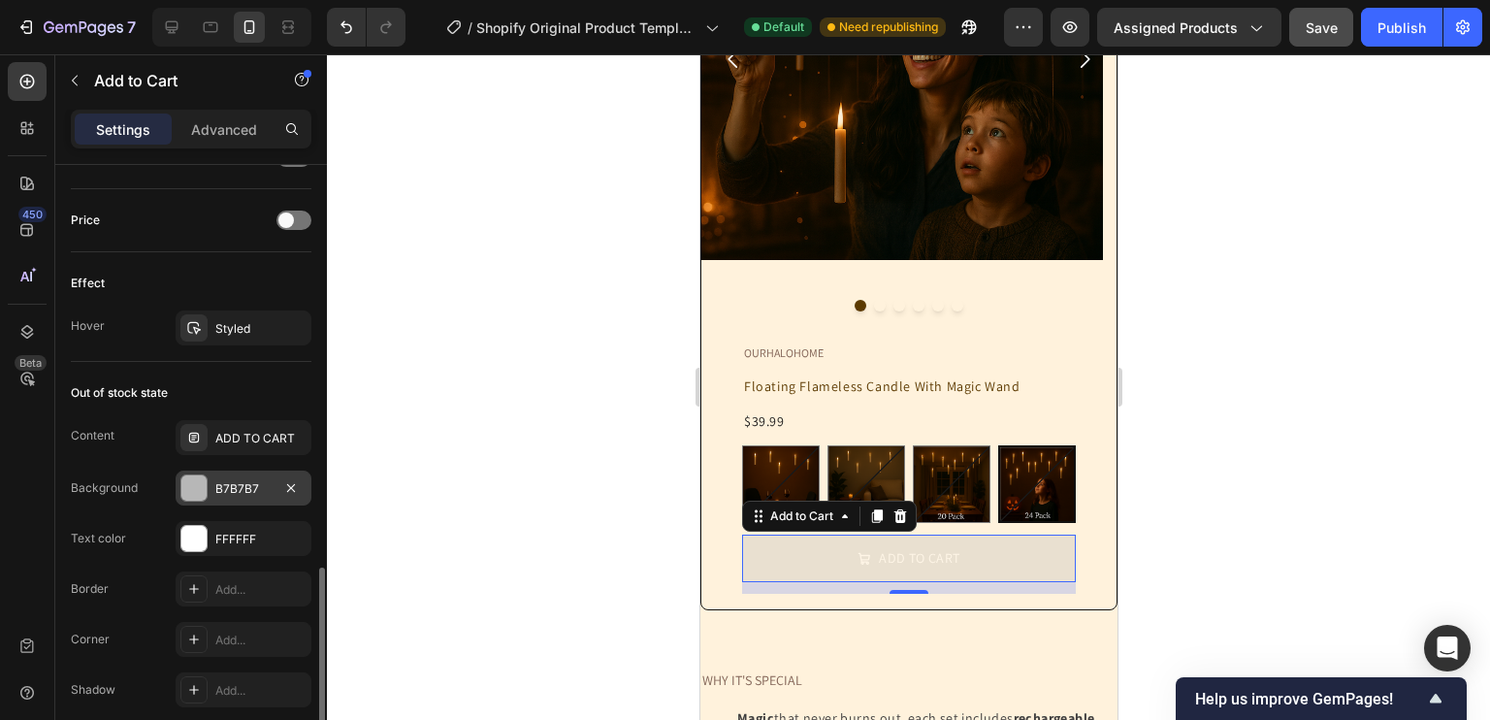
scroll to position [1509, 0]
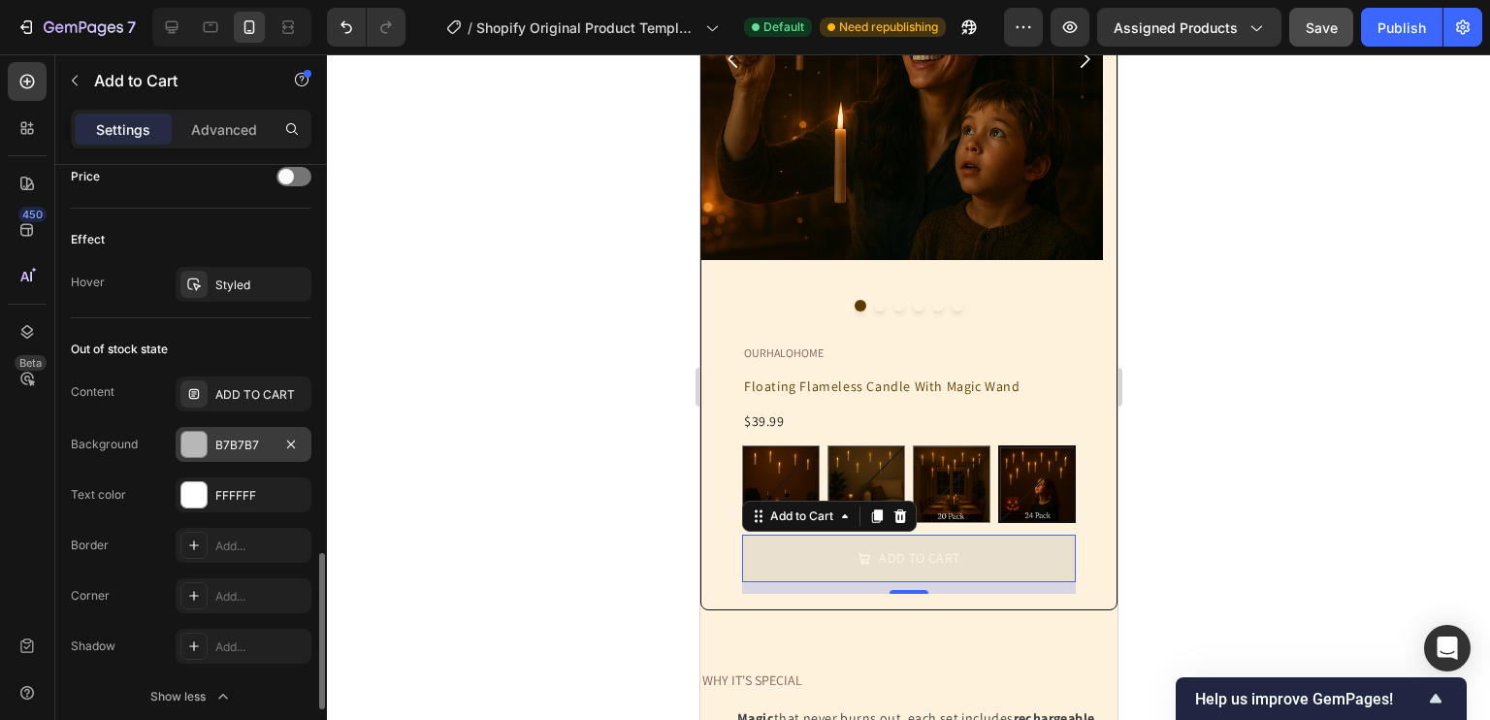
click at [203, 432] on div at bounding box center [193, 444] width 25 height 25
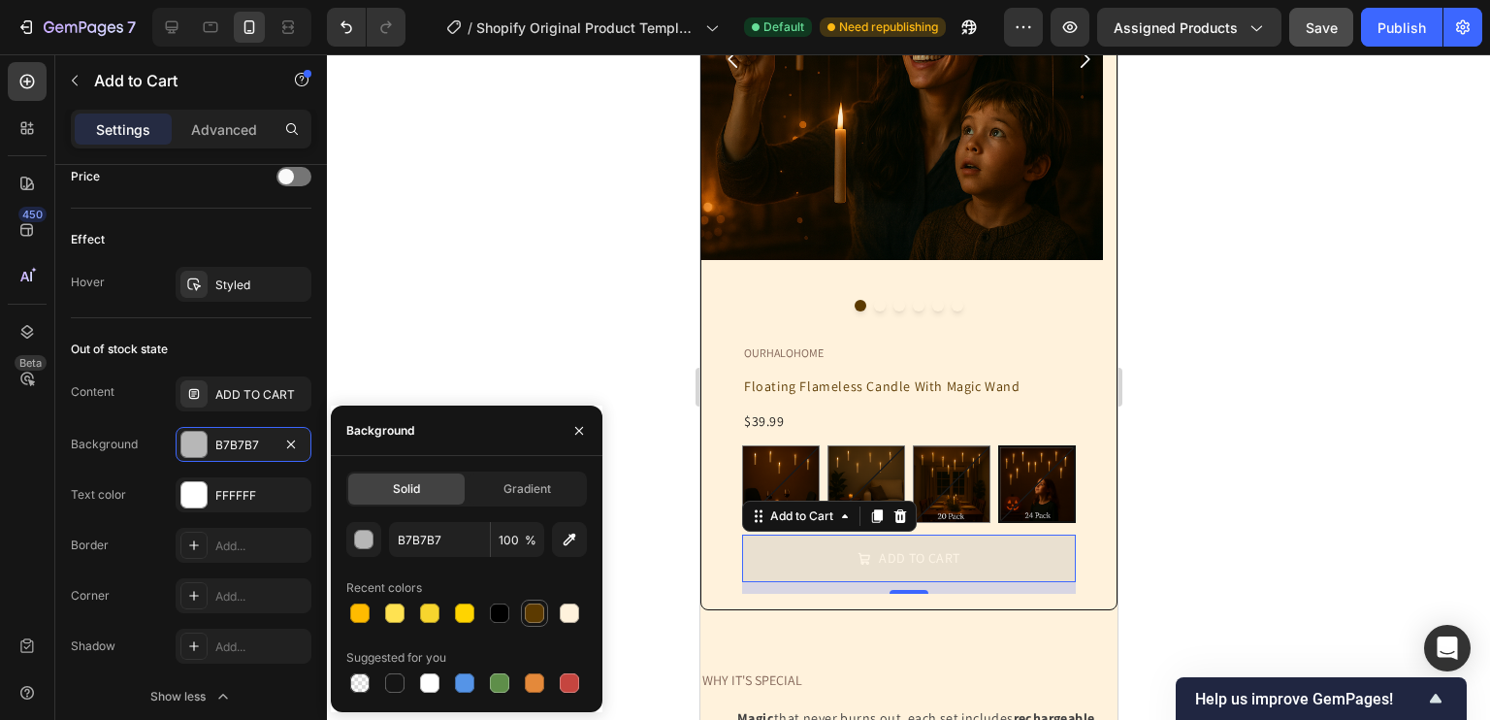
click at [526, 608] on div at bounding box center [534, 612] width 19 height 19
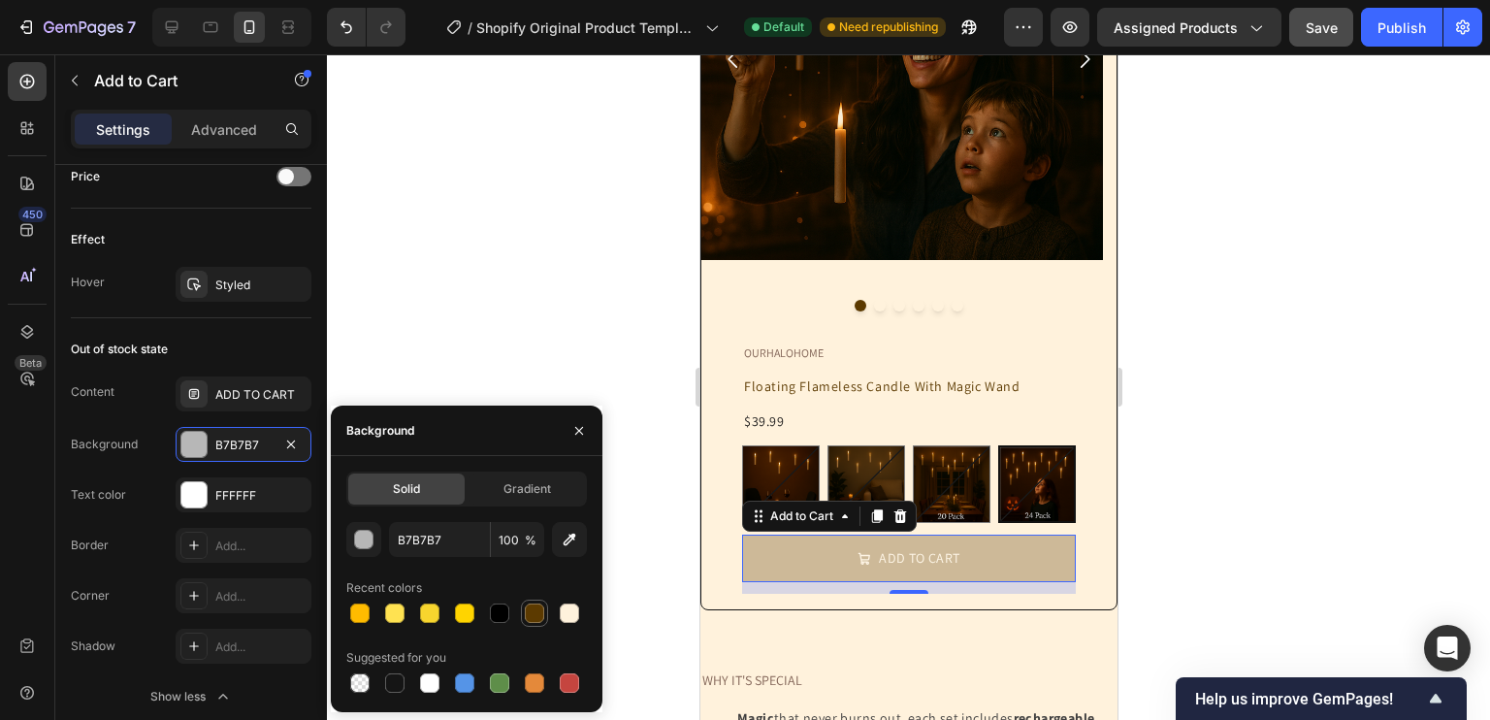
type input "5C3A00"
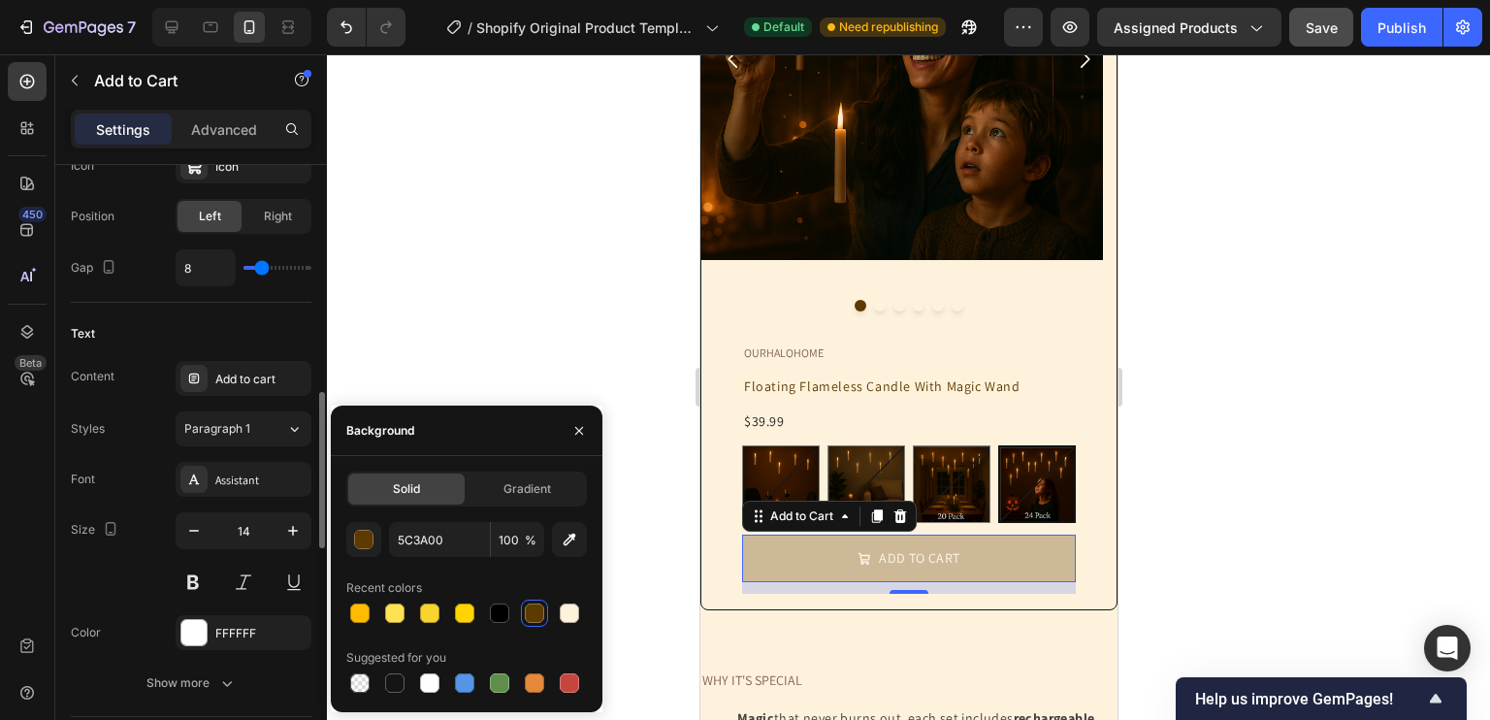
scroll to position [877, 0]
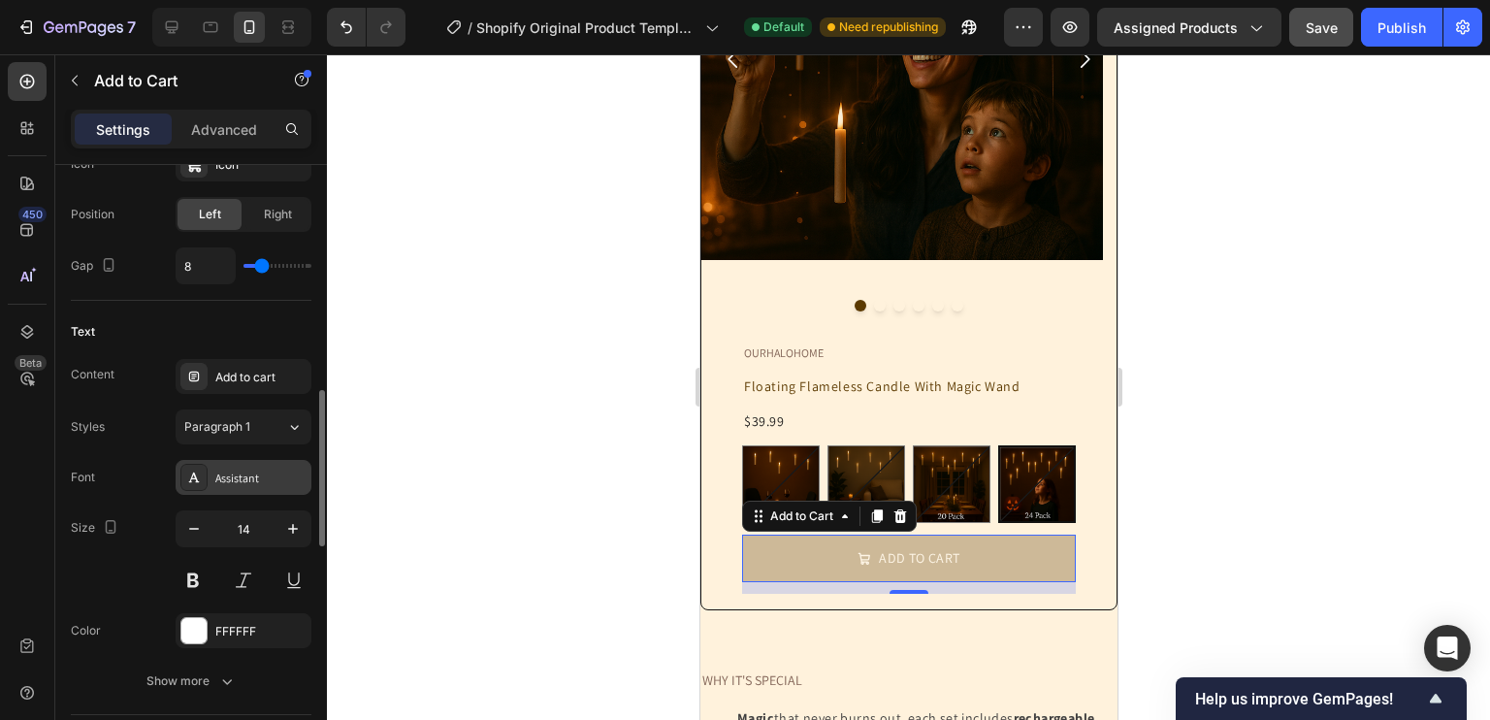
click at [241, 483] on div "Assistant" at bounding box center [260, 477] width 91 height 17
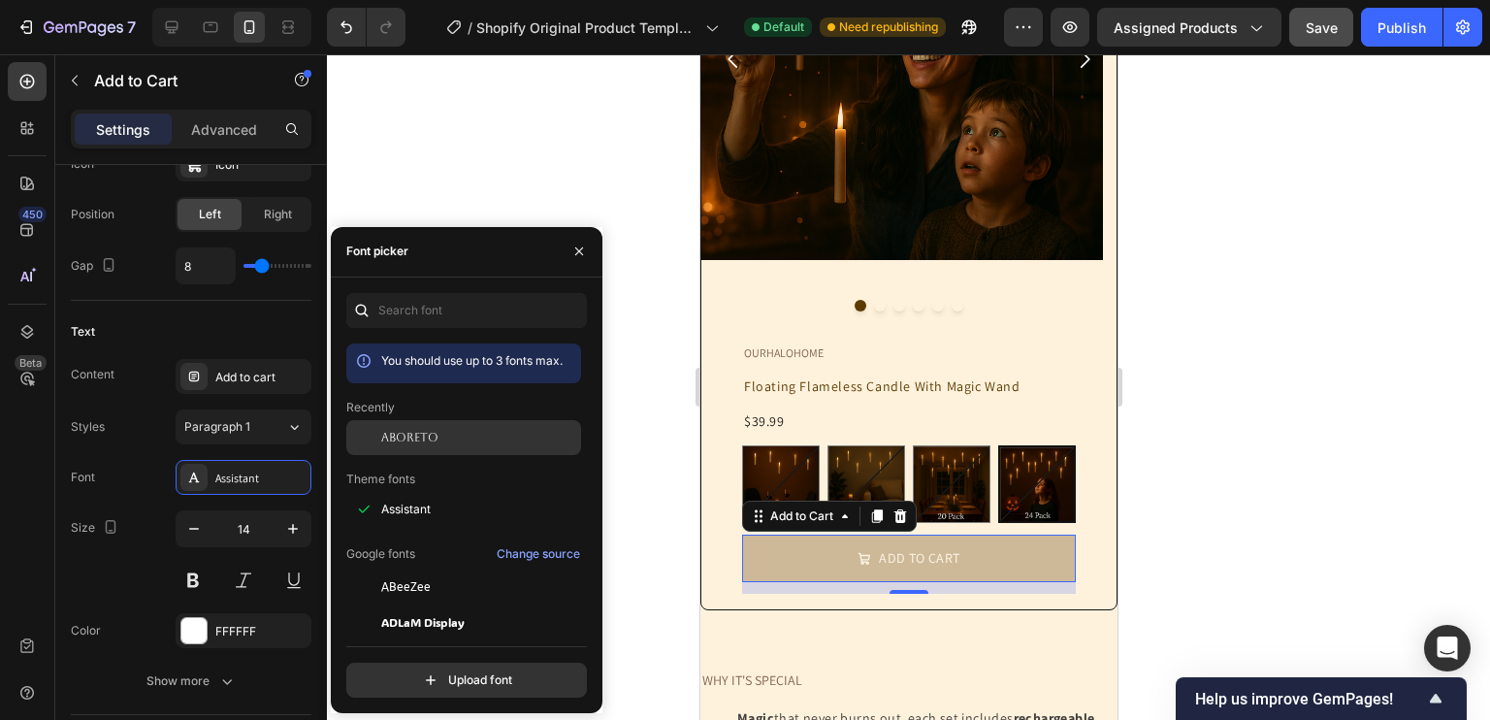
click at [411, 429] on span "Aboreto" at bounding box center [409, 437] width 57 height 17
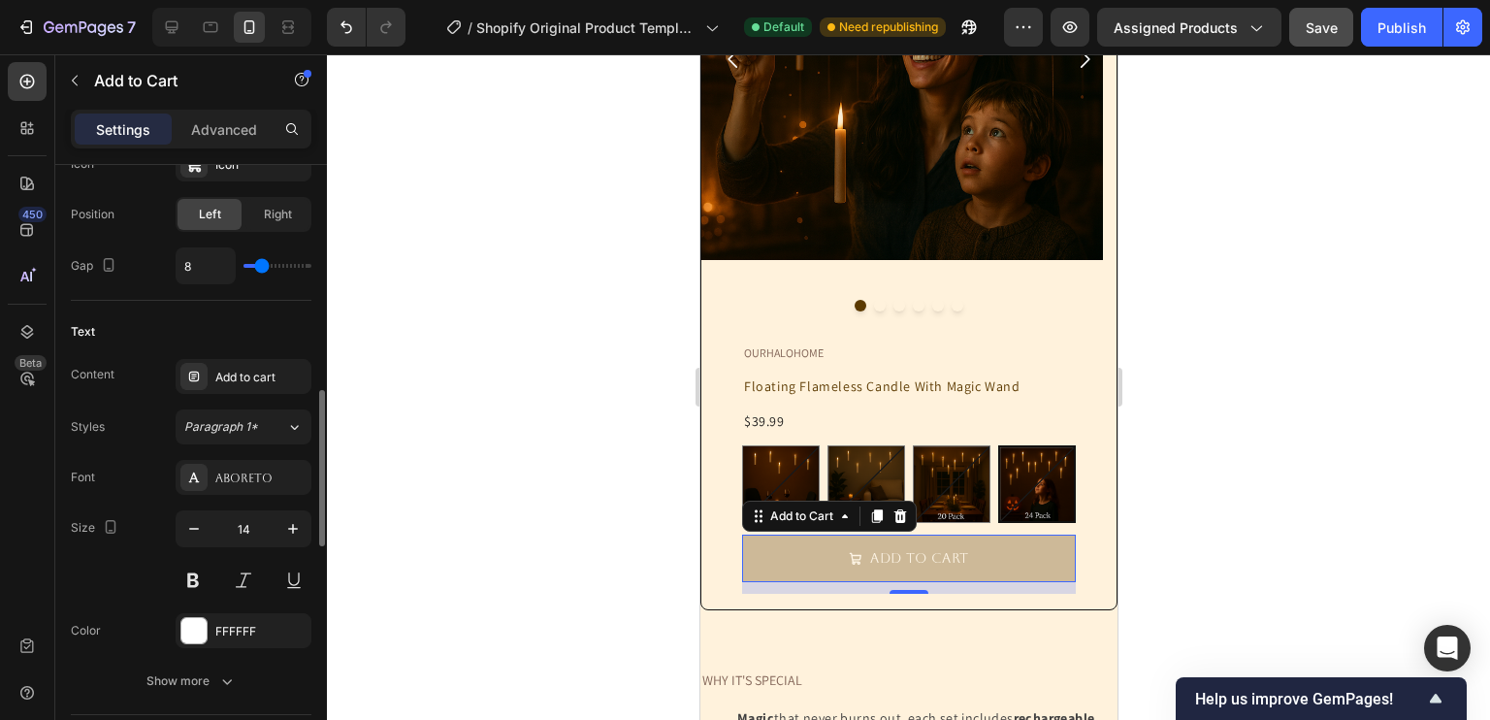
click at [150, 523] on div "Size 14" at bounding box center [191, 553] width 241 height 87
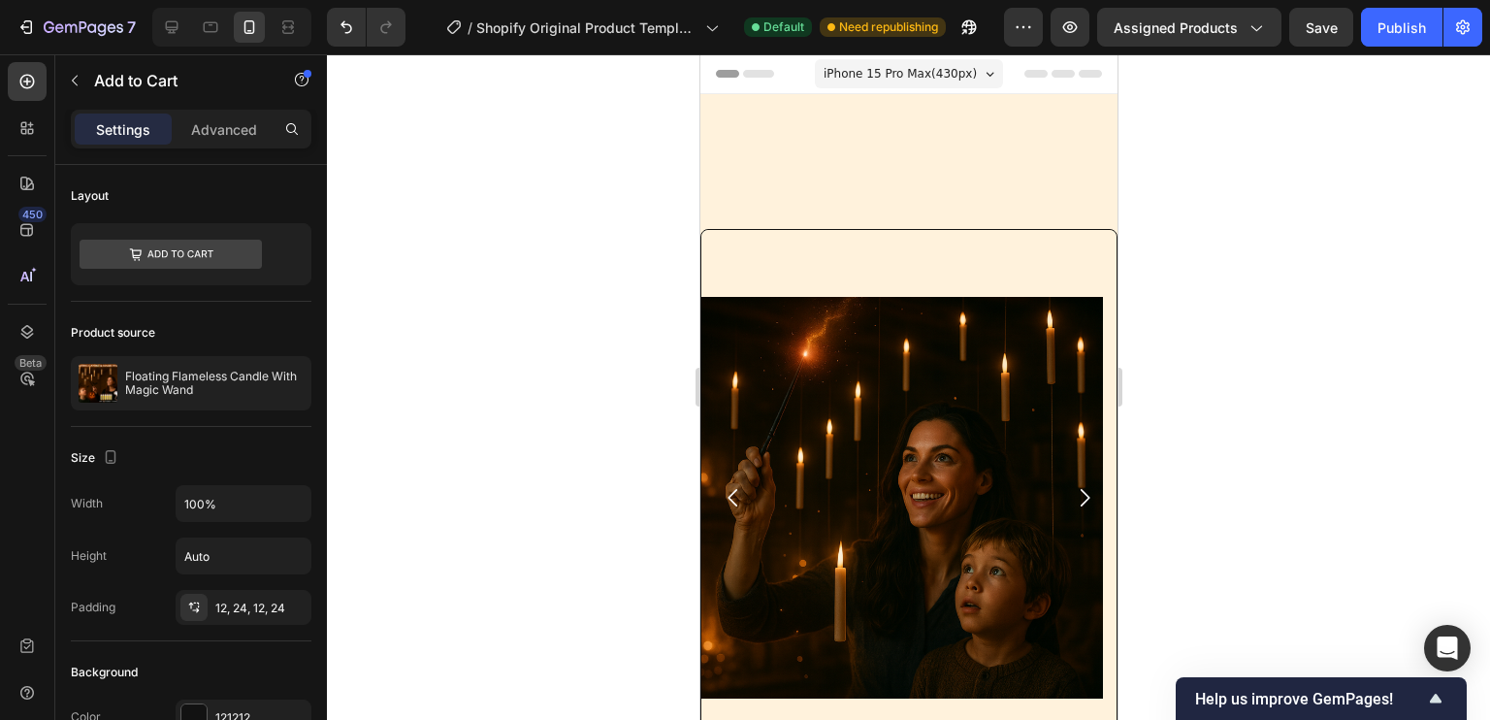
scroll to position [438, 0]
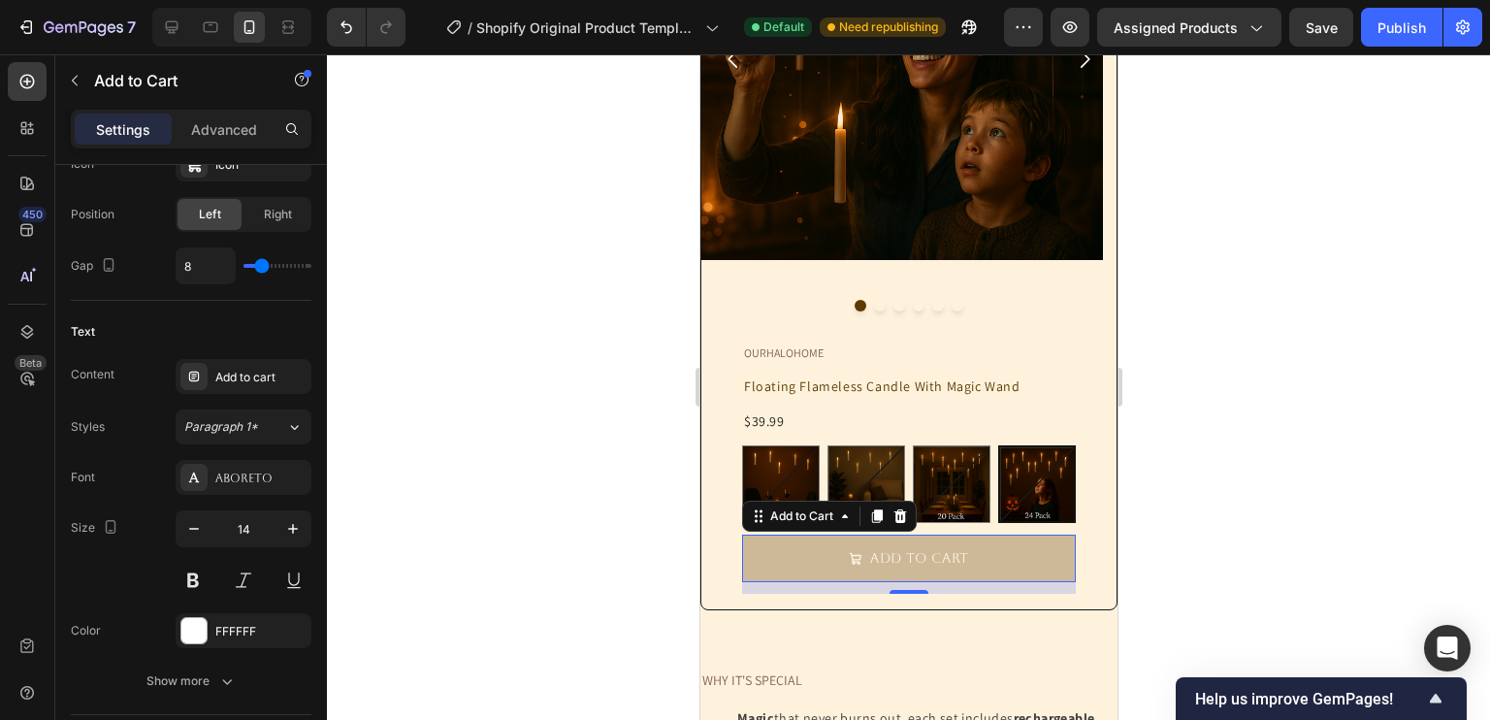
click at [291, 524] on icon "button" at bounding box center [292, 528] width 19 height 19
type input "16"
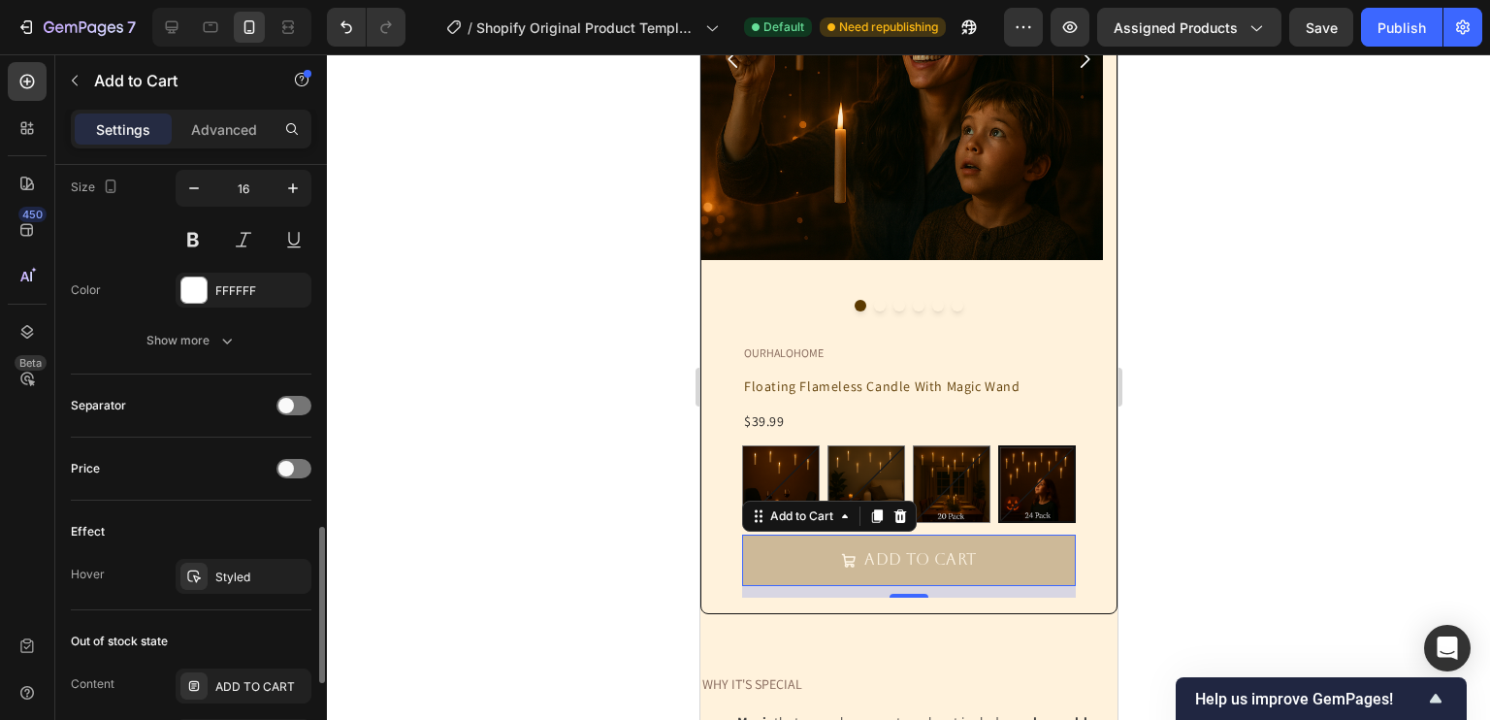
scroll to position [1256, 0]
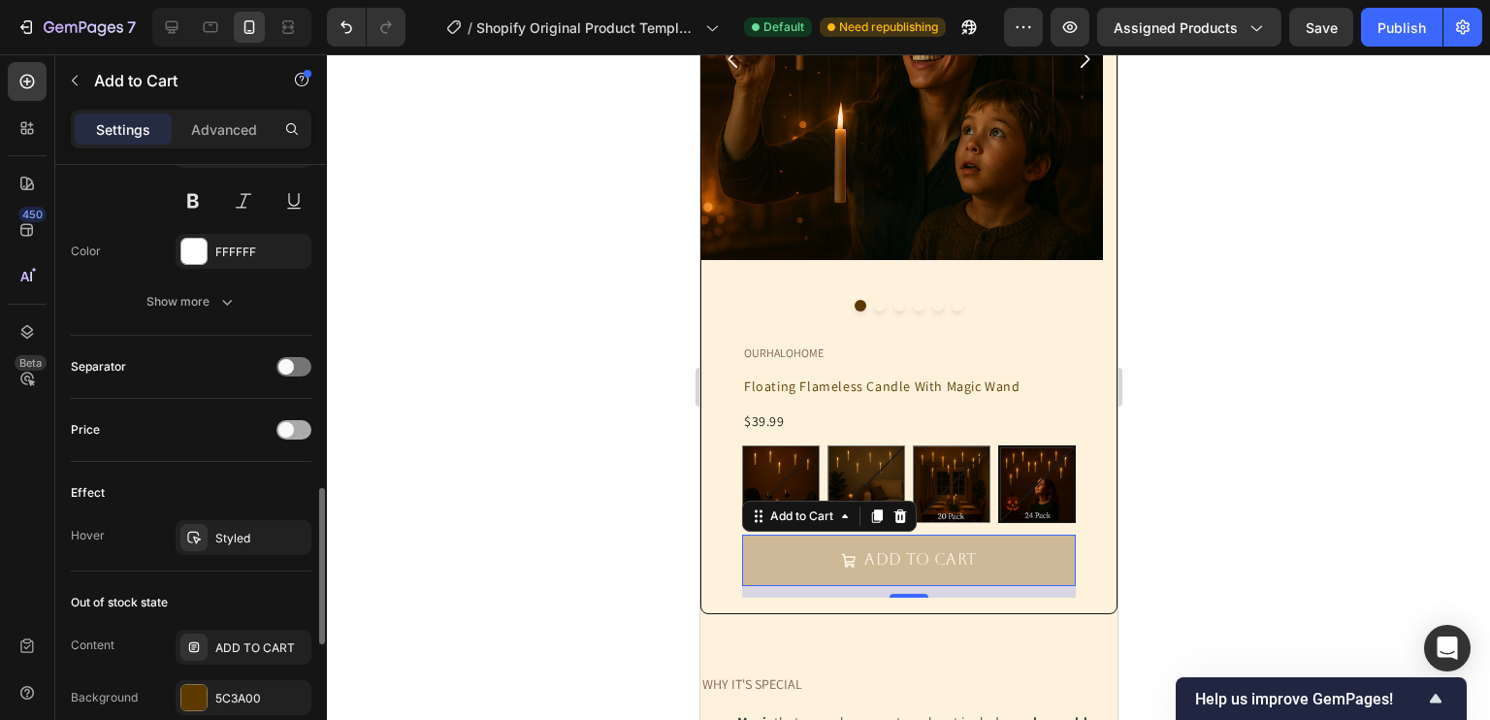
click at [304, 422] on div at bounding box center [293, 429] width 35 height 19
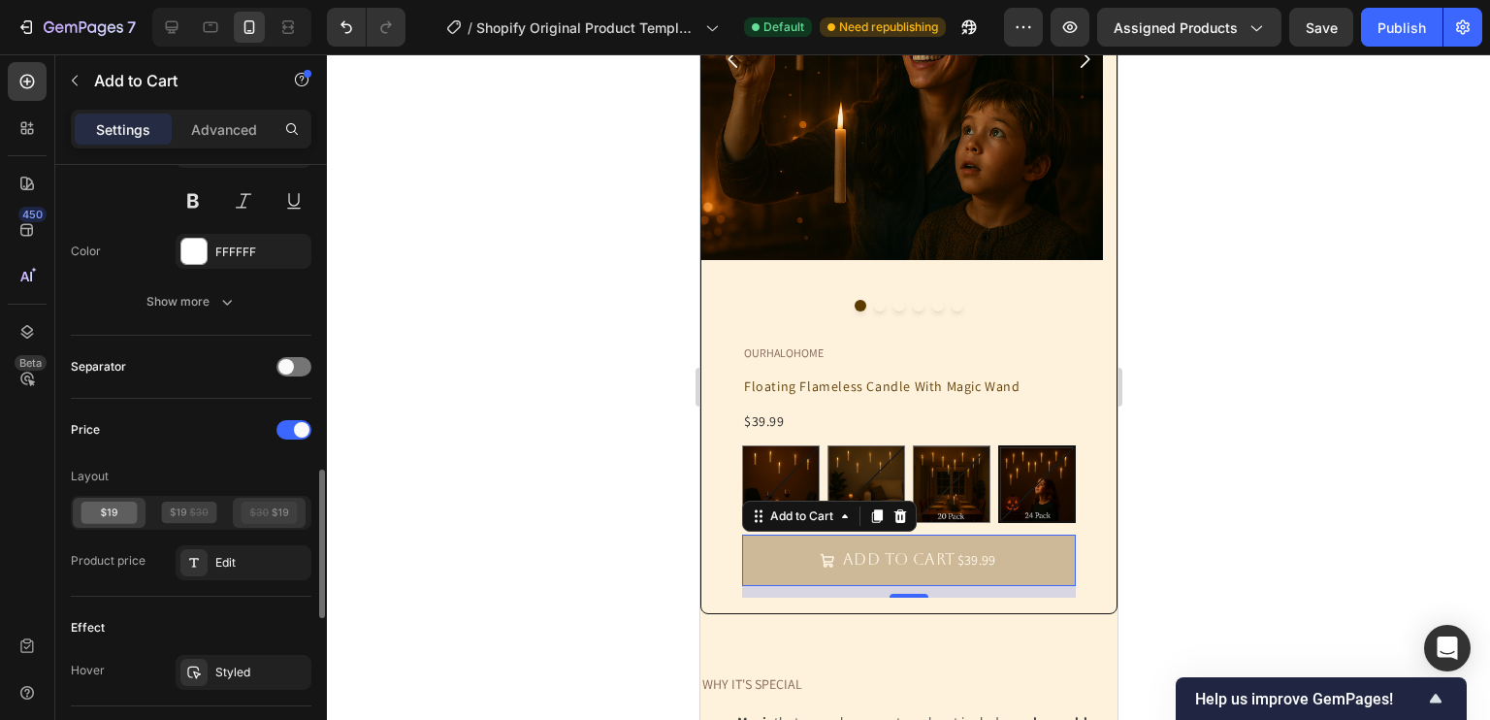
click at [264, 511] on icon at bounding box center [270, 512] width 56 height 22
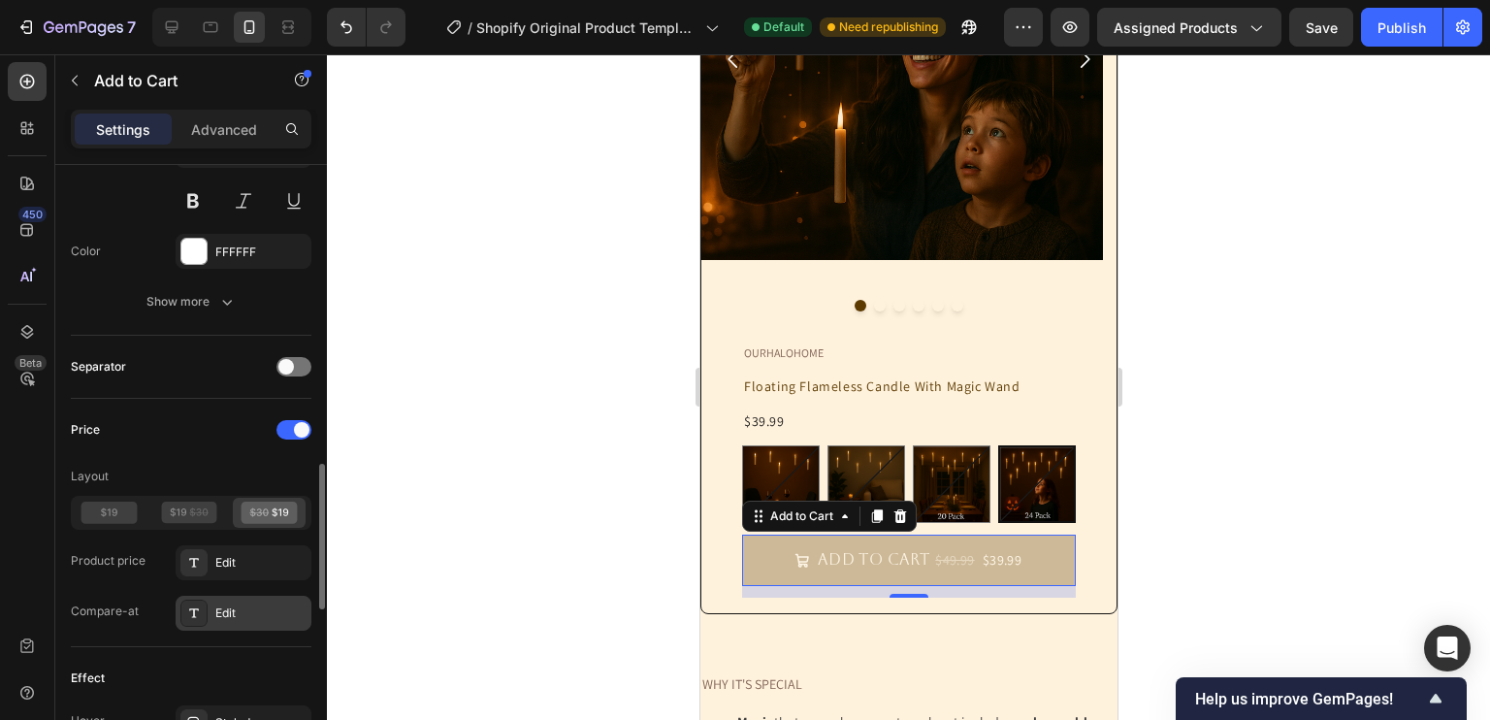
click at [260, 608] on div "Edit" at bounding box center [260, 612] width 91 height 17
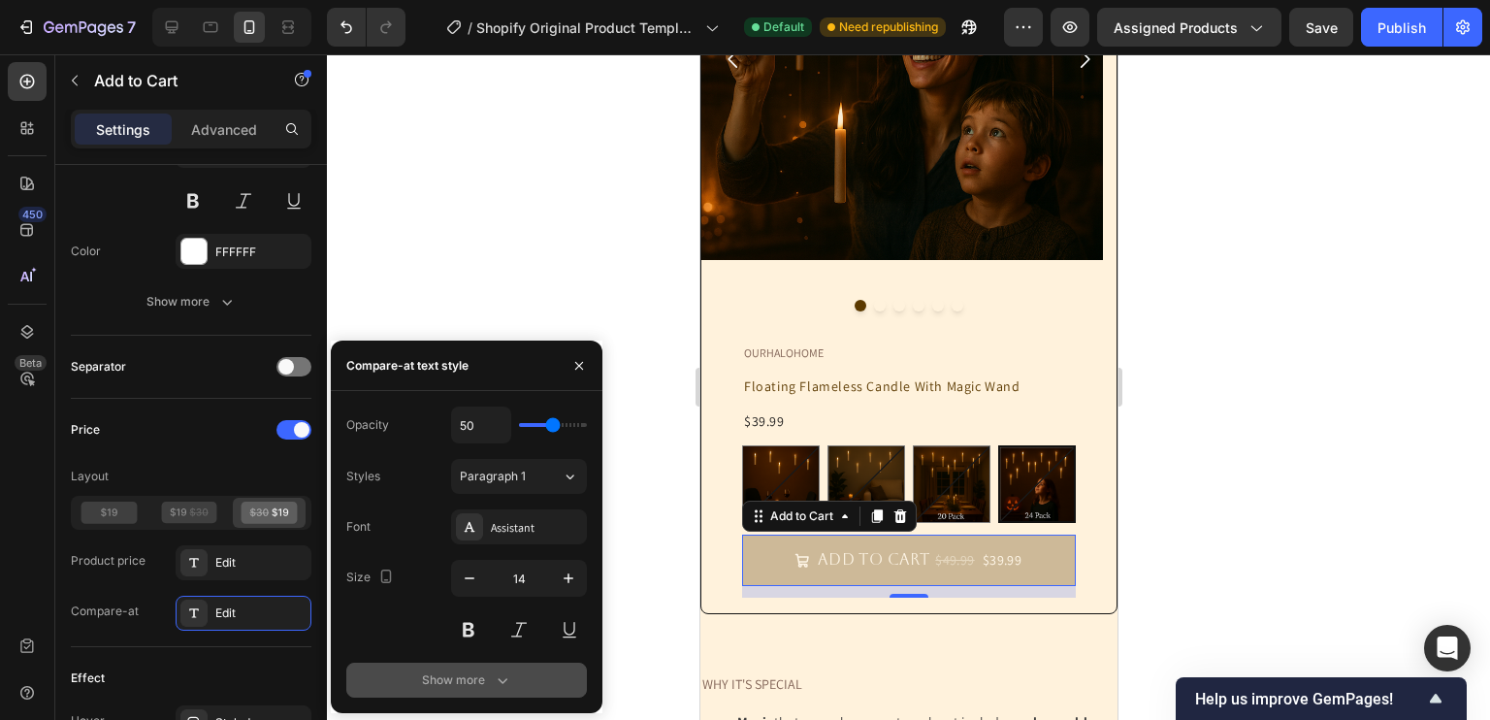
click at [482, 696] on button "Show more" at bounding box center [466, 679] width 241 height 35
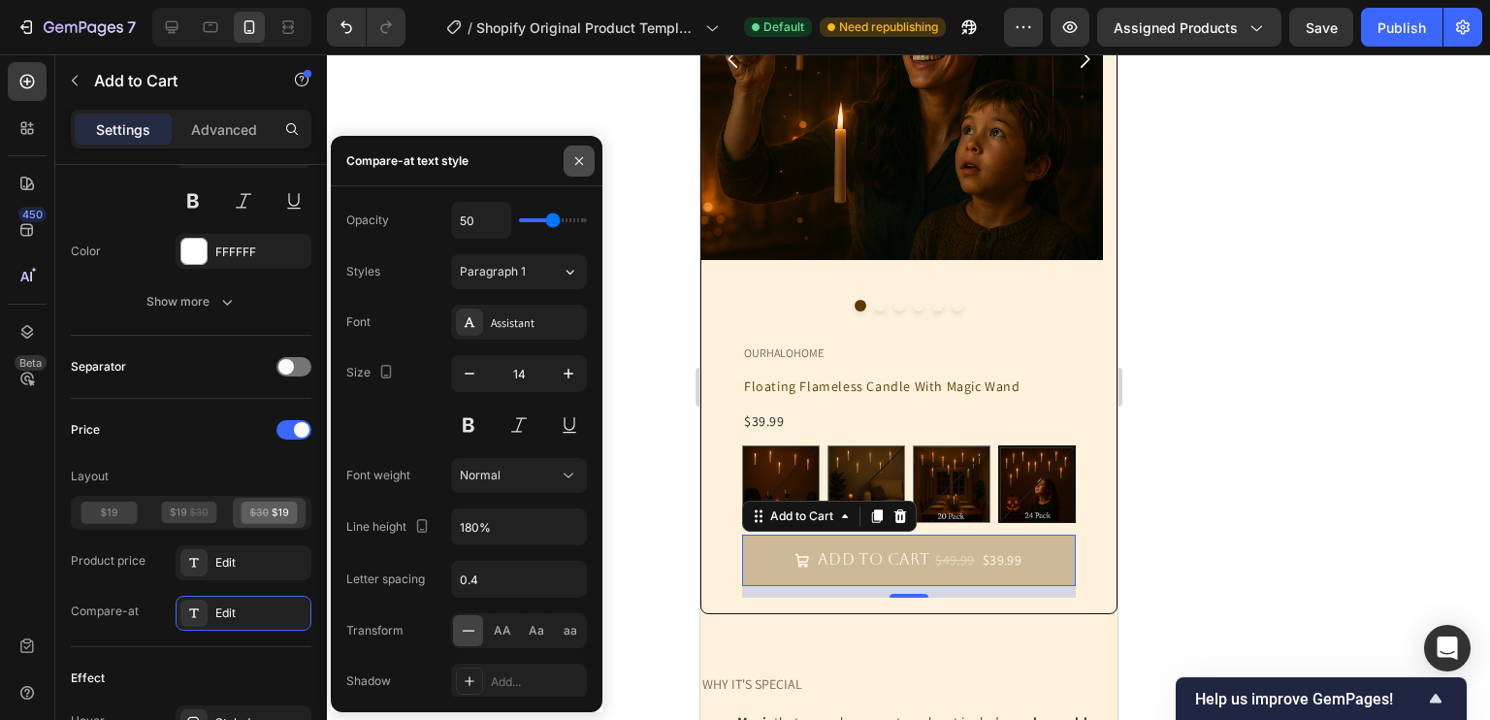
click at [578, 160] on icon "button" at bounding box center [579, 160] width 8 height 8
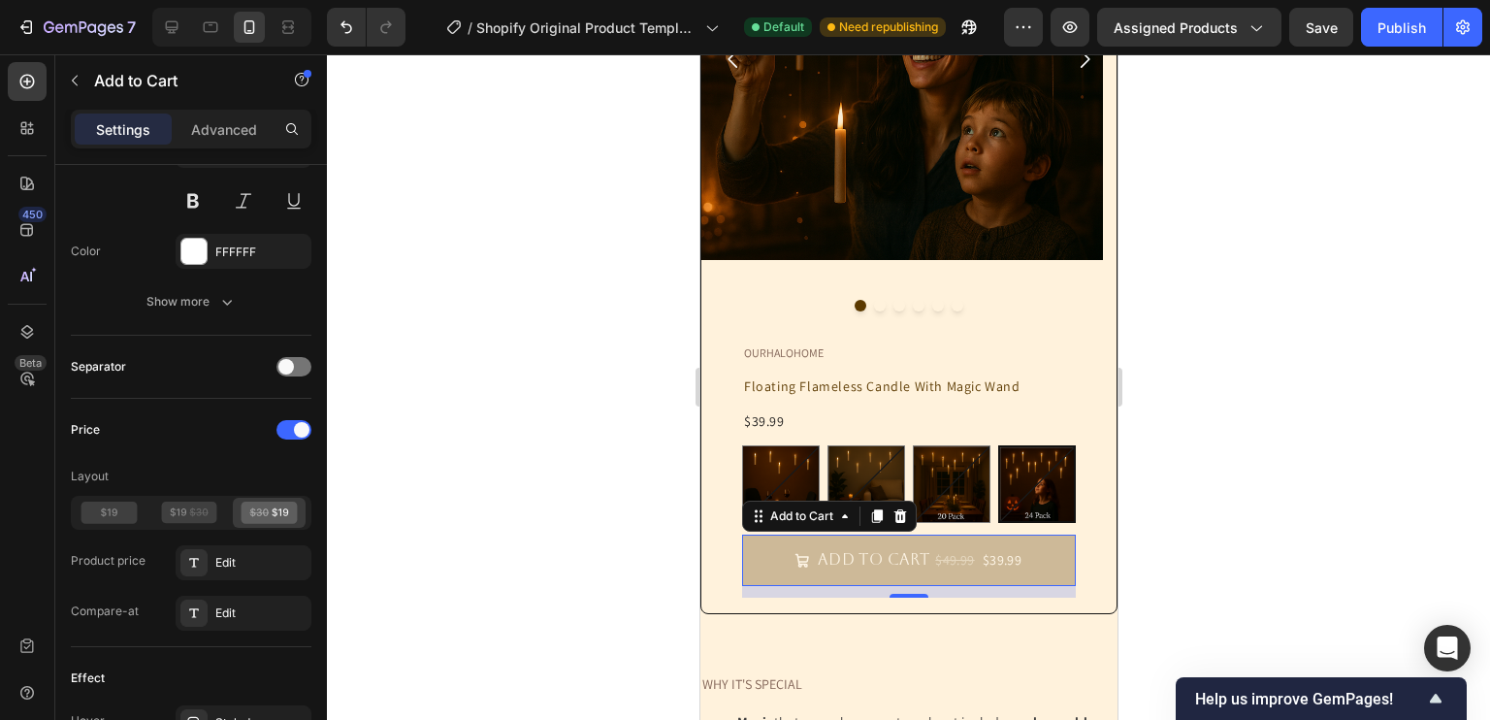
scroll to position [1493, 0]
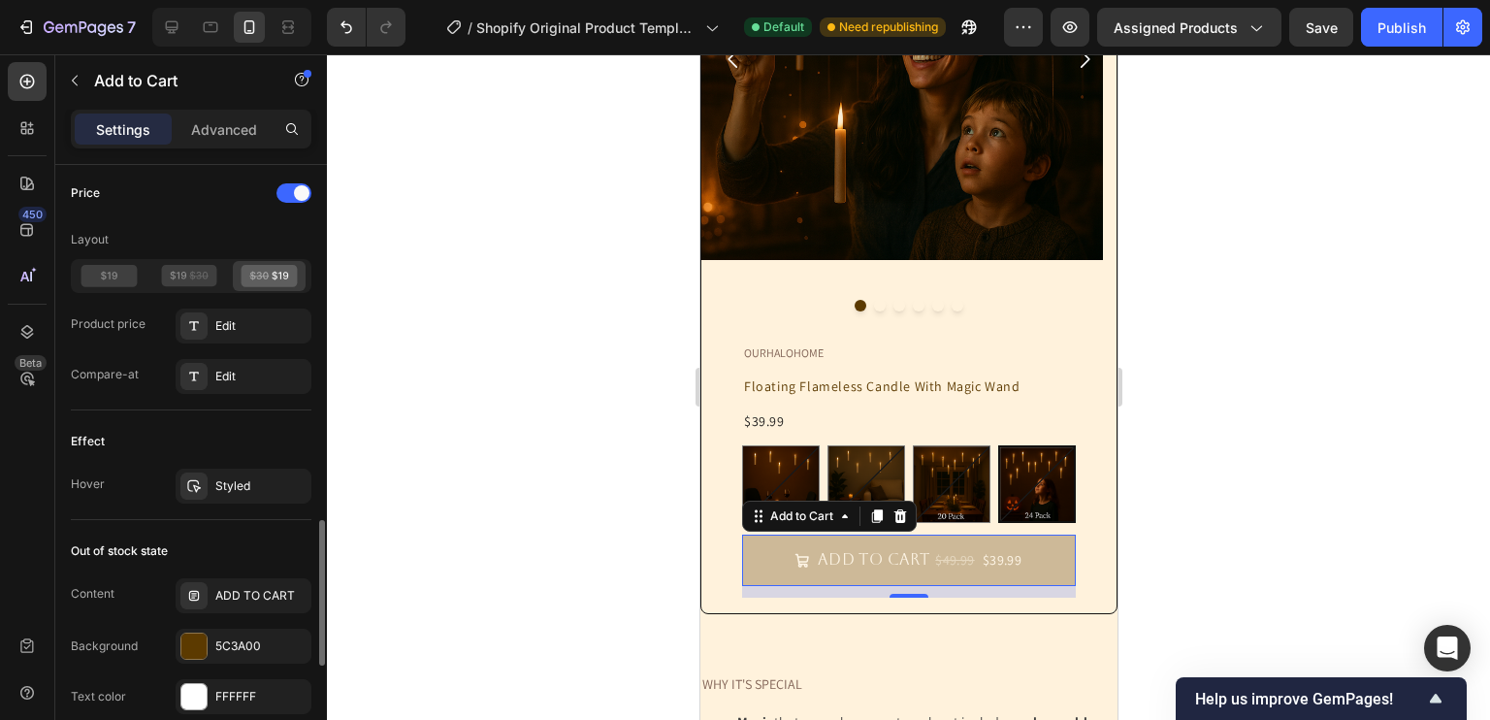
click at [221, 453] on div "Effect Hover Styled" at bounding box center [191, 465] width 241 height 110
click at [221, 494] on div "Styled" at bounding box center [244, 485] width 136 height 35
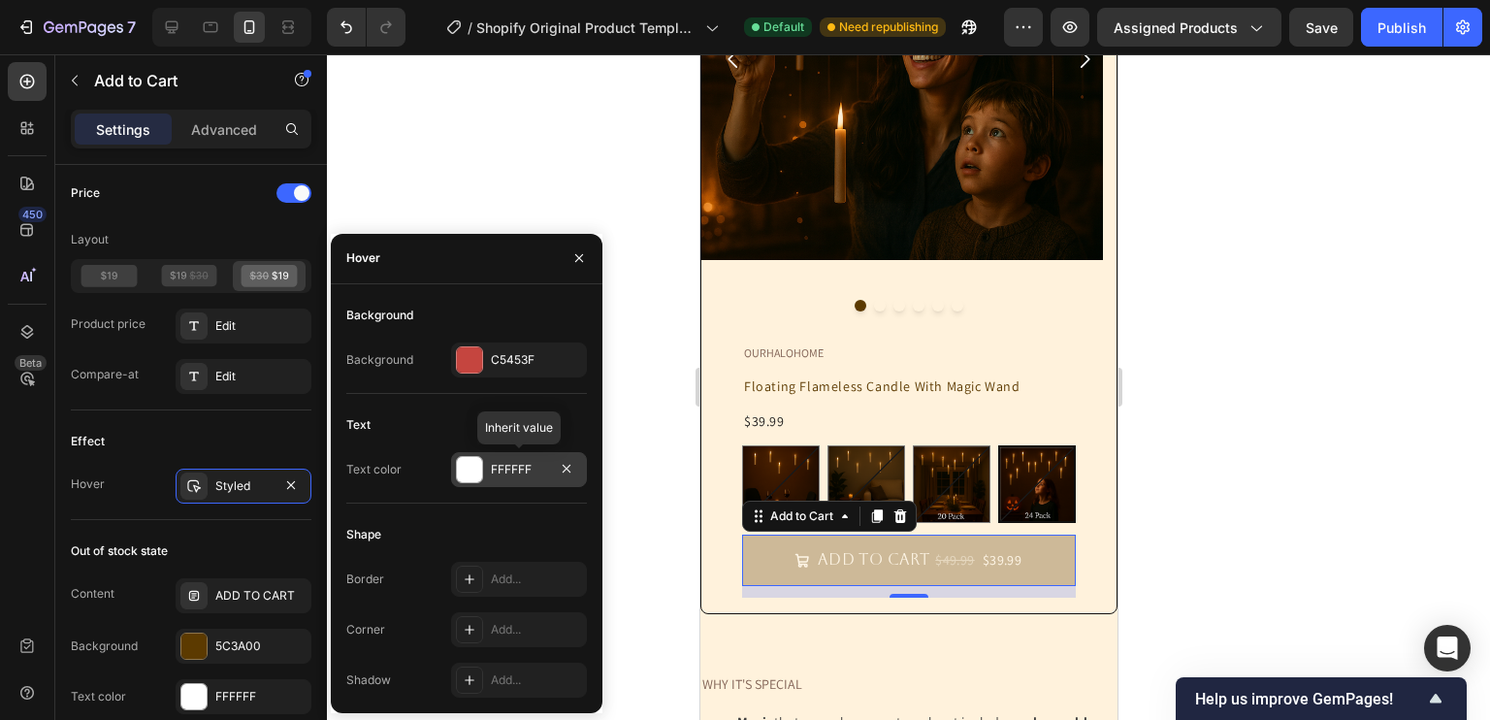
click at [475, 469] on div at bounding box center [469, 469] width 25 height 25
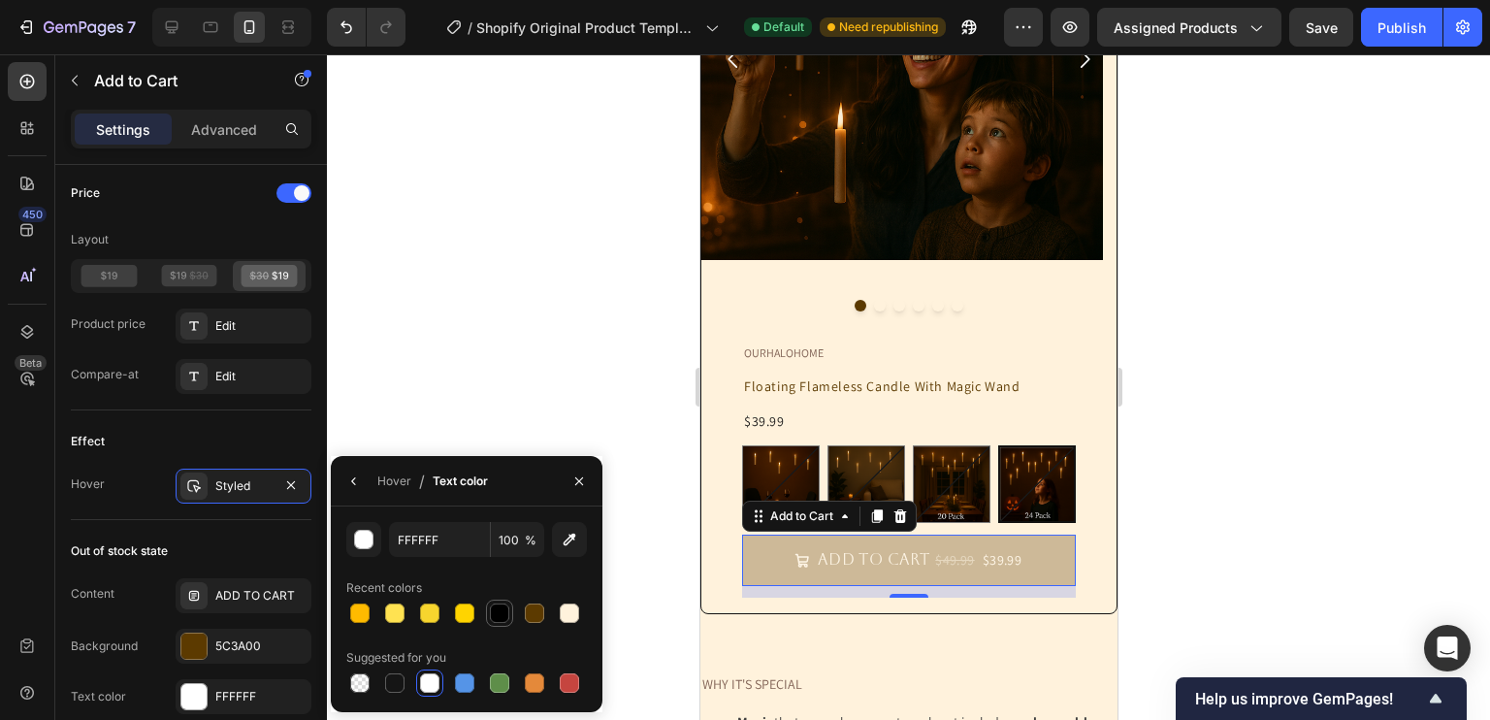
click at [503, 615] on div at bounding box center [499, 612] width 19 height 19
type input "000000"
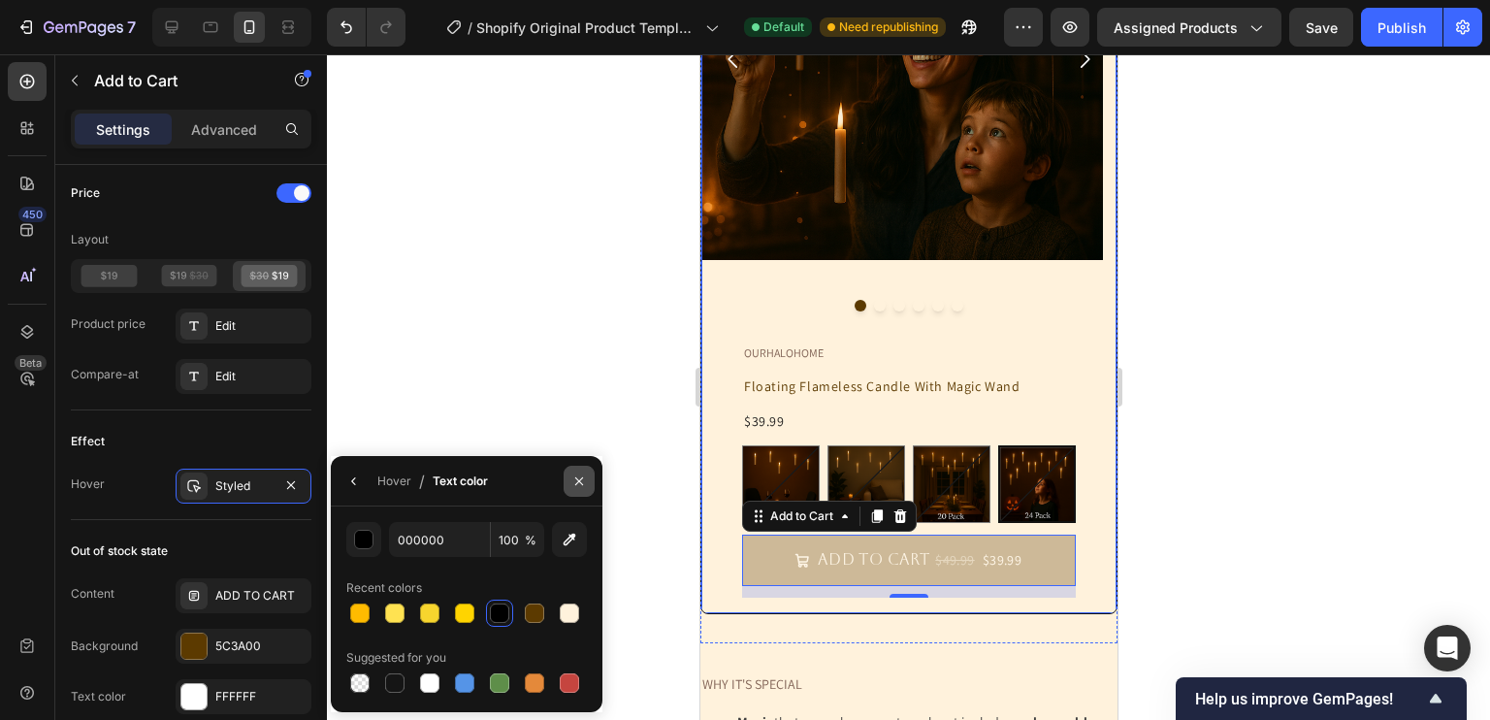
click at [576, 484] on icon "button" at bounding box center [579, 481] width 16 height 16
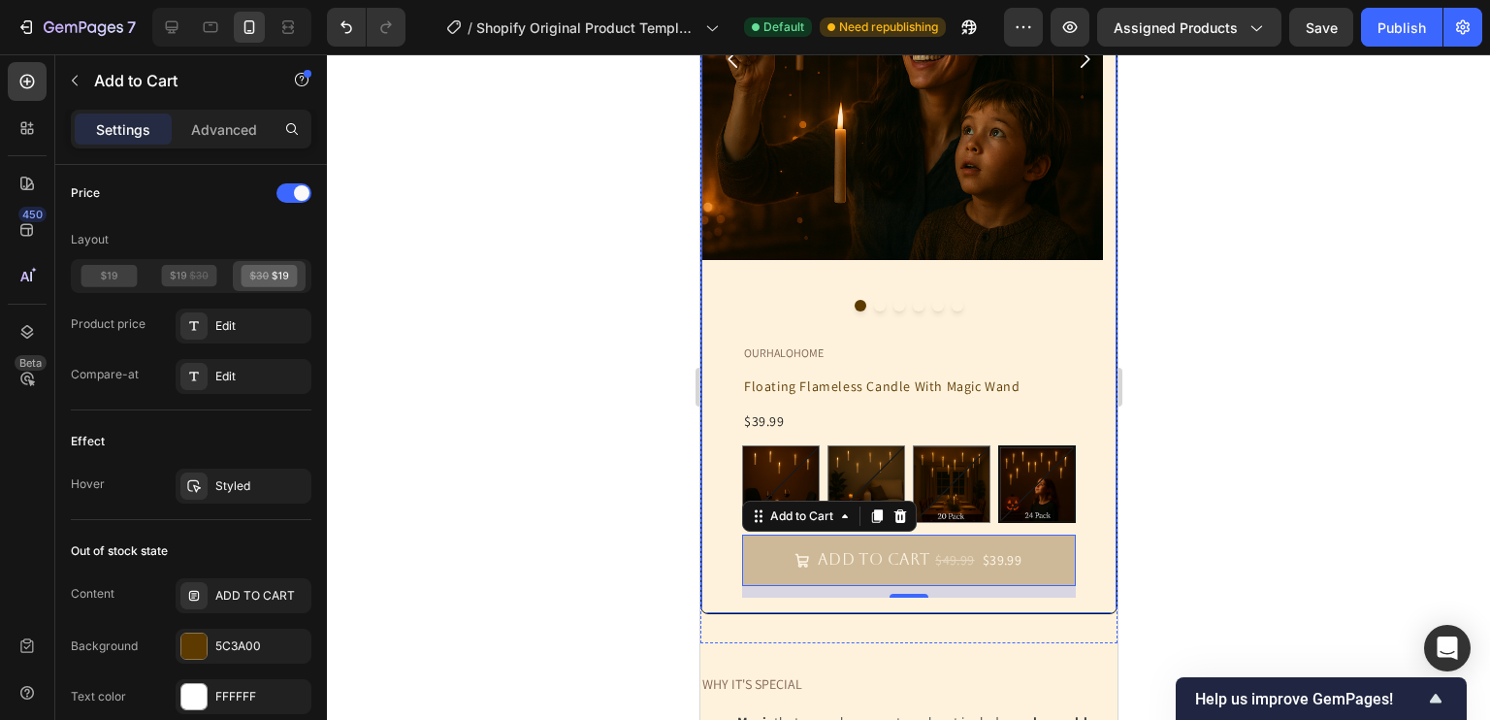
scroll to position [1700, 0]
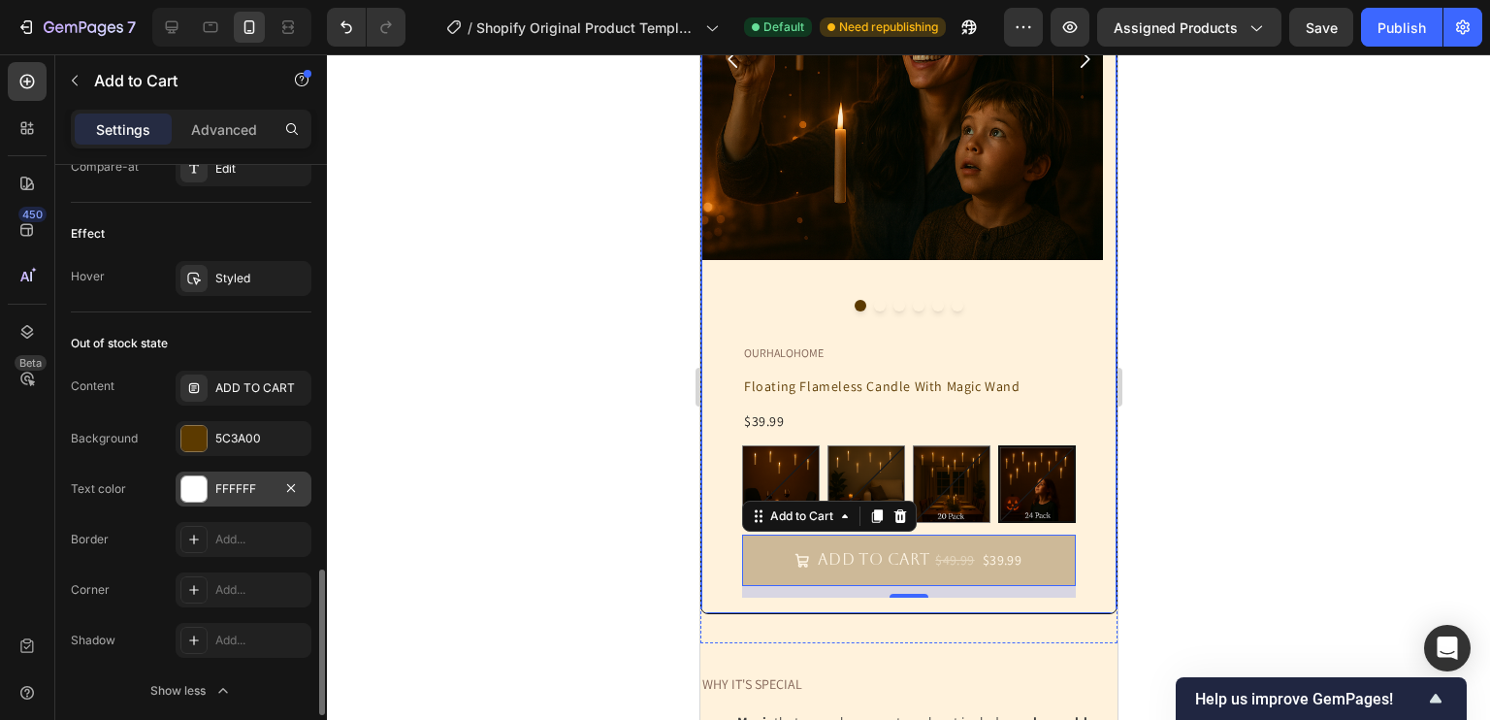
click at [198, 489] on div at bounding box center [193, 488] width 25 height 25
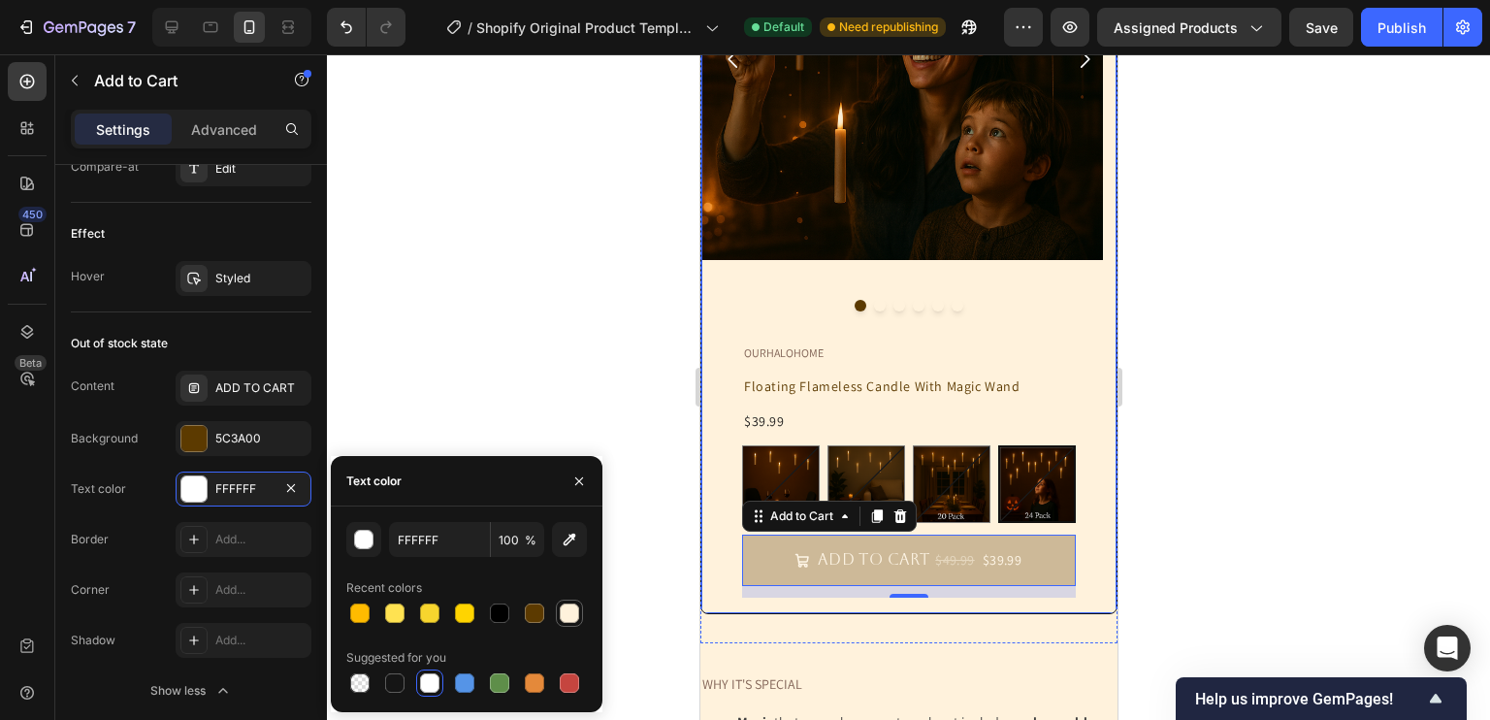
click at [570, 609] on div at bounding box center [569, 612] width 19 height 19
type input "FFF2DC"
click at [575, 483] on icon "button" at bounding box center [579, 481] width 16 height 16
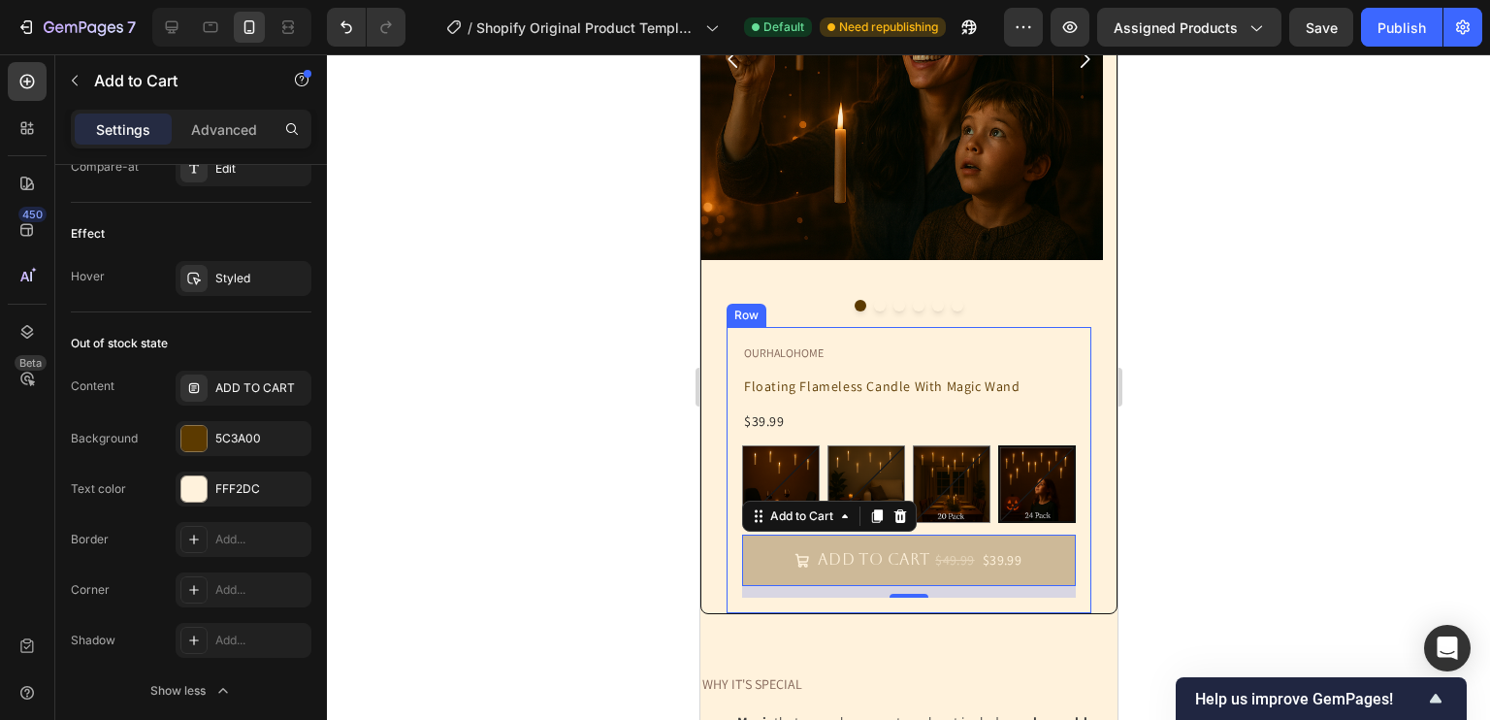
click at [727, 525] on div "OURHALOHOME Text Block Floating Flameless Candle With Magic Wand Product Title …" at bounding box center [907, 470] width 365 height 287
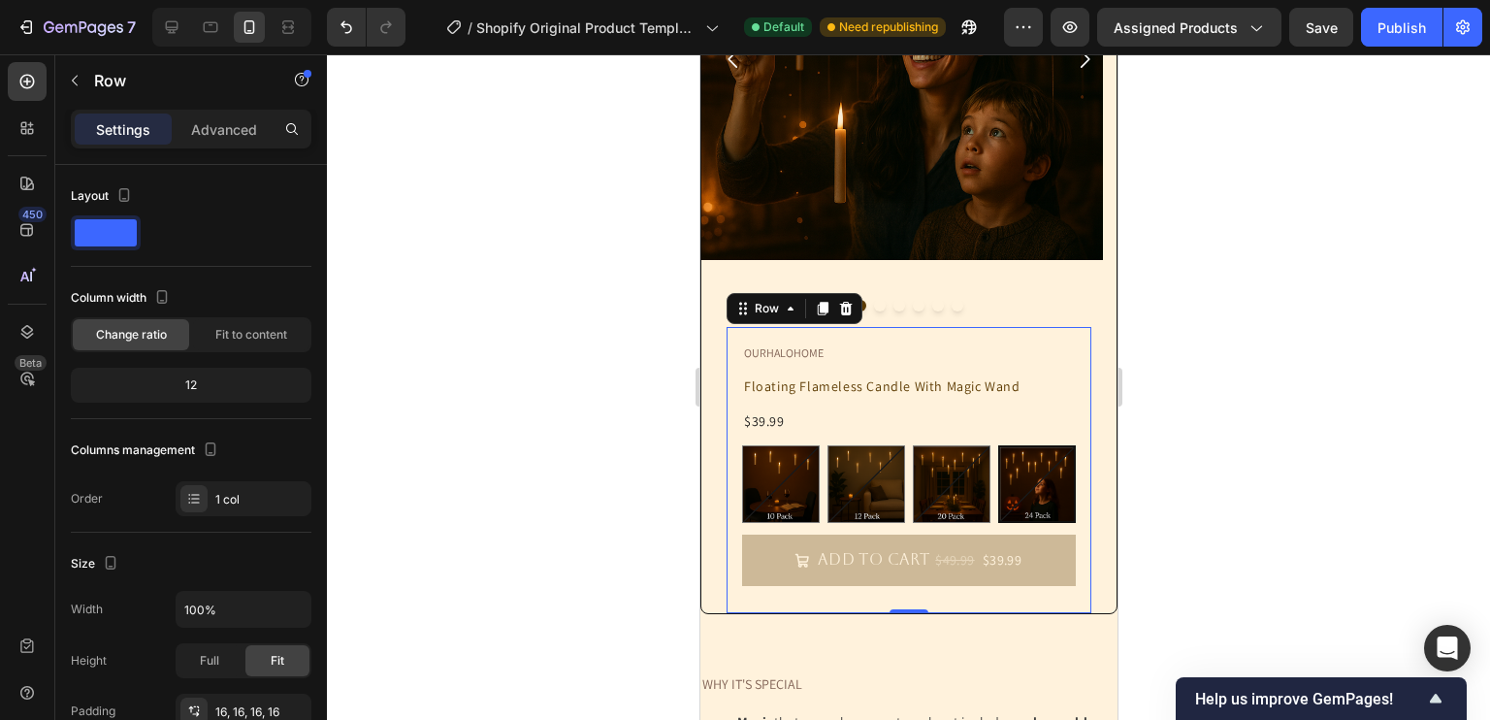
click at [589, 562] on div at bounding box center [908, 386] width 1163 height 665
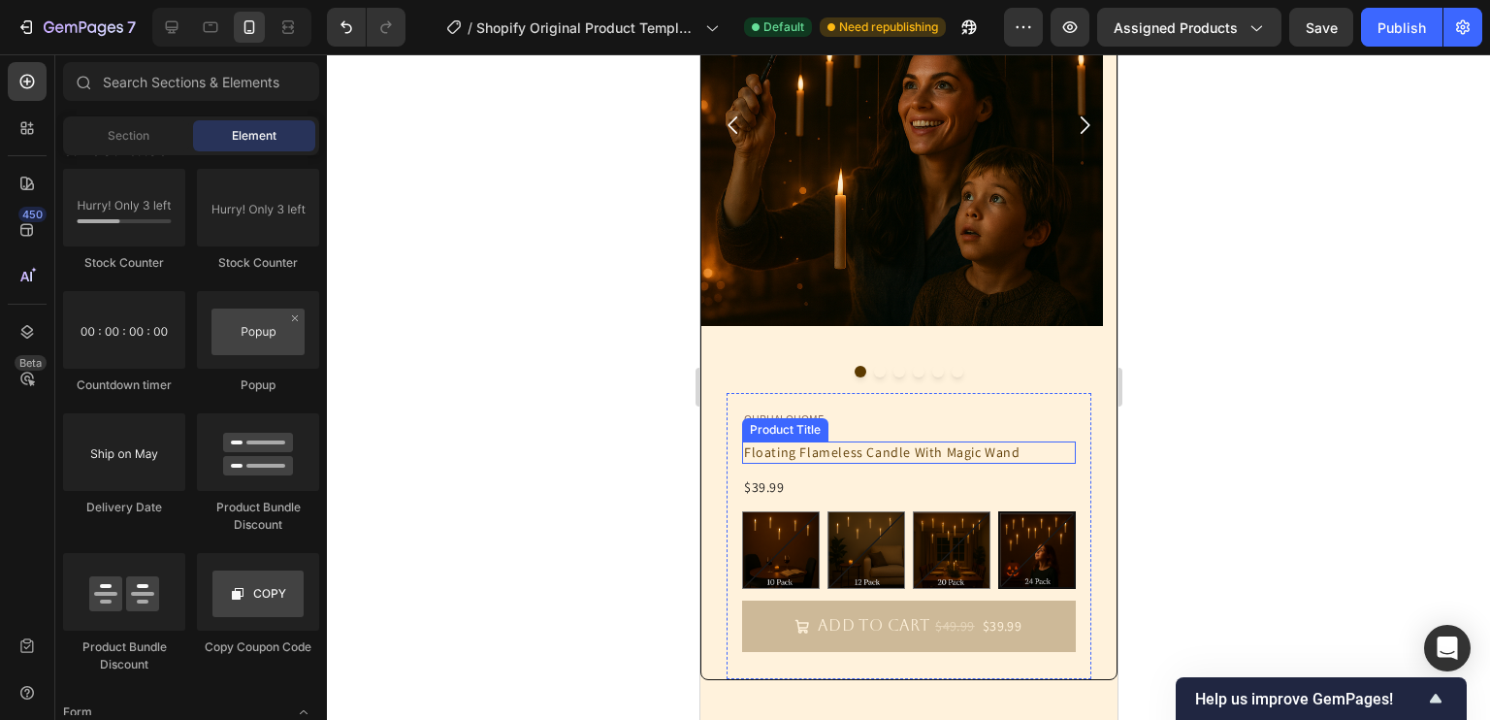
scroll to position [372, 0]
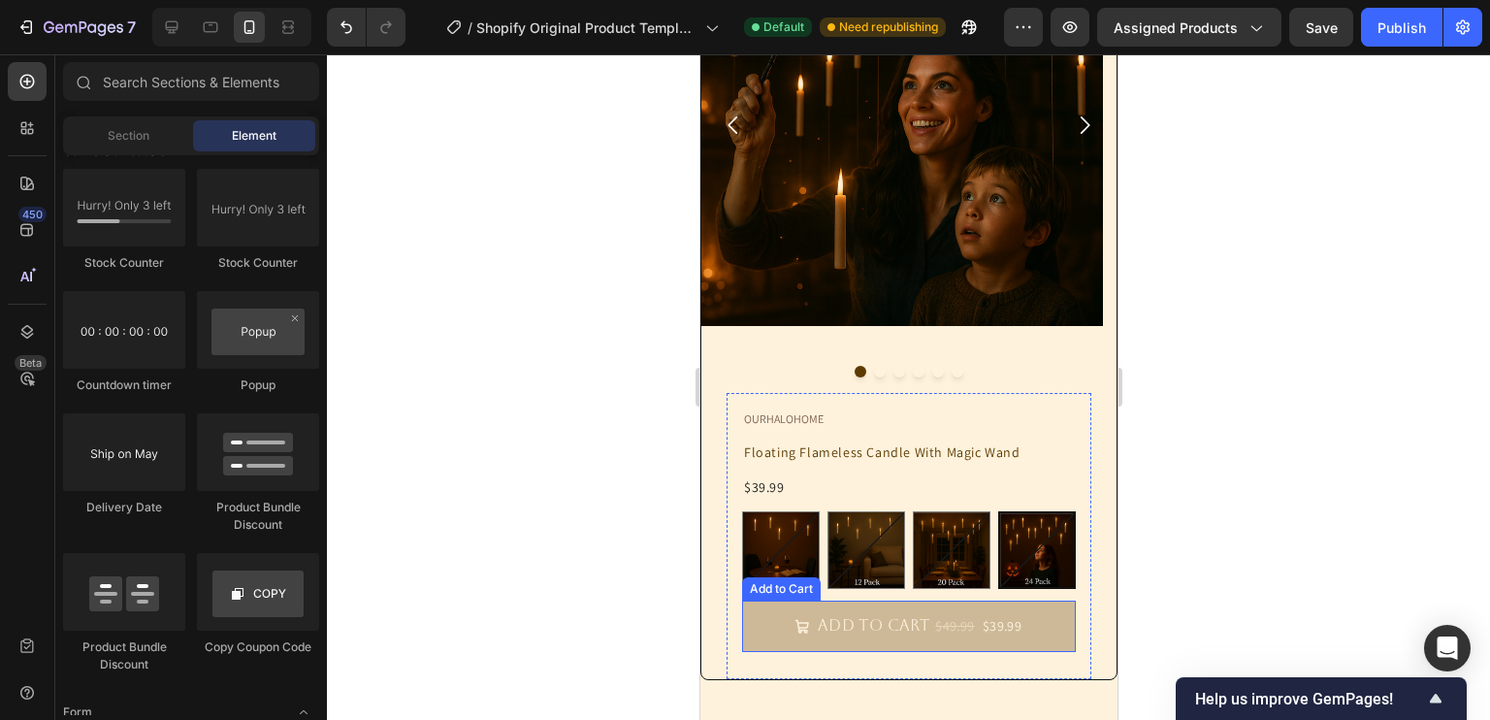
click at [1035, 619] on button "ADD TO CART $49.99 $39.99" at bounding box center [908, 625] width 334 height 51
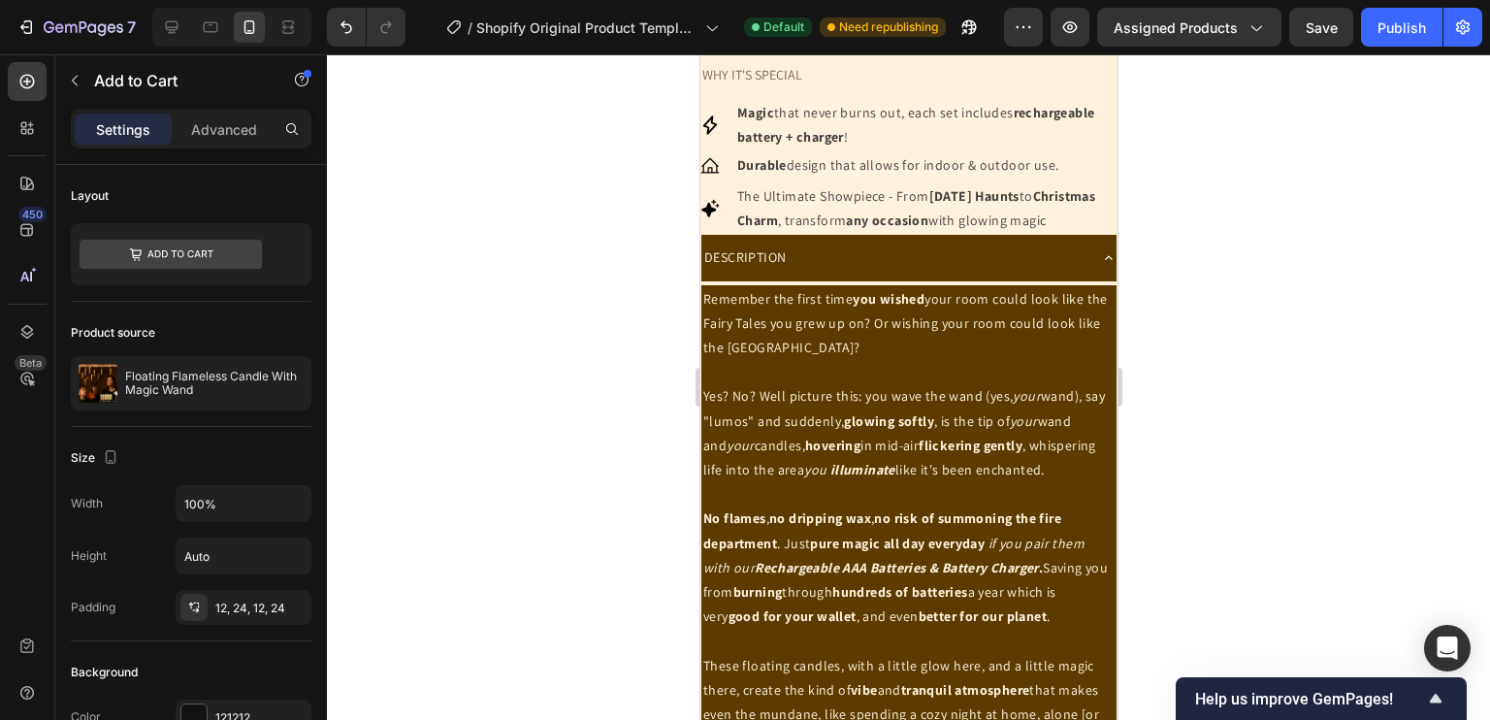
scroll to position [1048, 0]
click at [833, 273] on div "DESCRIPTION" at bounding box center [892, 257] width 384 height 30
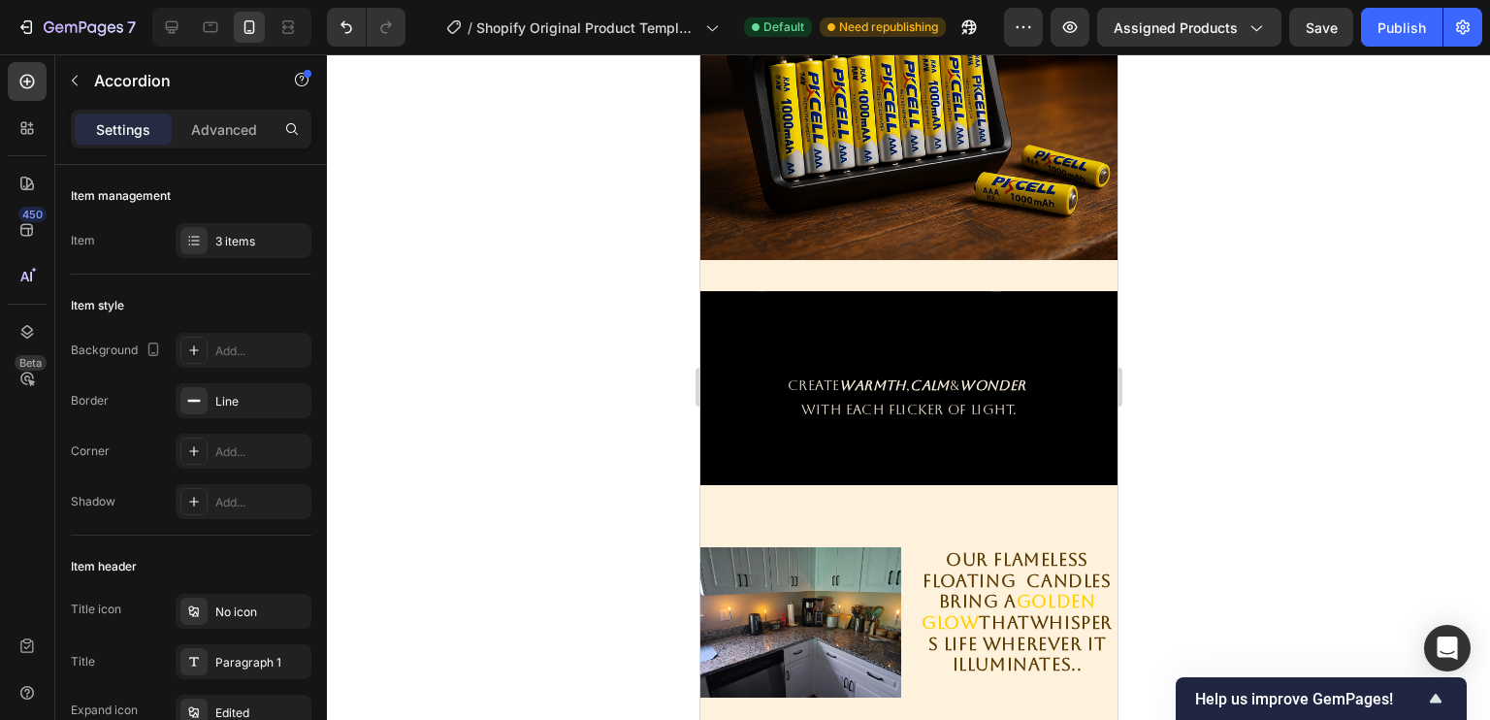
scroll to position [1662, 0]
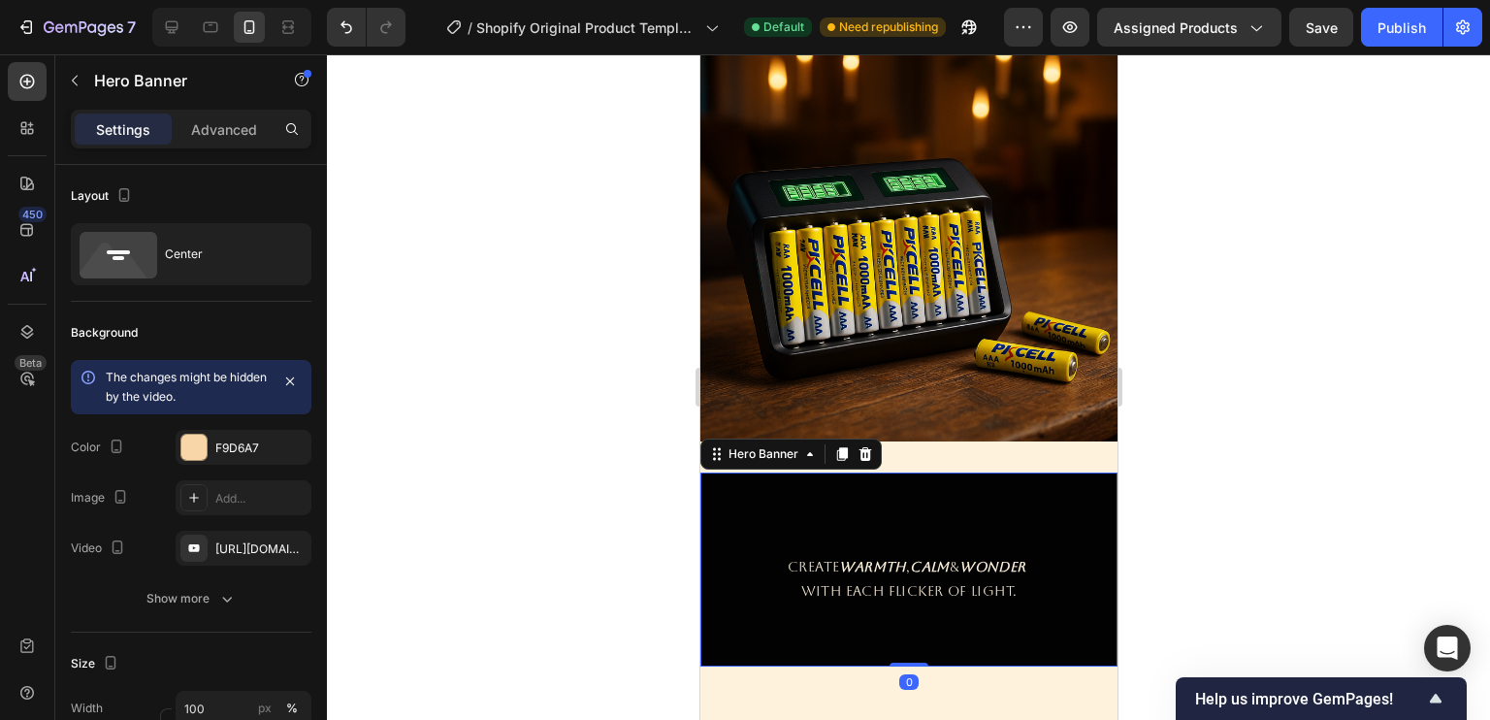
click at [752, 503] on div "Overlay" at bounding box center [907, 569] width 417 height 194
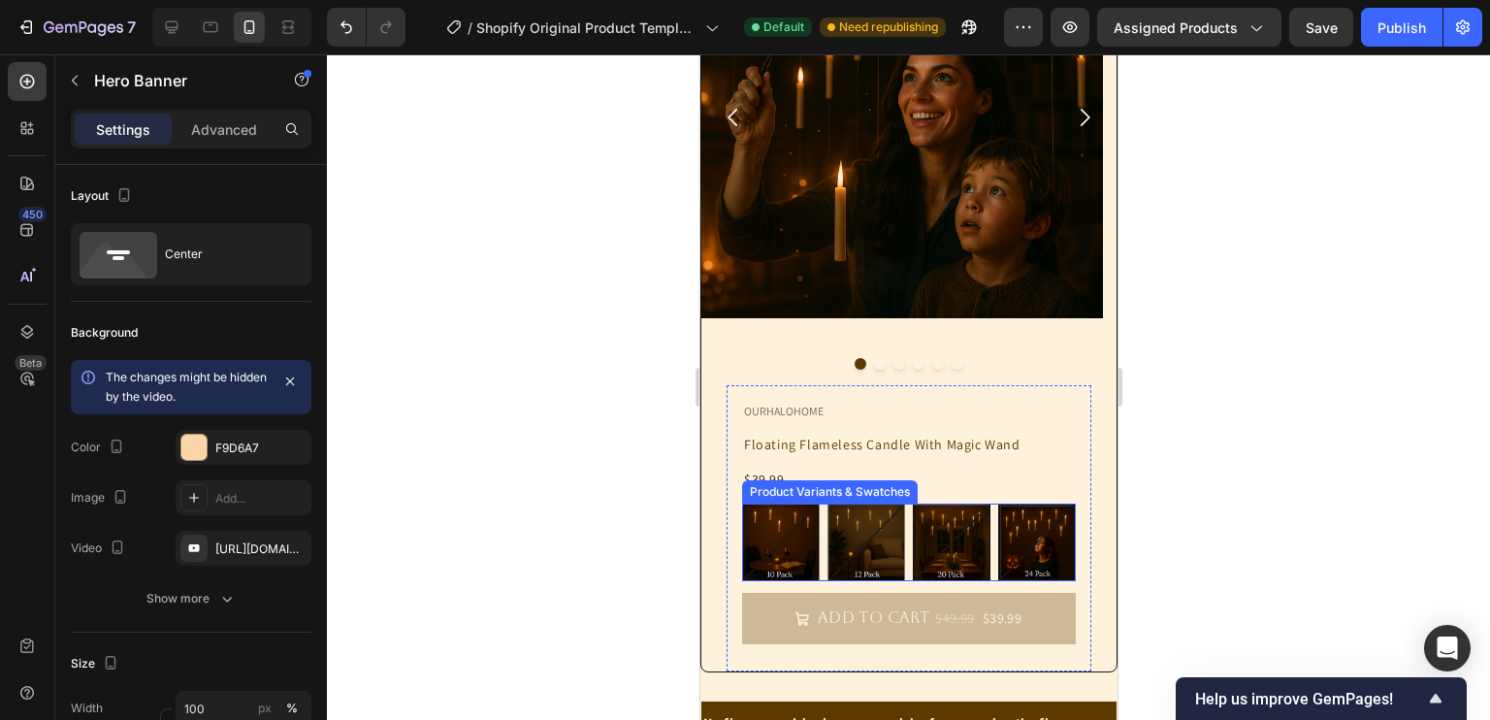
scroll to position [363, 0]
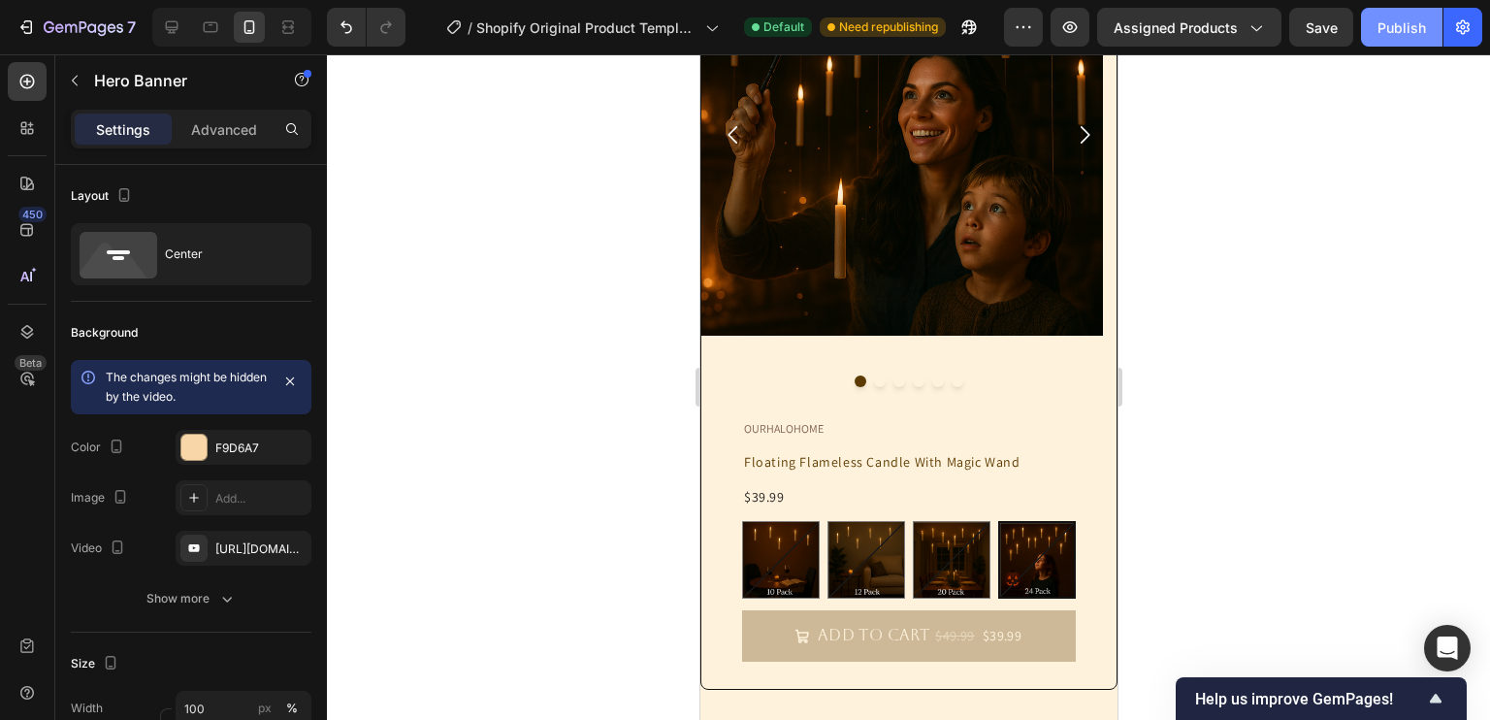
click at [1412, 38] on button "Publish" at bounding box center [1401, 27] width 81 height 39
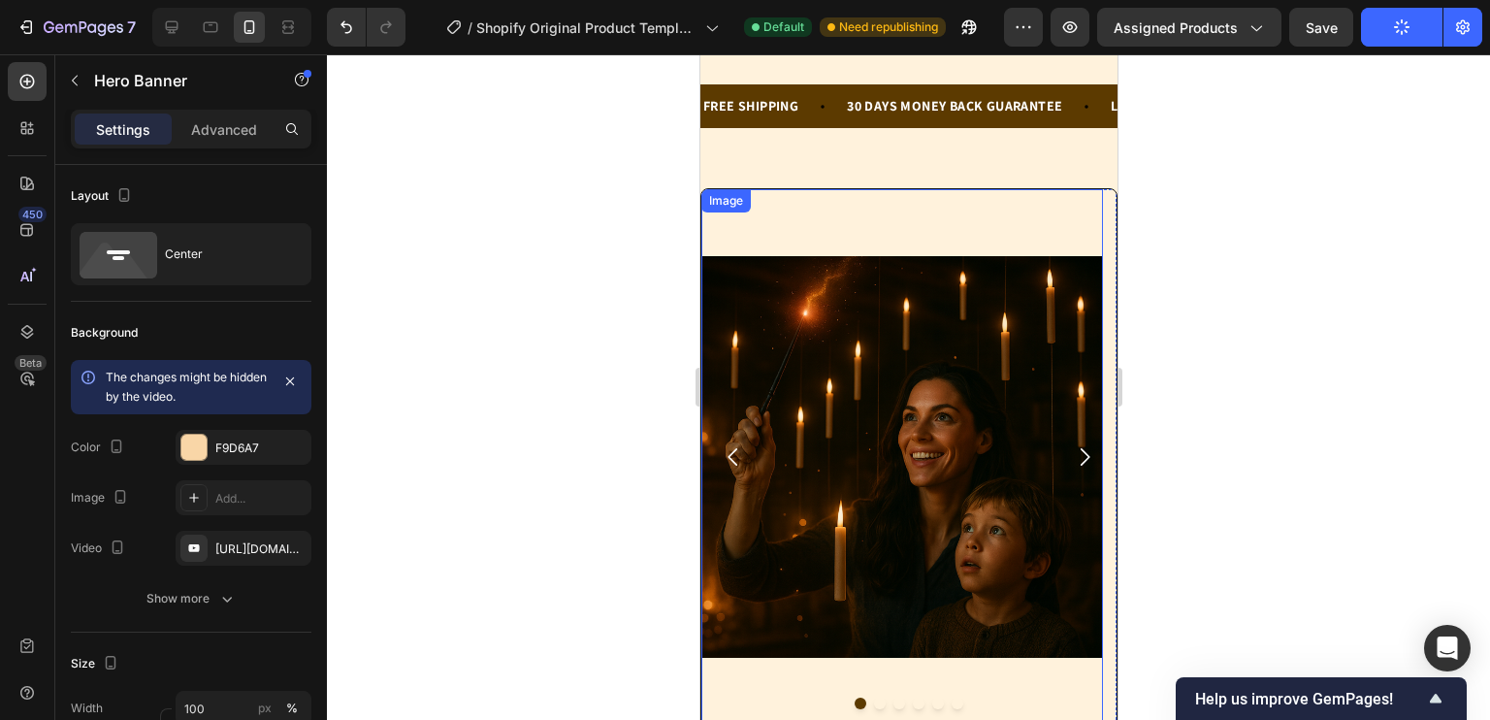
scroll to position [0, 0]
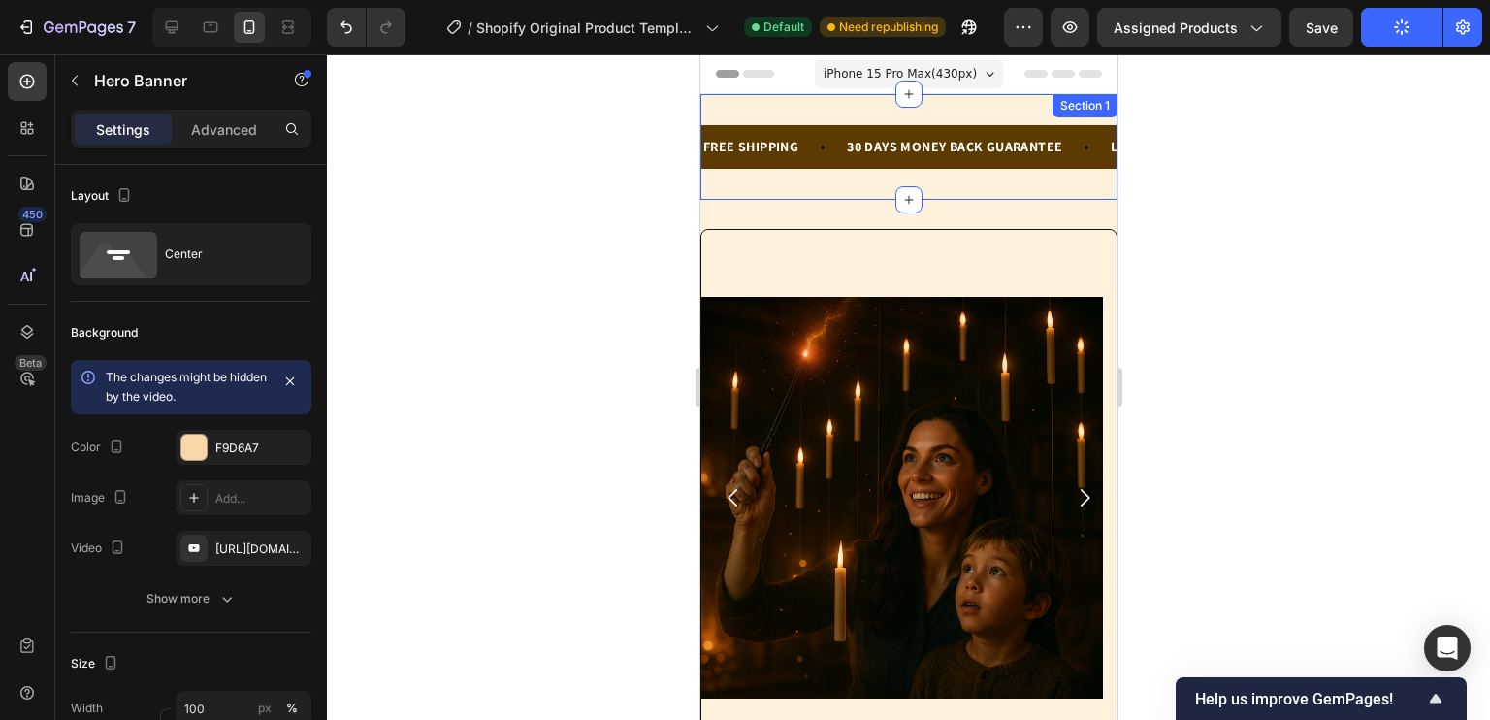
click at [875, 102] on div "FREE SHIPPING Text Block 30 DAYS MONEY BACK GUARANTEE Text Block LIMITED TIME 5…" at bounding box center [907, 147] width 417 height 106
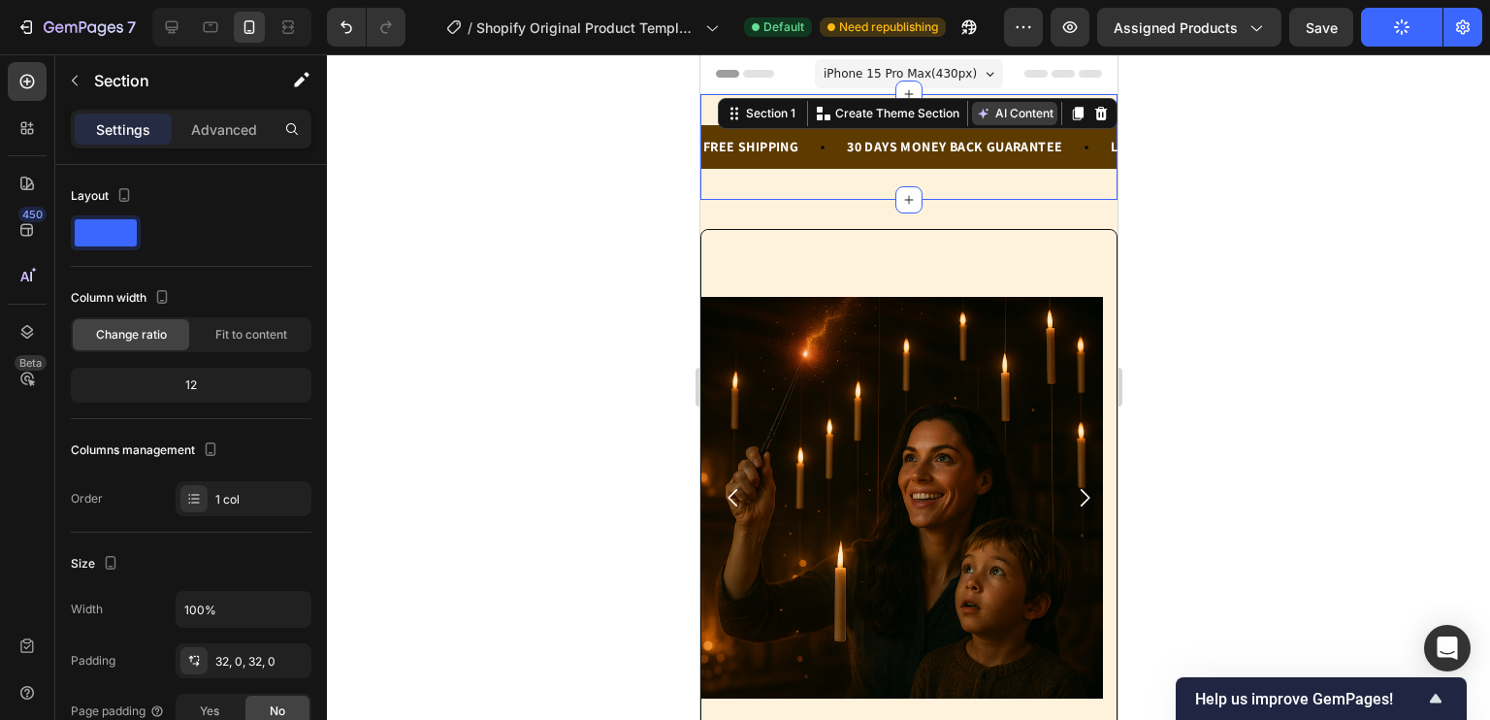
click at [983, 108] on button "AI Content" at bounding box center [1013, 113] width 85 height 23
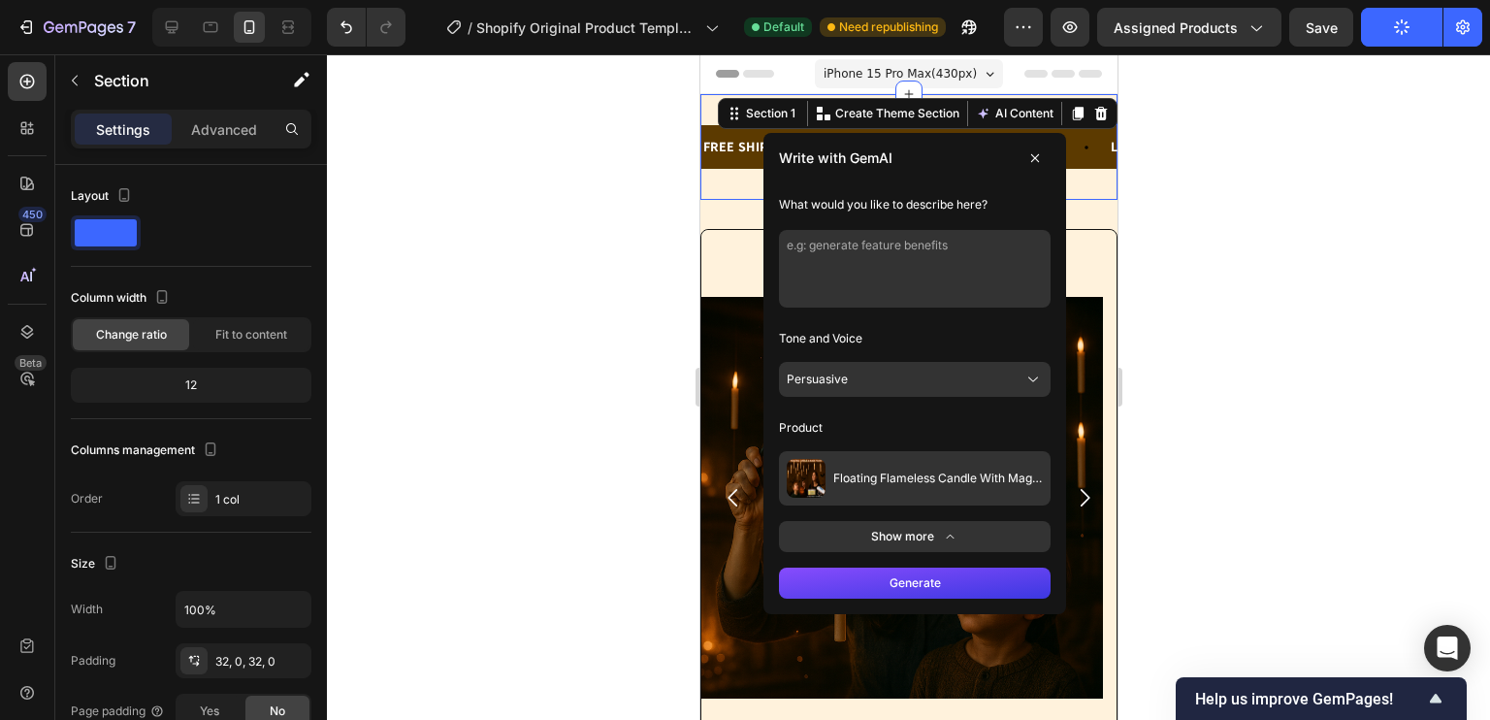
click at [1026, 150] on icon at bounding box center [1034, 158] width 16 height 16
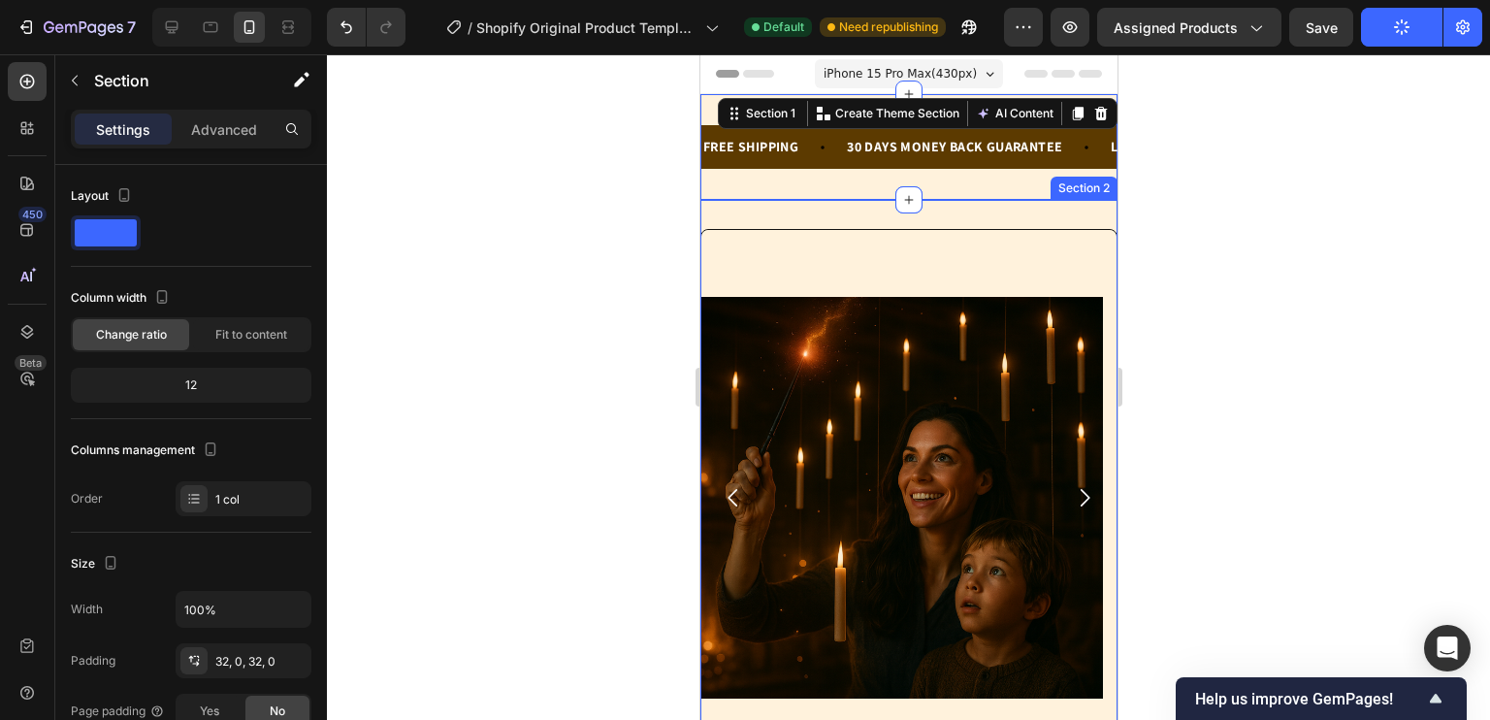
click at [951, 227] on div "Image Image Image Image Image Video Carousel OURHALOHOME Text Block Floating Fl…" at bounding box center [907, 641] width 417 height 882
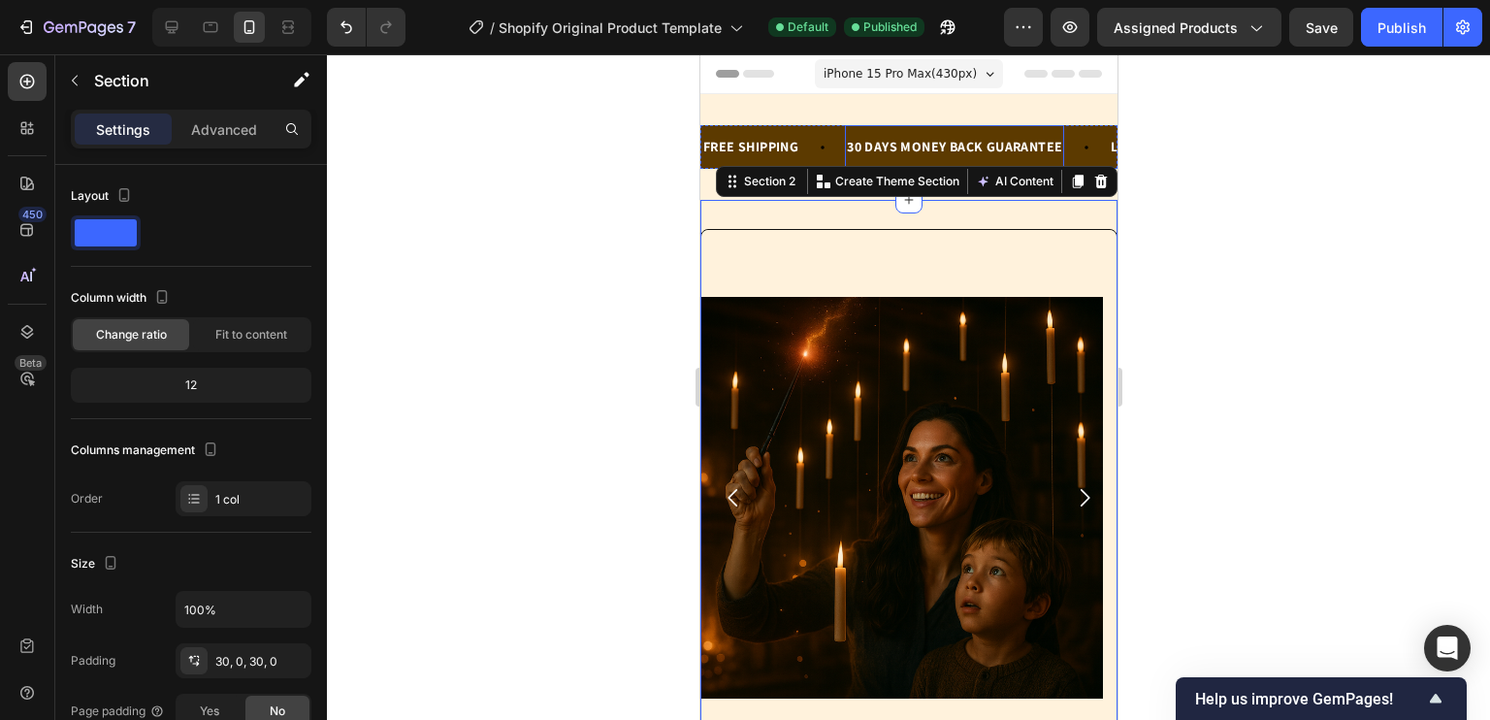
click at [934, 151] on div "30 DAYS MONEY BACK GUARANTEE" at bounding box center [953, 147] width 219 height 28
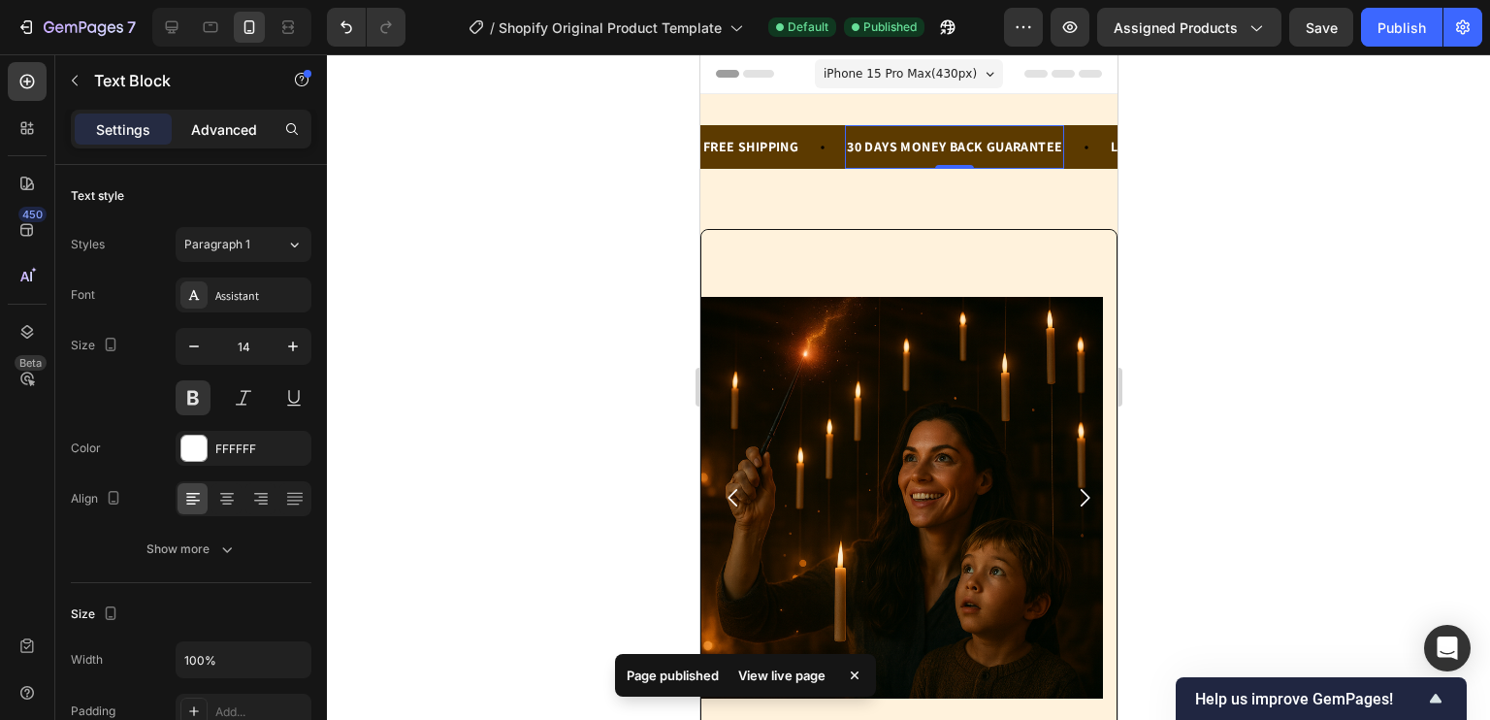
click at [250, 119] on p "Advanced" at bounding box center [224, 129] width 66 height 20
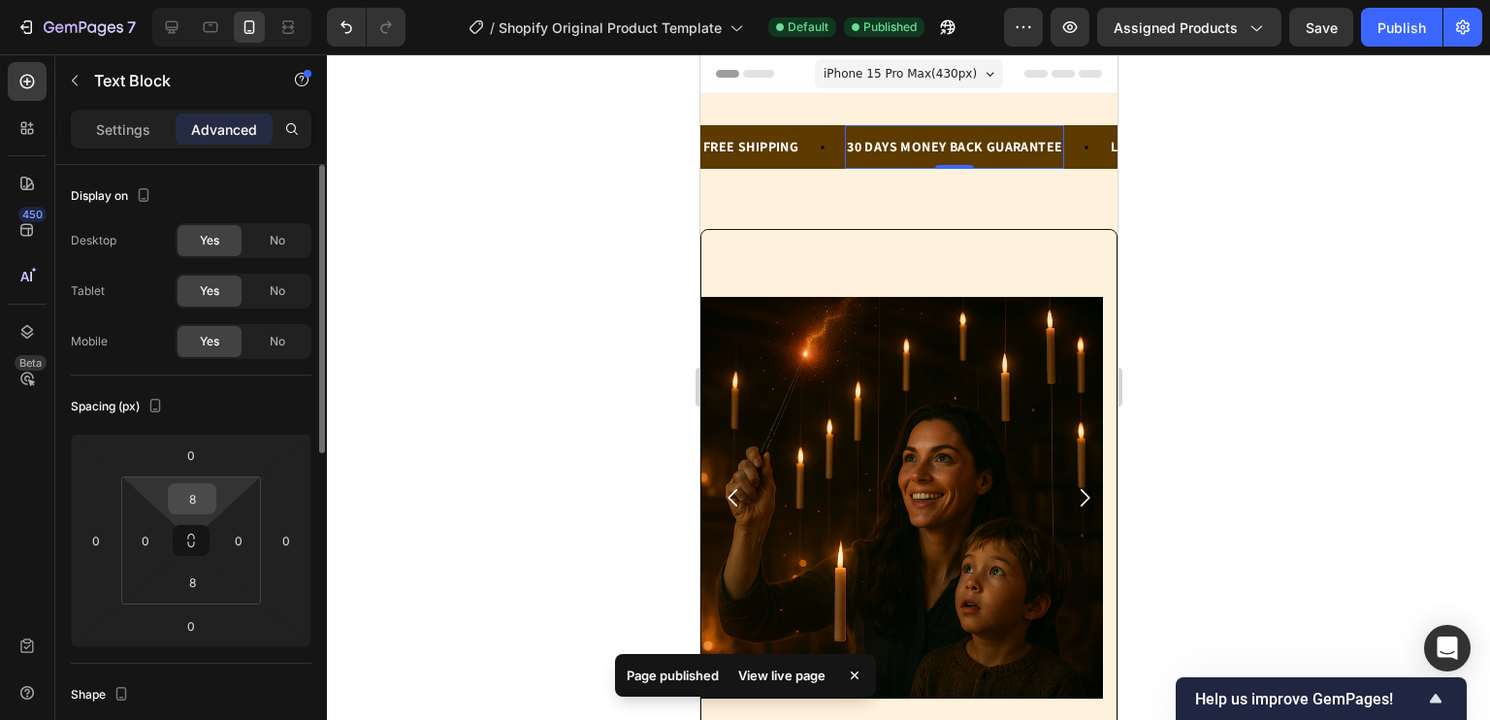
click at [198, 496] on input "8" at bounding box center [192, 498] width 39 height 29
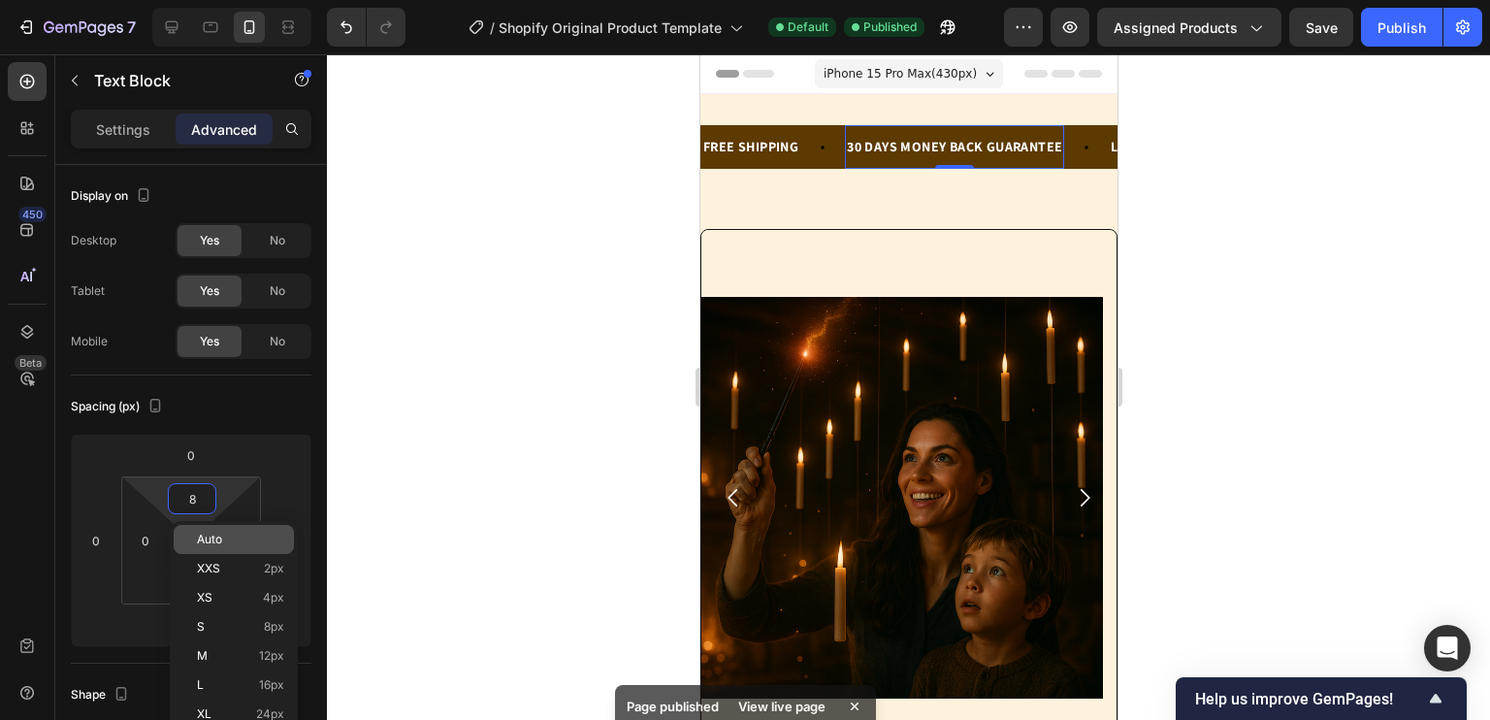
click at [218, 531] on div "Auto" at bounding box center [234, 539] width 120 height 29
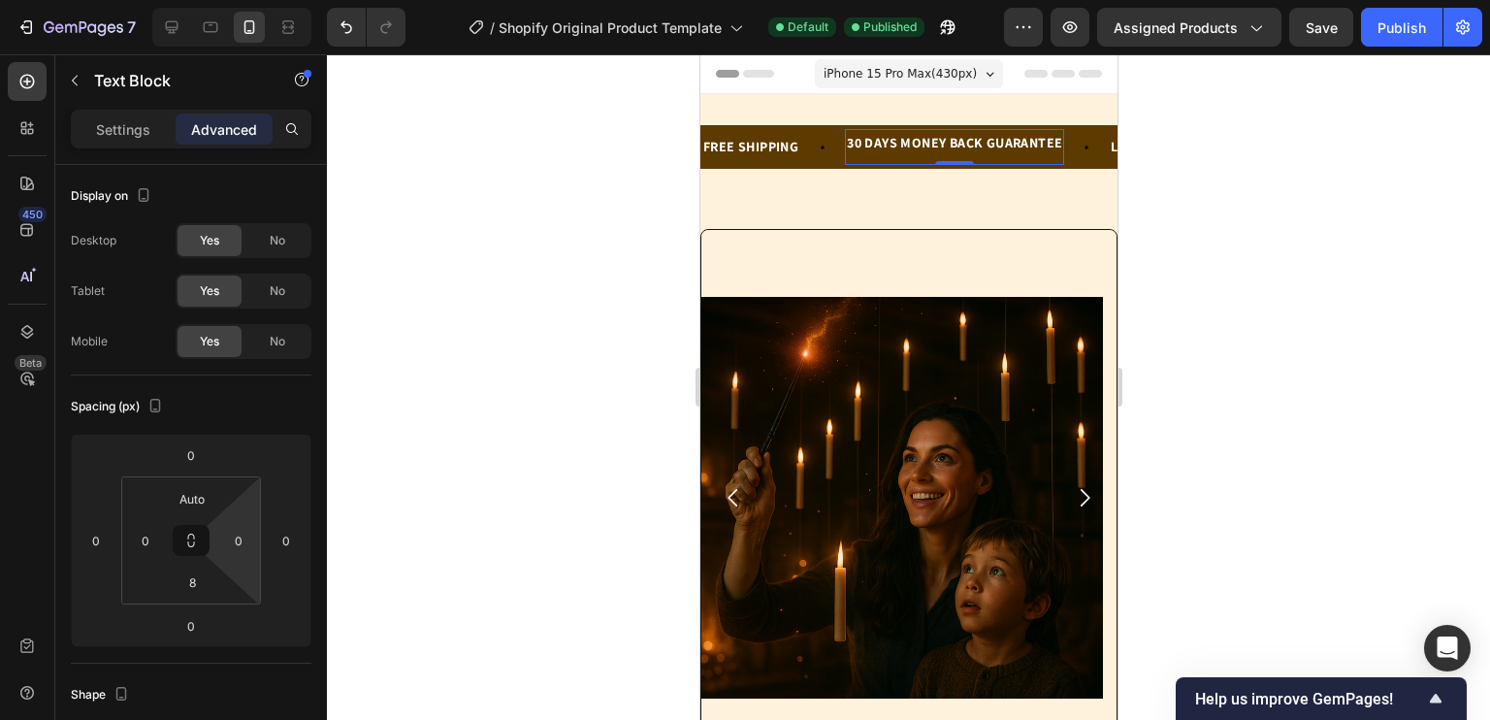
type input "8"
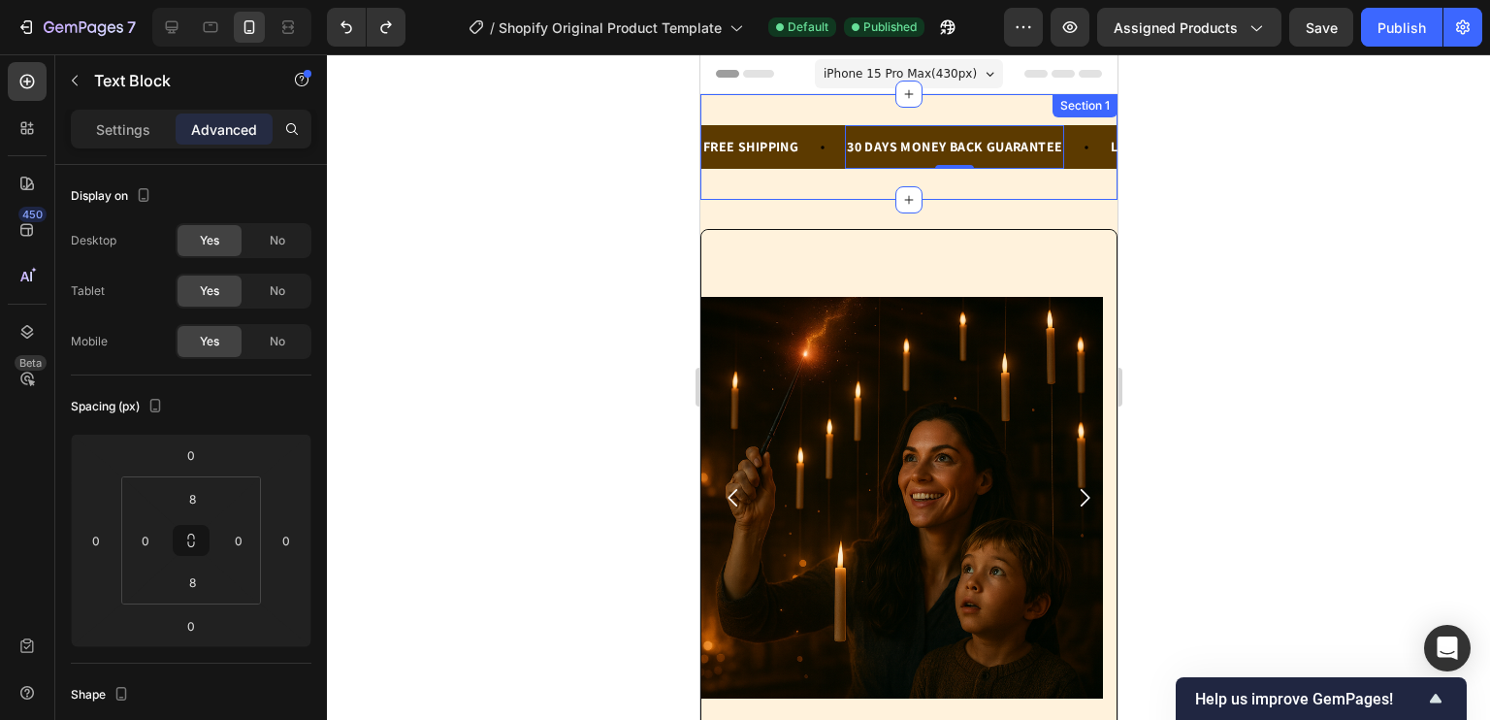
click at [746, 108] on div "FREE SHIPPING Text Block 30 DAYS MONEY BACK GUARANTEE Text Block 0 LIMITED TIME…" at bounding box center [907, 147] width 417 height 106
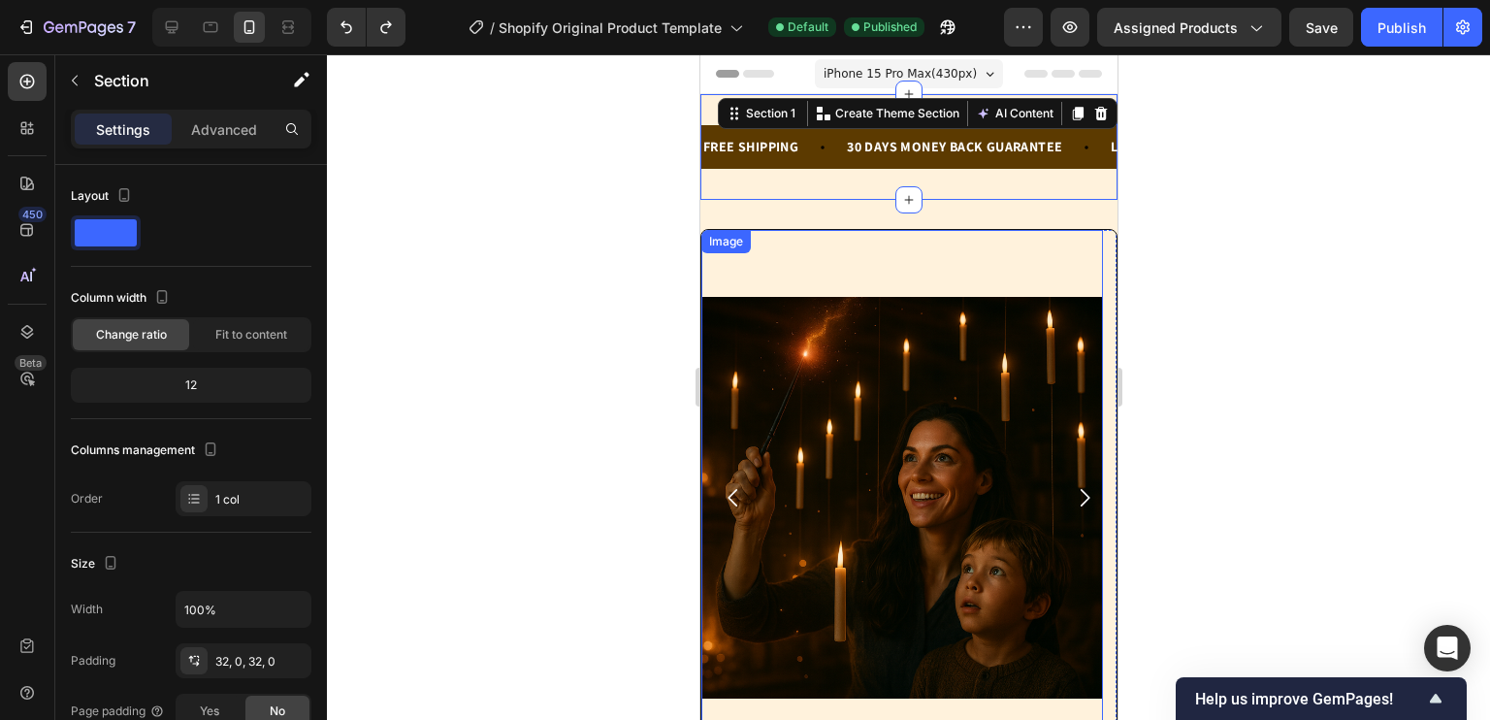
click at [746, 273] on img at bounding box center [901, 497] width 402 height 534
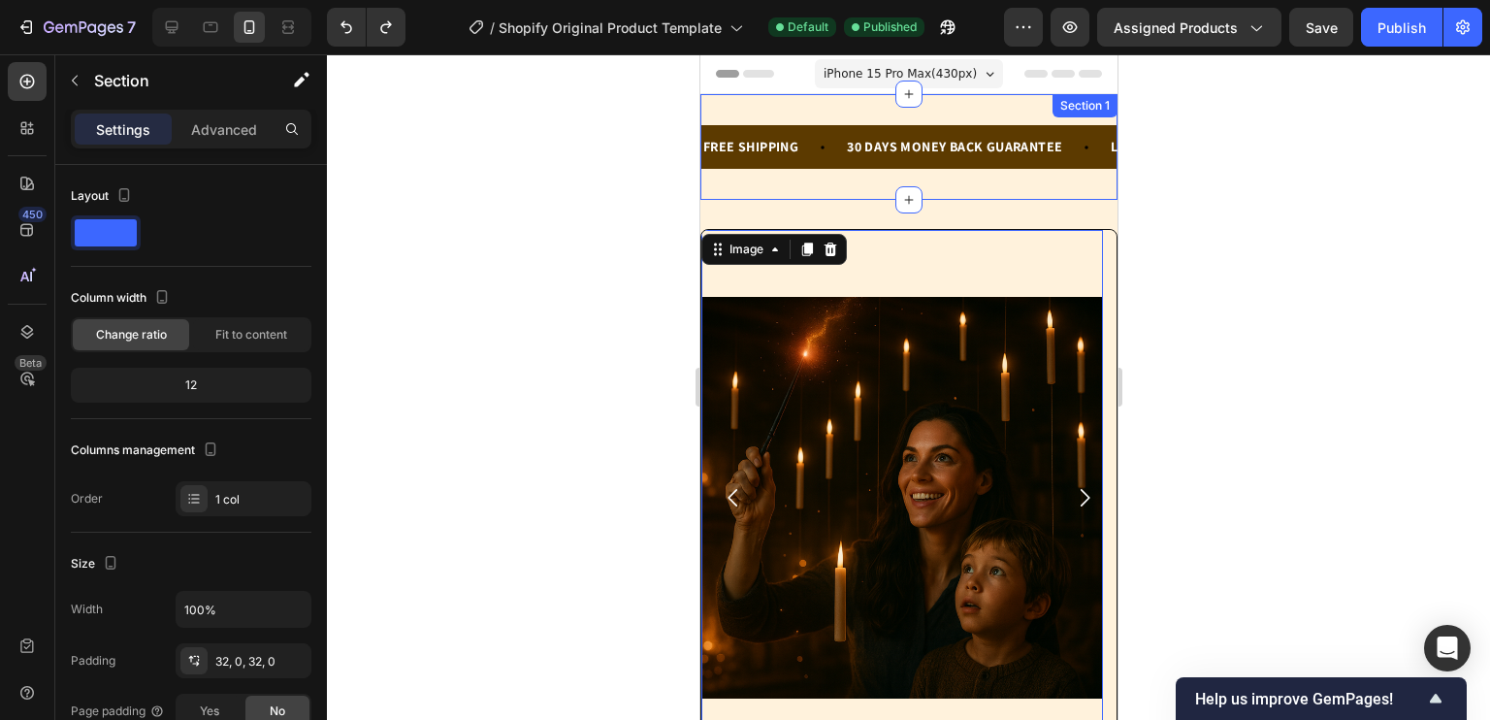
click at [734, 108] on div "FREE SHIPPING Text Block 30 DAYS MONEY BACK GUARANTEE Text Block LIMITED TIME 5…" at bounding box center [907, 147] width 417 height 106
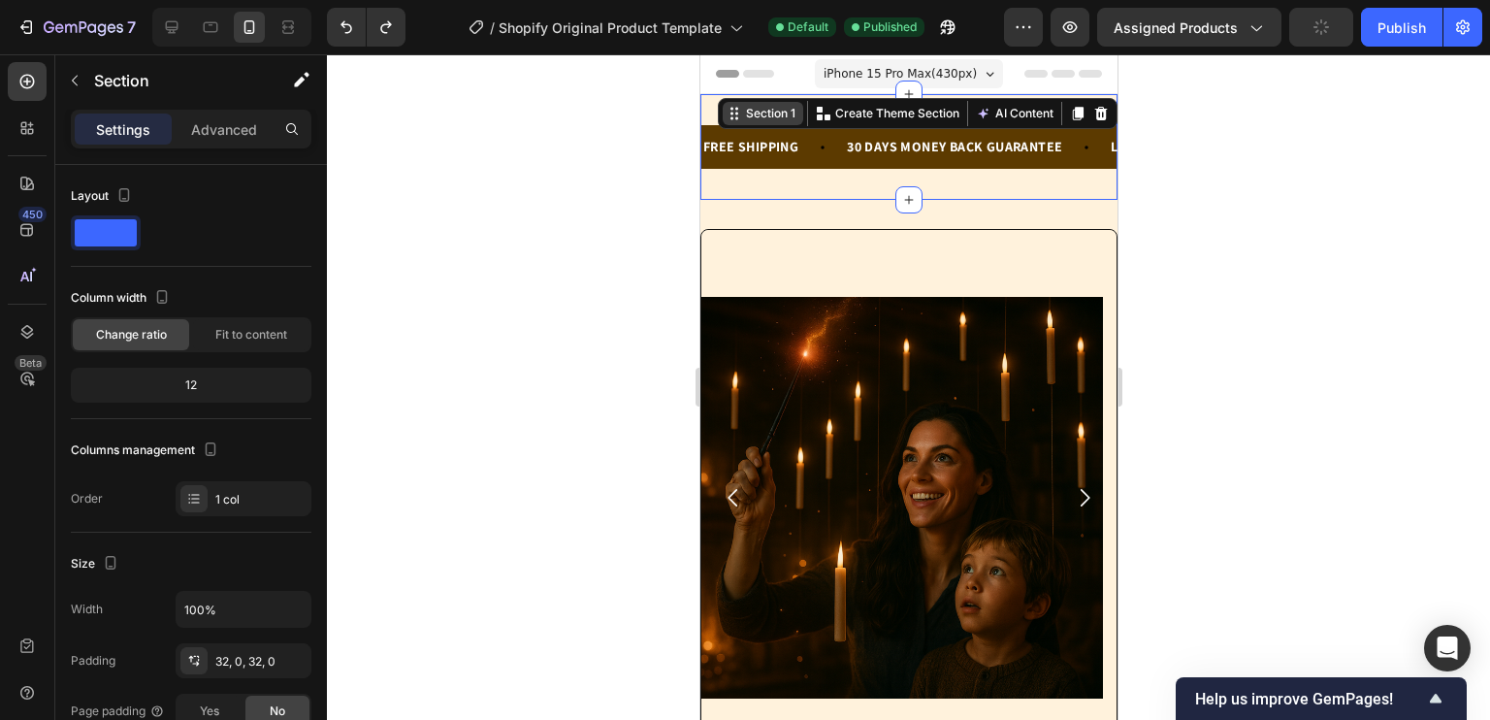
click at [747, 106] on div "Section 1" at bounding box center [769, 113] width 57 height 17
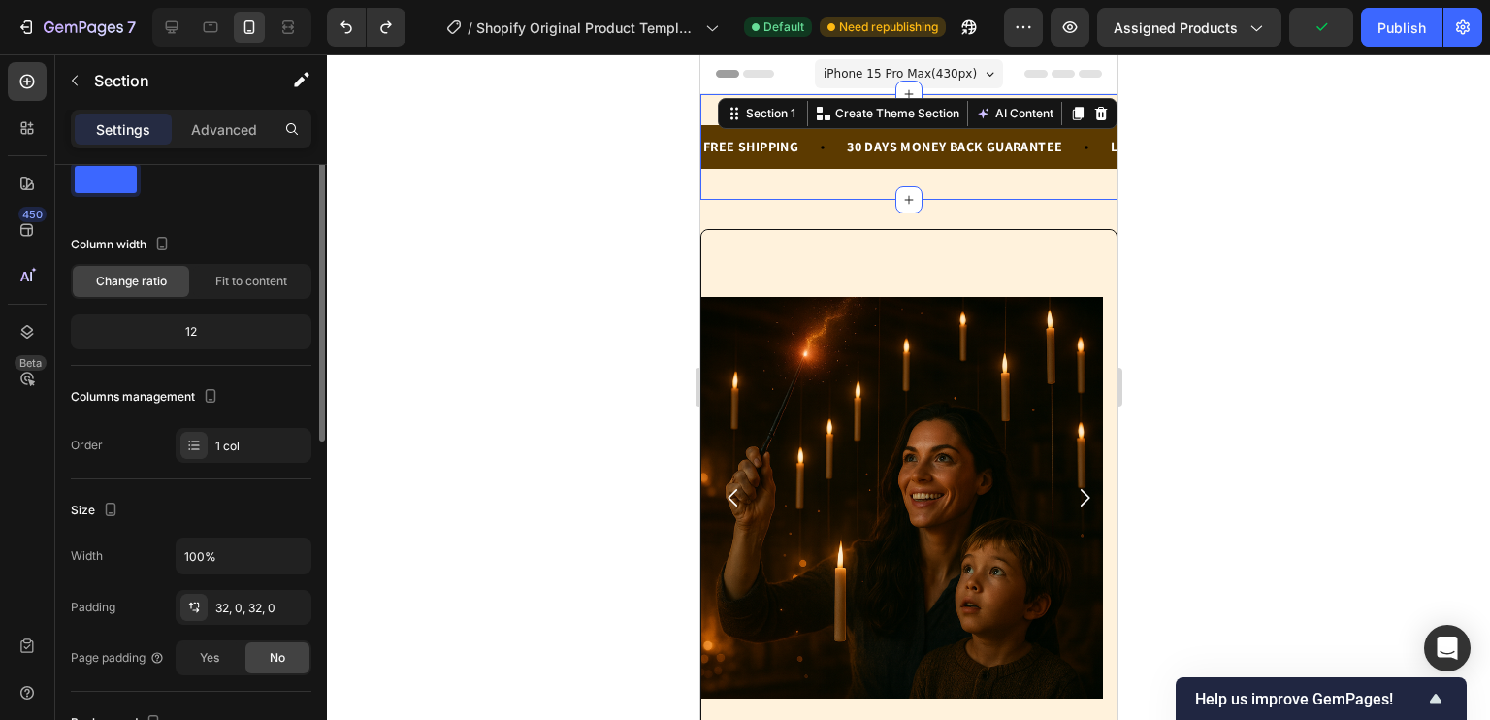
scroll to position [54, 0]
click at [243, 265] on div "Fit to content" at bounding box center [251, 280] width 116 height 31
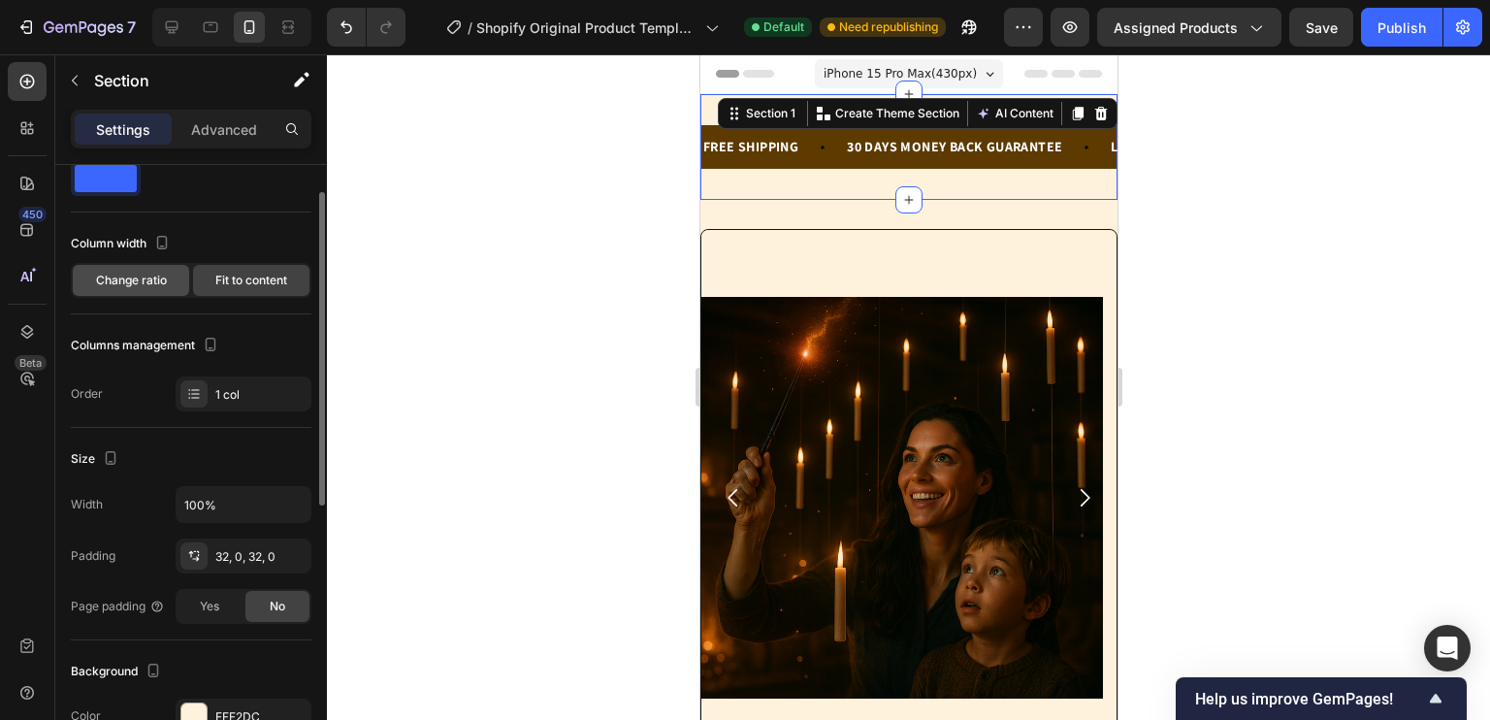
click at [159, 276] on span "Change ratio" at bounding box center [131, 280] width 71 height 17
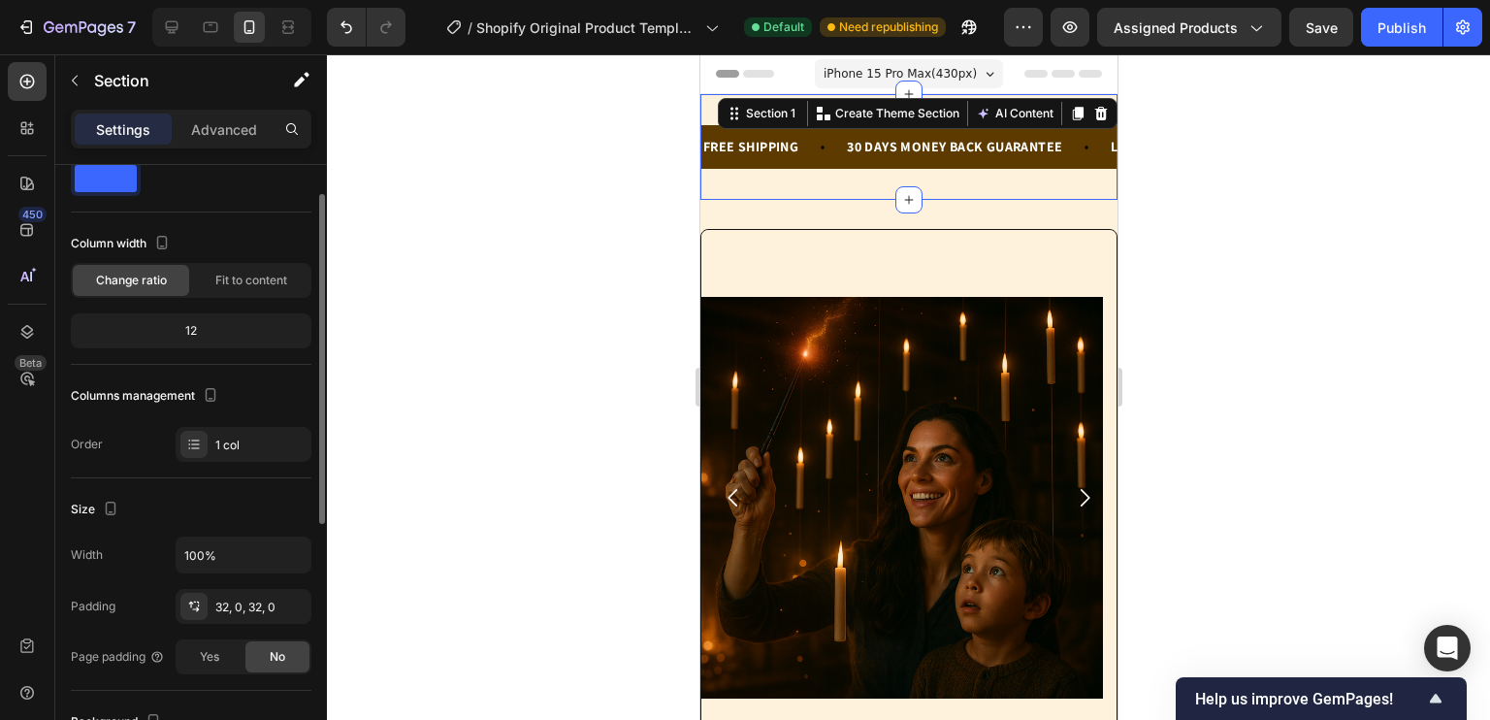
scroll to position [0, 0]
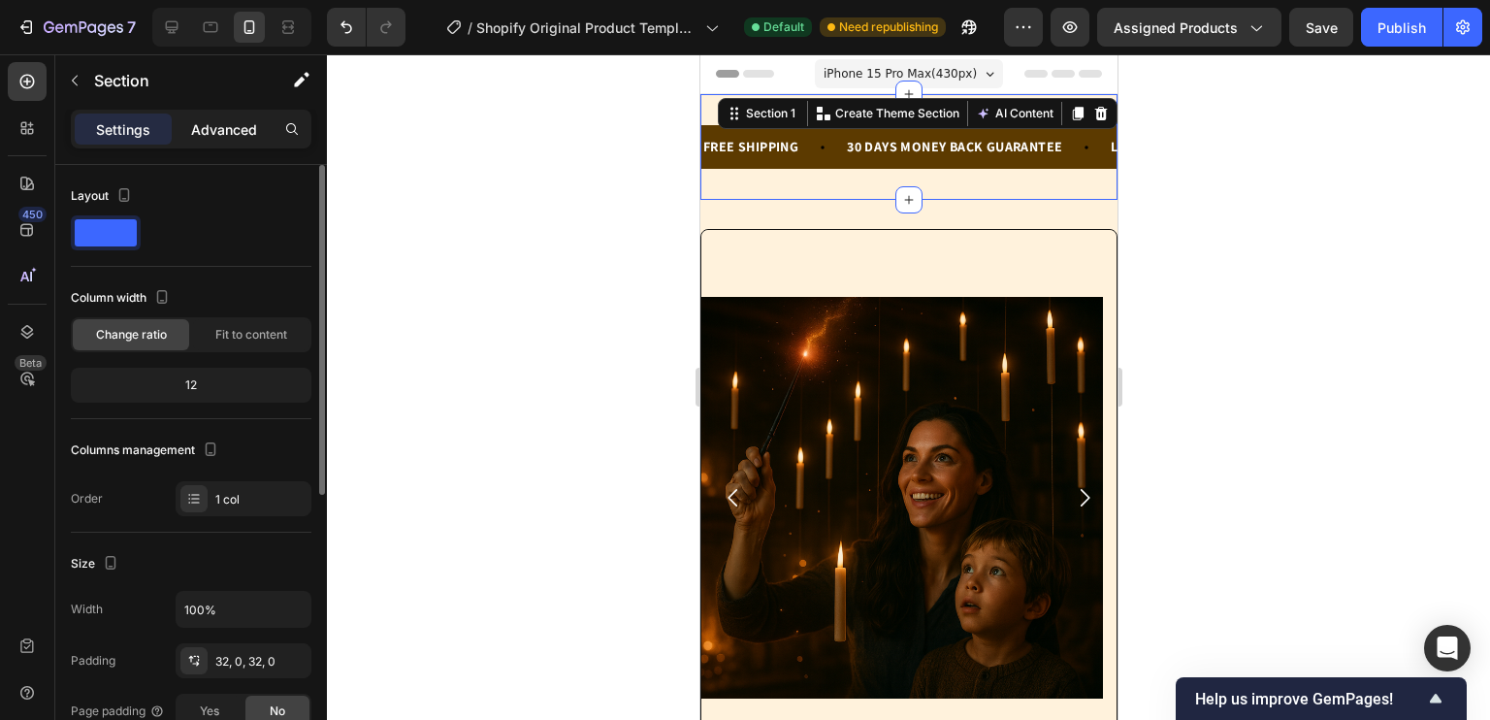
click at [241, 127] on p "Advanced" at bounding box center [224, 129] width 66 height 20
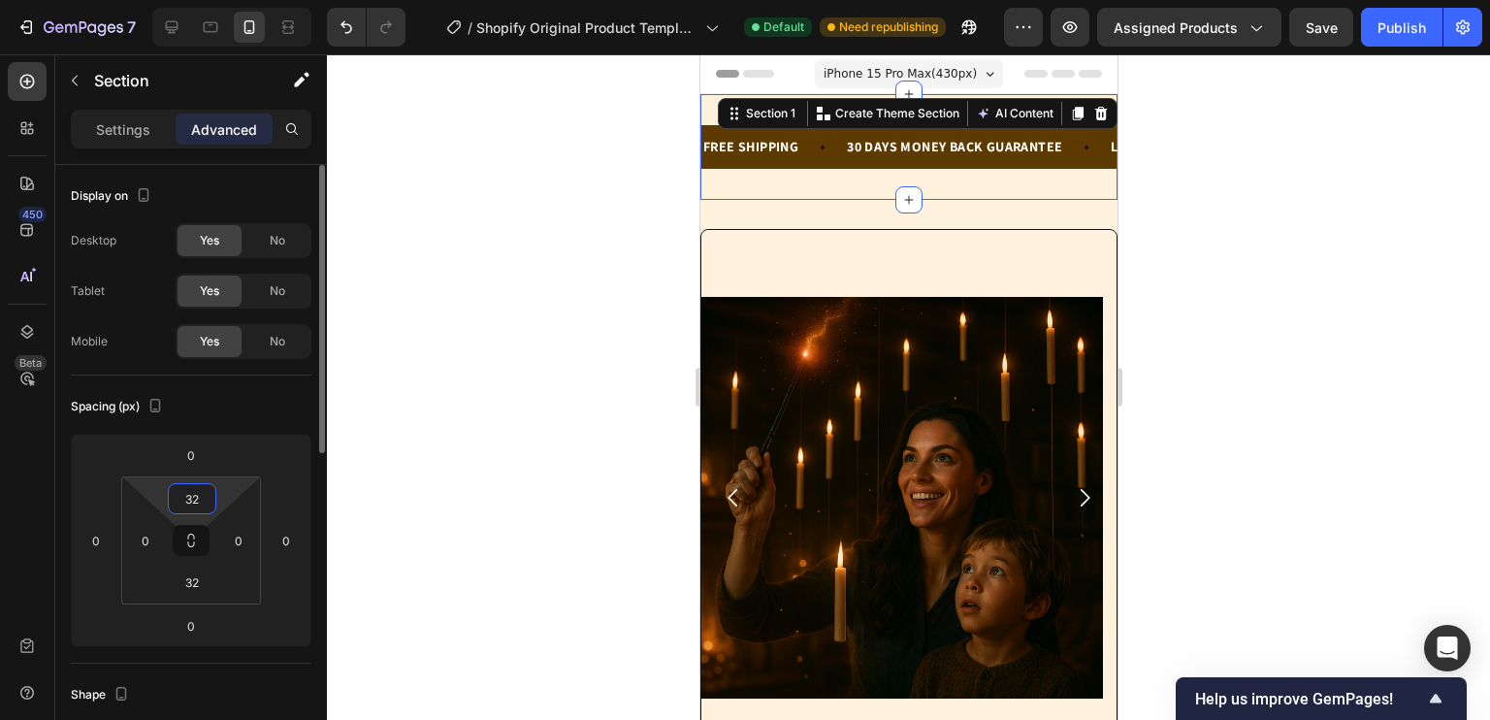
click at [204, 491] on input "32" at bounding box center [192, 498] width 39 height 29
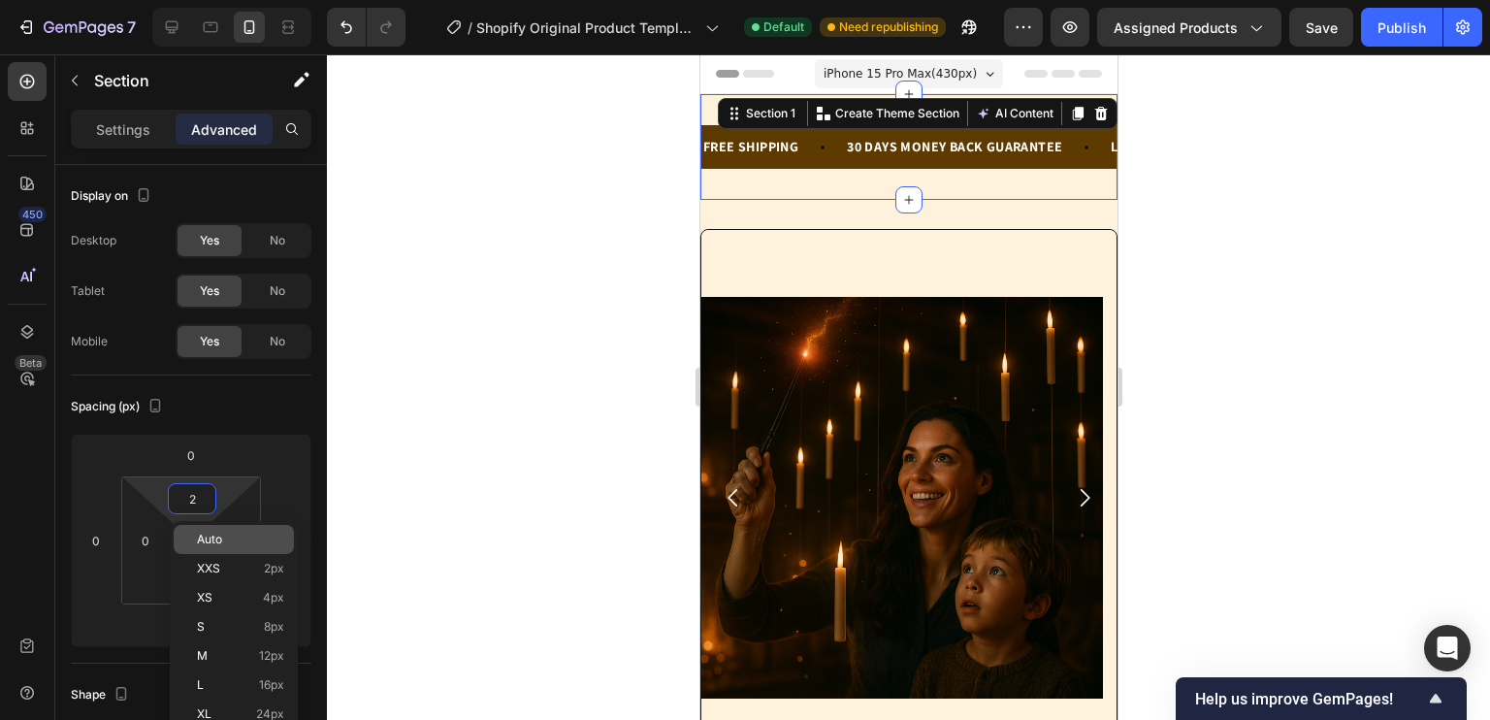
click at [214, 551] on div "Auto" at bounding box center [234, 539] width 120 height 29
type input "Auto"
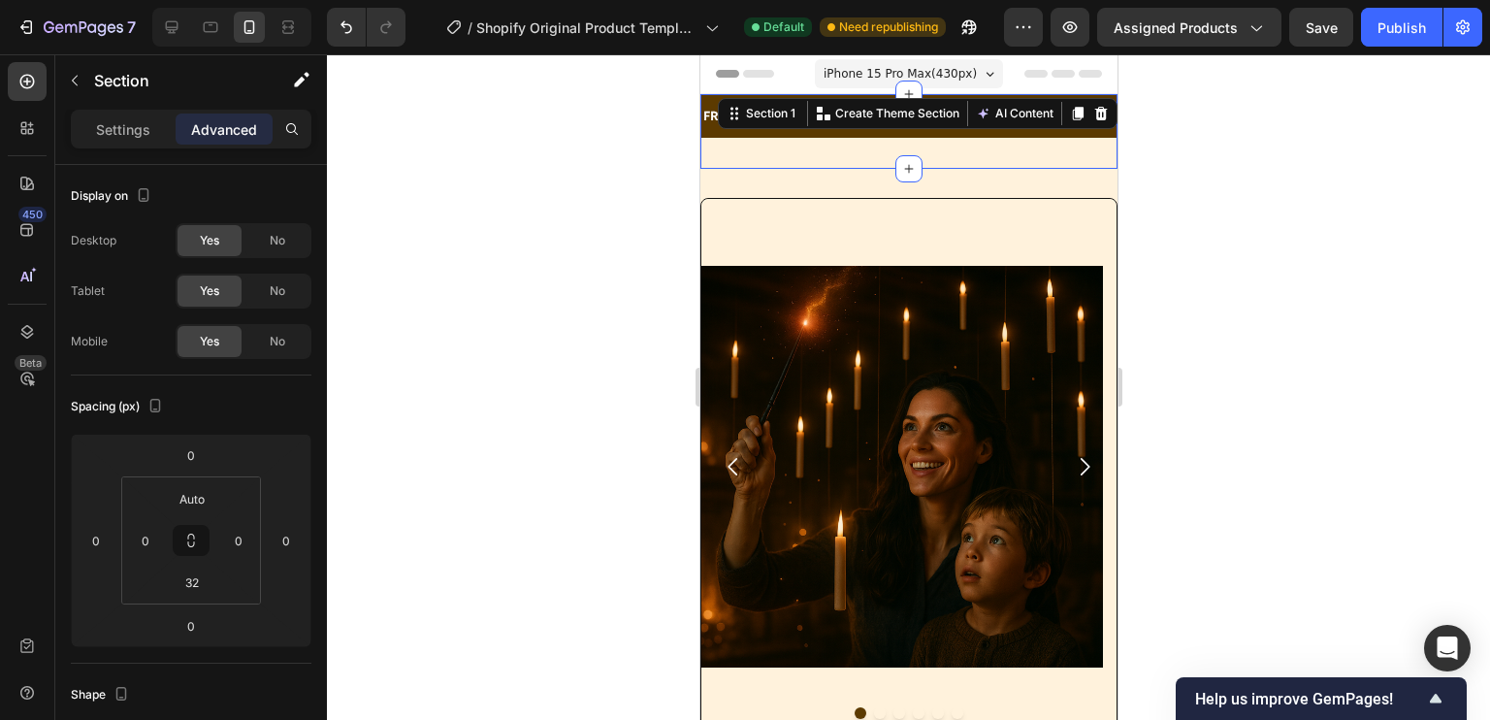
click at [455, 404] on div at bounding box center [908, 386] width 1163 height 665
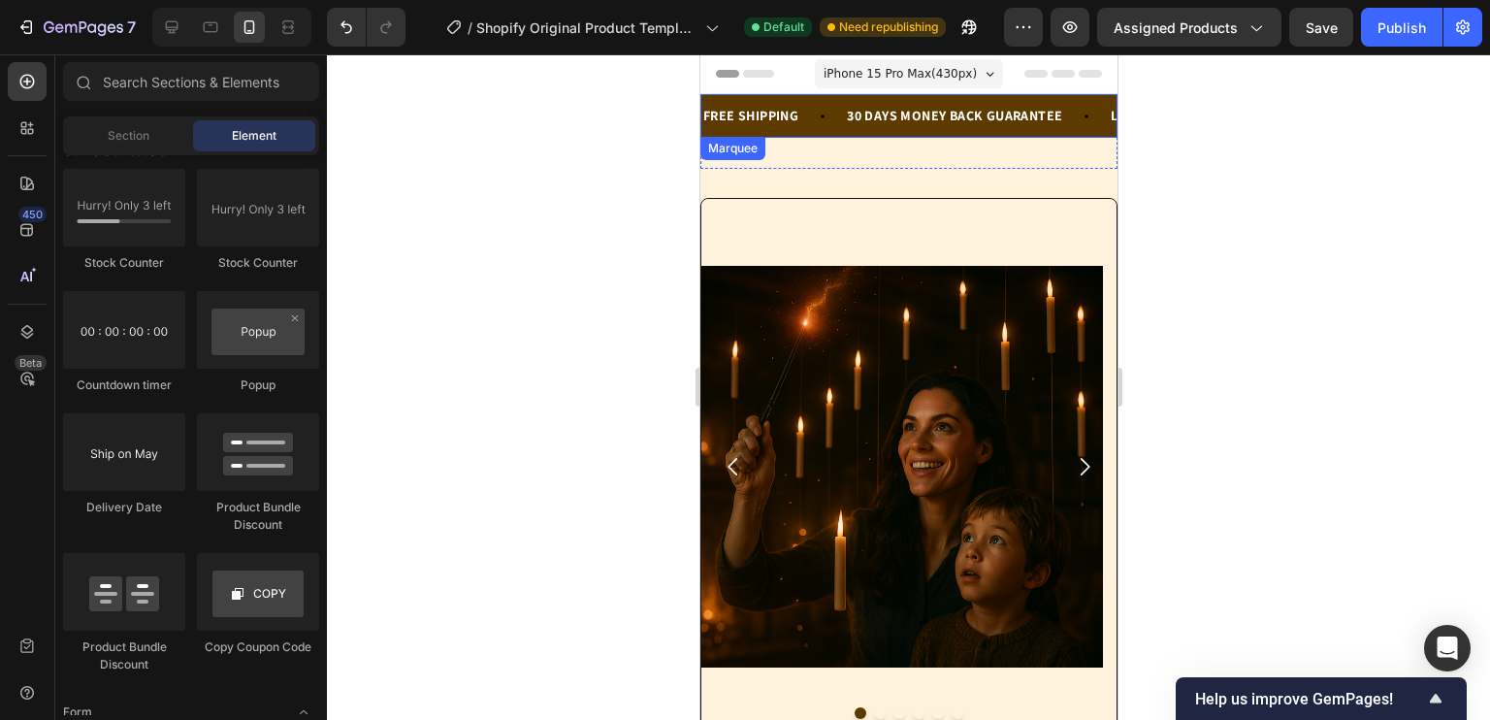
click at [839, 131] on div "FREE SHIPPING Text Block" at bounding box center [772, 116] width 144 height 44
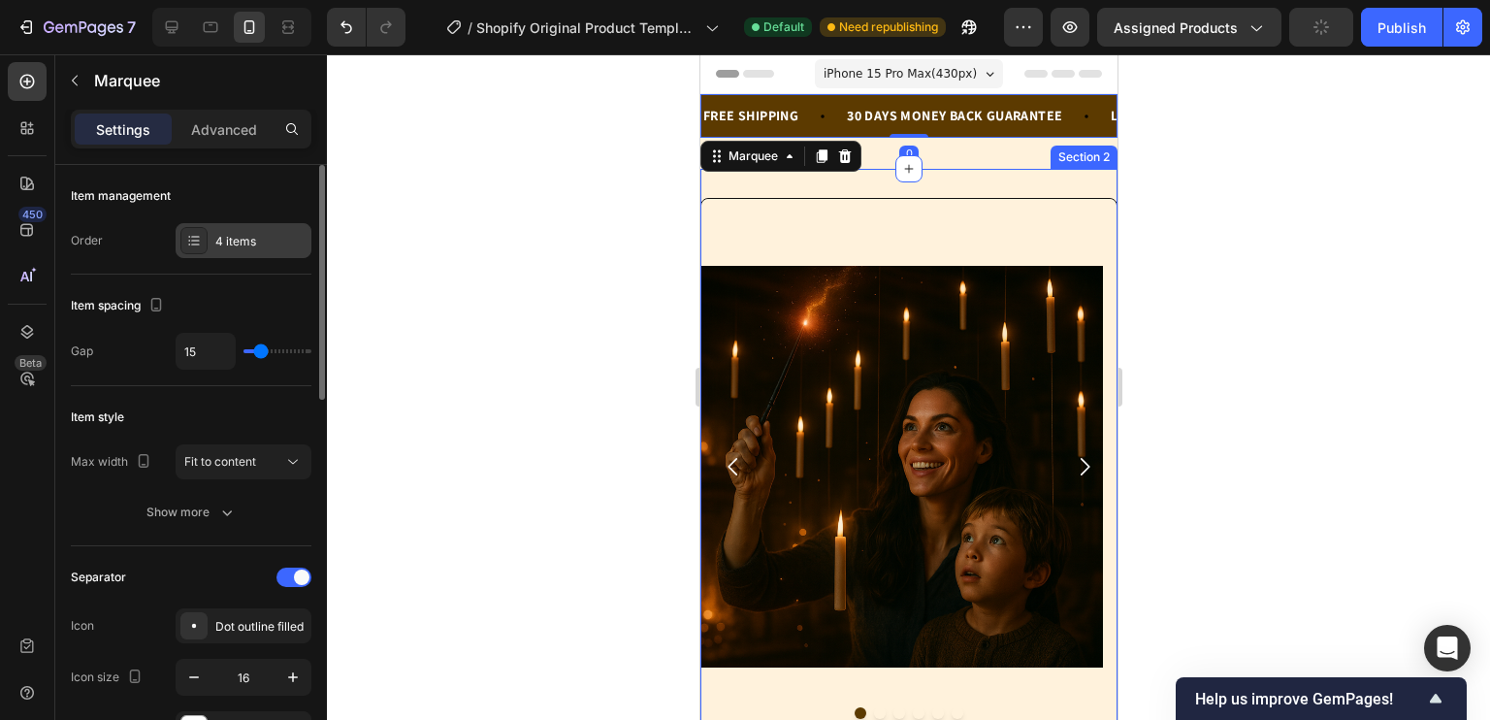
click at [220, 250] on div "4 items" at bounding box center [244, 240] width 136 height 35
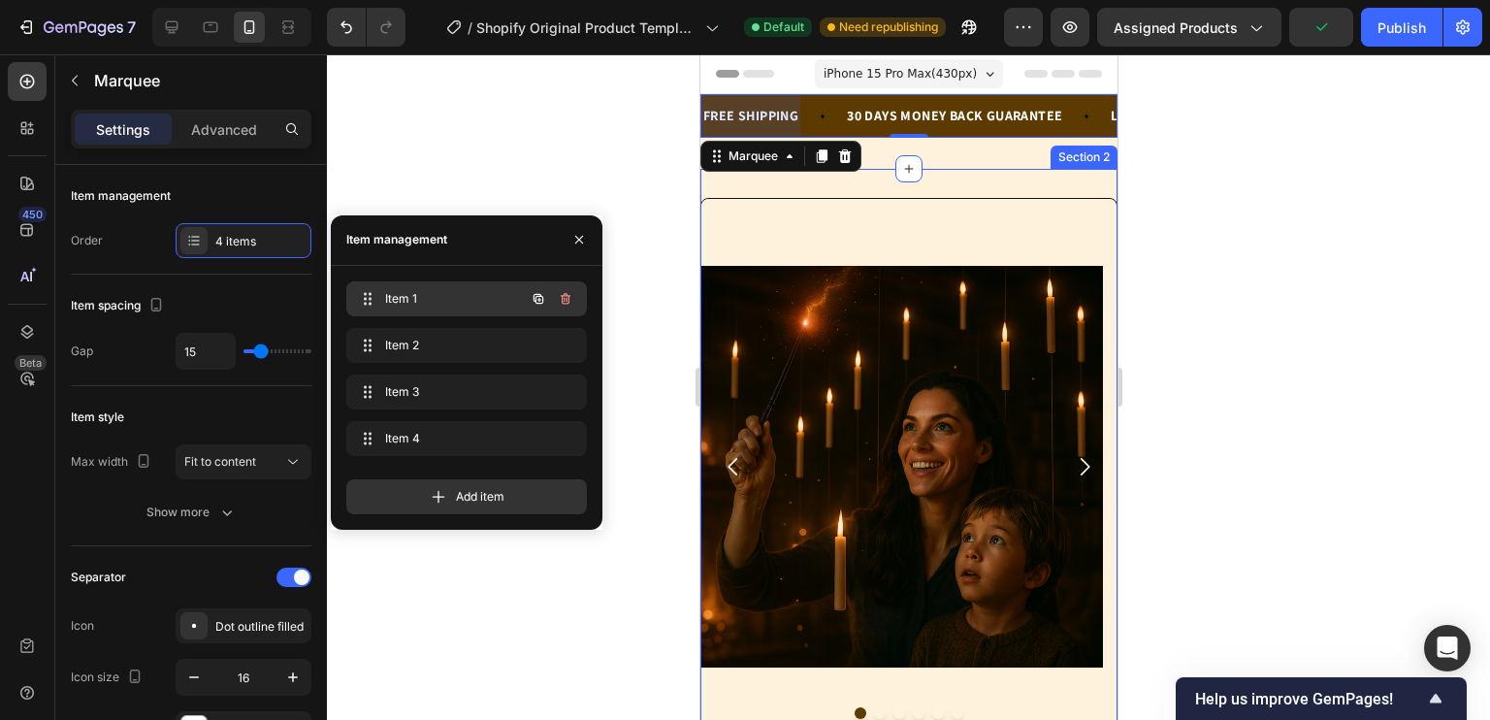
click at [403, 293] on span "Item 1" at bounding box center [440, 298] width 110 height 17
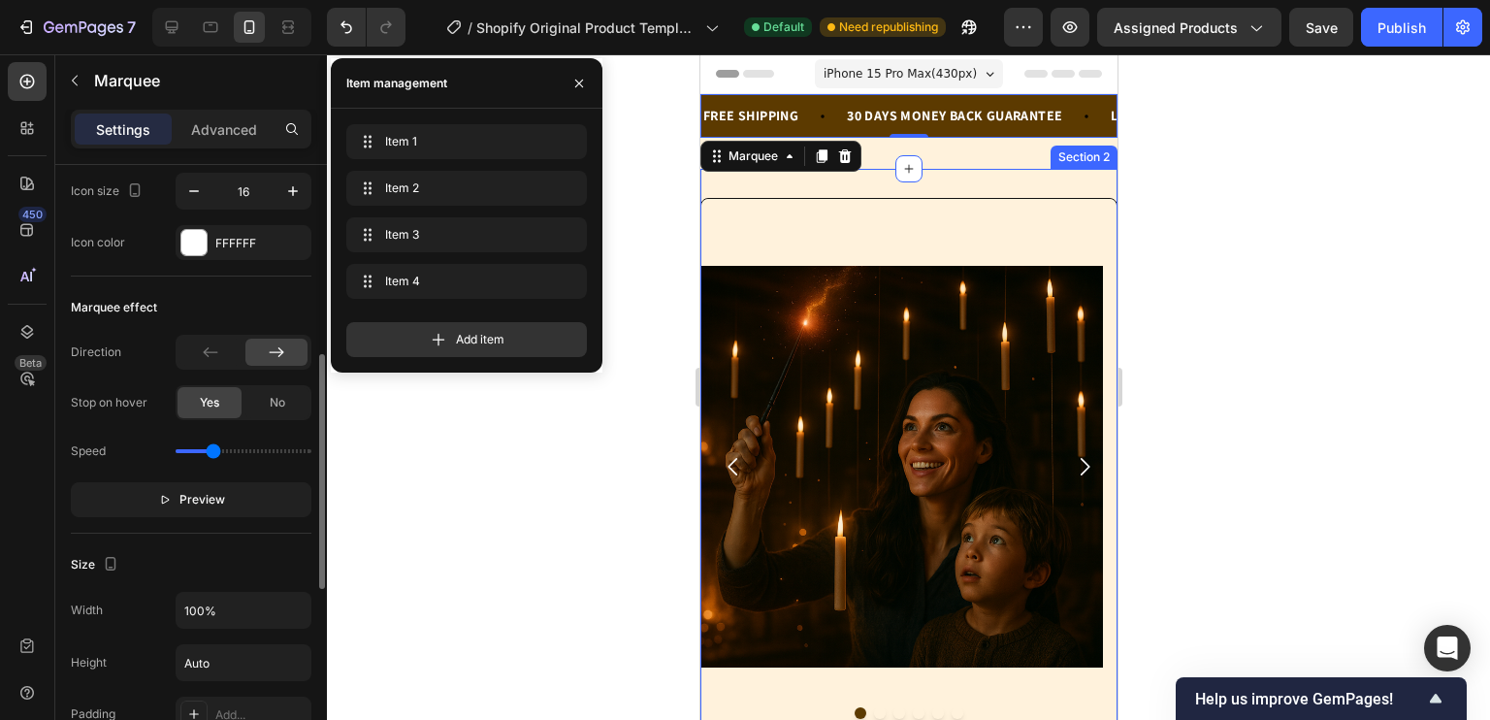
scroll to position [487, 0]
click at [178, 496] on p "Preview" at bounding box center [191, 498] width 67 height 19
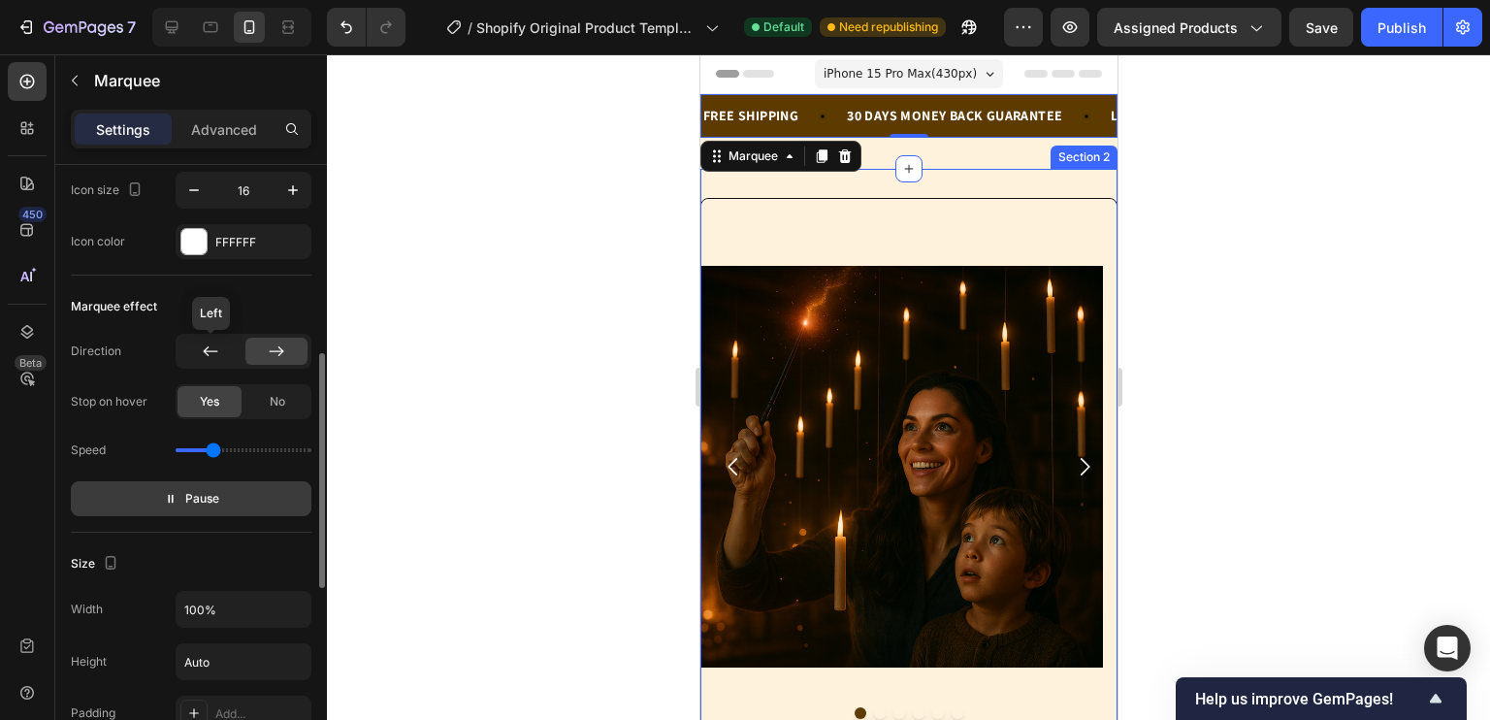
click at [213, 341] on icon at bounding box center [210, 350] width 19 height 19
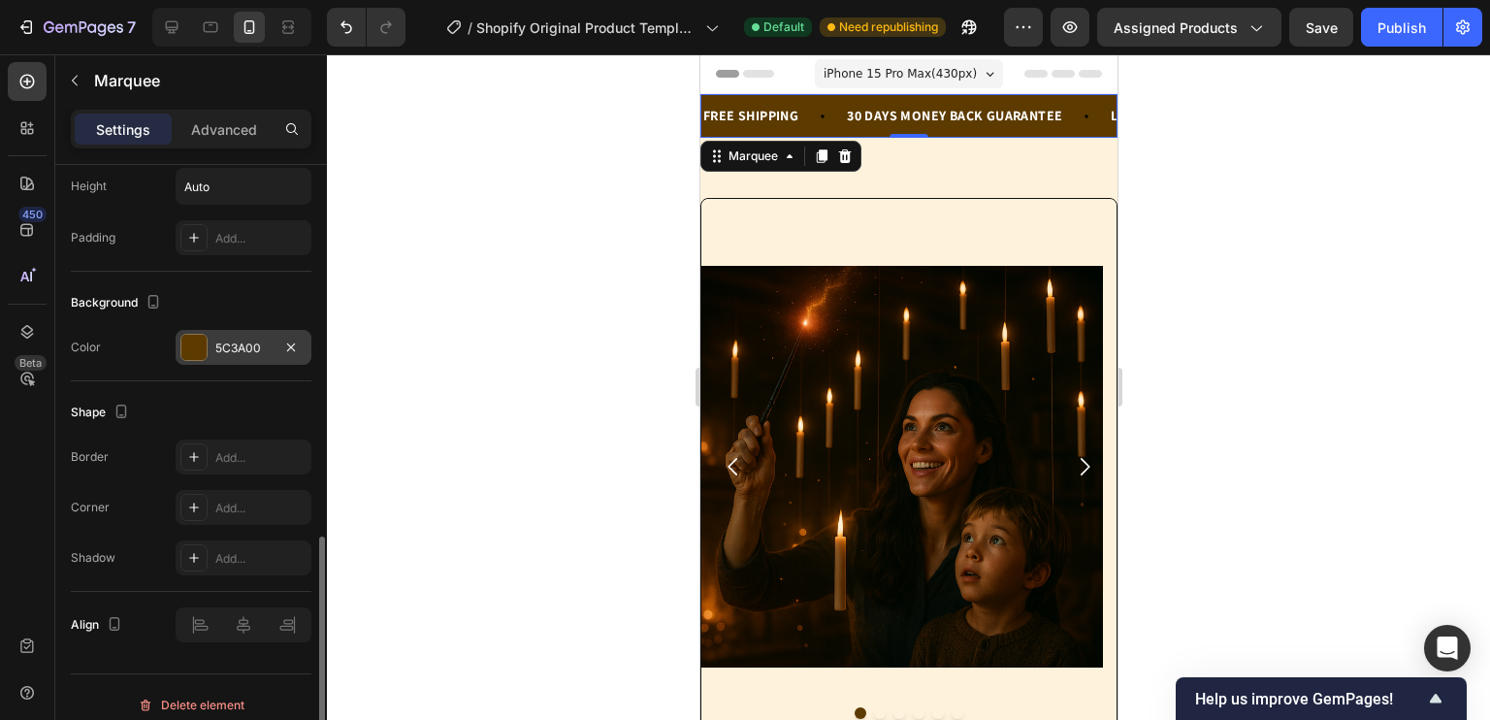
scroll to position [974, 0]
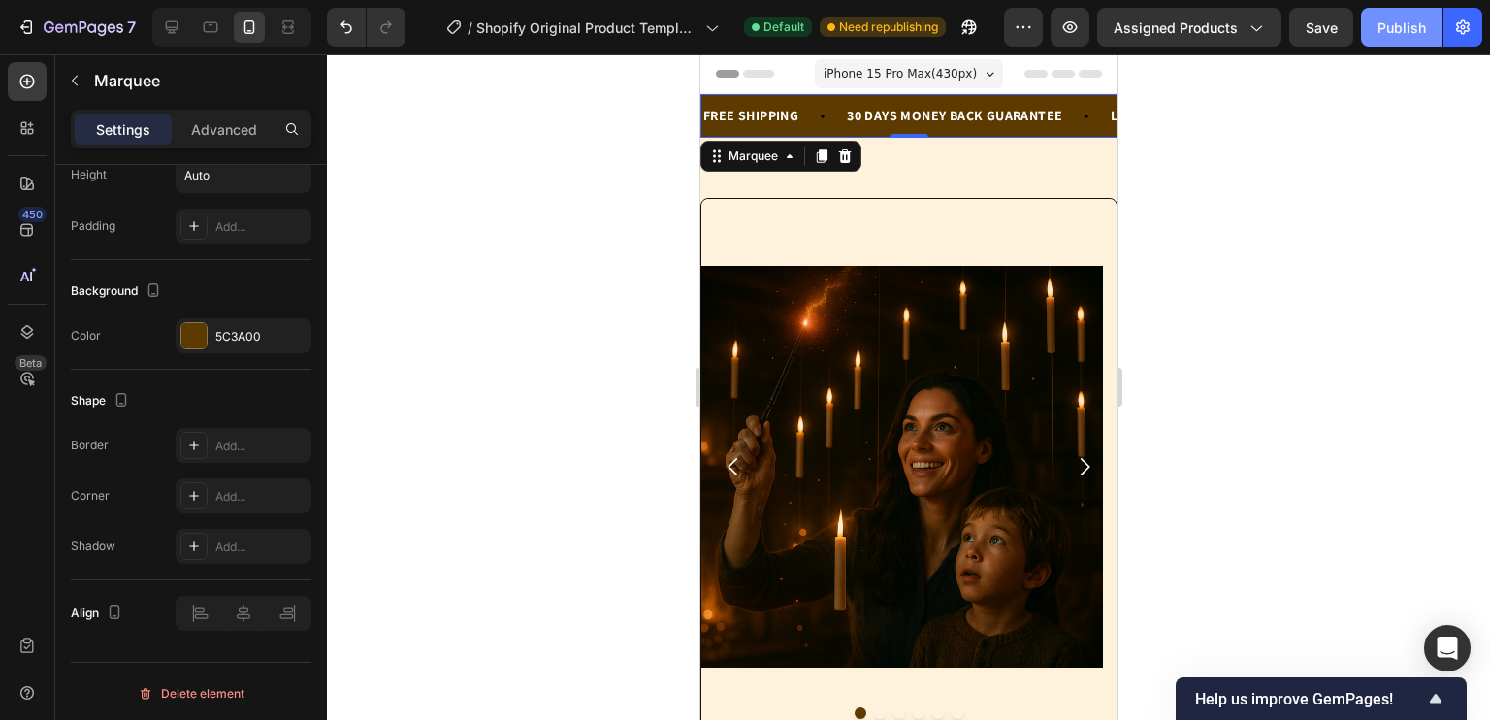
click at [1403, 37] on div "Publish" at bounding box center [1401, 27] width 48 height 20
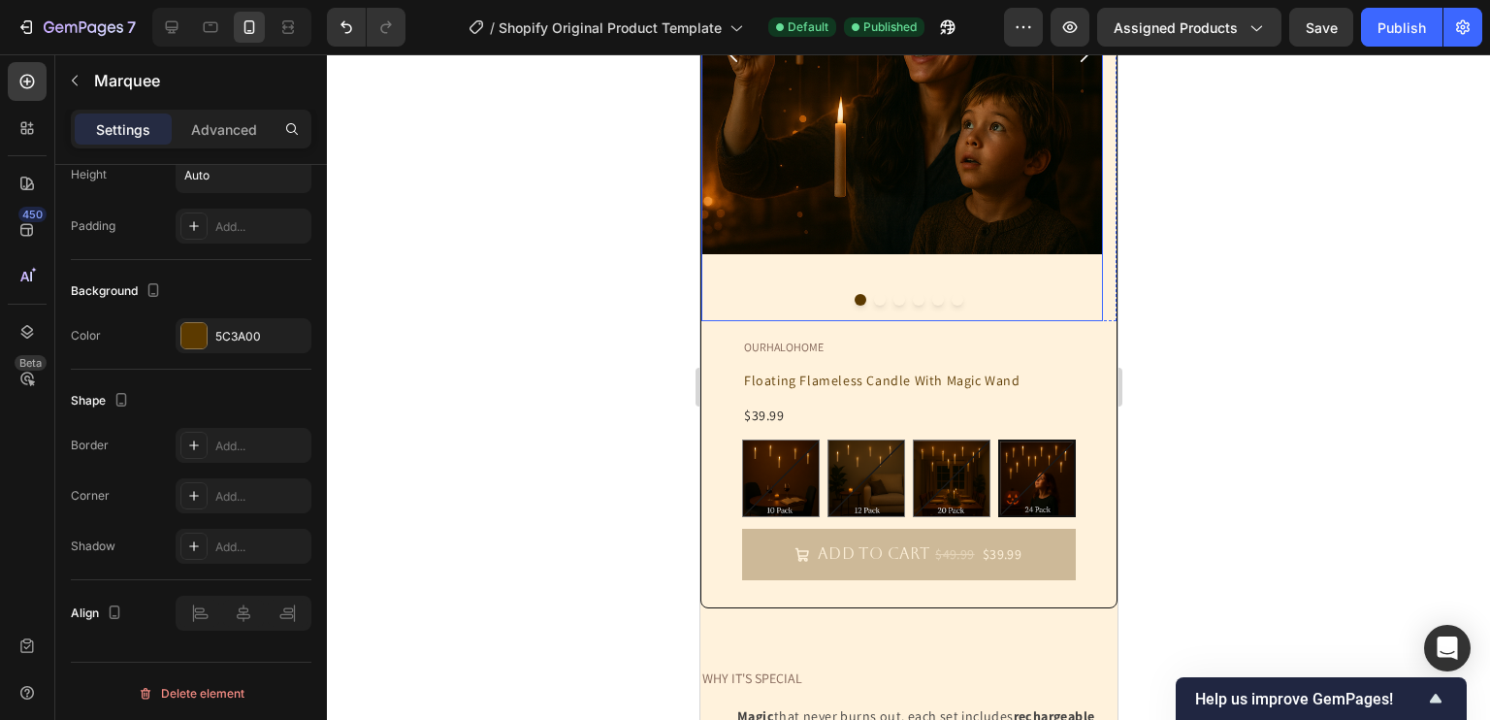
scroll to position [572, 0]
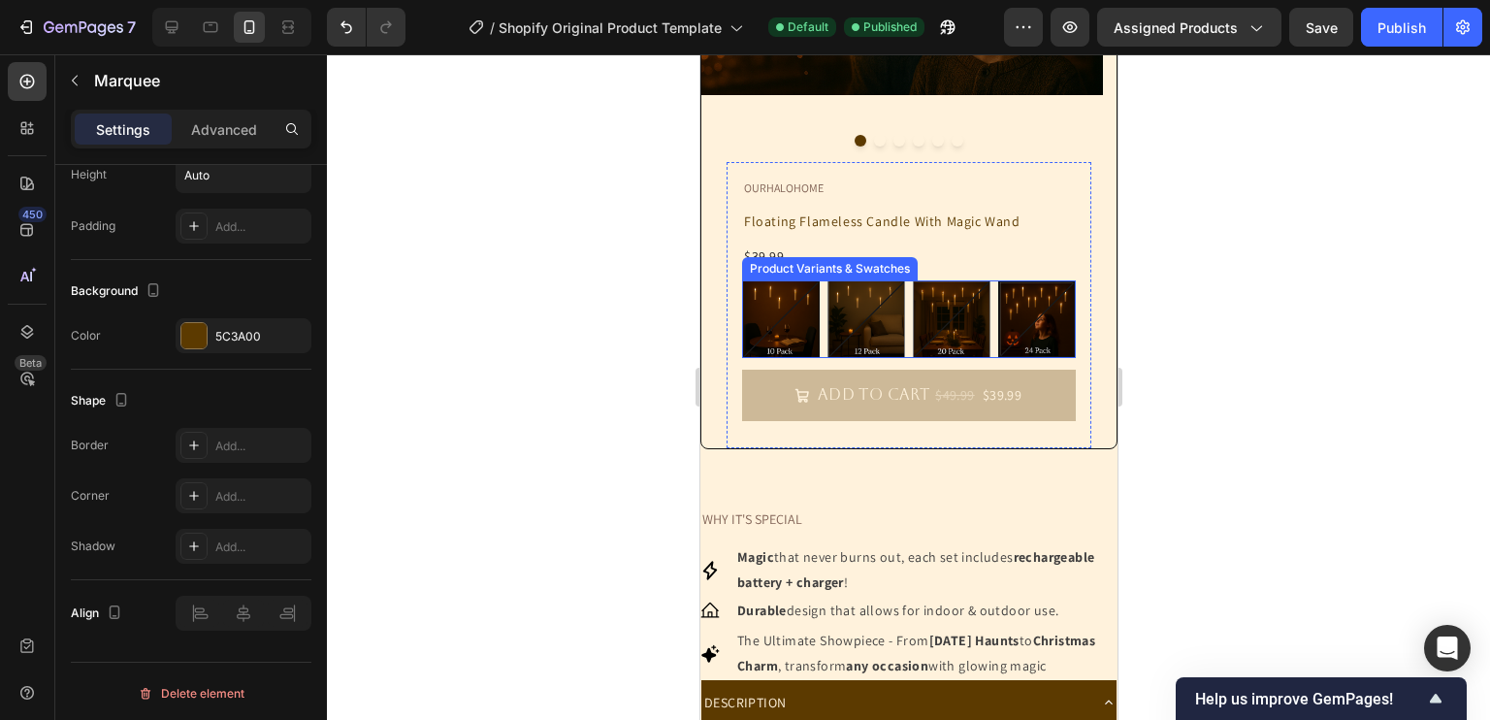
click at [755, 323] on img at bounding box center [780, 319] width 76 height 76
click at [741, 280] on input "10 Pack 10 Pack" at bounding box center [740, 279] width 1 height 1
radio input "true"
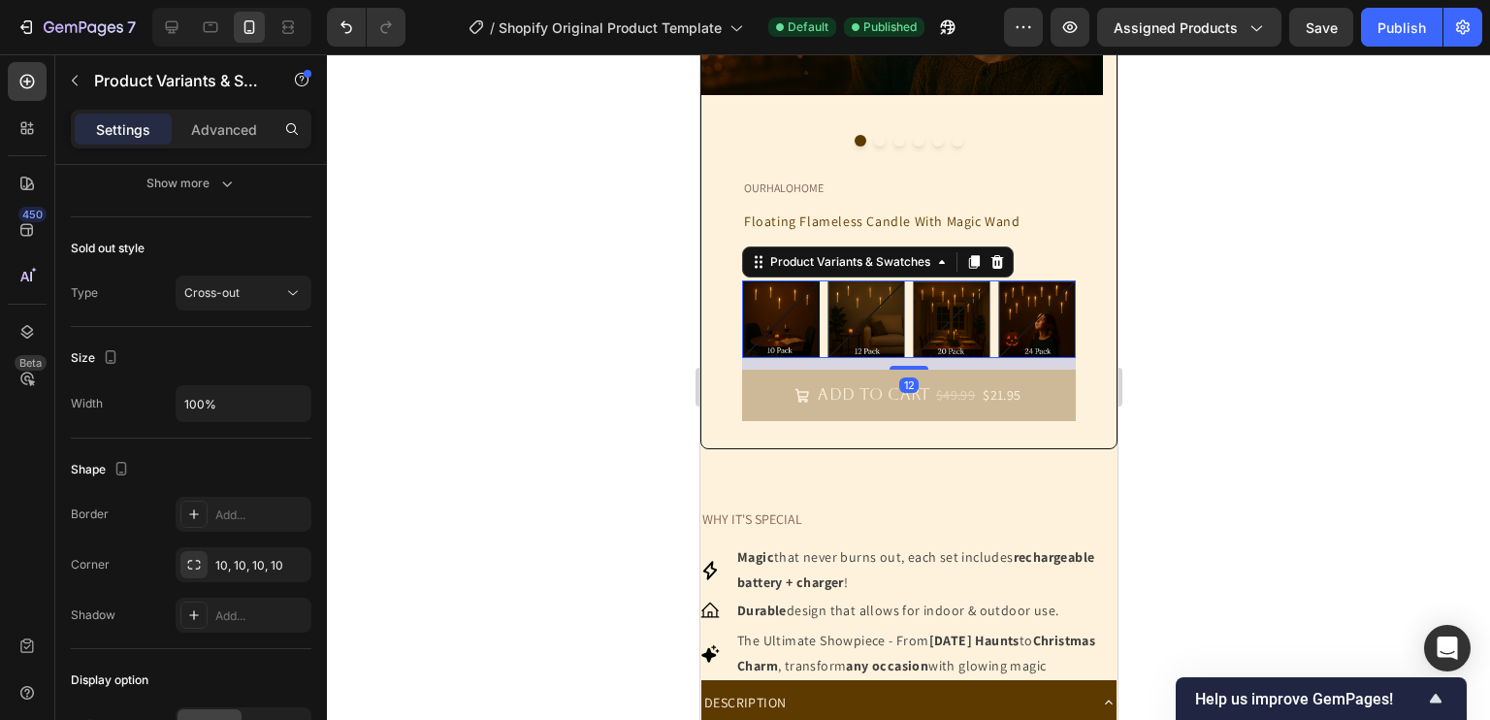
scroll to position [0, 0]
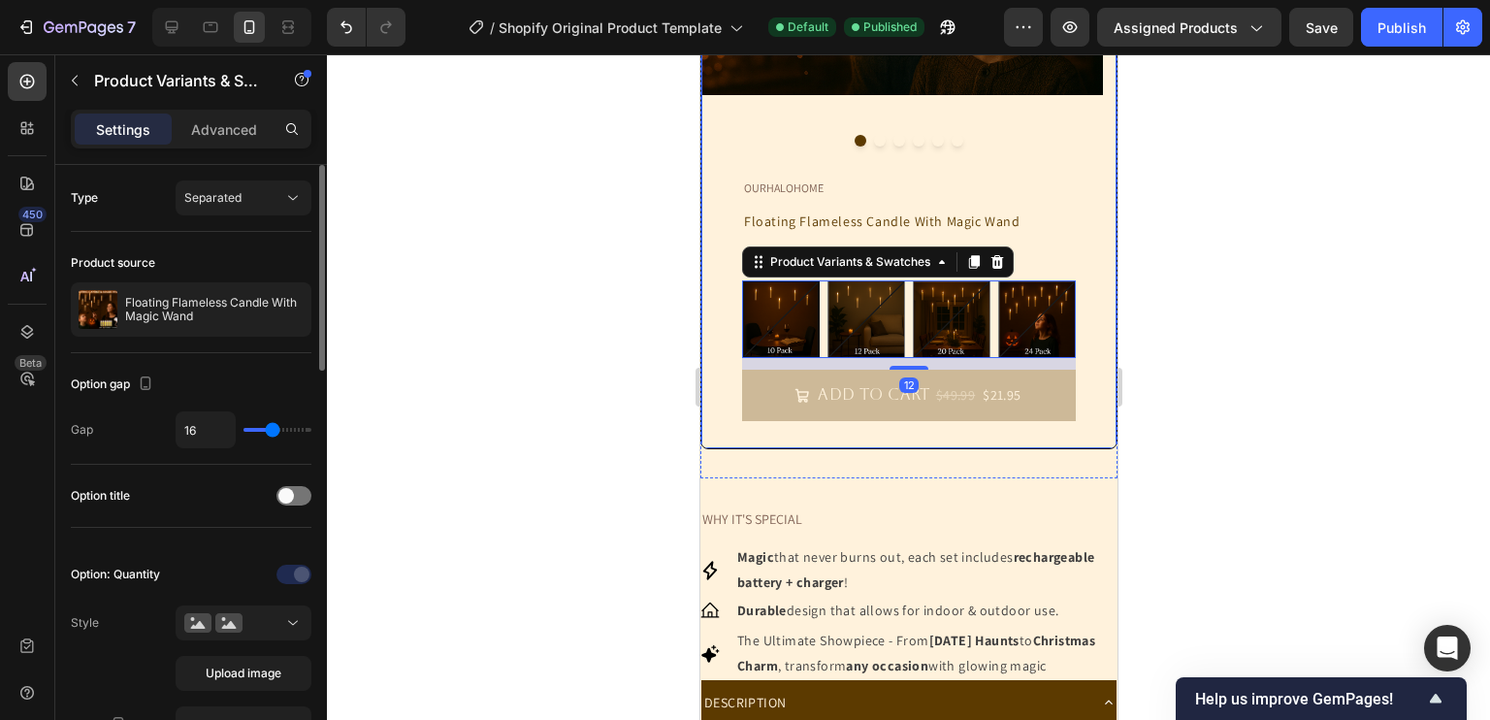
click at [603, 372] on div at bounding box center [908, 386] width 1163 height 665
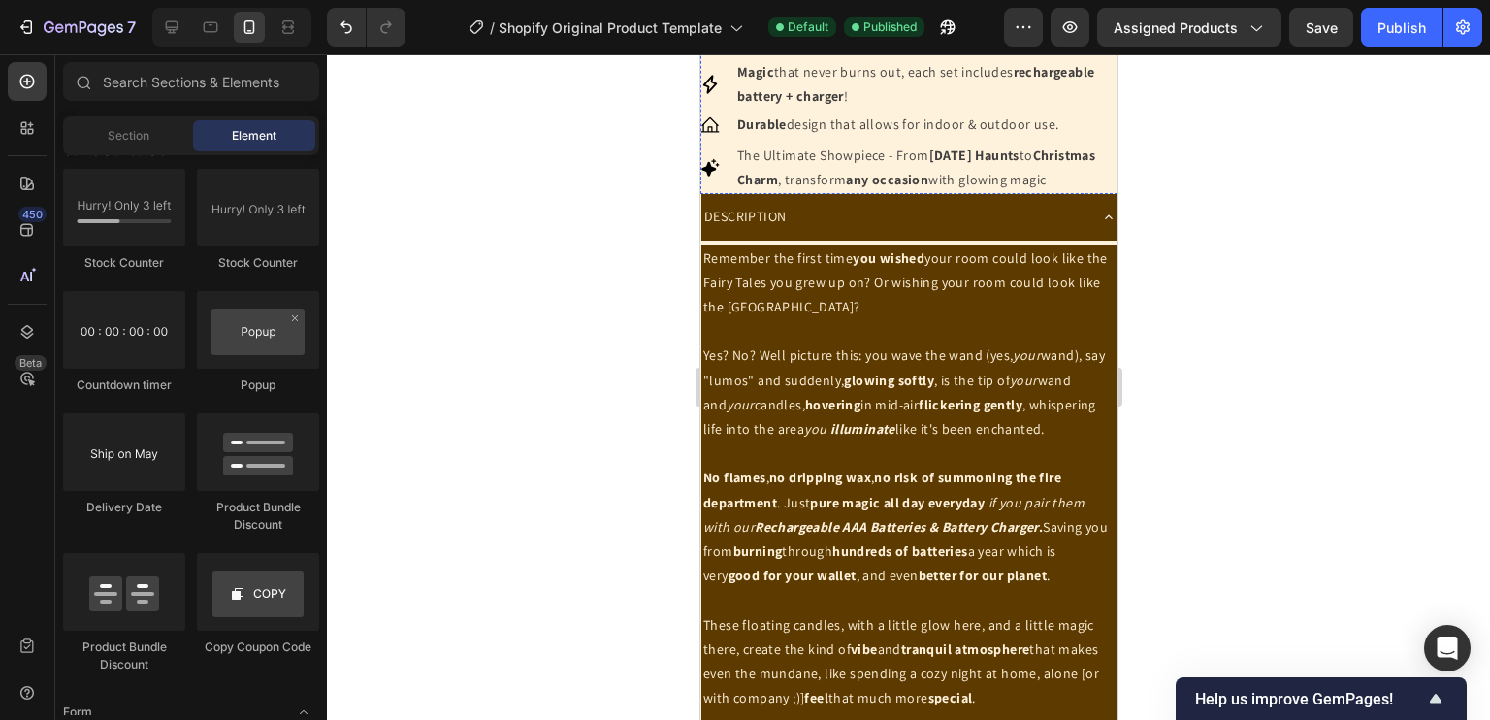
scroll to position [1058, 0]
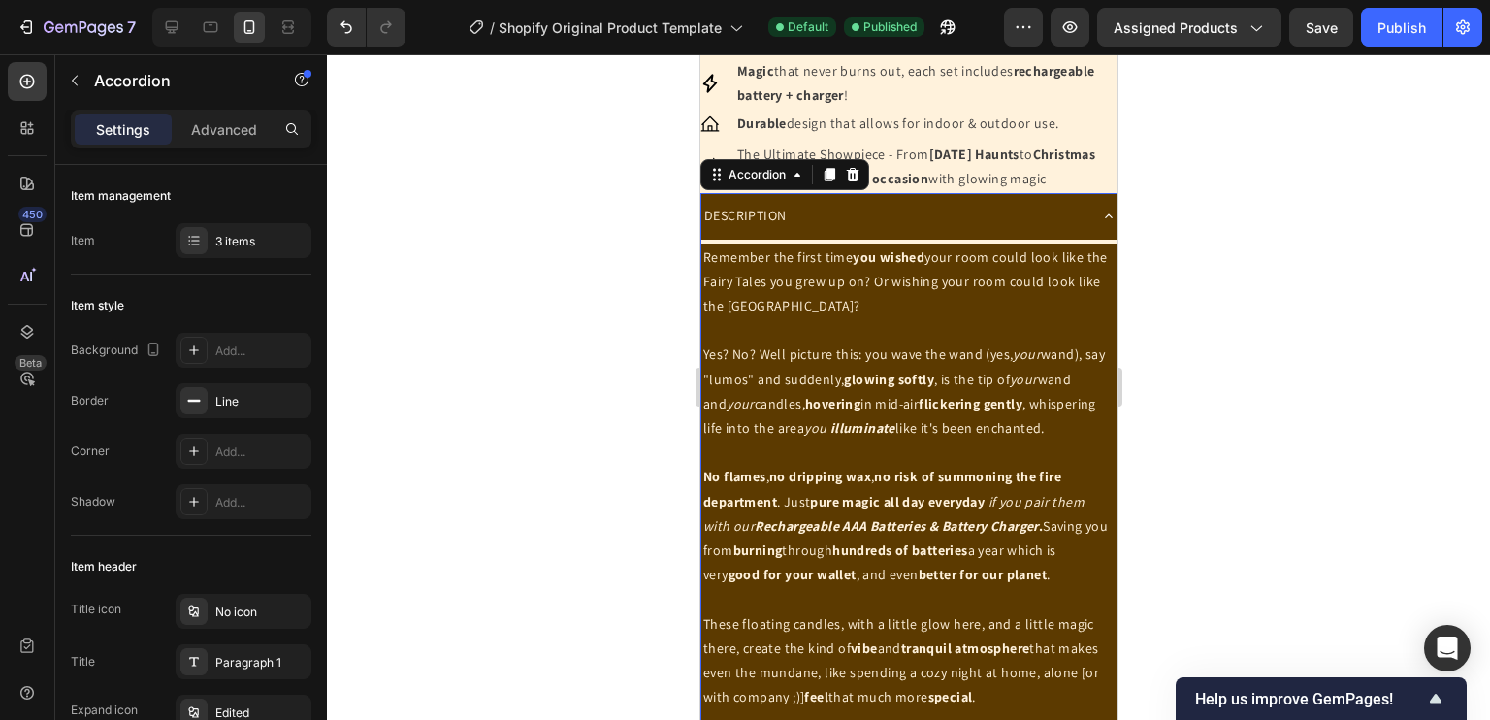
click at [1075, 234] on div "DESCRIPTION" at bounding box center [907, 216] width 415 height 46
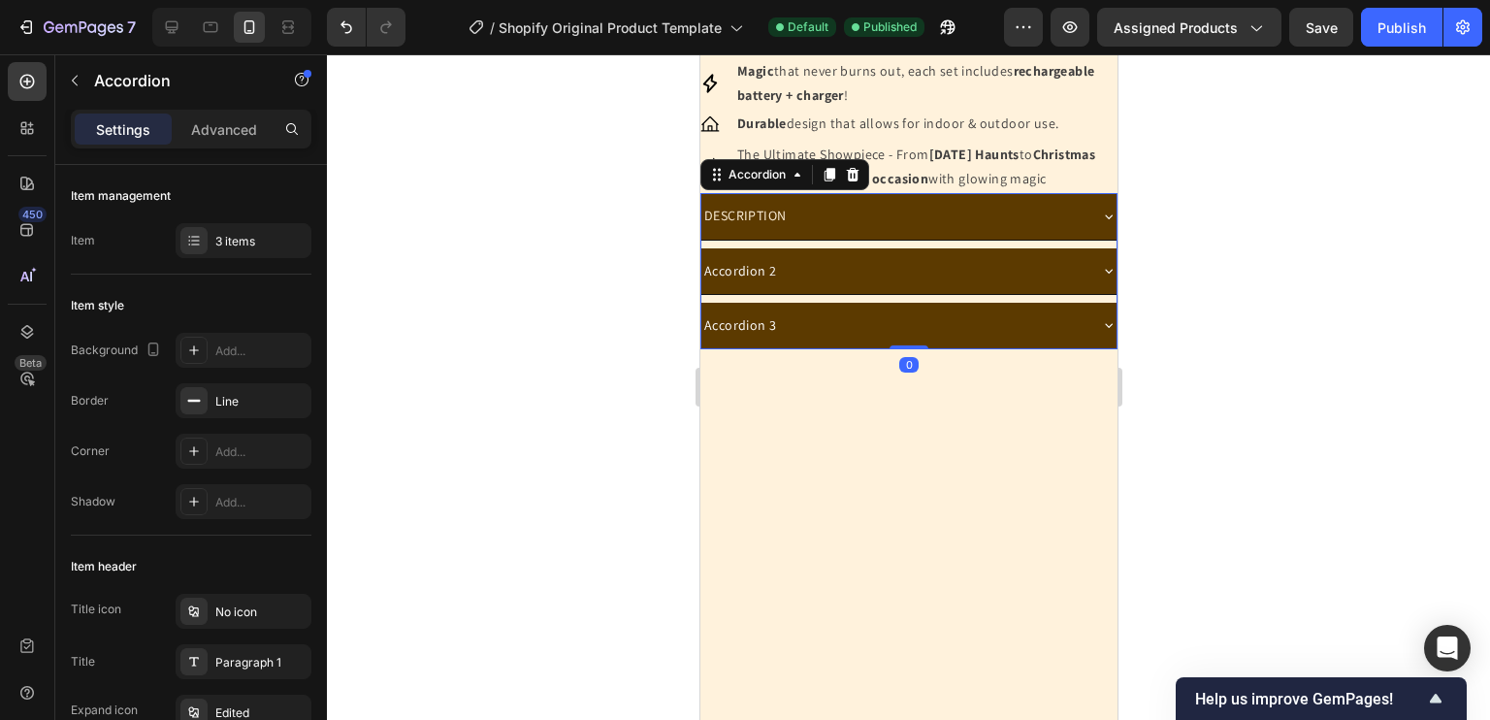
click at [1075, 234] on div "DESCRIPTION" at bounding box center [907, 216] width 415 height 46
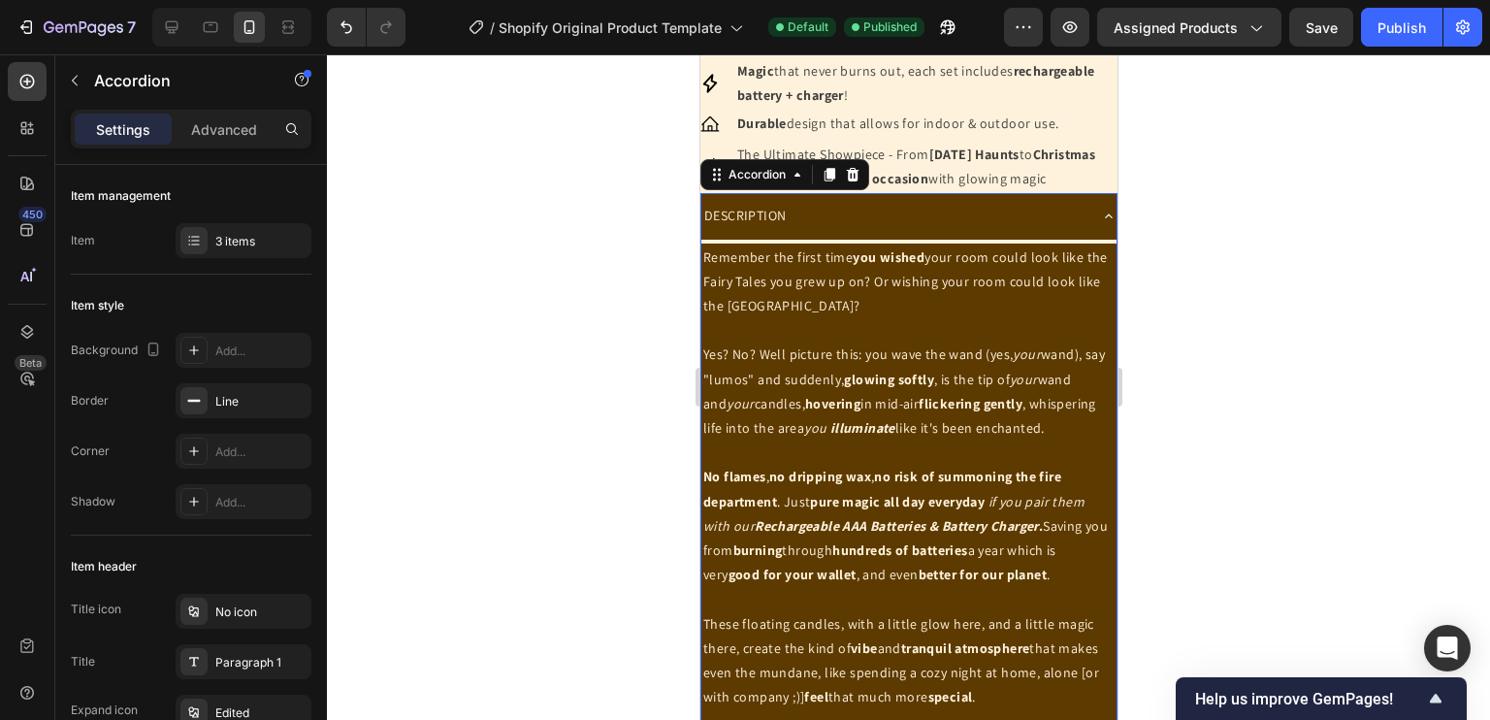
click at [1075, 234] on div "DESCRIPTION" at bounding box center [907, 216] width 415 height 46
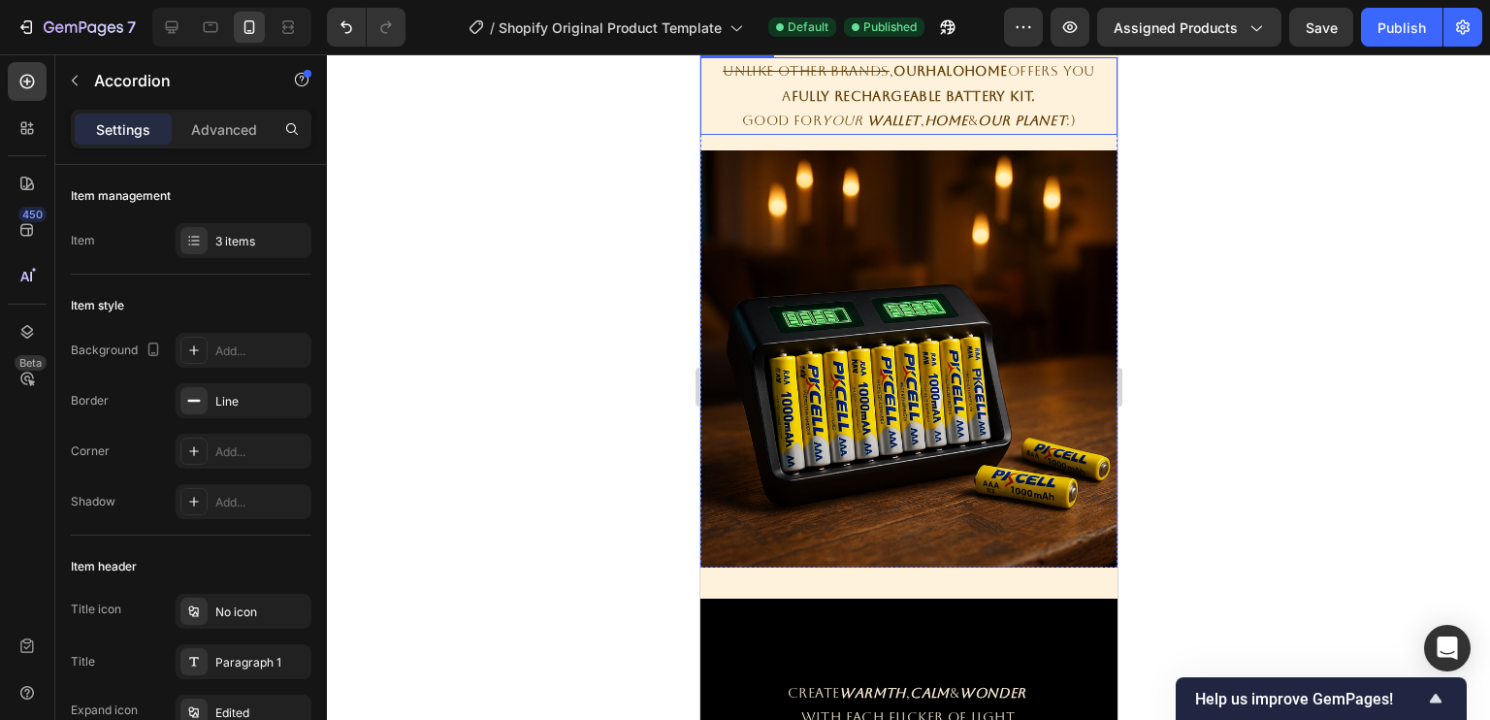
scroll to position [1509, 0]
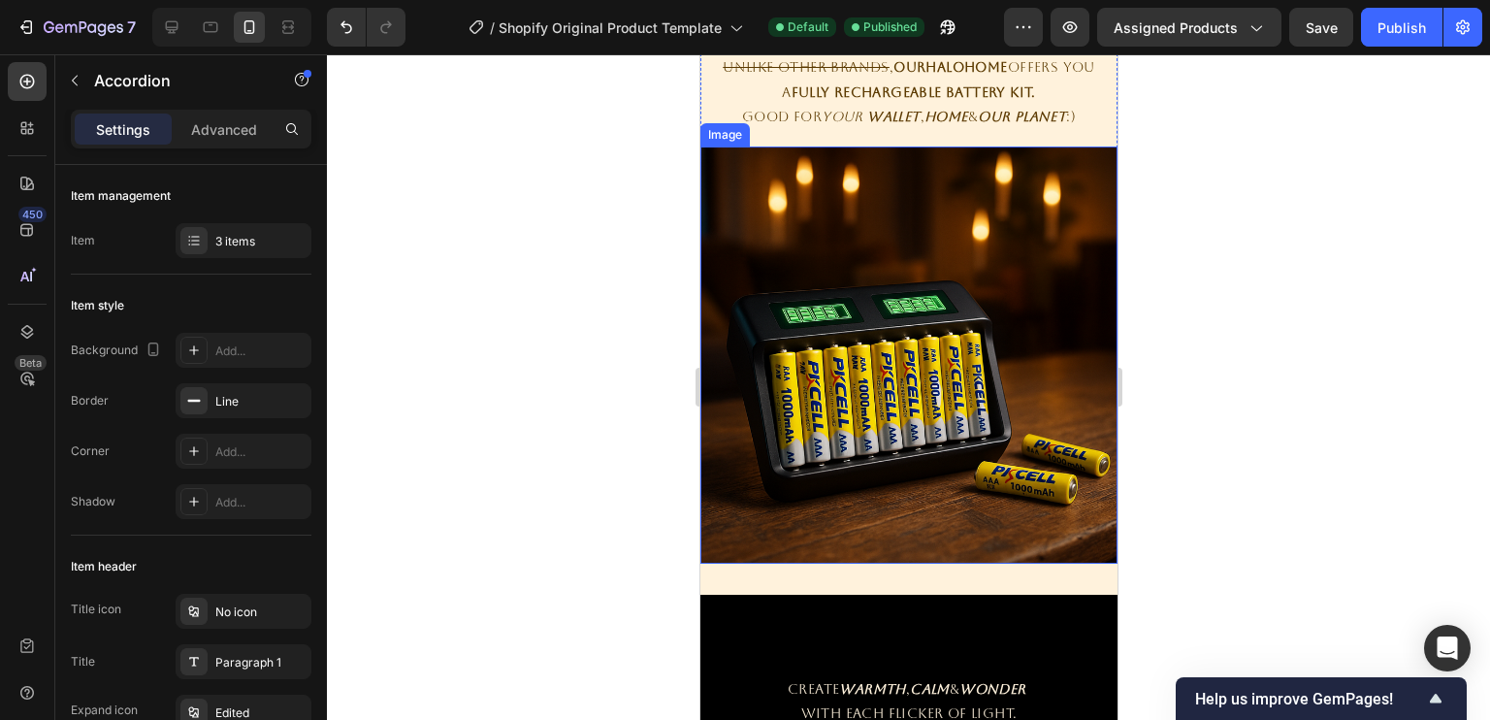
click at [901, 338] on img at bounding box center [907, 354] width 417 height 417
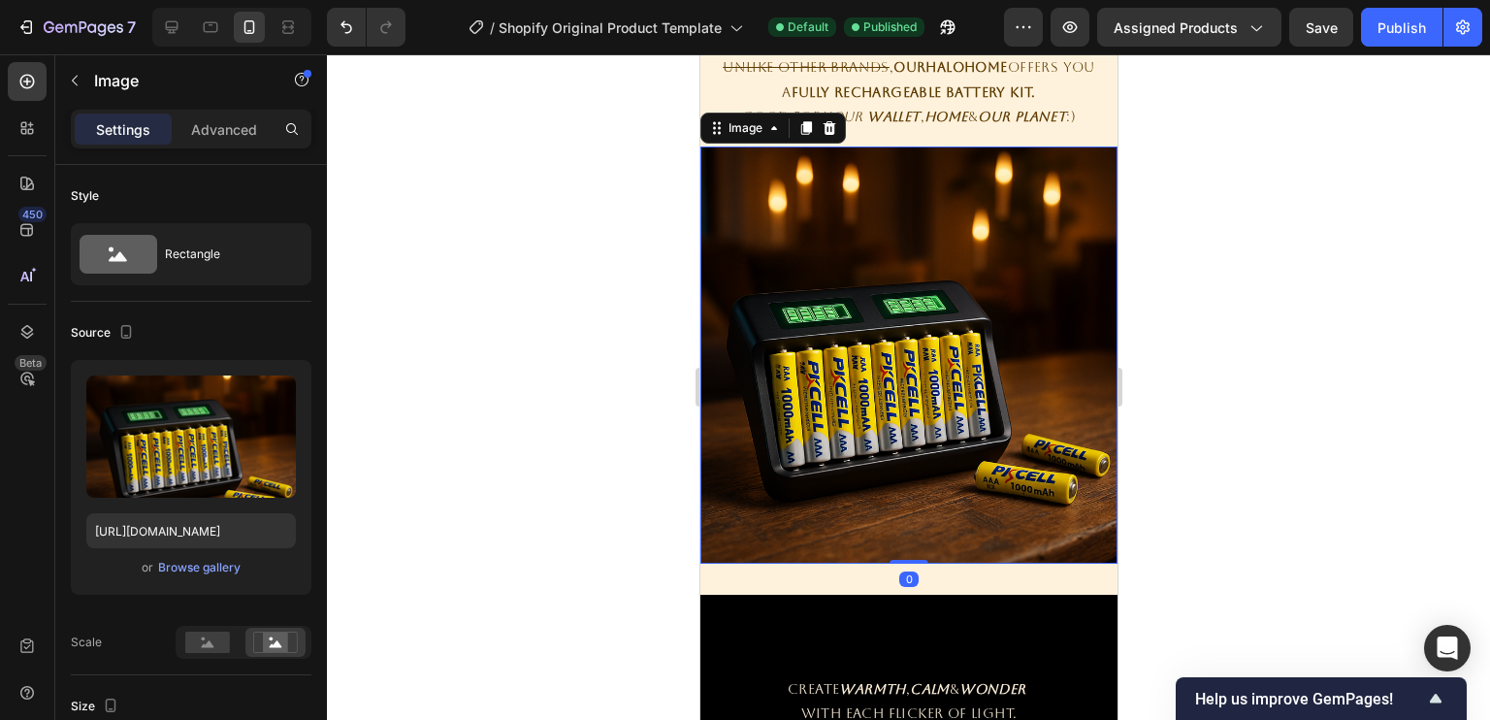
scroll to position [1781, 0]
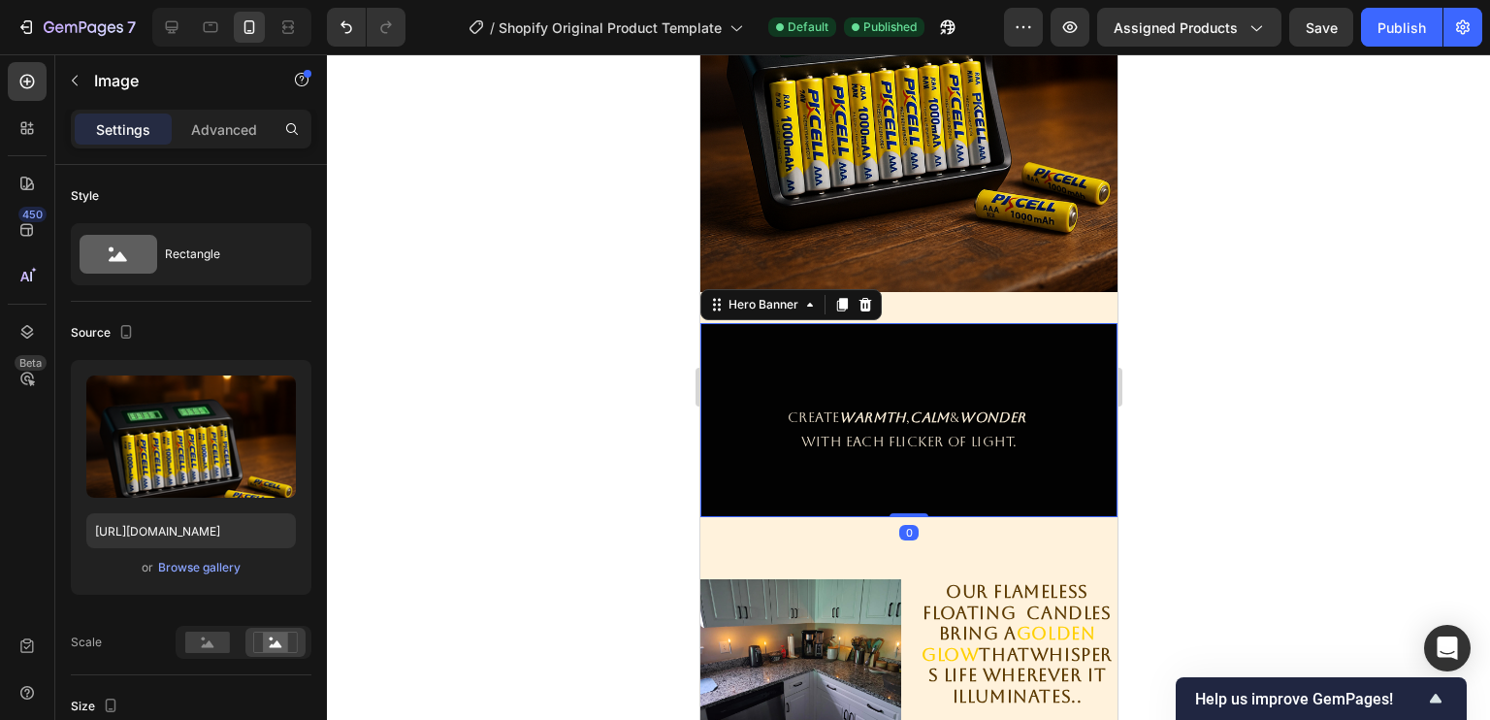
click at [726, 349] on div "Overlay" at bounding box center [907, 420] width 417 height 194
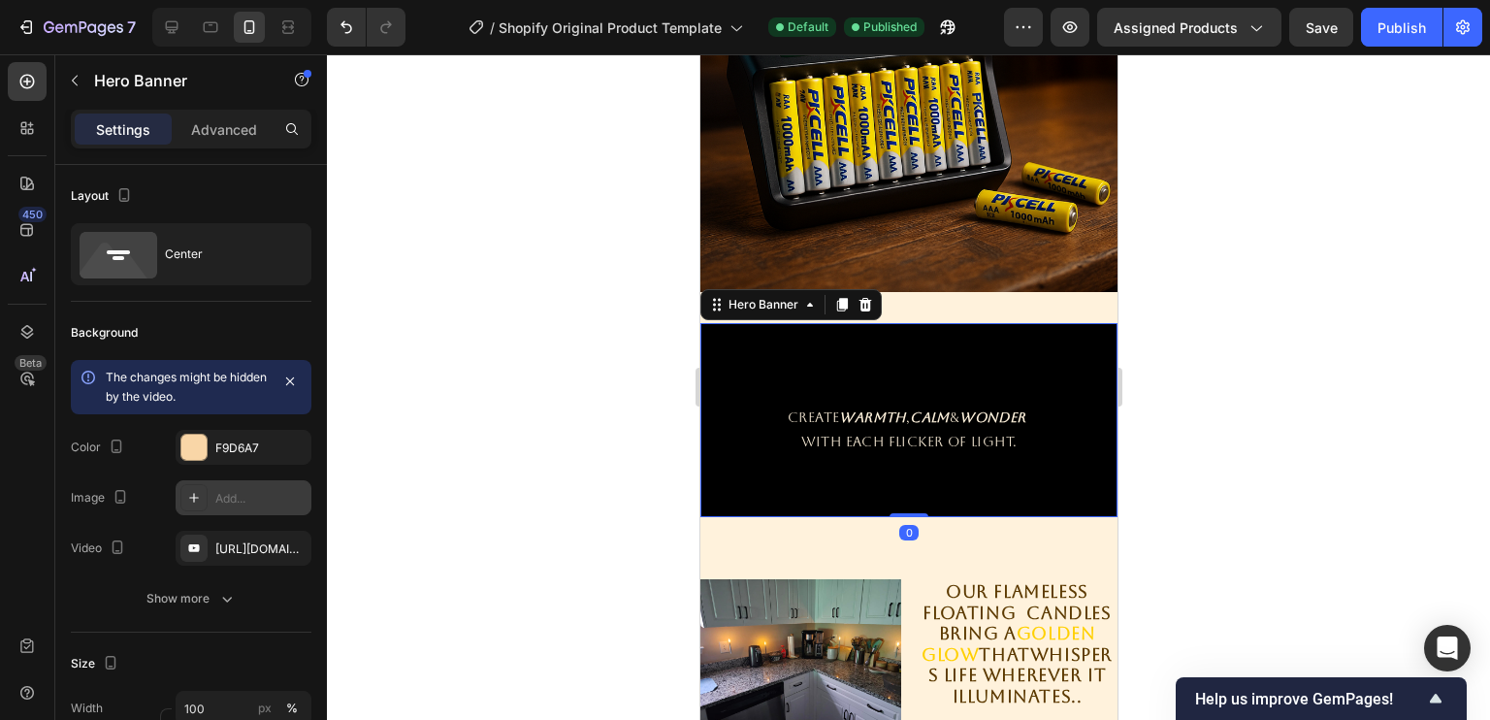
scroll to position [969, 0]
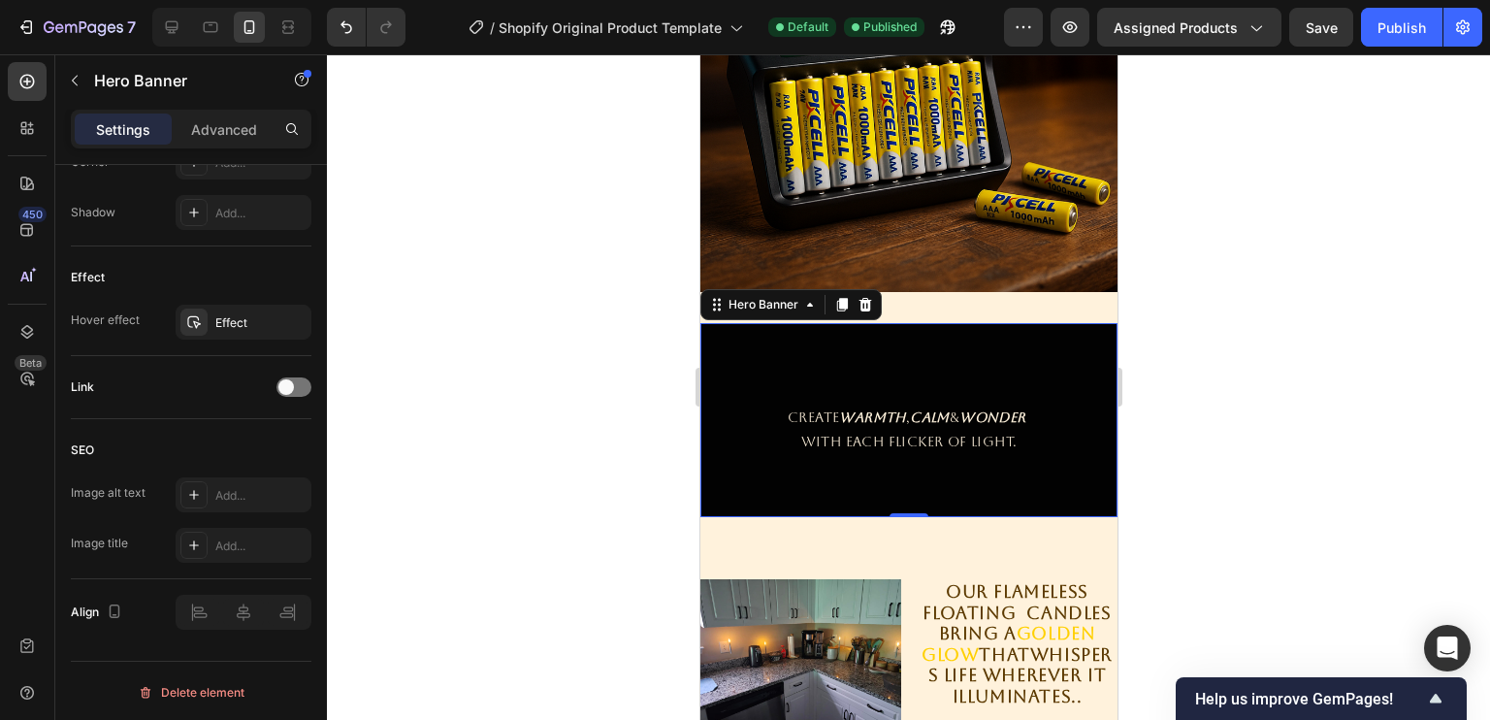
click at [808, 342] on div "Overlay" at bounding box center [907, 420] width 417 height 194
click at [777, 298] on div "Hero Banner" at bounding box center [762, 304] width 116 height 23
click at [769, 296] on div "Hero Banner" at bounding box center [763, 304] width 78 height 17
click at [920, 430] on p "WITH EACH FLICKER OF LIGHT." at bounding box center [907, 442] width 413 height 24
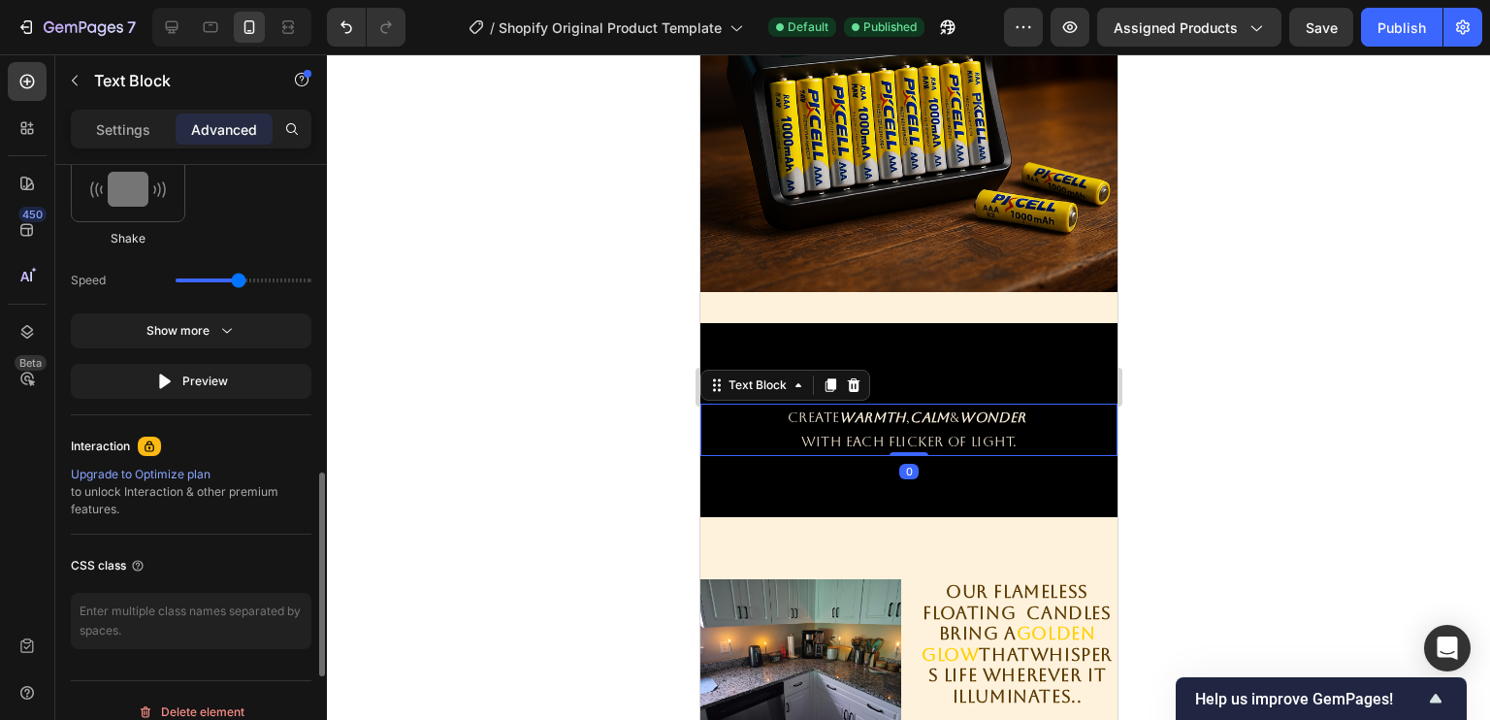
scroll to position [1222, 0]
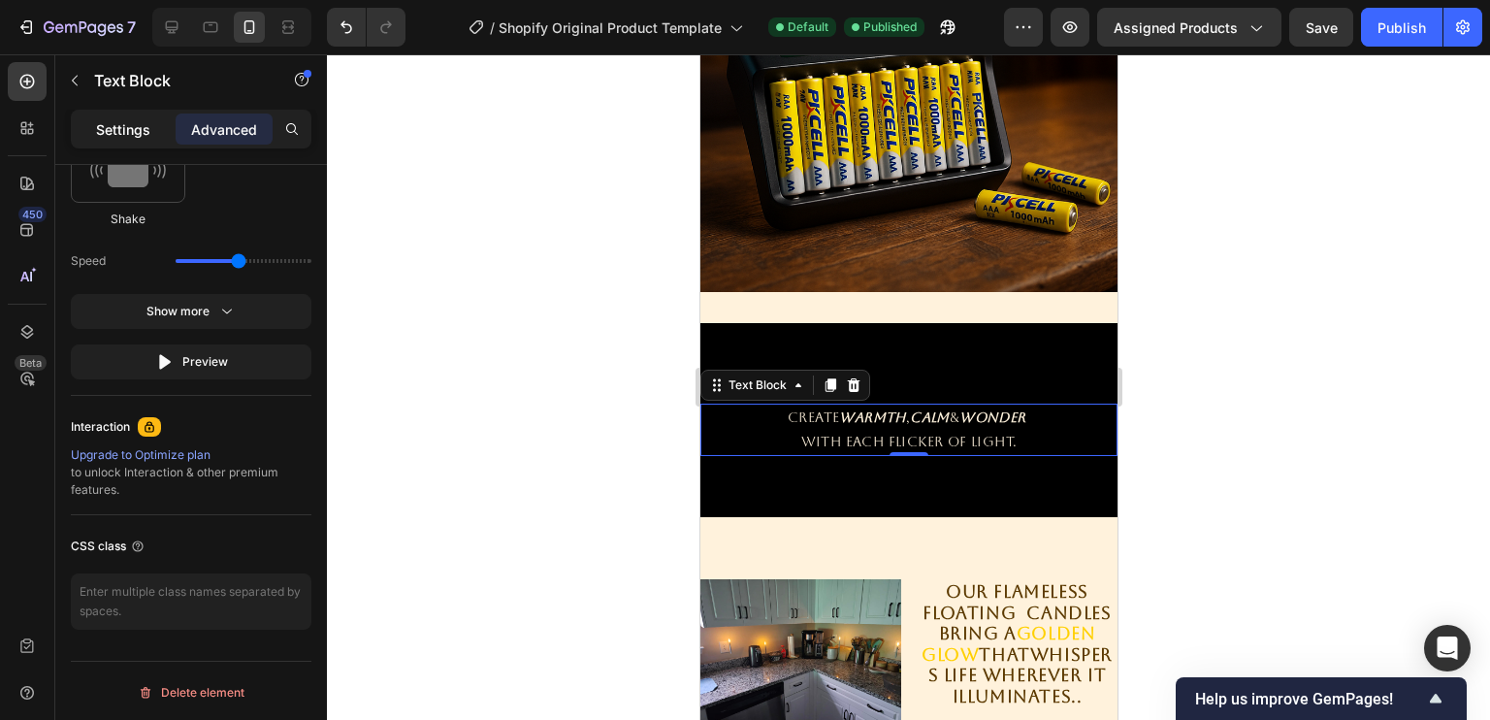
click at [151, 113] on div "Settings" at bounding box center [123, 128] width 97 height 31
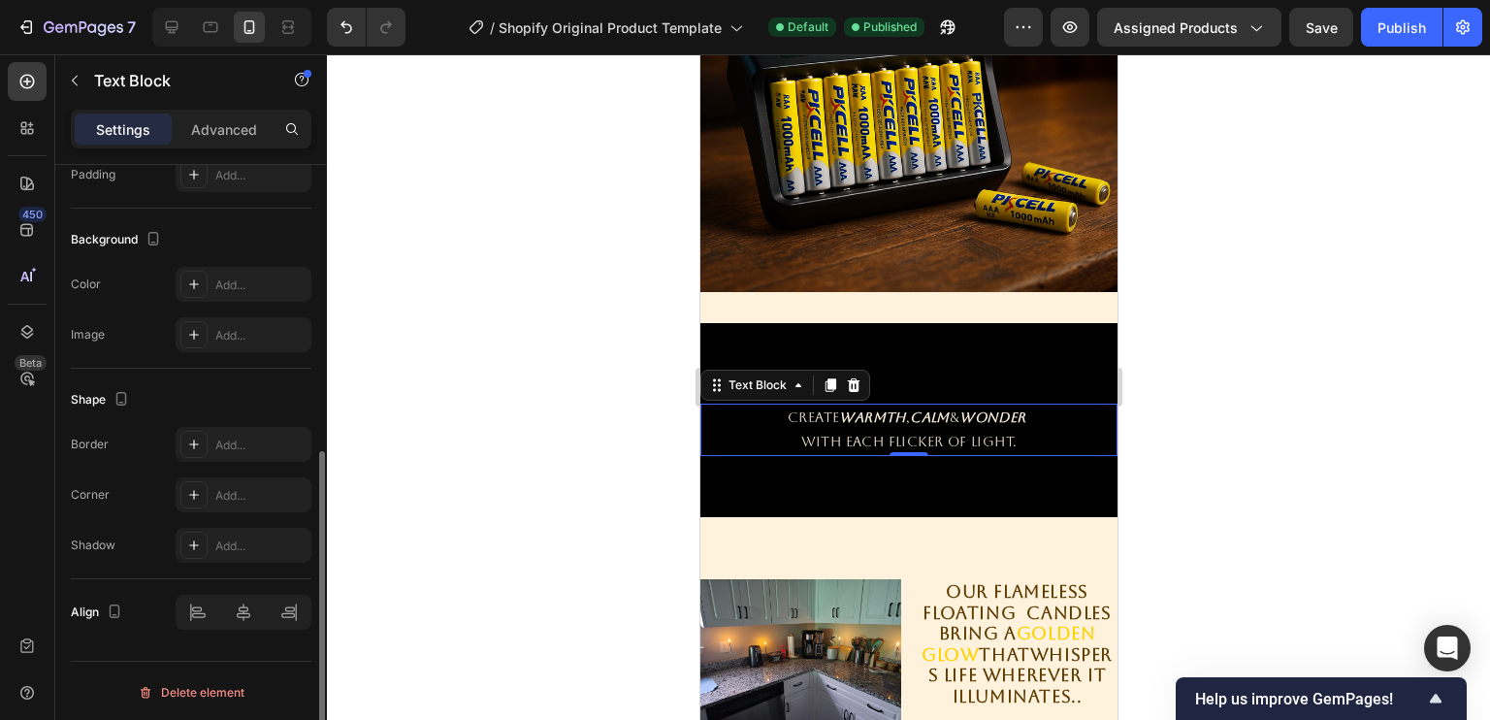
scroll to position [0, 0]
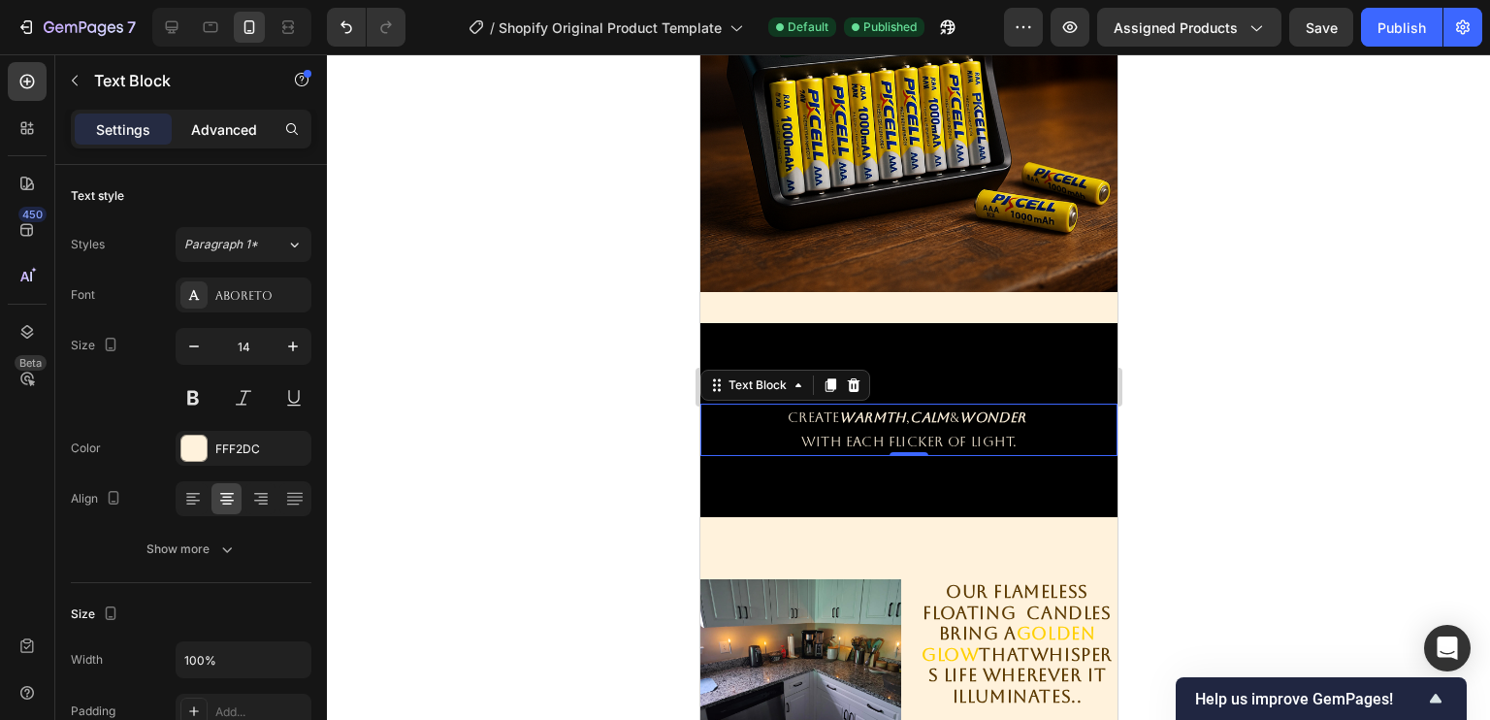
click at [237, 131] on p "Advanced" at bounding box center [224, 129] width 66 height 20
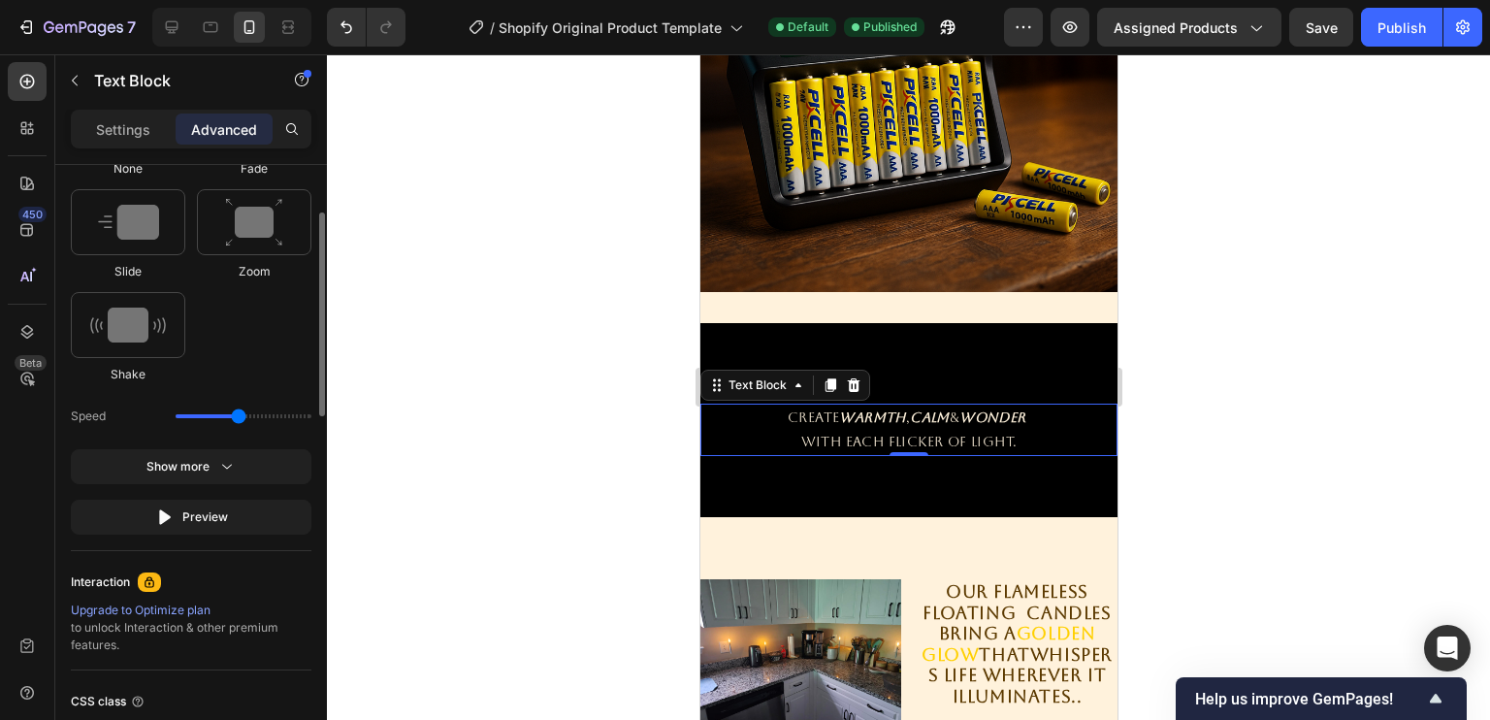
scroll to position [818, 0]
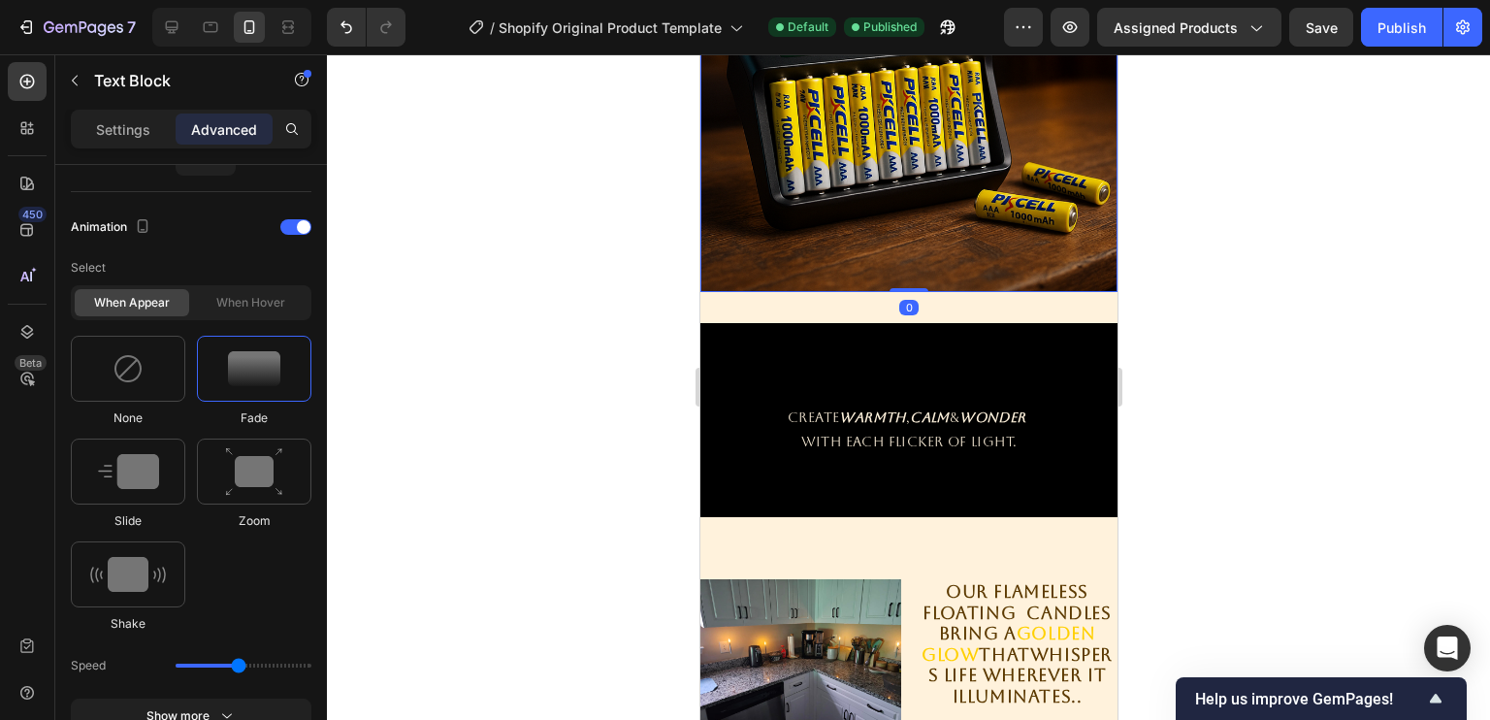
click at [932, 157] on img at bounding box center [907, 83] width 417 height 417
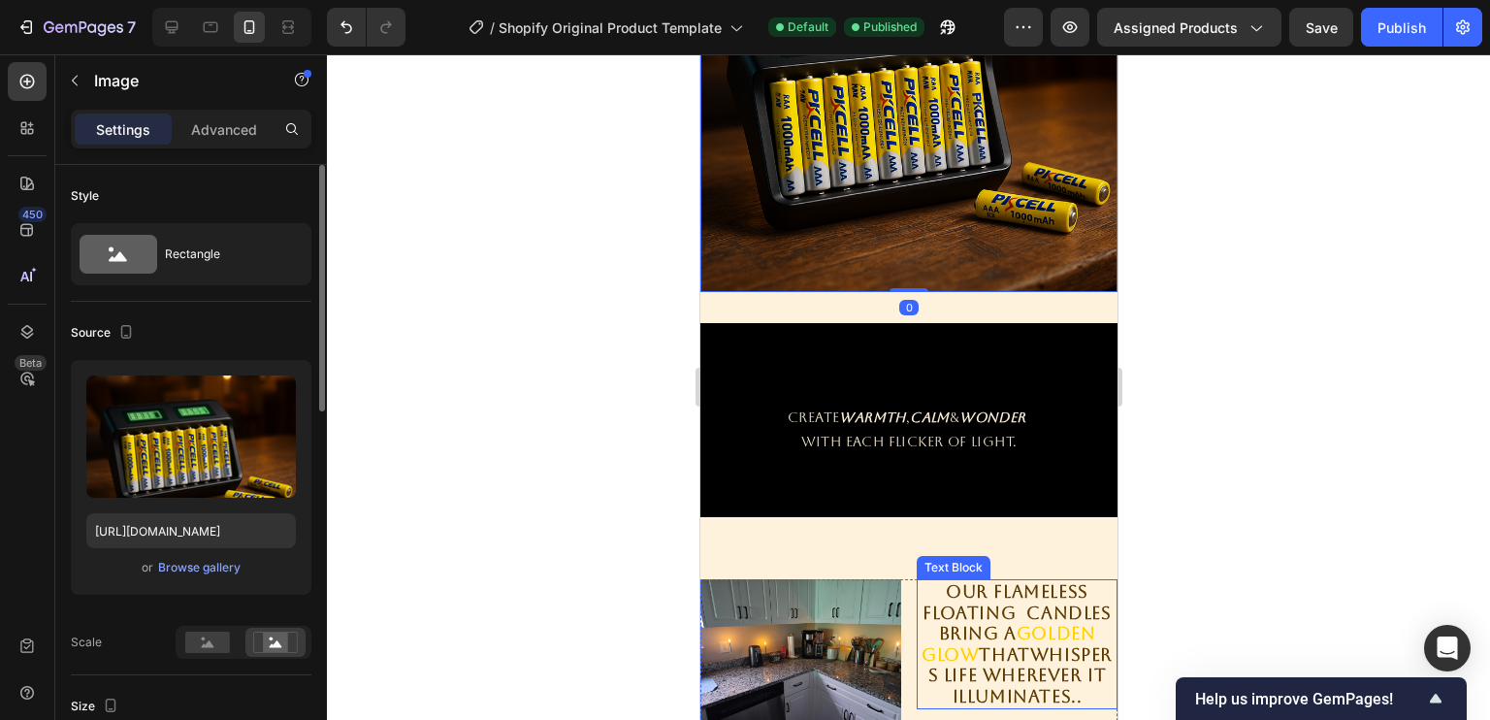
click at [994, 625] on p "Our FLAMELESS floating candles bring a golden glow that whispers life wherever …" at bounding box center [1016, 644] width 197 height 126
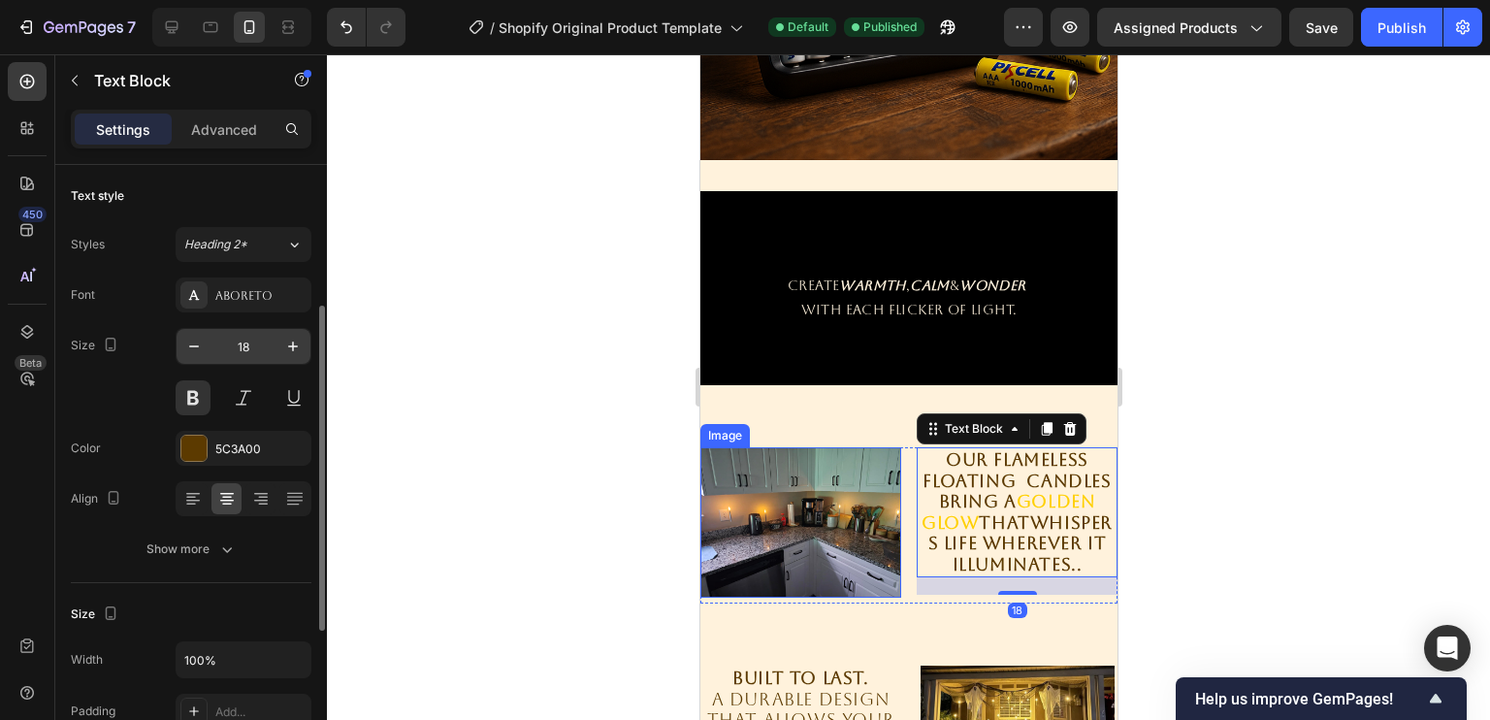
scroll to position [536, 0]
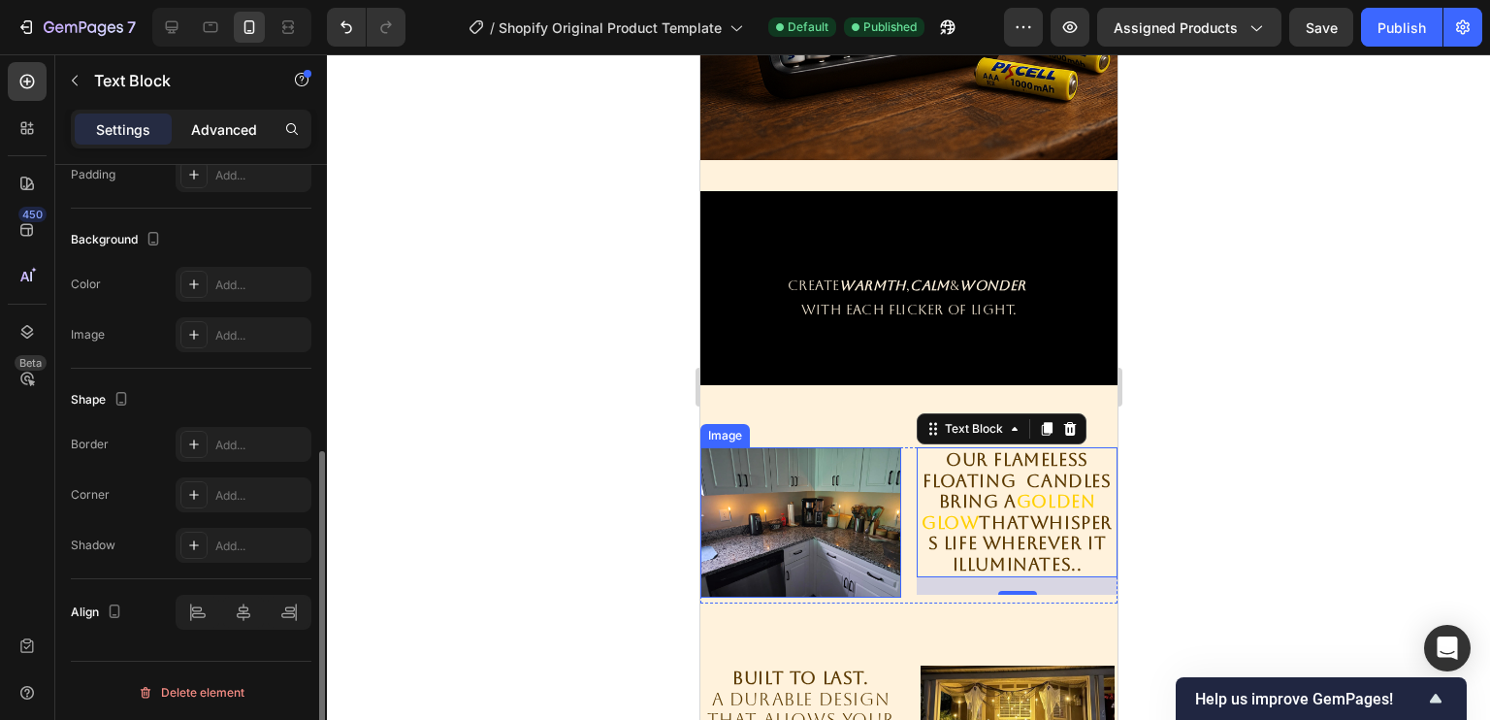
click at [229, 127] on p "Advanced" at bounding box center [224, 129] width 66 height 20
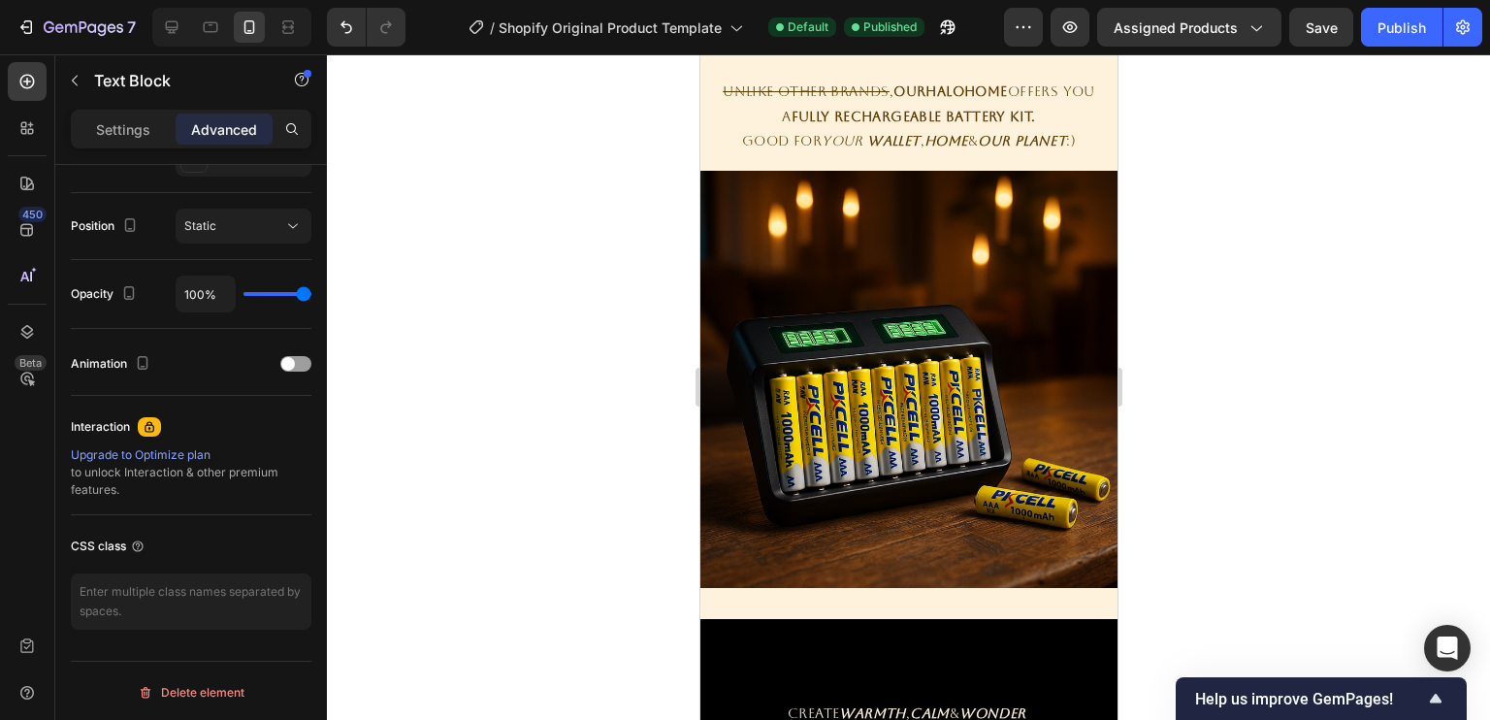
scroll to position [1482, 0]
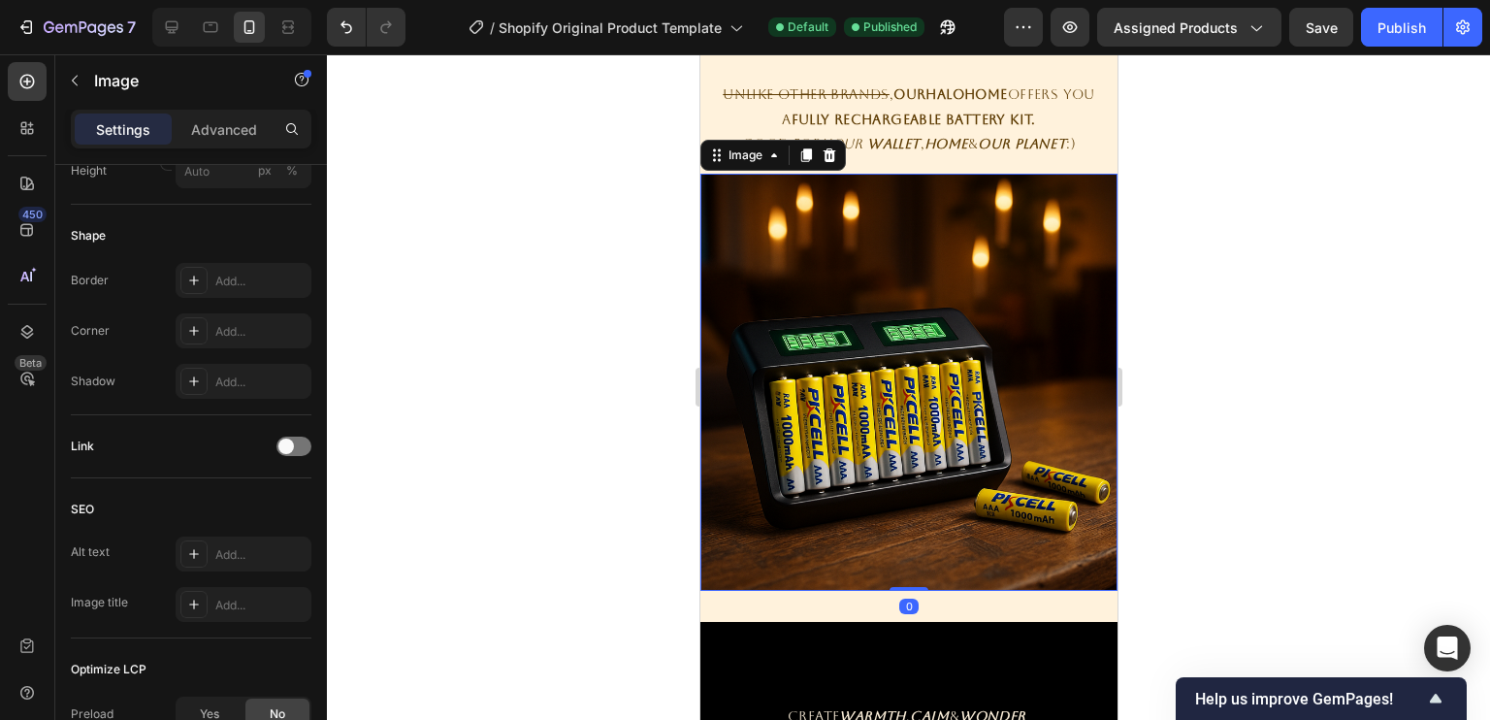
click at [924, 340] on img at bounding box center [907, 382] width 417 height 417
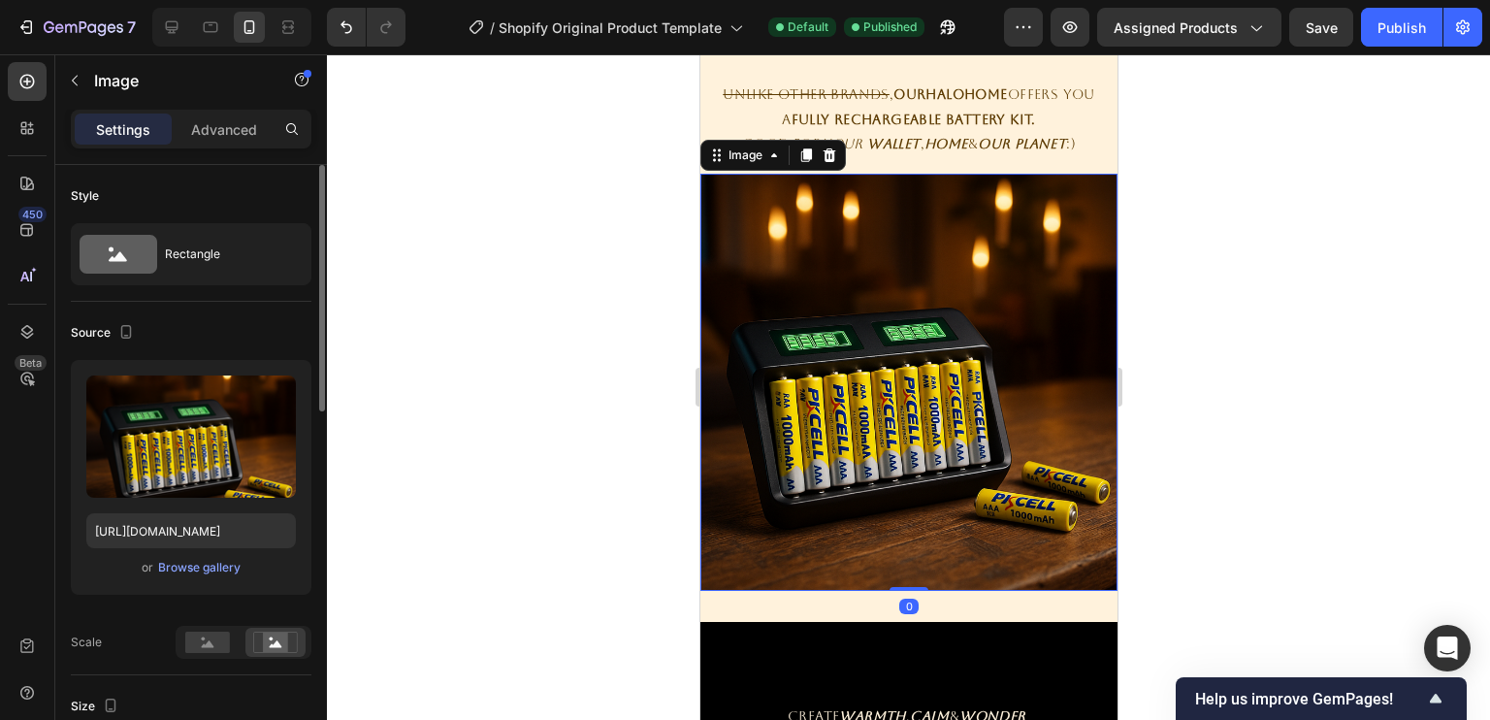
click at [204, 152] on div "Settings Advanced" at bounding box center [191, 137] width 272 height 55
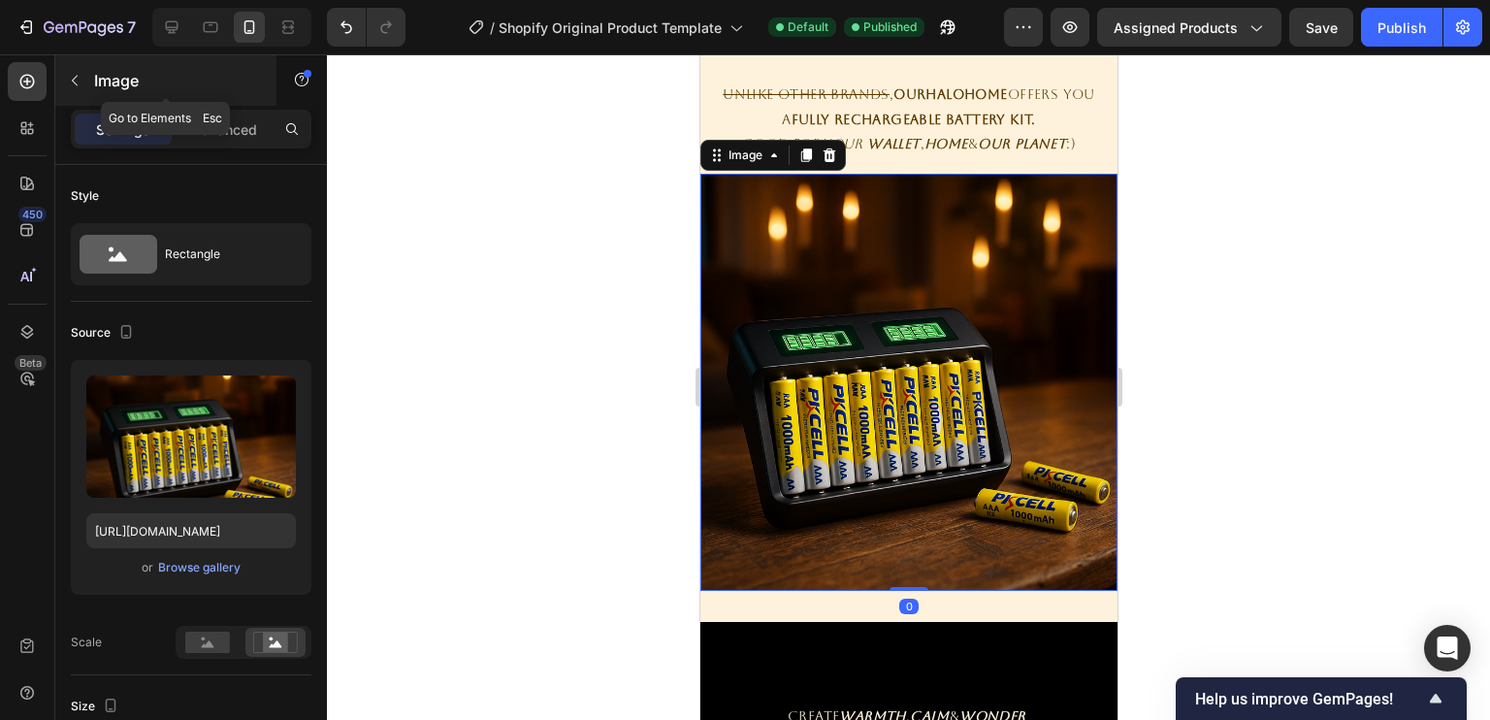
click at [231, 94] on div "Image" at bounding box center [165, 80] width 221 height 50
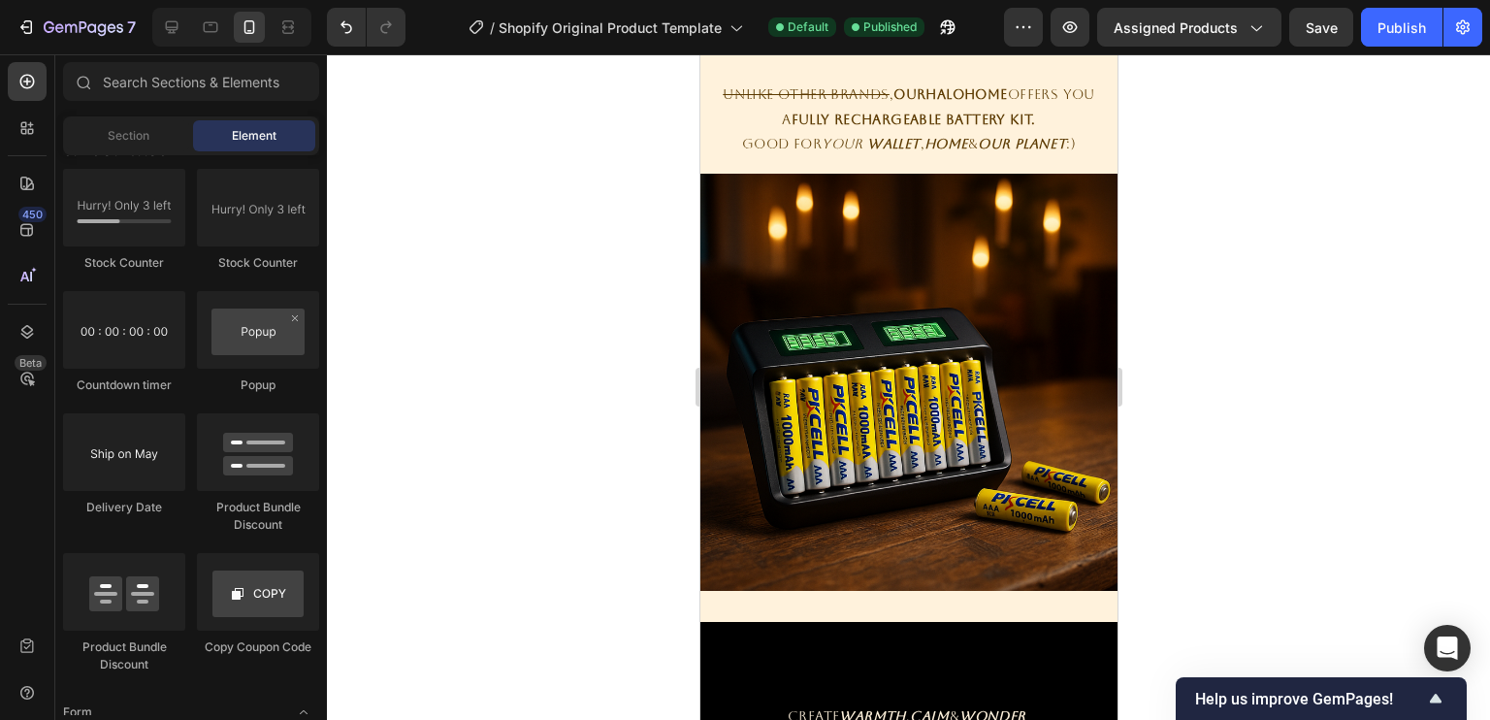
click at [467, 205] on div at bounding box center [908, 386] width 1163 height 665
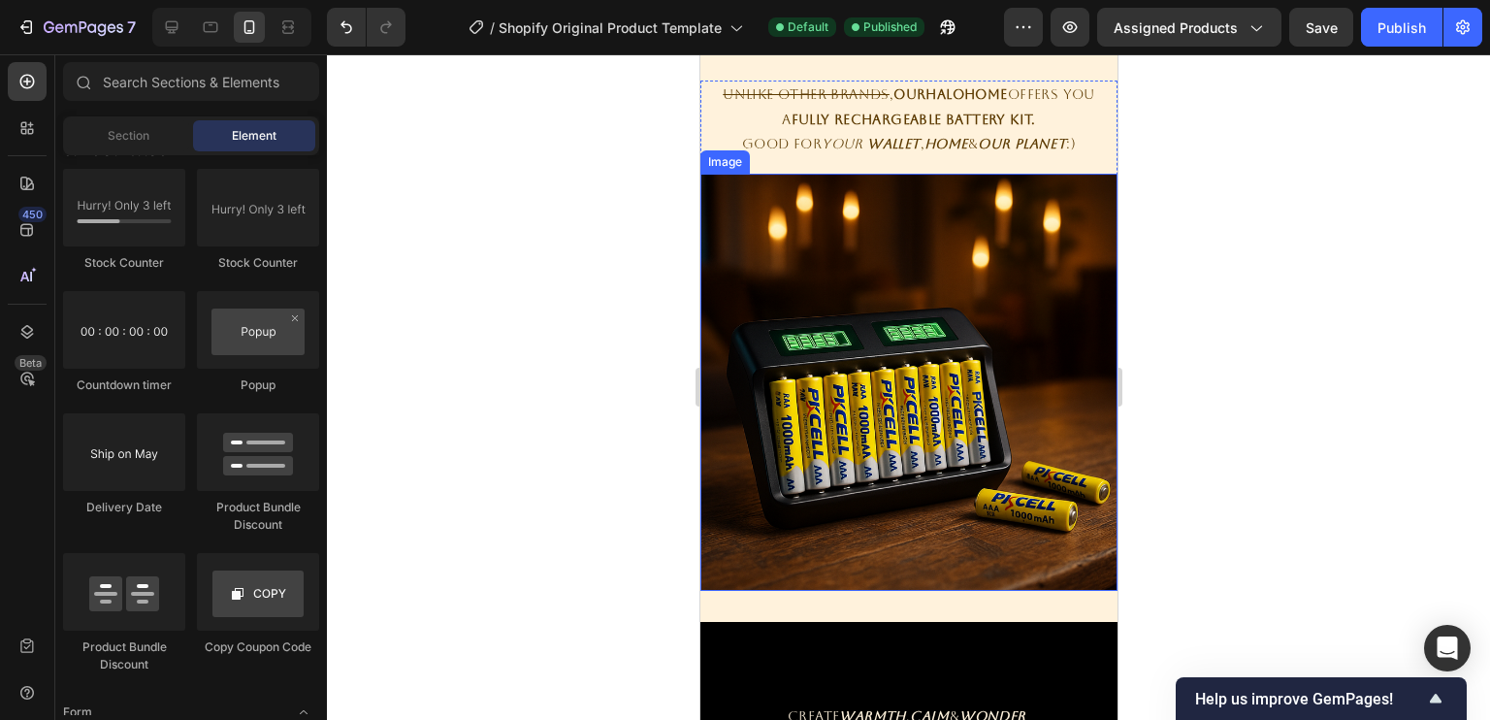
scroll to position [2064, 0]
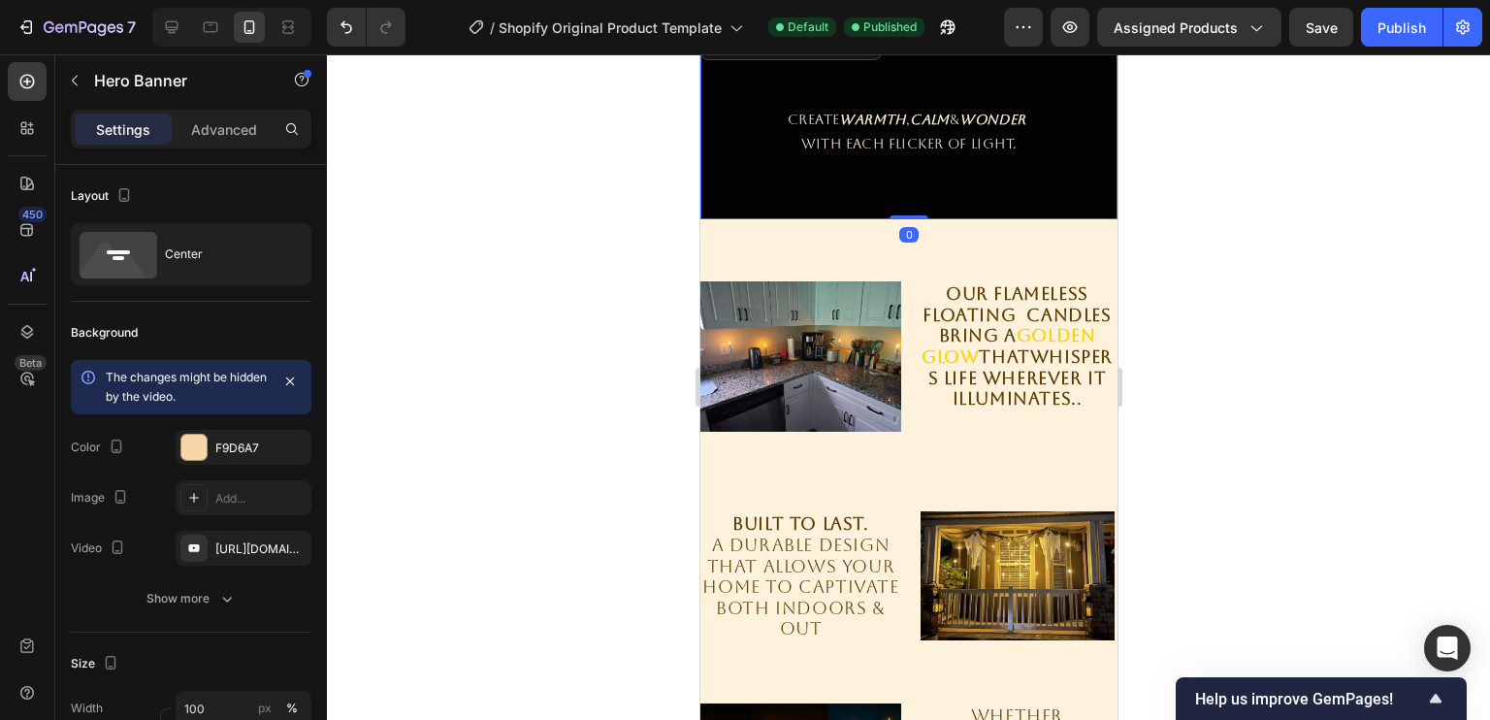
click at [936, 168] on div "Overlay" at bounding box center [907, 122] width 417 height 194
click at [232, 135] on p "Advanced" at bounding box center [224, 129] width 66 height 20
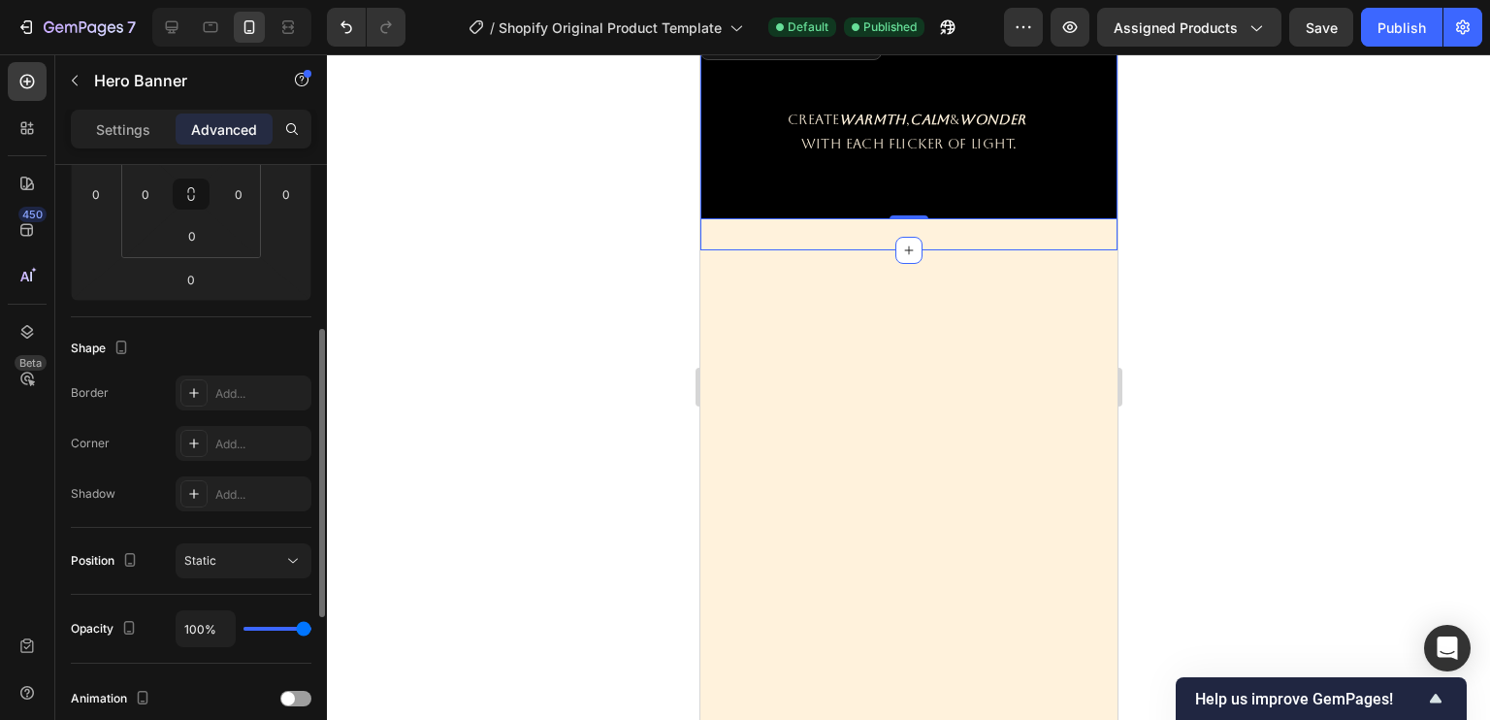
scroll to position [1534, 0]
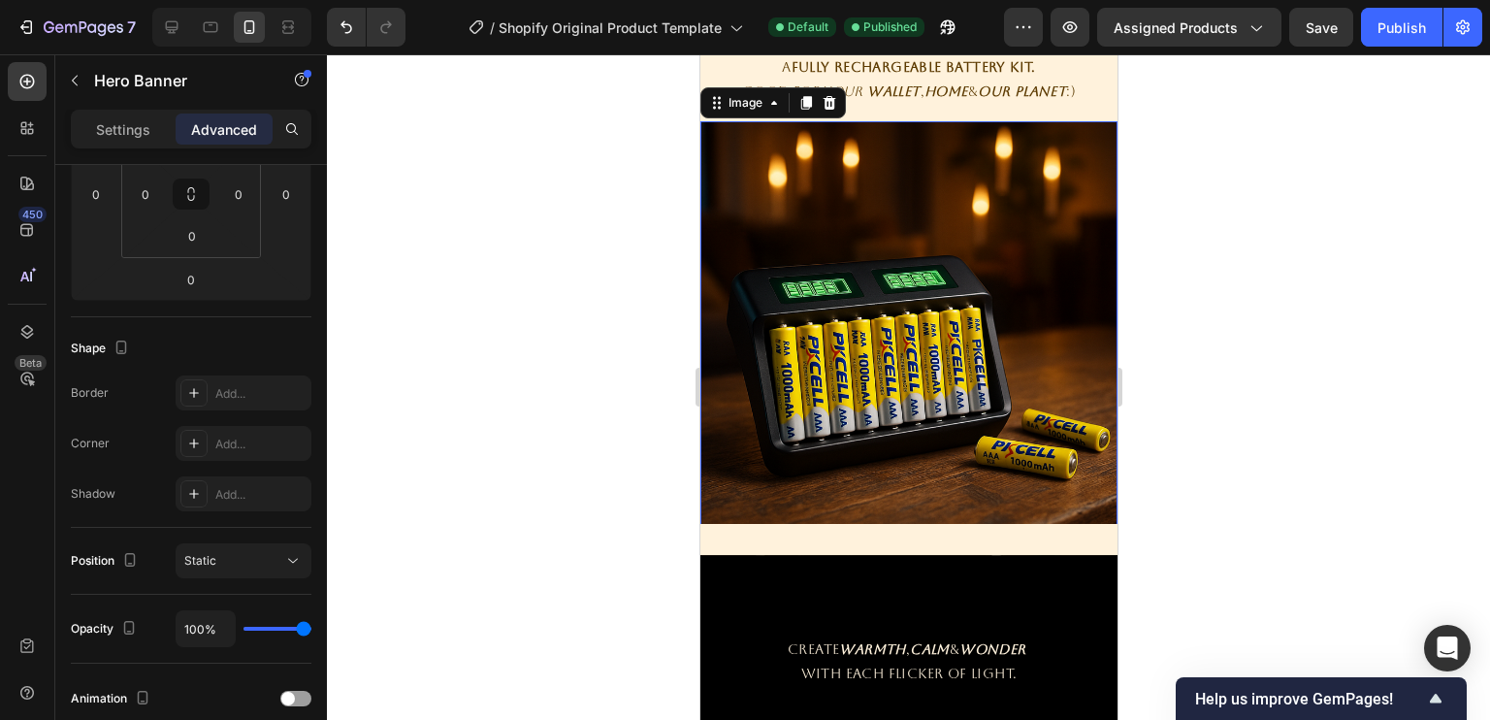
click at [874, 313] on img at bounding box center [907, 329] width 417 height 417
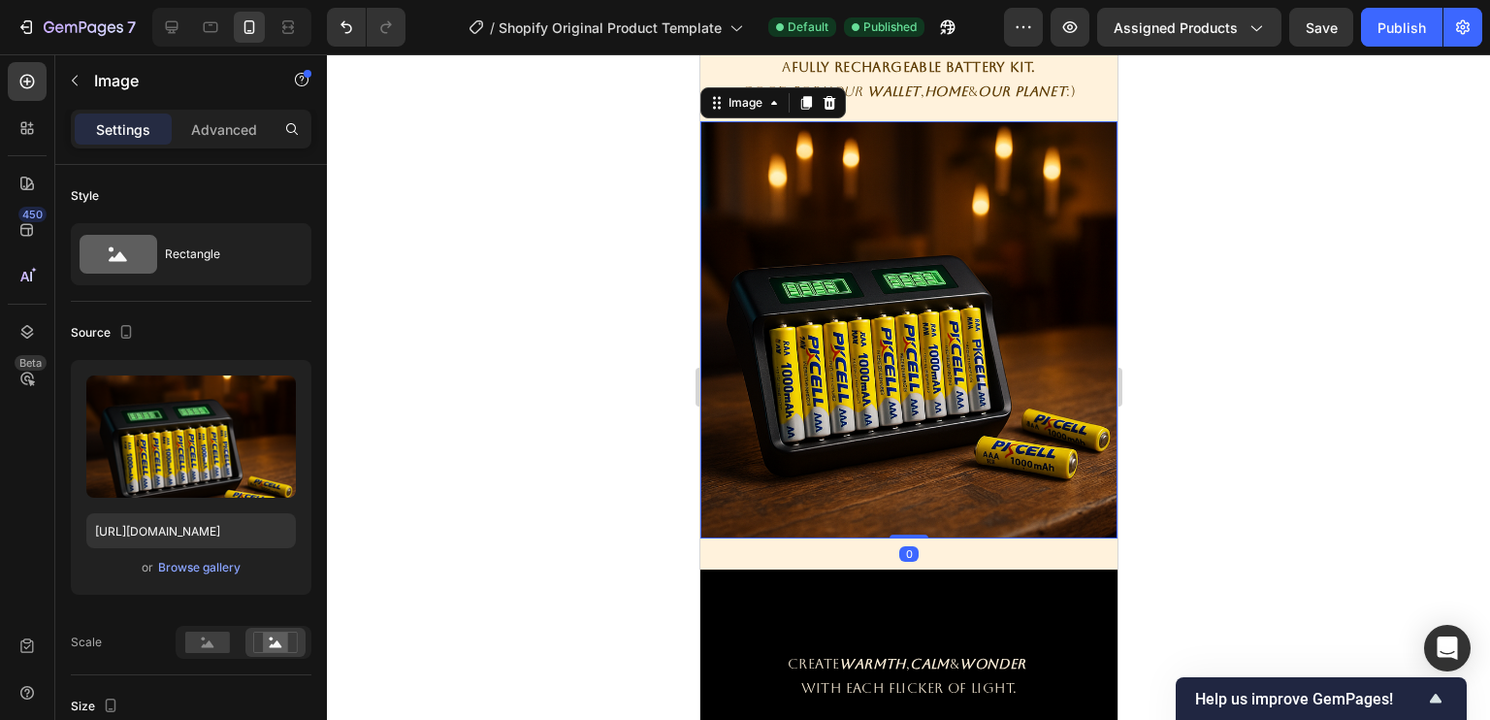
click at [209, 151] on div "Settings Advanced" at bounding box center [191, 137] width 272 height 55
click at [209, 146] on div "Settings Advanced" at bounding box center [191, 129] width 241 height 39
click at [209, 143] on div "Advanced" at bounding box center [224, 128] width 97 height 31
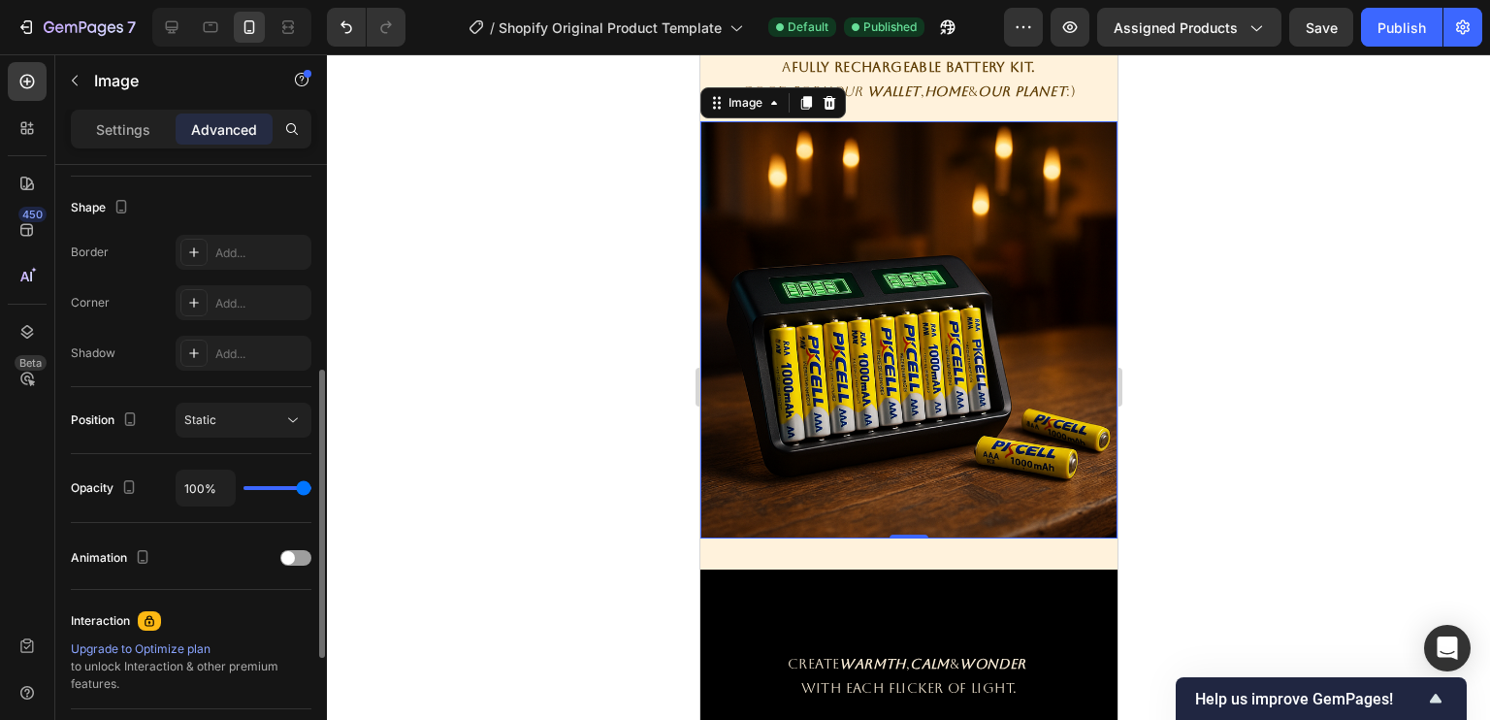
scroll to position [493, 0]
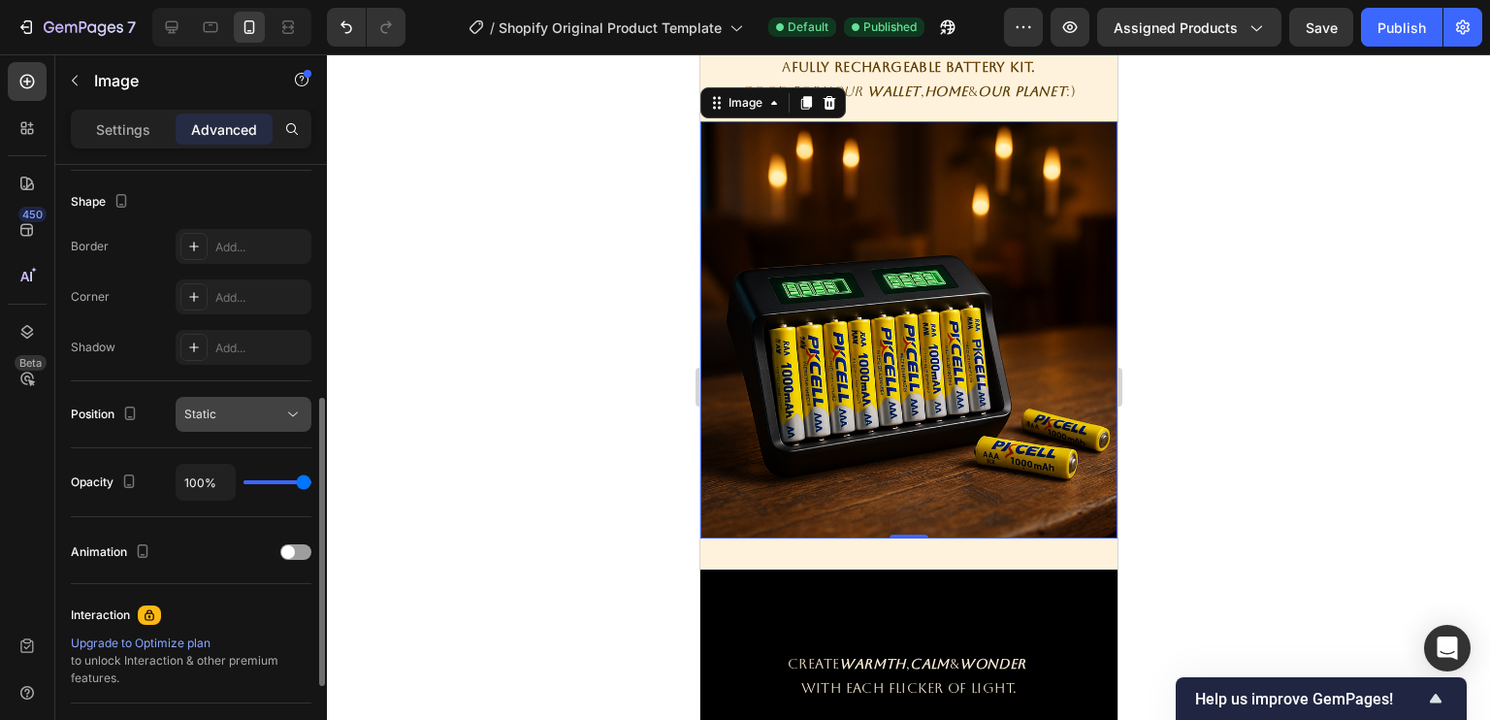
click at [269, 405] on div "Static" at bounding box center [233, 413] width 99 height 17
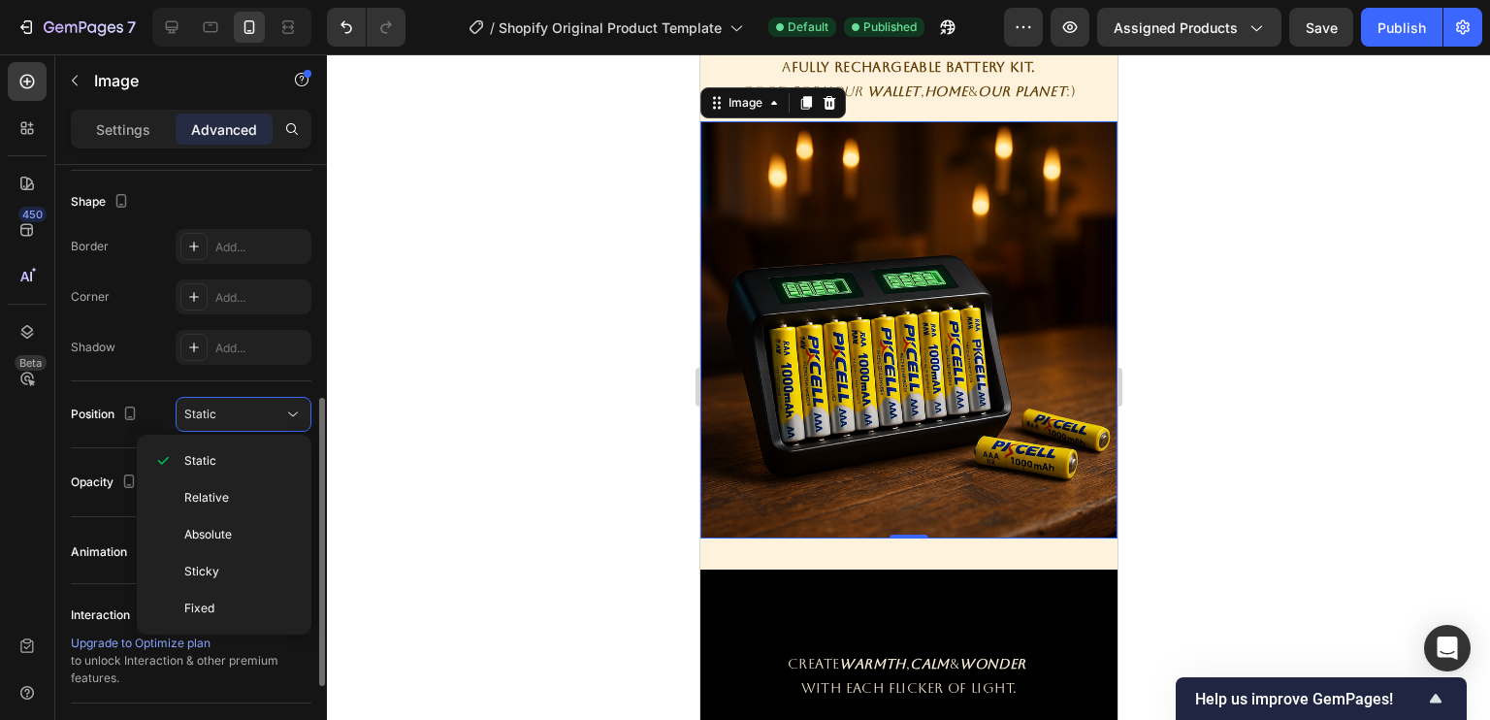
click at [97, 476] on div "Opacity" at bounding box center [106, 482] width 70 height 26
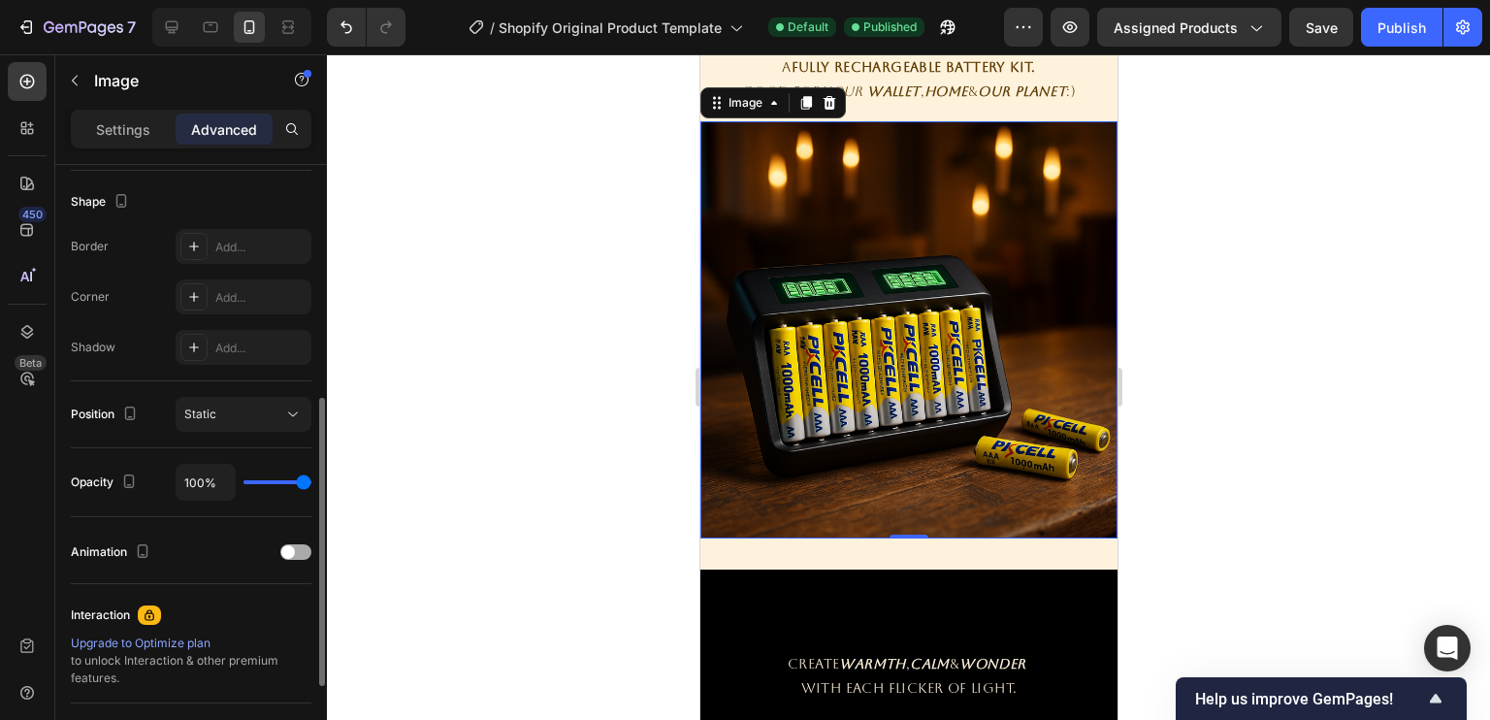
click at [301, 547] on div at bounding box center [295, 552] width 31 height 16
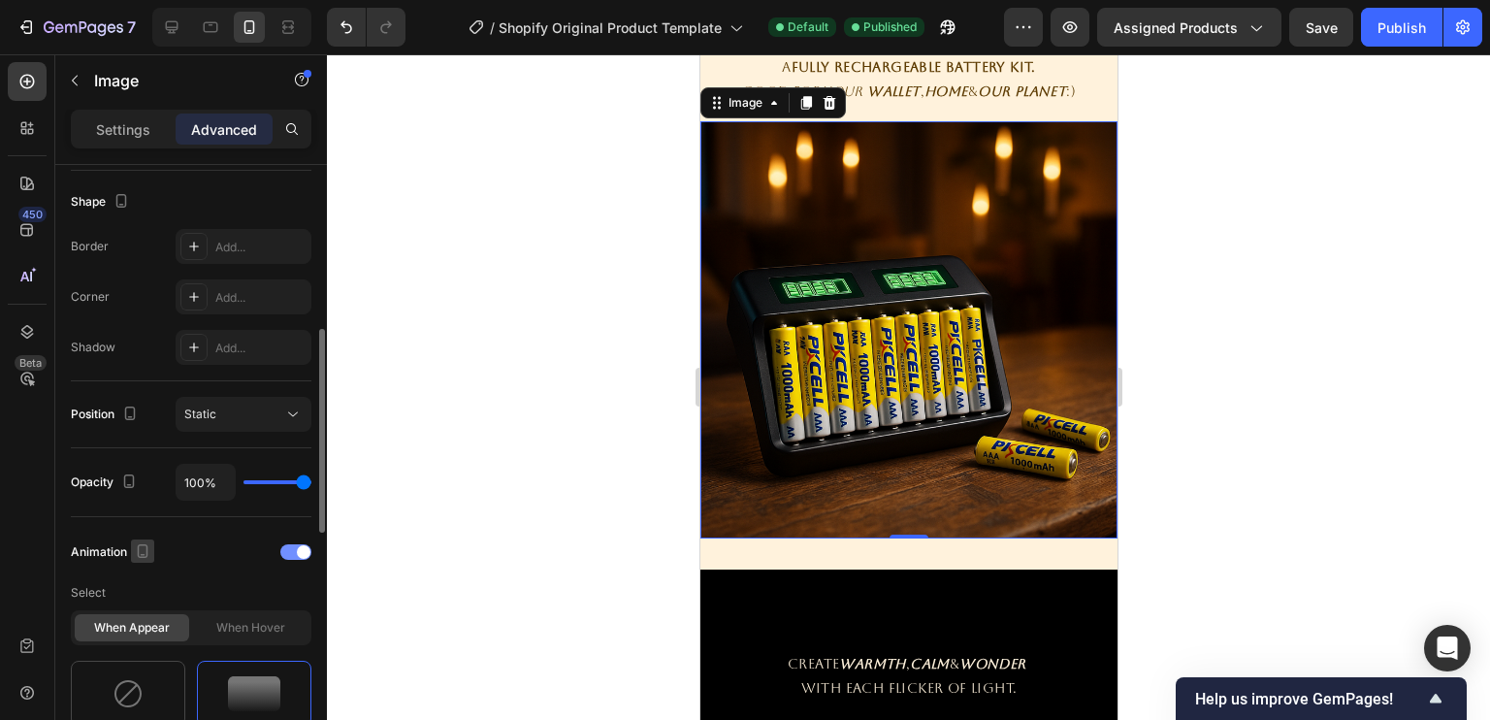
click at [146, 547] on icon "button" at bounding box center [143, 551] width 11 height 14
click at [150, 575] on icon "button" at bounding box center [147, 581] width 13 height 13
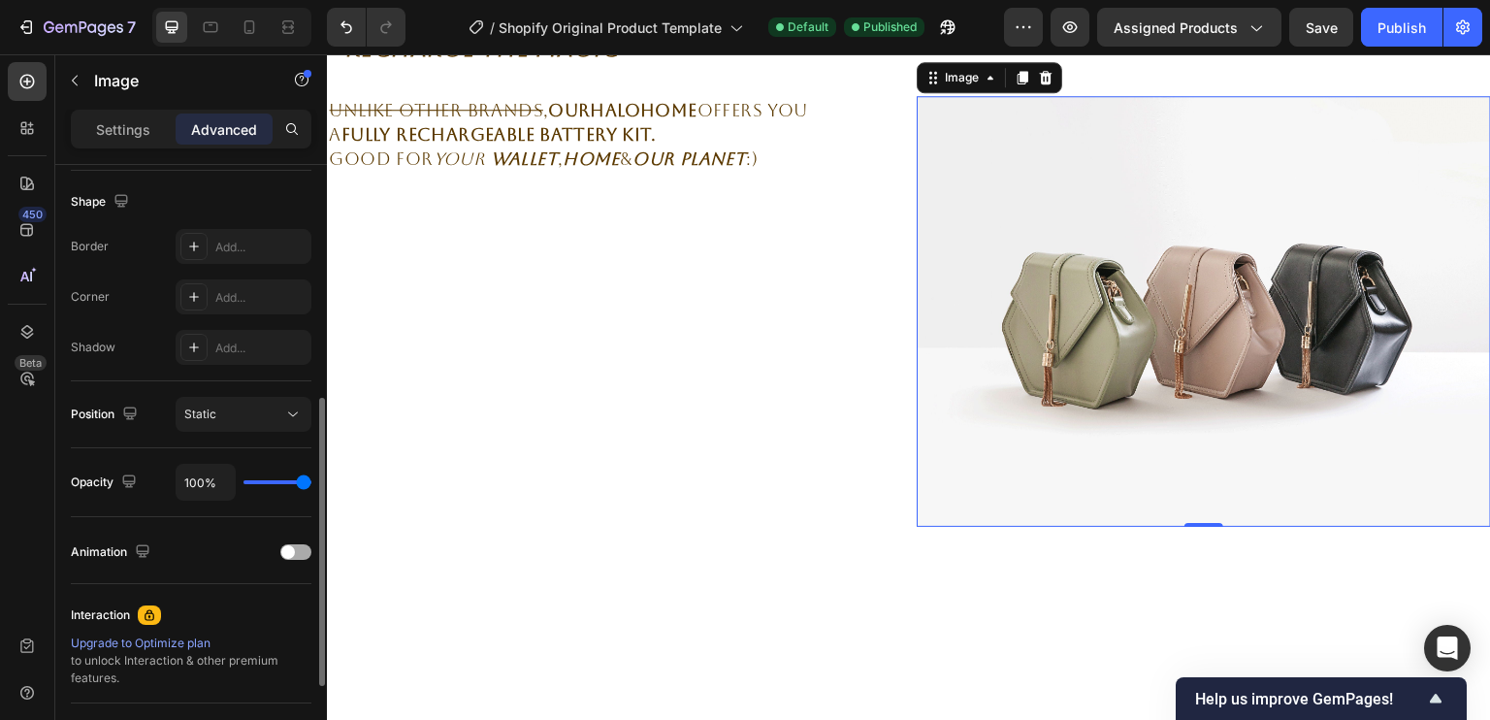
scroll to position [1507, 0]
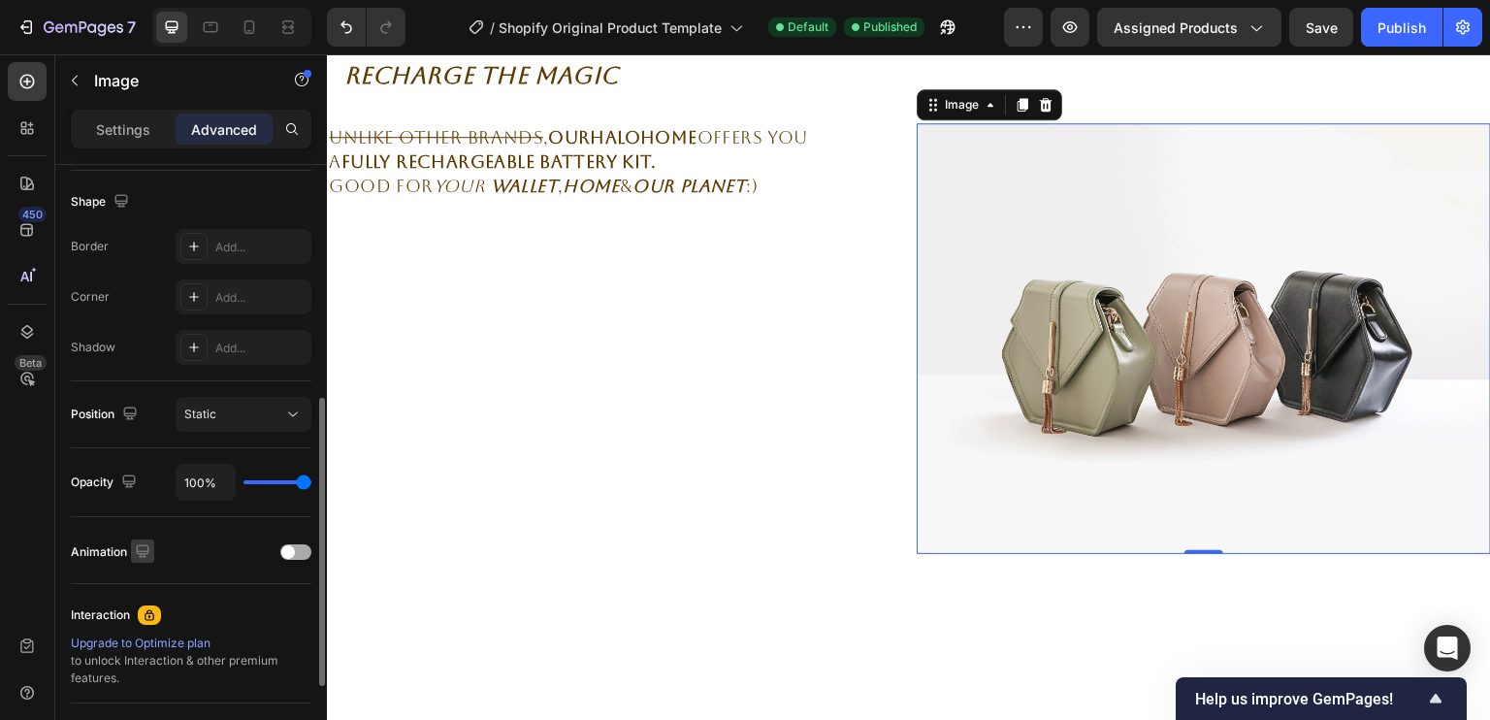
click at [146, 552] on icon "button" at bounding box center [142, 550] width 19 height 19
click at [151, 643] on icon "button" at bounding box center [146, 651] width 19 height 19
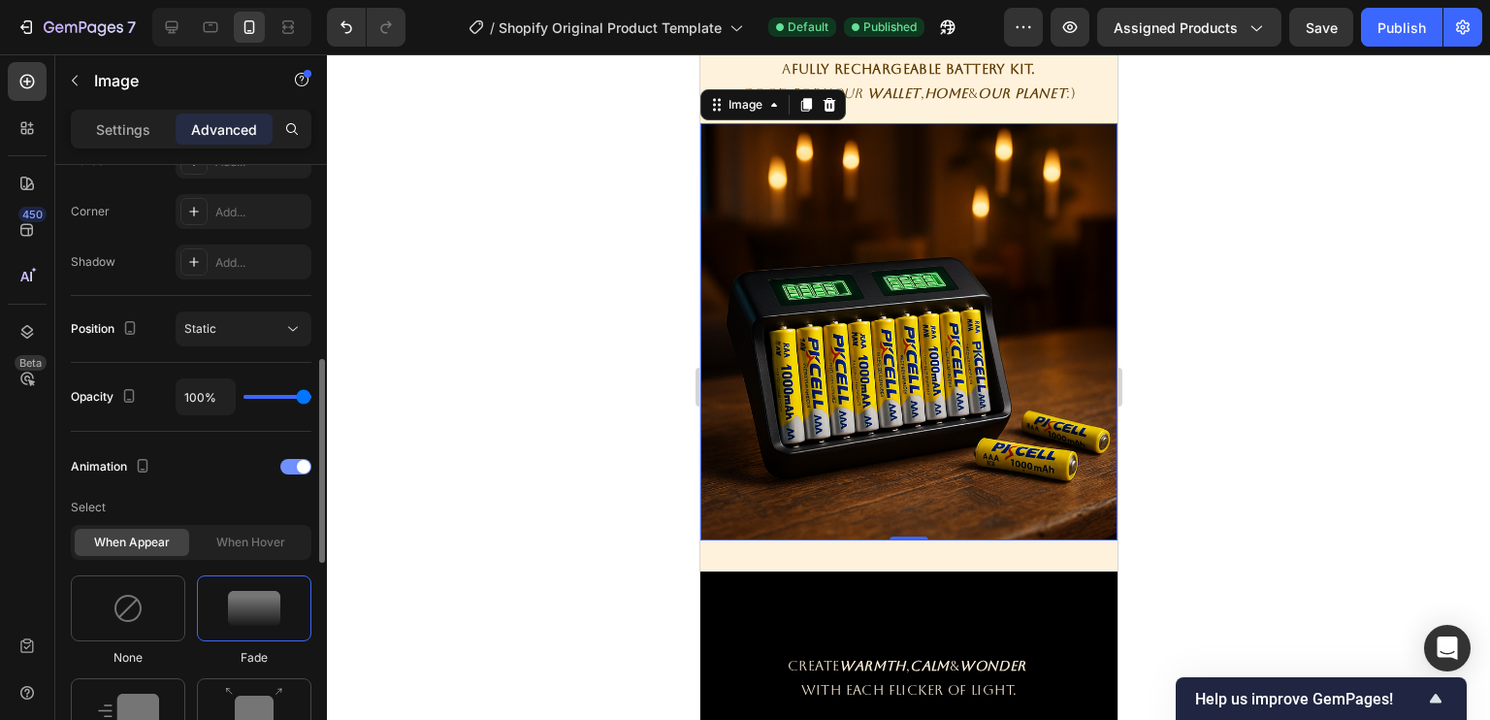
scroll to position [579, 0]
click at [215, 490] on p "Select" at bounding box center [191, 506] width 241 height 35
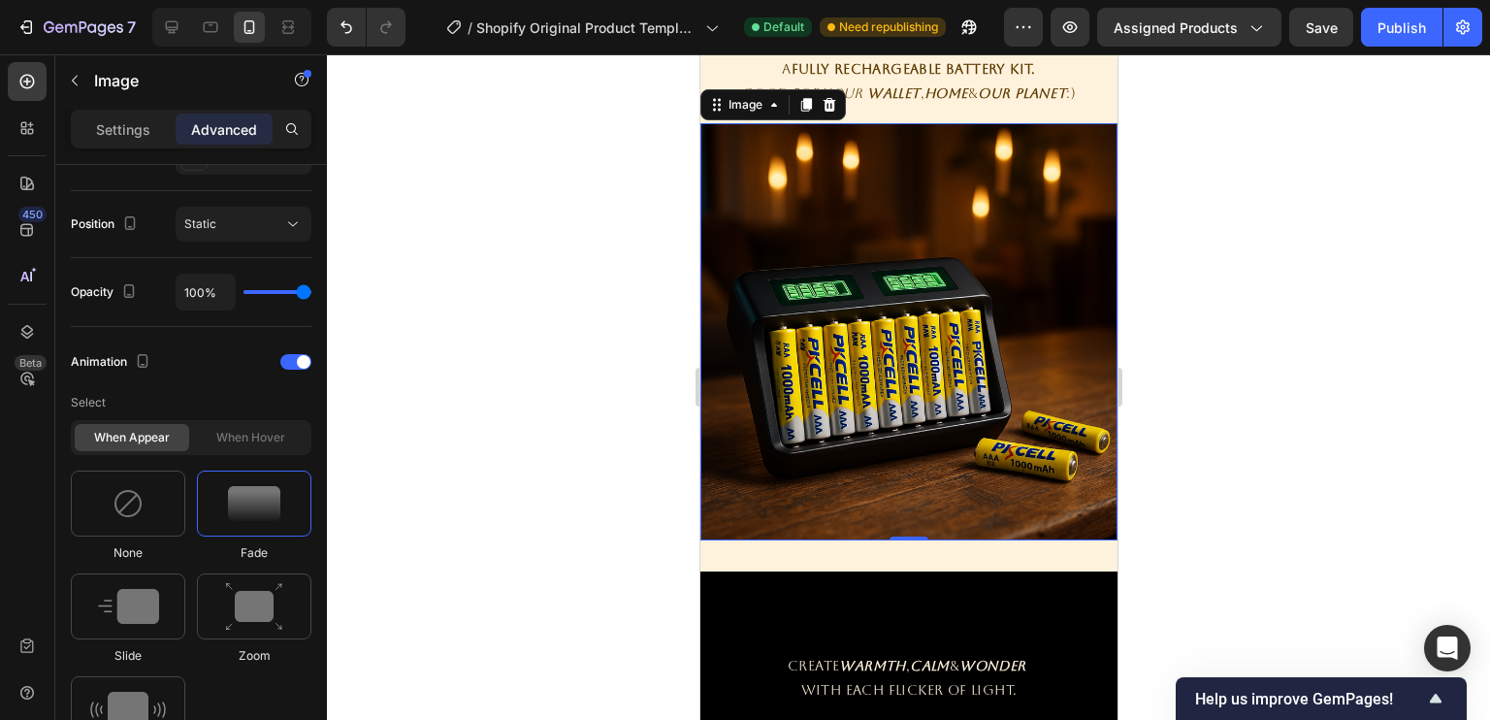
click at [218, 429] on div "When hover" at bounding box center [250, 437] width 114 height 27
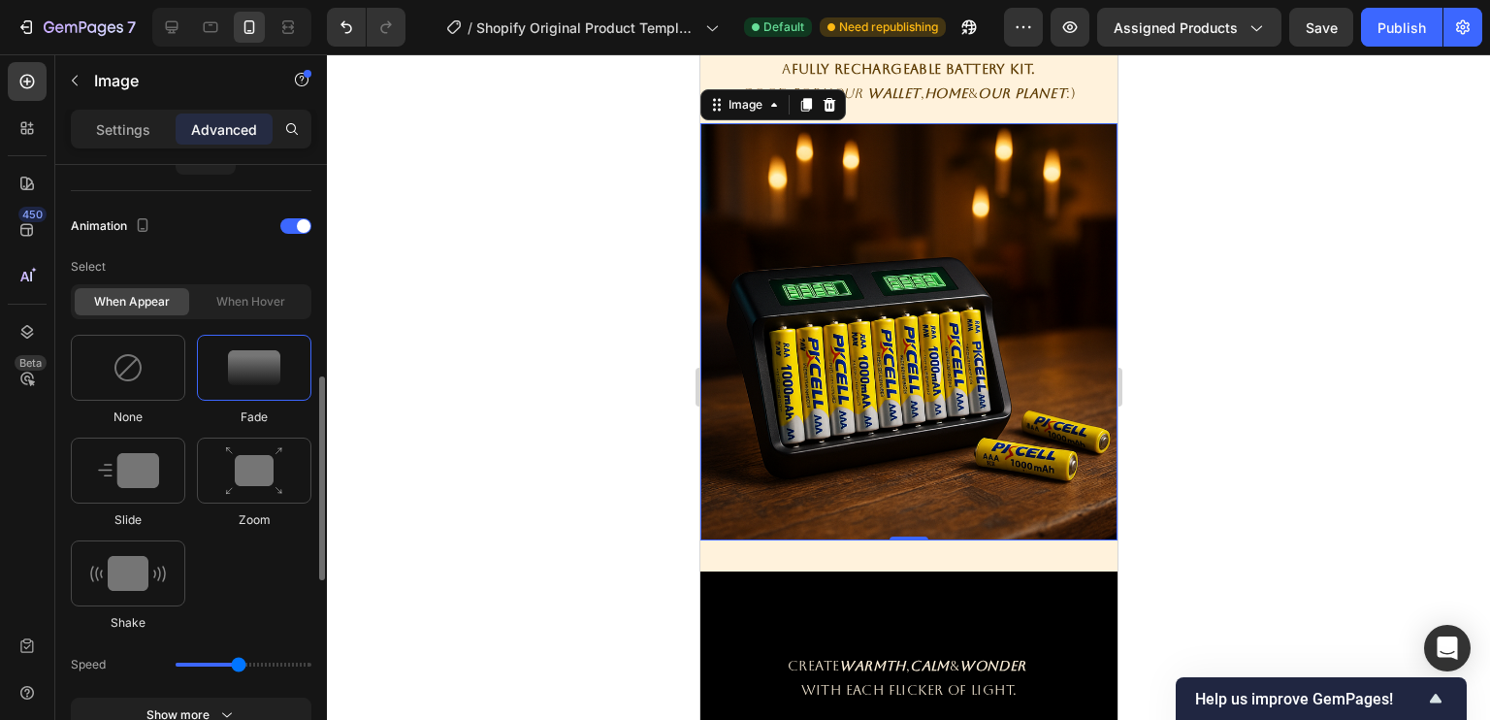
scroll to position [821, 0]
click at [836, 368] on img at bounding box center [907, 331] width 417 height 417
click at [241, 446] on img at bounding box center [254, 468] width 58 height 49
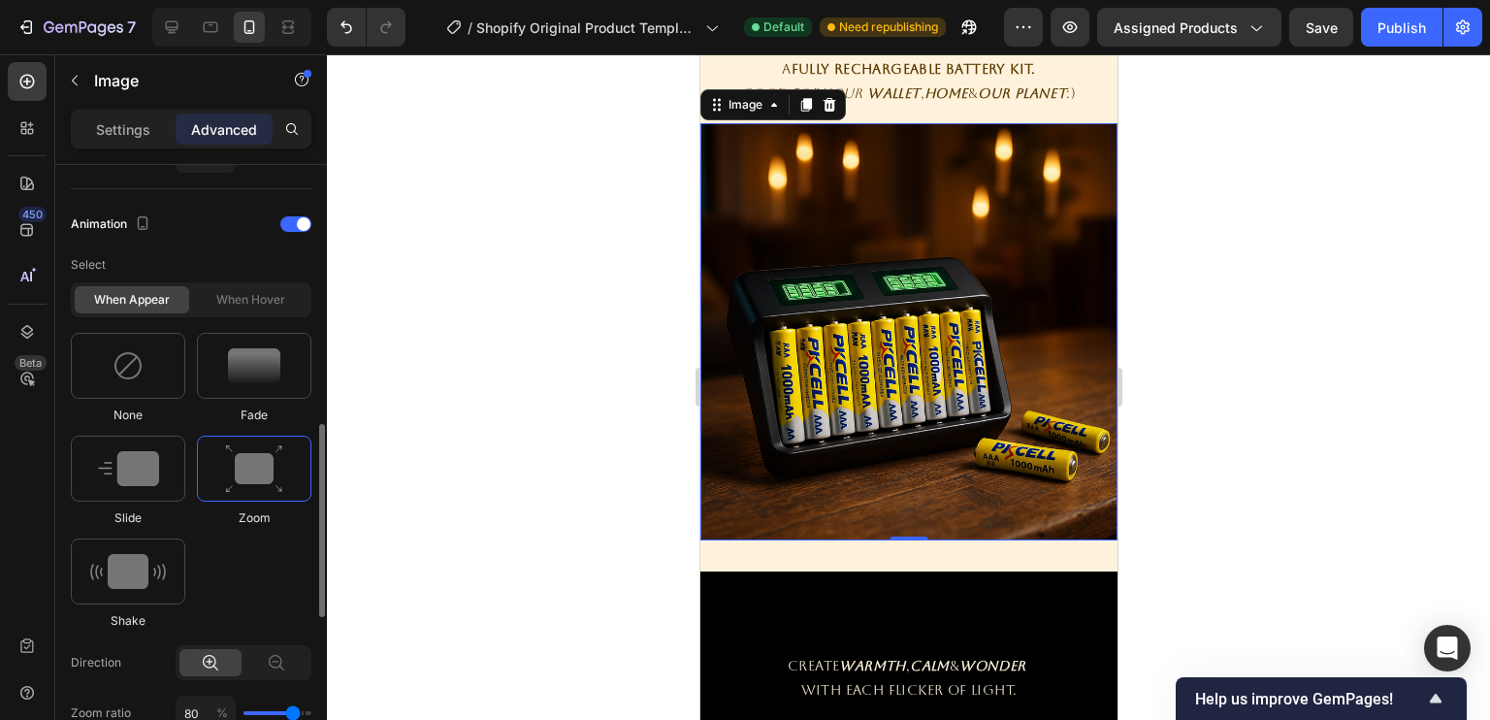
click at [131, 509] on span "Slide" at bounding box center [127, 517] width 27 height 17
click at [291, 449] on div at bounding box center [254, 468] width 114 height 66
click at [274, 363] on img at bounding box center [254, 365] width 52 height 35
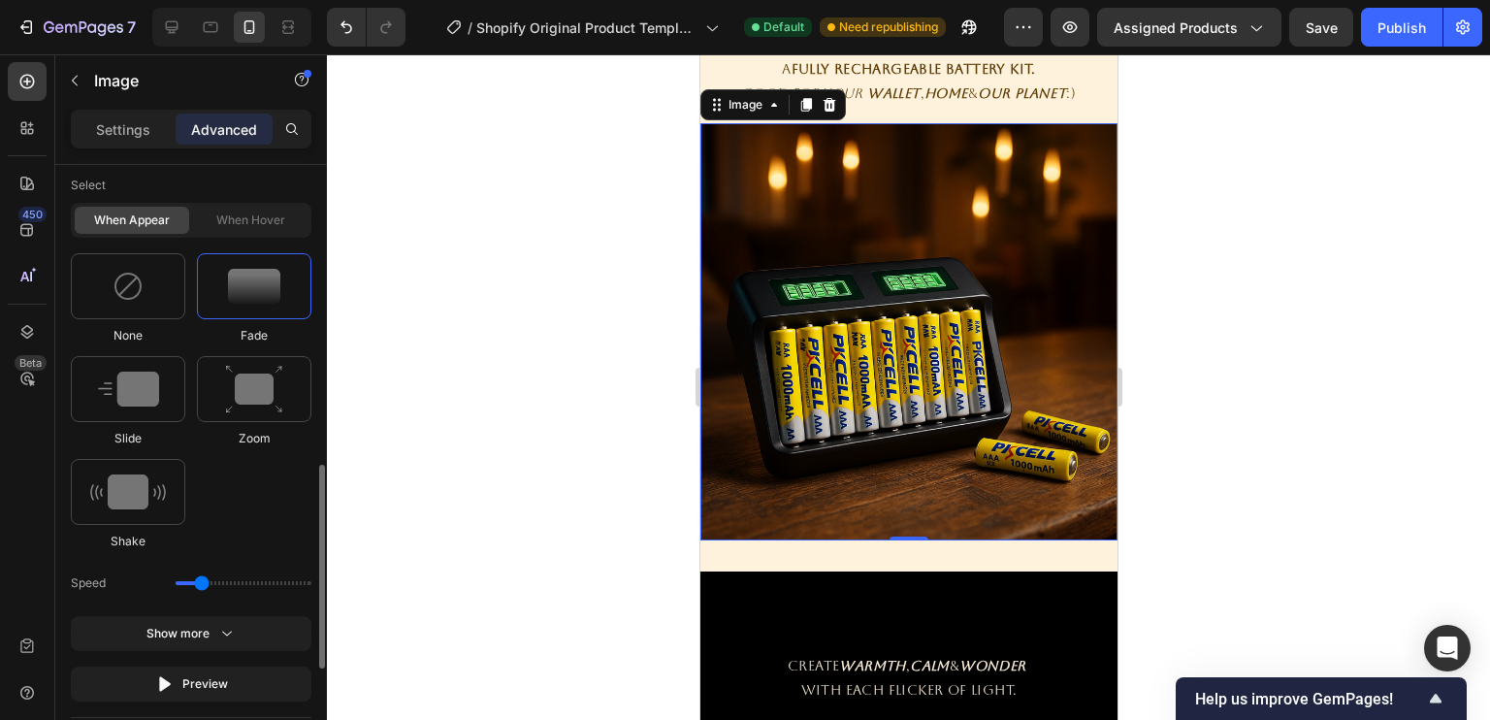
drag, startPoint x: 236, startPoint y: 578, endPoint x: 206, endPoint y: 593, distance: 33.4
click at [206, 585] on input "range" at bounding box center [244, 583] width 136 height 4
click at [213, 634] on div "Show more" at bounding box center [191, 633] width 90 height 19
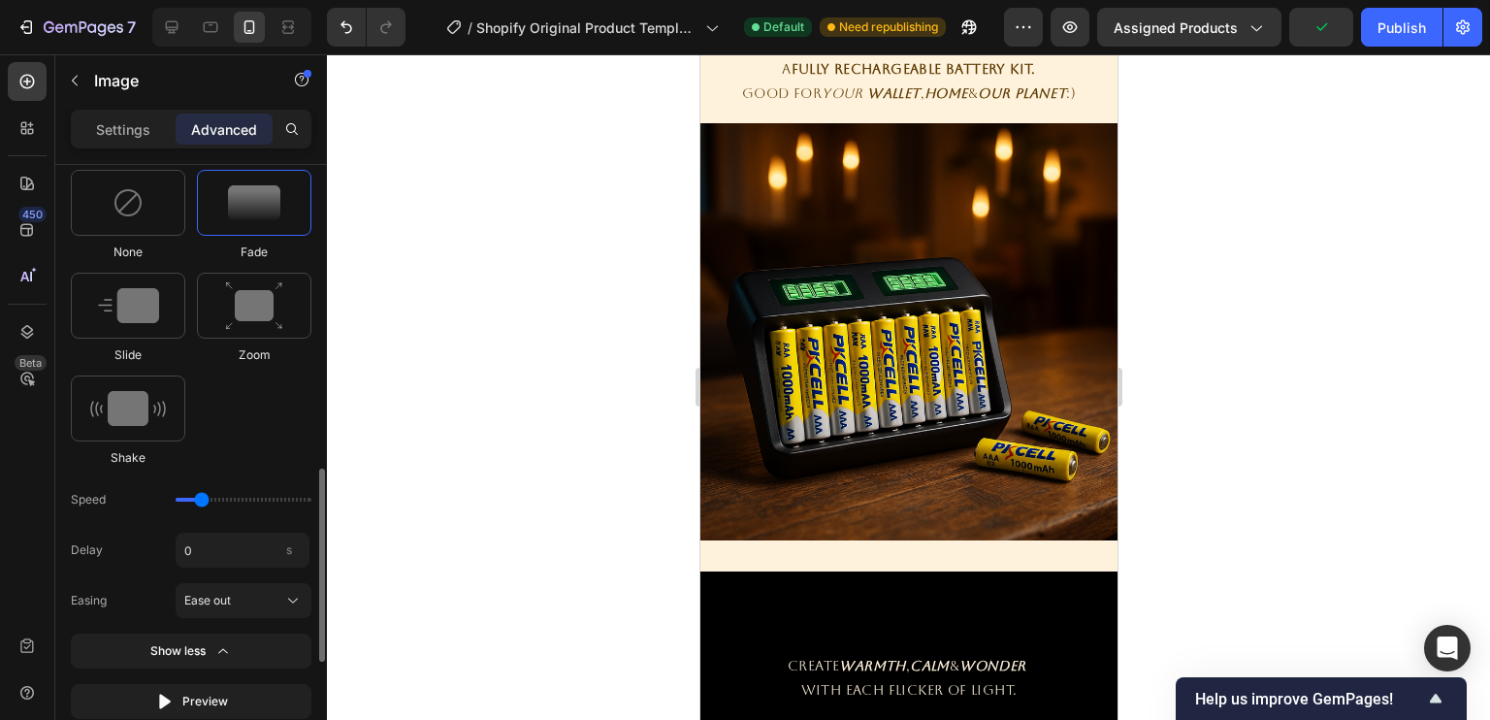
scroll to position [984, 0]
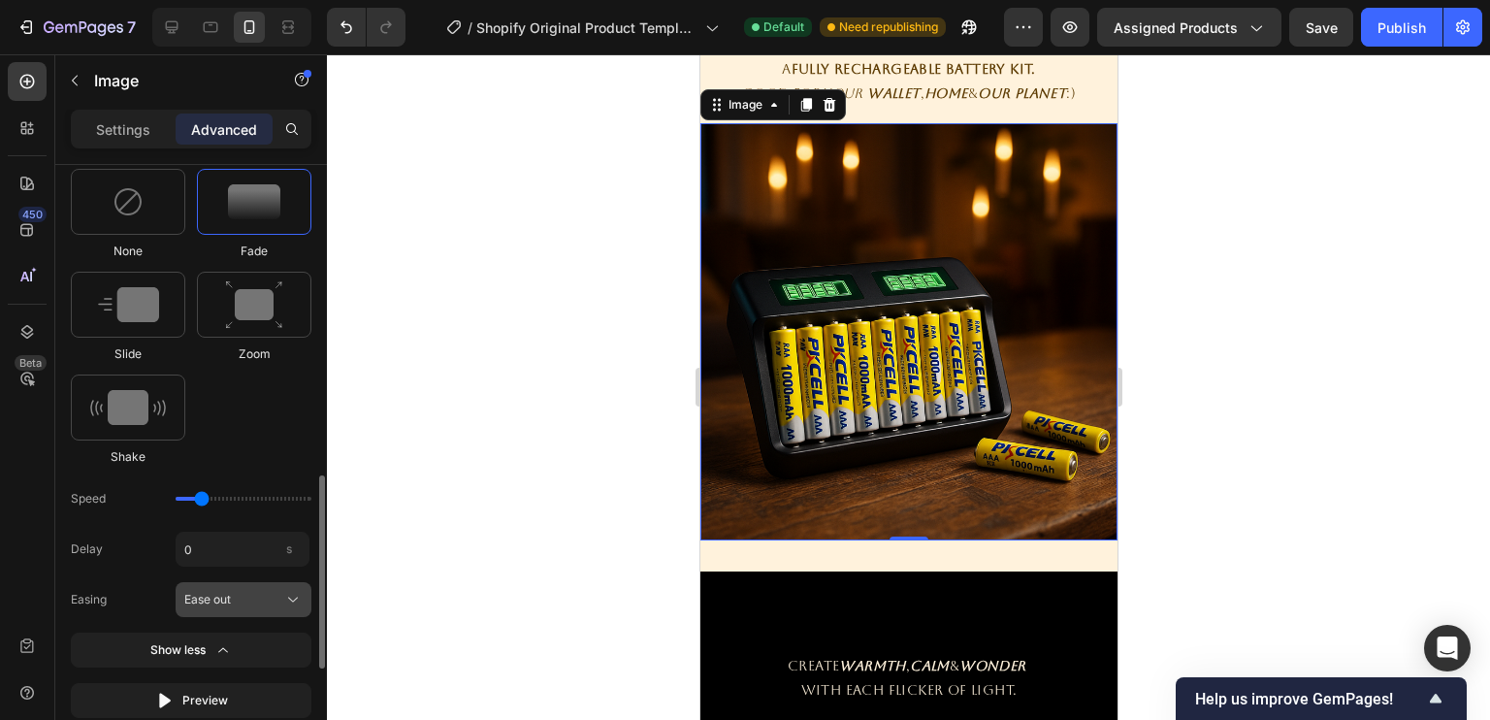
click at [285, 599] on icon at bounding box center [292, 599] width 19 height 19
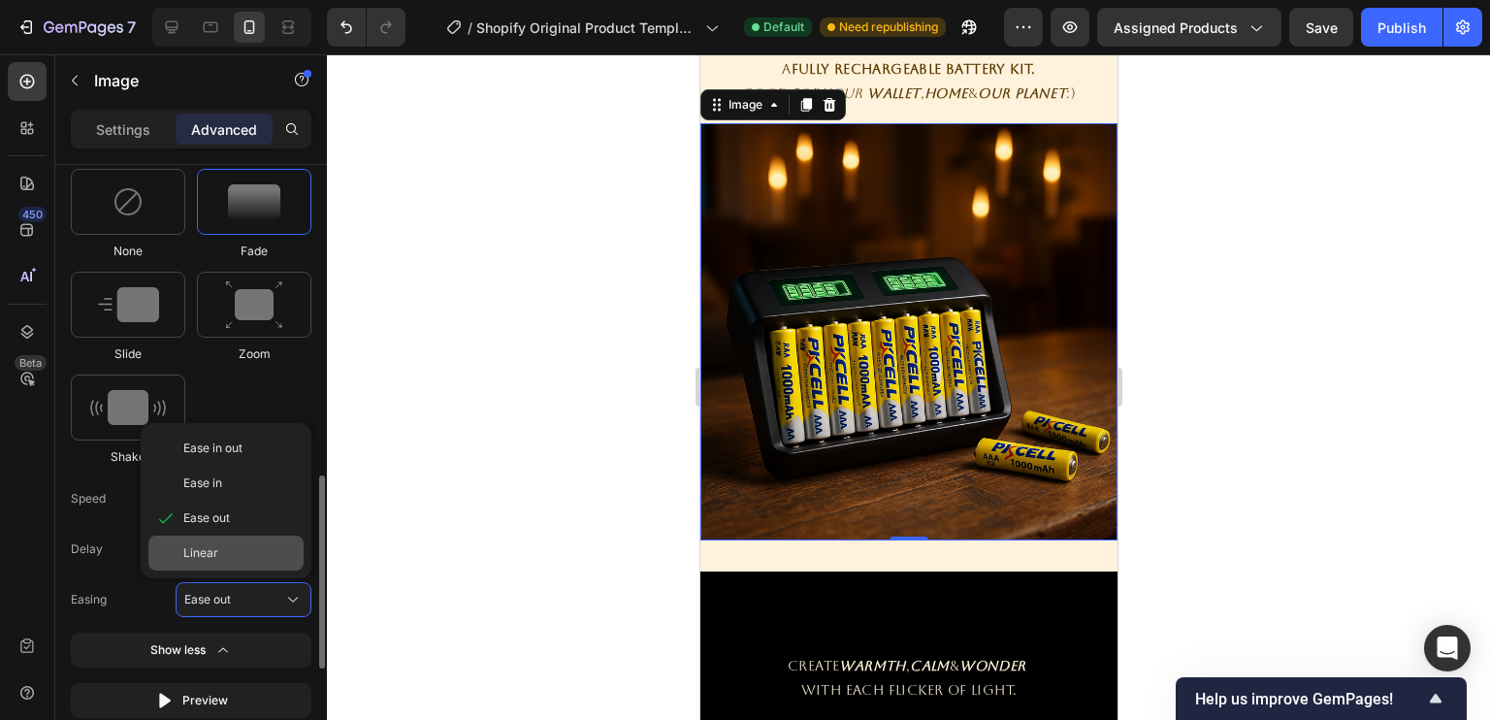
click at [273, 561] on div "Linear" at bounding box center [225, 552] width 155 height 35
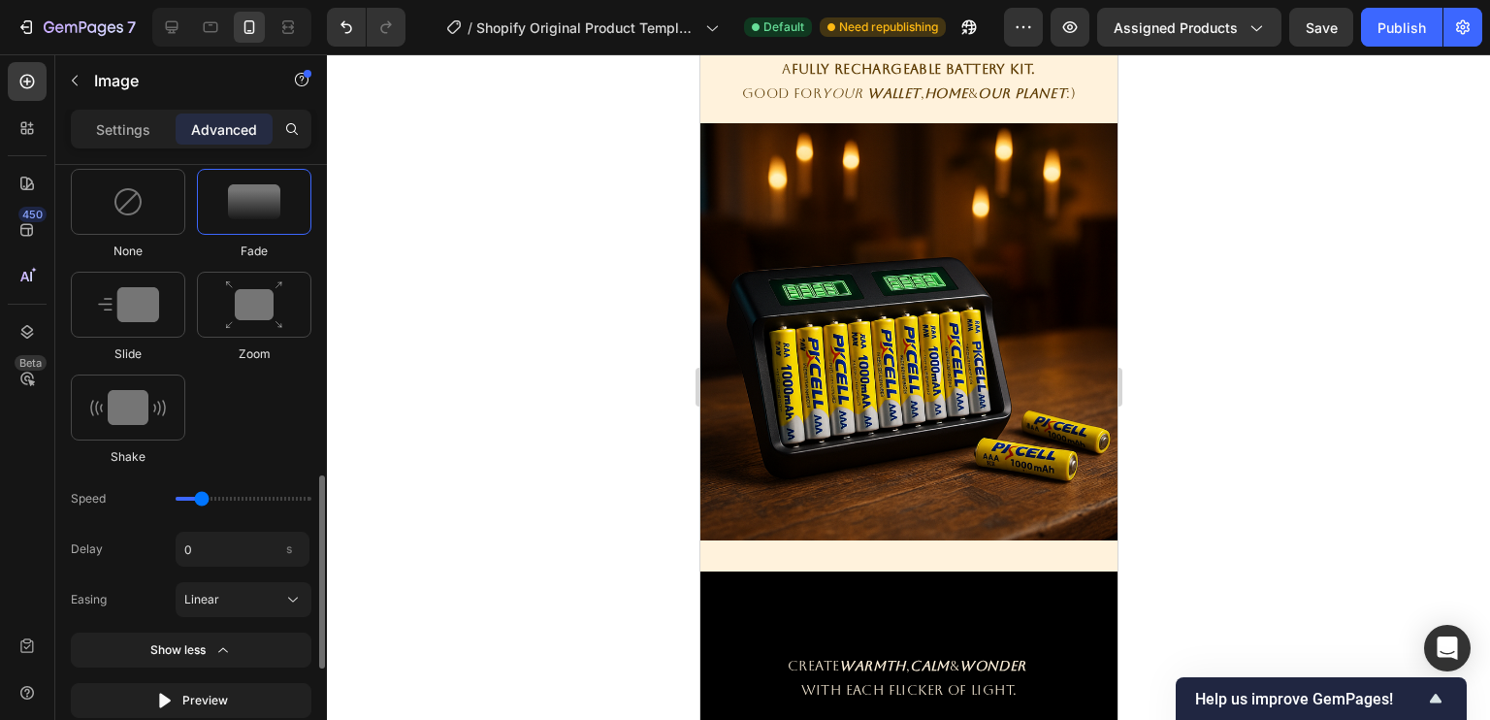
click at [277, 578] on div "Delay 0 s Easing Linear" at bounding box center [191, 574] width 241 height 85
click at [273, 614] on button "Linear" at bounding box center [244, 599] width 136 height 35
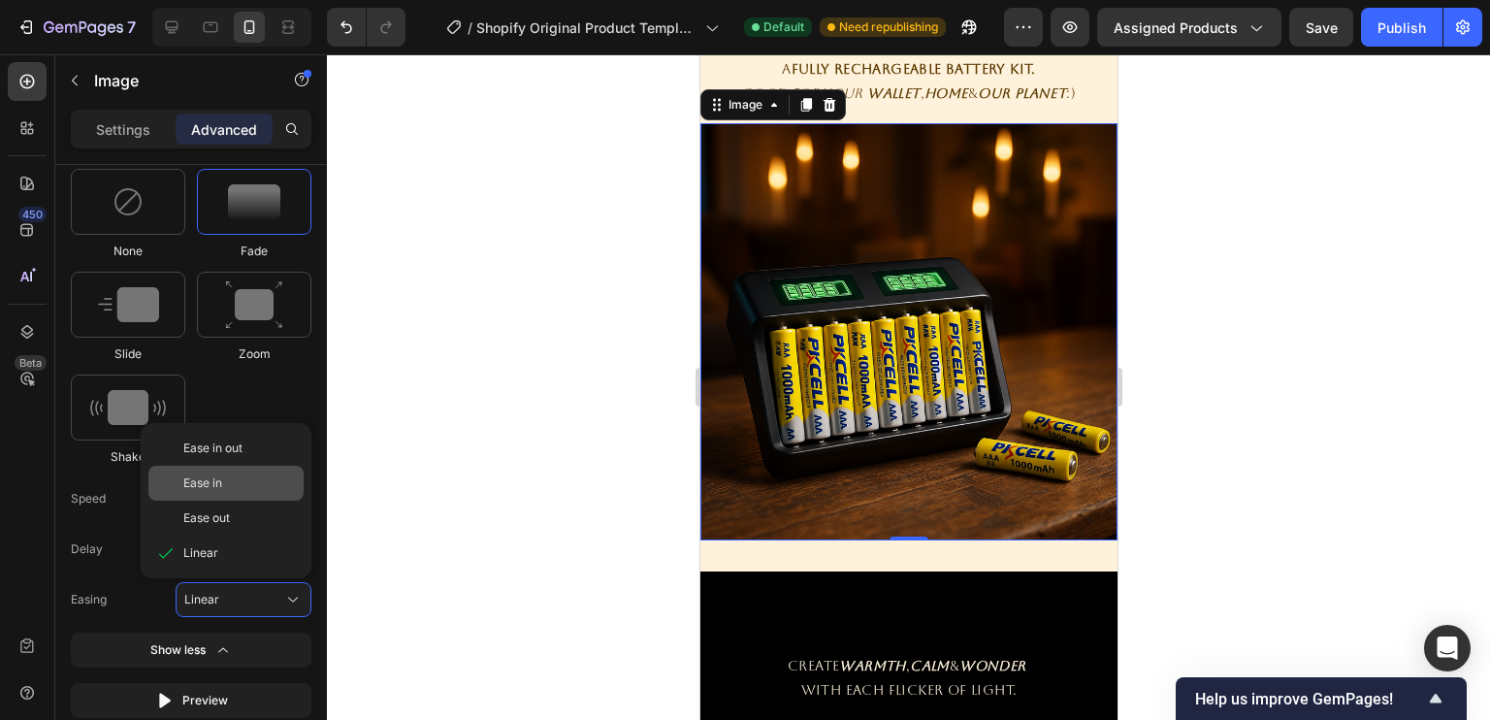
click at [243, 476] on div "Ease in" at bounding box center [239, 482] width 113 height 17
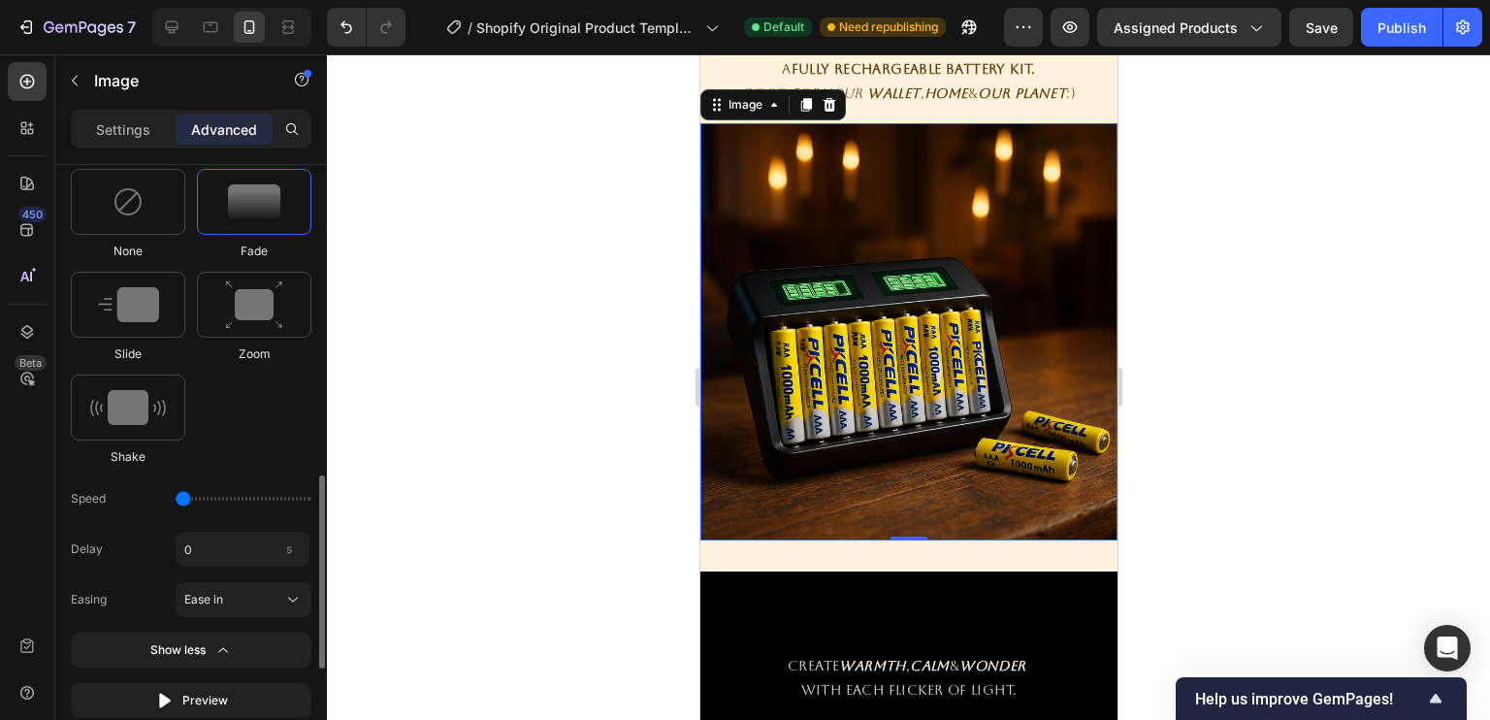
drag, startPoint x: 201, startPoint y: 494, endPoint x: 182, endPoint y: 501, distance: 20.0
click at [182, 500] on input "range" at bounding box center [244, 499] width 136 height 4
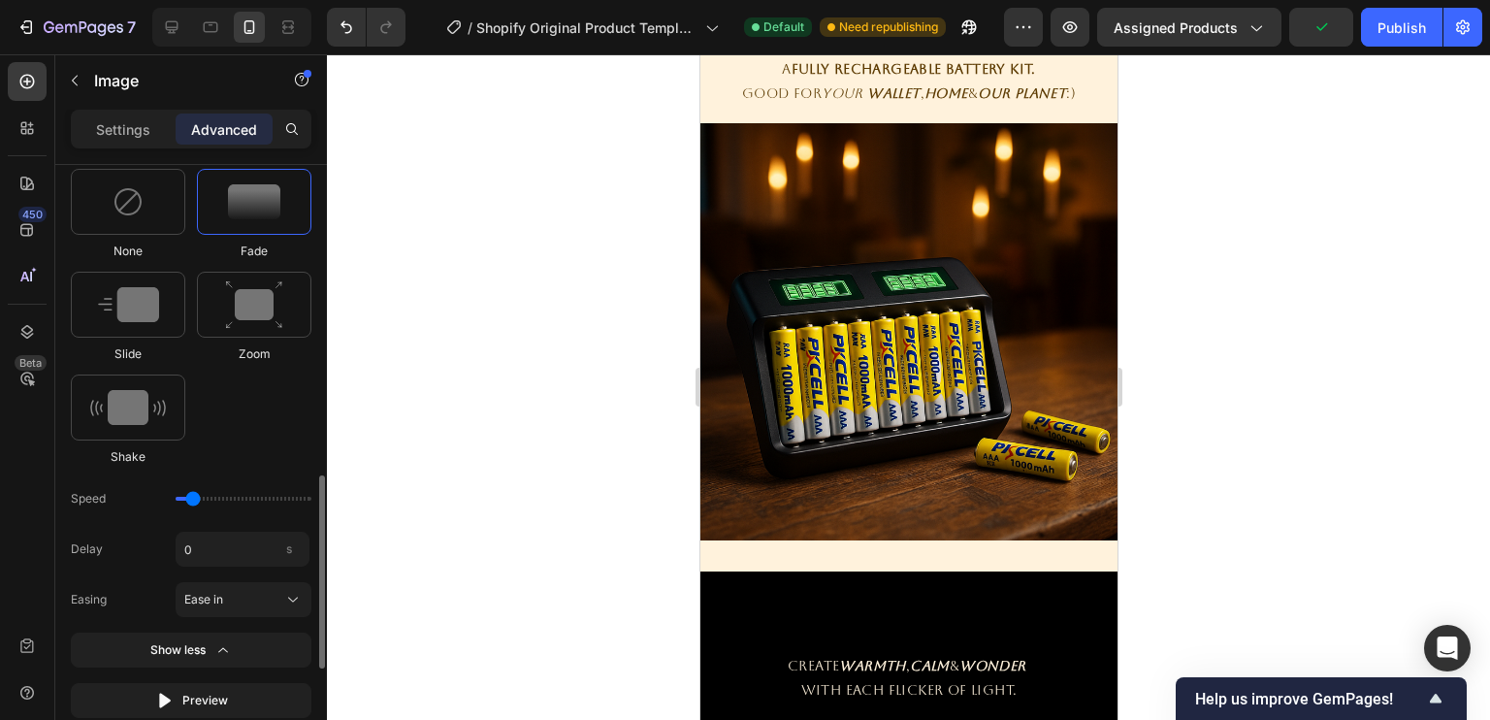
click at [193, 500] on input "range" at bounding box center [244, 499] width 136 height 4
drag, startPoint x: 203, startPoint y: 497, endPoint x: 287, endPoint y: 505, distance: 84.8
click at [287, 500] on input "range" at bounding box center [244, 499] width 136 height 4
click at [275, 497] on input "range" at bounding box center [244, 499] width 136 height 4
drag, startPoint x: 275, startPoint y: 492, endPoint x: 254, endPoint y: 501, distance: 23.4
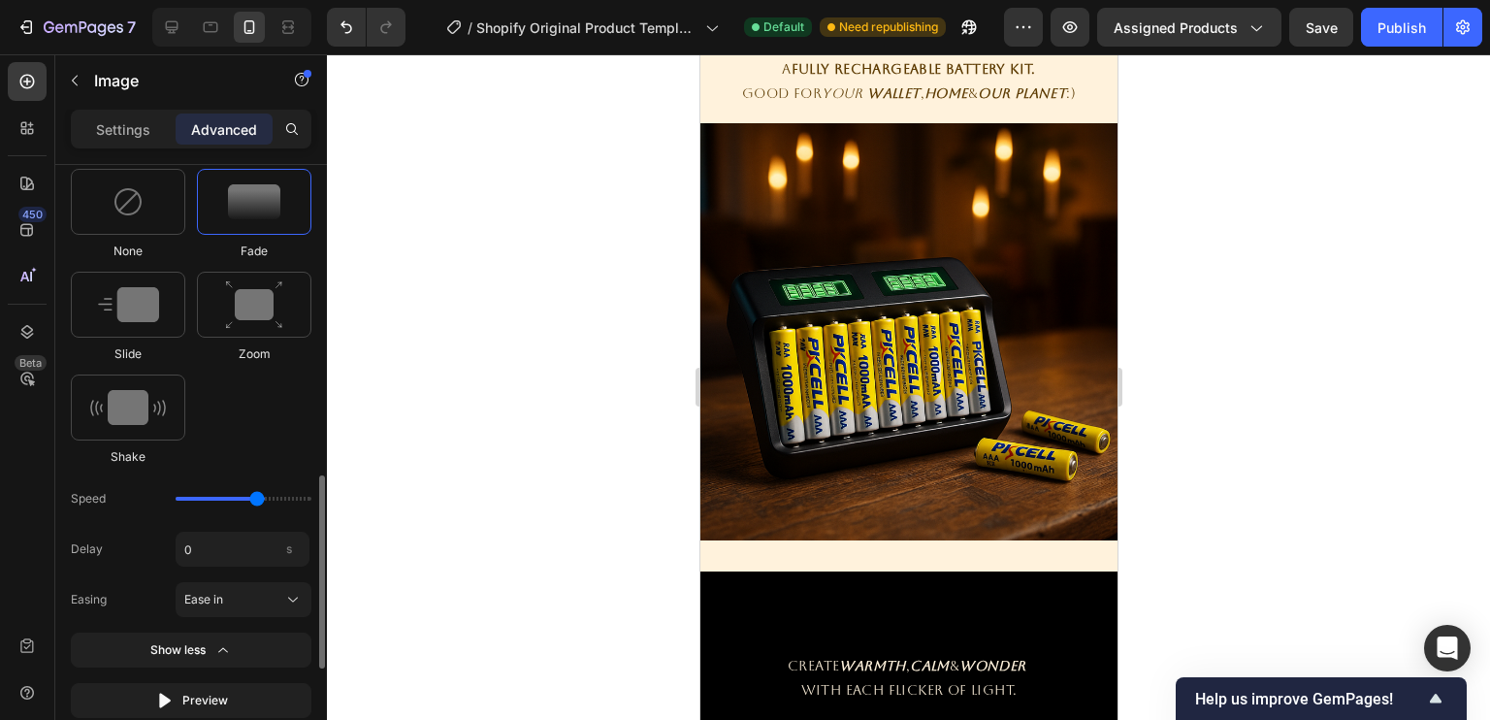
type input "2.1"
click at [254, 500] on input "range" at bounding box center [244, 499] width 136 height 4
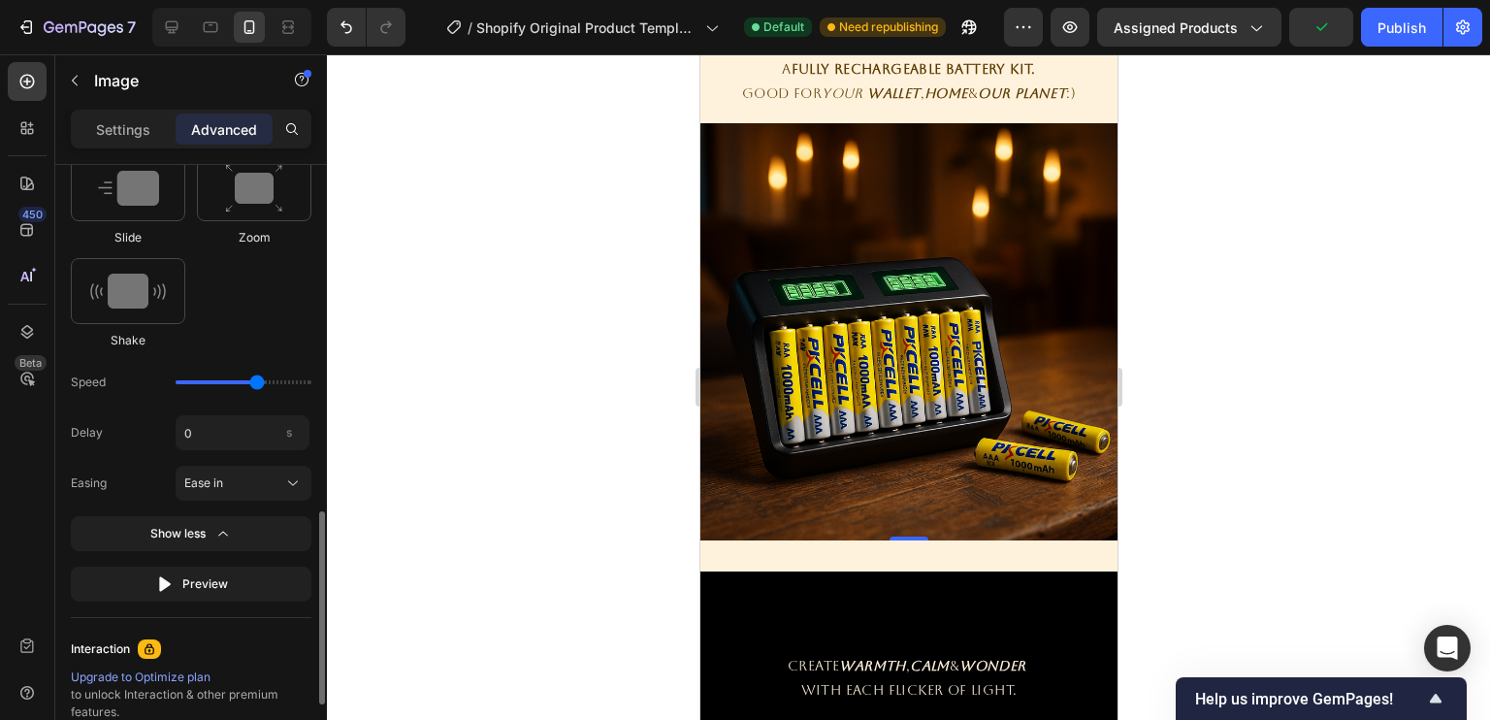
scroll to position [1102, 0]
click at [229, 568] on button "Preview" at bounding box center [191, 582] width 241 height 35
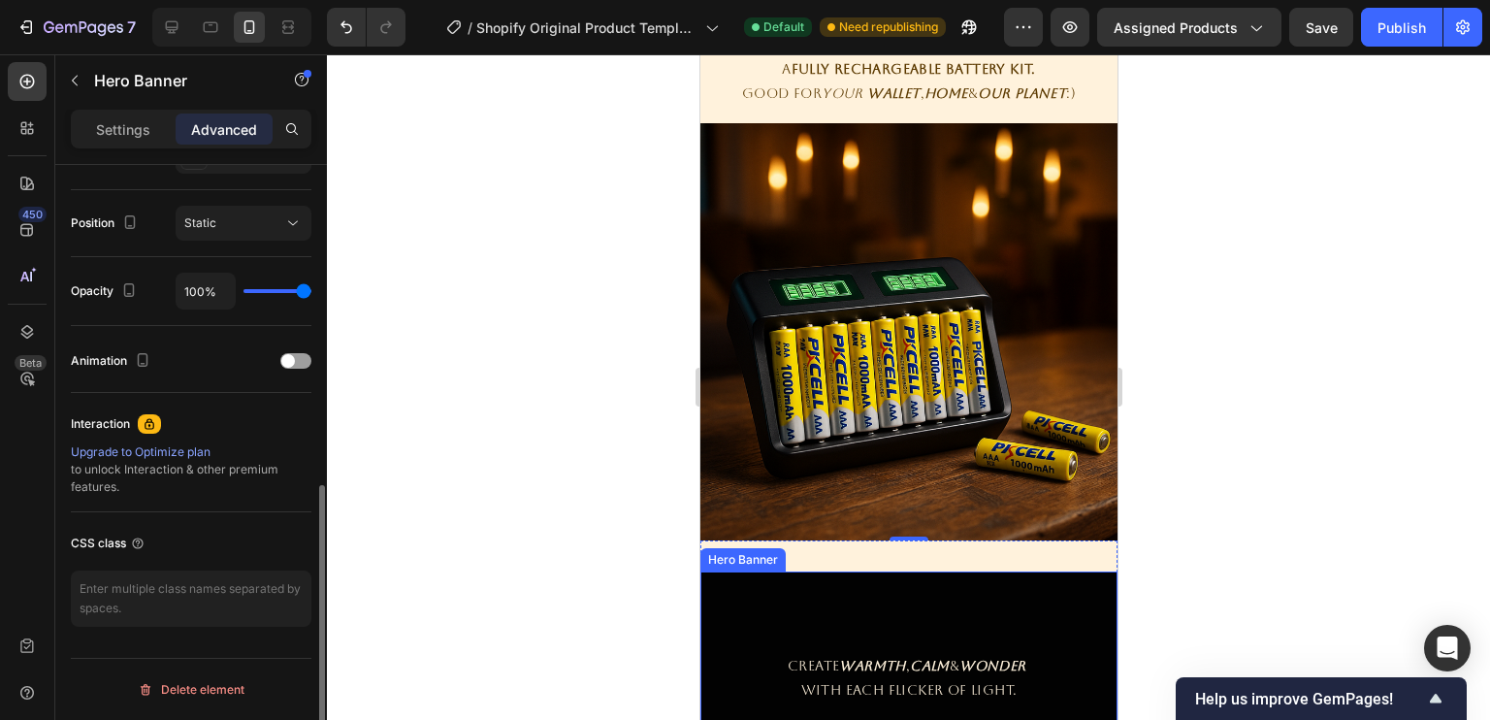
click at [876, 592] on div "Overlay" at bounding box center [907, 668] width 417 height 194
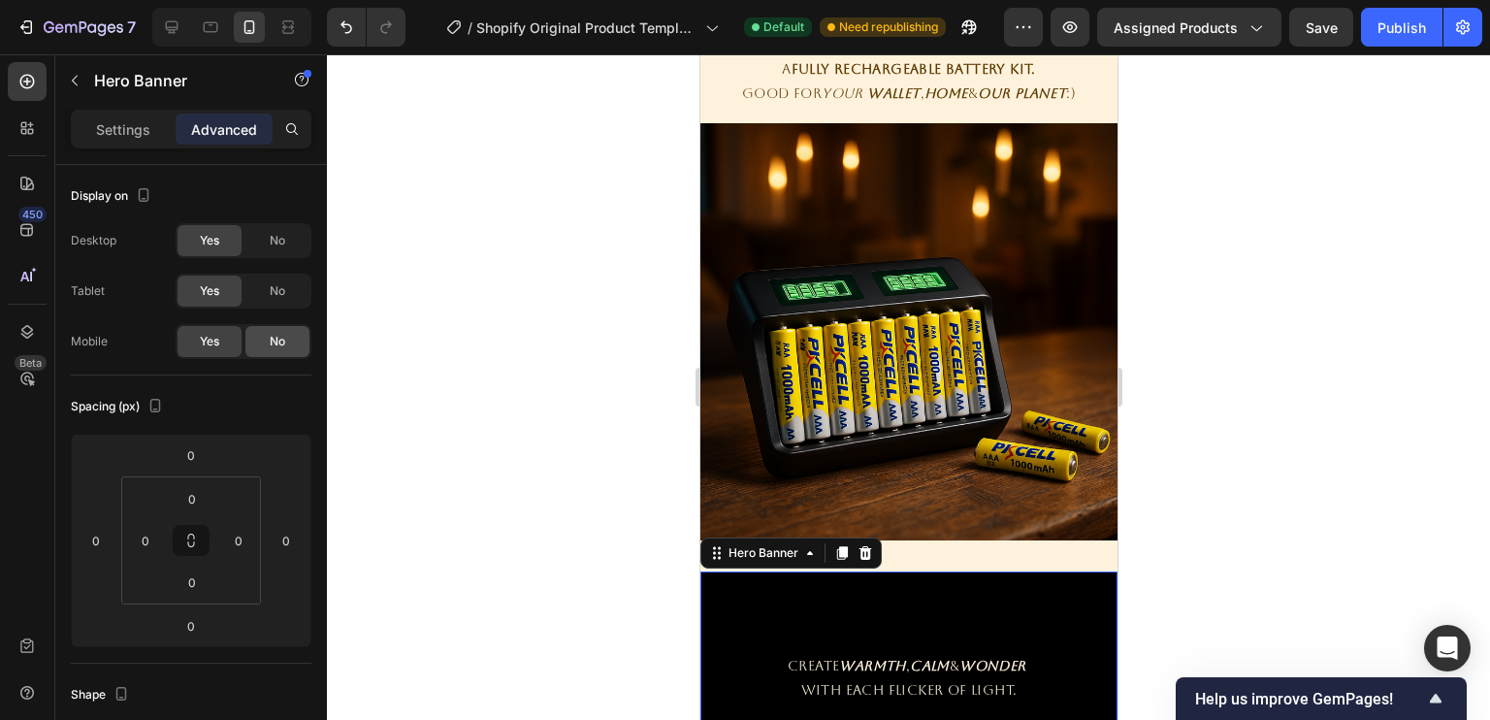
scroll to position [681, 0]
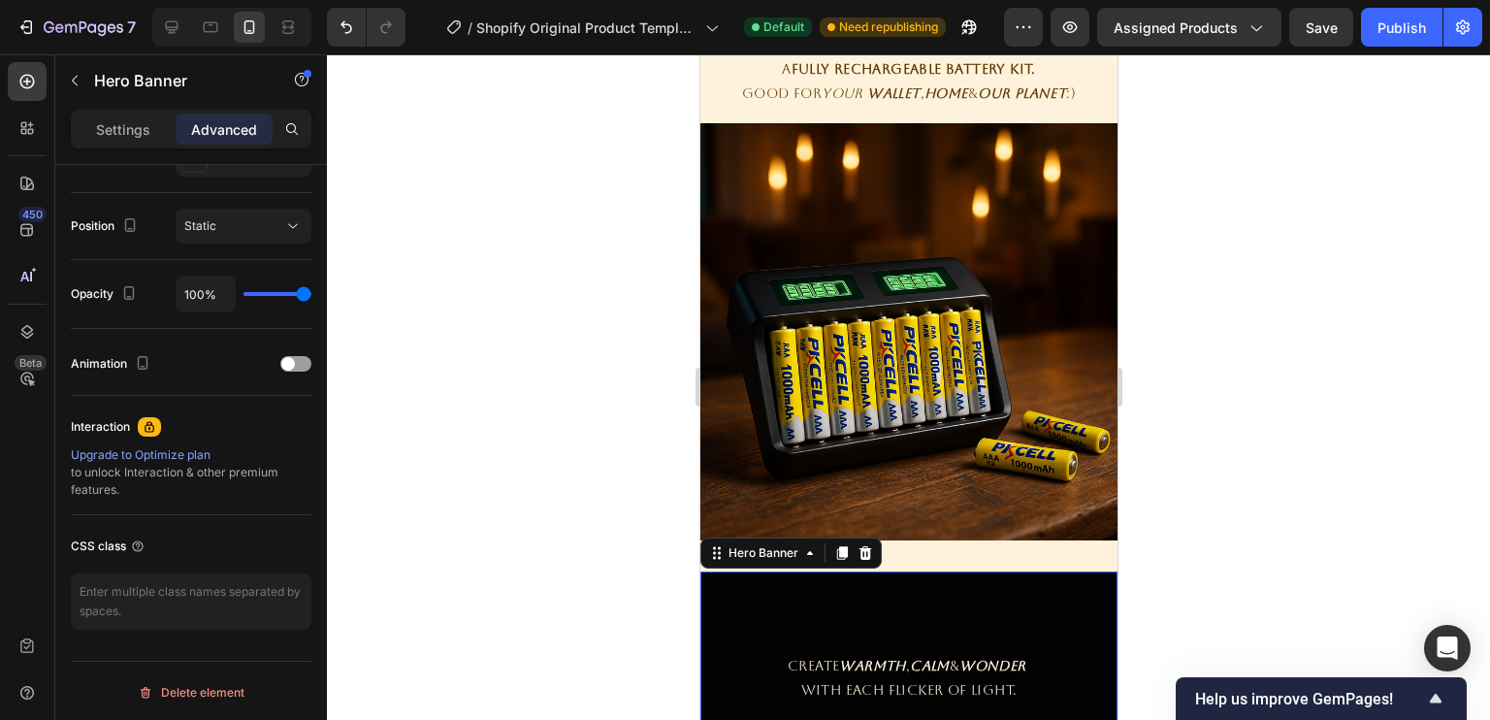
click at [850, 589] on div "Overlay" at bounding box center [907, 668] width 417 height 194
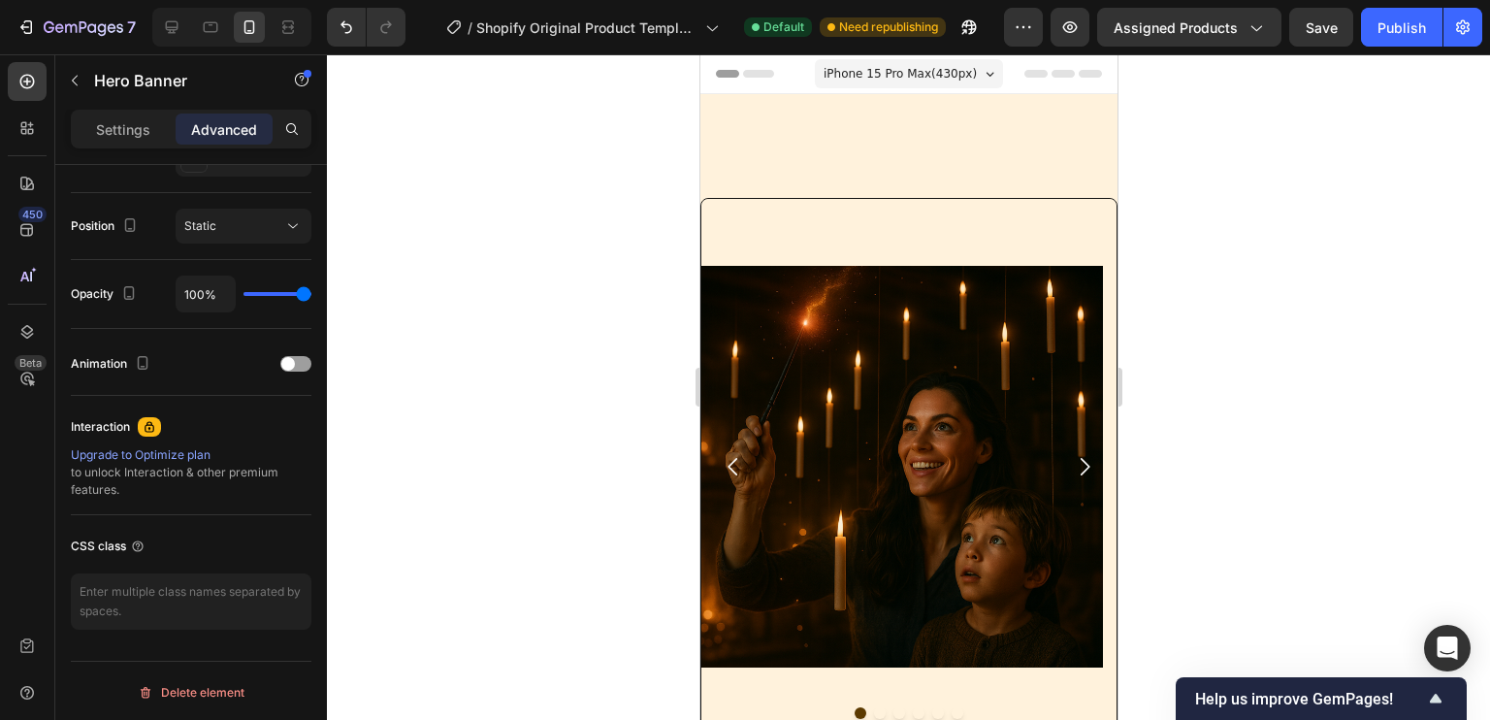
scroll to position [213, 0]
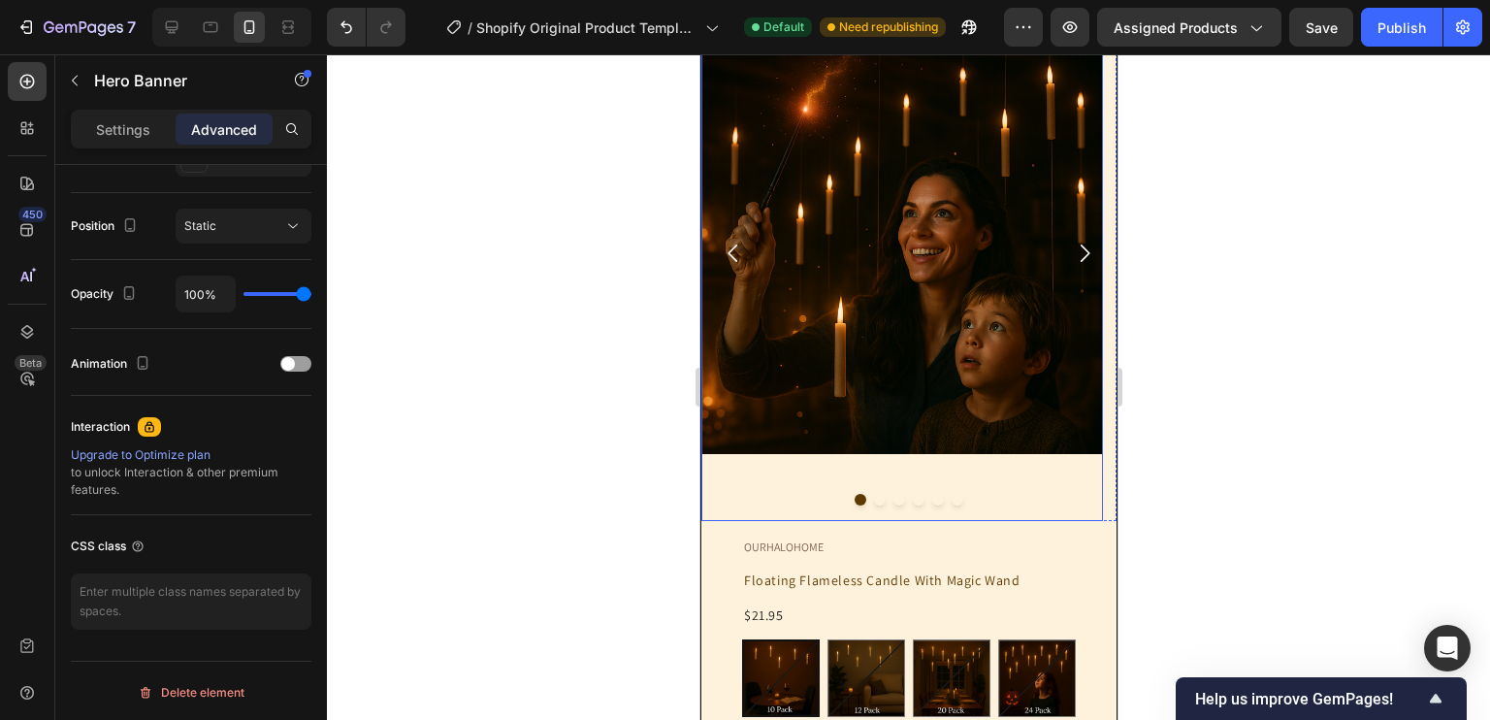
click at [883, 312] on img at bounding box center [901, 252] width 402 height 534
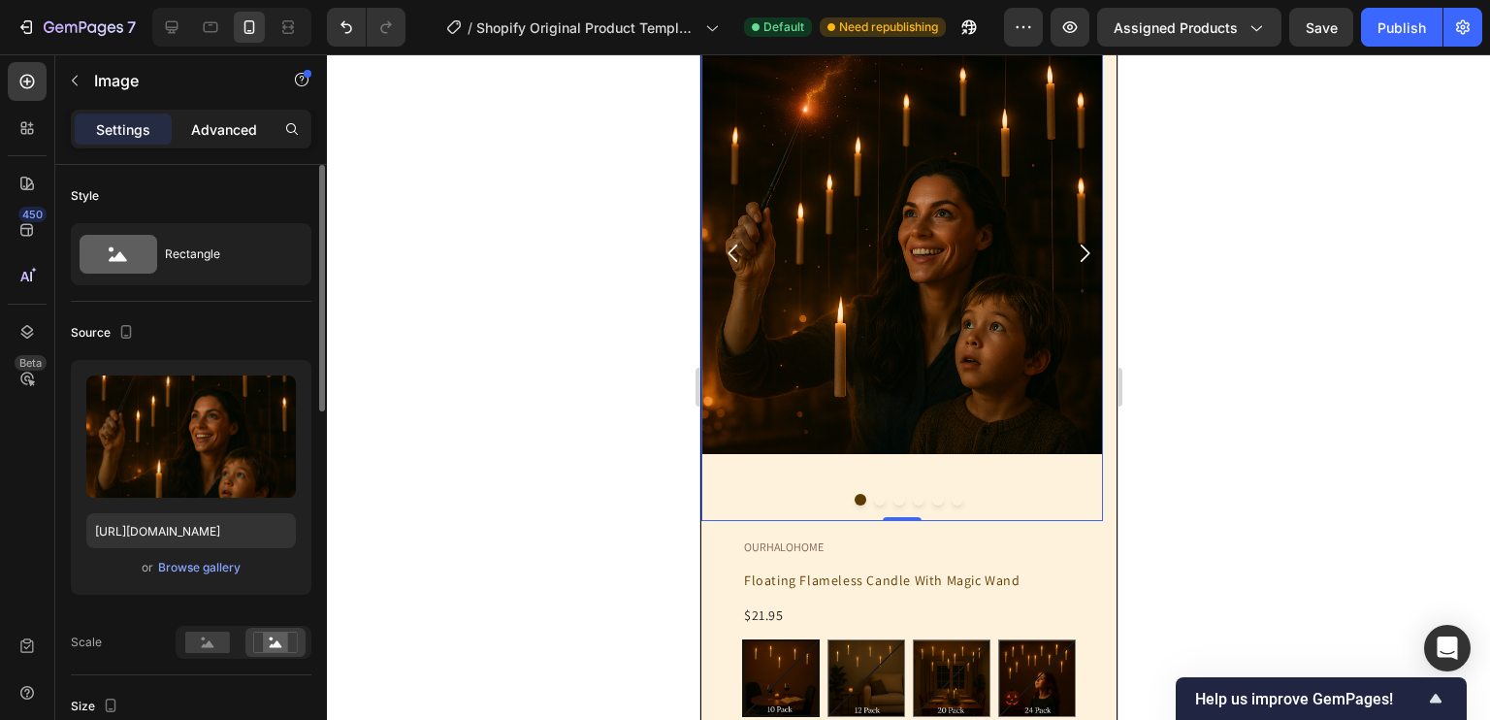
click at [233, 120] on p "Advanced" at bounding box center [224, 129] width 66 height 20
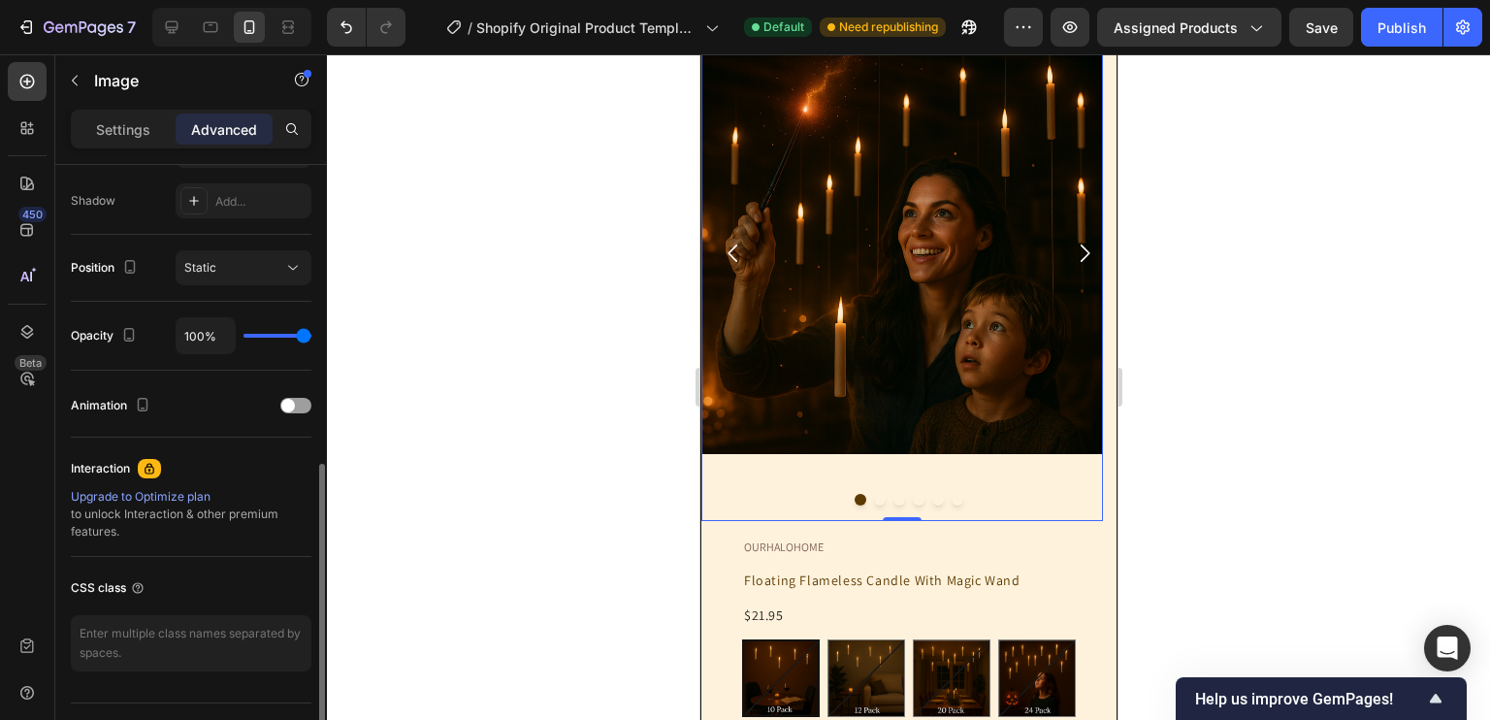
scroll to position [636, 0]
click at [296, 384] on div "Animation" at bounding box center [191, 406] width 241 height 67
click at [295, 411] on div at bounding box center [295, 409] width 31 height 16
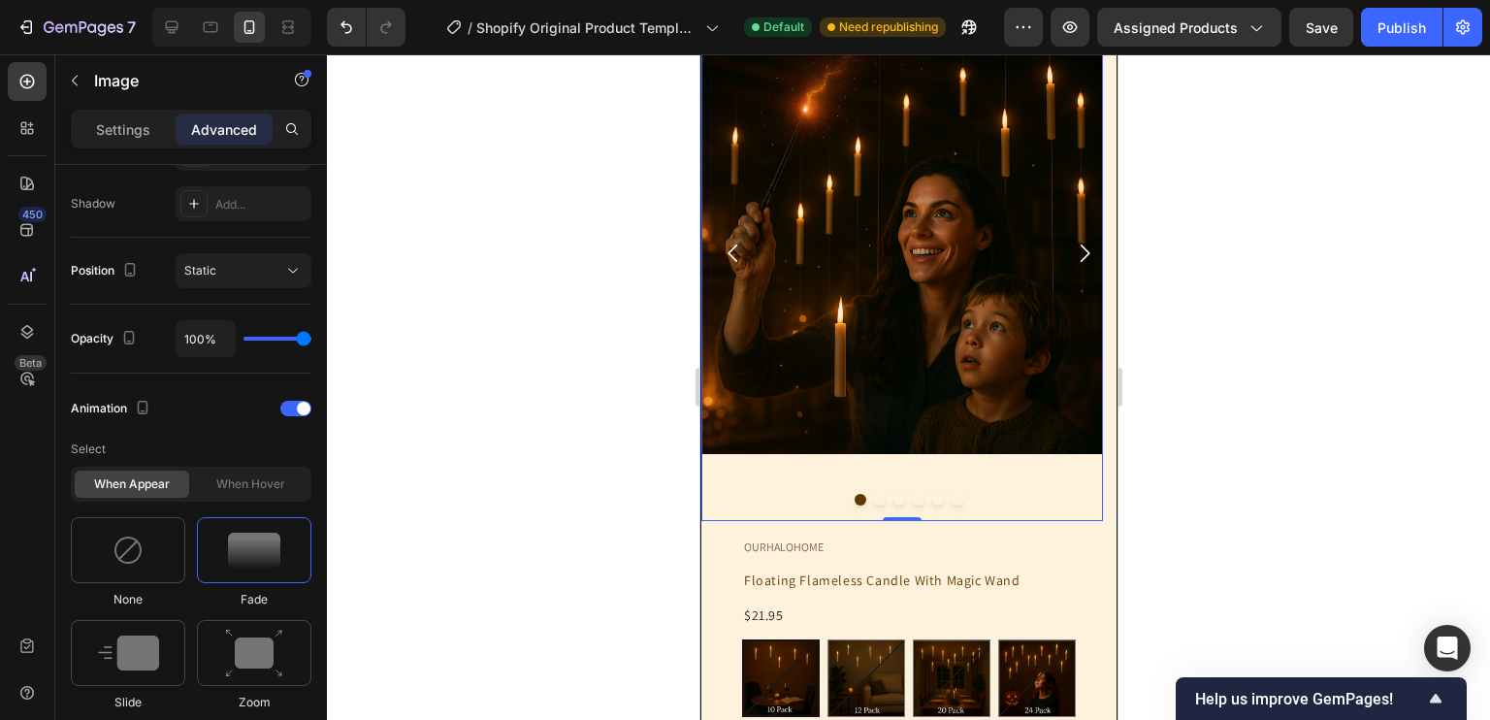
click at [274, 612] on div "None Fade Slide Zoom Shake" at bounding box center [191, 665] width 241 height 297
click at [274, 633] on img at bounding box center [254, 653] width 58 height 49
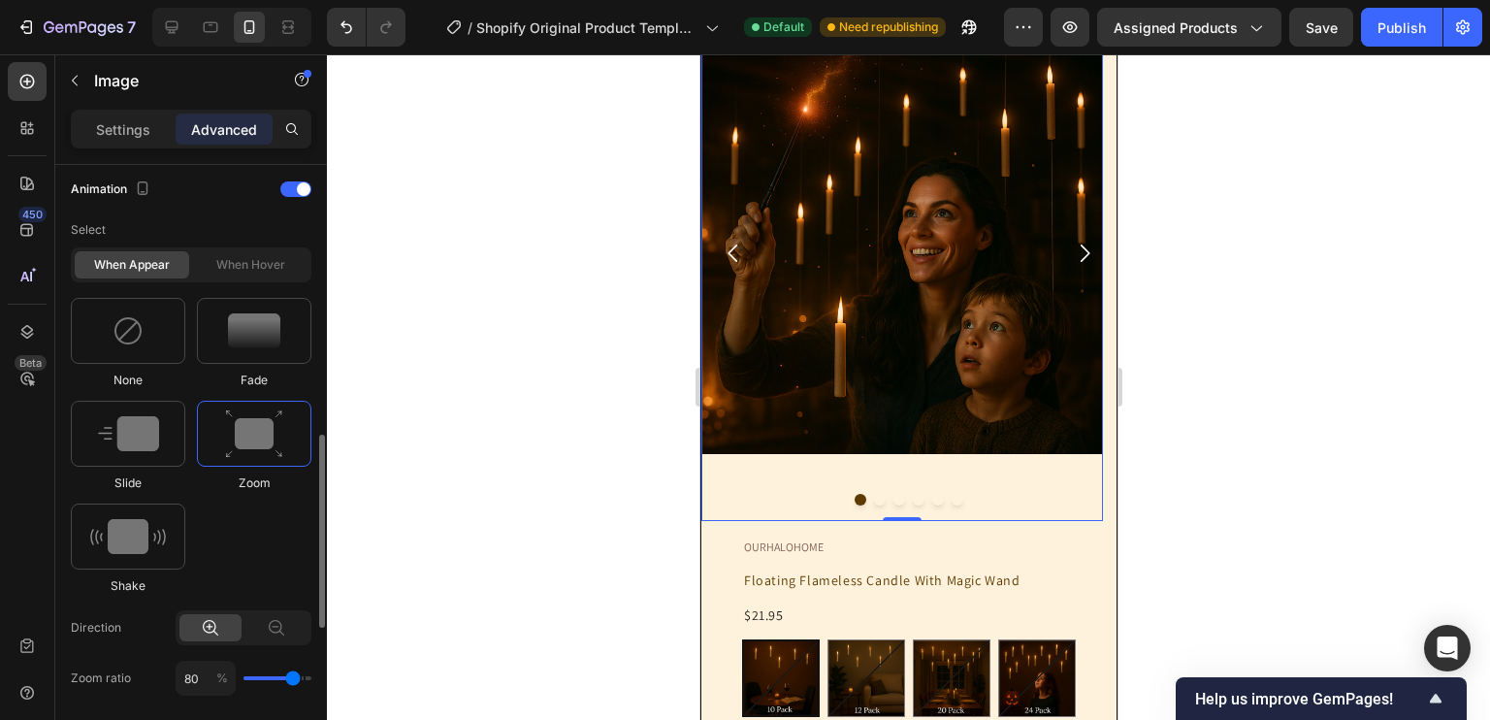
scroll to position [353, 0]
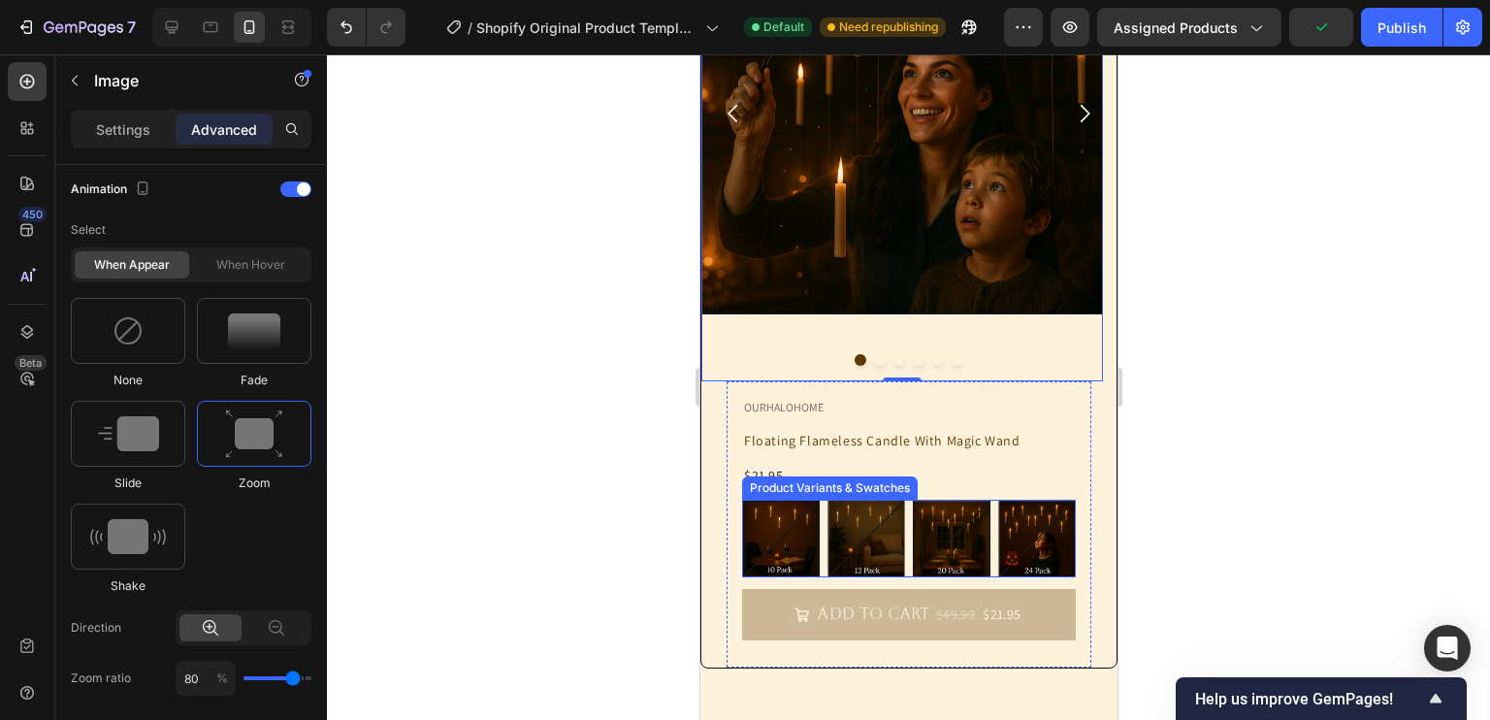
click at [944, 525] on img at bounding box center [951, 538] width 76 height 76
click at [912, 500] on input "20 Pack 20 Pack" at bounding box center [911, 499] width 1 height 1
radio input "true"
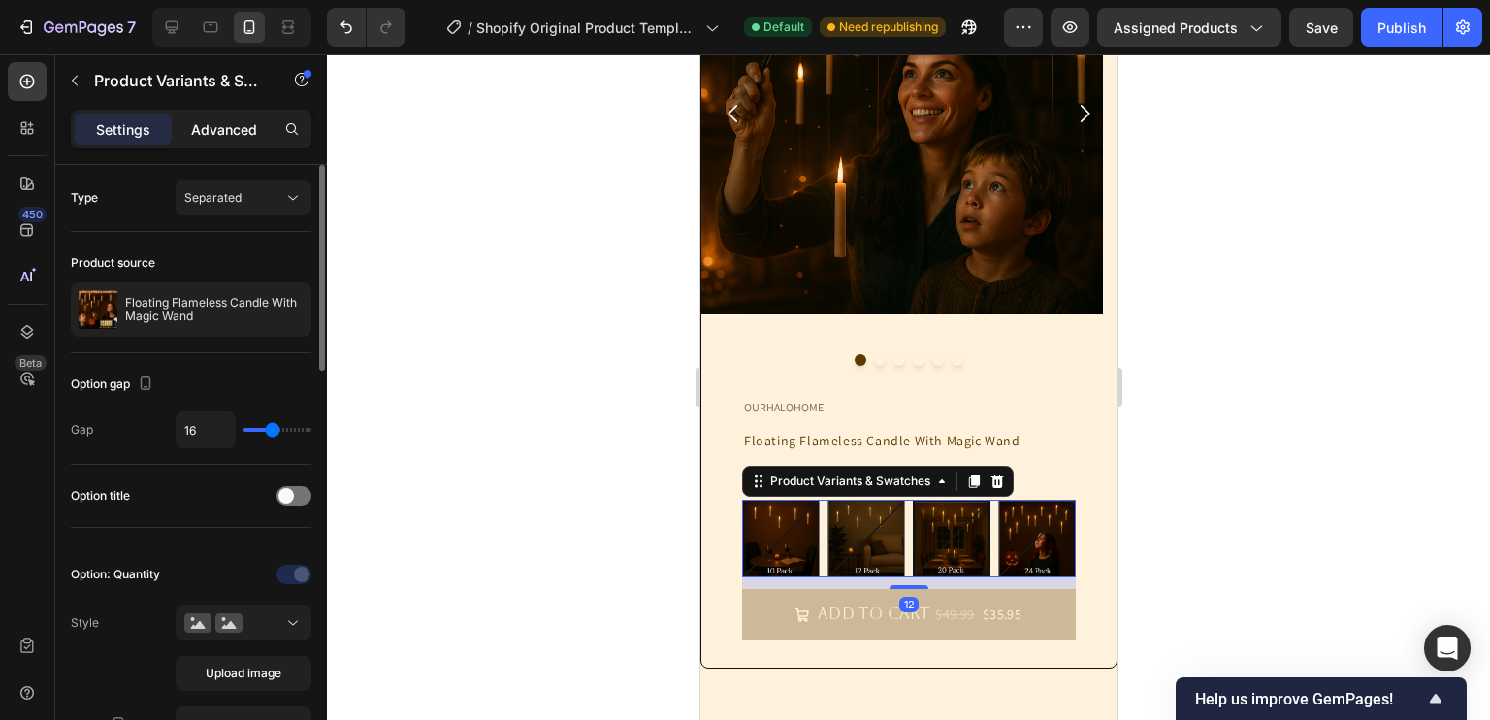
click at [238, 119] on p "Advanced" at bounding box center [224, 129] width 66 height 20
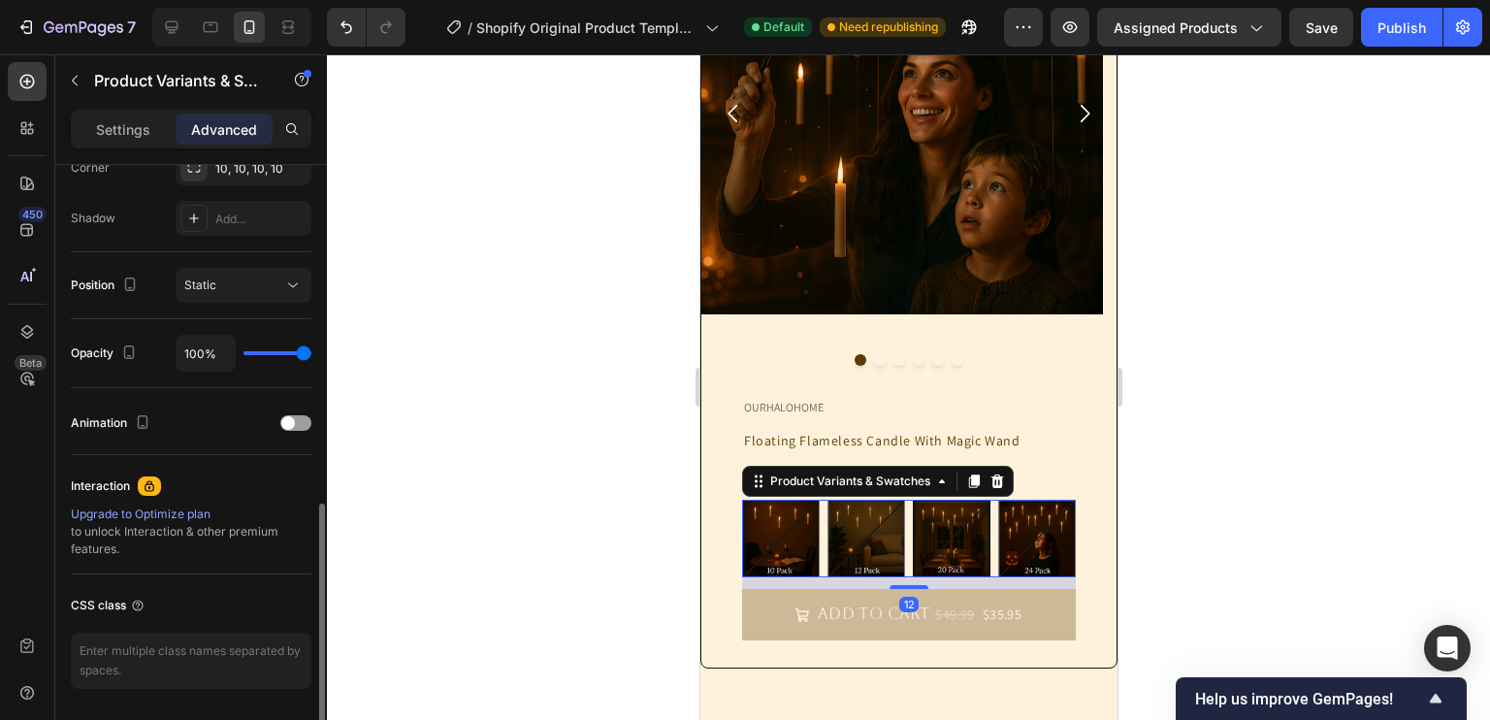
scroll to position [681, 0]
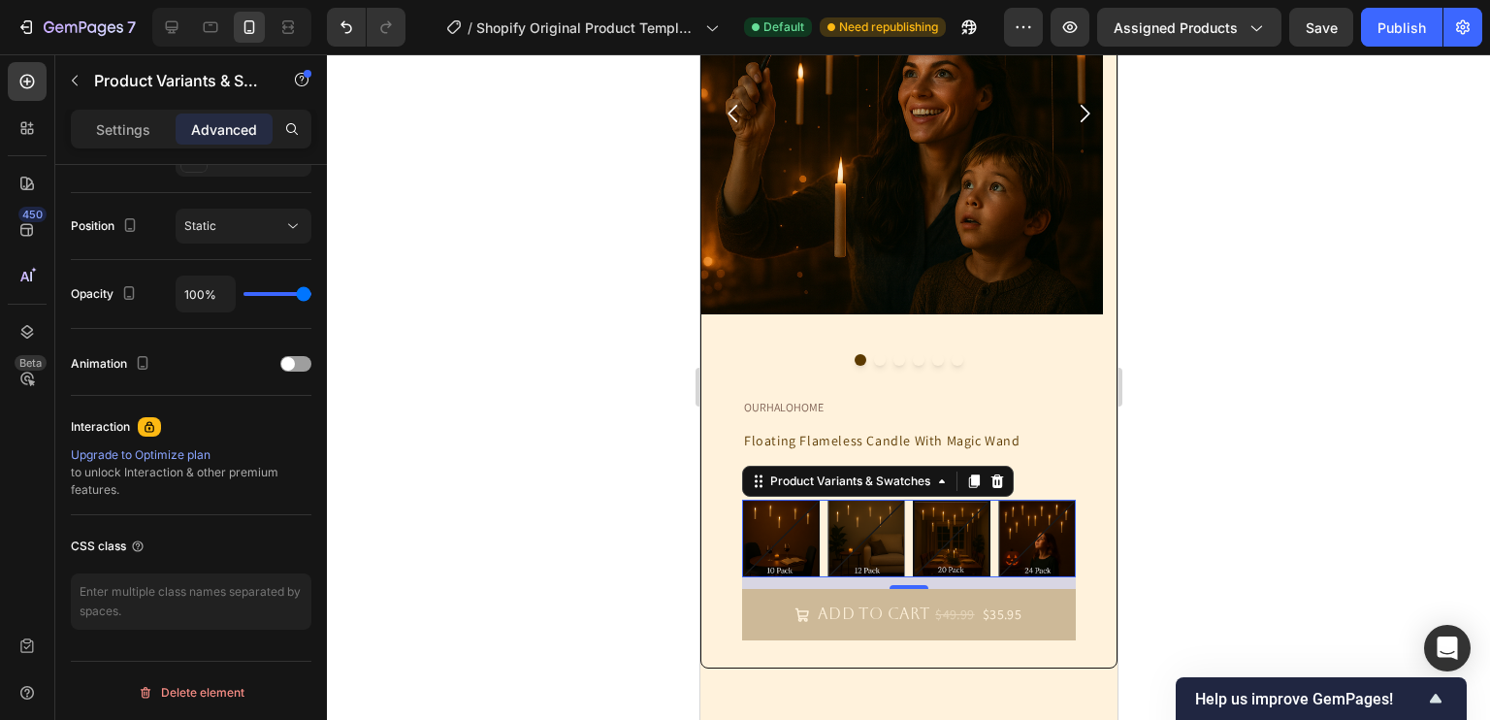
click at [797, 532] on img at bounding box center [780, 538] width 76 height 76
click at [741, 500] on input "10 Pack 10 Pack" at bounding box center [740, 499] width 1 height 1
radio input "true"
click at [294, 362] on span at bounding box center [288, 364] width 14 height 14
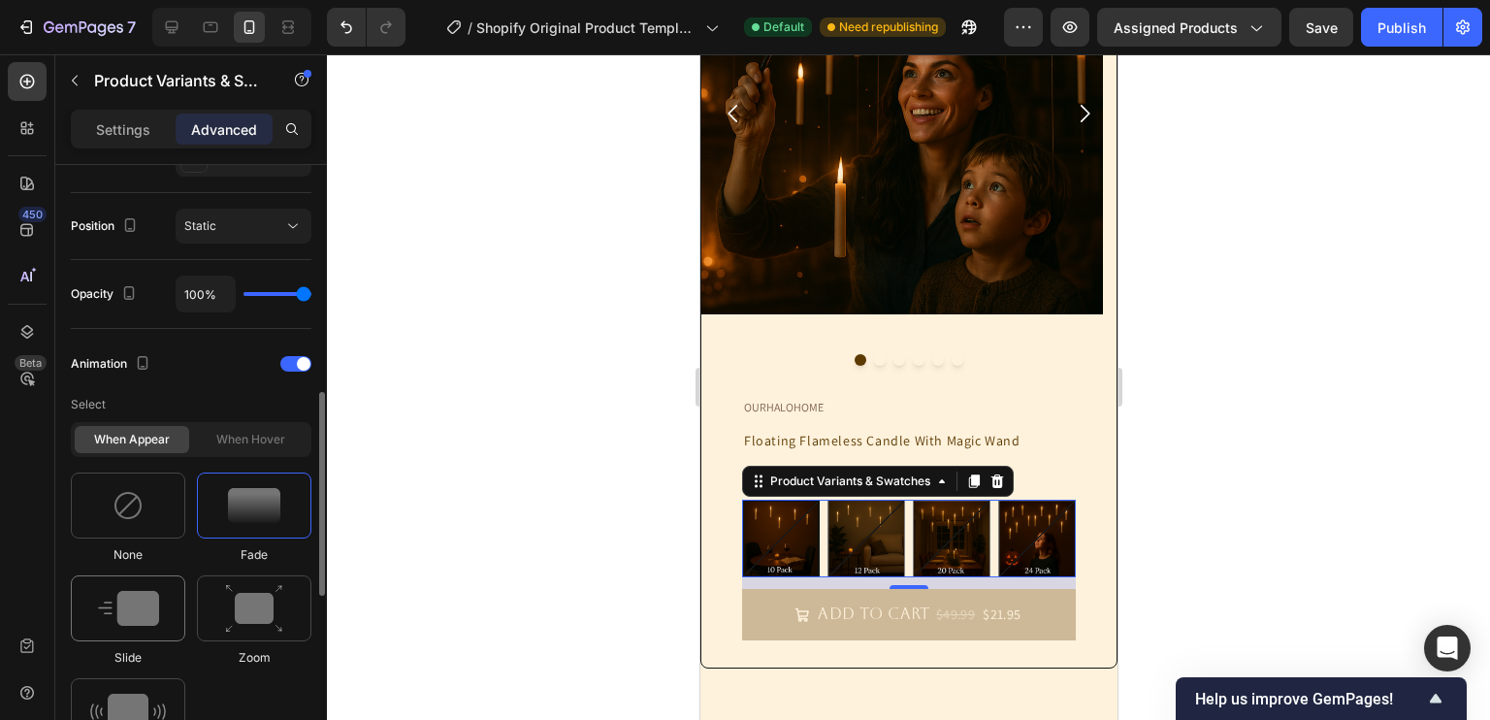
click at [136, 586] on div at bounding box center [128, 608] width 114 height 66
click at [249, 584] on img at bounding box center [254, 608] width 58 height 49
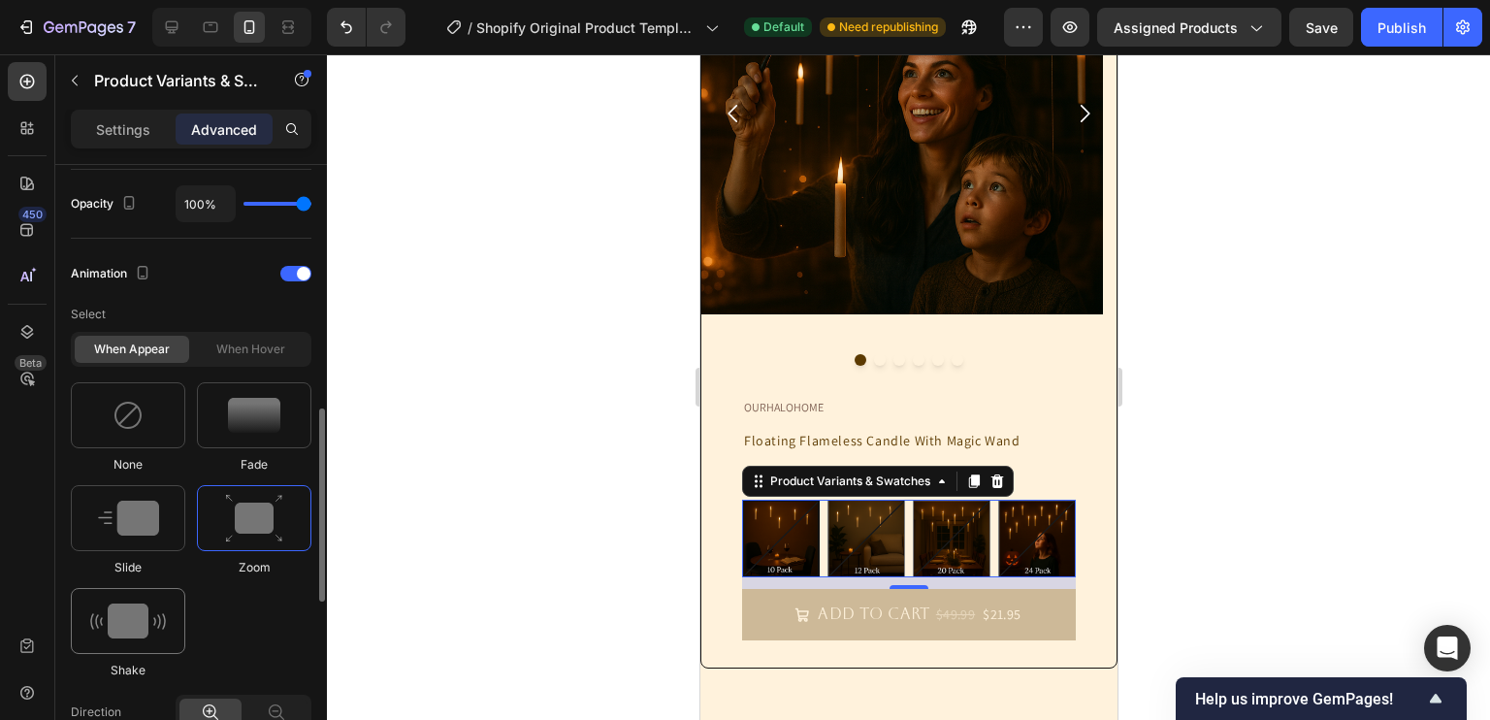
click at [159, 614] on img at bounding box center [128, 620] width 76 height 35
click at [258, 517] on img at bounding box center [254, 518] width 58 height 49
type input "1.7"
click at [1002, 600] on div "$21.95" at bounding box center [1001, 614] width 42 height 28
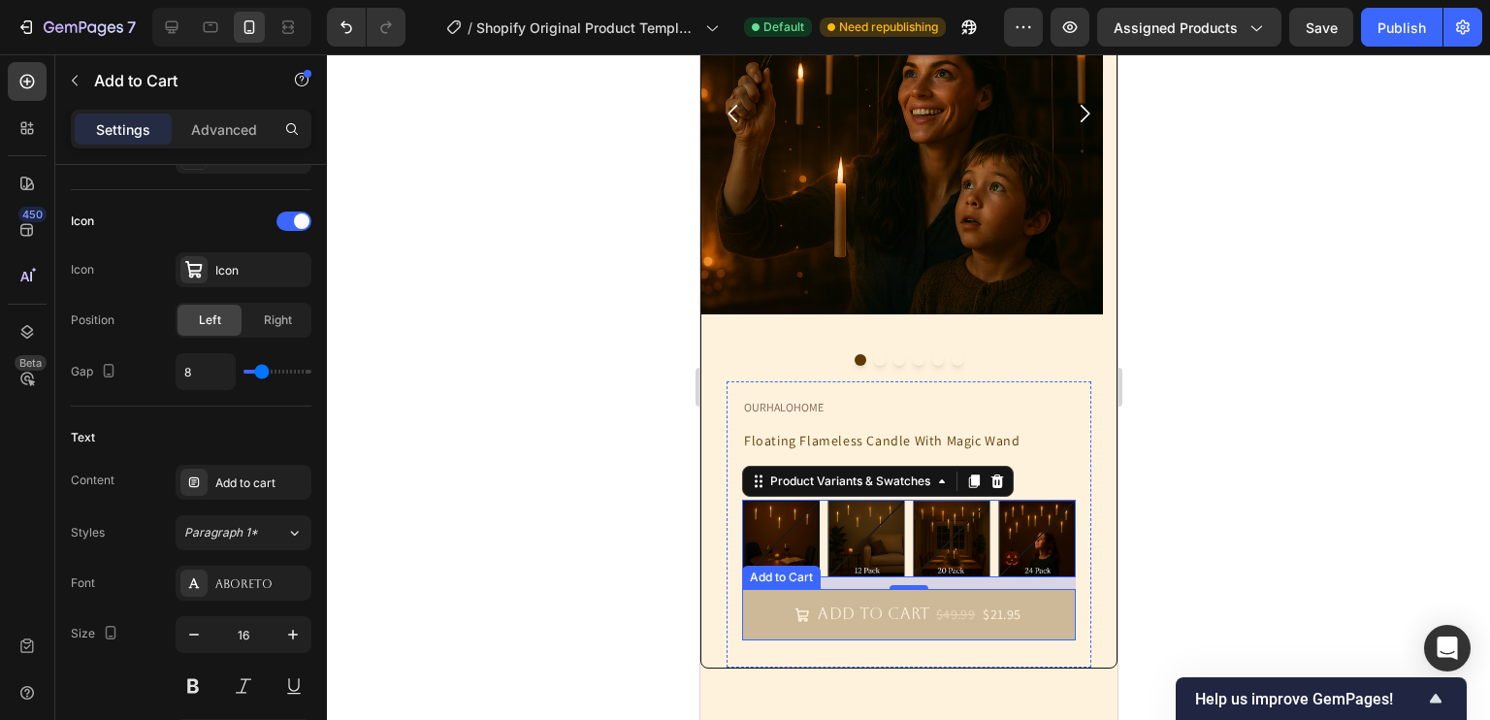
scroll to position [0, 0]
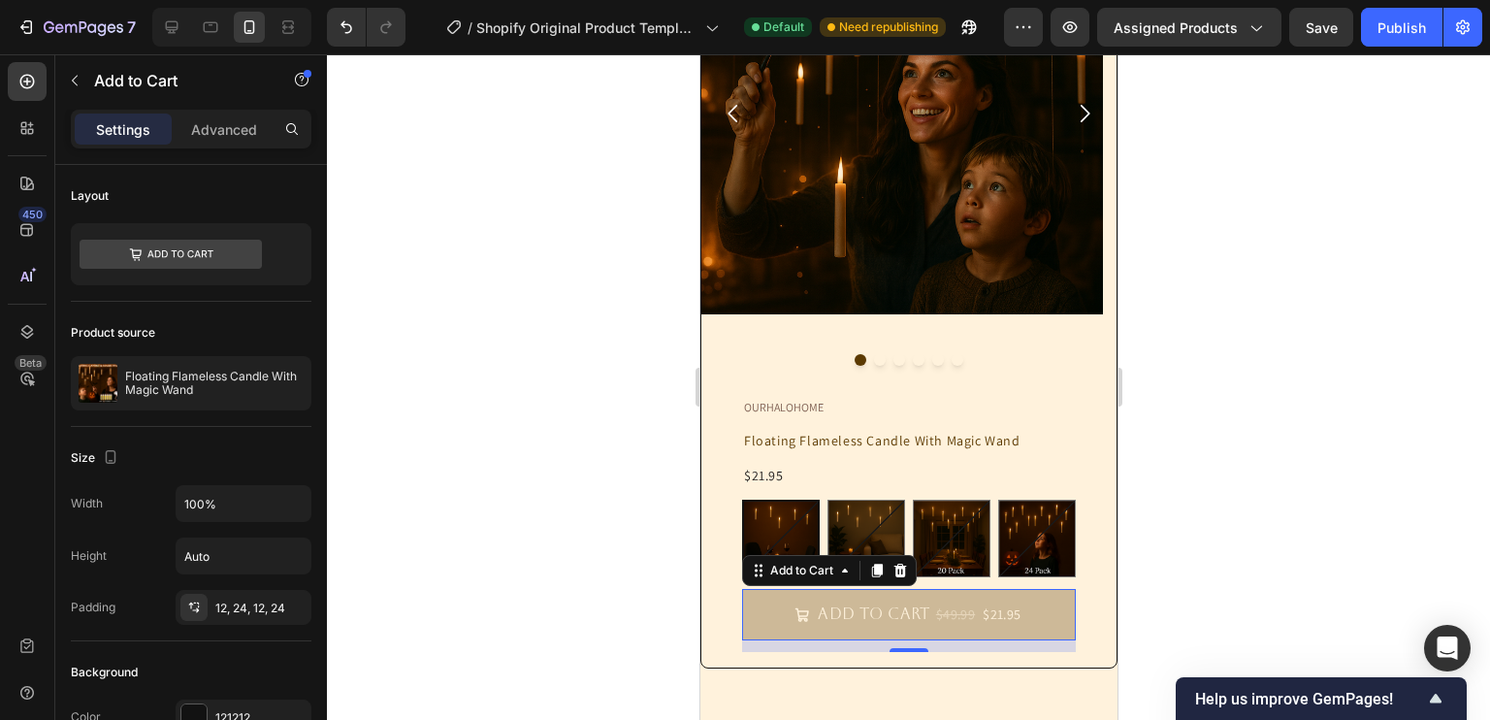
click at [236, 150] on div "Settings Advanced" at bounding box center [191, 137] width 272 height 55
click at [241, 127] on p "Advanced" at bounding box center [224, 129] width 66 height 20
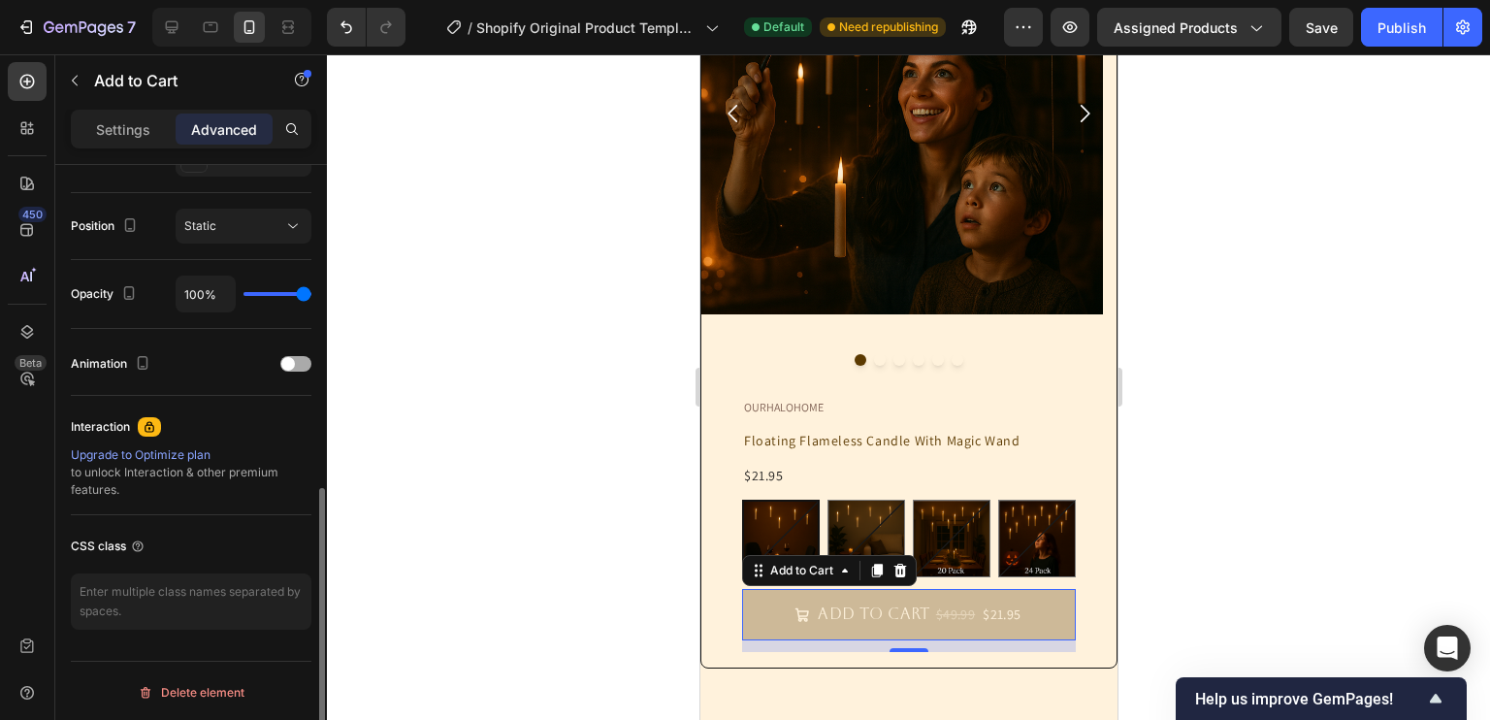
scroll to position [680, 0]
click at [291, 351] on div "Animation" at bounding box center [191, 364] width 241 height 31
click at [294, 357] on div at bounding box center [295, 365] width 31 height 16
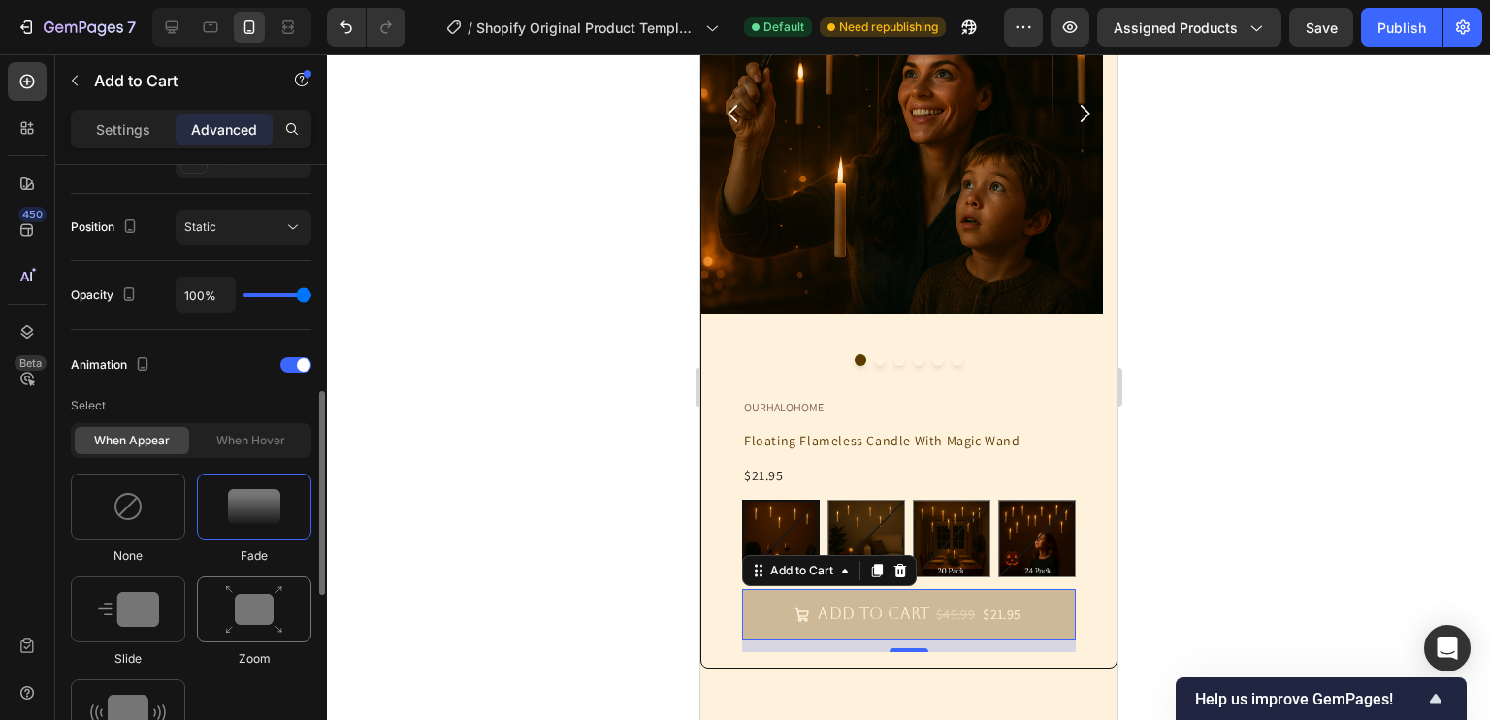
click at [263, 589] on img at bounding box center [254, 609] width 58 height 49
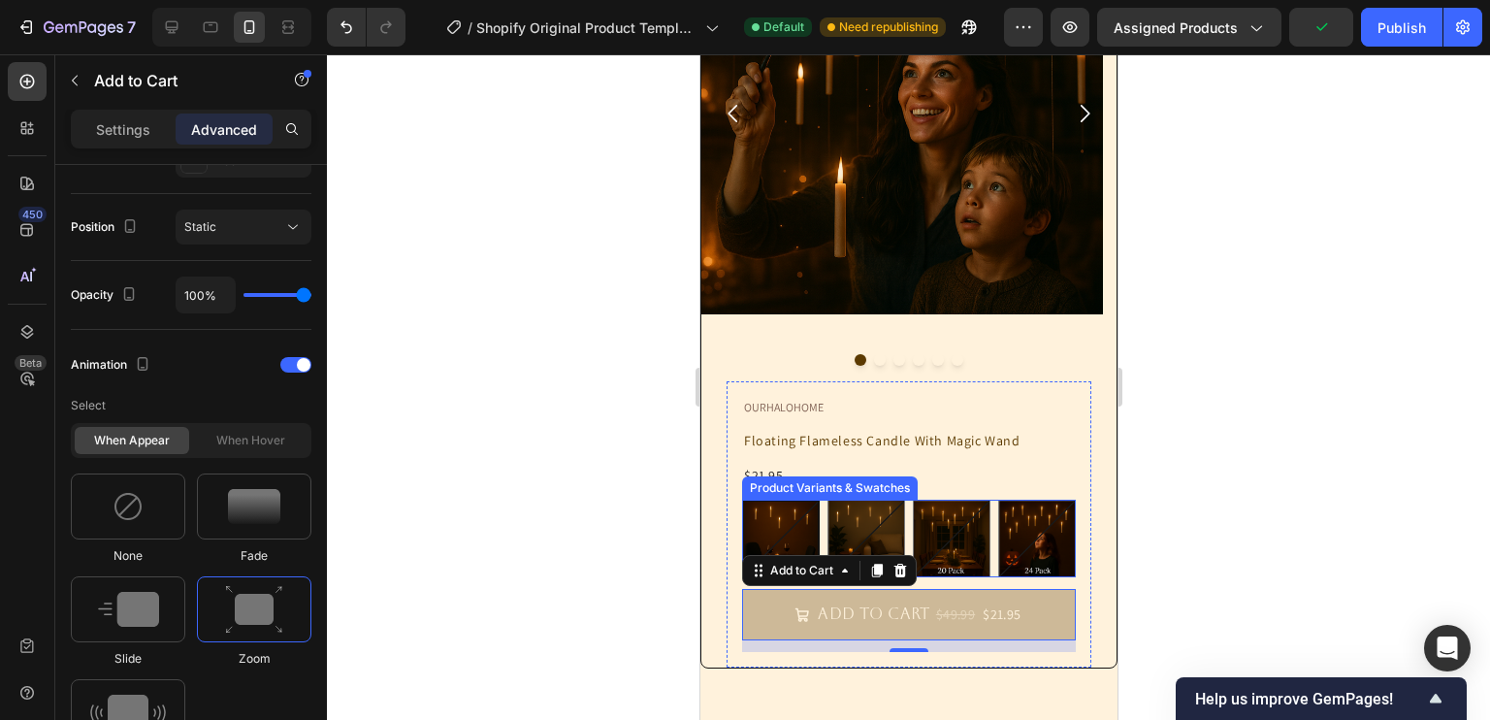
click at [796, 527] on img at bounding box center [780, 538] width 74 height 74
click at [741, 500] on input "10 Pack 10 Pack" at bounding box center [740, 499] width 1 height 1
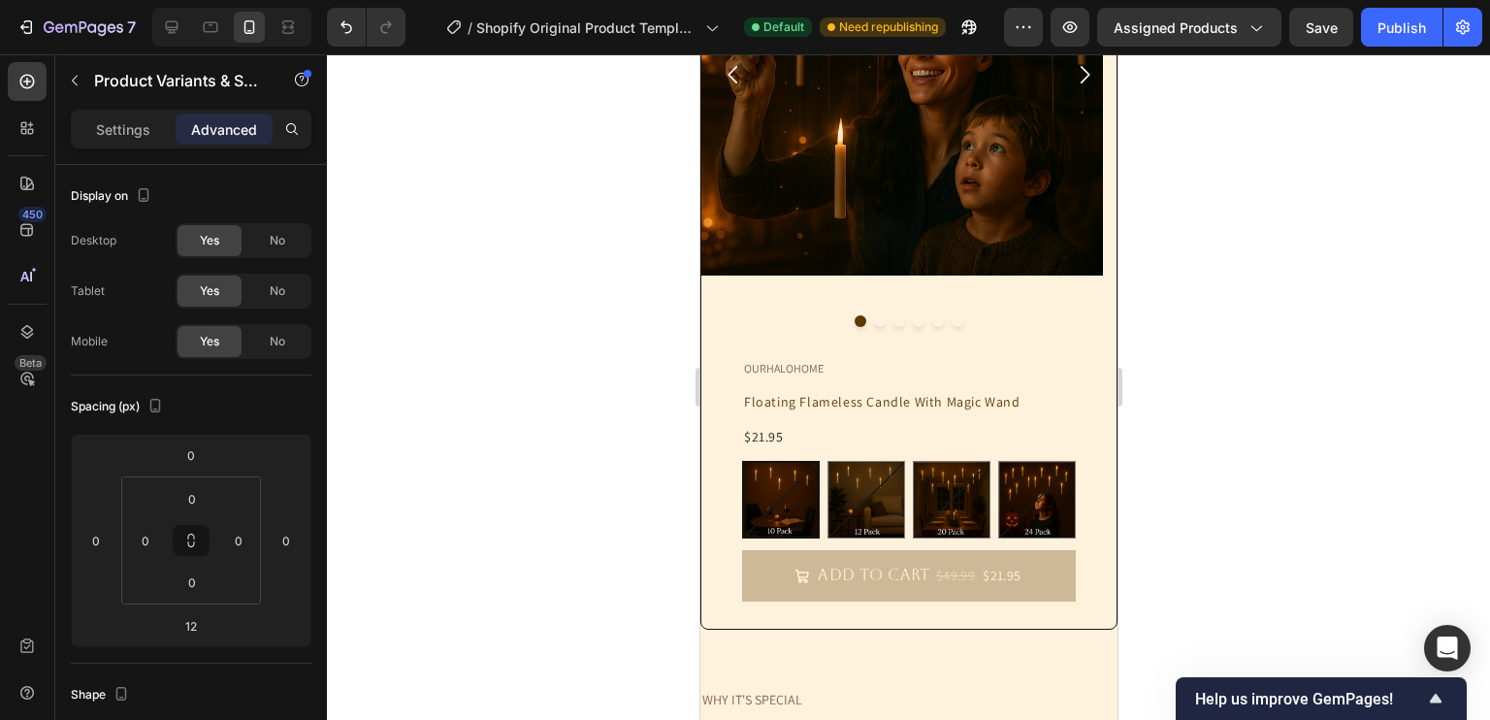
scroll to position [392, 0]
click at [775, 470] on img at bounding box center [780, 500] width 74 height 74
click at [741, 461] on input "10 Pack 10 Pack" at bounding box center [740, 460] width 1 height 1
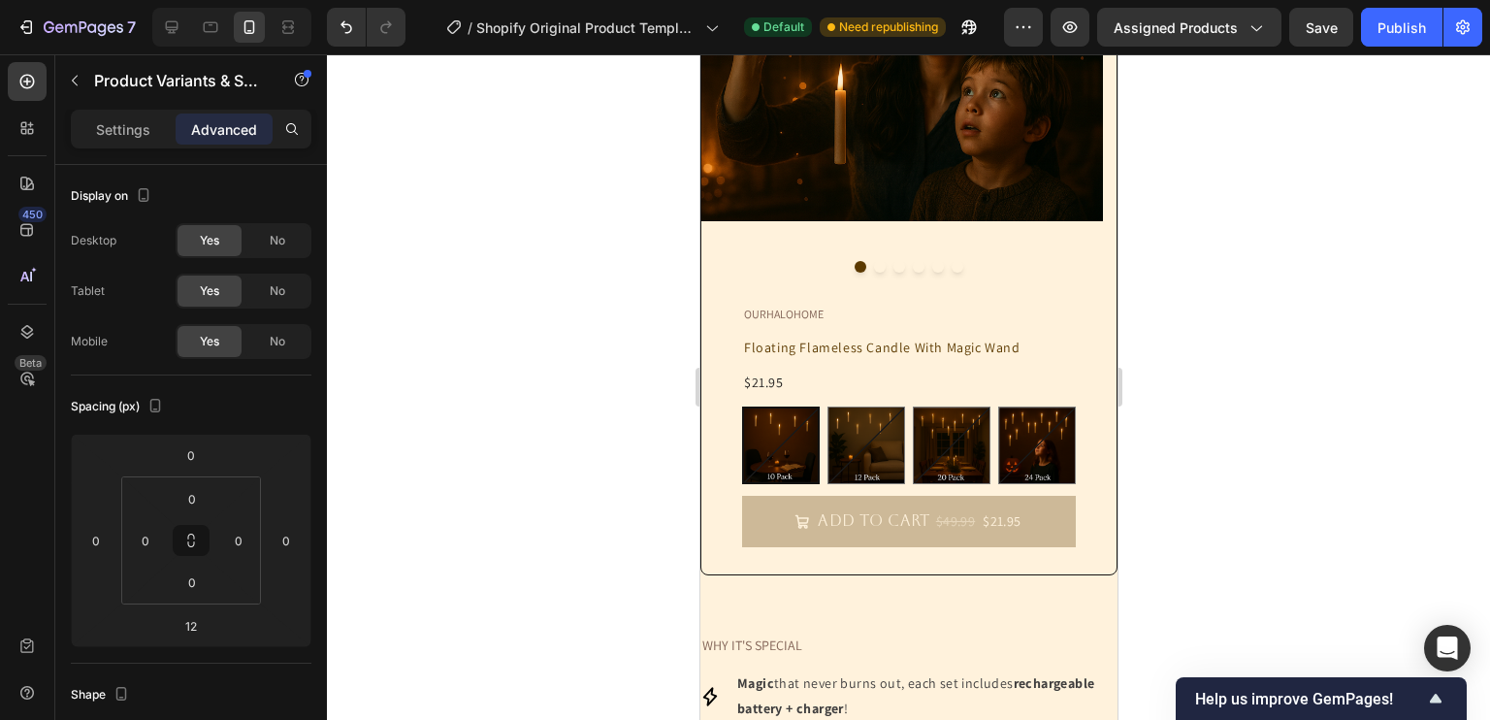
scroll to position [663, 0]
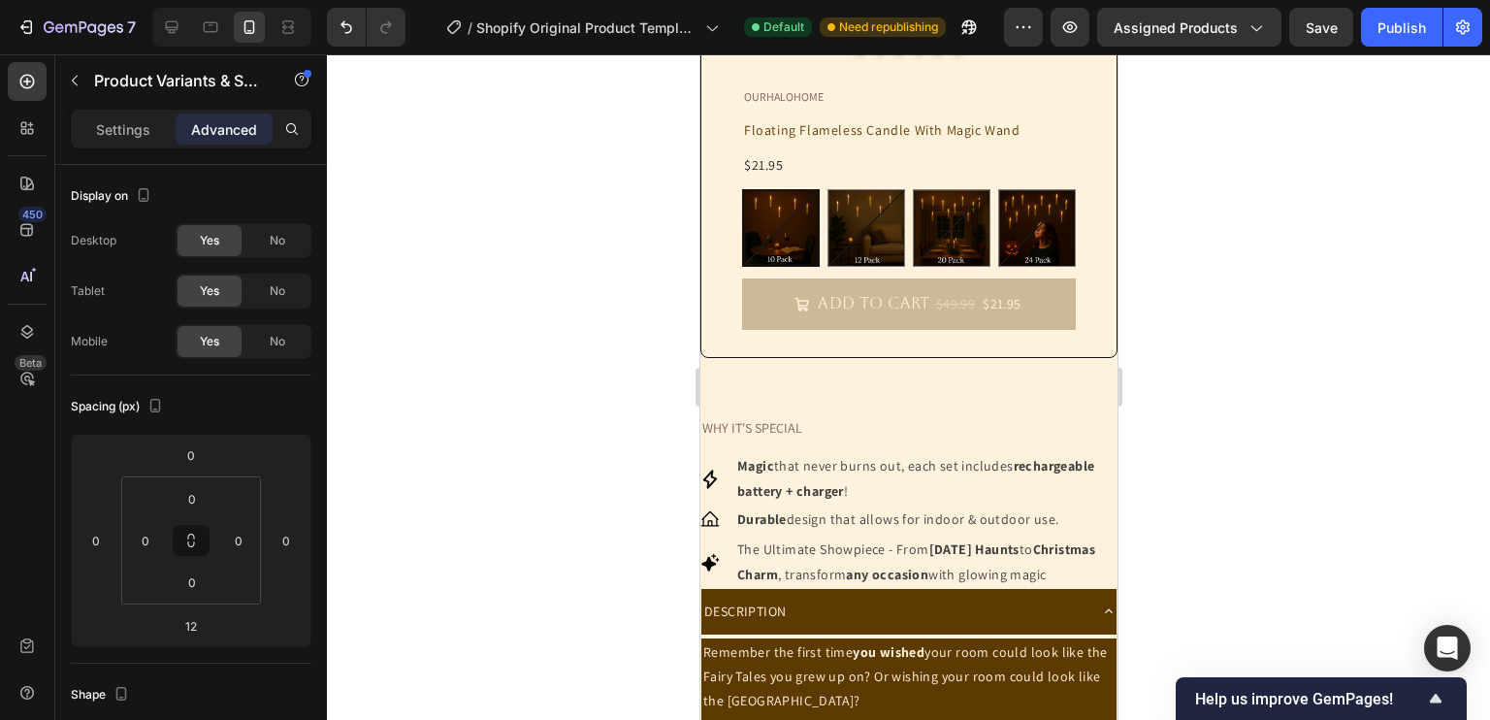
click at [789, 212] on Pack at bounding box center [780, 228] width 78 height 78
click at [741, 189] on input "10 Pack 10 Pack" at bounding box center [740, 188] width 1 height 1
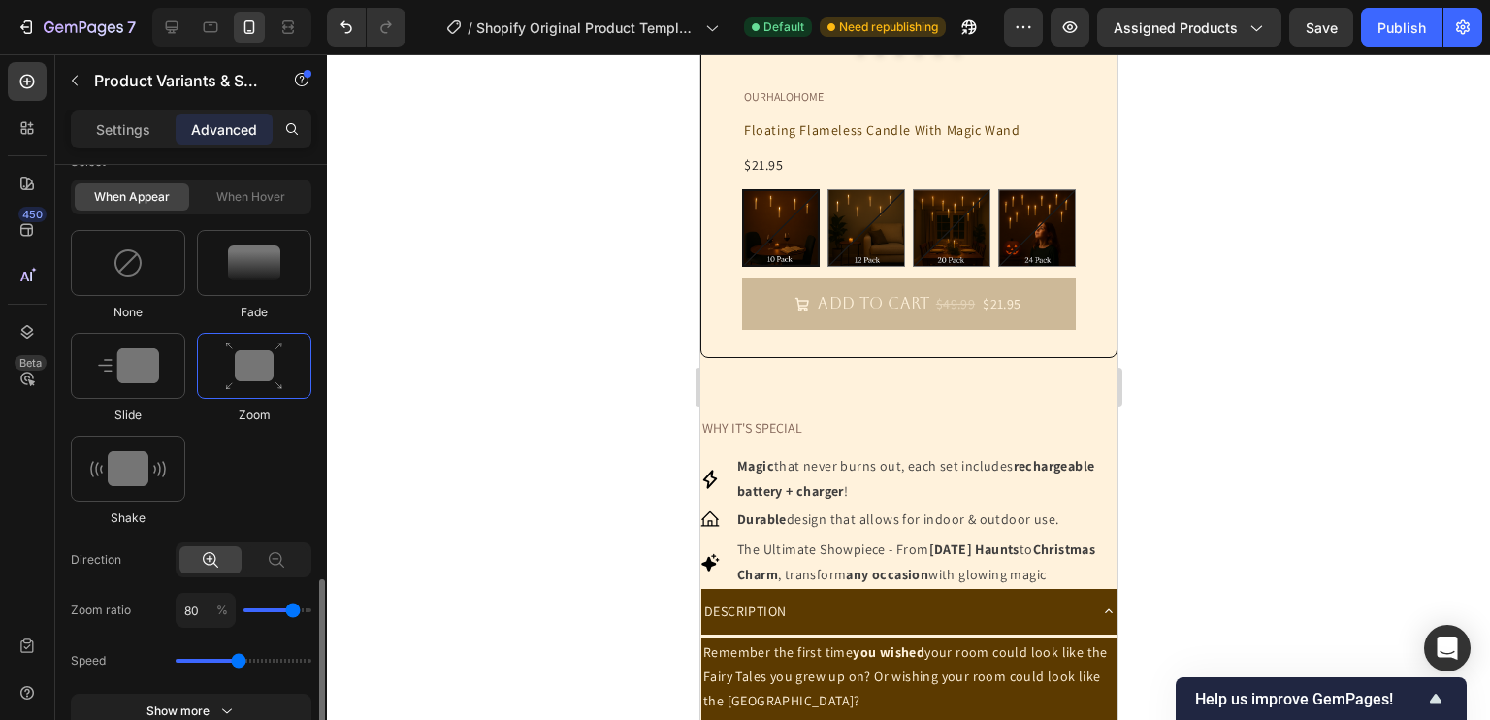
scroll to position [1049, 0]
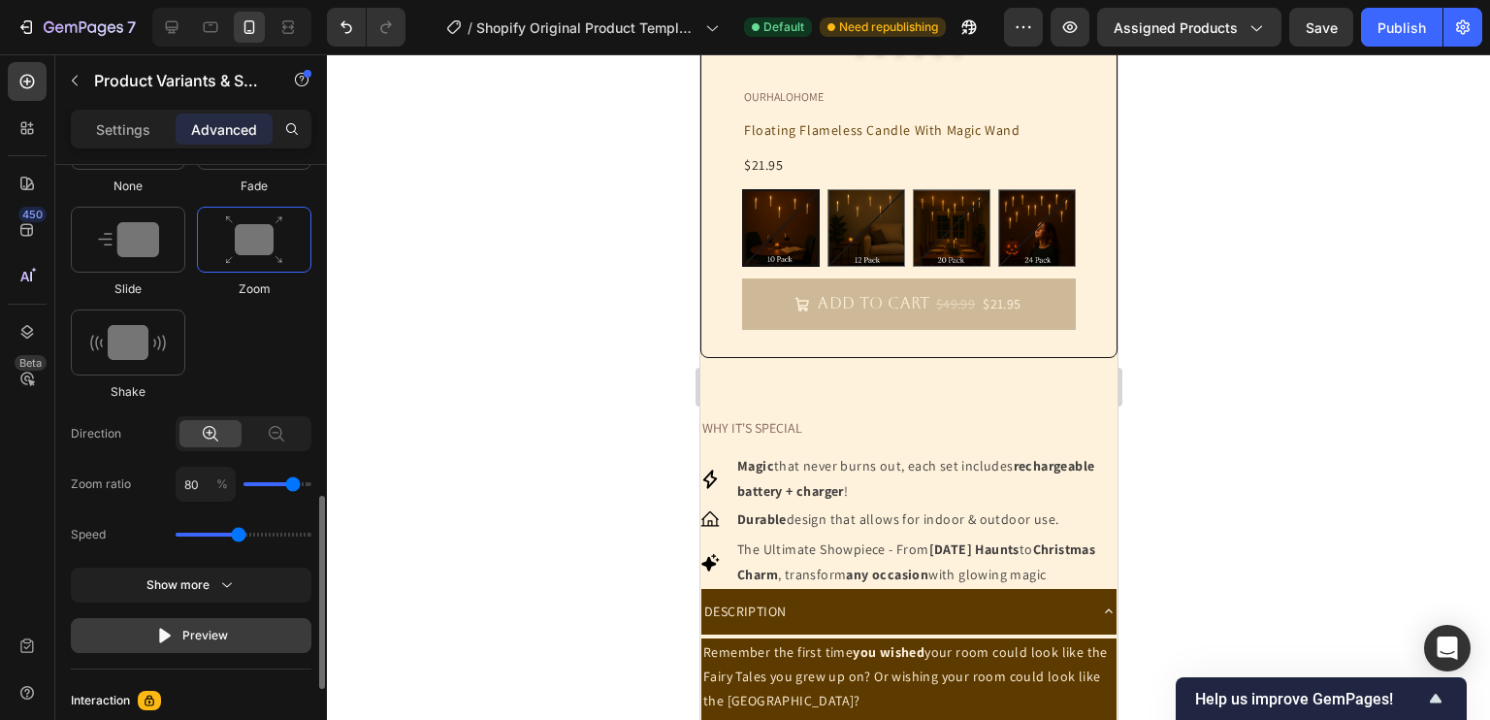
click at [216, 631] on div "Preview" at bounding box center [191, 635] width 73 height 19
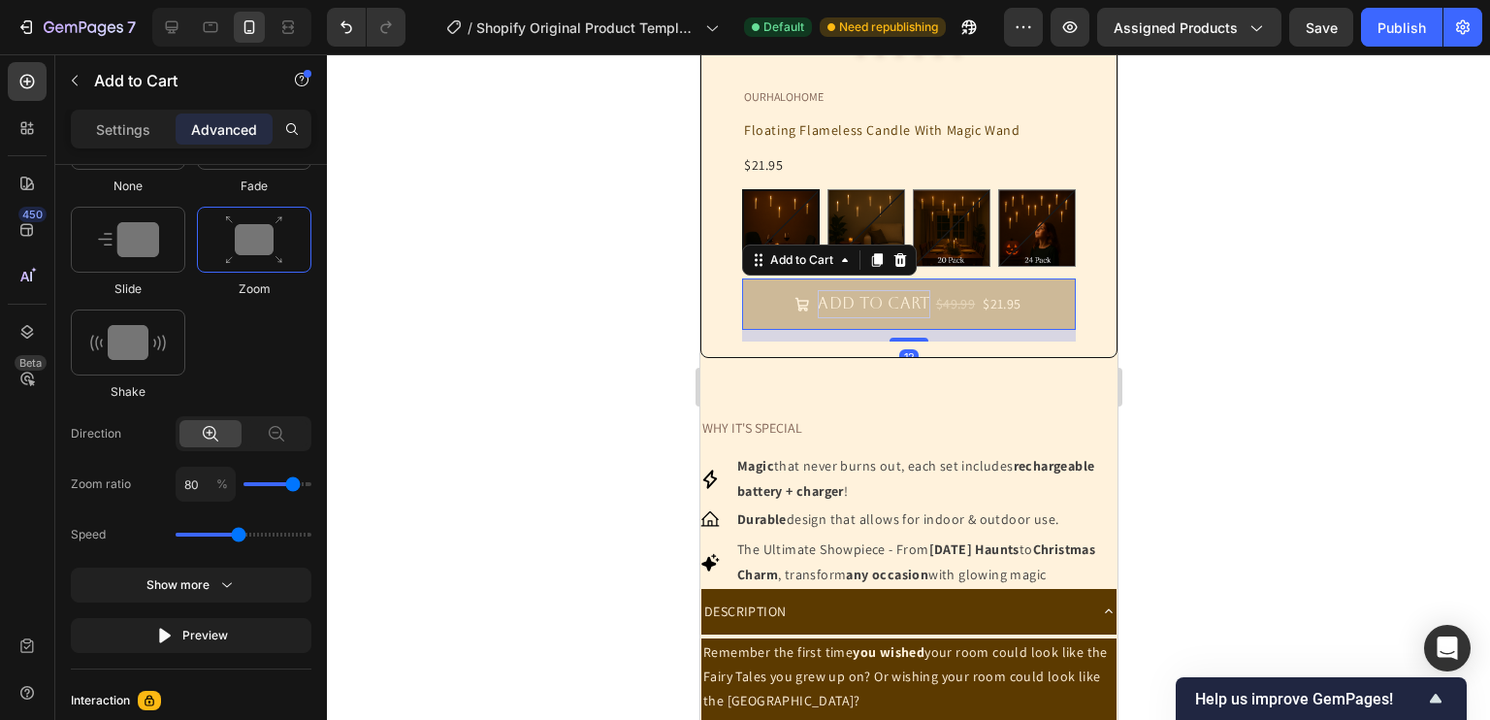
click at [882, 299] on div "ADD TO CART" at bounding box center [873, 304] width 112 height 28
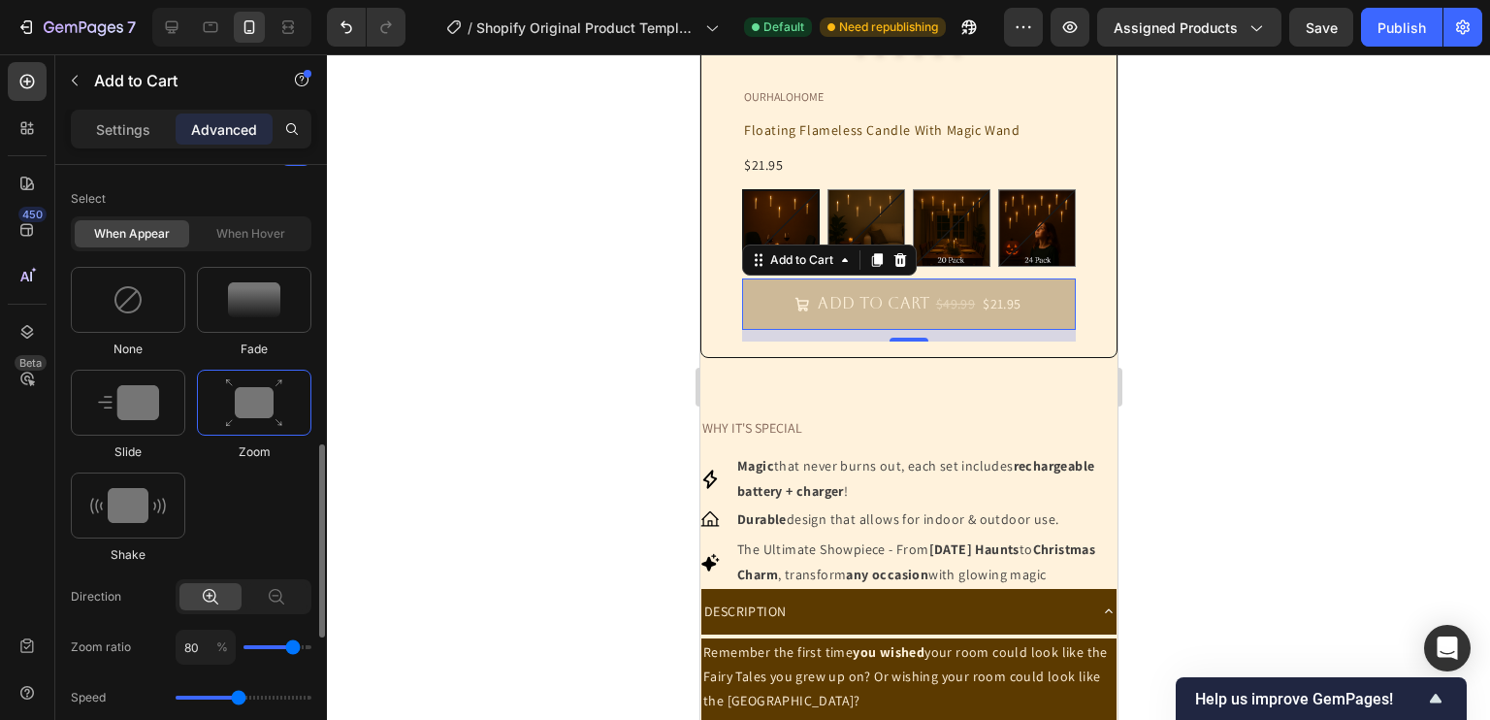
scroll to position [1117, 0]
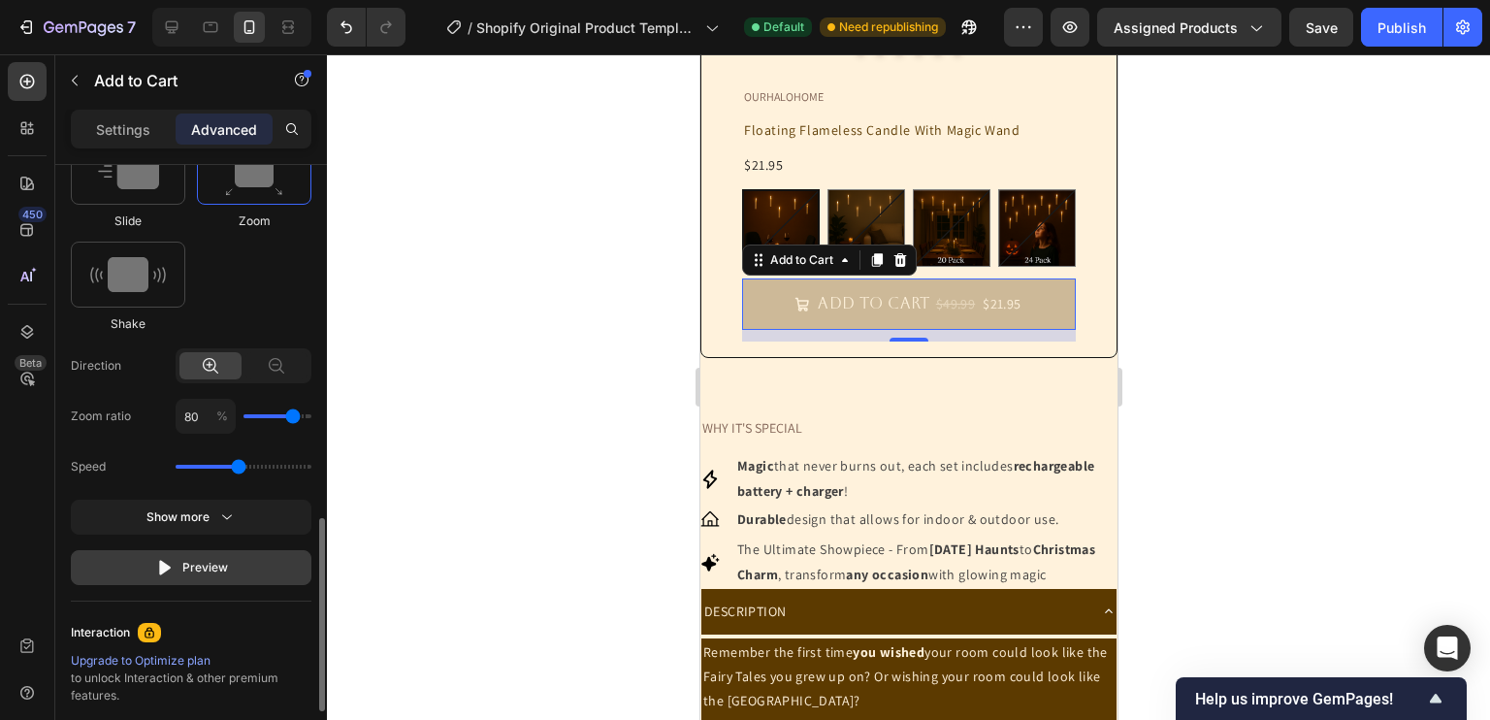
click at [227, 561] on button "Preview" at bounding box center [191, 567] width 241 height 35
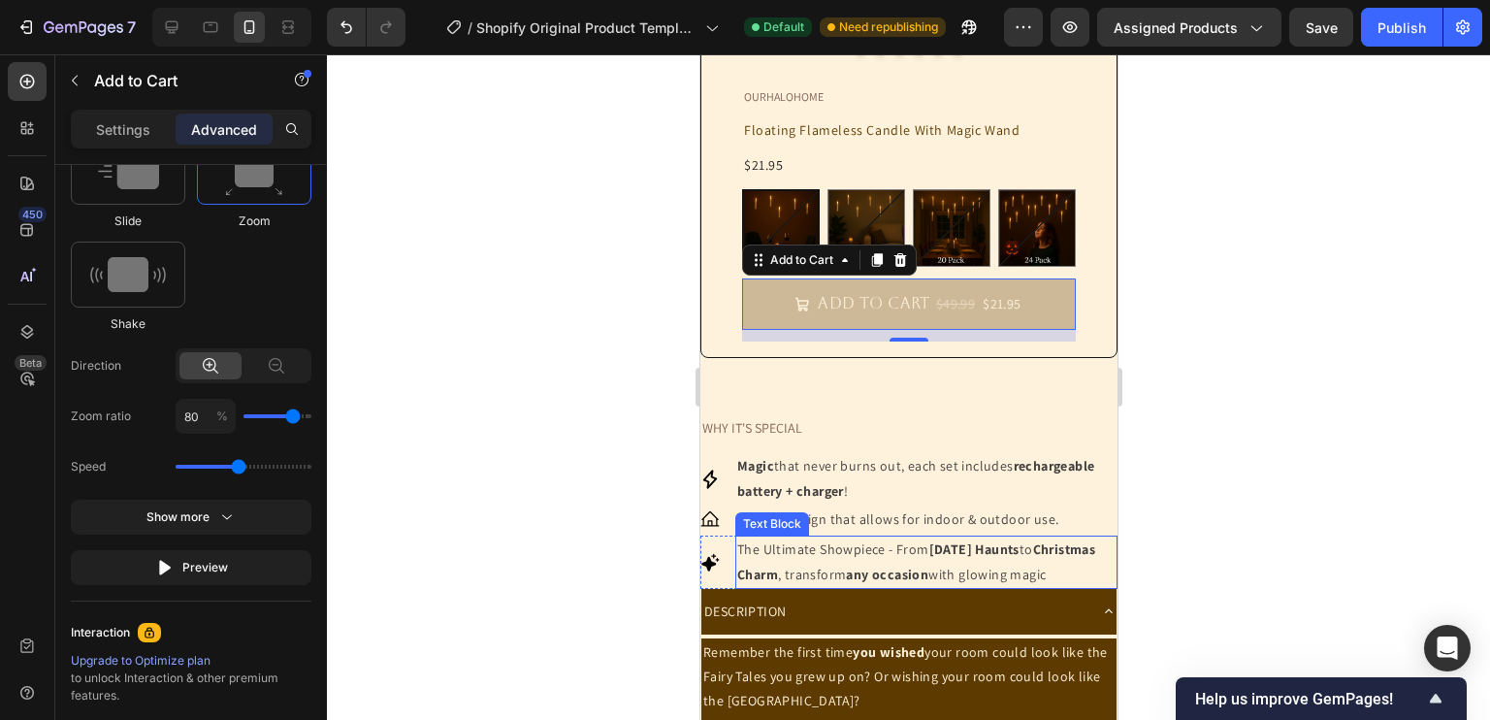
scroll to position [861, 0]
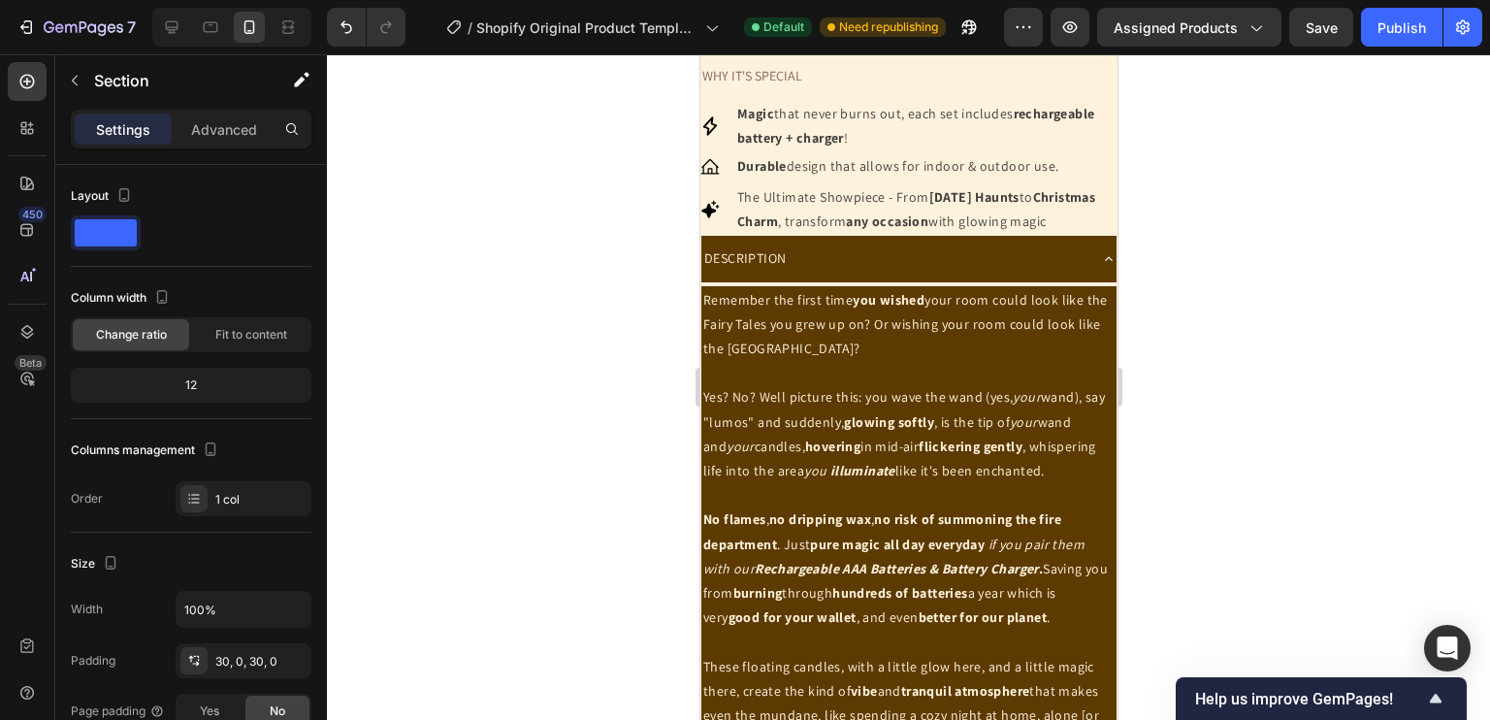
scroll to position [1020, 0]
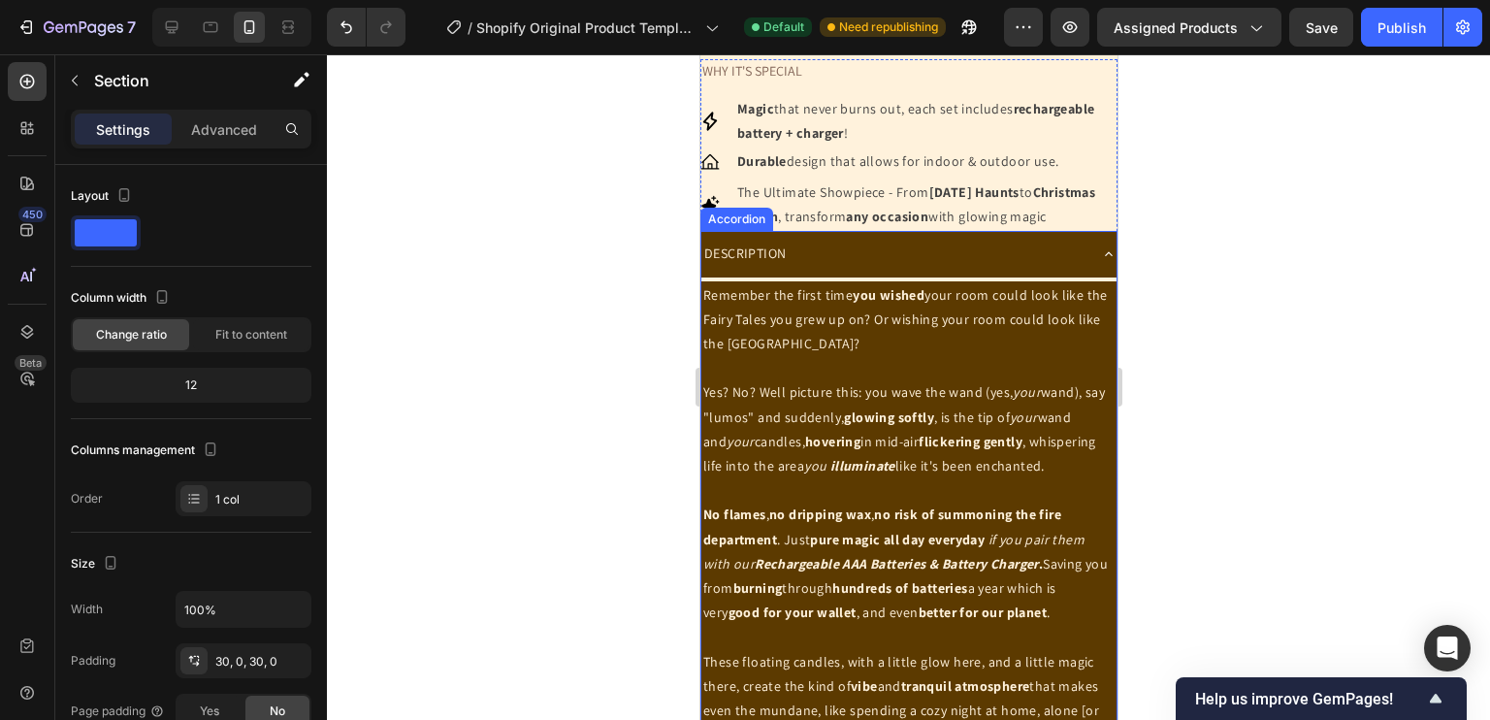
click at [1085, 276] on div "DESCRIPTION" at bounding box center [907, 254] width 415 height 46
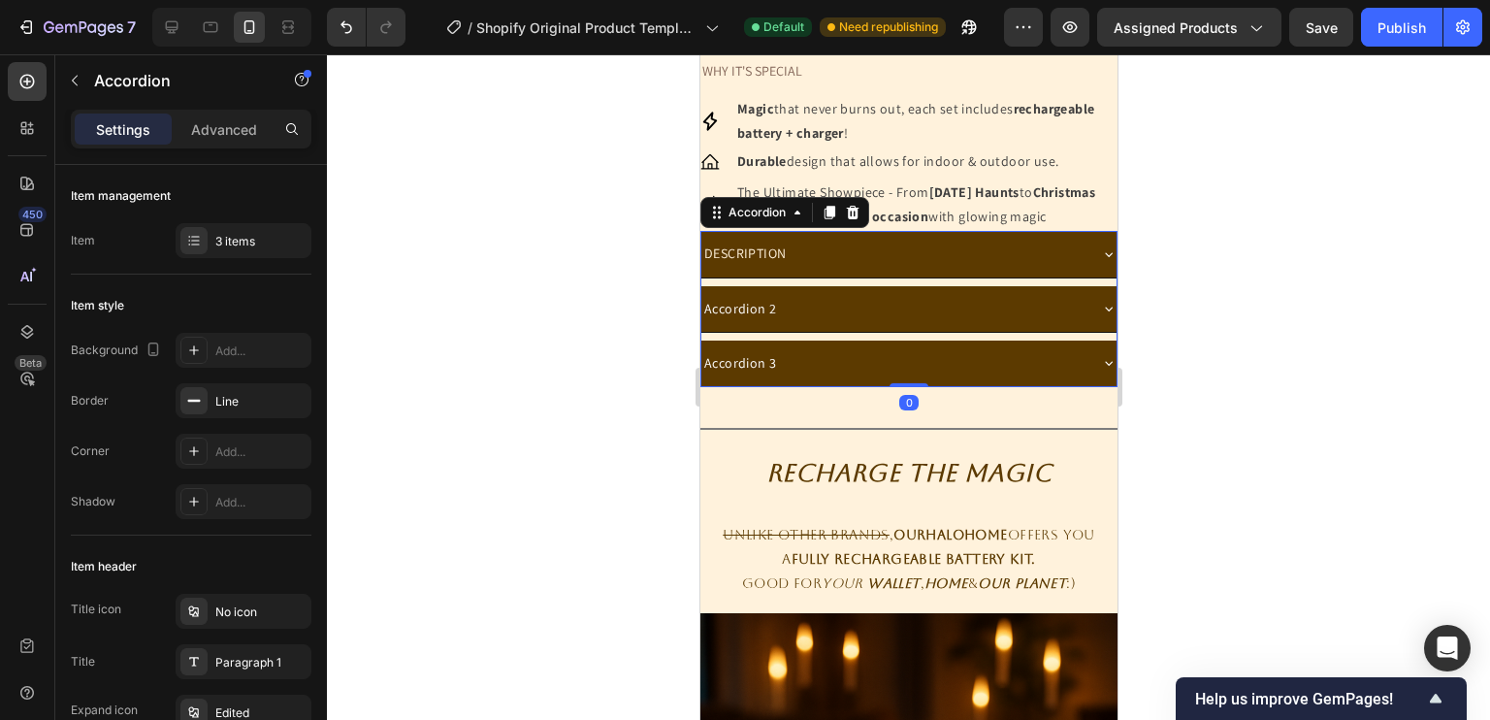
scroll to position [1292, 0]
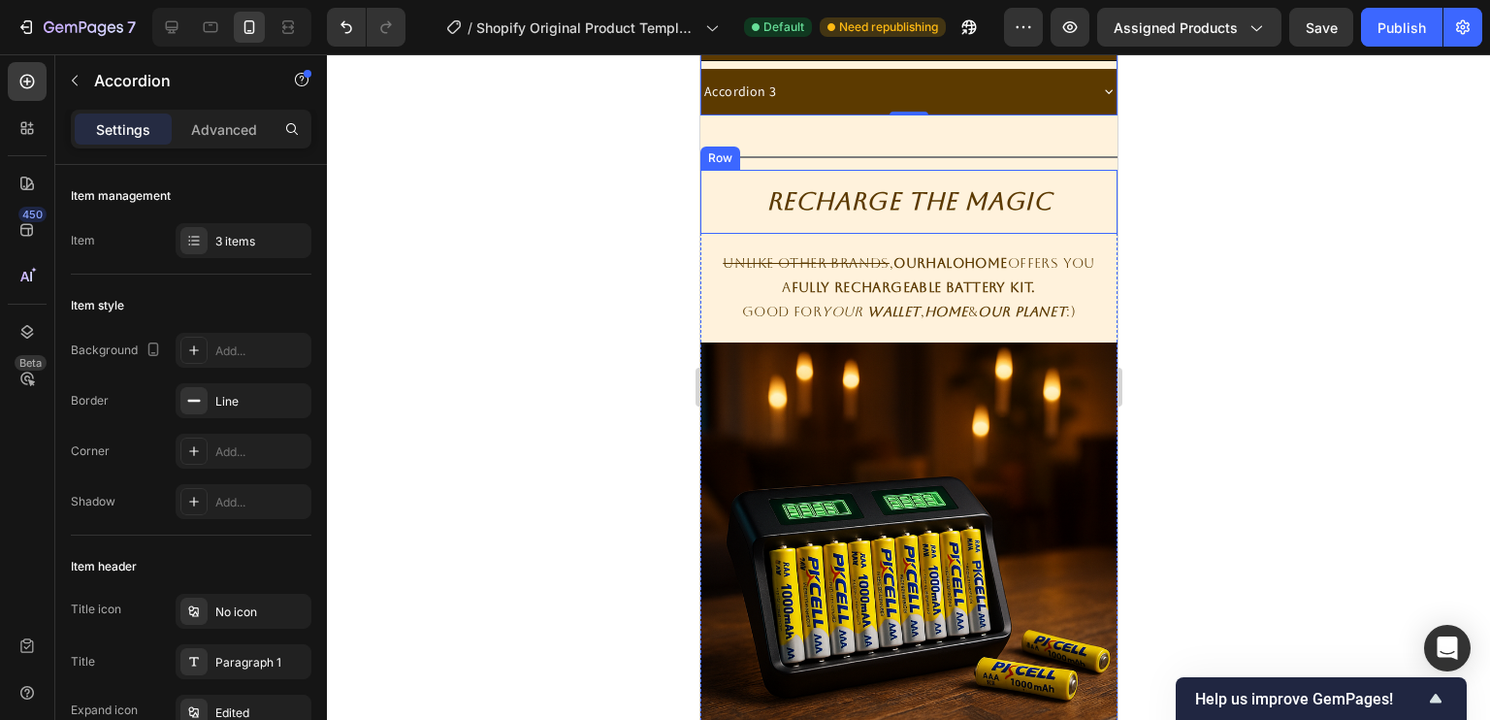
click at [730, 170] on div "Row" at bounding box center [719, 157] width 40 height 23
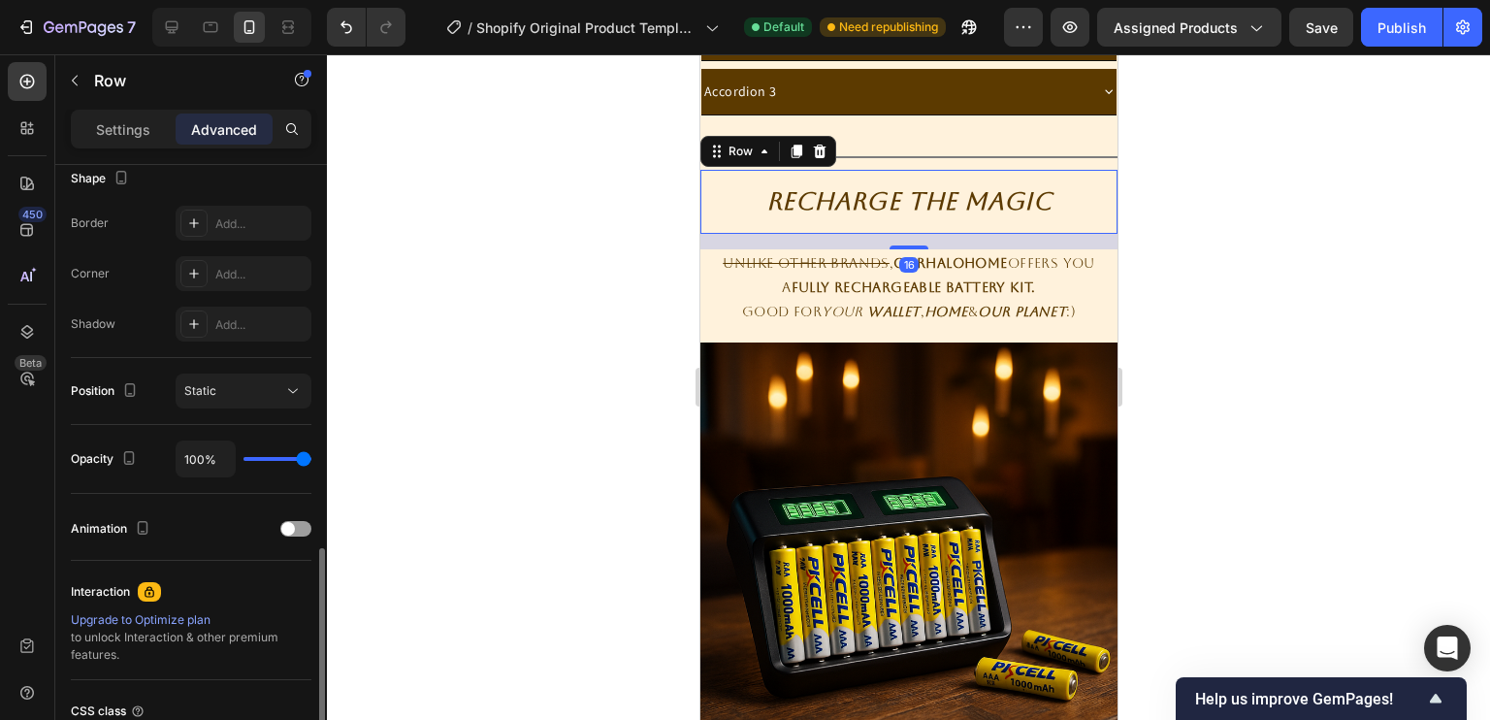
scroll to position [681, 0]
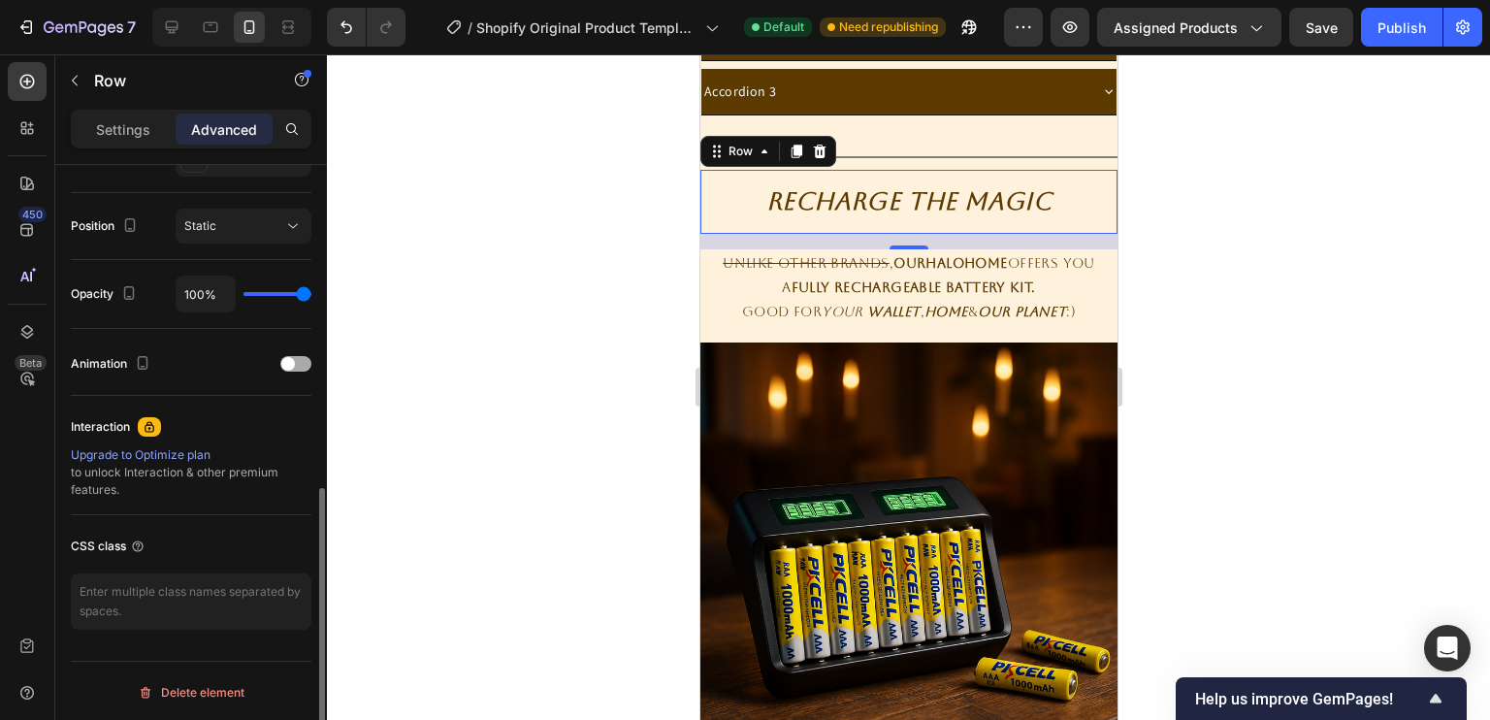
click at [295, 360] on div at bounding box center [295, 364] width 31 height 16
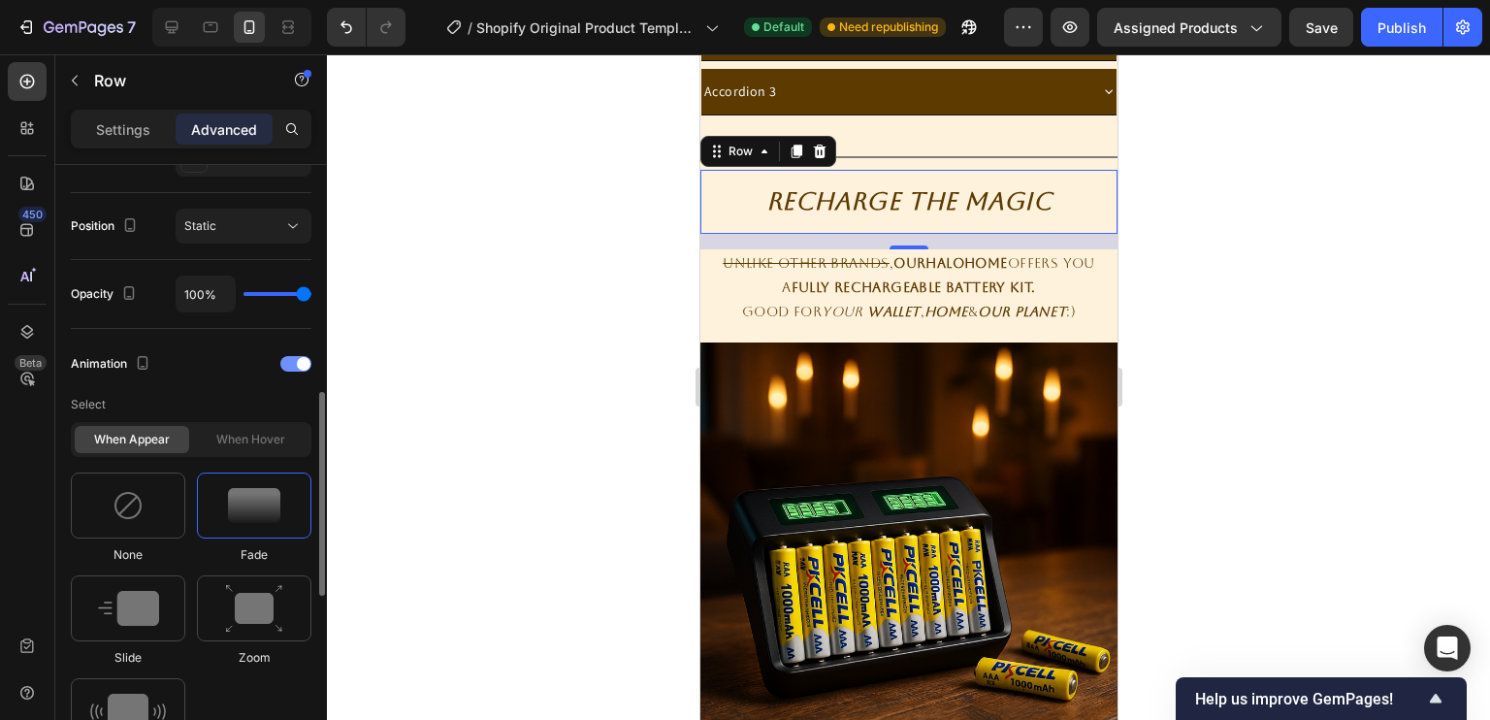
click at [295, 360] on div at bounding box center [295, 364] width 31 height 16
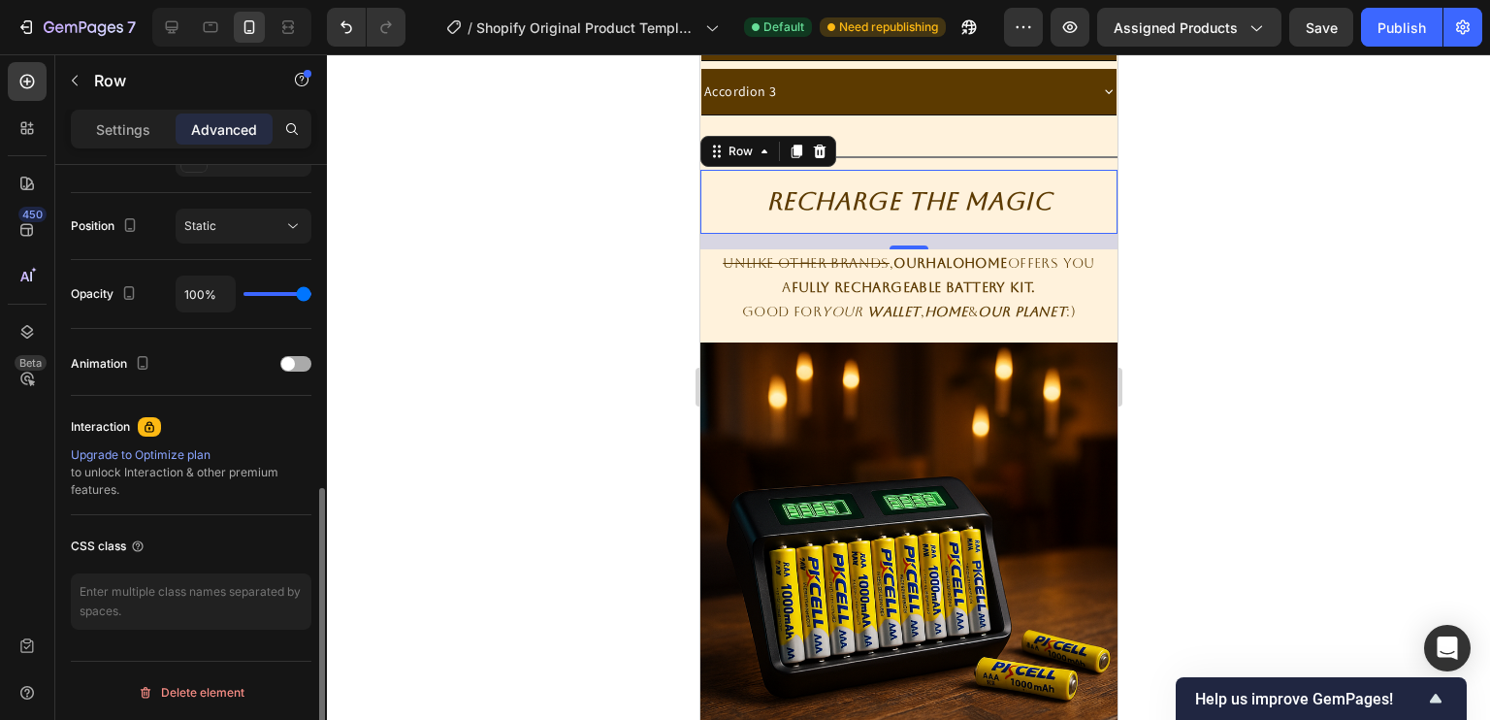
click at [287, 360] on span at bounding box center [288, 364] width 14 height 14
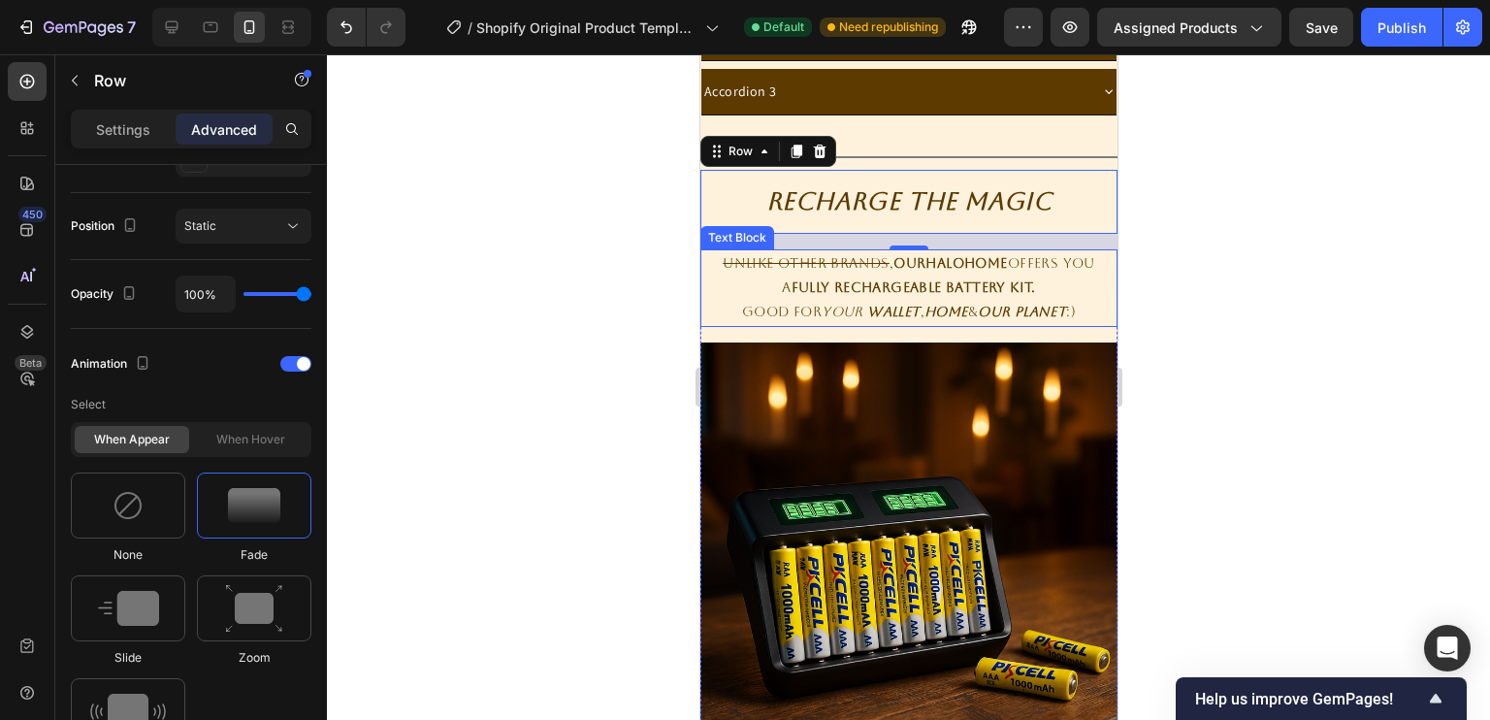
click at [721, 300] on p "a Fully Rechargeable Battery Kit." at bounding box center [907, 287] width 413 height 24
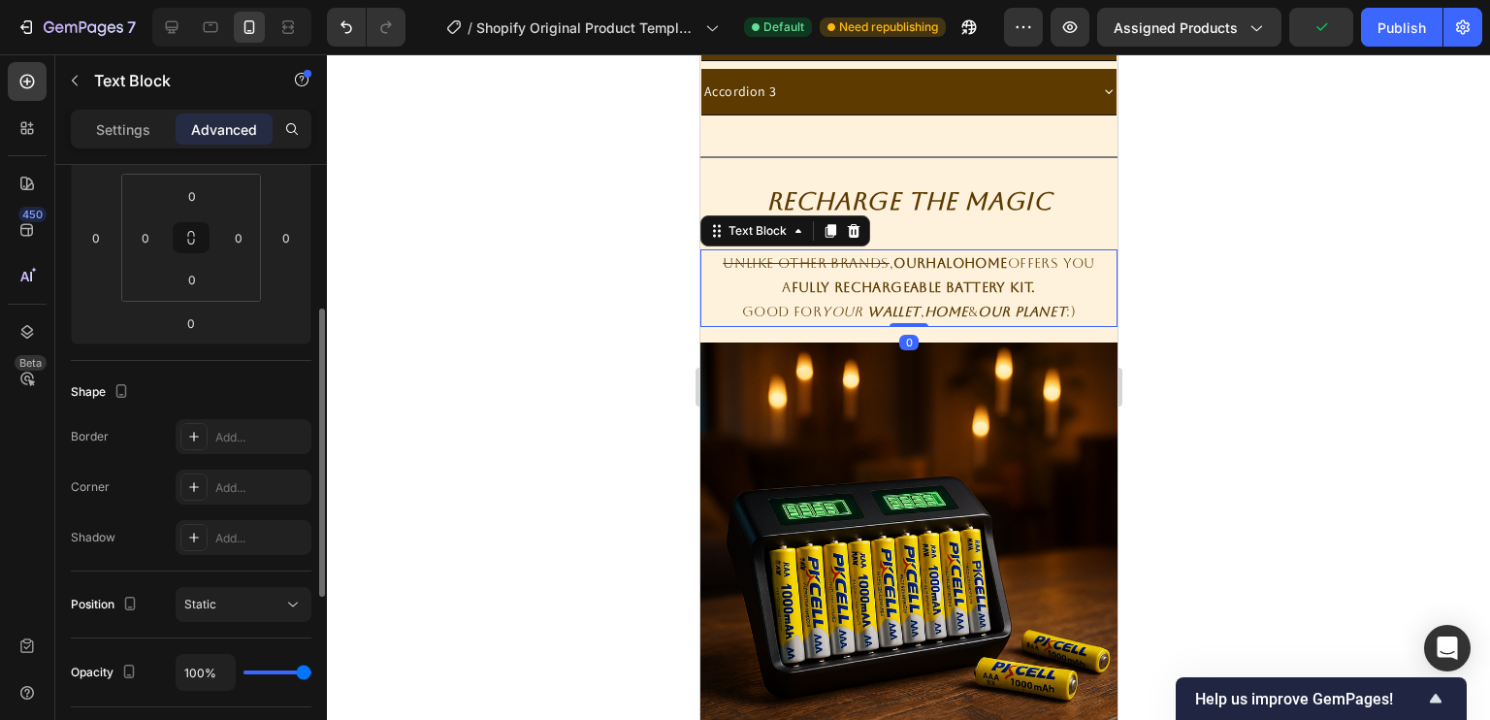
scroll to position [518, 0]
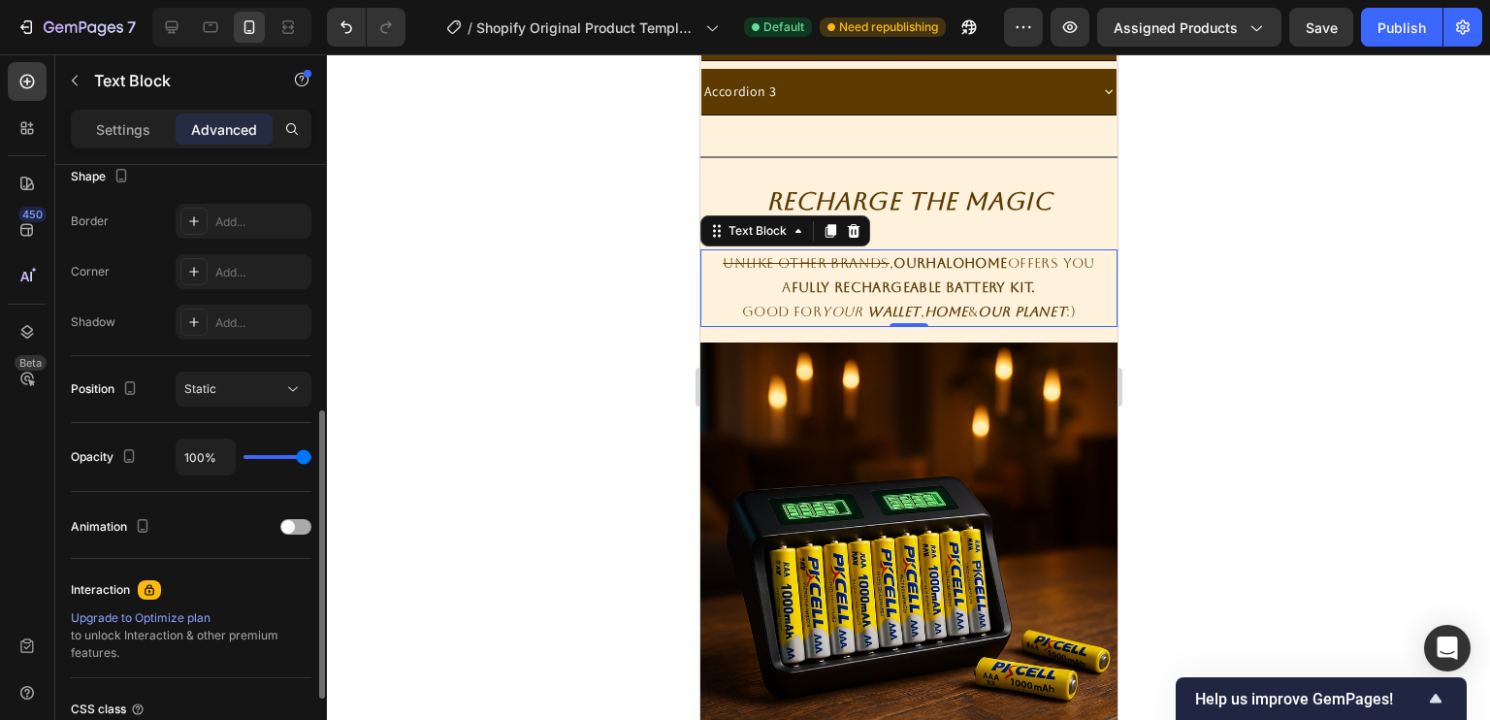
click at [283, 520] on span at bounding box center [288, 527] width 14 height 14
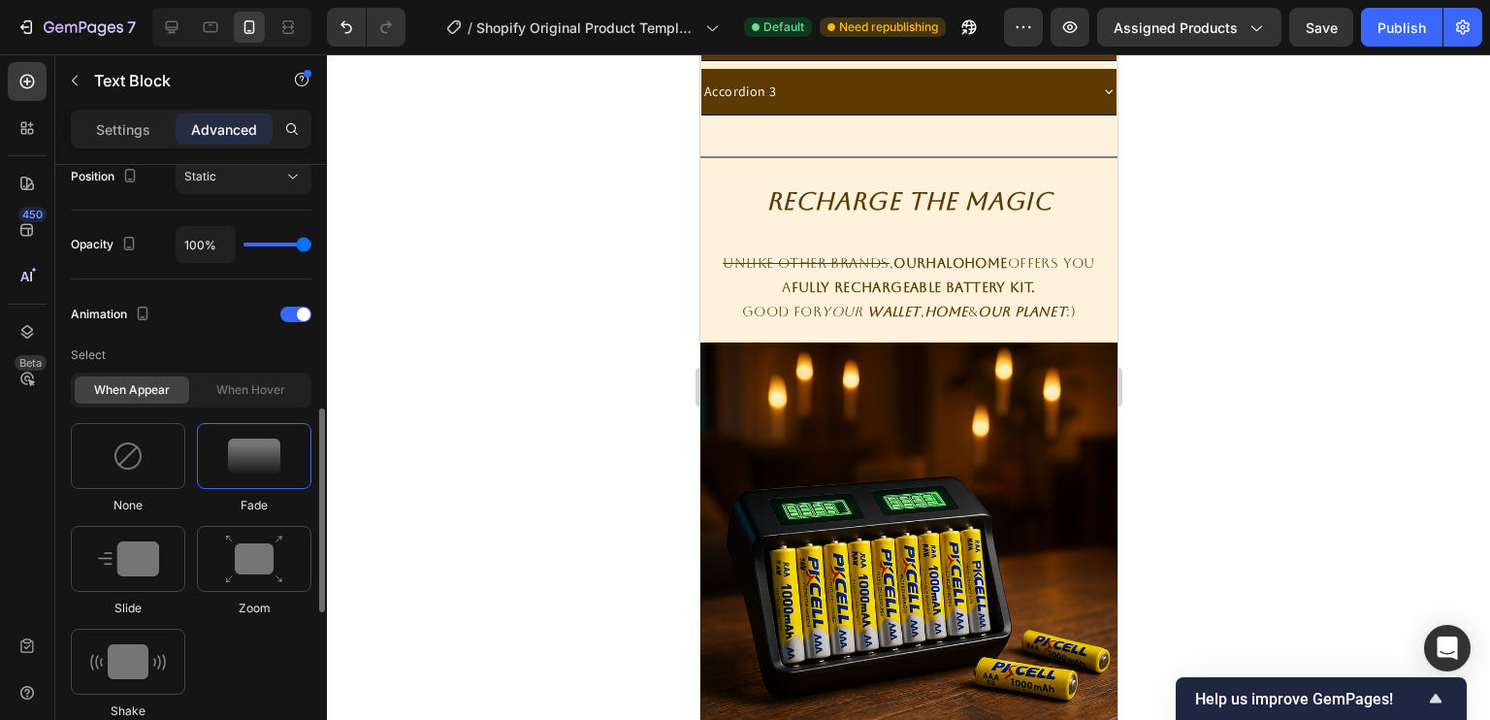
scroll to position [732, 0]
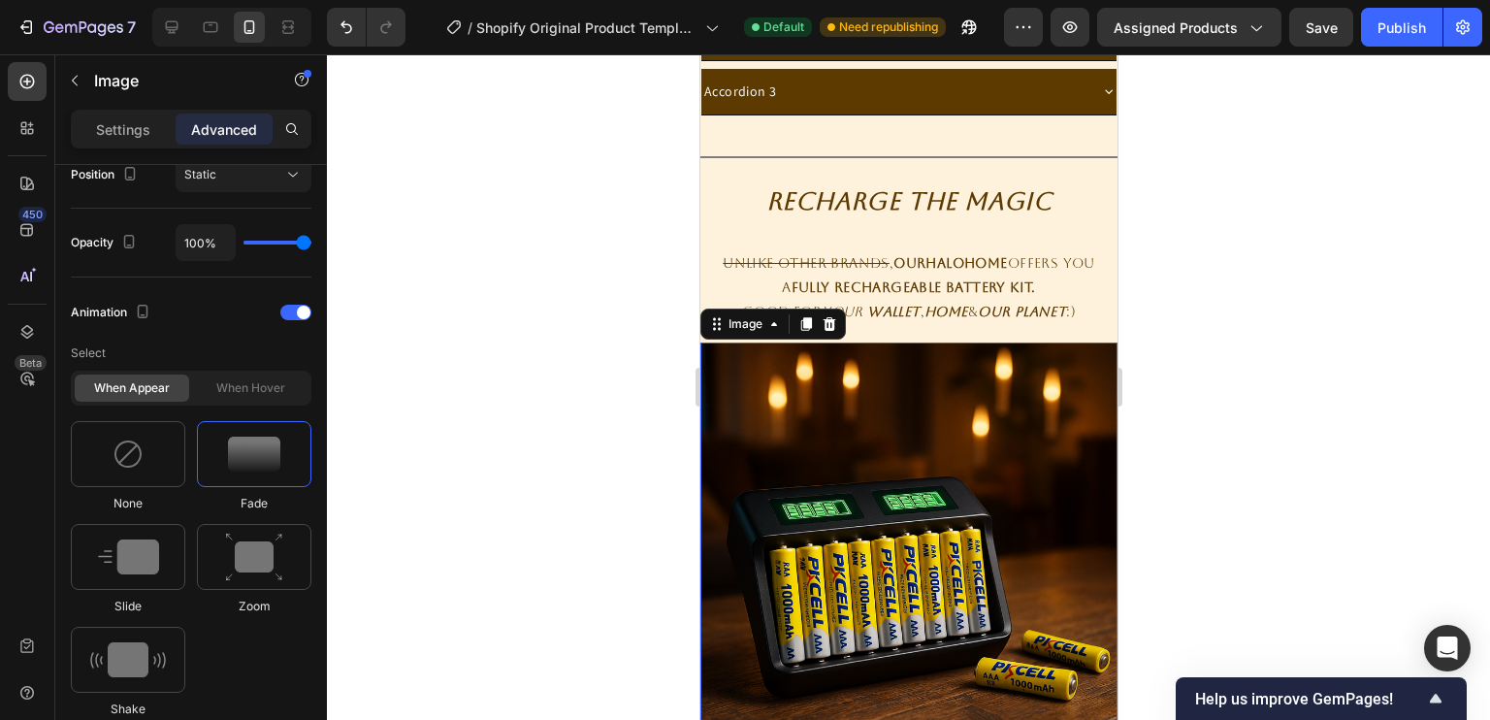
click at [794, 397] on img at bounding box center [907, 550] width 417 height 417
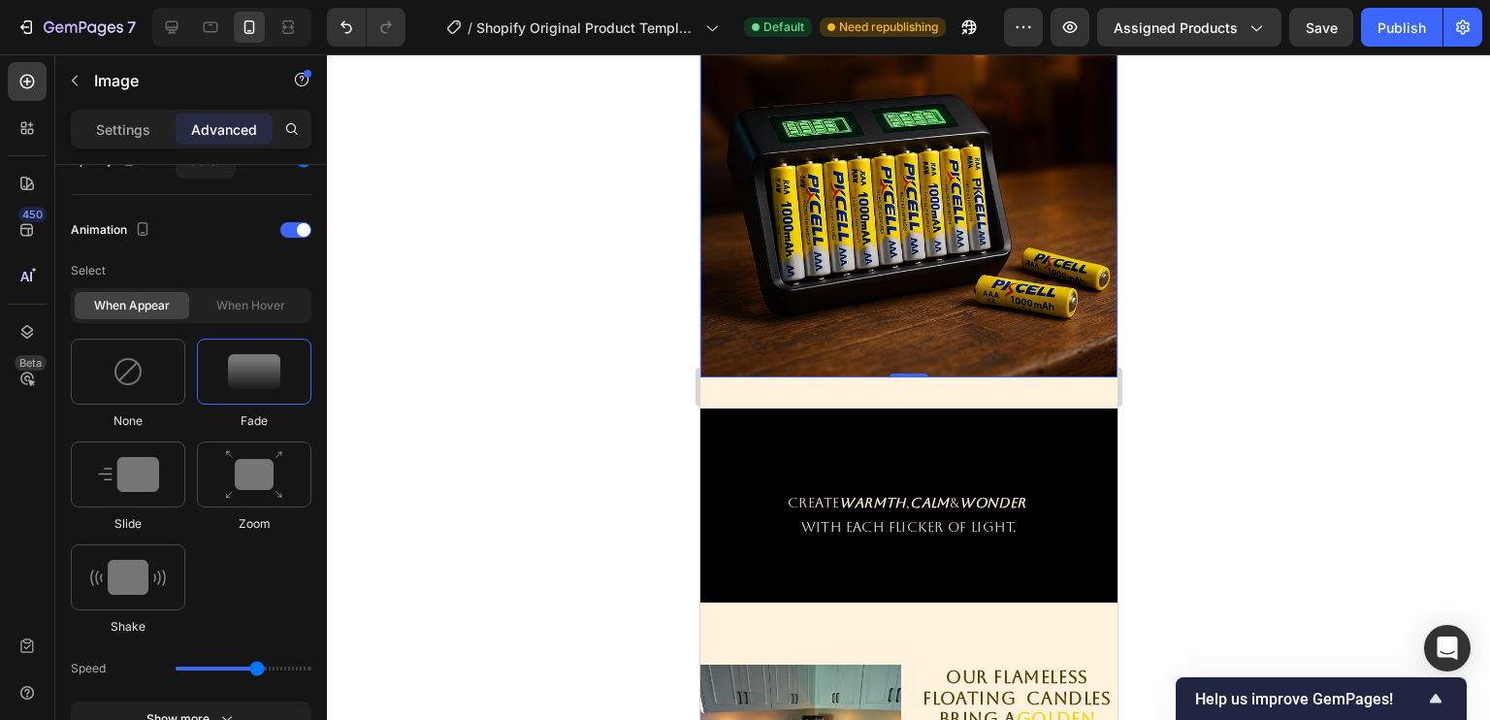
scroll to position [1697, 0]
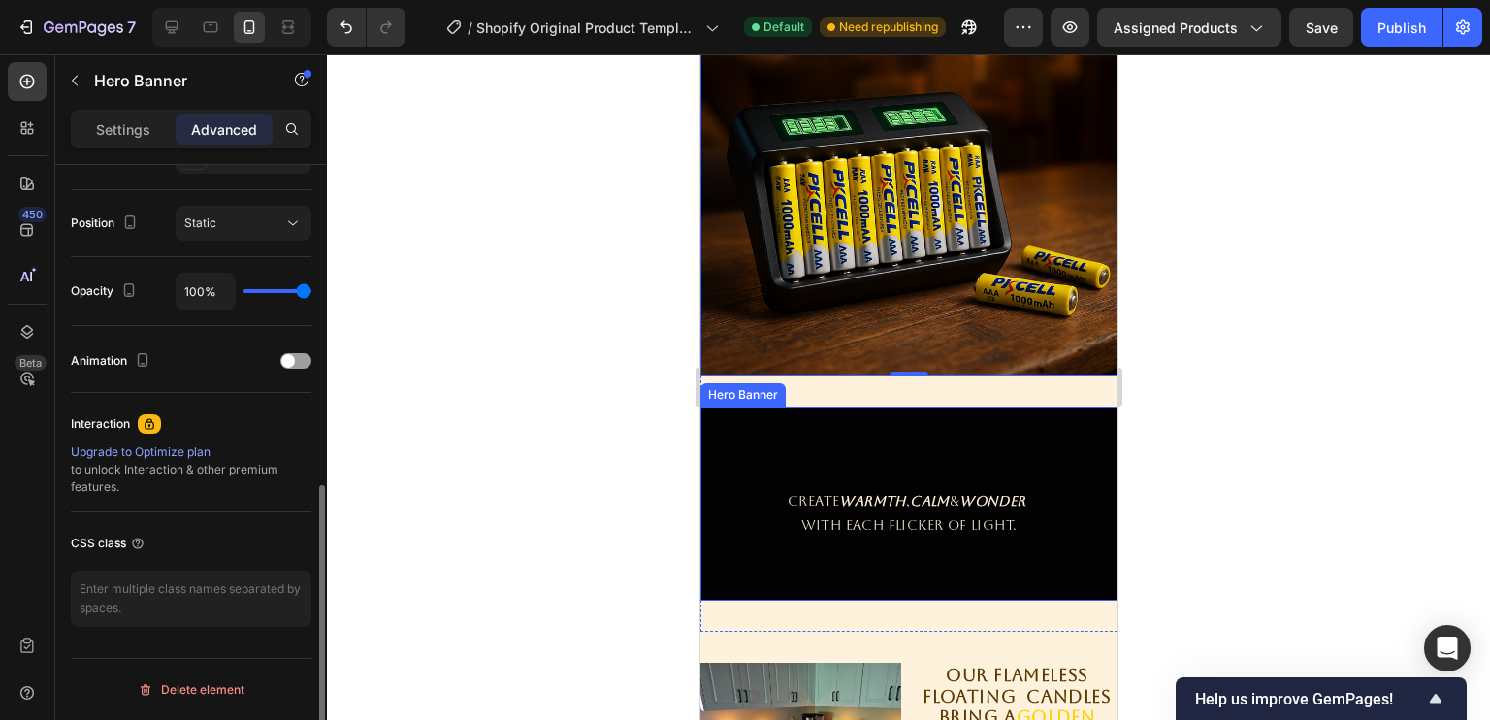
click at [800, 423] on div "Overlay" at bounding box center [907, 503] width 417 height 194
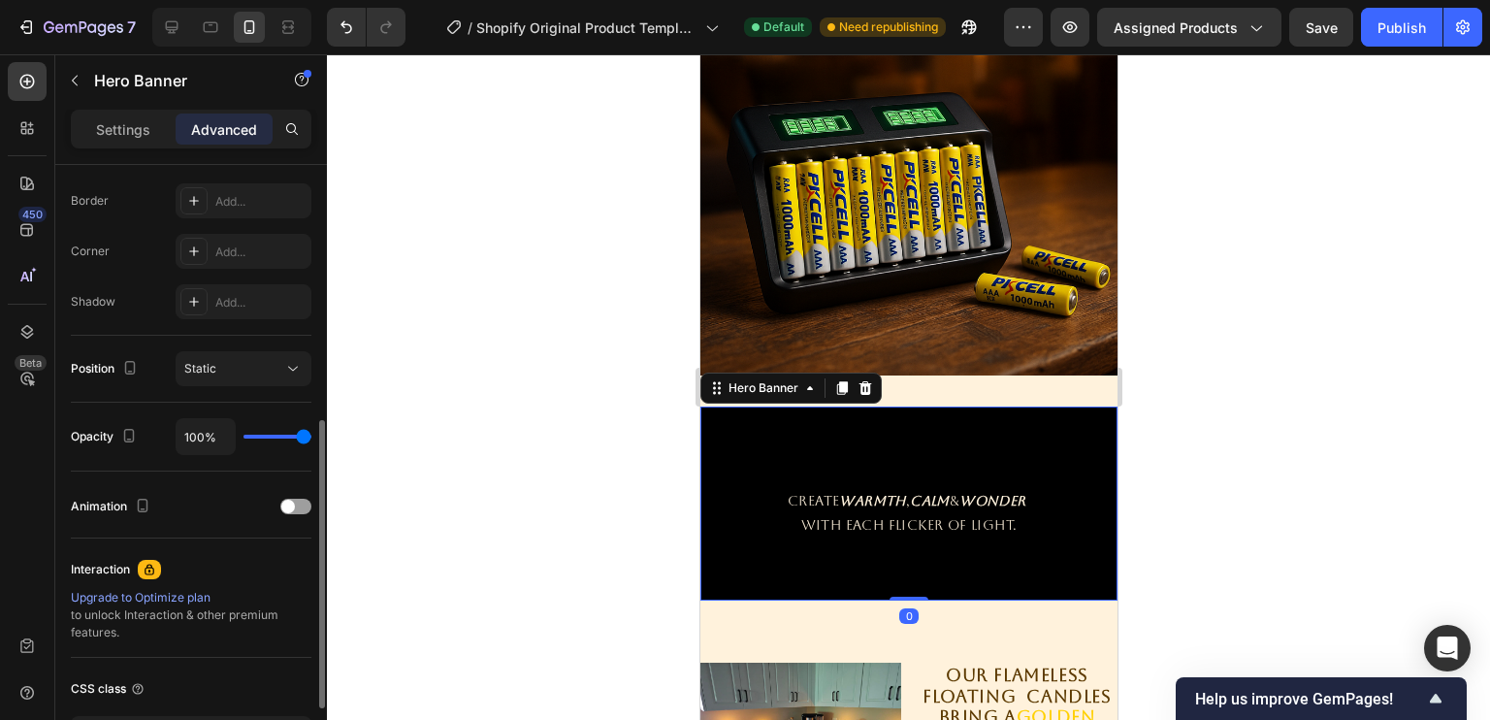
scroll to position [543, 0]
click at [301, 503] on div at bounding box center [295, 502] width 31 height 16
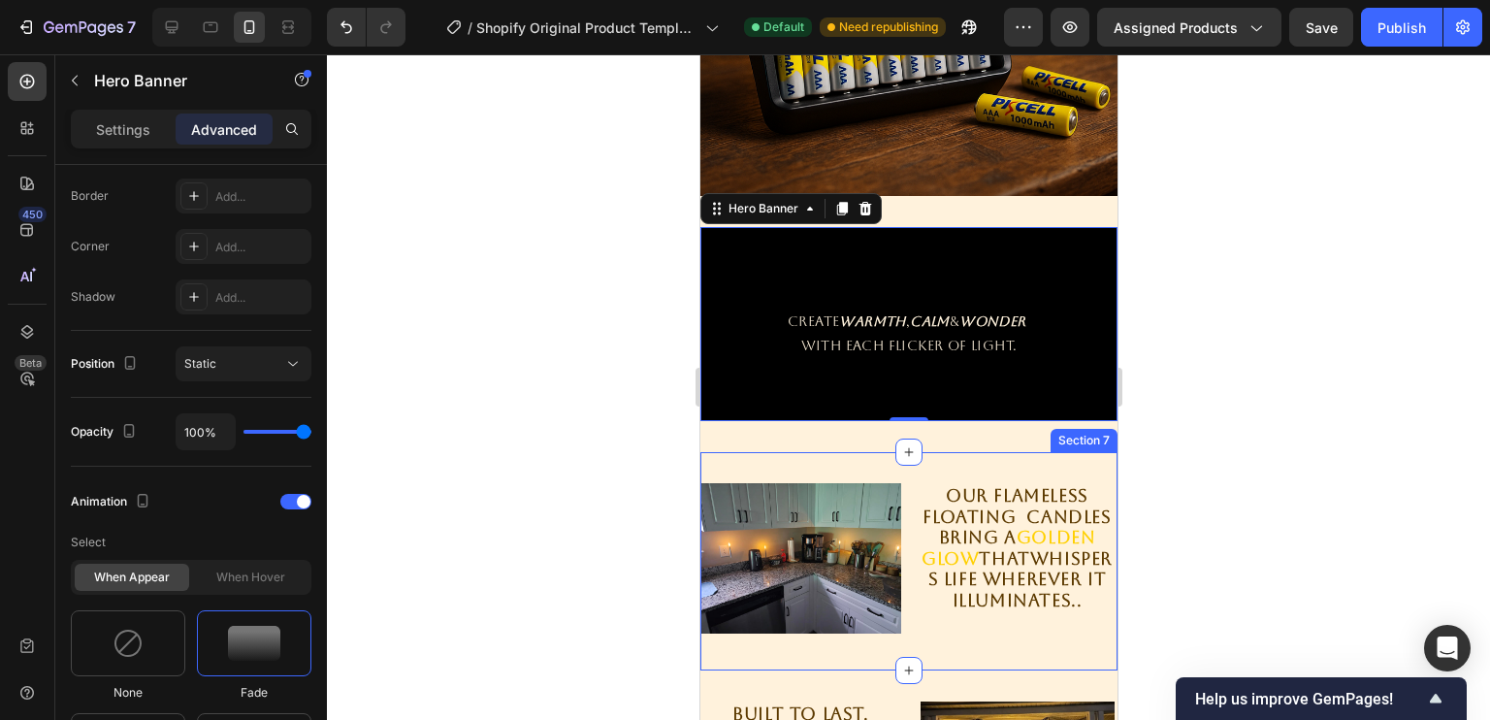
scroll to position [0, 0]
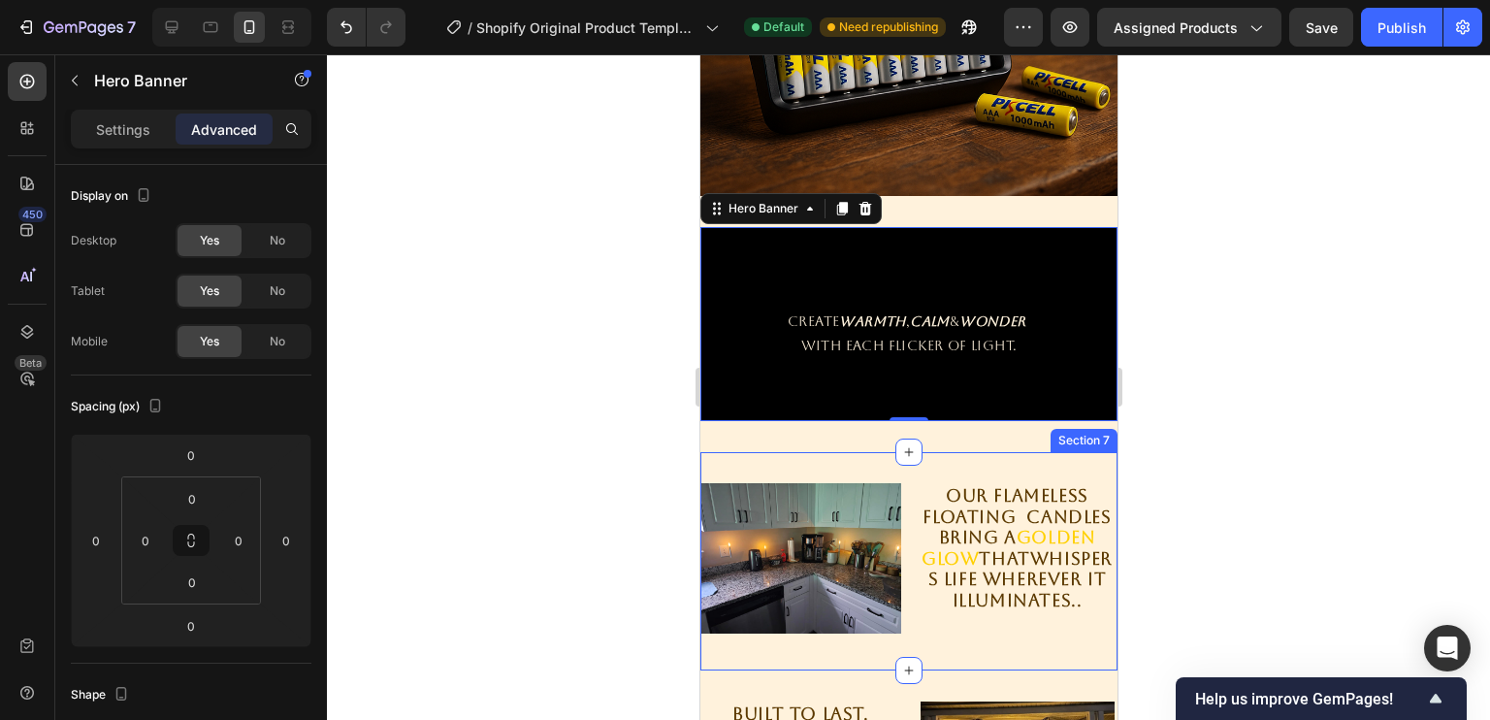
click at [840, 454] on div "Image Our FLAMELESS floating candles bring a golden glow that whispers life whe…" at bounding box center [907, 561] width 417 height 218
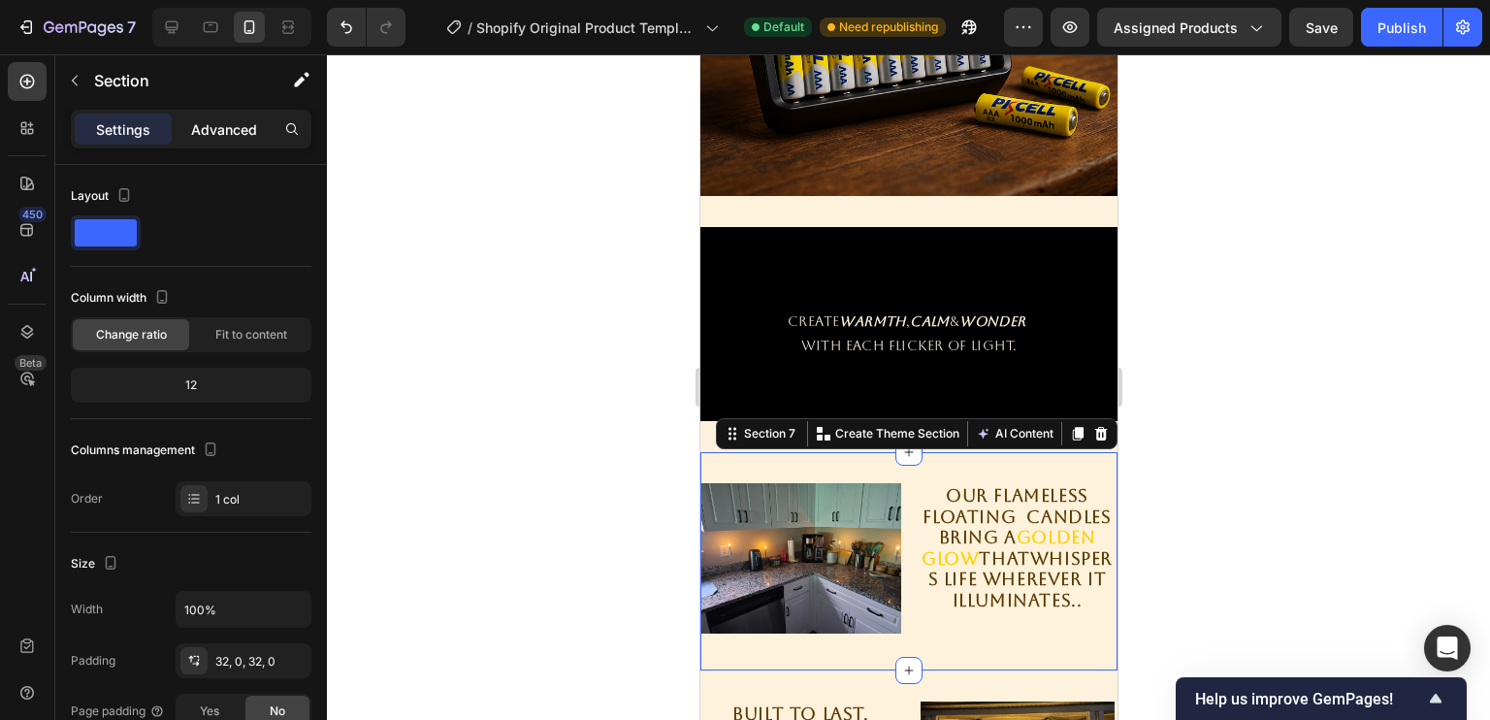
click at [199, 136] on p "Advanced" at bounding box center [224, 129] width 66 height 20
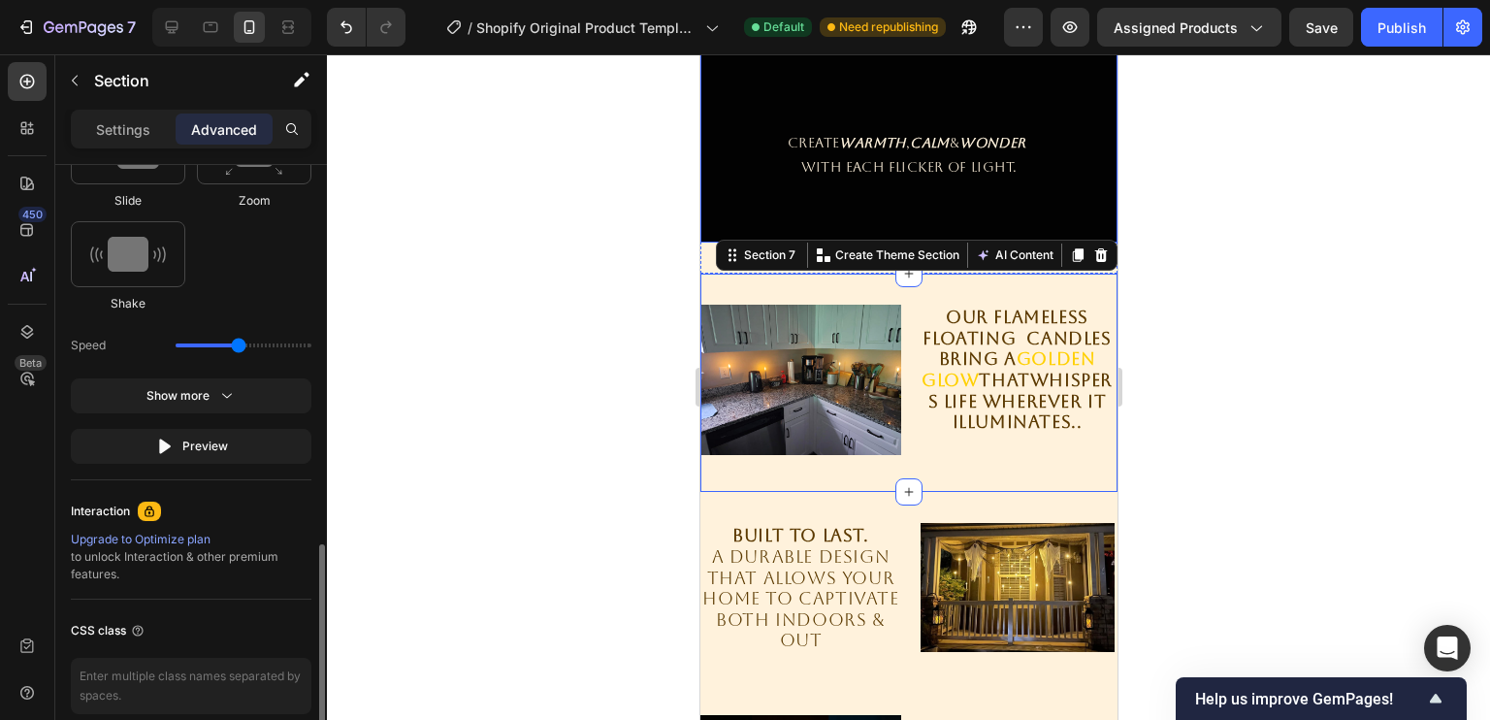
scroll to position [2064, 0]
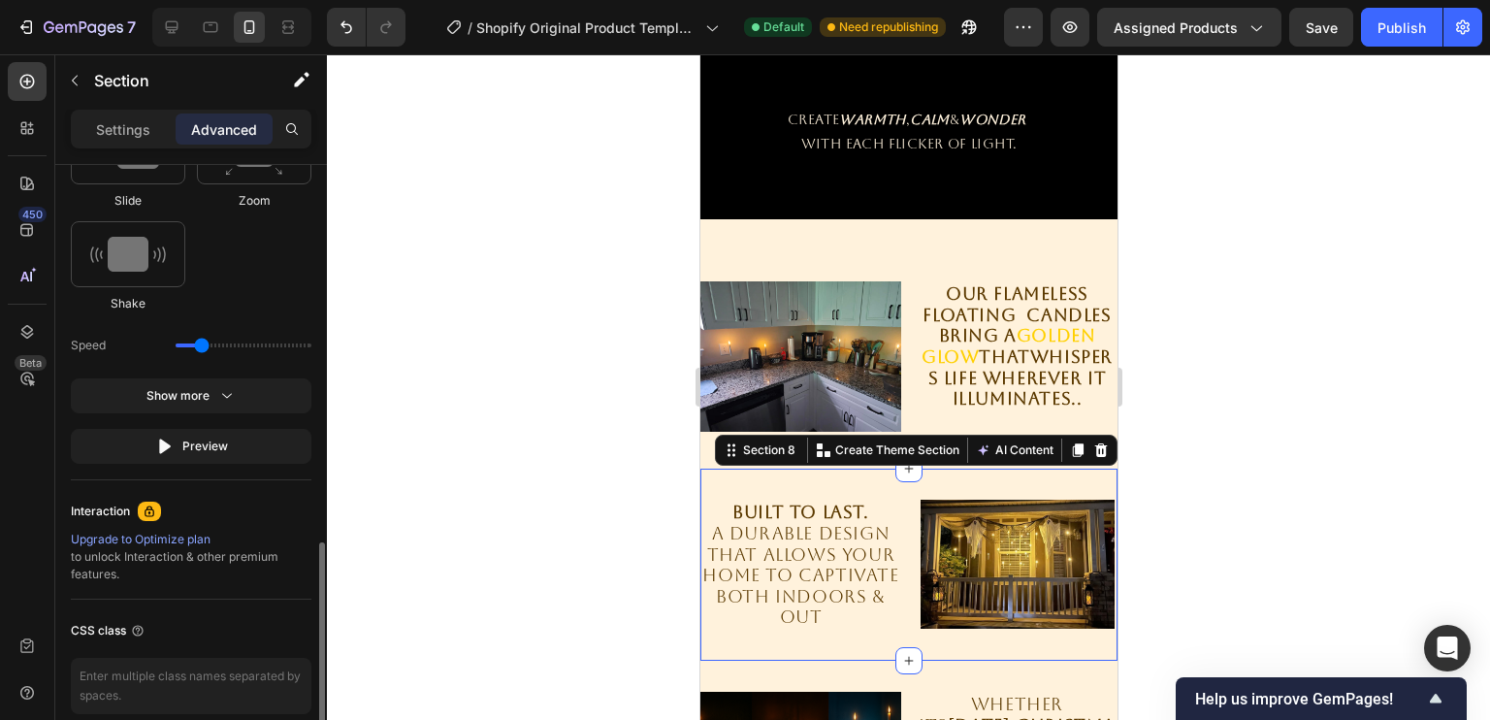
click at [944, 496] on div "BUILT TO LAST. a DURABLE DESIGN that allows your home to CAPTIVATE BOTH INDOORS…" at bounding box center [907, 564] width 417 height 192
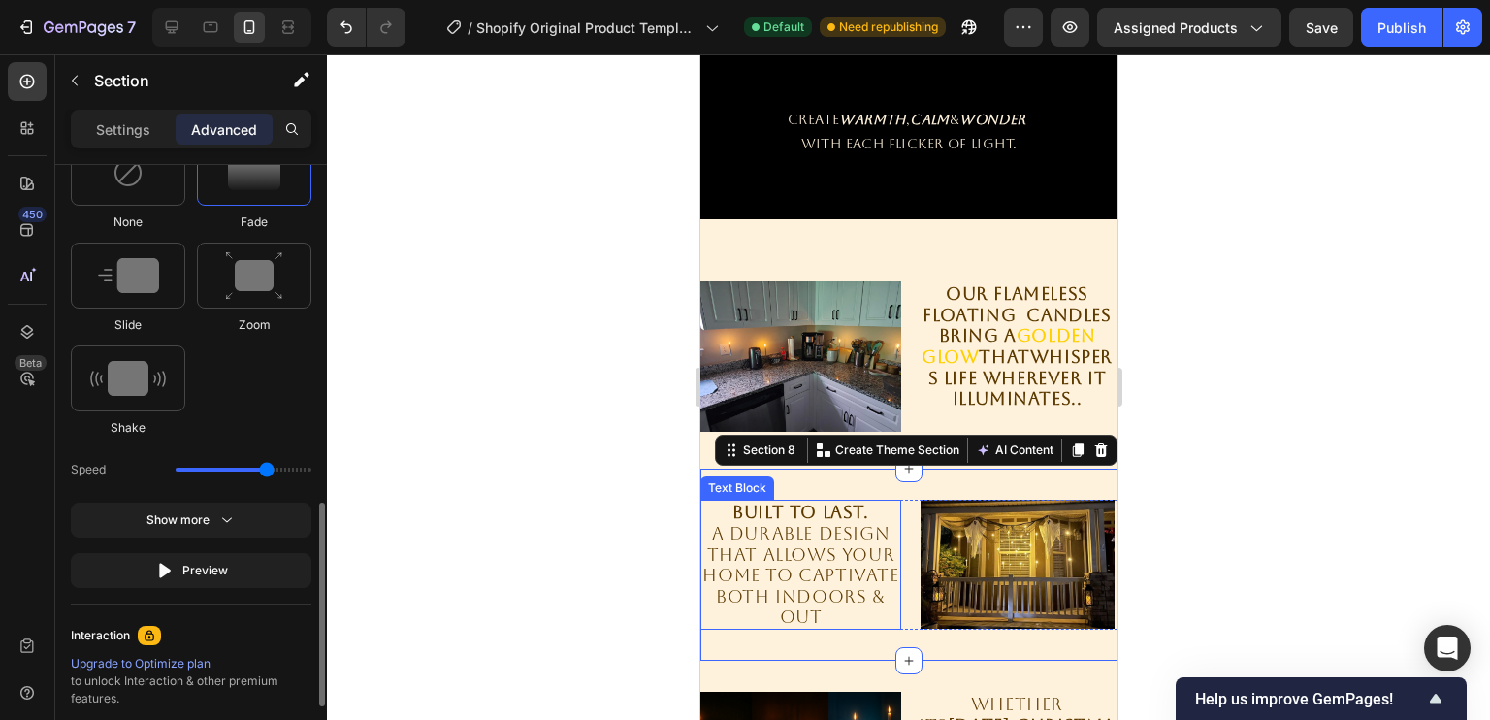
drag, startPoint x: 202, startPoint y: 465, endPoint x: 271, endPoint y: 471, distance: 69.2
click at [271, 471] on input "range" at bounding box center [244, 469] width 136 height 4
click at [256, 471] on div "Speed" at bounding box center [191, 469] width 241 height 35
type input "2.1"
click at [253, 467] on input "range" at bounding box center [244, 469] width 136 height 4
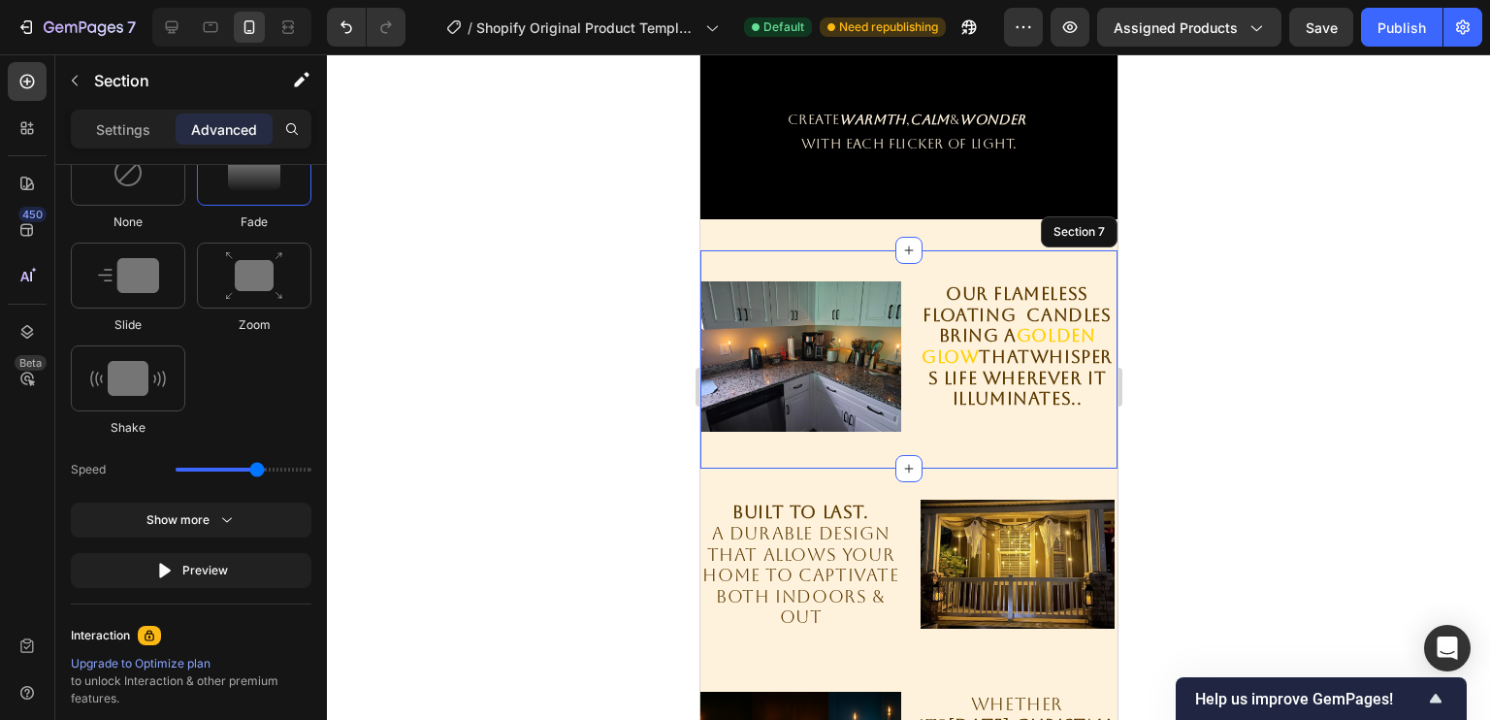
click at [847, 269] on div "Image Our FLAMELESS floating candles bring a golden glow that whispers life whe…" at bounding box center [907, 359] width 417 height 218
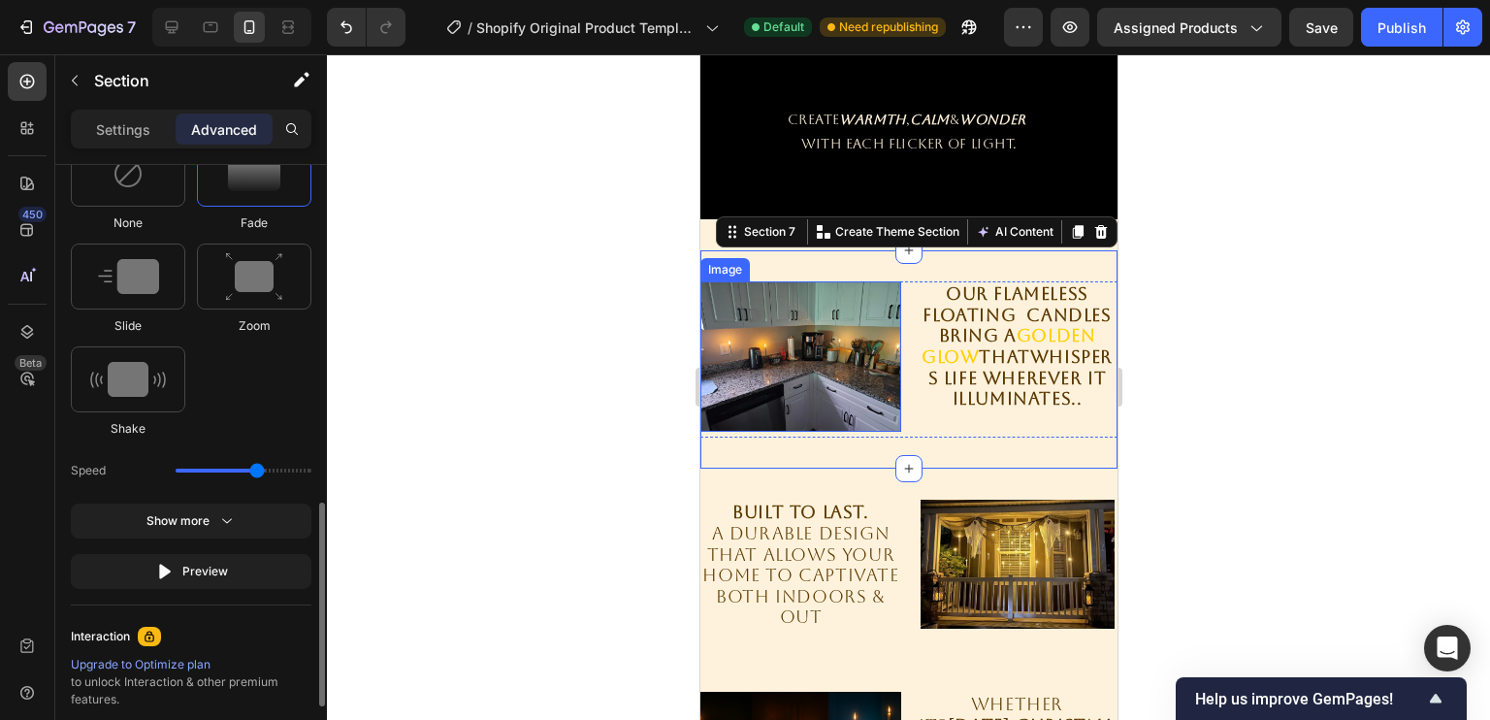
drag, startPoint x: 242, startPoint y: 465, endPoint x: 260, endPoint y: 467, distance: 18.7
type input "2.1"
click at [260, 468] on input "range" at bounding box center [244, 470] width 136 height 4
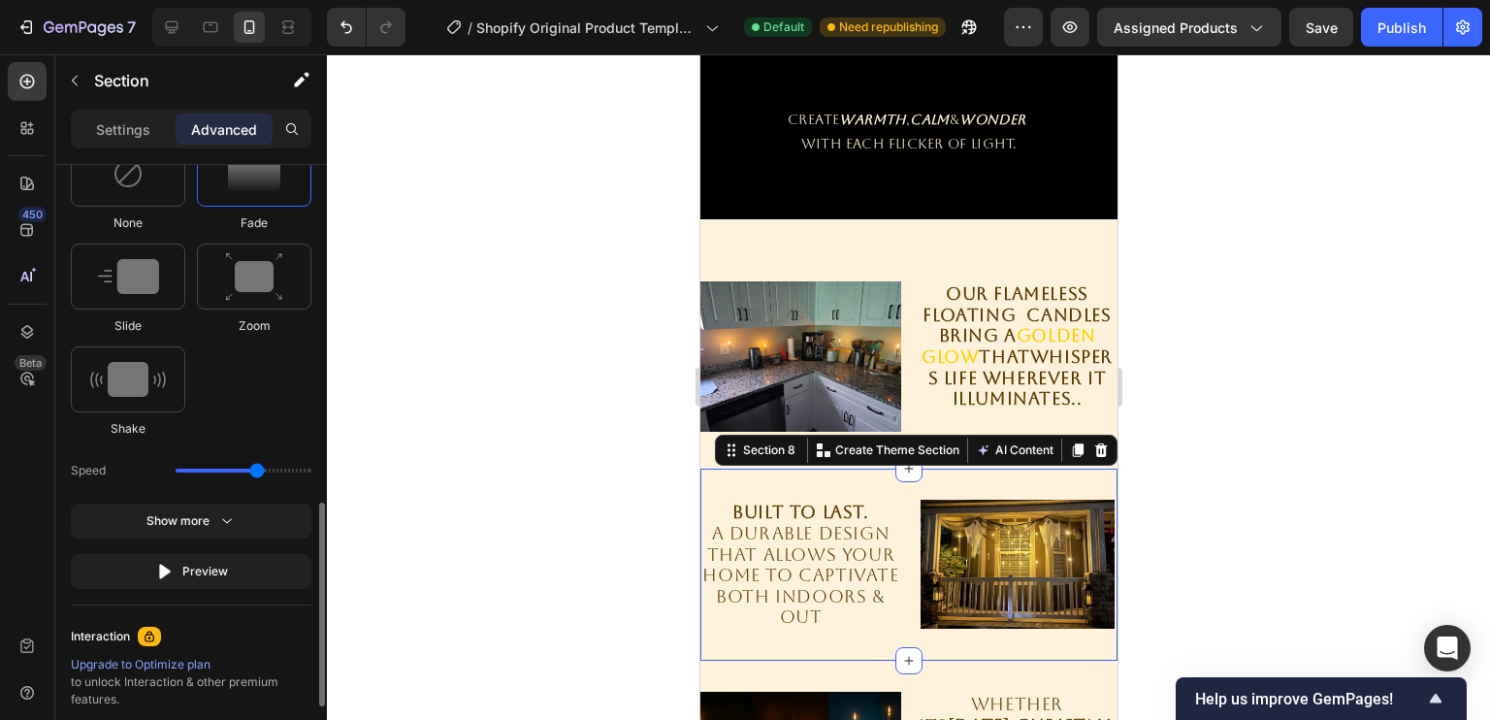
click at [886, 497] on div "BUILT TO LAST. a DURABLE DESIGN that allows your home to CAPTIVATE BOTH INDOORS…" at bounding box center [907, 564] width 417 height 192
click at [874, 266] on div "Image Our FLAMELESS floating candles bring a golden glow that whispers life whe…" at bounding box center [907, 359] width 417 height 218
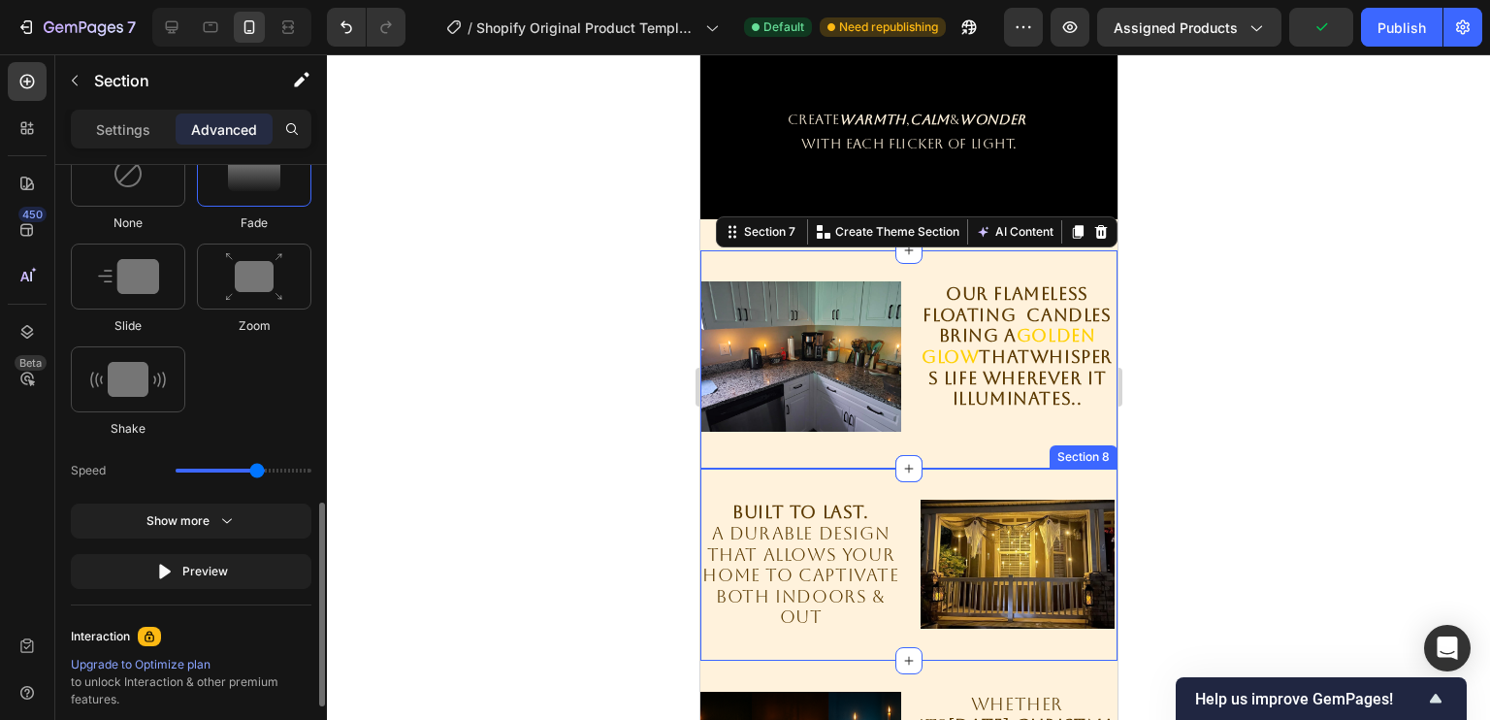
click at [852, 503] on div "BUILT TO LAST. a DURABLE DESIGN that allows your home to CAPTIVATE BOTH INDOORS…" at bounding box center [907, 564] width 417 height 192
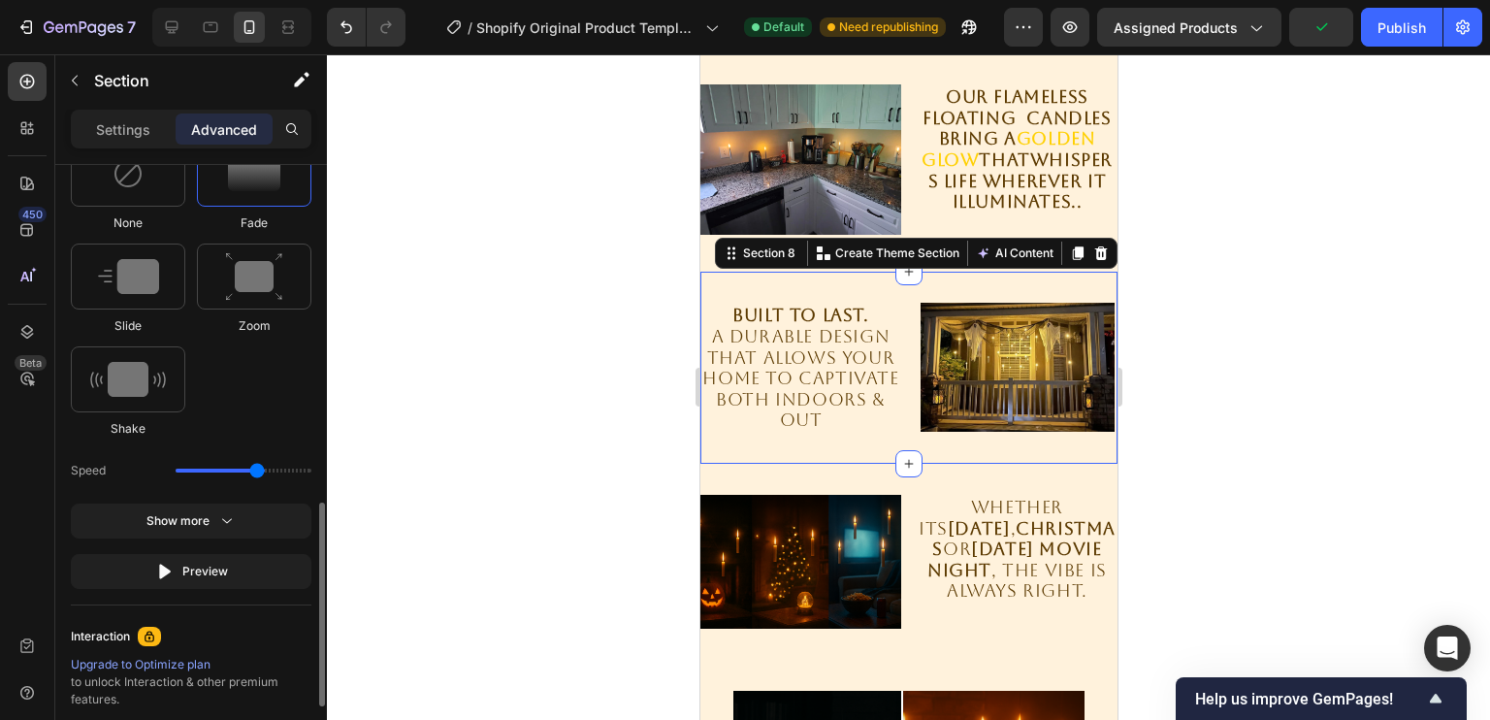
scroll to position [2262, 0]
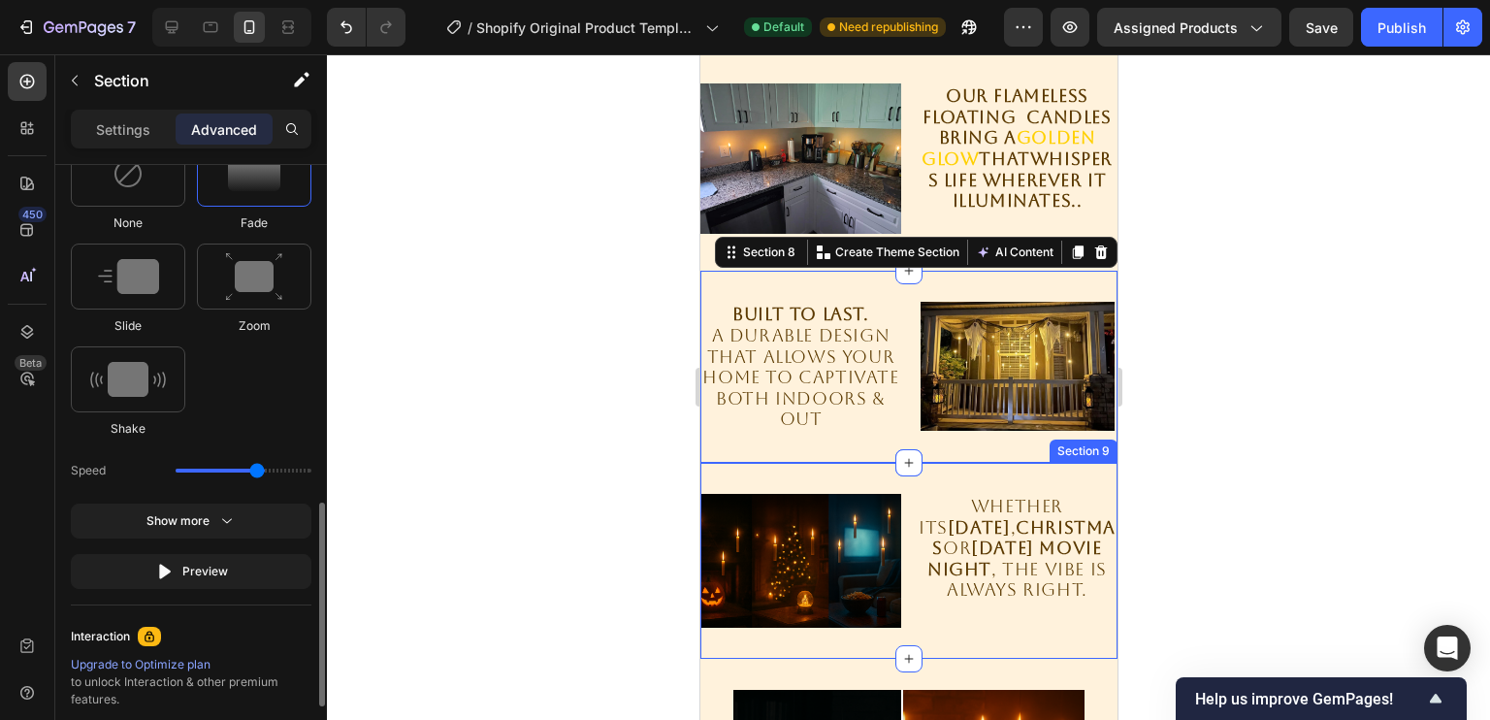
click at [869, 490] on div "Image Whether its [DATE] , Christmas or [DATE] movie night , THE VIBE IS ALWAYS…" at bounding box center [907, 561] width 417 height 196
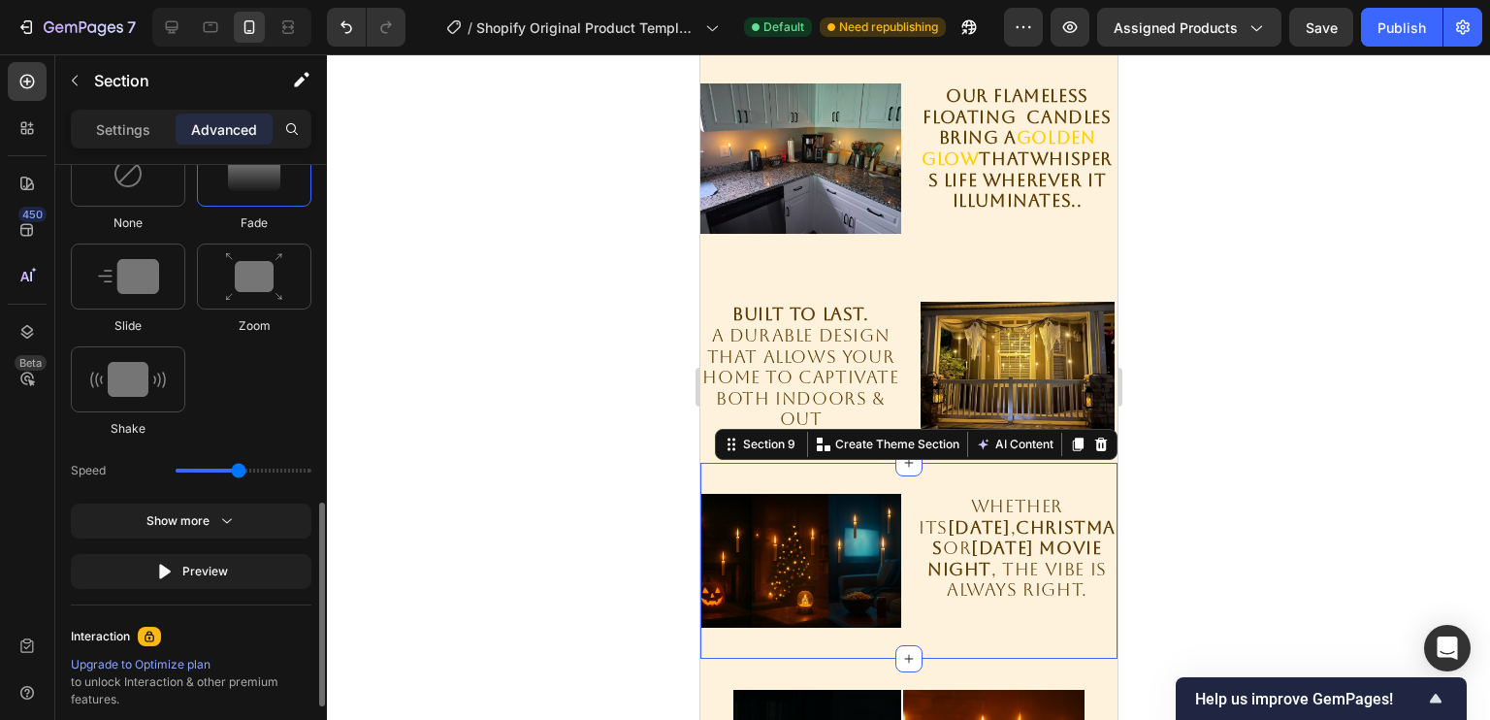
drag, startPoint x: 249, startPoint y: 472, endPoint x: 238, endPoint y: 467, distance: 12.6
click at [238, 467] on div "Speed" at bounding box center [191, 470] width 241 height 35
drag, startPoint x: 238, startPoint y: 467, endPoint x: 261, endPoint y: 470, distance: 23.5
type input "2.1"
click at [261, 470] on input "range" at bounding box center [244, 470] width 136 height 4
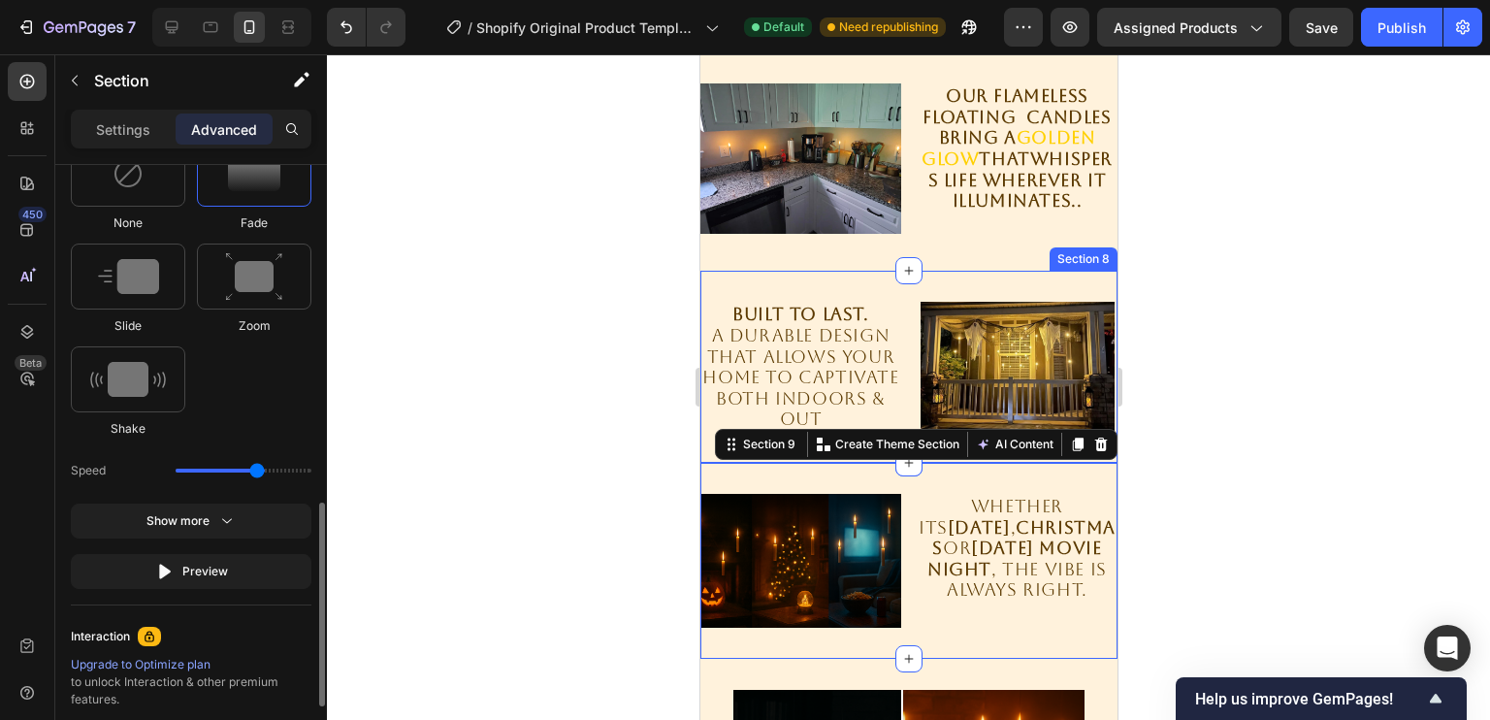
click at [844, 303] on div "BUILT TO LAST. a DURABLE DESIGN that allows your home to CAPTIVATE BOTH INDOORS…" at bounding box center [907, 367] width 417 height 192
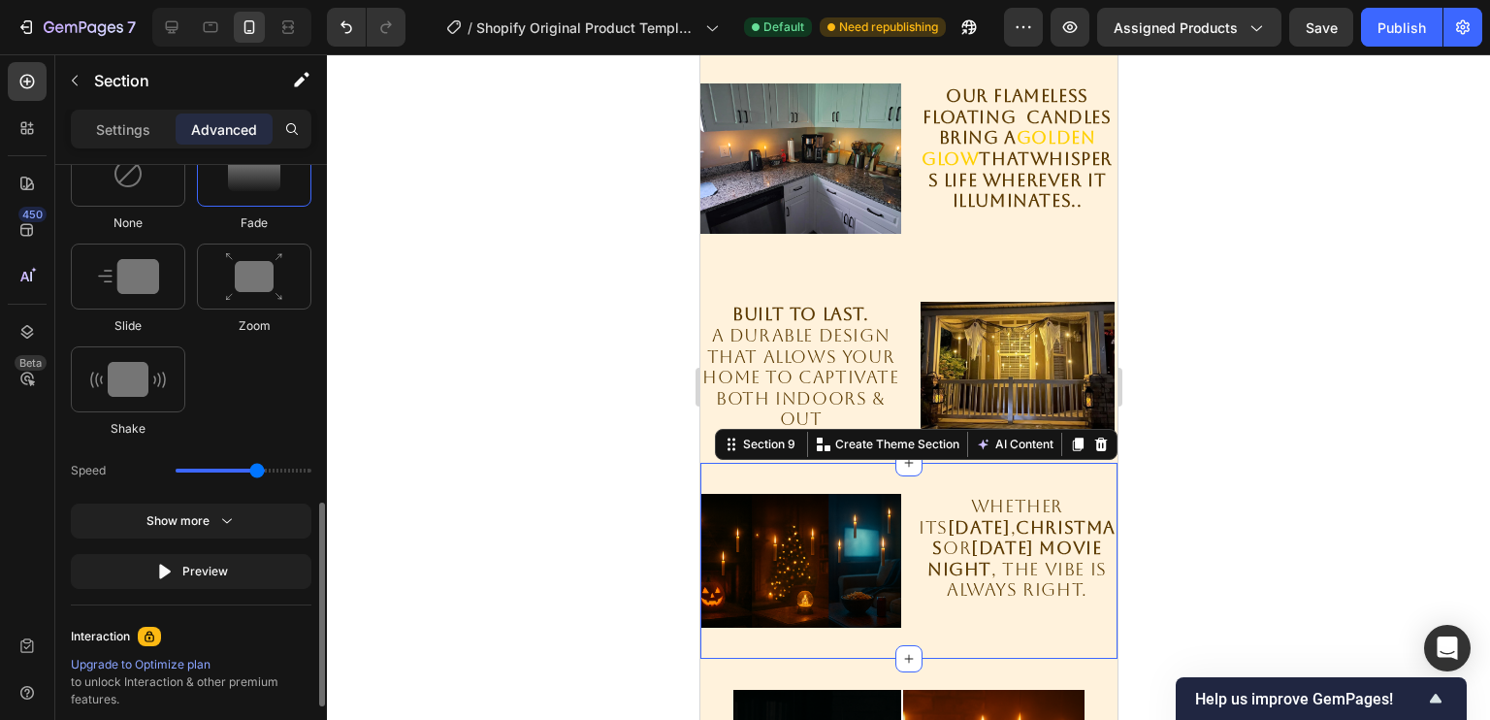
click at [821, 490] on div "Image Whether its [DATE] , Christmas or [DATE] movie night , THE VIBE IS ALWAYS…" at bounding box center [907, 561] width 417 height 196
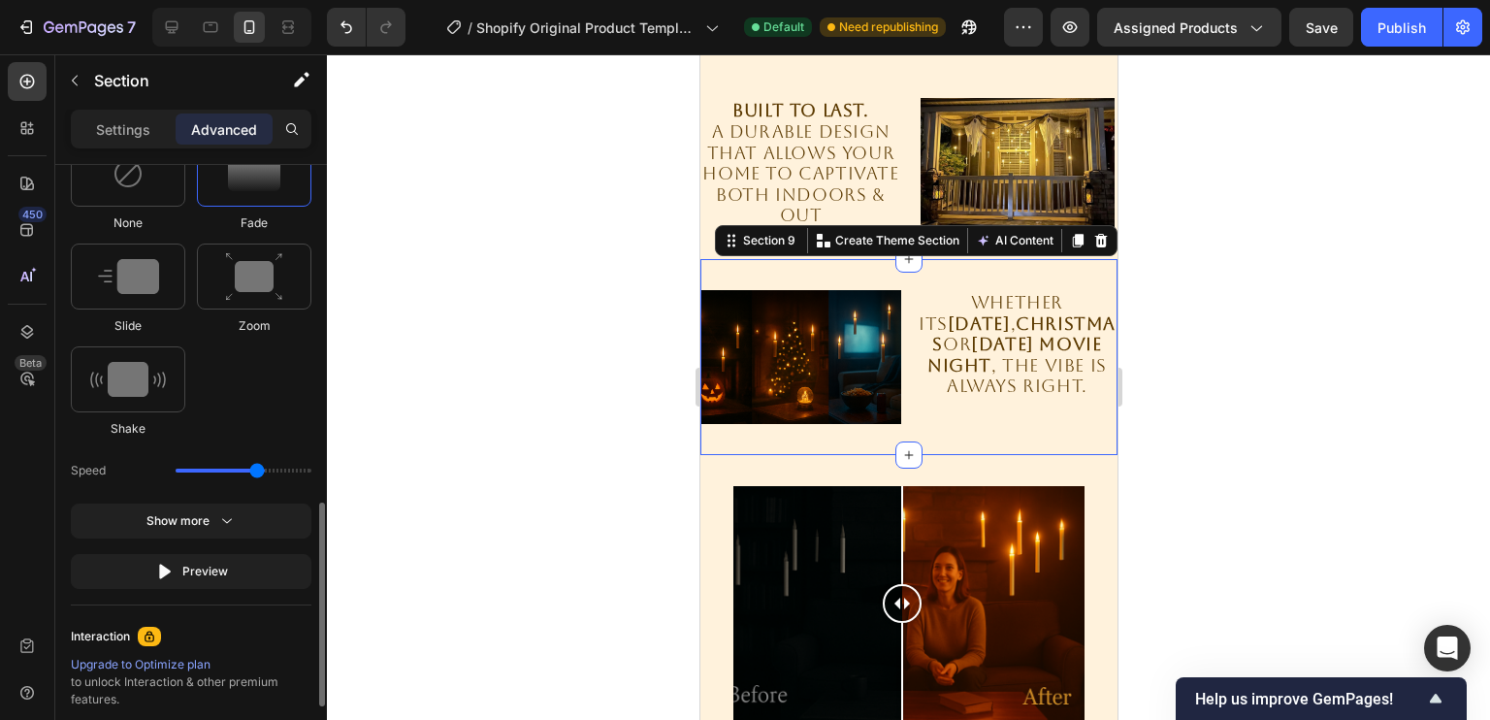
scroll to position [2473, 0]
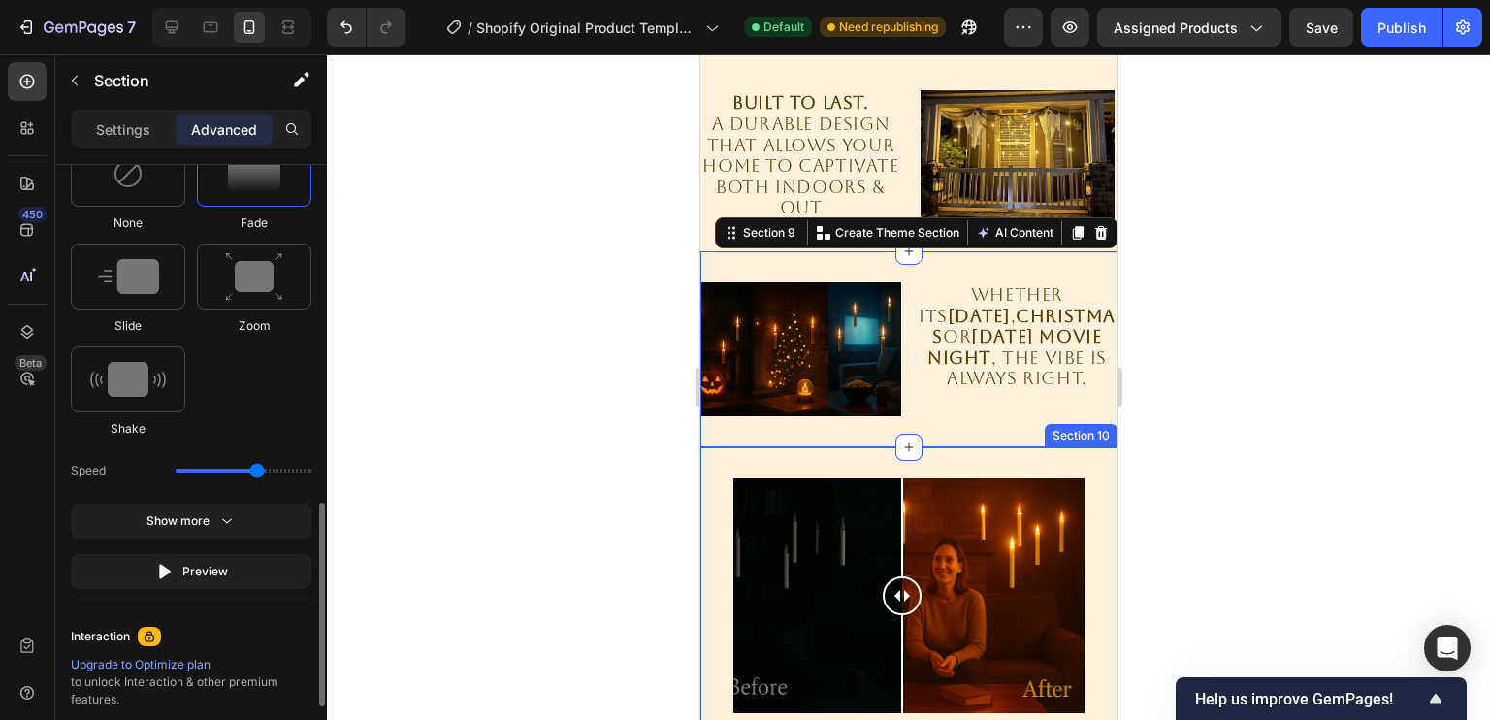
click at [849, 487] on div "Image Comparison Section 10" at bounding box center [907, 595] width 417 height 297
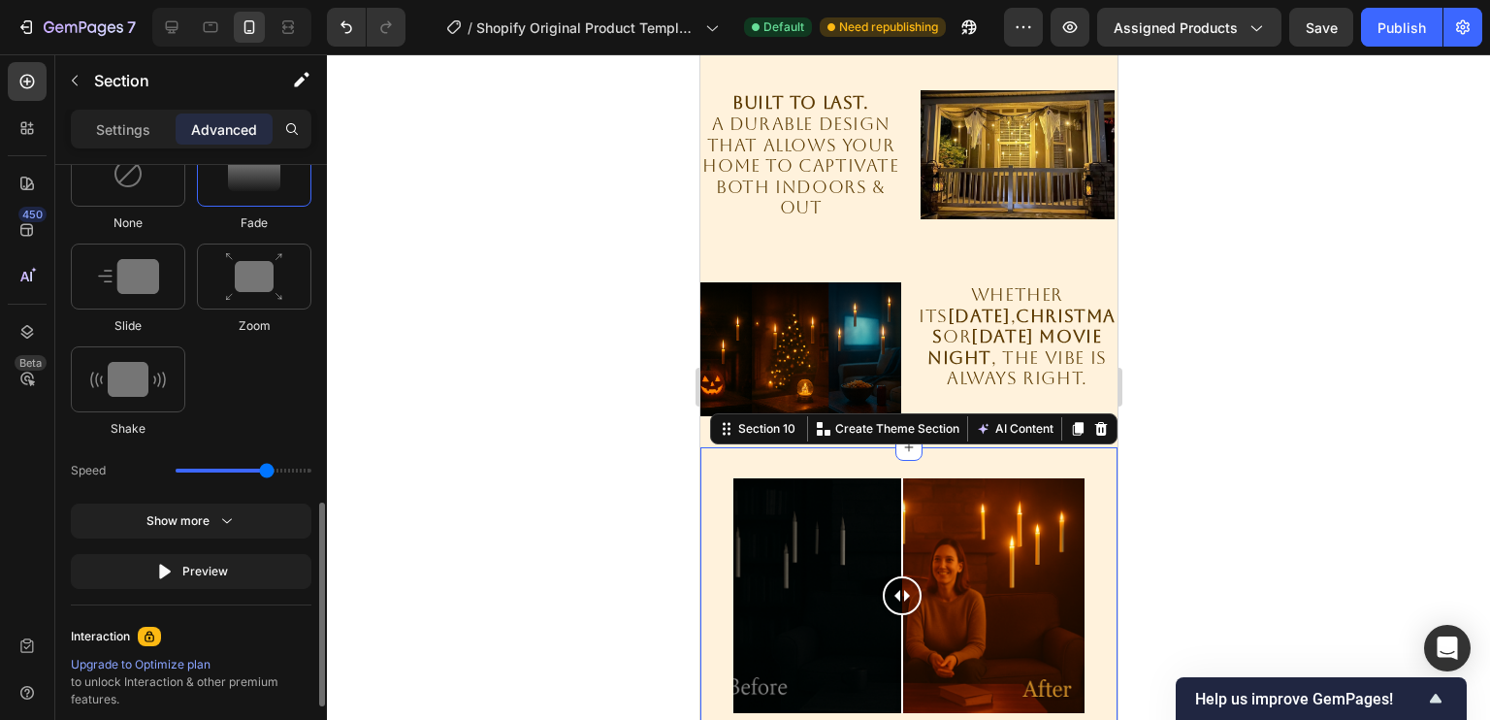
drag, startPoint x: 237, startPoint y: 463, endPoint x: 262, endPoint y: 468, distance: 25.9
click at [262, 468] on input "range" at bounding box center [244, 470] width 136 height 4
type input "2.1"
click at [259, 468] on input "range" at bounding box center [244, 470] width 136 height 4
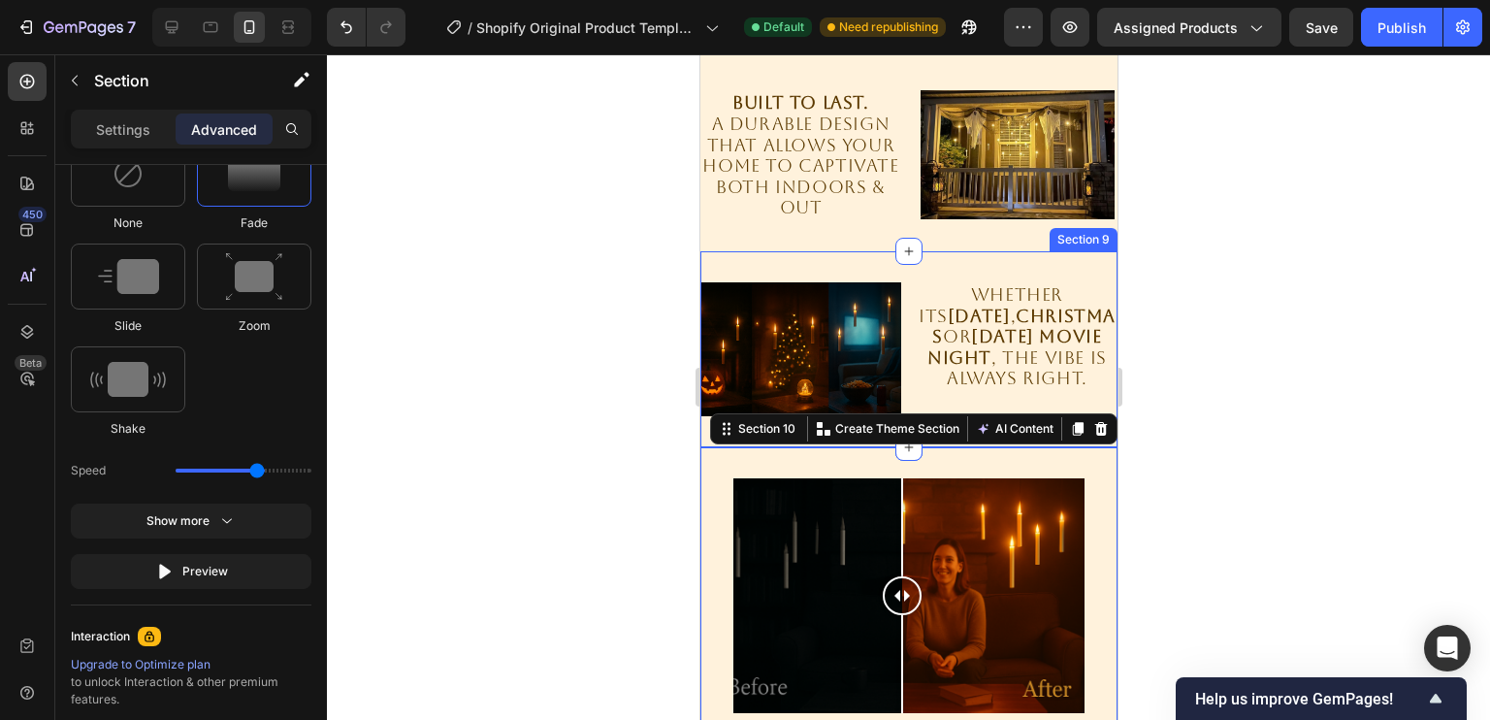
click at [855, 276] on div "Image Whether its [DATE] , Christmas or [DATE] movie night , THE VIBE IS ALWAYS…" at bounding box center [907, 349] width 417 height 196
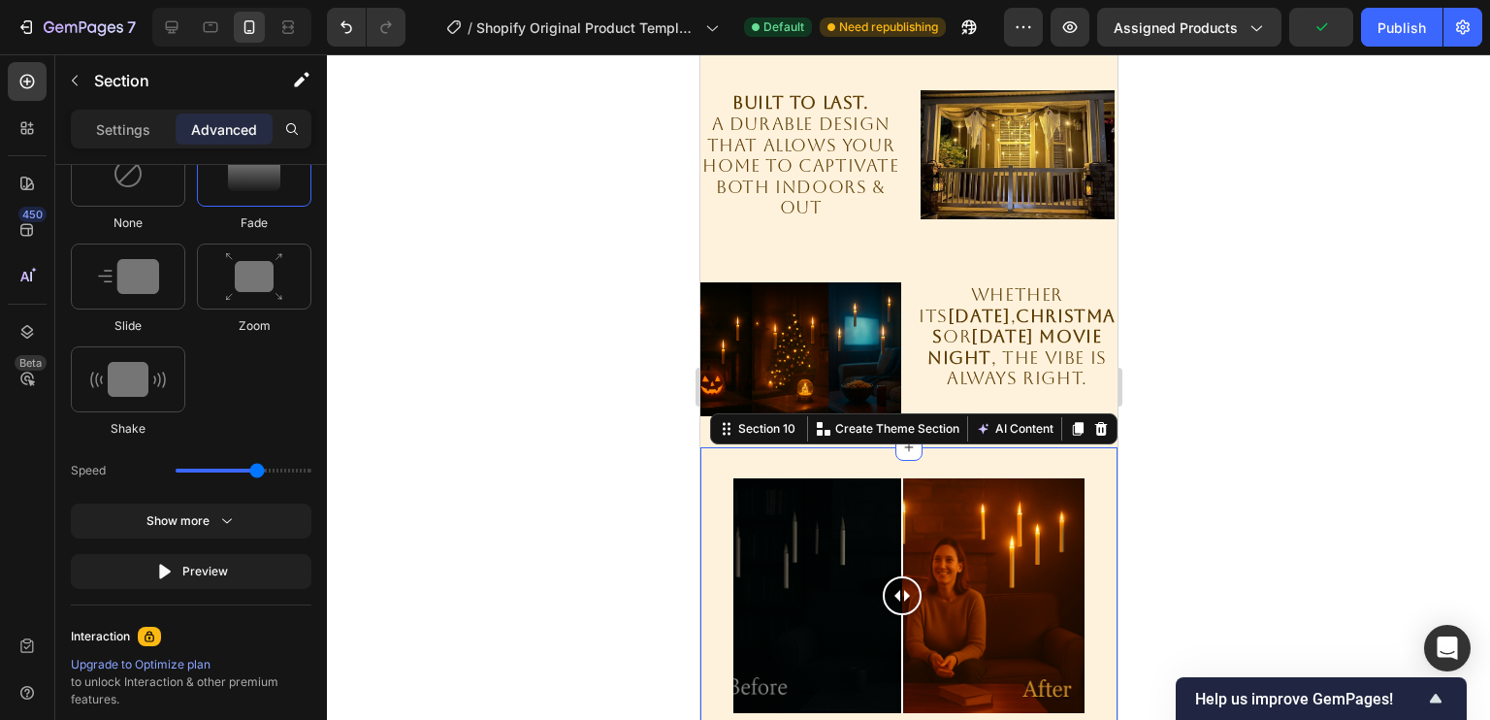
click at [828, 487] on div "Image Comparison Section 10 You can create reusable sections Create Theme Secti…" at bounding box center [907, 595] width 417 height 297
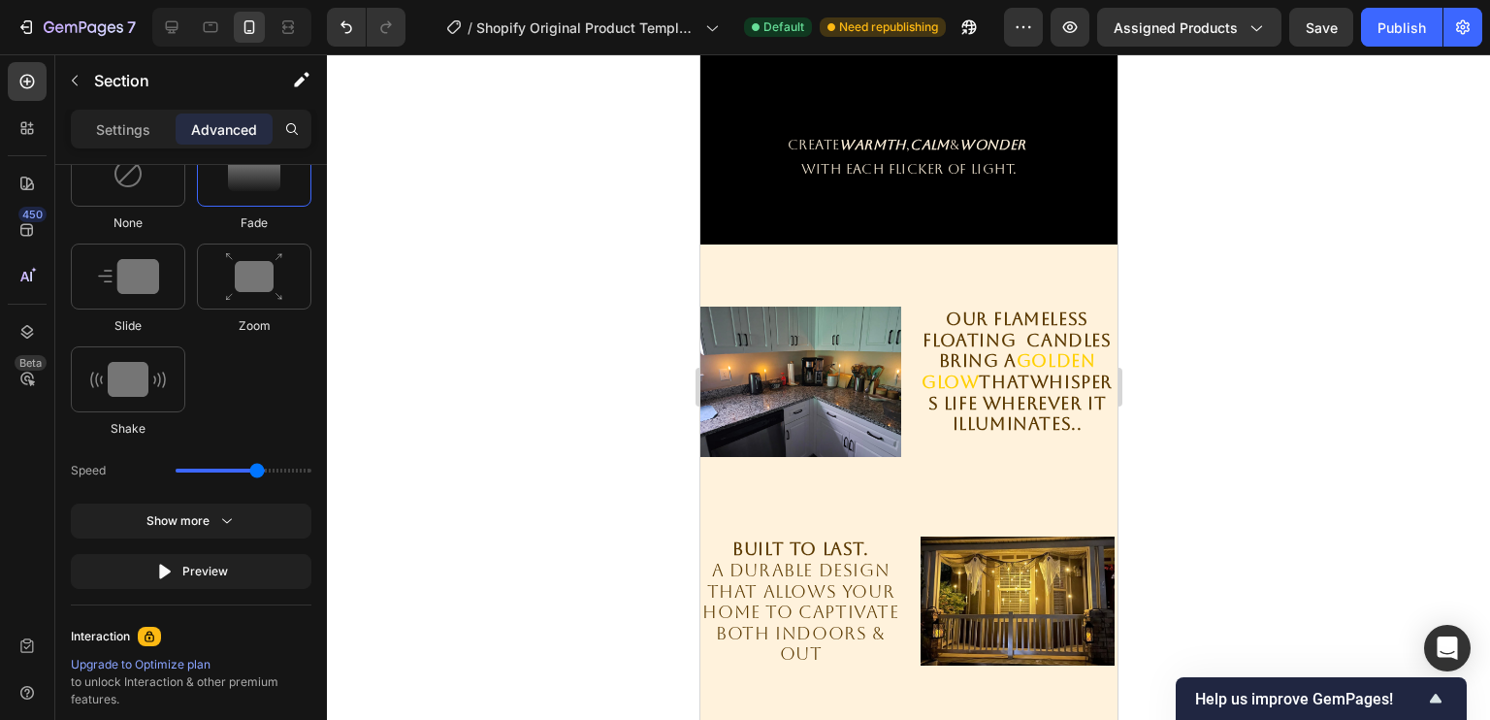
scroll to position [2015, 0]
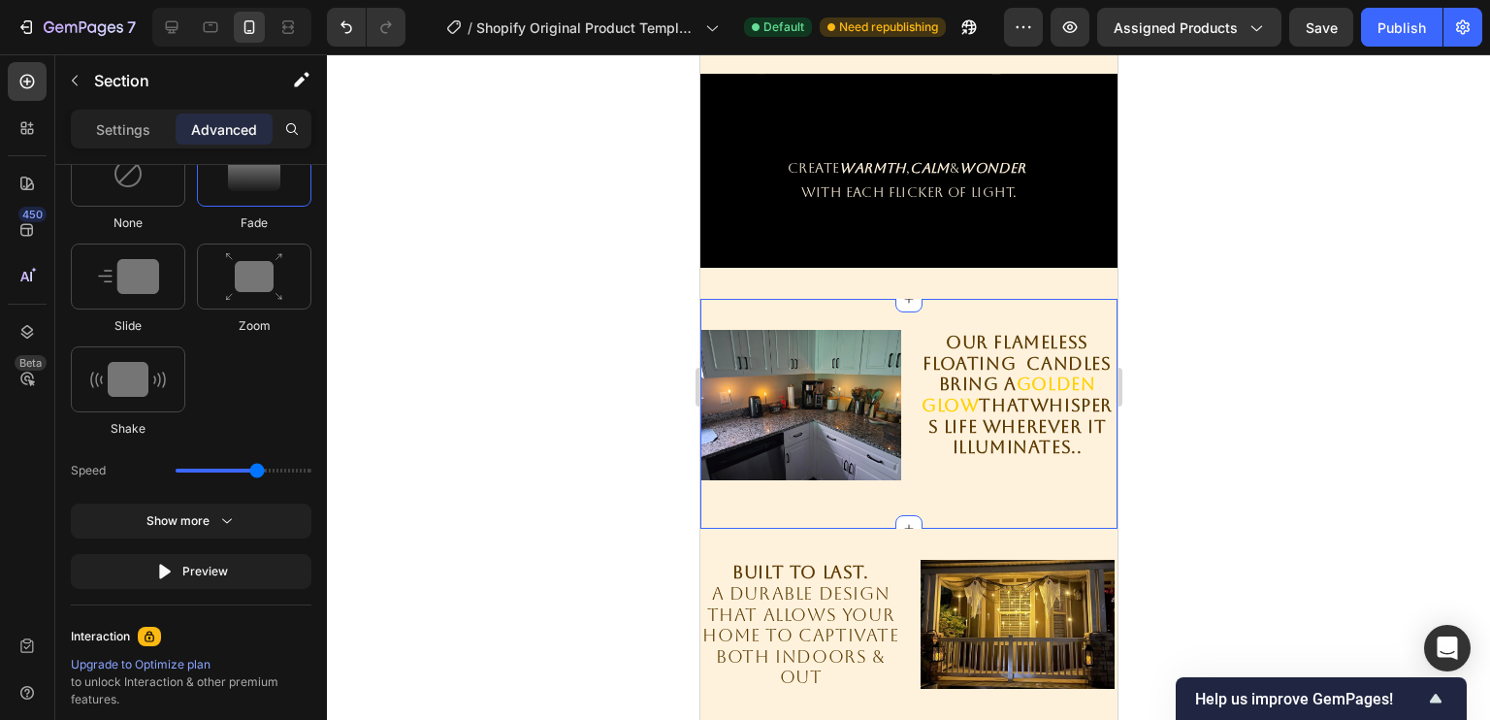
click at [863, 310] on div "Image Our FLAMELESS floating candles bring a golden glow that whispers life whe…" at bounding box center [907, 414] width 417 height 230
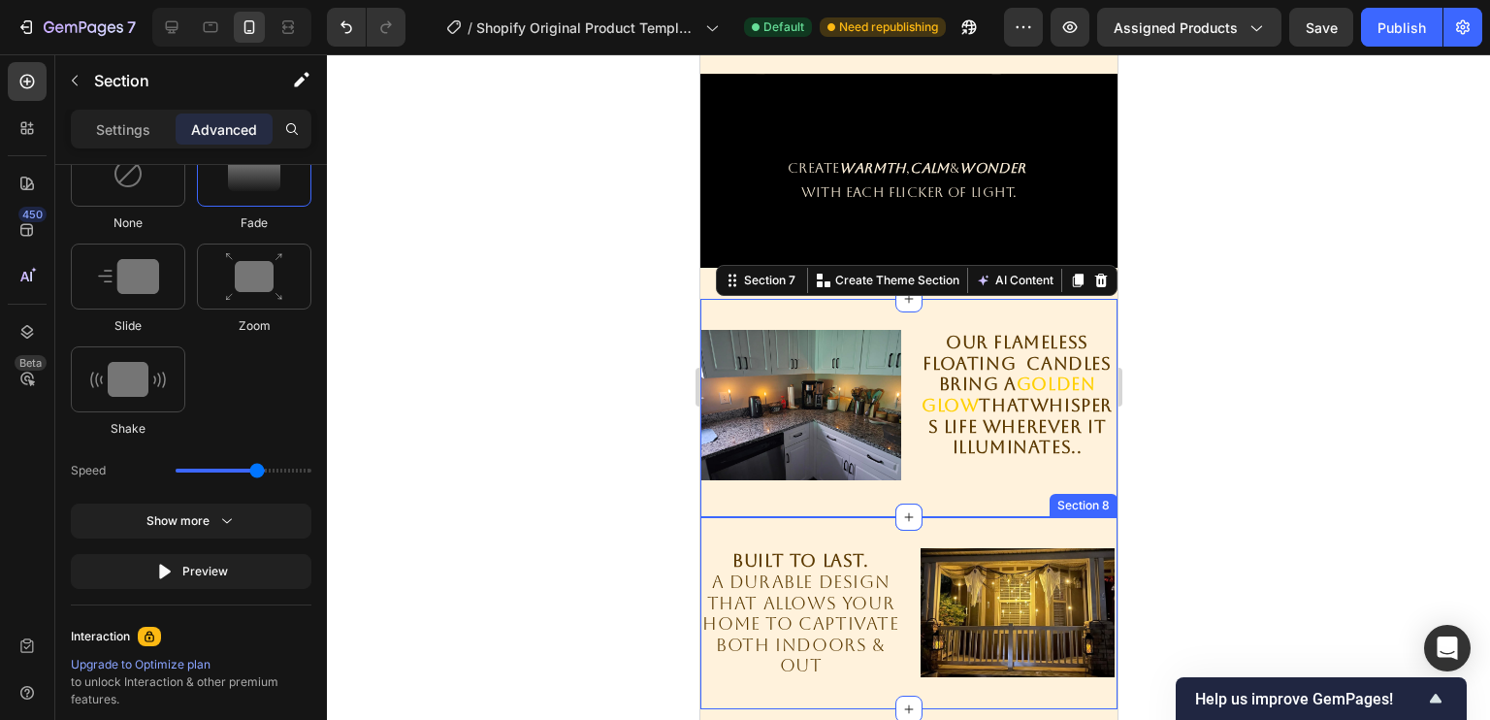
click at [851, 546] on div "BUILT TO LAST. a DURABLE DESIGN that allows your home to CAPTIVATE BOTH INDOORS…" at bounding box center [907, 613] width 417 height 192
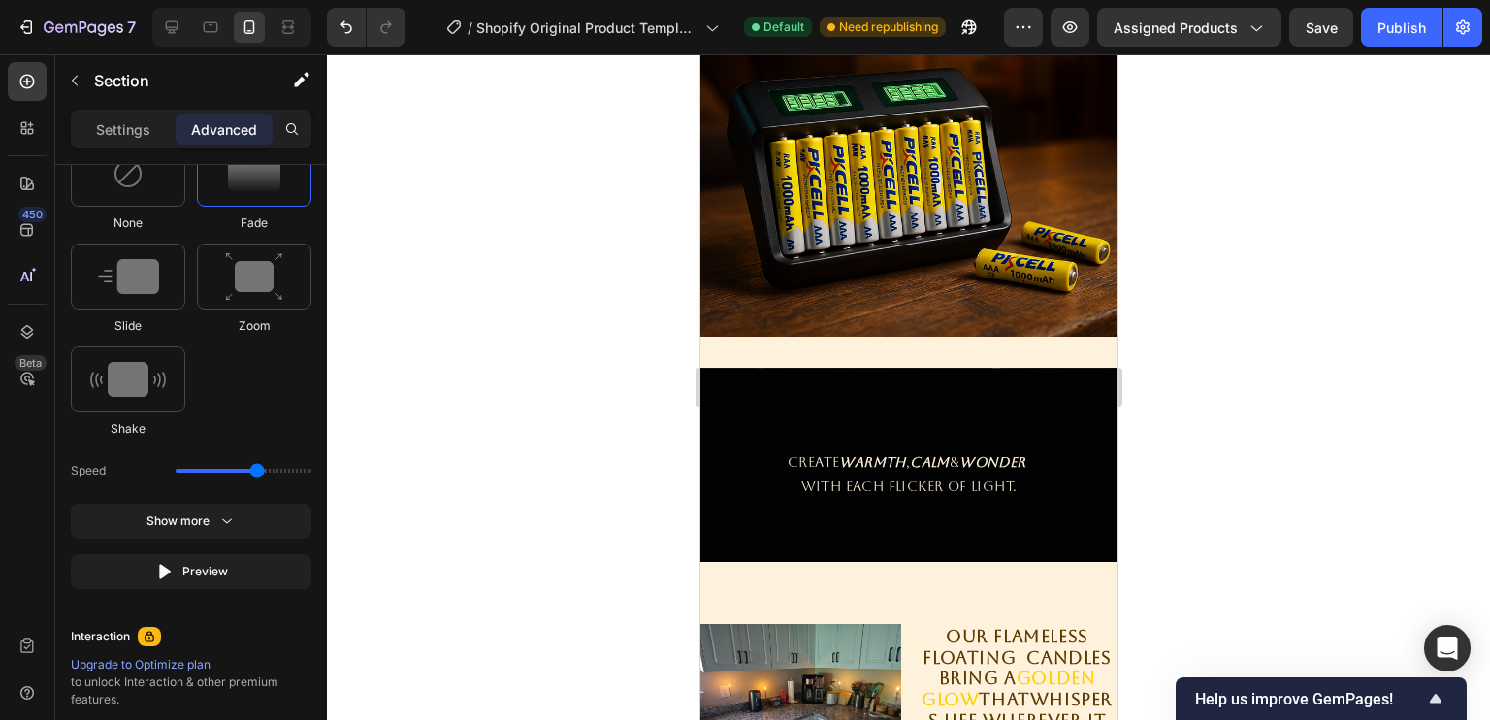
scroll to position [1721, 0]
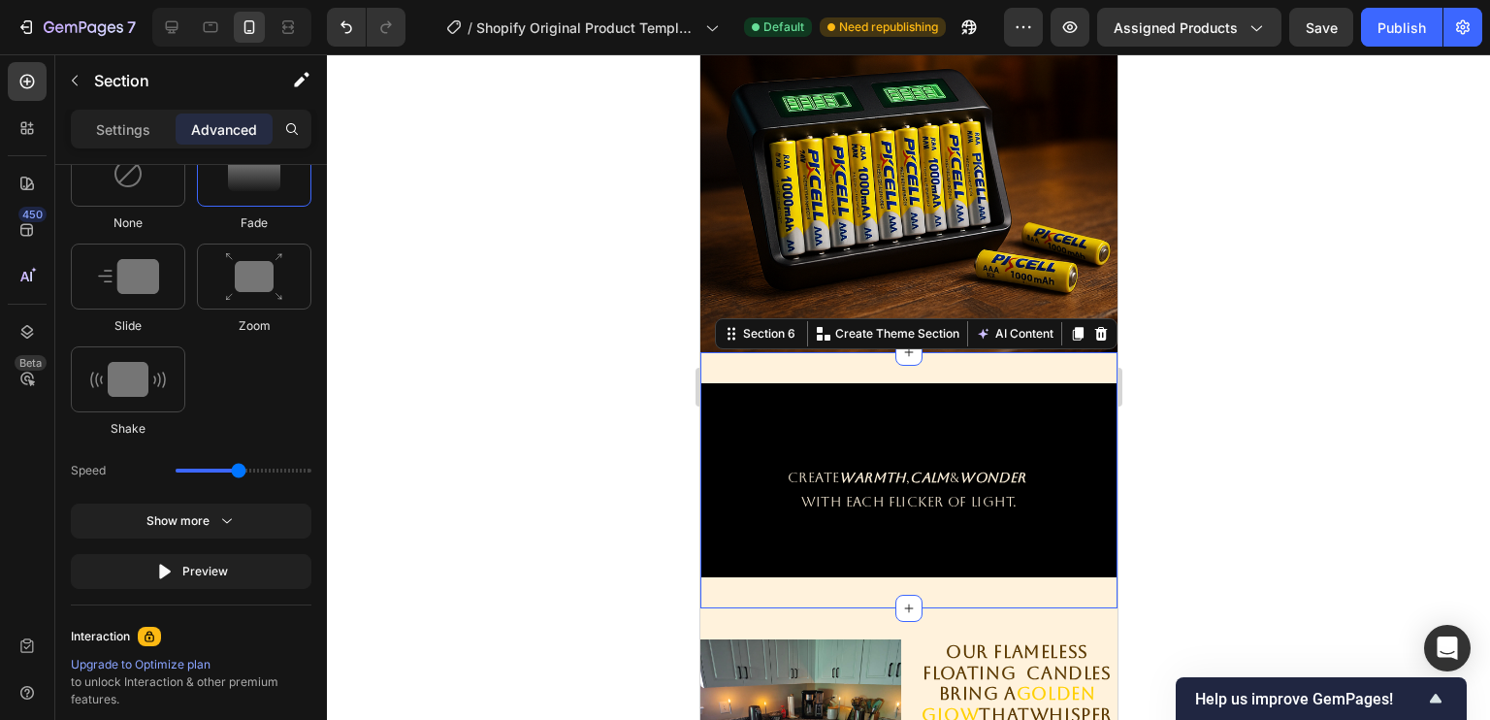
click at [855, 358] on div "Heading CREATE WARMTH , CALM & WONDER WITH EACH FLICKER OF LIGHT. Text Block He…" at bounding box center [907, 480] width 417 height 256
drag, startPoint x: 246, startPoint y: 470, endPoint x: 237, endPoint y: 468, distance: 9.9
click at [237, 468] on div "Speed" at bounding box center [191, 470] width 241 height 35
drag, startPoint x: 237, startPoint y: 468, endPoint x: 259, endPoint y: 467, distance: 22.3
type input "2.1"
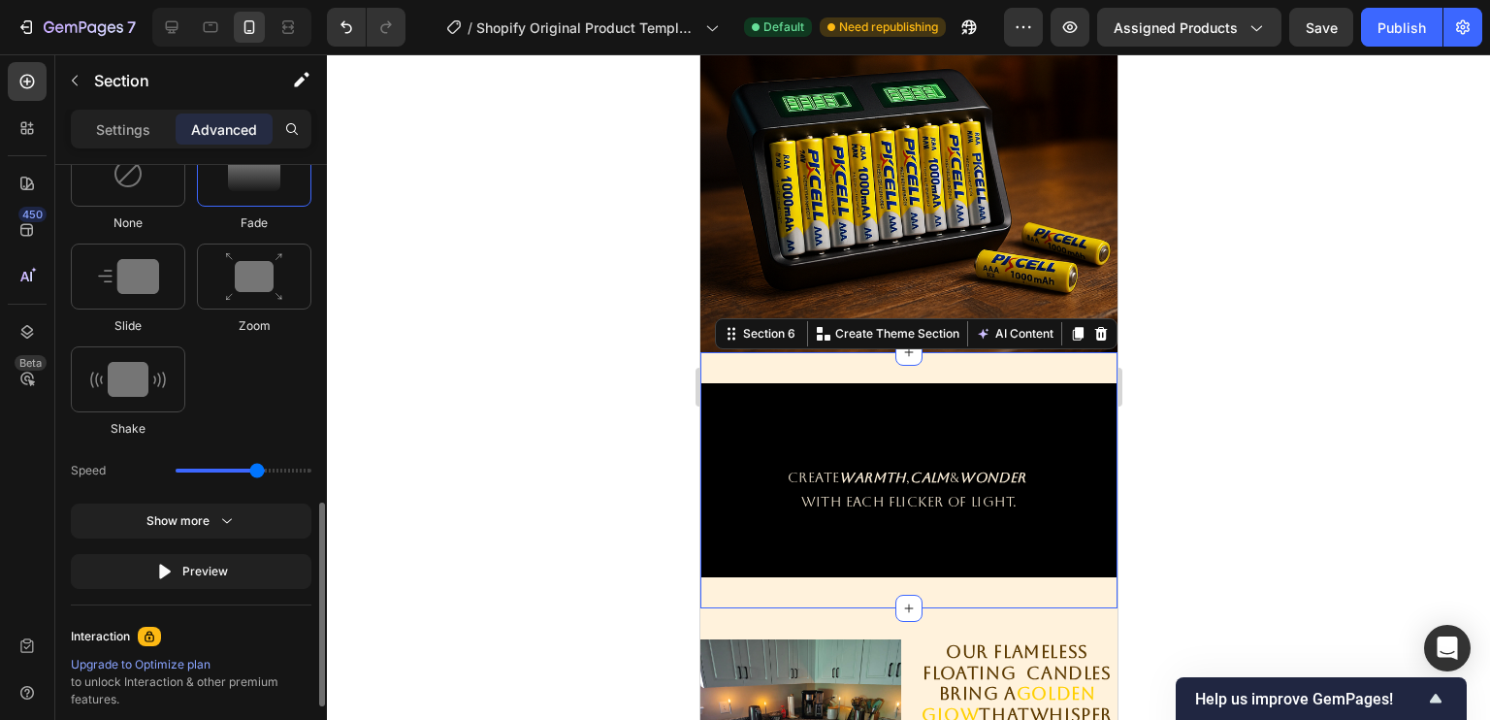
click at [259, 468] on input "range" at bounding box center [244, 470] width 136 height 4
click at [231, 555] on button "Preview" at bounding box center [191, 571] width 241 height 35
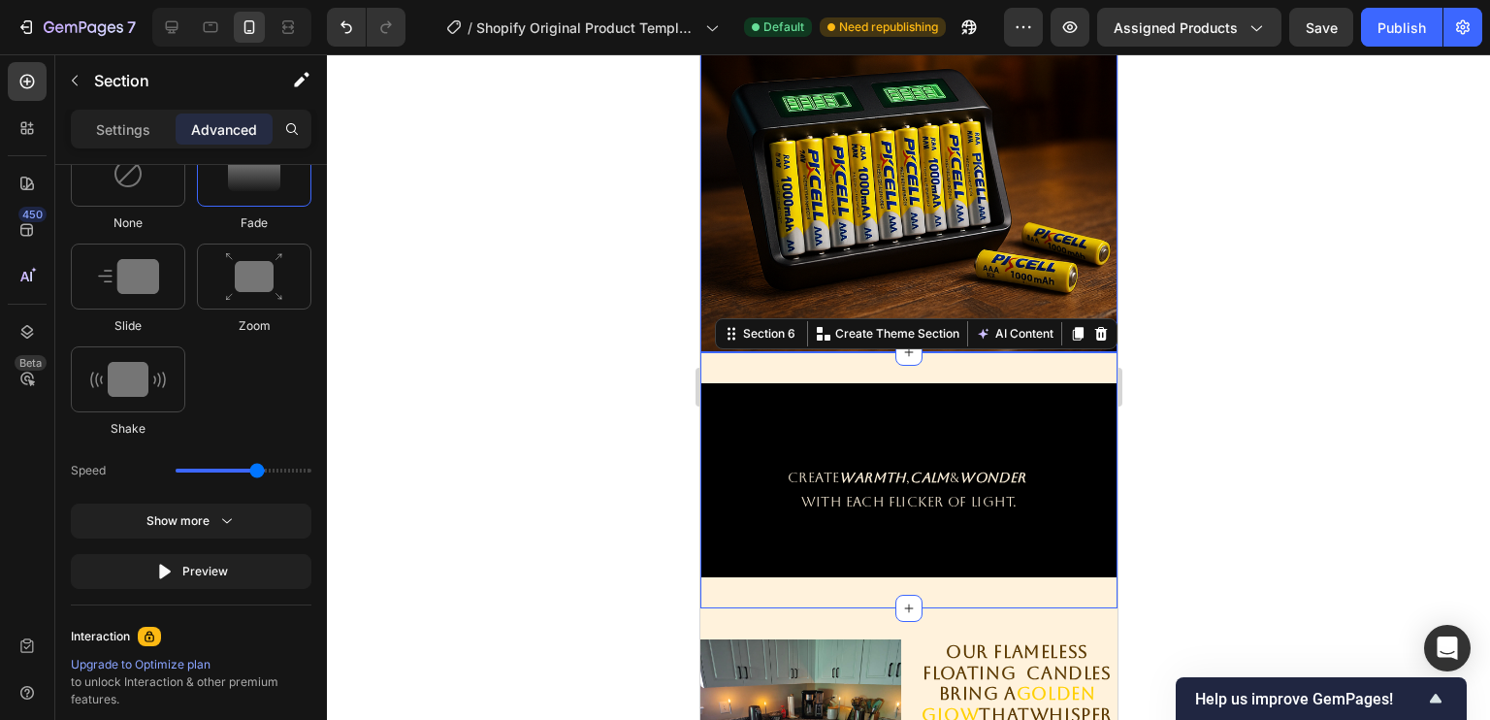
click at [804, 267] on img at bounding box center [907, 143] width 417 height 417
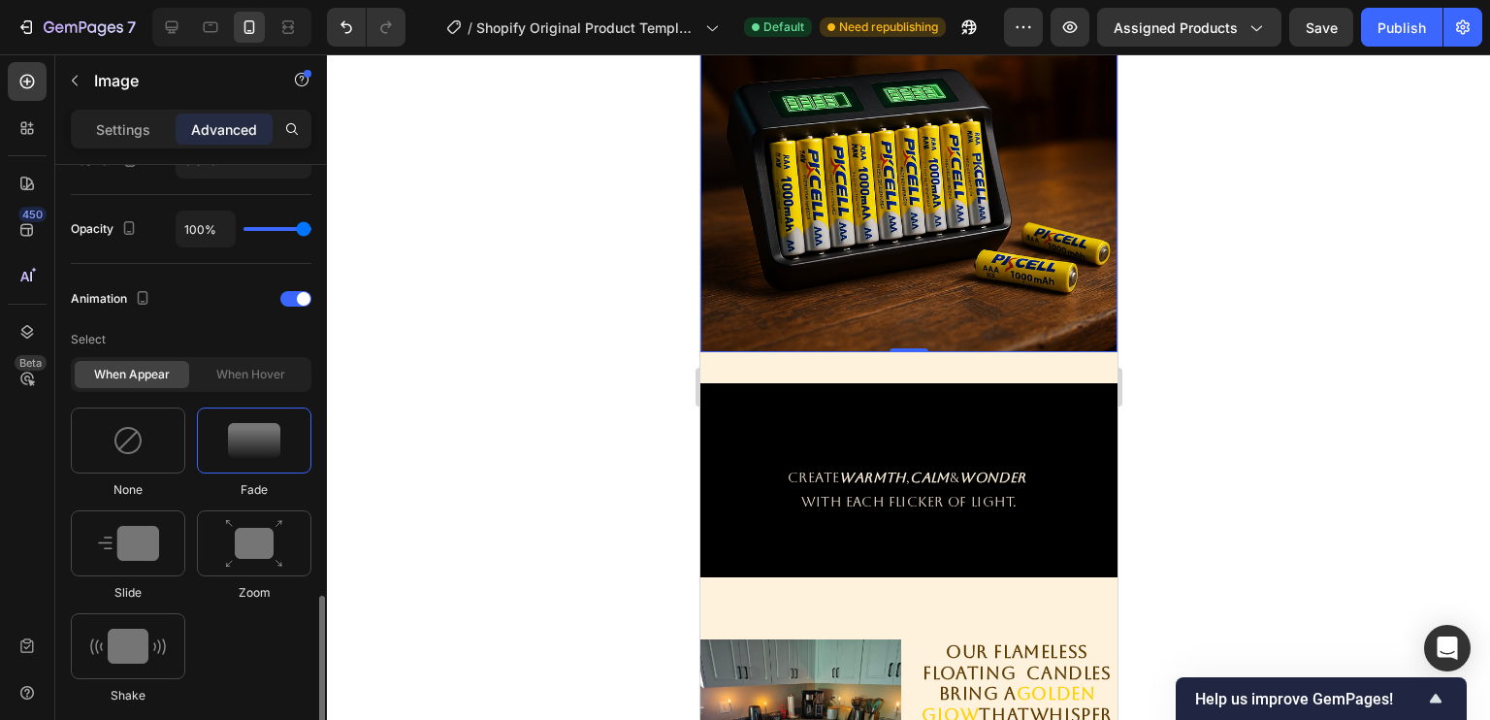
scroll to position [931, 0]
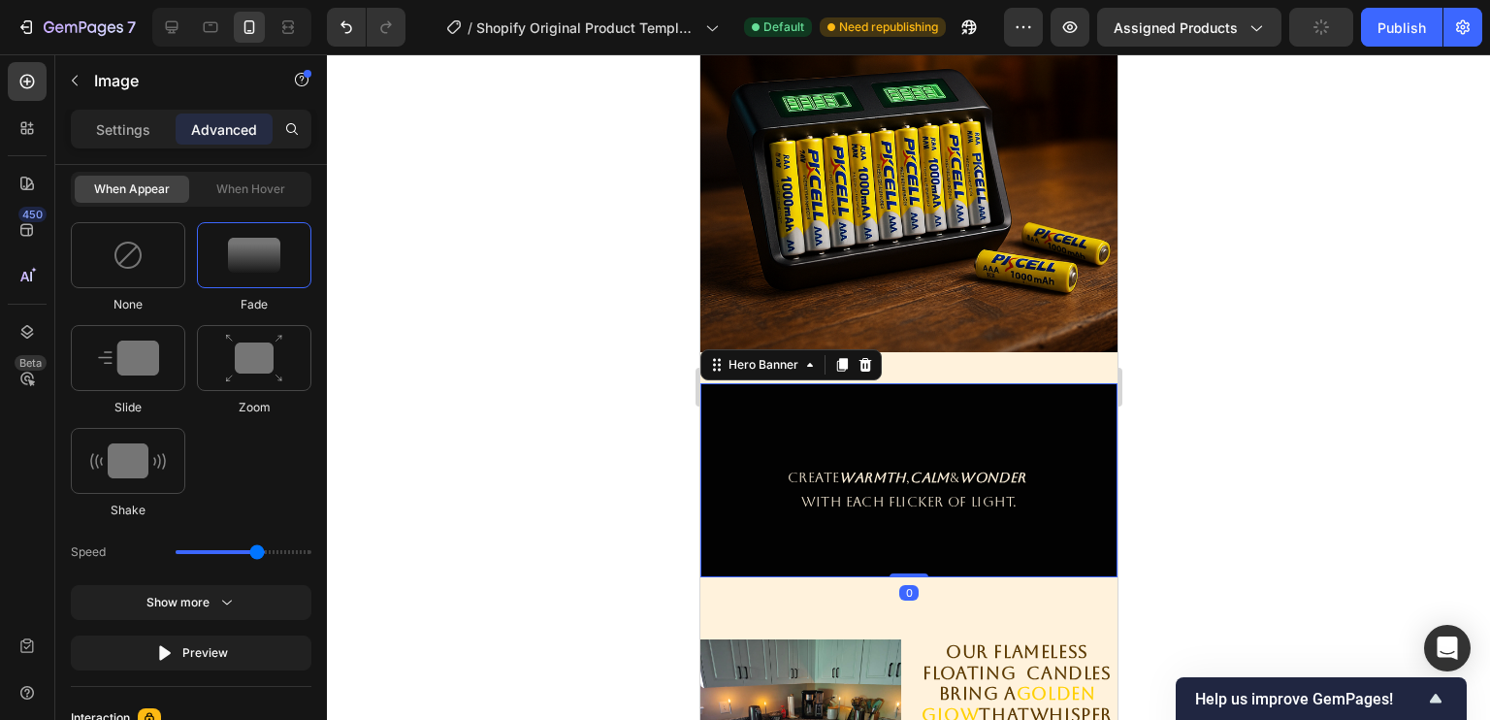
click at [909, 415] on div "Overlay" at bounding box center [907, 480] width 417 height 194
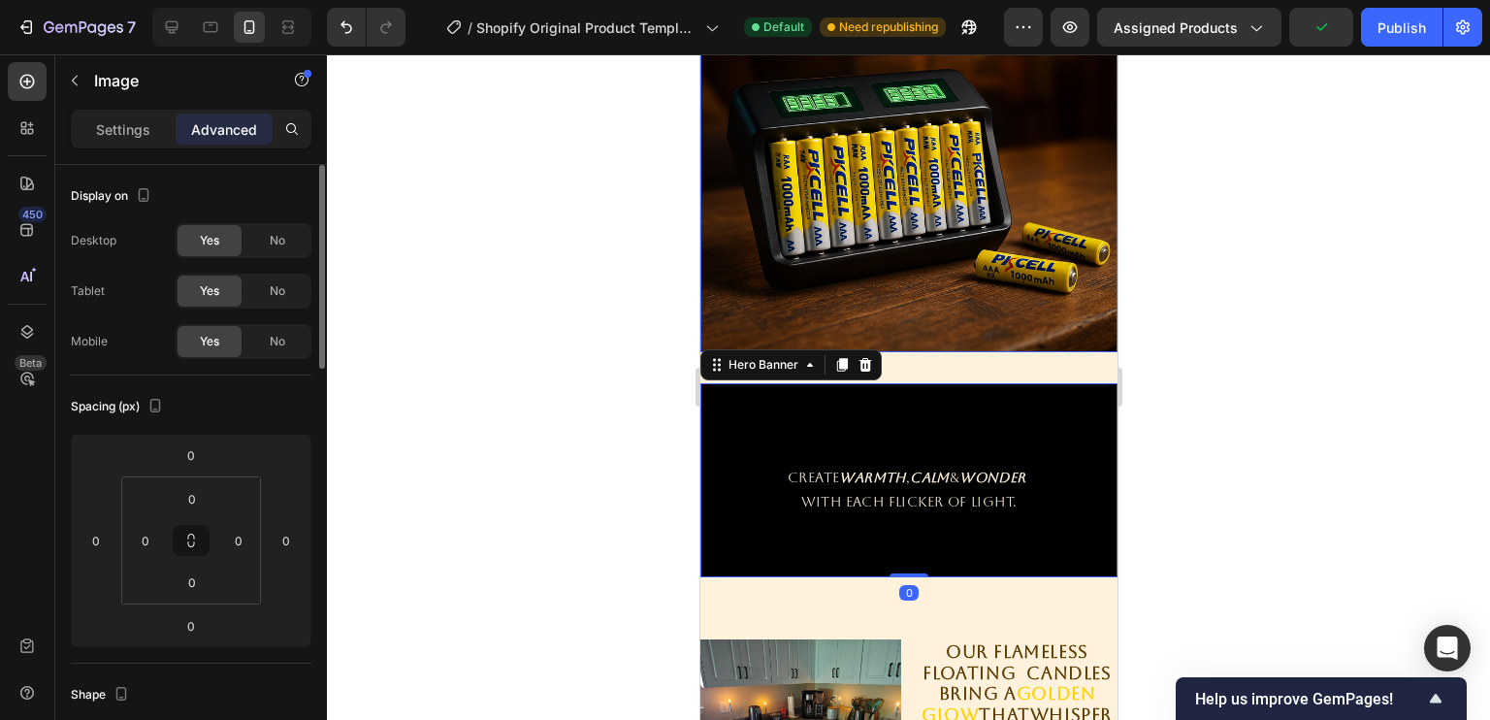
click at [820, 274] on img at bounding box center [907, 143] width 417 height 417
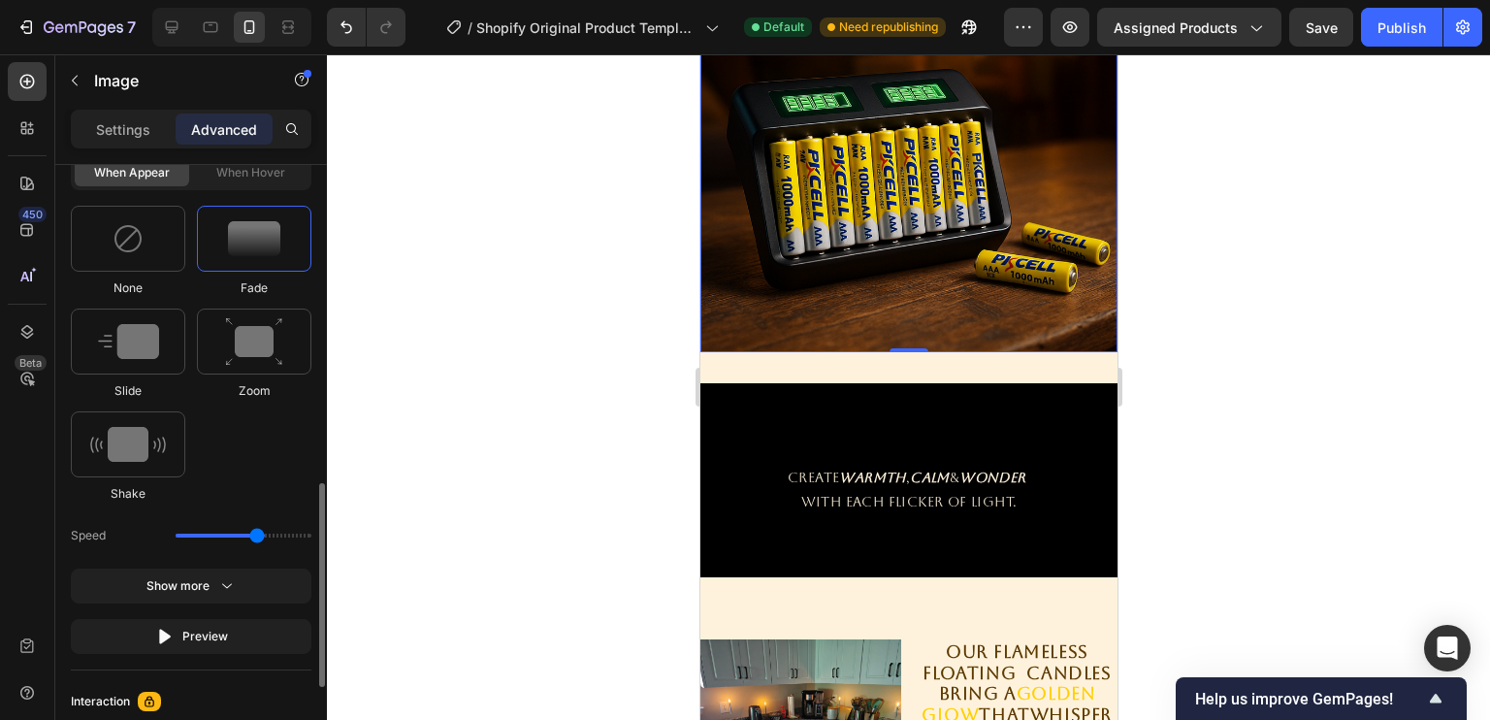
scroll to position [950, 0]
type input "2.1"
click at [256, 532] on input "range" at bounding box center [244, 534] width 136 height 4
click at [616, 531] on div at bounding box center [908, 386] width 1163 height 665
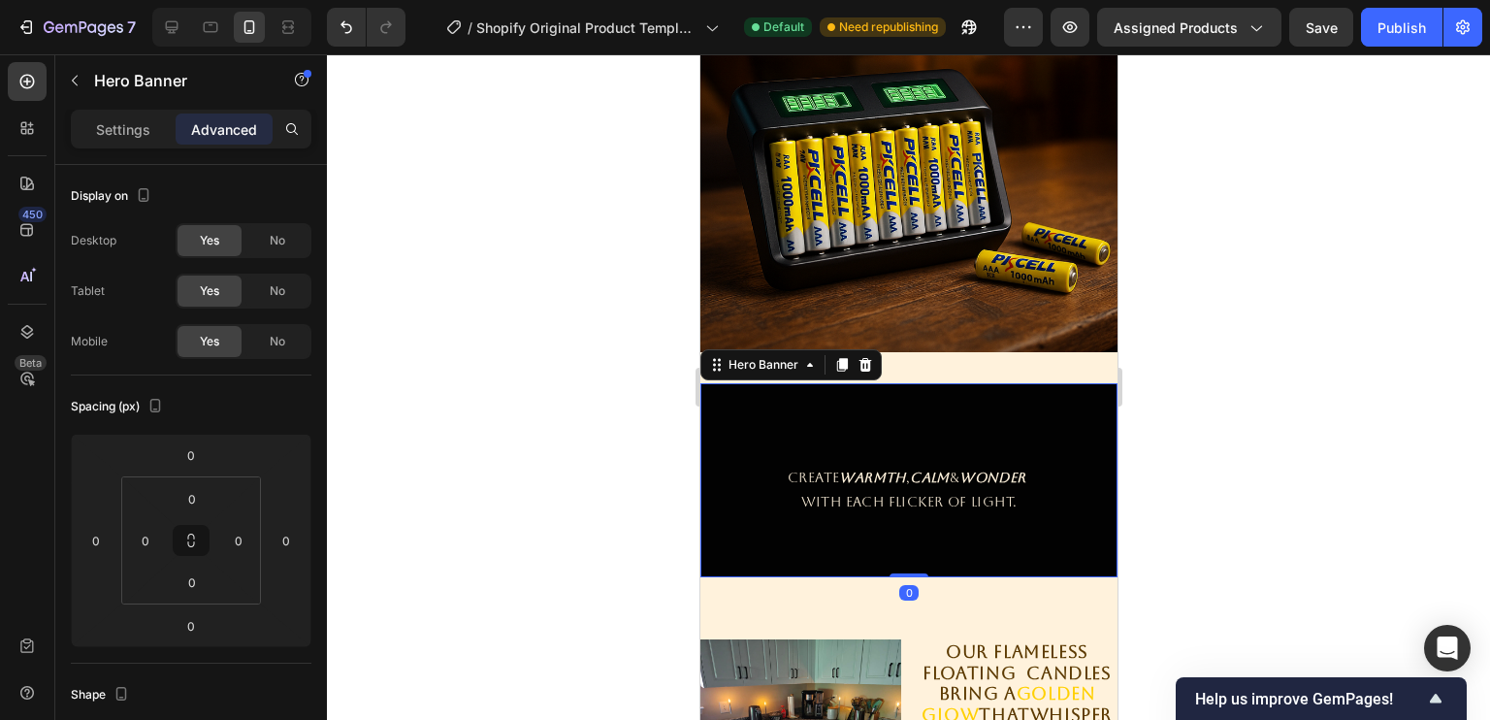
click at [937, 396] on div "Overlay" at bounding box center [907, 480] width 417 height 194
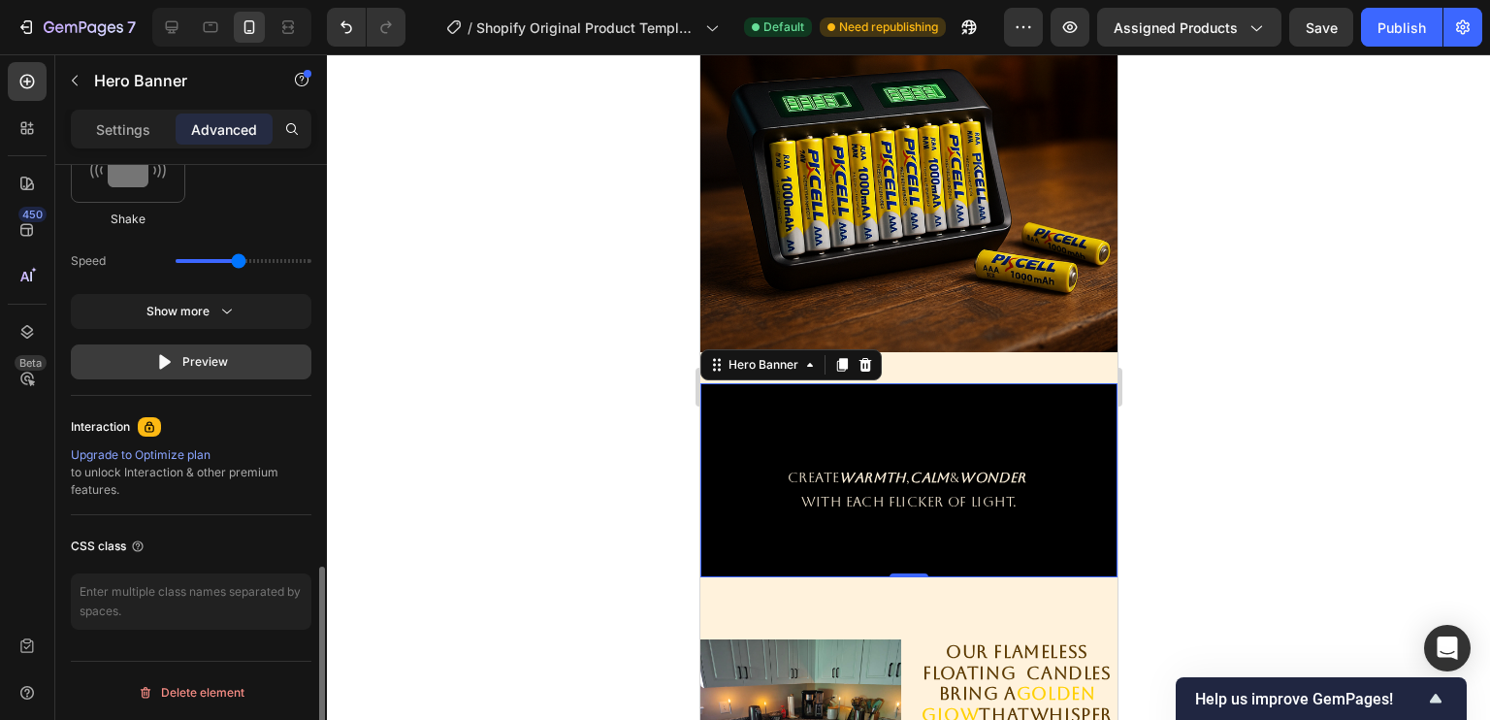
scroll to position [1099, 0]
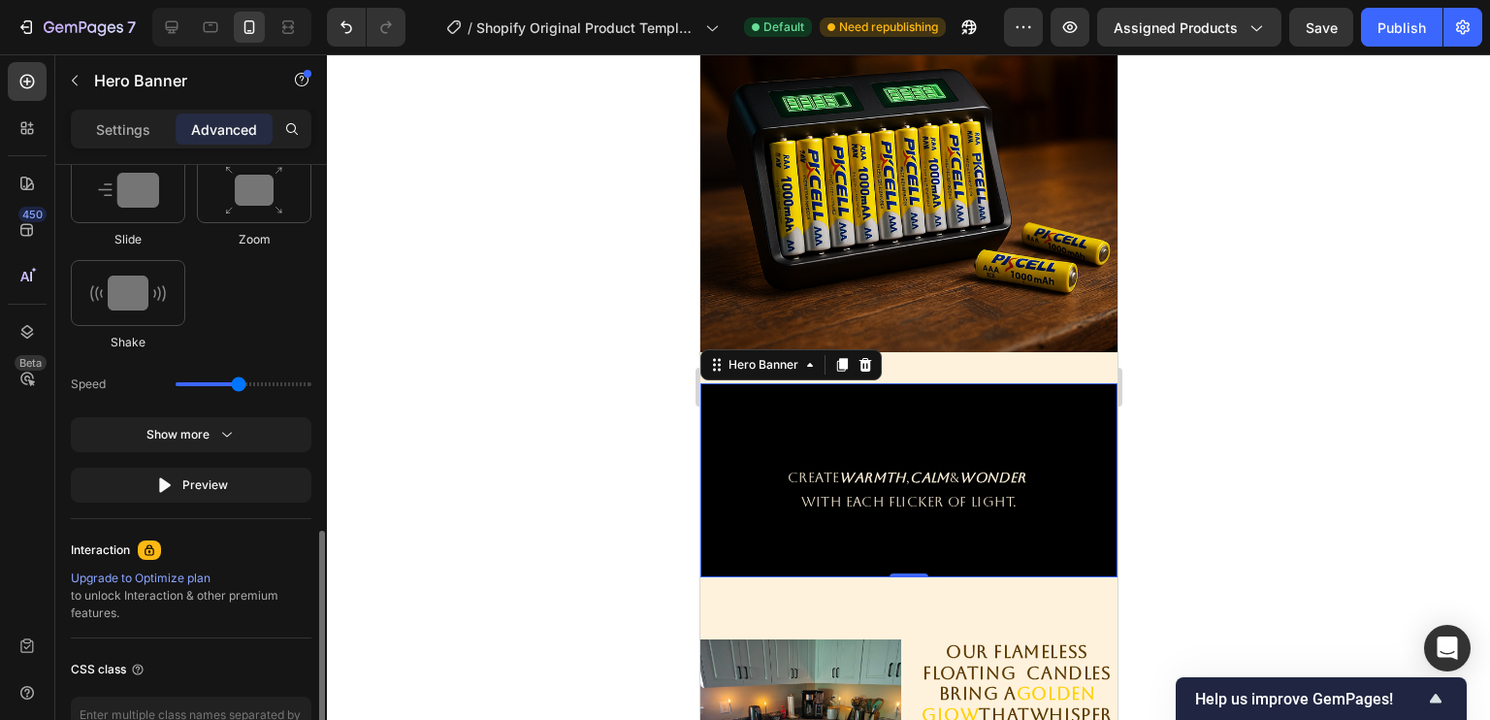
drag, startPoint x: 238, startPoint y: 396, endPoint x: 238, endPoint y: 384, distance: 11.6
click at [238, 384] on div "Speed" at bounding box center [191, 384] width 241 height 35
drag, startPoint x: 238, startPoint y: 384, endPoint x: 255, endPoint y: 382, distance: 17.6
click at [255, 382] on input "range" at bounding box center [244, 384] width 136 height 4
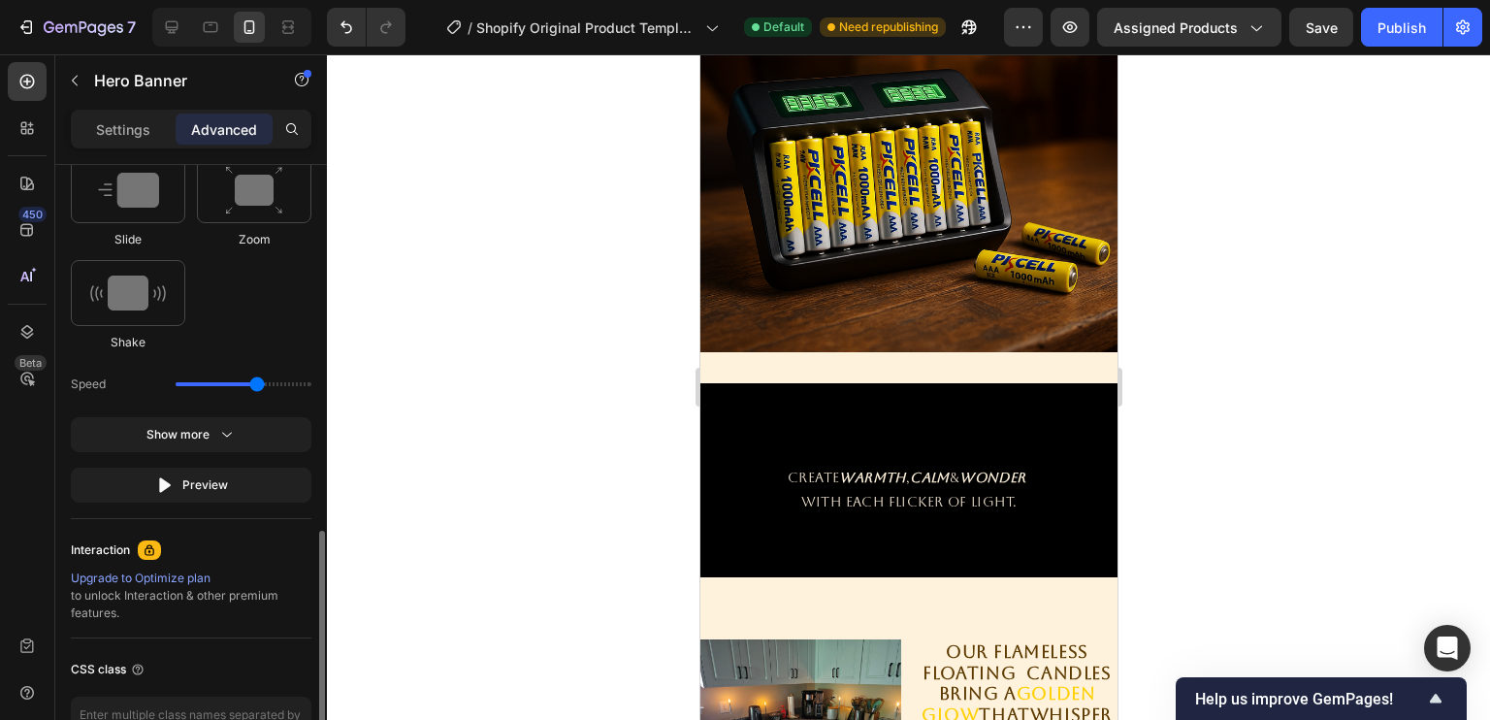
type input "2.1"
click at [255, 382] on input "range" at bounding box center [244, 384] width 136 height 4
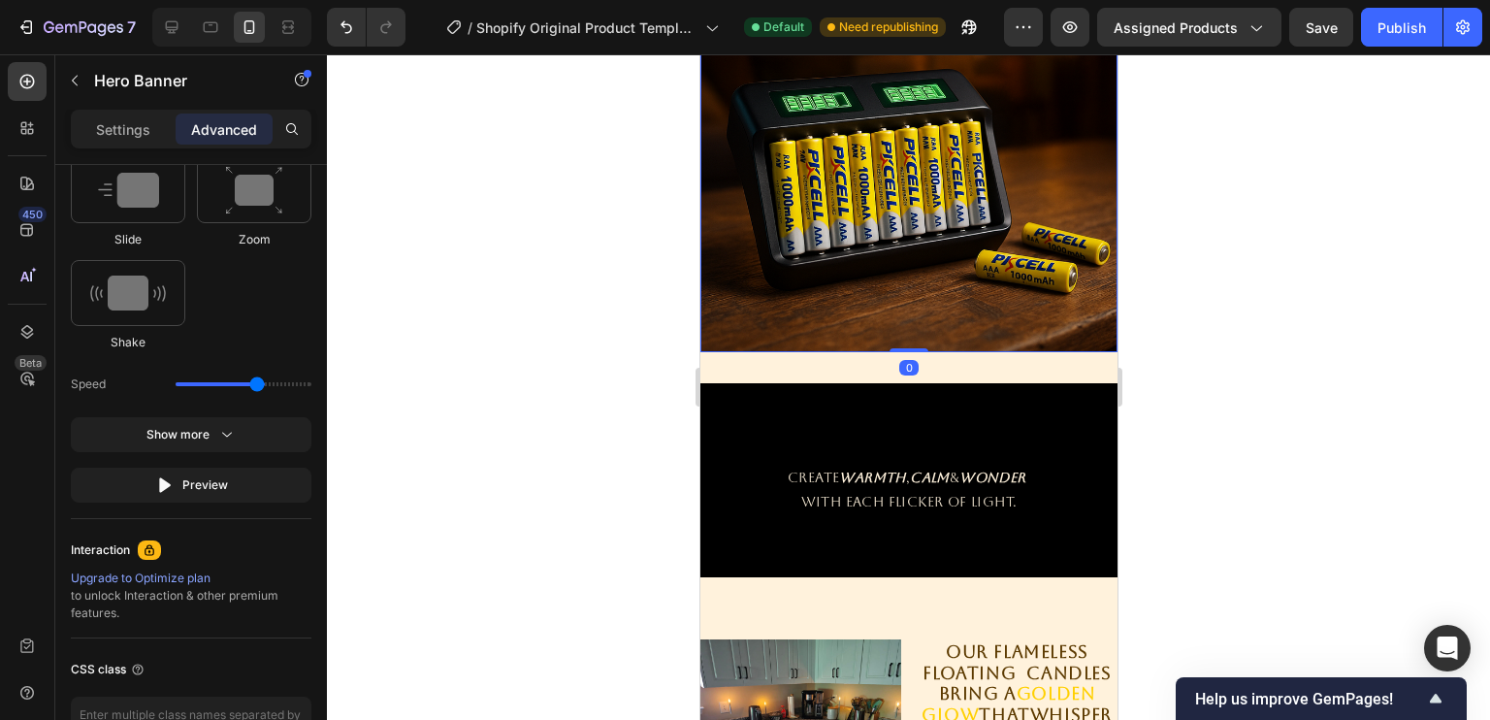
click at [758, 234] on img at bounding box center [907, 143] width 417 height 417
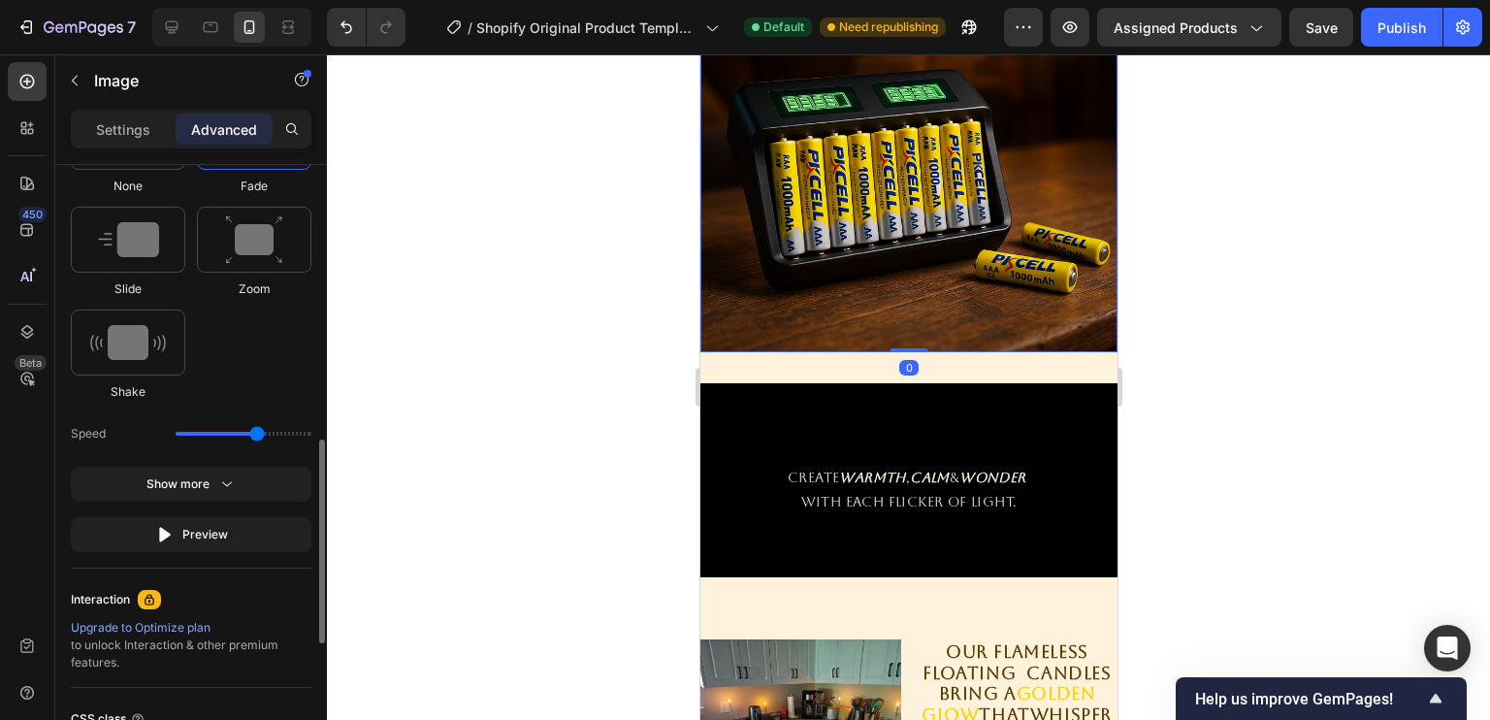
scroll to position [1098, 0]
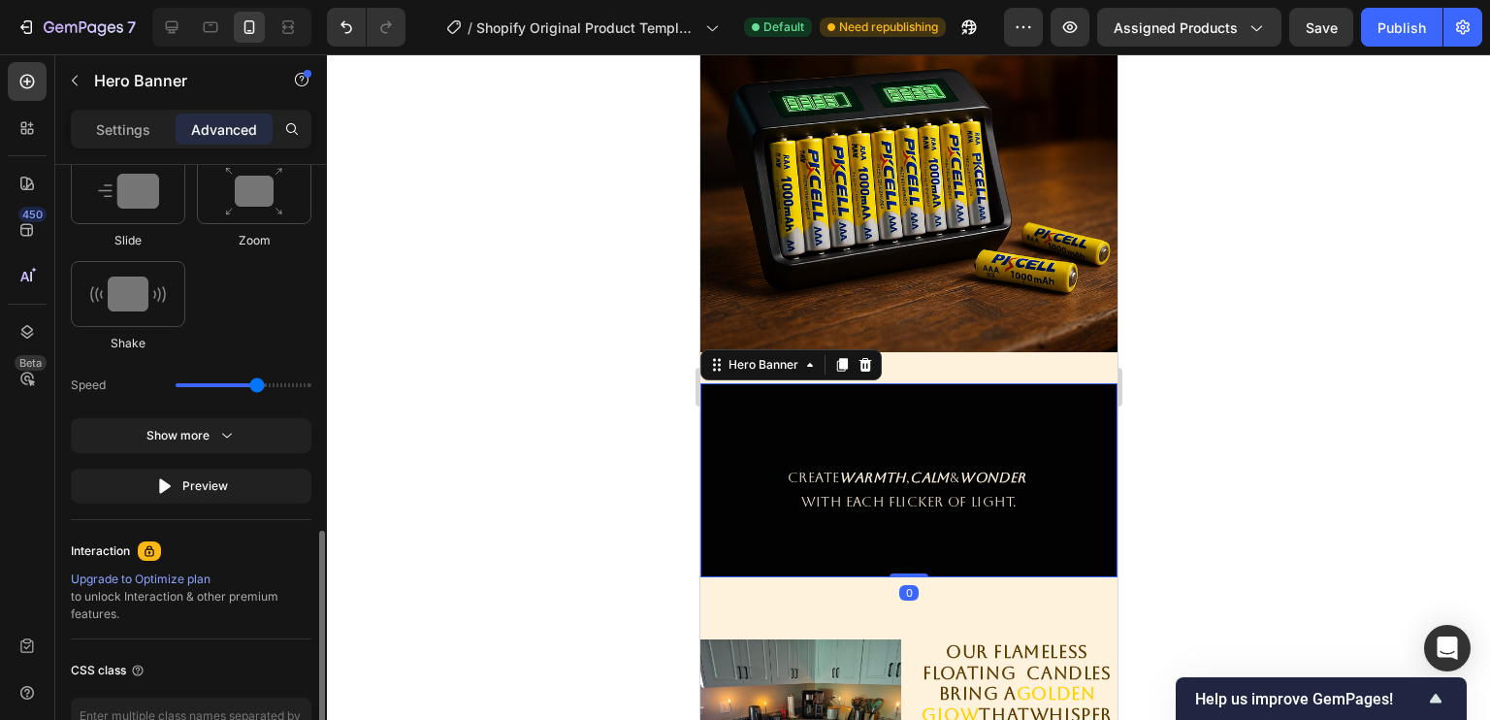
click at [900, 421] on div "Overlay" at bounding box center [907, 480] width 417 height 194
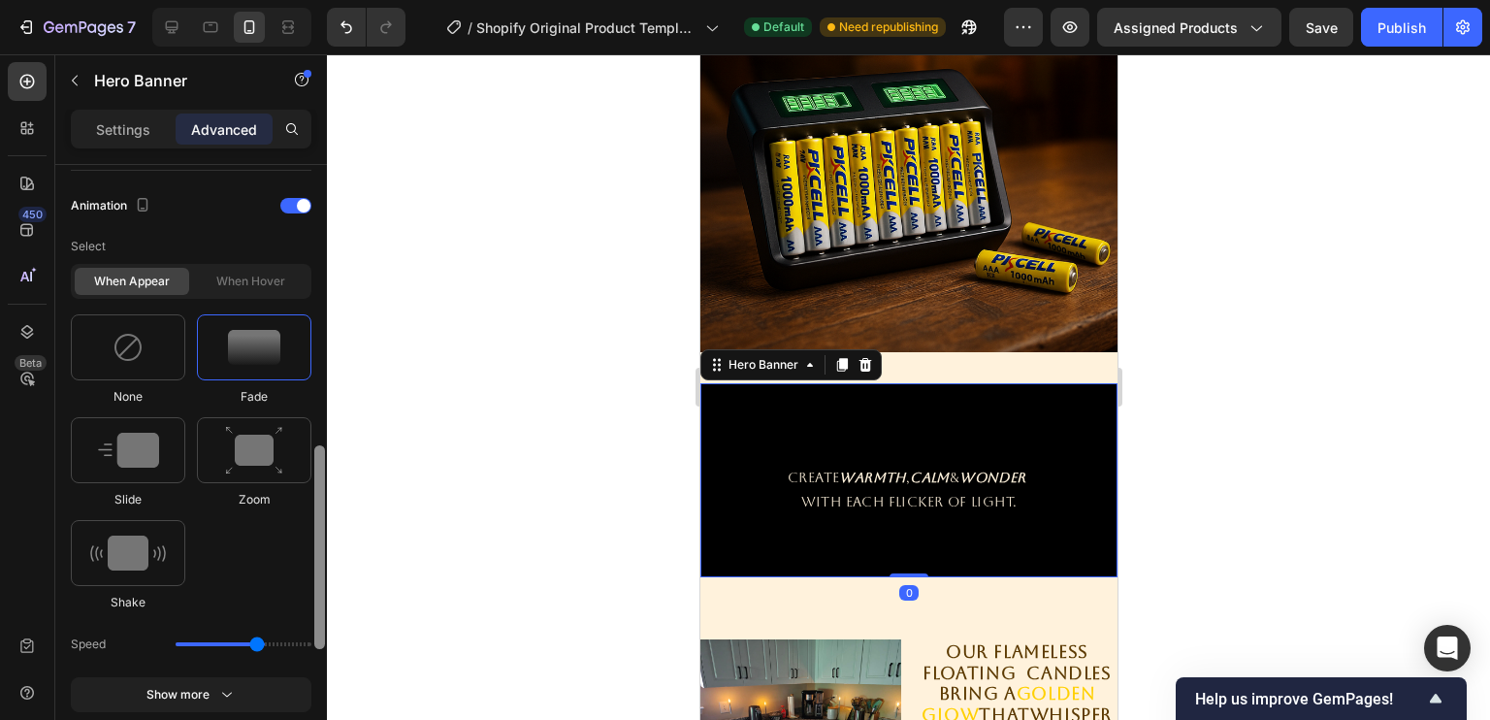
scroll to position [840, 0]
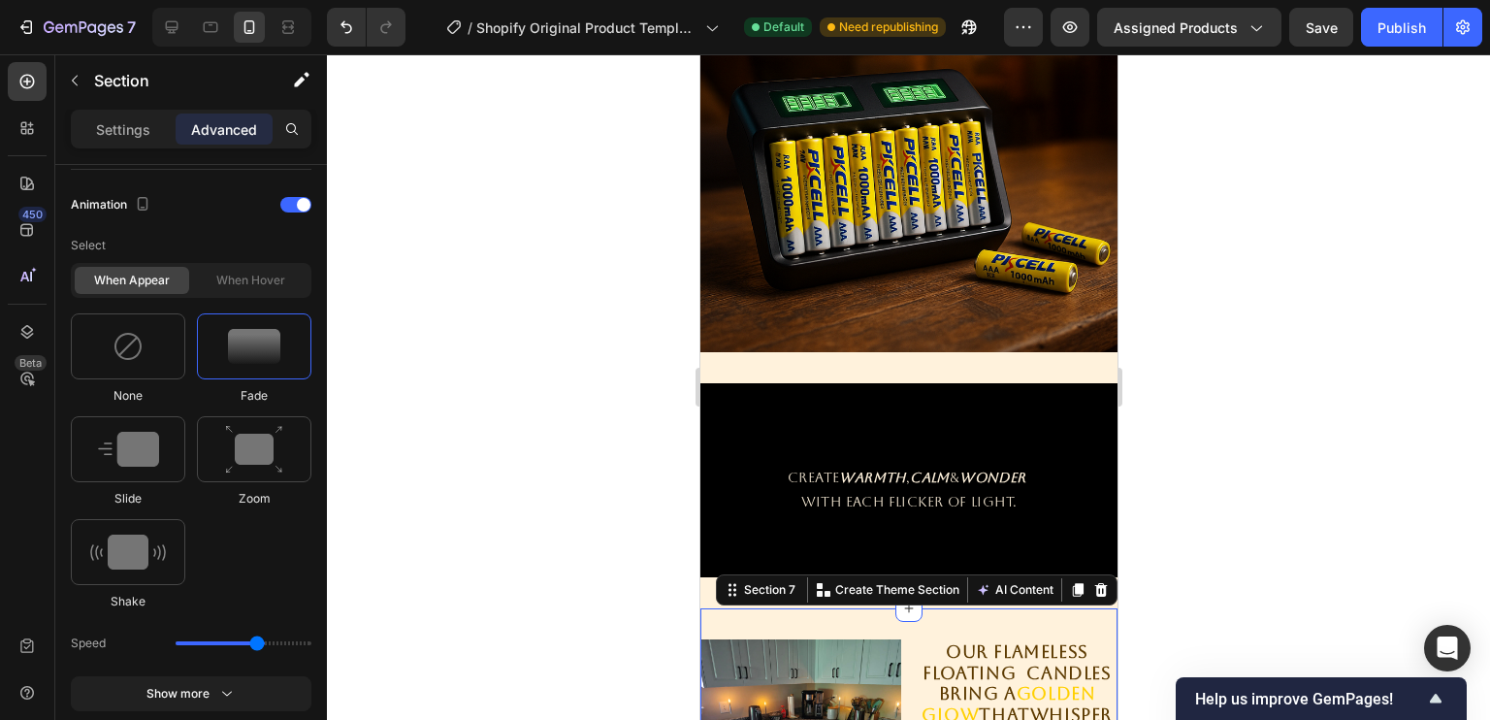
click at [910, 617] on div "Image Our FLAMELESS floating candles bring a golden glow that whispers life whe…" at bounding box center [907, 717] width 417 height 218
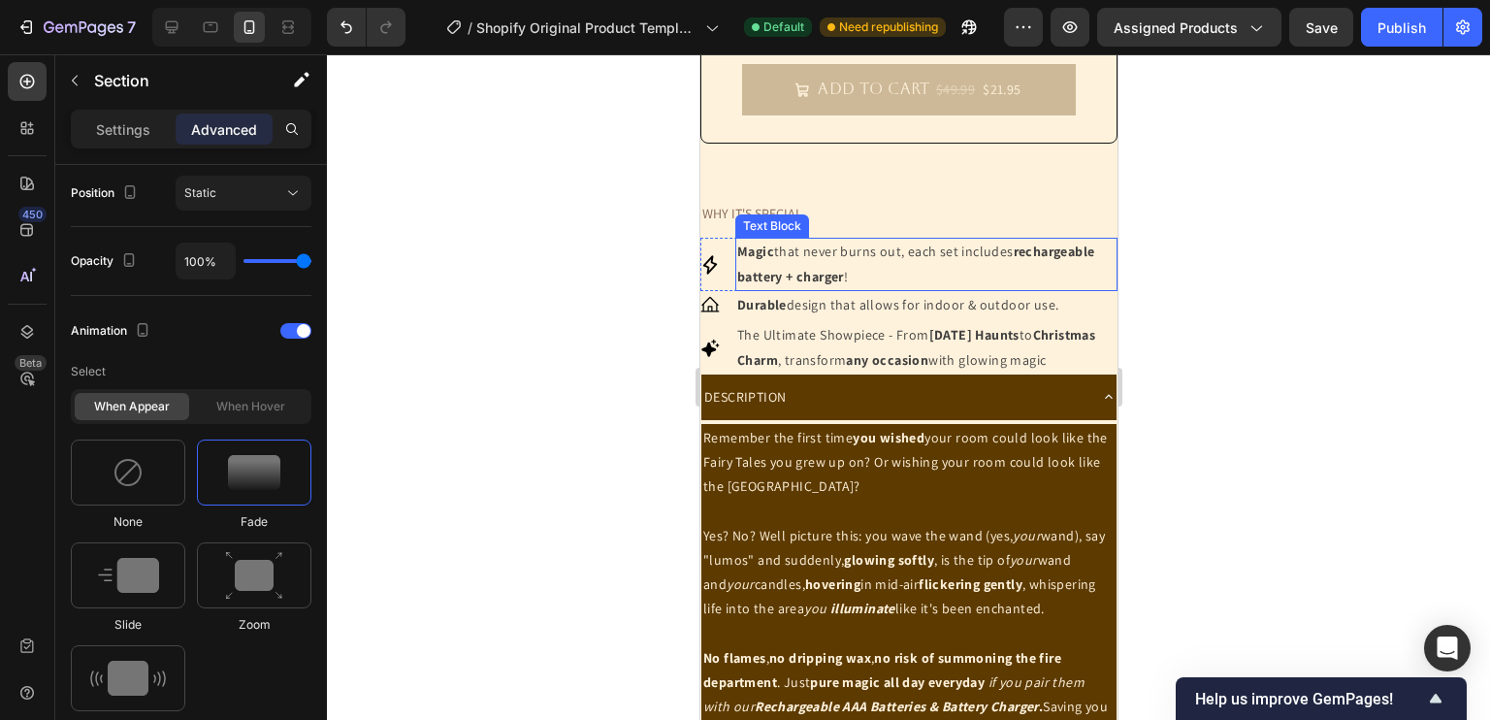
scroll to position [879, 0]
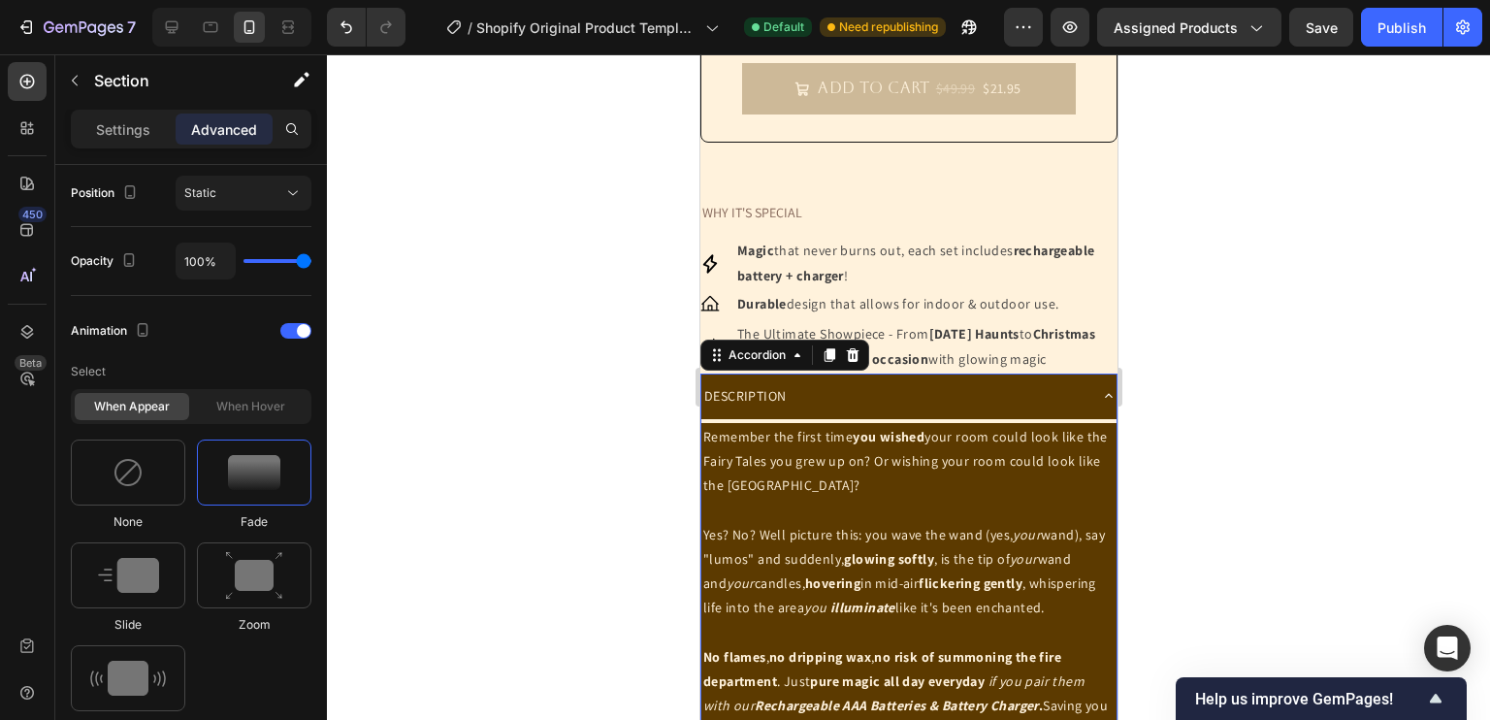
click at [1067, 404] on div "DESCRIPTION" at bounding box center [892, 396] width 384 height 30
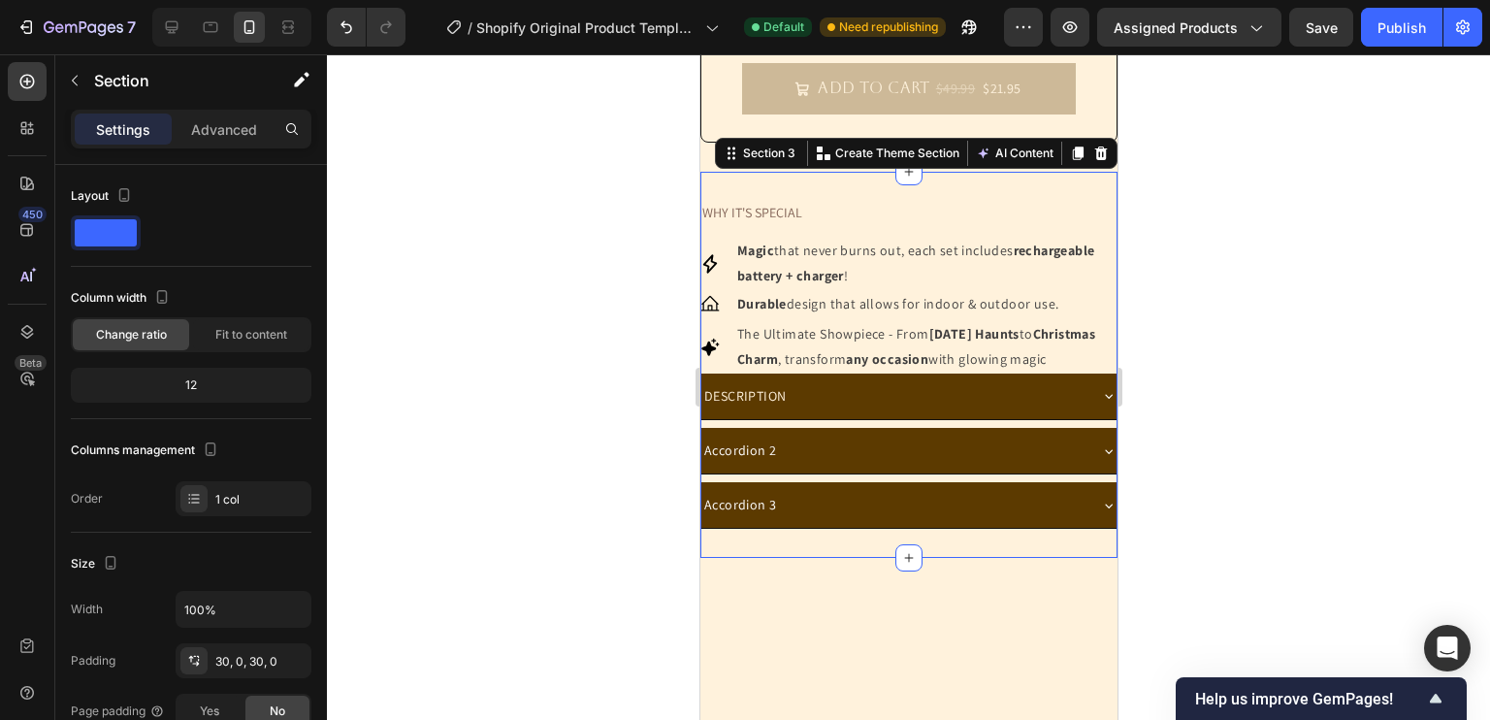
click at [947, 185] on div "WHY IT'S SPECIAL Text Block Icon Magic that never burns out, each set includes …" at bounding box center [907, 365] width 417 height 386
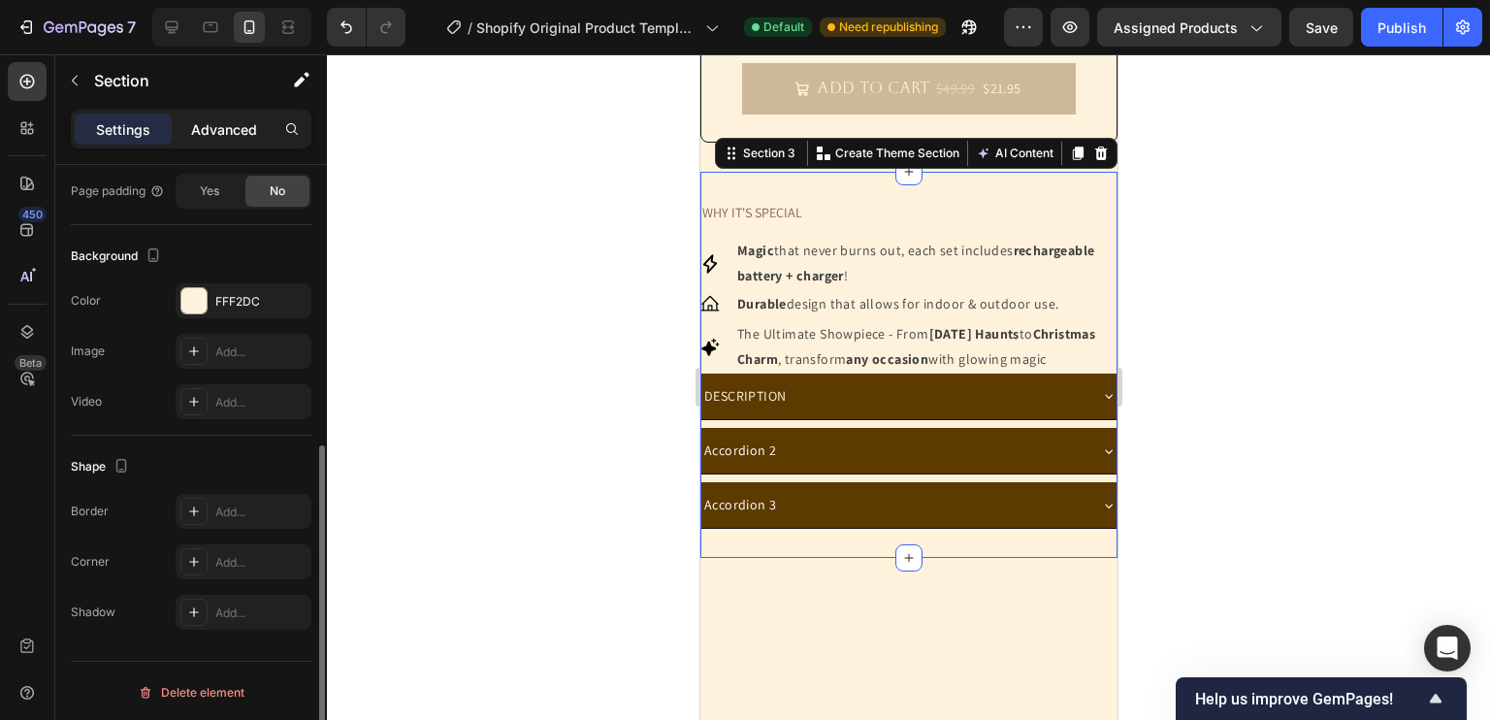
click at [214, 135] on p "Advanced" at bounding box center [224, 129] width 66 height 20
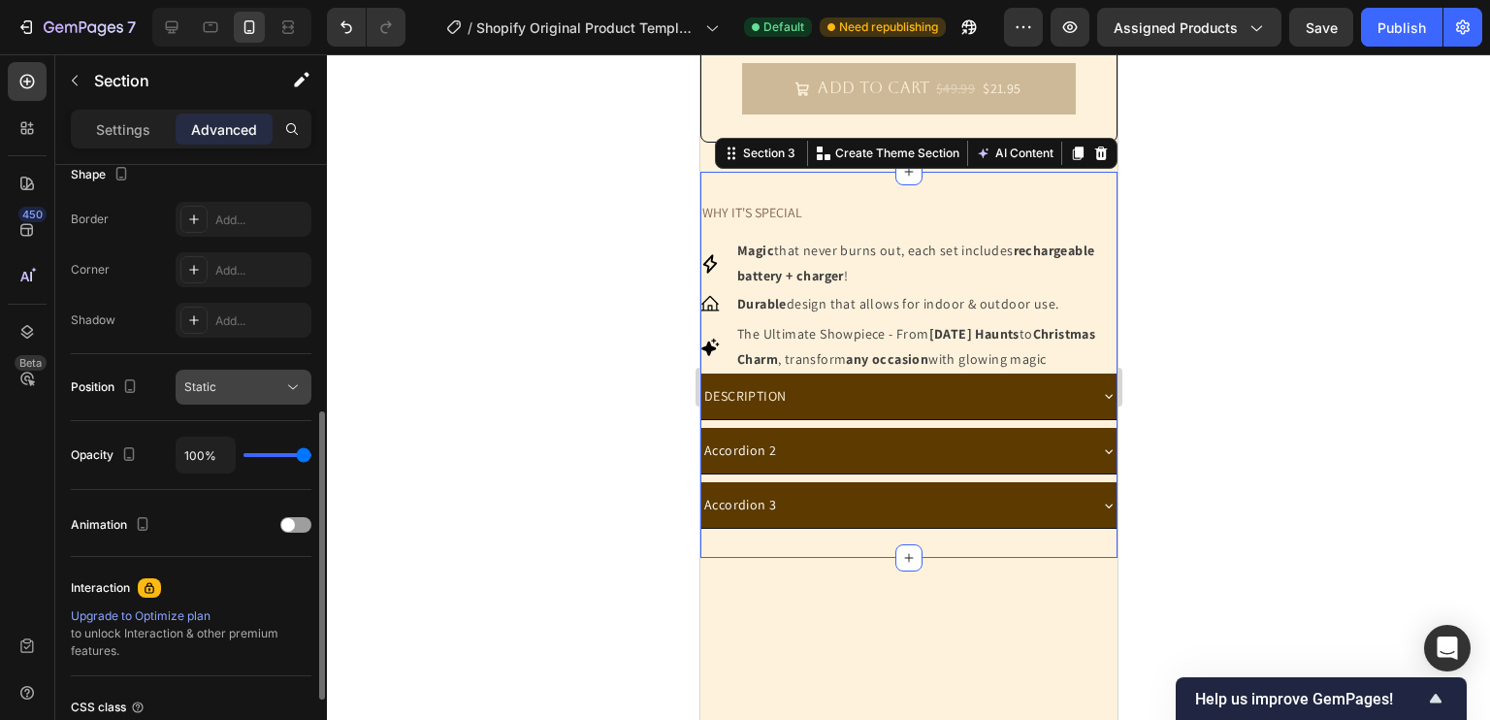
scroll to position [681, 0]
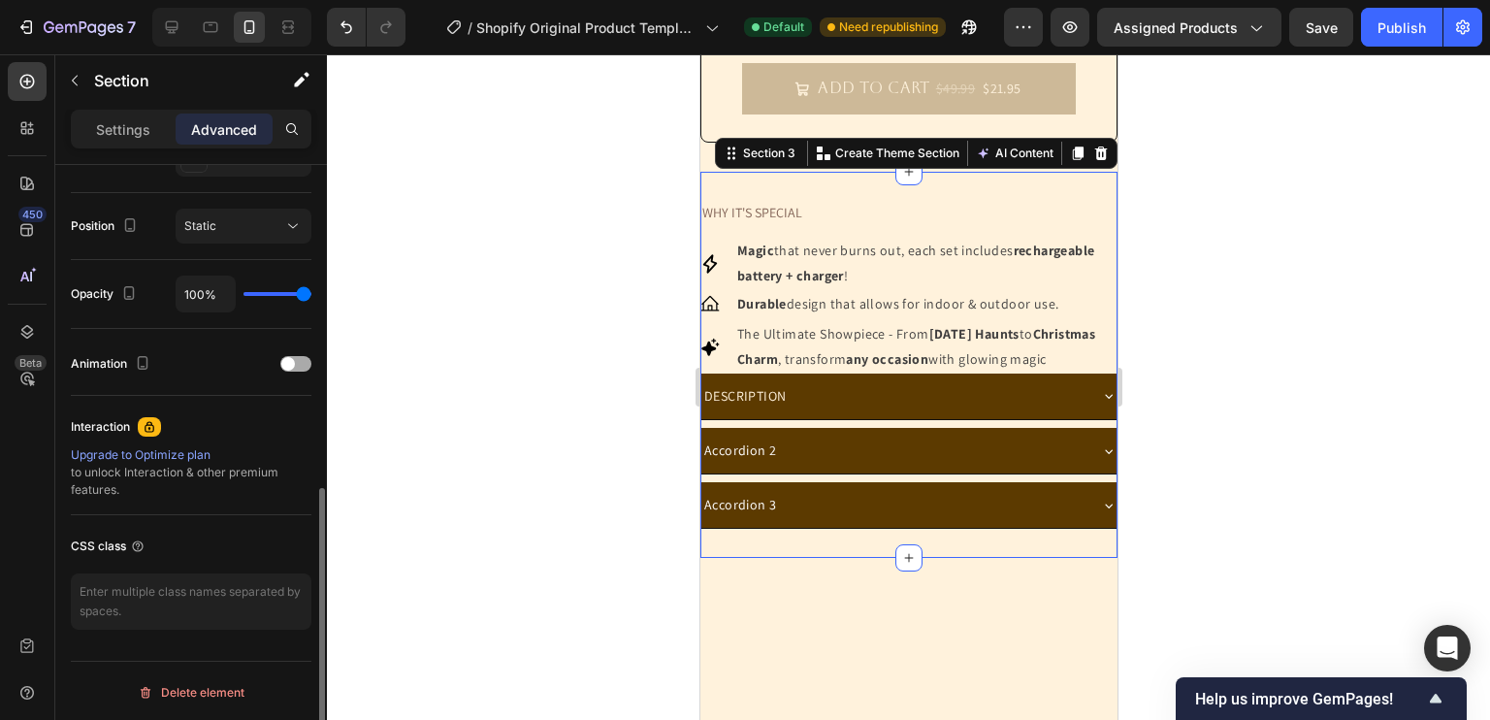
click at [297, 361] on div at bounding box center [295, 364] width 31 height 16
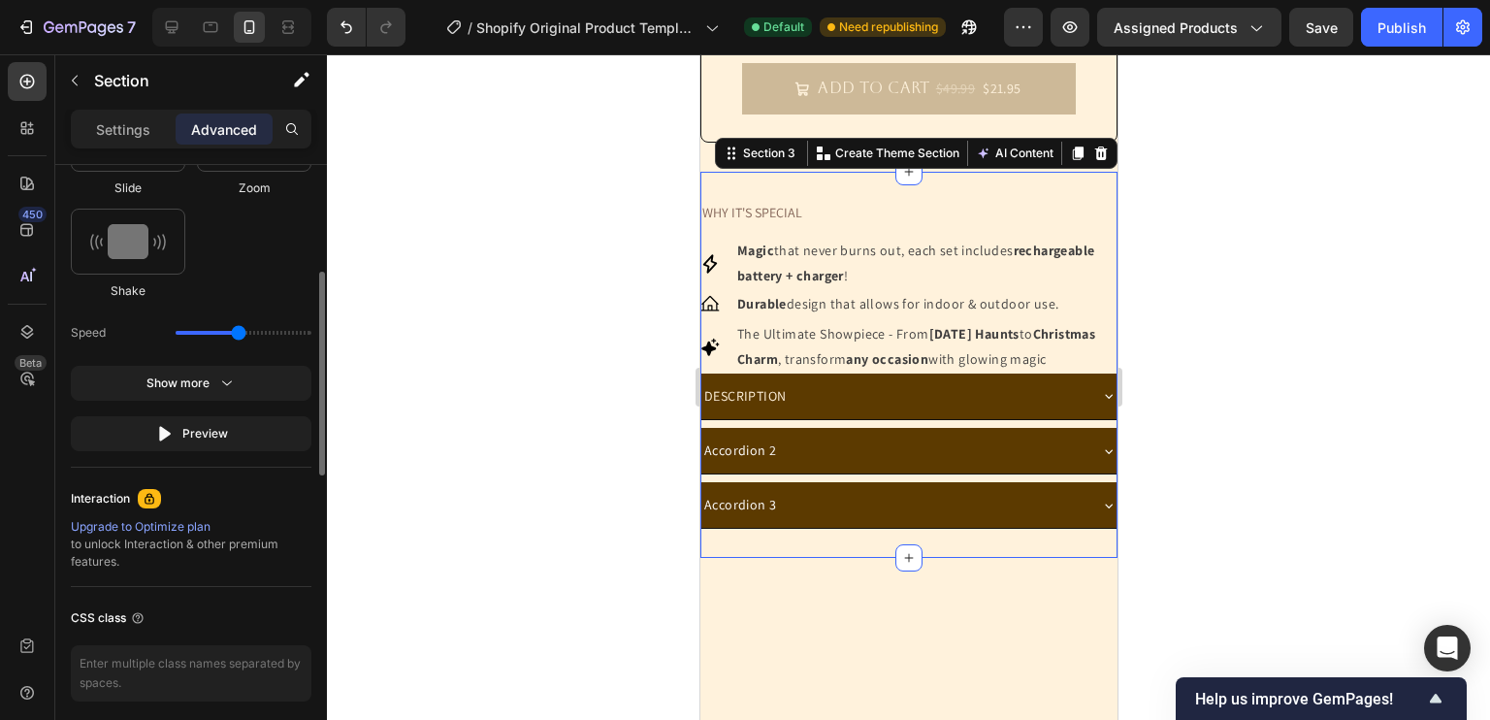
scroll to position [1152, 0]
drag, startPoint x: 242, startPoint y: 326, endPoint x: 257, endPoint y: 331, distance: 16.3
click at [257, 331] on input "range" at bounding box center [244, 331] width 136 height 4
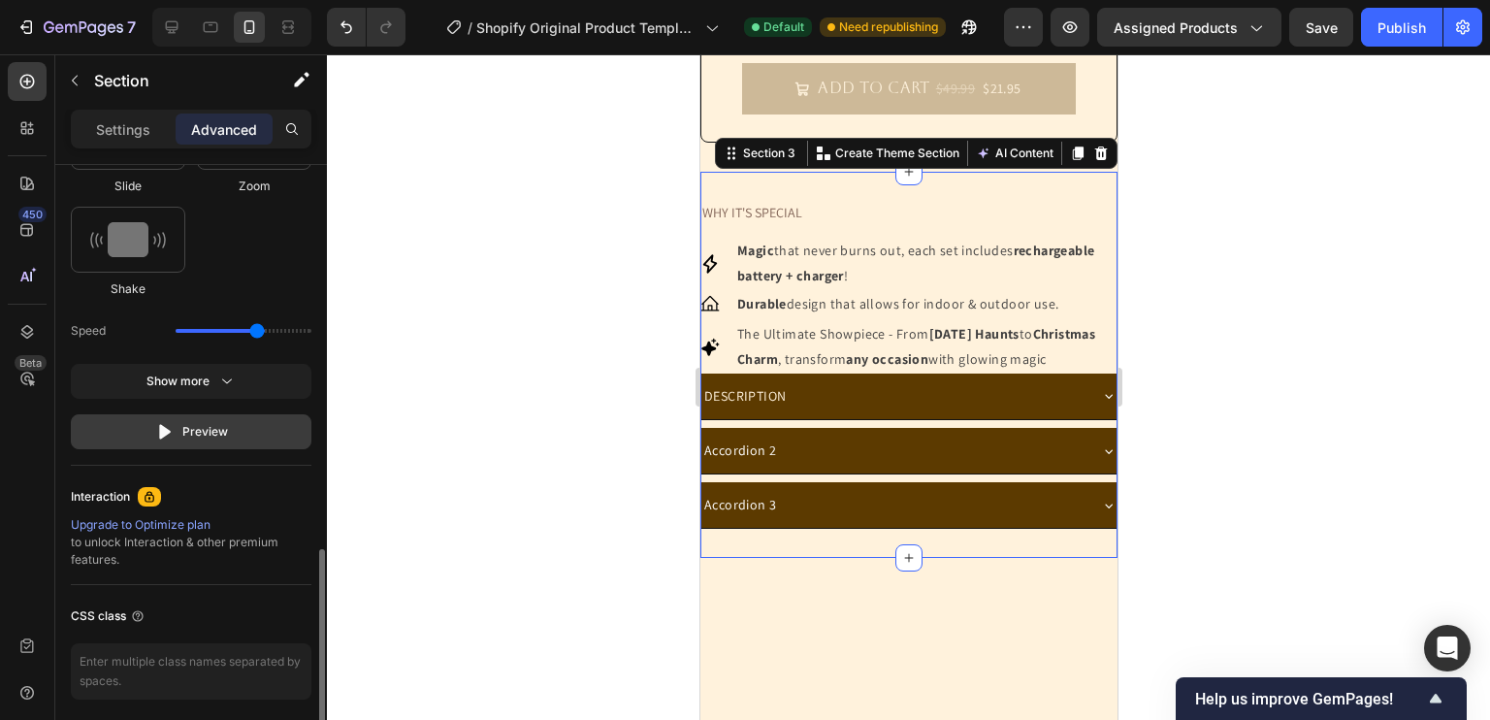
click at [226, 414] on button "Preview" at bounding box center [191, 431] width 241 height 35
click at [210, 440] on button "Preview" at bounding box center [191, 431] width 241 height 35
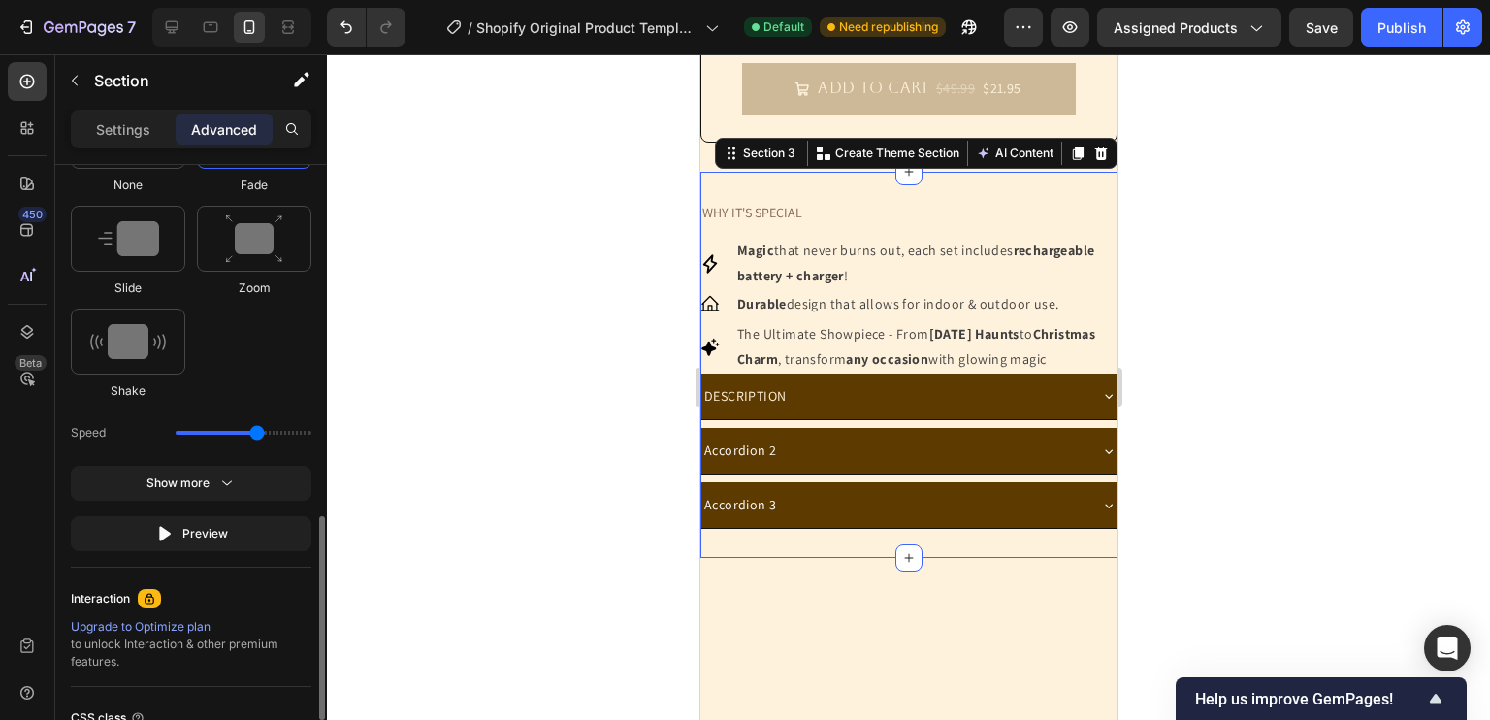
scroll to position [1049, 0]
click at [249, 249] on img at bounding box center [254, 239] width 58 height 49
type input "1.7"
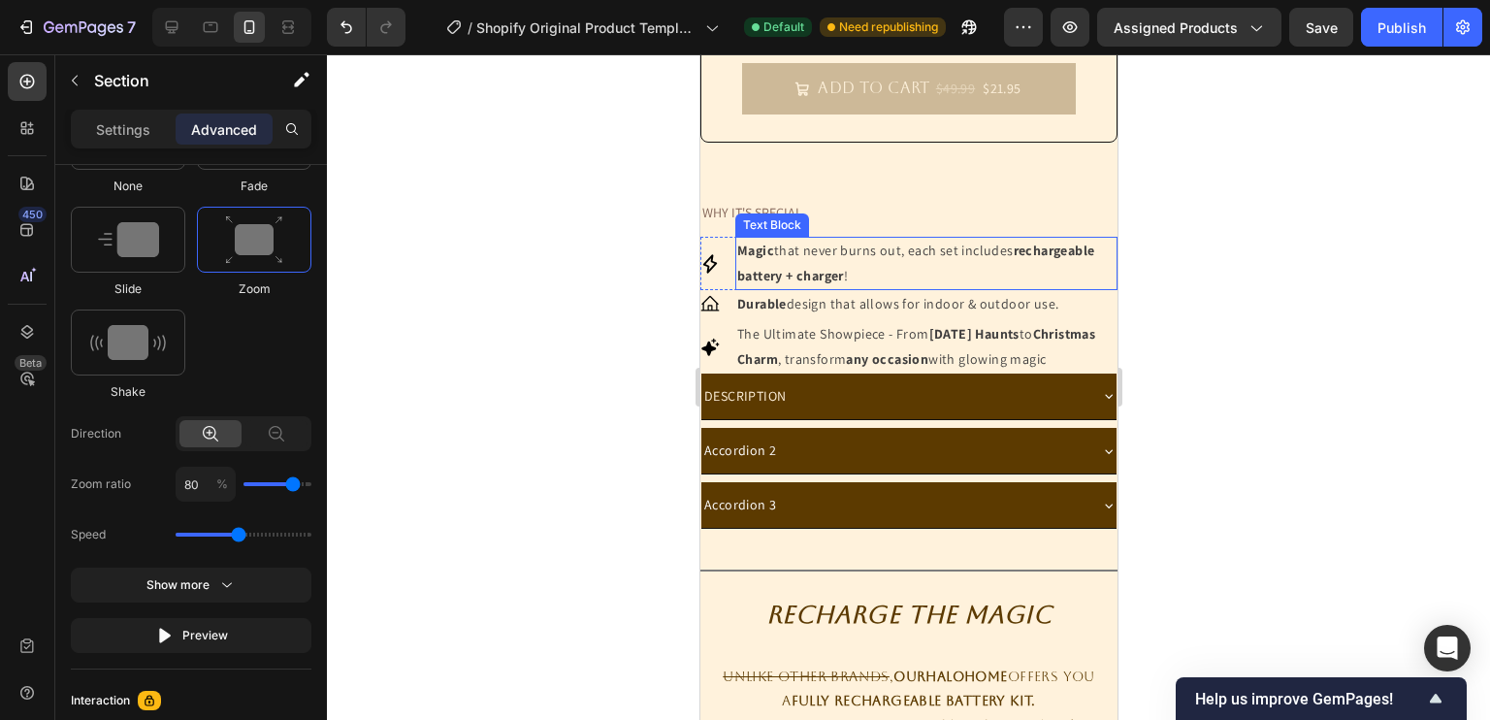
scroll to position [547, 0]
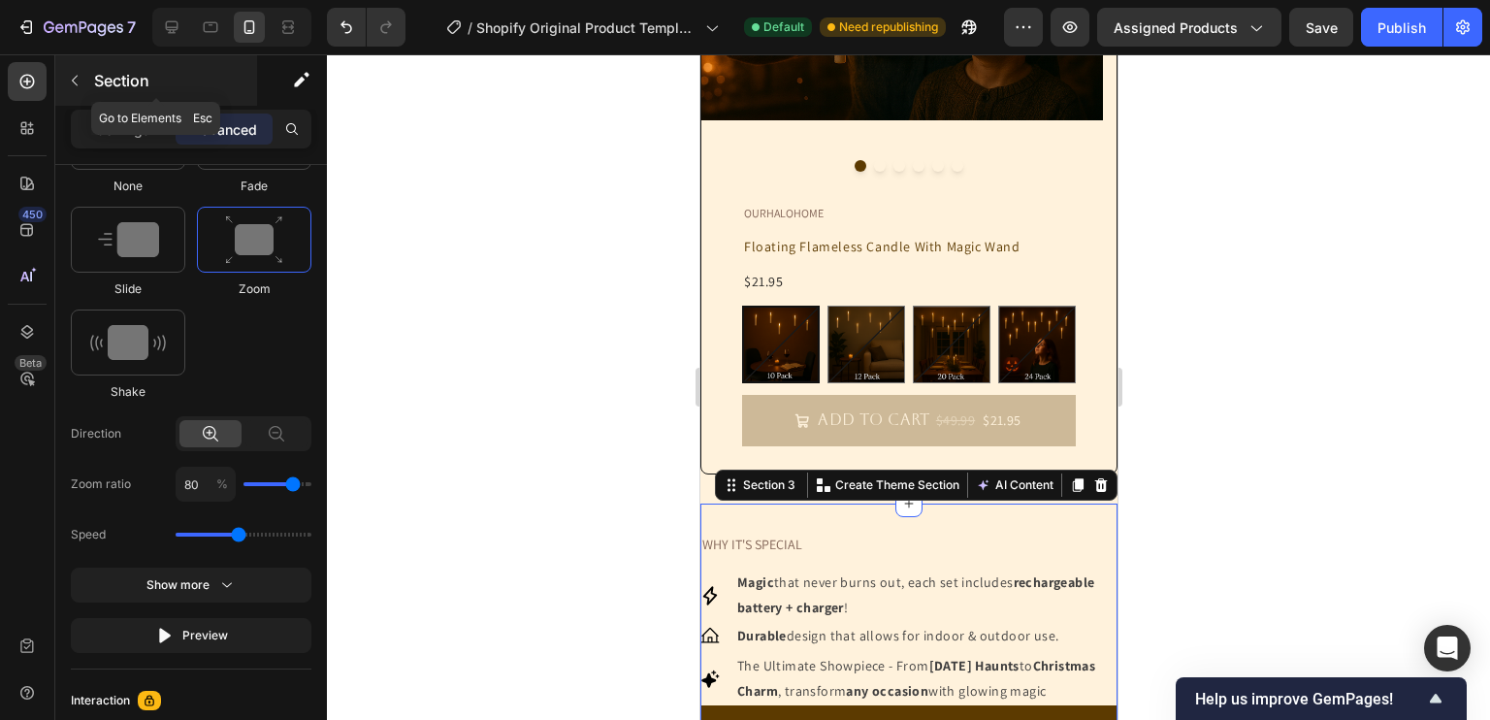
click at [79, 79] on icon "button" at bounding box center [75, 81] width 16 height 16
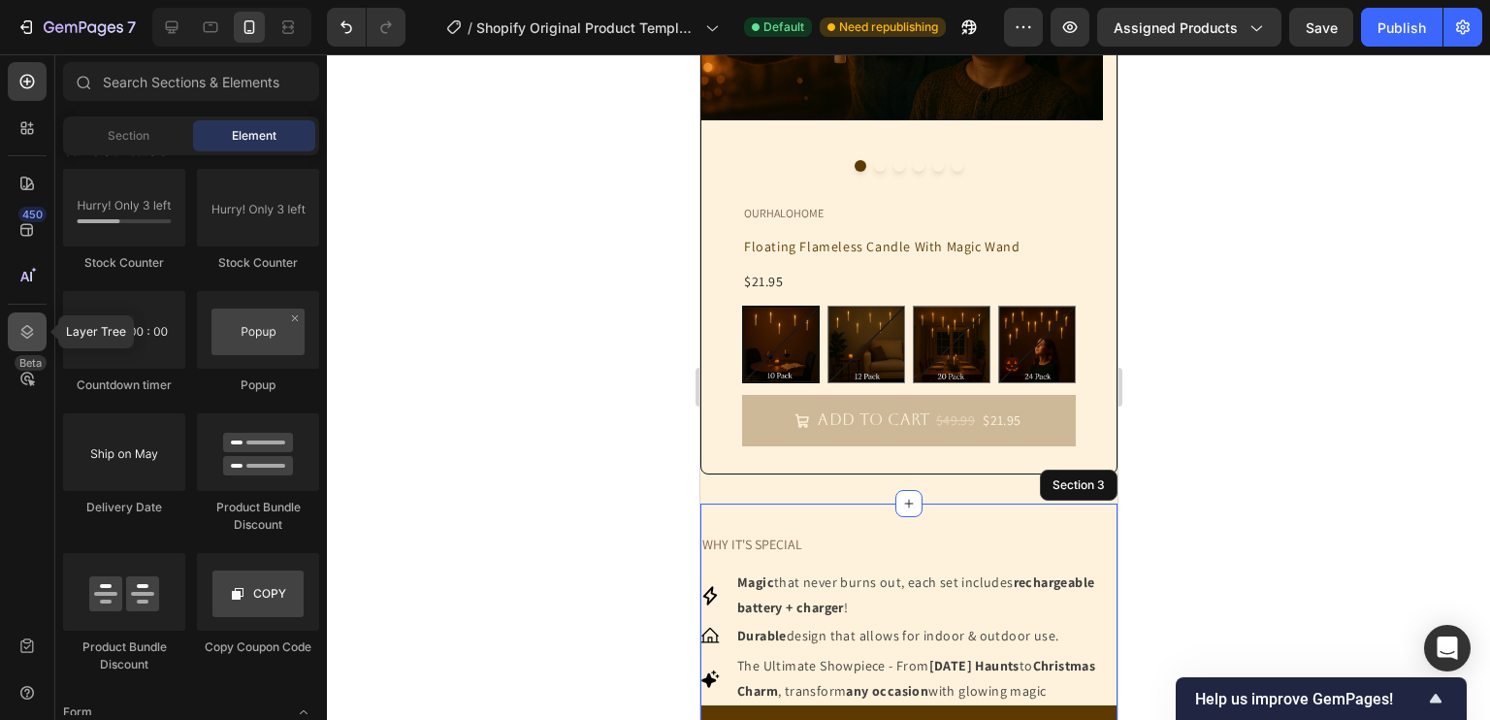
click at [39, 334] on div at bounding box center [27, 331] width 39 height 39
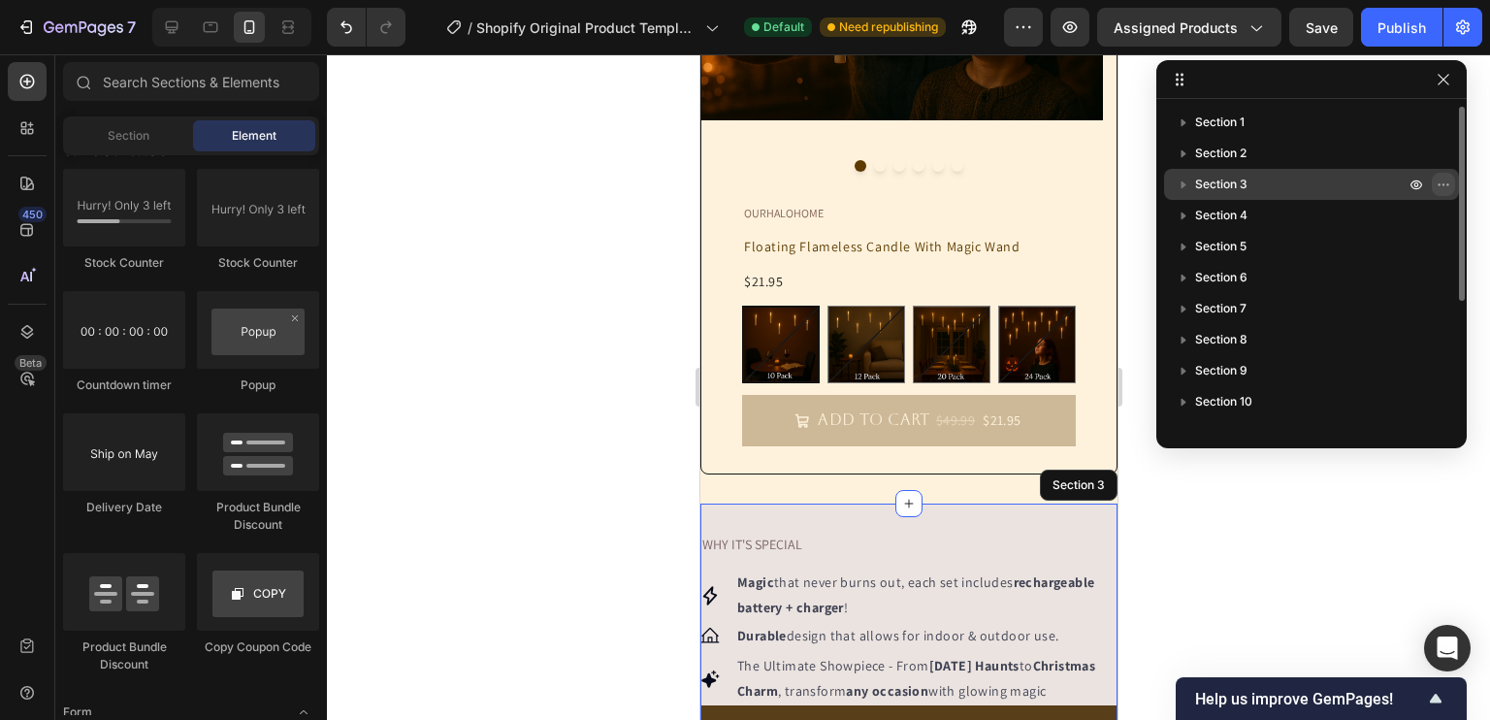
click at [1449, 191] on icon "button" at bounding box center [1443, 185] width 16 height 16
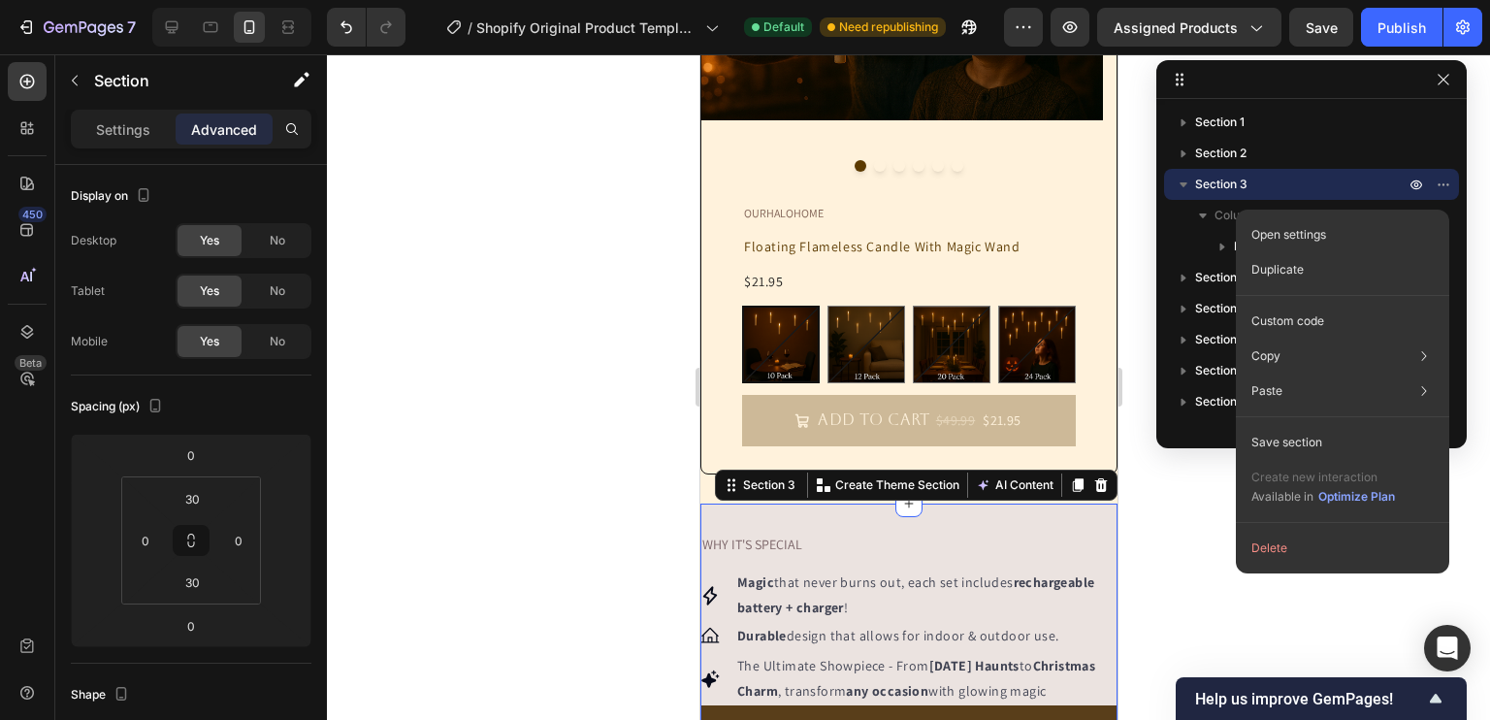
click at [571, 373] on div at bounding box center [908, 386] width 1163 height 665
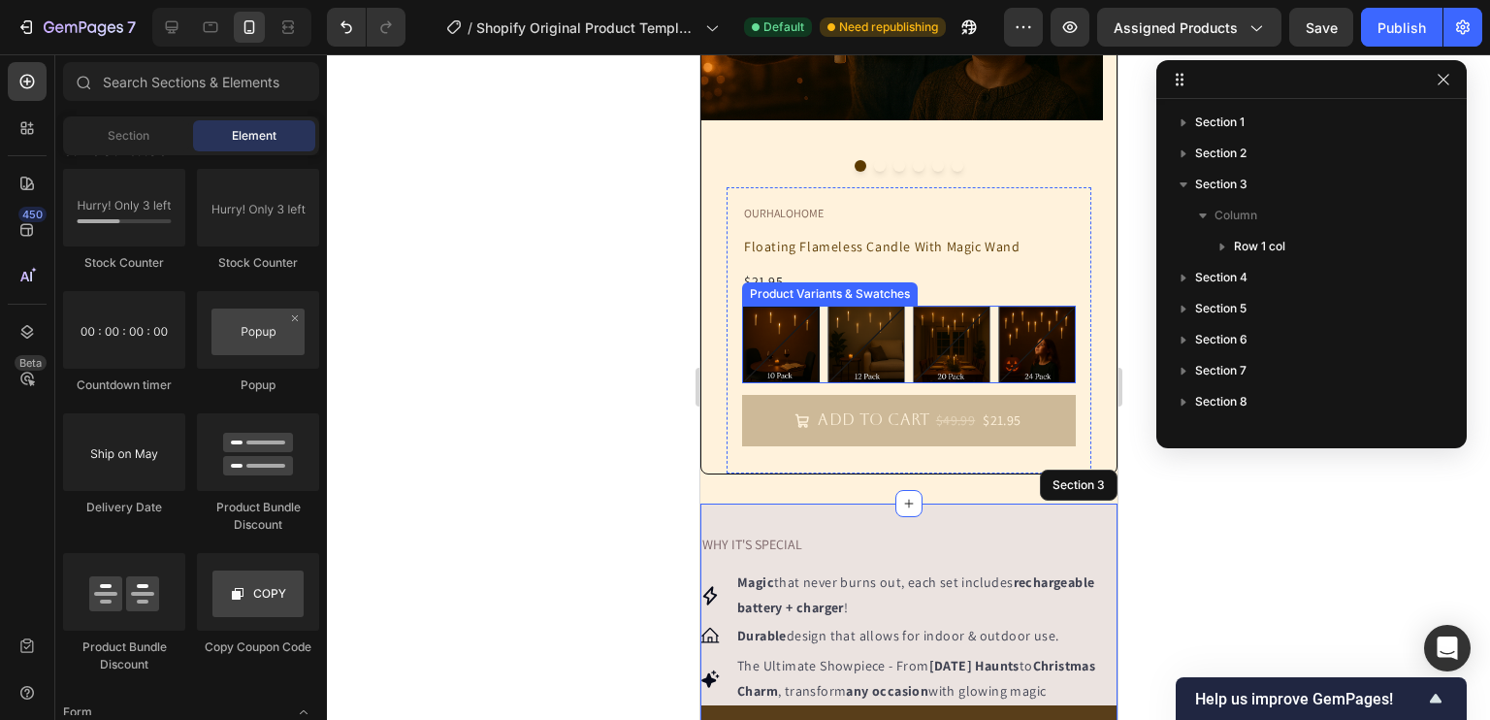
click at [818, 341] on div "10 Pack 10 Pack 12 Pack 12 Pack 20 Pack 20 Pack 24 Pack 24 Pack" at bounding box center [908, 345] width 334 height 78
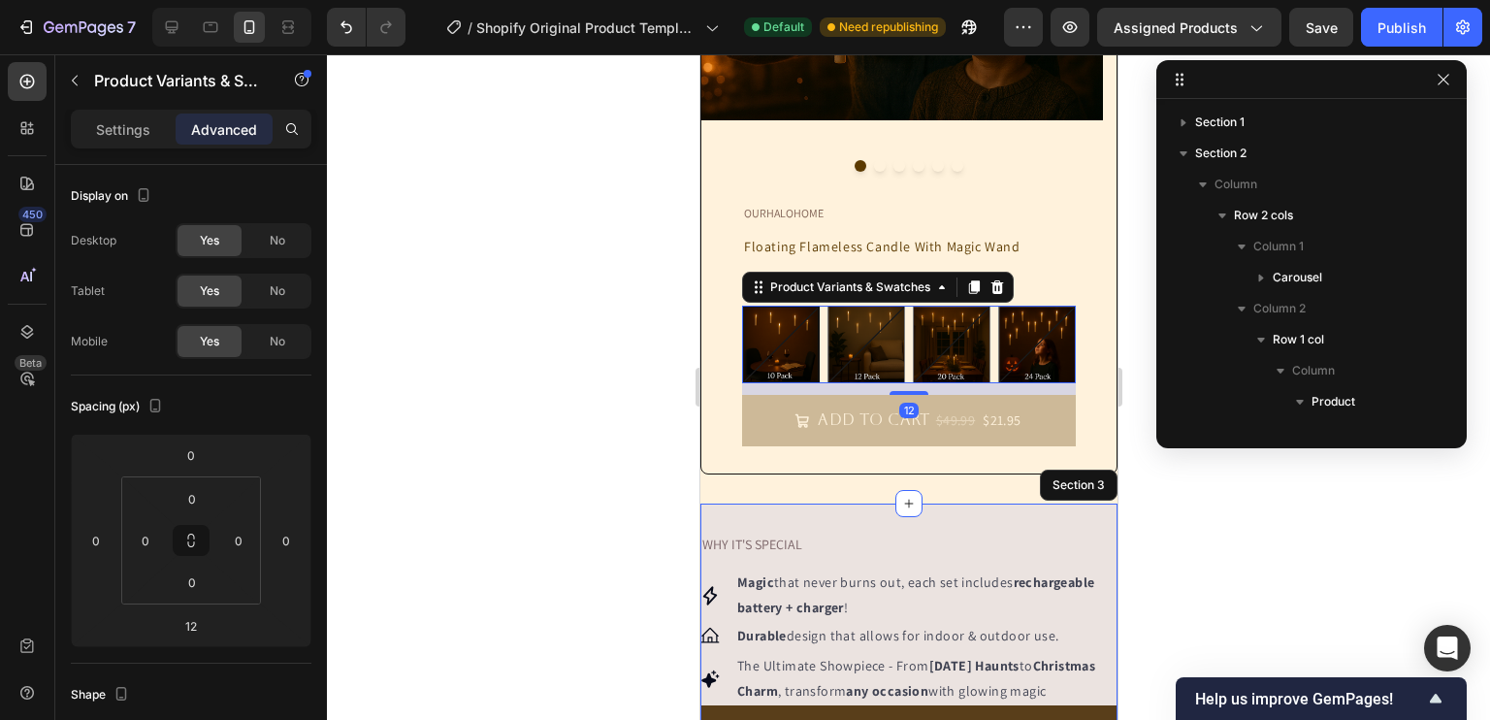
scroll to position [367, 0]
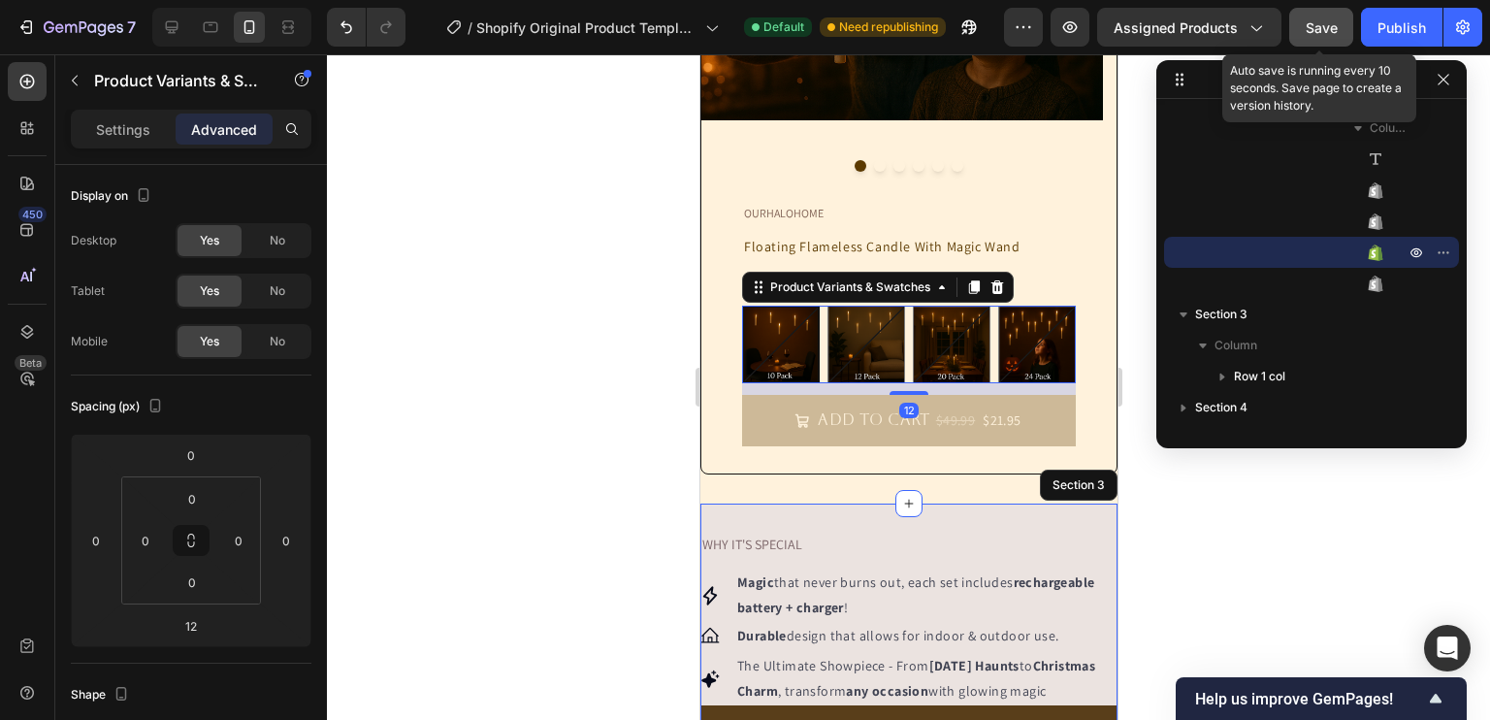
click at [1331, 42] on button "Save" at bounding box center [1321, 27] width 64 height 39
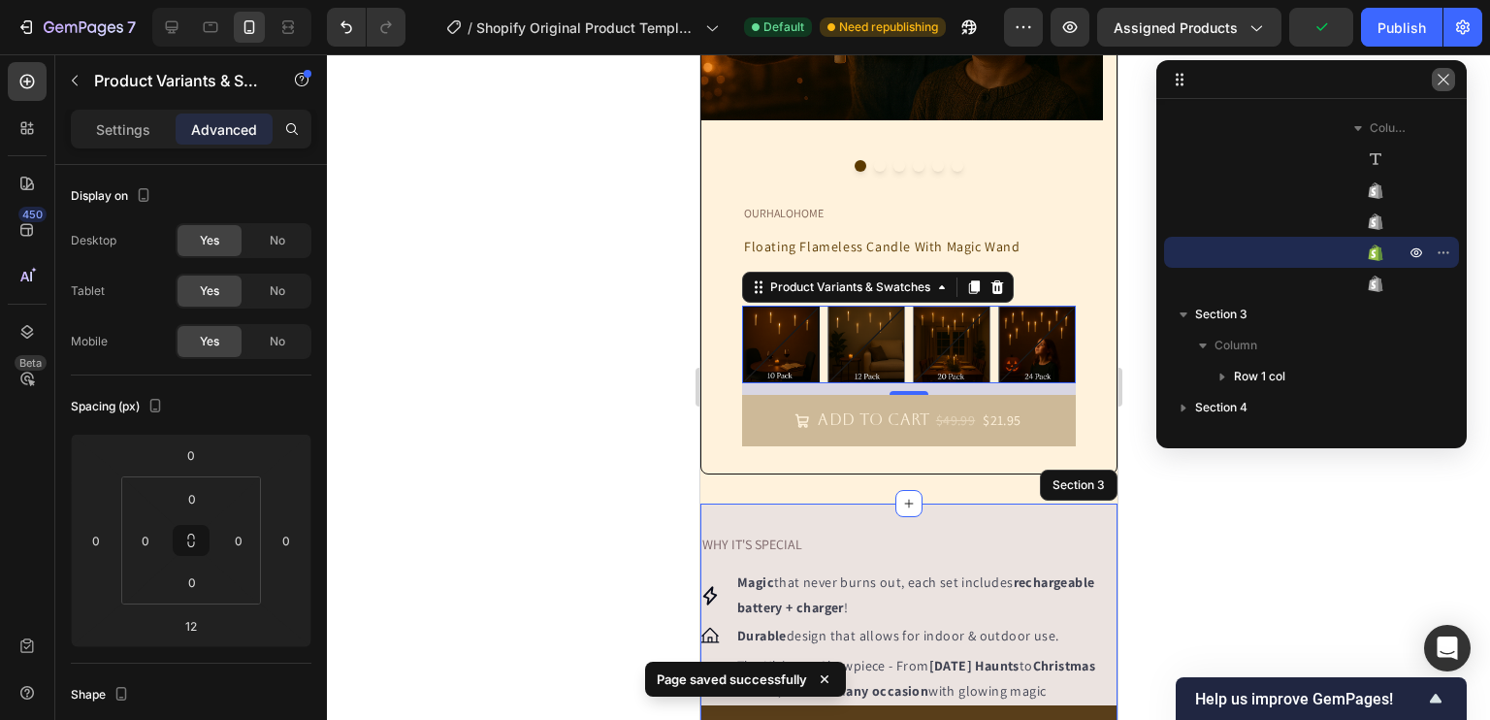
click at [1454, 75] on button "button" at bounding box center [1443, 79] width 23 height 23
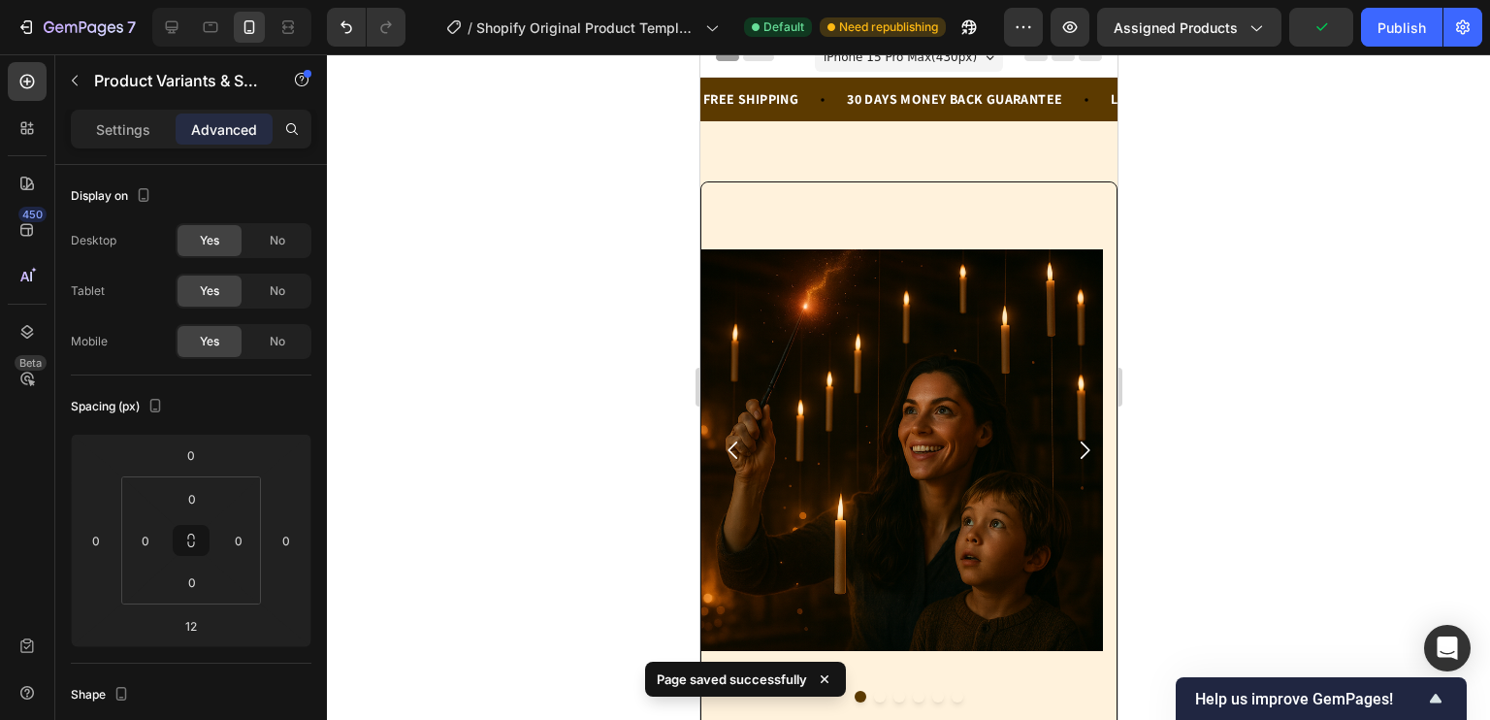
scroll to position [0, 0]
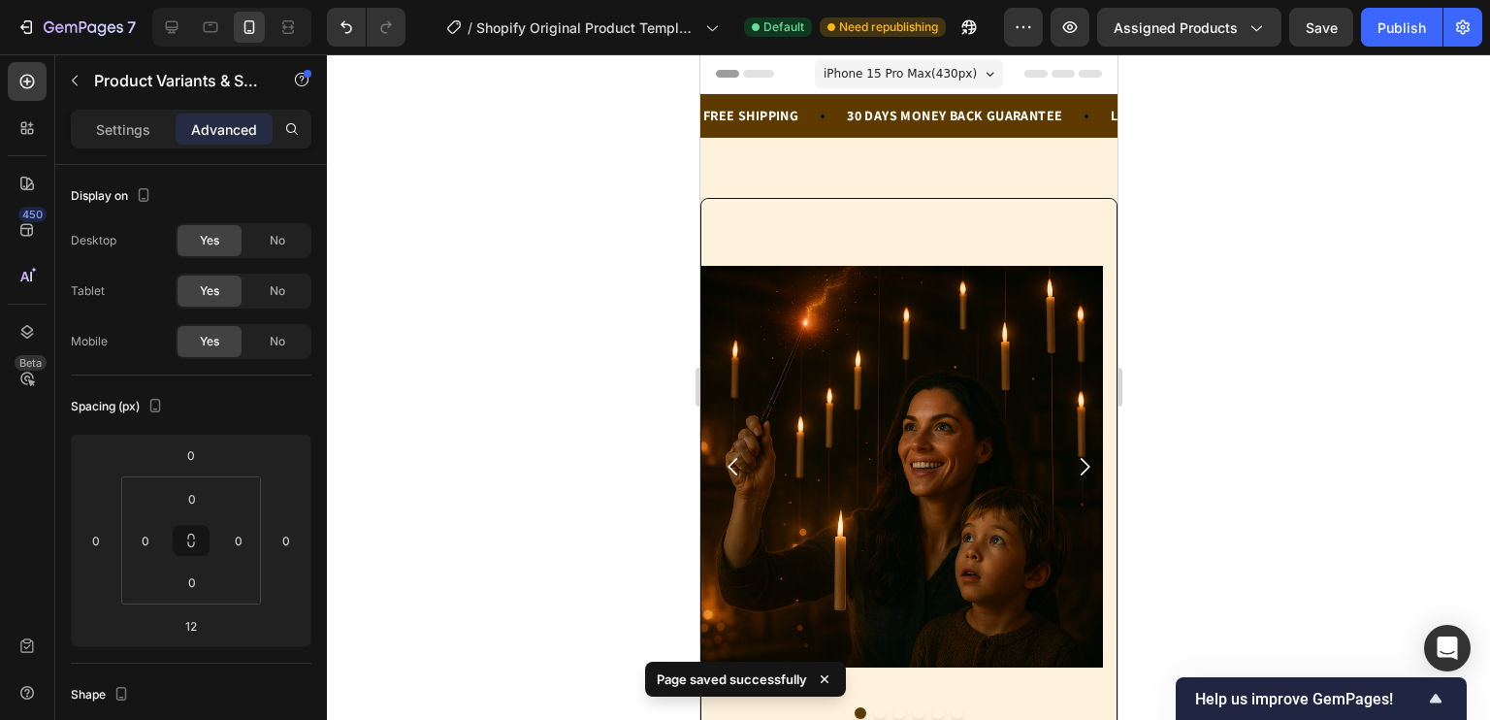
click at [1289, 216] on div at bounding box center [908, 386] width 1163 height 665
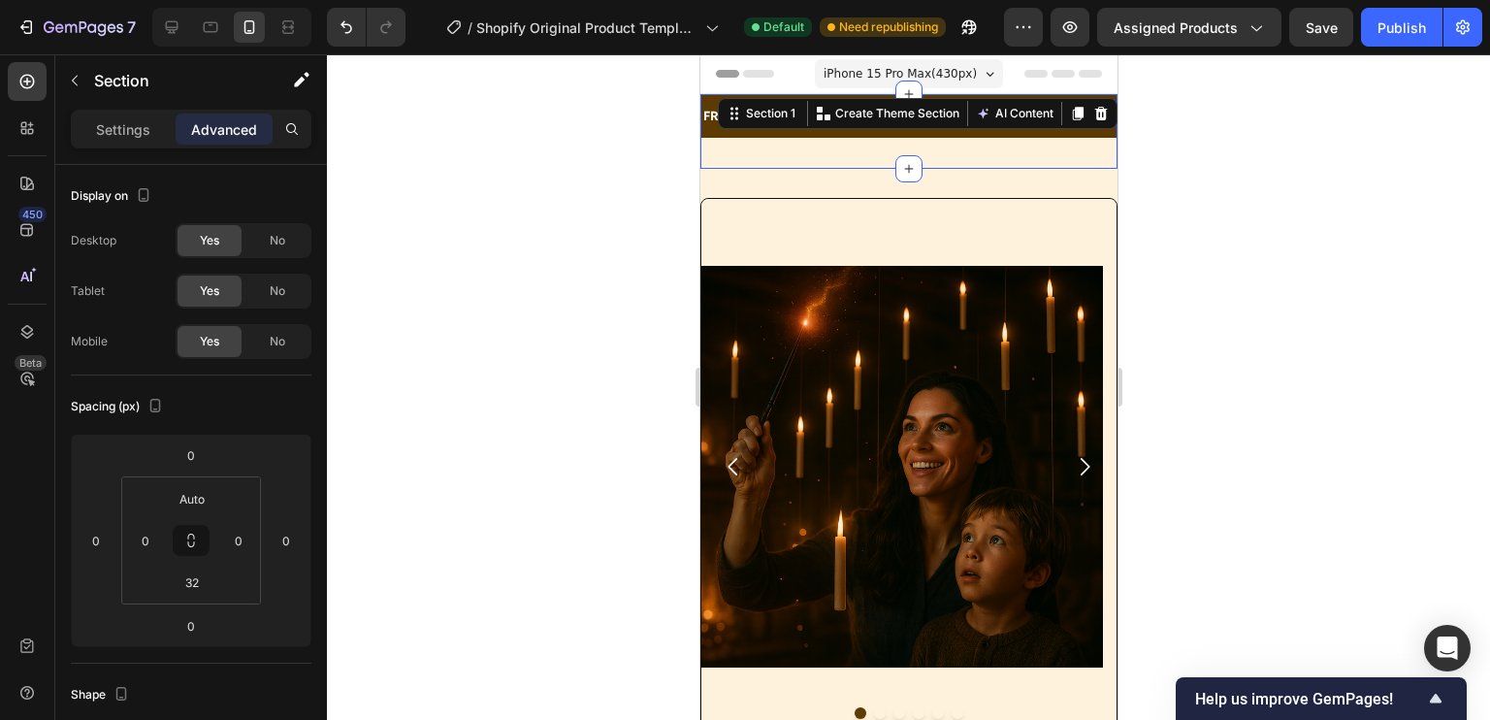
click at [958, 159] on div "FREE SHIPPING Text Block 30 DAYS MONEY BACK GUARANTEE Text Block LIMITED TIME 5…" at bounding box center [907, 131] width 417 height 75
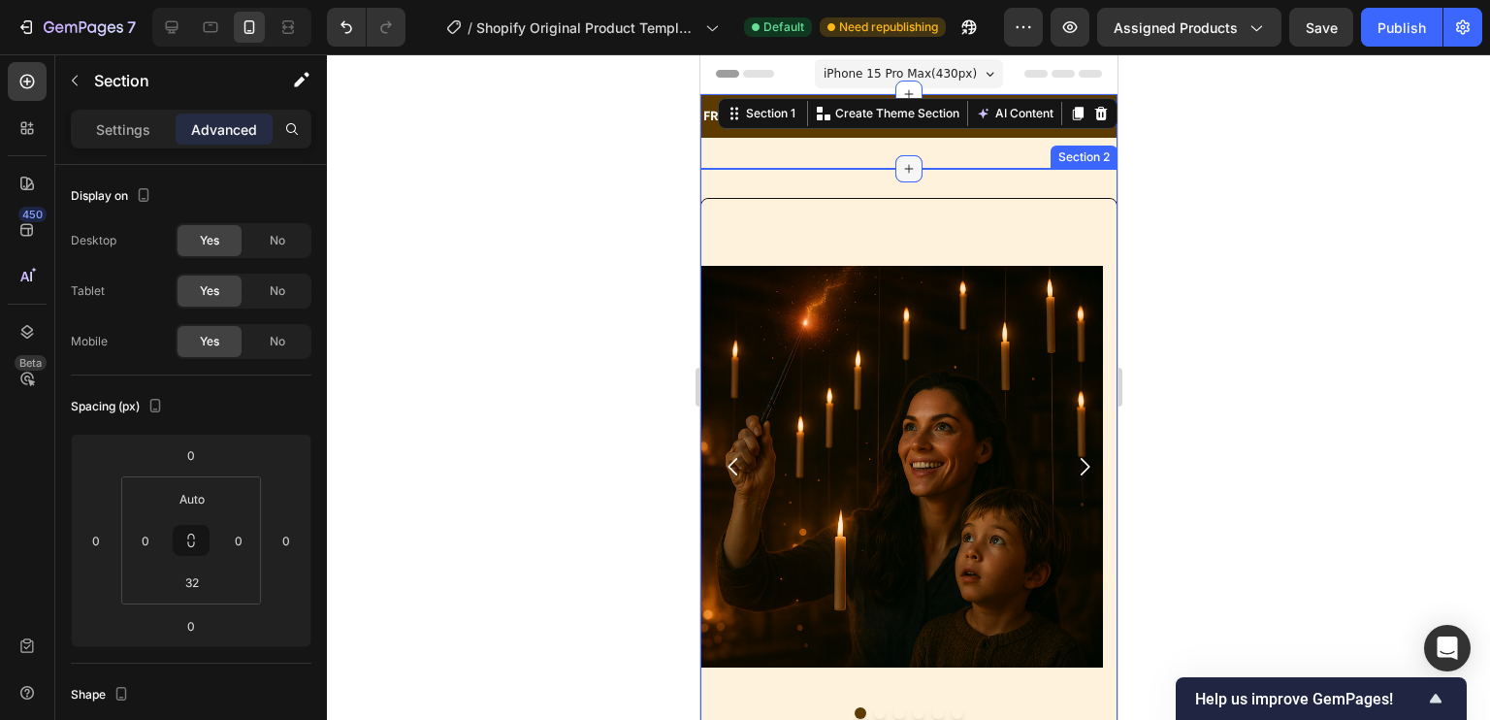
click at [900, 170] on icon at bounding box center [908, 169] width 16 height 16
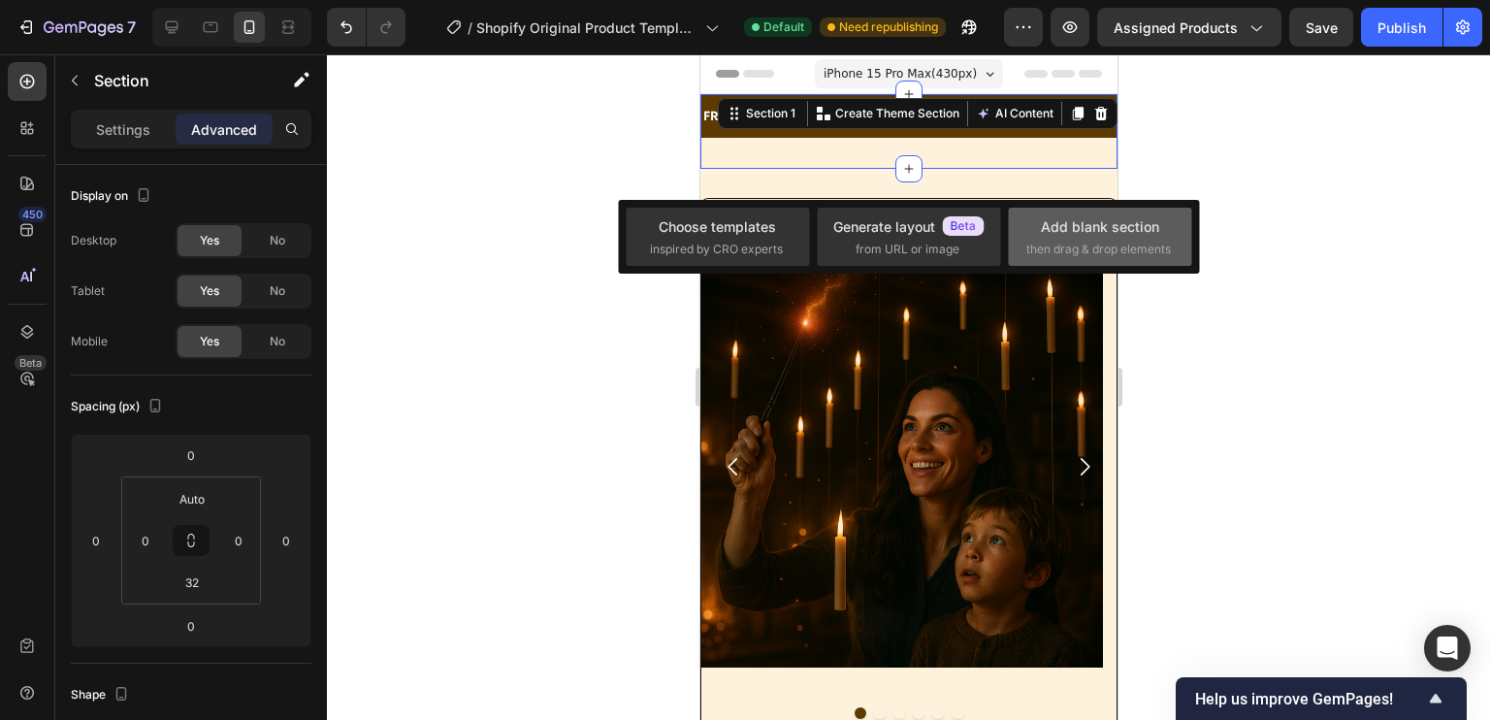
click at [1072, 229] on div "Add blank section" at bounding box center [1100, 226] width 118 height 20
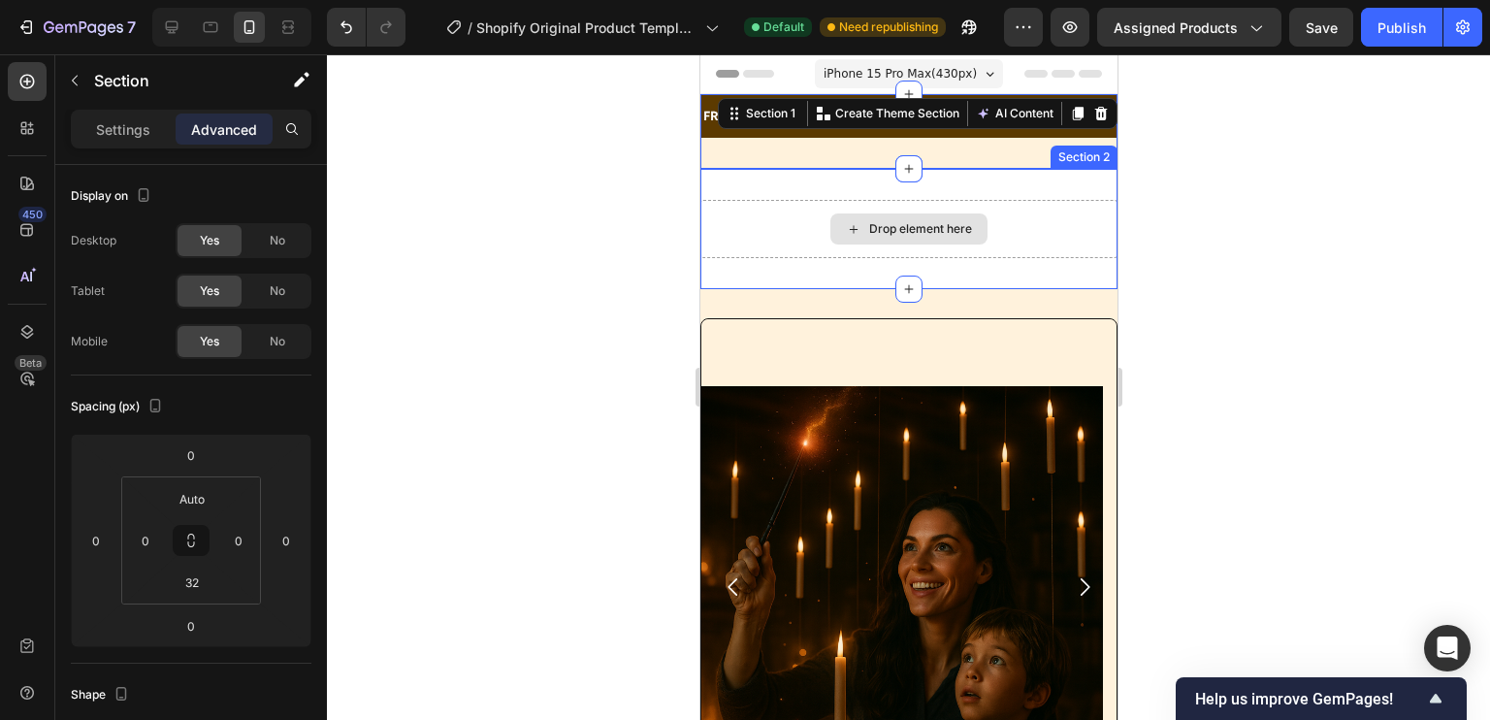
click at [884, 218] on div "Drop element here" at bounding box center [907, 228] width 157 height 31
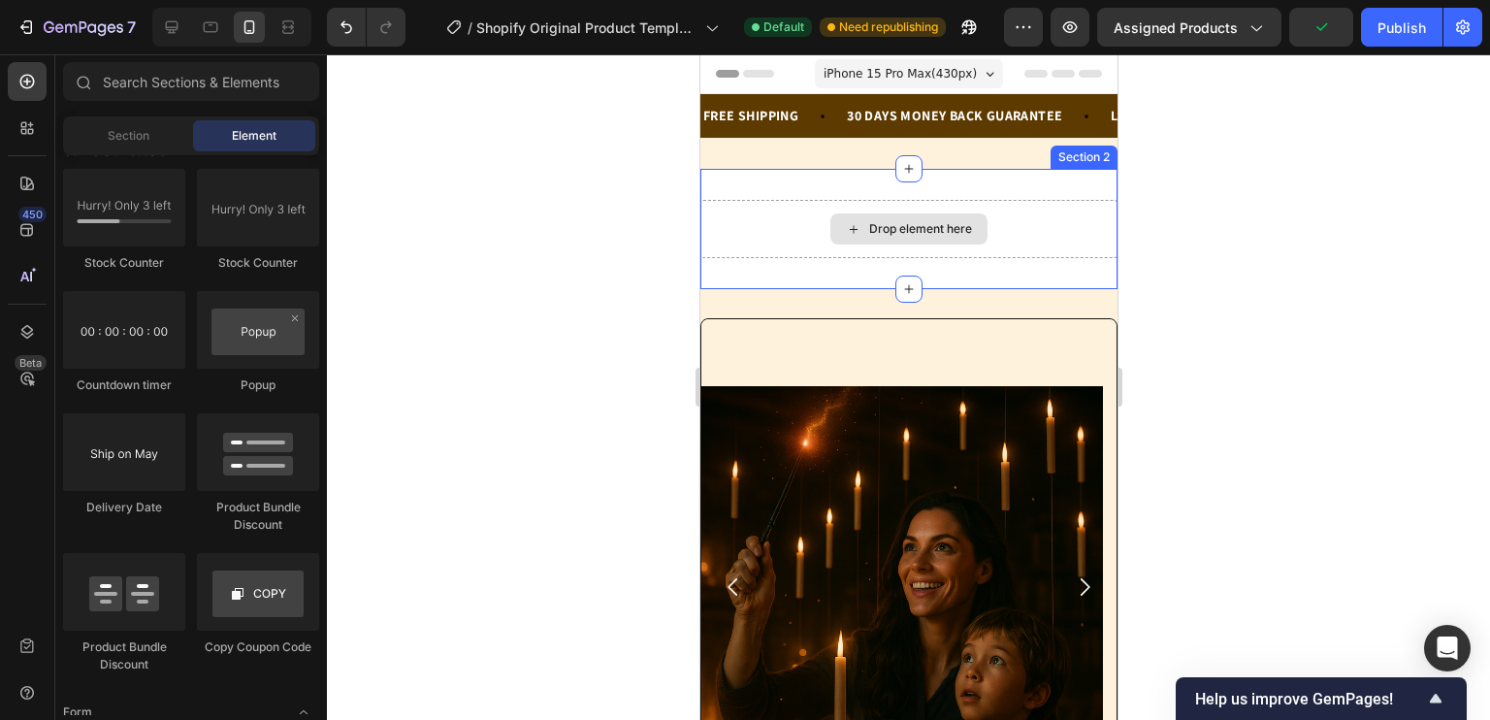
click at [868, 226] on div "Drop element here" at bounding box center [919, 229] width 103 height 16
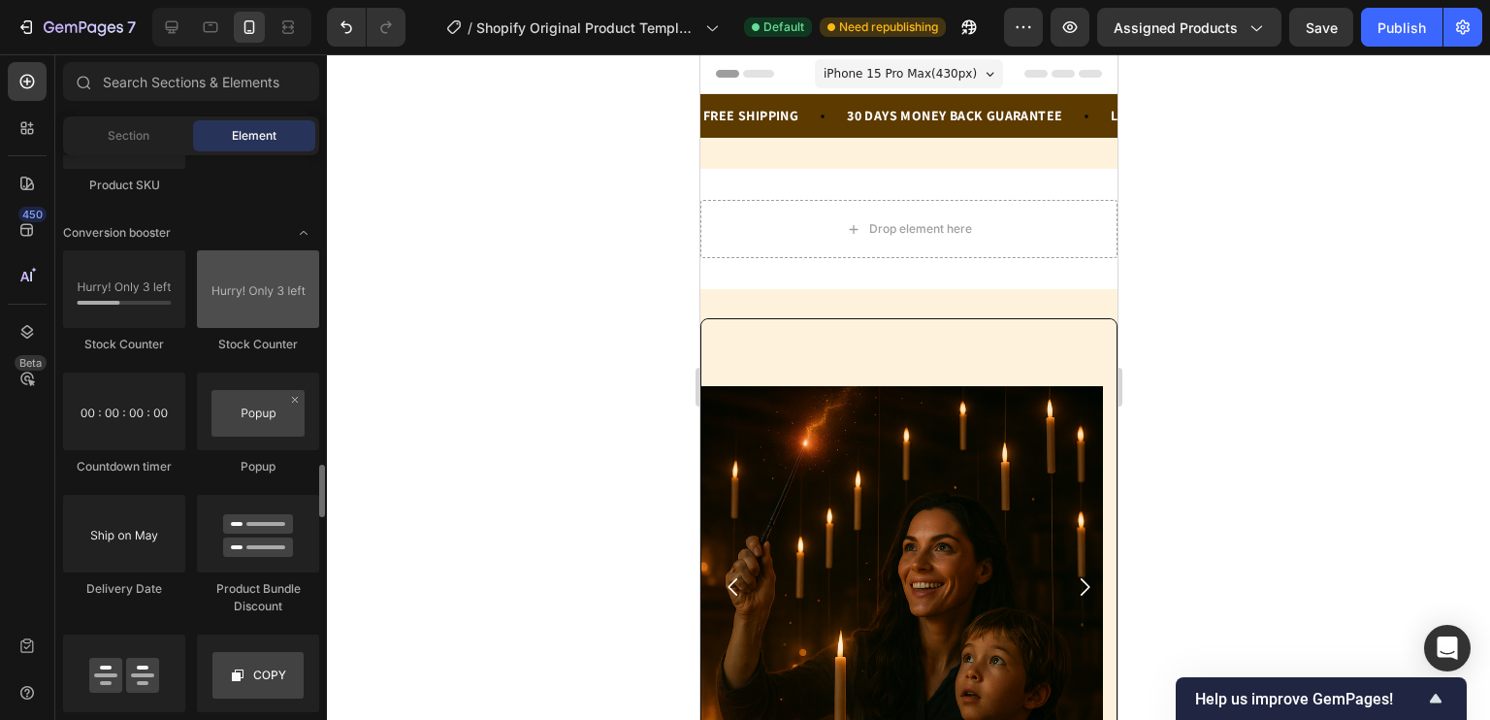
scroll to position [3721, 0]
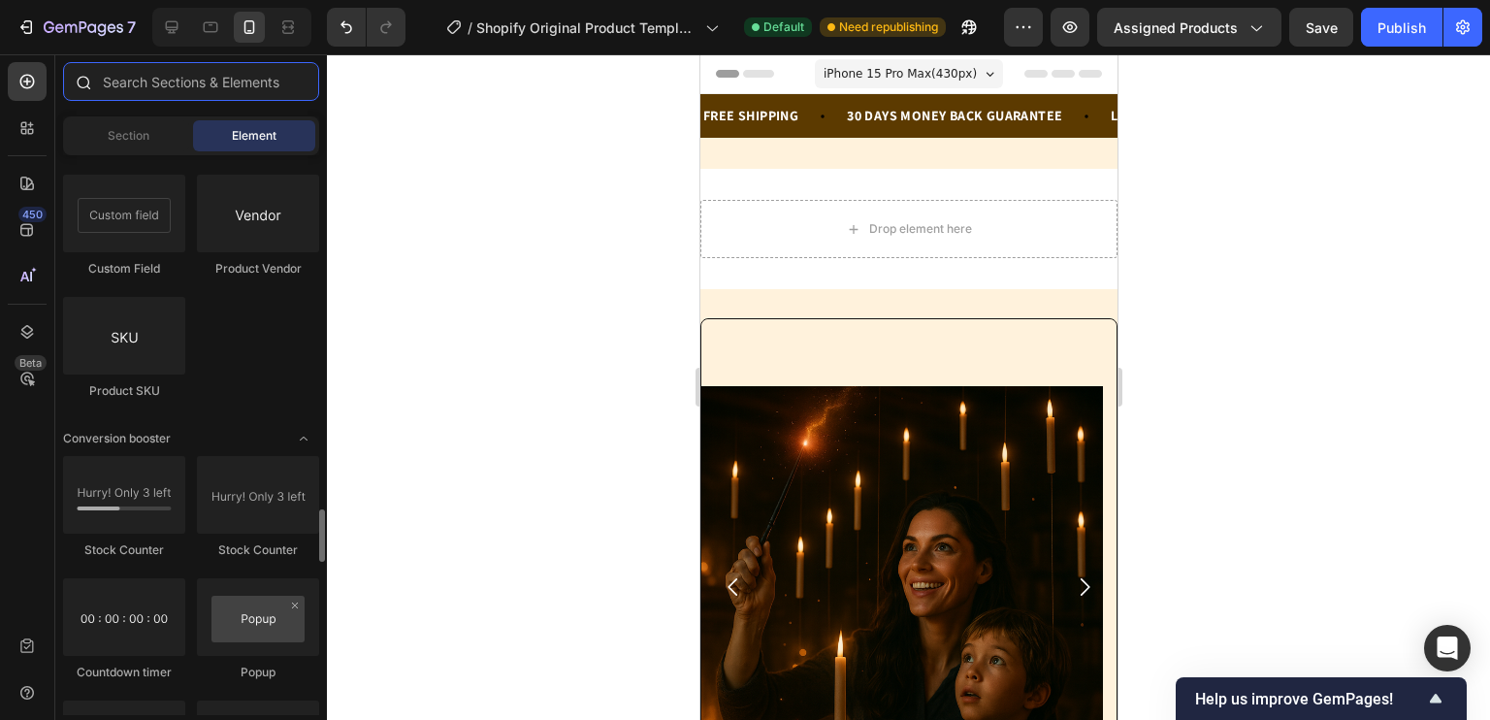
click at [198, 90] on input "text" at bounding box center [191, 81] width 256 height 39
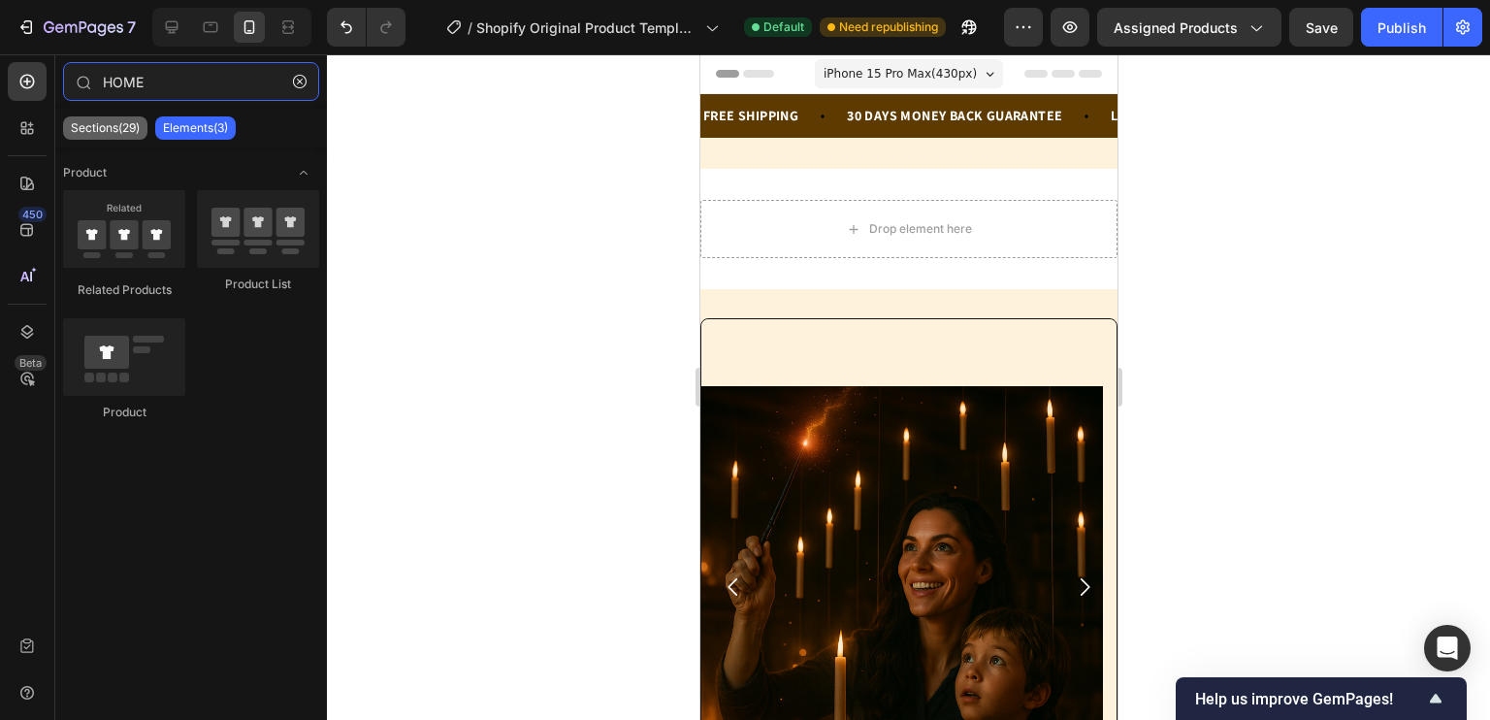
type input "HOME"
click at [109, 123] on p "Sections(29)" at bounding box center [105, 128] width 69 height 16
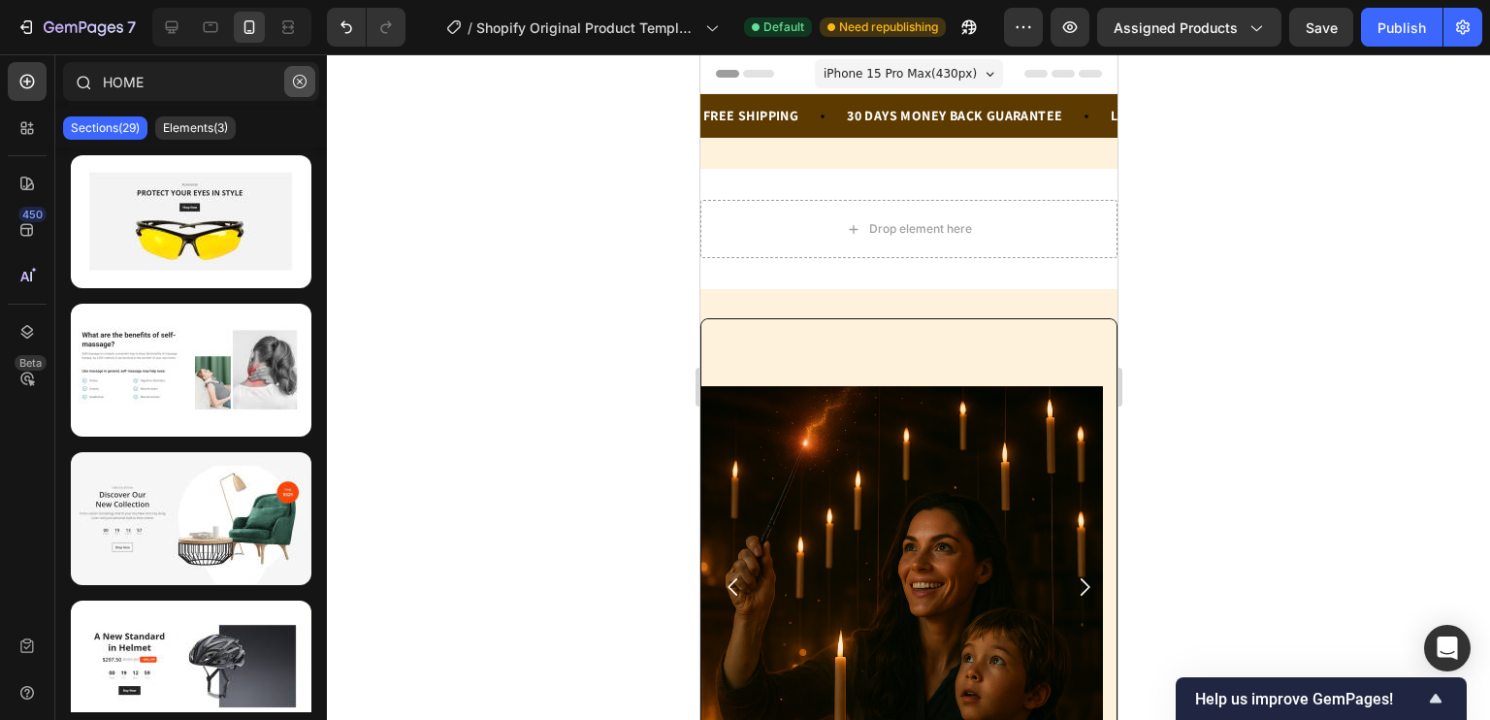
click at [294, 83] on icon "button" at bounding box center [300, 82] width 14 height 14
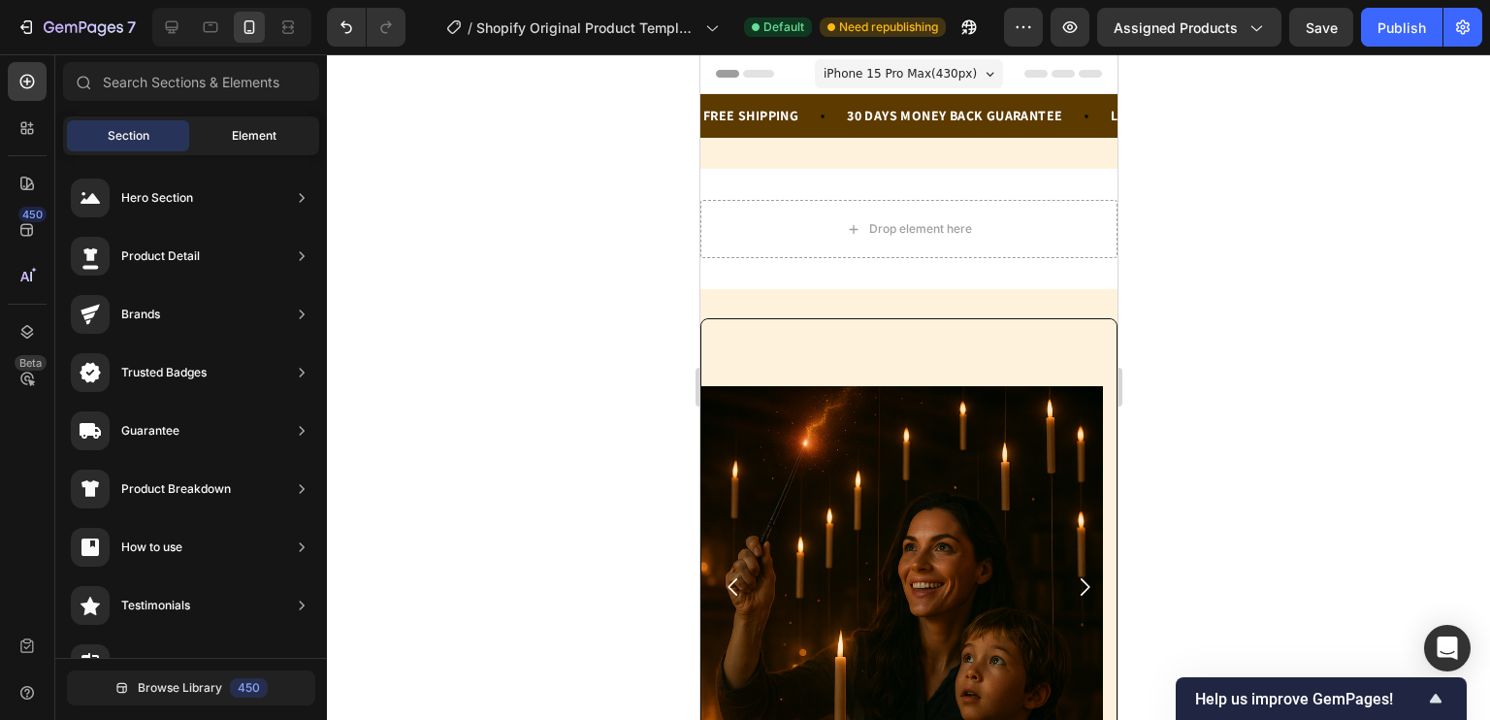
click at [248, 128] on span "Element" at bounding box center [254, 135] width 45 height 17
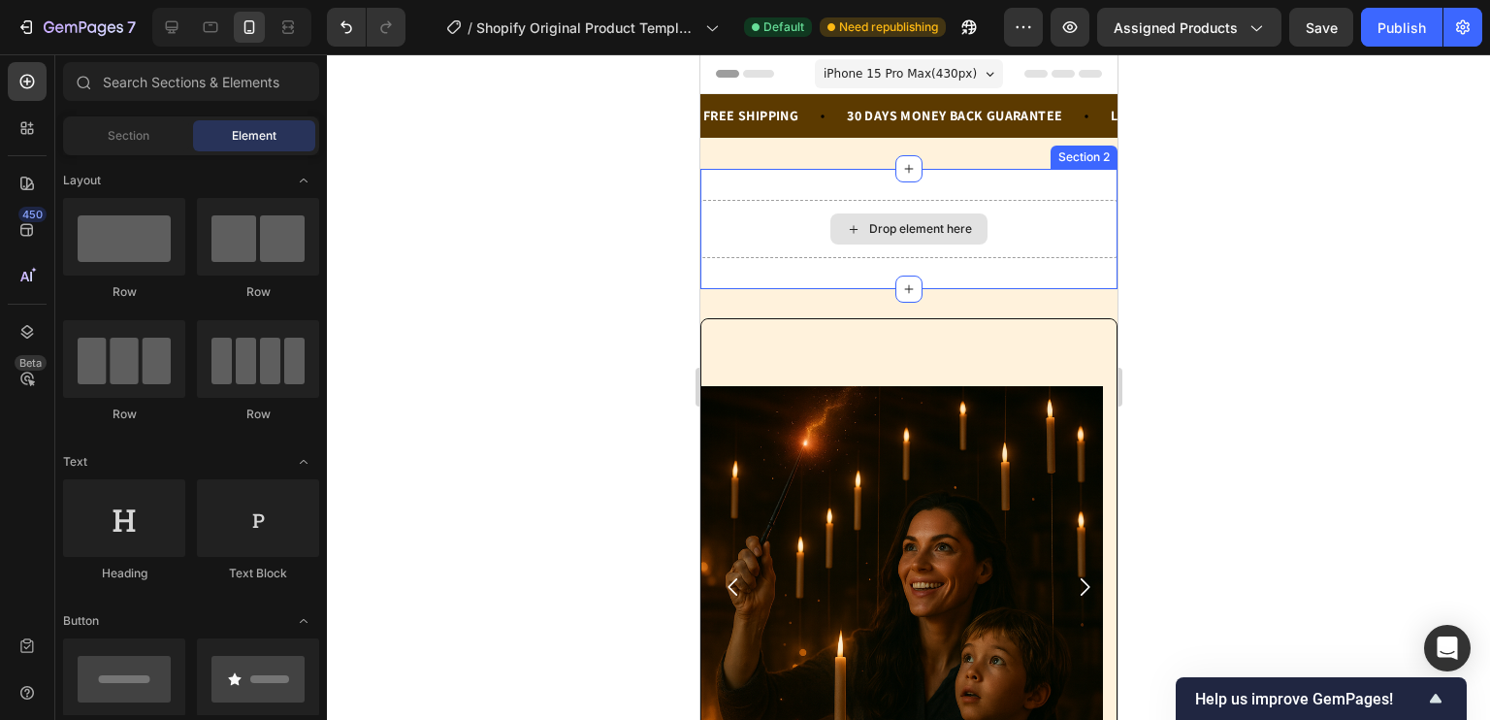
click at [845, 229] on icon at bounding box center [853, 229] width 16 height 16
click at [175, 135] on div "Section" at bounding box center [128, 135] width 122 height 31
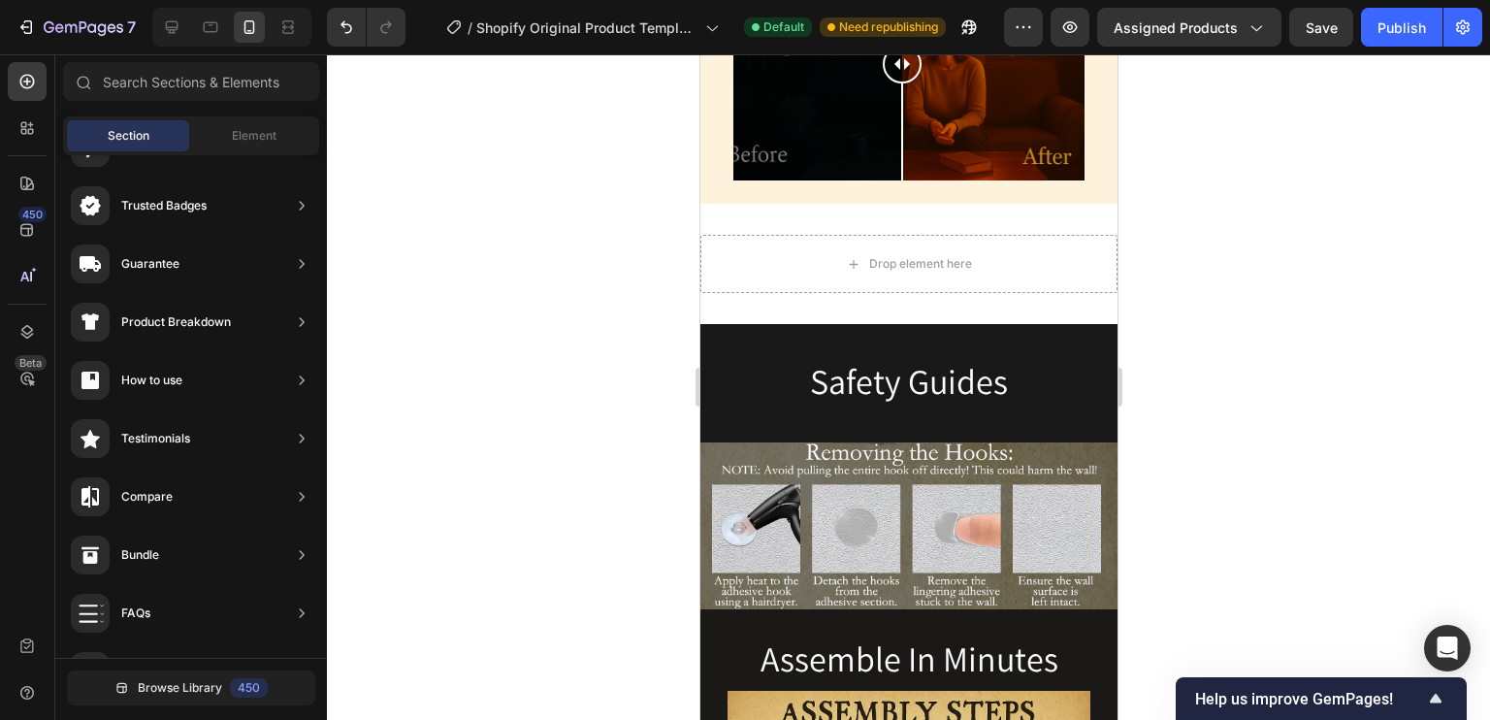
scroll to position [3127, 0]
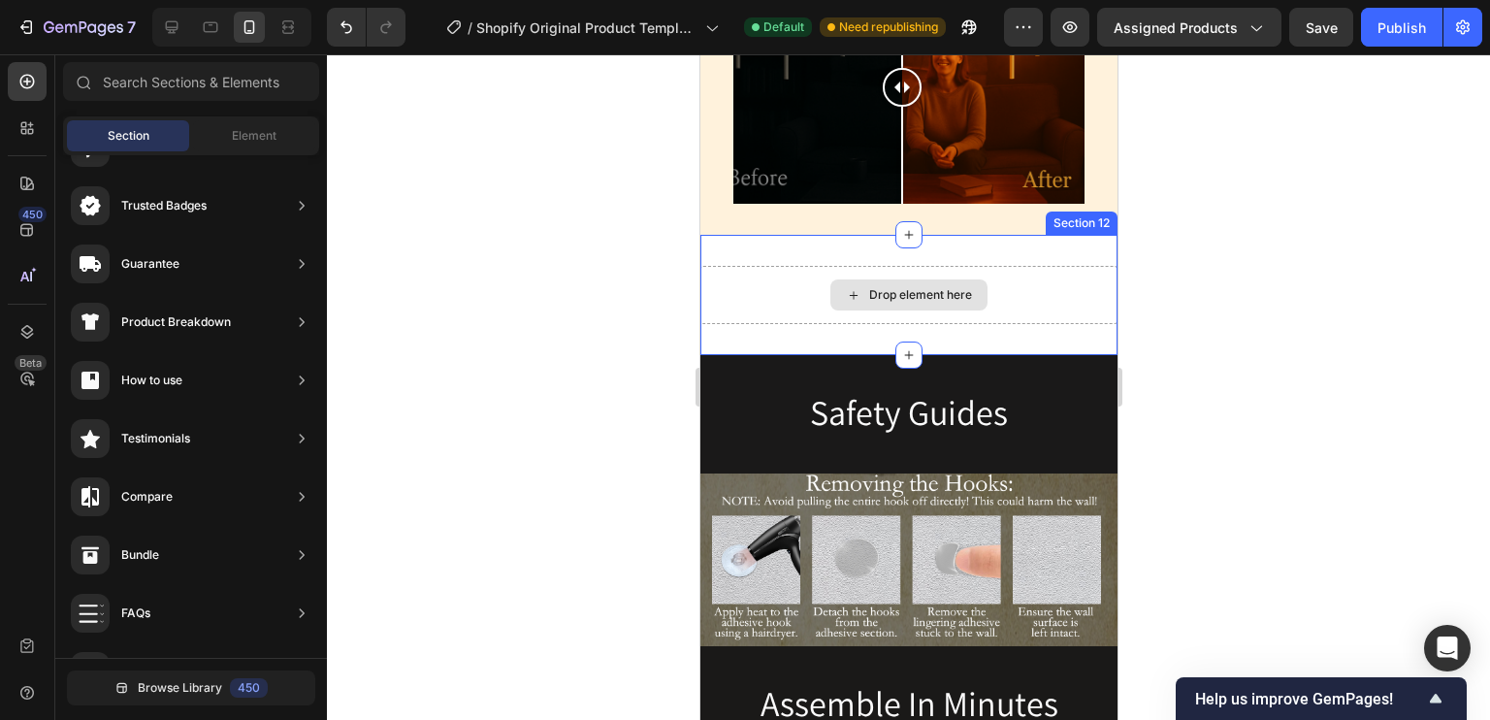
click at [868, 288] on div "Drop element here" at bounding box center [919, 295] width 103 height 16
click at [868, 287] on div "Drop element here" at bounding box center [919, 295] width 103 height 16
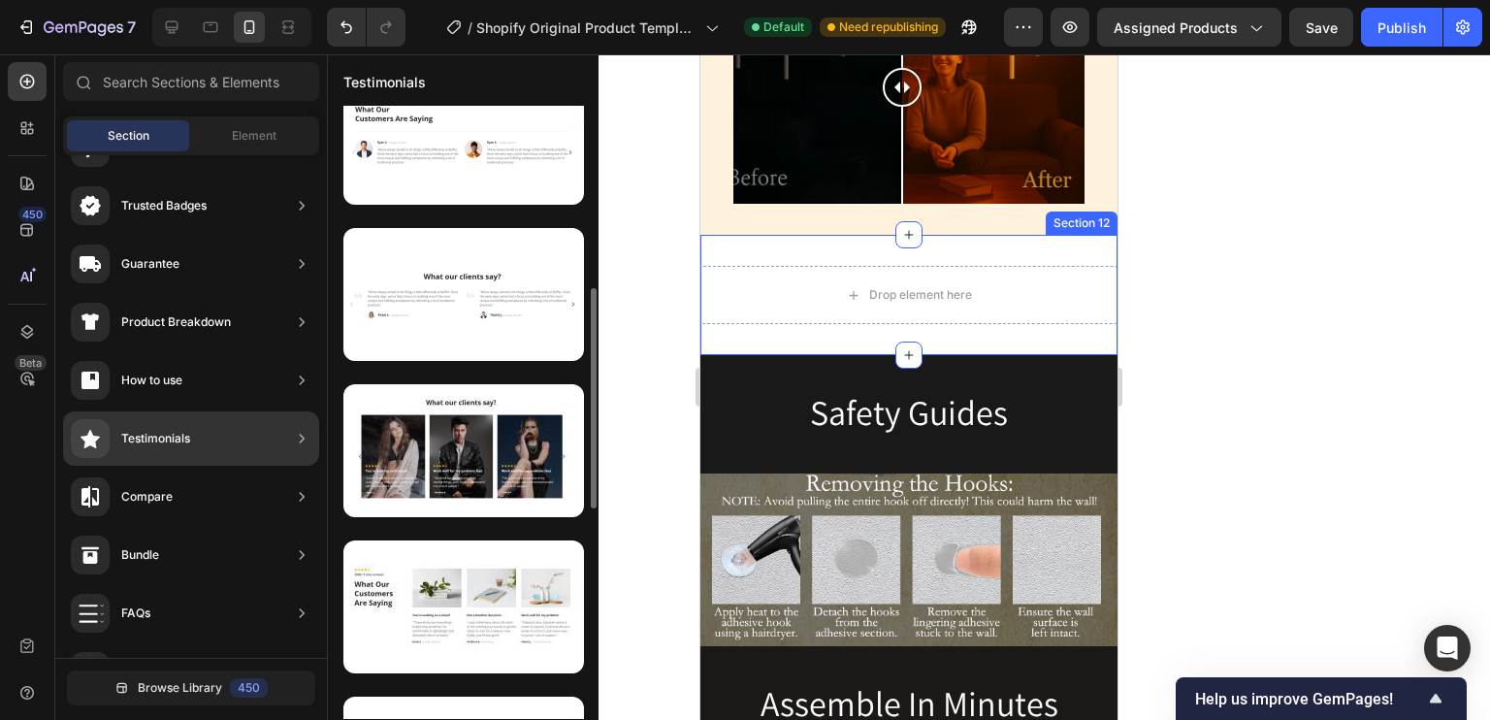
scroll to position [508, 0]
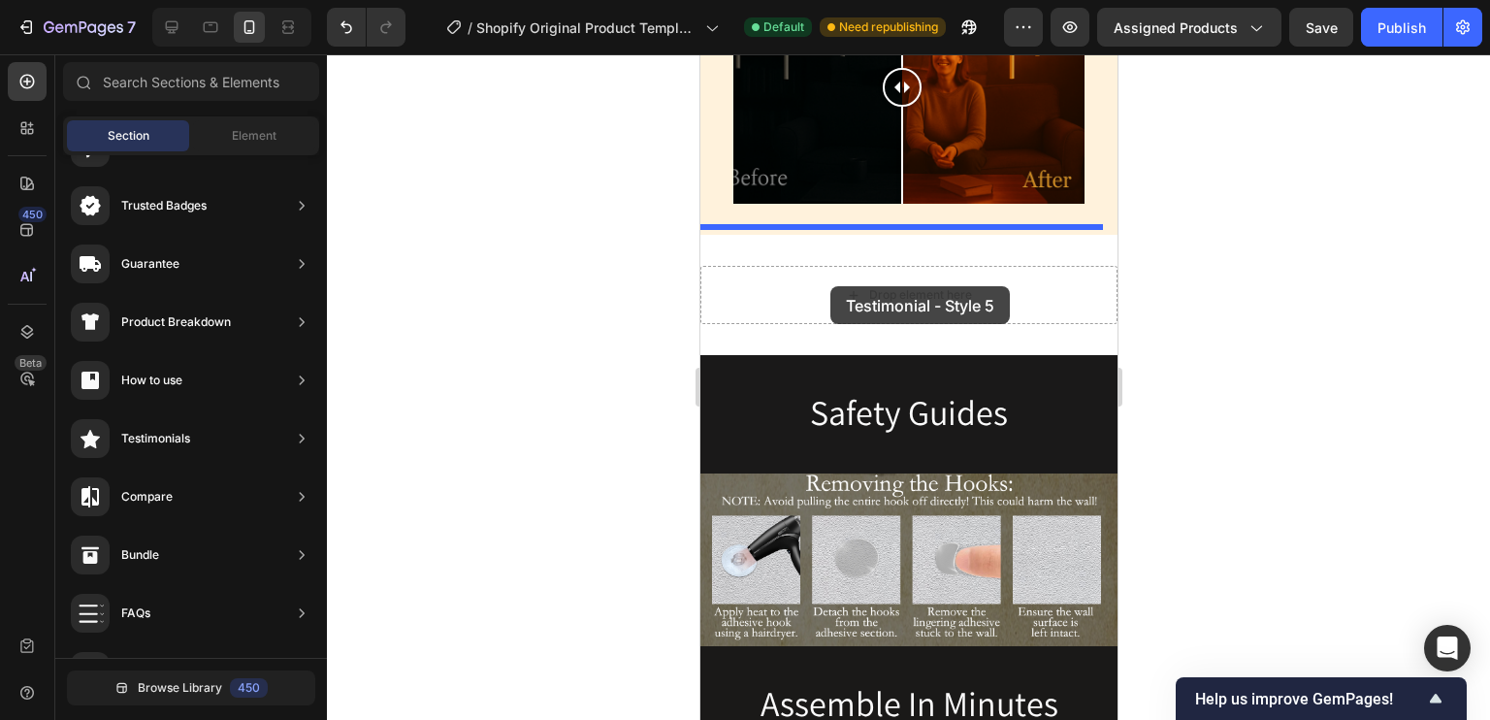
drag, startPoint x: 1153, startPoint y: 640, endPoint x: 829, endPoint y: 286, distance: 479.9
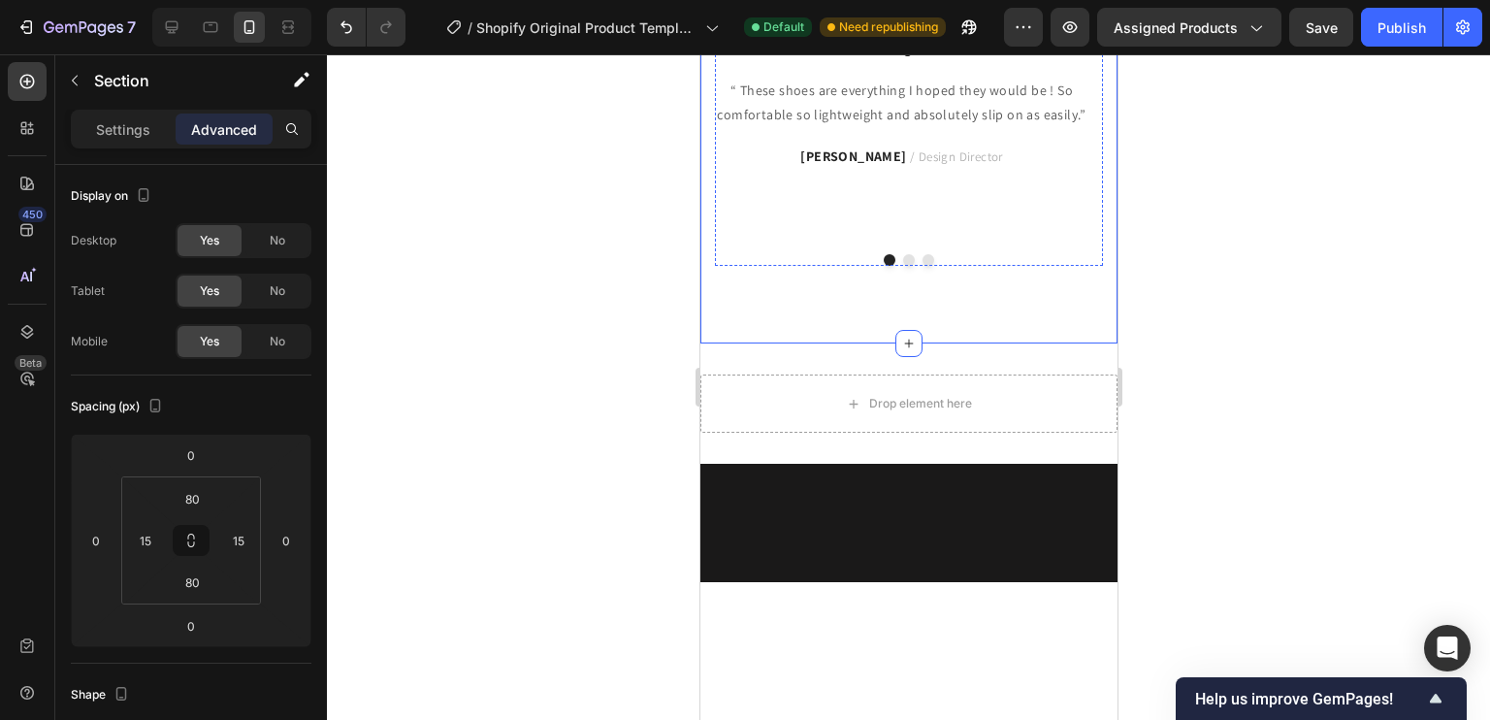
scroll to position [3627, 0]
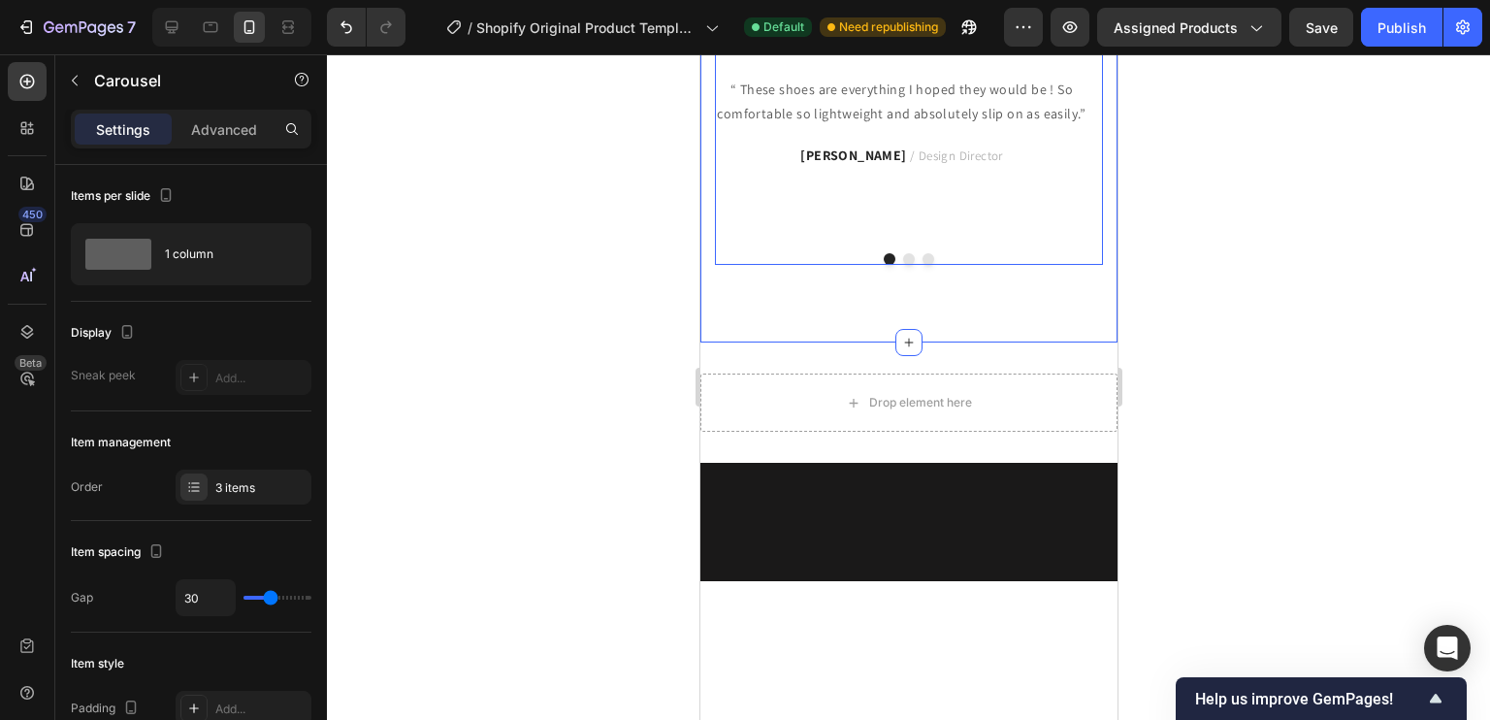
click at [899, 265] on div "Image You're walking on a cloud! Text block “ These shoes are everything I hope…" at bounding box center [908, 135] width 388 height 260
click at [902, 265] on button "Dot" at bounding box center [908, 259] width 12 height 12
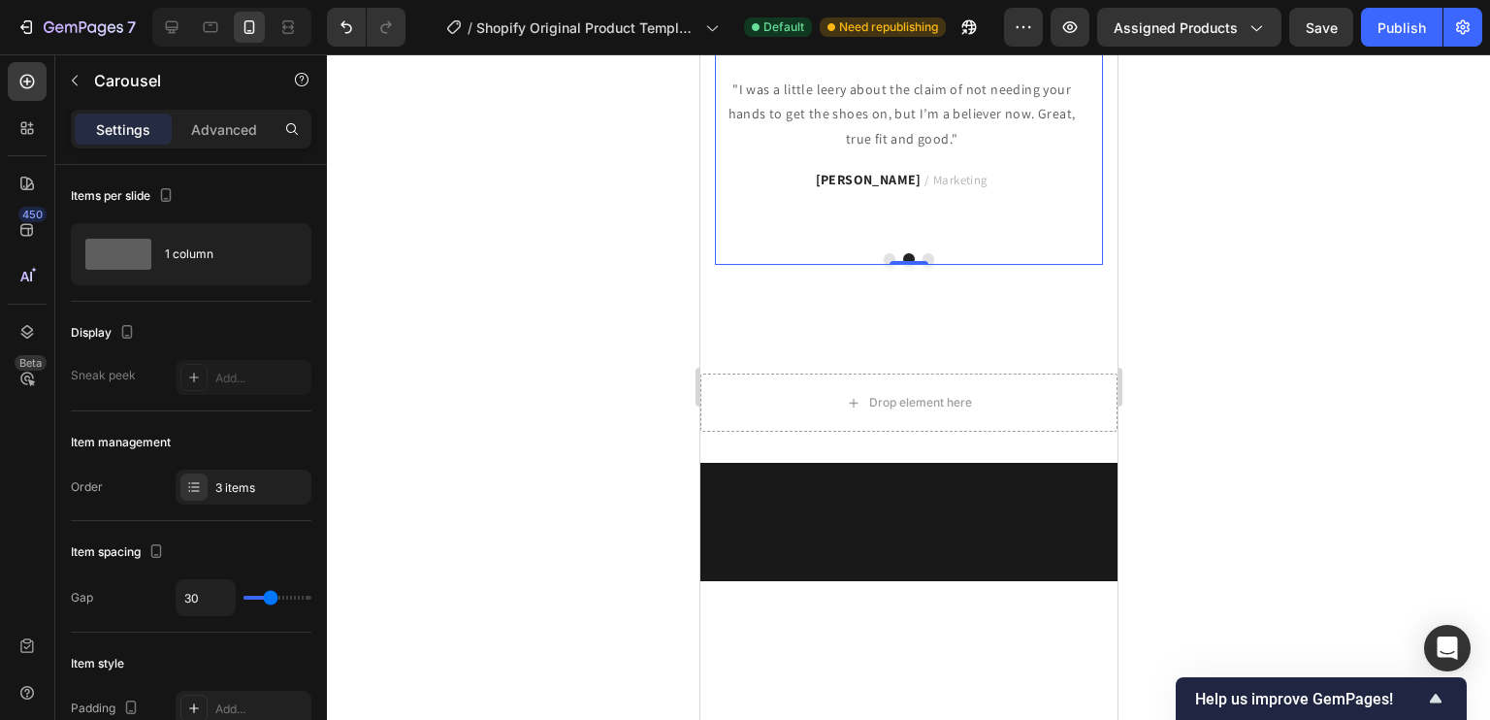
click at [883, 265] on button "Dot" at bounding box center [889, 259] width 12 height 12
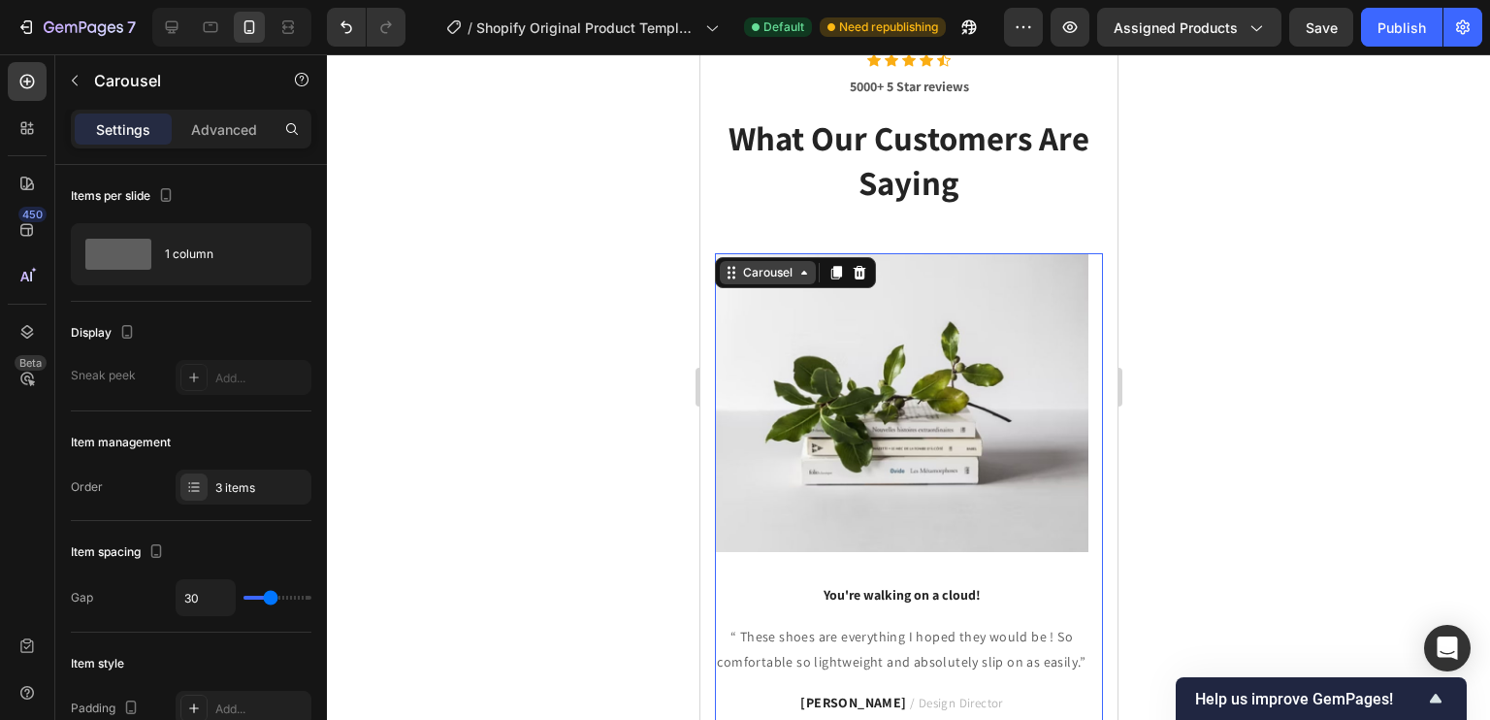
click at [789, 267] on div "Carousel" at bounding box center [766, 272] width 57 height 17
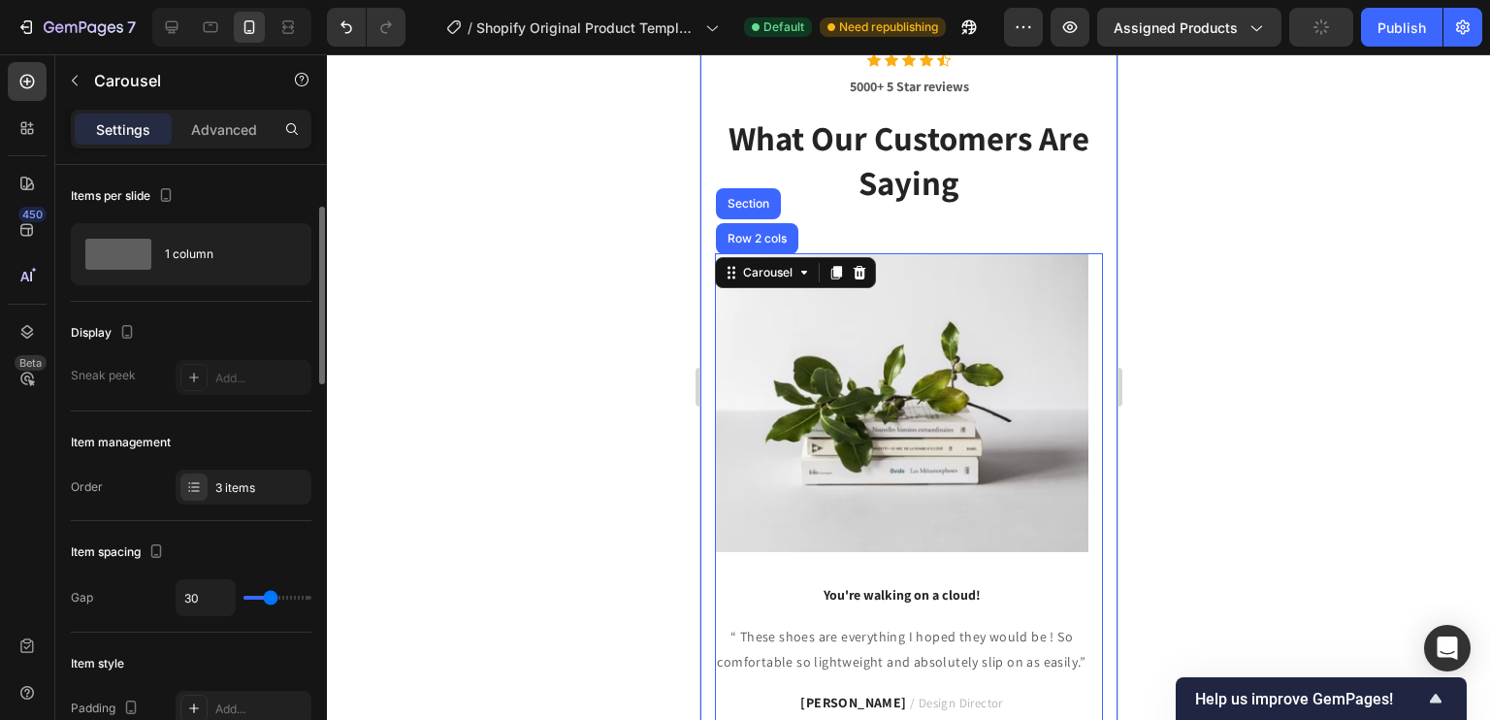
scroll to position [36, 0]
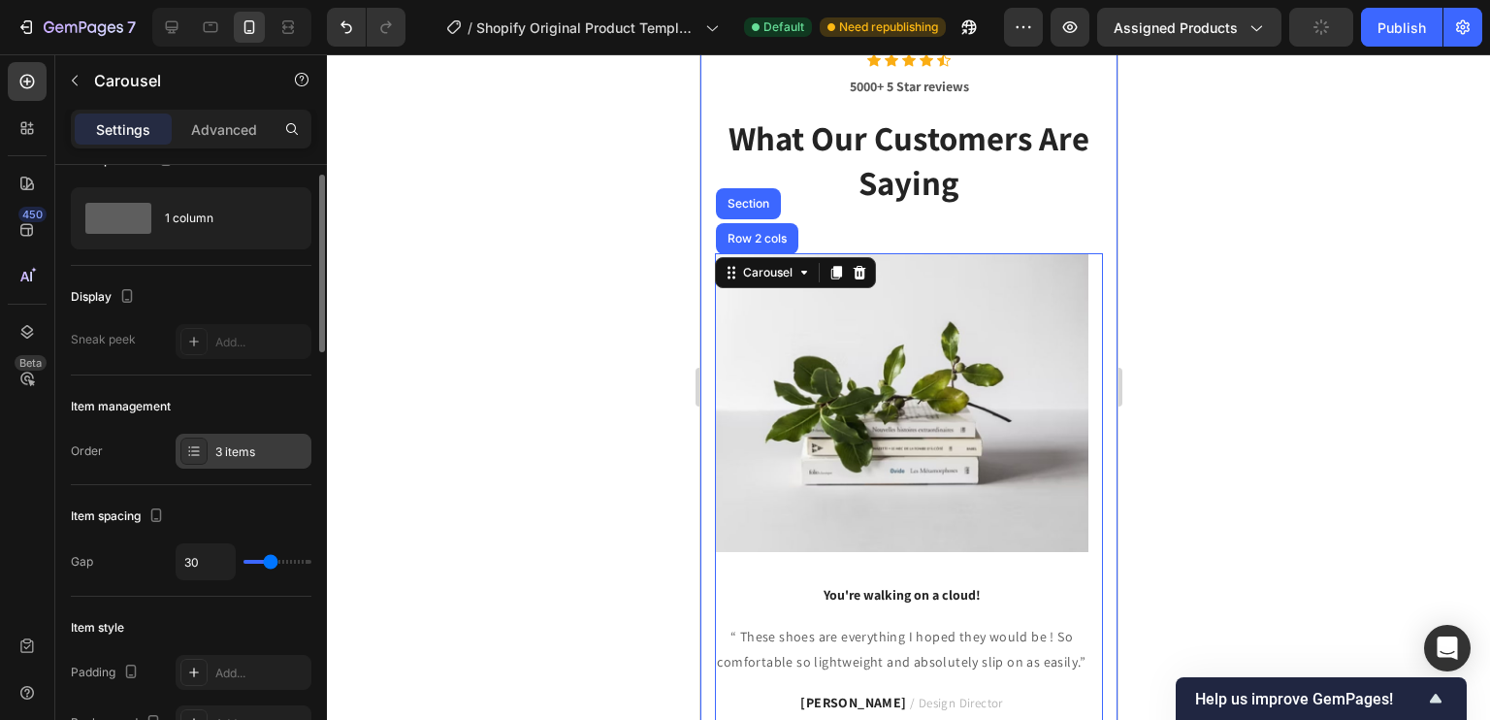
click at [229, 434] on div "3 items" at bounding box center [244, 451] width 136 height 35
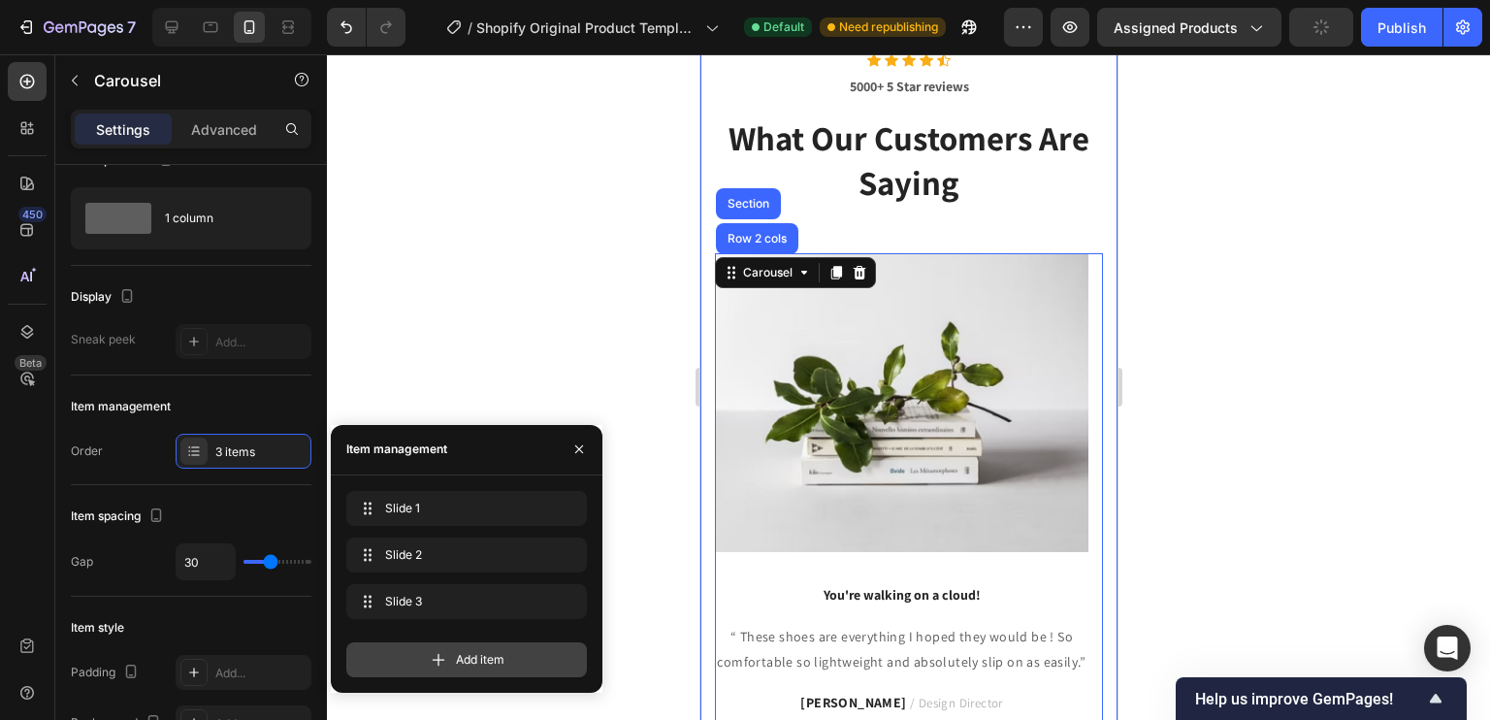
click at [424, 646] on div "Add item" at bounding box center [466, 659] width 241 height 35
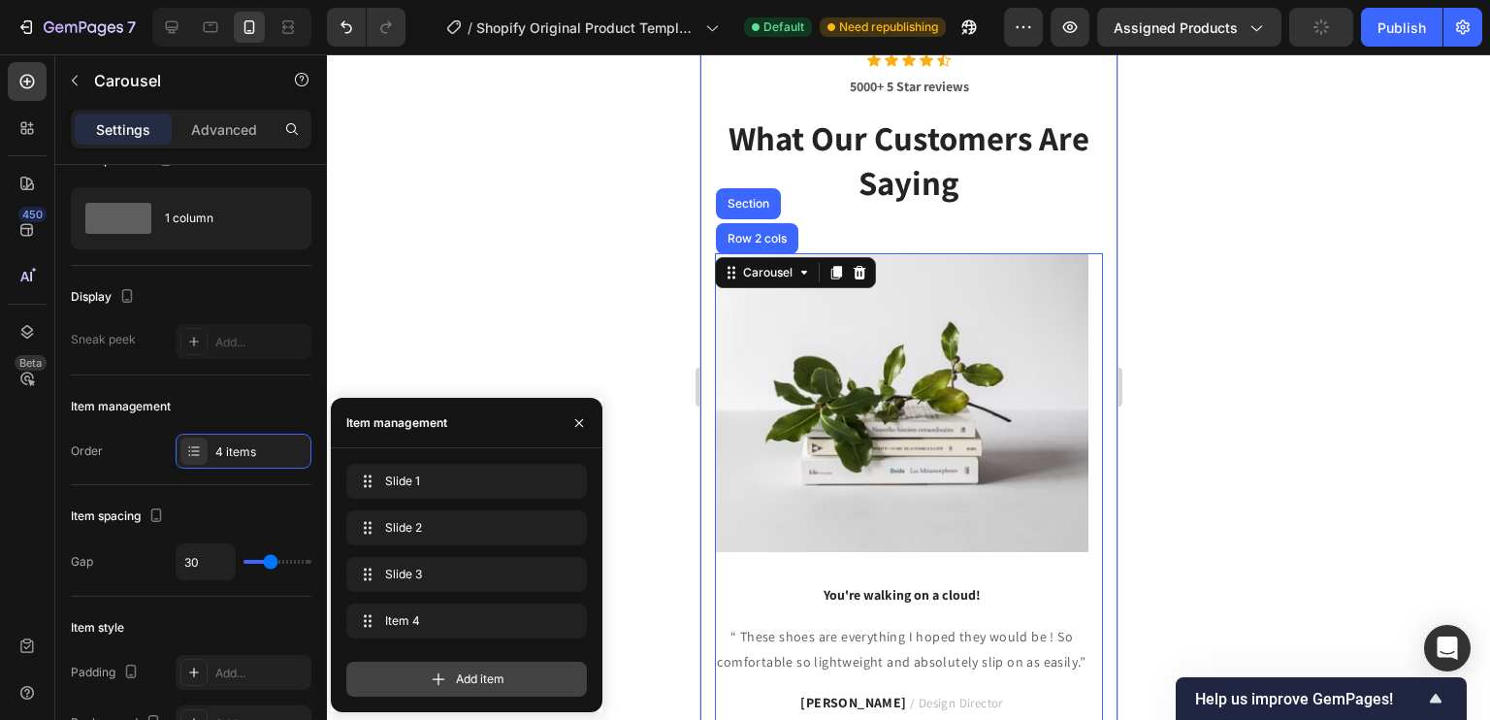
click at [445, 677] on icon at bounding box center [438, 678] width 19 height 19
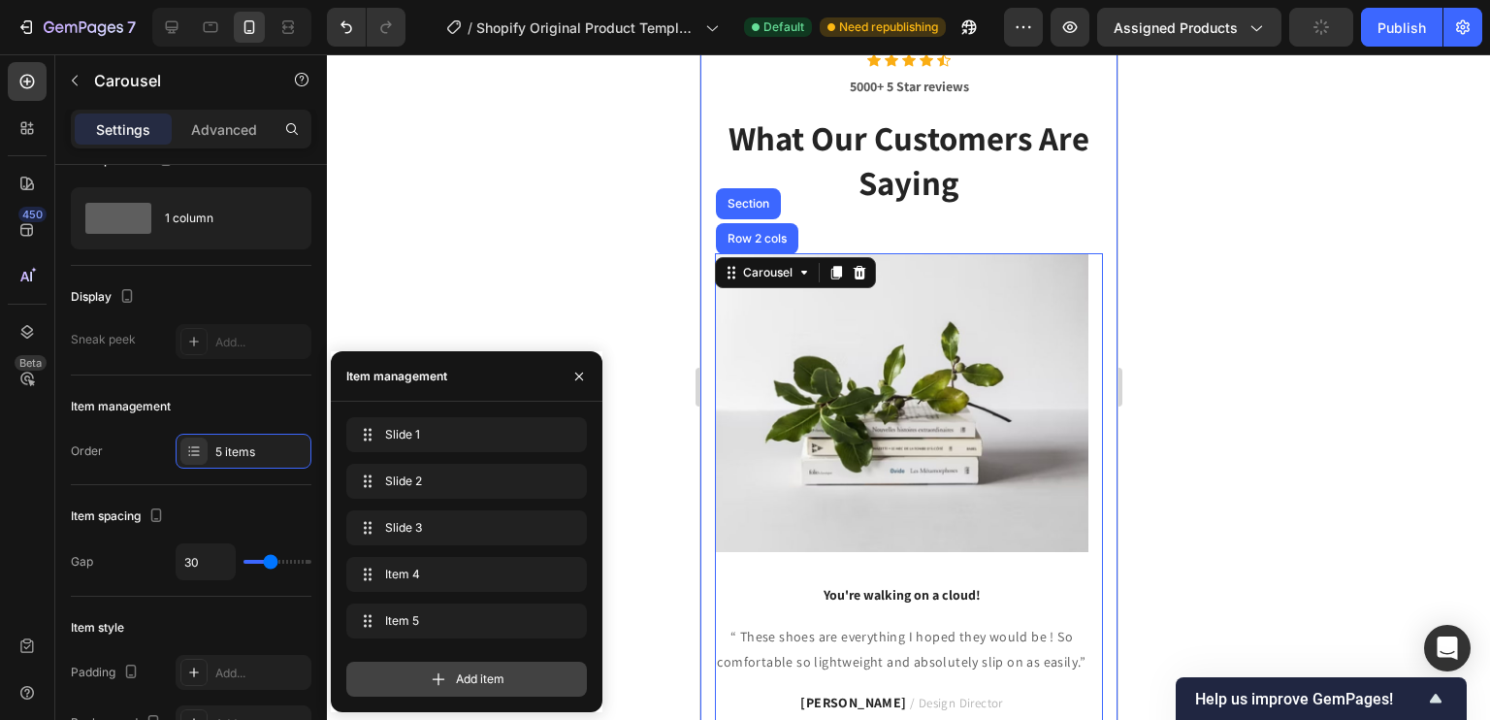
click at [445, 677] on icon at bounding box center [438, 678] width 19 height 19
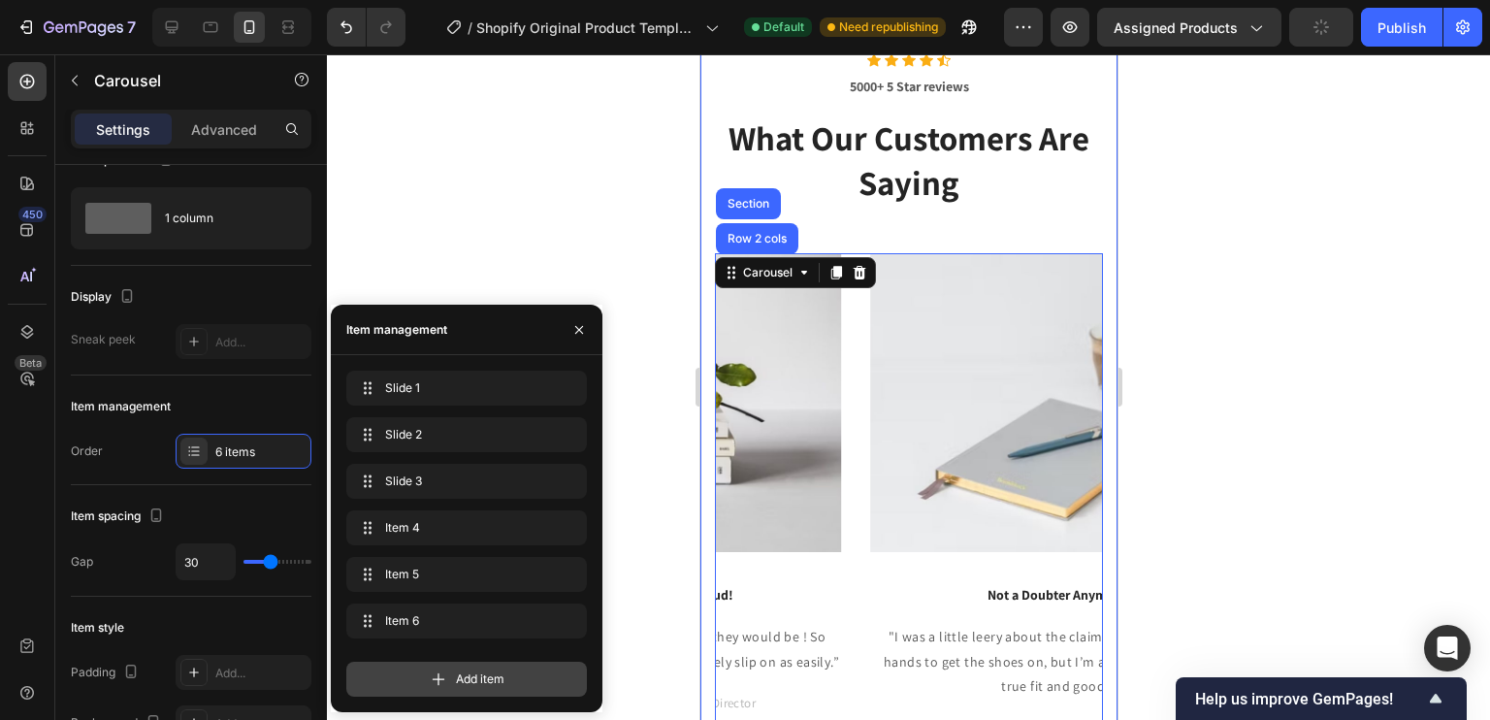
click at [445, 677] on icon at bounding box center [438, 678] width 19 height 19
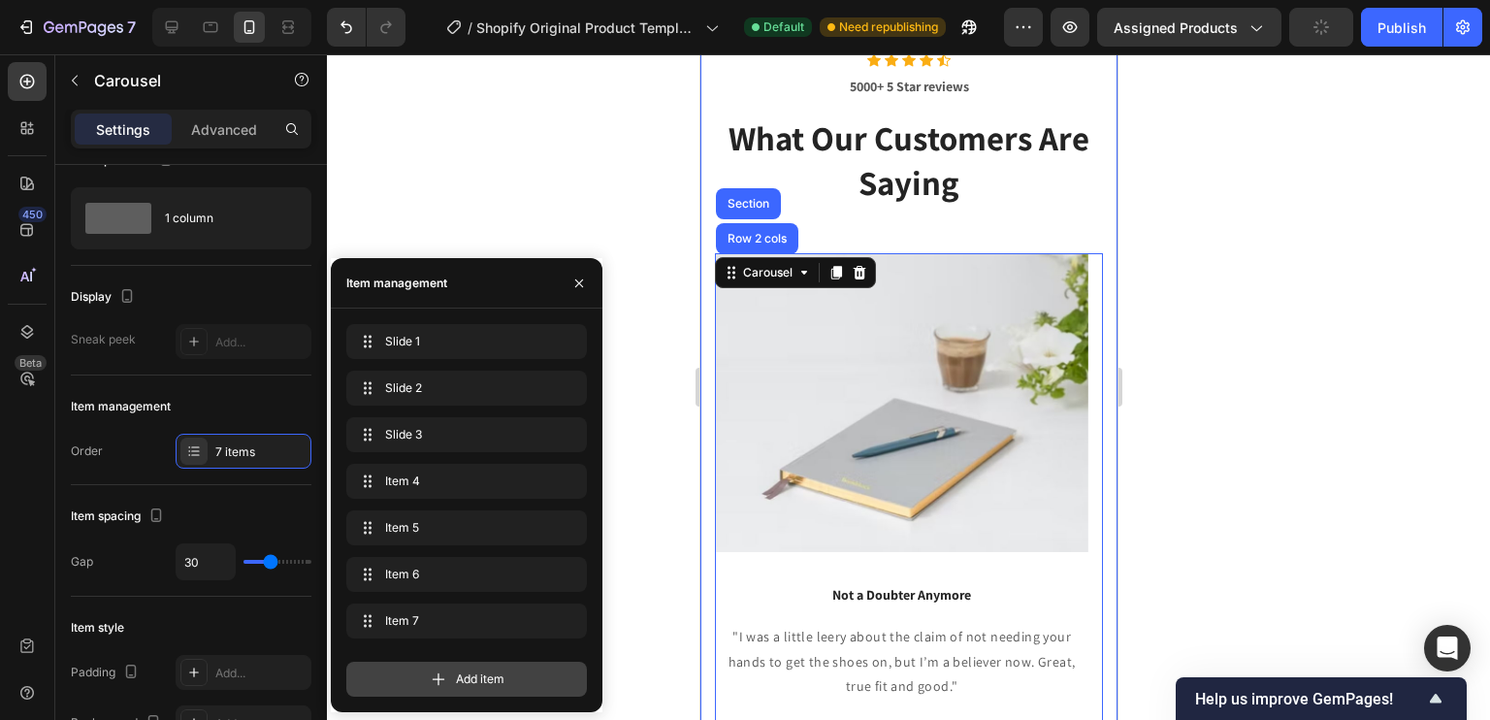
click at [445, 677] on icon at bounding box center [438, 678] width 19 height 19
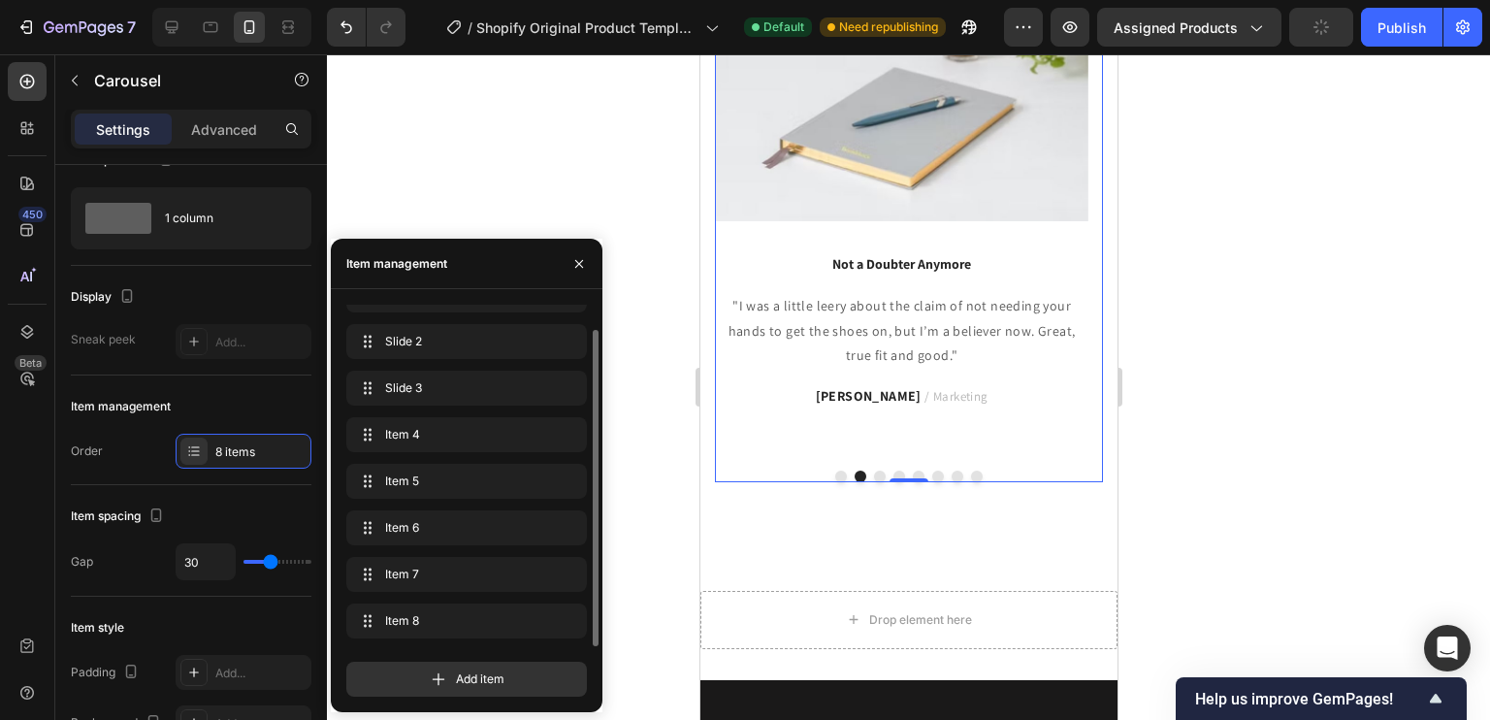
scroll to position [3712, 0]
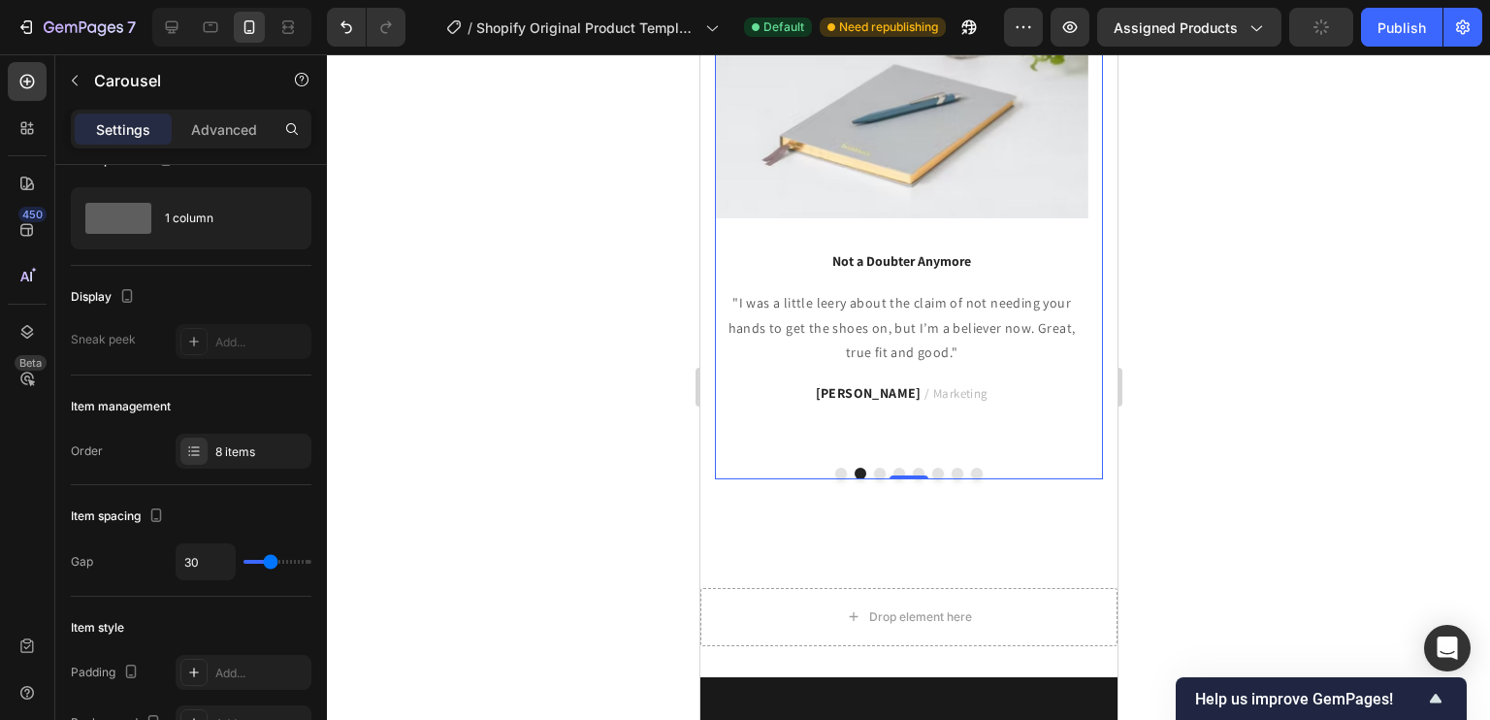
click at [834, 471] on button "Dot" at bounding box center [840, 473] width 12 height 12
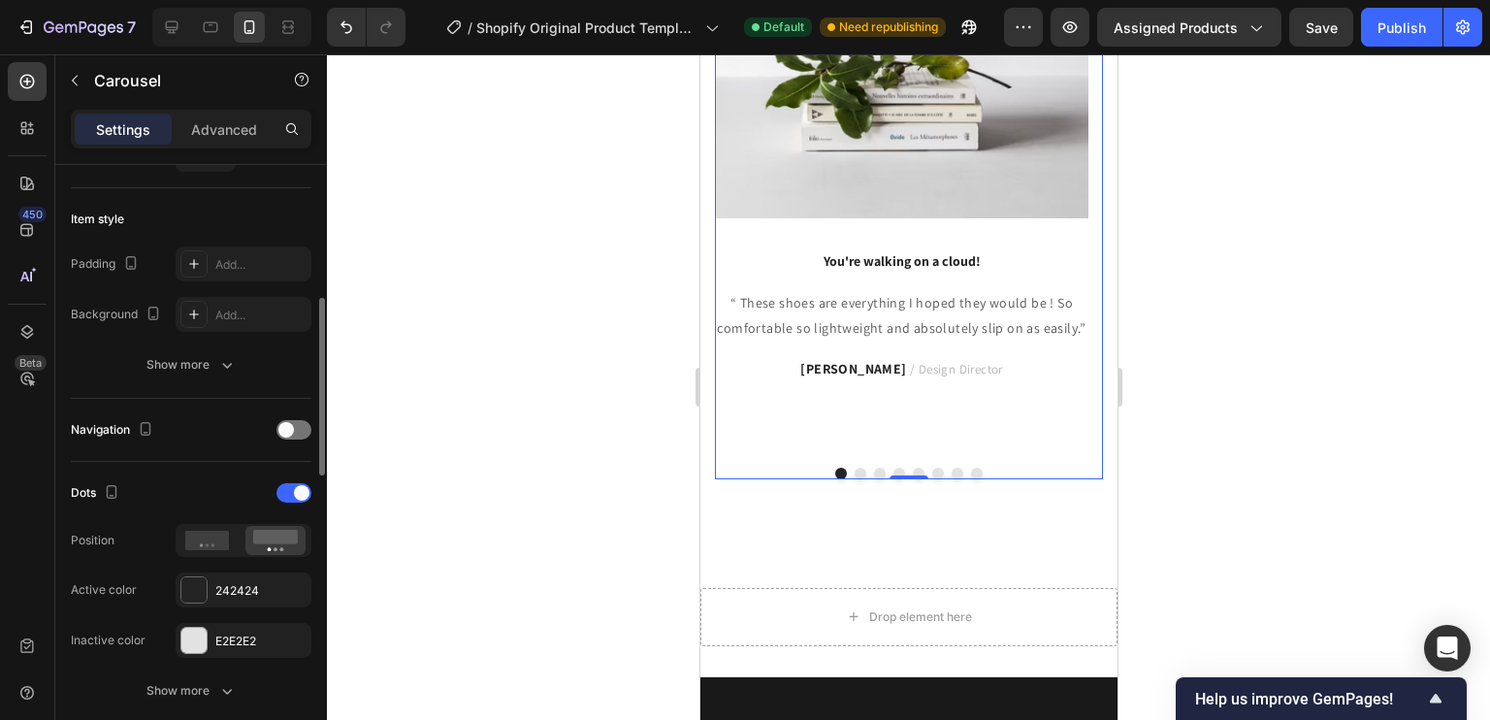
scroll to position [461, 0]
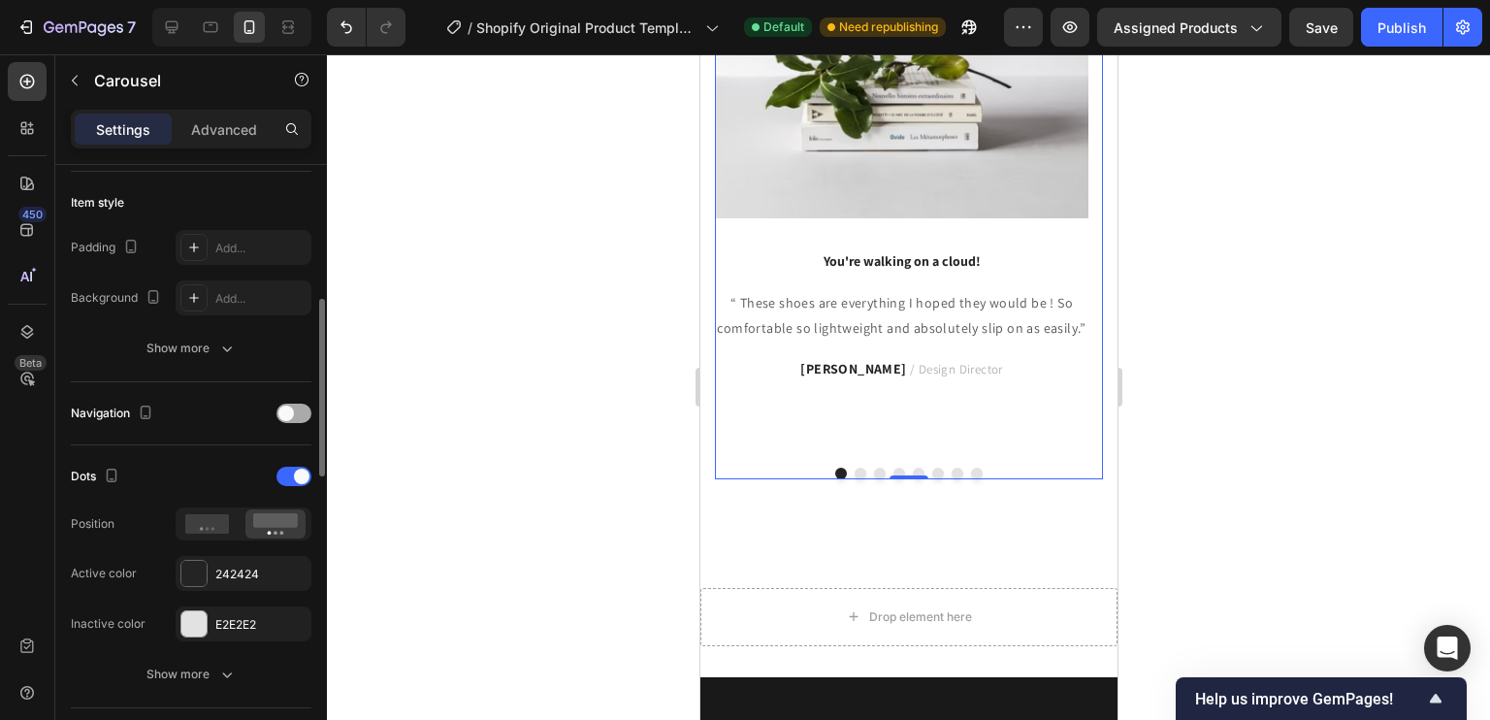
click at [287, 406] on span at bounding box center [286, 413] width 16 height 16
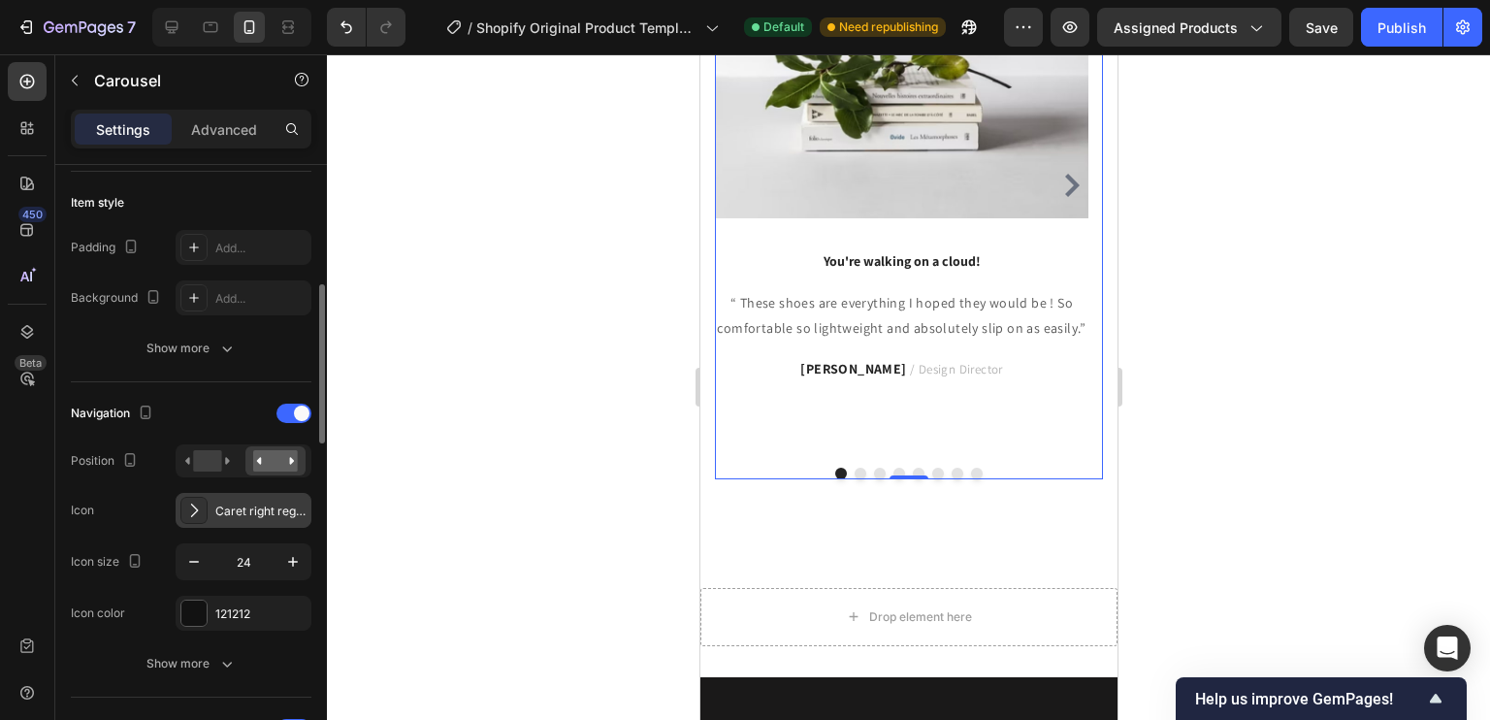
click at [203, 503] on icon at bounding box center [193, 509] width 19 height 19
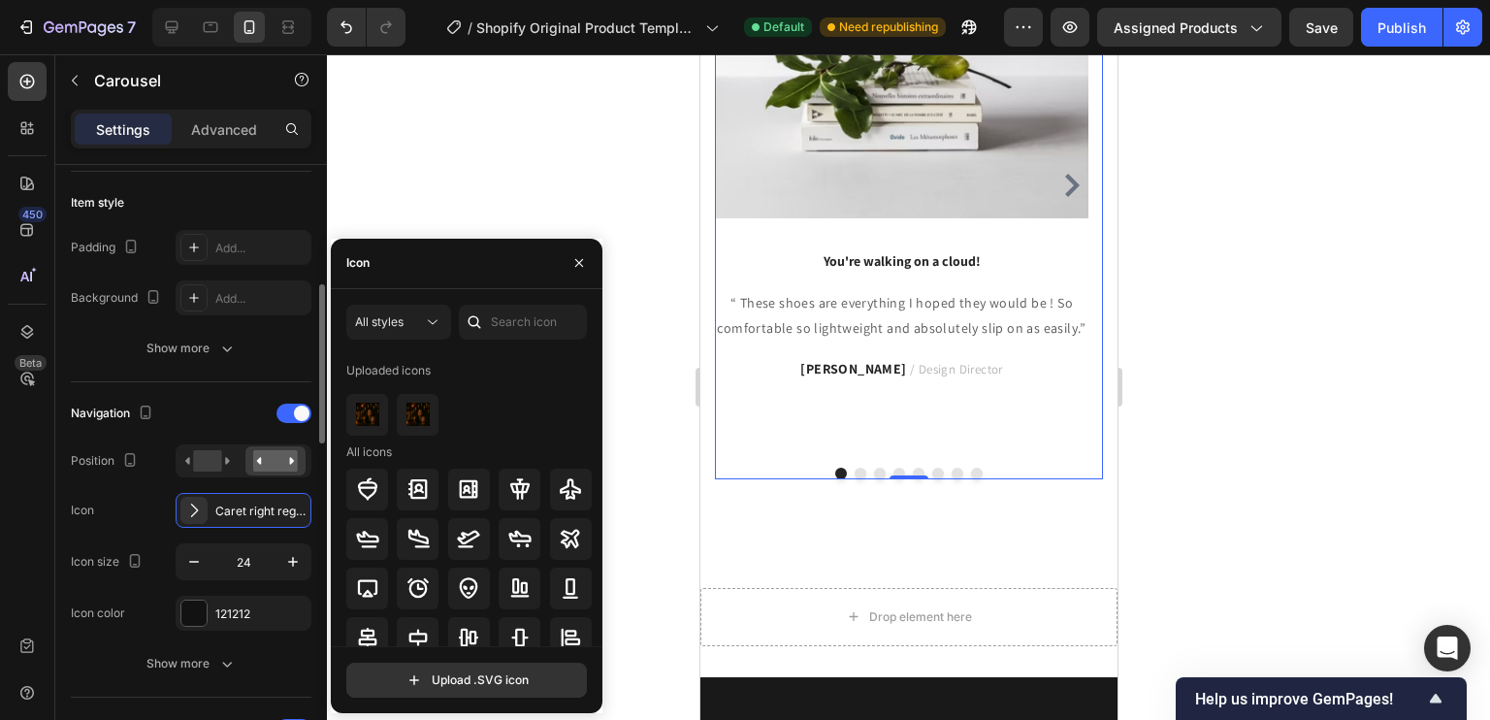
click at [117, 500] on div "Icon Caret right regular" at bounding box center [191, 510] width 241 height 35
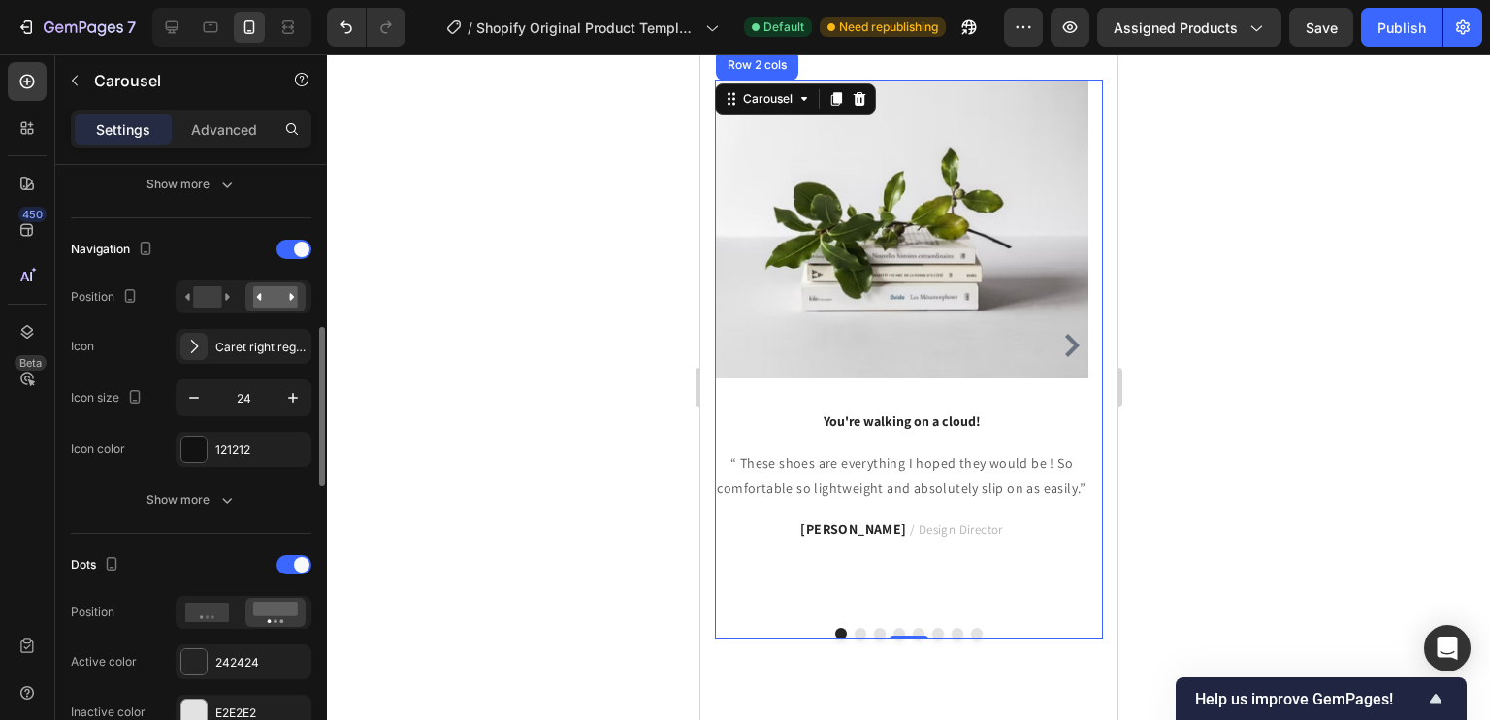
scroll to position [3546, 0]
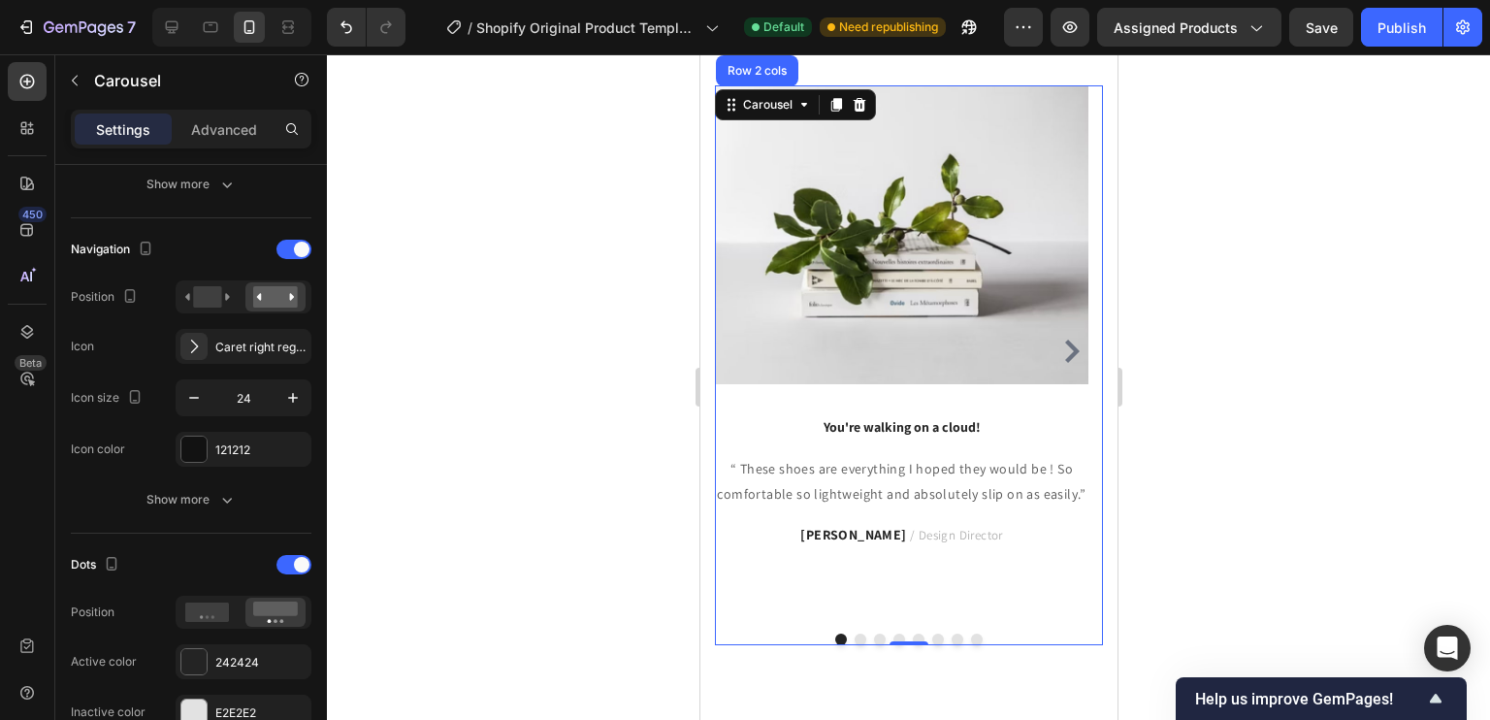
click at [1059, 349] on icon "Carousel Next Arrow" at bounding box center [1070, 350] width 23 height 23
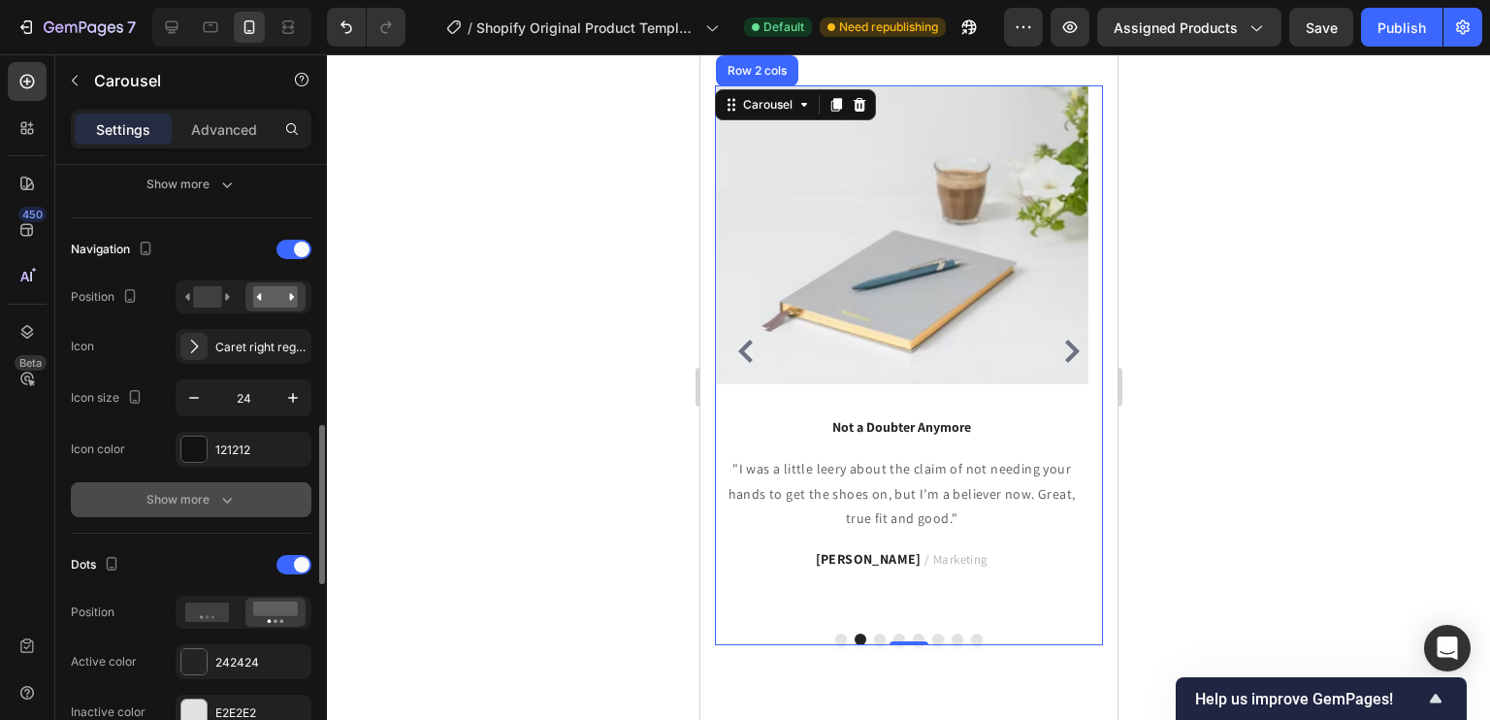
scroll to position [763, 0]
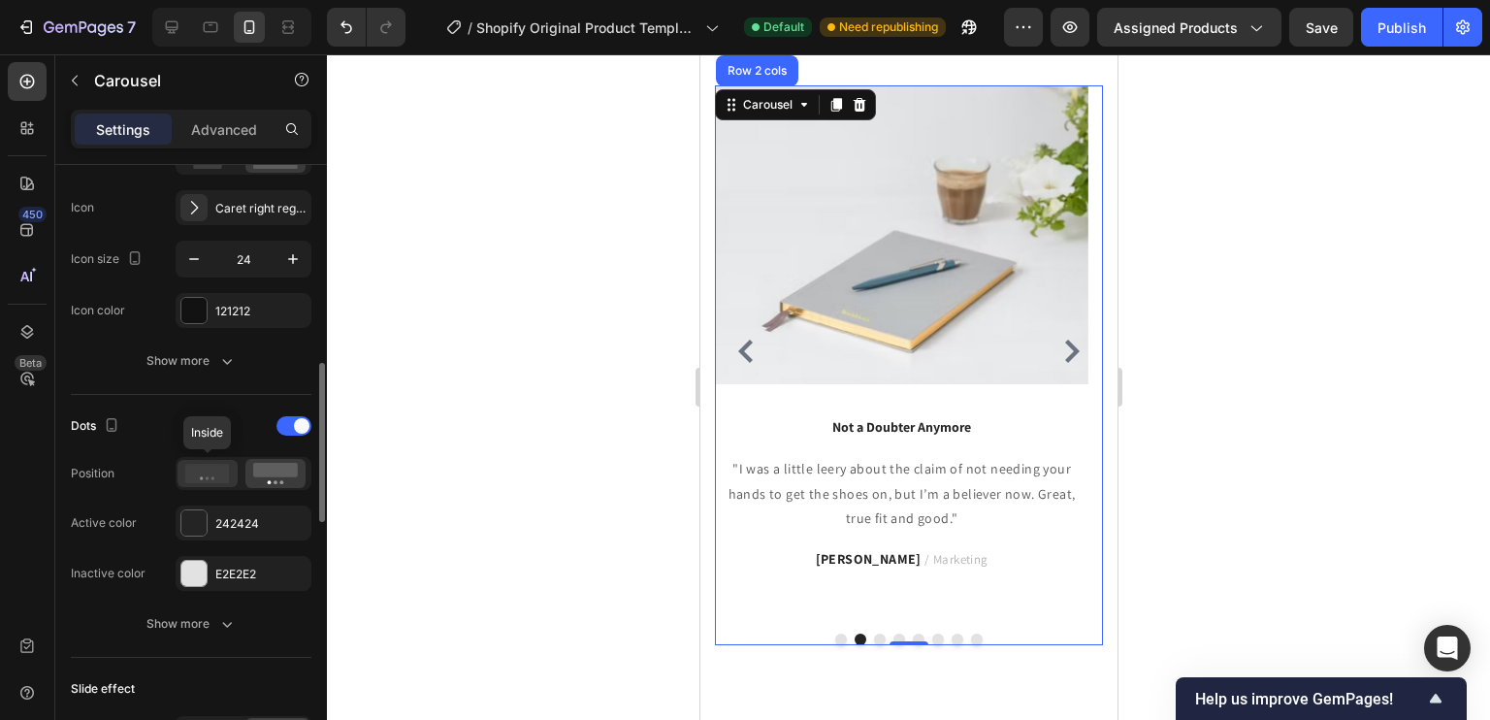
click at [201, 477] on circle at bounding box center [201, 478] width 3 height 3
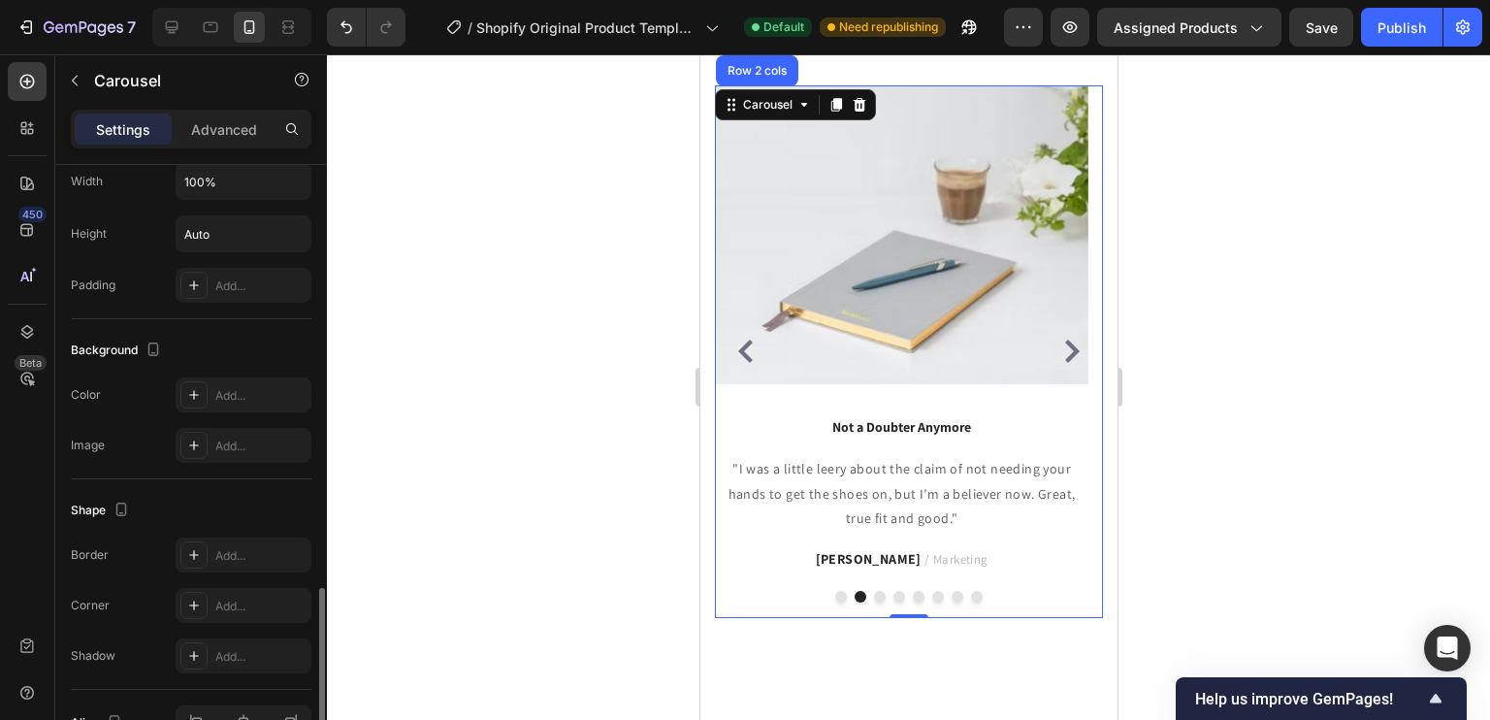
scroll to position [1736, 0]
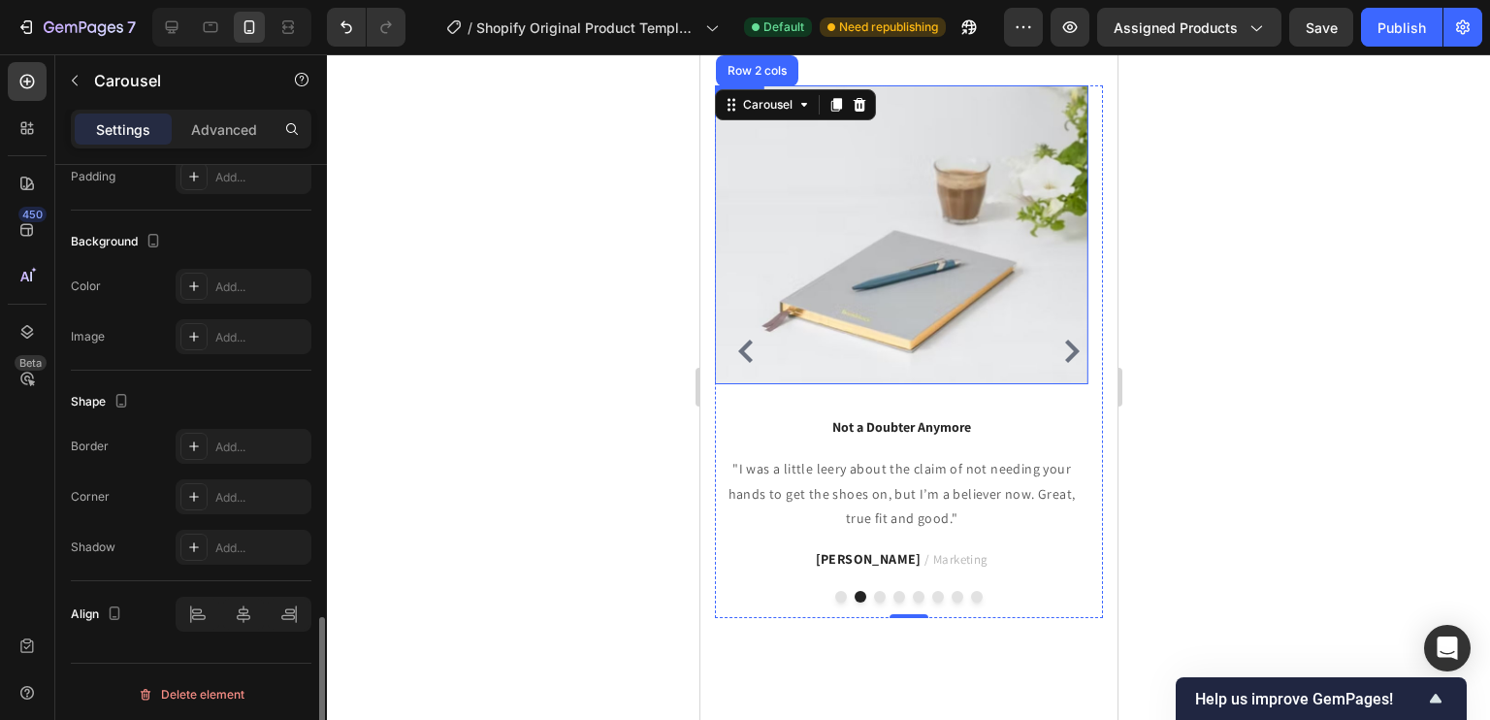
click at [960, 240] on img at bounding box center [900, 234] width 373 height 299
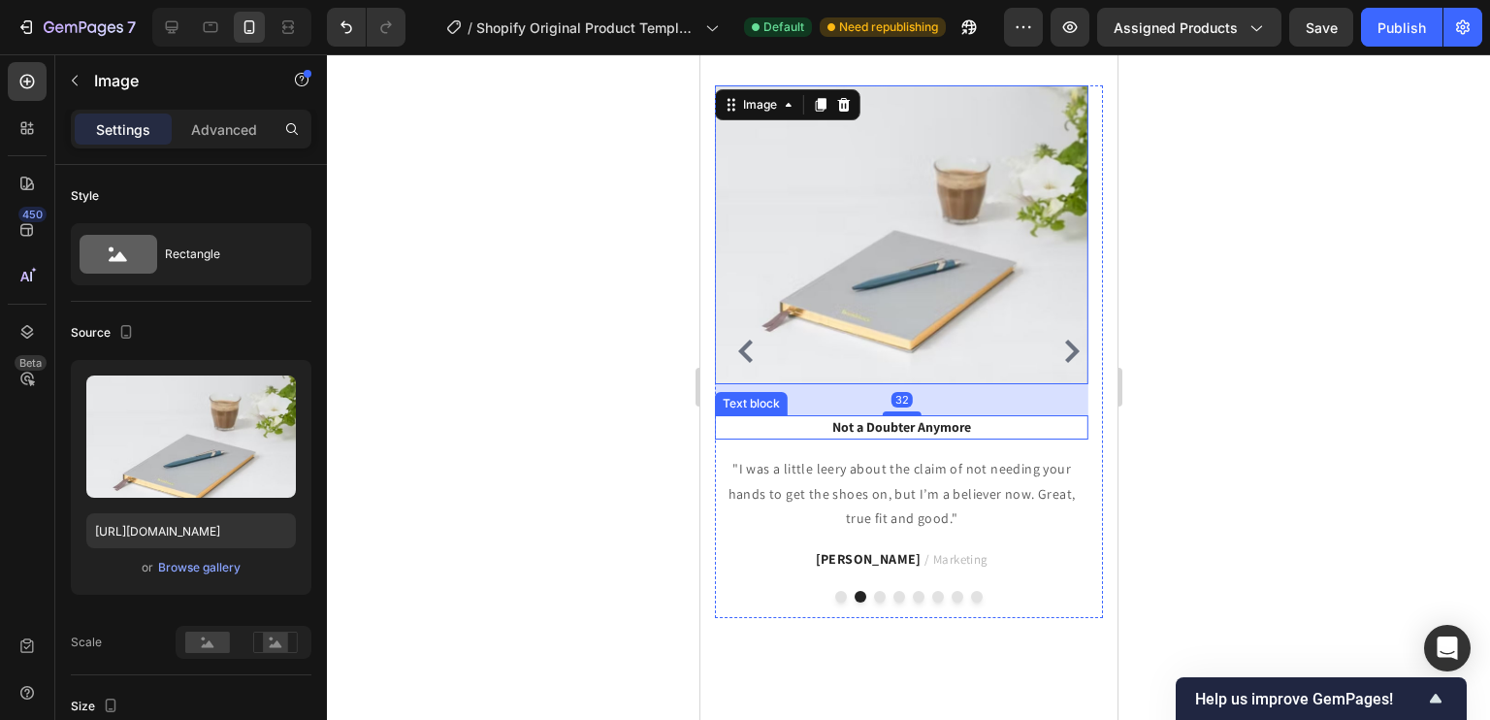
click at [905, 419] on p "Not a Doubter Anymore" at bounding box center [901, 427] width 370 height 20
click at [937, 283] on img at bounding box center [900, 234] width 373 height 299
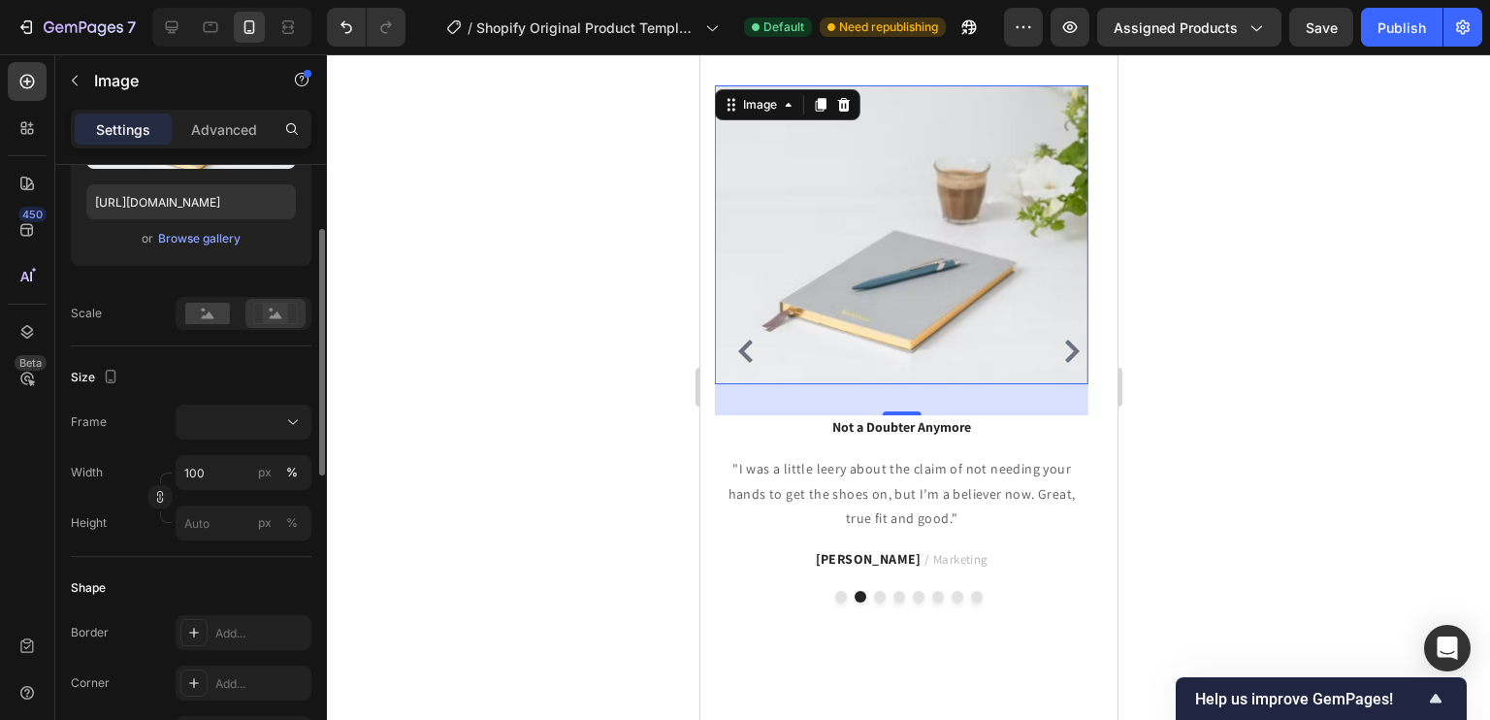
scroll to position [57, 0]
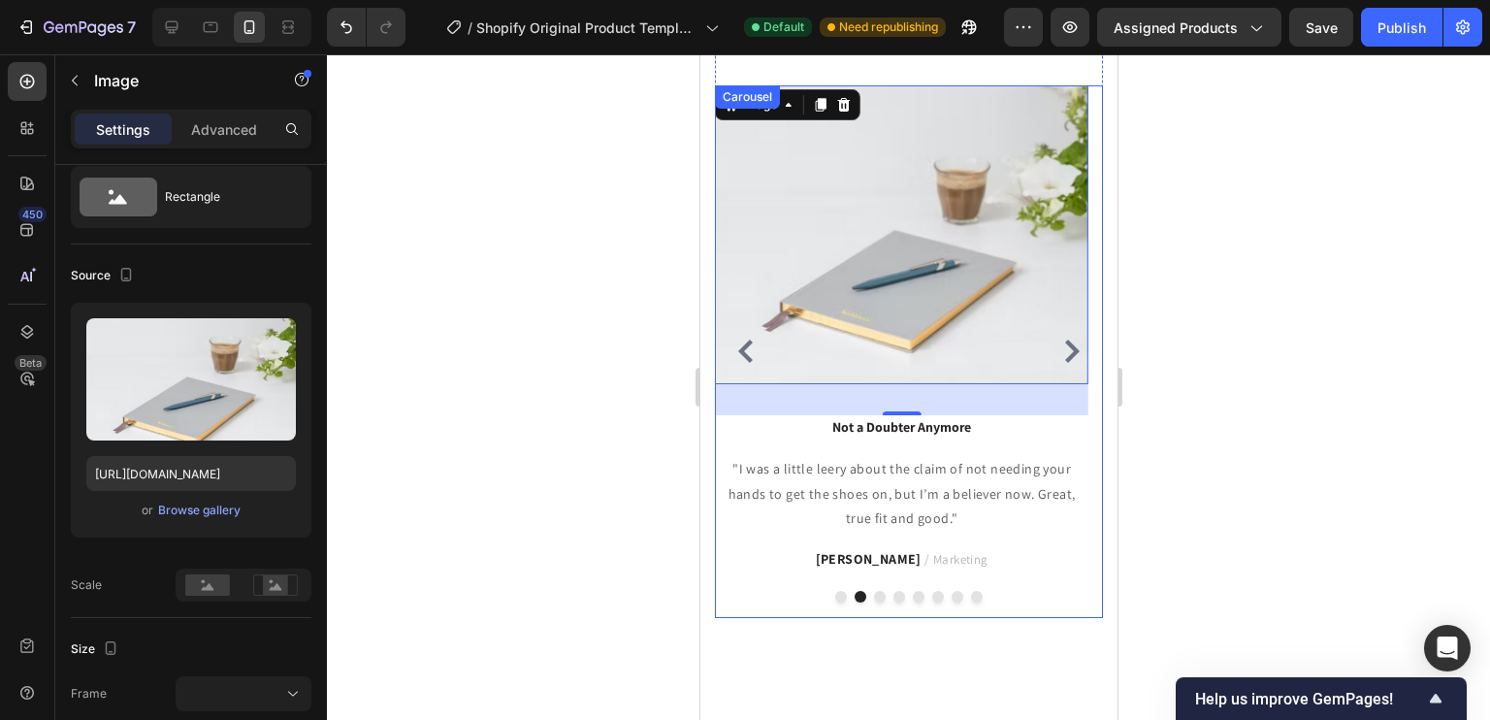
click at [754, 355] on icon "Carousel Back Arrow" at bounding box center [744, 350] width 23 height 23
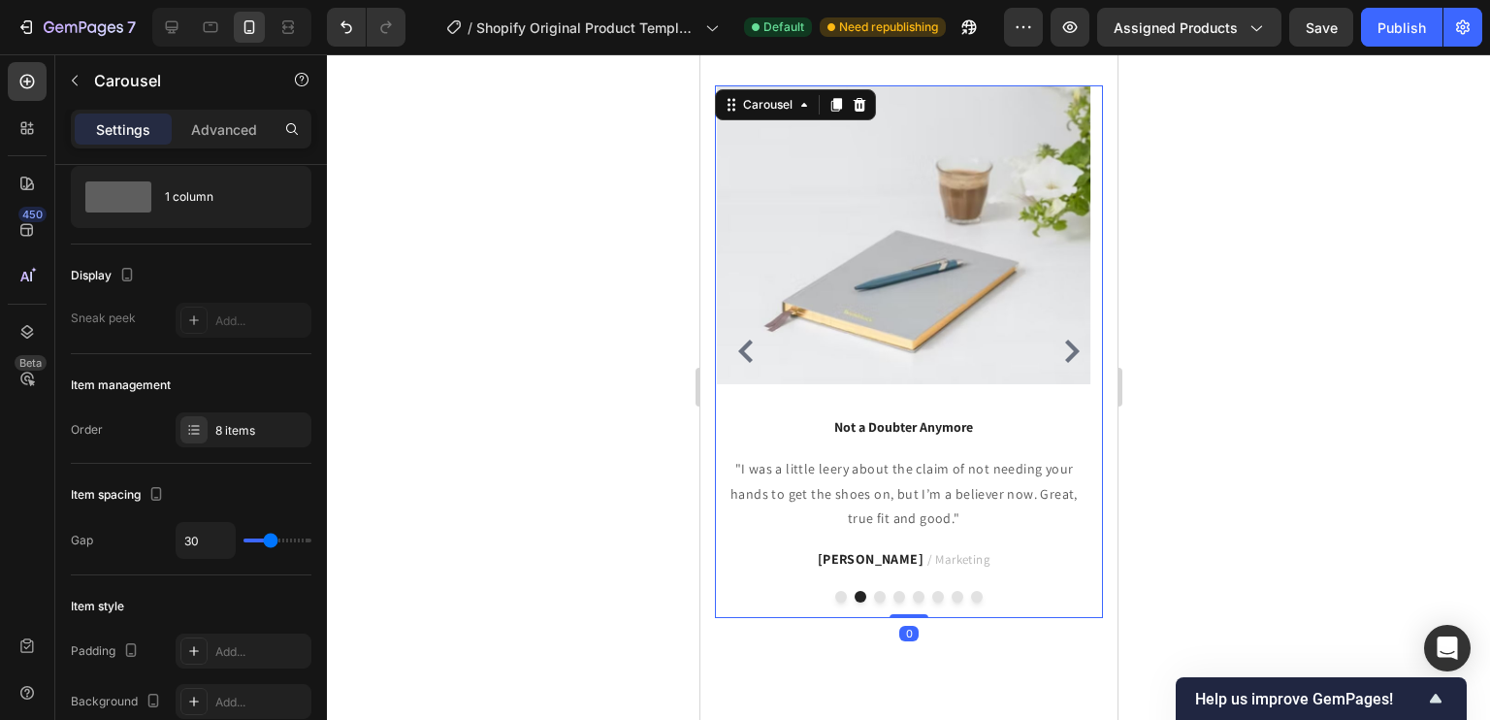
scroll to position [0, 0]
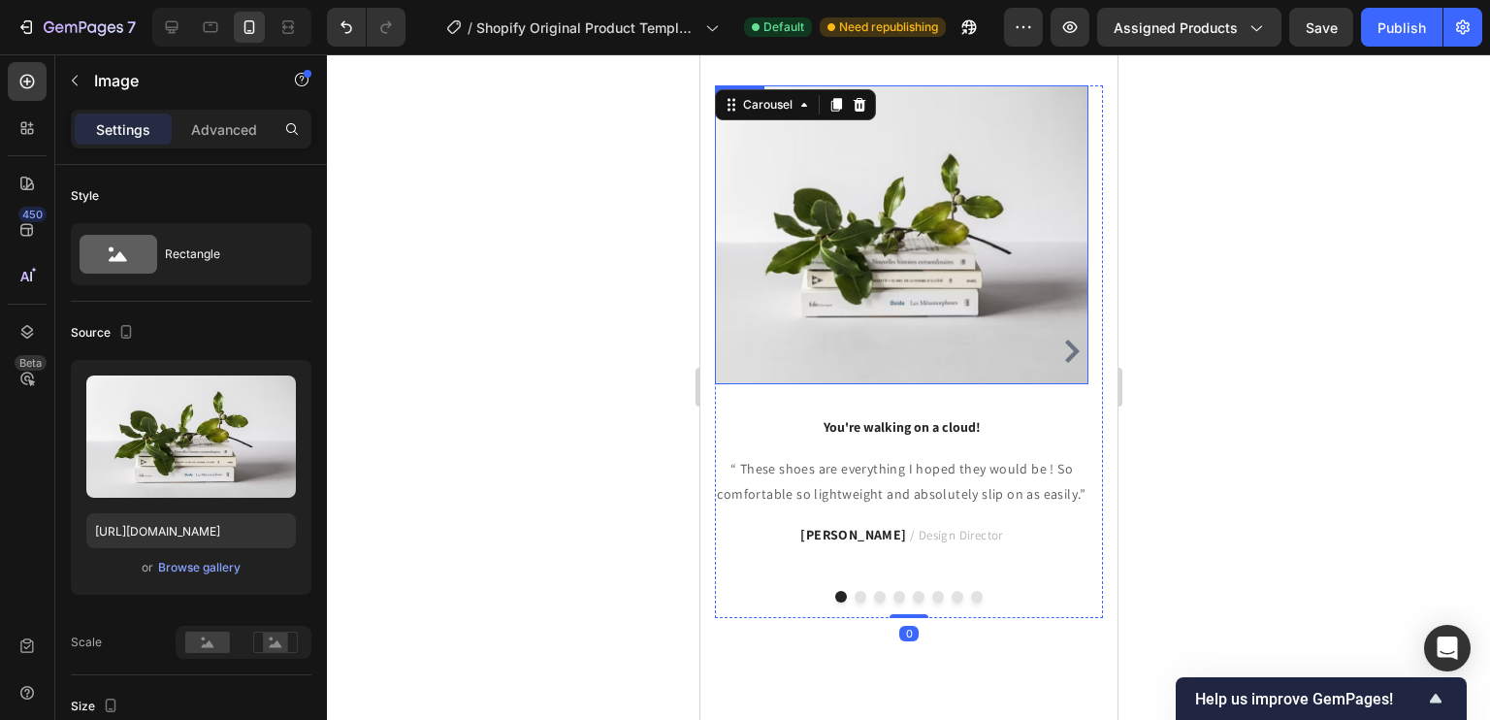
click at [875, 277] on img at bounding box center [900, 234] width 373 height 299
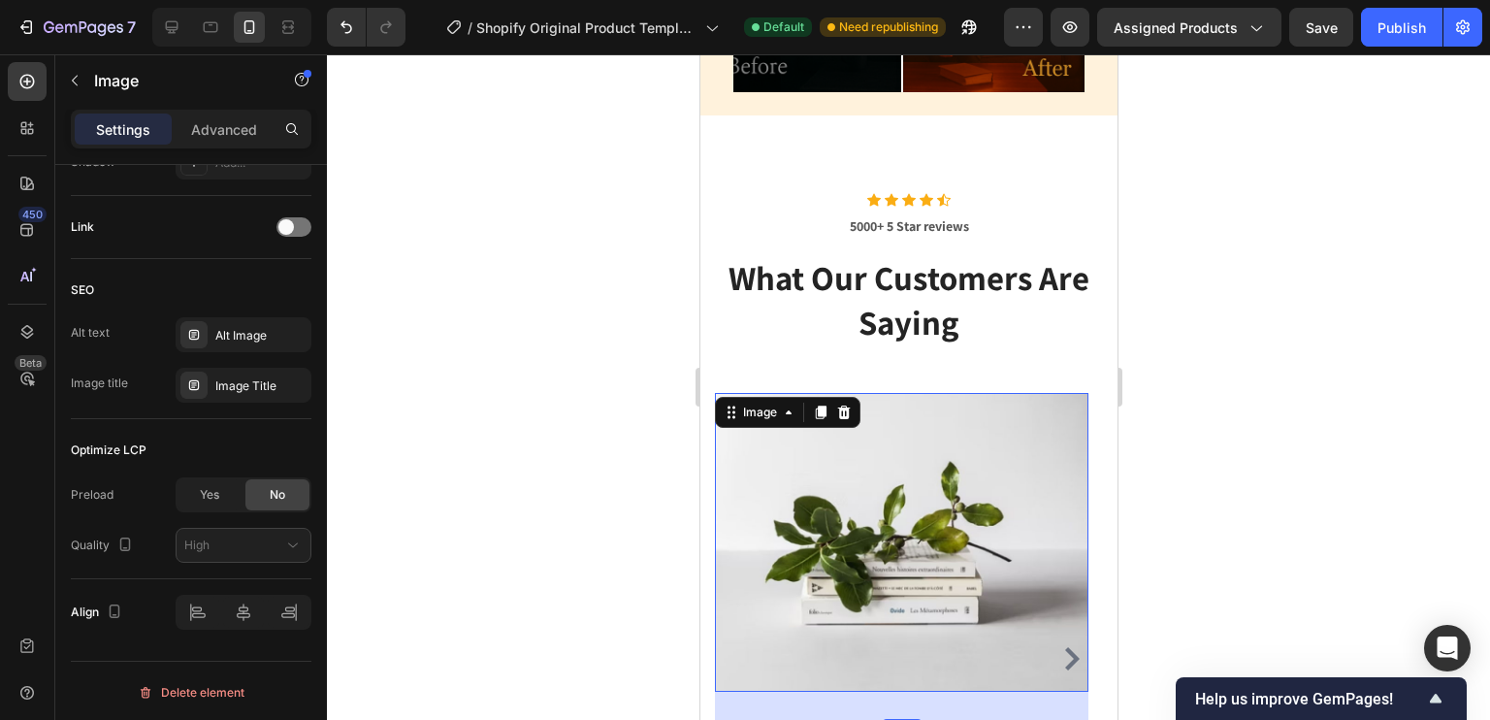
scroll to position [3238, 0]
click at [822, 475] on img at bounding box center [900, 543] width 373 height 299
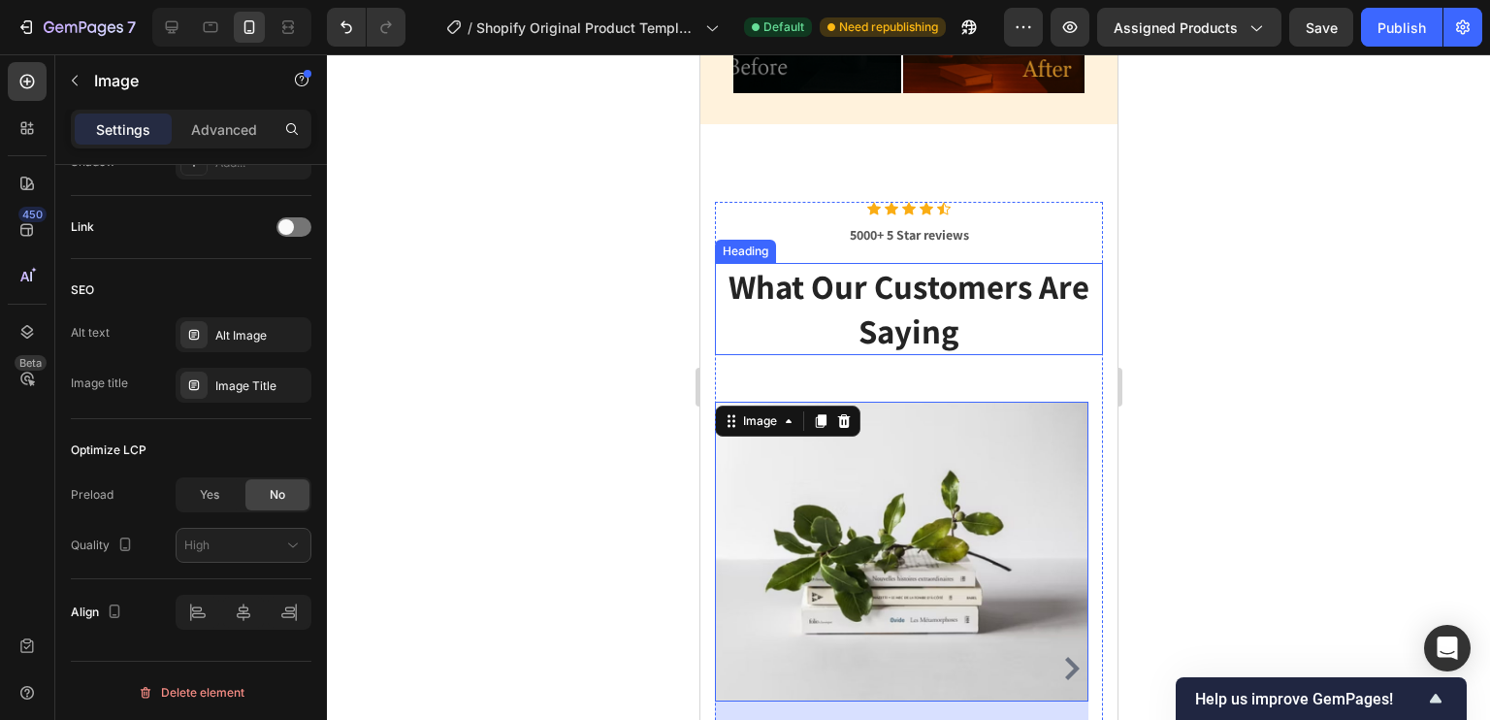
click at [797, 281] on p "What Our Customers Are Saying" at bounding box center [908, 309] width 384 height 88
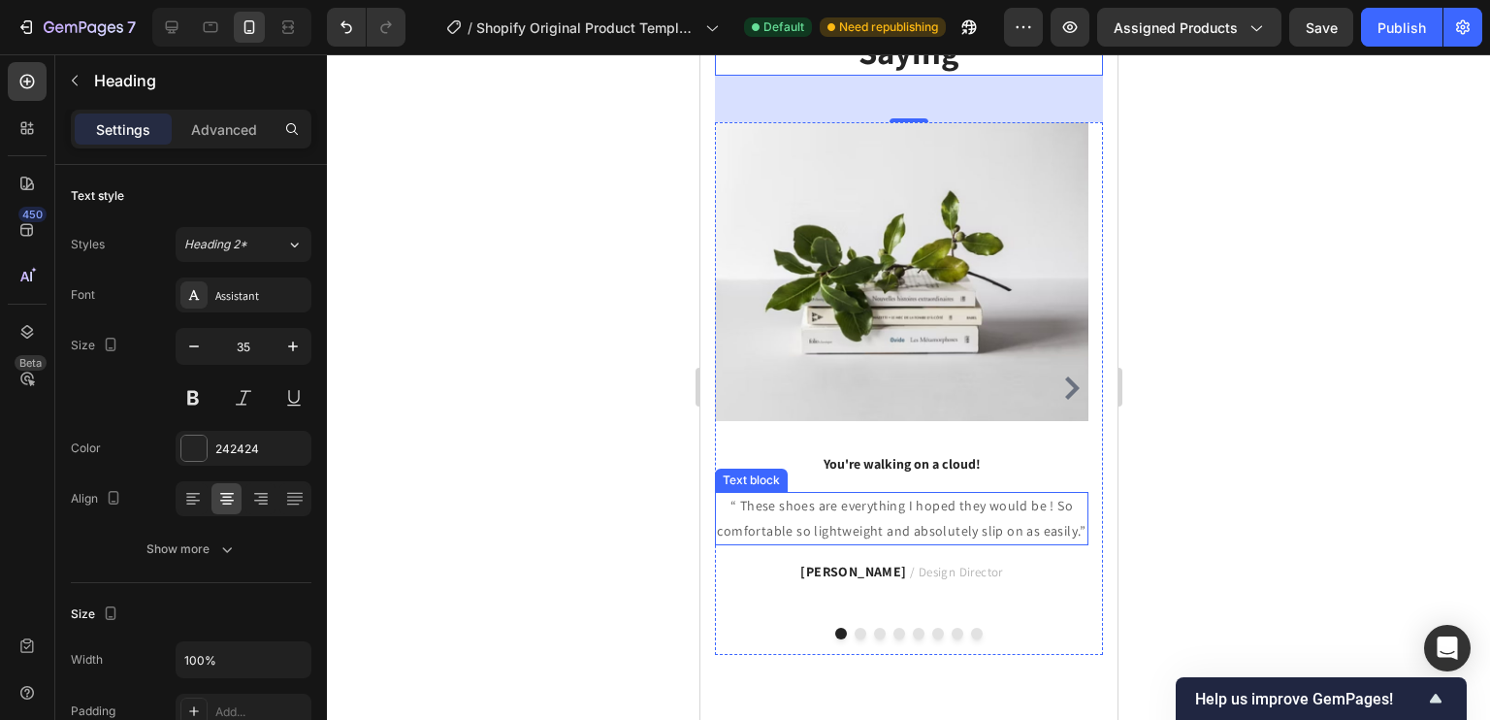
scroll to position [3641, 0]
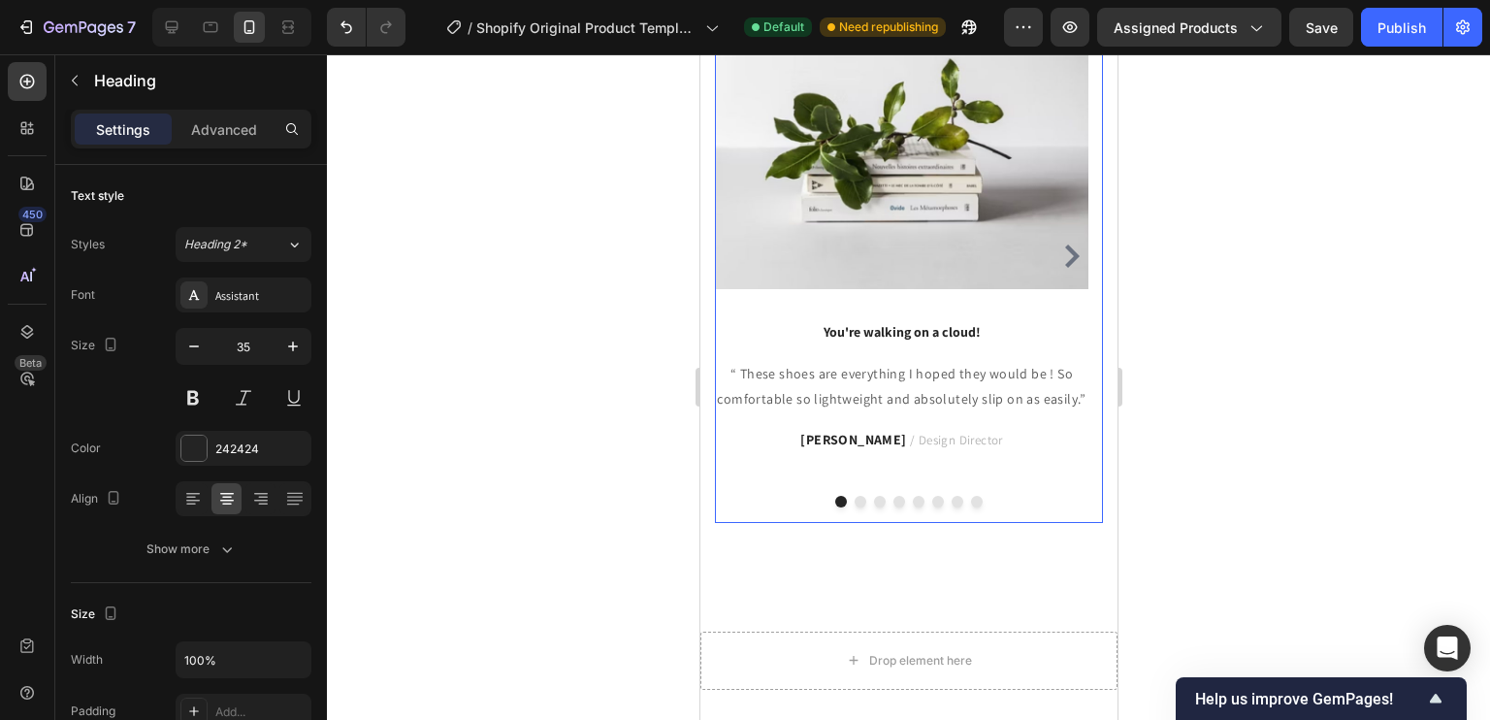
click at [951, 496] on button "Dot" at bounding box center [957, 502] width 12 height 12
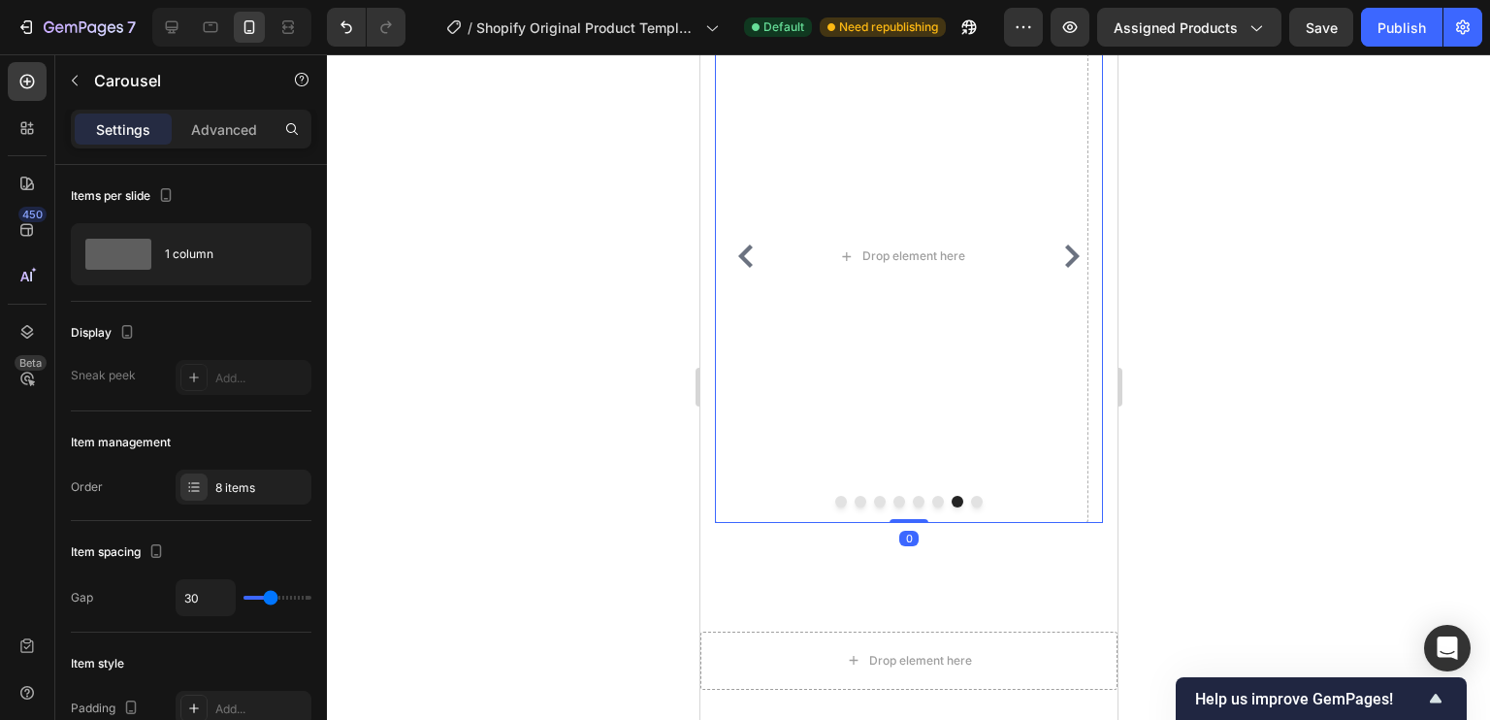
click at [975, 497] on div at bounding box center [908, 502] width 388 height 12
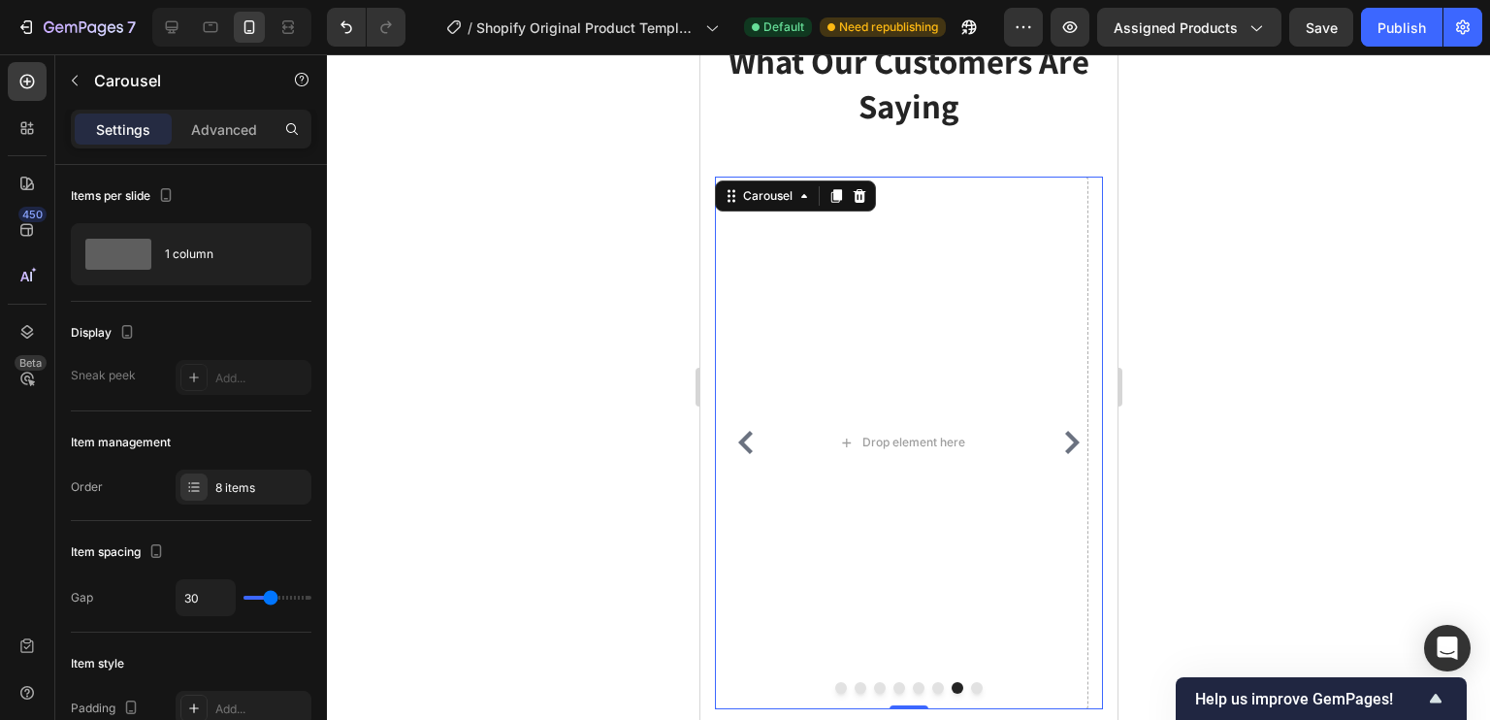
click at [750, 431] on icon "Carousel Back Arrow" at bounding box center [744, 442] width 23 height 23
click at [749, 439] on icon "Carousel Back Arrow" at bounding box center [744, 442] width 23 height 23
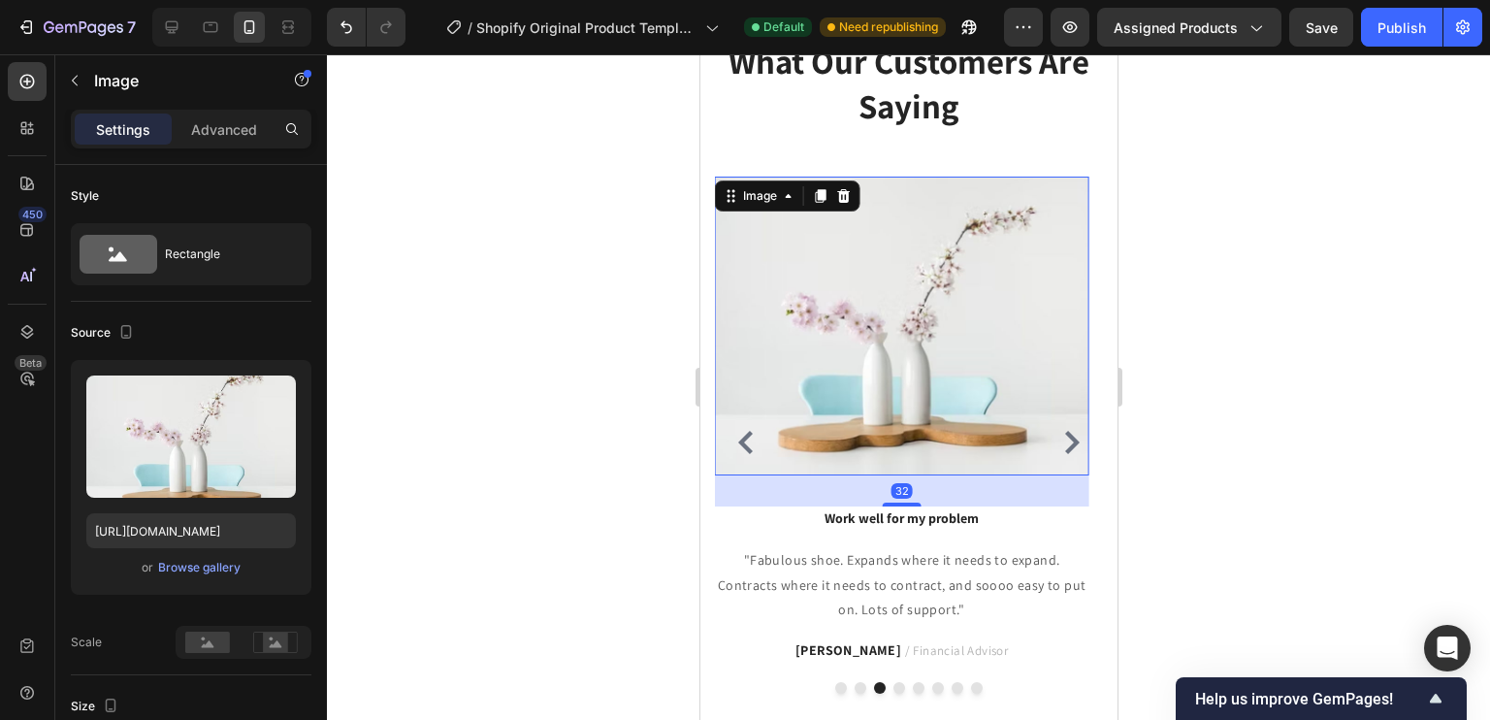
click at [897, 413] on img at bounding box center [900, 326] width 373 height 299
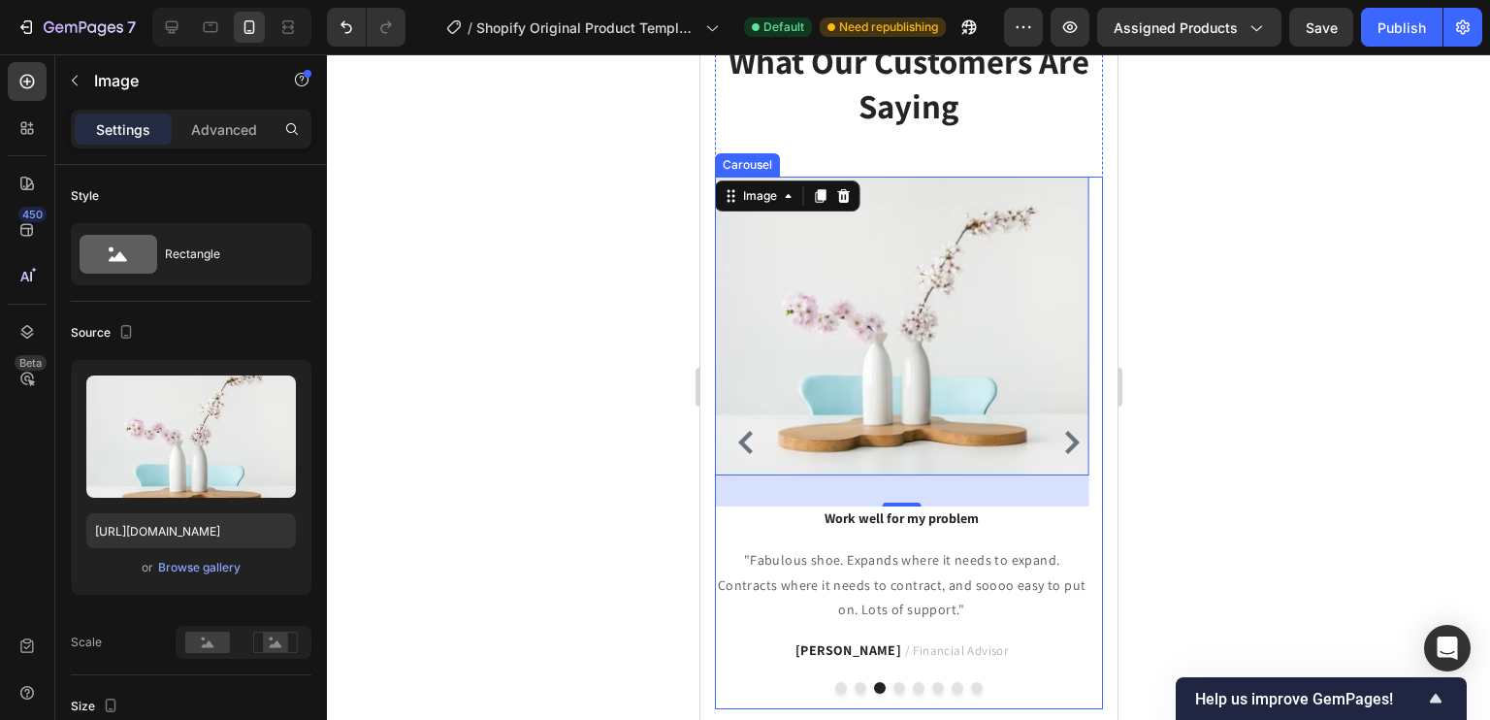
click at [1059, 439] on icon "Carousel Next Arrow" at bounding box center [1070, 442] width 23 height 23
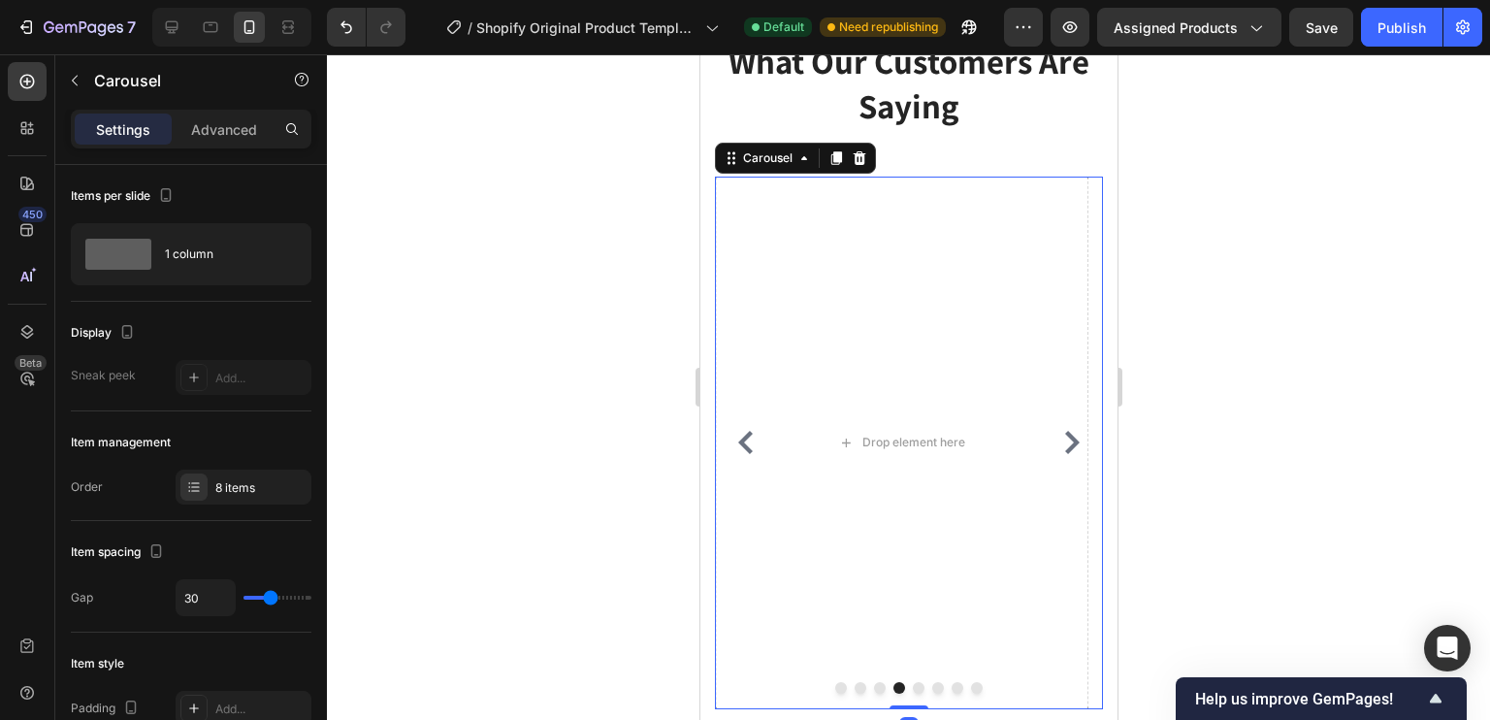
click at [753, 434] on icon "Carousel Back Arrow" at bounding box center [744, 442] width 23 height 23
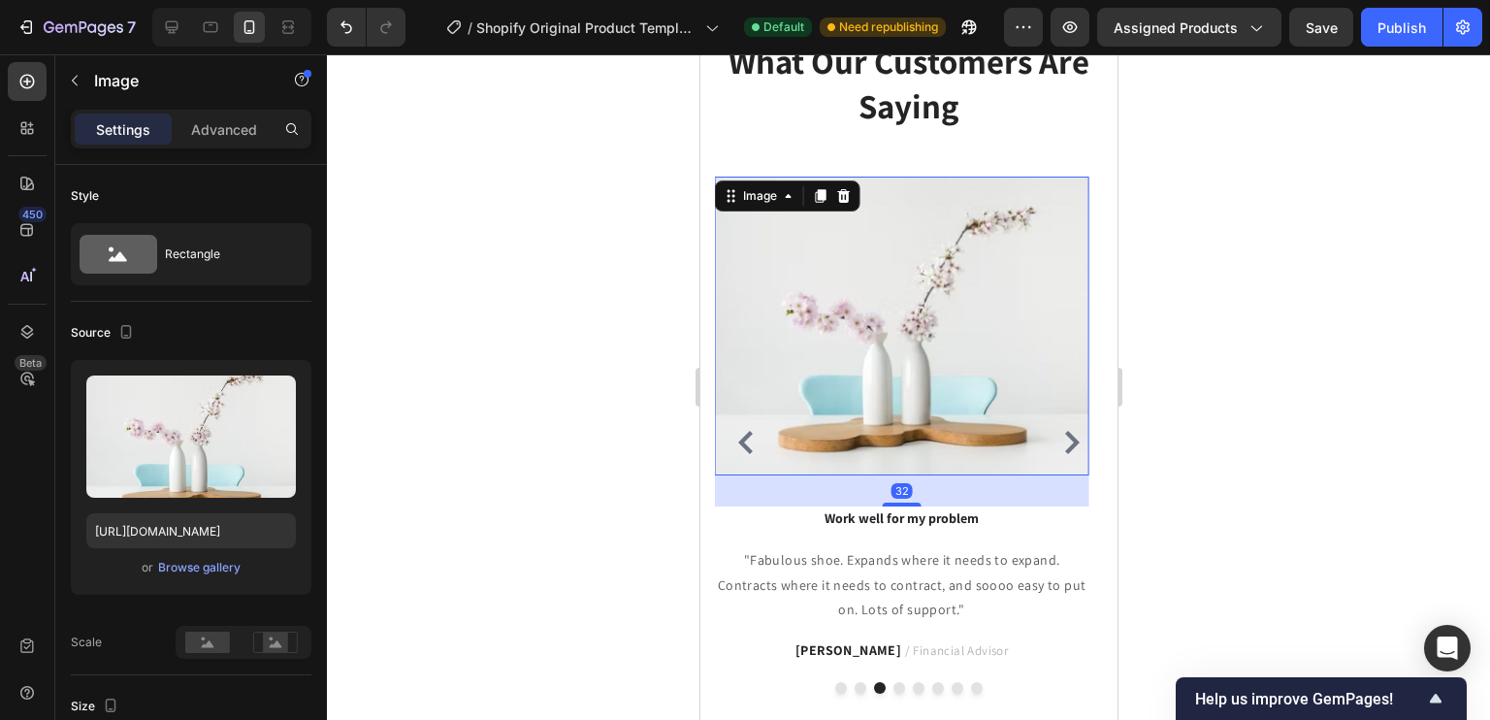
click at [903, 378] on img at bounding box center [900, 326] width 373 height 299
click at [923, 651] on span "/ Financial Advisor" at bounding box center [956, 650] width 104 height 16
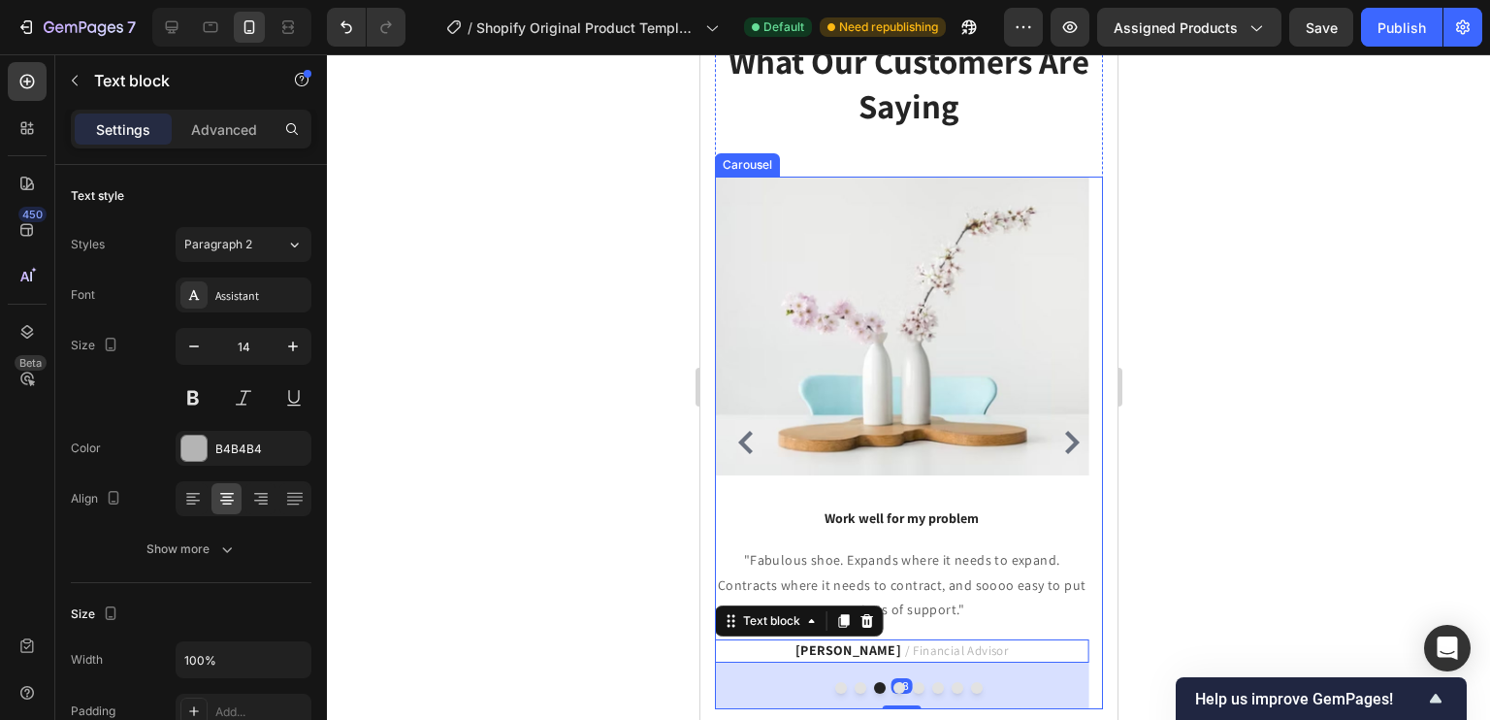
click at [735, 449] on icon "Carousel Back Arrow" at bounding box center [744, 442] width 23 height 23
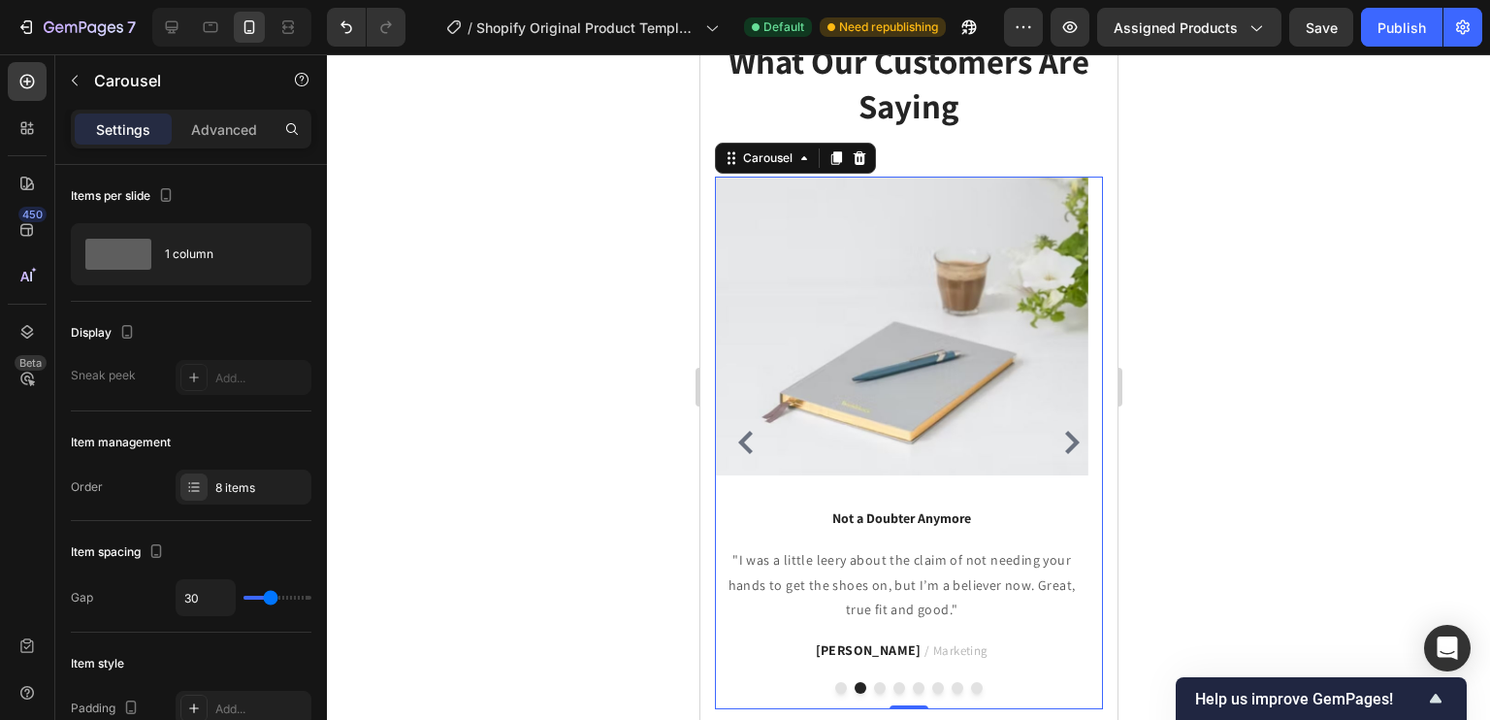
click at [735, 449] on icon "Carousel Back Arrow" at bounding box center [744, 442] width 23 height 23
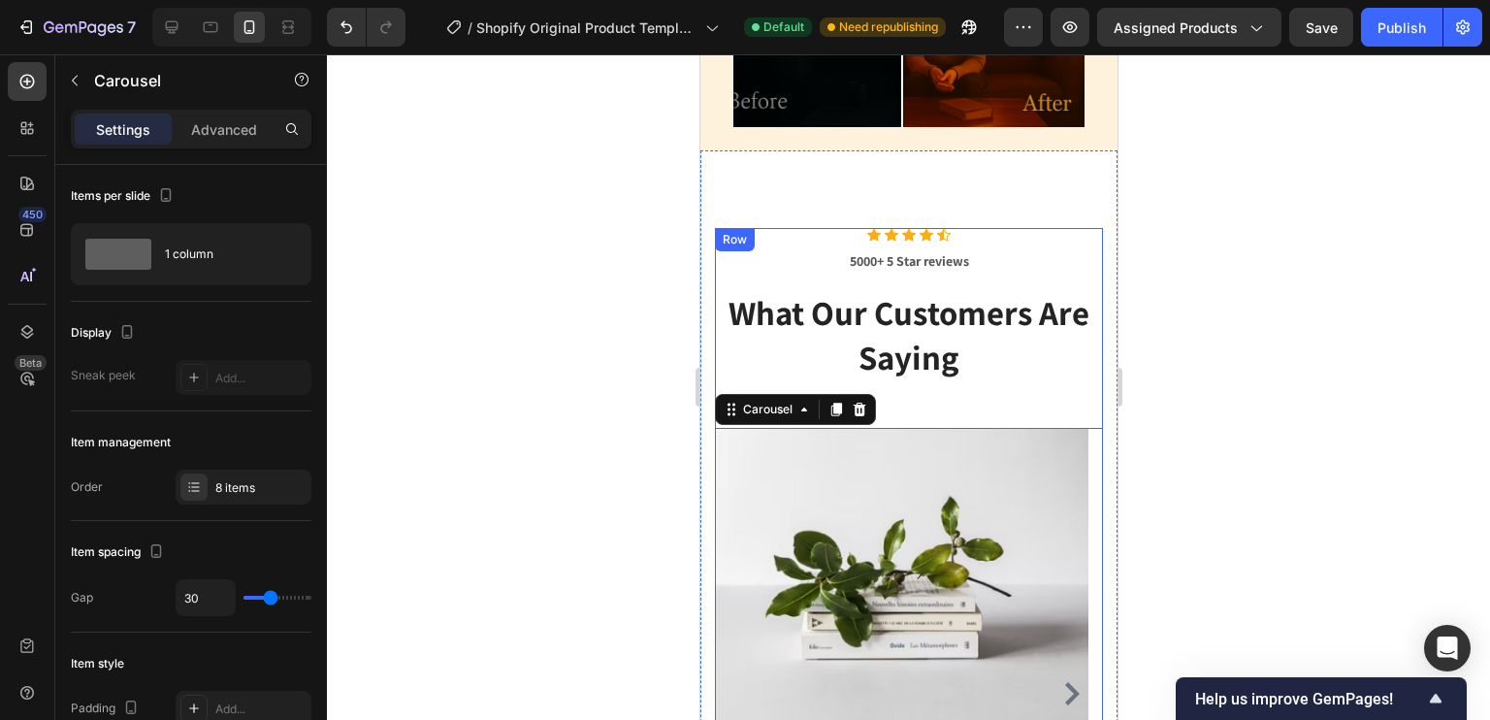
scroll to position [3203, 0]
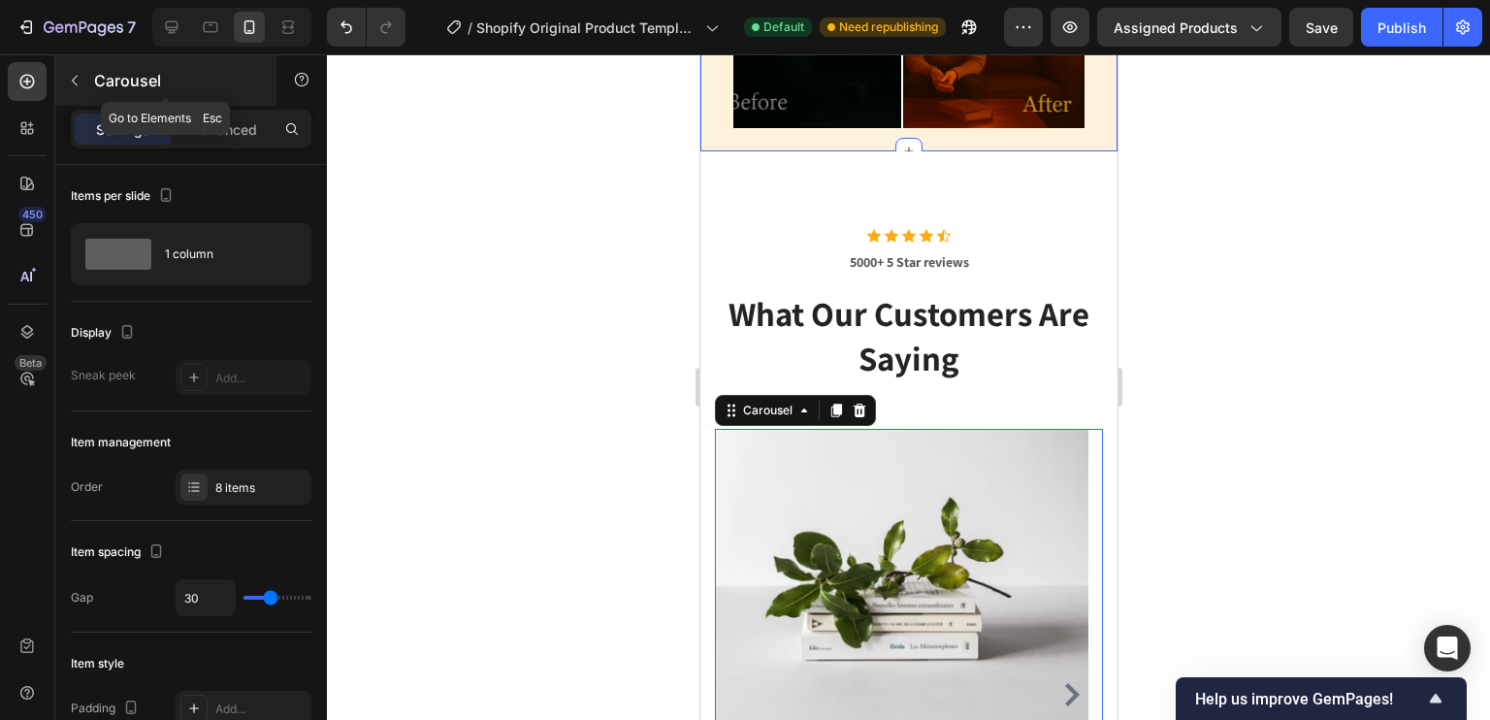
click at [81, 74] on icon "button" at bounding box center [75, 81] width 16 height 16
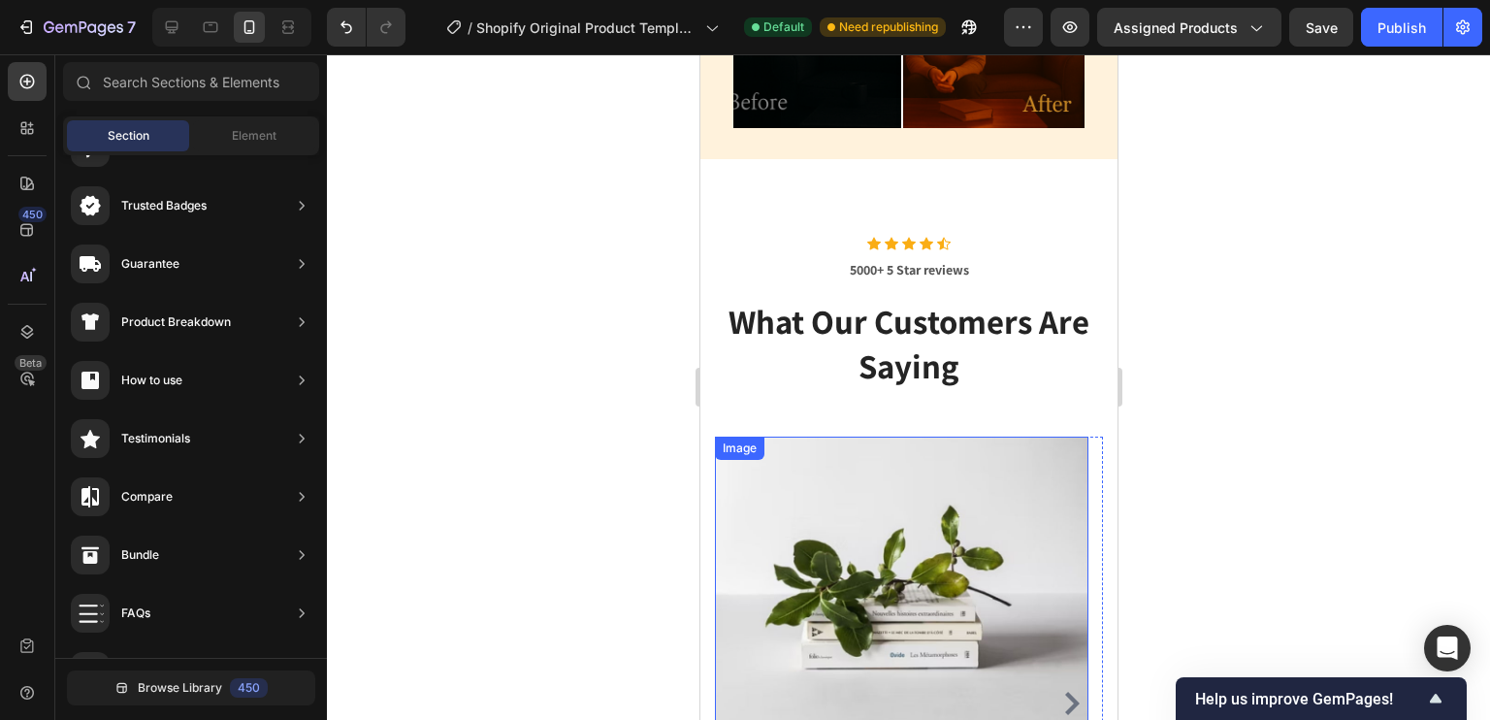
scroll to position [3518, 0]
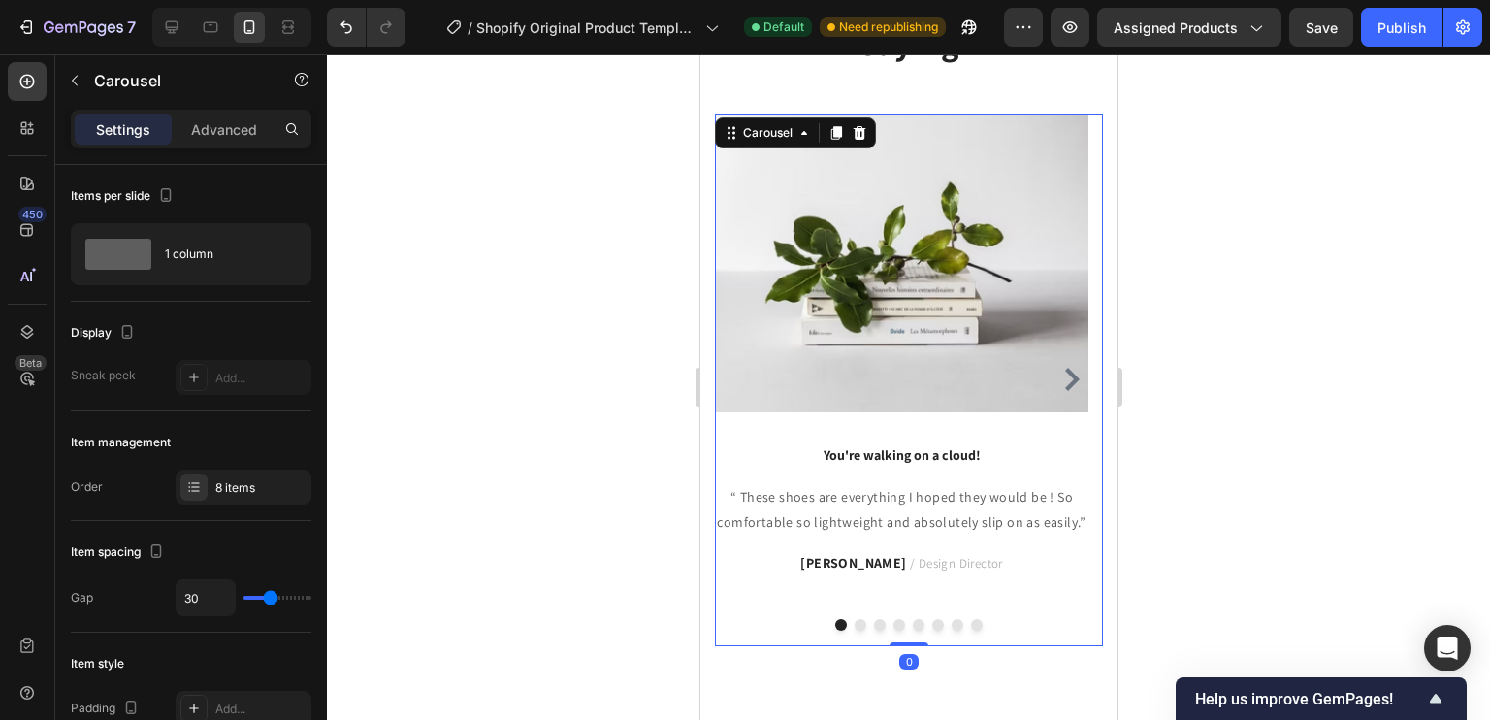
click at [1059, 371] on icon "Carousel Next Arrow" at bounding box center [1070, 379] width 23 height 23
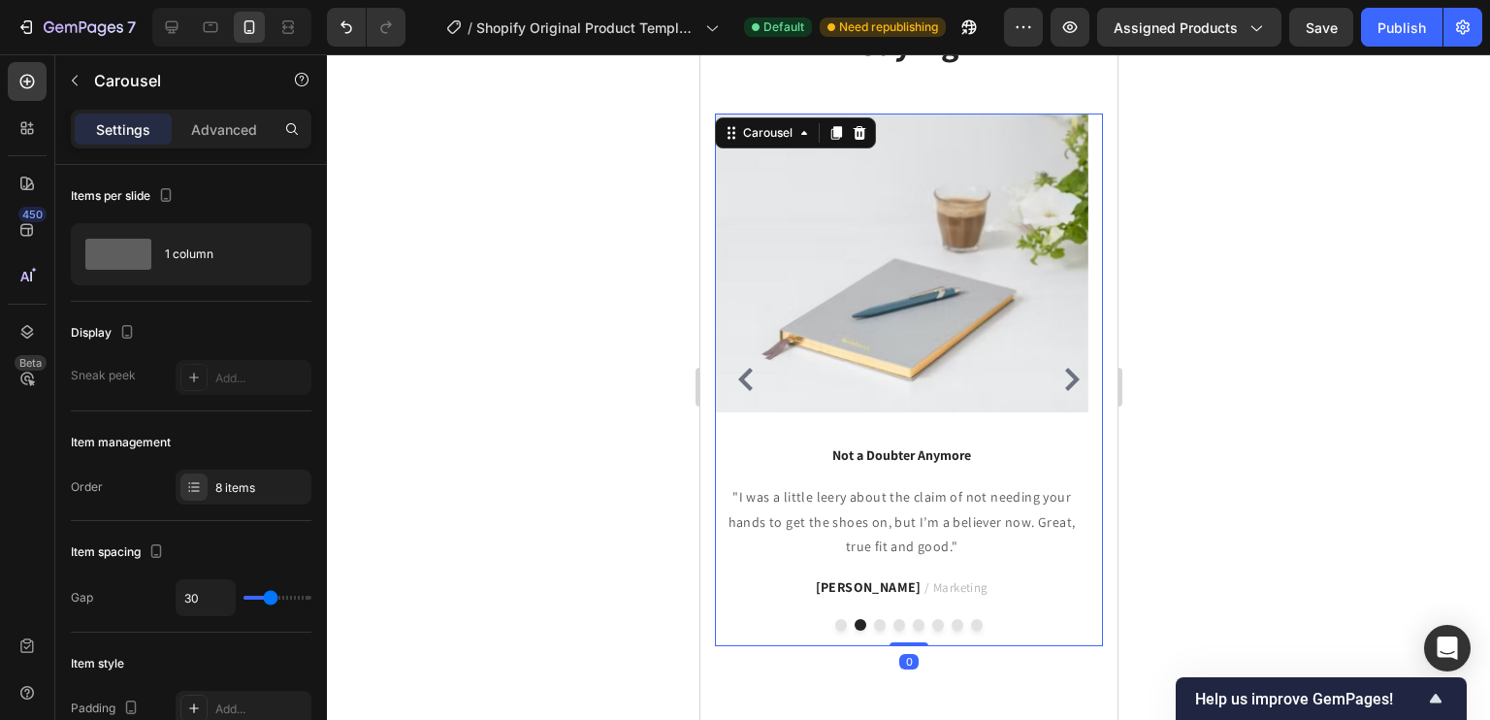
click at [1059, 371] on icon "Carousel Next Arrow" at bounding box center [1070, 379] width 23 height 23
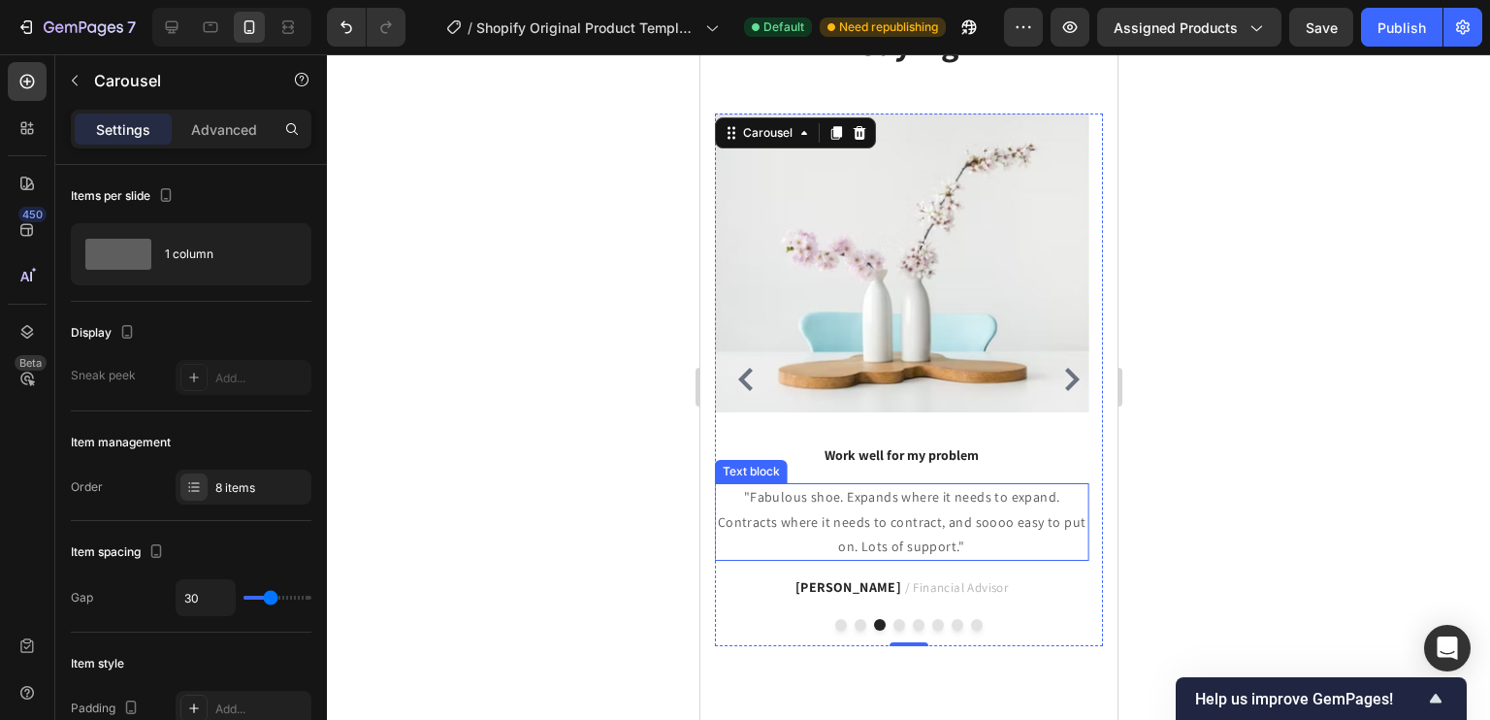
click at [940, 502] on p ""Fabulous shoe. Expands where it needs to expand. Contracts where it needs to c…" at bounding box center [901, 522] width 370 height 74
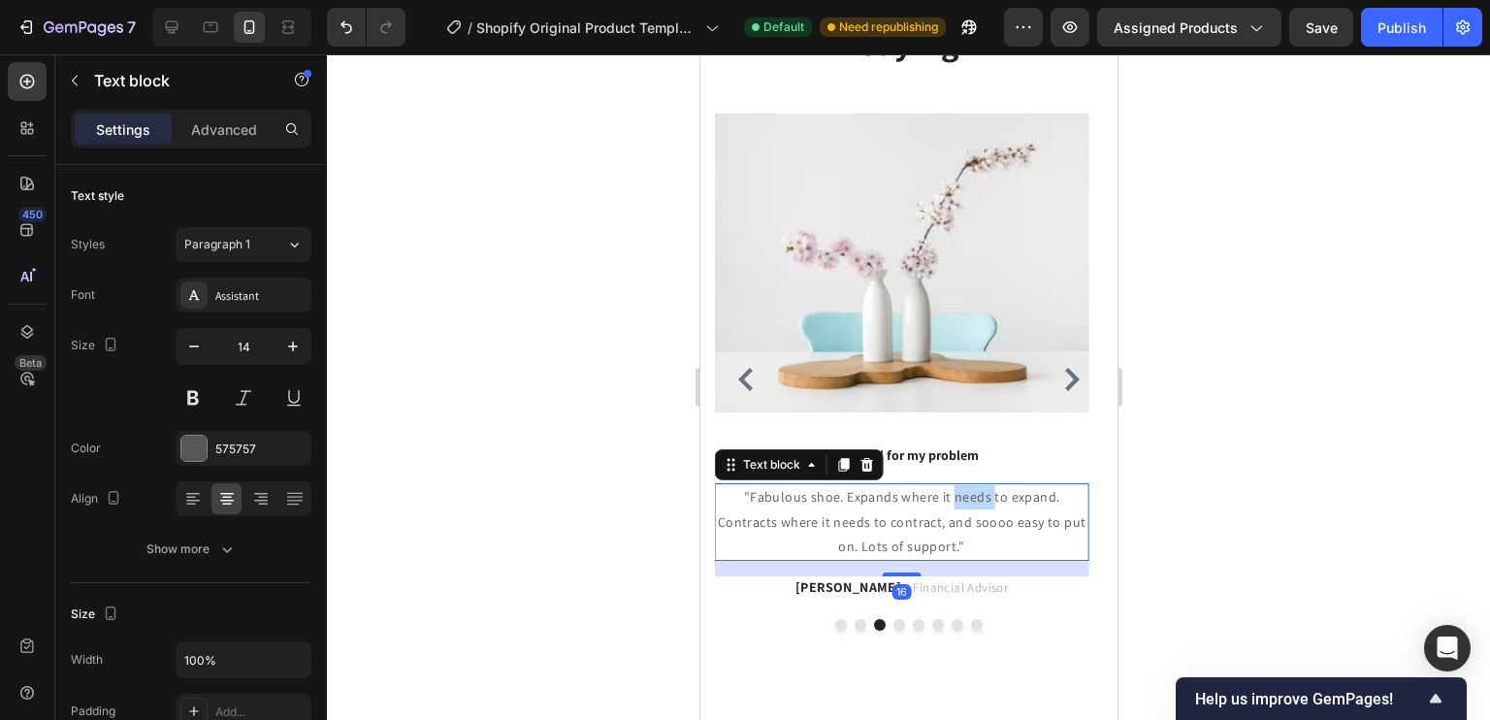
click at [940, 502] on p ""Fabulous shoe. Expands where it needs to expand. Contracts where it needs to c…" at bounding box center [901, 522] width 370 height 74
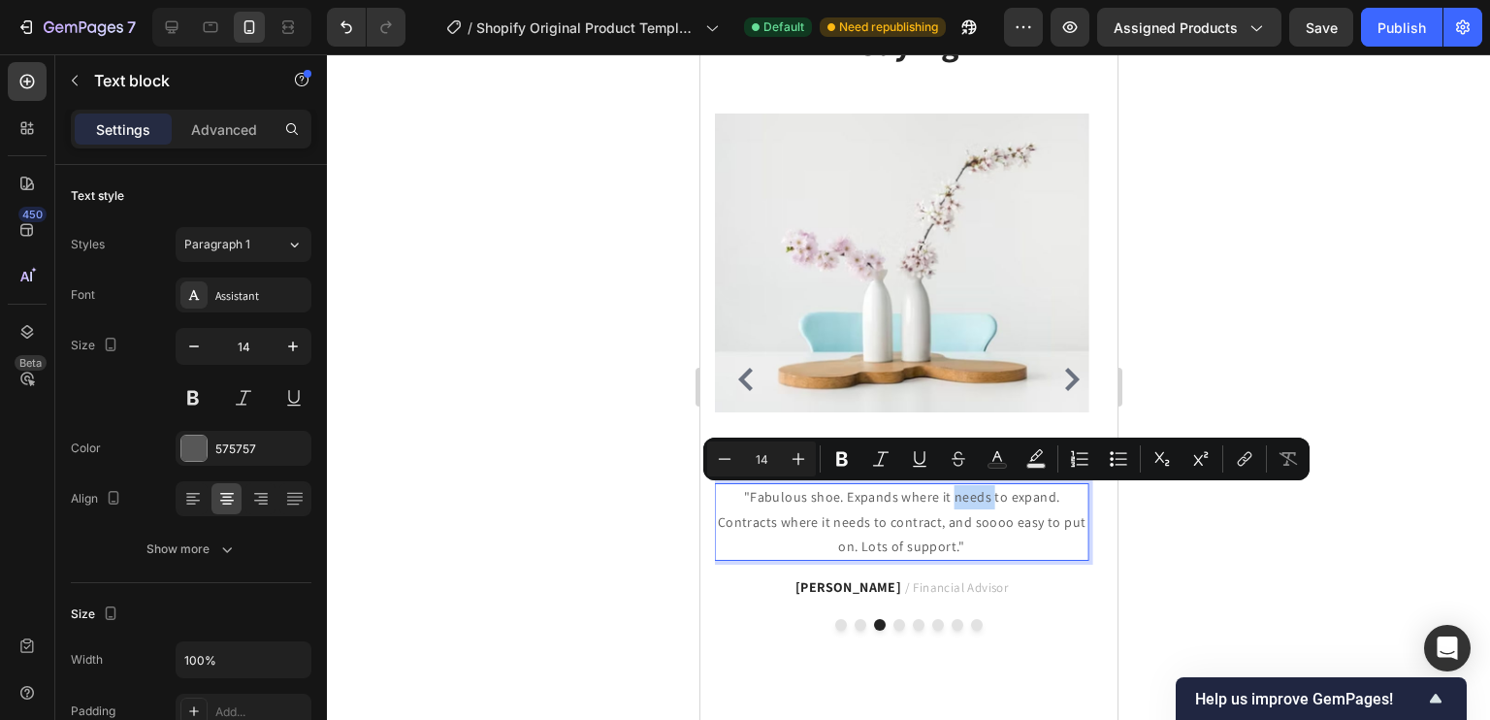
click at [940, 502] on p ""Fabulous shoe. Expands where it needs to expand. Contracts where it needs to c…" at bounding box center [901, 522] width 370 height 74
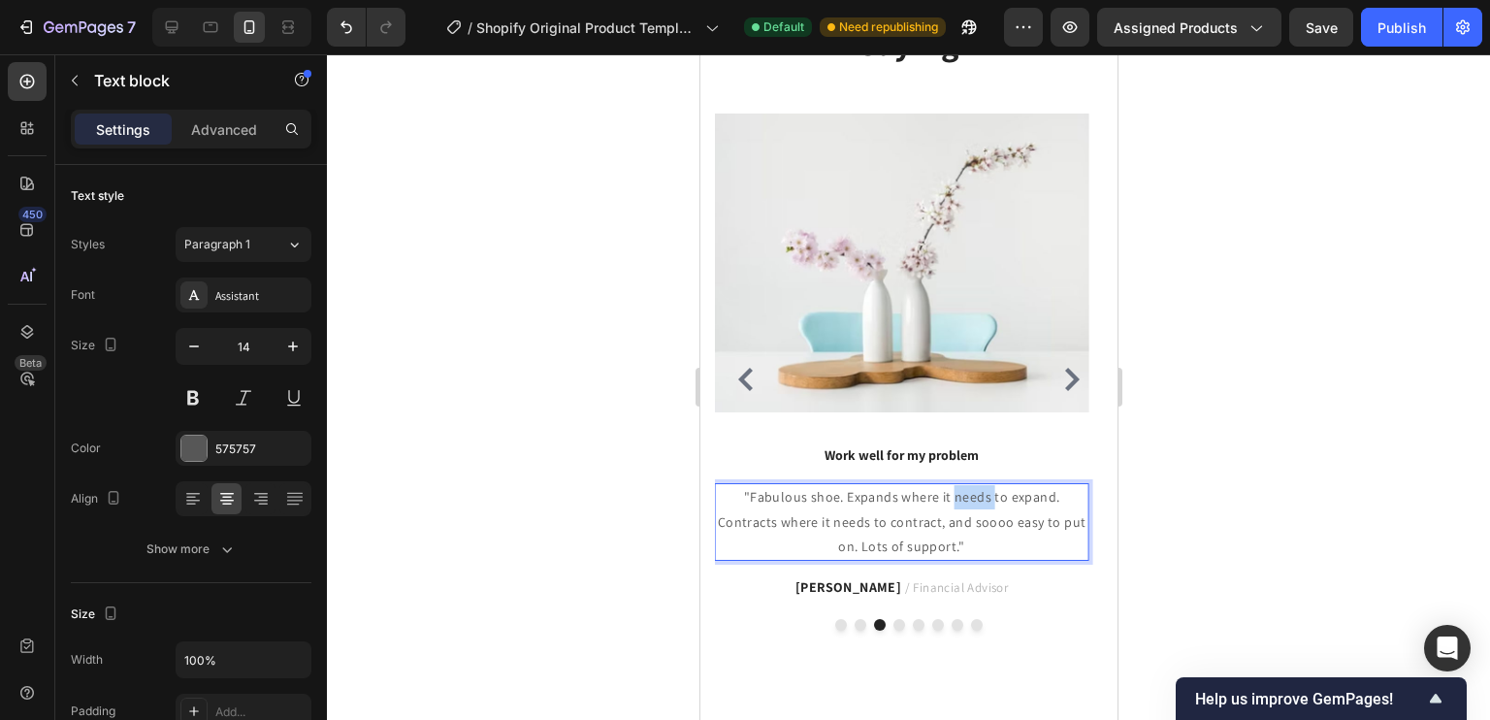
click at [940, 502] on p ""Fabulous shoe. Expands where it needs to expand. Contracts where it needs to c…" at bounding box center [901, 522] width 370 height 74
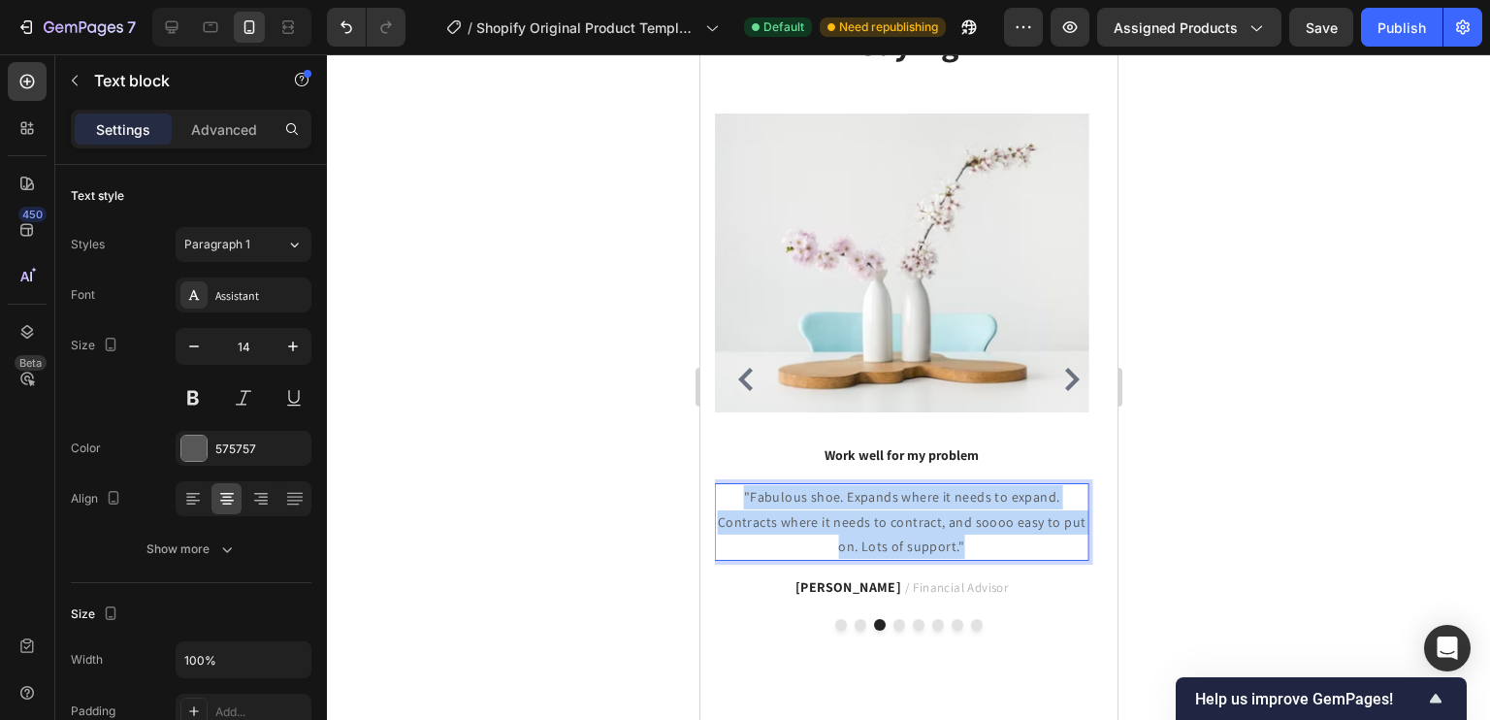
click at [940, 502] on p ""Fabulous shoe. Expands where it needs to expand. Contracts where it needs to c…" at bounding box center [901, 522] width 370 height 74
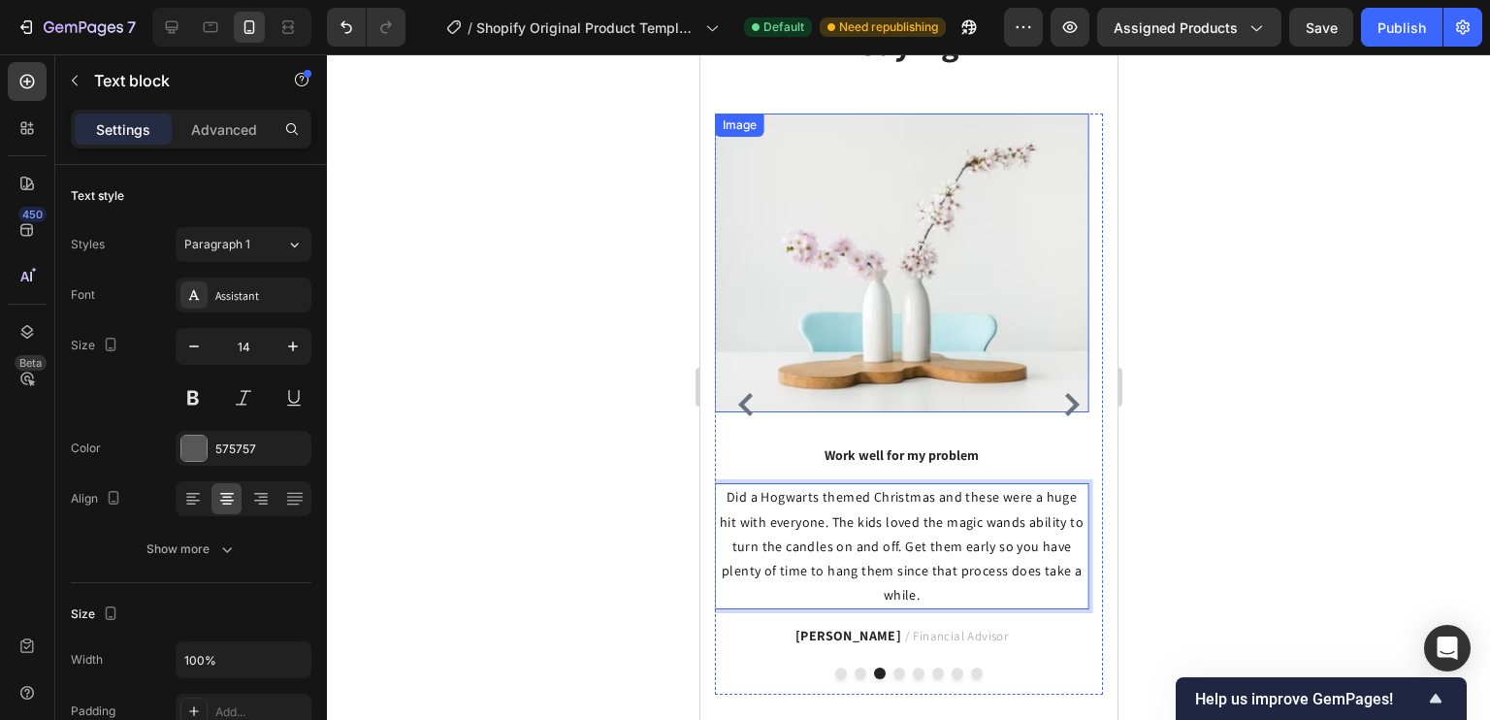
click at [930, 334] on img at bounding box center [900, 262] width 373 height 299
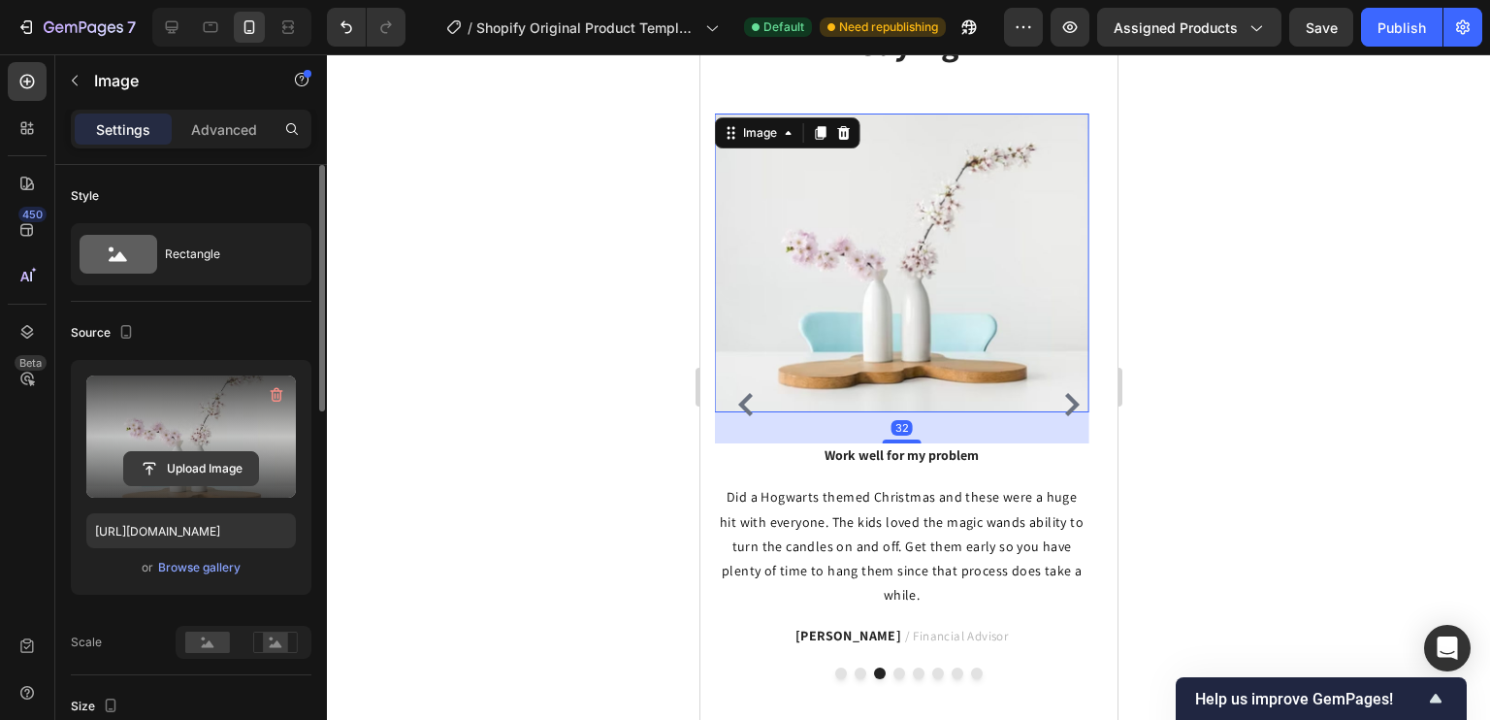
click at [237, 469] on input "file" at bounding box center [191, 468] width 134 height 33
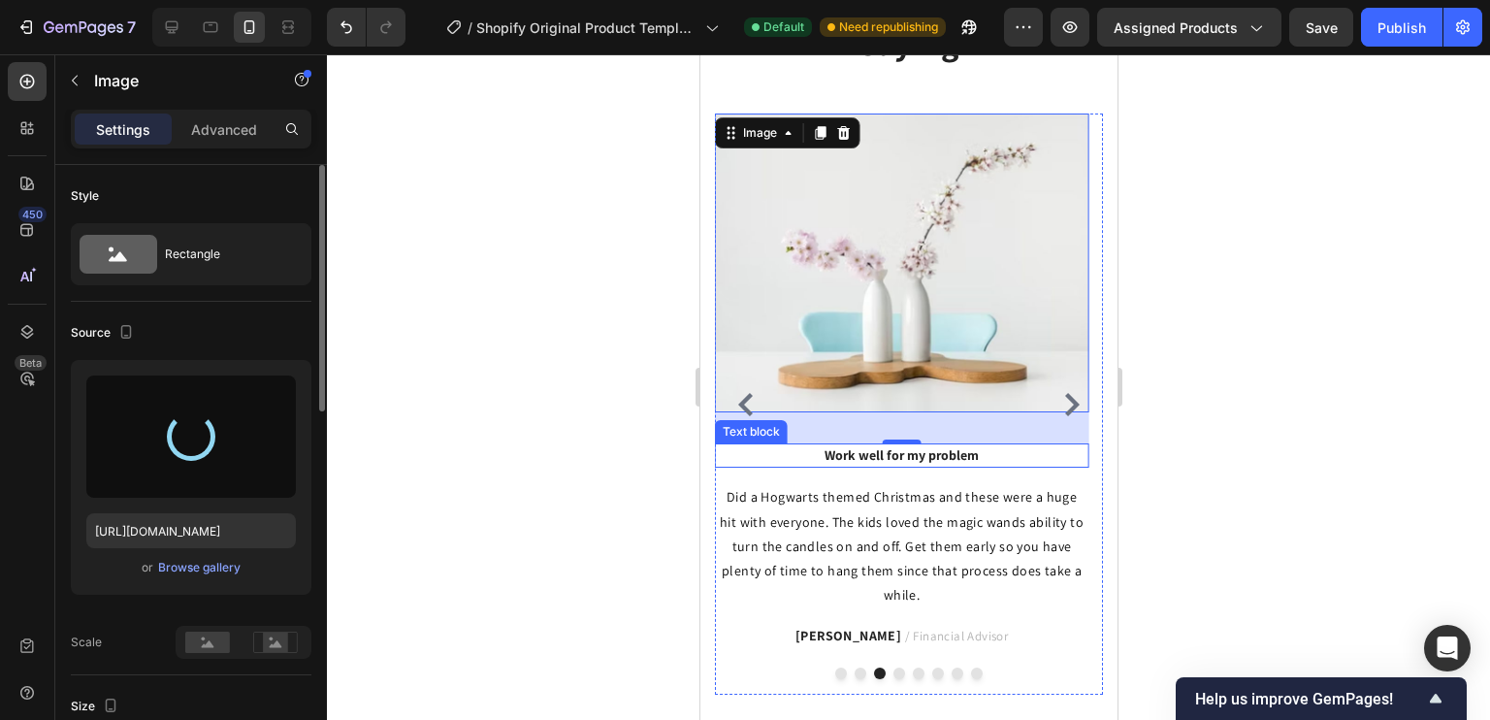
type input "[URL][DOMAIN_NAME]"
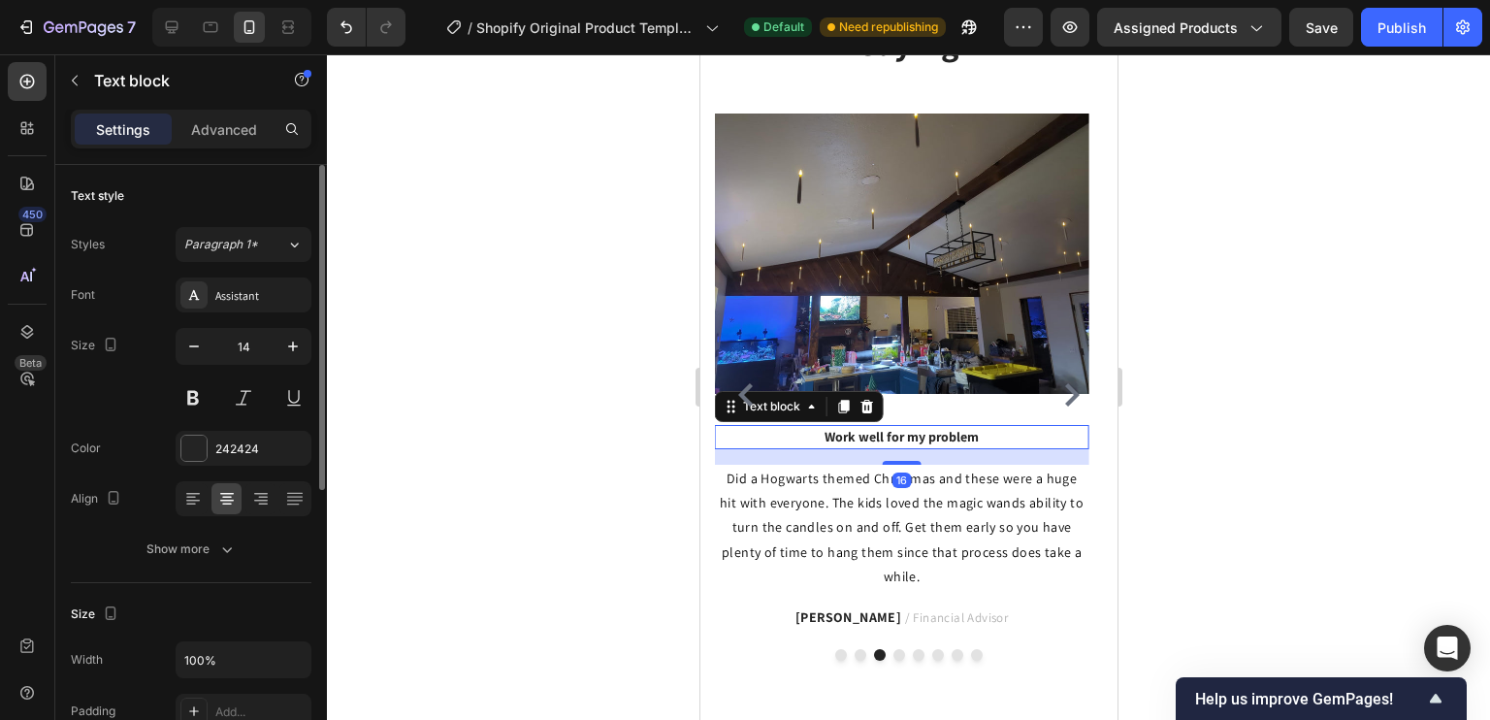
click at [901, 431] on p "Work well for my problem" at bounding box center [901, 437] width 370 height 20
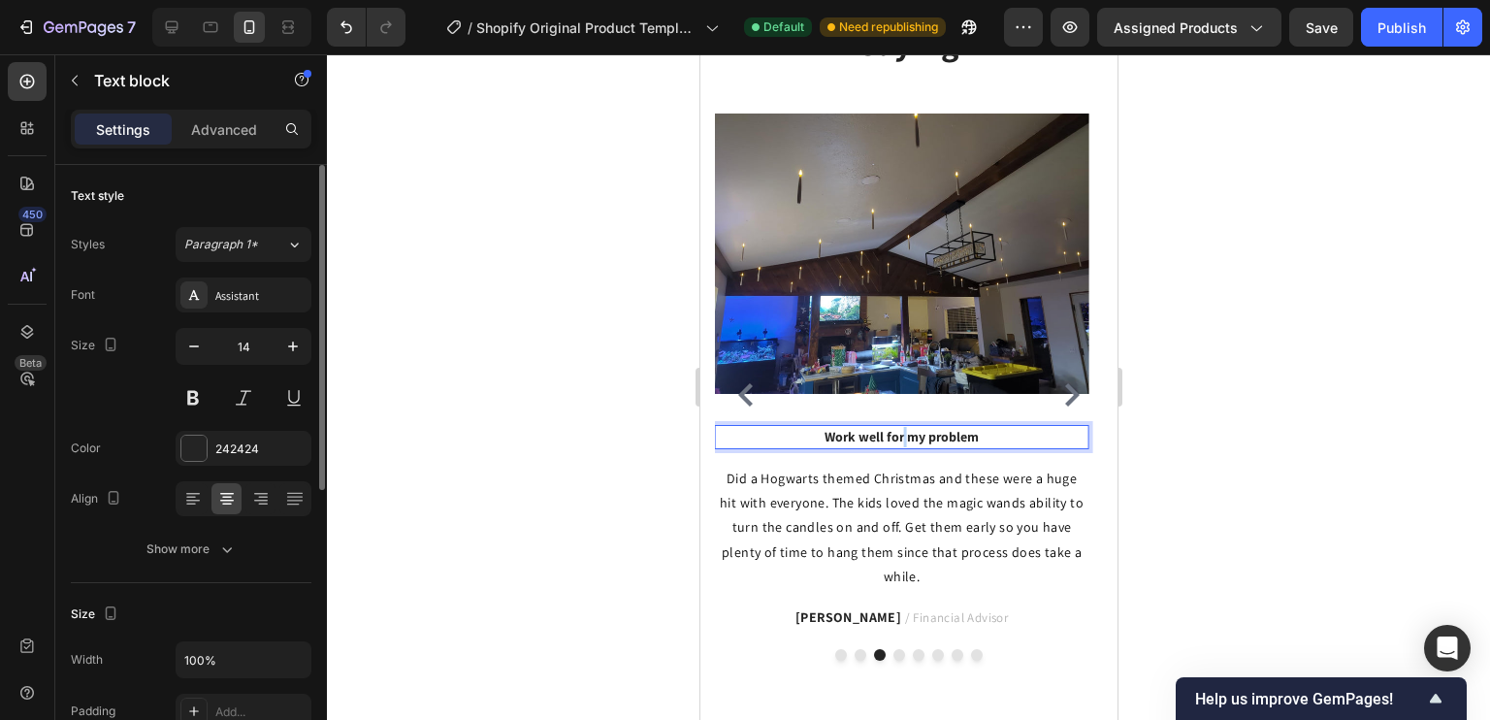
click at [901, 431] on p "Work well for my problem" at bounding box center [901, 437] width 370 height 20
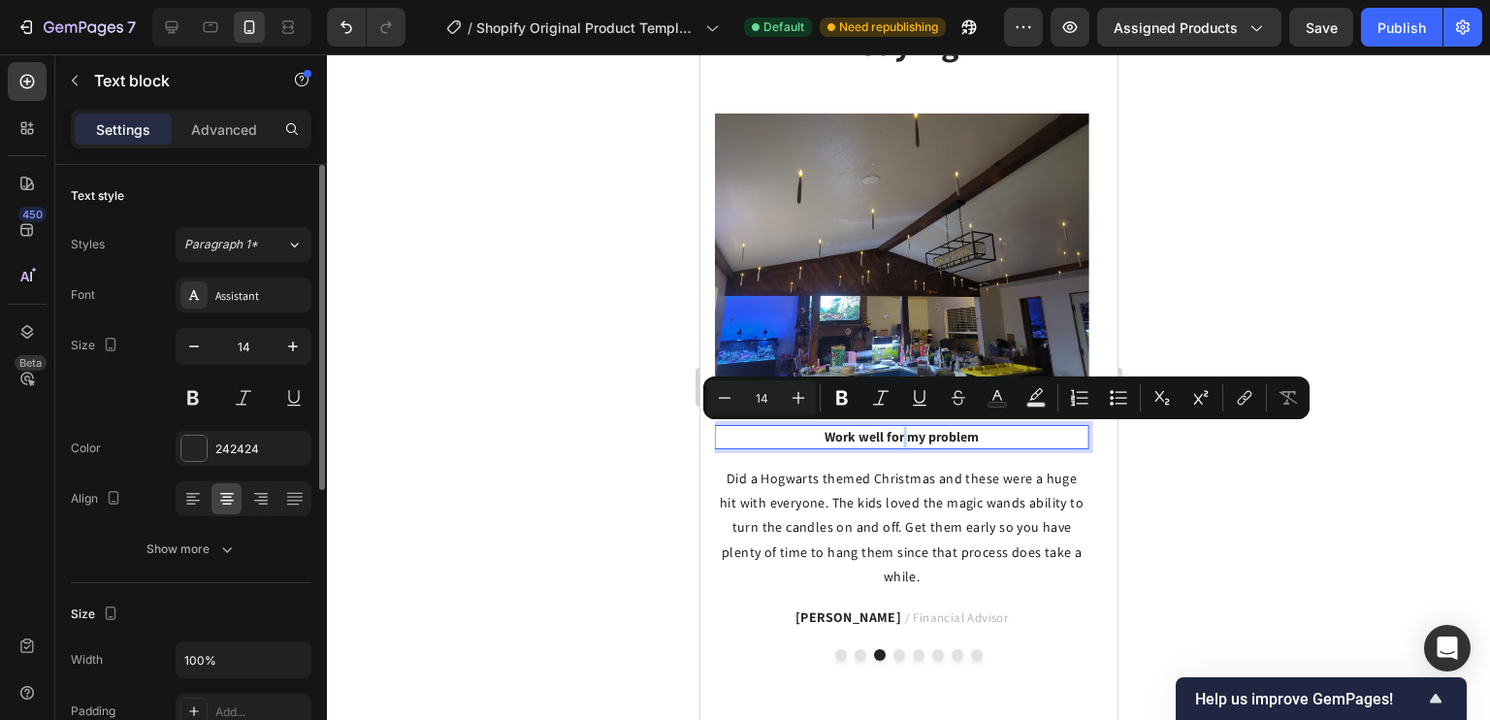
click at [908, 432] on p "Work well for my problem" at bounding box center [901, 437] width 370 height 20
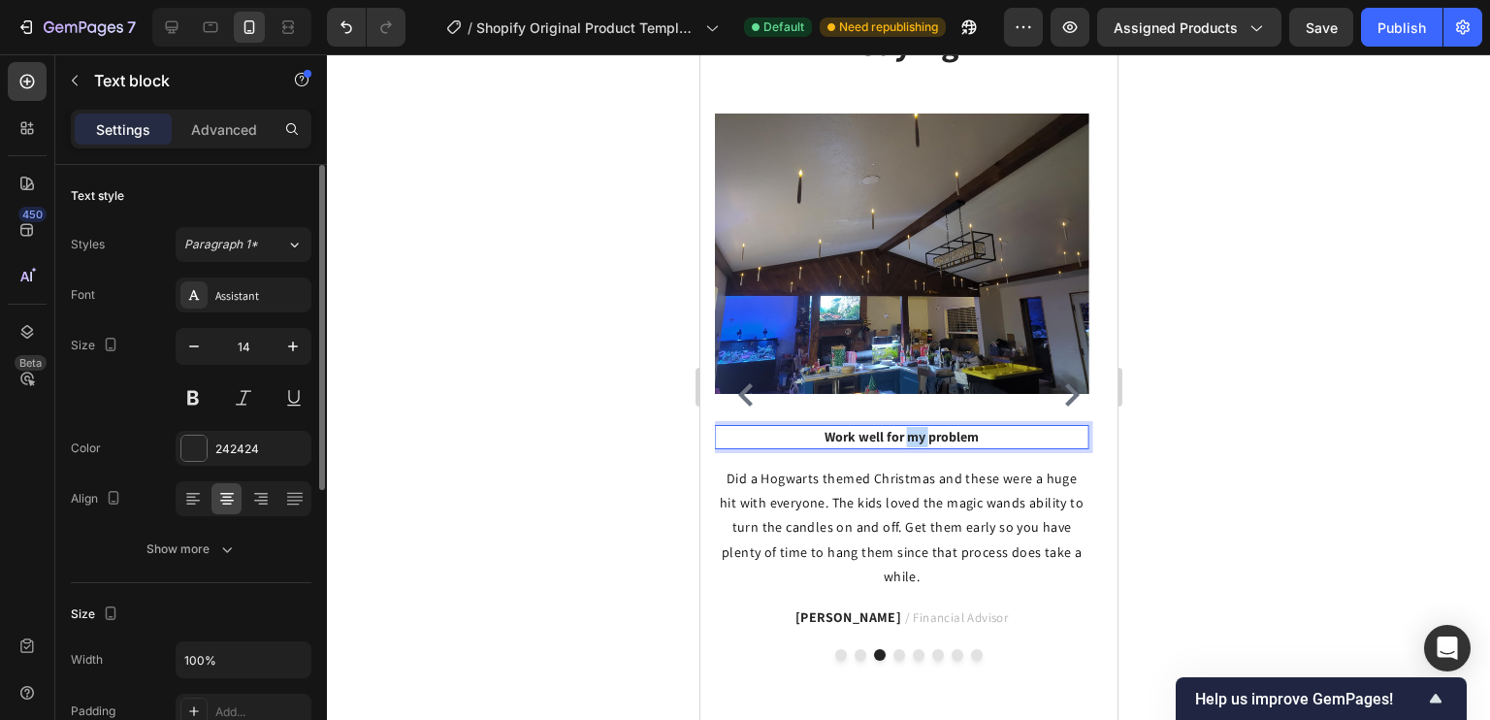
click at [908, 432] on p "Work well for my problem" at bounding box center [901, 437] width 370 height 20
click at [827, 436] on p "Work well for my problem" at bounding box center [901, 437] width 370 height 20
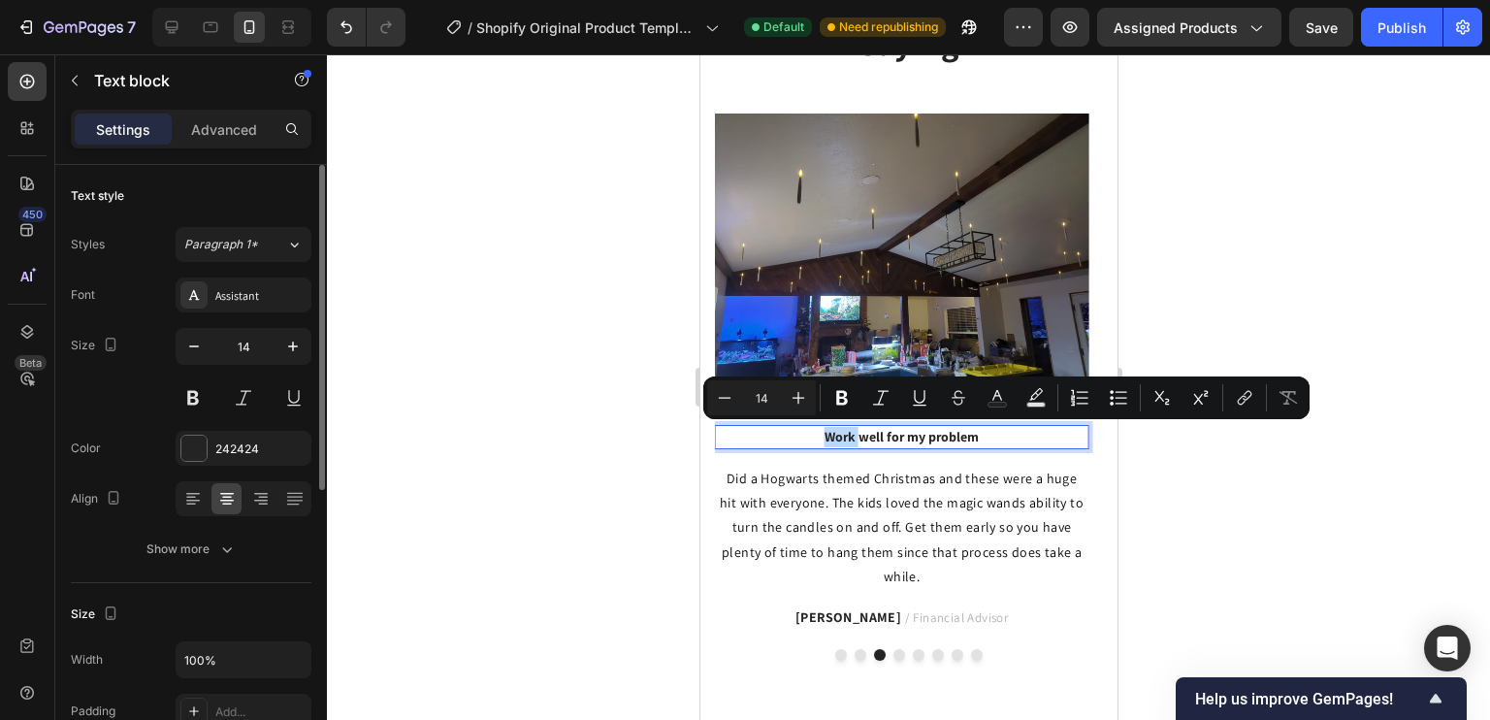
click at [827, 436] on p "Work well for my problem" at bounding box center [901, 437] width 370 height 20
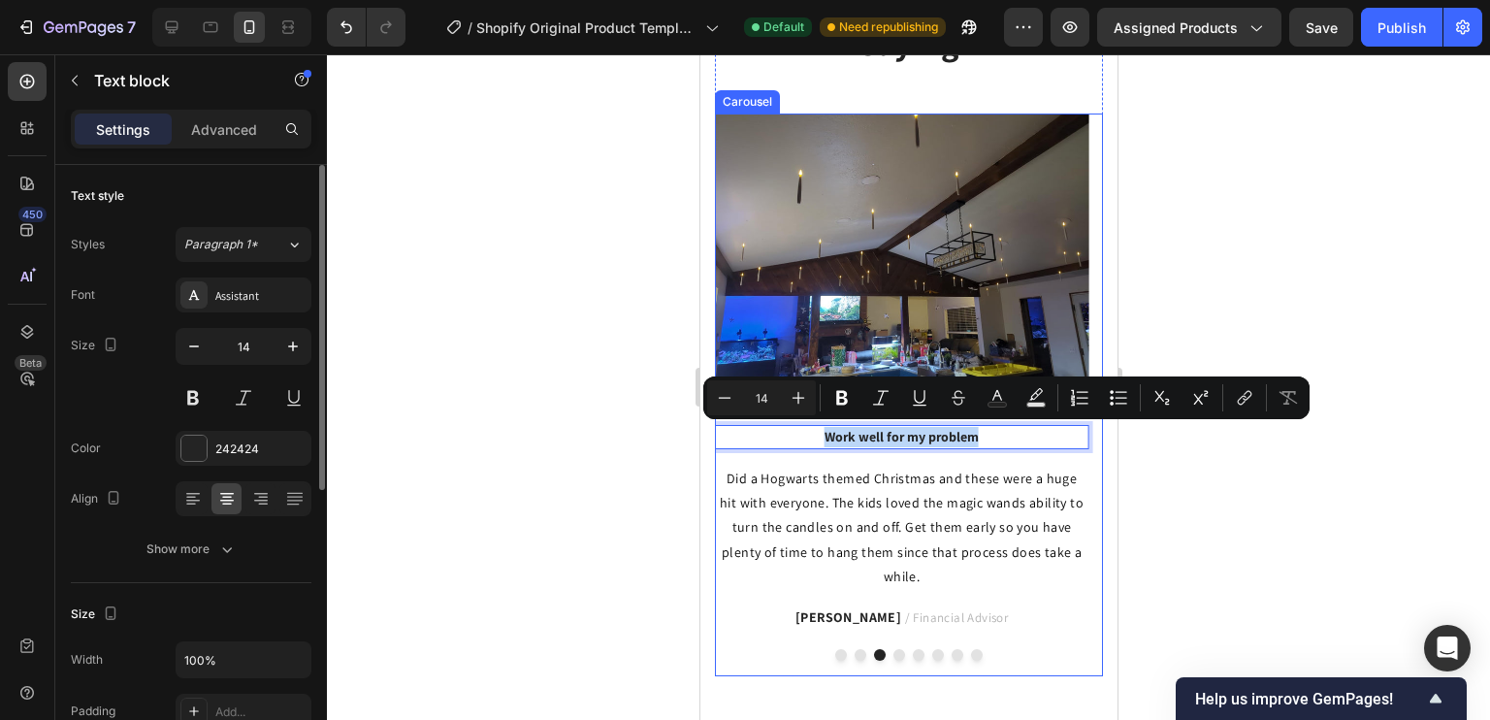
drag, startPoint x: 827, startPoint y: 436, endPoint x: 1051, endPoint y: 422, distance: 224.5
click at [1051, 422] on div "Image Work well for my problem Text block 16 Did a Hogwarts themed Christmas an…" at bounding box center [900, 394] width 373 height 563
click at [854, 649] on button "Dot" at bounding box center [860, 655] width 12 height 12
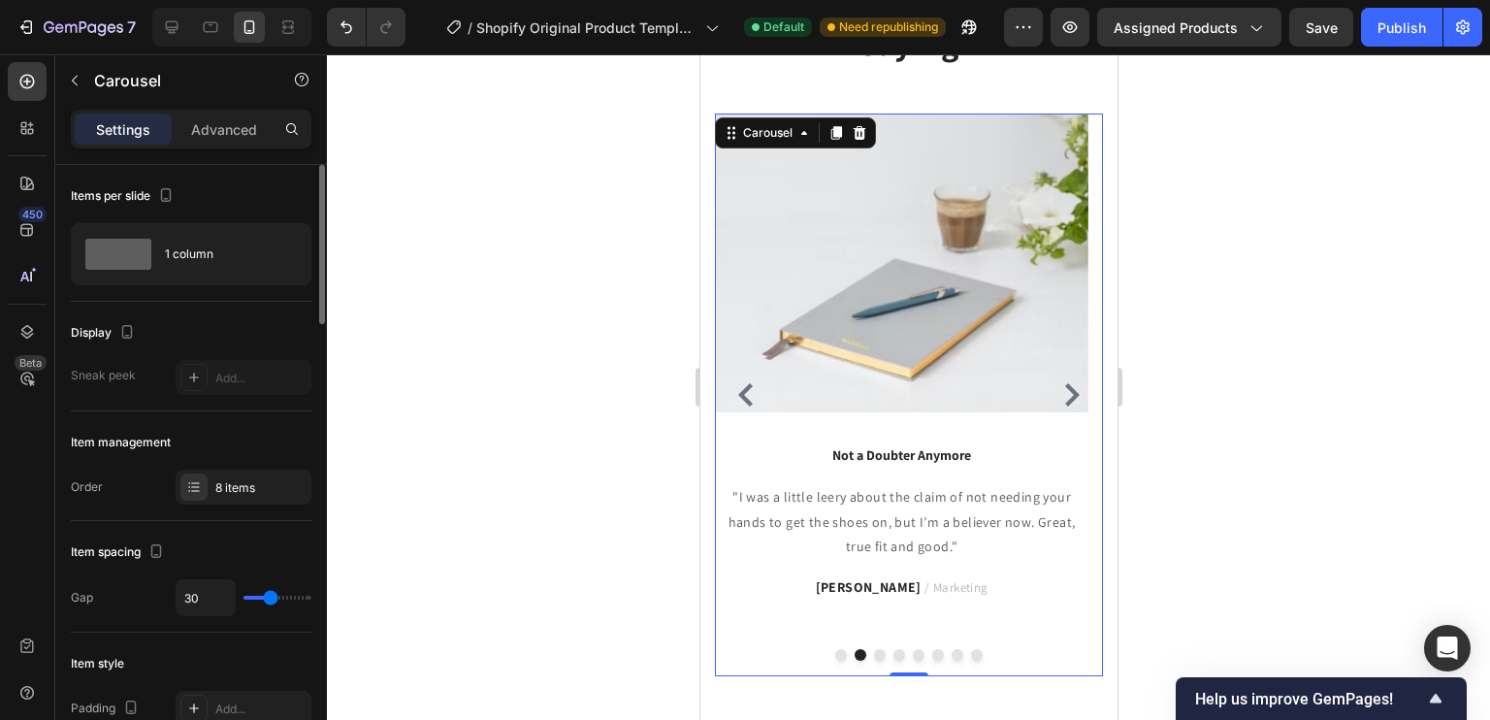
click at [892, 649] on button "Dot" at bounding box center [898, 655] width 12 height 12
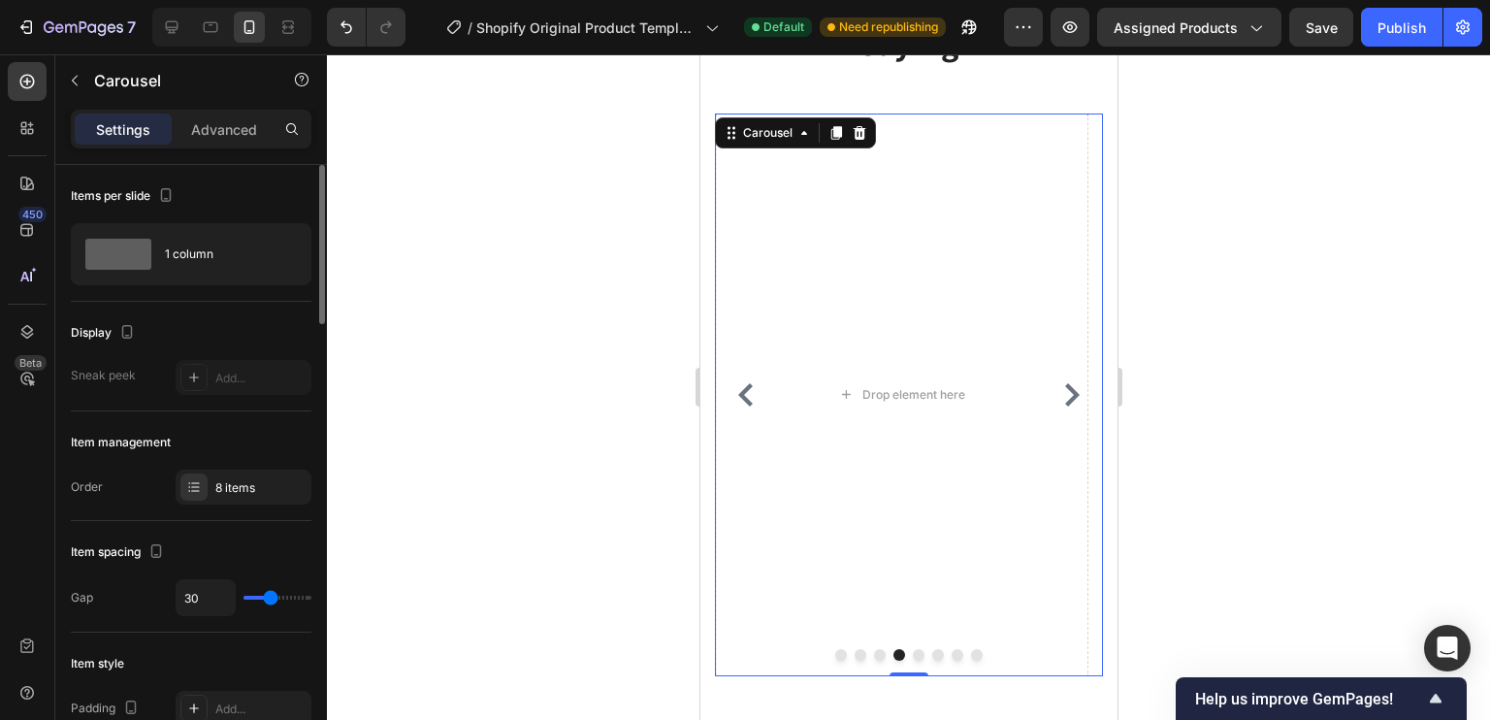
click at [747, 383] on icon "Carousel Back Arrow" at bounding box center [744, 394] width 23 height 23
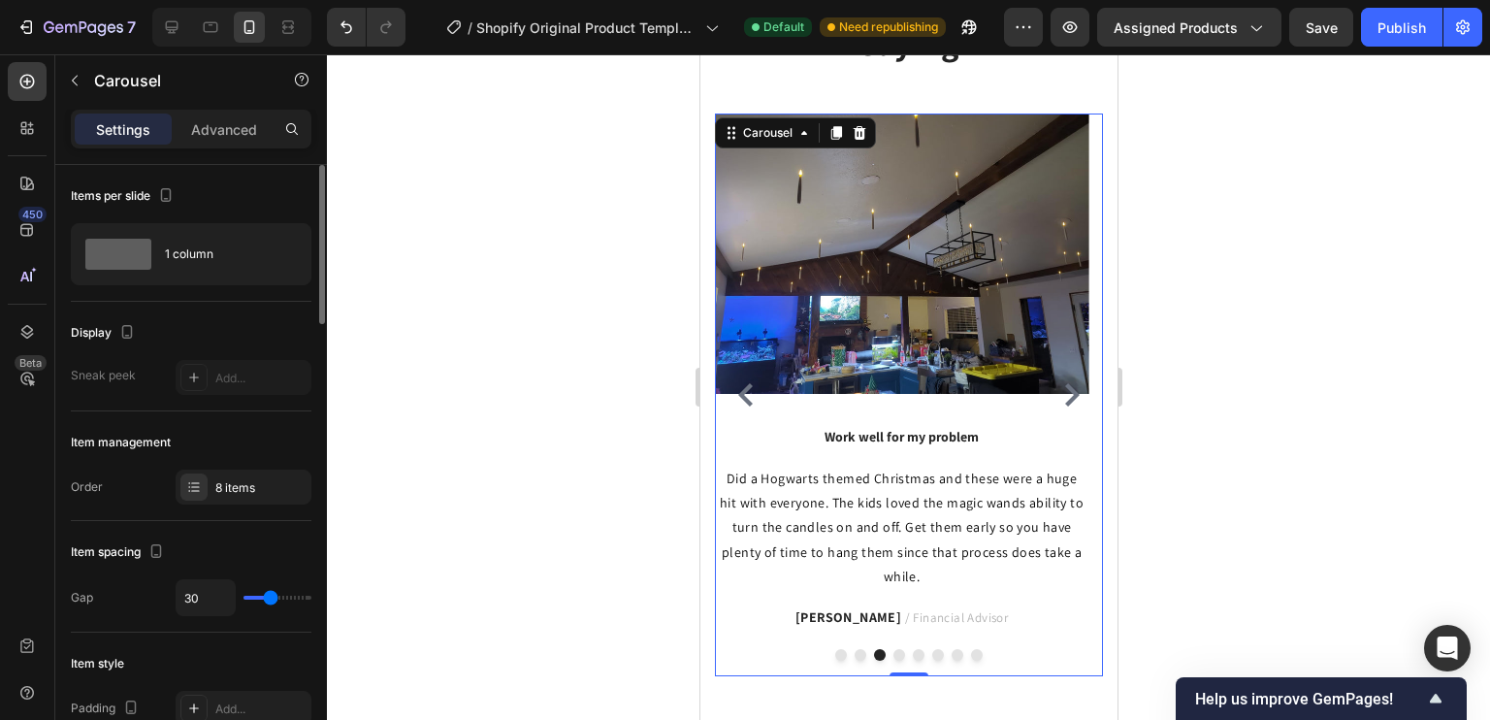
click at [1059, 383] on icon "Carousel Next Arrow" at bounding box center [1070, 394] width 23 height 23
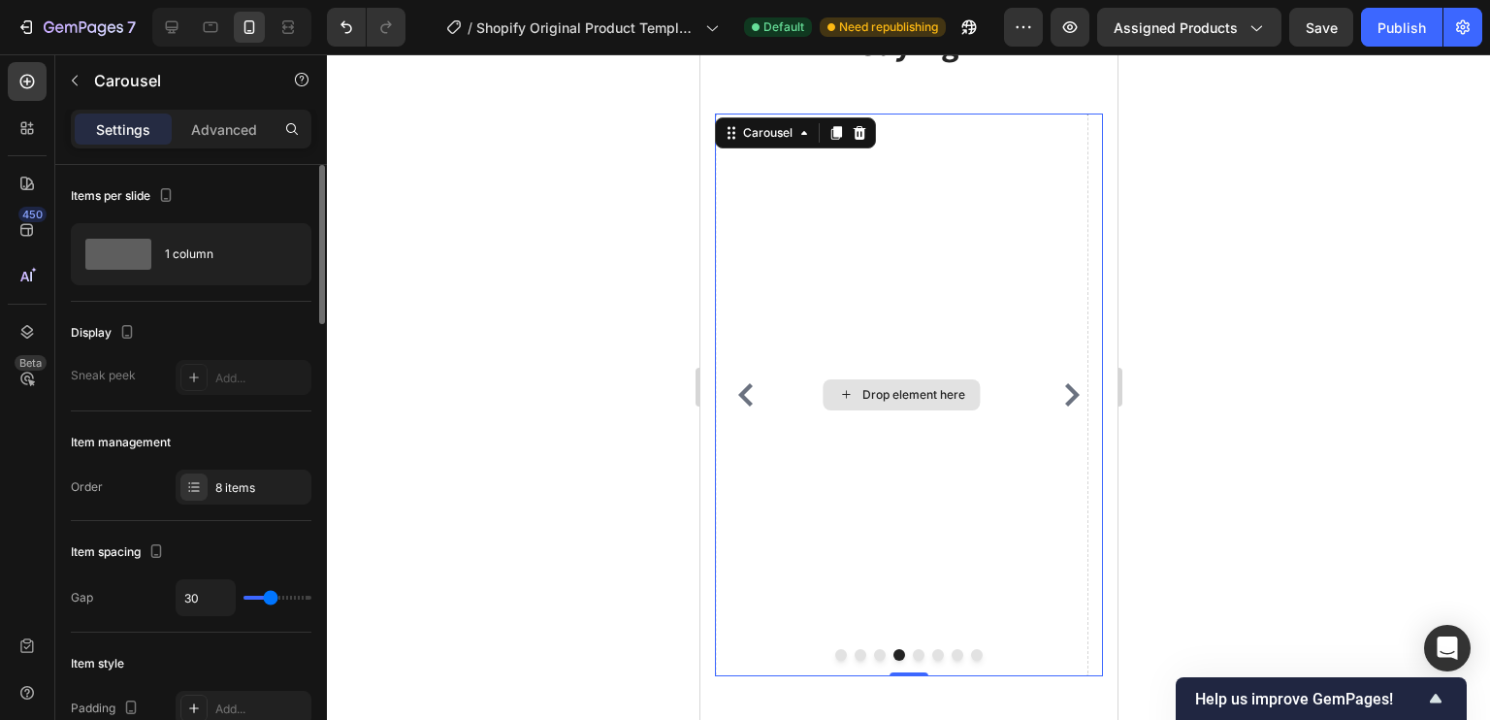
click at [948, 361] on div "Drop element here" at bounding box center [900, 394] width 373 height 563
click at [229, 165] on div "Items per slide 1 column" at bounding box center [191, 233] width 241 height 137
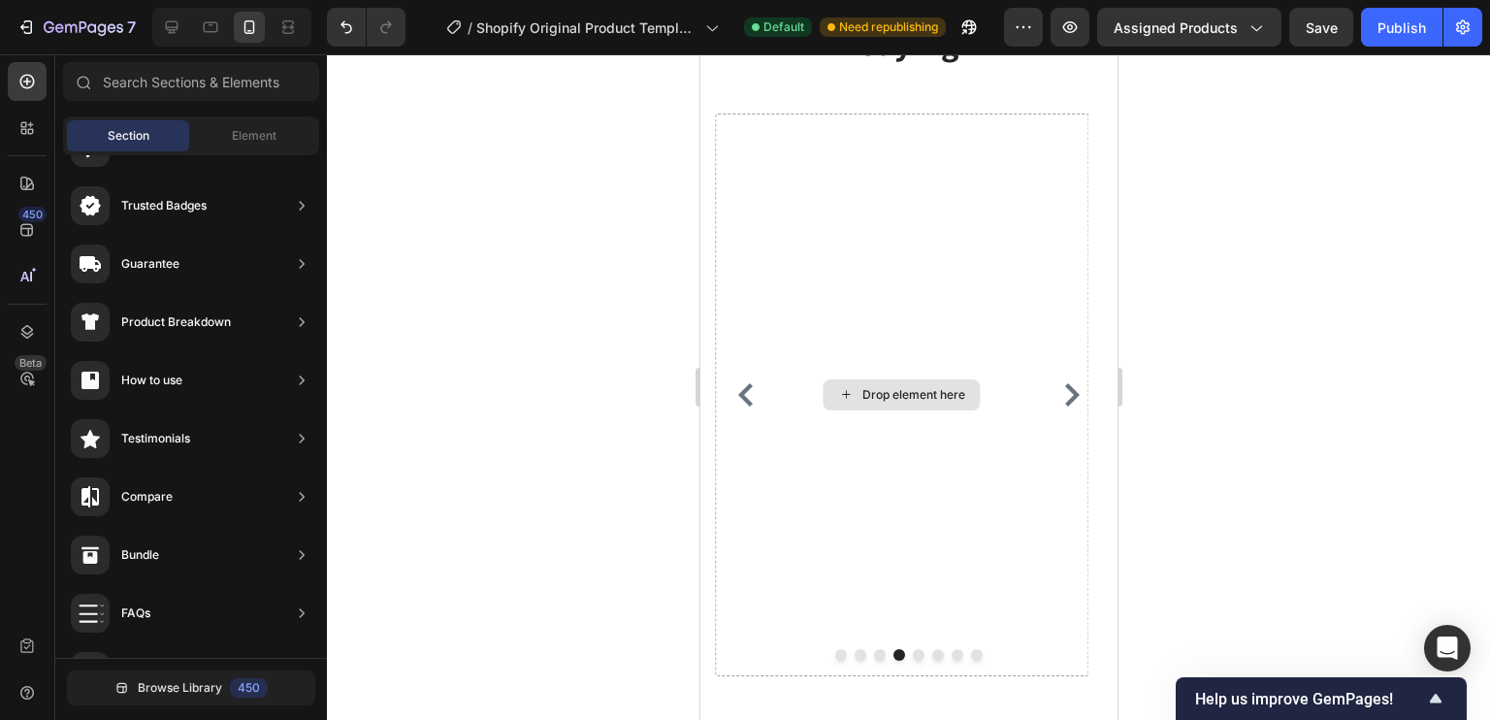
click at [886, 387] on div "Drop element here" at bounding box center [912, 395] width 103 height 16
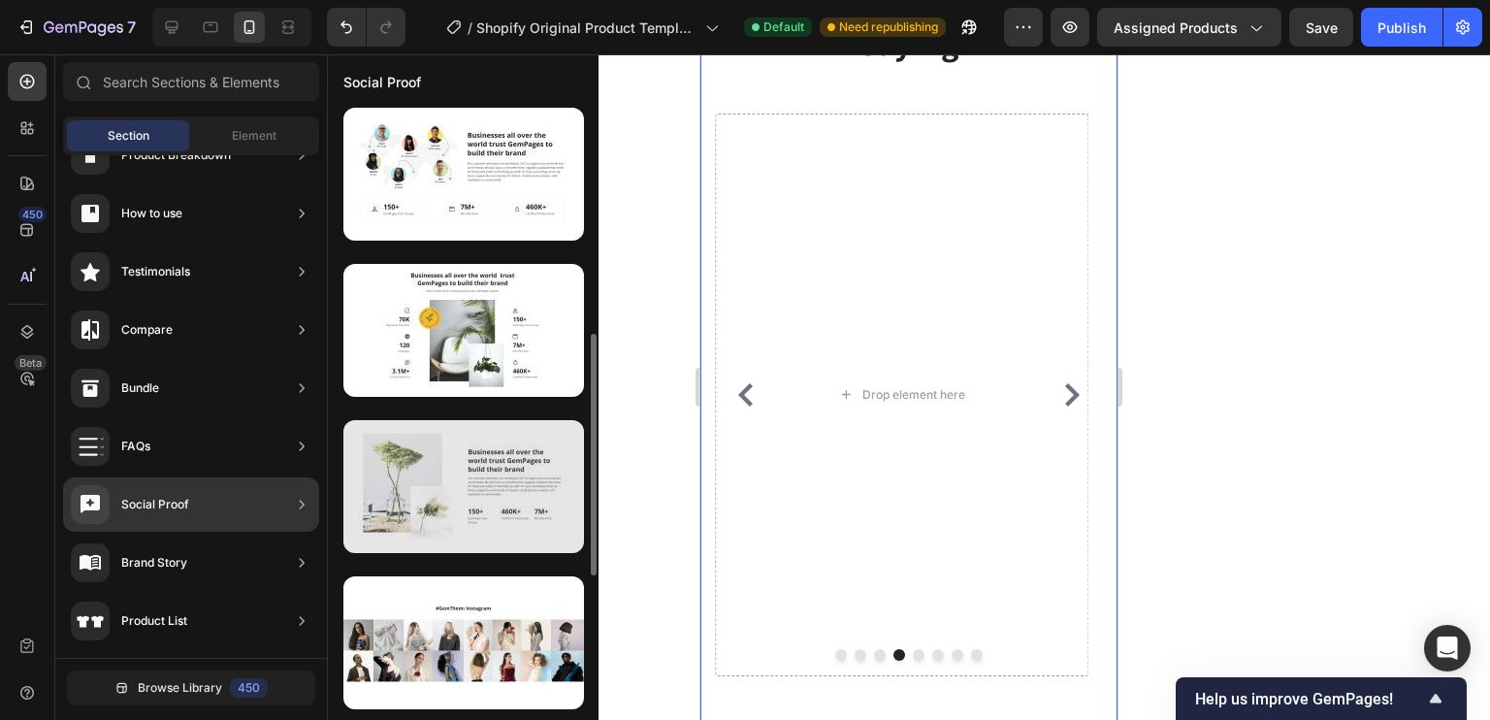
scroll to position [629, 0]
click at [414, 500] on div at bounding box center [463, 486] width 241 height 133
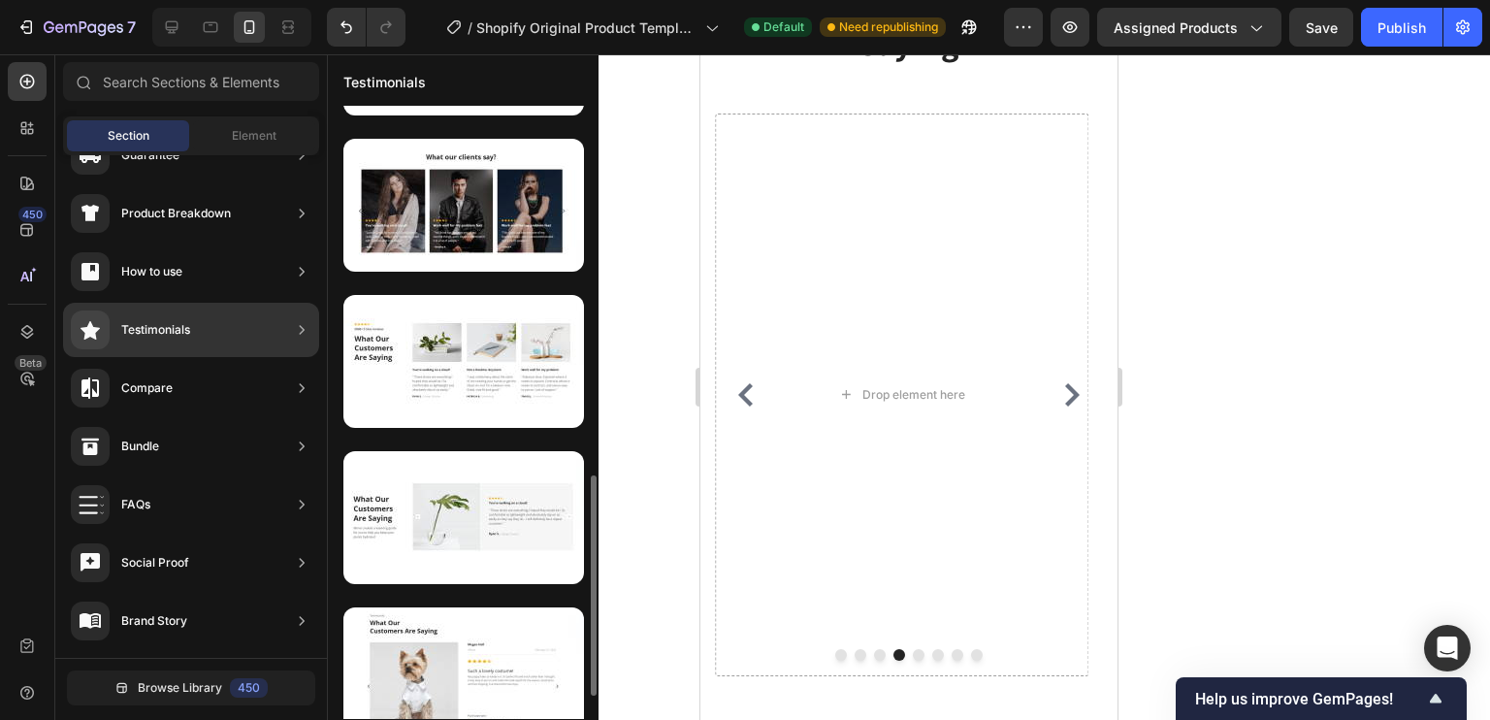
scroll to position [838, 0]
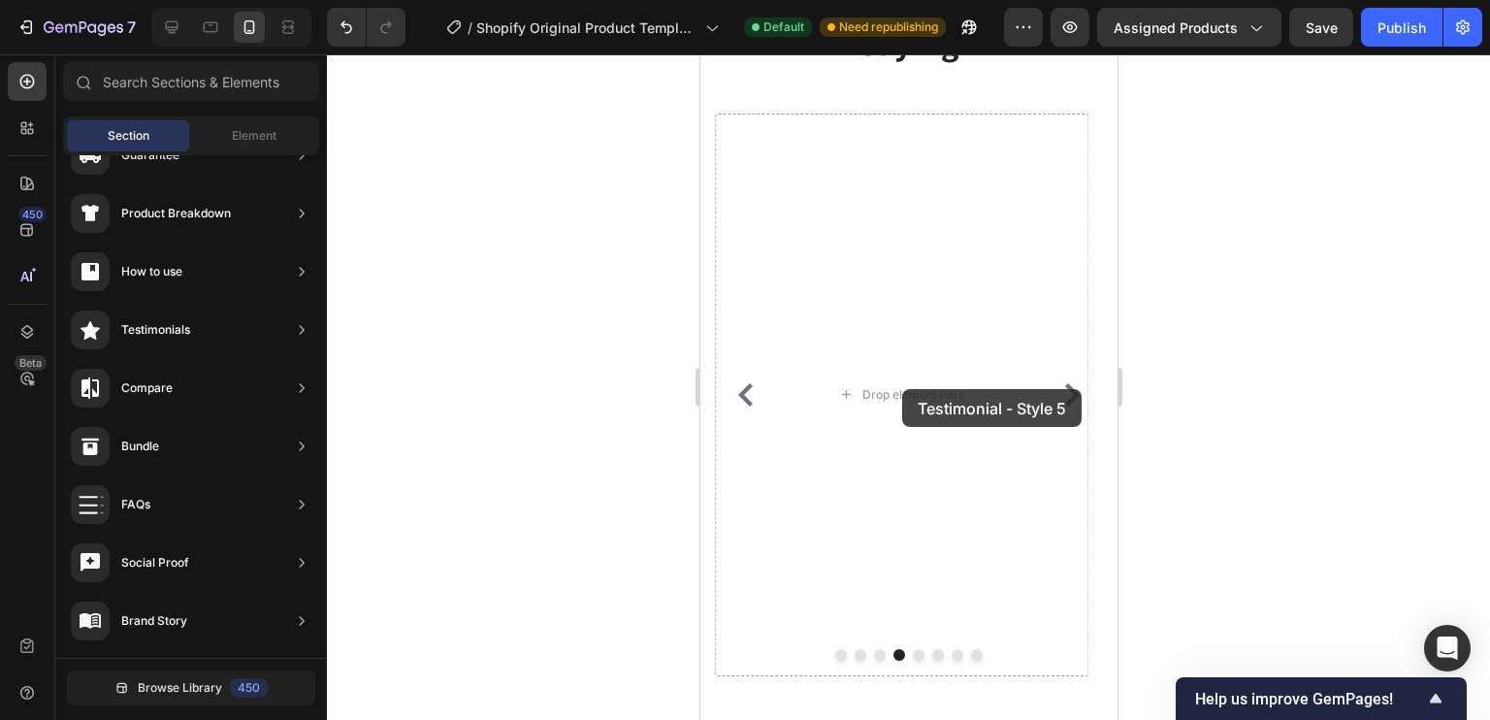
drag, startPoint x: 1187, startPoint y: 337, endPoint x: 901, endPoint y: 389, distance: 290.9
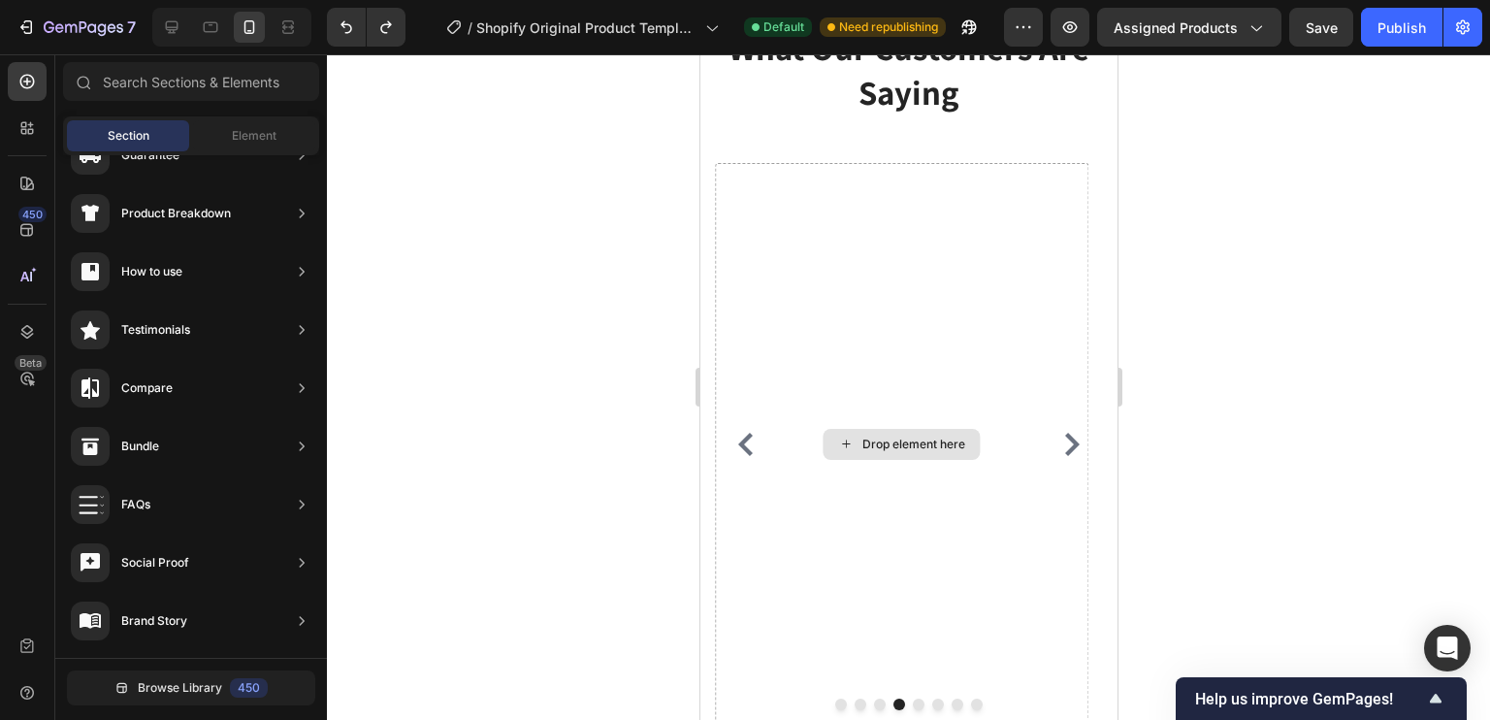
scroll to position [3469, 0]
click at [266, 134] on span "Element" at bounding box center [254, 135] width 45 height 17
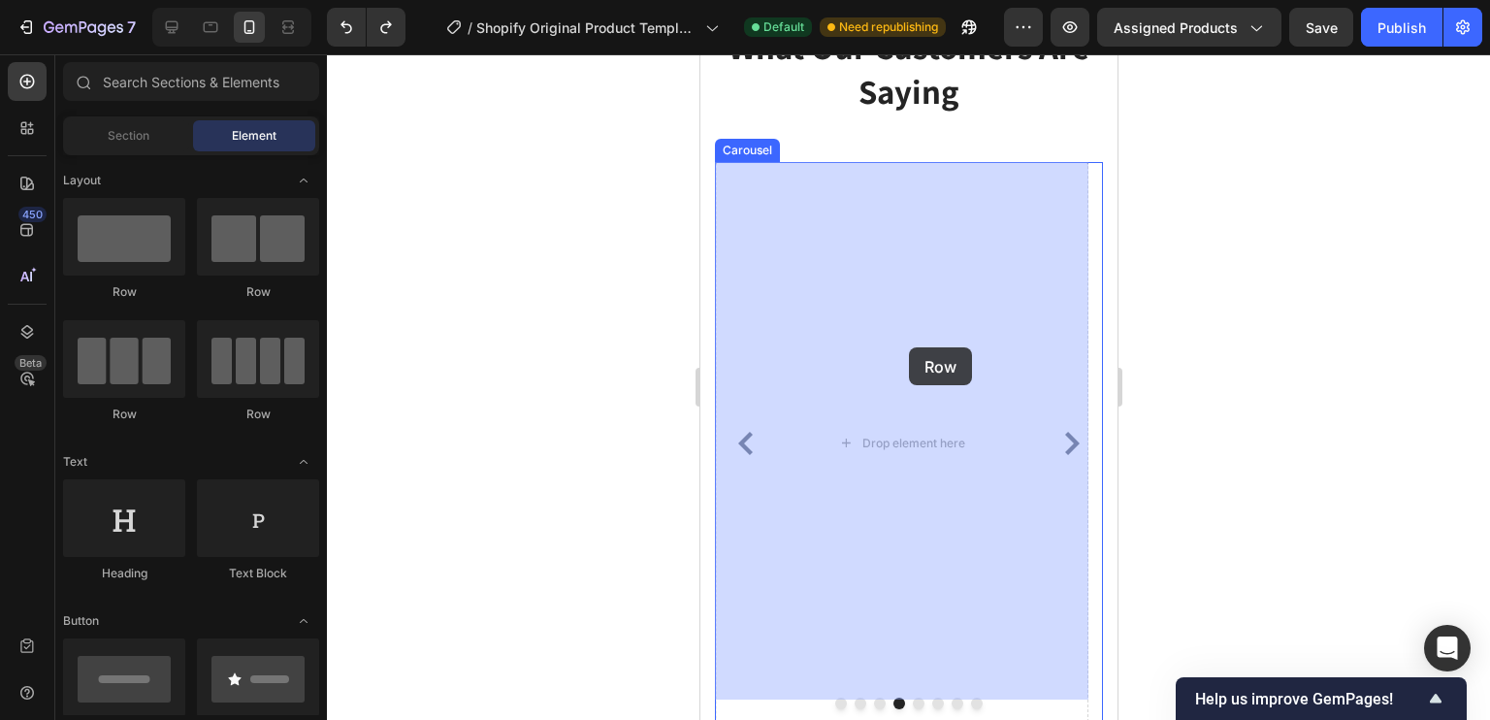
drag, startPoint x: 858, startPoint y: 286, endPoint x: 906, endPoint y: 347, distance: 77.4
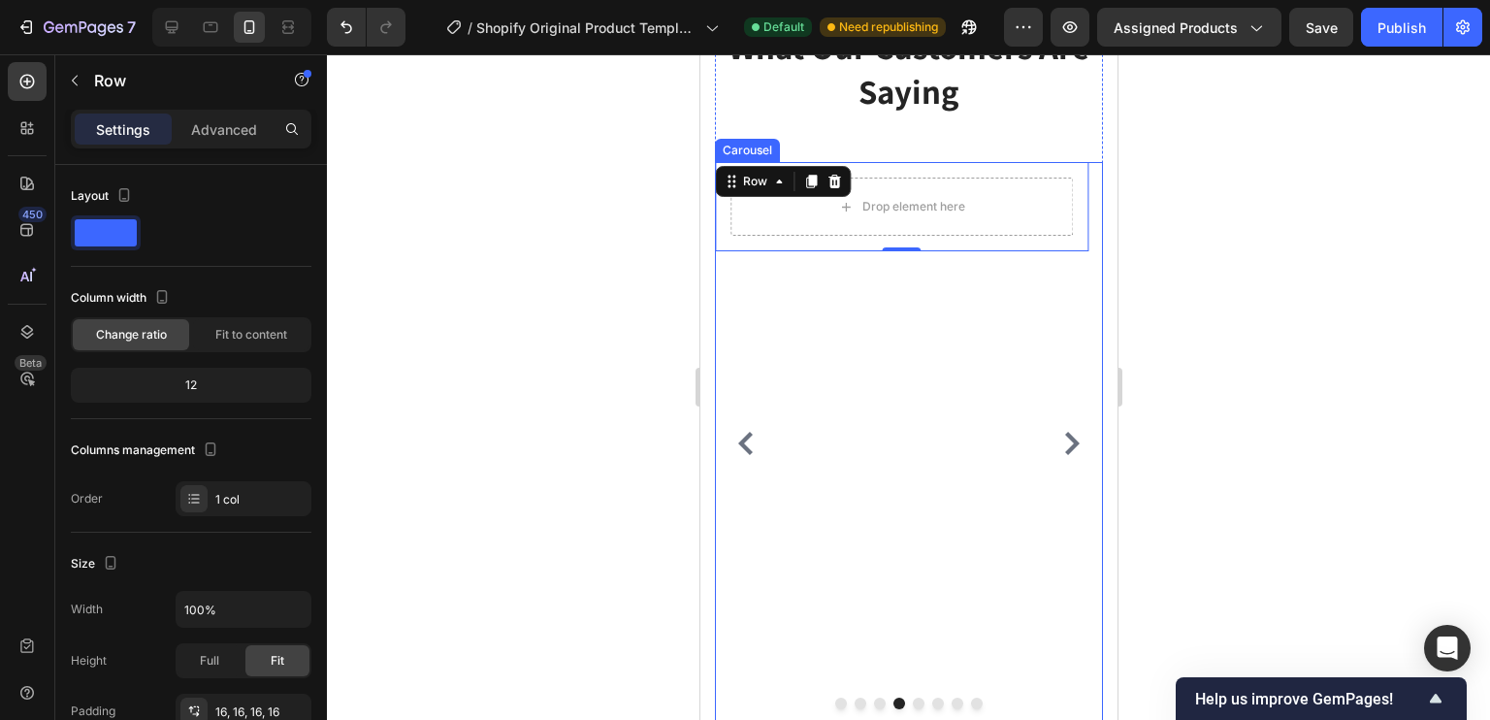
click at [965, 333] on div "Drop element here Row 0" at bounding box center [900, 443] width 373 height 563
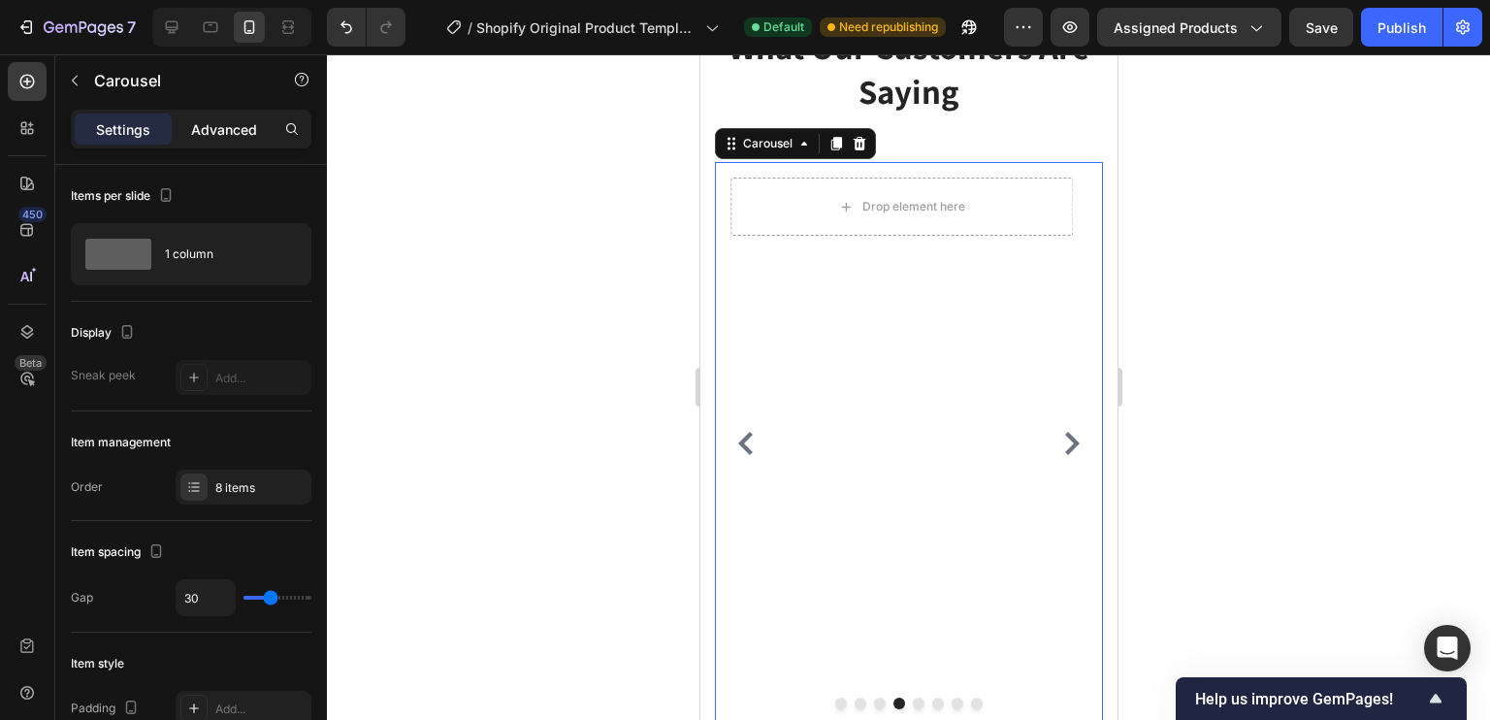
click at [201, 141] on div "Advanced" at bounding box center [224, 128] width 97 height 31
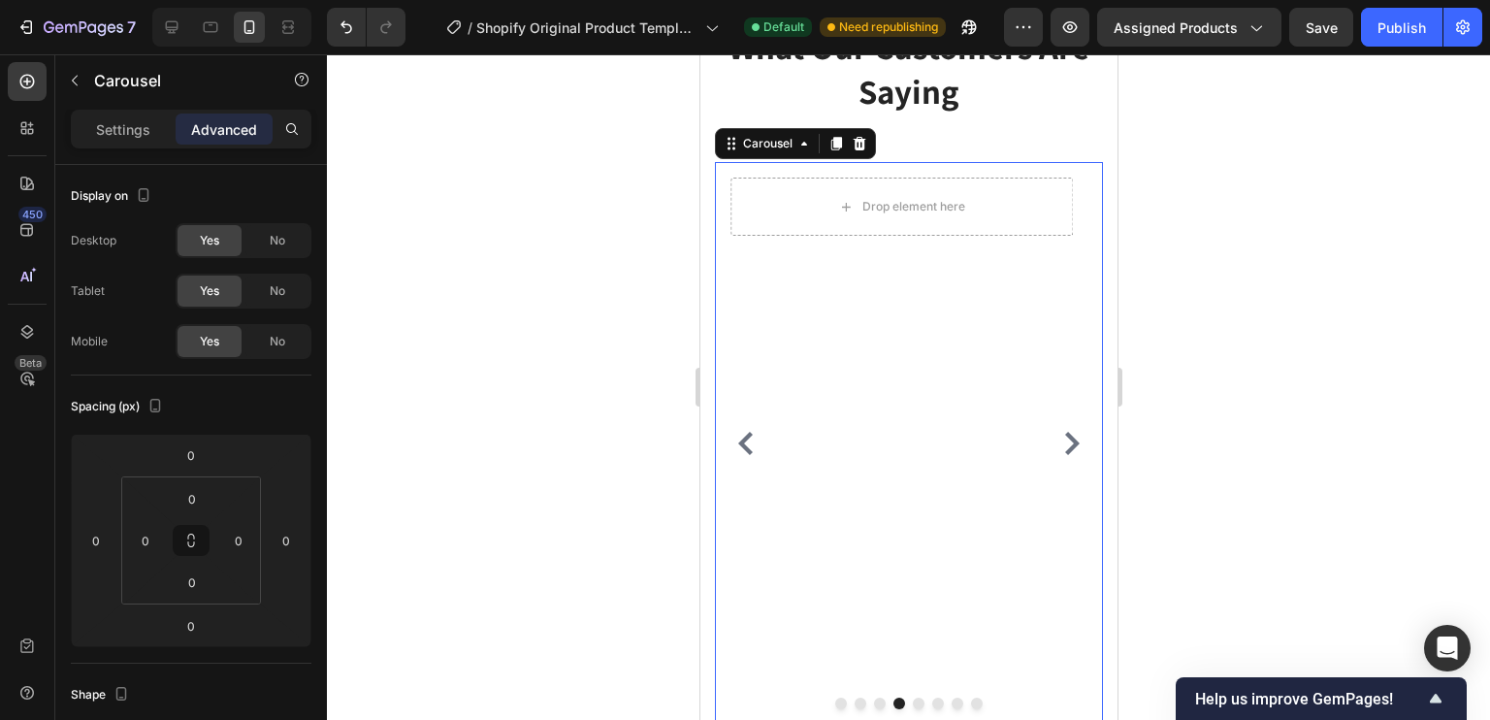
click at [641, 358] on div at bounding box center [908, 386] width 1163 height 665
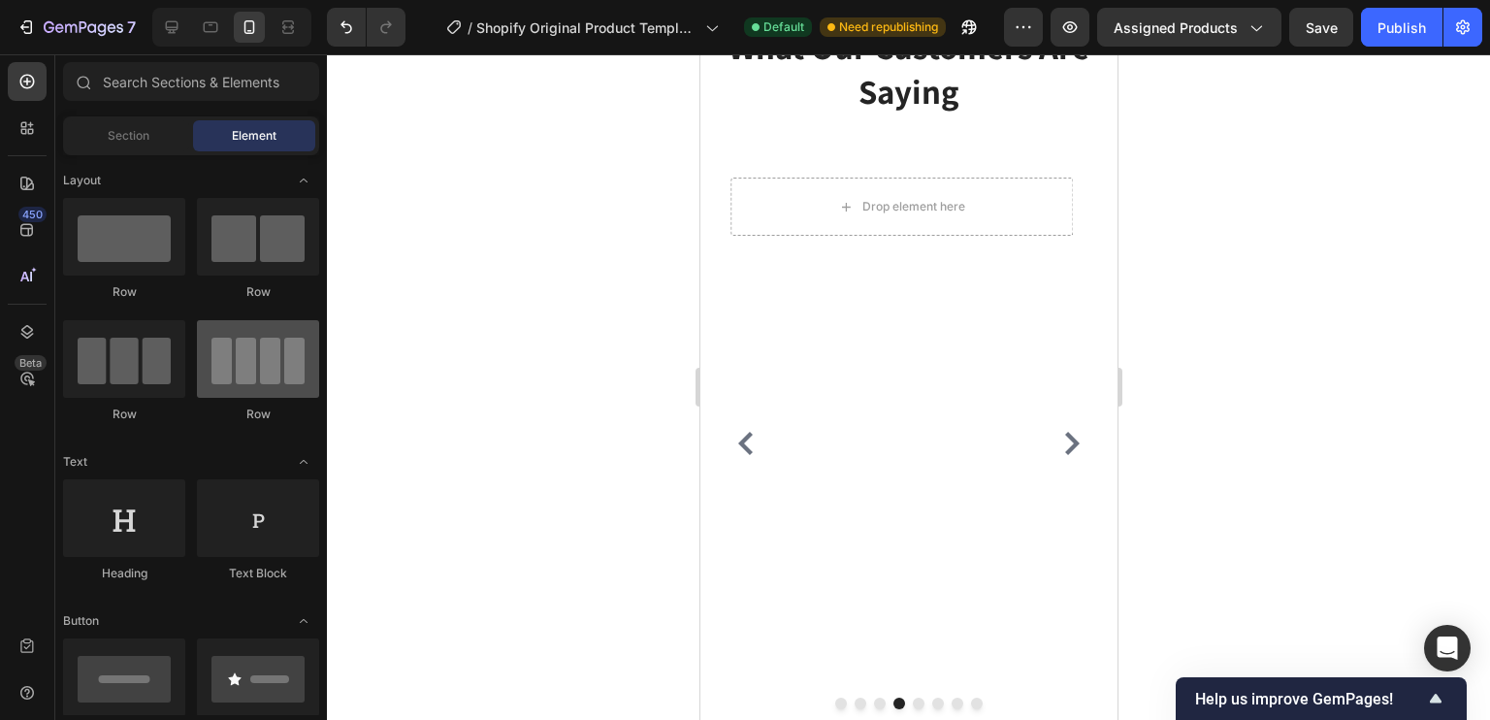
scroll to position [96, 0]
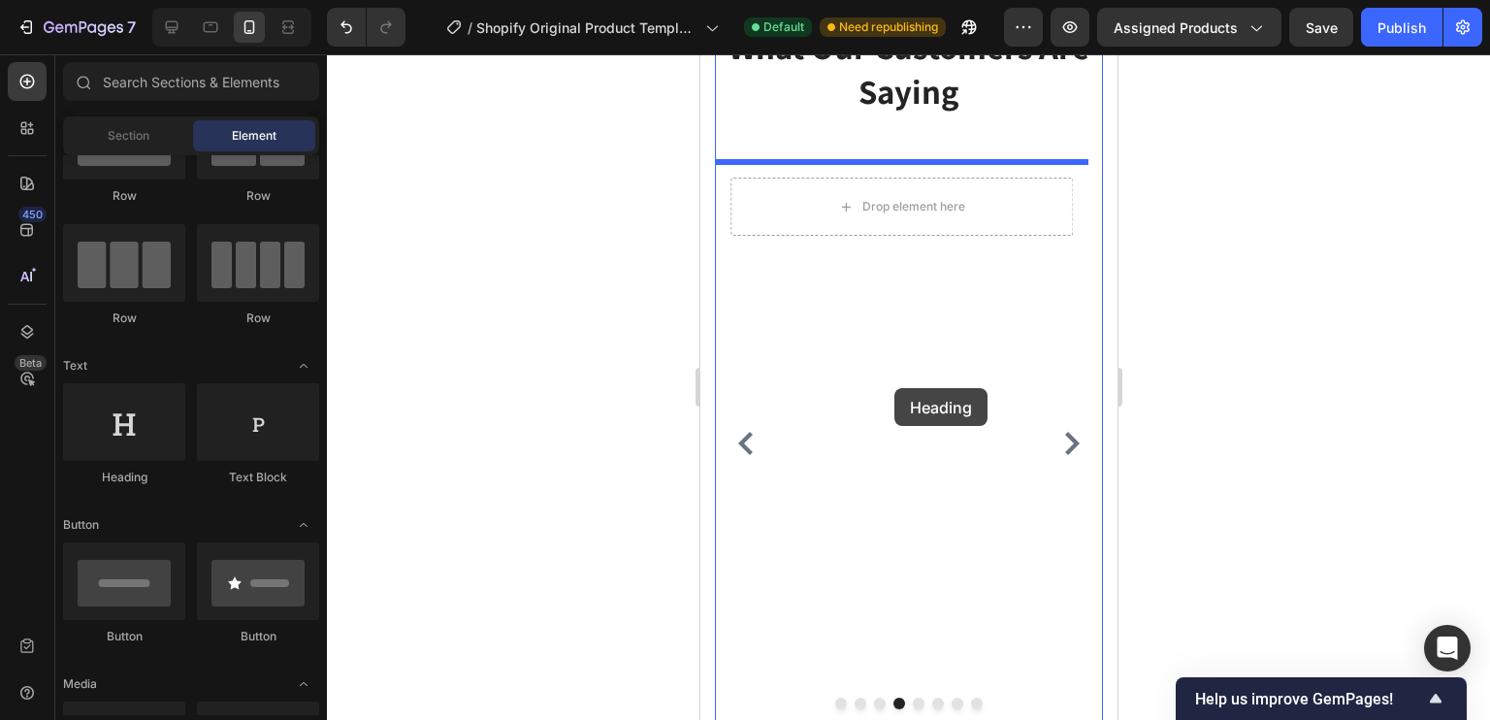
drag, startPoint x: 835, startPoint y: 482, endPoint x: 893, endPoint y: 388, distance: 110.6
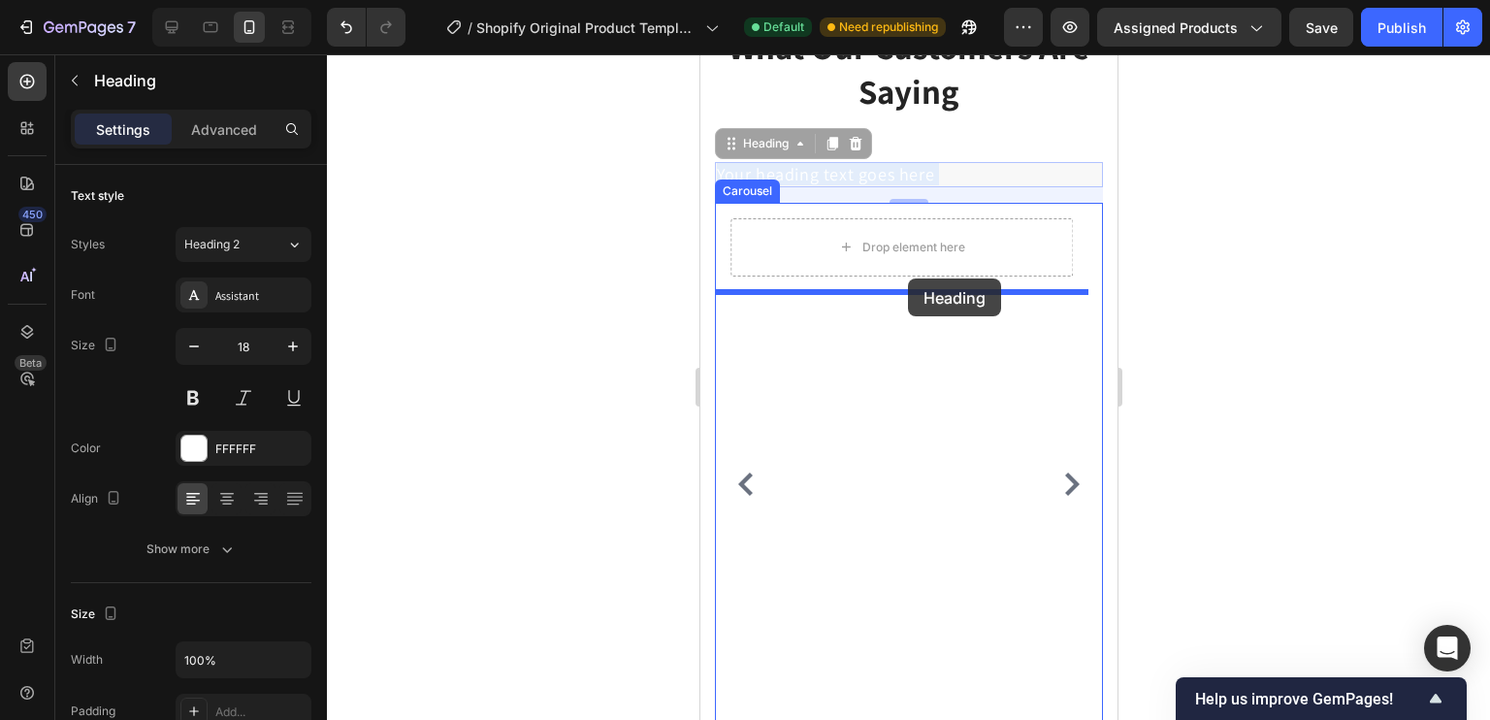
drag, startPoint x: 898, startPoint y: 174, endPoint x: 905, endPoint y: 295, distance: 121.4
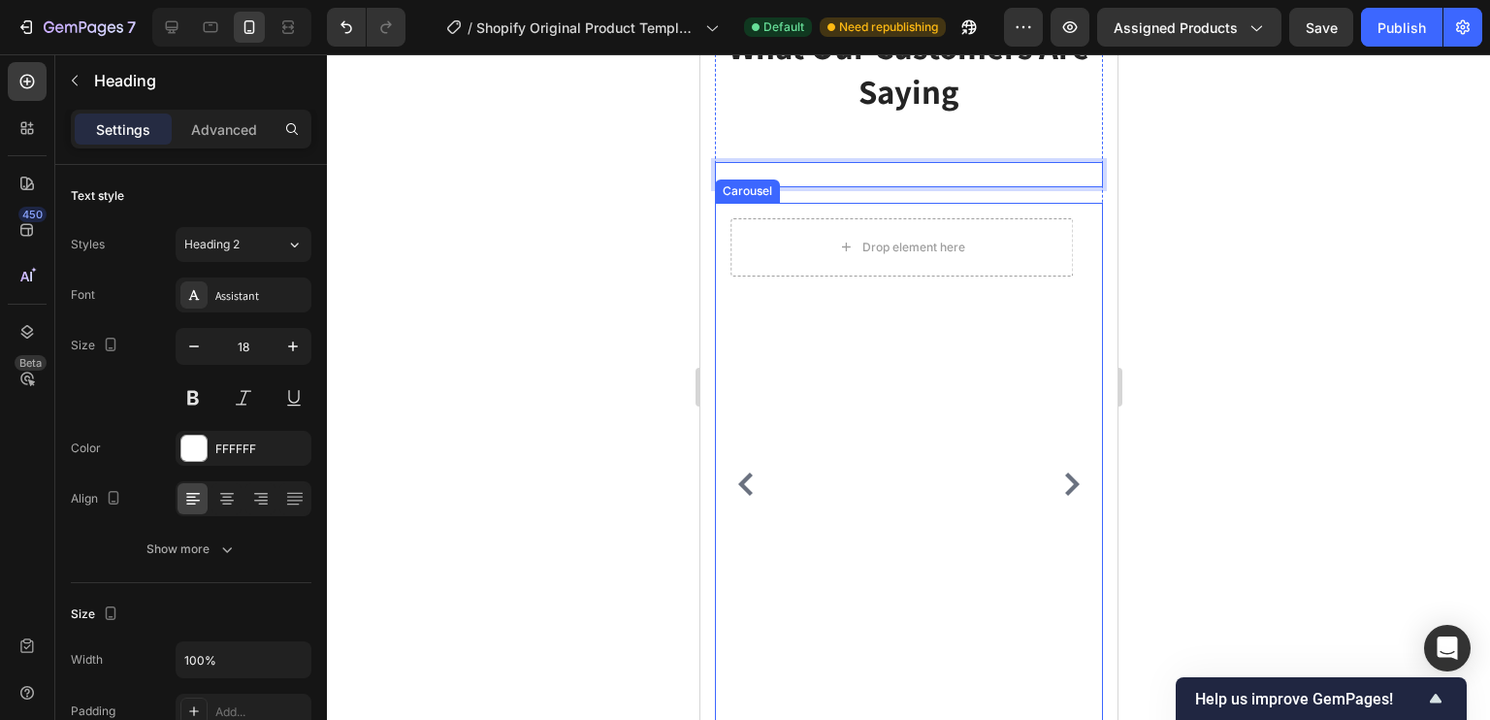
drag, startPoint x: 928, startPoint y: 177, endPoint x: 901, endPoint y: 305, distance: 129.9
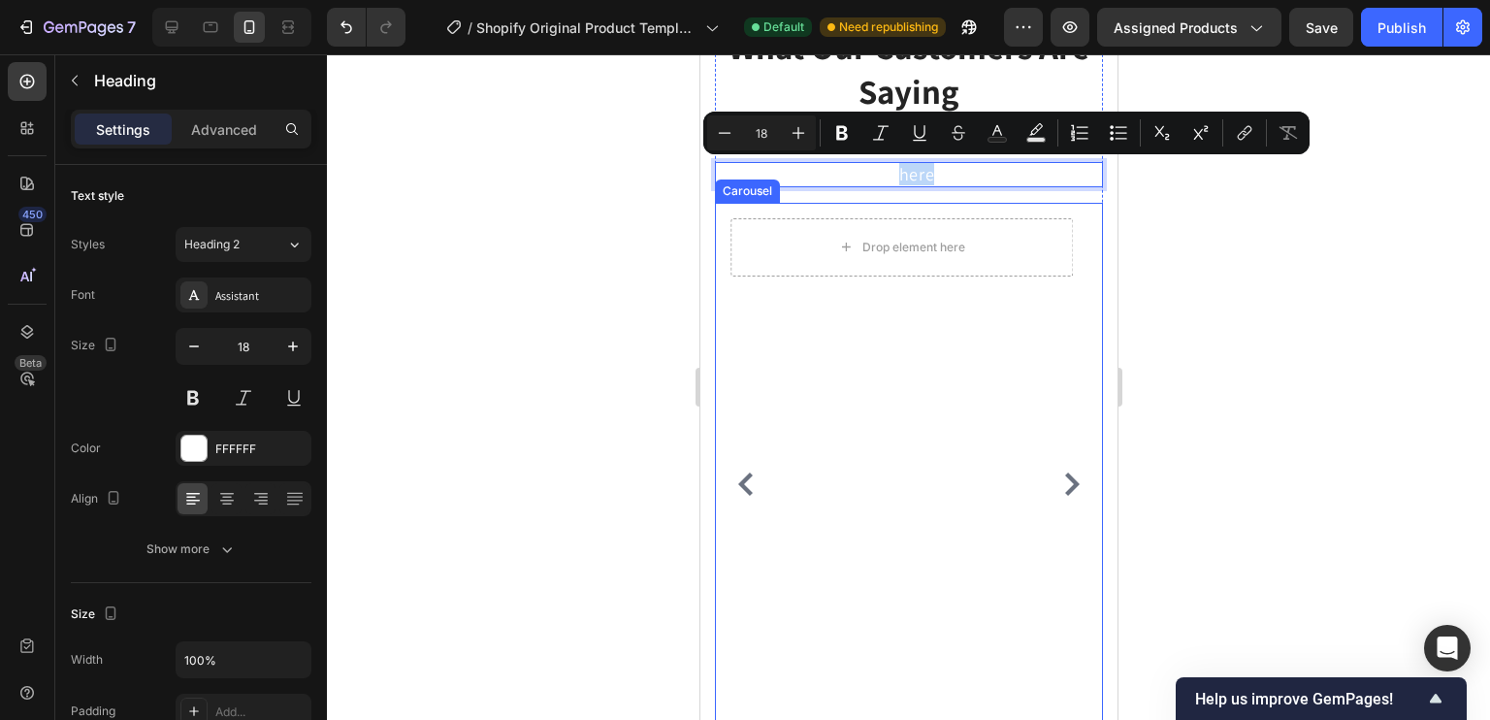
drag, startPoint x: 893, startPoint y: 177, endPoint x: 901, endPoint y: 302, distance: 124.4
click at [901, 302] on div "Your heading text goes here Heading 16 Image You're walking on a cloud! Text bl…" at bounding box center [908, 463] width 388 height 602
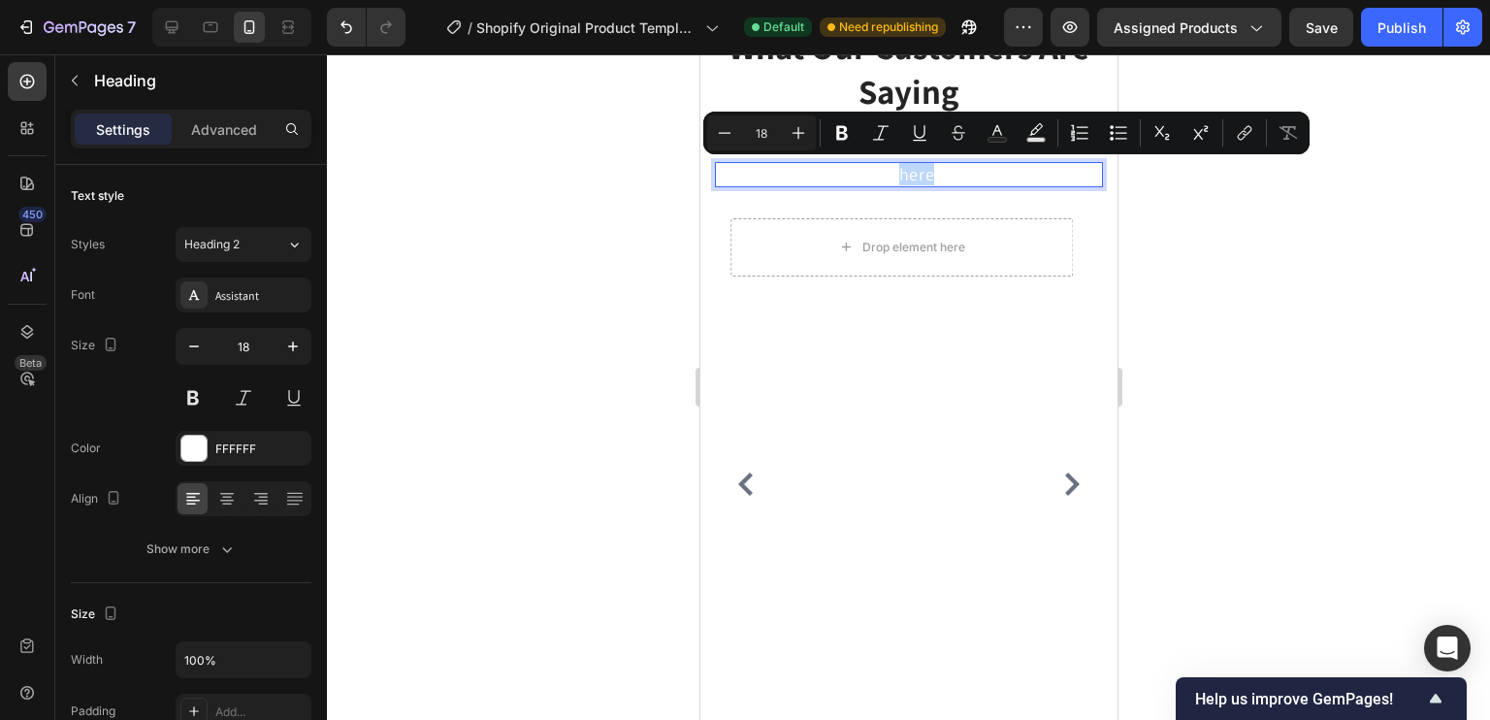
click at [1014, 173] on p "Your heading text goes here" at bounding box center [908, 174] width 384 height 21
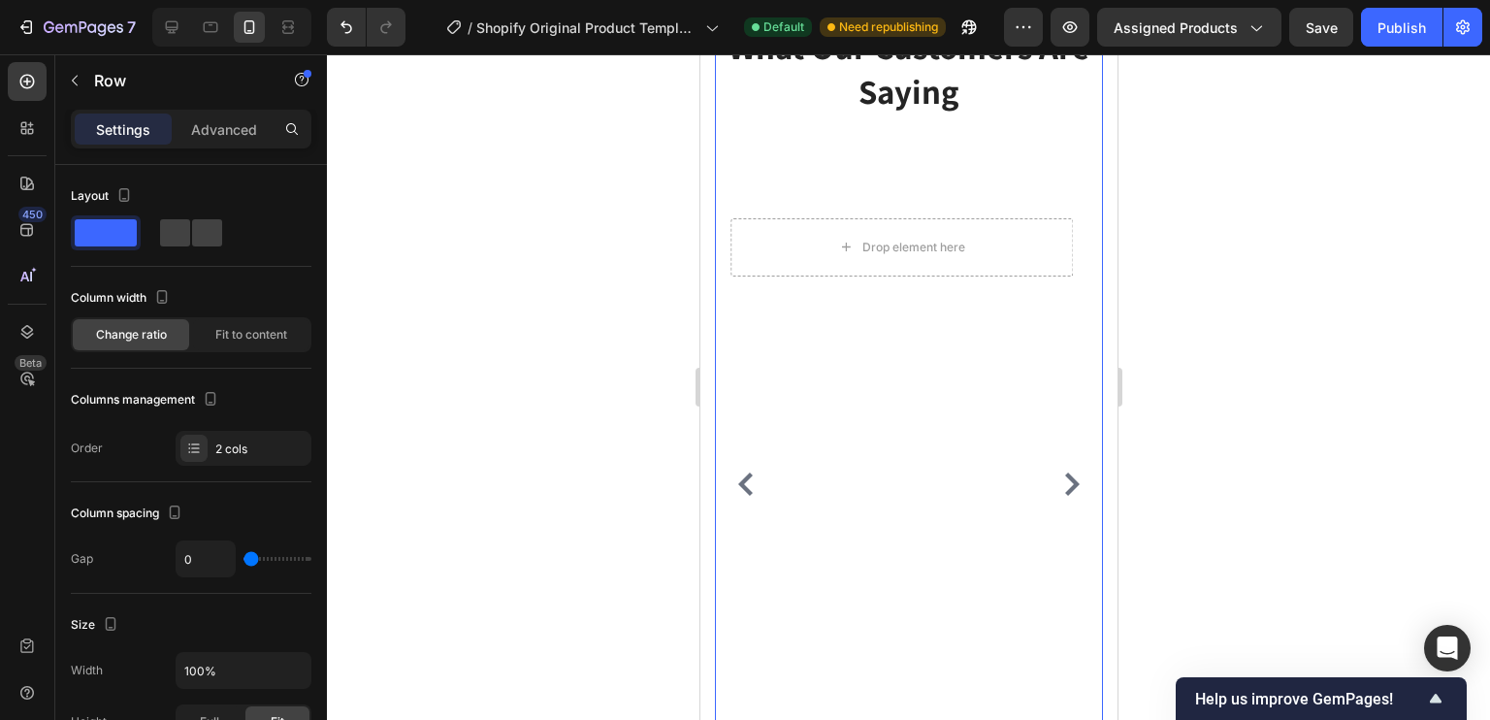
click at [1024, 155] on div "Icon Icon Icon Icon Icon Icon List Hoz 5000+ 5 Star reviews Text block What Our…" at bounding box center [908, 62] width 388 height 200
click at [985, 188] on div "Your heading text goes here Heading Image You're walking on a cloud! Text block…" at bounding box center [908, 463] width 388 height 602
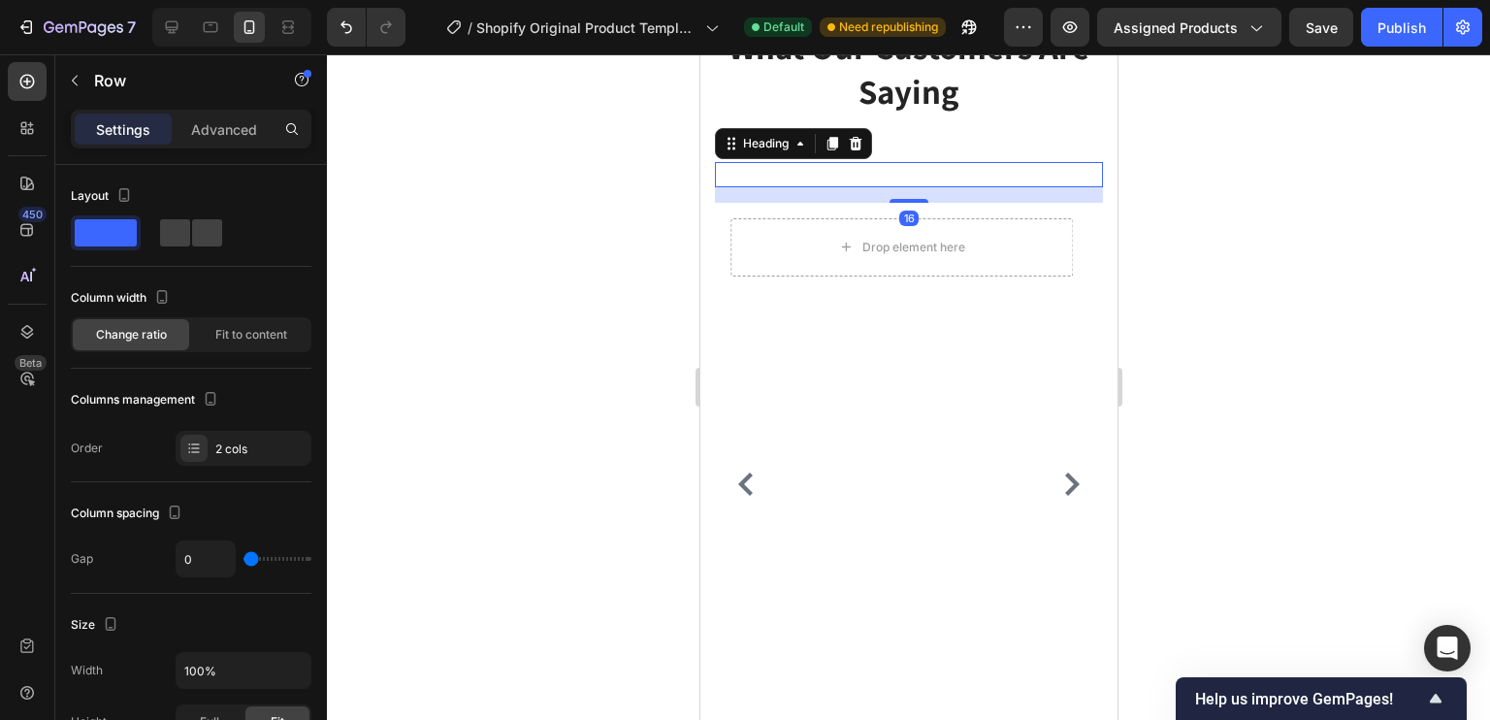
click at [985, 177] on p "Your heading text goes here" at bounding box center [908, 174] width 384 height 21
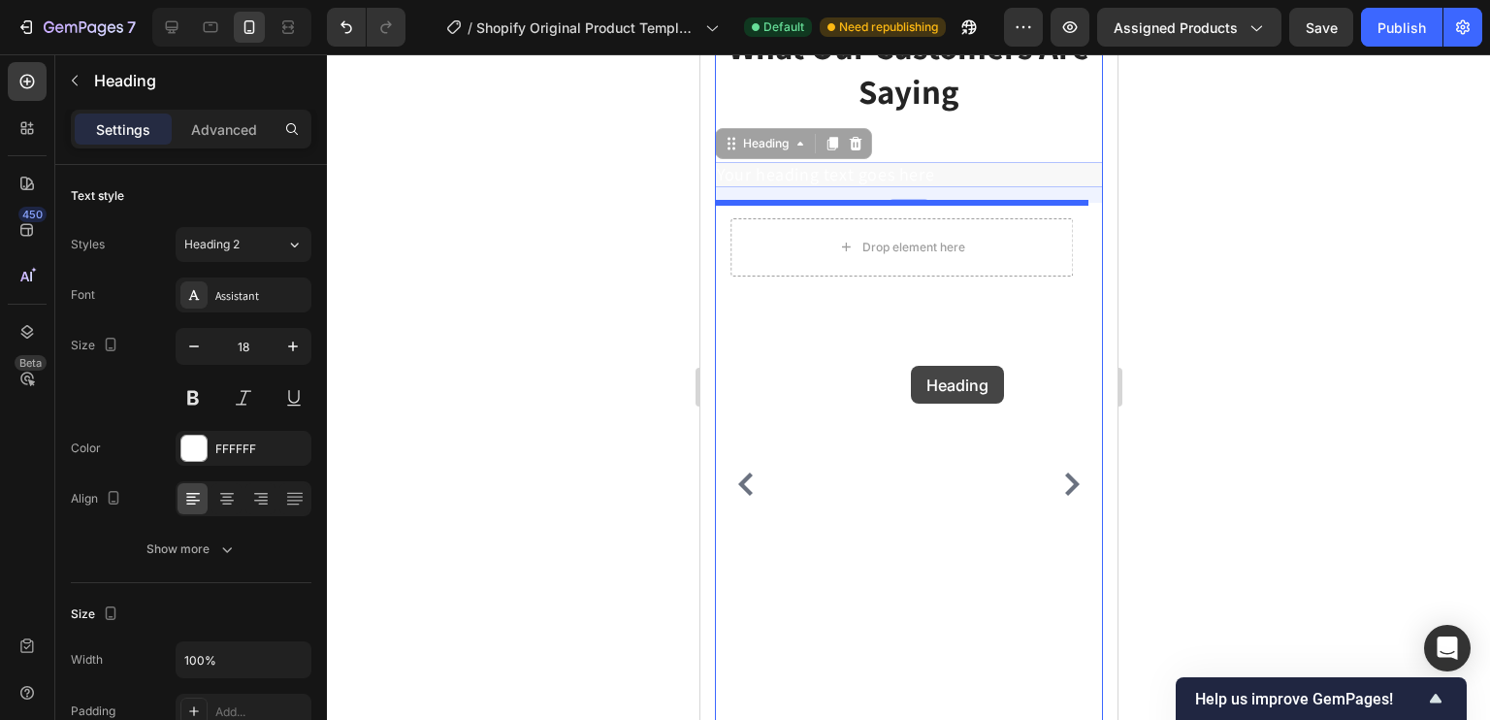
drag, startPoint x: 776, startPoint y: 143, endPoint x: 910, endPoint y: 366, distance: 260.2
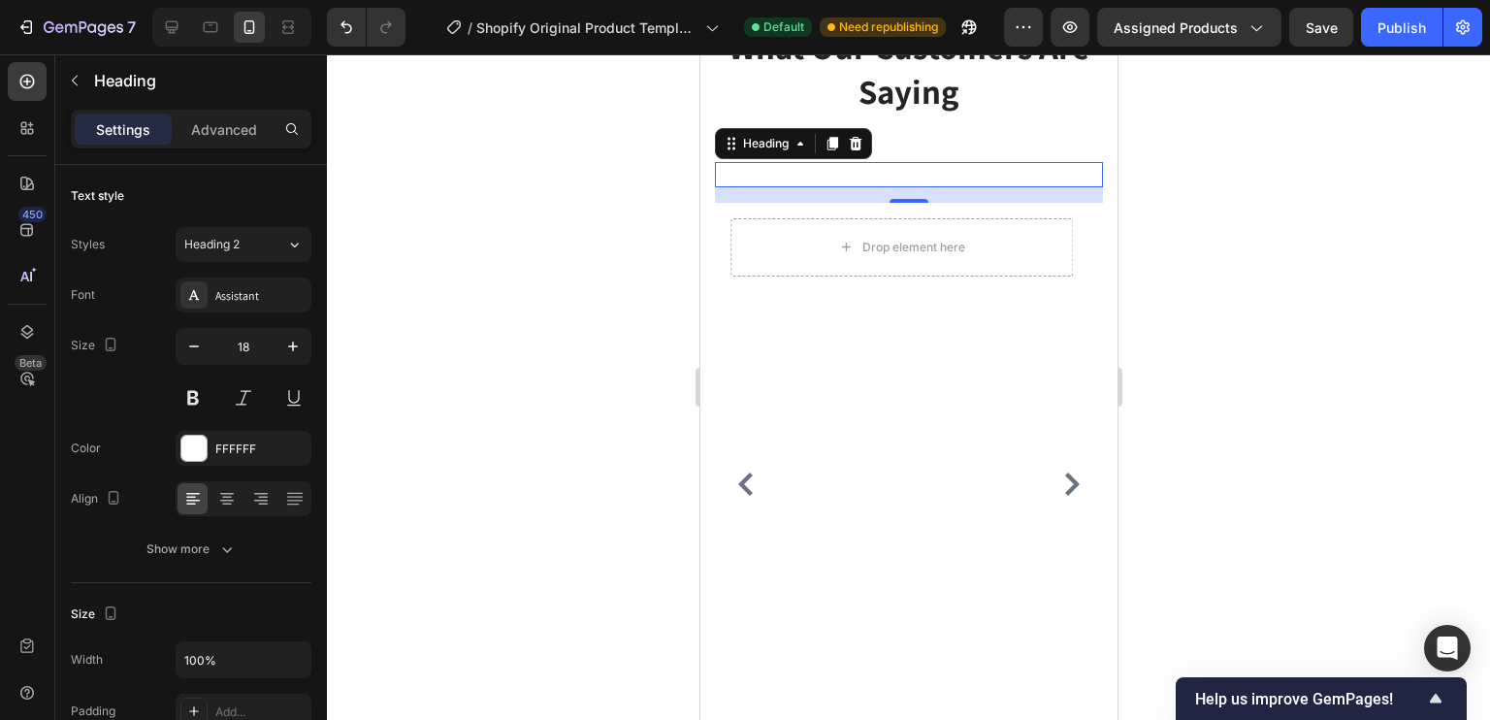
click at [868, 139] on div "Heading" at bounding box center [792, 143] width 157 height 31
click at [863, 144] on div at bounding box center [854, 143] width 23 height 23
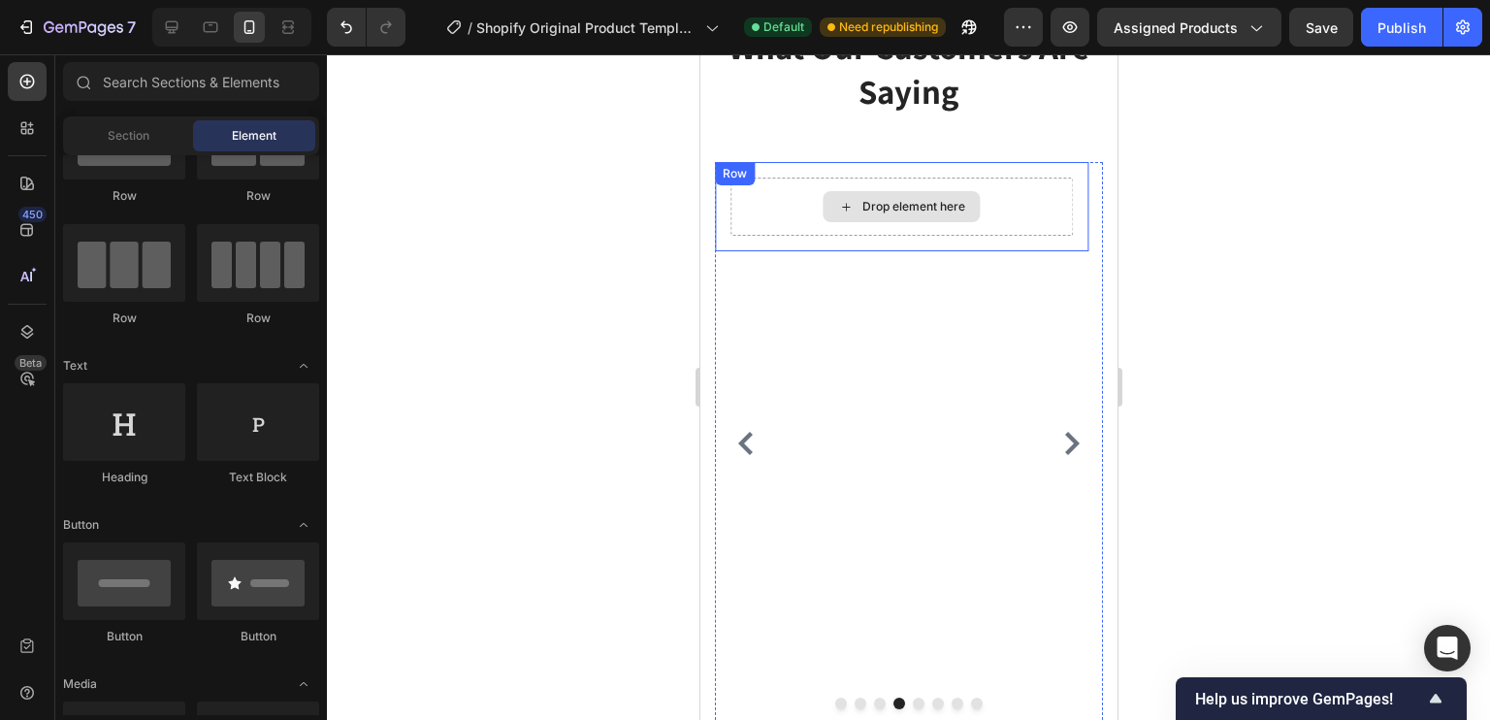
click at [904, 203] on div "Drop element here" at bounding box center [912, 207] width 103 height 16
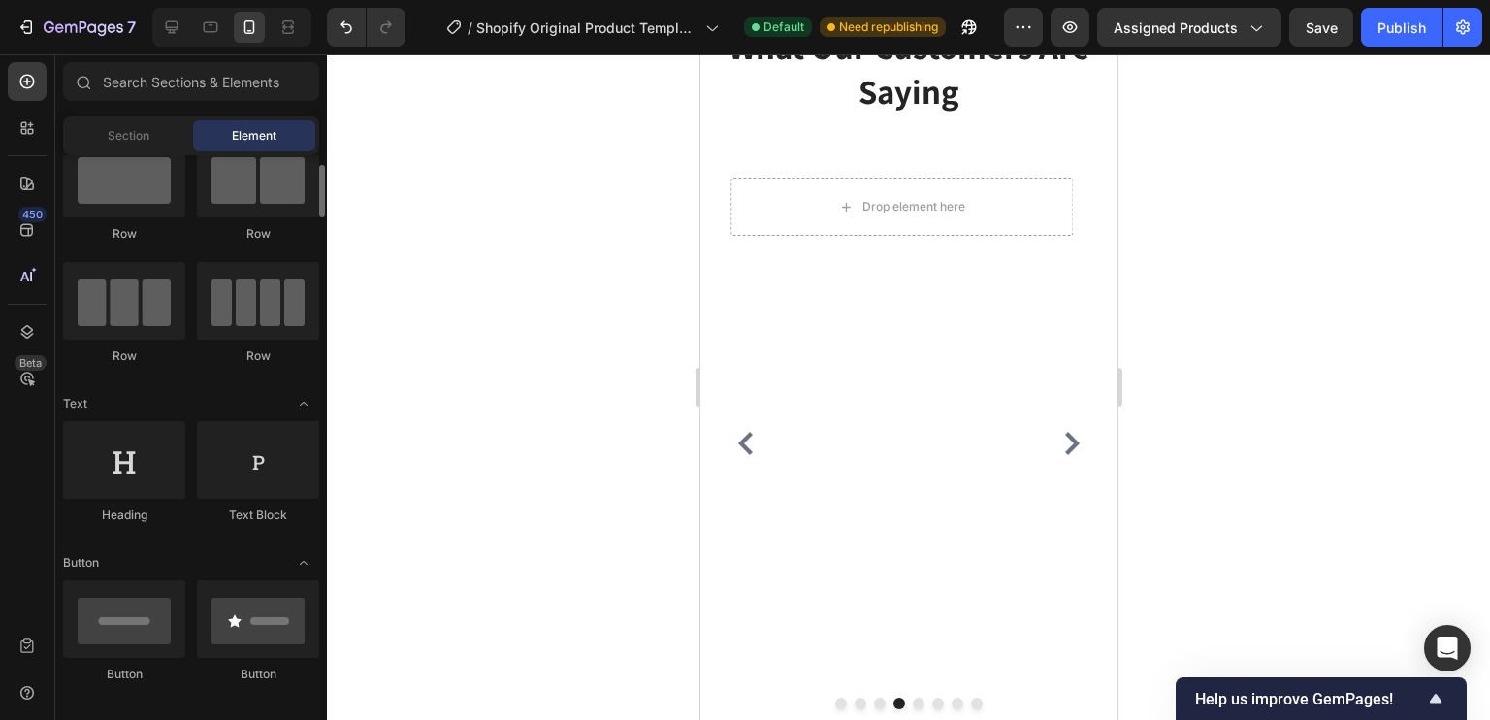
scroll to position [49, 0]
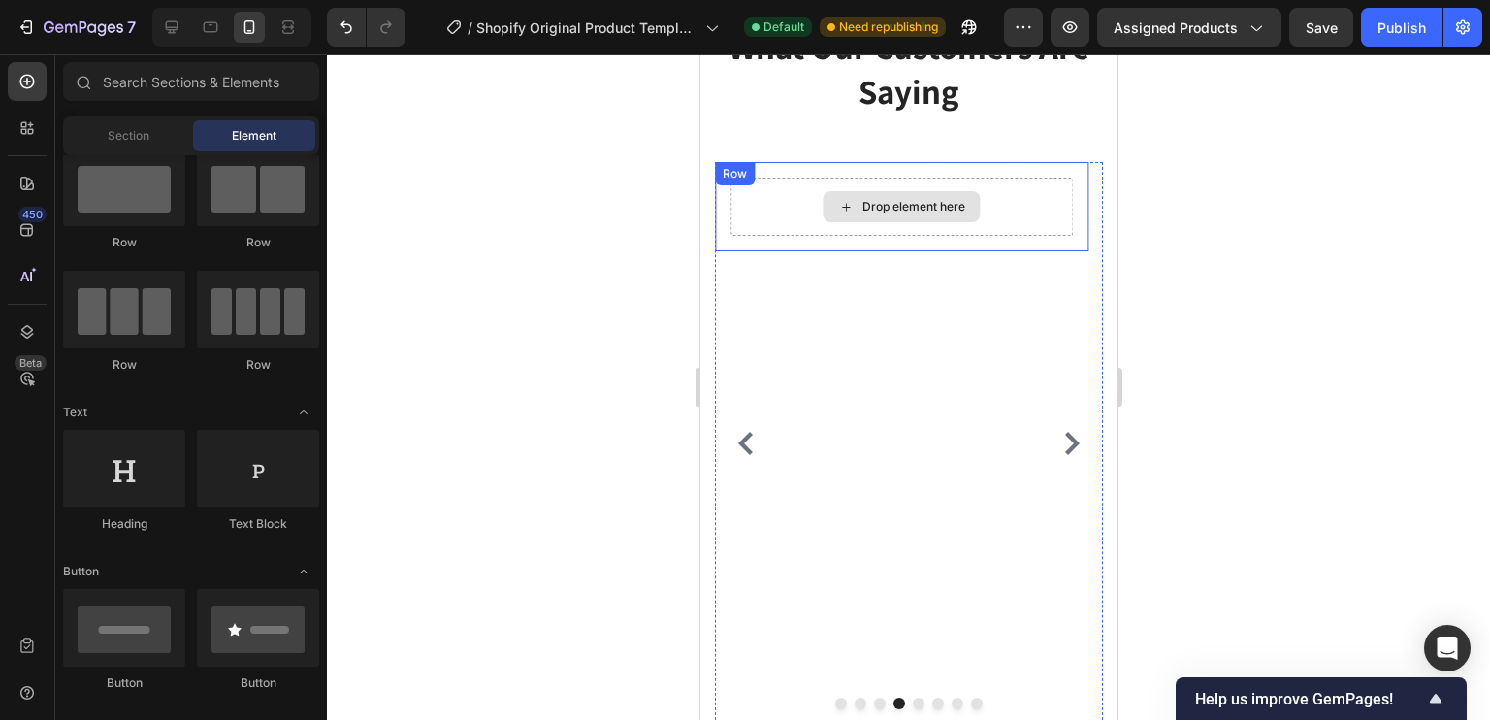
click at [923, 216] on div "Drop element here" at bounding box center [900, 206] width 157 height 31
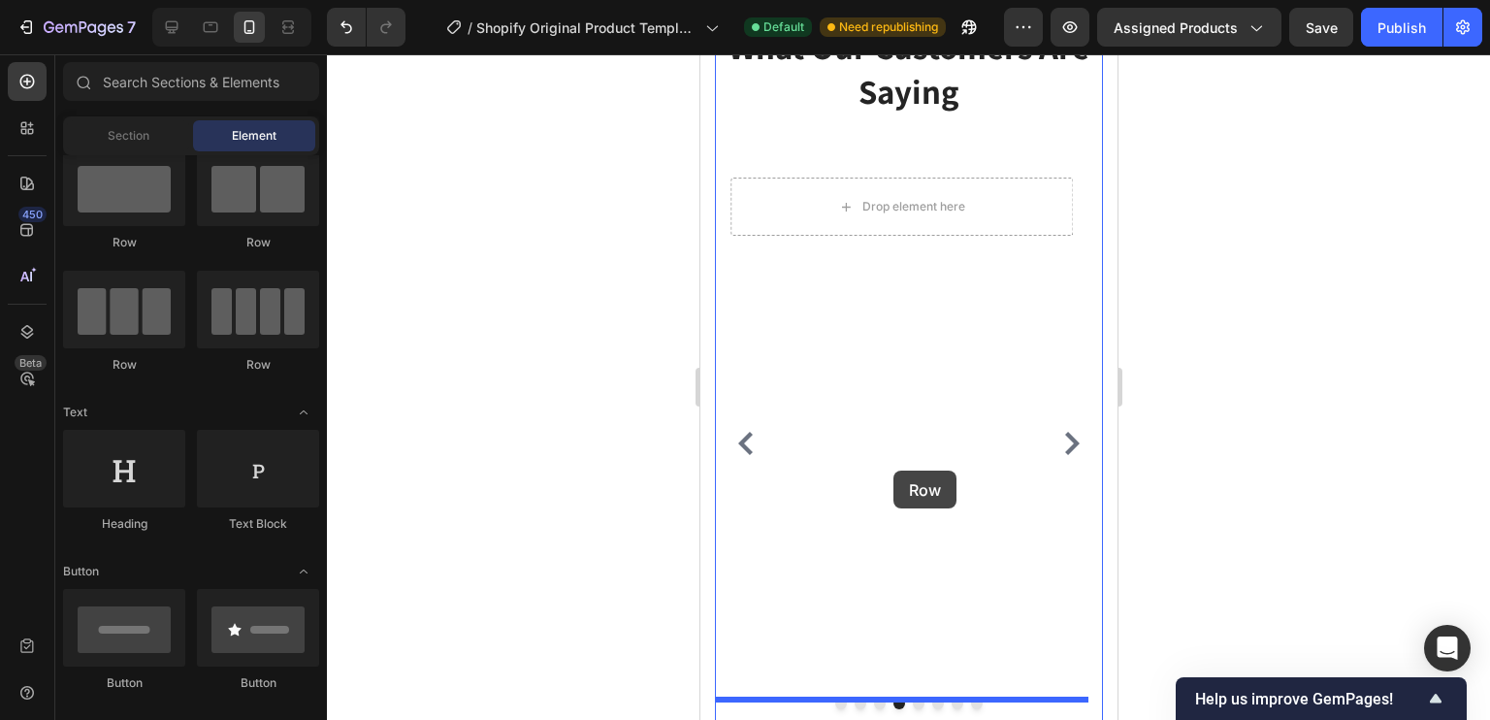
drag, startPoint x: 834, startPoint y: 247, endPoint x: 892, endPoint y: 470, distance: 230.5
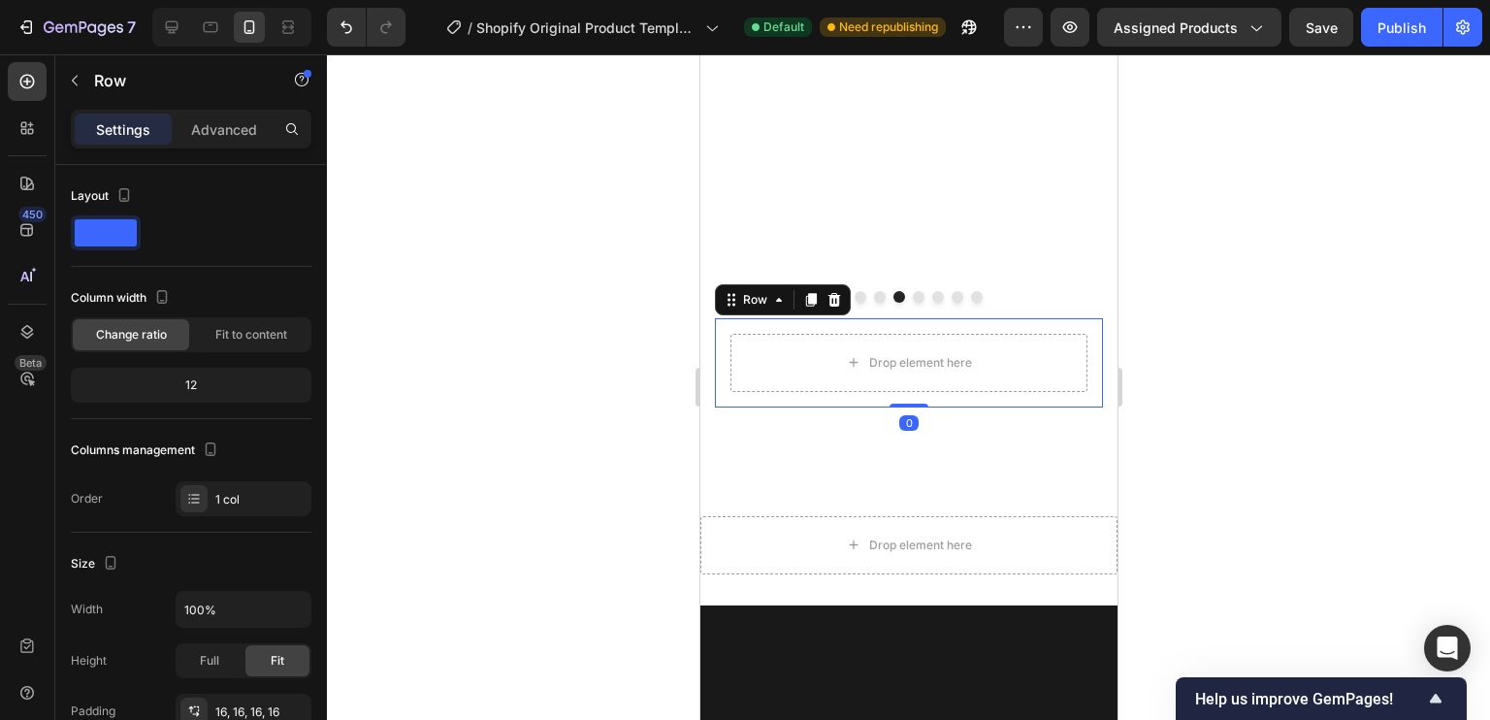
scroll to position [3631, 0]
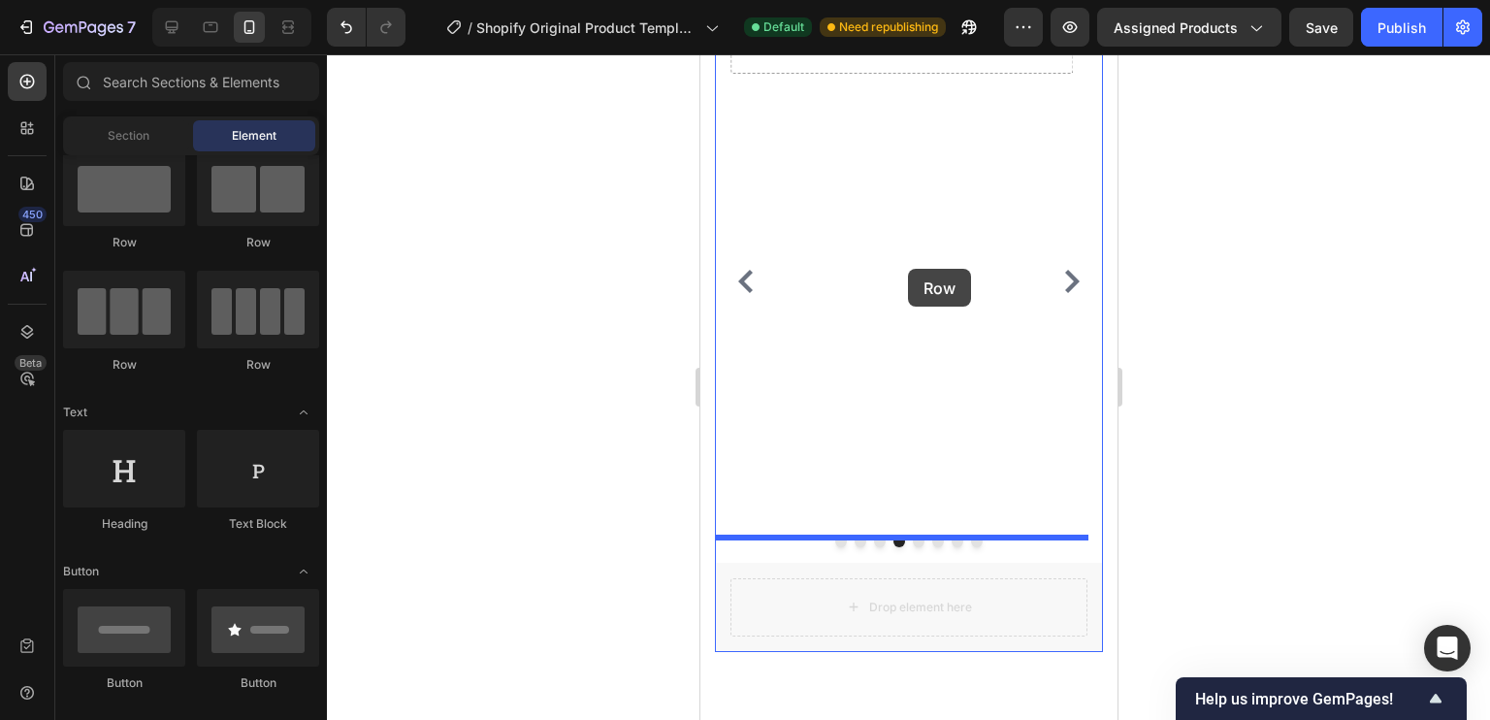
drag, startPoint x: 947, startPoint y: 592, endPoint x: 903, endPoint y: 240, distance: 354.8
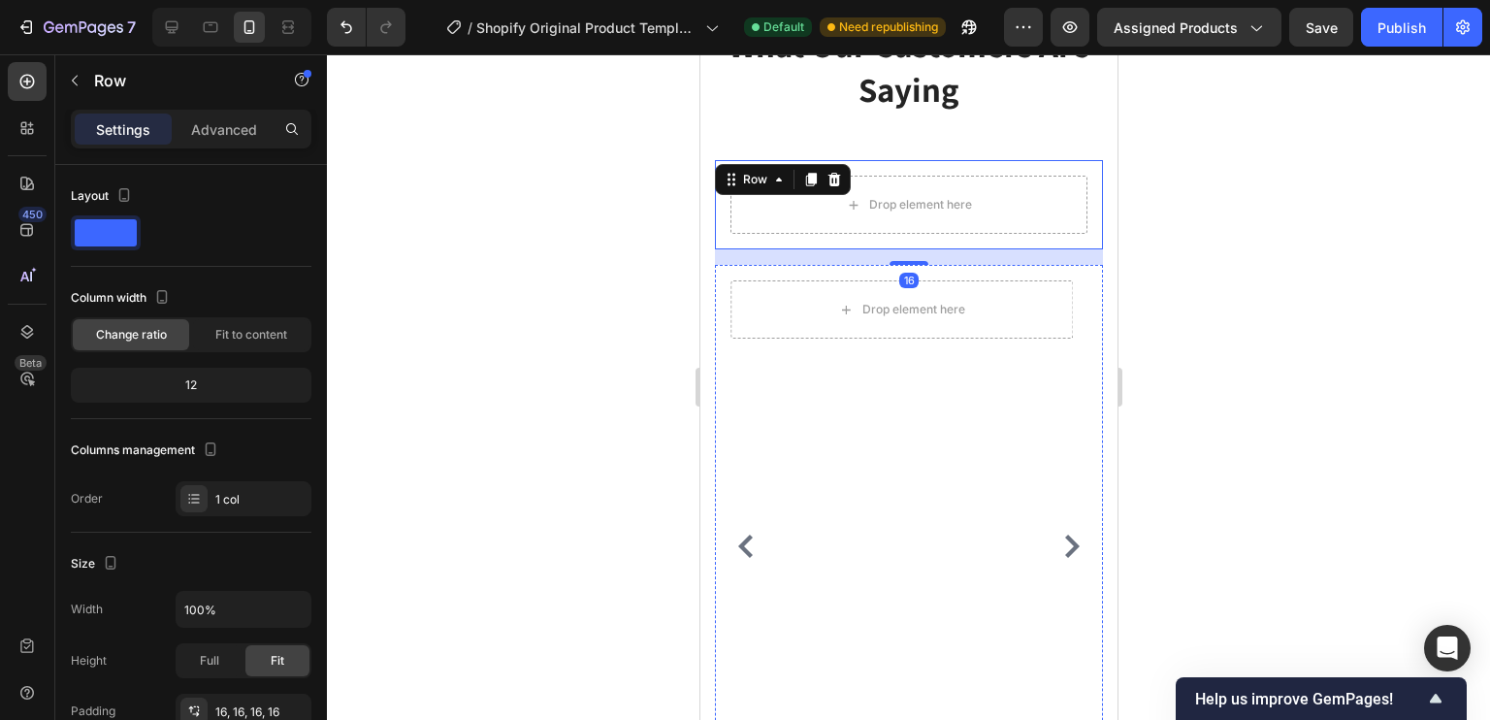
scroll to position [3469, 0]
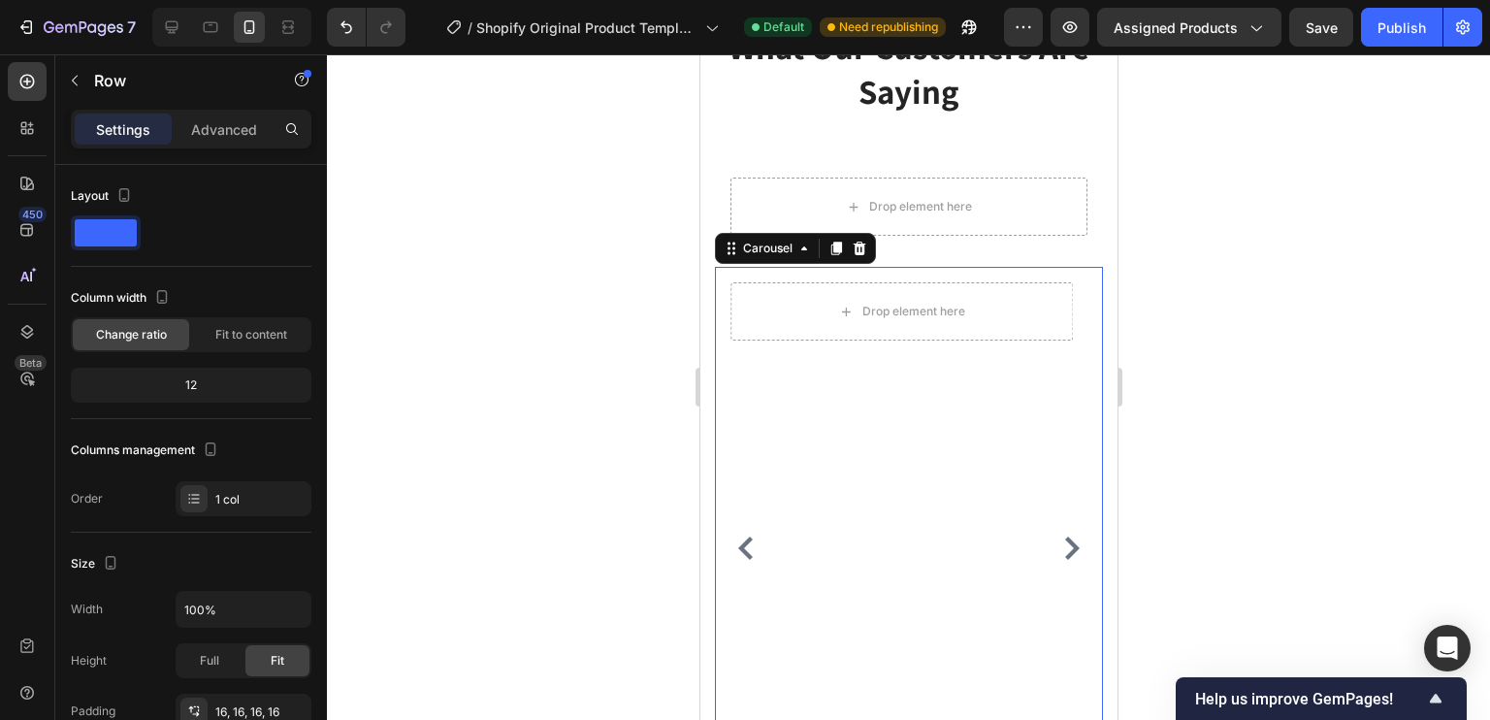
click at [909, 422] on div "Drop element here Row" at bounding box center [900, 548] width 373 height 563
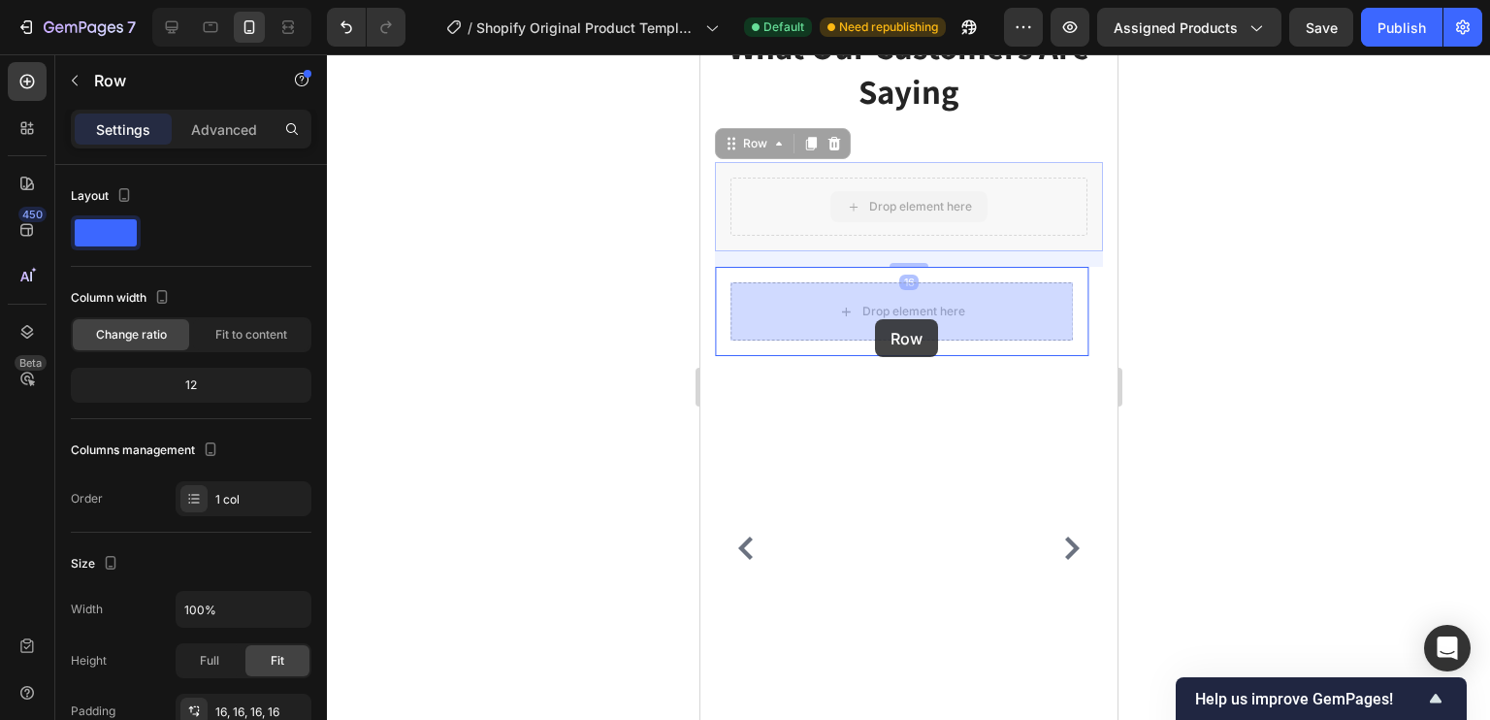
drag, startPoint x: 854, startPoint y: 166, endPoint x: 874, endPoint y: 319, distance: 154.6
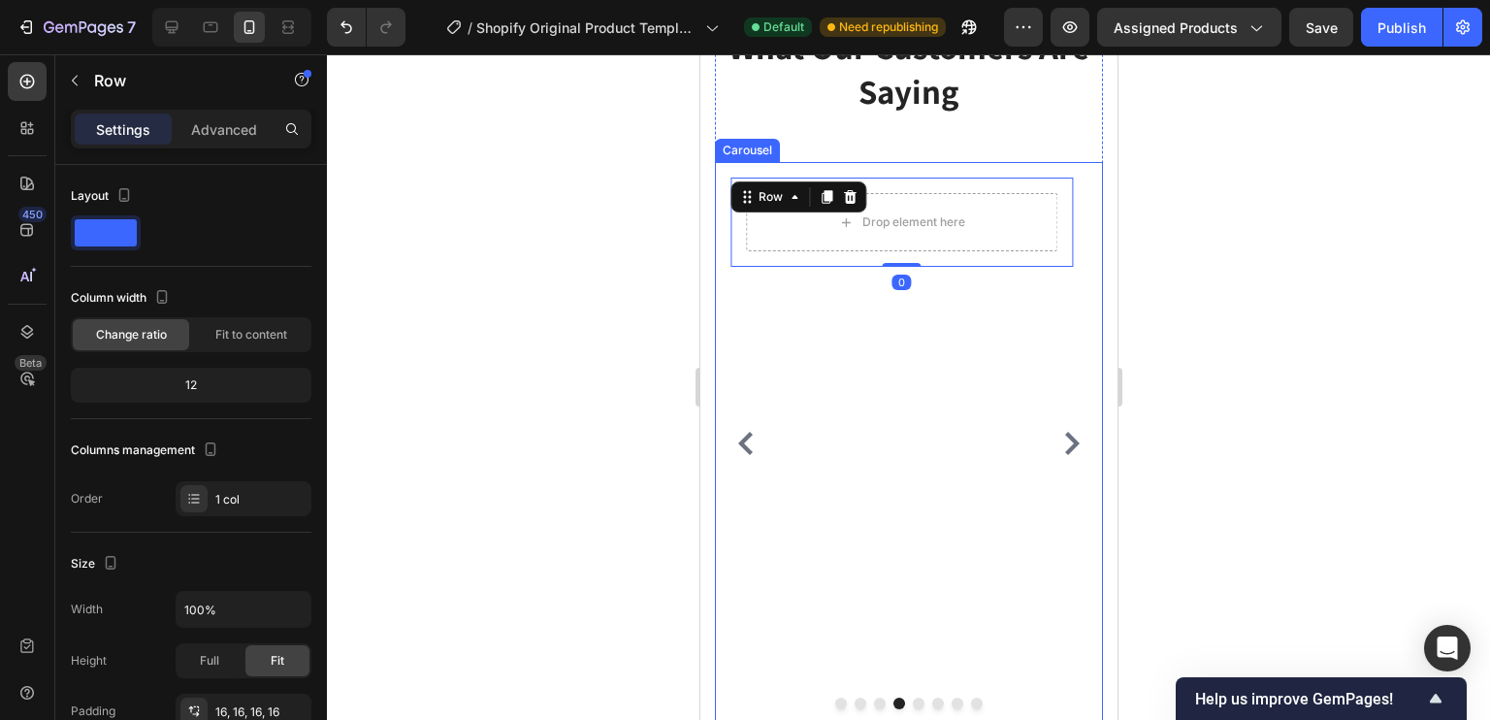
scroll to position [3744, 0]
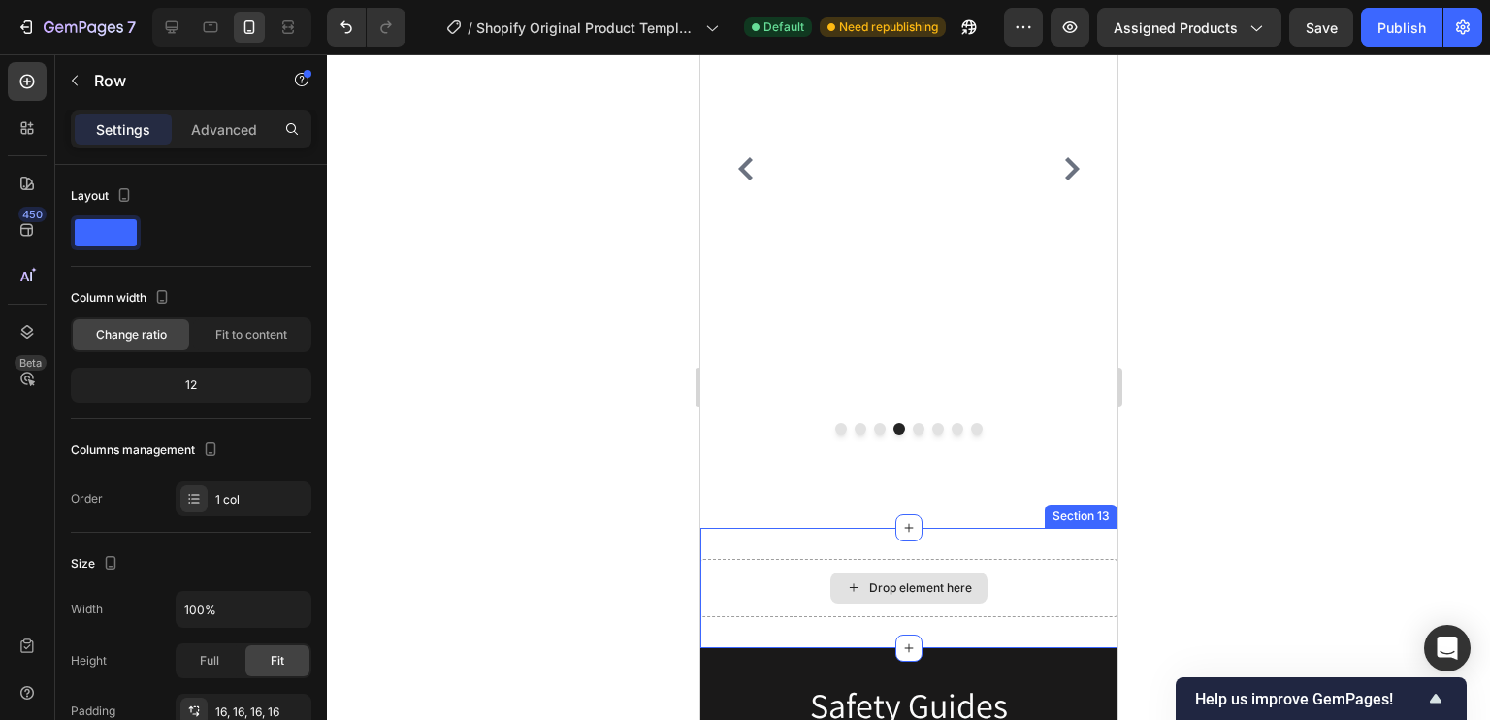
click at [930, 572] on div "Drop element here" at bounding box center [907, 587] width 157 height 31
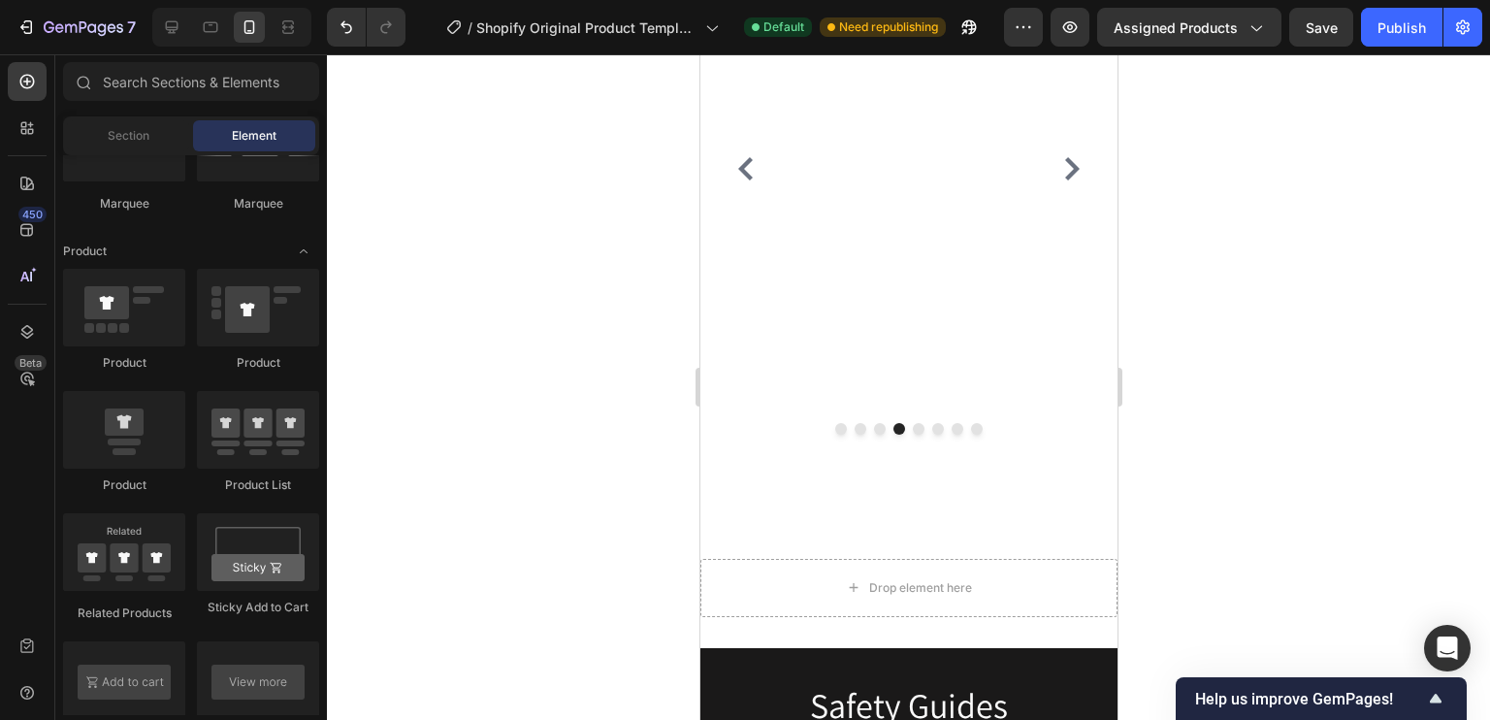
scroll to position [0, 0]
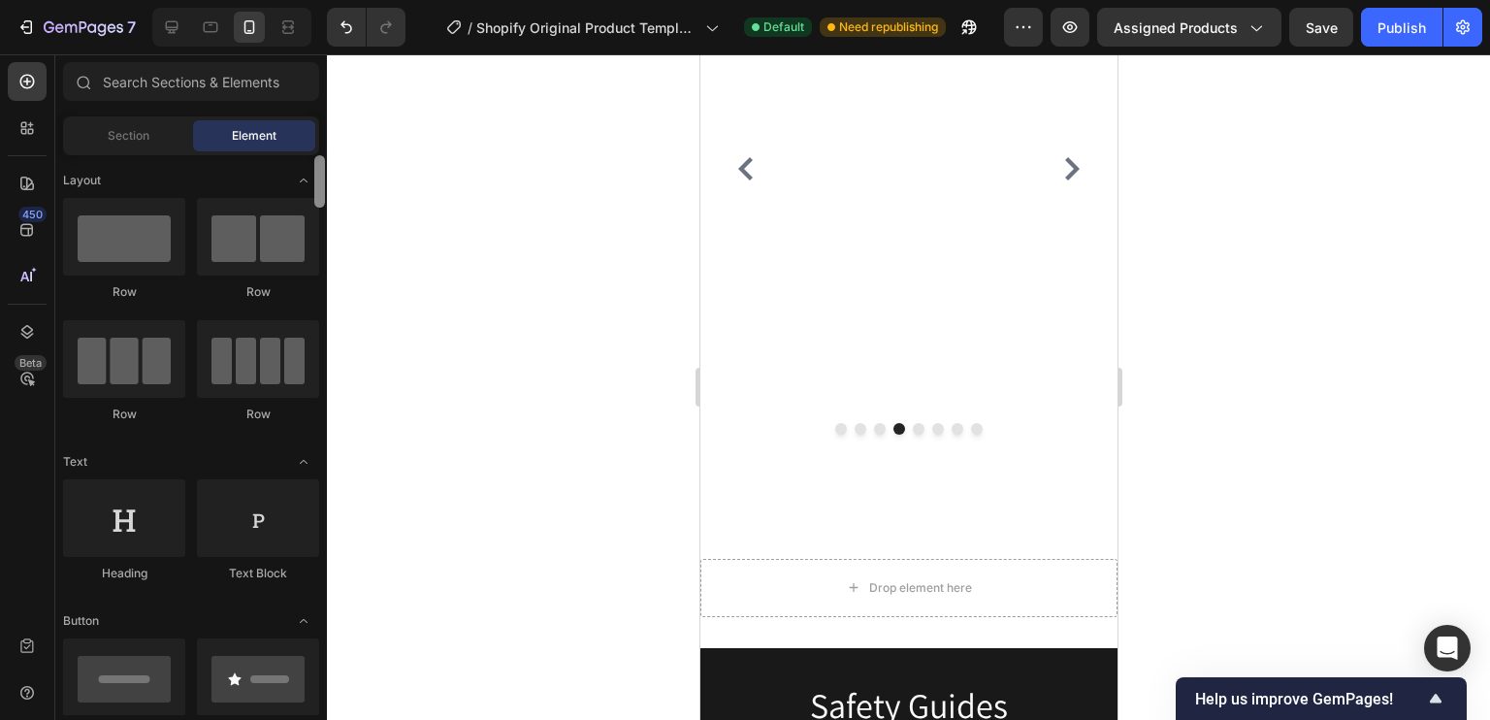
drag, startPoint x: 322, startPoint y: 677, endPoint x: 361, endPoint y: -106, distance: 783.7
click at [361, 0] on html "7 / Shopify Original Product Template Default Need republishing Preview Assigne…" at bounding box center [745, 0] width 1490 height 0
click at [854, 528] on div "Drop element here Section 13" at bounding box center [907, 588] width 417 height 120
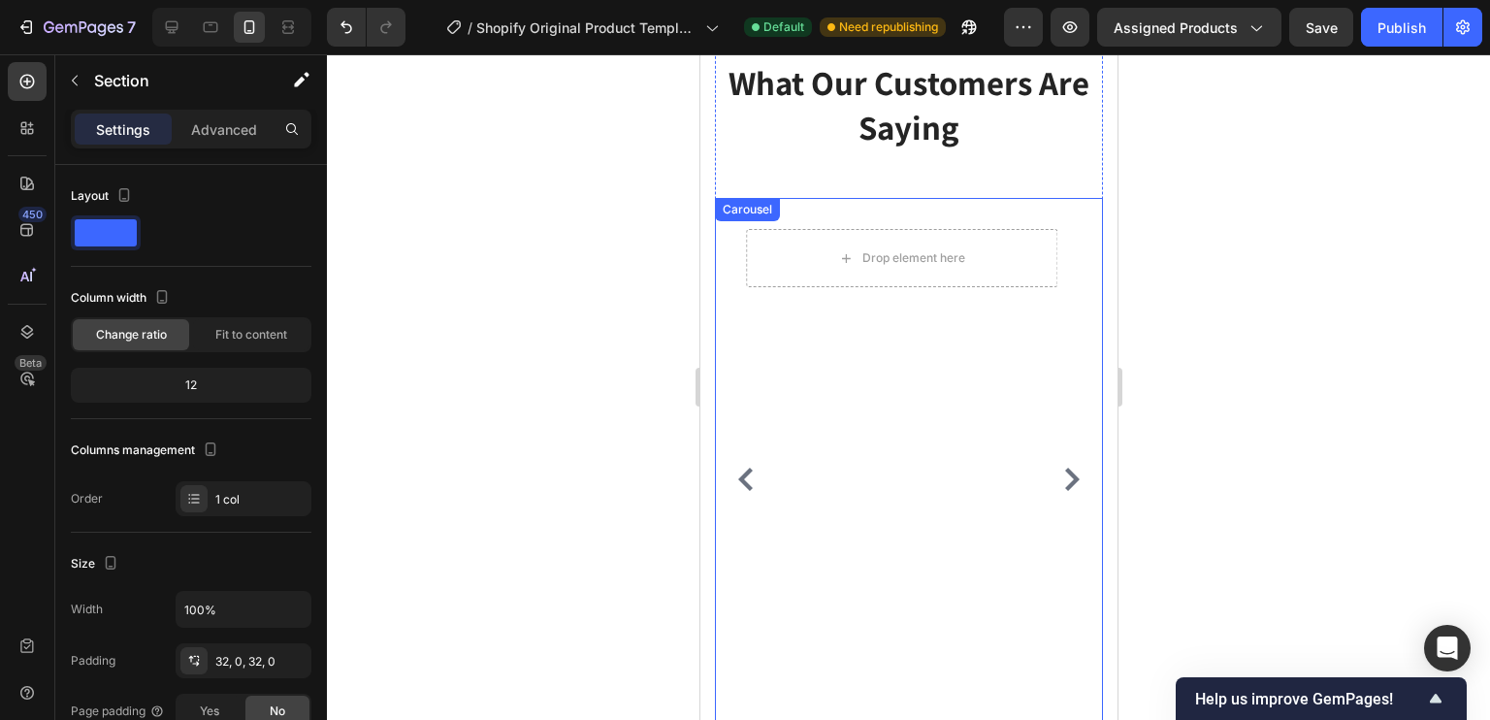
scroll to position [3430, 0]
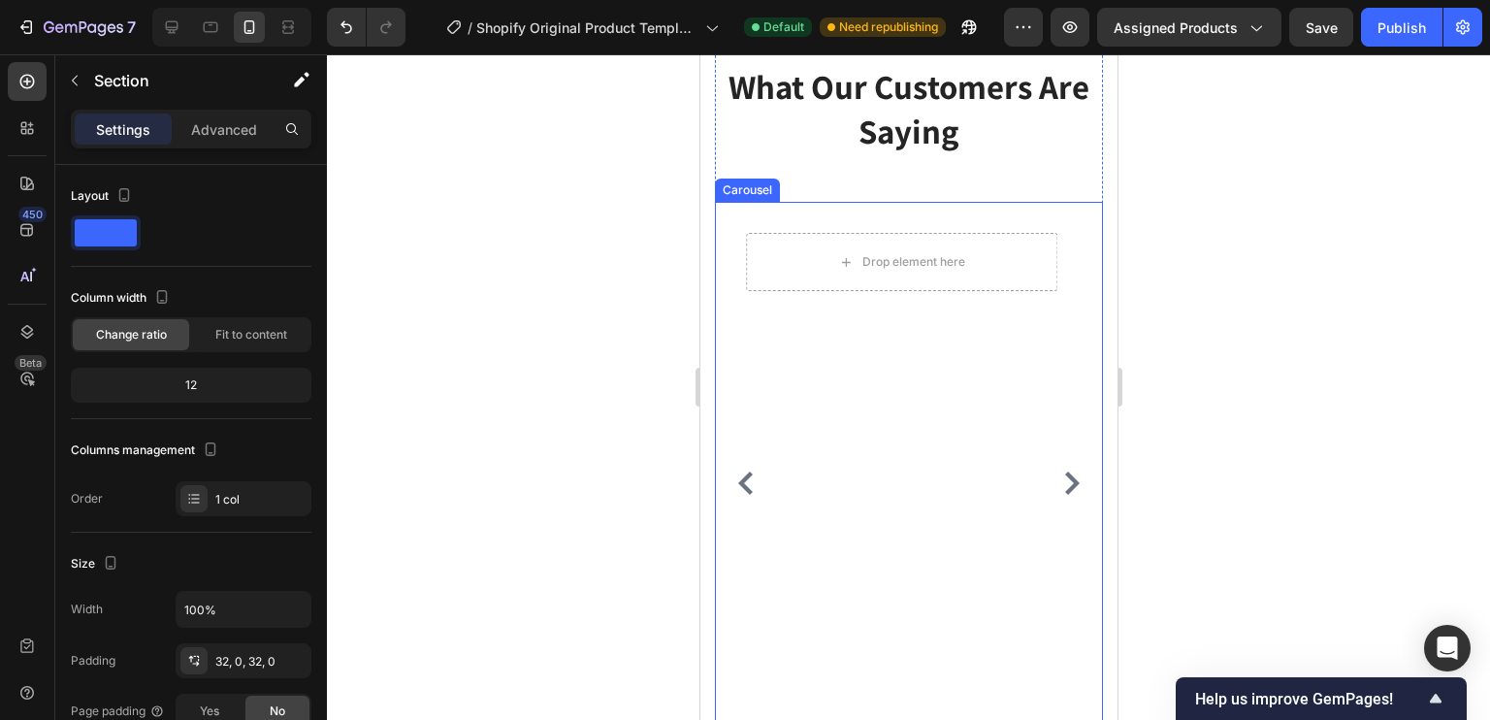
click at [1060, 474] on icon "Carousel Next Arrow" at bounding box center [1070, 482] width 23 height 23
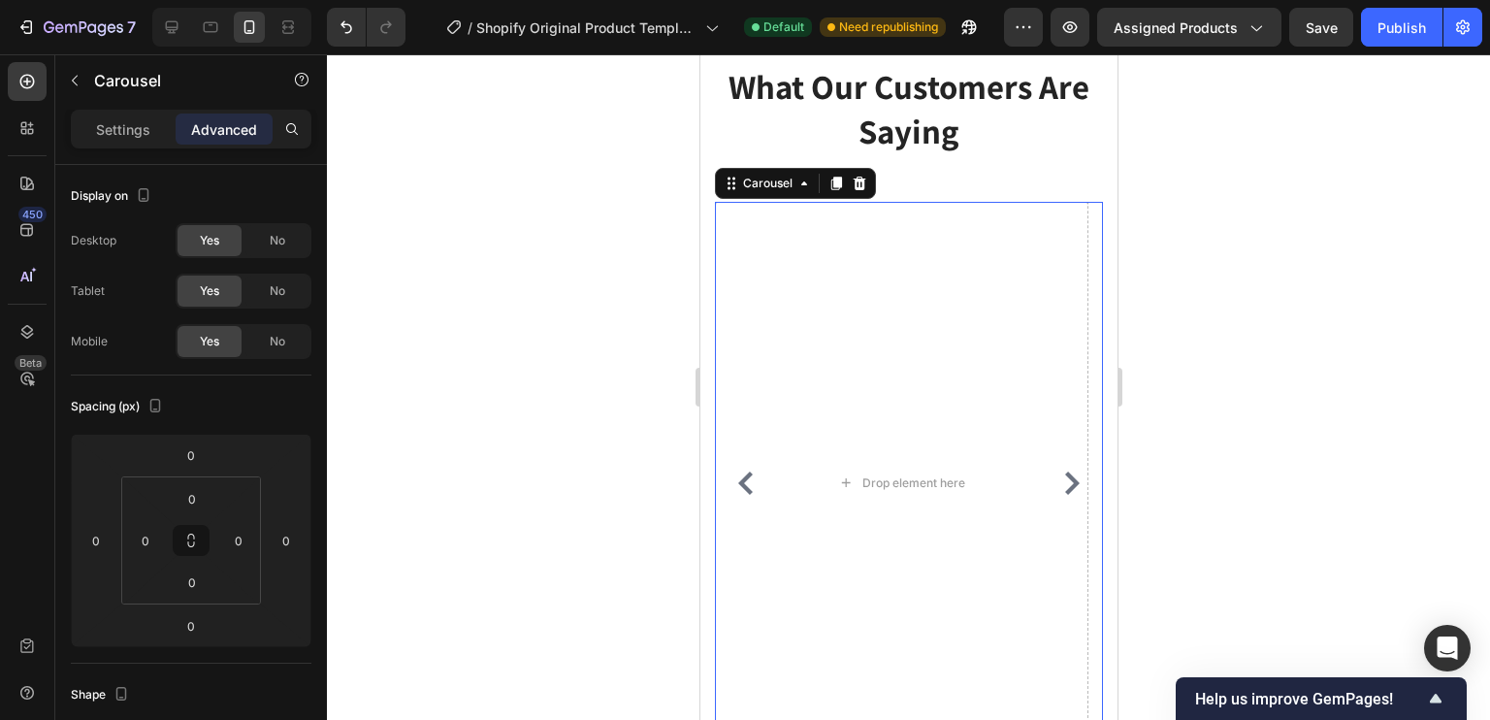
click at [746, 471] on icon "Carousel Back Arrow" at bounding box center [744, 482] width 23 height 23
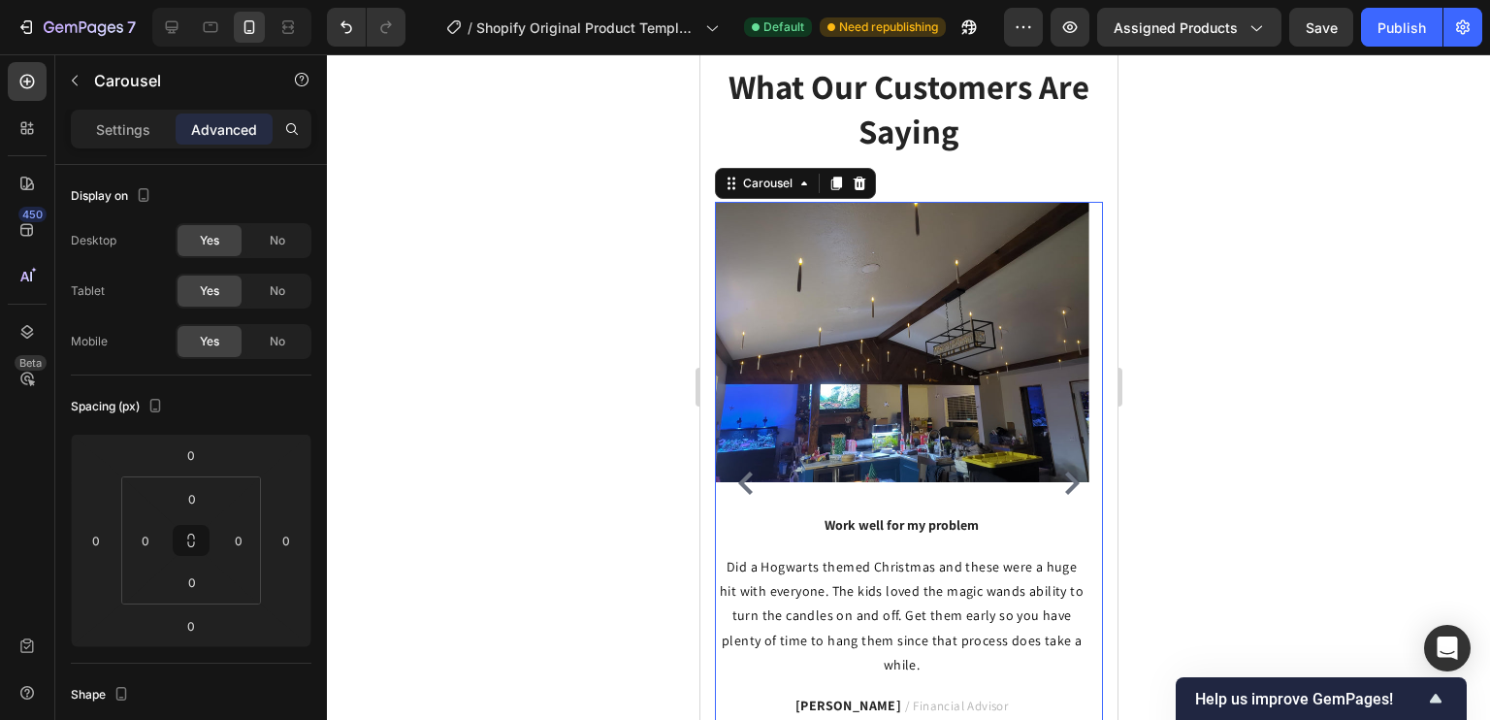
click at [746, 471] on icon "Carousel Back Arrow" at bounding box center [744, 482] width 23 height 23
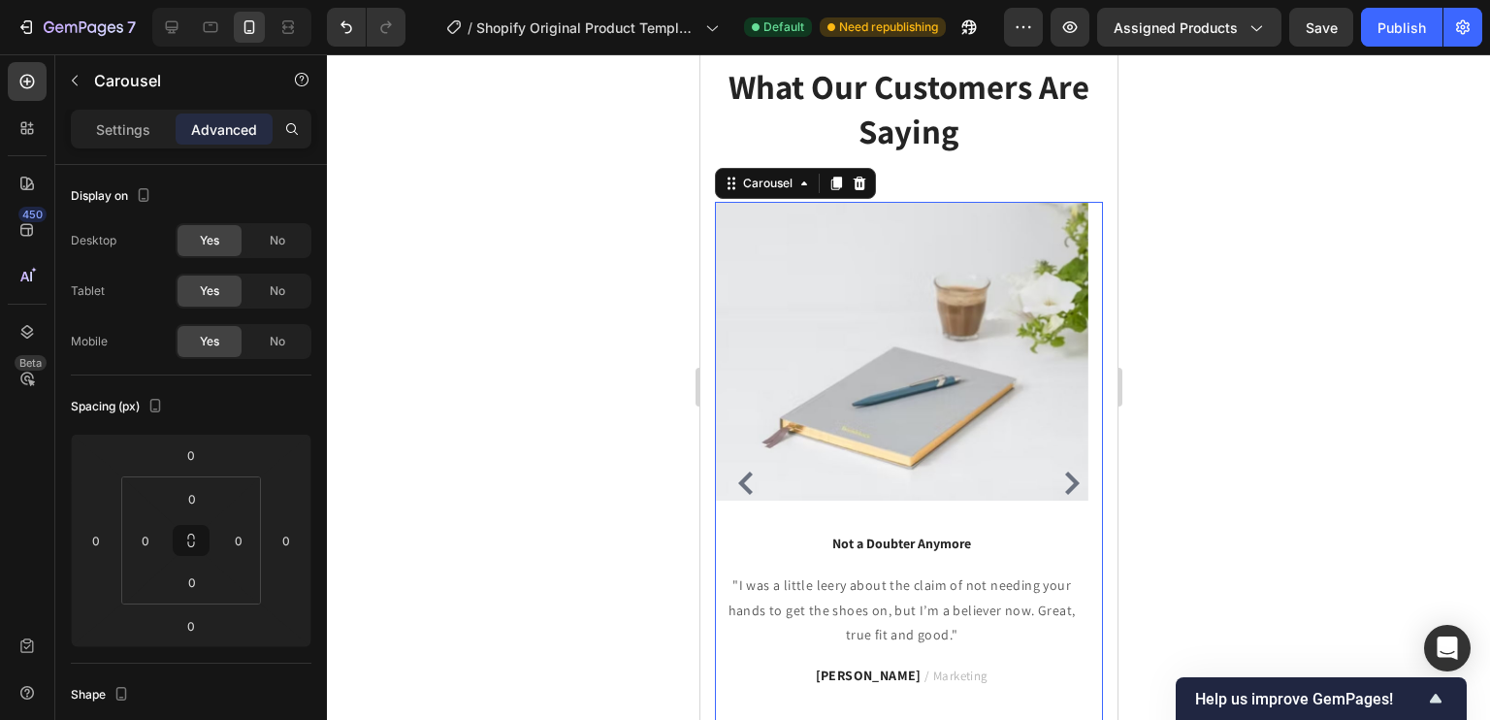
click at [1059, 471] on icon "Carousel Next Arrow" at bounding box center [1070, 482] width 23 height 23
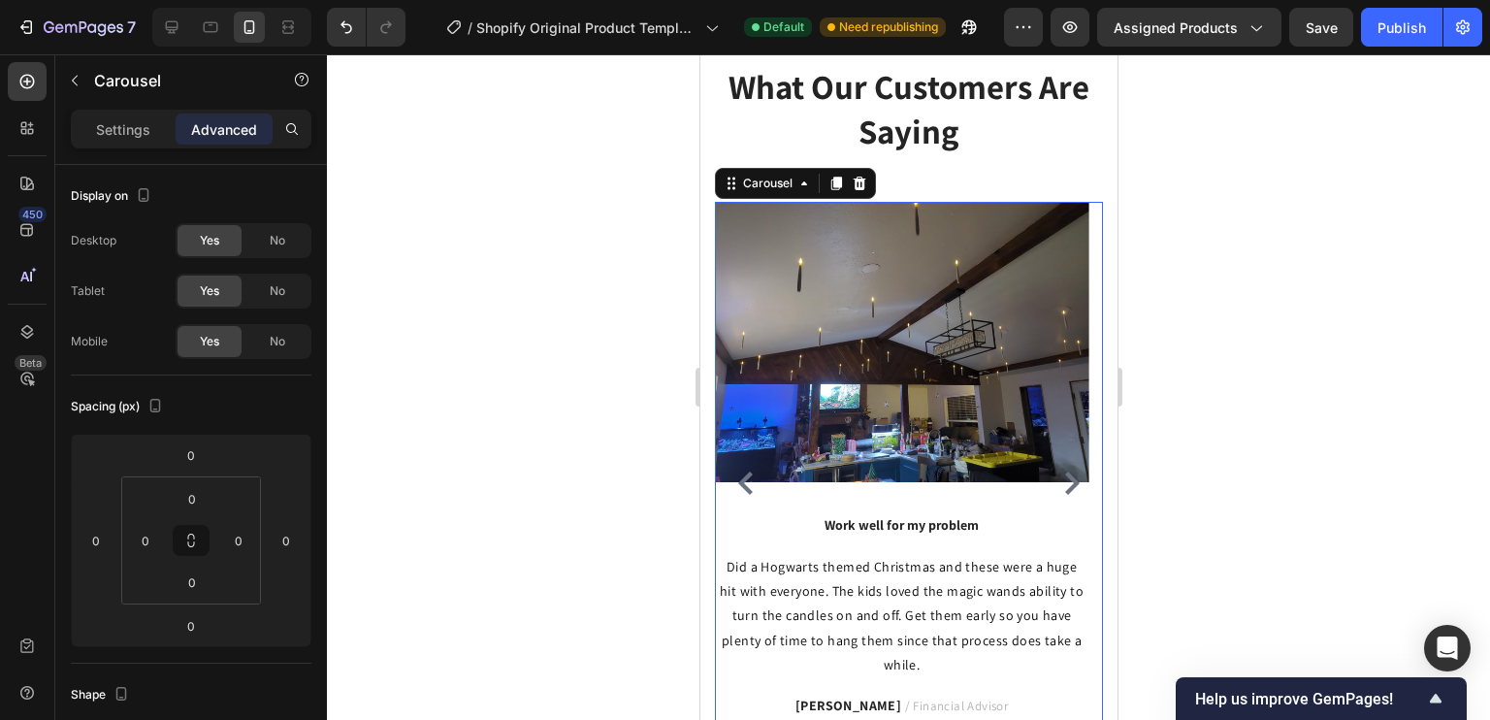
click at [743, 473] on icon "Carousel Back Arrow" at bounding box center [744, 482] width 15 height 23
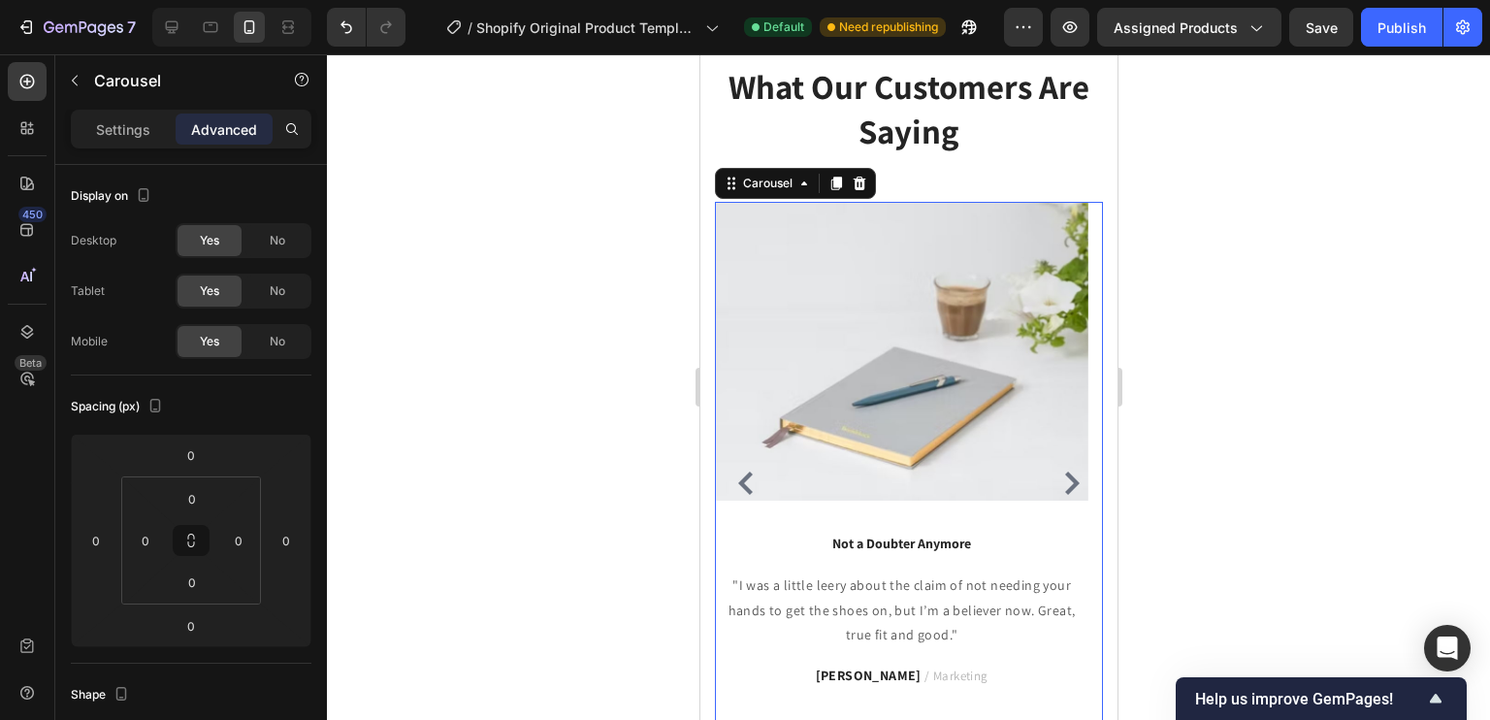
click at [743, 473] on icon "Carousel Back Arrow" at bounding box center [744, 482] width 15 height 23
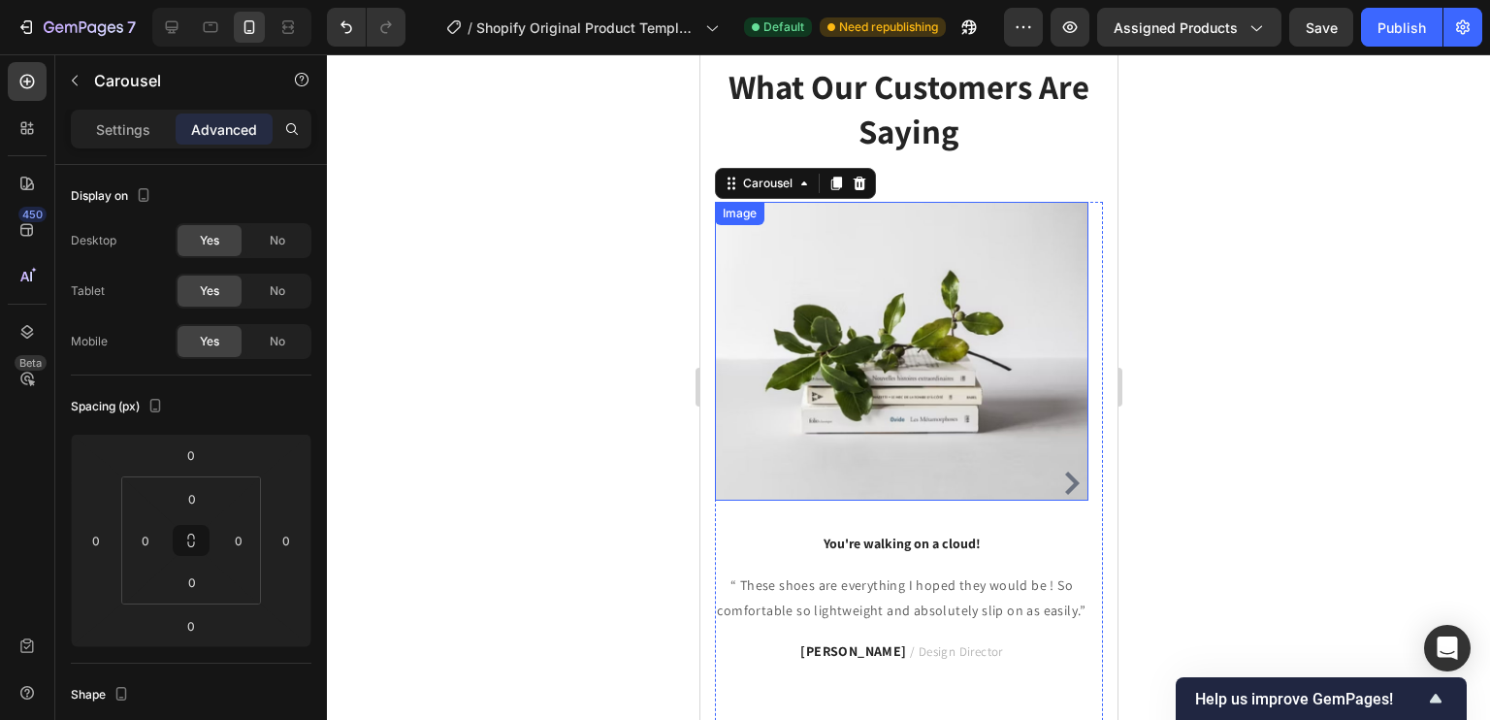
click at [813, 305] on img at bounding box center [900, 351] width 373 height 299
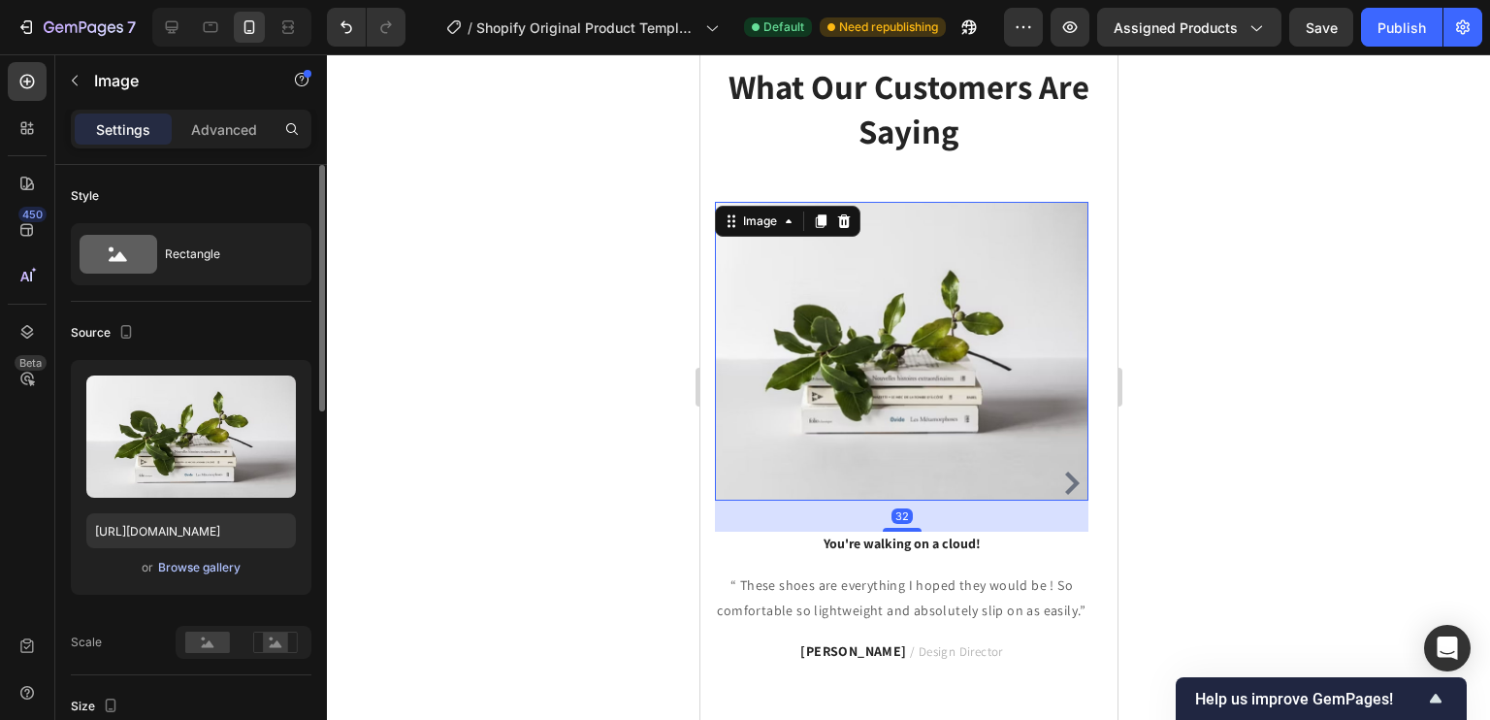
click at [236, 566] on div "Browse gallery" at bounding box center [199, 567] width 82 height 17
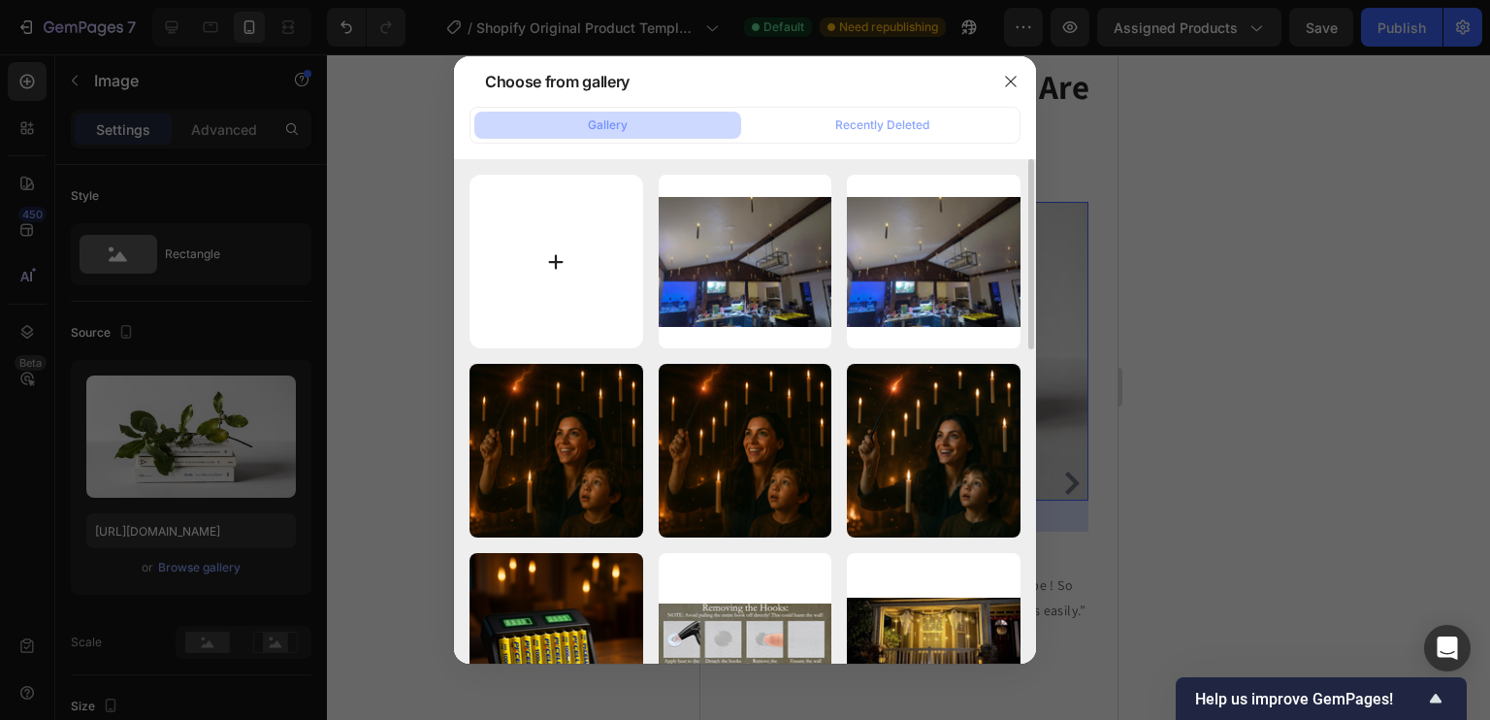
click at [533, 259] on input "file" at bounding box center [556, 262] width 174 height 174
type input "C:\fakepath\719dGa2MR2L.jpg"
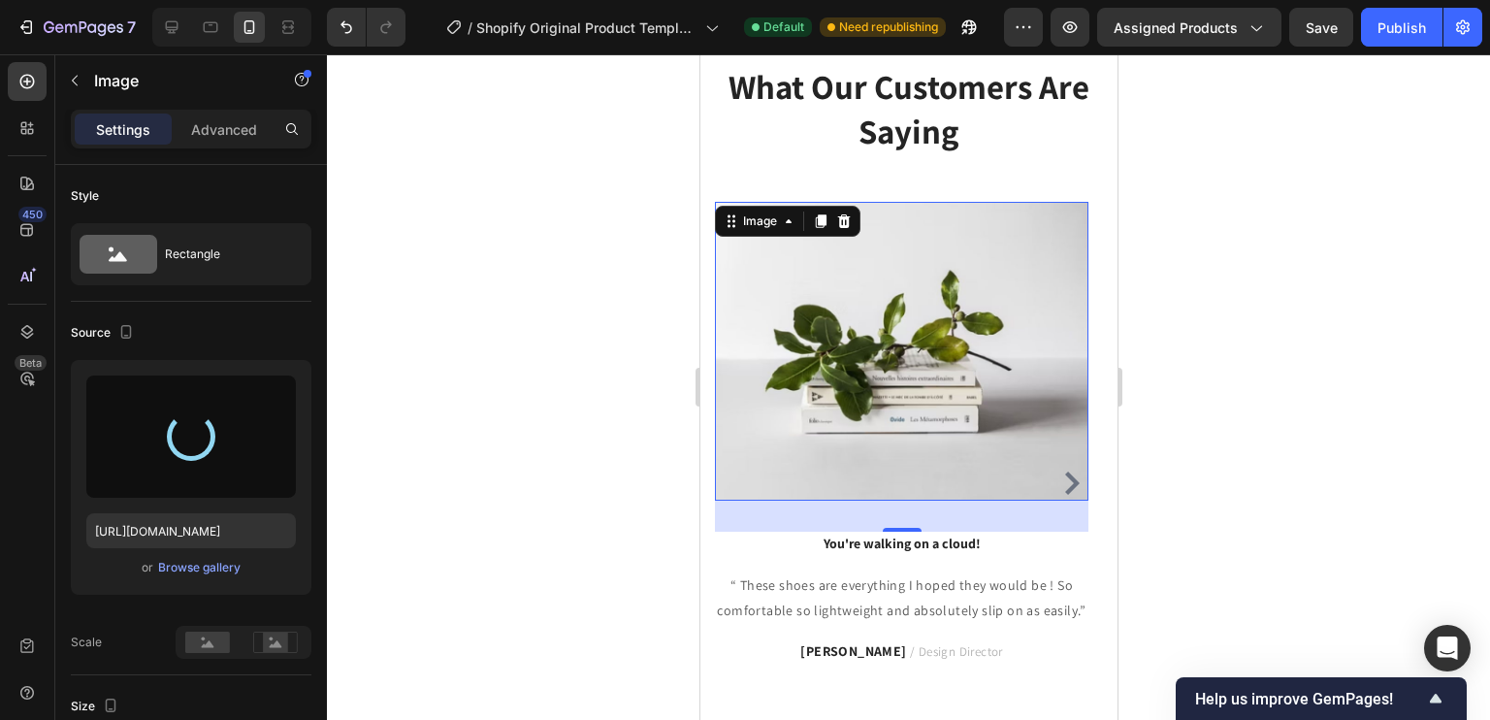
type input "[URL][DOMAIN_NAME]"
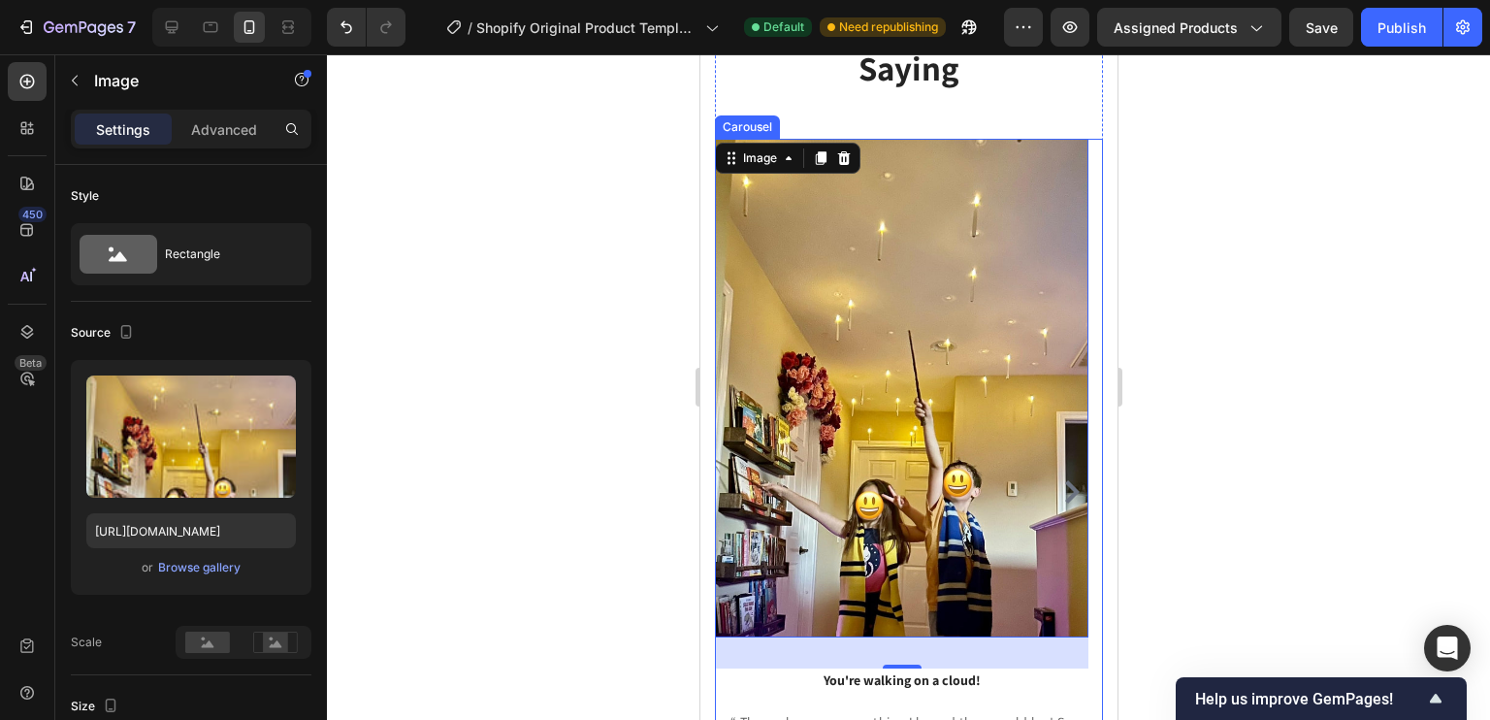
scroll to position [3495, 0]
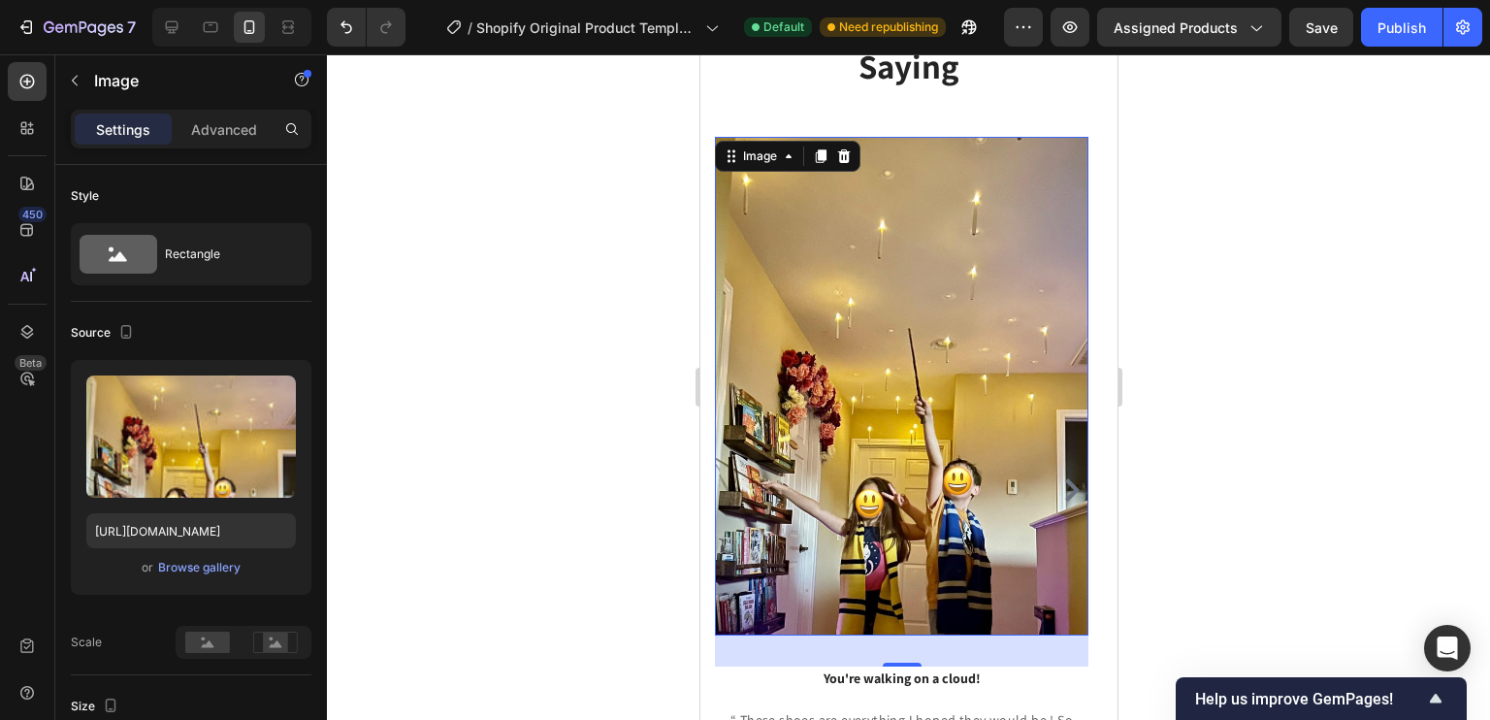
click at [889, 595] on img at bounding box center [900, 386] width 373 height 499
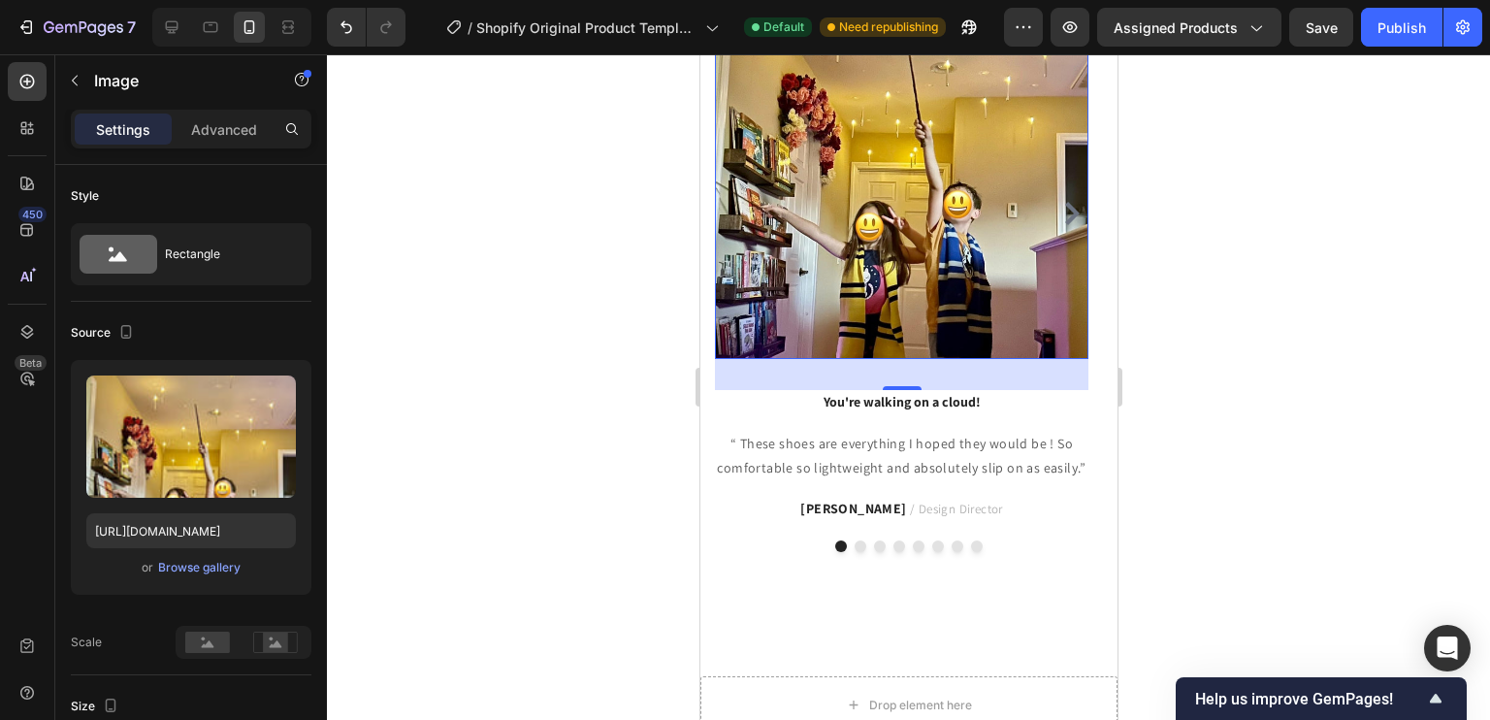
scroll to position [3772, 0]
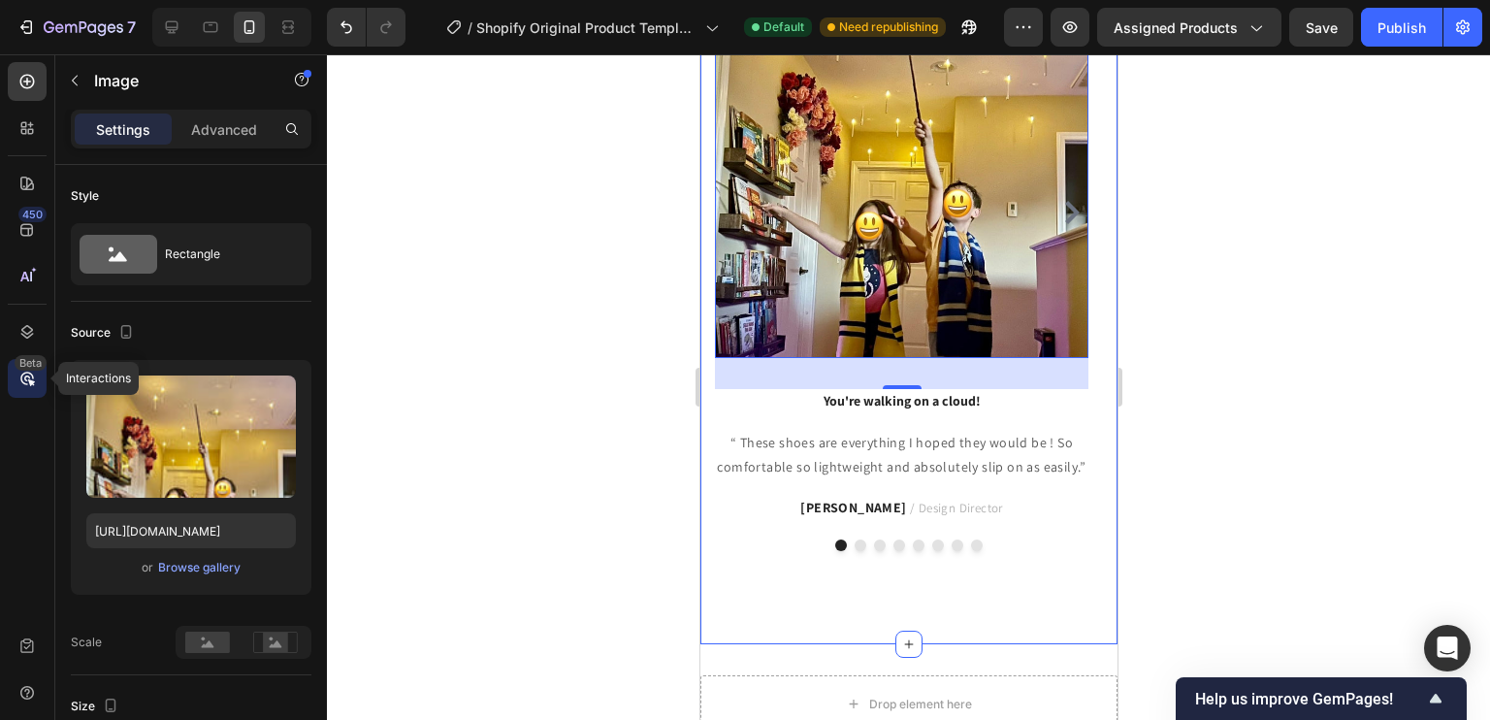
click at [9, 387] on div "Beta" at bounding box center [27, 378] width 39 height 39
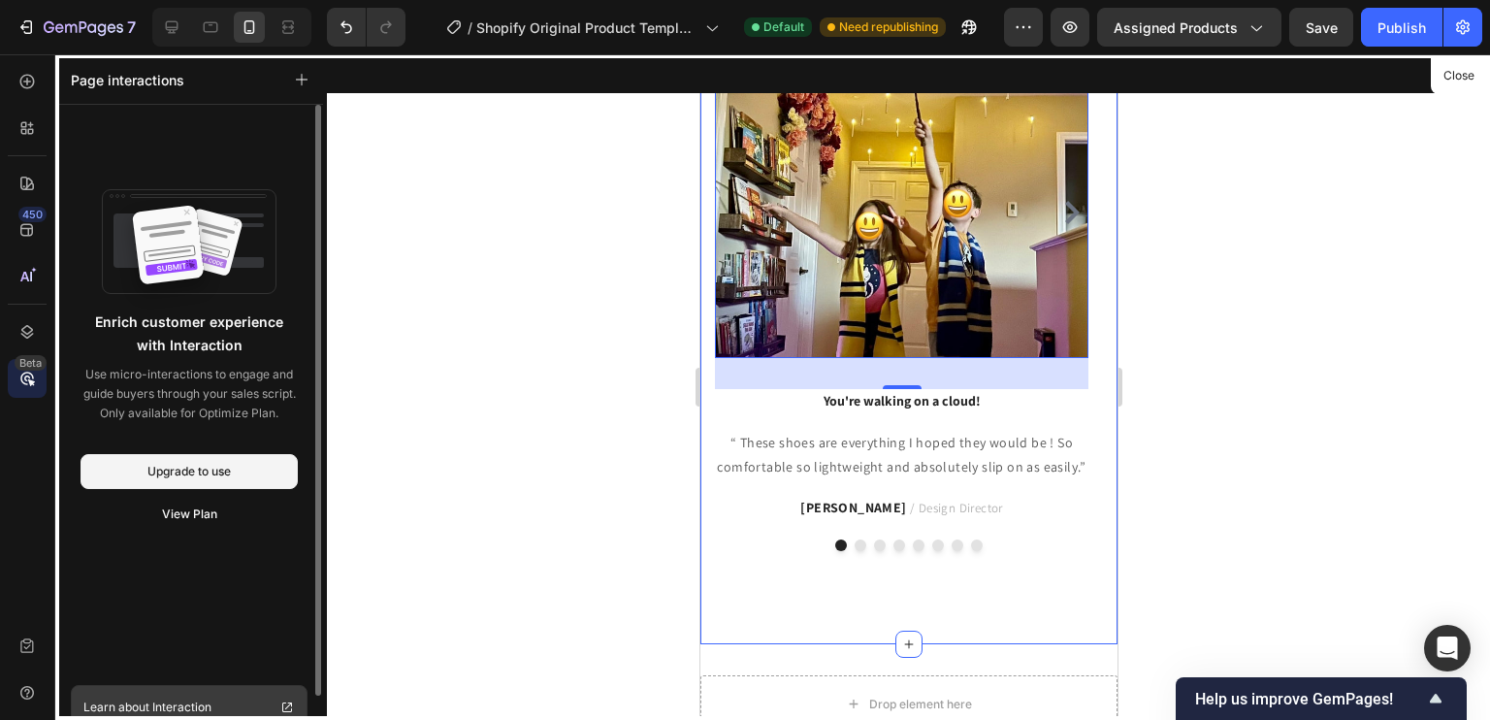
click at [211, 704] on link "Learn about Interaction" at bounding box center [189, 707] width 237 height 45
